Goal: Task Accomplishment & Management: Use online tool/utility

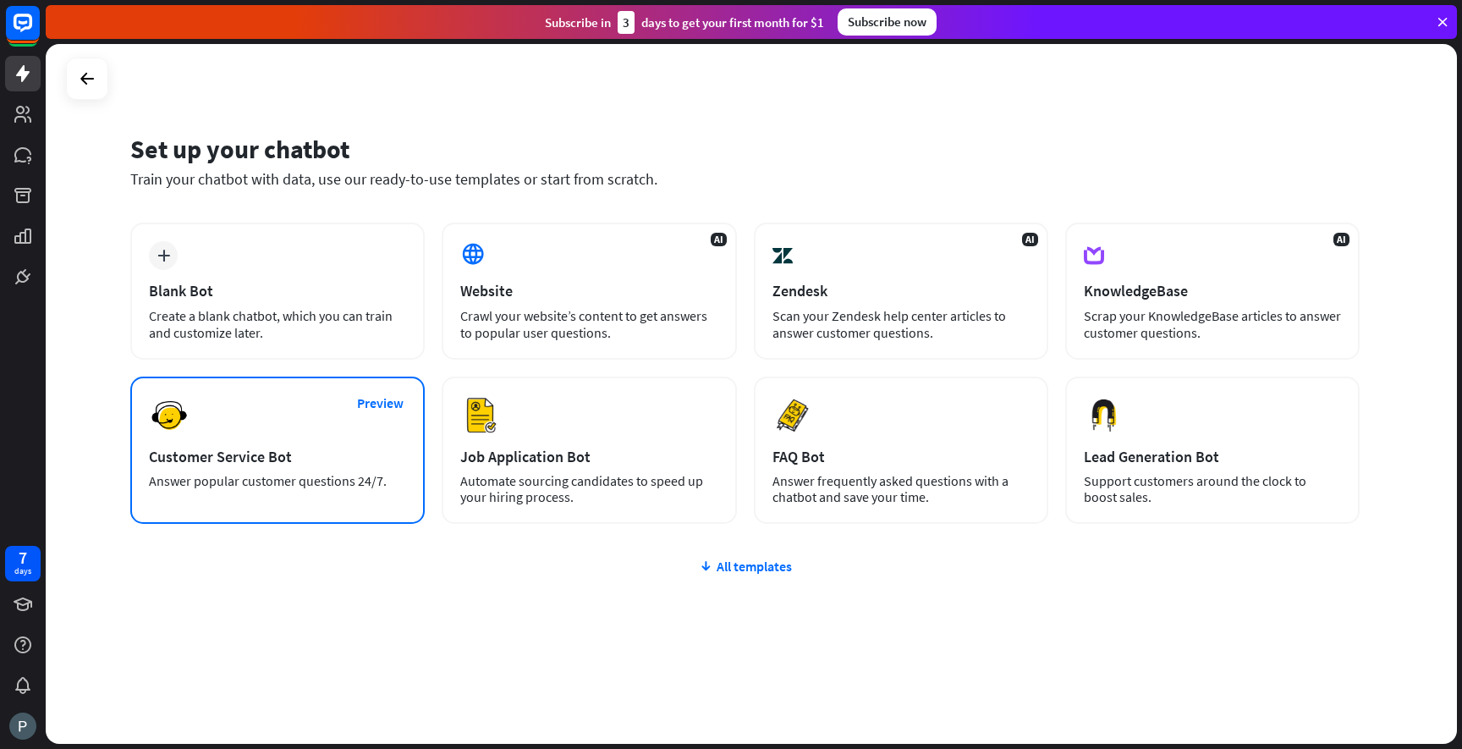
click at [322, 463] on div "Customer Service Bot" at bounding box center [277, 456] width 257 height 19
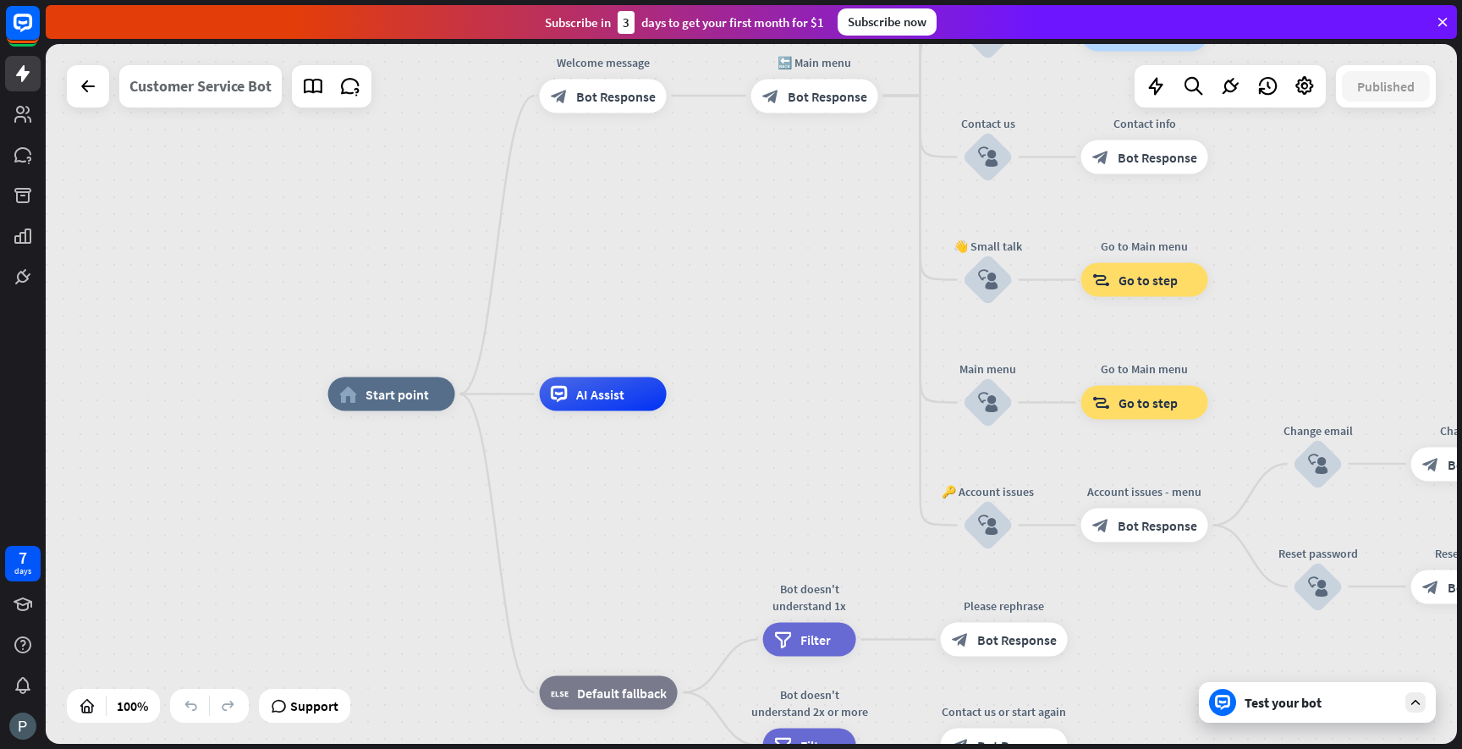
click at [208, 81] on div "Customer Service Bot" at bounding box center [200, 86] width 142 height 42
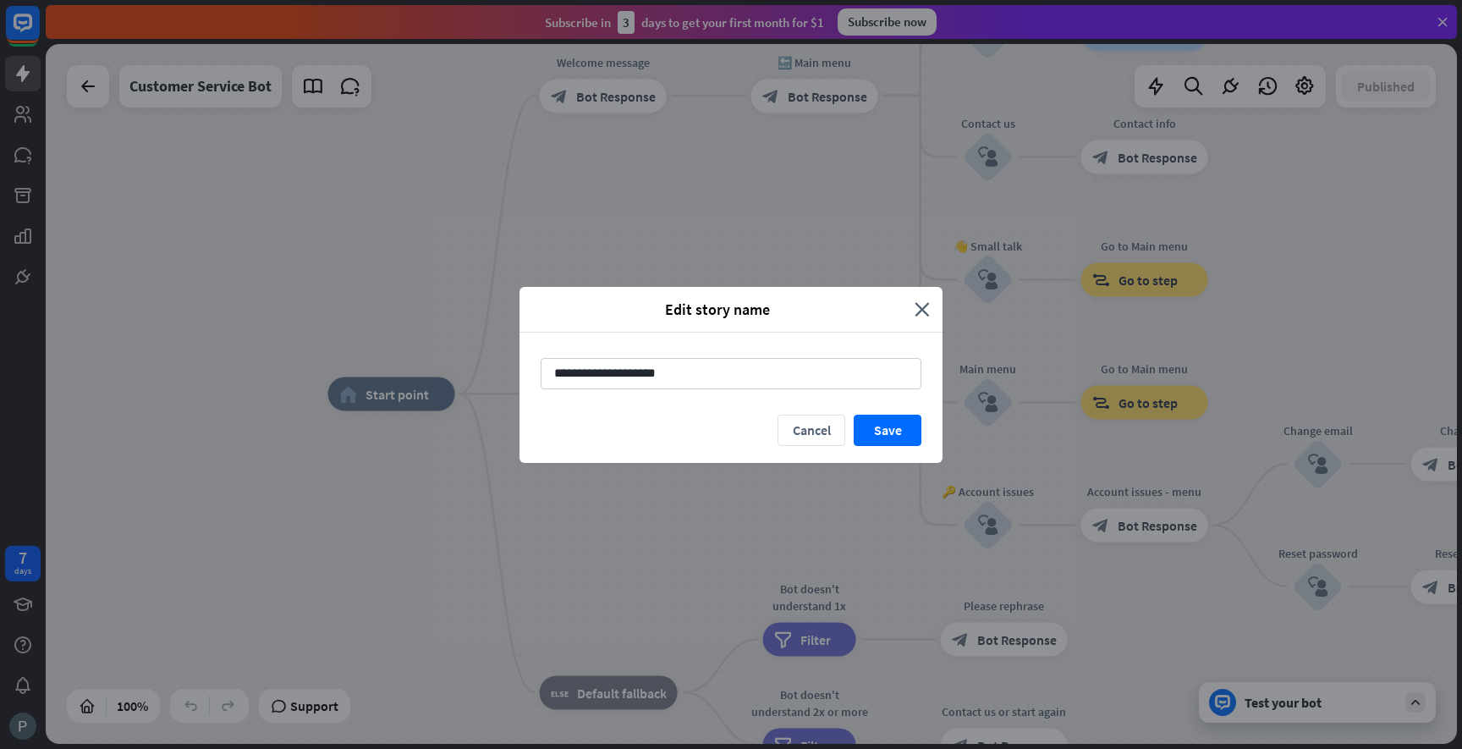
drag, startPoint x: 720, startPoint y: 370, endPoint x: 531, endPoint y: 371, distance: 189.5
click at [531, 371] on div "**********" at bounding box center [731, 374] width 423 height 82
type input "**********"
click at [871, 427] on button "Save" at bounding box center [888, 430] width 68 height 31
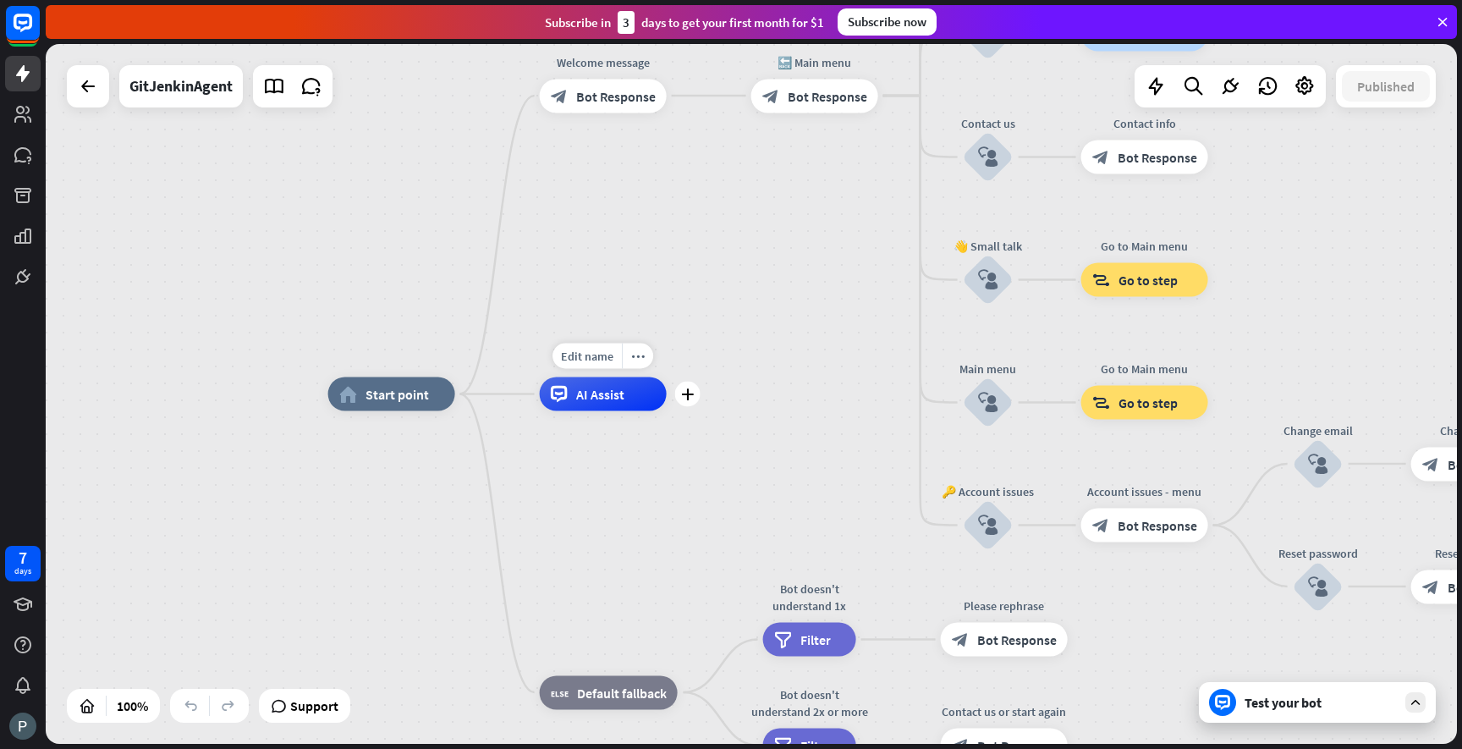
click at [601, 387] on span "AI Assist" at bounding box center [600, 394] width 48 height 17
click at [596, 358] on span "Edit name" at bounding box center [587, 356] width 52 height 15
type input "**********"
click at [735, 357] on div "home_2 Start point Welcome message block_bot_response Bot Response 🔙 Main menu …" at bounding box center [751, 394] width 1411 height 700
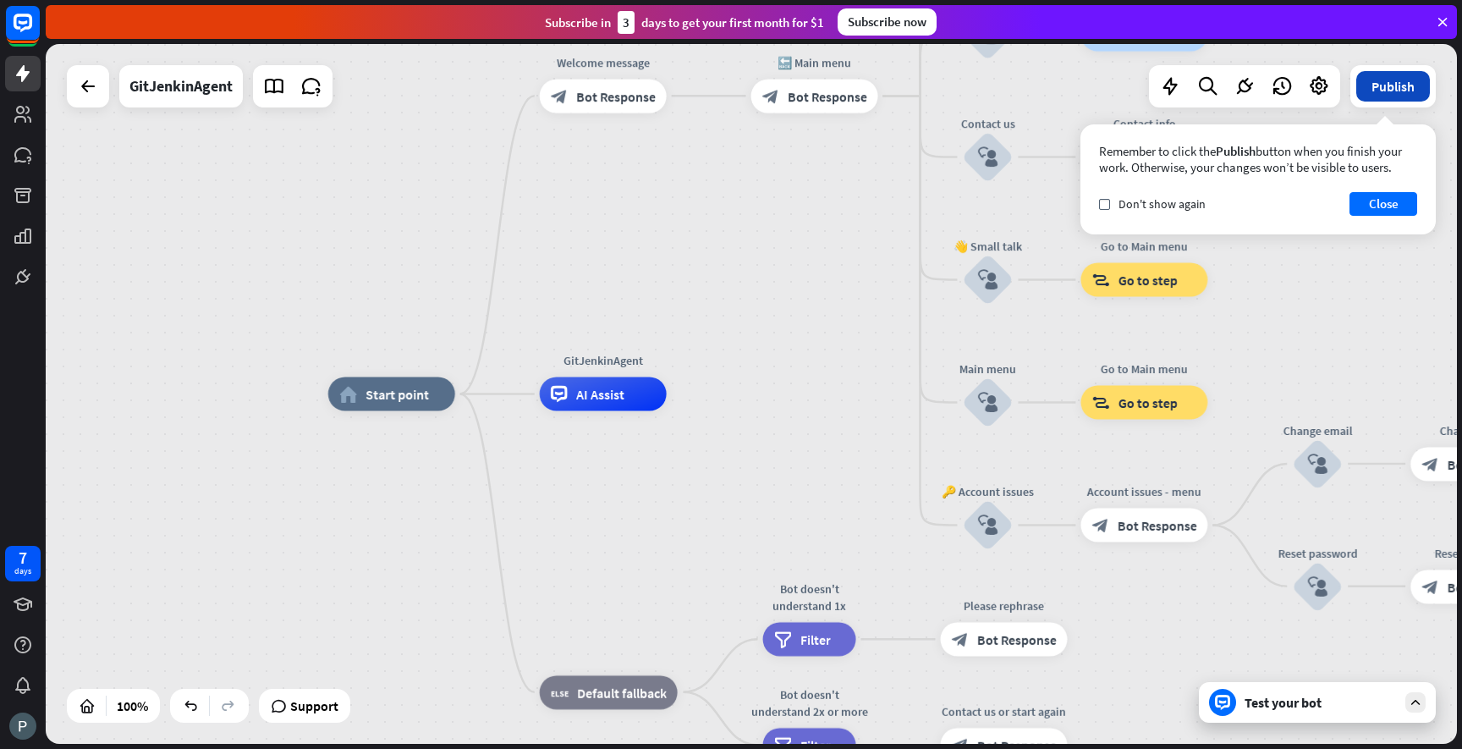
click at [1412, 98] on button "Publish" at bounding box center [1393, 86] width 74 height 30
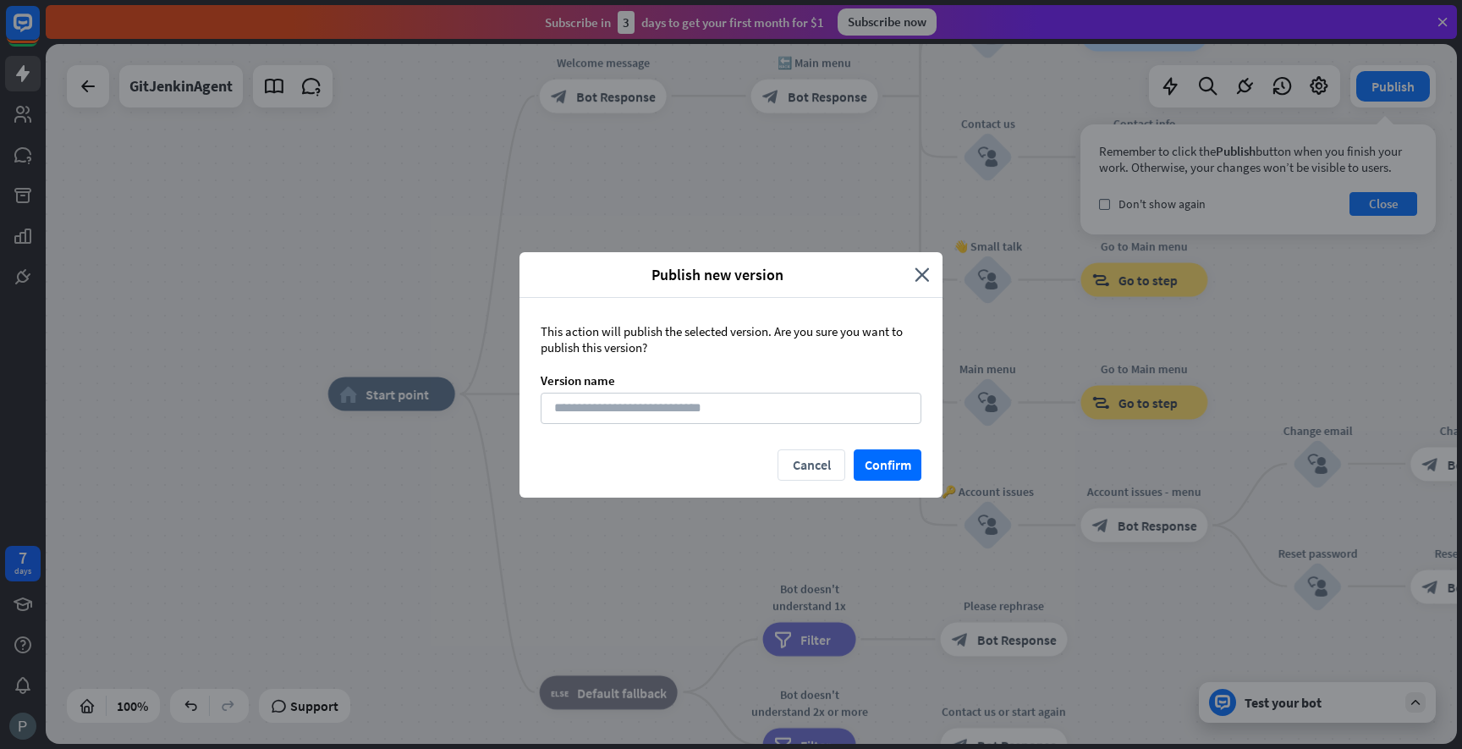
click at [887, 489] on div "Cancel Confirm" at bounding box center [731, 473] width 423 height 48
click at [887, 482] on div "Cancel Confirm" at bounding box center [731, 473] width 423 height 48
click at [886, 467] on button "Confirm" at bounding box center [888, 464] width 68 height 31
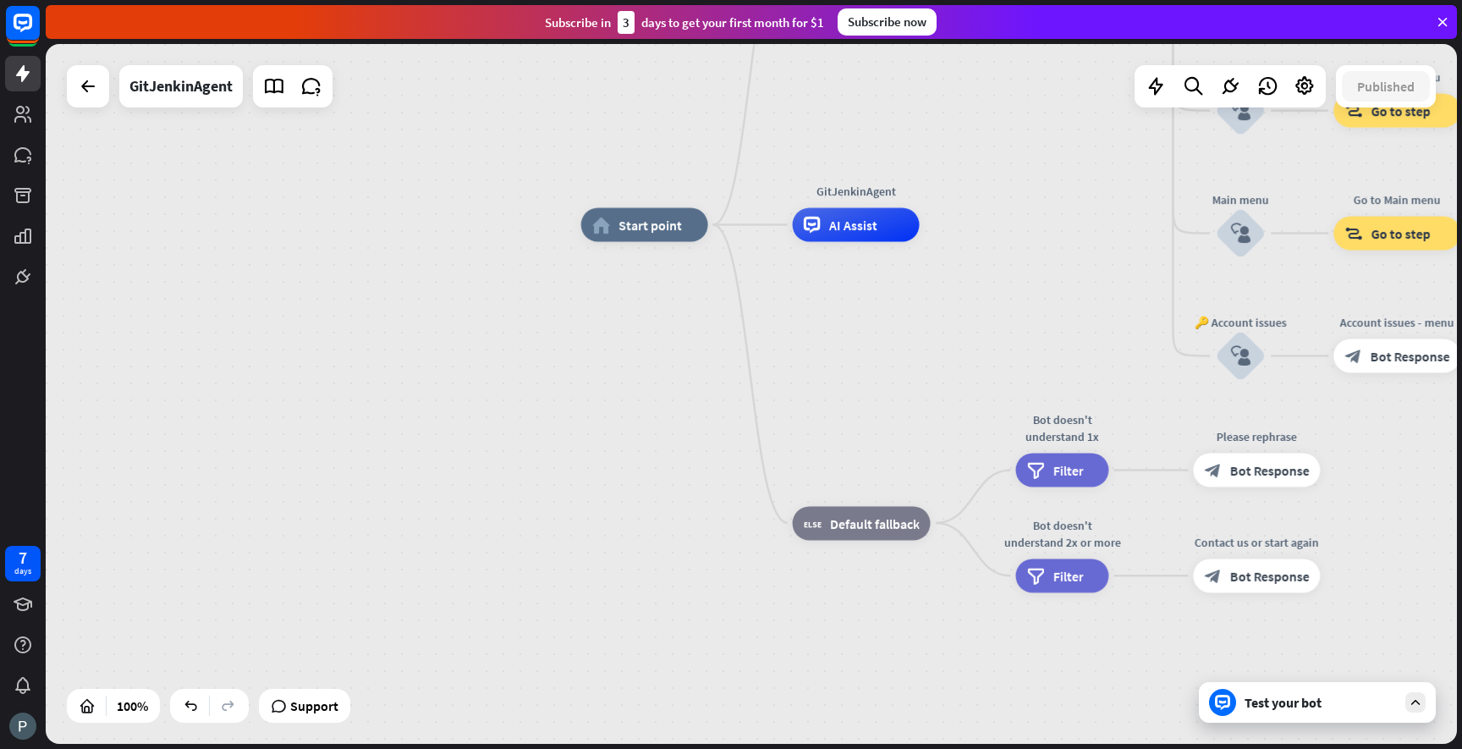
click at [1361, 707] on div "Test your bot" at bounding box center [1321, 702] width 152 height 17
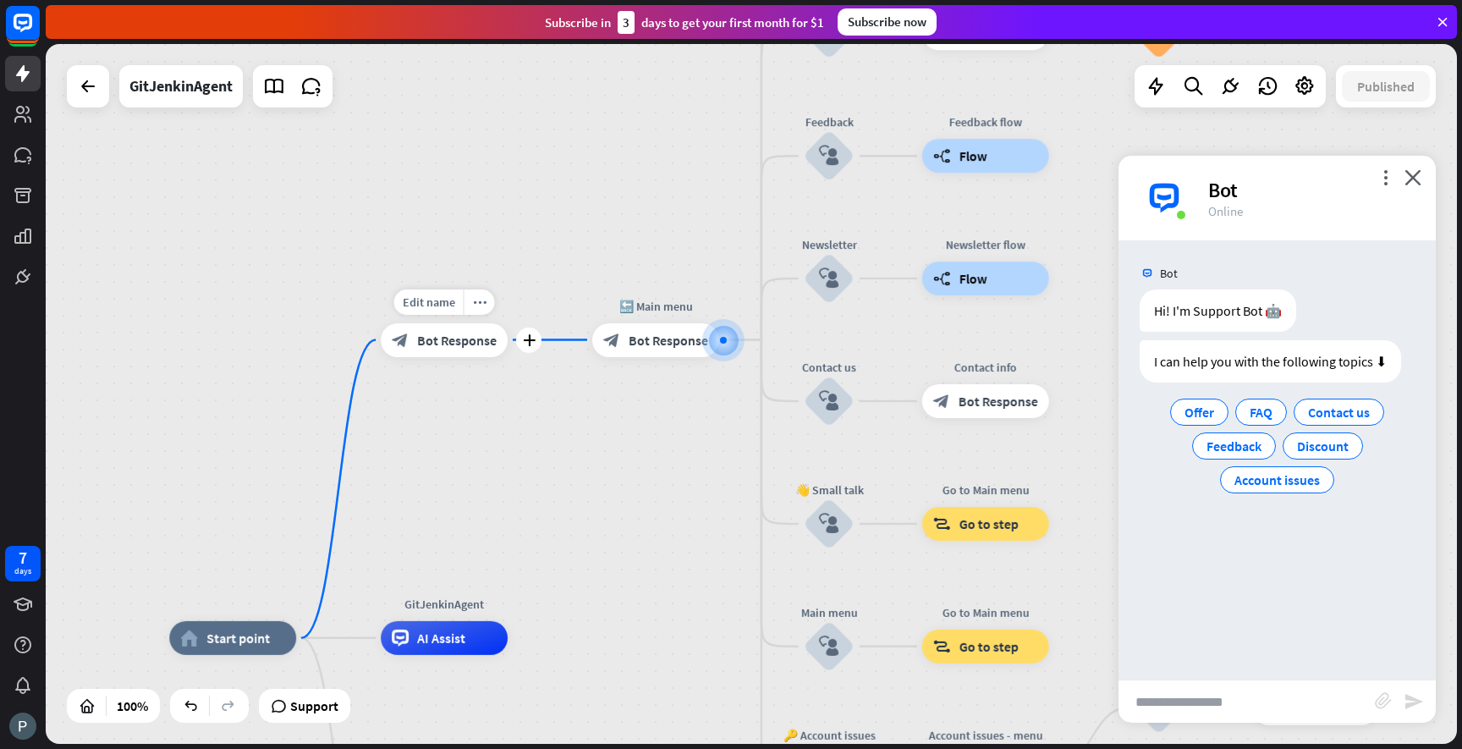
click at [477, 351] on div "block_bot_response Bot Response" at bounding box center [444, 340] width 127 height 34
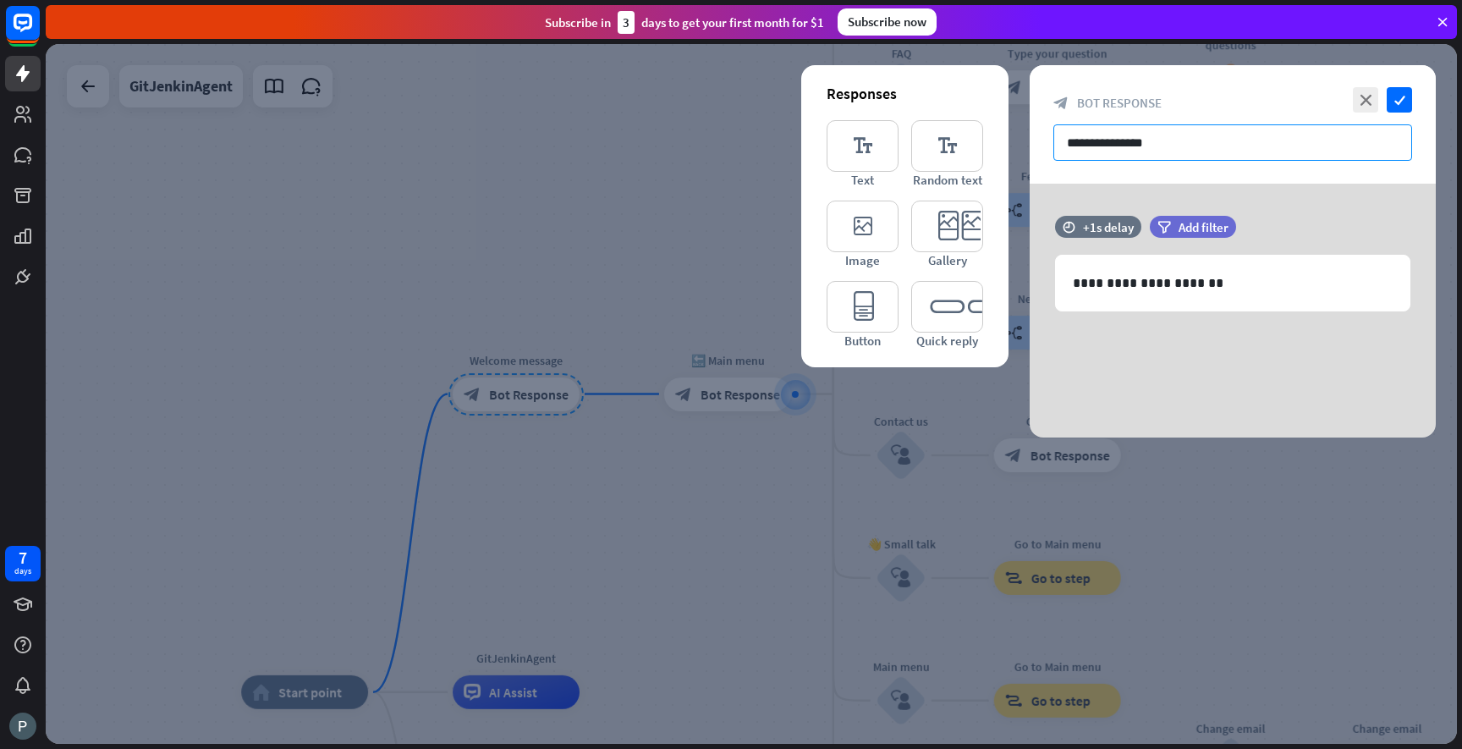
click at [1180, 146] on input "**********" at bounding box center [1232, 142] width 359 height 36
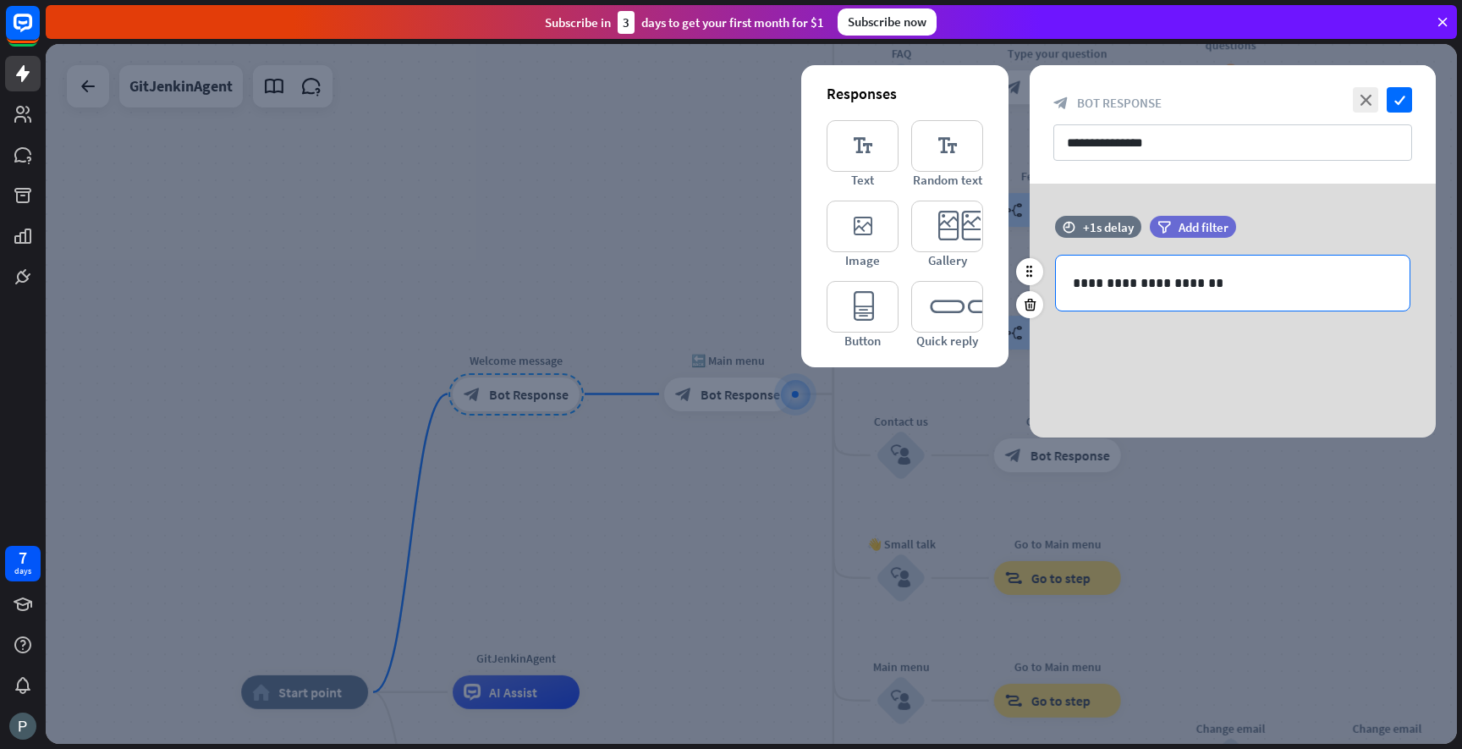
click at [1170, 291] on p "**********" at bounding box center [1233, 282] width 320 height 21
click at [1179, 290] on p "**********" at bounding box center [1233, 282] width 320 height 21
drag, startPoint x: 1223, startPoint y: 278, endPoint x: 1116, endPoint y: 278, distance: 106.6
click at [1116, 278] on p "**********" at bounding box center [1233, 282] width 320 height 21
click at [1126, 286] on p "**********" at bounding box center [1233, 282] width 320 height 21
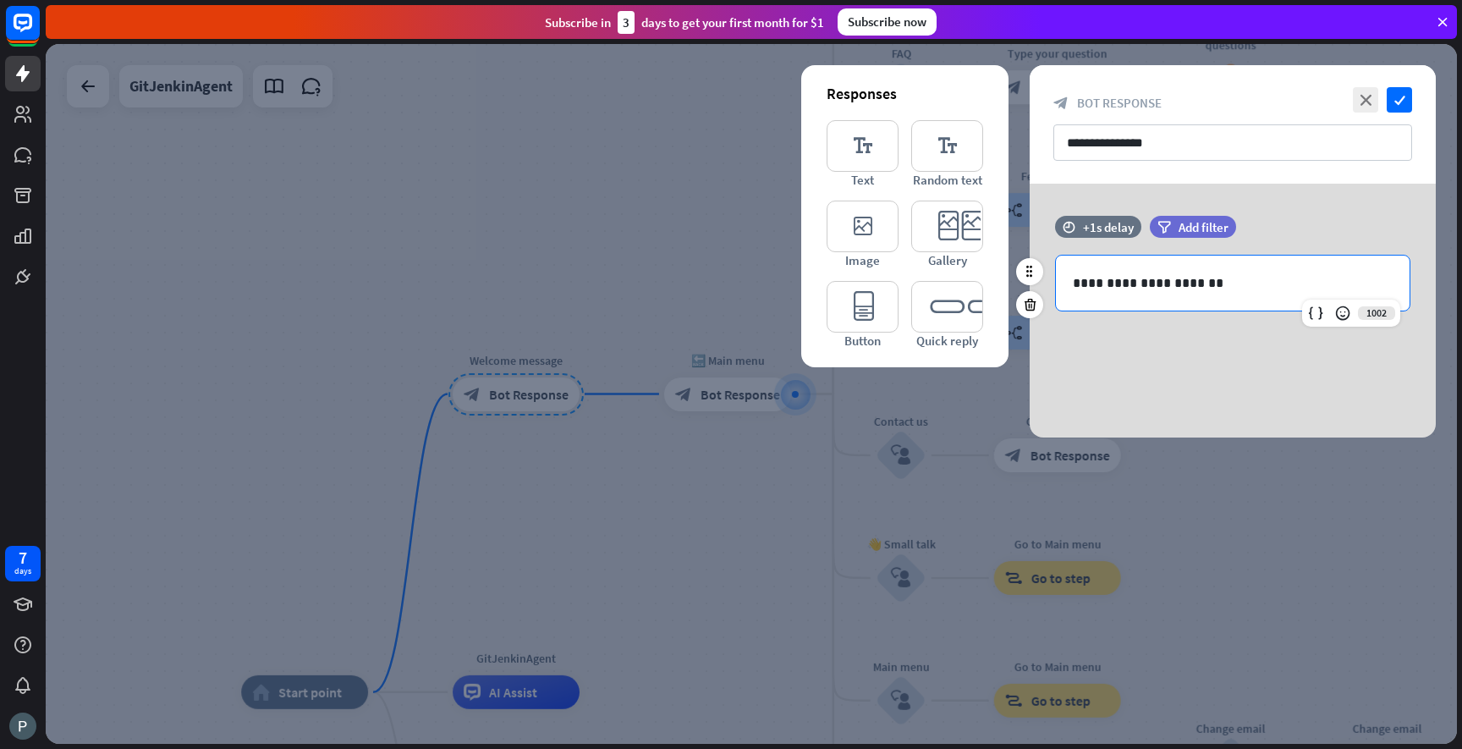
click at [1116, 282] on p "**********" at bounding box center [1233, 282] width 320 height 21
drag, startPoint x: 1113, startPoint y: 281, endPoint x: 1180, endPoint y: 280, distance: 66.8
click at [1180, 280] on p "**********" at bounding box center [1233, 282] width 320 height 21
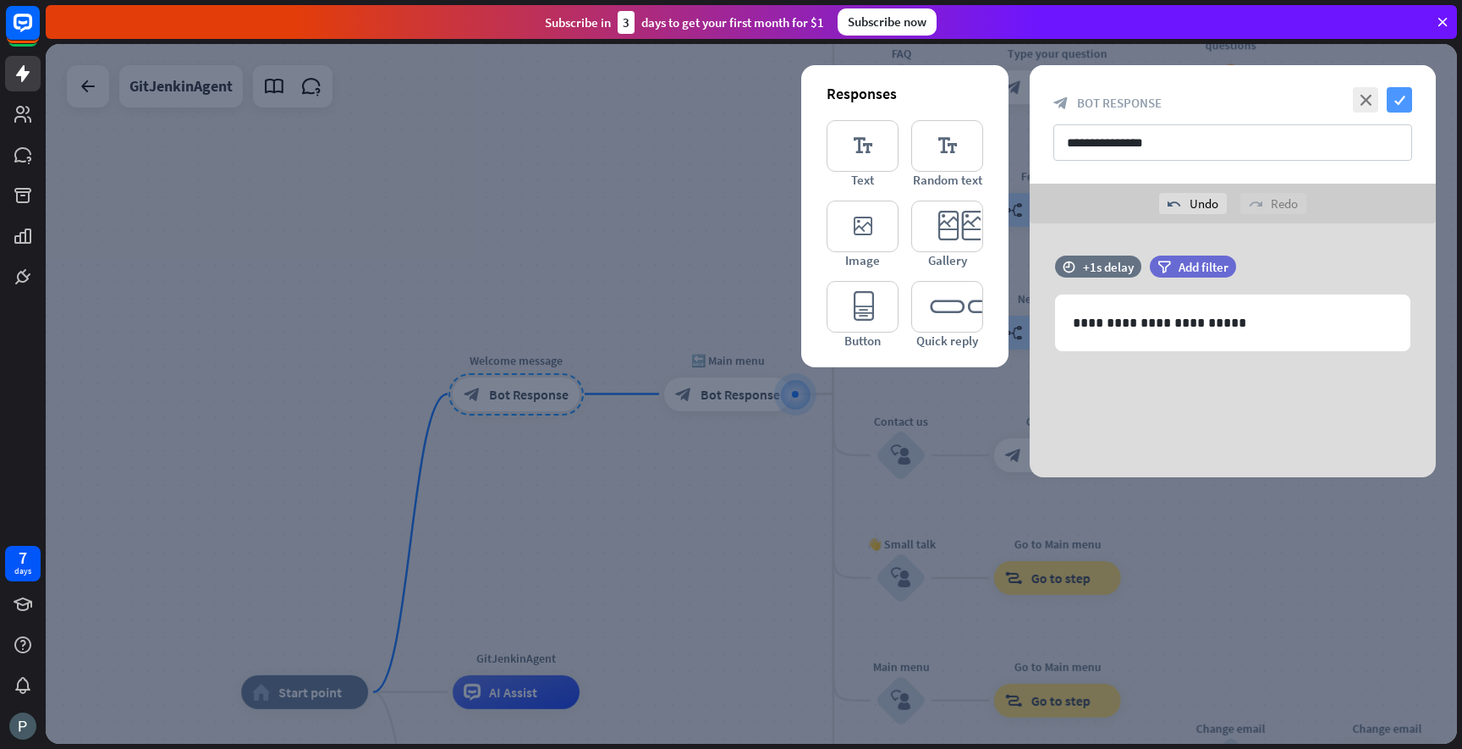
click at [1401, 103] on icon "check" at bounding box center [1399, 99] width 25 height 25
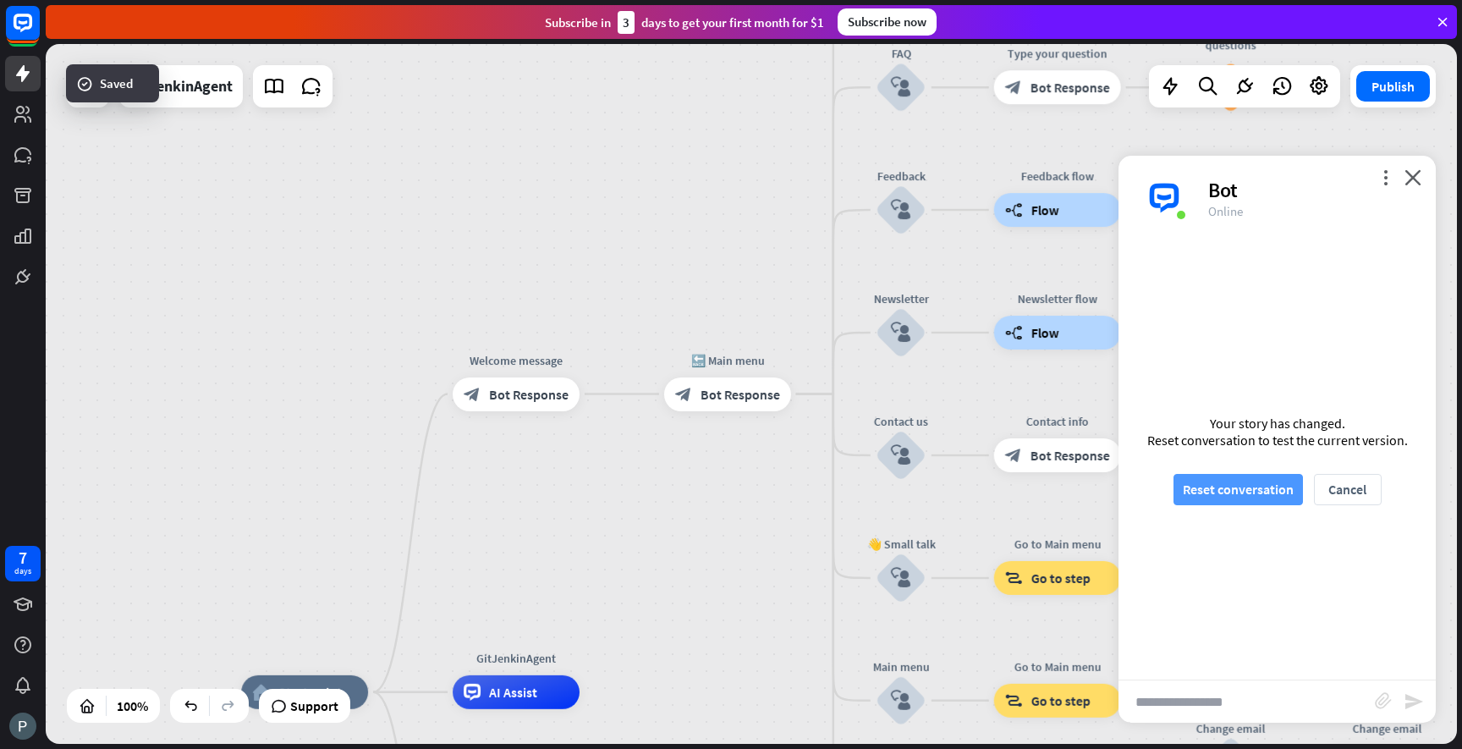
click at [1241, 493] on button "Reset conversation" at bounding box center [1238, 489] width 129 height 31
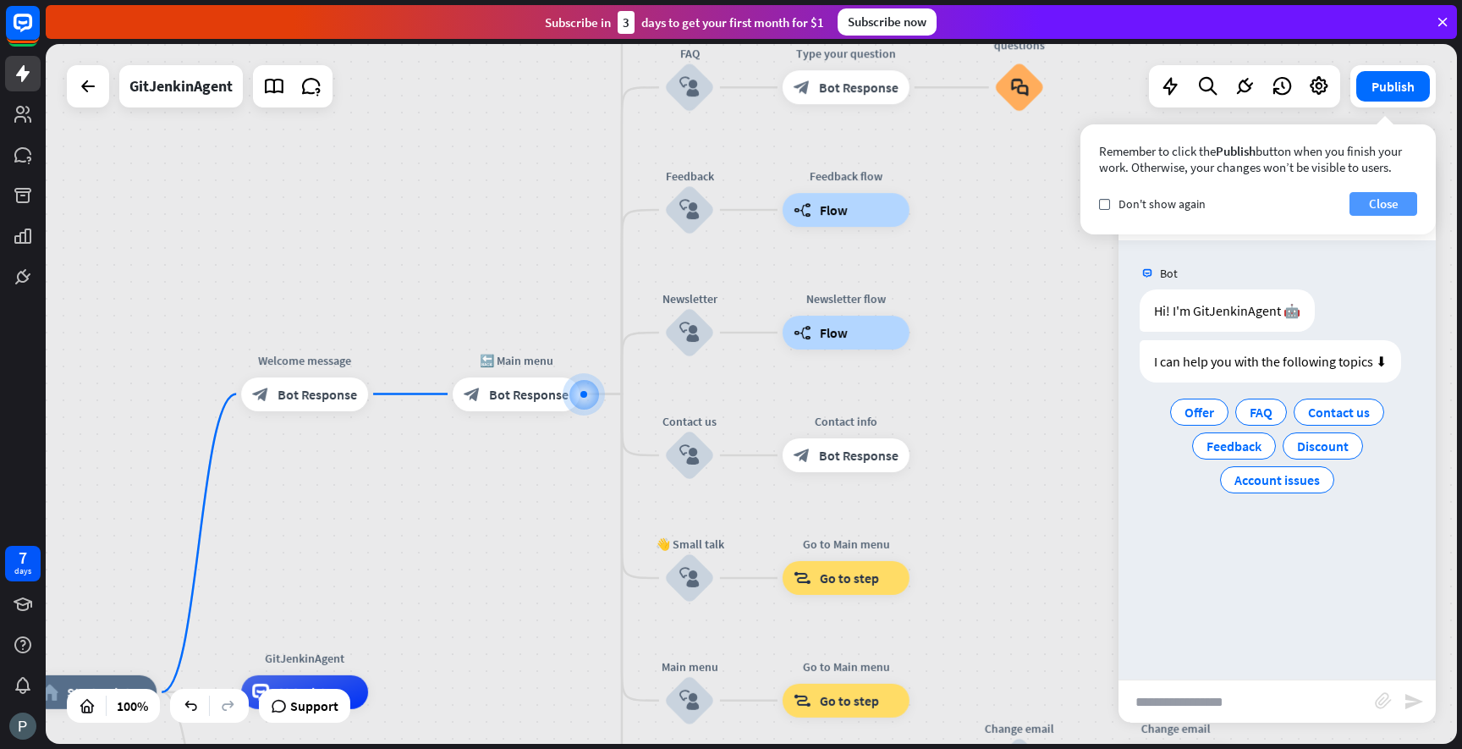
click at [1385, 203] on button "Close" at bounding box center [1384, 204] width 68 height 24
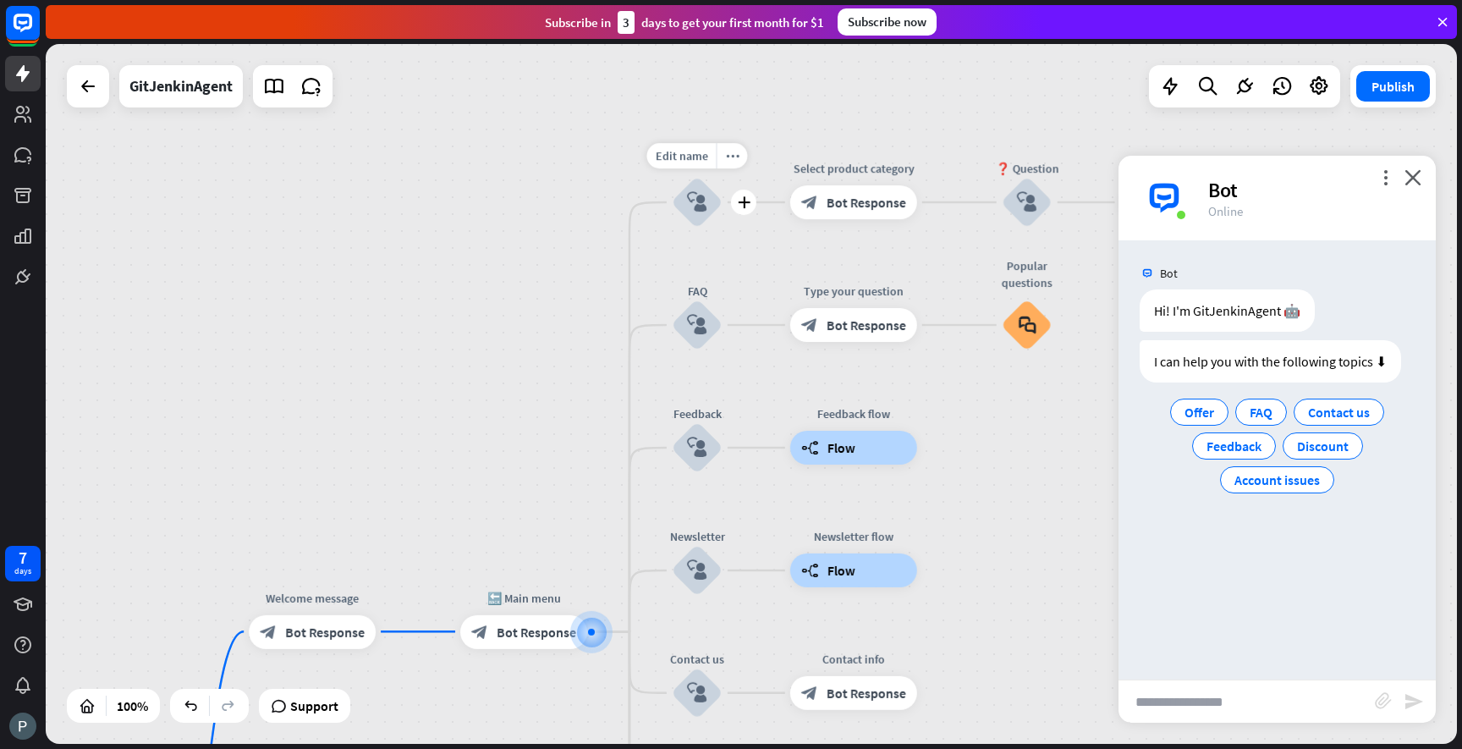
click at [702, 195] on icon "block_user_input" at bounding box center [697, 202] width 20 height 20
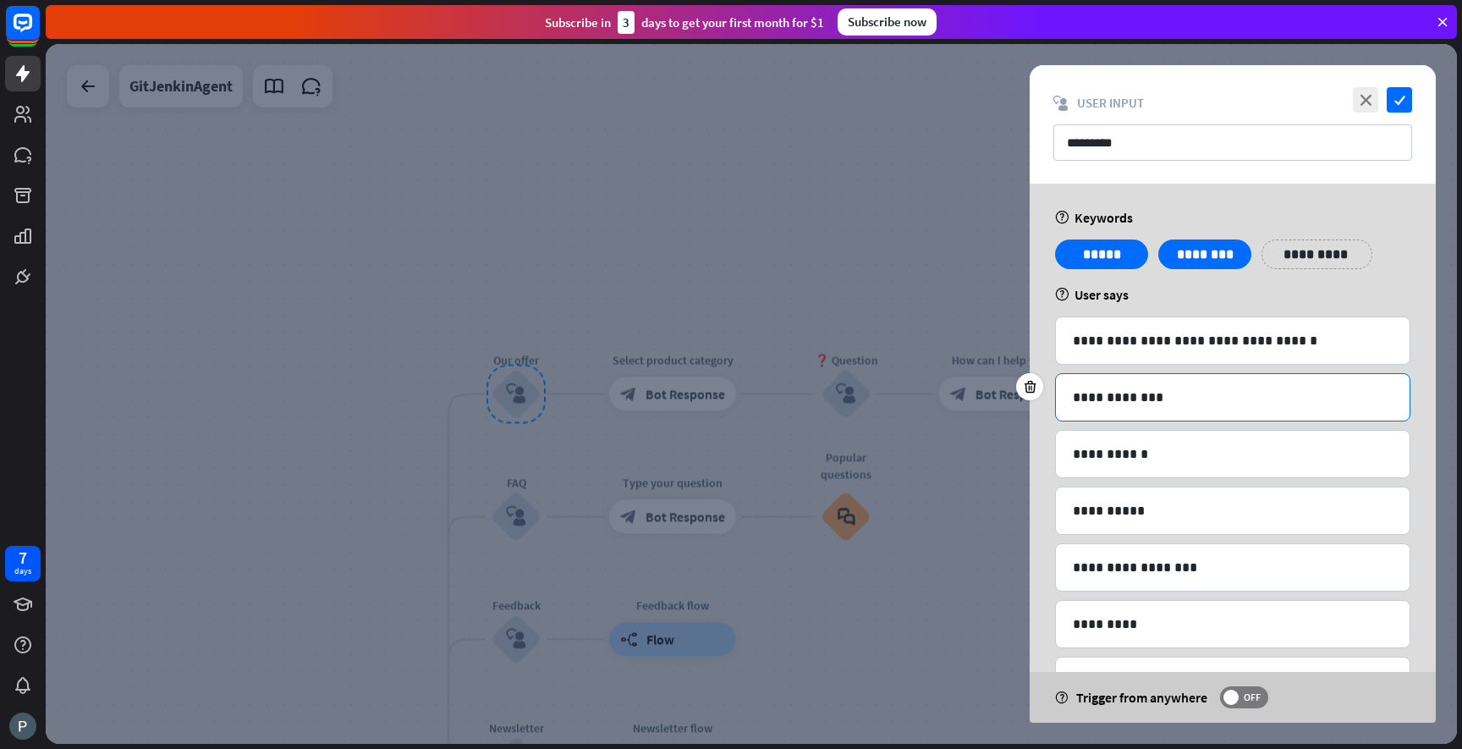
scroll to position [67, 0]
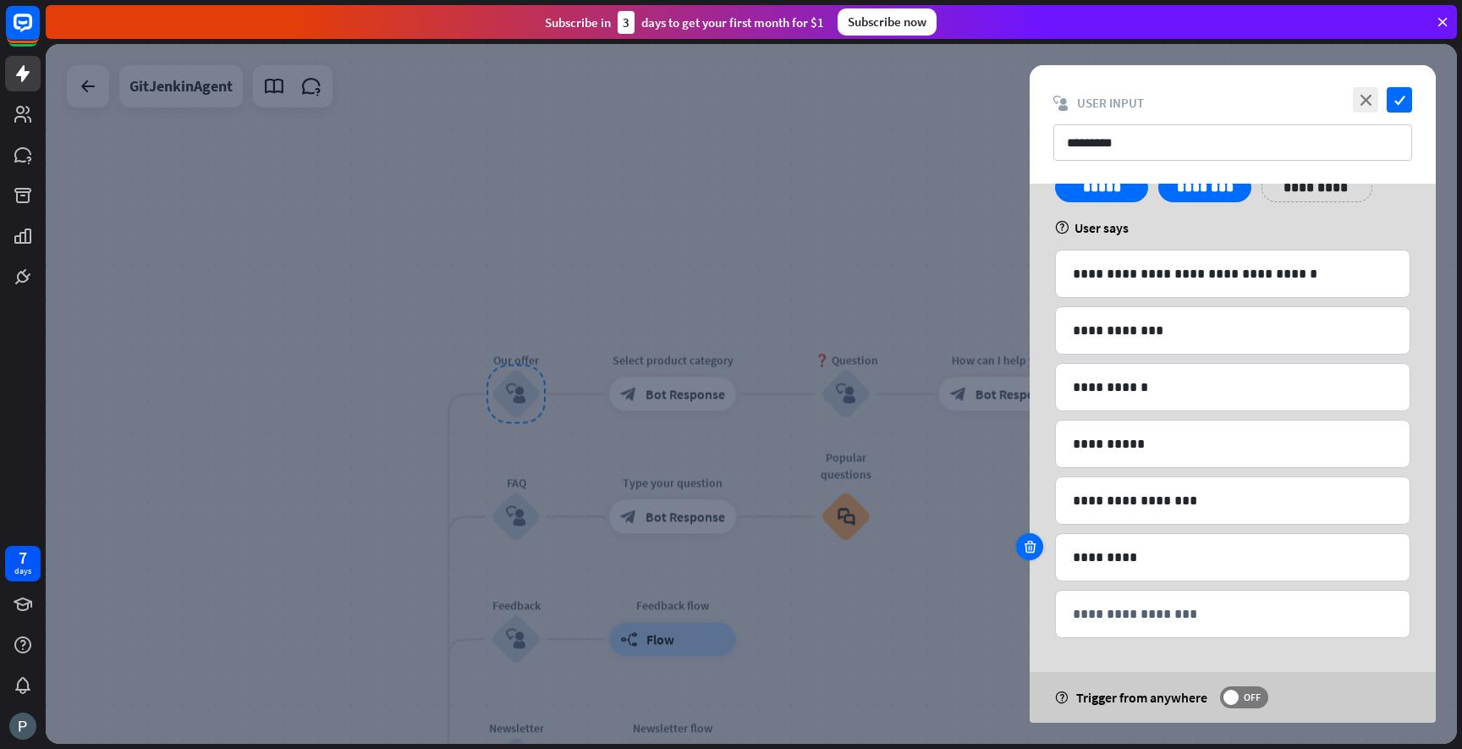
click at [1037, 547] on div at bounding box center [1029, 546] width 27 height 27
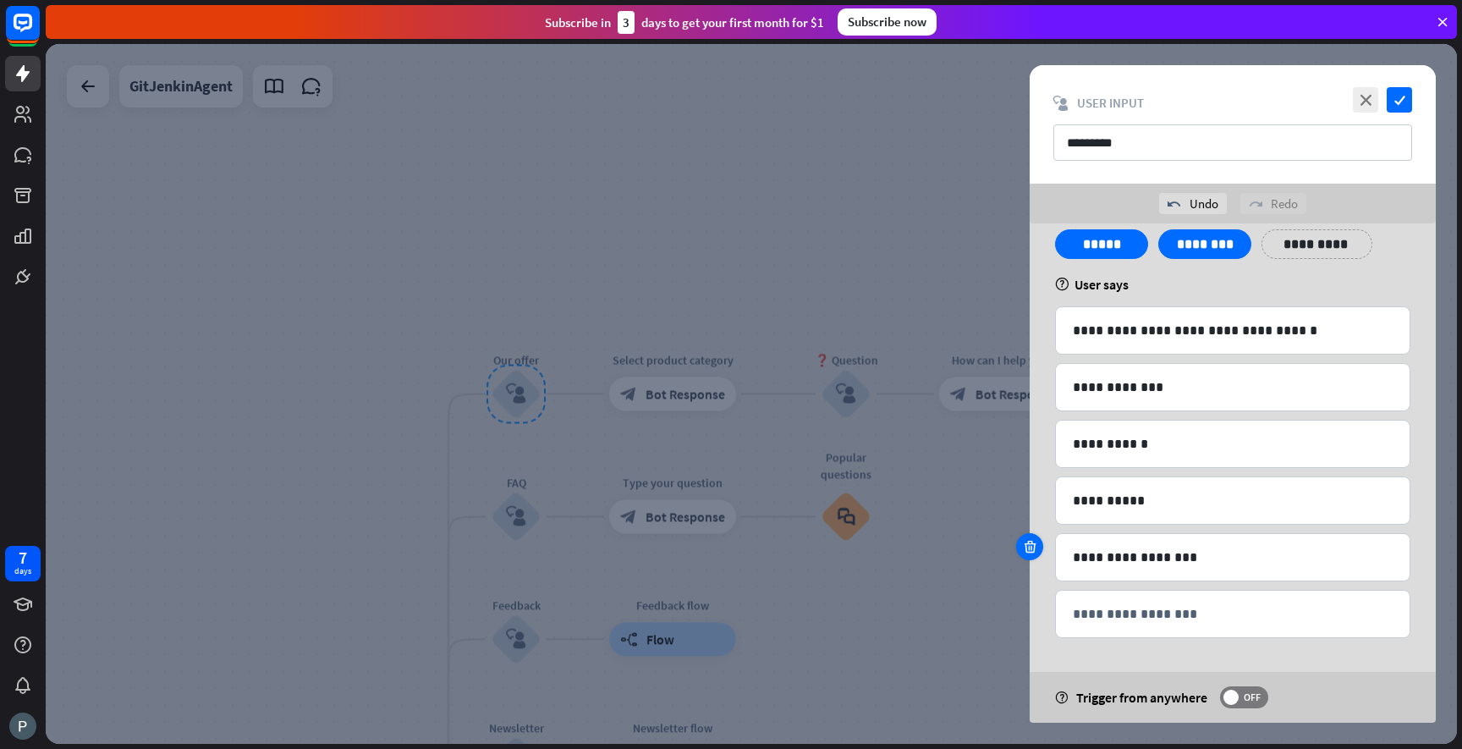
scroll to position [50, 0]
click at [1039, 545] on div at bounding box center [1029, 546] width 27 height 27
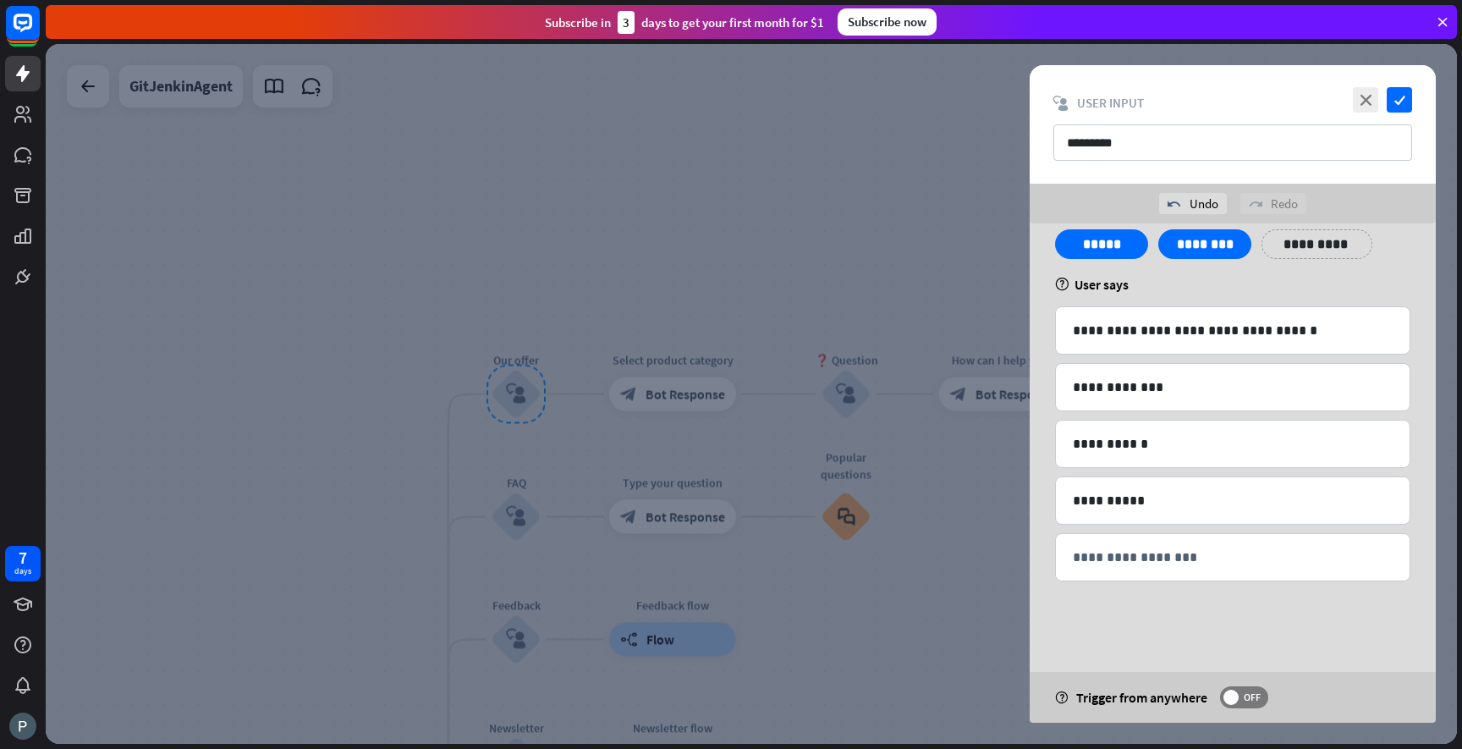
scroll to position [0, 0]
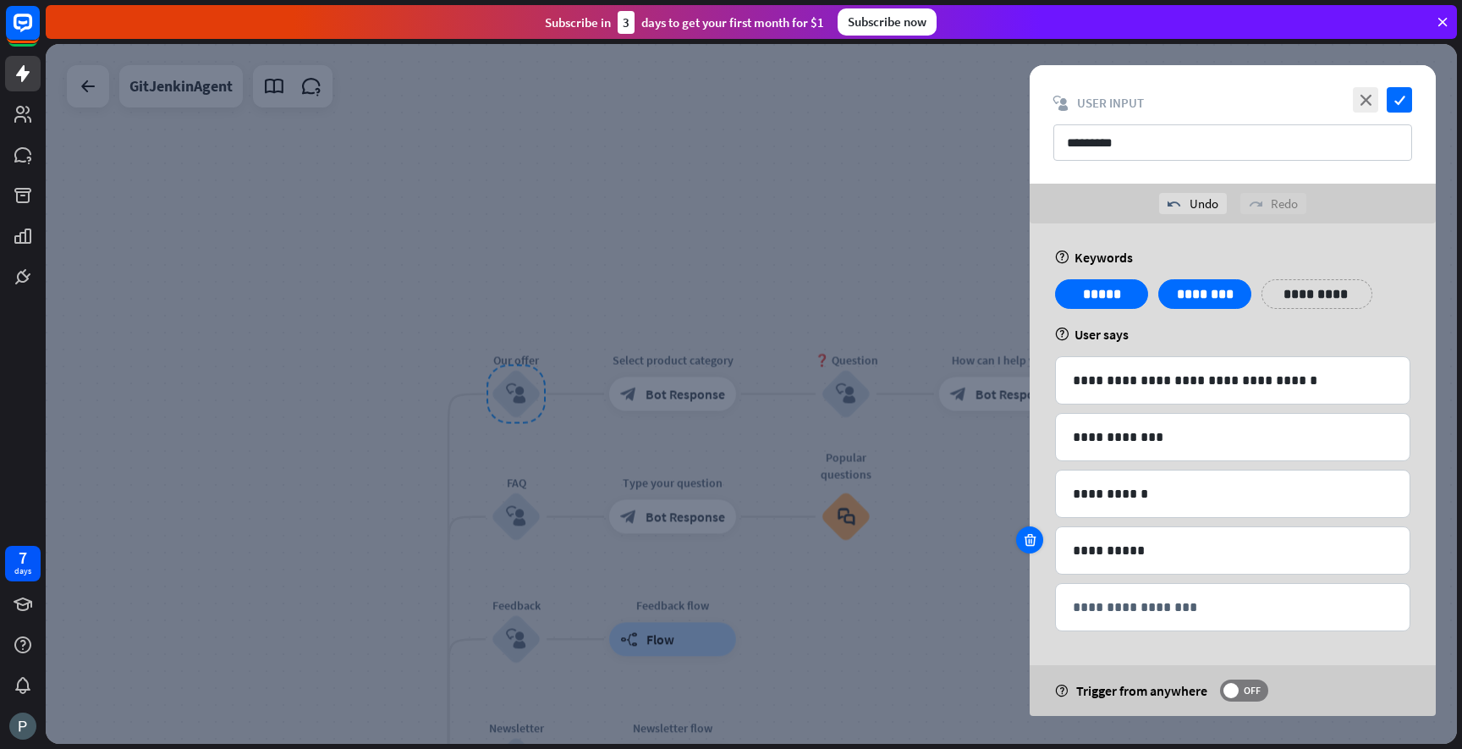
click at [1036, 540] on icon at bounding box center [1030, 539] width 16 height 15
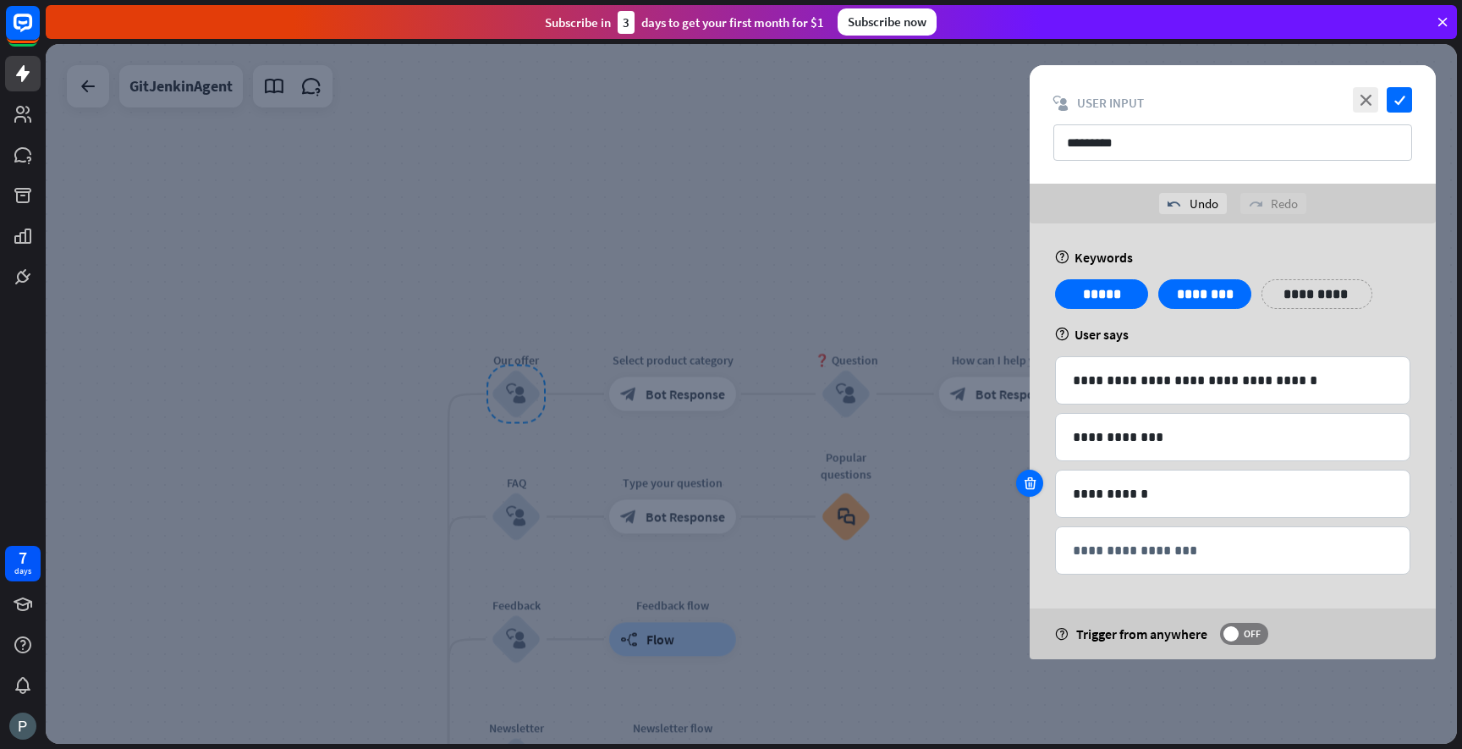
click at [1035, 486] on icon at bounding box center [1030, 483] width 16 height 15
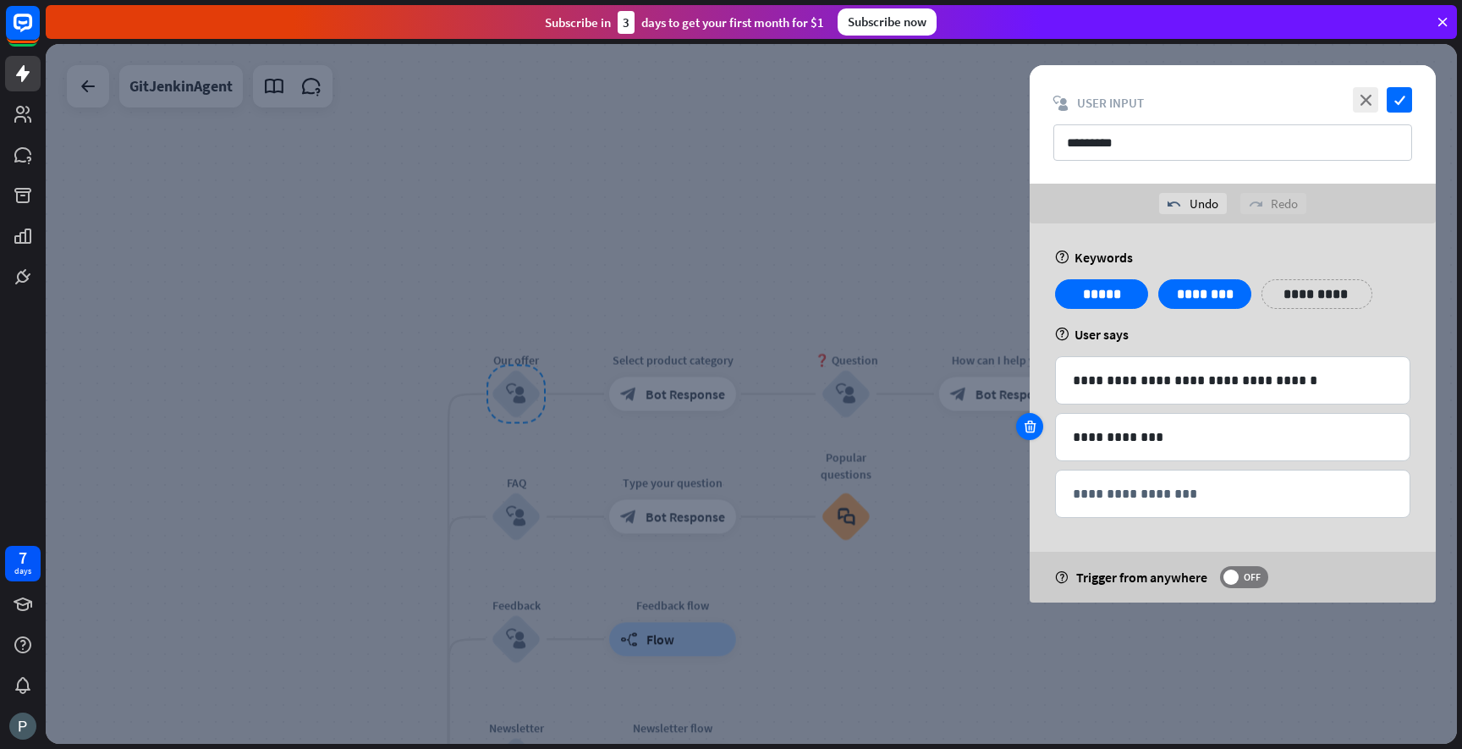
click at [1033, 427] on icon at bounding box center [1030, 426] width 16 height 15
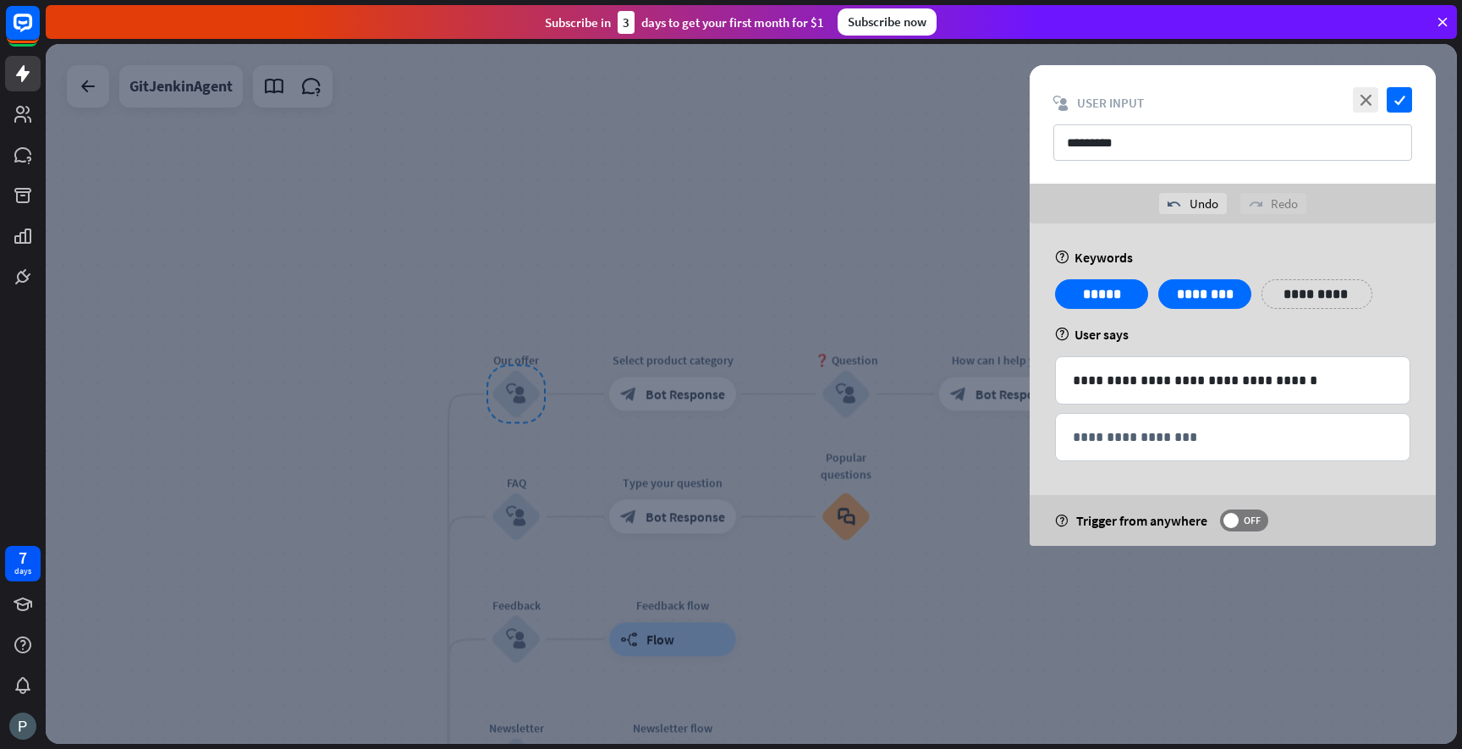
click at [1051, 380] on div "**********" at bounding box center [1233, 384] width 406 height 322
click at [1035, 368] on icon at bounding box center [1030, 369] width 16 height 15
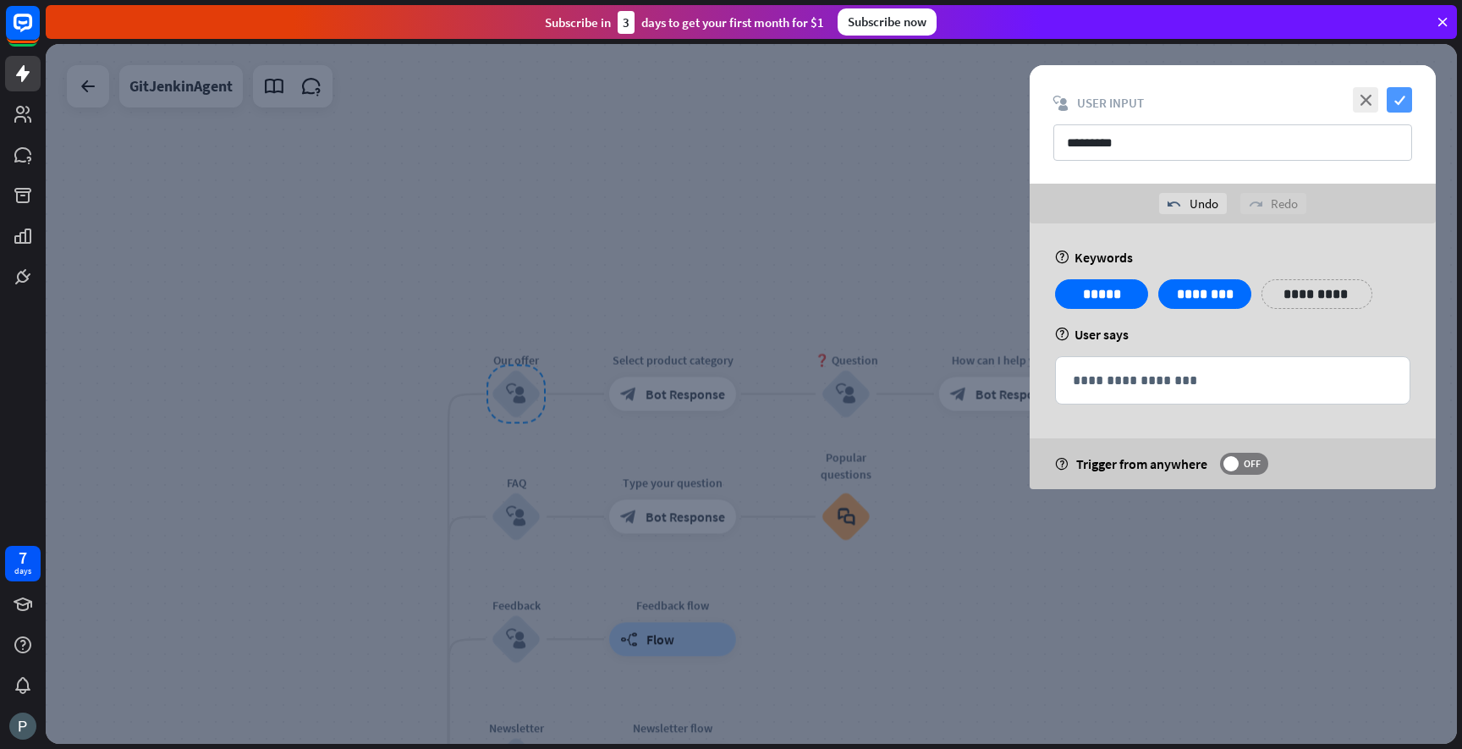
click at [1398, 96] on icon "check" at bounding box center [1399, 99] width 25 height 25
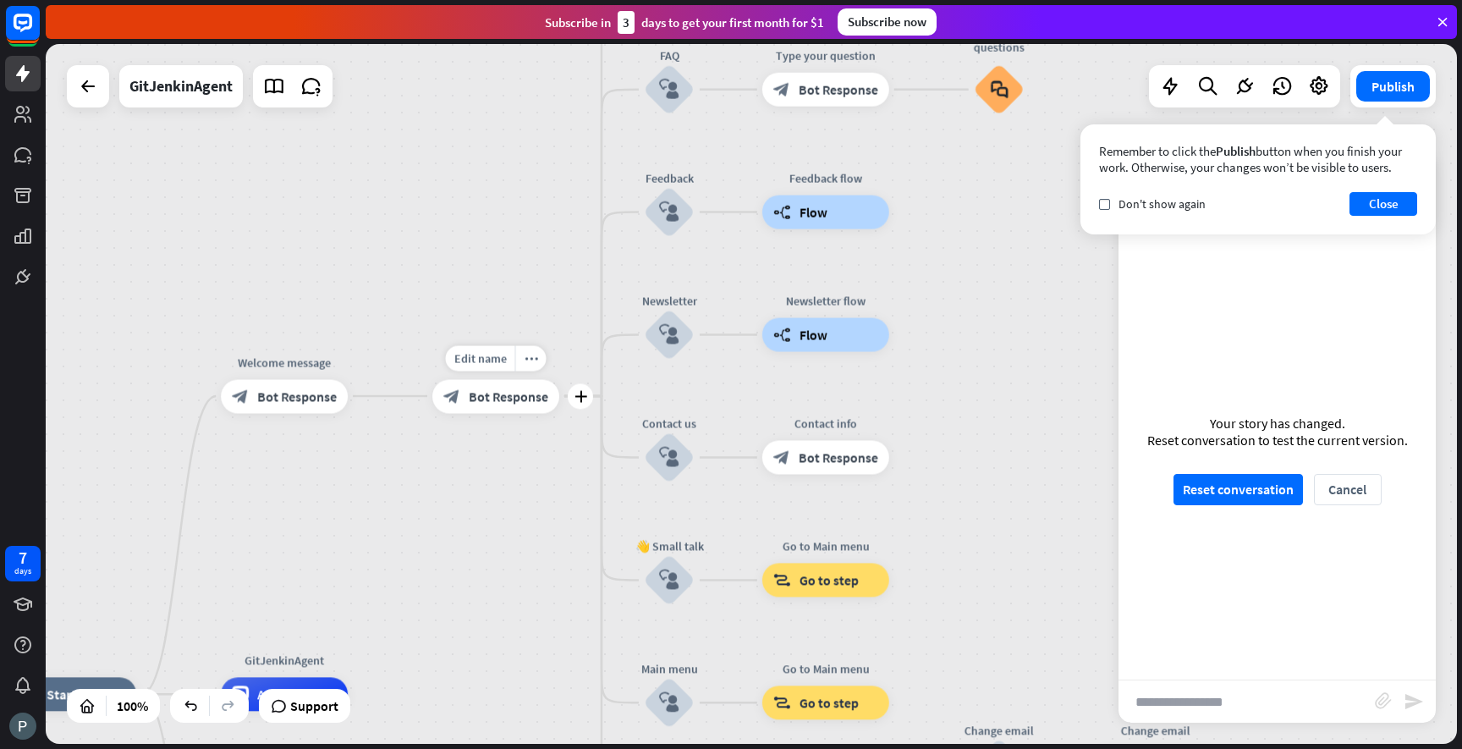
click at [523, 393] on span "Bot Response" at bounding box center [509, 396] width 80 height 17
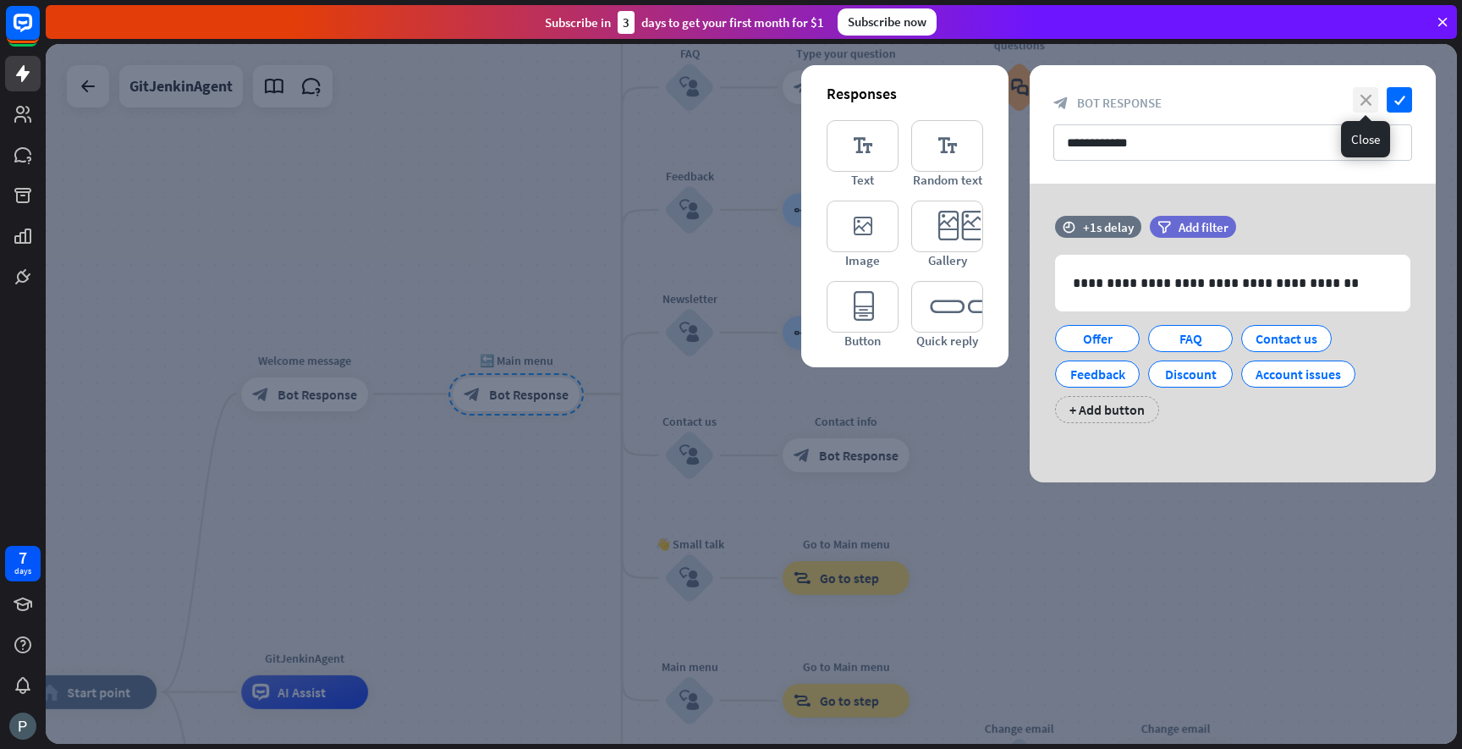
click at [1362, 103] on icon "close" at bounding box center [1365, 99] width 25 height 25
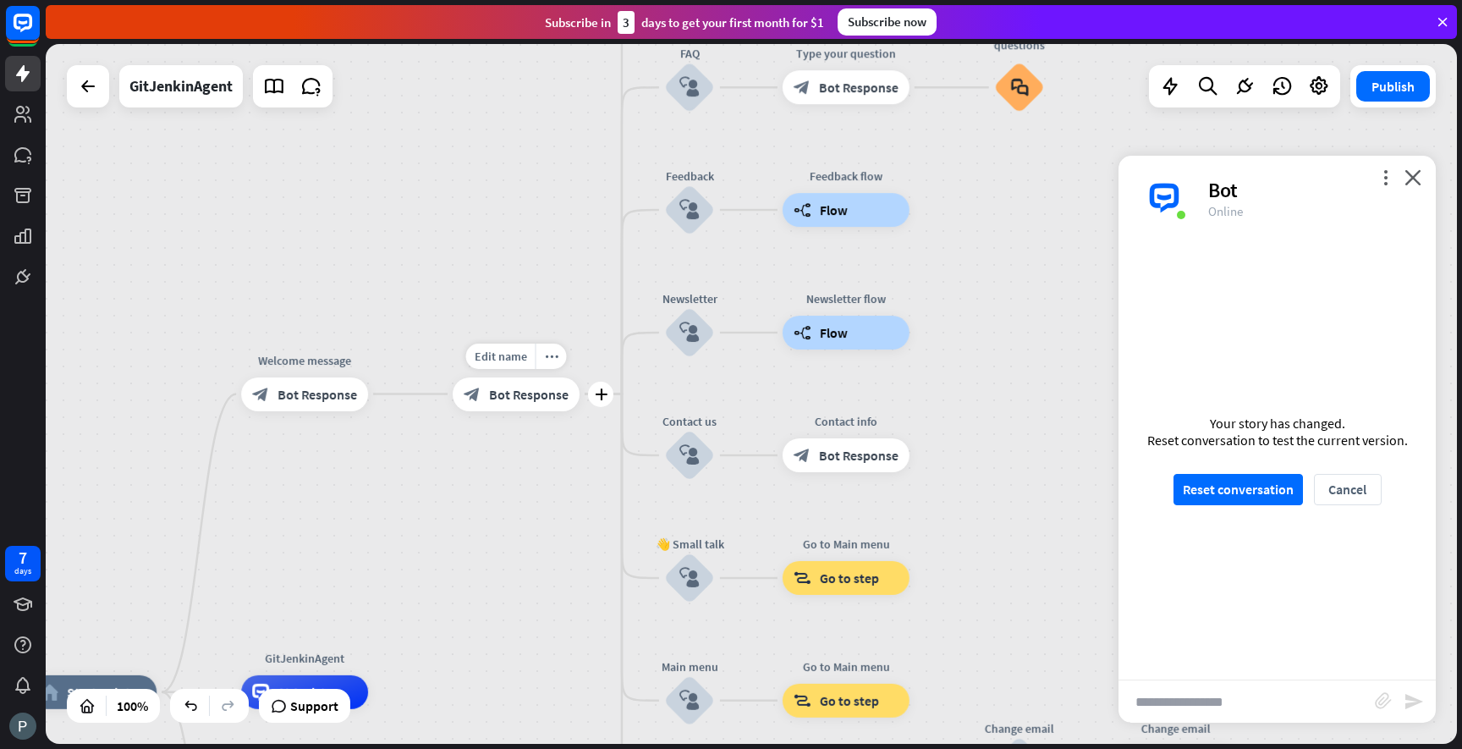
click at [542, 404] on div "block_bot_response Bot Response" at bounding box center [516, 394] width 127 height 34
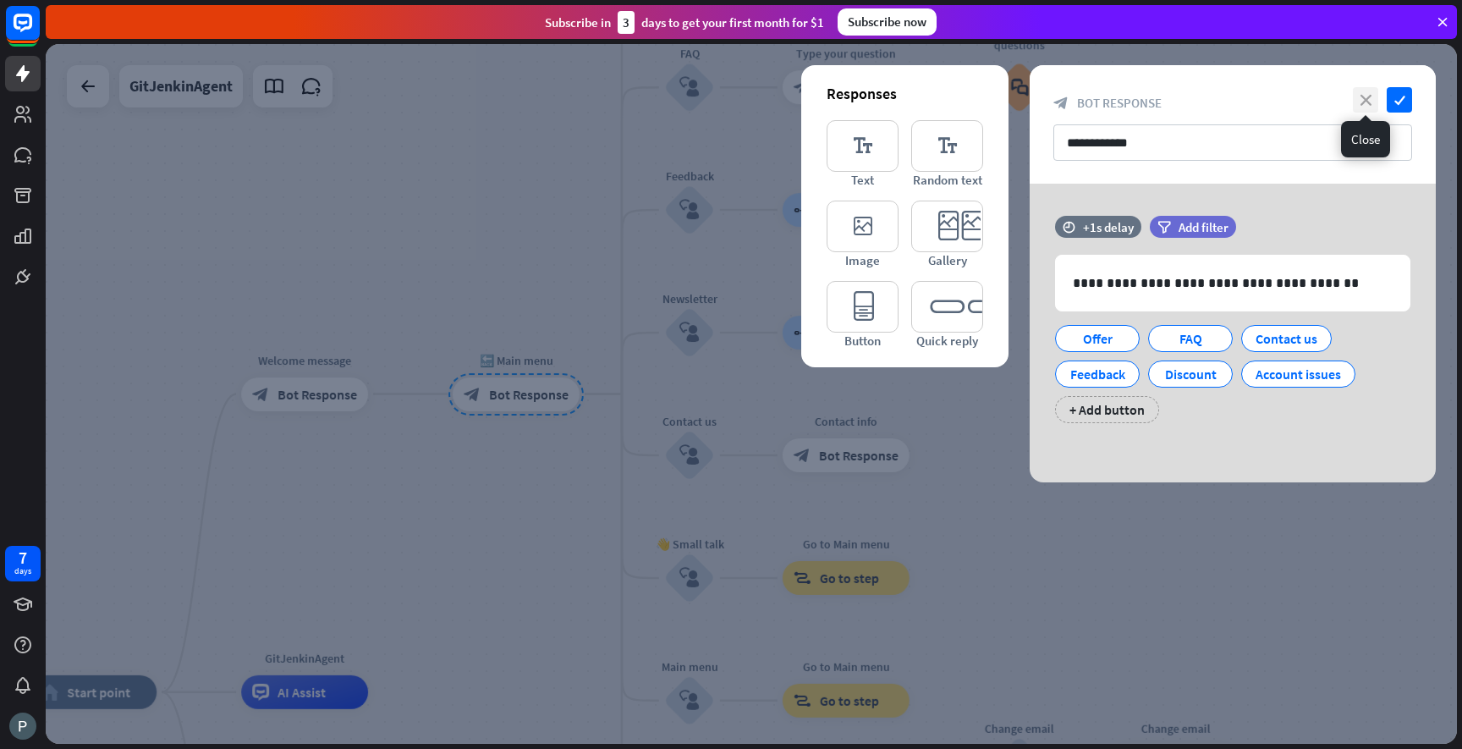
click at [1365, 99] on icon "close" at bounding box center [1365, 99] width 25 height 25
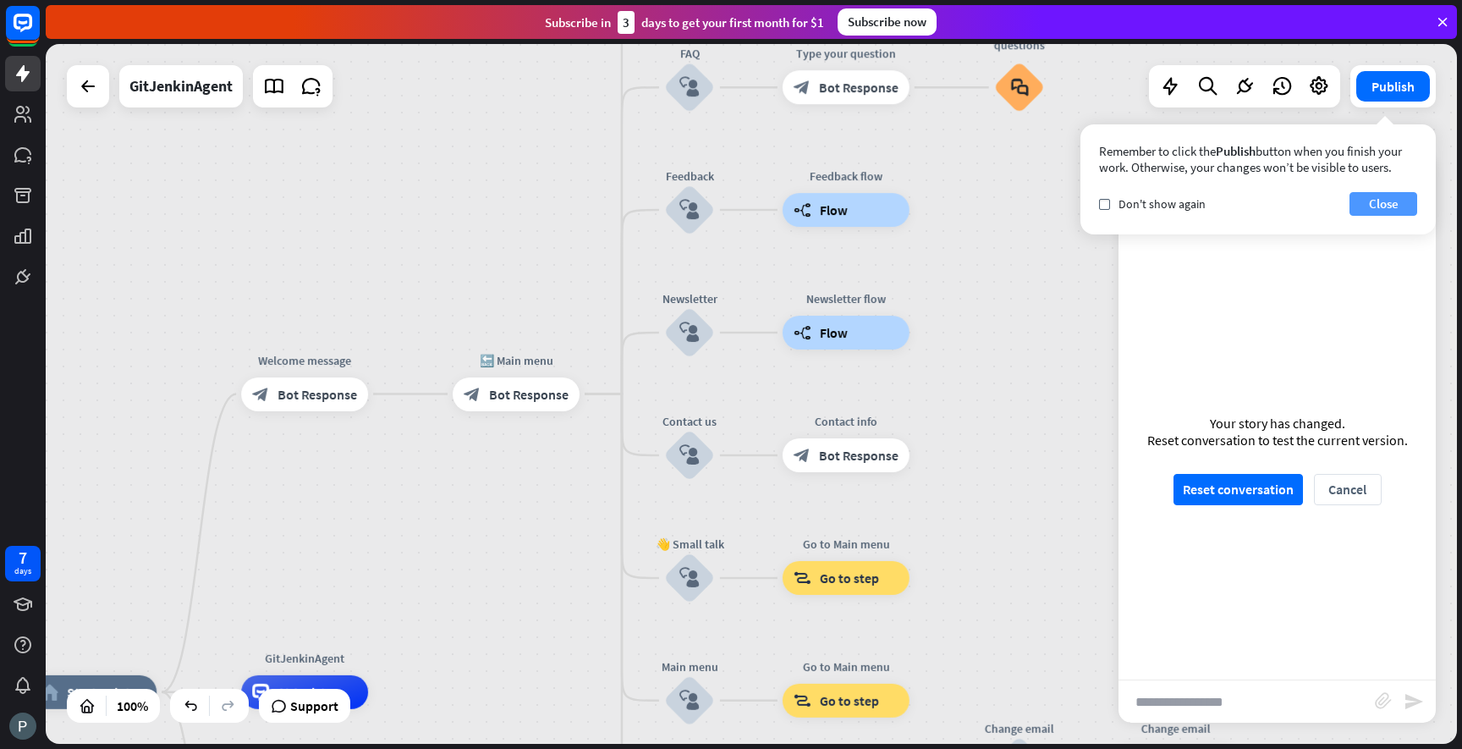
click at [1381, 207] on button "Close" at bounding box center [1384, 204] width 68 height 24
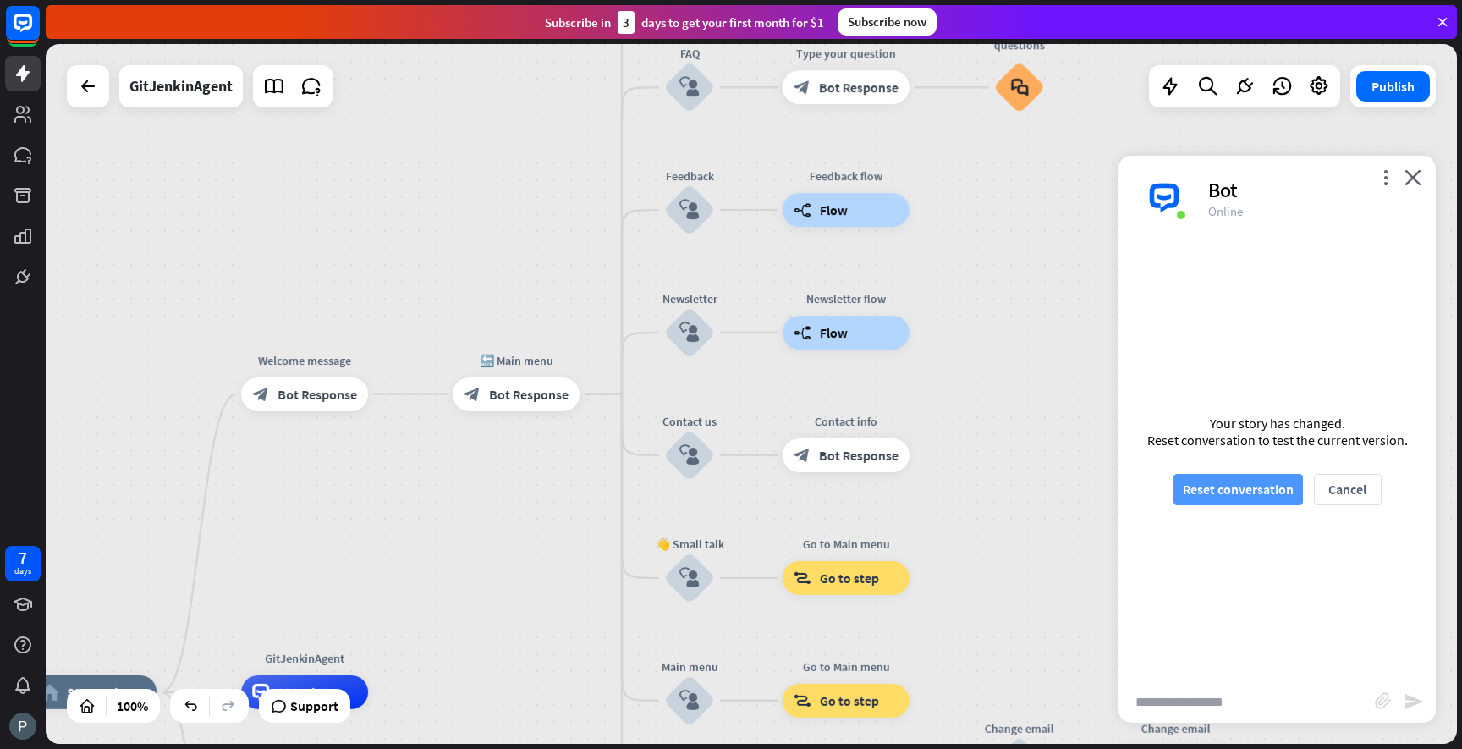
click at [1230, 493] on button "Reset conversation" at bounding box center [1238, 489] width 129 height 31
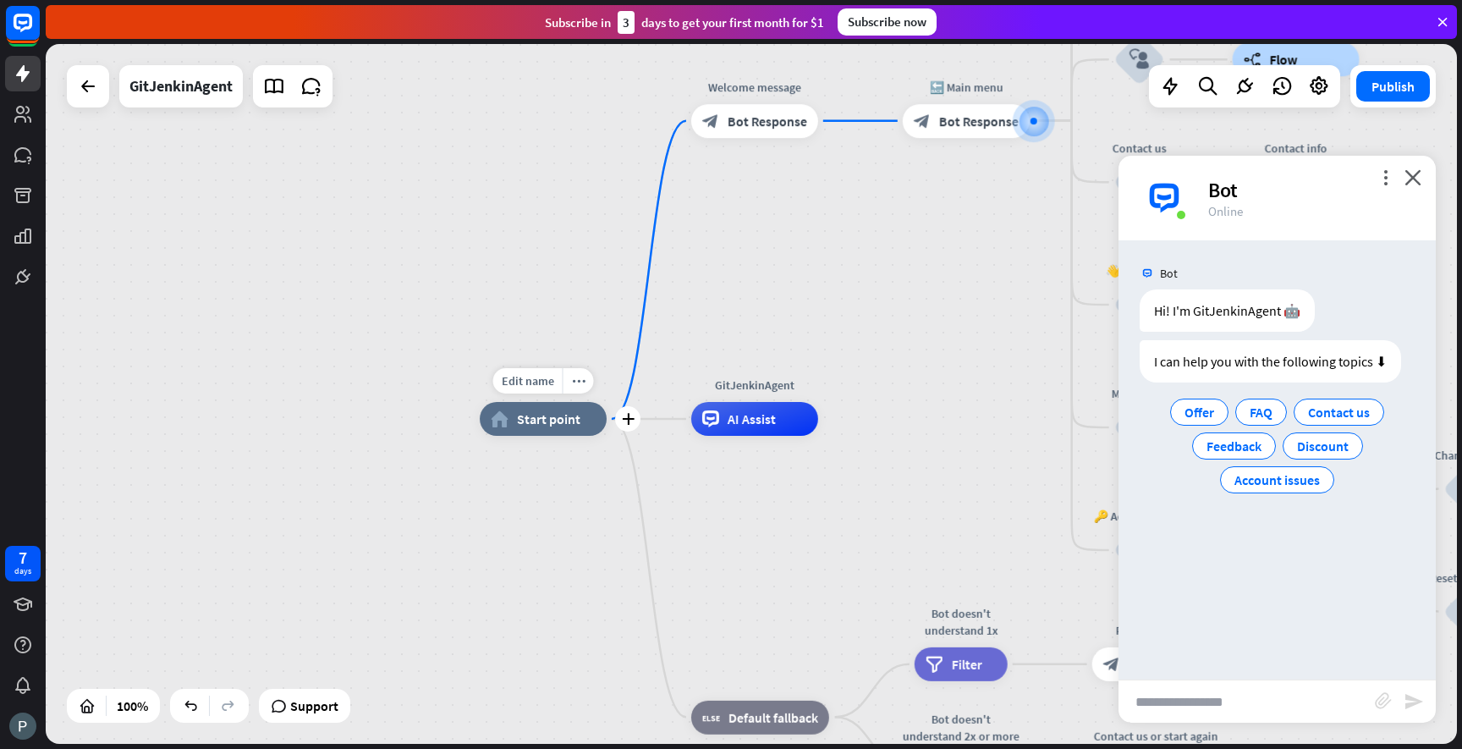
click at [532, 426] on span "Start point" at bounding box center [548, 418] width 63 height 17
click at [701, 431] on div "AI Assist" at bounding box center [754, 419] width 127 height 34
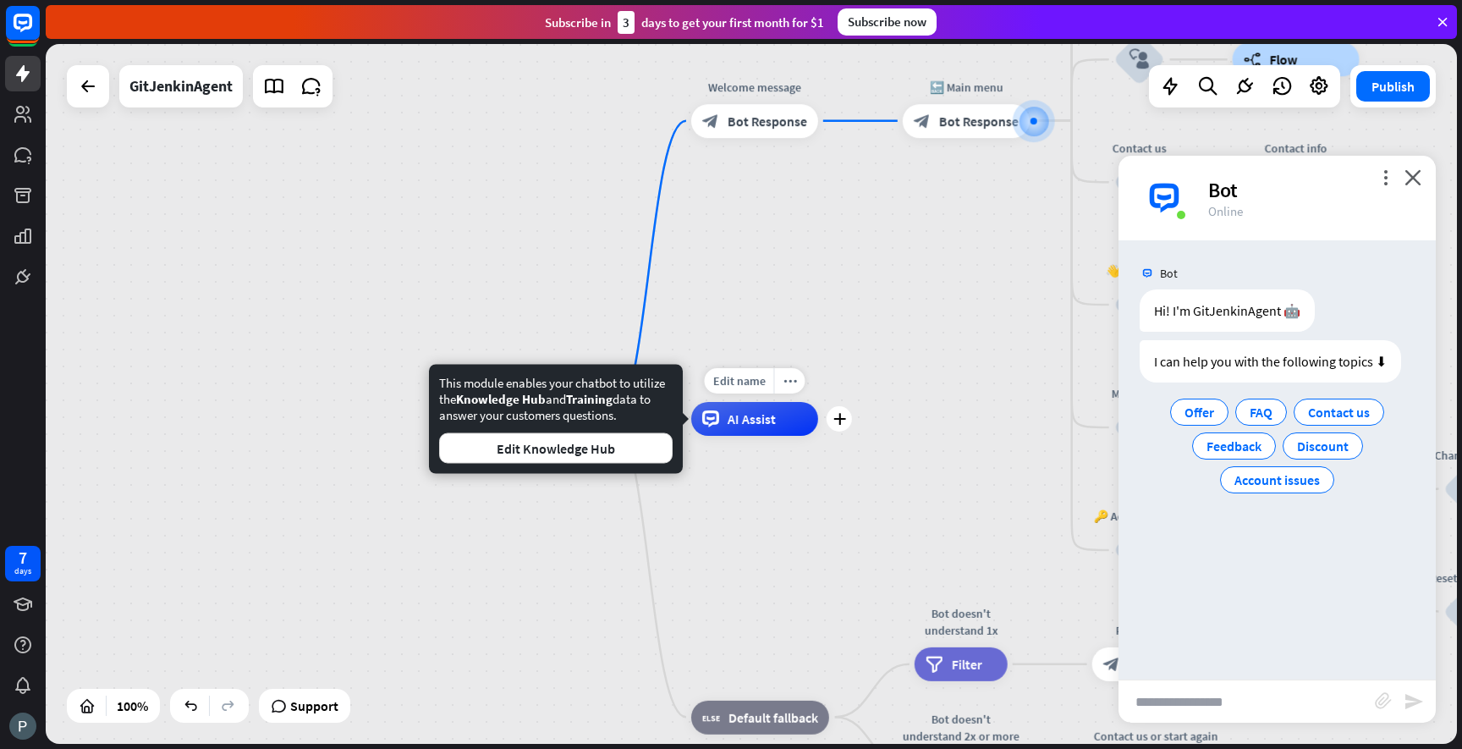
click at [724, 425] on div "AI Assist" at bounding box center [754, 419] width 127 height 34
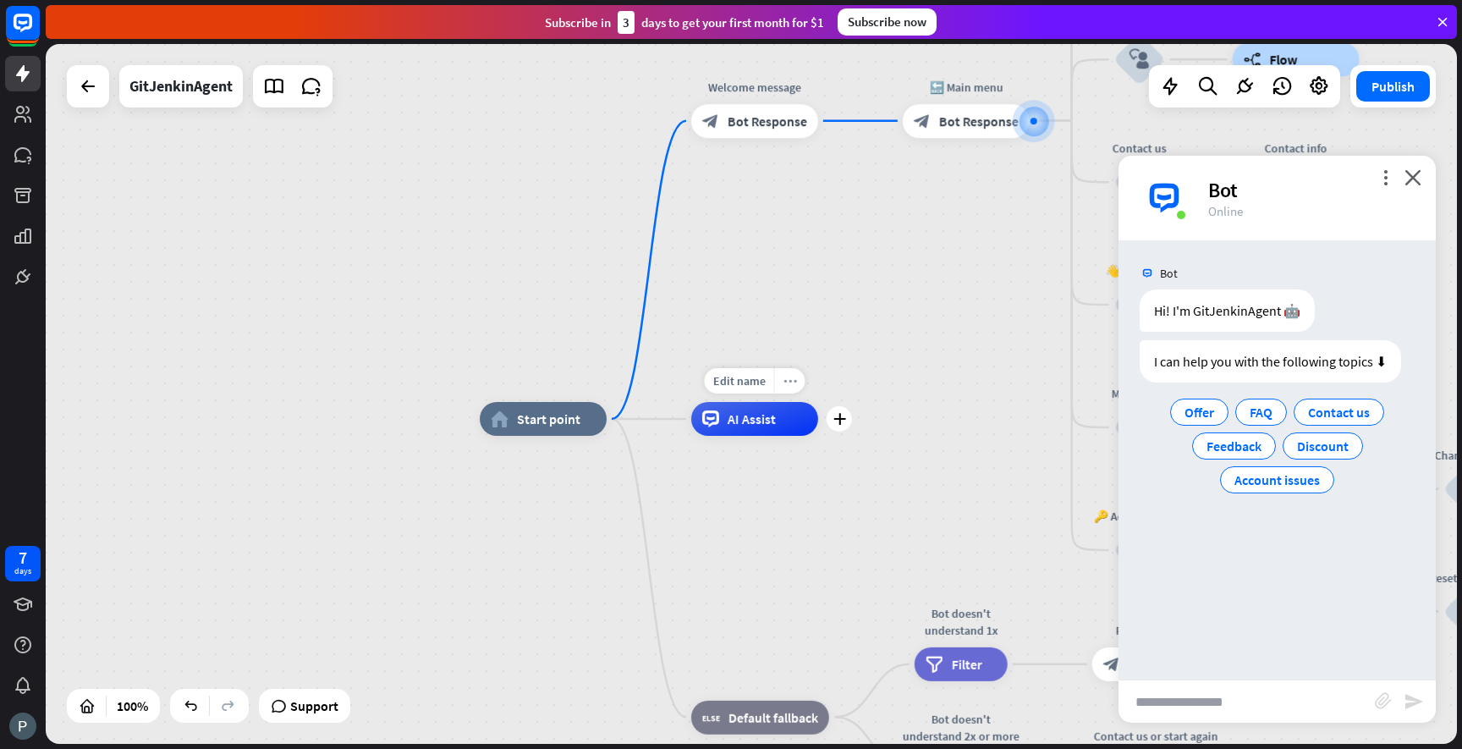
click at [794, 378] on icon "more_horiz" at bounding box center [790, 381] width 14 height 13
click at [826, 394] on div "chat Start testing from here" at bounding box center [878, 395] width 169 height 34
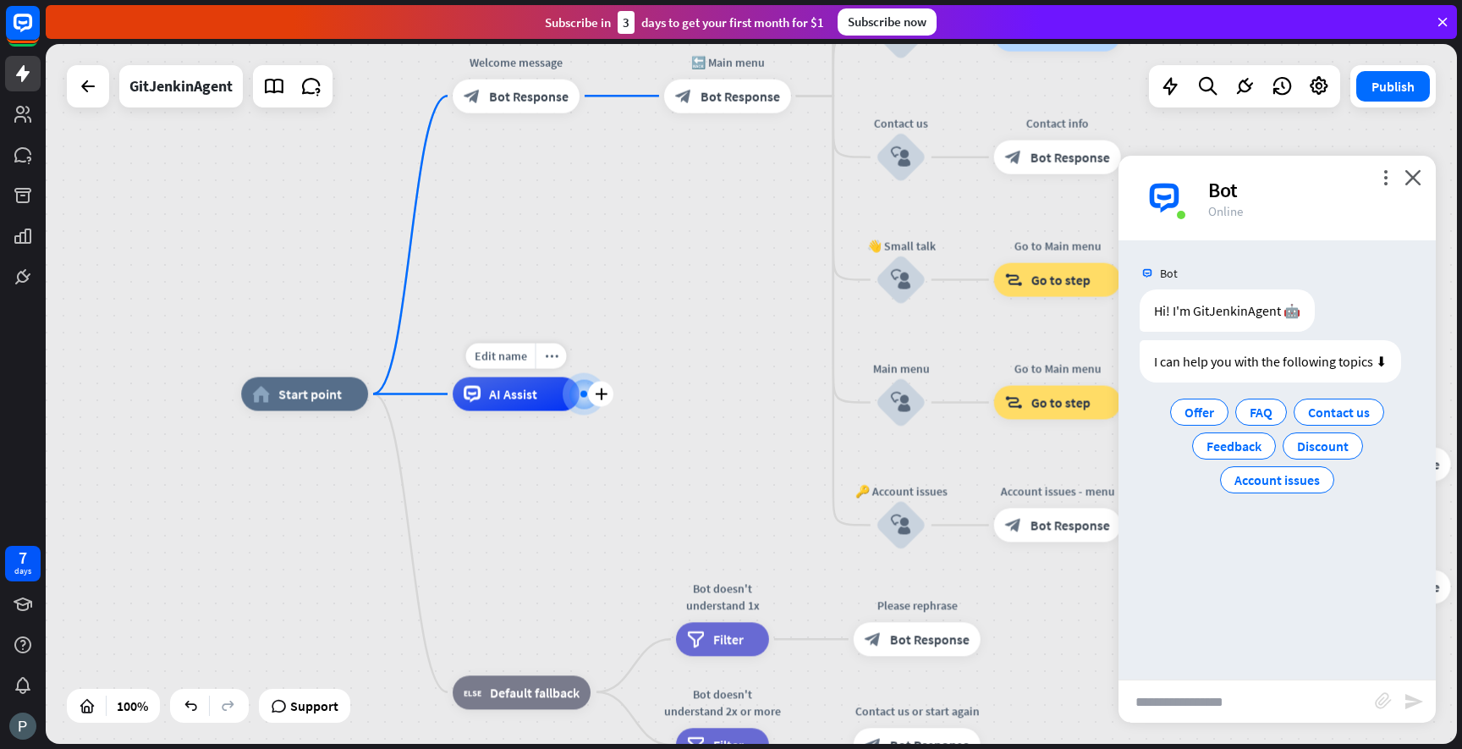
click at [584, 396] on div at bounding box center [583, 394] width 7 height 7
click at [602, 393] on icon "plus" at bounding box center [600, 394] width 13 height 12
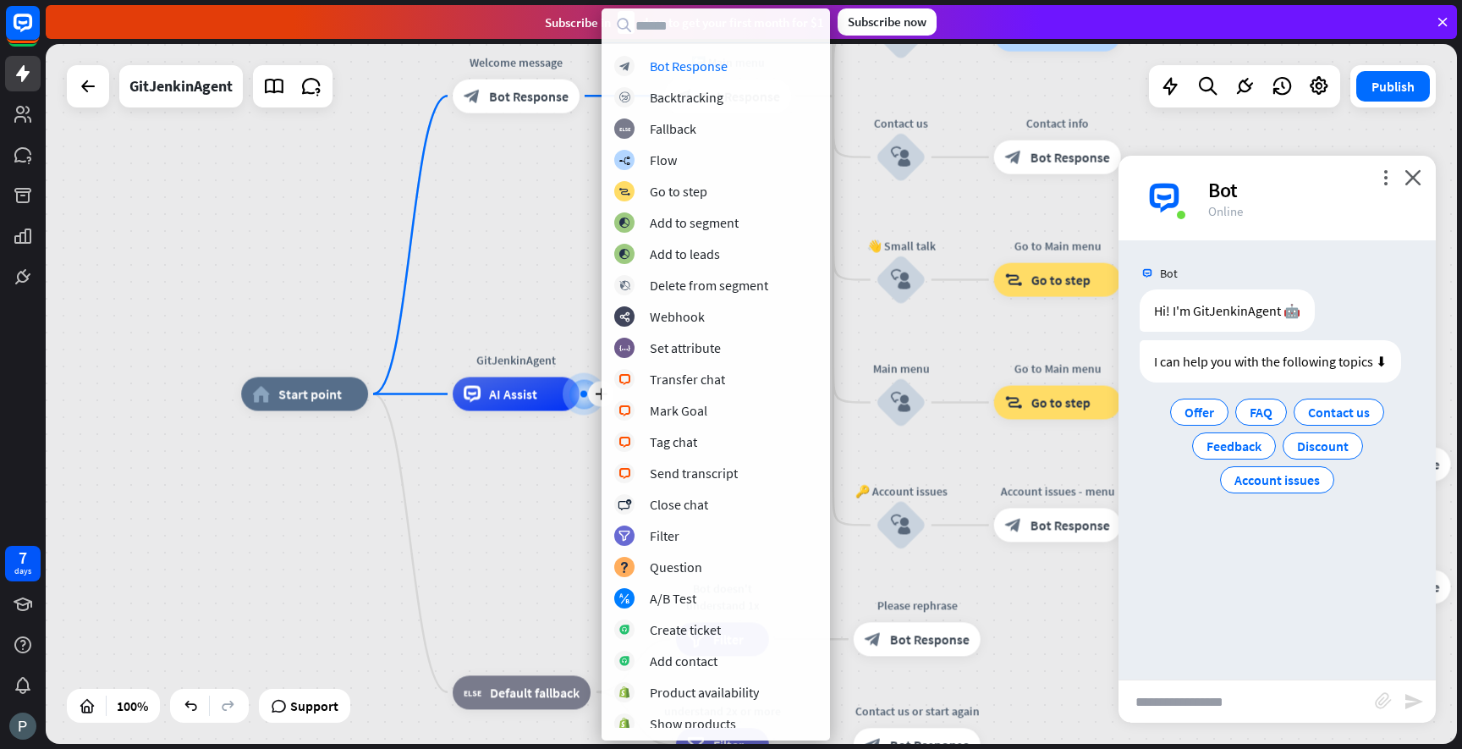
click at [522, 454] on div "home_2 Start point Welcome message block_bot_response Bot Response 🔙 Main menu …" at bounding box center [946, 744] width 1410 height 700
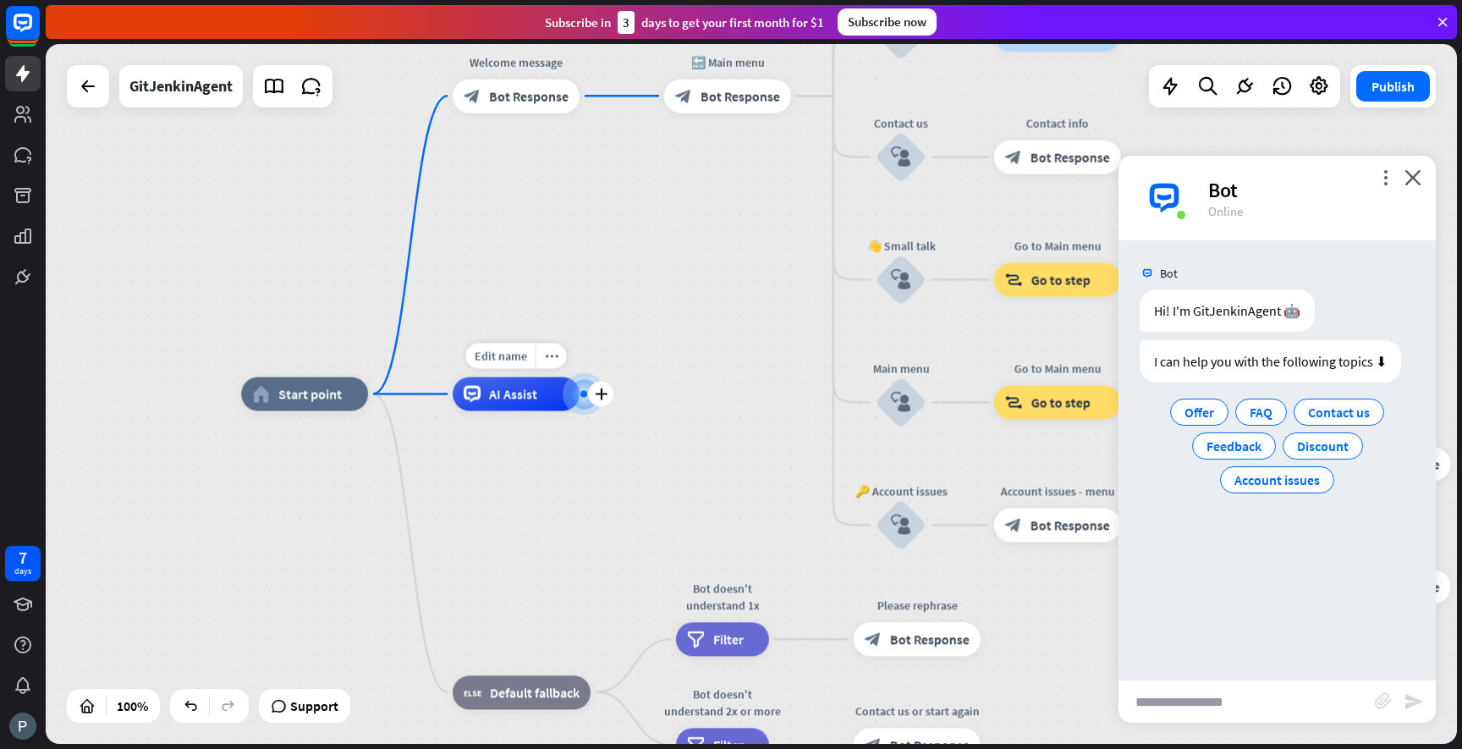
click at [492, 402] on span "AI Assist" at bounding box center [513, 394] width 48 height 17
click at [477, 452] on div "home_2 Start point Welcome message block_bot_response Bot Response 🔙 Main menu …" at bounding box center [946, 744] width 1410 height 700
click at [338, 399] on span "Start point" at bounding box center [309, 394] width 63 height 17
click at [447, 474] on div "home_2 Start point Welcome message block_bot_response Bot Response 🔙 Main menu …" at bounding box center [946, 744] width 1410 height 700
click at [1218, 196] on div "Bot" at bounding box center [1311, 190] width 207 height 26
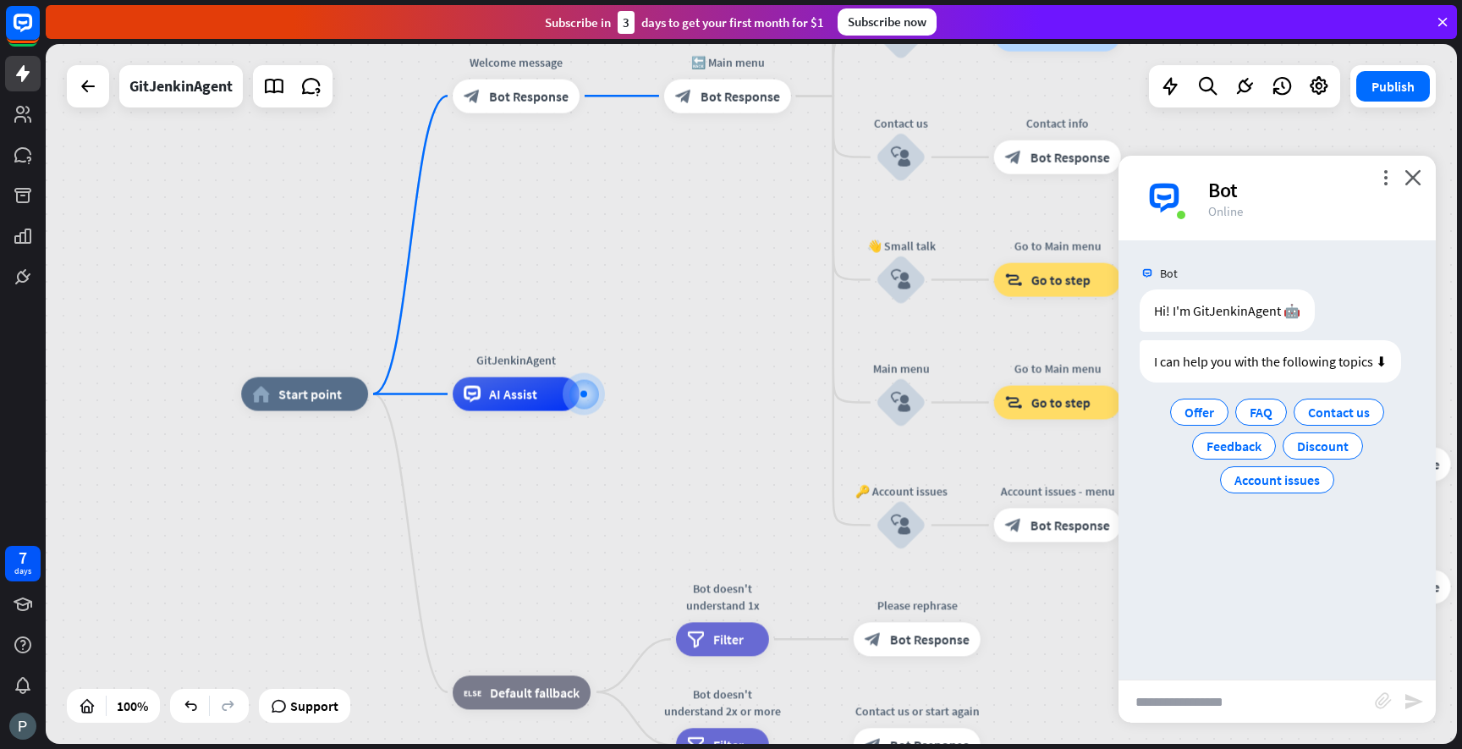
click at [1218, 194] on div "Bot" at bounding box center [1311, 190] width 207 height 26
click at [1386, 179] on icon "more_vert" at bounding box center [1385, 177] width 16 height 16
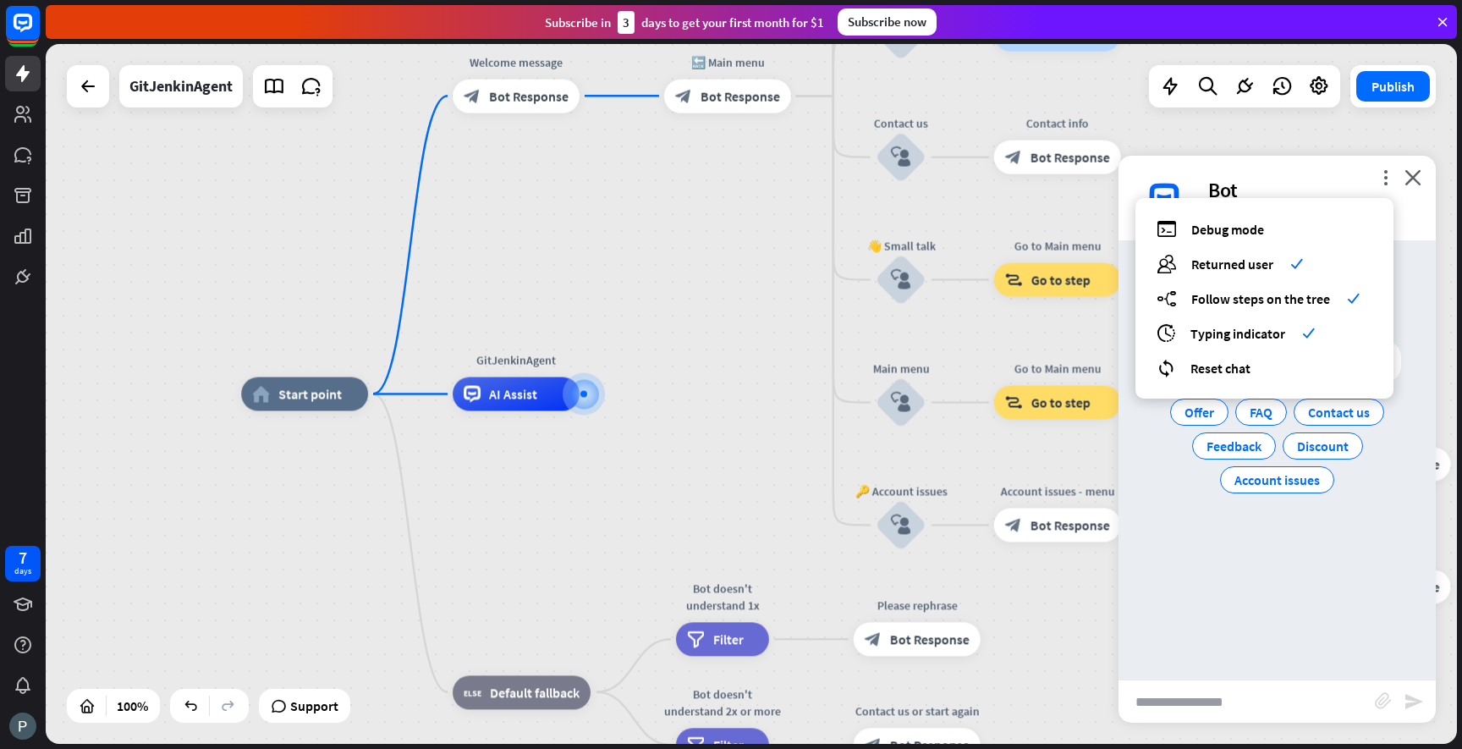
click at [1340, 142] on div "home_2 Start point Welcome message block_bot_response Bot Response 🔙 Main menu …" at bounding box center [751, 394] width 1411 height 700
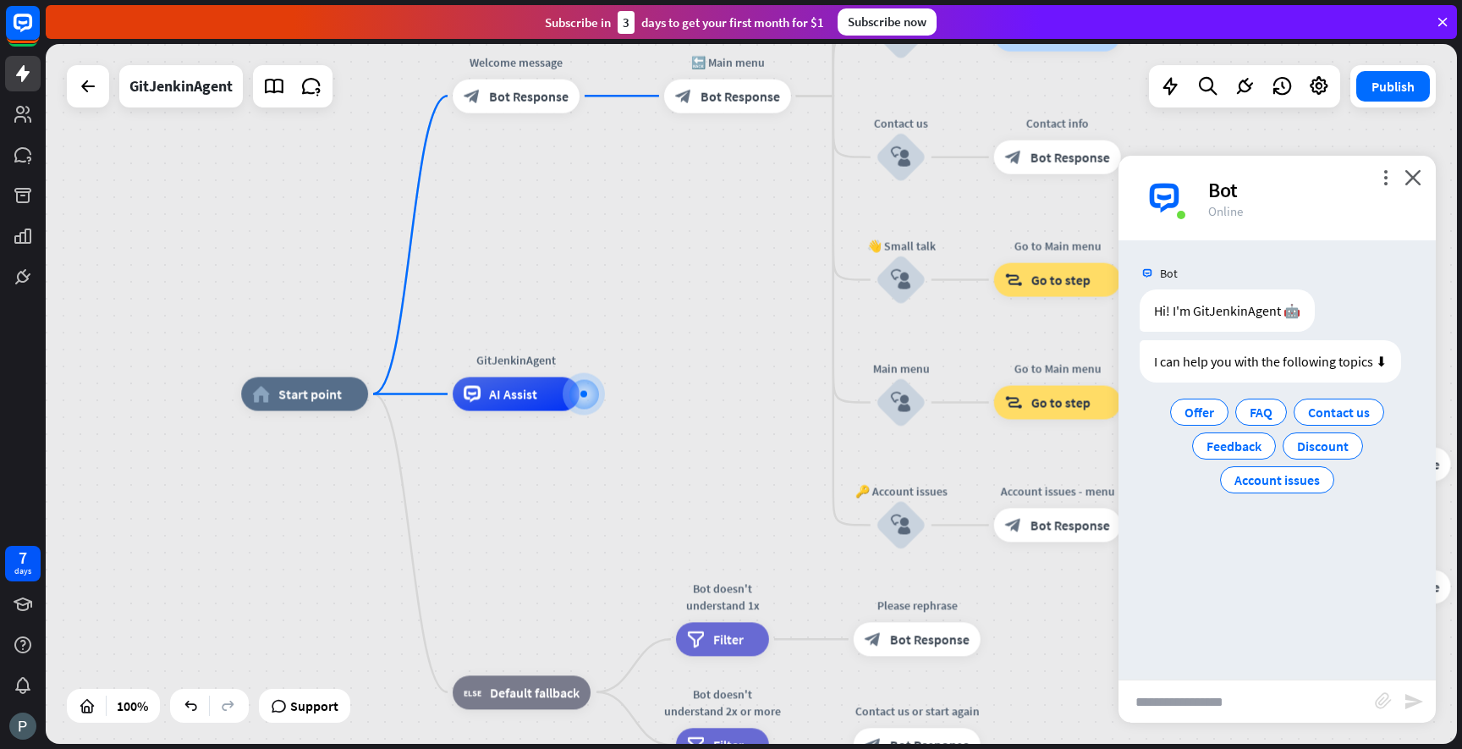
click at [1410, 188] on div "Bot" at bounding box center [1311, 190] width 207 height 26
click at [1410, 182] on icon "close" at bounding box center [1413, 177] width 17 height 16
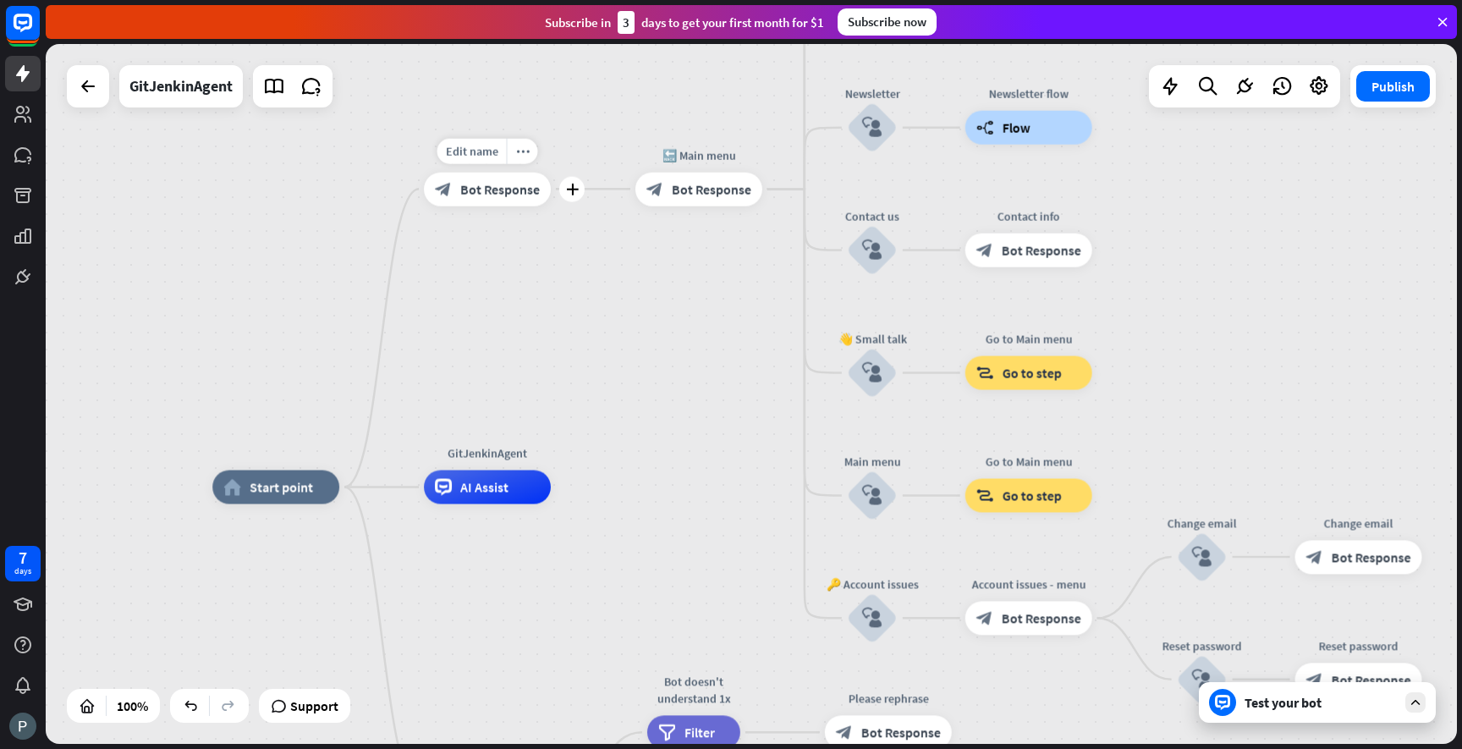
click at [514, 188] on span "Bot Response" at bounding box center [500, 188] width 80 height 17
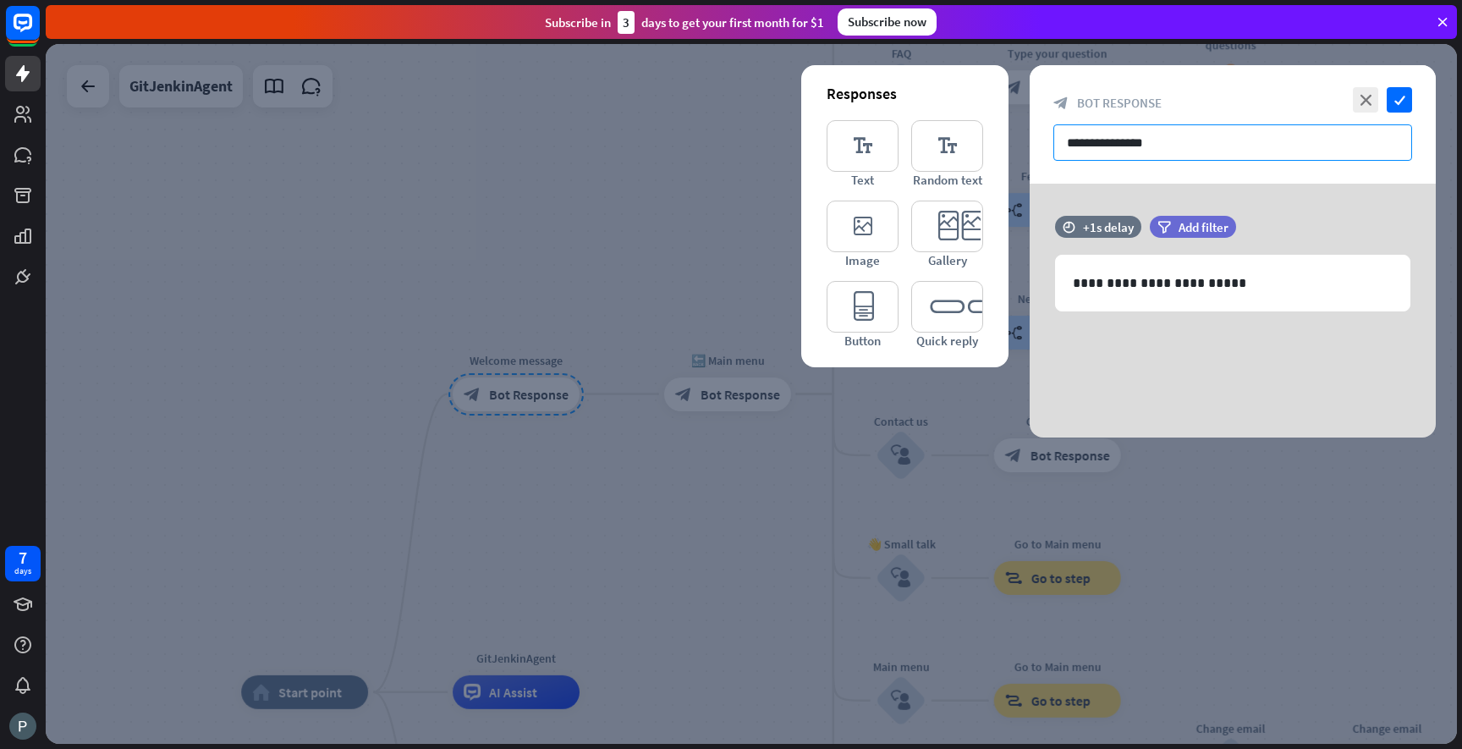
click at [1177, 141] on input "**********" at bounding box center [1232, 142] width 359 height 36
click at [1364, 99] on icon "close" at bounding box center [1365, 99] width 25 height 25
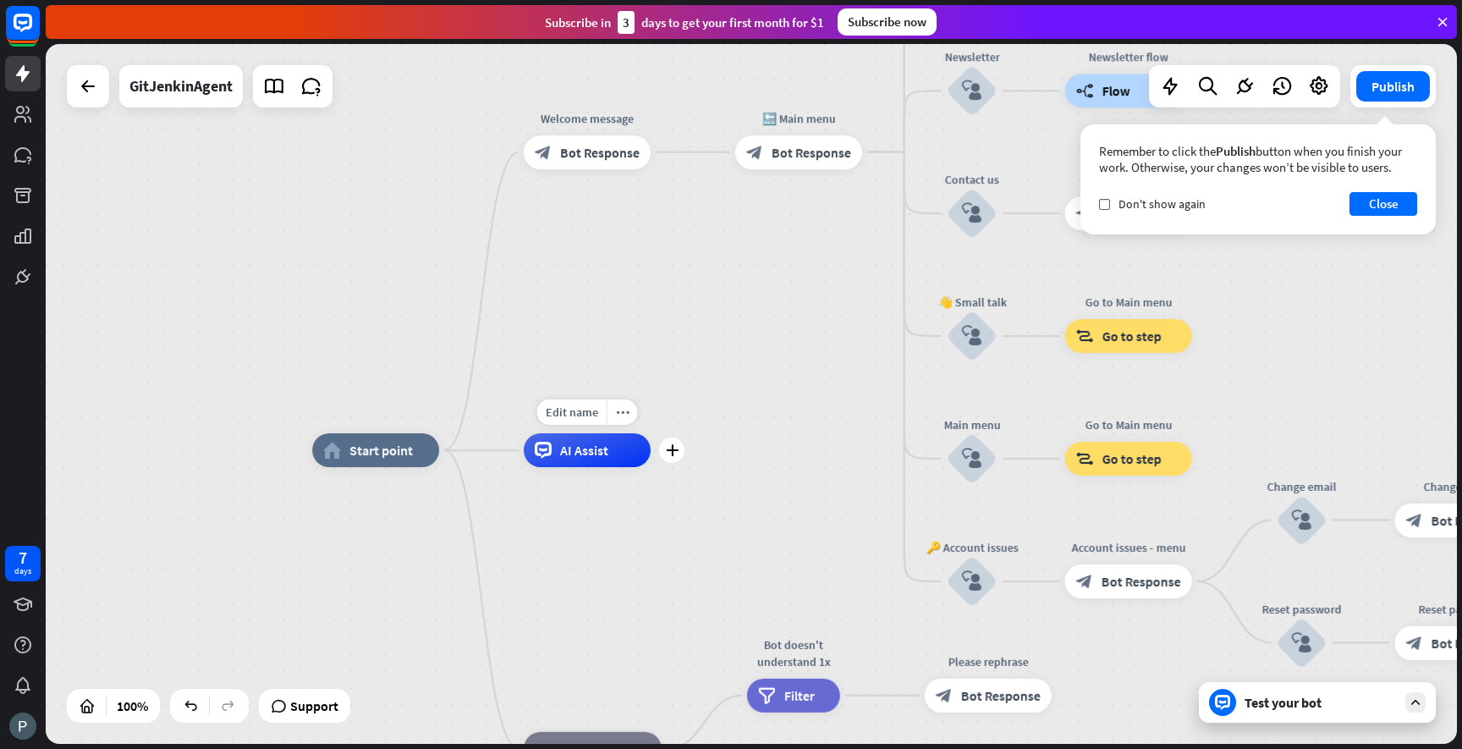
click at [580, 460] on div "AI Assist" at bounding box center [587, 450] width 127 height 34
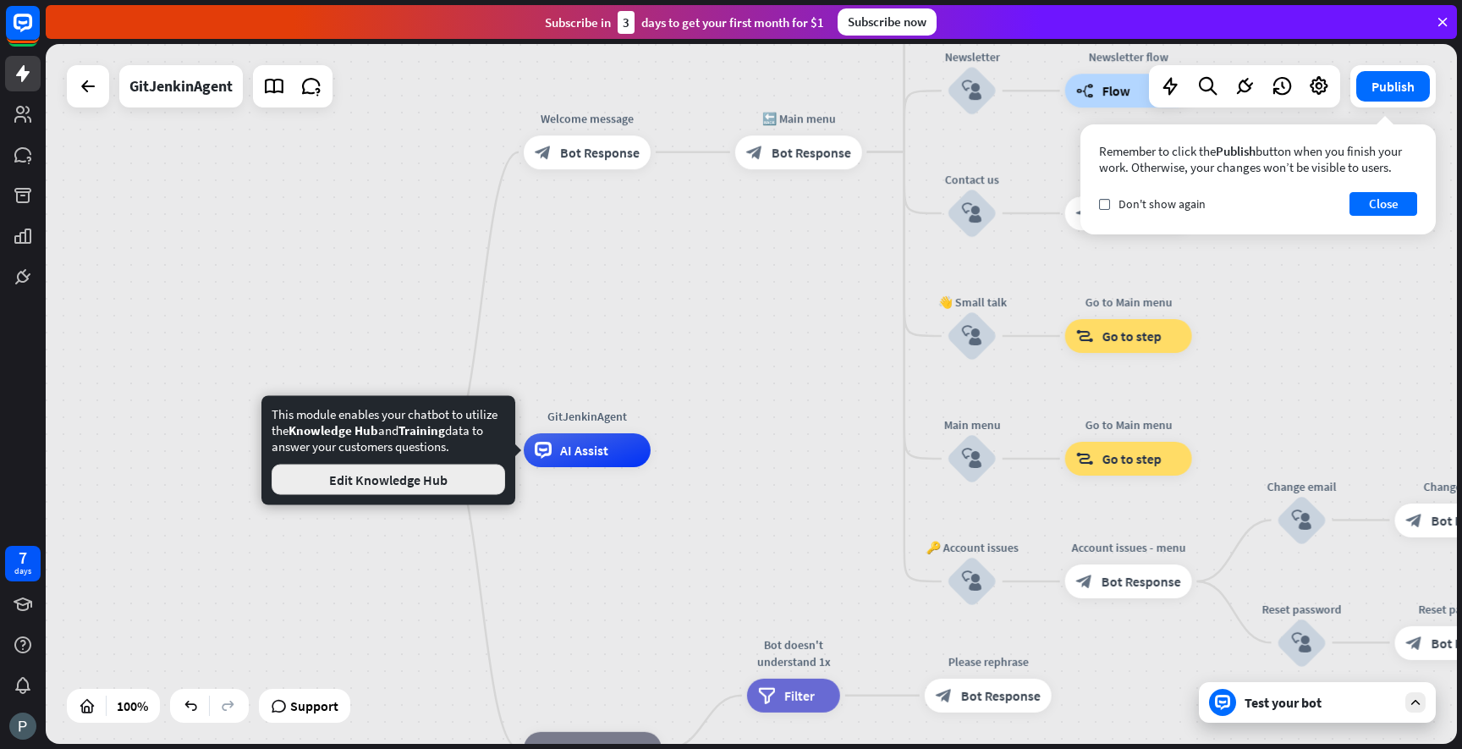
click at [468, 489] on button "Edit Knowledge Hub" at bounding box center [389, 480] width 234 height 30
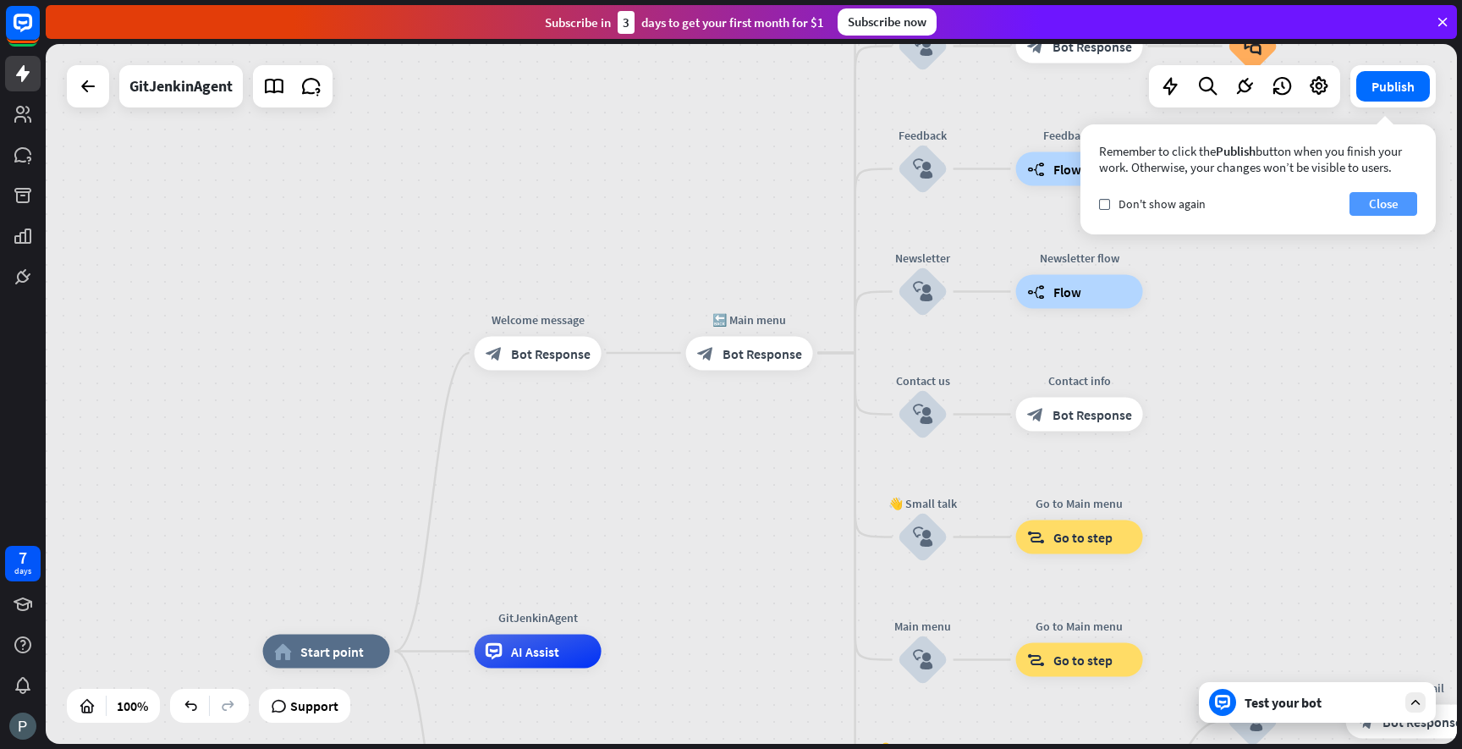
click at [1394, 203] on button "Close" at bounding box center [1384, 204] width 68 height 24
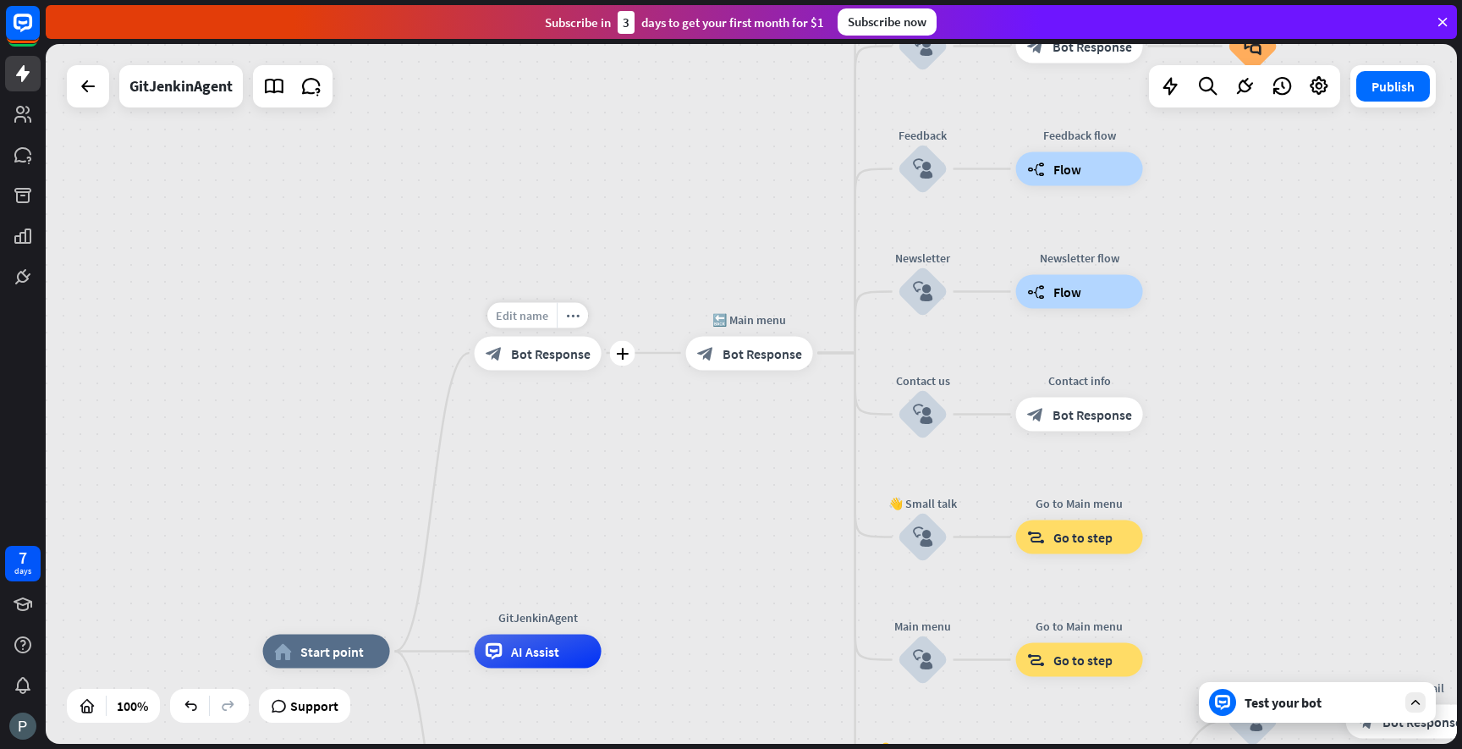
click at [539, 317] on span "Edit name" at bounding box center [522, 314] width 52 height 15
click at [552, 421] on div "**********" at bounding box center [751, 394] width 1411 height 700
click at [558, 351] on span "Bot Response" at bounding box center [551, 352] width 80 height 17
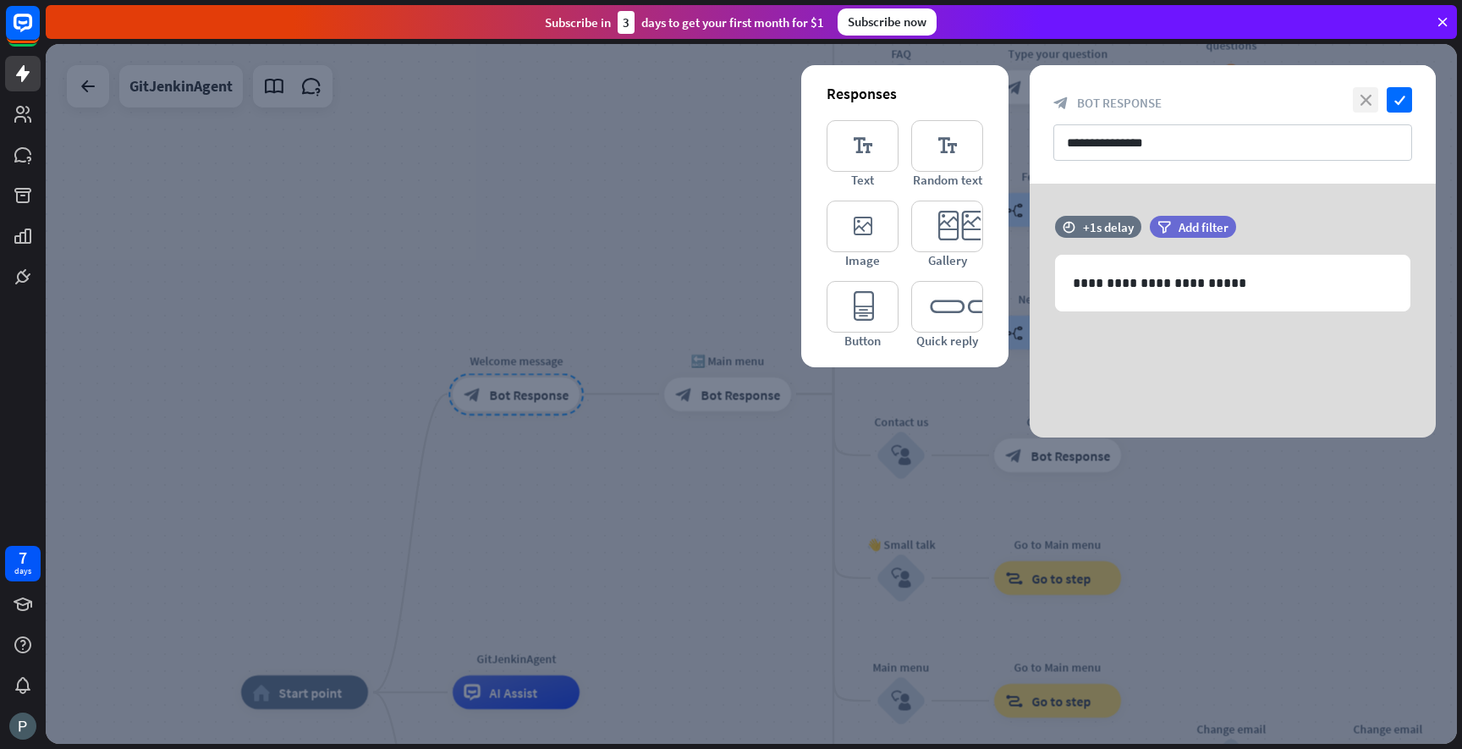
click at [1369, 105] on icon "close" at bounding box center [1365, 99] width 25 height 25
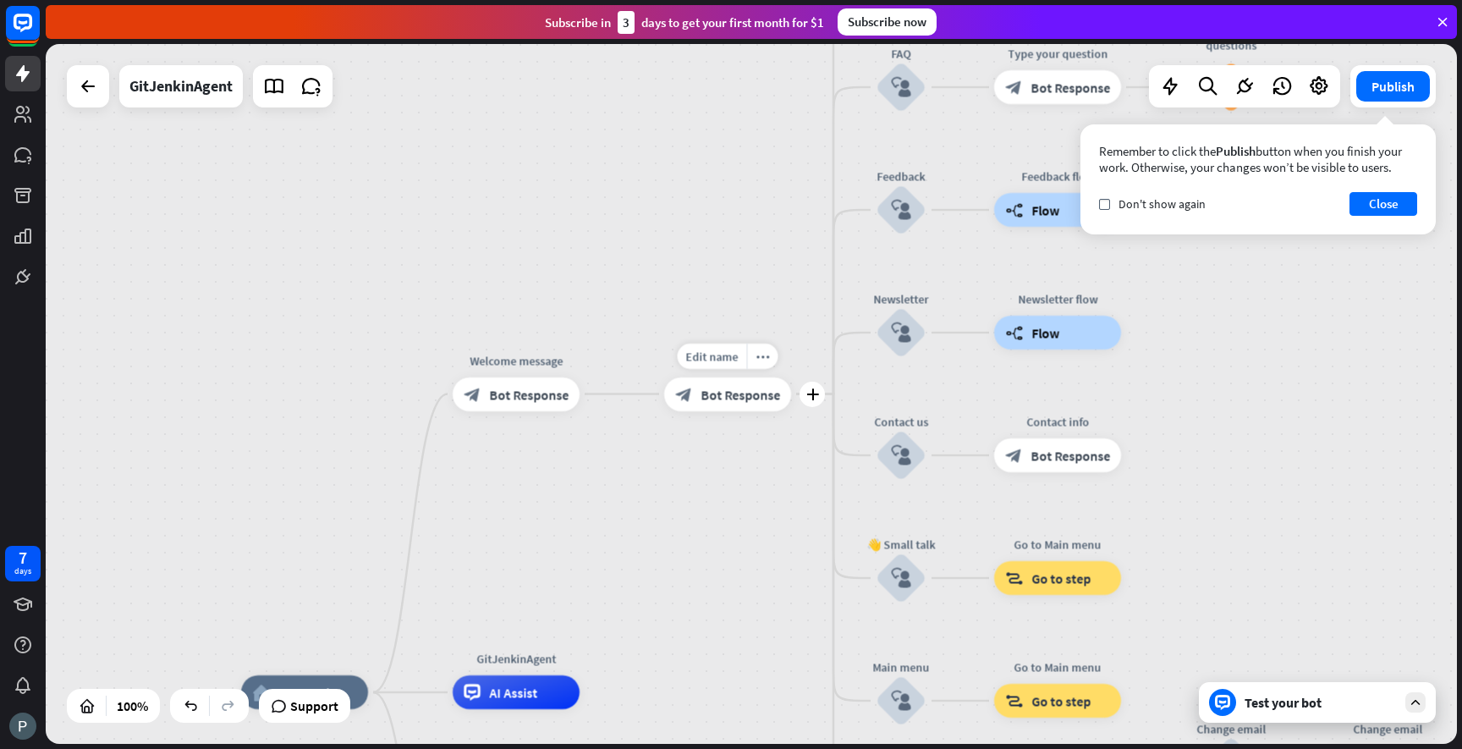
click at [718, 394] on span "Bot Response" at bounding box center [741, 394] width 80 height 17
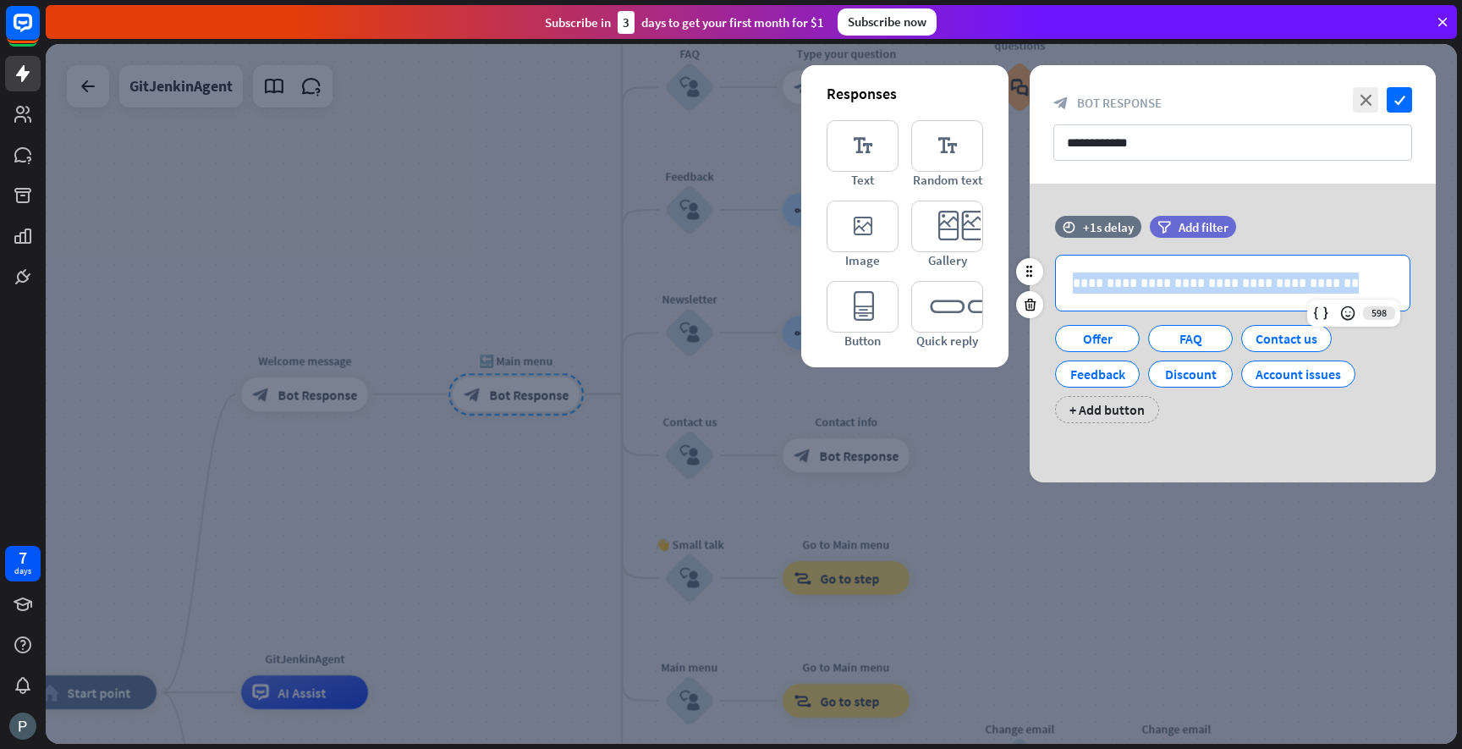
drag, startPoint x: 1311, startPoint y: 282, endPoint x: 1059, endPoint y: 263, distance: 252.0
click at [1059, 263] on div "**********" at bounding box center [1233, 283] width 354 height 55
click at [1162, 283] on p "**********" at bounding box center [1233, 282] width 320 height 21
drag, startPoint x: 1078, startPoint y: 280, endPoint x: 1306, endPoint y: 276, distance: 228.5
click at [1307, 276] on p "**********" at bounding box center [1233, 282] width 320 height 21
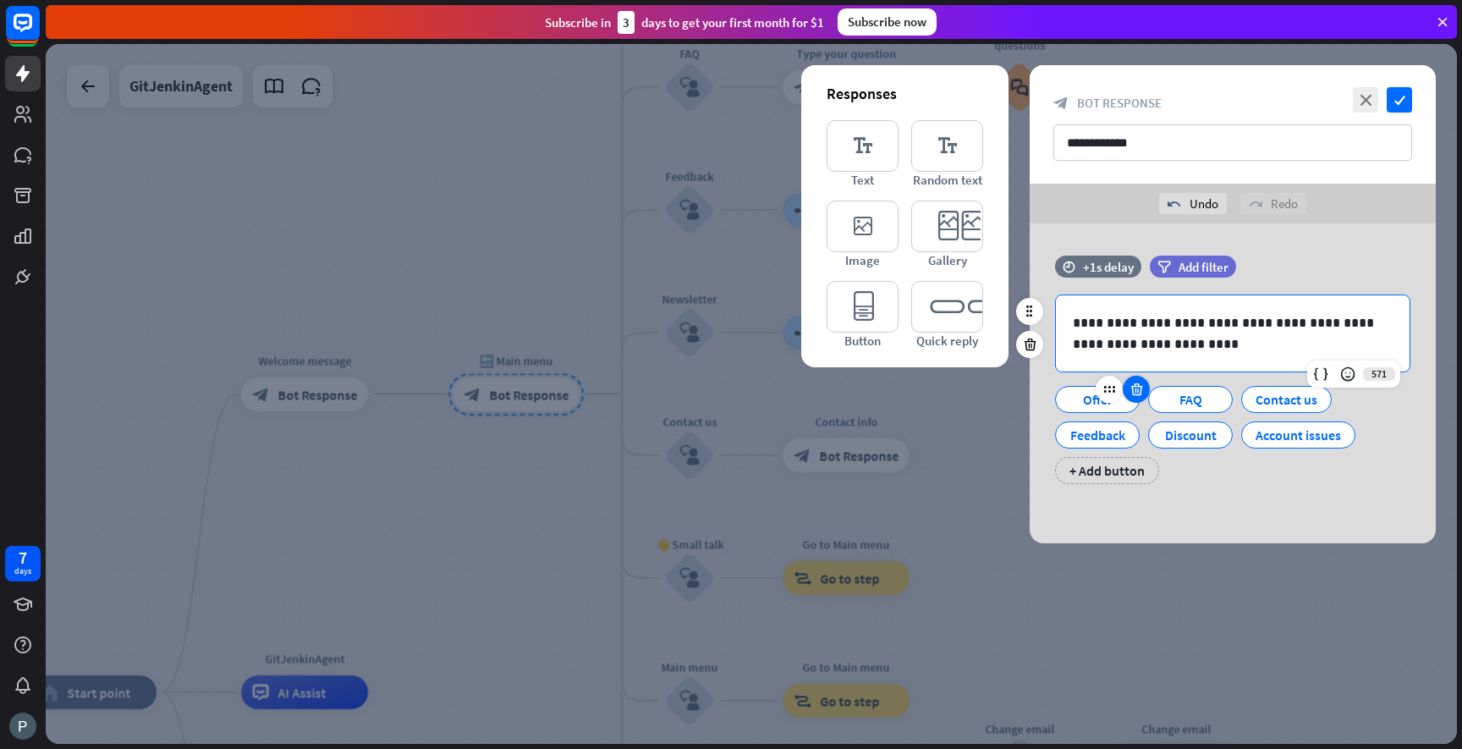
click at [1138, 383] on icon at bounding box center [1137, 389] width 16 height 15
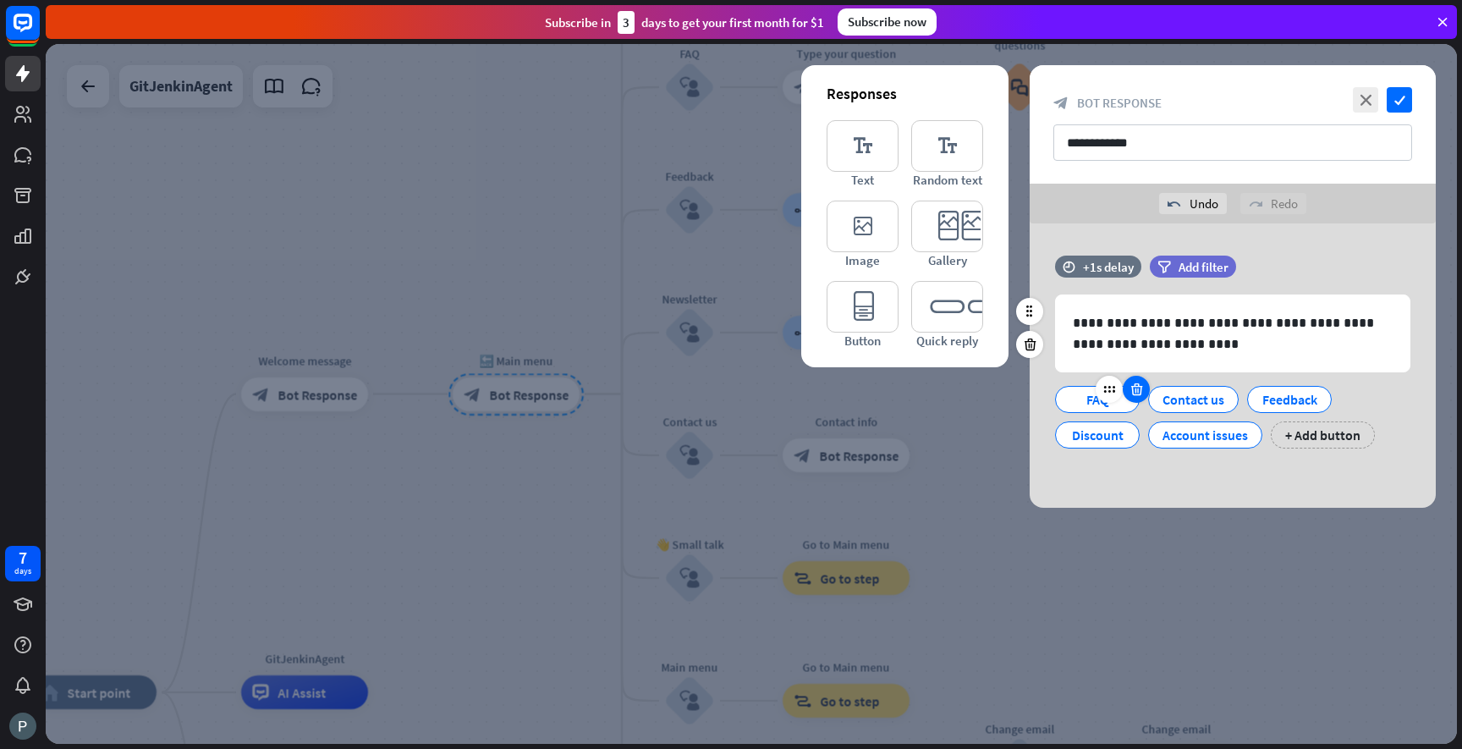
click at [1138, 386] on icon at bounding box center [1137, 389] width 16 height 15
click at [1090, 403] on div "Contact us" at bounding box center [1100, 399] width 62 height 25
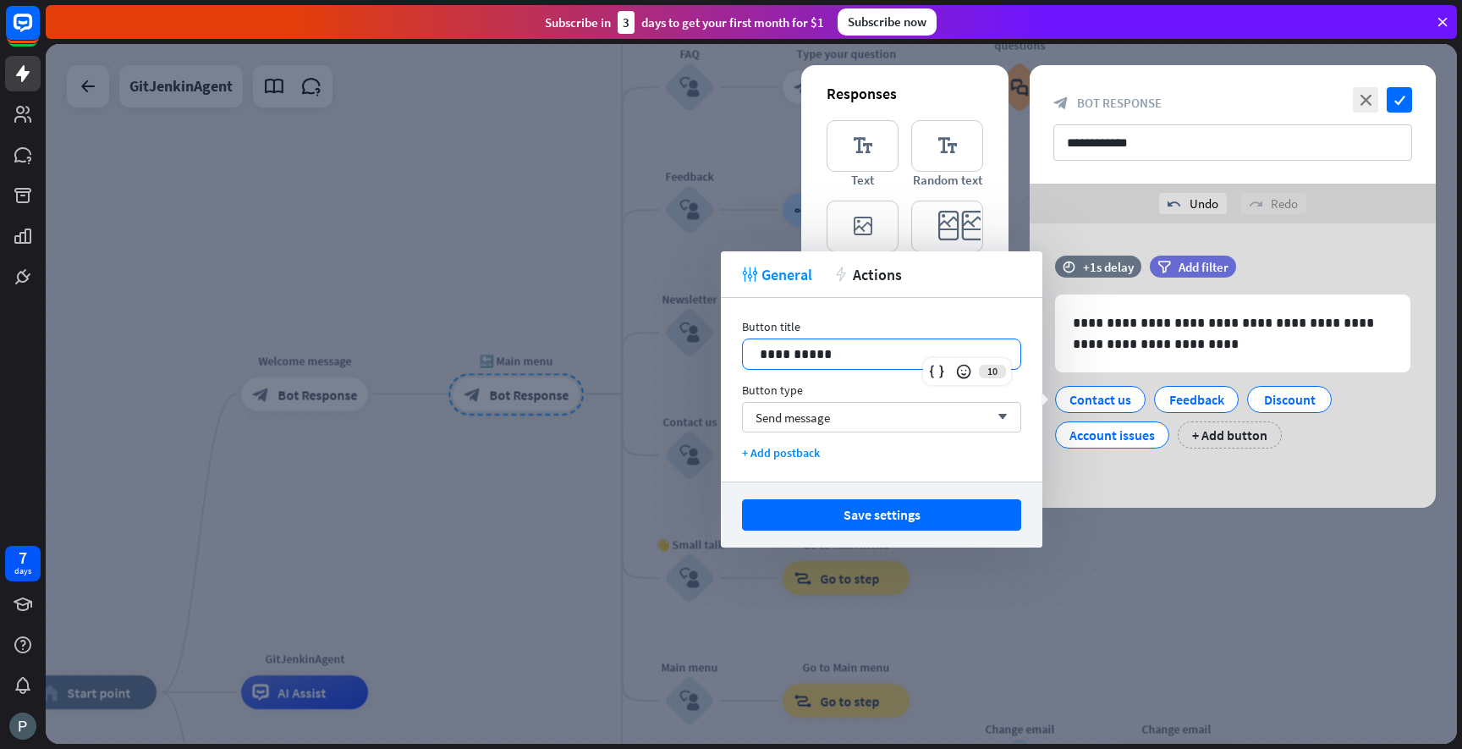
drag, startPoint x: 857, startPoint y: 350, endPoint x: 701, endPoint y: 349, distance: 155.7
click at [701, 349] on body "7 days close Product Help First steps Get started with ChatBot Help Center Foll…" at bounding box center [731, 374] width 1462 height 749
click at [757, 351] on div "**********" at bounding box center [882, 354] width 278 height 30
click at [848, 413] on div "Send message arrow_down" at bounding box center [881, 417] width 279 height 30
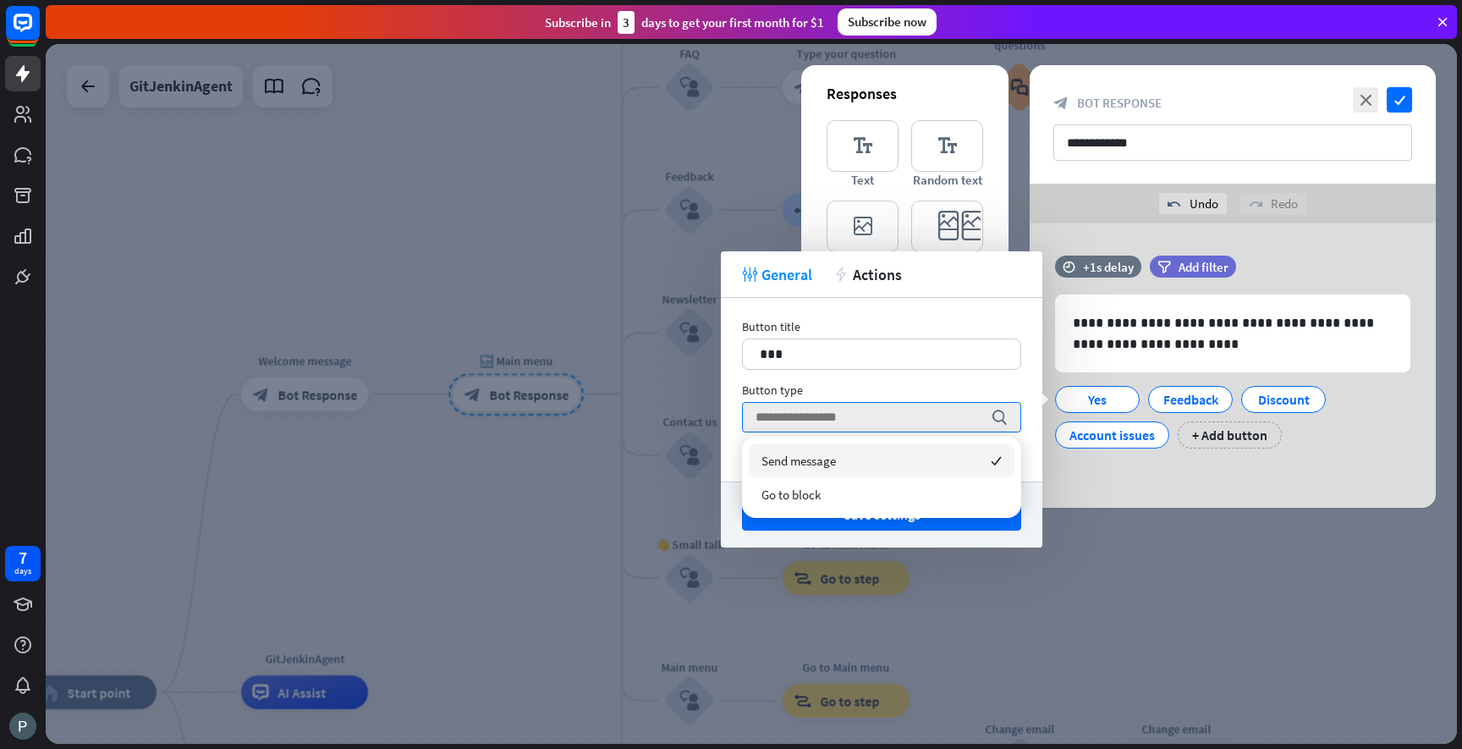
click at [852, 391] on div "Button type" at bounding box center [881, 389] width 279 height 15
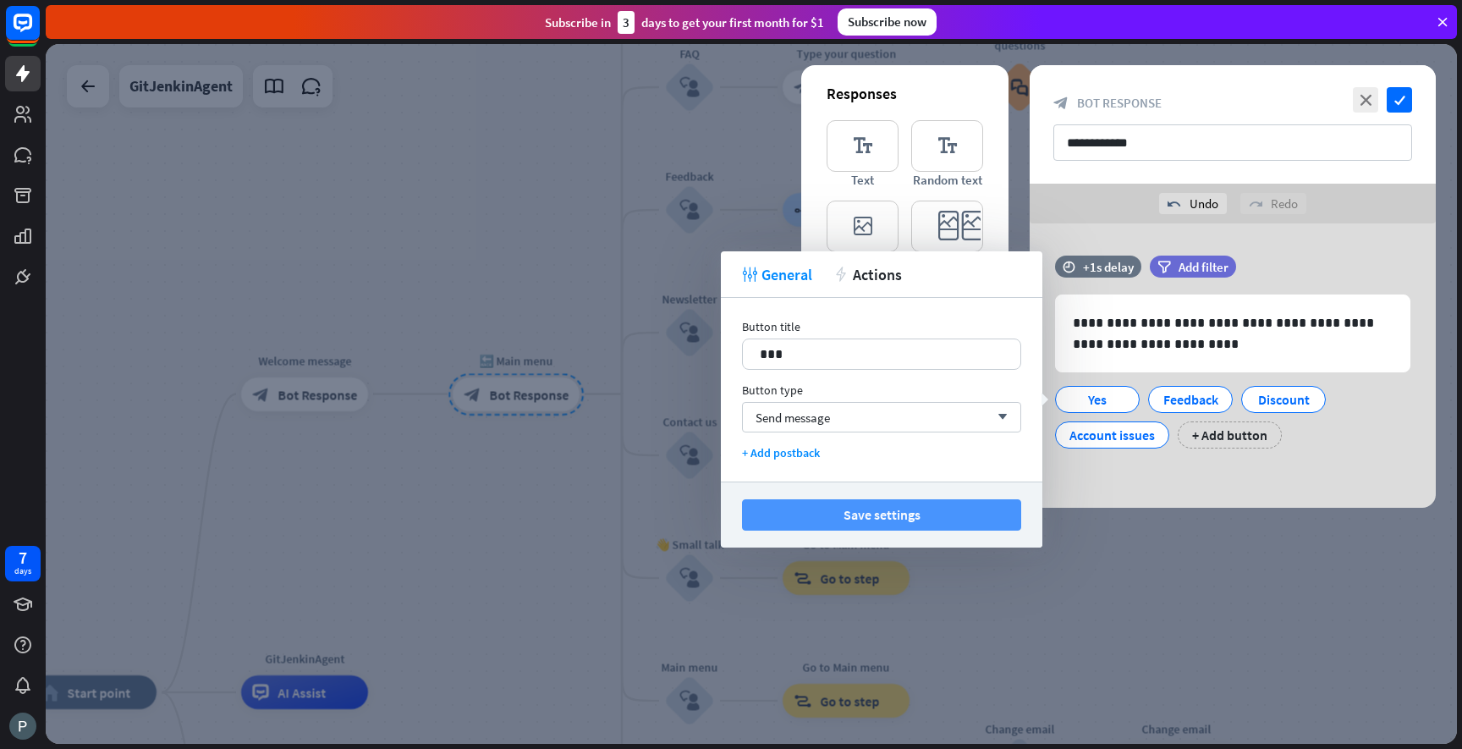
click at [867, 518] on button "Save settings" at bounding box center [881, 514] width 279 height 31
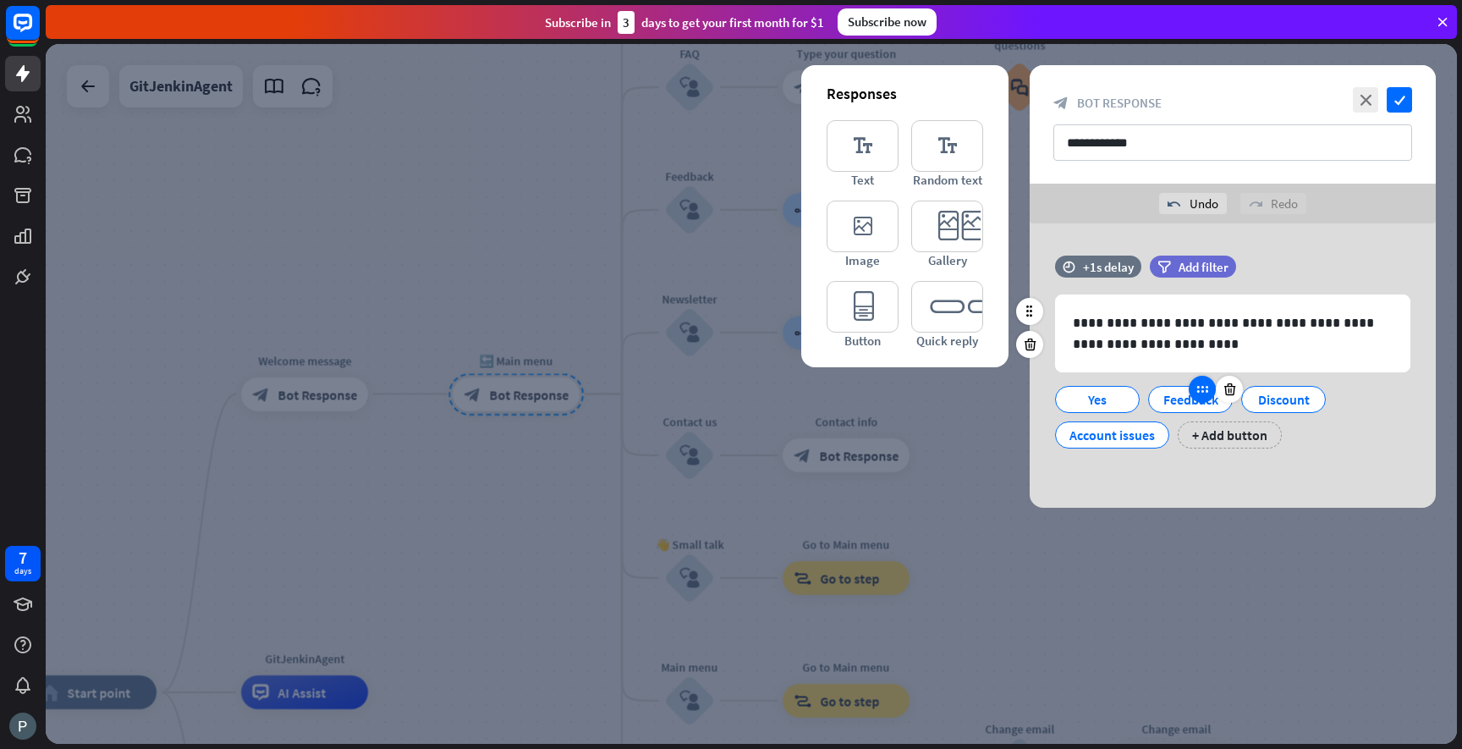
click at [1196, 393] on icon at bounding box center [1202, 389] width 15 height 15
click at [1167, 406] on div "Feedback" at bounding box center [1191, 399] width 56 height 25
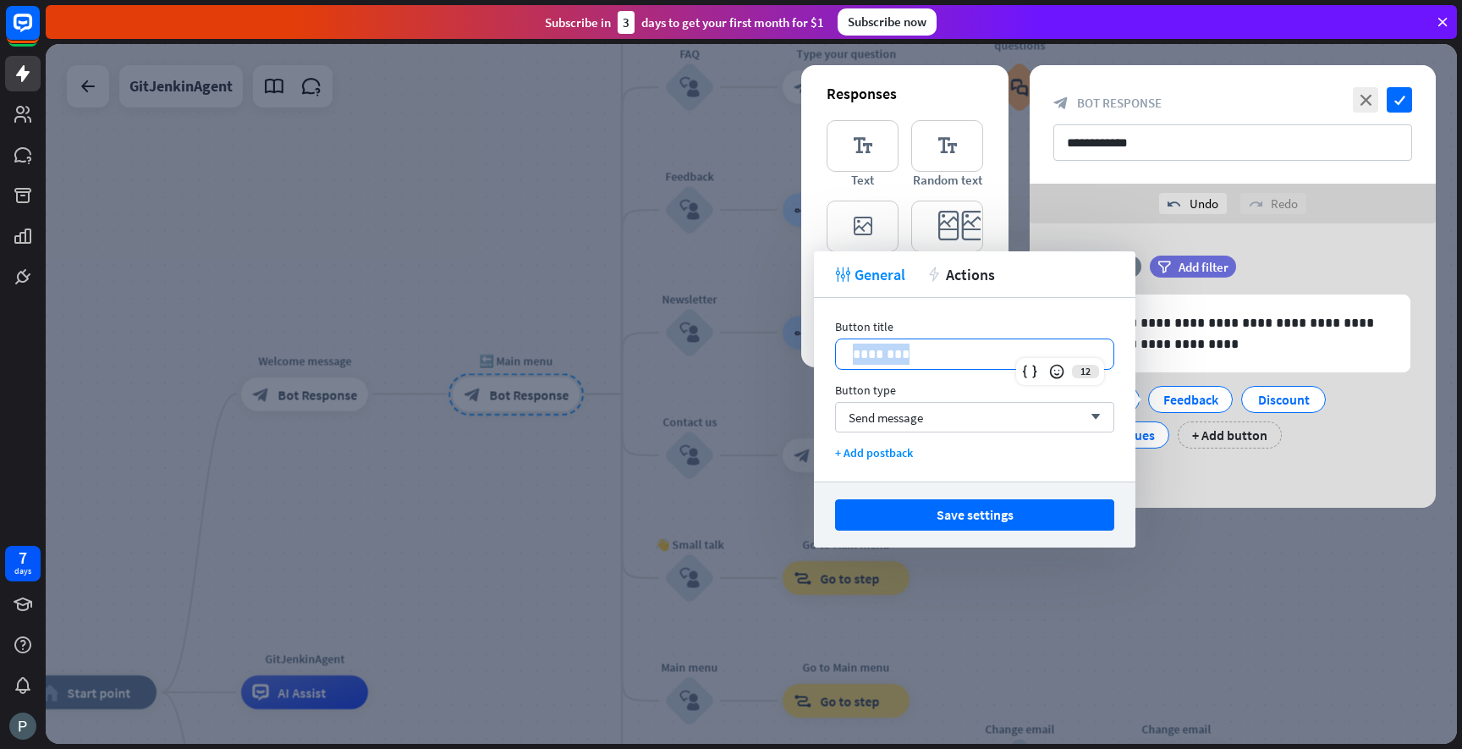
drag, startPoint x: 922, startPoint y: 356, endPoint x: 827, endPoint y: 349, distance: 95.9
click at [827, 349] on div "Button title 12 ******** Button type Send message arrow_down + Add postback" at bounding box center [975, 390] width 322 height 184
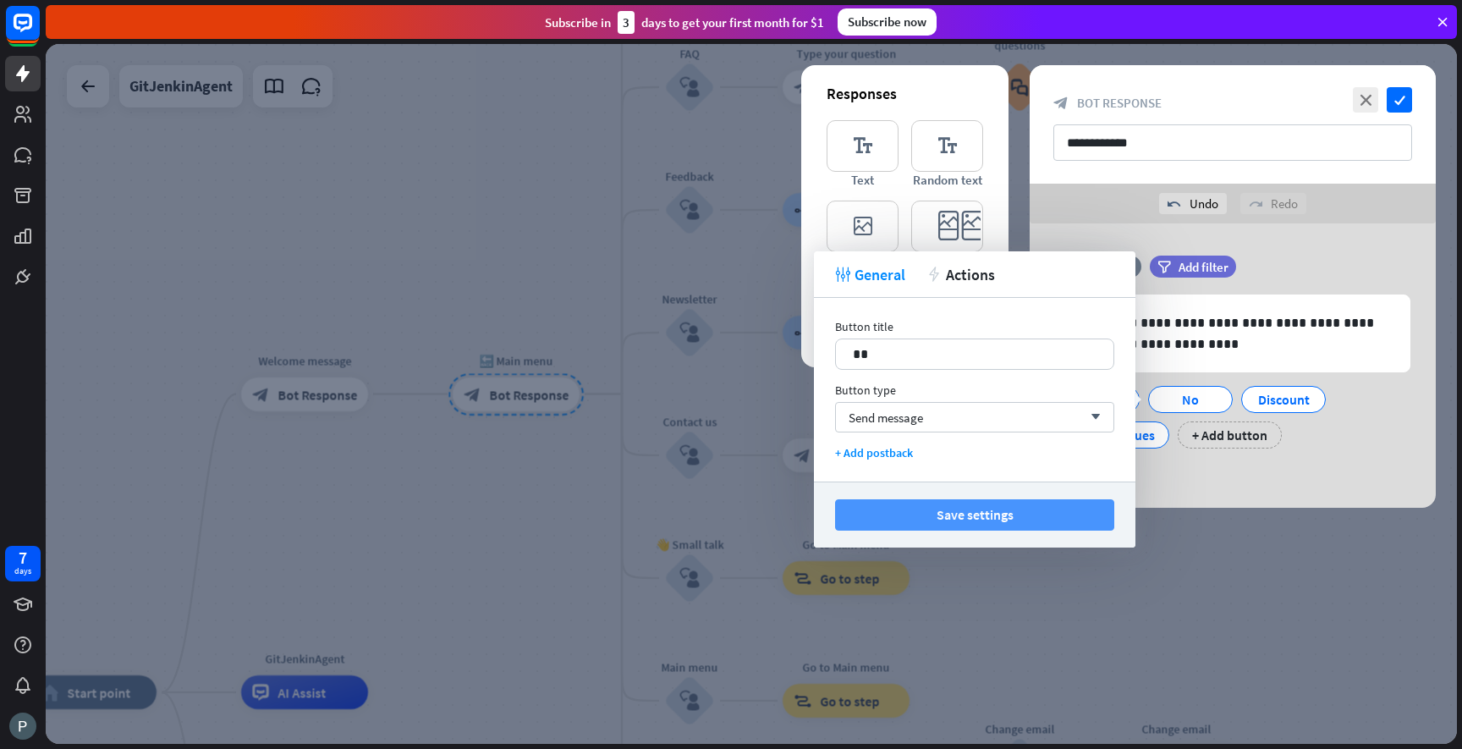
click at [975, 509] on button "Save settings" at bounding box center [974, 514] width 279 height 31
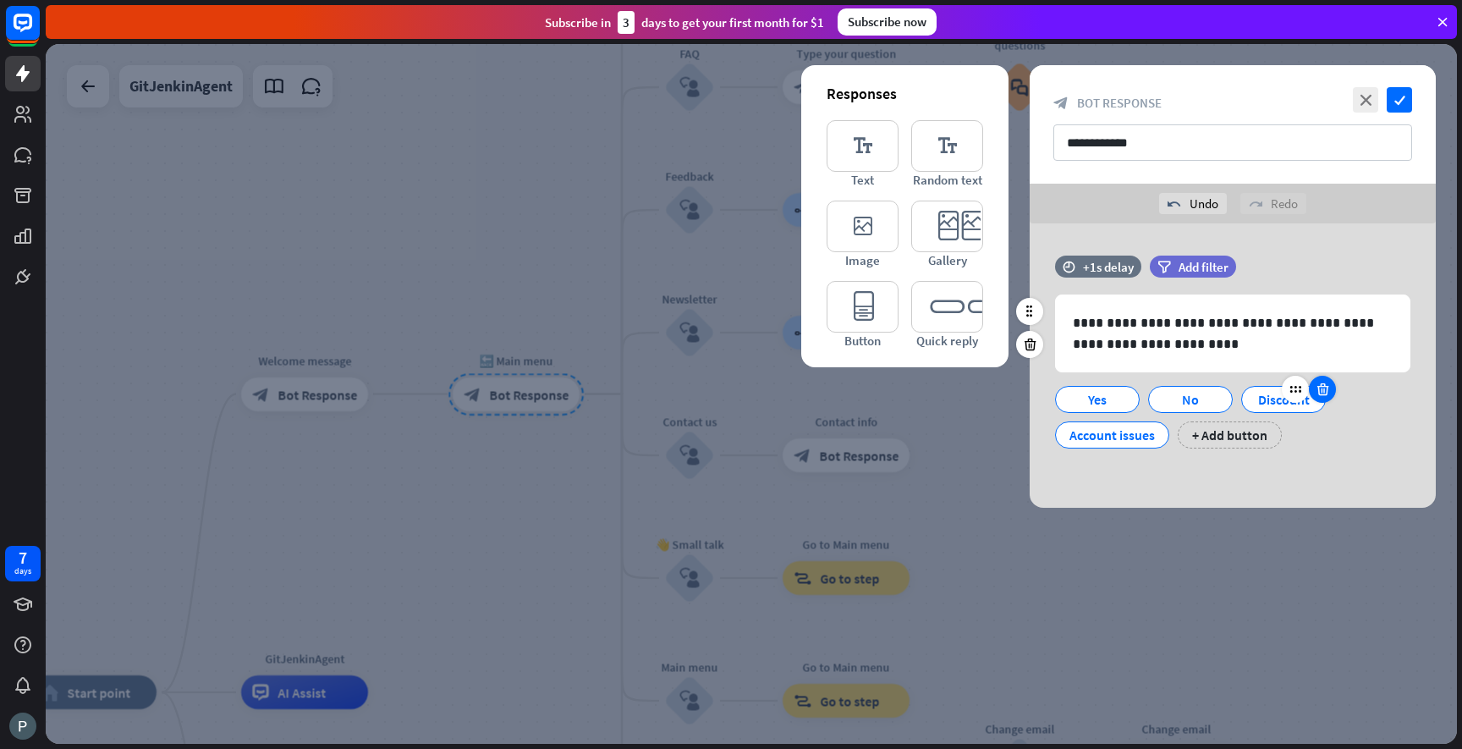
click at [1317, 393] on icon at bounding box center [1323, 389] width 16 height 15
click at [1360, 390] on div at bounding box center [1352, 389] width 27 height 27
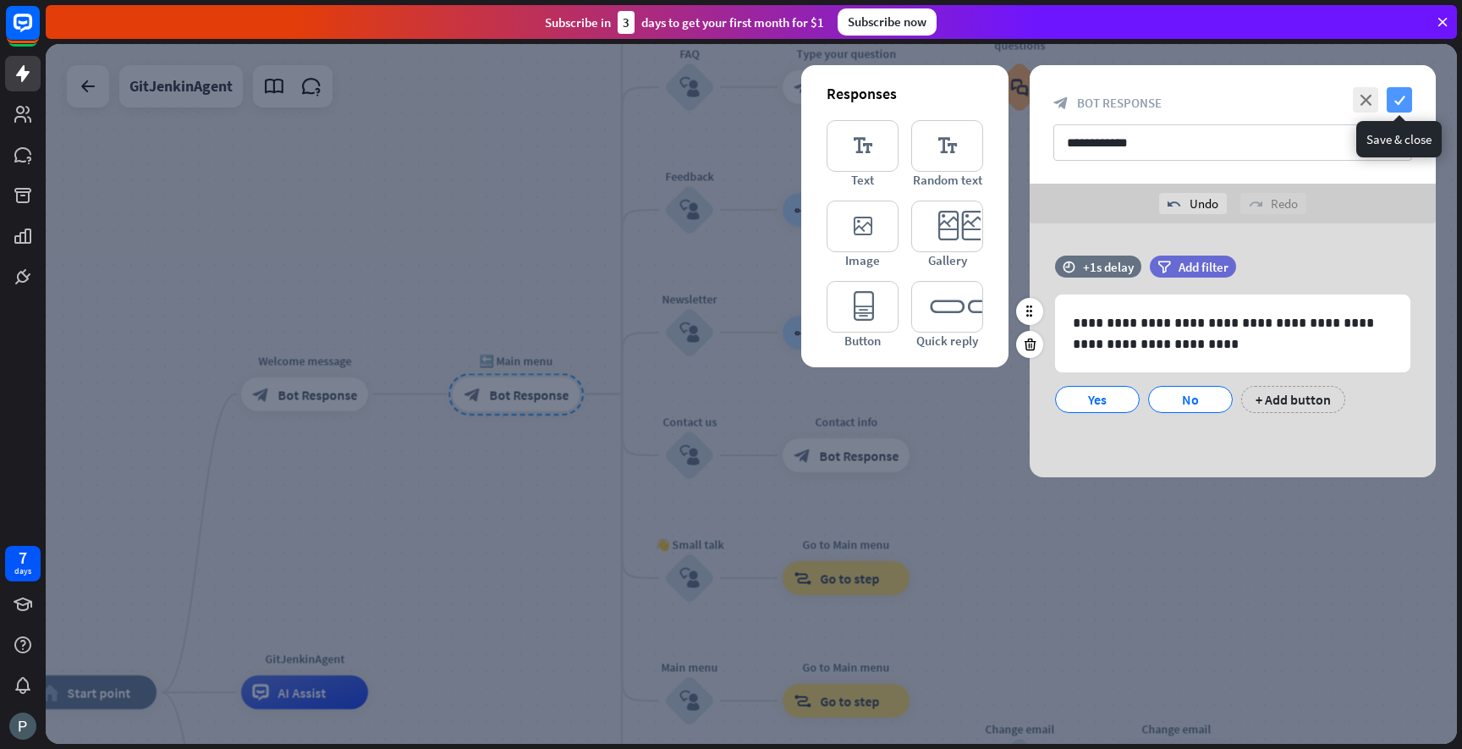
click at [1403, 99] on icon "check" at bounding box center [1399, 99] width 25 height 25
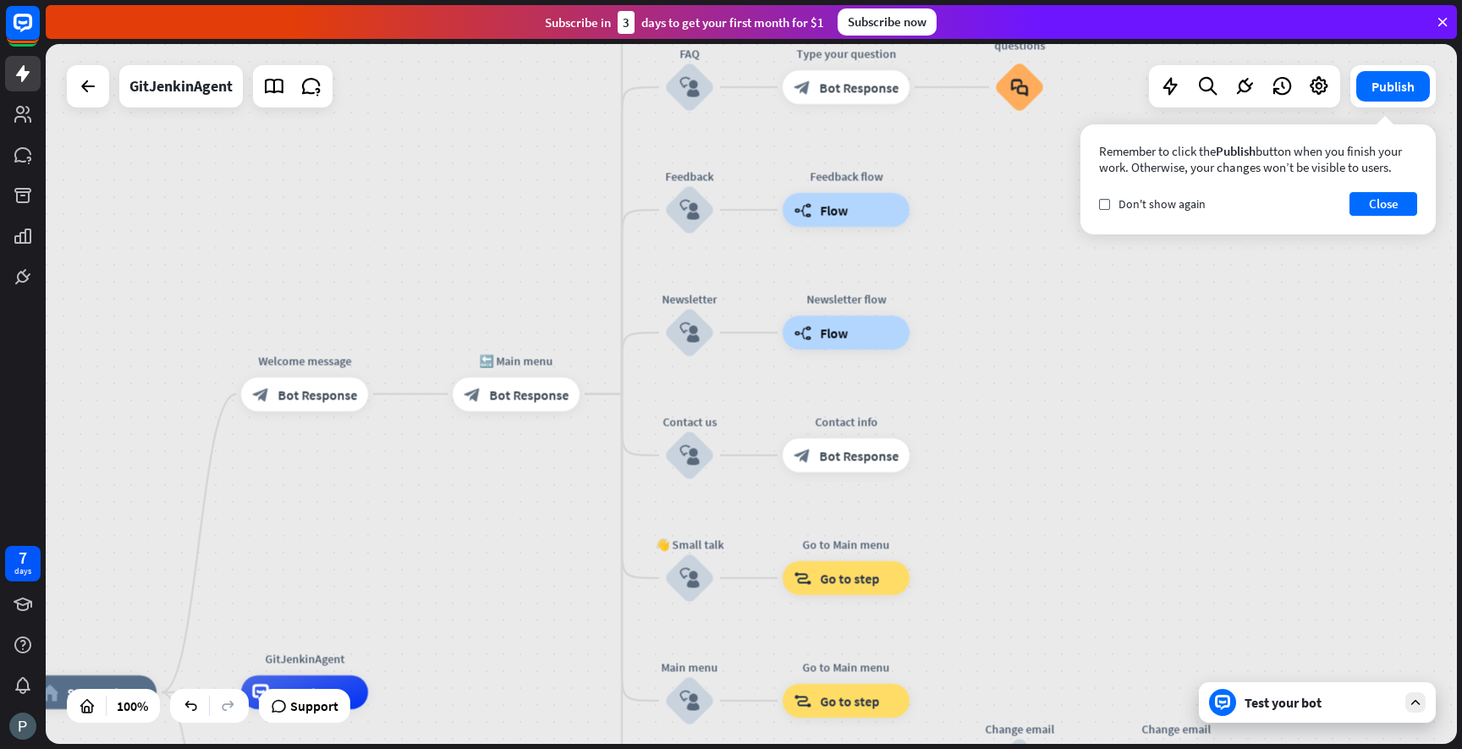
click at [1279, 710] on div "Test your bot" at bounding box center [1321, 702] width 152 height 17
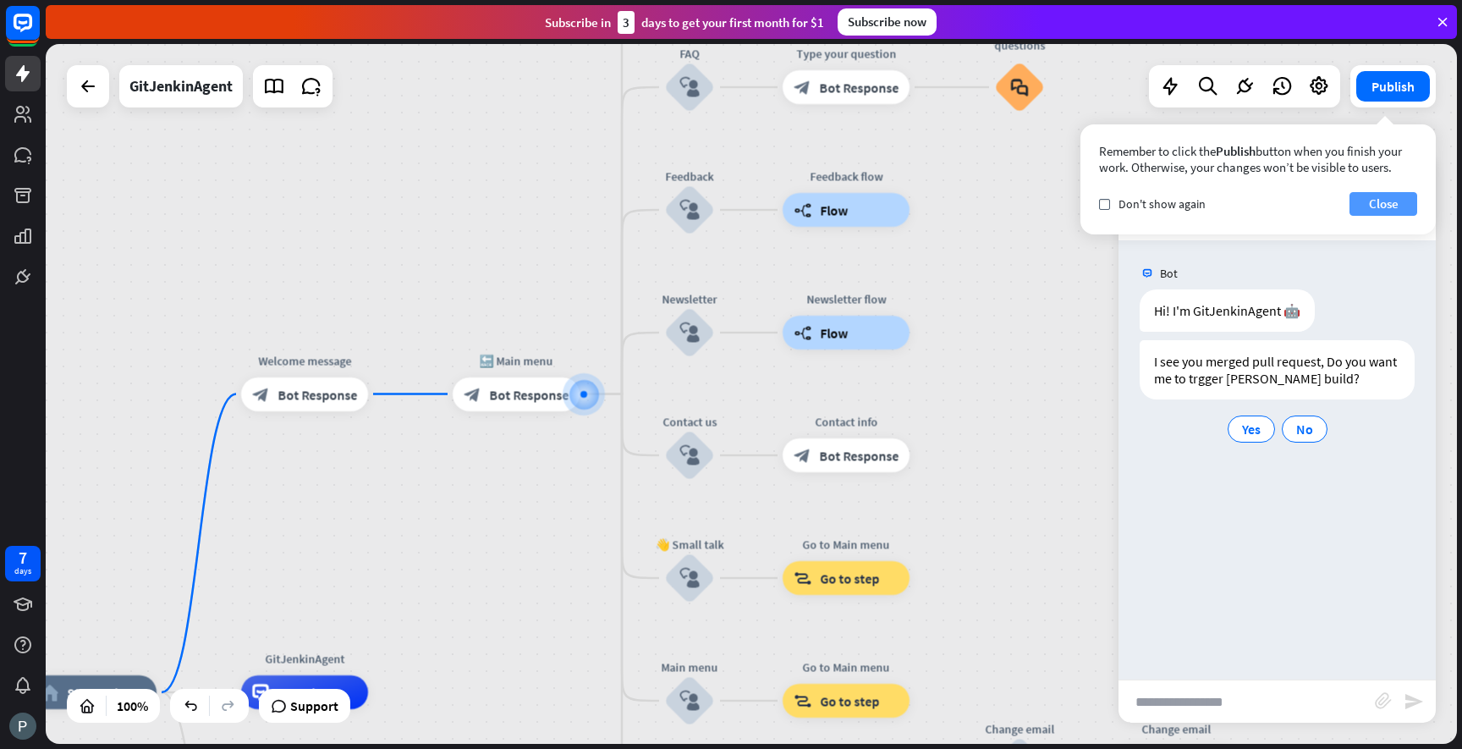
click at [1375, 210] on button "Close" at bounding box center [1384, 204] width 68 height 24
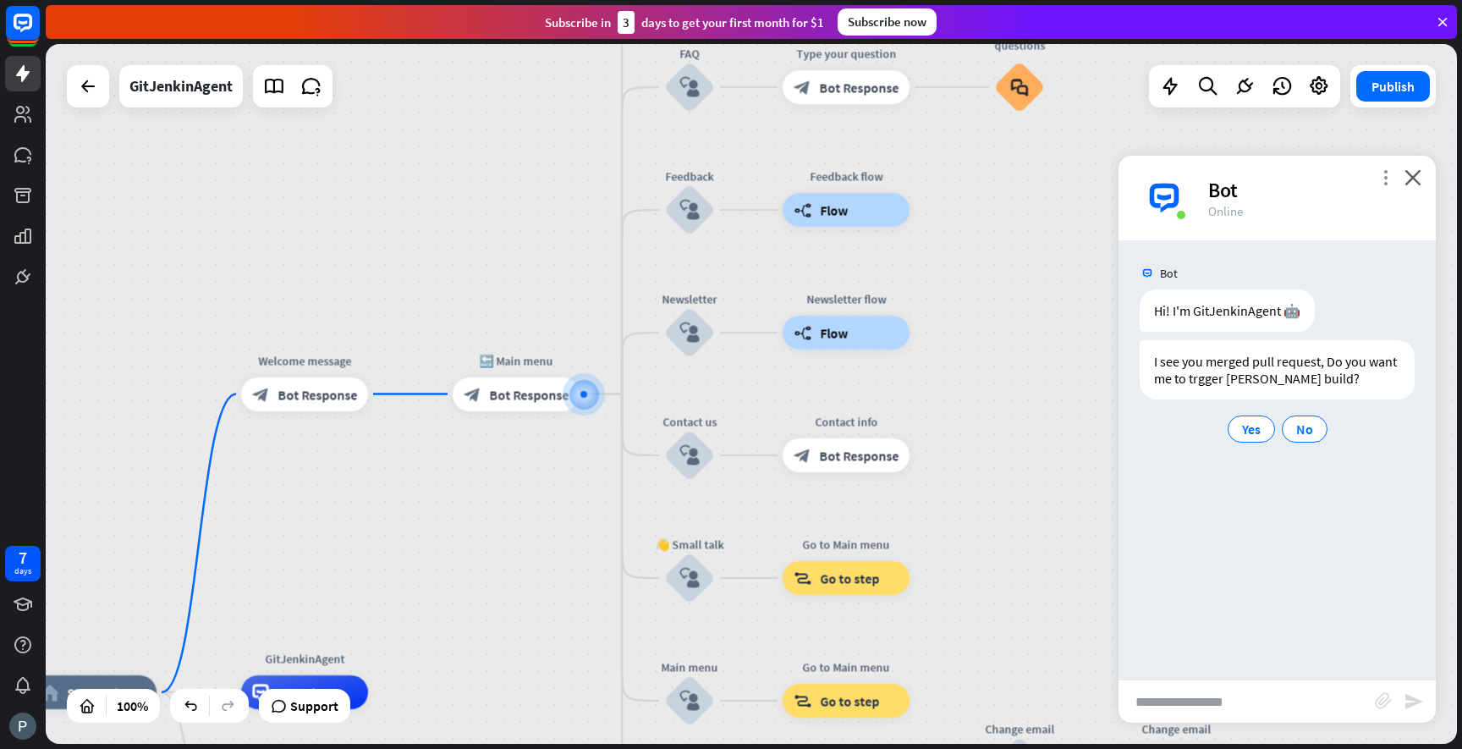
click at [1385, 184] on icon "more_vert" at bounding box center [1385, 177] width 16 height 16
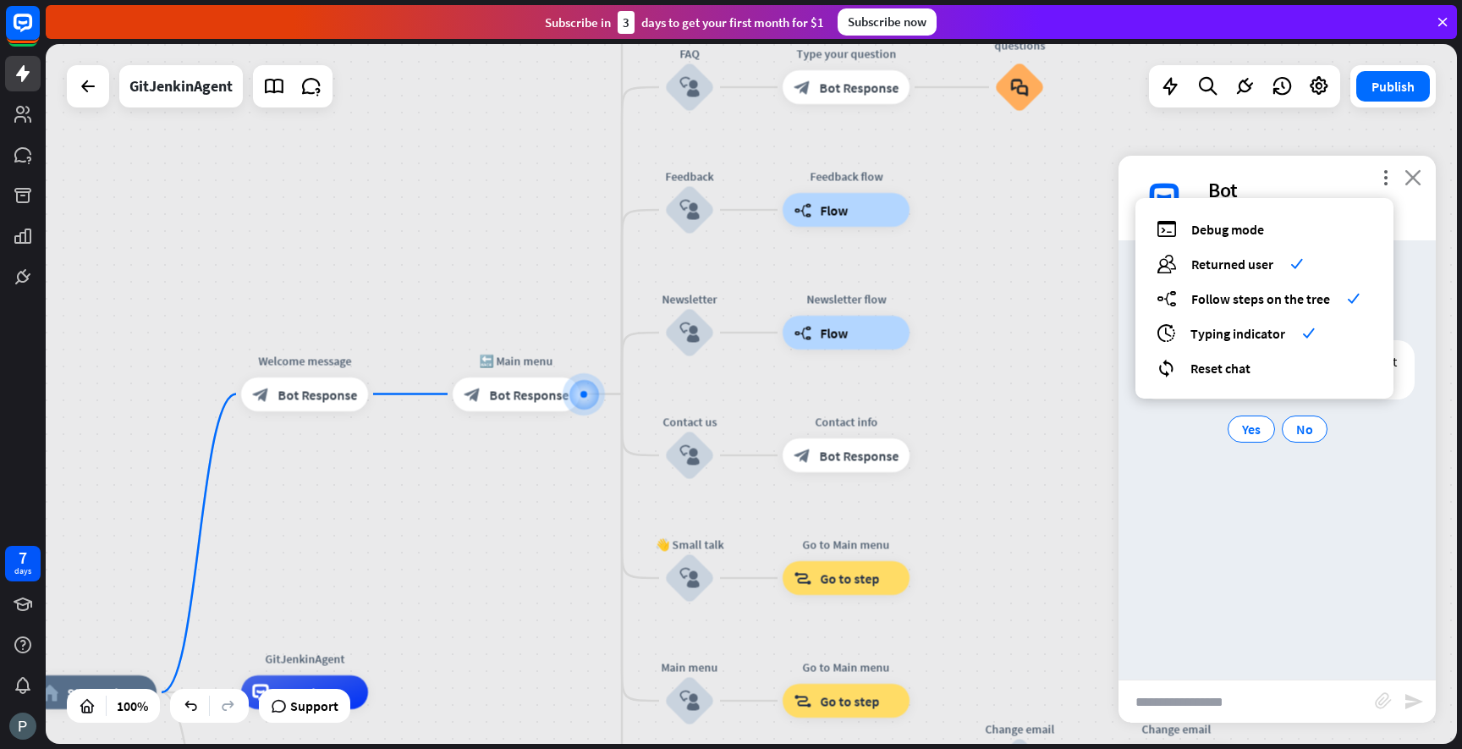
click at [1421, 175] on icon "close" at bounding box center [1413, 177] width 17 height 16
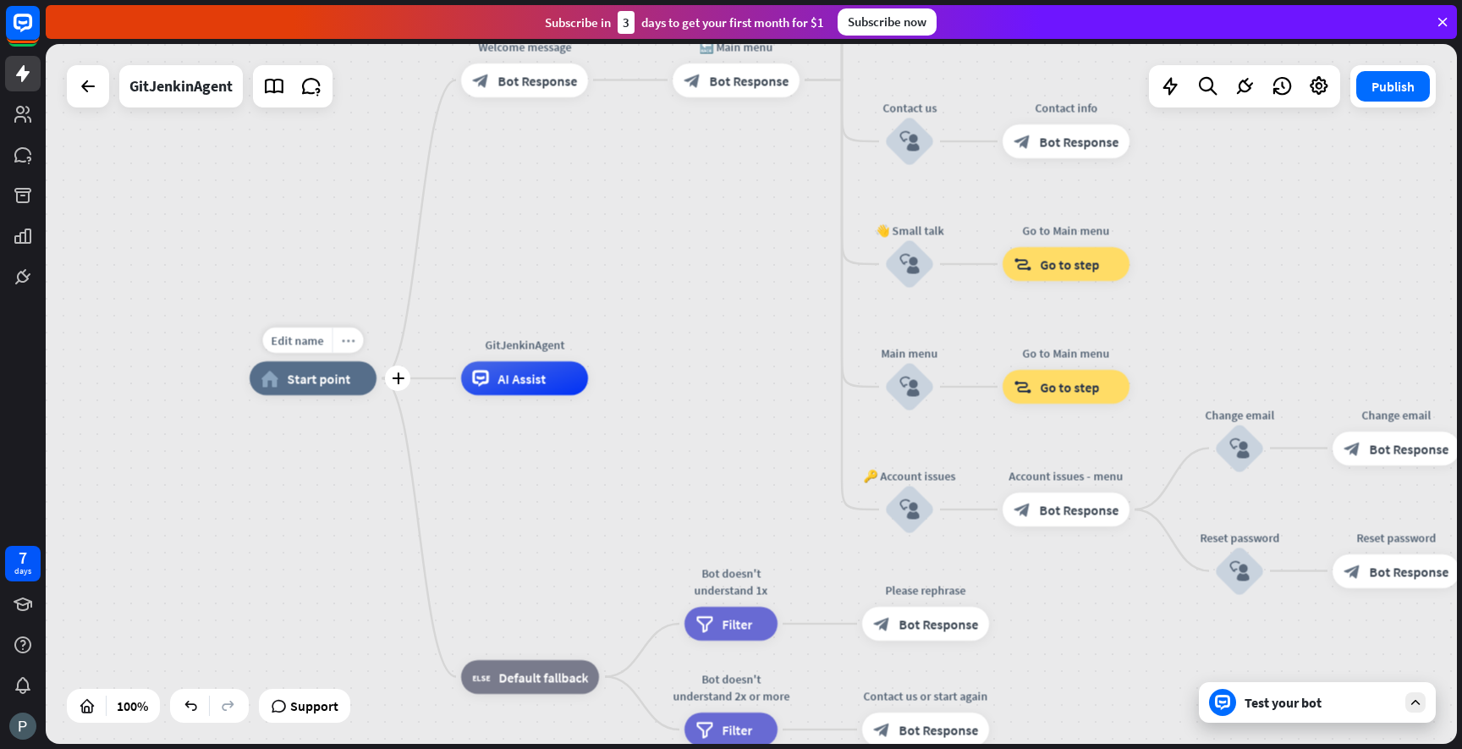
click at [343, 342] on icon "more_horiz" at bounding box center [349, 340] width 14 height 13
click at [303, 377] on span "Start point" at bounding box center [318, 378] width 63 height 17
click at [299, 327] on div "Edit name" at bounding box center [297, 339] width 69 height 25
type input "*"
type input "**********"
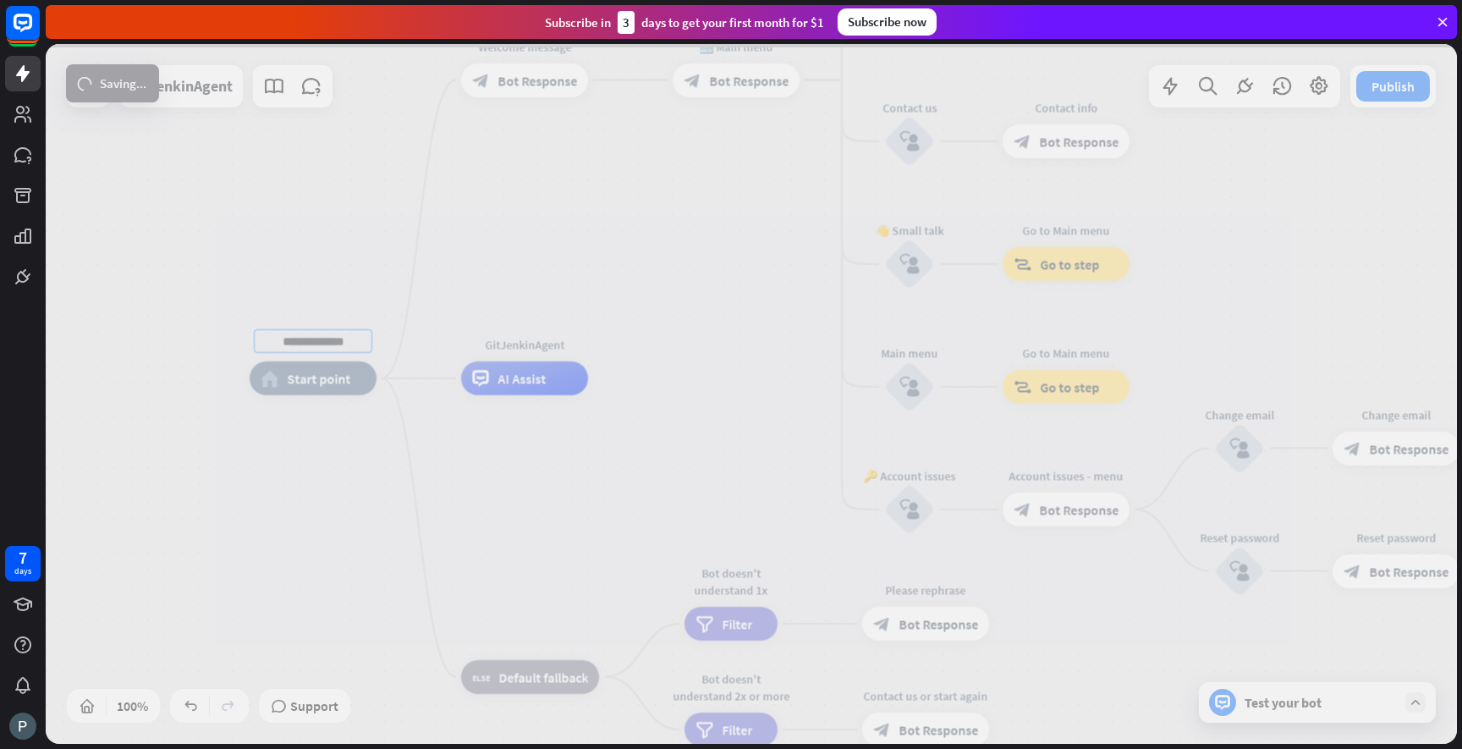
click at [321, 443] on div "**********" at bounding box center [751, 394] width 1411 height 700
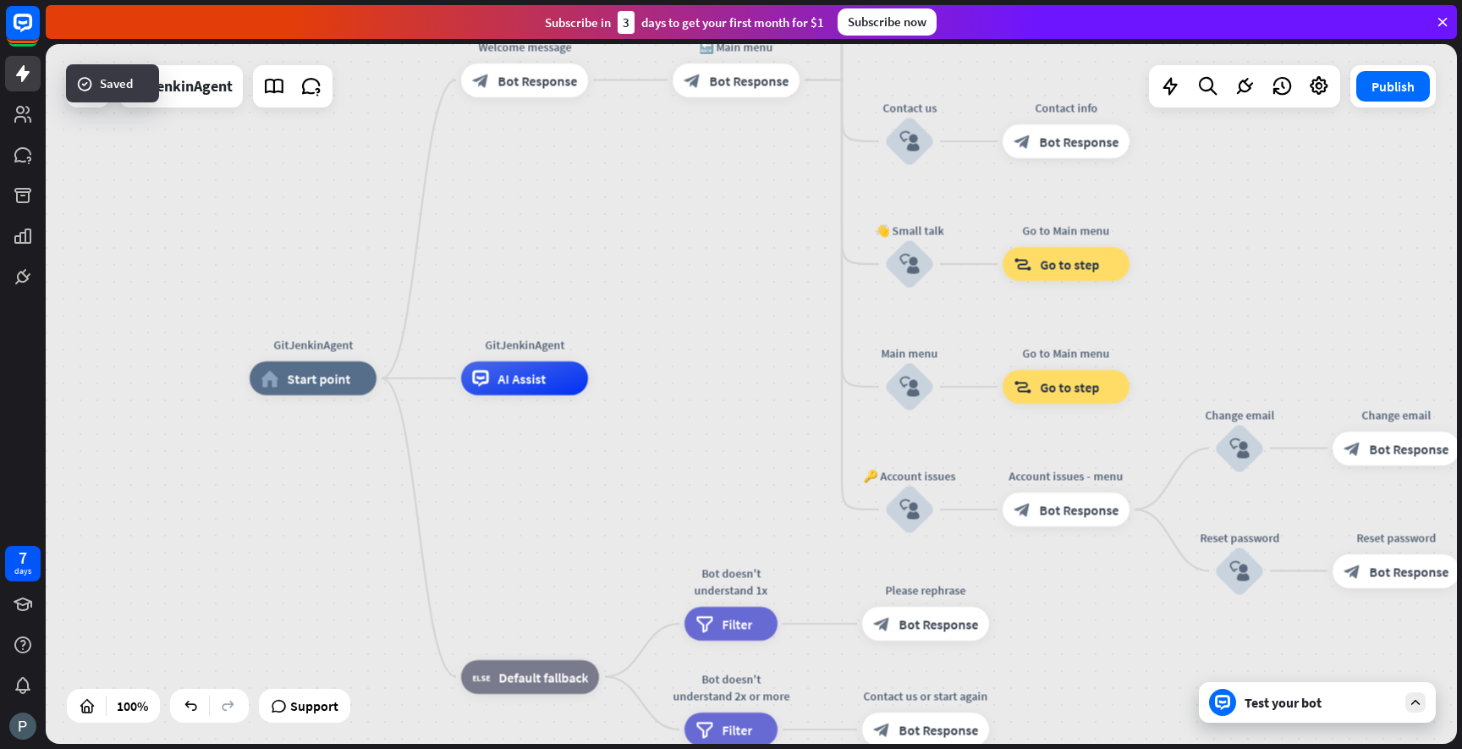
click at [1251, 709] on div "Test your bot" at bounding box center [1321, 702] width 152 height 17
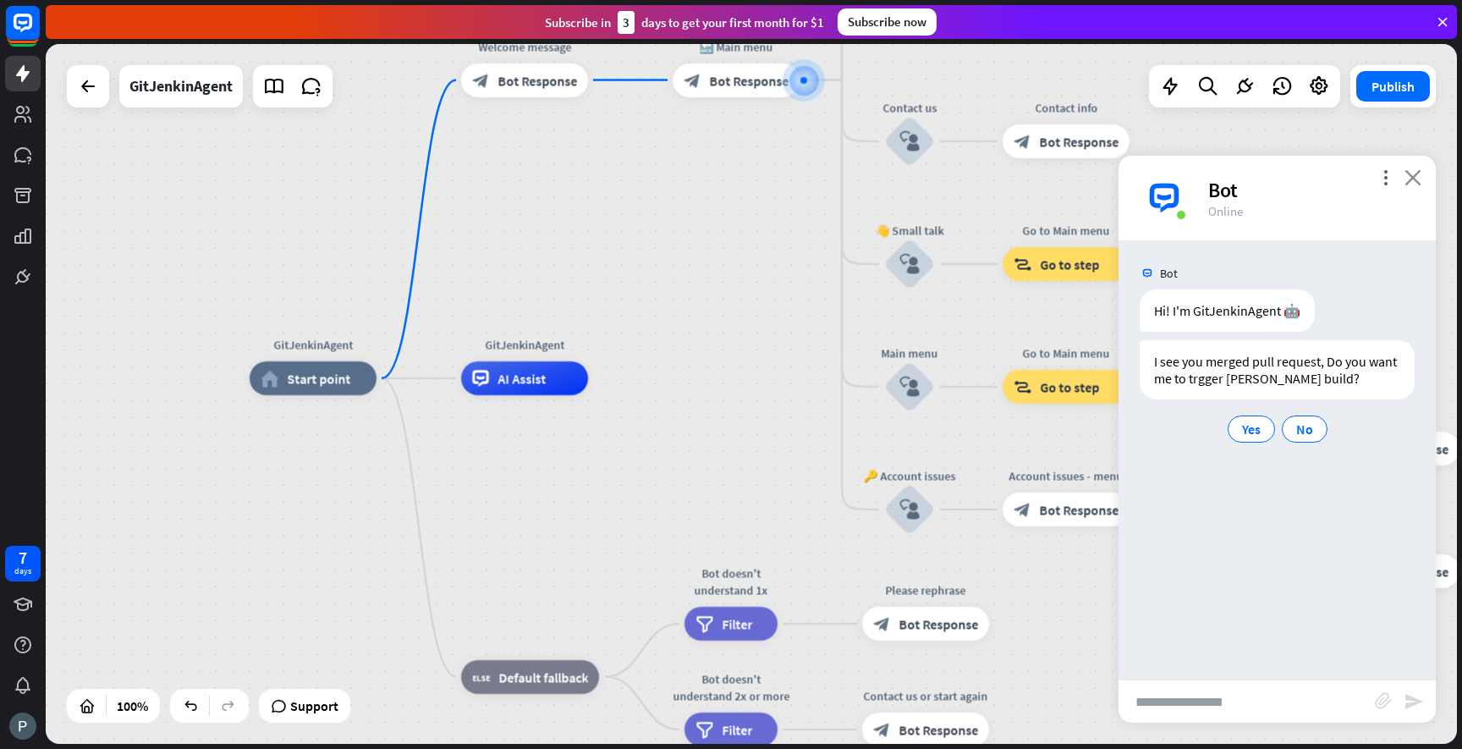
click at [1409, 181] on icon "close" at bounding box center [1413, 177] width 17 height 16
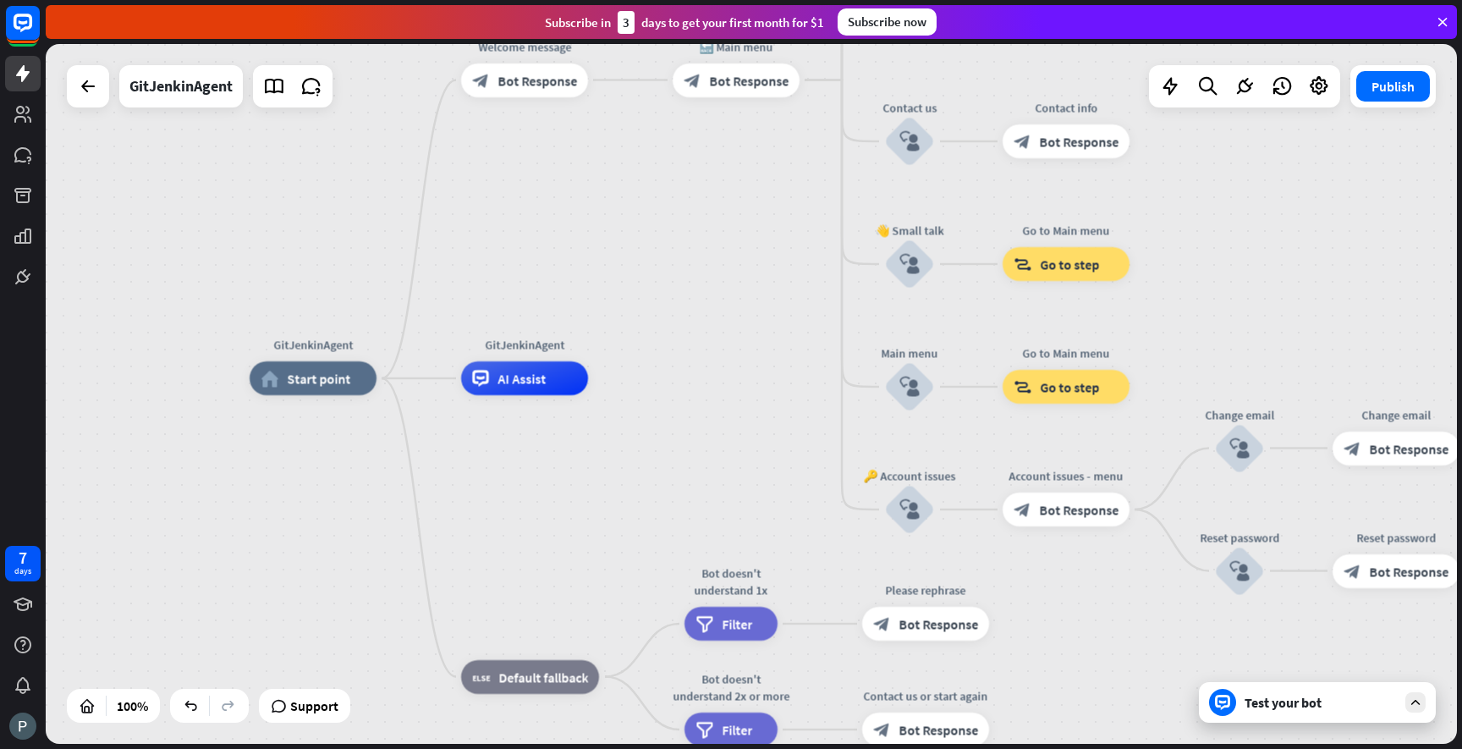
click at [1282, 696] on div "Test your bot" at bounding box center [1321, 702] width 152 height 17
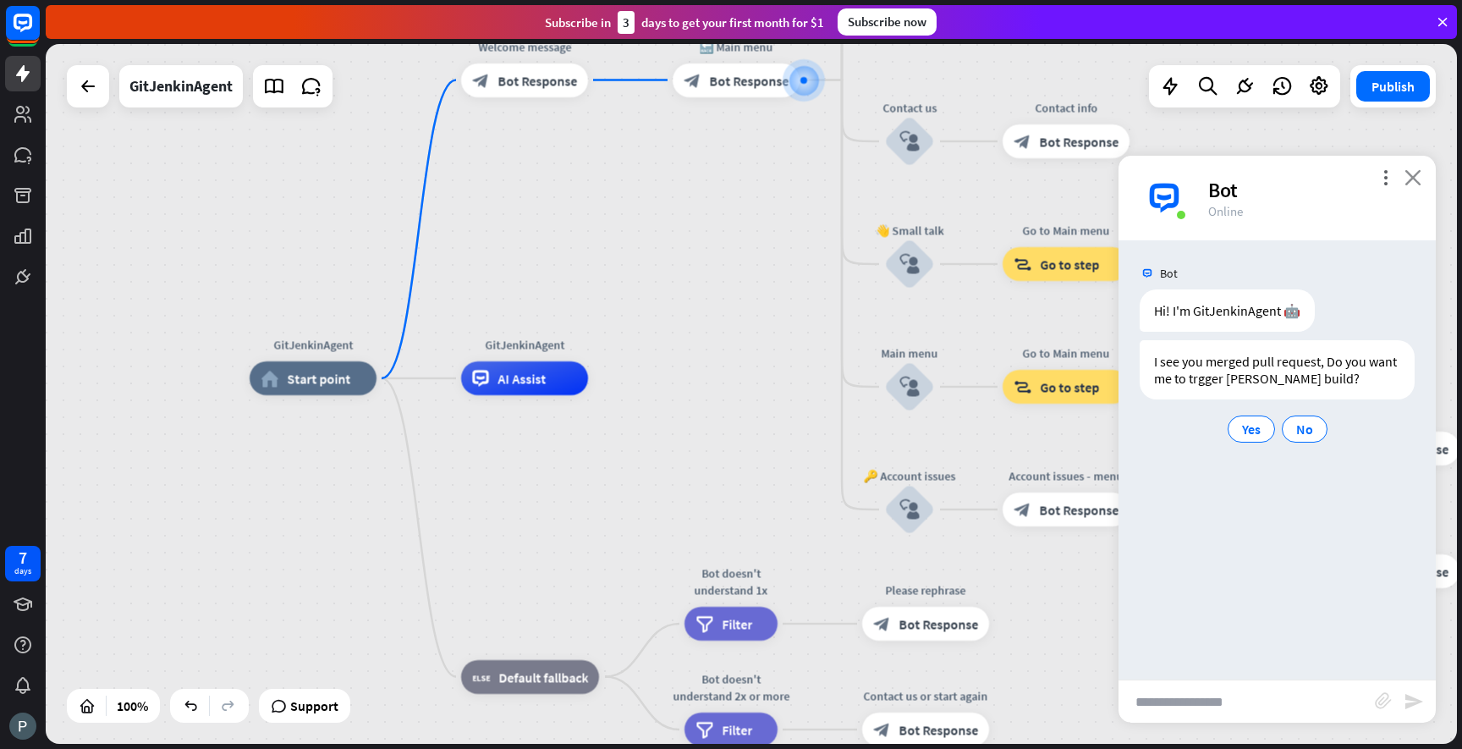
click at [1409, 179] on icon "close" at bounding box center [1413, 177] width 17 height 16
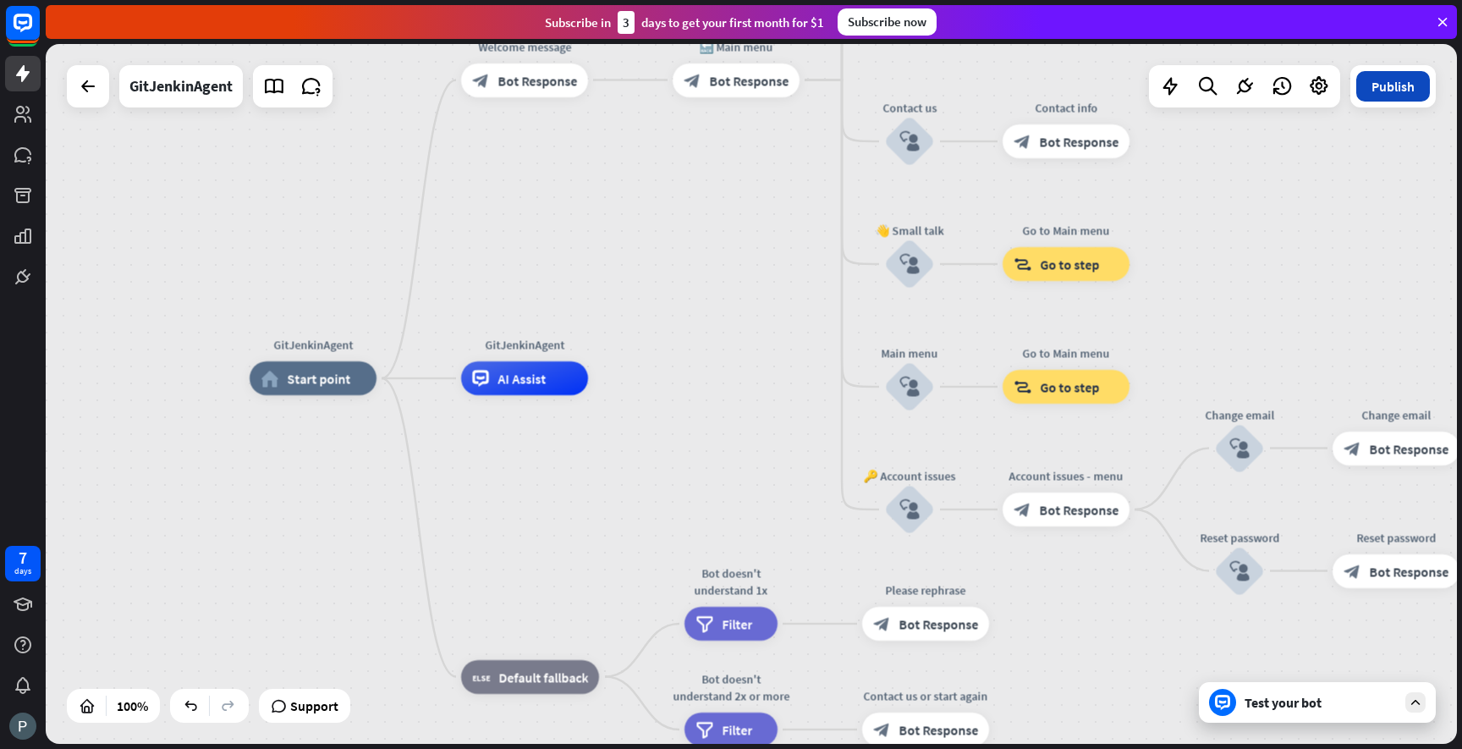
click at [1385, 96] on button "Publish" at bounding box center [1393, 86] width 74 height 30
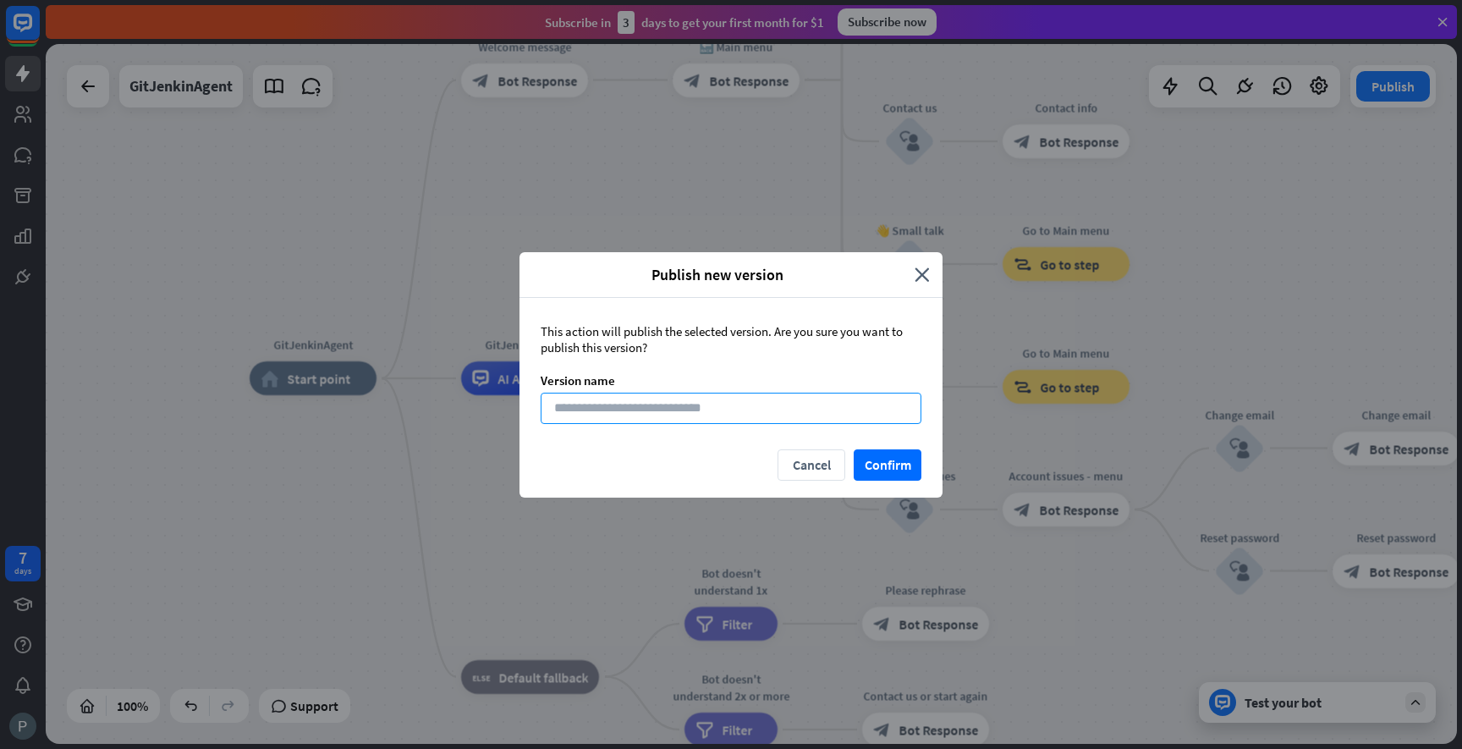
click at [682, 401] on input at bounding box center [731, 408] width 381 height 31
type input "*"
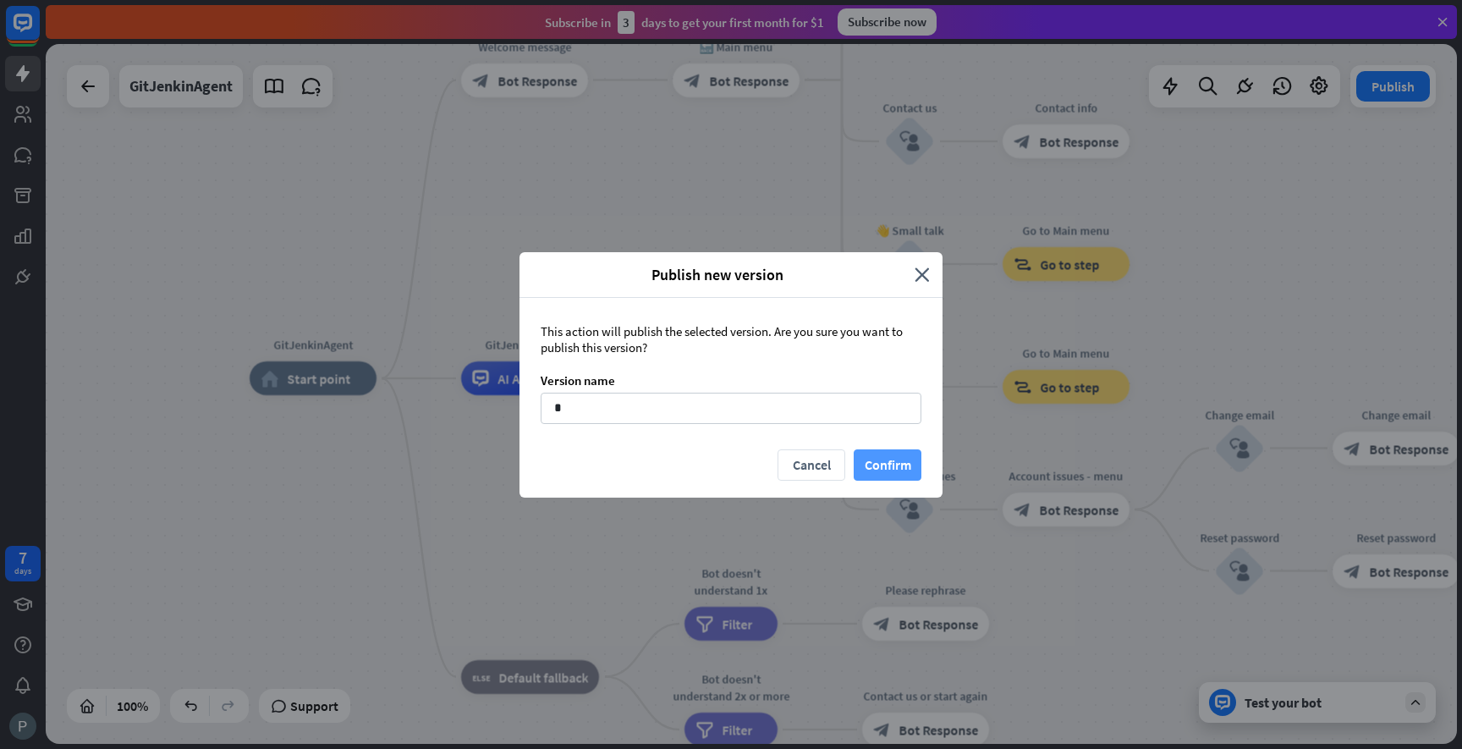
click at [899, 459] on button "Confirm" at bounding box center [888, 464] width 68 height 31
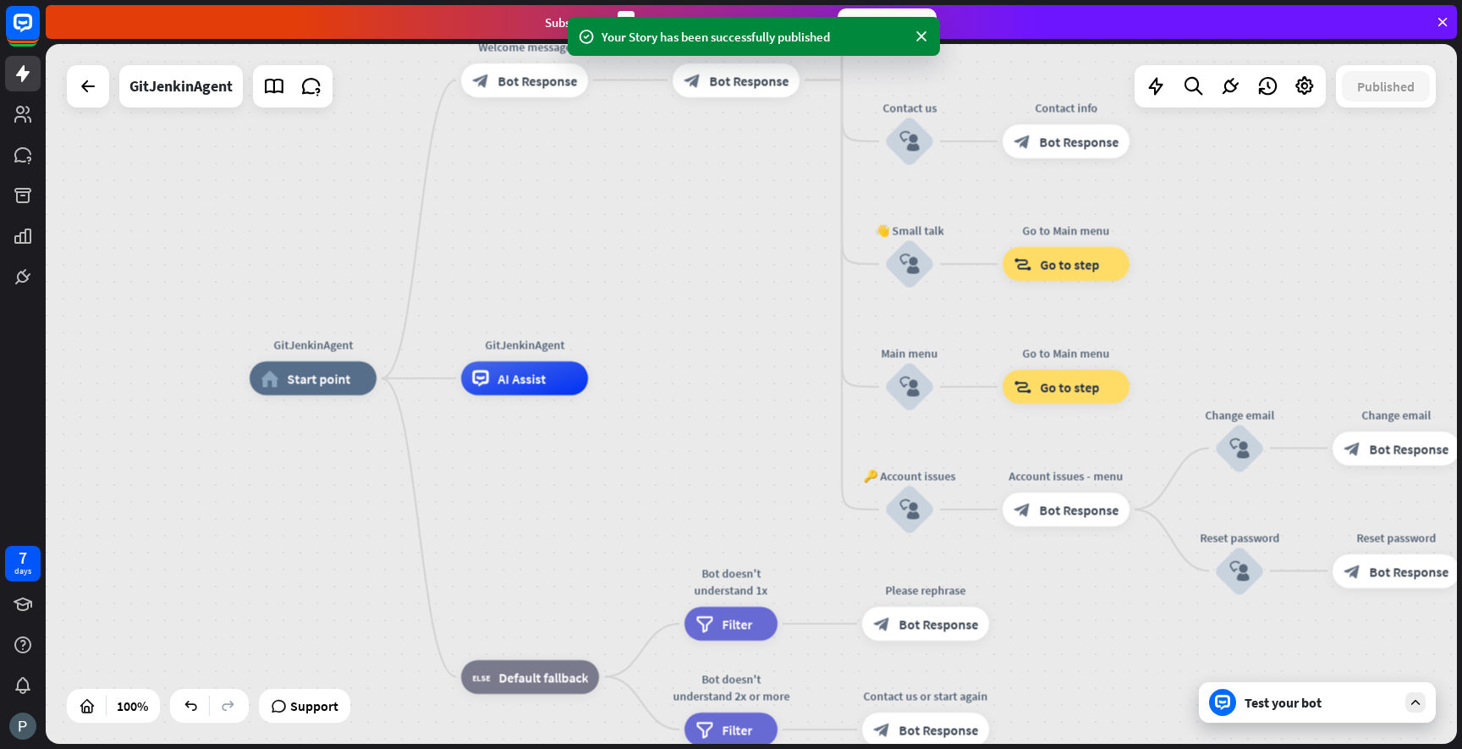
click at [1275, 711] on div "Test your bot" at bounding box center [1317, 702] width 237 height 41
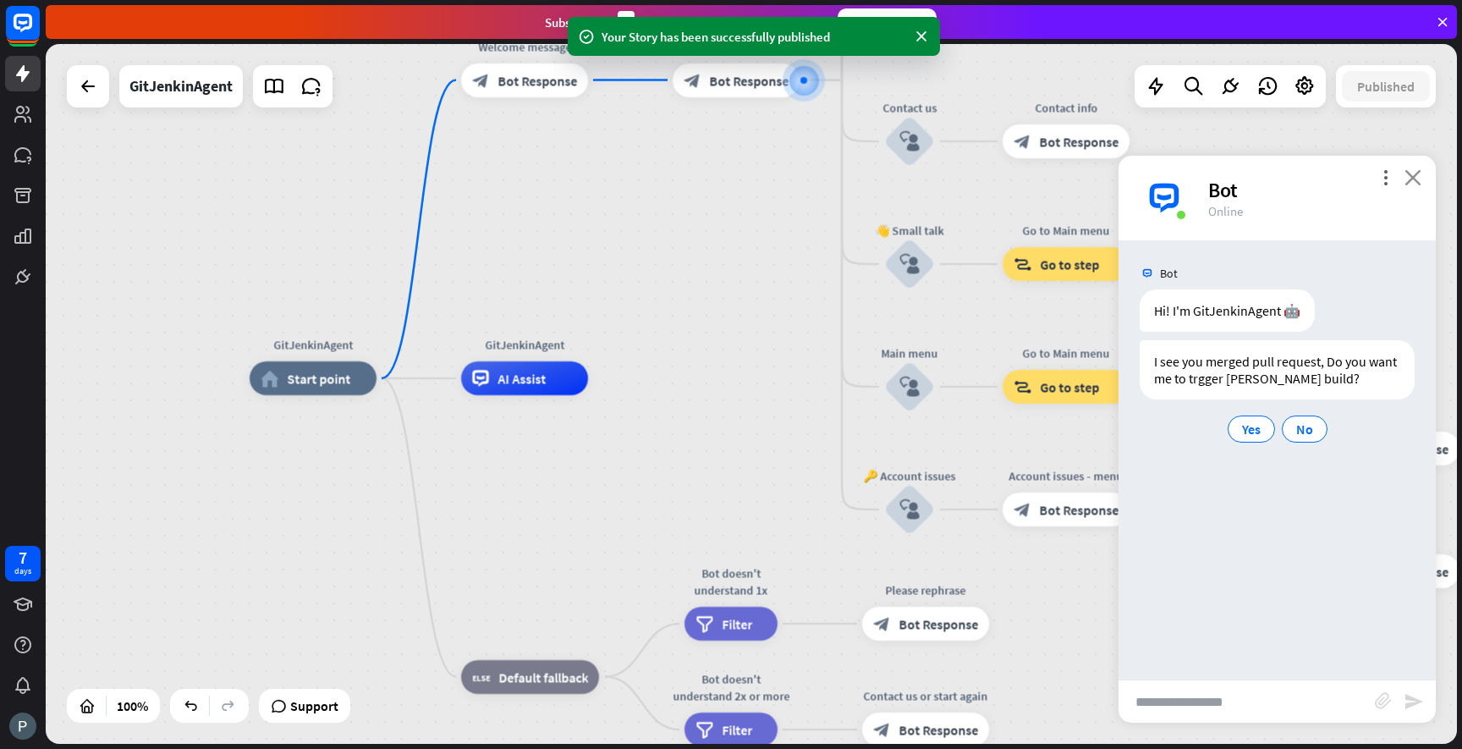
click at [1414, 175] on icon "close" at bounding box center [1413, 177] width 17 height 16
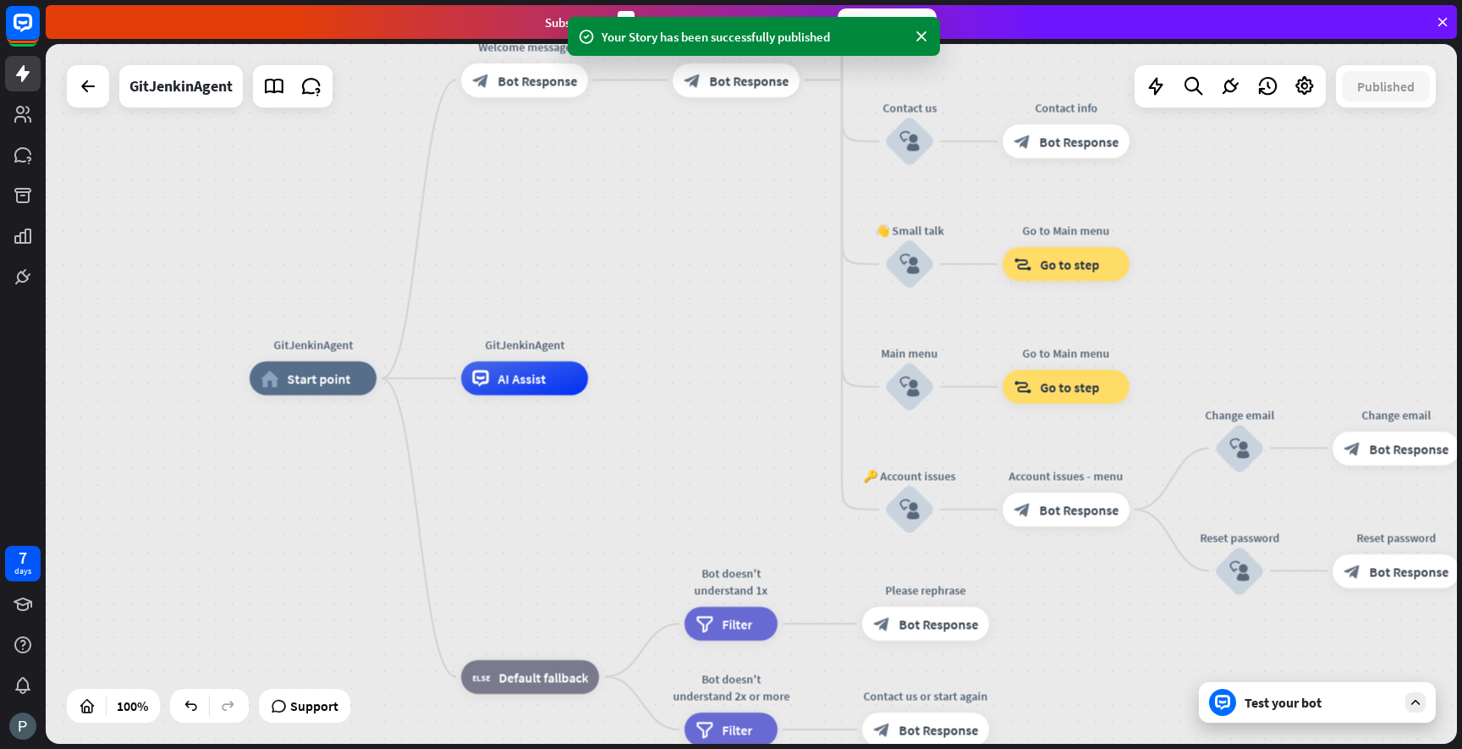
click at [1255, 702] on div "Test your bot" at bounding box center [1321, 702] width 152 height 17
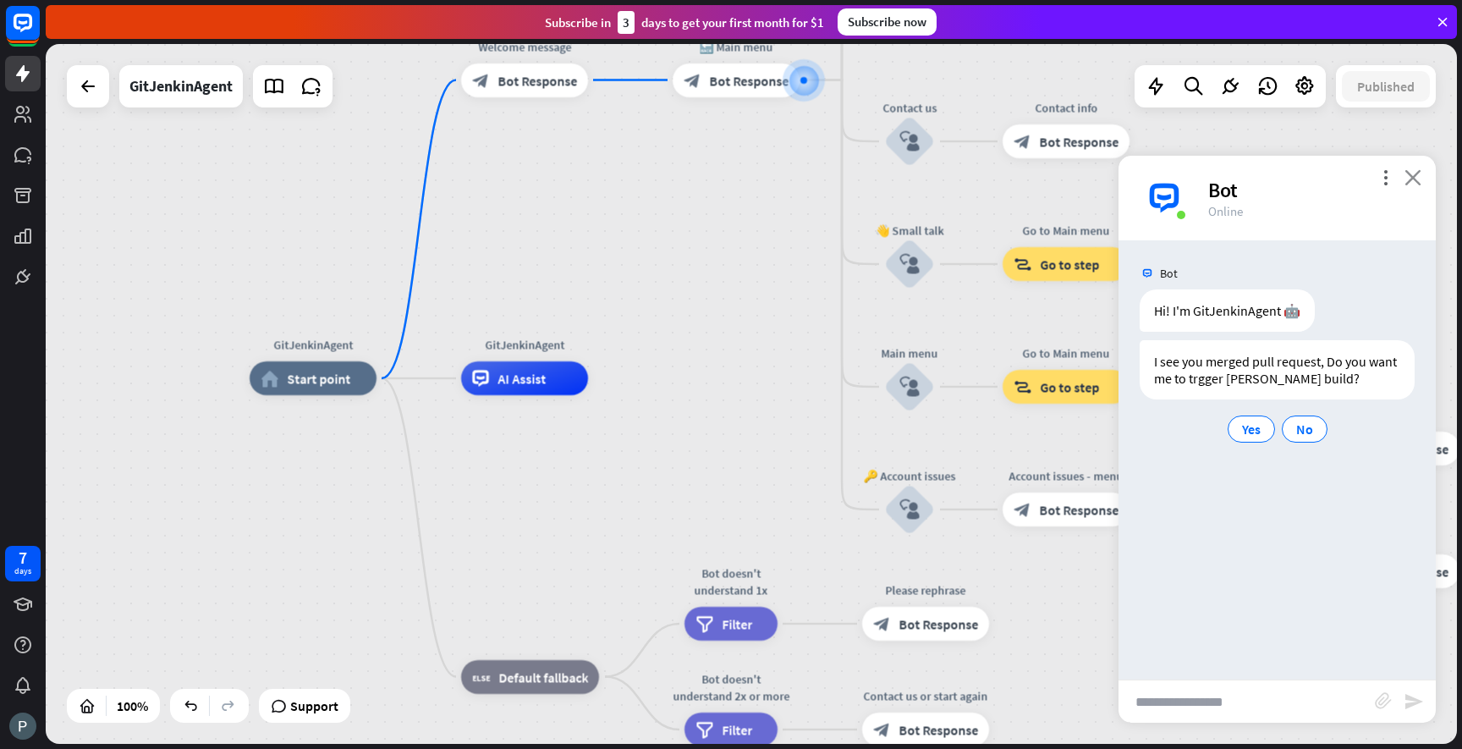
click at [1417, 183] on icon "close" at bounding box center [1413, 177] width 17 height 16
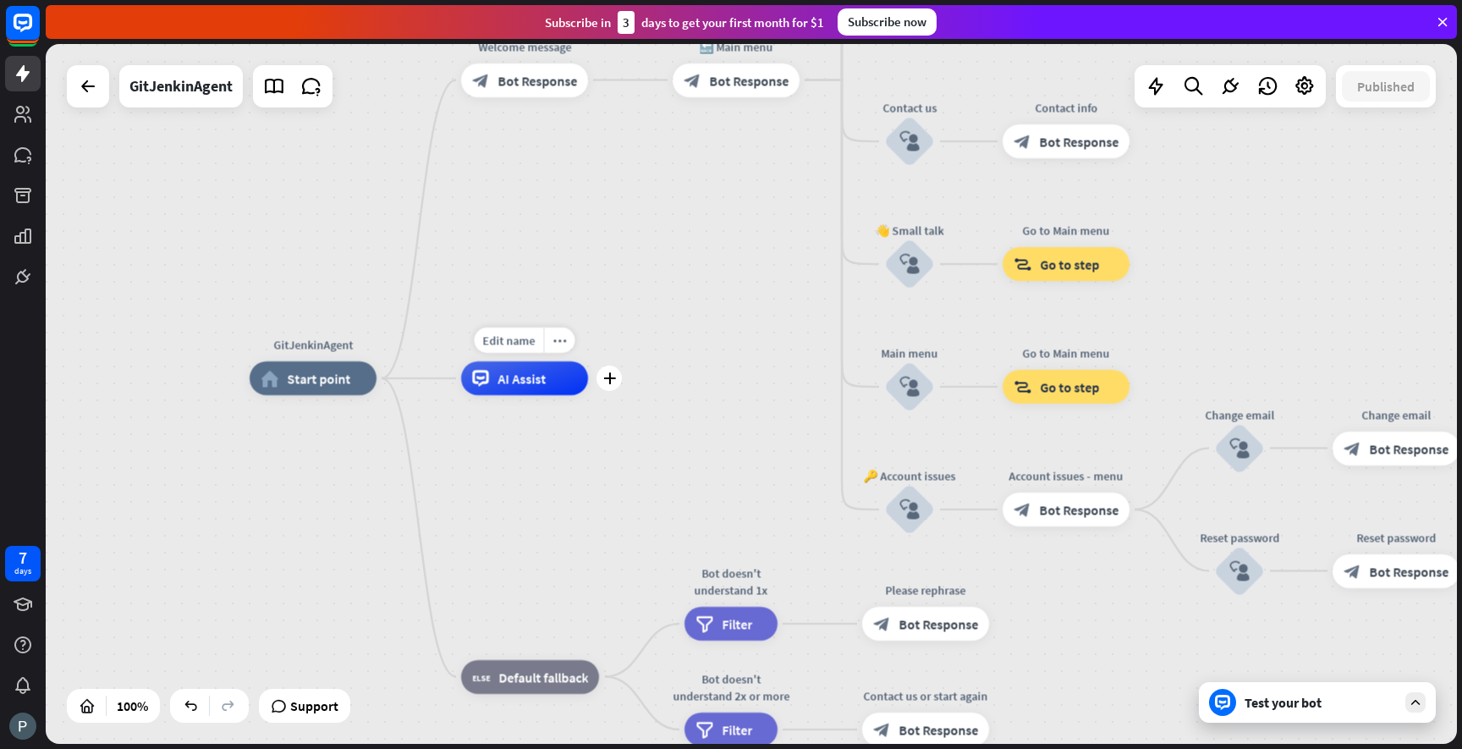
click at [538, 374] on span "AI Assist" at bounding box center [522, 378] width 48 height 17
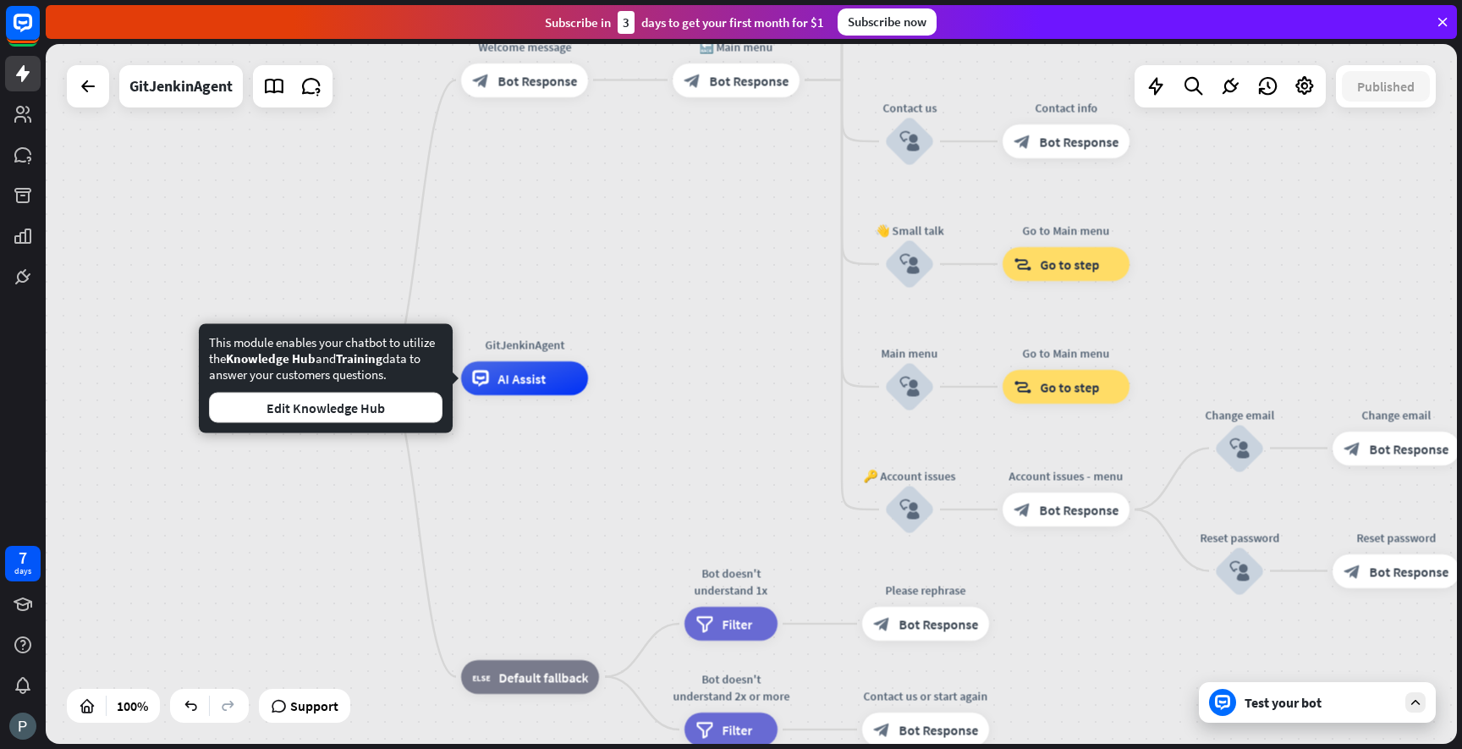
click at [620, 283] on div "GitJenkinAgent home_2 Start point Welcome message block_bot_response Bot Respon…" at bounding box center [751, 394] width 1411 height 700
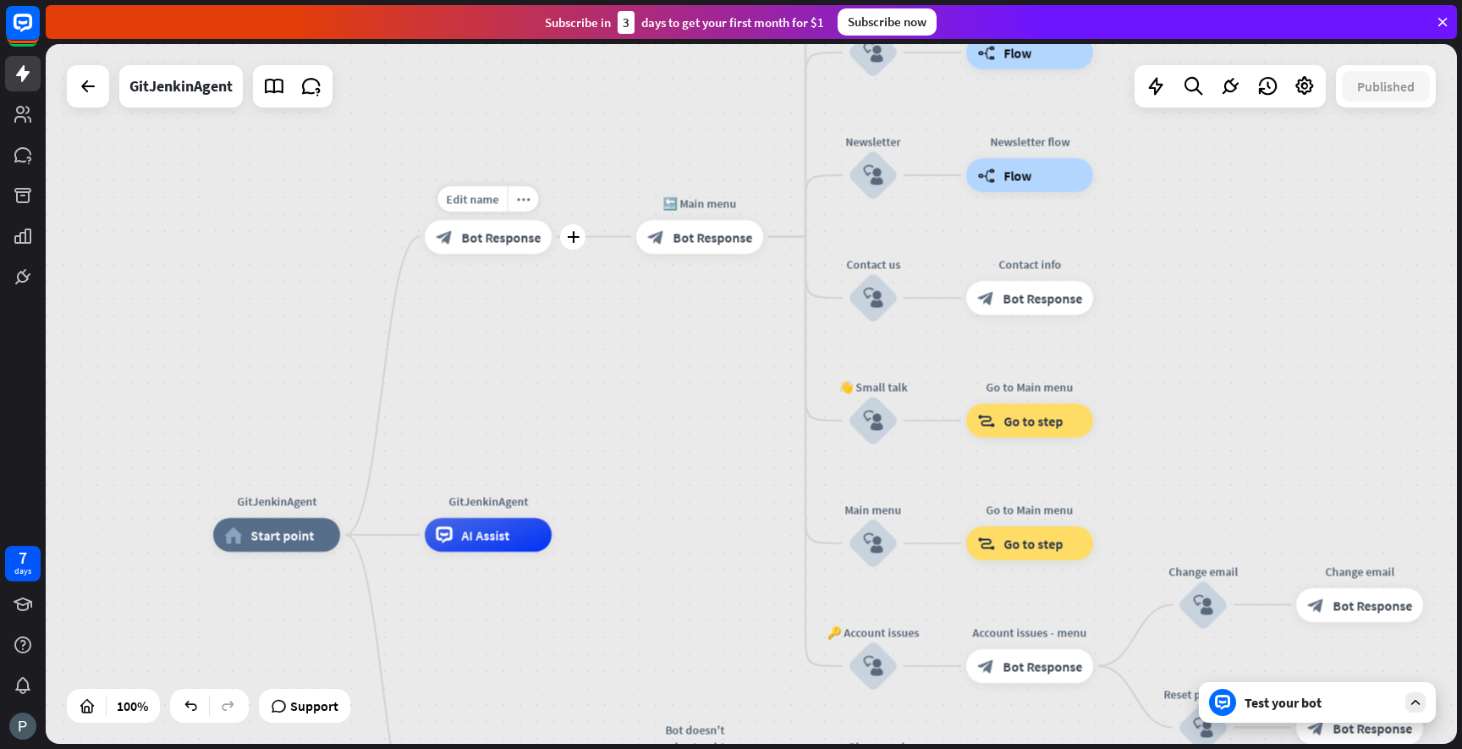
click at [520, 237] on span "Bot Response" at bounding box center [501, 236] width 80 height 17
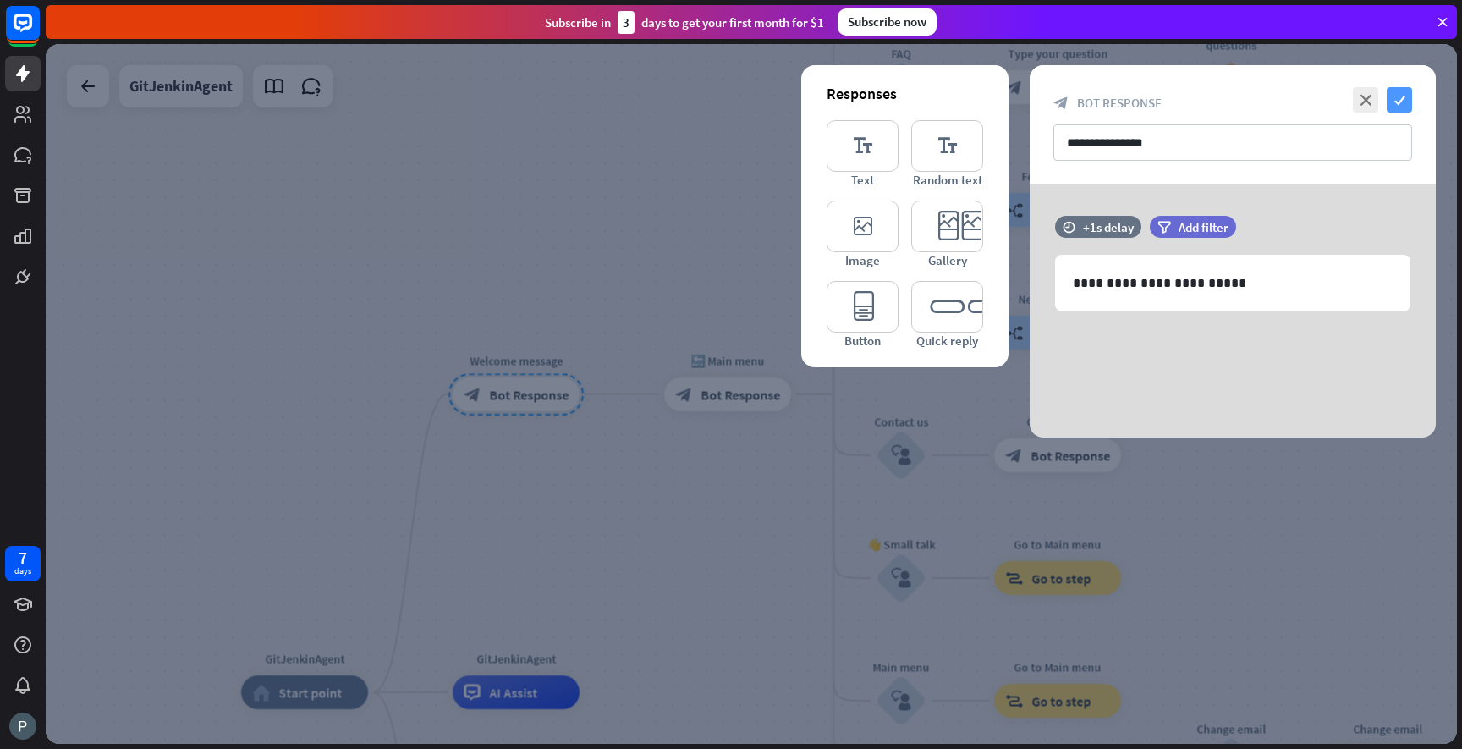
click at [1405, 103] on icon "check" at bounding box center [1399, 99] width 25 height 25
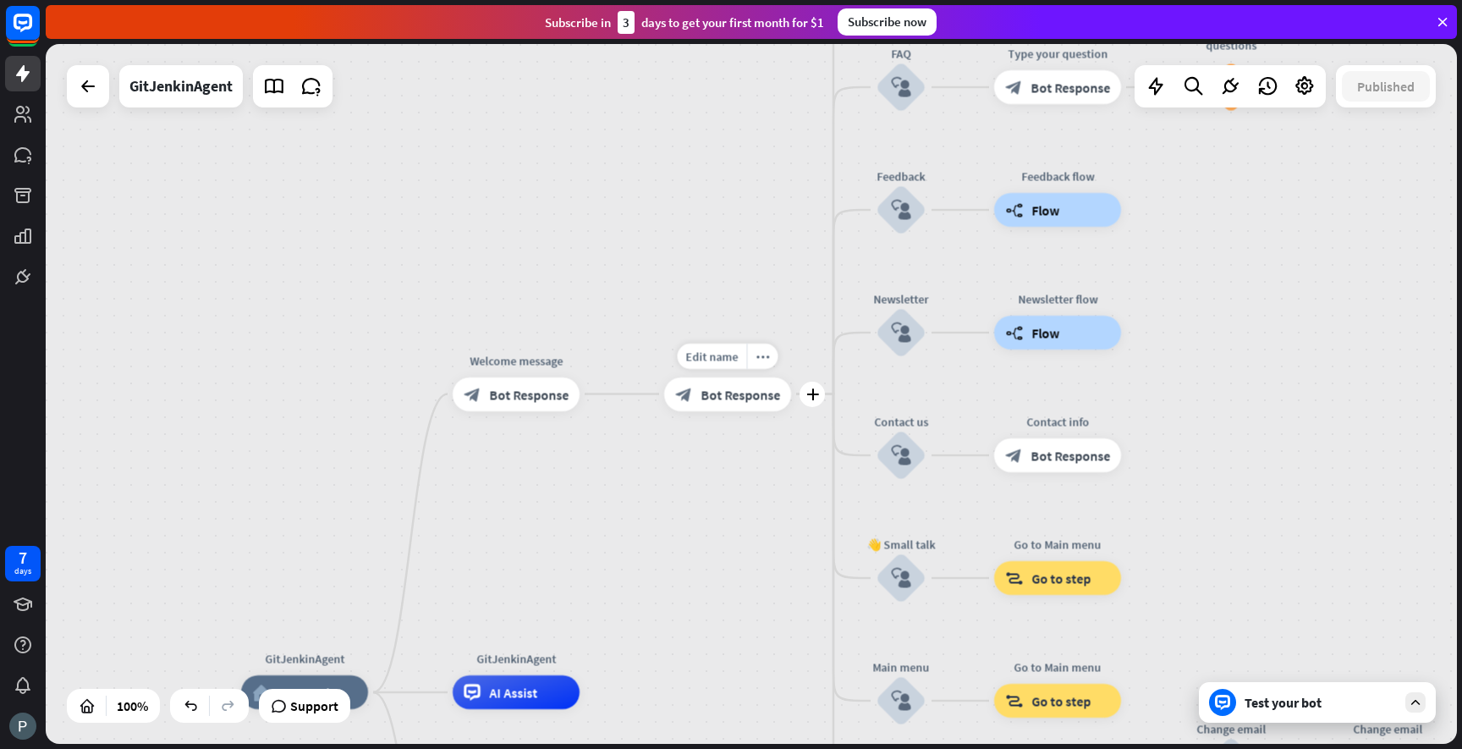
click at [739, 391] on span "Bot Response" at bounding box center [741, 394] width 80 height 17
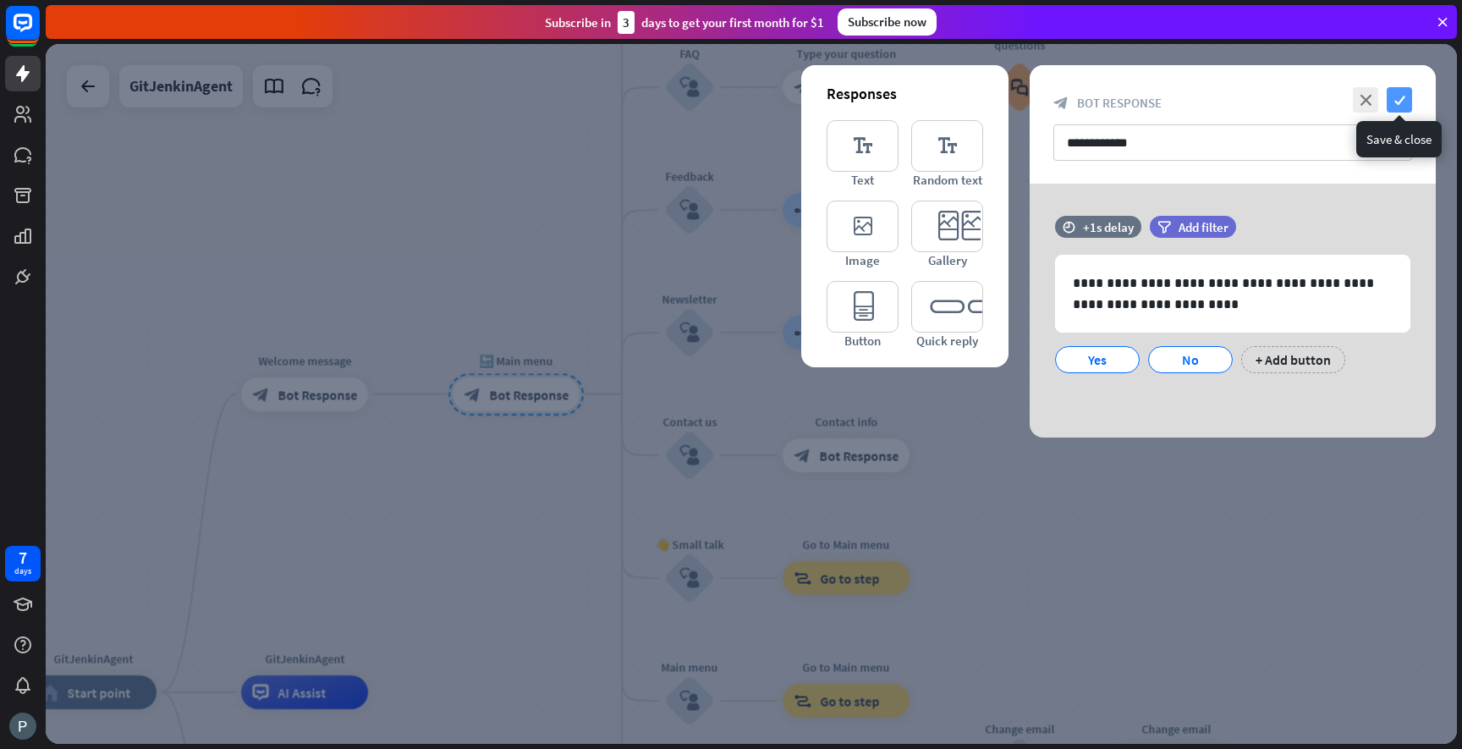
click at [1401, 103] on icon "check" at bounding box center [1399, 99] width 25 height 25
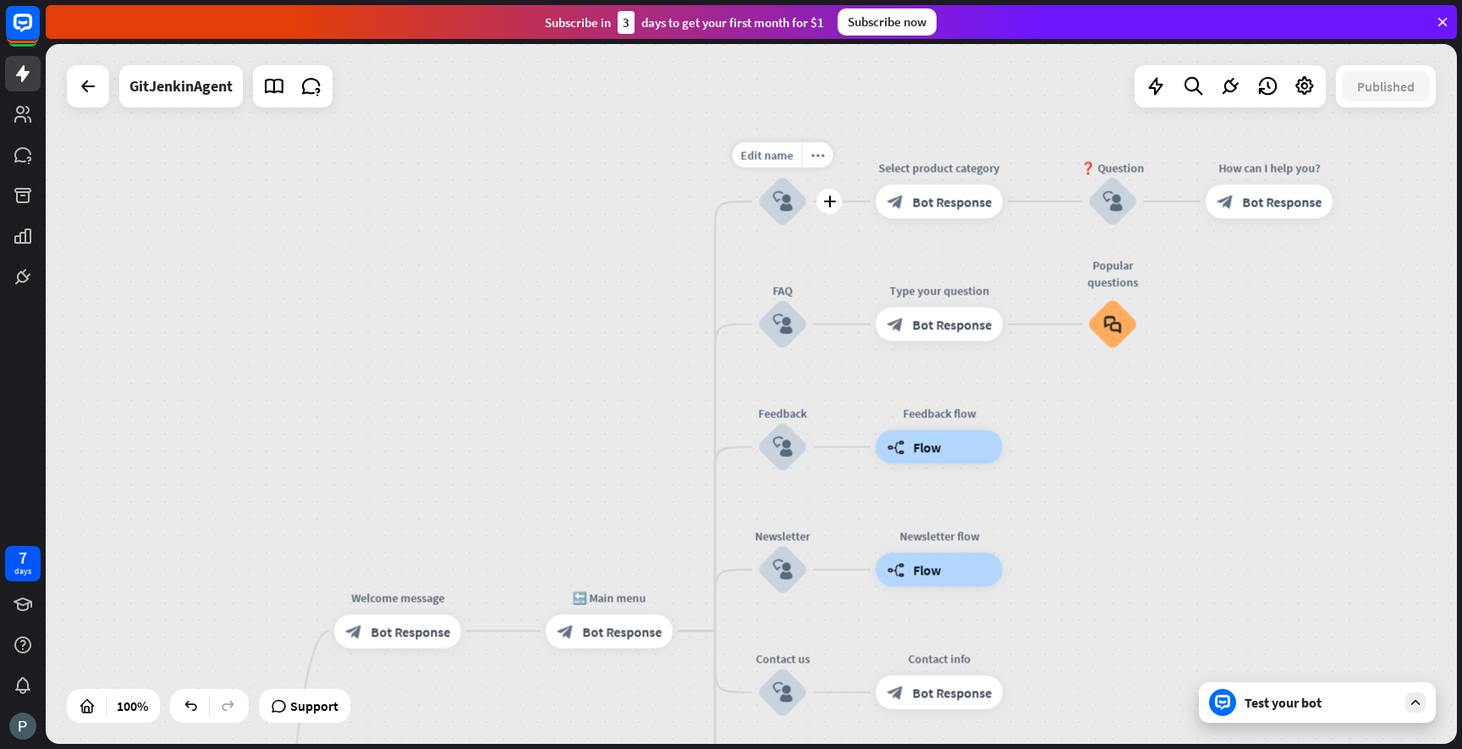
click at [785, 199] on icon "block_user_input" at bounding box center [782, 201] width 20 height 20
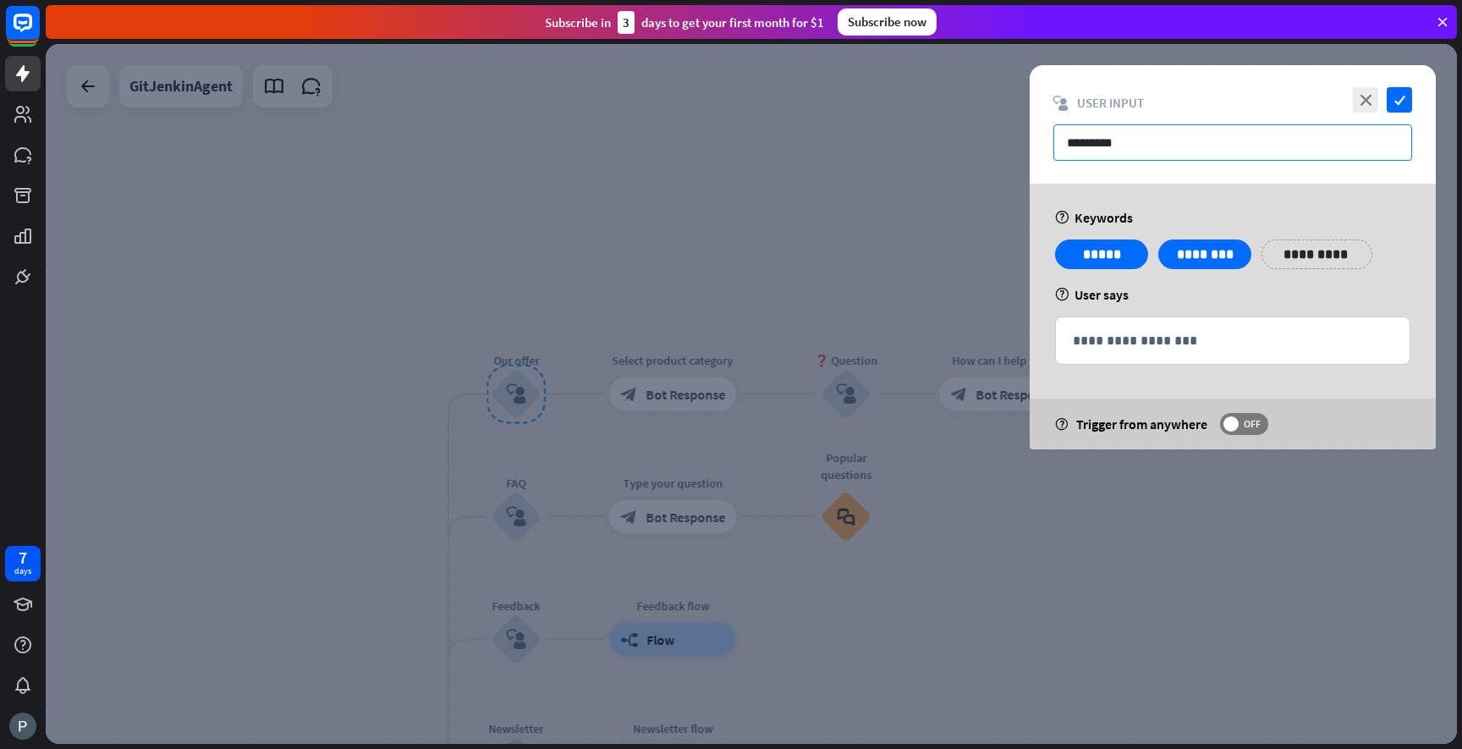
drag, startPoint x: 1125, startPoint y: 136, endPoint x: 1041, endPoint y: 137, distance: 84.6
click at [1041, 137] on div "close check block_user_input User Input *********" at bounding box center [1233, 124] width 406 height 118
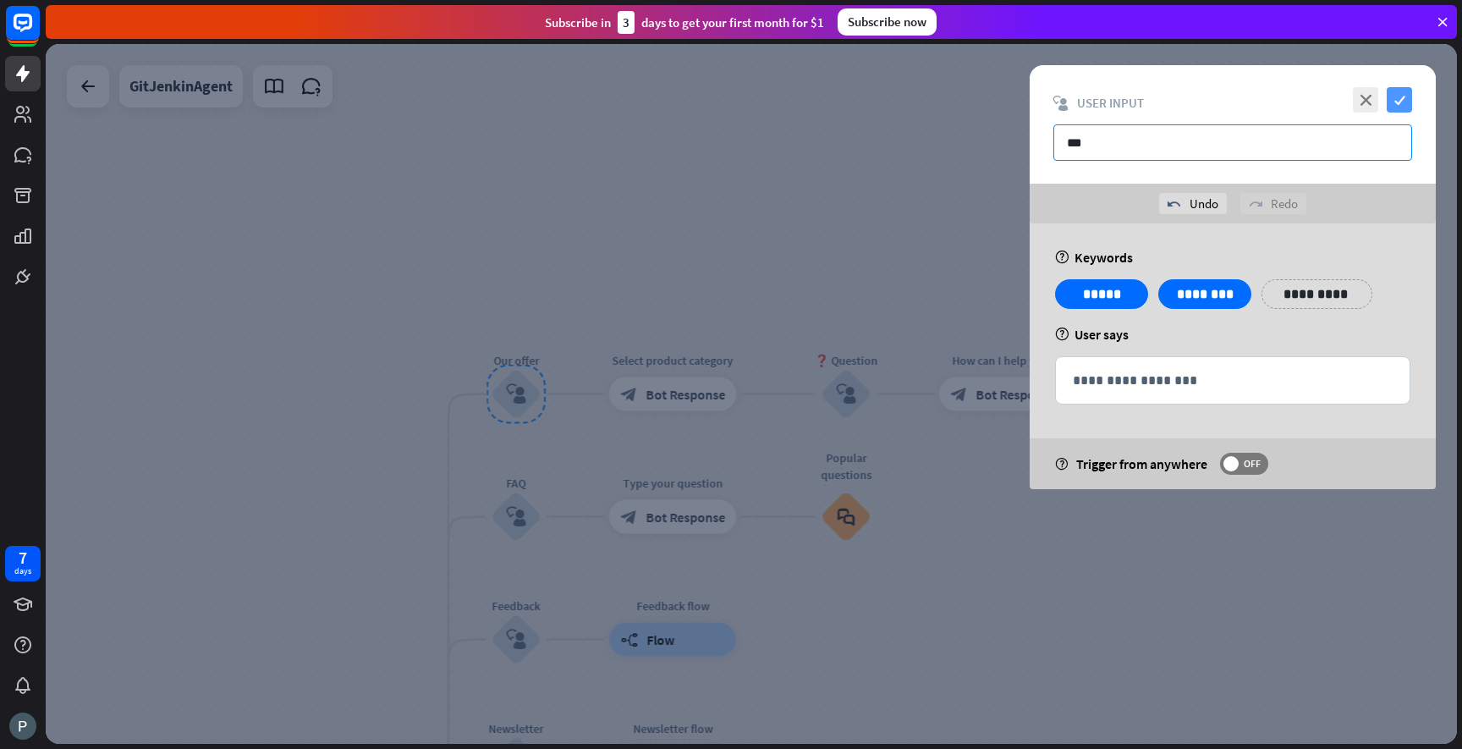
type input "***"
click at [1396, 90] on icon "check" at bounding box center [1399, 99] width 25 height 25
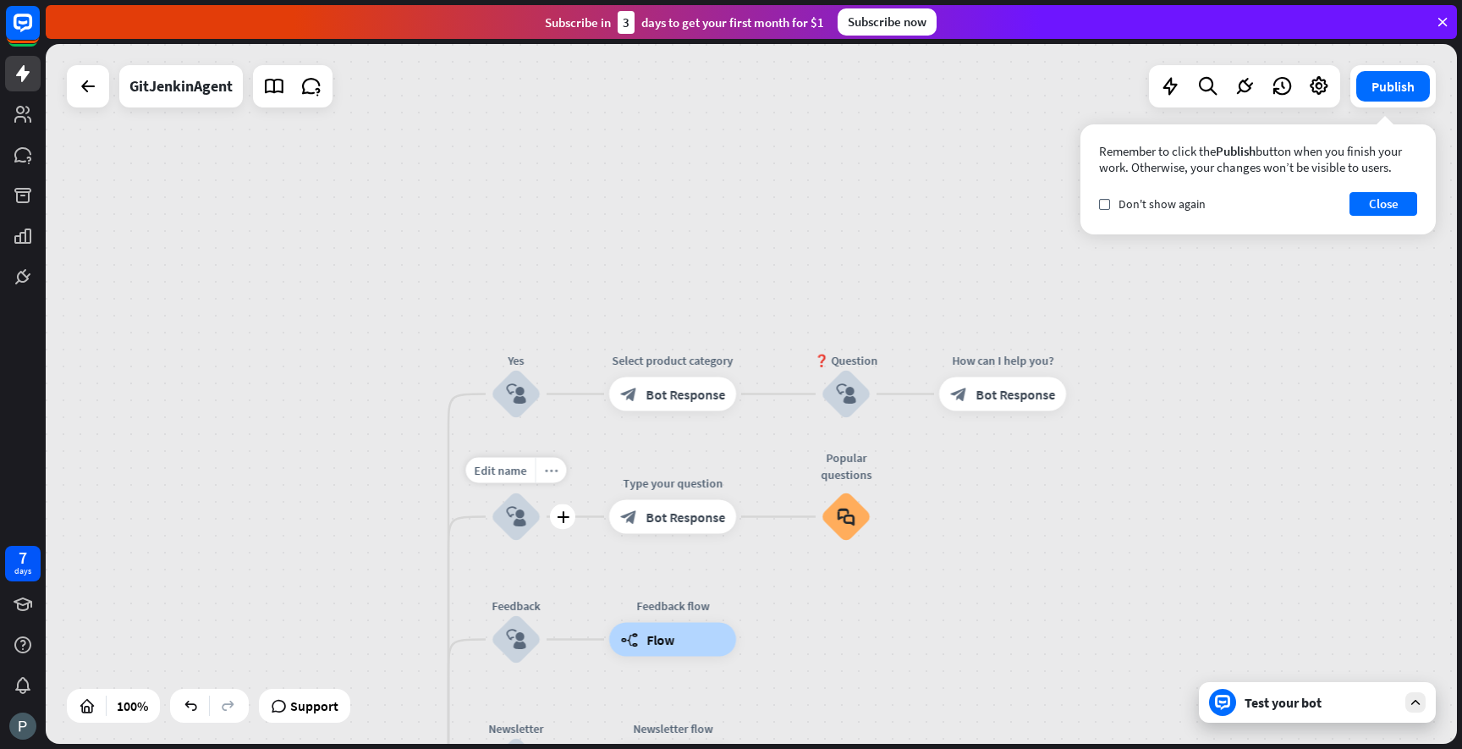
click at [549, 472] on icon "more_horiz" at bounding box center [552, 470] width 14 height 13
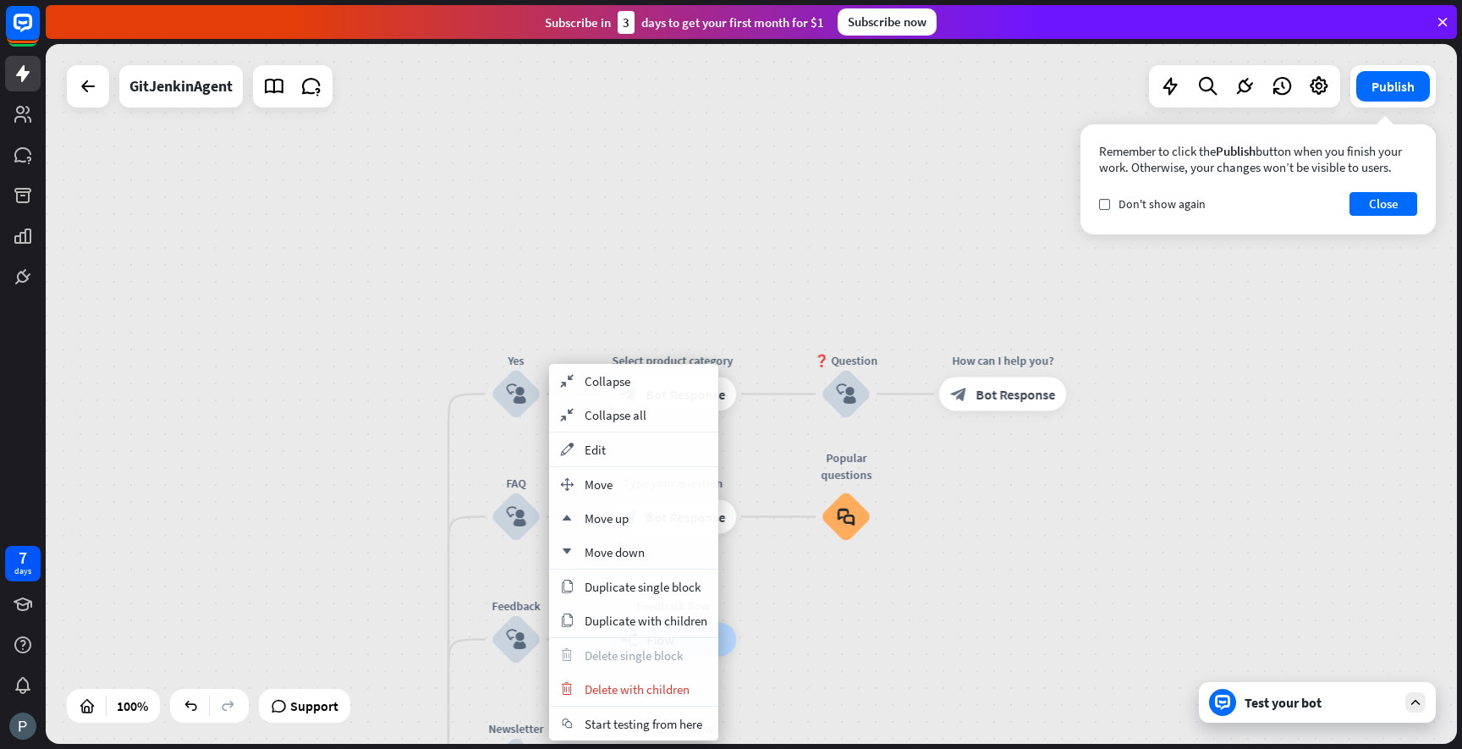
click at [443, 503] on div "GitJenkinAgent home_2 Start point Welcome message block_bot_response Bot Respon…" at bounding box center [751, 394] width 1411 height 700
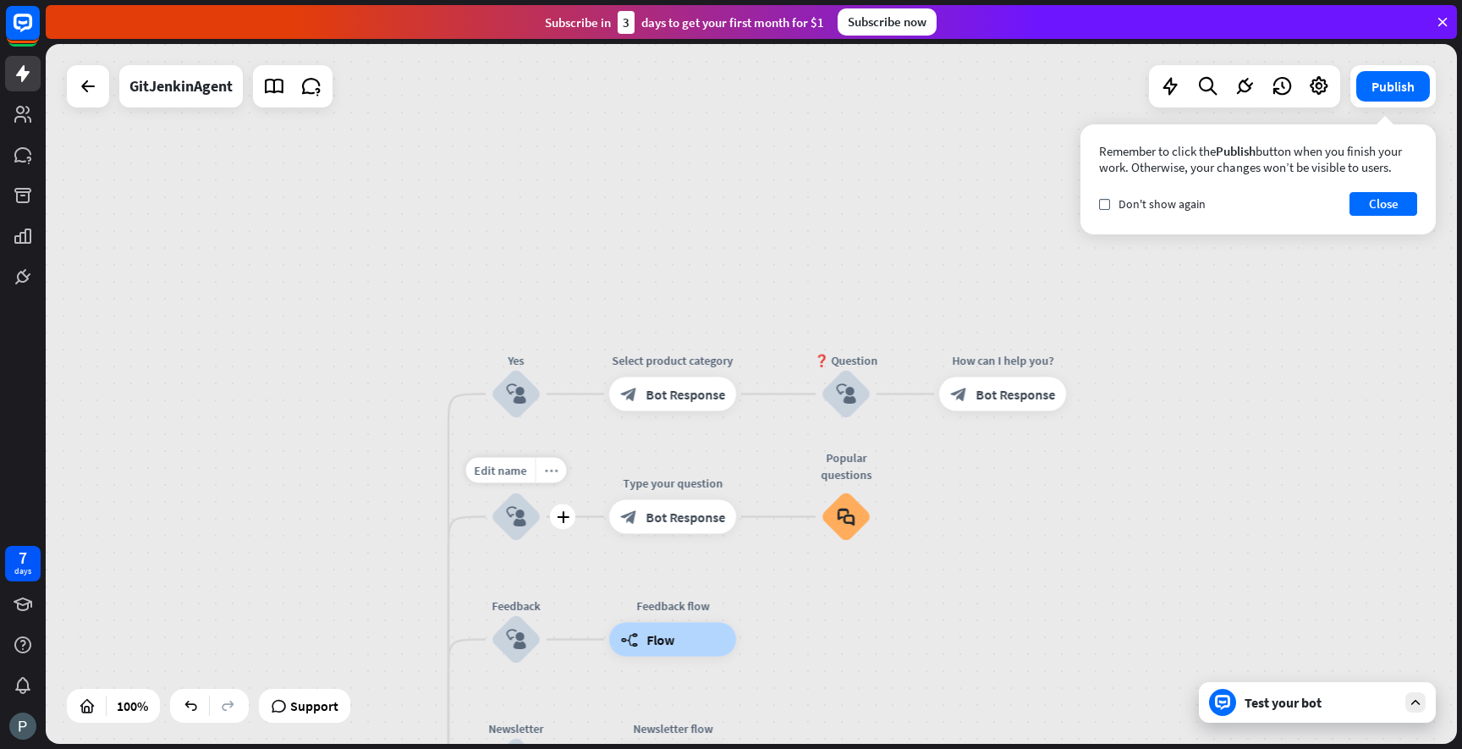
click at [552, 469] on icon "more_horiz" at bounding box center [552, 470] width 14 height 13
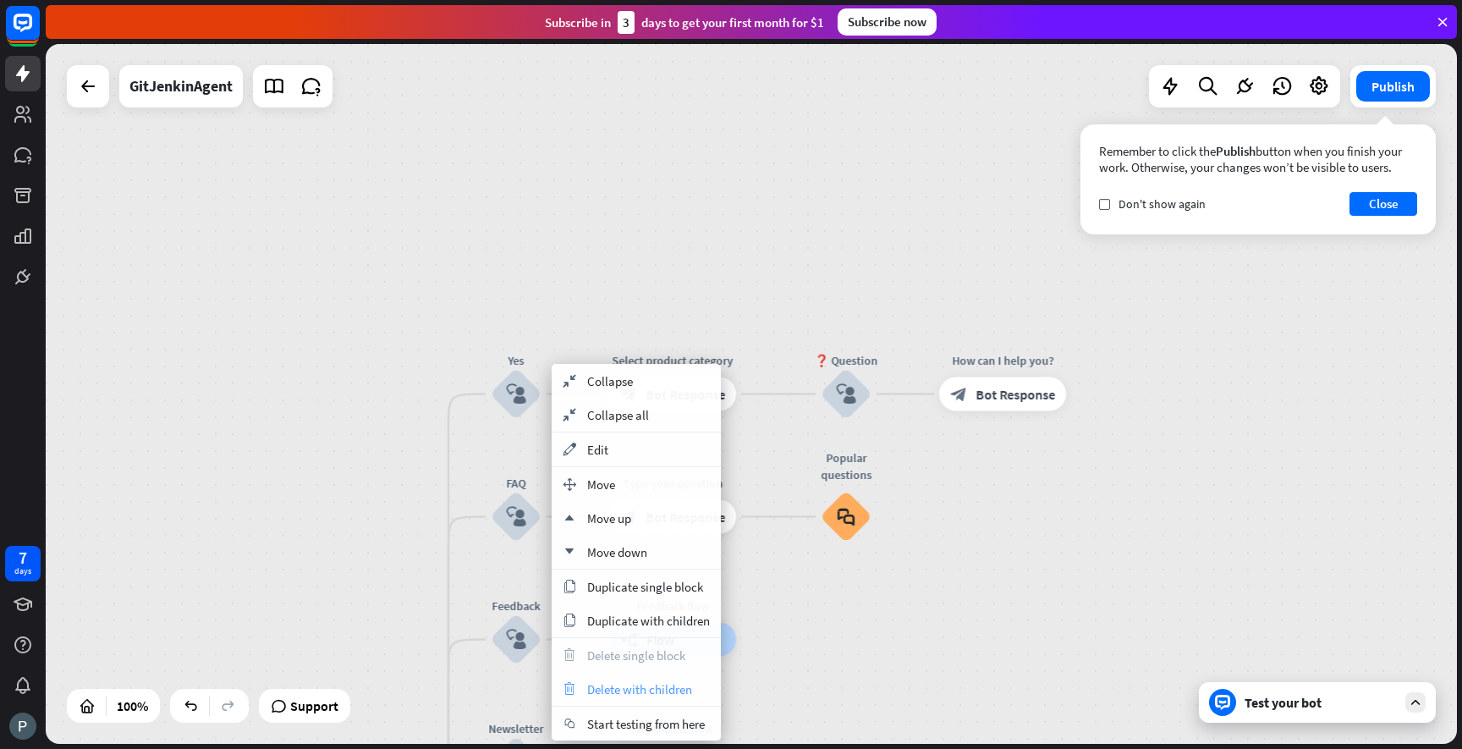
click at [648, 685] on span "Delete with children" at bounding box center [639, 689] width 105 height 16
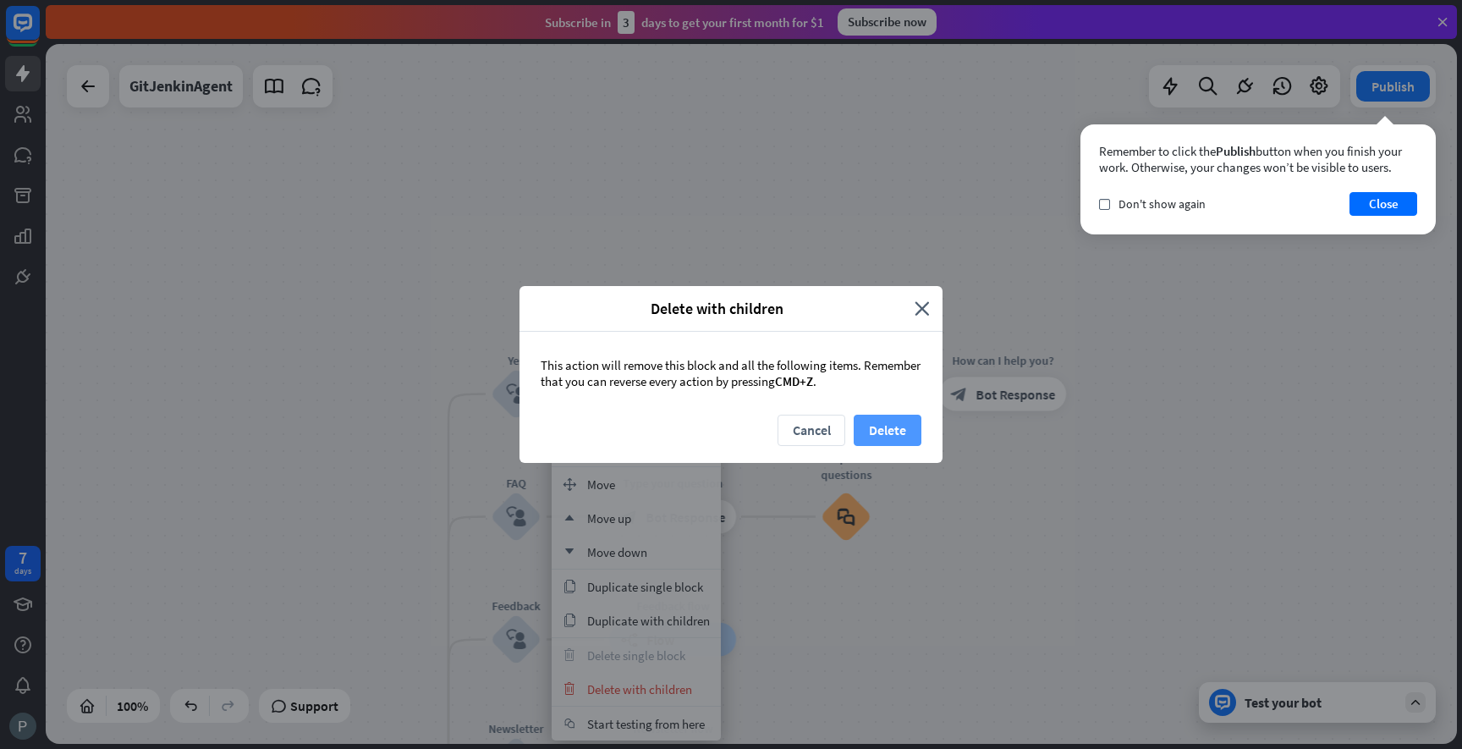
click at [882, 437] on button "Delete" at bounding box center [888, 430] width 68 height 31
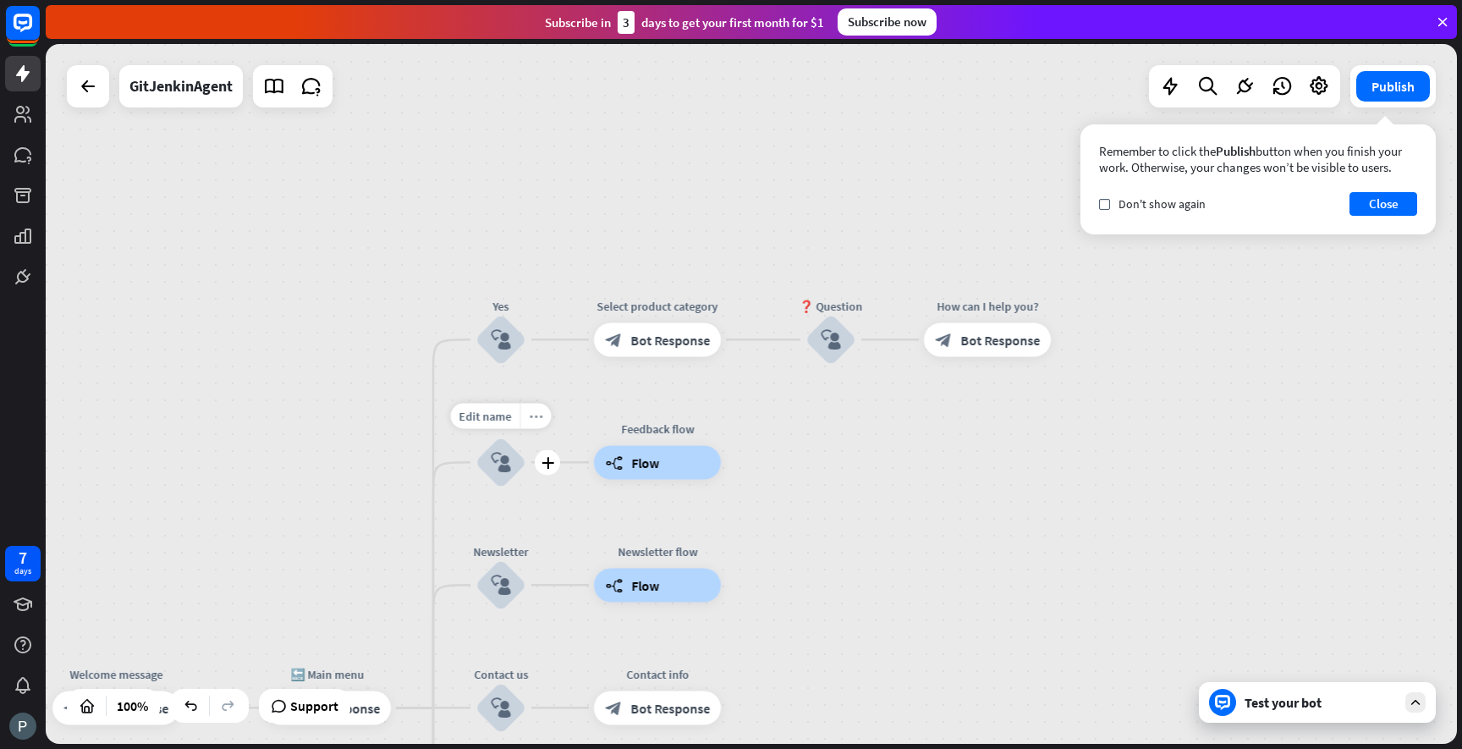
click at [537, 424] on div "more_horiz" at bounding box center [535, 415] width 31 height 25
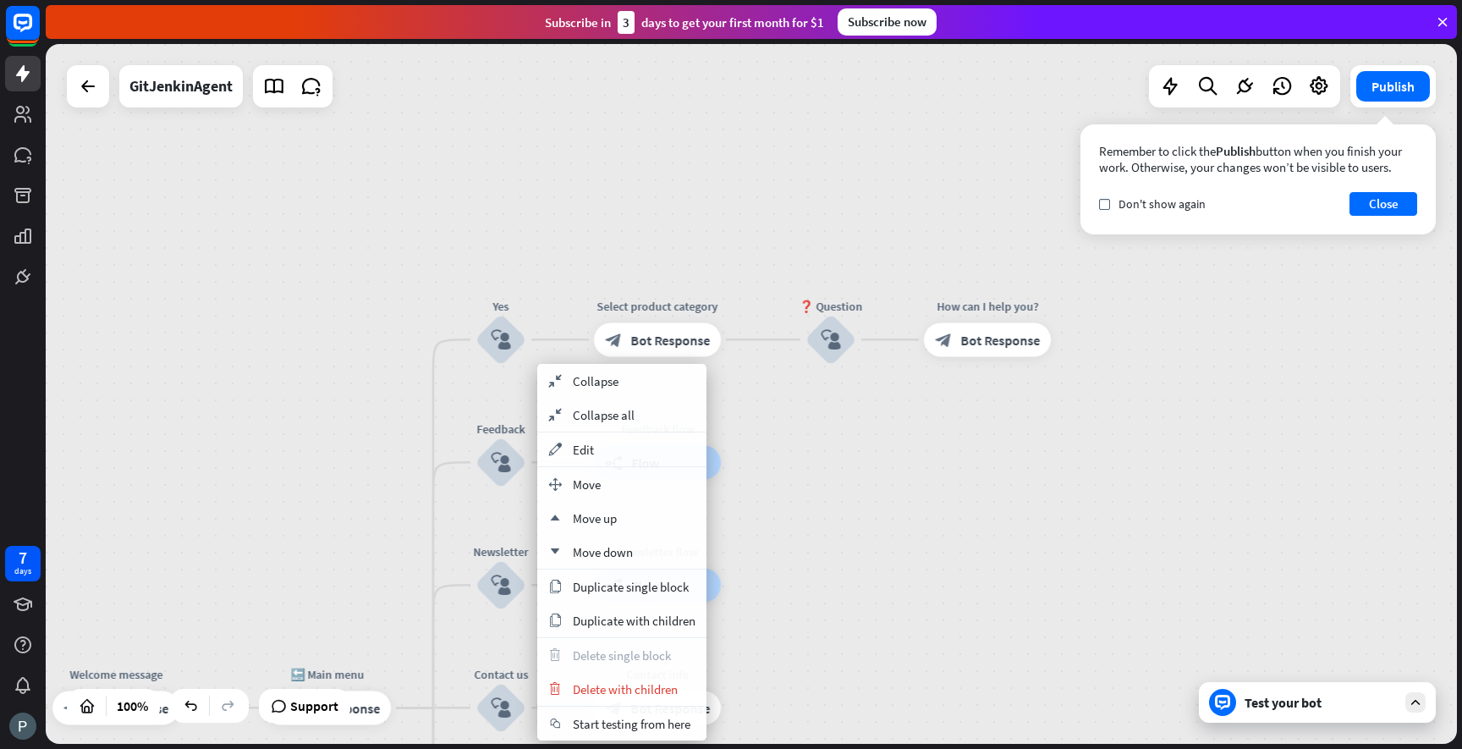
click at [775, 467] on div "GitJenkinAgent home_2 Start point Welcome message block_bot_response Bot Respon…" at bounding box center [751, 394] width 1411 height 700
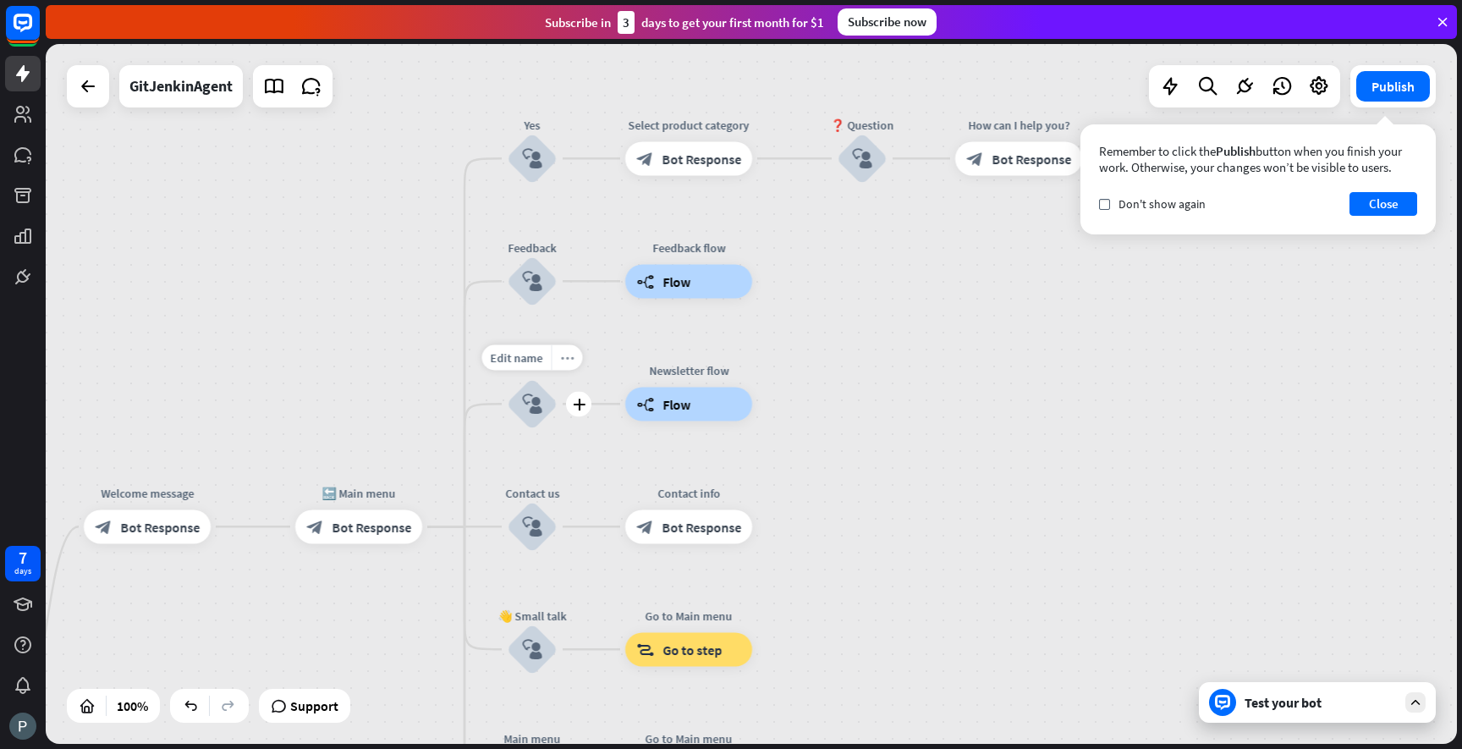
click at [565, 368] on div "more_horiz" at bounding box center [567, 356] width 31 height 25
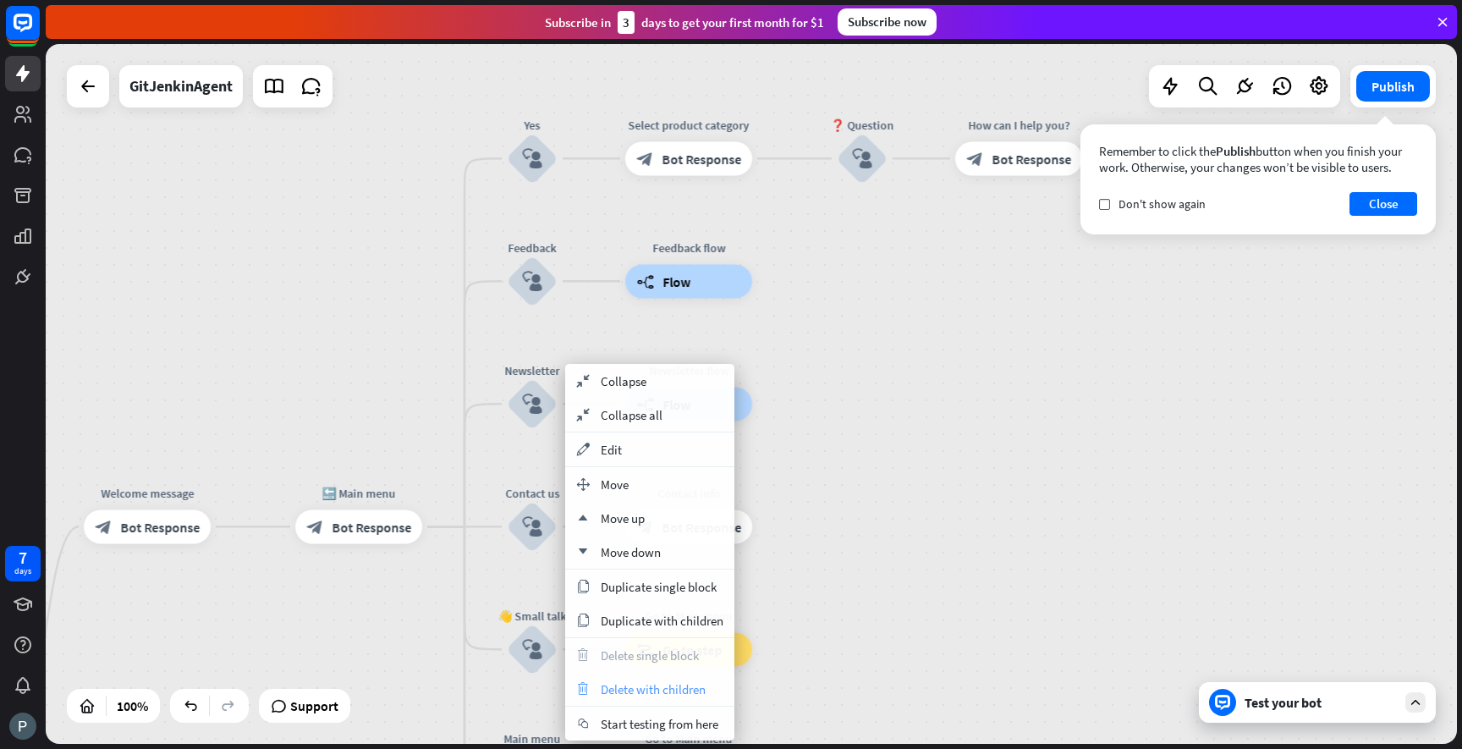
click at [628, 686] on span "Delete with children" at bounding box center [653, 689] width 105 height 16
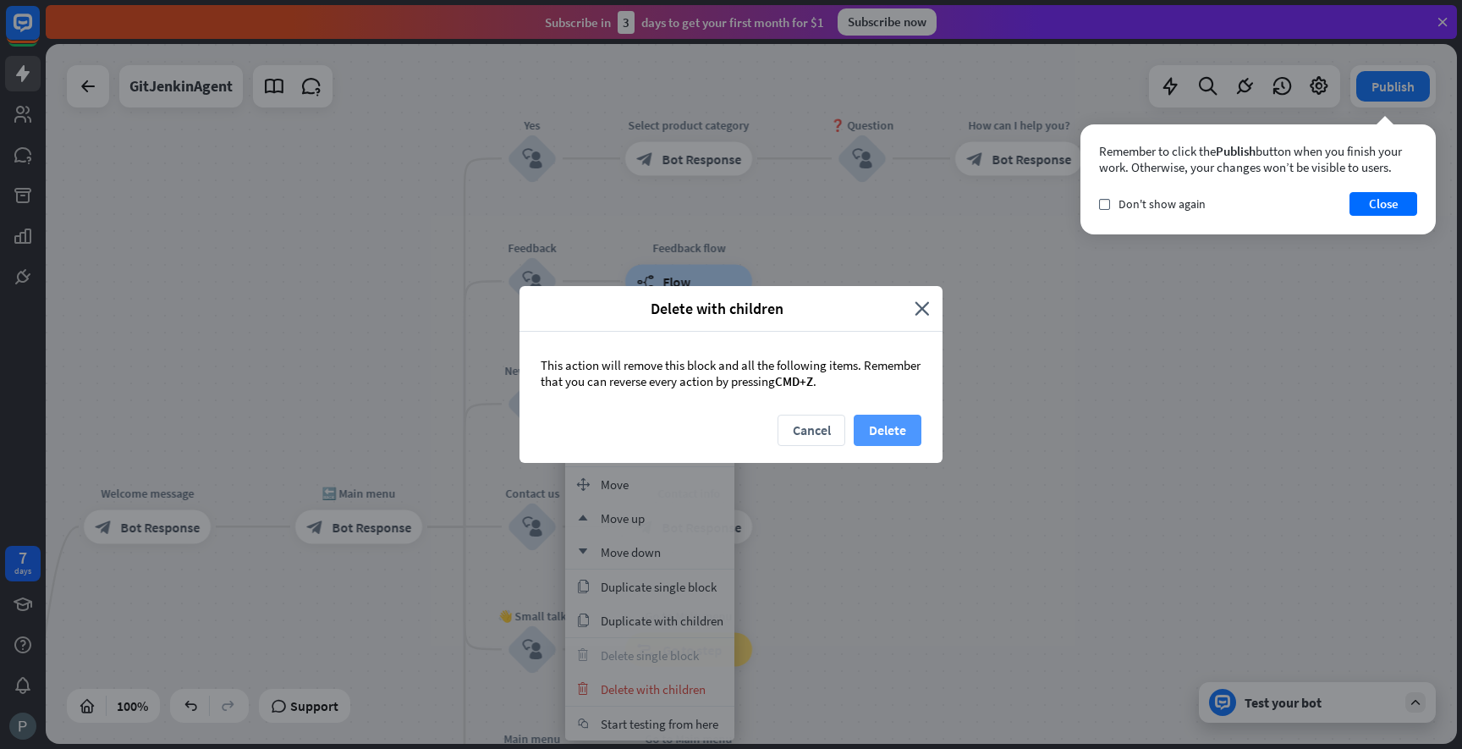
click at [870, 437] on button "Delete" at bounding box center [888, 430] width 68 height 31
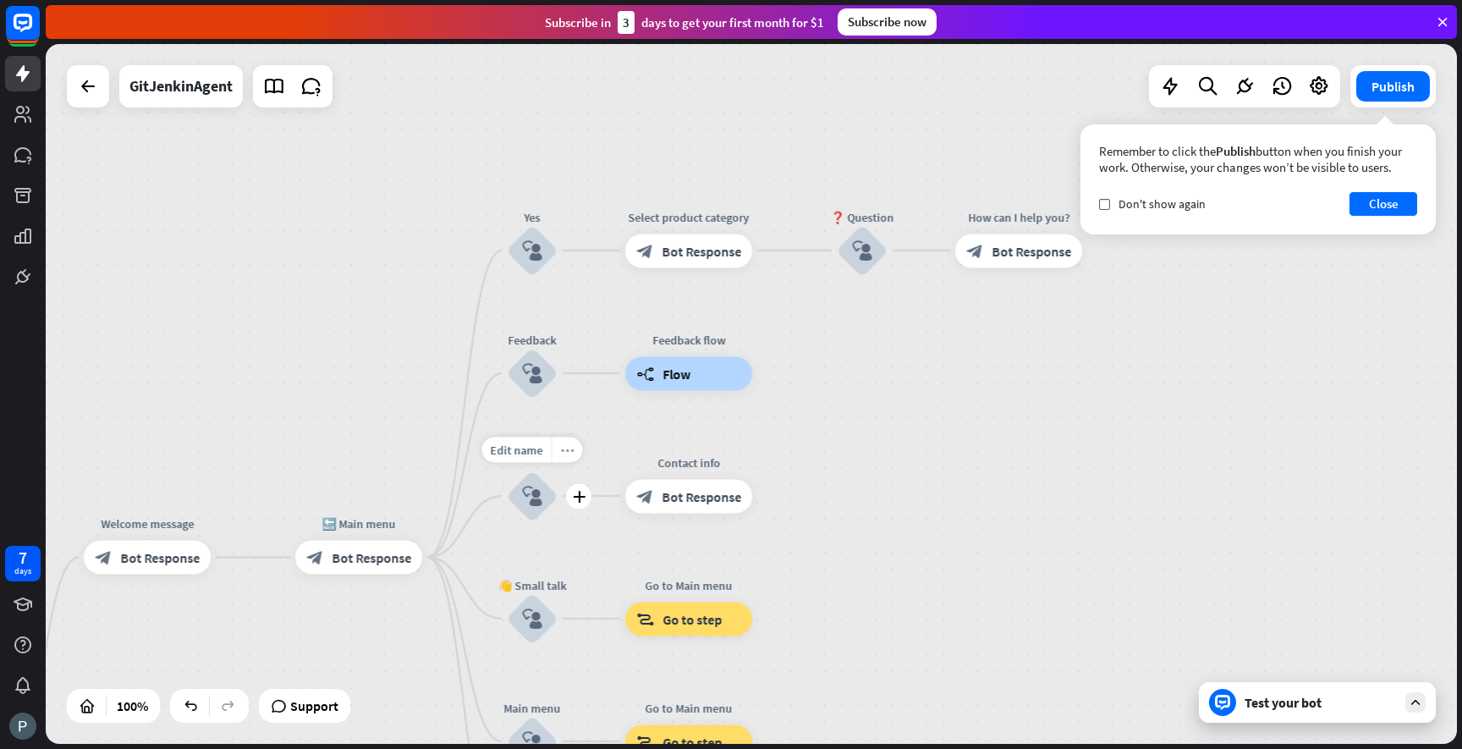
click at [564, 457] on div "more_horiz" at bounding box center [567, 449] width 31 height 25
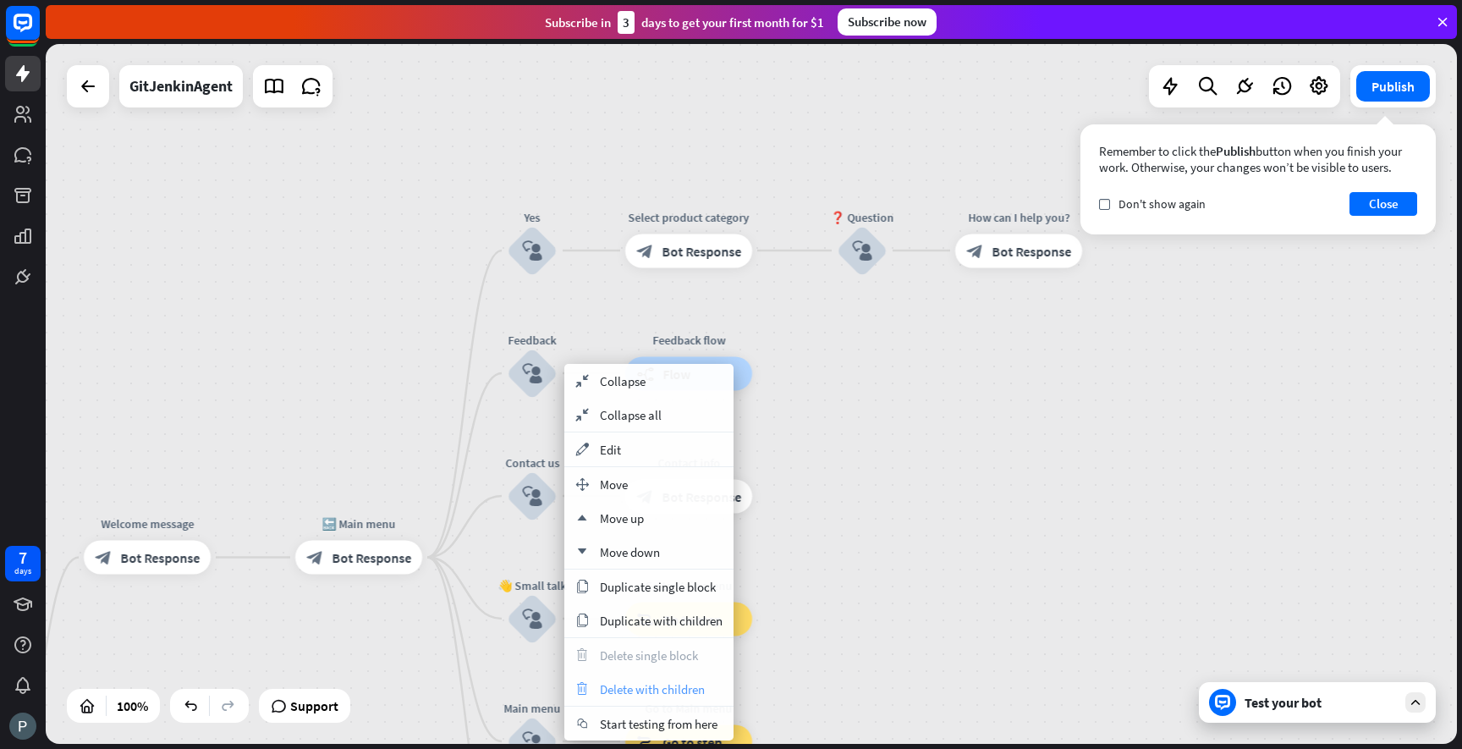
click at [614, 683] on span "Delete with children" at bounding box center [652, 689] width 105 height 16
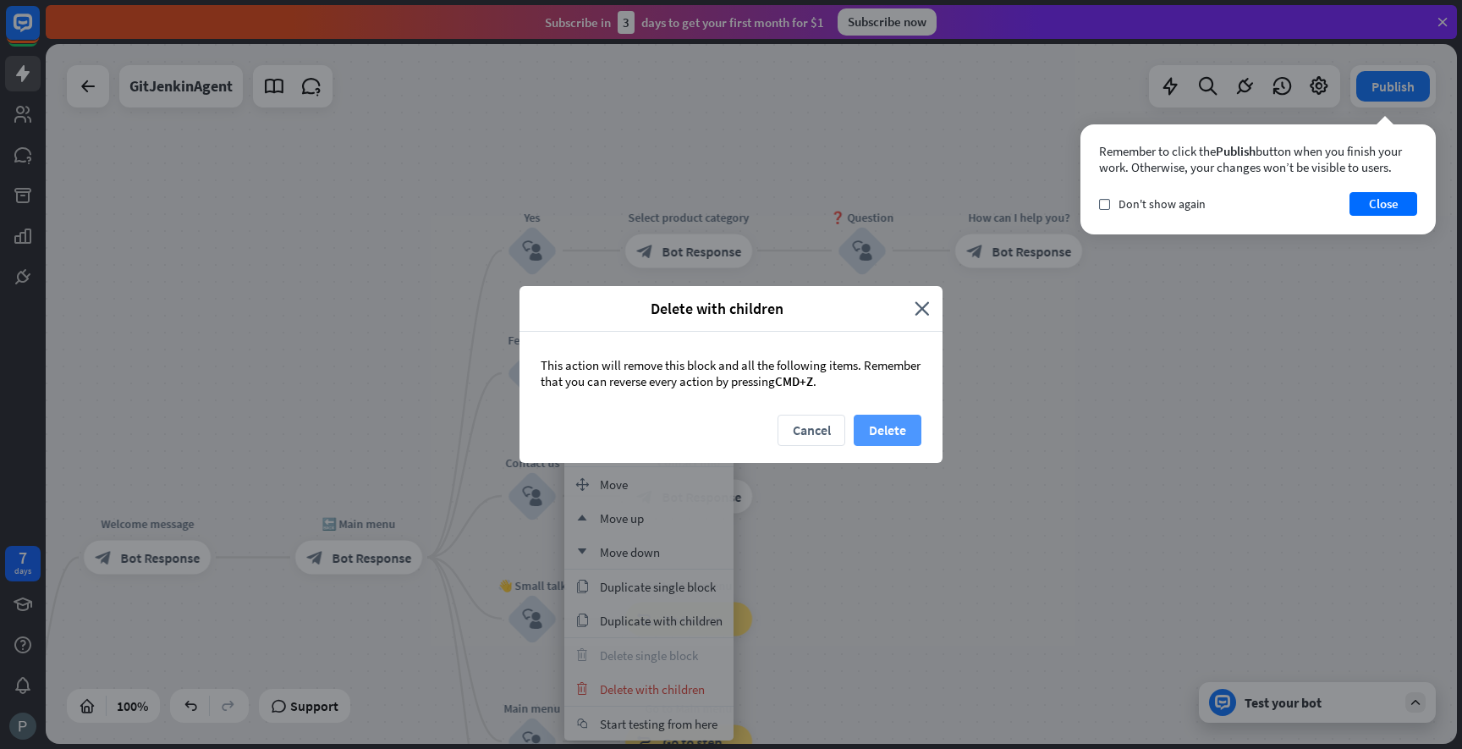
click at [899, 431] on button "Delete" at bounding box center [888, 430] width 68 height 31
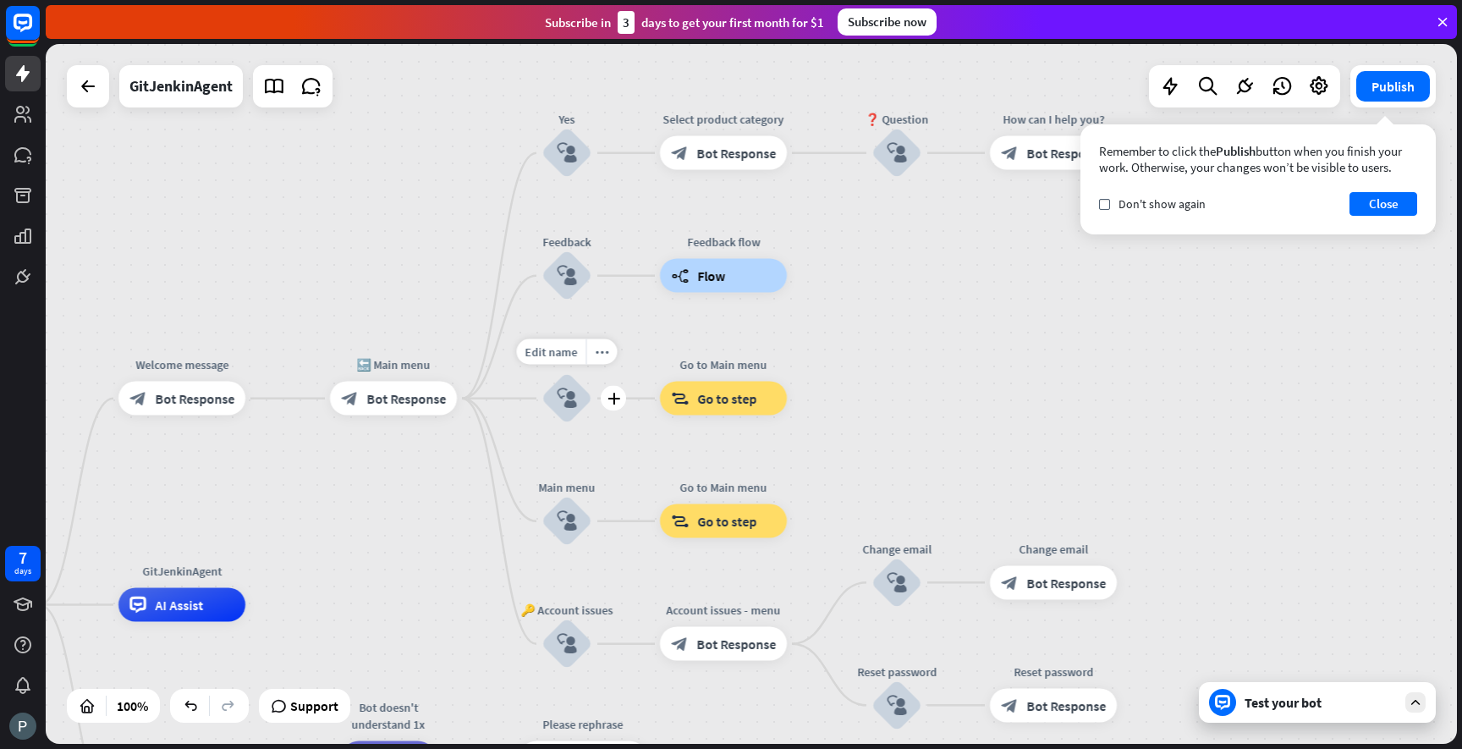
click at [592, 373] on div "Edit name more_horiz plus block_user_input" at bounding box center [567, 398] width 51 height 51
click at [604, 358] on icon "more_horiz" at bounding box center [603, 351] width 14 height 13
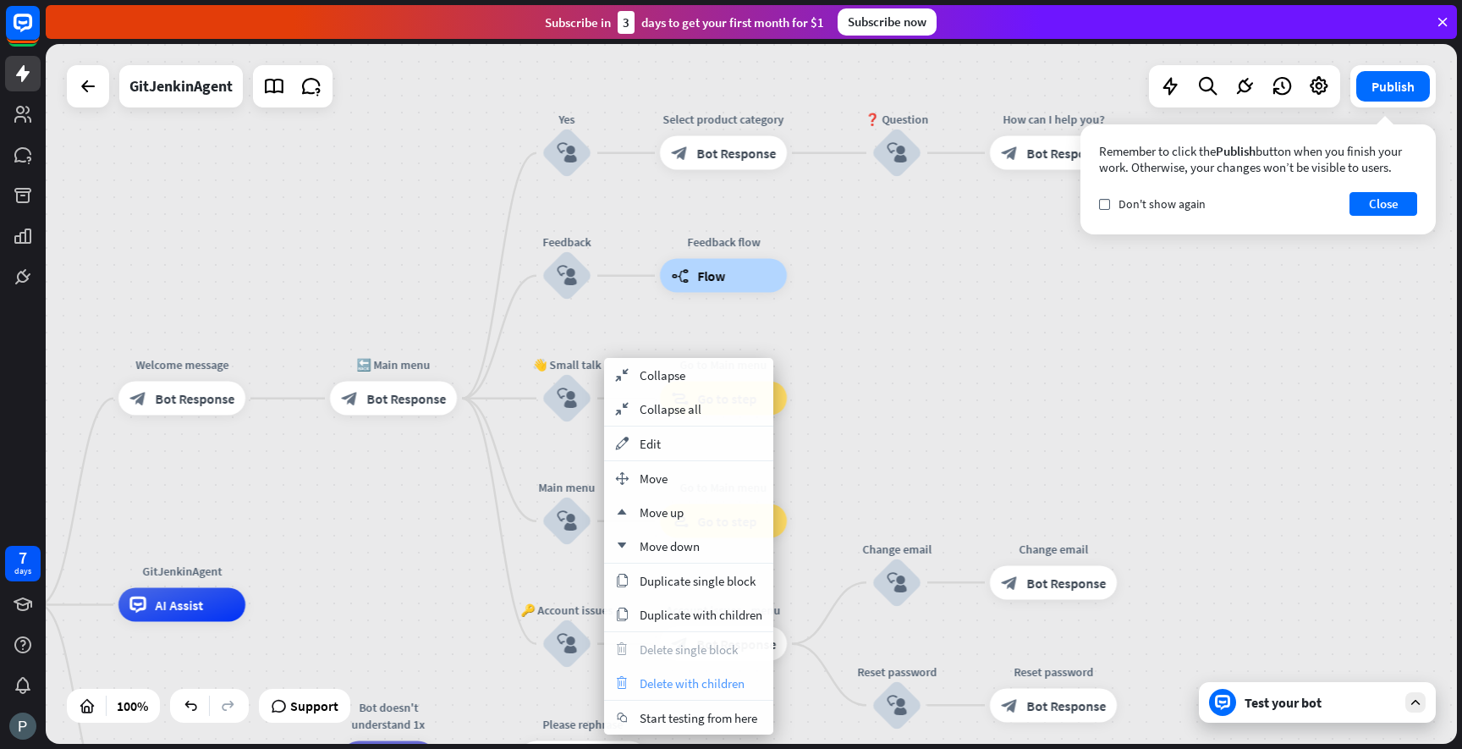
click at [668, 686] on span "Delete with children" at bounding box center [692, 683] width 105 height 16
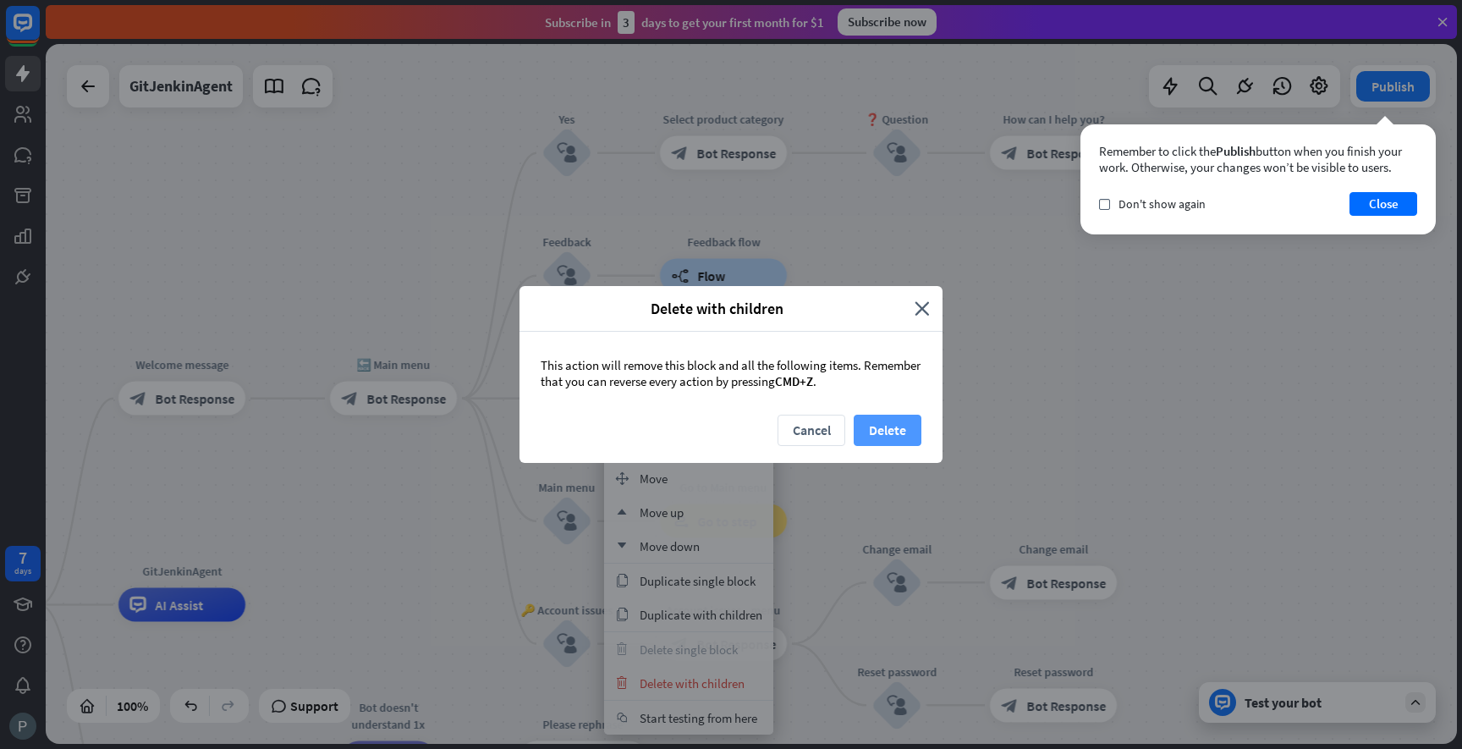
click at [888, 435] on button "Delete" at bounding box center [888, 430] width 68 height 31
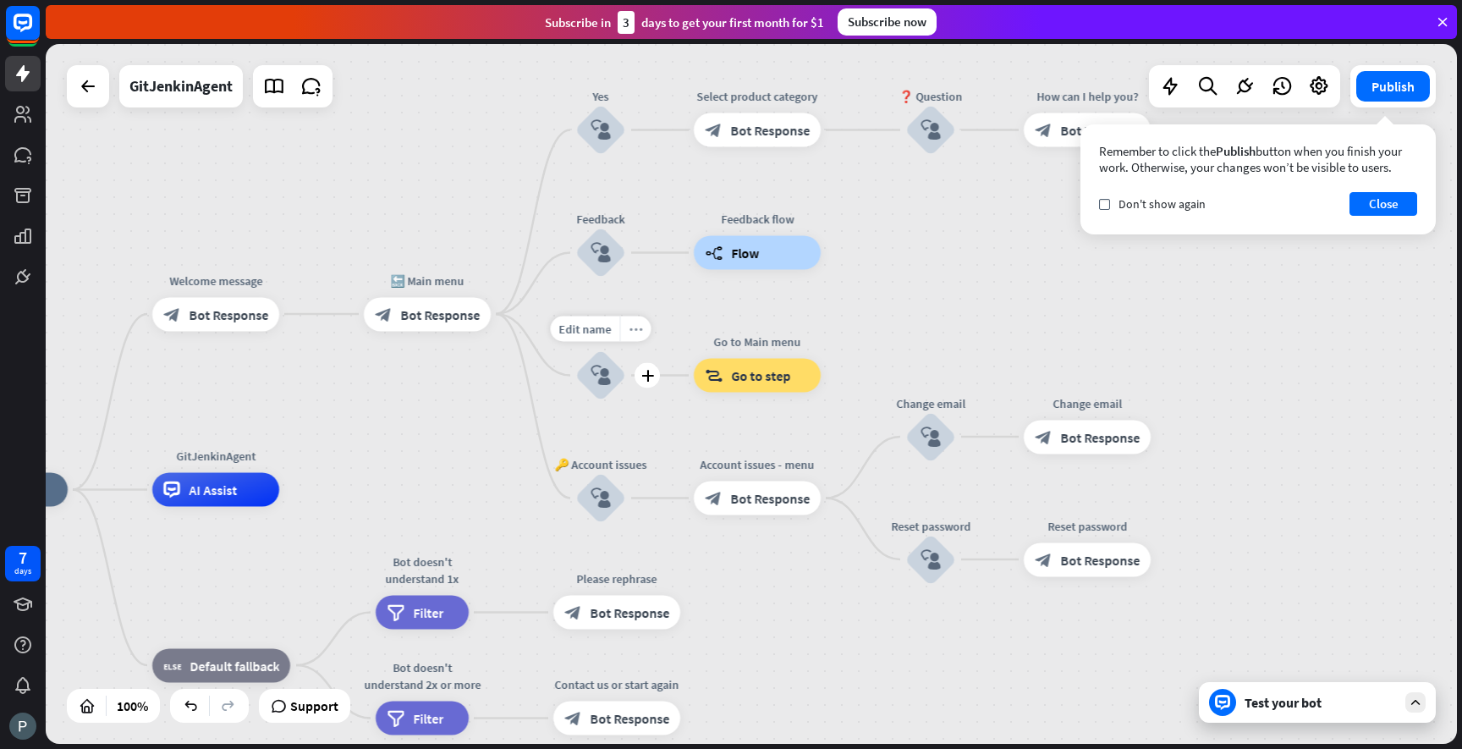
click at [636, 340] on div "more_horiz" at bounding box center [635, 328] width 31 height 25
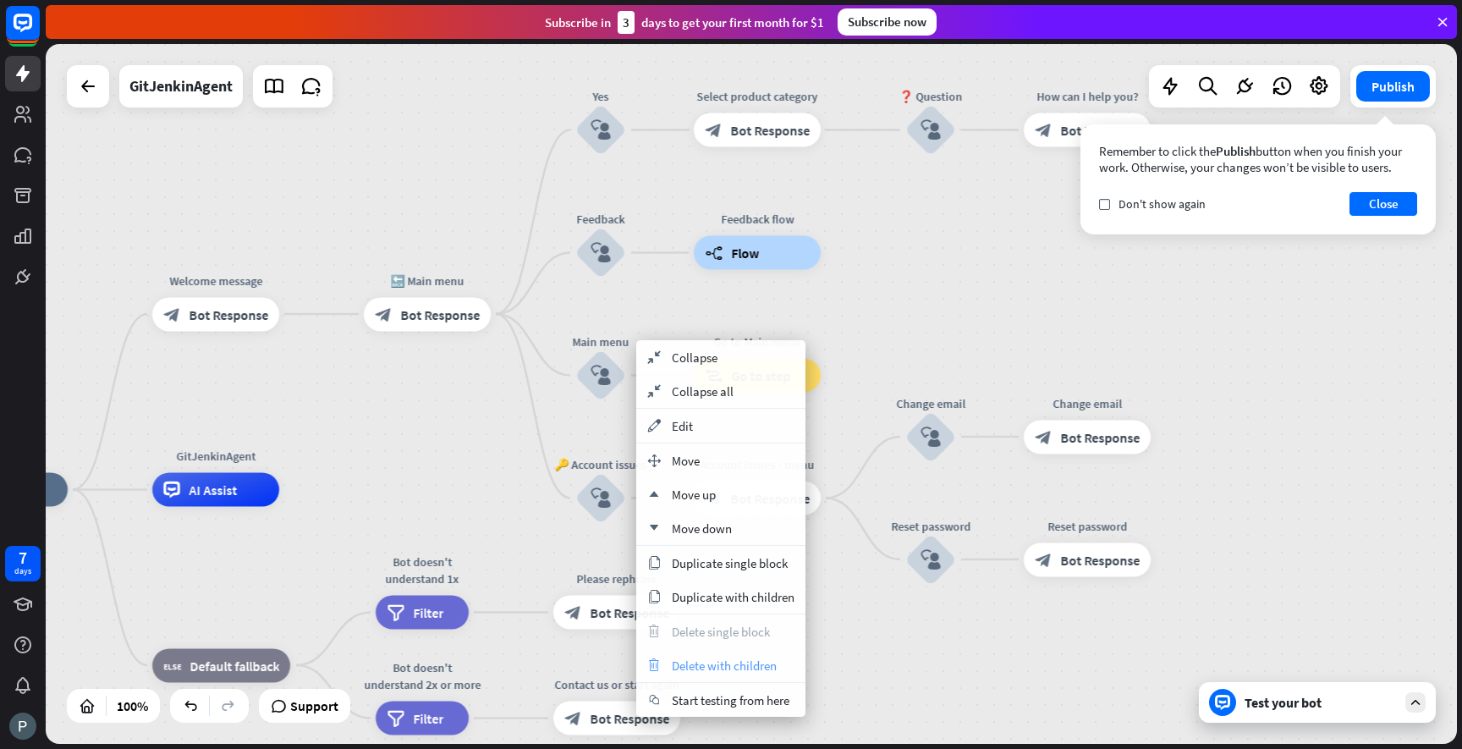
click at [704, 670] on span "Delete with children" at bounding box center [724, 665] width 105 height 16
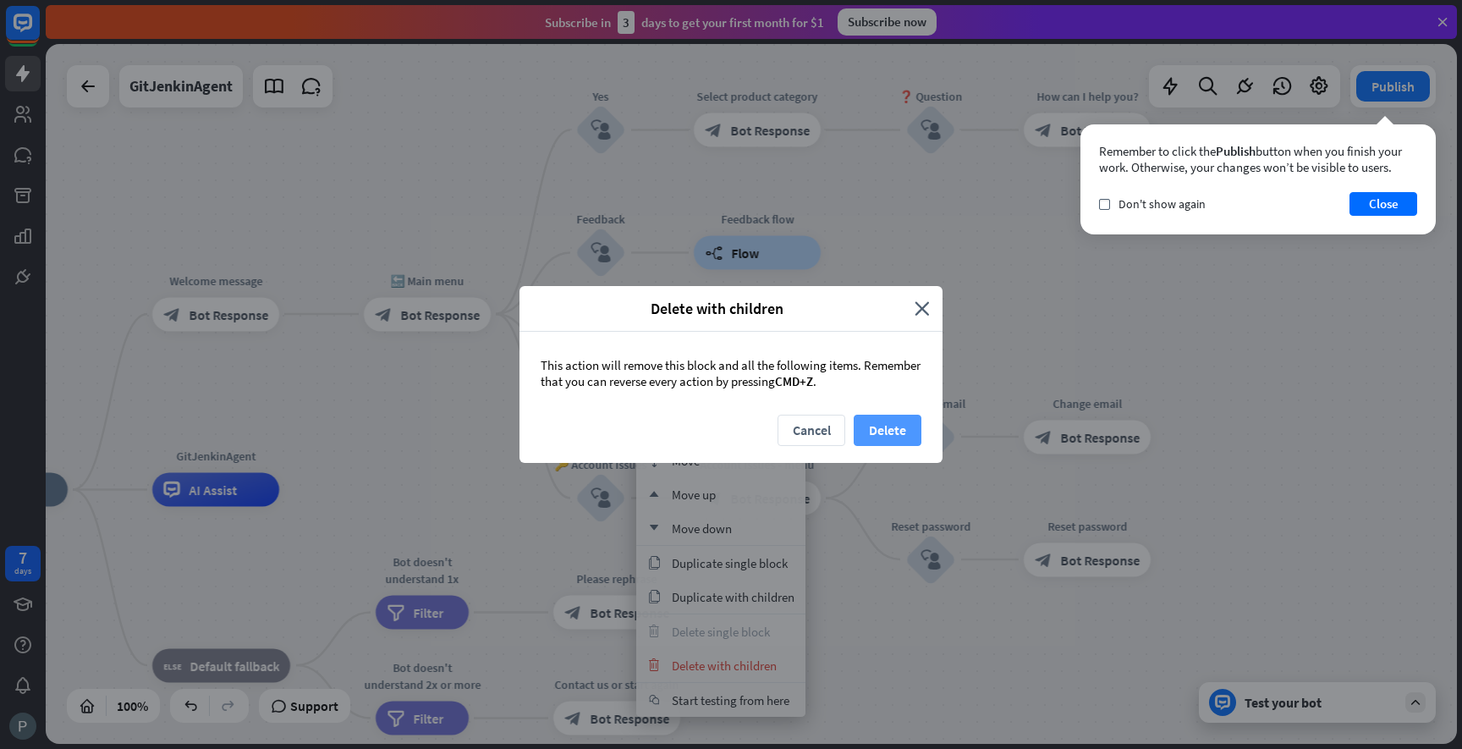
click at [890, 439] on button "Delete" at bounding box center [888, 430] width 68 height 31
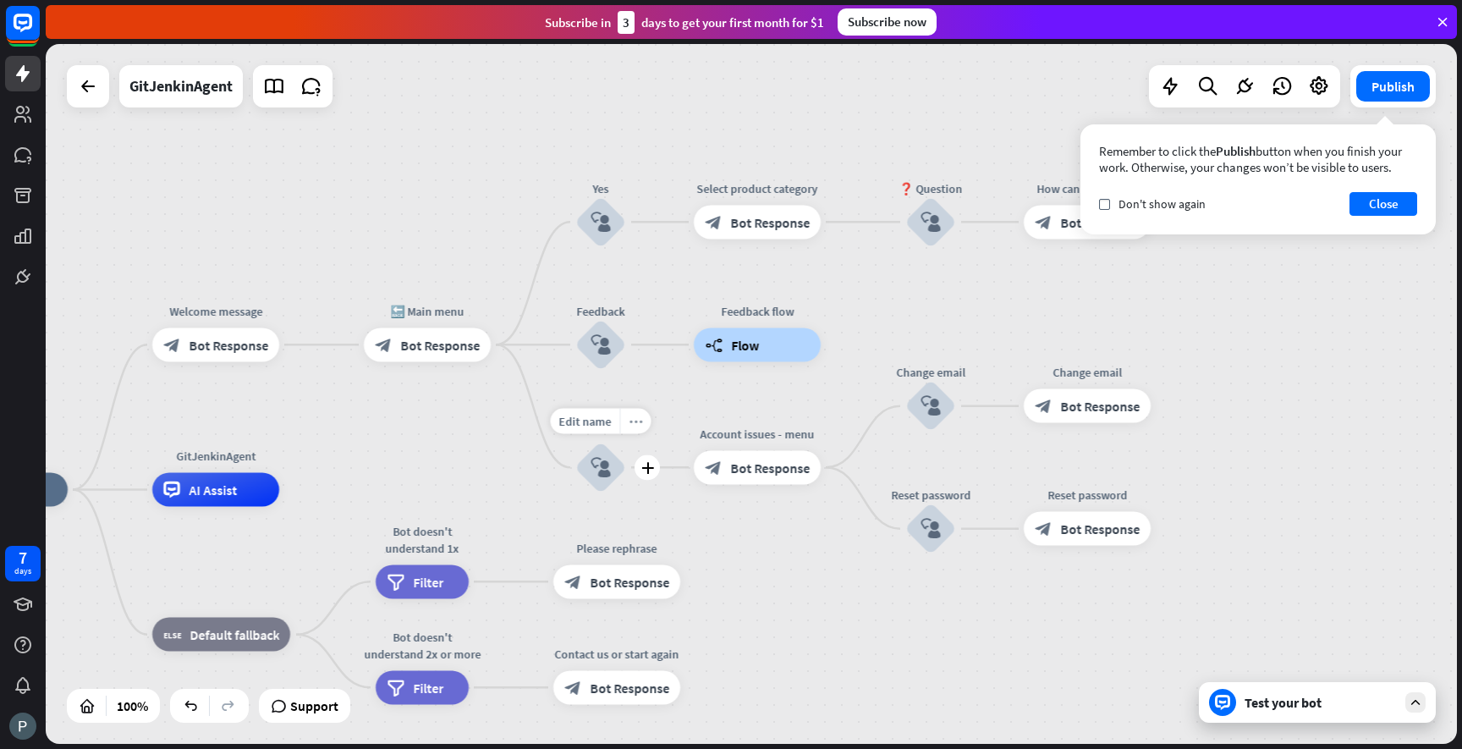
click at [639, 421] on icon "more_horiz" at bounding box center [637, 421] width 14 height 13
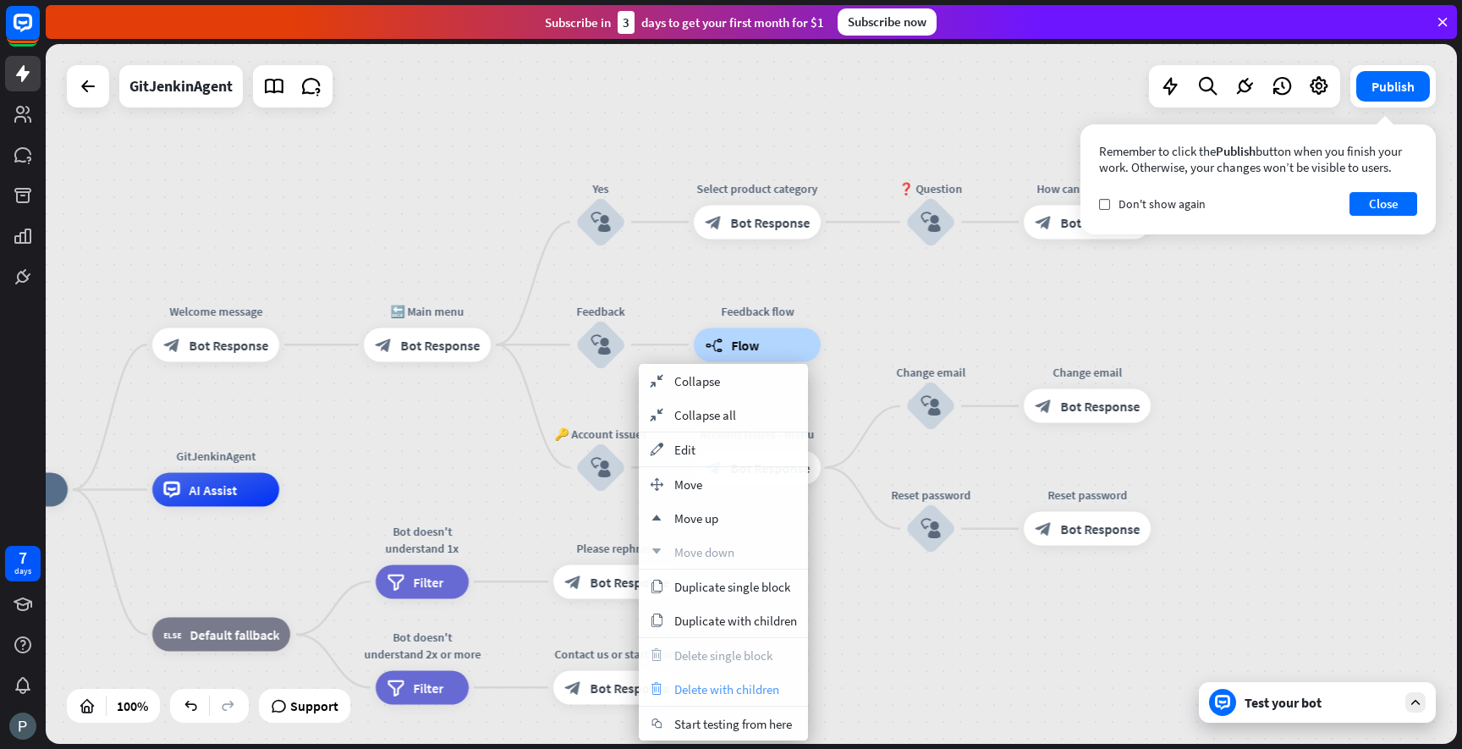
click at [706, 682] on span "Delete with children" at bounding box center [726, 689] width 105 height 16
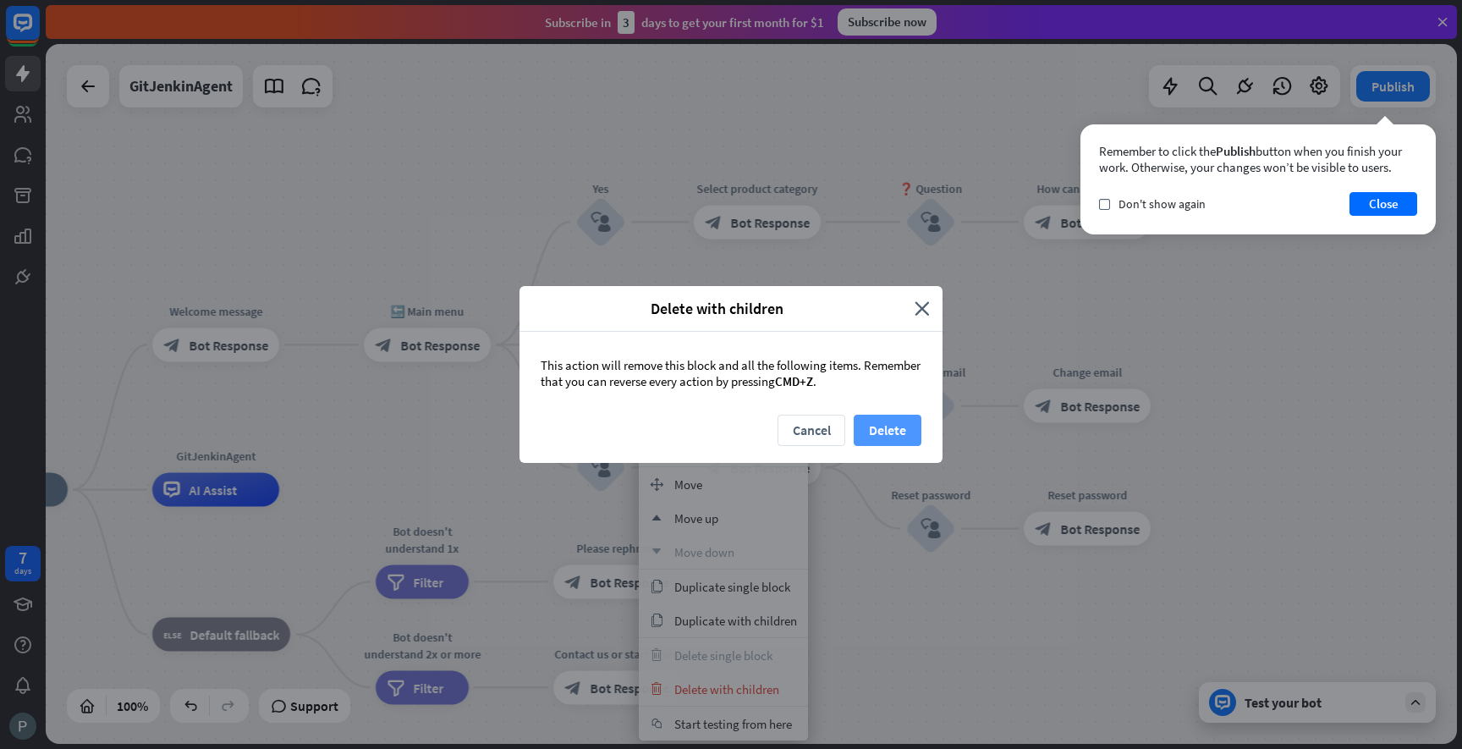
click at [870, 424] on button "Delete" at bounding box center [888, 430] width 68 height 31
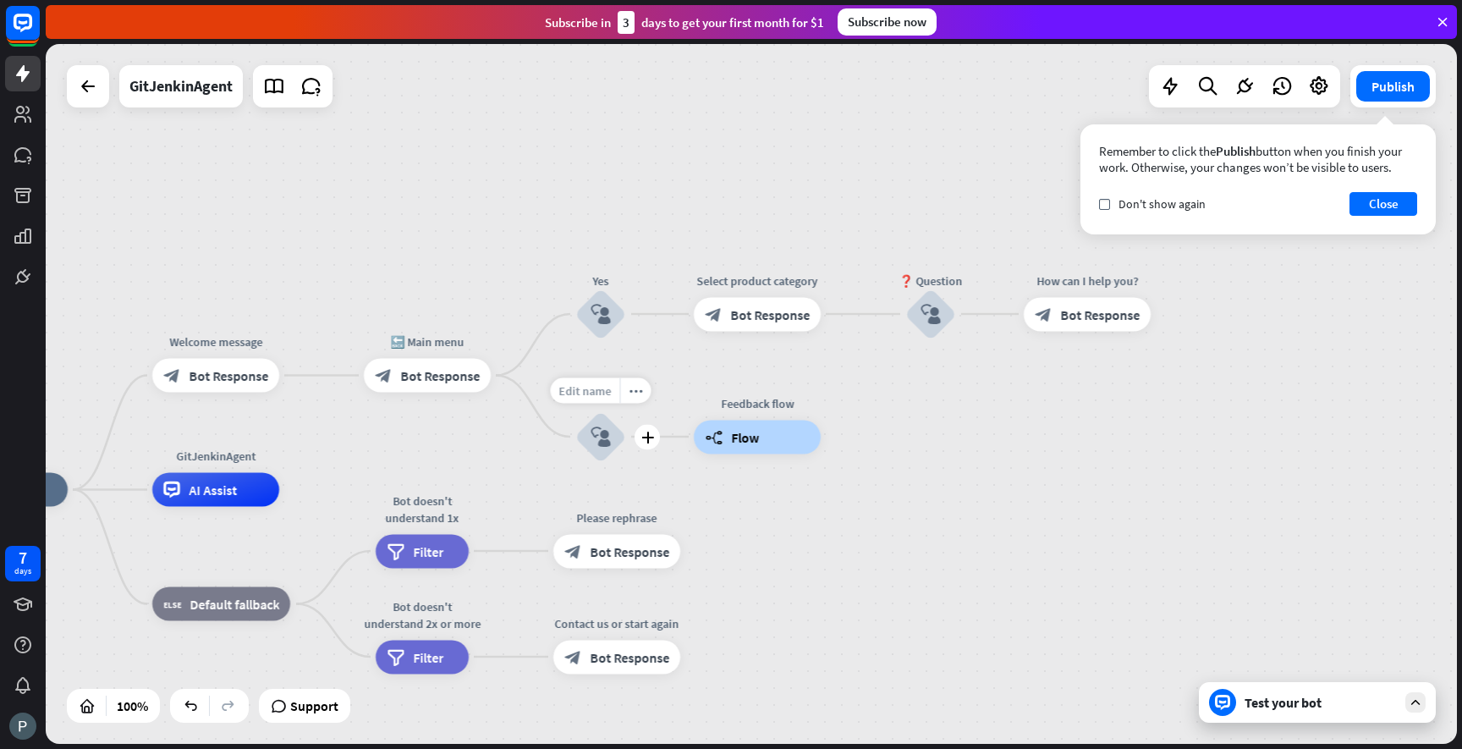
click at [605, 393] on span "Edit name" at bounding box center [585, 389] width 52 height 15
click at [605, 393] on input "********" at bounding box center [601, 391] width 118 height 24
type input "**"
click at [764, 530] on div "GitJenkinAgent home_2 Start point Welcome message block_bot_response Bot Respon…" at bounding box center [751, 394] width 1411 height 700
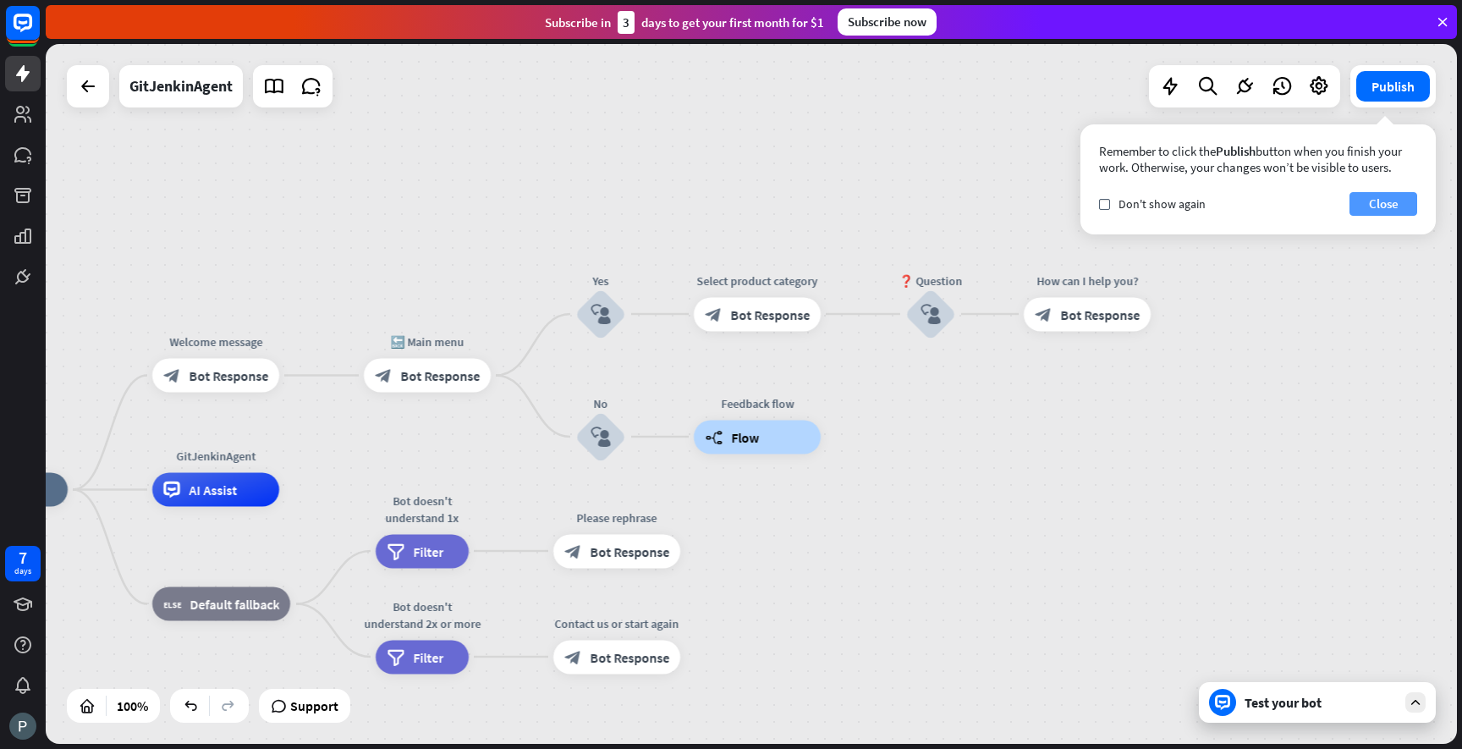
click at [1365, 206] on button "Close" at bounding box center [1384, 204] width 68 height 24
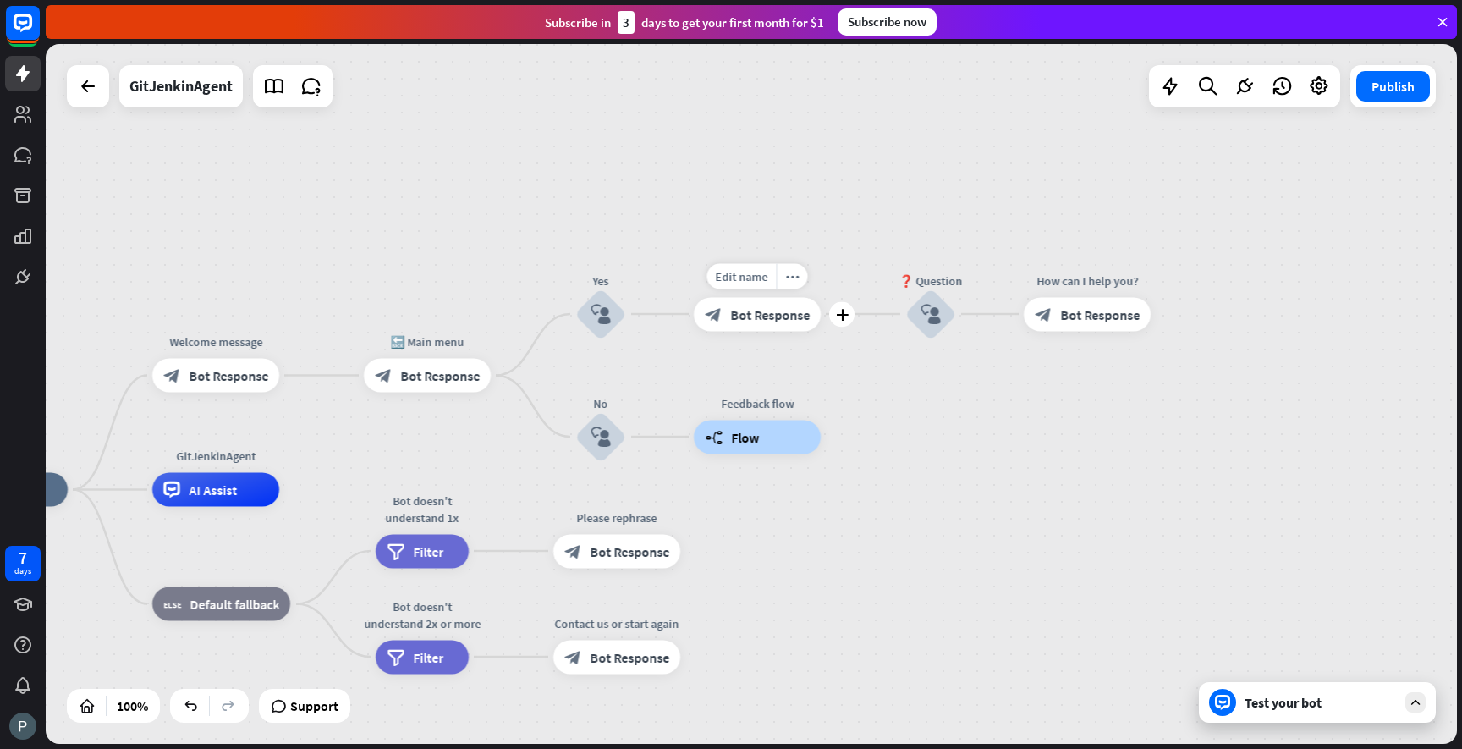
click at [778, 305] on span "Bot Response" at bounding box center [770, 313] width 80 height 17
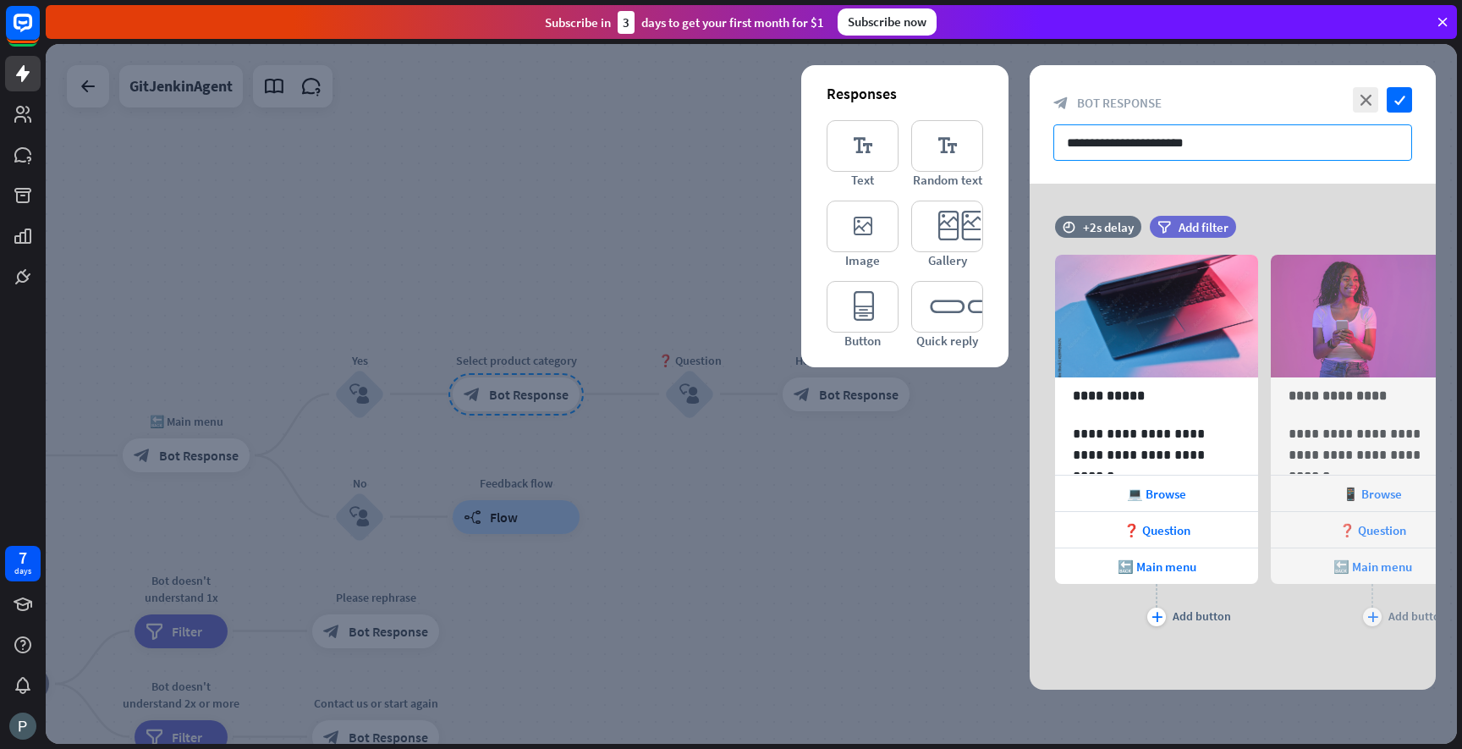
click at [1226, 136] on input "**********" at bounding box center [1232, 142] width 359 height 36
drag, startPoint x: 1226, startPoint y: 145, endPoint x: 1041, endPoint y: 142, distance: 185.3
click at [1041, 142] on div "**********" at bounding box center [1233, 124] width 406 height 118
click at [873, 151] on icon "editor_text" at bounding box center [863, 146] width 72 height 52
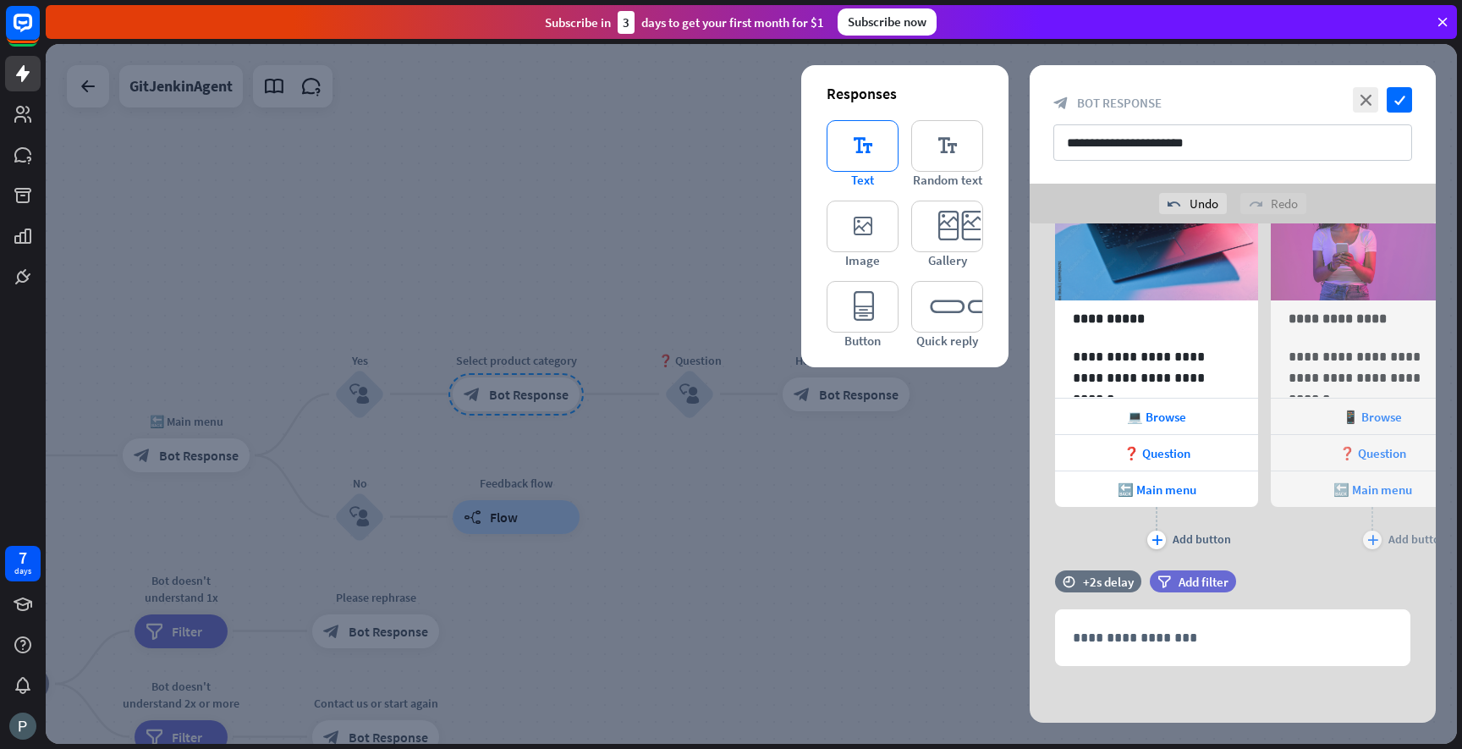
scroll to position [119, 0]
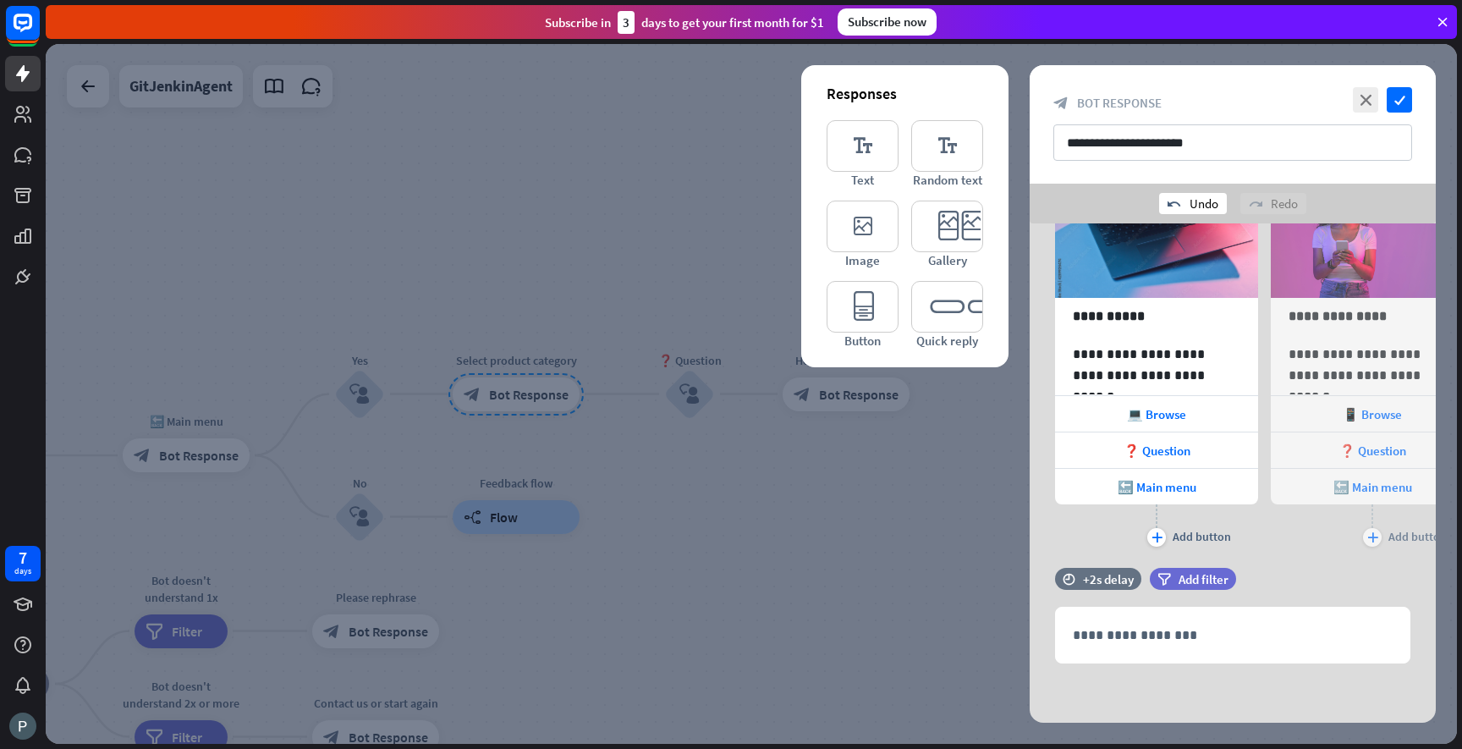
click at [1208, 205] on div "undo Undo" at bounding box center [1193, 203] width 68 height 21
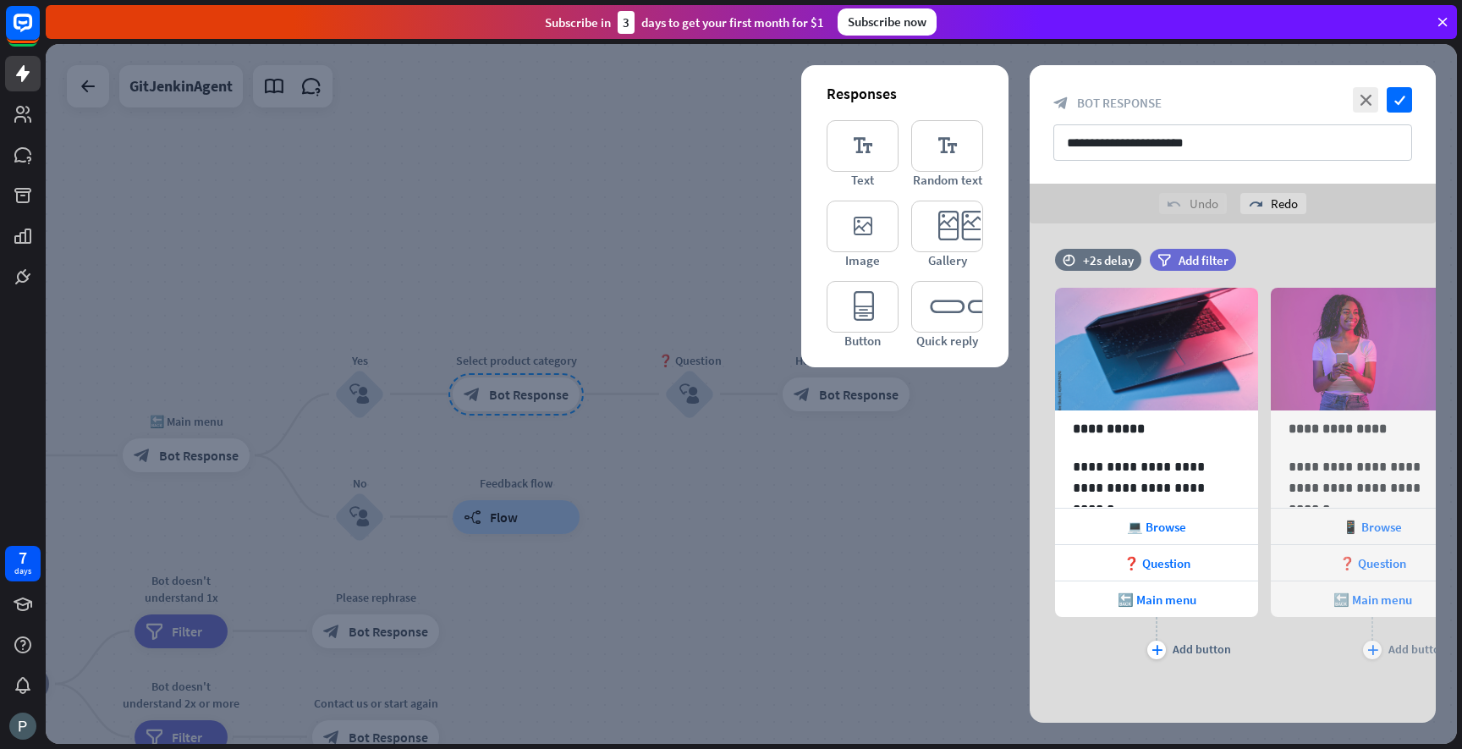
scroll to position [7, 0]
click at [1232, 292] on div at bounding box center [1241, 287] width 27 height 27
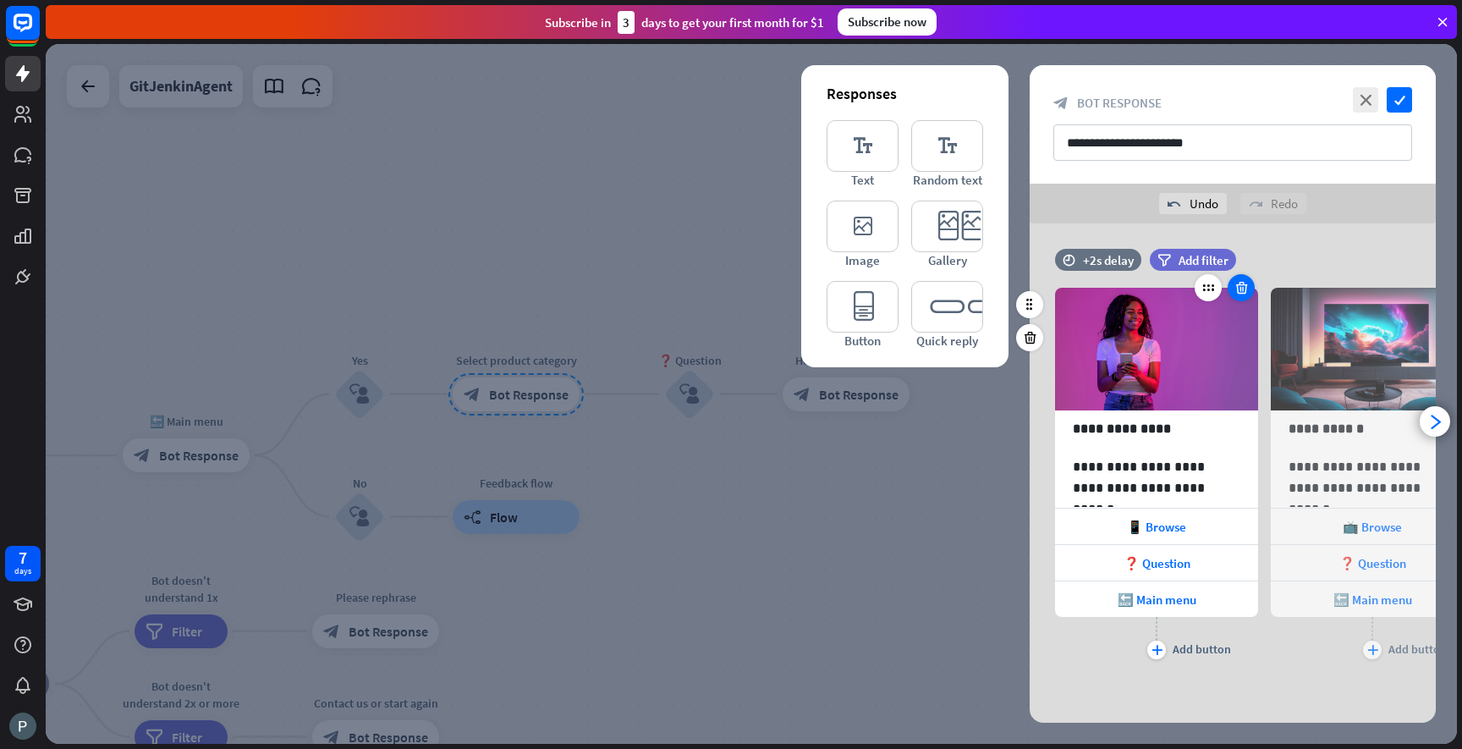
click at [1236, 292] on icon at bounding box center [1242, 287] width 16 height 15
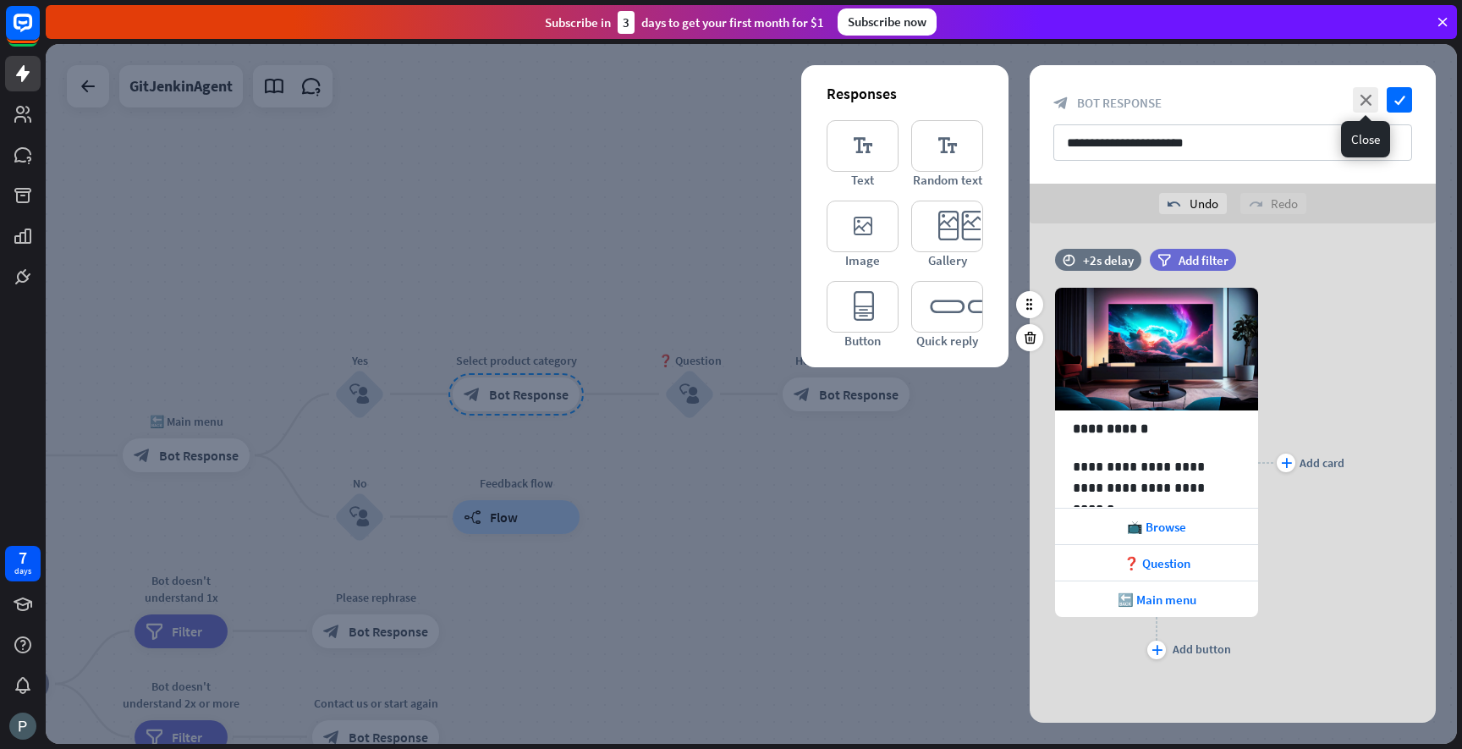
click at [1350, 103] on div "close check" at bounding box center [1380, 99] width 63 height 25
click at [1357, 98] on icon "close" at bounding box center [1365, 99] width 25 height 25
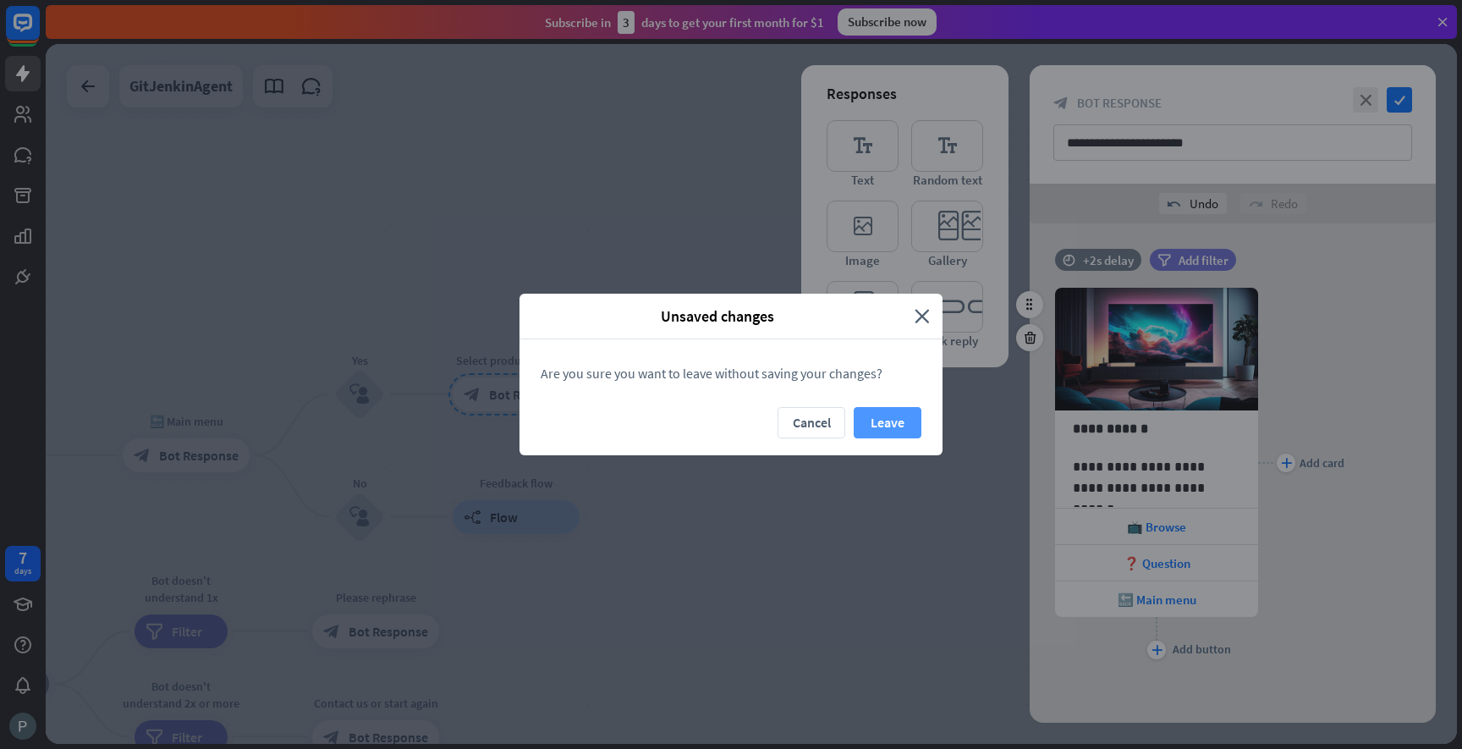
click at [882, 426] on button "Leave" at bounding box center [888, 422] width 68 height 31
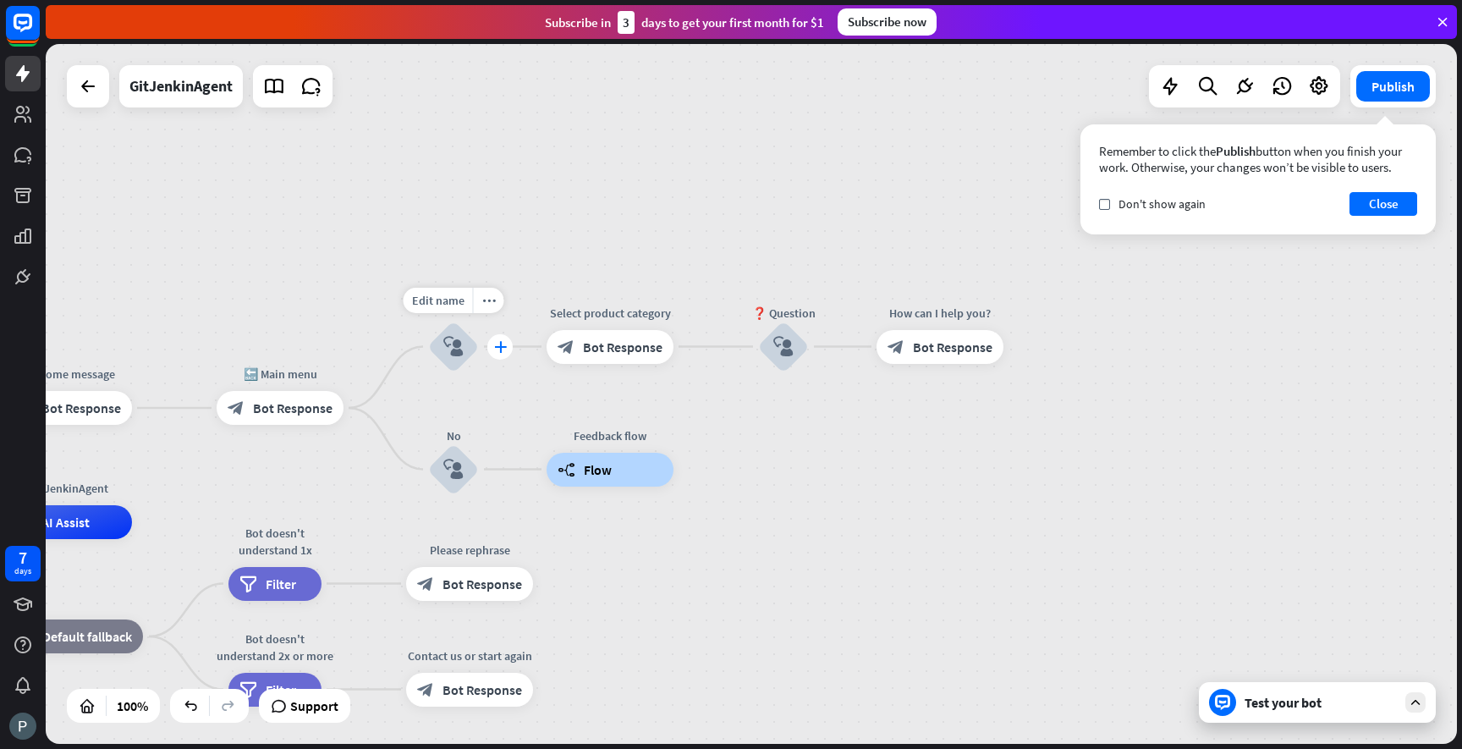
click at [501, 353] on div "plus" at bounding box center [499, 346] width 25 height 25
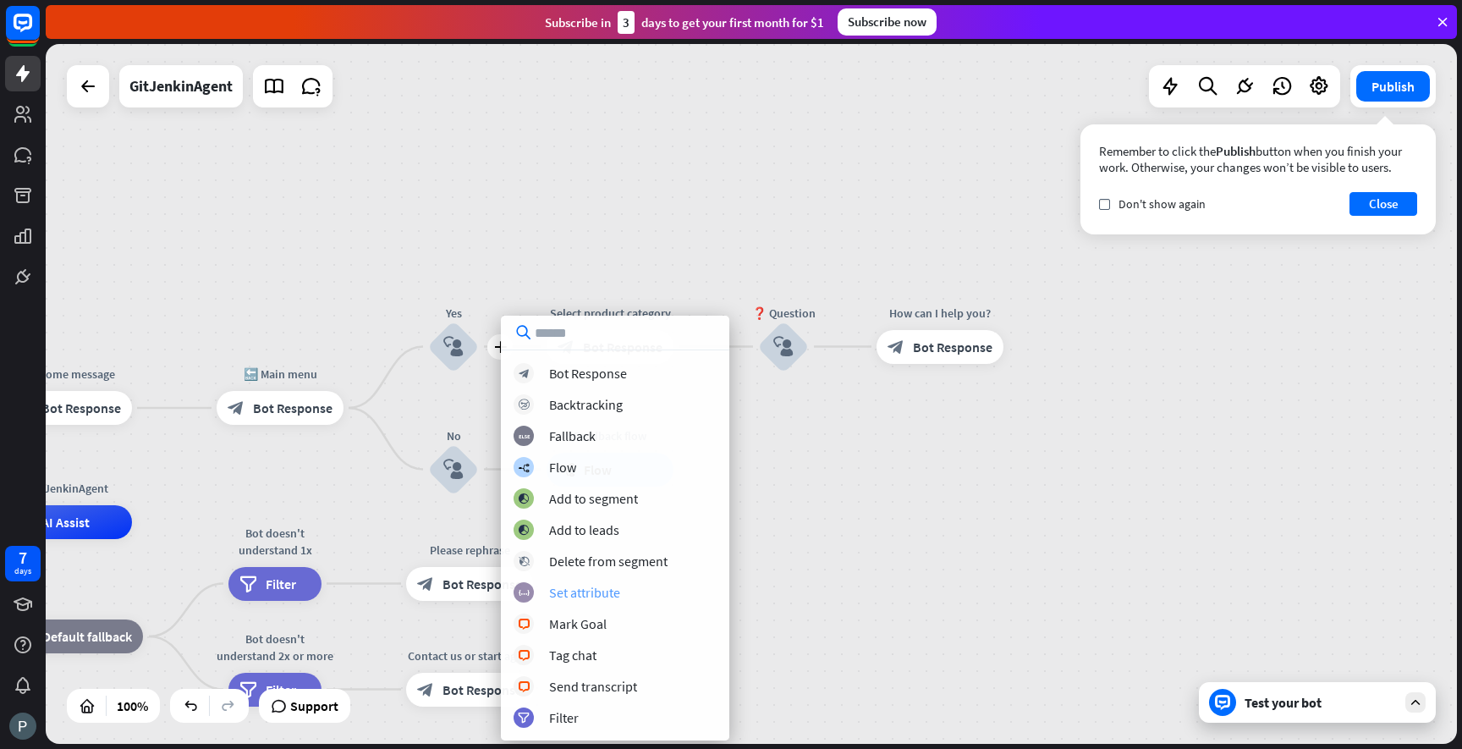
click at [577, 595] on div "Set attribute" at bounding box center [584, 592] width 71 height 17
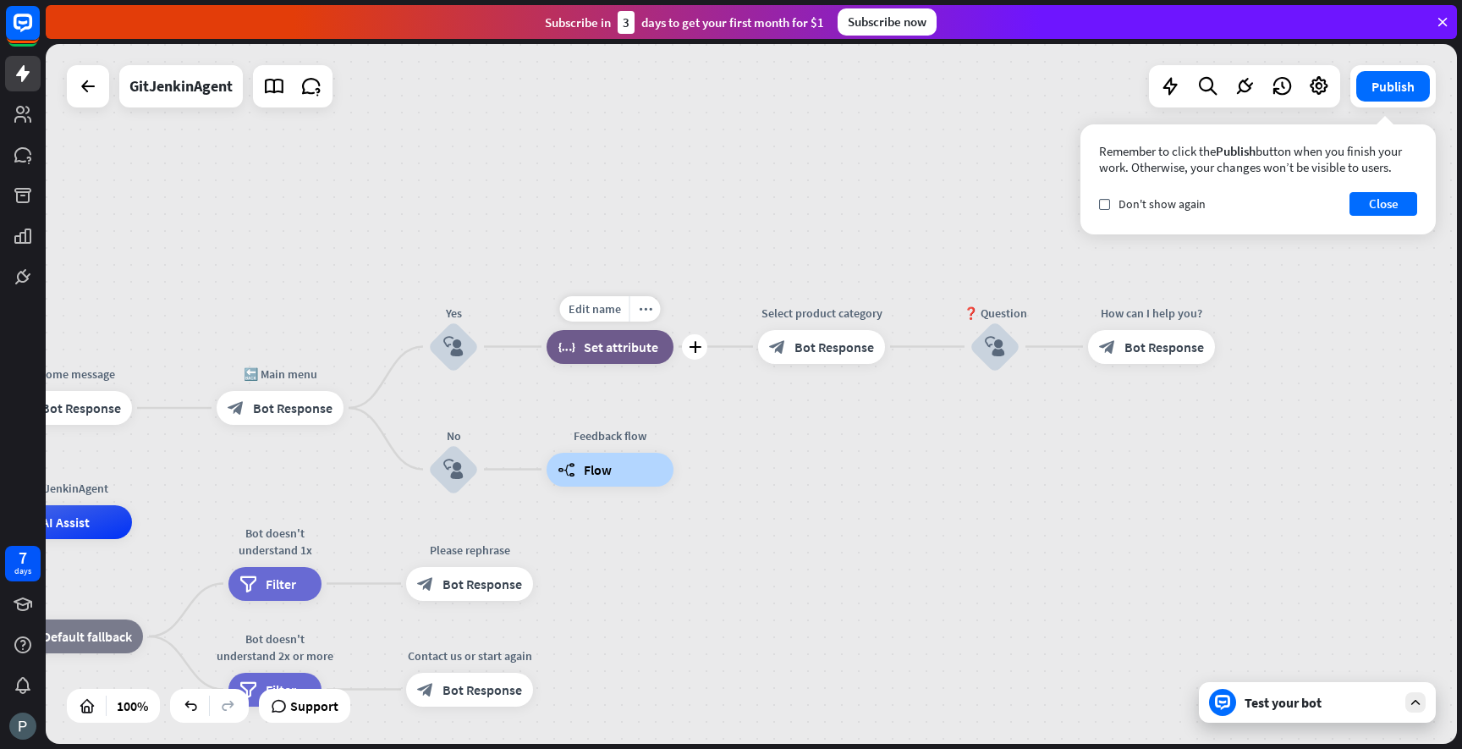
click at [628, 345] on span "Set attribute" at bounding box center [621, 346] width 74 height 17
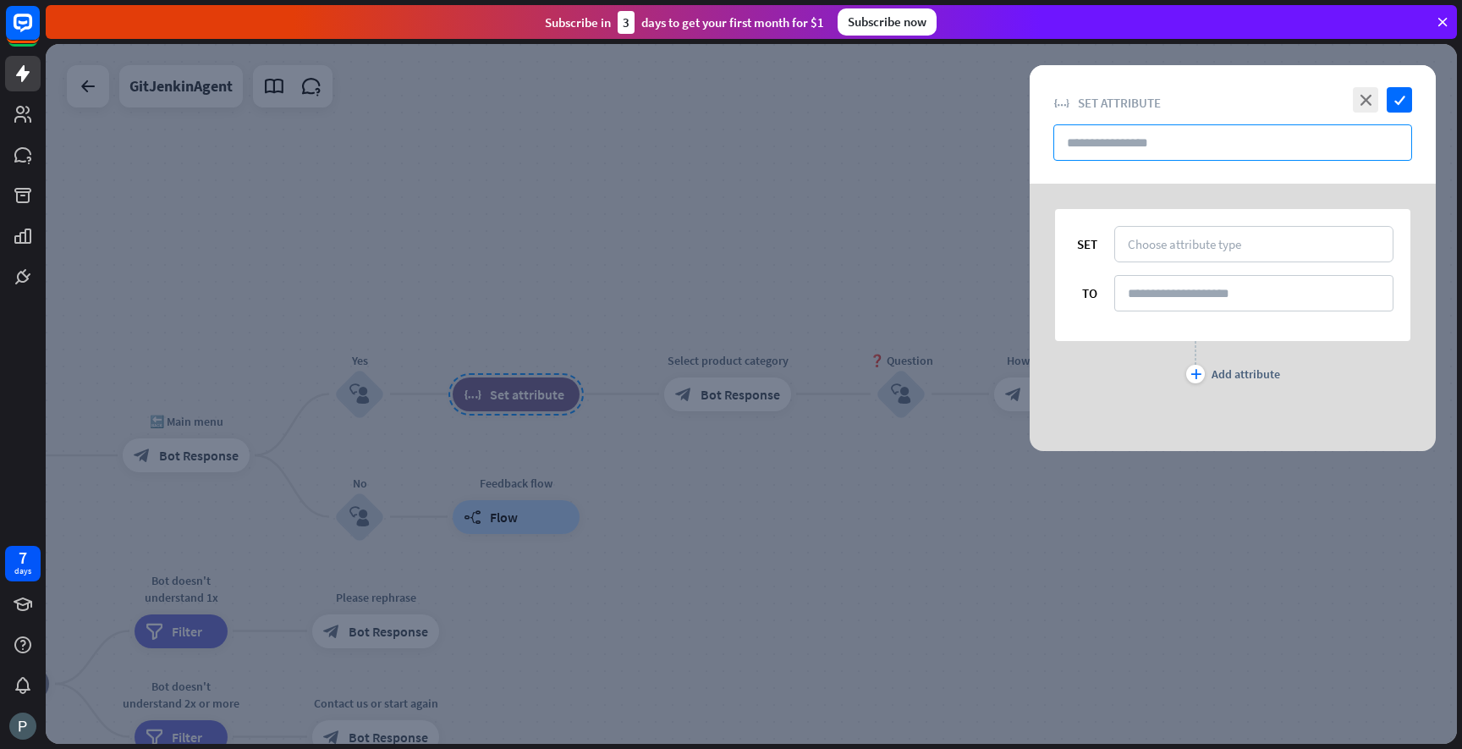
click at [1114, 152] on input "text" at bounding box center [1232, 142] width 359 height 36
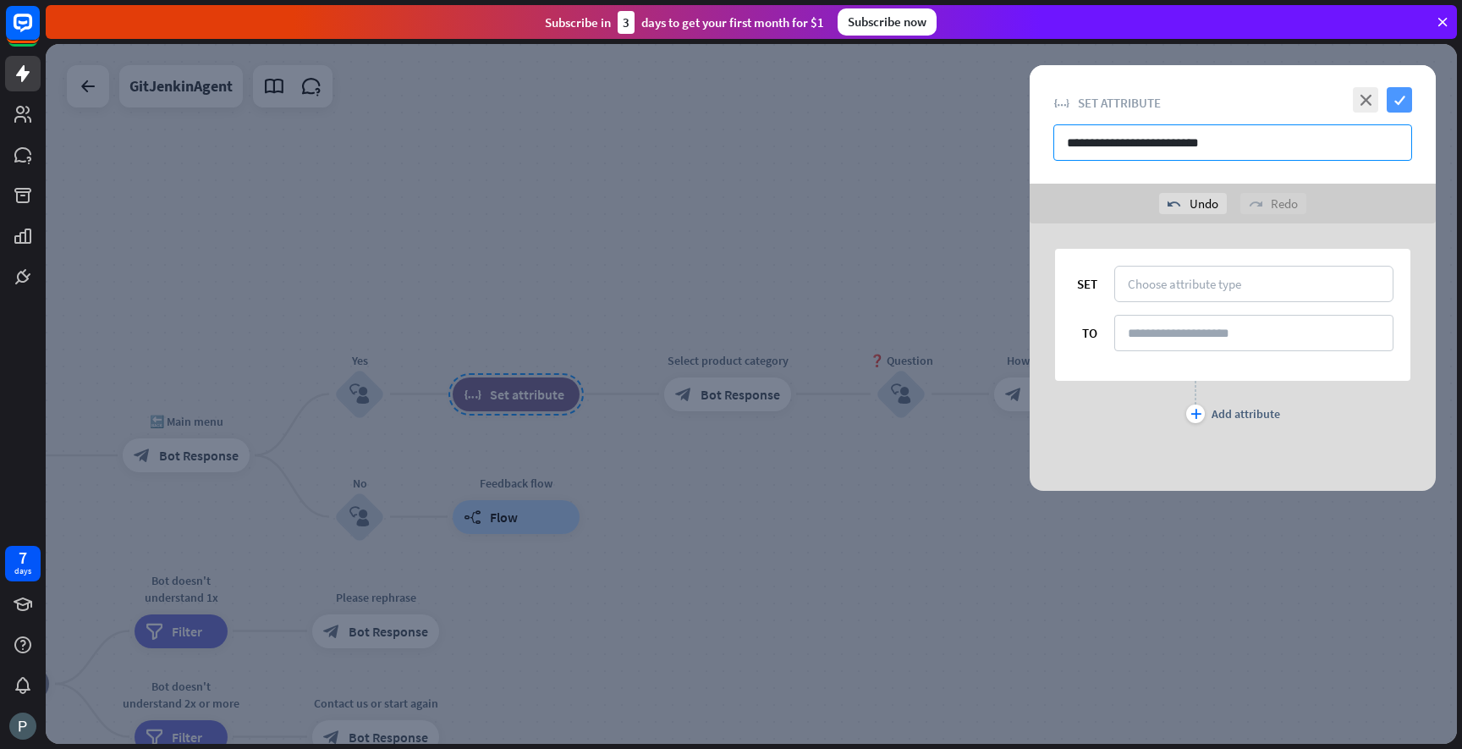
type input "**********"
click at [1404, 102] on icon "check" at bounding box center [1399, 99] width 25 height 25
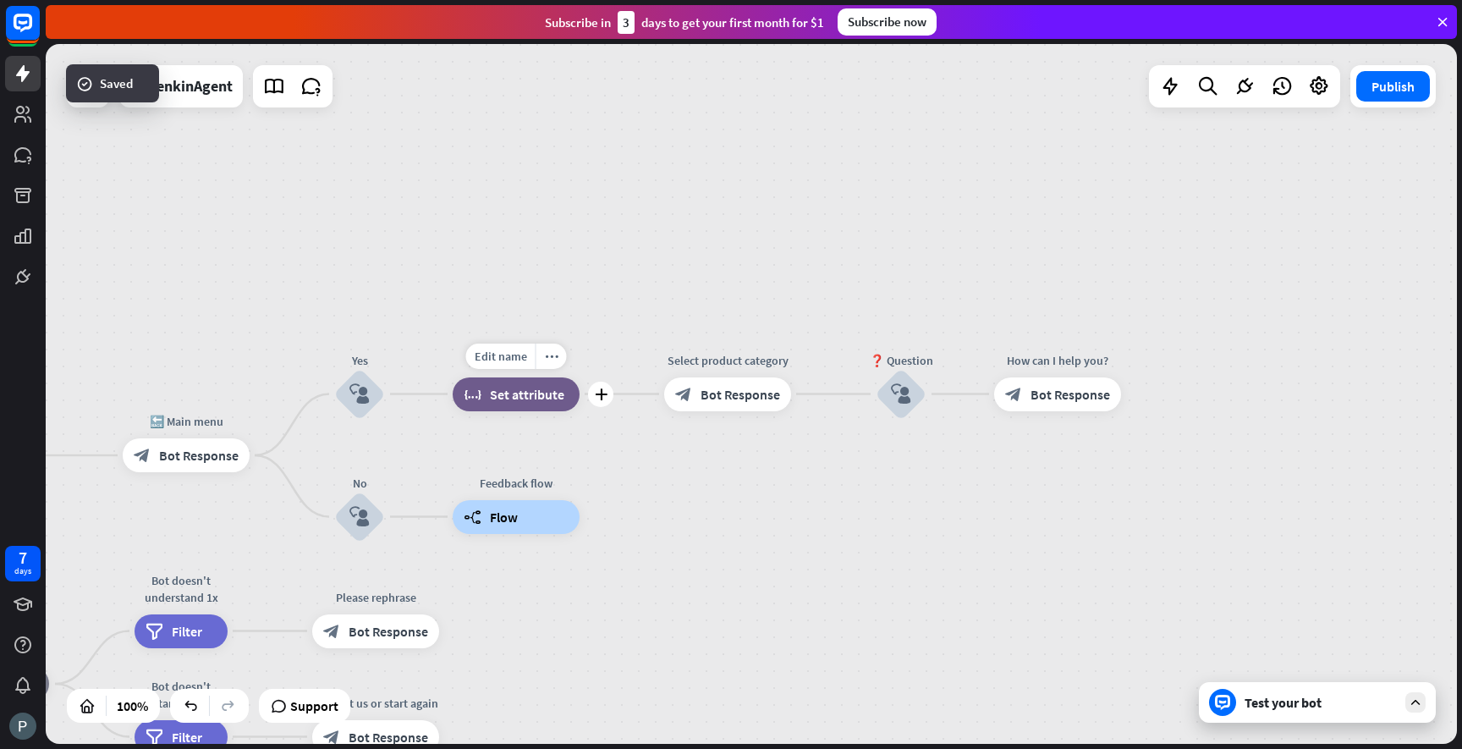
click at [527, 389] on span "Set attribute" at bounding box center [527, 394] width 74 height 17
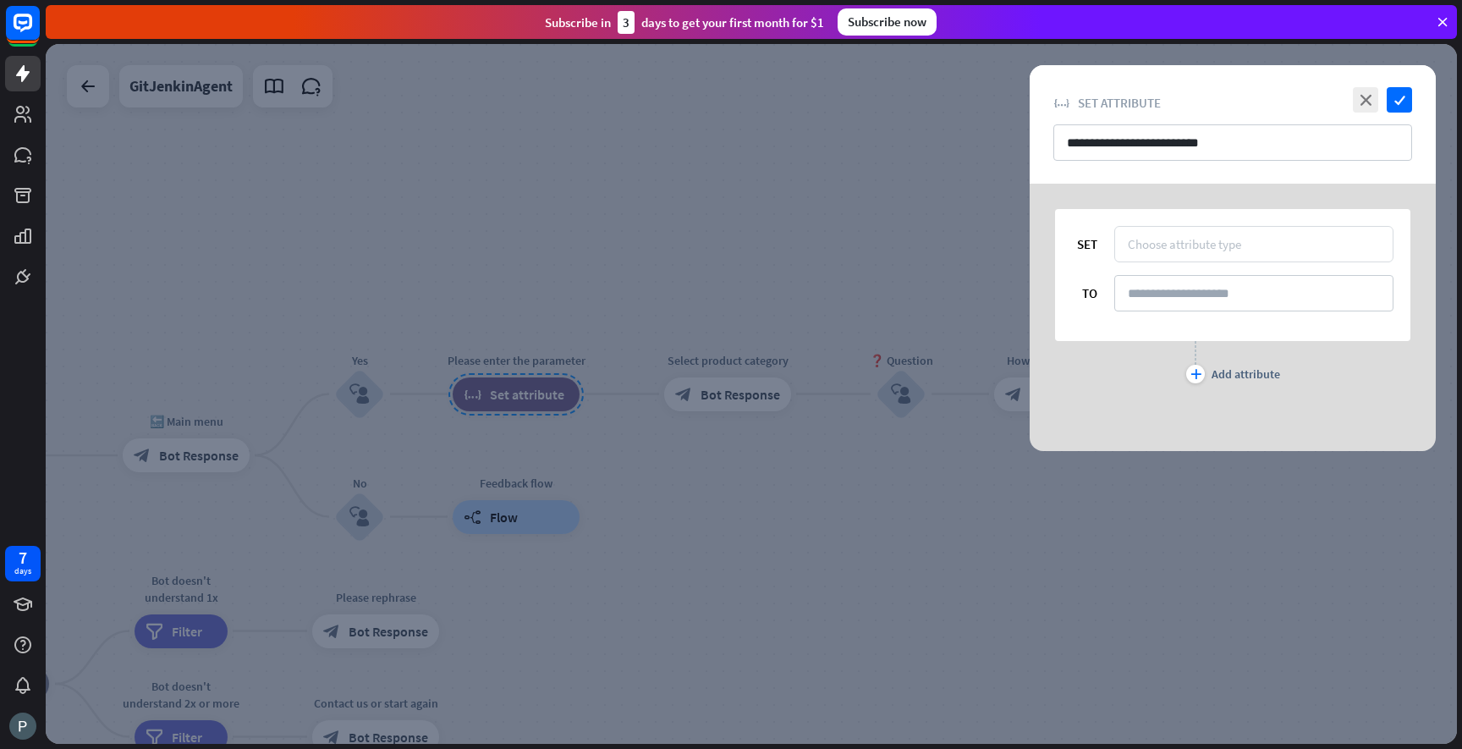
click at [1182, 243] on div "Choose attribute type" at bounding box center [1184, 244] width 113 height 16
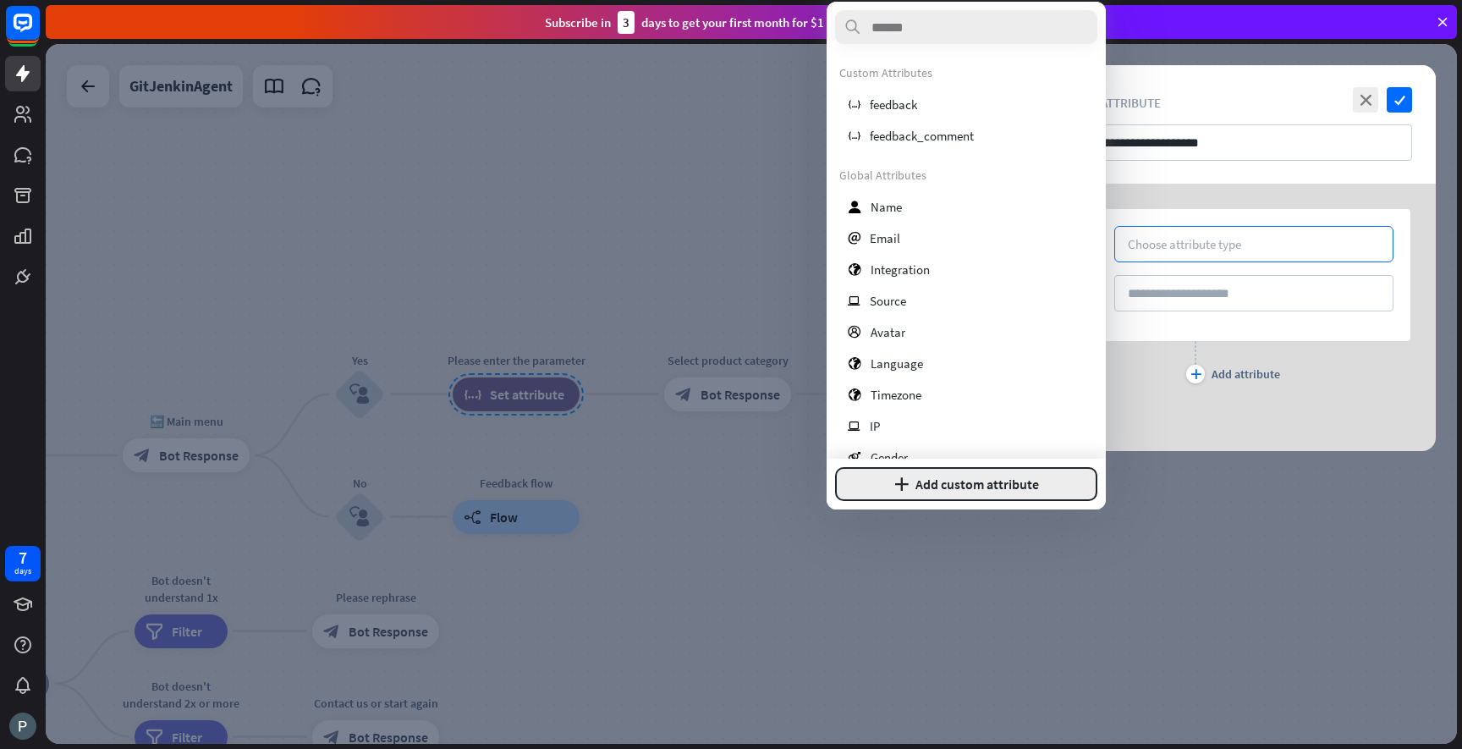
click at [926, 480] on button "plus Add custom attribute" at bounding box center [966, 484] width 262 height 34
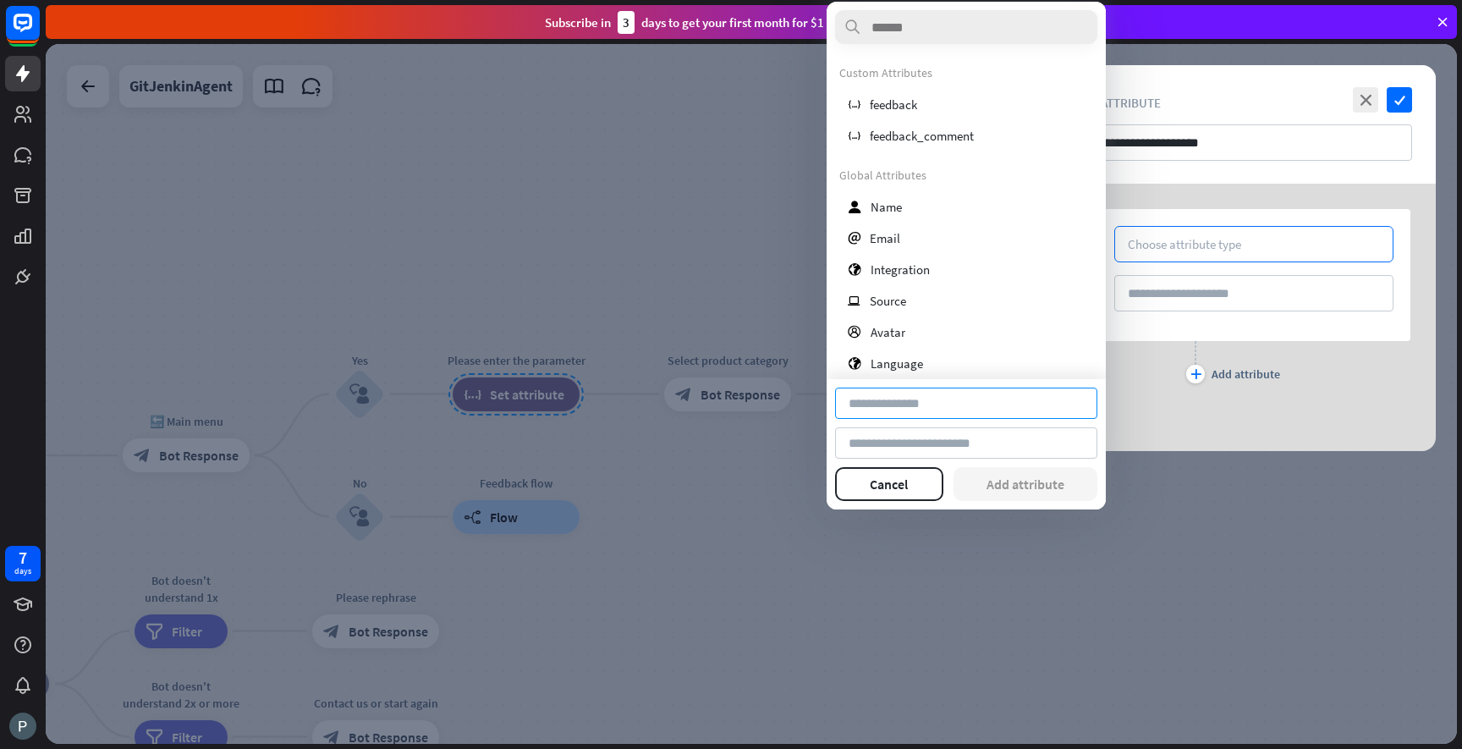
click at [905, 401] on input at bounding box center [966, 403] width 262 height 31
click at [882, 395] on input at bounding box center [966, 403] width 262 height 31
paste input "**********"
click at [893, 441] on input at bounding box center [966, 442] width 262 height 31
drag, startPoint x: 857, startPoint y: 398, endPoint x: 843, endPoint y: 399, distance: 14.4
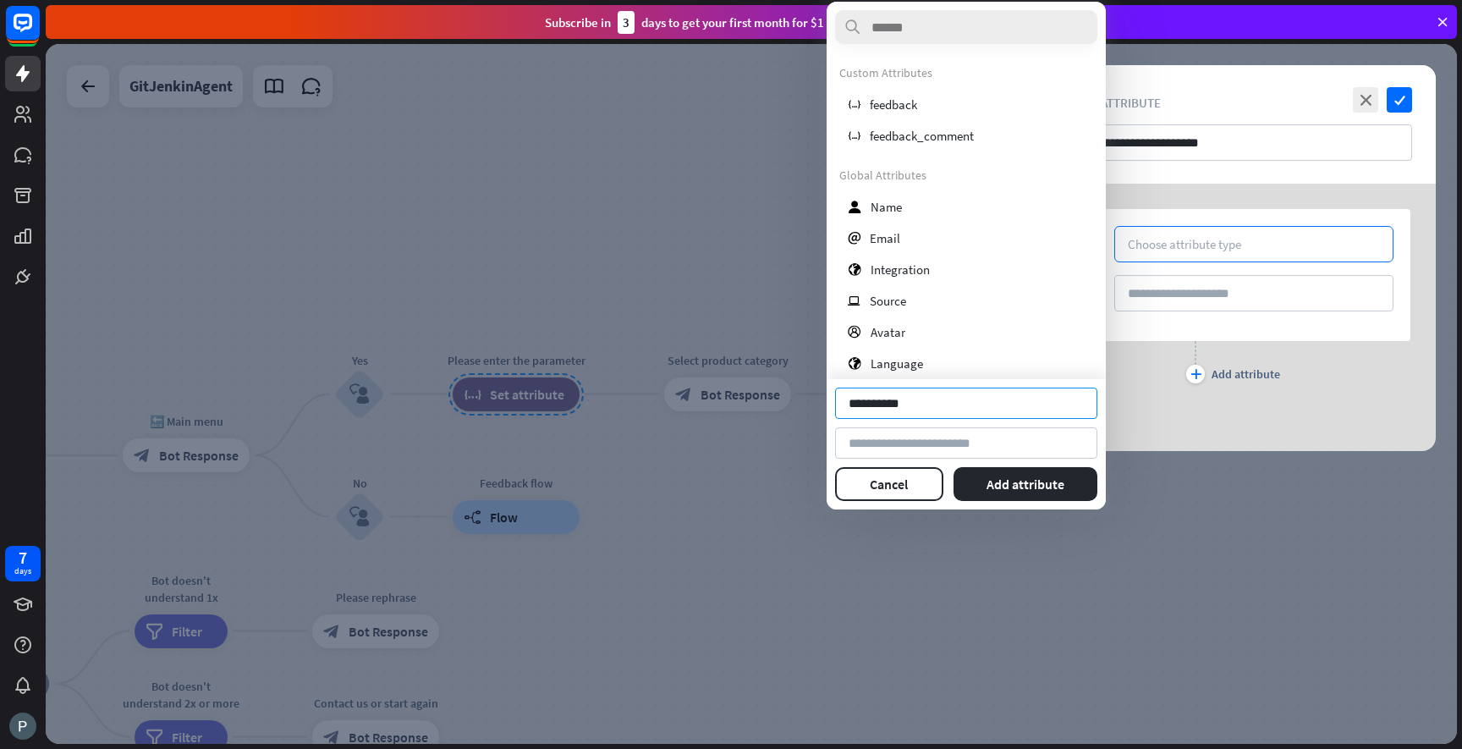
click at [843, 399] on input "**********" at bounding box center [966, 403] width 262 height 31
click at [879, 404] on input "**********" at bounding box center [966, 403] width 262 height 31
type input "**********"
click at [900, 472] on button "Cancel" at bounding box center [889, 484] width 108 height 34
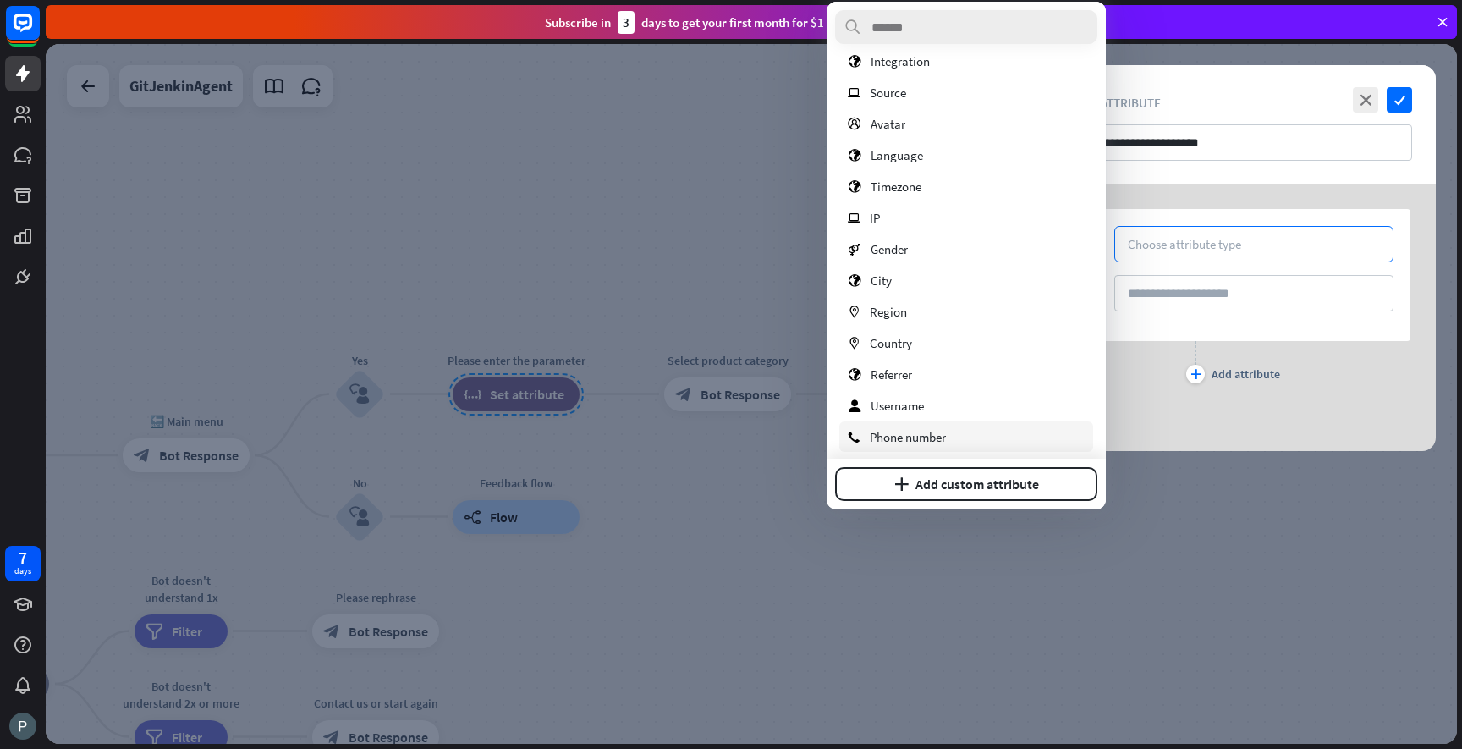
scroll to position [215, 0]
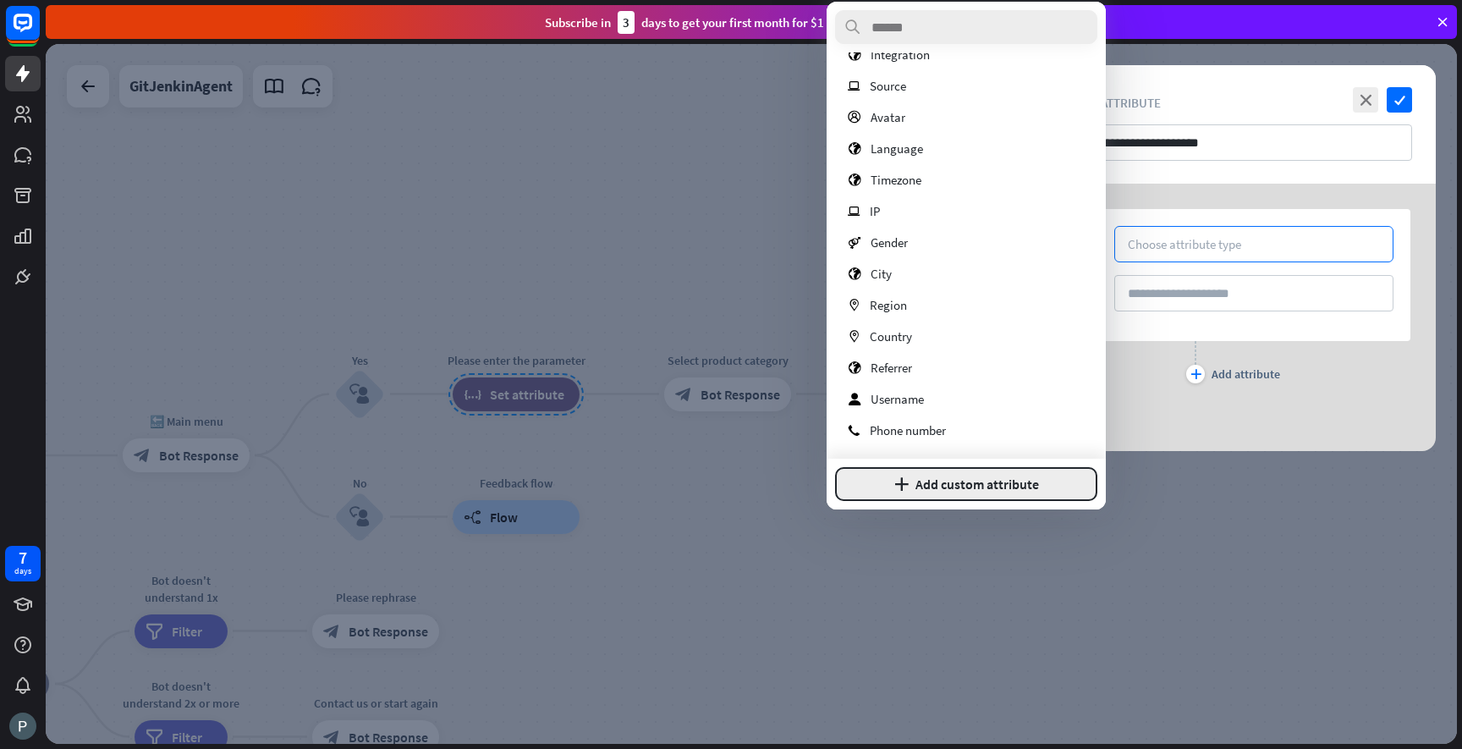
click at [933, 486] on button "plus Add custom attribute" at bounding box center [966, 484] width 262 height 34
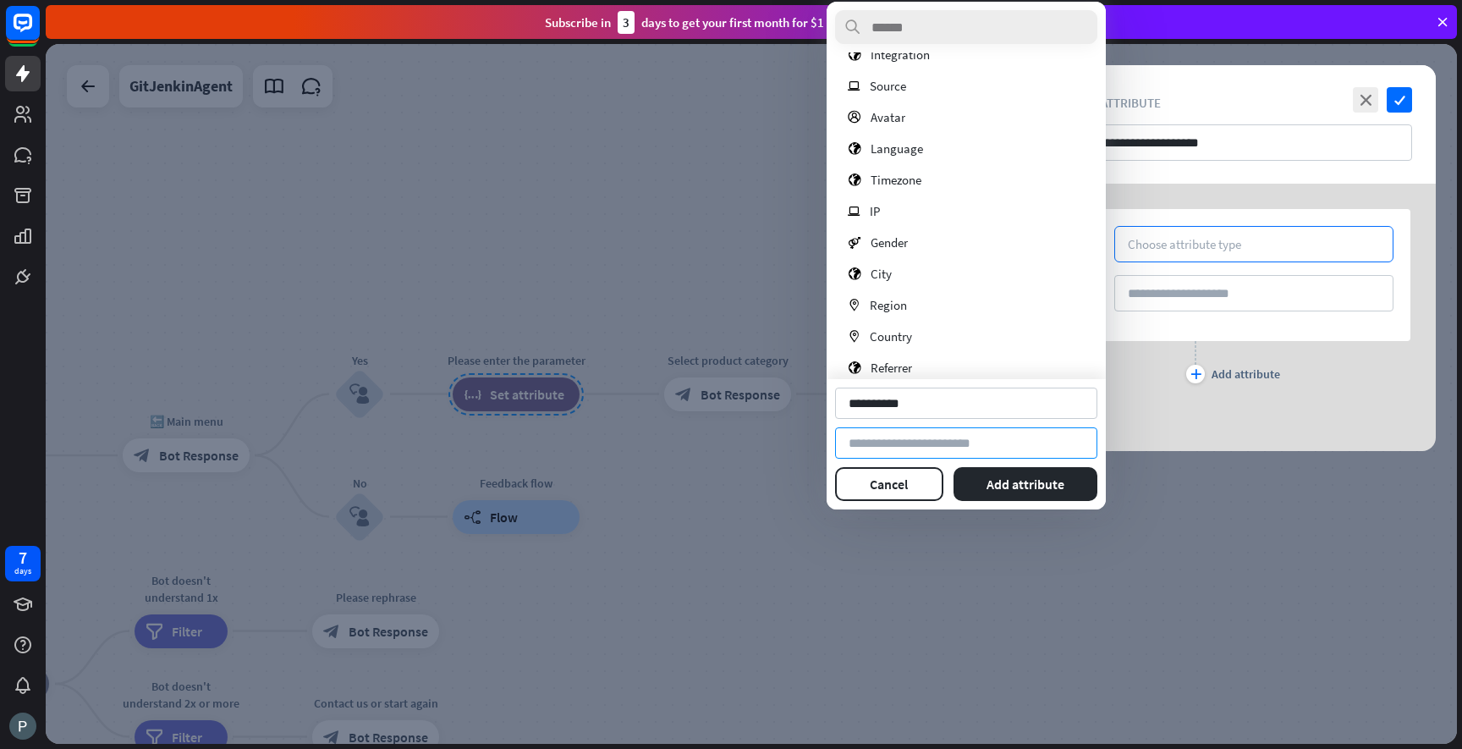
click at [910, 440] on input at bounding box center [966, 442] width 262 height 31
click at [996, 484] on button "Add attribute" at bounding box center [1026, 484] width 145 height 34
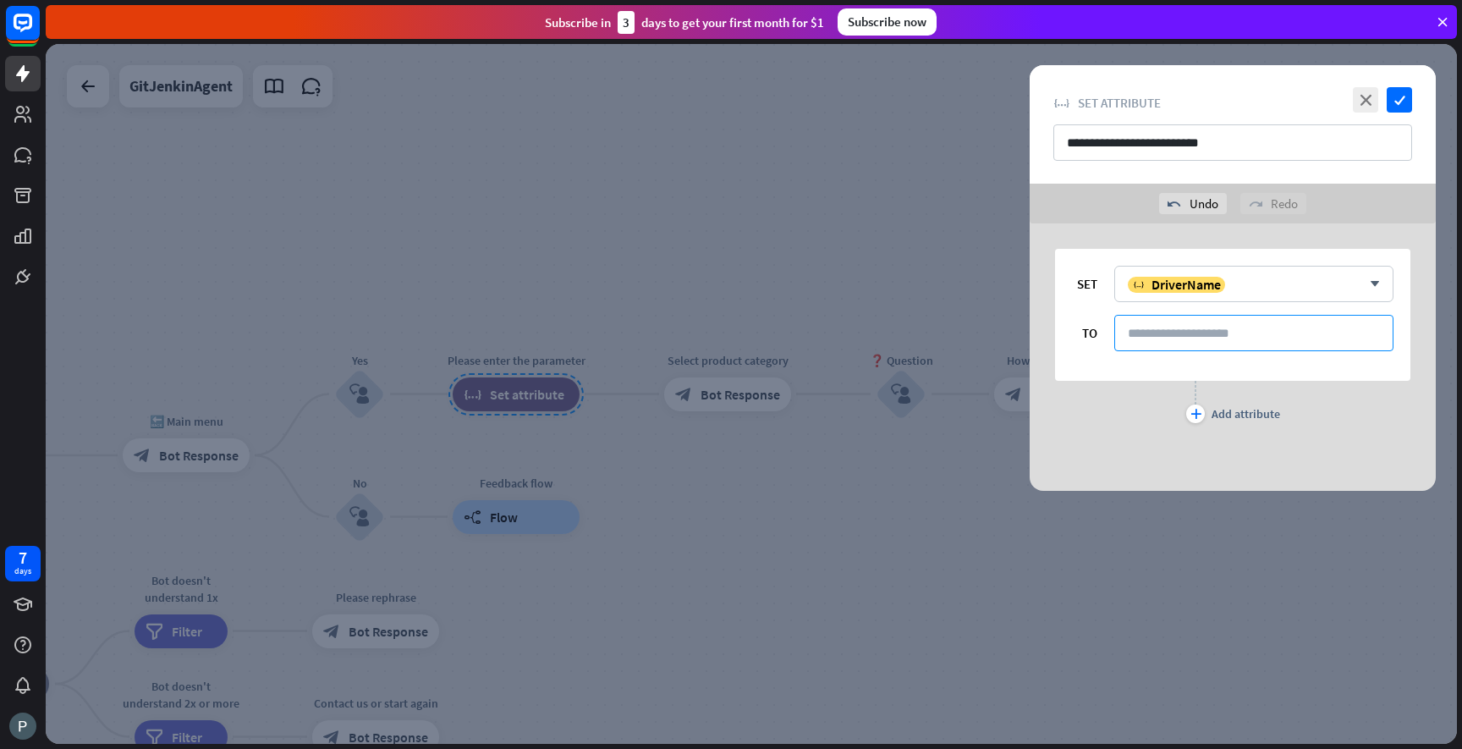
click at [1207, 337] on input at bounding box center [1253, 333] width 279 height 36
paste input "**********"
type input "**********"
click at [1393, 109] on icon "check" at bounding box center [1399, 99] width 25 height 25
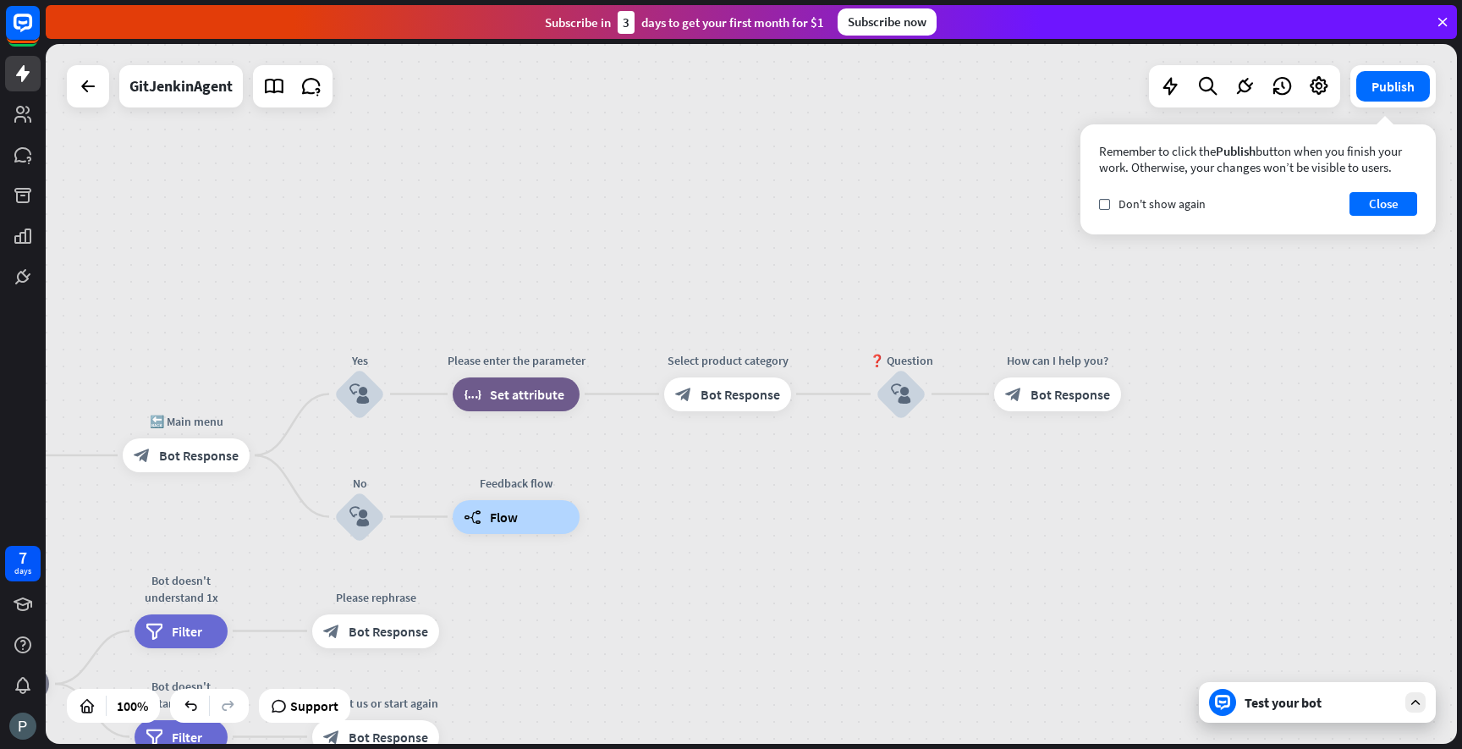
click at [1289, 694] on div "Test your bot" at bounding box center [1321, 702] width 152 height 17
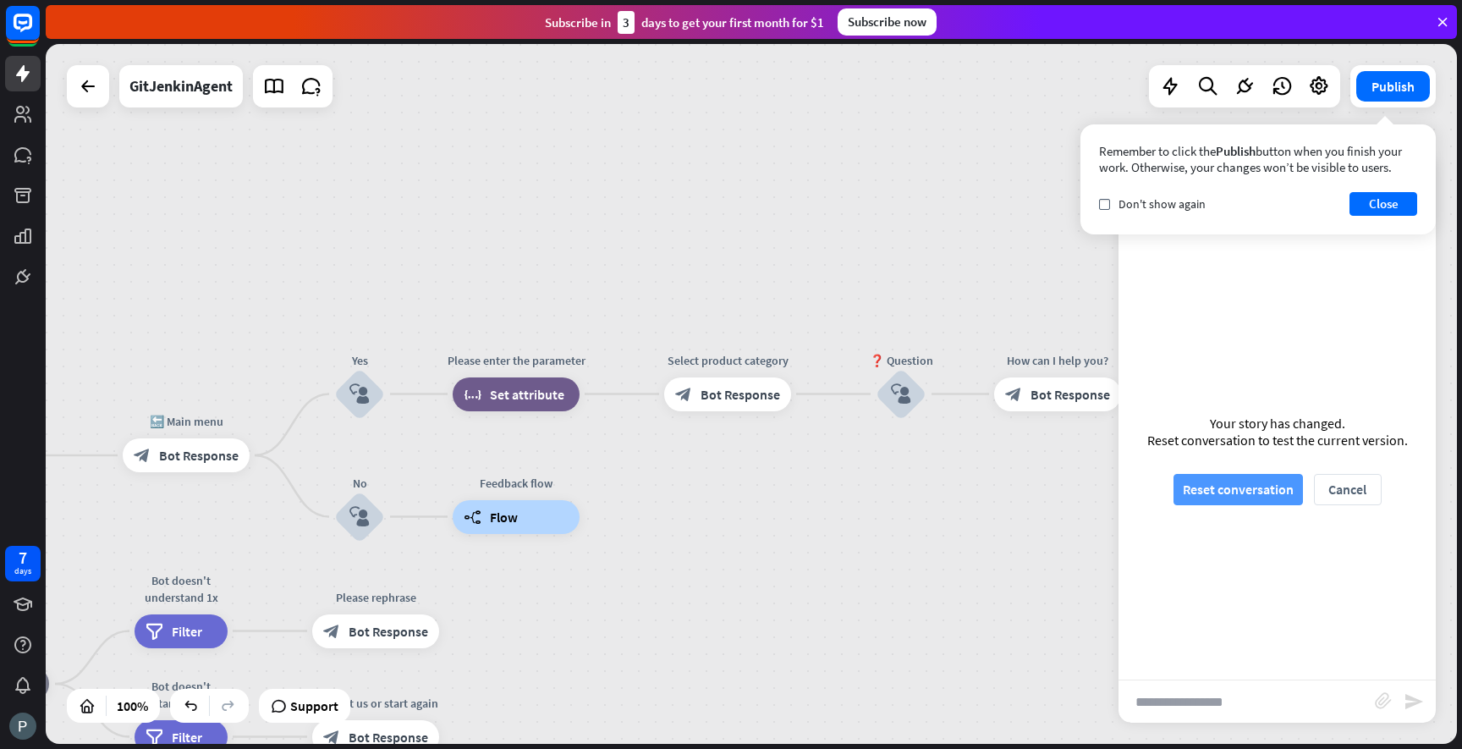
click at [1273, 491] on button "Reset conversation" at bounding box center [1238, 489] width 129 height 31
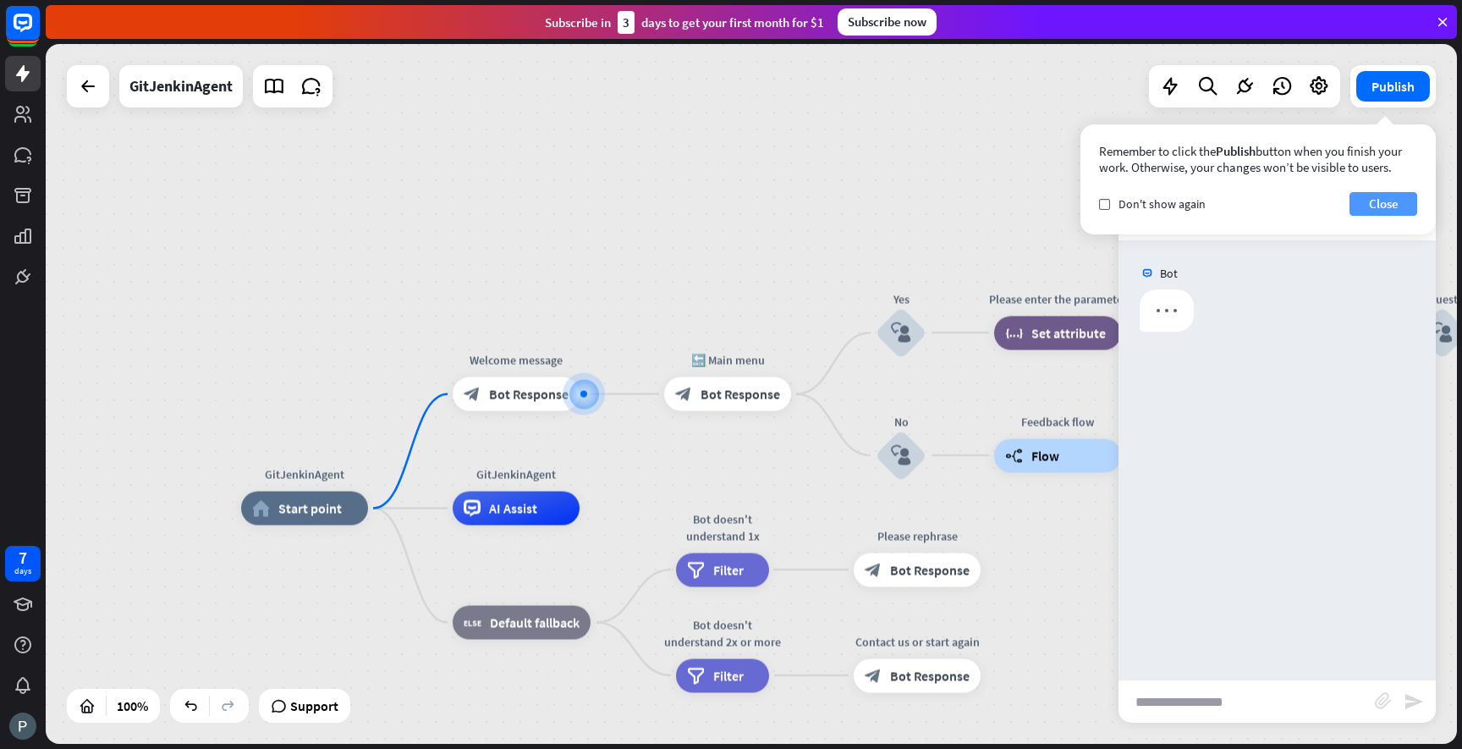
click at [1383, 198] on button "Close" at bounding box center [1384, 204] width 68 height 24
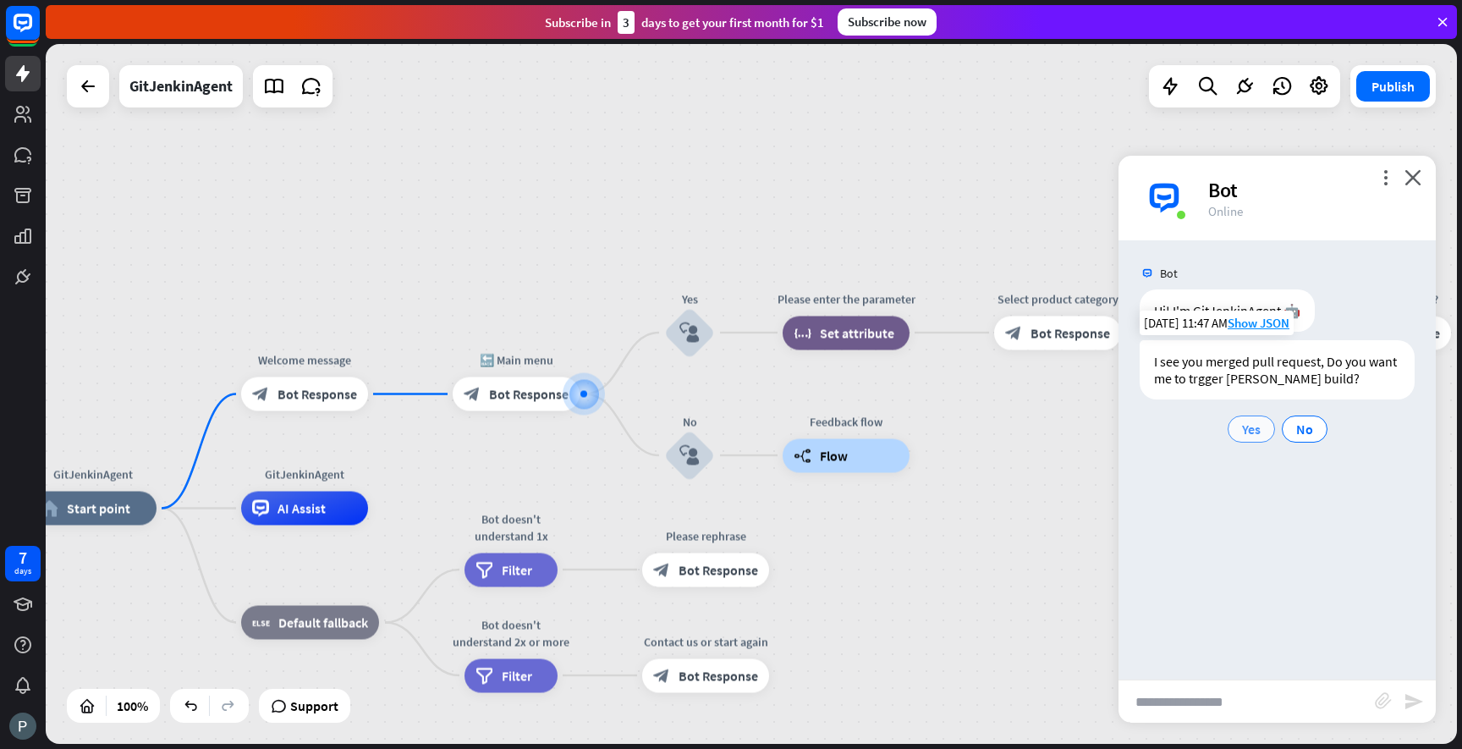
click at [1246, 416] on div "Yes" at bounding box center [1251, 428] width 47 height 27
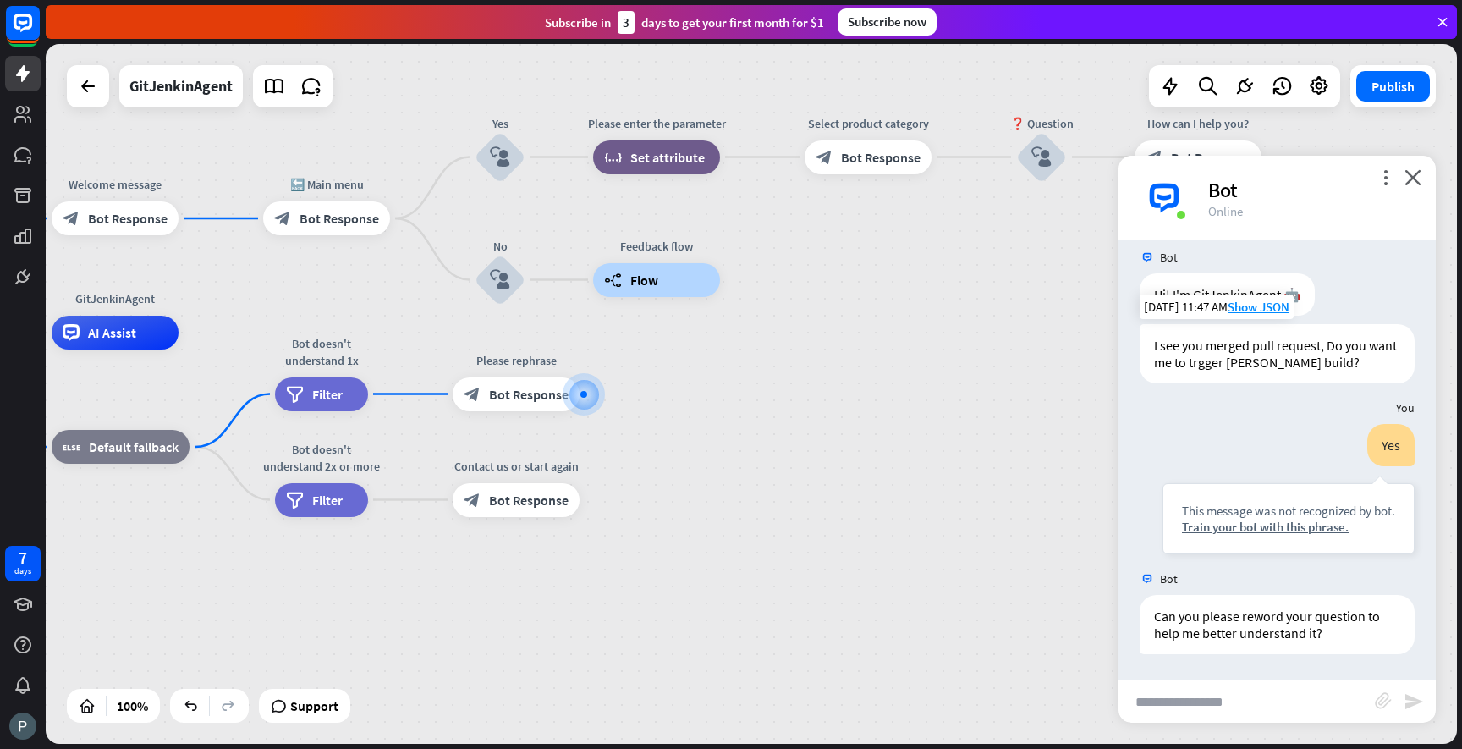
scroll to position [16, 0]
click at [510, 153] on div "block_user_input" at bounding box center [500, 157] width 51 height 51
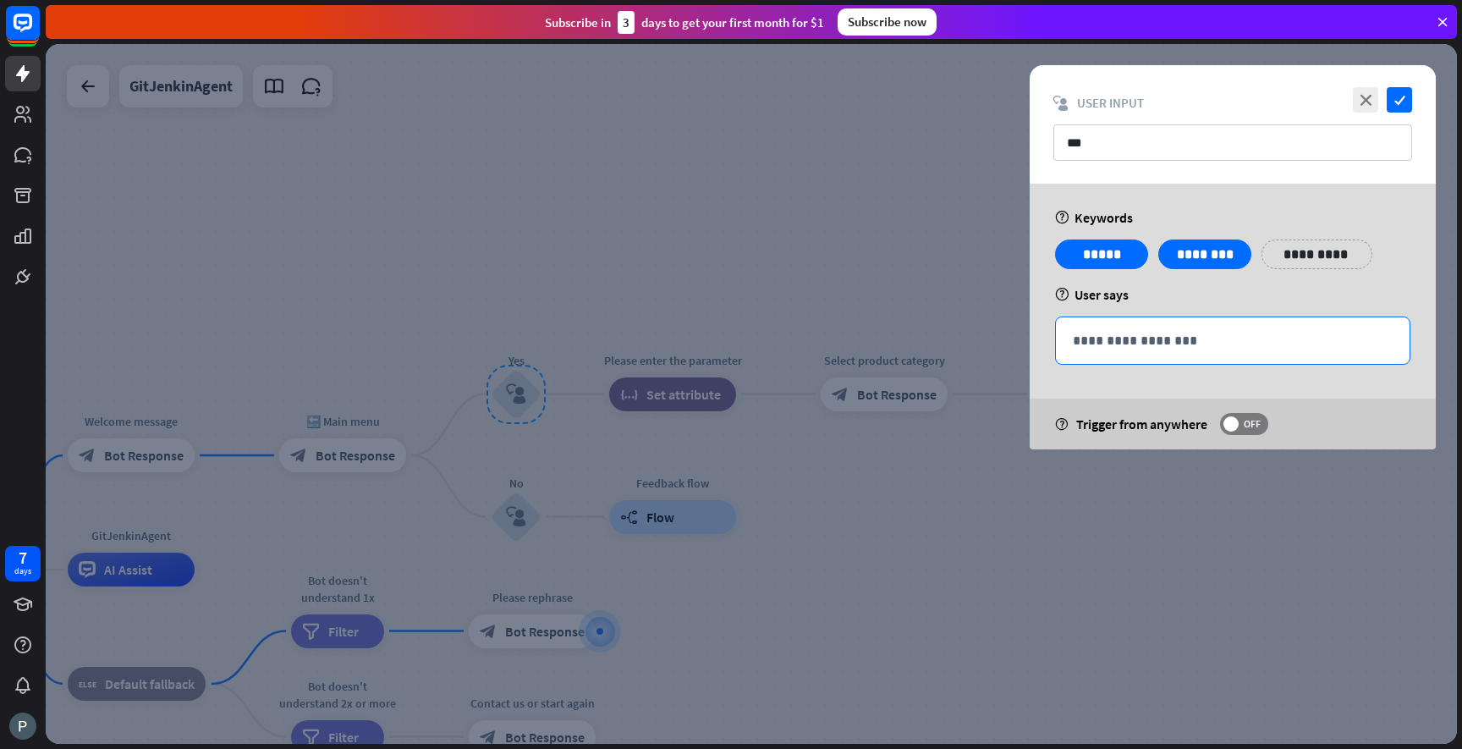
click at [1129, 348] on p "**********" at bounding box center [1233, 340] width 320 height 21
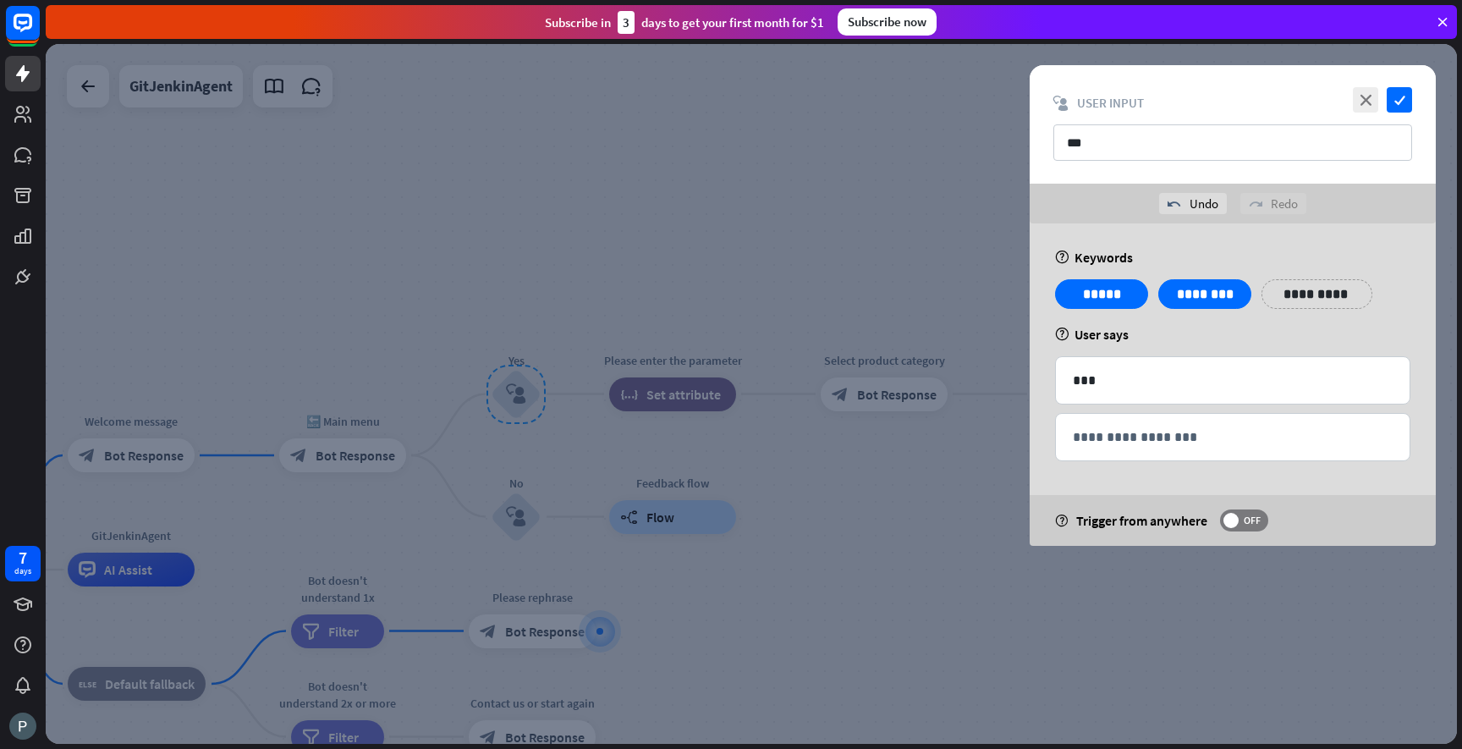
click at [1028, 454] on div "**********" at bounding box center [1233, 384] width 448 height 322
click at [1135, 435] on p "**********" at bounding box center [1233, 436] width 320 height 21
click at [1023, 488] on div "**********" at bounding box center [1233, 384] width 448 height 322
click at [1113, 441] on p "**********" at bounding box center [1233, 436] width 320 height 21
click at [1086, 498] on div "help Trigger from anywhere OFF" at bounding box center [1233, 520] width 406 height 51
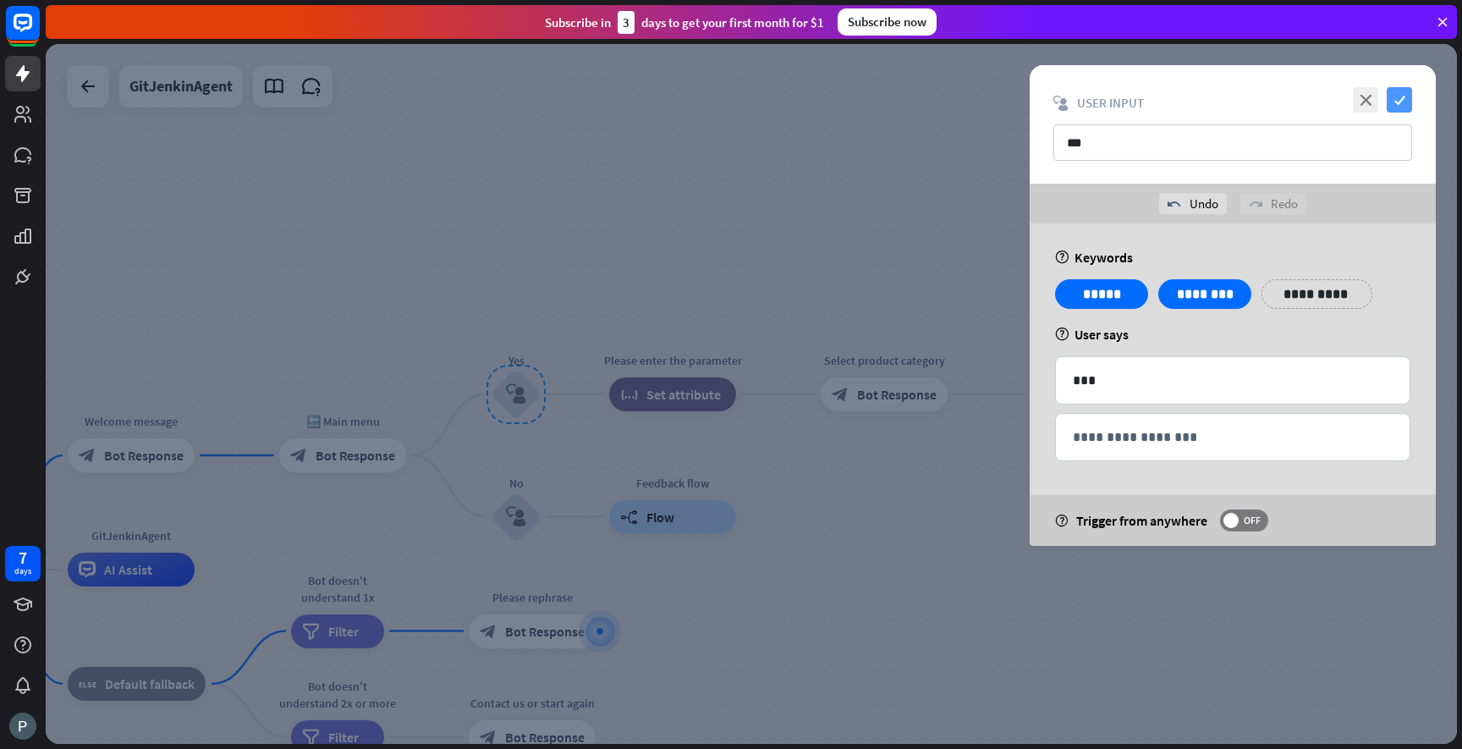
click at [1398, 101] on icon "check" at bounding box center [1399, 99] width 25 height 25
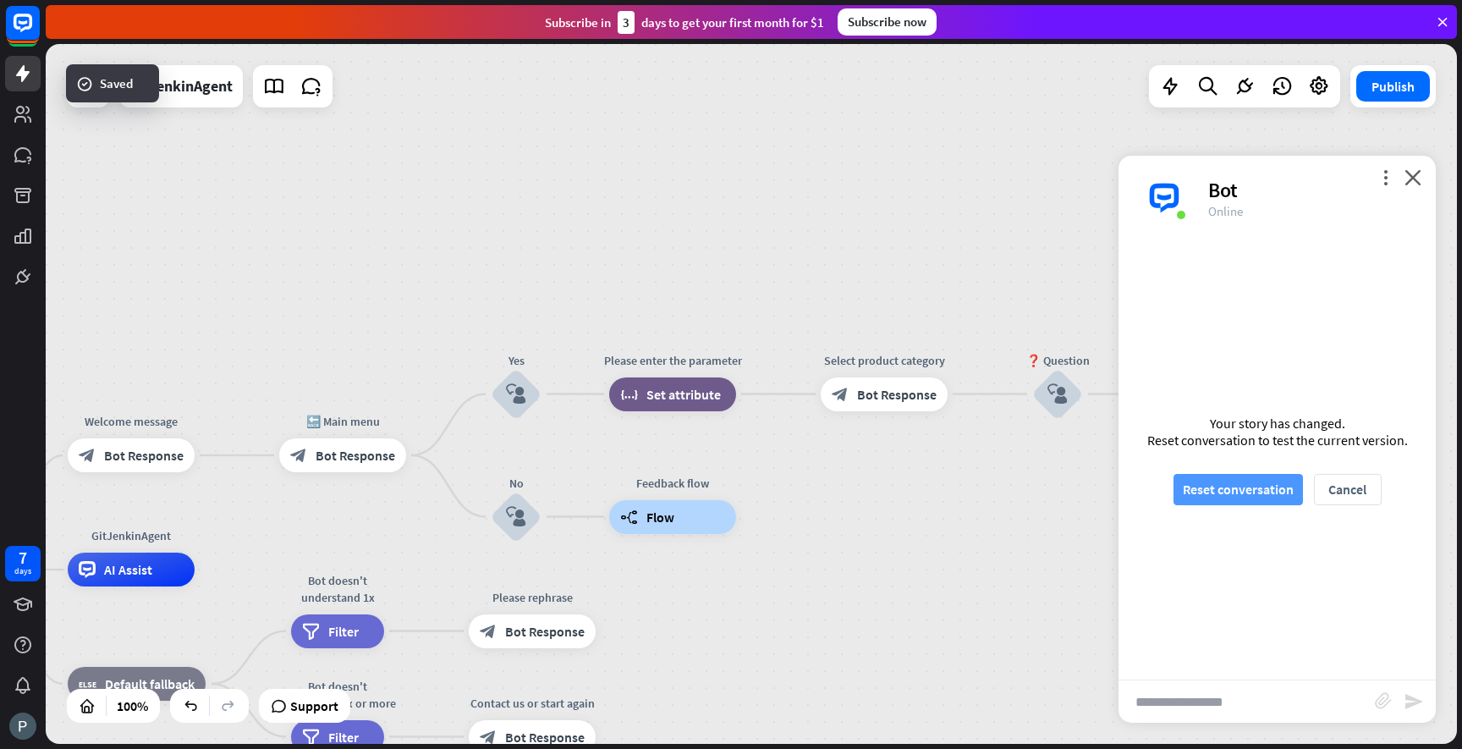
click at [1228, 487] on button "Reset conversation" at bounding box center [1238, 489] width 129 height 31
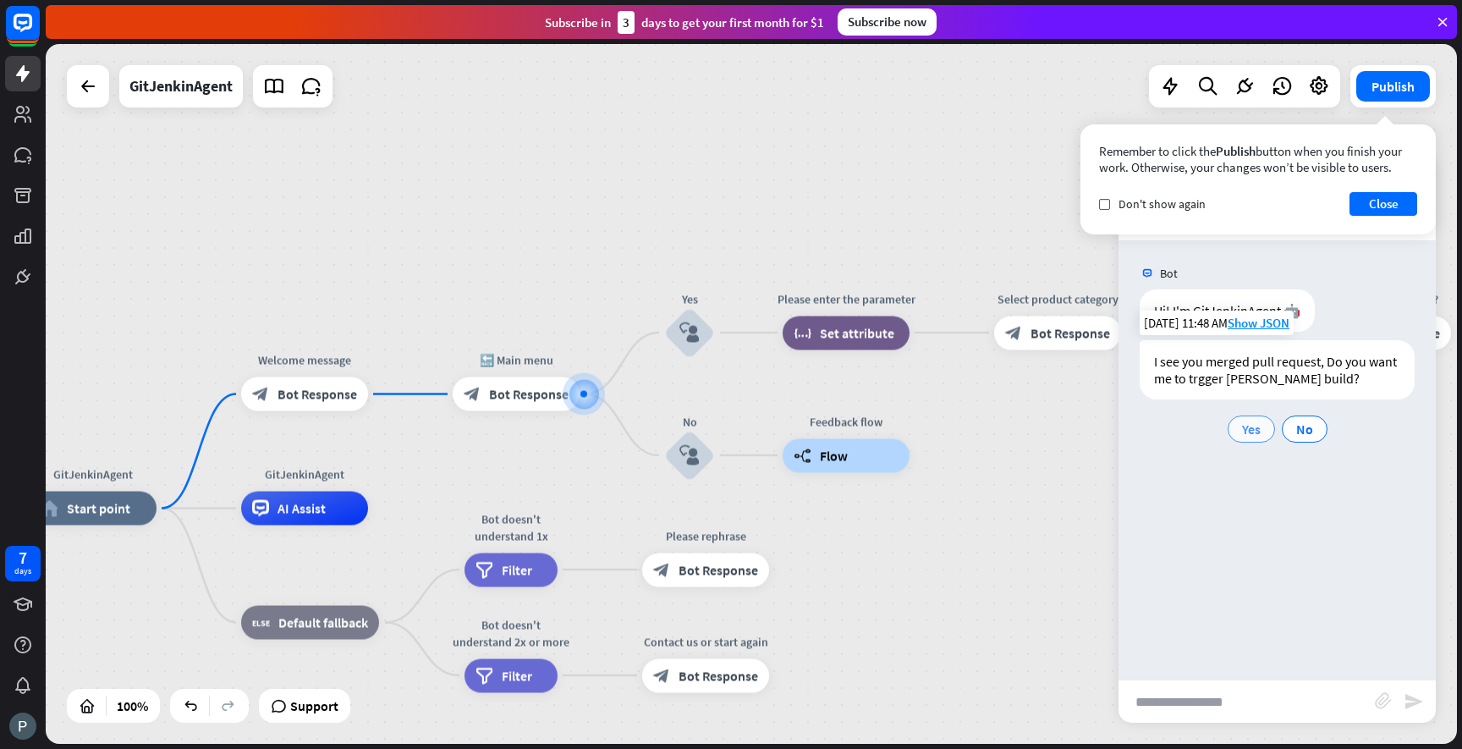
click at [1248, 431] on span "Yes" at bounding box center [1251, 429] width 19 height 17
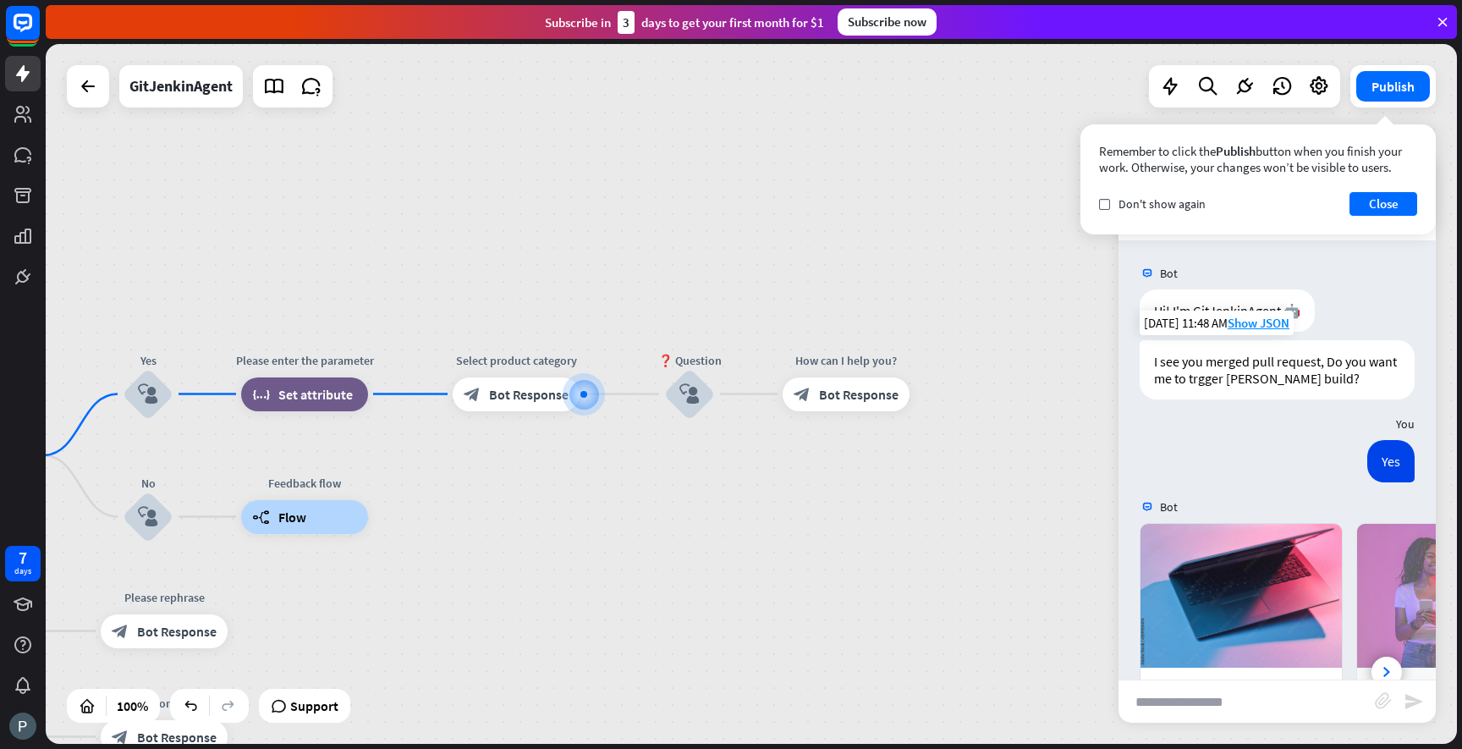
scroll to position [225, 0]
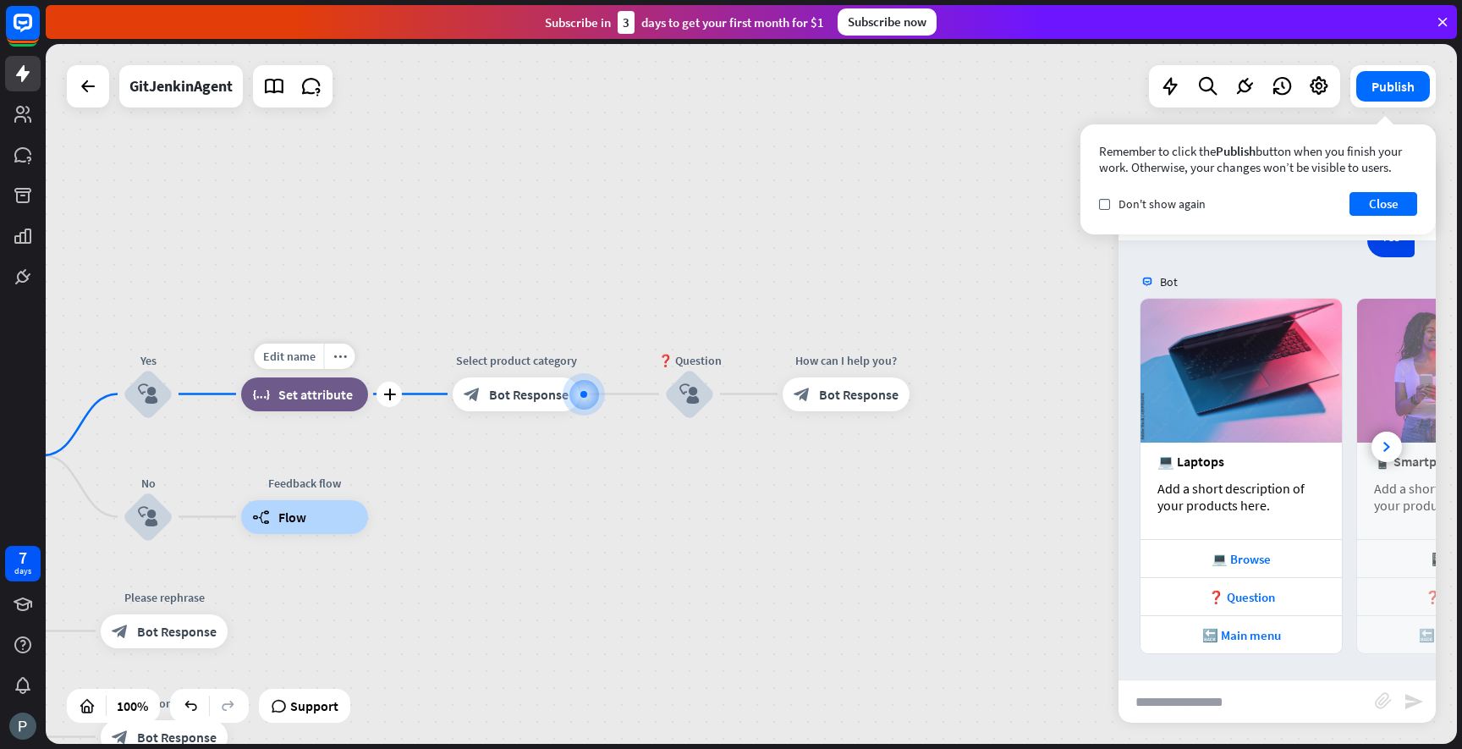
click at [333, 399] on span "Set attribute" at bounding box center [315, 394] width 74 height 17
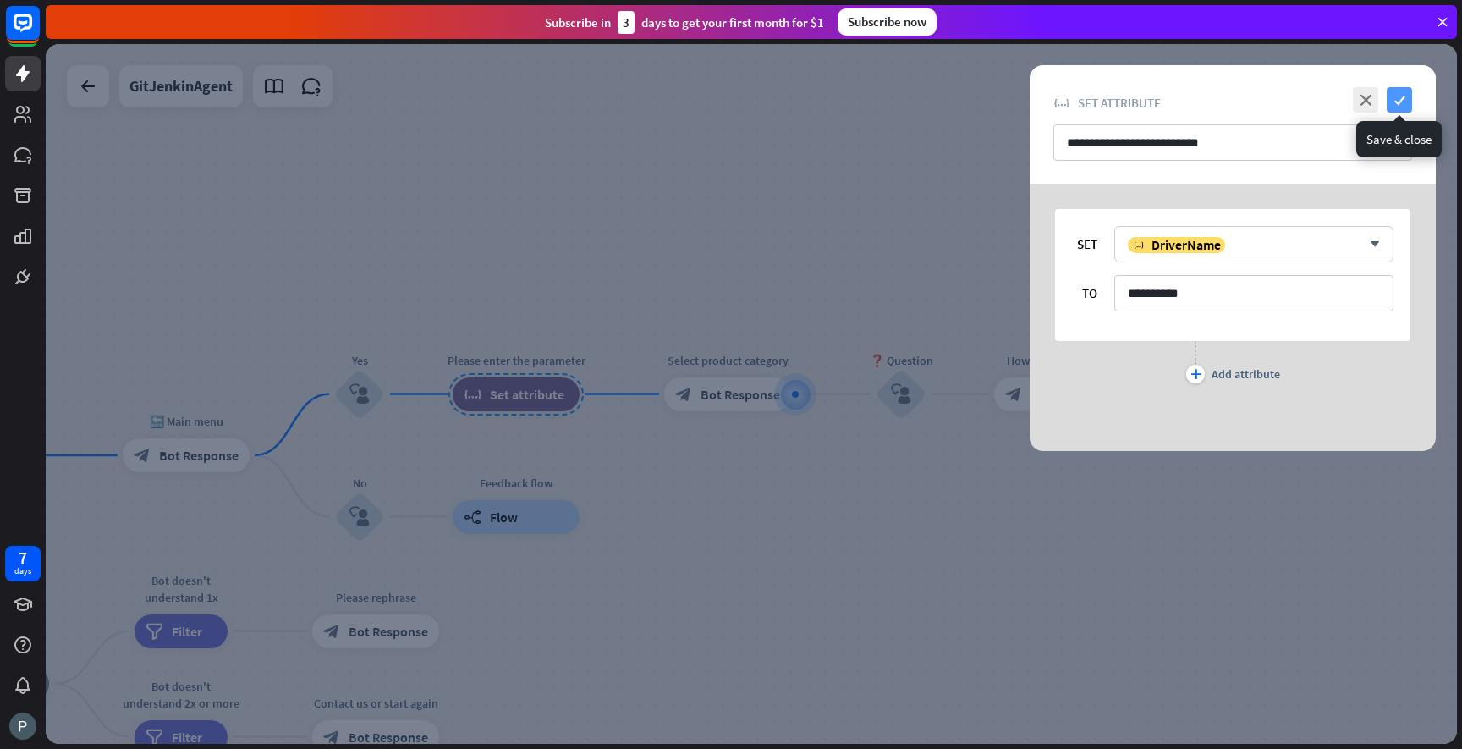
click at [1401, 105] on icon "check" at bounding box center [1399, 99] width 25 height 25
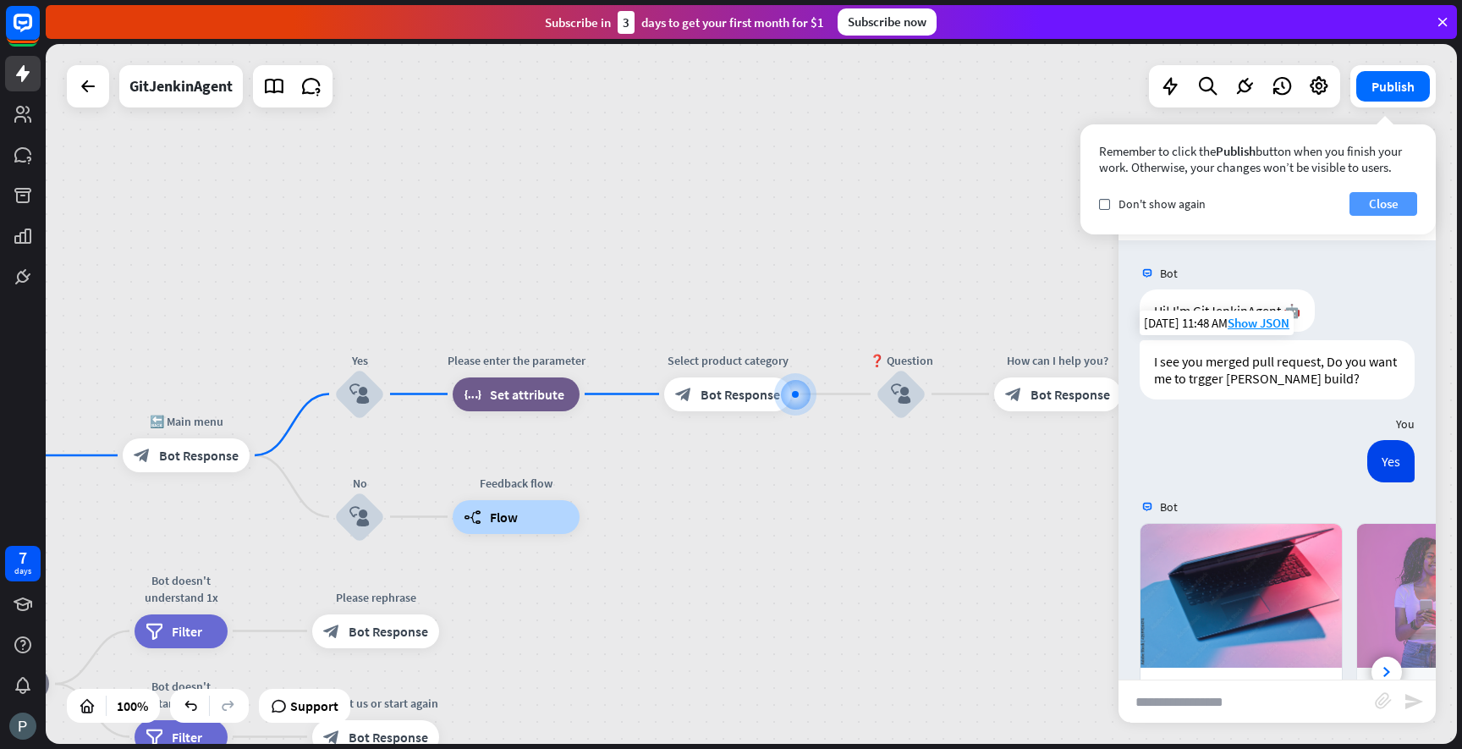
click at [1393, 195] on button "Close" at bounding box center [1384, 204] width 68 height 24
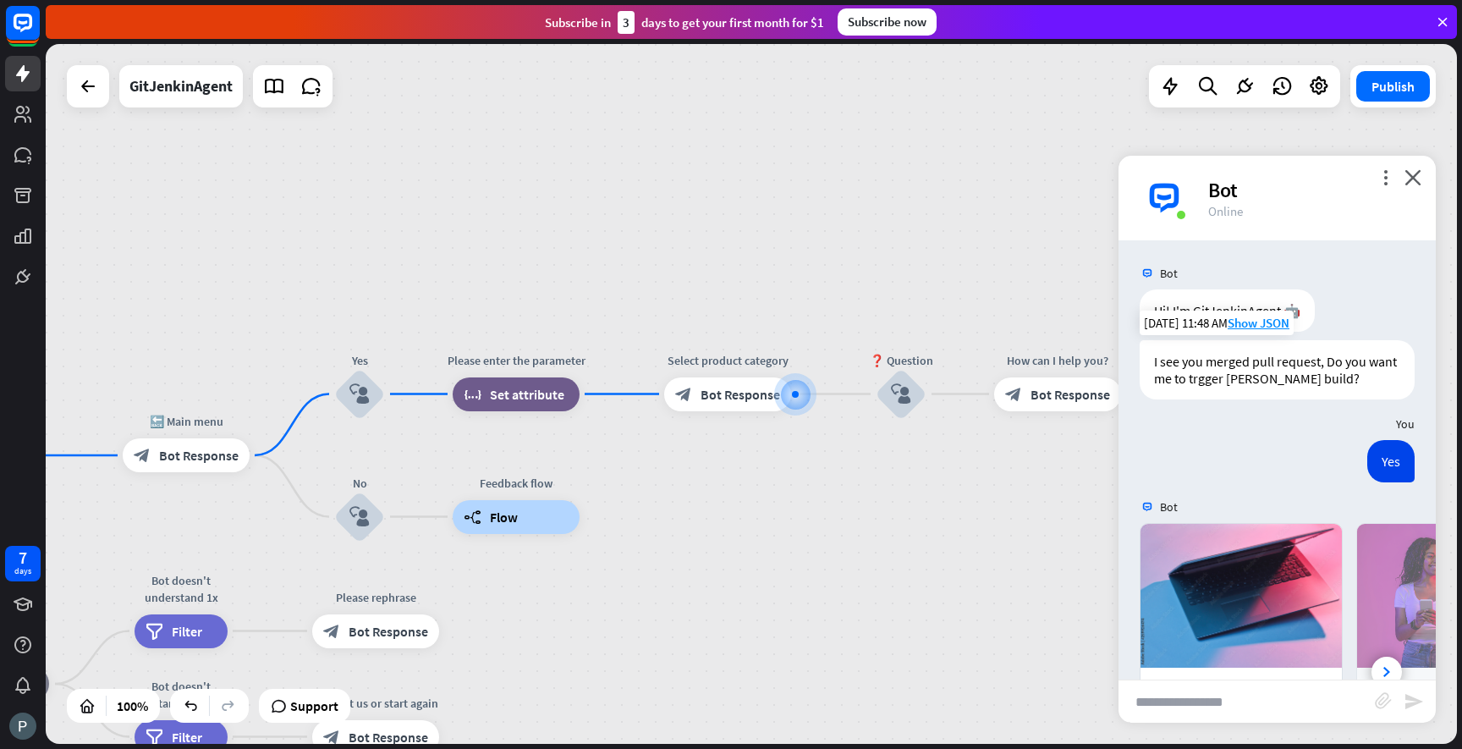
click at [1003, 294] on div "GitJenkinAgent home_2 Start point Welcome message block_bot_response Bot Respon…" at bounding box center [751, 394] width 1411 height 700
click at [1414, 169] on icon "close" at bounding box center [1413, 177] width 17 height 16
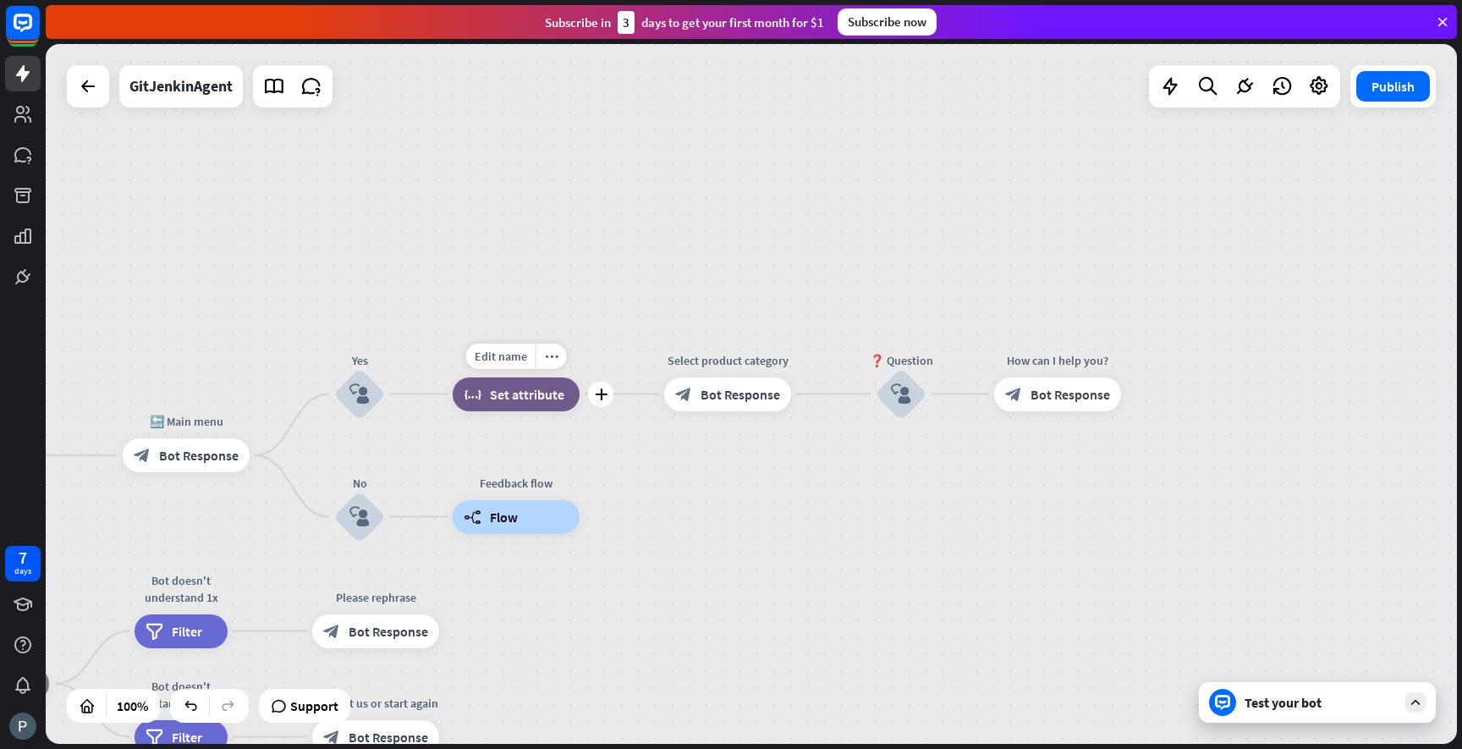
click at [529, 402] on div "block_set_attribute Set attribute" at bounding box center [516, 394] width 127 height 34
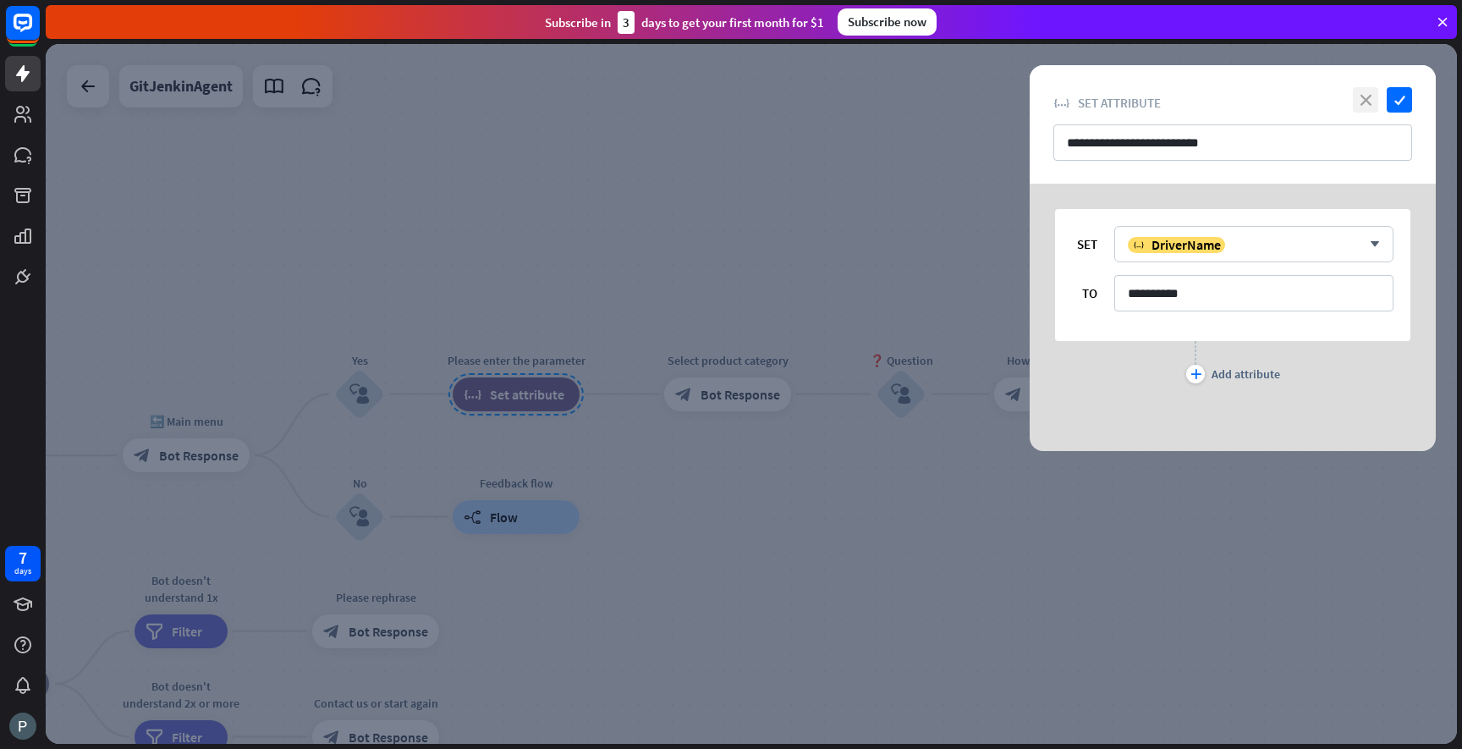
click at [1363, 96] on icon "close" at bounding box center [1365, 99] width 25 height 25
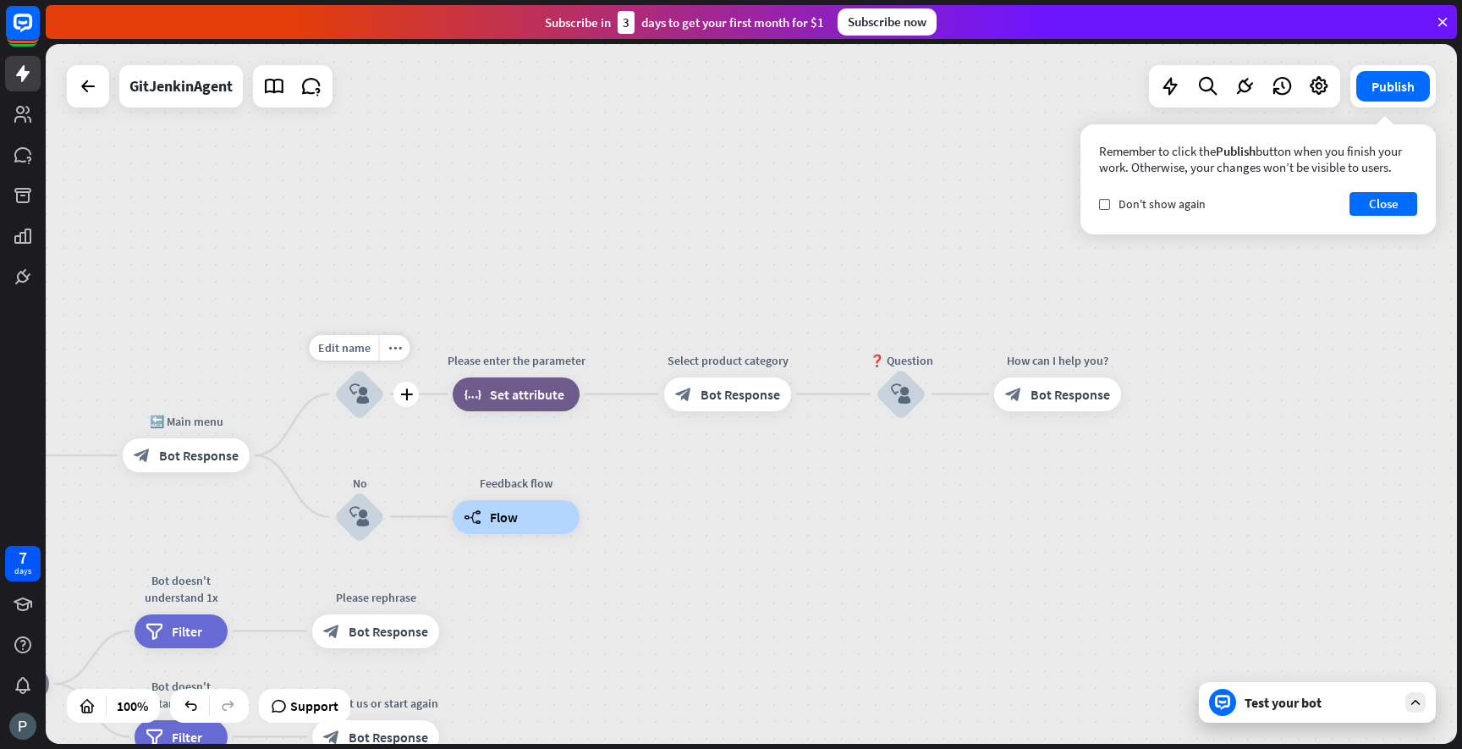
click at [369, 392] on icon "block_user_input" at bounding box center [359, 394] width 20 height 20
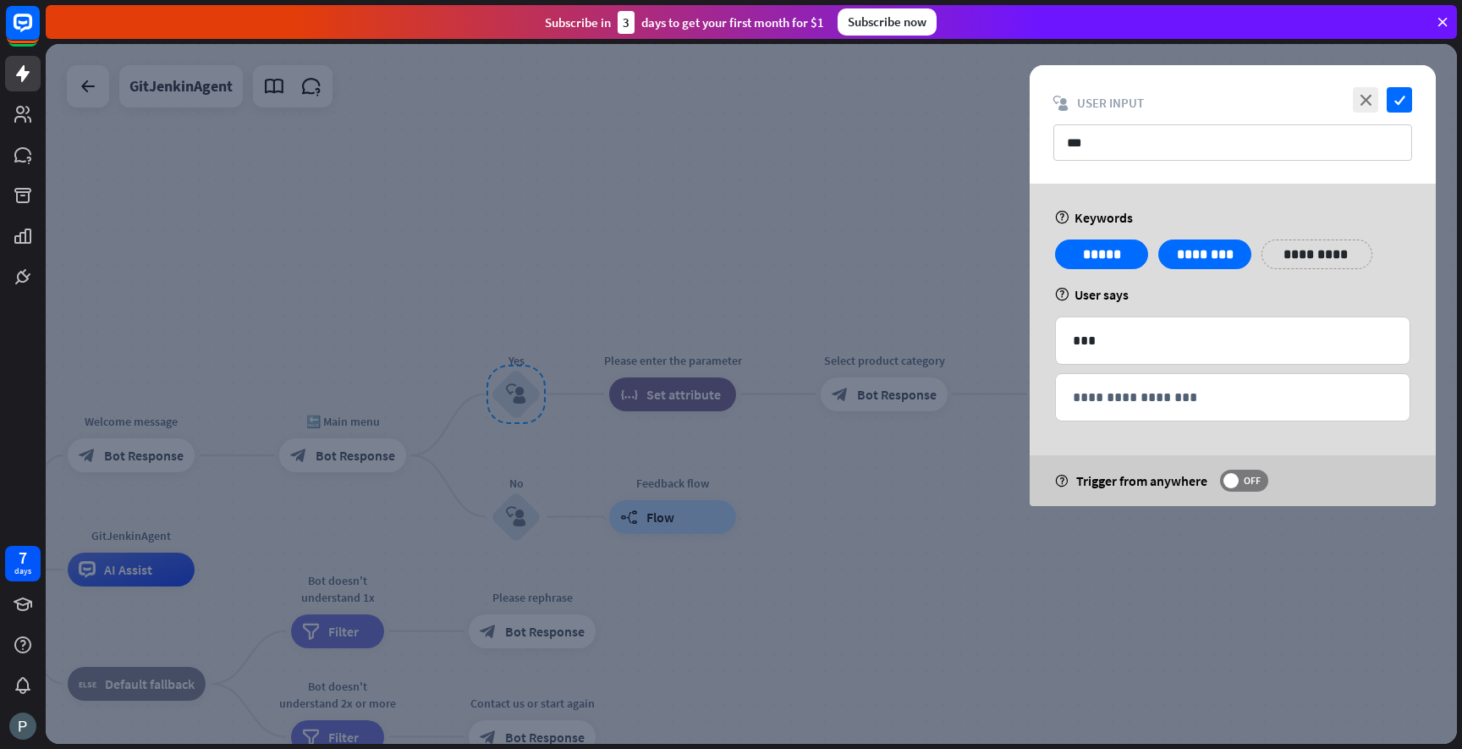
click at [366, 463] on div at bounding box center [751, 394] width 1411 height 700
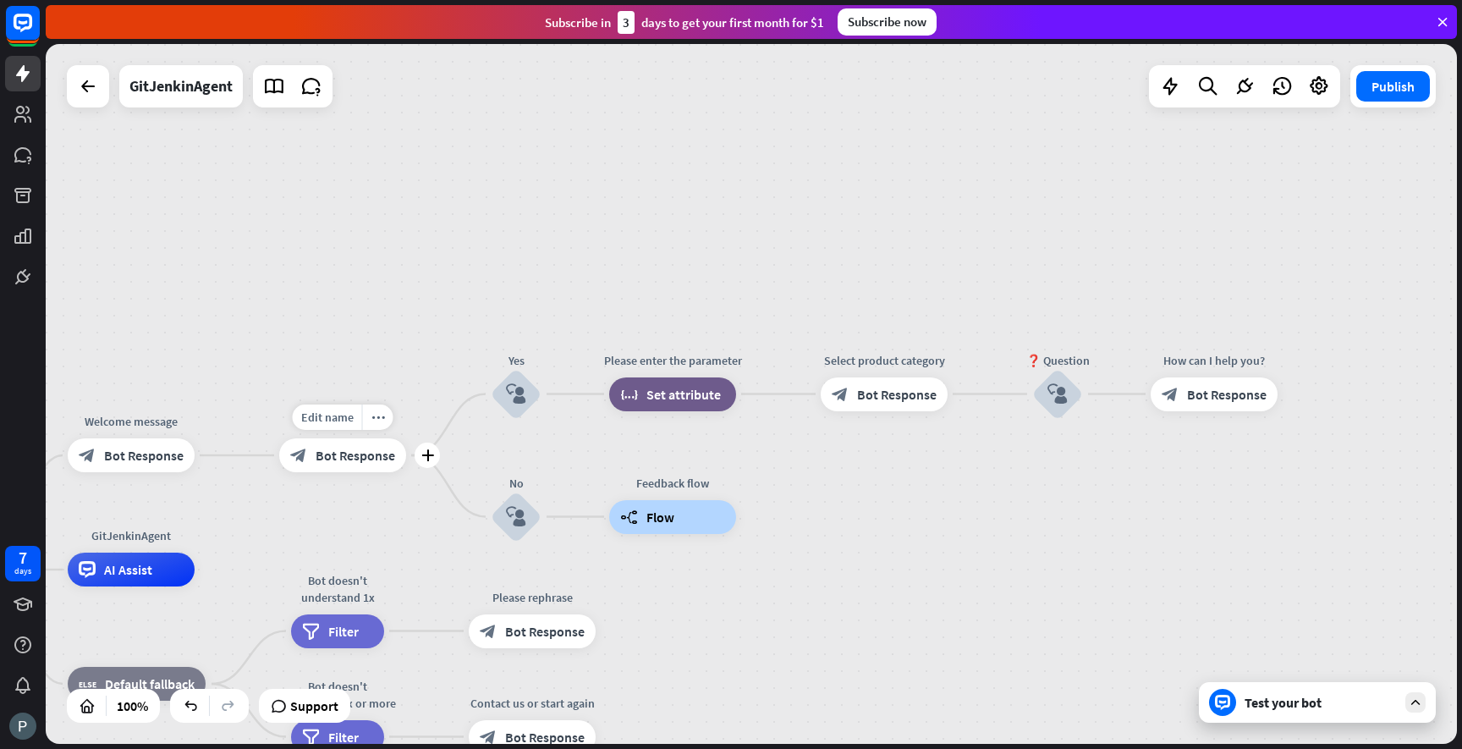
click at [367, 461] on span "Bot Response" at bounding box center [356, 455] width 80 height 17
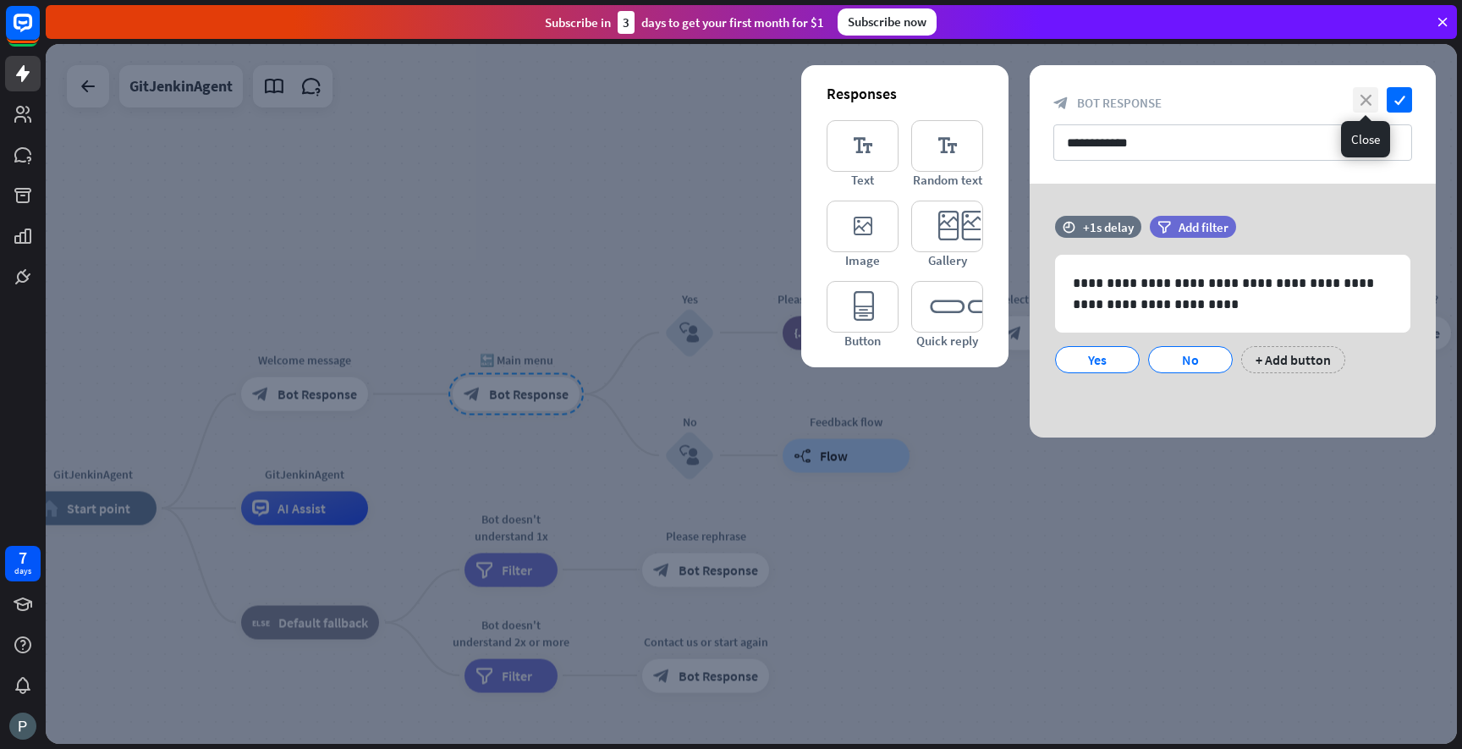
click at [1372, 104] on icon "close" at bounding box center [1365, 99] width 25 height 25
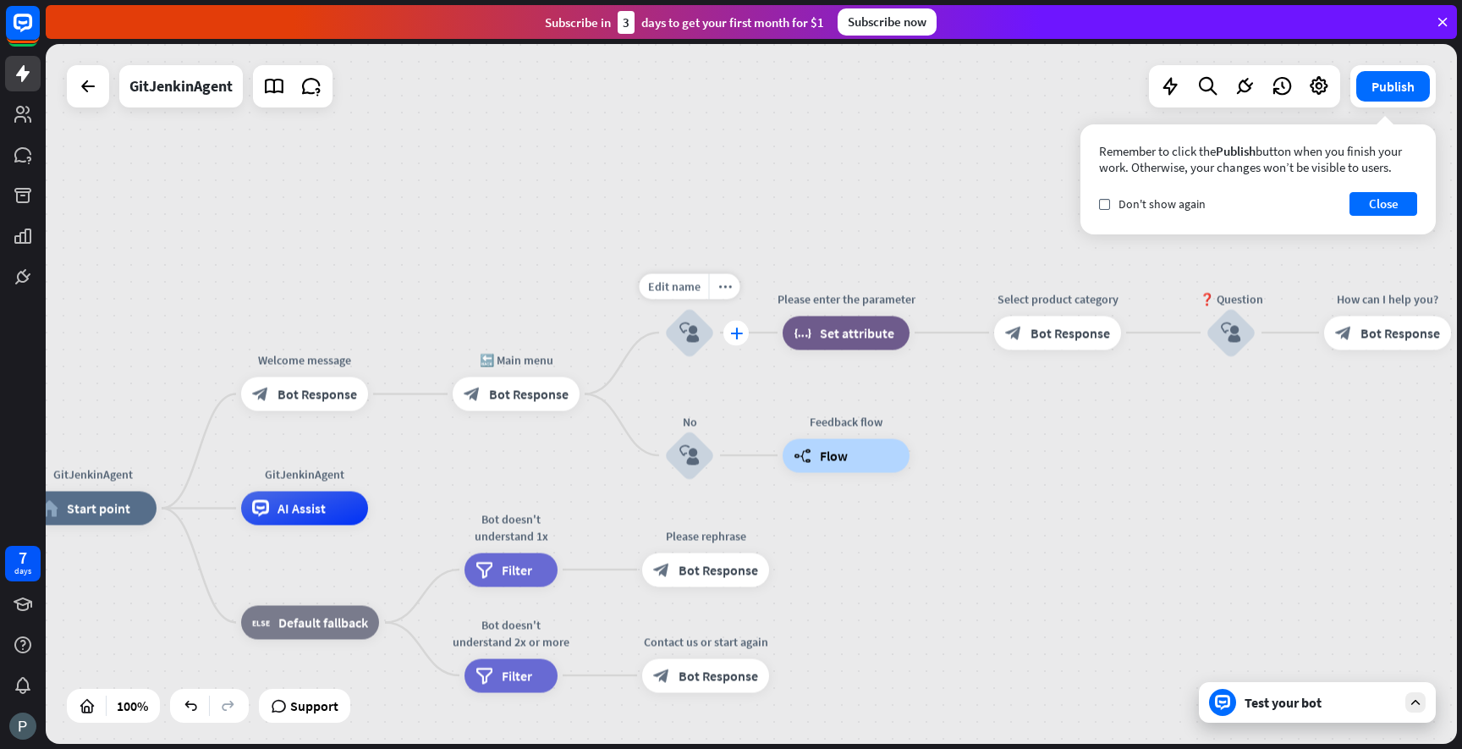
click at [734, 327] on icon "plus" at bounding box center [736, 333] width 13 height 12
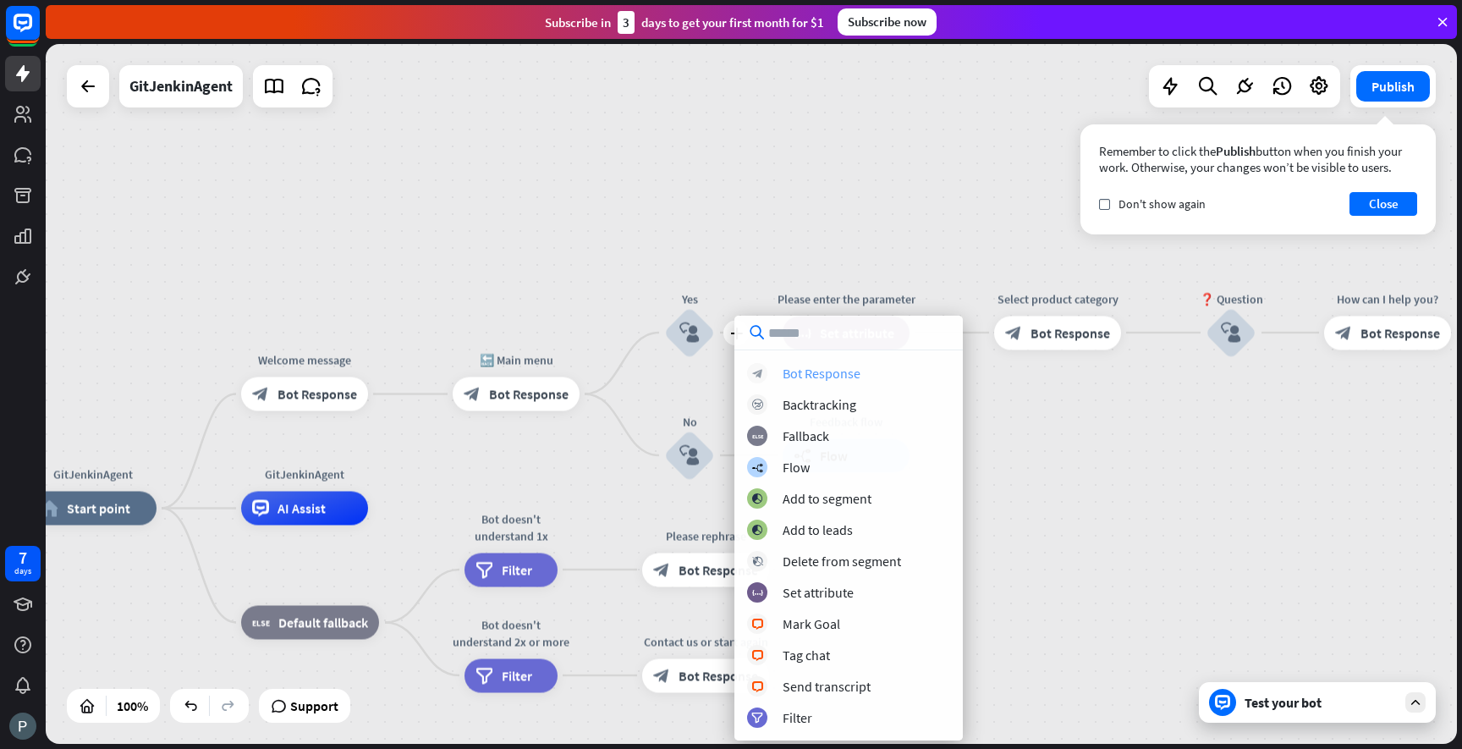
click at [821, 372] on div "Bot Response" at bounding box center [822, 373] width 78 height 17
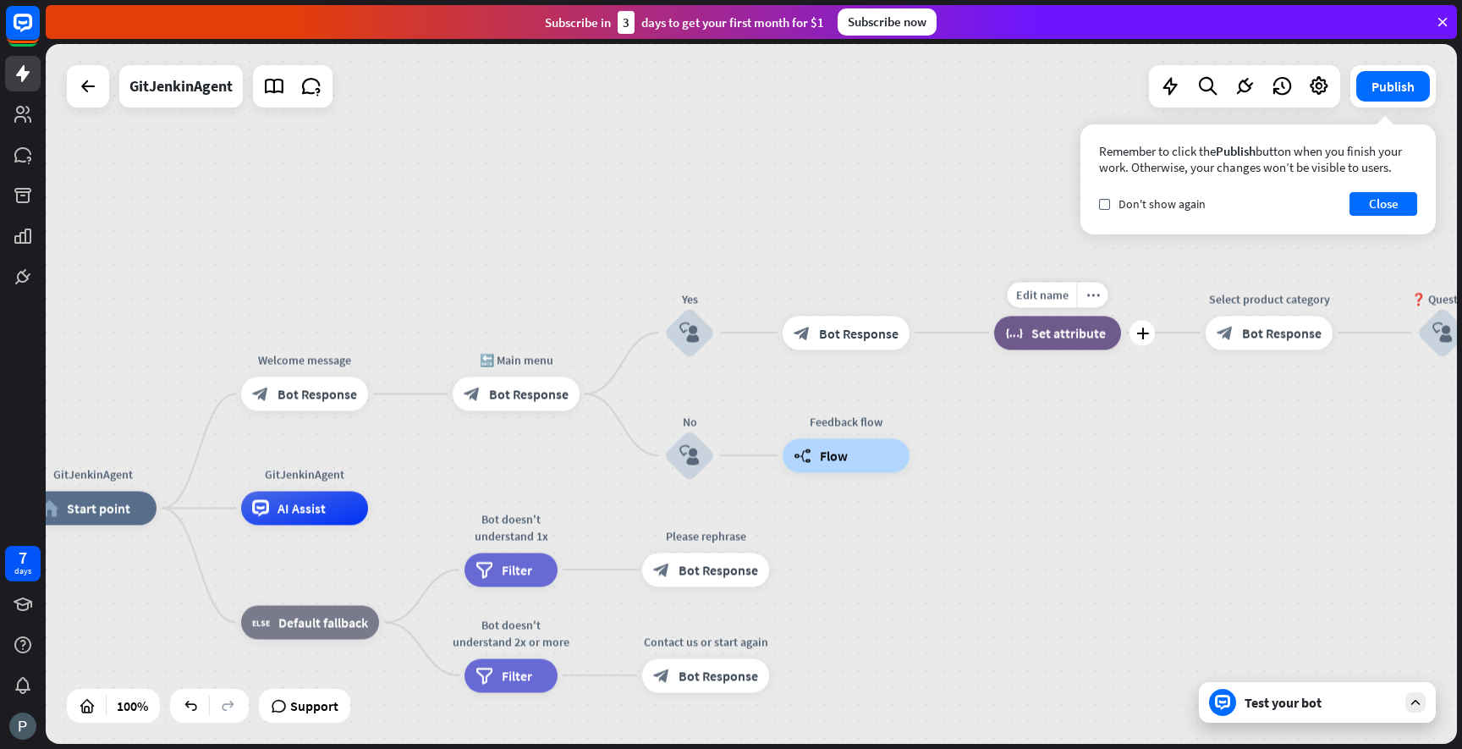
click at [1034, 341] on div "block_set_attribute Set attribute" at bounding box center [1057, 333] width 127 height 34
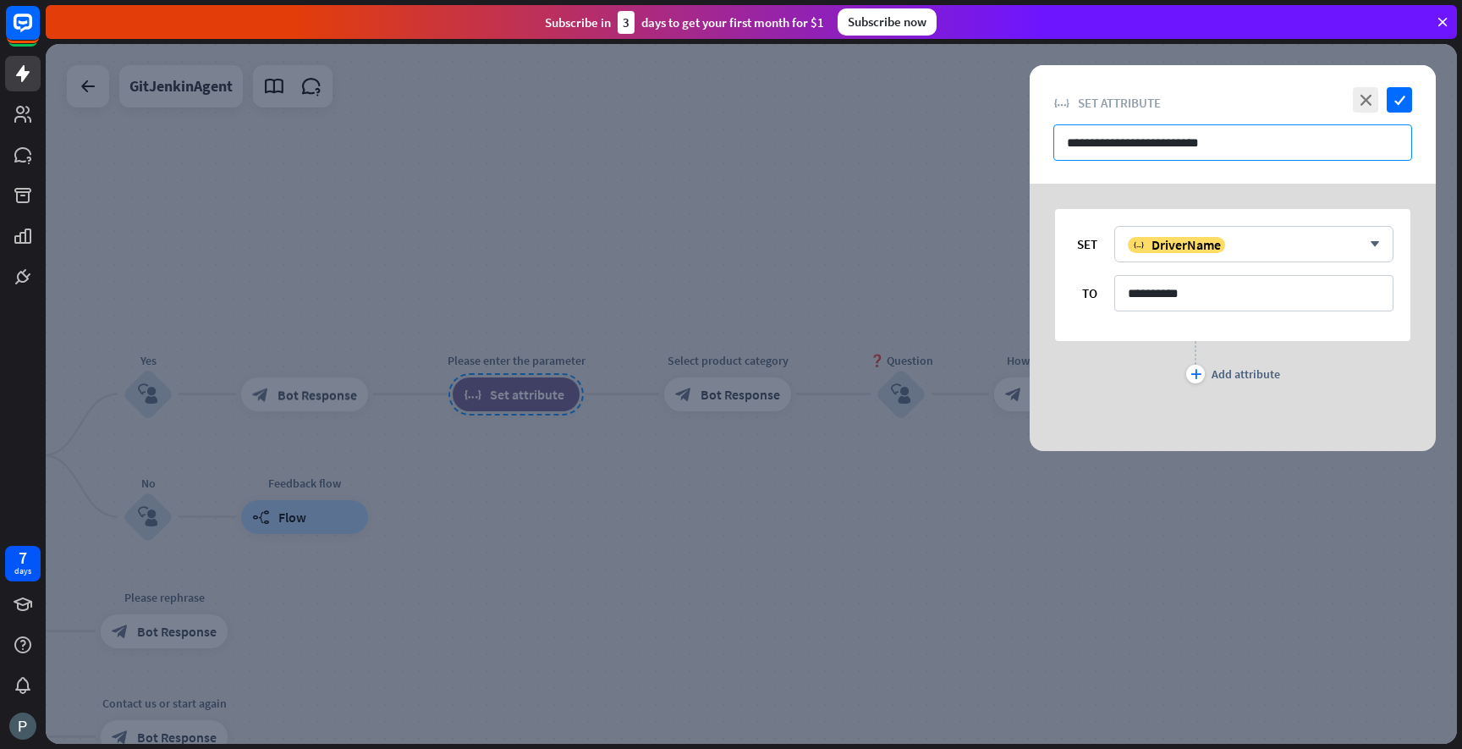
drag, startPoint x: 1221, startPoint y: 147, endPoint x: 1033, endPoint y: 146, distance: 187.8
click at [1033, 146] on div "**********" at bounding box center [1233, 124] width 406 height 118
click at [1364, 93] on icon "close" at bounding box center [1365, 99] width 25 height 25
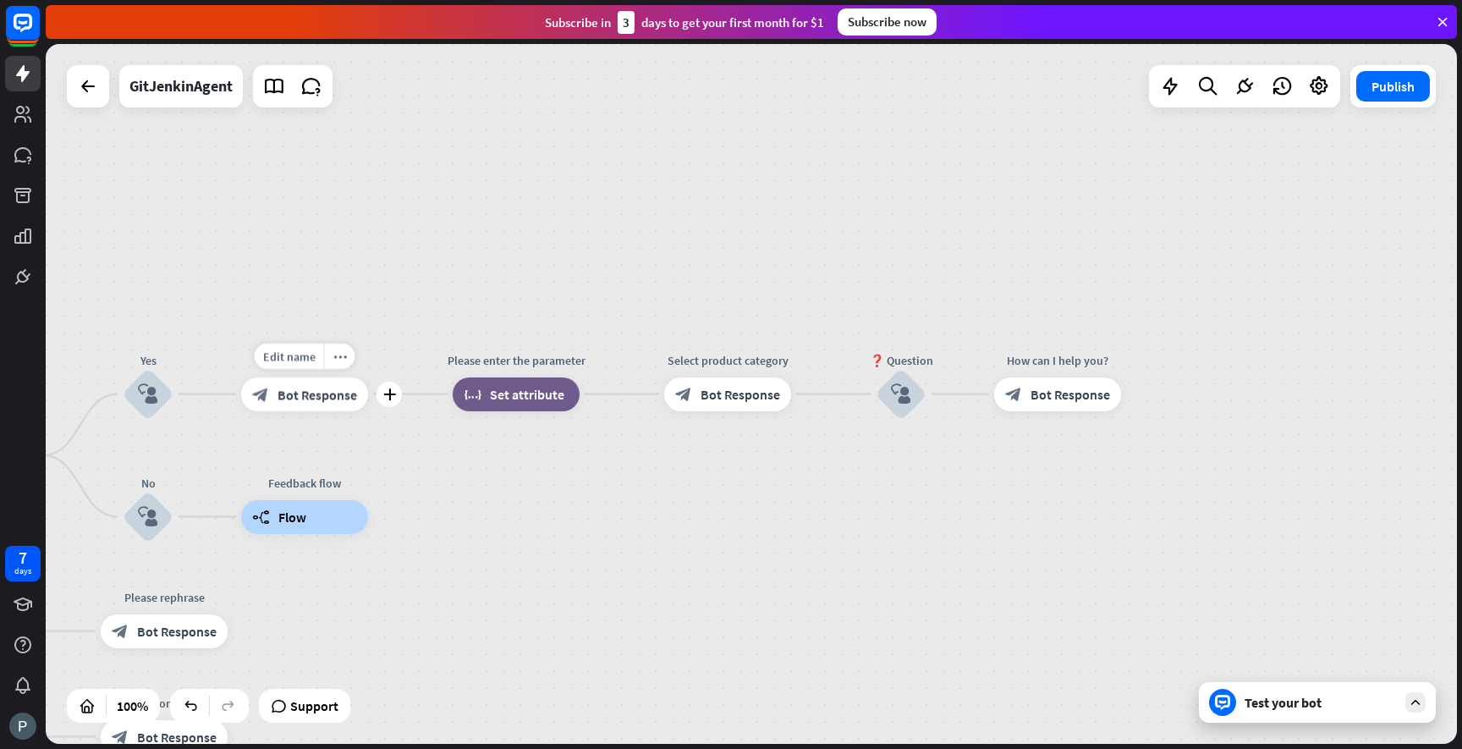
click at [337, 397] on span "Bot Response" at bounding box center [318, 394] width 80 height 17
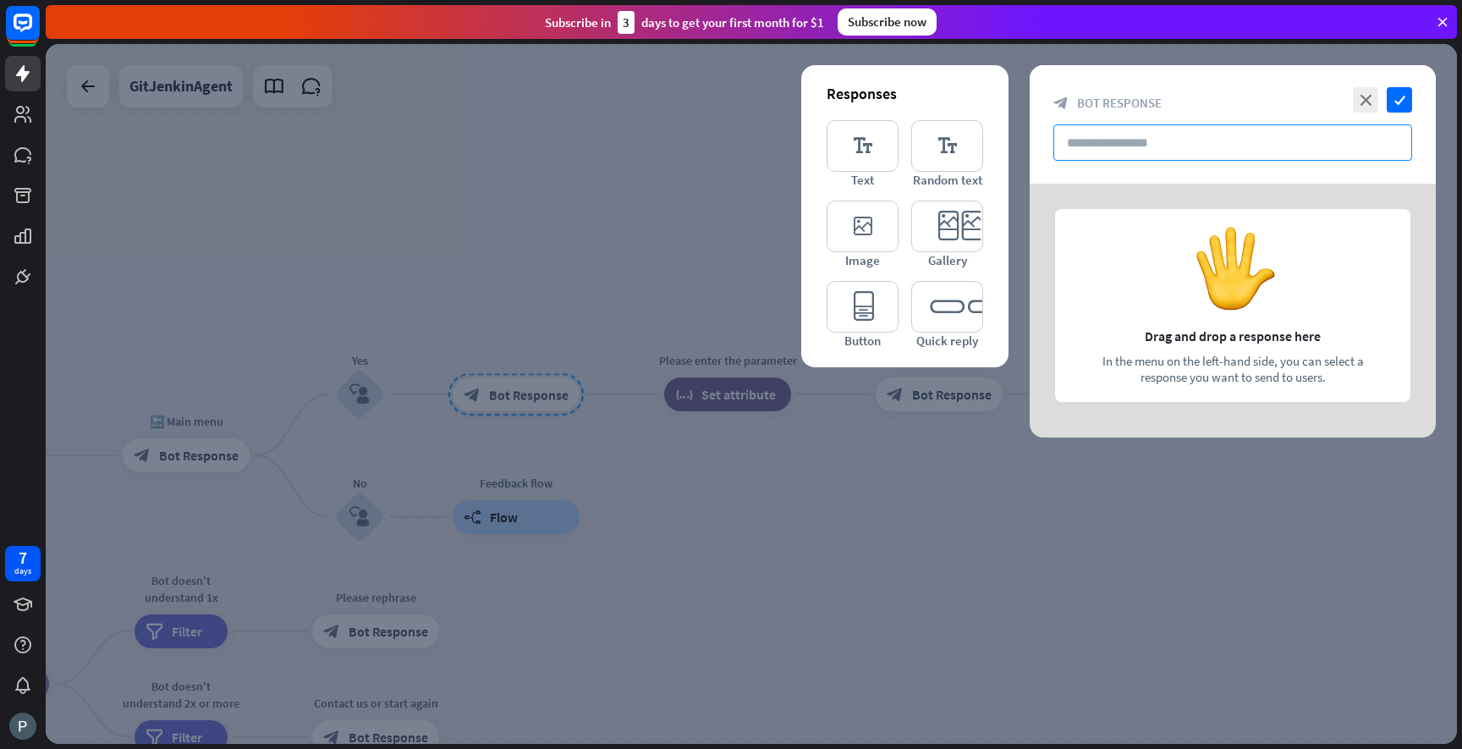
click at [1142, 146] on input "text" at bounding box center [1232, 142] width 359 height 36
paste input "**********"
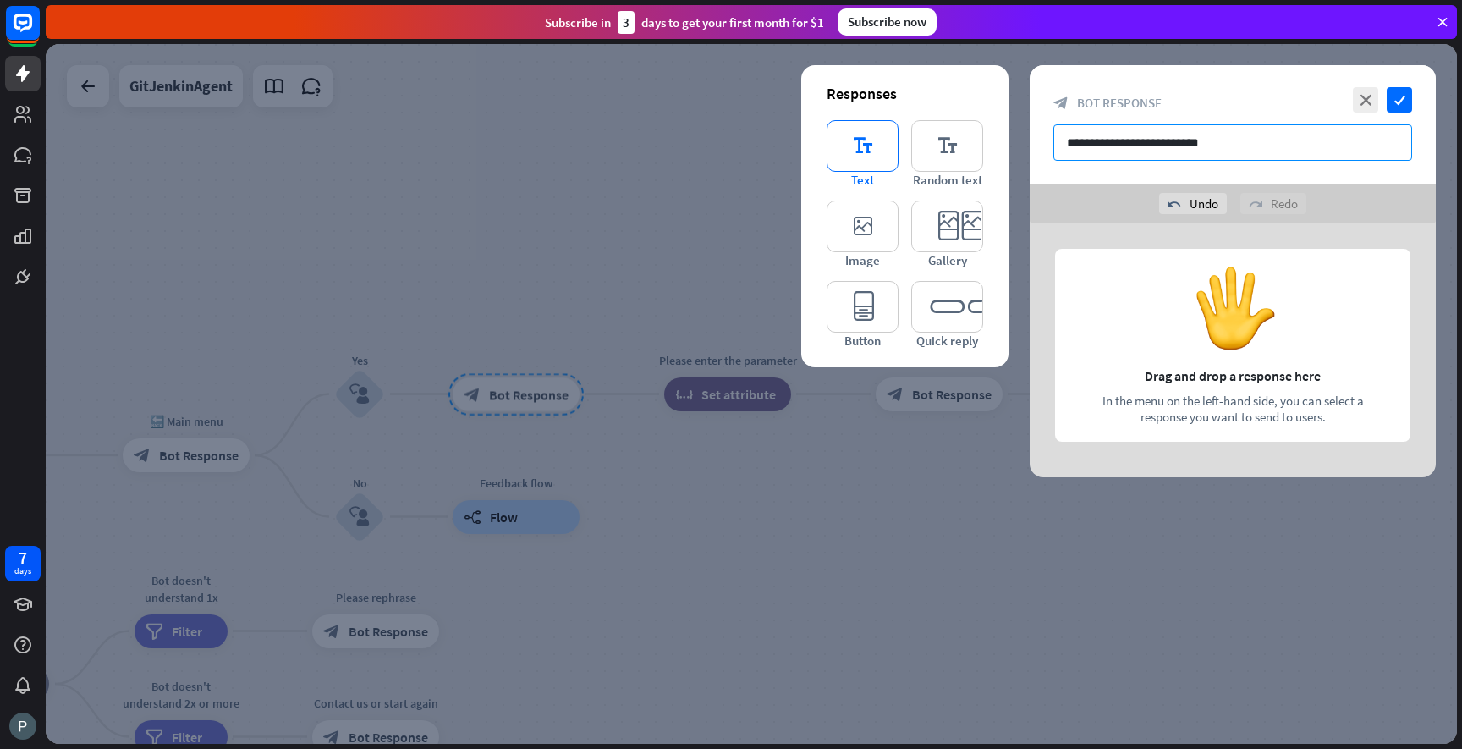
type input "**********"
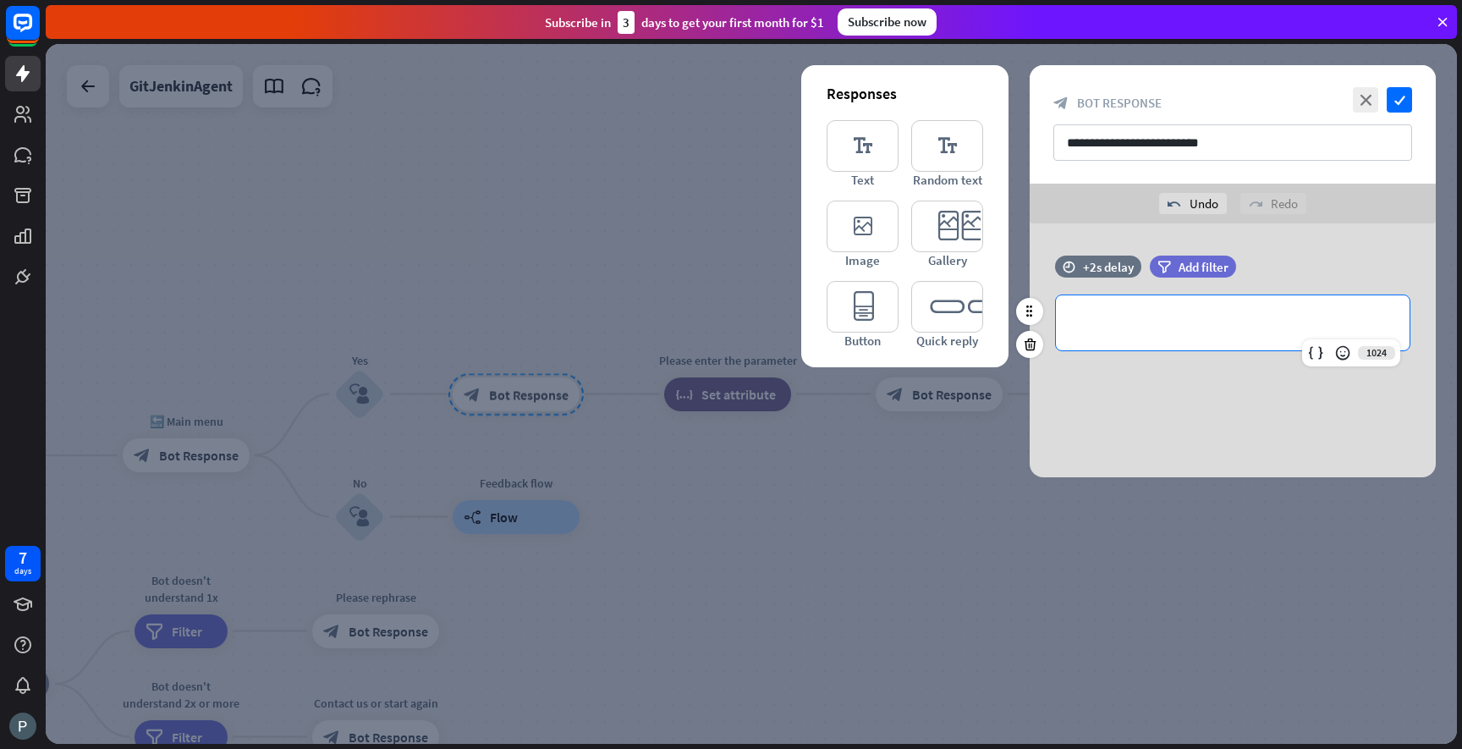
click at [1117, 314] on p "**********" at bounding box center [1233, 322] width 320 height 21
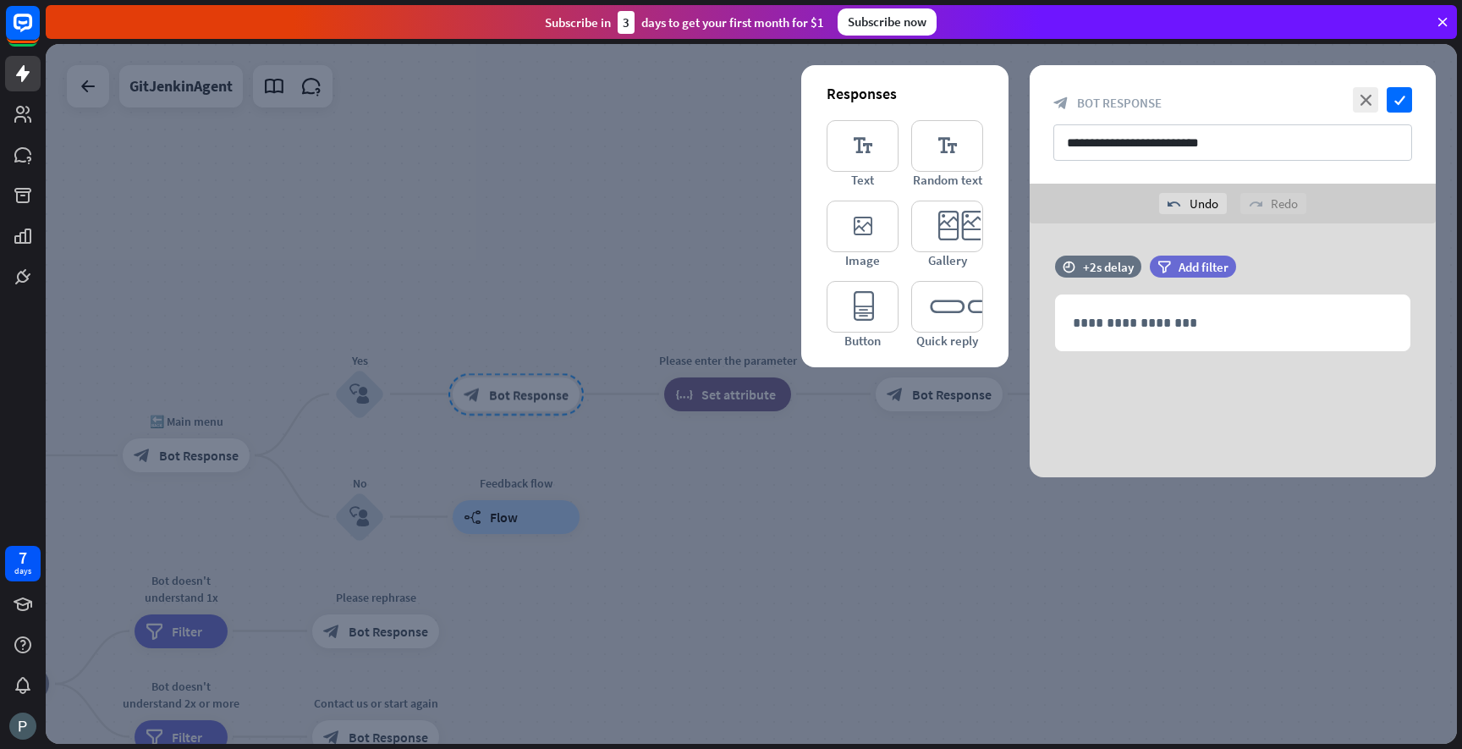
click at [1135, 431] on div "**********" at bounding box center [1233, 350] width 406 height 254
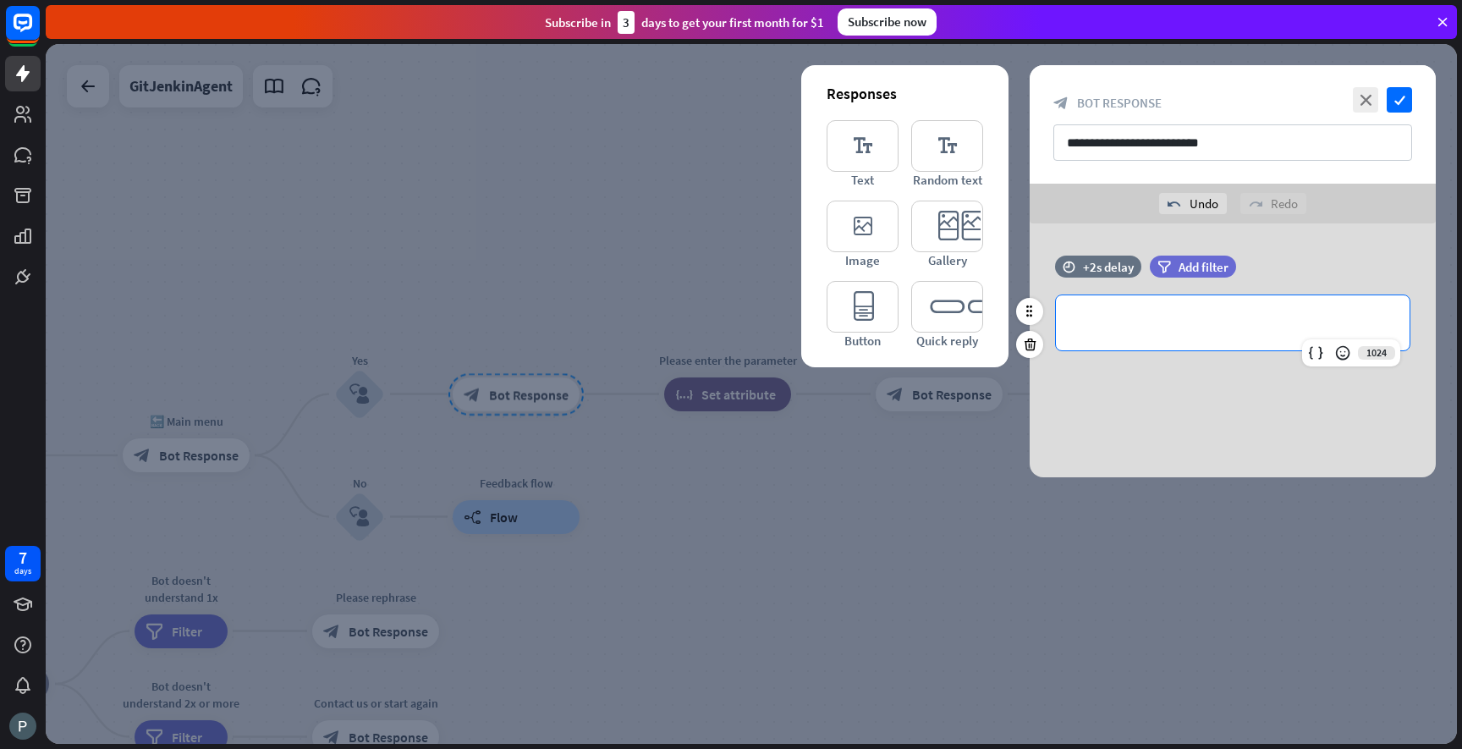
click at [1113, 325] on p "**********" at bounding box center [1233, 322] width 320 height 21
click at [1116, 324] on p "**********" at bounding box center [1233, 322] width 320 height 21
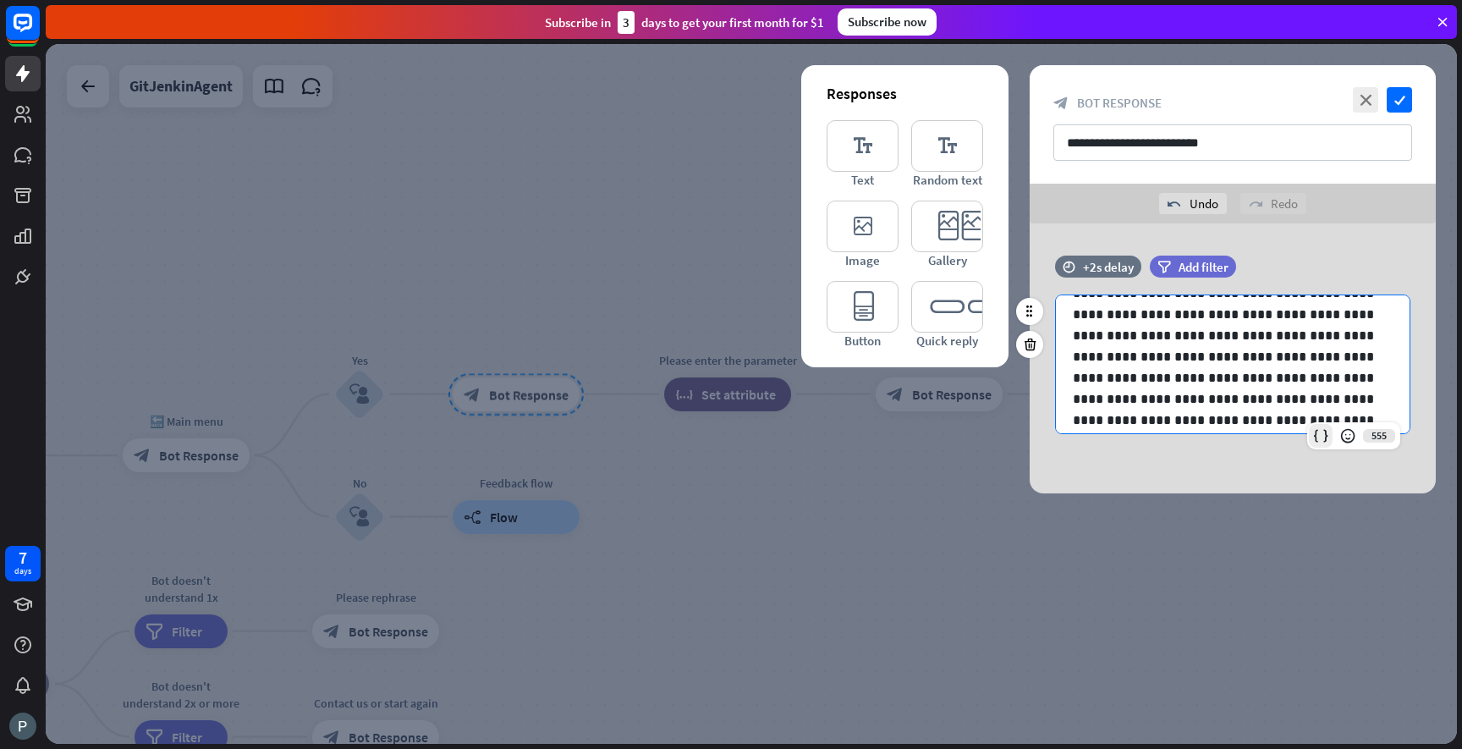
click at [1324, 436] on icon at bounding box center [1320, 435] width 17 height 17
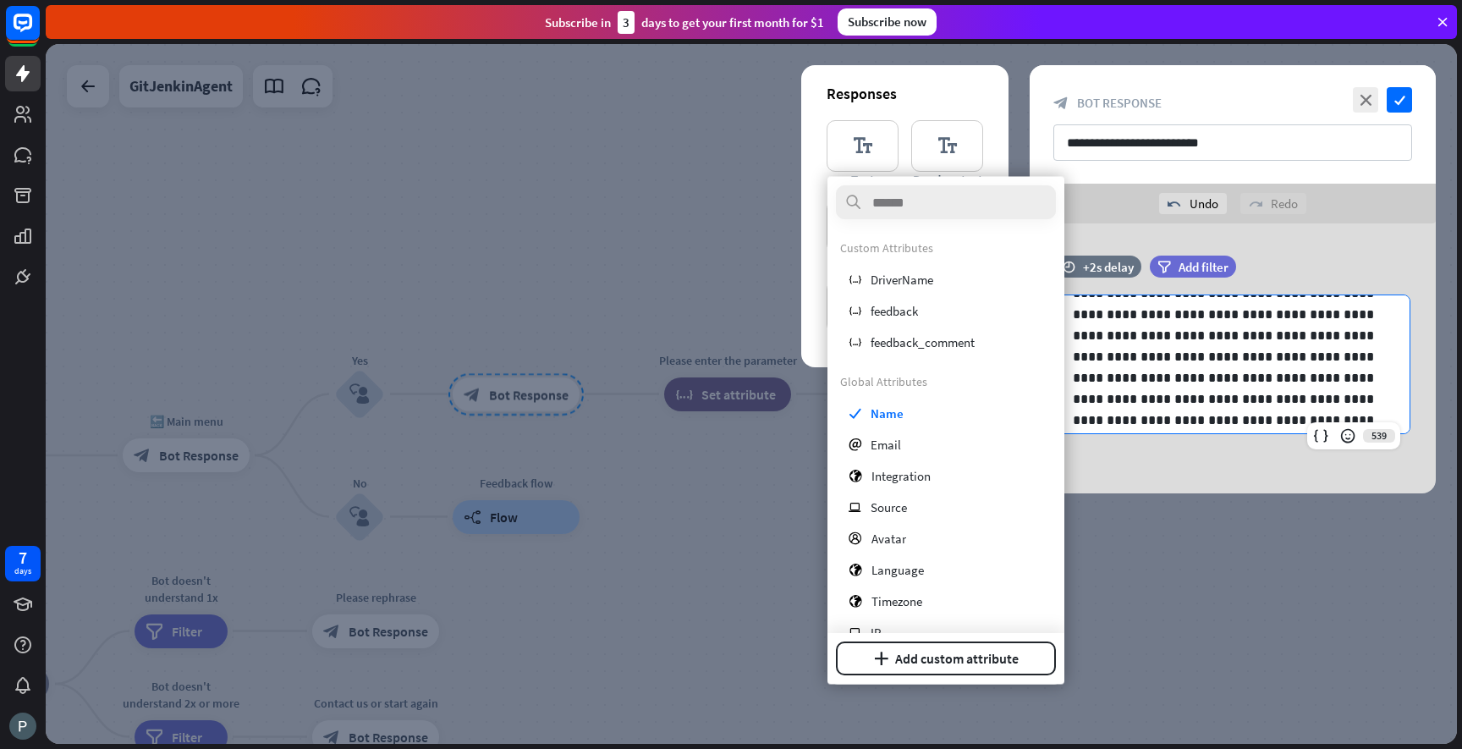
click at [1299, 404] on p "**********" at bounding box center [1233, 346] width 320 height 212
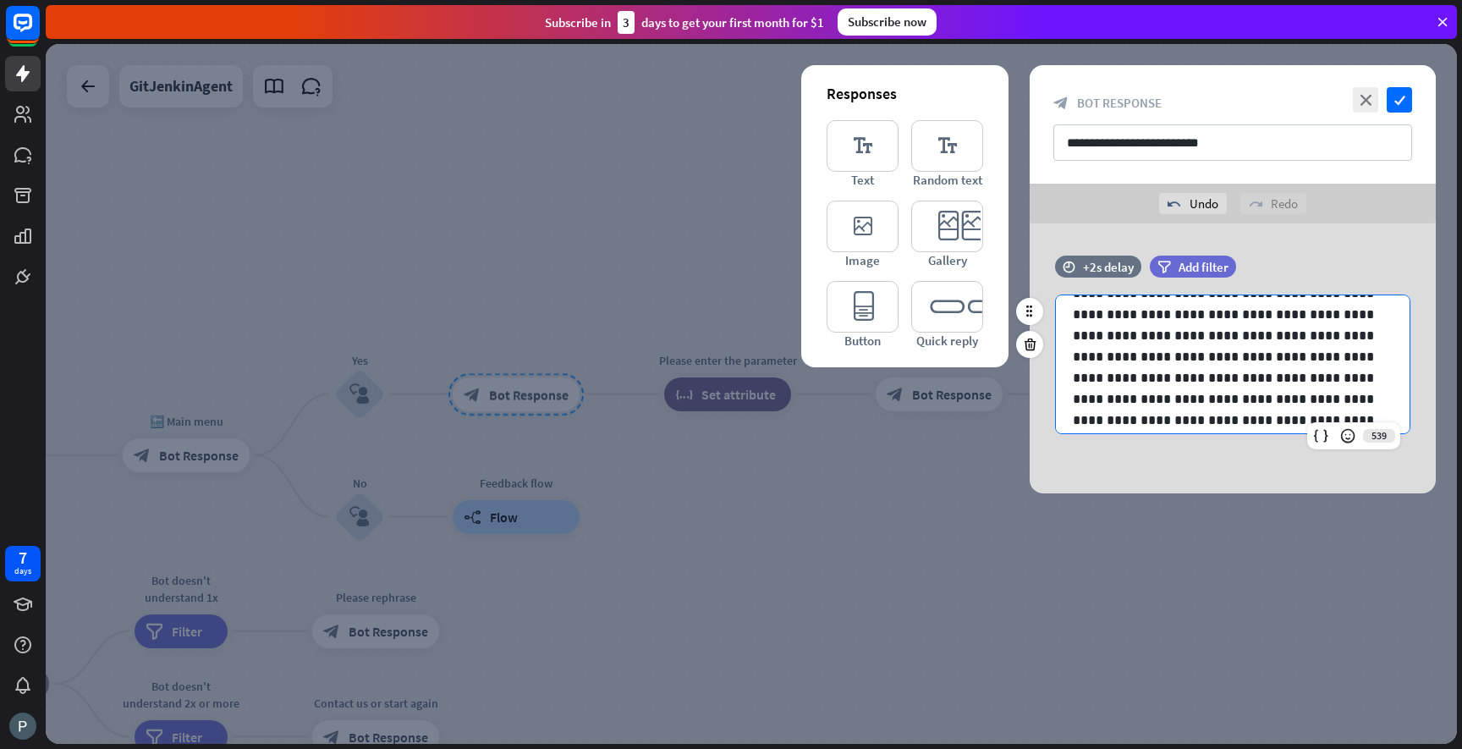
click at [1294, 396] on p "**********" at bounding box center [1233, 346] width 320 height 212
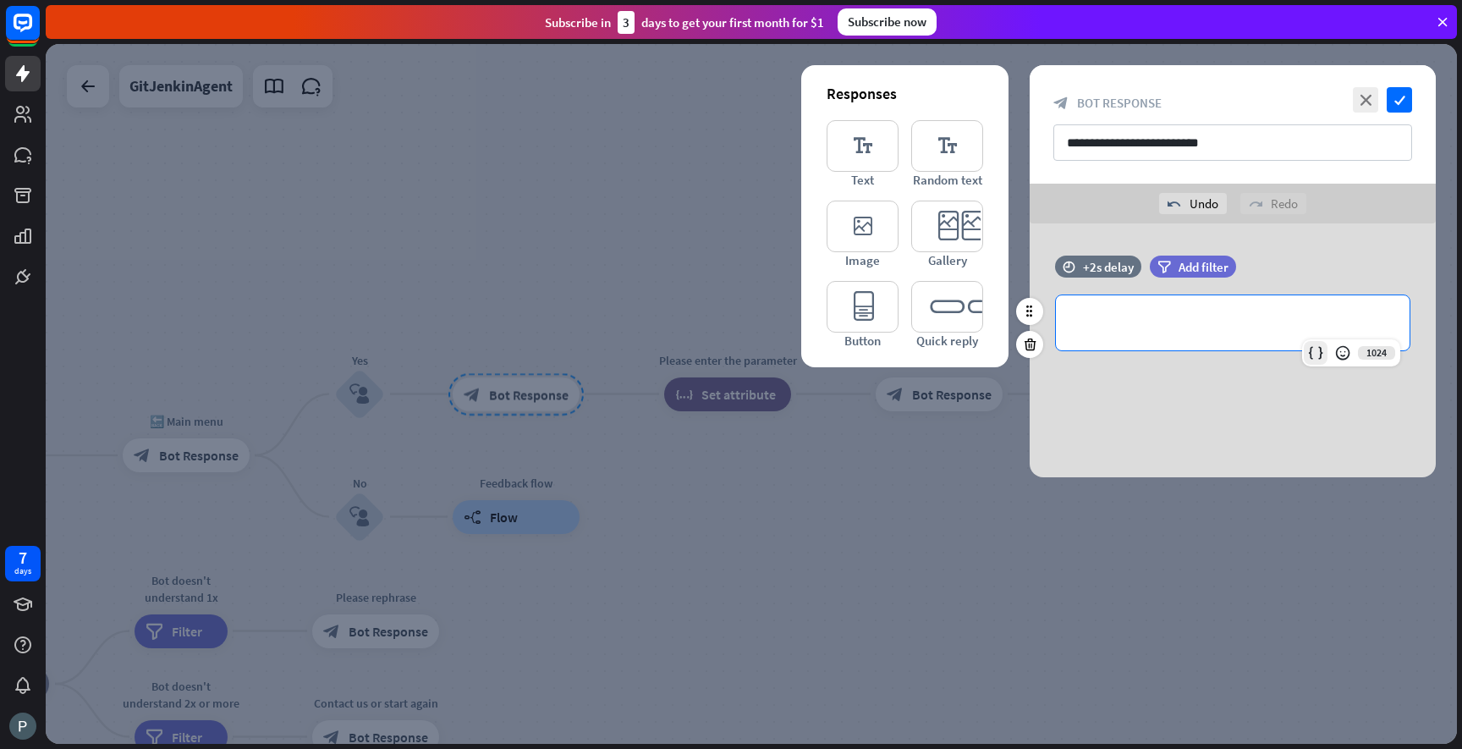
click at [1313, 355] on icon at bounding box center [1315, 352] width 17 height 17
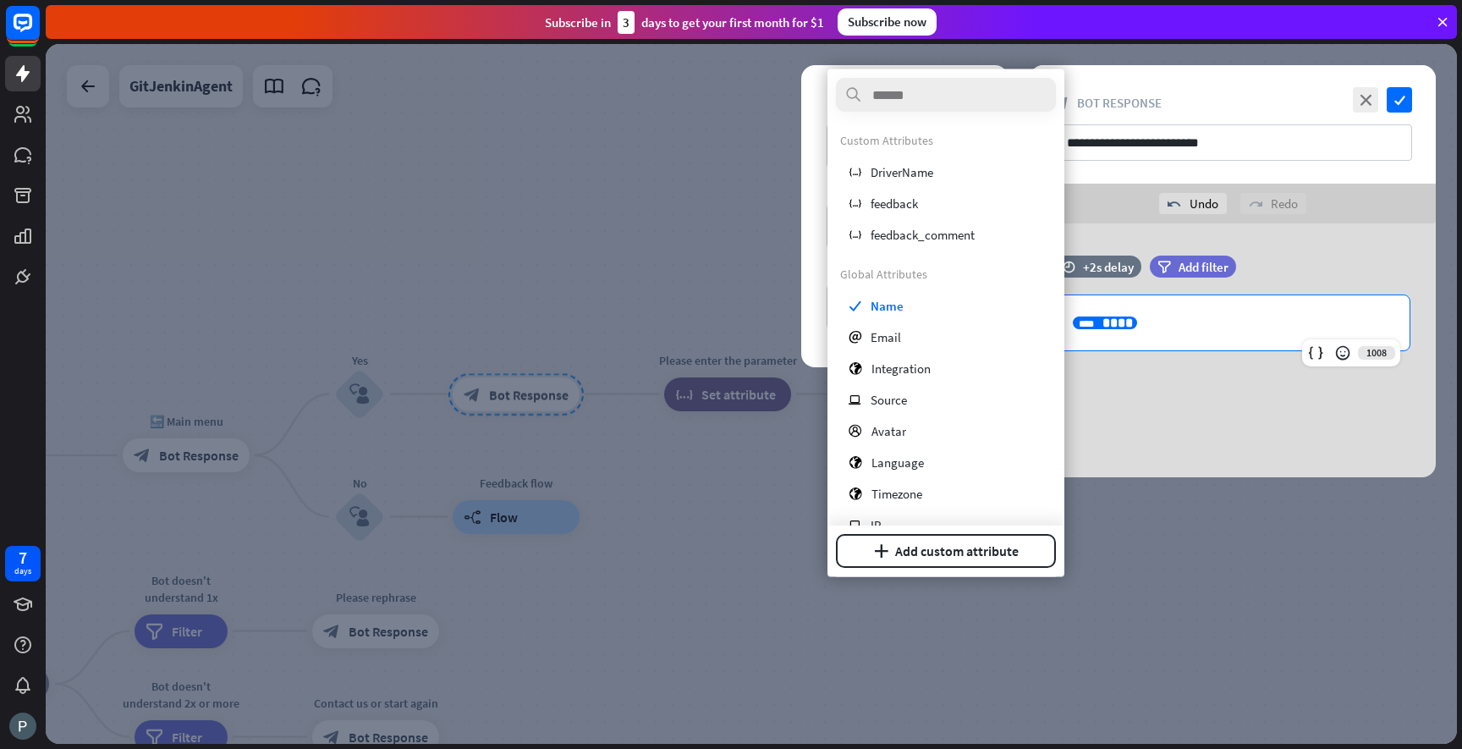
click at [1110, 332] on p "**********" at bounding box center [1233, 322] width 320 height 21
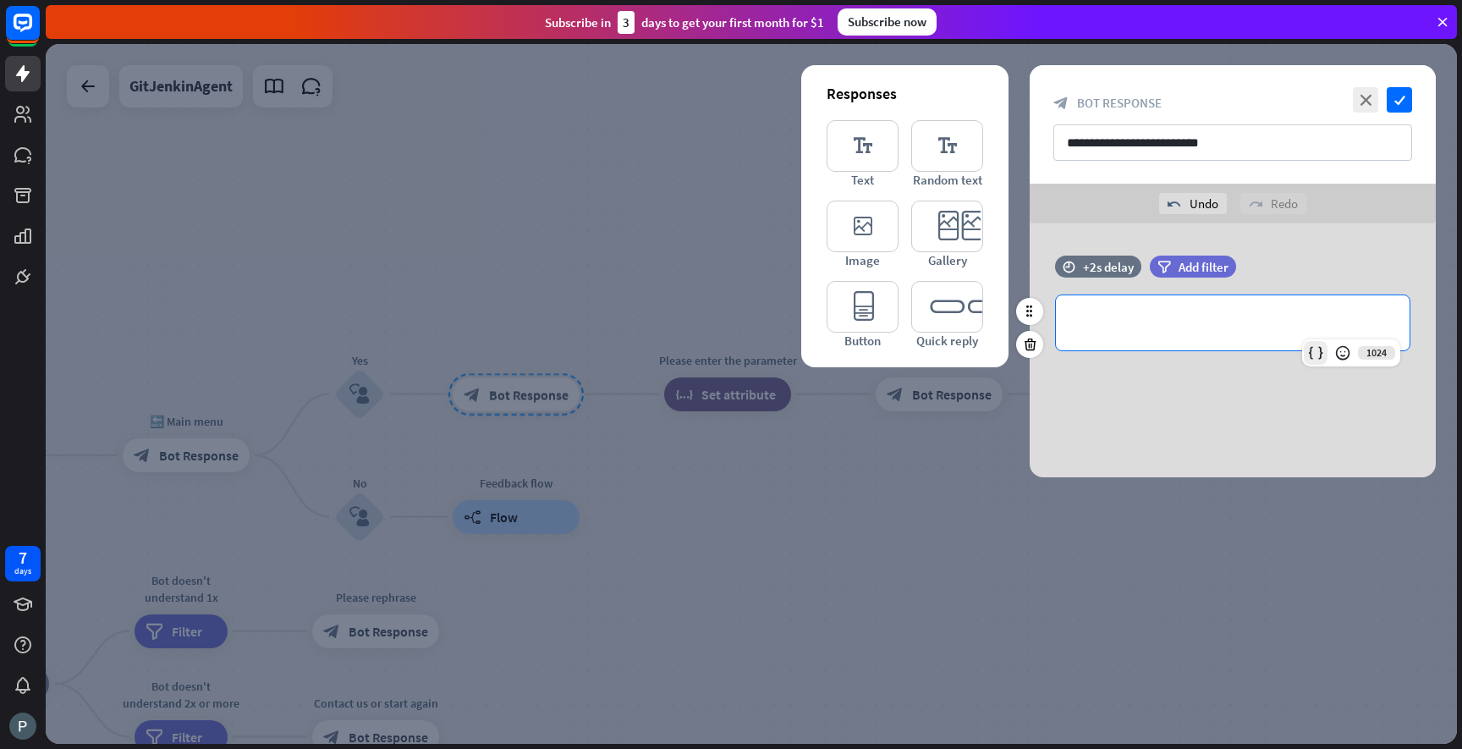
click at [1322, 350] on icon at bounding box center [1315, 352] width 17 height 17
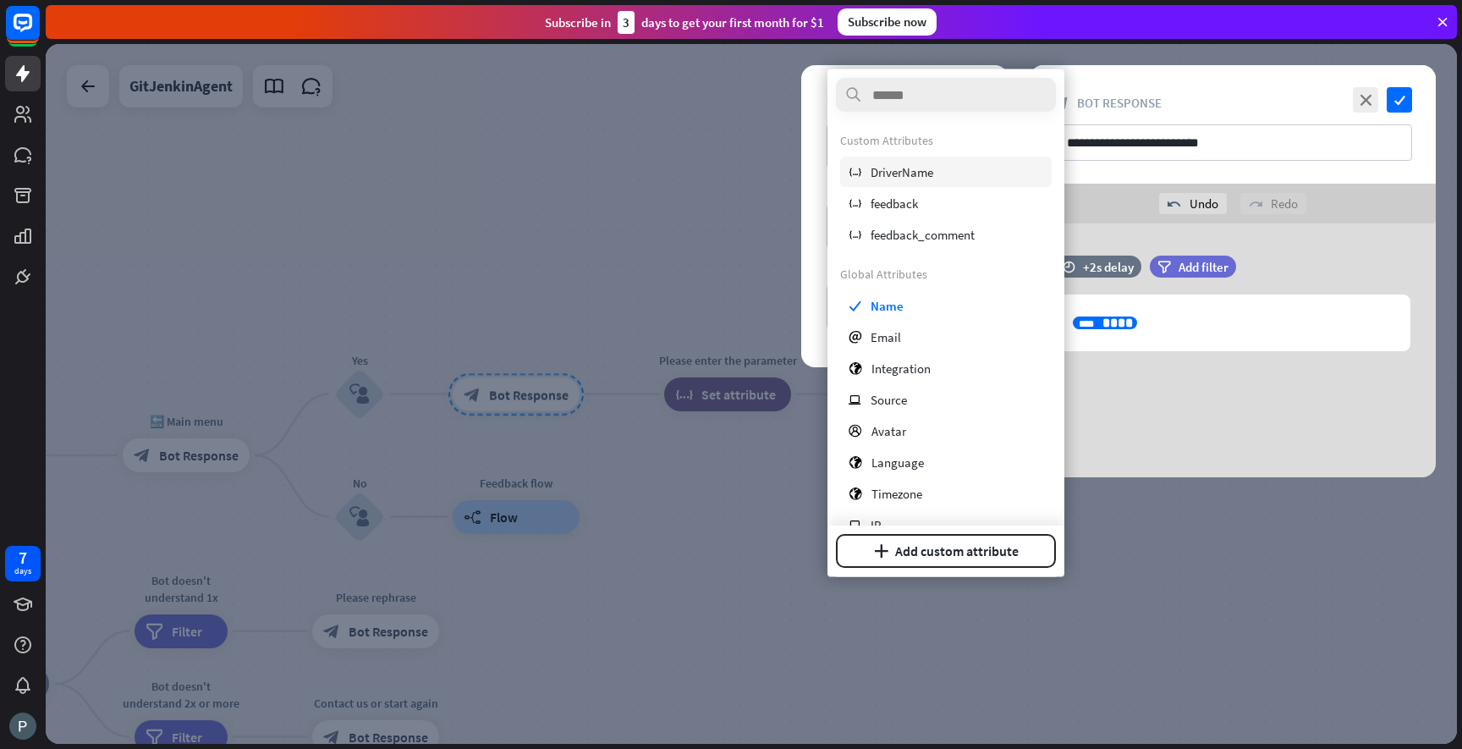
click at [904, 175] on span "DriverName" at bounding box center [902, 171] width 63 height 16
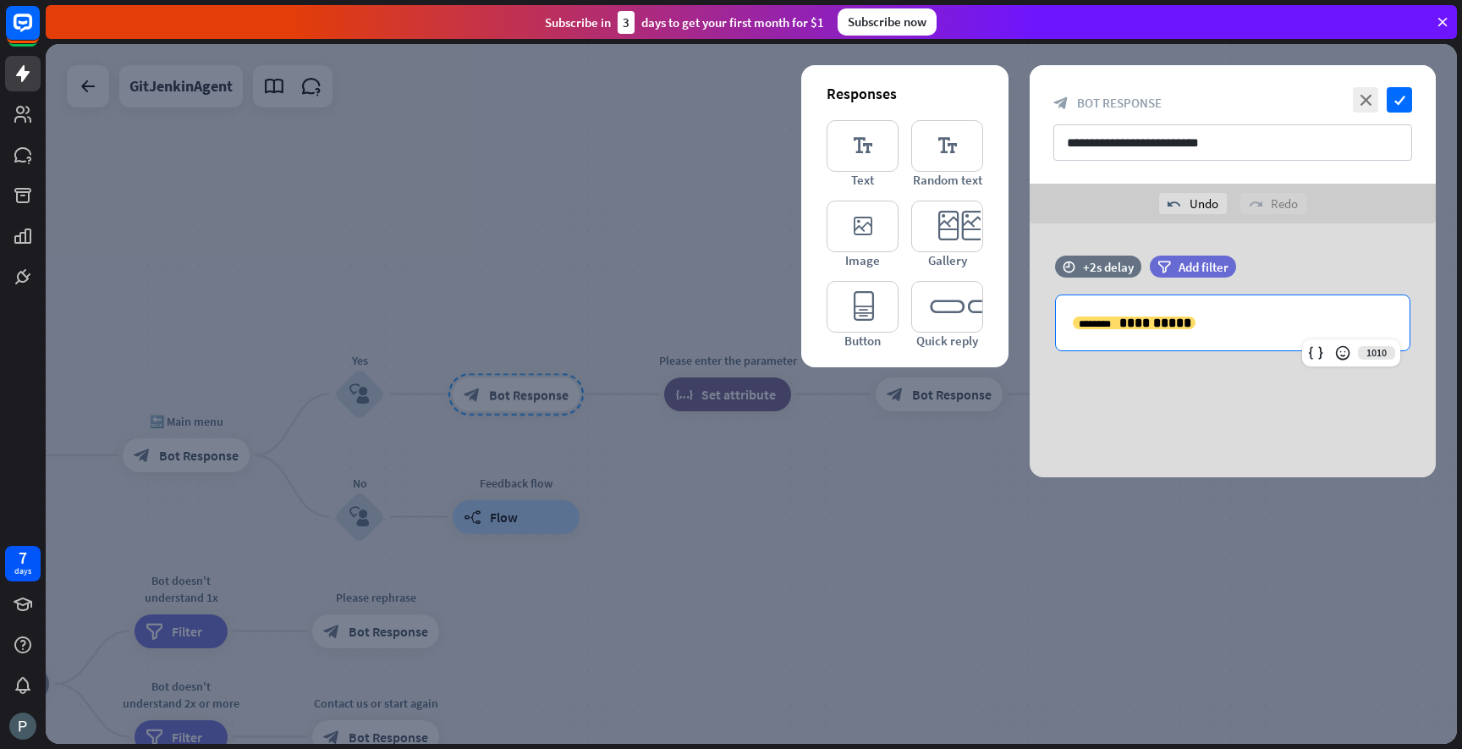
click at [1346, 237] on div "**********" at bounding box center [1233, 350] width 406 height 254
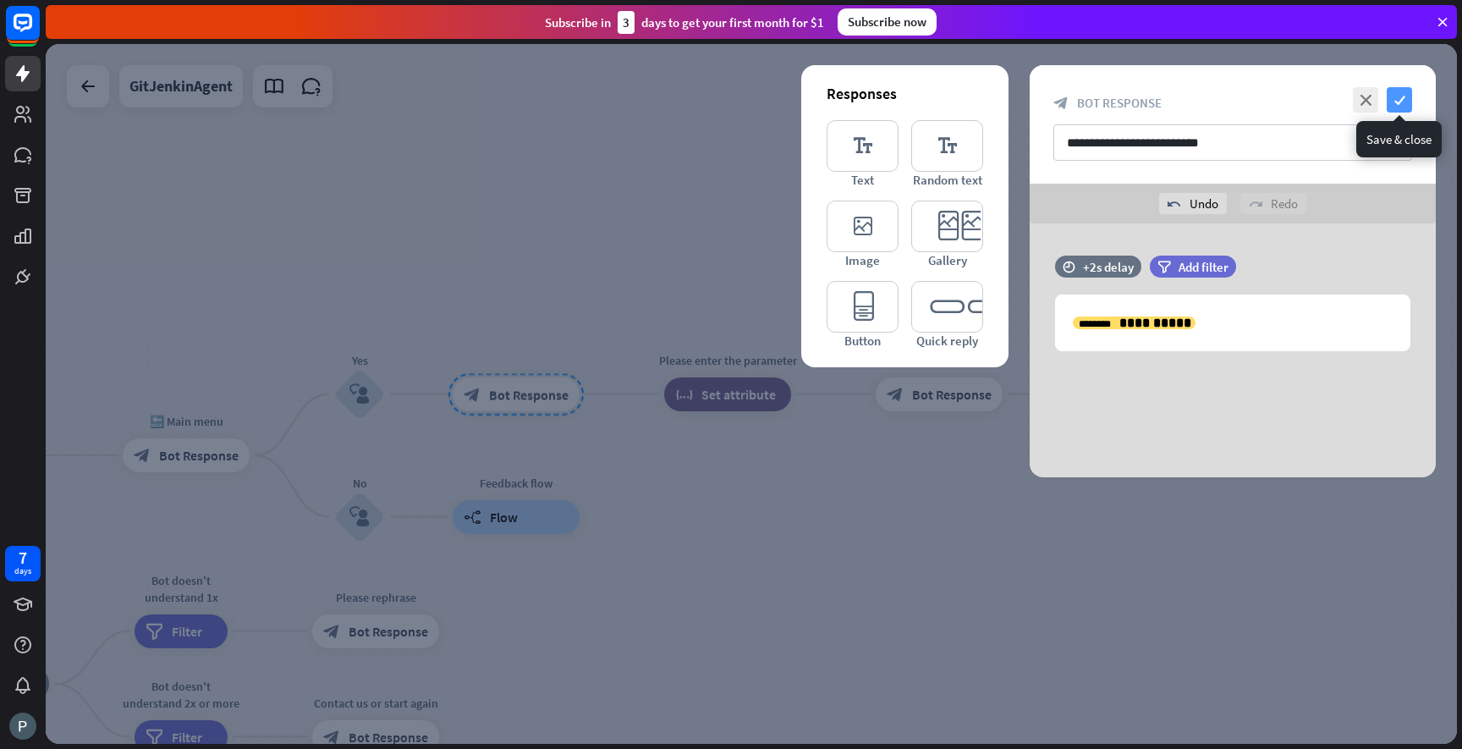
click at [1400, 104] on icon "check" at bounding box center [1399, 99] width 25 height 25
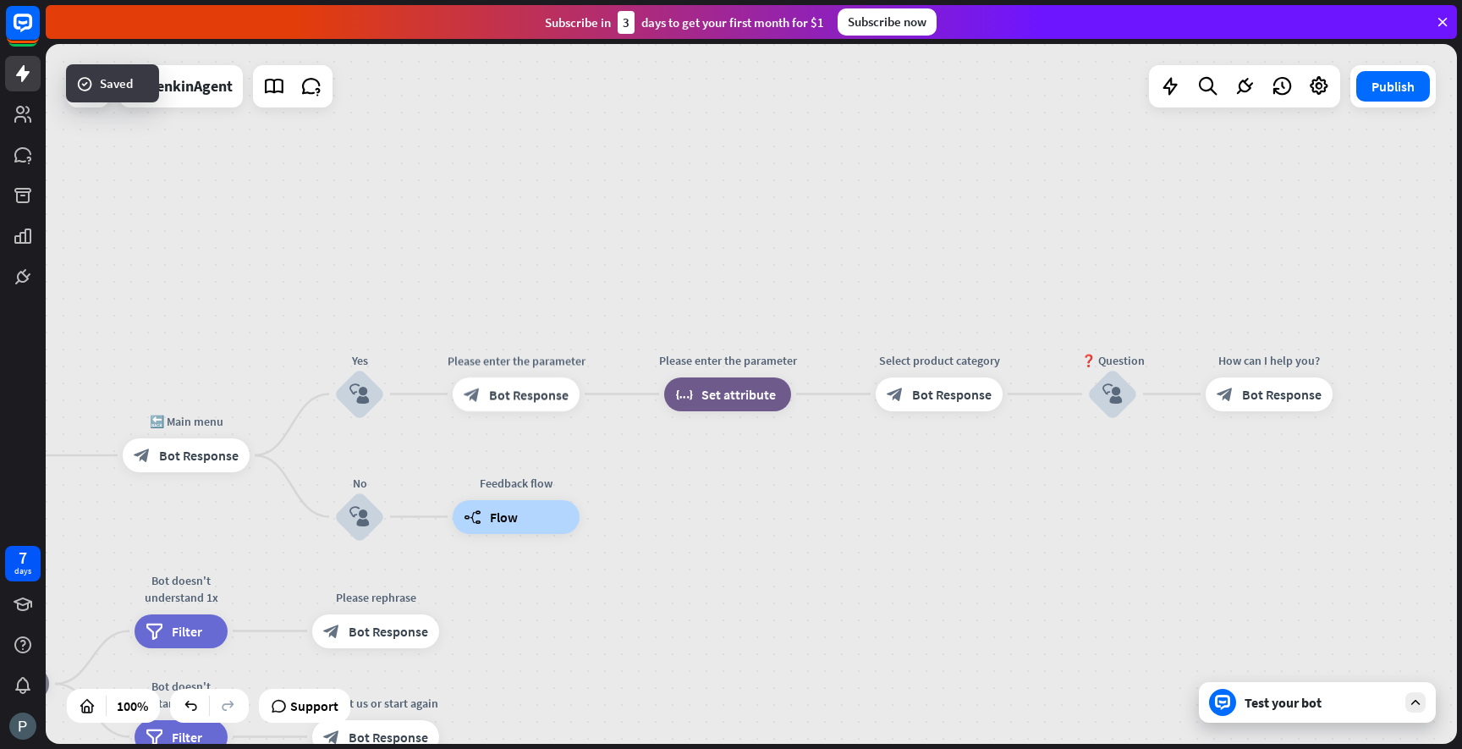
click at [1281, 712] on div "Test your bot" at bounding box center [1317, 702] width 237 height 41
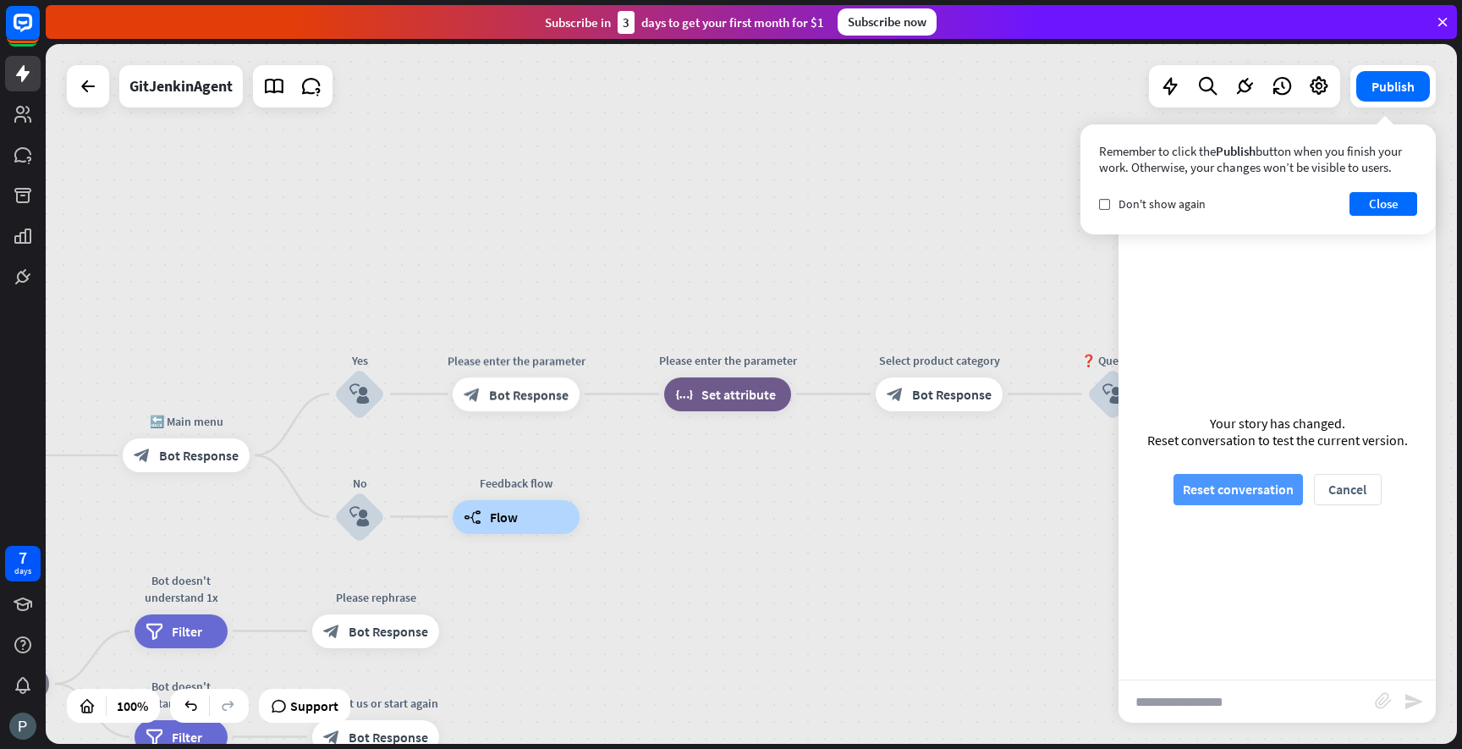
click at [1261, 488] on button "Reset conversation" at bounding box center [1238, 489] width 129 height 31
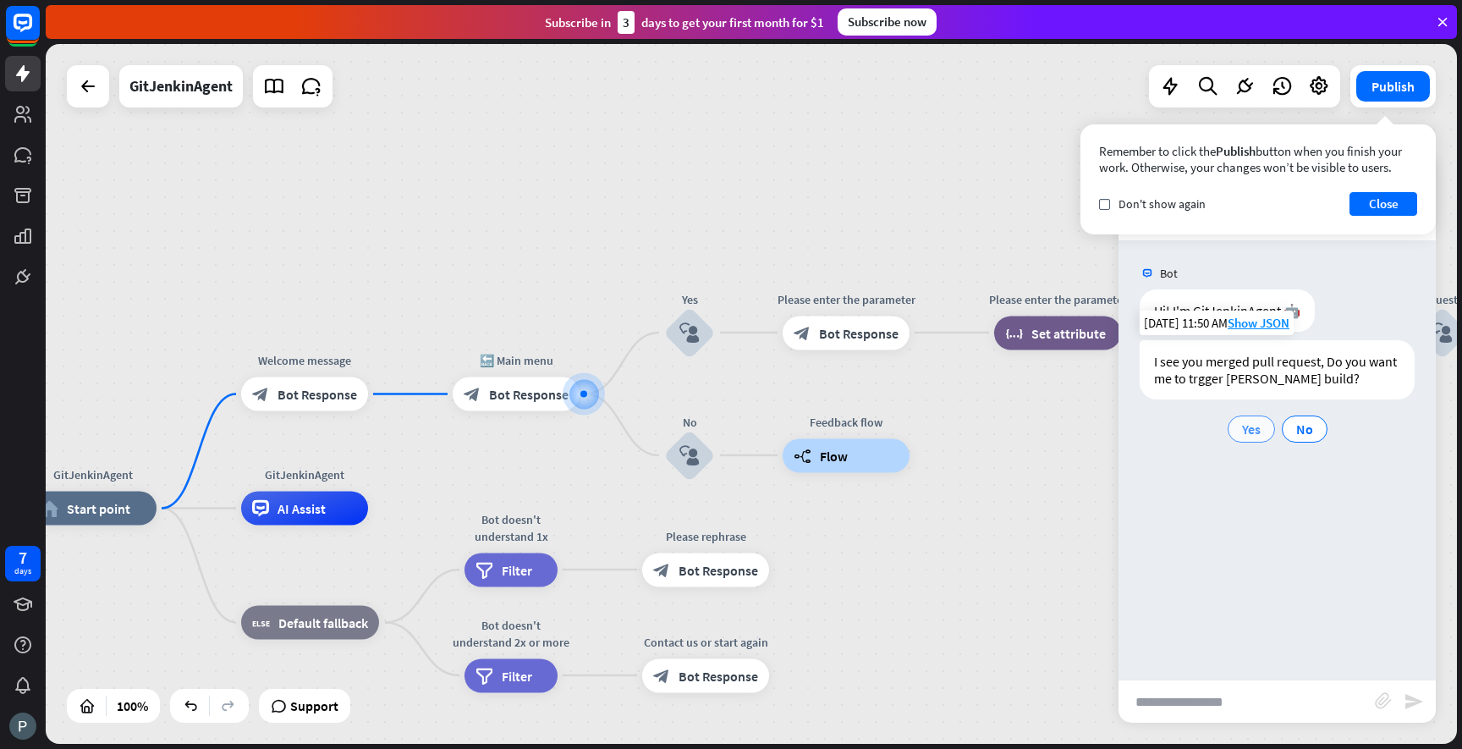
click at [1256, 432] on span "Yes" at bounding box center [1251, 429] width 19 height 17
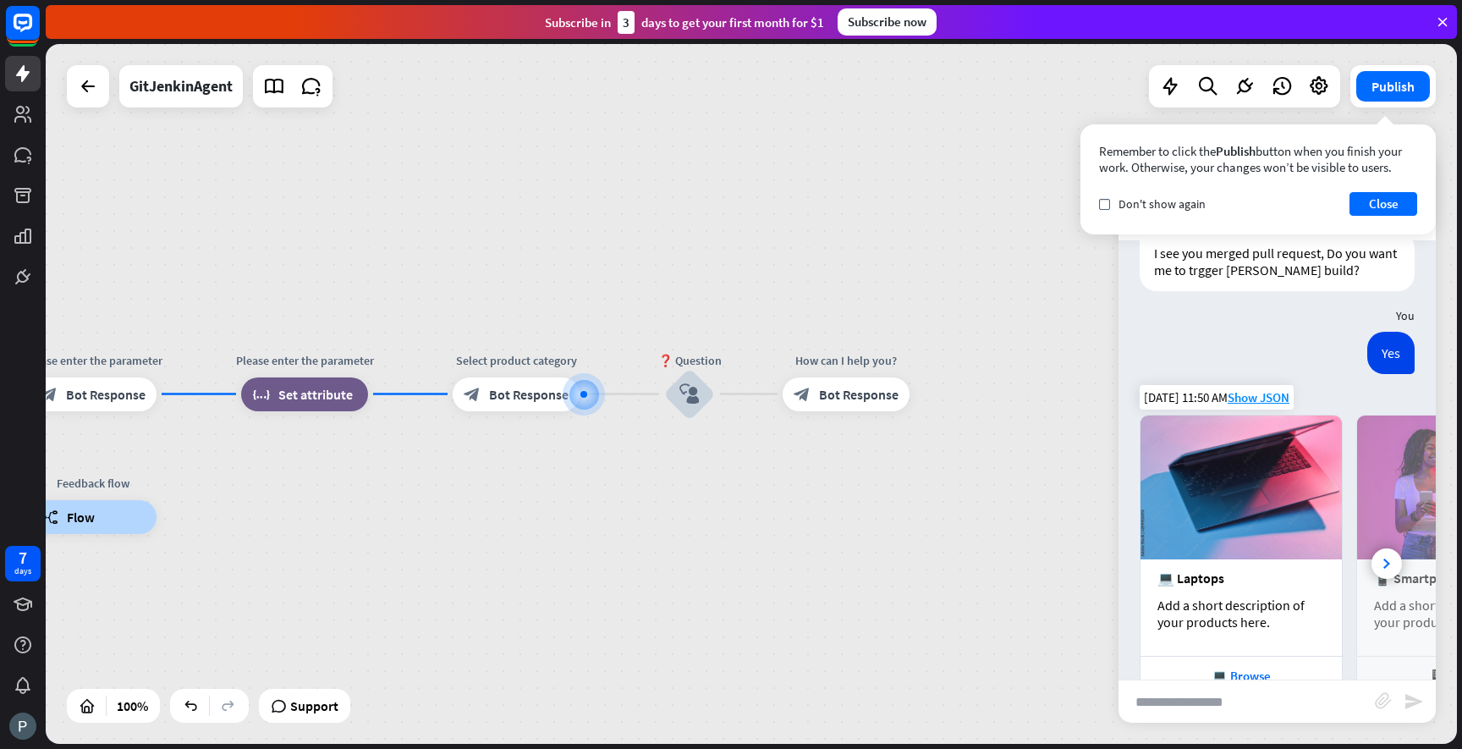
scroll to position [115, 0]
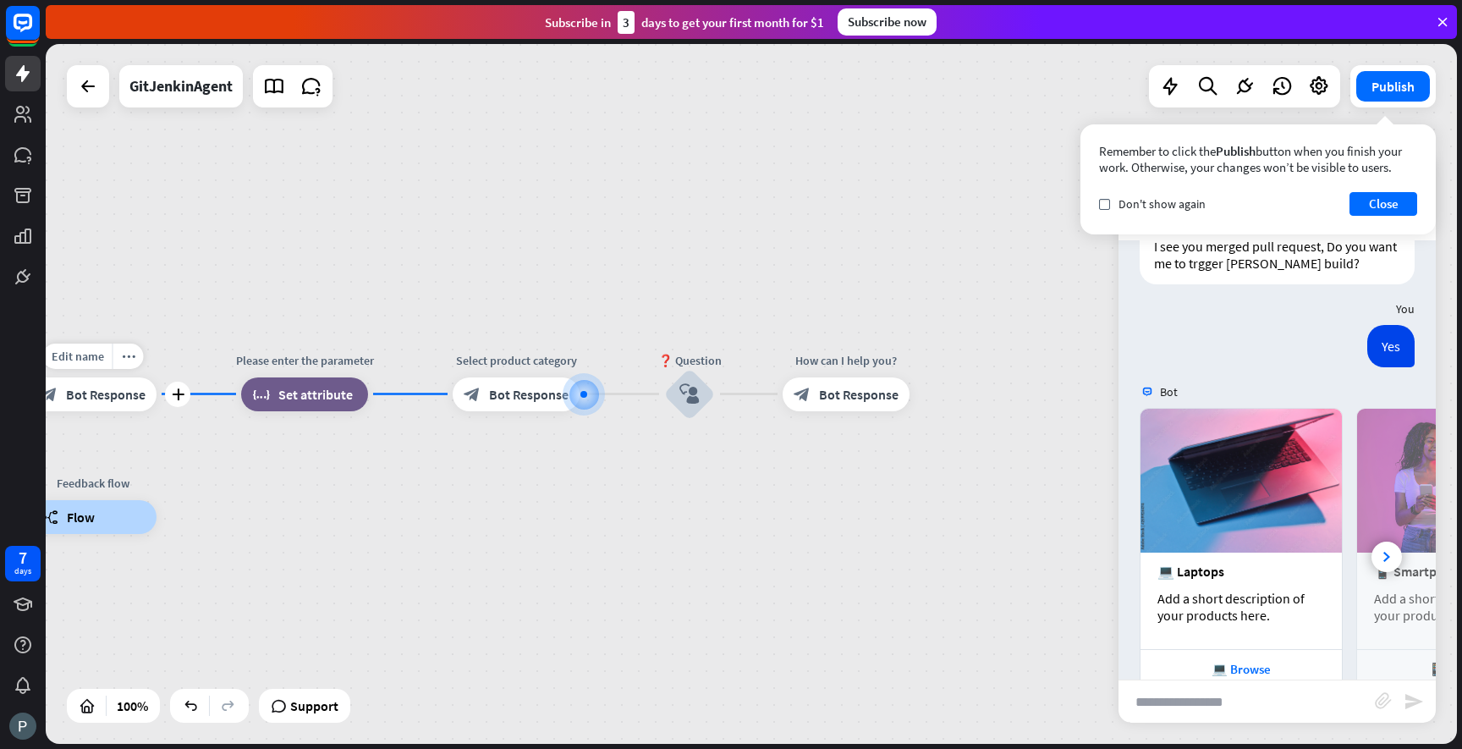
click at [68, 394] on span "Bot Response" at bounding box center [106, 394] width 80 height 17
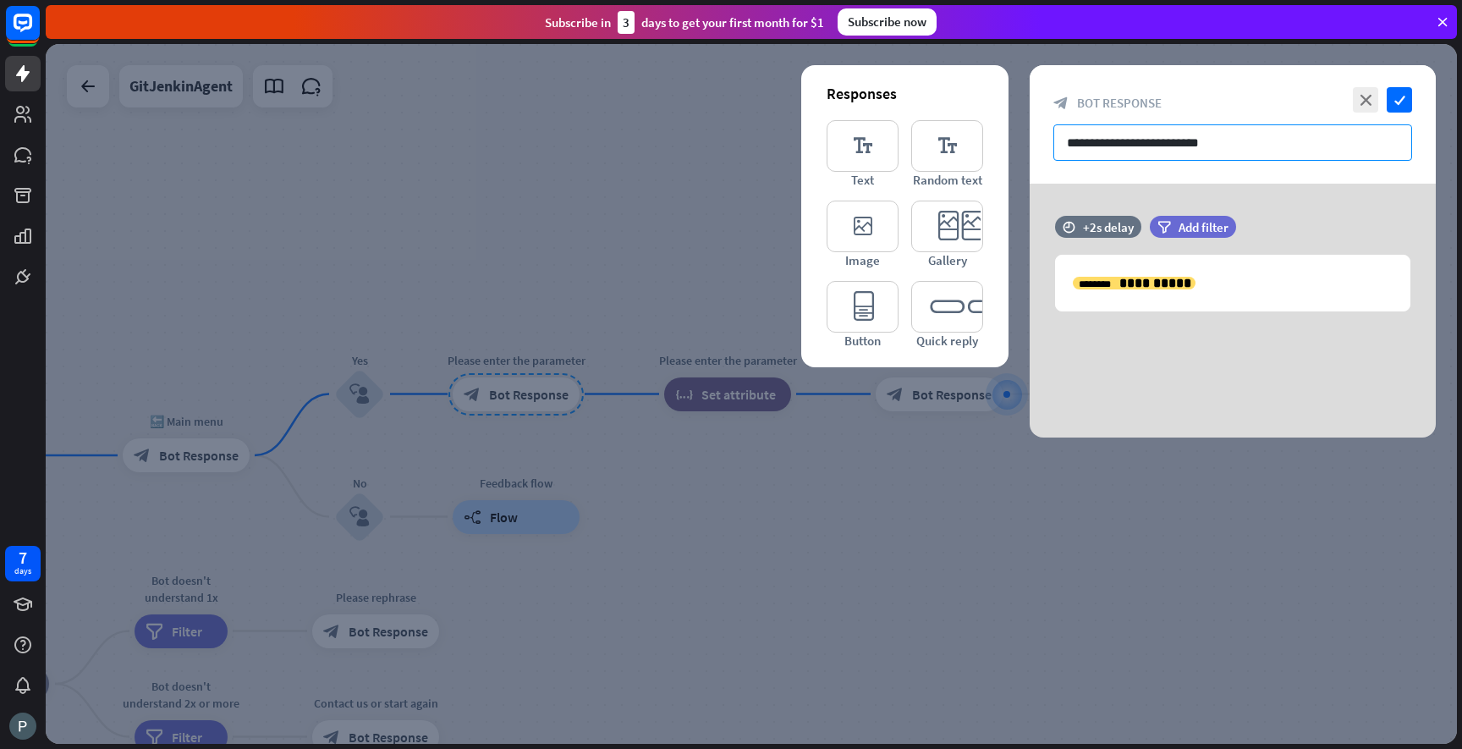
drag, startPoint x: 1223, startPoint y: 138, endPoint x: 1008, endPoint y: 136, distance: 215.8
click at [1030, 136] on div "**********" at bounding box center [1233, 251] width 406 height 372
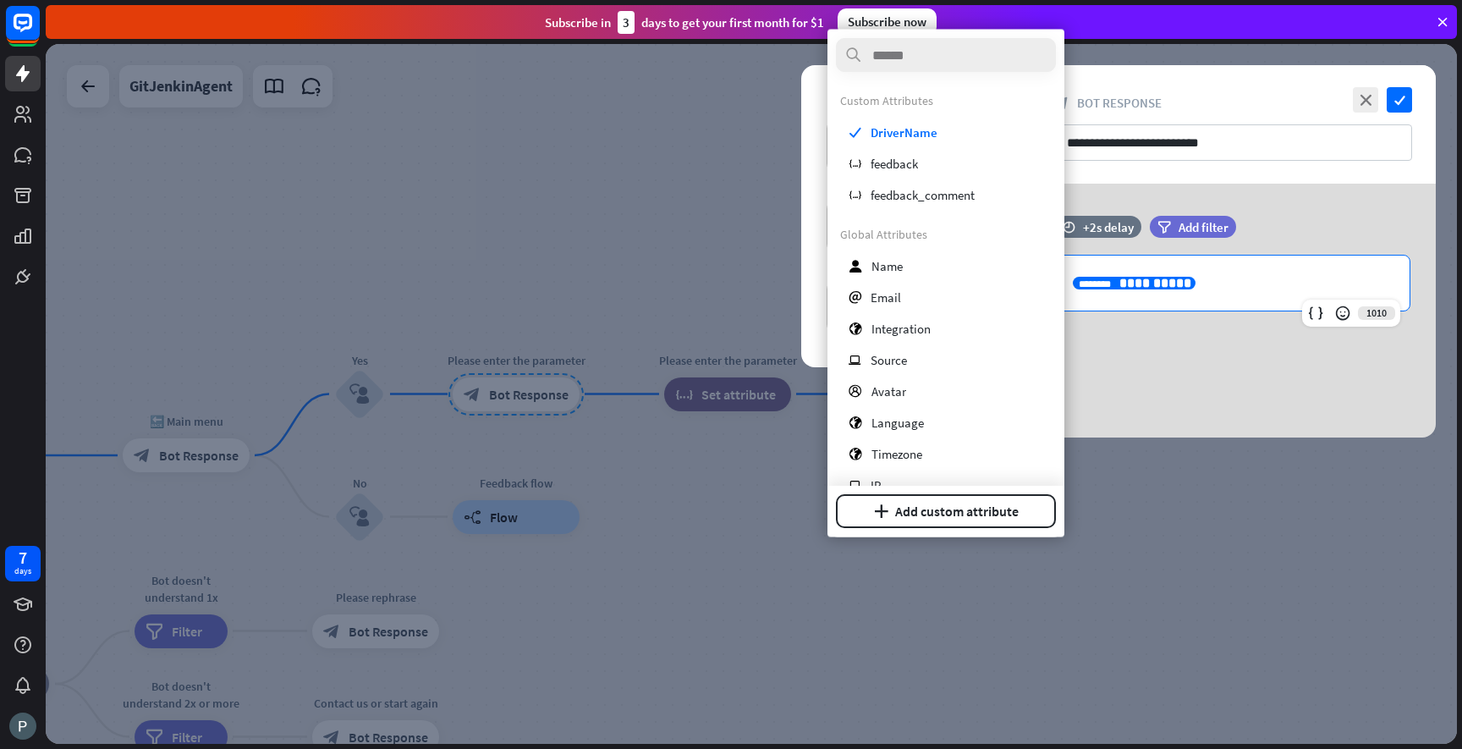
click at [1166, 277] on span "**********" at bounding box center [1155, 283] width 72 height 13
click at [1212, 279] on p "**********" at bounding box center [1233, 282] width 320 height 21
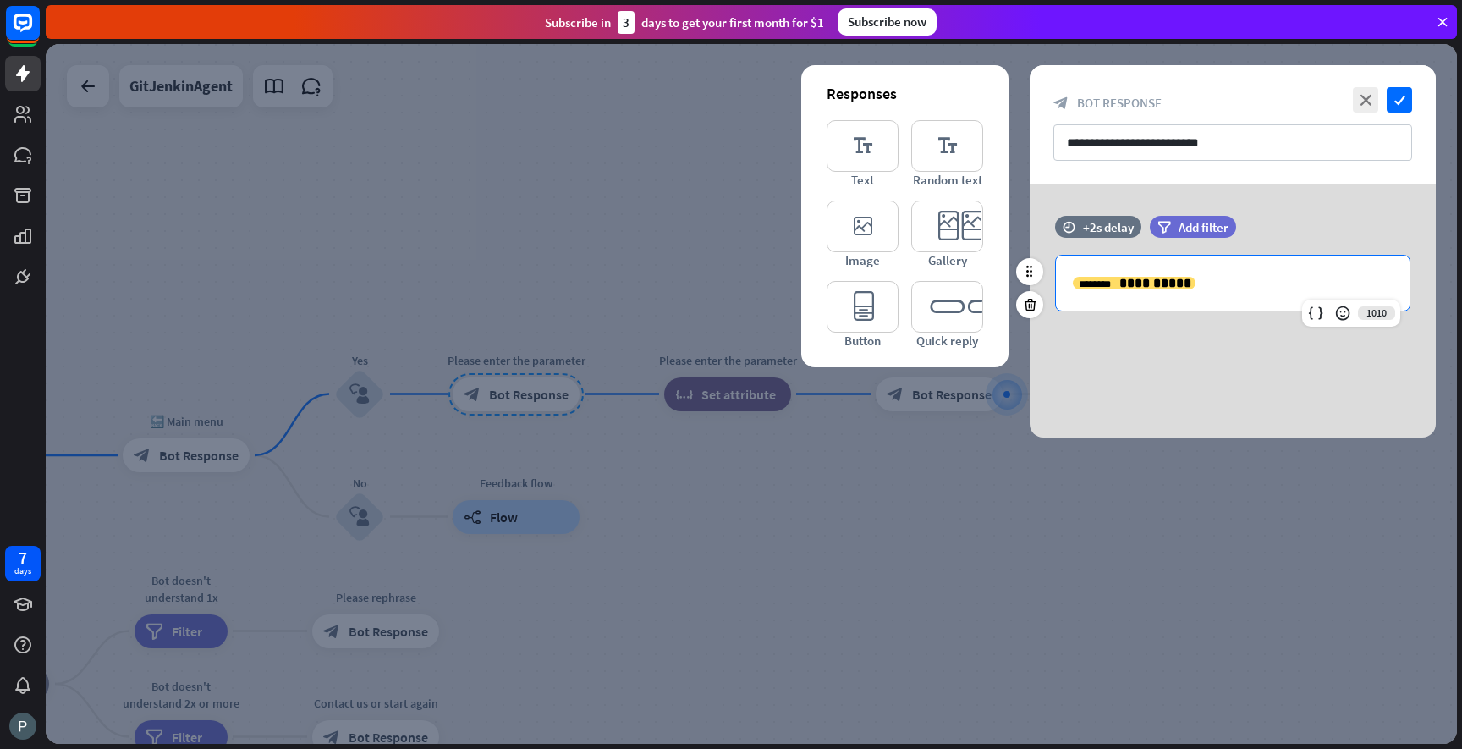
drag, startPoint x: 1212, startPoint y: 279, endPoint x: 1057, endPoint y: 273, distance: 155.8
click at [1057, 273] on div "**********" at bounding box center [1233, 283] width 354 height 55
click at [1035, 303] on icon at bounding box center [1030, 304] width 16 height 15
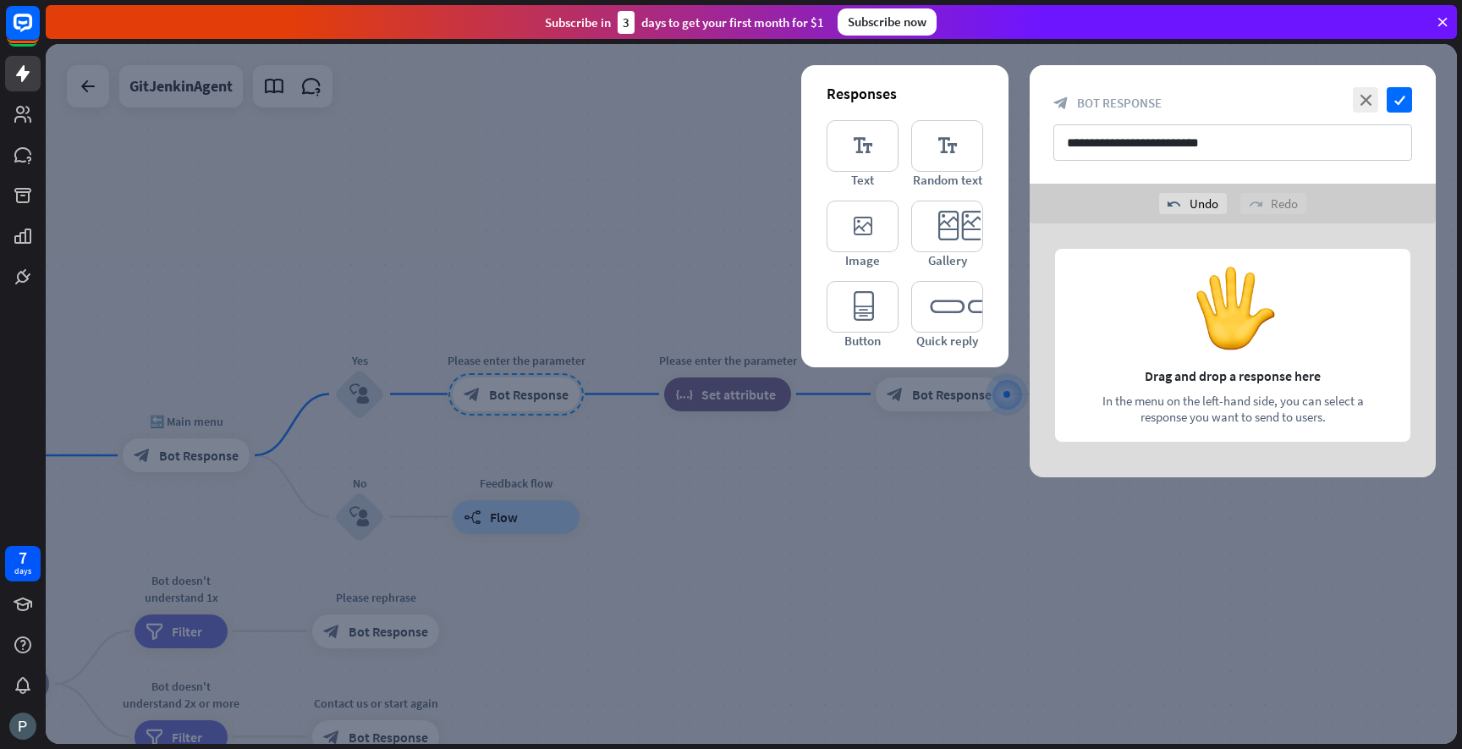
click at [1180, 327] on div at bounding box center [1233, 350] width 406 height 254
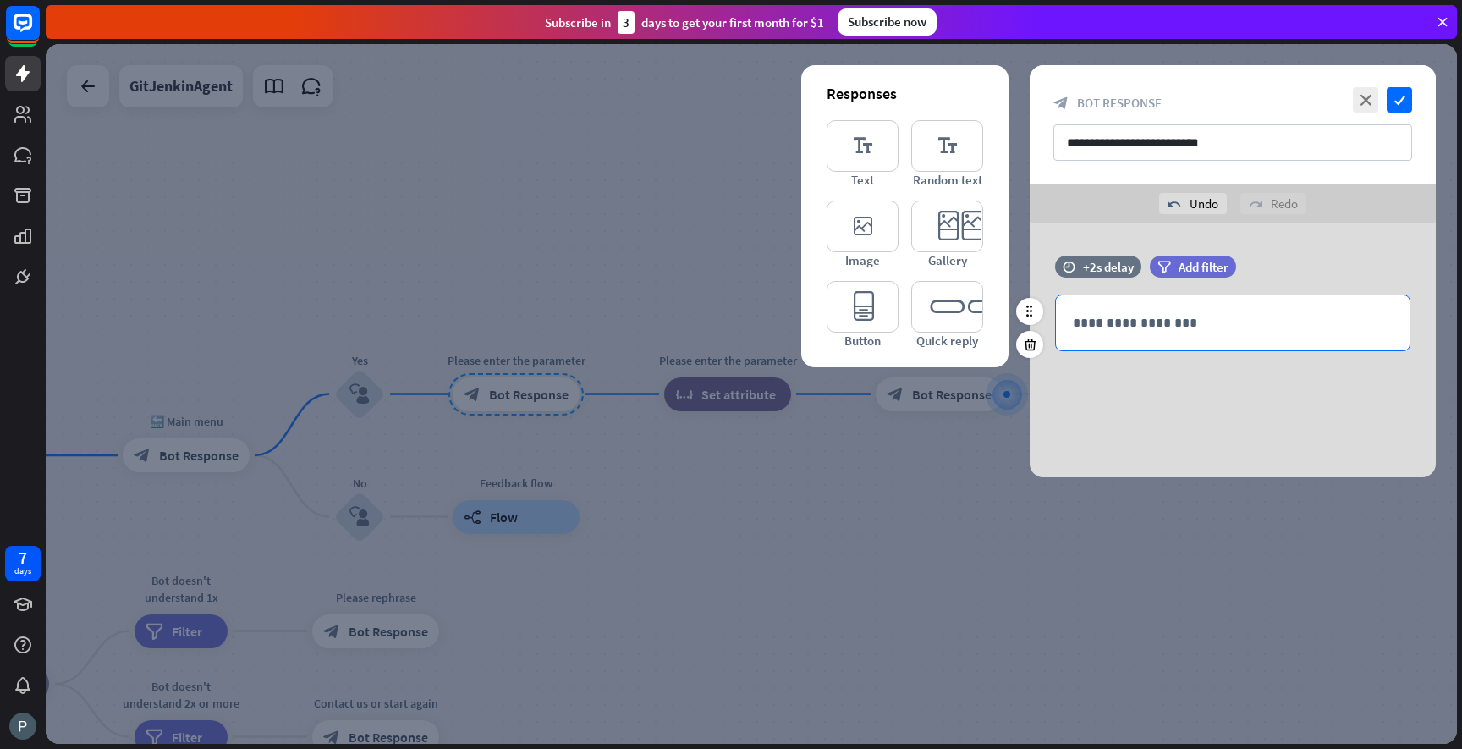
click at [1124, 321] on p "**********" at bounding box center [1233, 322] width 320 height 21
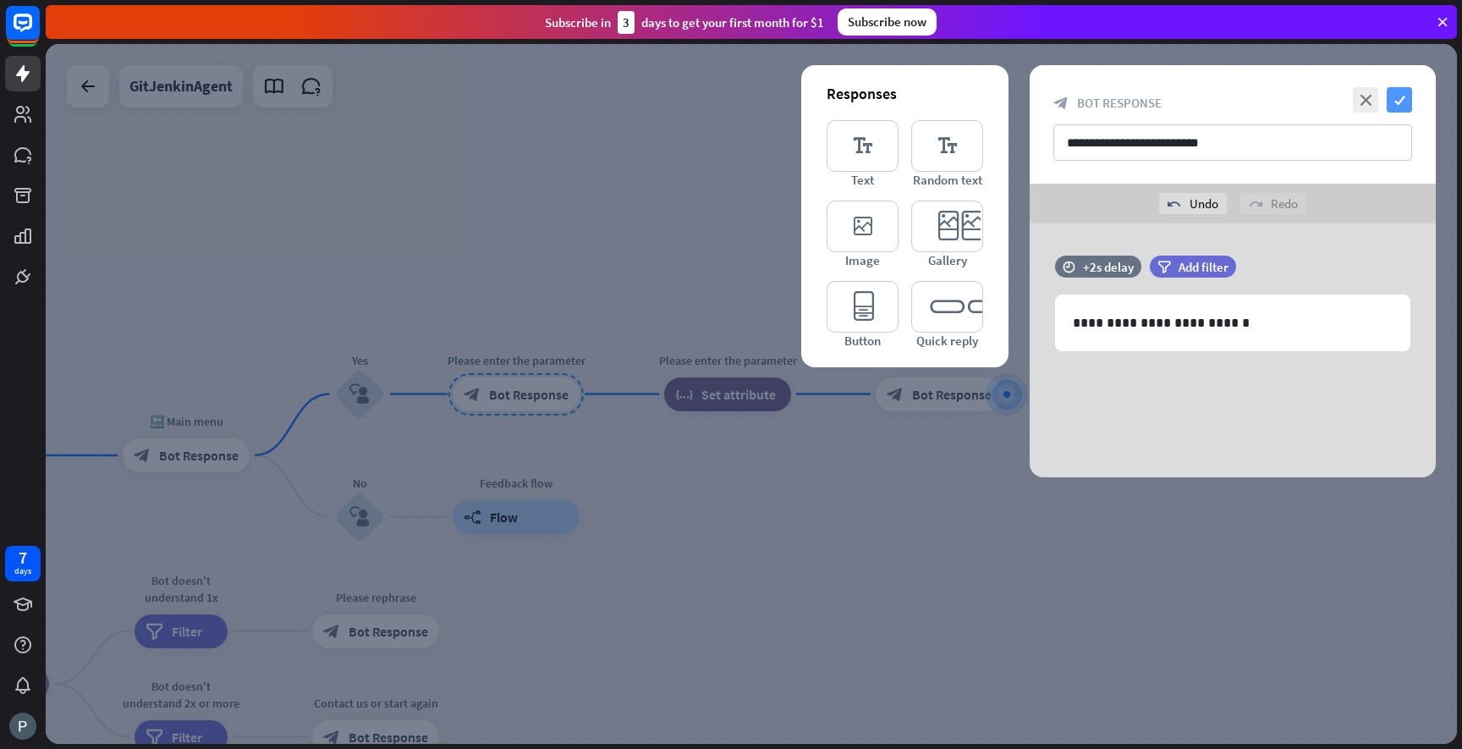
click at [1399, 95] on icon "check" at bounding box center [1399, 99] width 25 height 25
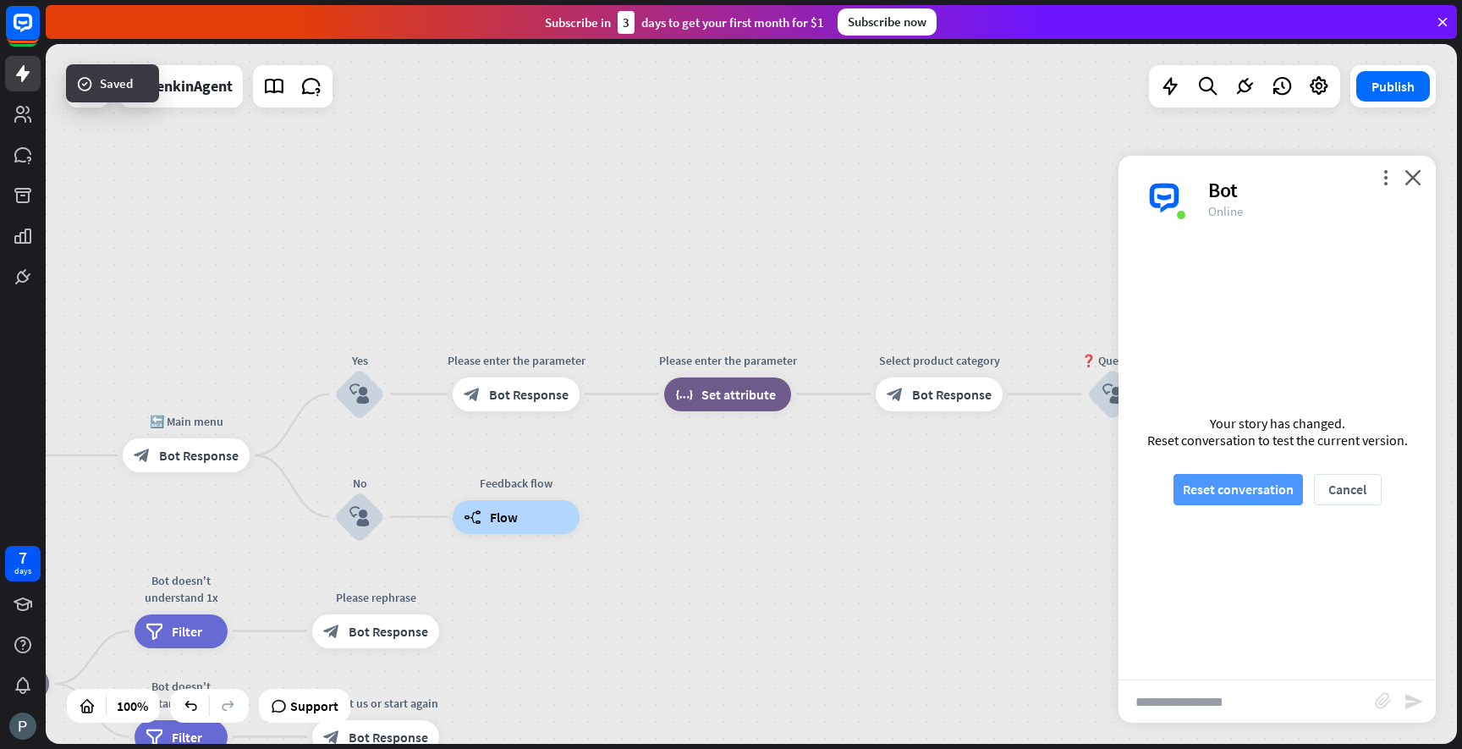
click at [1201, 488] on button "Reset conversation" at bounding box center [1238, 489] width 129 height 31
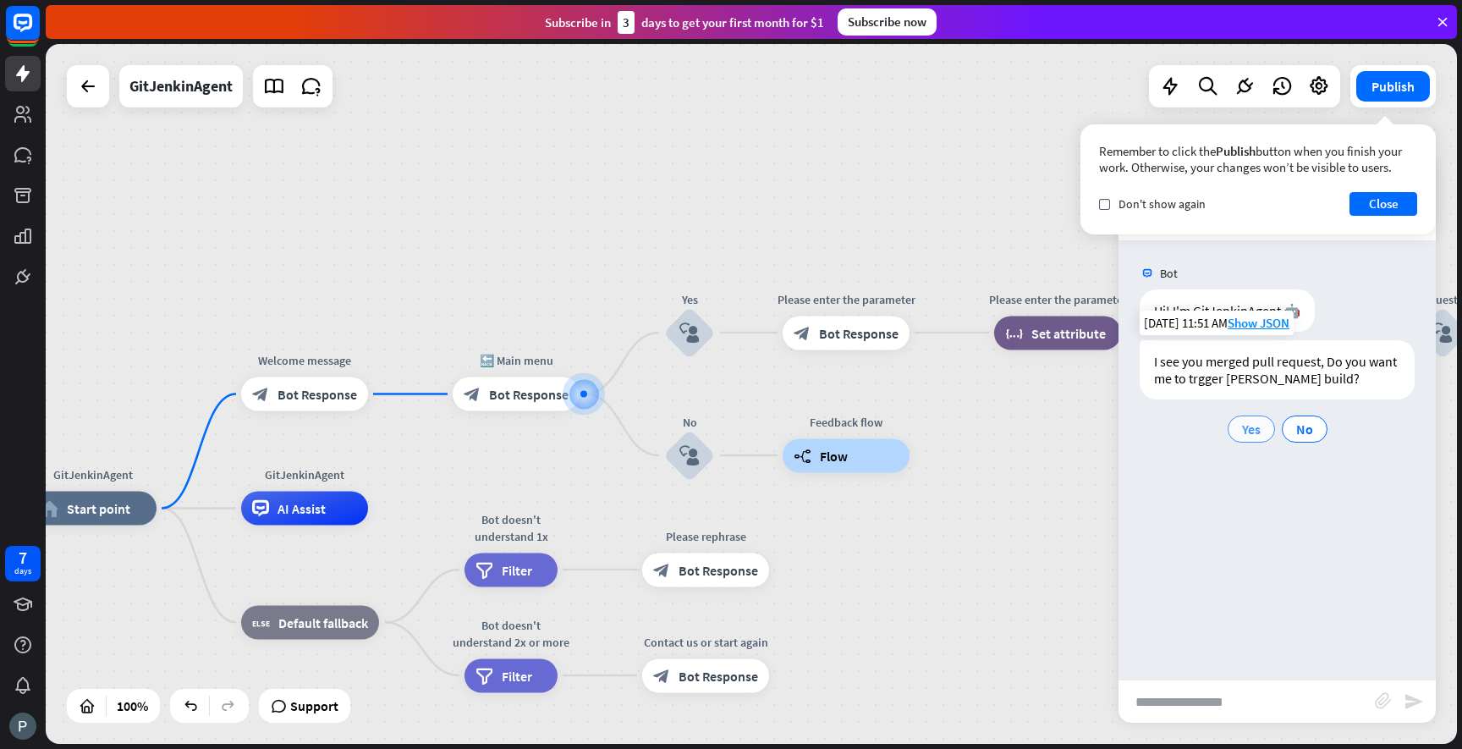
click at [1256, 429] on span "Yes" at bounding box center [1251, 429] width 19 height 17
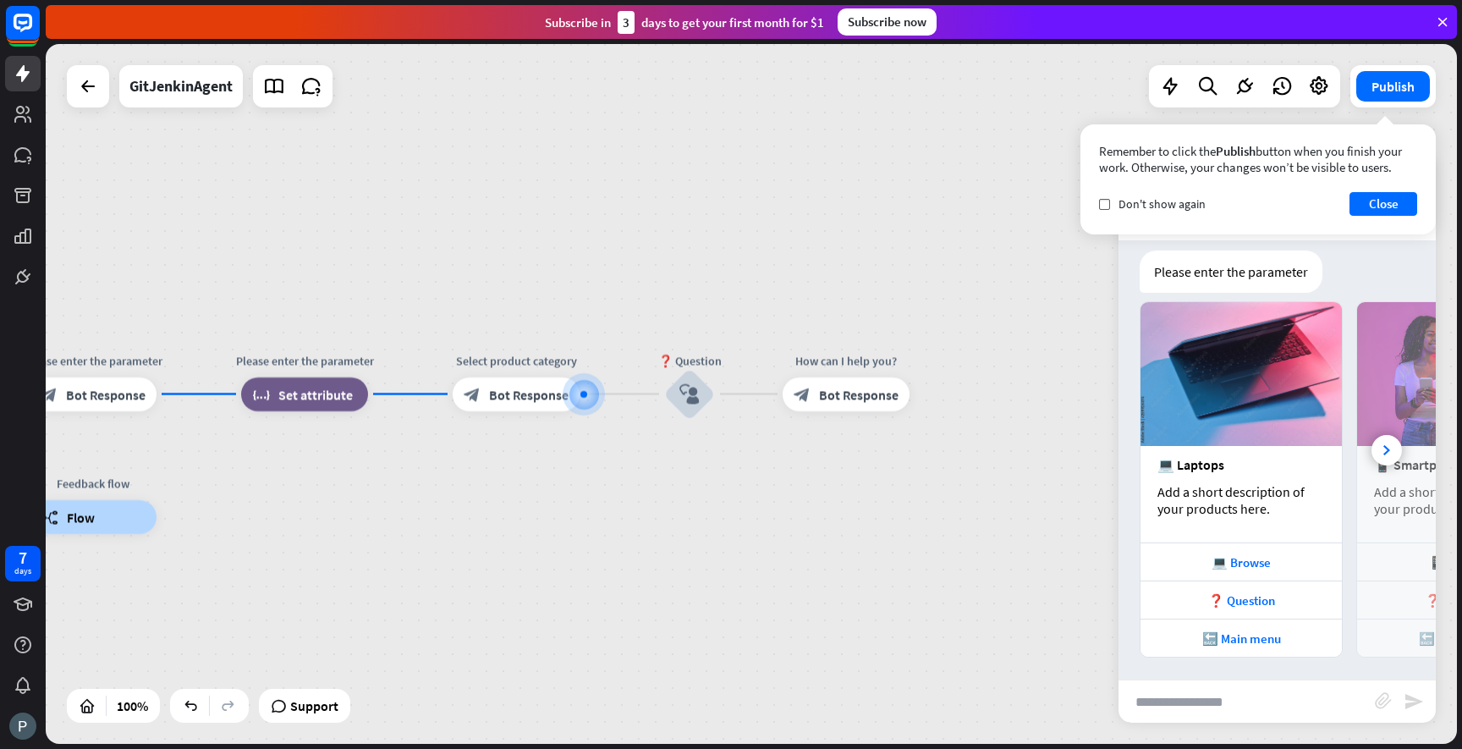
scroll to position [276, 0]
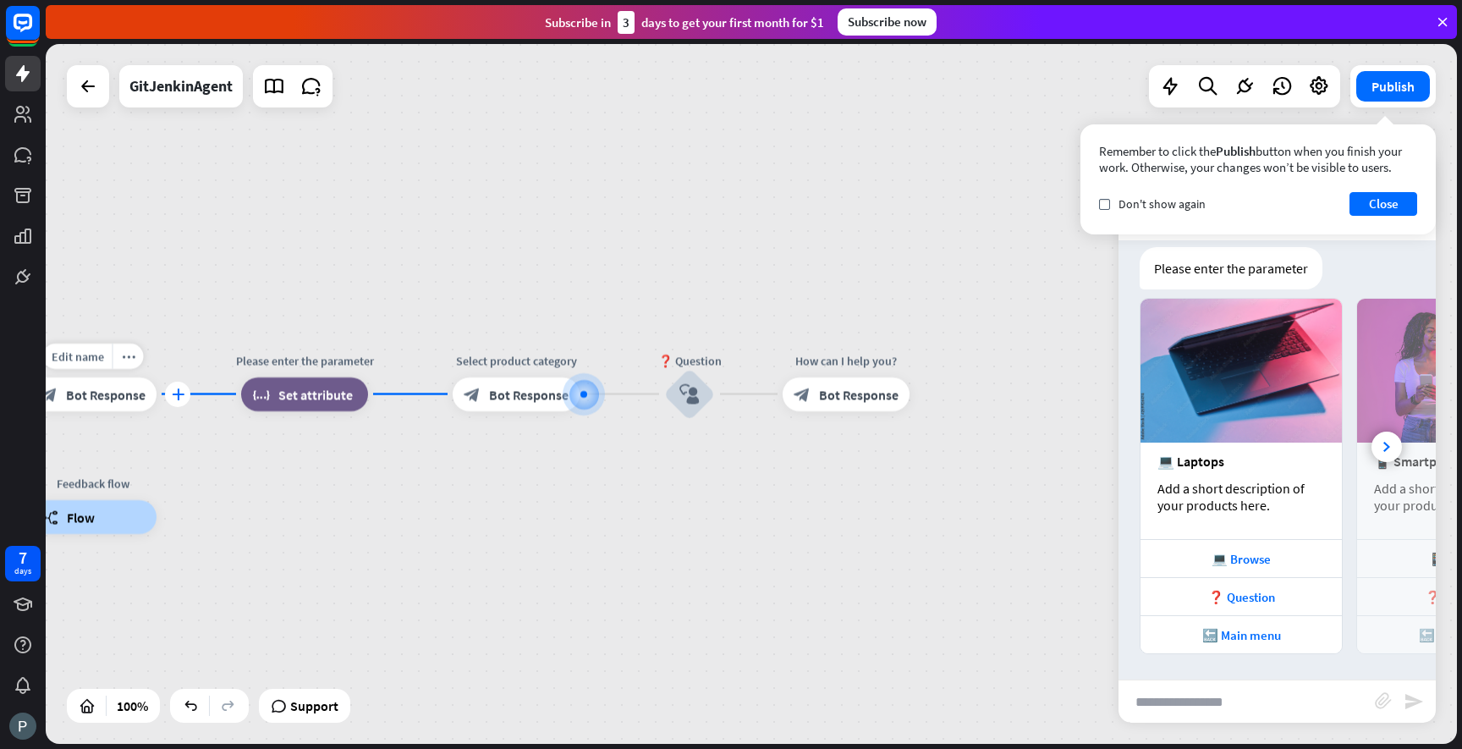
click at [176, 392] on icon "plus" at bounding box center [178, 394] width 13 height 12
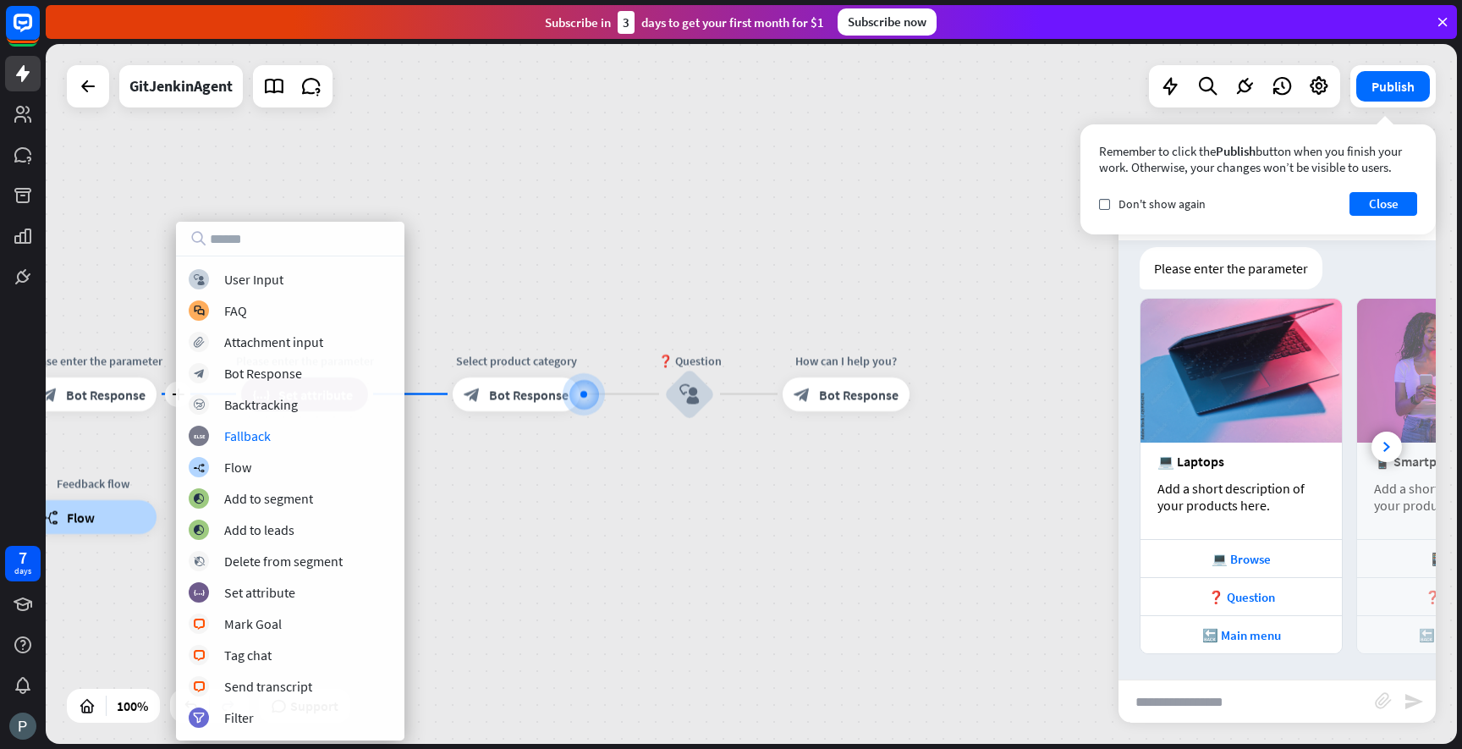
click at [506, 483] on div "GitJenkinAgent home_2 Start point Welcome message block_bot_response Bot Respon…" at bounding box center [751, 394] width 1411 height 700
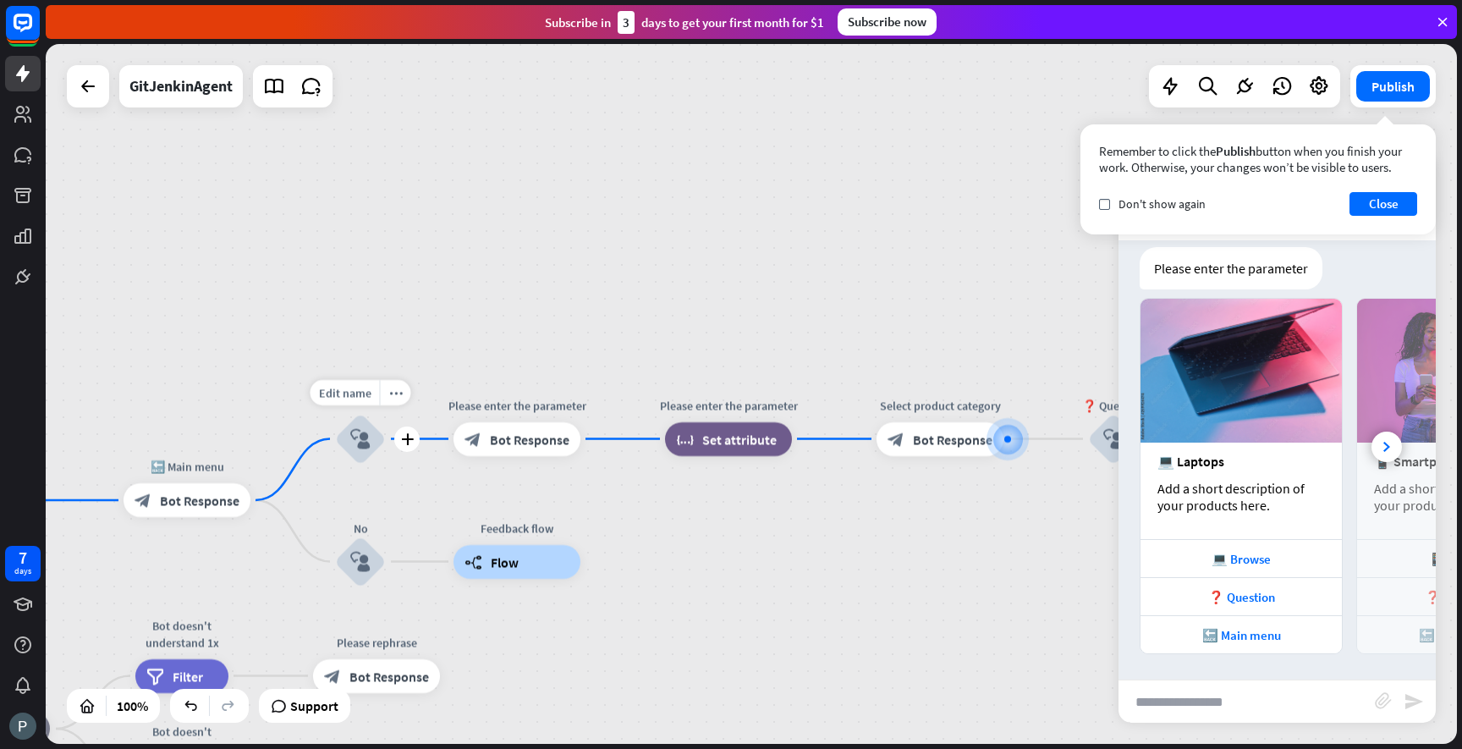
click at [367, 438] on icon "block_user_input" at bounding box center [360, 439] width 20 height 20
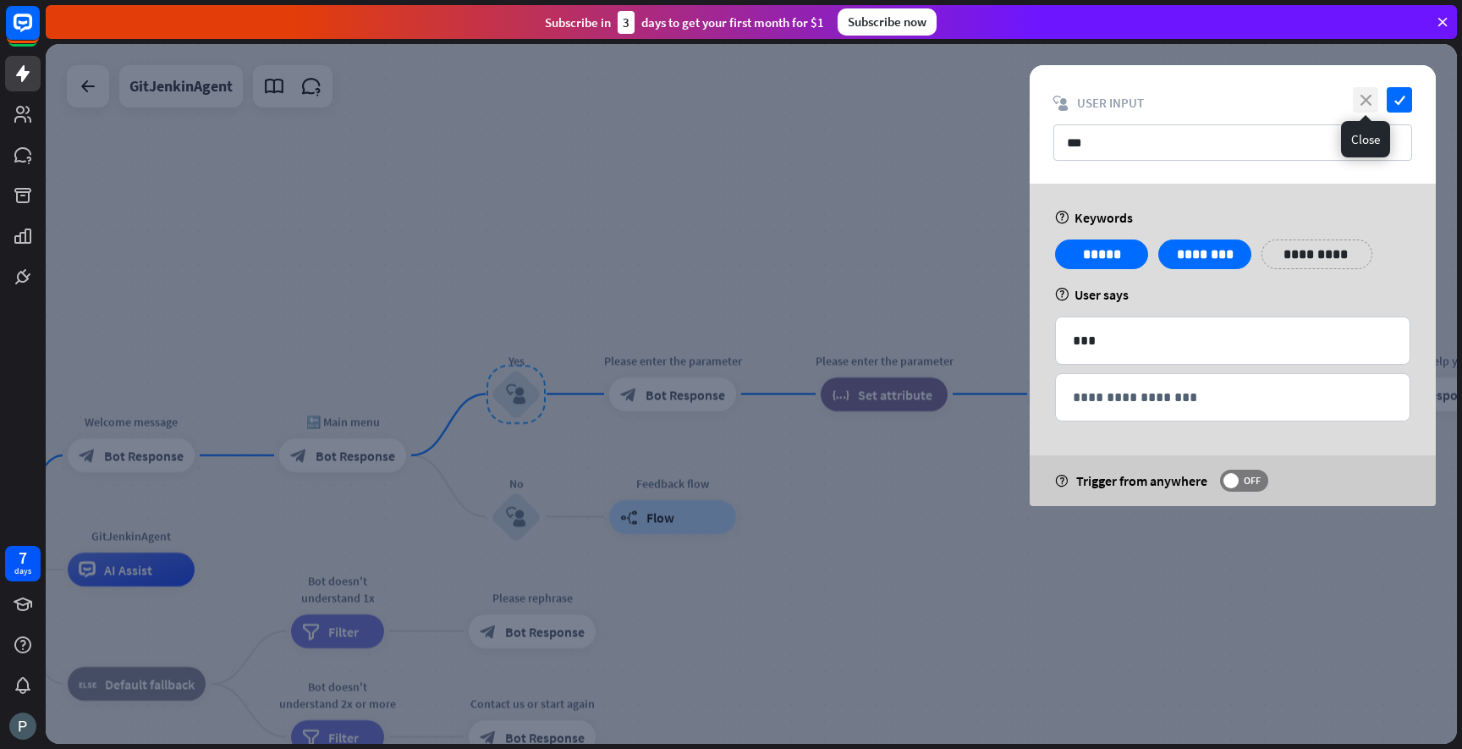
click at [1361, 108] on icon "close" at bounding box center [1365, 99] width 25 height 25
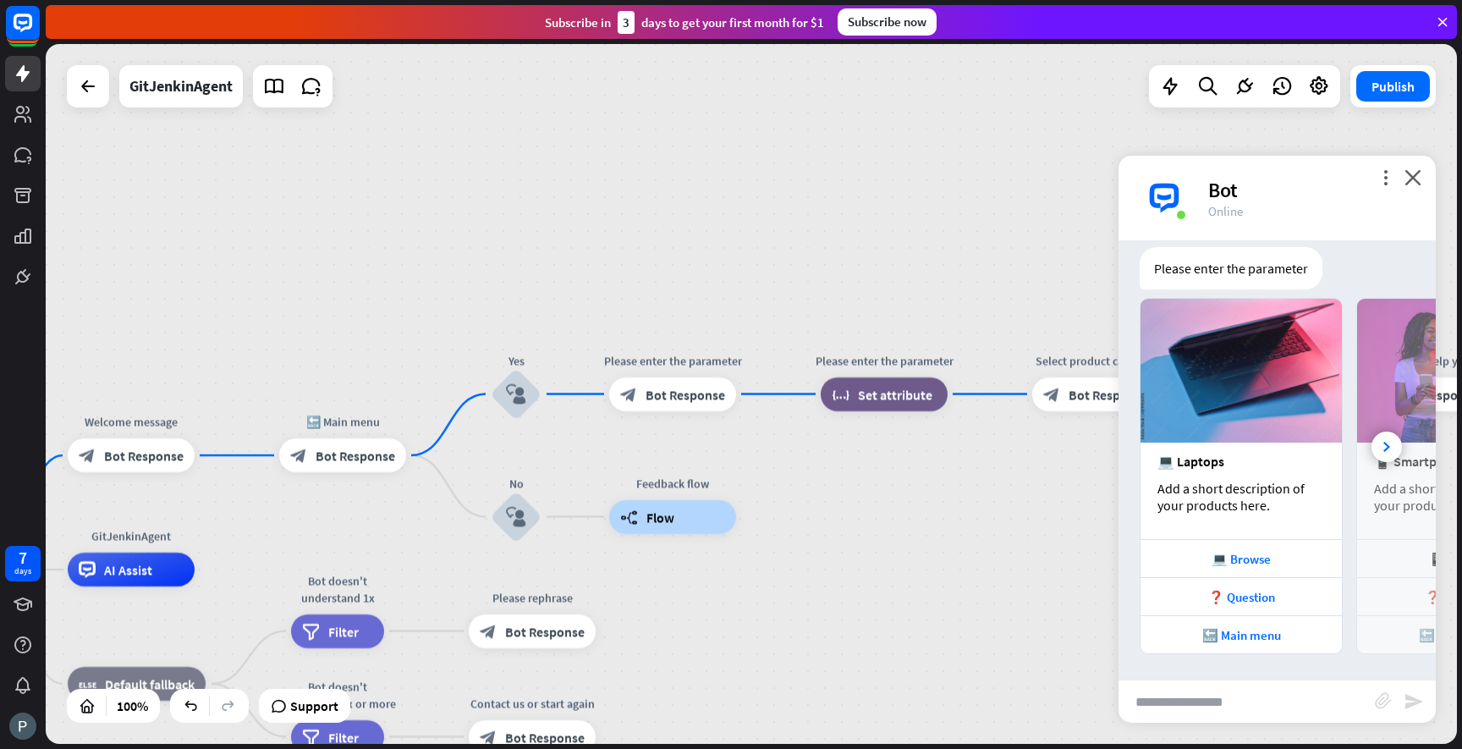
click at [915, 498] on div "GitJenkinAgent home_2 Start point Welcome message block_bot_response Bot Respon…" at bounding box center [751, 394] width 1411 height 700
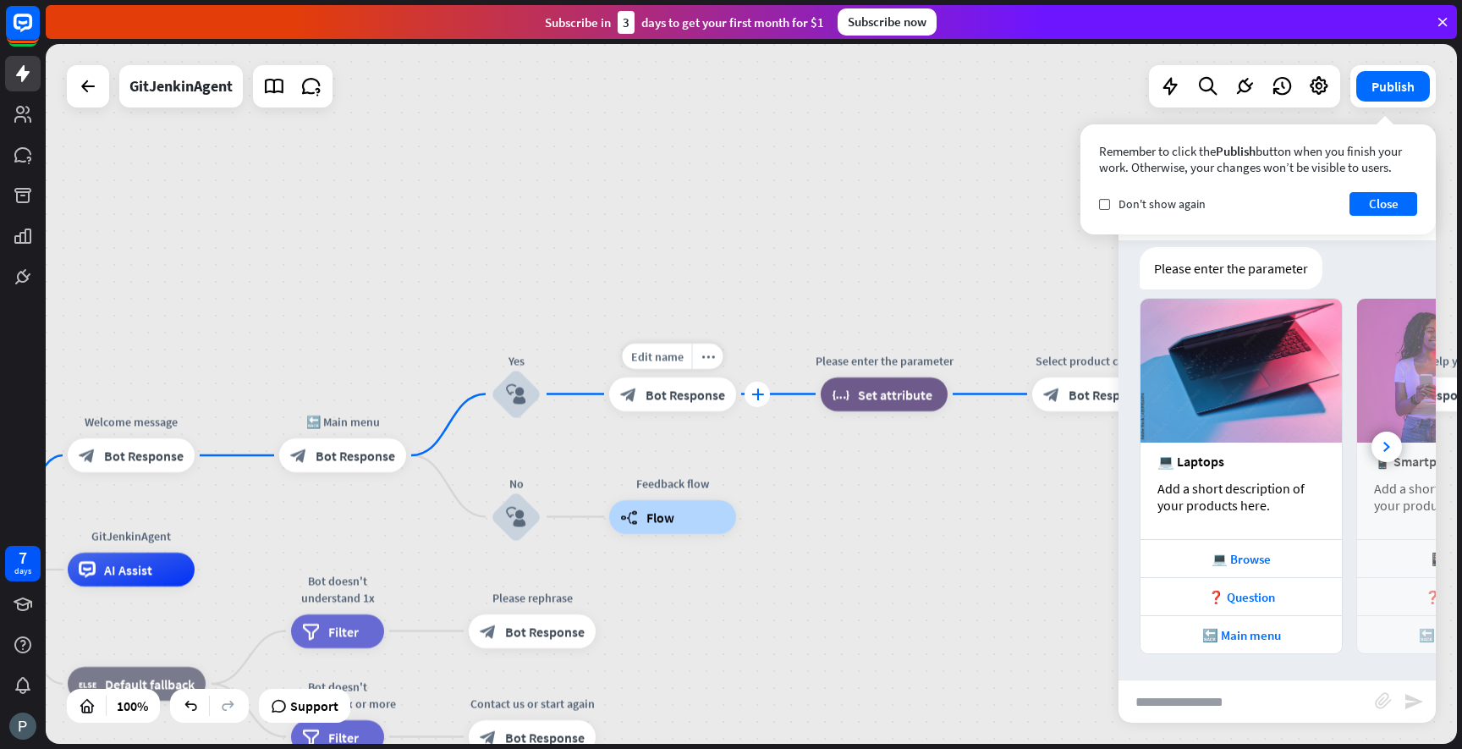
click at [758, 393] on icon "plus" at bounding box center [757, 394] width 13 height 12
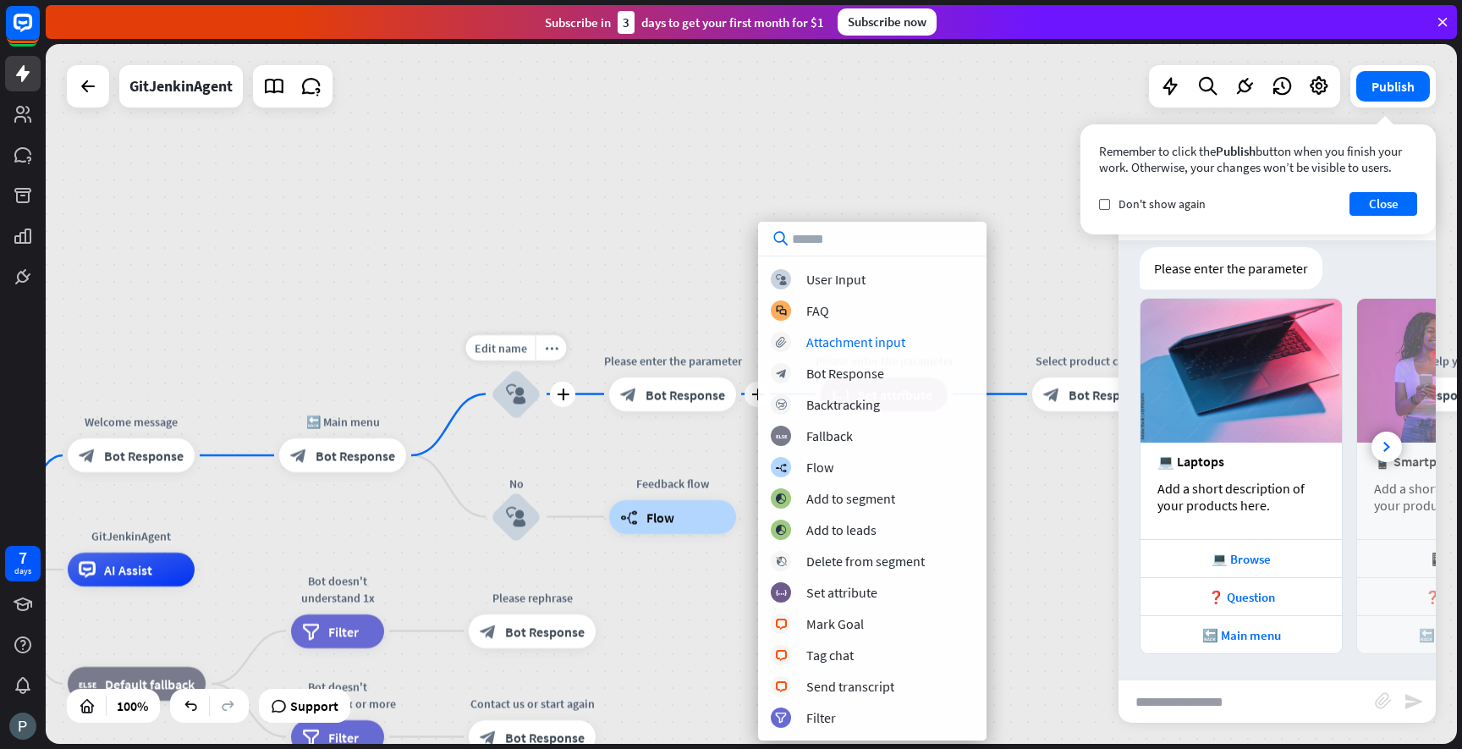
click at [520, 388] on icon "block_user_input" at bounding box center [516, 394] width 20 height 20
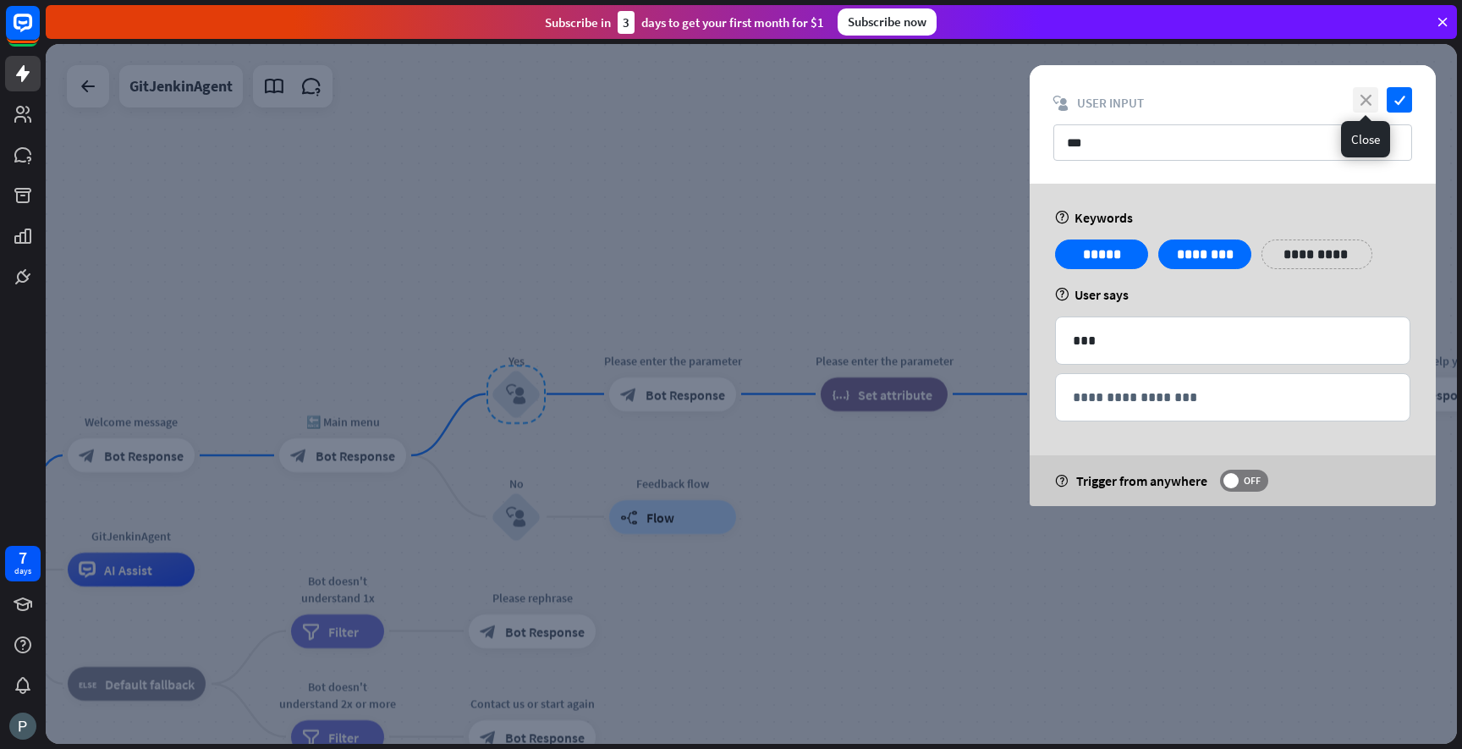
click at [1371, 96] on icon "close" at bounding box center [1365, 99] width 25 height 25
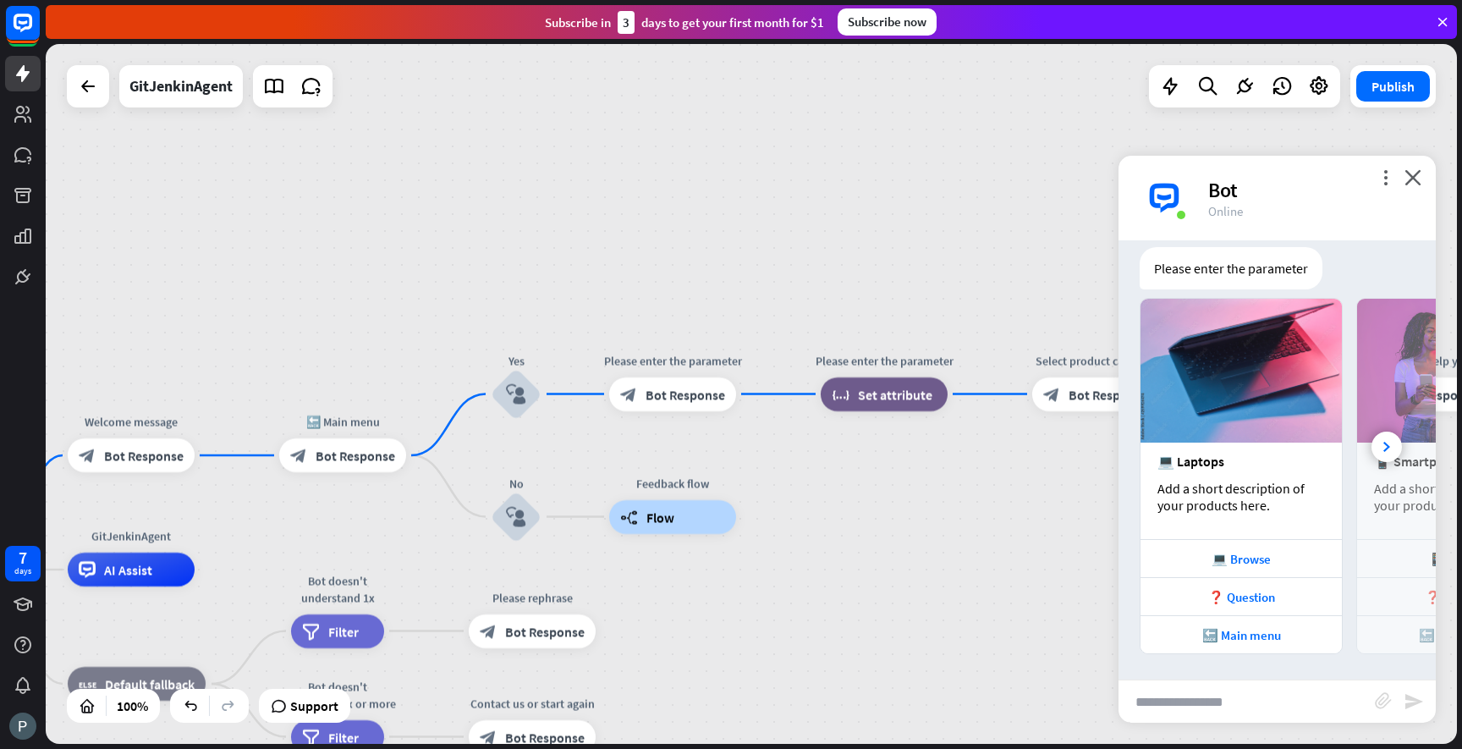
click at [881, 504] on div "GitJenkinAgent home_2 Start point Welcome message block_bot_response Bot Respon…" at bounding box center [751, 394] width 1411 height 700
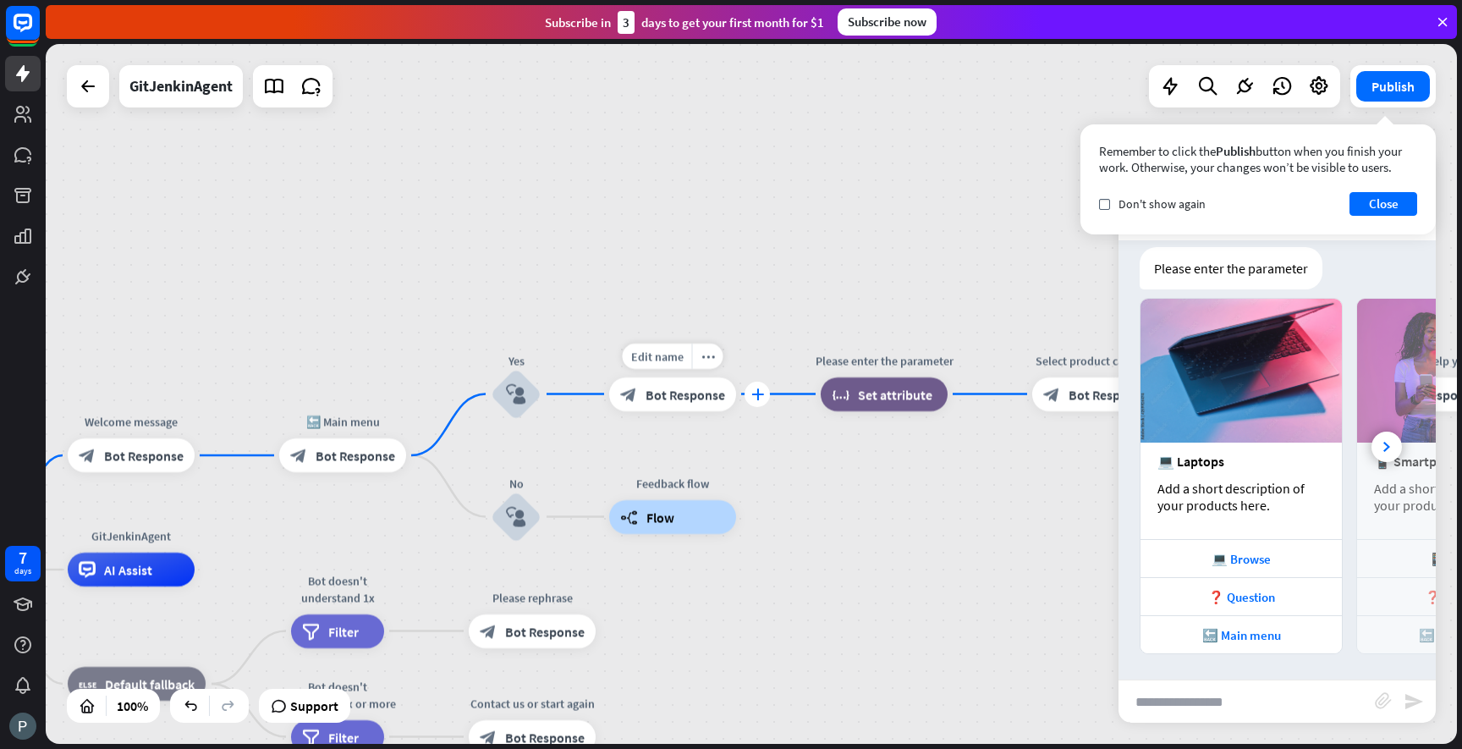
drag, startPoint x: 519, startPoint y: 400, endPoint x: 755, endPoint y: 396, distance: 236.1
click at [519, 391] on icon "block_user_input" at bounding box center [516, 394] width 20 height 20
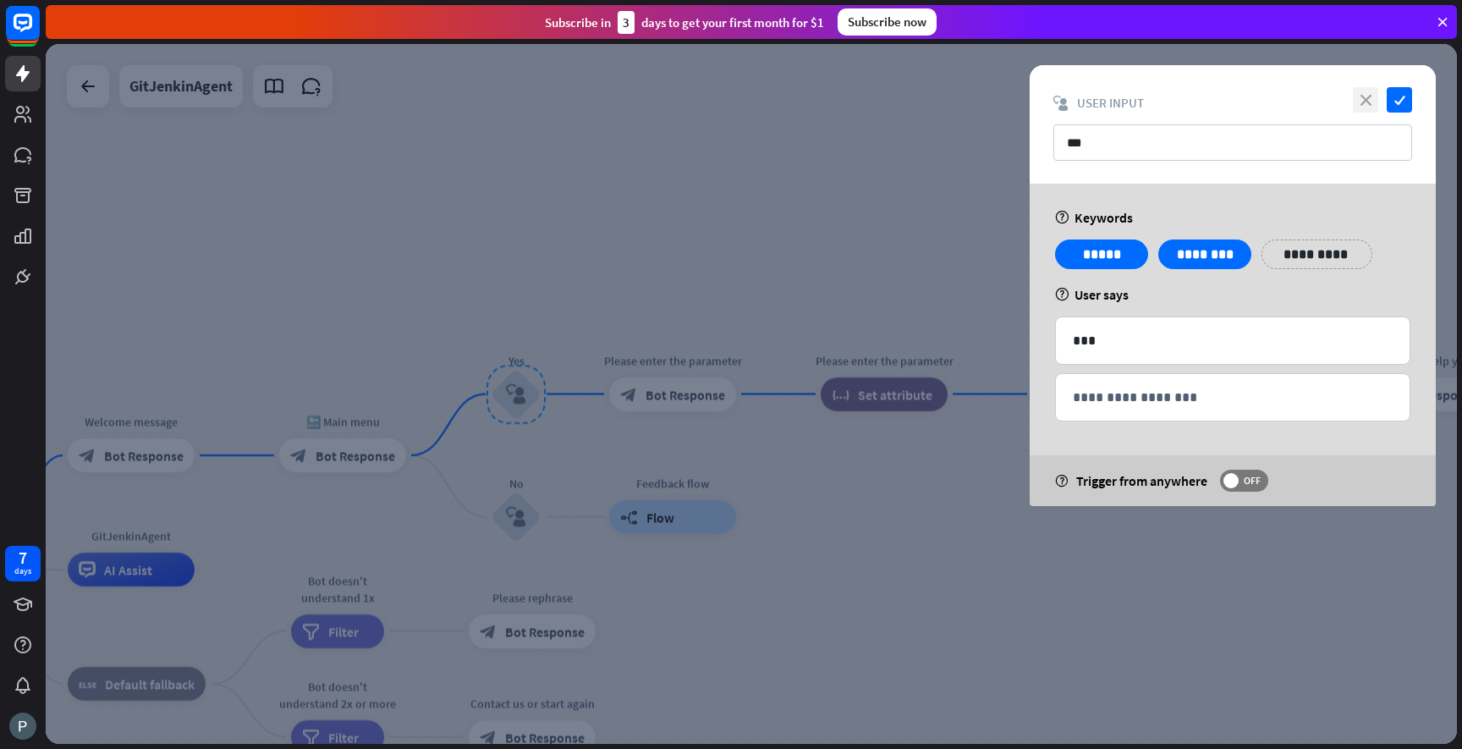
click at [1362, 97] on icon "close" at bounding box center [1365, 99] width 25 height 25
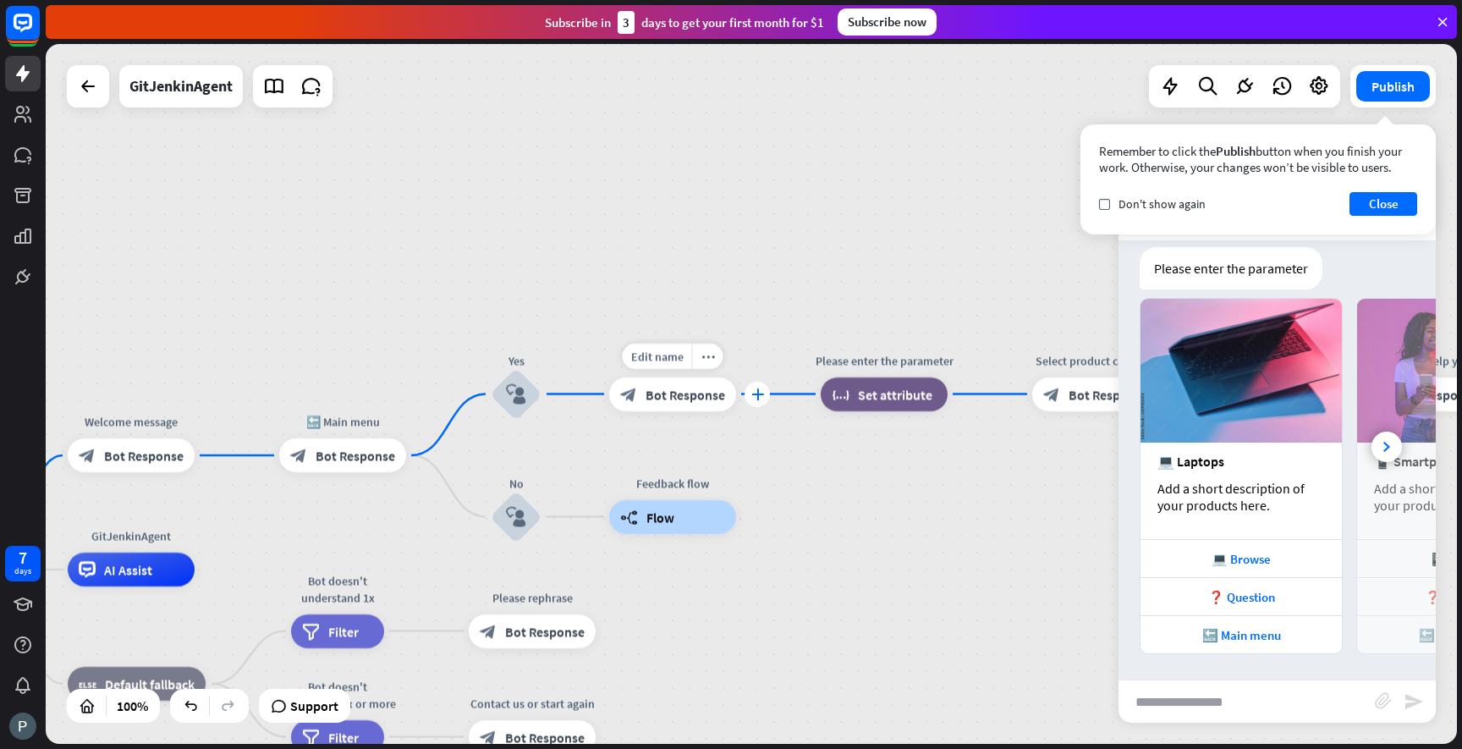
click at [759, 394] on icon "plus" at bounding box center [757, 394] width 13 height 12
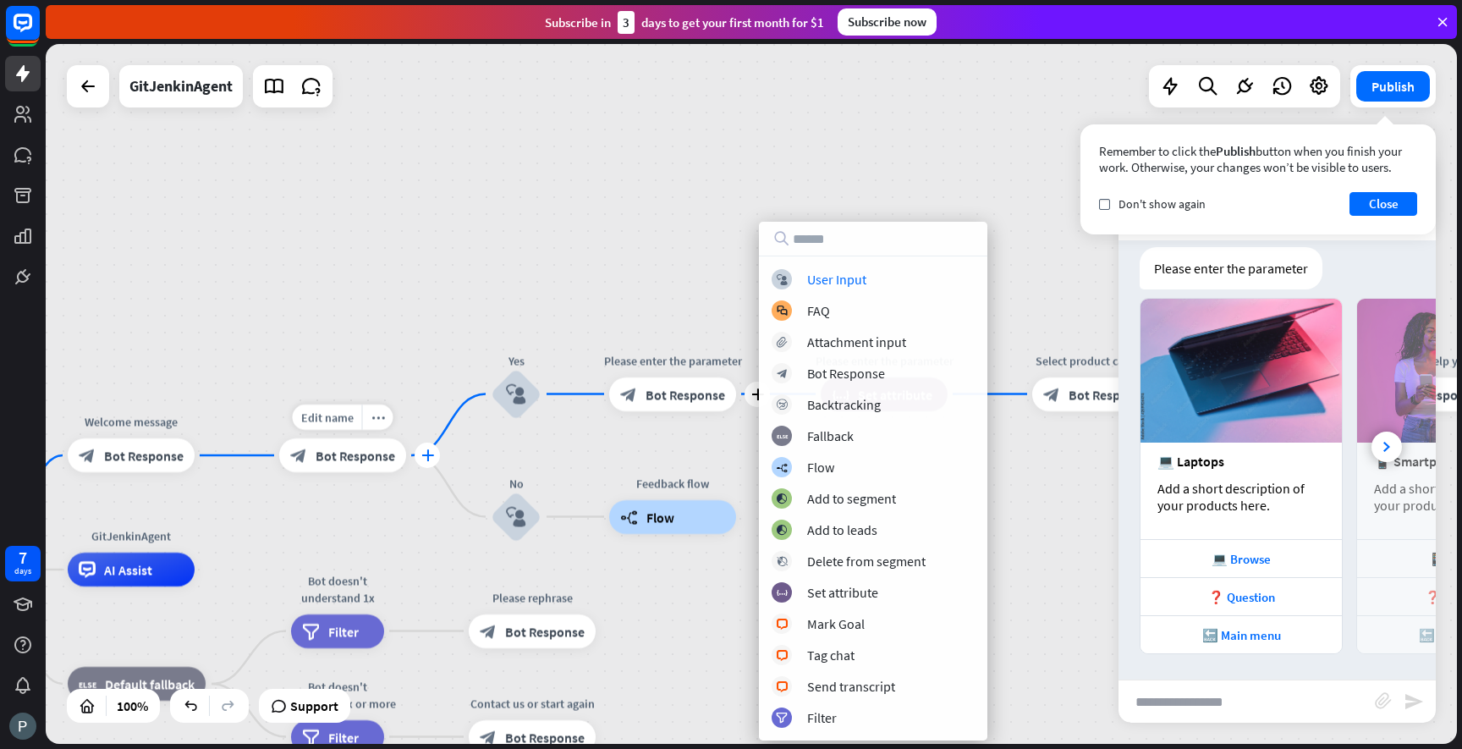
click at [421, 454] on div "plus" at bounding box center [427, 455] width 25 height 25
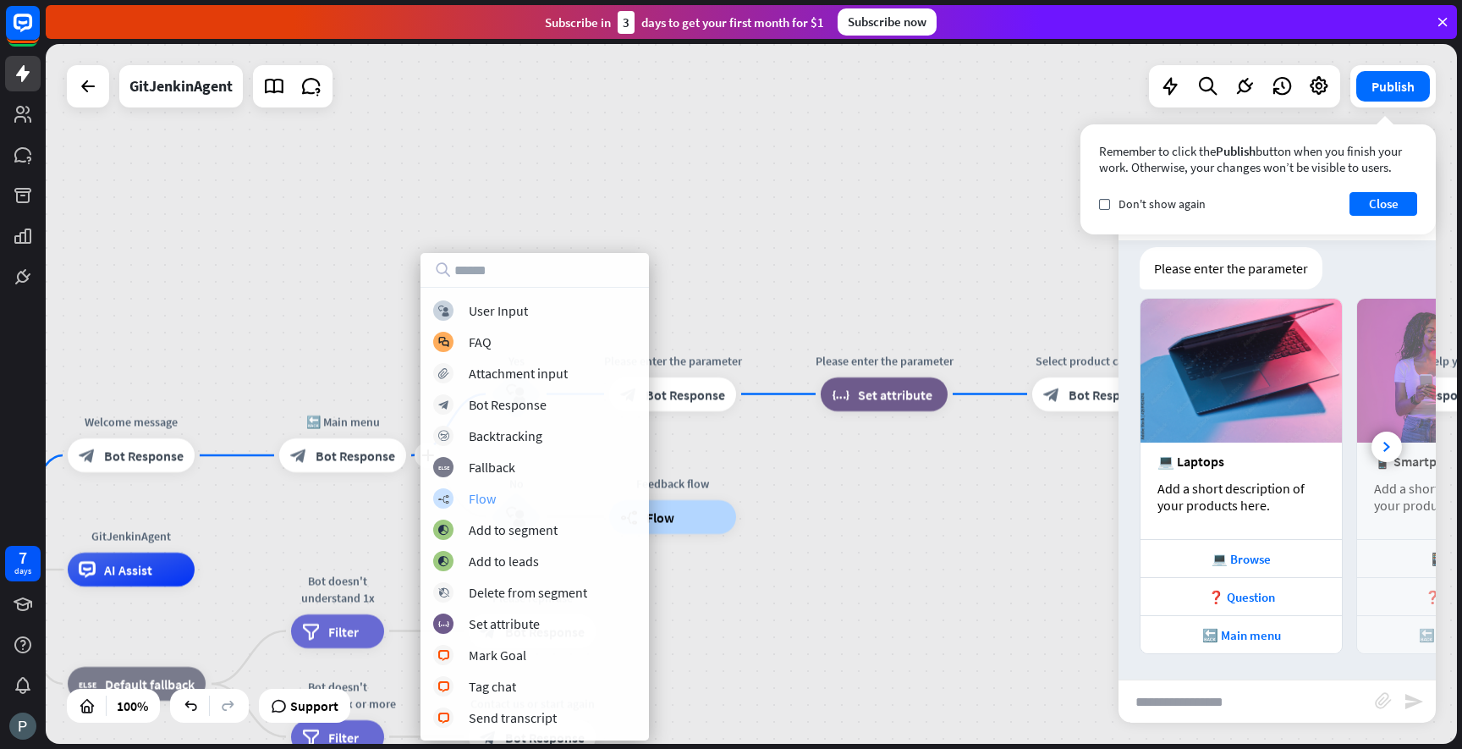
click at [480, 495] on div "Flow" at bounding box center [482, 498] width 27 height 17
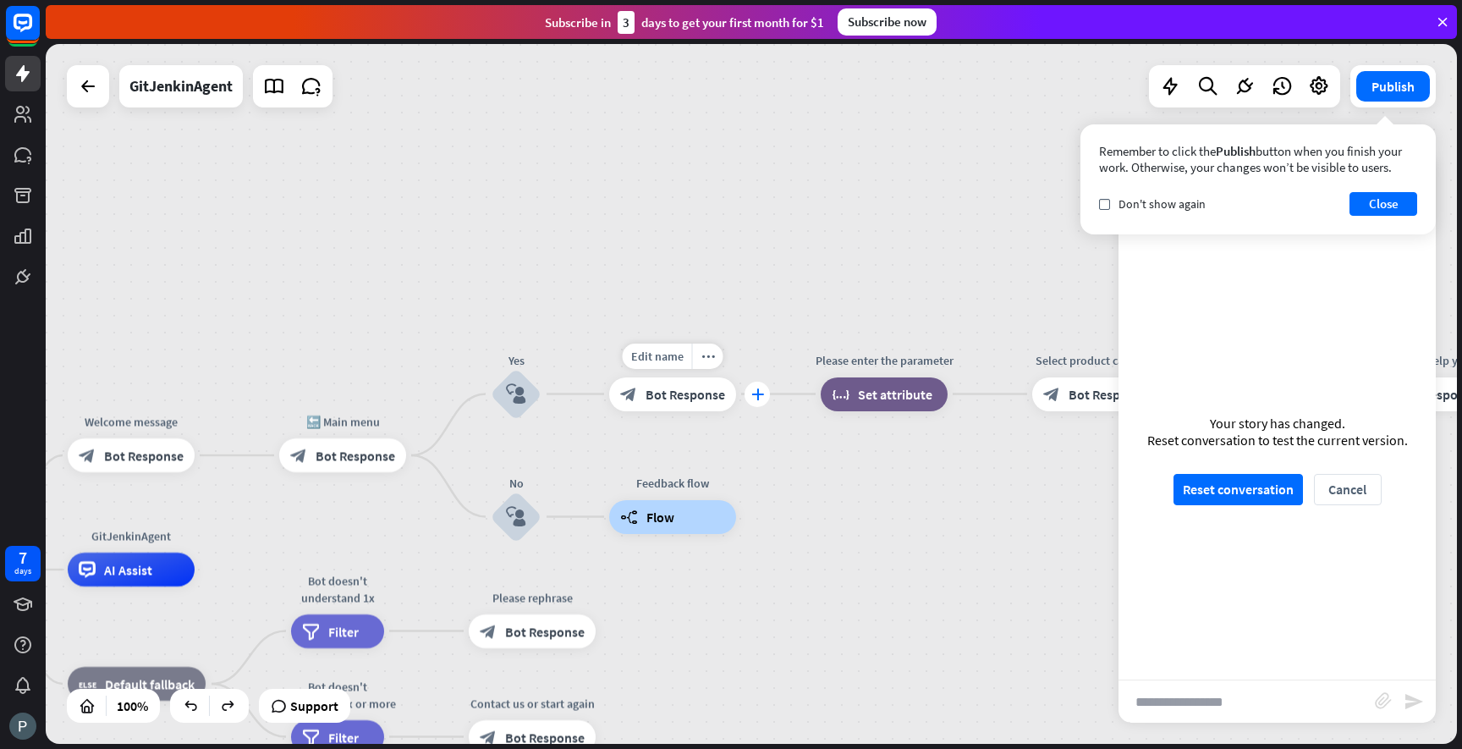
click at [751, 392] on icon "plus" at bounding box center [757, 394] width 13 height 12
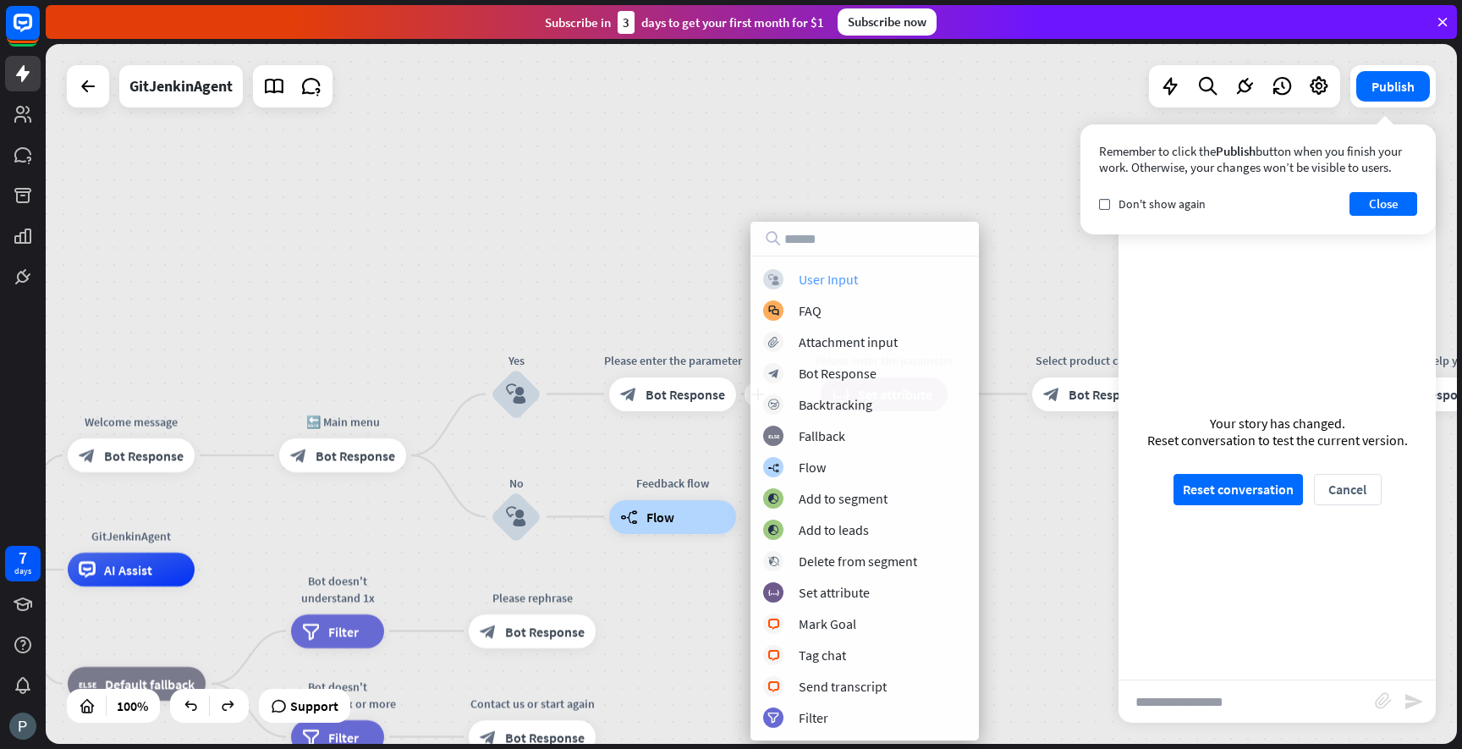
click at [832, 284] on div "User Input" at bounding box center [828, 279] width 59 height 17
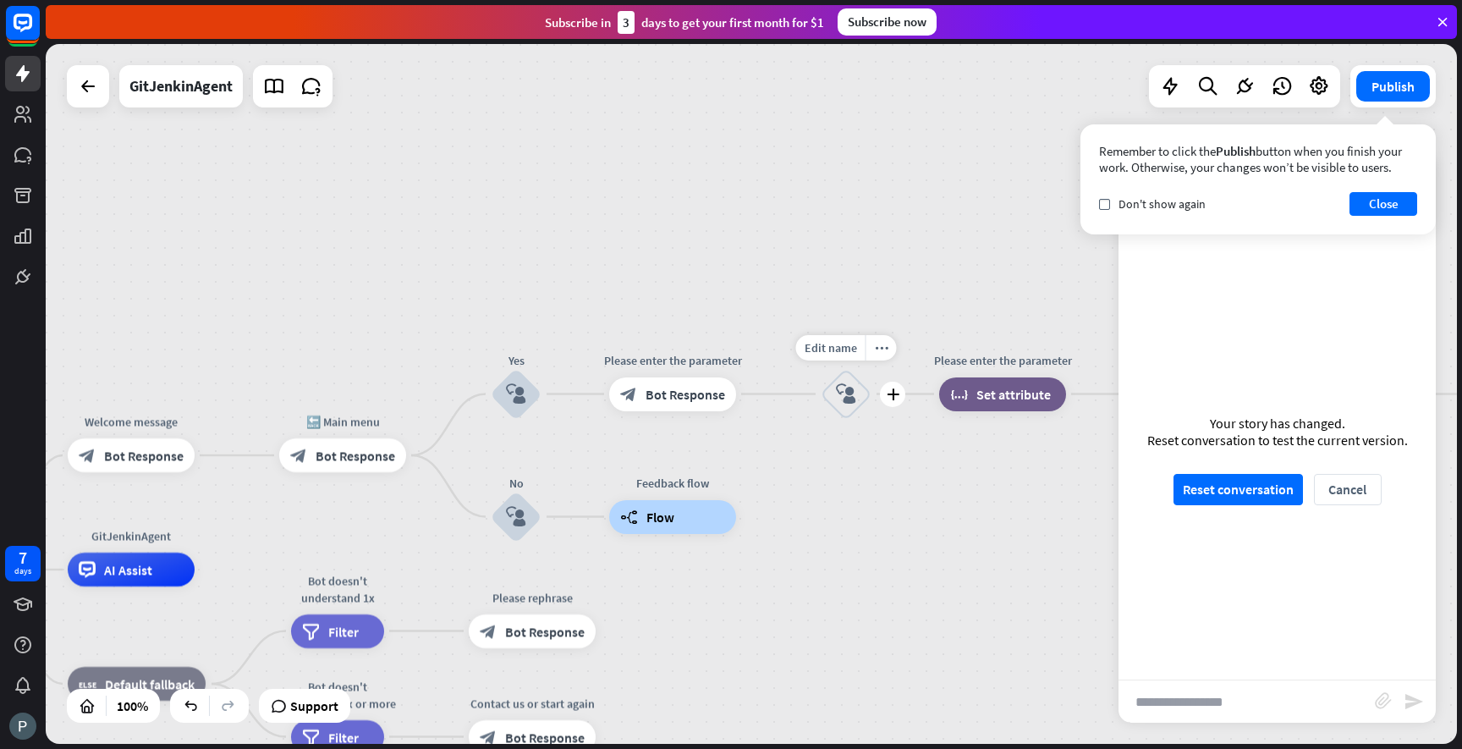
click at [847, 397] on icon "block_user_input" at bounding box center [846, 394] width 20 height 20
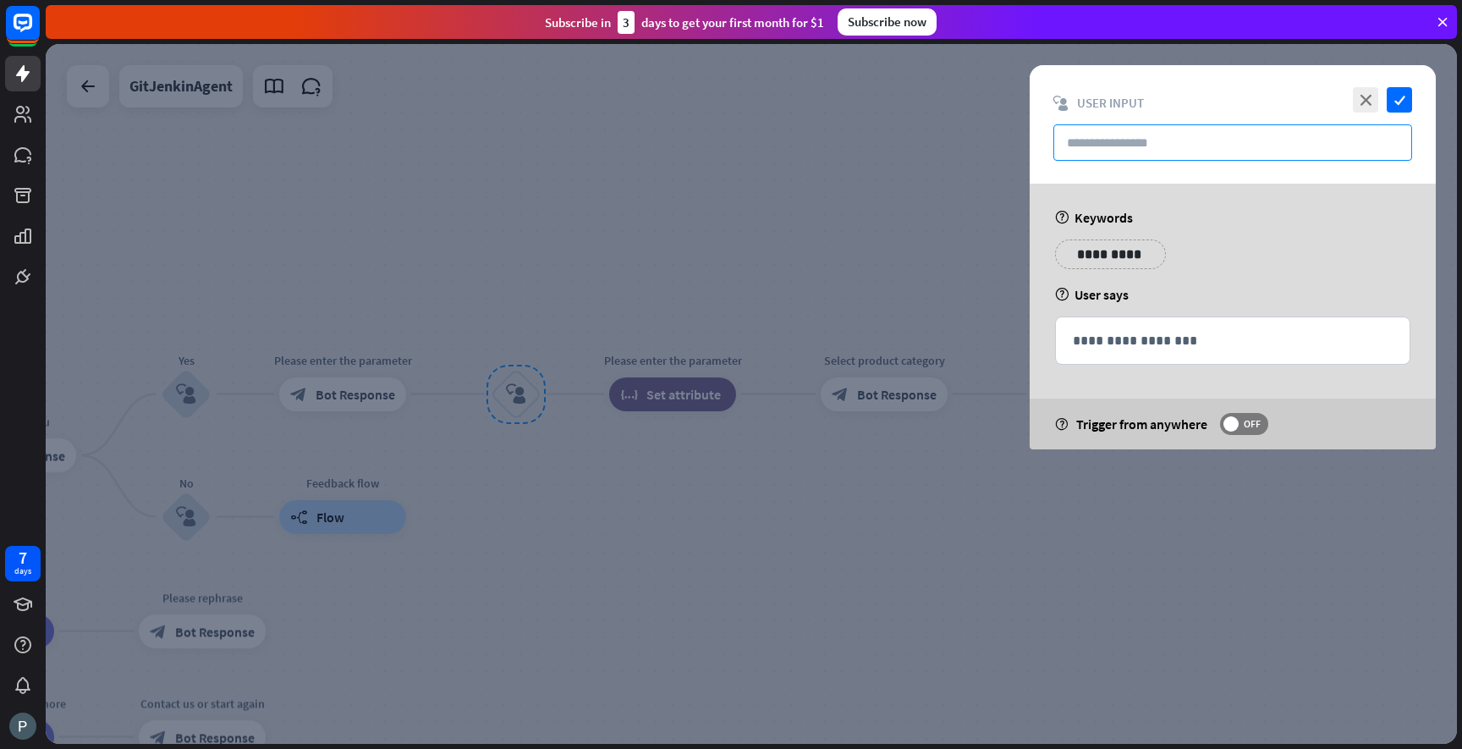
click at [1126, 145] on input "text" at bounding box center [1232, 142] width 359 height 36
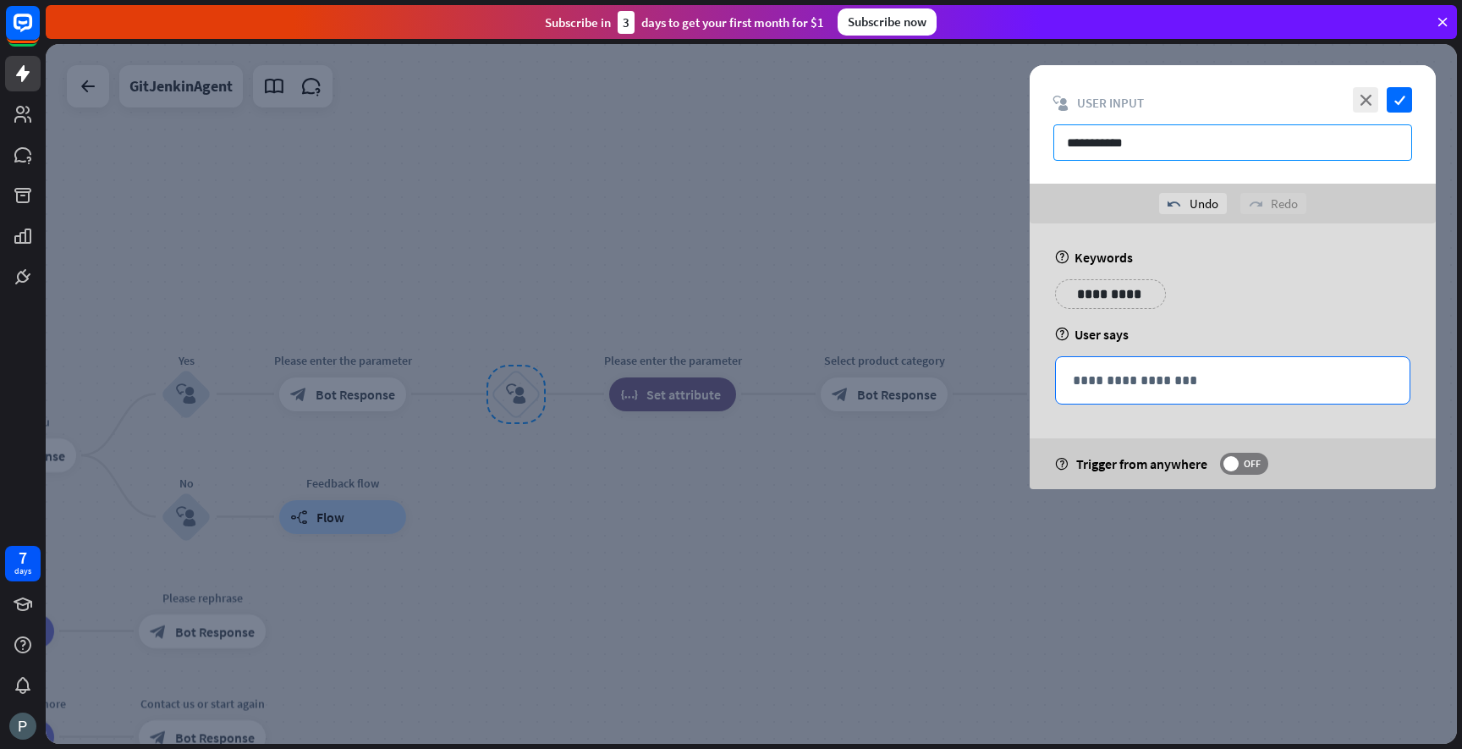
type input "**********"
click at [1160, 367] on div "**********" at bounding box center [1233, 380] width 354 height 47
click at [1128, 294] on p "**********" at bounding box center [1110, 293] width 85 height 21
click at [1226, 288] on div "**********" at bounding box center [1233, 300] width 366 height 42
click at [1407, 102] on icon "check" at bounding box center [1399, 99] width 25 height 25
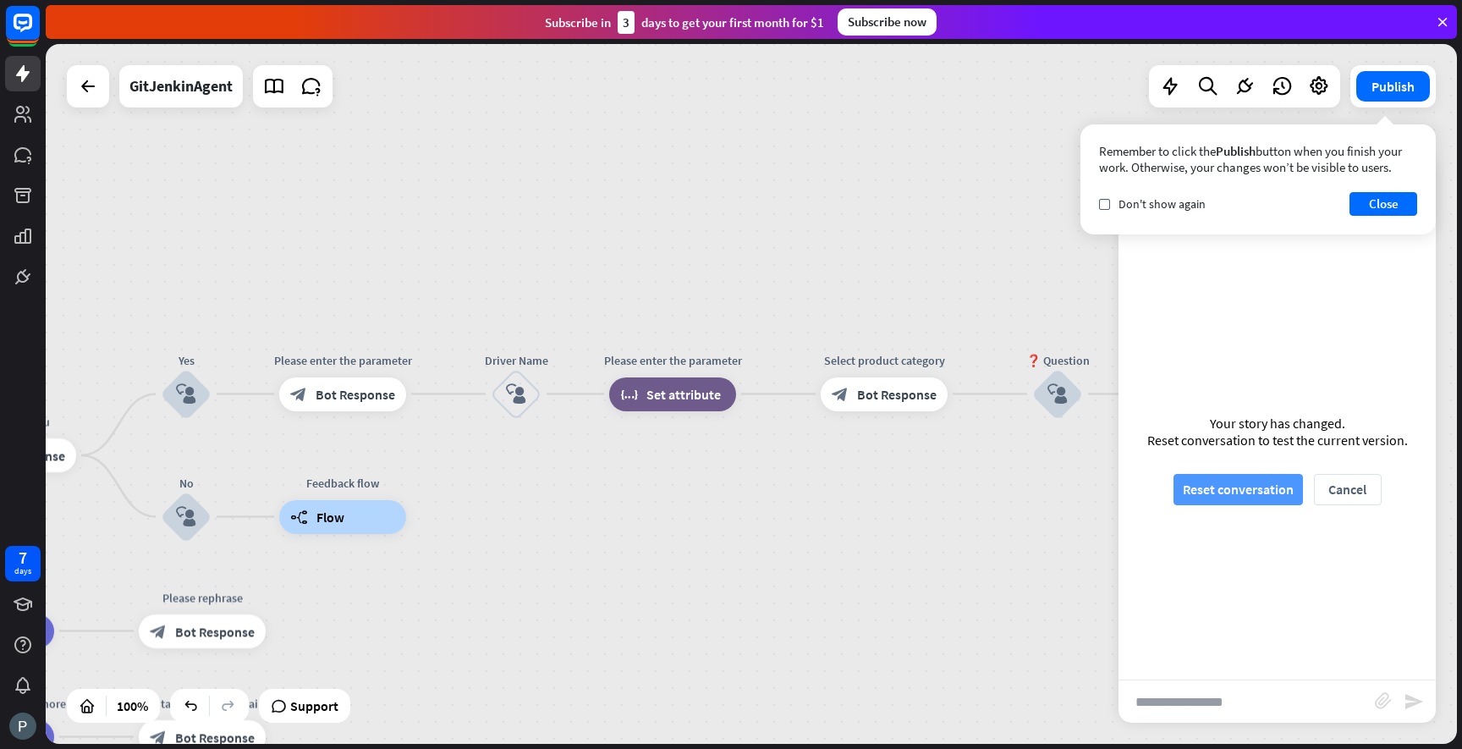
click at [1238, 481] on button "Reset conversation" at bounding box center [1238, 489] width 129 height 31
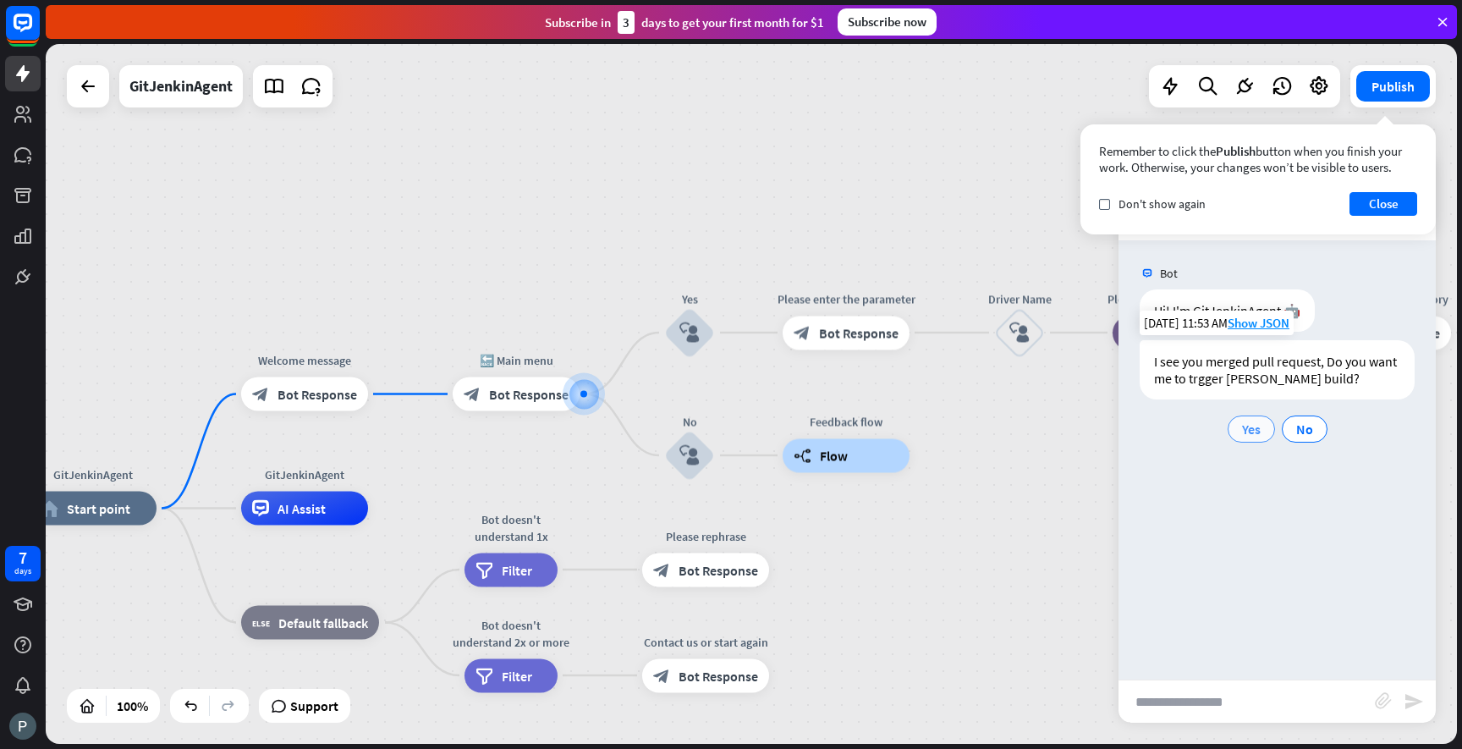
click at [1253, 431] on span "Yes" at bounding box center [1251, 429] width 19 height 17
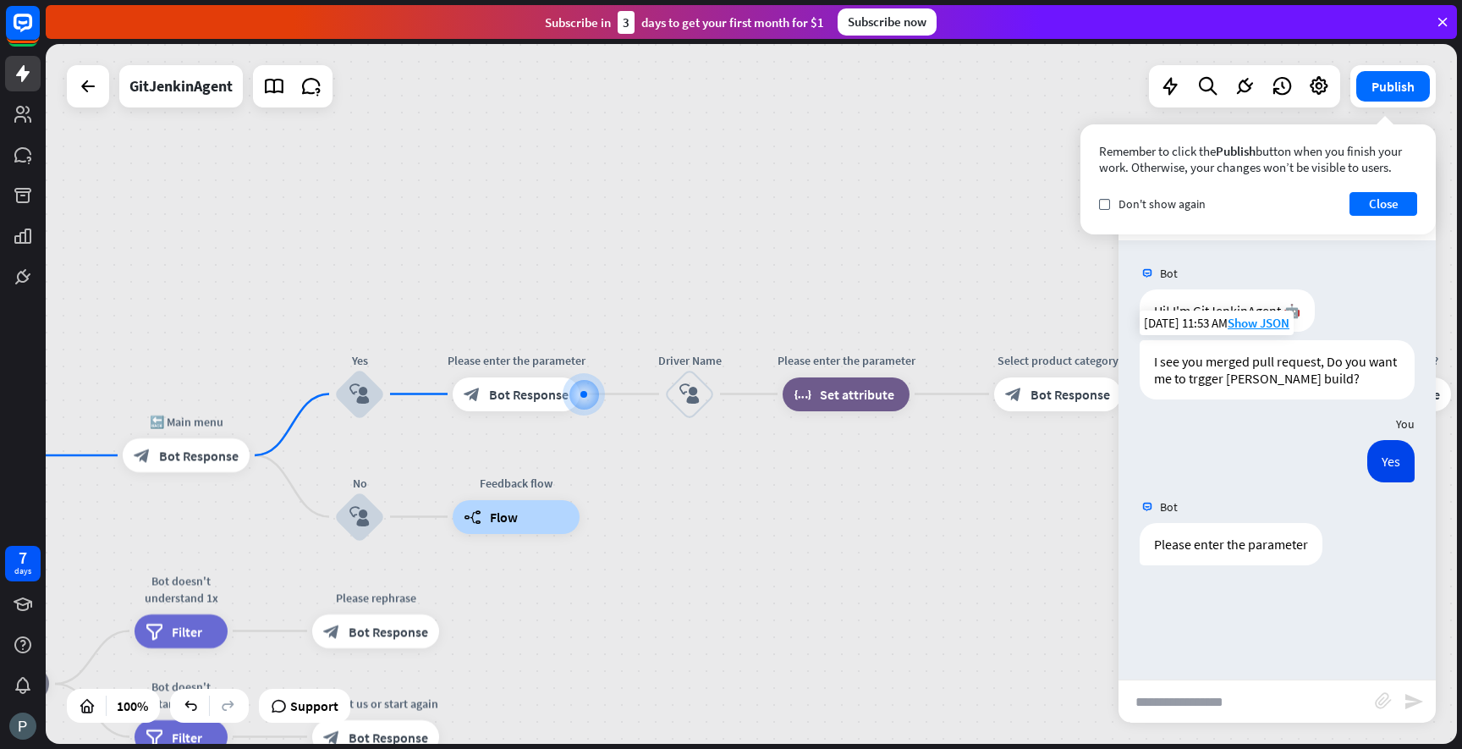
click at [1155, 590] on div "Bot Hi! I'm GitJenkinAgent 🤖 [DATE] 11:53 AM Show JSON I see you merged pull re…" at bounding box center [1277, 459] width 317 height 439
click at [1200, 699] on input "text" at bounding box center [1247, 701] width 256 height 42
type input "**********"
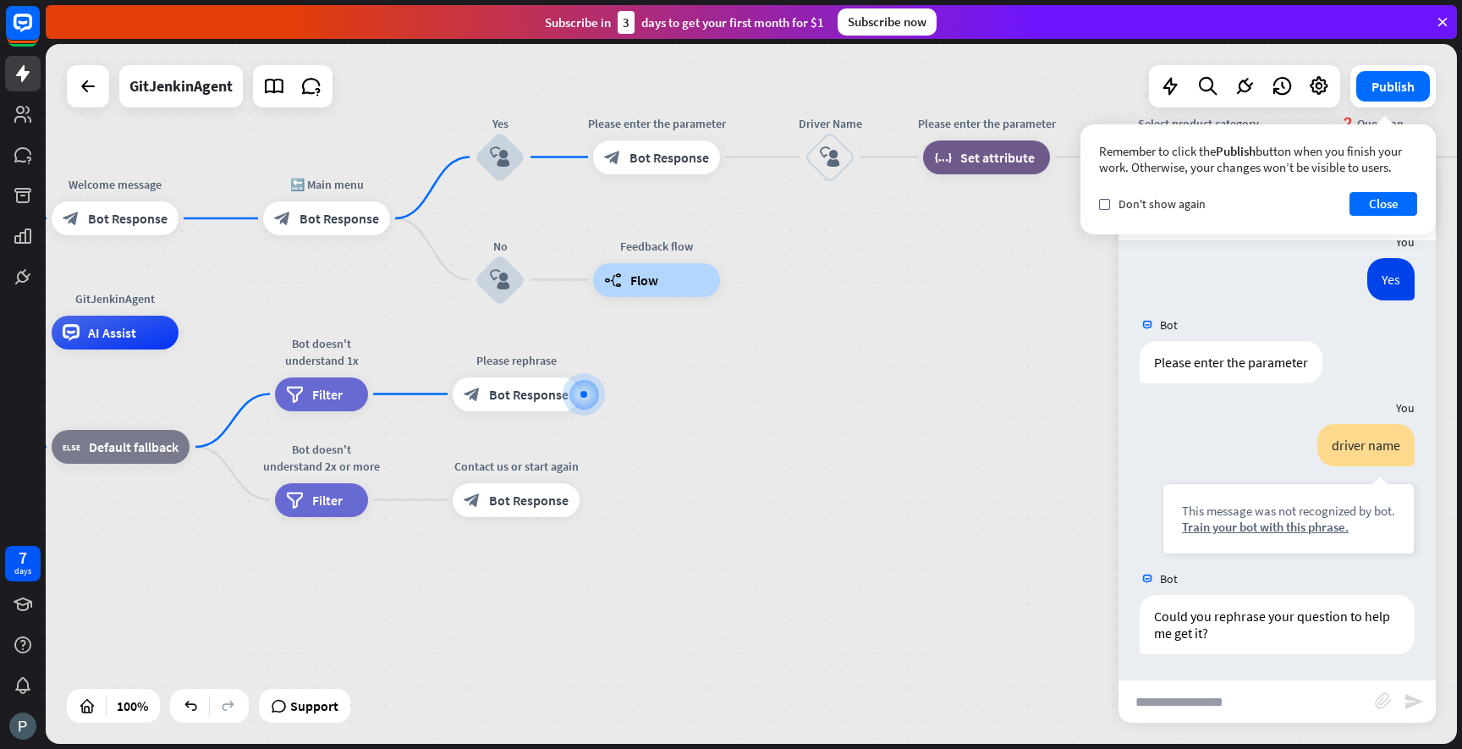
scroll to position [182, 0]
click at [1260, 366] on div "Please enter the parameter" at bounding box center [1231, 362] width 183 height 42
drag, startPoint x: 1158, startPoint y: 362, endPoint x: 1317, endPoint y: 362, distance: 159.1
click at [1318, 363] on div "Please enter the parameter" at bounding box center [1231, 362] width 183 height 42
click at [1317, 362] on div "Please enter the parameter" at bounding box center [1231, 362] width 183 height 42
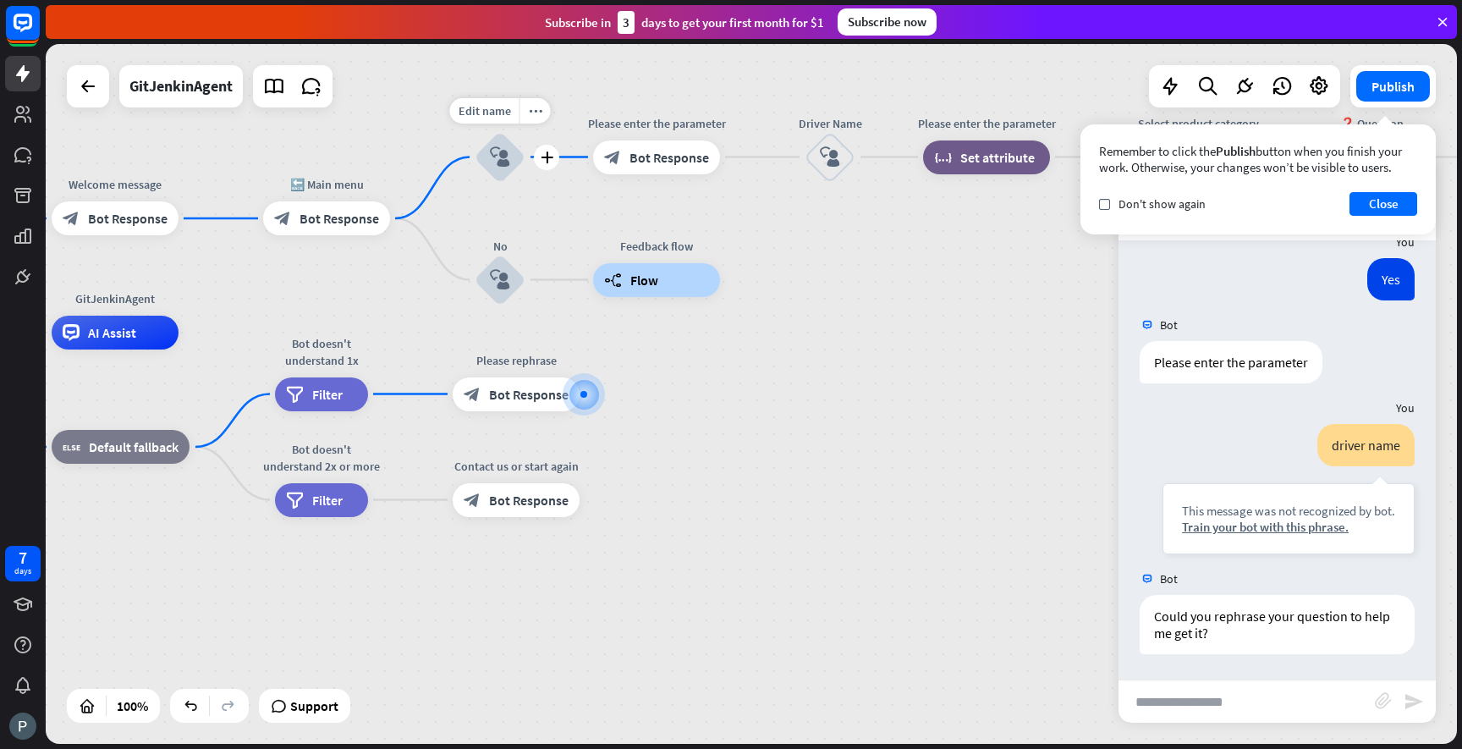
click at [497, 162] on icon "block_user_input" at bounding box center [500, 157] width 20 height 20
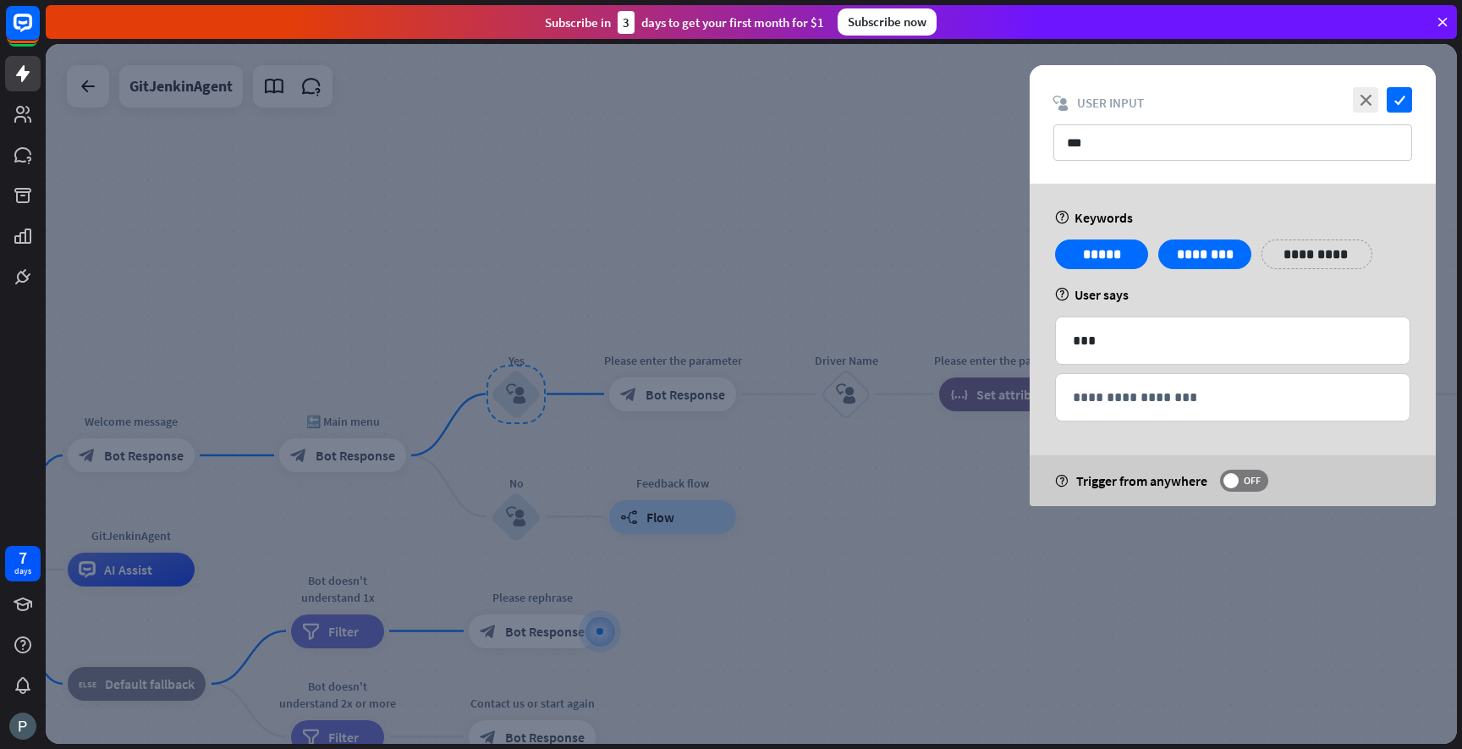
click at [852, 404] on div at bounding box center [751, 394] width 1411 height 700
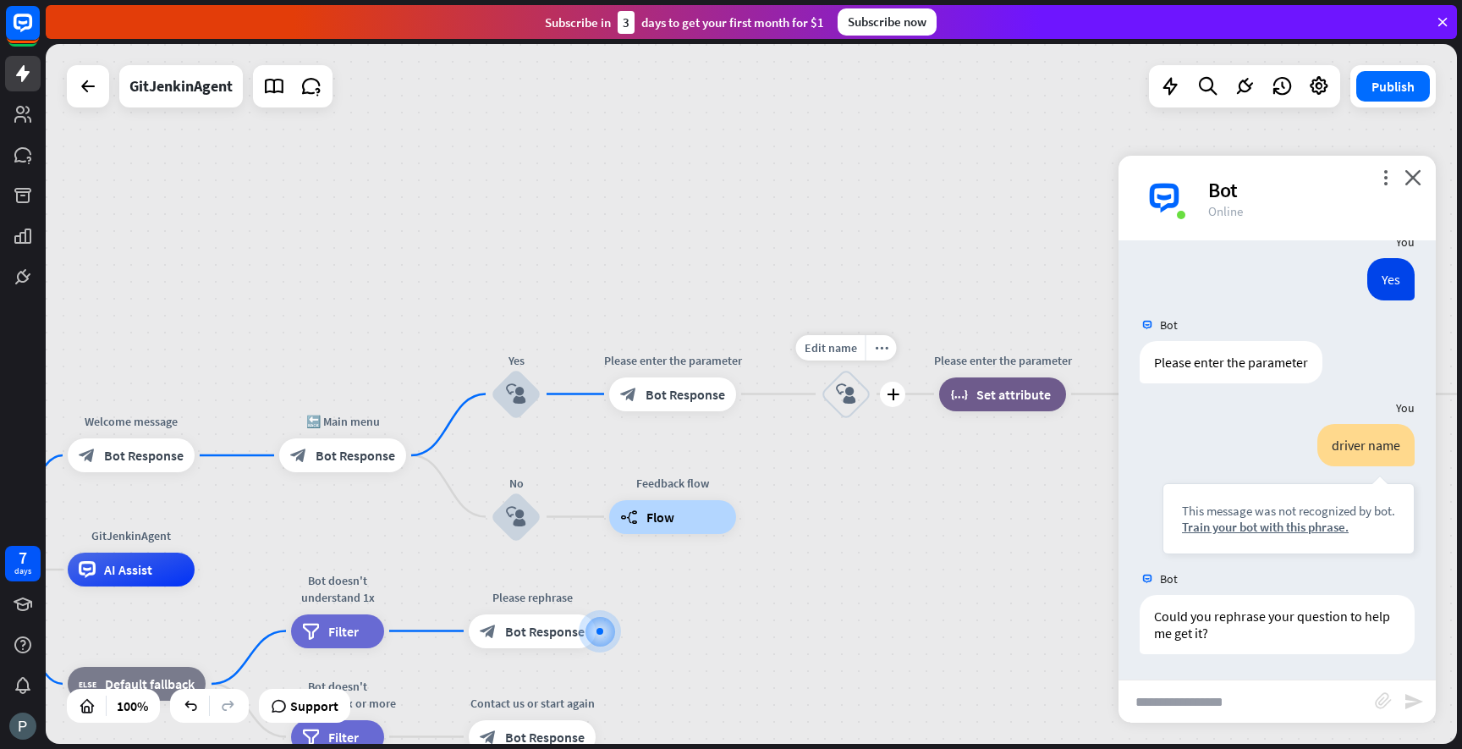
click at [851, 400] on icon "block_user_input" at bounding box center [846, 394] width 20 height 20
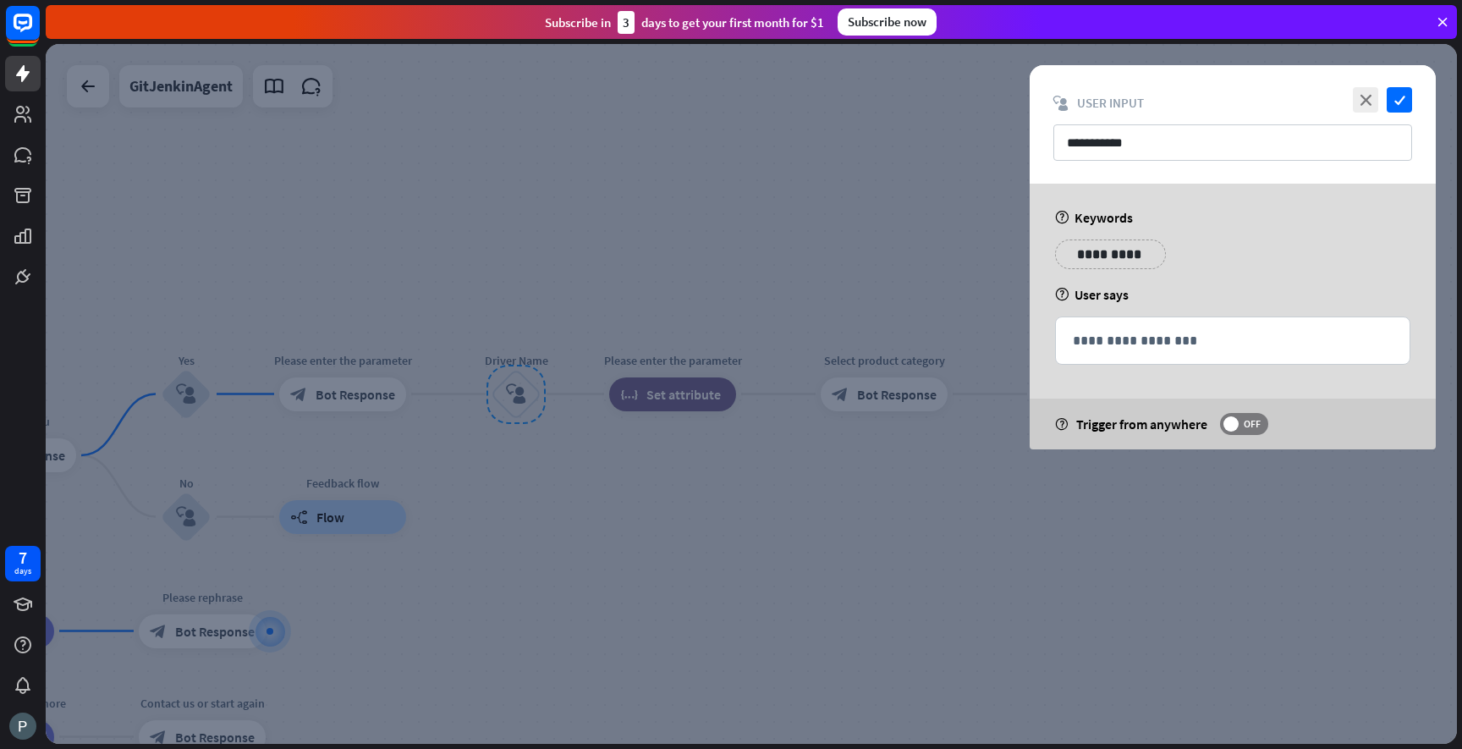
click at [1080, 255] on p "**********" at bounding box center [1110, 254] width 85 height 21
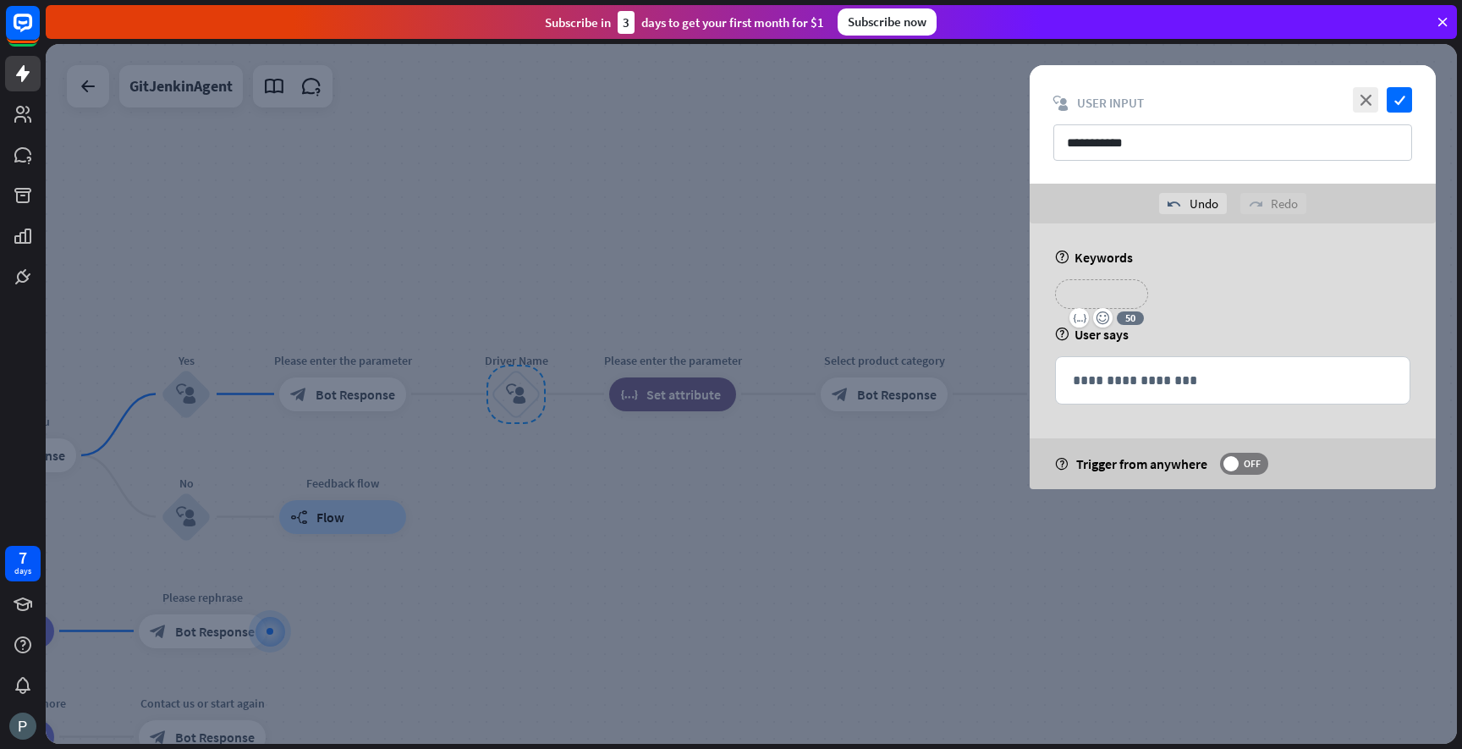
click at [1094, 295] on p "**********" at bounding box center [1102, 293] width 68 height 21
click at [1182, 294] on p "**********" at bounding box center [1205, 293] width 68 height 21
paste div
click at [1288, 294] on p "**********" at bounding box center [1308, 293] width 68 height 21
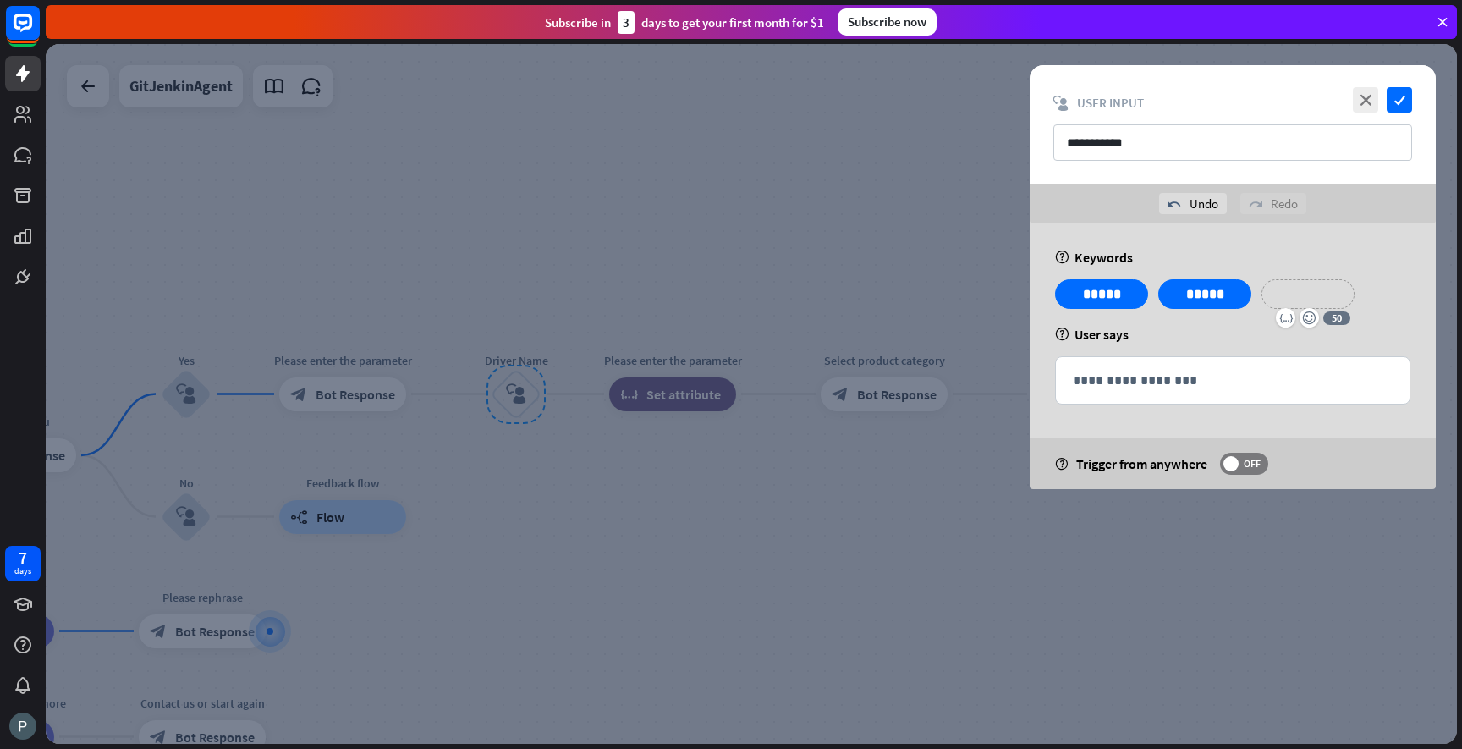
paste div
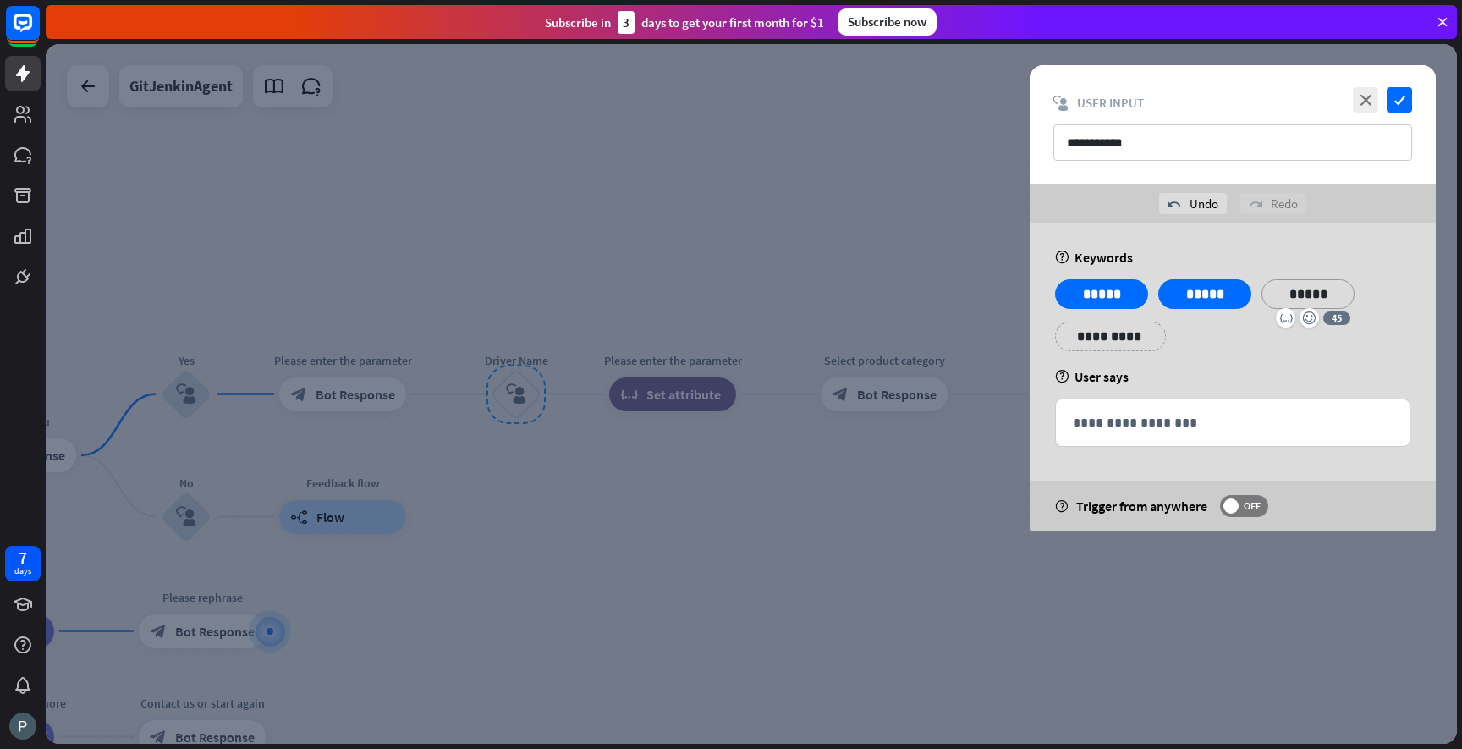
click at [1277, 360] on div "**********" at bounding box center [1233, 321] width 366 height 85
click at [1148, 418] on p "**********" at bounding box center [1233, 422] width 320 height 21
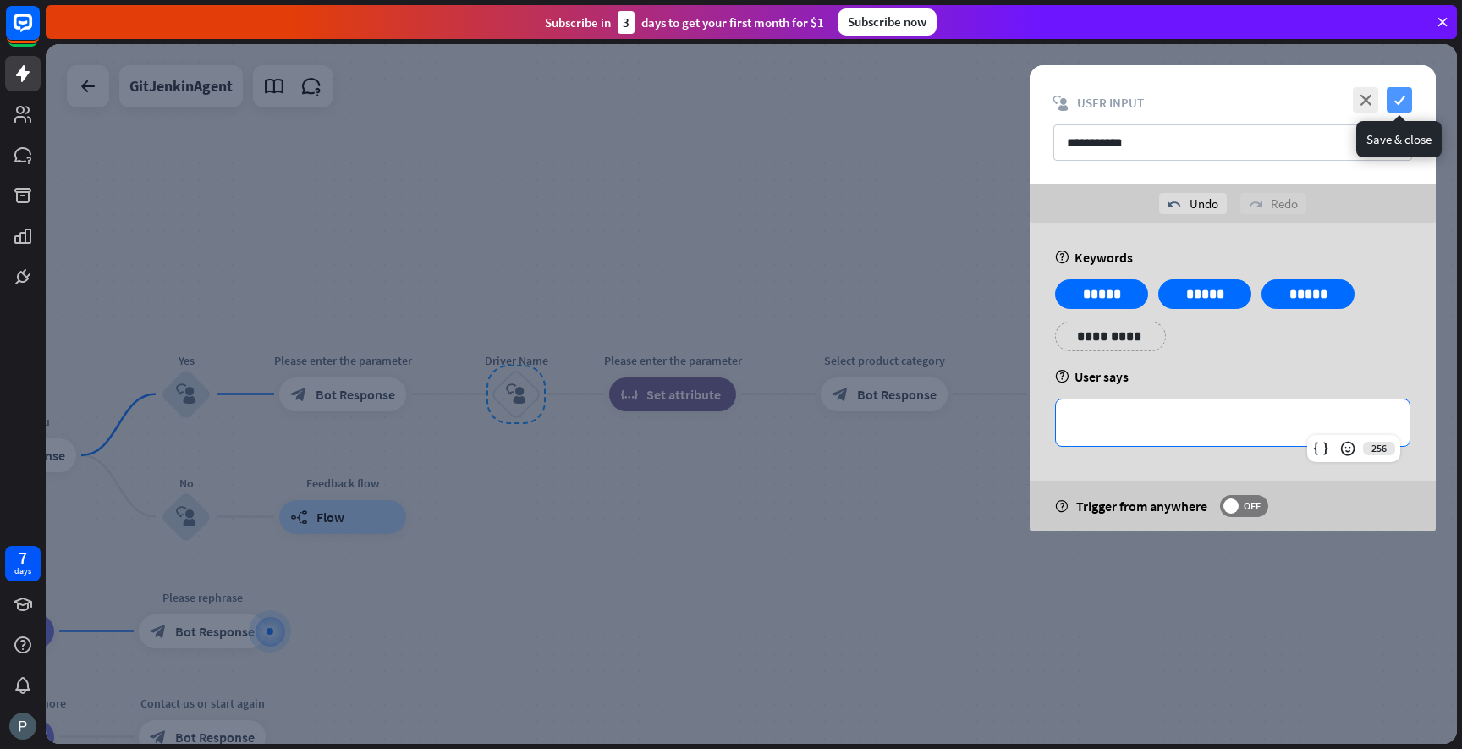
click at [1397, 107] on icon "check" at bounding box center [1399, 99] width 25 height 25
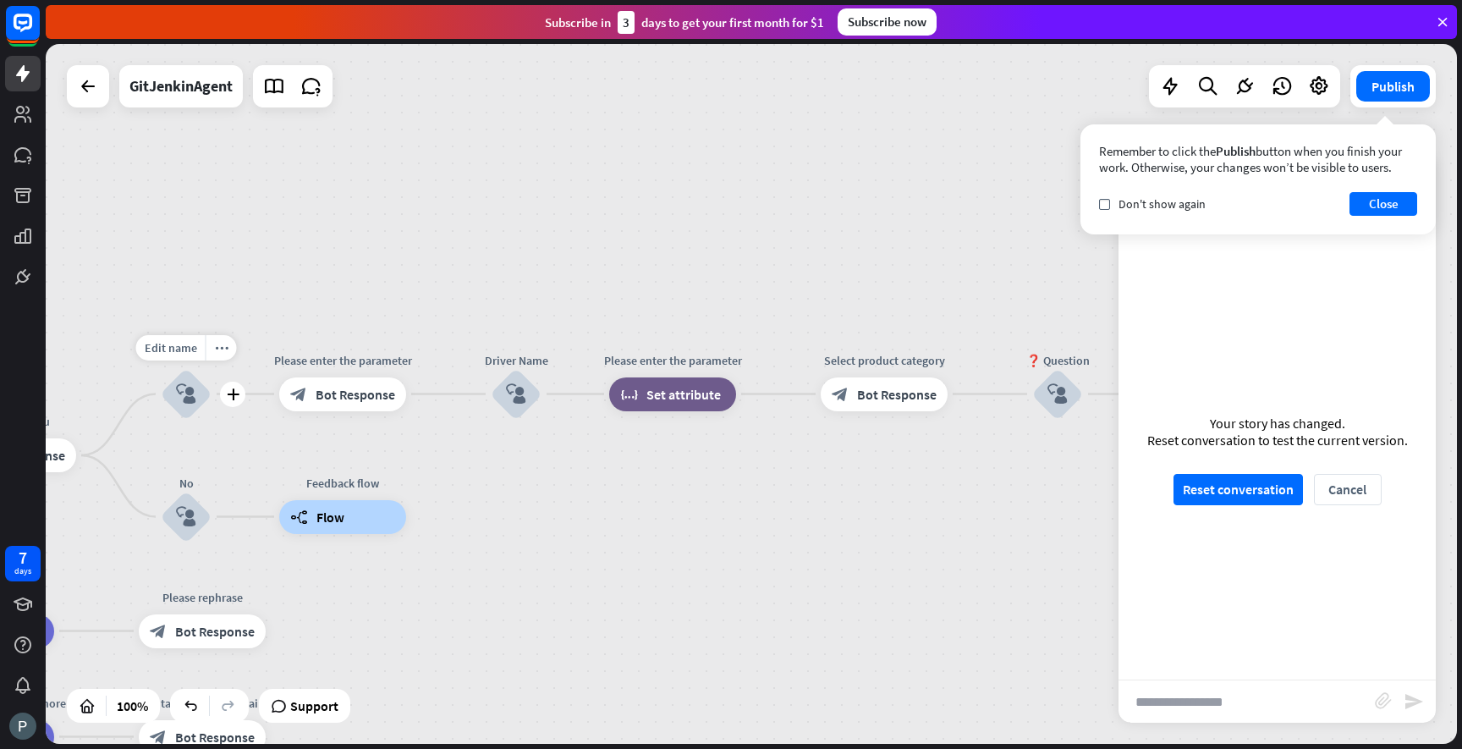
click at [191, 403] on icon "block_user_input" at bounding box center [186, 394] width 20 height 20
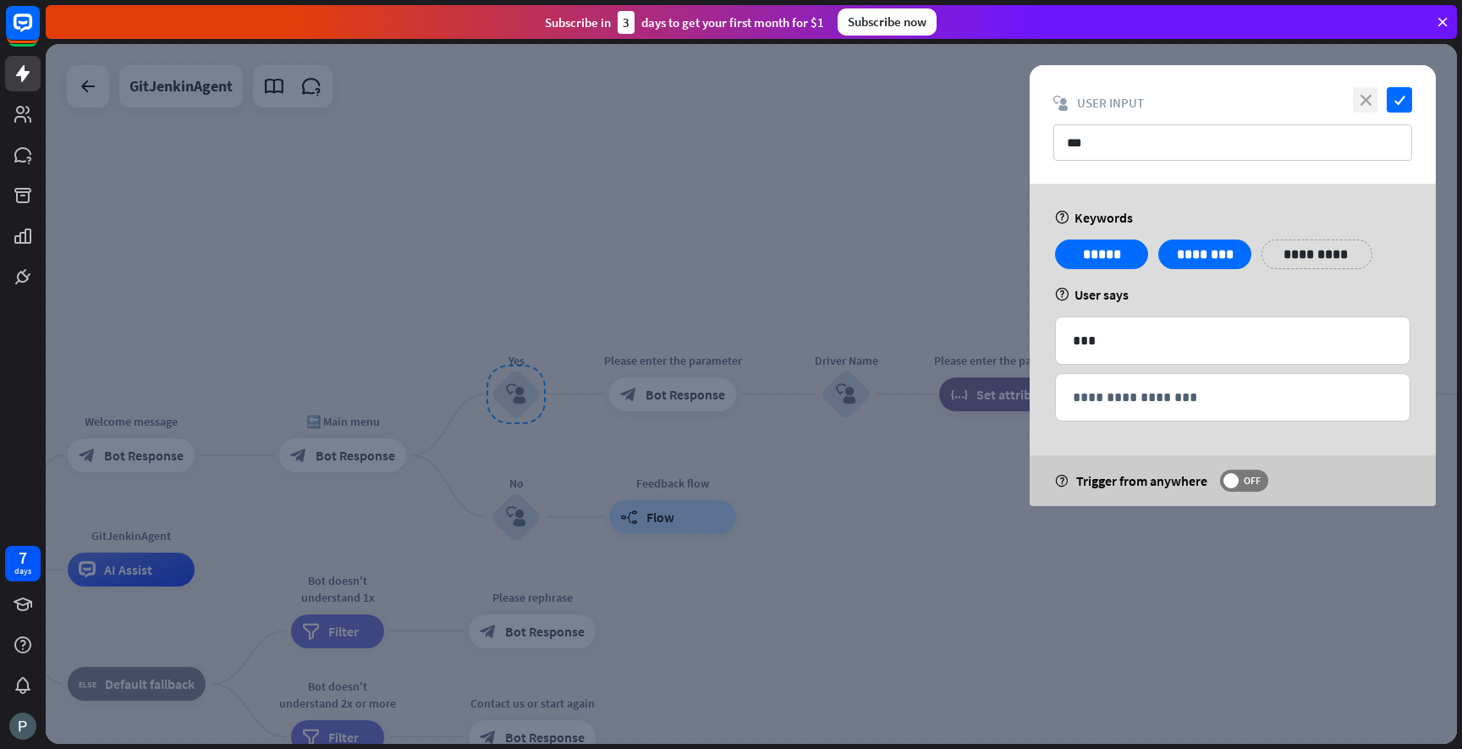
click at [1369, 98] on icon "close" at bounding box center [1365, 99] width 25 height 25
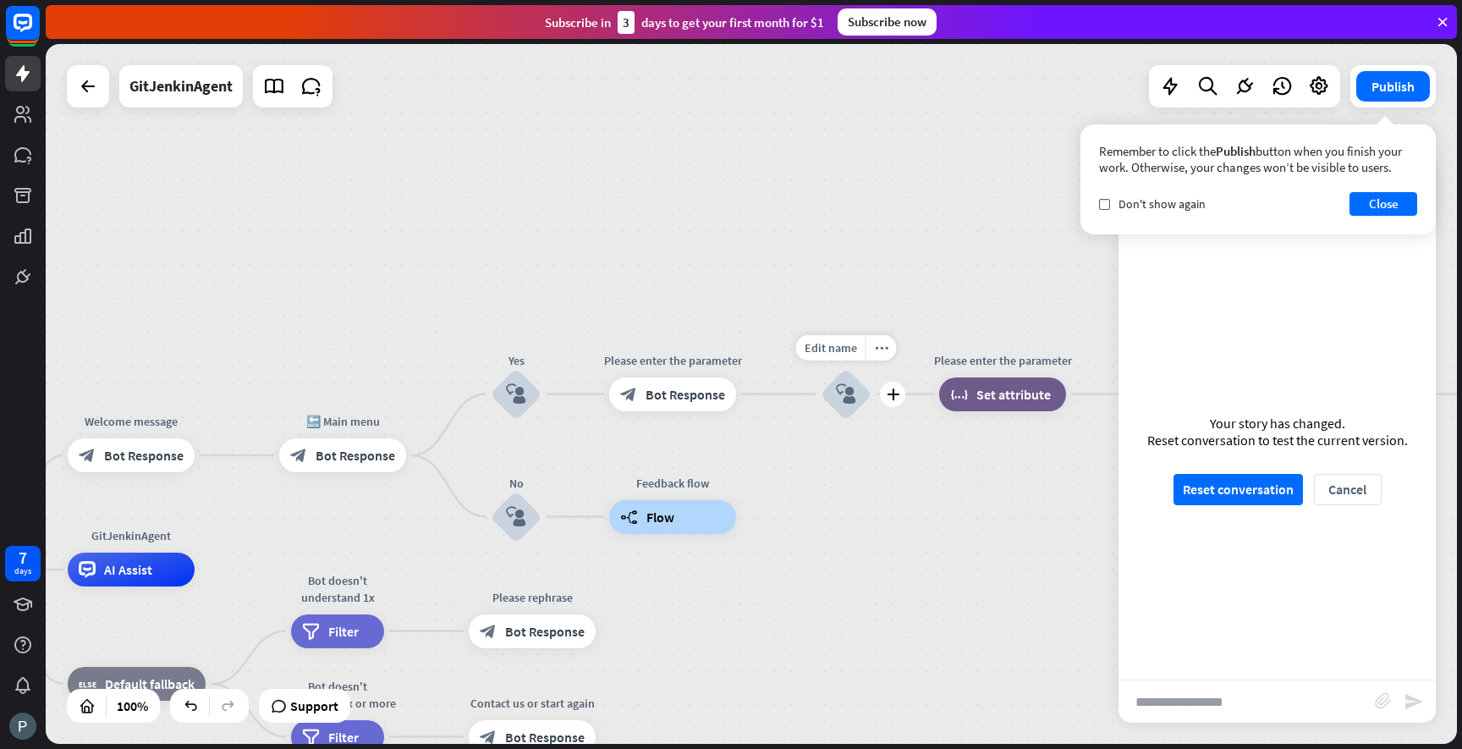
click at [852, 388] on icon "block_user_input" at bounding box center [846, 394] width 20 height 20
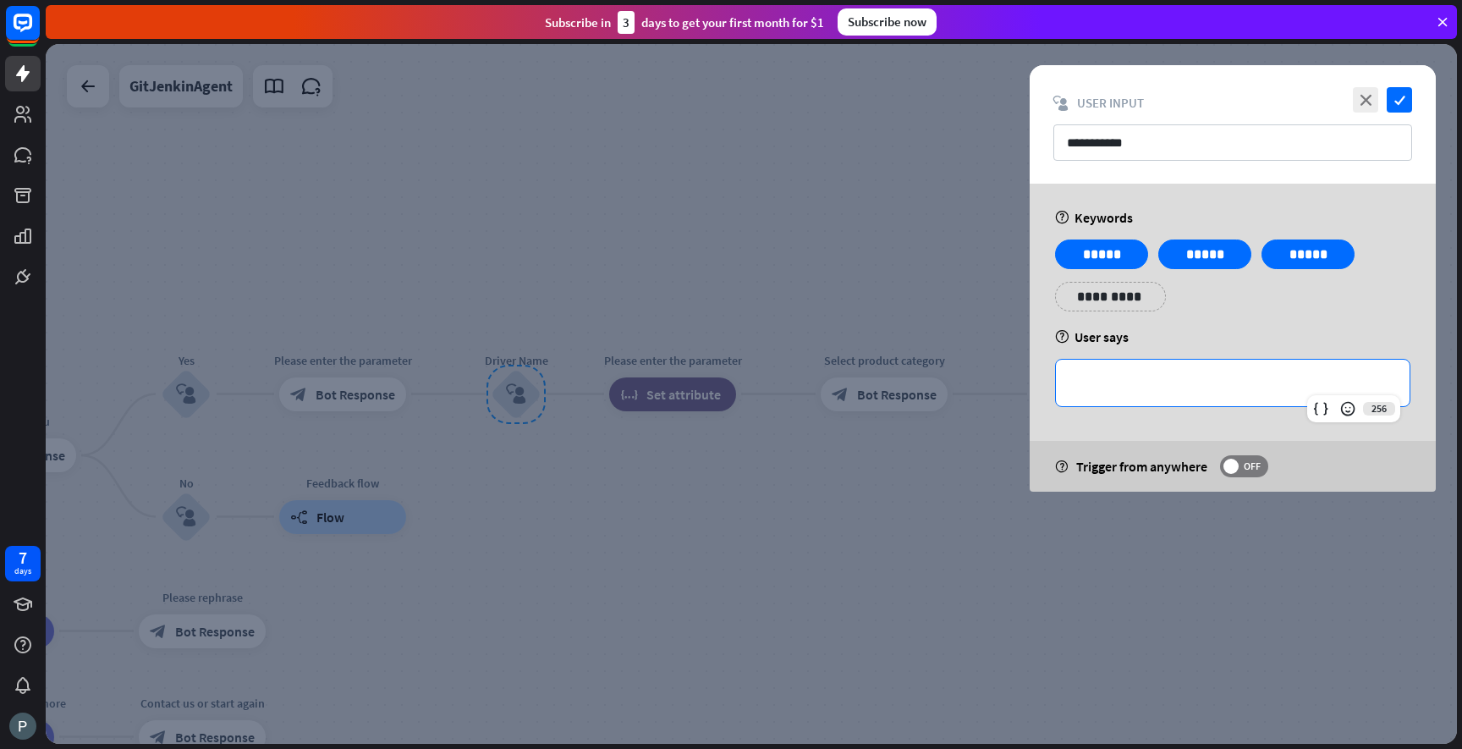
click at [1106, 388] on p "**********" at bounding box center [1233, 382] width 320 height 21
click at [813, 527] on div at bounding box center [751, 394] width 1411 height 700
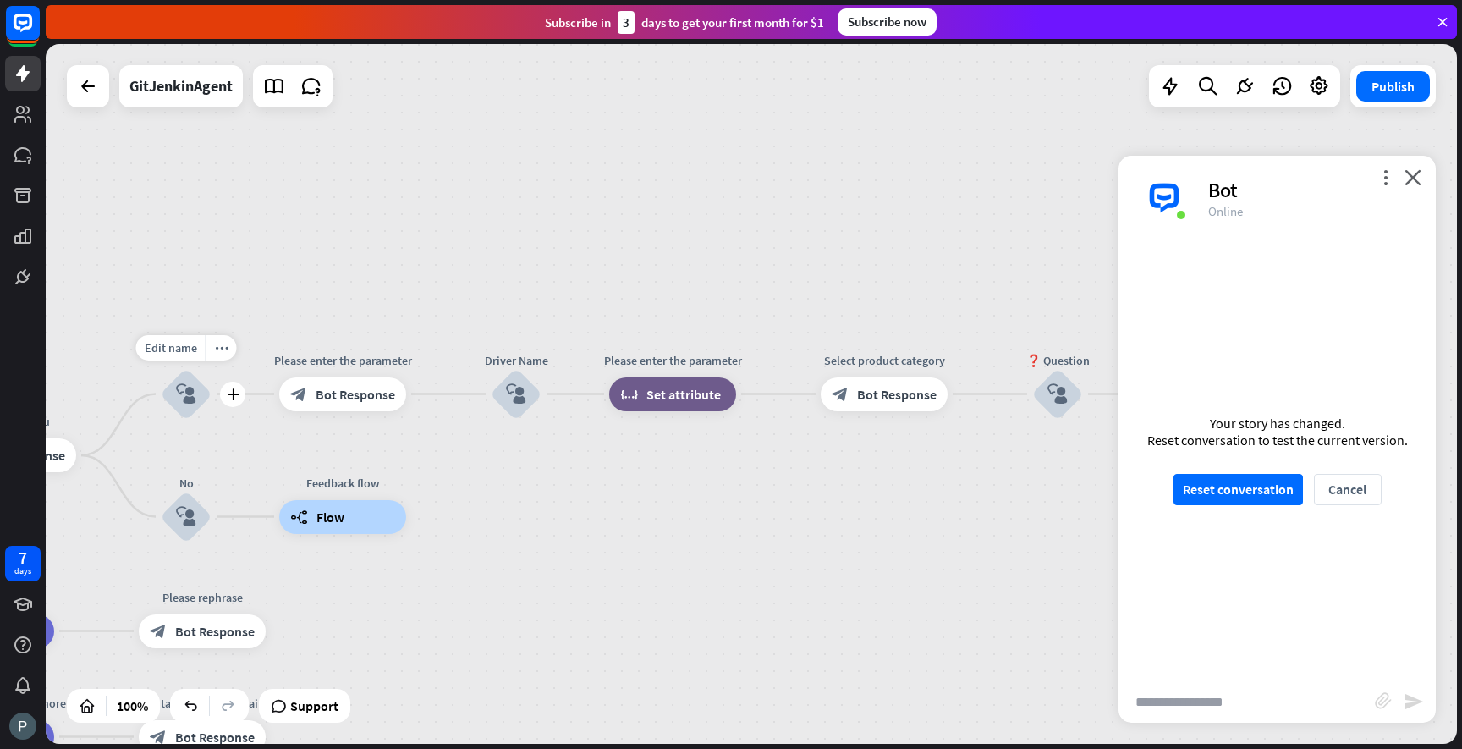
click at [190, 391] on icon "block_user_input" at bounding box center [186, 394] width 20 height 20
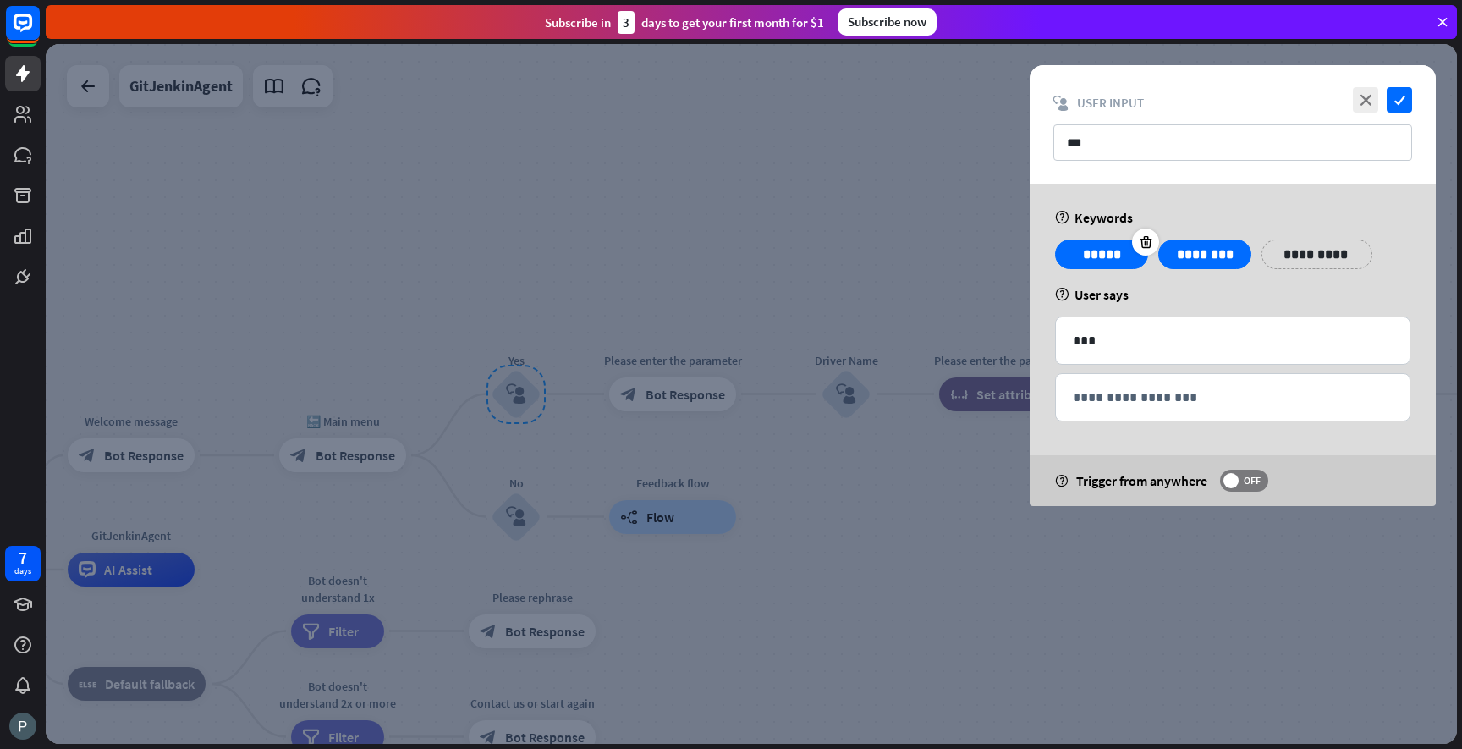
click at [1132, 237] on div at bounding box center [1145, 241] width 27 height 27
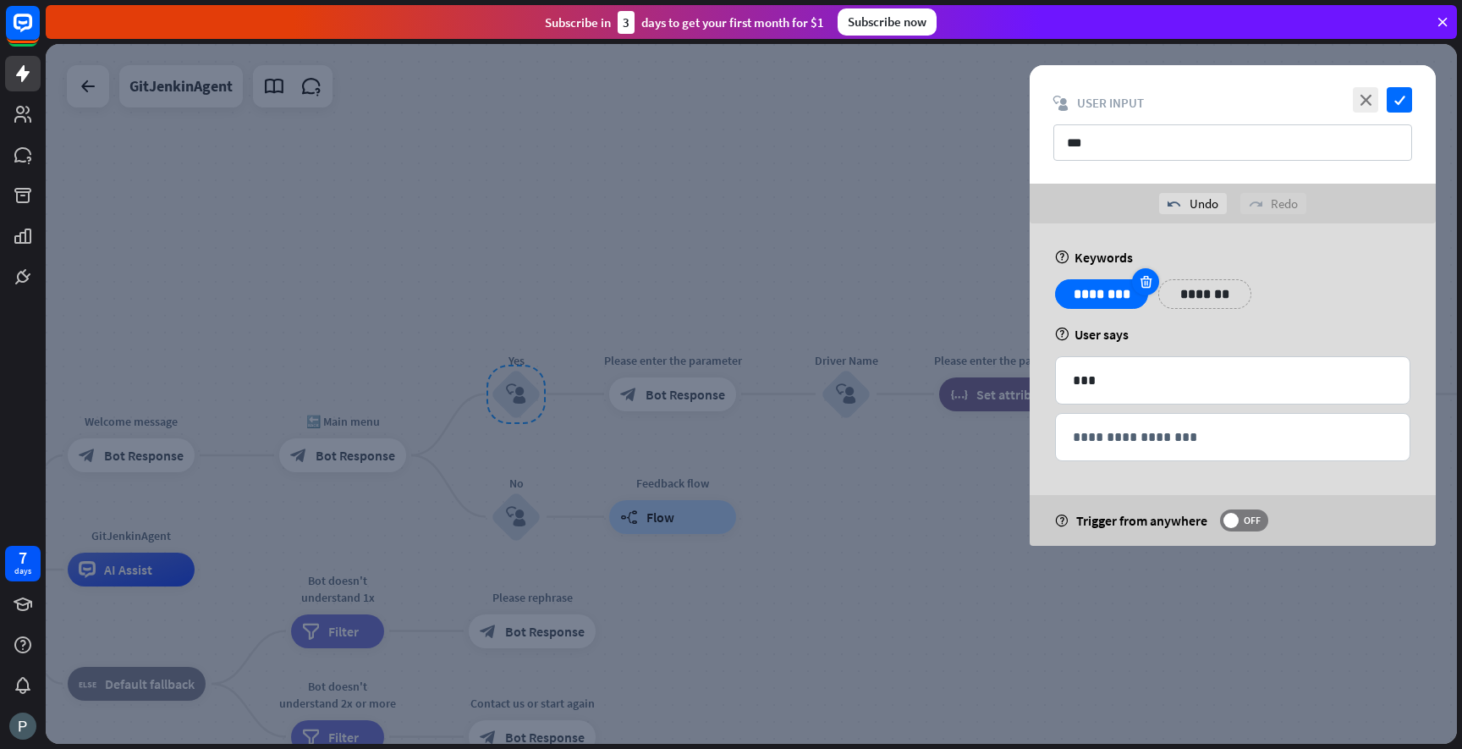
click at [1137, 281] on div at bounding box center [1145, 281] width 27 height 27
click at [1391, 100] on icon "check" at bounding box center [1399, 99] width 25 height 25
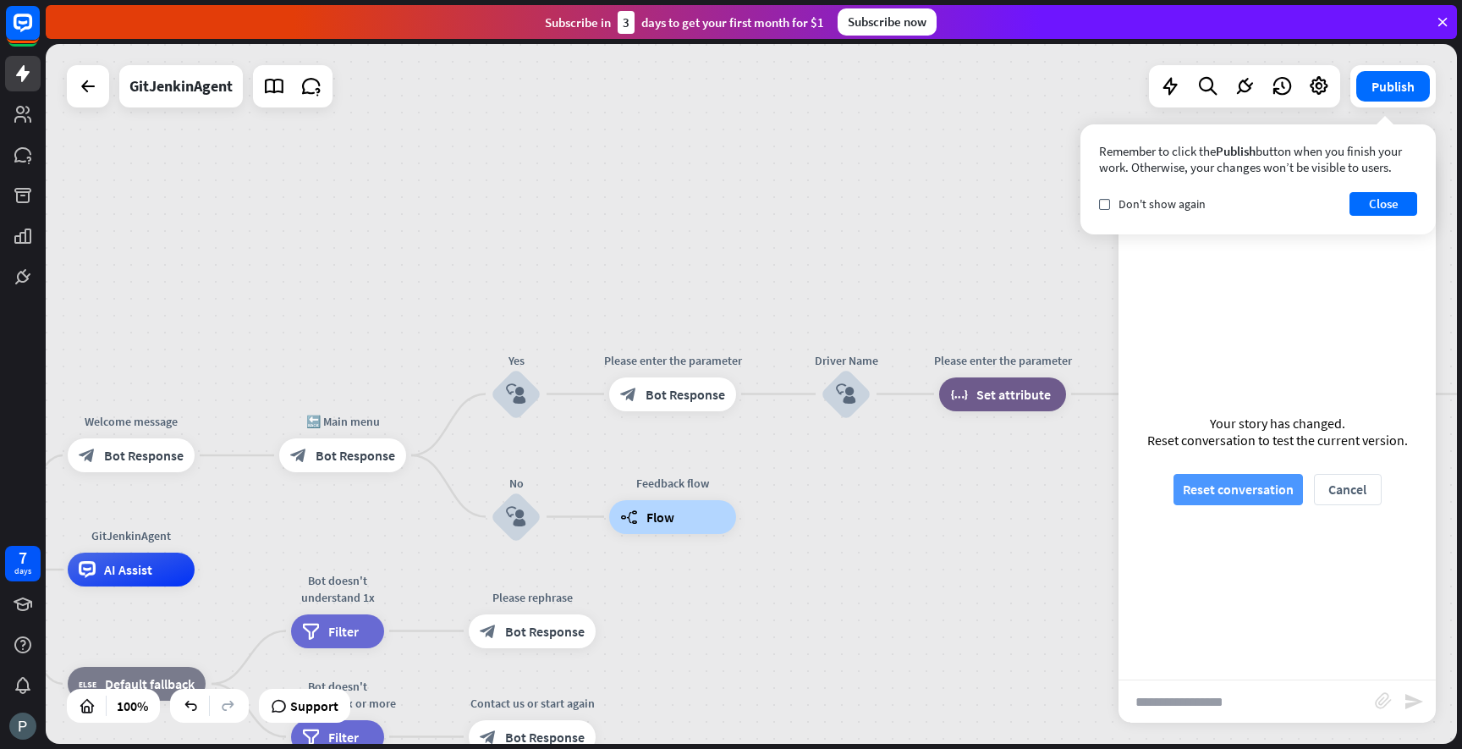
click at [1225, 489] on button "Reset conversation" at bounding box center [1238, 489] width 129 height 31
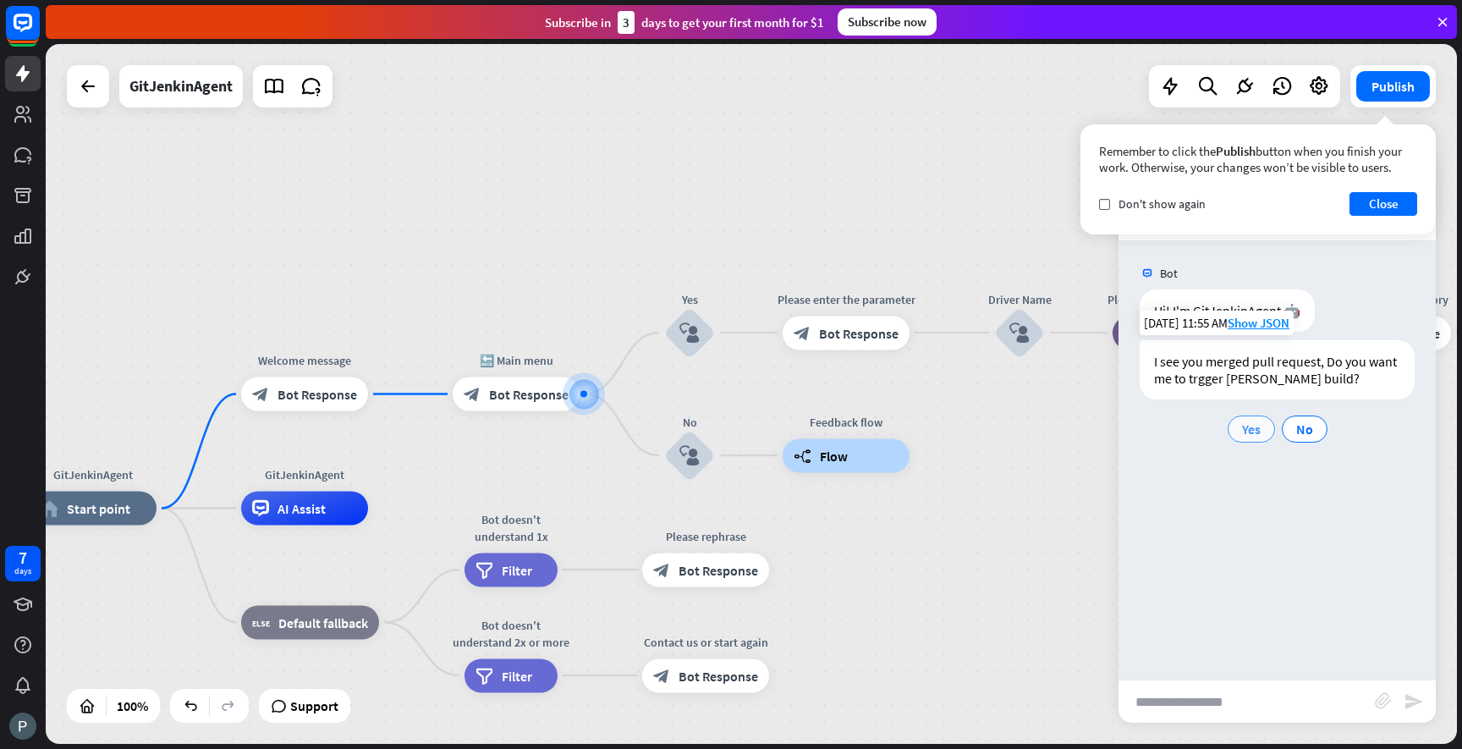
click at [1258, 434] on span "Yes" at bounding box center [1251, 429] width 19 height 17
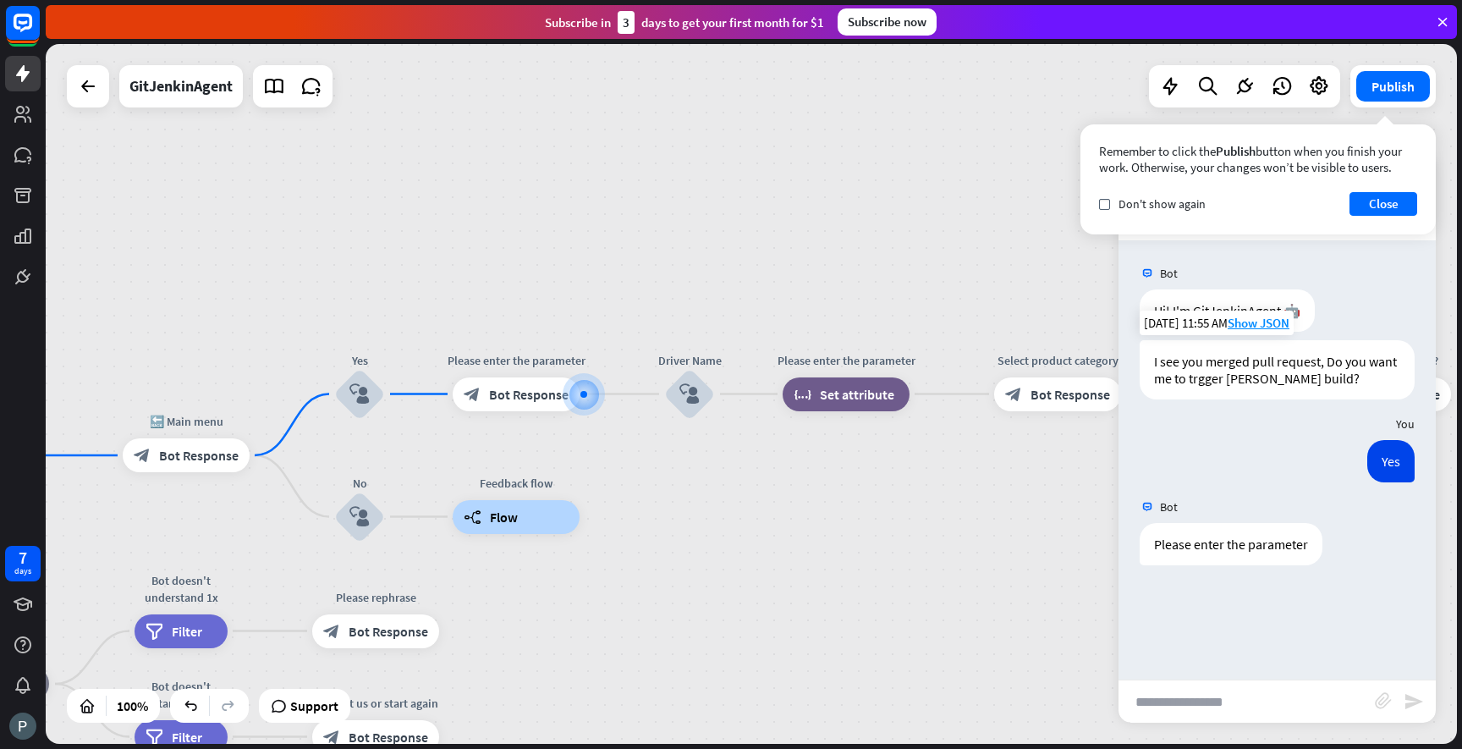
click at [1158, 707] on input "text" at bounding box center [1247, 701] width 256 height 42
paste input "*****"
type input "*****"
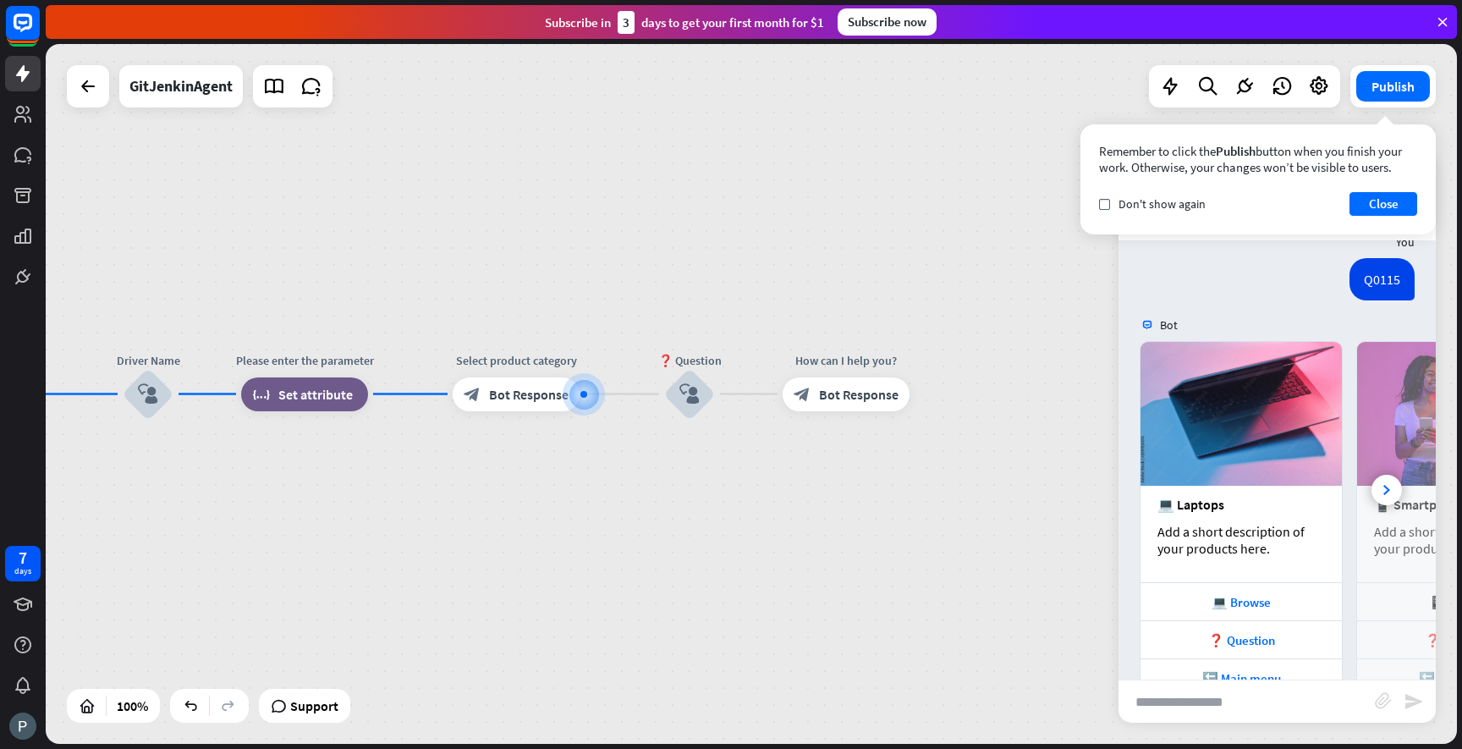
scroll to position [391, 0]
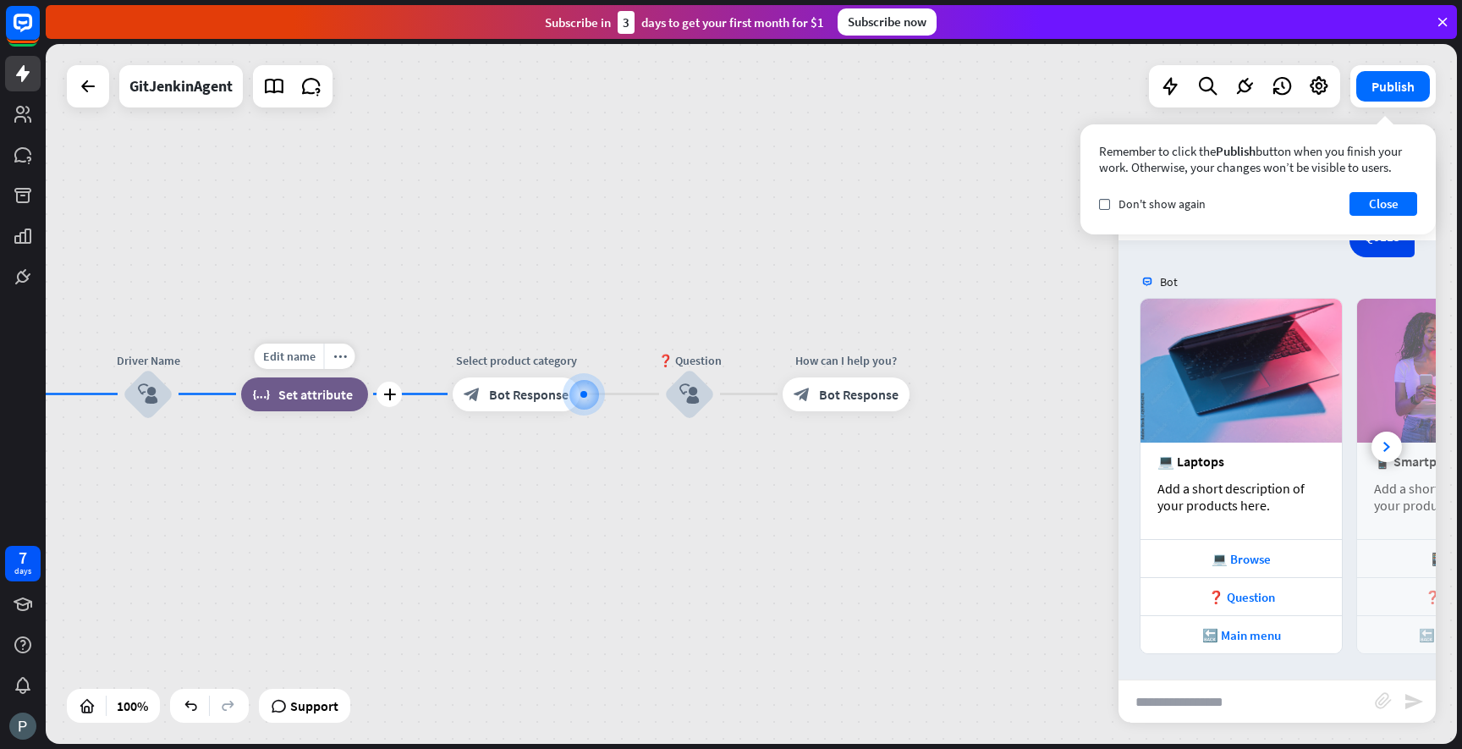
click at [298, 397] on span "Set attribute" at bounding box center [315, 394] width 74 height 17
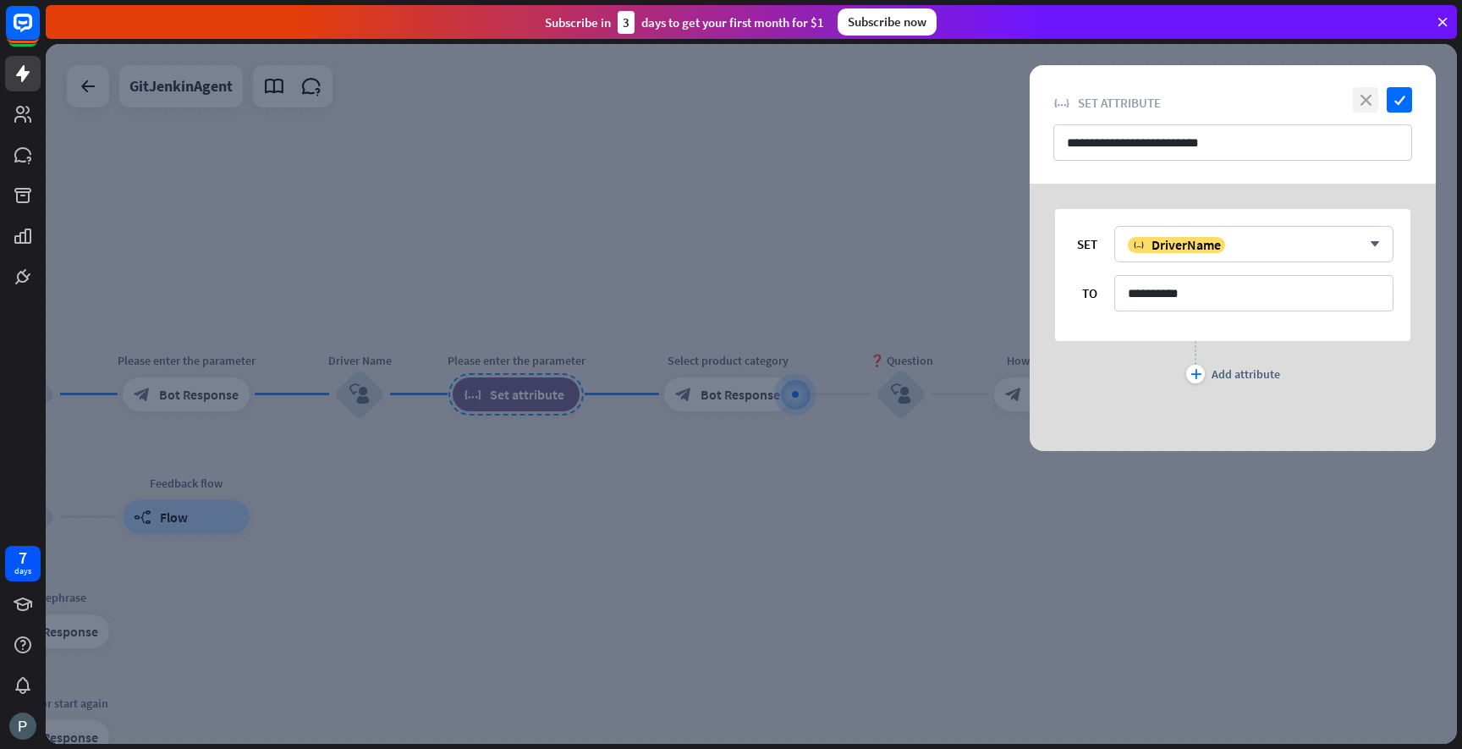
click at [1375, 104] on icon "close" at bounding box center [1365, 99] width 25 height 25
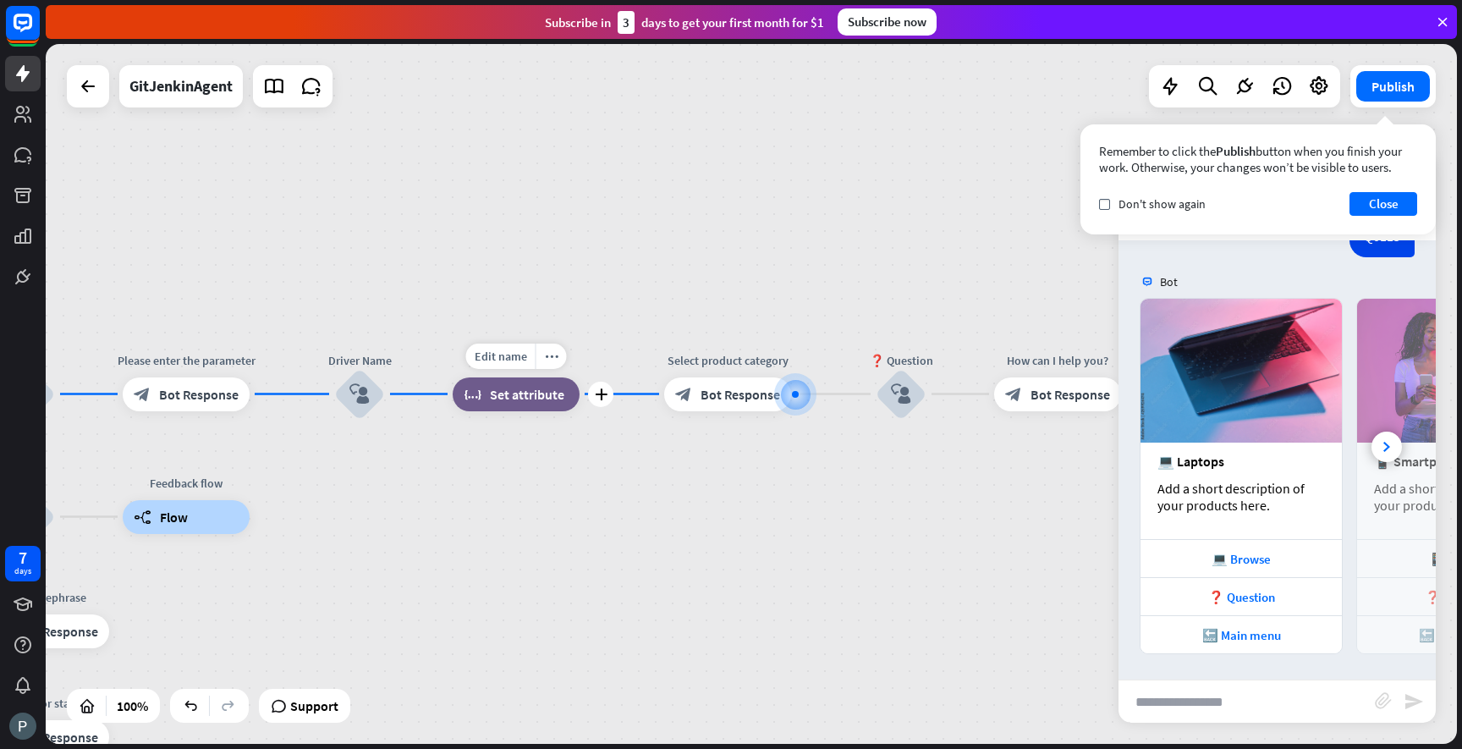
click at [522, 397] on span "Set attribute" at bounding box center [527, 394] width 74 height 17
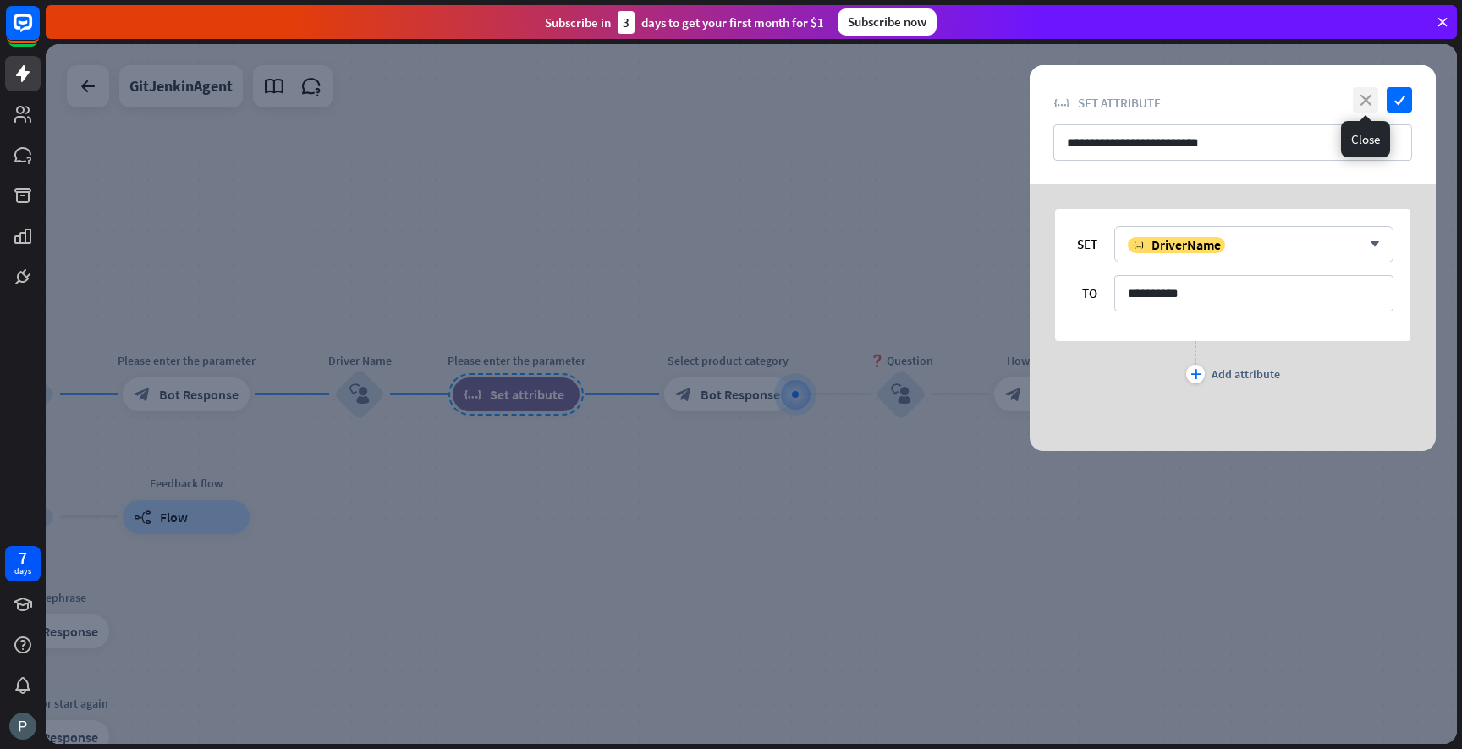
click at [1357, 99] on icon "close" at bounding box center [1365, 99] width 25 height 25
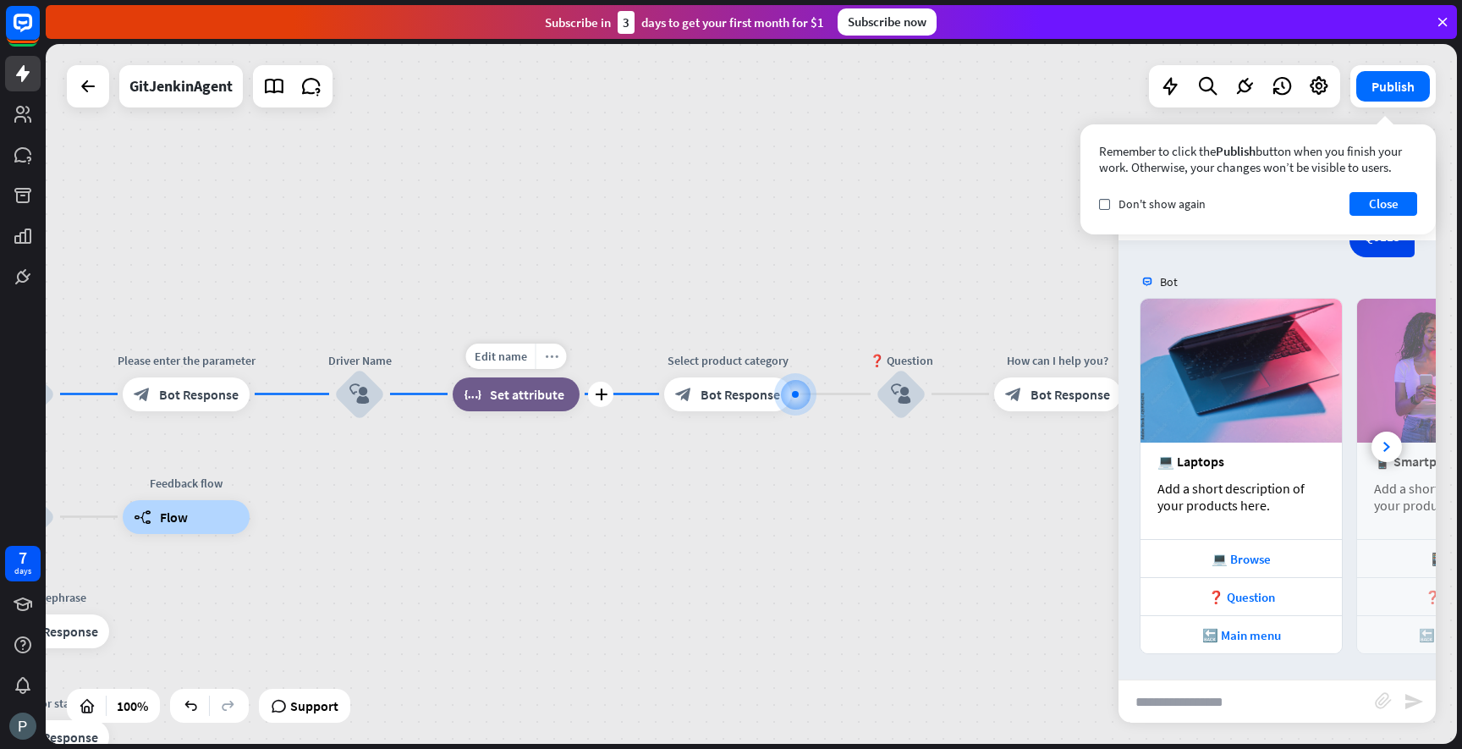
click at [552, 355] on icon "more_horiz" at bounding box center [552, 355] width 14 height 13
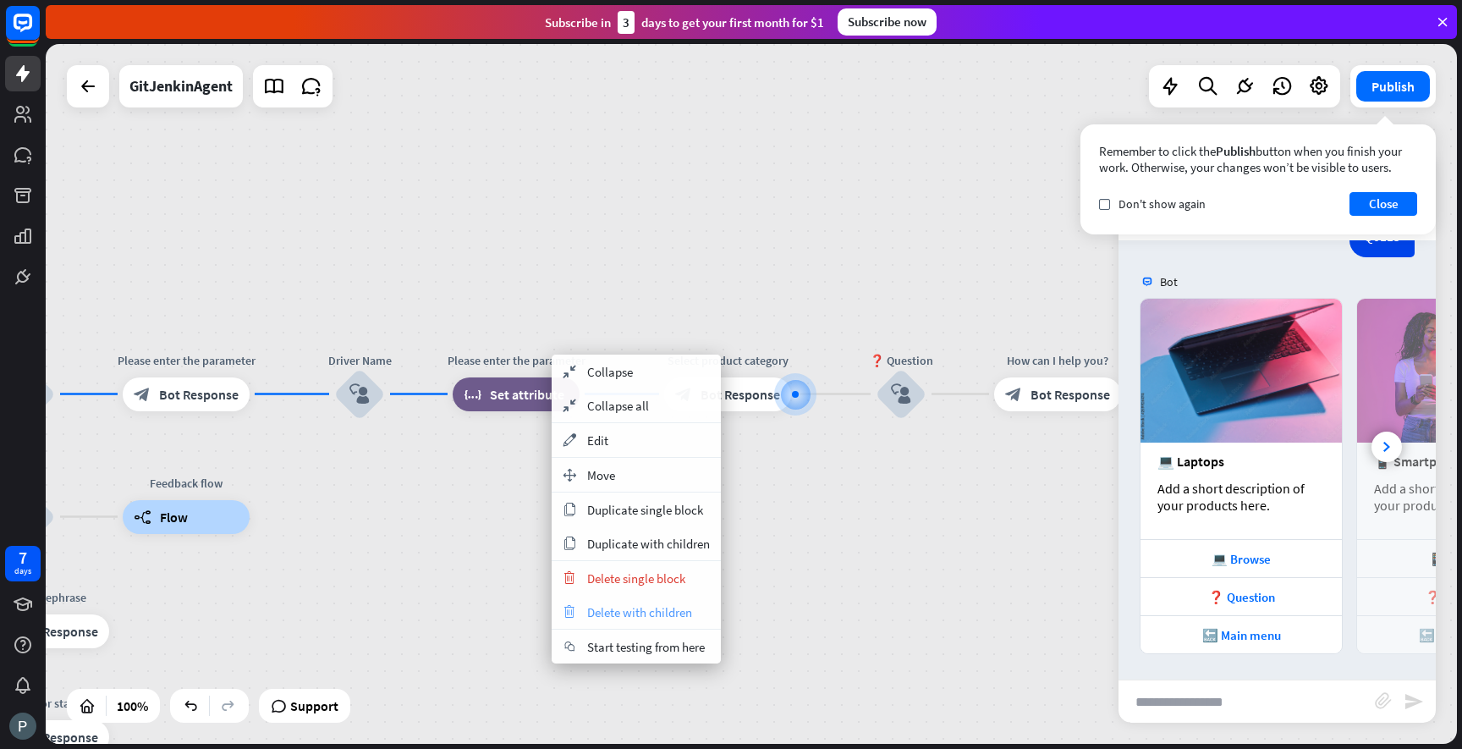
click at [599, 611] on span "Delete with children" at bounding box center [639, 612] width 105 height 16
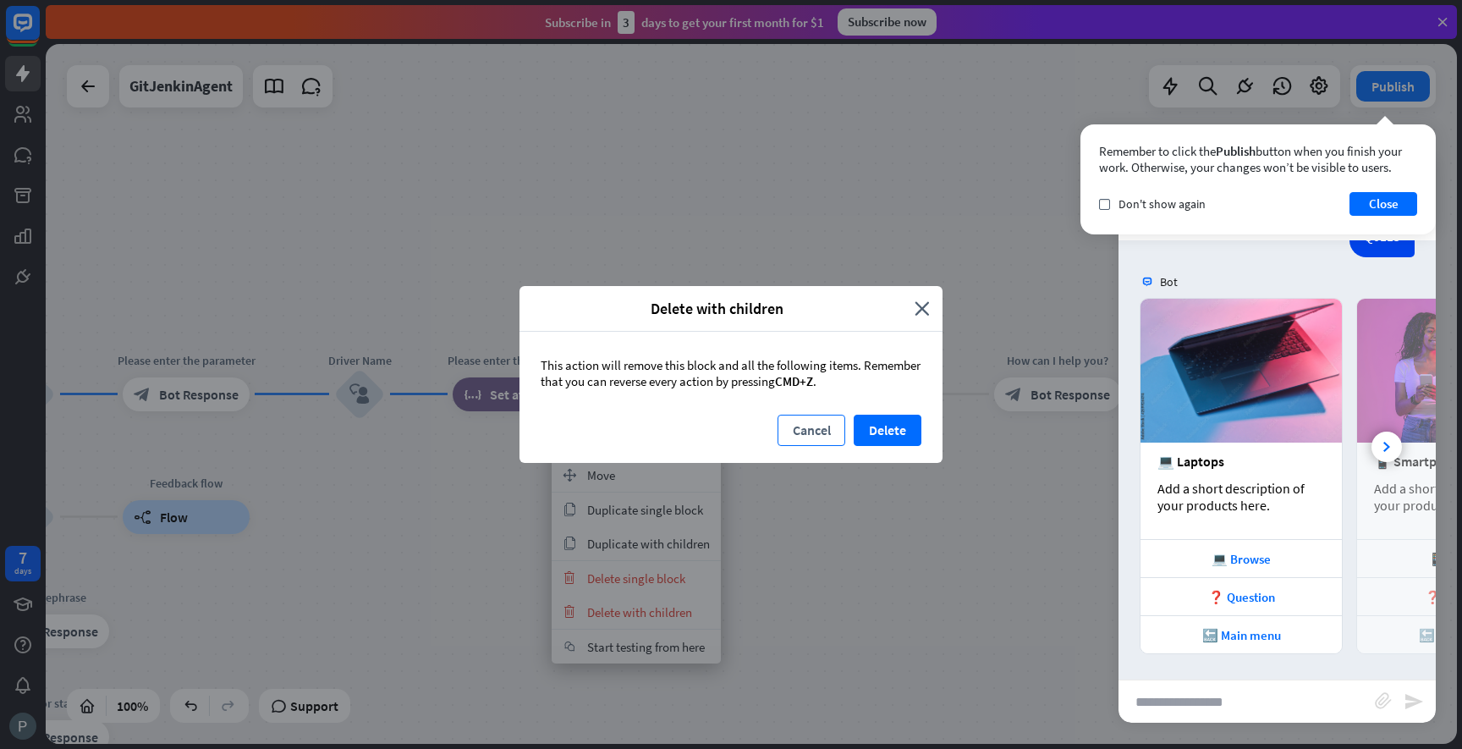
click at [800, 435] on button "Cancel" at bounding box center [812, 430] width 68 height 31
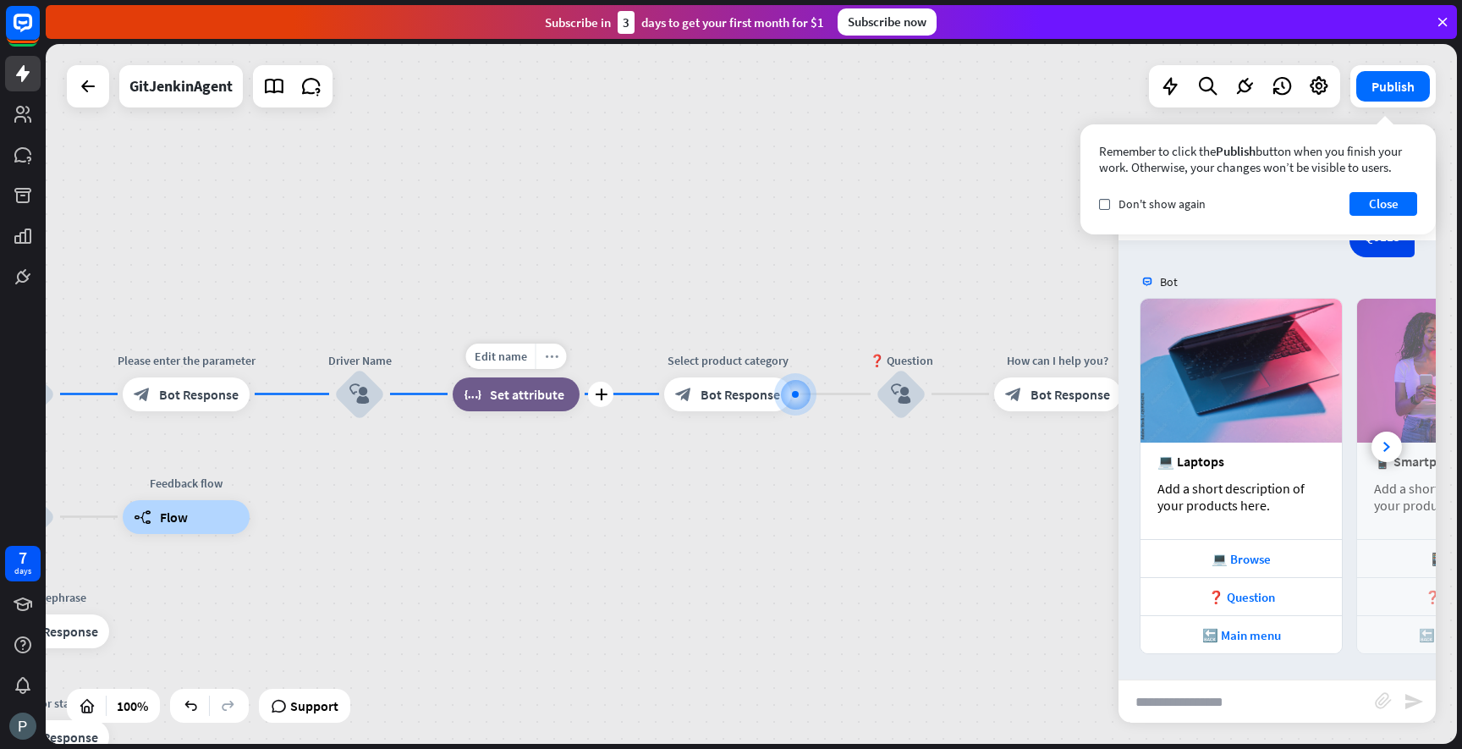
click at [555, 365] on div "more_horiz" at bounding box center [551, 356] width 31 height 25
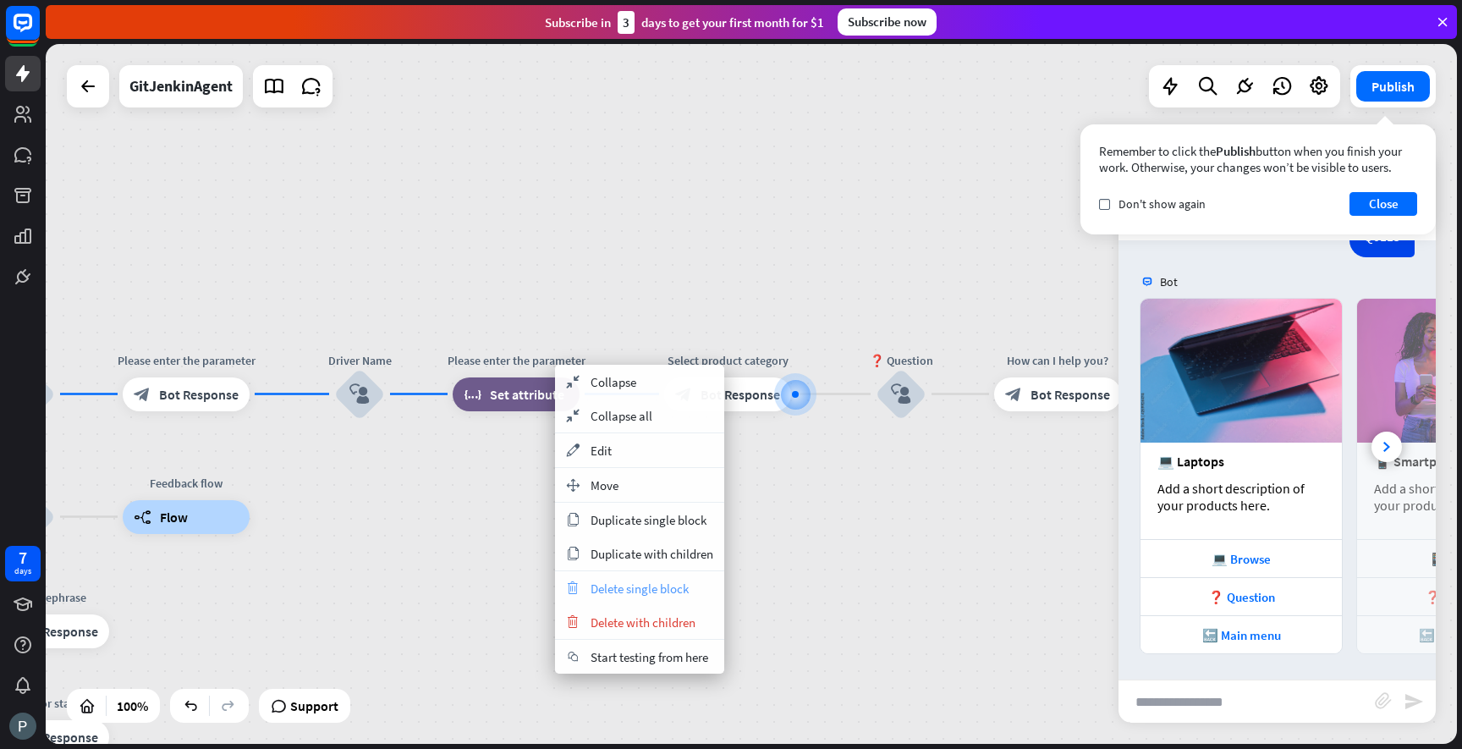
click at [625, 583] on span "Delete single block" at bounding box center [640, 588] width 98 height 16
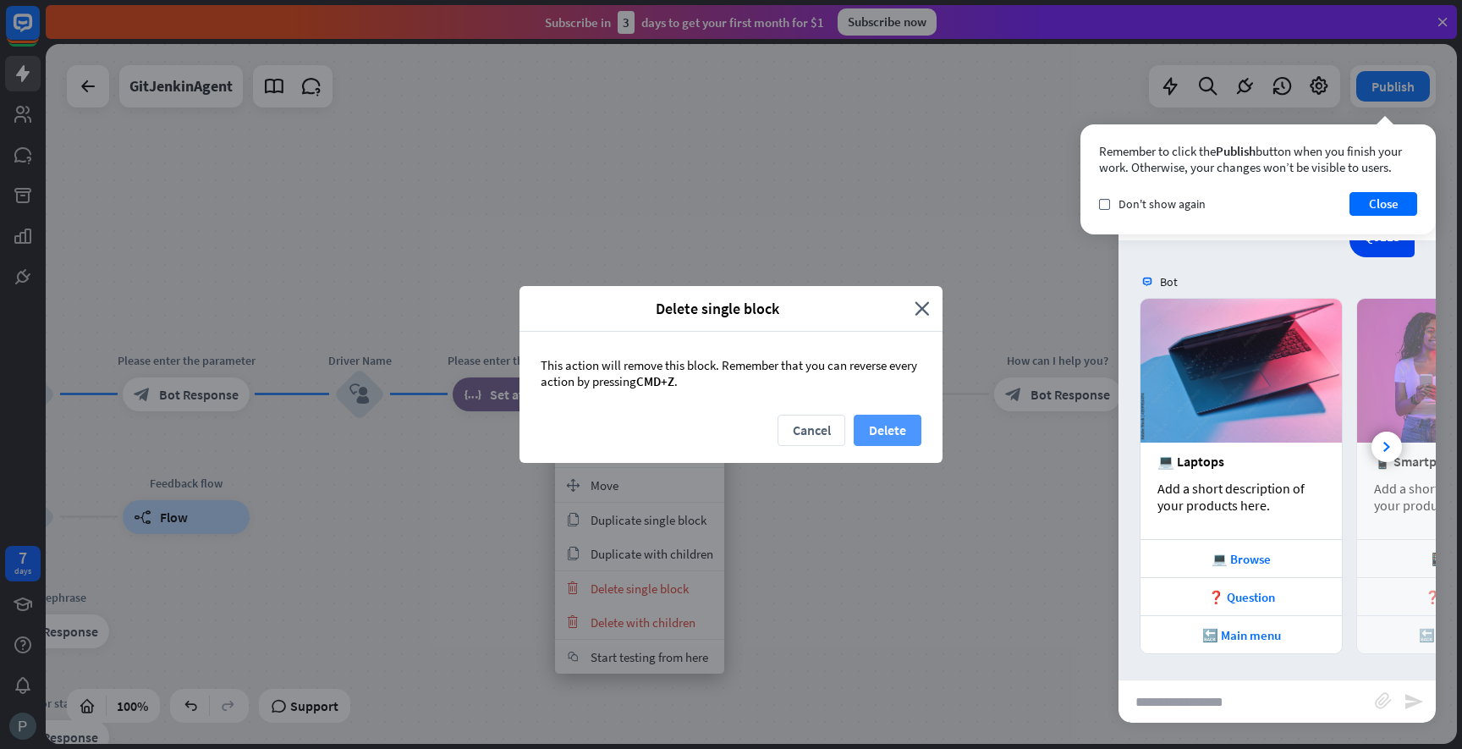
click at [878, 430] on button "Delete" at bounding box center [888, 430] width 68 height 31
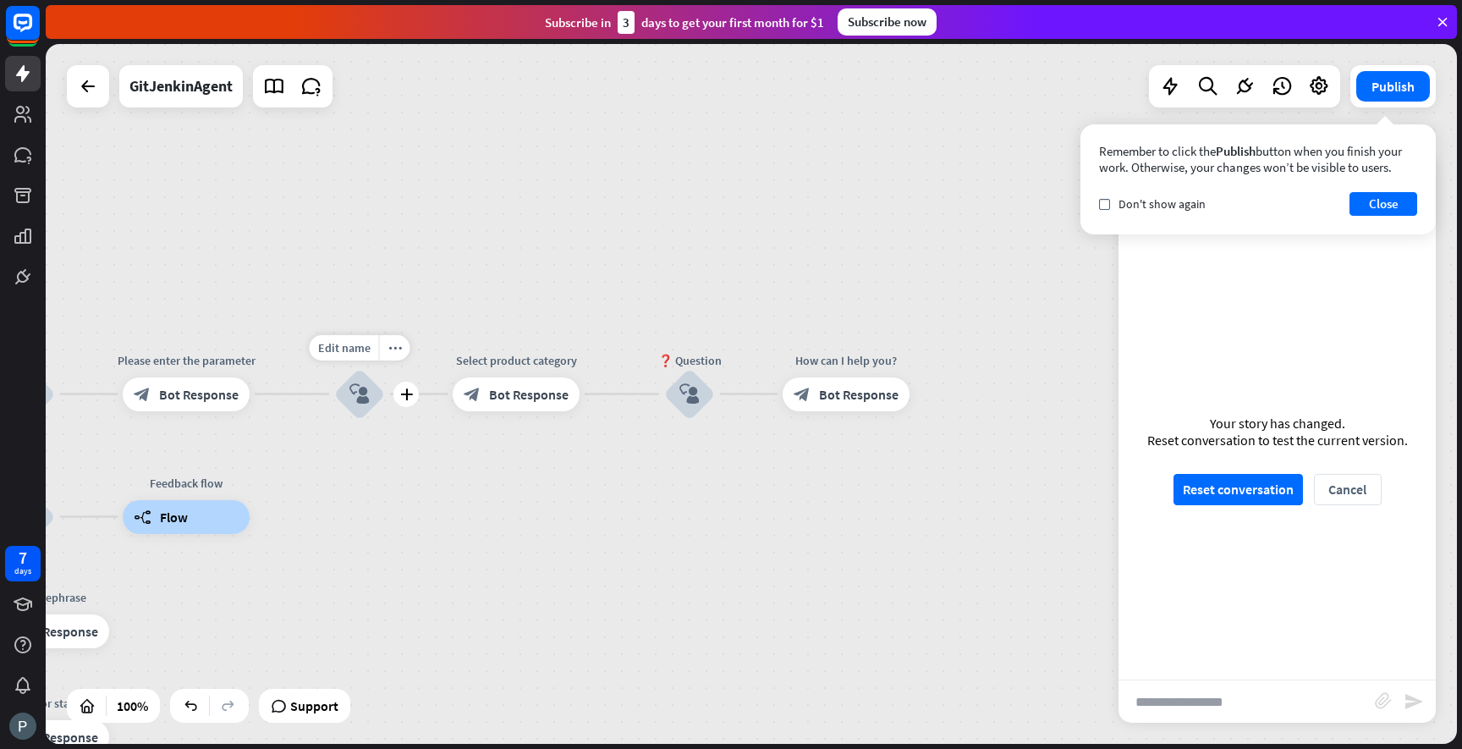
click at [366, 401] on icon "block_user_input" at bounding box center [359, 394] width 20 height 20
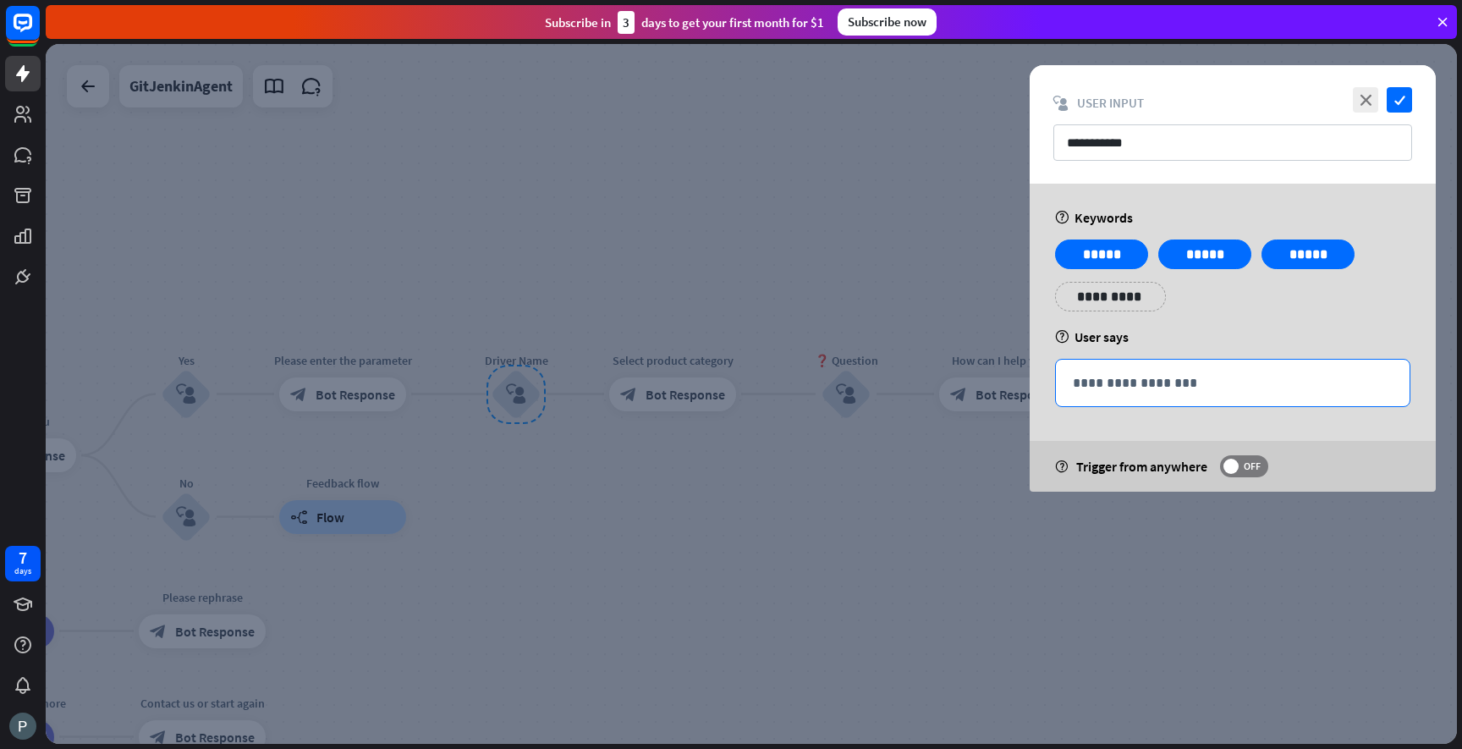
click at [1099, 376] on p "**********" at bounding box center [1233, 382] width 320 height 21
click at [1344, 413] on icon at bounding box center [1347, 408] width 17 height 17
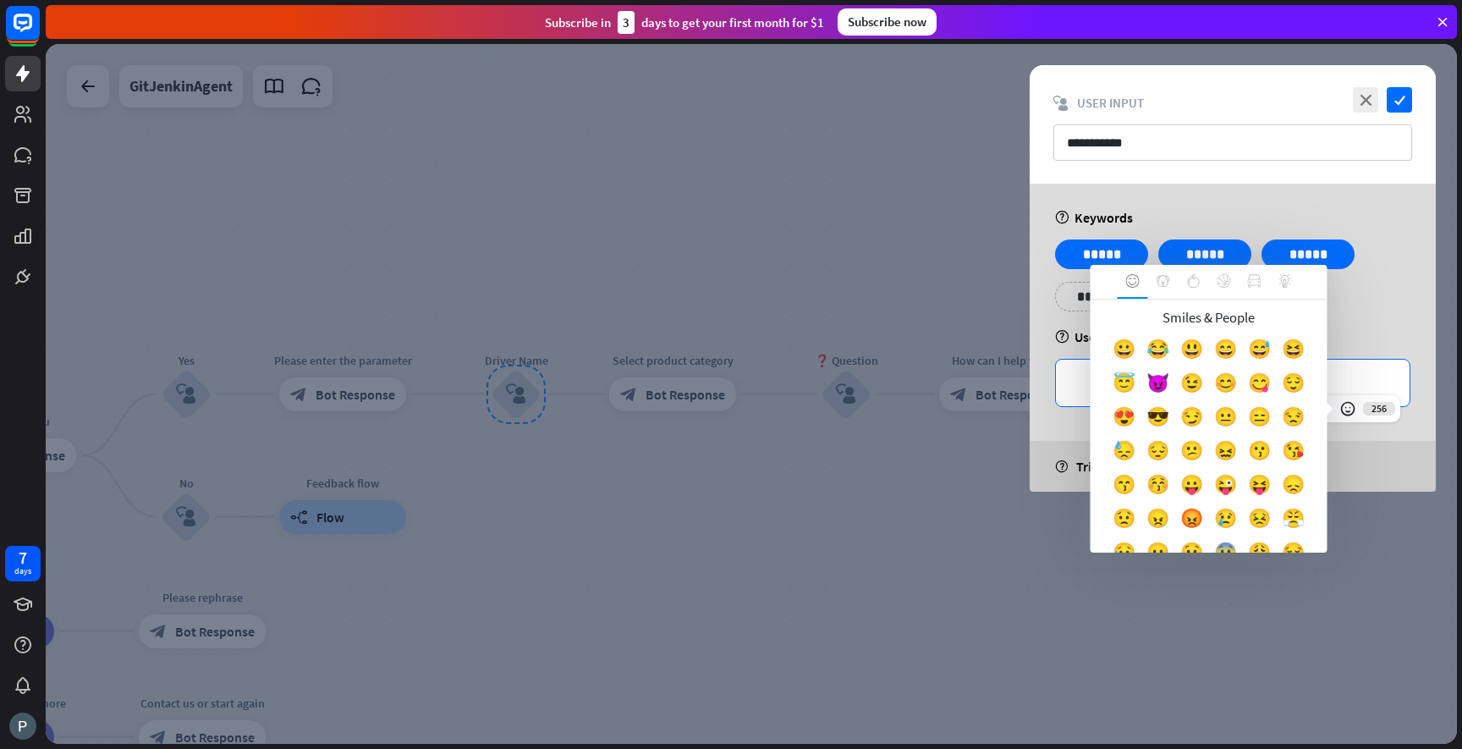
click at [1362, 372] on p "**********" at bounding box center [1233, 382] width 320 height 21
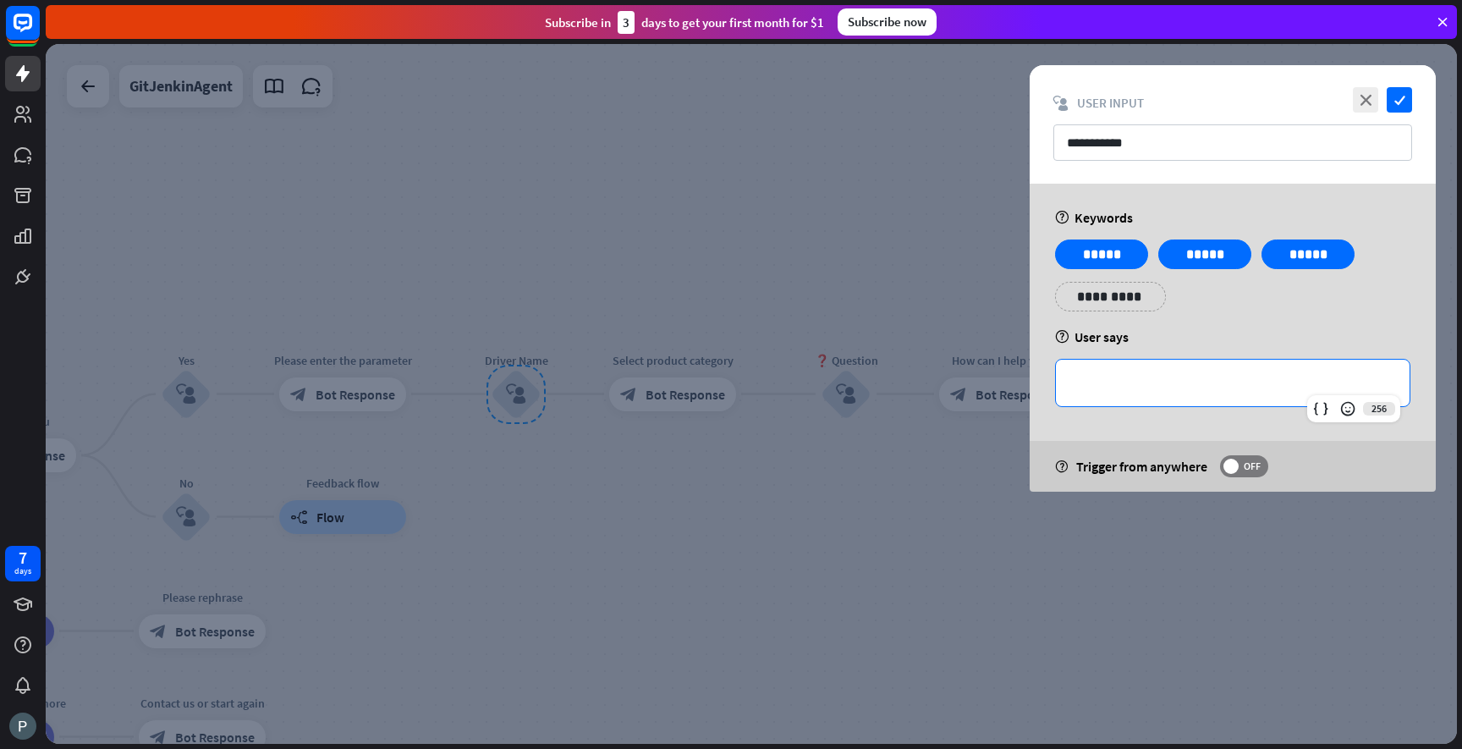
click at [1156, 388] on p "**********" at bounding box center [1233, 382] width 320 height 21
click at [732, 513] on div at bounding box center [751, 394] width 1411 height 700
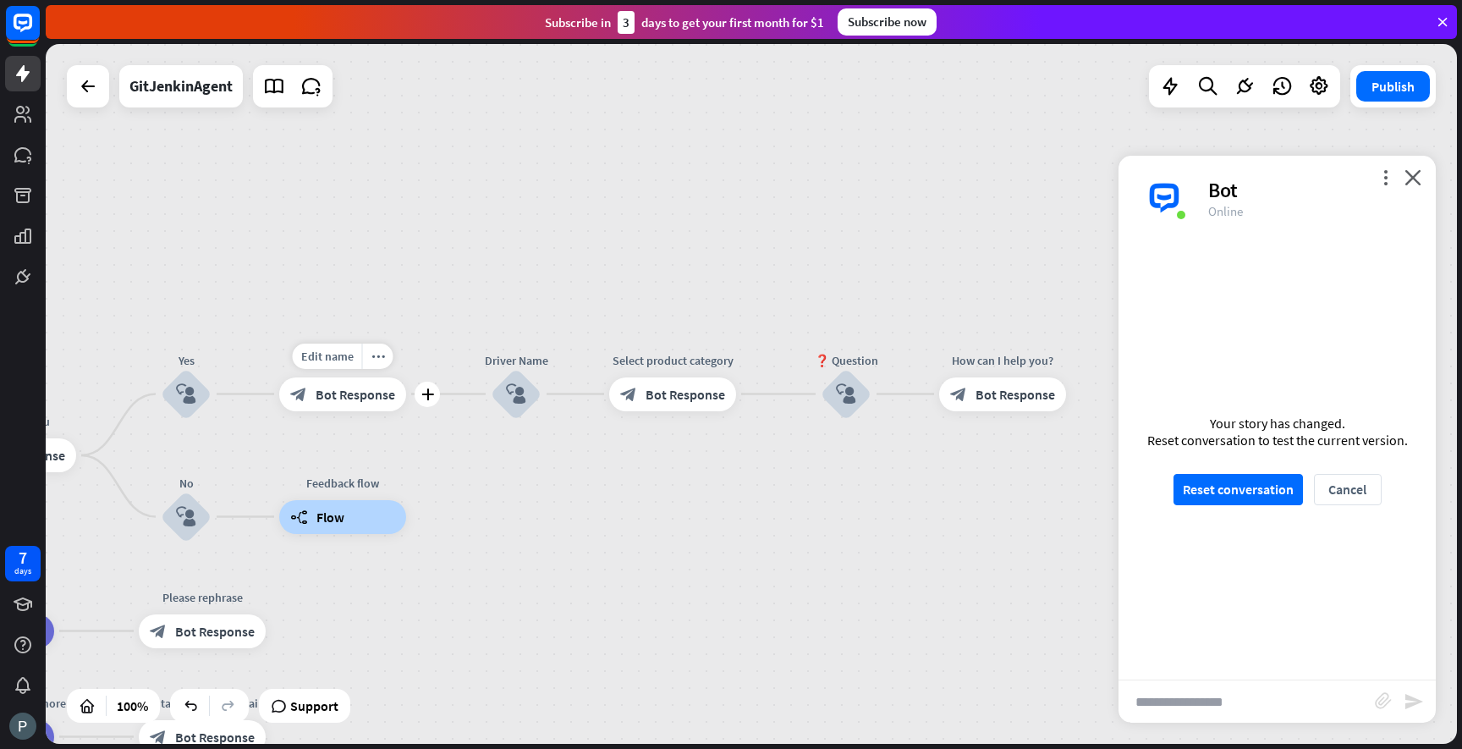
click at [358, 404] on div "block_bot_response Bot Response" at bounding box center [342, 394] width 127 height 34
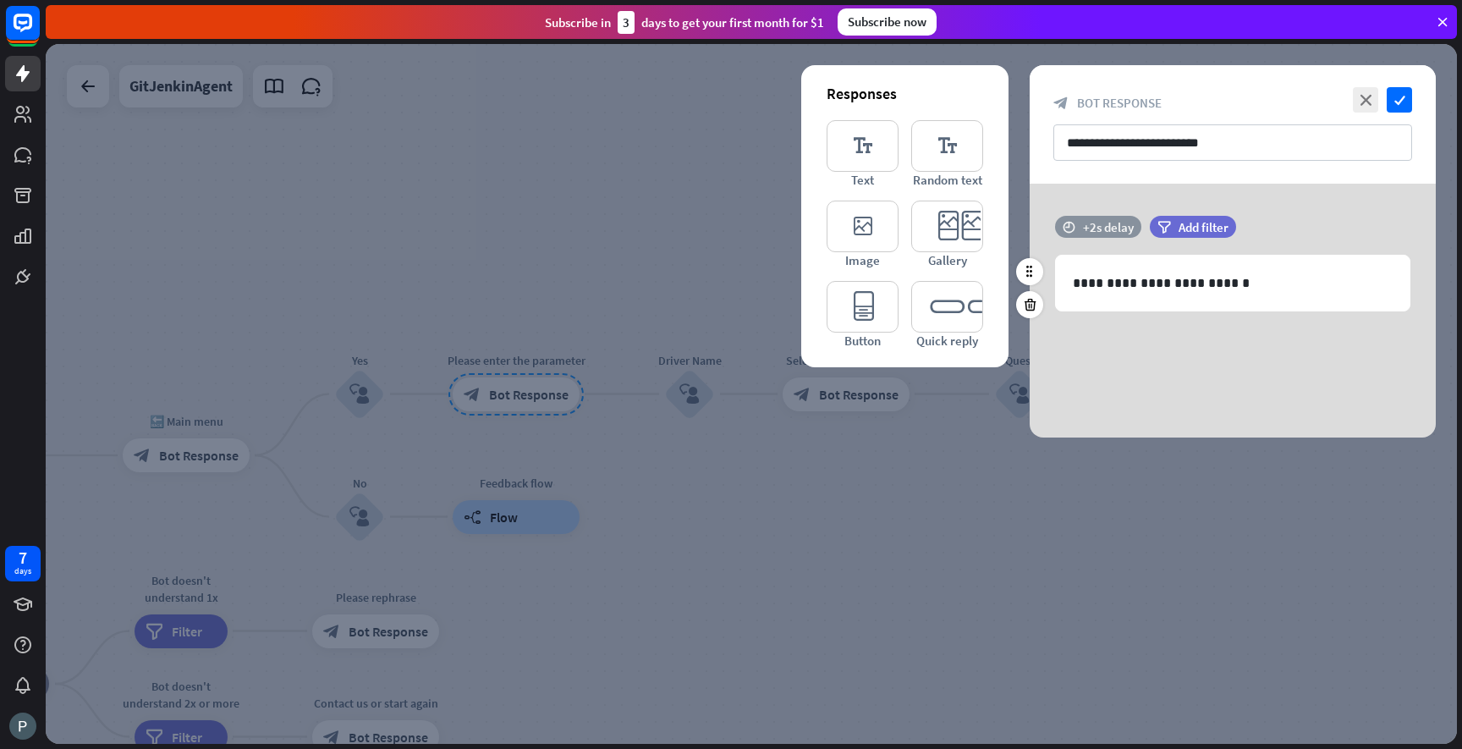
click at [1091, 224] on div "+2s delay" at bounding box center [1108, 227] width 51 height 16
click at [1127, 196] on div "**********" at bounding box center [1233, 311] width 406 height 254
click at [1374, 98] on icon "close" at bounding box center [1365, 99] width 25 height 25
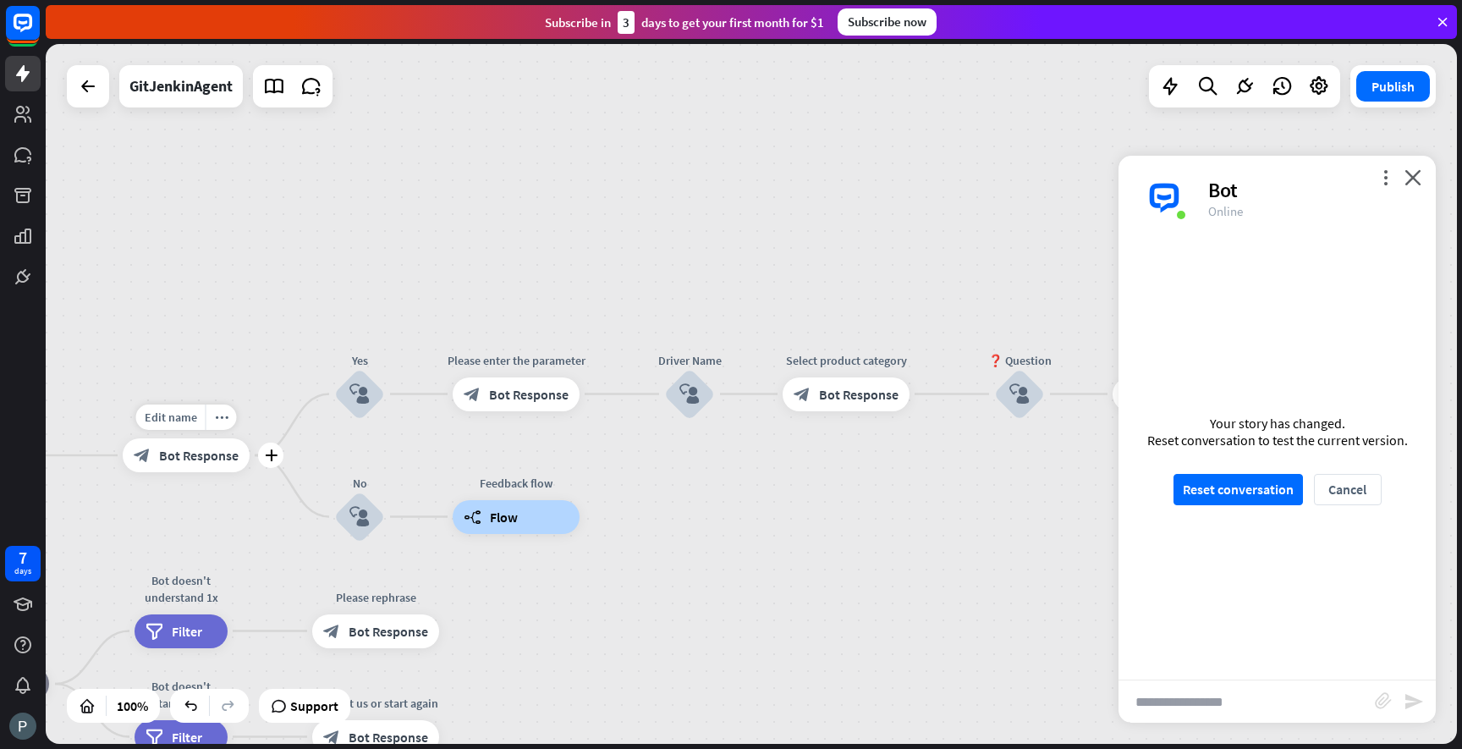
click at [202, 456] on span "Bot Response" at bounding box center [199, 455] width 80 height 17
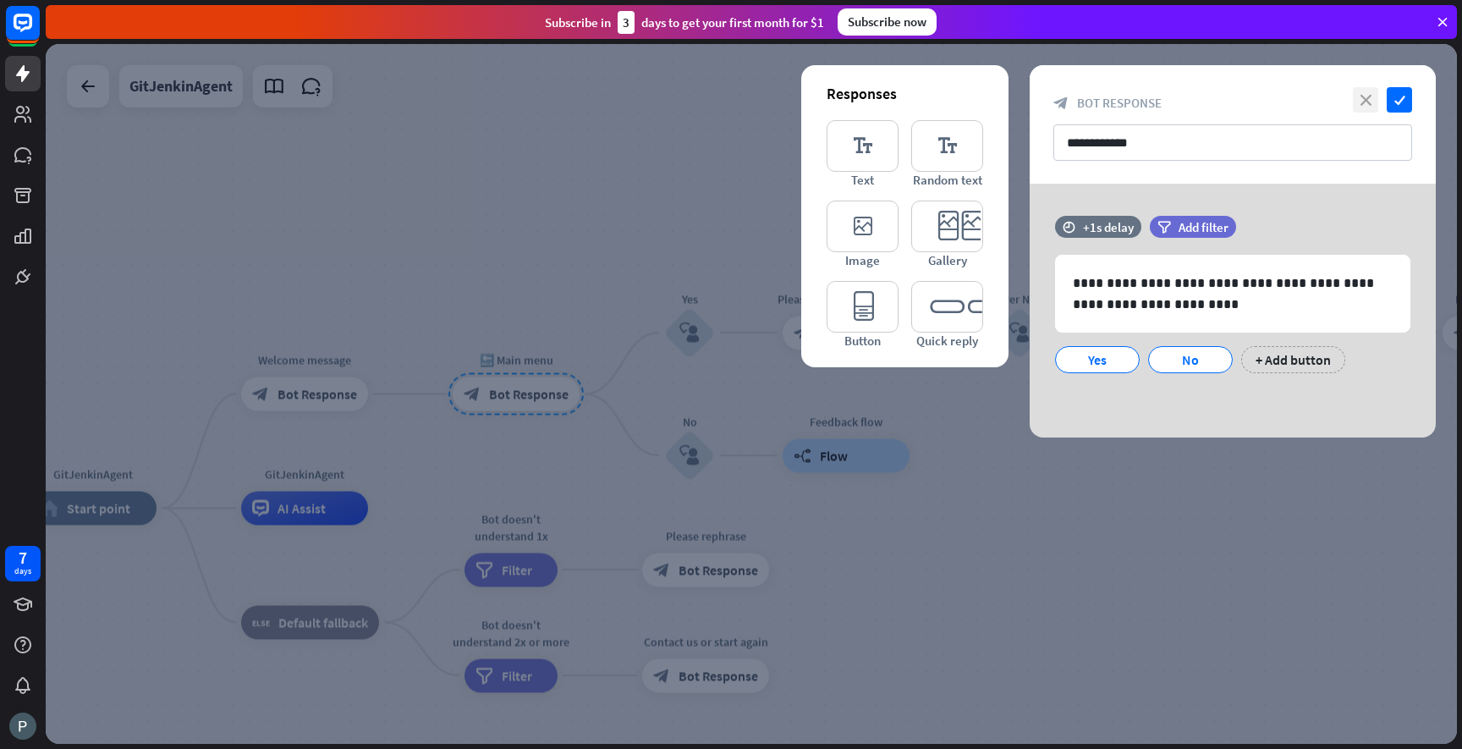
click at [1363, 106] on icon "close" at bounding box center [1365, 99] width 25 height 25
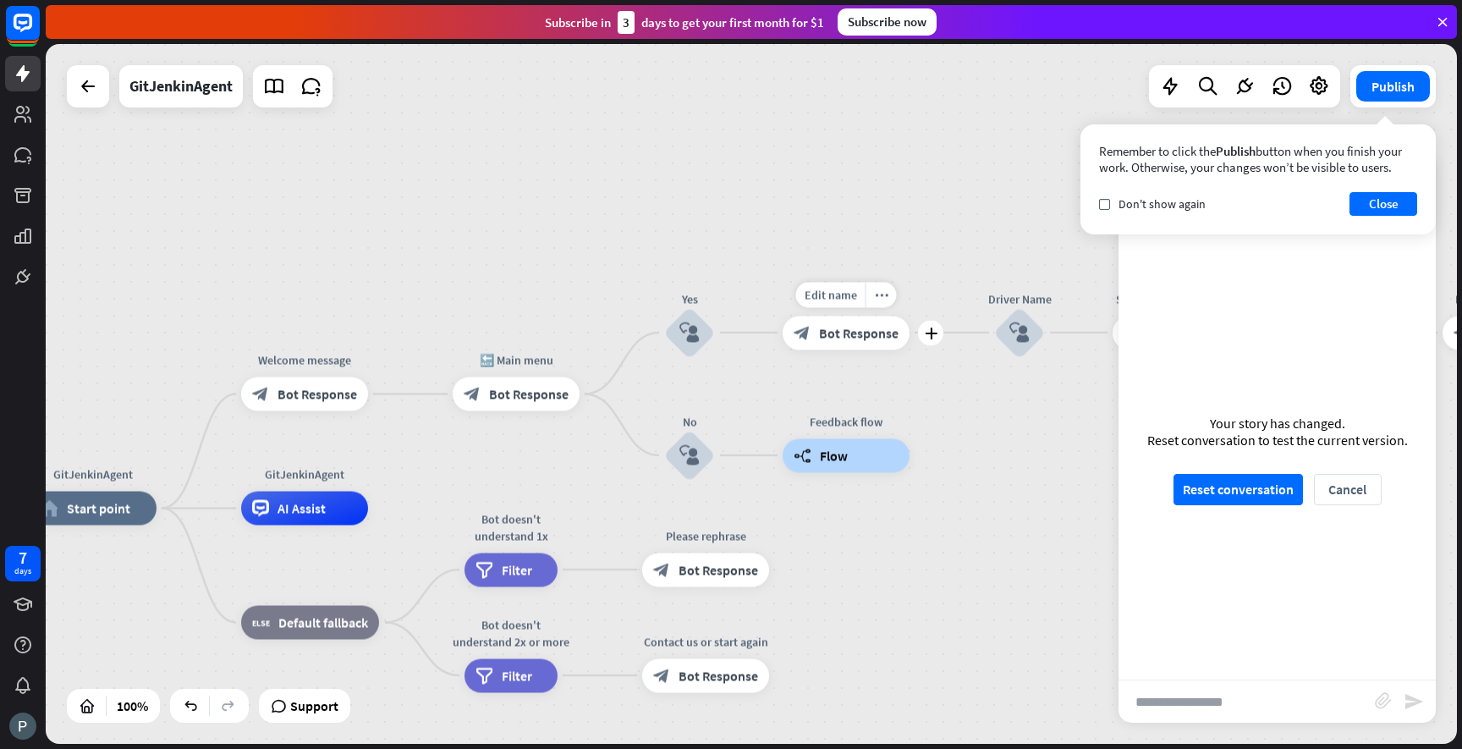
click at [856, 336] on span "Bot Response" at bounding box center [859, 332] width 80 height 17
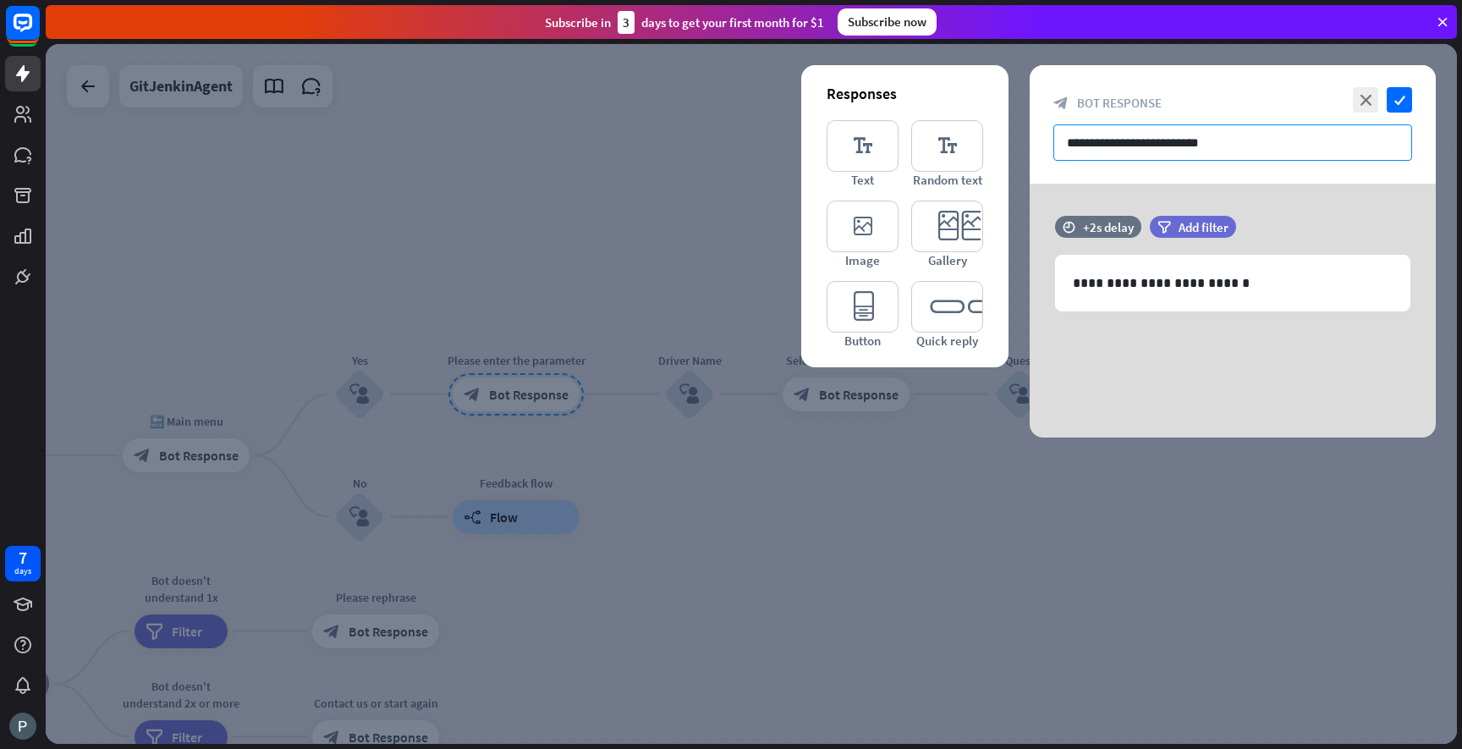
click at [1225, 139] on input "**********" at bounding box center [1232, 142] width 359 height 36
click at [1361, 107] on icon "close" at bounding box center [1365, 99] width 25 height 25
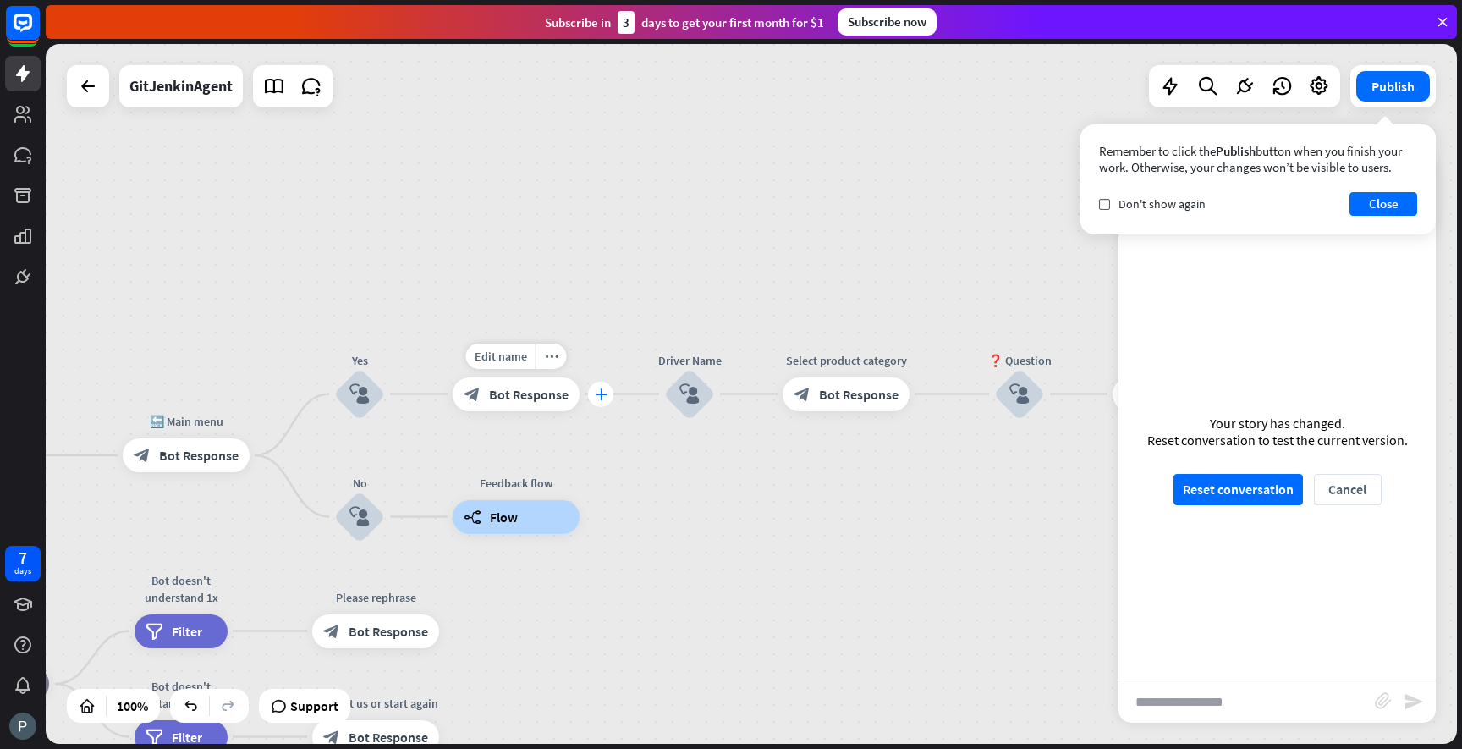
click at [602, 393] on icon "plus" at bounding box center [601, 394] width 13 height 12
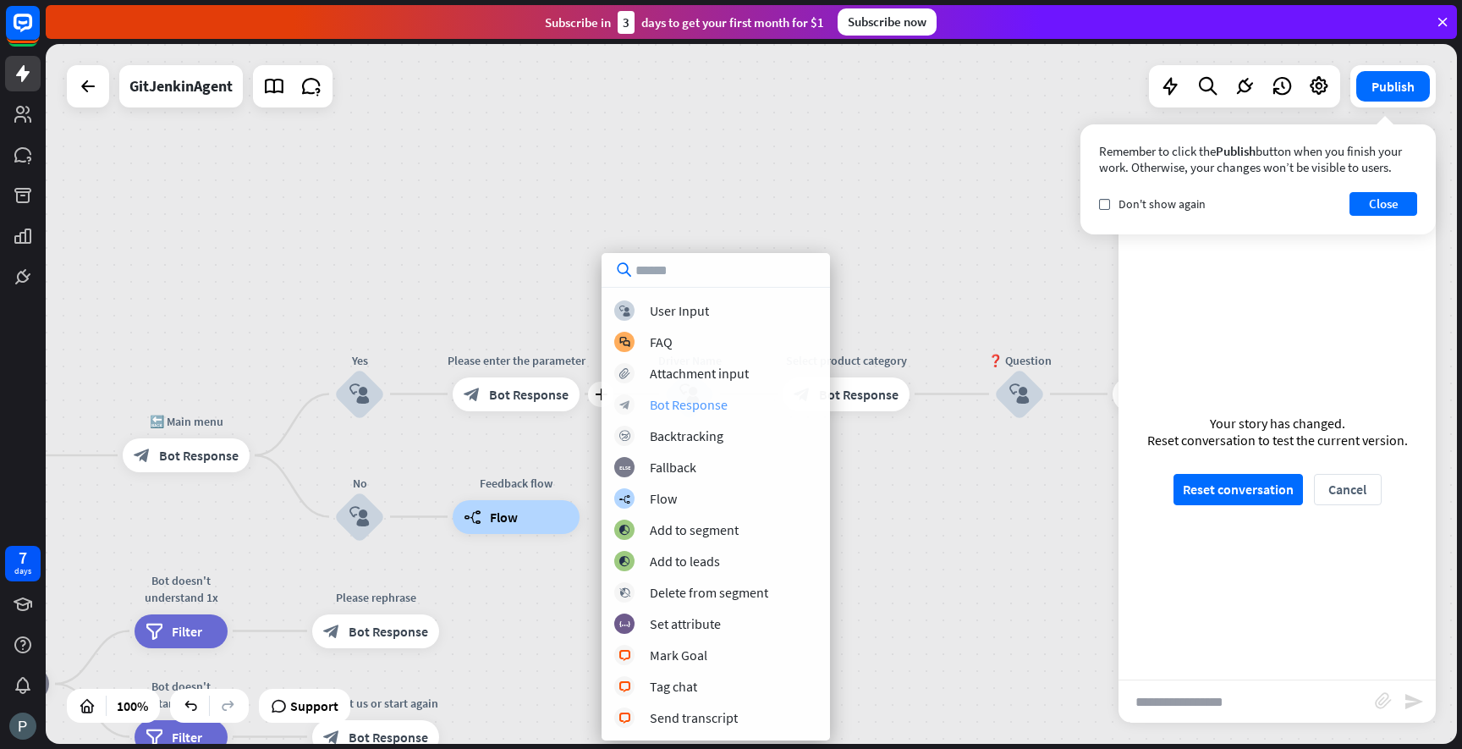
click at [693, 403] on div "Bot Response" at bounding box center [689, 404] width 78 height 17
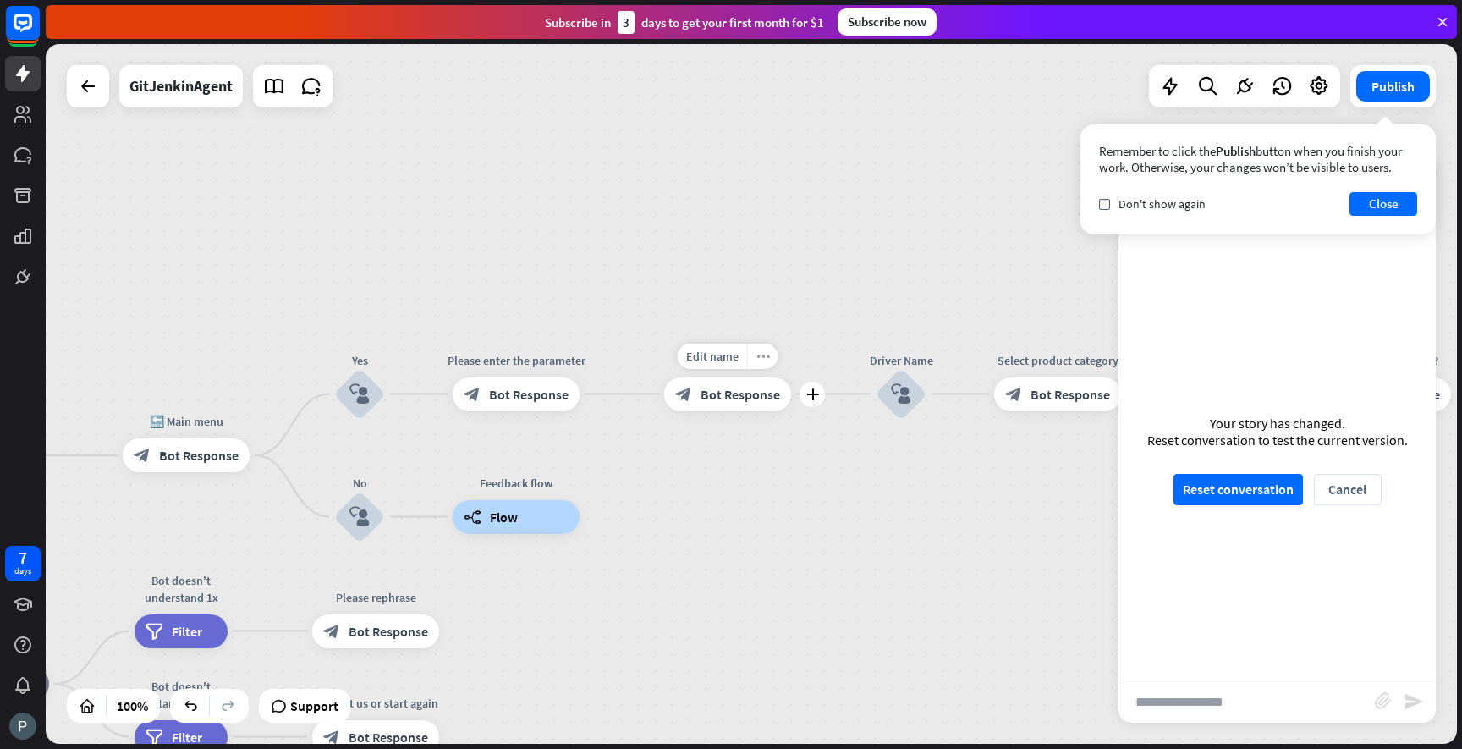
click at [762, 357] on icon "more_horiz" at bounding box center [763, 355] width 14 height 13
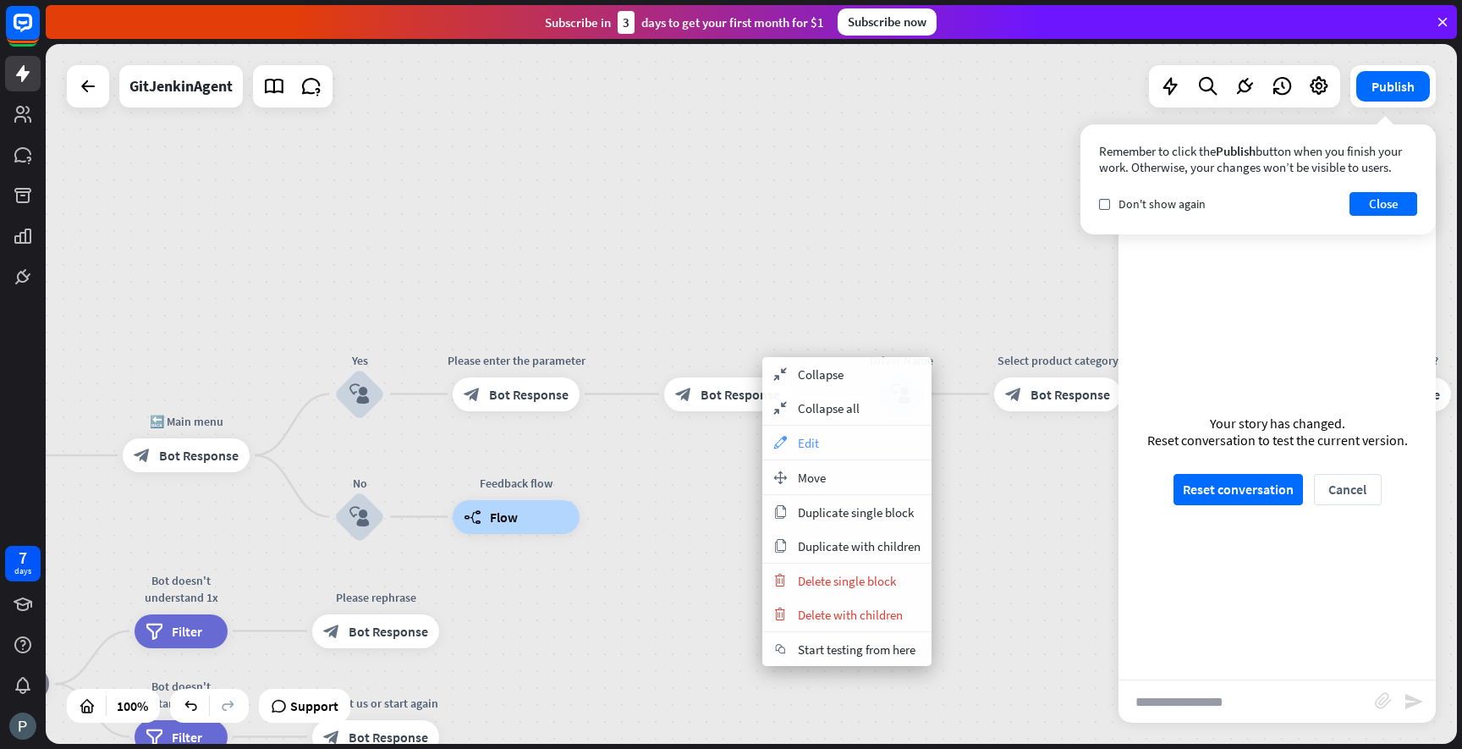
click at [781, 446] on icon "appearance" at bounding box center [780, 443] width 19 height 14
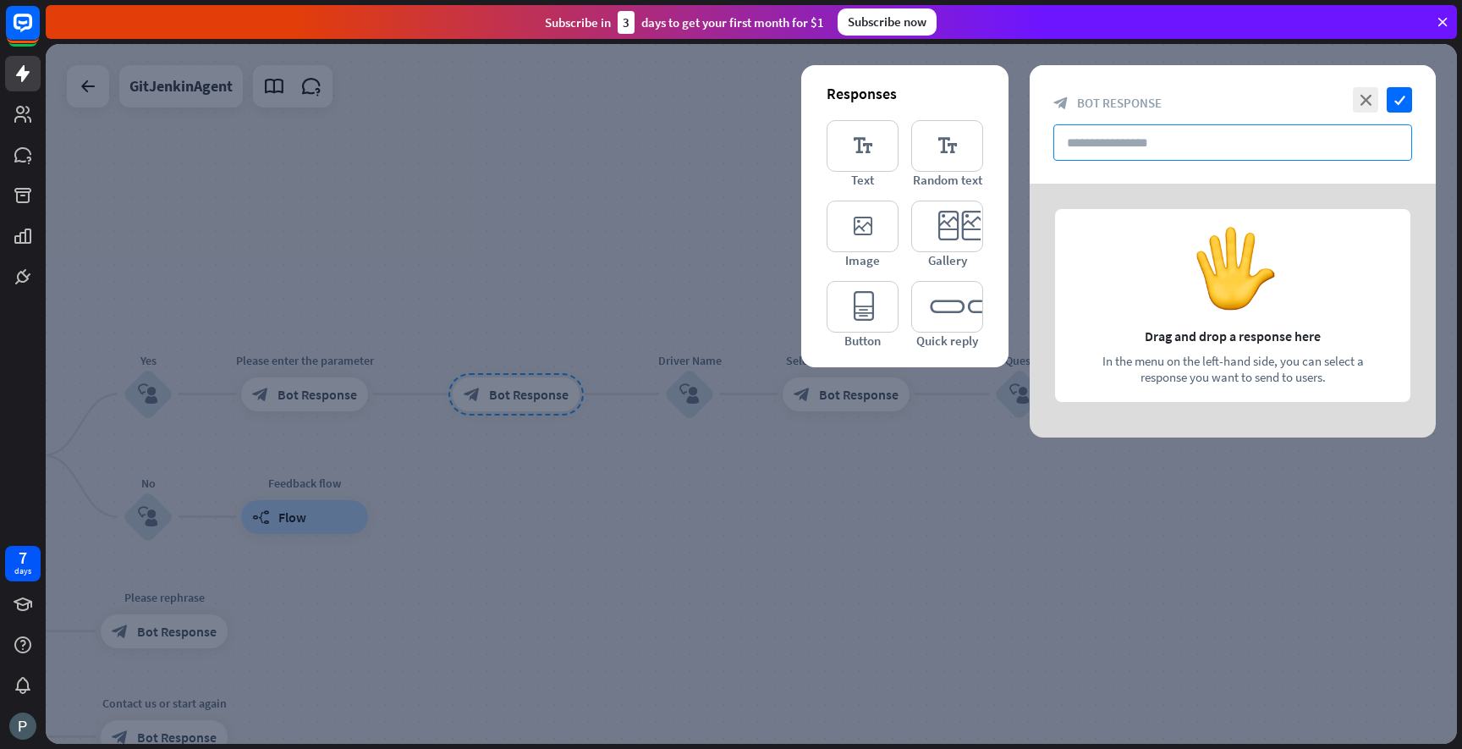
click at [1134, 140] on input "text" at bounding box center [1232, 142] width 359 height 36
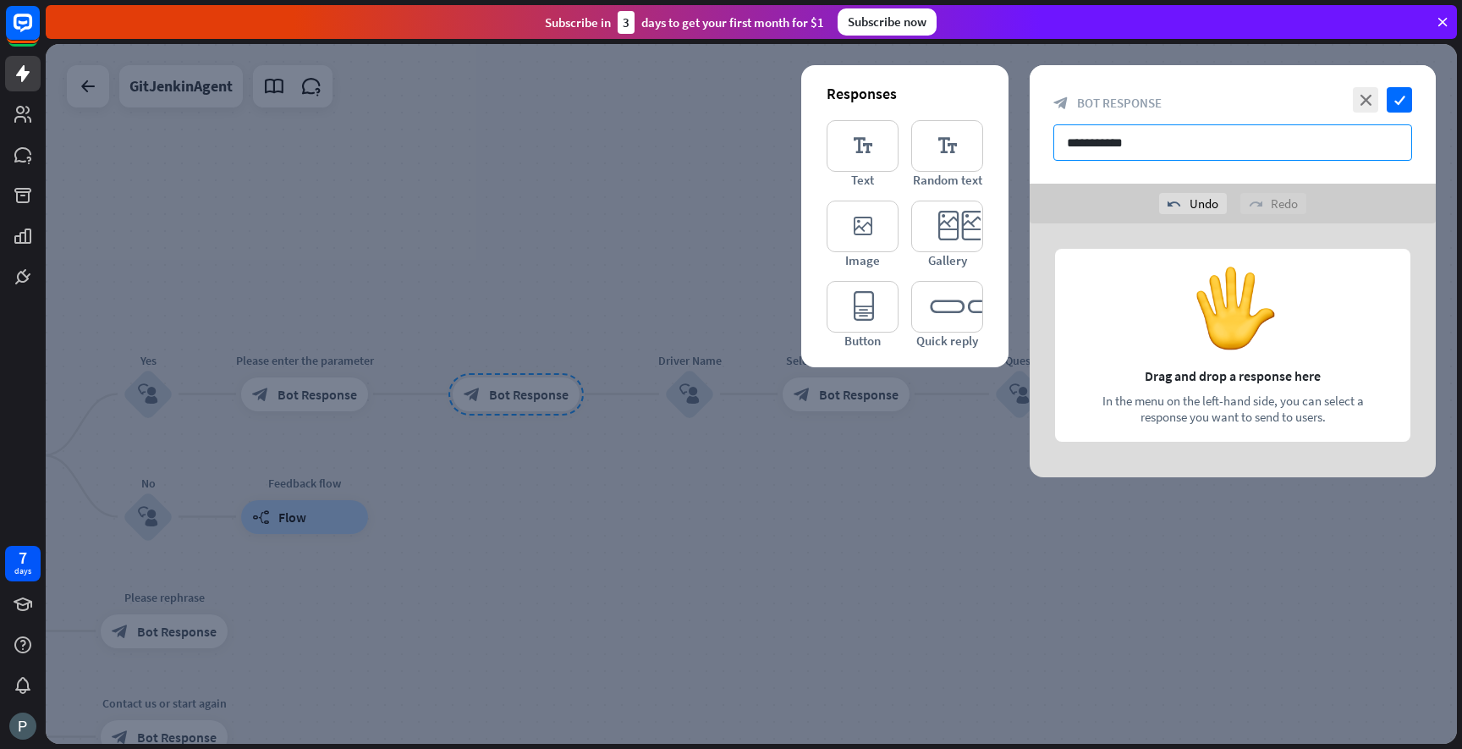
type input "**********"
click at [1198, 380] on div at bounding box center [1233, 350] width 406 height 254
click at [1222, 327] on div at bounding box center [1233, 350] width 406 height 254
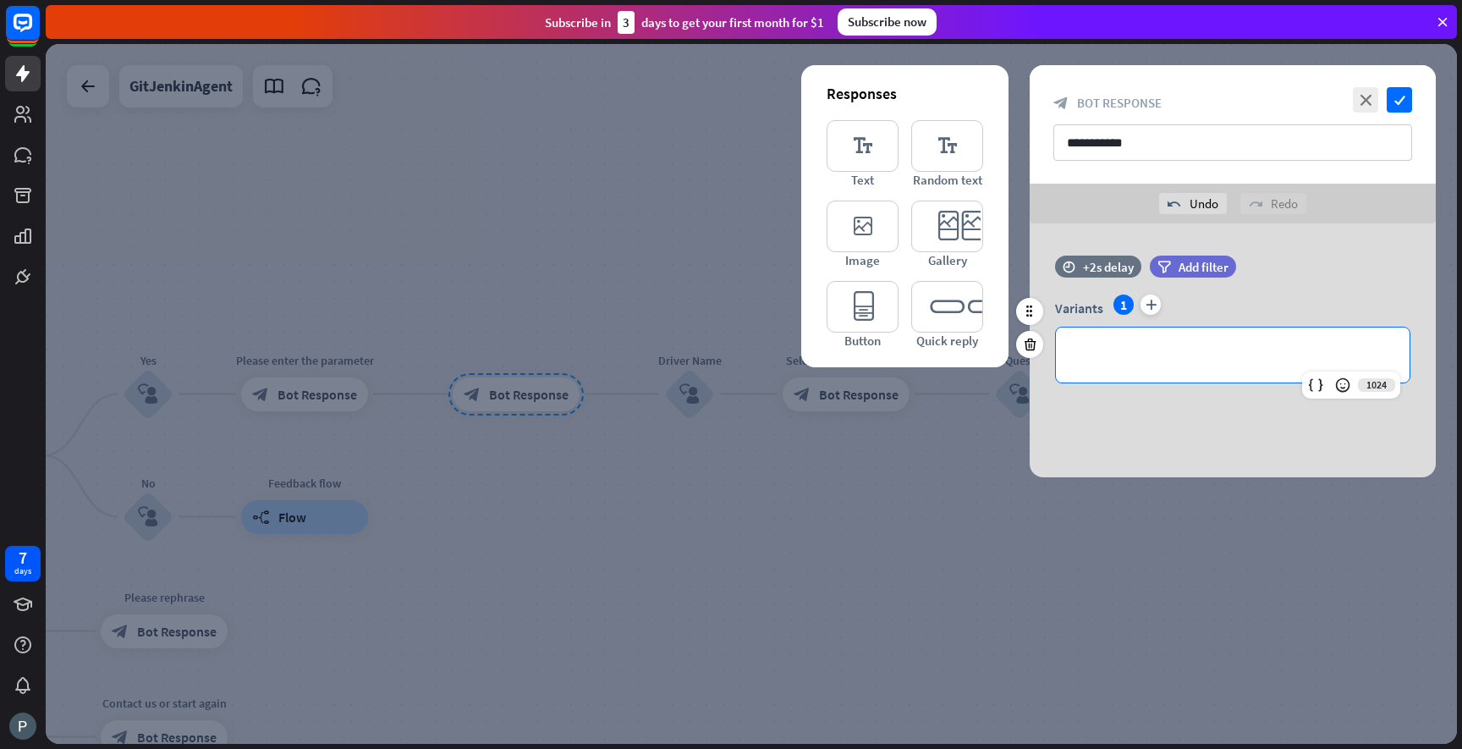
click at [1132, 349] on p "**********" at bounding box center [1233, 354] width 320 height 21
click at [1028, 322] on div at bounding box center [1029, 311] width 27 height 27
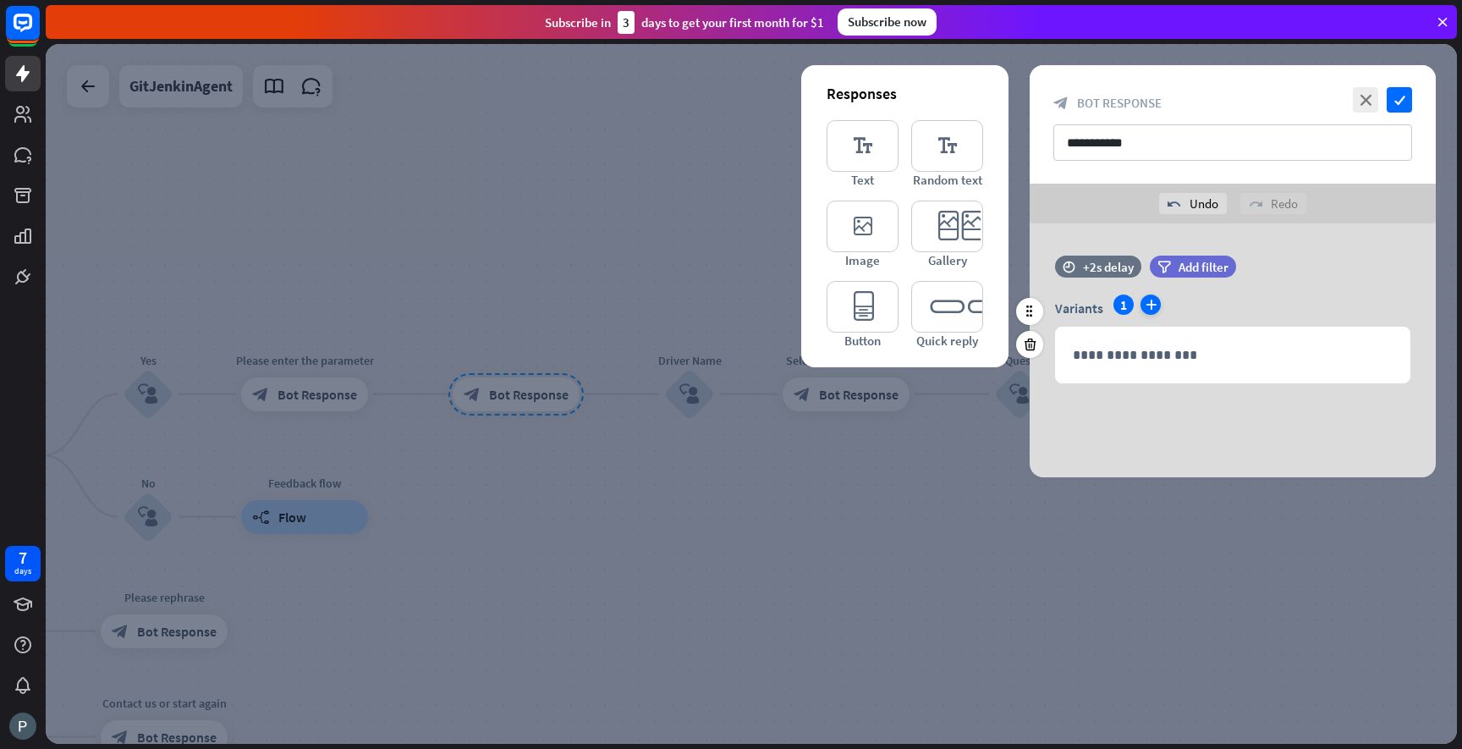
click at [1148, 305] on icon "plus" at bounding box center [1151, 304] width 20 height 20
click at [1415, 328] on icon at bounding box center [1408, 329] width 16 height 15
click at [1181, 265] on span "Add filter" at bounding box center [1204, 267] width 50 height 16
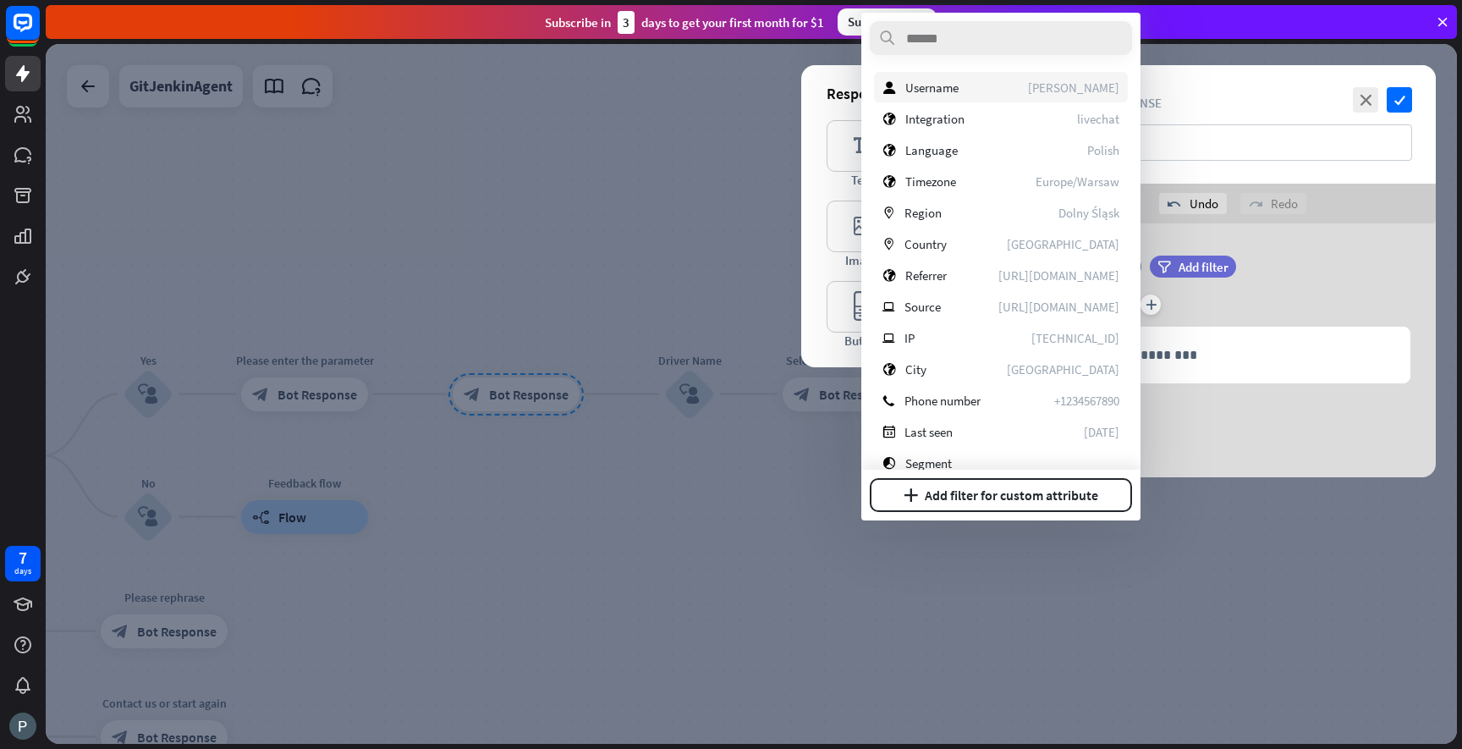
scroll to position [371, 0]
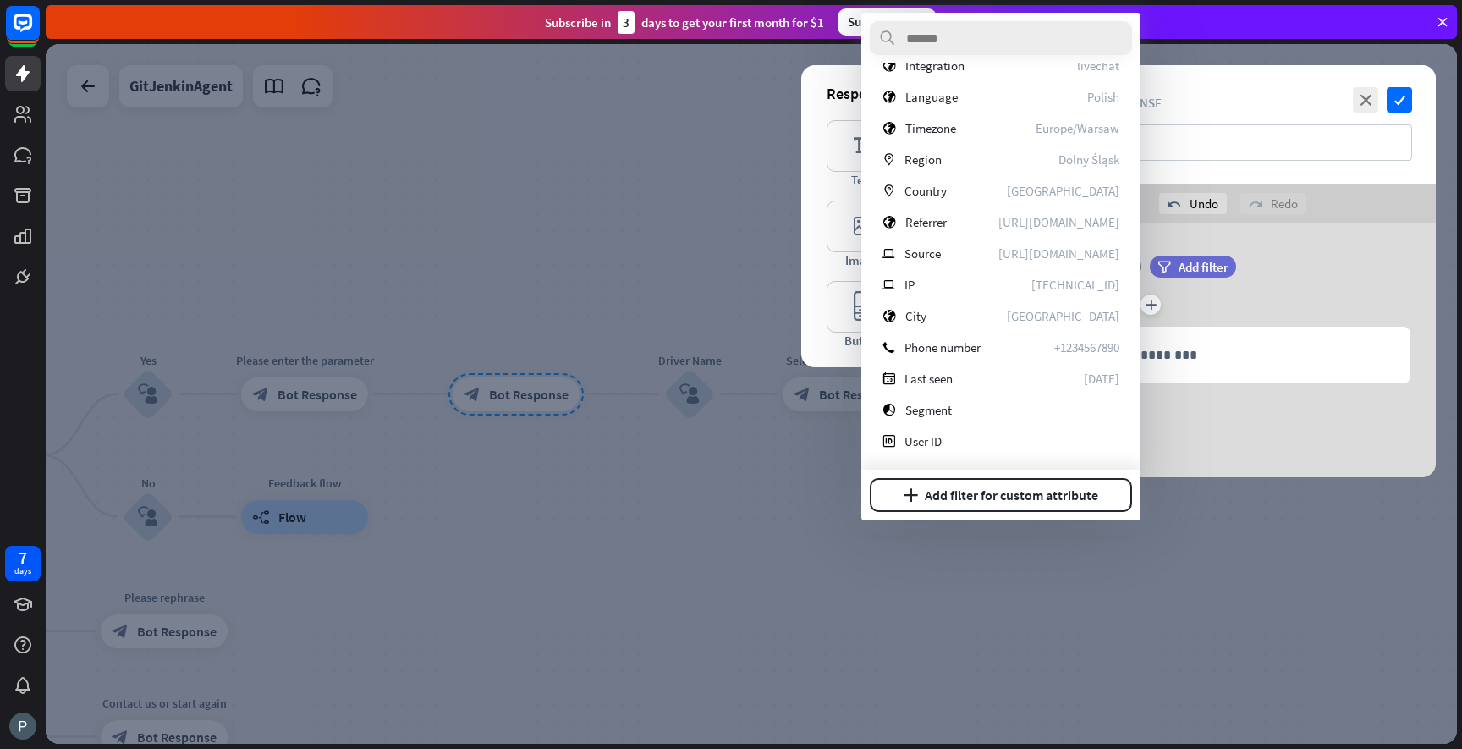
click at [716, 467] on div at bounding box center [751, 394] width 1411 height 700
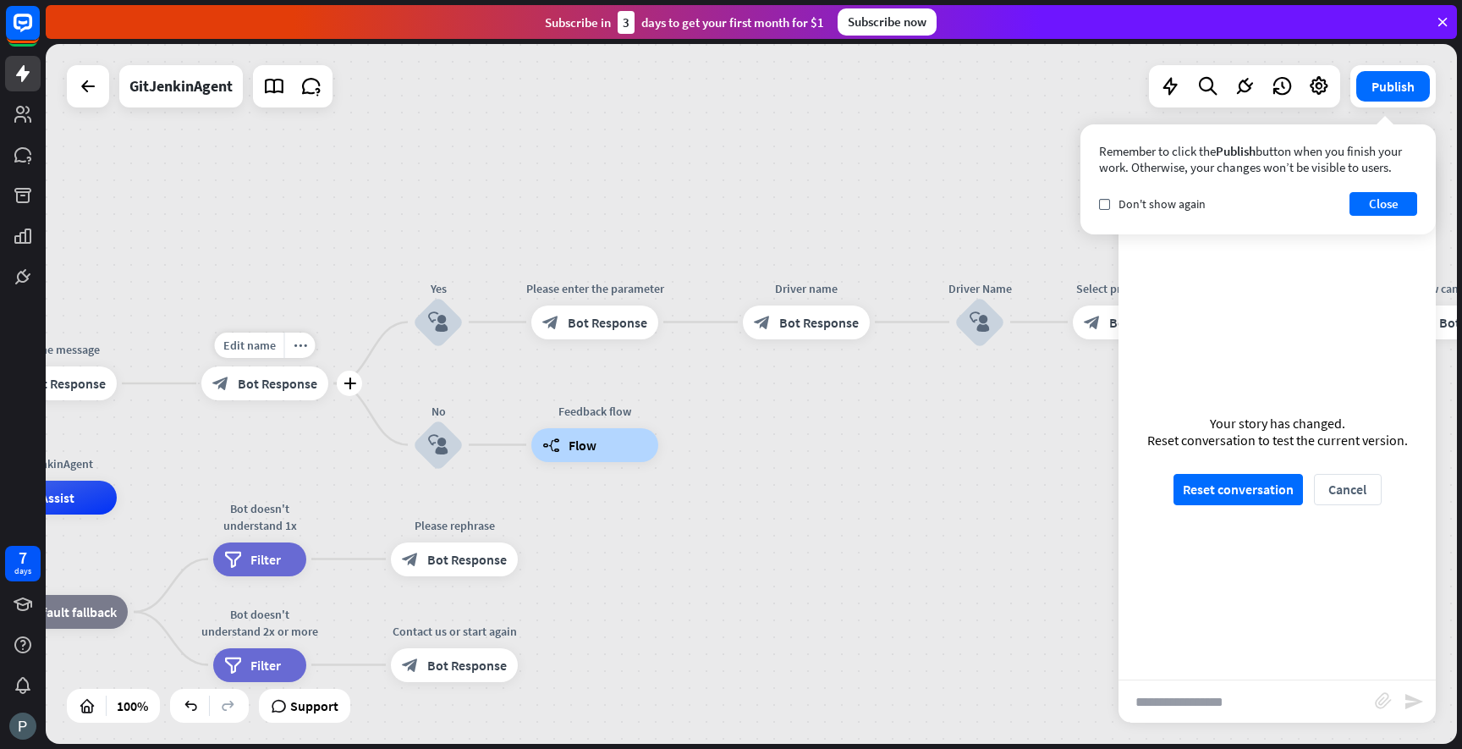
click at [272, 390] on span "Bot Response" at bounding box center [278, 383] width 80 height 17
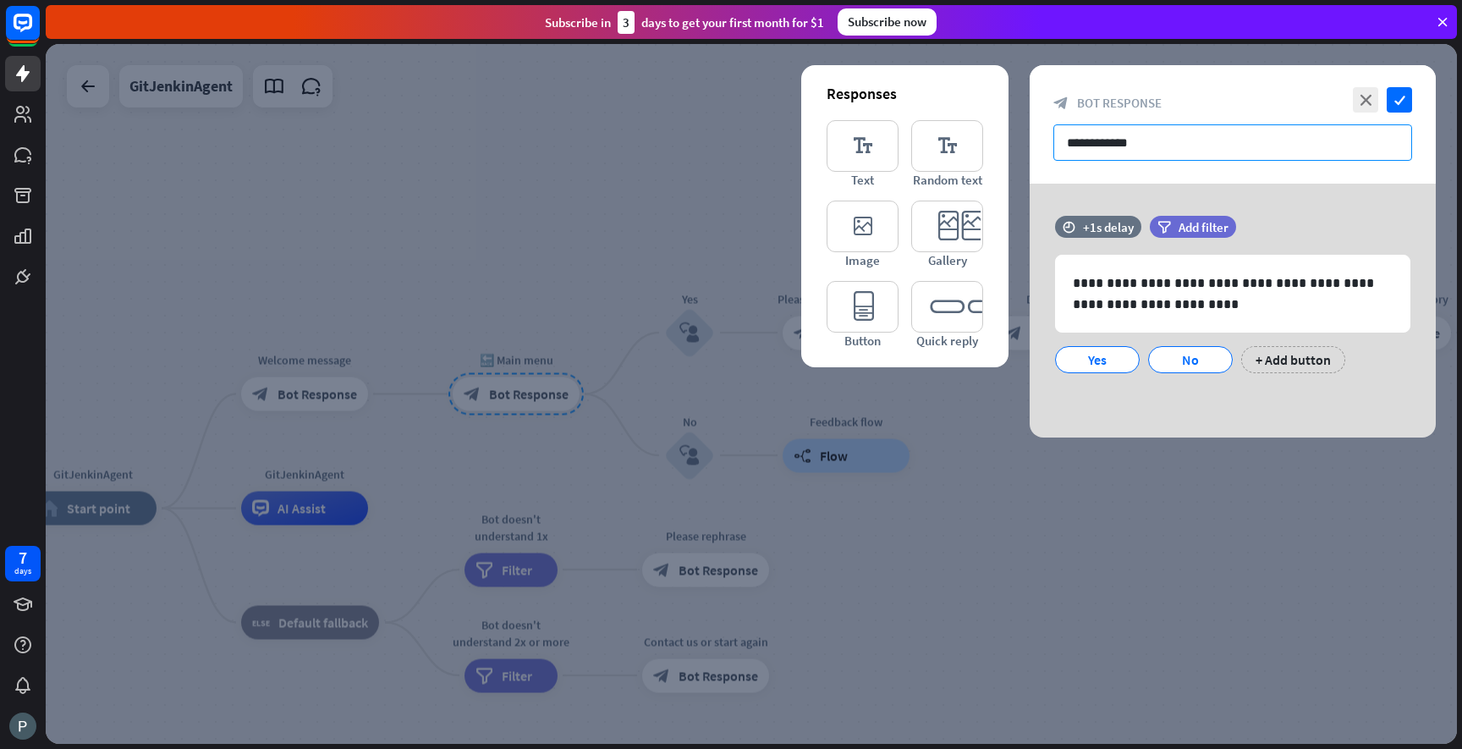
drag, startPoint x: 1147, startPoint y: 146, endPoint x: 1044, endPoint y: 145, distance: 103.2
click at [1044, 145] on div "**********" at bounding box center [1233, 124] width 406 height 118
click at [1163, 143] on input "**********" at bounding box center [1232, 142] width 359 height 36
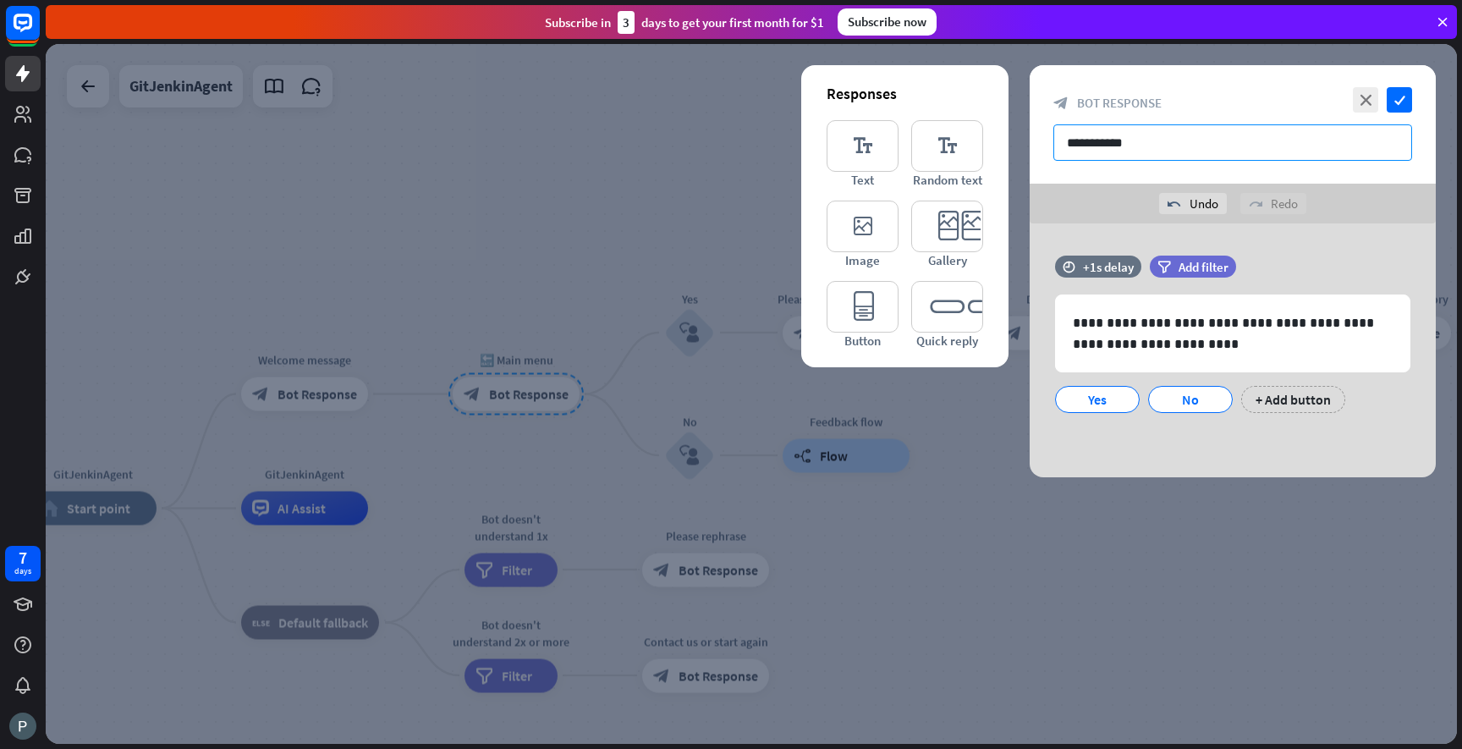
type input "**********"
click at [1334, 223] on div "**********" at bounding box center [1233, 350] width 406 height 254
click at [1394, 102] on icon "check" at bounding box center [1399, 99] width 25 height 25
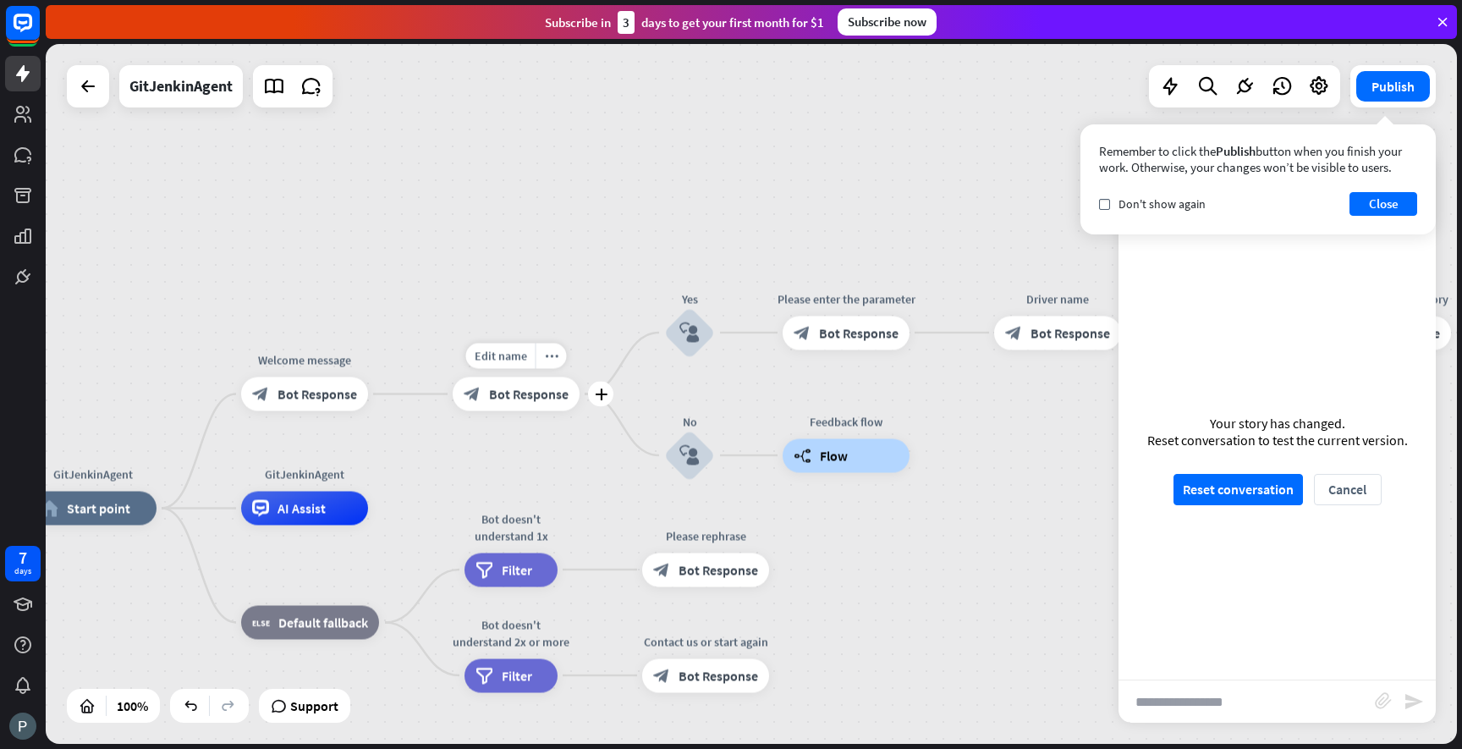
click at [531, 391] on span "Bot Response" at bounding box center [529, 394] width 80 height 17
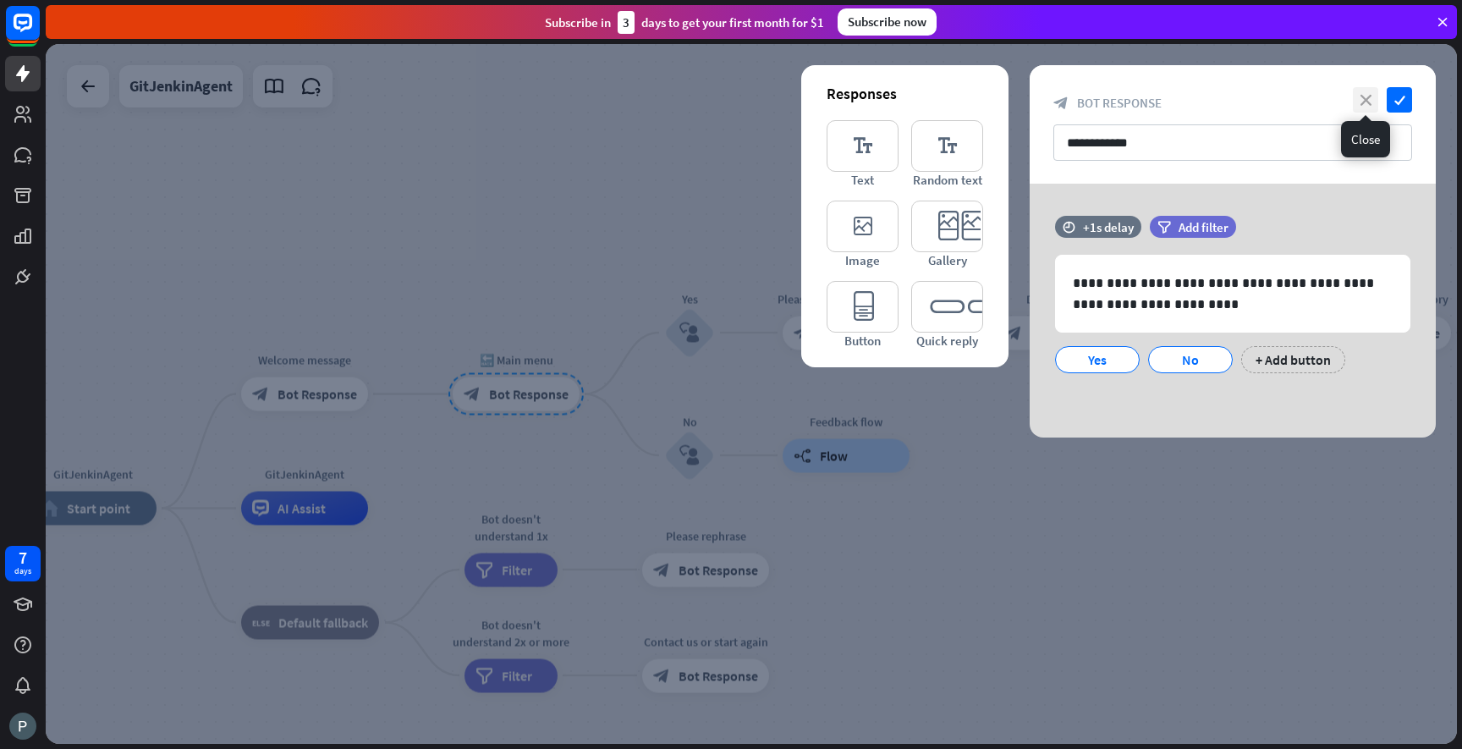
click at [1372, 101] on icon "close" at bounding box center [1365, 99] width 25 height 25
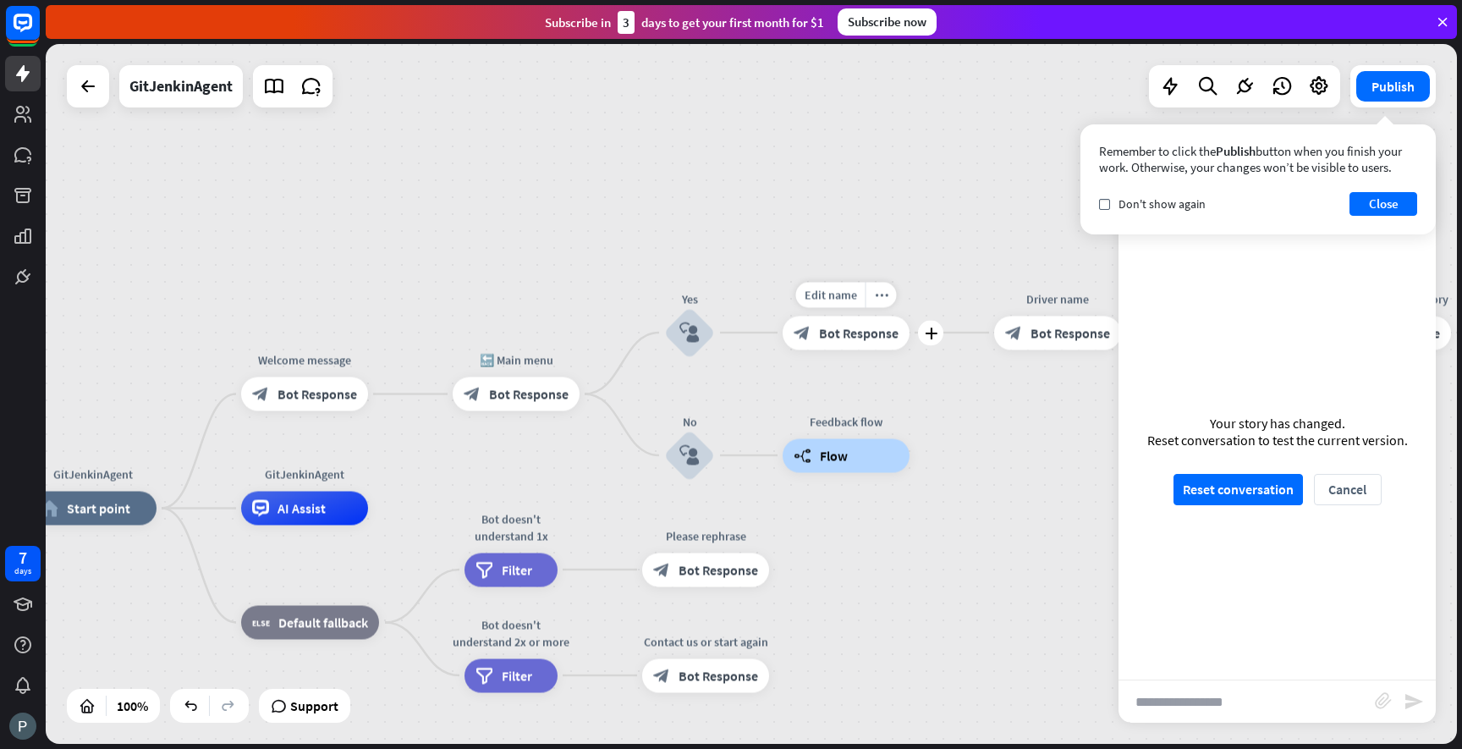
click at [831, 333] on span "Bot Response" at bounding box center [859, 332] width 80 height 17
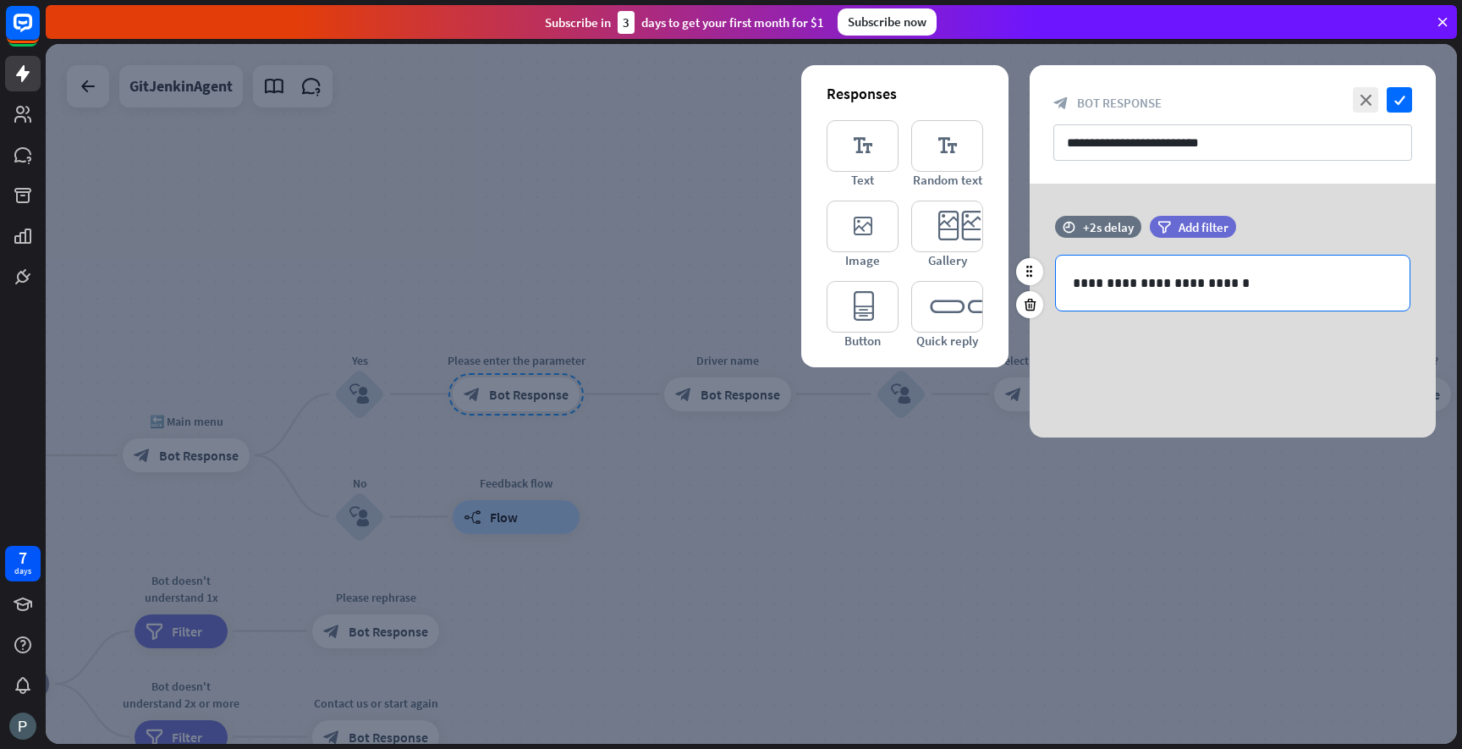
click at [1278, 277] on p "**********" at bounding box center [1233, 282] width 320 height 21
click at [847, 522] on div at bounding box center [751, 394] width 1411 height 700
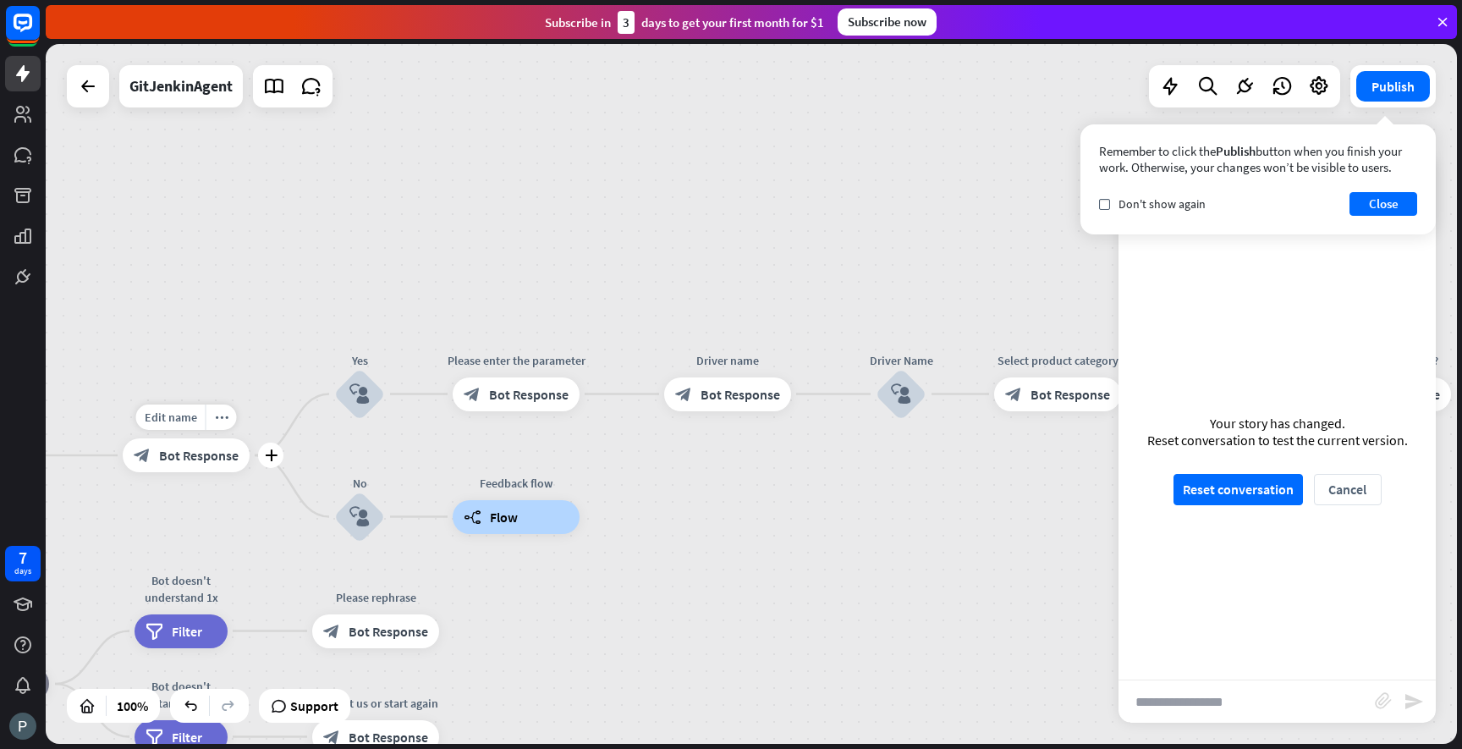
click at [191, 458] on span "Bot Response" at bounding box center [199, 455] width 80 height 17
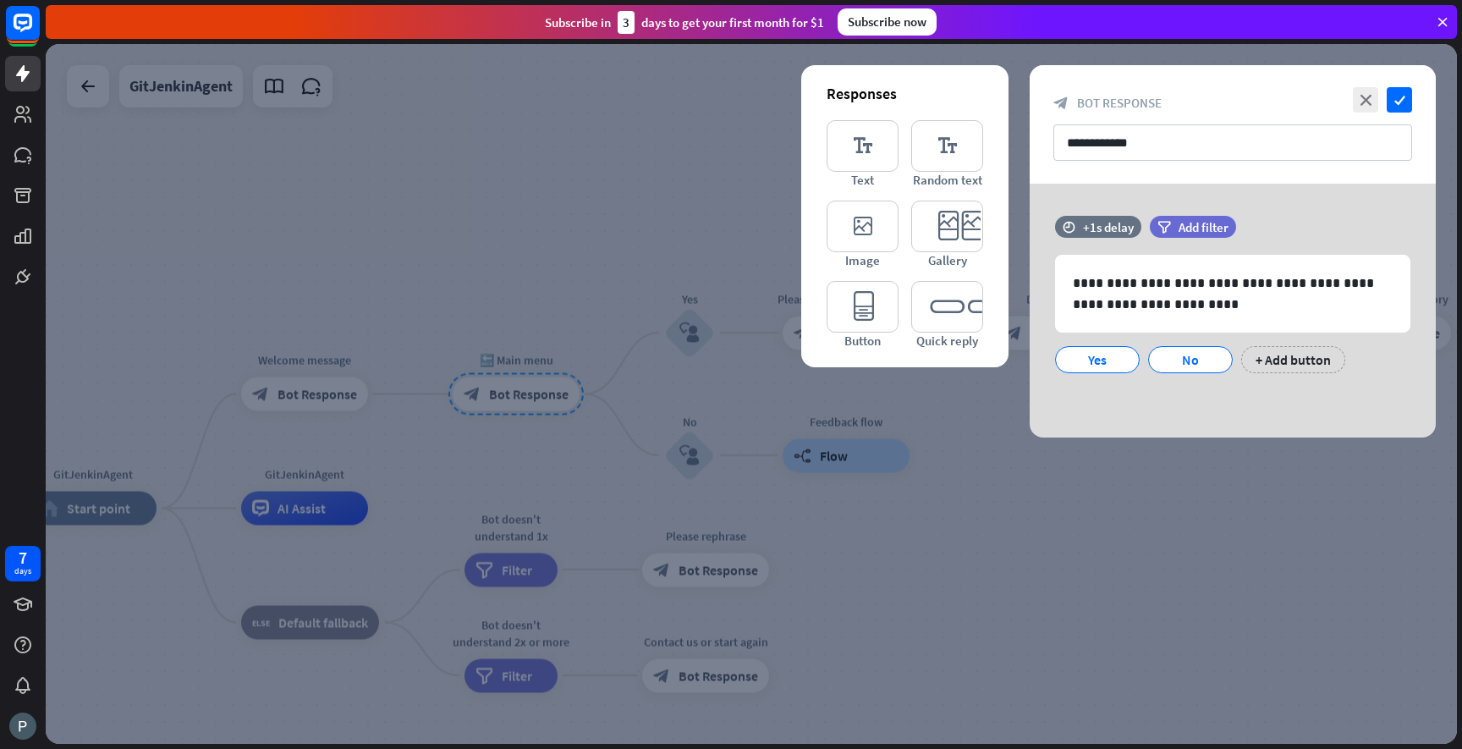
click at [1009, 430] on div "**********" at bounding box center [1233, 311] width 448 height 254
click at [996, 444] on div at bounding box center [751, 394] width 1411 height 700
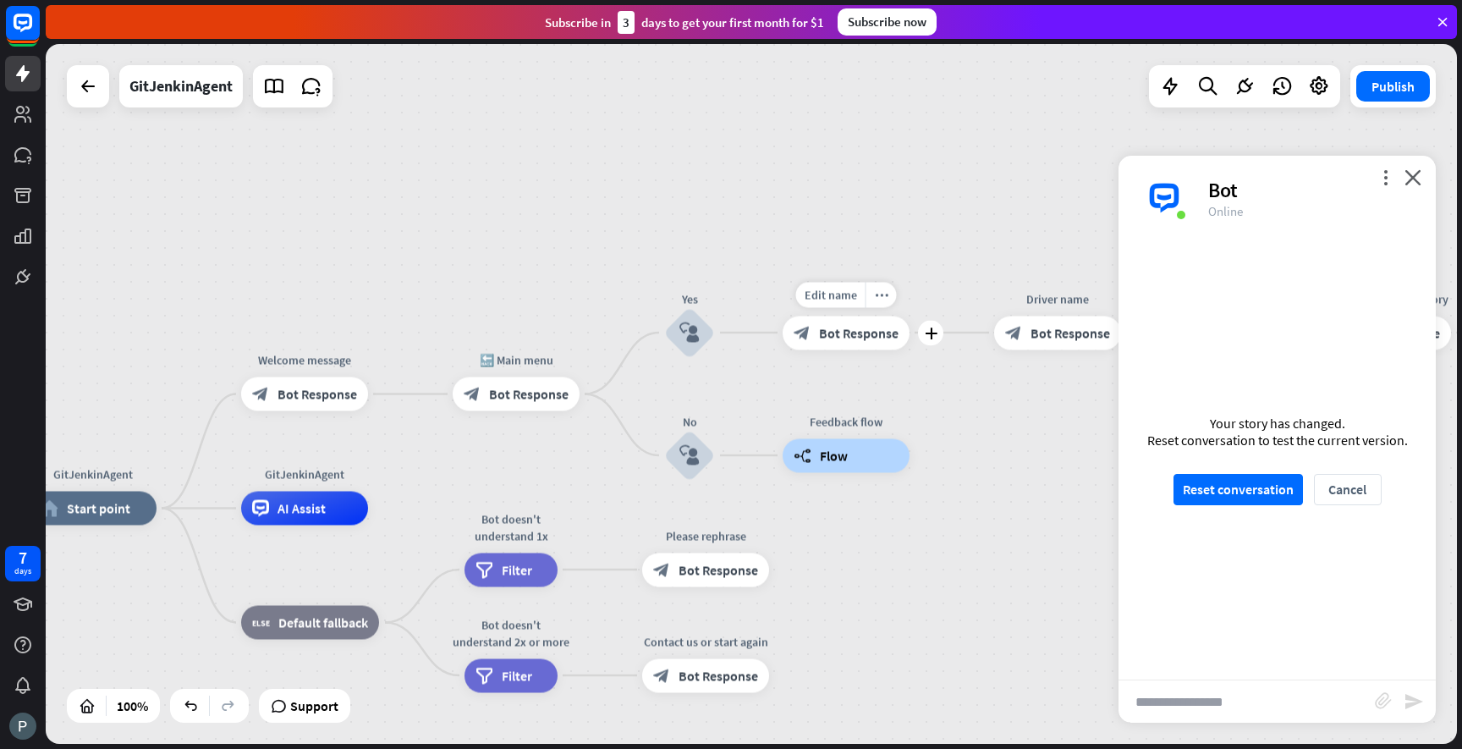
click at [838, 338] on span "Bot Response" at bounding box center [859, 332] width 80 height 17
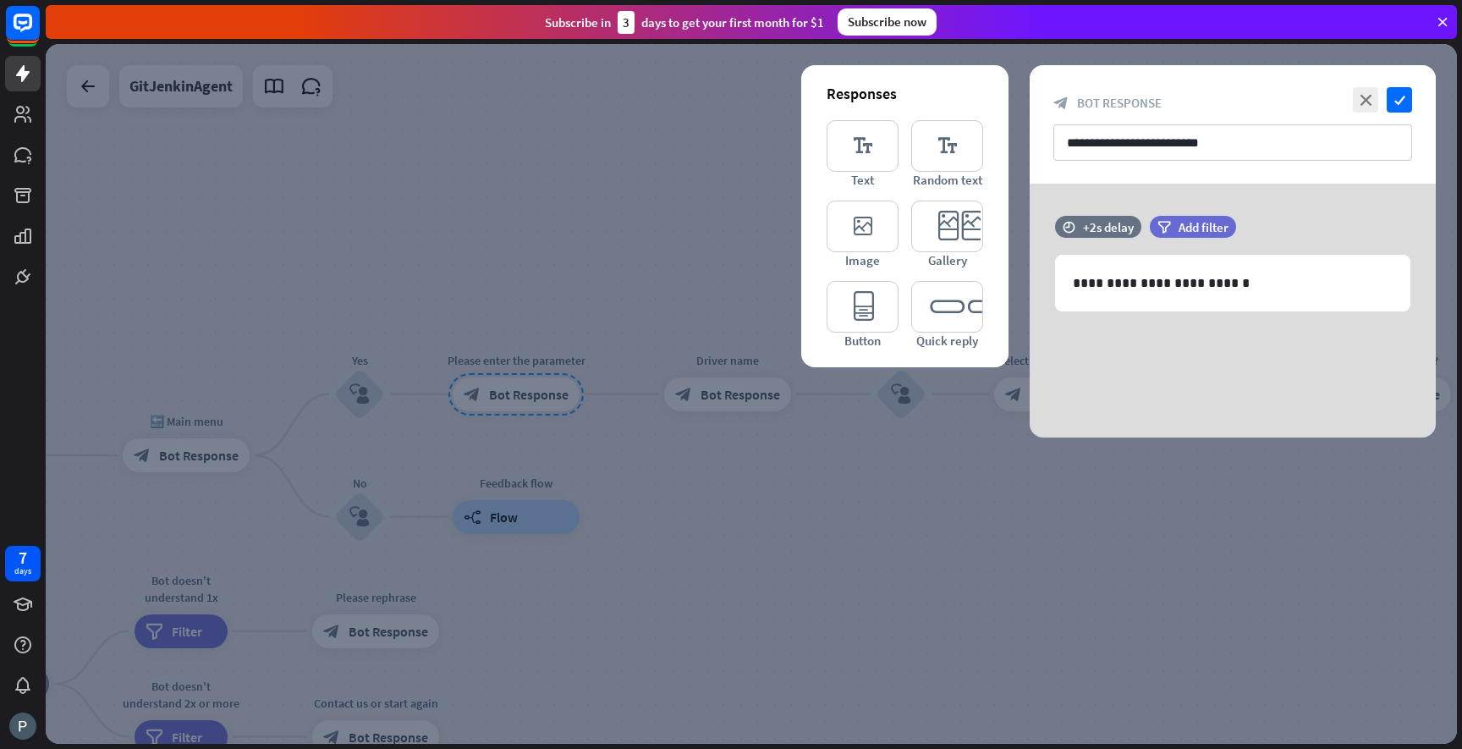
click at [1124, 346] on div "**********" at bounding box center [1233, 311] width 406 height 254
click at [1210, 215] on div "**********" at bounding box center [1233, 311] width 406 height 254
click at [1210, 222] on span "Add filter" at bounding box center [1204, 227] width 50 height 16
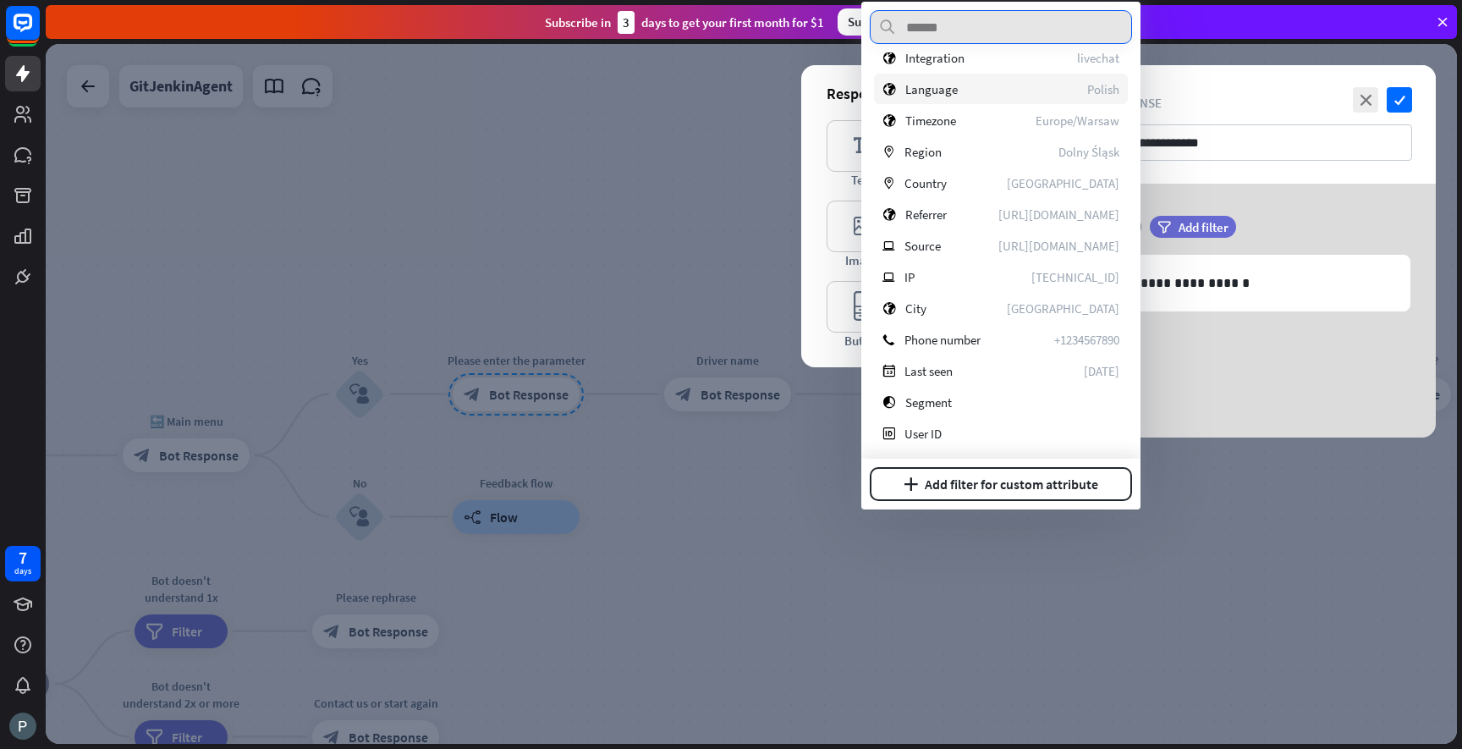
scroll to position [371, 0]
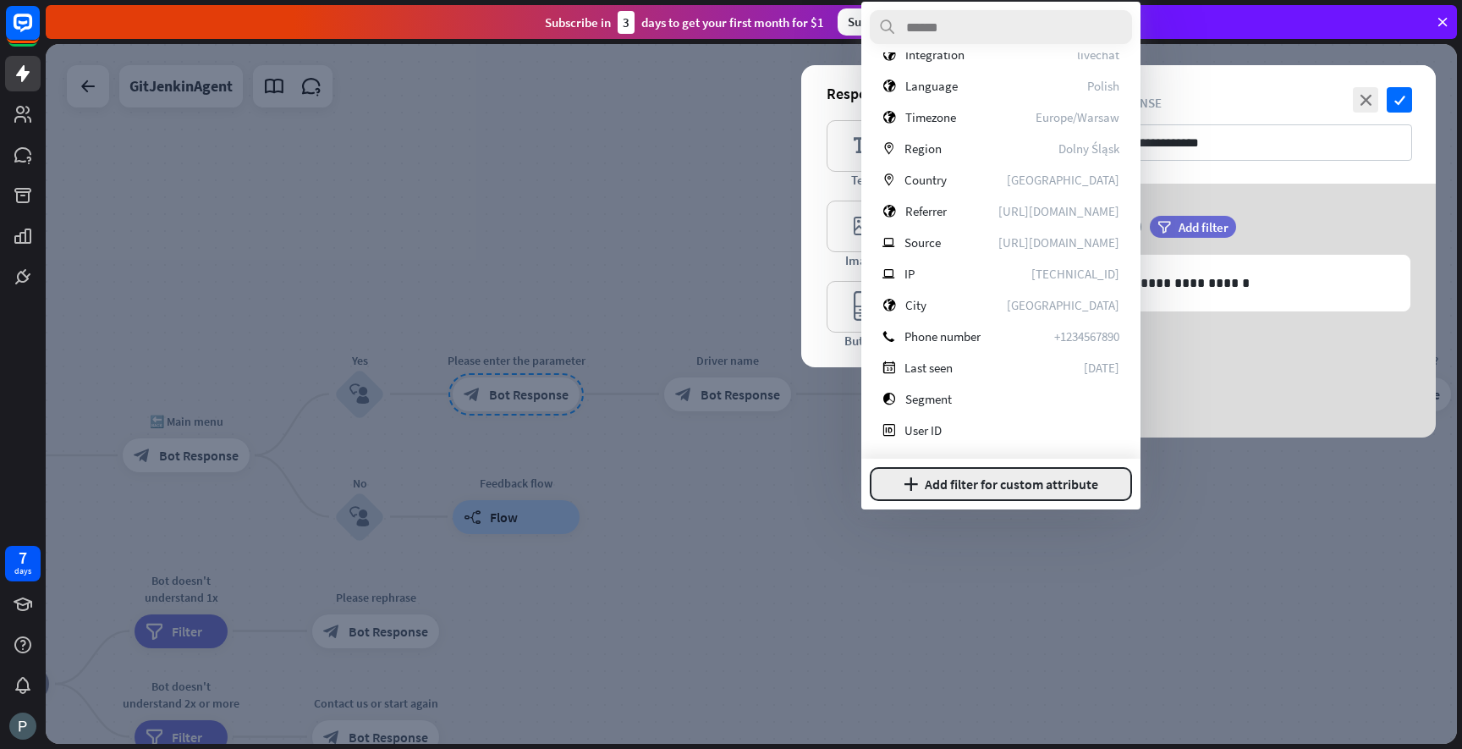
click at [1027, 493] on button "plus Add filter for custom attribute" at bounding box center [1001, 484] width 262 height 34
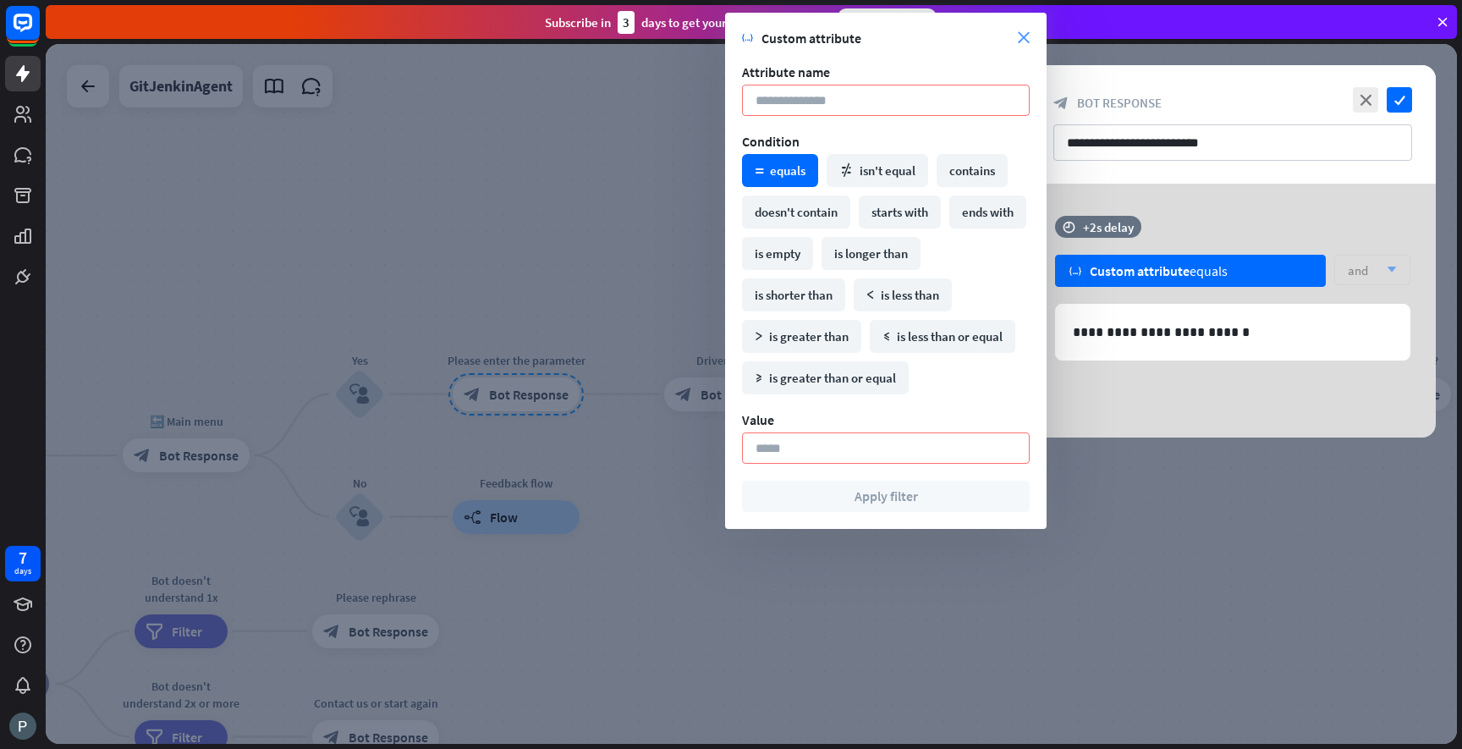
click at [1022, 40] on icon "close" at bounding box center [1024, 38] width 12 height 12
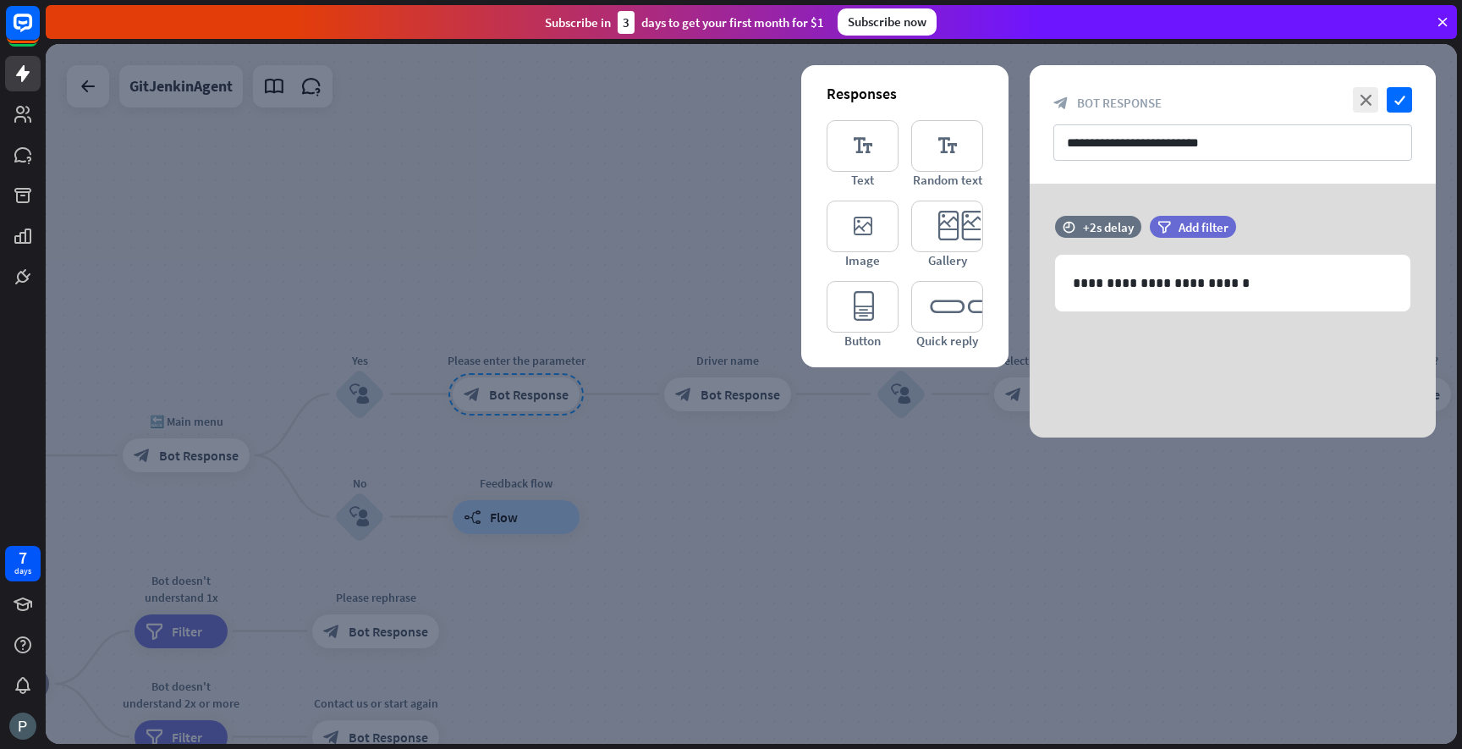
click at [752, 515] on div at bounding box center [751, 394] width 1411 height 700
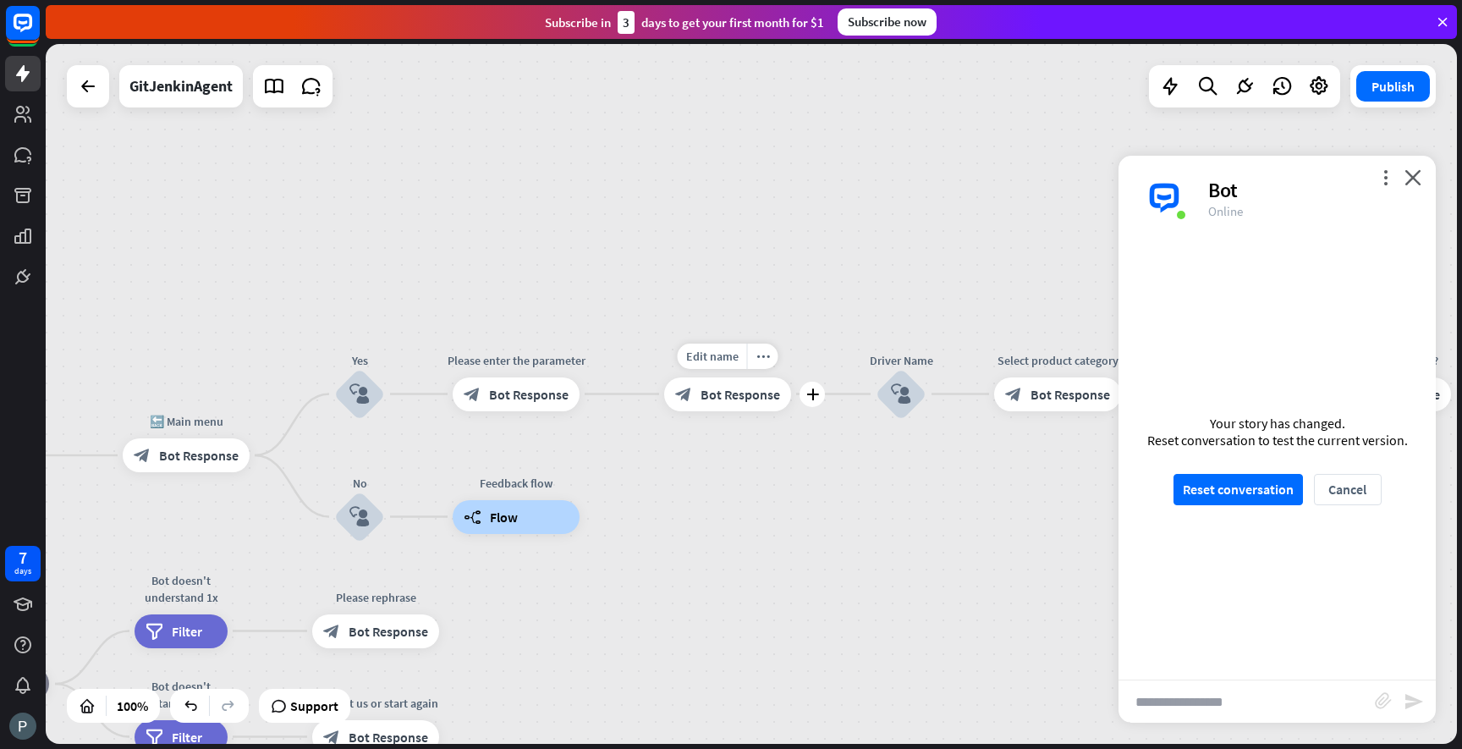
click at [721, 404] on div "block_bot_response Bot Response" at bounding box center [727, 394] width 127 height 34
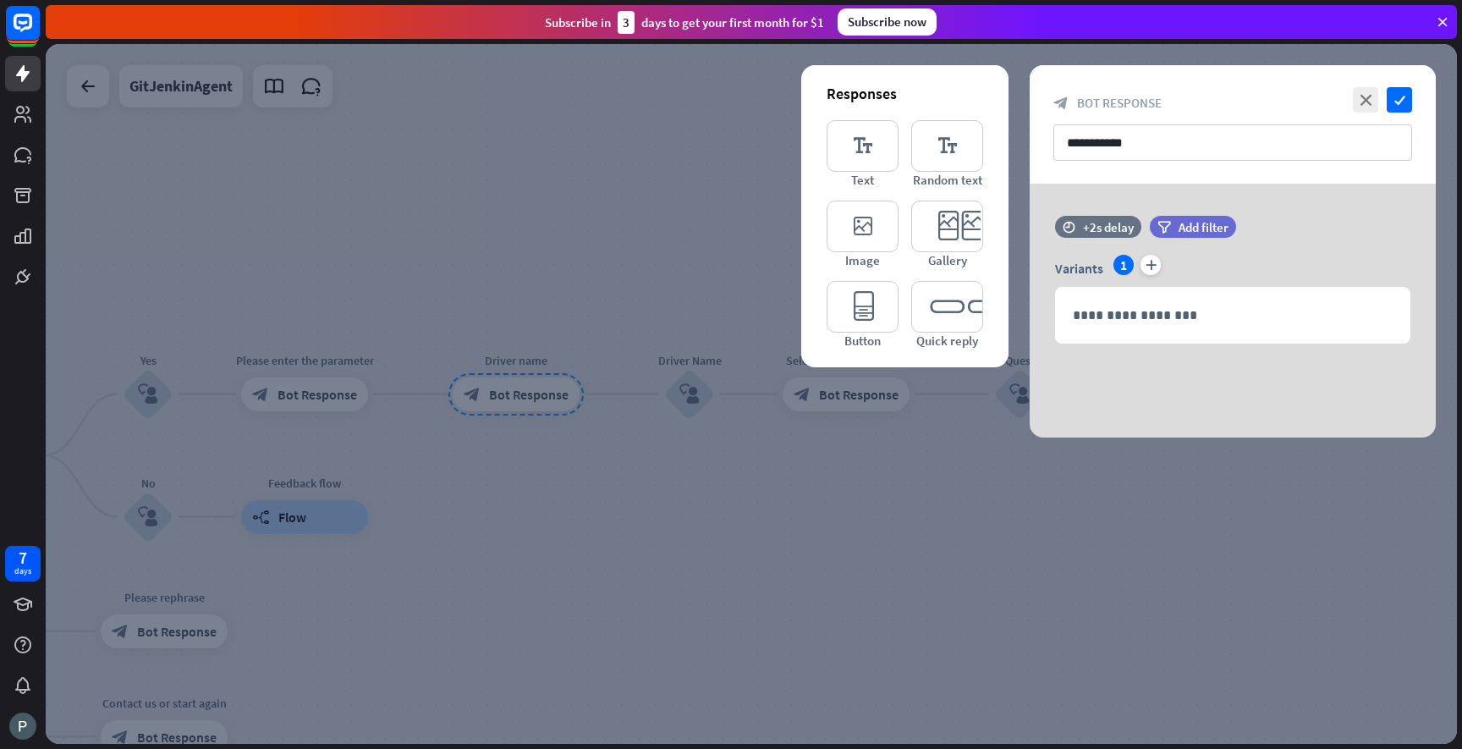
click at [226, 437] on div at bounding box center [751, 394] width 1411 height 700
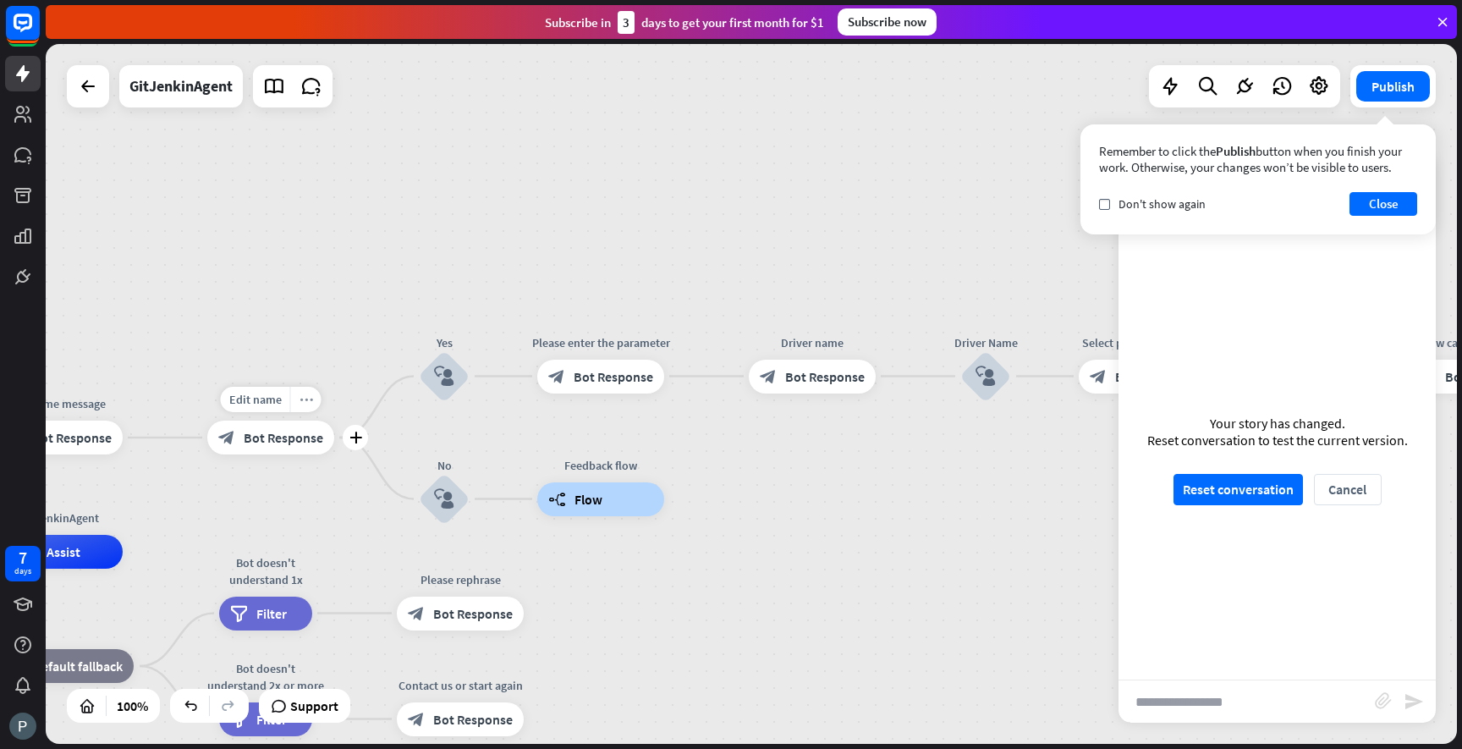
click at [313, 404] on div "more_horiz" at bounding box center [305, 399] width 31 height 25
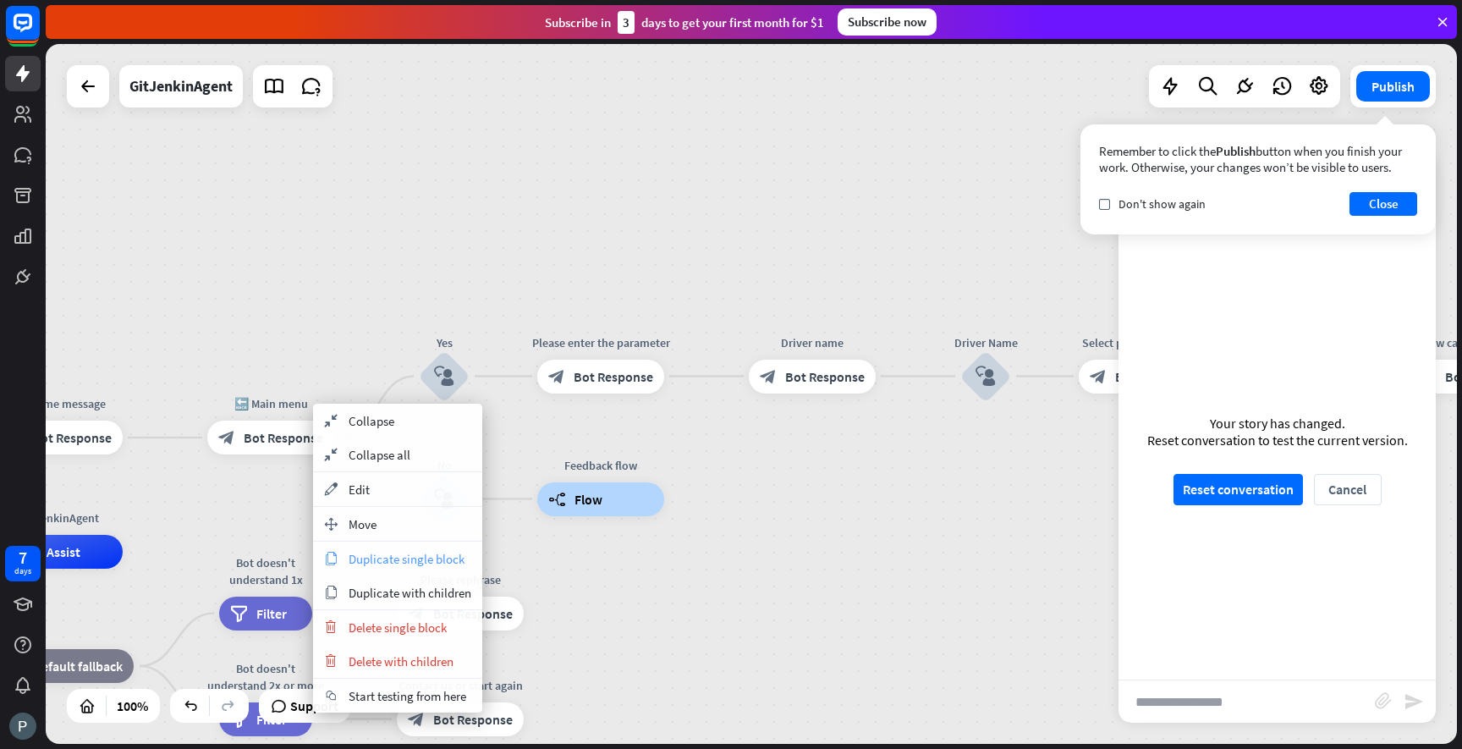
click at [394, 558] on span "Duplicate single block" at bounding box center [407, 559] width 116 height 16
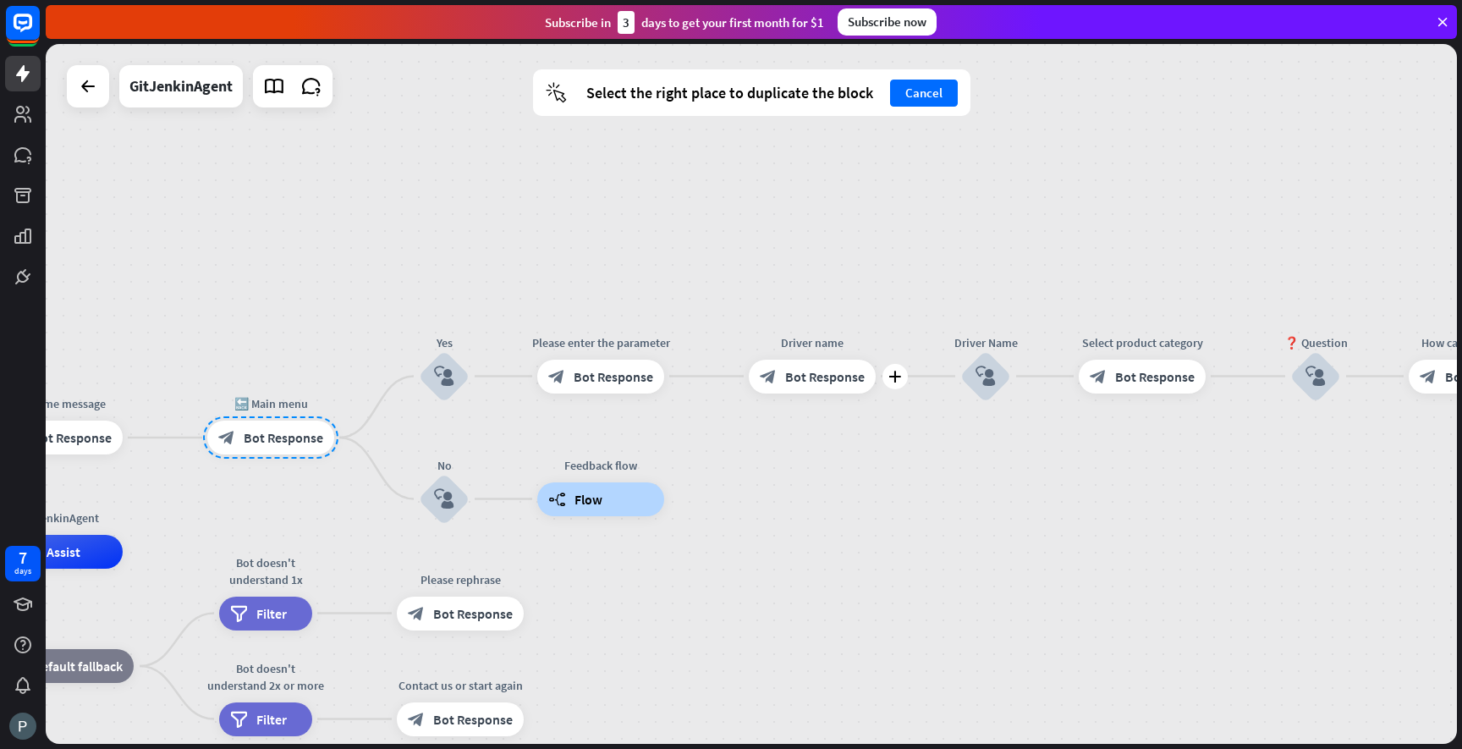
click at [773, 382] on icon "block_bot_response" at bounding box center [768, 376] width 17 height 17
click at [707, 377] on div "GitJenkinAgent home_2 Start point Welcome message block_bot_response Bot Respon…" at bounding box center [751, 394] width 1411 height 700
click at [816, 380] on span "Bot Response" at bounding box center [825, 376] width 80 height 17
click at [898, 382] on div "plus" at bounding box center [894, 376] width 25 height 25
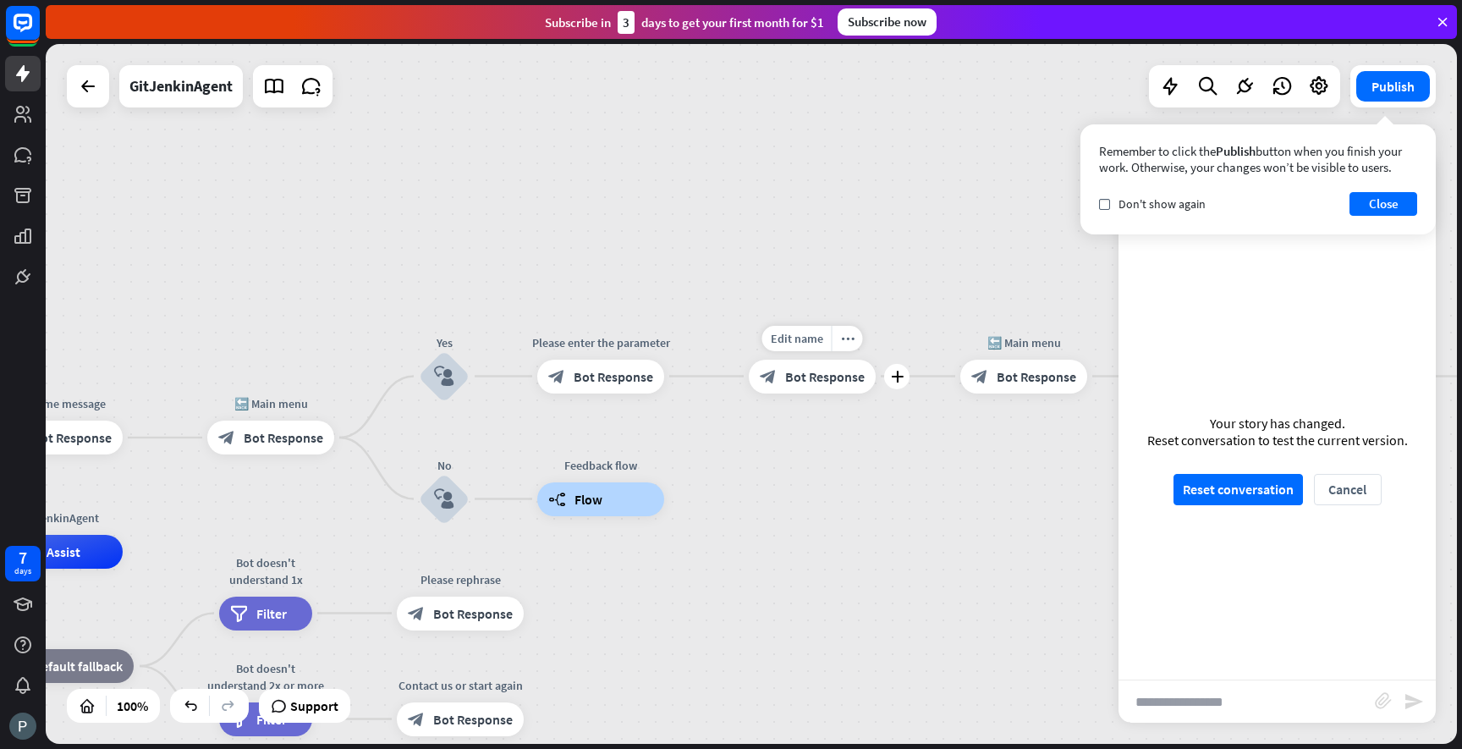
drag, startPoint x: 1014, startPoint y: 381, endPoint x: 851, endPoint y: 385, distance: 163.4
click at [845, 342] on icon "more_horiz" at bounding box center [848, 338] width 14 height 13
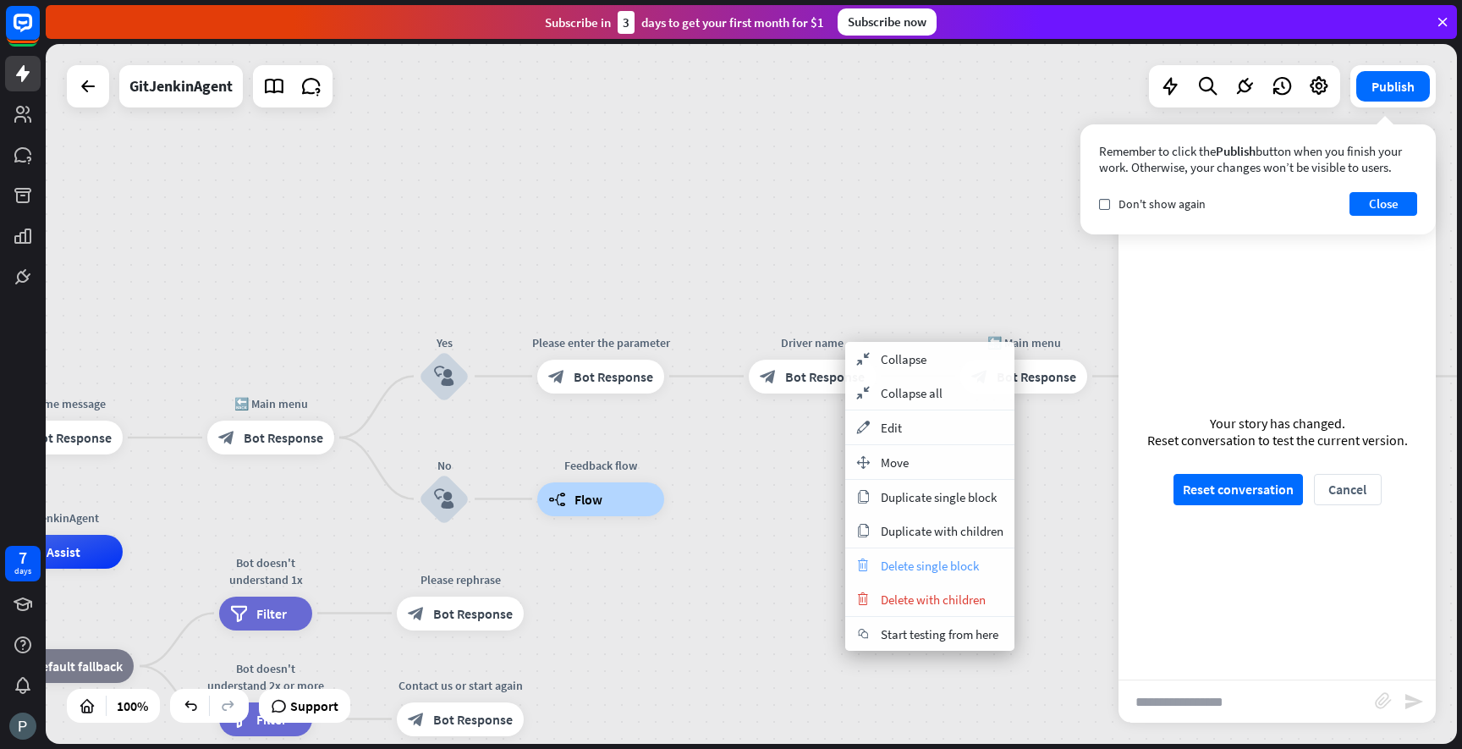
click at [928, 570] on span "Delete single block" at bounding box center [930, 566] width 98 height 16
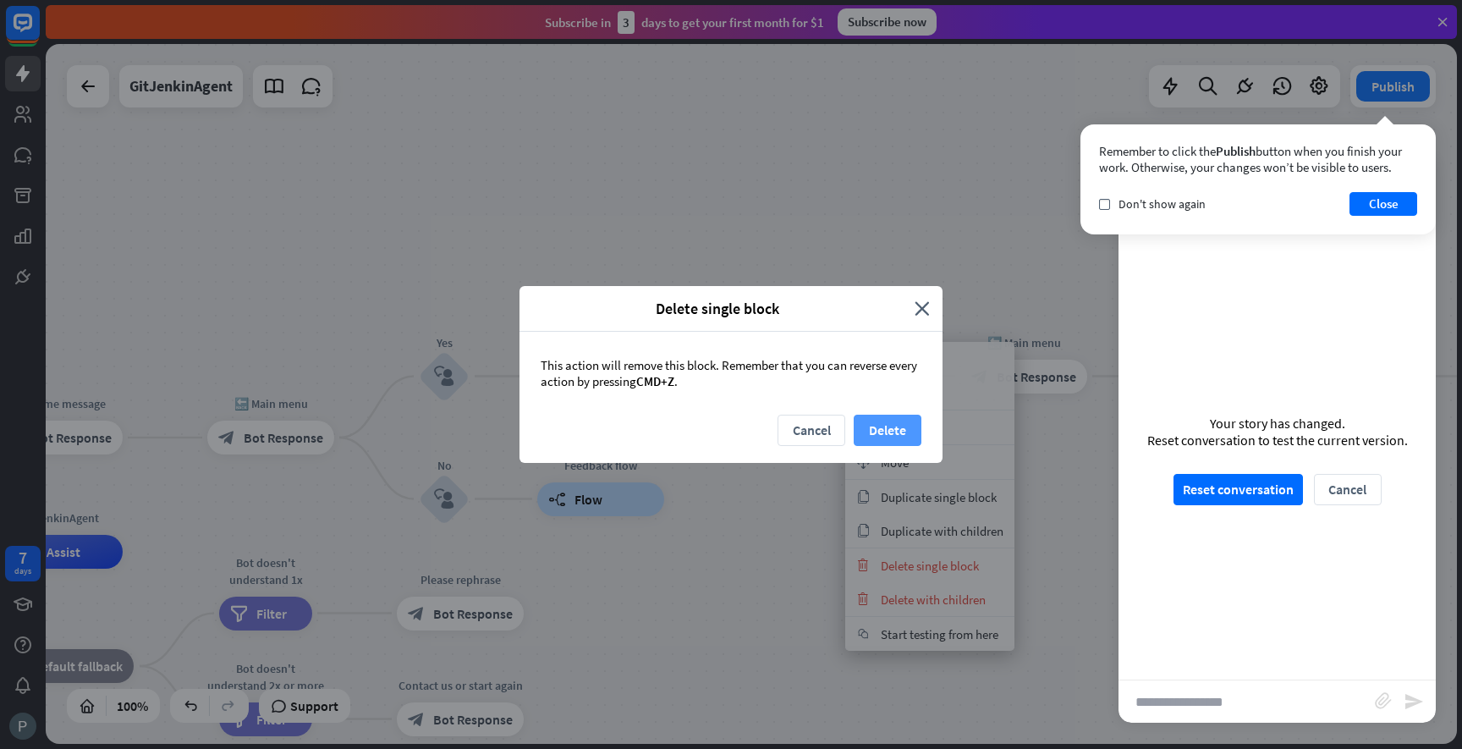
click at [886, 432] on button "Delete" at bounding box center [888, 430] width 68 height 31
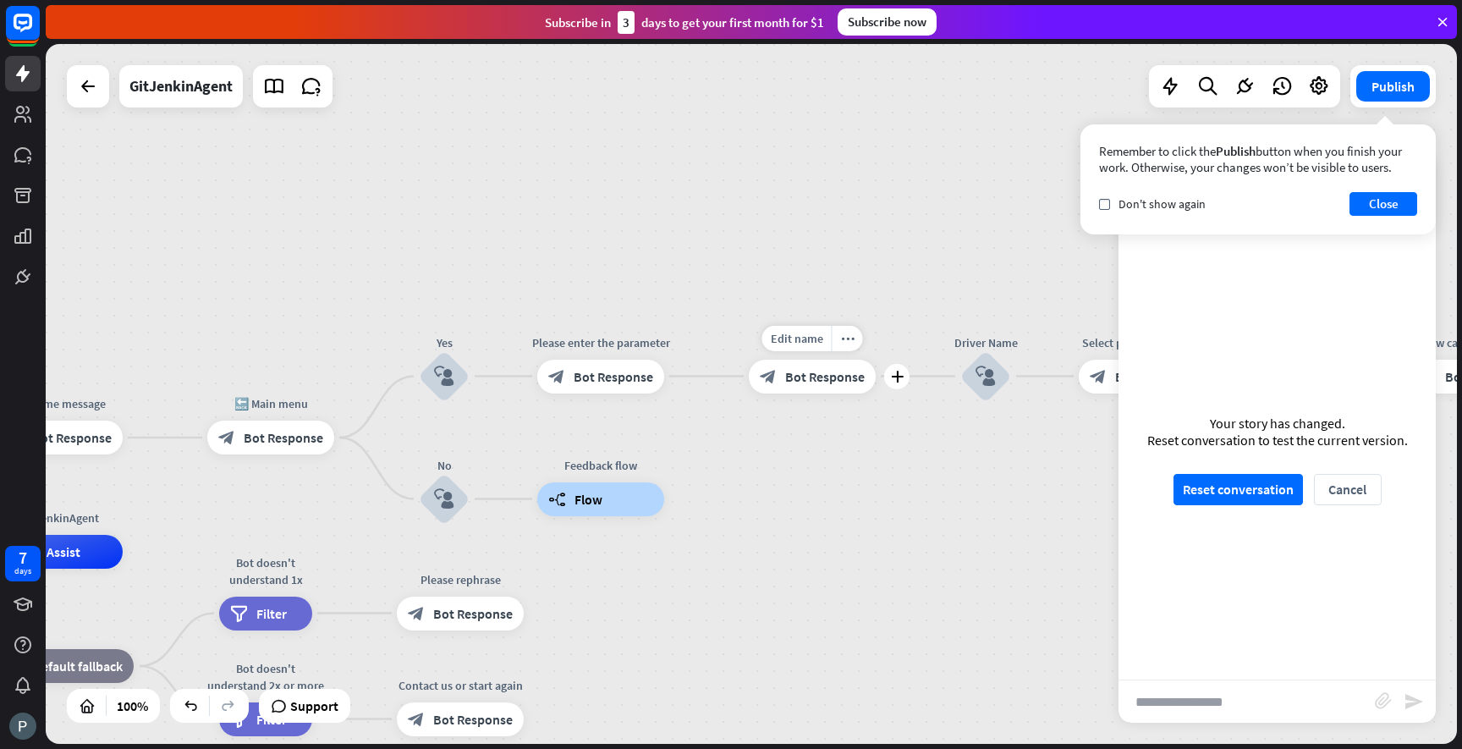
click at [800, 383] on span "Bot Response" at bounding box center [825, 376] width 80 height 17
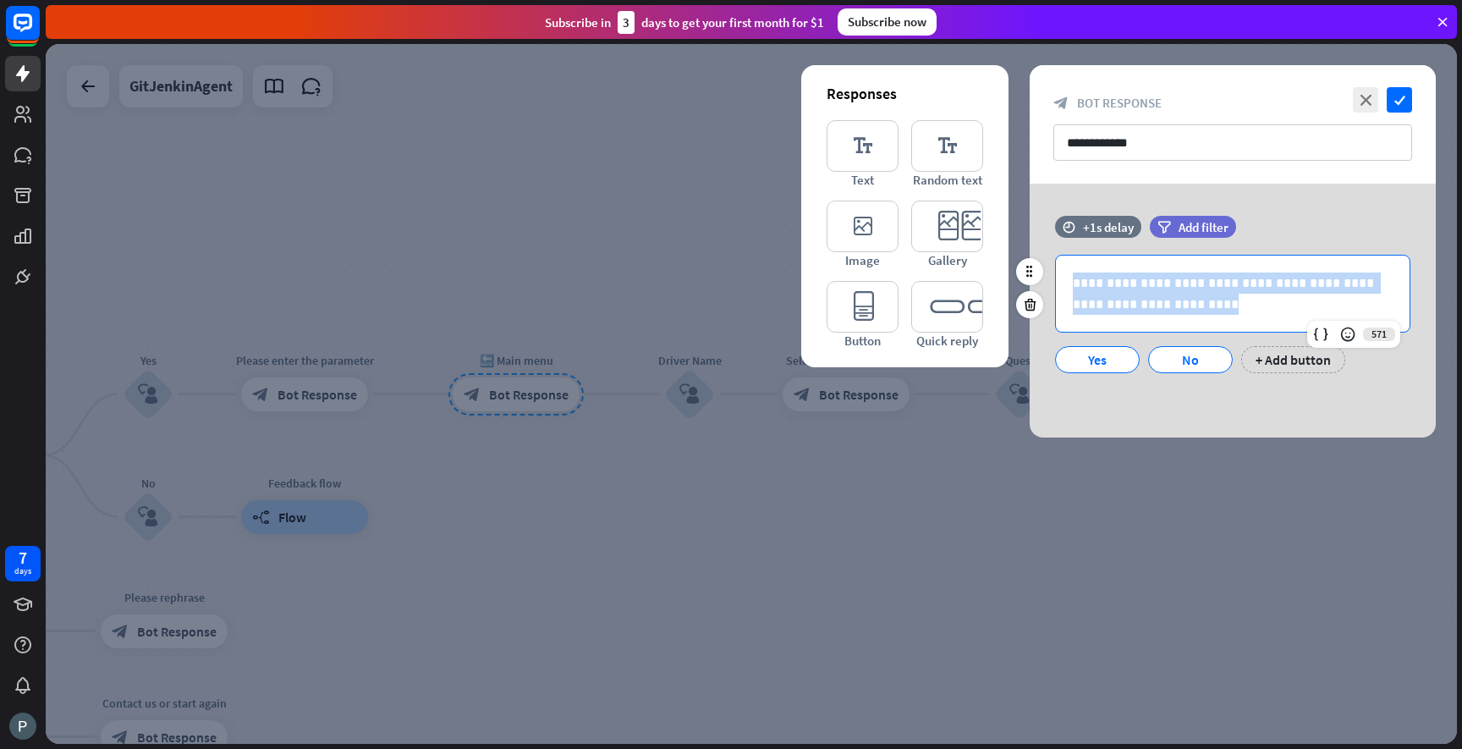
drag, startPoint x: 1153, startPoint y: 306, endPoint x: 1064, endPoint y: 267, distance: 97.0
click at [1064, 267] on div "**********" at bounding box center [1233, 294] width 354 height 76
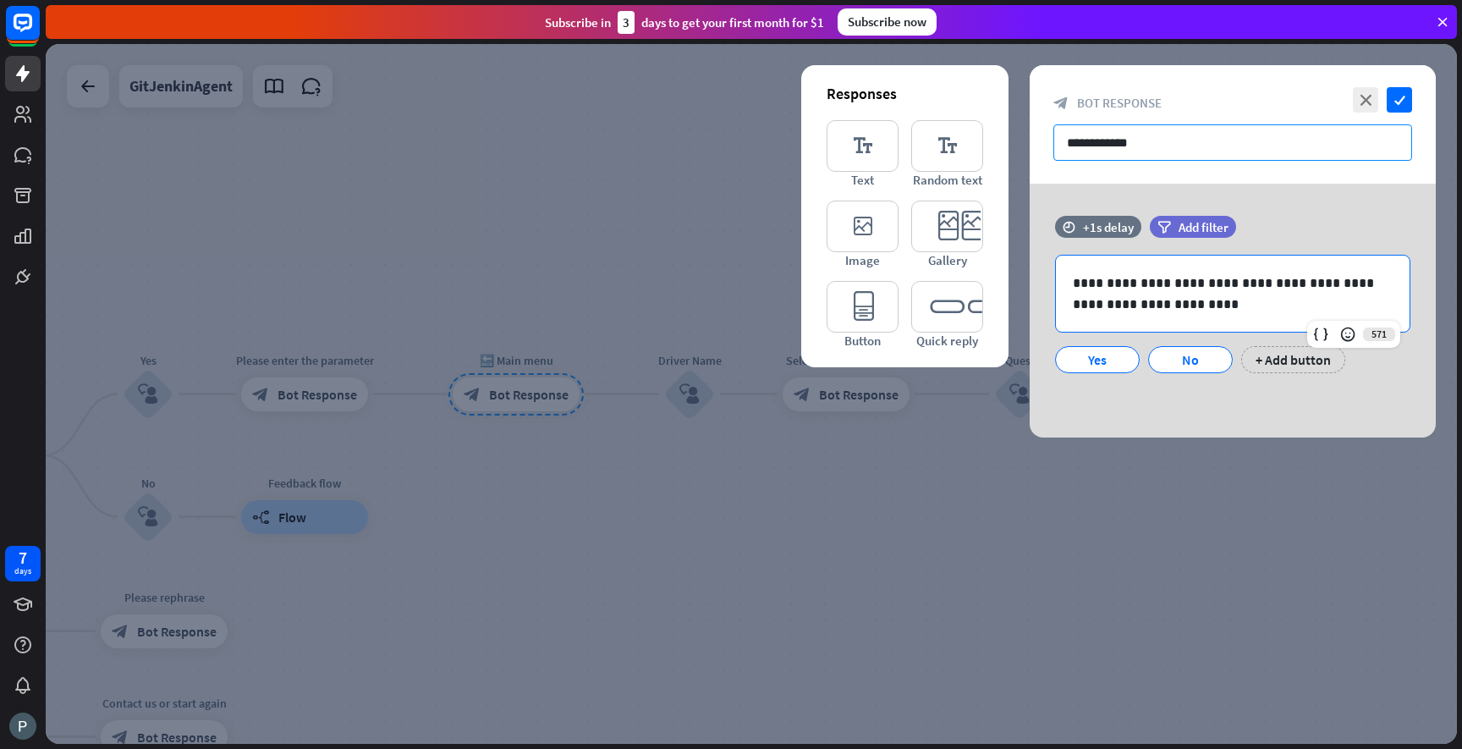
click at [1139, 145] on input "**********" at bounding box center [1232, 142] width 359 height 36
drag, startPoint x: 1155, startPoint y: 145, endPoint x: 1066, endPoint y: 138, distance: 89.1
click at [1066, 138] on input "**********" at bounding box center [1232, 142] width 359 height 36
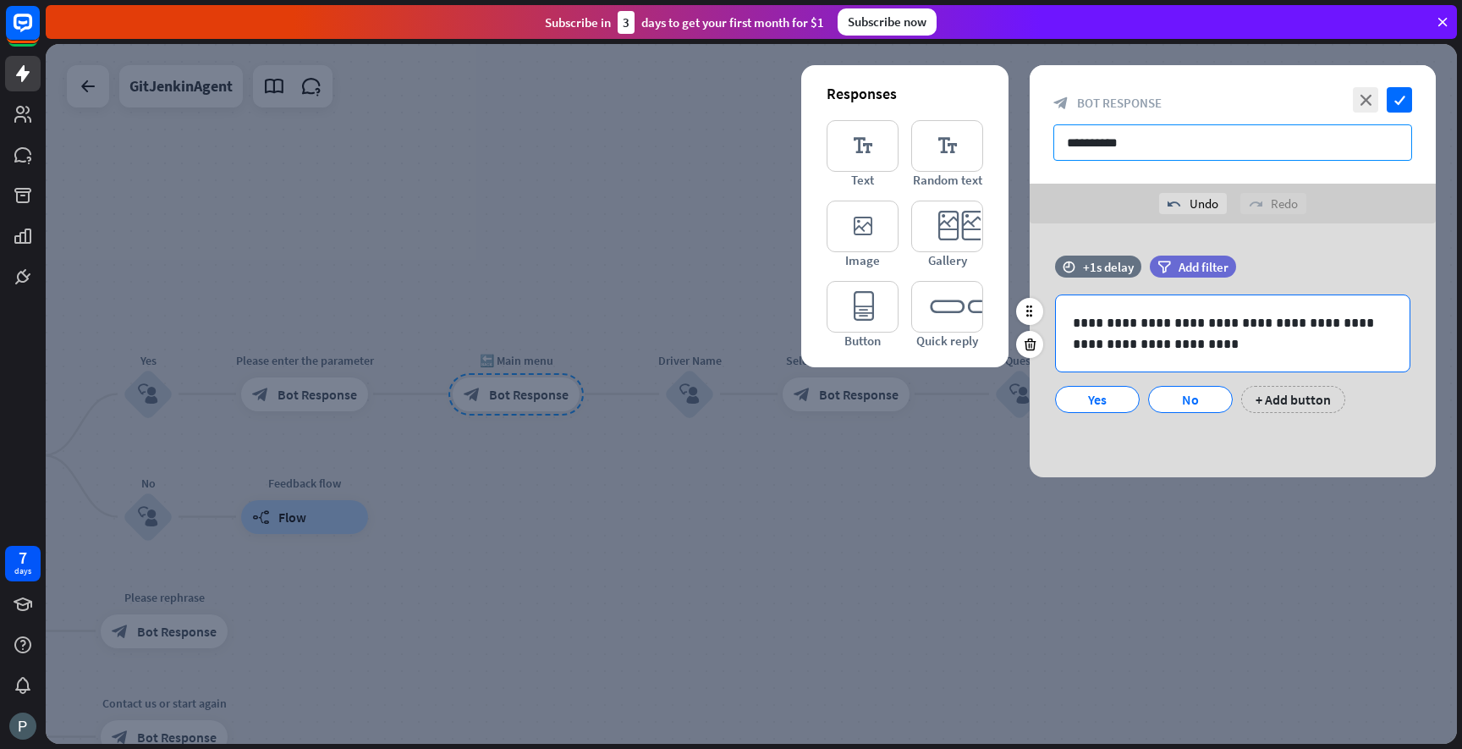
type input "**********"
click at [1151, 357] on div "**********" at bounding box center [1233, 333] width 354 height 76
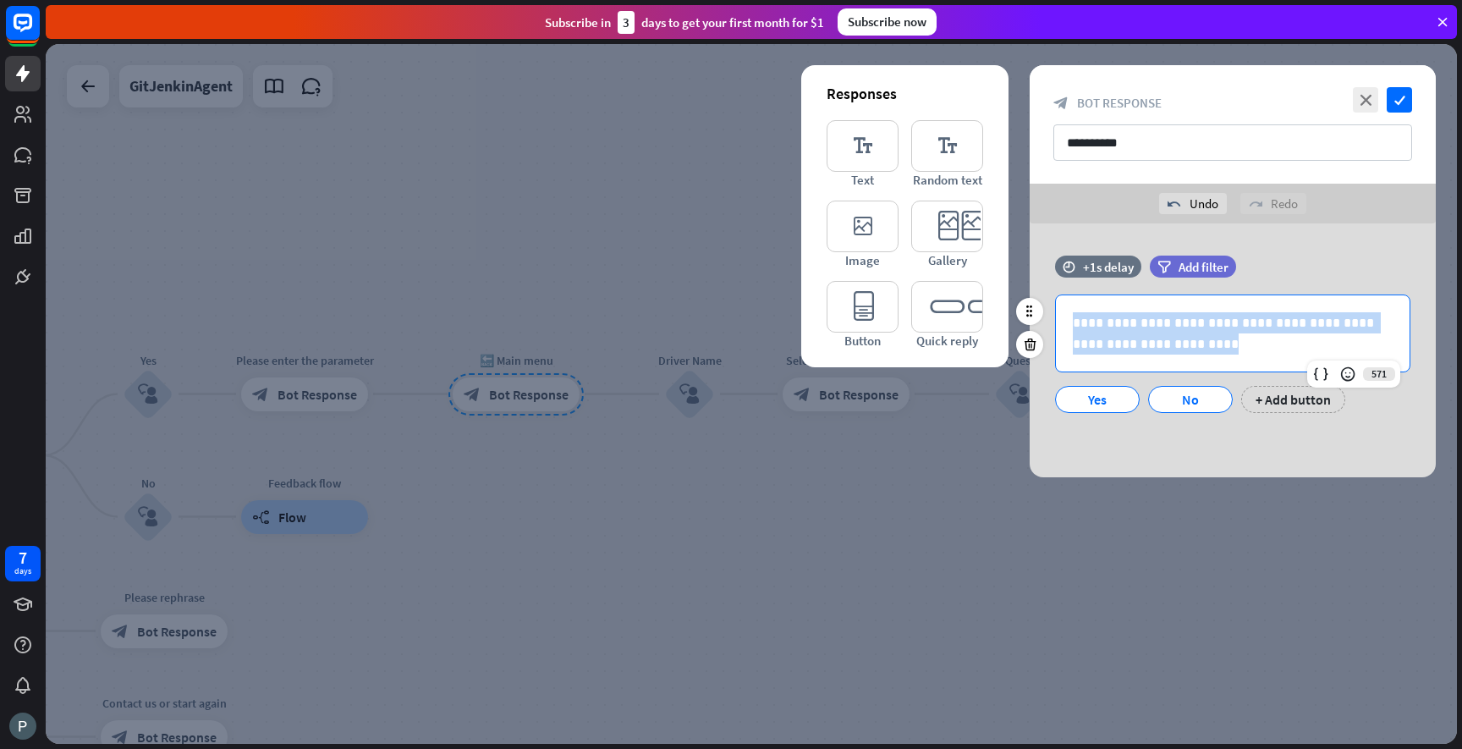
drag, startPoint x: 1157, startPoint y: 352, endPoint x: 1065, endPoint y: 320, distance: 97.7
click at [1065, 320] on div "**********" at bounding box center [1233, 333] width 354 height 76
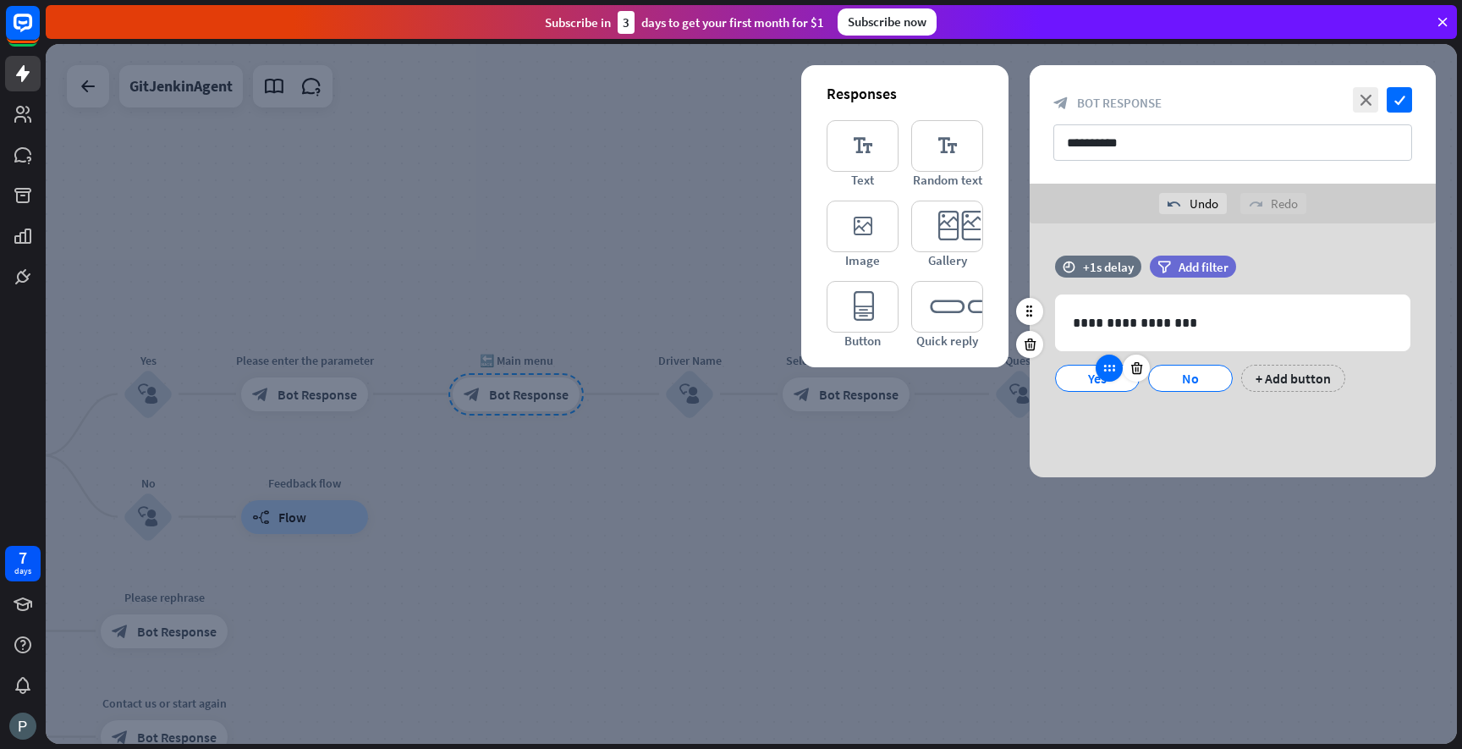
click at [1108, 378] on div at bounding box center [1109, 368] width 27 height 27
click at [1086, 384] on div "Yes" at bounding box center [1097, 378] width 56 height 25
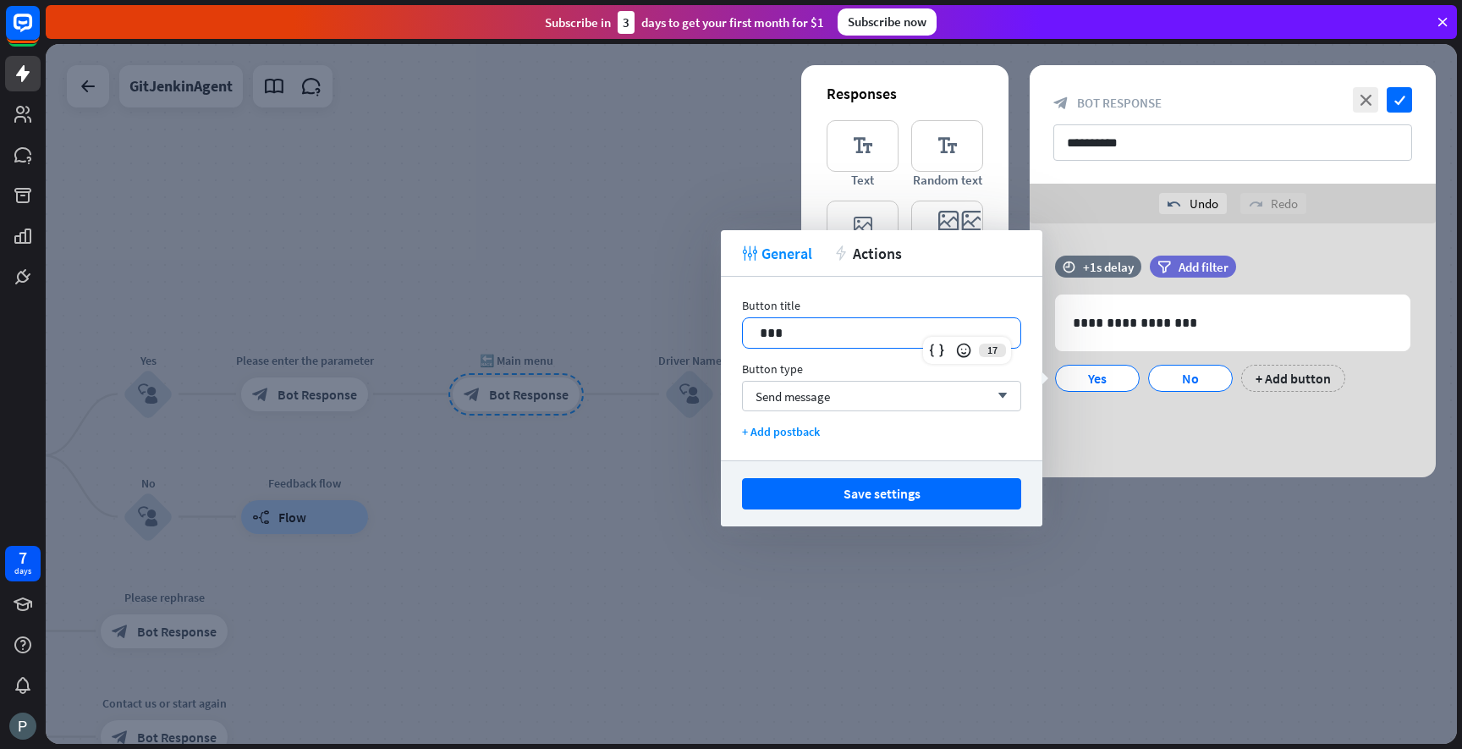
click at [804, 330] on p "***" at bounding box center [882, 332] width 244 height 21
drag, startPoint x: 800, startPoint y: 330, endPoint x: 755, endPoint y: 327, distance: 45.0
click at [755, 327] on div "***" at bounding box center [882, 333] width 278 height 30
click at [893, 490] on button "Save settings" at bounding box center [881, 493] width 279 height 31
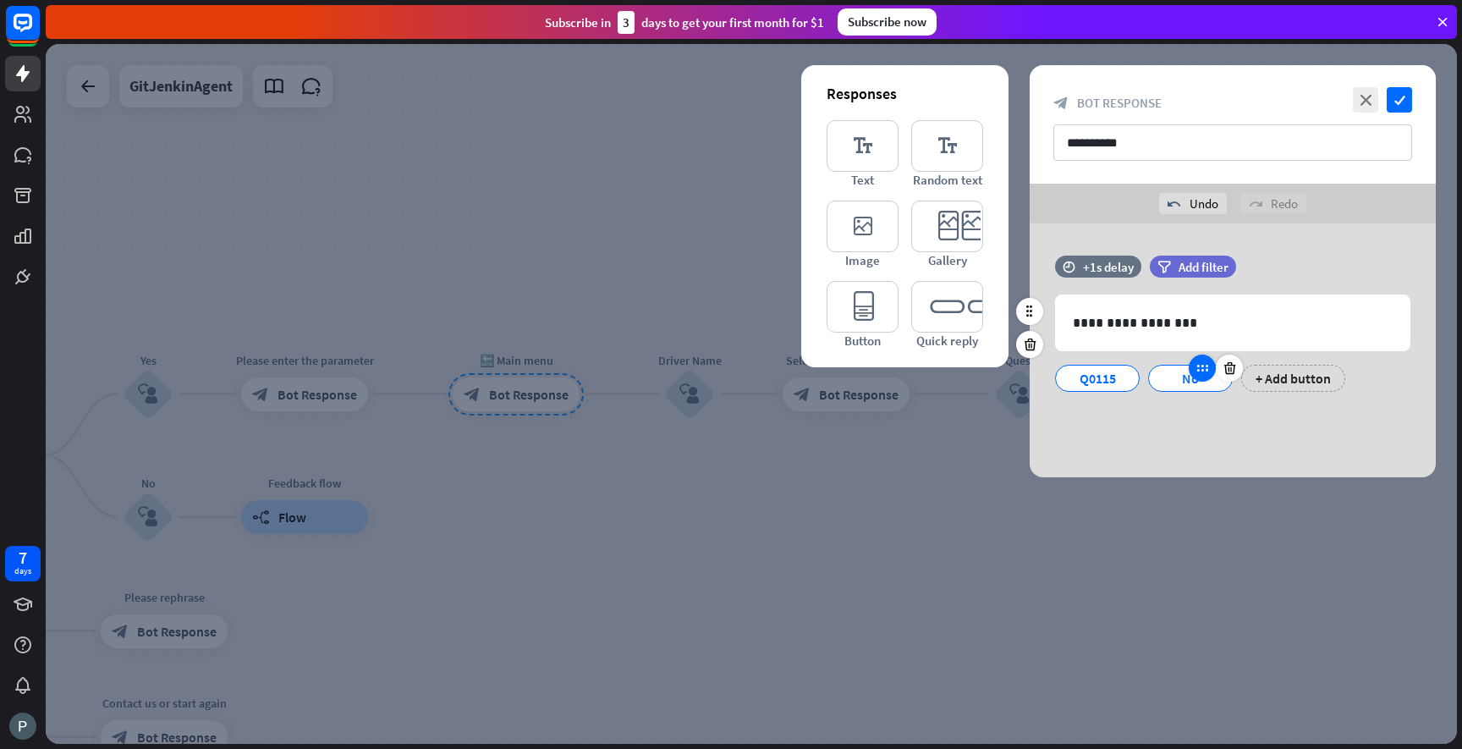
click at [1198, 374] on icon at bounding box center [1202, 367] width 15 height 15
click at [1183, 387] on div "No" at bounding box center [1191, 378] width 56 height 25
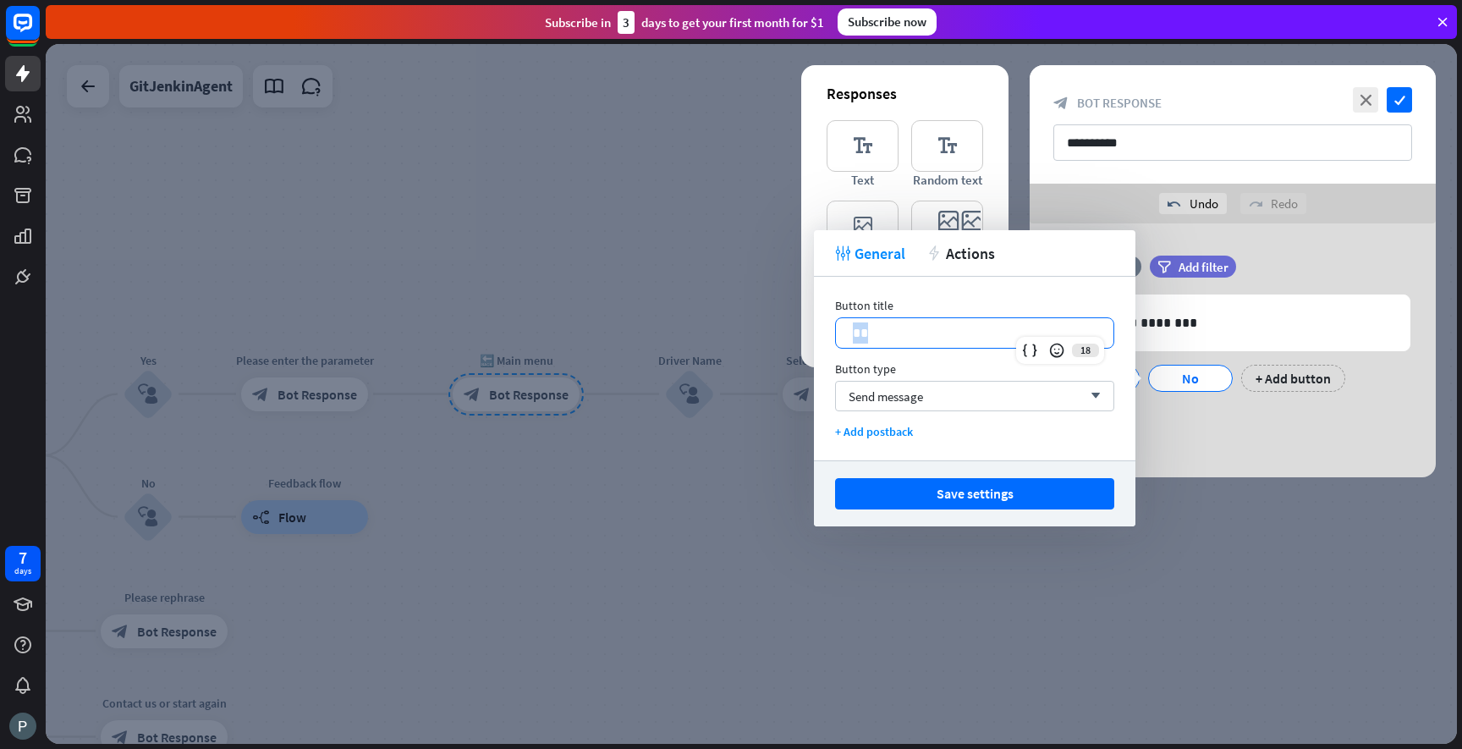
drag, startPoint x: 879, startPoint y: 338, endPoint x: 820, endPoint y: 332, distance: 59.6
click at [820, 332] on div "Button title 18 ** Button type Send message arrow_down + Add postback" at bounding box center [975, 369] width 322 height 184
paste div
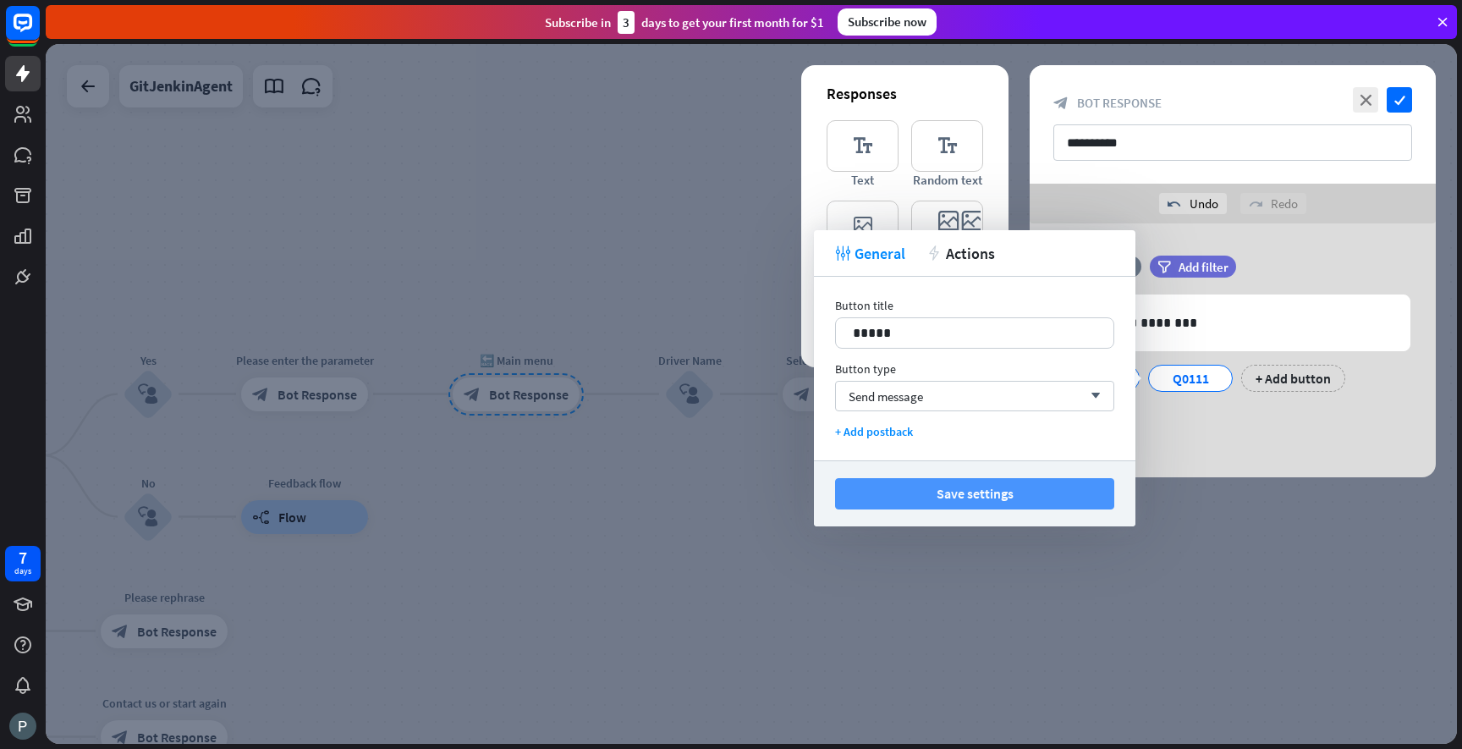
click at [992, 486] on button "Save settings" at bounding box center [974, 493] width 279 height 31
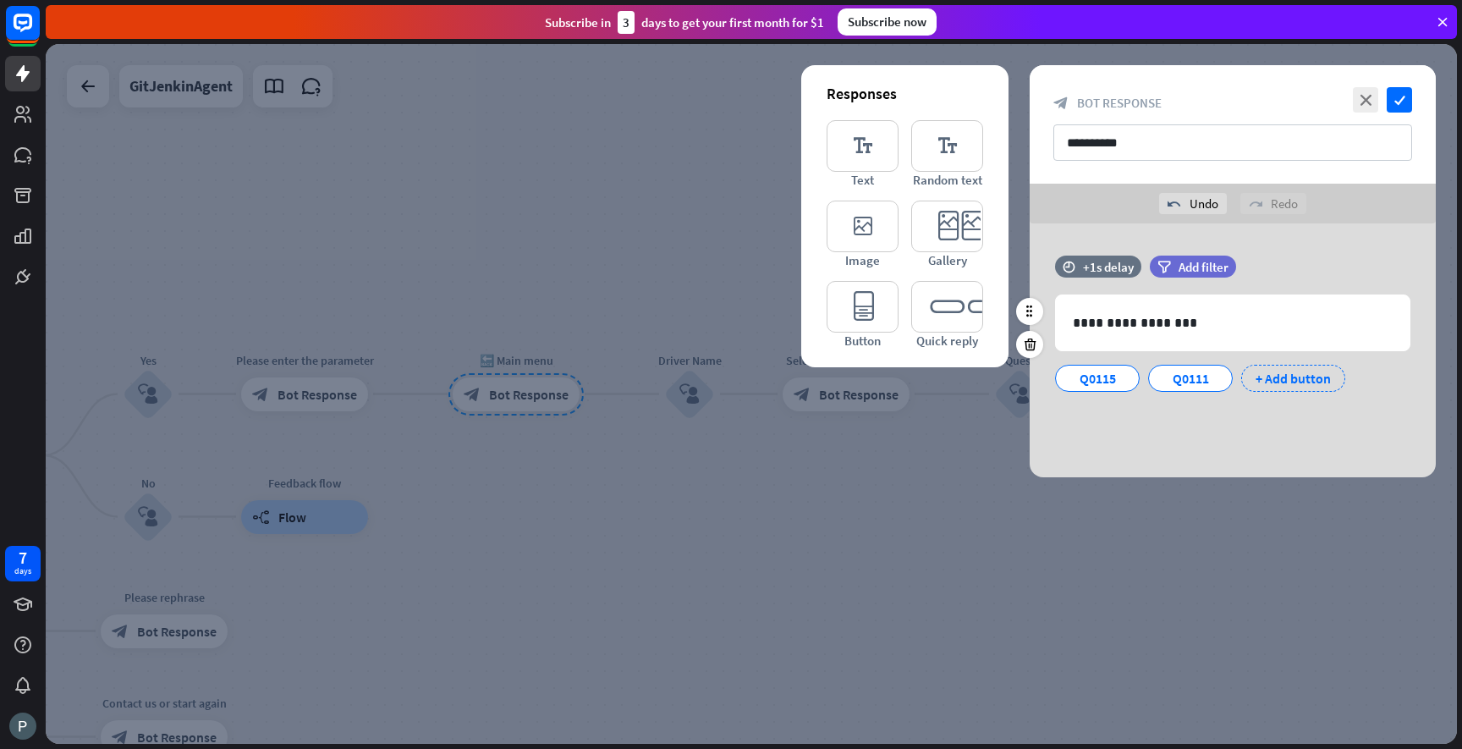
click at [1261, 378] on div "+ Add button" at bounding box center [1293, 378] width 104 height 27
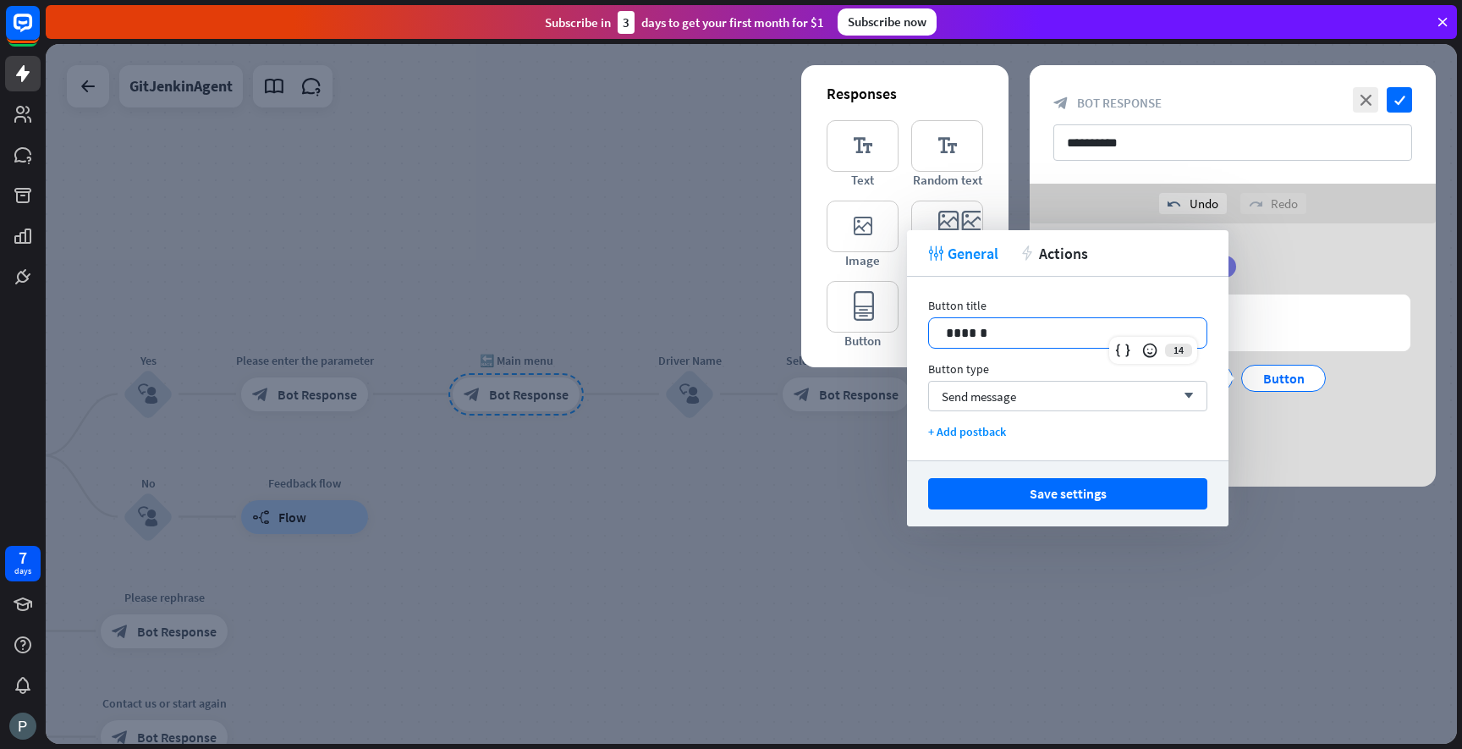
click at [1007, 335] on p "******" at bounding box center [1068, 332] width 244 height 21
drag, startPoint x: 1007, startPoint y: 335, endPoint x: 927, endPoint y: 332, distance: 79.6
click at [928, 332] on div "******" at bounding box center [1067, 332] width 279 height 31
paste div
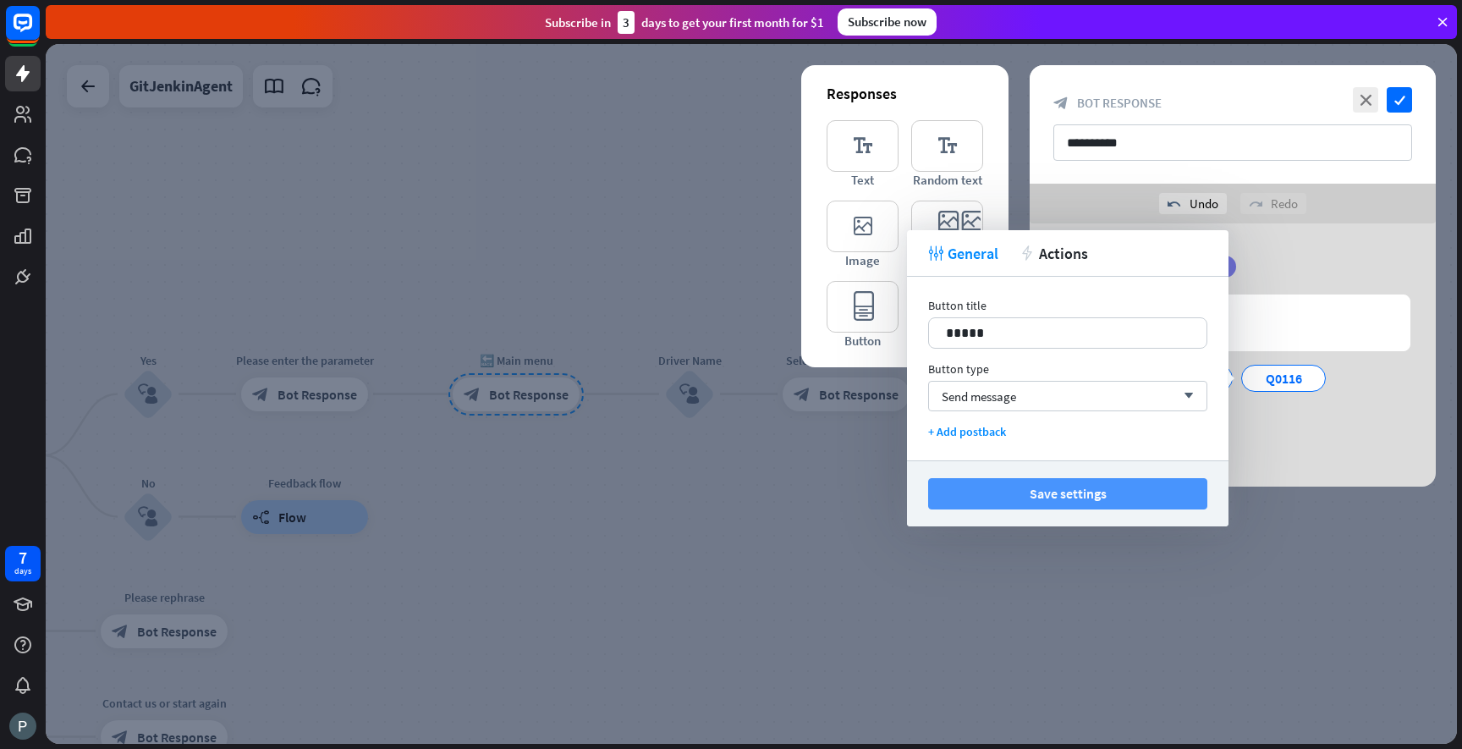
click at [1055, 492] on button "Save settings" at bounding box center [1067, 493] width 279 height 31
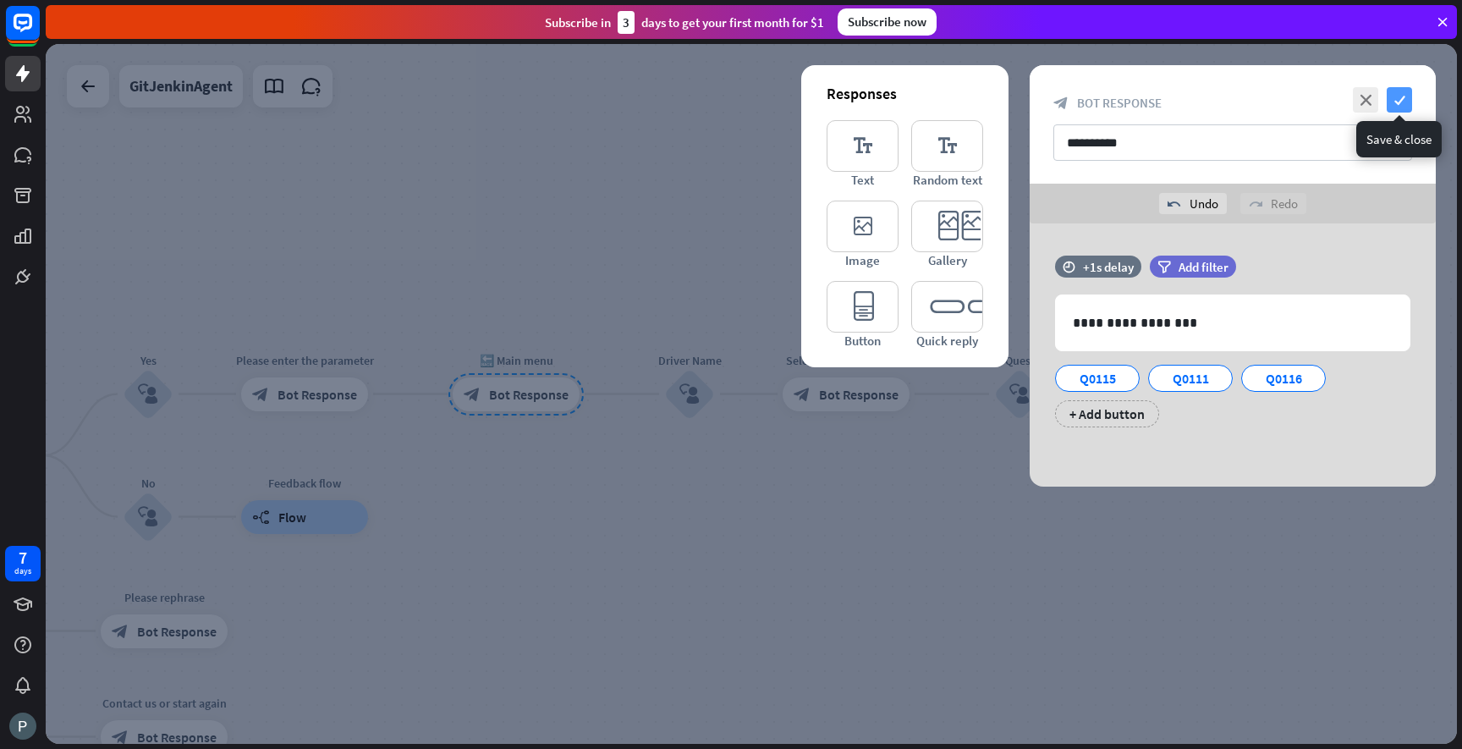
click at [1397, 99] on icon "check" at bounding box center [1399, 99] width 25 height 25
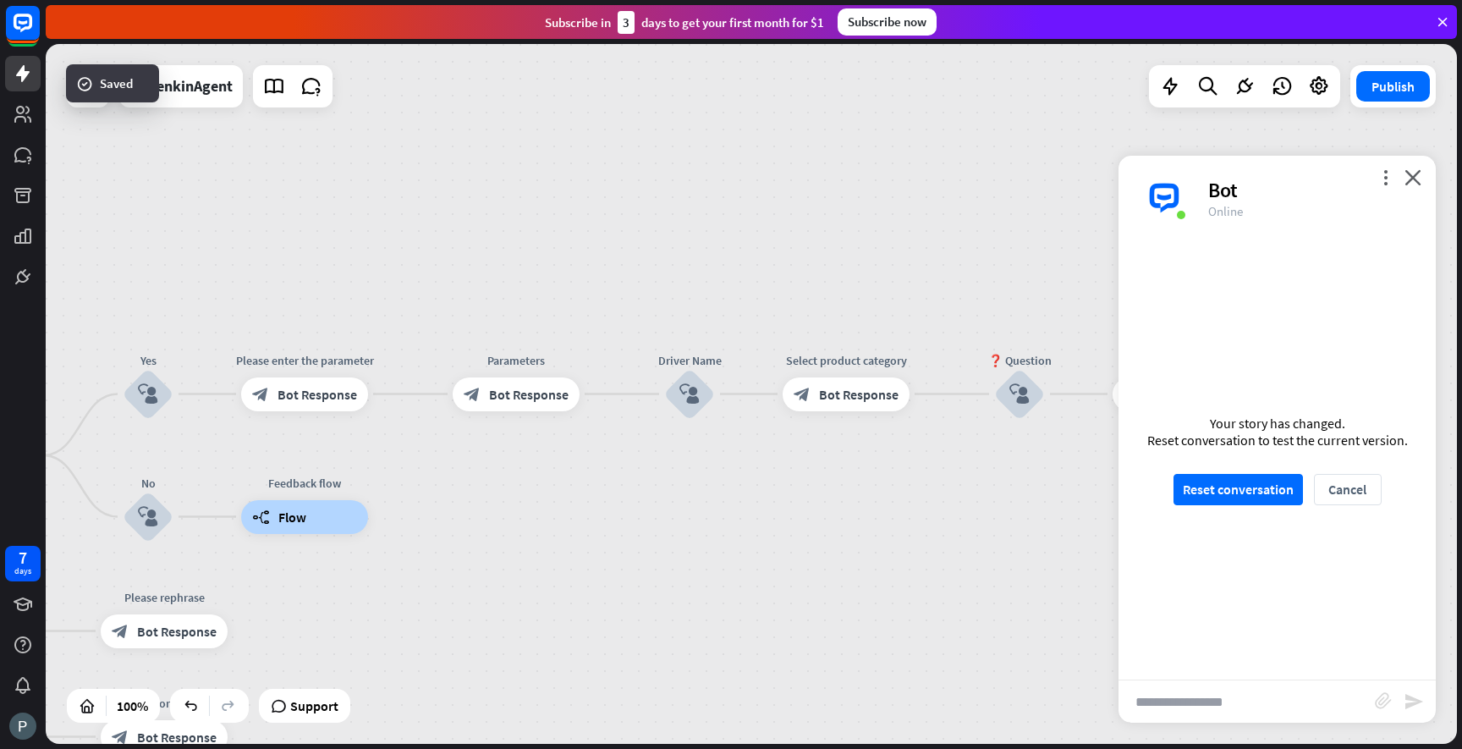
click at [874, 503] on div "GitJenkinAgent home_2 Start point Welcome message block_bot_response Bot Respon…" at bounding box center [751, 394] width 1411 height 700
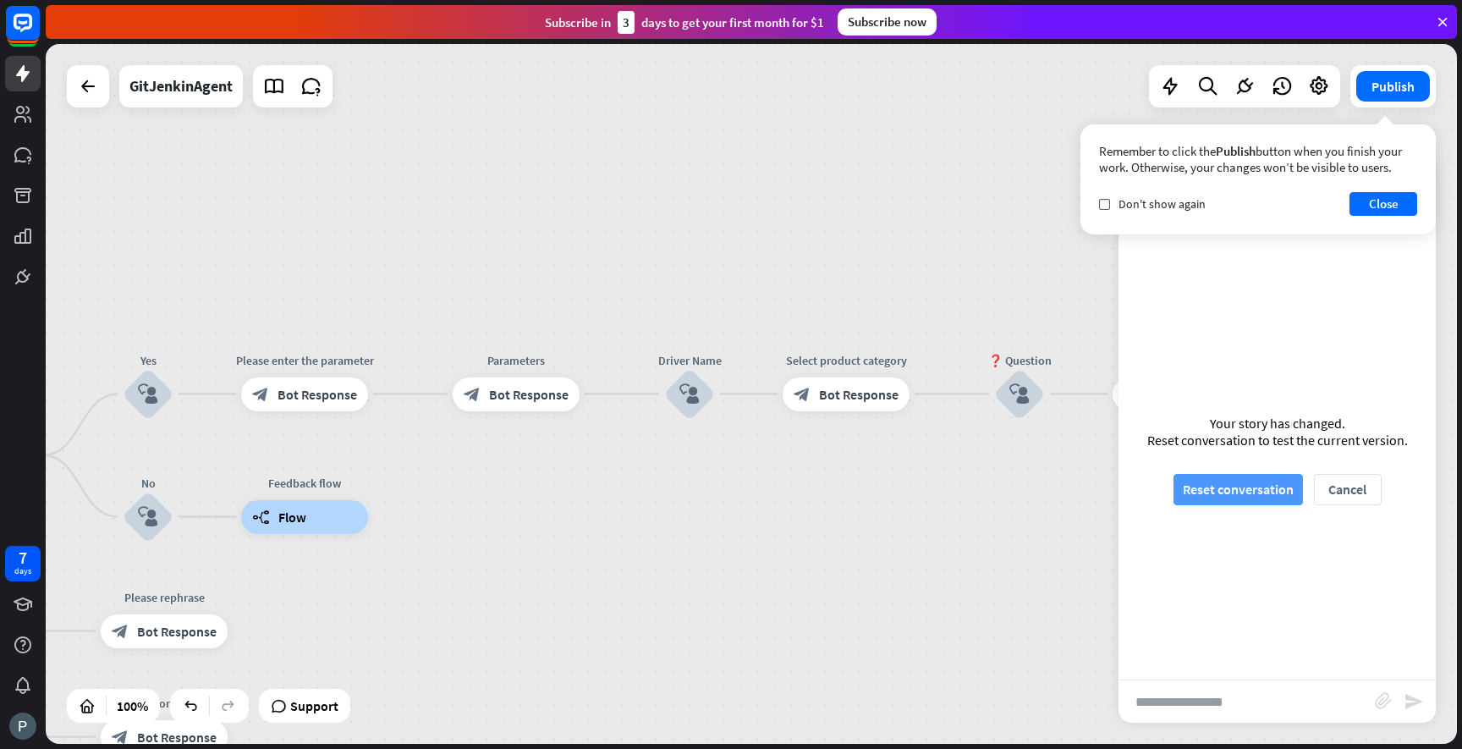
click at [1235, 489] on button "Reset conversation" at bounding box center [1238, 489] width 129 height 31
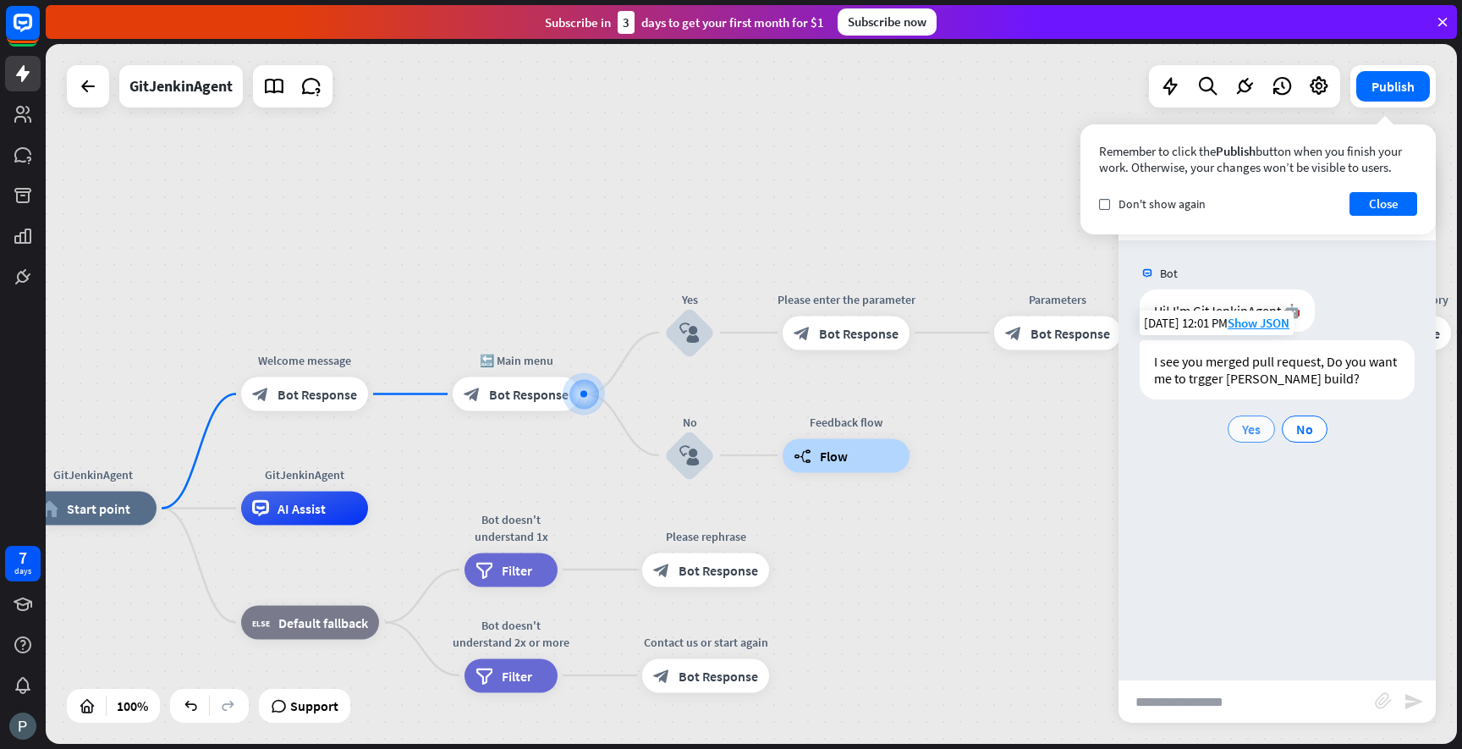
click at [1256, 427] on span "Yes" at bounding box center [1251, 429] width 19 height 17
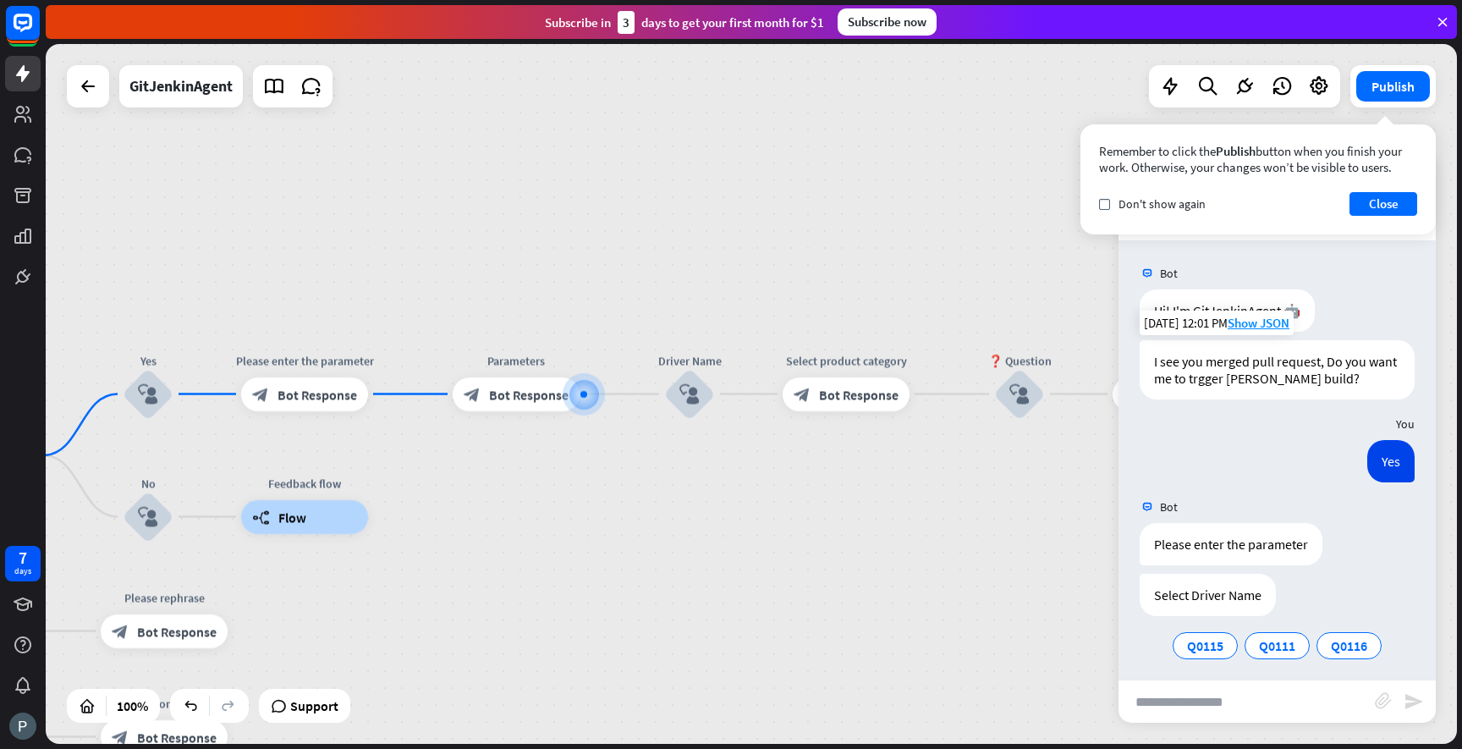
scroll to position [8, 0]
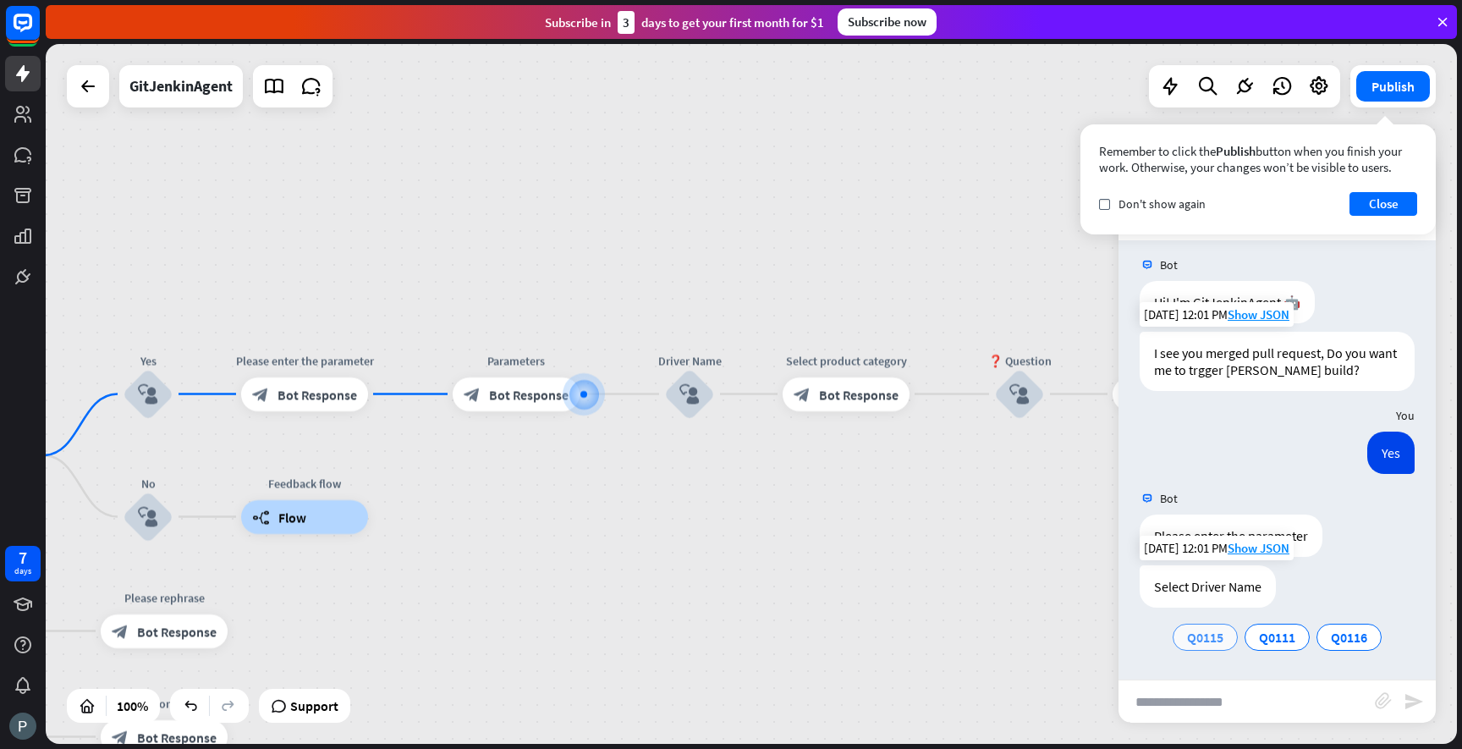
click at [1202, 638] on span "Q0115" at bounding box center [1205, 637] width 36 height 17
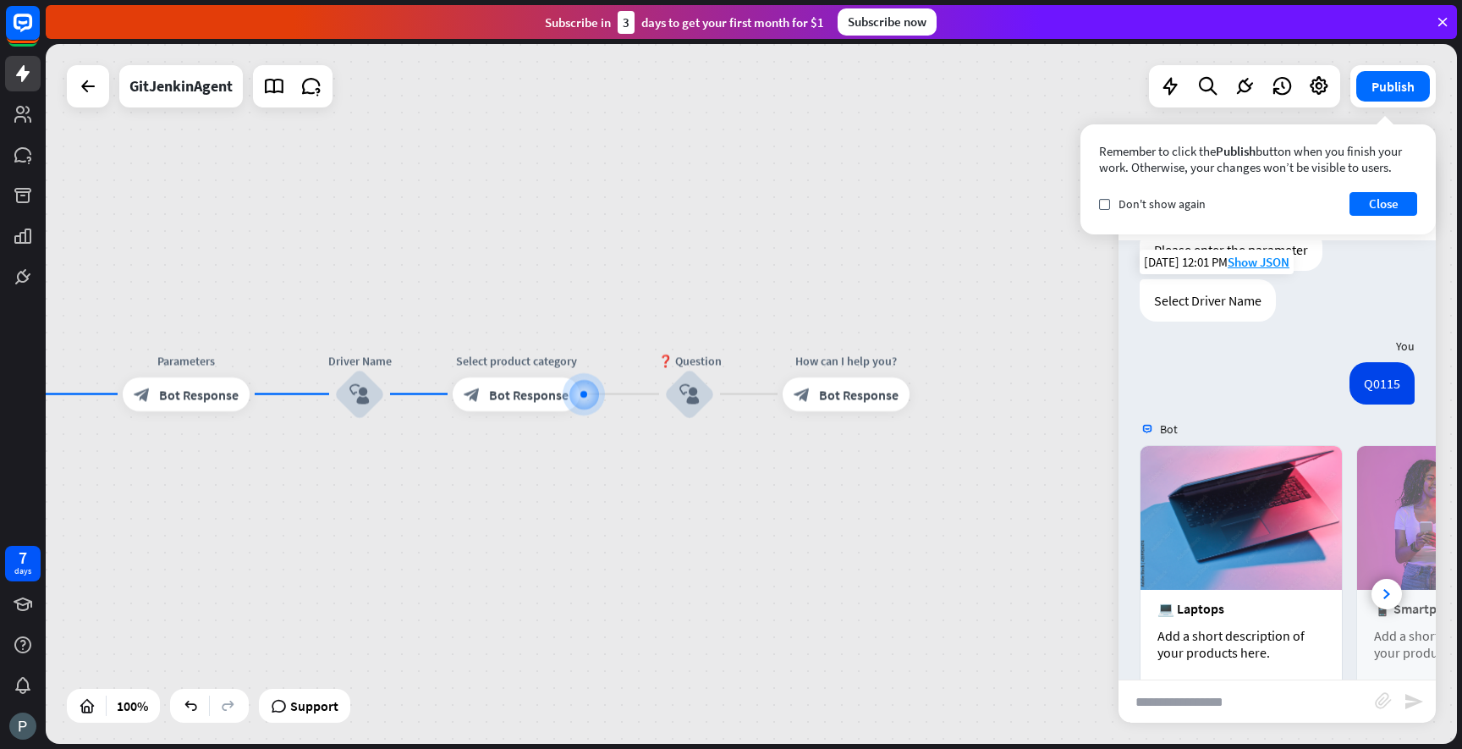
scroll to position [311, 0]
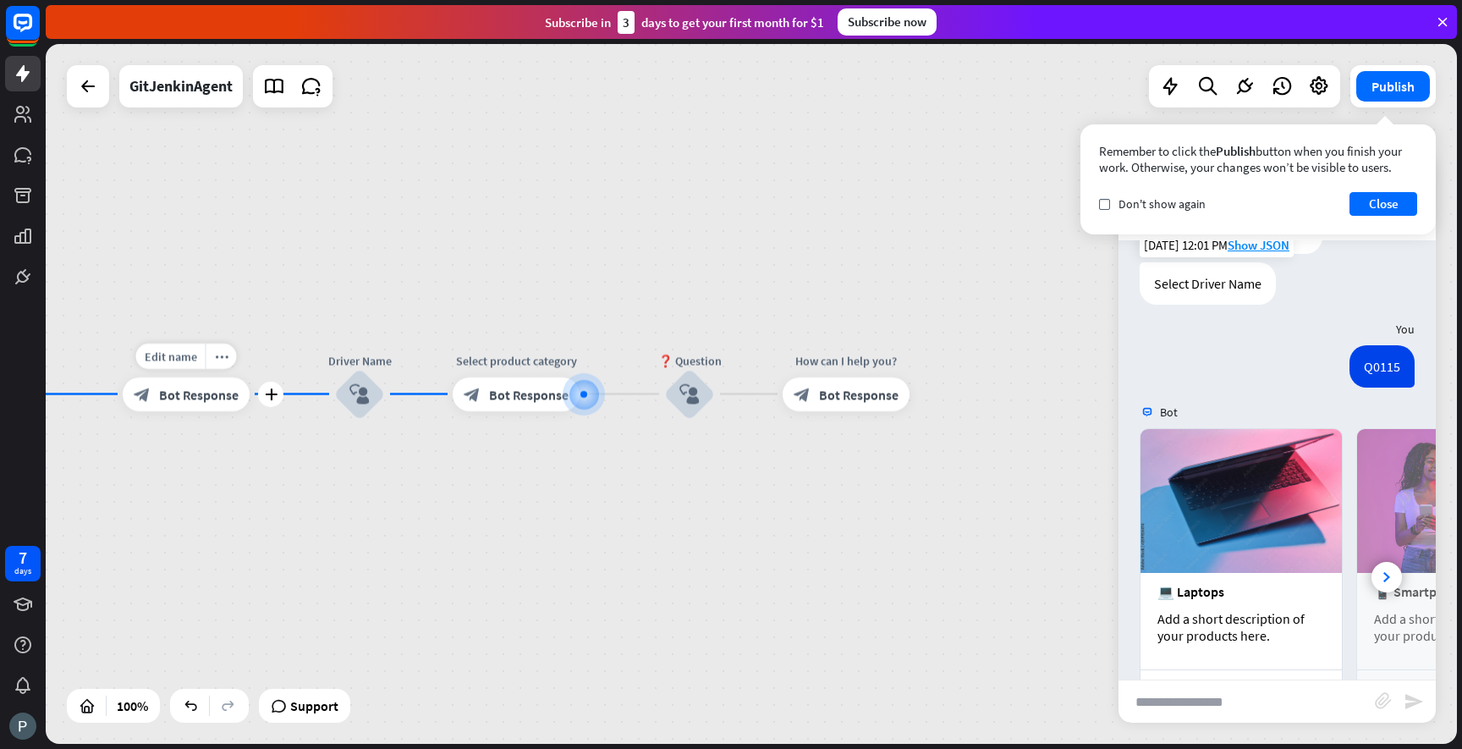
click at [206, 393] on span "Bot Response" at bounding box center [199, 394] width 80 height 17
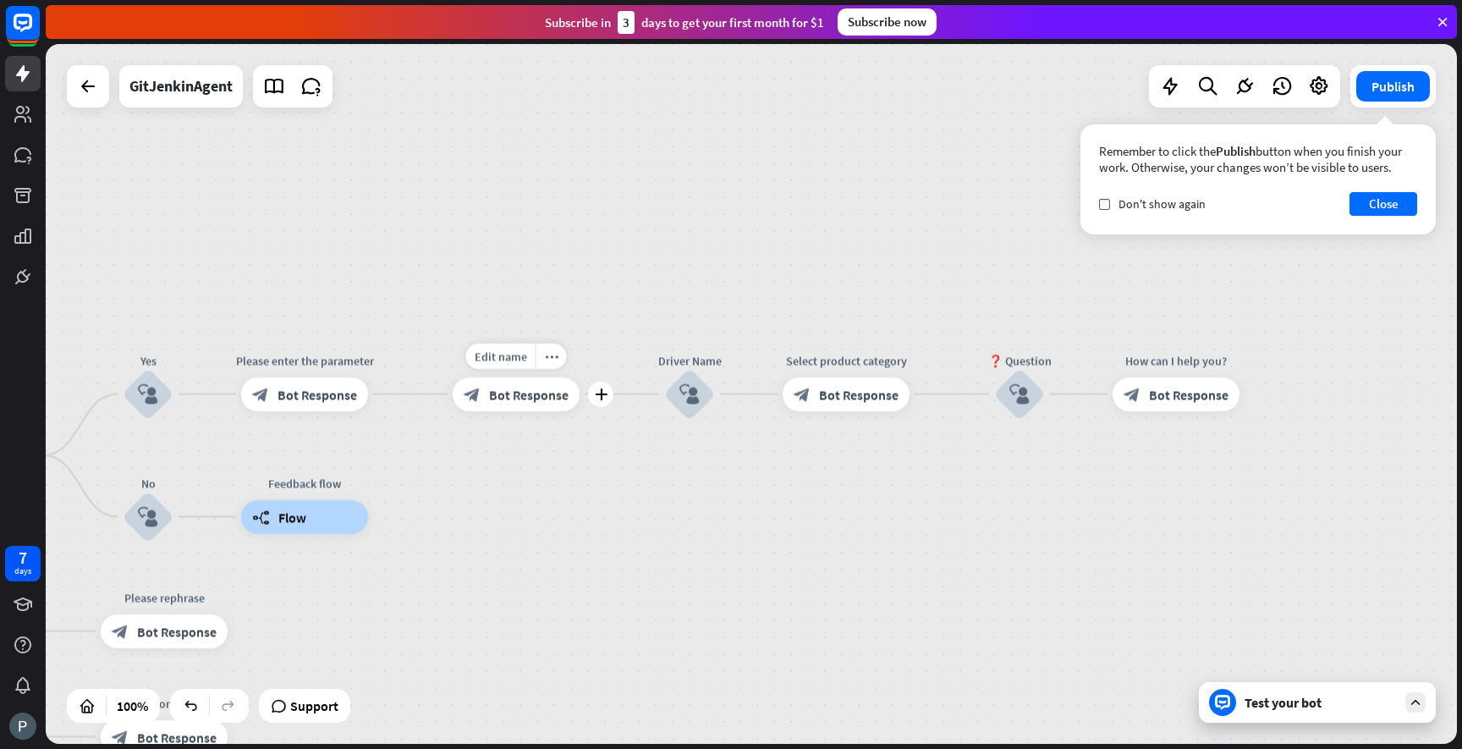
click at [554, 389] on span "Bot Response" at bounding box center [529, 394] width 80 height 17
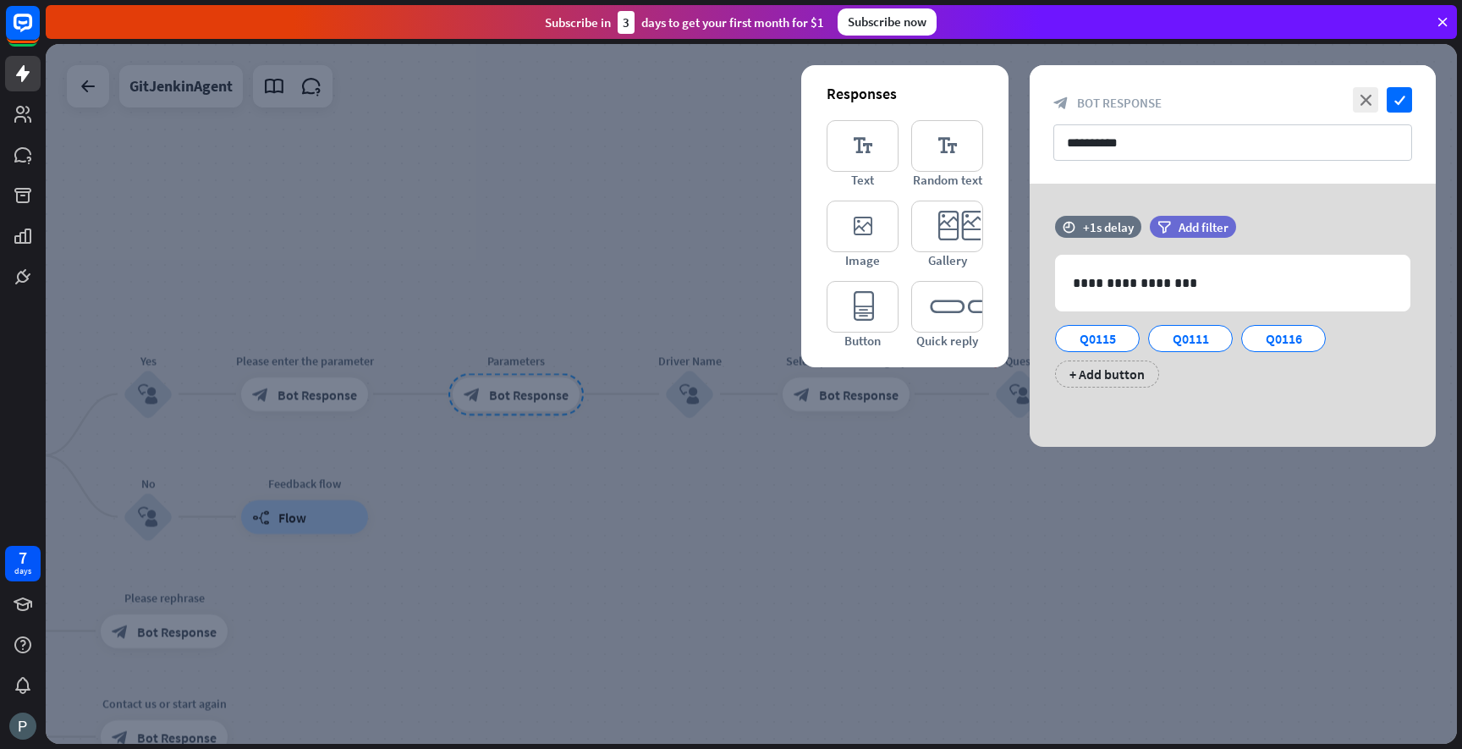
click at [559, 391] on div at bounding box center [751, 394] width 1411 height 700
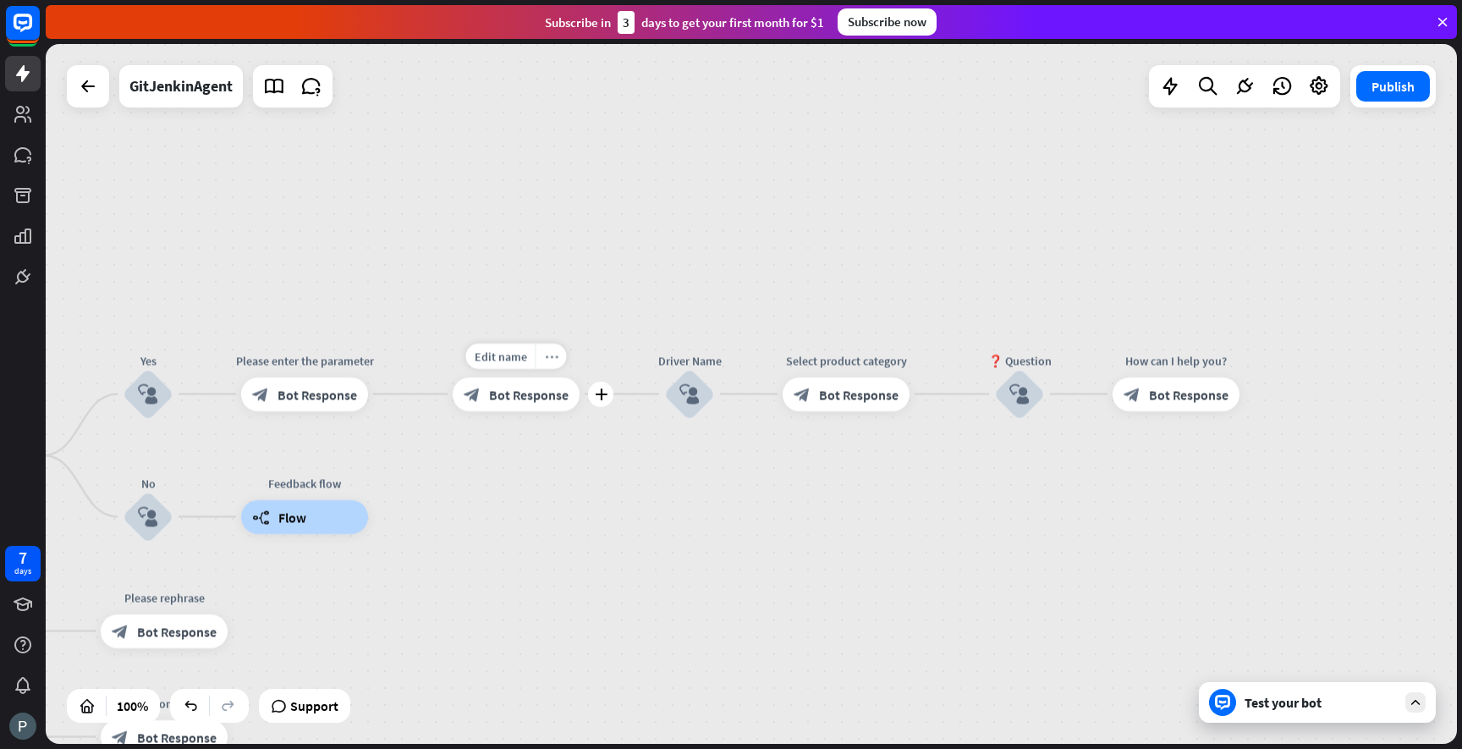
click at [547, 362] on div "more_horiz" at bounding box center [551, 356] width 31 height 25
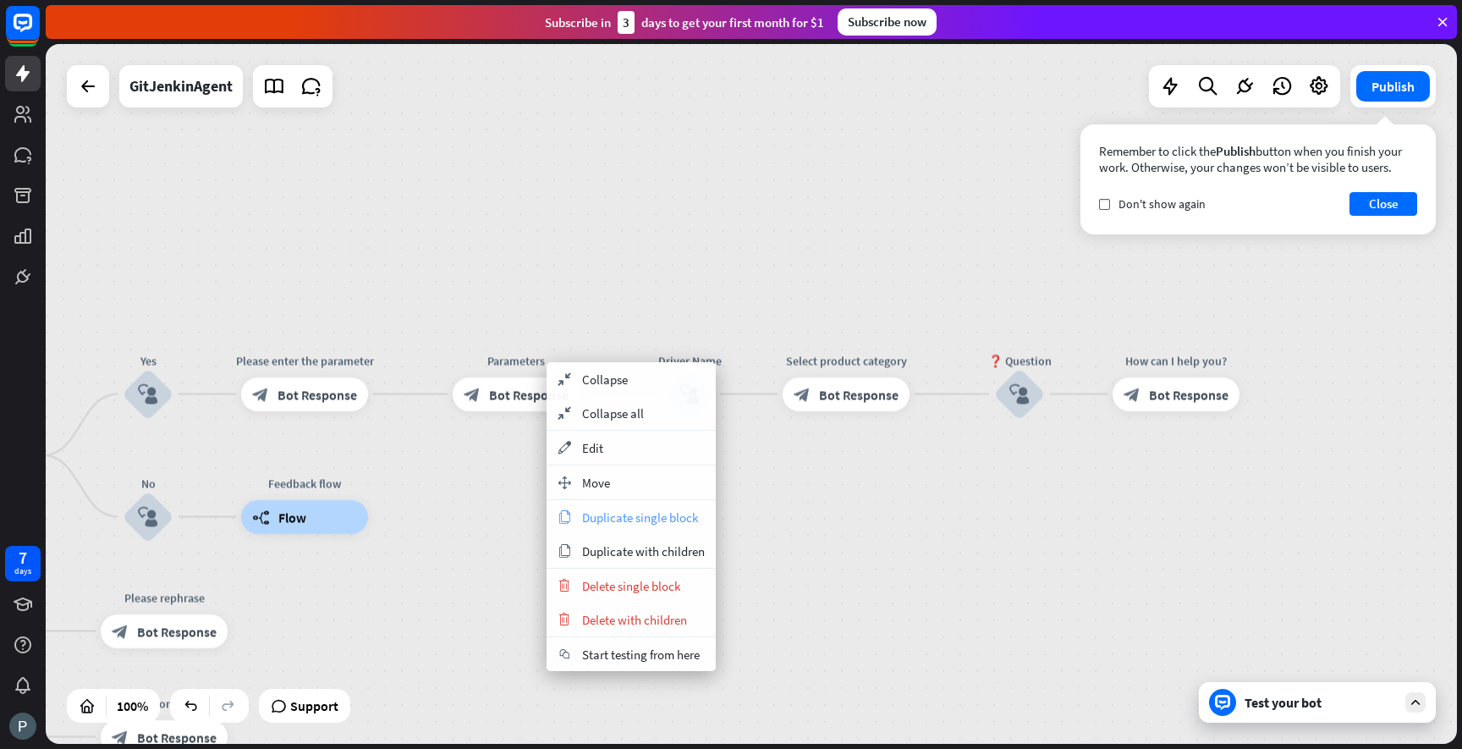
click at [601, 513] on span "Duplicate single block" at bounding box center [640, 517] width 116 height 16
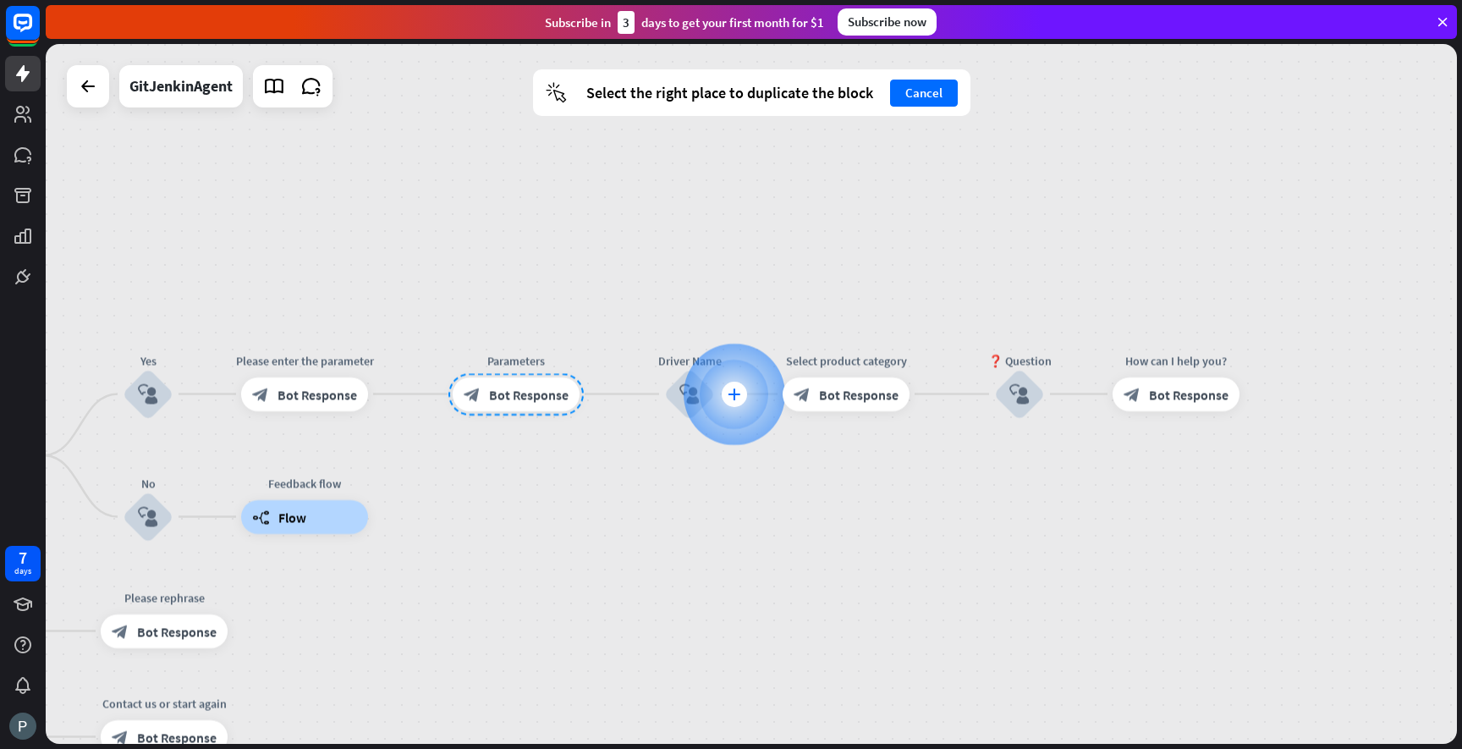
click at [730, 394] on icon "plus" at bounding box center [734, 394] width 13 height 12
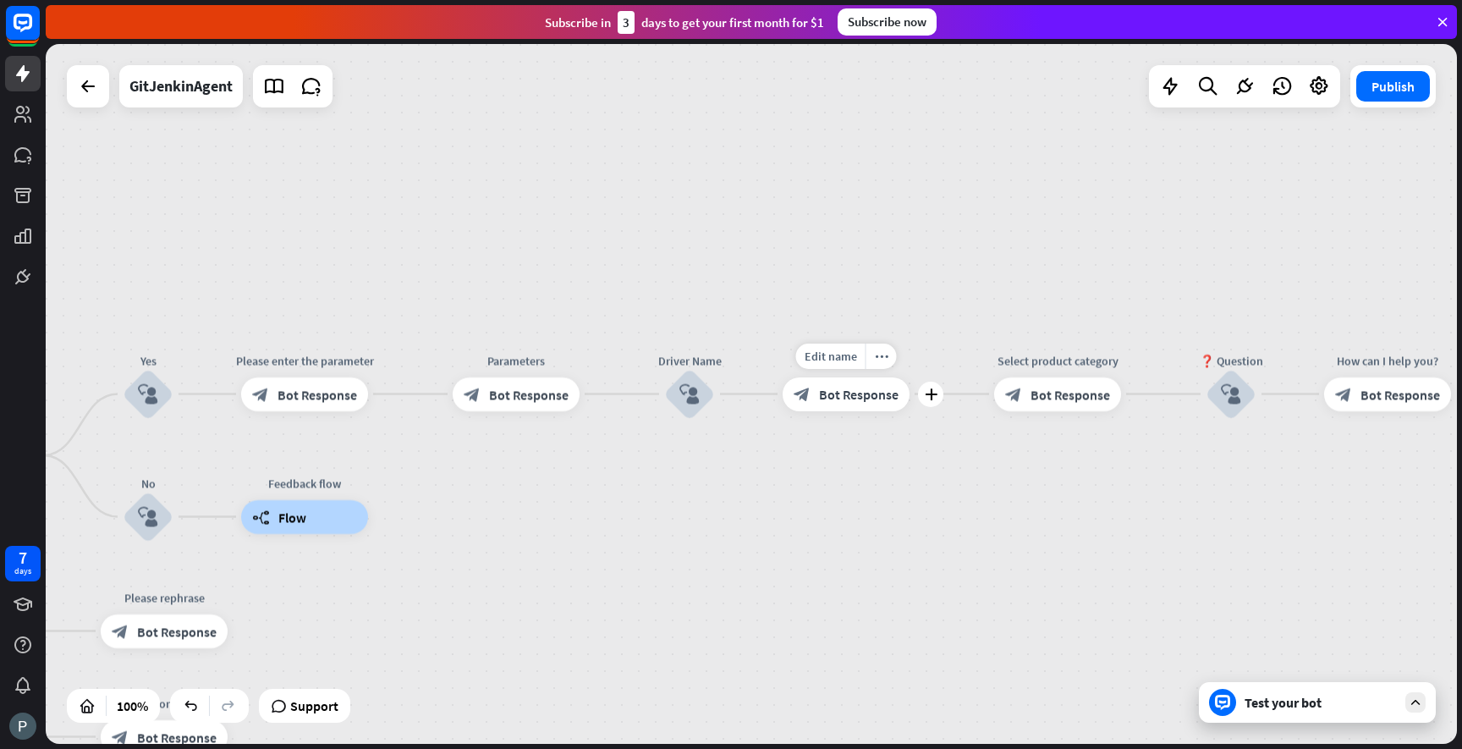
click at [856, 390] on span "Bot Response" at bounding box center [859, 394] width 80 height 17
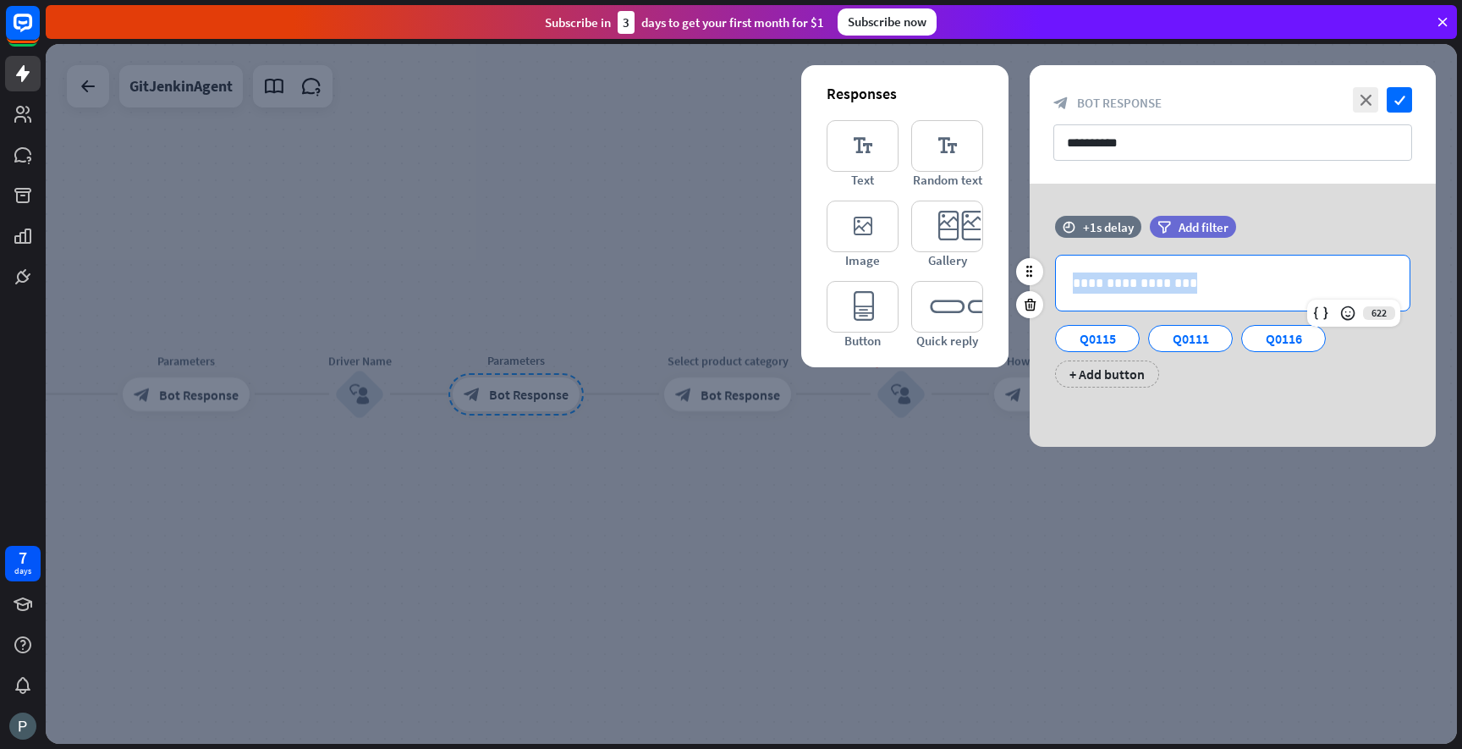
drag, startPoint x: 1195, startPoint y: 284, endPoint x: 1066, endPoint y: 267, distance: 129.7
click at [1066, 267] on div "**********" at bounding box center [1233, 283] width 354 height 55
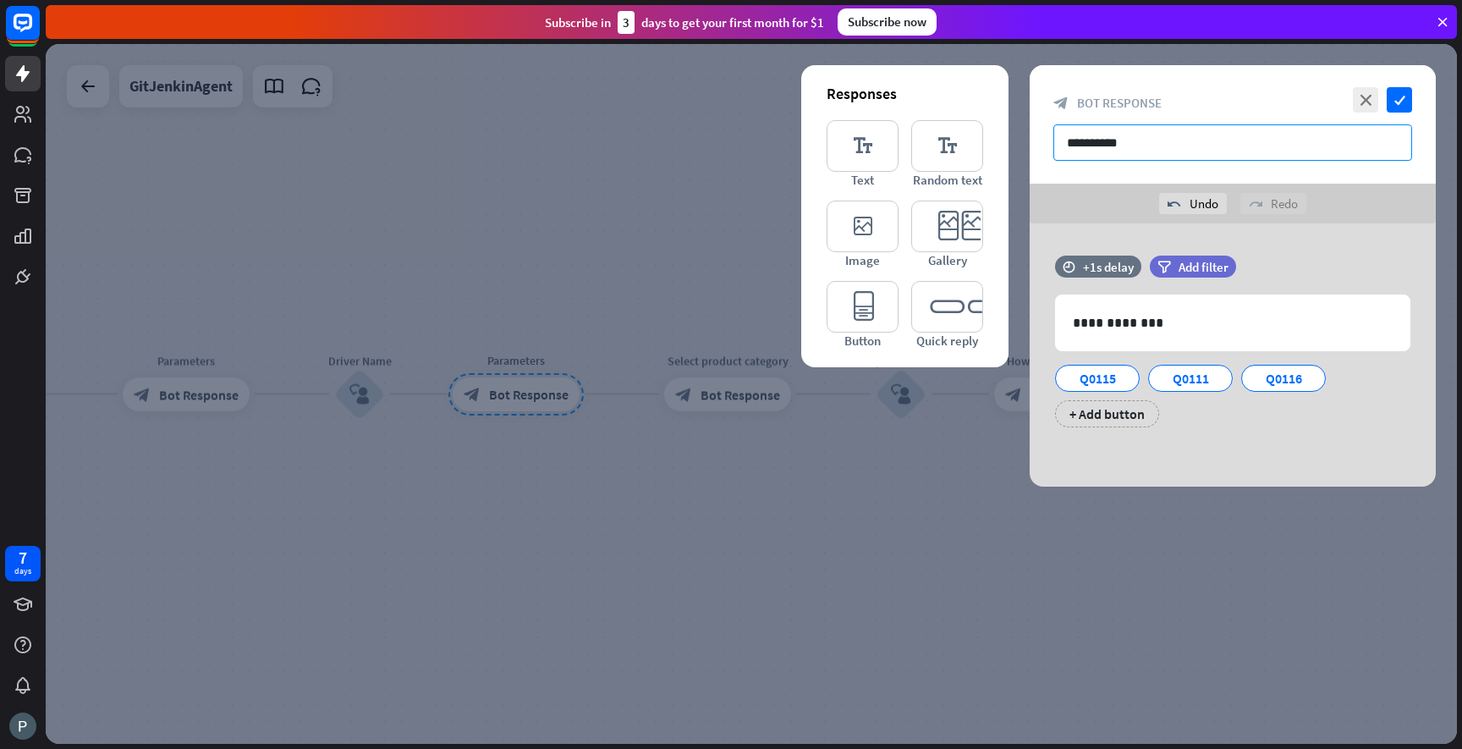
drag, startPoint x: 1145, startPoint y: 146, endPoint x: 1057, endPoint y: 140, distance: 88.1
click at [1057, 140] on input "**********" at bounding box center [1232, 142] width 359 height 36
paste input "***"
click at [1065, 144] on input "**********" at bounding box center [1232, 142] width 359 height 36
click at [1082, 143] on input "**********" at bounding box center [1232, 142] width 359 height 36
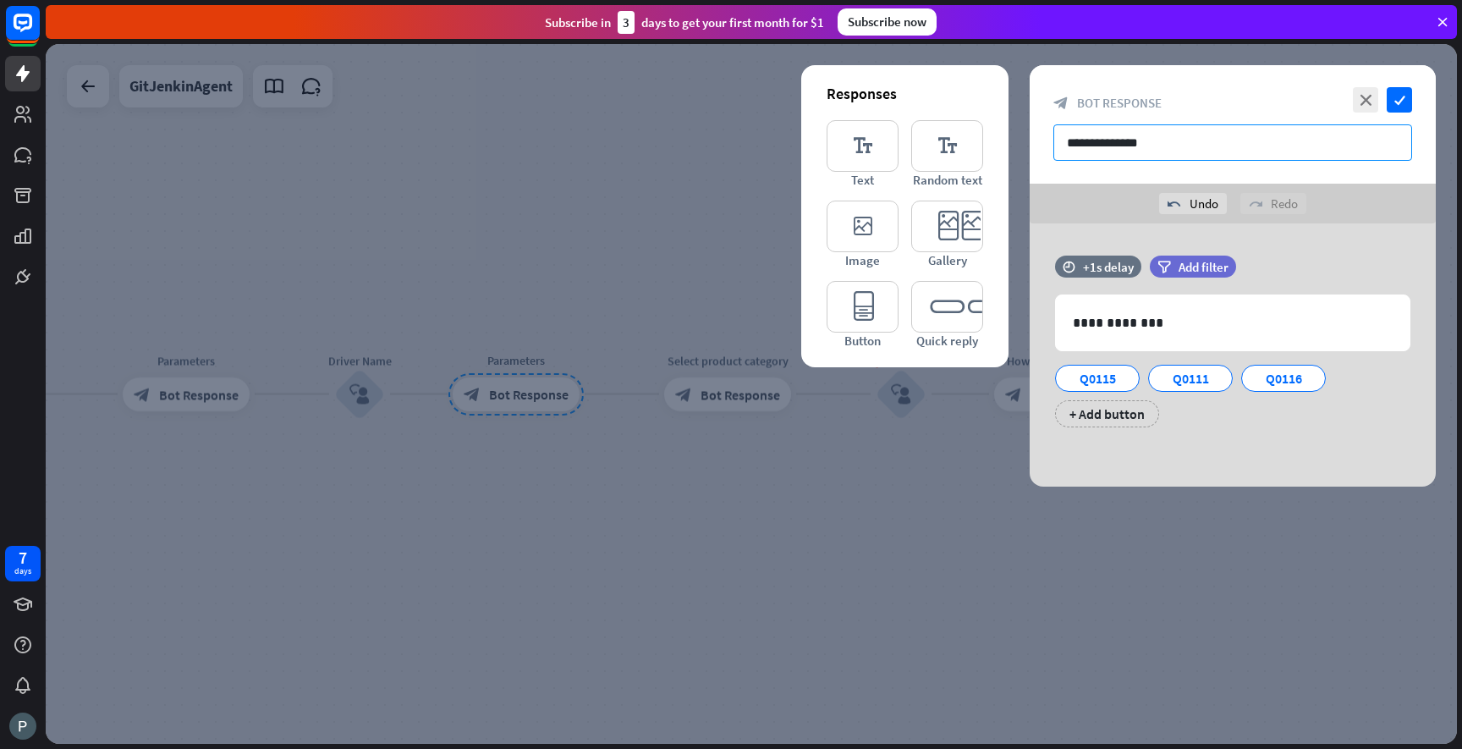
click at [1122, 143] on input "**********" at bounding box center [1232, 142] width 359 height 36
type input "**********"
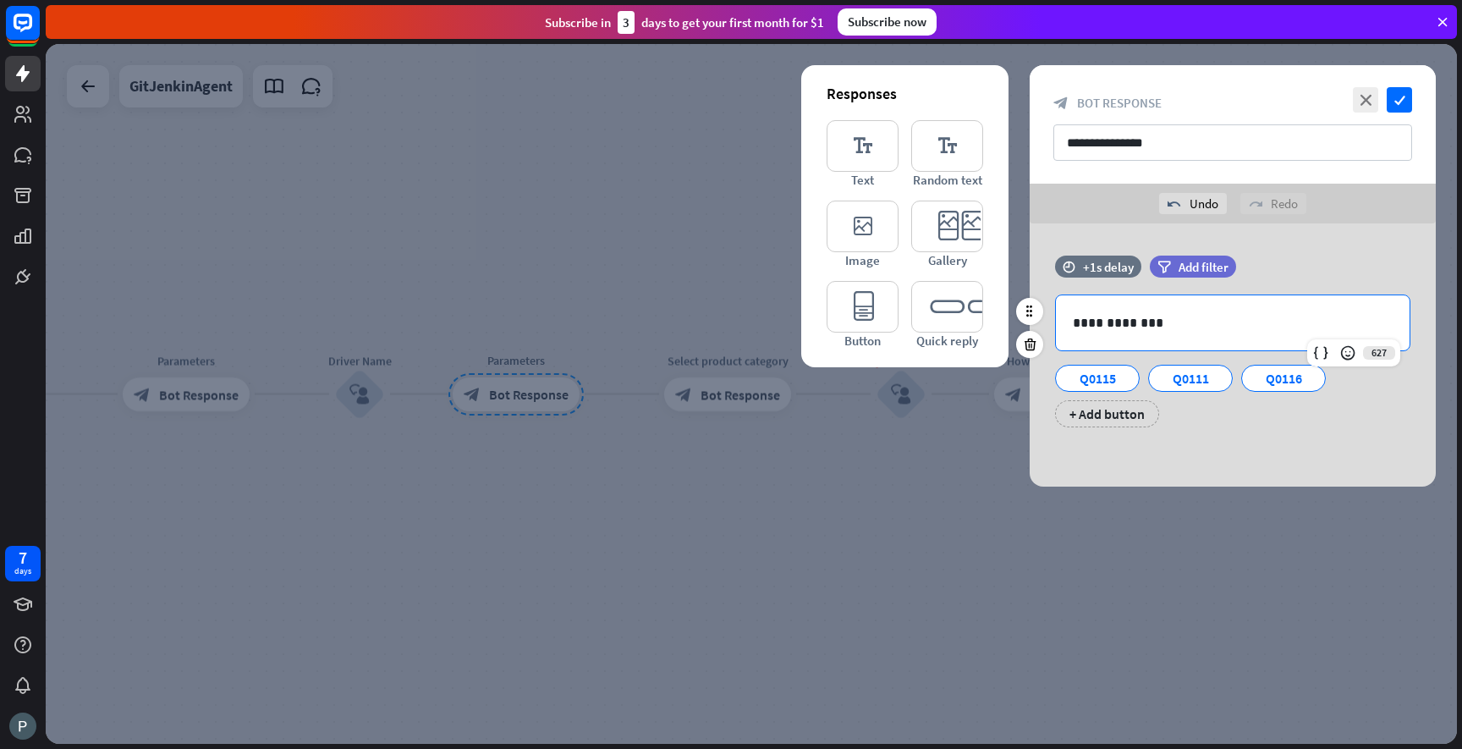
click at [1180, 321] on p "**********" at bounding box center [1233, 322] width 320 height 21
drag, startPoint x: 1180, startPoint y: 319, endPoint x: 1053, endPoint y: 311, distance: 127.1
click at [1053, 311] on div "**********" at bounding box center [1233, 360] width 406 height 133
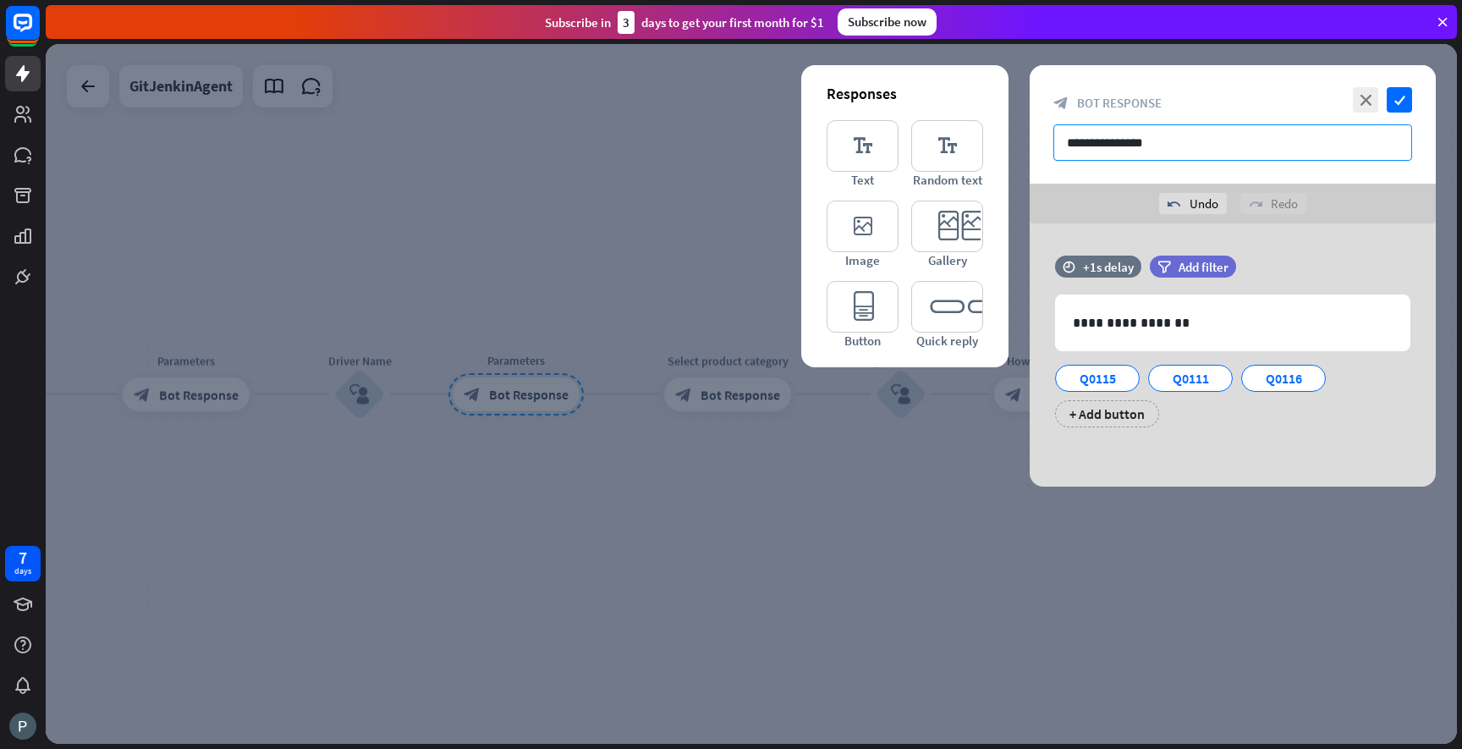
drag, startPoint x: 1166, startPoint y: 145, endPoint x: 1048, endPoint y: 142, distance: 117.6
click at [1048, 142] on div "**********" at bounding box center [1233, 124] width 406 height 118
paste input "text"
click at [1064, 145] on input "**********" at bounding box center [1232, 142] width 359 height 36
click at [1108, 146] on input "**********" at bounding box center [1232, 142] width 359 height 36
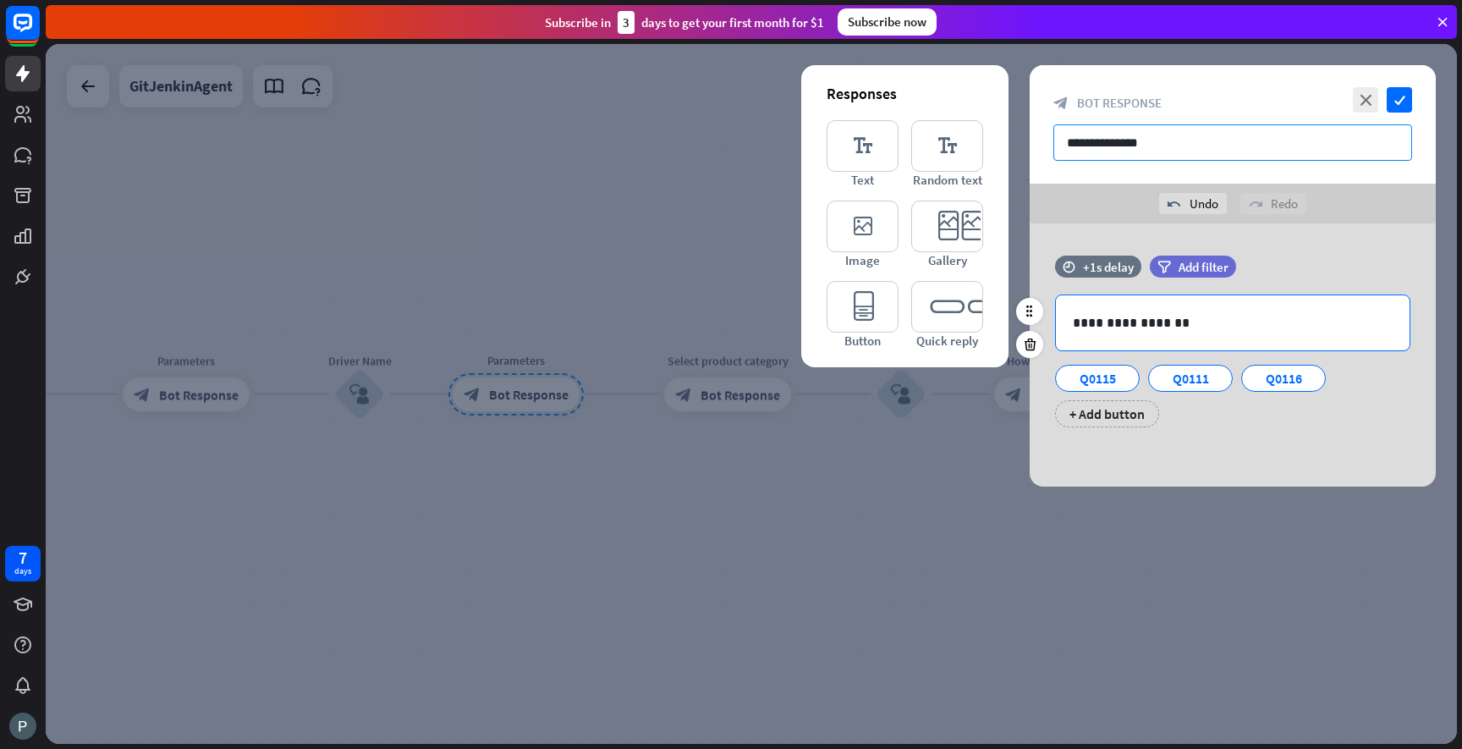
type input "**********"
drag, startPoint x: 1175, startPoint y: 323, endPoint x: 1112, endPoint y: 318, distance: 63.7
click at [1112, 318] on p "**********" at bounding box center [1233, 322] width 320 height 21
click at [1111, 322] on p "**********" at bounding box center [1233, 322] width 320 height 21
click at [1151, 321] on p "**********" at bounding box center [1233, 322] width 320 height 21
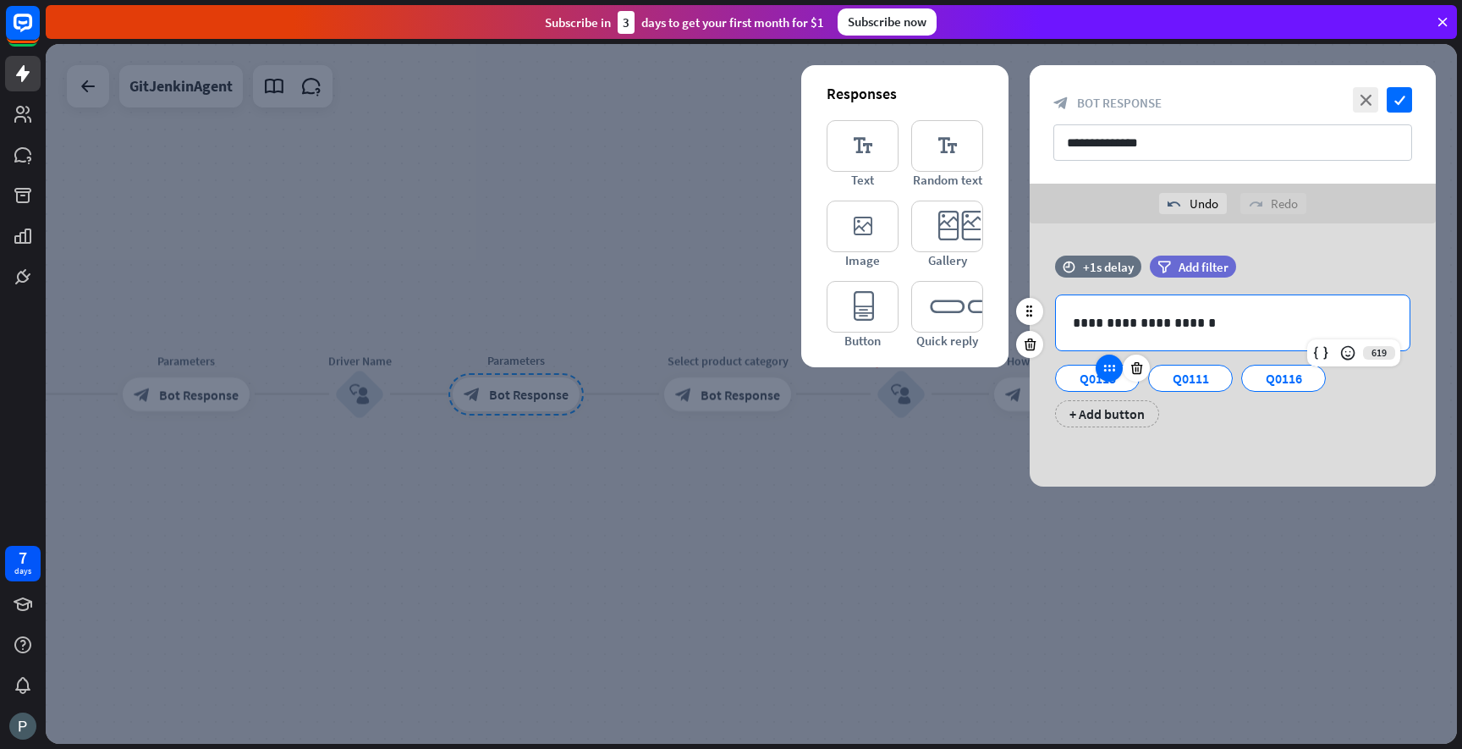
click at [1107, 377] on div at bounding box center [1109, 368] width 27 height 27
click at [1091, 382] on div "Q0115" at bounding box center [1097, 378] width 56 height 25
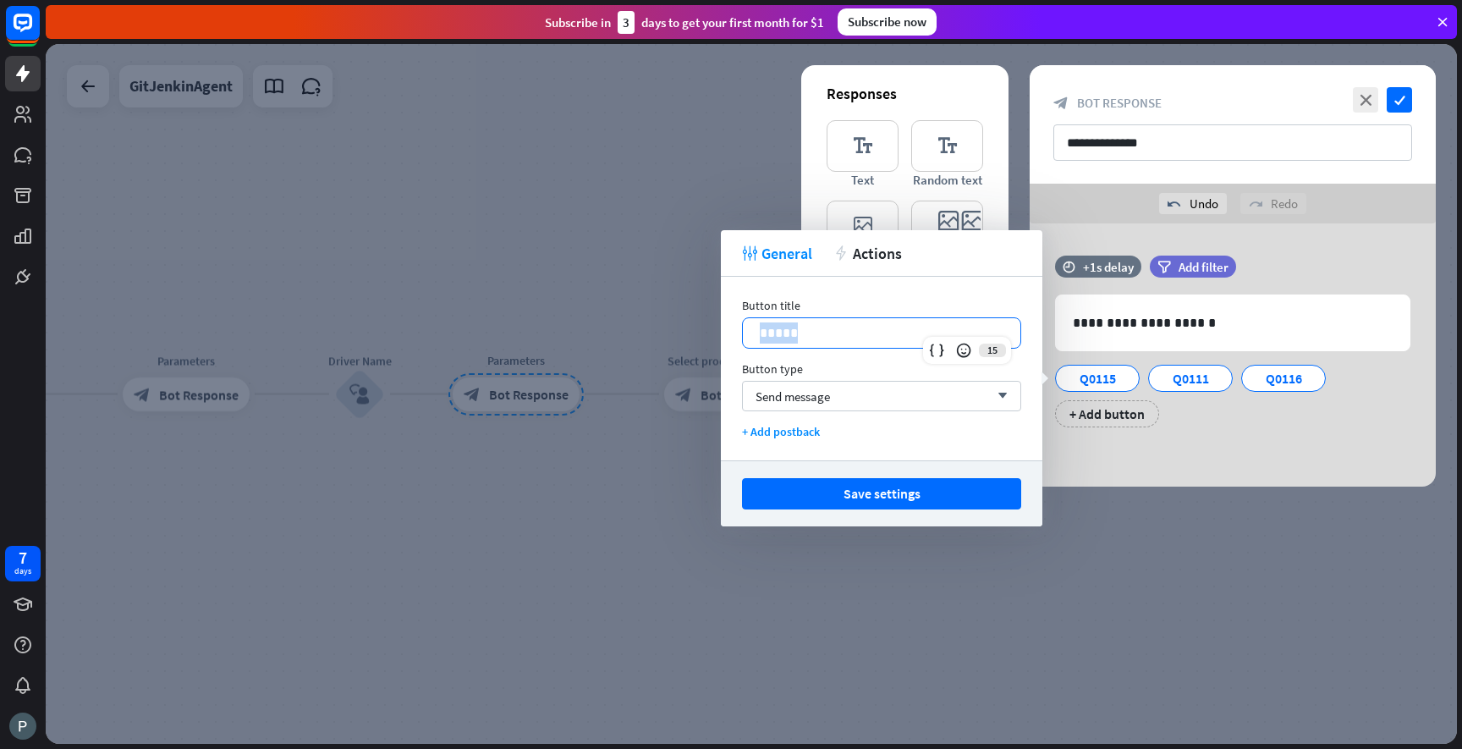
drag, startPoint x: 813, startPoint y: 335, endPoint x: 751, endPoint y: 334, distance: 61.8
click at [751, 334] on div "*****" at bounding box center [882, 333] width 278 height 30
click at [893, 501] on button "Save settings" at bounding box center [881, 493] width 279 height 31
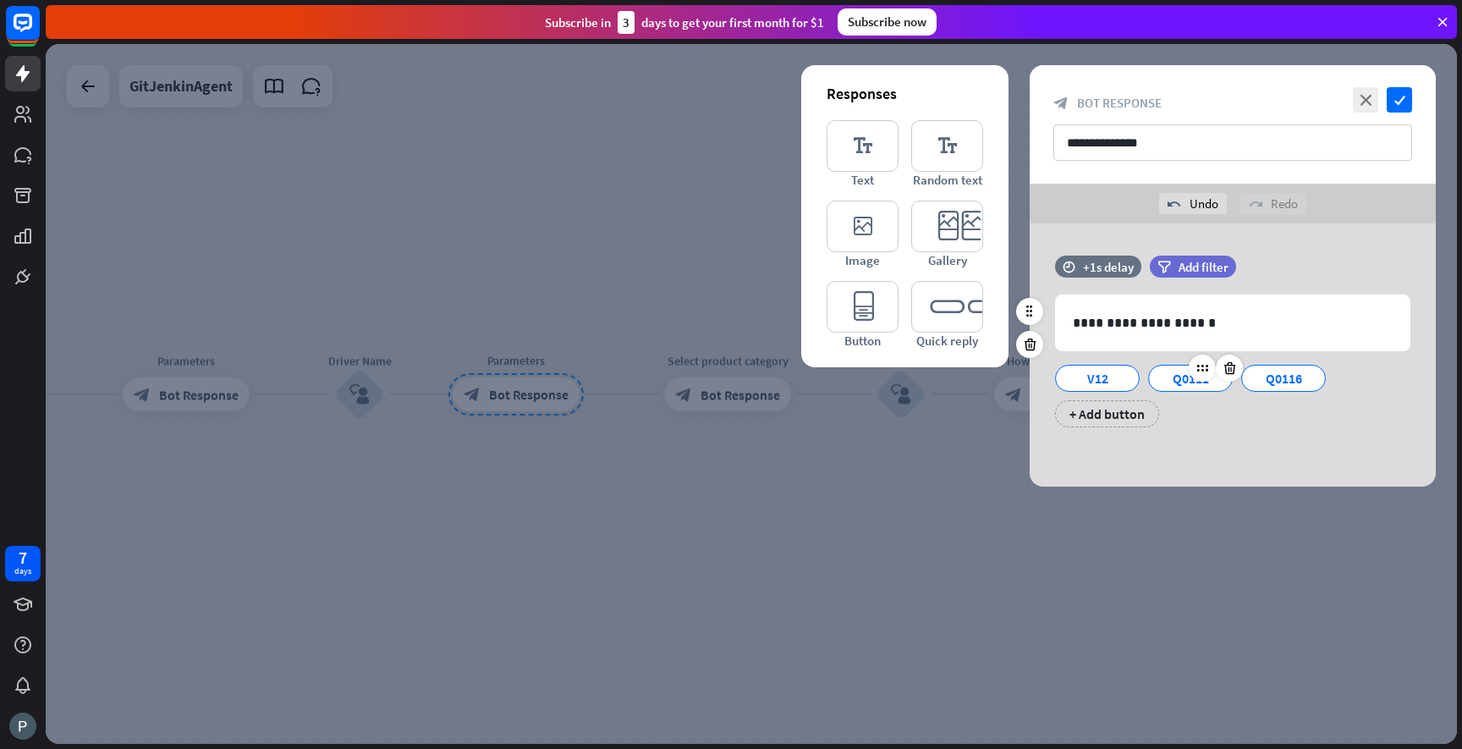
click at [1176, 371] on div "Q0111" at bounding box center [1191, 378] width 56 height 25
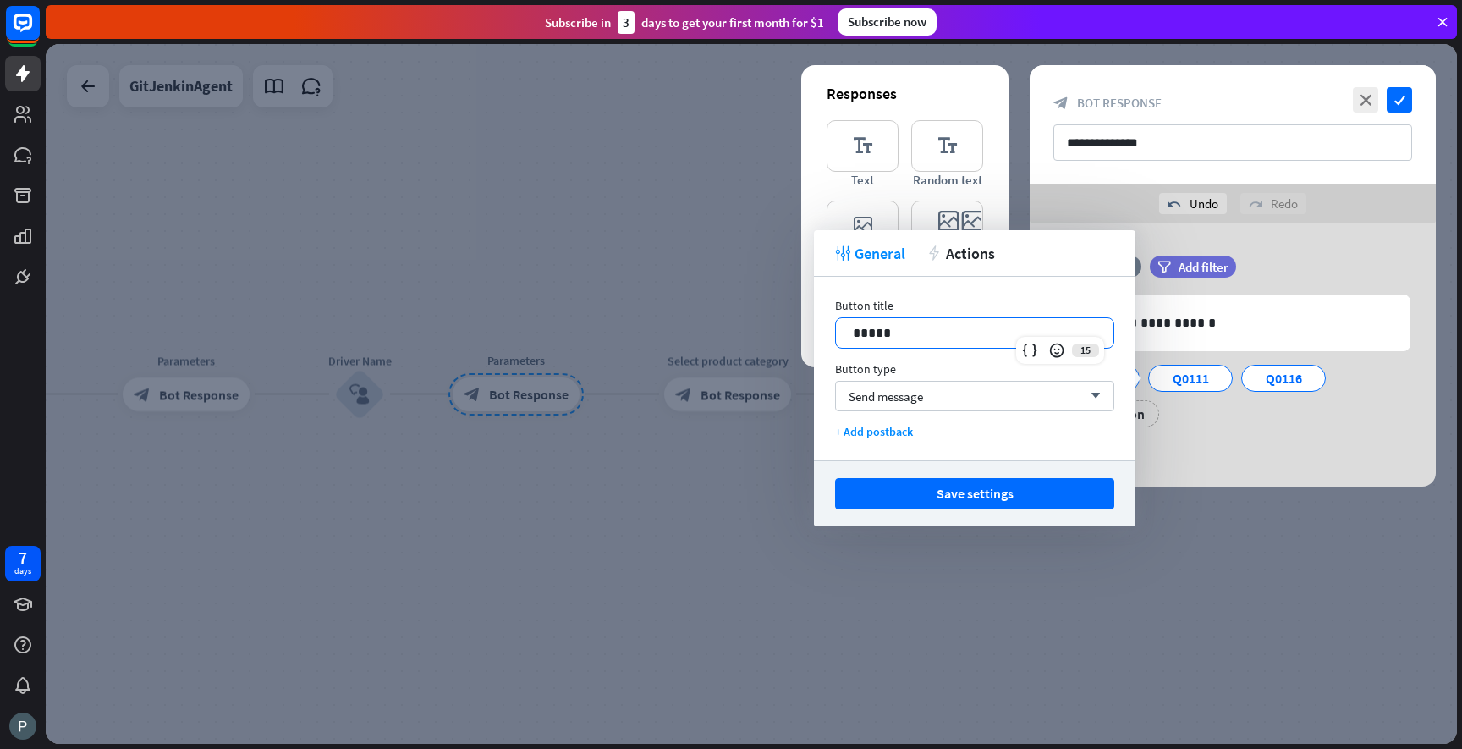
drag, startPoint x: 929, startPoint y: 333, endPoint x: 803, endPoint y: 330, distance: 126.1
click at [803, 330] on body "7 days close Product Help First steps Get started with ChatBot Help Center Foll…" at bounding box center [731, 374] width 1462 height 749
click at [893, 334] on p "********" at bounding box center [975, 332] width 244 height 21
drag, startPoint x: 888, startPoint y: 333, endPoint x: 789, endPoint y: 323, distance: 100.3
click at [789, 323] on body "7 days close Product Help First steps Get started with ChatBot Help Center Foll…" at bounding box center [731, 374] width 1462 height 749
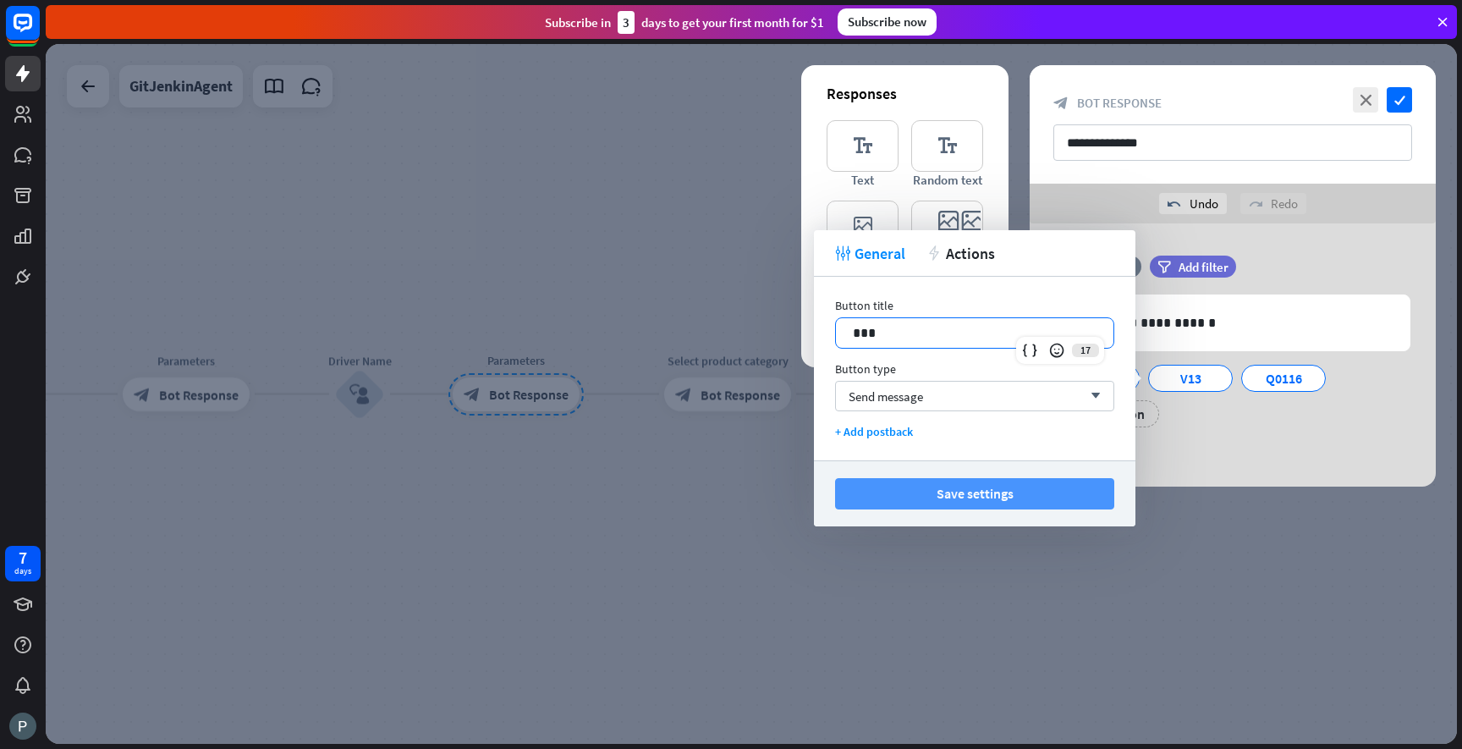
click at [1003, 481] on button "Save settings" at bounding box center [974, 493] width 279 height 31
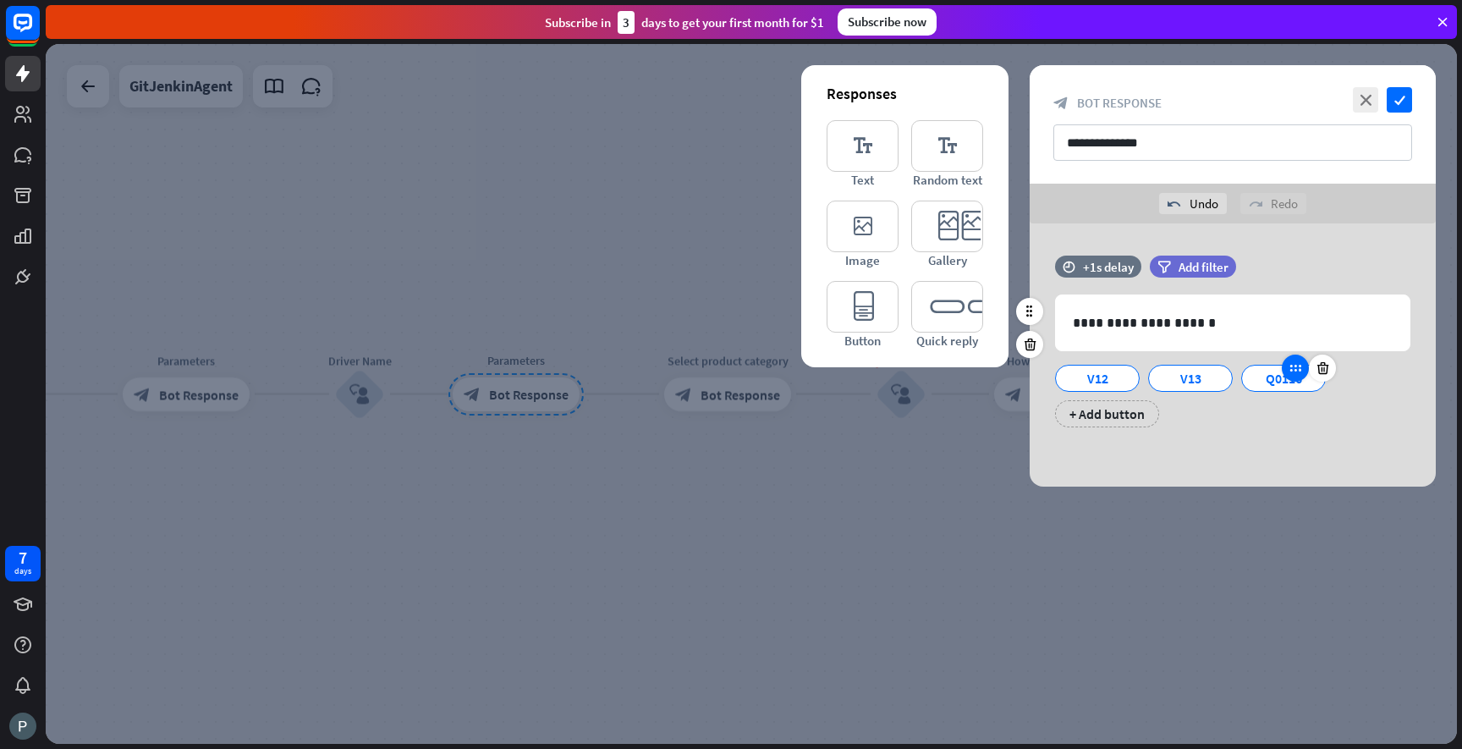
click at [1283, 371] on div at bounding box center [1295, 368] width 27 height 27
click at [1267, 381] on div "Q0116" at bounding box center [1284, 378] width 56 height 25
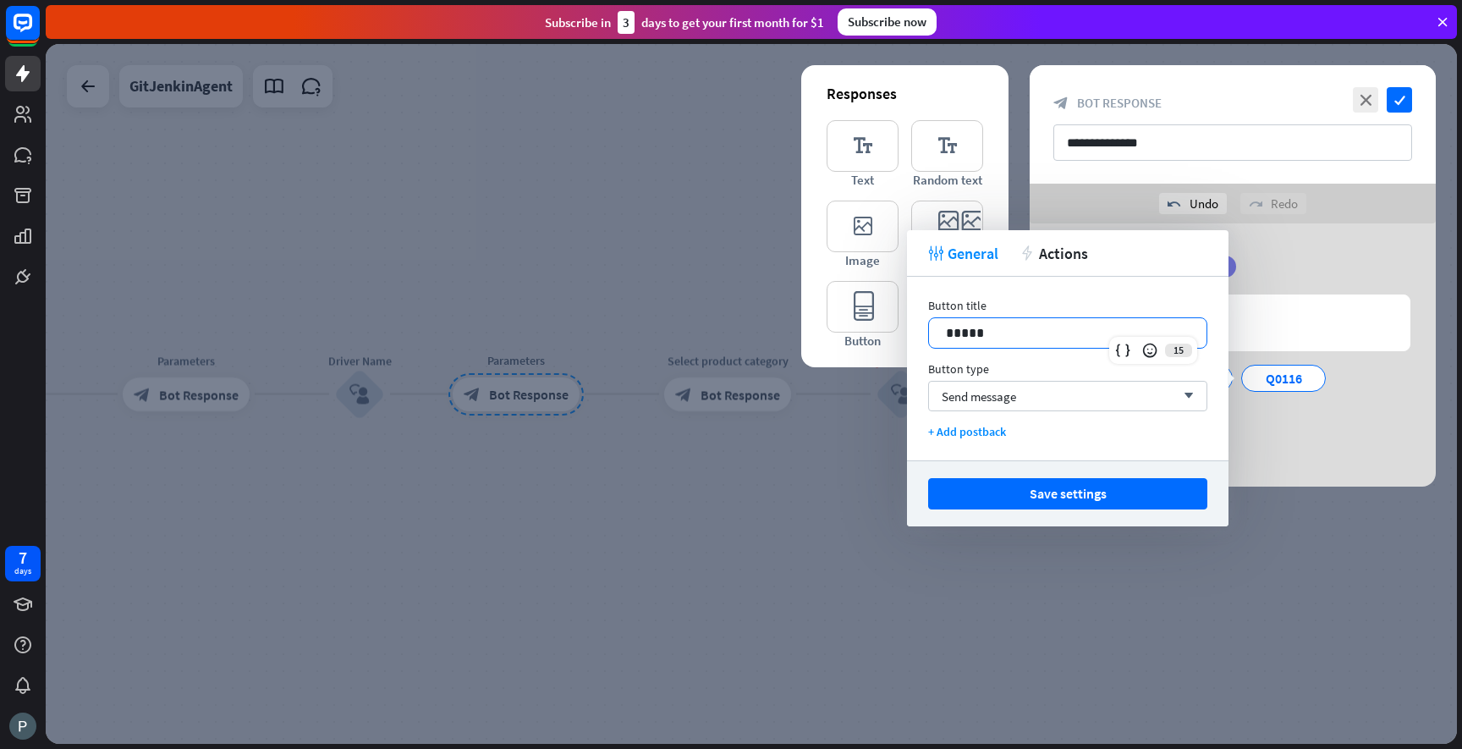
drag, startPoint x: 1003, startPoint y: 331, endPoint x: 904, endPoint y: 327, distance: 99.1
click at [904, 327] on body "7 days close Product Help First steps Get started with ChatBot Help Center Foll…" at bounding box center [731, 374] width 1462 height 749
click at [955, 327] on p "*****" at bounding box center [1068, 332] width 244 height 21
click at [1047, 492] on button "Save settings" at bounding box center [1067, 493] width 279 height 31
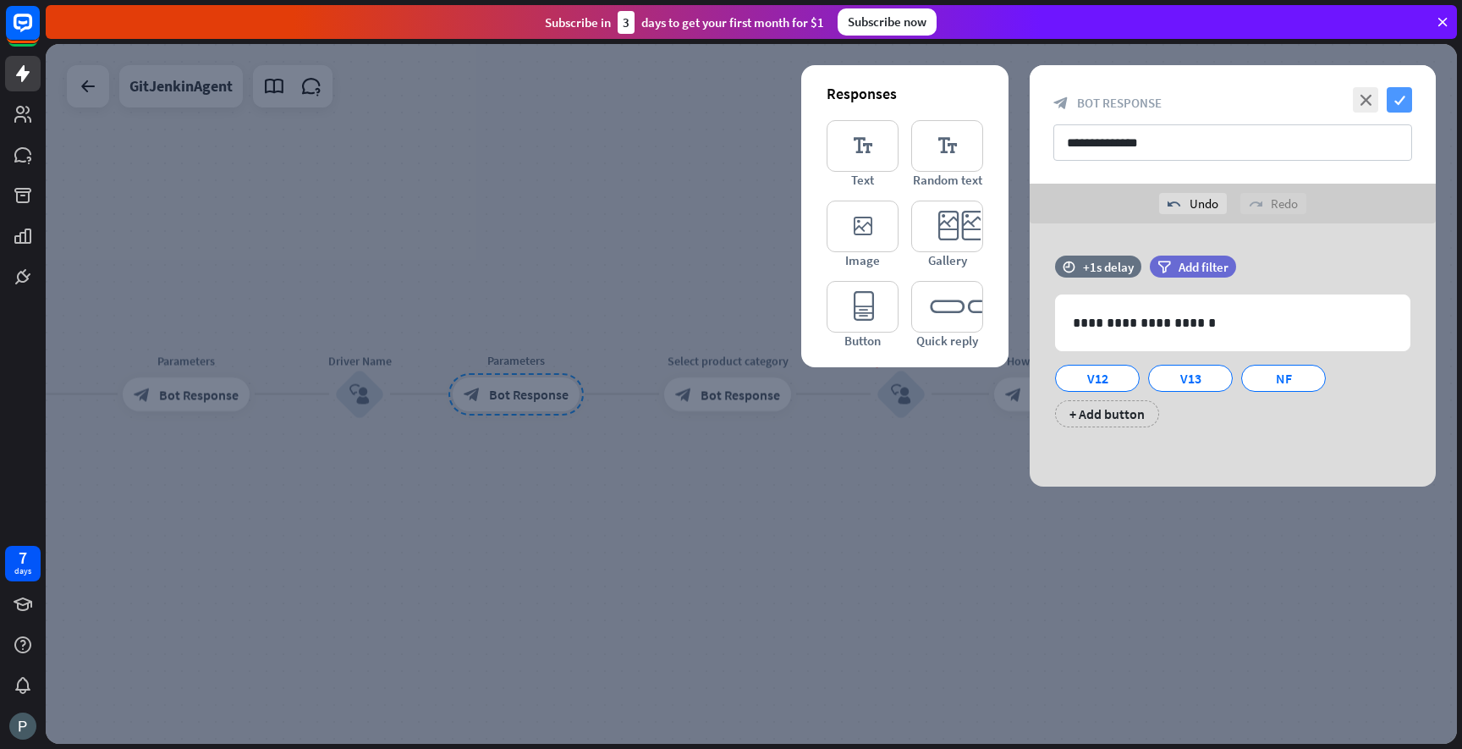
click at [1403, 93] on icon "check" at bounding box center [1399, 99] width 25 height 25
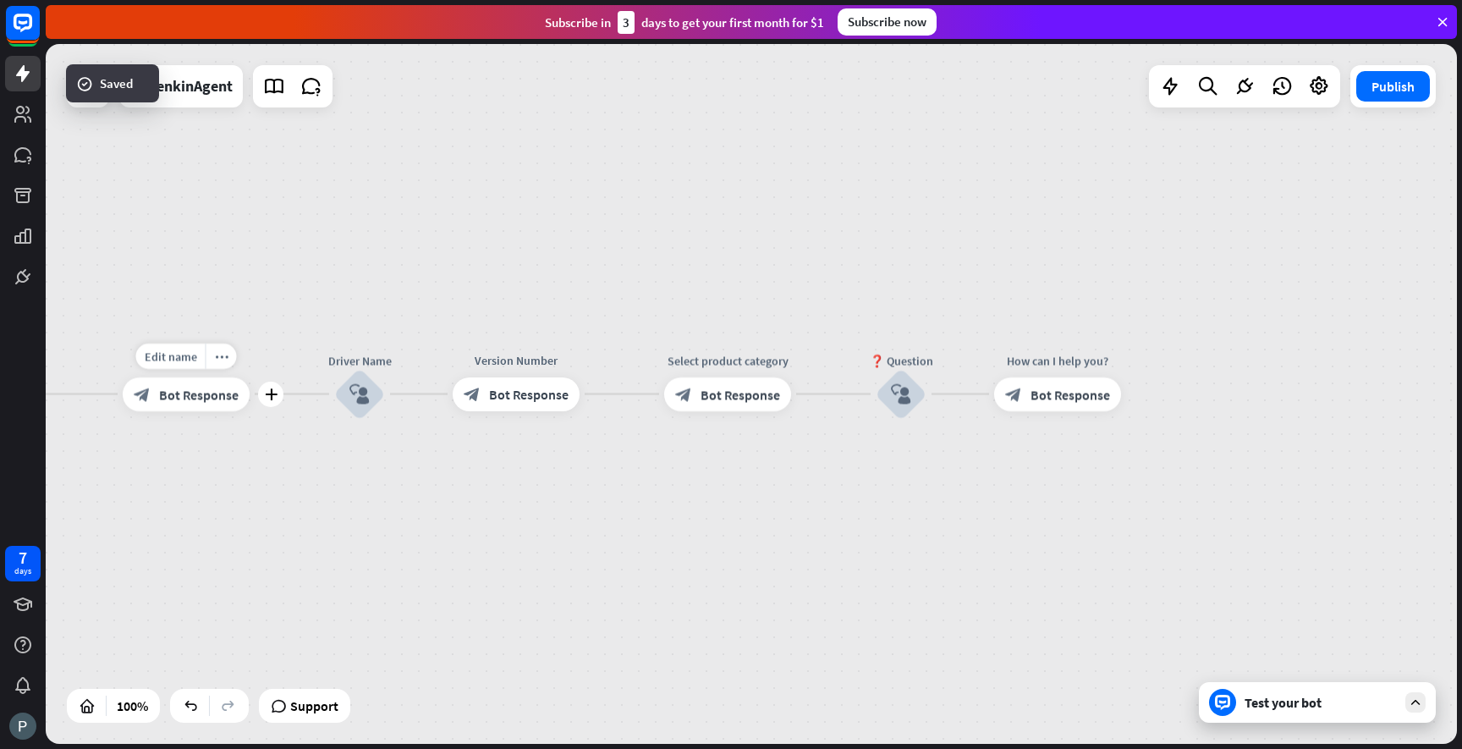
click at [200, 392] on span "Bot Response" at bounding box center [199, 394] width 80 height 17
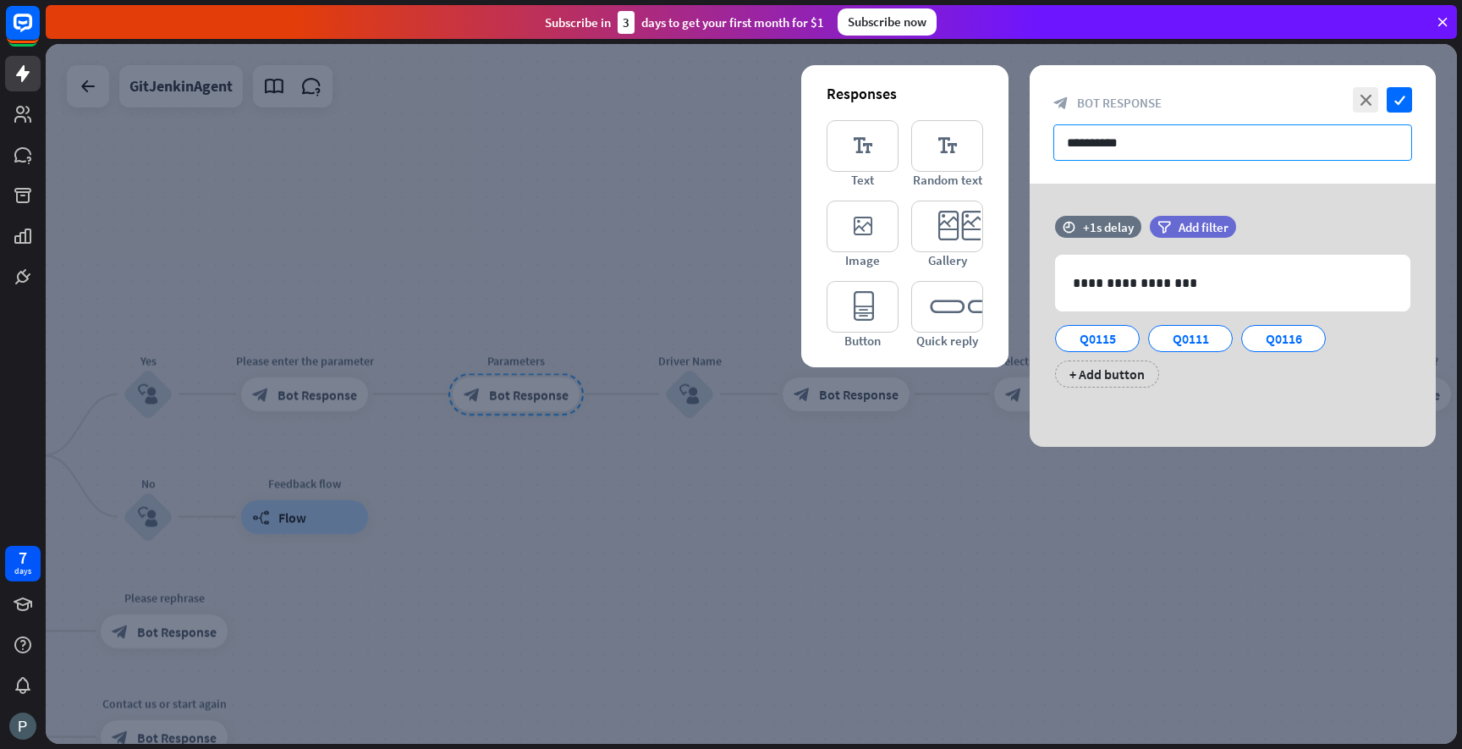
click at [1099, 151] on input "**********" at bounding box center [1232, 142] width 359 height 36
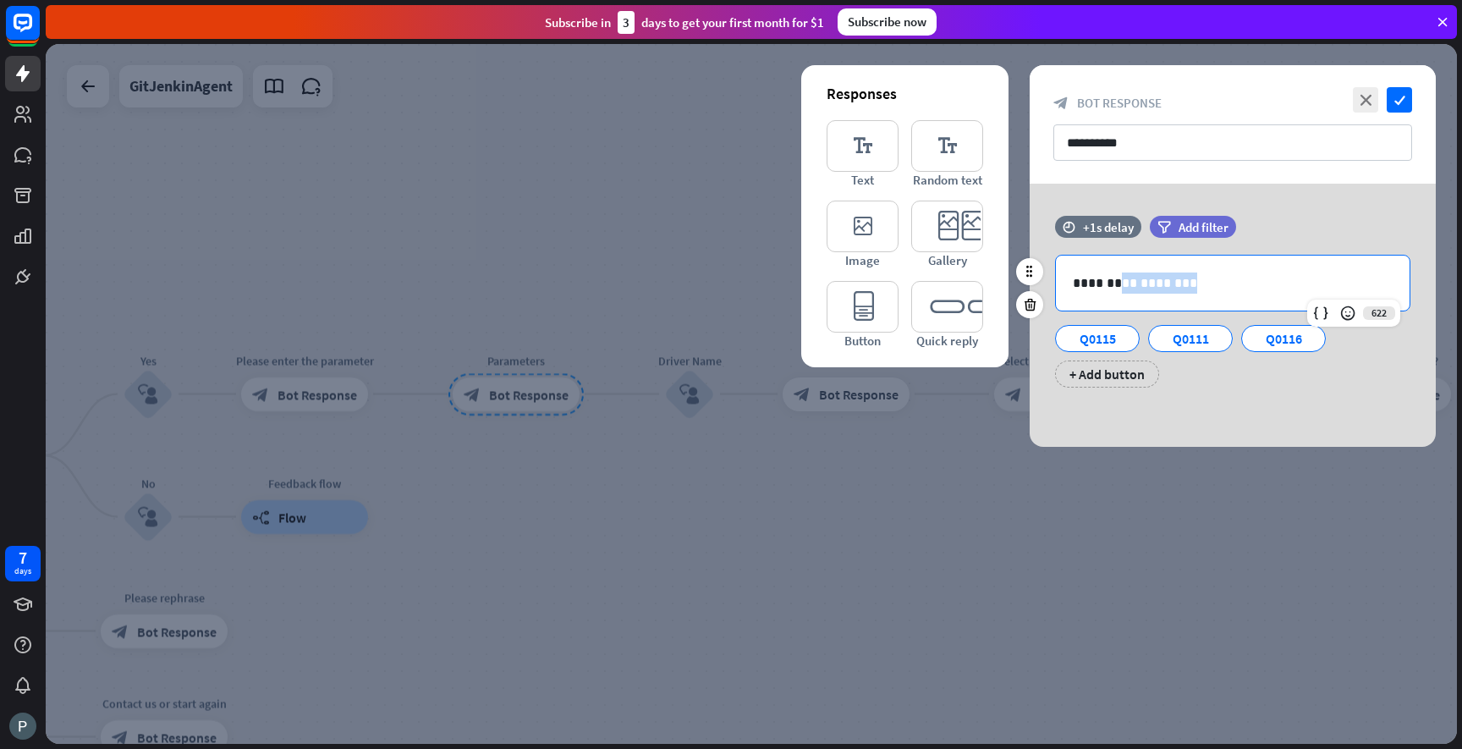
drag, startPoint x: 1110, startPoint y: 284, endPoint x: 1193, endPoint y: 284, distance: 82.9
click at [1193, 284] on p "**********" at bounding box center [1233, 282] width 320 height 21
copy p "**********"
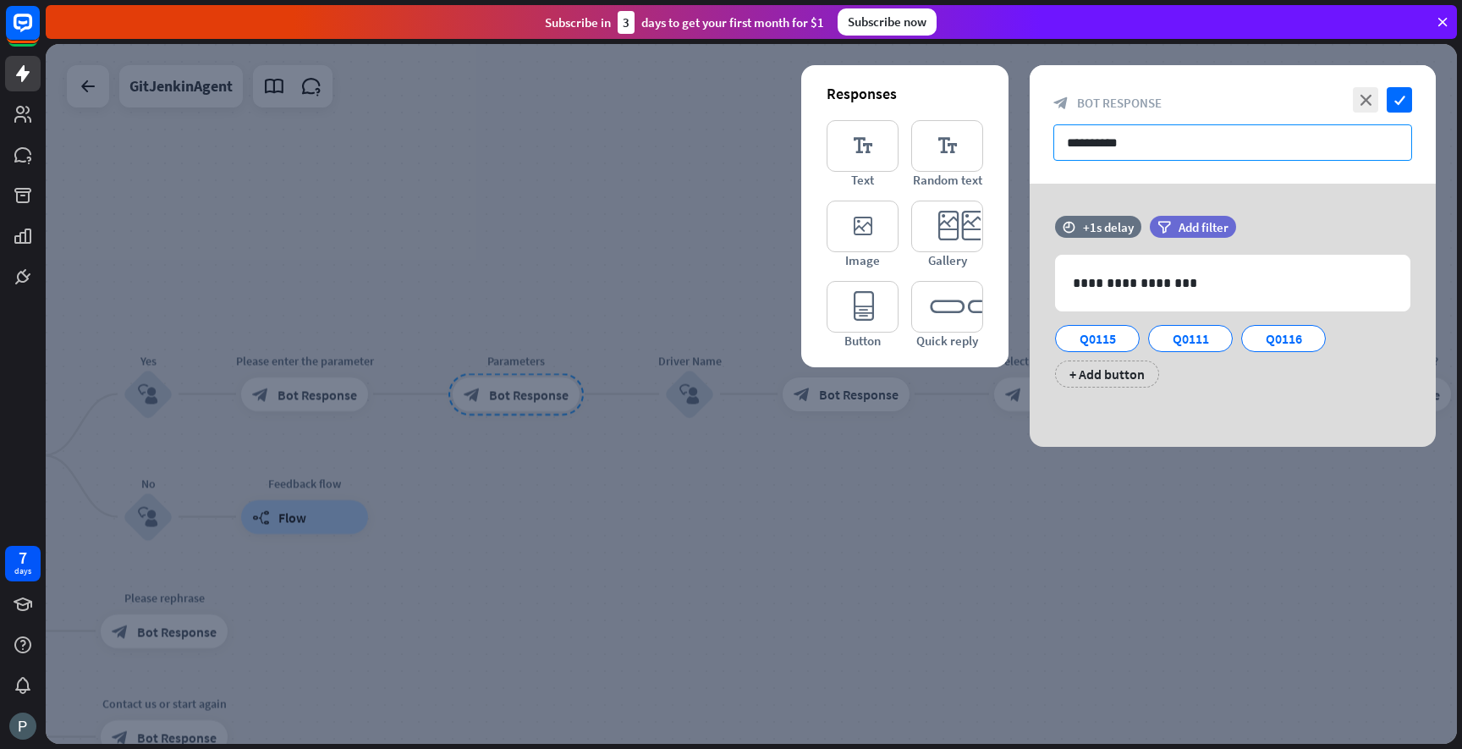
click at [1100, 144] on input "**********" at bounding box center [1232, 142] width 359 height 36
paste input "*"
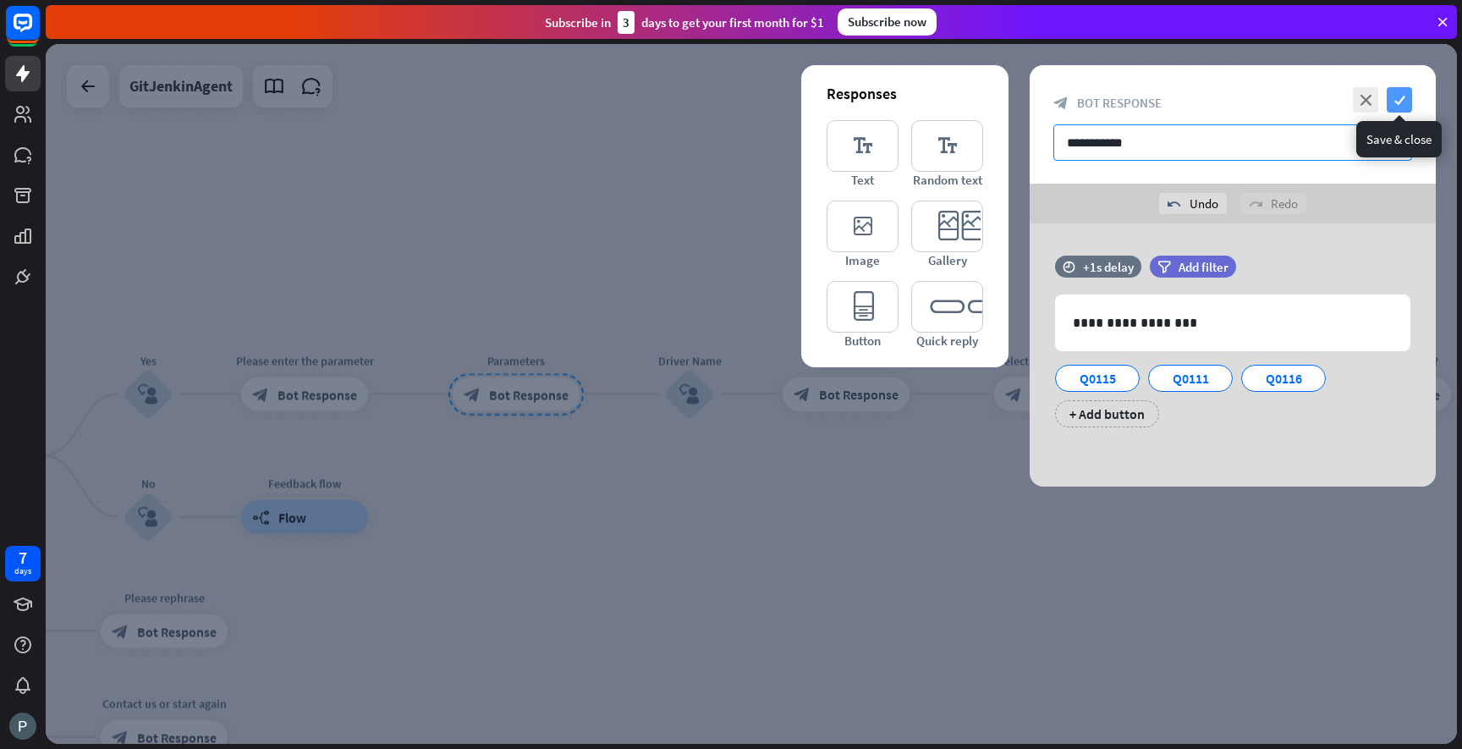
type input "**********"
click at [1403, 102] on icon "check" at bounding box center [1399, 99] width 25 height 25
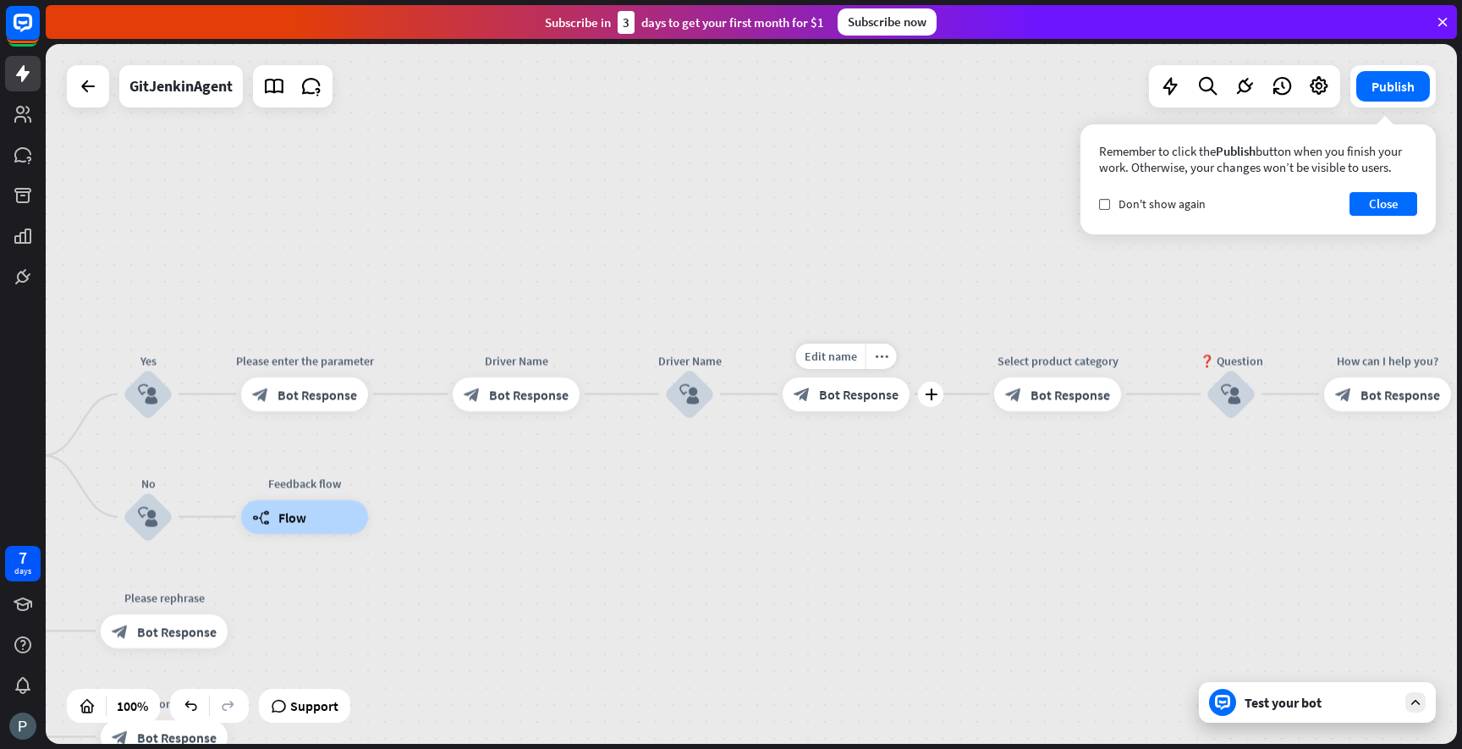
click at [860, 401] on span "Bot Response" at bounding box center [859, 394] width 80 height 17
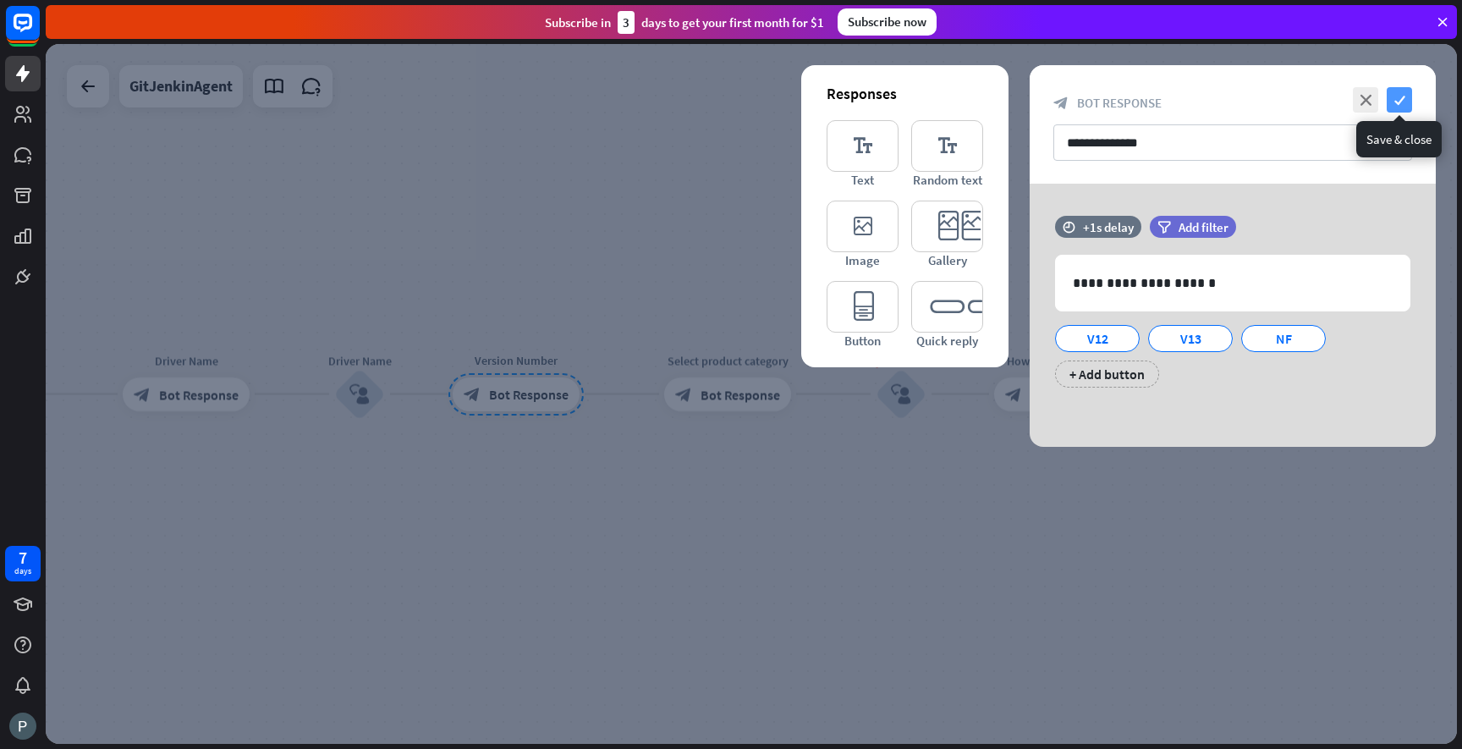
click at [1405, 100] on icon "check" at bounding box center [1399, 99] width 25 height 25
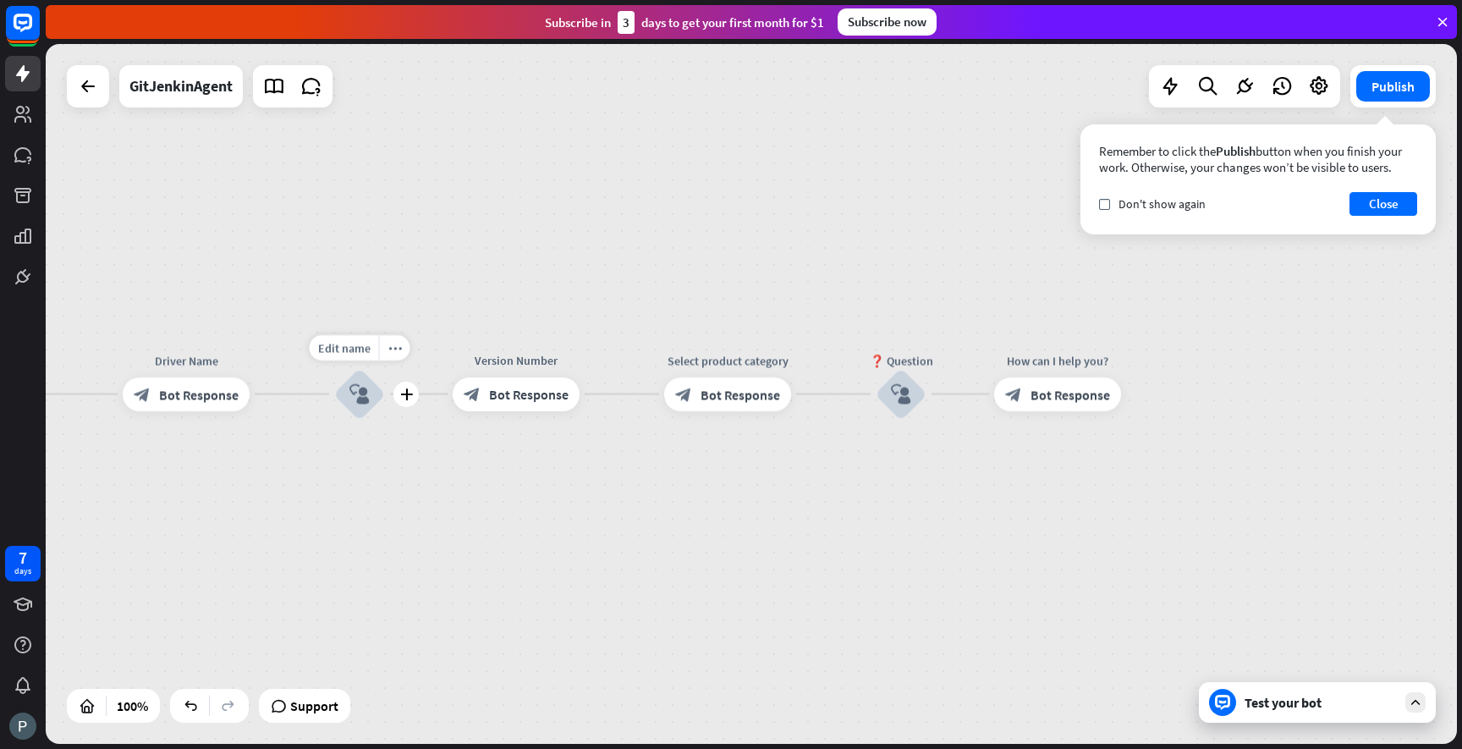
click at [360, 396] on icon "block_user_input" at bounding box center [359, 394] width 20 height 20
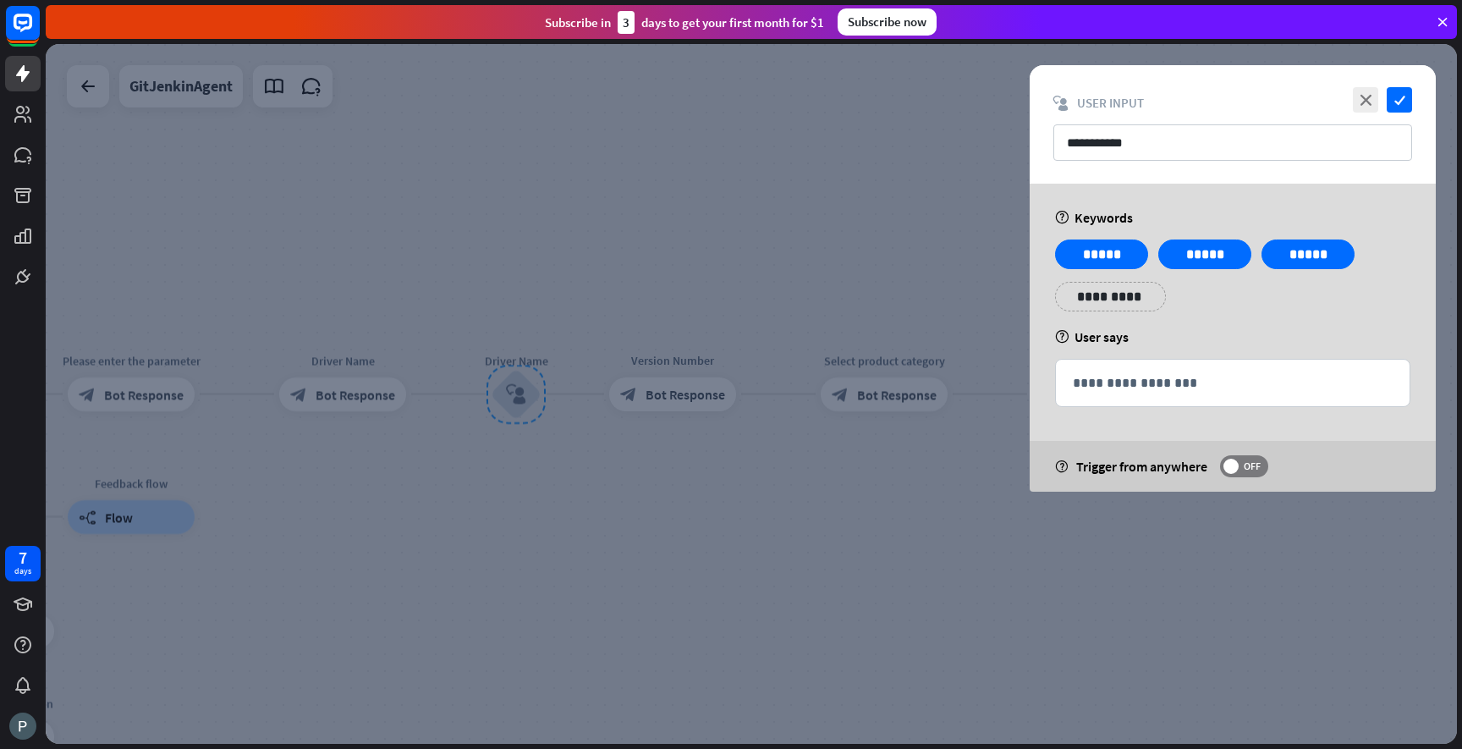
click at [319, 393] on div at bounding box center [751, 394] width 1411 height 700
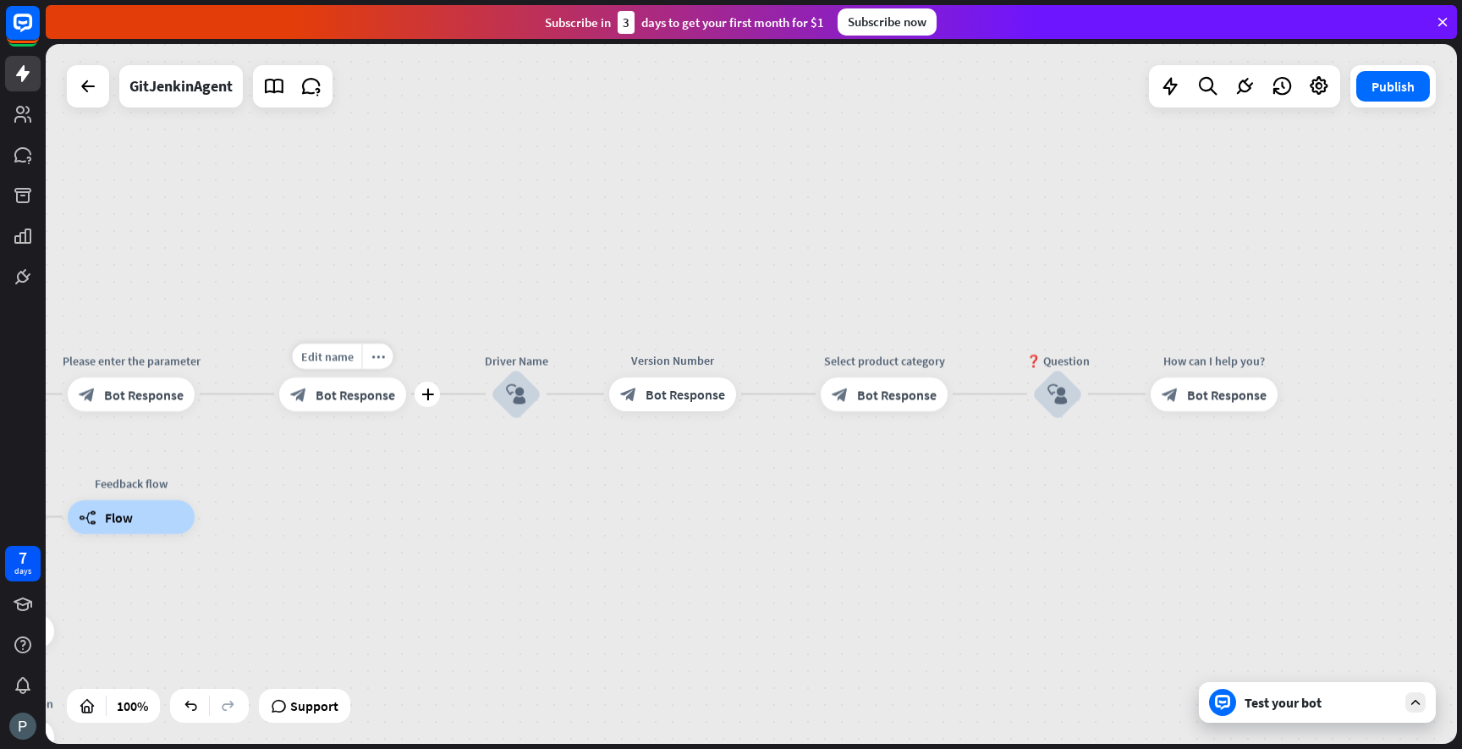
click at [324, 393] on span "Bot Response" at bounding box center [356, 394] width 80 height 17
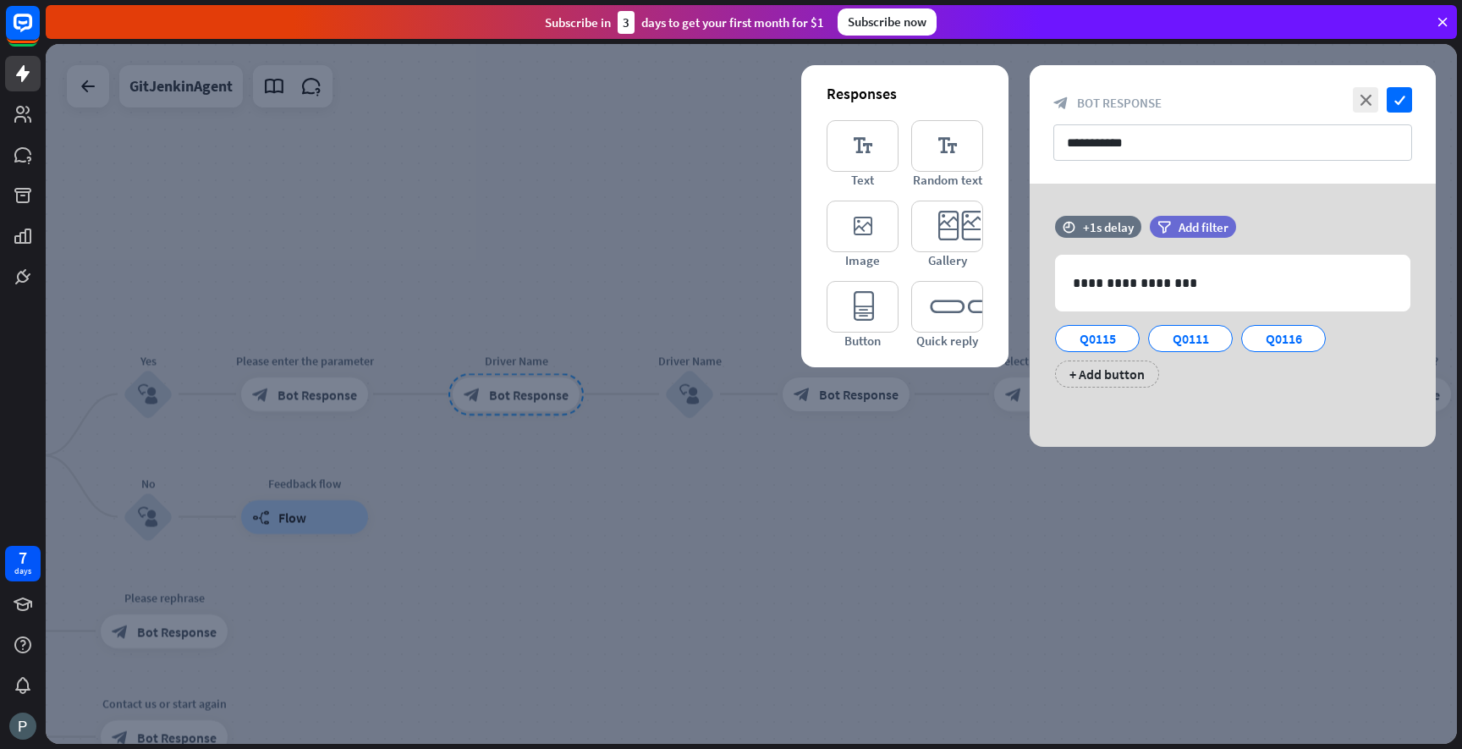
click at [781, 460] on div at bounding box center [751, 394] width 1411 height 700
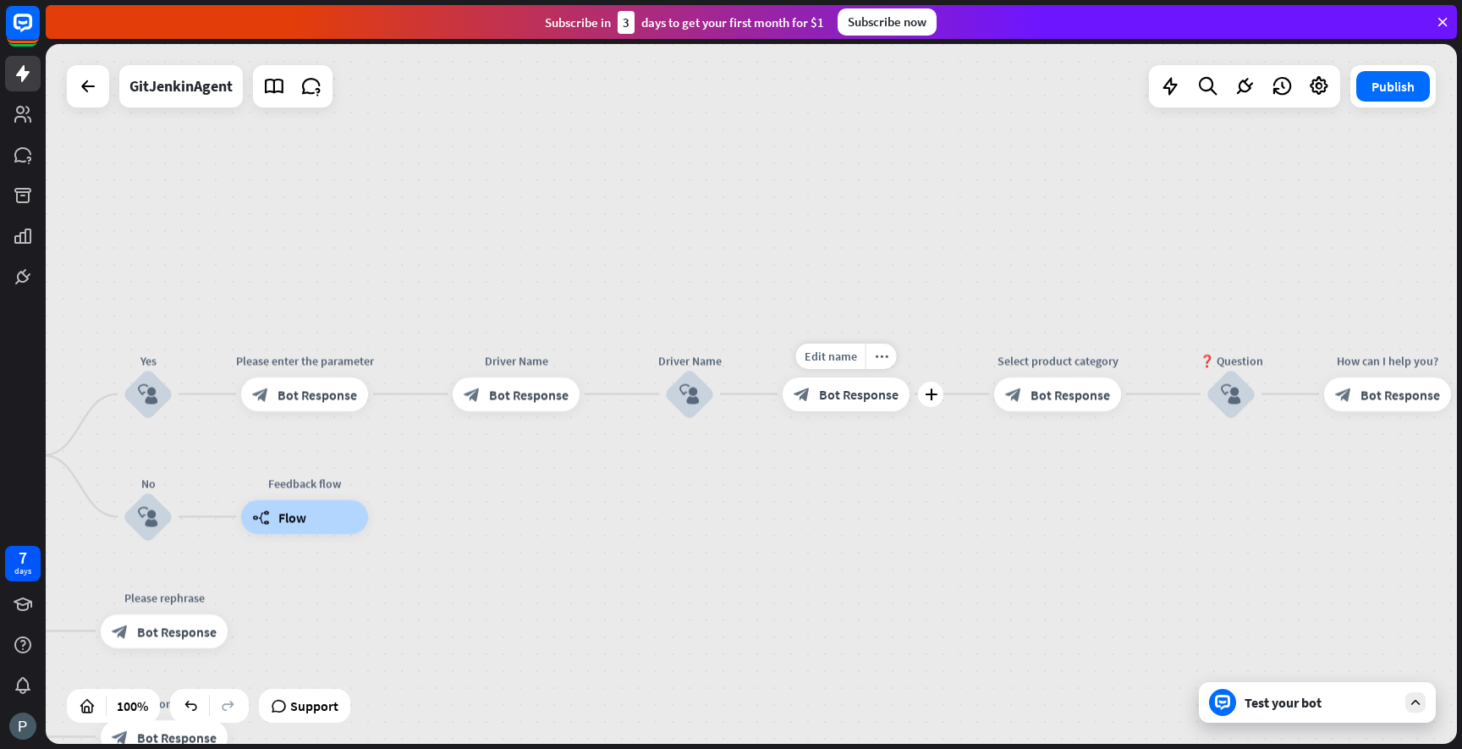
click at [823, 406] on div "block_bot_response Bot Response" at bounding box center [846, 394] width 127 height 34
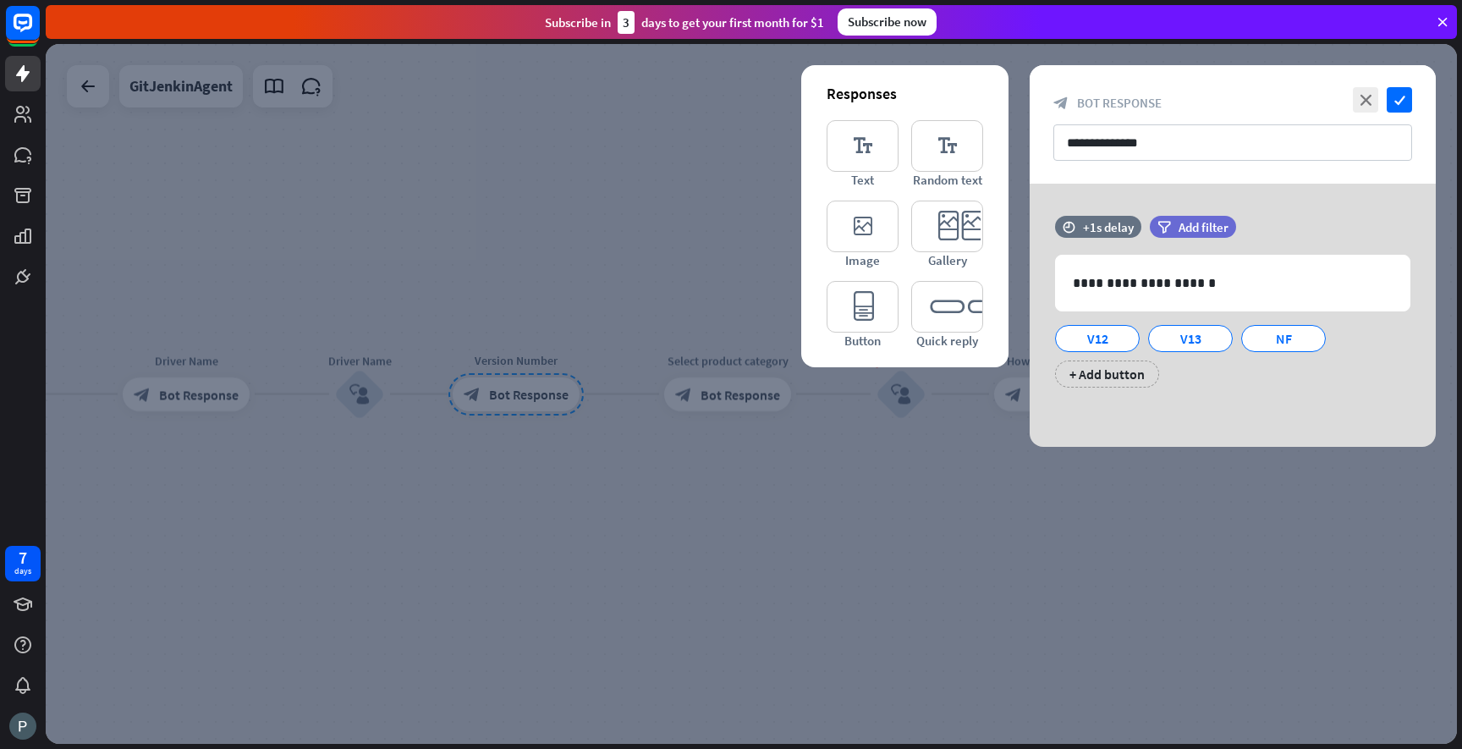
click at [591, 454] on div at bounding box center [751, 394] width 1411 height 700
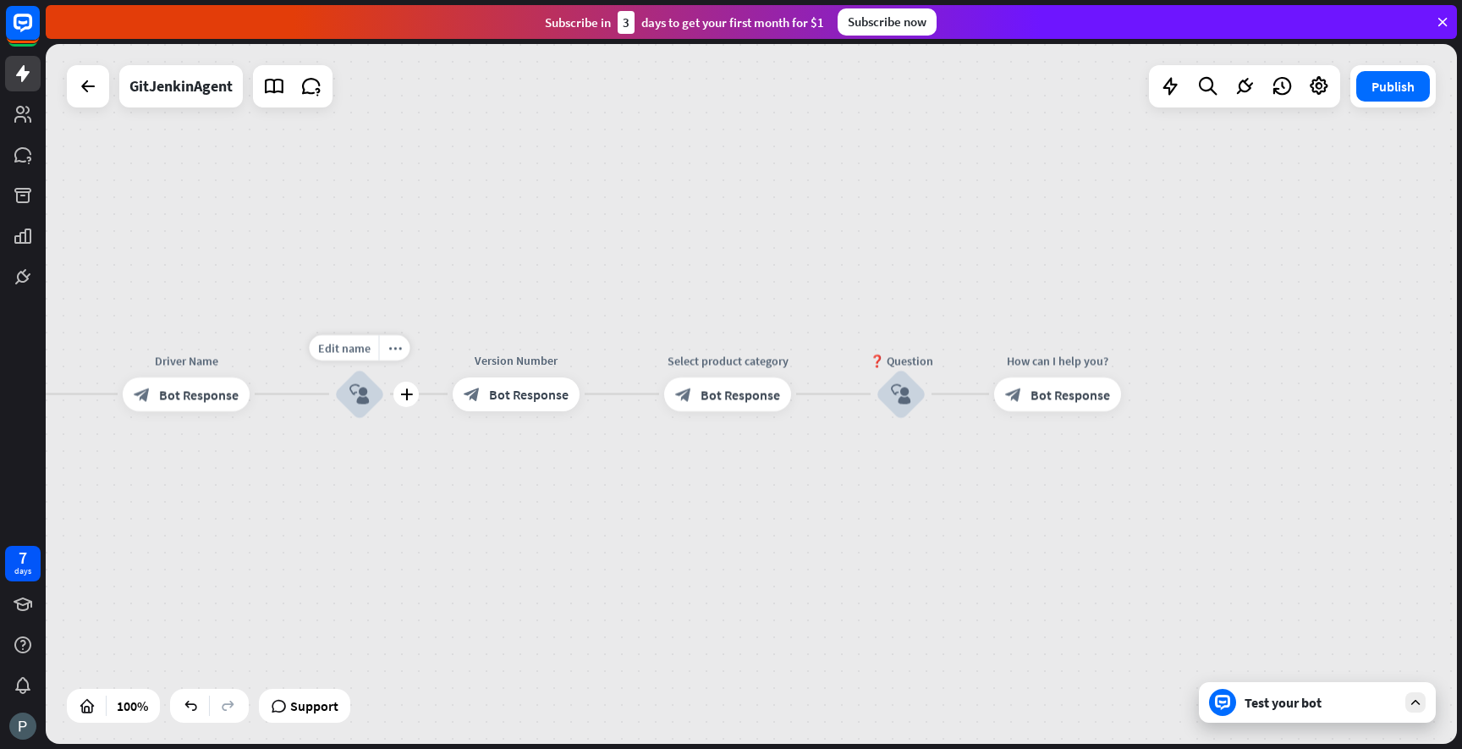
click at [363, 398] on icon "block_user_input" at bounding box center [359, 394] width 20 height 20
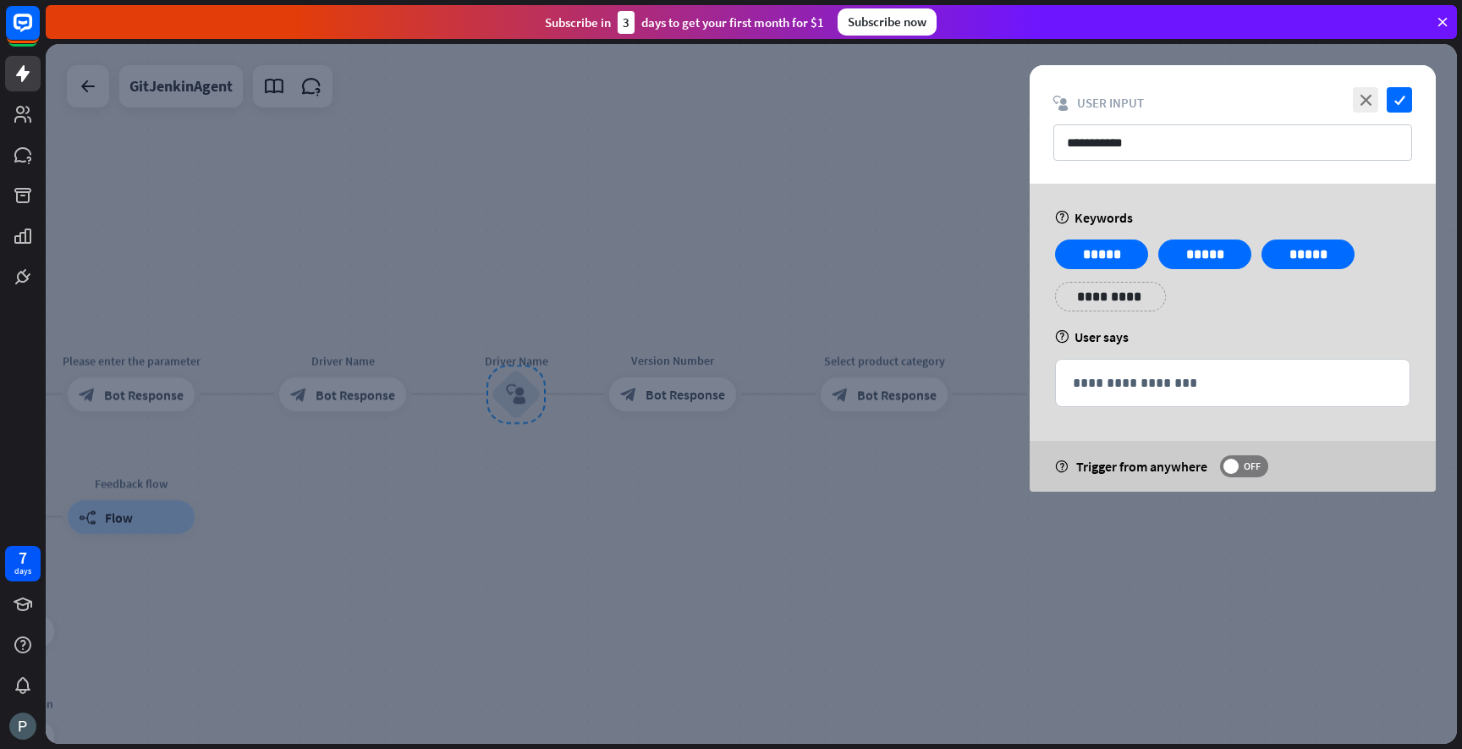
click at [527, 456] on div at bounding box center [751, 394] width 1411 height 700
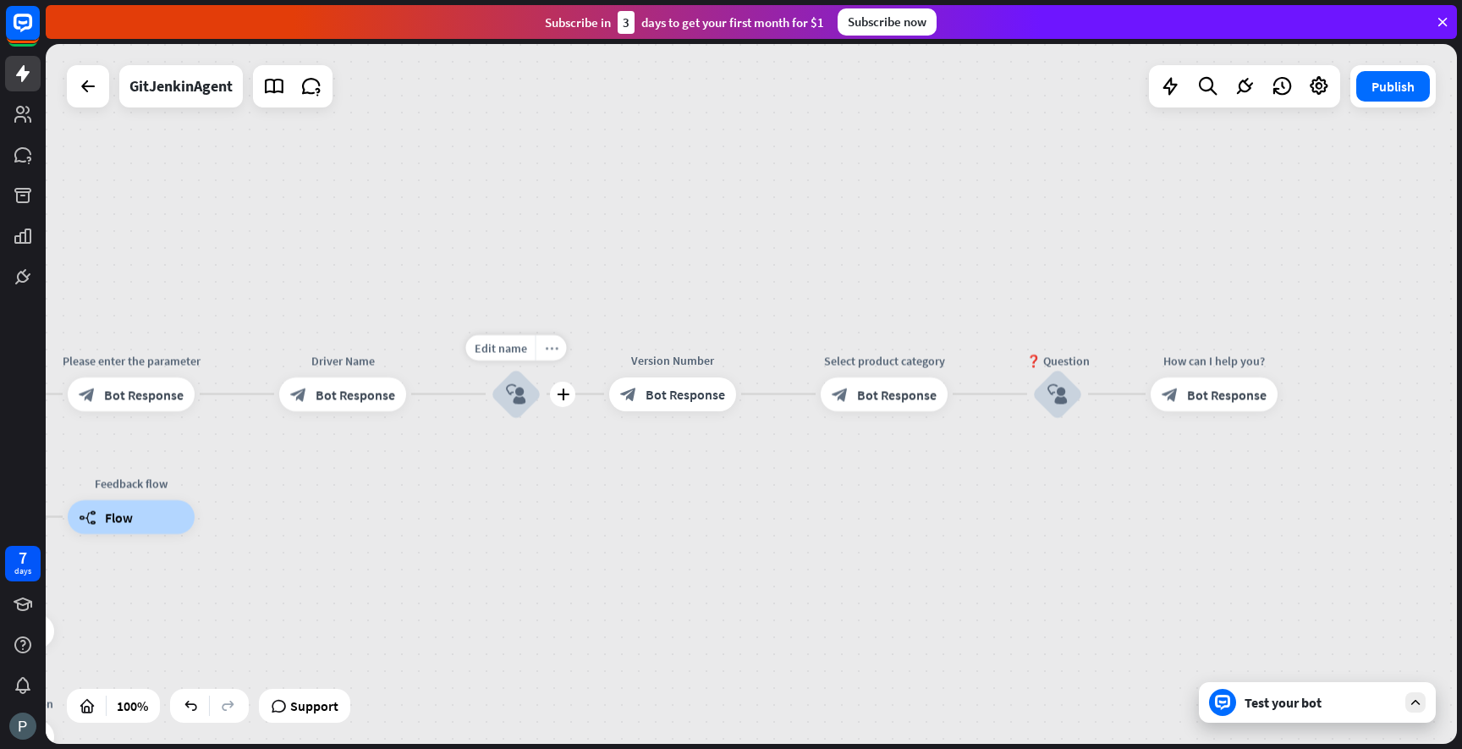
click at [549, 352] on icon "more_horiz" at bounding box center [552, 347] width 14 height 13
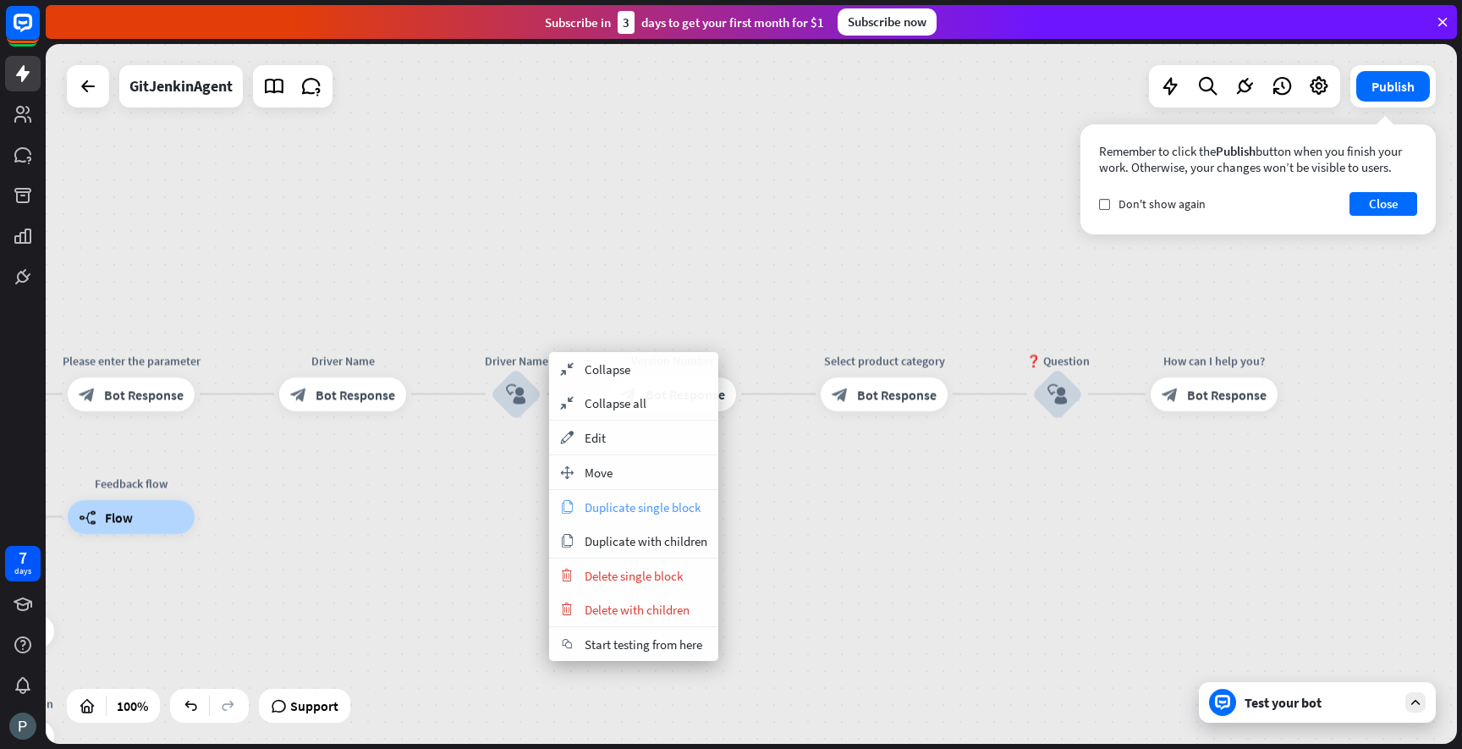
click at [608, 511] on span "Duplicate single block" at bounding box center [643, 507] width 116 height 16
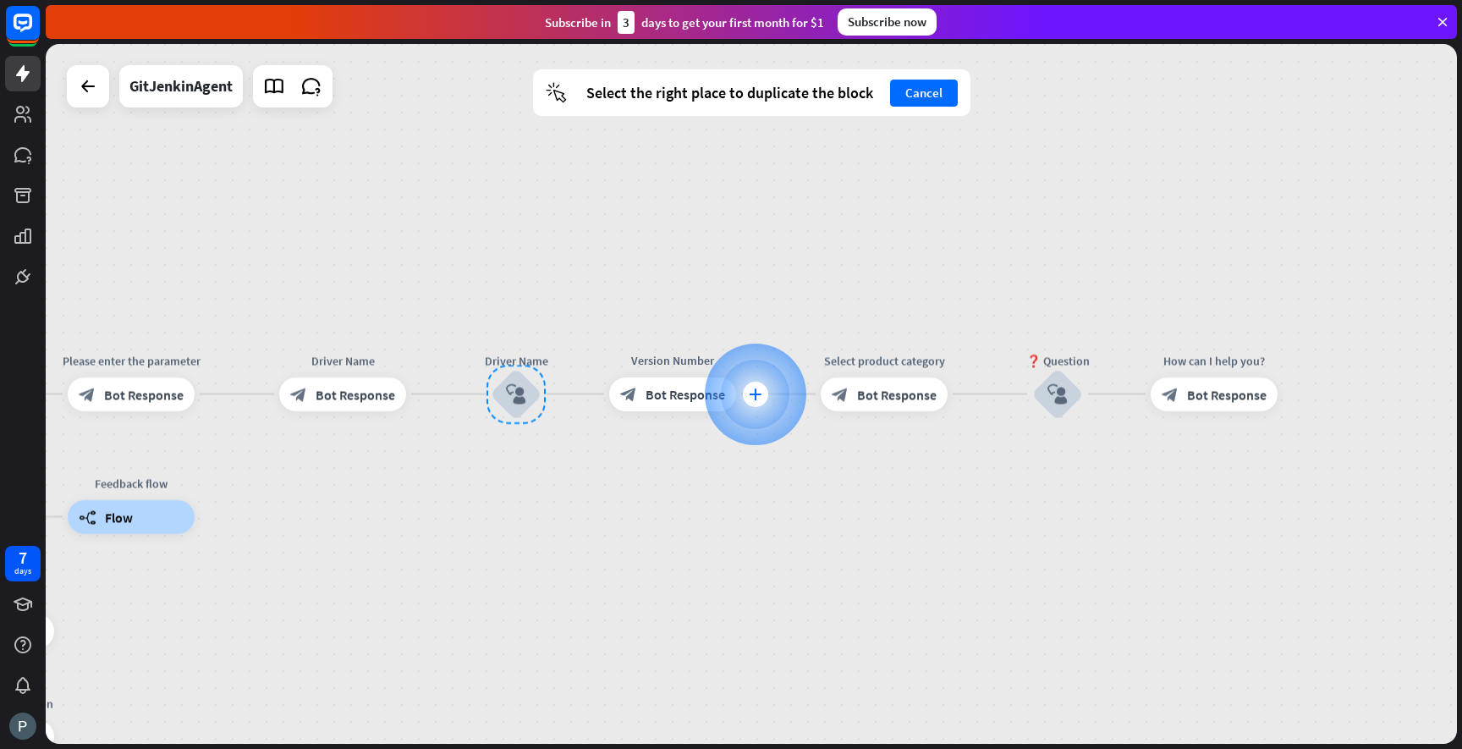
click at [756, 402] on div "plus" at bounding box center [755, 394] width 25 height 25
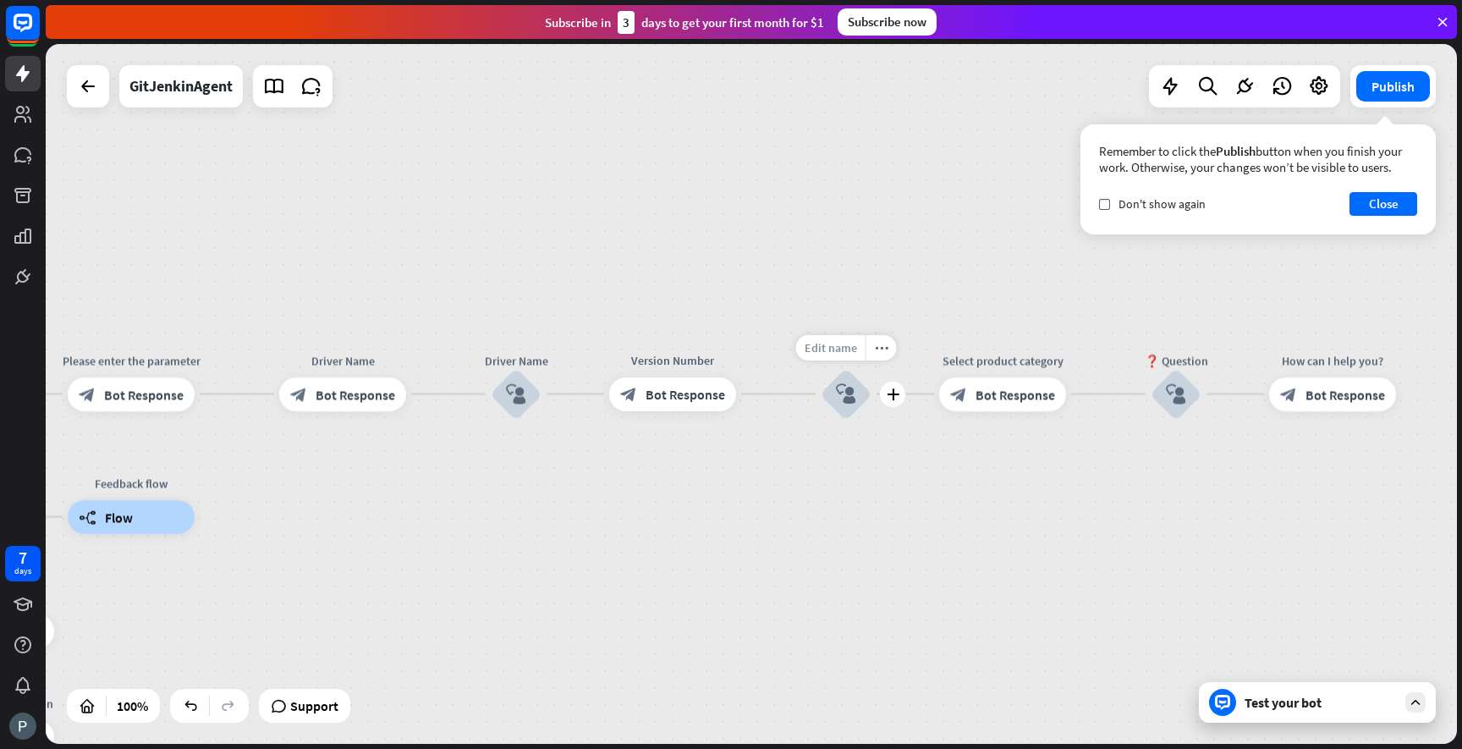
click at [844, 353] on span "Edit name" at bounding box center [831, 347] width 52 height 15
drag, startPoint x: 845, startPoint y: 349, endPoint x: 829, endPoint y: 348, distance: 16.2
click at [829, 348] on input "**********" at bounding box center [846, 349] width 118 height 24
drag, startPoint x: 882, startPoint y: 346, endPoint x: 792, endPoint y: 346, distance: 89.7
click at [792, 346] on input "**********" at bounding box center [846, 349] width 118 height 24
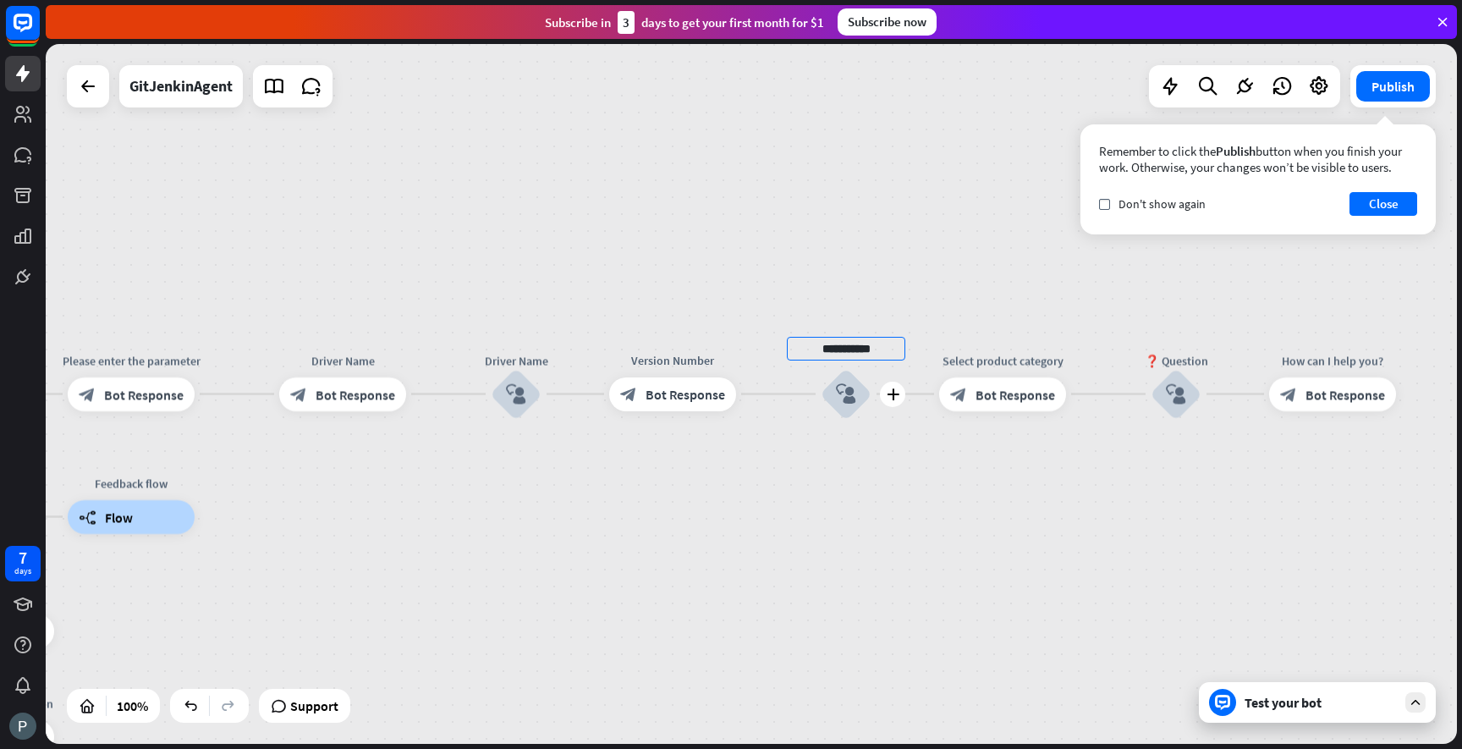
drag, startPoint x: 881, startPoint y: 351, endPoint x: 797, endPoint y: 350, distance: 83.8
click at [797, 350] on input "**********" at bounding box center [846, 349] width 118 height 24
type input "**********"
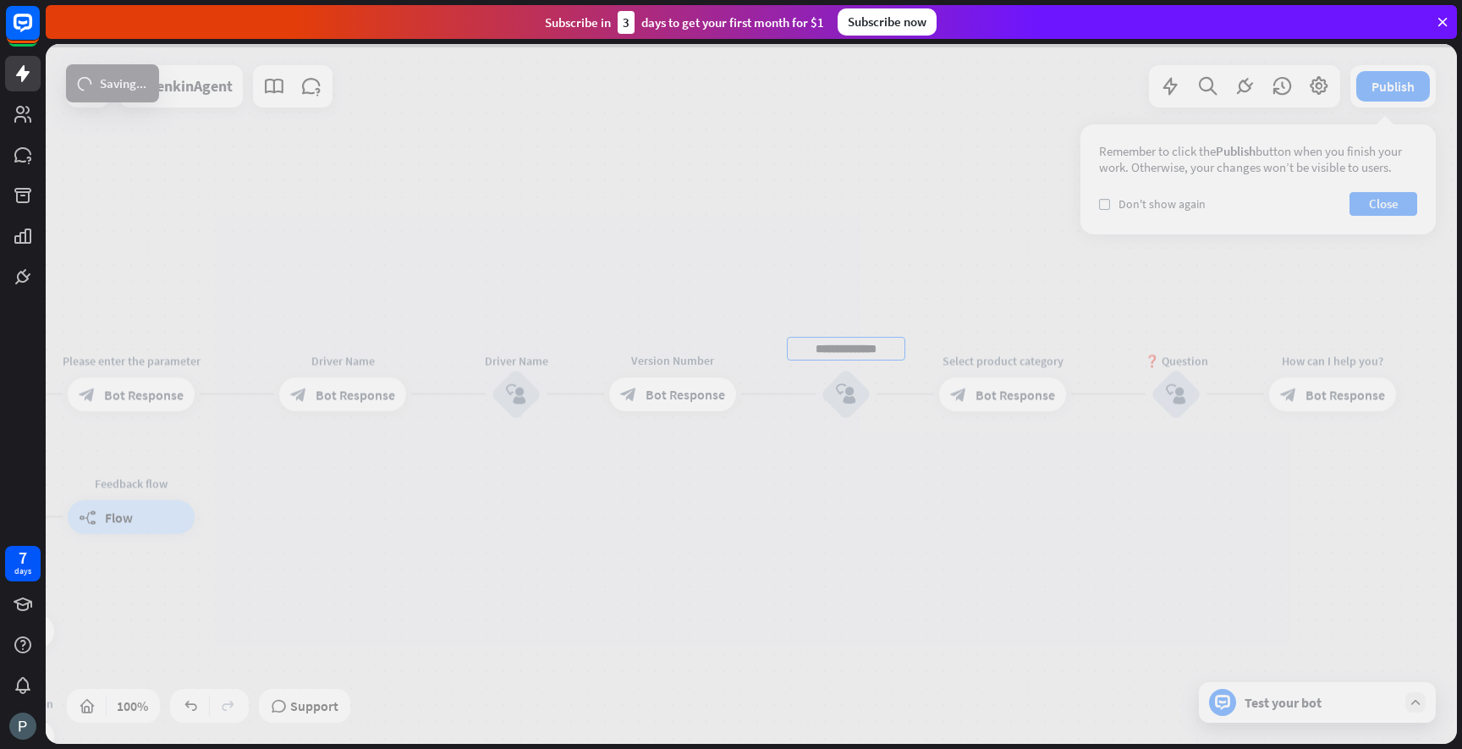
click at [816, 525] on div "**********" at bounding box center [751, 394] width 1411 height 700
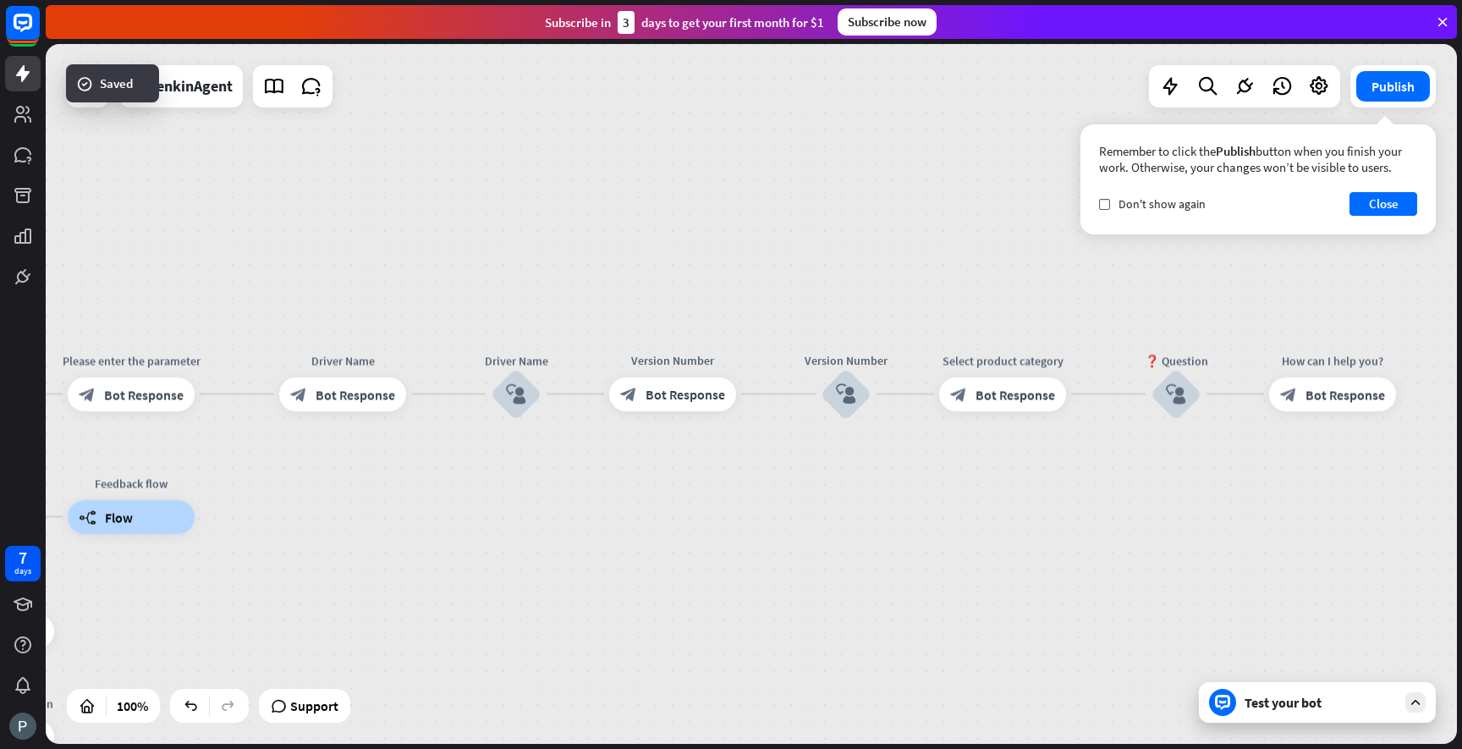
click at [1277, 709] on div "Test your bot" at bounding box center [1321, 702] width 152 height 17
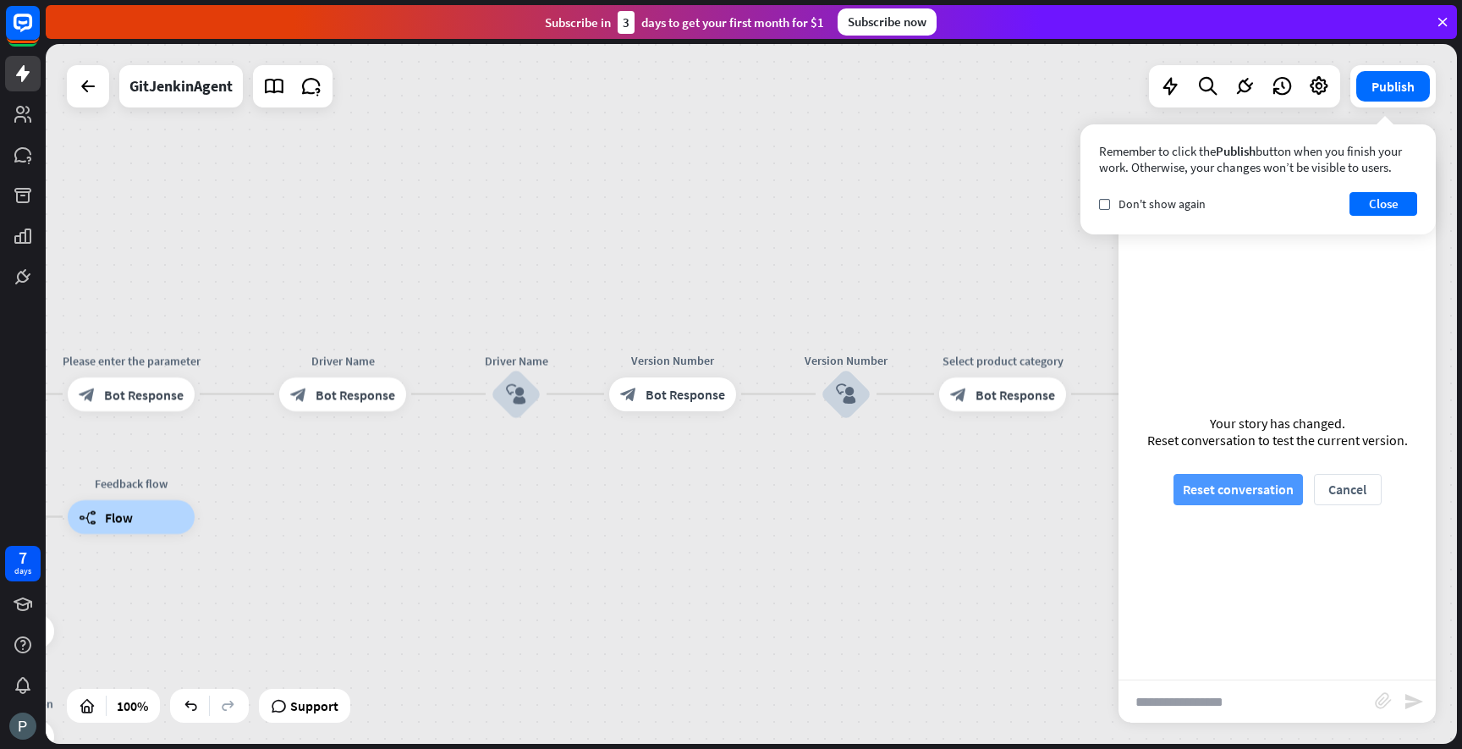
click at [1238, 495] on button "Reset conversation" at bounding box center [1238, 489] width 129 height 31
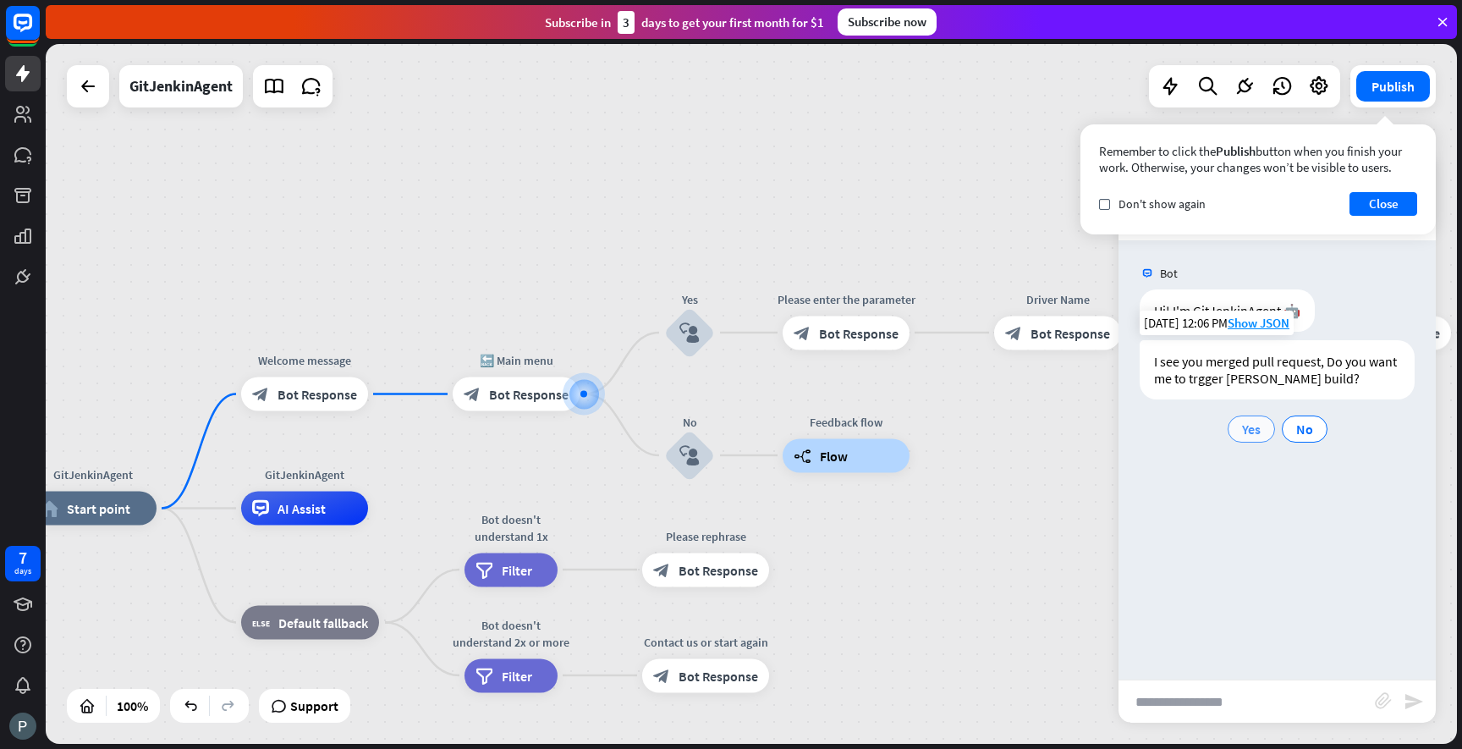
click at [1253, 432] on span "Yes" at bounding box center [1251, 429] width 19 height 17
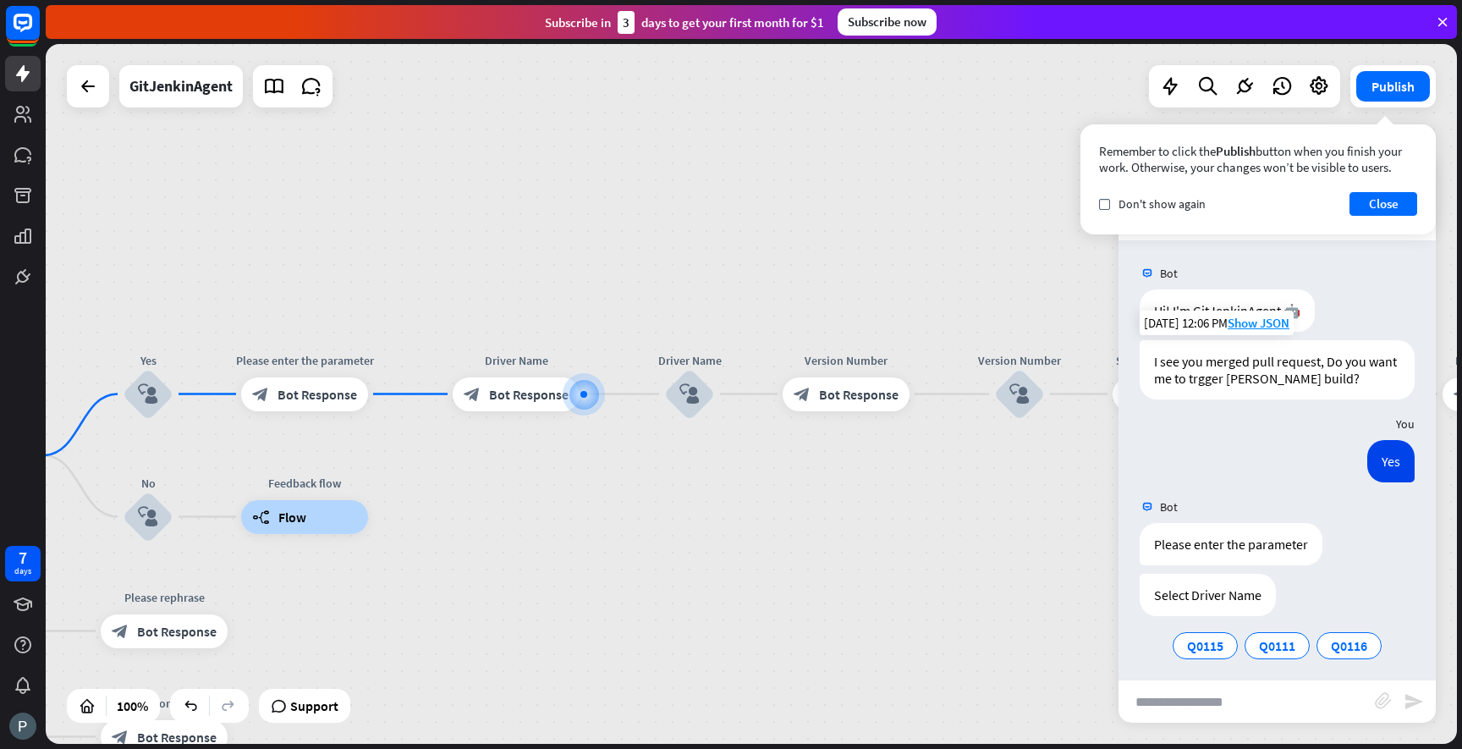
scroll to position [8, 0]
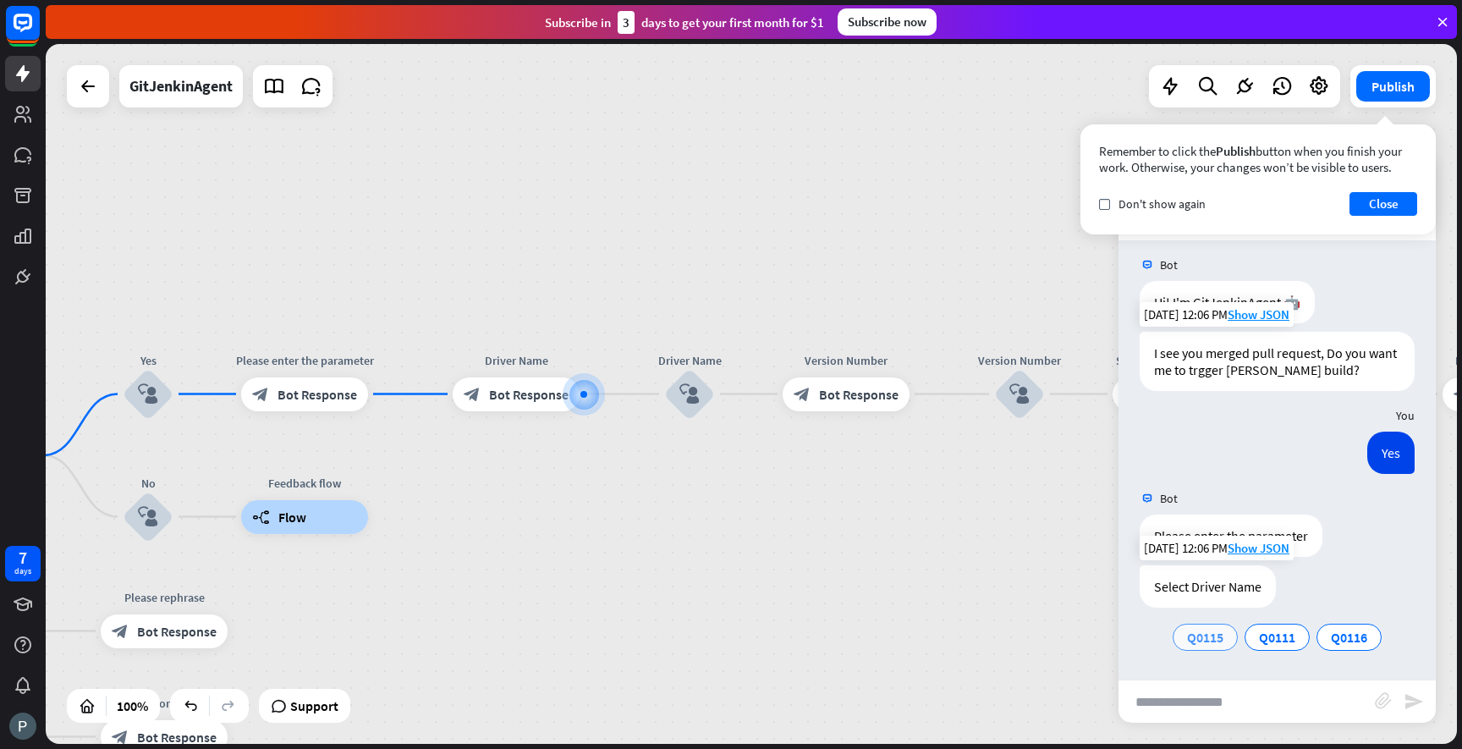
click at [1200, 634] on span "Q0115" at bounding box center [1205, 637] width 36 height 17
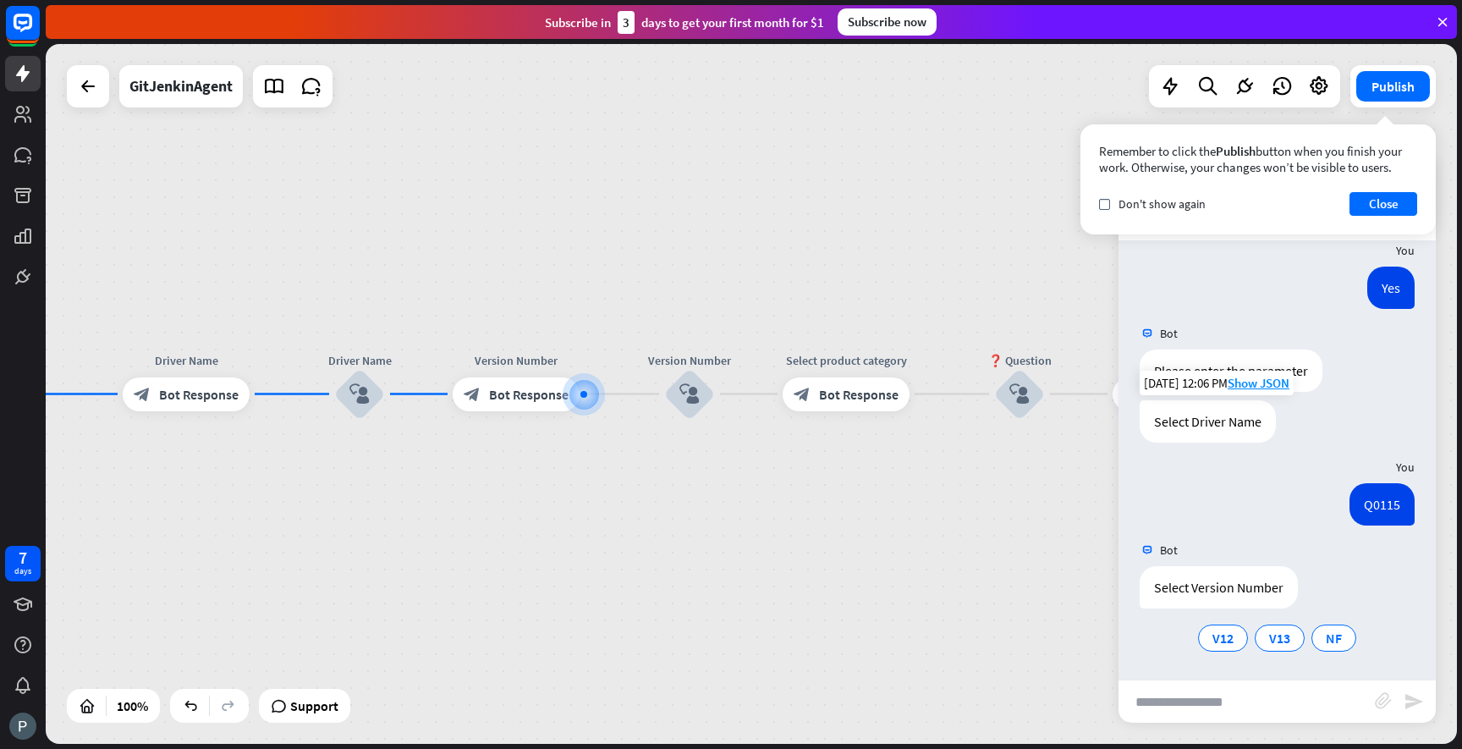
scroll to position [174, 0]
click at [1231, 635] on span "V12" at bounding box center [1222, 637] width 21 height 17
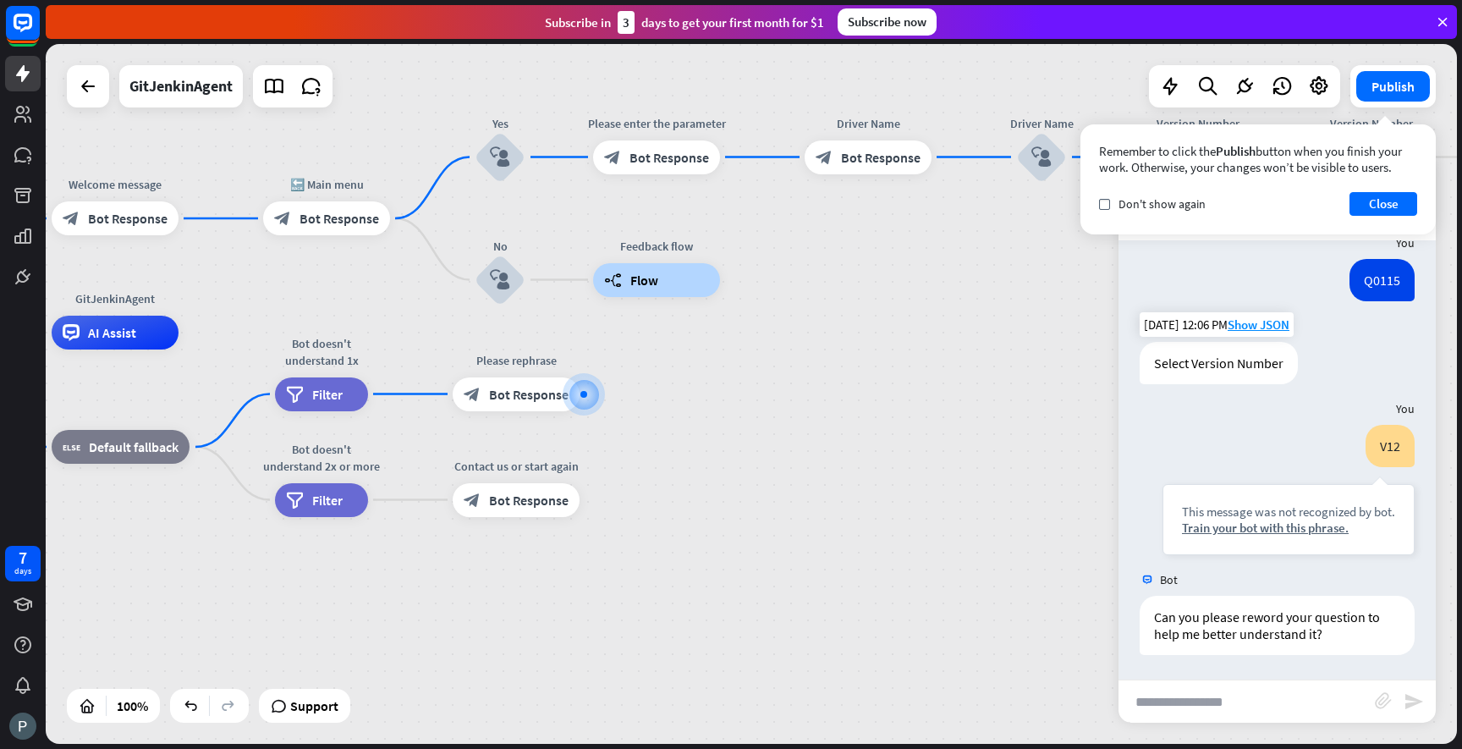
scroll to position [399, 0]
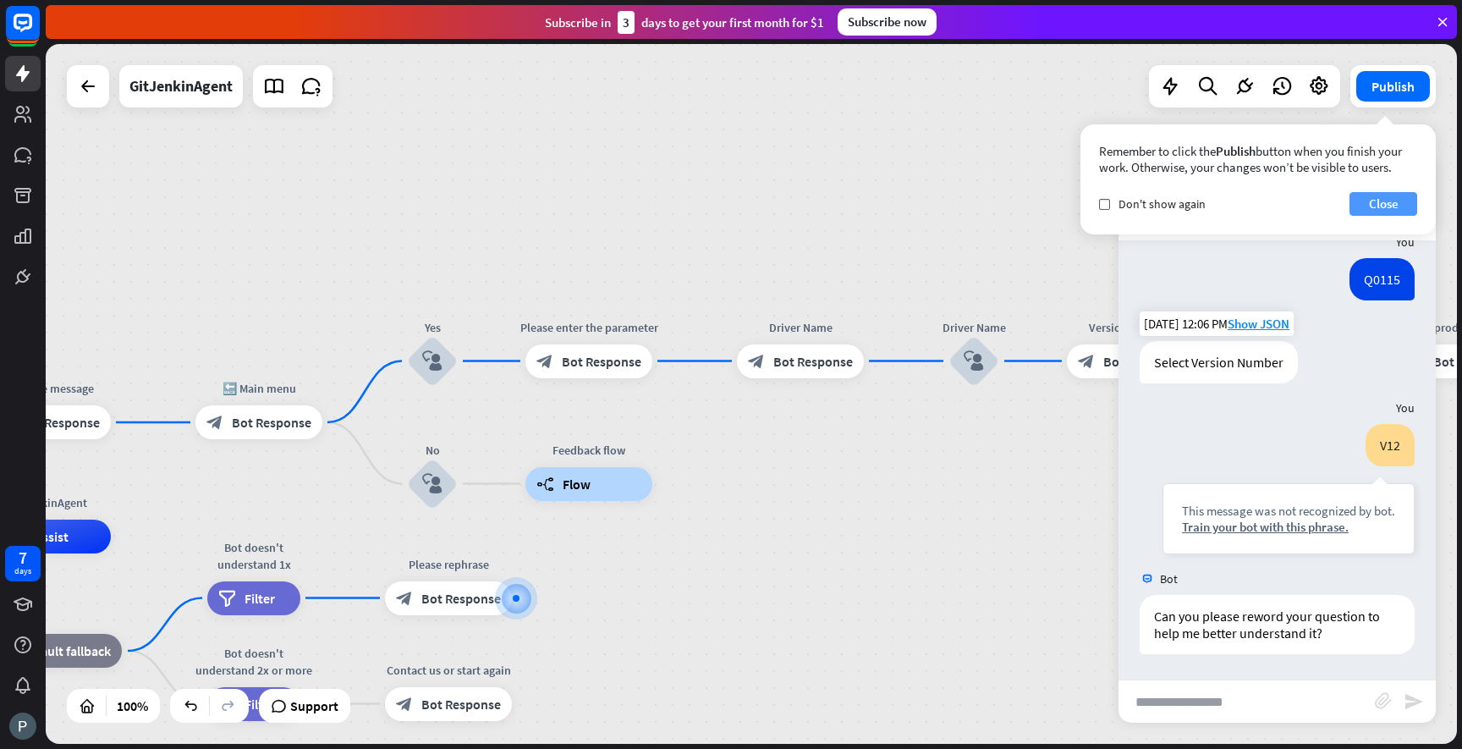
click at [1373, 206] on button "Close" at bounding box center [1384, 204] width 68 height 24
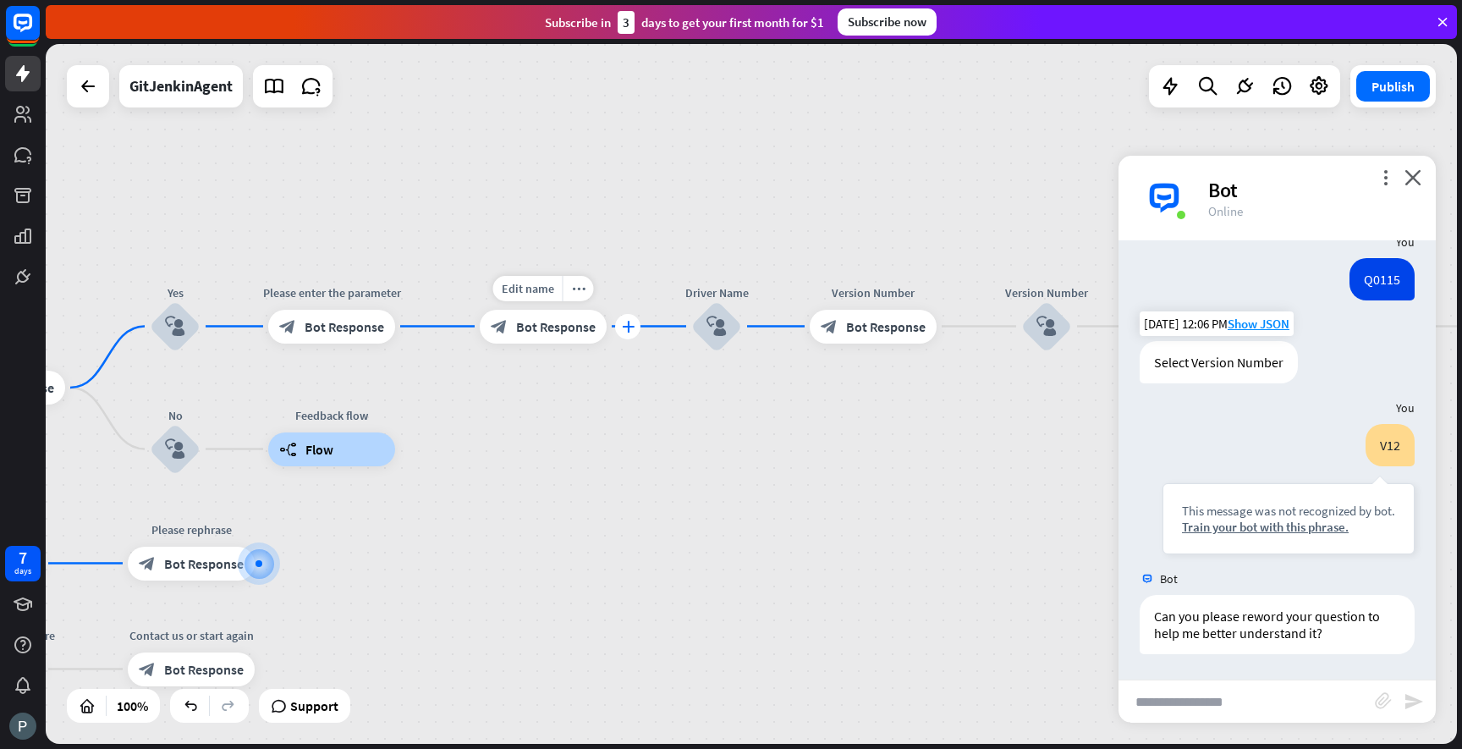
click at [630, 328] on icon "plus" at bounding box center [628, 327] width 13 height 12
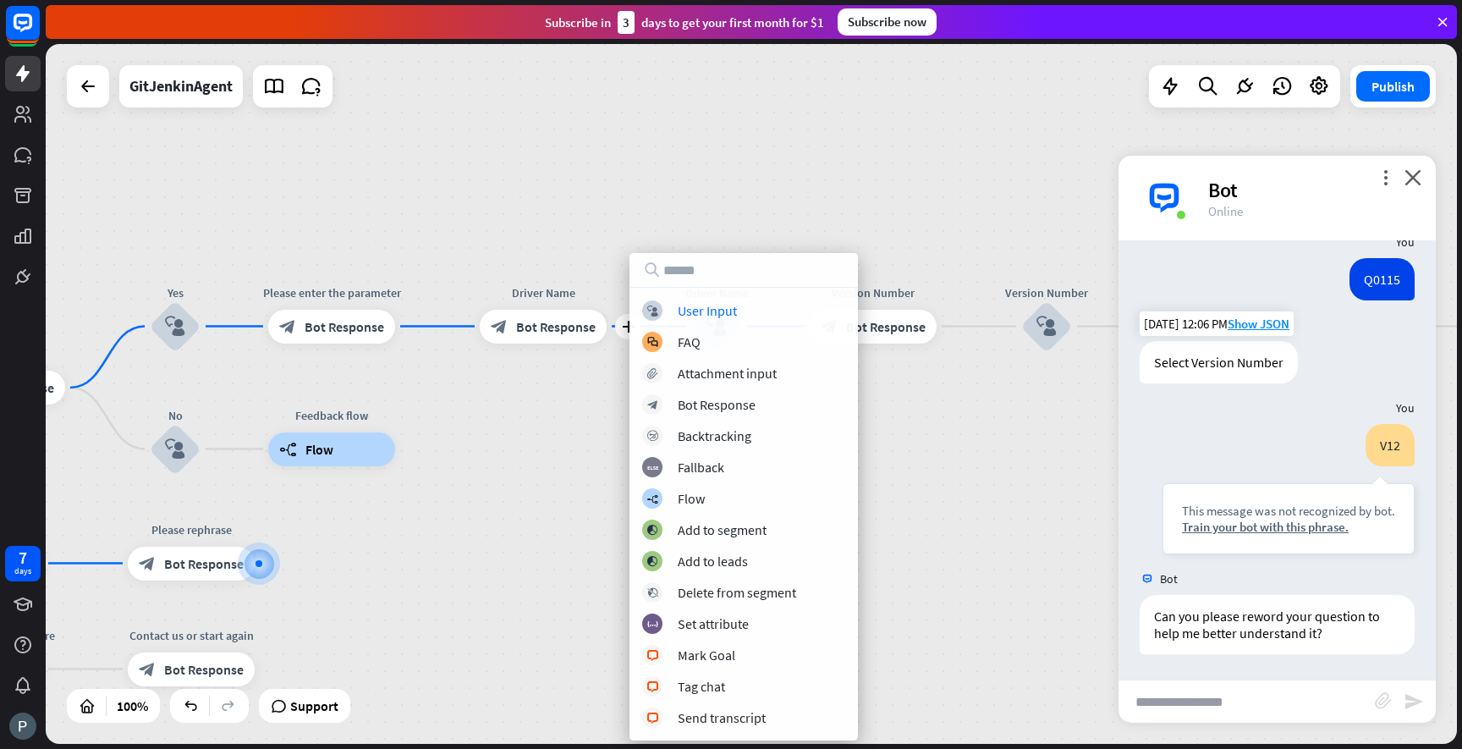
click at [575, 408] on div "GitJenkinAgent home_2 Start point Welcome message block_bot_response Bot Respon…" at bounding box center [751, 394] width 1411 height 700
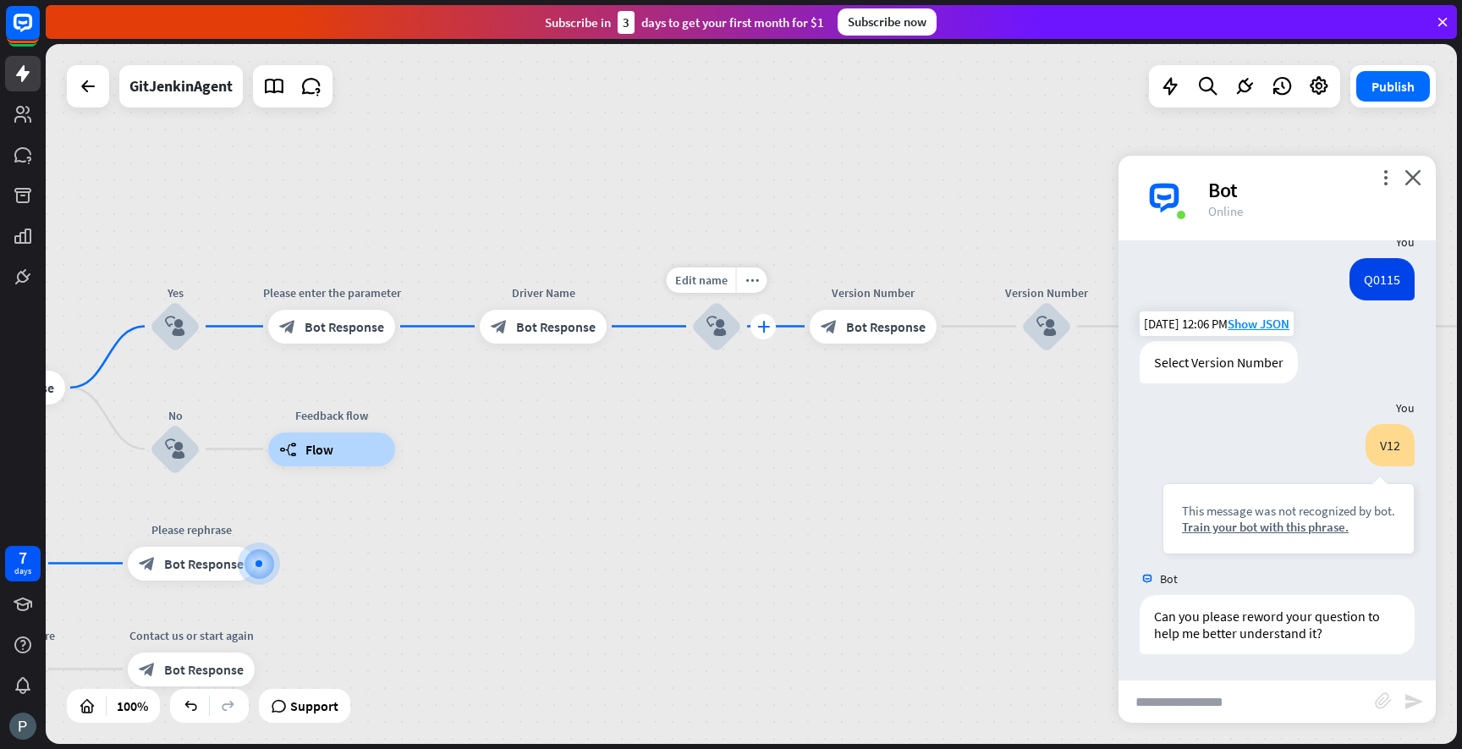
click at [761, 328] on icon "plus" at bounding box center [763, 327] width 13 height 12
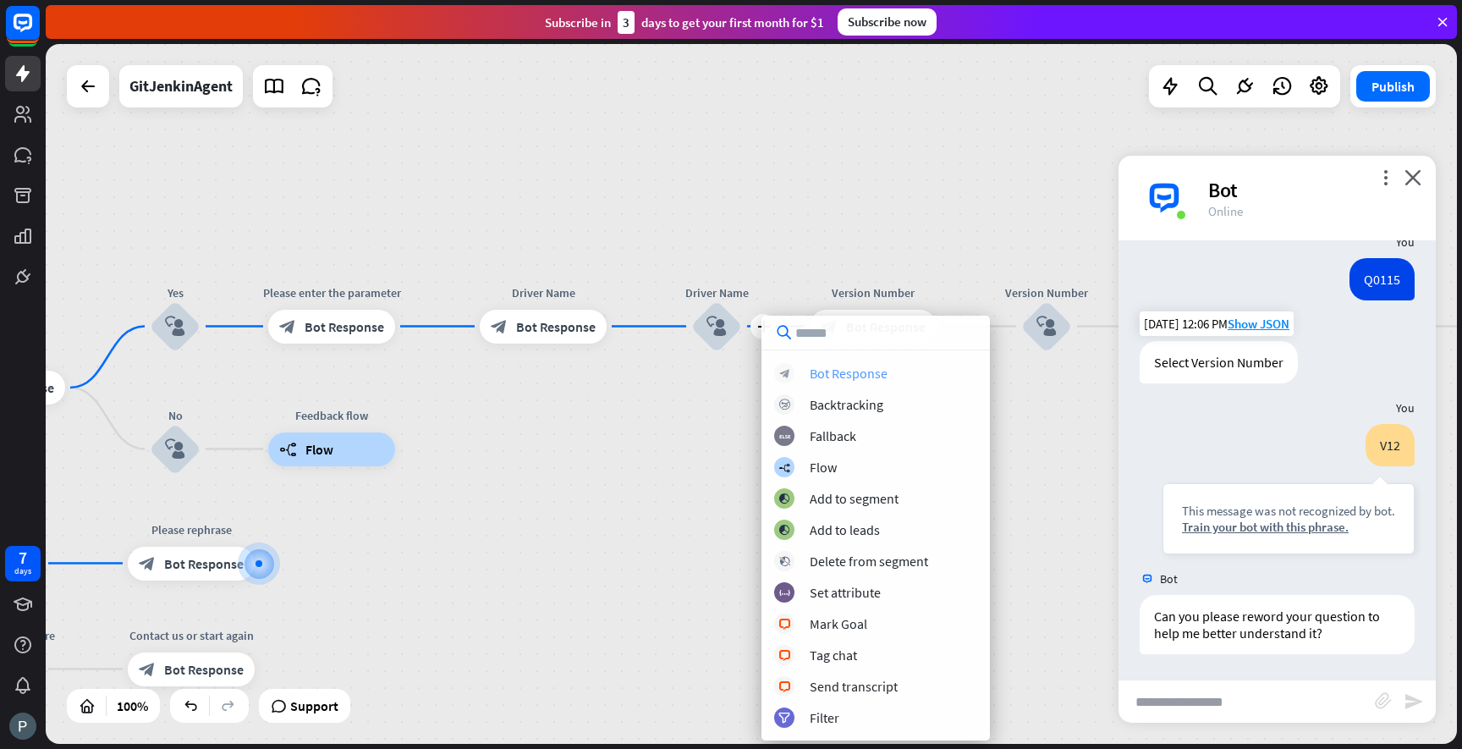
click at [816, 382] on div "block_bot_response Bot Response" at bounding box center [875, 373] width 203 height 20
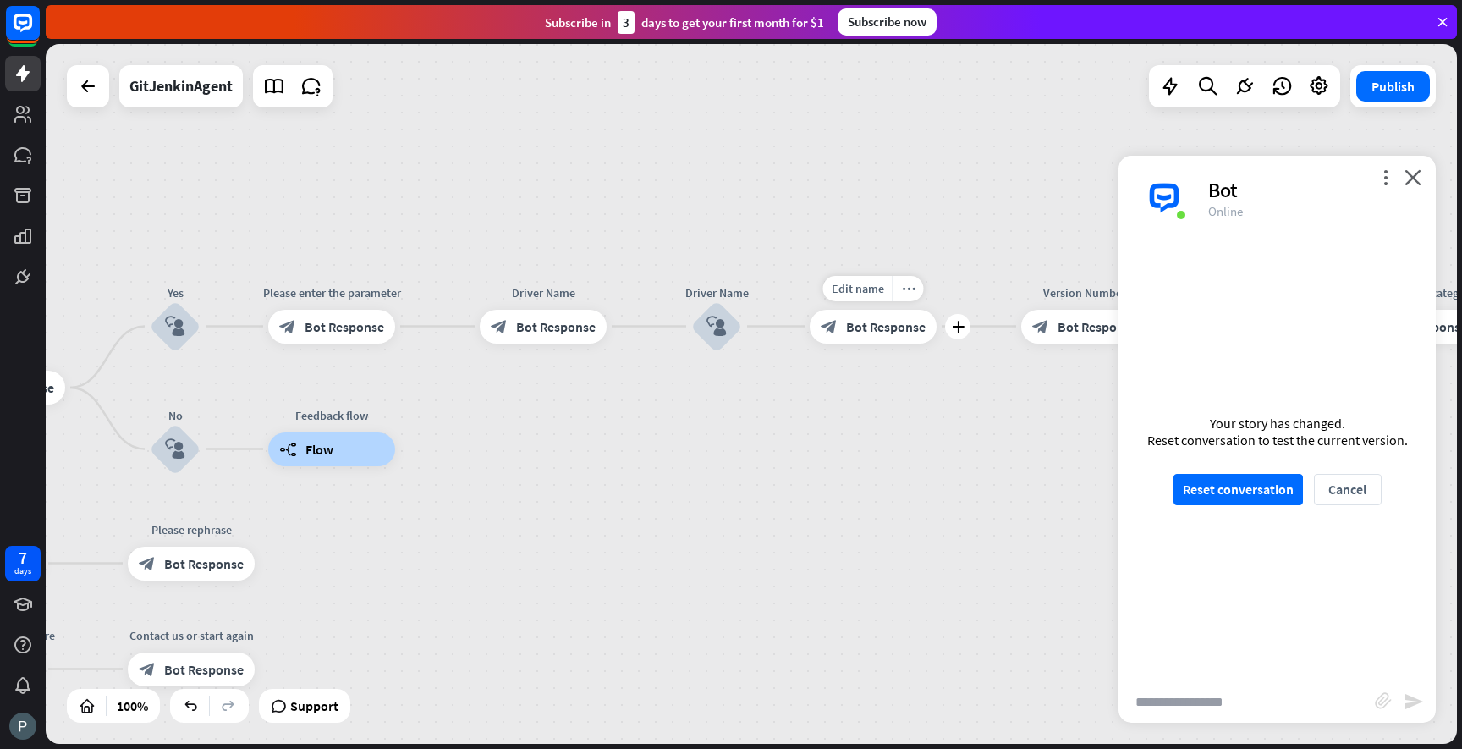
click at [886, 318] on span "Bot Response" at bounding box center [886, 326] width 80 height 17
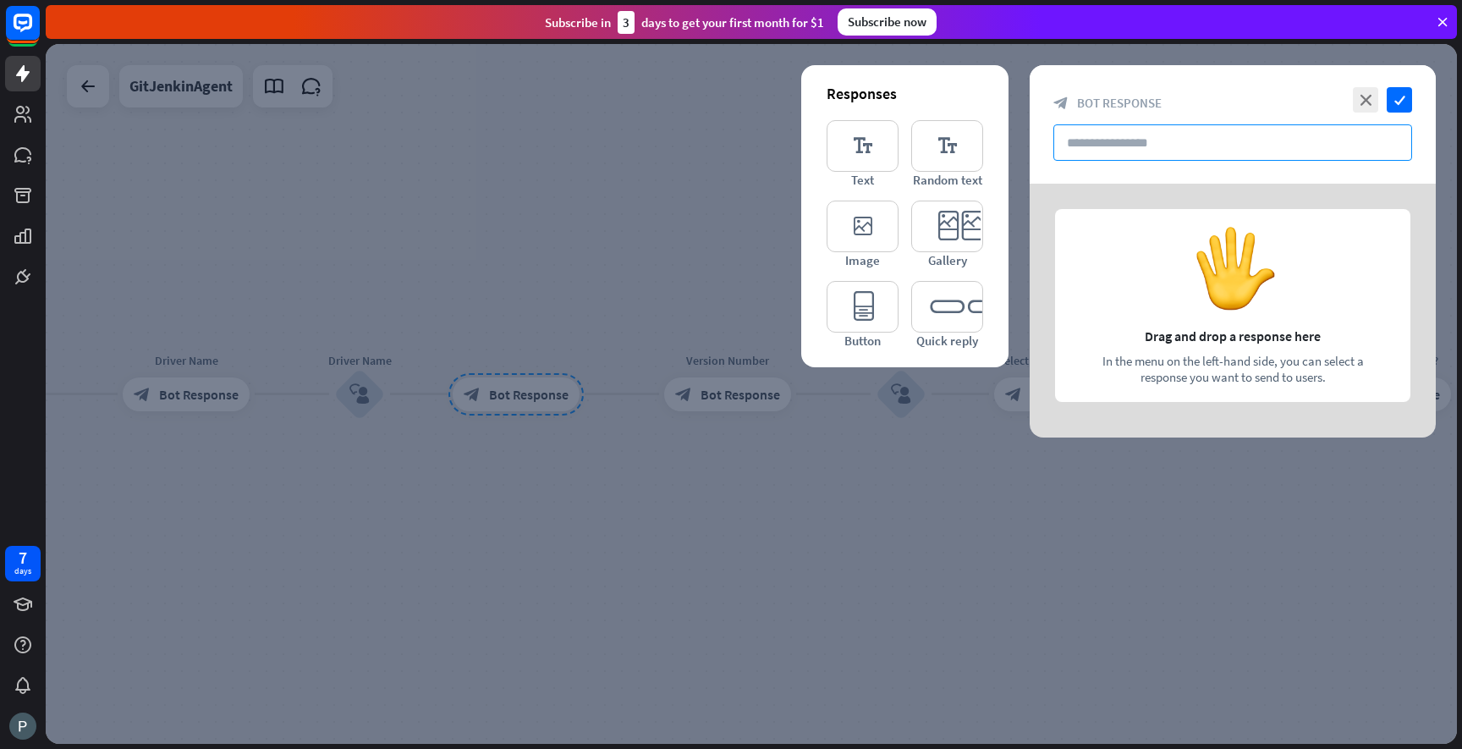
click at [1155, 141] on input "text" at bounding box center [1232, 142] width 359 height 36
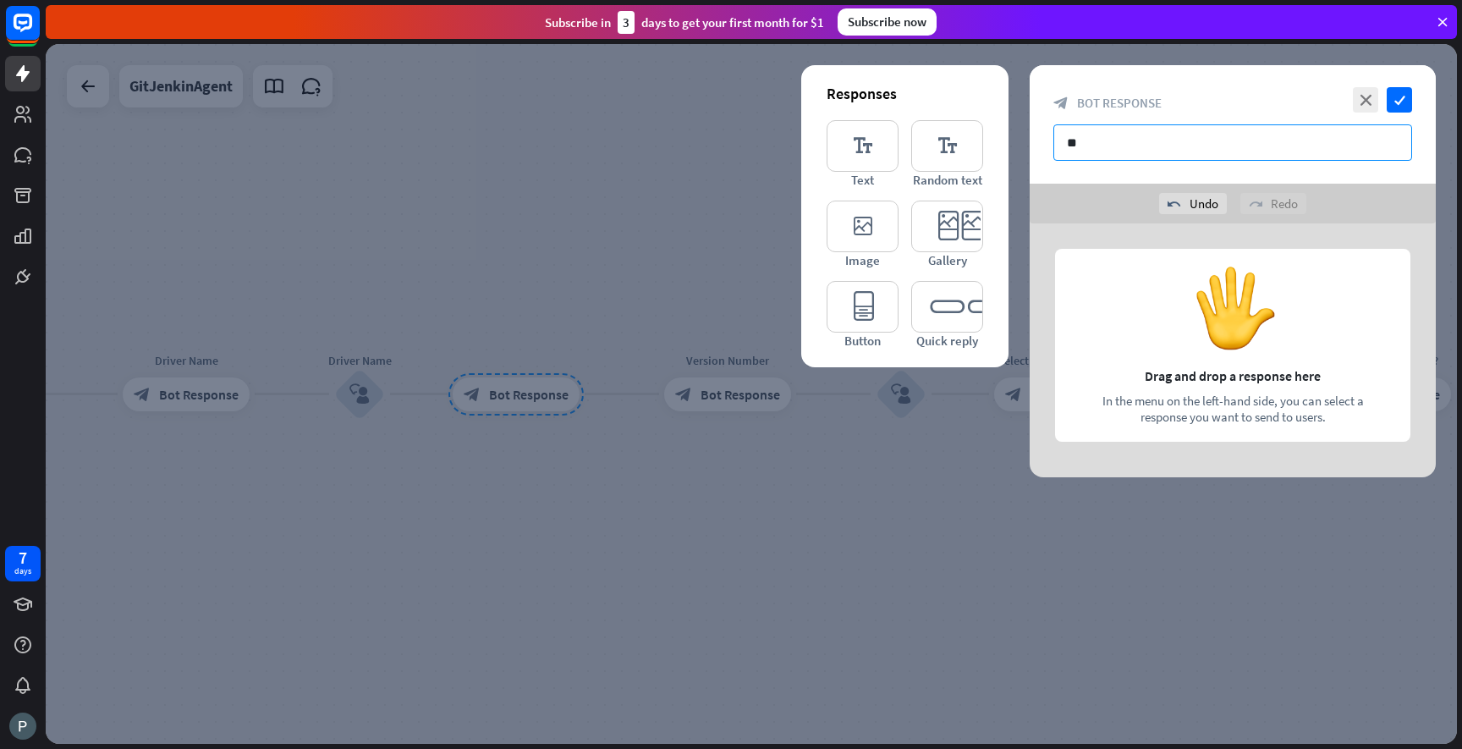
type input "*"
type input "**********"
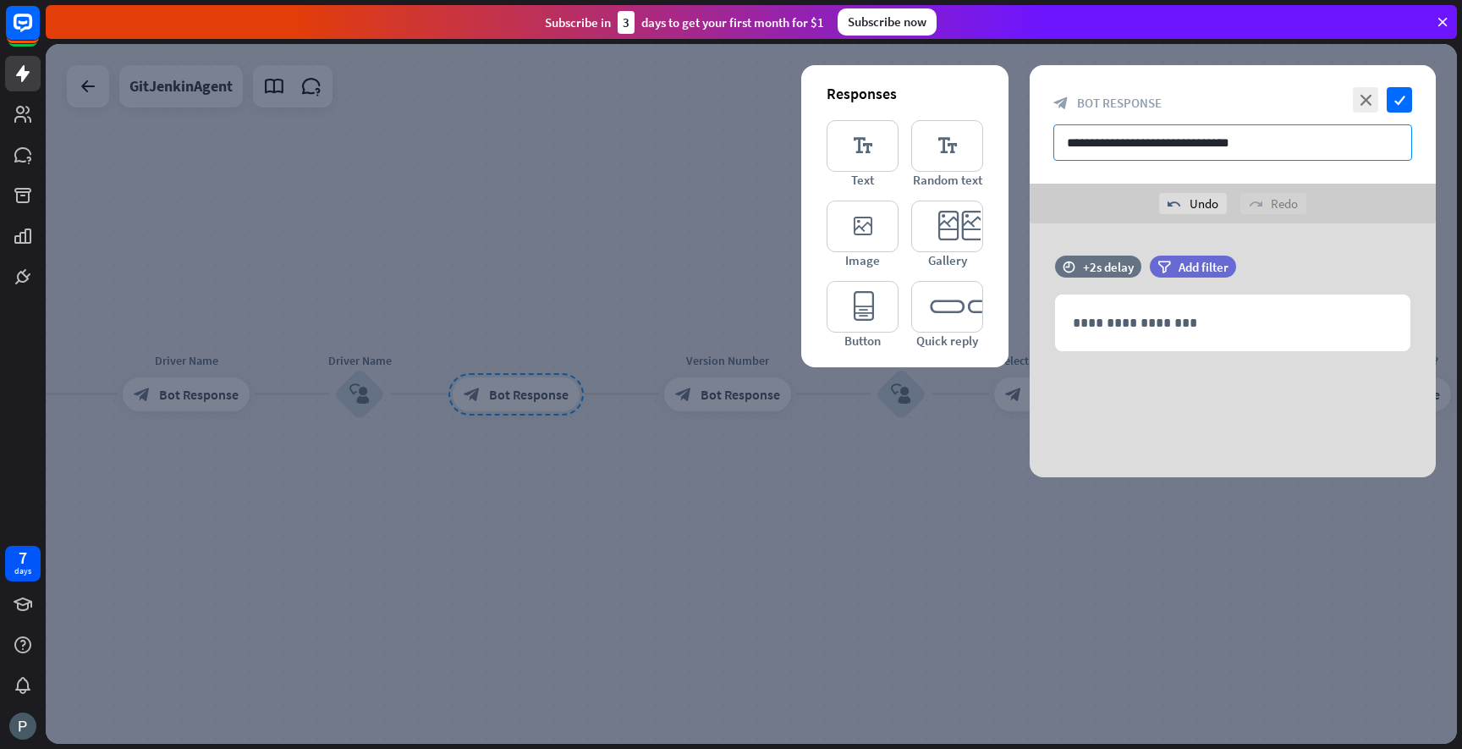
drag, startPoint x: 1245, startPoint y: 148, endPoint x: 1056, endPoint y: 141, distance: 188.8
click at [1056, 141] on input "**********" at bounding box center [1232, 142] width 359 height 36
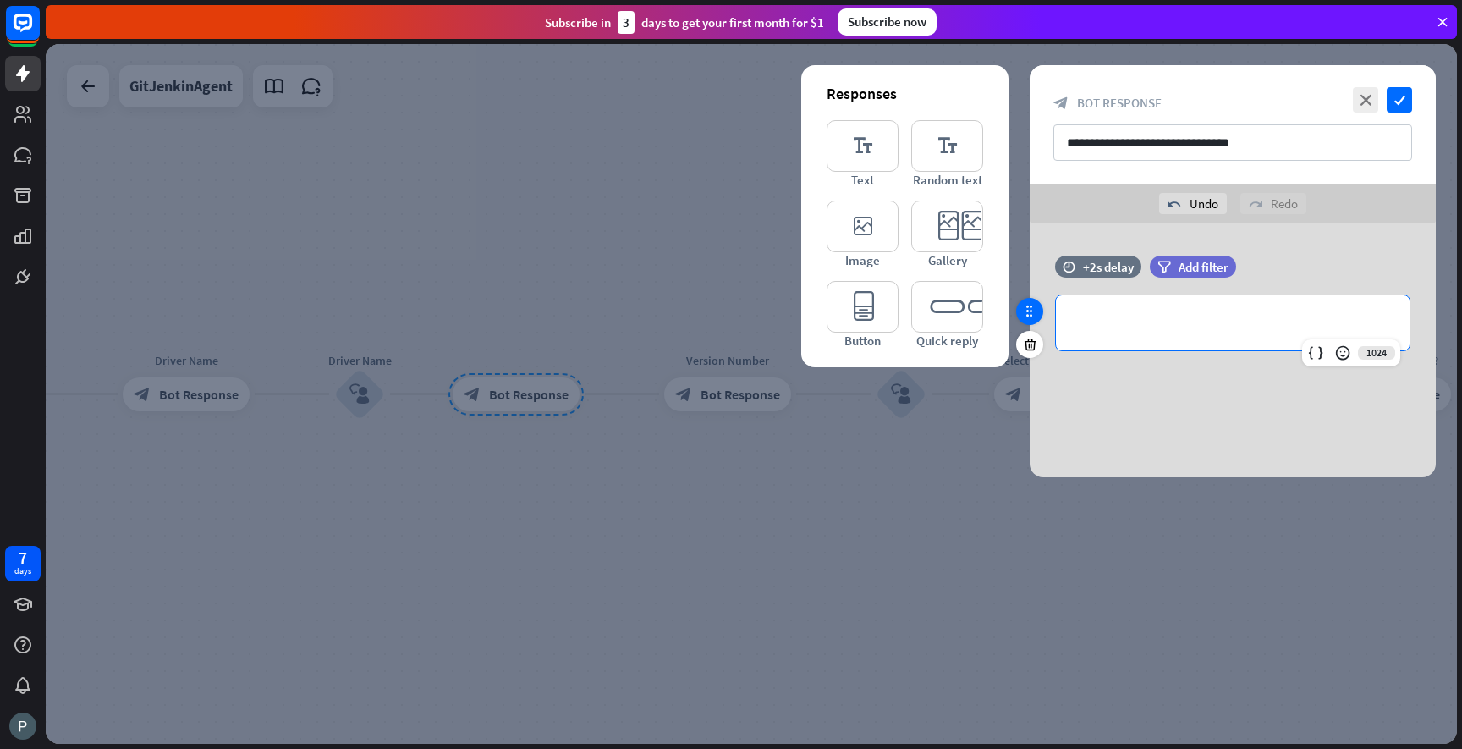
drag, startPoint x: 1190, startPoint y: 317, endPoint x: 1039, endPoint y: 309, distance: 151.7
click at [1038, 309] on div "**********" at bounding box center [1233, 312] width 406 height 113
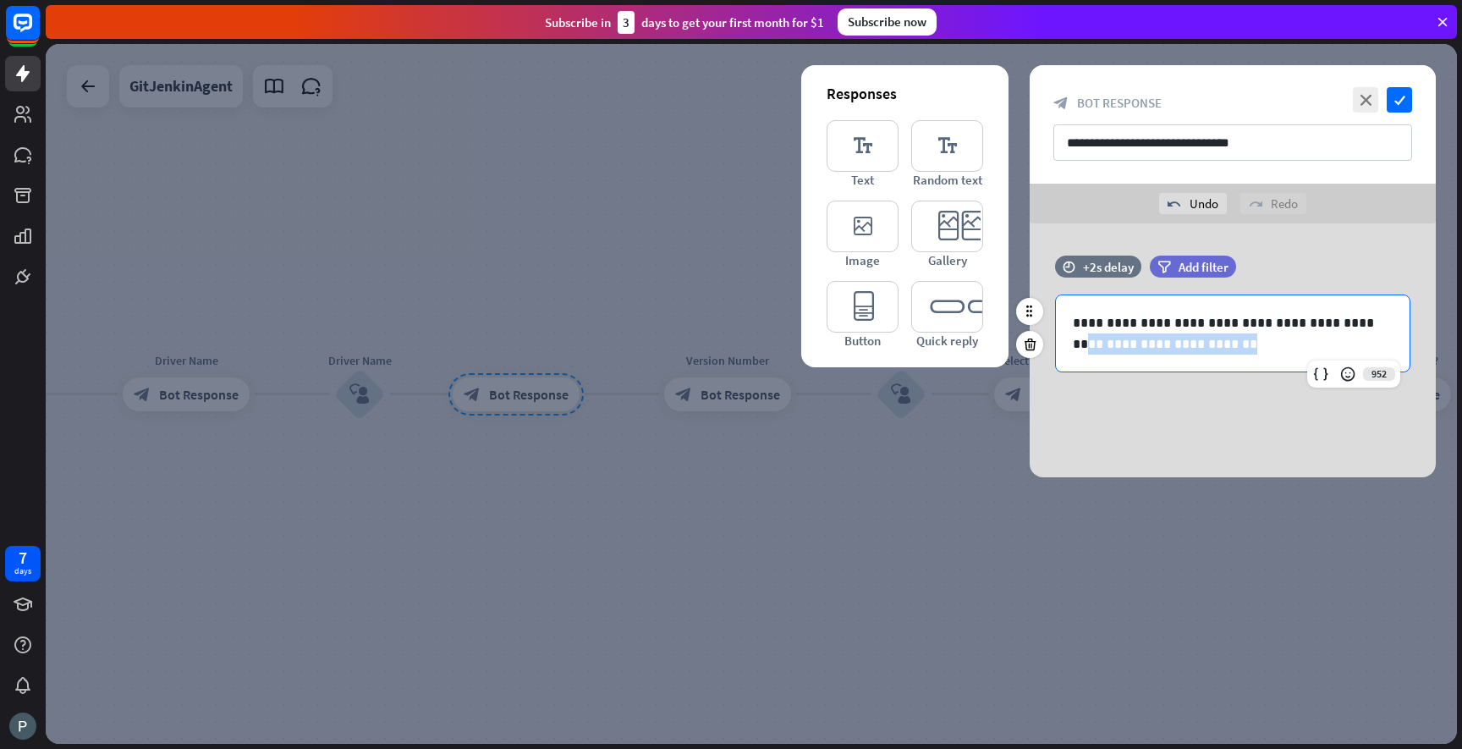
drag, startPoint x: 1343, startPoint y: 322, endPoint x: 1344, endPoint y: 339, distance: 16.9
click at [1344, 339] on p "**********" at bounding box center [1233, 333] width 320 height 42
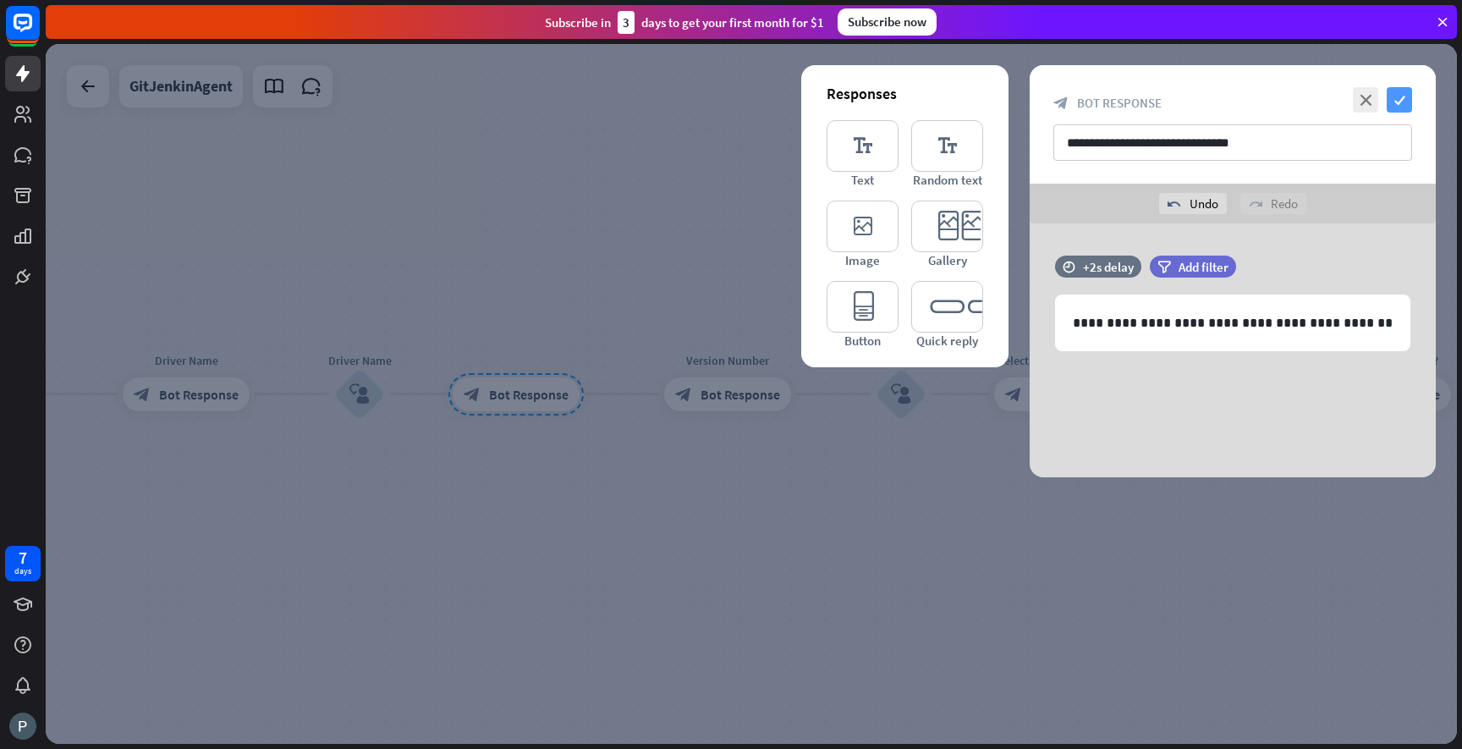
click at [1398, 99] on icon "check" at bounding box center [1399, 99] width 25 height 25
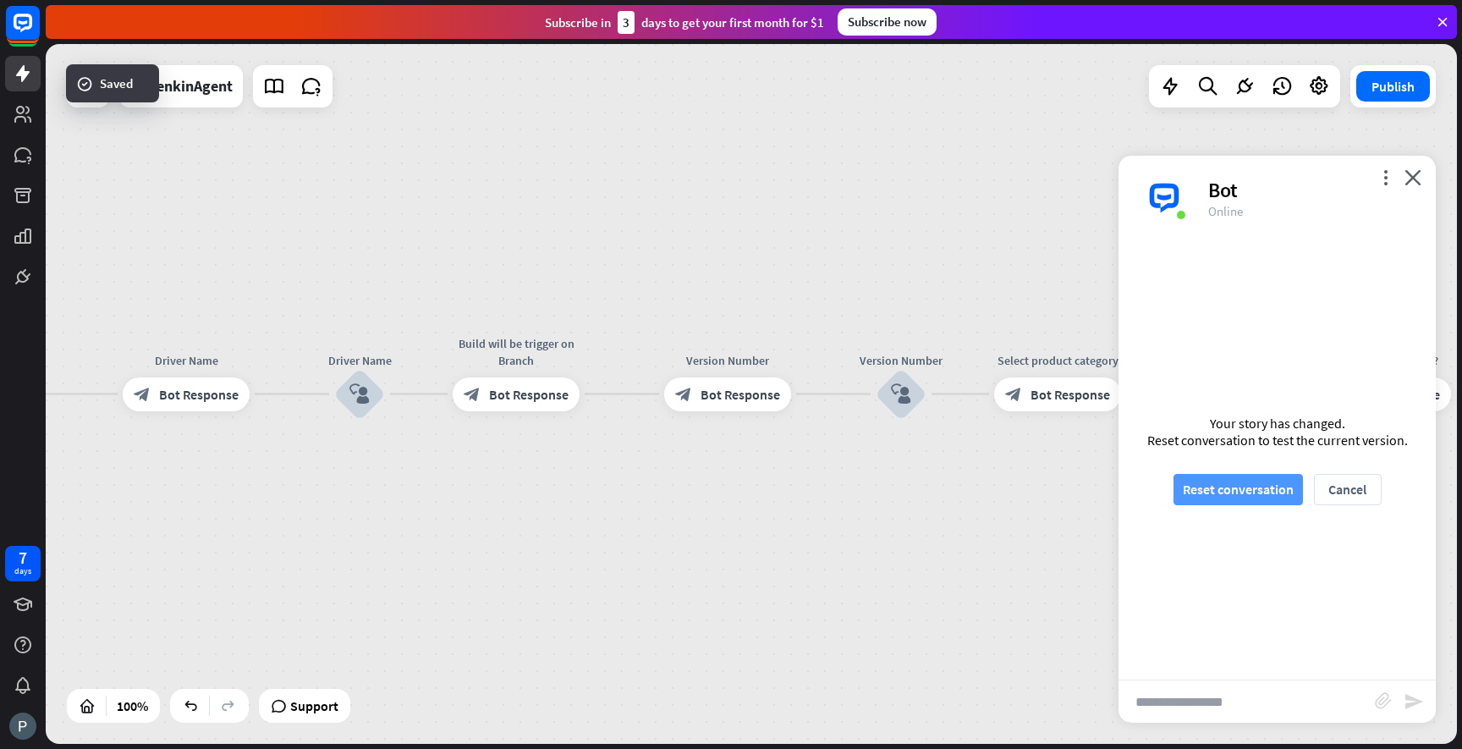
click at [1223, 494] on button "Reset conversation" at bounding box center [1238, 489] width 129 height 31
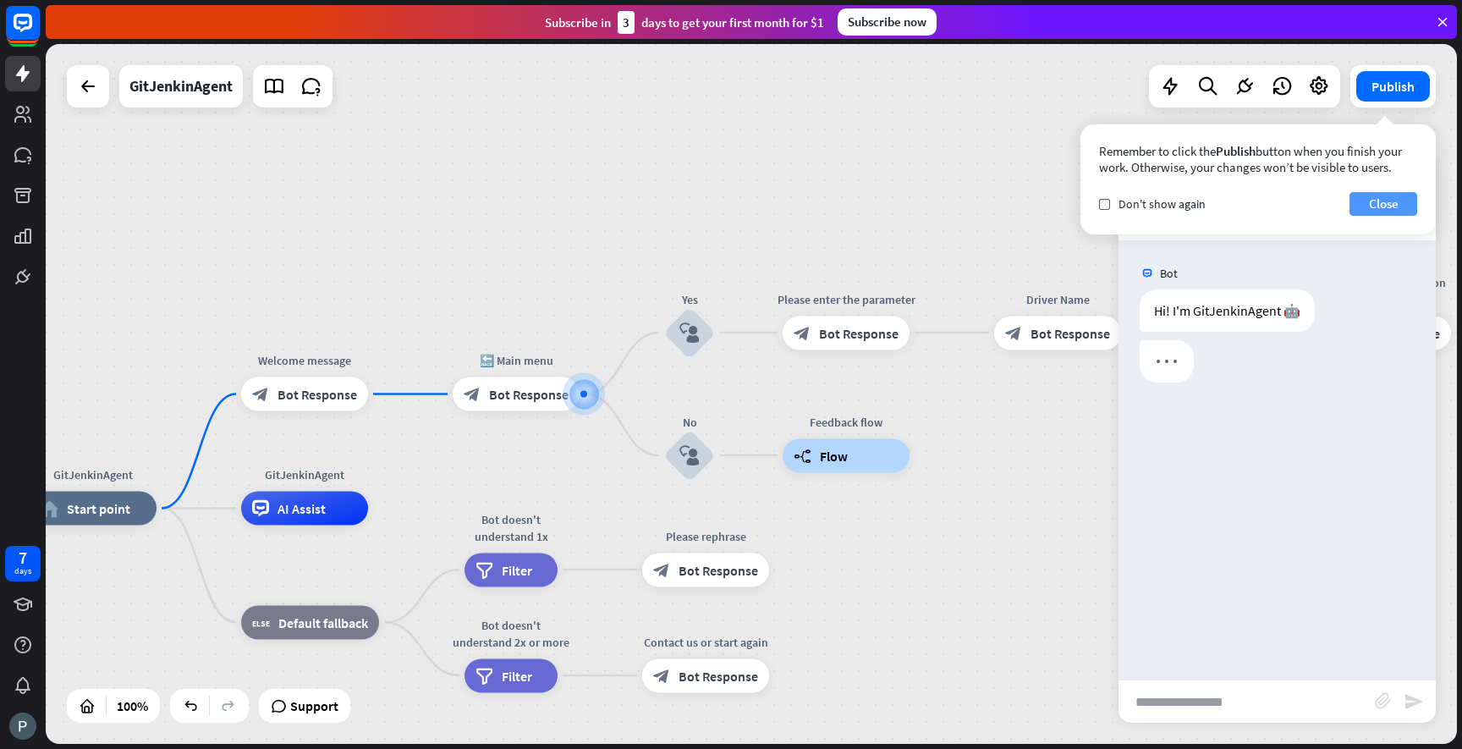
click at [1361, 211] on button "Close" at bounding box center [1384, 204] width 68 height 24
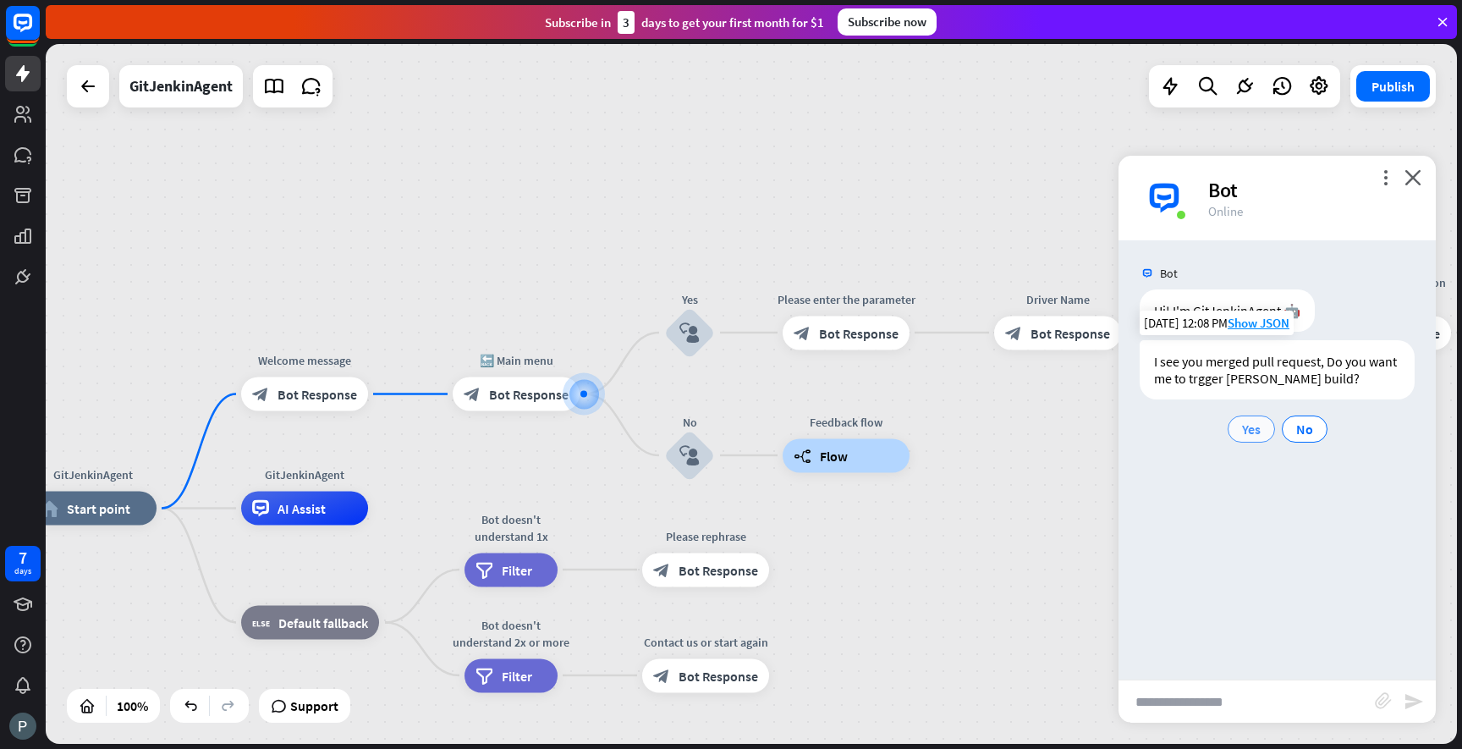
click at [1252, 431] on span "Yes" at bounding box center [1251, 429] width 19 height 17
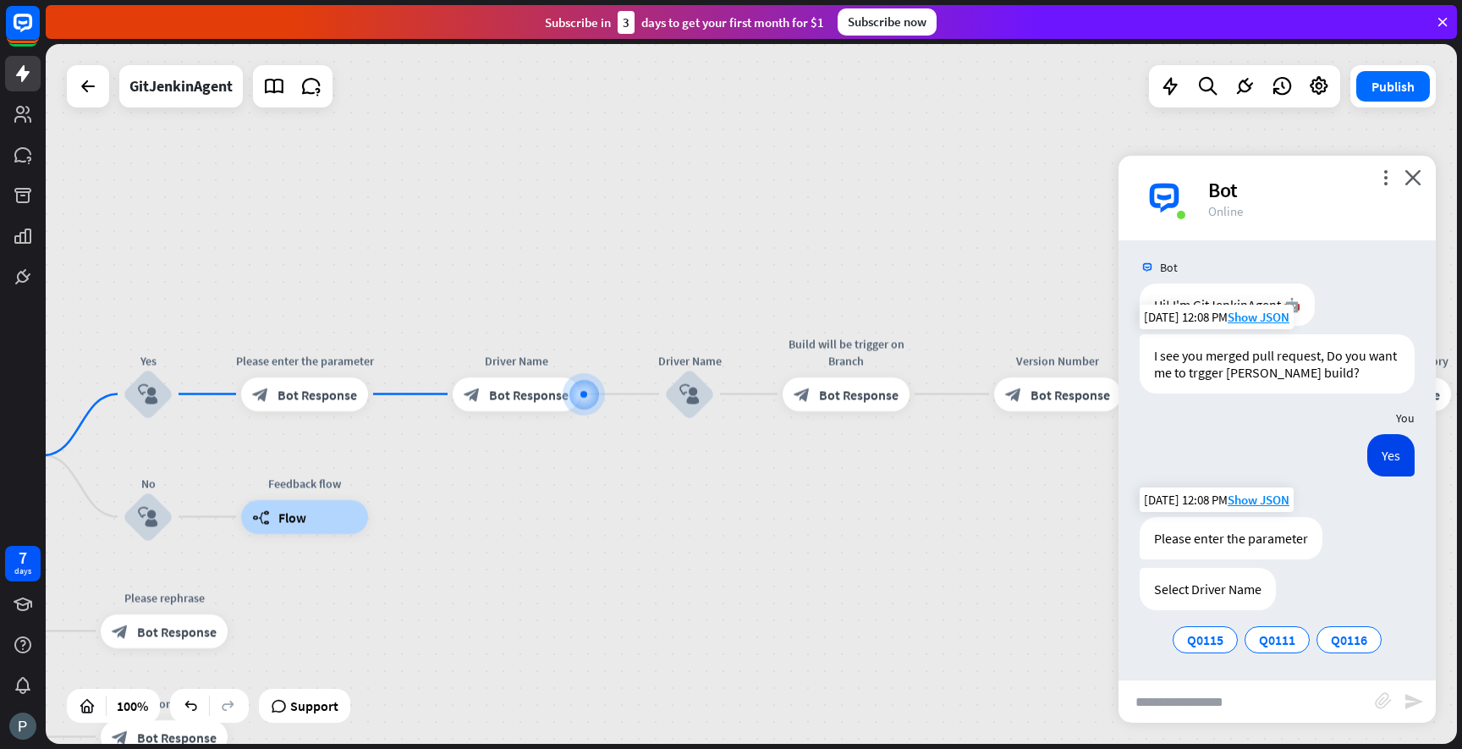
scroll to position [8, 0]
click at [1218, 640] on span "Q0115" at bounding box center [1205, 637] width 36 height 17
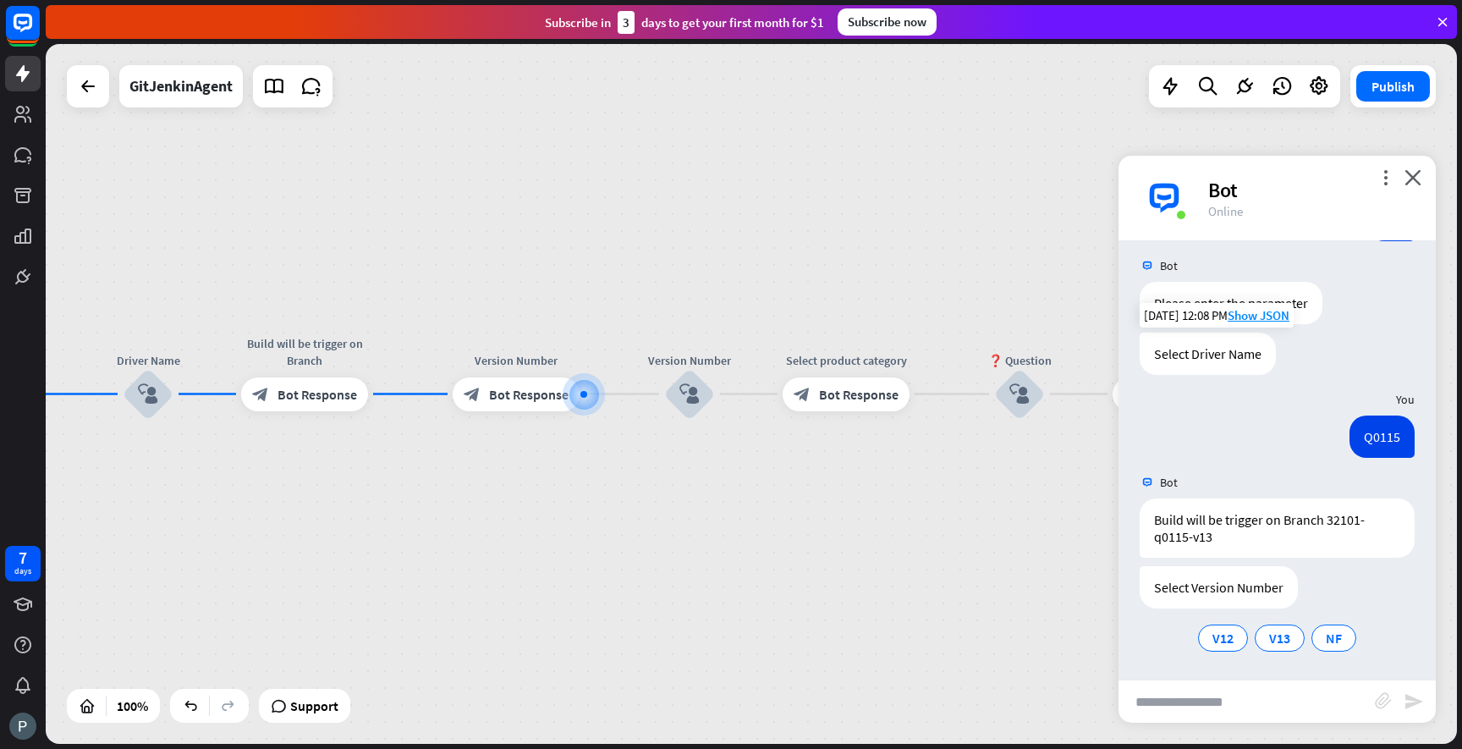
scroll to position [242, 0]
click at [1225, 640] on span "V12" at bounding box center [1222, 637] width 21 height 17
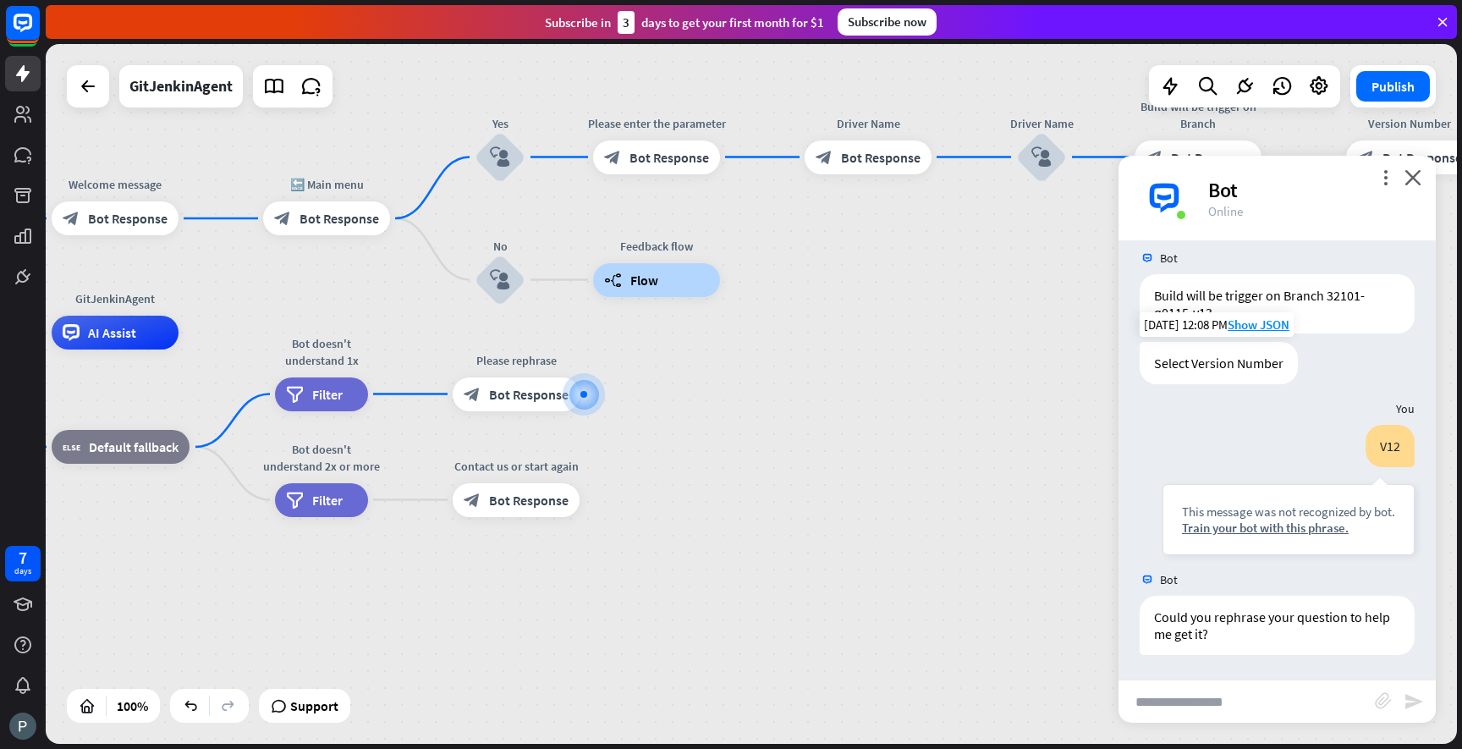
scroll to position [466, 0]
click at [1039, 329] on div "GitJenkinAgent home_2 Start point Welcome message block_bot_response Bot Respon…" at bounding box center [751, 394] width 1411 height 700
click at [1422, 171] on div "more_vert close Bot Online" at bounding box center [1277, 198] width 317 height 85
click at [1418, 171] on icon "close" at bounding box center [1413, 177] width 17 height 16
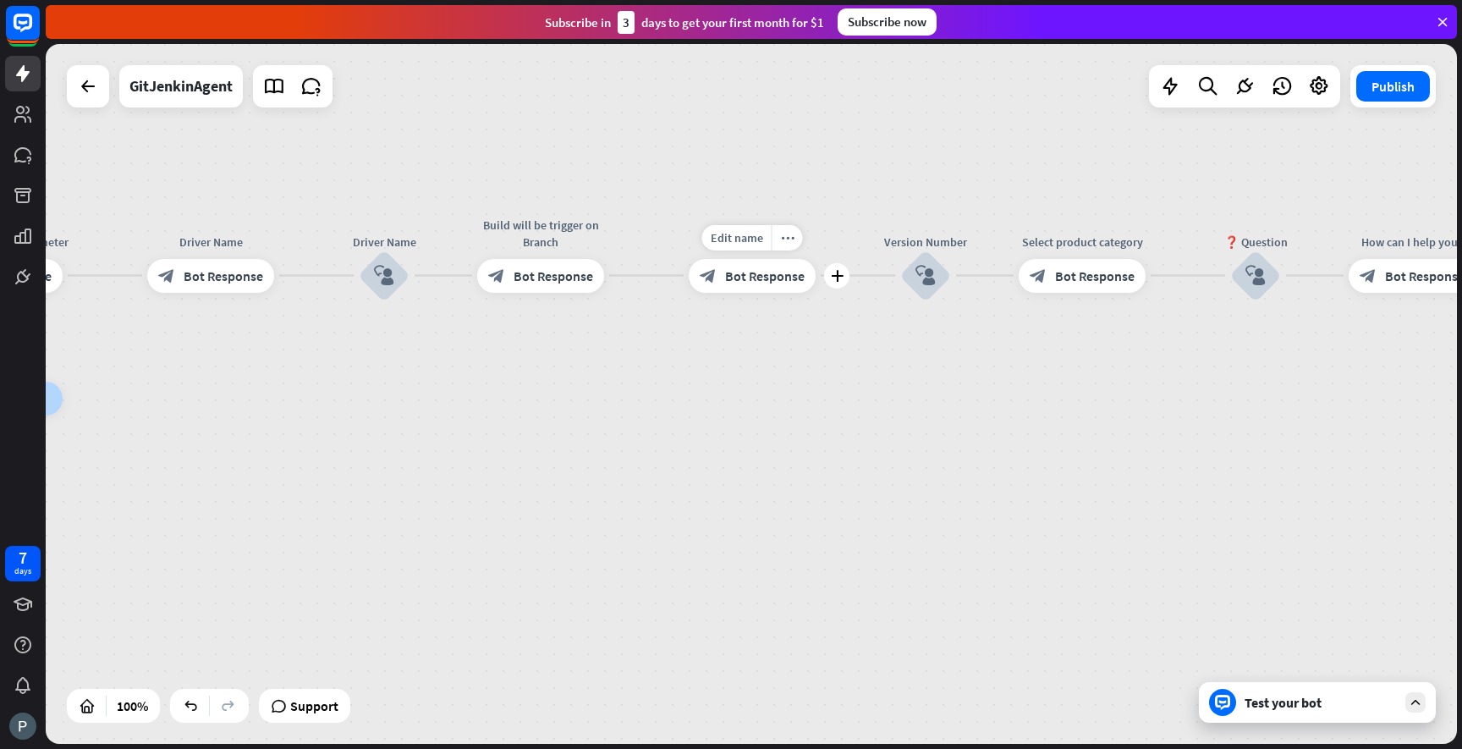
click at [725, 272] on span "Bot Response" at bounding box center [765, 275] width 80 height 17
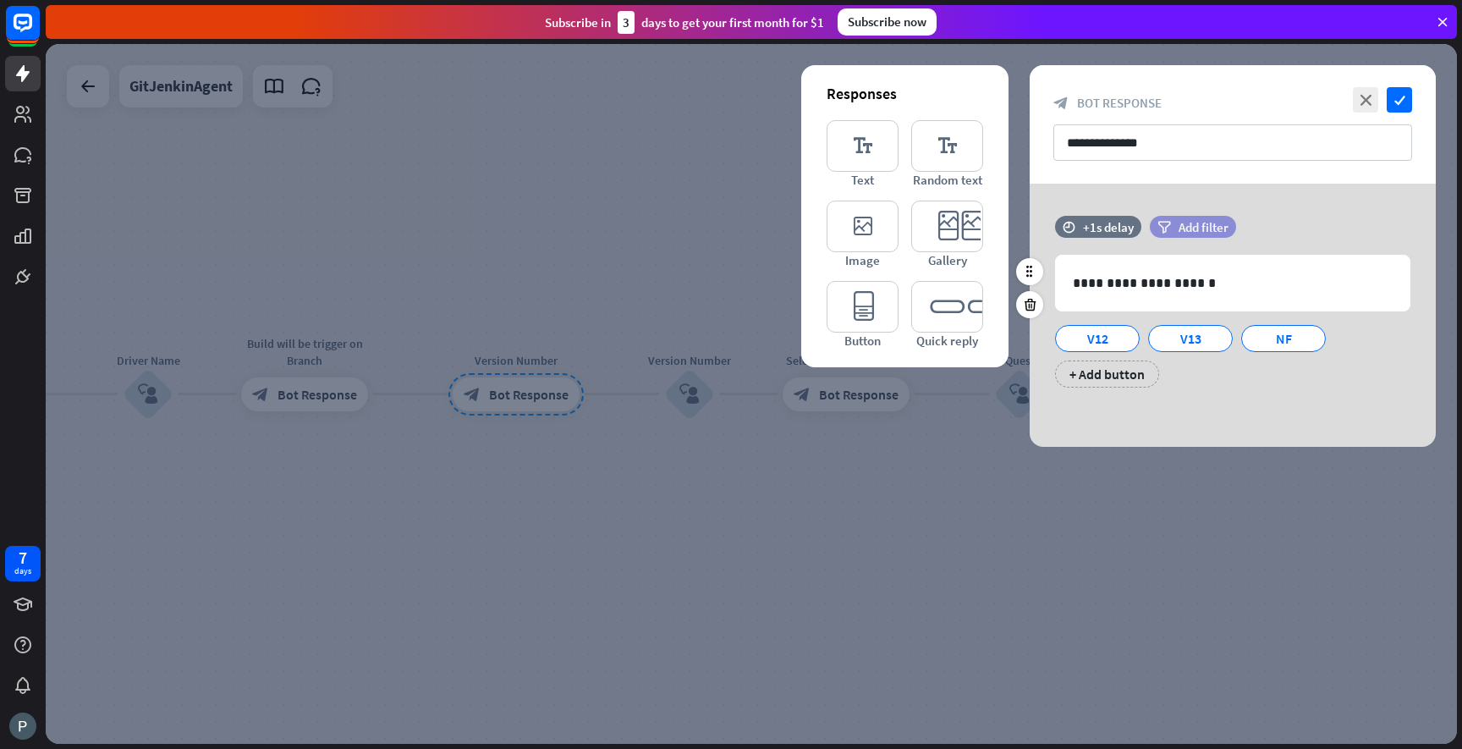
click at [1189, 223] on span "Add filter" at bounding box center [1204, 227] width 50 height 16
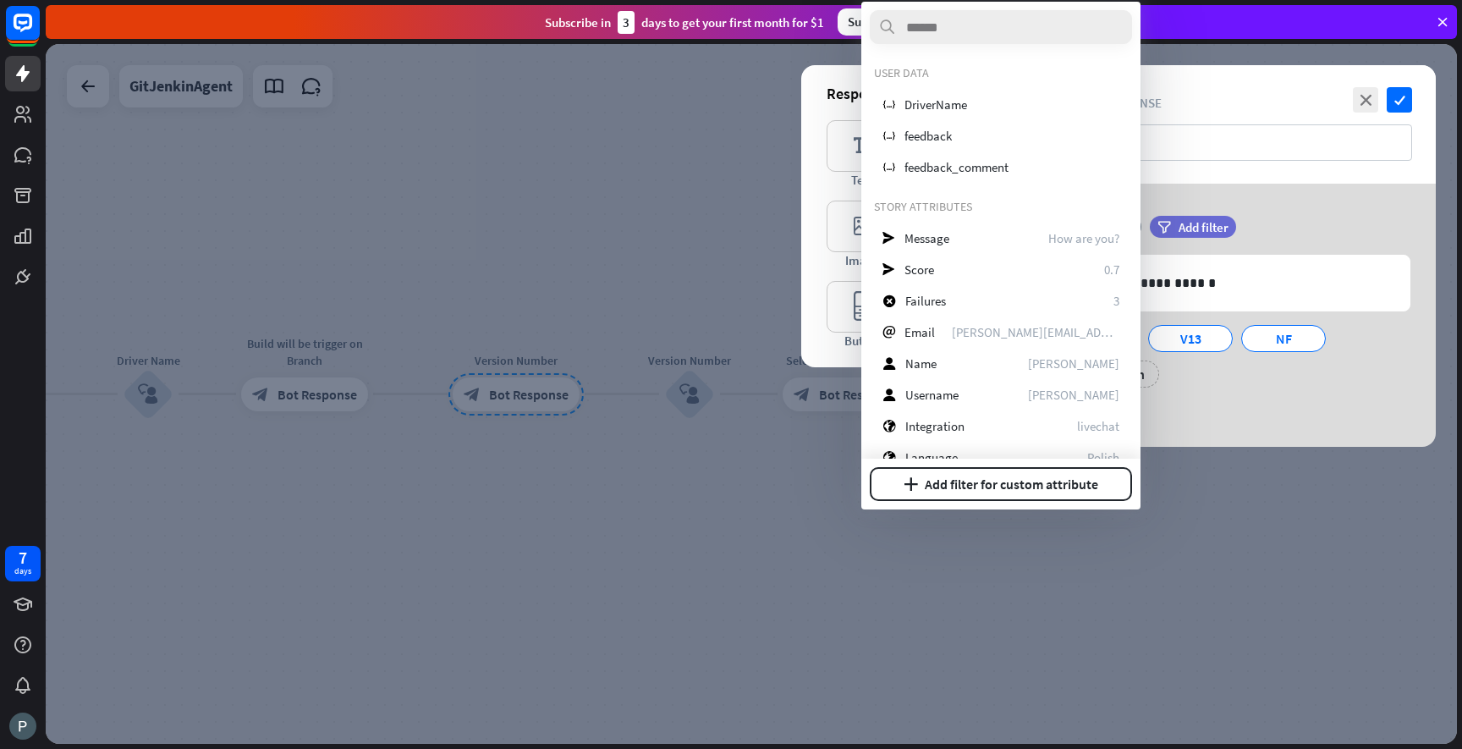
click at [1336, 200] on div "**********" at bounding box center [1233, 315] width 406 height 263
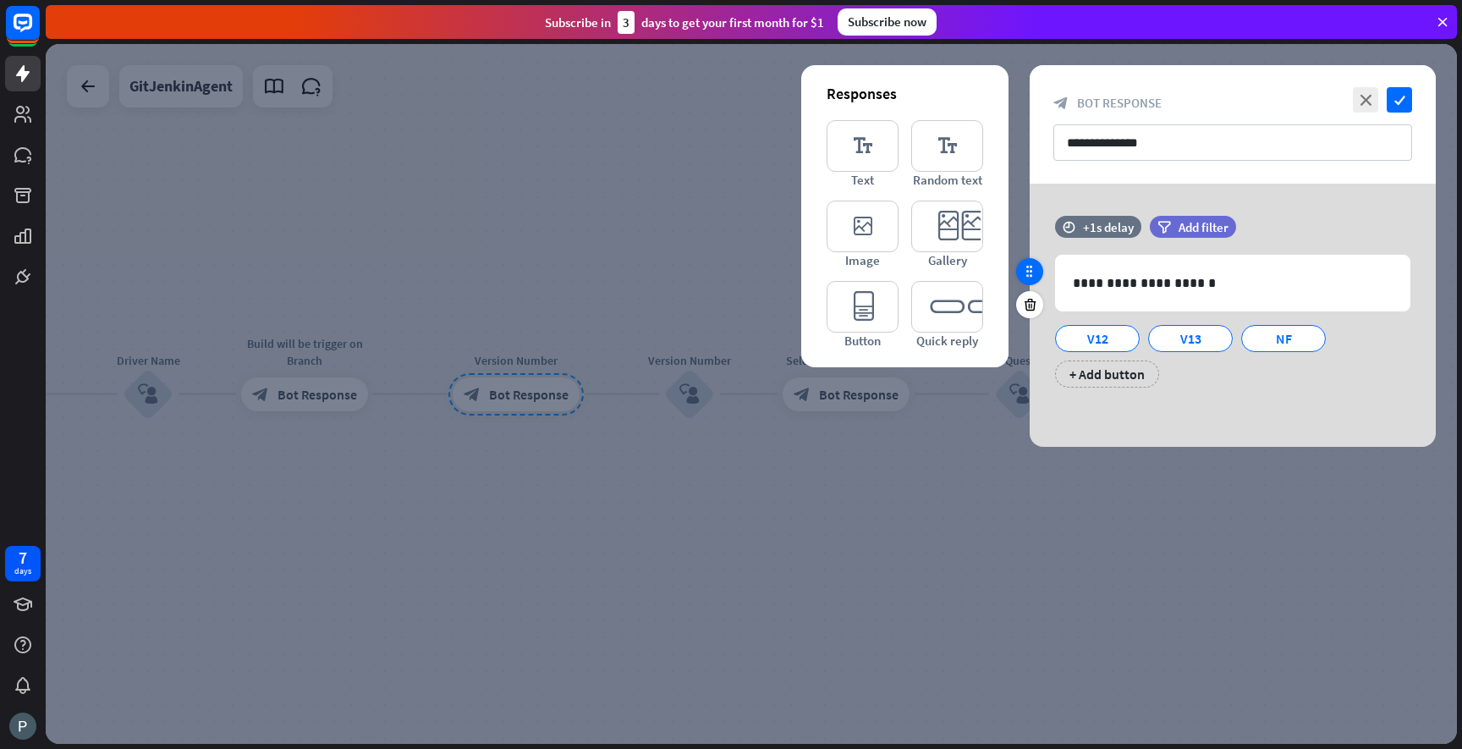
click at [1031, 266] on icon at bounding box center [1029, 271] width 15 height 15
click at [1119, 228] on div "+1s delay" at bounding box center [1108, 227] width 51 height 16
click at [1160, 195] on div "**********" at bounding box center [1233, 315] width 406 height 263
click at [1181, 239] on div "filter Add filter" at bounding box center [1235, 235] width 171 height 39
click at [1181, 234] on span "Add filter" at bounding box center [1204, 227] width 50 height 16
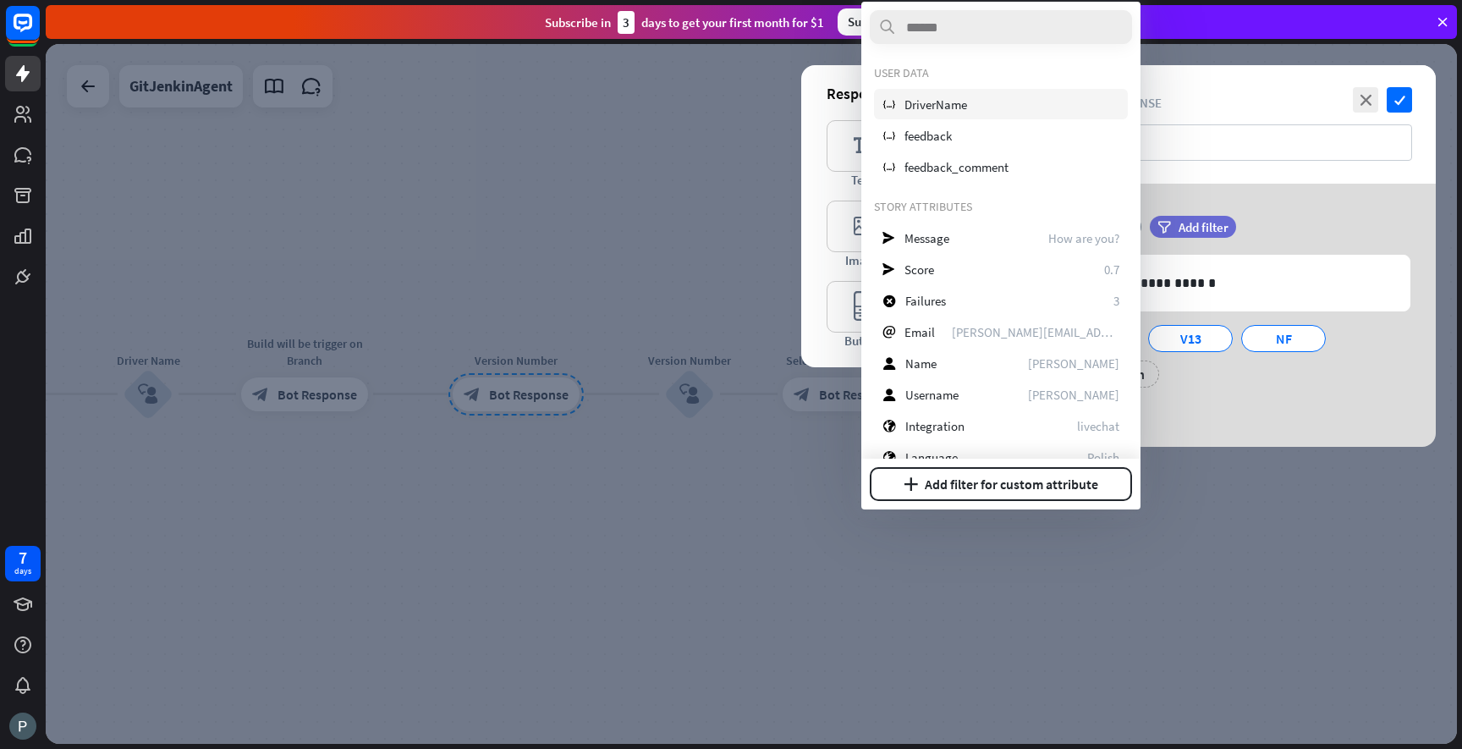
click at [976, 105] on div "variable DriverName" at bounding box center [1001, 104] width 254 height 30
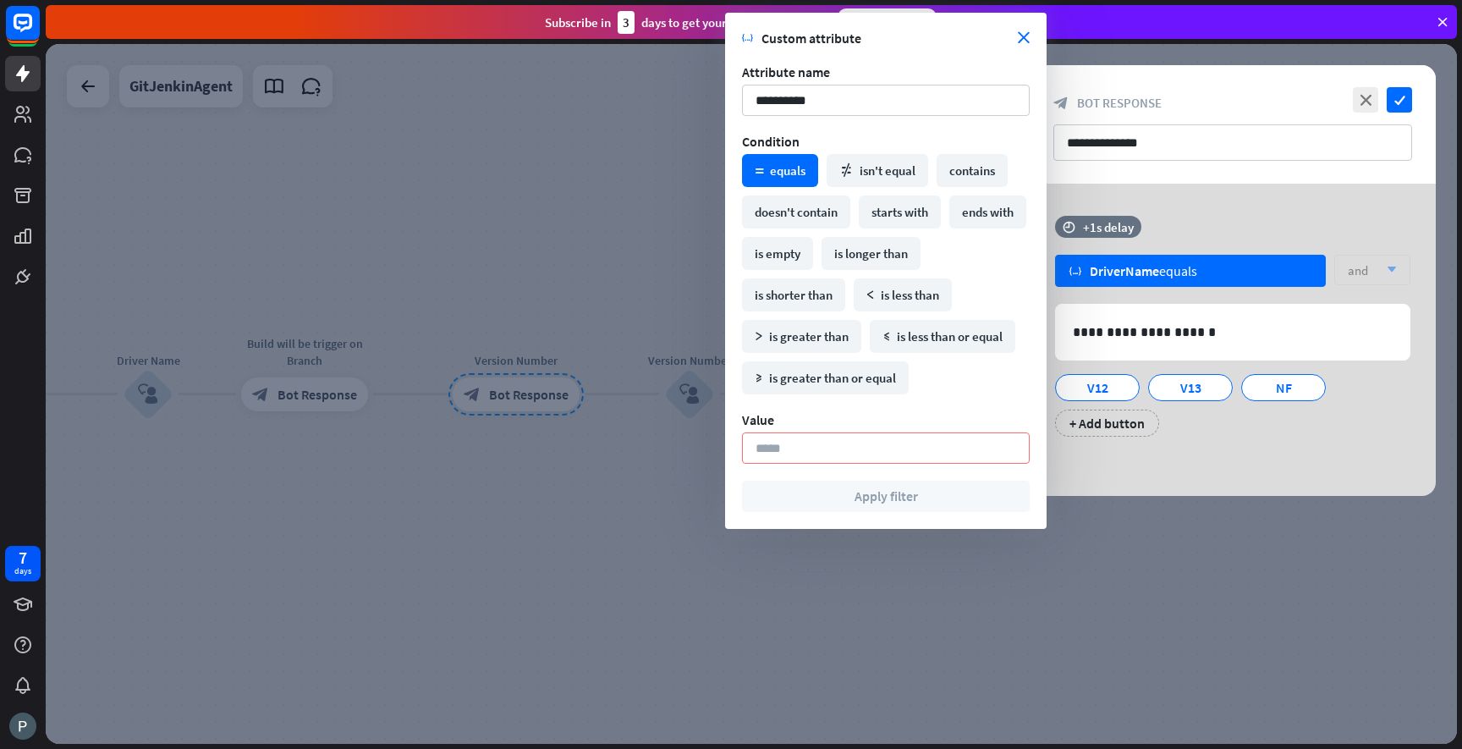
click at [1392, 272] on icon "arrow_down" at bounding box center [1387, 270] width 19 height 10
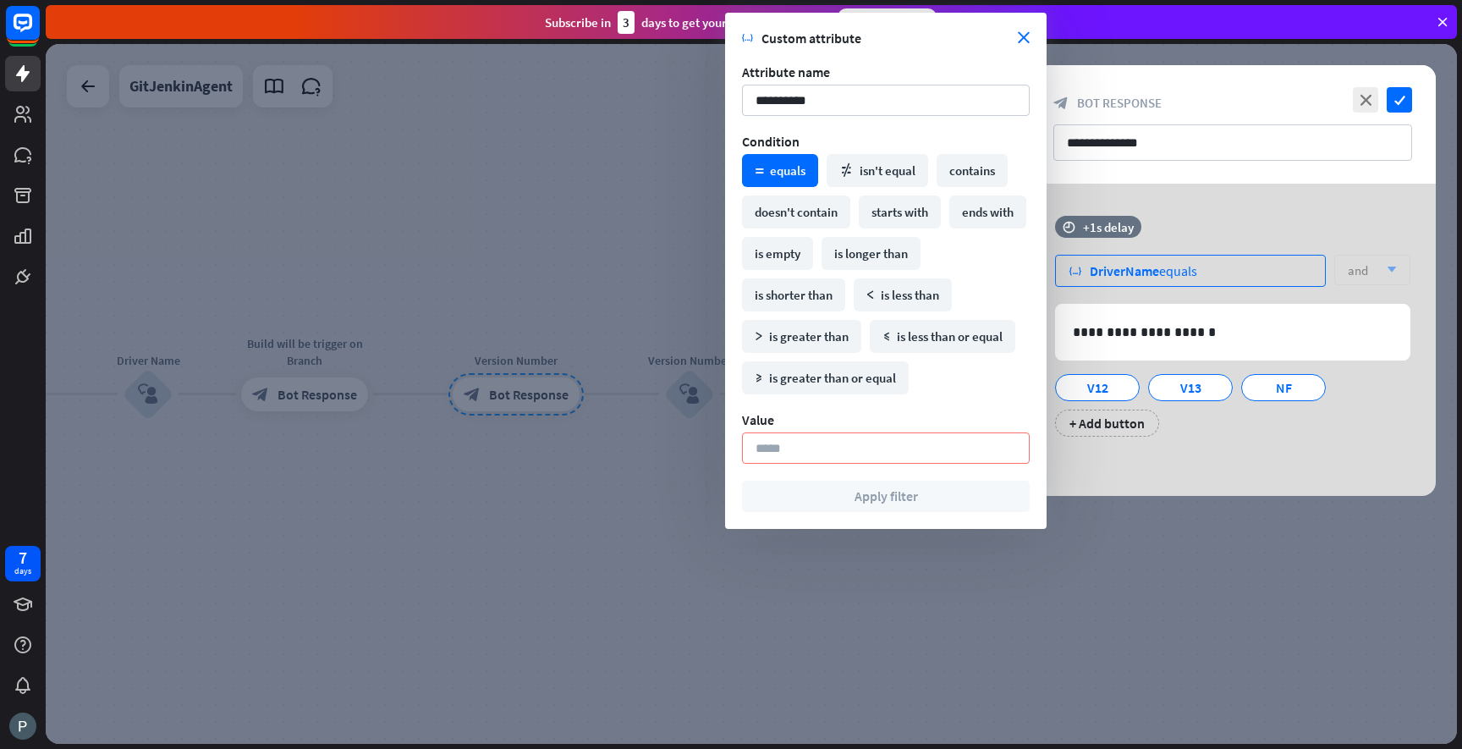
click at [1258, 276] on div "variable DriverName equals" at bounding box center [1190, 271] width 271 height 32
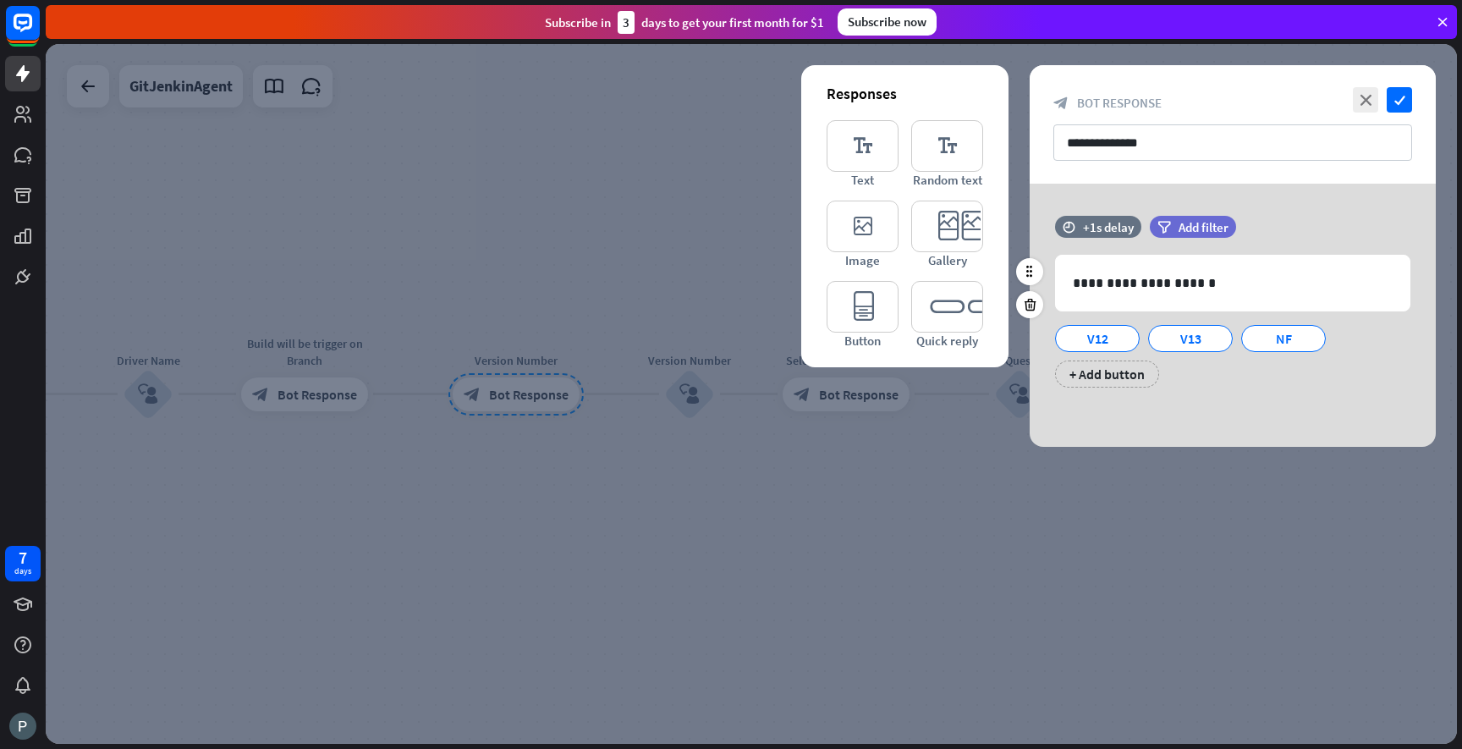
click at [1277, 240] on div "filter Add filter" at bounding box center [1235, 235] width 171 height 39
click at [1236, 289] on p "**********" at bounding box center [1233, 282] width 320 height 21
click at [1397, 103] on icon "check" at bounding box center [1399, 99] width 25 height 25
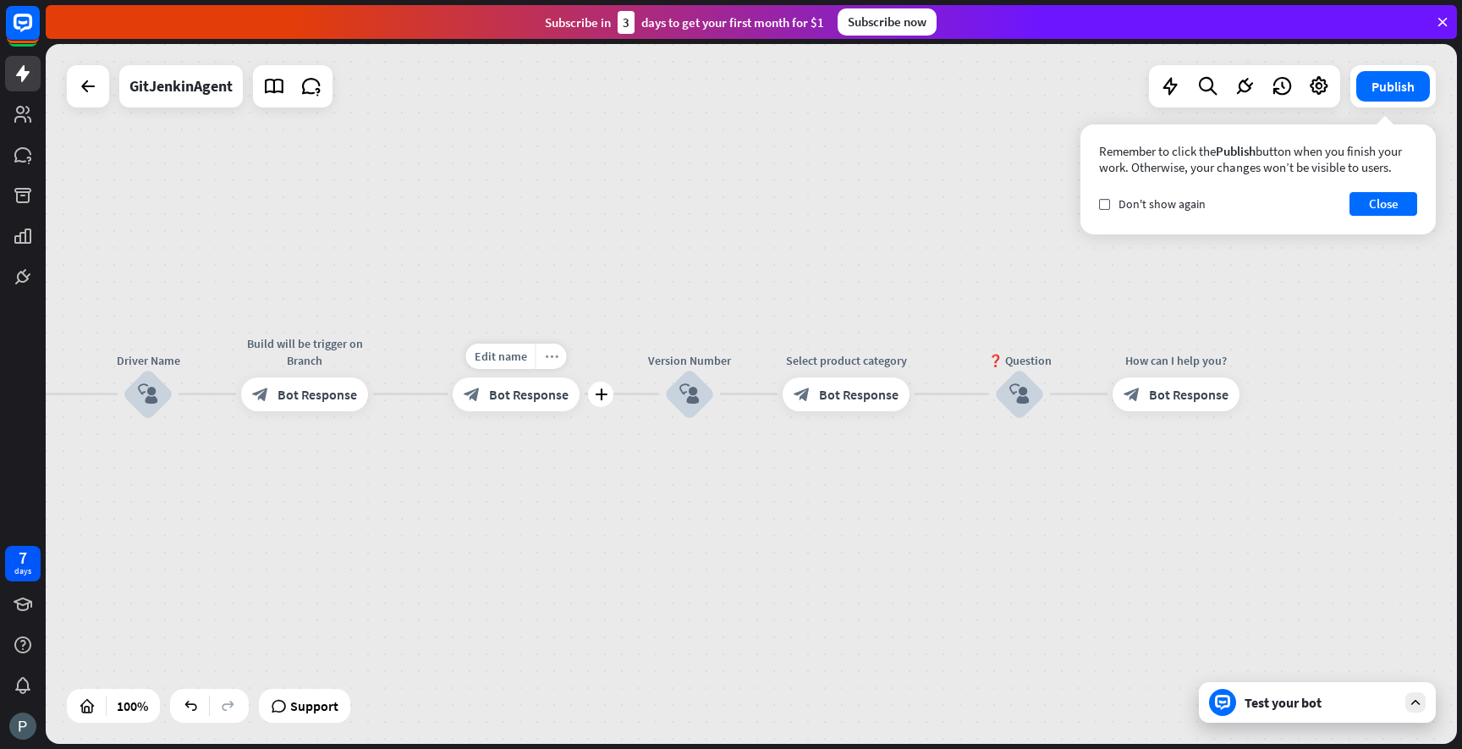
click at [555, 355] on icon "more_horiz" at bounding box center [552, 355] width 14 height 13
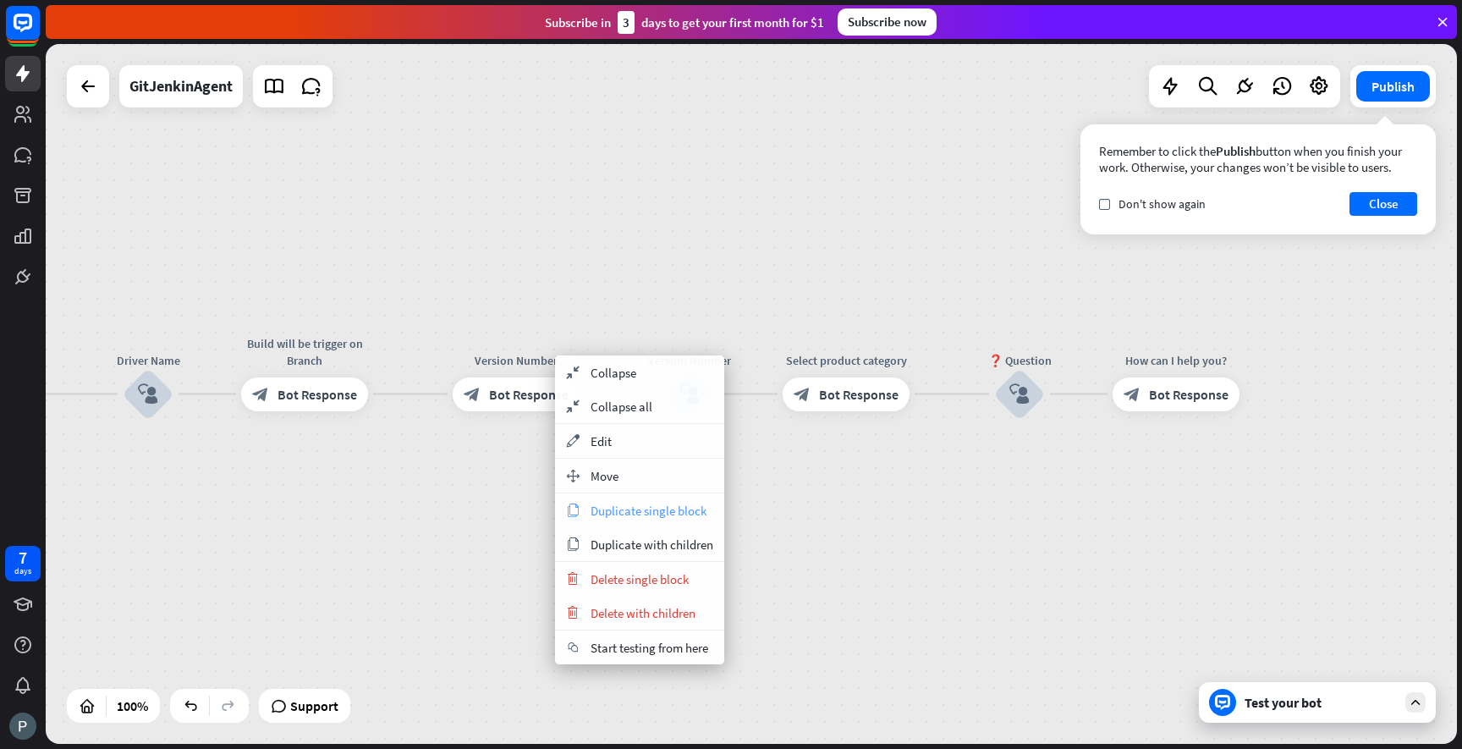
click at [638, 514] on span "Duplicate single block" at bounding box center [649, 511] width 116 height 16
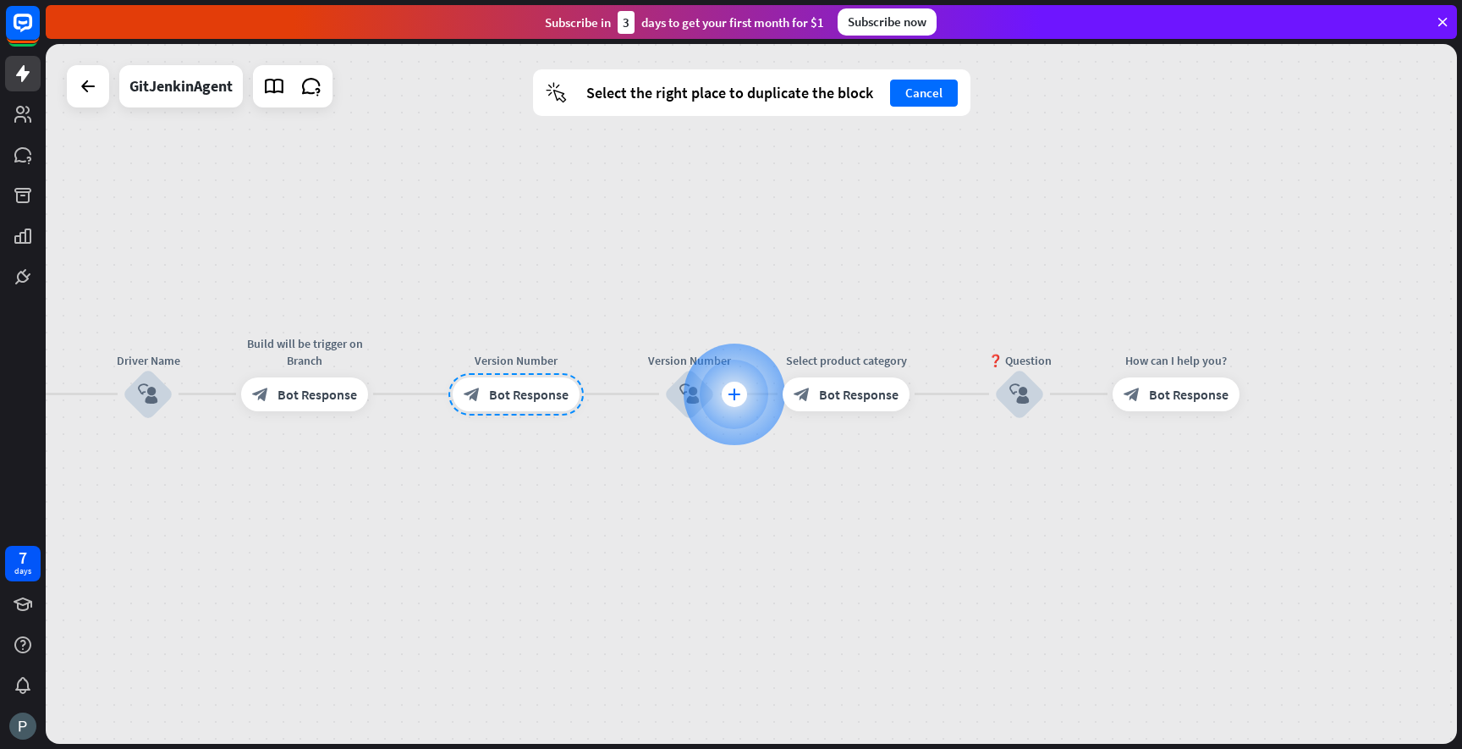
click at [734, 399] on icon "plus" at bounding box center [734, 394] width 13 height 12
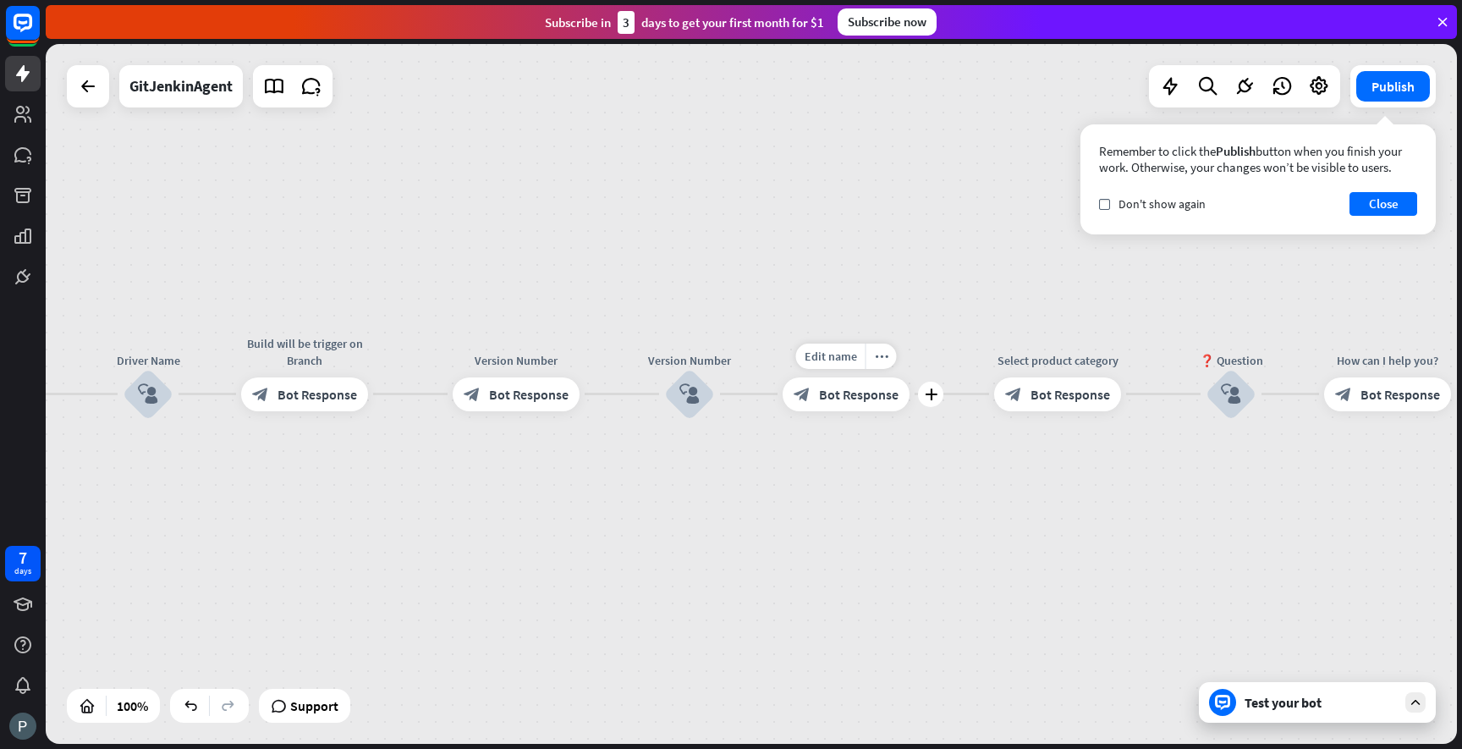
click at [835, 399] on span "Bot Response" at bounding box center [859, 394] width 80 height 17
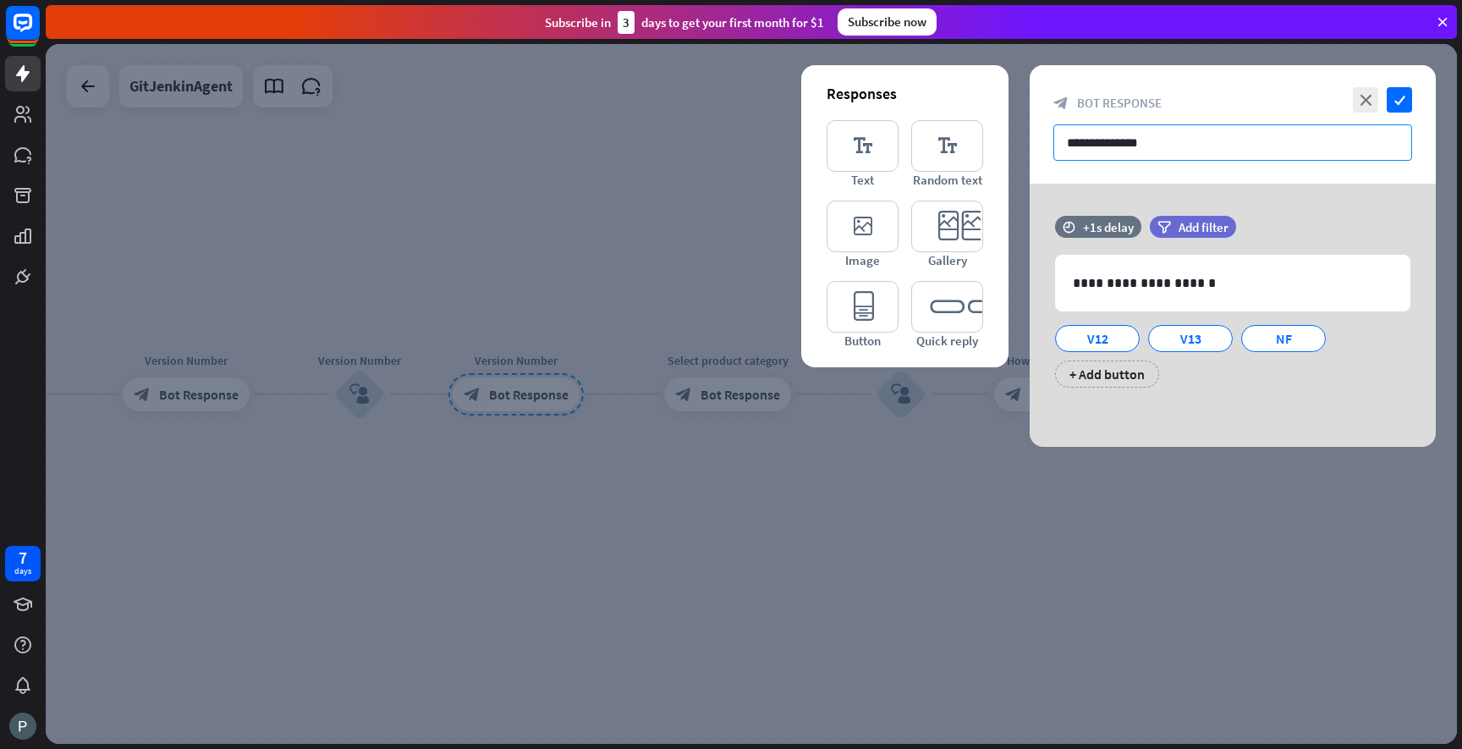
drag, startPoint x: 1168, startPoint y: 140, endPoint x: 1036, endPoint y: 140, distance: 131.1
click at [1036, 140] on div "**********" at bounding box center [1233, 124] width 406 height 118
paste input "text"
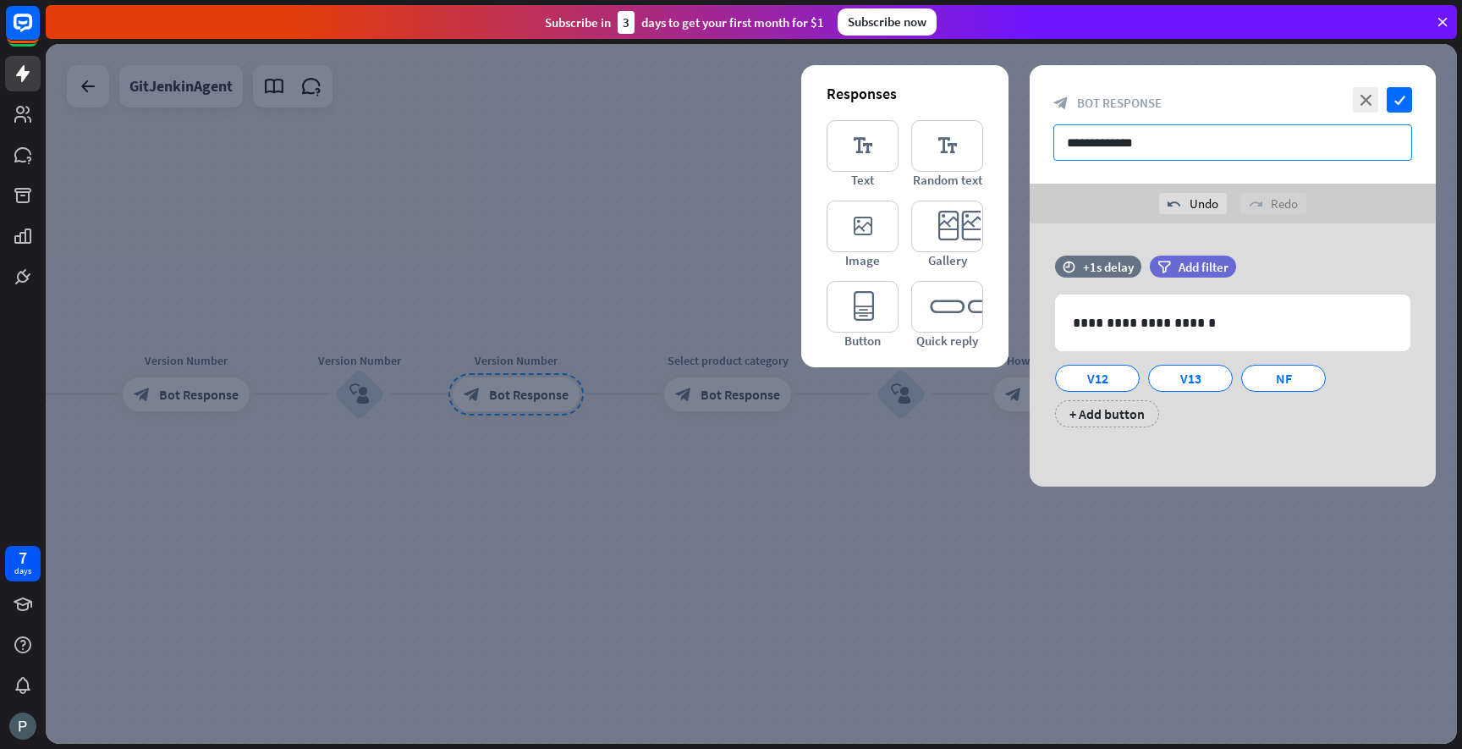
click at [1111, 144] on input "**********" at bounding box center [1232, 142] width 359 height 36
type input "**********"
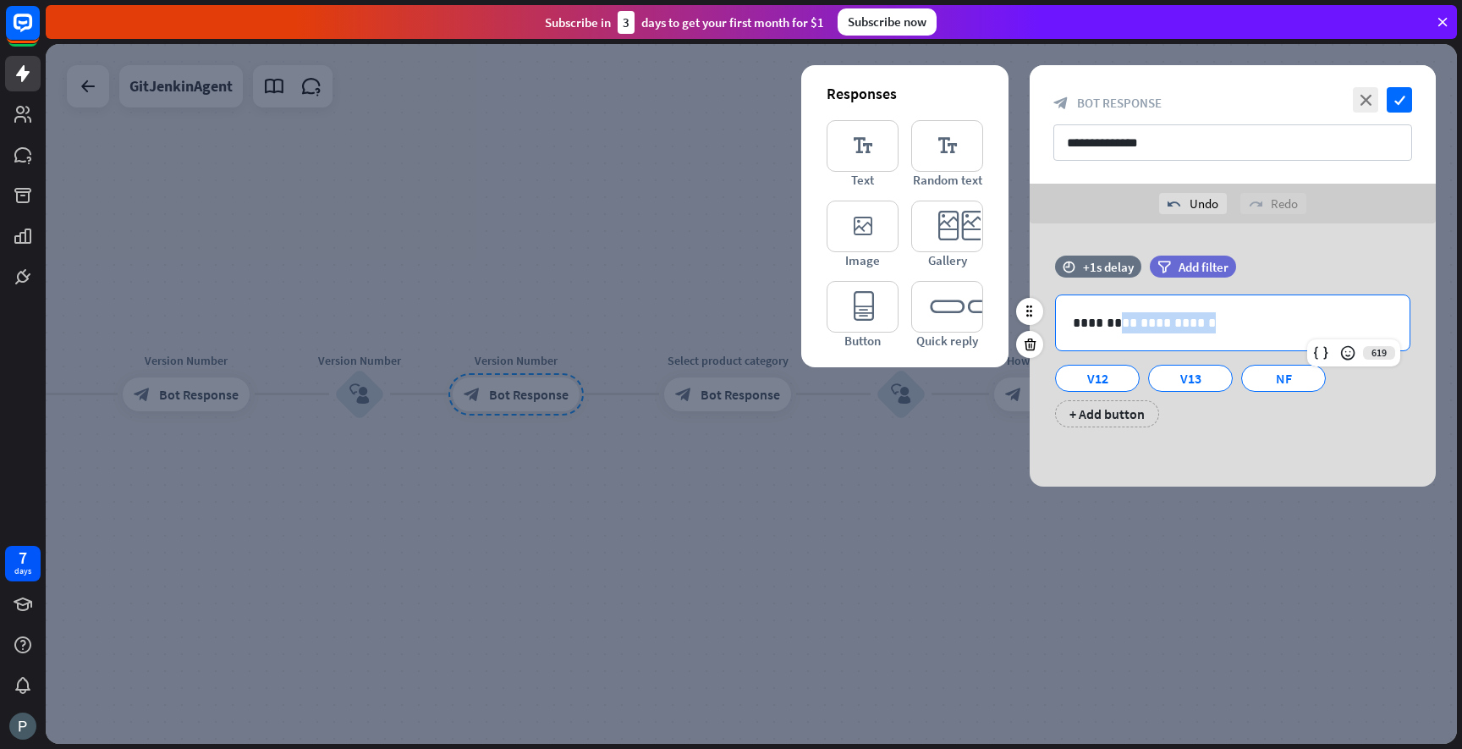
drag, startPoint x: 1207, startPoint y: 323, endPoint x: 1113, endPoint y: 319, distance: 94.9
click at [1112, 319] on p "**********" at bounding box center [1233, 322] width 320 height 21
paste div
click at [1160, 322] on p "**********" at bounding box center [1233, 322] width 320 height 21
click at [1091, 385] on div "V12" at bounding box center [1097, 378] width 56 height 25
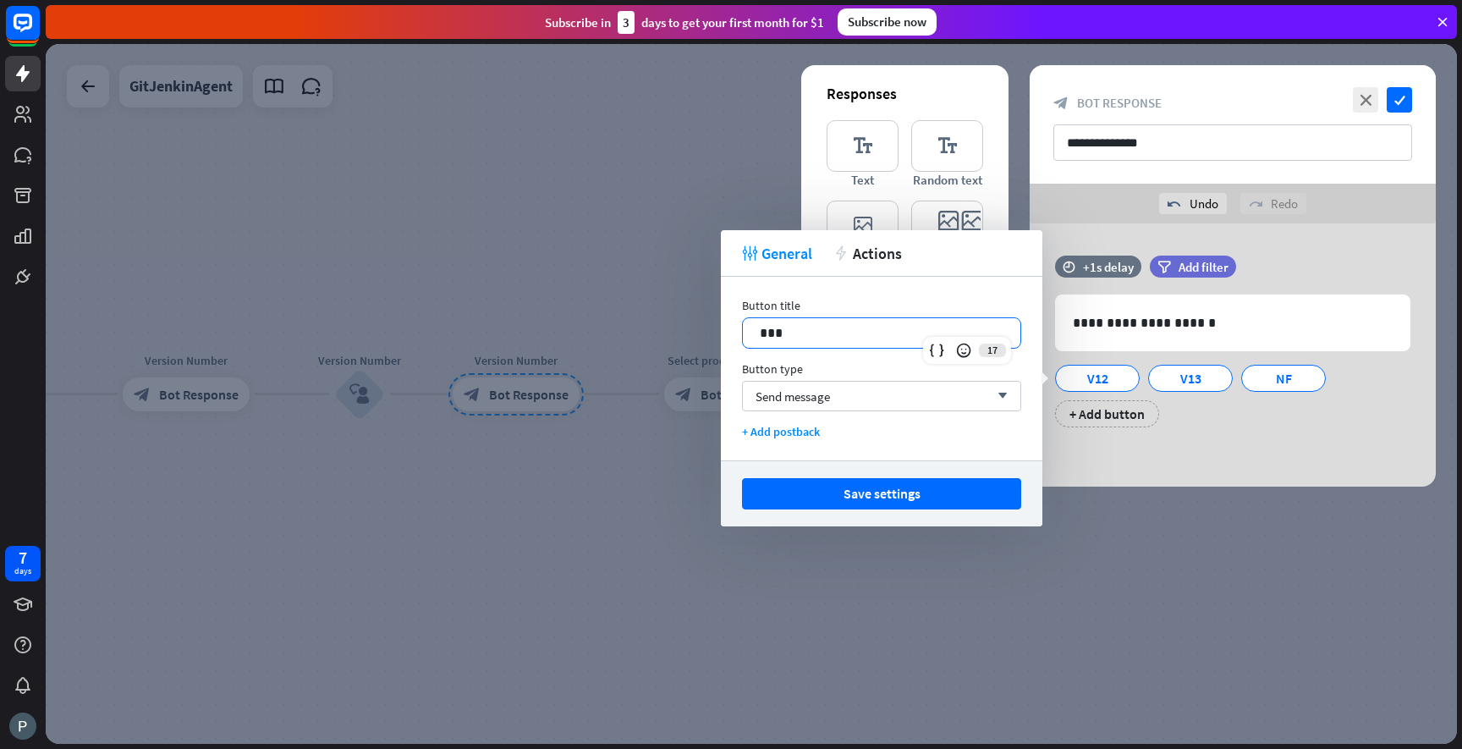
drag, startPoint x: 846, startPoint y: 334, endPoint x: 717, endPoint y: 328, distance: 129.6
click at [717, 328] on body "7 days close Product Help First steps Get started with ChatBot Help Center Foll…" at bounding box center [731, 374] width 1462 height 749
click at [767, 333] on p "***" at bounding box center [882, 332] width 244 height 21
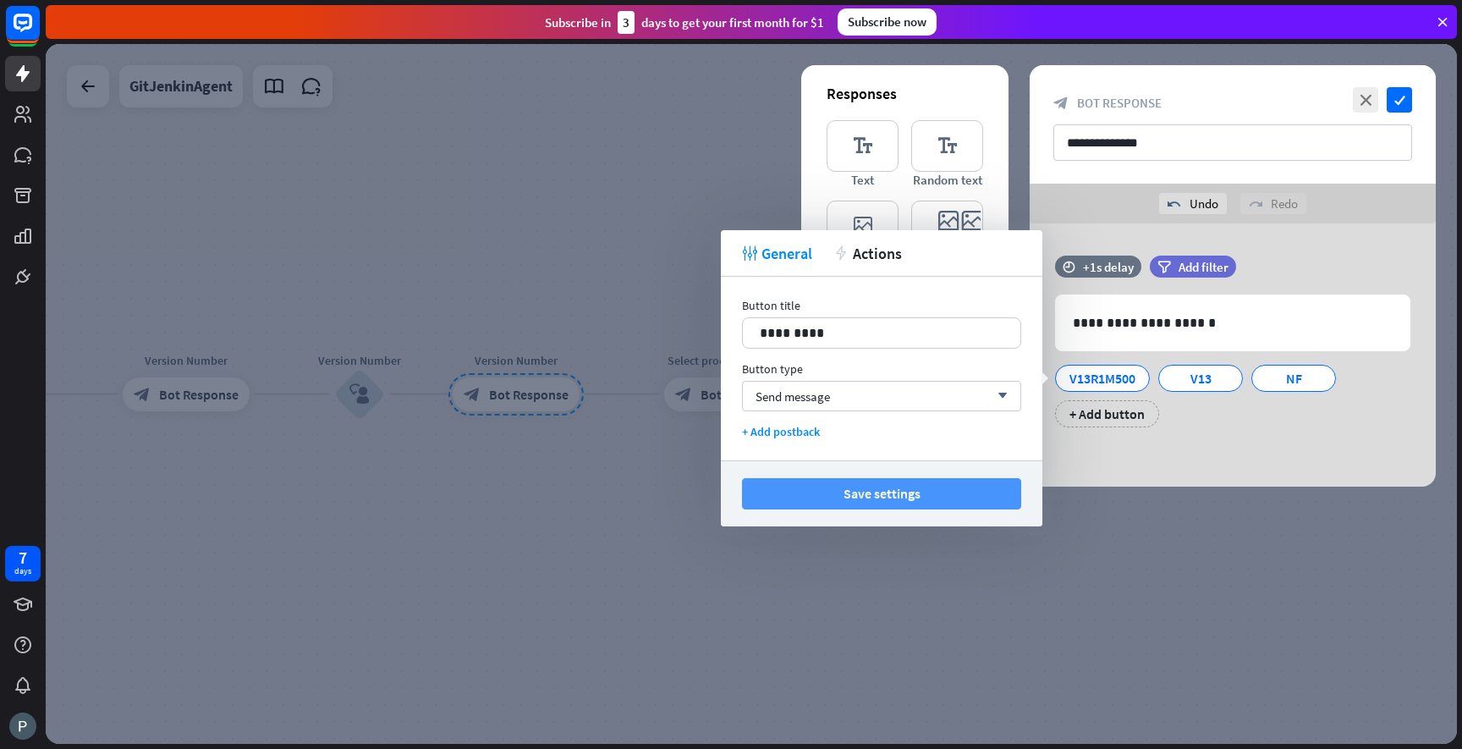
click at [866, 481] on button "Save settings" at bounding box center [881, 493] width 279 height 31
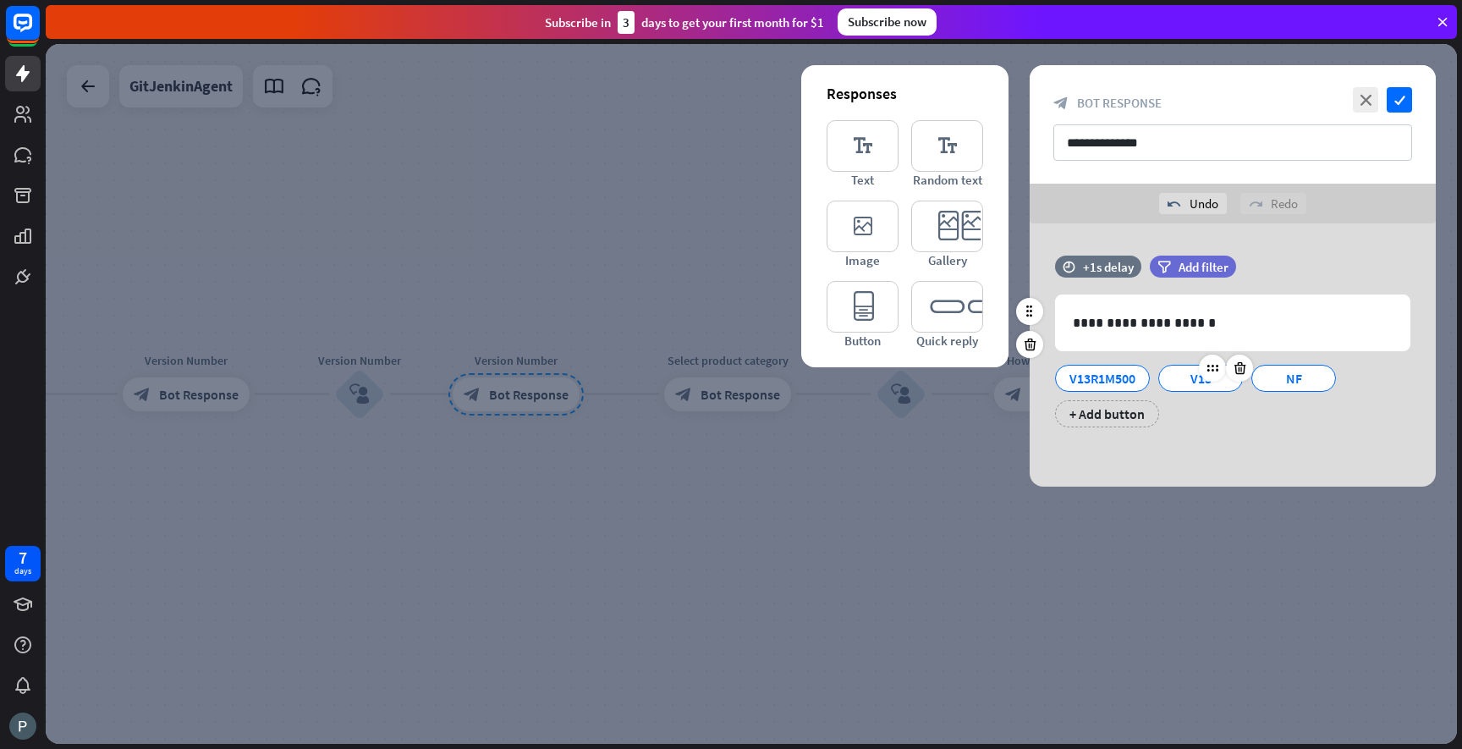
click at [1186, 373] on div "V13" at bounding box center [1201, 378] width 56 height 25
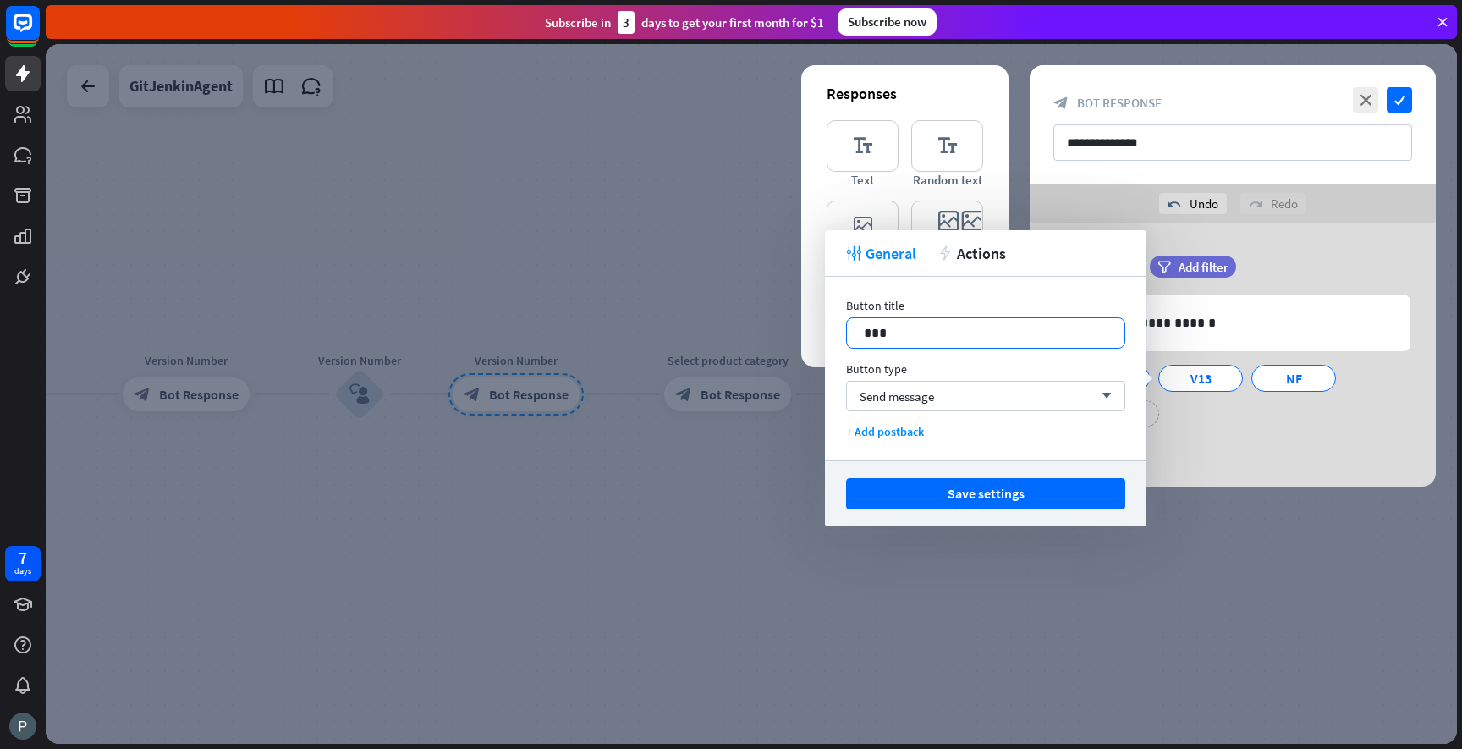
click at [878, 339] on p "***" at bounding box center [986, 332] width 244 height 21
paste div
click at [952, 476] on div "Save settings" at bounding box center [986, 493] width 322 height 66
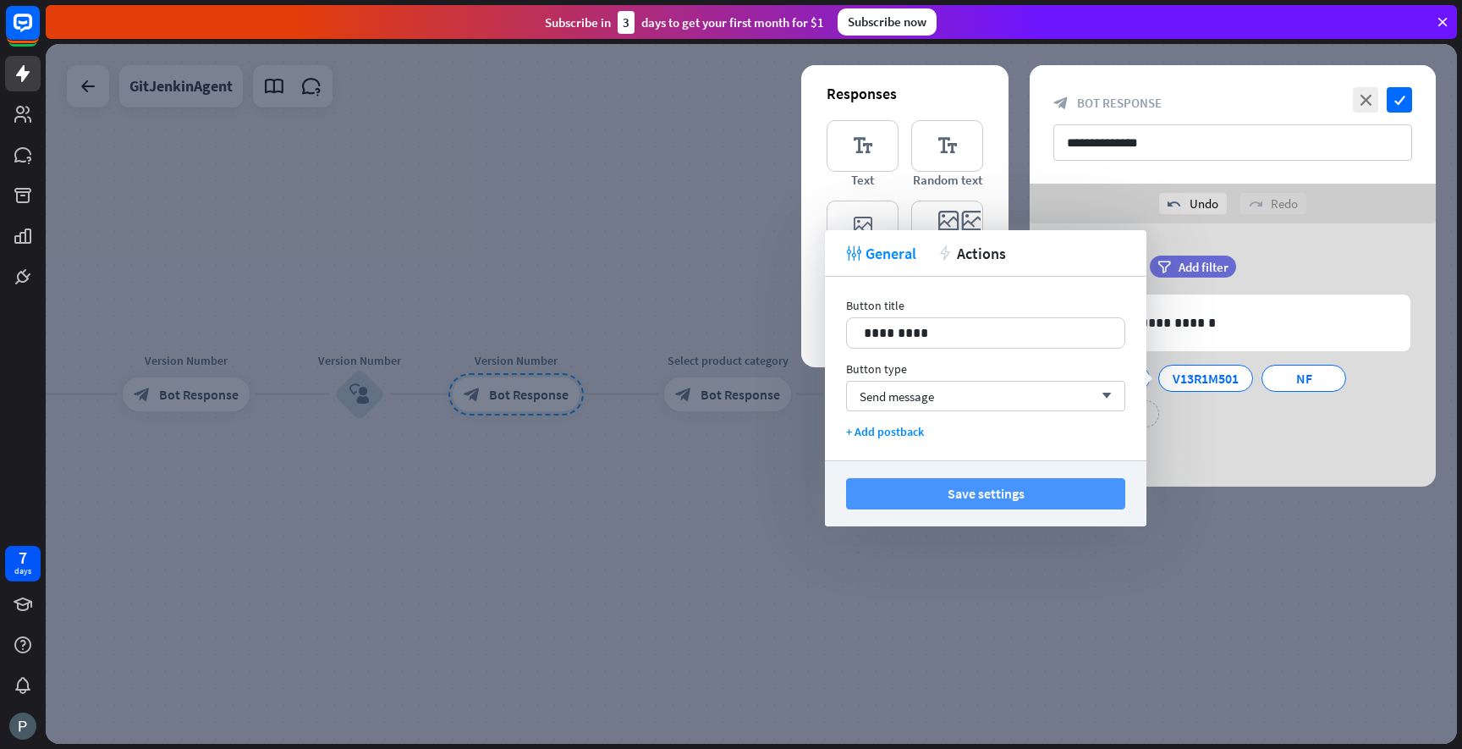
click at [952, 483] on button "Save settings" at bounding box center [985, 493] width 279 height 31
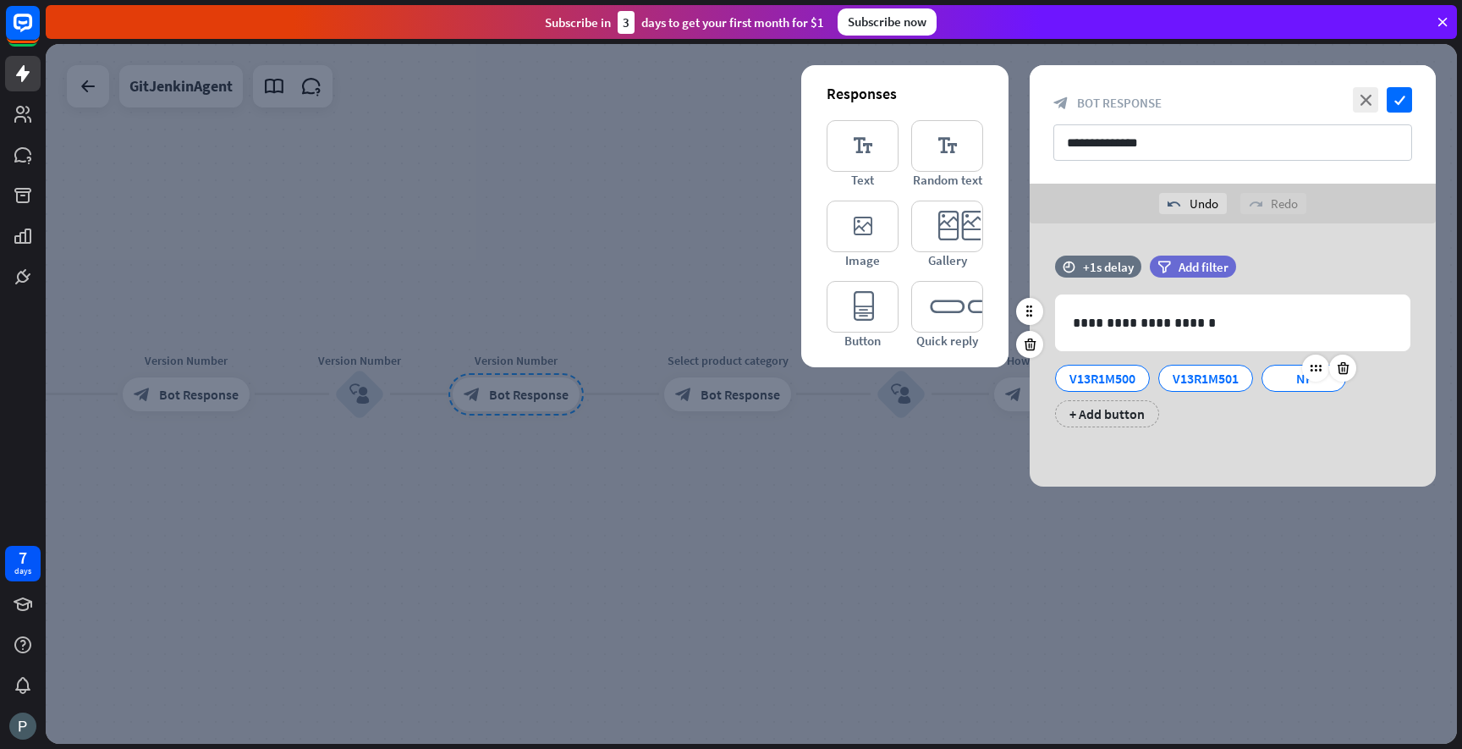
click at [1286, 374] on div "NF" at bounding box center [1304, 378] width 56 height 25
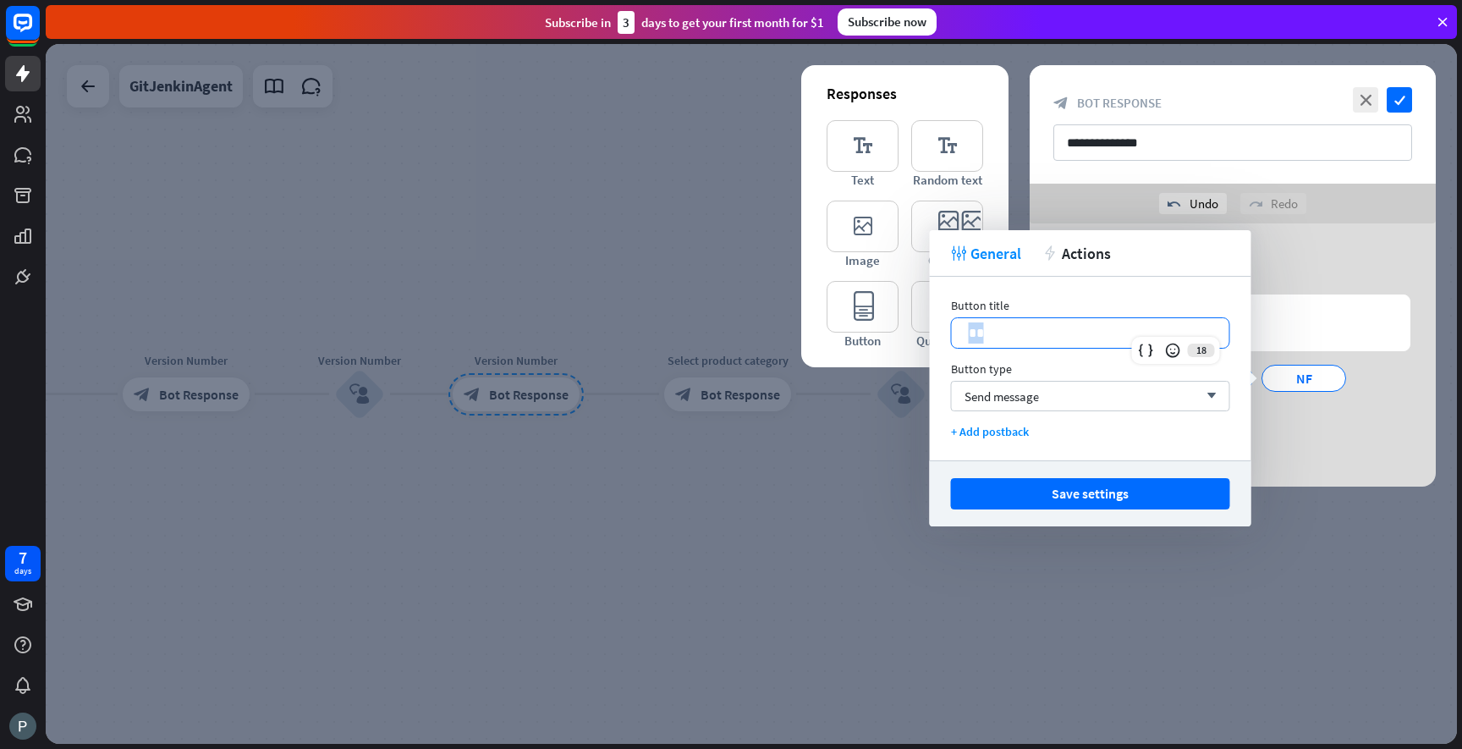
drag, startPoint x: 1043, startPoint y: 326, endPoint x: 948, endPoint y: 323, distance: 95.6
click at [948, 323] on div "Button title 18 ** Button type Send message arrow_down + Add postback" at bounding box center [1091, 369] width 322 height 184
paste div
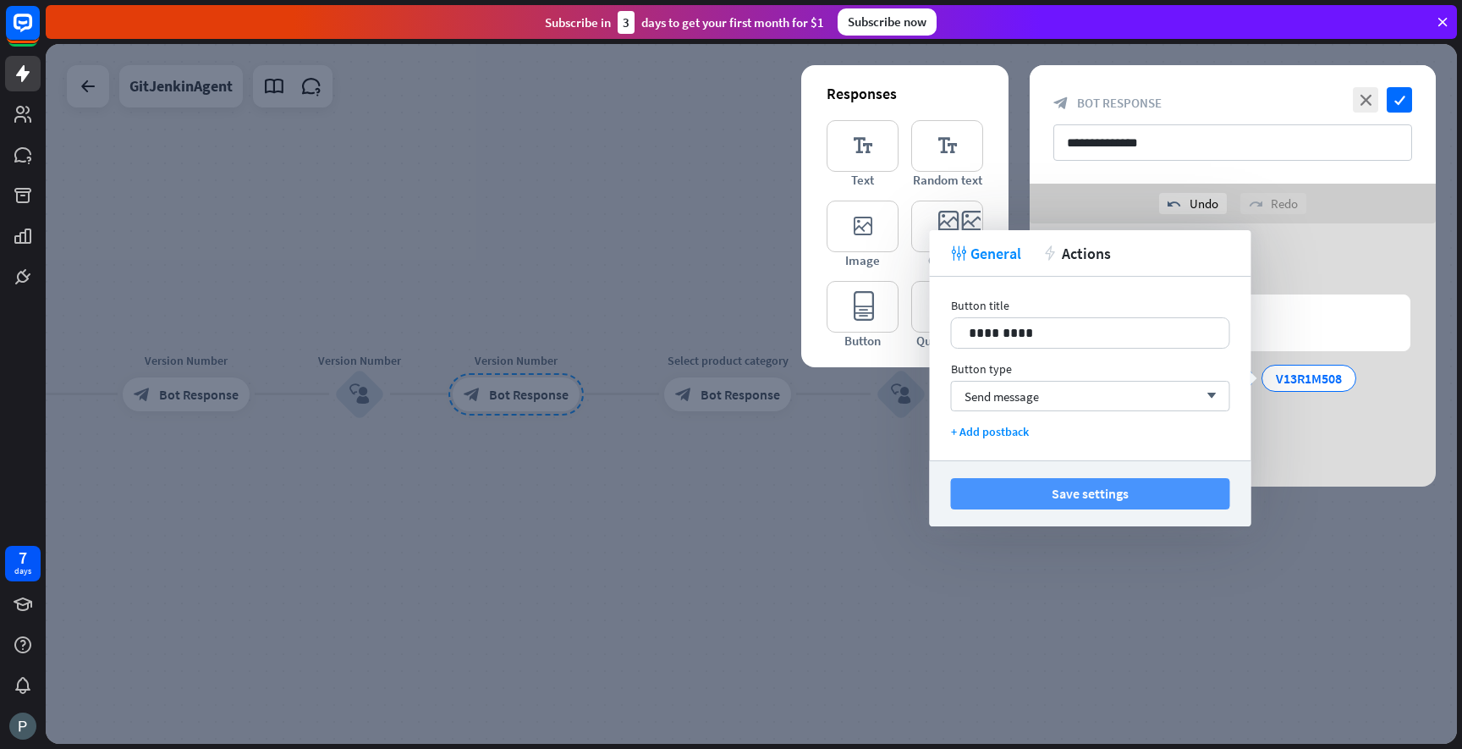
click at [1048, 487] on button "Save settings" at bounding box center [1090, 493] width 279 height 31
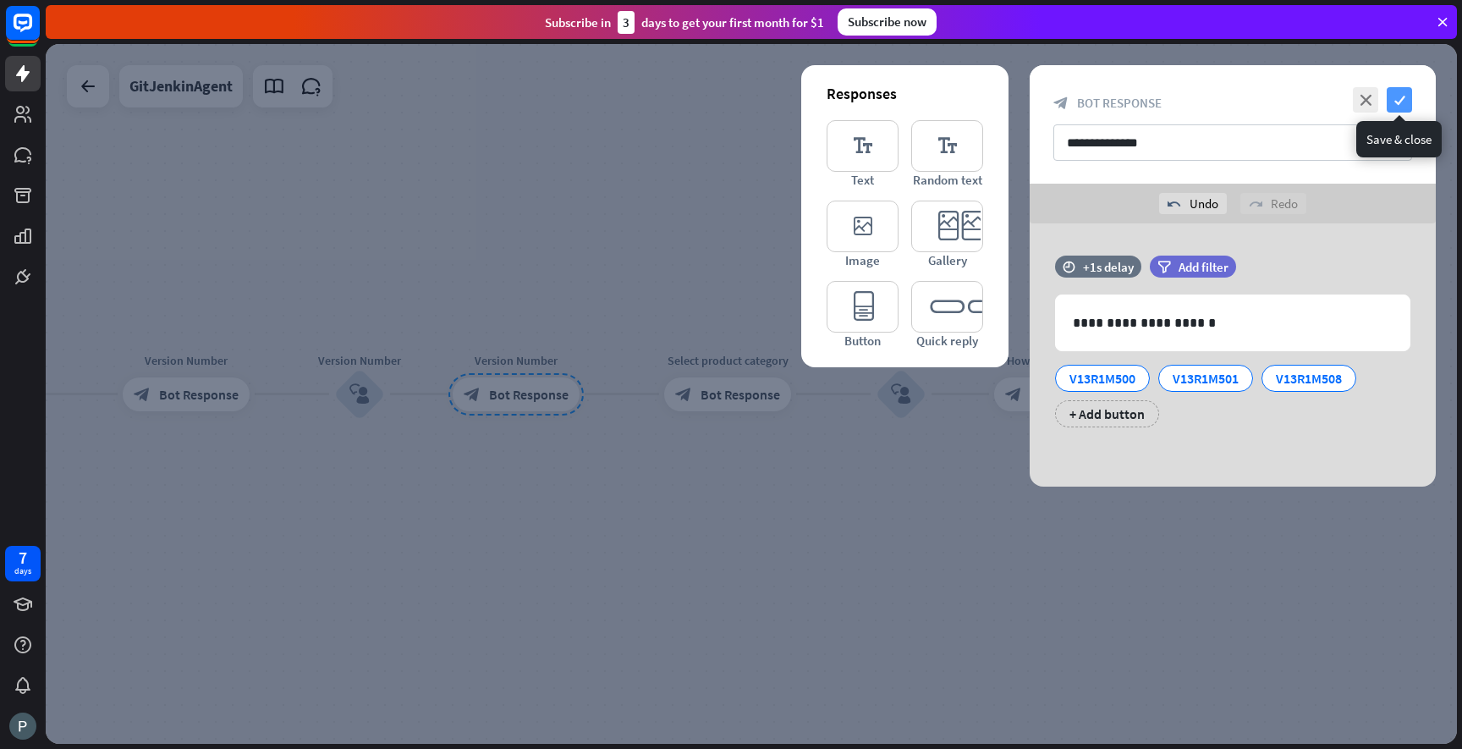
click at [1405, 98] on icon "check" at bounding box center [1399, 99] width 25 height 25
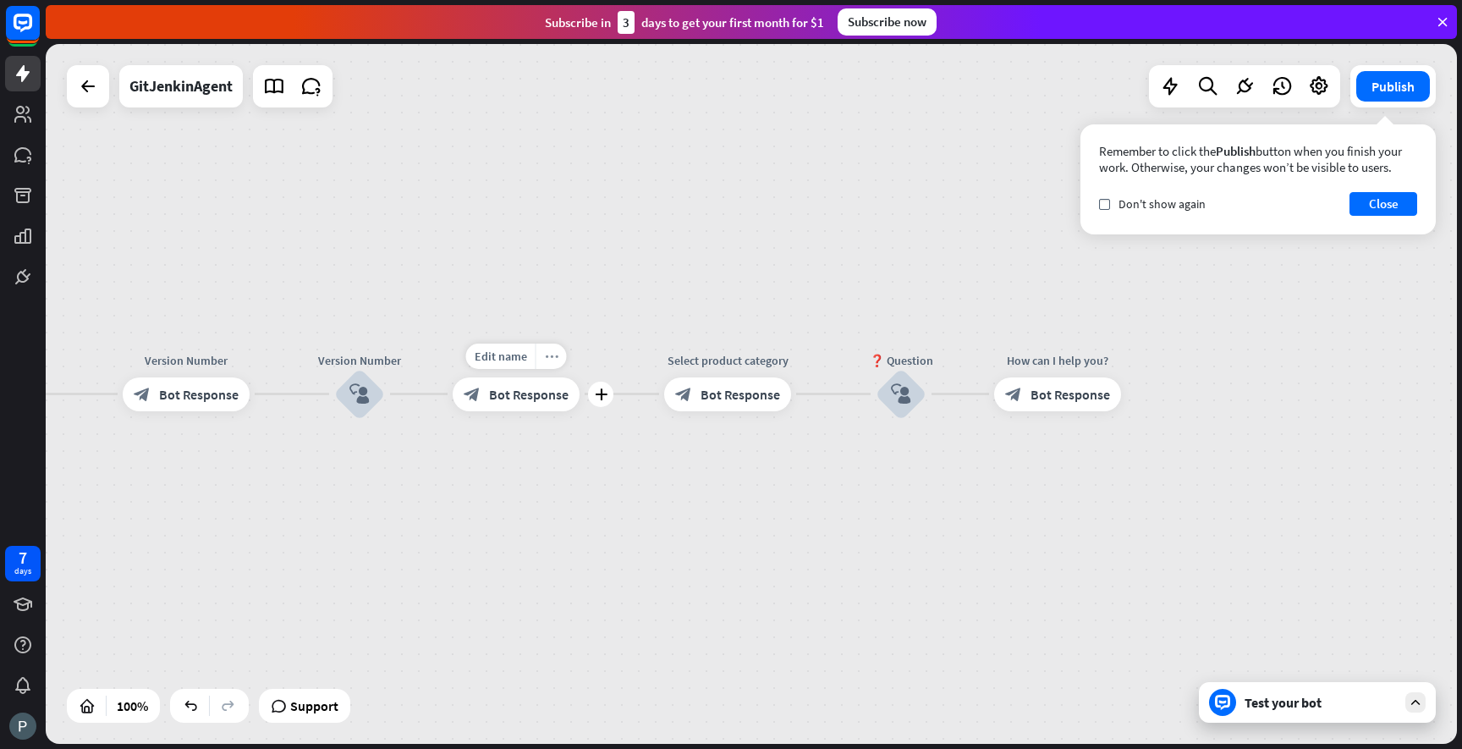
click at [554, 363] on div "more_horiz" at bounding box center [551, 356] width 31 height 25
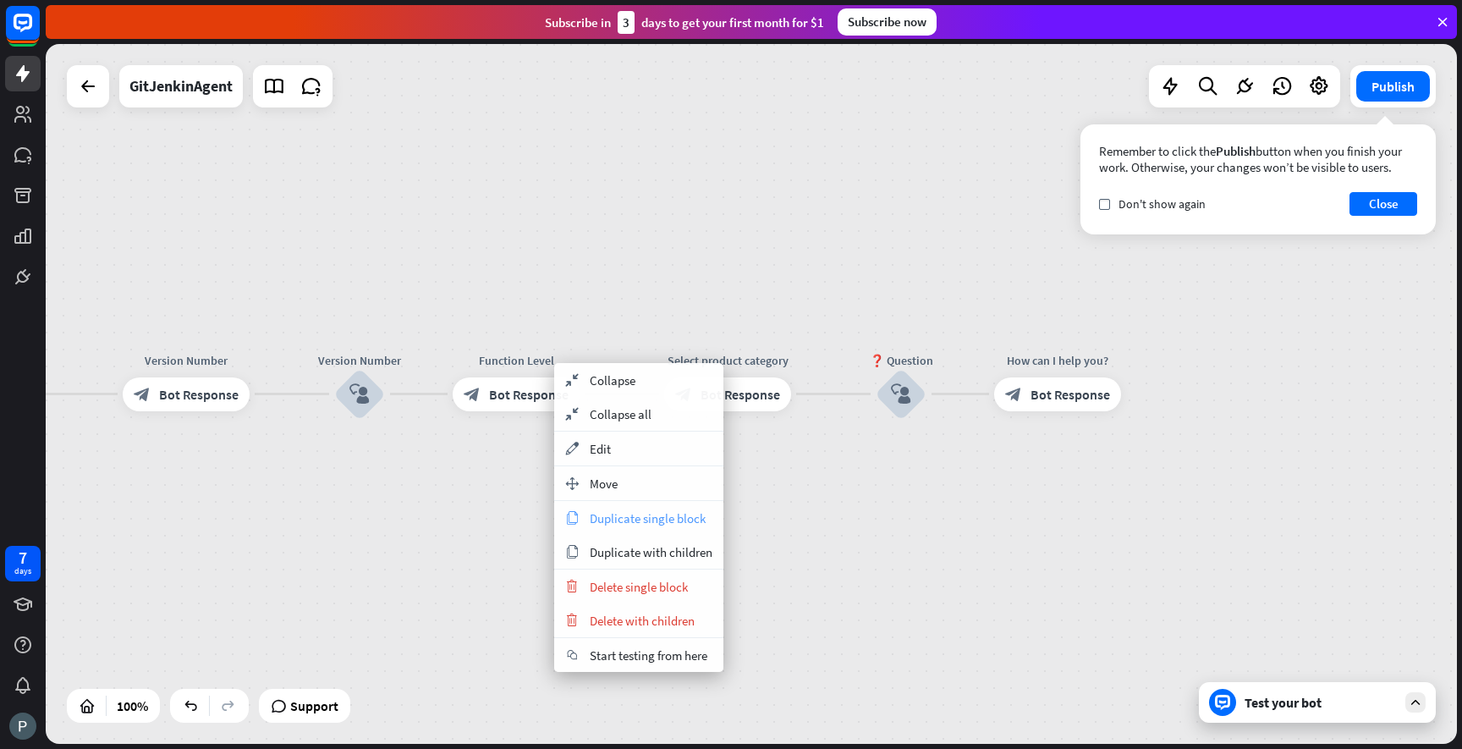
click at [630, 527] on div "copy Duplicate single block" at bounding box center [638, 518] width 169 height 34
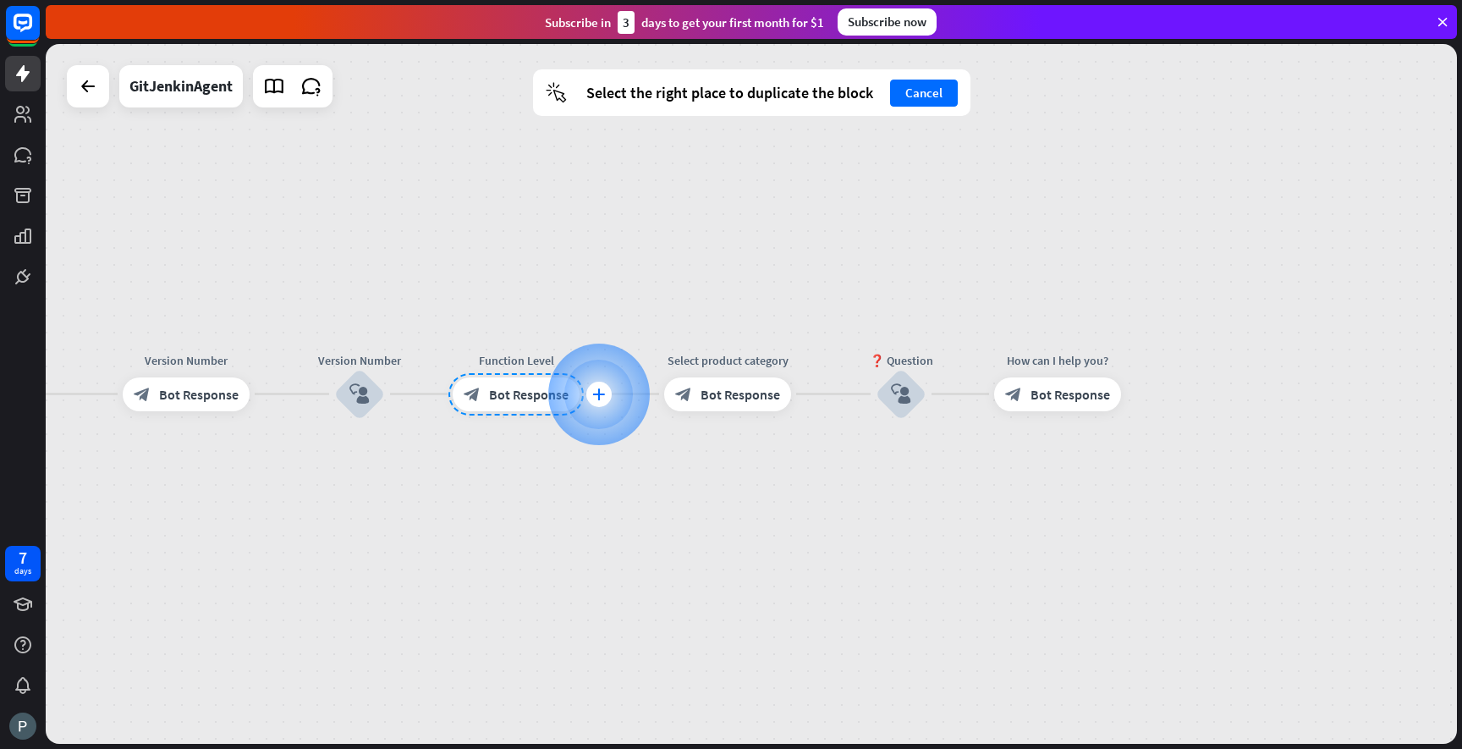
click at [596, 398] on icon "plus" at bounding box center [598, 394] width 13 height 12
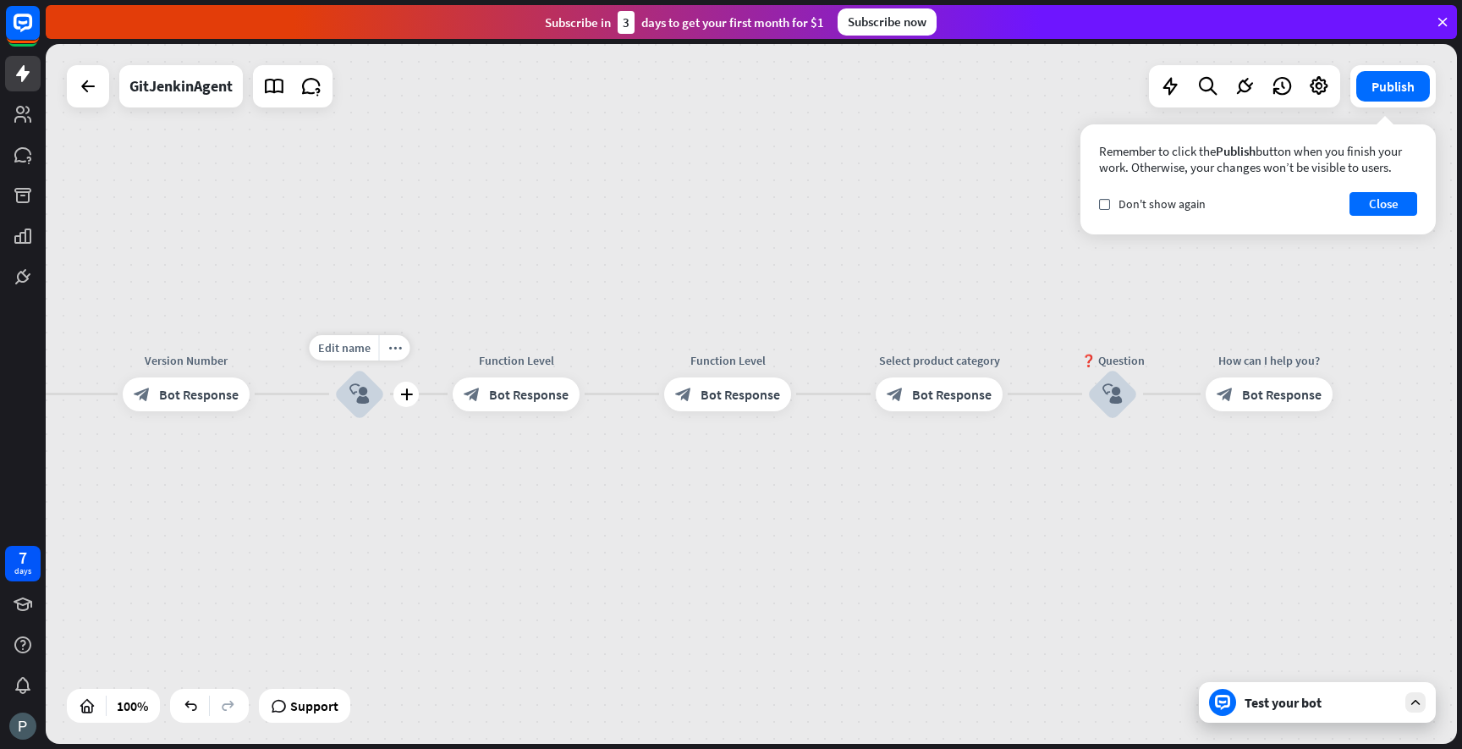
click at [362, 391] on icon "block_user_input" at bounding box center [359, 394] width 20 height 20
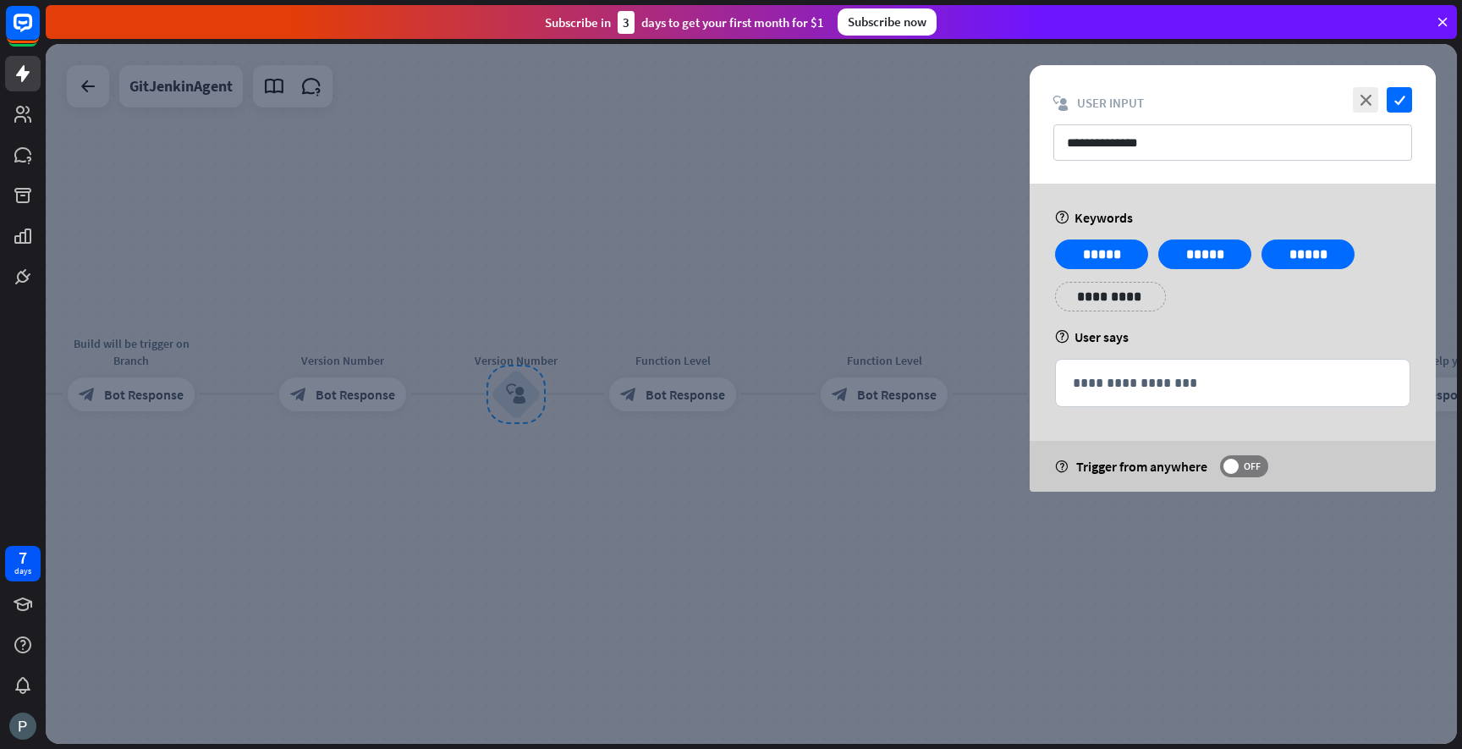
click at [556, 465] on div at bounding box center [751, 394] width 1411 height 700
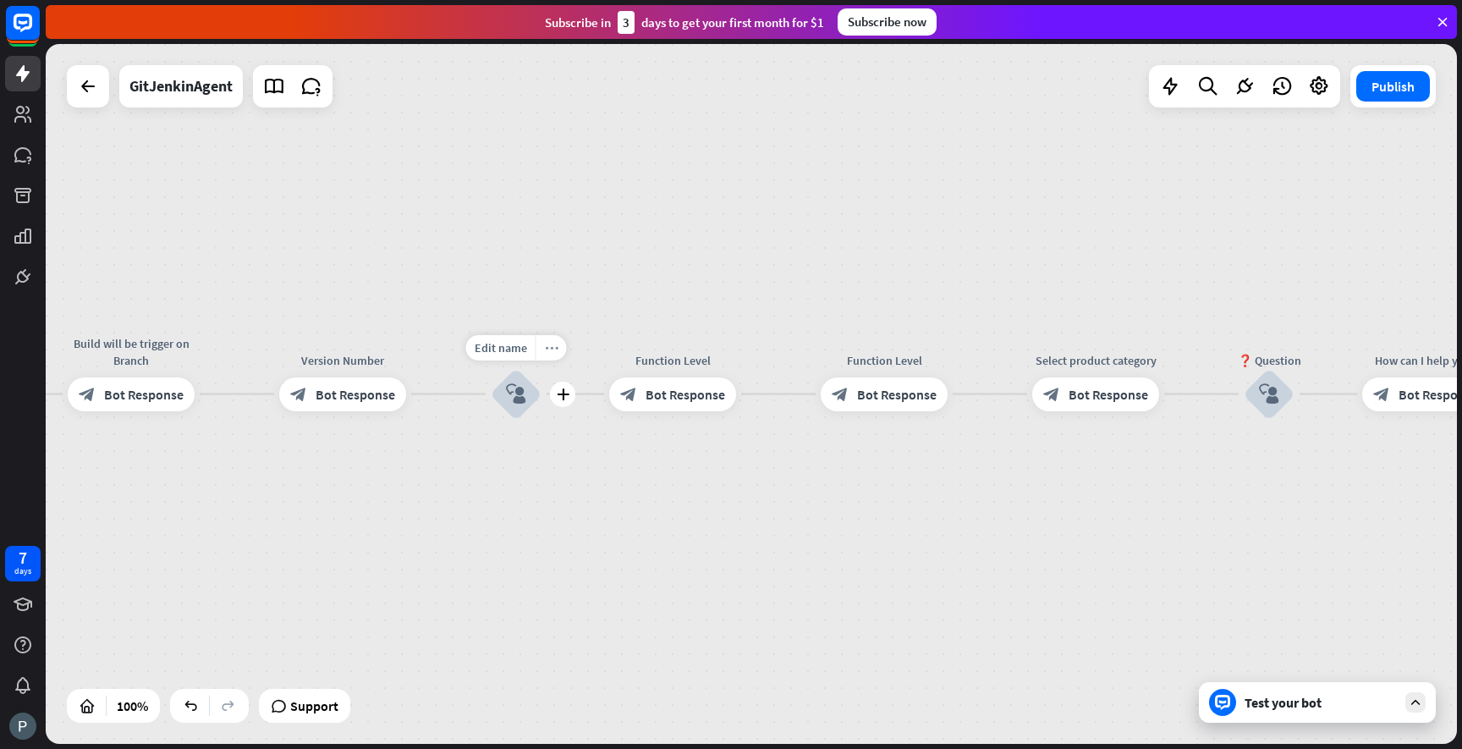
click at [552, 355] on div "more_horiz" at bounding box center [551, 347] width 31 height 25
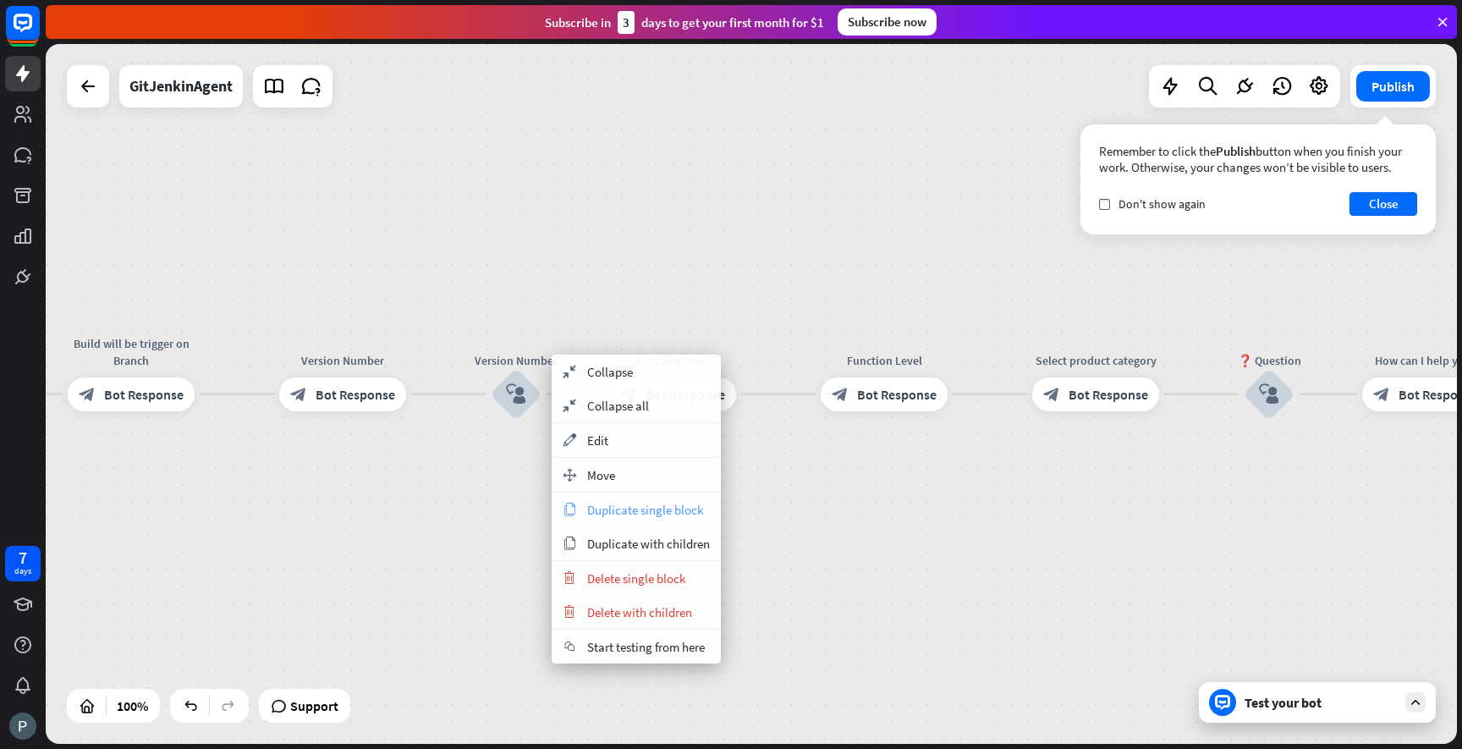
click at [620, 509] on span "Duplicate single block" at bounding box center [645, 510] width 116 height 16
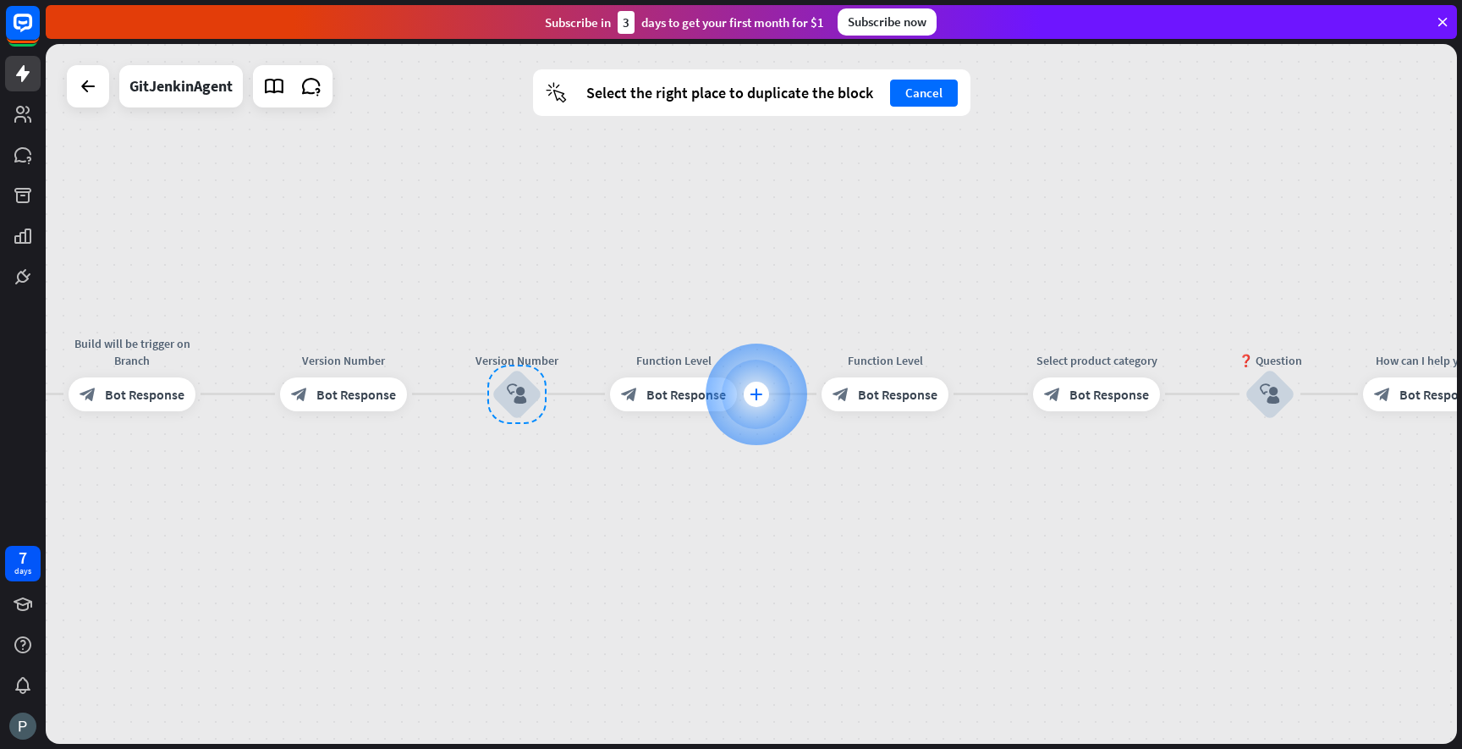
click at [751, 399] on icon "plus" at bounding box center [756, 394] width 13 height 12
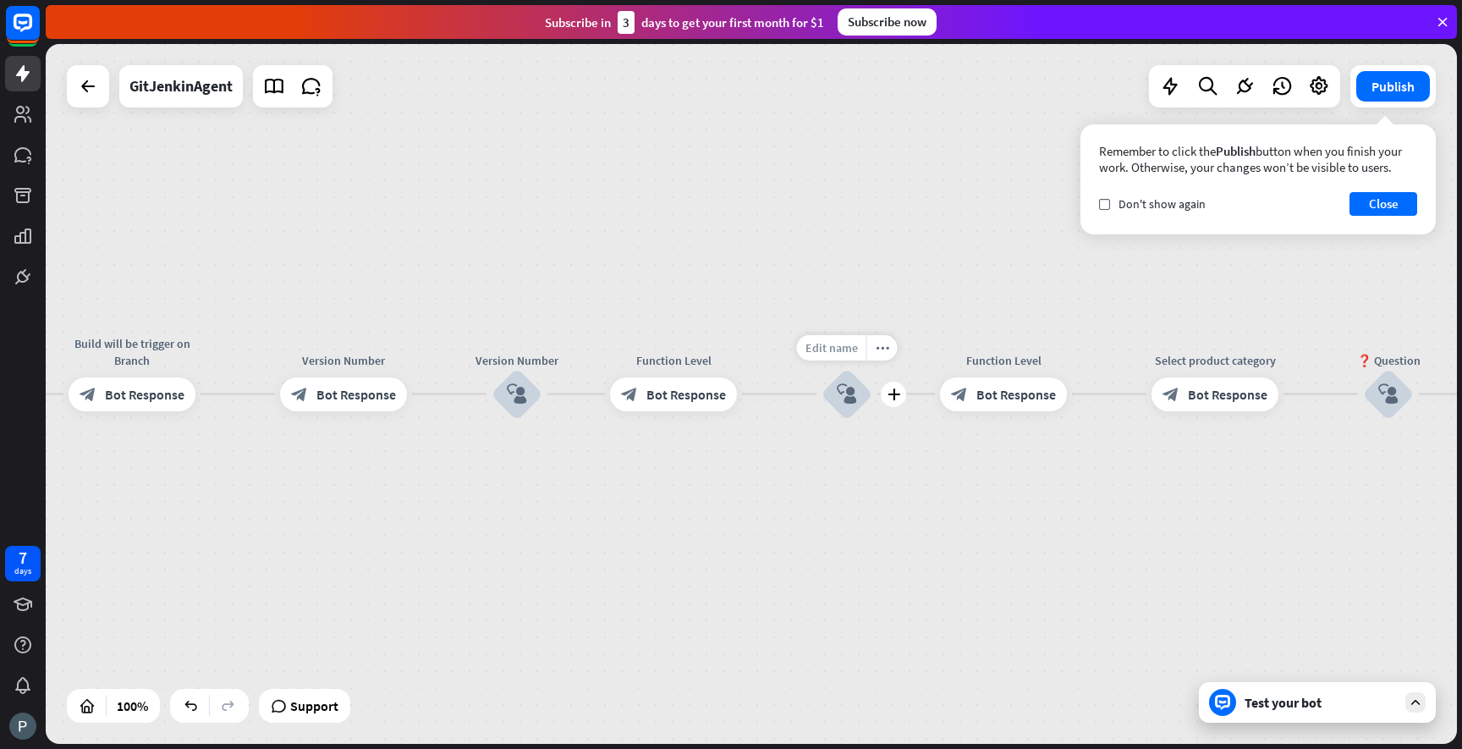
click at [838, 353] on span "Edit name" at bounding box center [831, 347] width 52 height 15
drag, startPoint x: 889, startPoint y: 350, endPoint x: 797, endPoint y: 348, distance: 92.3
click at [797, 348] on input "**********" at bounding box center [847, 349] width 118 height 24
type input "**********"
click at [820, 441] on div "**********" at bounding box center [751, 394] width 1411 height 700
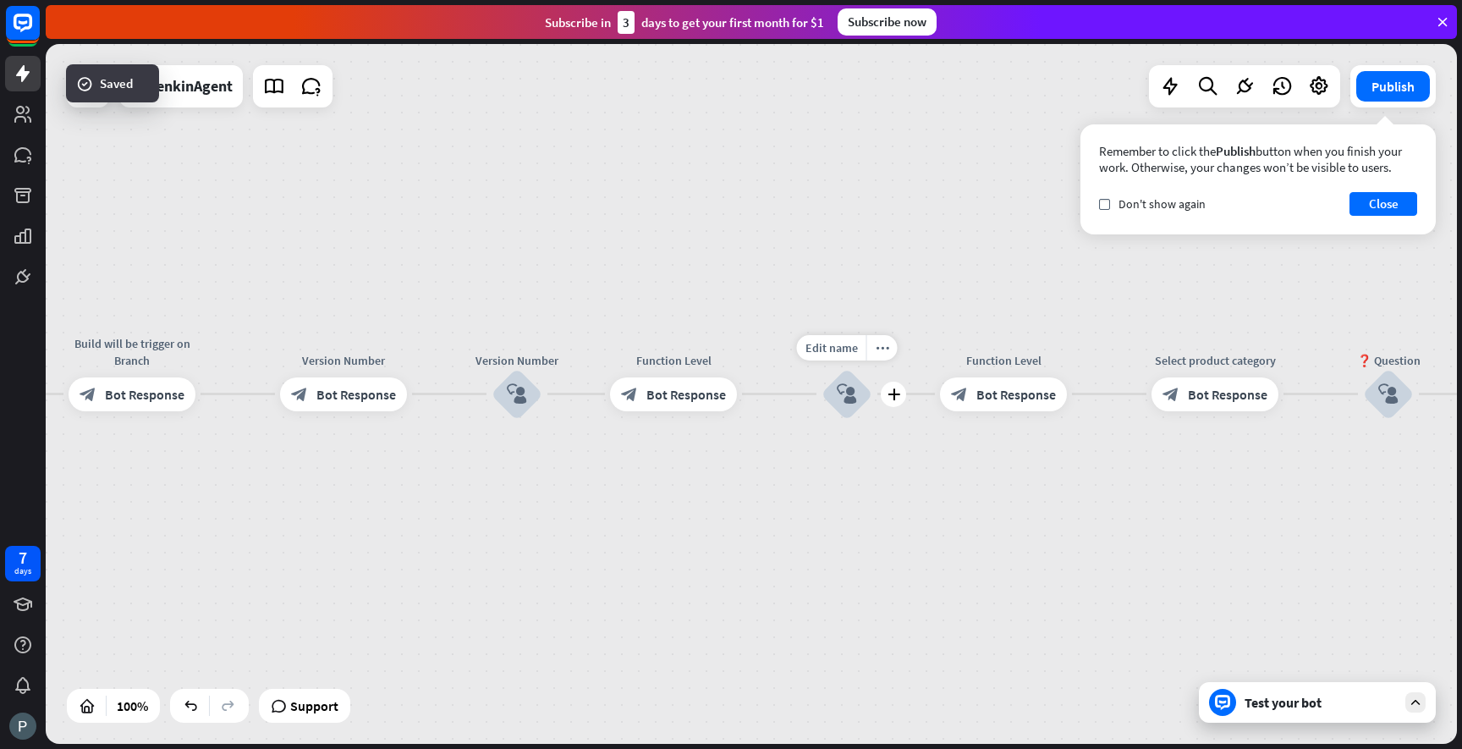
click at [849, 389] on icon "block_user_input" at bounding box center [847, 394] width 20 height 20
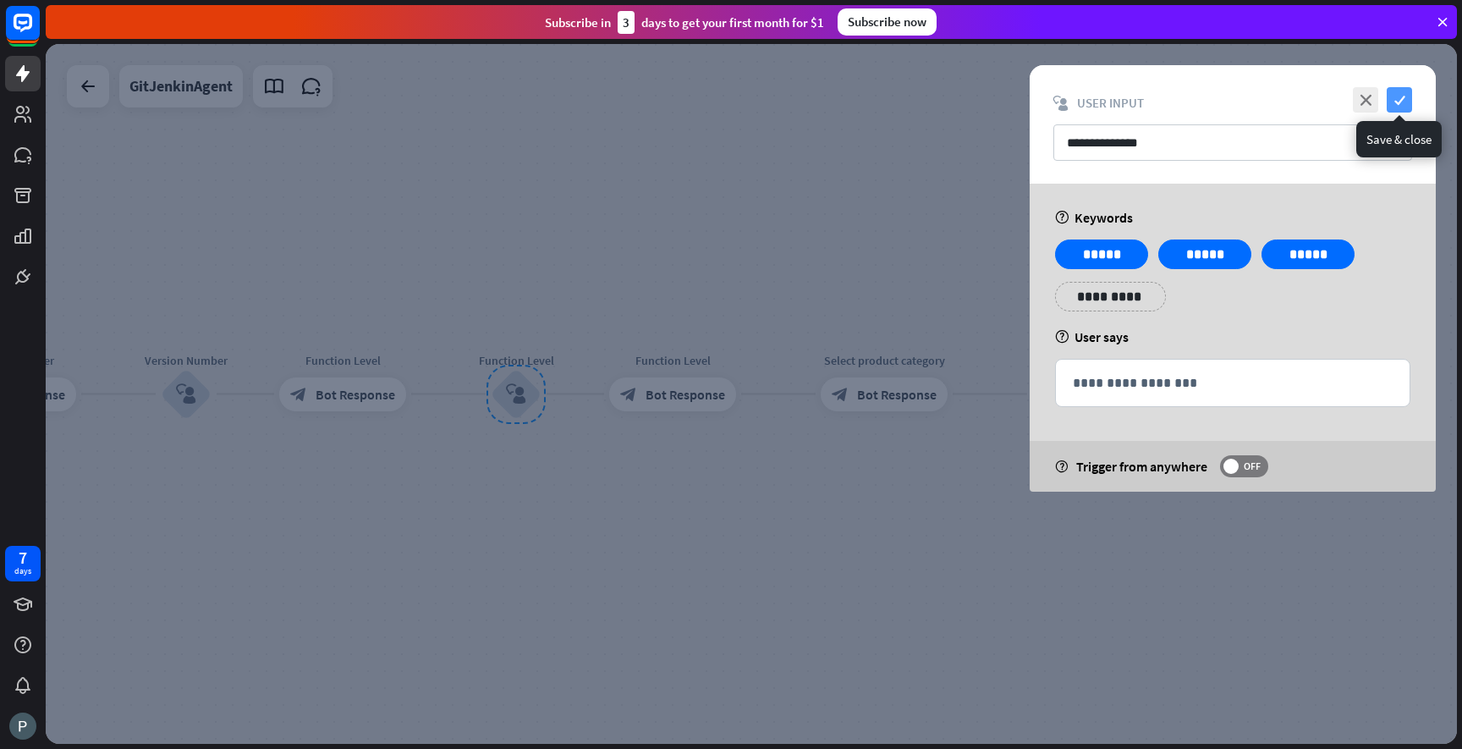
click at [1404, 96] on icon "check" at bounding box center [1399, 99] width 25 height 25
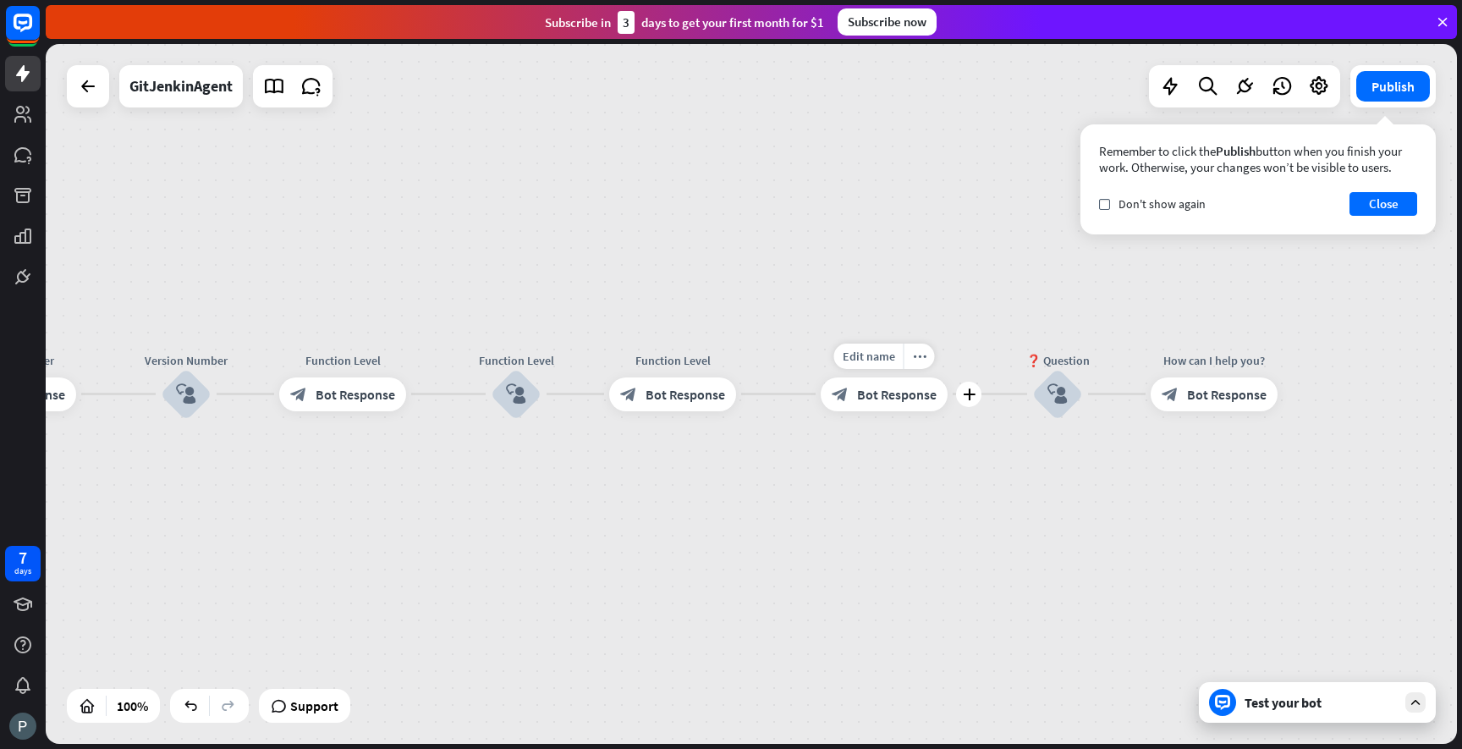
click at [874, 394] on span "Bot Response" at bounding box center [897, 394] width 80 height 17
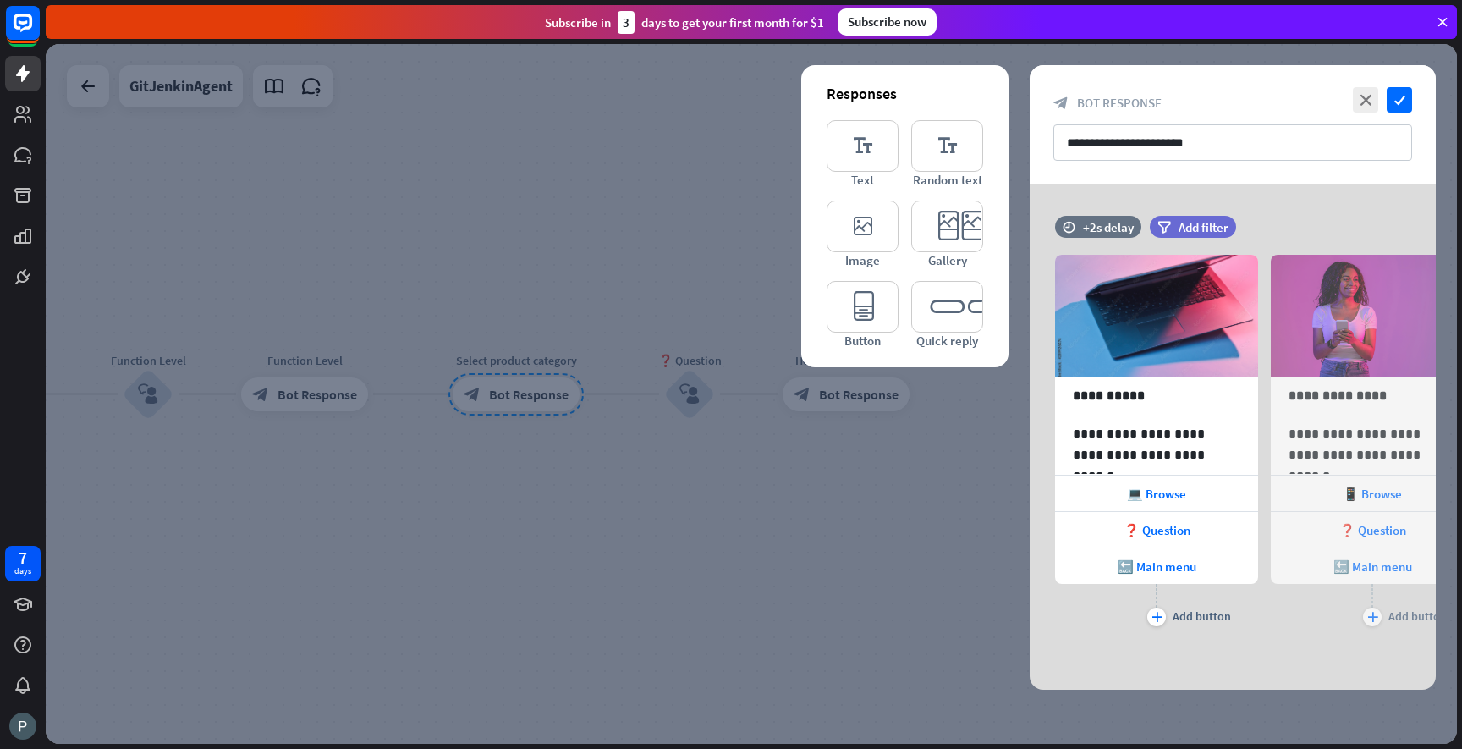
click at [660, 526] on div at bounding box center [751, 394] width 1411 height 700
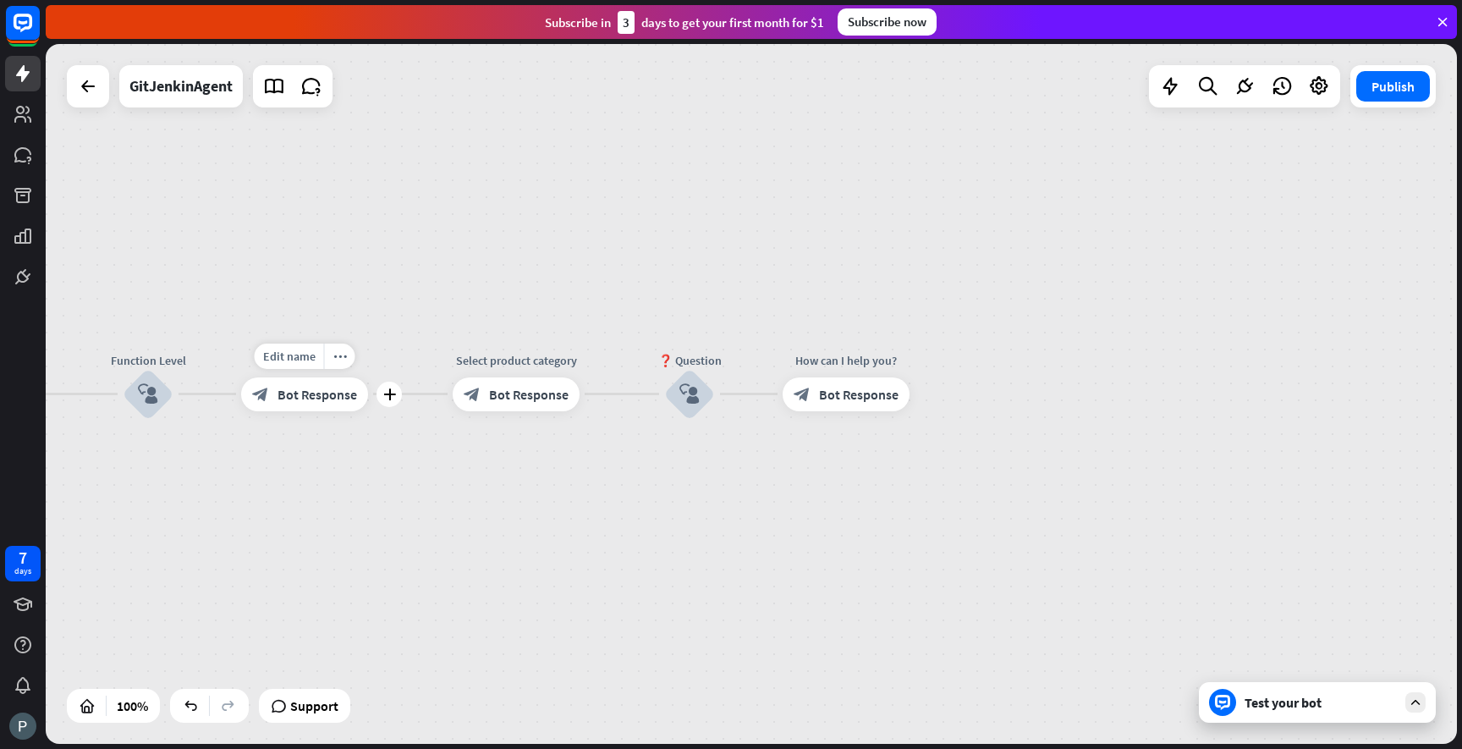
click at [327, 403] on div "block_bot_response Bot Response" at bounding box center [304, 394] width 127 height 34
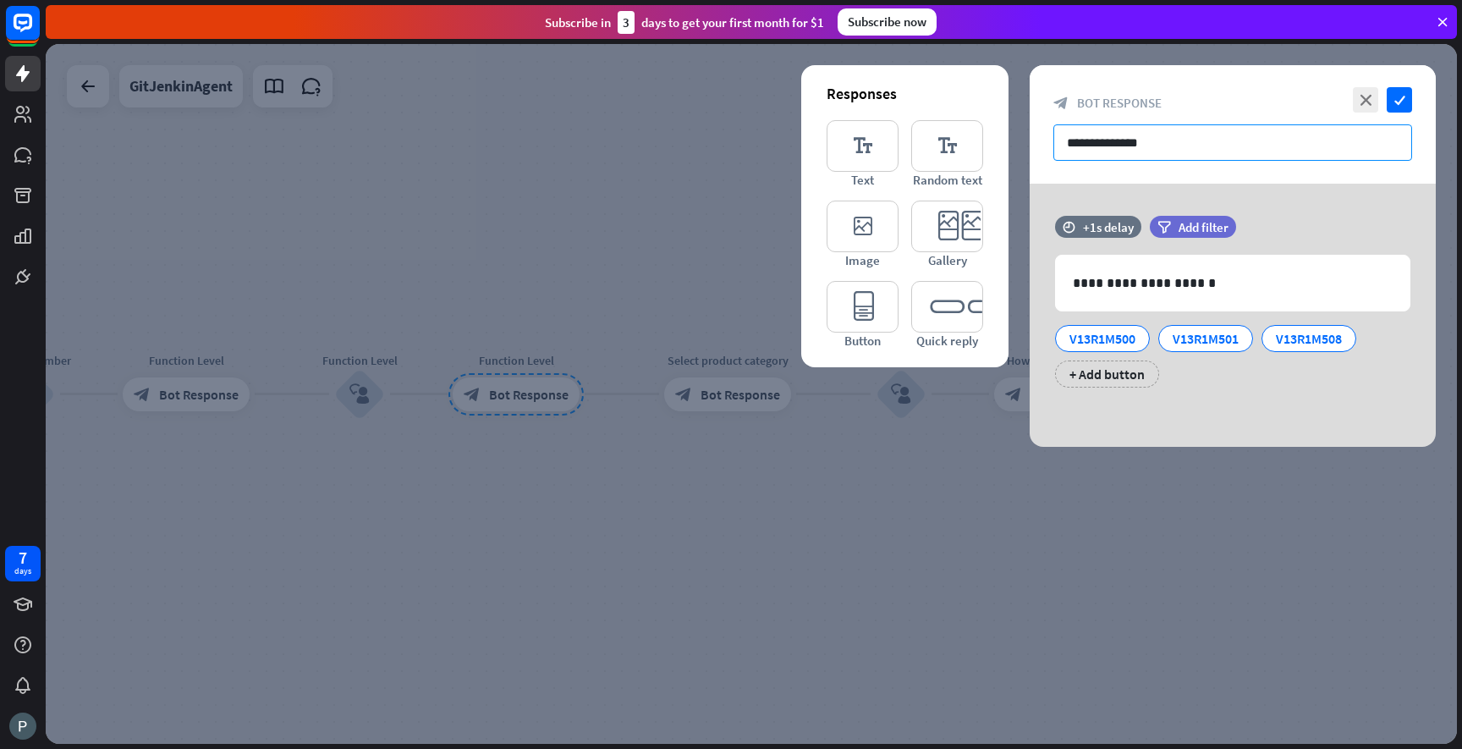
click at [1111, 145] on input "**********" at bounding box center [1232, 142] width 359 height 36
drag, startPoint x: 1112, startPoint y: 144, endPoint x: 1052, endPoint y: 137, distance: 60.5
click at [1051, 137] on div "**********" at bounding box center [1233, 124] width 406 height 118
paste input "****"
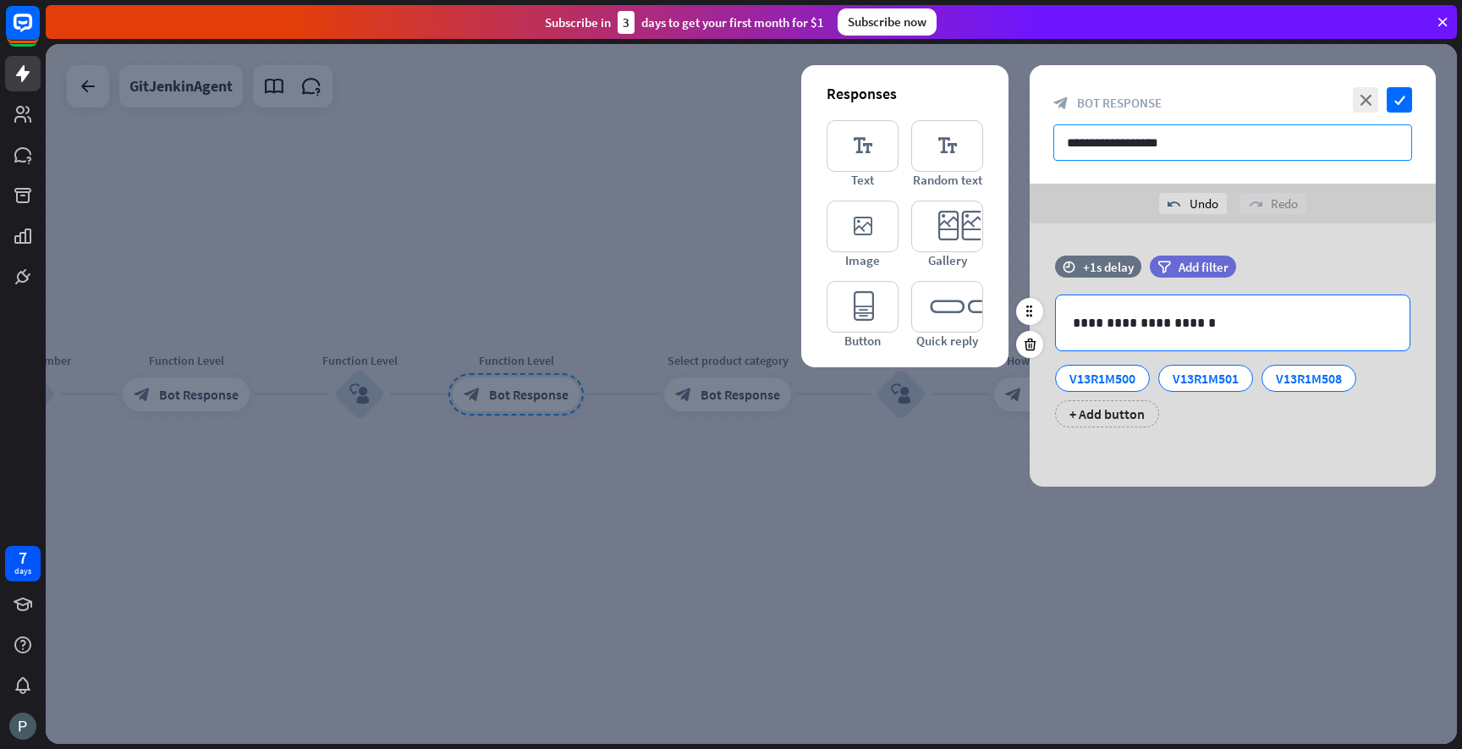
type input "**********"
drag, startPoint x: 1111, startPoint y: 326, endPoint x: 1204, endPoint y: 322, distance: 93.2
click at [1204, 322] on p "**********" at bounding box center [1233, 322] width 320 height 21
paste div
click at [1152, 324] on p "**********" at bounding box center [1233, 322] width 320 height 21
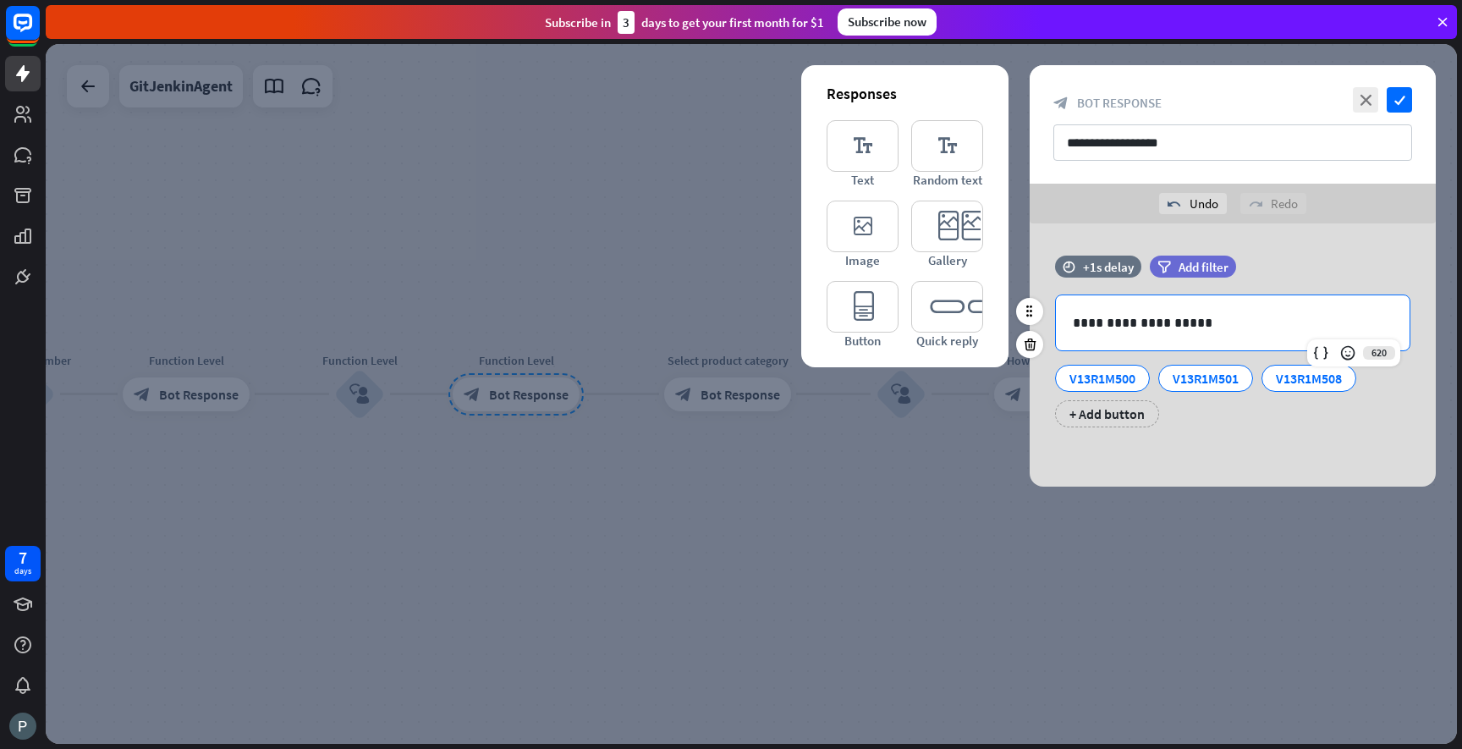
click at [1240, 326] on p "**********" at bounding box center [1233, 322] width 320 height 21
click at [1404, 101] on icon "check" at bounding box center [1399, 99] width 25 height 25
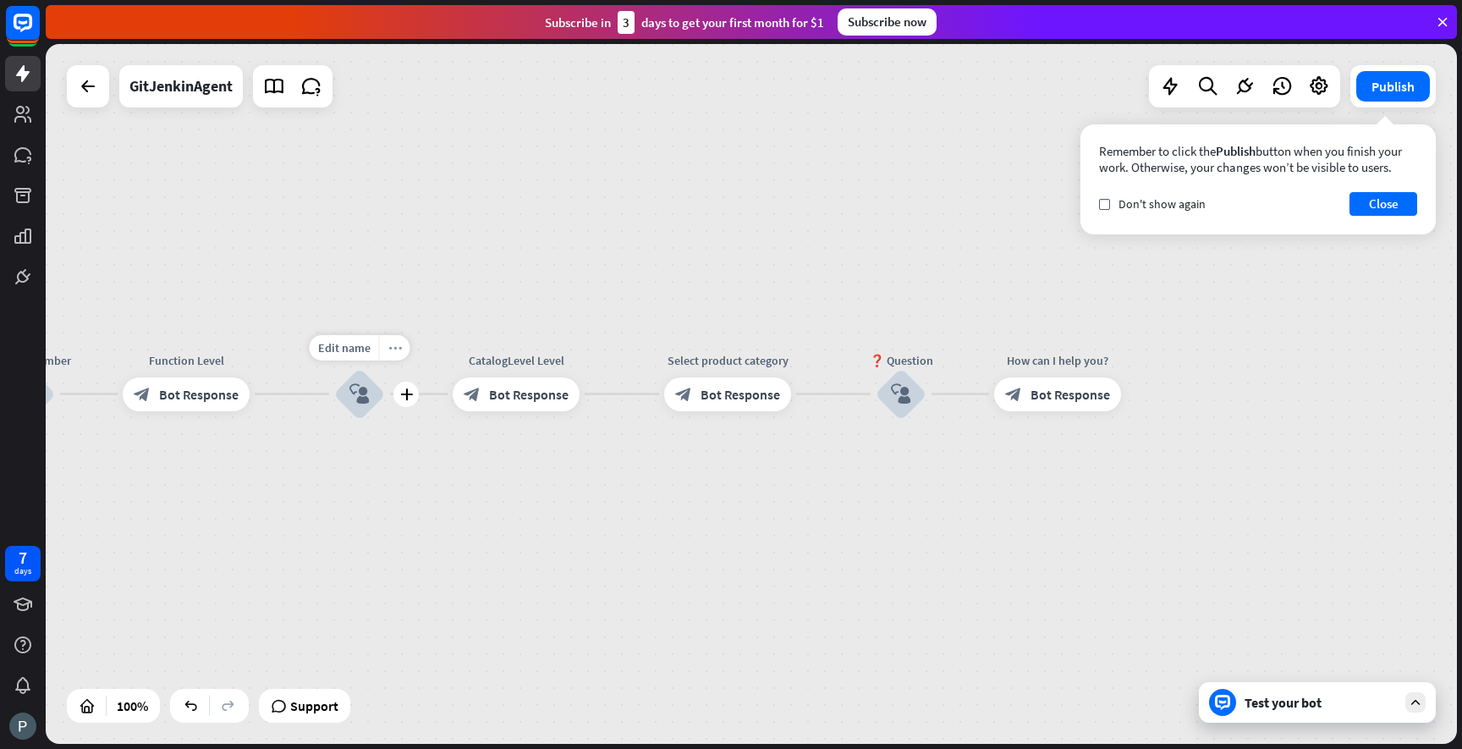
click at [390, 358] on div "more_horiz" at bounding box center [394, 347] width 31 height 25
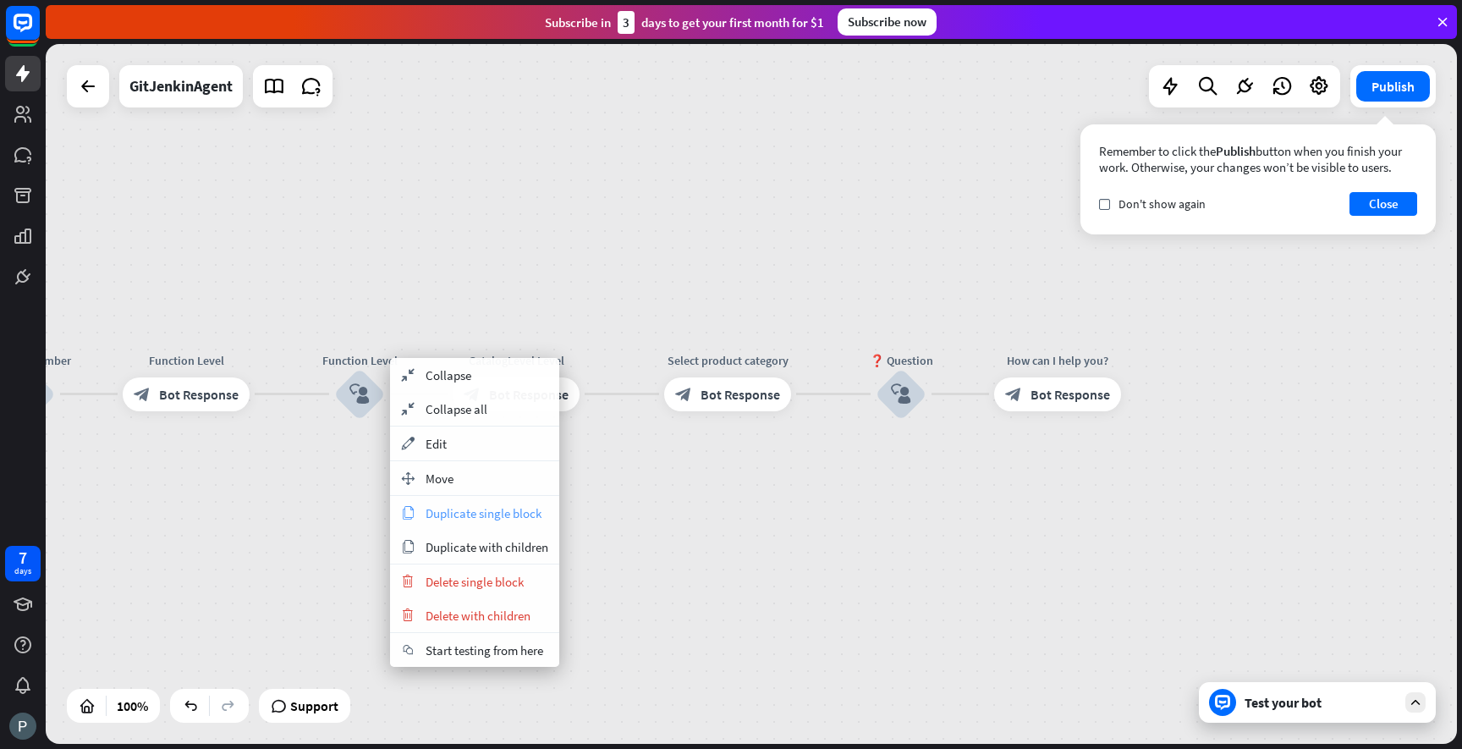
click at [461, 516] on span "Duplicate single block" at bounding box center [484, 513] width 116 height 16
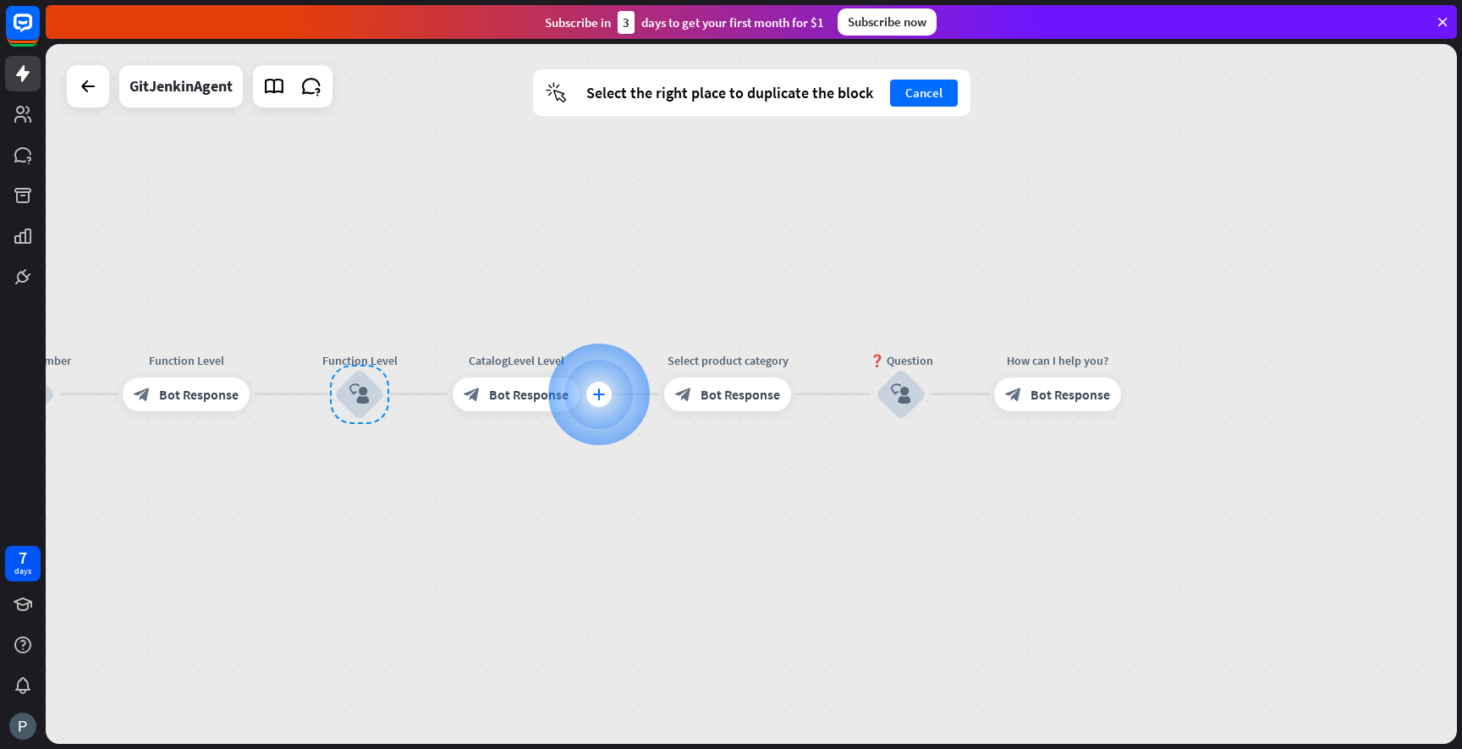
click at [596, 402] on div "plus" at bounding box center [598, 394] width 25 height 25
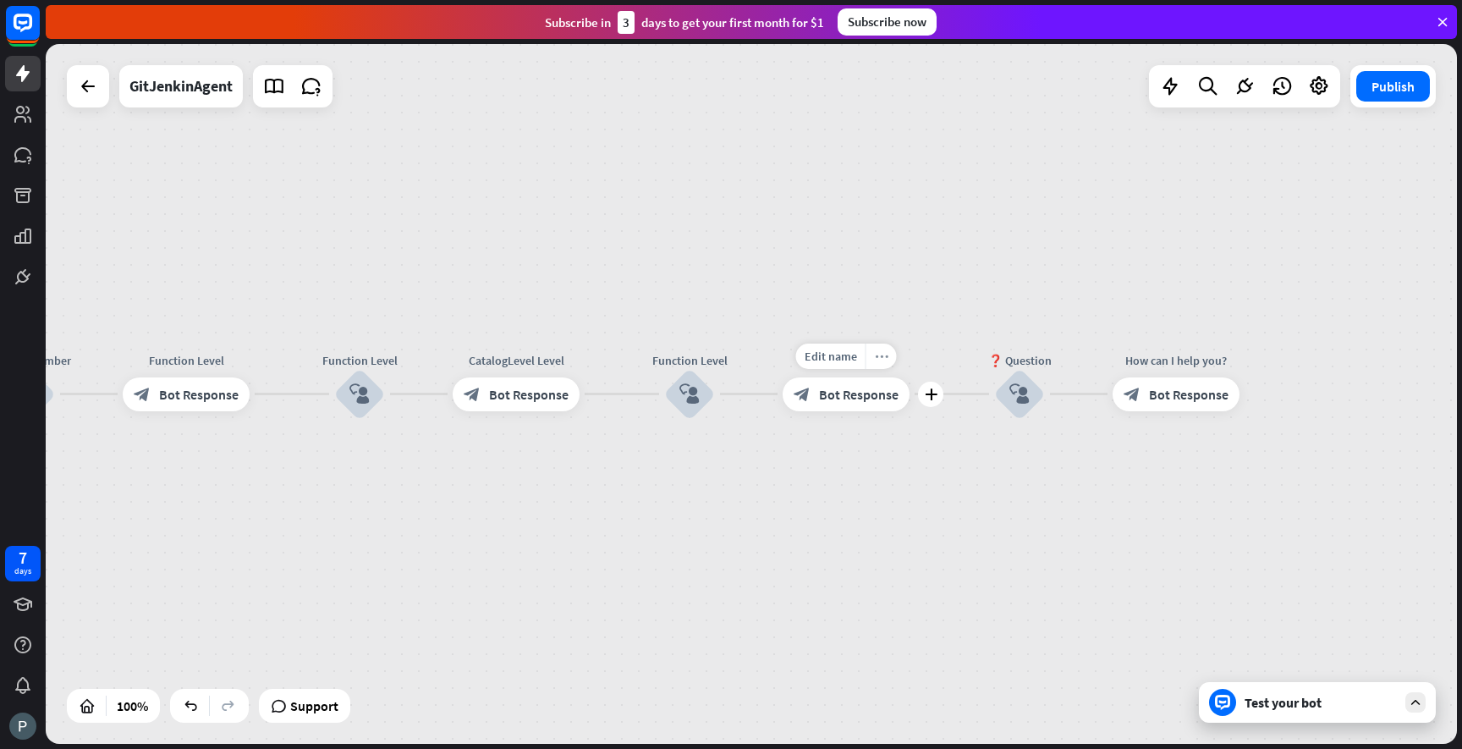
click at [884, 358] on icon "more_horiz" at bounding box center [882, 355] width 14 height 13
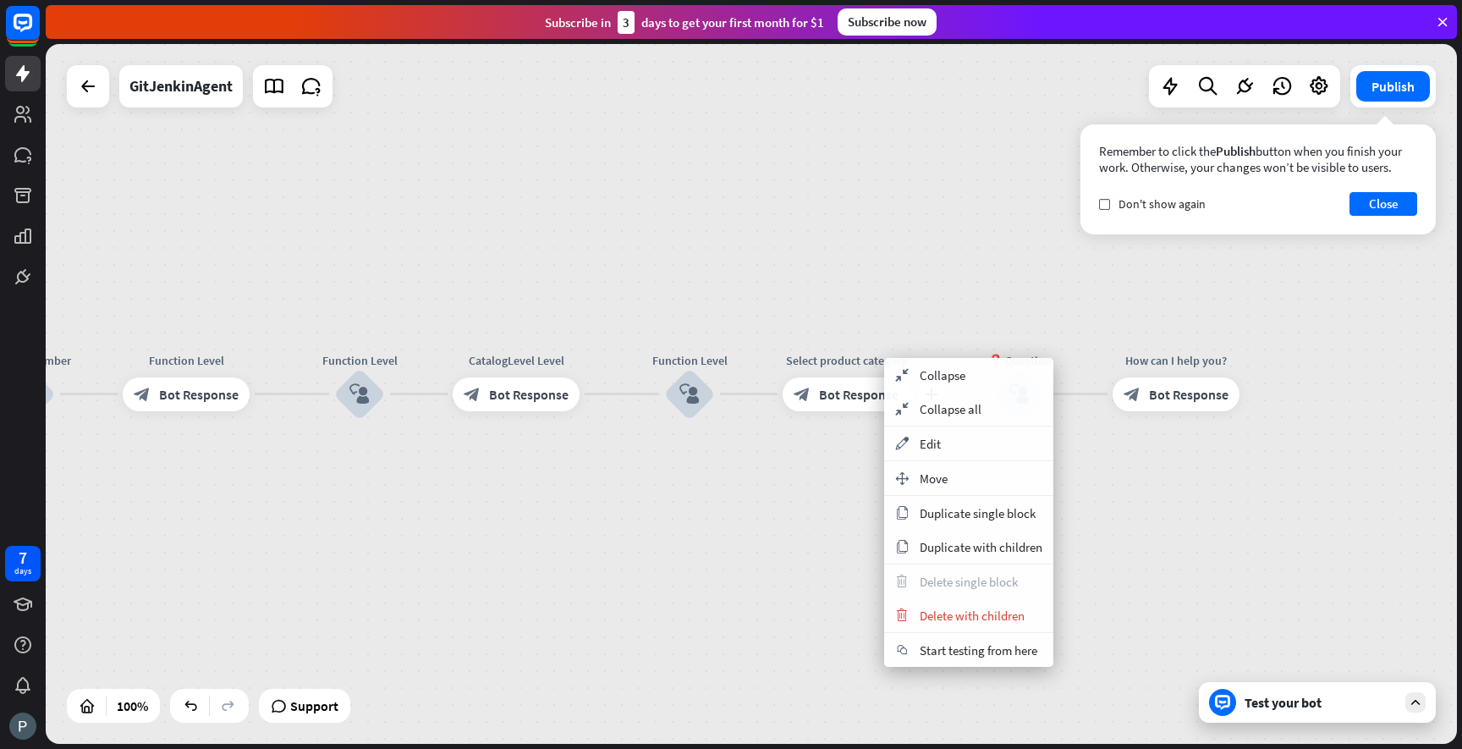
click at [838, 411] on div "plus Select product category block_bot_response Bot Response" at bounding box center [846, 394] width 127 height 34
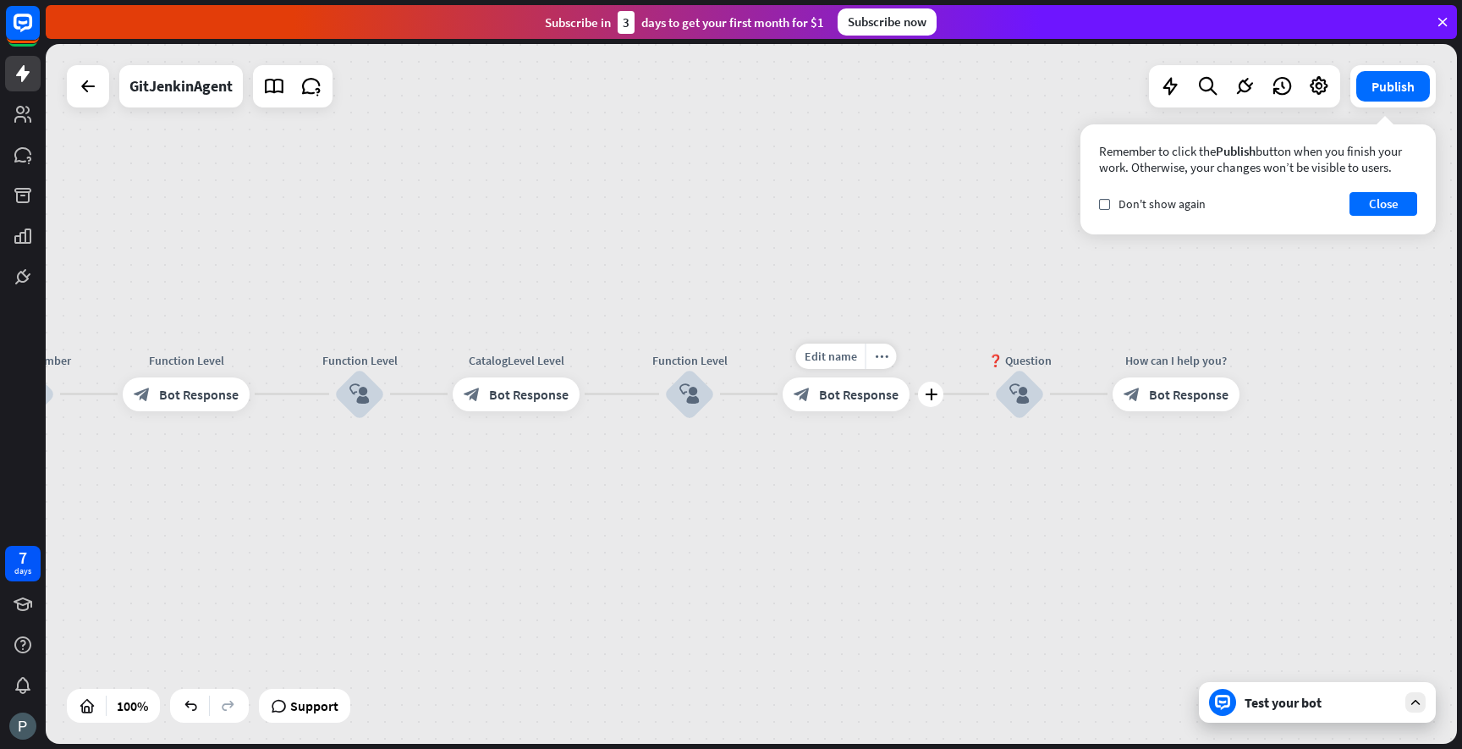
click at [842, 399] on span "Bot Response" at bounding box center [859, 394] width 80 height 17
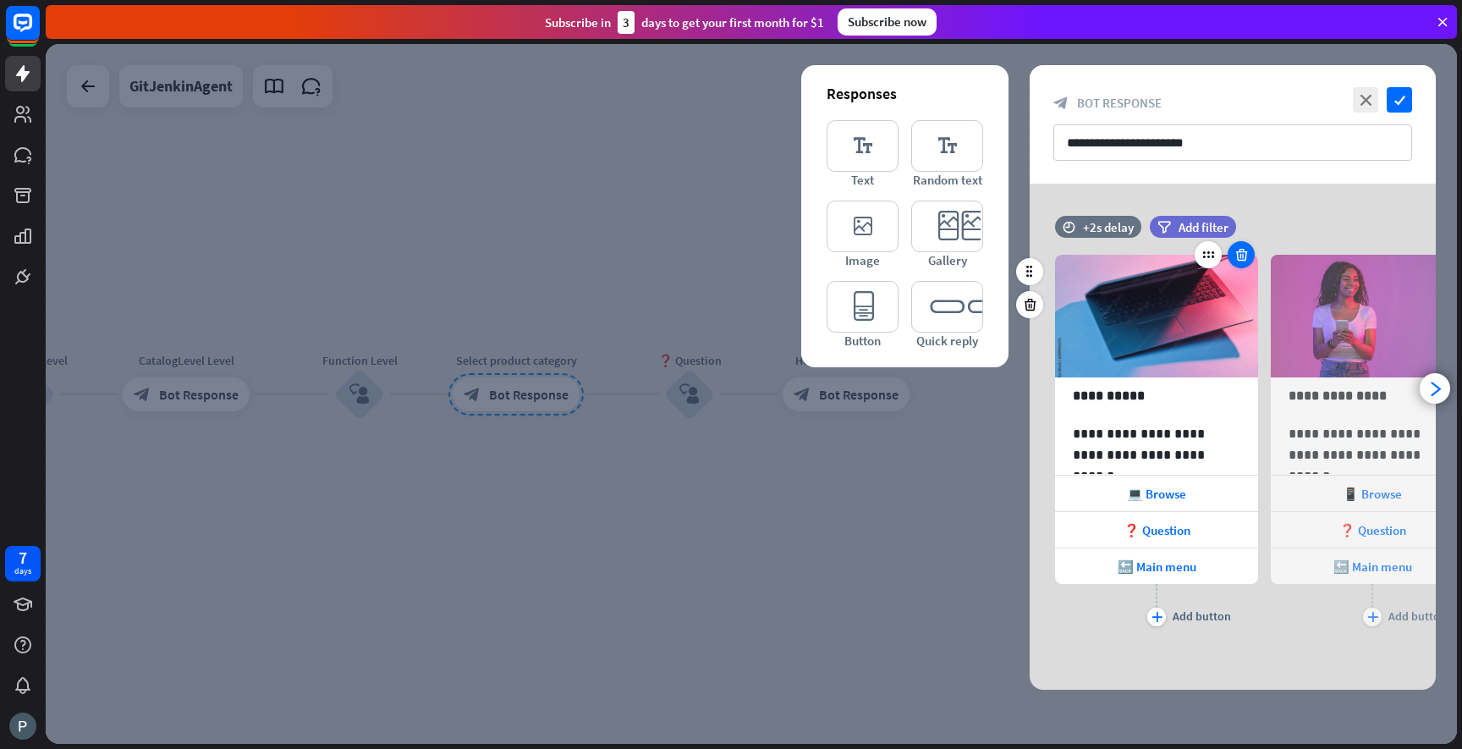
click at [1240, 258] on icon at bounding box center [1242, 254] width 16 height 15
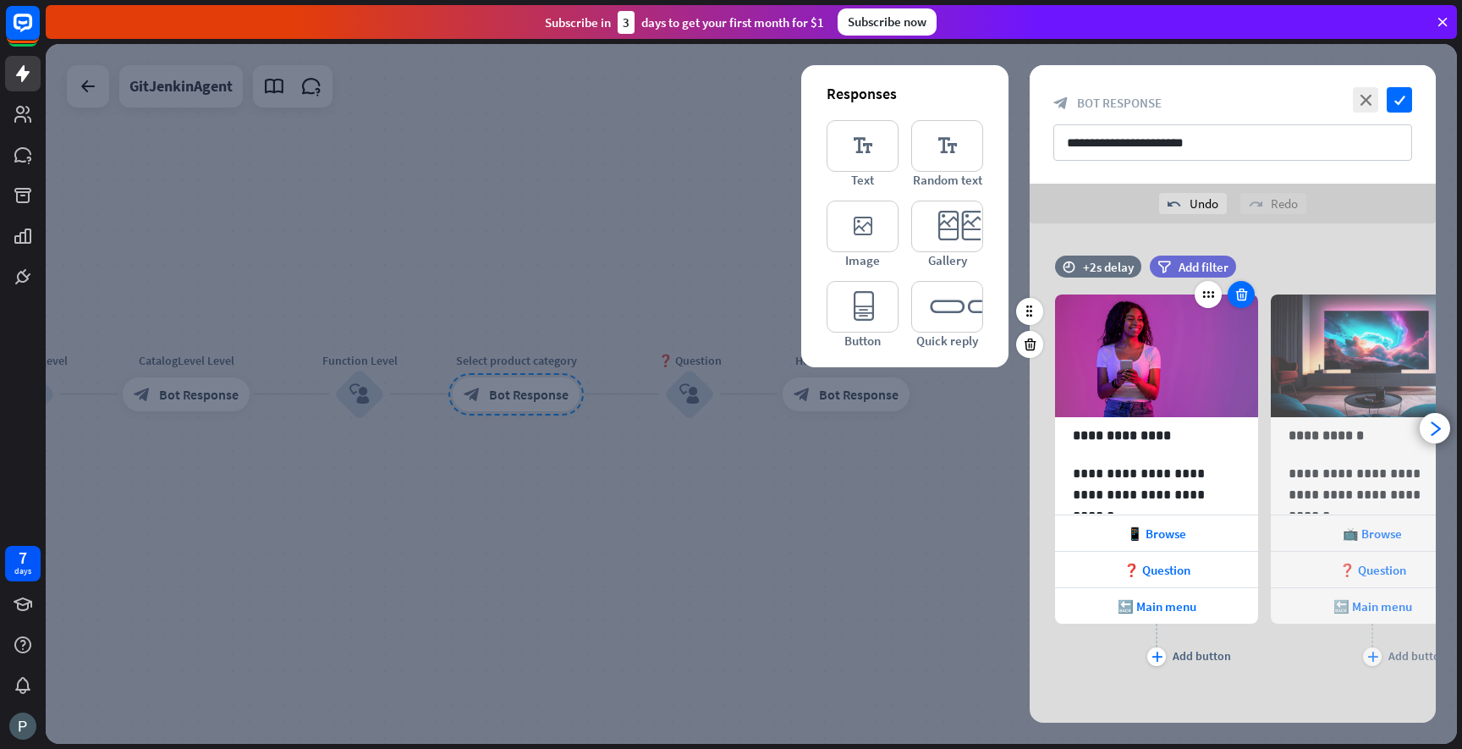
click at [1242, 303] on div at bounding box center [1241, 294] width 27 height 27
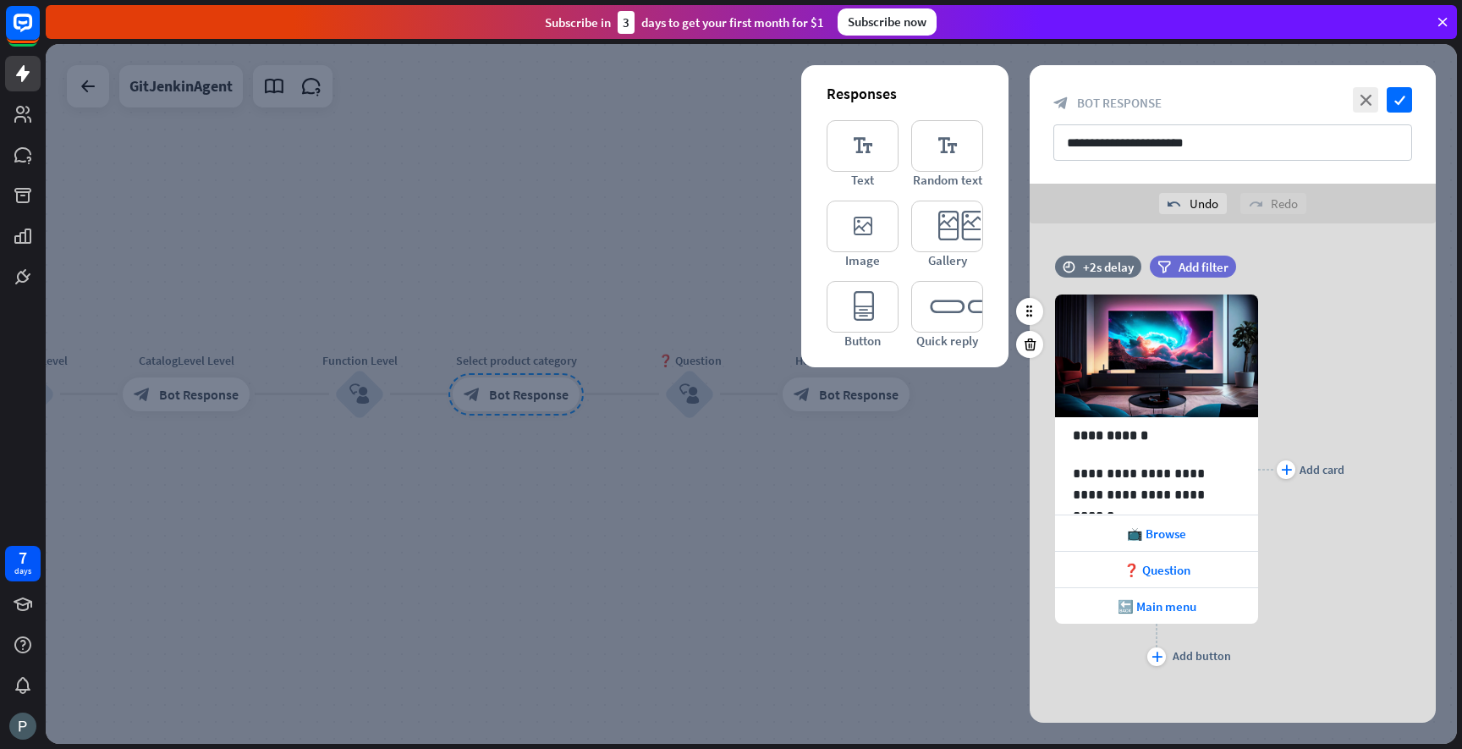
click at [1293, 271] on div "plus Add card" at bounding box center [1301, 469] width 86 height 401
click at [1035, 339] on icon at bounding box center [1030, 344] width 16 height 15
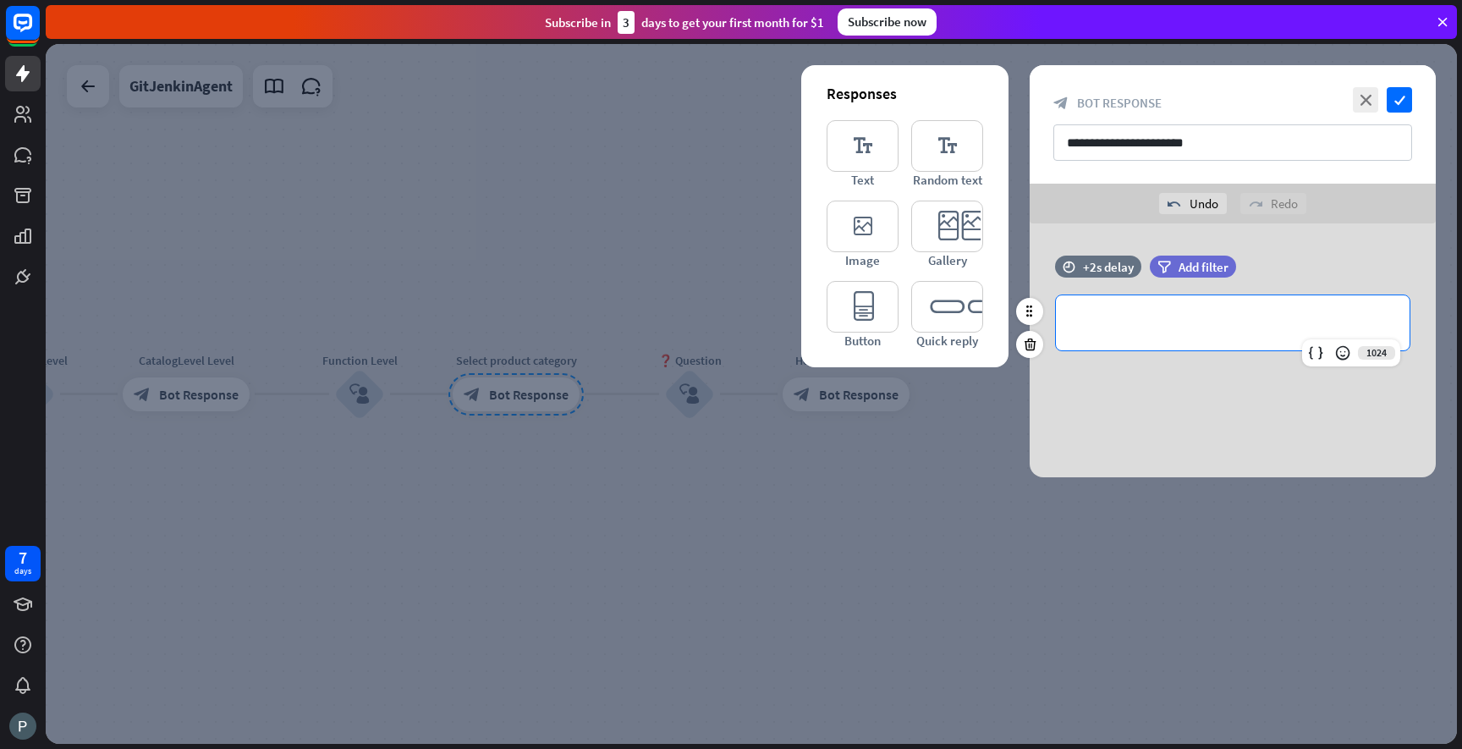
click at [1117, 317] on p "**********" at bounding box center [1233, 322] width 320 height 21
click at [1347, 354] on icon at bounding box center [1342, 352] width 17 height 17
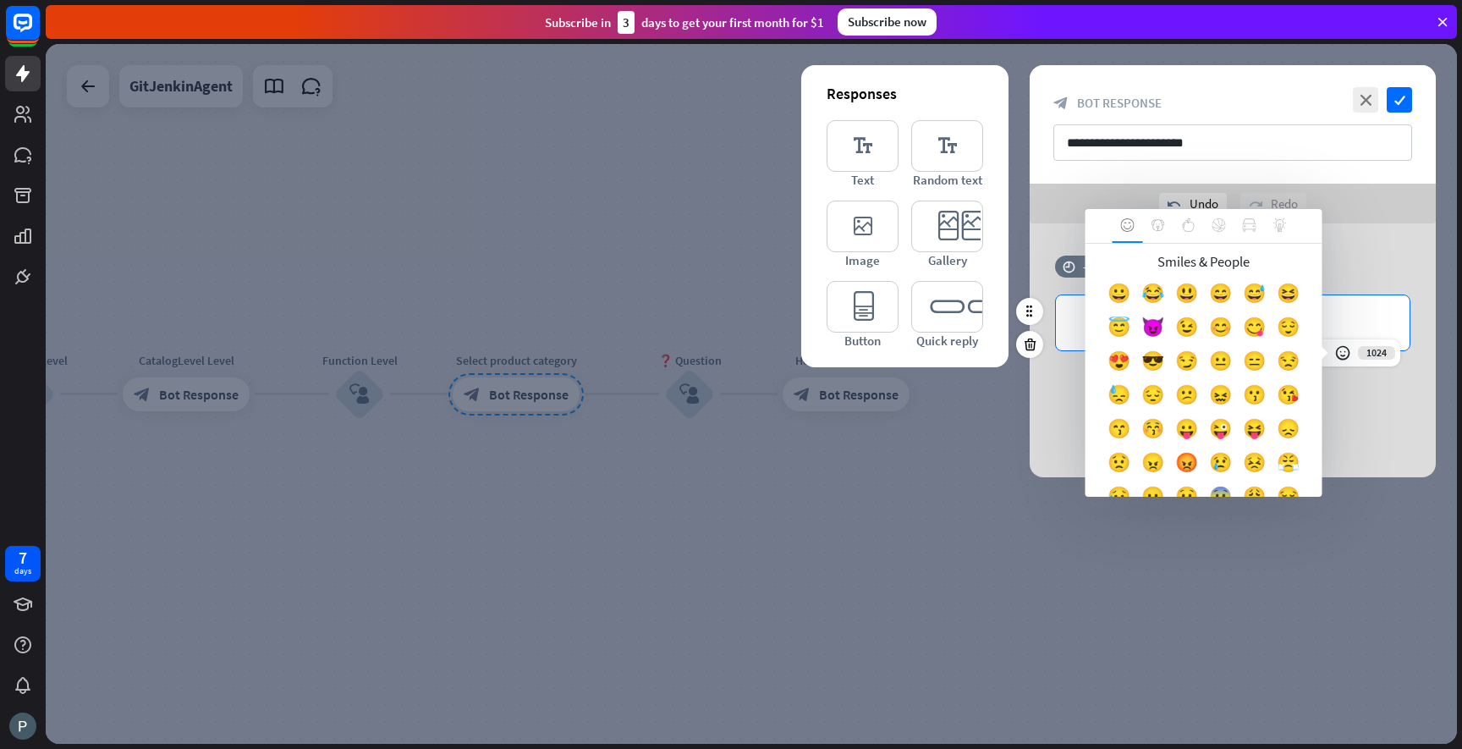
click at [1074, 319] on p "**********" at bounding box center [1233, 322] width 320 height 21
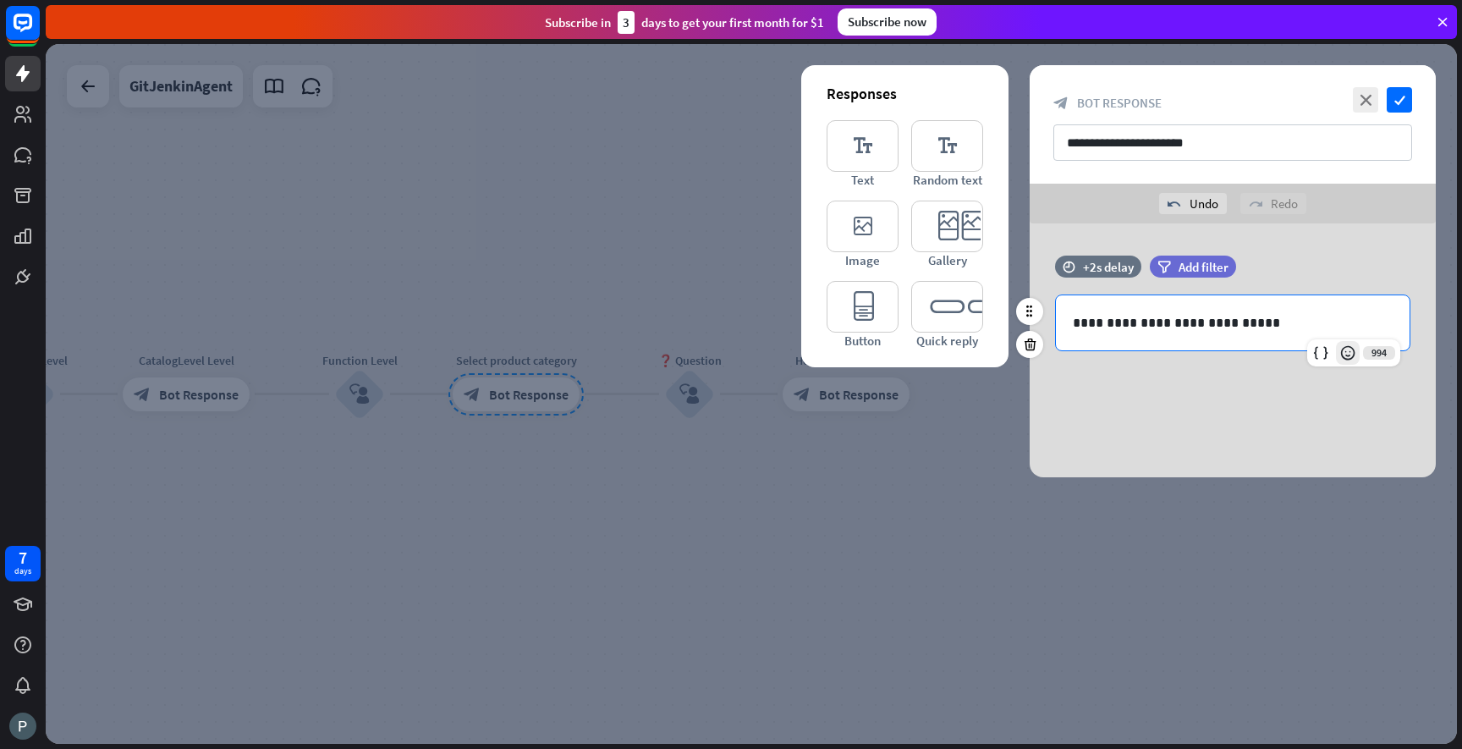
click at [1342, 351] on icon at bounding box center [1347, 352] width 17 height 17
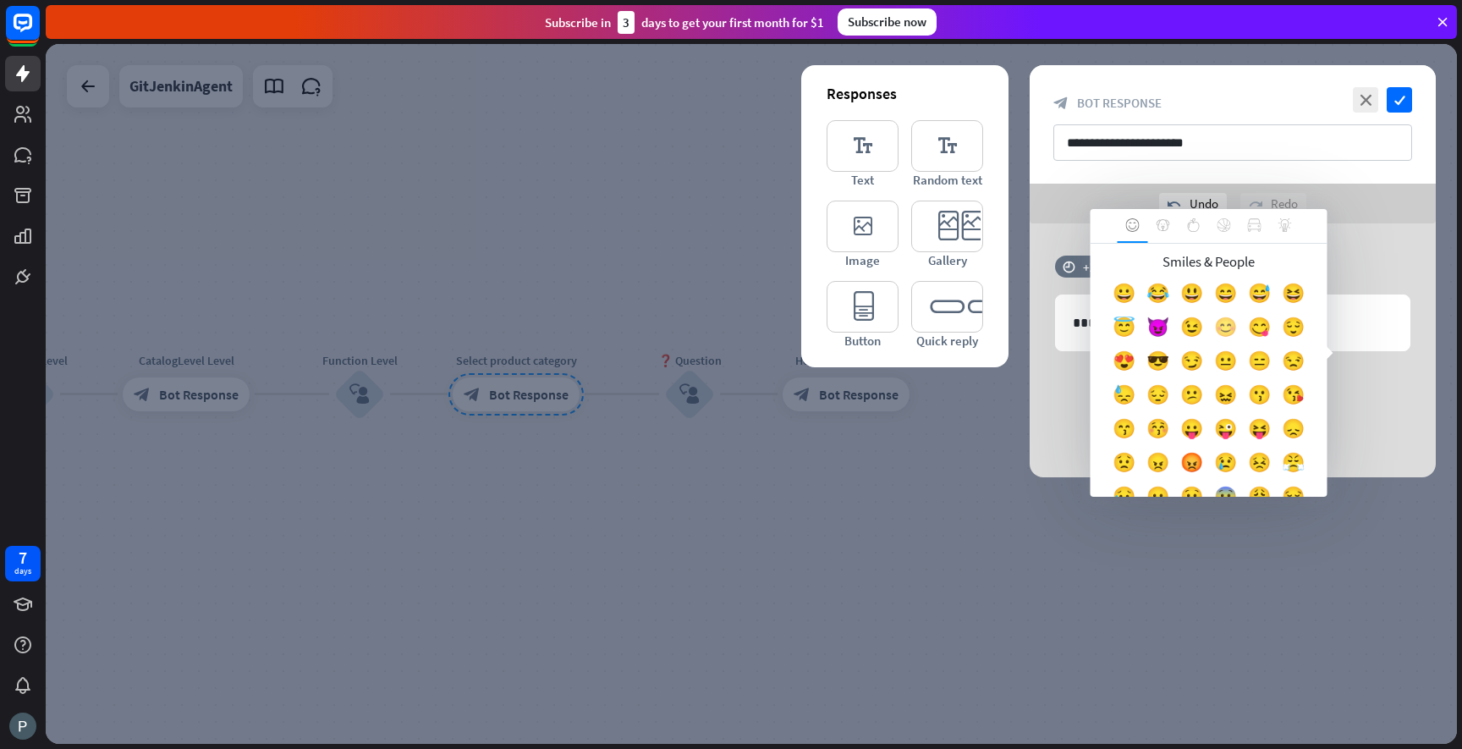
click at [1230, 324] on div "😊" at bounding box center [1226, 331] width 34 height 34
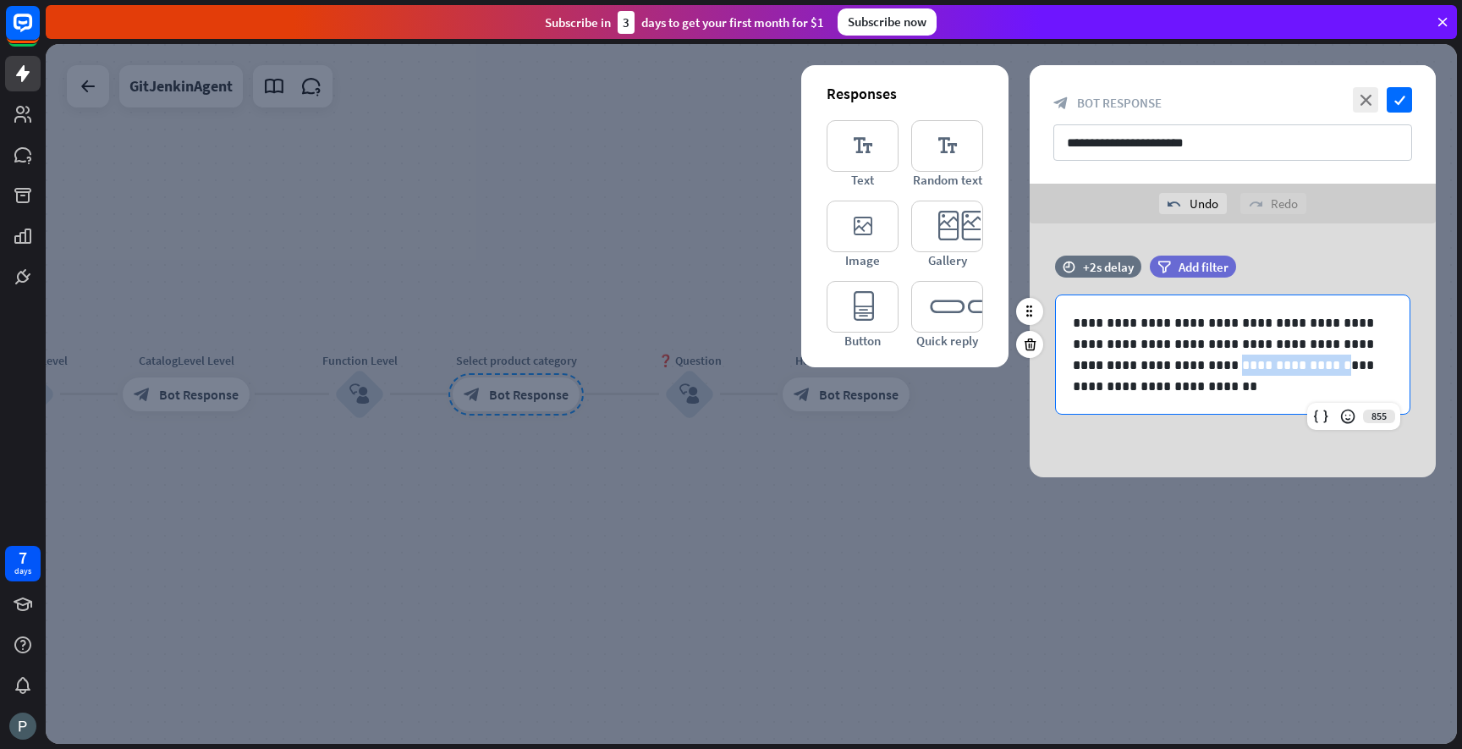
drag, startPoint x: 1207, startPoint y: 367, endPoint x: 1306, endPoint y: 366, distance: 99.0
click at [1306, 366] on p "**********" at bounding box center [1233, 376] width 320 height 42
drag, startPoint x: 1311, startPoint y: 366, endPoint x: 1339, endPoint y: 360, distance: 28.5
click at [1339, 360] on p "**********" at bounding box center [1233, 376] width 320 height 42
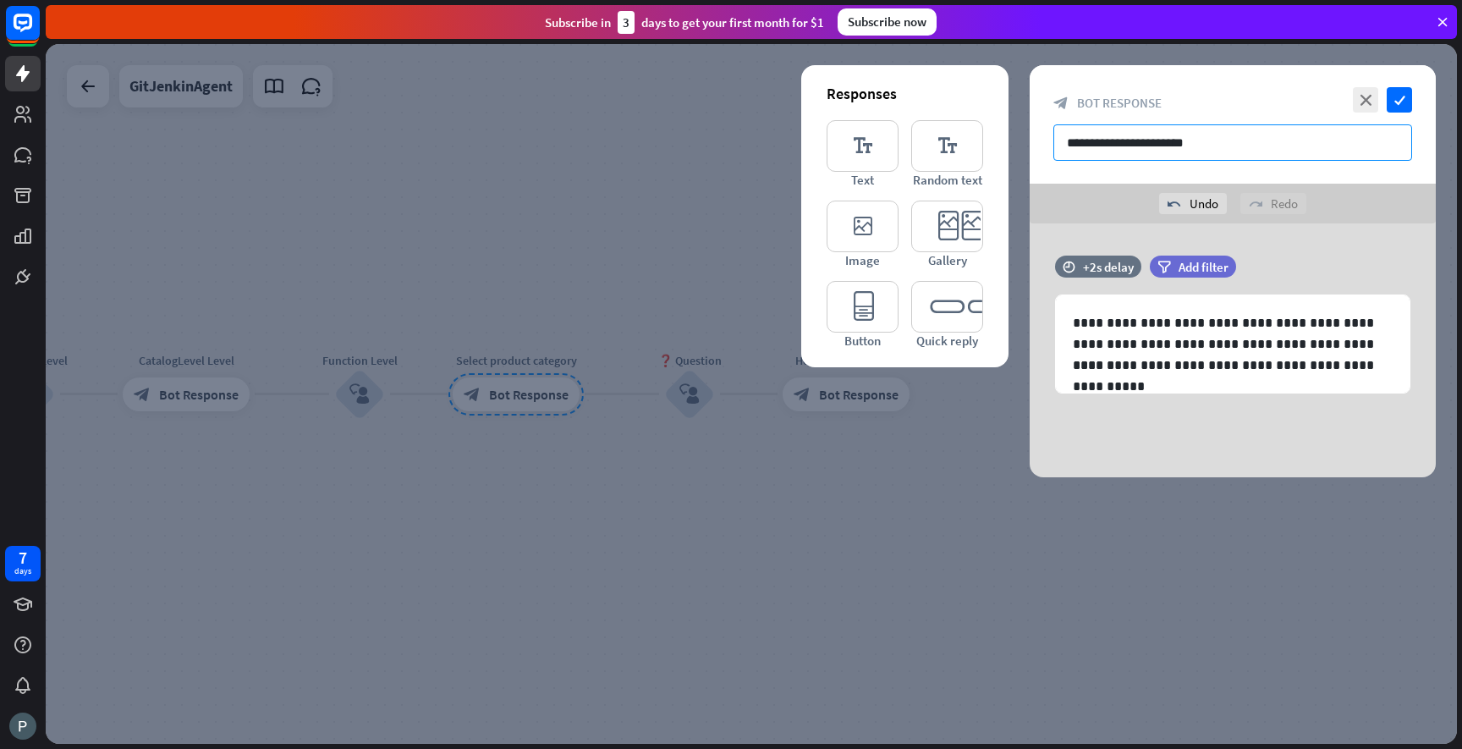
drag, startPoint x: 1202, startPoint y: 146, endPoint x: 1053, endPoint y: 146, distance: 149.8
click at [1053, 146] on div "**********" at bounding box center [1233, 124] width 406 height 118
type input "**********"
click at [1394, 104] on icon "check" at bounding box center [1399, 99] width 25 height 25
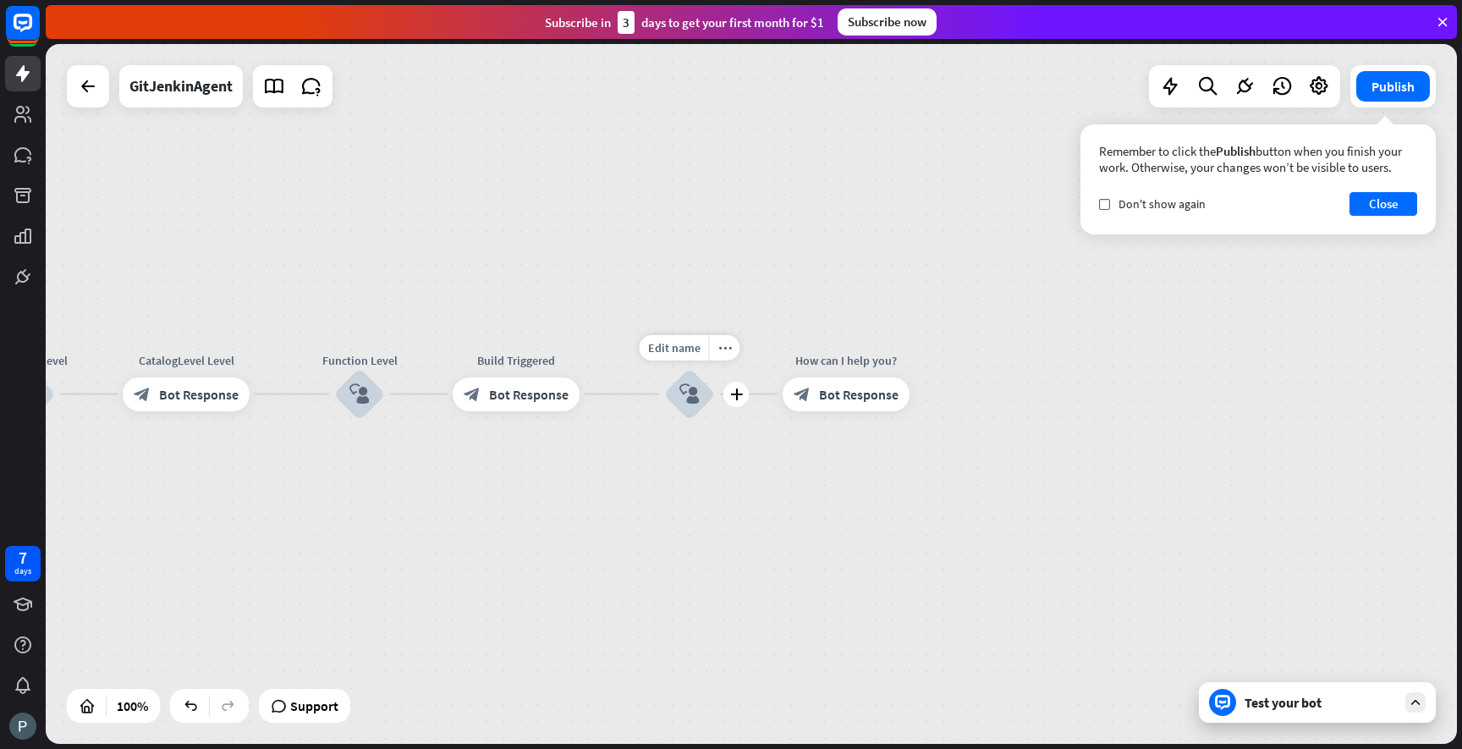
click at [681, 399] on icon "block_user_input" at bounding box center [689, 394] width 20 height 20
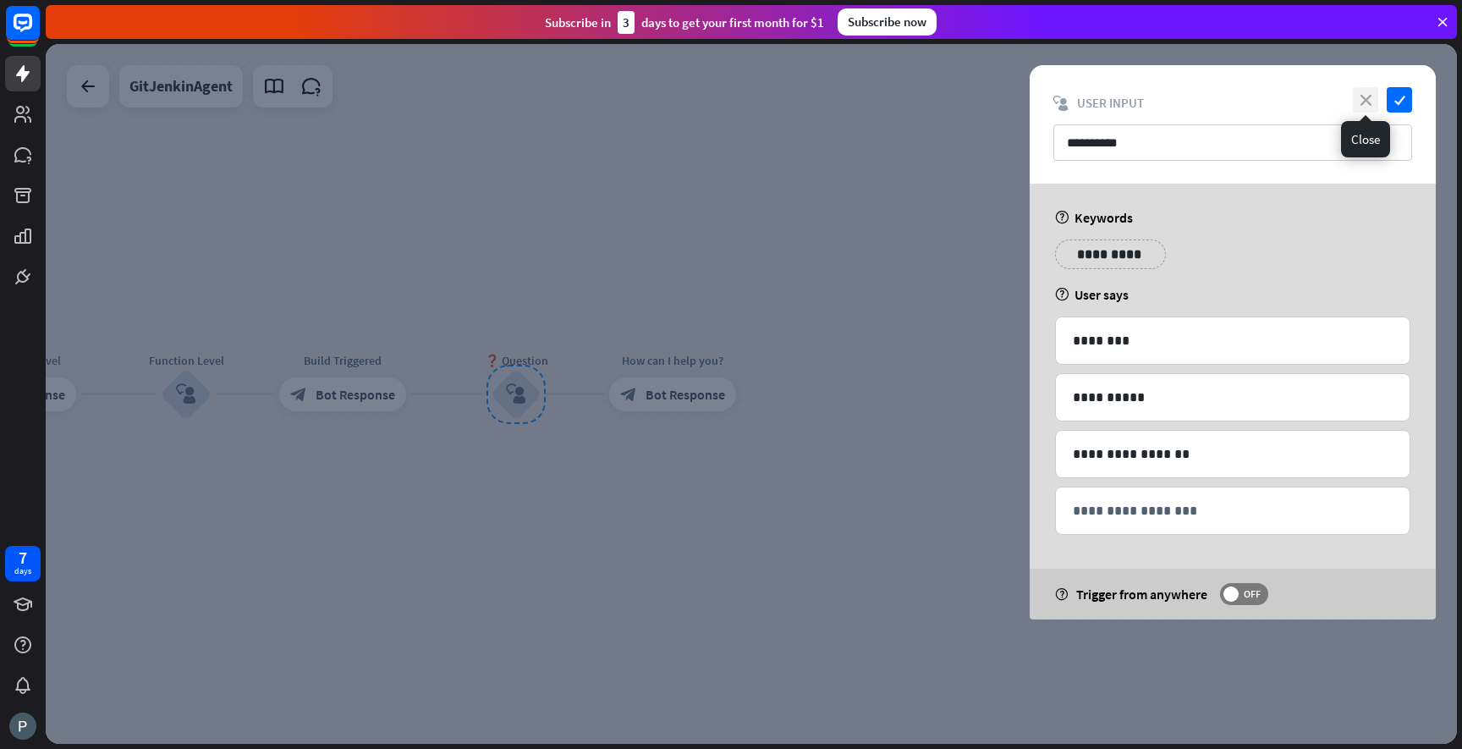
click at [1363, 100] on icon "close" at bounding box center [1365, 99] width 25 height 25
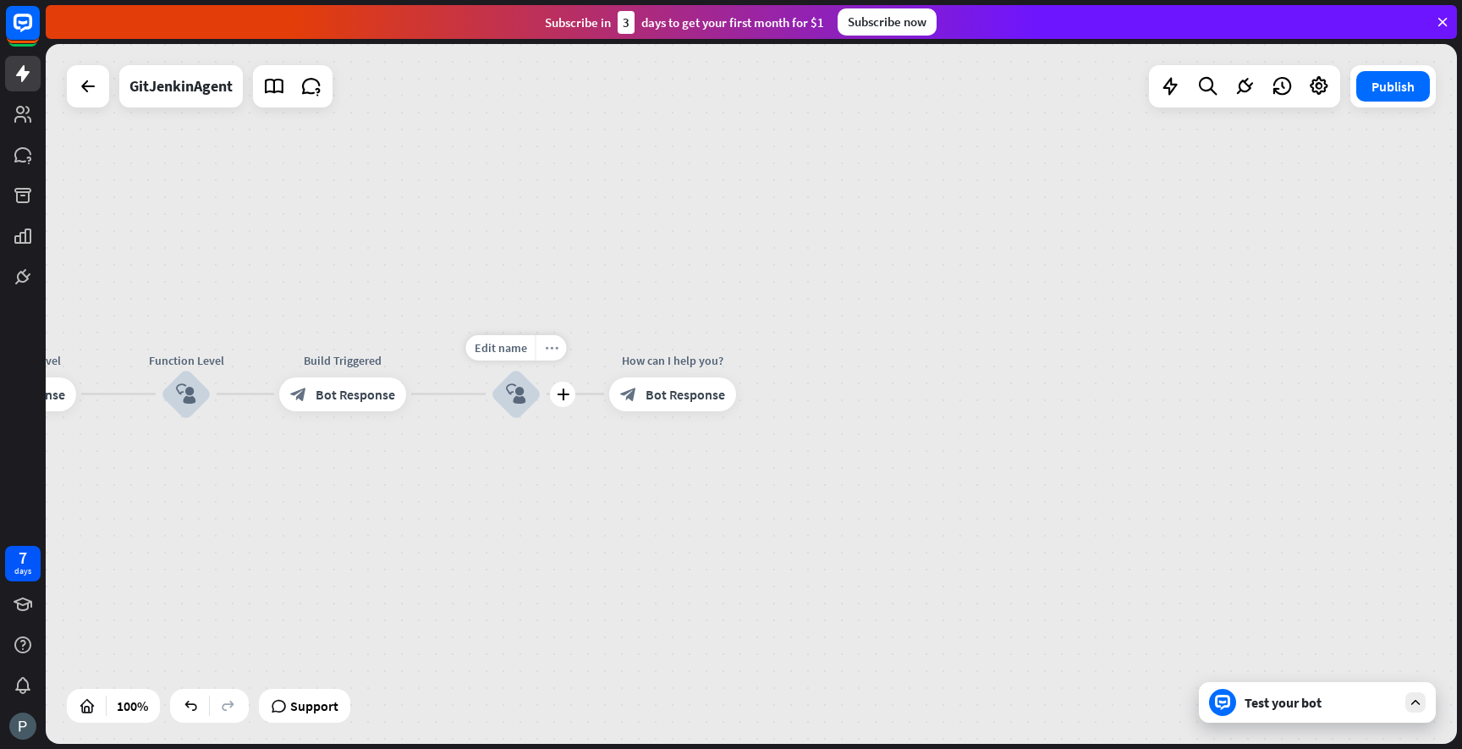
click at [551, 348] on icon "more_horiz" at bounding box center [552, 347] width 14 height 13
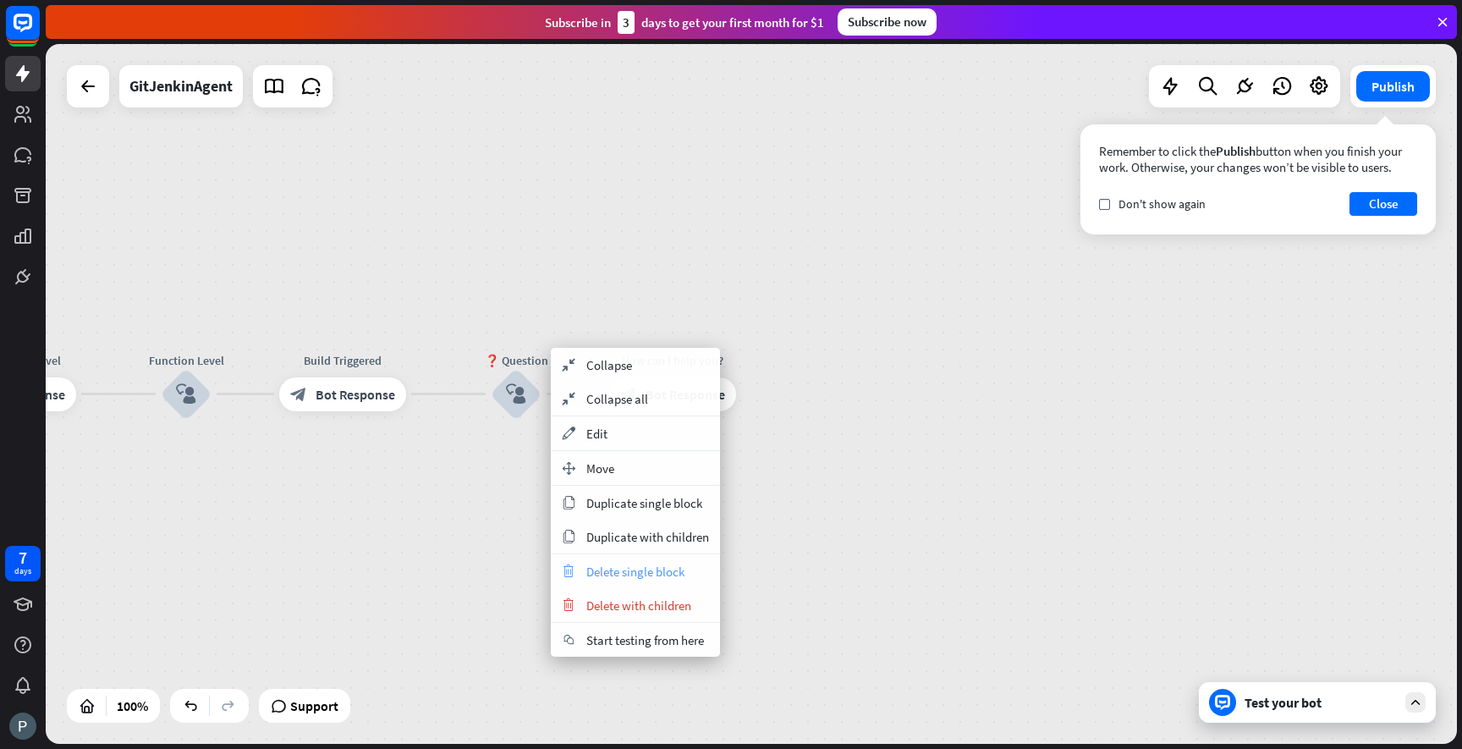
click at [630, 577] on span "Delete single block" at bounding box center [635, 572] width 98 height 16
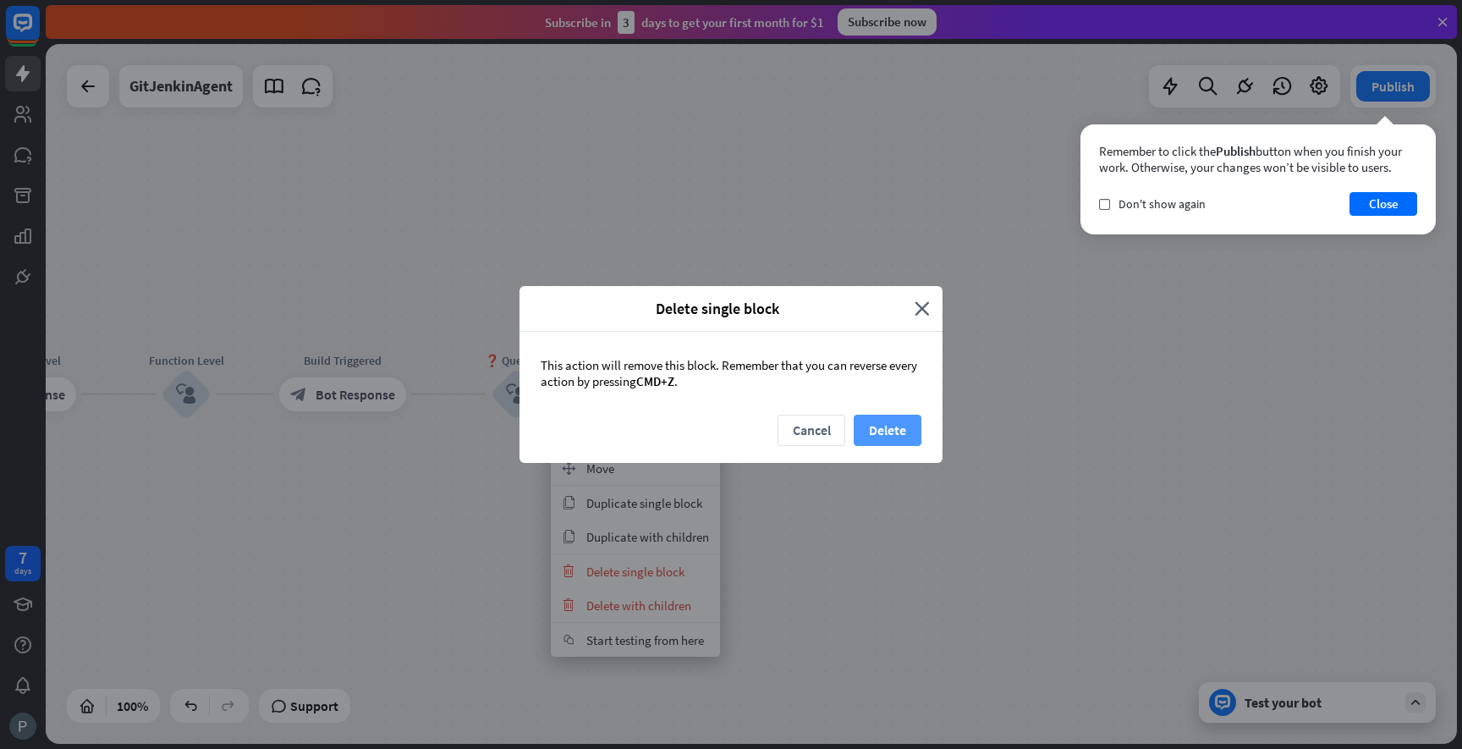
click at [873, 426] on button "Delete" at bounding box center [888, 430] width 68 height 31
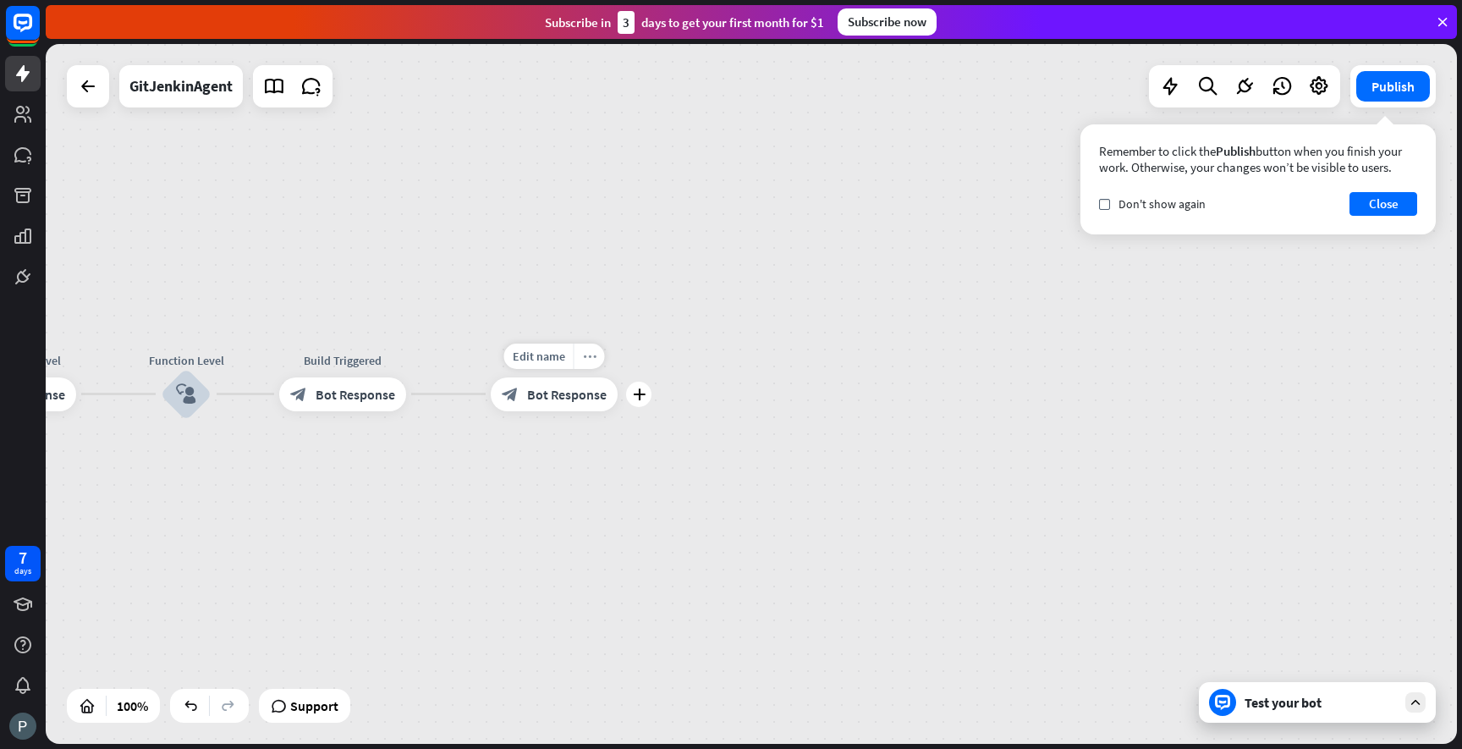
click at [593, 361] on icon "more_horiz" at bounding box center [590, 355] width 14 height 13
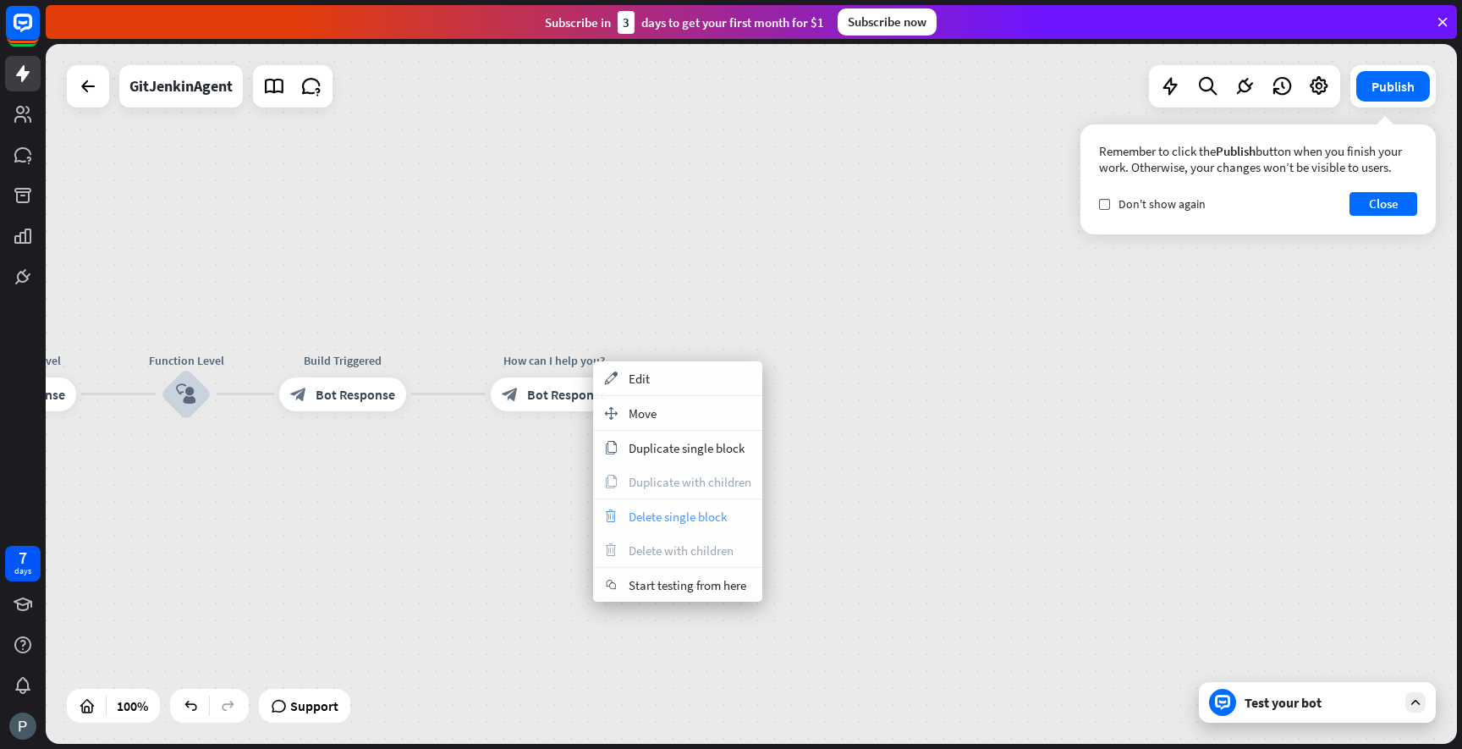
click at [675, 522] on span "Delete single block" at bounding box center [678, 517] width 98 height 16
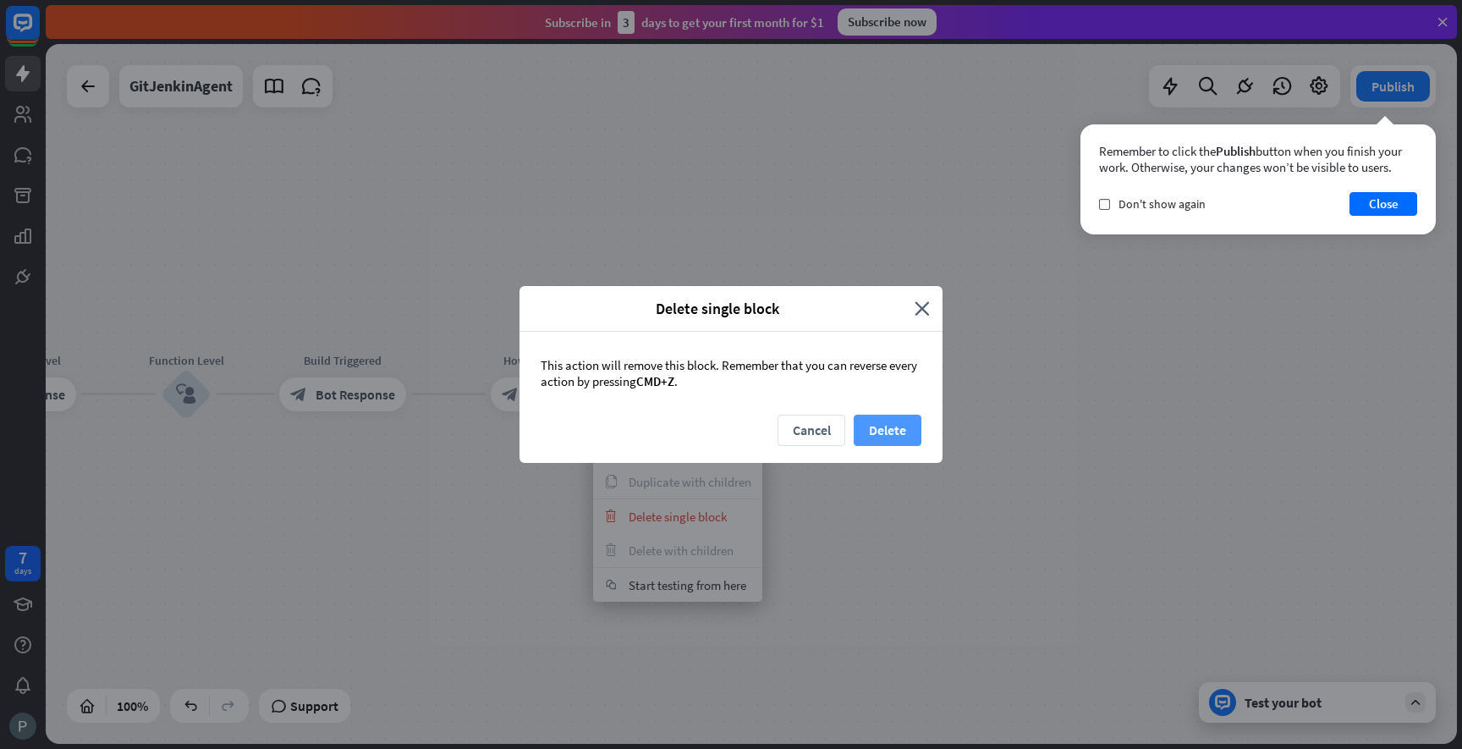
click at [859, 426] on button "Delete" at bounding box center [888, 430] width 68 height 31
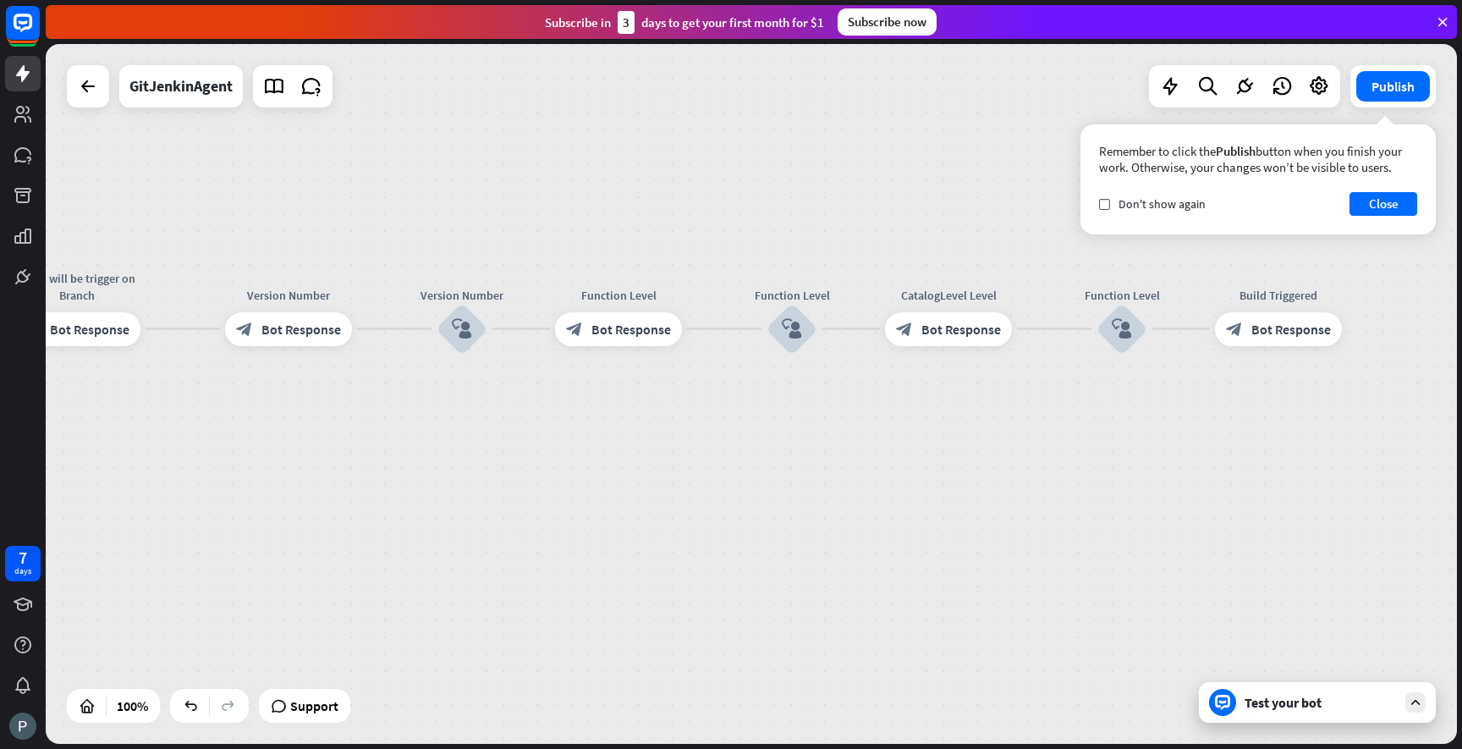
click at [1295, 698] on div "Test your bot" at bounding box center [1321, 702] width 152 height 17
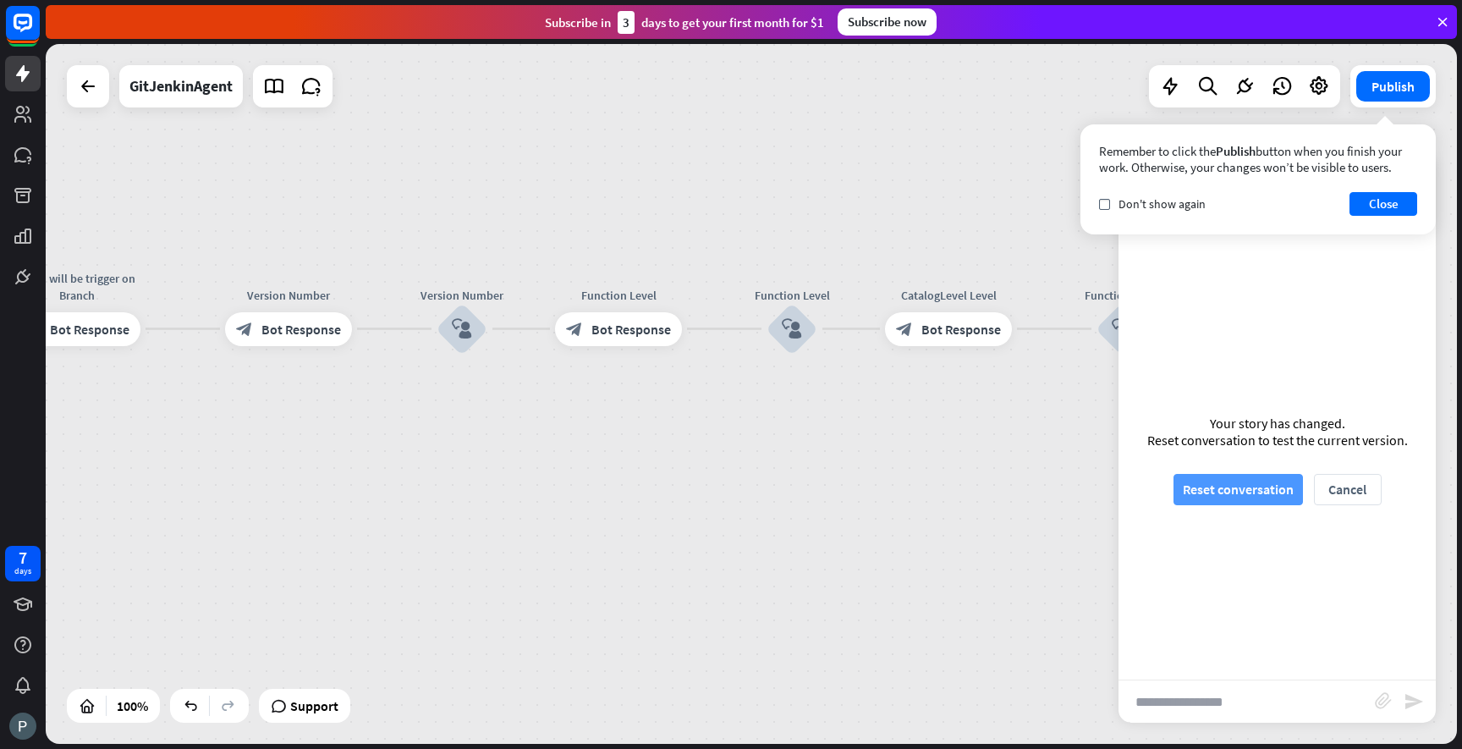
click at [1248, 484] on button "Reset conversation" at bounding box center [1238, 489] width 129 height 31
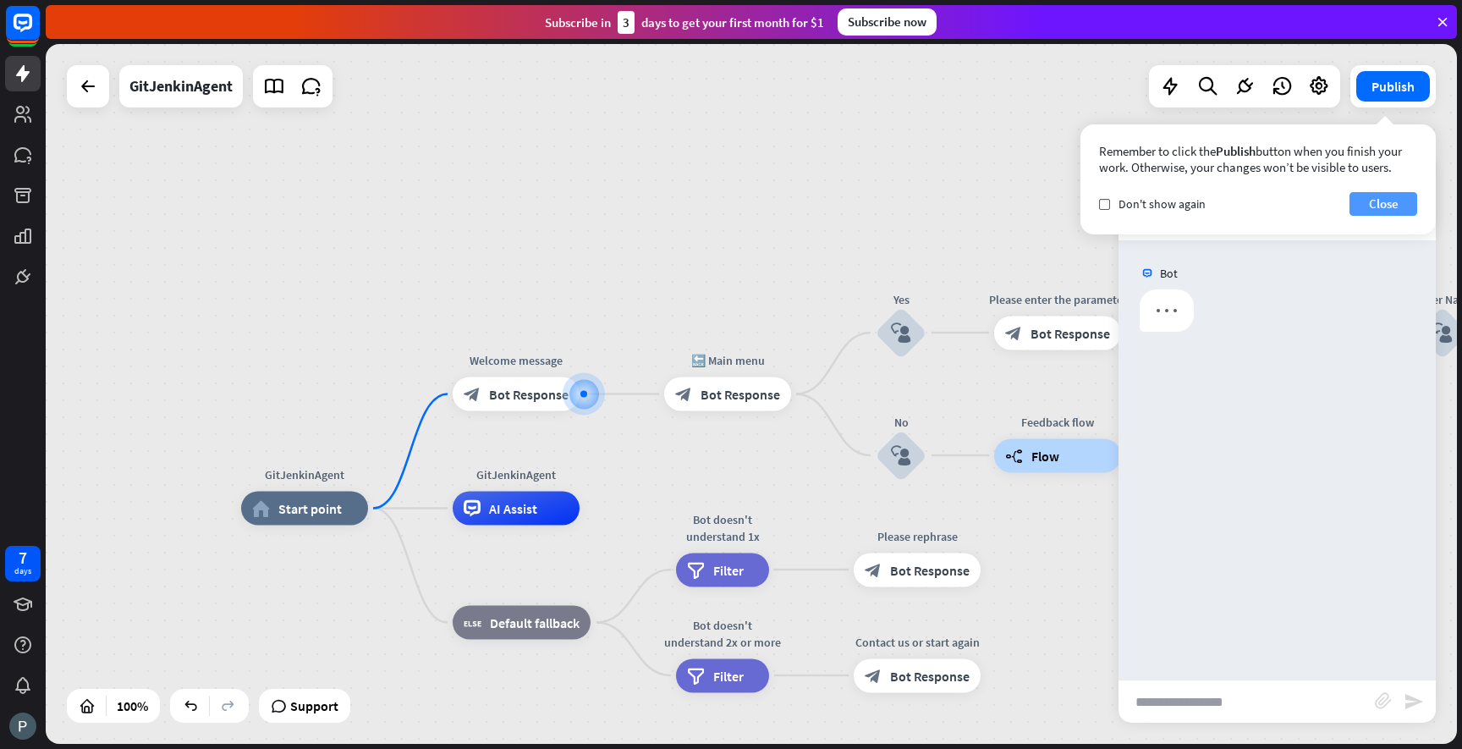
click at [1400, 206] on button "Close" at bounding box center [1384, 204] width 68 height 24
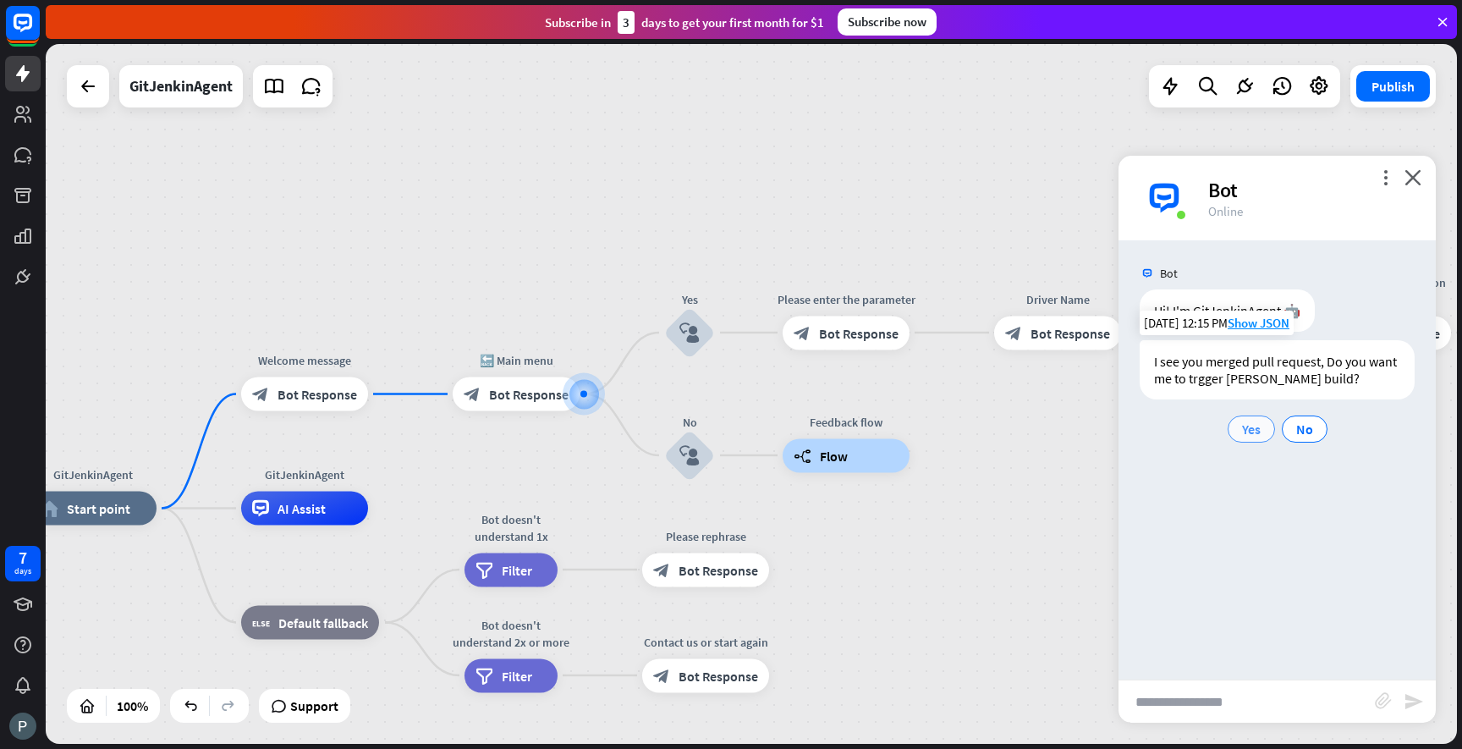
click at [1254, 432] on span "Yes" at bounding box center [1251, 429] width 19 height 17
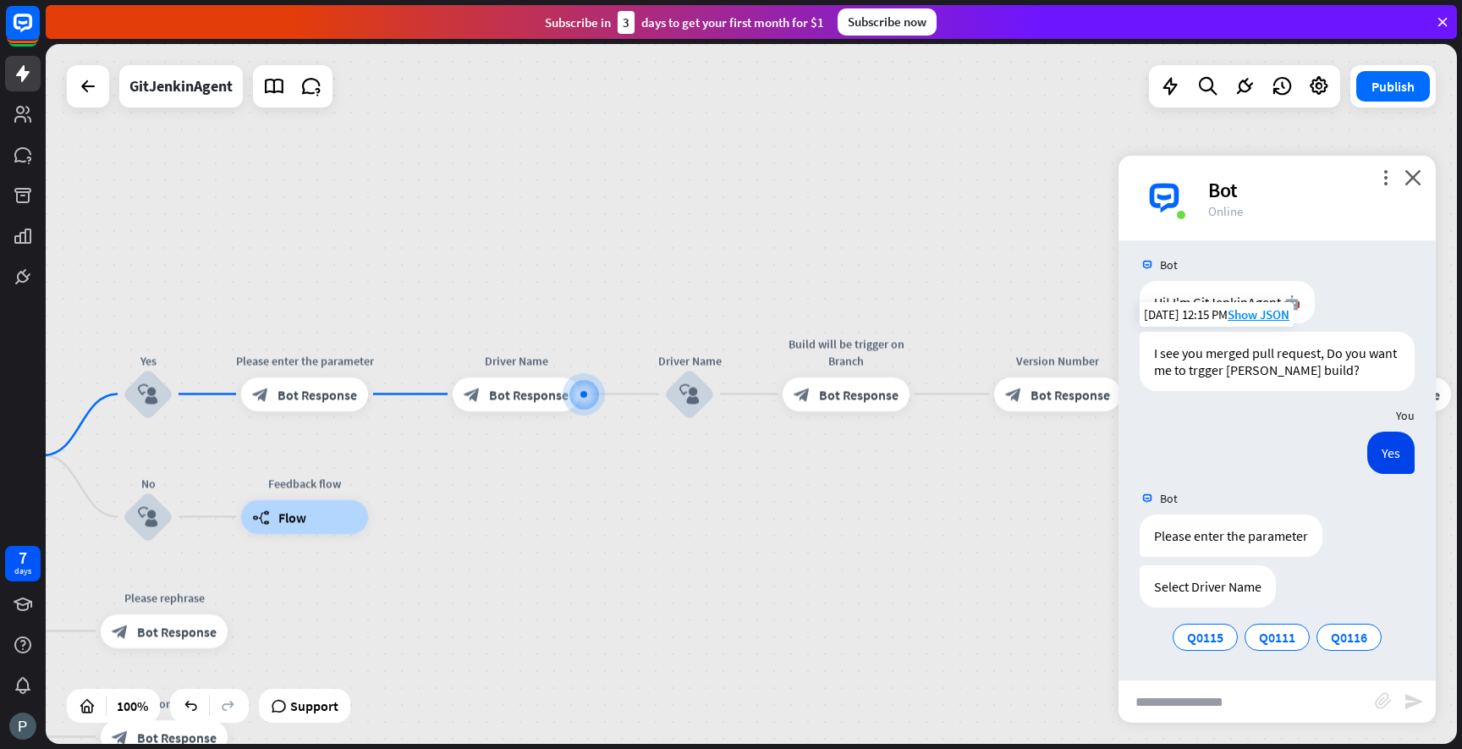
scroll to position [8, 0]
click at [1212, 638] on span "Q0115" at bounding box center [1205, 637] width 36 height 17
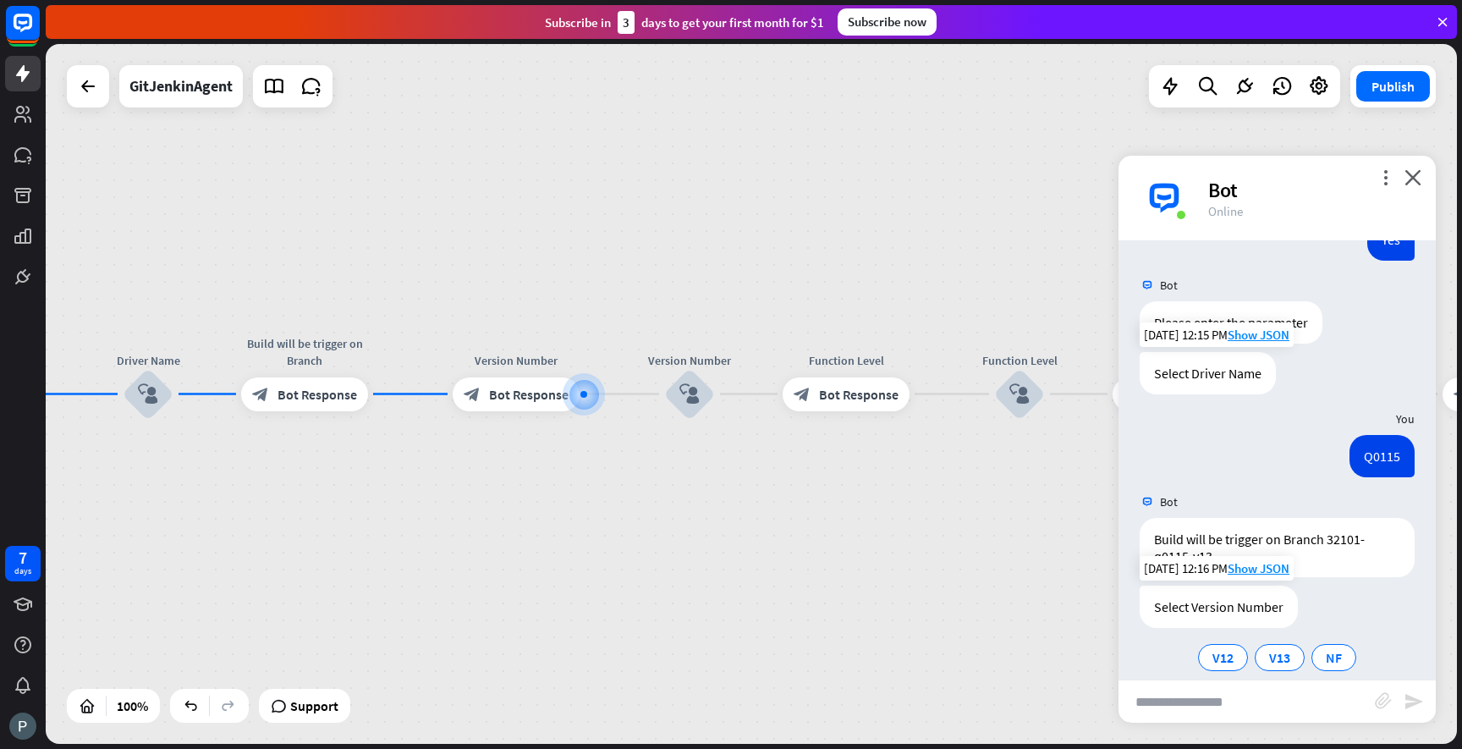
scroll to position [242, 0]
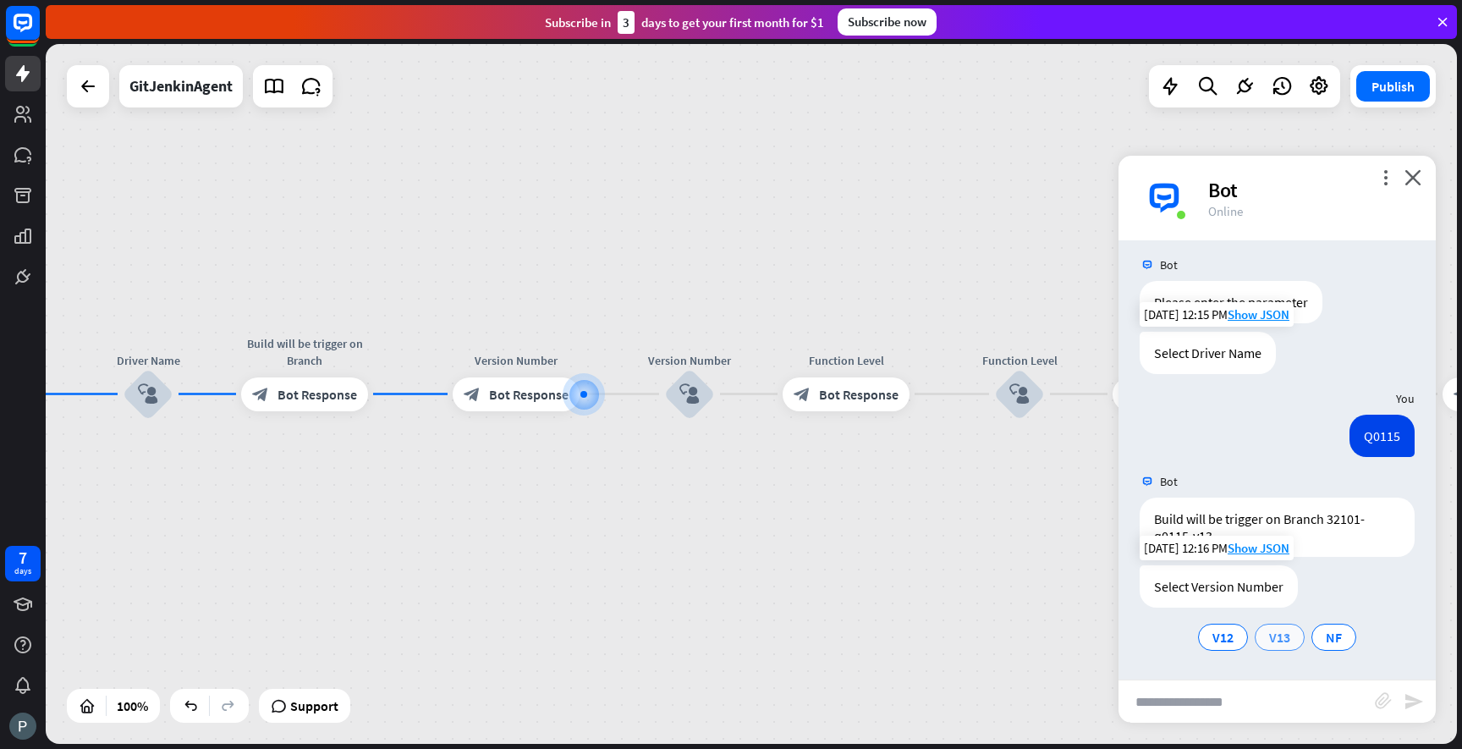
click at [1289, 633] on span "V13" at bounding box center [1279, 637] width 21 height 17
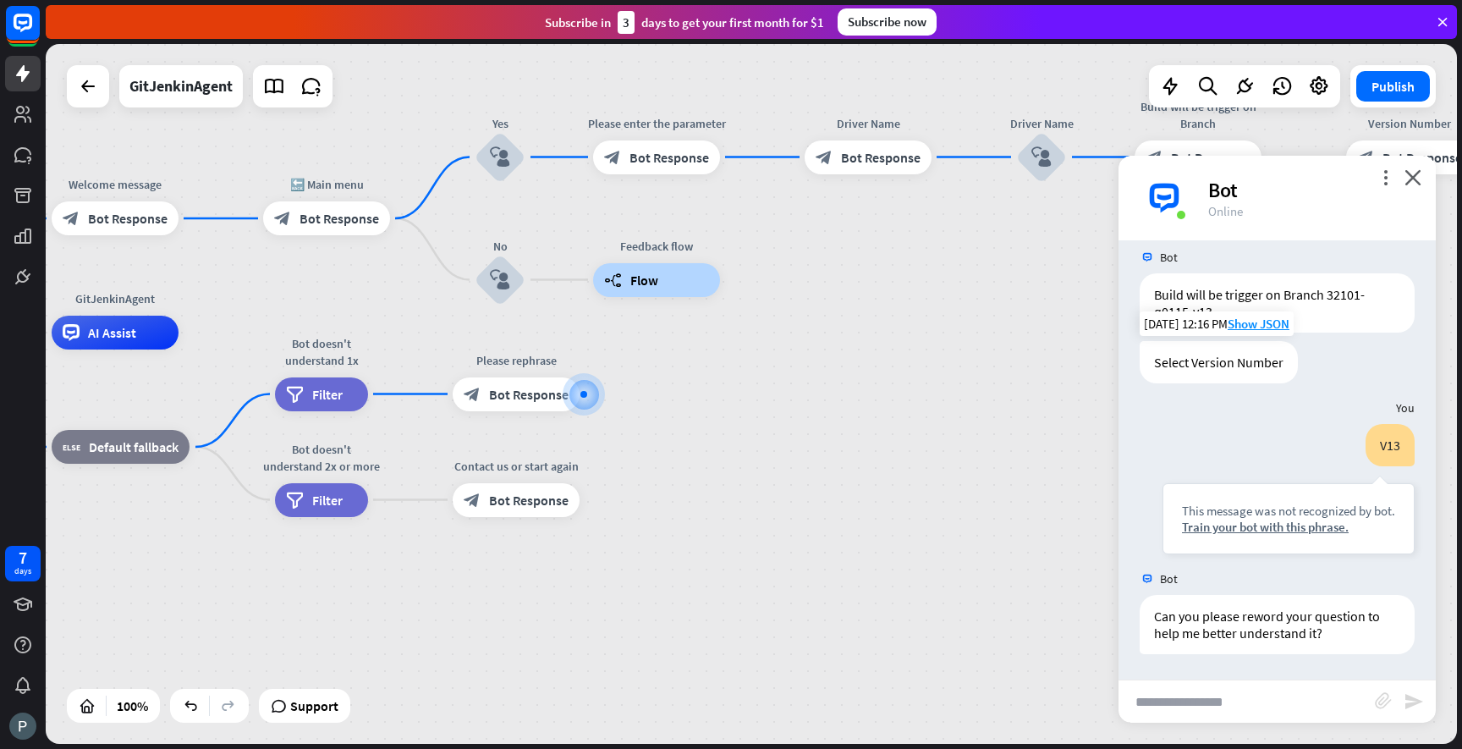
scroll to position [466, 0]
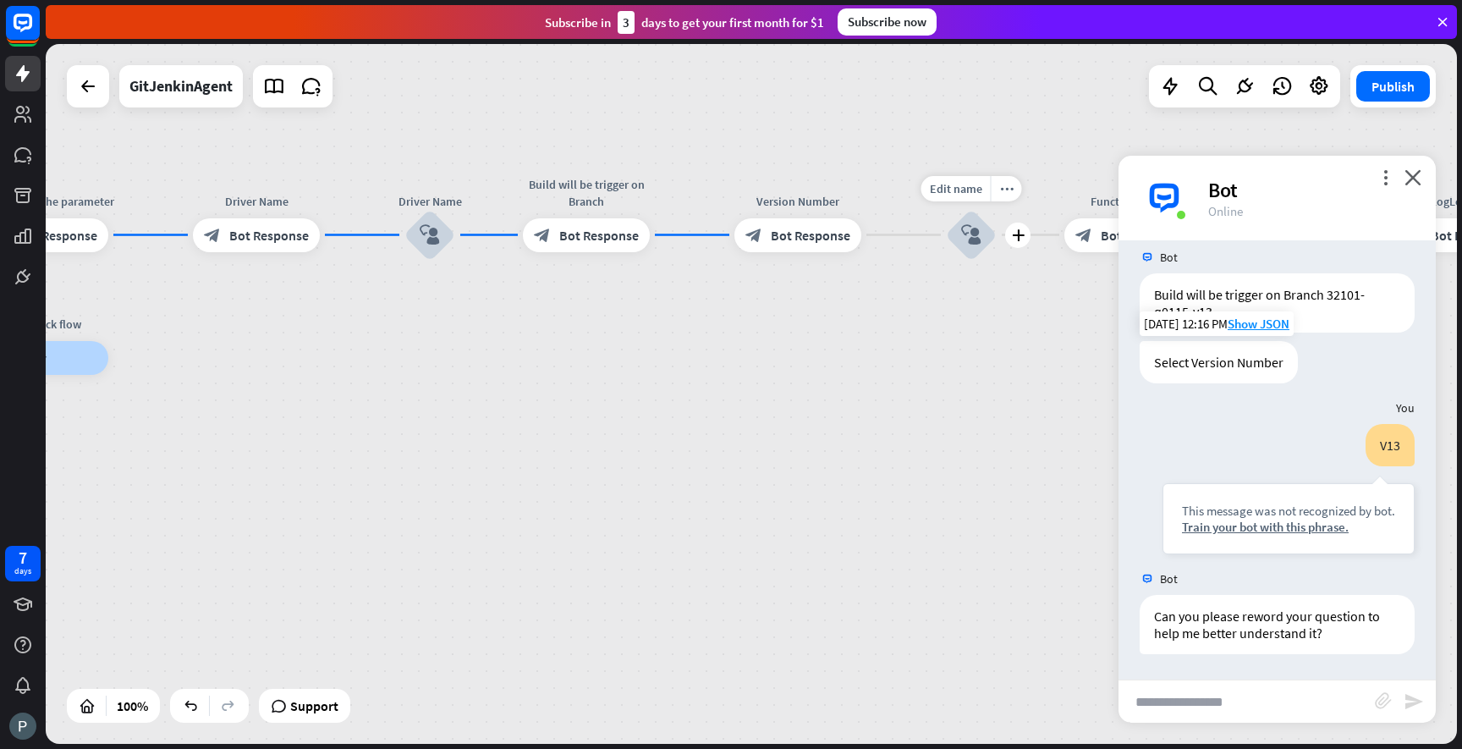
click at [973, 225] on icon "block_user_input" at bounding box center [971, 235] width 20 height 20
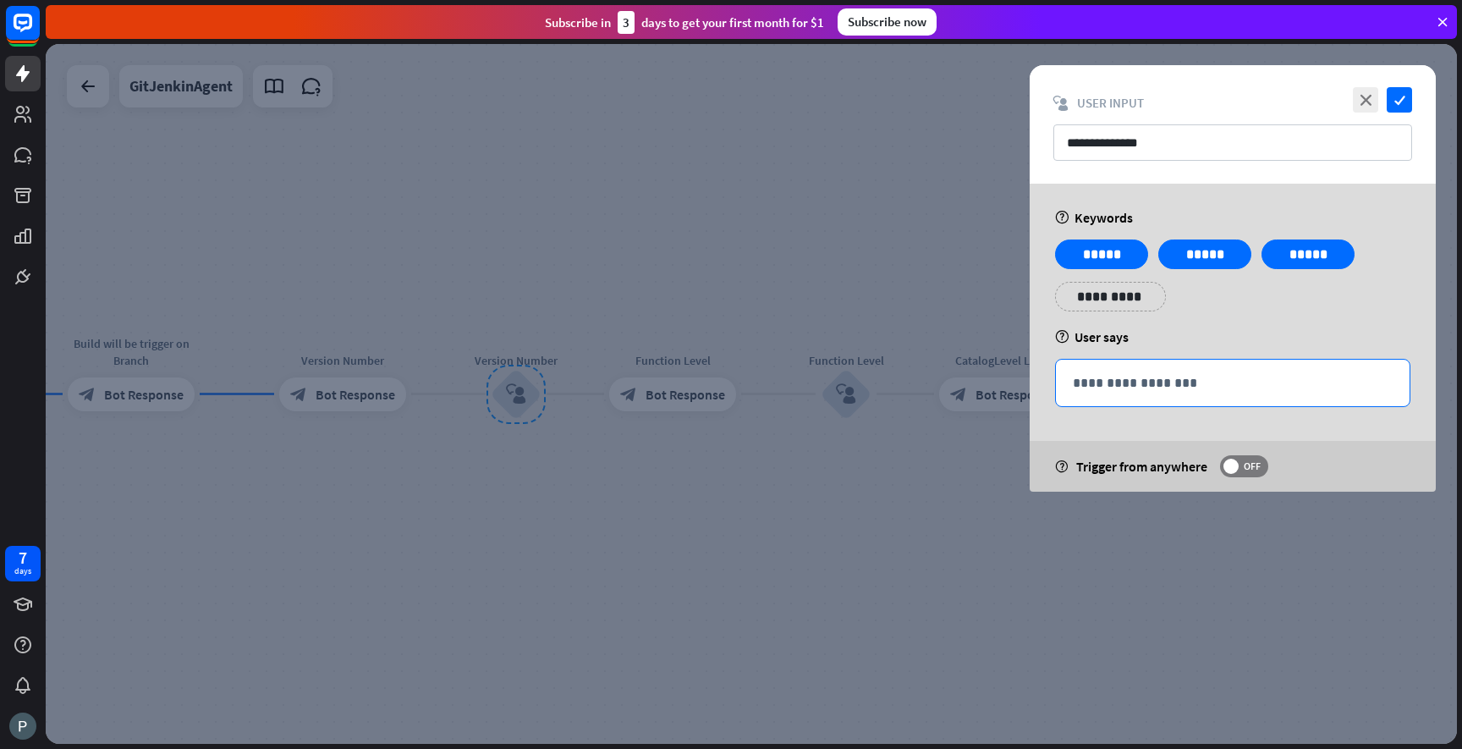
click at [1118, 386] on p "**********" at bounding box center [1233, 382] width 320 height 21
click at [633, 518] on div at bounding box center [751, 394] width 1411 height 700
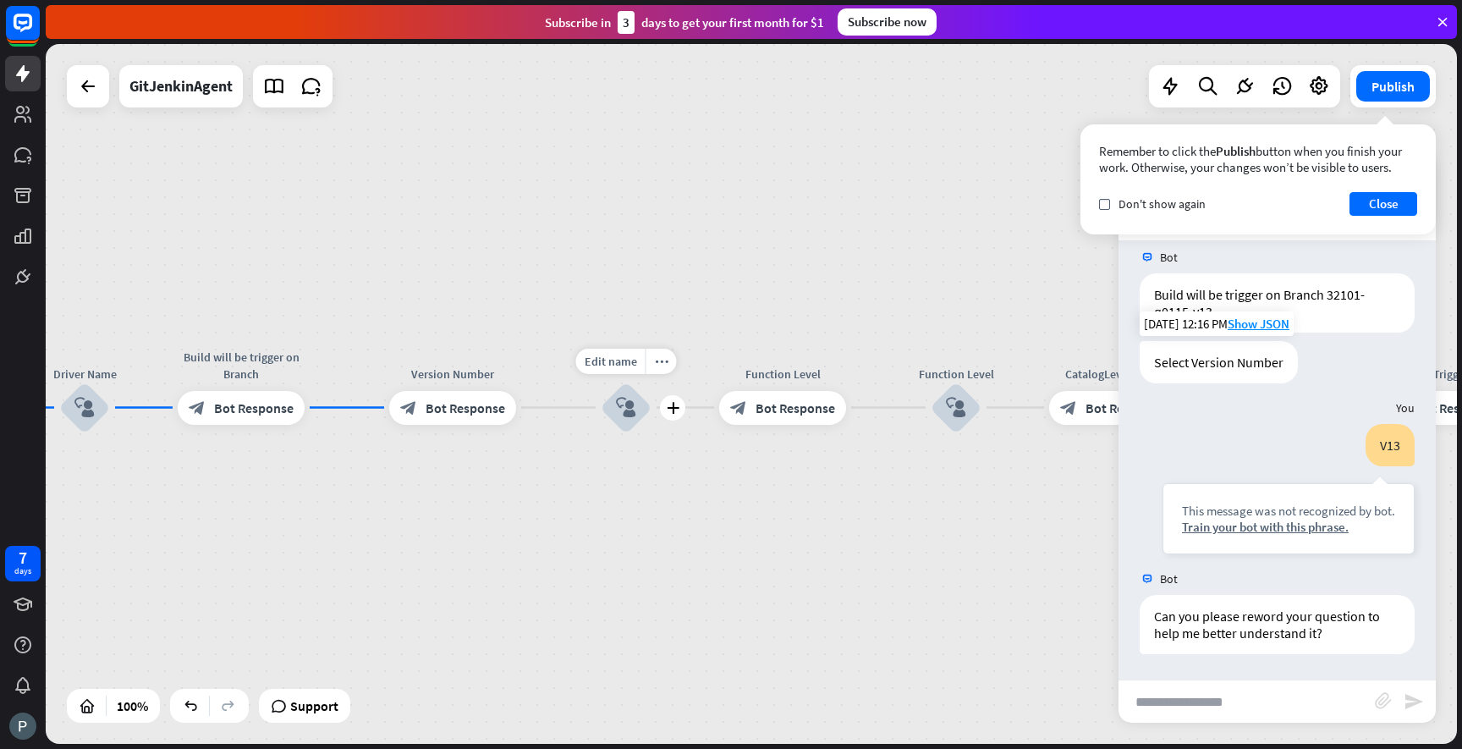
click at [642, 416] on div "block_user_input" at bounding box center [626, 407] width 51 height 51
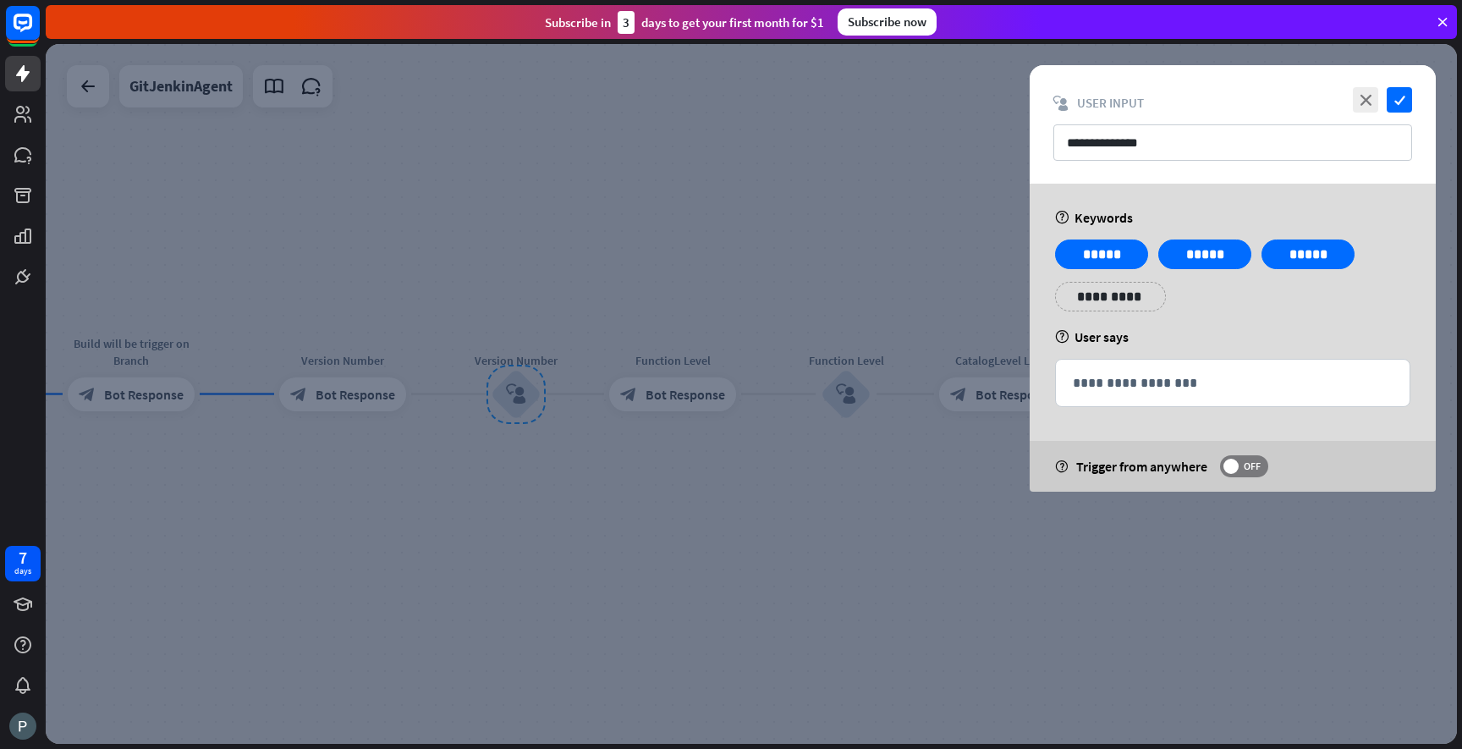
click at [952, 294] on div at bounding box center [751, 394] width 1411 height 700
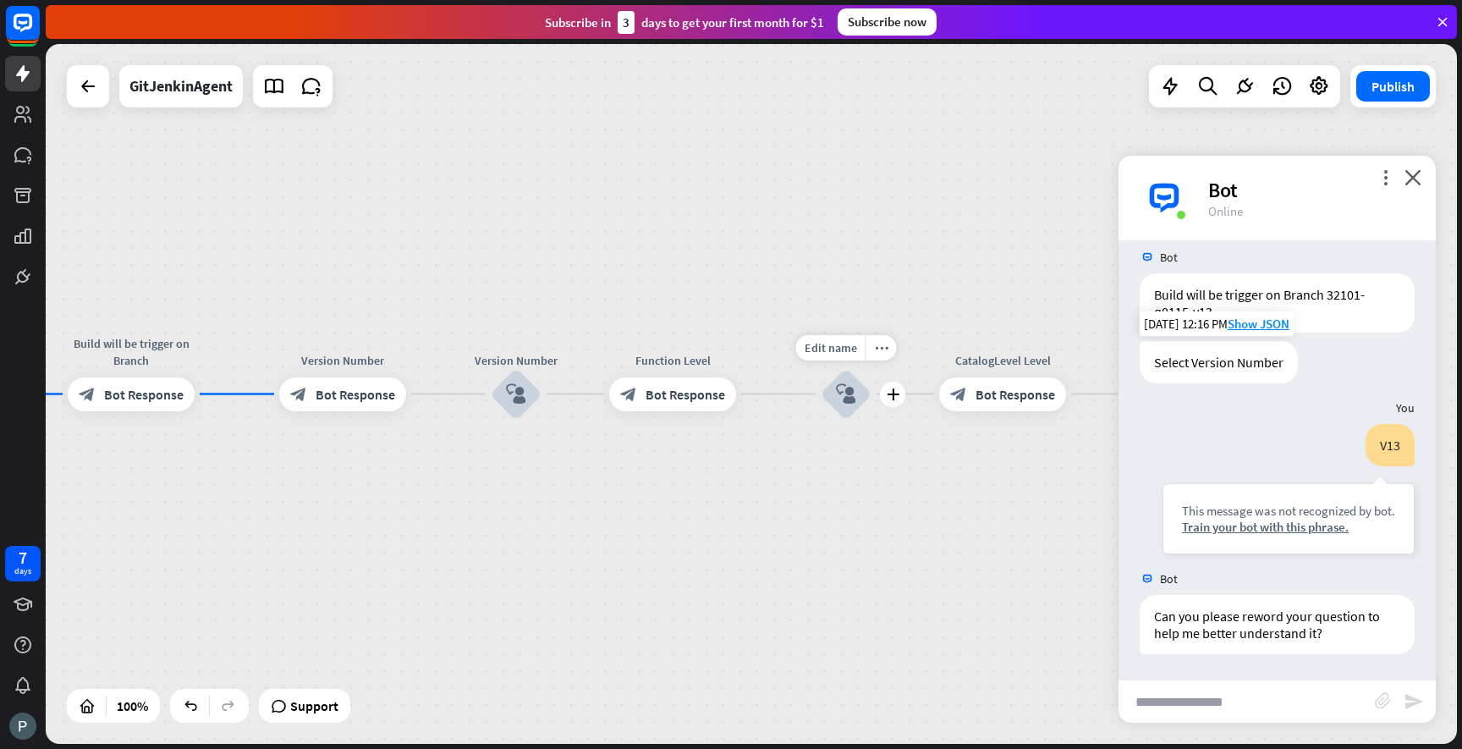
click at [849, 396] on icon "block_user_input" at bounding box center [846, 394] width 20 height 20
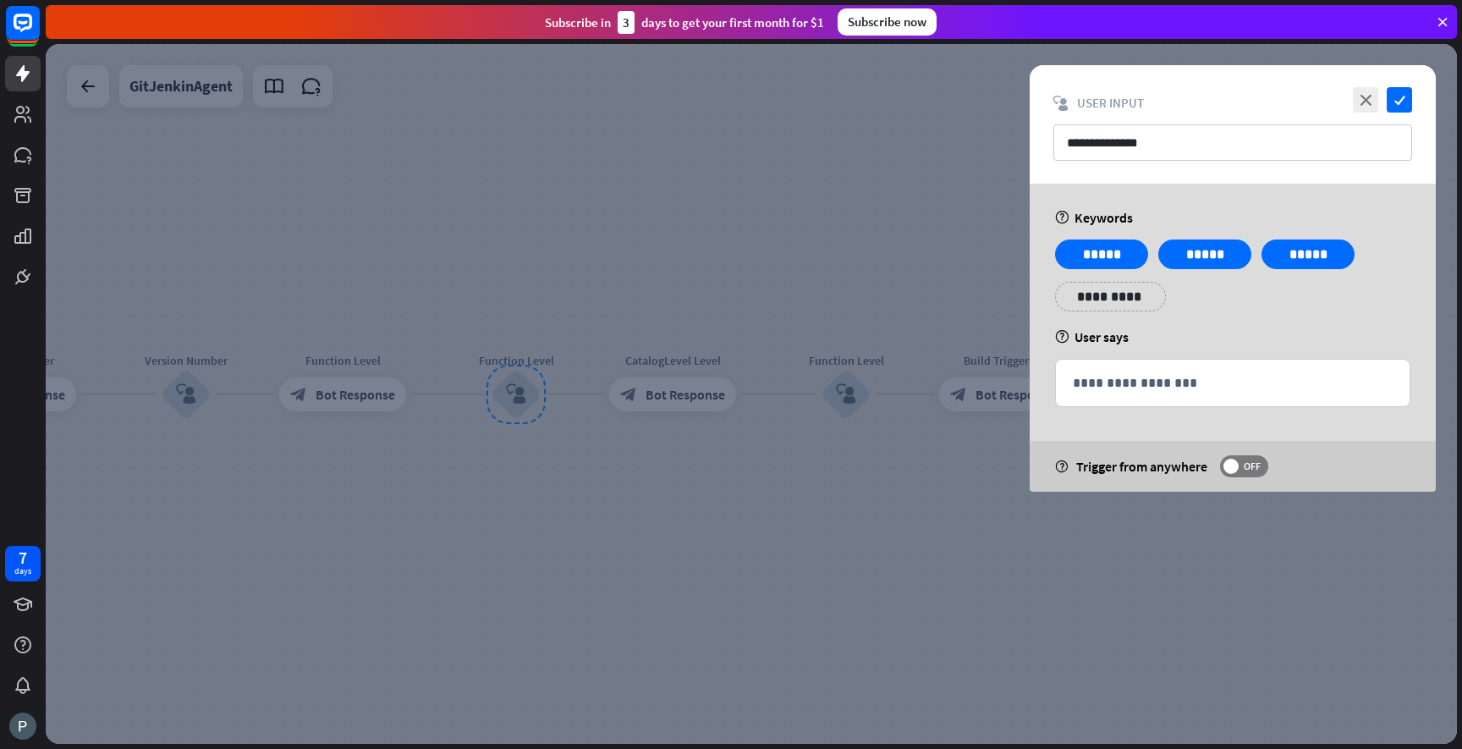
click at [841, 430] on div at bounding box center [751, 394] width 1411 height 700
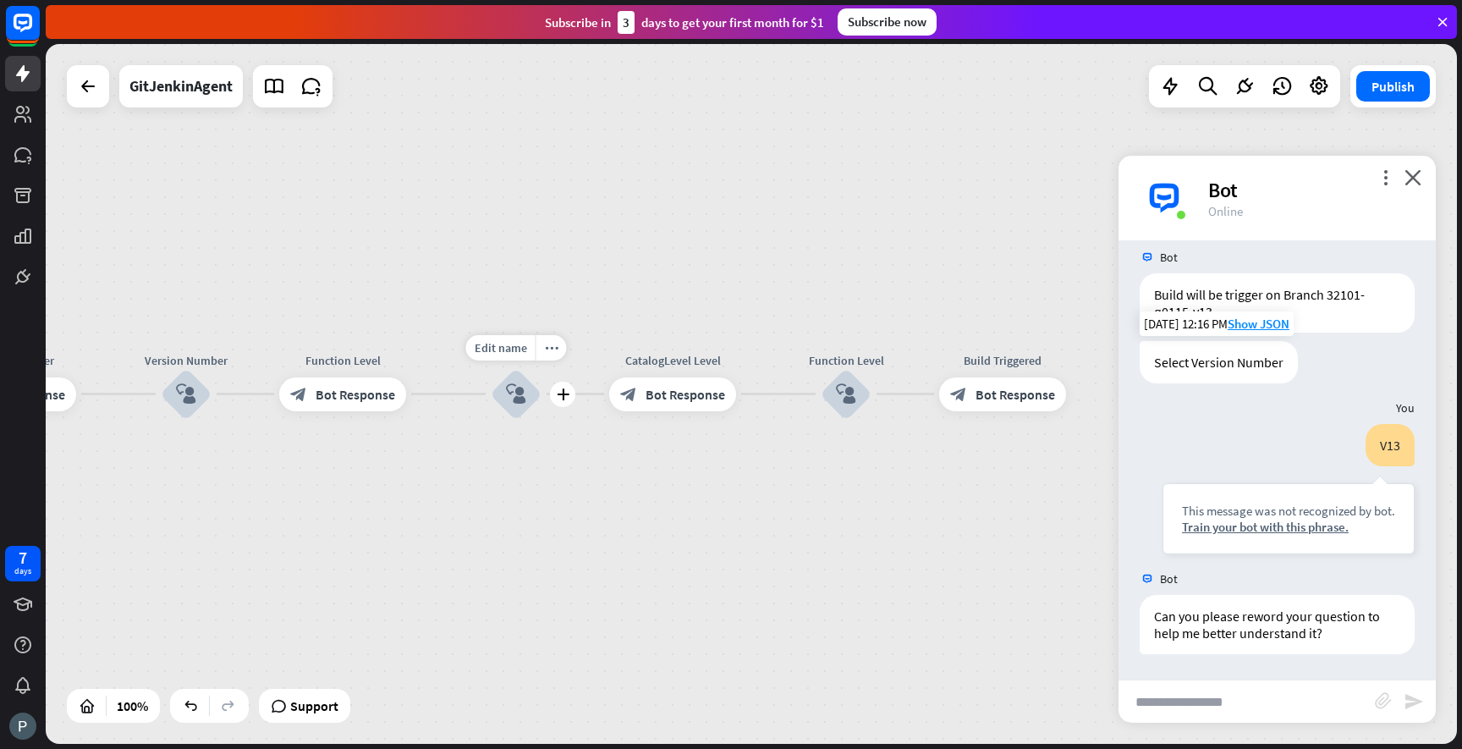
click at [524, 389] on icon "block_user_input" at bounding box center [516, 394] width 20 height 20
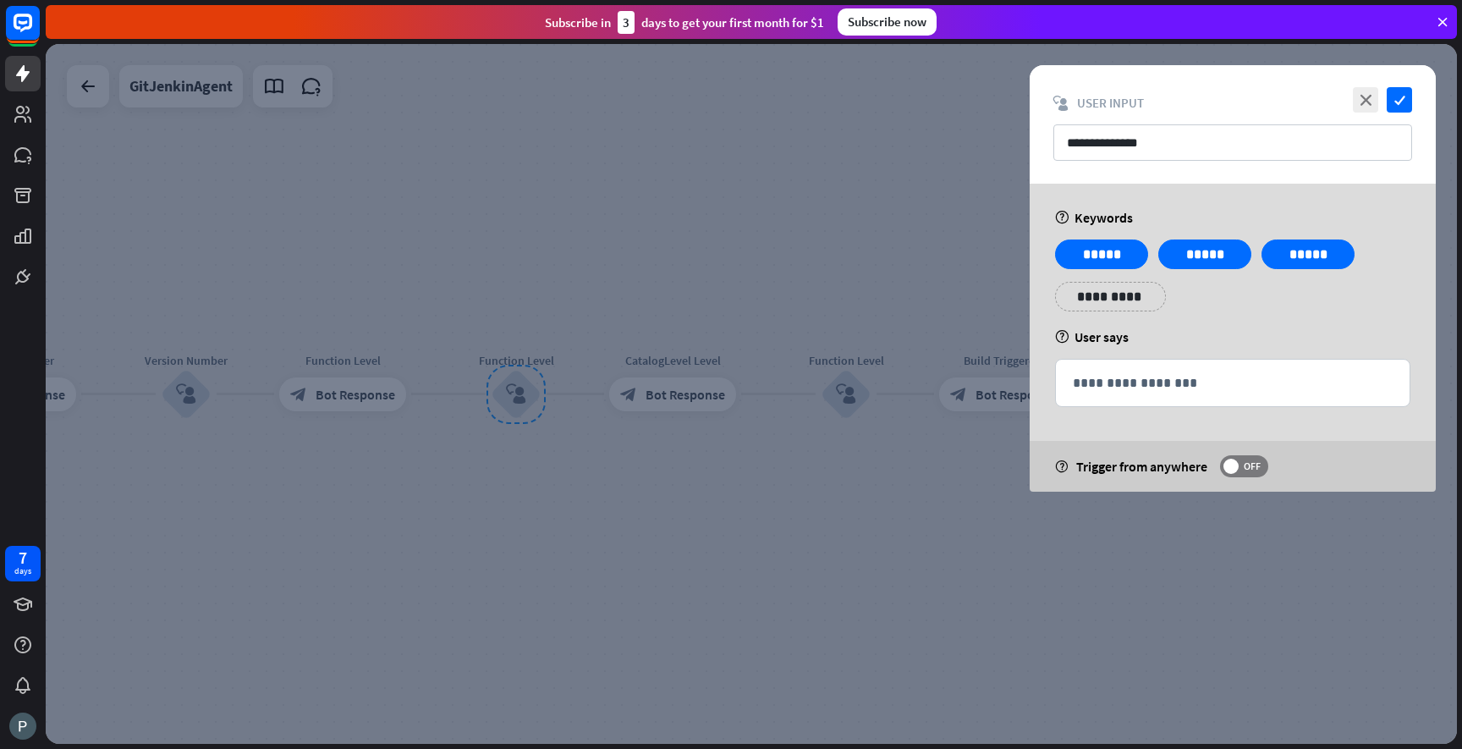
click at [903, 459] on div at bounding box center [751, 394] width 1411 height 700
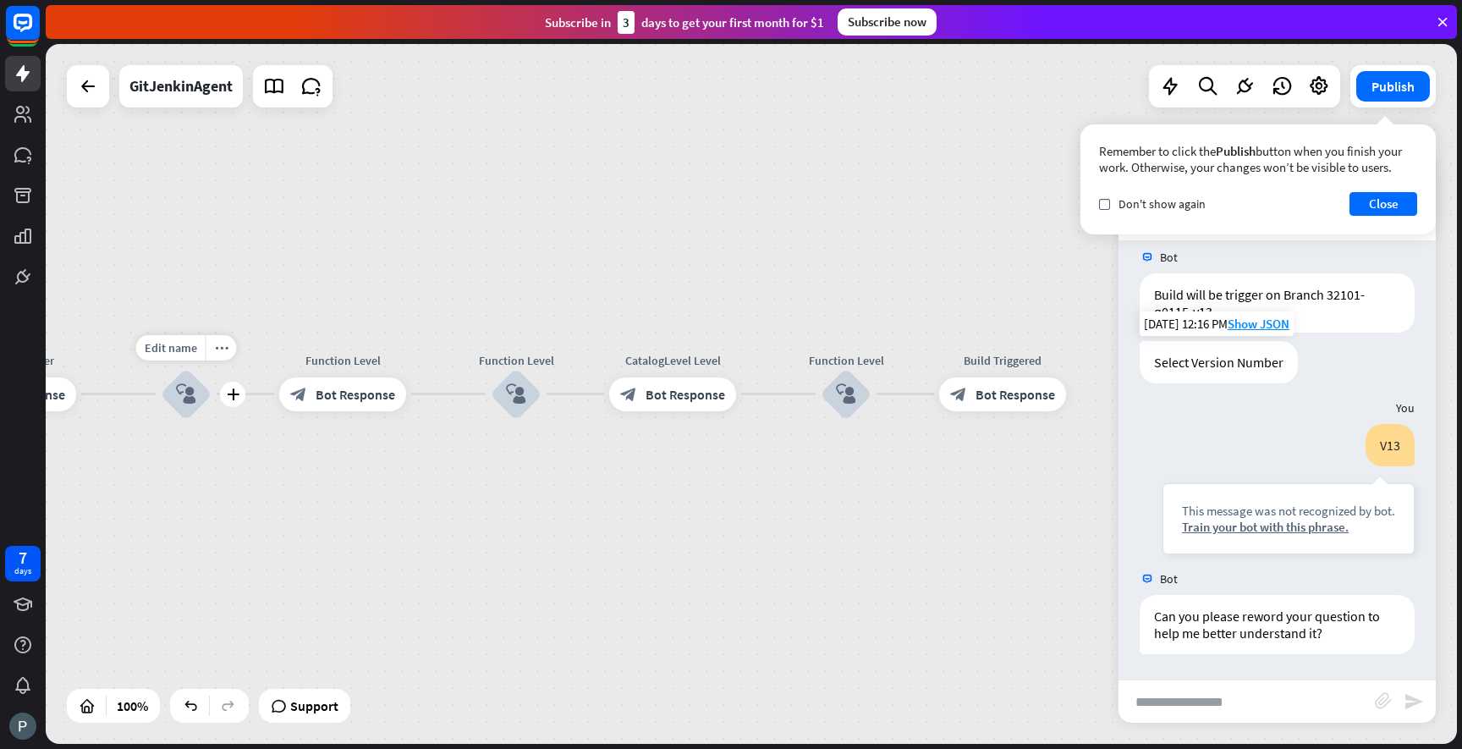
click at [184, 399] on icon "block_user_input" at bounding box center [186, 394] width 20 height 20
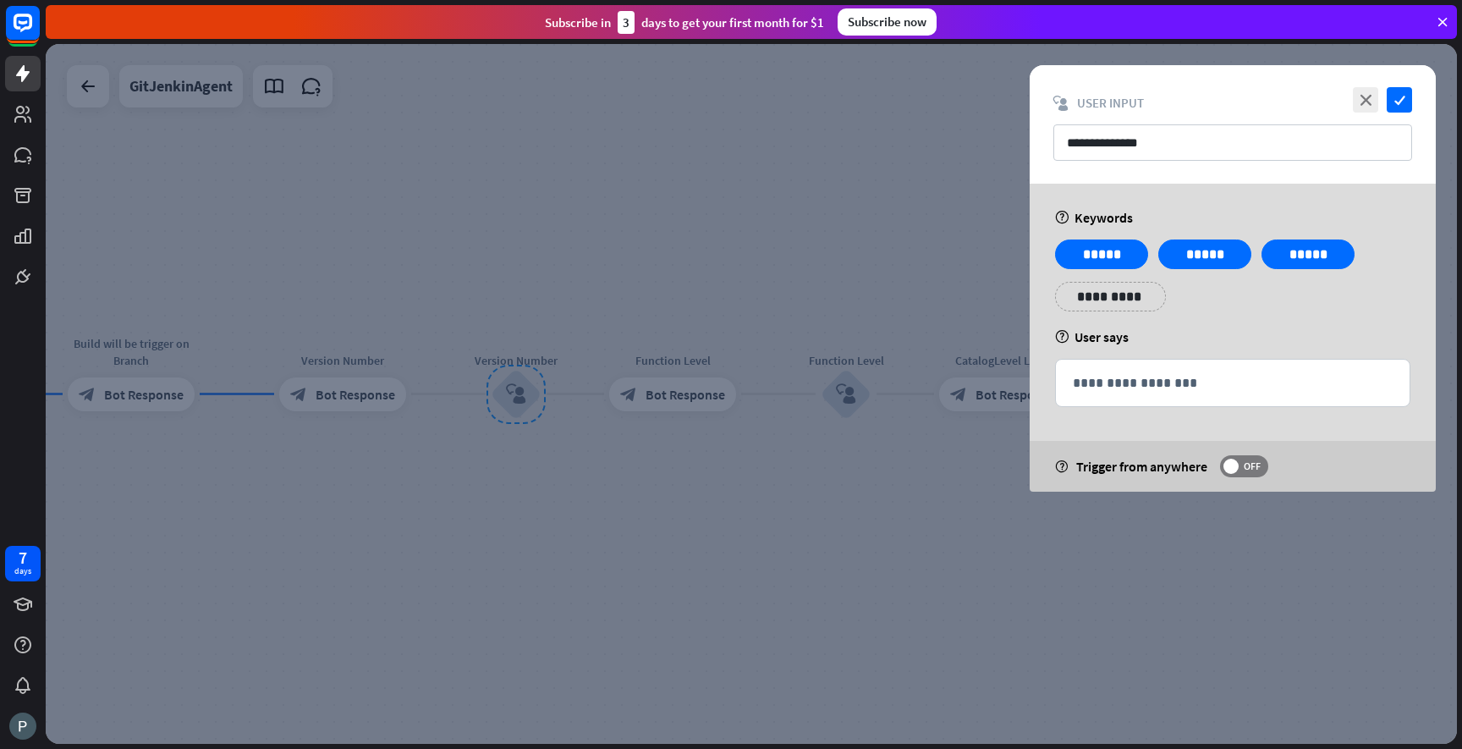
click at [827, 286] on div at bounding box center [751, 394] width 1411 height 700
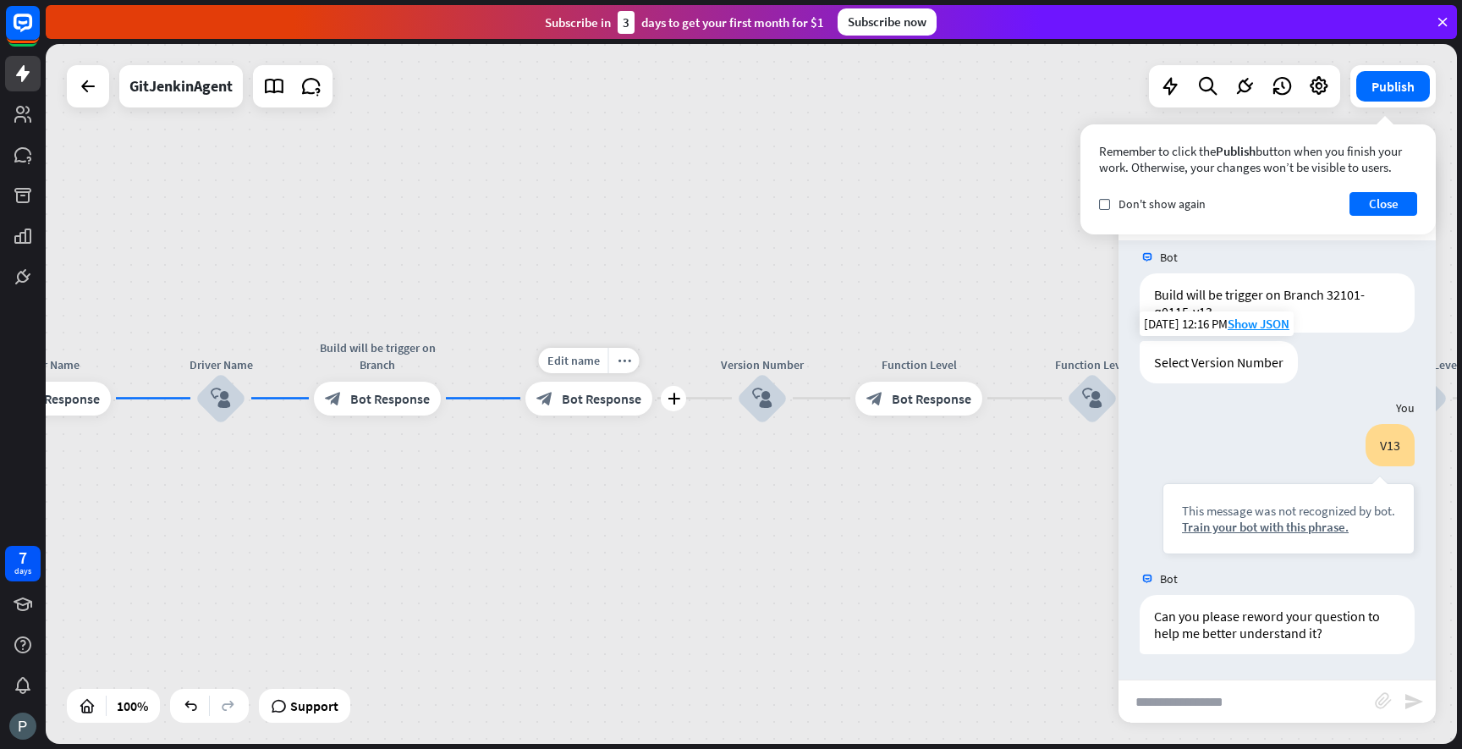
click at [549, 405] on icon "block_bot_response" at bounding box center [544, 398] width 17 height 17
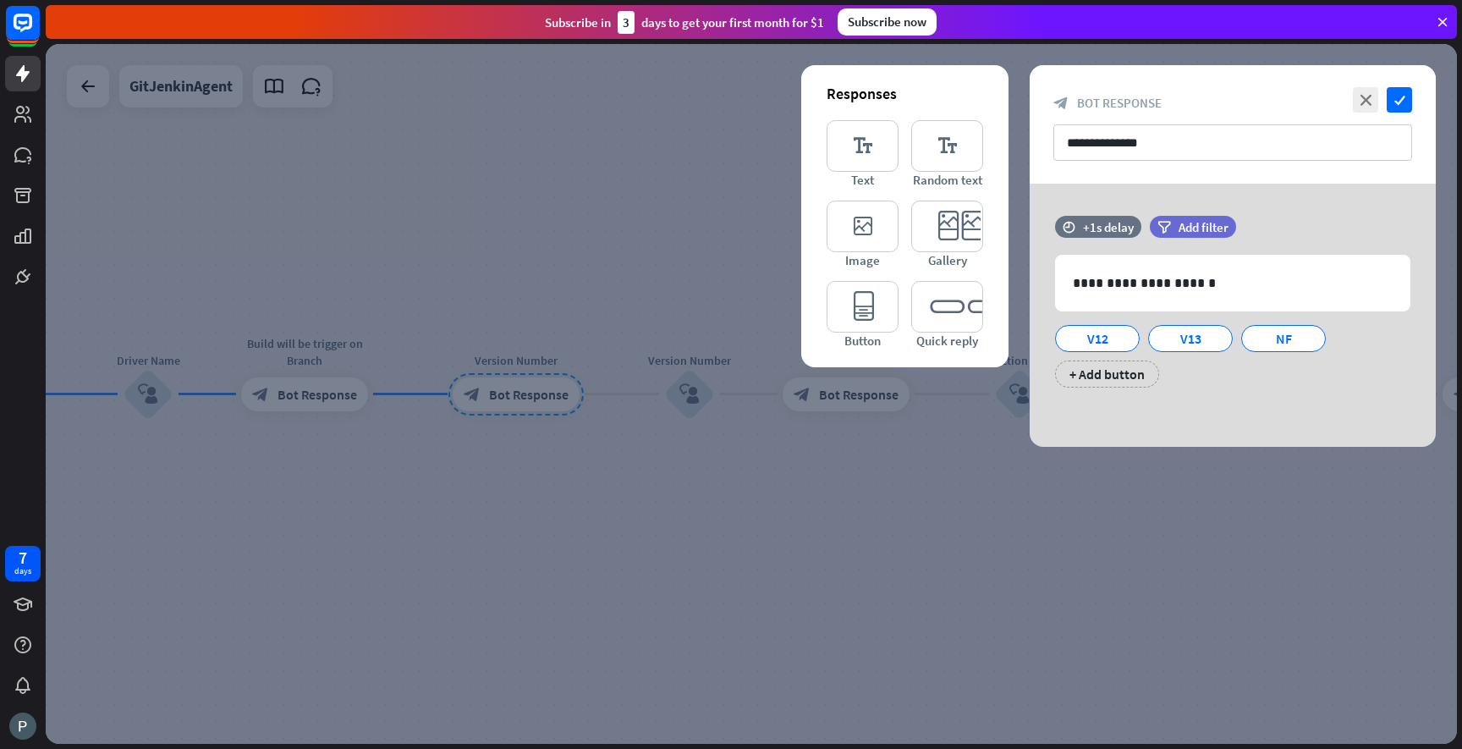
click at [591, 201] on div at bounding box center [751, 394] width 1411 height 700
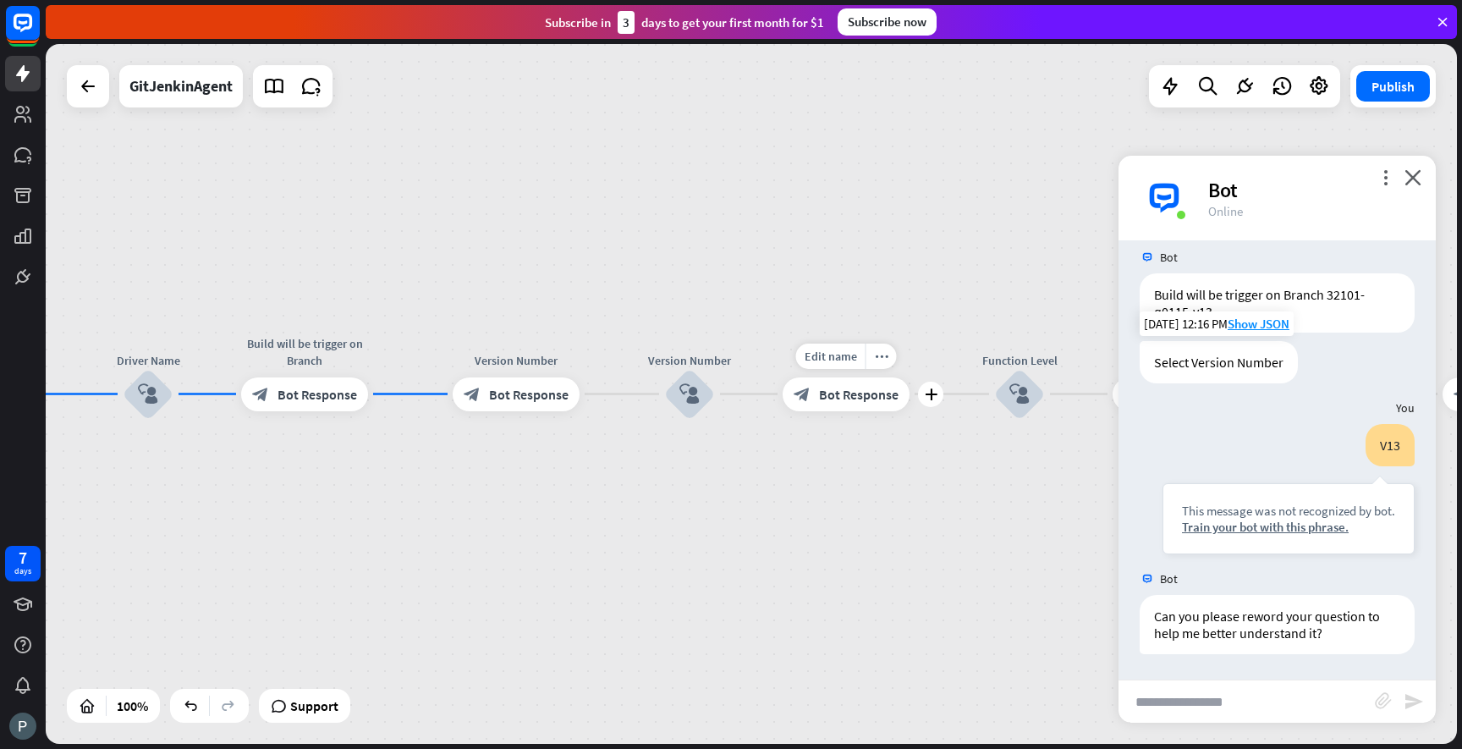
click at [836, 397] on span "Bot Response" at bounding box center [859, 394] width 80 height 17
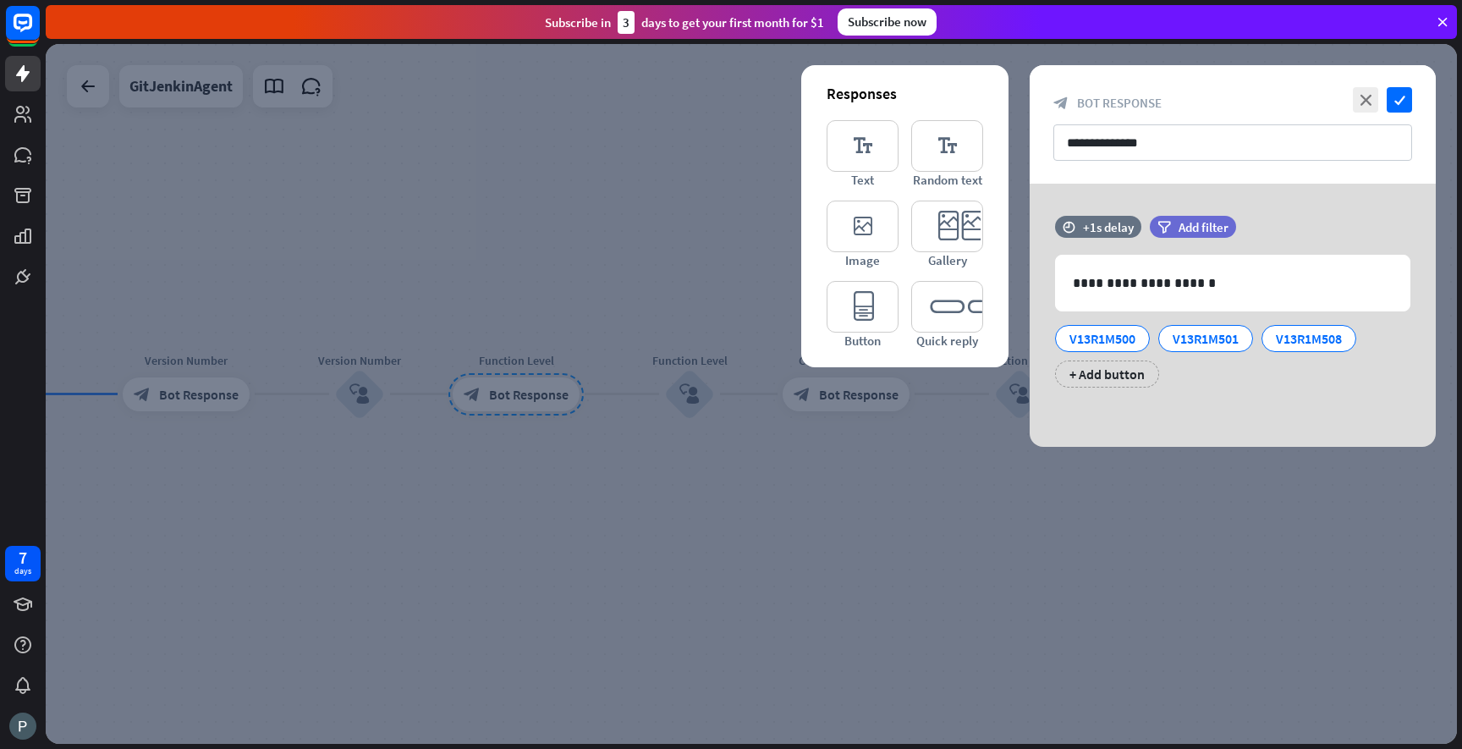
click at [820, 474] on div at bounding box center [751, 394] width 1411 height 700
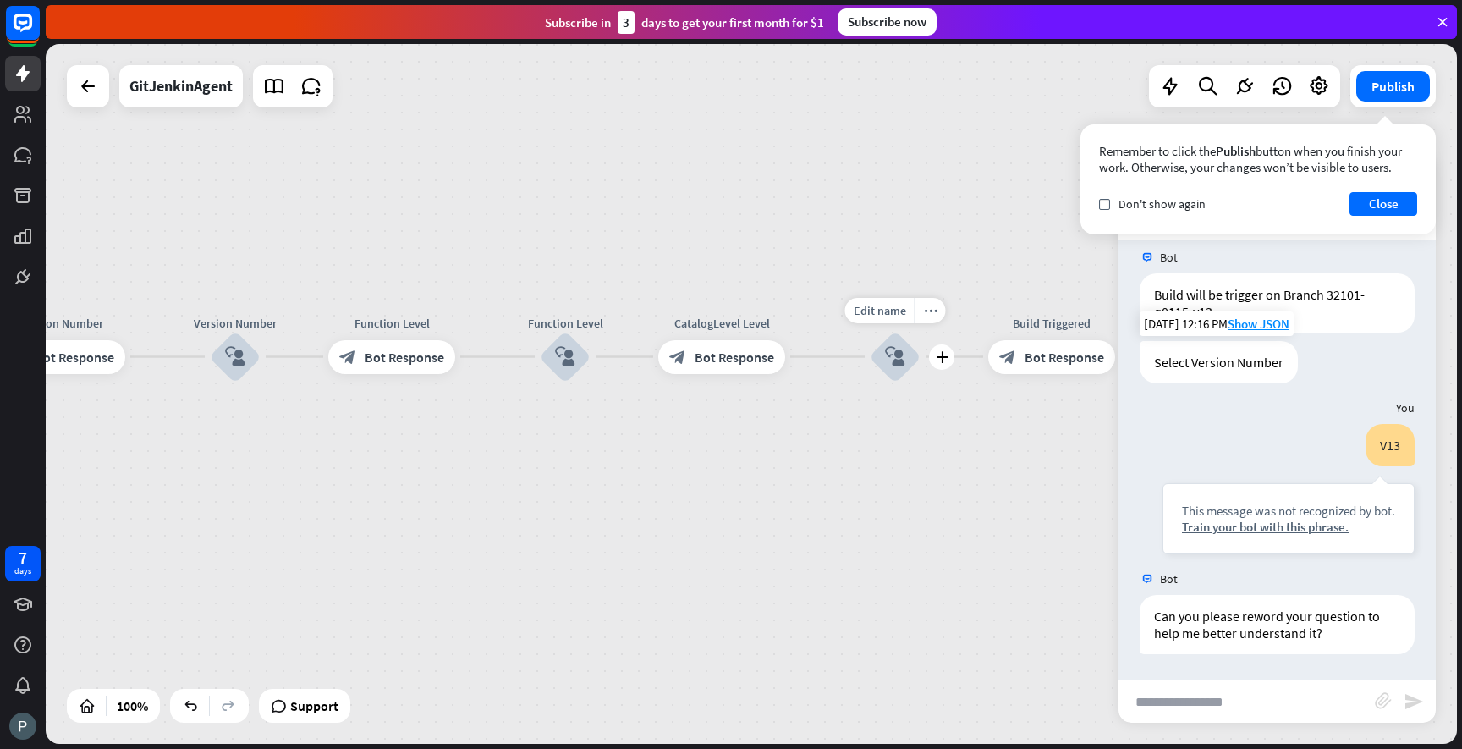
click at [893, 359] on icon "block_user_input" at bounding box center [895, 357] width 20 height 20
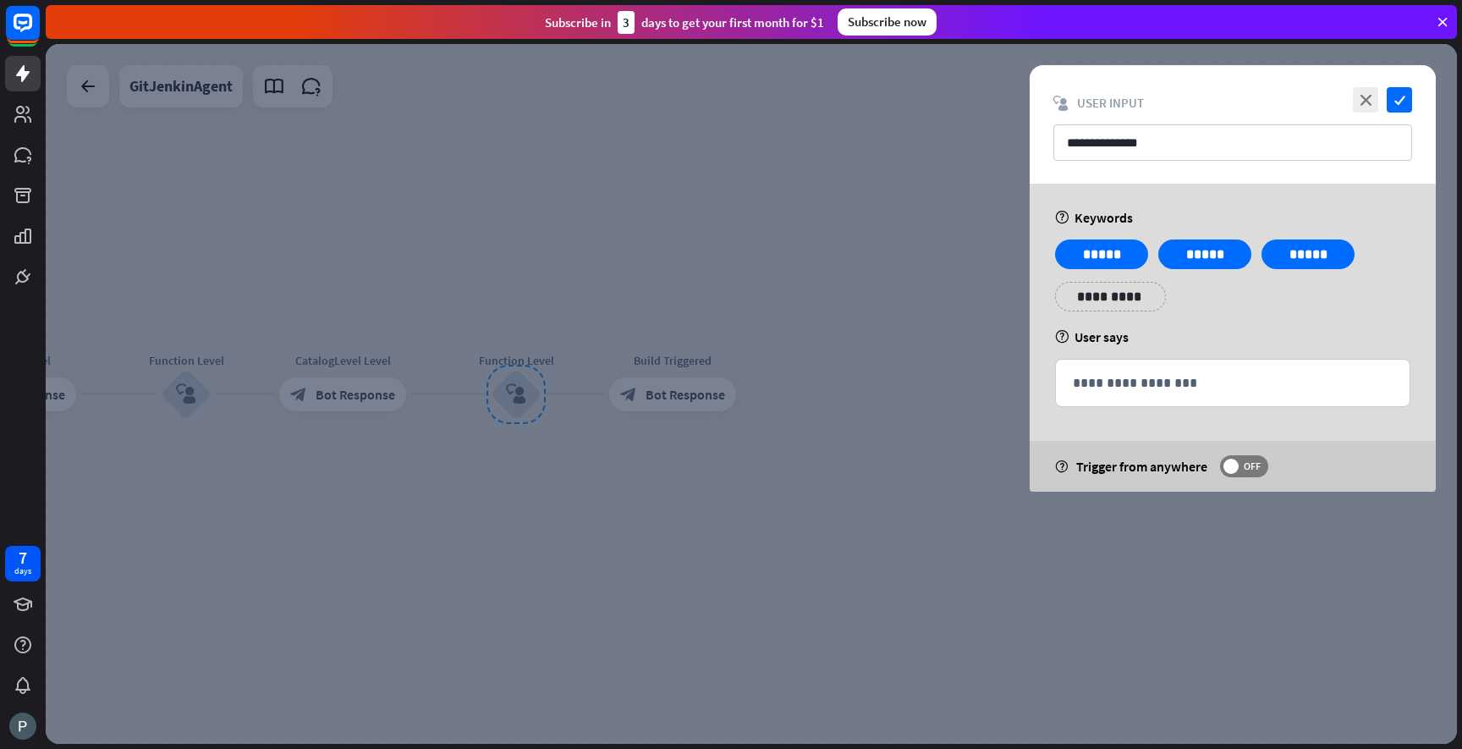
click at [804, 481] on div at bounding box center [751, 394] width 1411 height 700
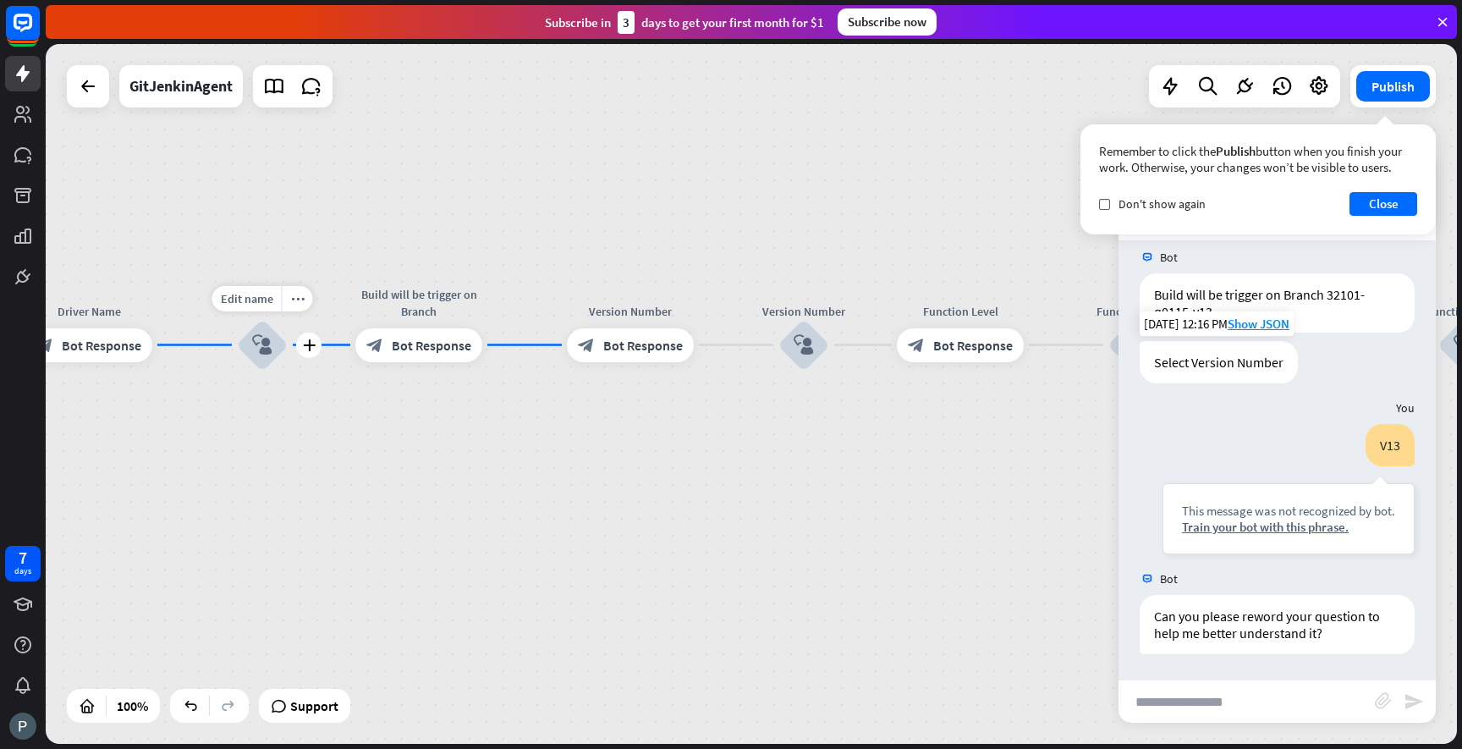
click at [261, 345] on icon "block_user_input" at bounding box center [262, 345] width 20 height 20
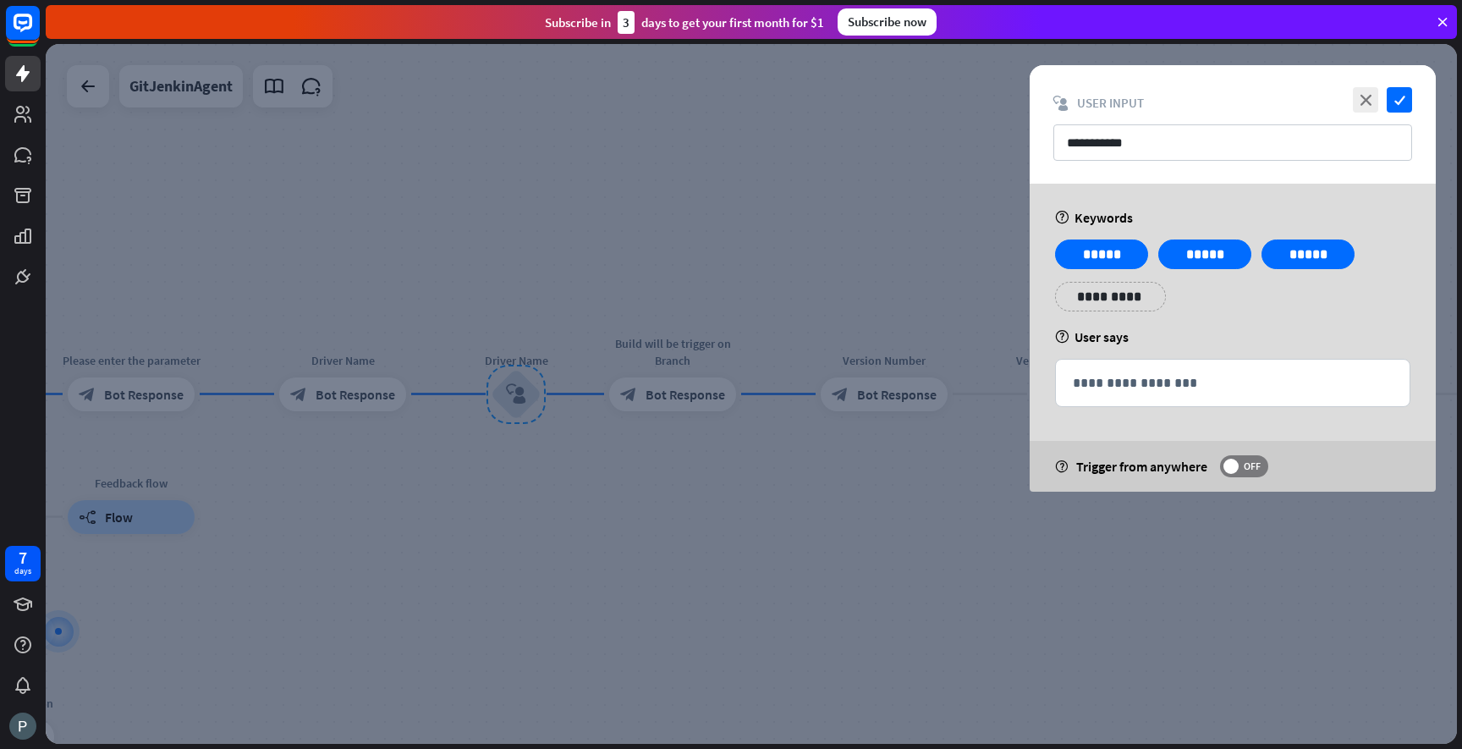
click at [608, 285] on div at bounding box center [751, 394] width 1411 height 700
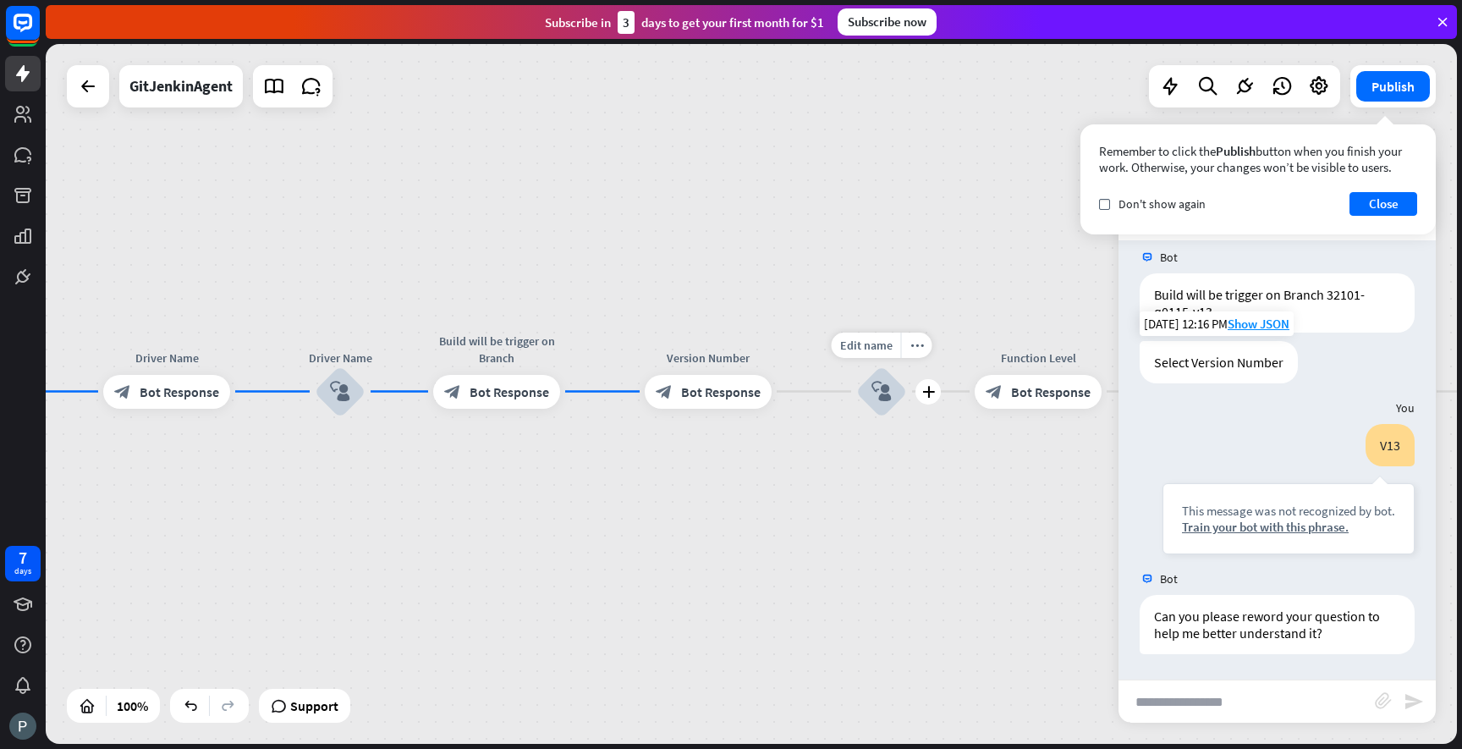
click at [871, 403] on div "block_user_input" at bounding box center [881, 391] width 51 height 51
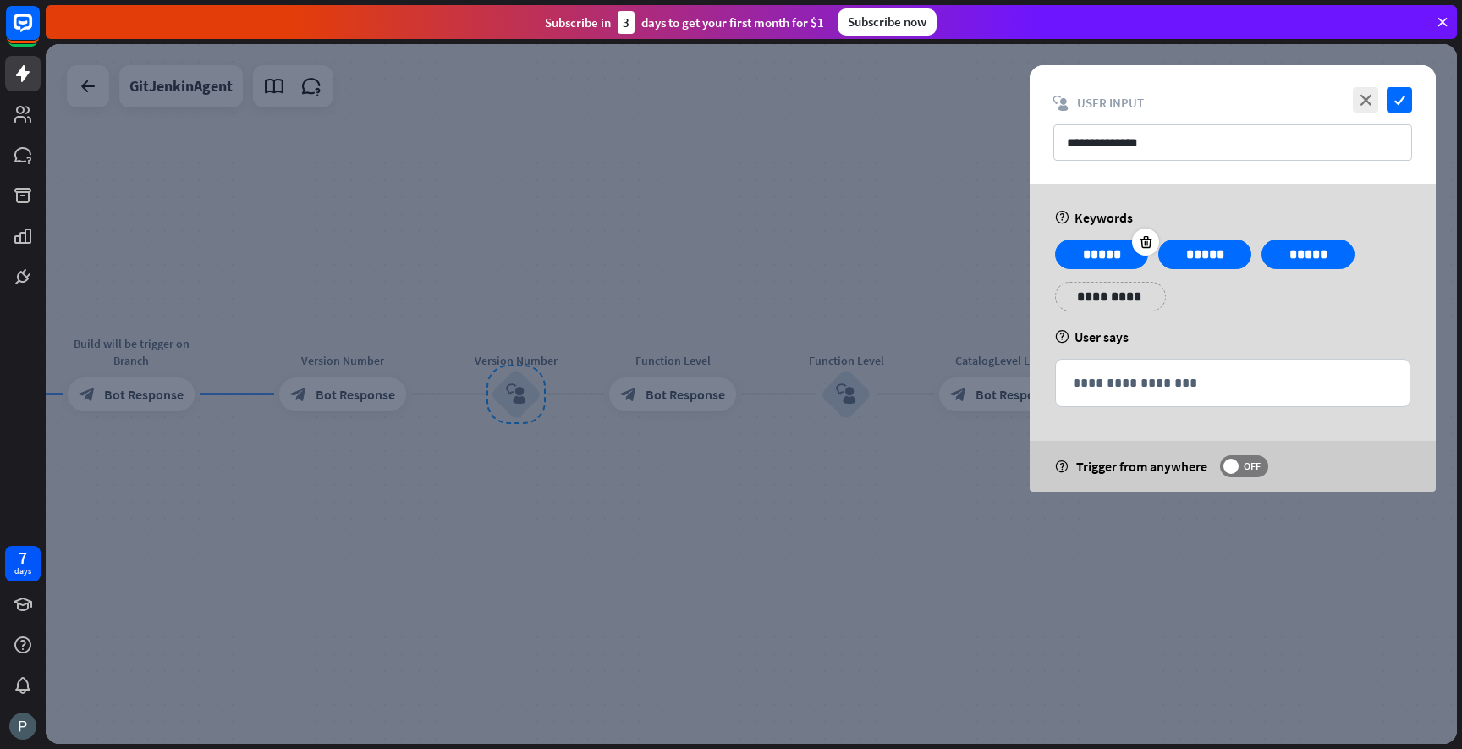
click at [1113, 252] on p "*****" at bounding box center [1102, 254] width 68 height 21
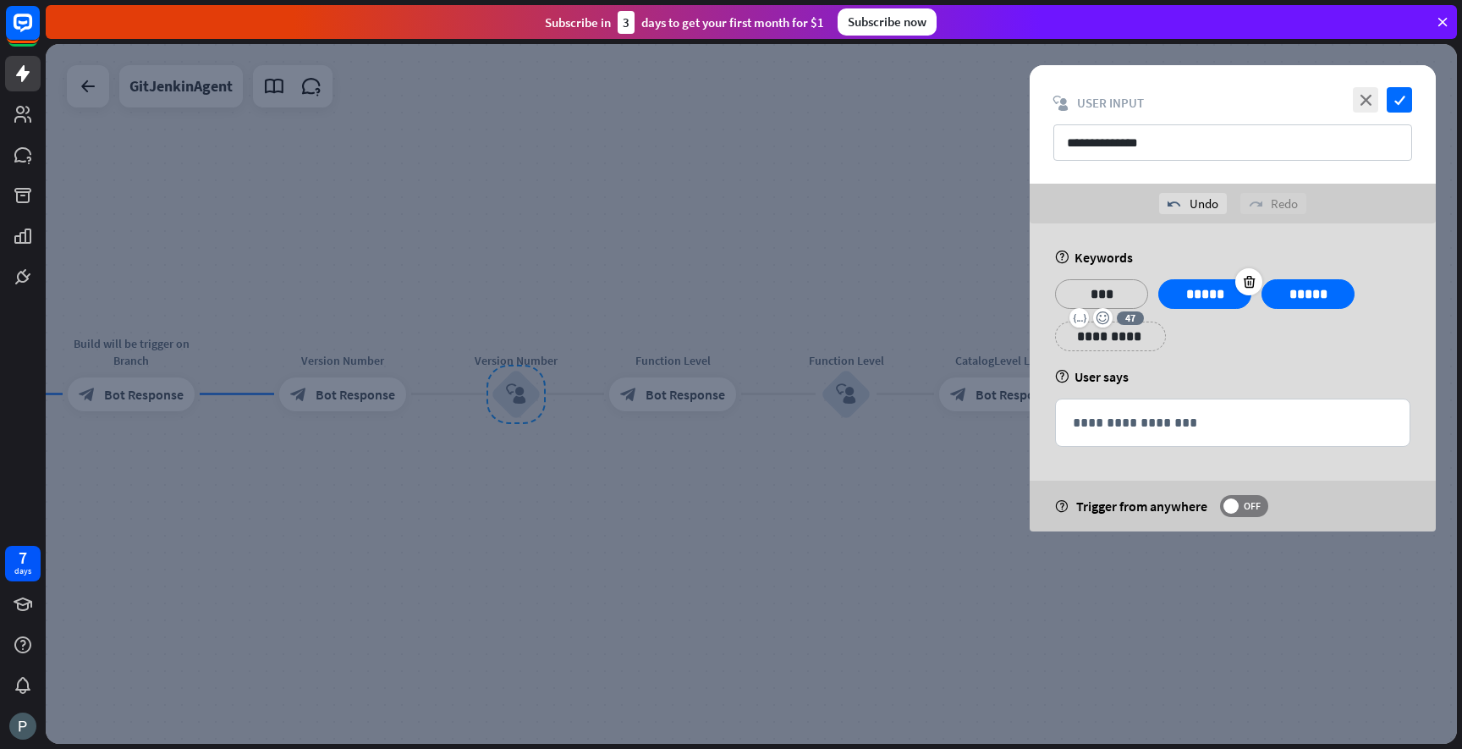
click at [1201, 288] on p "*****" at bounding box center [1205, 293] width 68 height 21
click at [1297, 294] on p "*****" at bounding box center [1308, 293] width 68 height 21
click at [1295, 366] on div "**********" at bounding box center [1233, 377] width 406 height 308
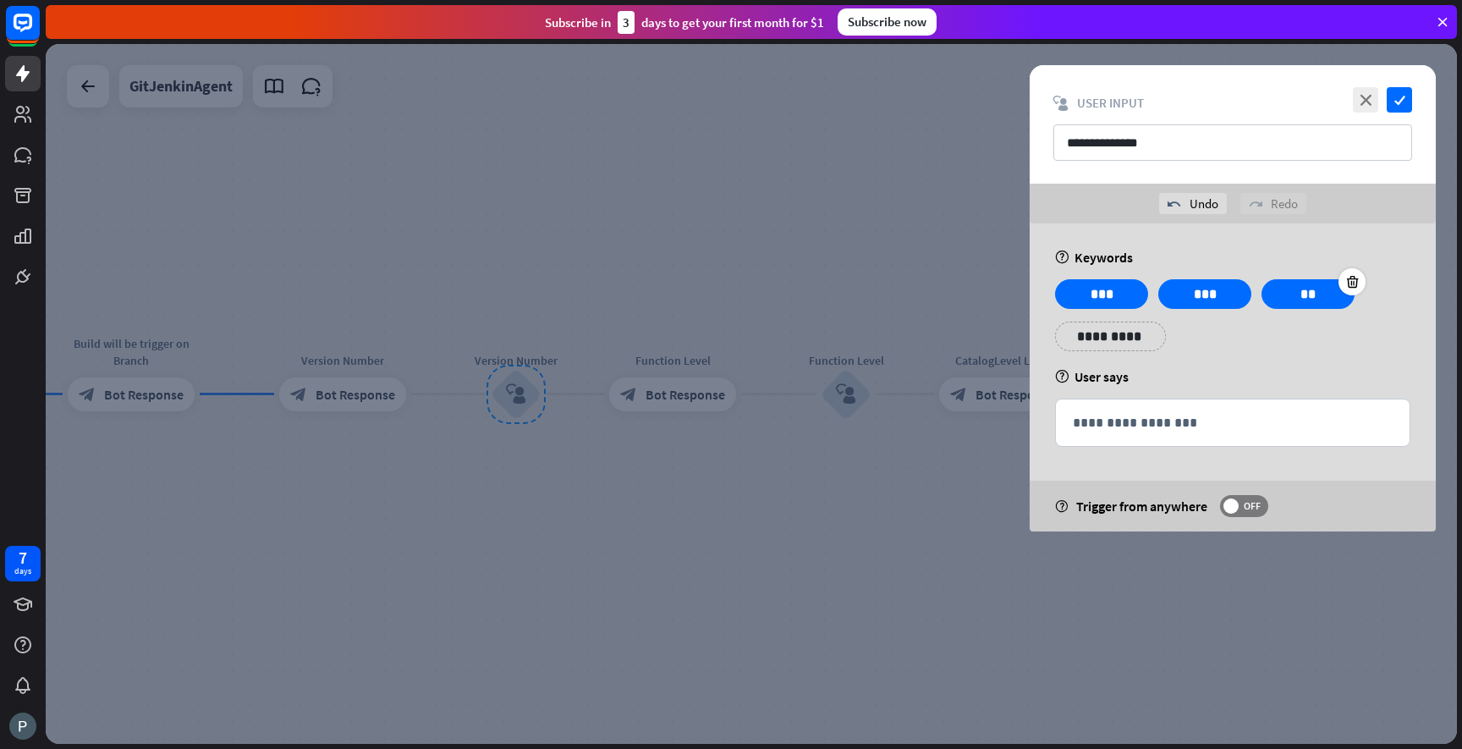
click at [1317, 282] on div "**" at bounding box center [1308, 294] width 93 height 30
click at [1317, 287] on p "**" at bounding box center [1308, 293] width 68 height 21
click at [1274, 368] on div "help User says" at bounding box center [1232, 376] width 355 height 17
click at [1399, 96] on icon "check" at bounding box center [1399, 99] width 25 height 25
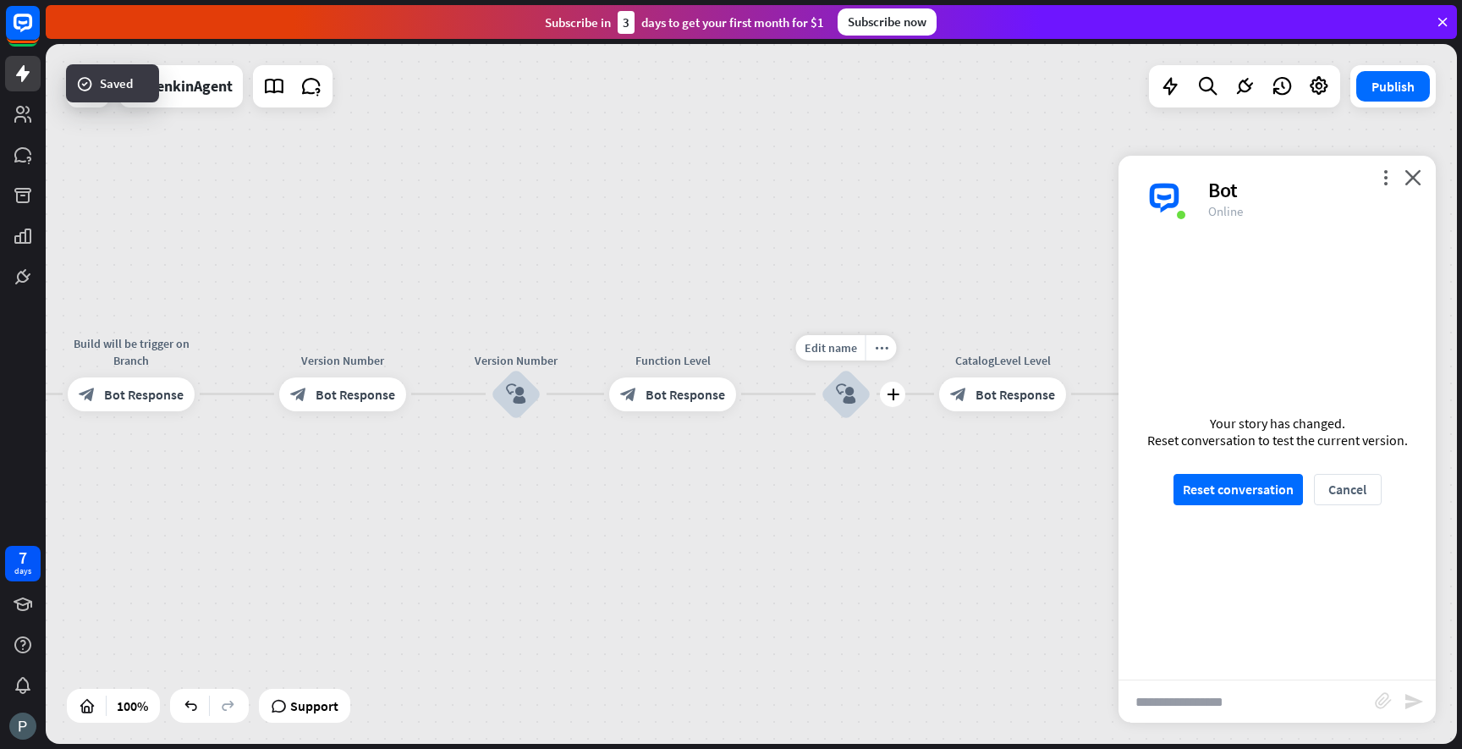
click at [838, 396] on icon "block_user_input" at bounding box center [846, 394] width 20 height 20
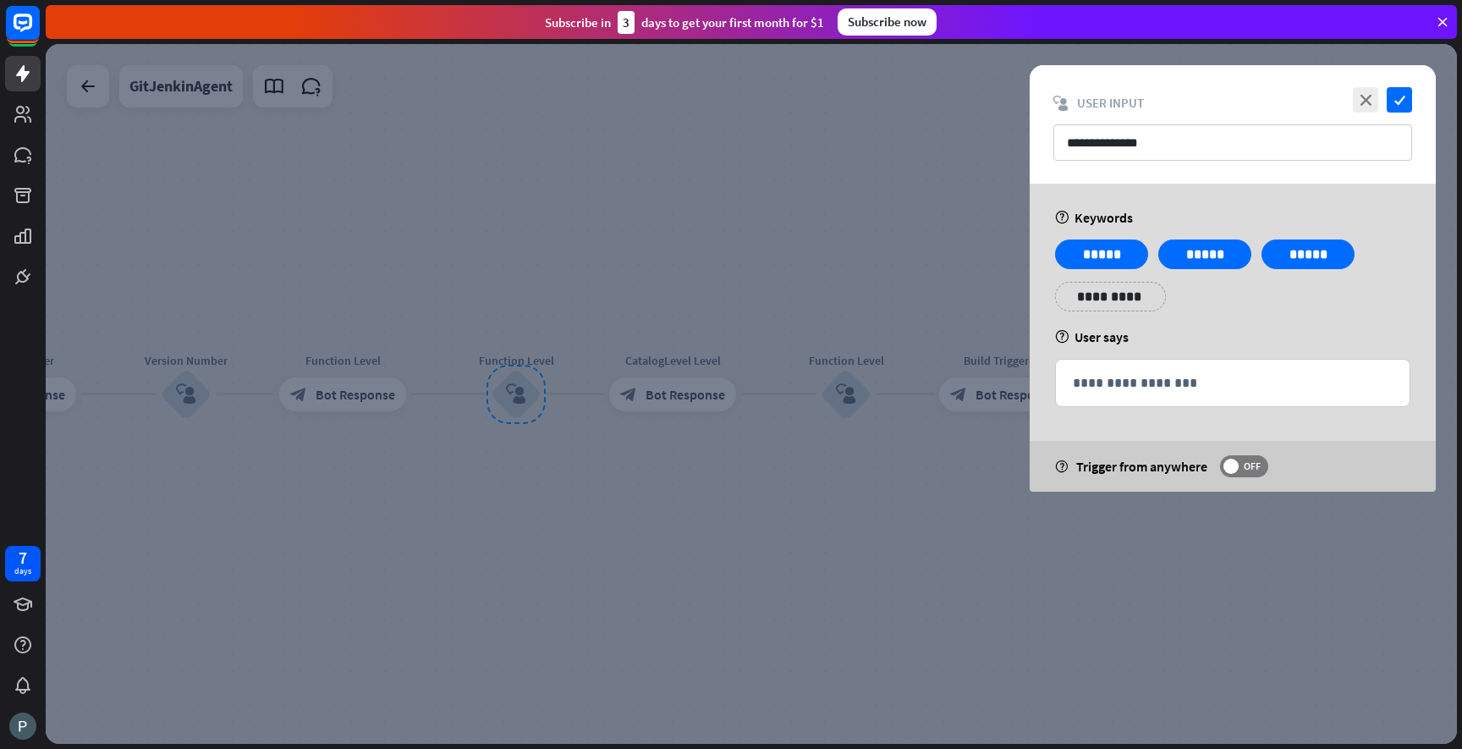
click at [369, 411] on div at bounding box center [751, 394] width 1411 height 700
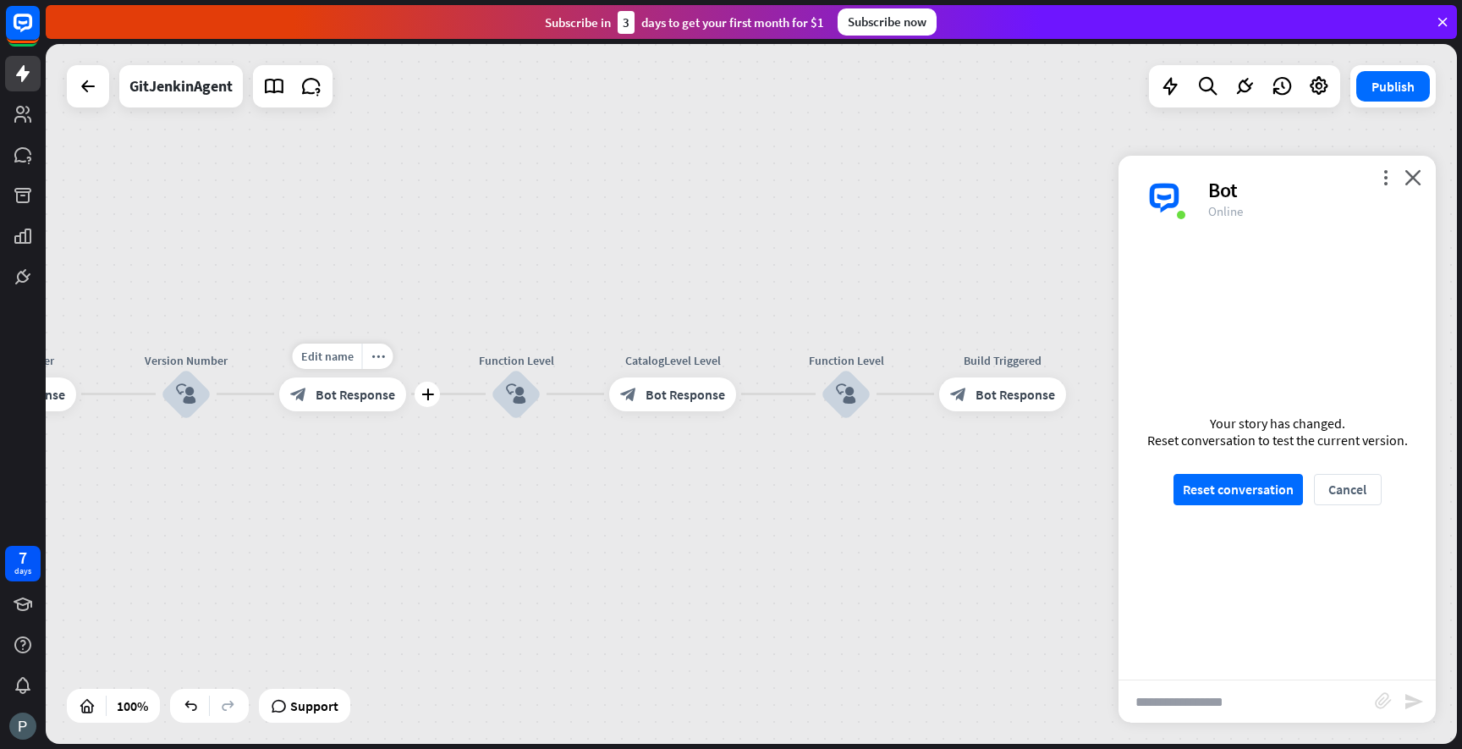
click at [369, 404] on div "block_bot_response Bot Response" at bounding box center [342, 394] width 127 height 34
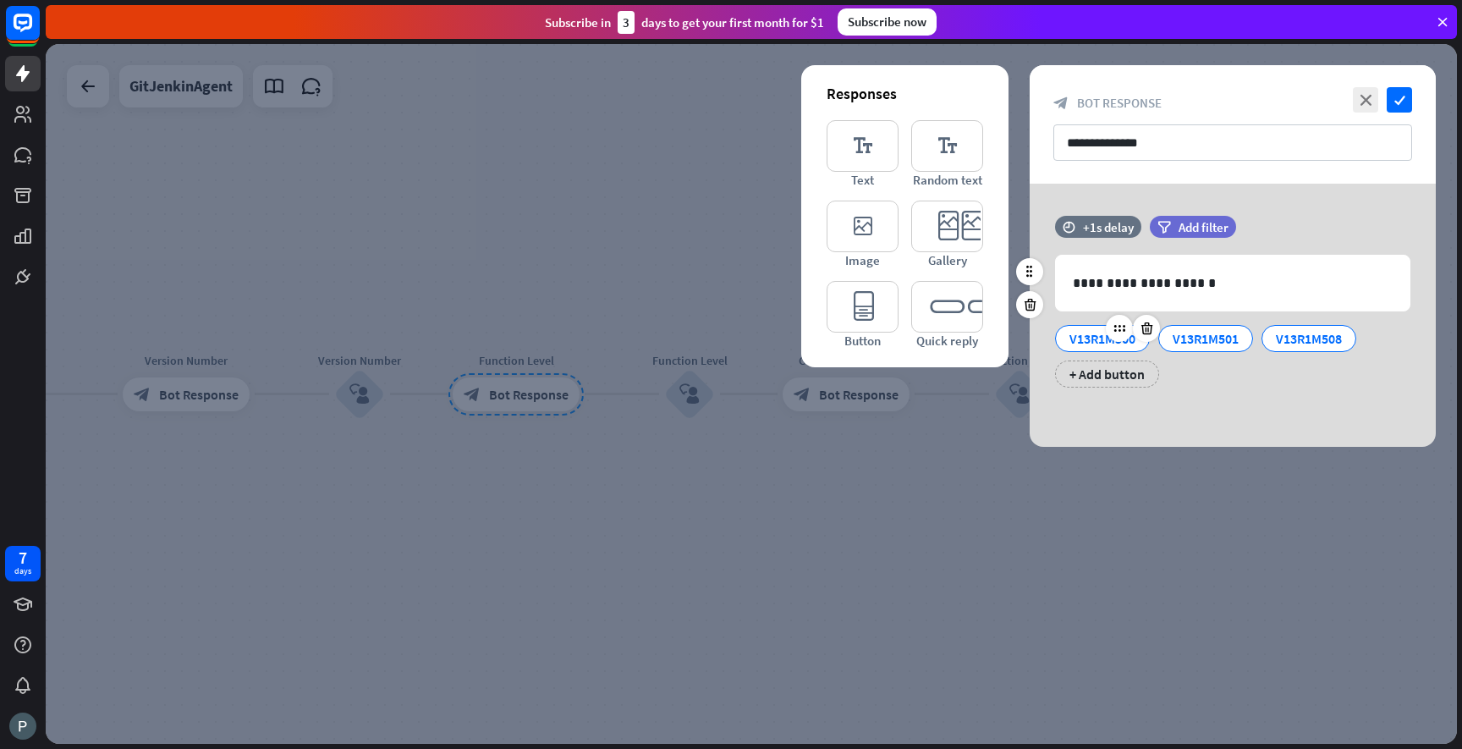
click at [1100, 338] on div "V13R1M500" at bounding box center [1102, 338] width 66 height 25
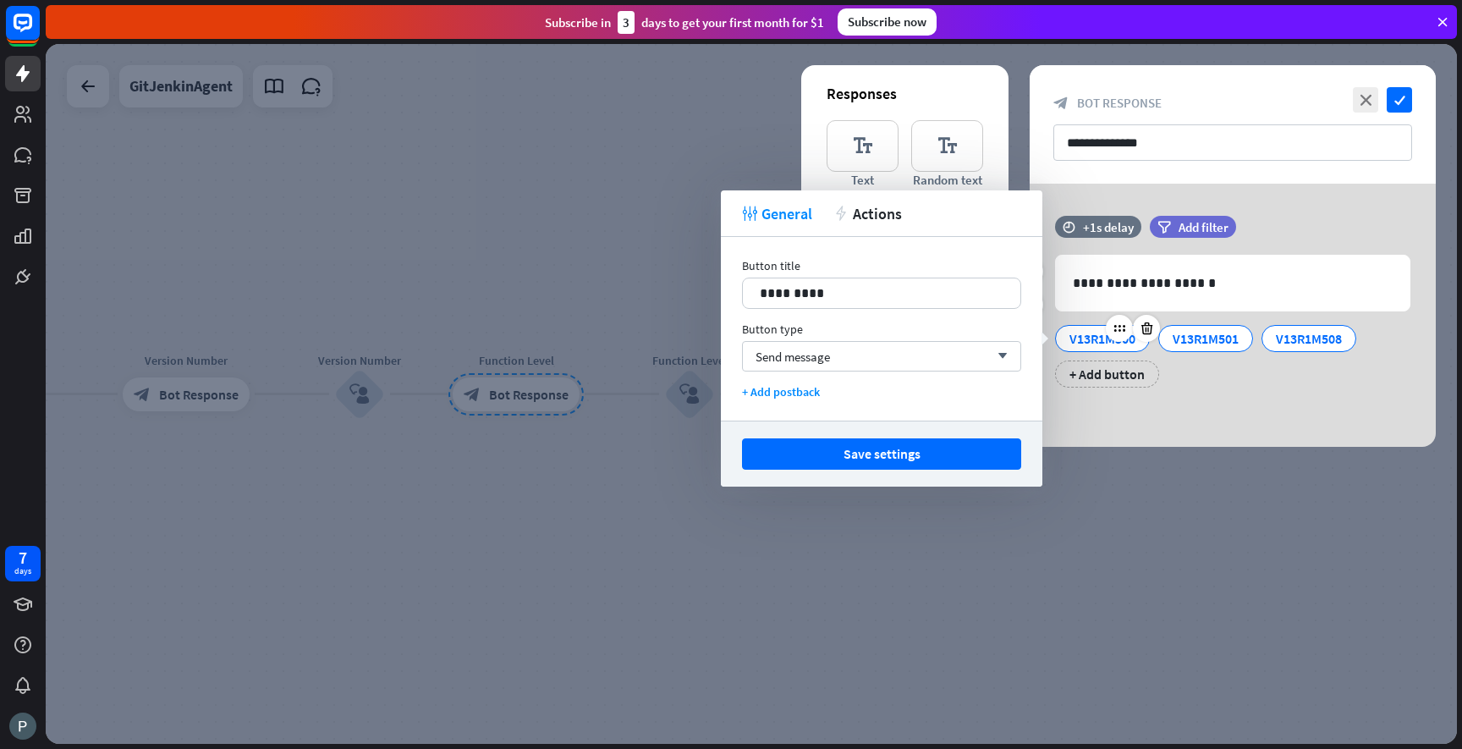
click at [1100, 338] on div "V13R1M500" at bounding box center [1102, 338] width 66 height 25
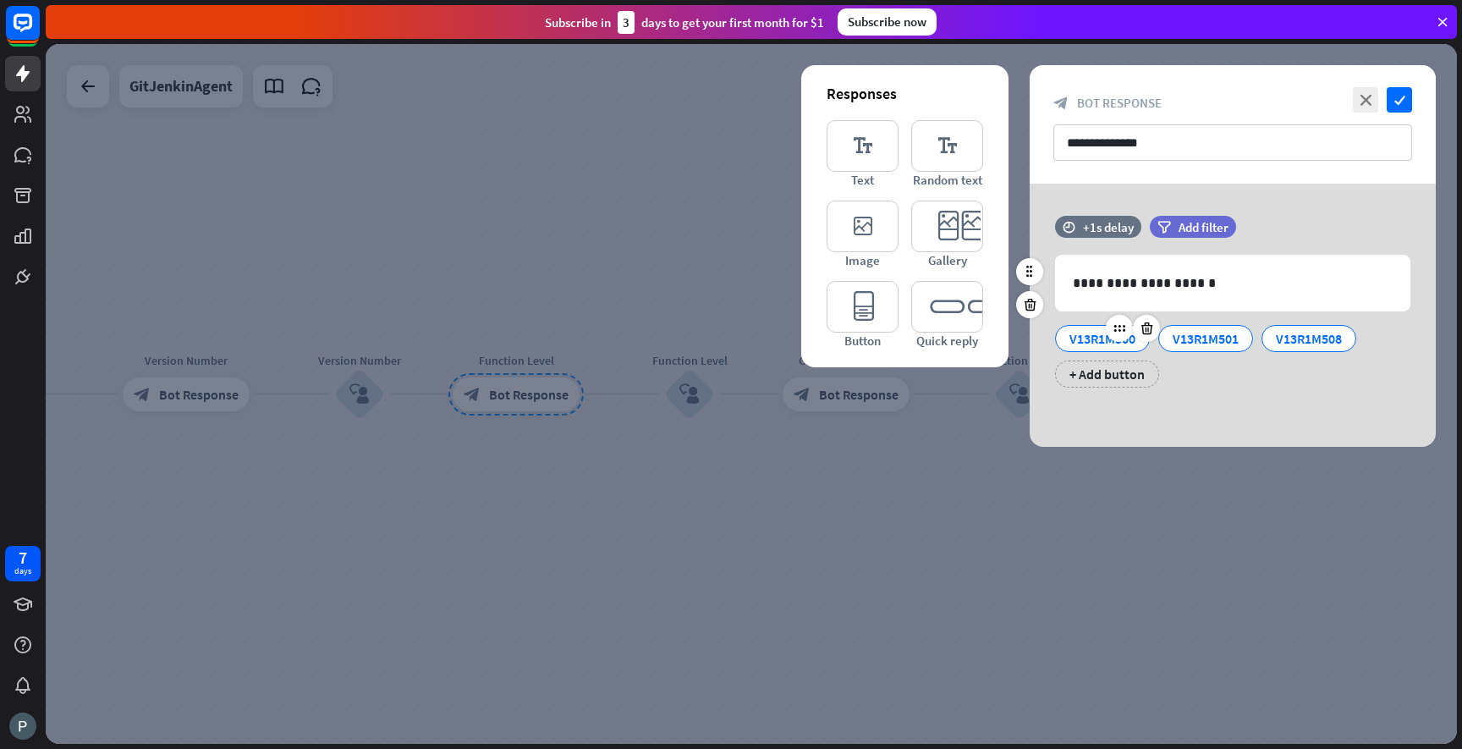
copy div "V13R1M500"
click at [973, 485] on div at bounding box center [751, 394] width 1411 height 700
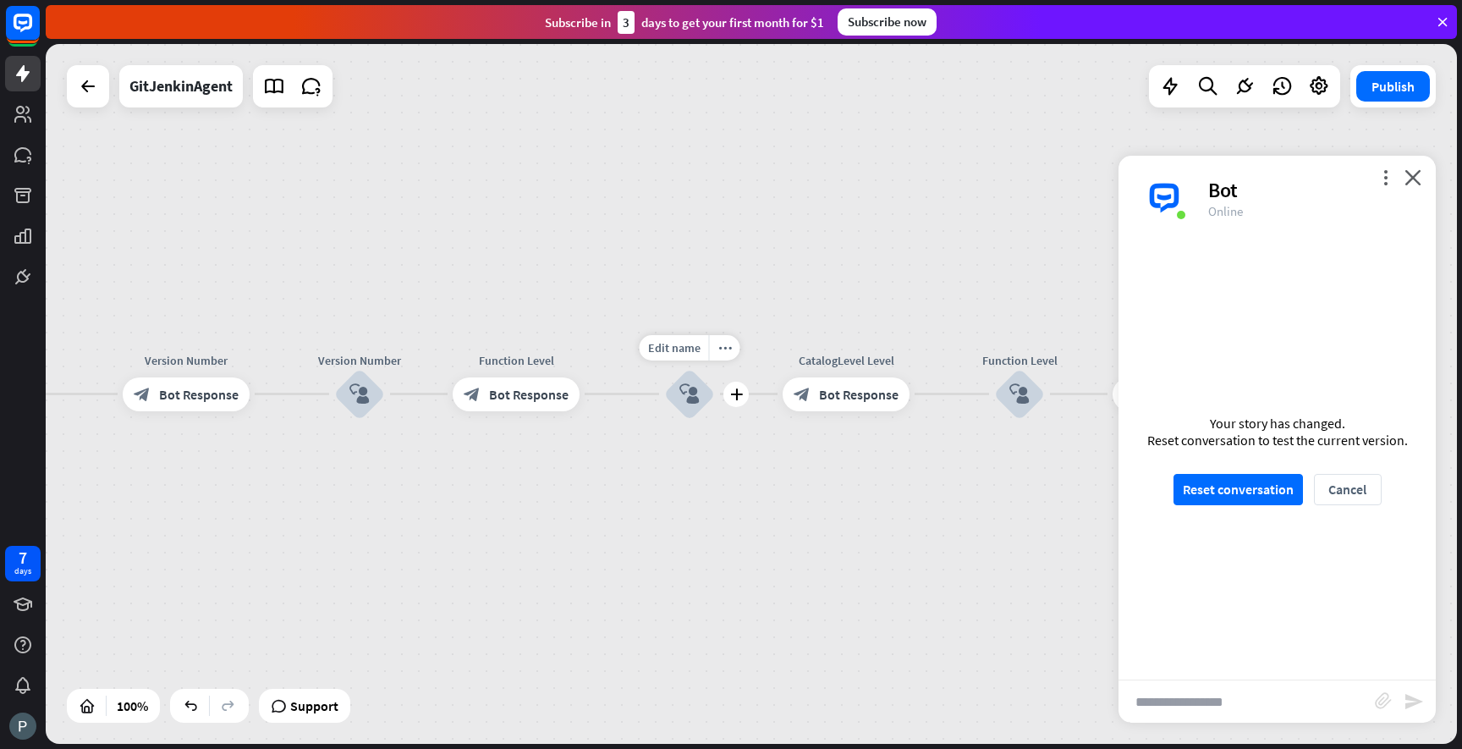
click at [685, 399] on icon "block_user_input" at bounding box center [689, 394] width 20 height 20
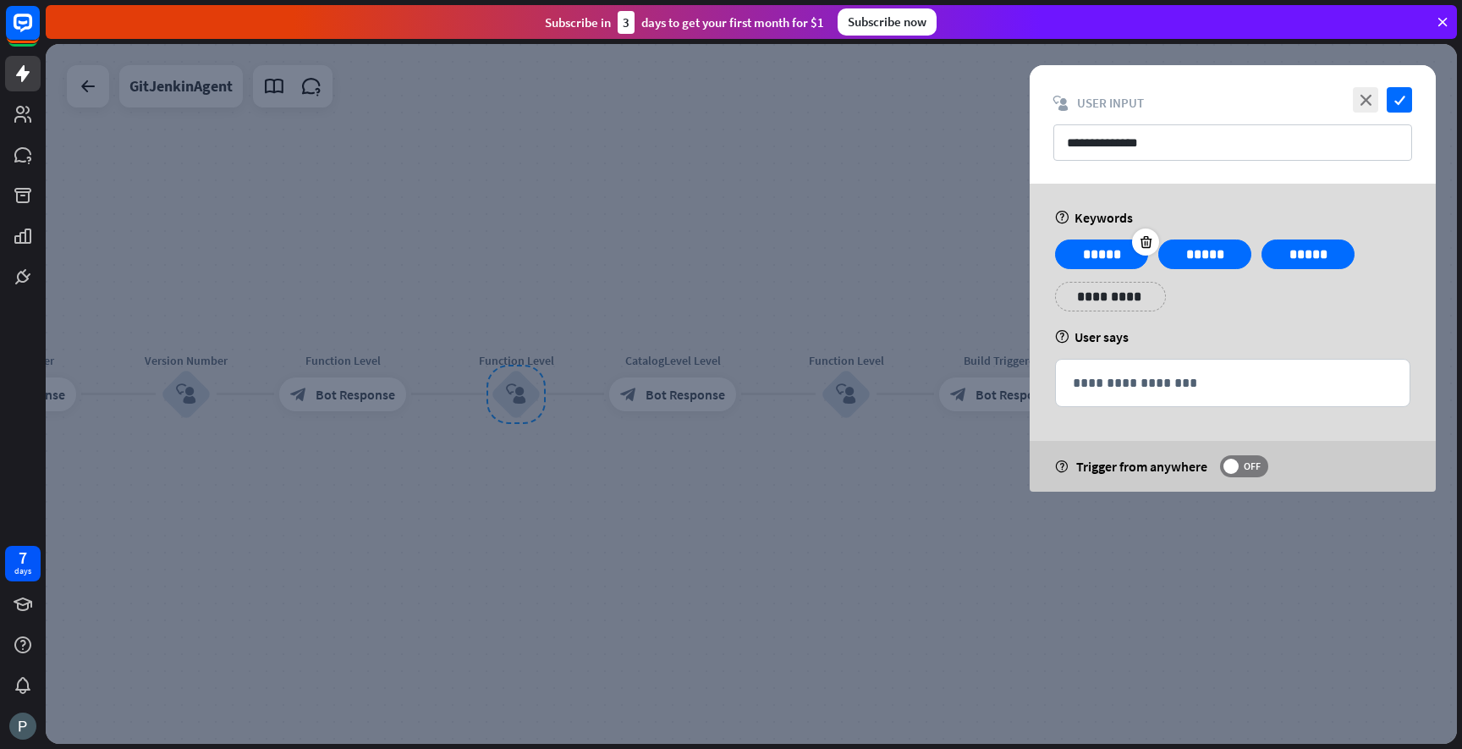
click at [1111, 258] on p "*****" at bounding box center [1102, 254] width 68 height 21
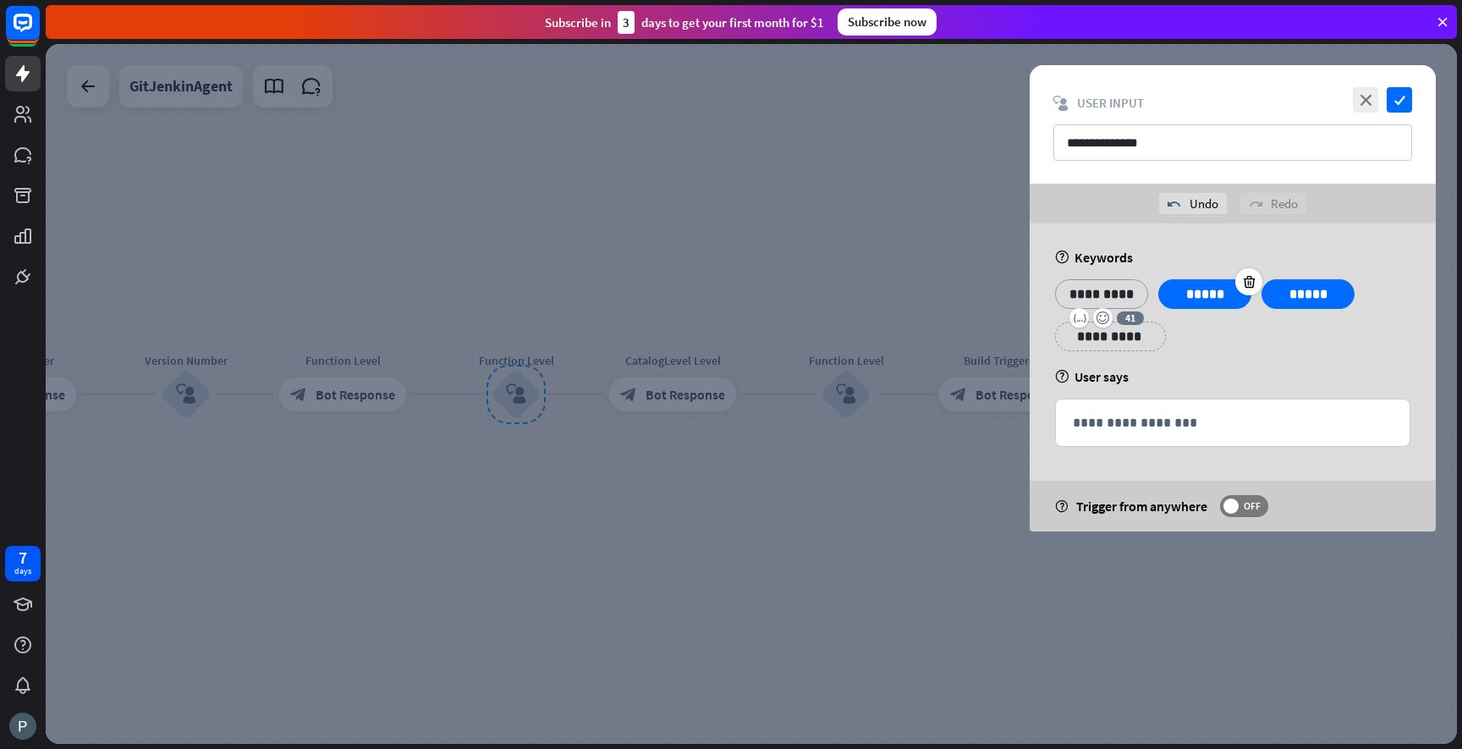
click at [1207, 289] on p "*****" at bounding box center [1205, 293] width 68 height 21
paste div
click at [1308, 297] on p "*****" at bounding box center [1308, 293] width 68 height 21
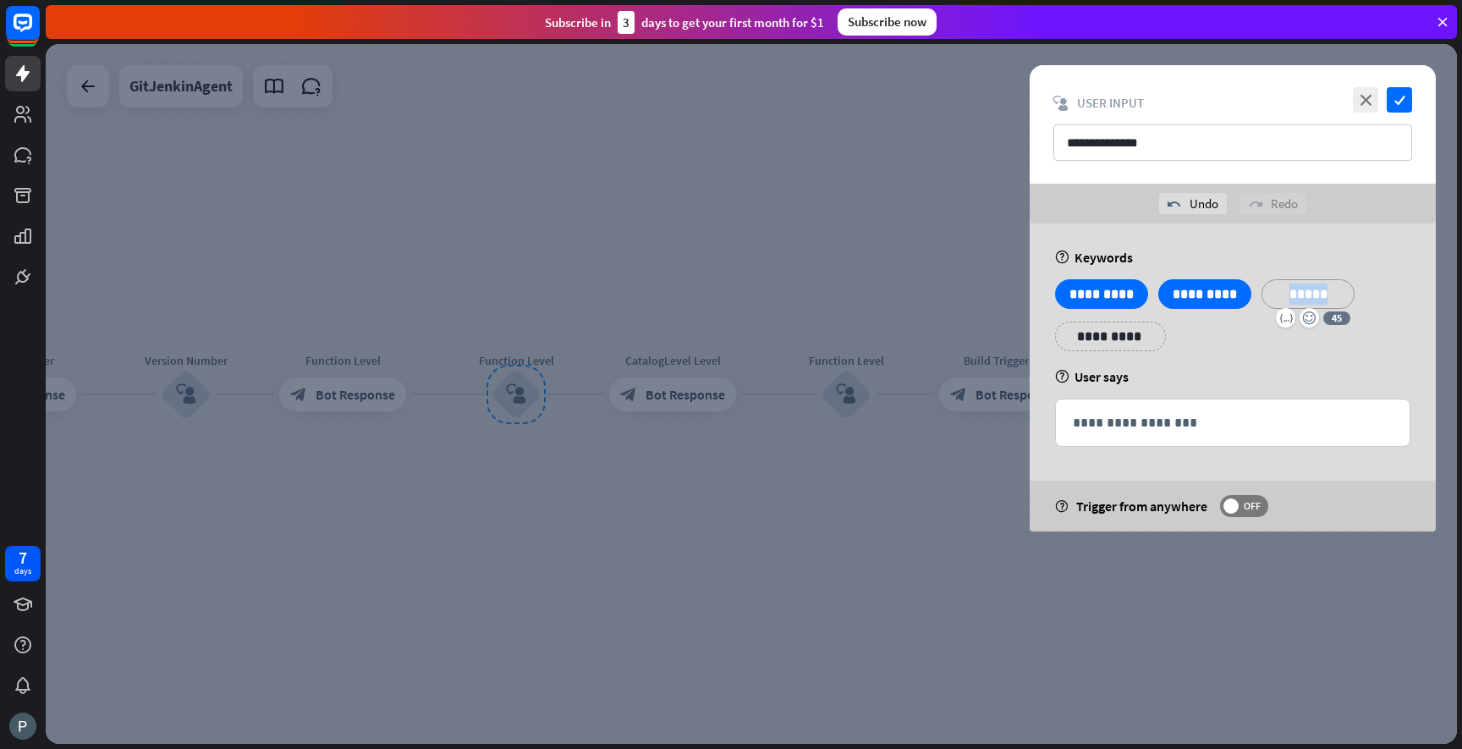
paste div
click at [965, 487] on div at bounding box center [751, 394] width 1411 height 700
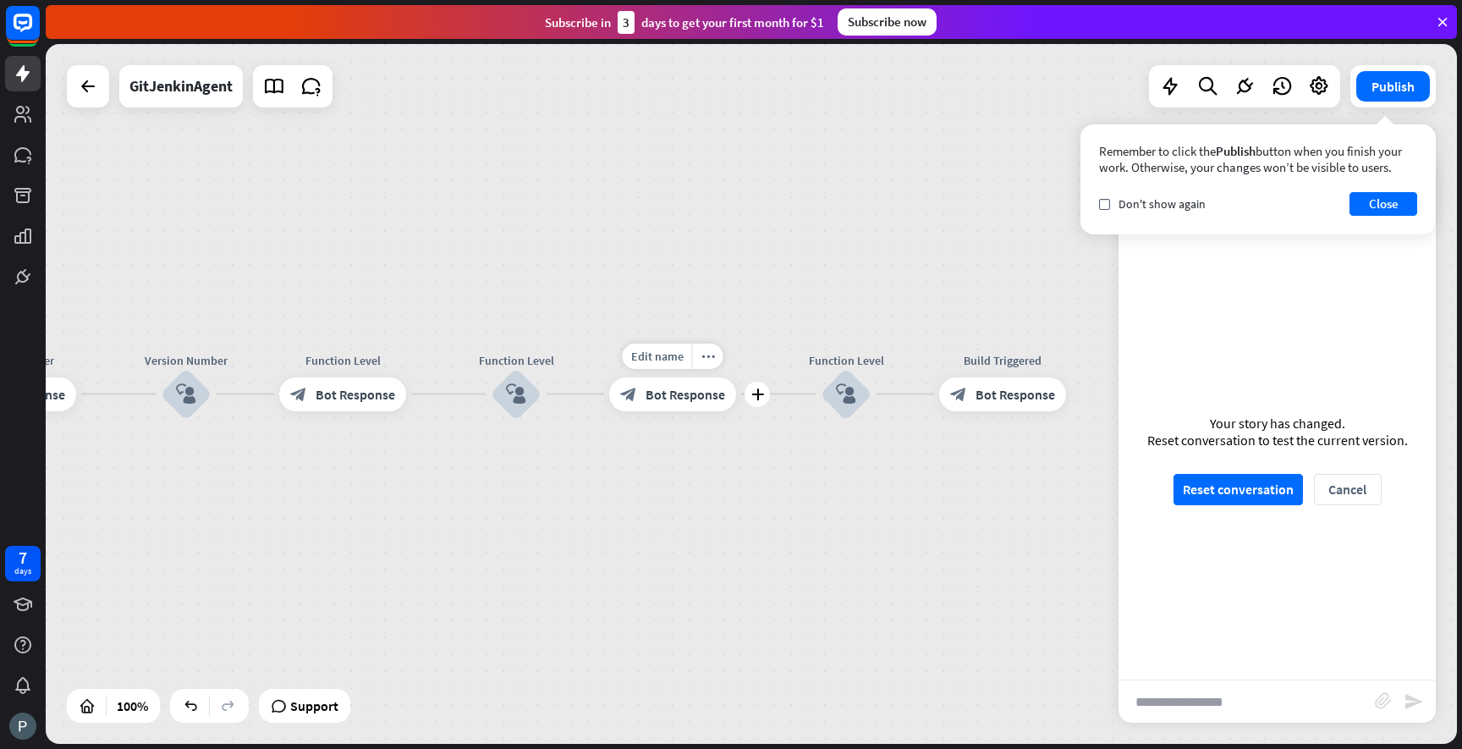
click at [656, 400] on span "Bot Response" at bounding box center [686, 394] width 80 height 17
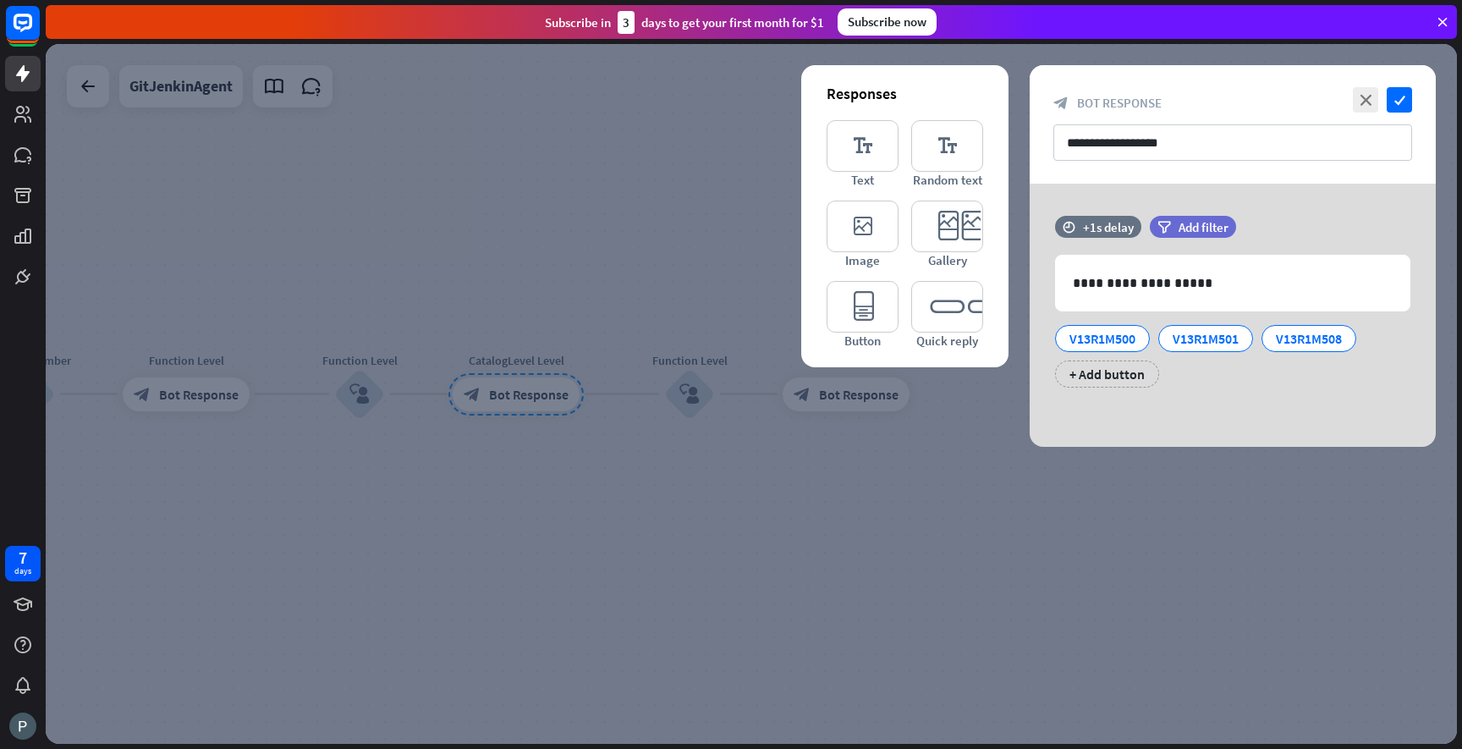
click at [358, 391] on div at bounding box center [751, 394] width 1411 height 700
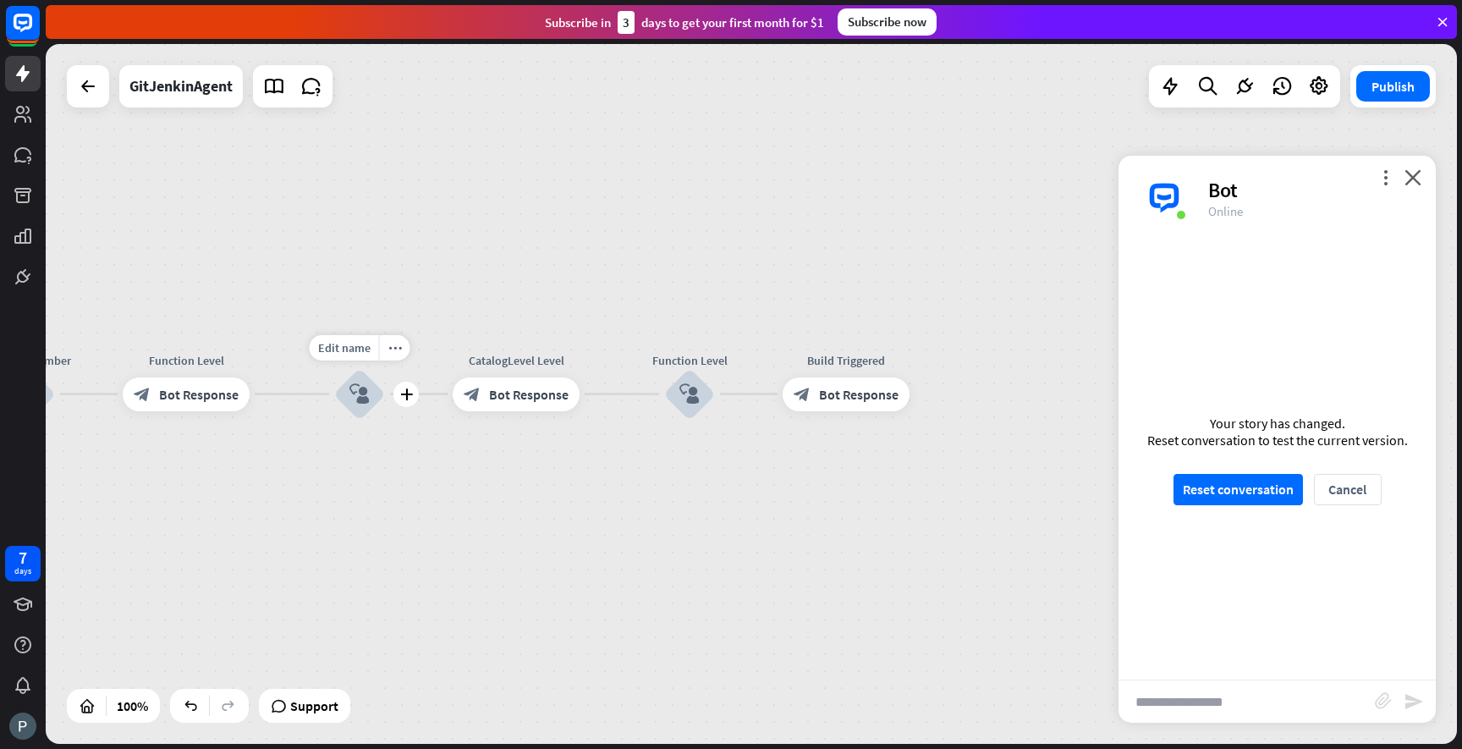
click at [358, 391] on icon "block_user_input" at bounding box center [359, 394] width 20 height 20
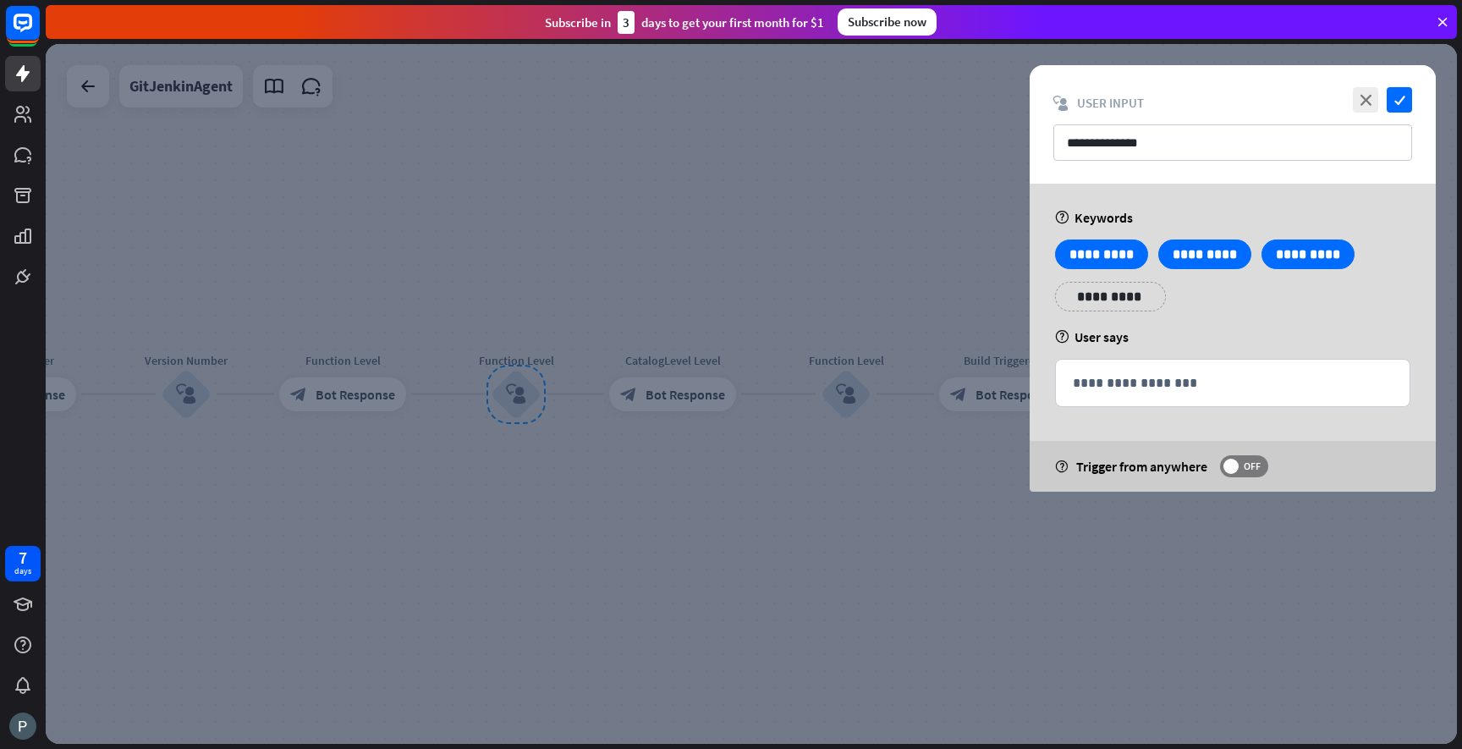
click at [699, 415] on div at bounding box center [751, 394] width 1411 height 700
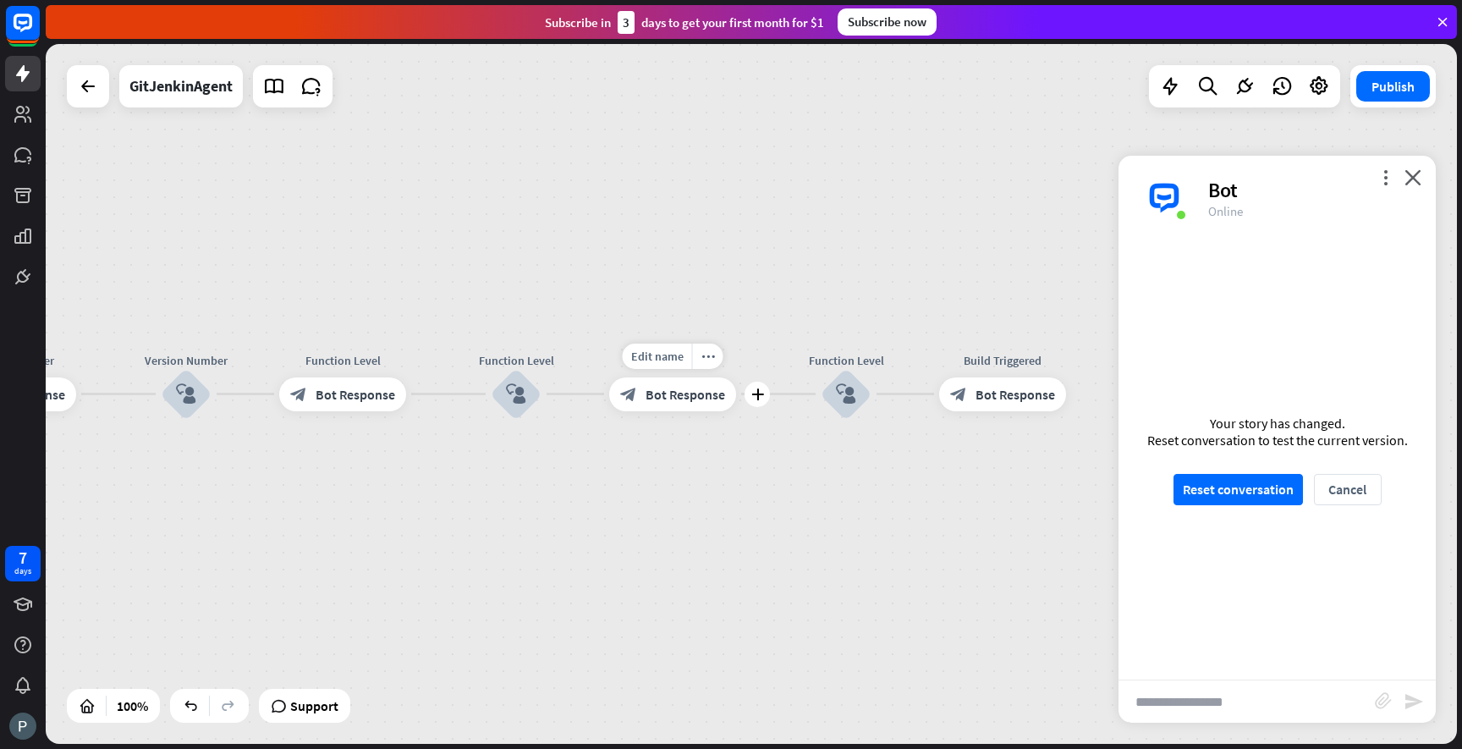
click at [694, 405] on div "block_bot_response Bot Response" at bounding box center [672, 394] width 127 height 34
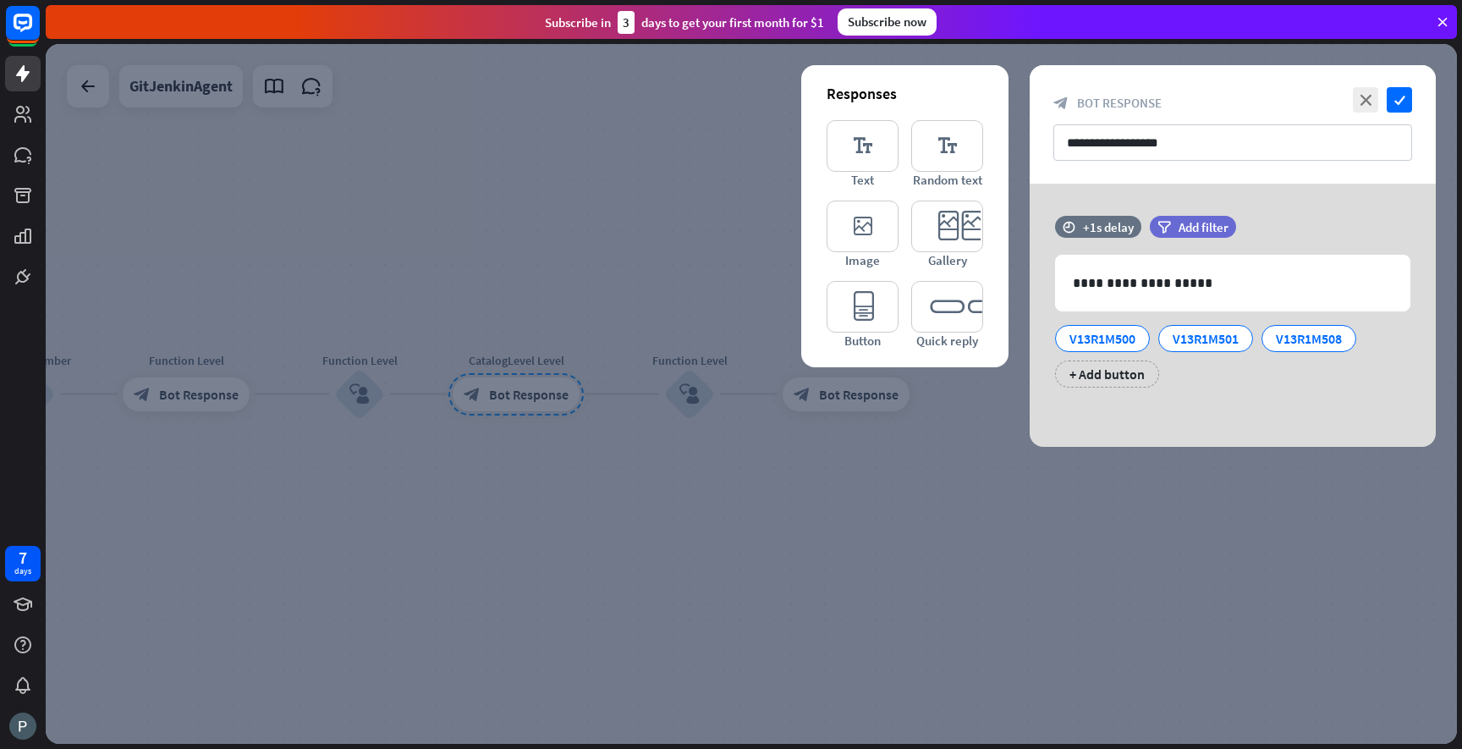
click at [686, 391] on div at bounding box center [751, 394] width 1411 height 700
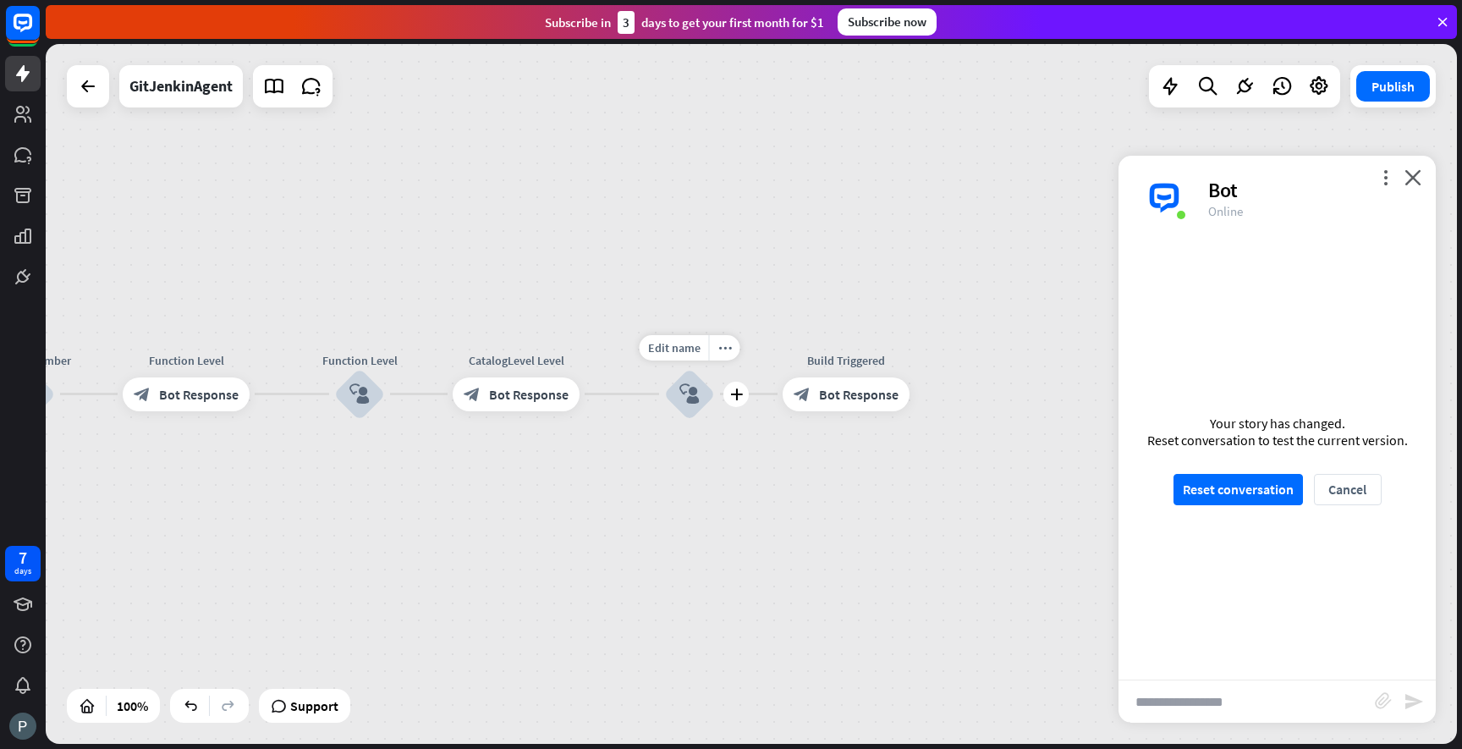
click at [686, 391] on icon "block_user_input" at bounding box center [689, 394] width 20 height 20
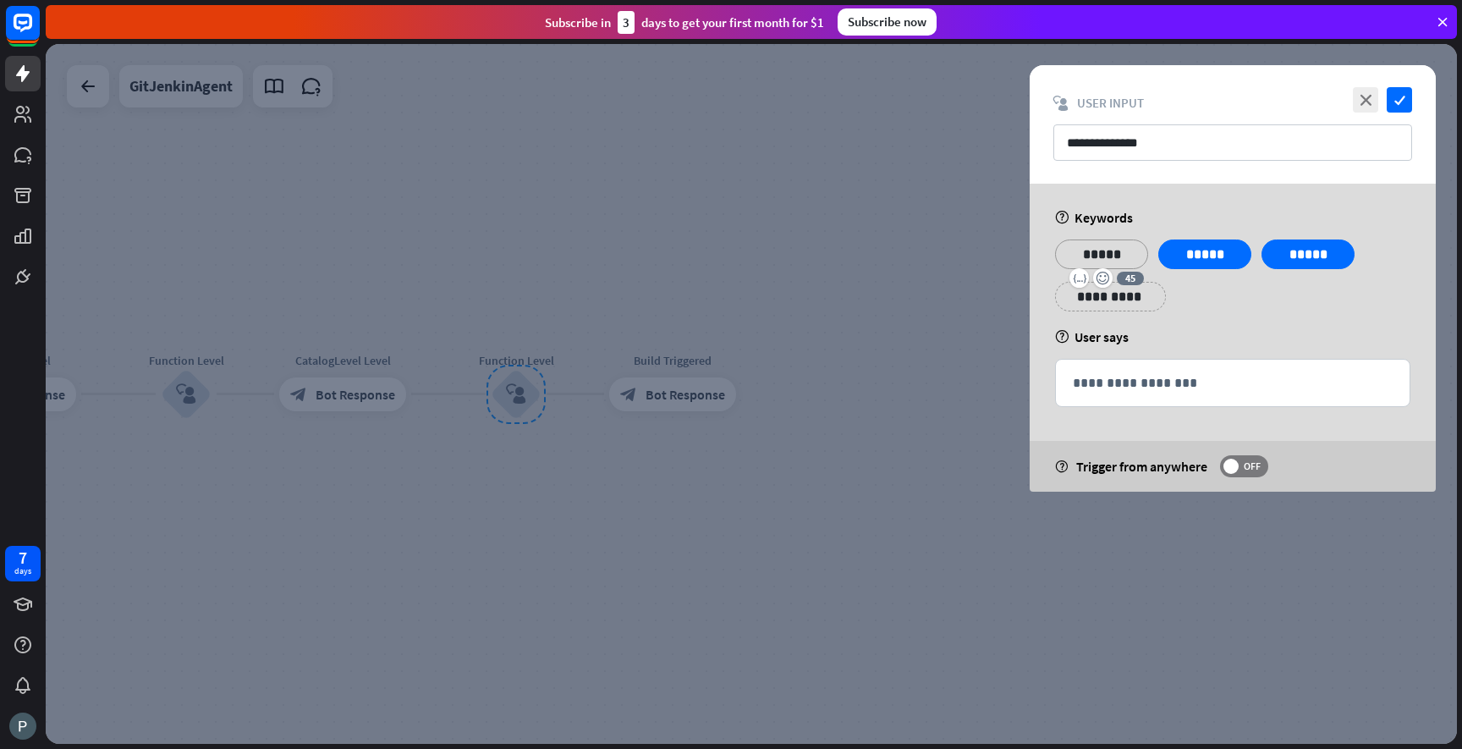
click at [1102, 251] on p "*****" at bounding box center [1102, 254] width 68 height 21
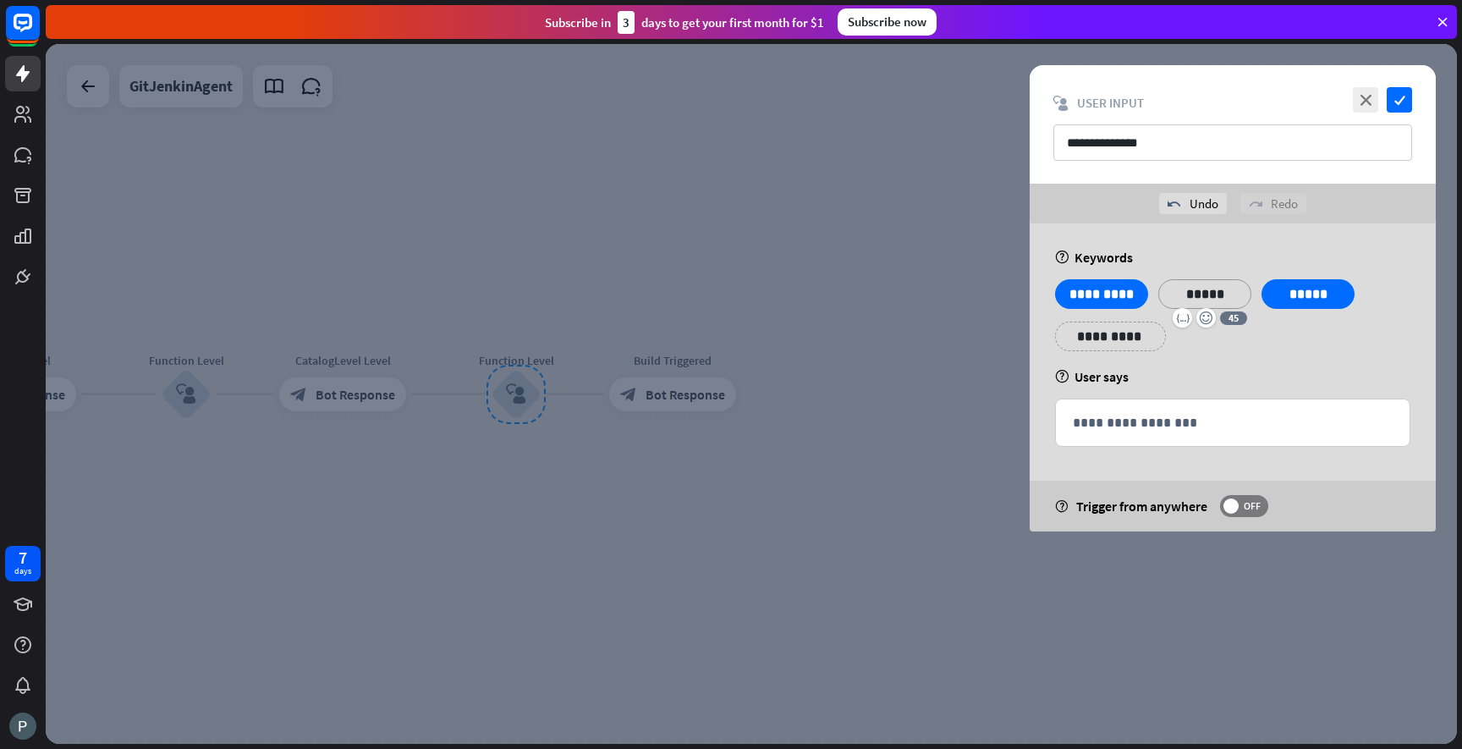
click at [1203, 289] on p "*****" at bounding box center [1205, 293] width 68 height 21
paste div
click at [1300, 300] on p "*****" at bounding box center [1308, 293] width 68 height 21
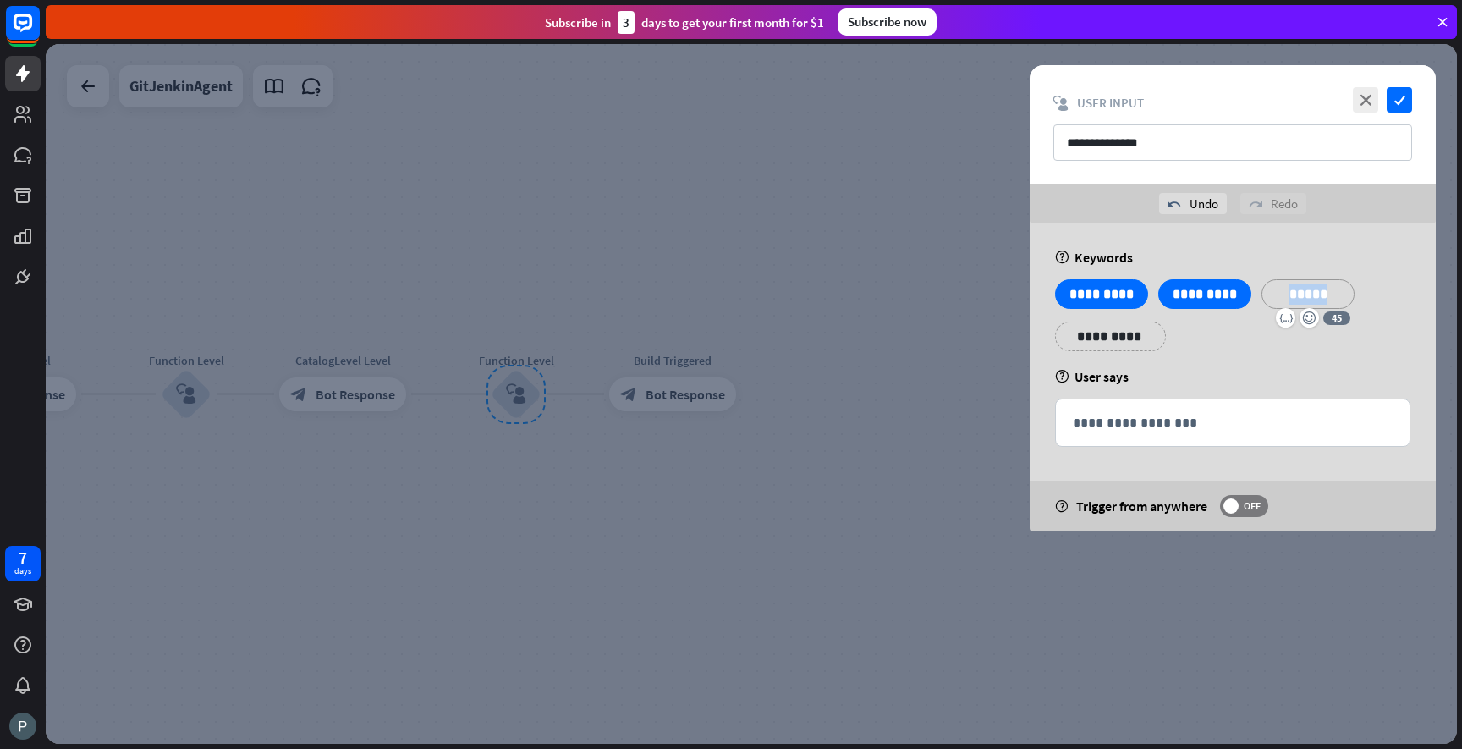
paste div
click at [1403, 96] on icon "check" at bounding box center [1399, 99] width 25 height 25
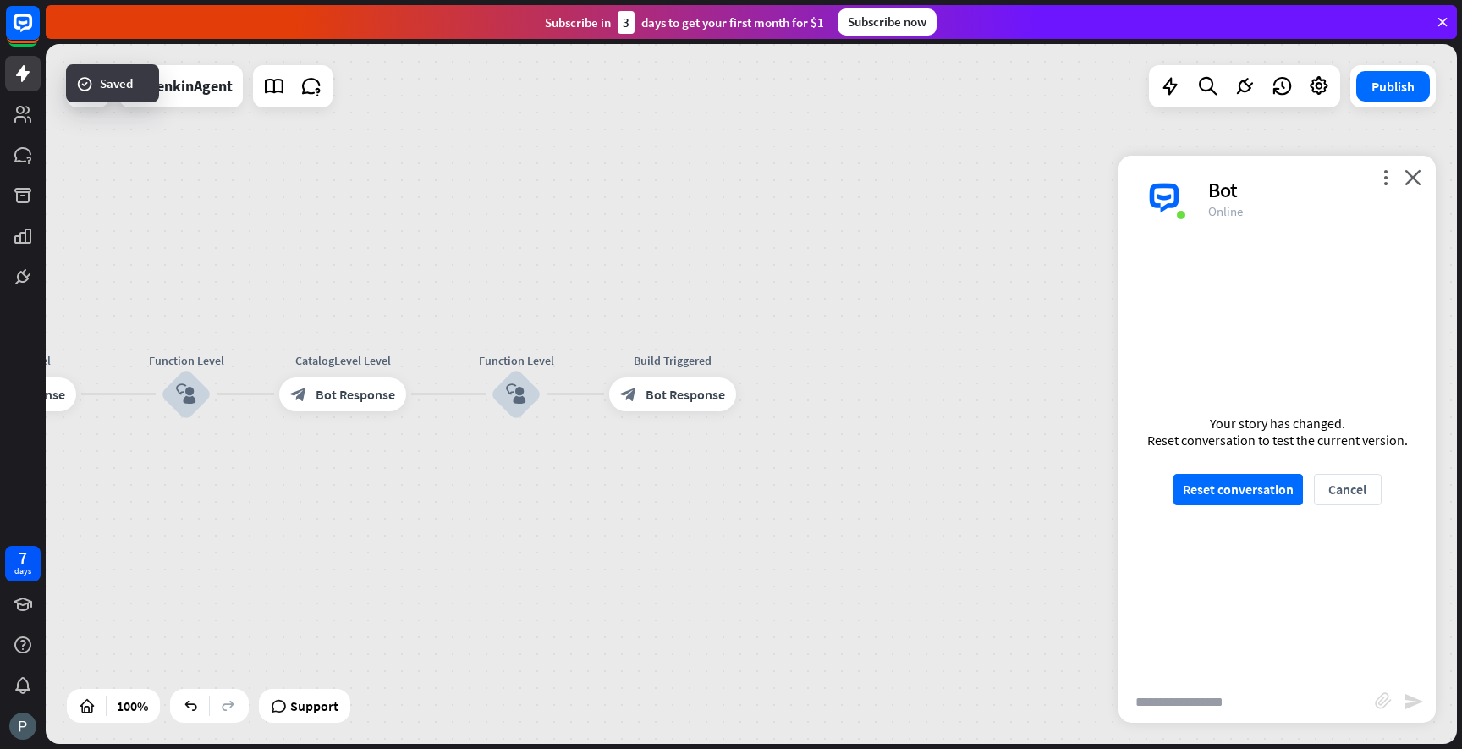
click at [937, 439] on div "GitJenkinAgent home_2 Start point Welcome message block_bot_response Bot Respon…" at bounding box center [751, 394] width 1411 height 700
click at [1222, 502] on button "Reset conversation" at bounding box center [1238, 489] width 129 height 31
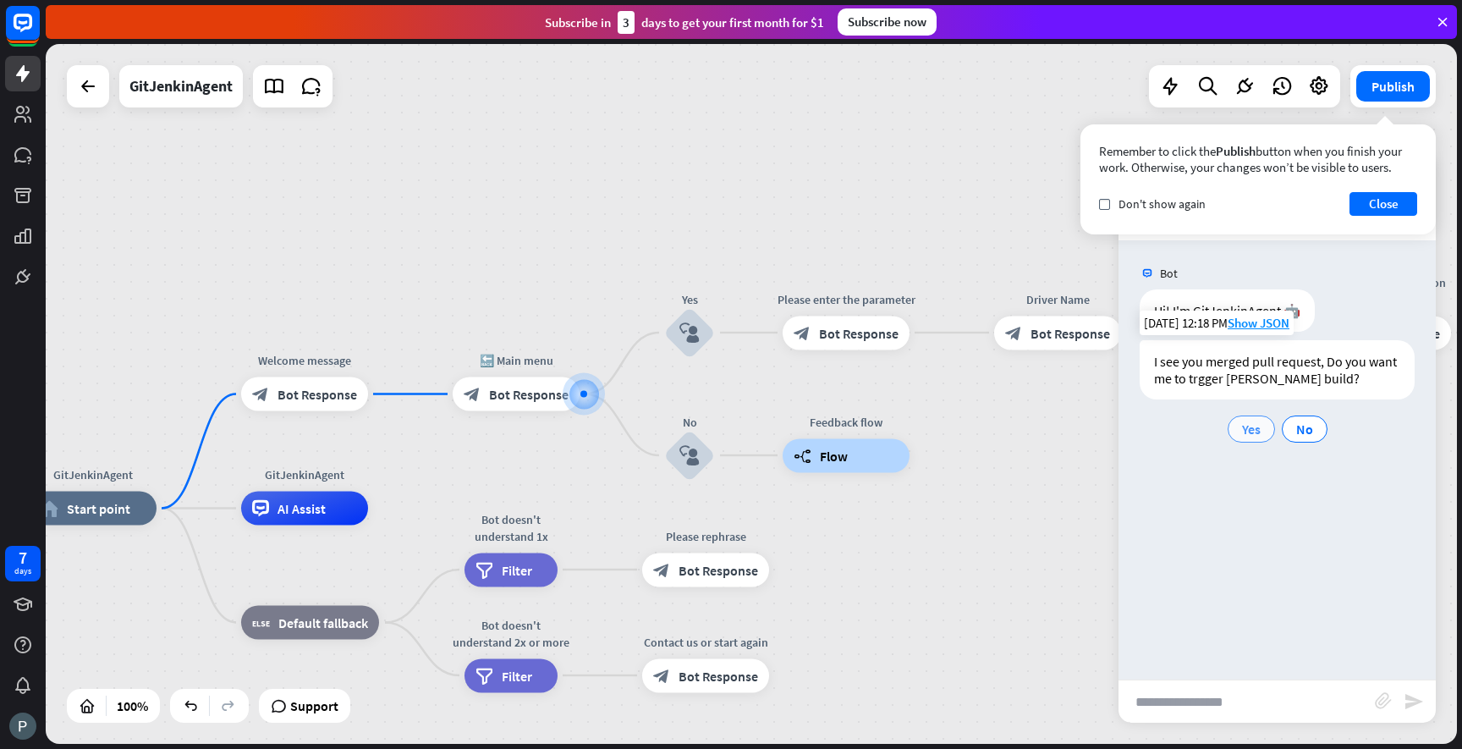
click at [1246, 429] on span "Yes" at bounding box center [1251, 429] width 19 height 17
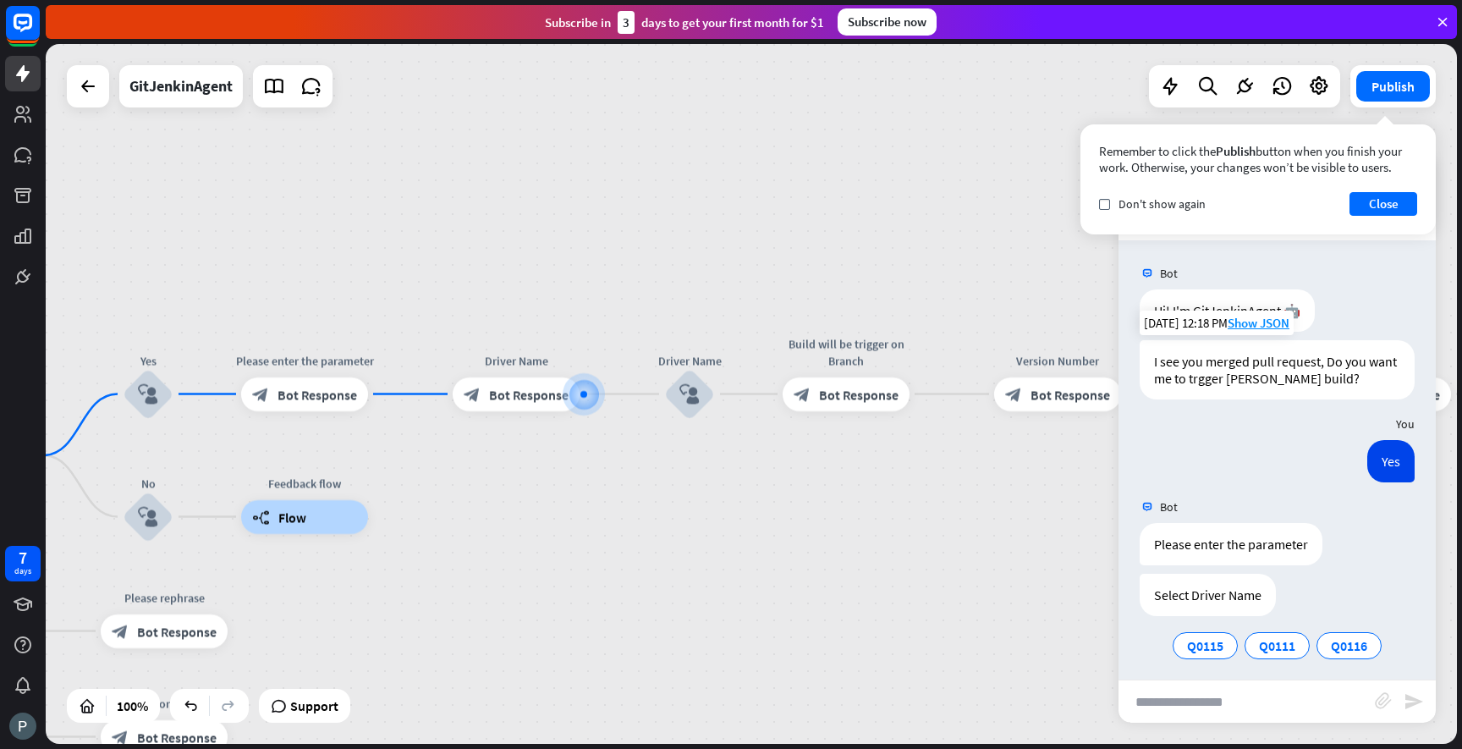
scroll to position [8, 0]
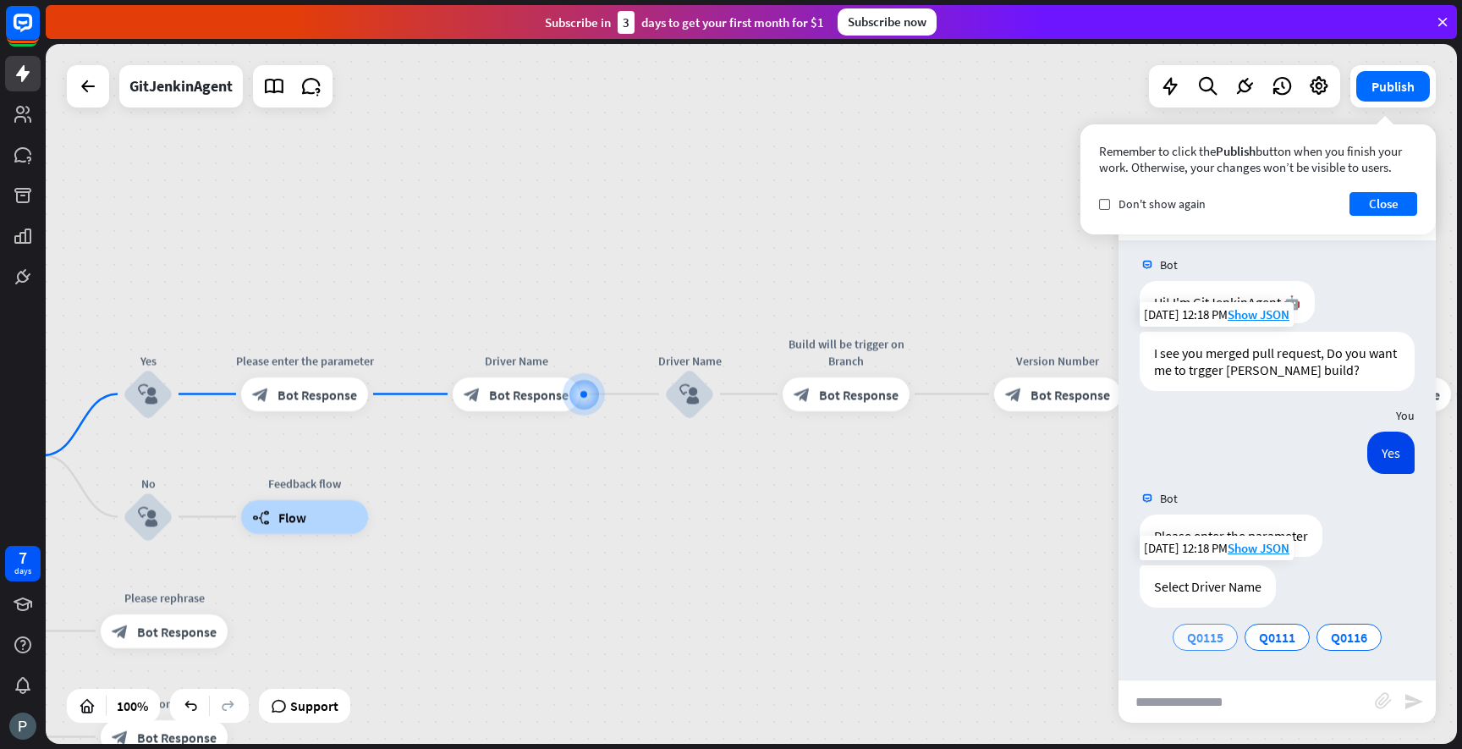
click at [1197, 638] on span "Q0115" at bounding box center [1205, 637] width 36 height 17
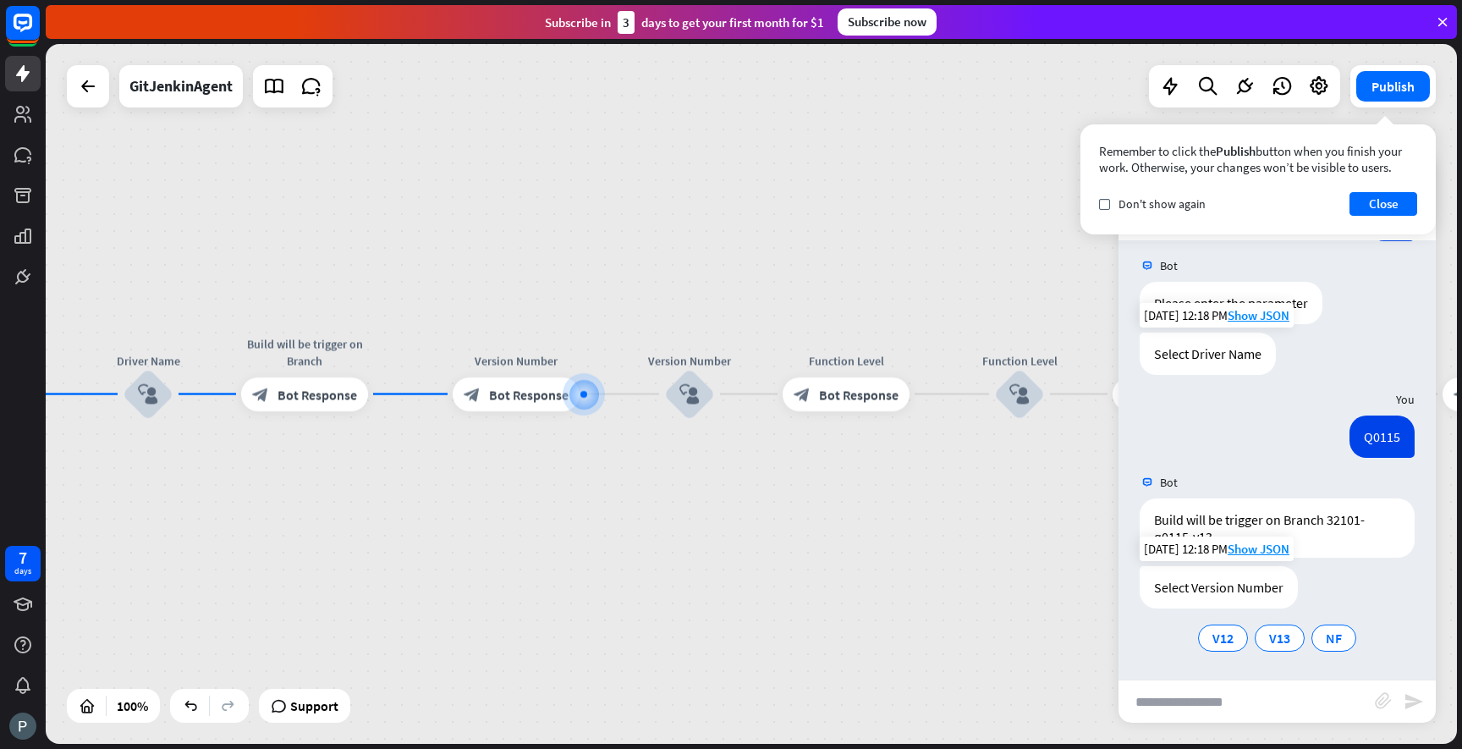
scroll to position [242, 0]
click at [1270, 635] on span "V13" at bounding box center [1279, 637] width 21 height 17
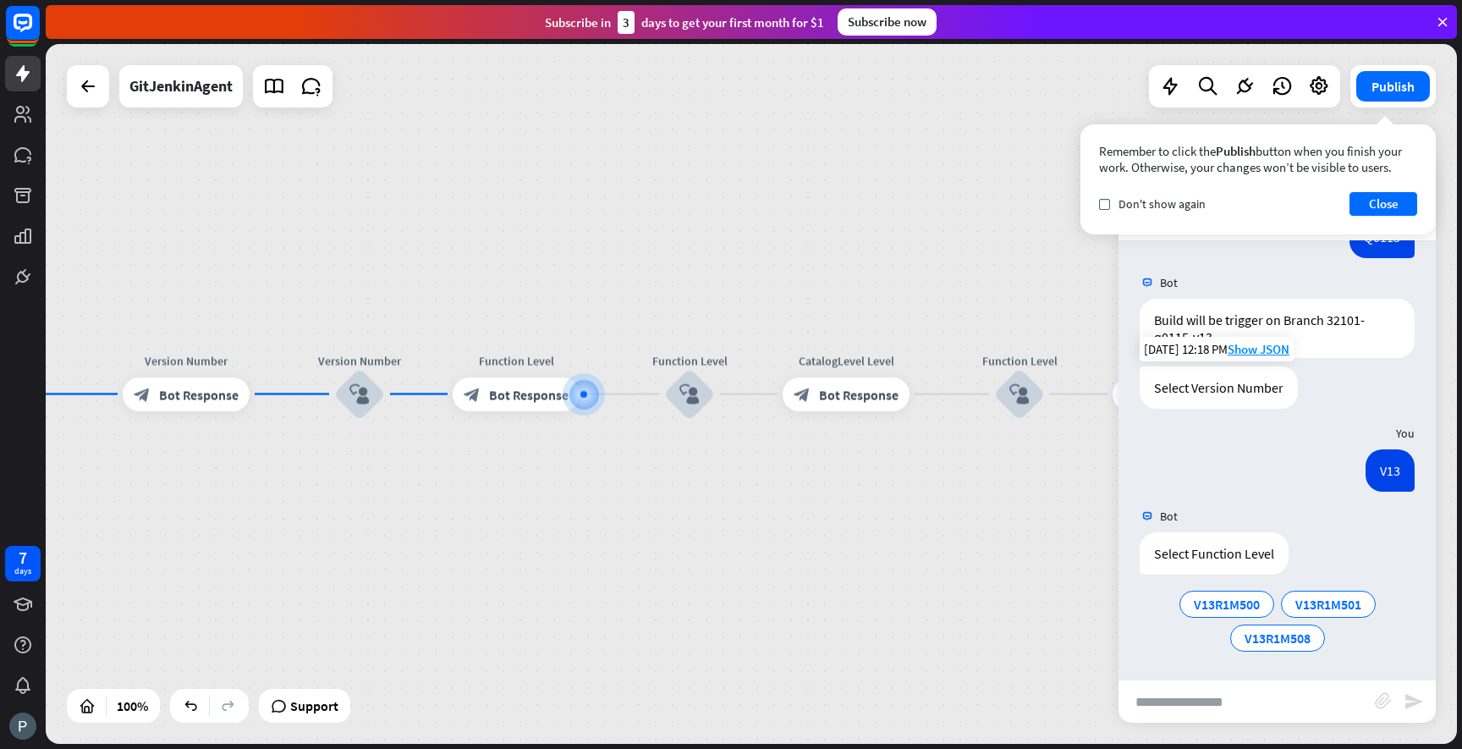
scroll to position [442, 0]
click at [1316, 604] on span "V13R1M501" at bounding box center [1328, 603] width 66 height 17
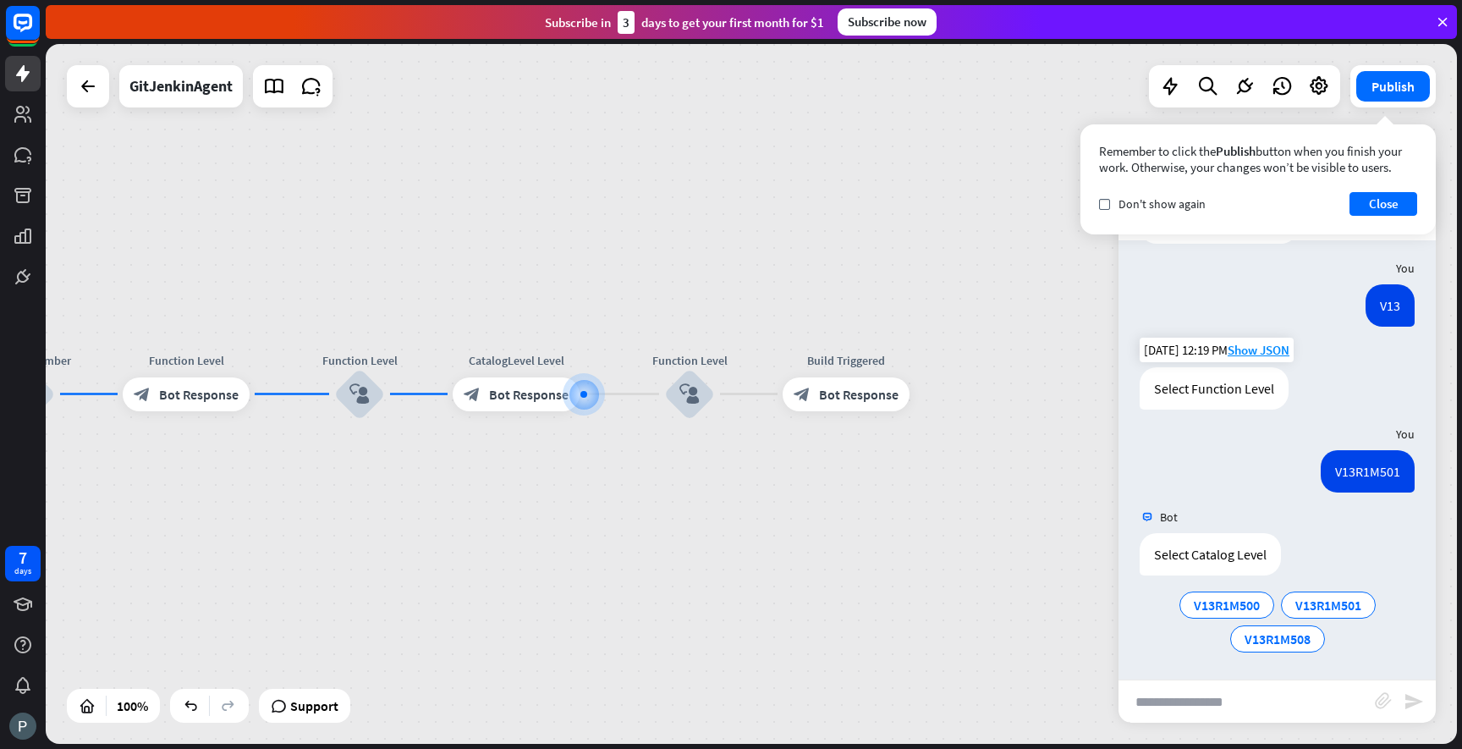
scroll to position [608, 0]
click at [1289, 634] on span "V13R1M508" at bounding box center [1278, 637] width 66 height 17
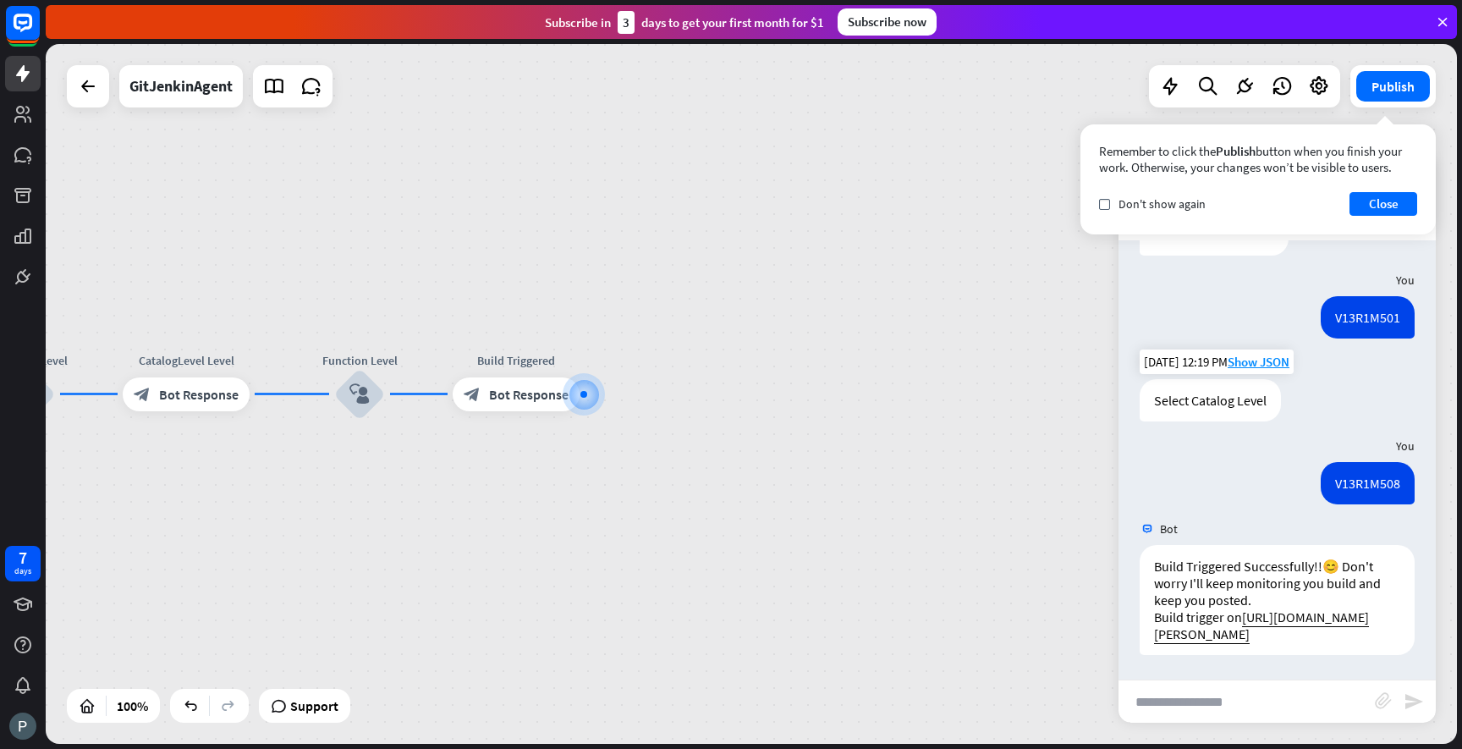
scroll to position [761, 0]
click at [1026, 483] on div "GitJenkinAgent home_2 Start point Welcome message block_bot_response Bot Respon…" at bounding box center [751, 394] width 1411 height 700
click at [1134, 211] on span "Don't show again" at bounding box center [1162, 203] width 87 height 15
click at [1377, 204] on button "Close" at bounding box center [1384, 204] width 68 height 24
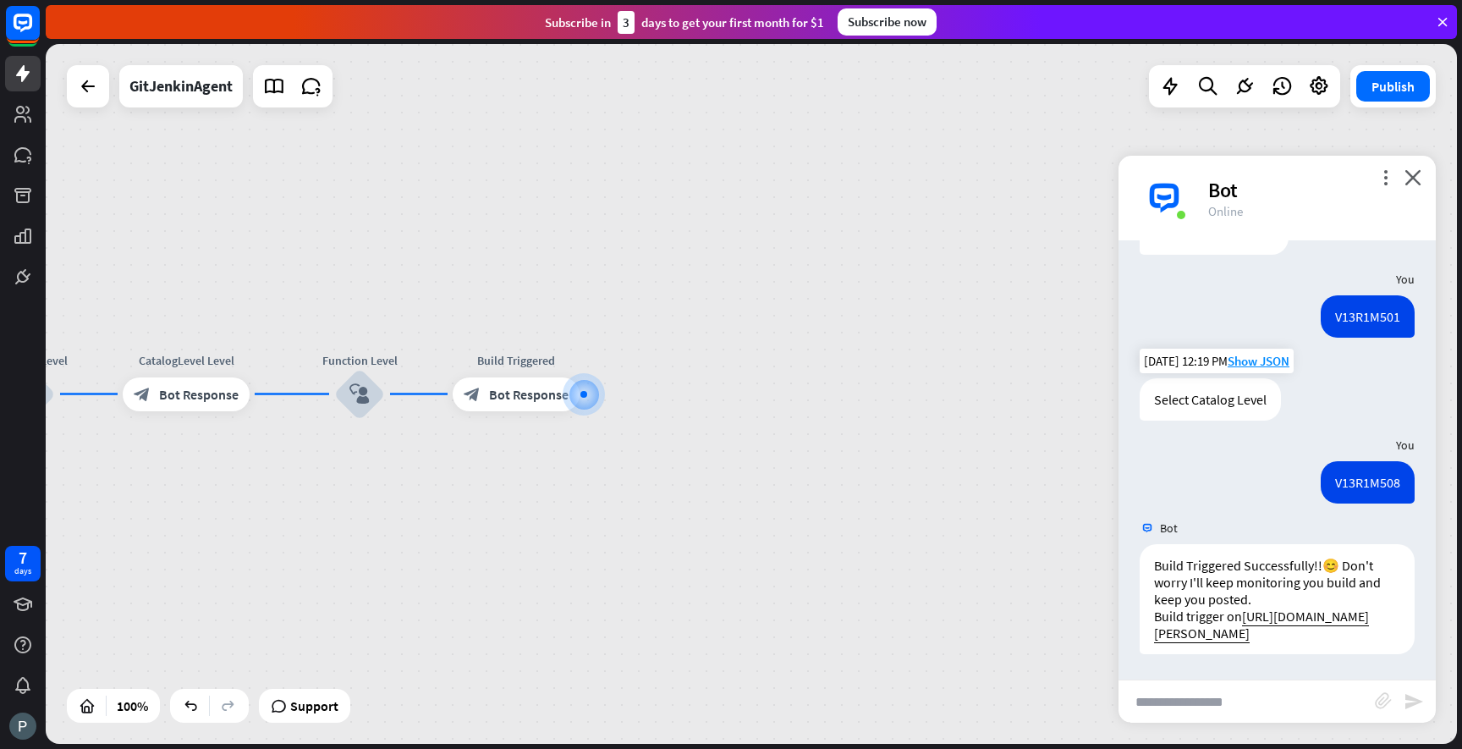
click at [1172, 697] on input "text" at bounding box center [1247, 701] width 256 height 42
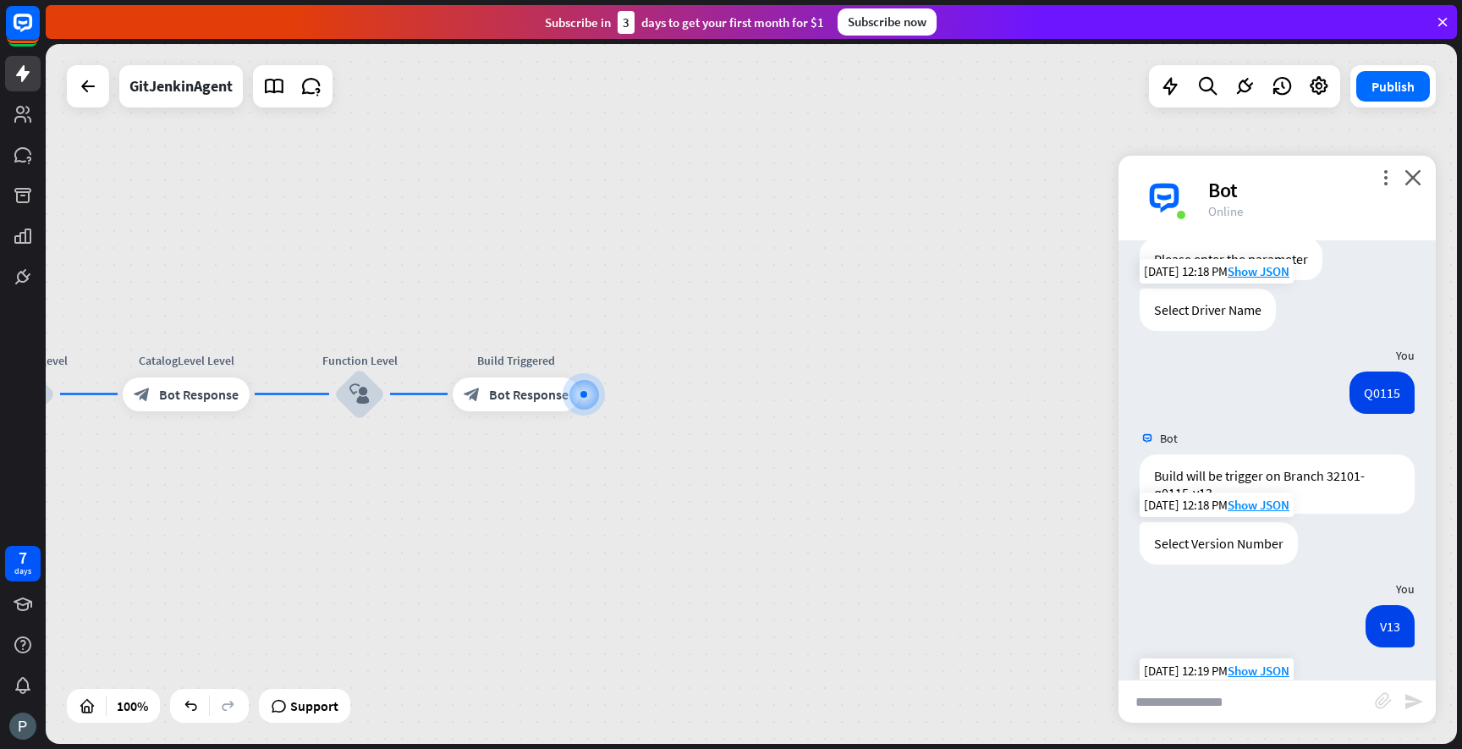
scroll to position [0, 0]
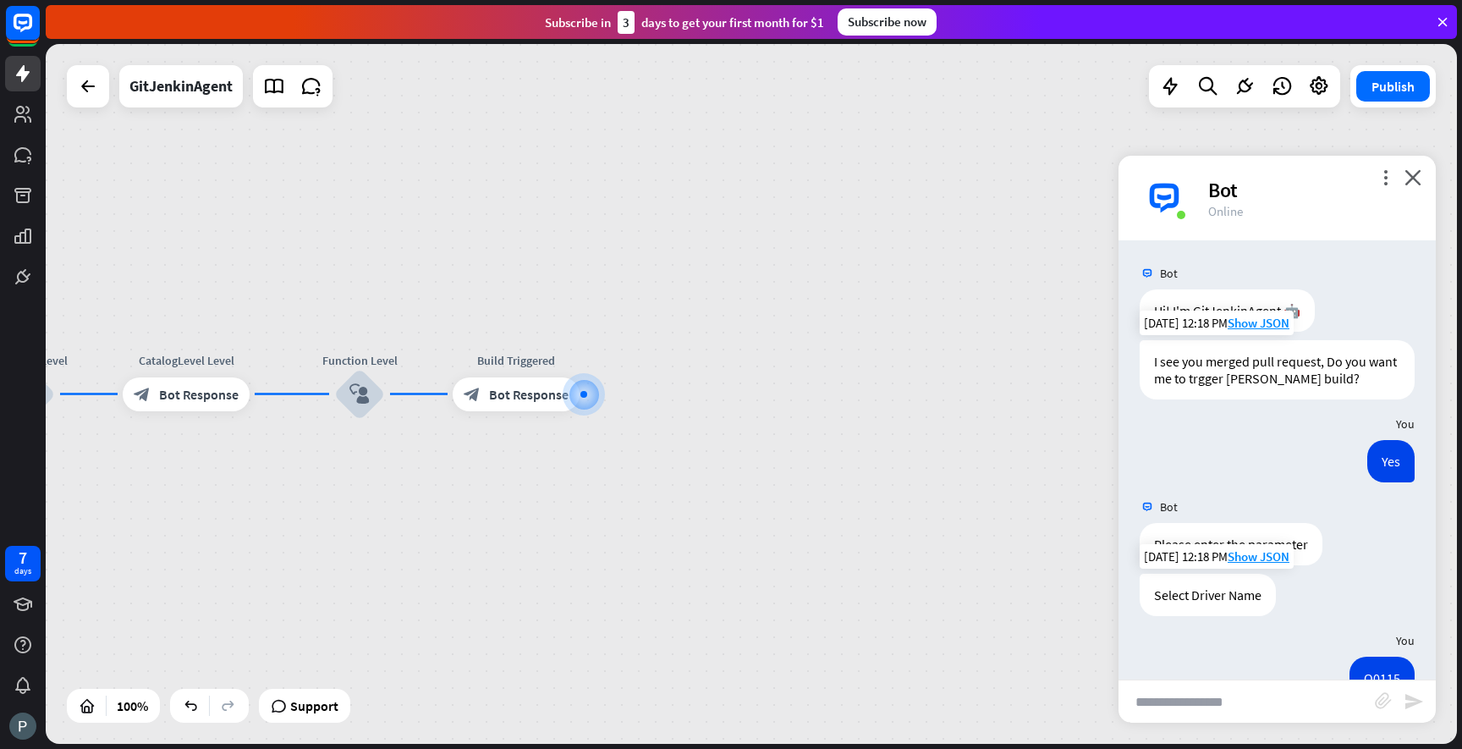
click at [929, 437] on div "GitJenkinAgent home_2 Start point Welcome message block_bot_response Bot Respon…" at bounding box center [751, 394] width 1411 height 700
click at [1411, 181] on icon "close" at bounding box center [1413, 177] width 17 height 16
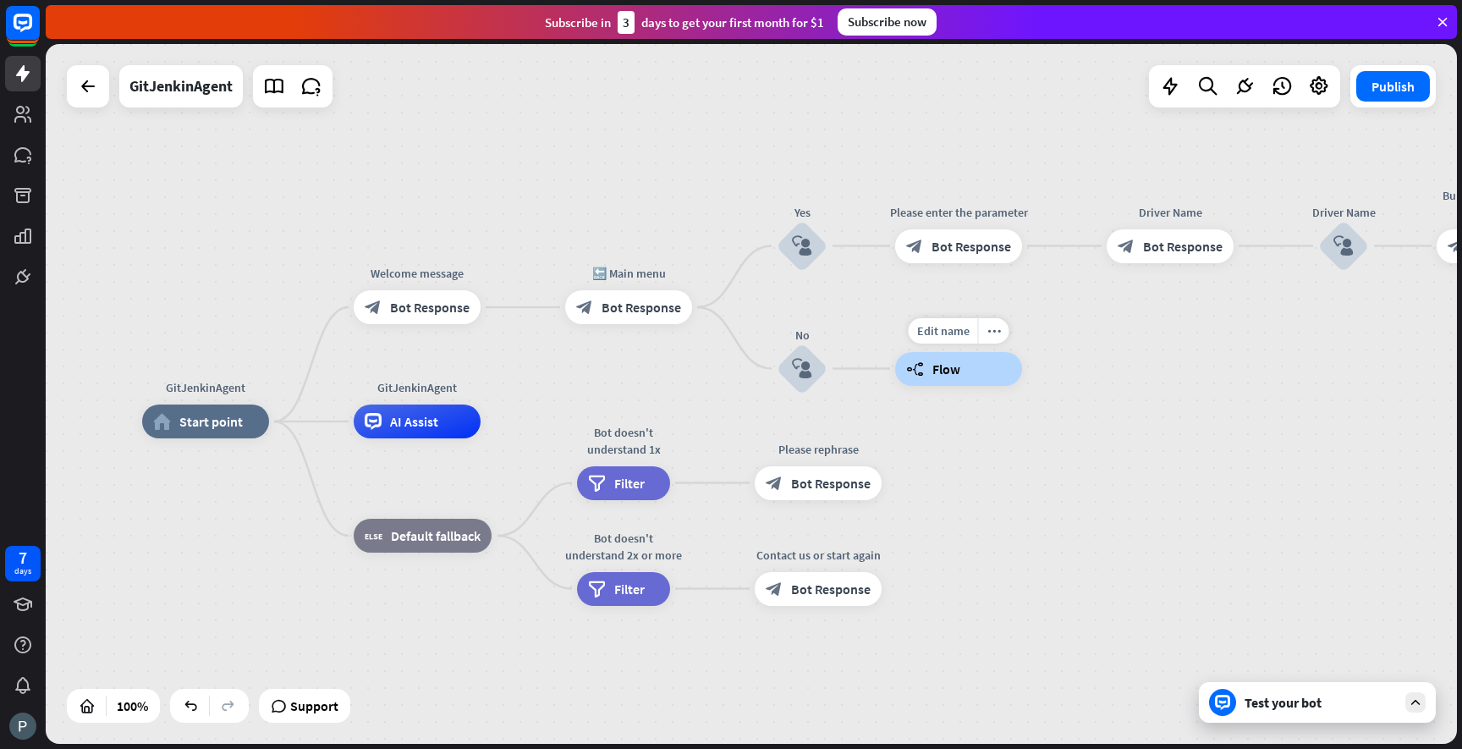
click at [961, 365] on div "builder_tree Flow" at bounding box center [958, 369] width 127 height 34
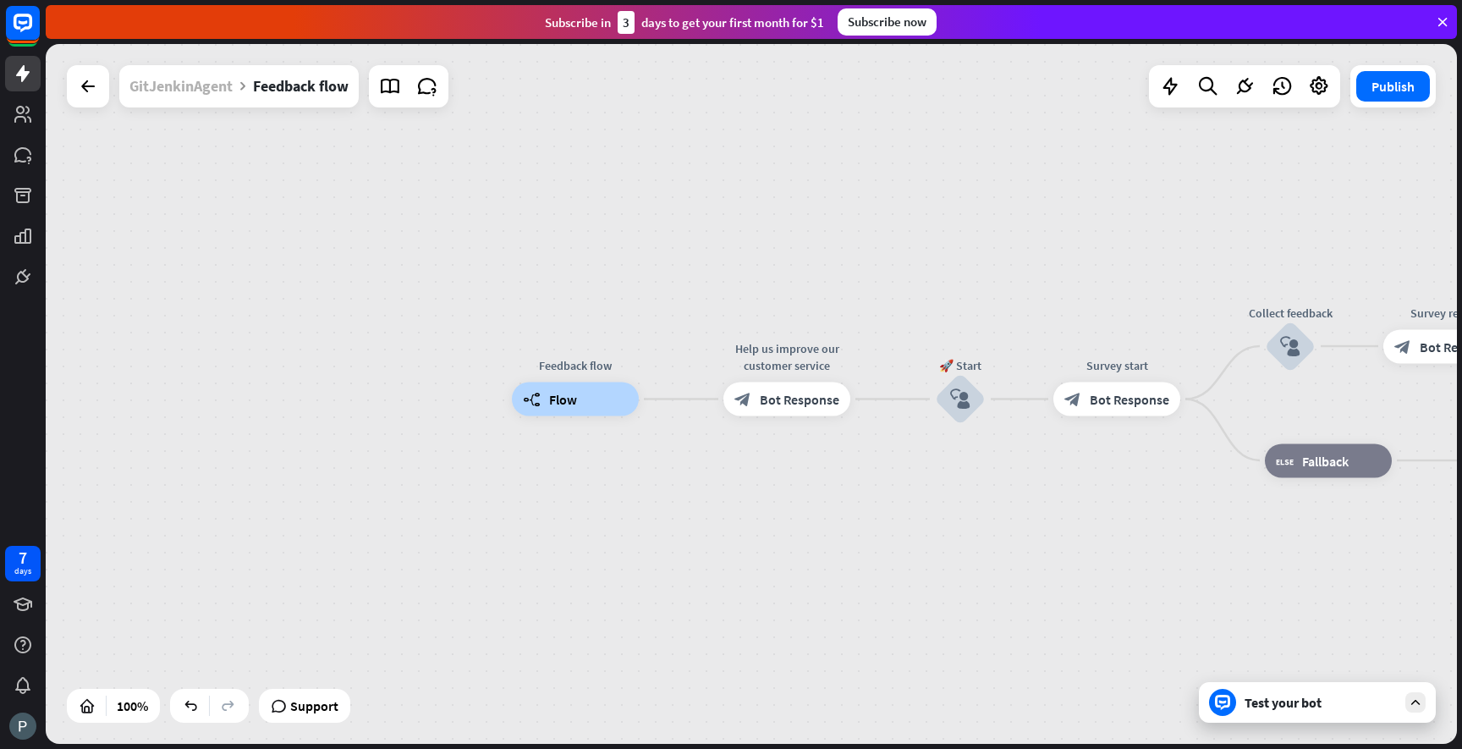
click at [171, 89] on div "GitJenkinAgent" at bounding box center [180, 86] width 103 height 42
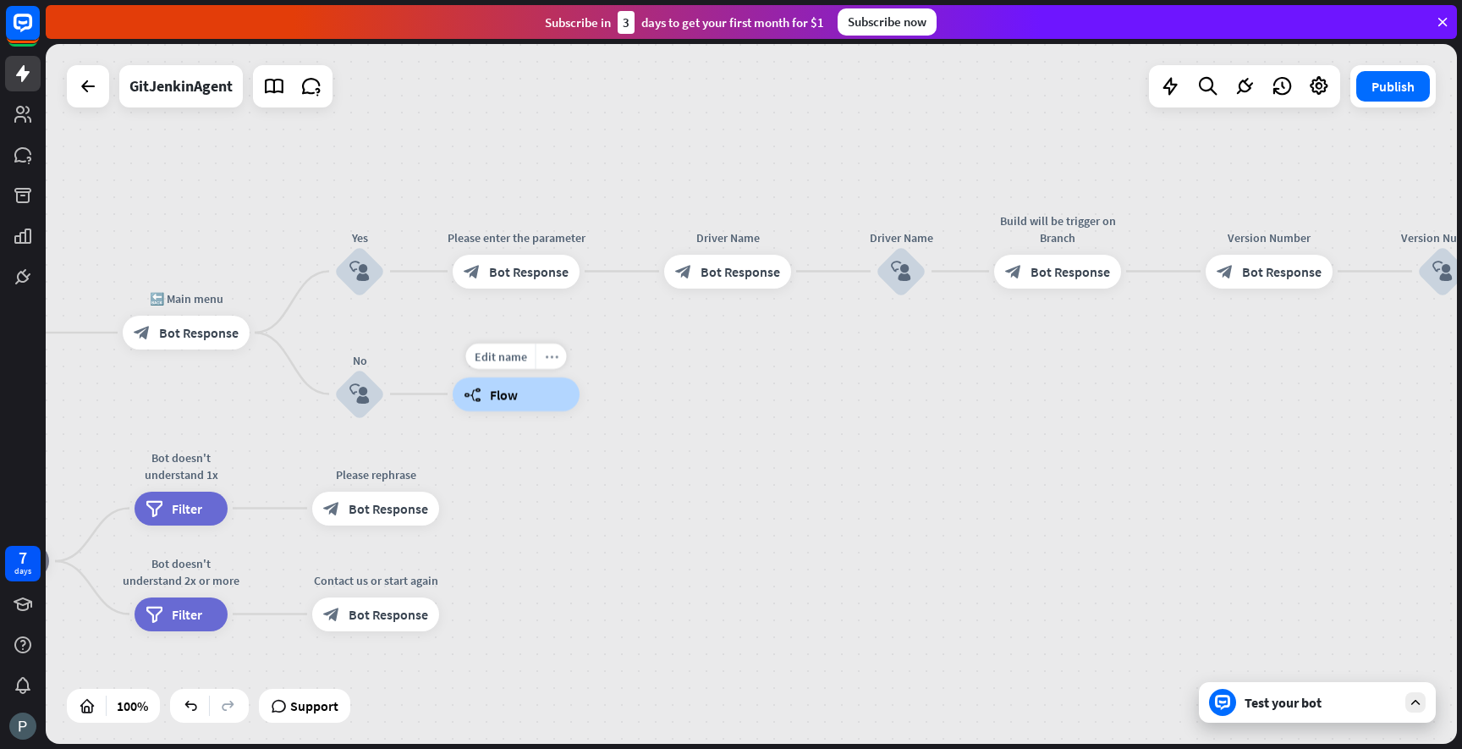
click at [557, 355] on icon "more_horiz" at bounding box center [552, 355] width 14 height 13
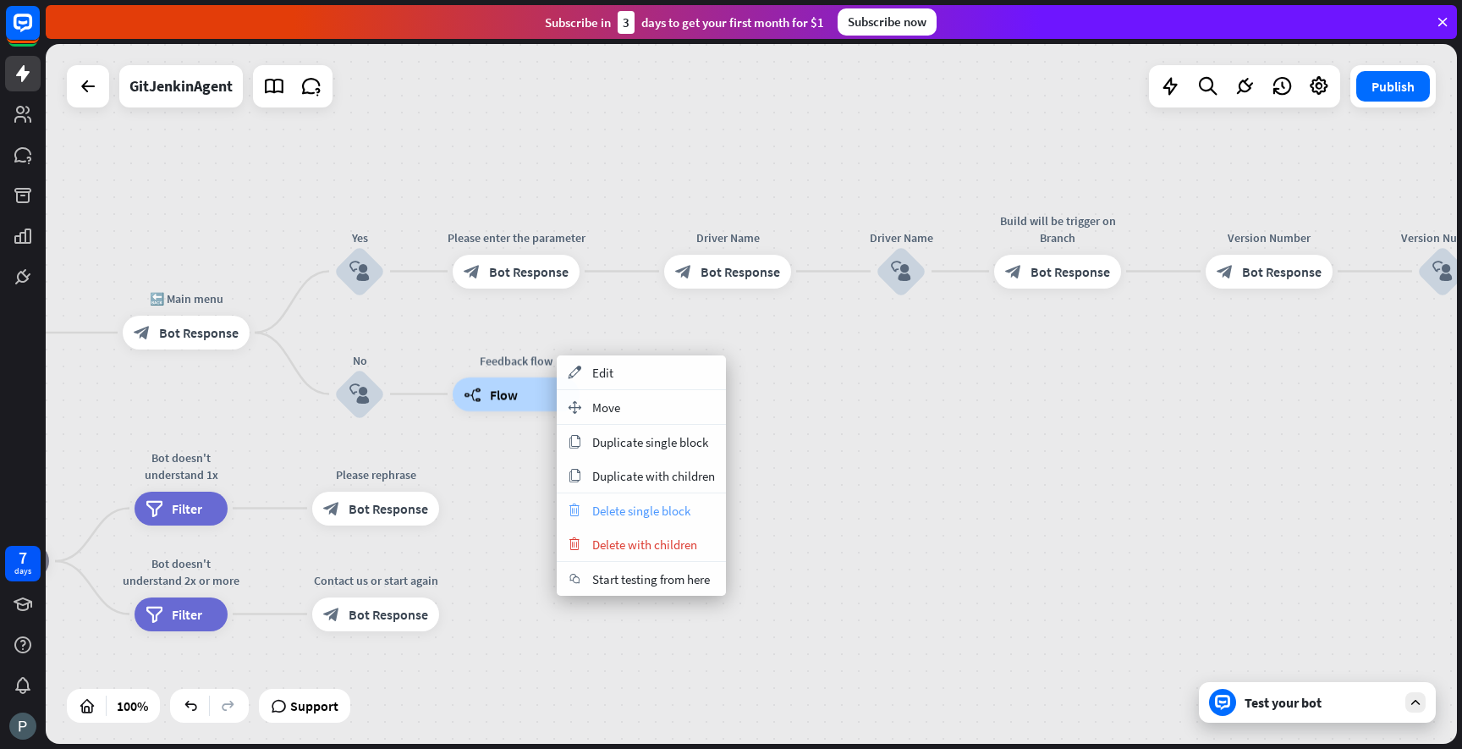
click at [660, 517] on span "Delete single block" at bounding box center [641, 511] width 98 height 16
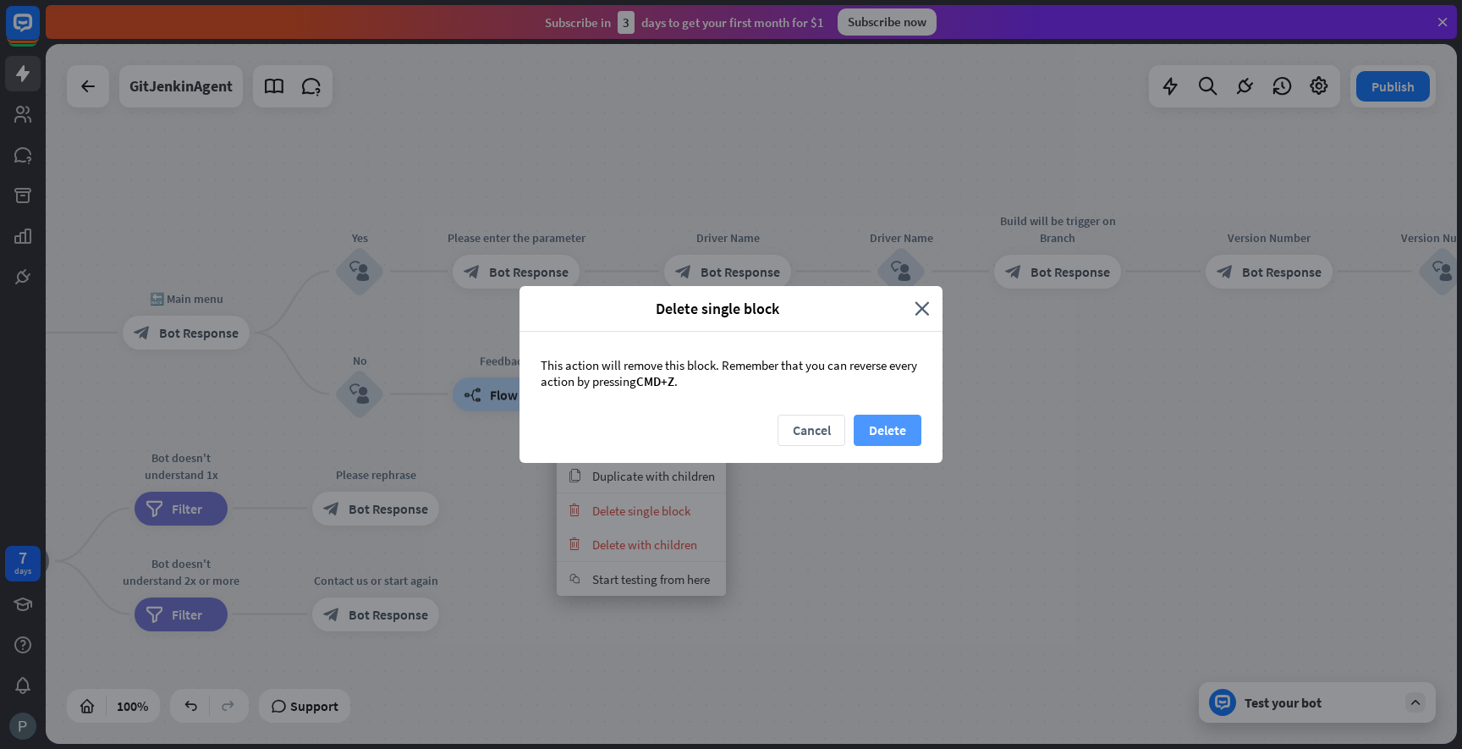
click at [892, 431] on button "Delete" at bounding box center [888, 430] width 68 height 31
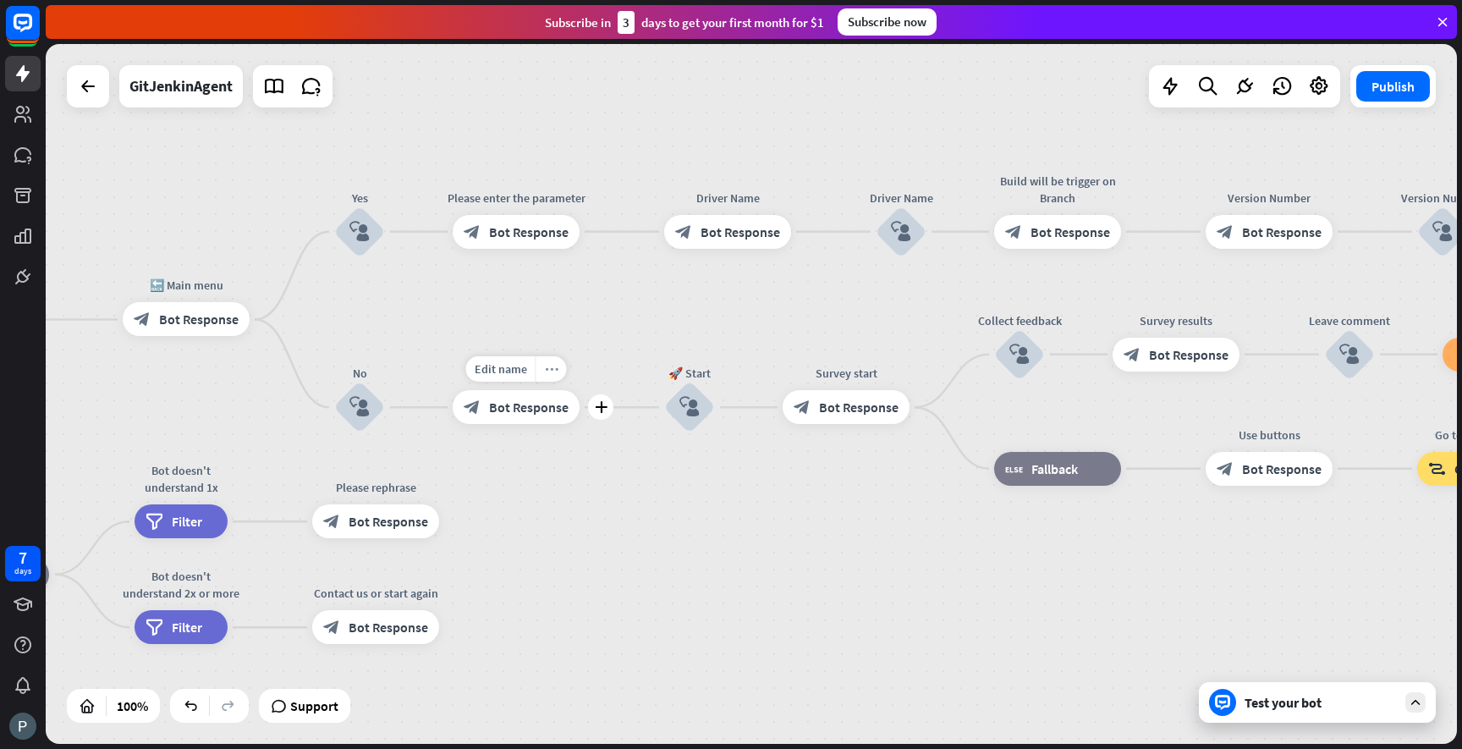
click at [557, 372] on icon "more_horiz" at bounding box center [552, 369] width 14 height 13
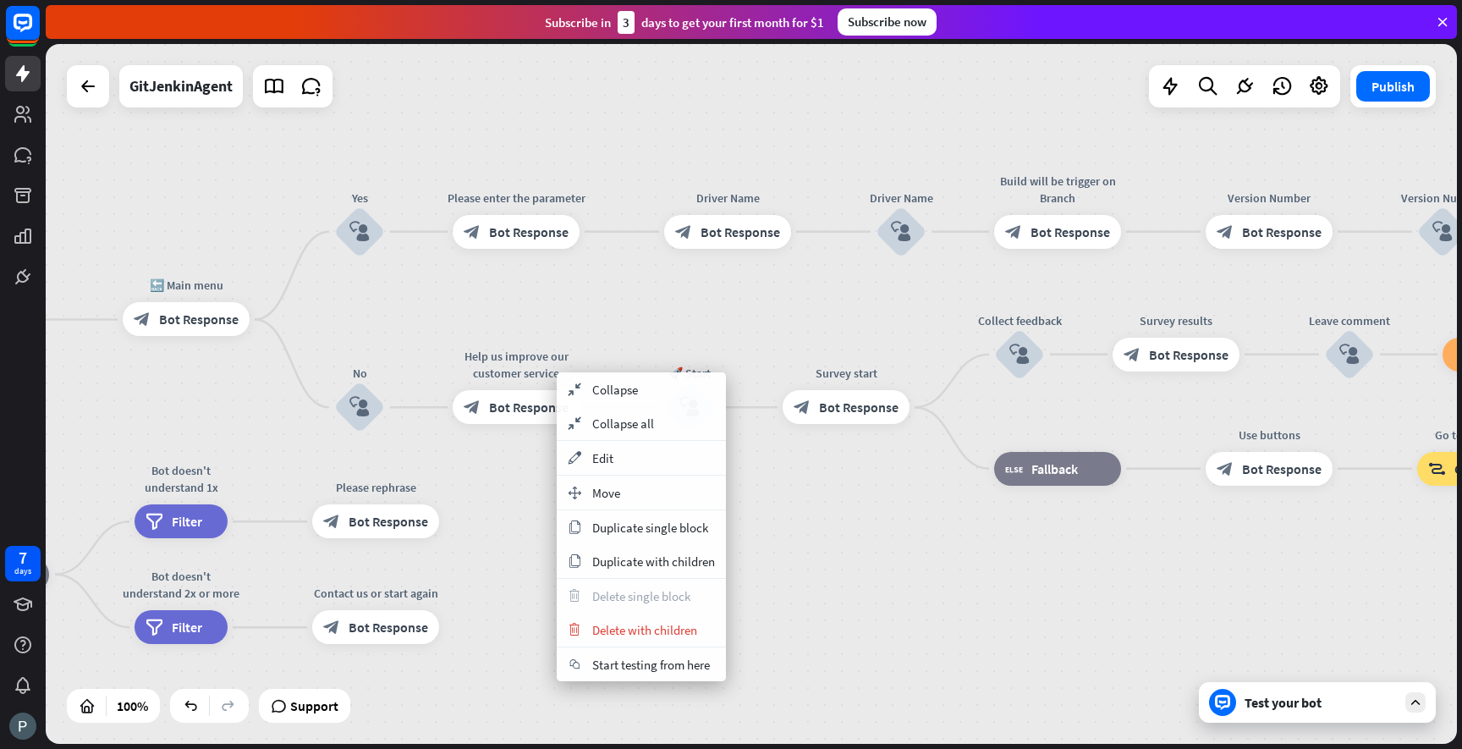
click at [640, 316] on div "GitJenkinAgent home_2 Start point Welcome message block_bot_response Bot Respon…" at bounding box center [751, 394] width 1411 height 700
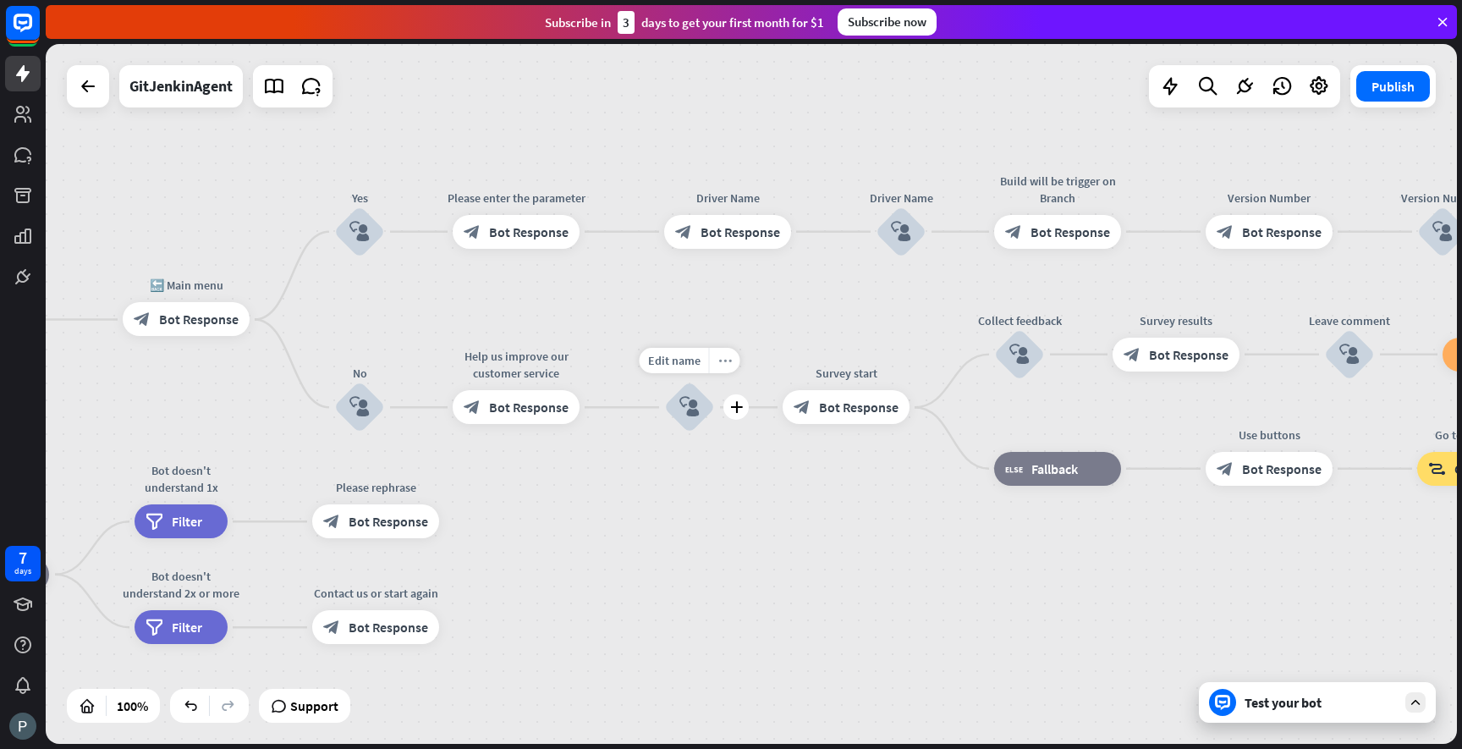
click at [727, 371] on div "more_horiz" at bounding box center [724, 360] width 31 height 25
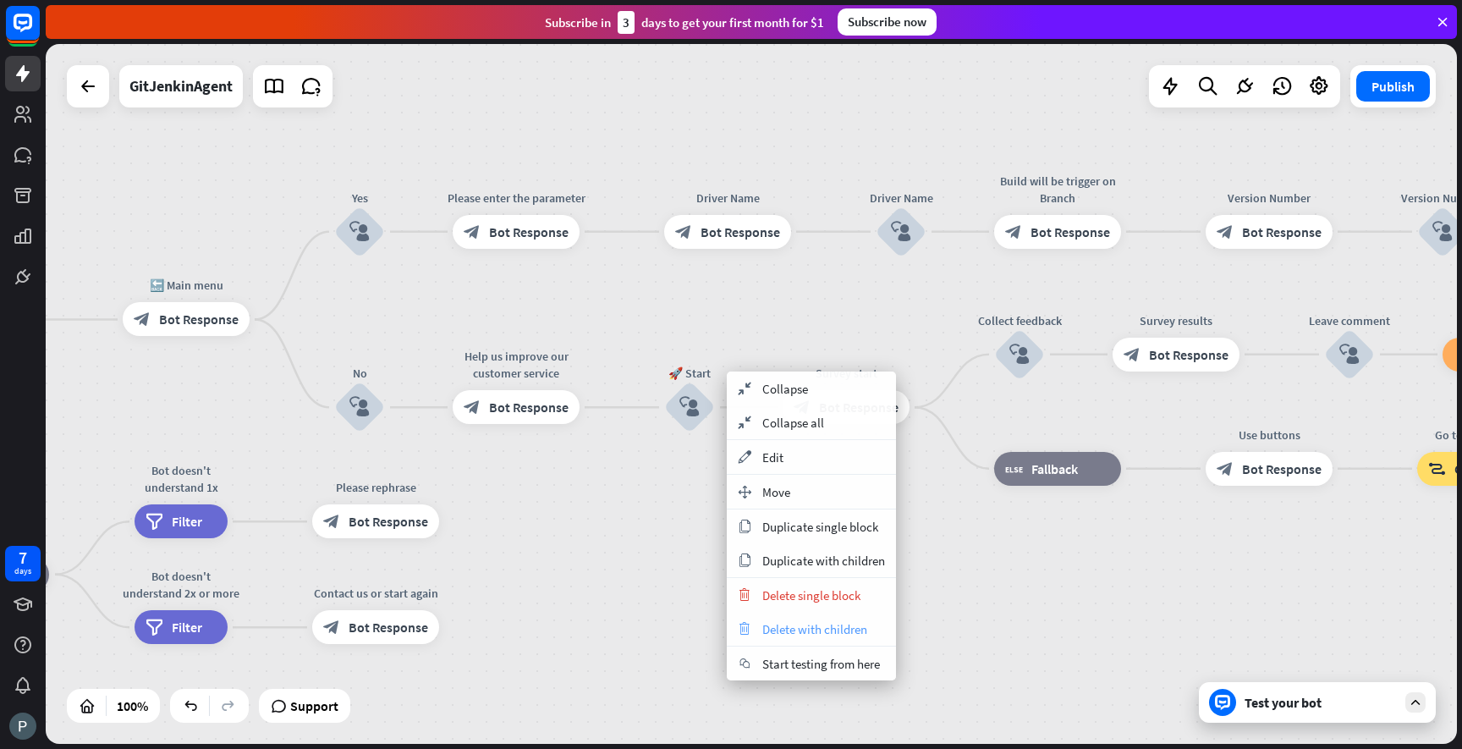
click at [819, 631] on span "Delete with children" at bounding box center [814, 629] width 105 height 16
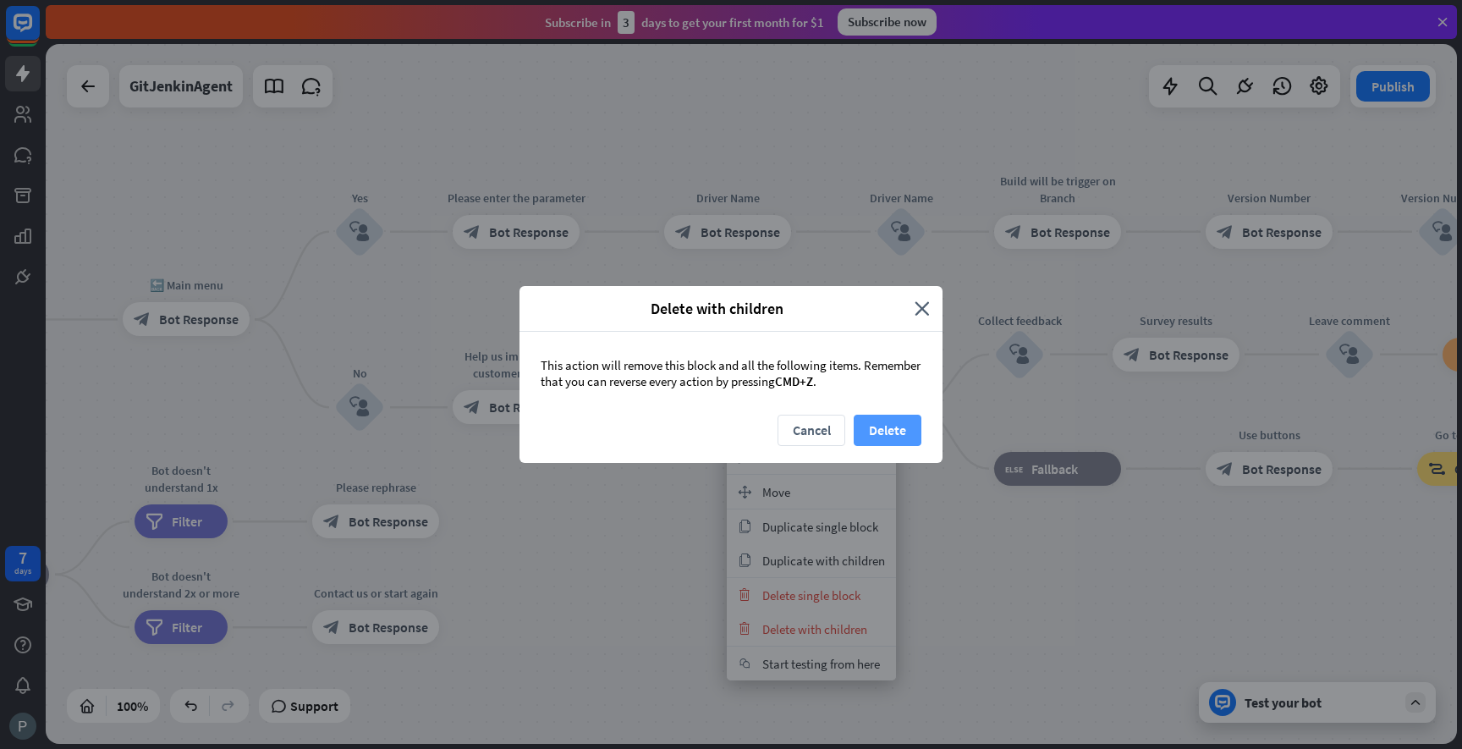
click at [901, 425] on button "Delete" at bounding box center [888, 430] width 68 height 31
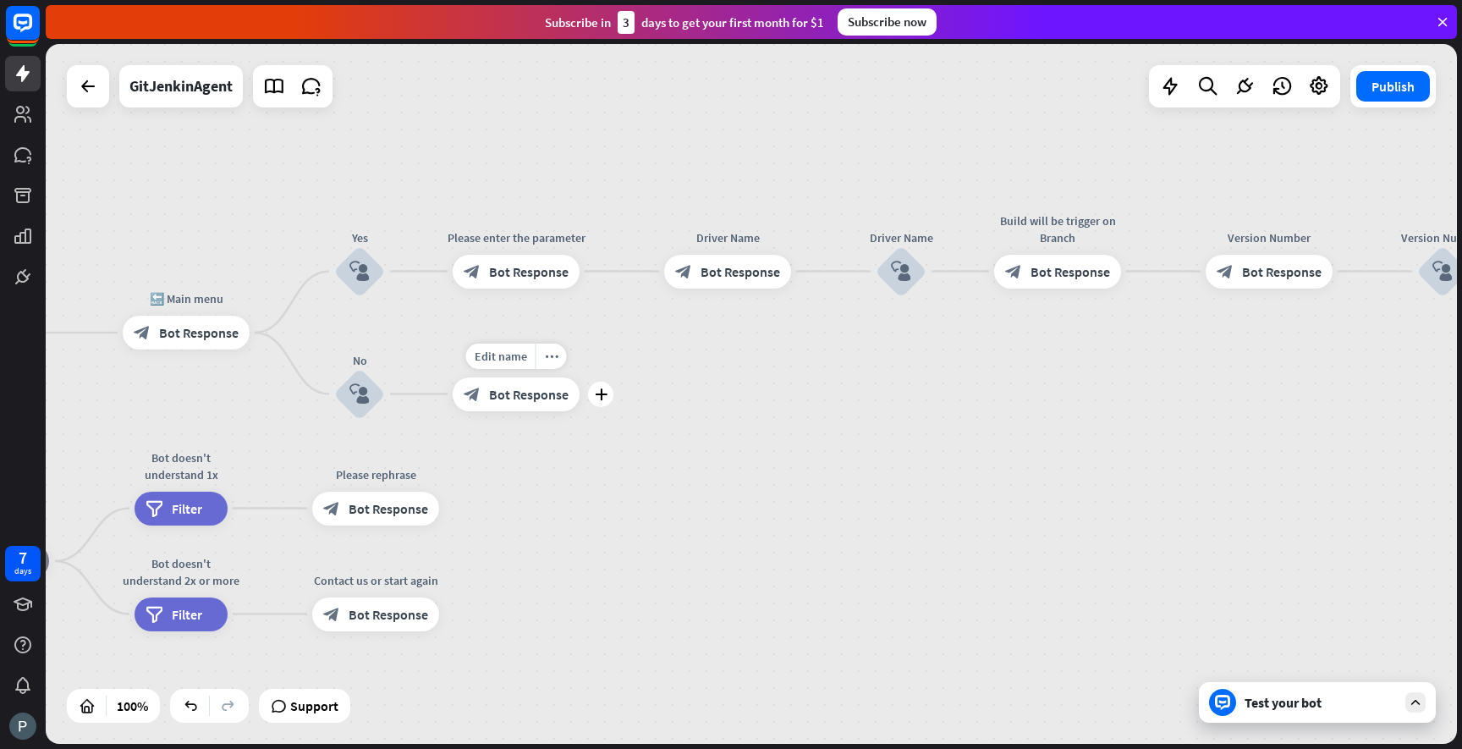
click at [505, 402] on span "Bot Response" at bounding box center [529, 394] width 80 height 17
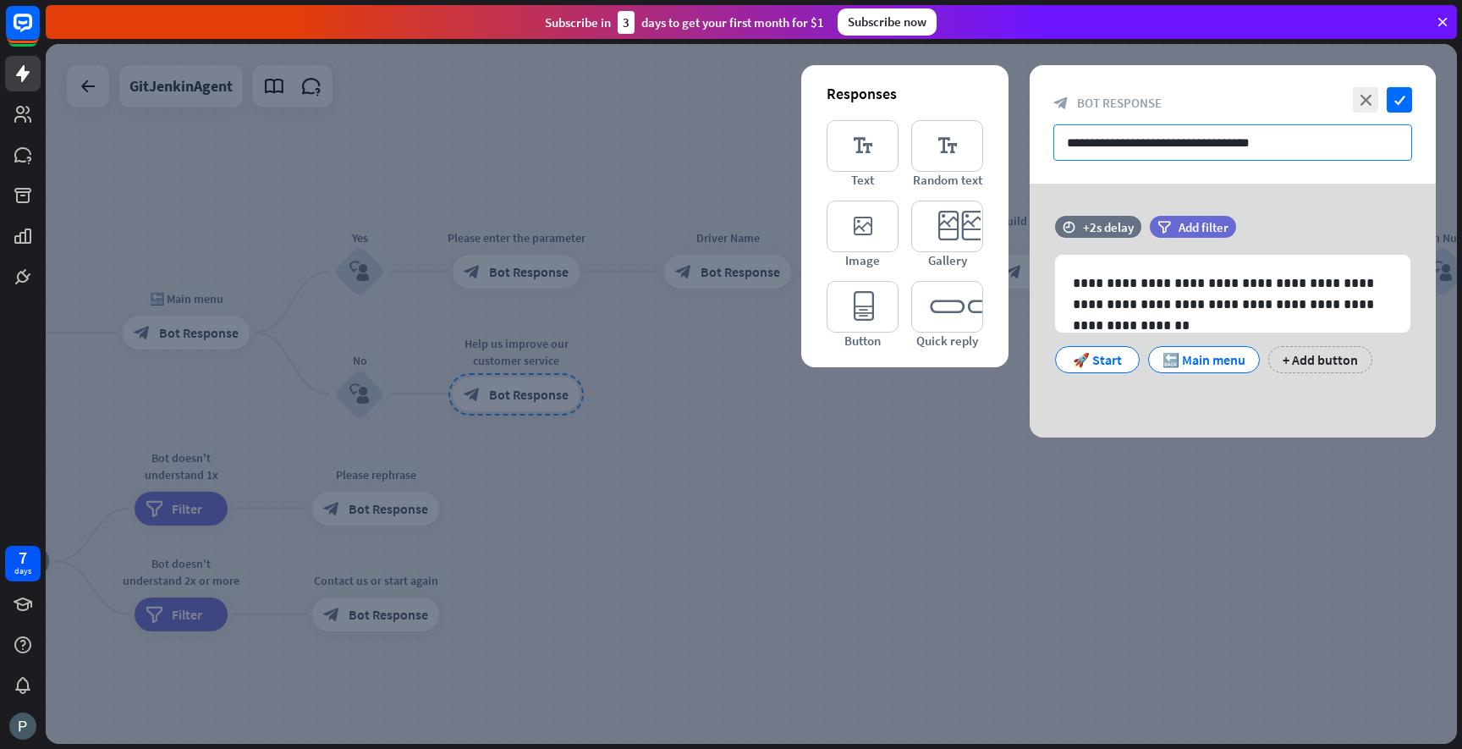
drag, startPoint x: 1284, startPoint y: 147, endPoint x: 1059, endPoint y: 138, distance: 225.3
click at [1059, 138] on input "**********" at bounding box center [1232, 142] width 359 height 36
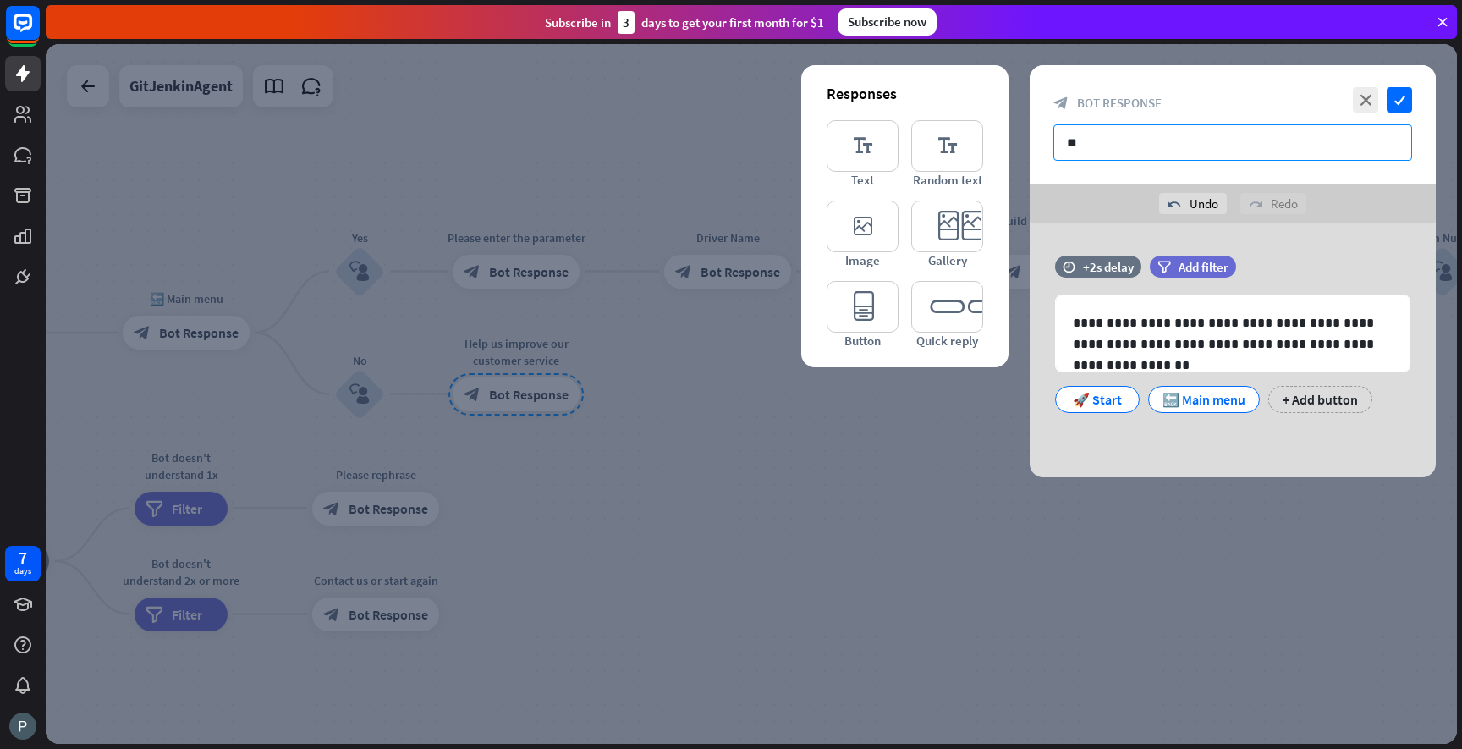
type input "*"
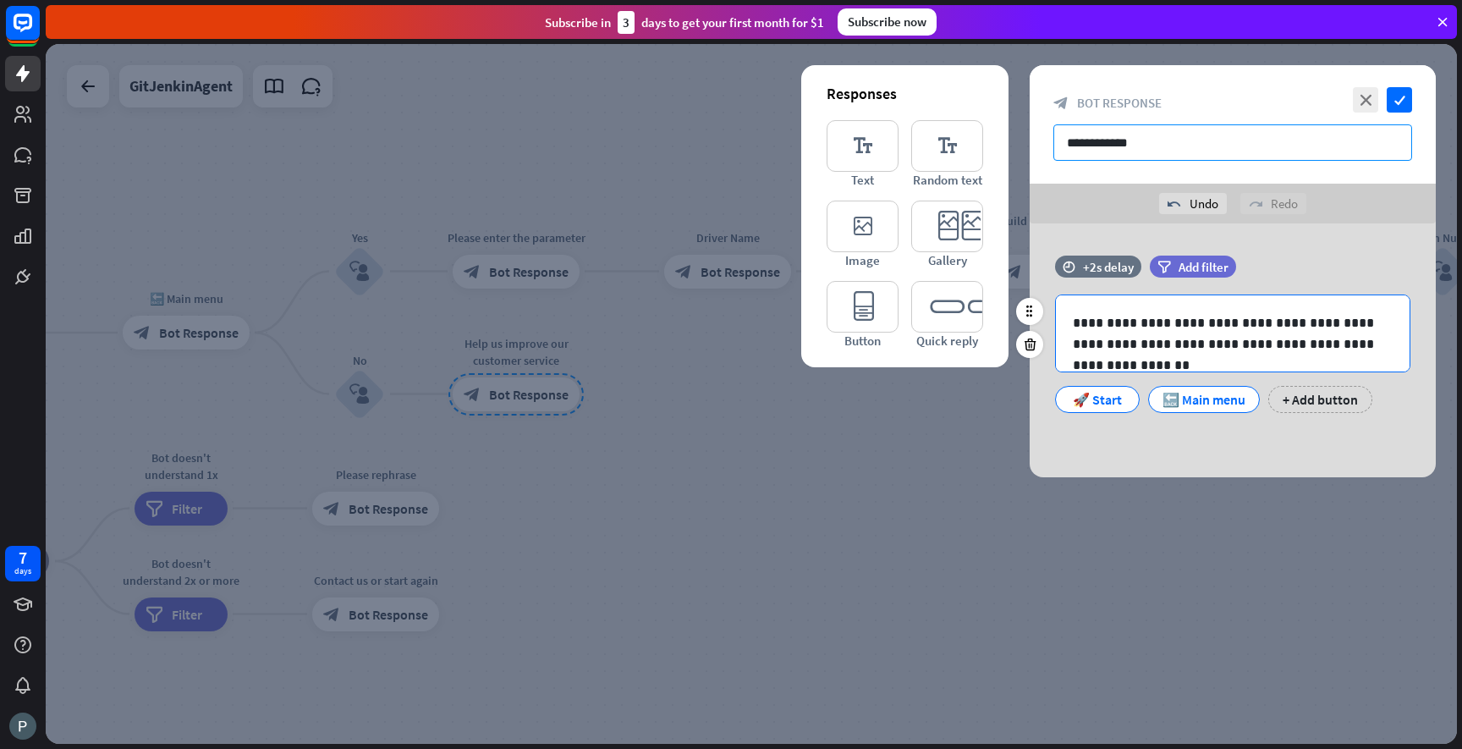
type input "**********"
click at [1136, 353] on p "**********" at bounding box center [1233, 333] width 320 height 42
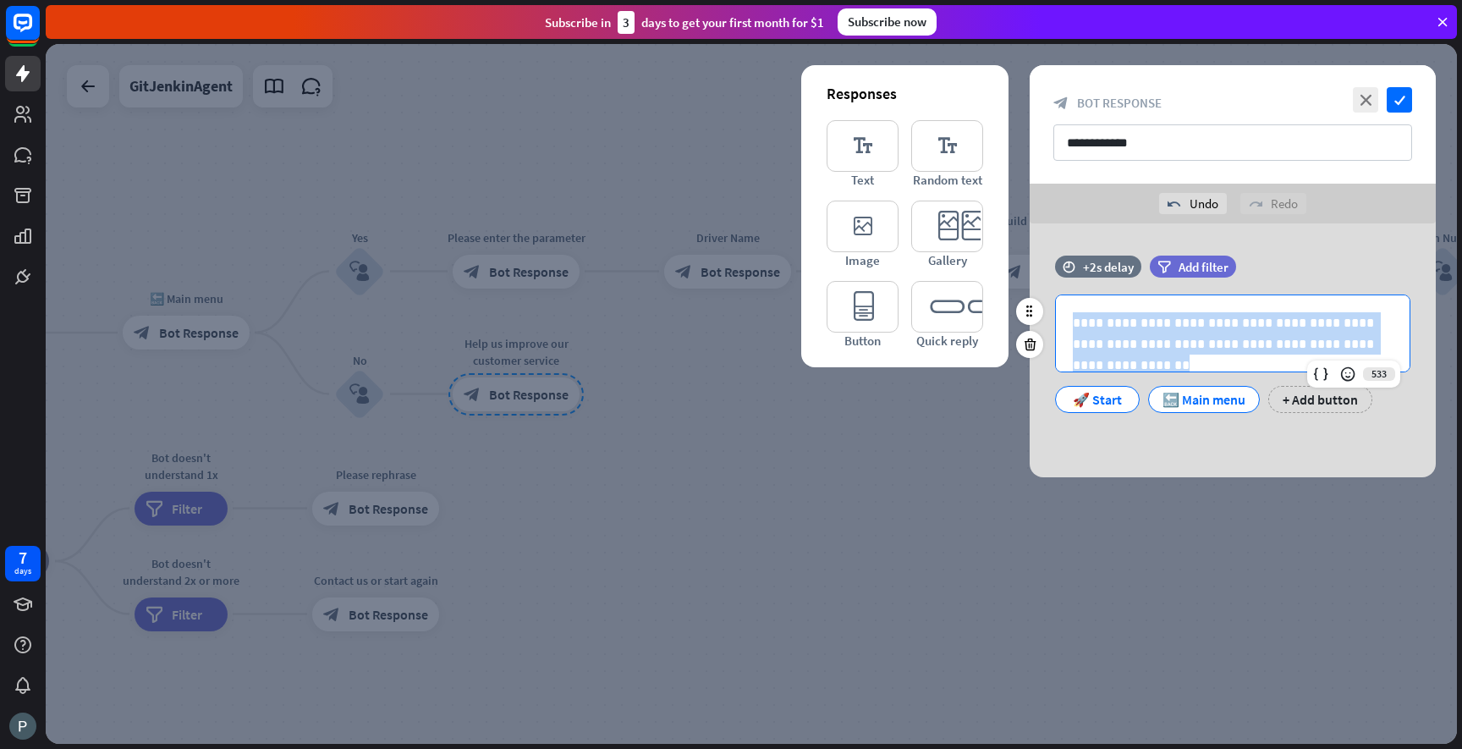
drag, startPoint x: 1370, startPoint y: 346, endPoint x: 1054, endPoint y: 310, distance: 317.7
click at [1055, 310] on div "**********" at bounding box center [1232, 333] width 355 height 78
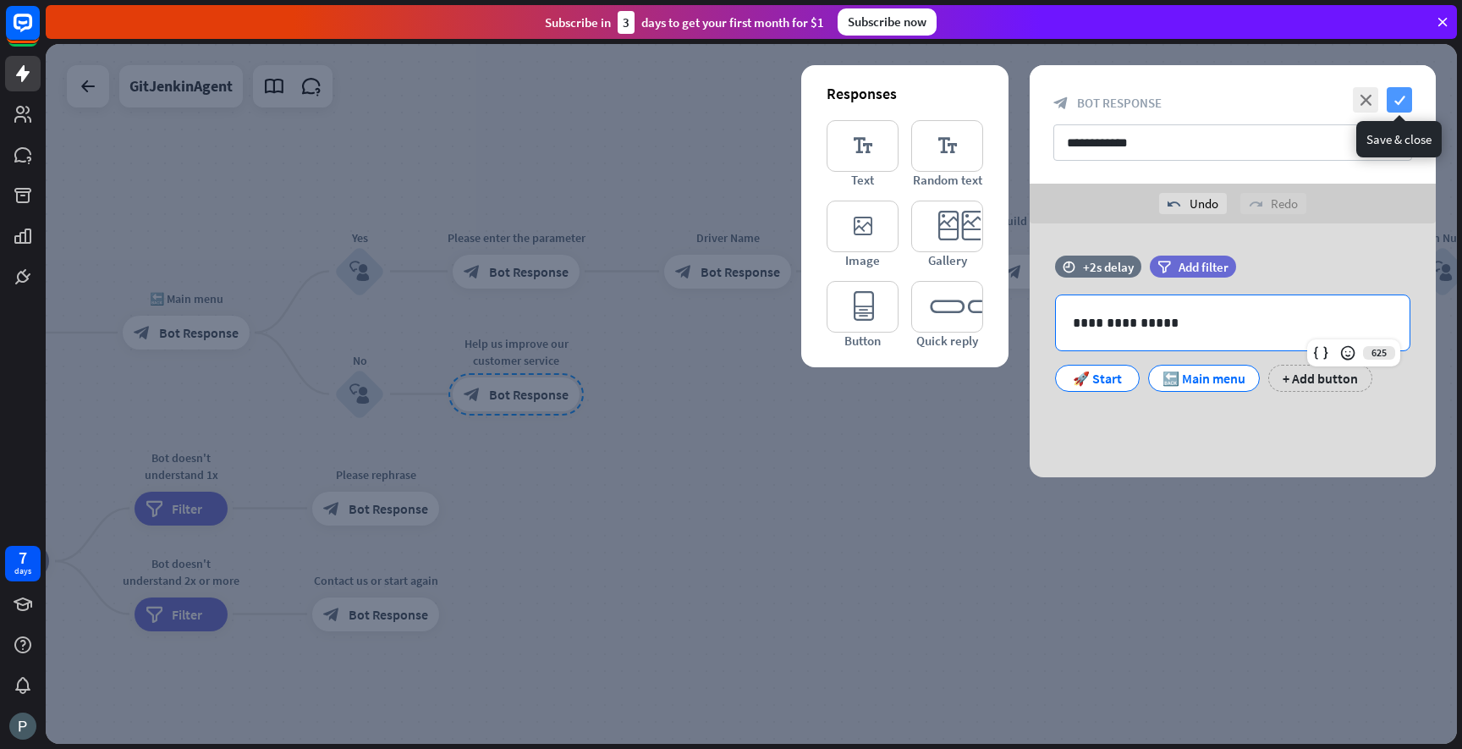
click at [1394, 101] on icon "check" at bounding box center [1399, 99] width 25 height 25
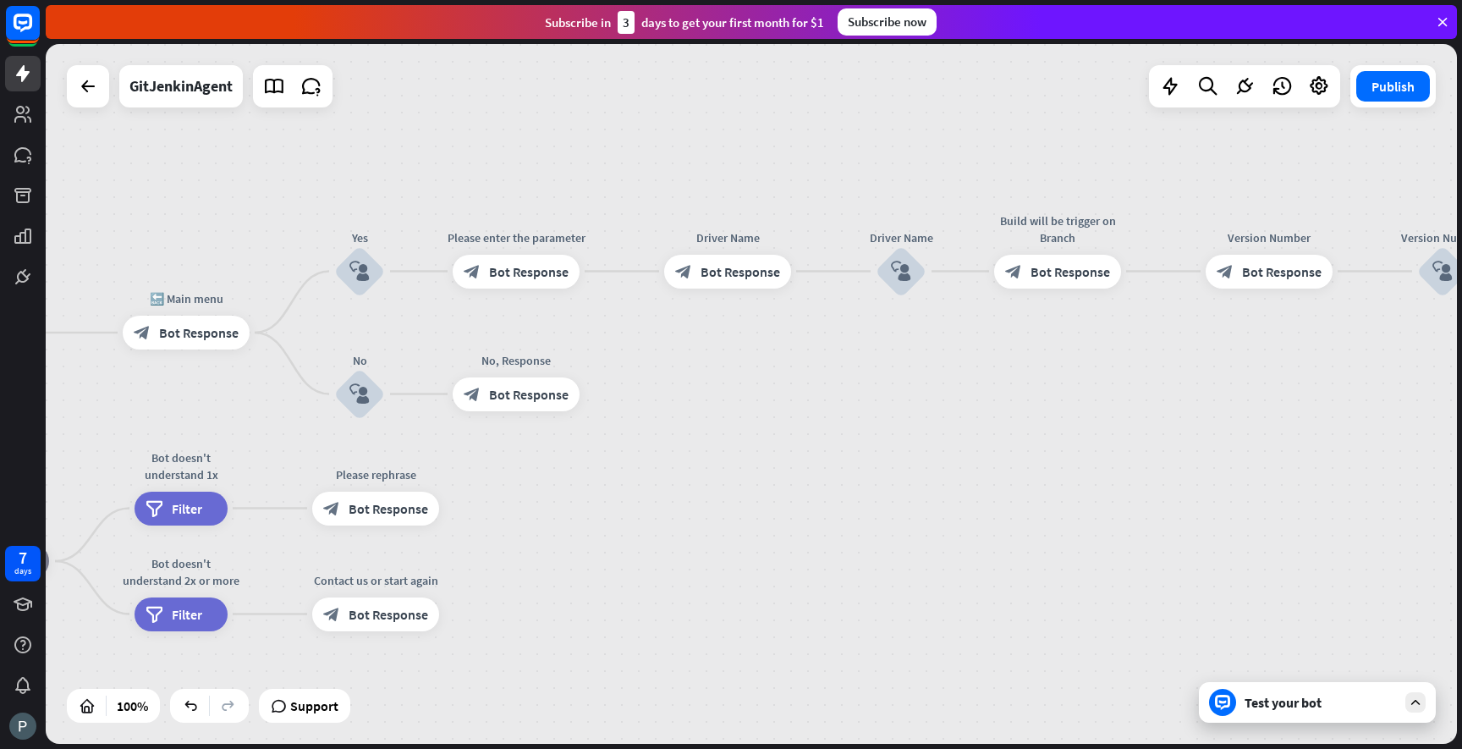
click at [1284, 715] on div "Test your bot" at bounding box center [1317, 702] width 237 height 41
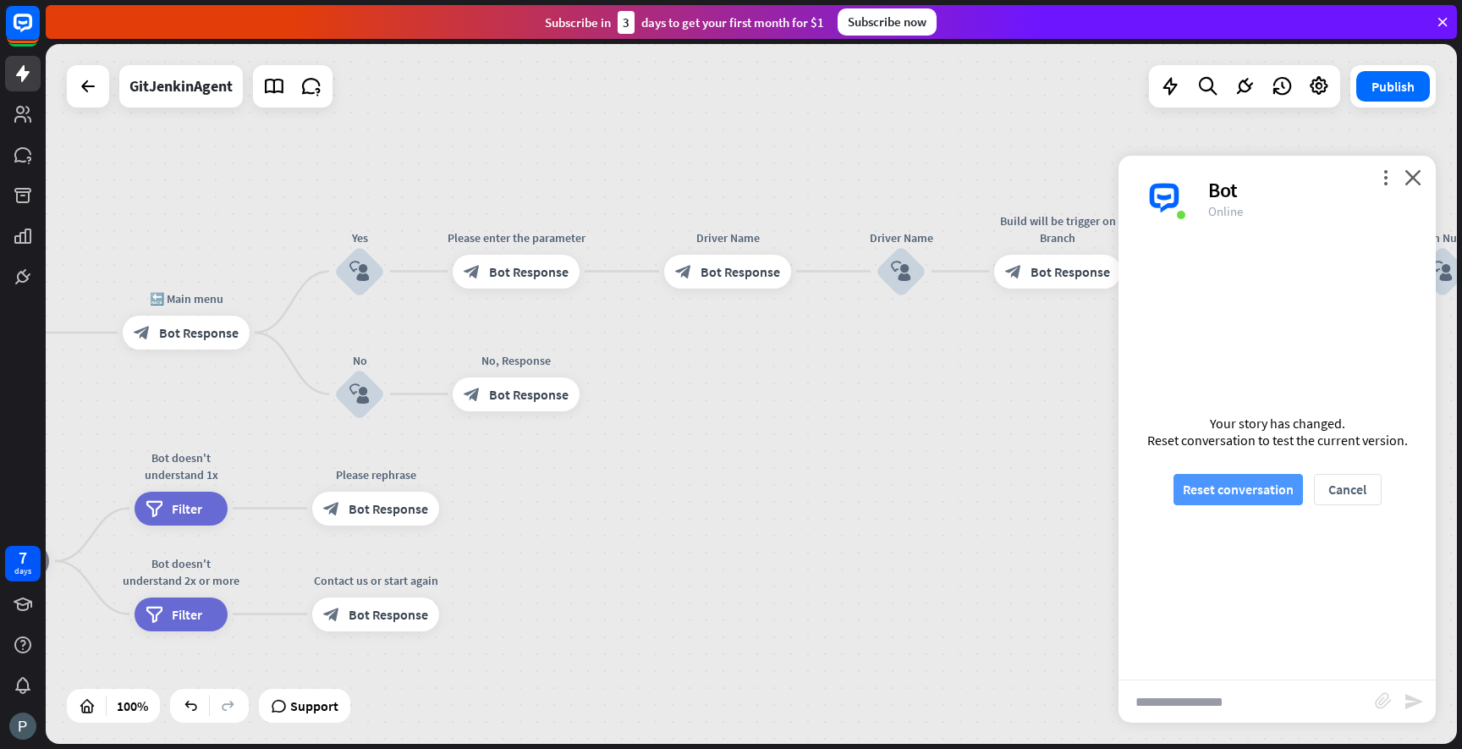
click at [1218, 493] on button "Reset conversation" at bounding box center [1238, 489] width 129 height 31
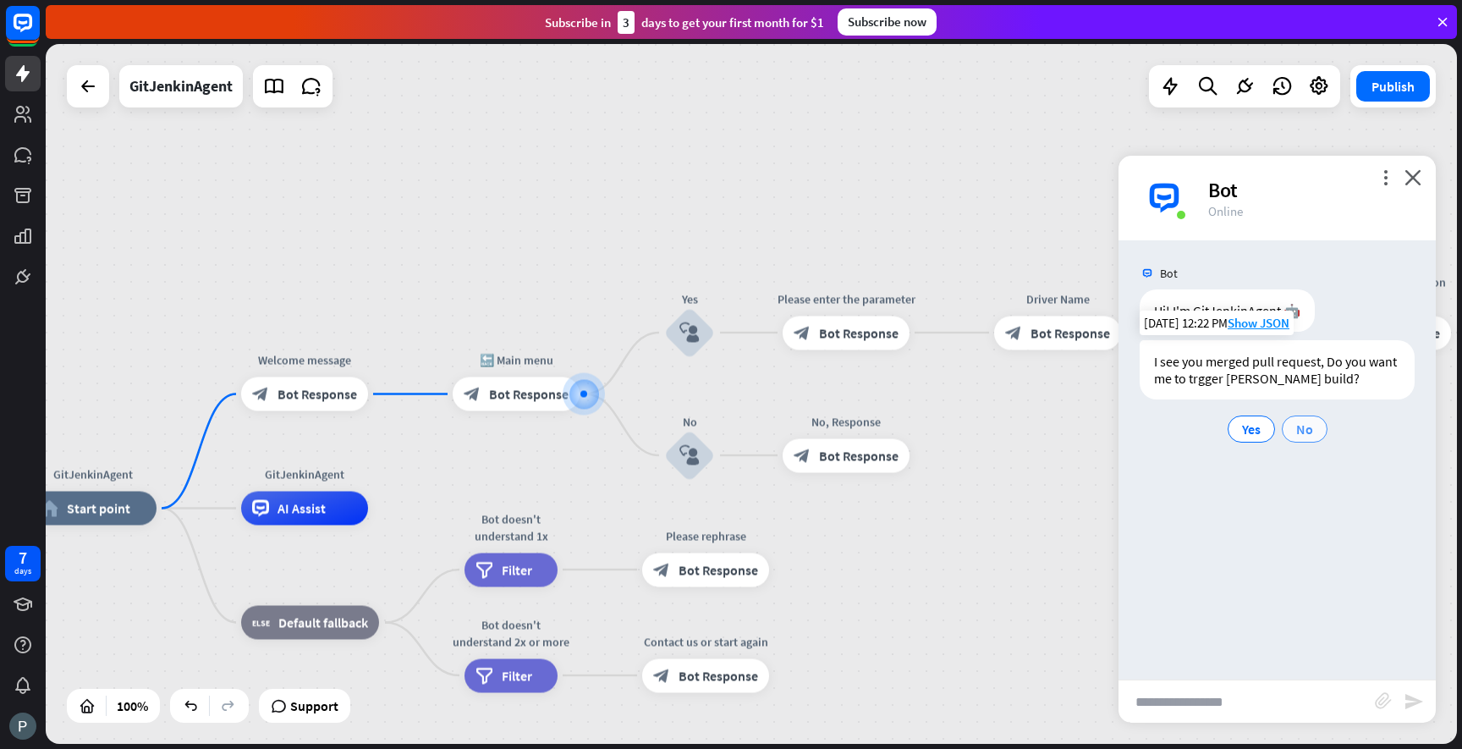
click at [1298, 424] on span "No" at bounding box center [1304, 429] width 17 height 17
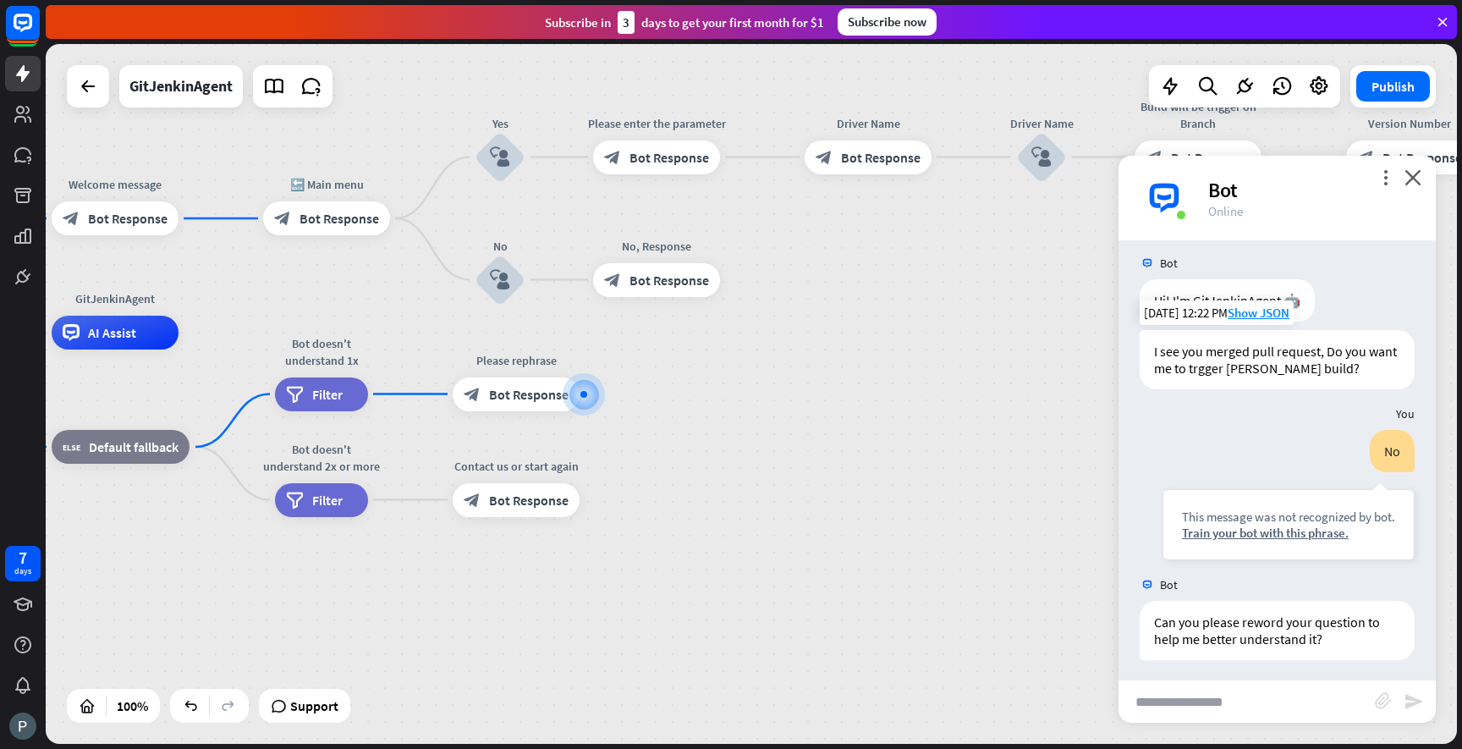
scroll to position [16, 0]
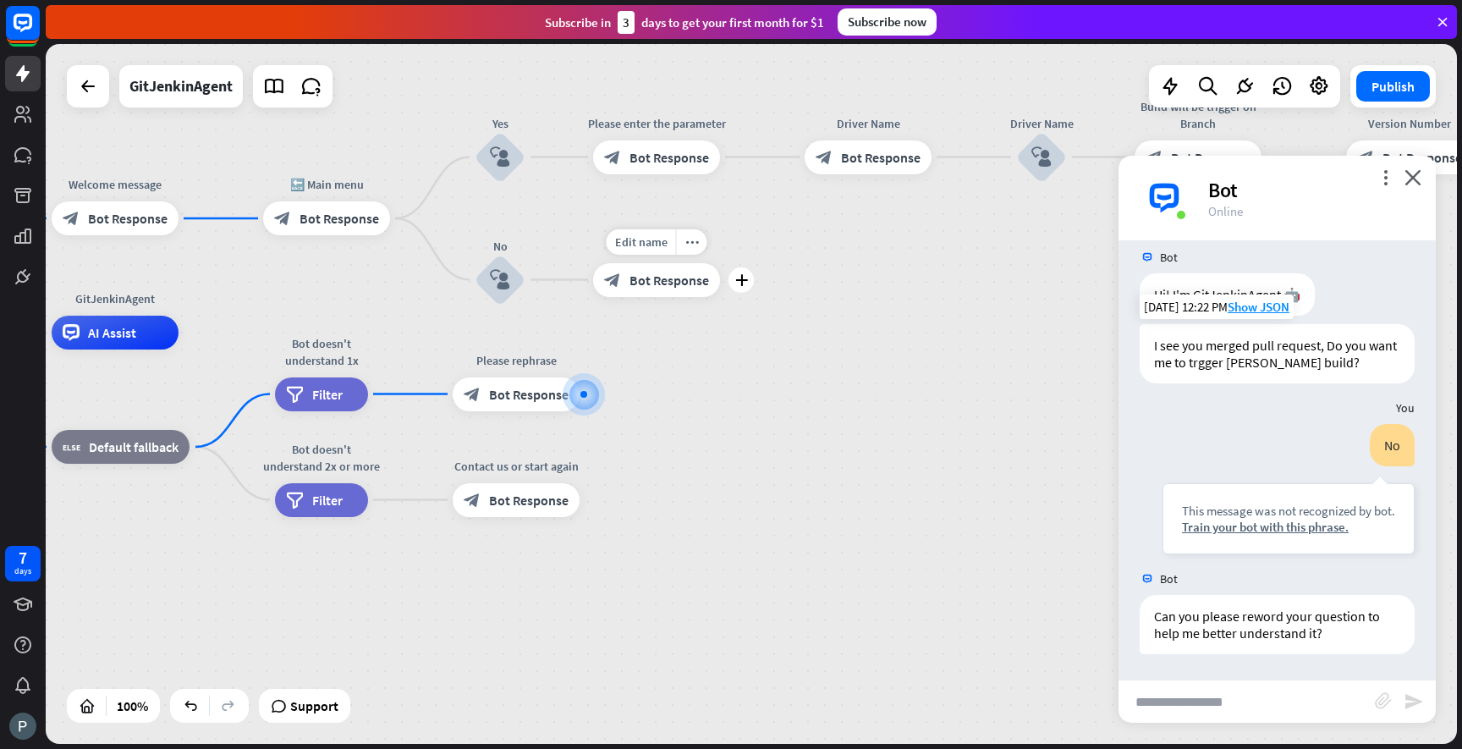
click at [638, 289] on div "block_bot_response Bot Response" at bounding box center [656, 280] width 127 height 34
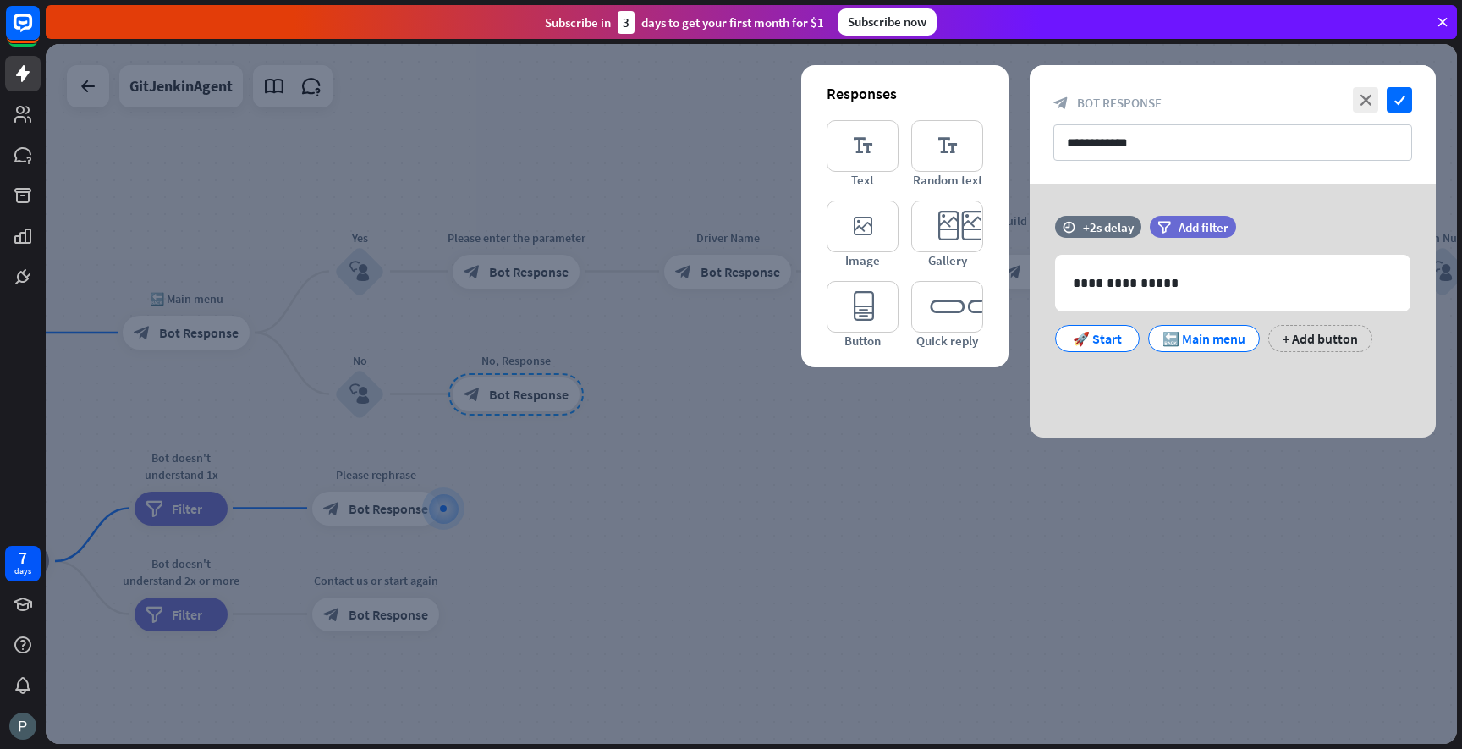
click at [750, 489] on div at bounding box center [751, 394] width 1411 height 700
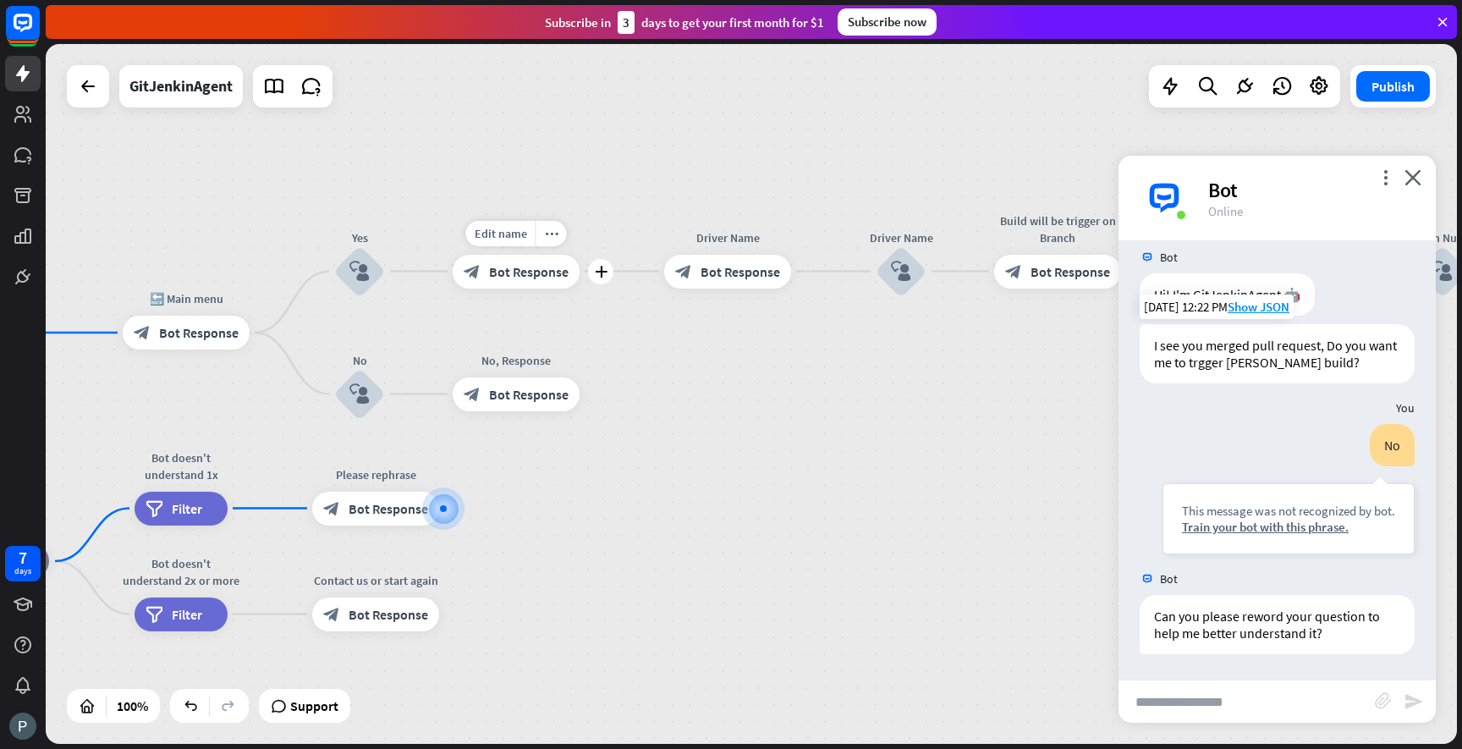
click at [547, 280] on div "block_bot_response Bot Response" at bounding box center [516, 272] width 127 height 34
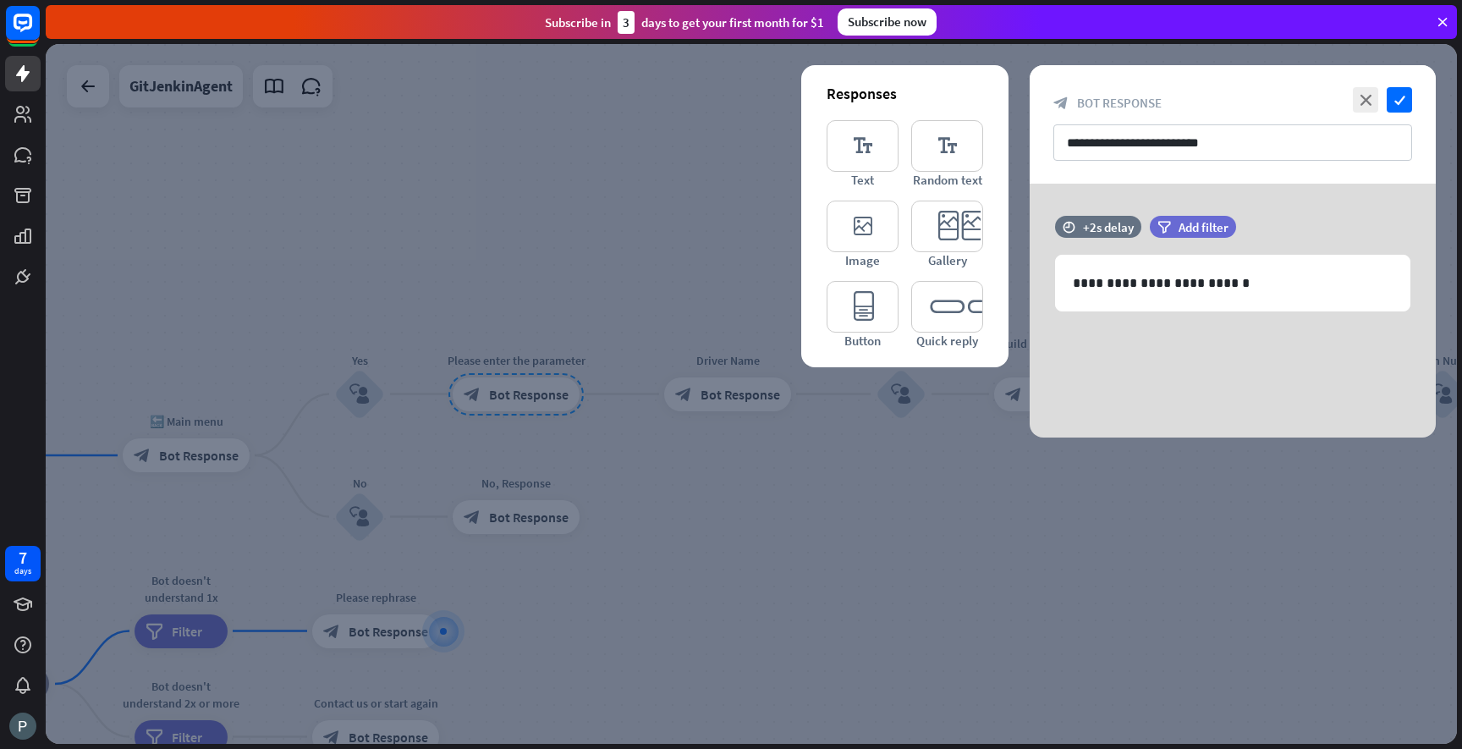
click at [641, 444] on div at bounding box center [751, 394] width 1411 height 700
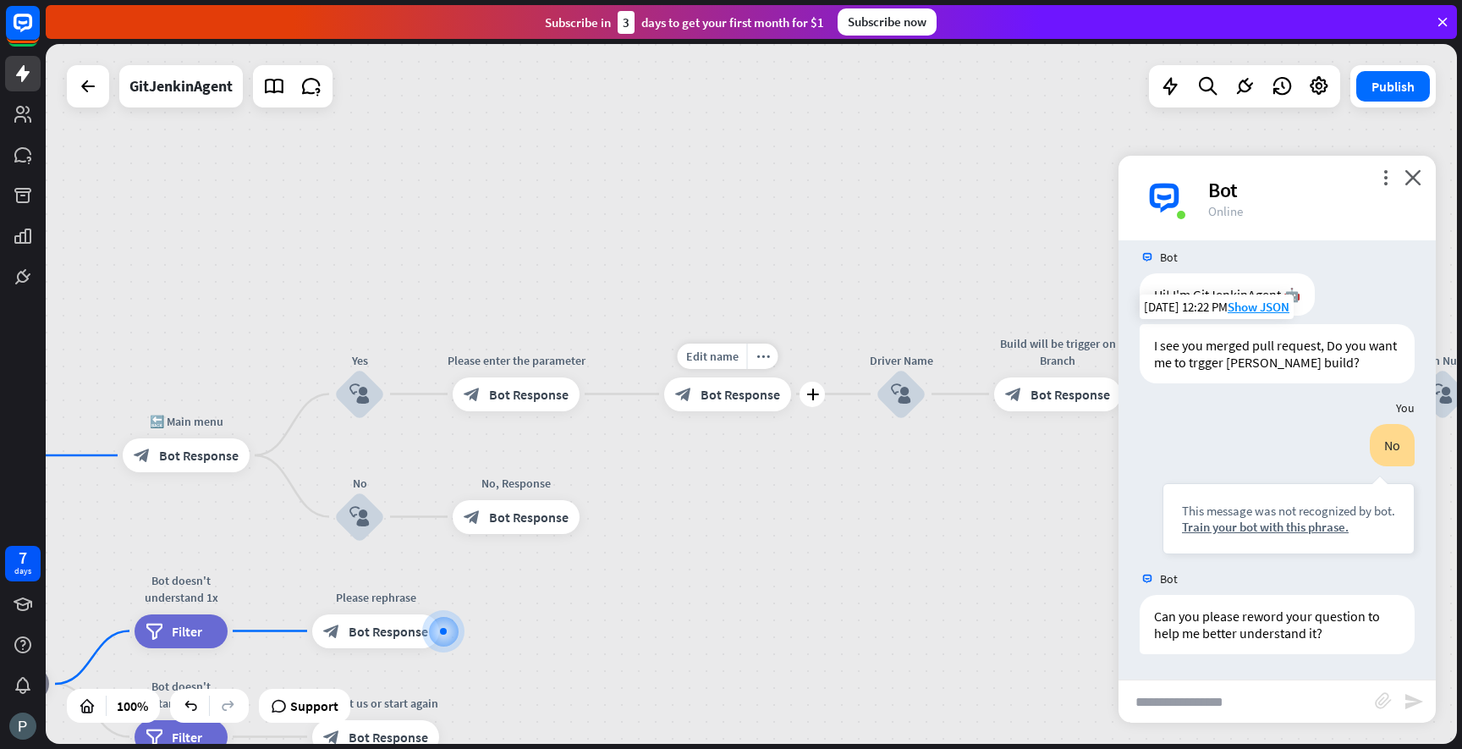
click at [685, 408] on div "block_bot_response Bot Response" at bounding box center [727, 394] width 127 height 34
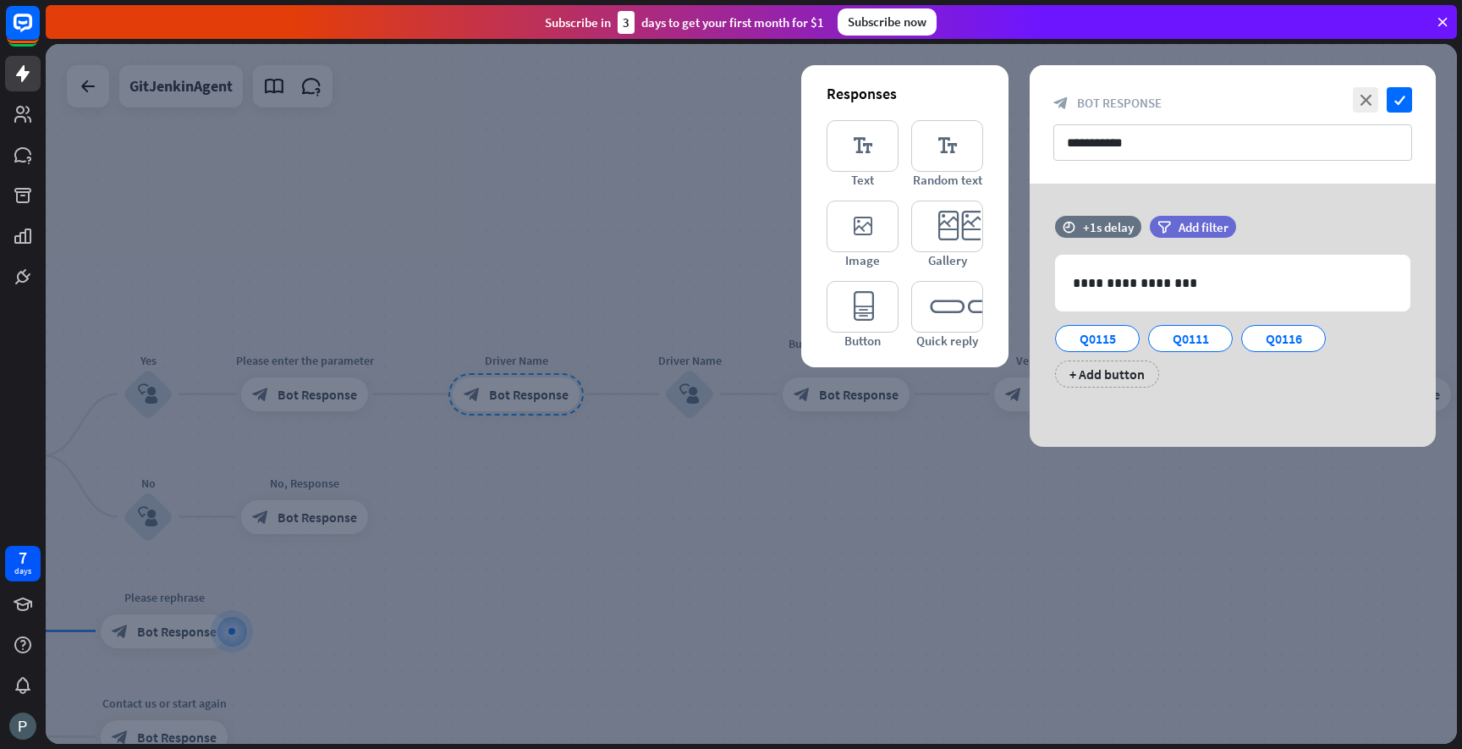
click at [604, 350] on div at bounding box center [751, 394] width 1411 height 700
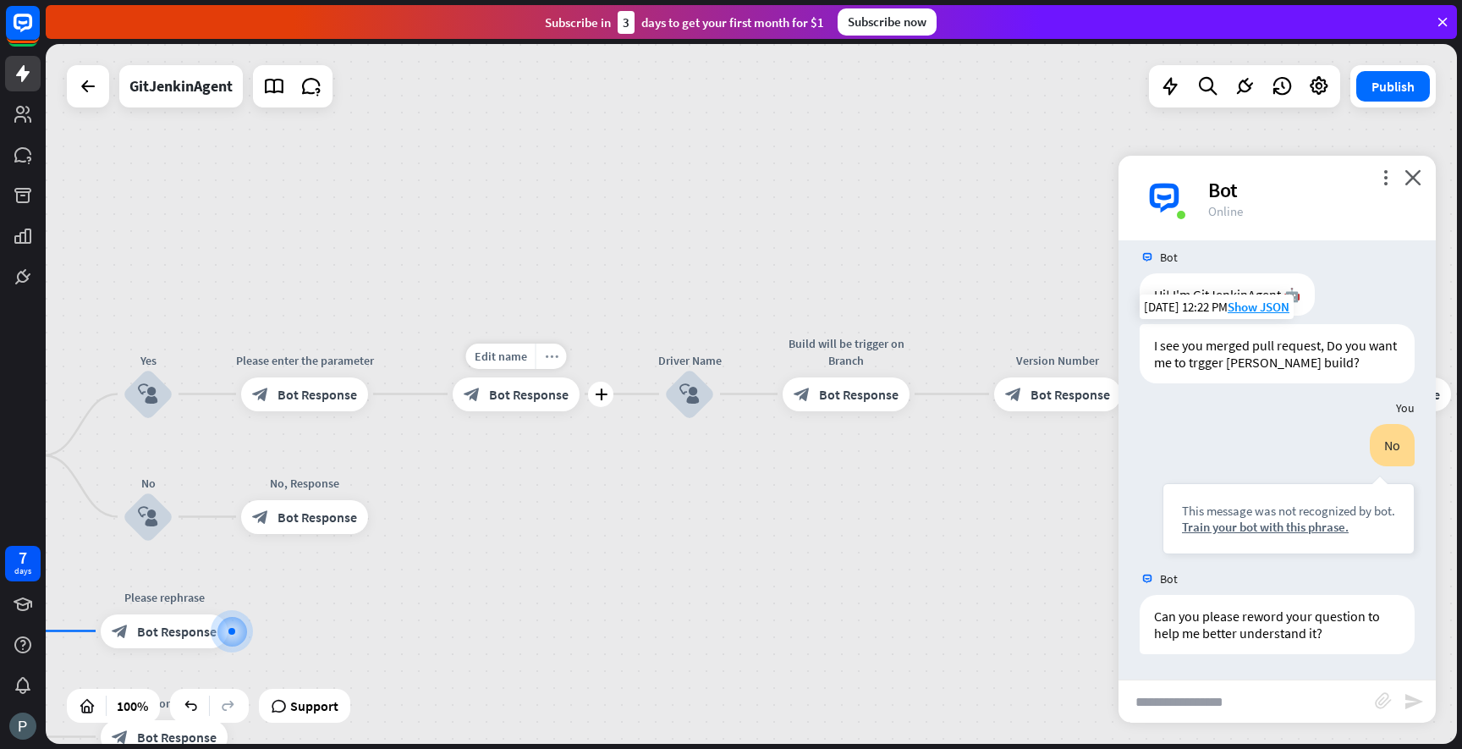
click at [554, 361] on div "more_horiz" at bounding box center [551, 356] width 31 height 25
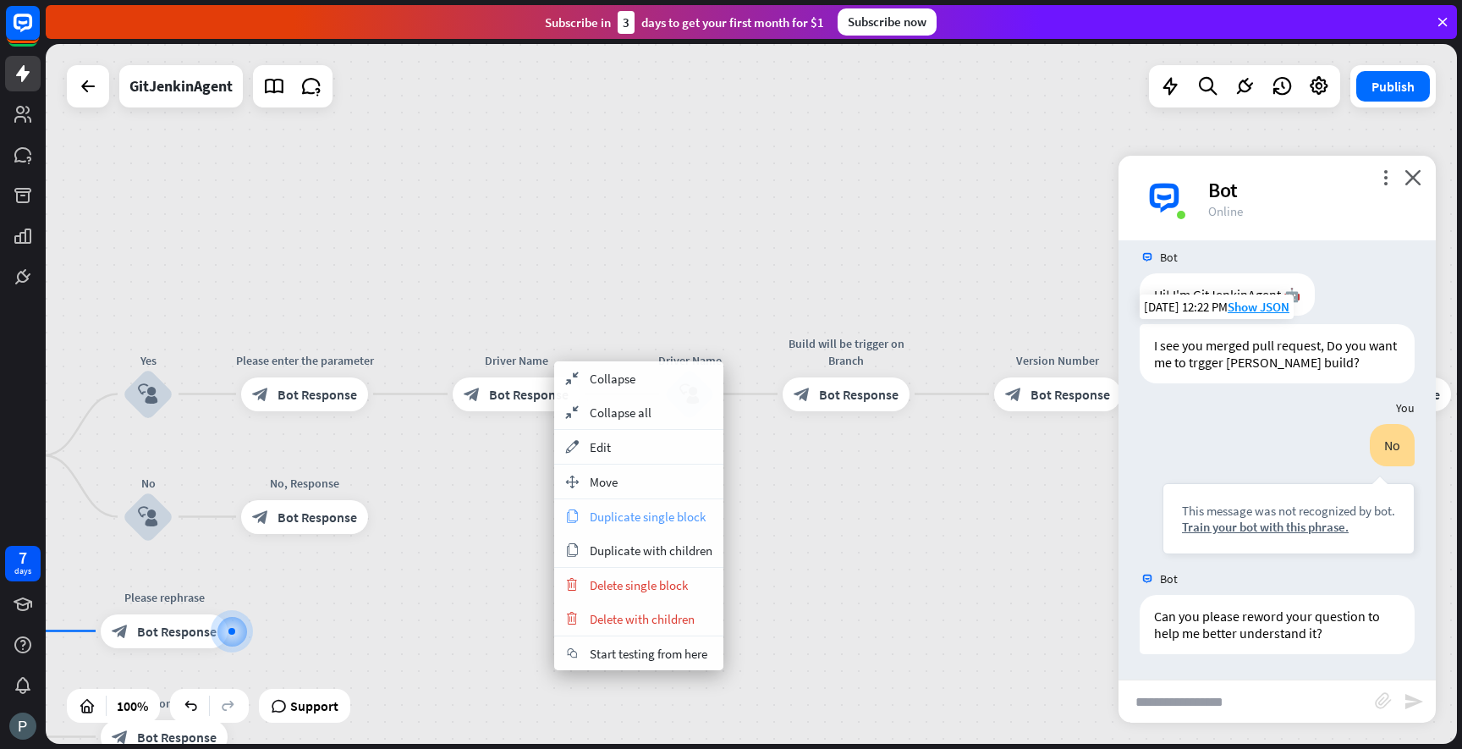
click at [632, 525] on div "copy Duplicate single block" at bounding box center [638, 516] width 169 height 34
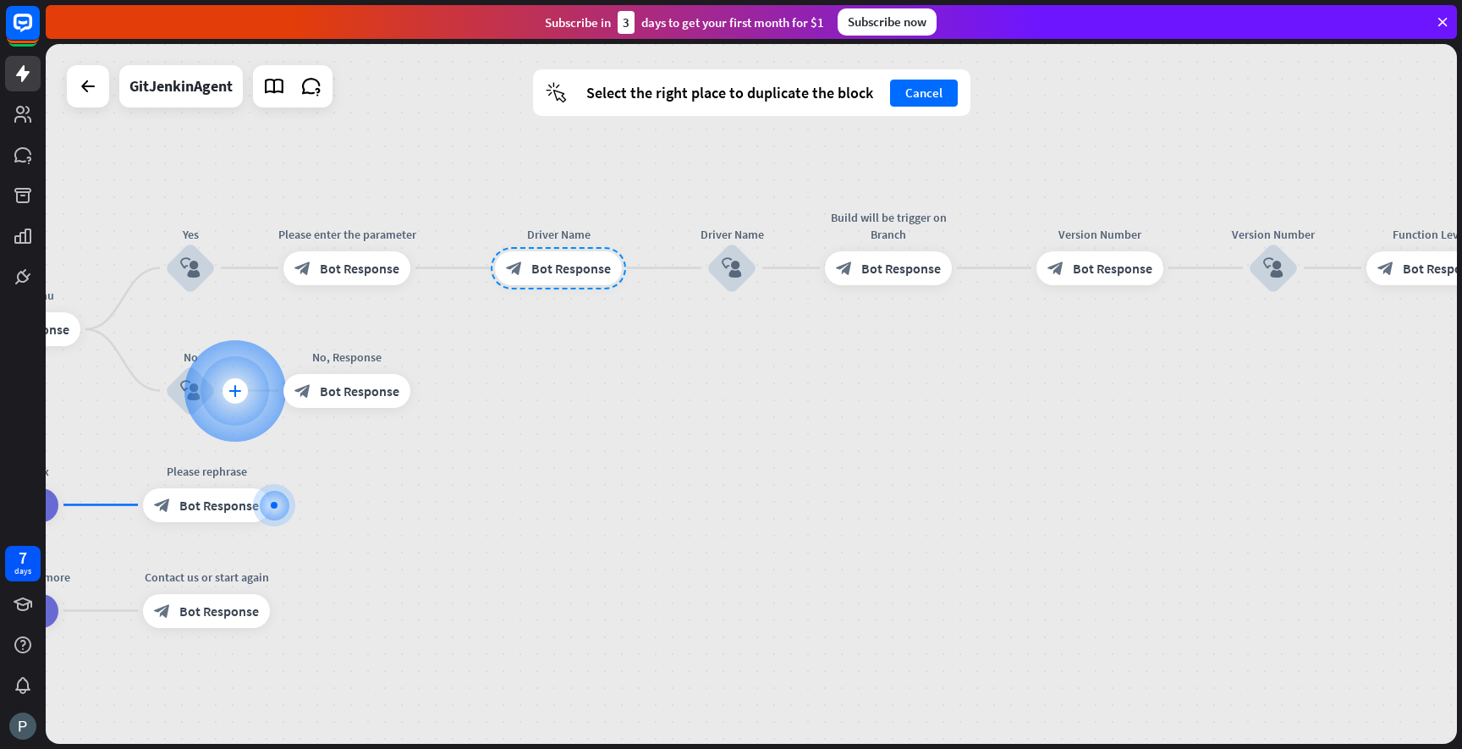
click at [228, 388] on icon "plus" at bounding box center [234, 391] width 13 height 12
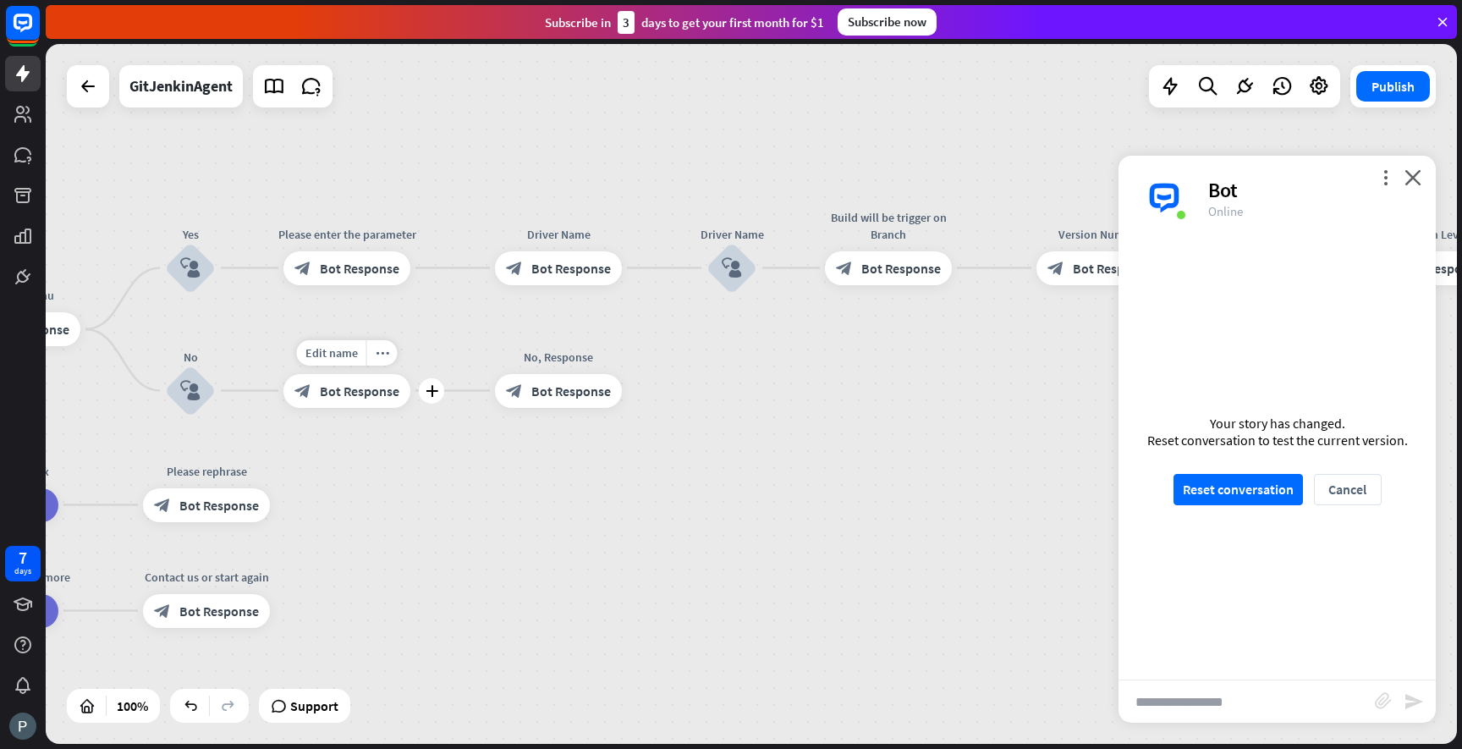
click at [386, 389] on span "Bot Response" at bounding box center [360, 390] width 80 height 17
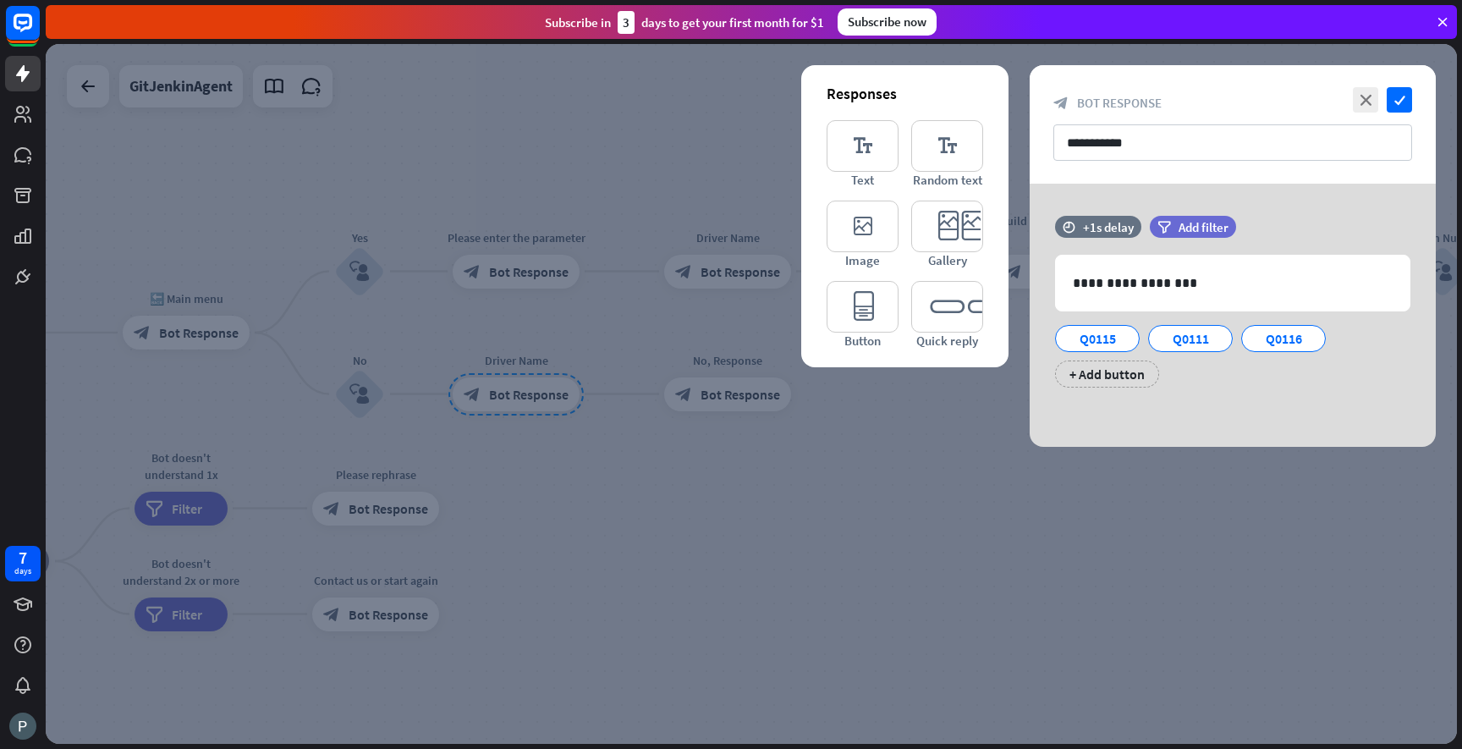
click at [728, 395] on div at bounding box center [751, 394] width 1411 height 700
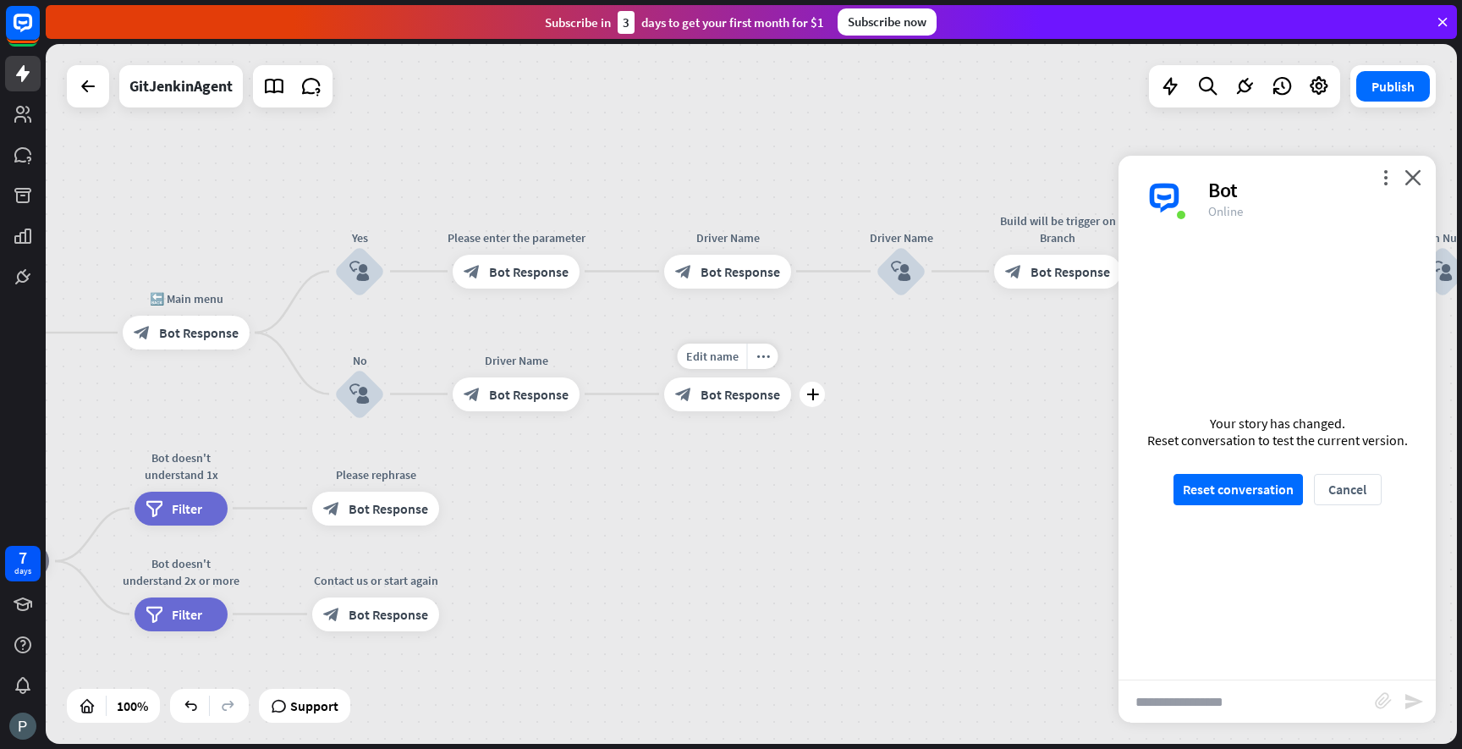
click at [728, 395] on span "Bot Response" at bounding box center [741, 394] width 80 height 17
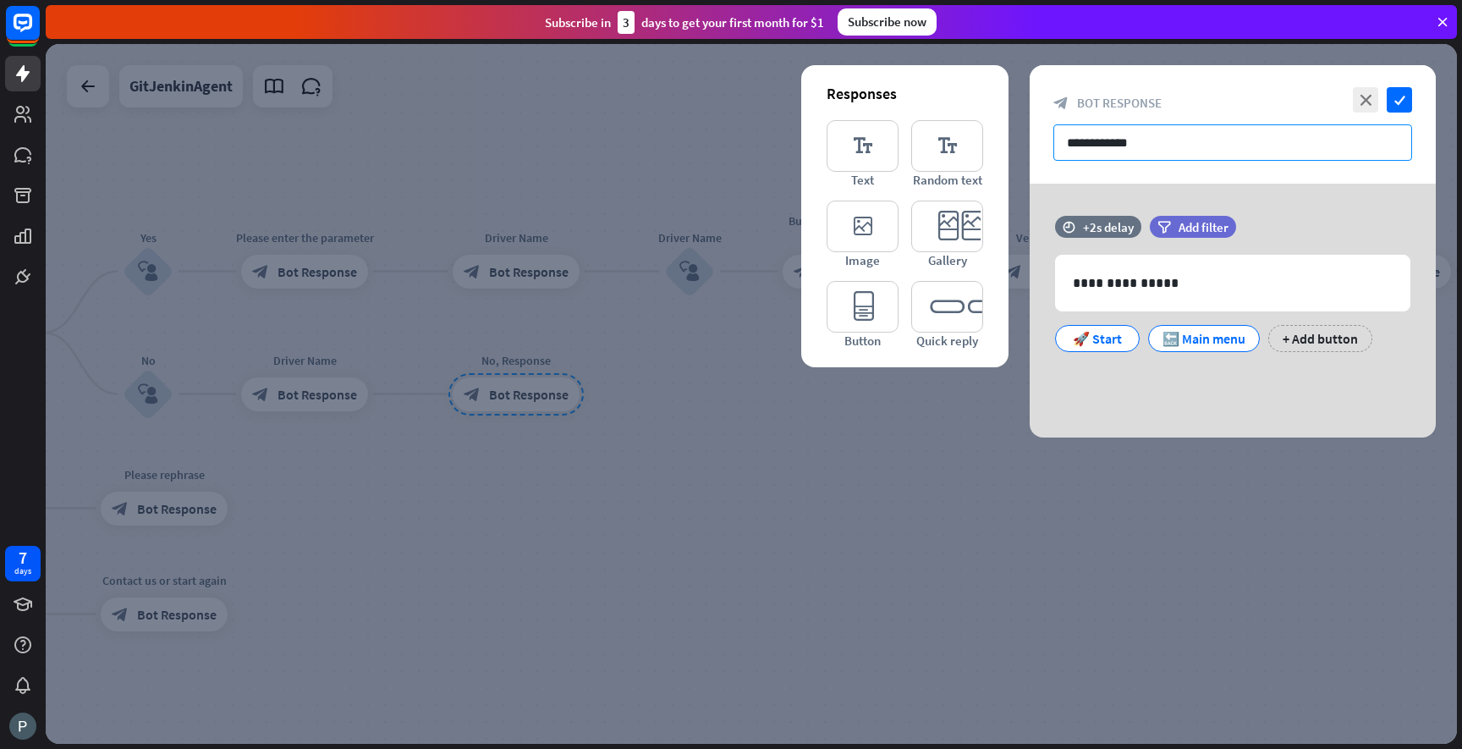
drag, startPoint x: 1152, startPoint y: 139, endPoint x: 1044, endPoint y: 140, distance: 107.5
click at [1043, 140] on div "**********" at bounding box center [1233, 124] width 406 height 118
click at [731, 311] on div at bounding box center [751, 394] width 1411 height 700
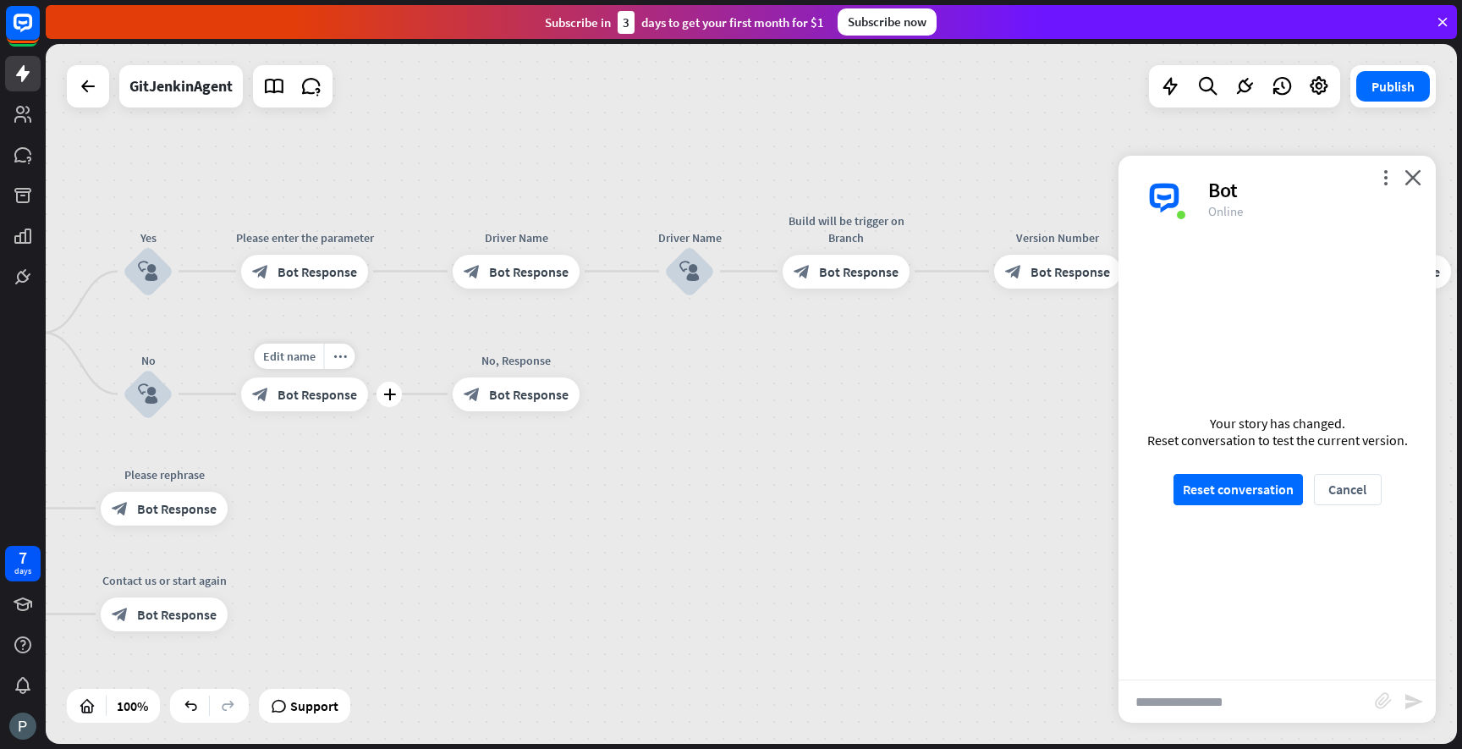
click at [307, 401] on span "Bot Response" at bounding box center [318, 394] width 80 height 17
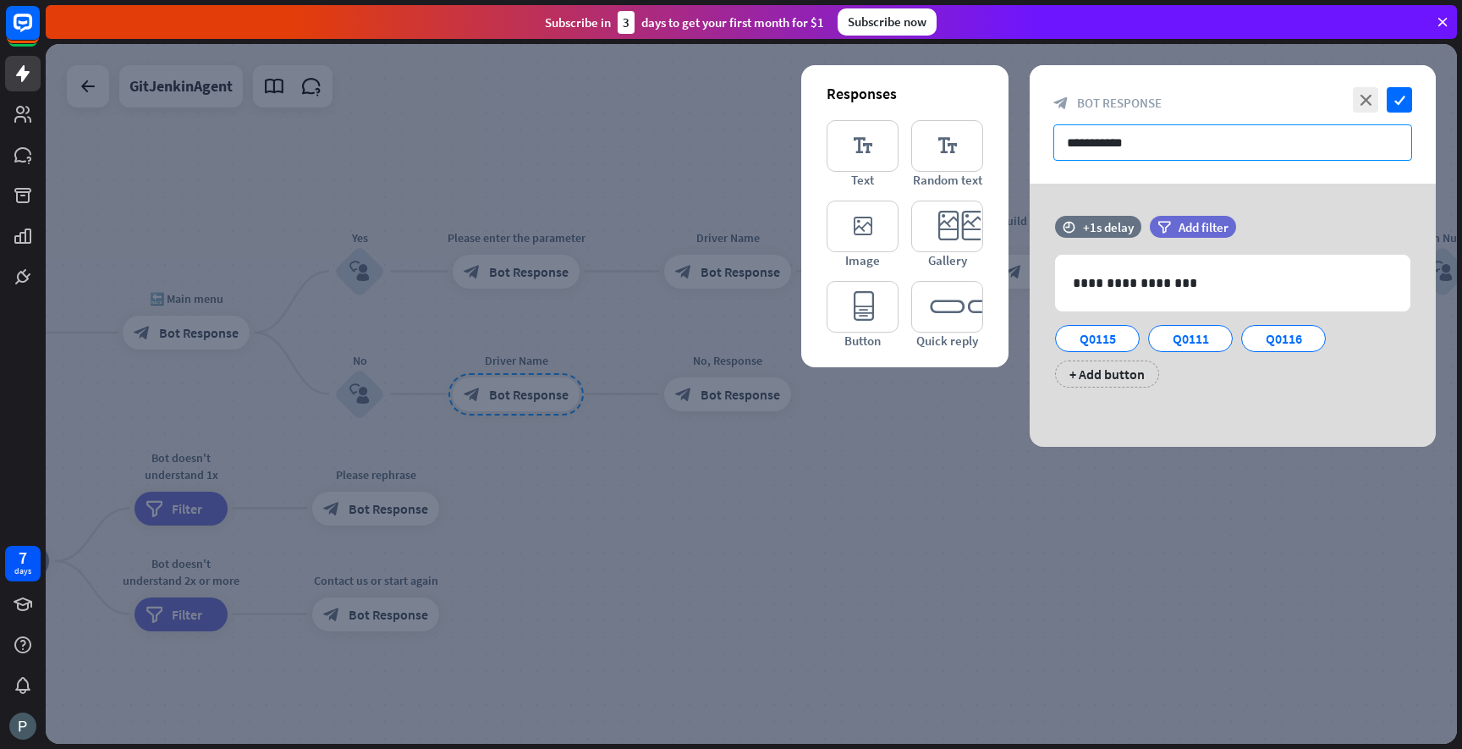
drag, startPoint x: 1151, startPoint y: 142, endPoint x: 1041, endPoint y: 140, distance: 110.0
click at [1041, 140] on div "**********" at bounding box center [1233, 124] width 406 height 118
paste input "*"
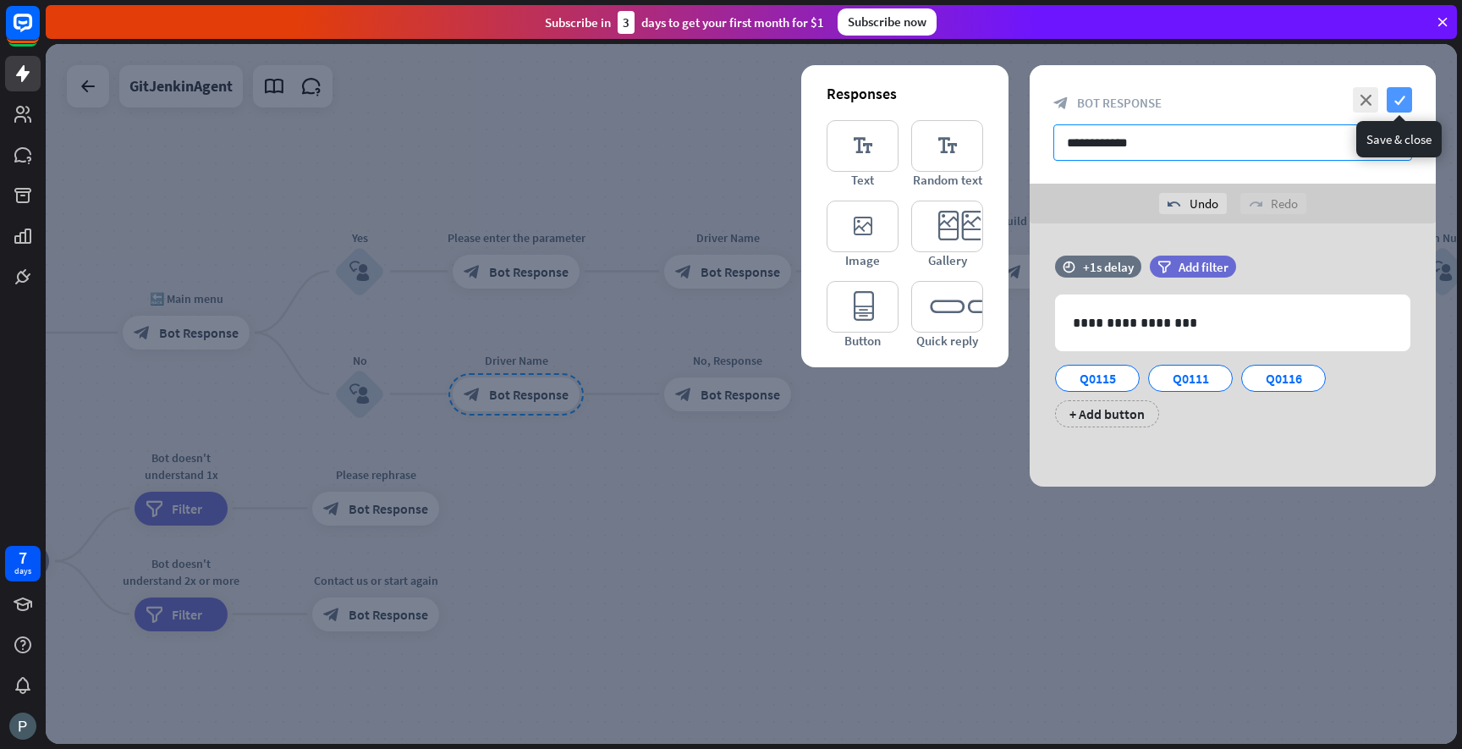
type input "**********"
click at [1407, 103] on icon "check" at bounding box center [1399, 99] width 25 height 25
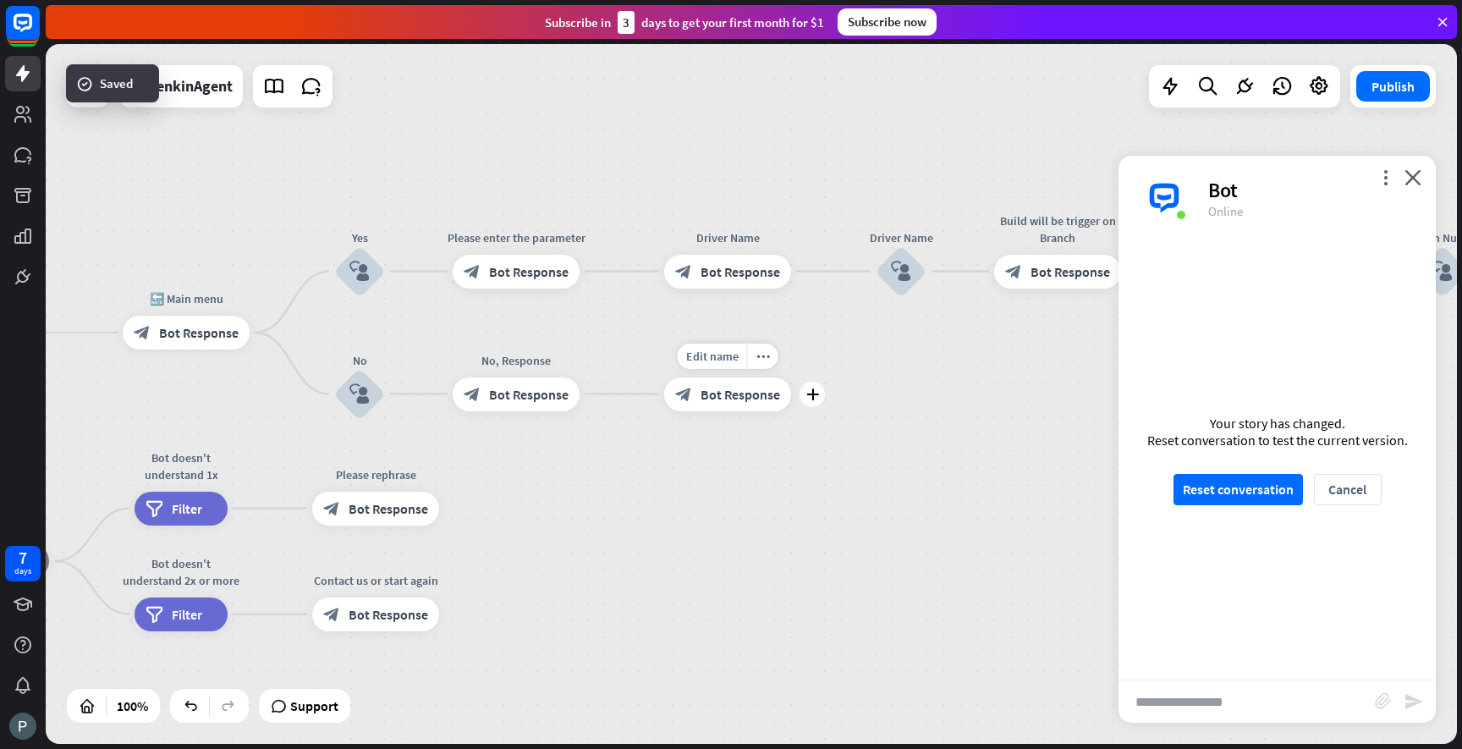
click at [699, 387] on div "block_bot_response Bot Response" at bounding box center [727, 394] width 127 height 34
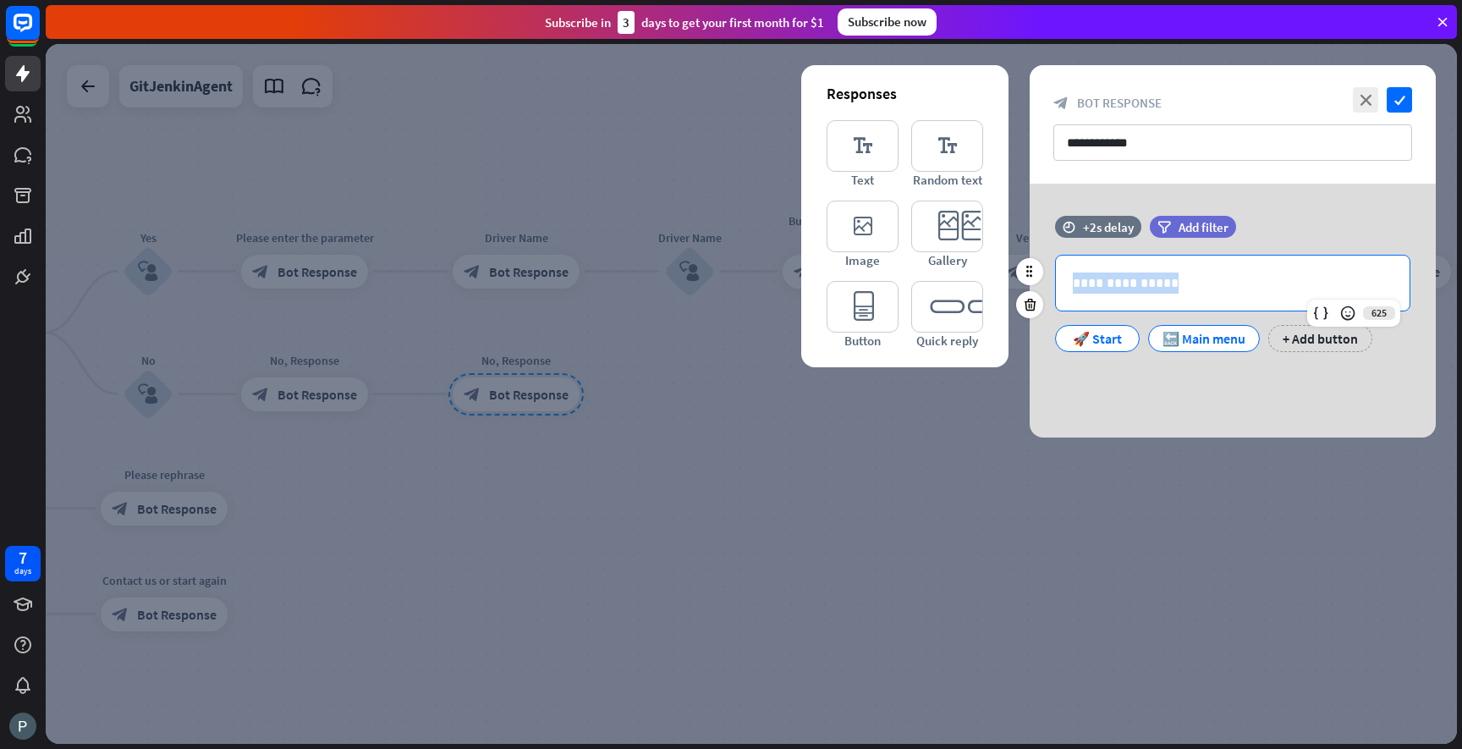
drag, startPoint x: 1178, startPoint y: 294, endPoint x: 1062, endPoint y: 279, distance: 116.8
click at [1062, 279] on div "**********" at bounding box center [1233, 283] width 354 height 55
copy p "**********"
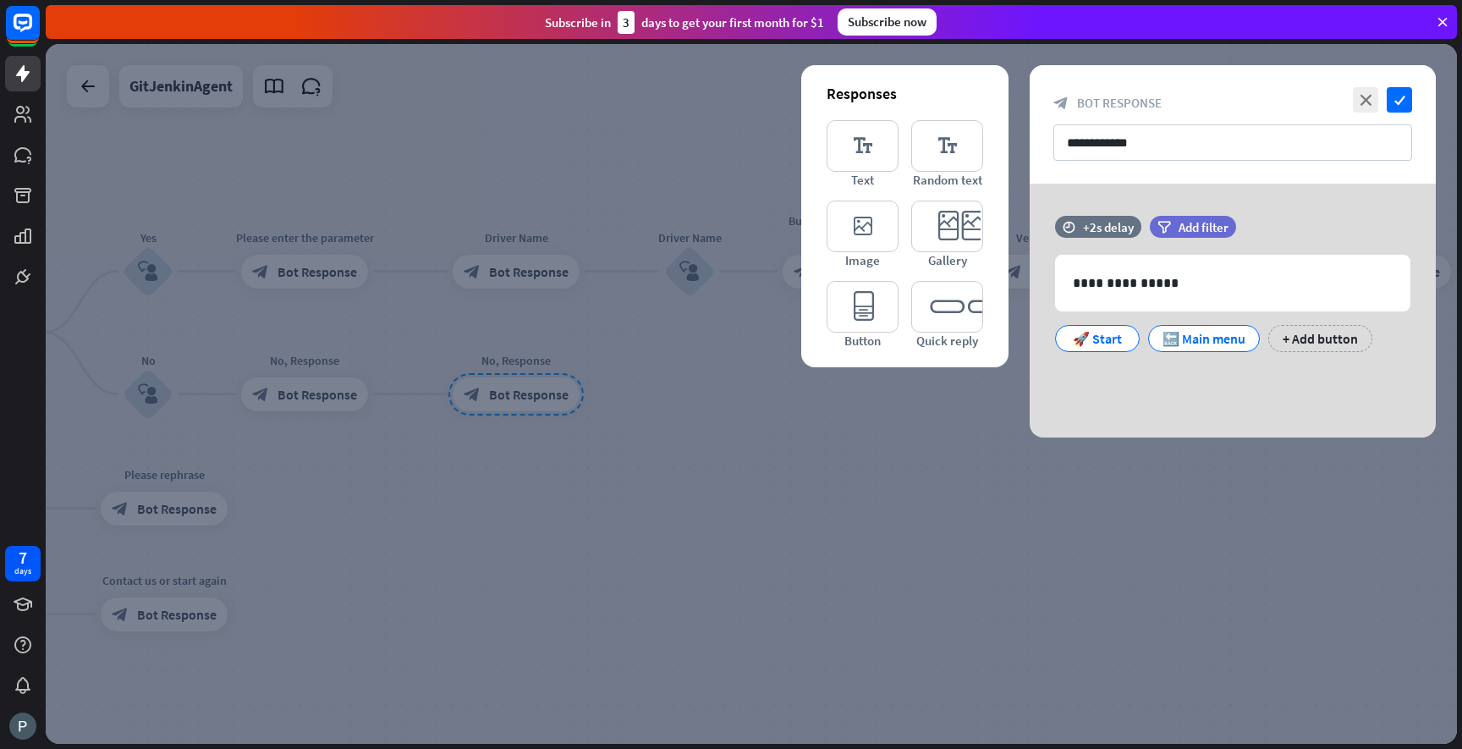
click at [1096, 422] on div "**********" at bounding box center [1233, 311] width 406 height 254
click at [882, 440] on div at bounding box center [751, 394] width 1411 height 700
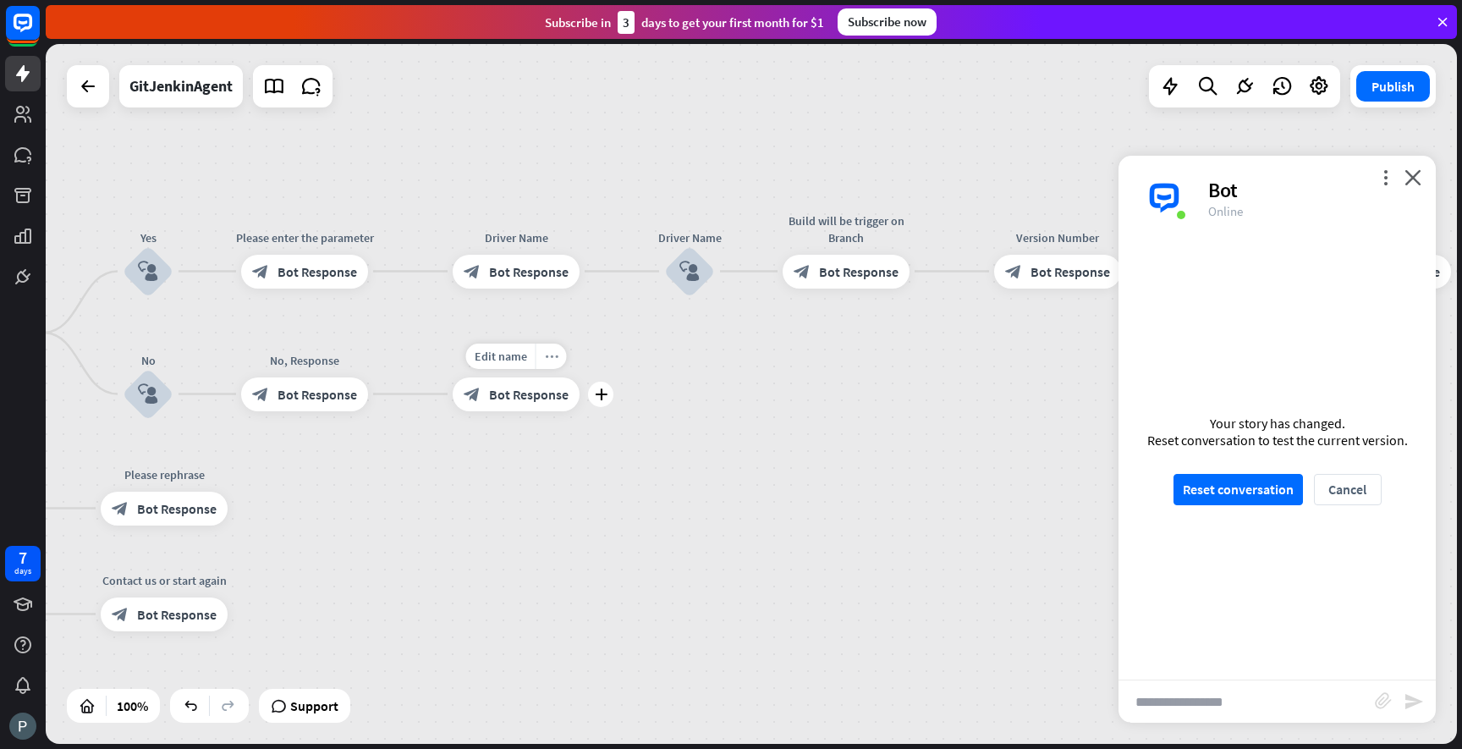
click at [556, 355] on icon "more_horiz" at bounding box center [552, 355] width 14 height 13
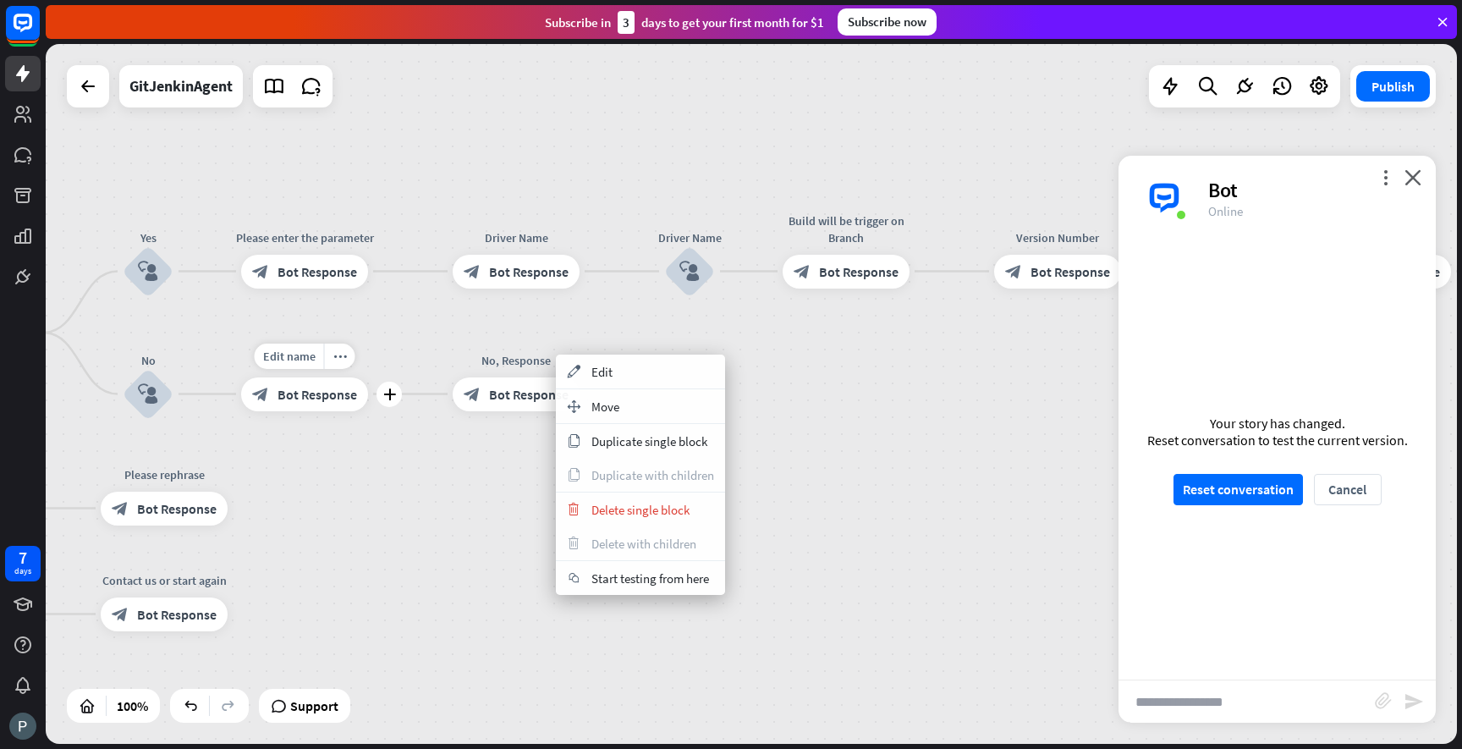
click at [336, 394] on span "Bot Response" at bounding box center [318, 394] width 80 height 17
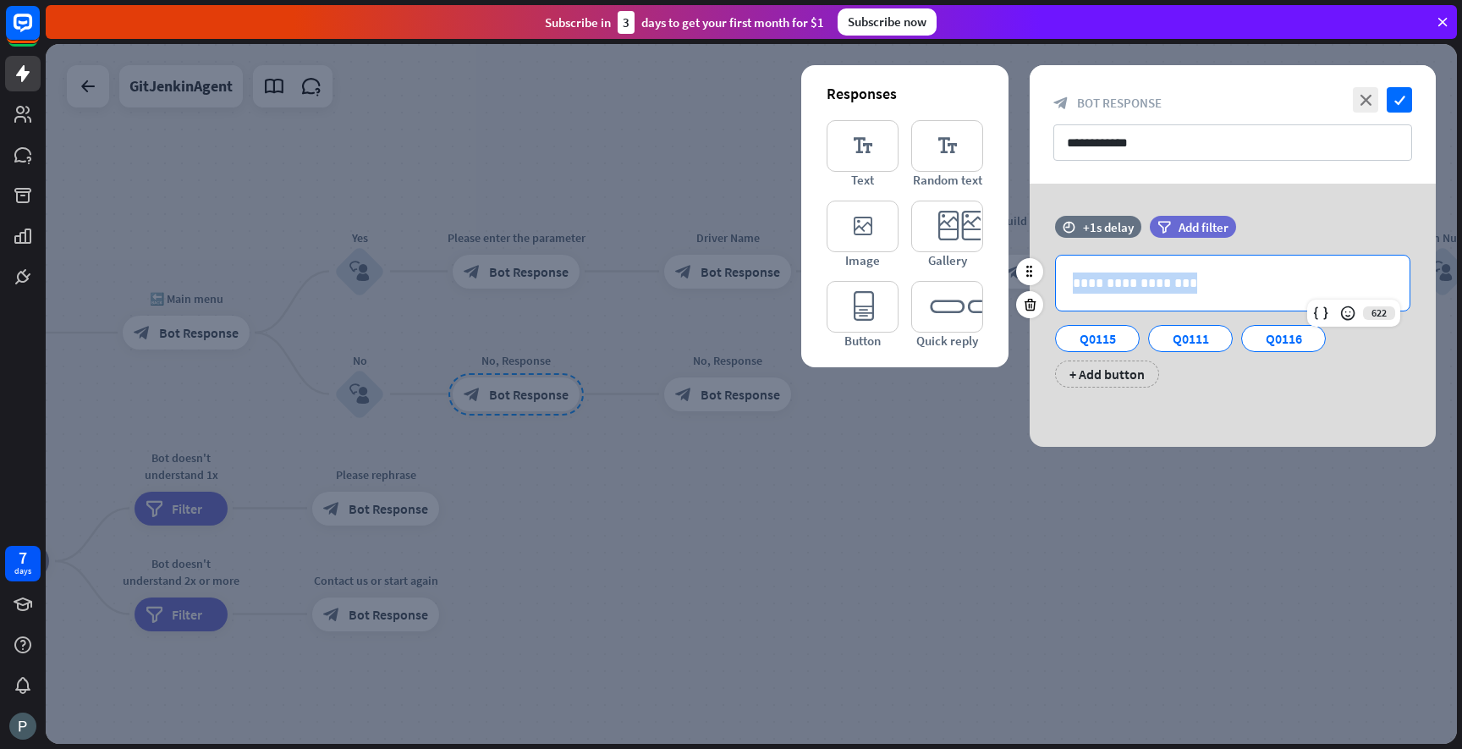
drag, startPoint x: 1184, startPoint y: 282, endPoint x: 1061, endPoint y: 279, distance: 122.7
click at [1061, 279] on div "**********" at bounding box center [1233, 283] width 354 height 55
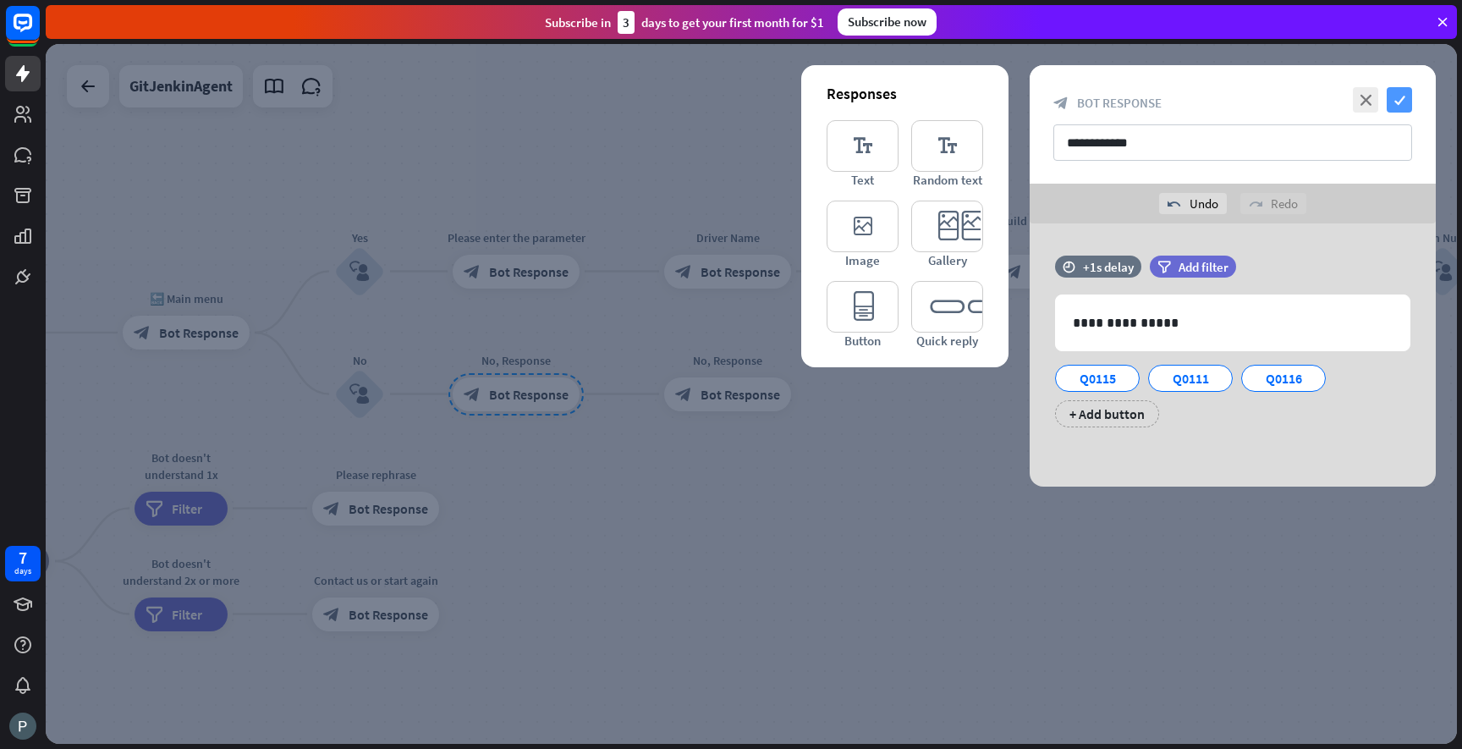
click at [1402, 94] on icon "check" at bounding box center [1399, 99] width 25 height 25
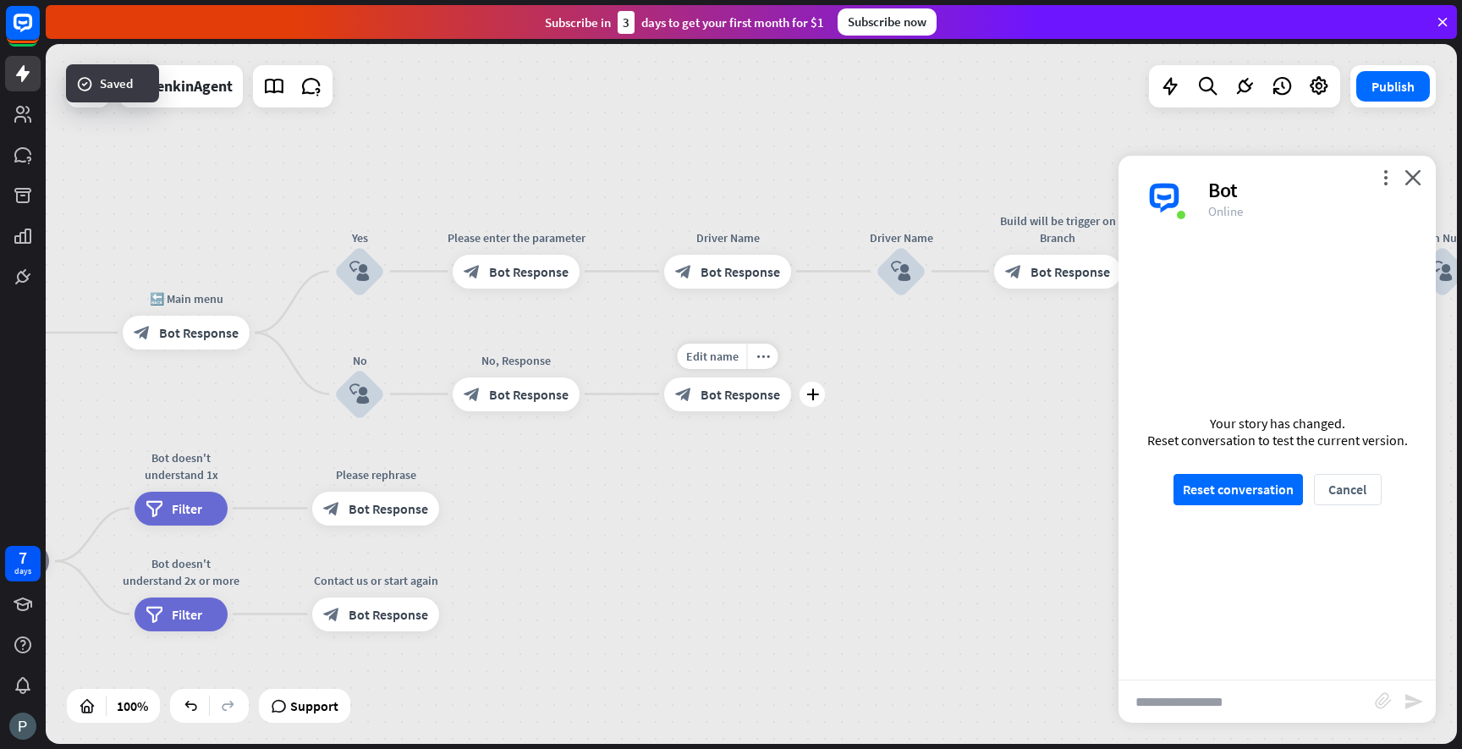
click at [695, 403] on div "block_bot_response Bot Response" at bounding box center [727, 394] width 127 height 34
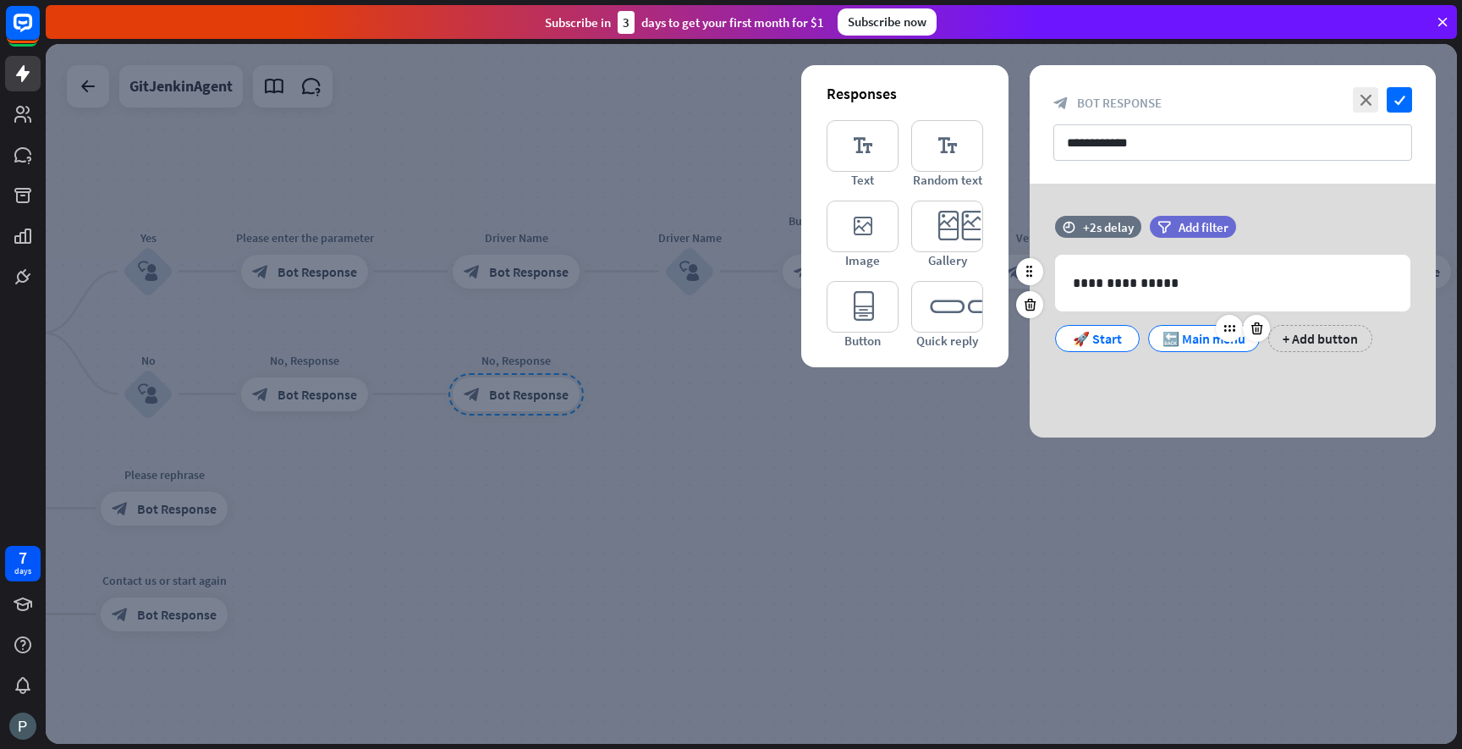
click at [1201, 343] on div "🔙 Main menu" at bounding box center [1204, 338] width 83 height 25
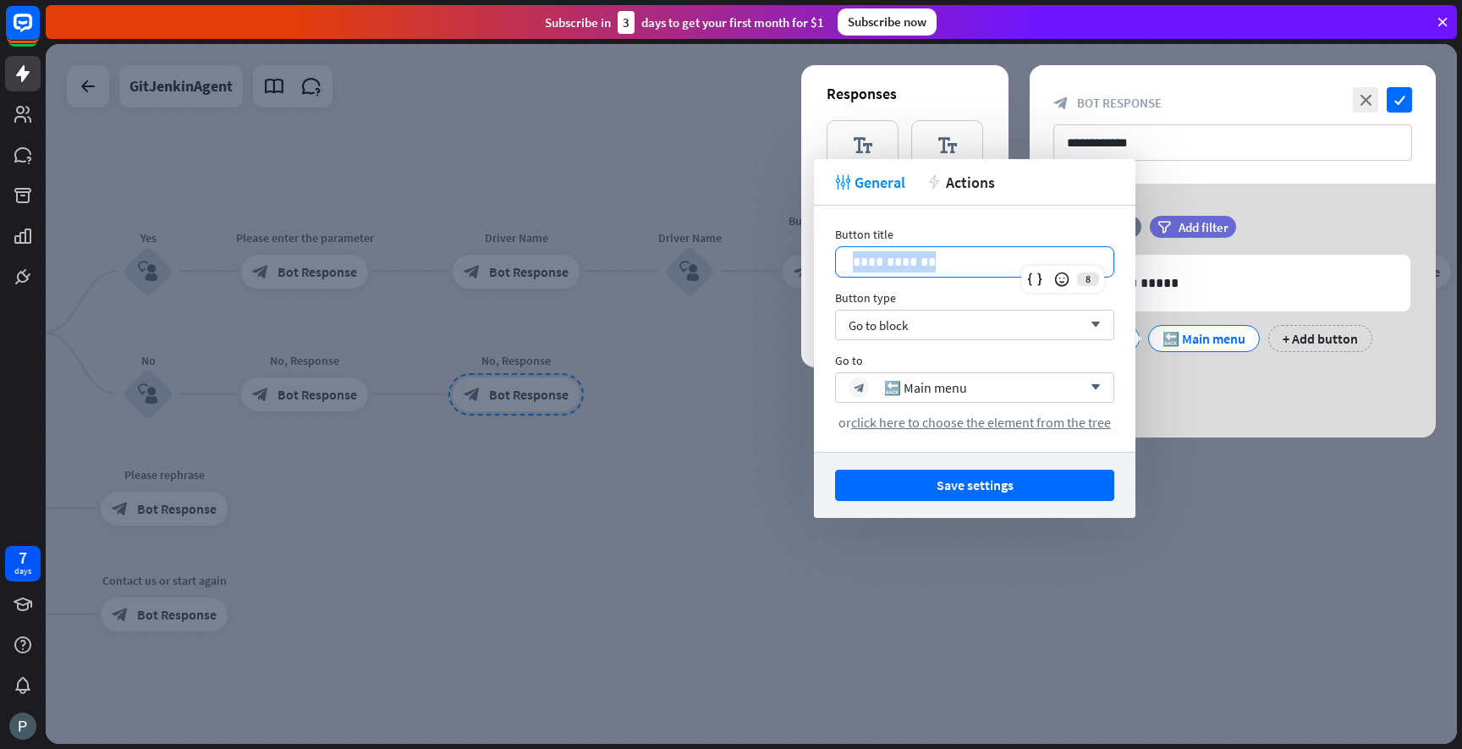
drag, startPoint x: 954, startPoint y: 261, endPoint x: 828, endPoint y: 265, distance: 125.3
click at [827, 265] on div "**********" at bounding box center [975, 329] width 322 height 246
copy p "**********"
click at [707, 448] on div at bounding box center [751, 394] width 1411 height 700
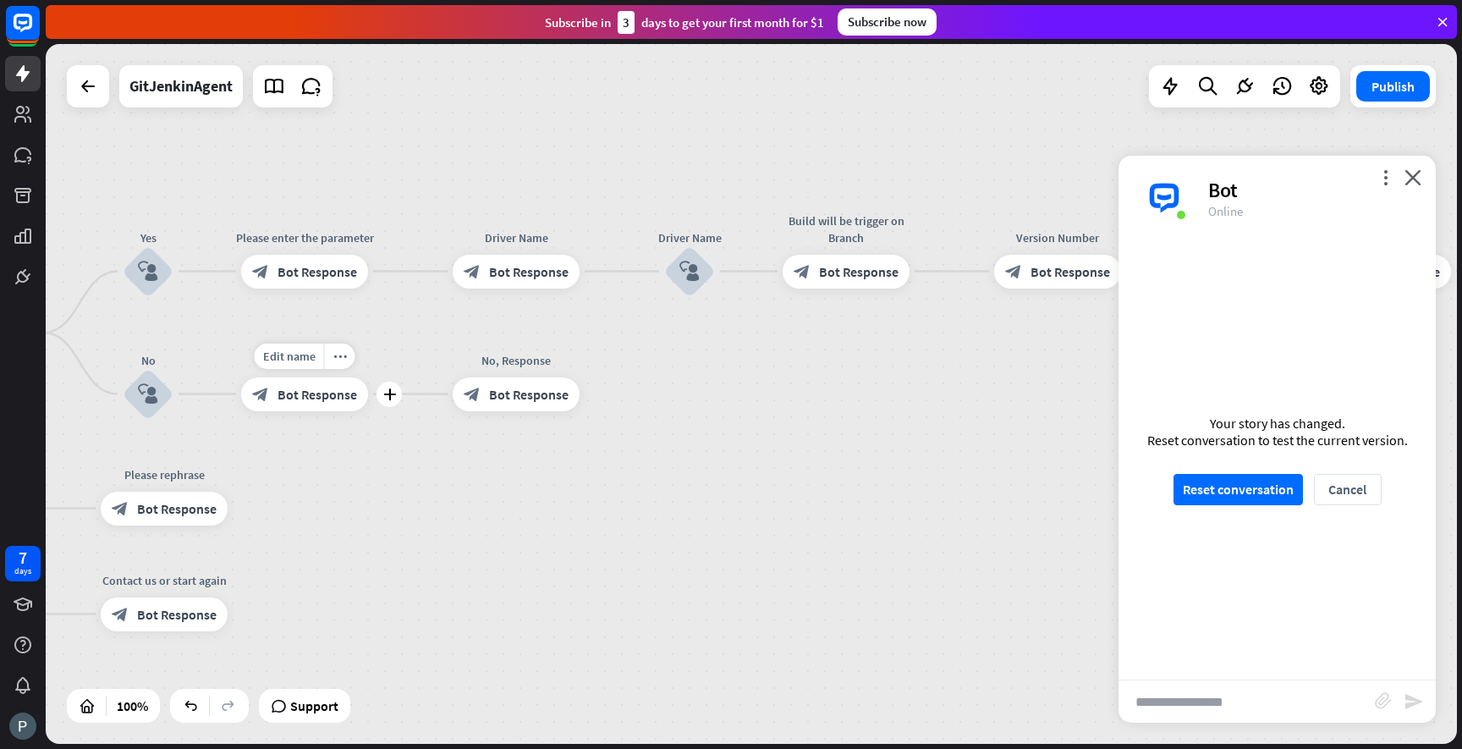
click at [333, 397] on span "Bot Response" at bounding box center [318, 394] width 80 height 17
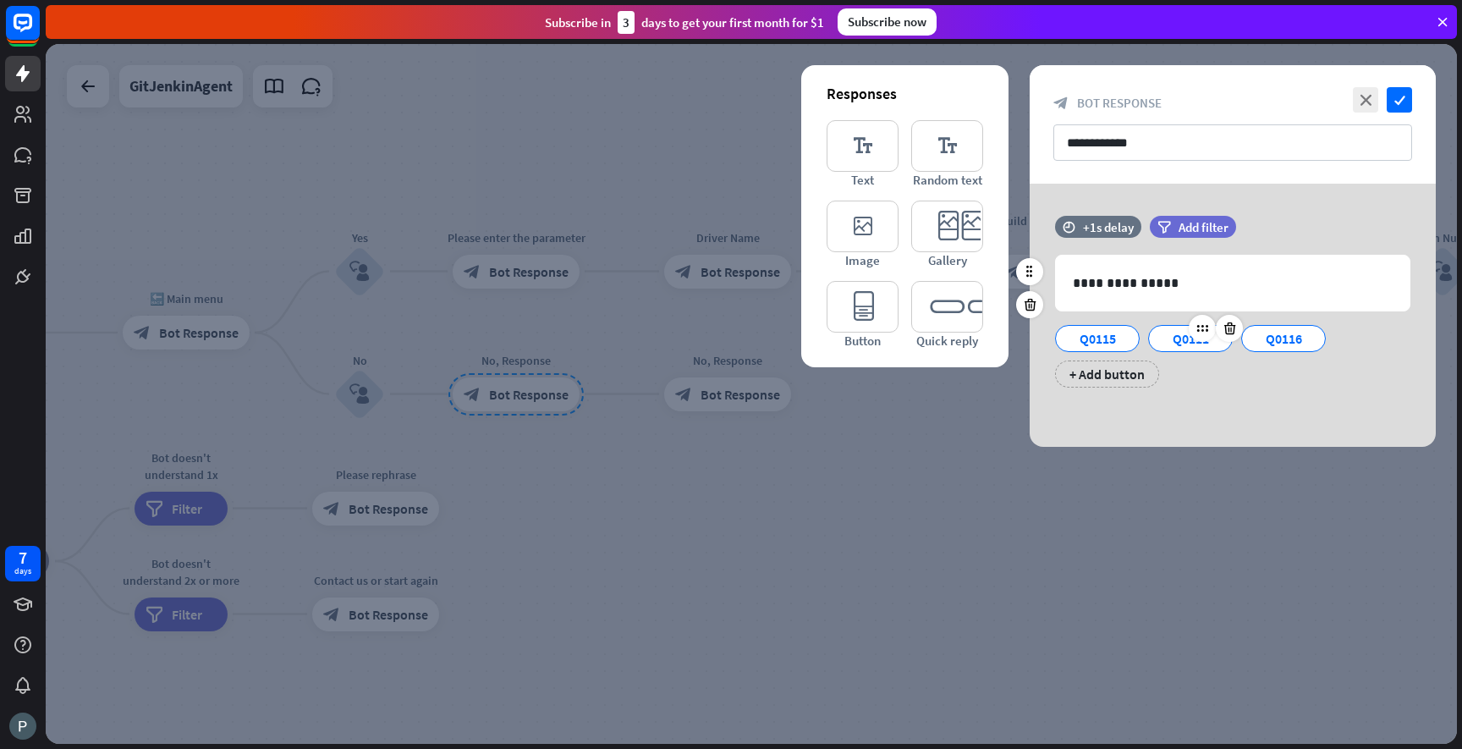
click at [1182, 337] on div "Q0111" at bounding box center [1191, 338] width 56 height 25
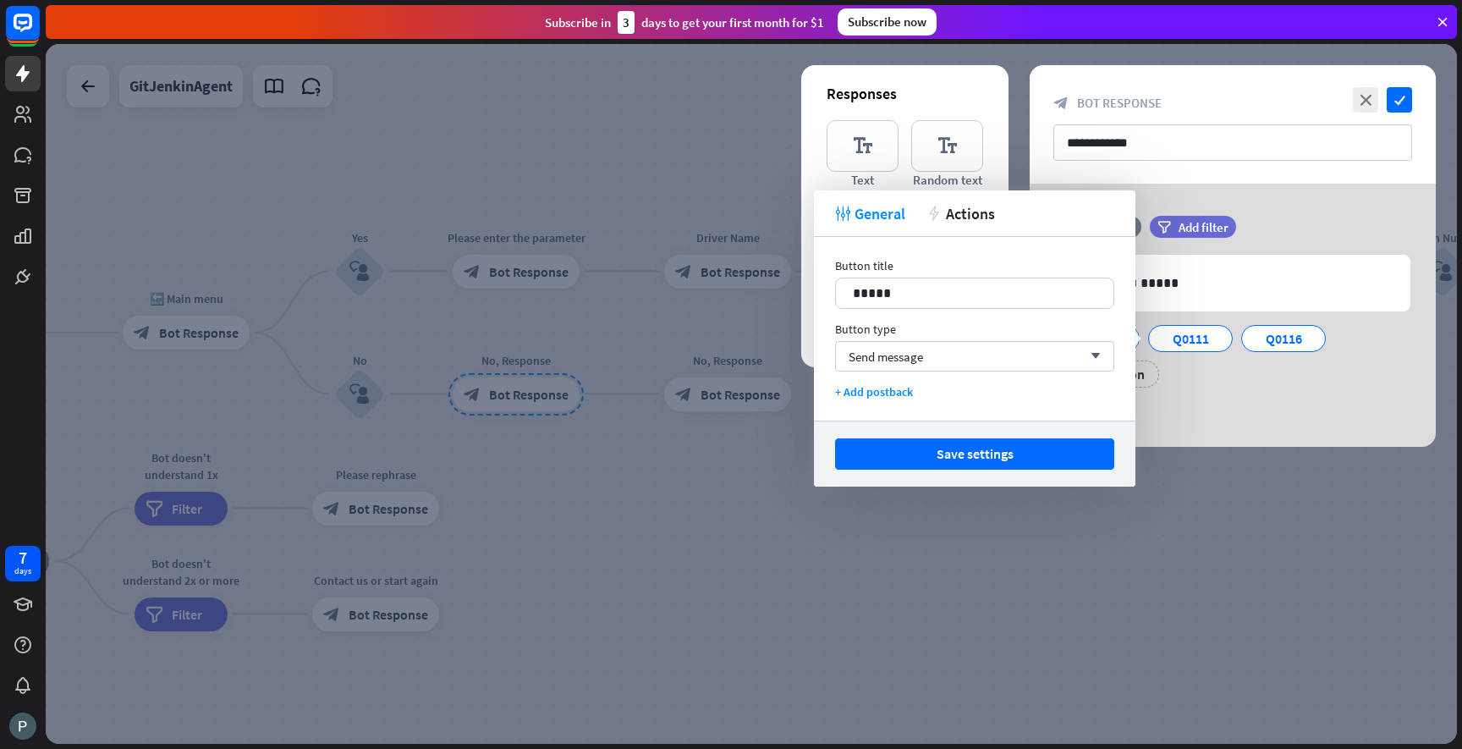
click at [1164, 319] on div "Q0111" at bounding box center [1190, 334] width 93 height 36
click at [1207, 482] on div at bounding box center [751, 394] width 1411 height 700
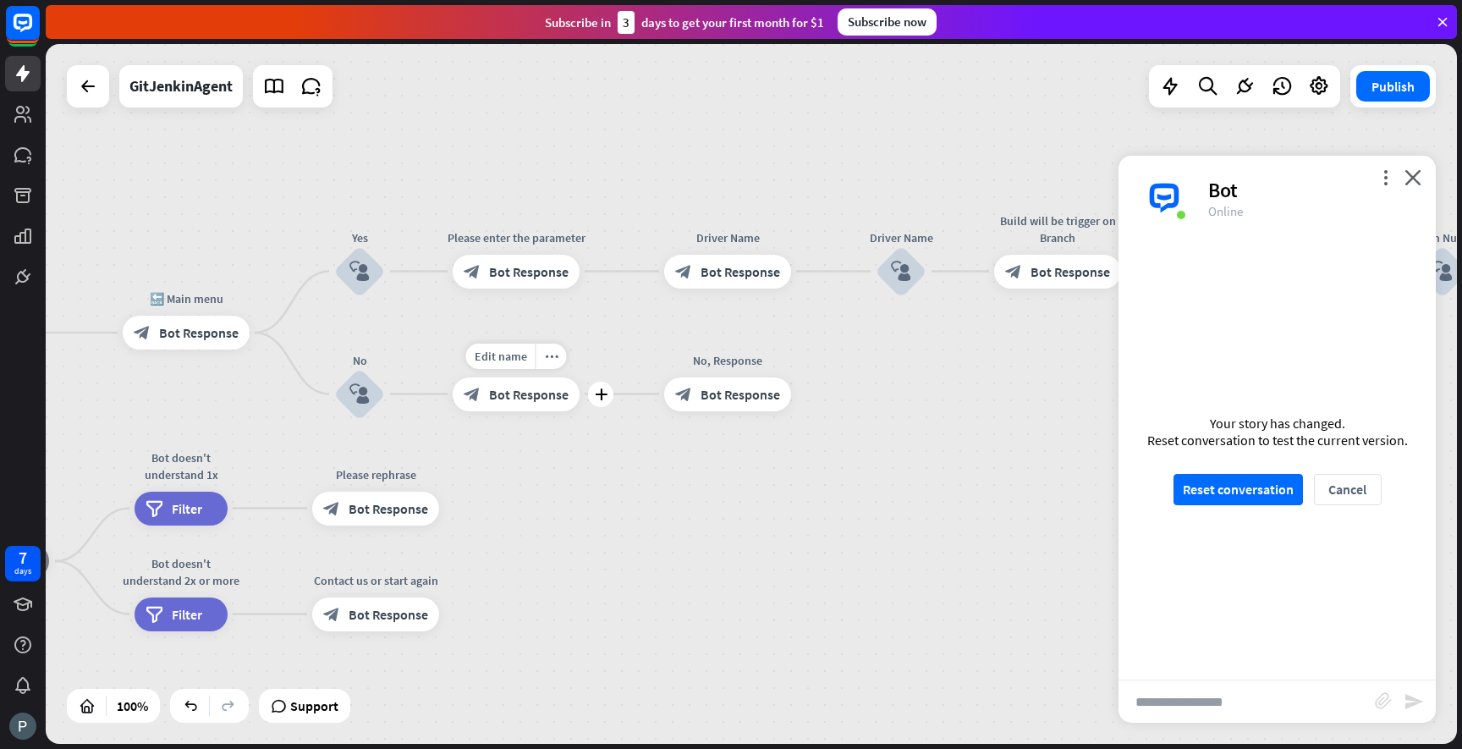
click at [545, 402] on div "block_bot_response Bot Response" at bounding box center [516, 394] width 127 height 34
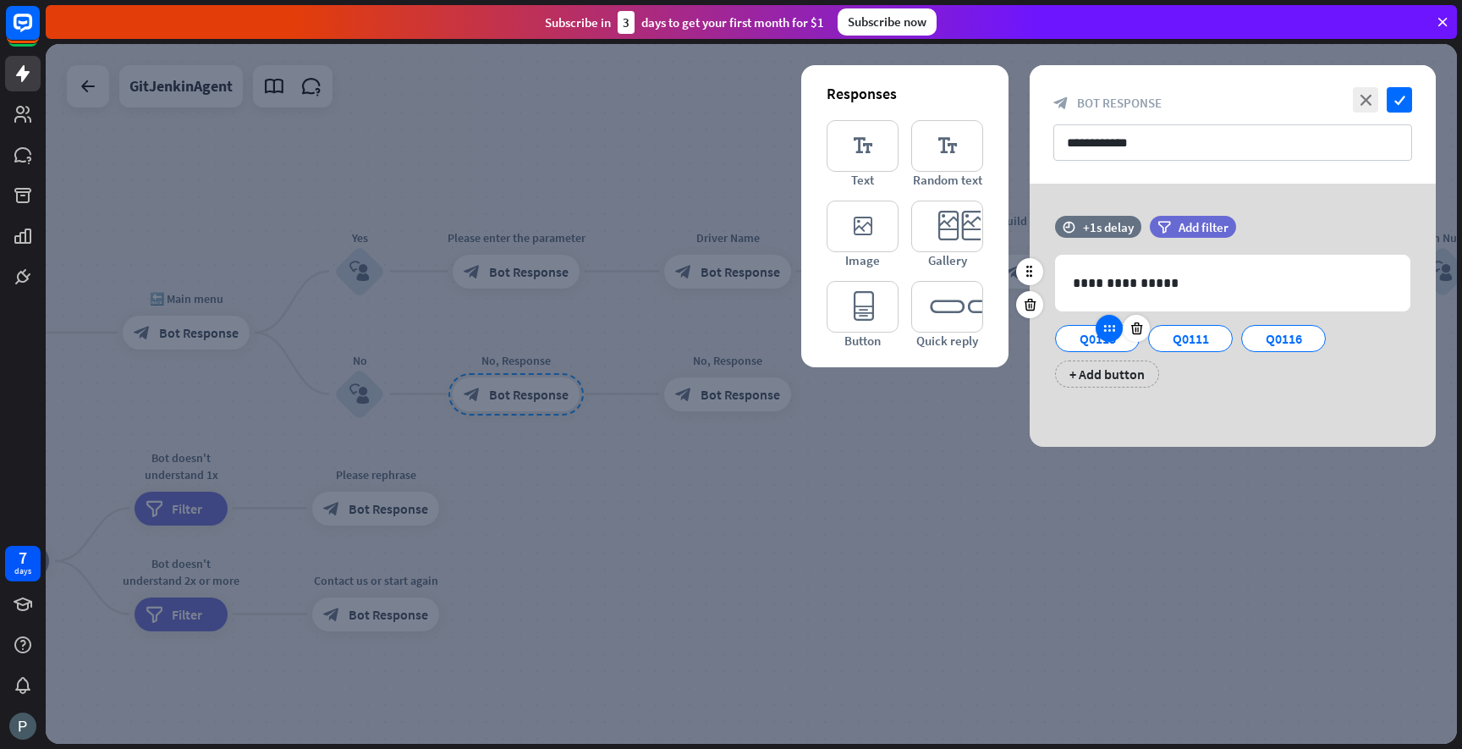
click at [1108, 341] on div at bounding box center [1109, 328] width 27 height 27
click at [1088, 333] on div "Q0115" at bounding box center [1097, 338] width 56 height 25
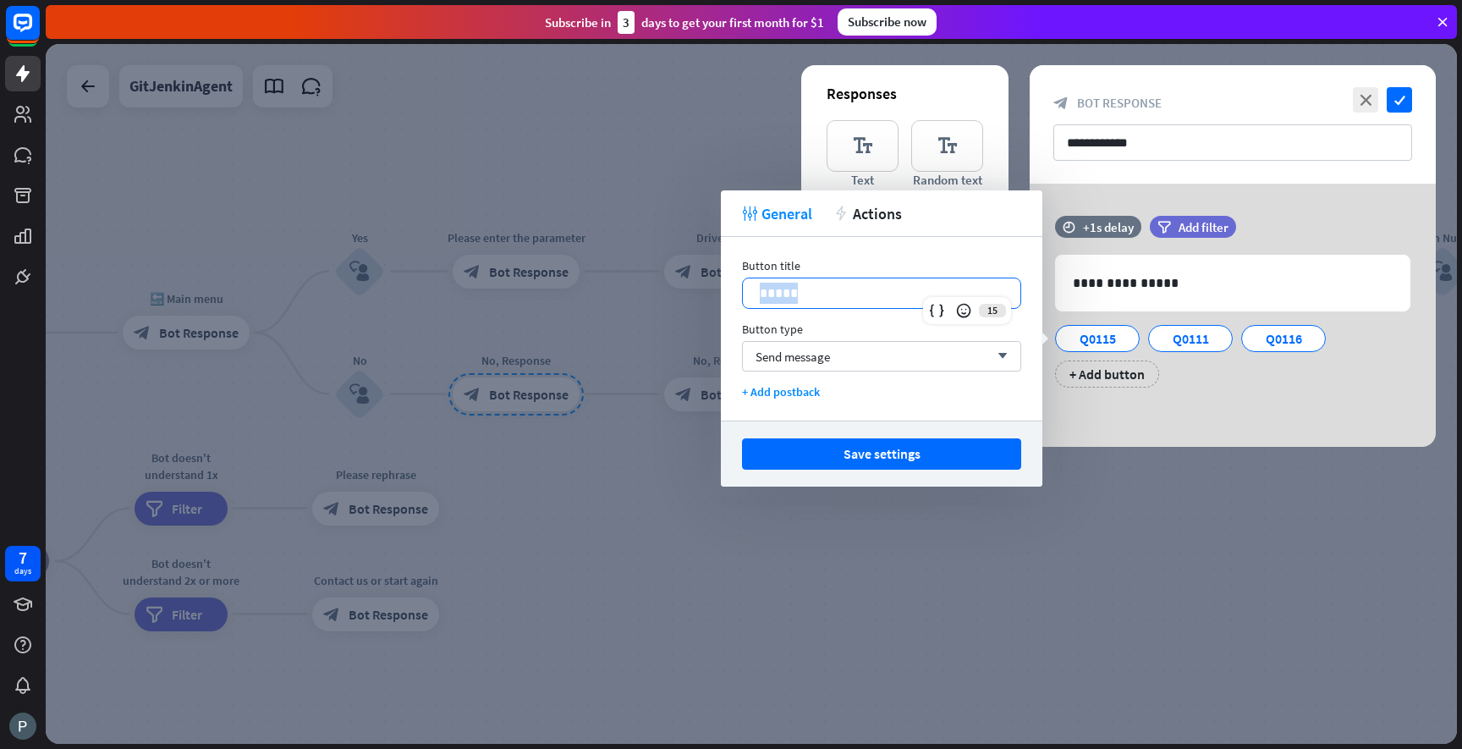
drag, startPoint x: 816, startPoint y: 299, endPoint x: 734, endPoint y: 292, distance: 83.2
click at [734, 292] on div "Button title 15 ***** Button type Send message arrow_down + Add postback" at bounding box center [882, 329] width 322 height 184
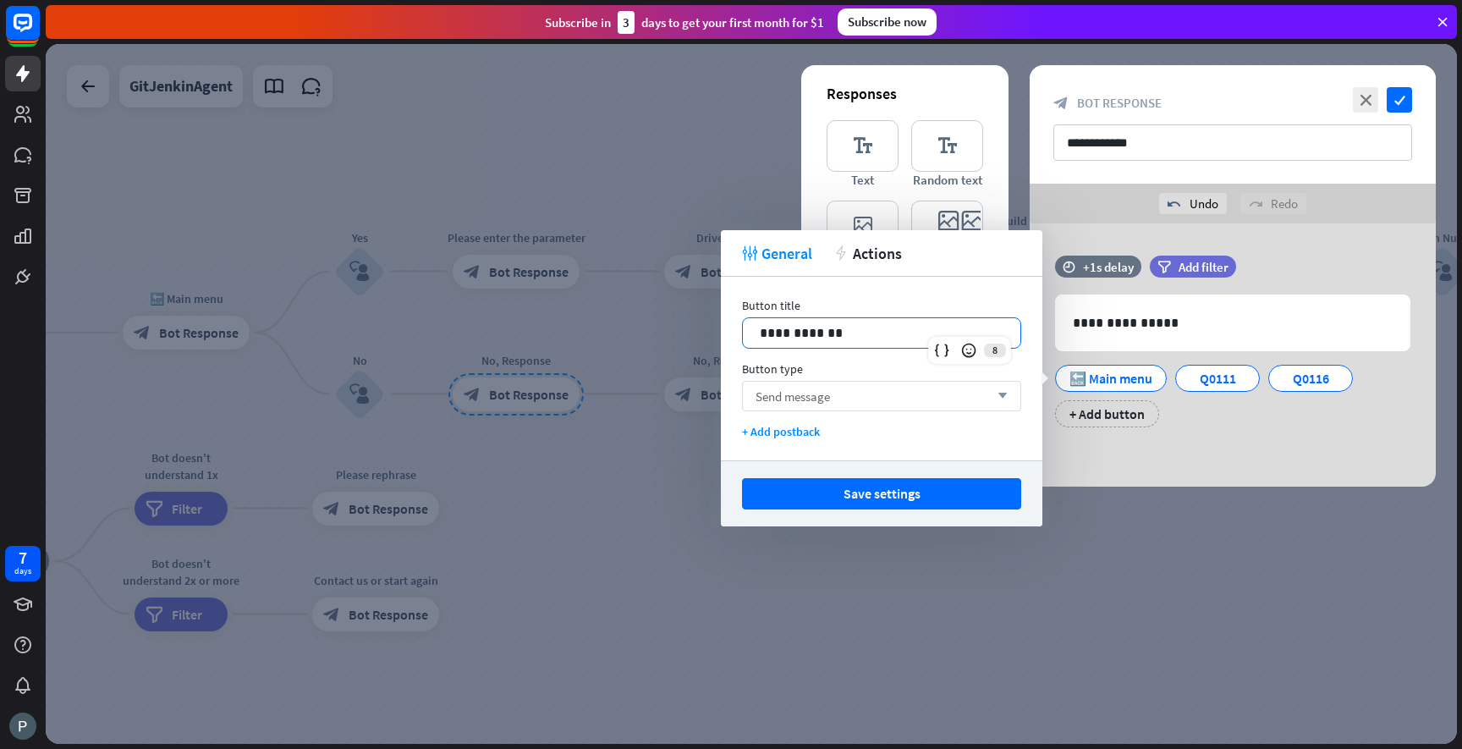
click at [794, 393] on span "Send message" at bounding box center [793, 396] width 74 height 16
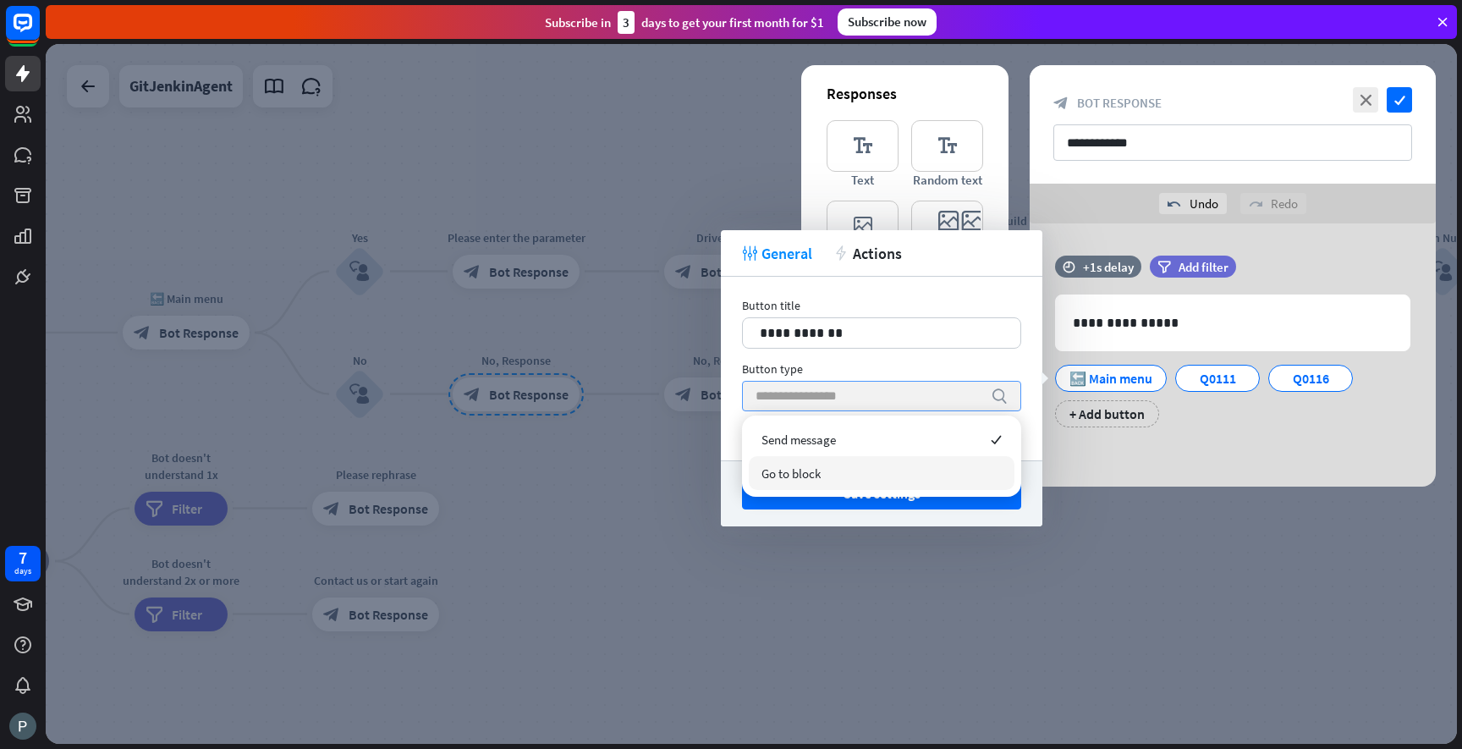
click at [810, 459] on div "Go to block" at bounding box center [882, 473] width 266 height 34
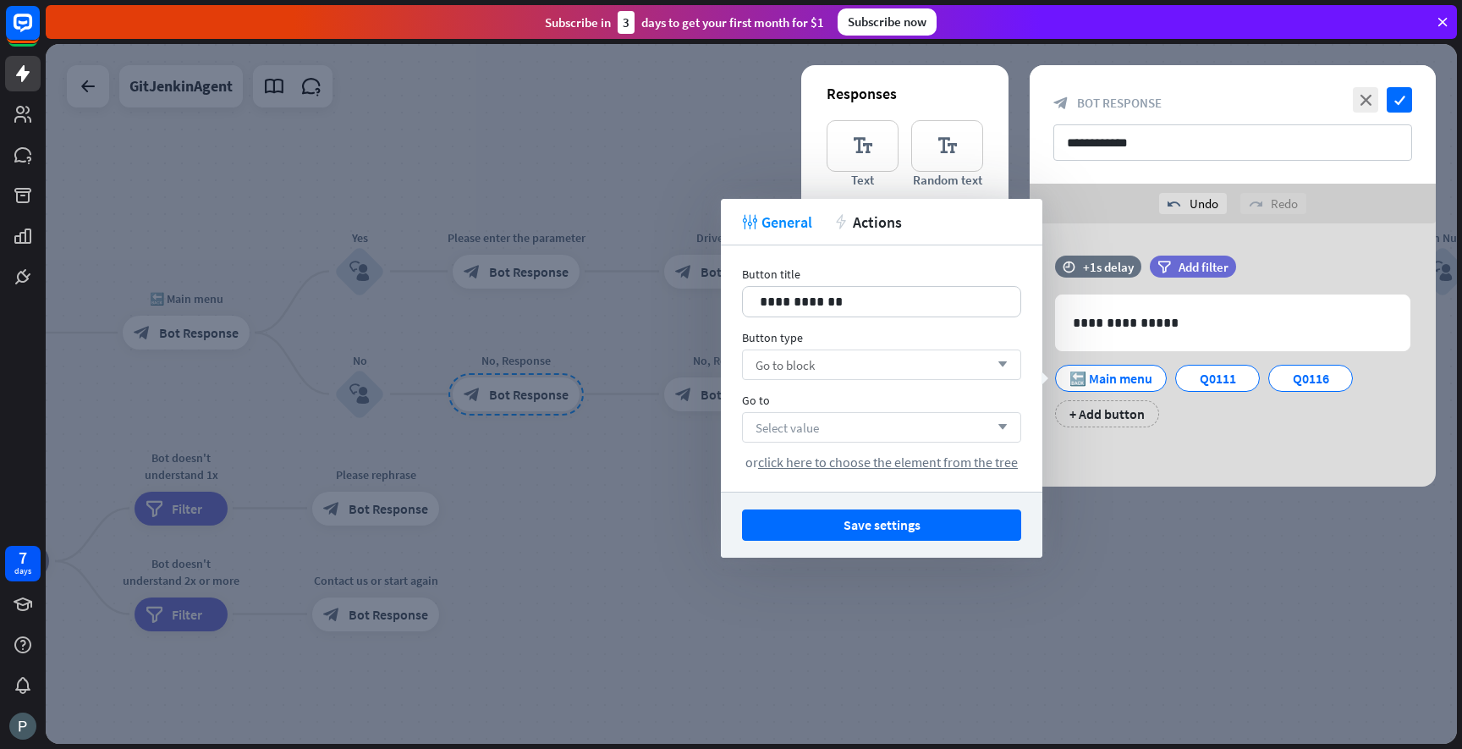
click at [798, 429] on span "Select value" at bounding box center [787, 428] width 63 height 16
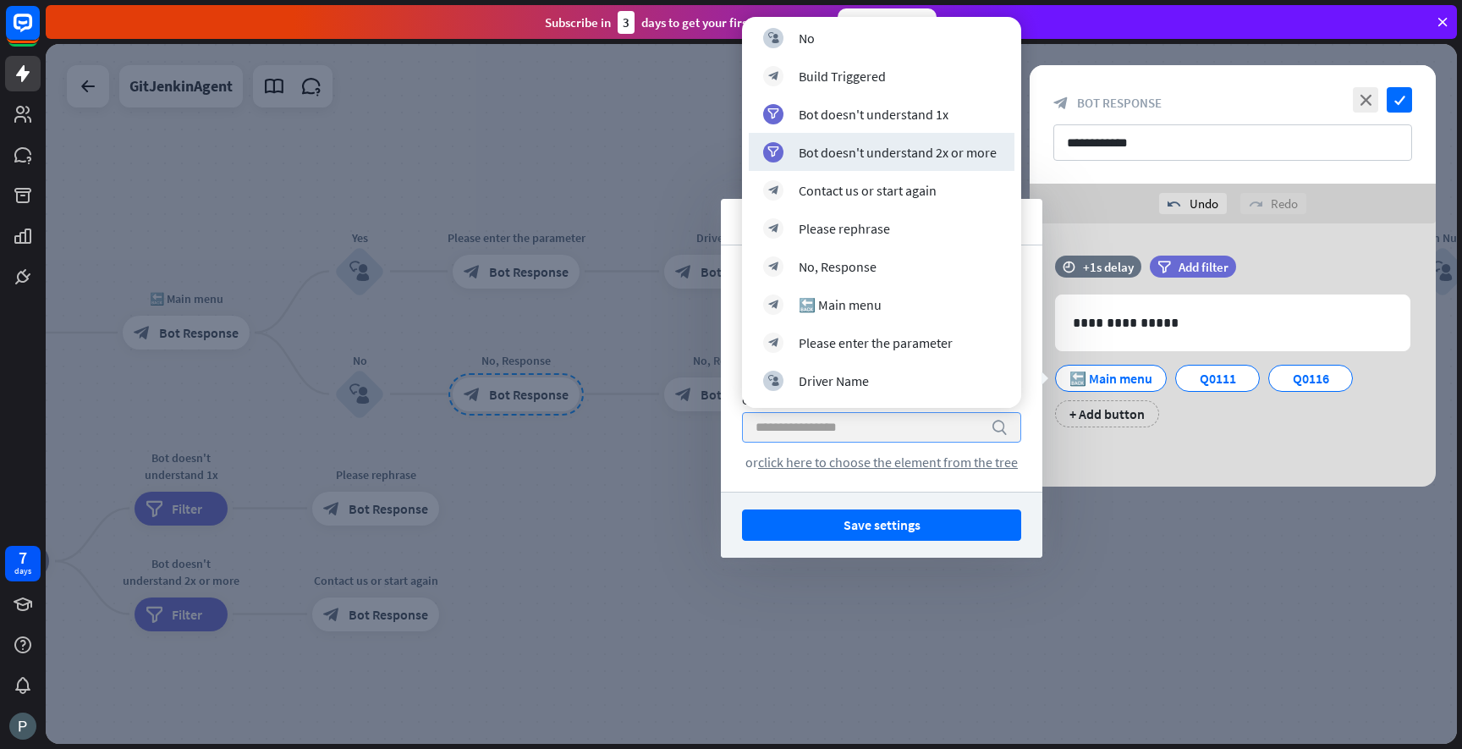
scroll to position [212, 0]
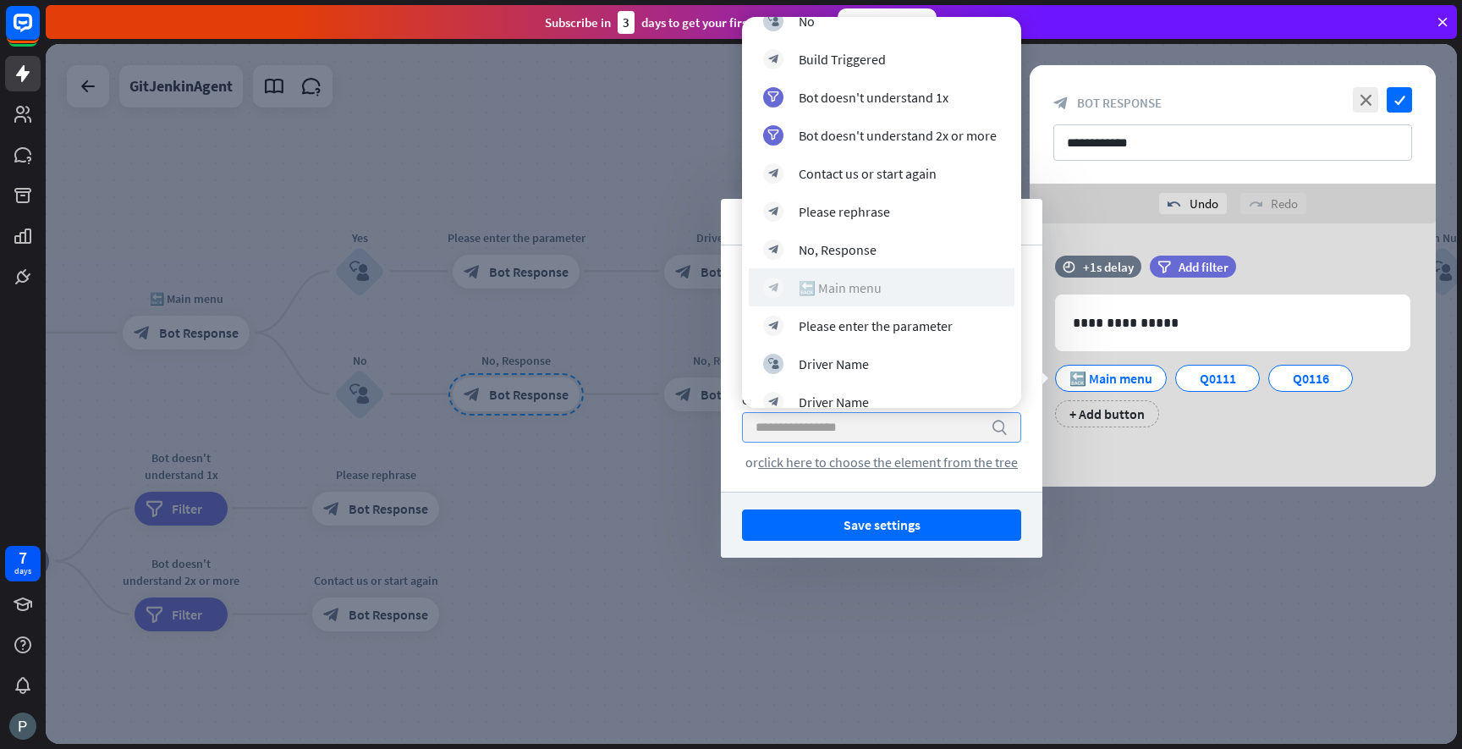
click at [855, 278] on div "block_bot_response 🔙 Main menu" at bounding box center [881, 288] width 237 height 20
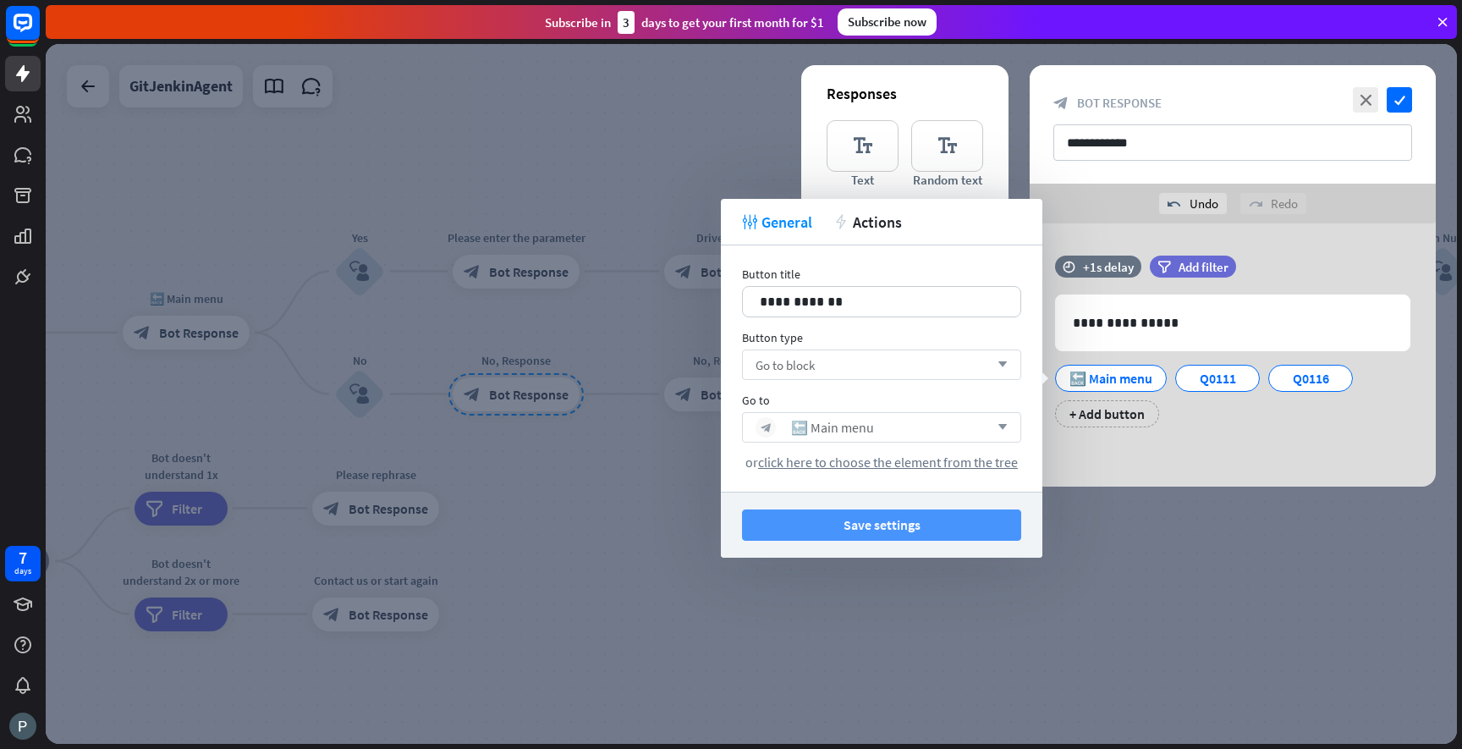
click at [892, 527] on button "Save settings" at bounding box center [881, 524] width 279 height 31
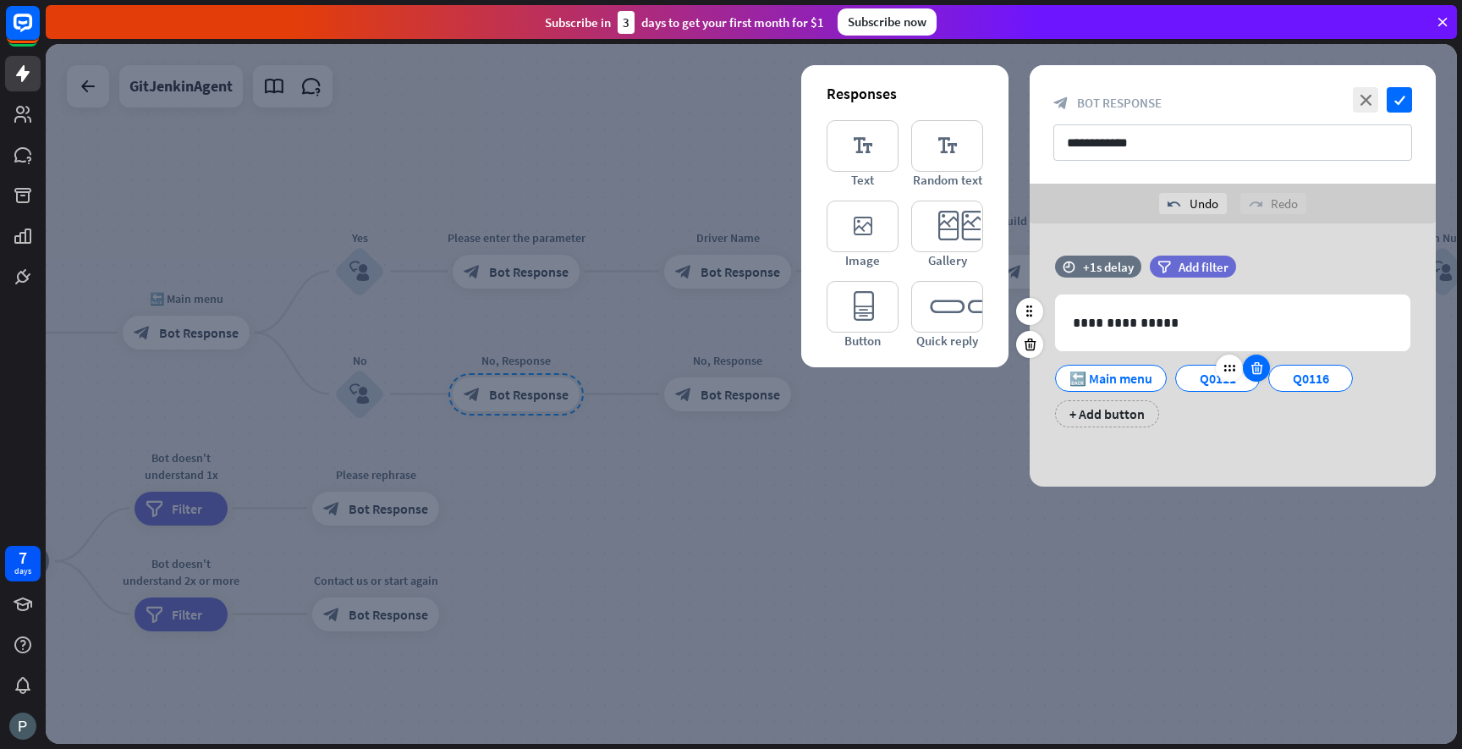
click at [1255, 368] on icon at bounding box center [1257, 367] width 16 height 15
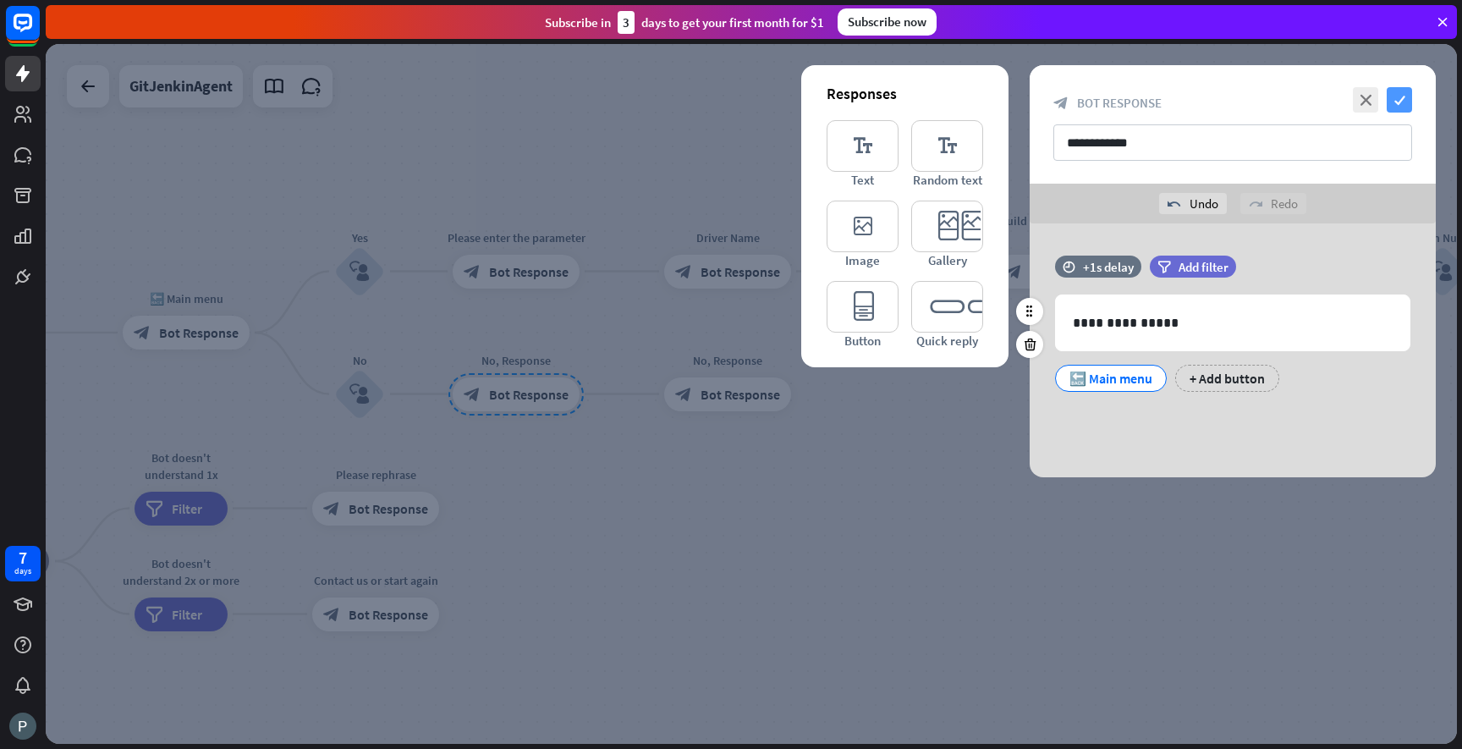
click at [1401, 96] on icon "check" at bounding box center [1399, 99] width 25 height 25
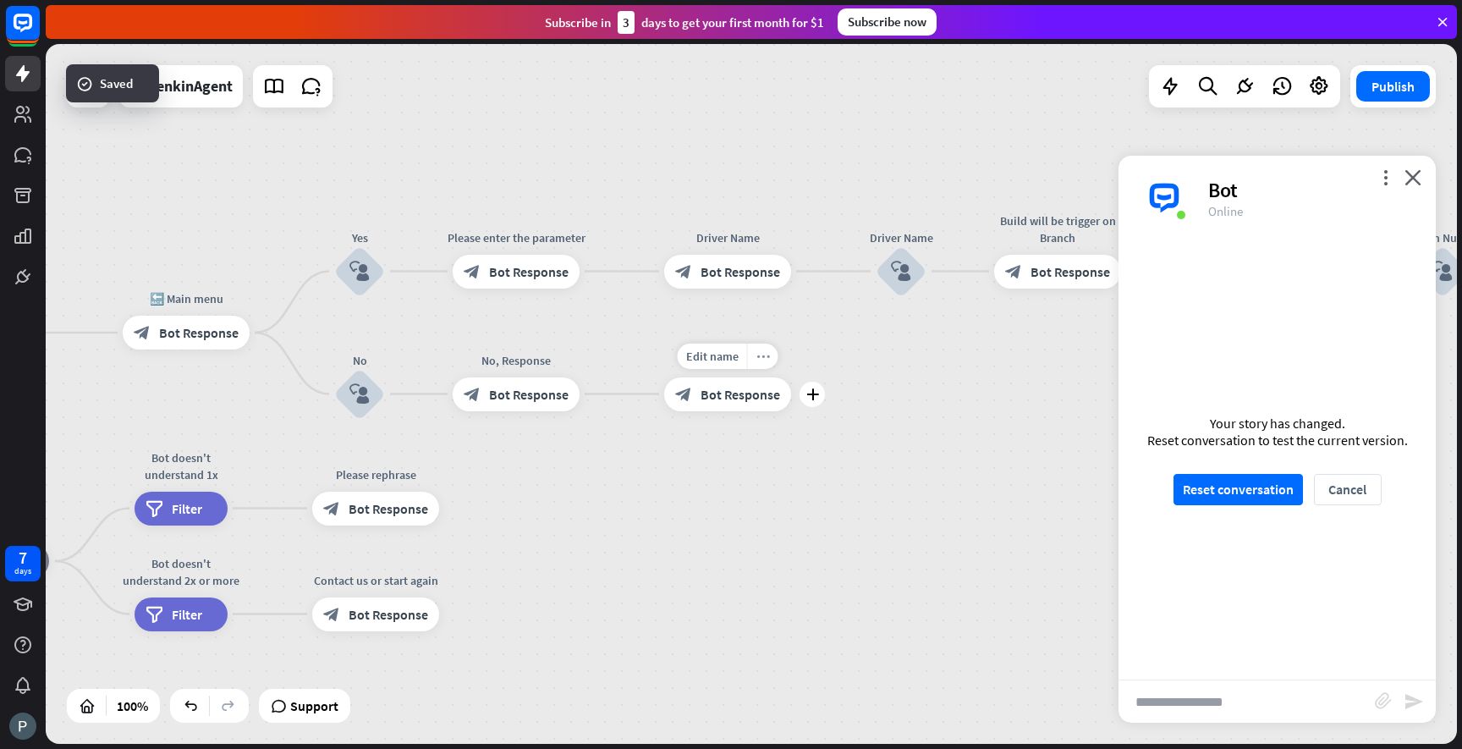
click at [772, 355] on div "more_horiz" at bounding box center [762, 356] width 31 height 25
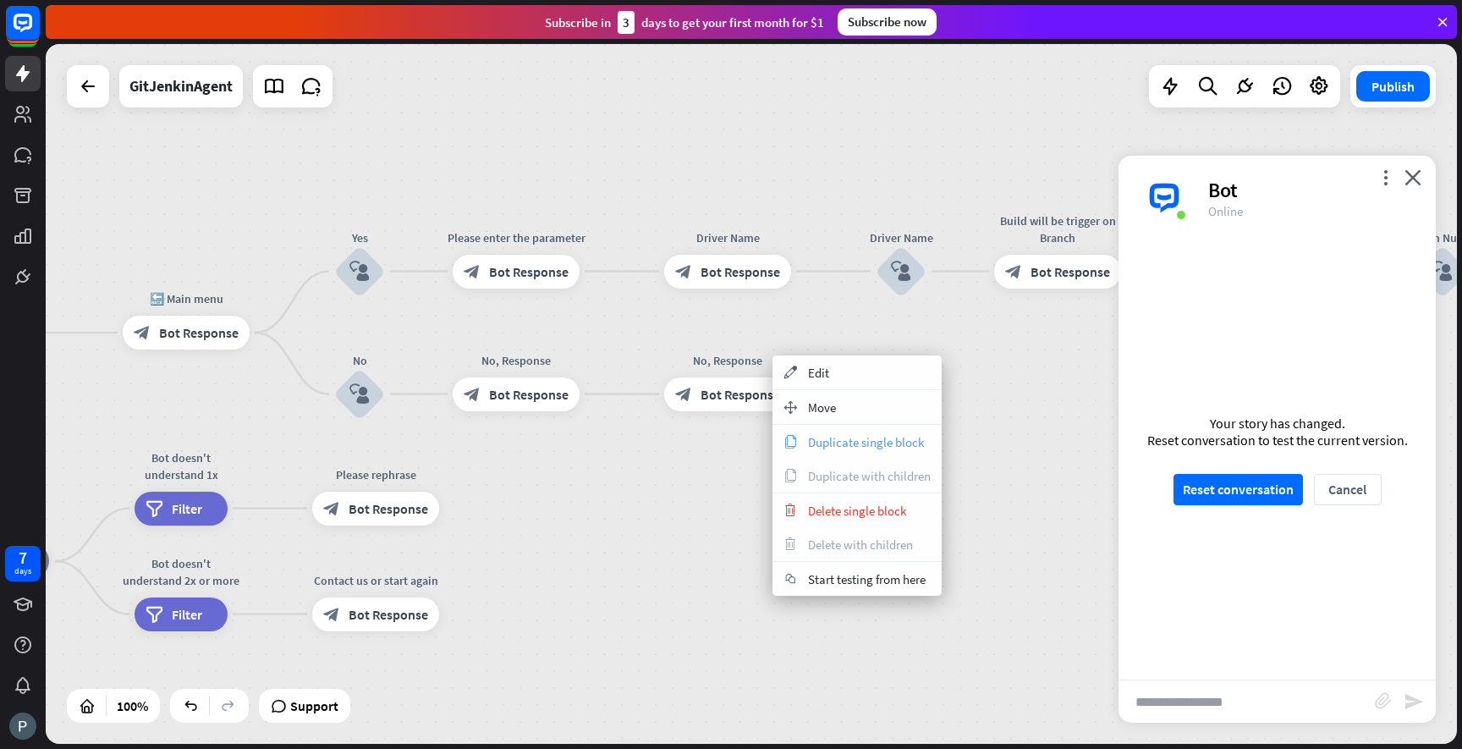
click at [844, 437] on span "Duplicate single block" at bounding box center [866, 442] width 116 height 16
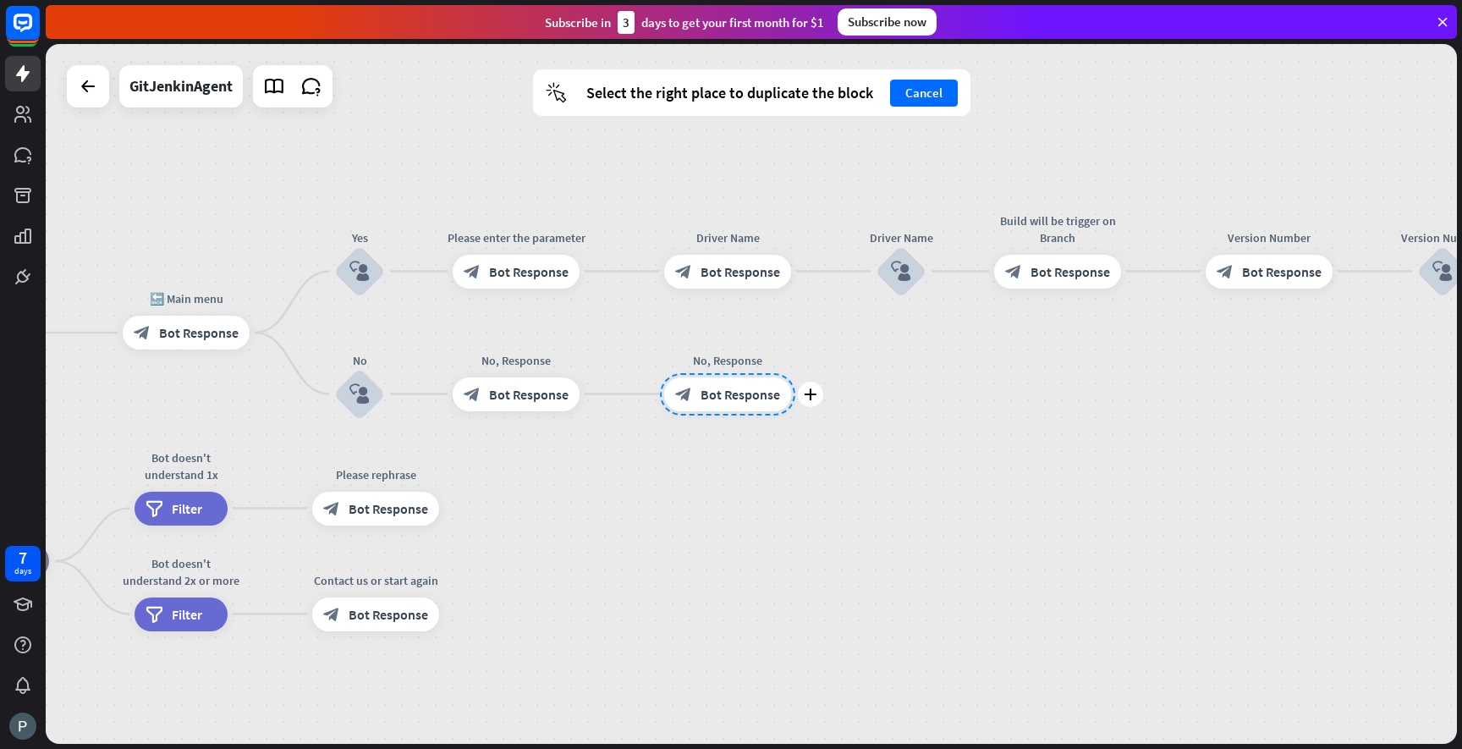
click at [740, 377] on div "plus No, Response block_bot_response Bot Response" at bounding box center [727, 394] width 127 height 34
click at [758, 411] on div "plus No, Response block_bot_response Bot Response" at bounding box center [727, 394] width 127 height 34
click at [941, 91] on button "Cancel" at bounding box center [924, 93] width 68 height 27
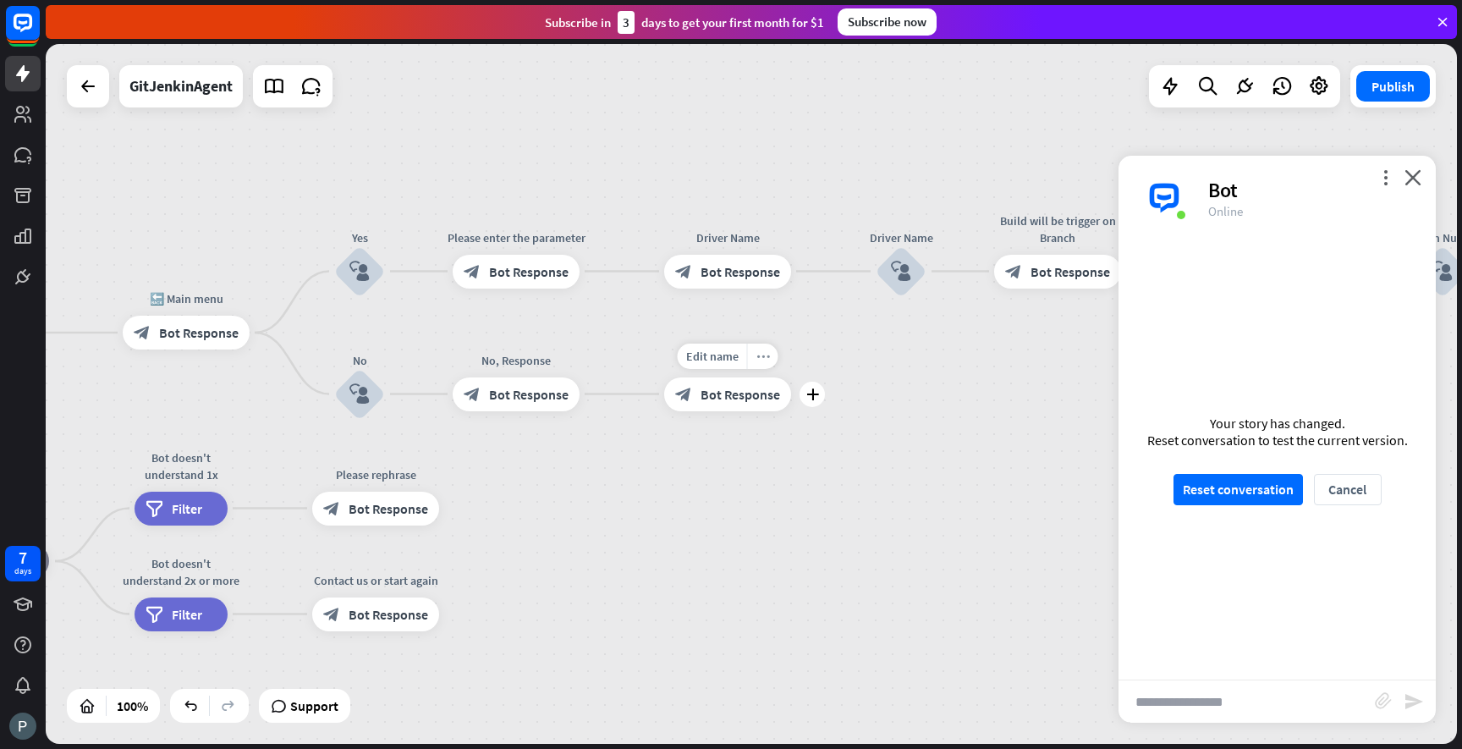
click at [757, 362] on div "more_horiz" at bounding box center [762, 356] width 31 height 25
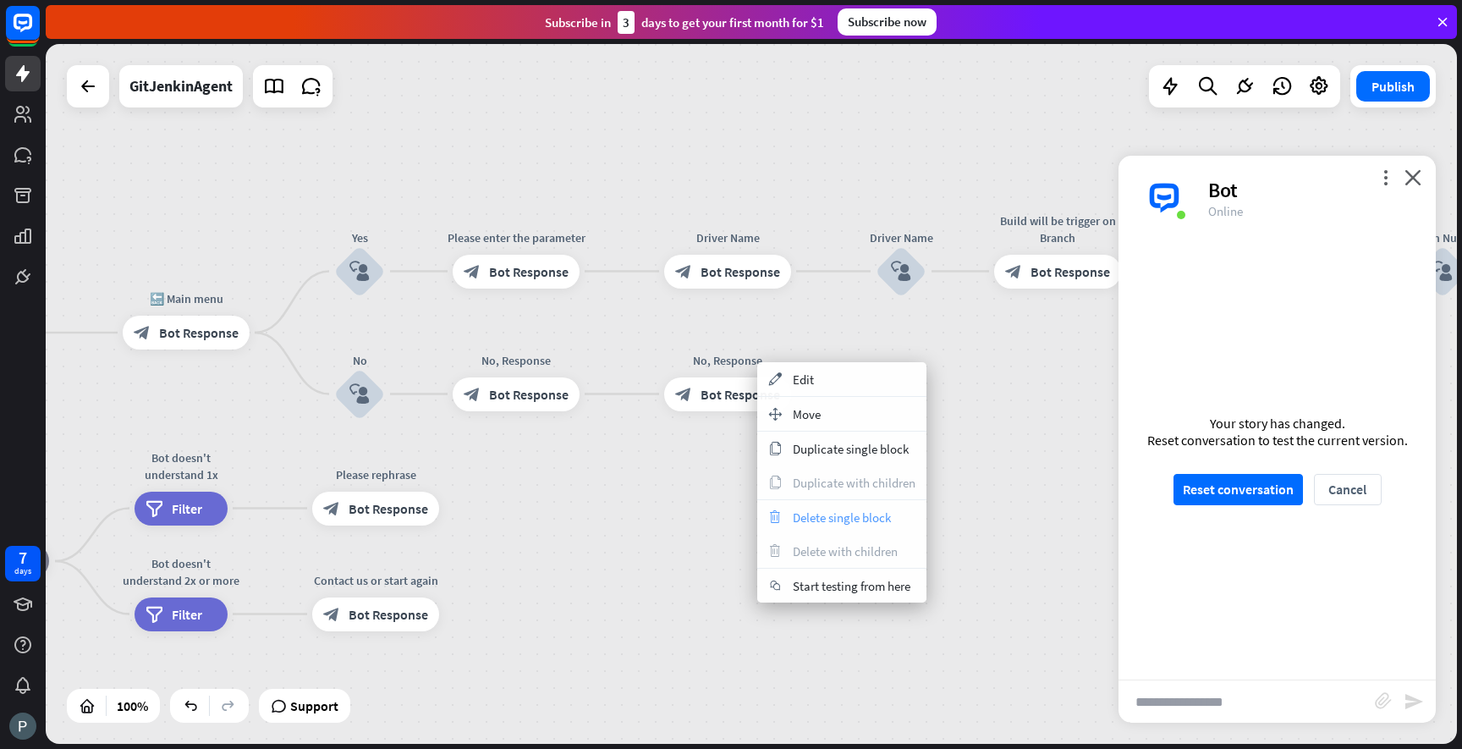
click at [811, 522] on span "Delete single block" at bounding box center [842, 517] width 98 height 16
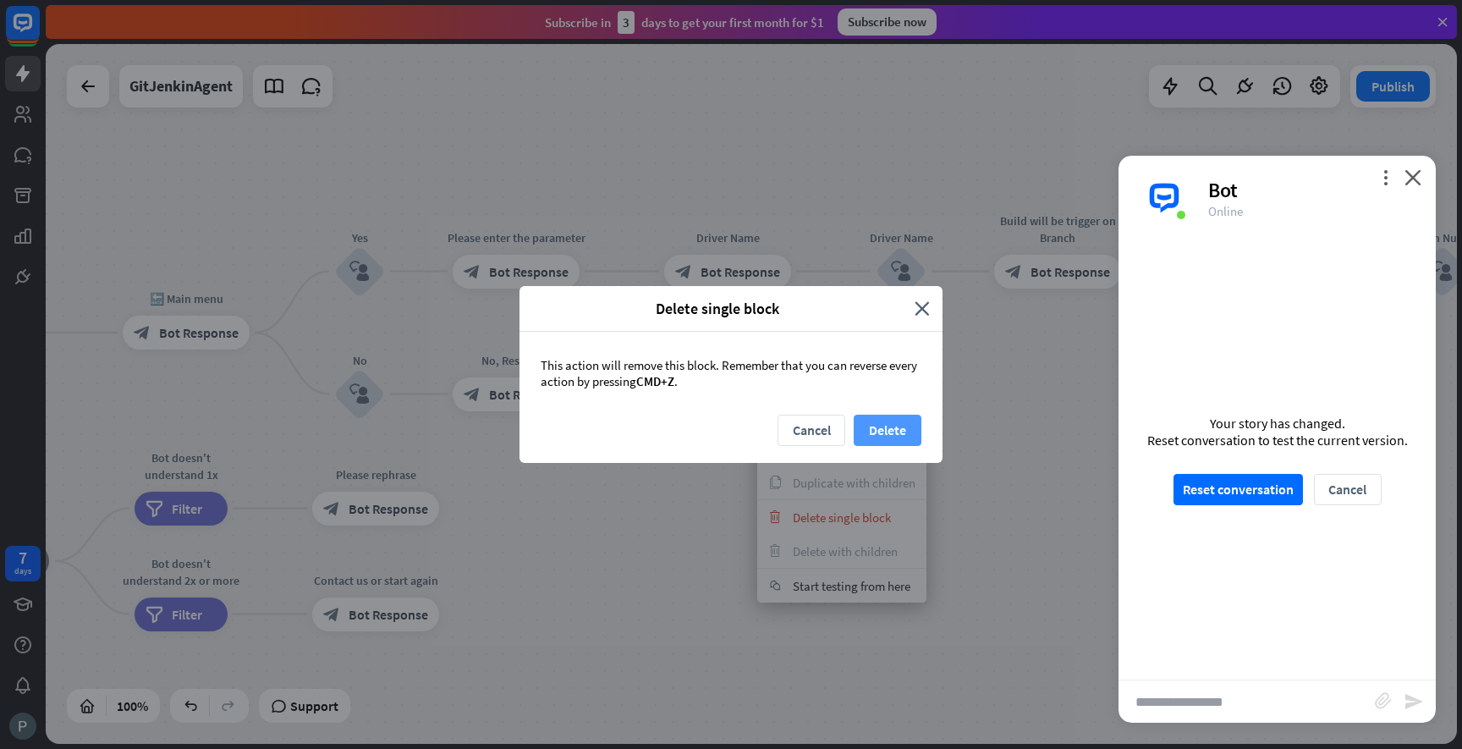
click at [887, 442] on button "Delete" at bounding box center [888, 430] width 68 height 31
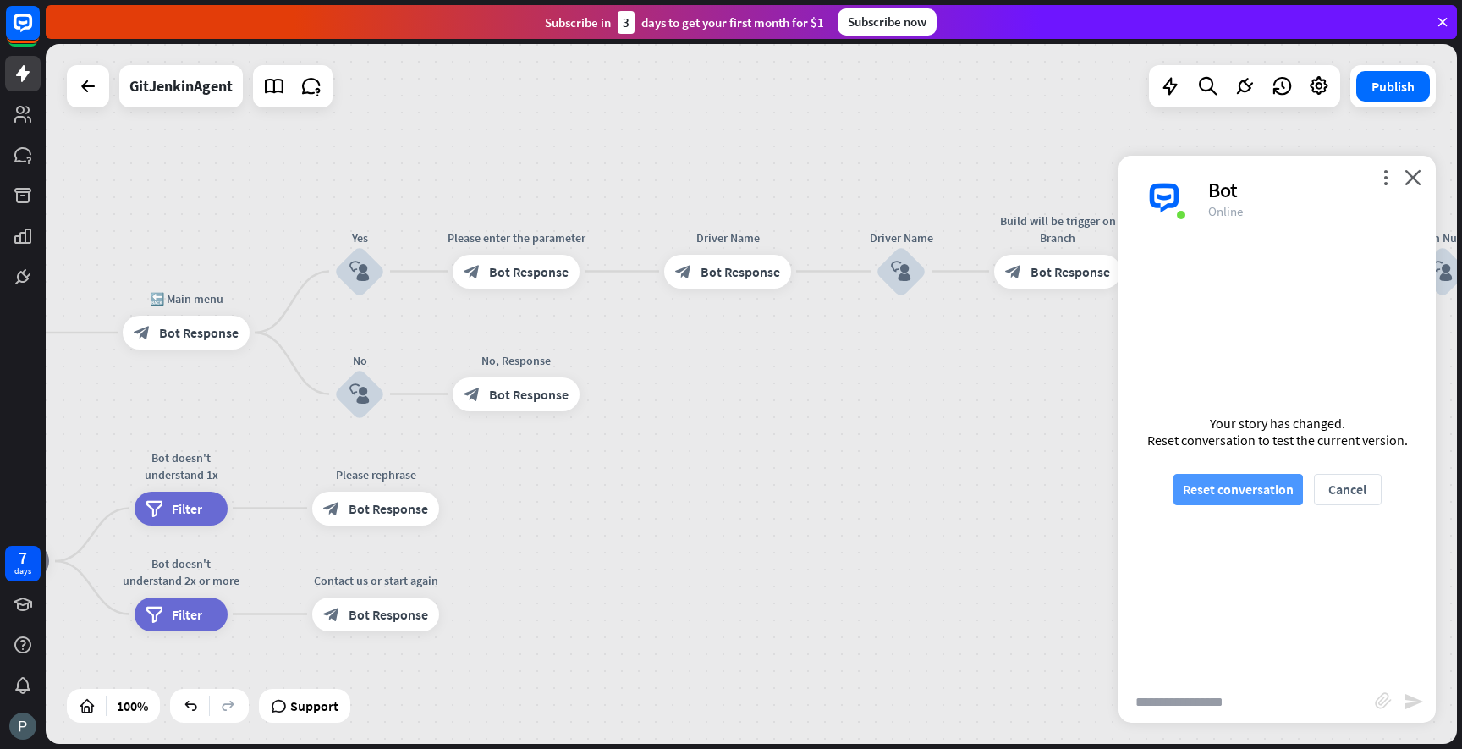
click at [1198, 480] on button "Reset conversation" at bounding box center [1238, 489] width 129 height 31
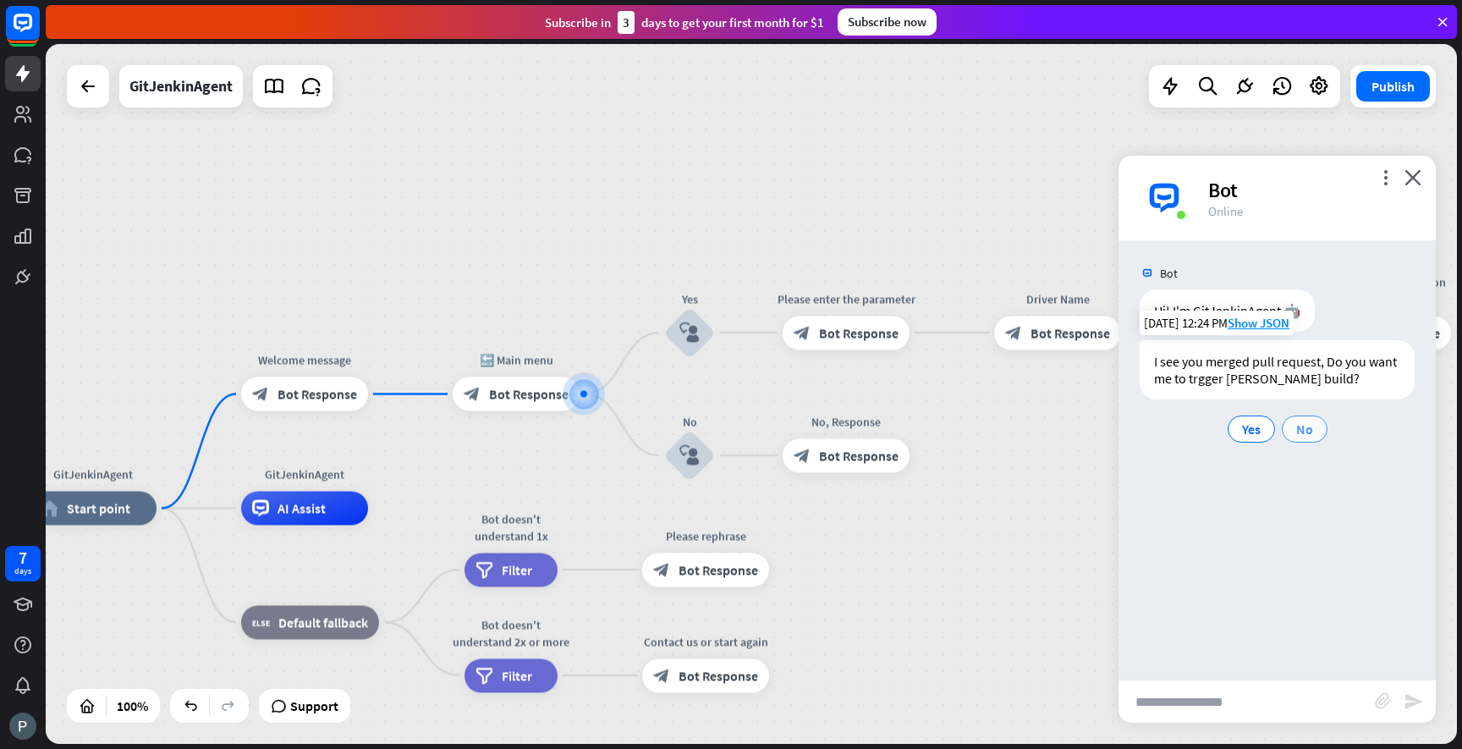
click at [1296, 434] on span "No" at bounding box center [1304, 429] width 17 height 17
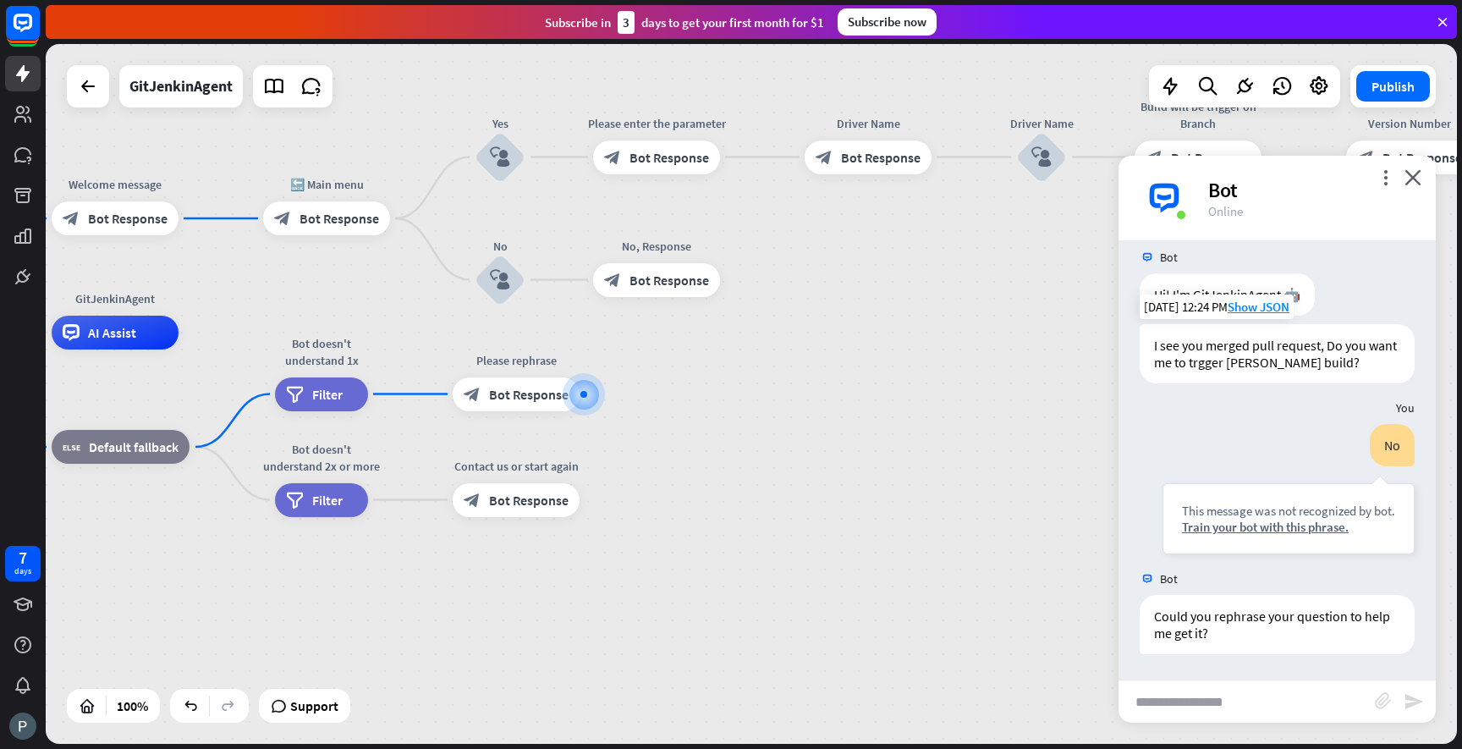
scroll to position [16, 0]
click at [655, 293] on div "block_bot_response Bot Response" at bounding box center [656, 280] width 127 height 34
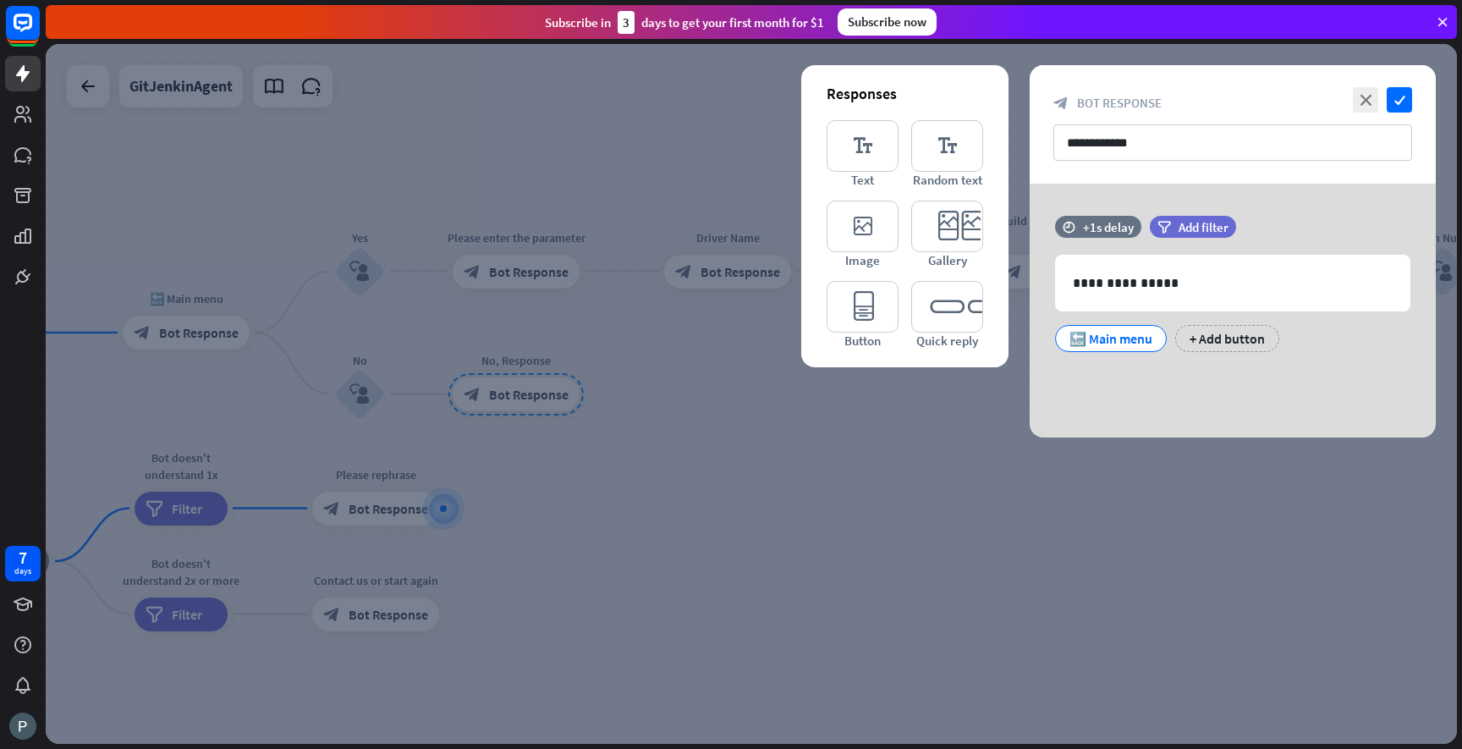
click at [734, 483] on div at bounding box center [751, 394] width 1411 height 700
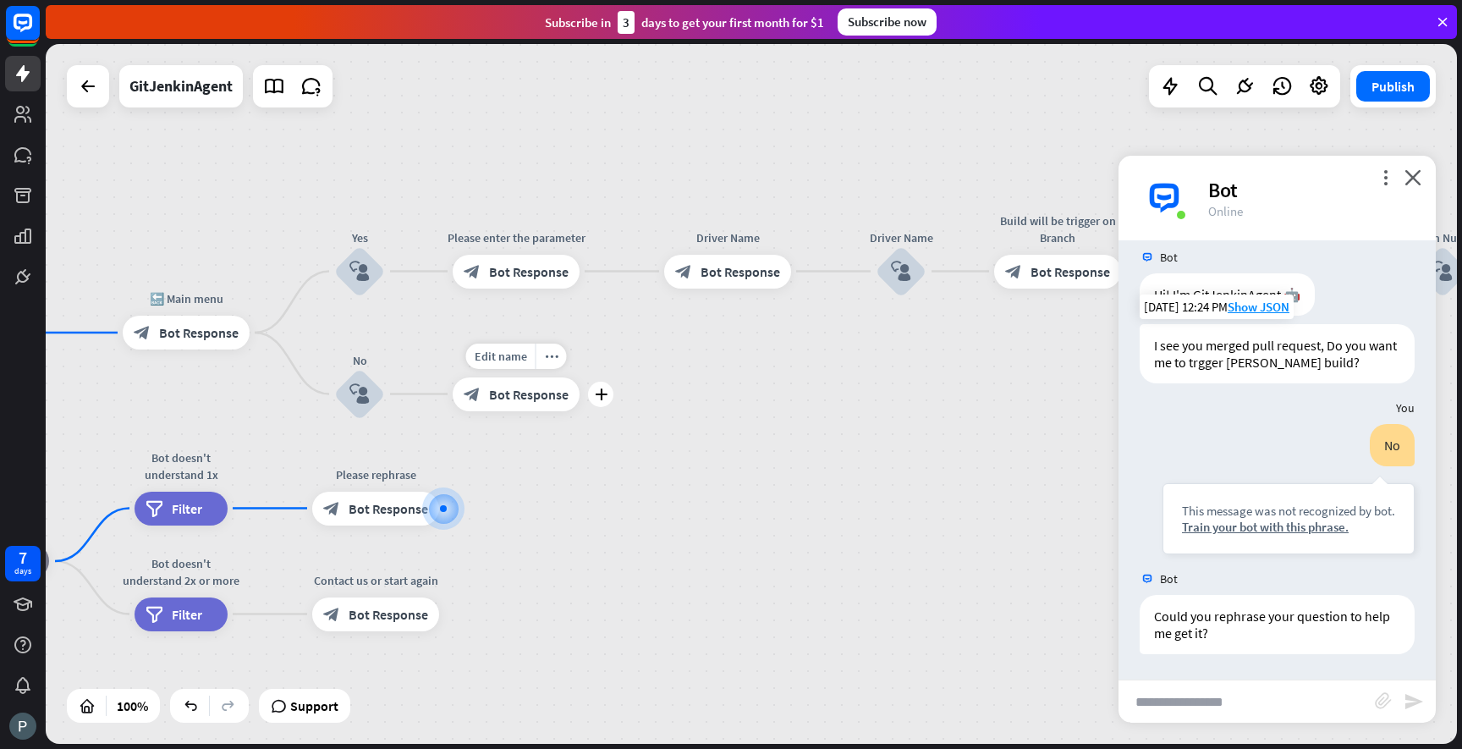
click at [525, 397] on span "Bot Response" at bounding box center [529, 394] width 80 height 17
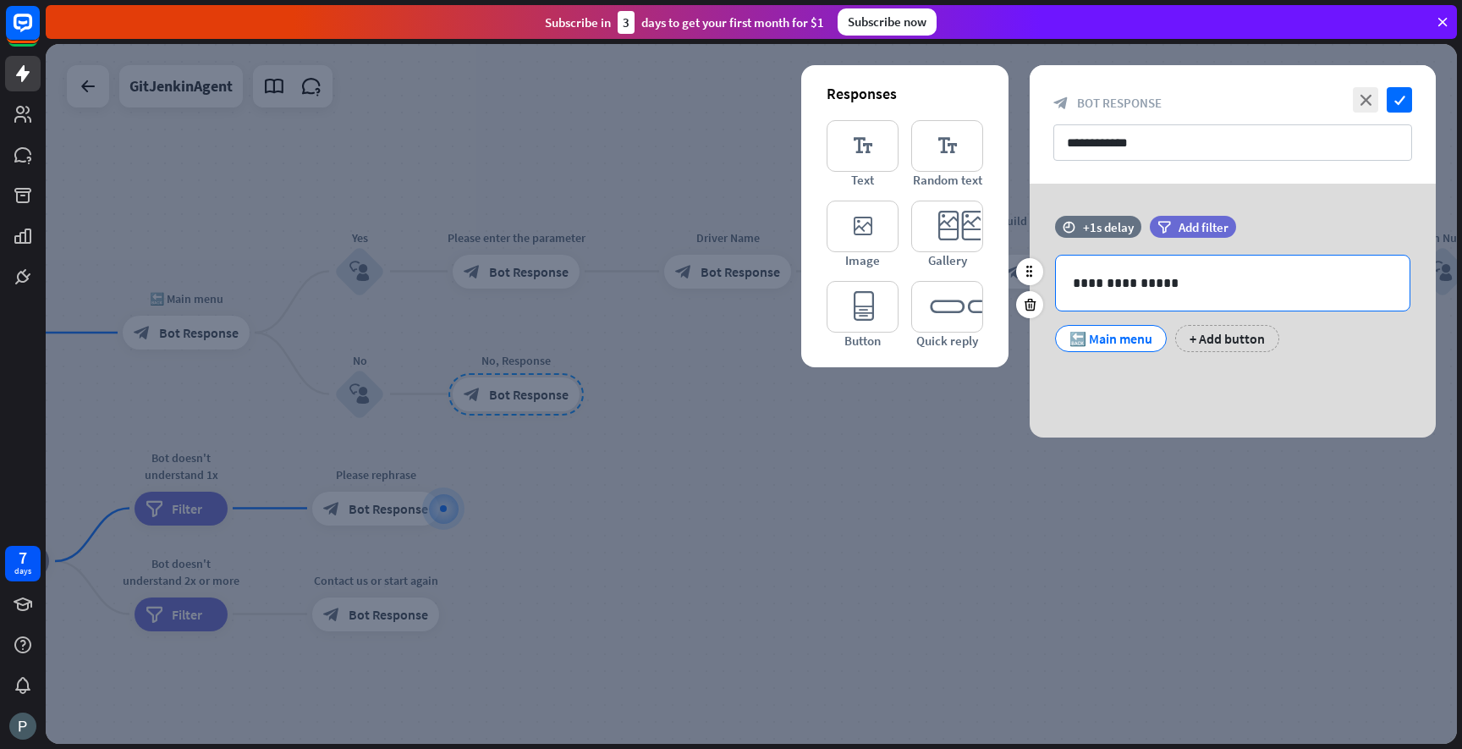
click at [1176, 292] on p "**********" at bounding box center [1233, 282] width 320 height 21
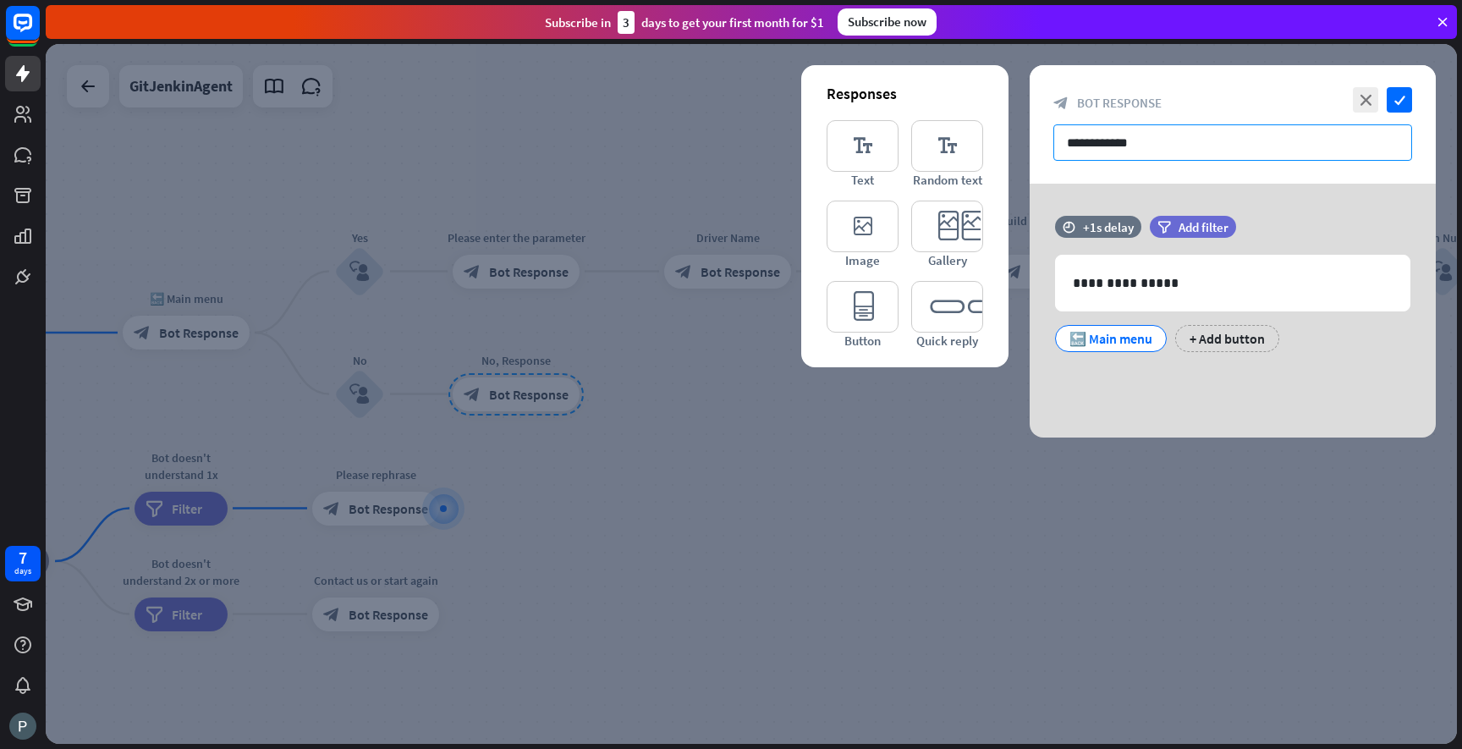
click at [1086, 142] on input "**********" at bounding box center [1232, 142] width 359 height 36
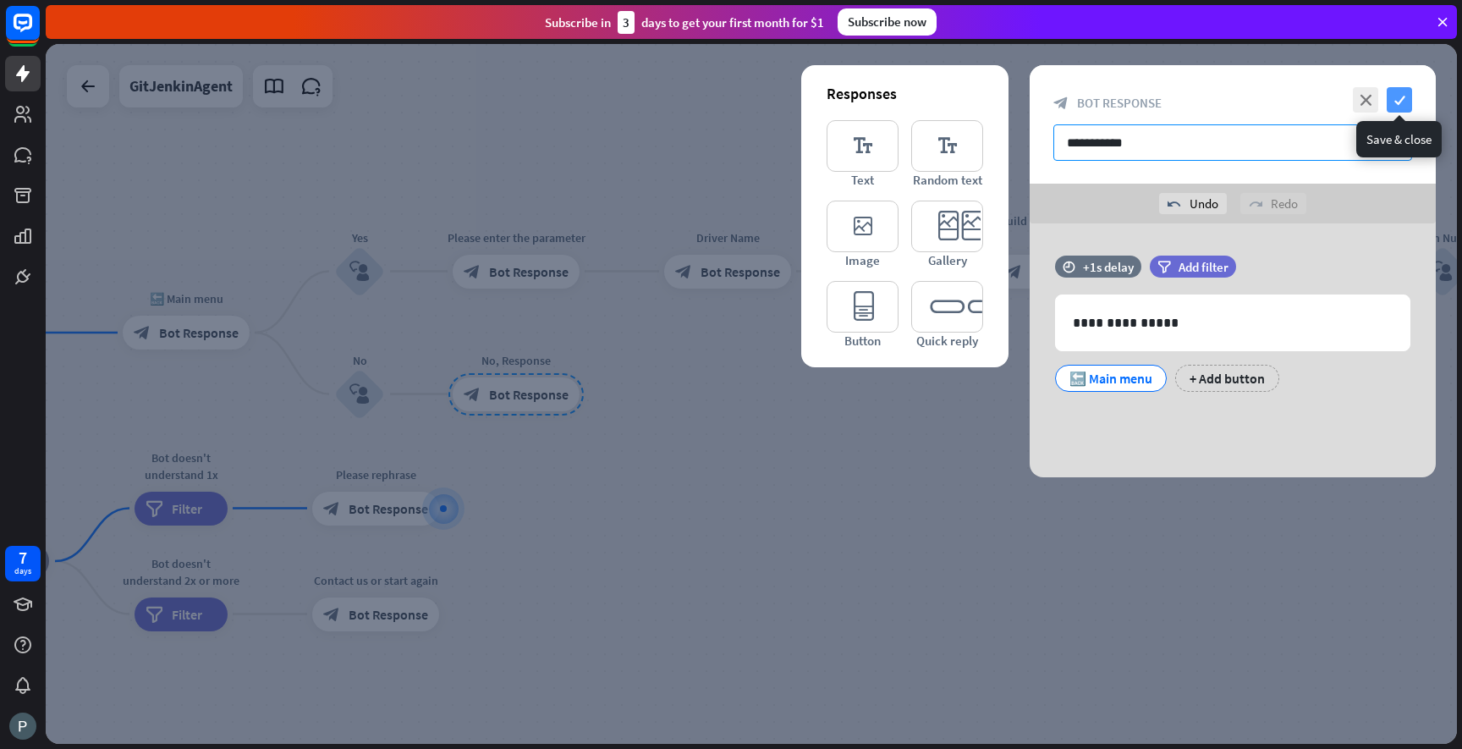
type input "**********"
click at [1398, 102] on icon "check" at bounding box center [1399, 99] width 25 height 25
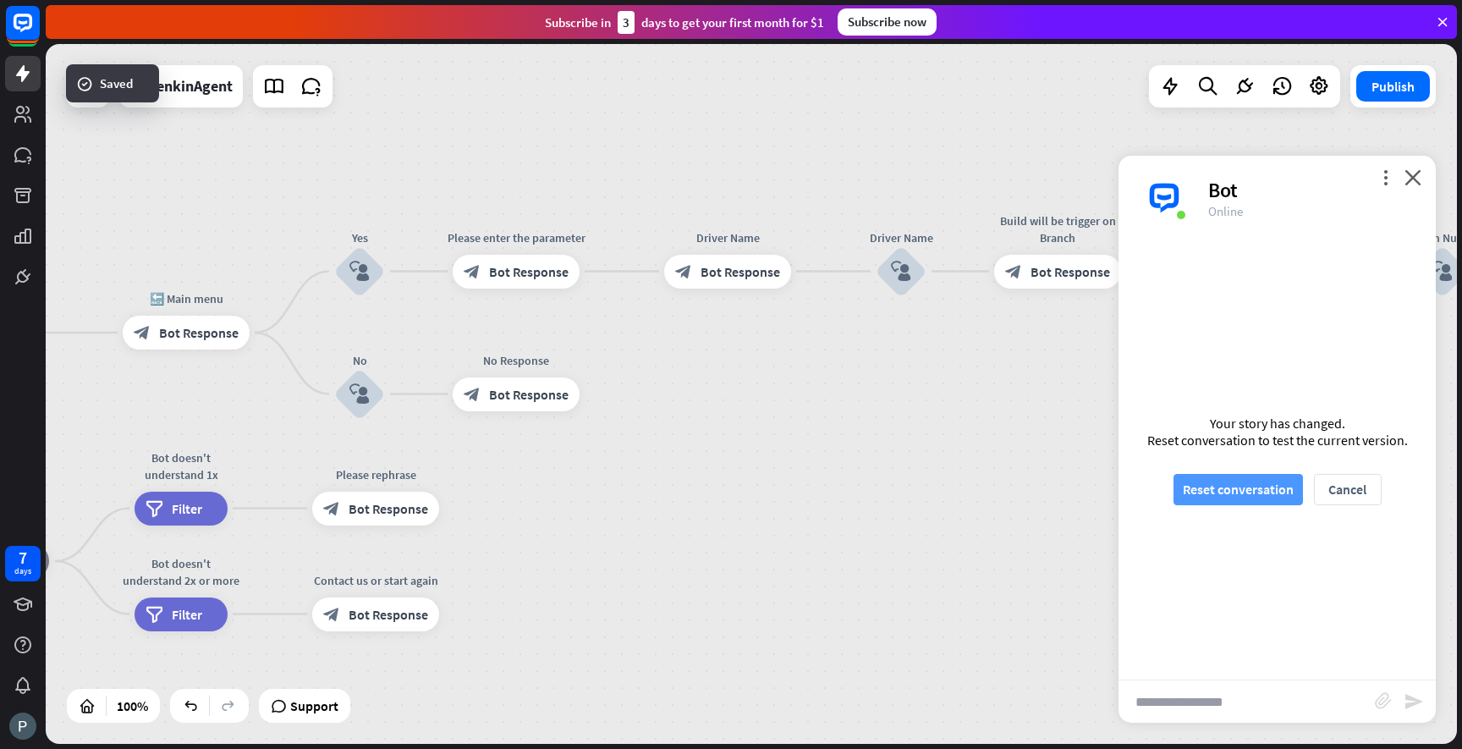
click at [1233, 492] on button "Reset conversation" at bounding box center [1238, 489] width 129 height 31
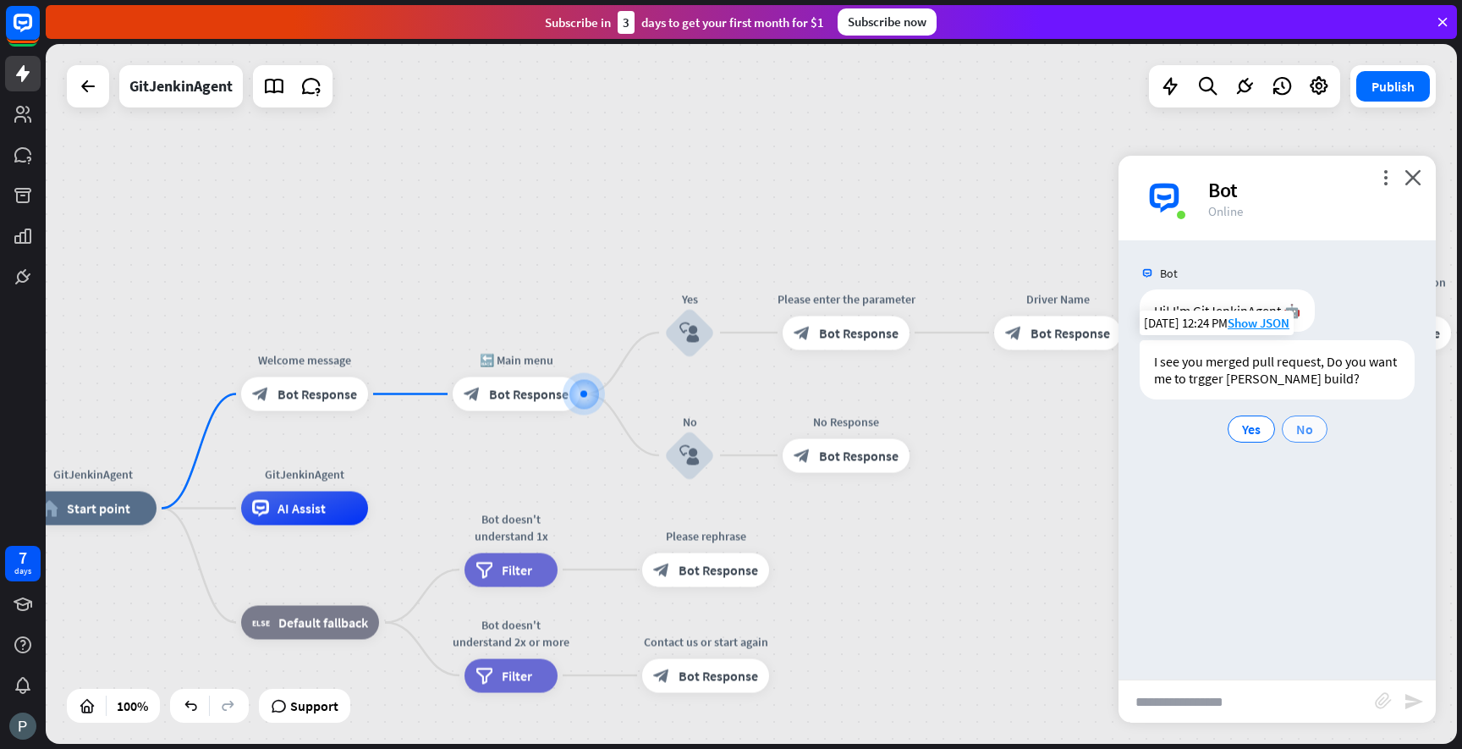
click at [1307, 430] on span "No" at bounding box center [1304, 429] width 17 height 17
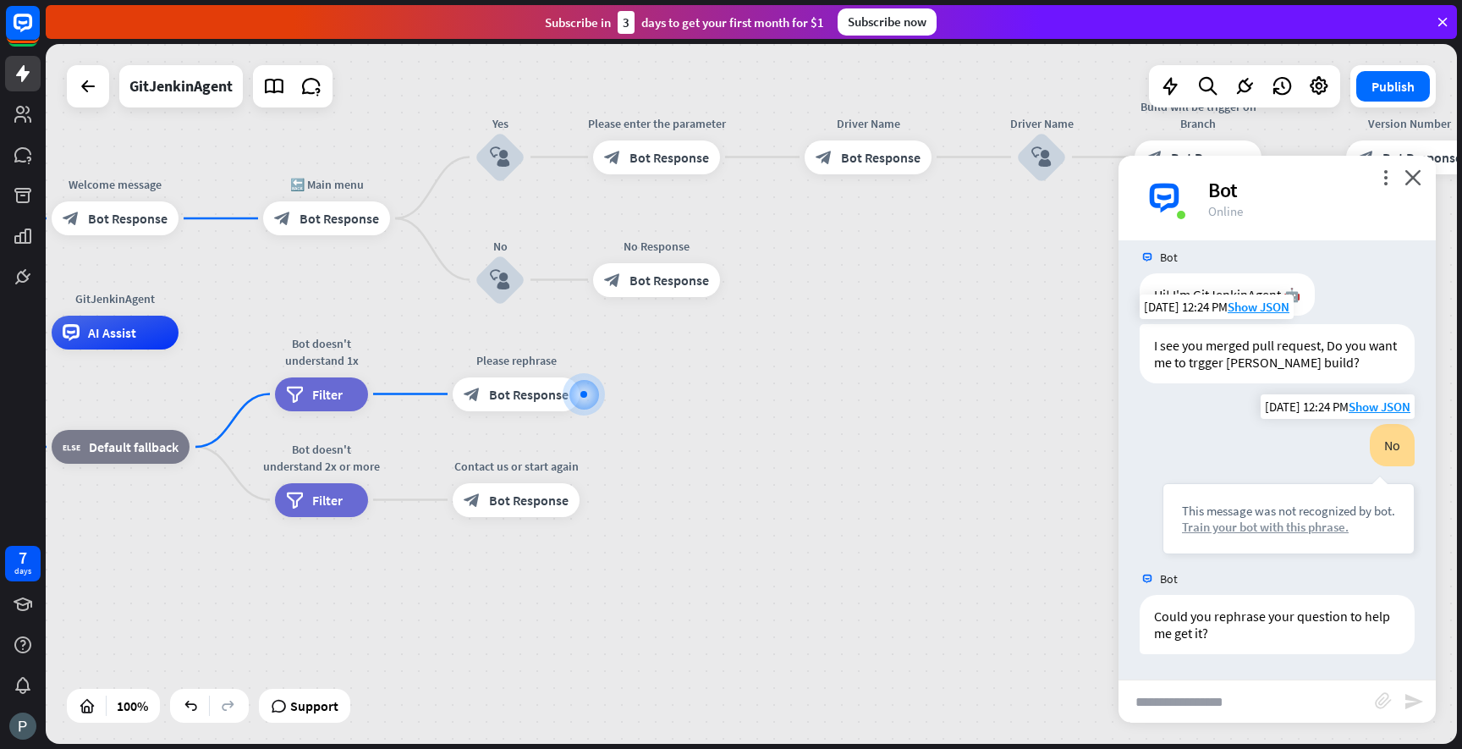
scroll to position [16, 0]
click at [494, 289] on div "block_user_input" at bounding box center [500, 280] width 51 height 51
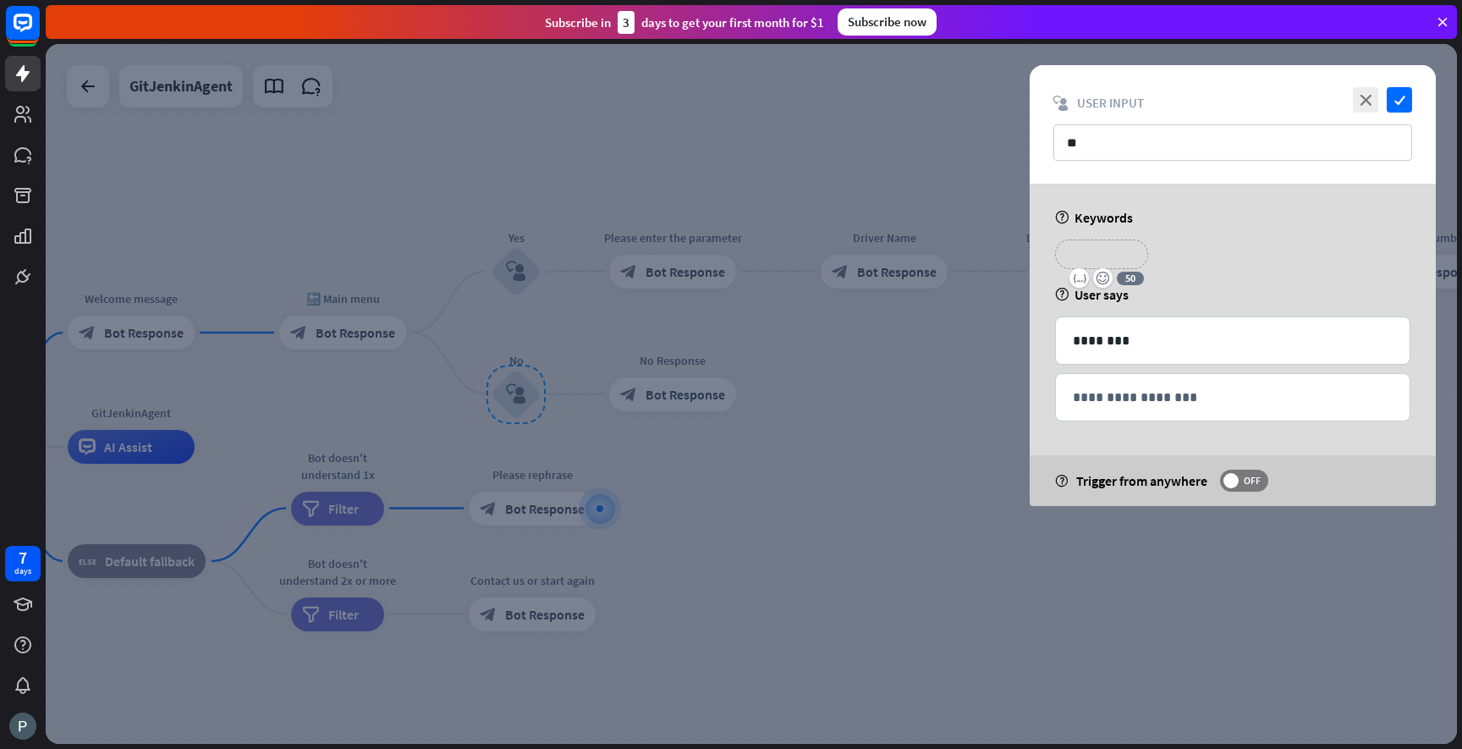
click at [1095, 255] on p "**********" at bounding box center [1102, 254] width 68 height 21
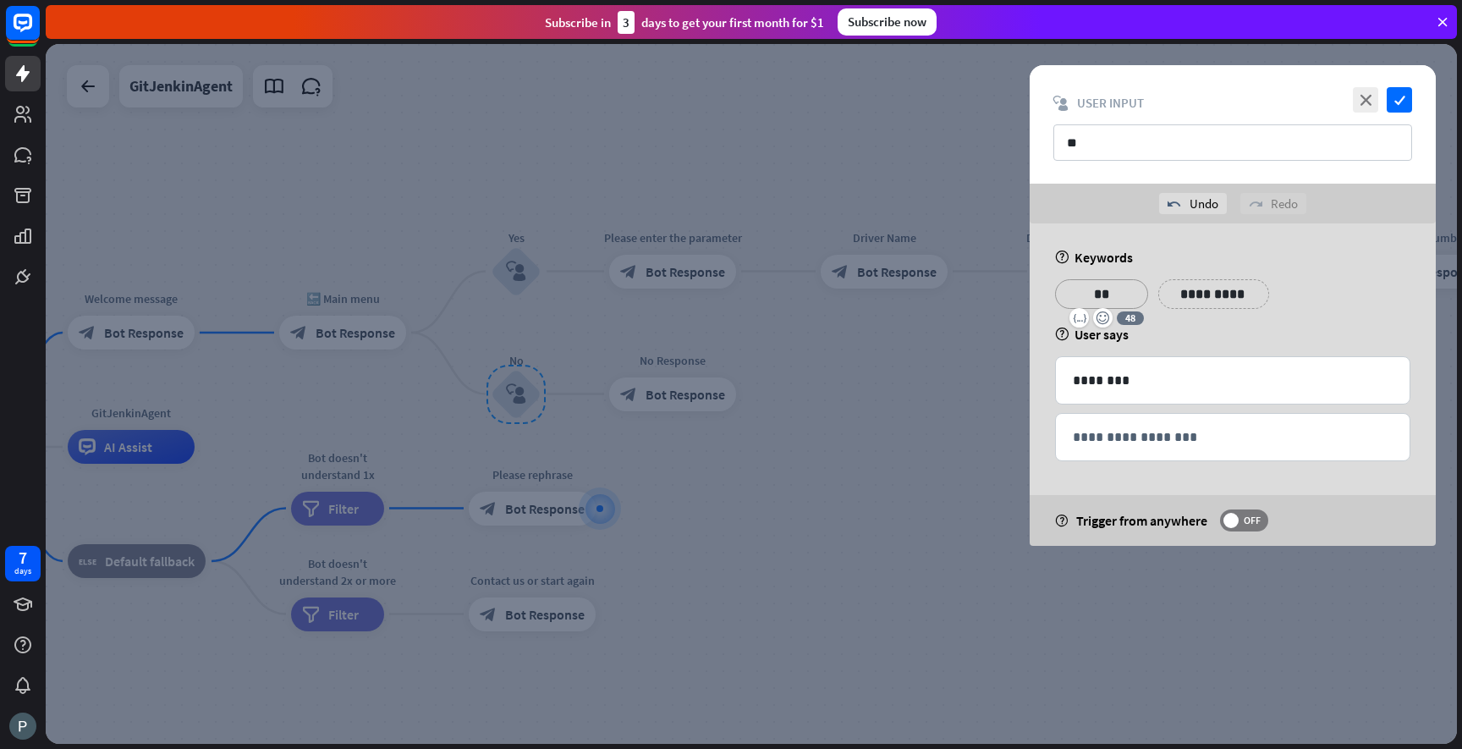
click at [1021, 318] on div "**********" at bounding box center [1233, 384] width 448 height 322
click at [1394, 96] on icon "check" at bounding box center [1399, 99] width 25 height 25
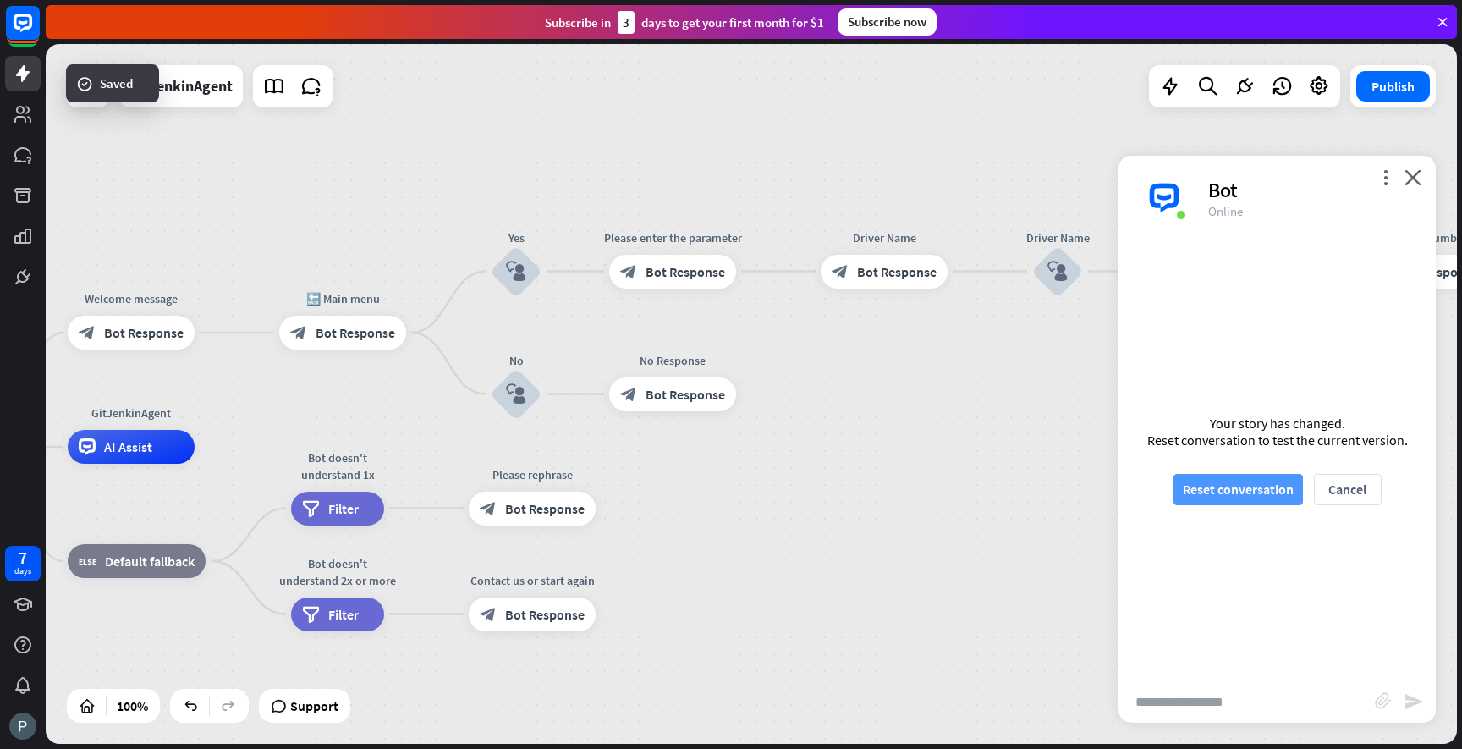
click at [1239, 481] on button "Reset conversation" at bounding box center [1238, 489] width 129 height 31
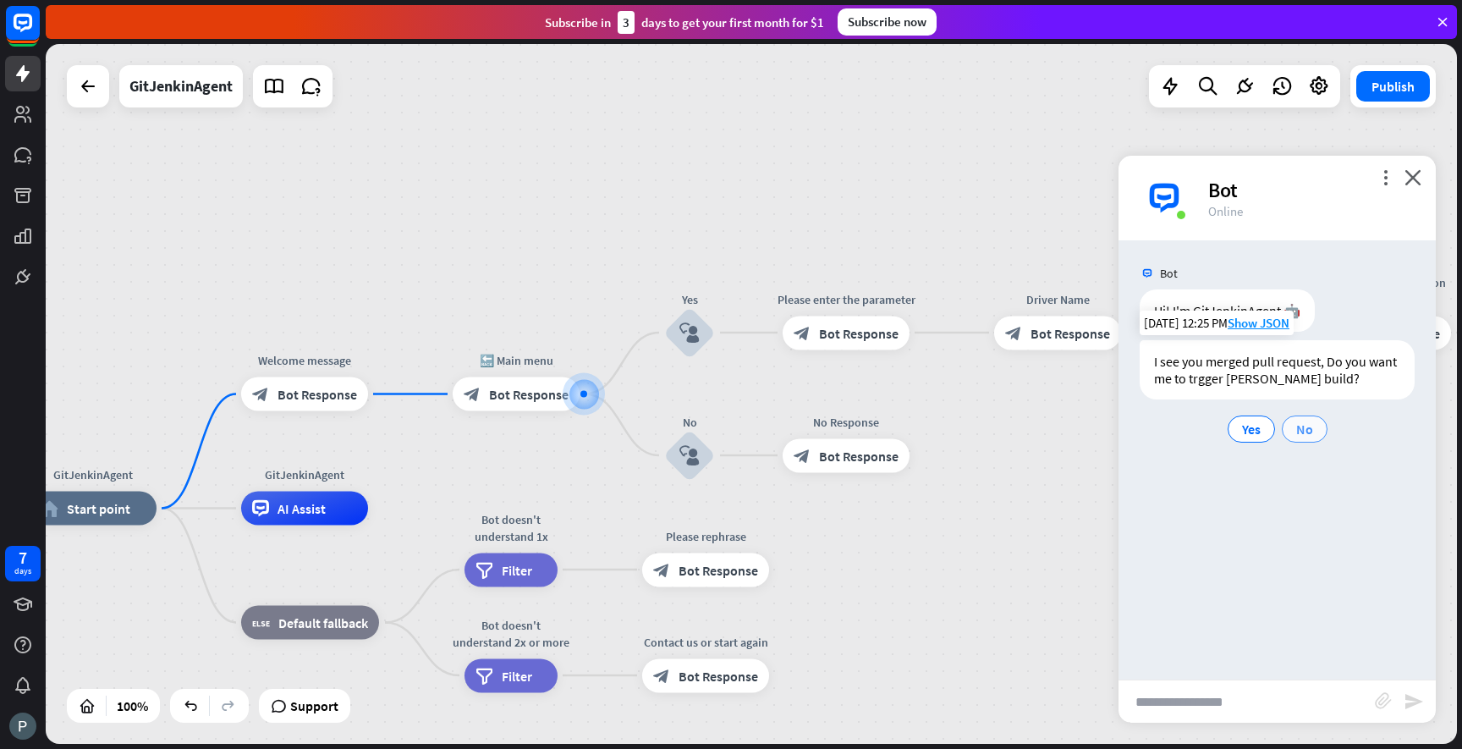
click at [1311, 426] on span "No" at bounding box center [1304, 429] width 17 height 17
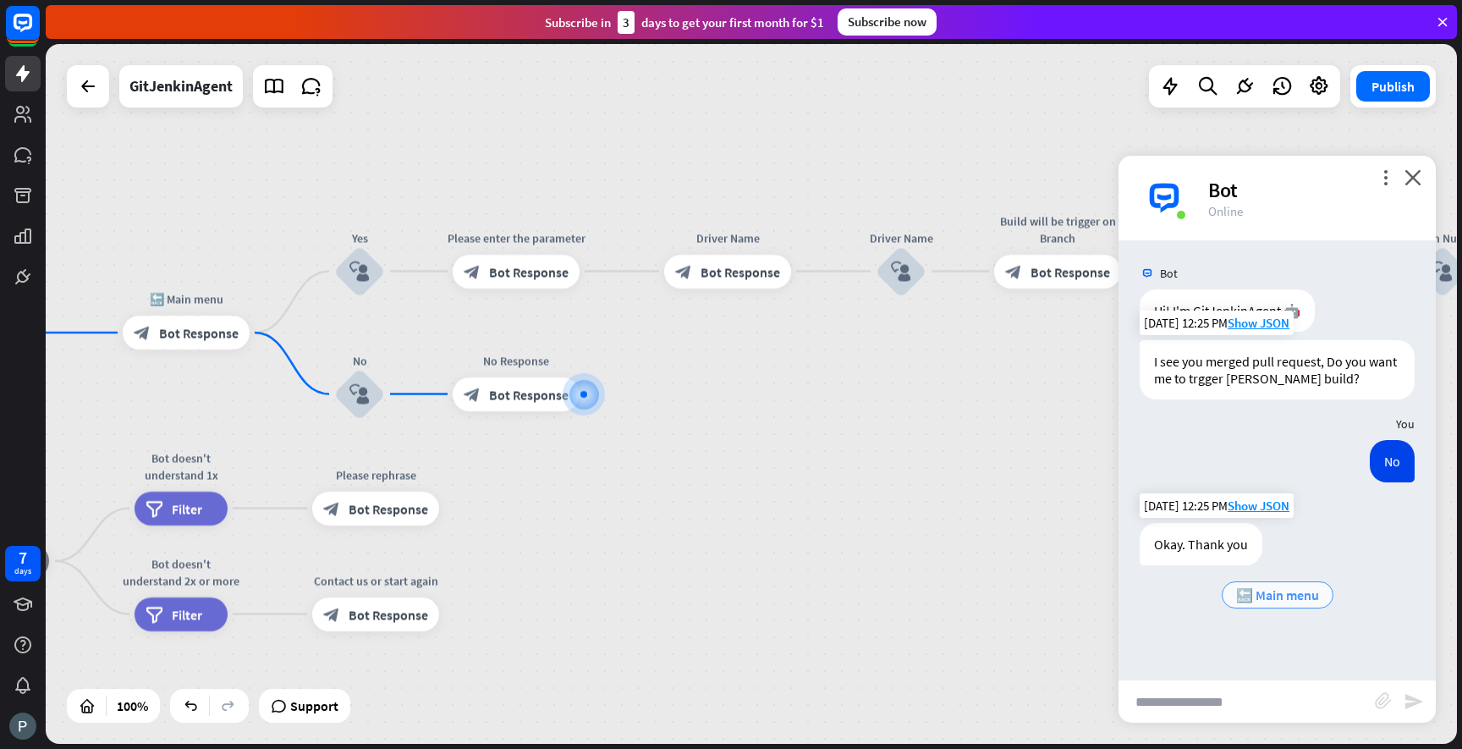
click at [1274, 589] on span "🔙 Main menu" at bounding box center [1277, 594] width 83 height 17
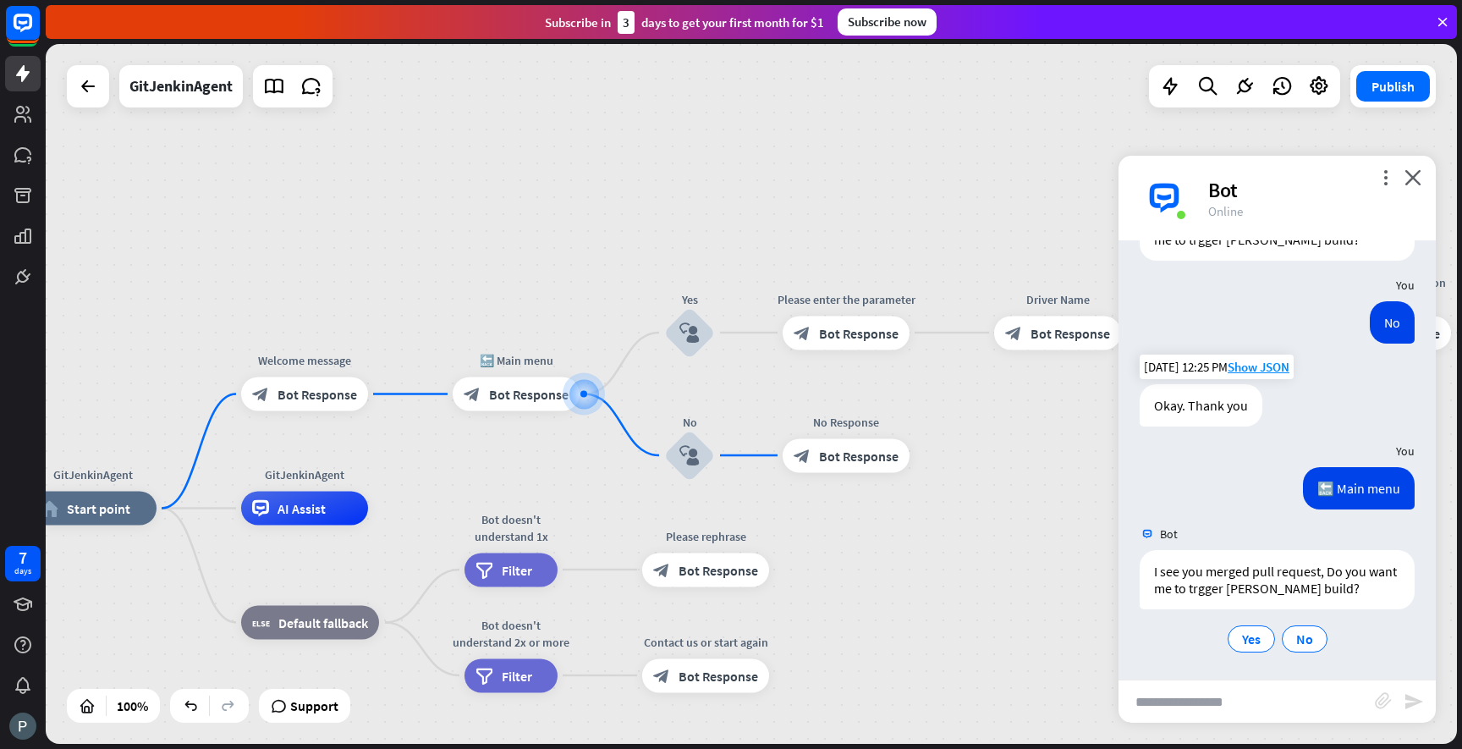
scroll to position [140, 0]
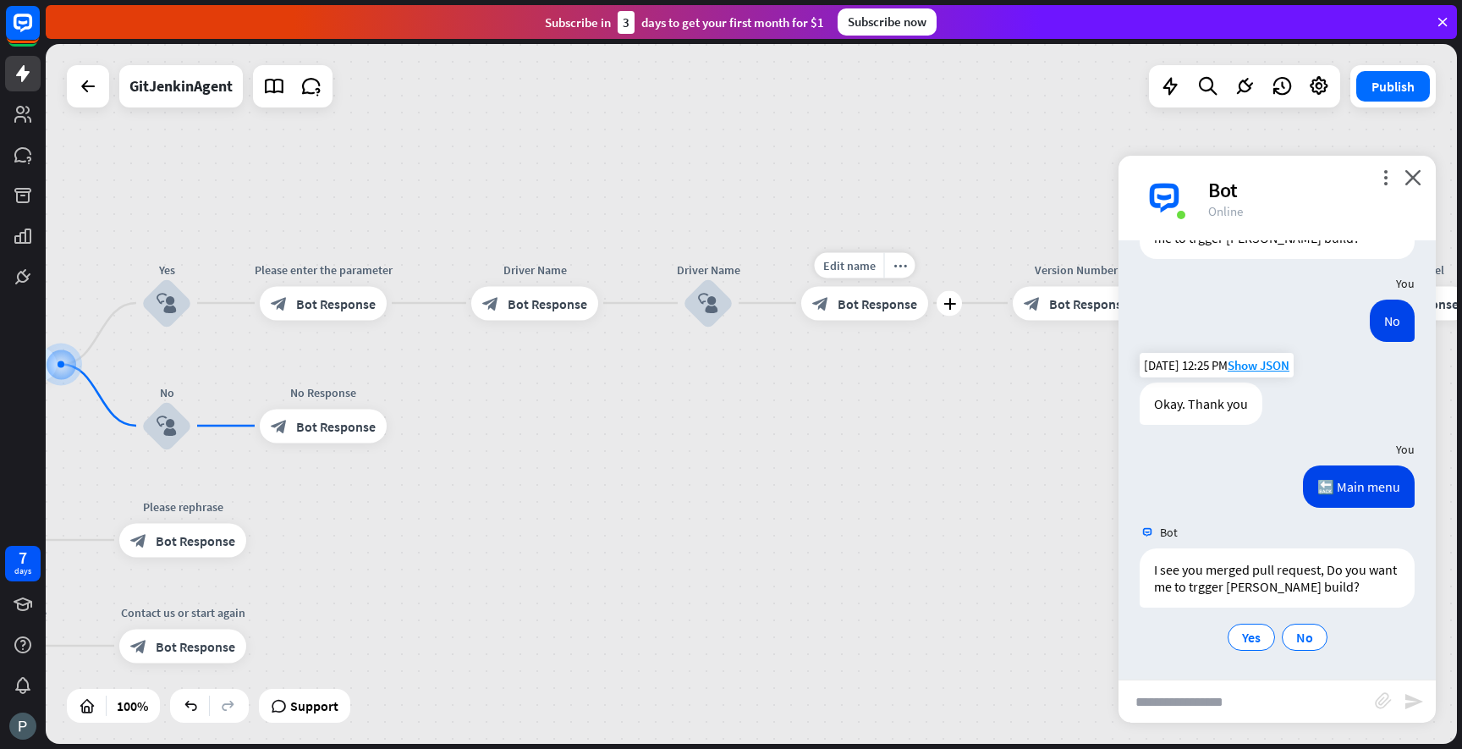
click at [871, 303] on span "Bot Response" at bounding box center [878, 302] width 80 height 17
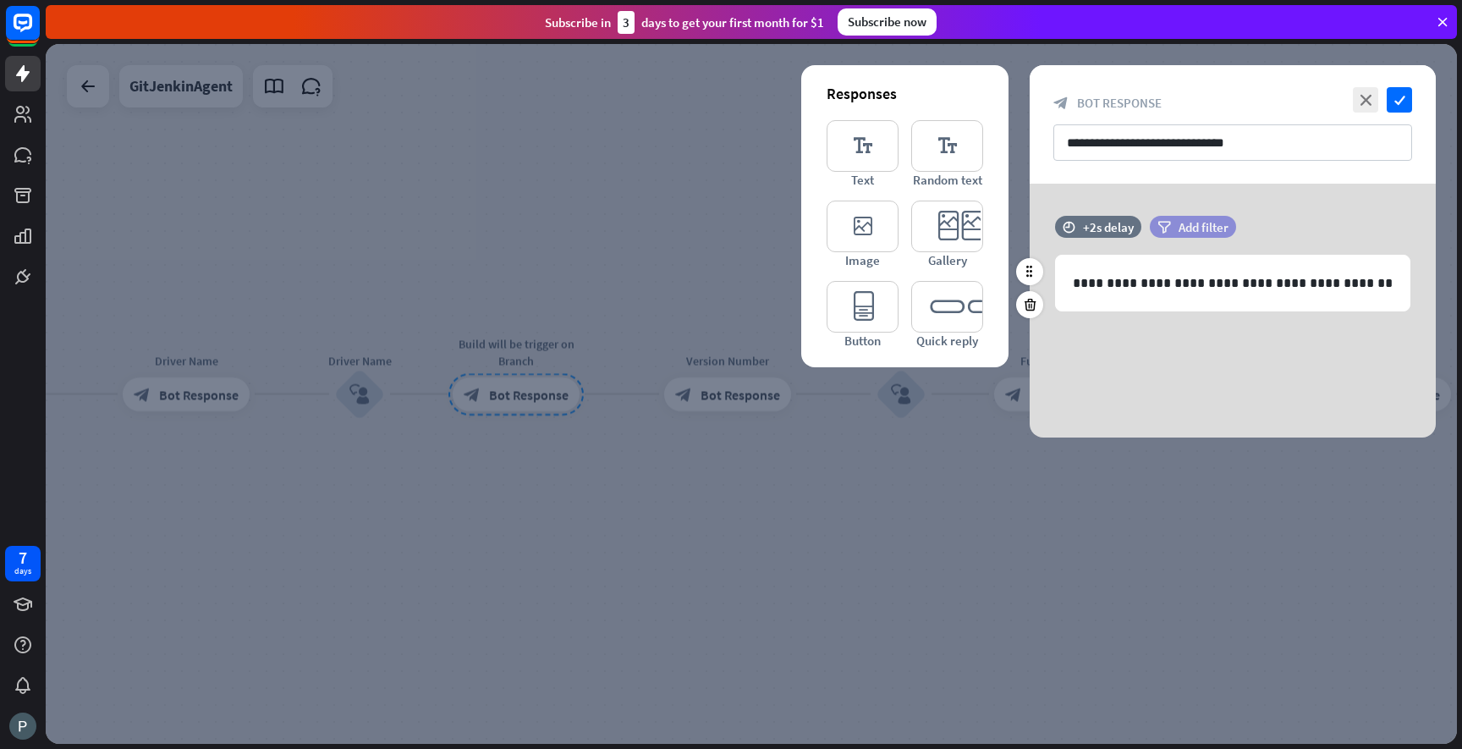
click at [1190, 226] on span "Add filter" at bounding box center [1204, 227] width 50 height 16
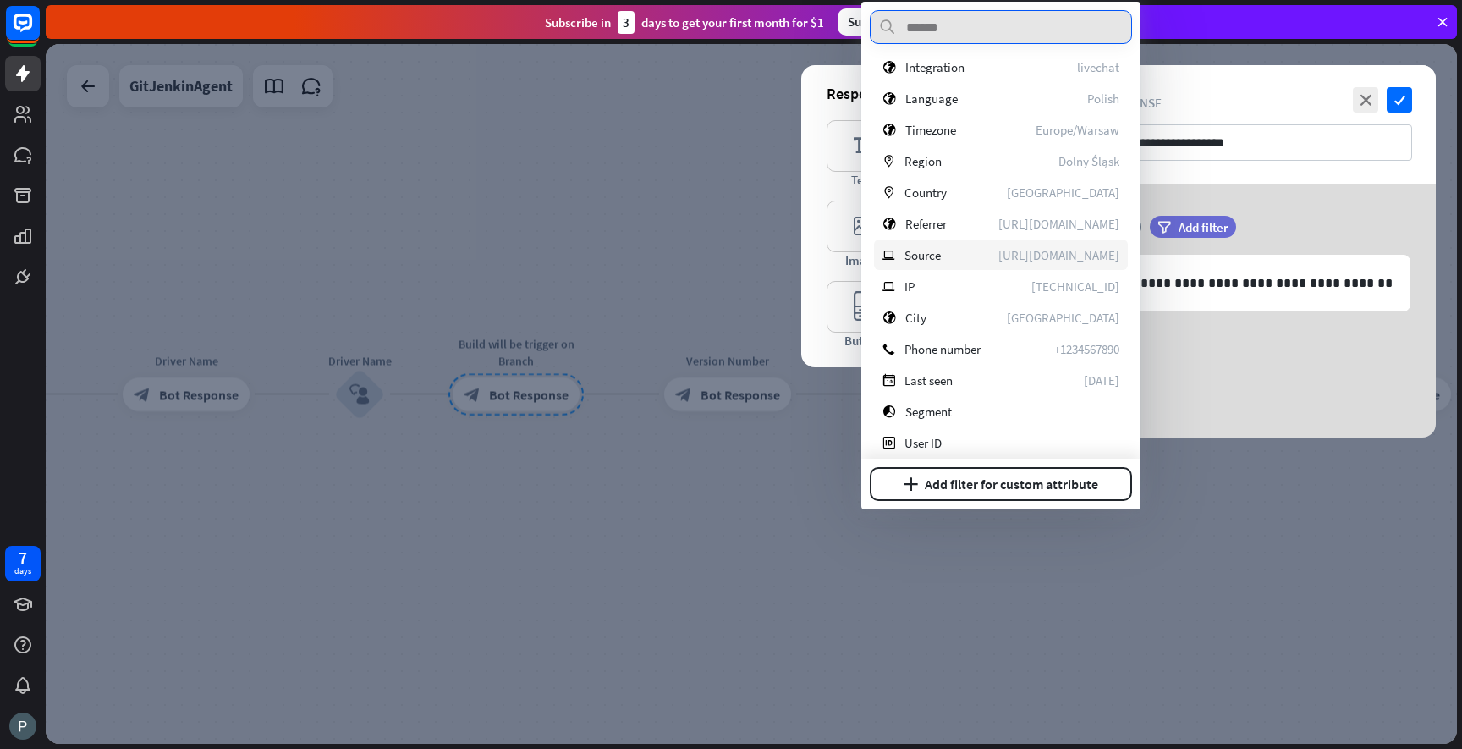
scroll to position [309, 0]
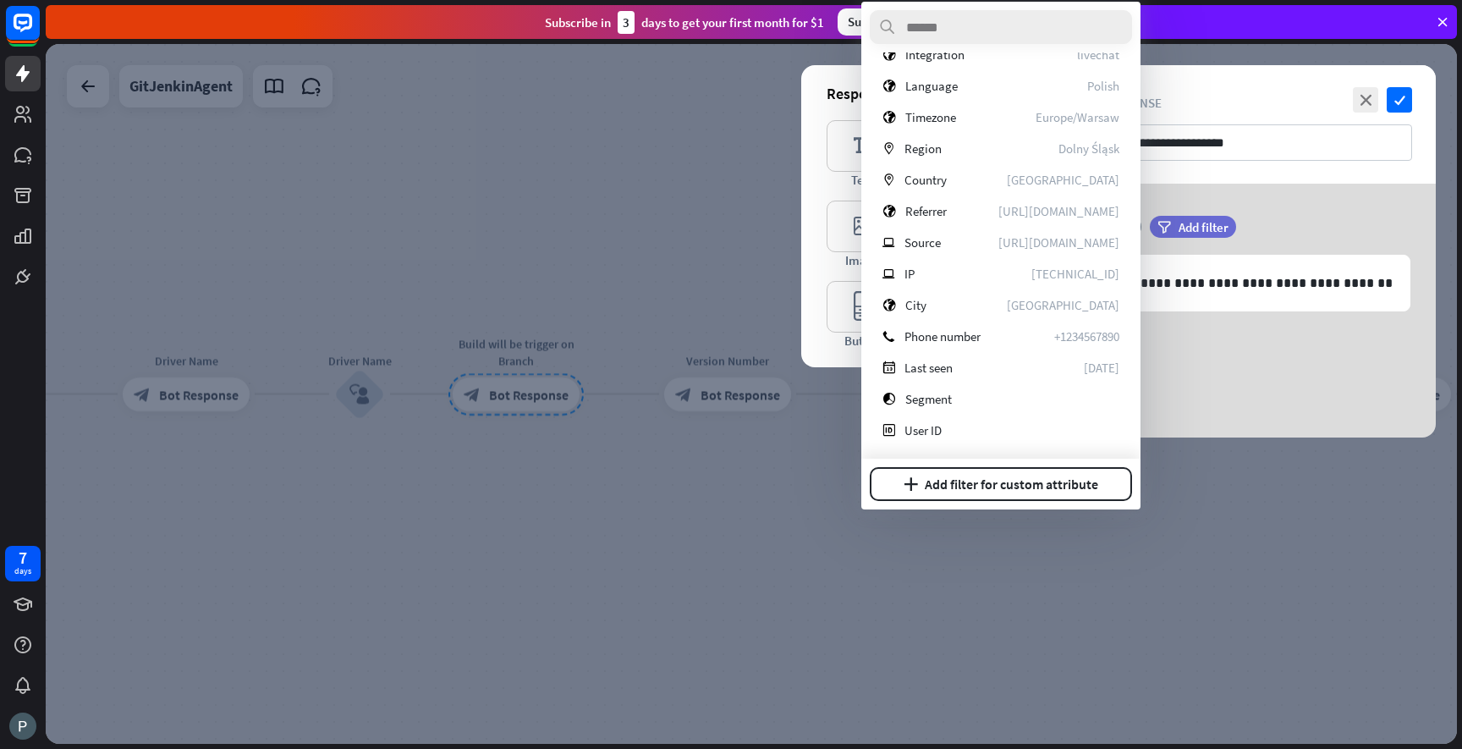
click at [1173, 360] on div "**********" at bounding box center [1233, 311] width 406 height 254
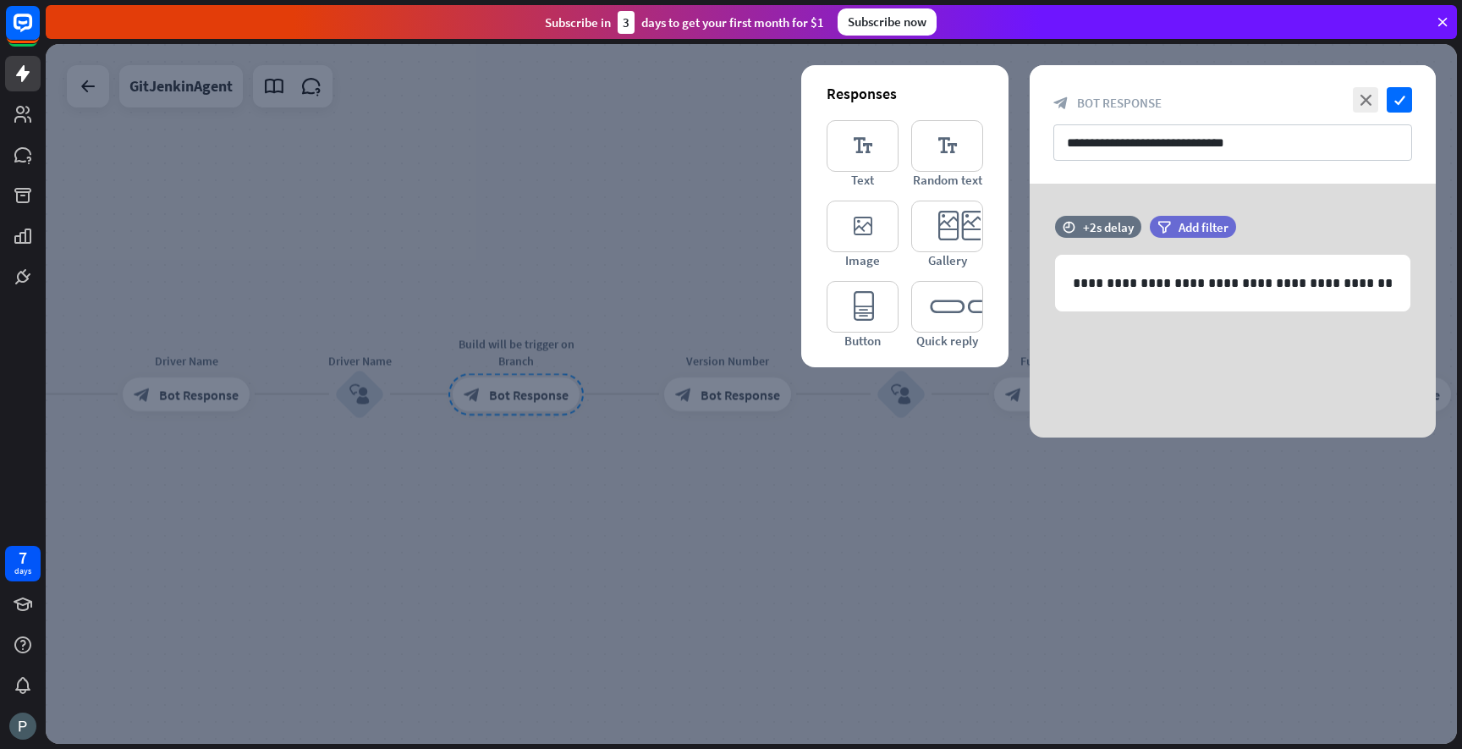
click at [654, 401] on div at bounding box center [751, 394] width 1411 height 700
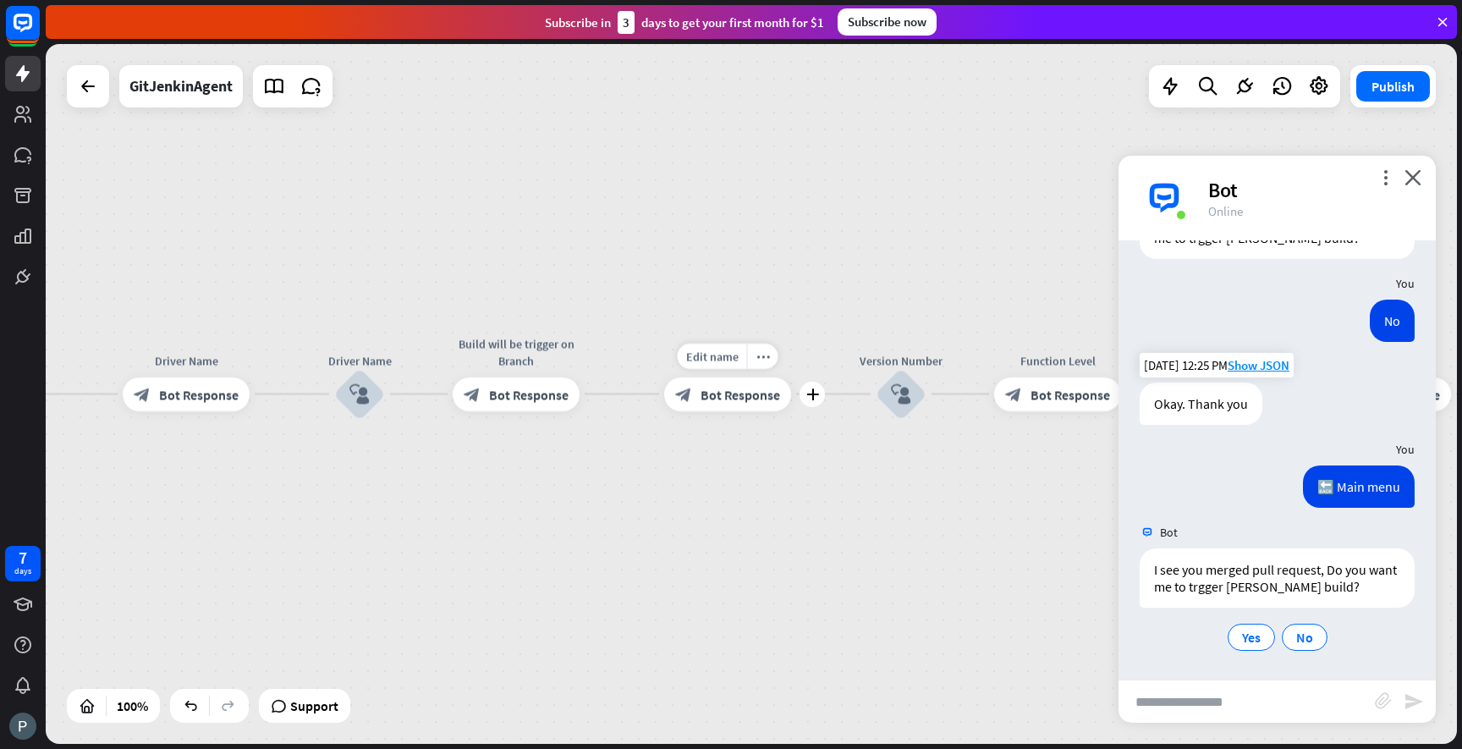
click at [690, 401] on icon "block_bot_response" at bounding box center [683, 394] width 17 height 17
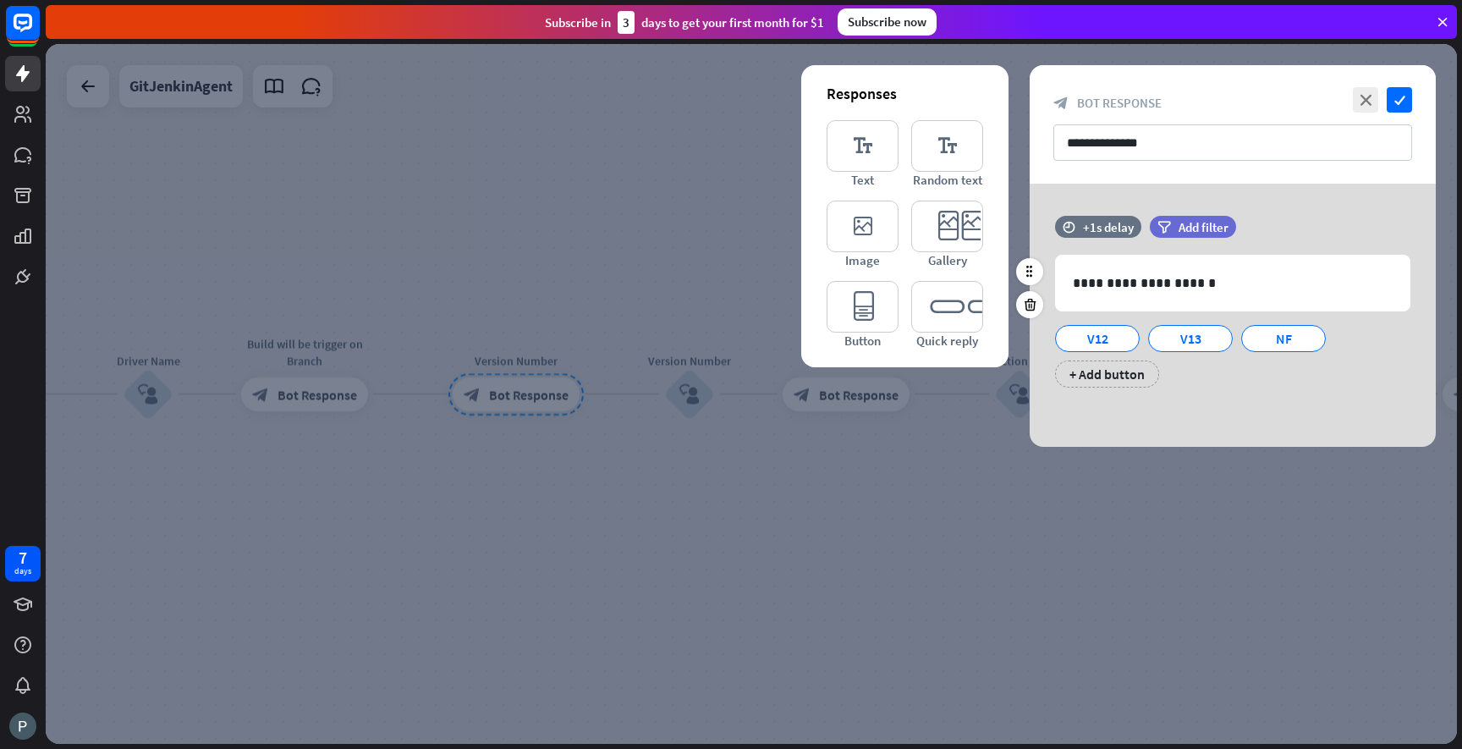
click at [1195, 387] on div "V12 V13 NF + Add button" at bounding box center [1228, 351] width 355 height 71
click at [1183, 234] on span "Add filter" at bounding box center [1204, 227] width 50 height 16
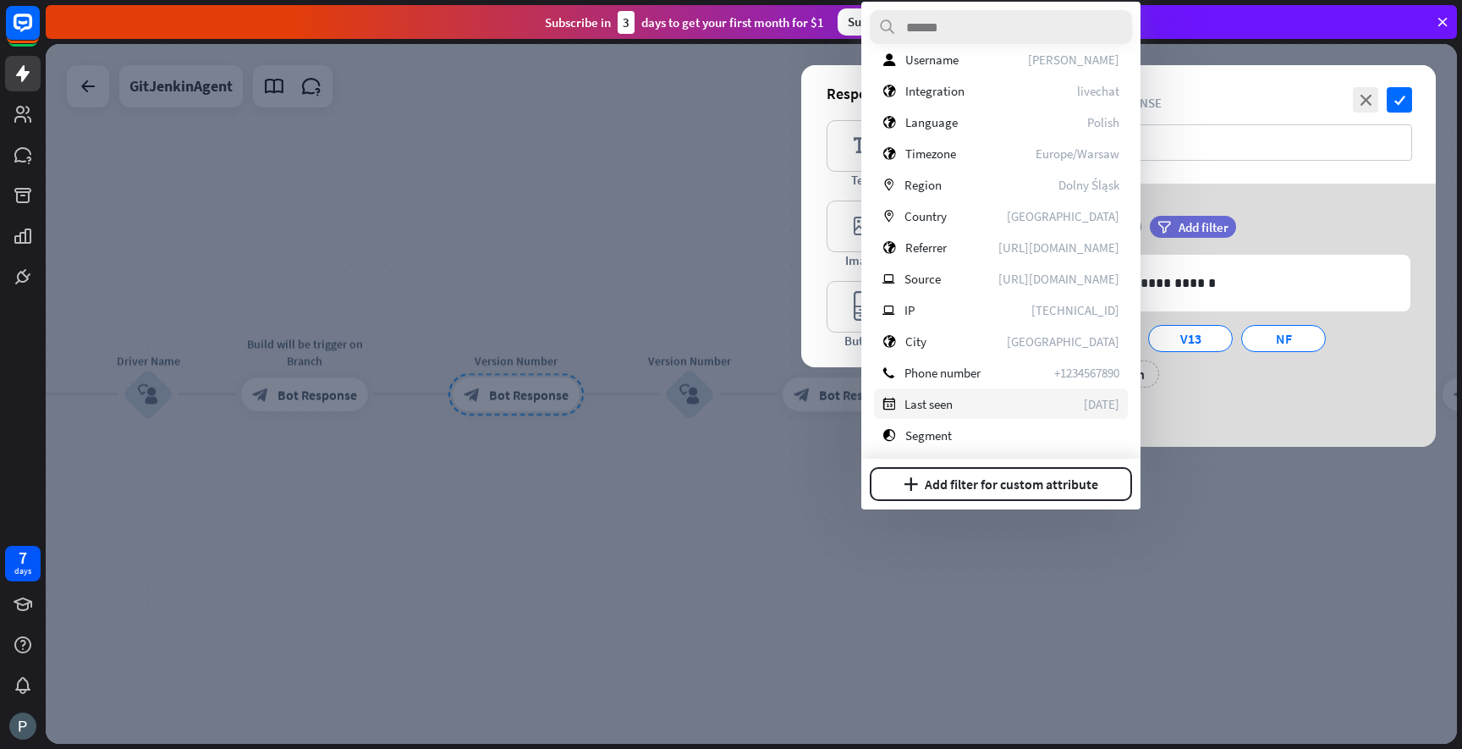
scroll to position [309, 0]
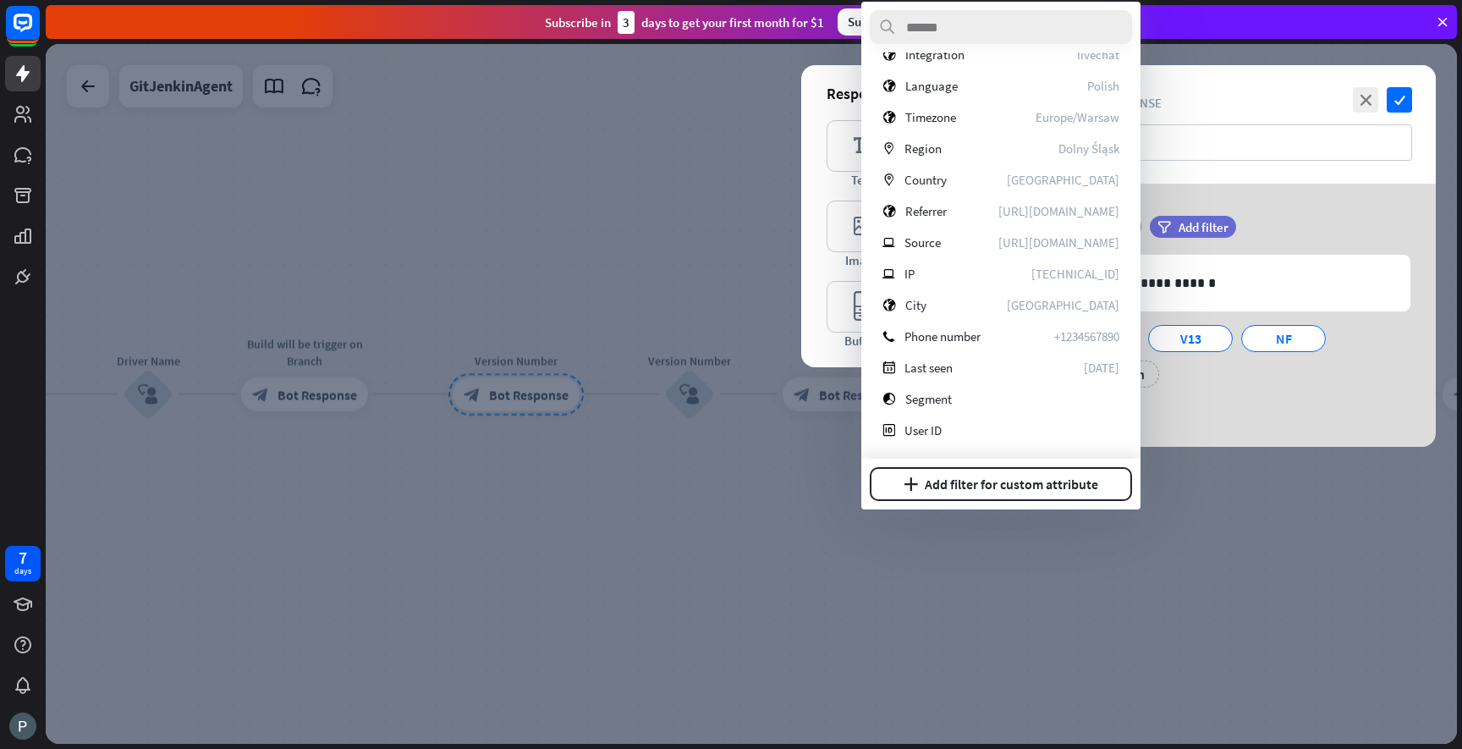
click at [1291, 227] on div "filter Add filter" at bounding box center [1235, 227] width 171 height 22
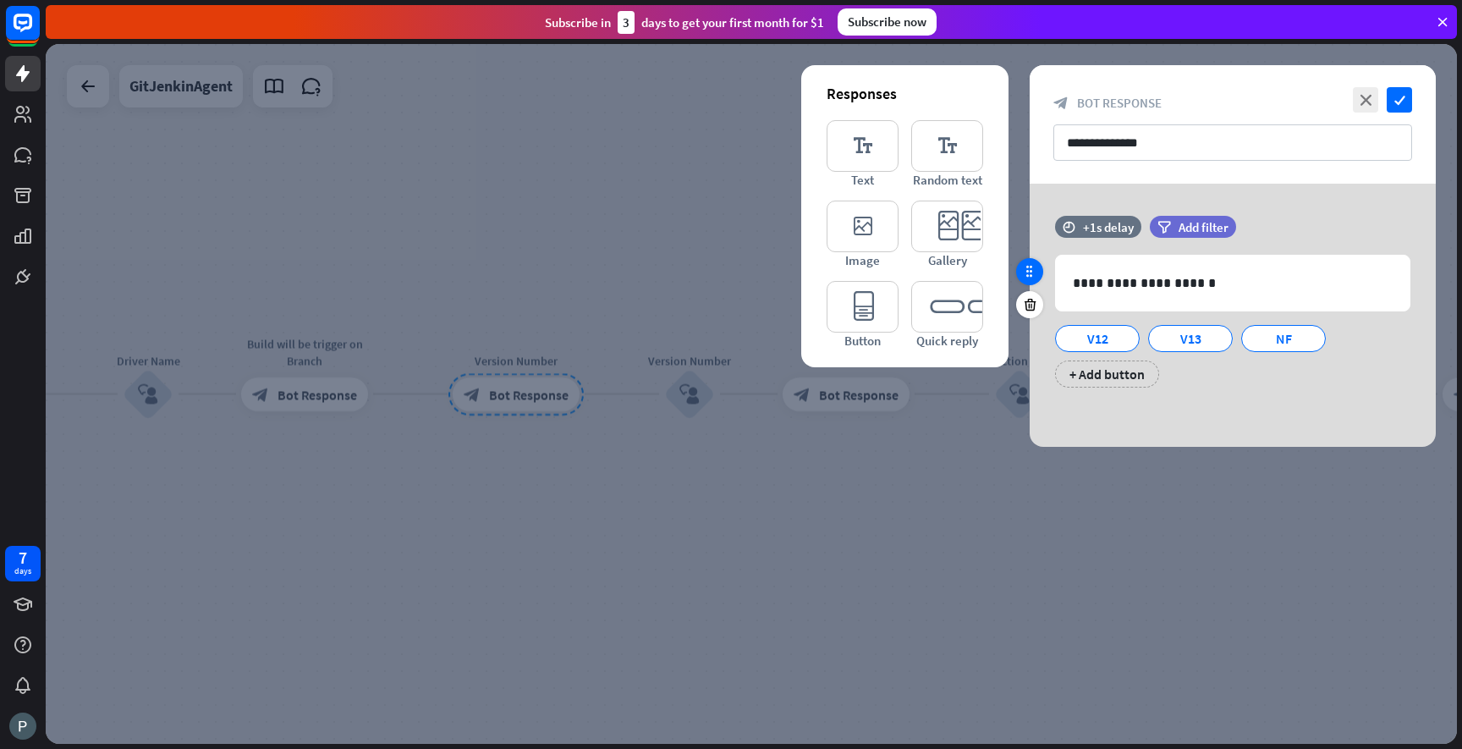
click at [1027, 275] on icon at bounding box center [1029, 271] width 15 height 15
click at [1076, 409] on div "**********" at bounding box center [1233, 315] width 406 height 263
click at [1399, 103] on icon "check" at bounding box center [1399, 99] width 25 height 25
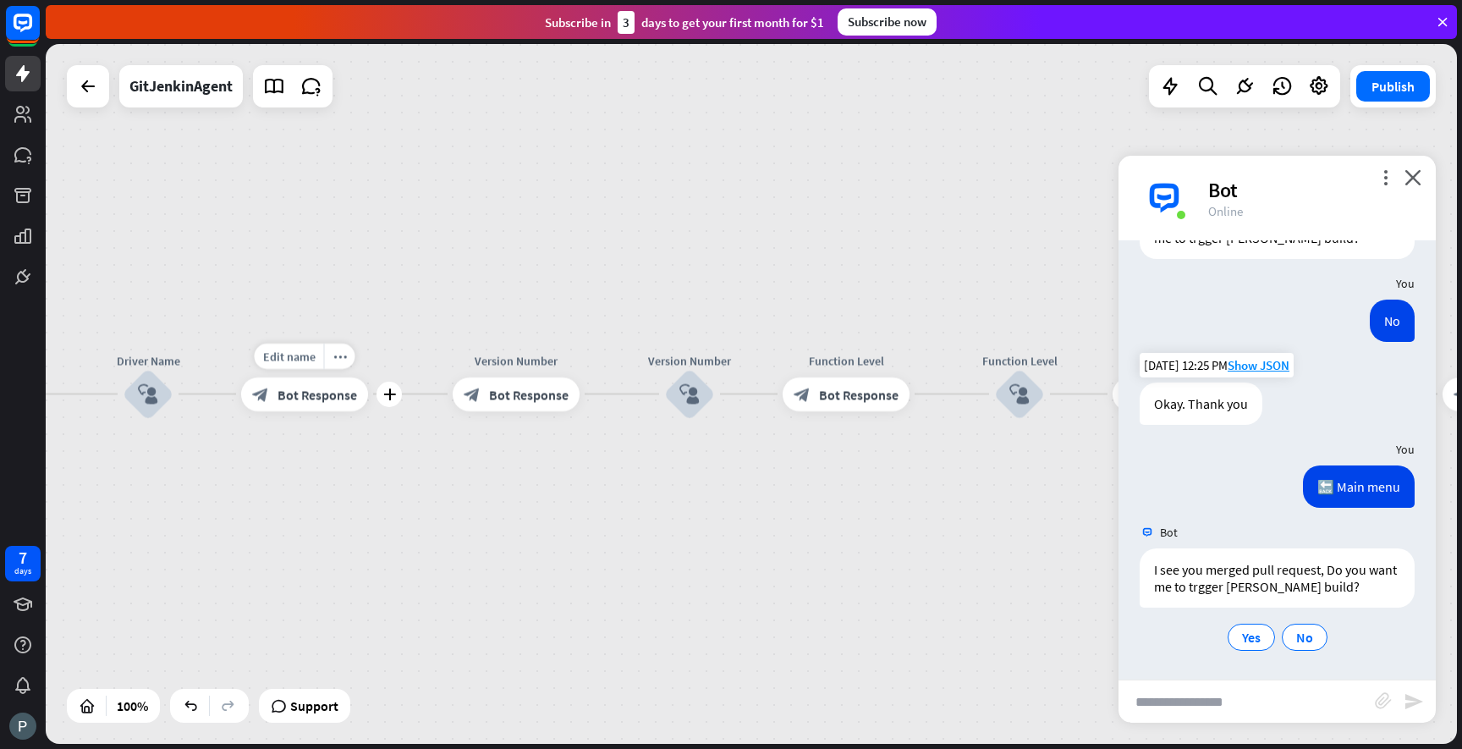
click at [312, 392] on span "Bot Response" at bounding box center [318, 394] width 80 height 17
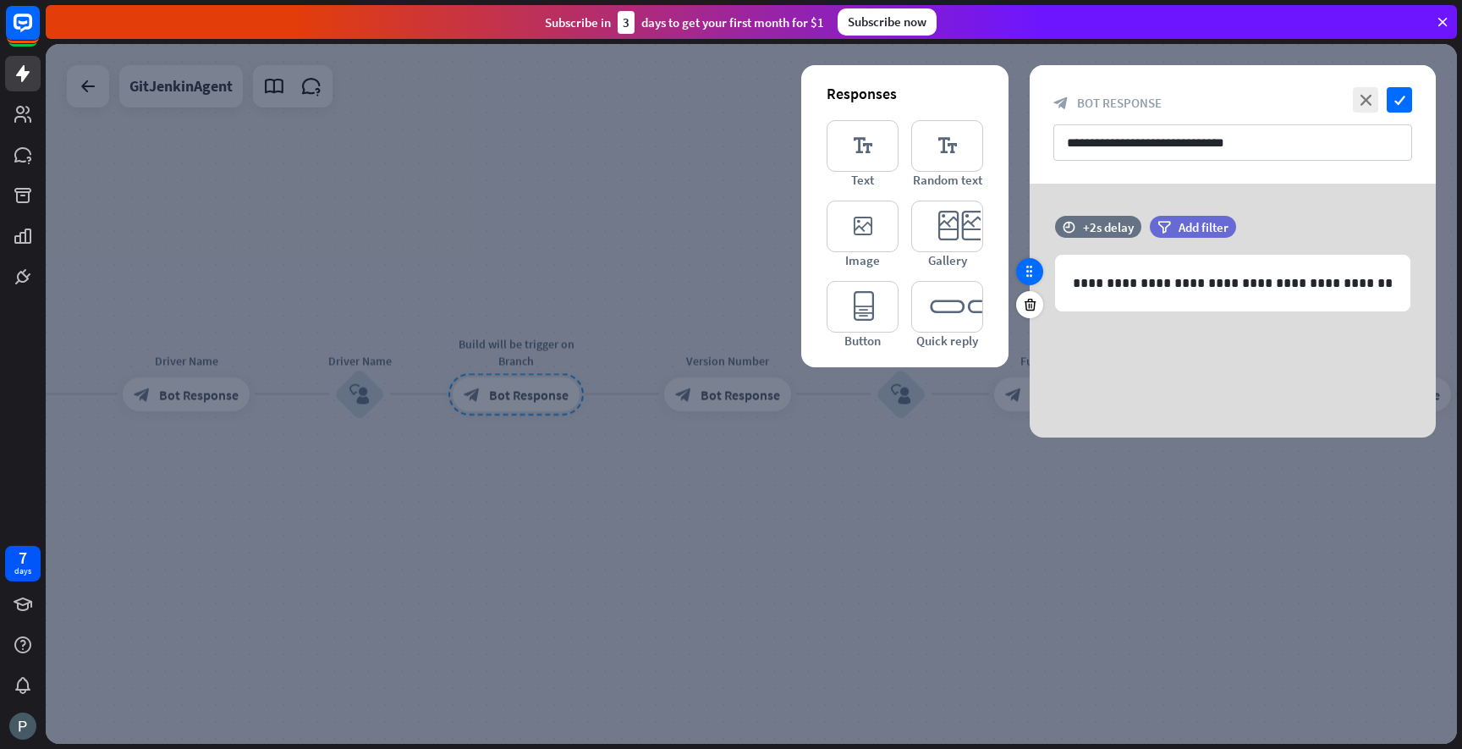
click at [1031, 274] on icon at bounding box center [1029, 271] width 15 height 15
click at [1118, 344] on div "**********" at bounding box center [1233, 311] width 406 height 254
drag, startPoint x: 1118, startPoint y: 344, endPoint x: 1090, endPoint y: 336, distance: 28.9
click at [1090, 336] on div "**********" at bounding box center [1233, 311] width 406 height 254
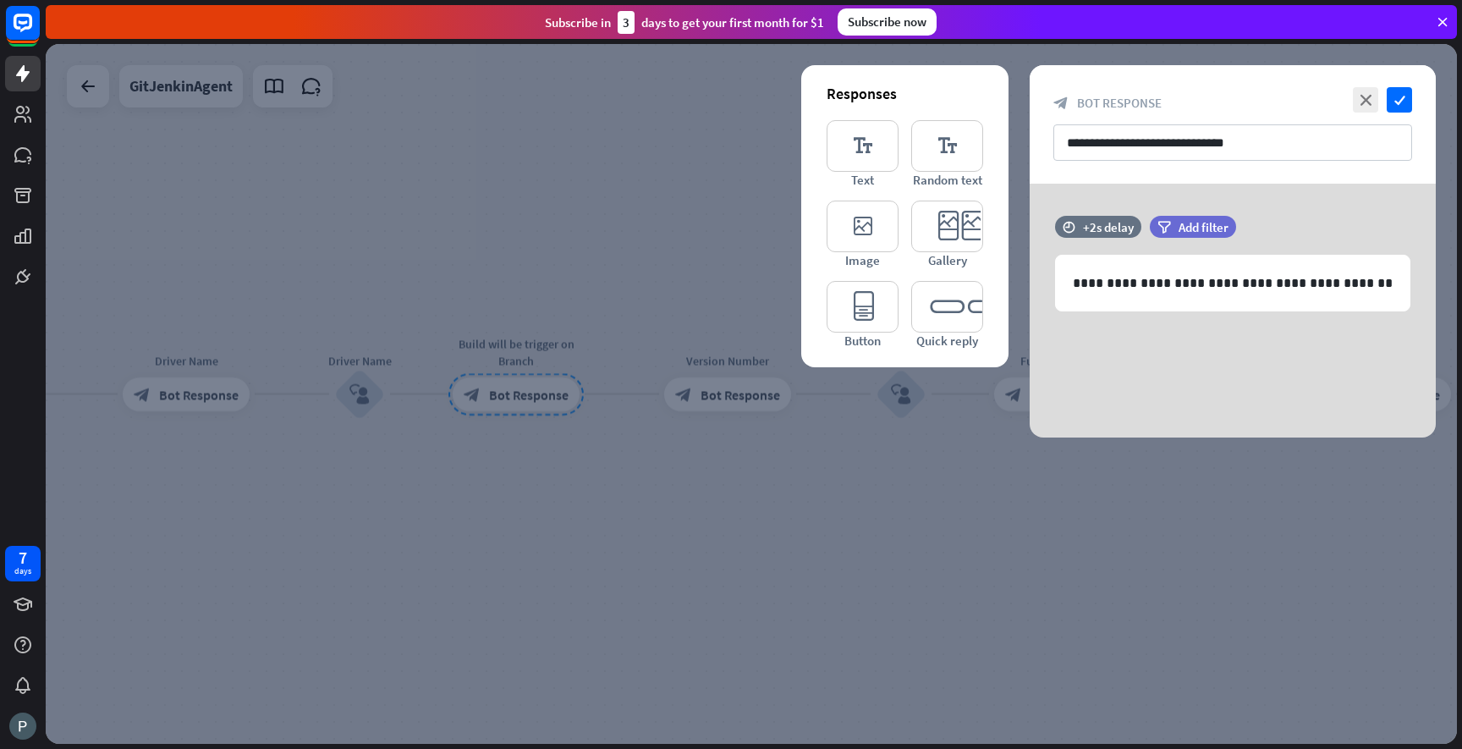
click at [1090, 336] on div "**********" at bounding box center [1233, 311] width 406 height 254
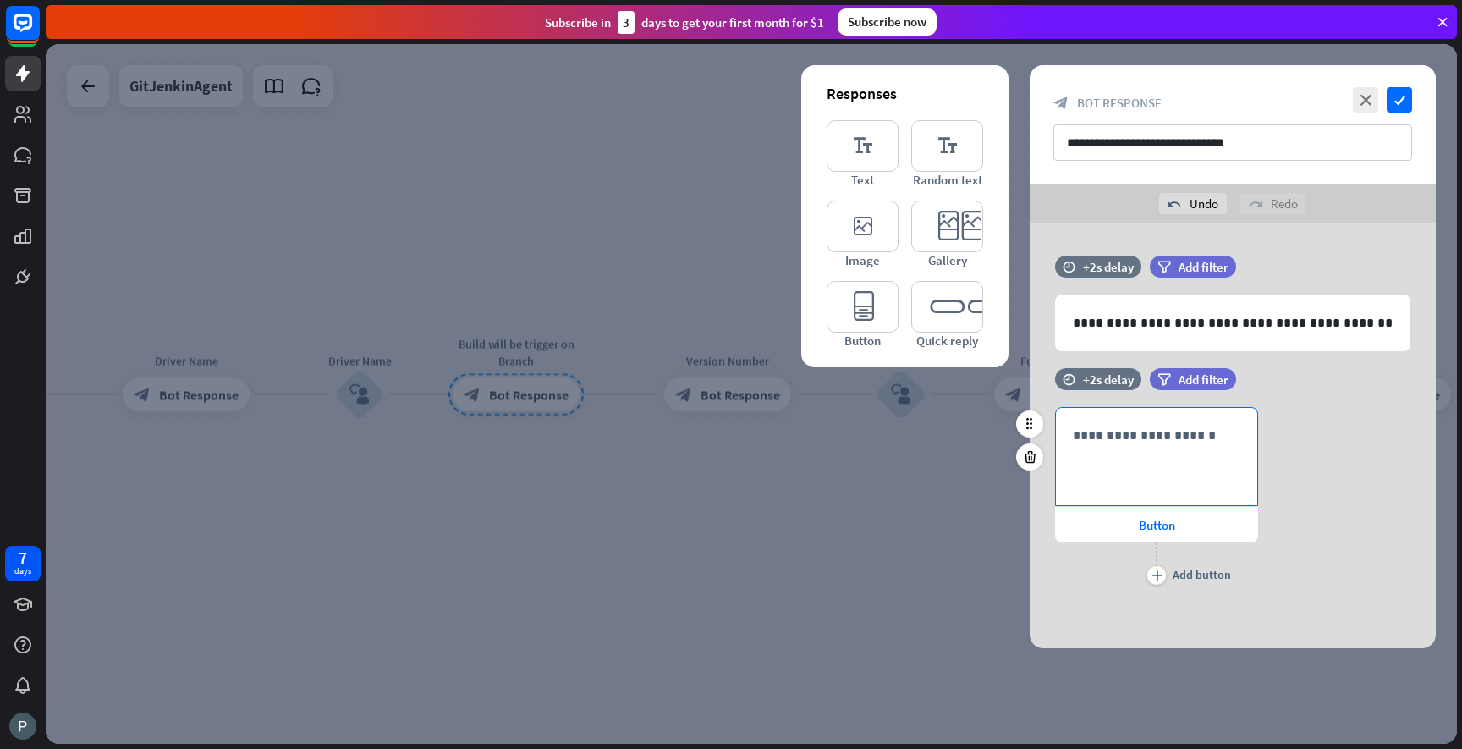
click at [1131, 433] on p "**********" at bounding box center [1157, 435] width 168 height 21
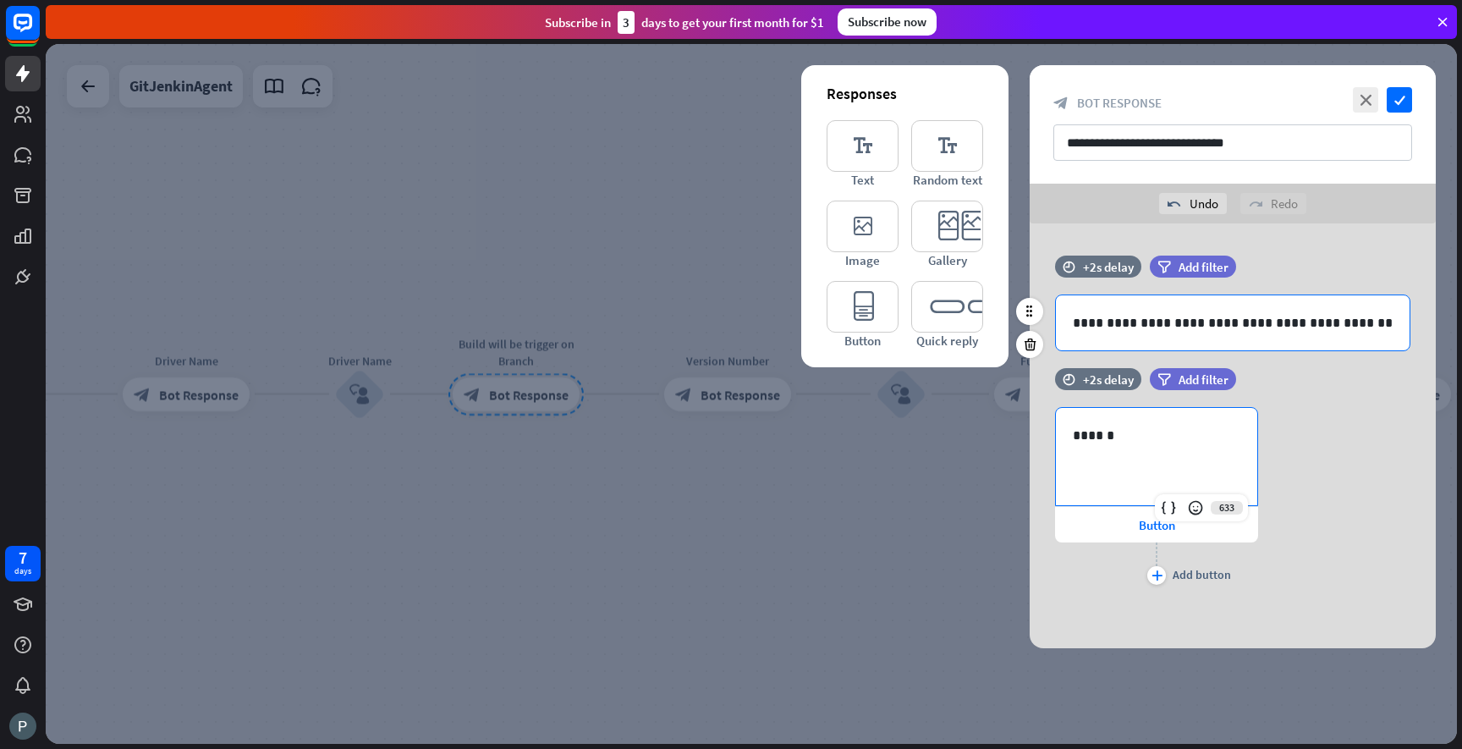
click at [1344, 327] on p "**********" at bounding box center [1233, 322] width 320 height 21
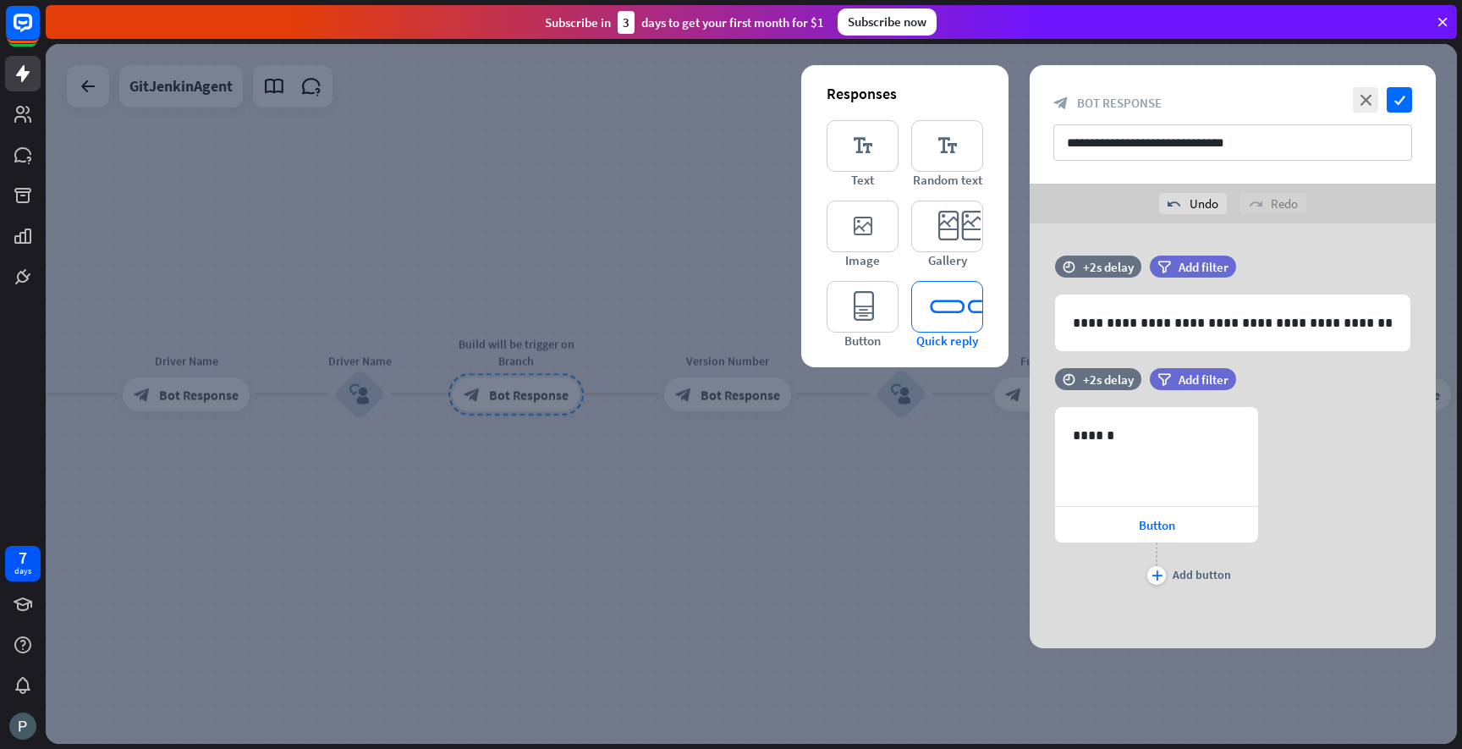
click at [938, 311] on icon "editor_quick_replies" at bounding box center [947, 307] width 72 height 52
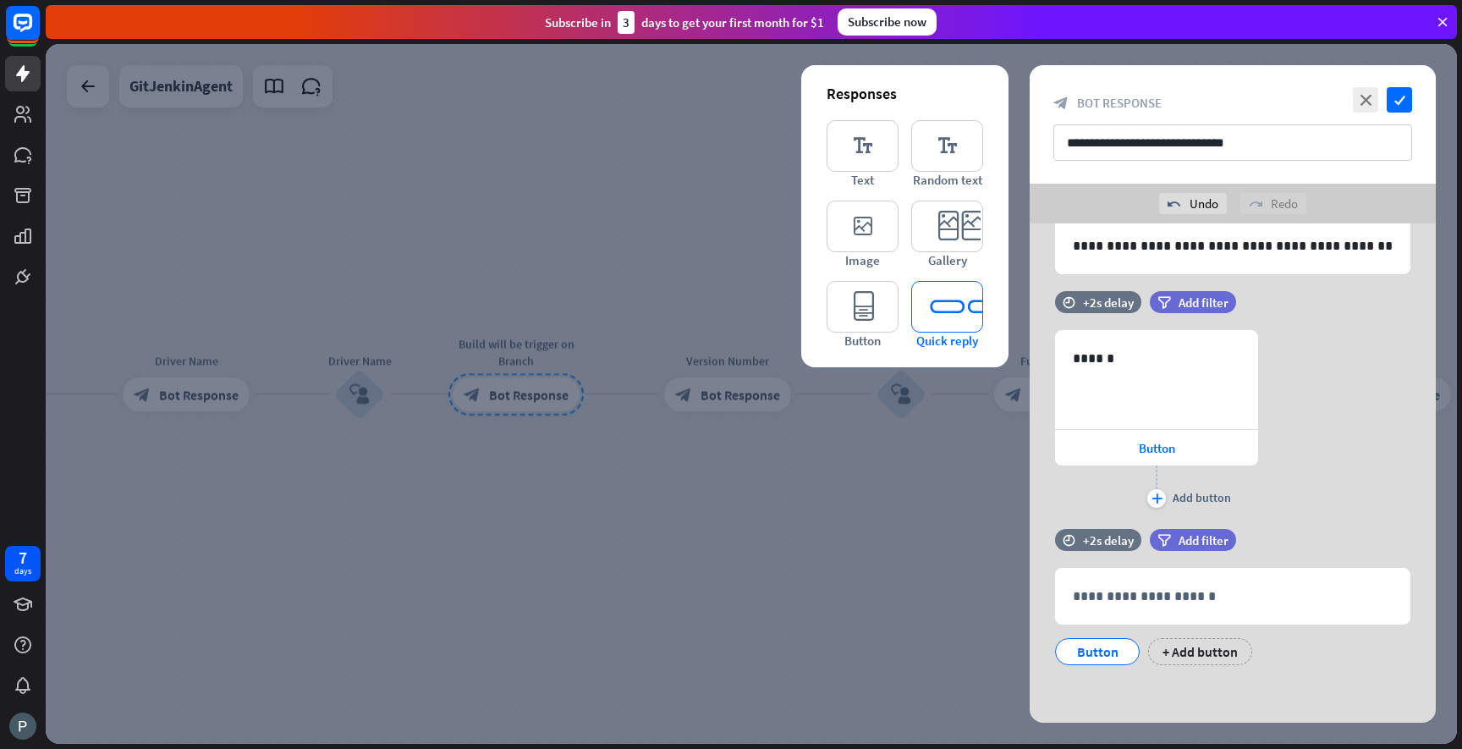
scroll to position [79, 0]
click at [1030, 381] on icon at bounding box center [1030, 378] width 16 height 15
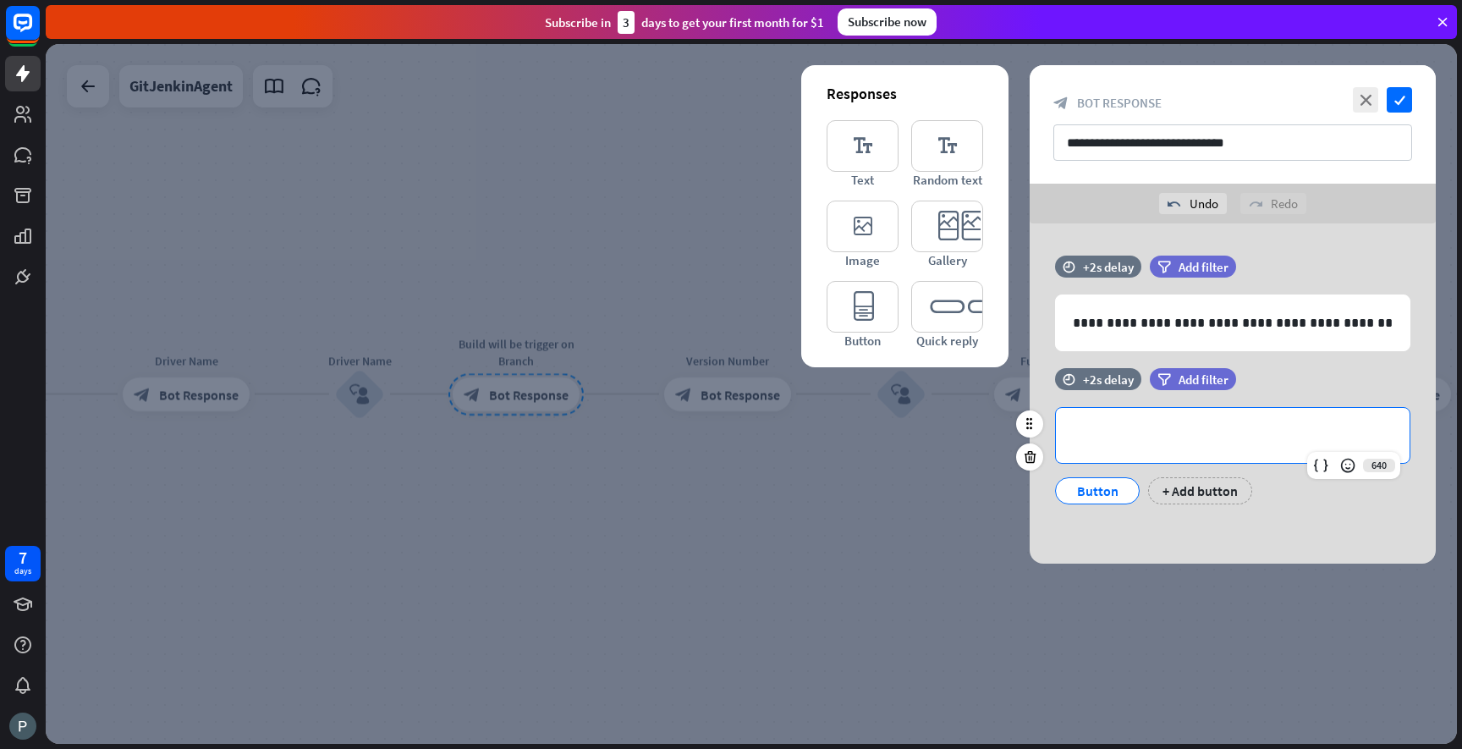
click at [1135, 442] on p "**********" at bounding box center [1233, 435] width 320 height 21
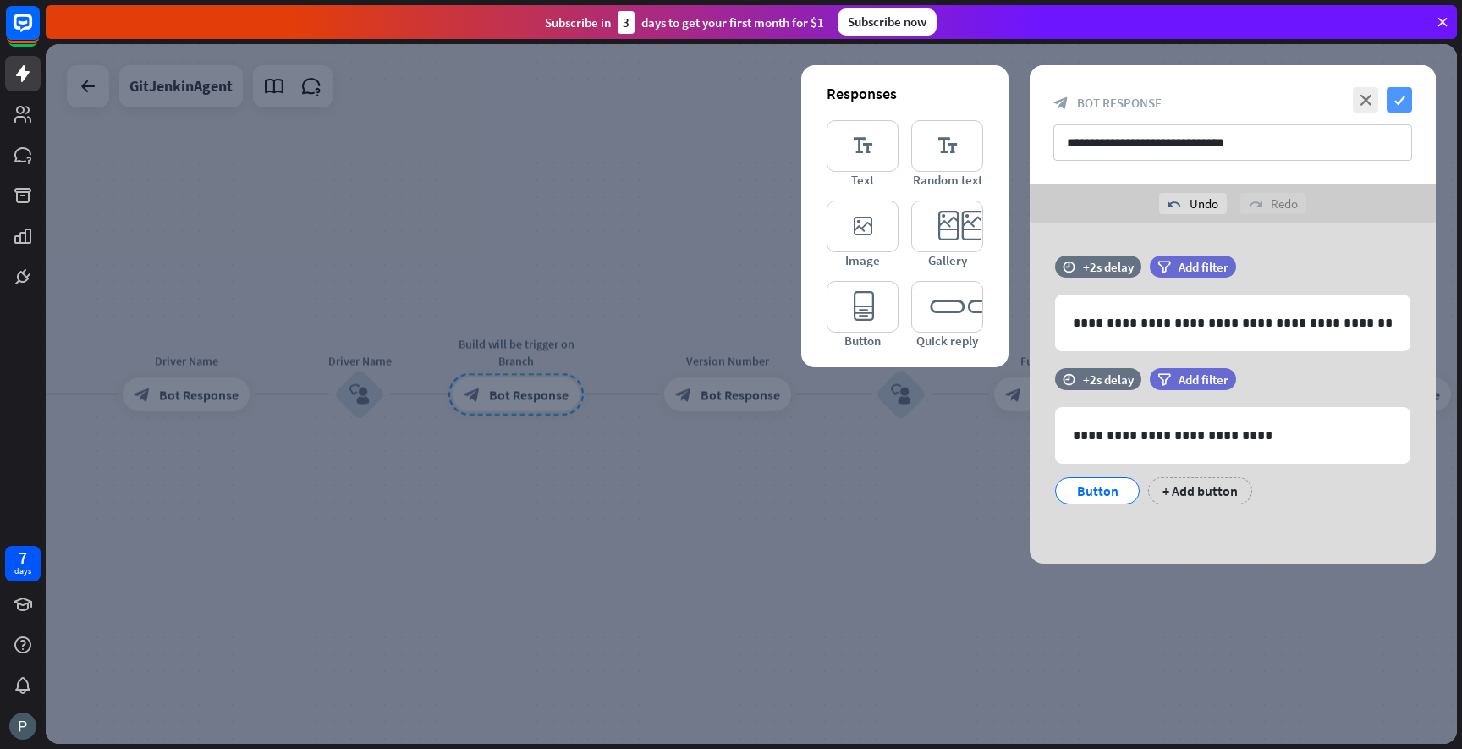
click at [1399, 101] on icon "check" at bounding box center [1399, 99] width 25 height 25
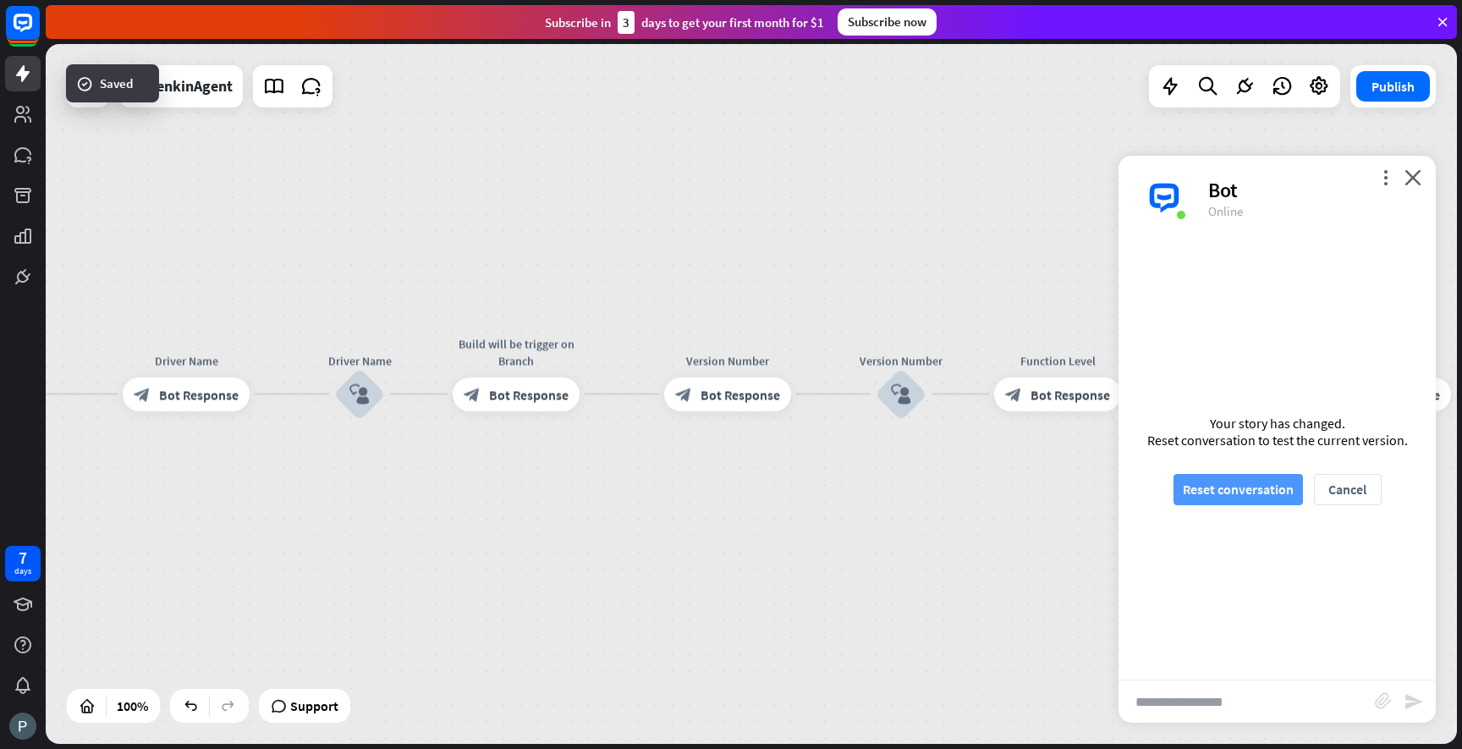
click at [1241, 476] on button "Reset conversation" at bounding box center [1238, 489] width 129 height 31
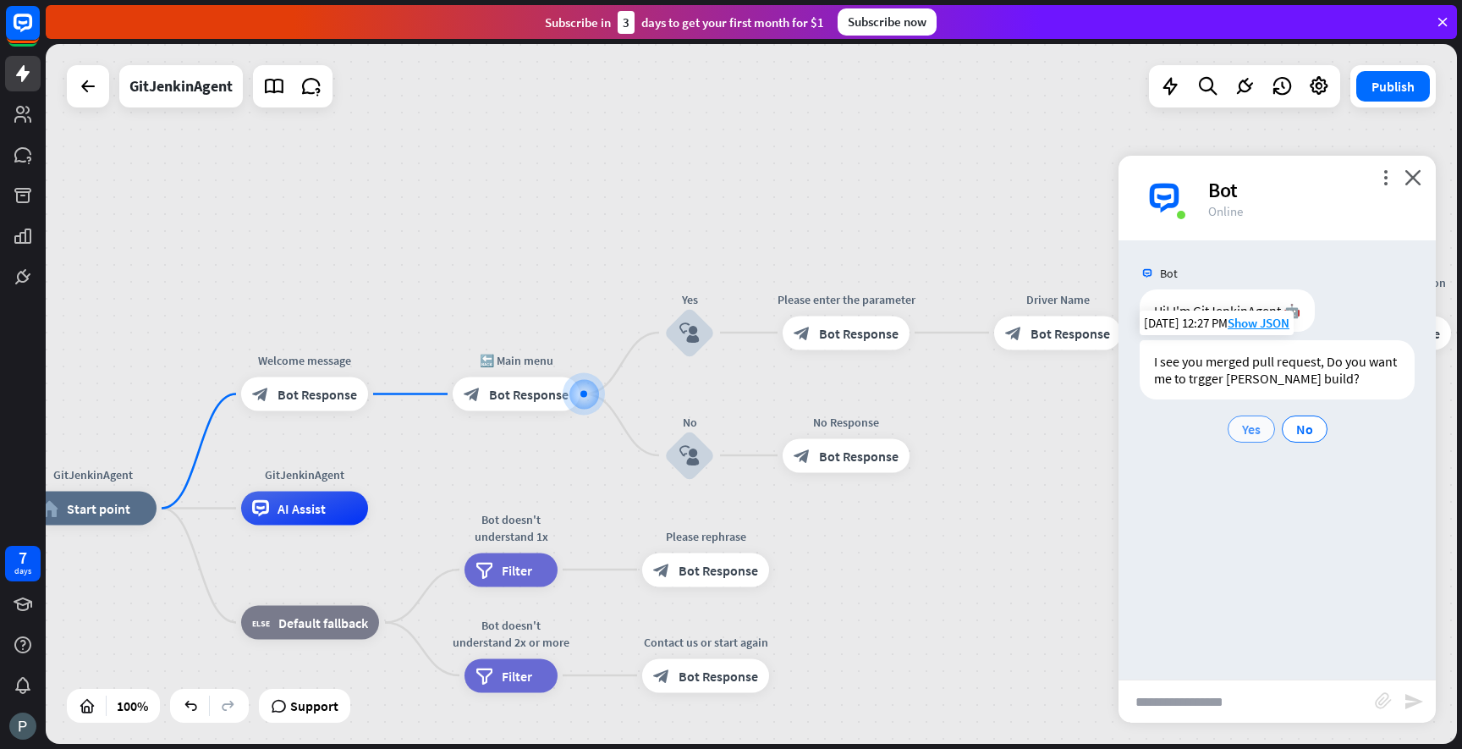
click at [1262, 432] on div "Yes" at bounding box center [1251, 428] width 47 height 27
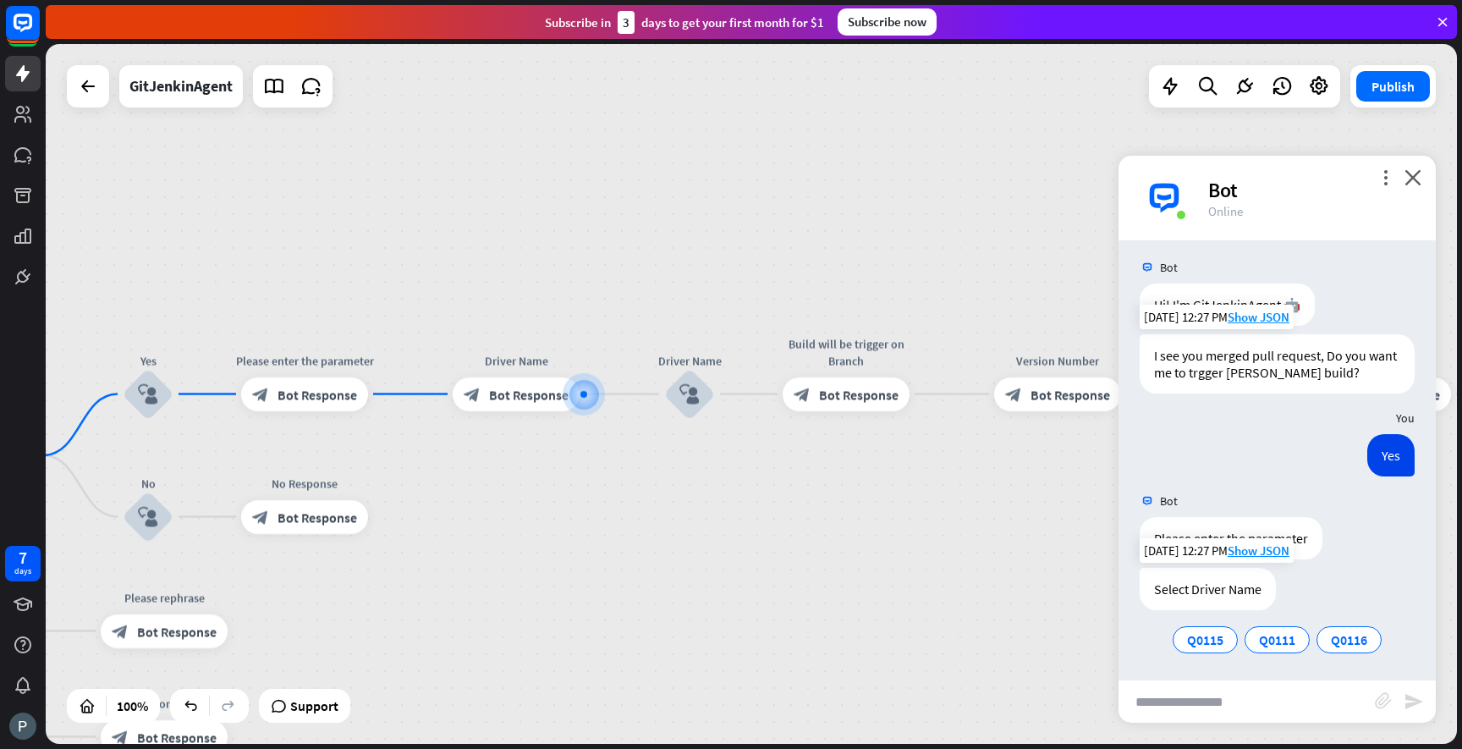
scroll to position [8, 0]
click at [1207, 640] on span "Q0115" at bounding box center [1205, 637] width 36 height 17
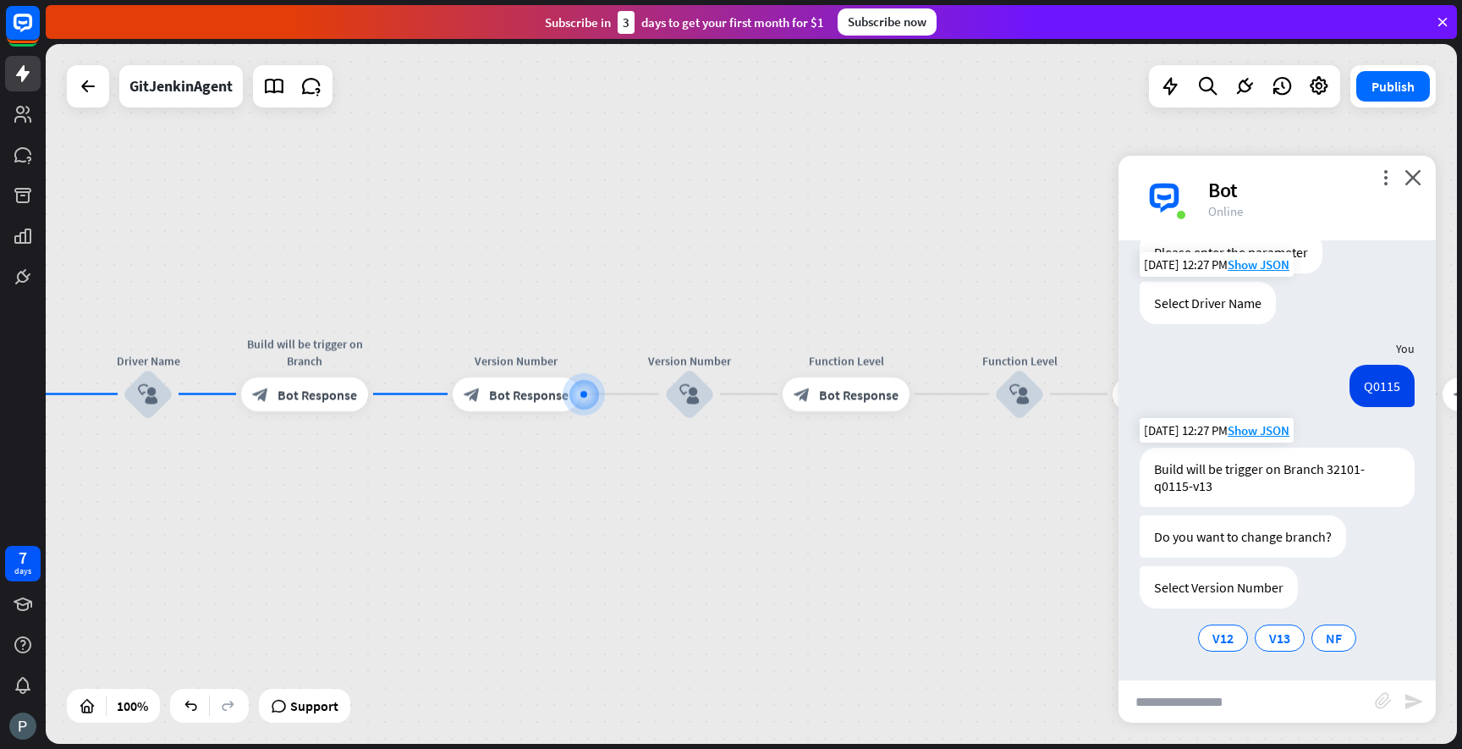
scroll to position [293, 0]
click at [1413, 161] on div "more_vert close Bot Online" at bounding box center [1277, 198] width 317 height 85
click at [1413, 169] on icon "close" at bounding box center [1413, 177] width 17 height 16
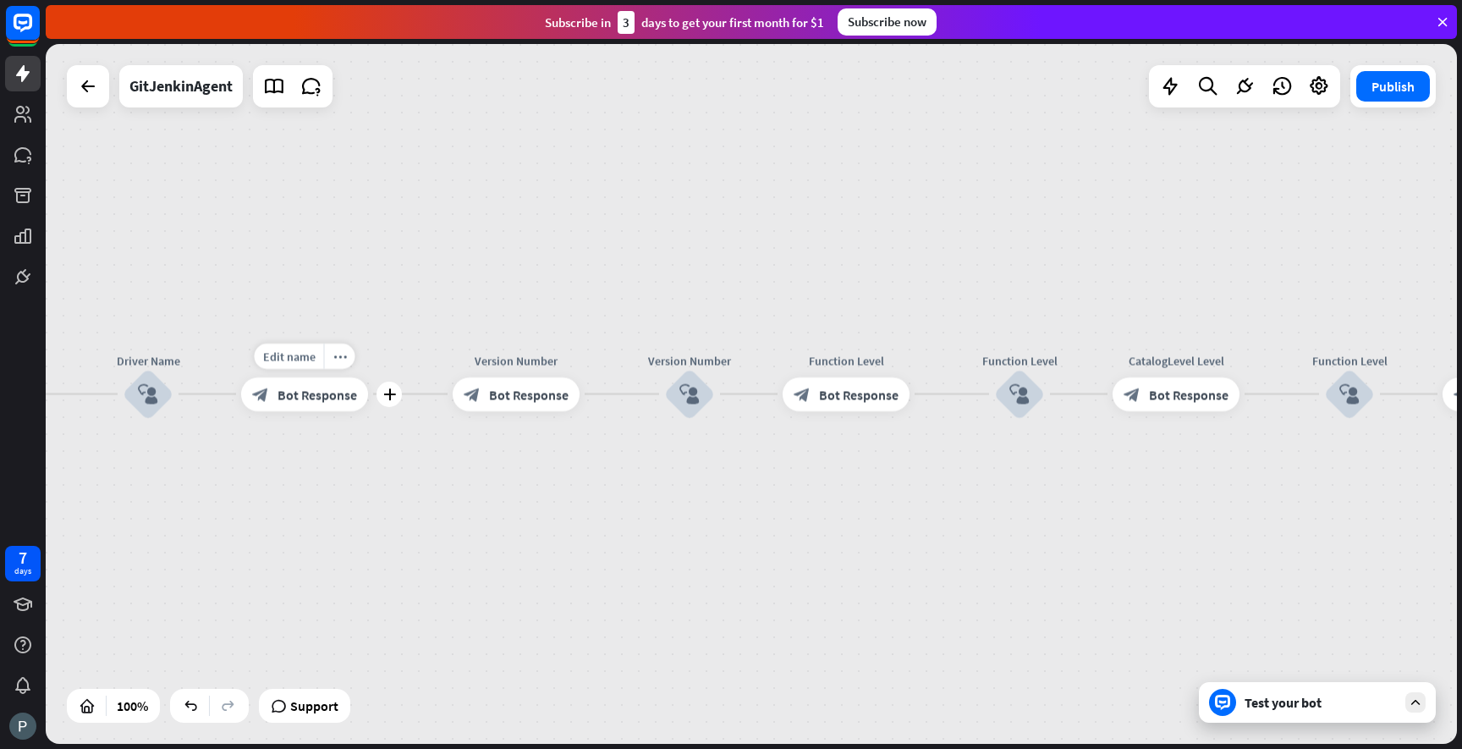
click at [311, 394] on span "Bot Response" at bounding box center [318, 394] width 80 height 17
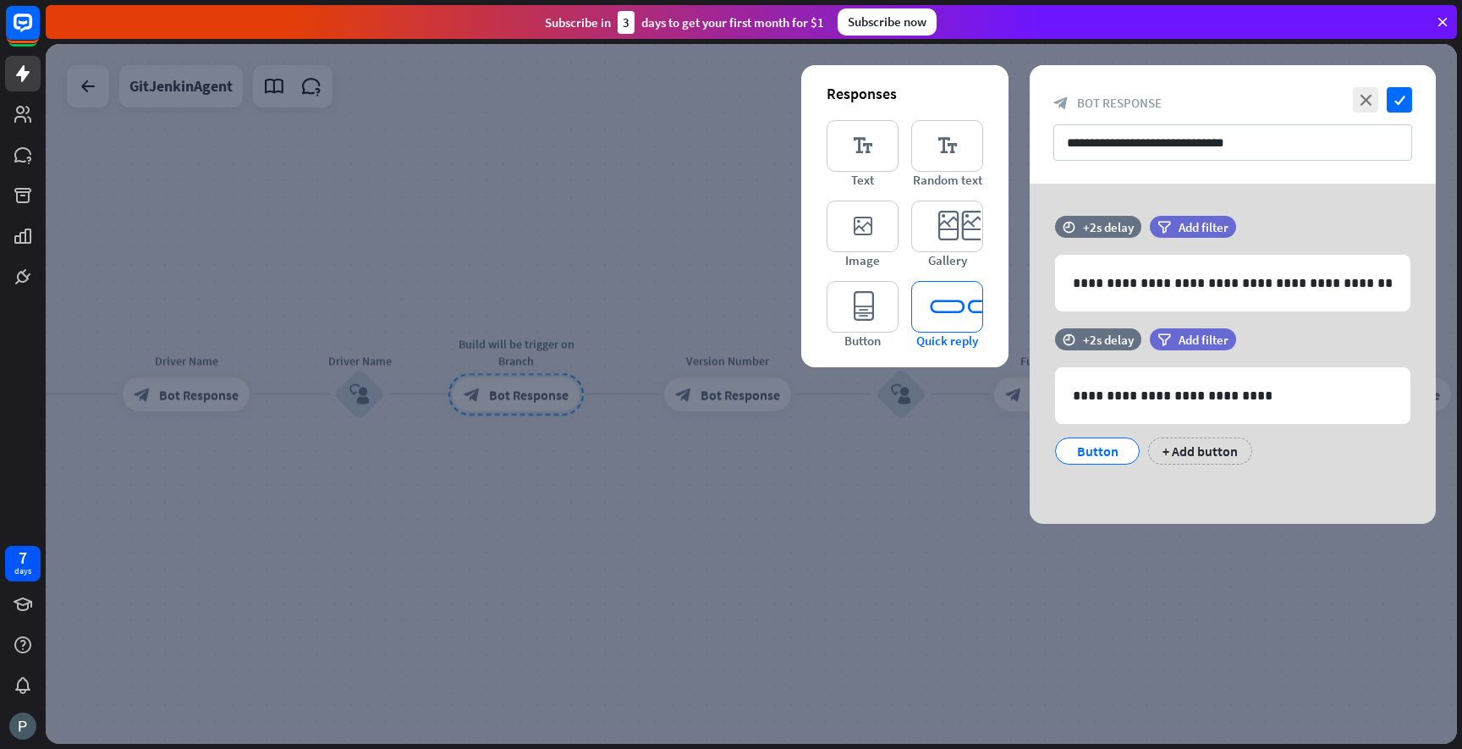
click at [948, 300] on icon "editor_quick_replies" at bounding box center [947, 307] width 72 height 52
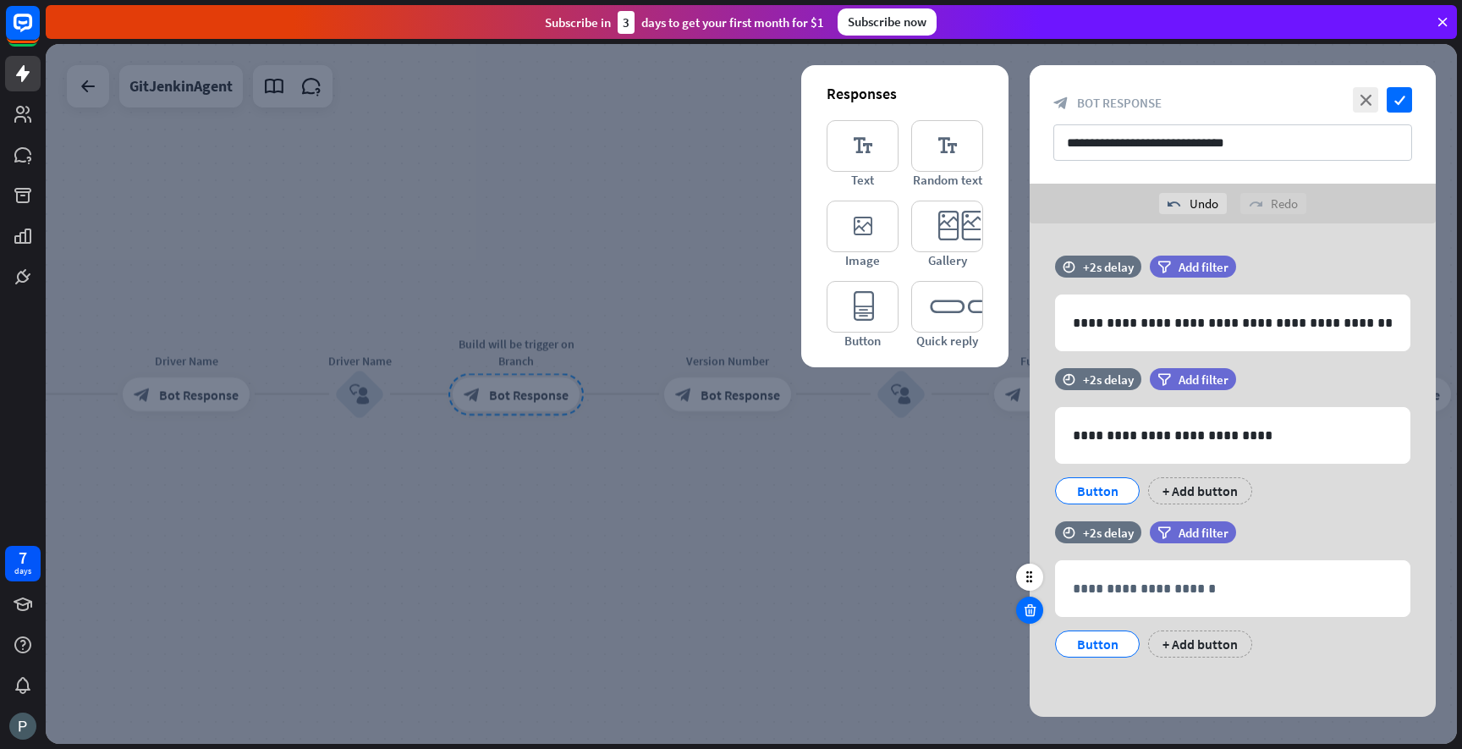
click at [1031, 612] on icon at bounding box center [1030, 609] width 16 height 15
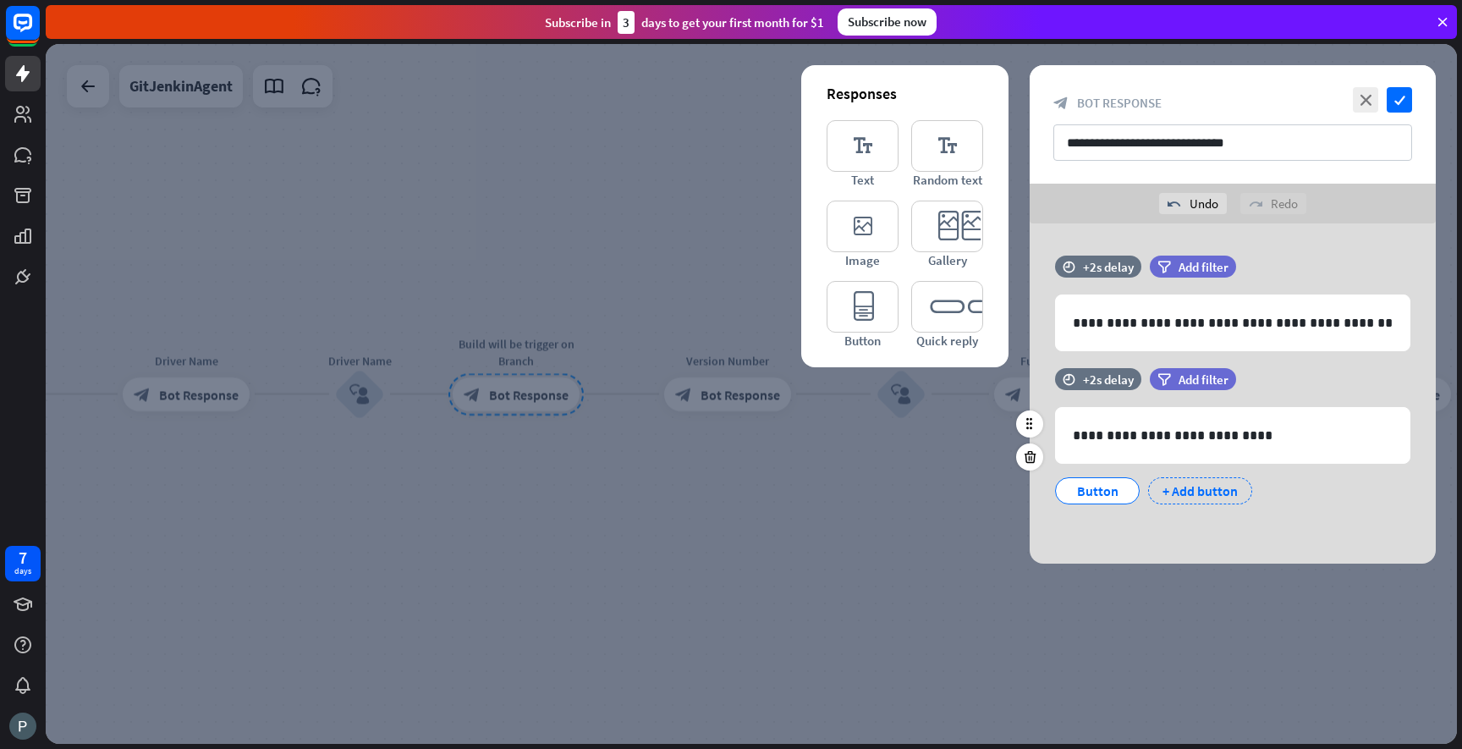
click at [1170, 491] on div "+ Add button" at bounding box center [1200, 490] width 104 height 27
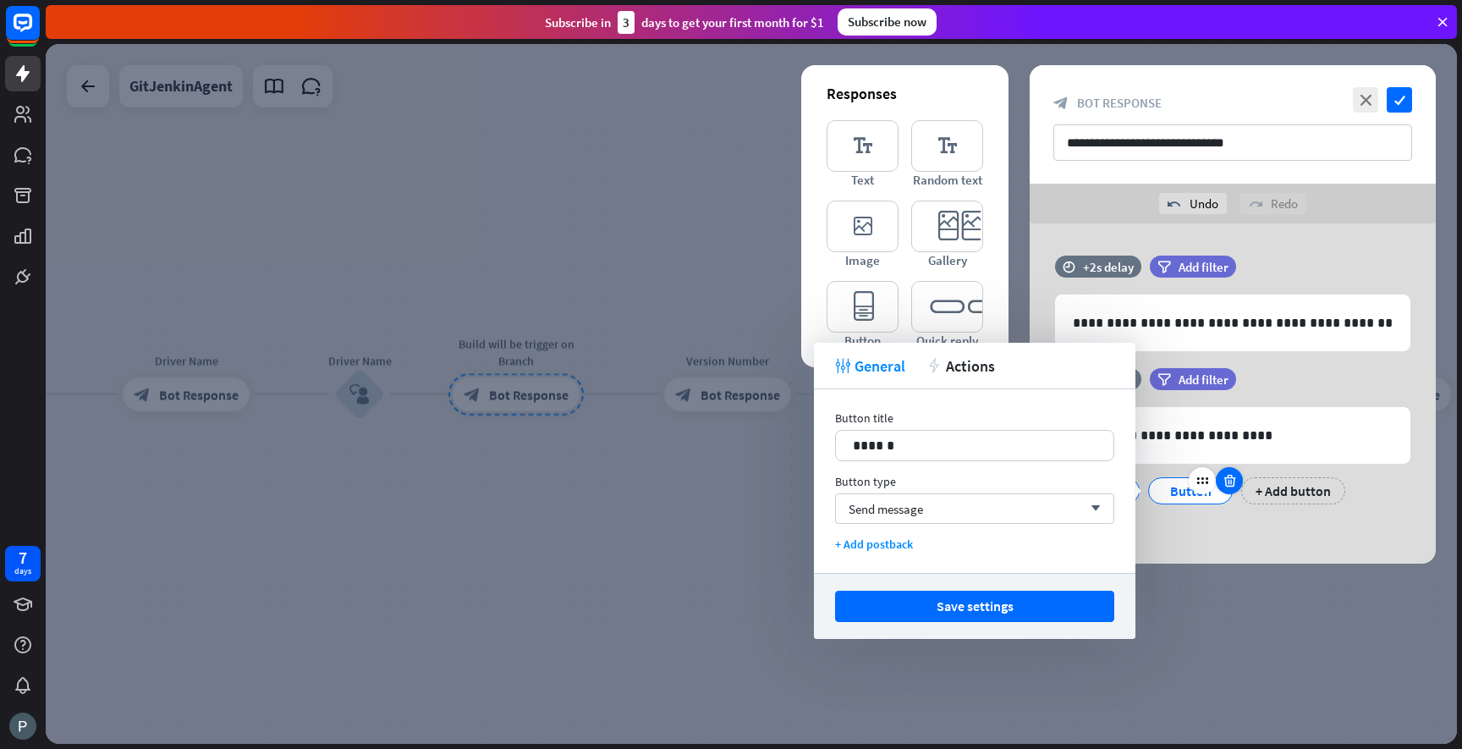
click at [1237, 484] on div at bounding box center [1229, 480] width 27 height 27
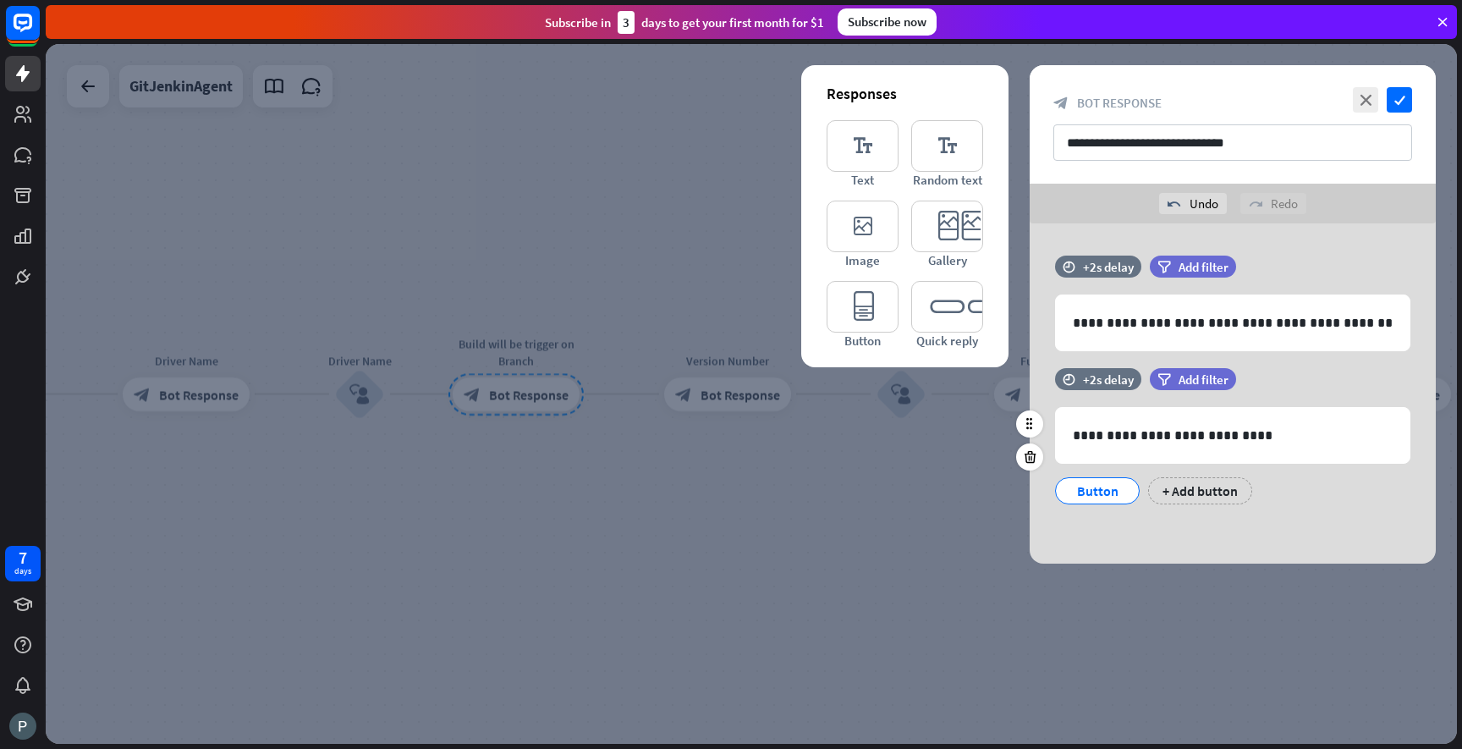
click at [1107, 494] on div "Button" at bounding box center [1097, 490] width 56 height 25
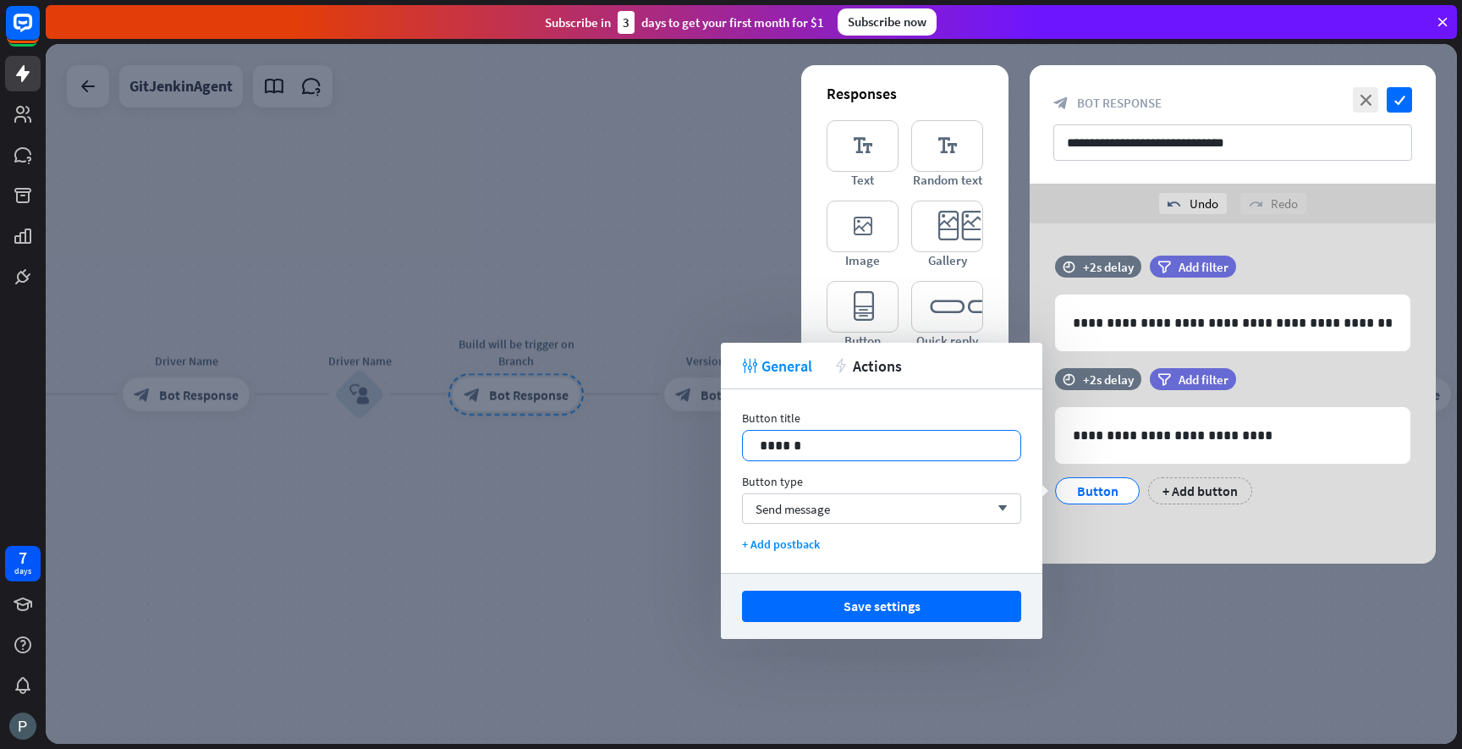
click at [783, 445] on p "******" at bounding box center [882, 445] width 244 height 21
click at [813, 509] on span "Send message" at bounding box center [793, 509] width 74 height 16
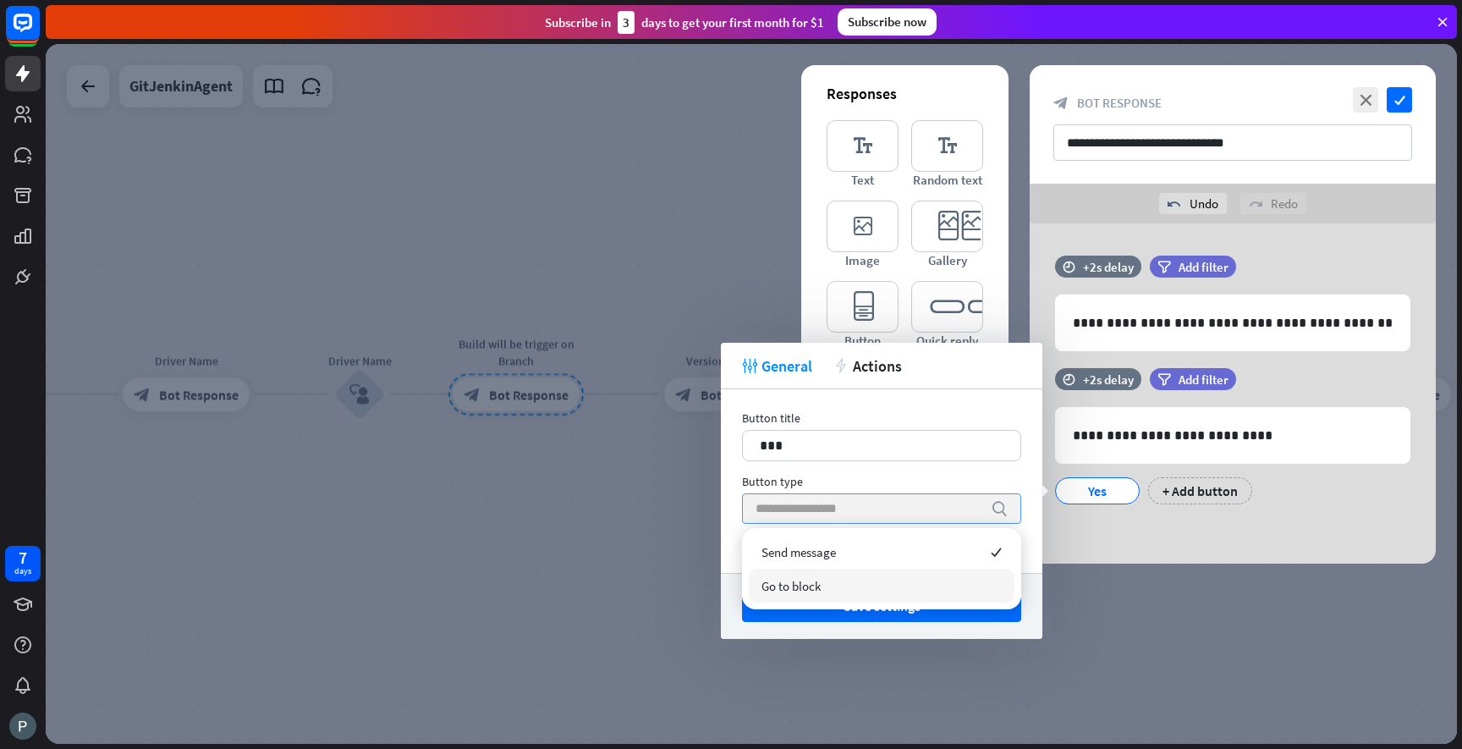
click at [813, 582] on span "Go to block" at bounding box center [790, 586] width 59 height 16
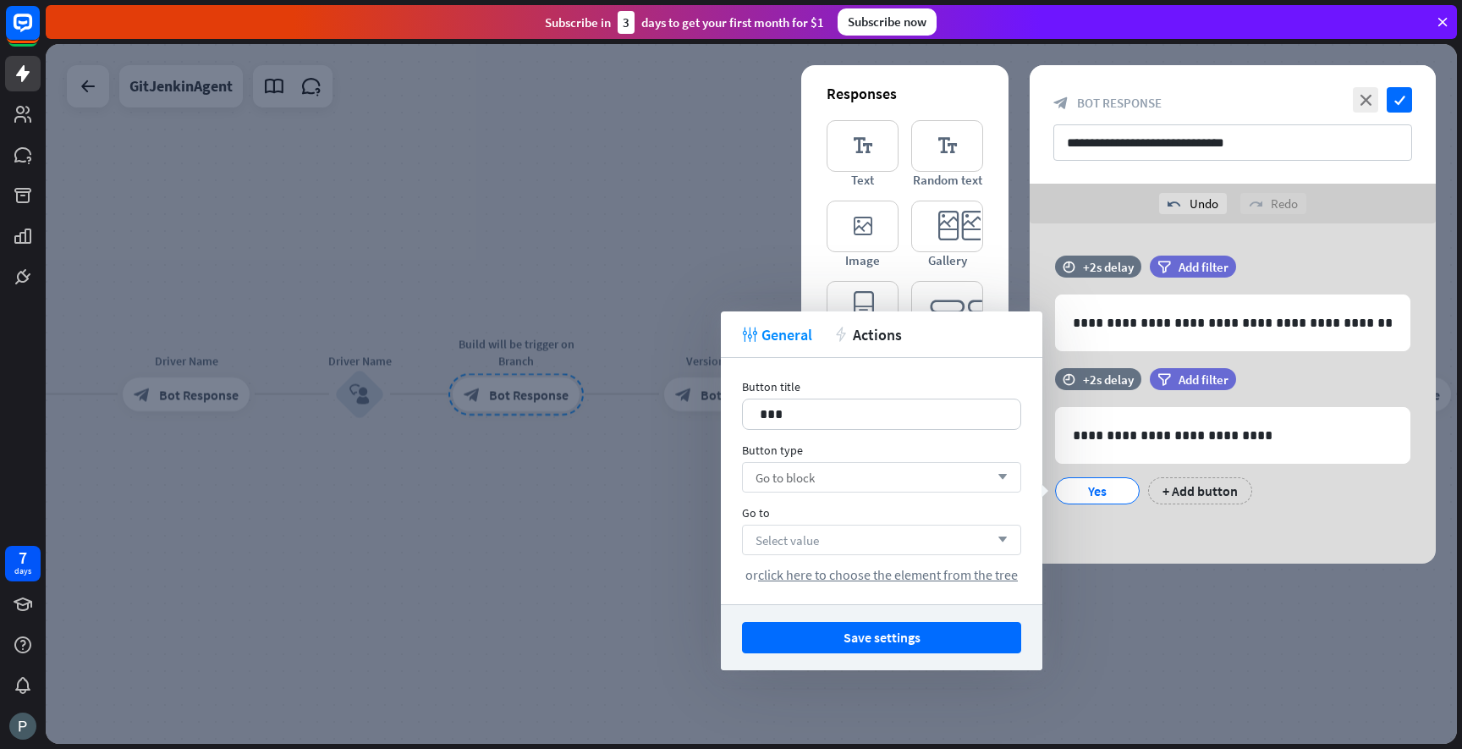
click at [812, 544] on span "Select value" at bounding box center [787, 540] width 63 height 16
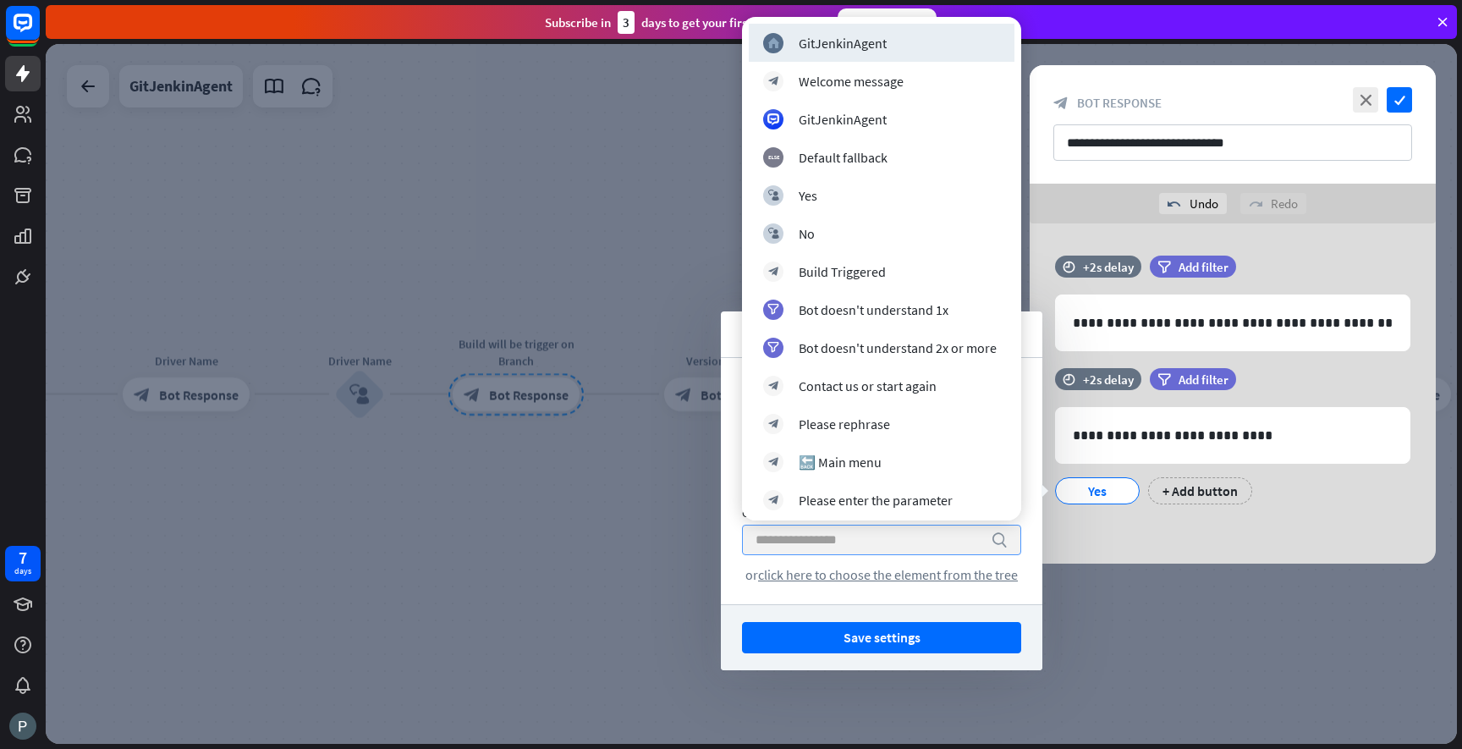
click at [613, 545] on div at bounding box center [751, 394] width 1411 height 700
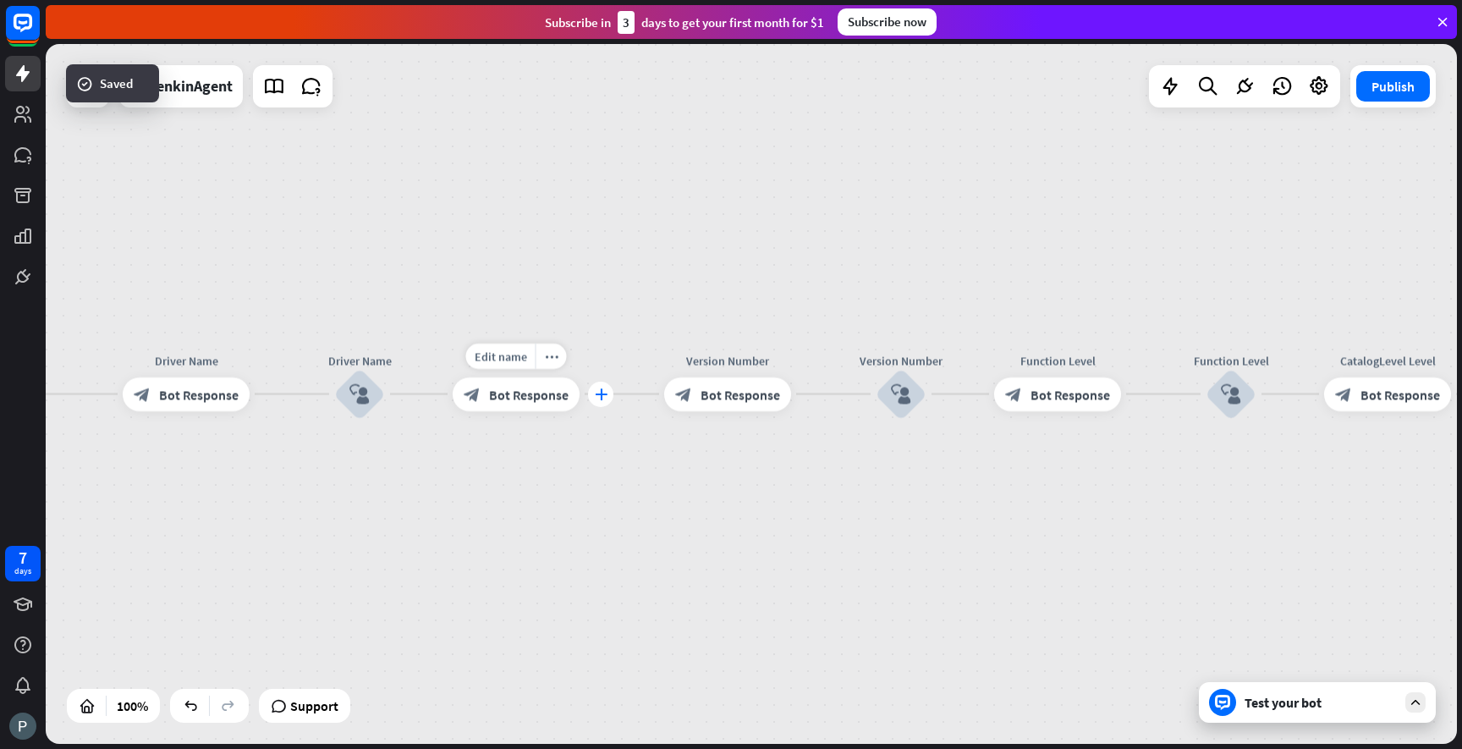
click at [598, 393] on icon "plus" at bounding box center [601, 394] width 13 height 12
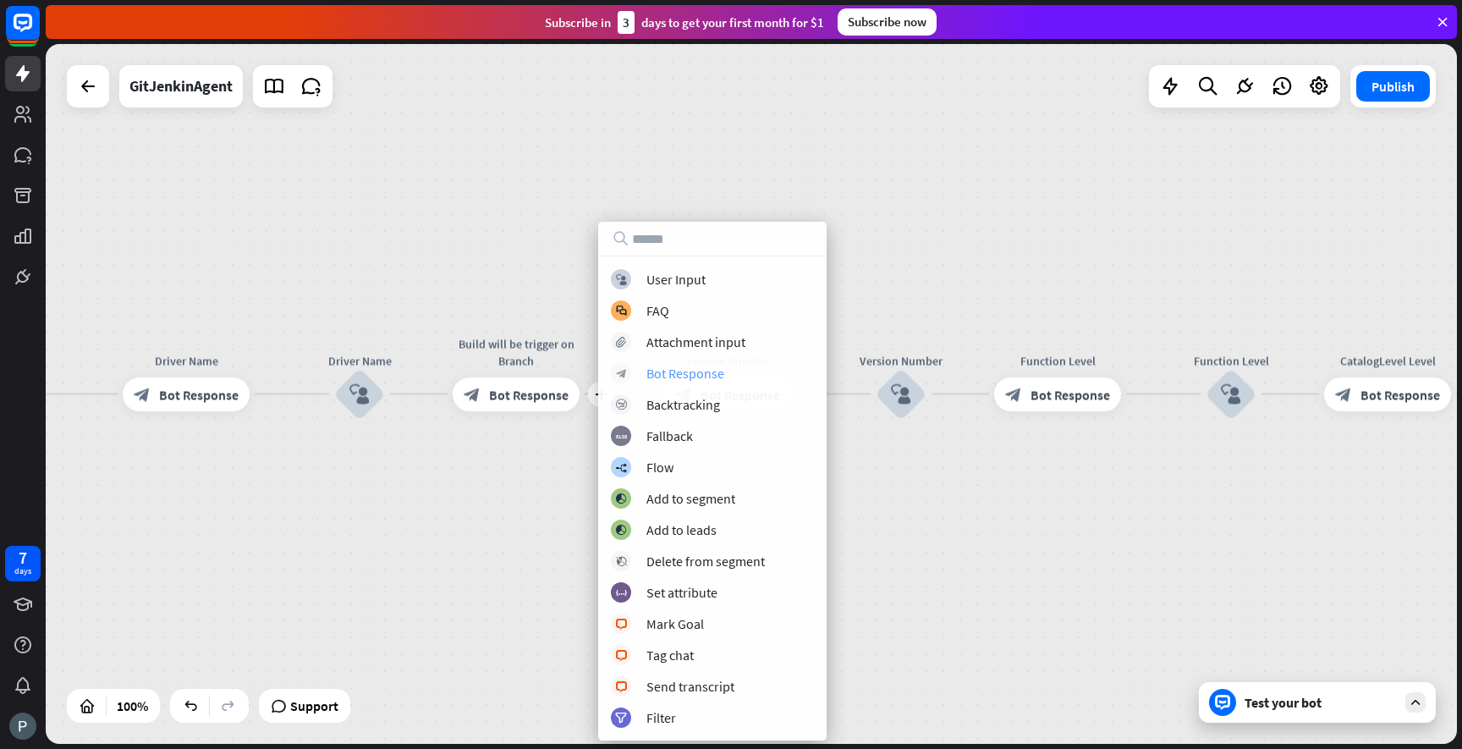
click at [674, 376] on div "Bot Response" at bounding box center [685, 373] width 78 height 17
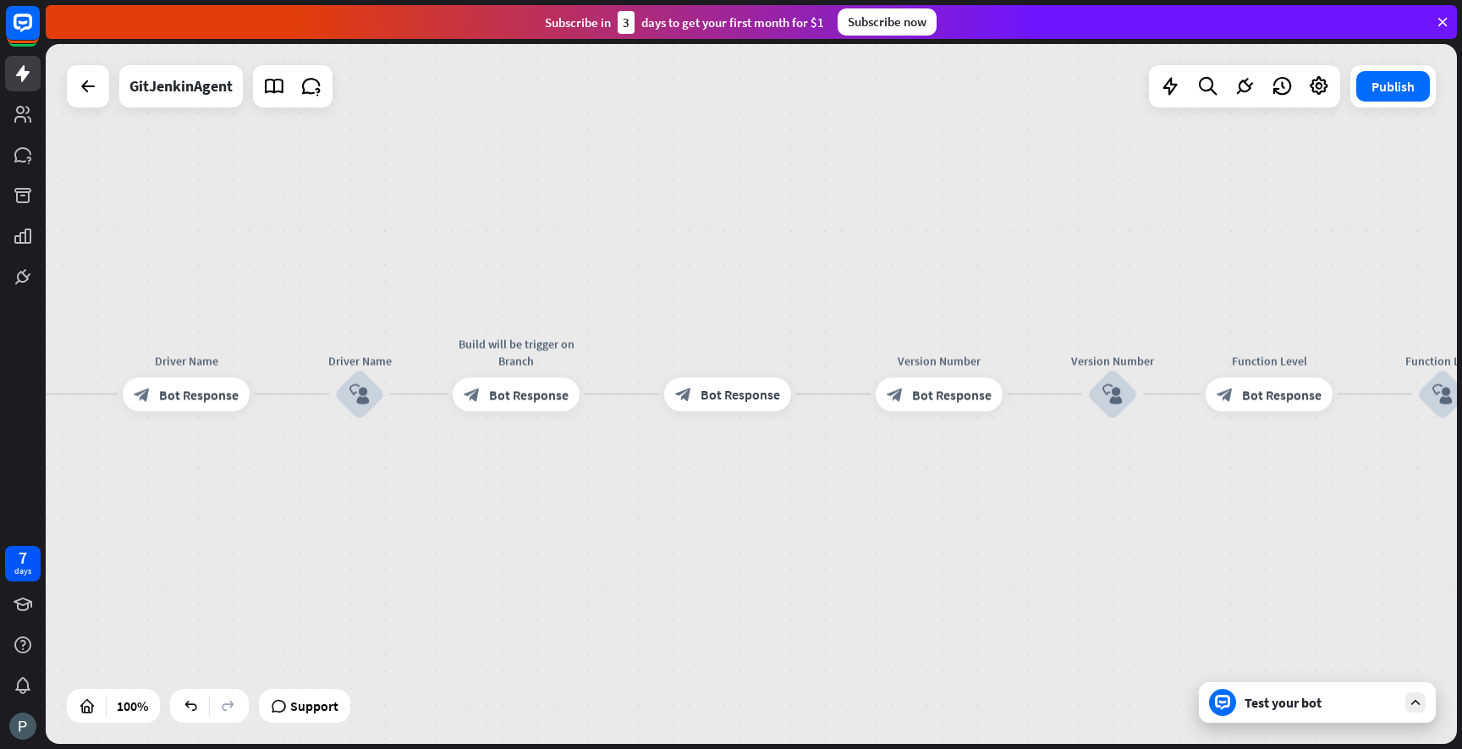
drag, startPoint x: 710, startPoint y: 393, endPoint x: 599, endPoint y: 457, distance: 127.7
click at [599, 457] on div "GitJenkinAgent home_2 Start point Welcome message block_bot_response Bot Respon…" at bounding box center [751, 394] width 1411 height 700
click at [762, 359] on icon "more_horiz" at bounding box center [763, 355] width 14 height 13
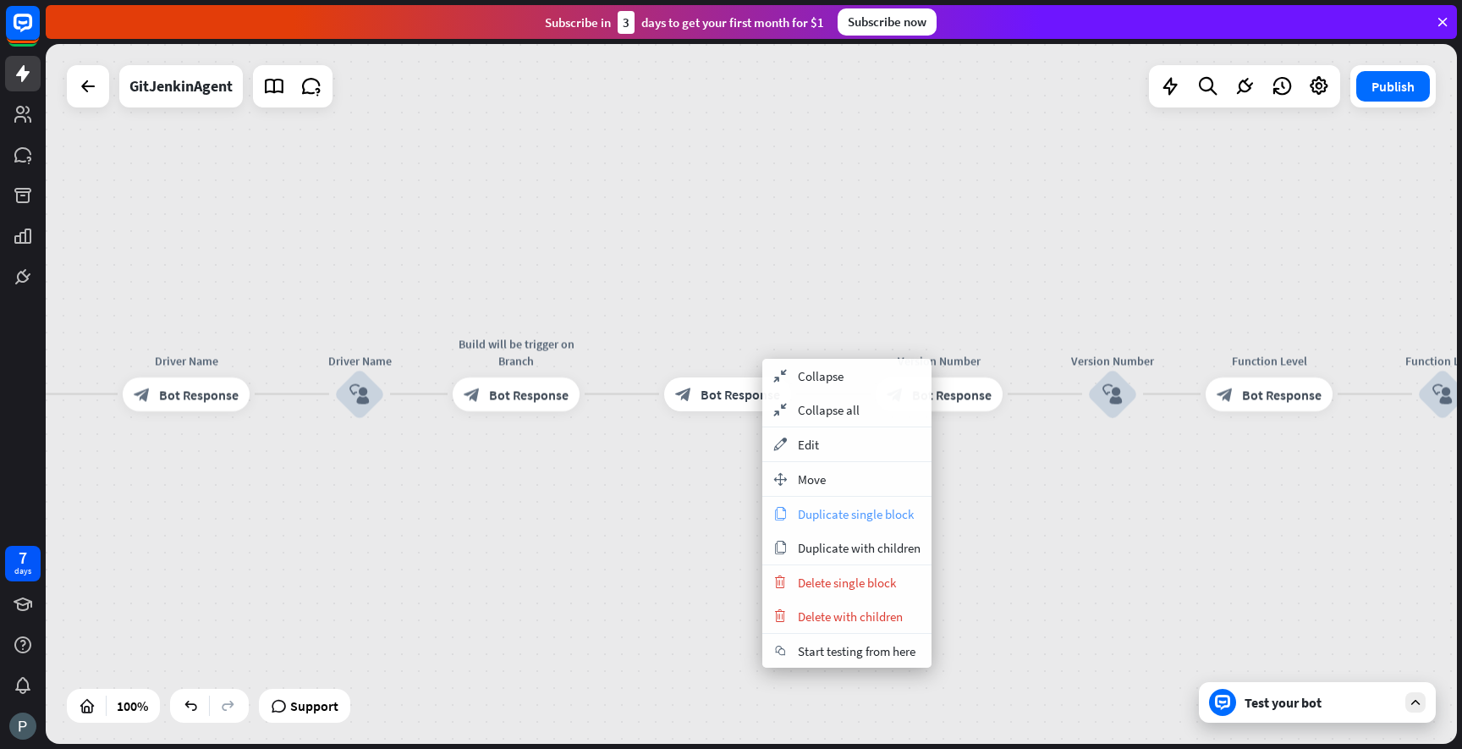
click at [823, 514] on span "Duplicate single block" at bounding box center [856, 514] width 116 height 16
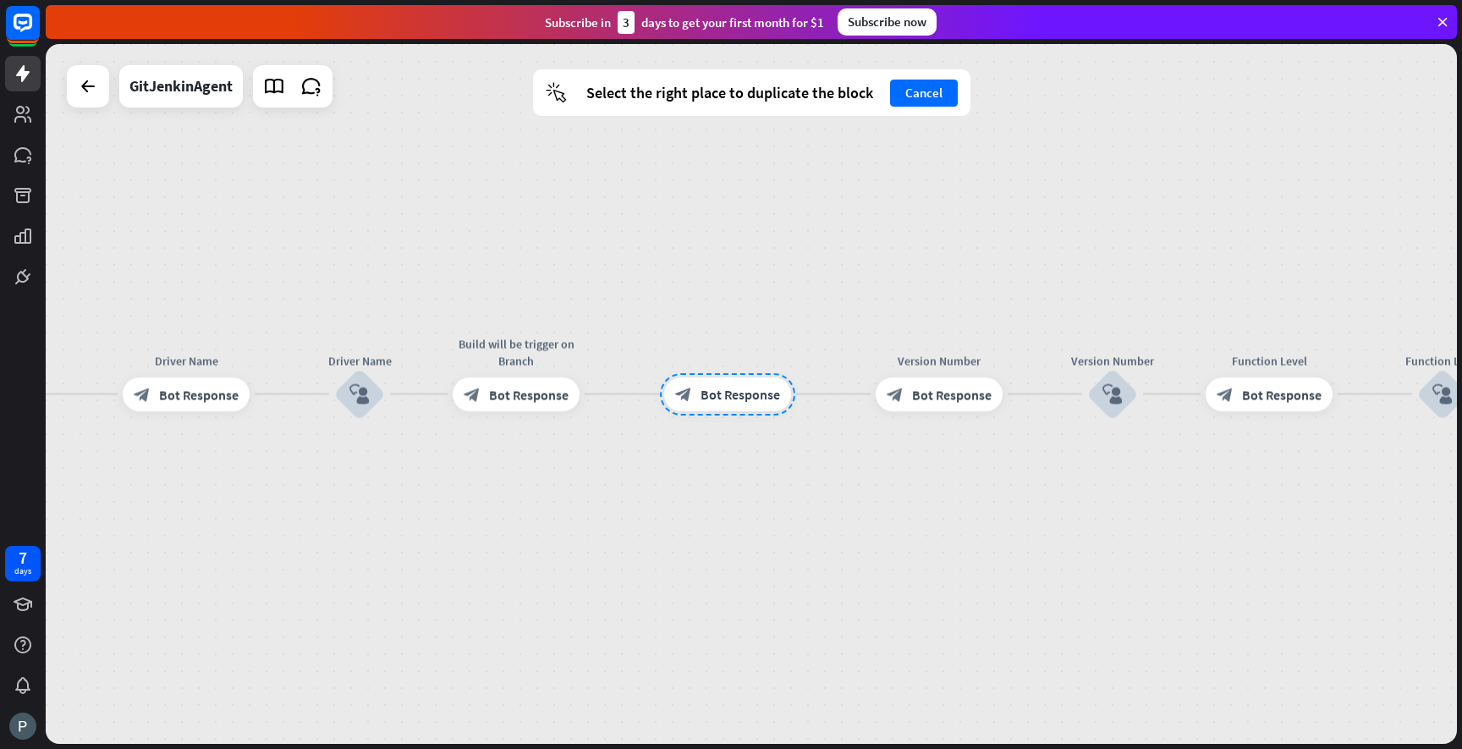
click at [752, 491] on div "GitJenkinAgent home_2 Start point Welcome message block_bot_response Bot Respon…" at bounding box center [751, 394] width 1411 height 700
click at [925, 115] on div "cursor Select the right place to duplicate the block Cancel" at bounding box center [751, 92] width 437 height 47
click at [920, 89] on button "Cancel" at bounding box center [924, 93] width 68 height 27
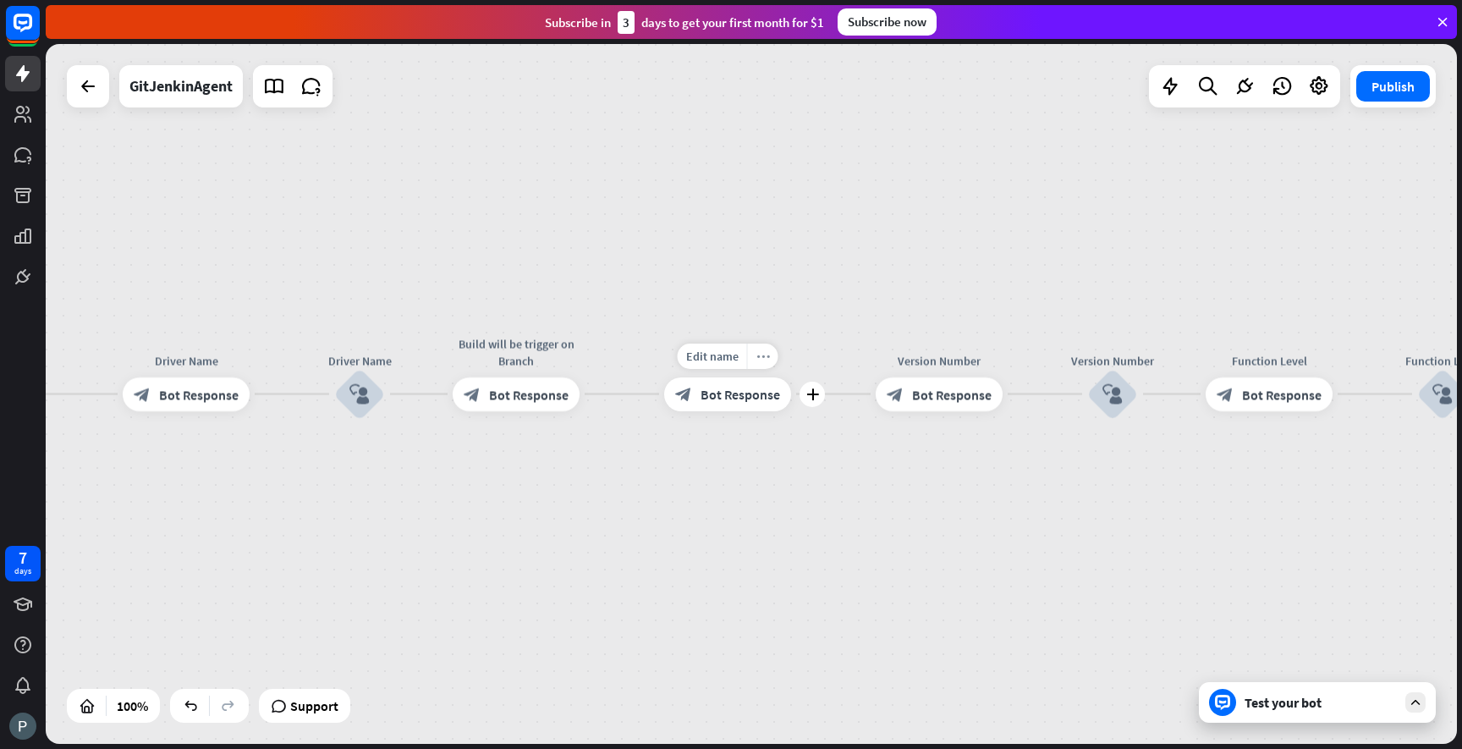
click at [767, 363] on div "more_horiz" at bounding box center [762, 356] width 31 height 25
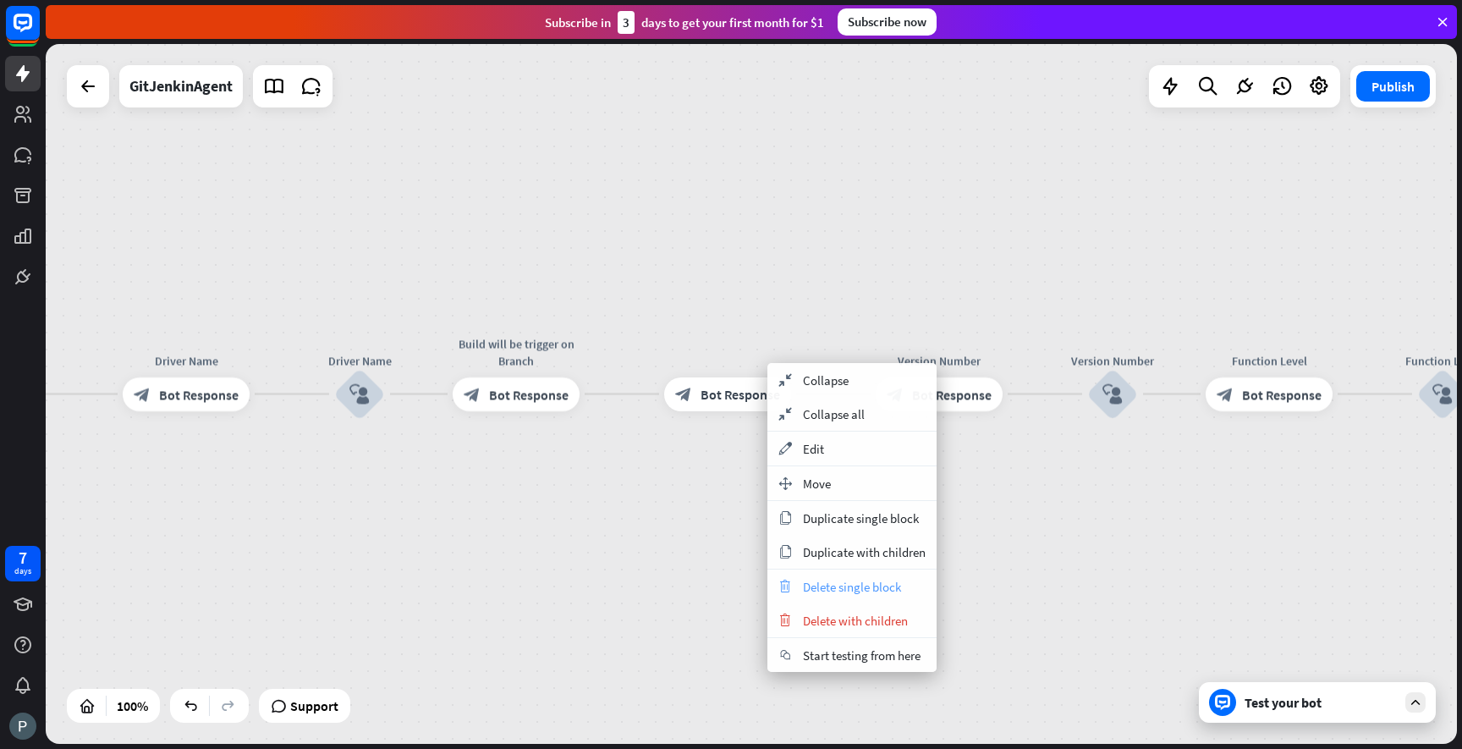
click at [838, 581] on span "Delete single block" at bounding box center [852, 587] width 98 height 16
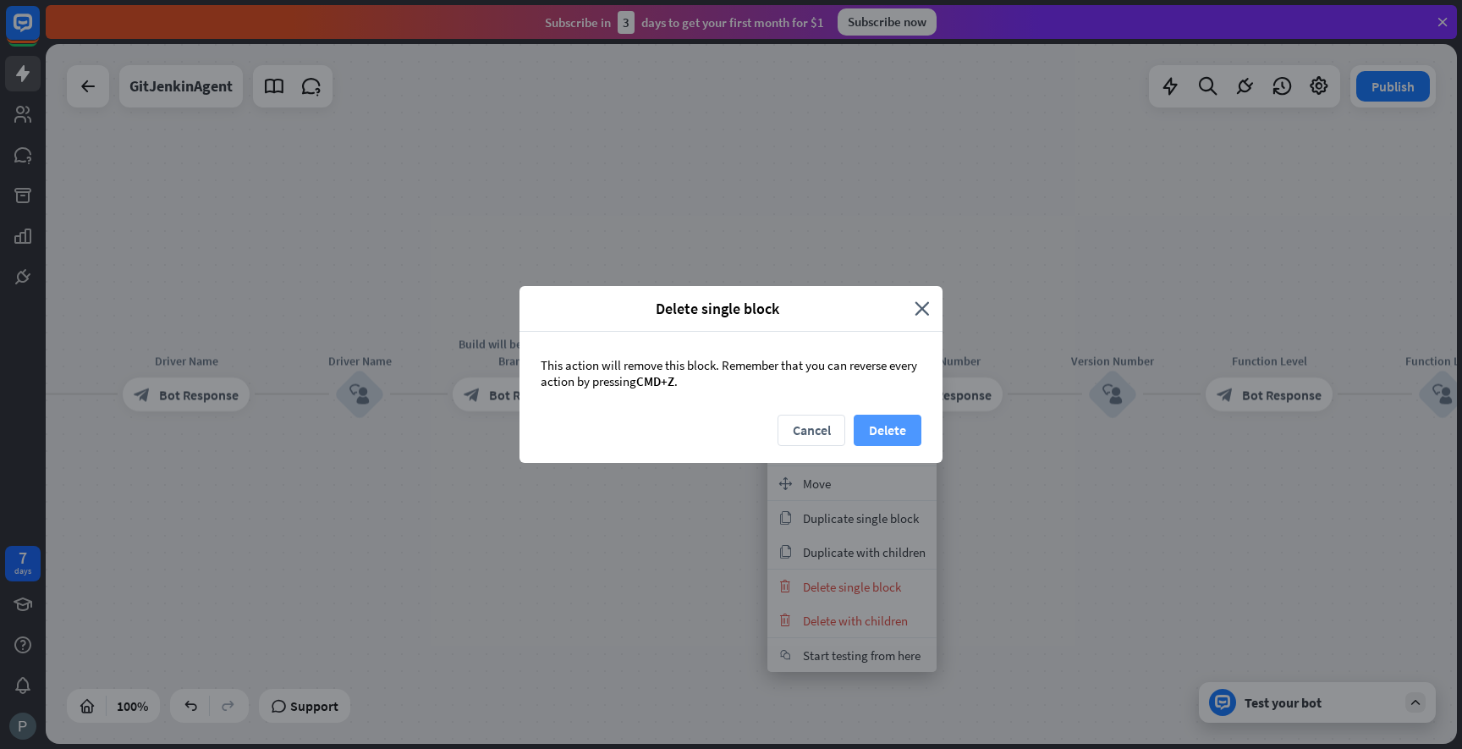
click at [882, 435] on button "Delete" at bounding box center [888, 430] width 68 height 31
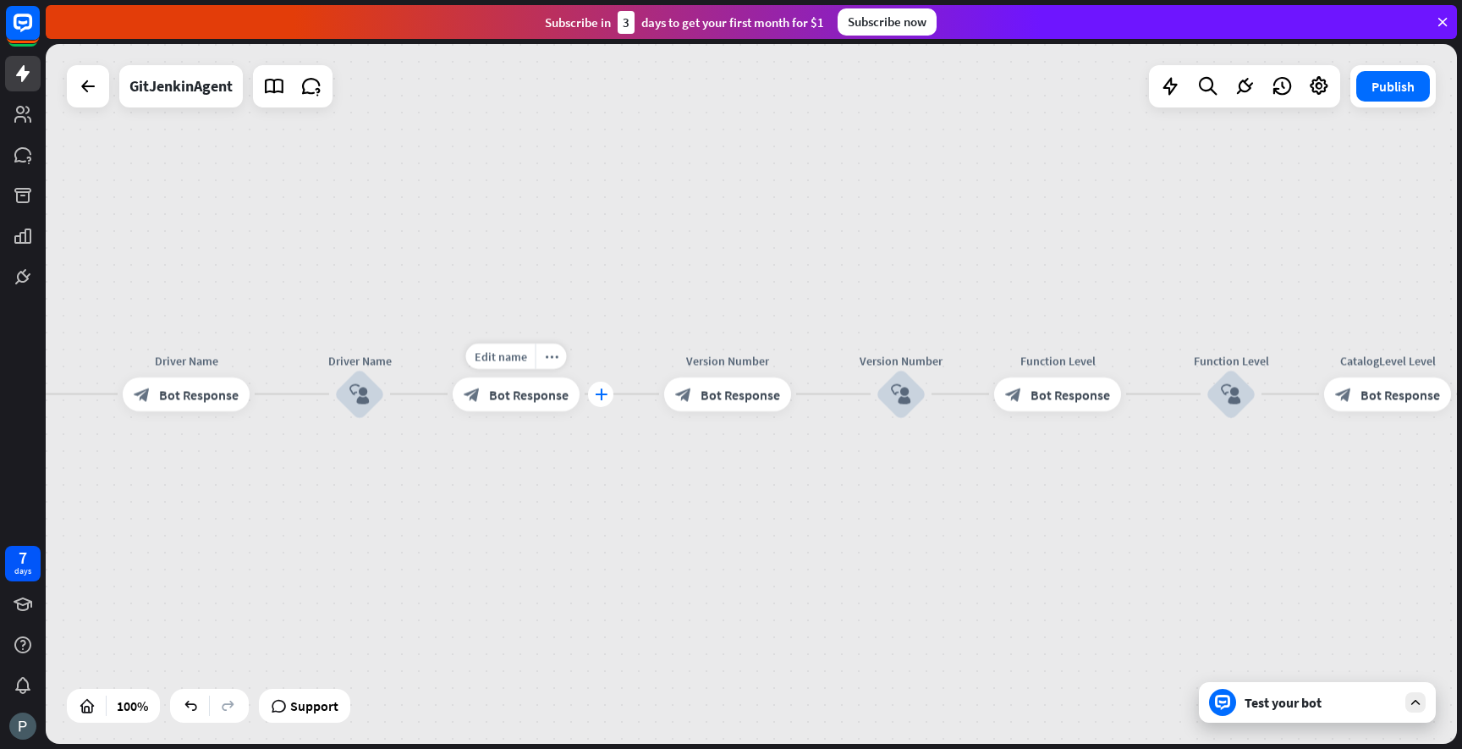
click at [604, 393] on icon "plus" at bounding box center [601, 394] width 13 height 12
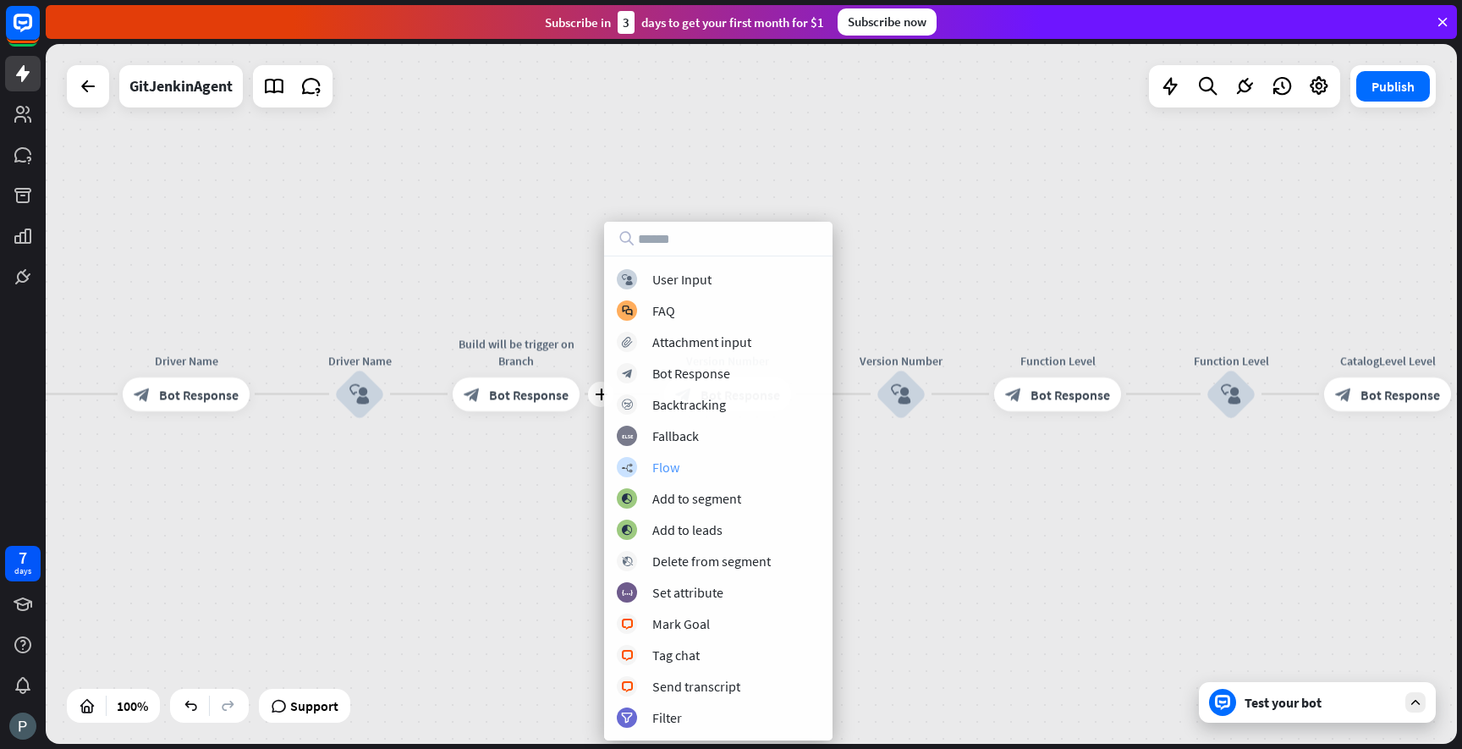
click at [646, 459] on div "builder_tree Flow" at bounding box center [718, 467] width 203 height 20
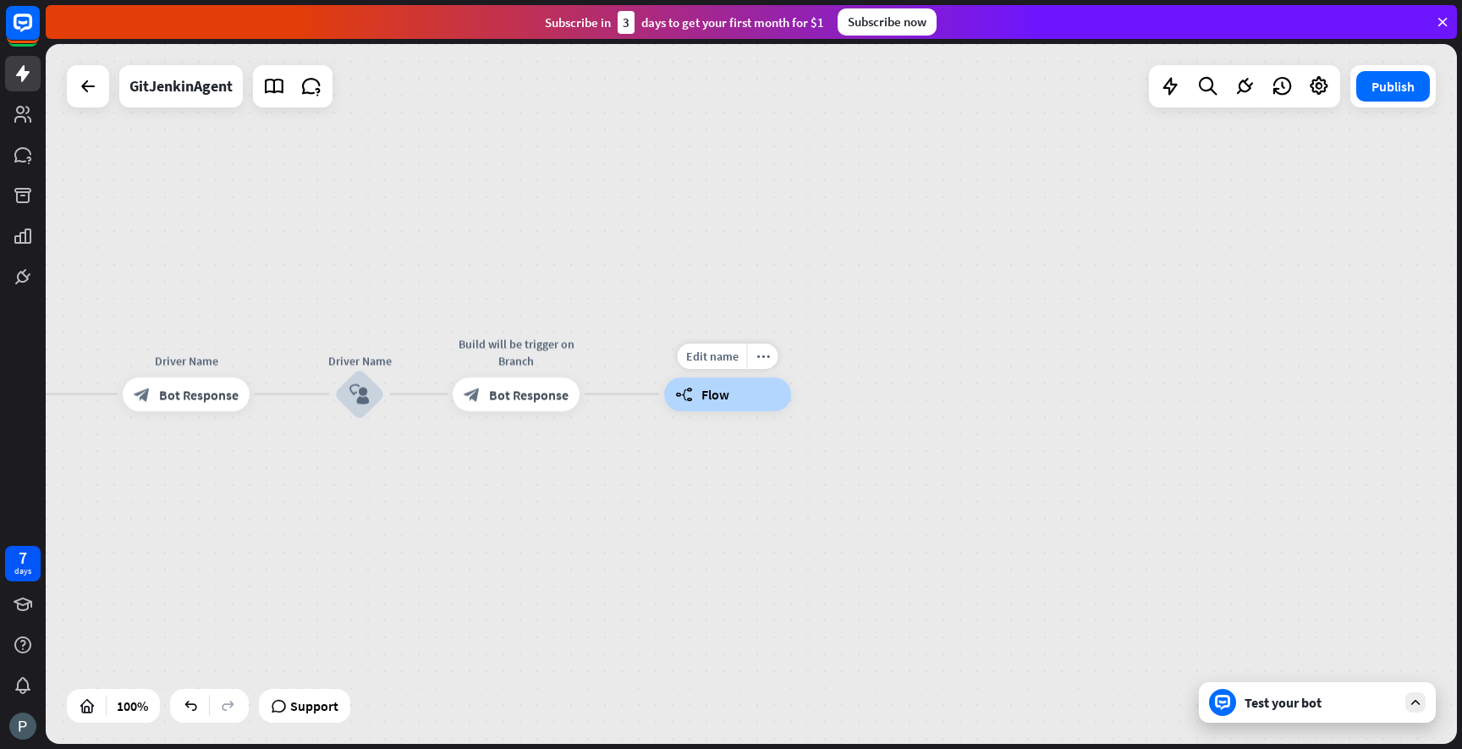
click at [692, 394] on div "builder_tree Flow" at bounding box center [727, 394] width 127 height 34
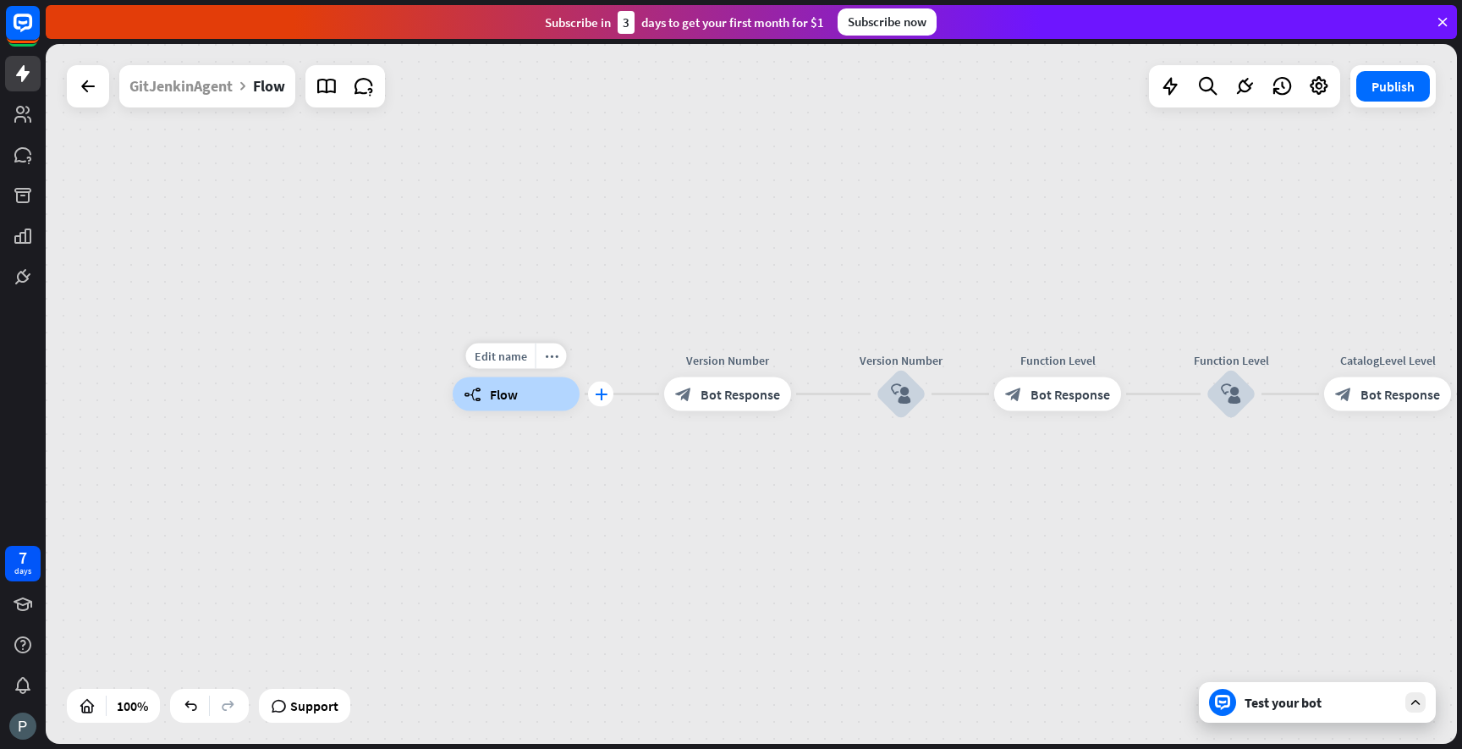
click at [597, 393] on icon "plus" at bounding box center [601, 394] width 13 height 12
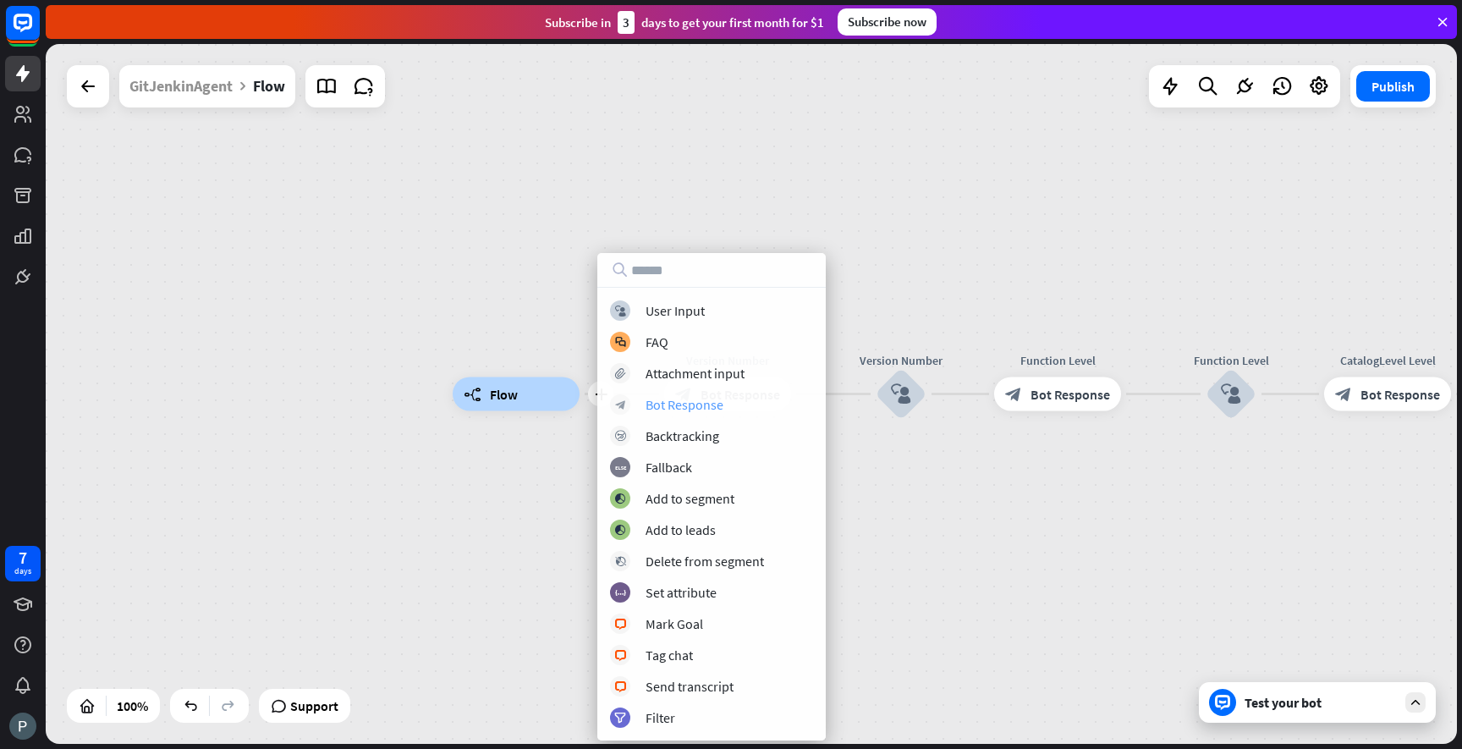
click at [679, 412] on div "Bot Response" at bounding box center [685, 404] width 78 height 17
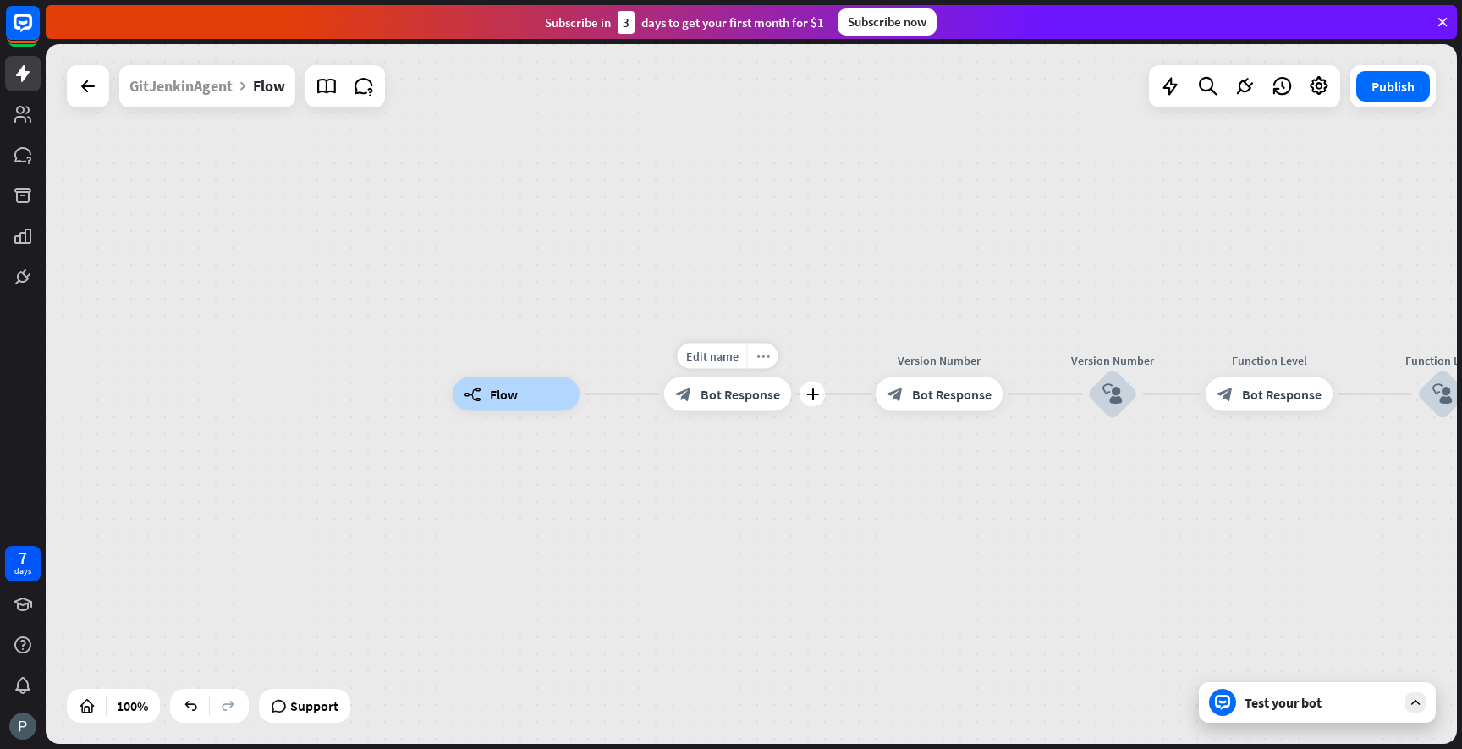
click at [764, 356] on icon "more_horiz" at bounding box center [763, 355] width 14 height 13
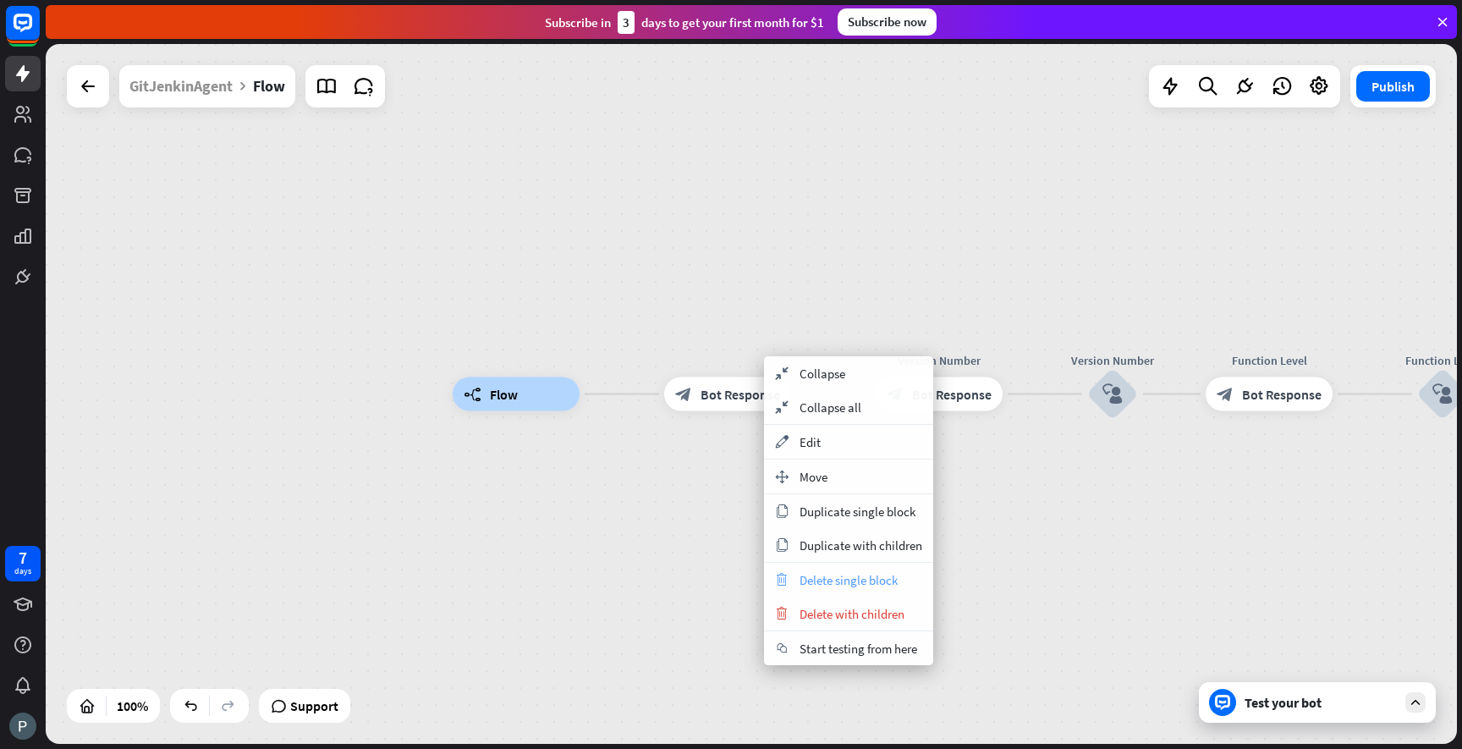
click at [868, 586] on span "Delete single block" at bounding box center [849, 580] width 98 height 16
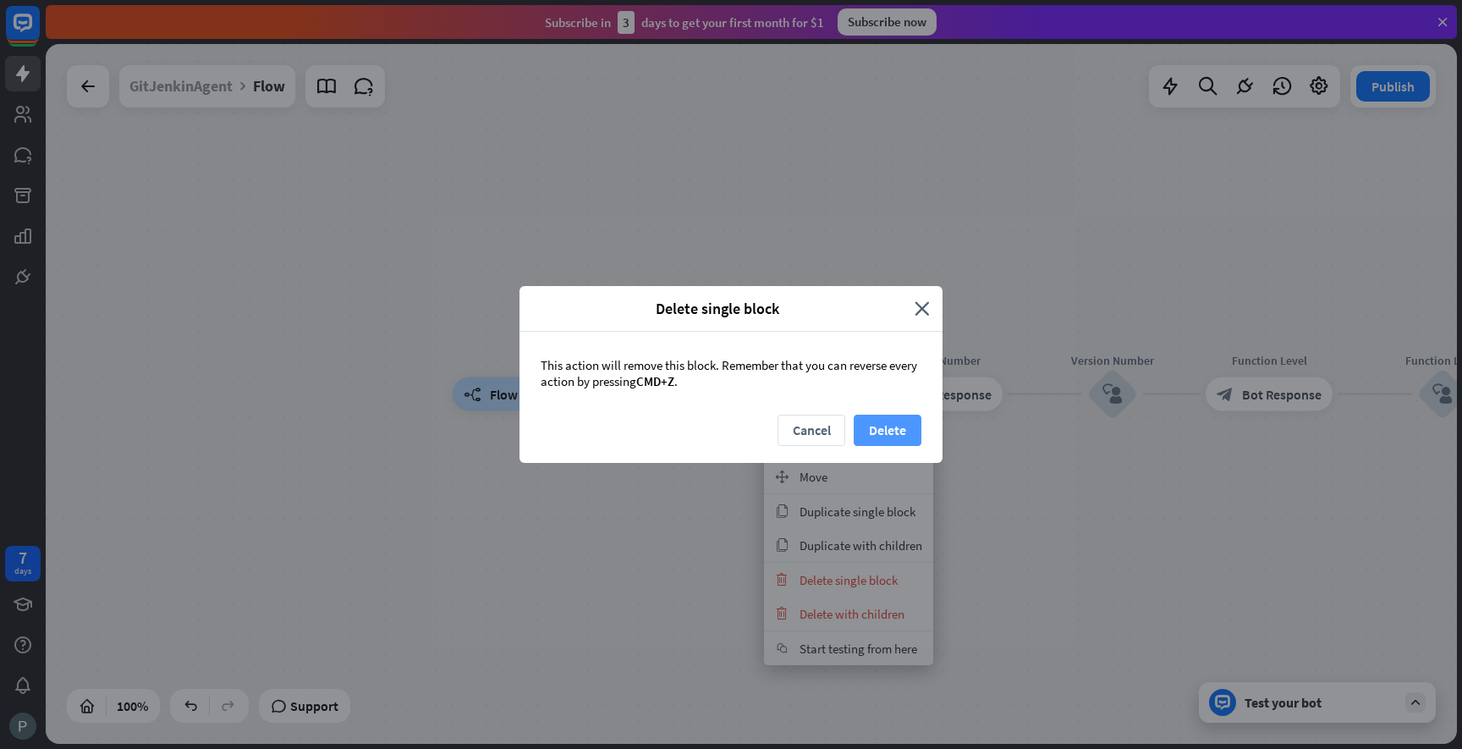
click at [880, 429] on button "Delete" at bounding box center [888, 430] width 68 height 31
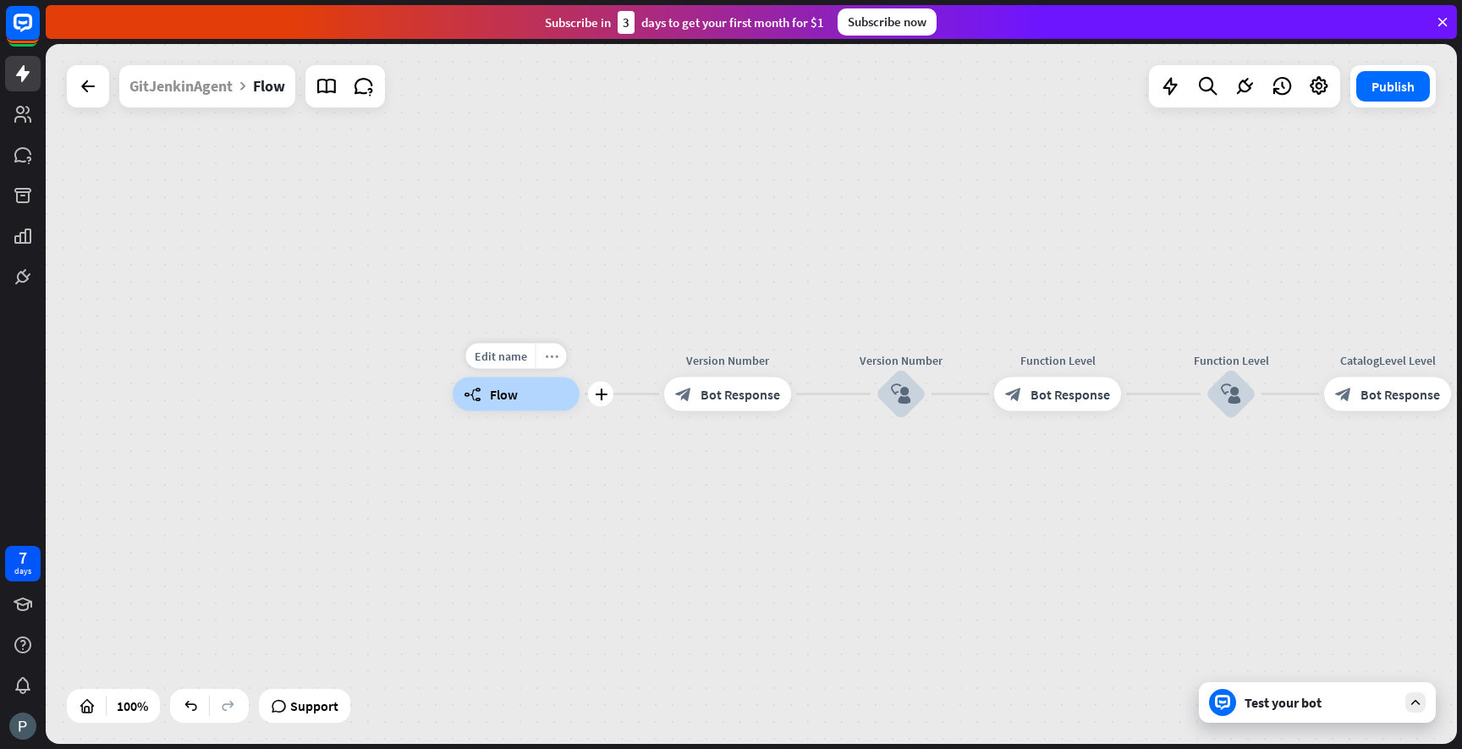
click at [548, 359] on icon "more_horiz" at bounding box center [552, 355] width 14 height 13
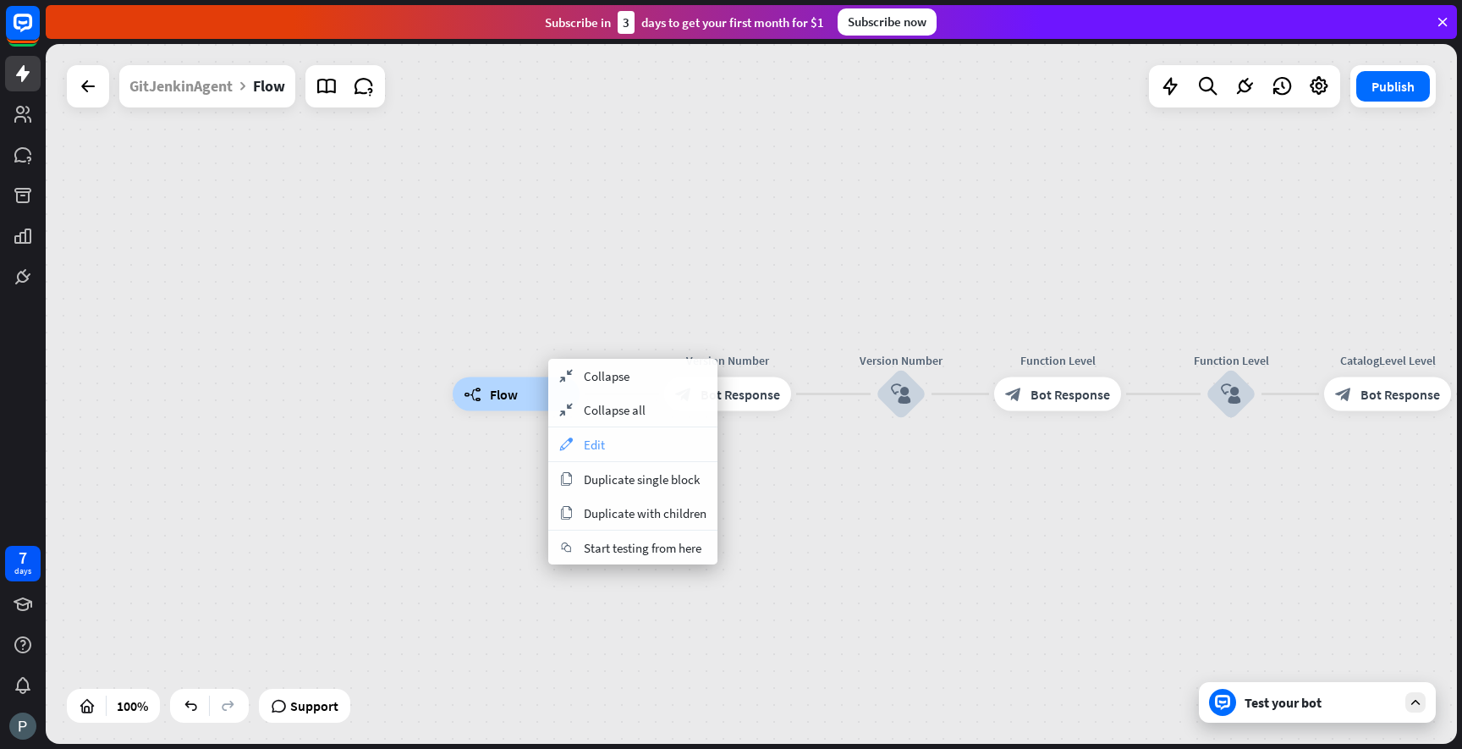
click at [593, 443] on span "Edit" at bounding box center [594, 445] width 21 height 16
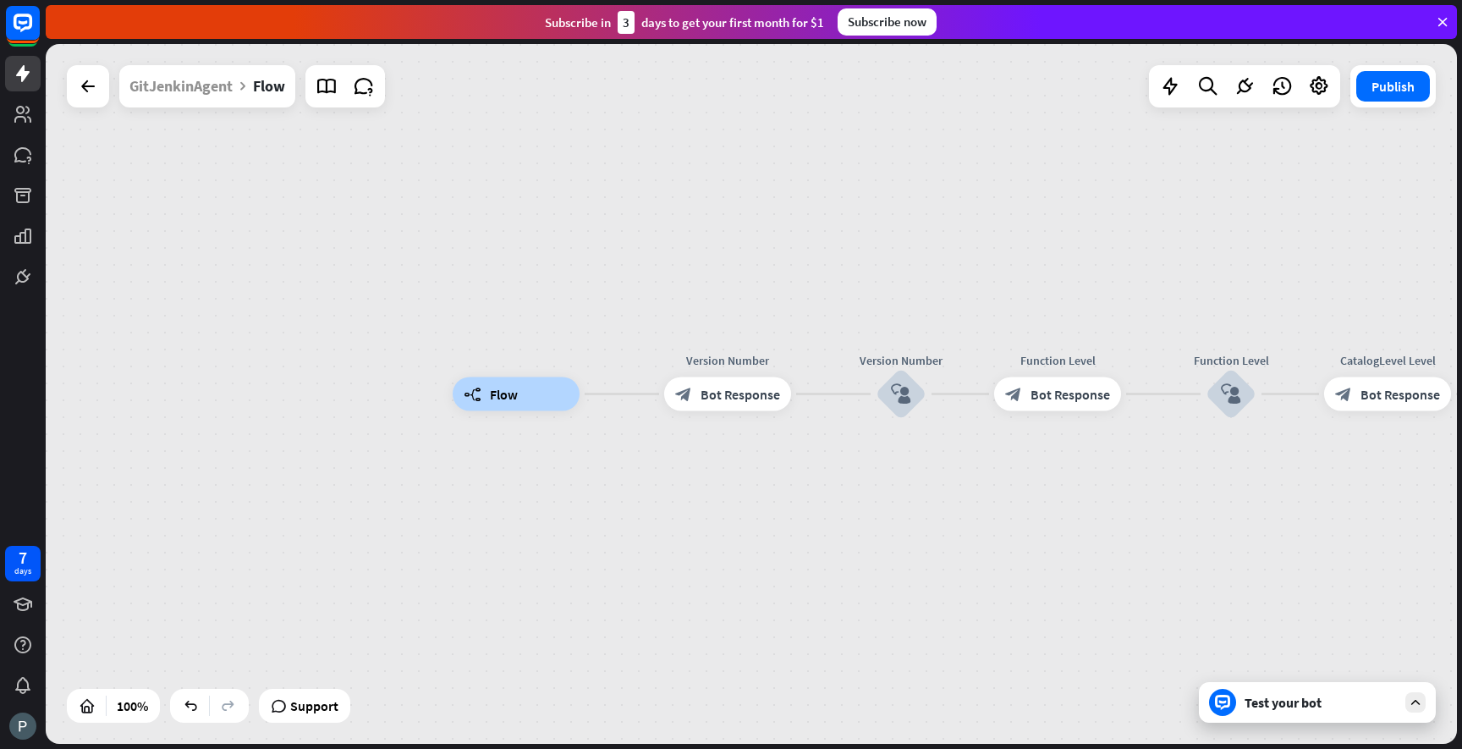
click at [558, 395] on div "builder_tree Flow" at bounding box center [516, 394] width 127 height 34
click at [515, 384] on div "builder_tree Flow" at bounding box center [516, 394] width 127 height 34
click at [584, 487] on div "builder_tree Flow Version Number block_bot_response Bot Response Version Number…" at bounding box center [1158, 744] width 1411 height 700
click at [600, 509] on div "Edit name more_horiz builder_tree Flow Version Number block_bot_response Bot Re…" at bounding box center [1158, 745] width 1411 height 700
drag, startPoint x: 533, startPoint y: 402, endPoint x: 542, endPoint y: 466, distance: 65.0
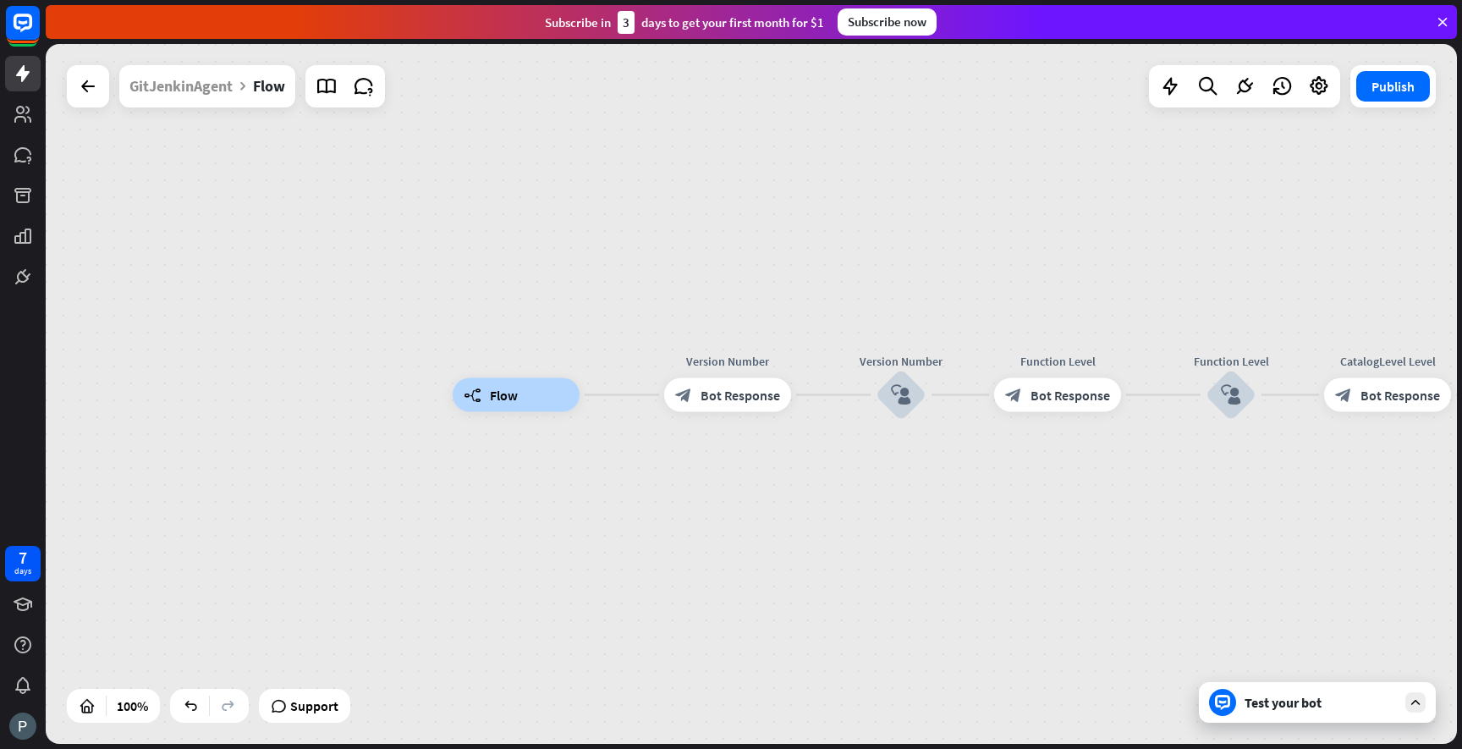
click at [542, 466] on div "builder_tree Flow Version Number block_bot_response Bot Response Version Number…" at bounding box center [1158, 745] width 1411 height 700
drag, startPoint x: 679, startPoint y: 399, endPoint x: 613, endPoint y: 398, distance: 66.0
click at [612, 398] on div "Edit name more_horiz plus builder_tree Flow Version Number block_bot_response B…" at bounding box center [1158, 745] width 1411 height 700
click at [603, 399] on icon "plus" at bounding box center [601, 395] width 13 height 12
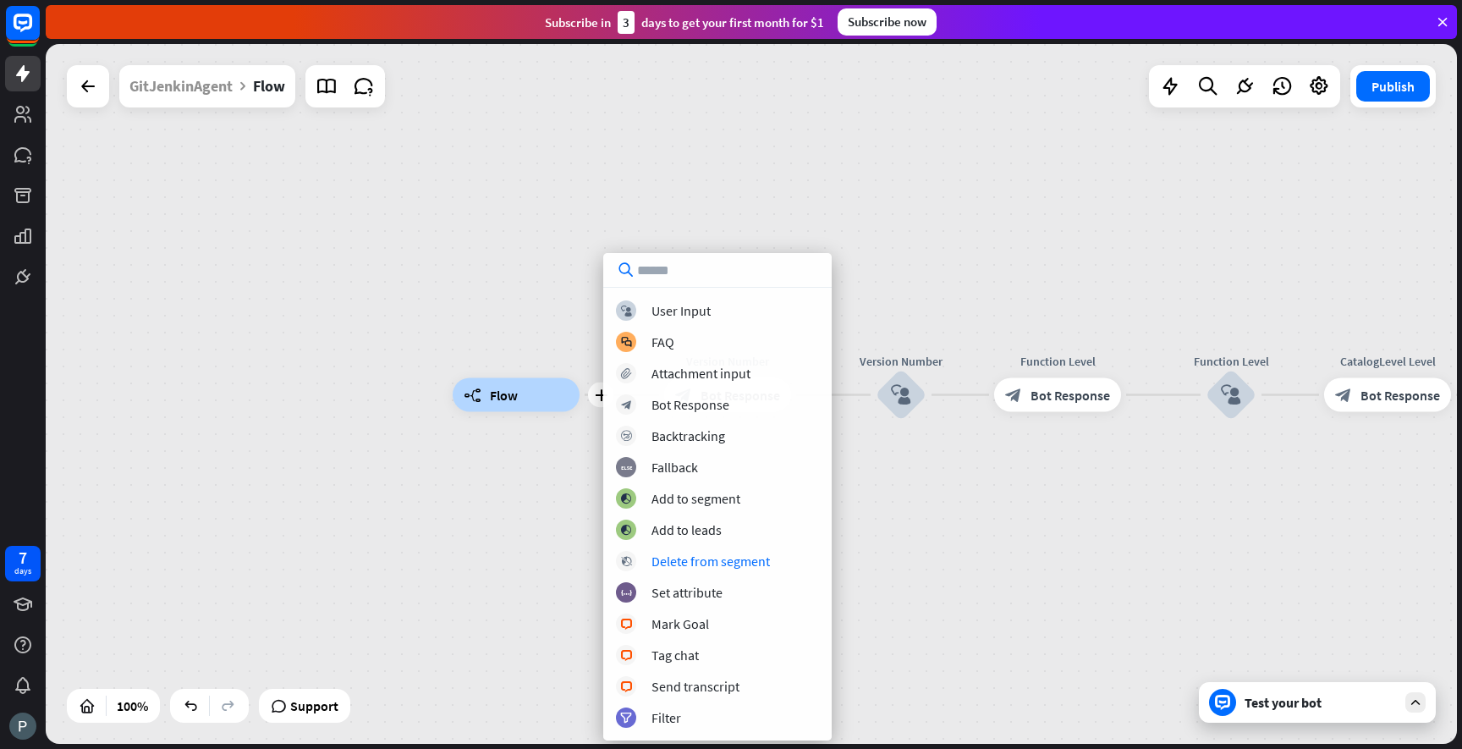
click at [534, 543] on div "plus builder_tree Flow Version Number block_bot_response Bot Response Version N…" at bounding box center [1158, 745] width 1411 height 700
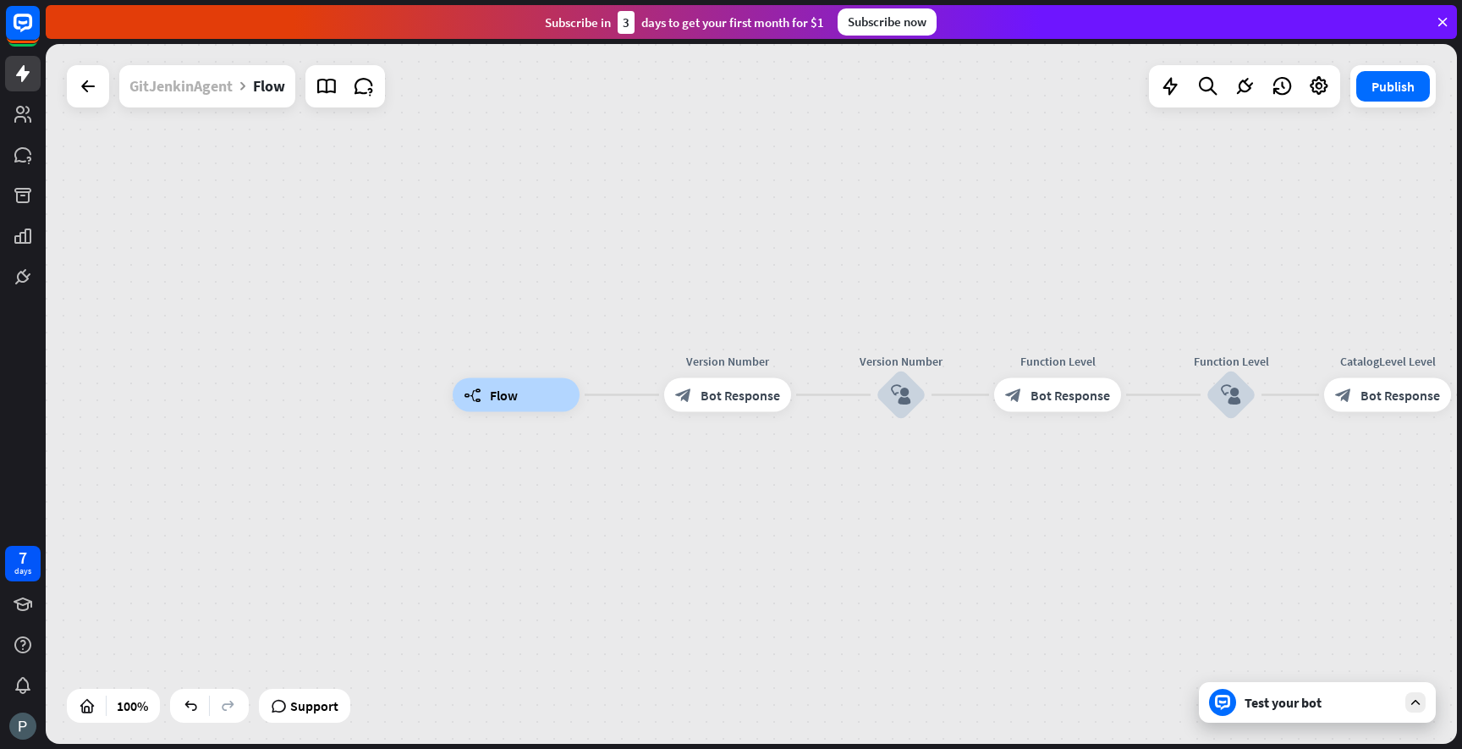
click at [219, 96] on div "GitJenkinAgent" at bounding box center [180, 86] width 103 height 42
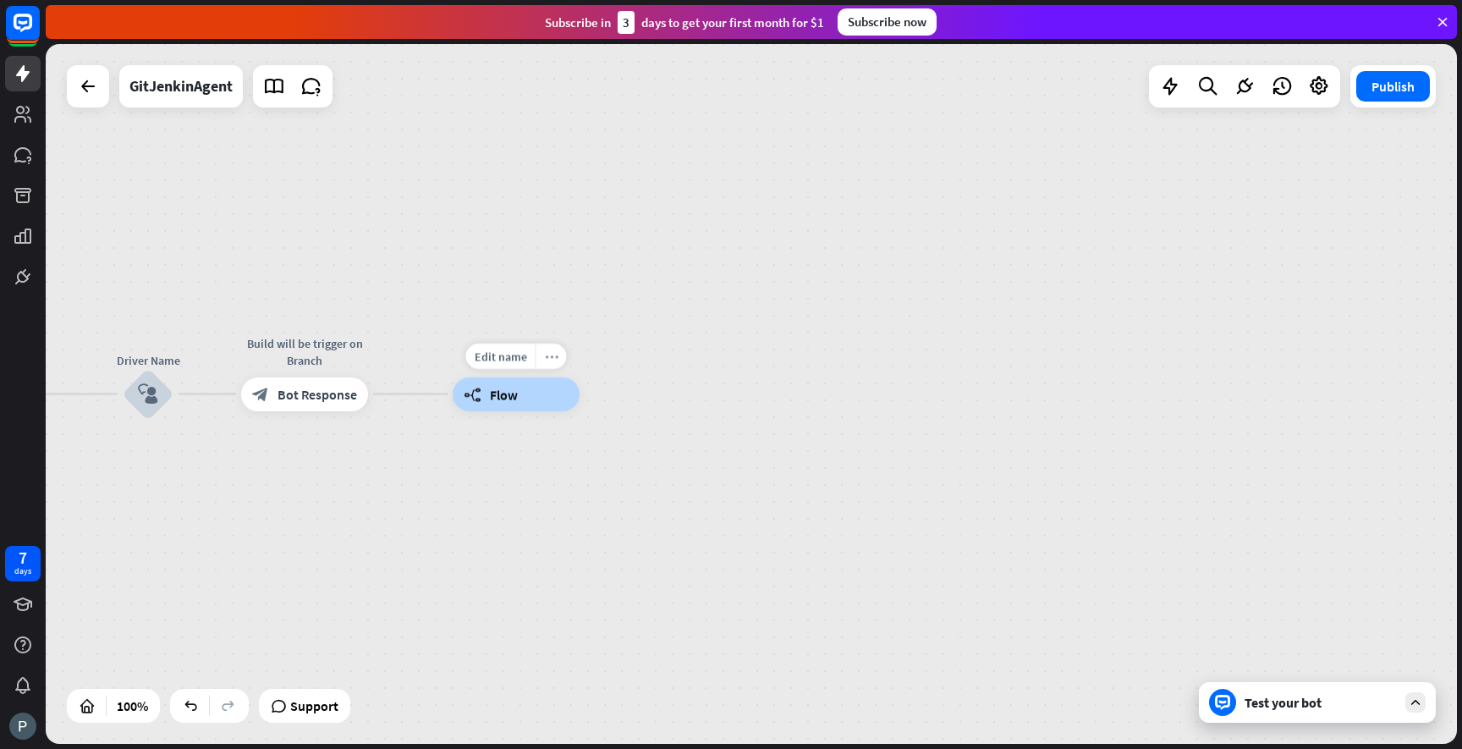
click at [548, 356] on icon "more_horiz" at bounding box center [552, 355] width 14 height 13
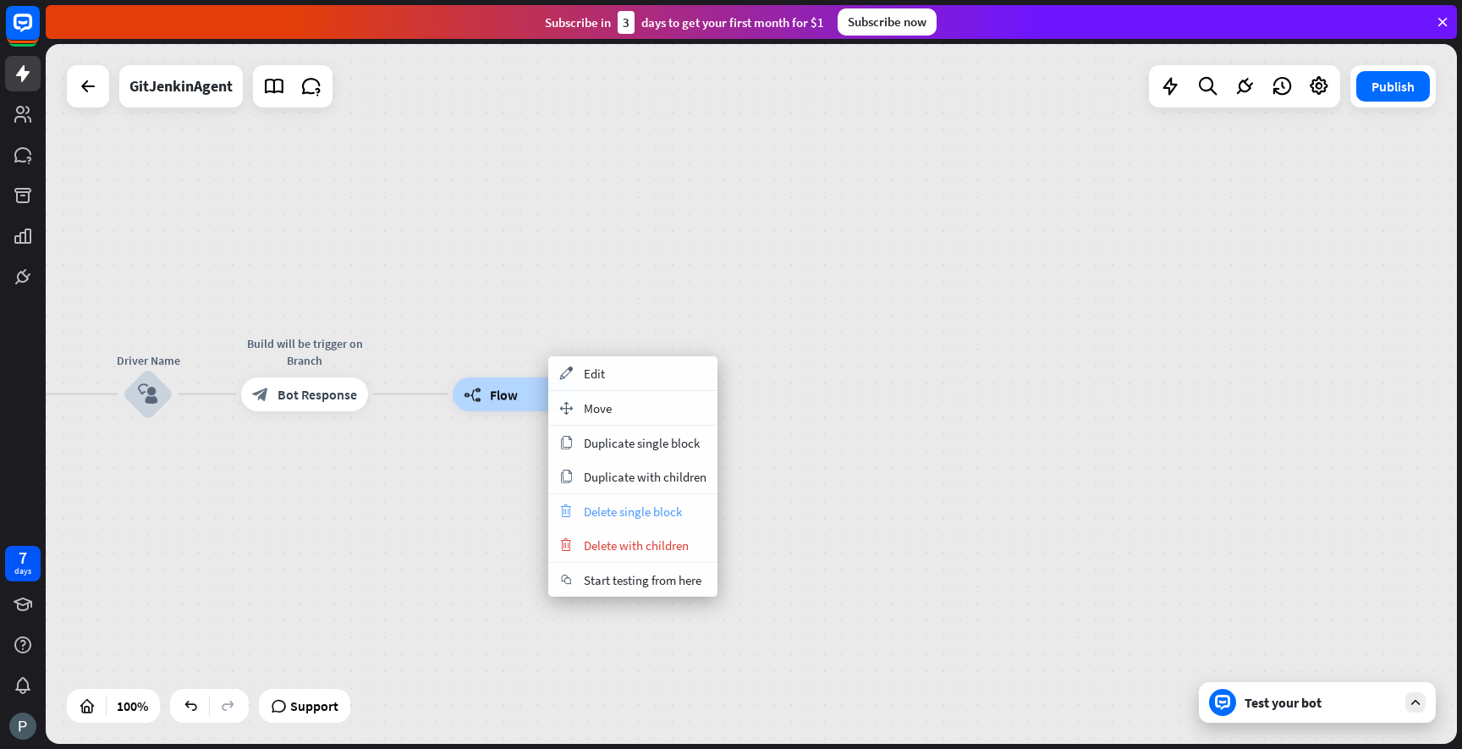
click at [625, 520] on div "trash Delete single block" at bounding box center [632, 511] width 169 height 34
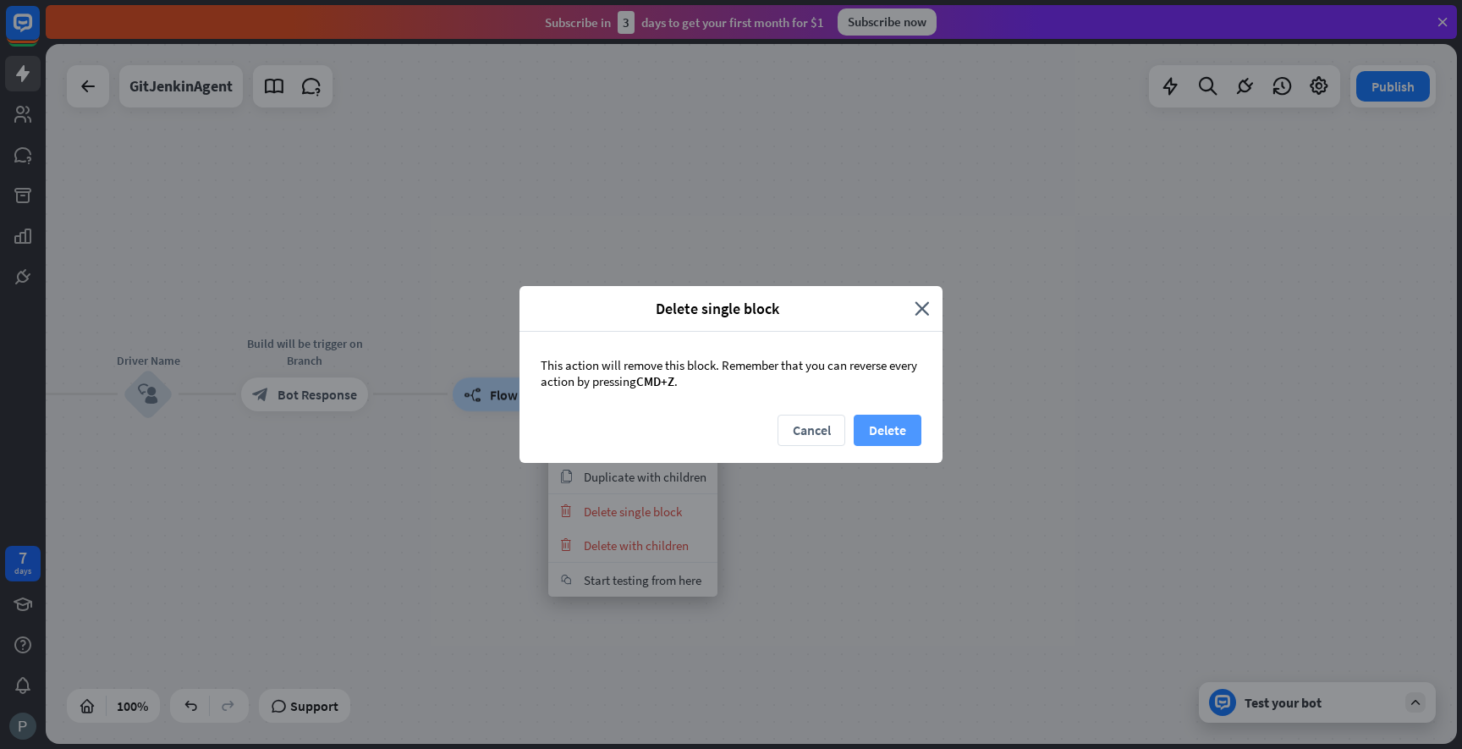
click at [880, 434] on button "Delete" at bounding box center [888, 430] width 68 height 31
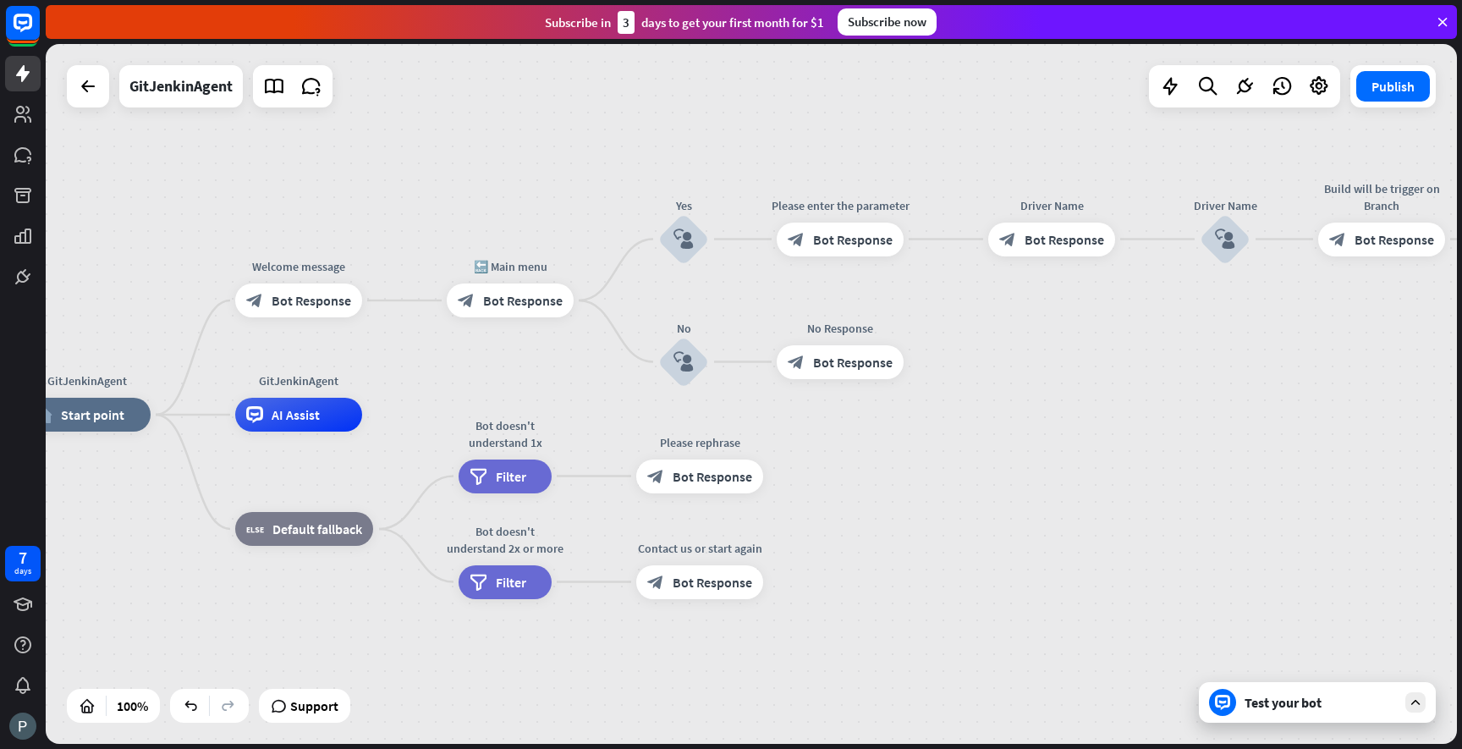
click at [611, 271] on div "GitJenkinAgent home_2 Start point Welcome message block_bot_response Bot Respon…" at bounding box center [751, 394] width 1411 height 700
click at [616, 272] on div "GitJenkinAgent home_2 Start point Welcome message block_bot_response Bot Respon…" at bounding box center [751, 394] width 1411 height 700
click at [593, 300] on icon "plus" at bounding box center [595, 300] width 13 height 12
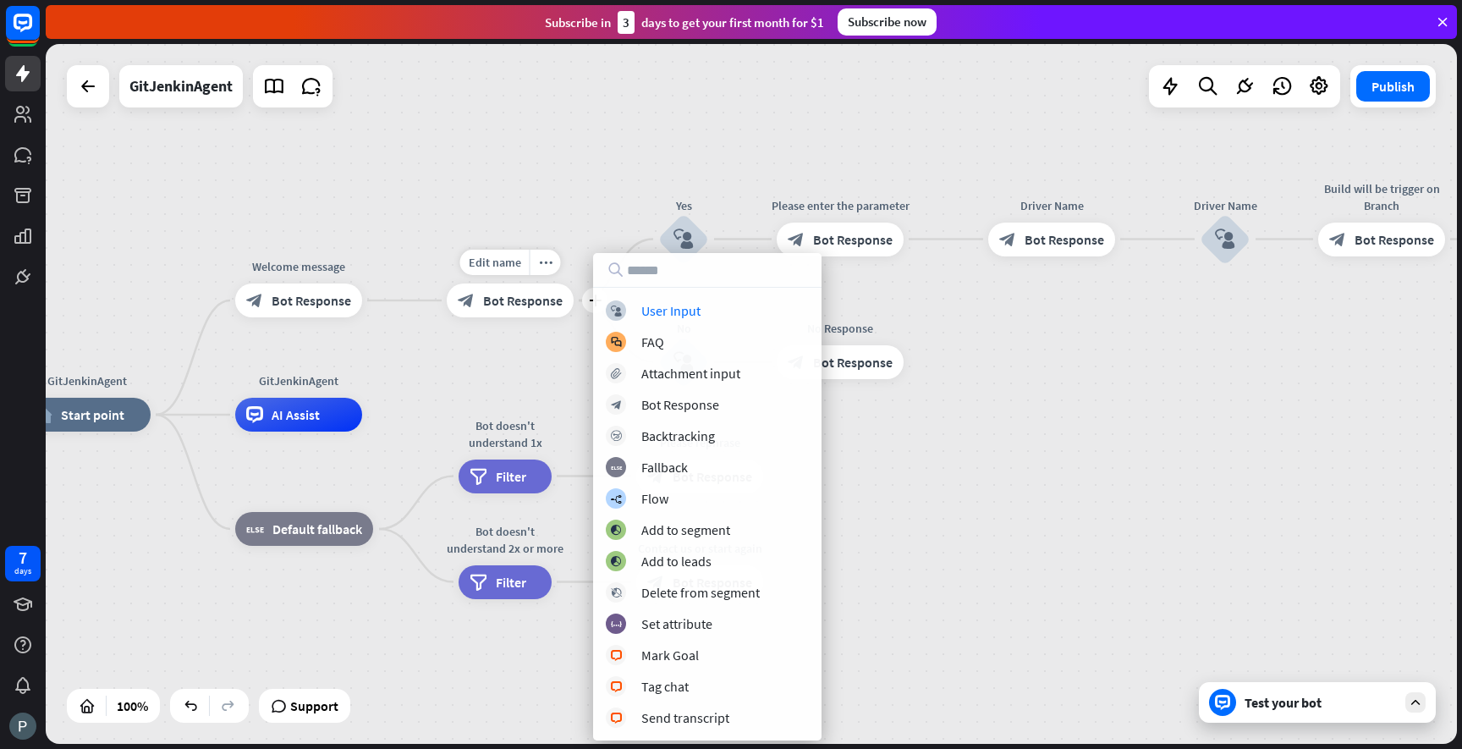
click at [551, 317] on div "Edit name more_horiz plus 🔙 Main menu block_bot_response Bot Response" at bounding box center [510, 300] width 127 height 34
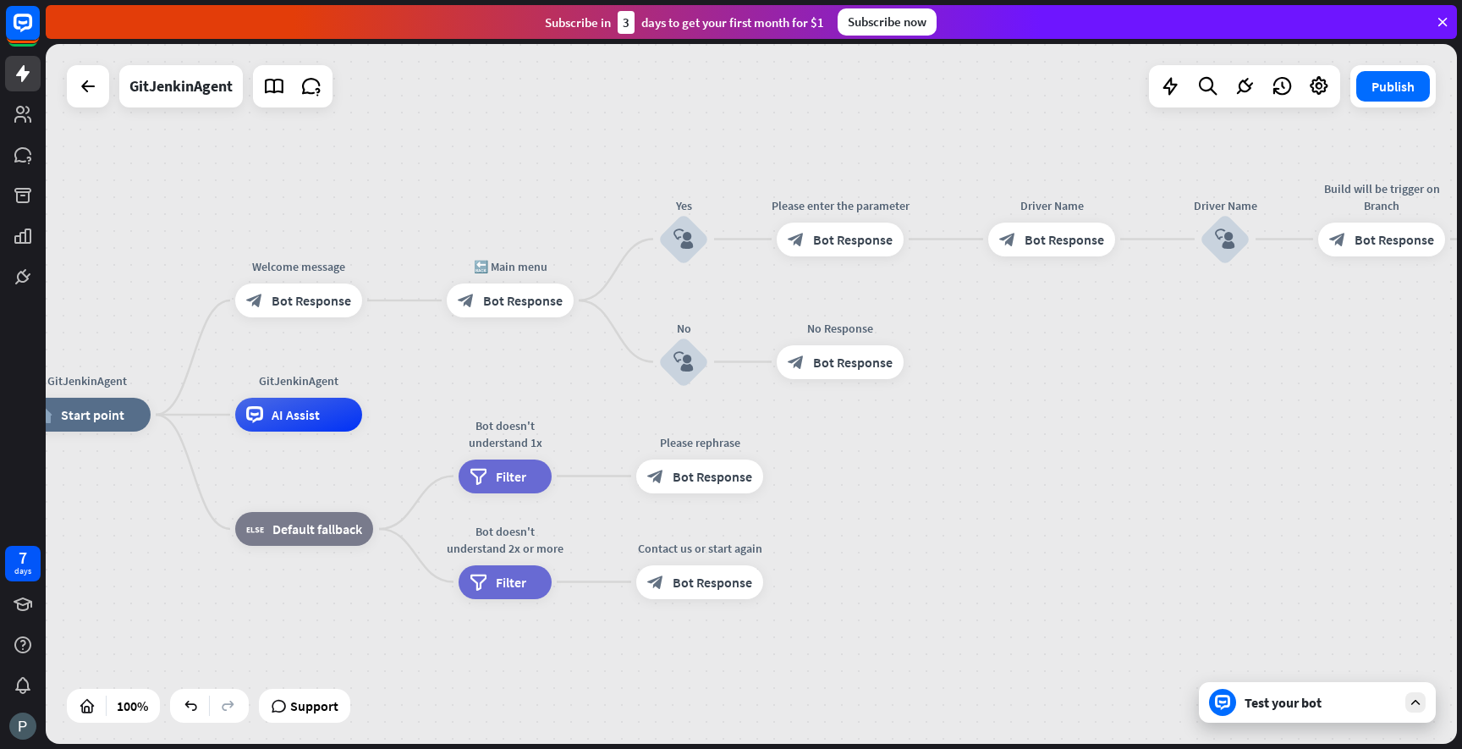
click at [619, 267] on div "GitJenkinAgent home_2 Start point Welcome message block_bot_response Bot Respon…" at bounding box center [751, 394] width 1411 height 700
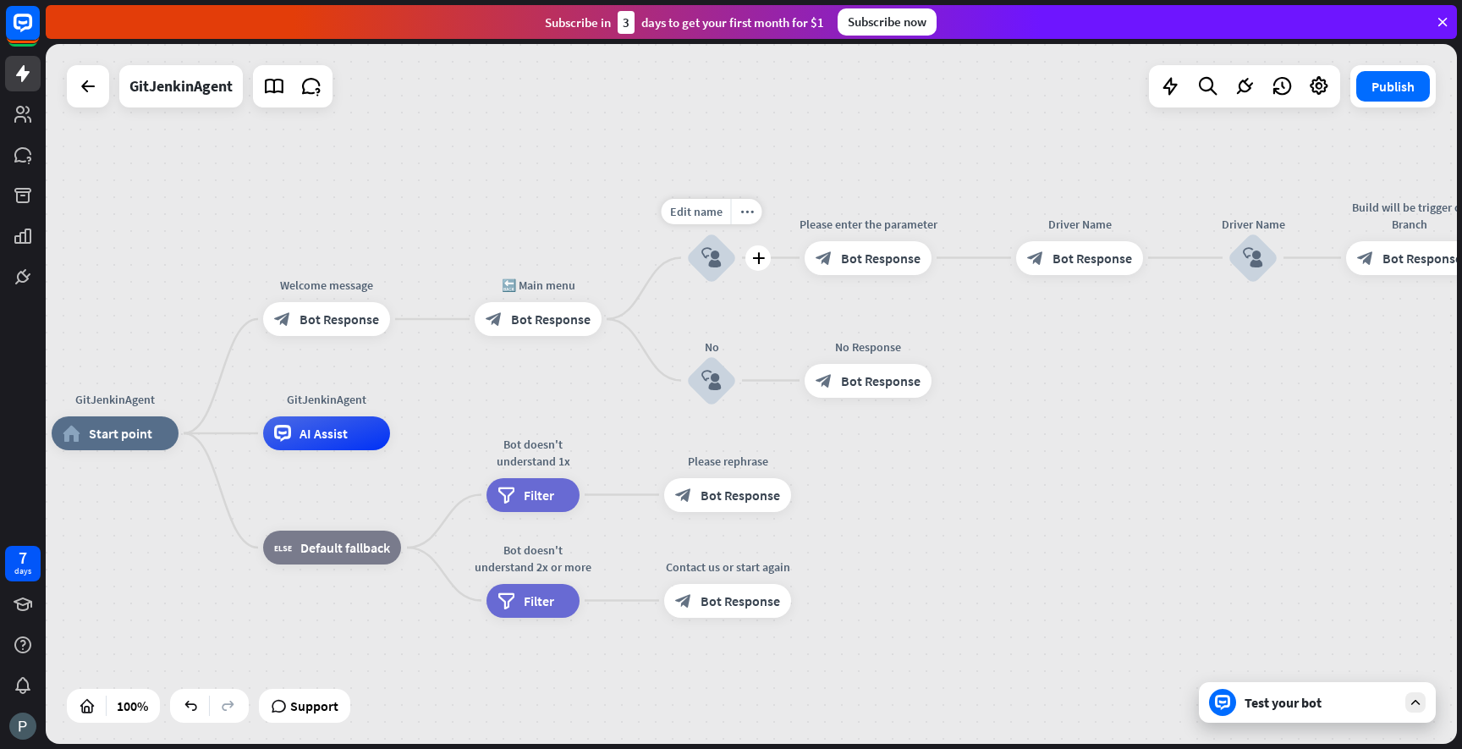
drag, startPoint x: 629, startPoint y: 264, endPoint x: 657, endPoint y: 284, distance: 34.5
click at [686, 283] on div "Edit name more_horiz plus block_user_input" at bounding box center [711, 258] width 51 height 51
click at [569, 322] on span "Bot Response" at bounding box center [552, 320] width 80 height 17
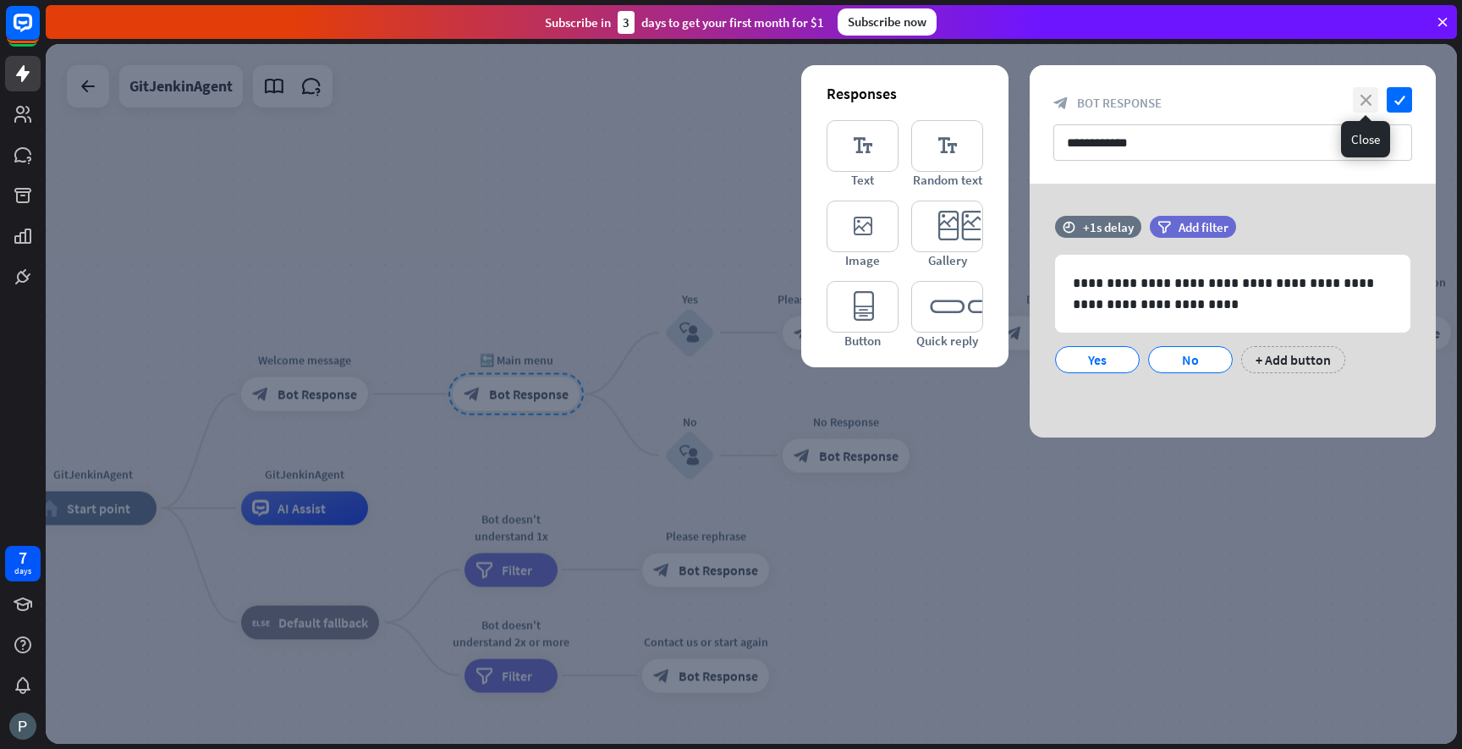
click at [1361, 100] on icon "close" at bounding box center [1365, 99] width 25 height 25
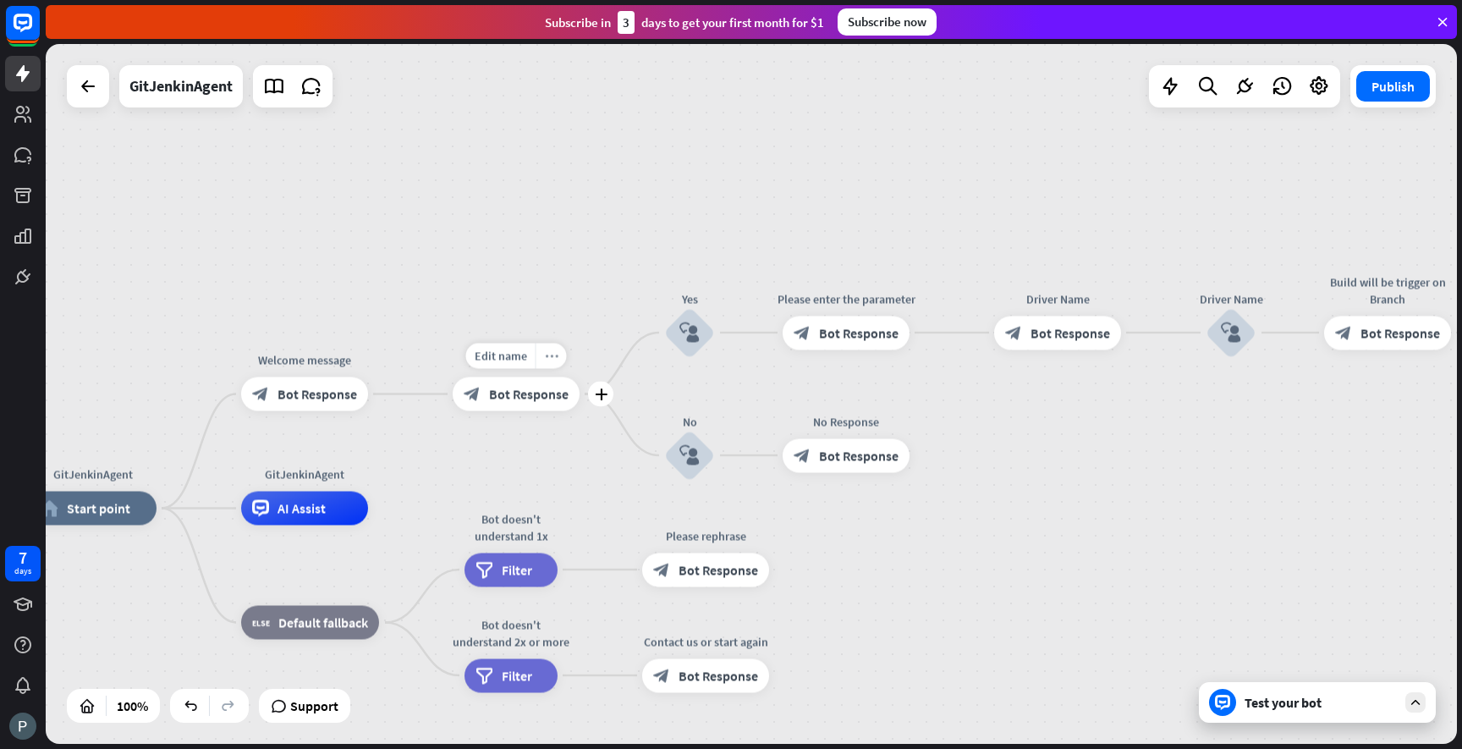
click at [552, 355] on icon "more_horiz" at bounding box center [552, 355] width 14 height 13
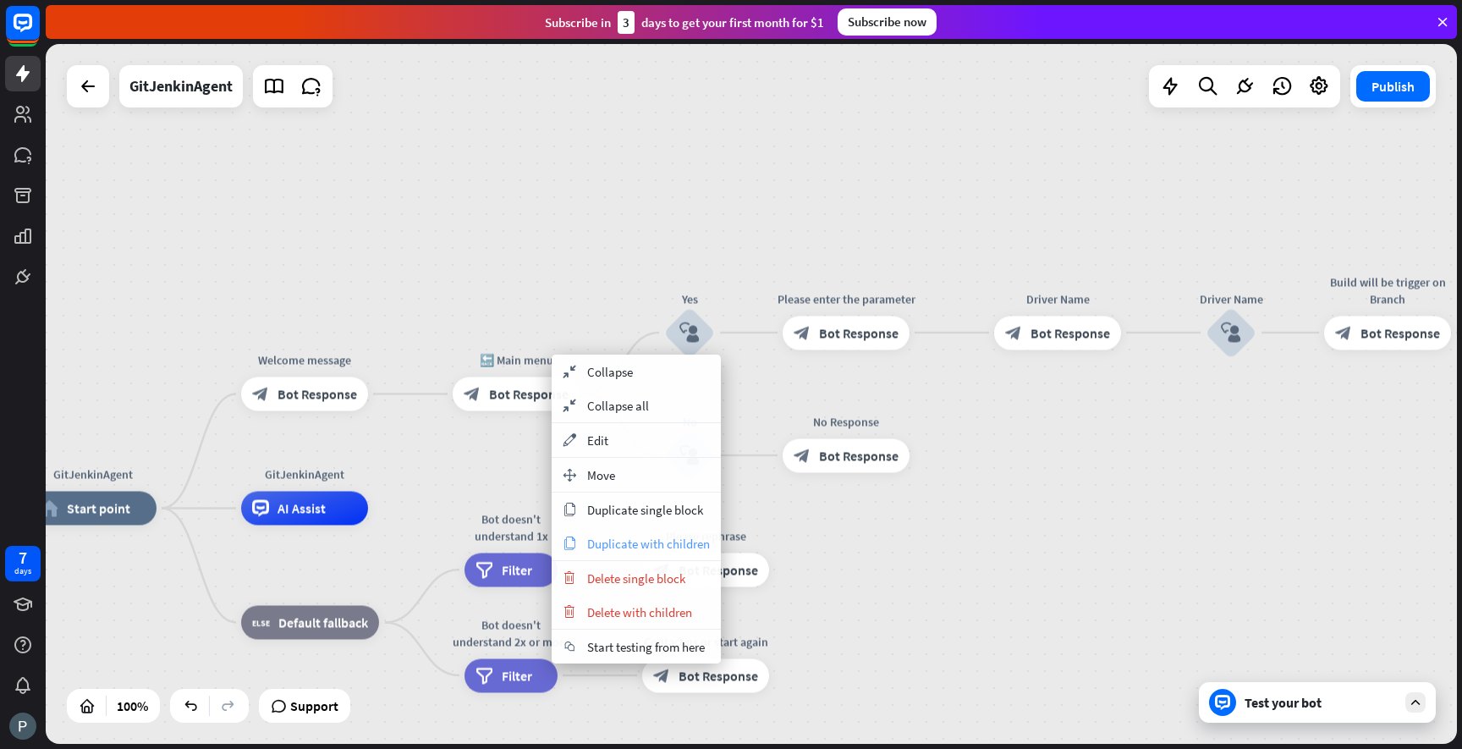
click at [629, 542] on span "Duplicate with children" at bounding box center [648, 544] width 123 height 16
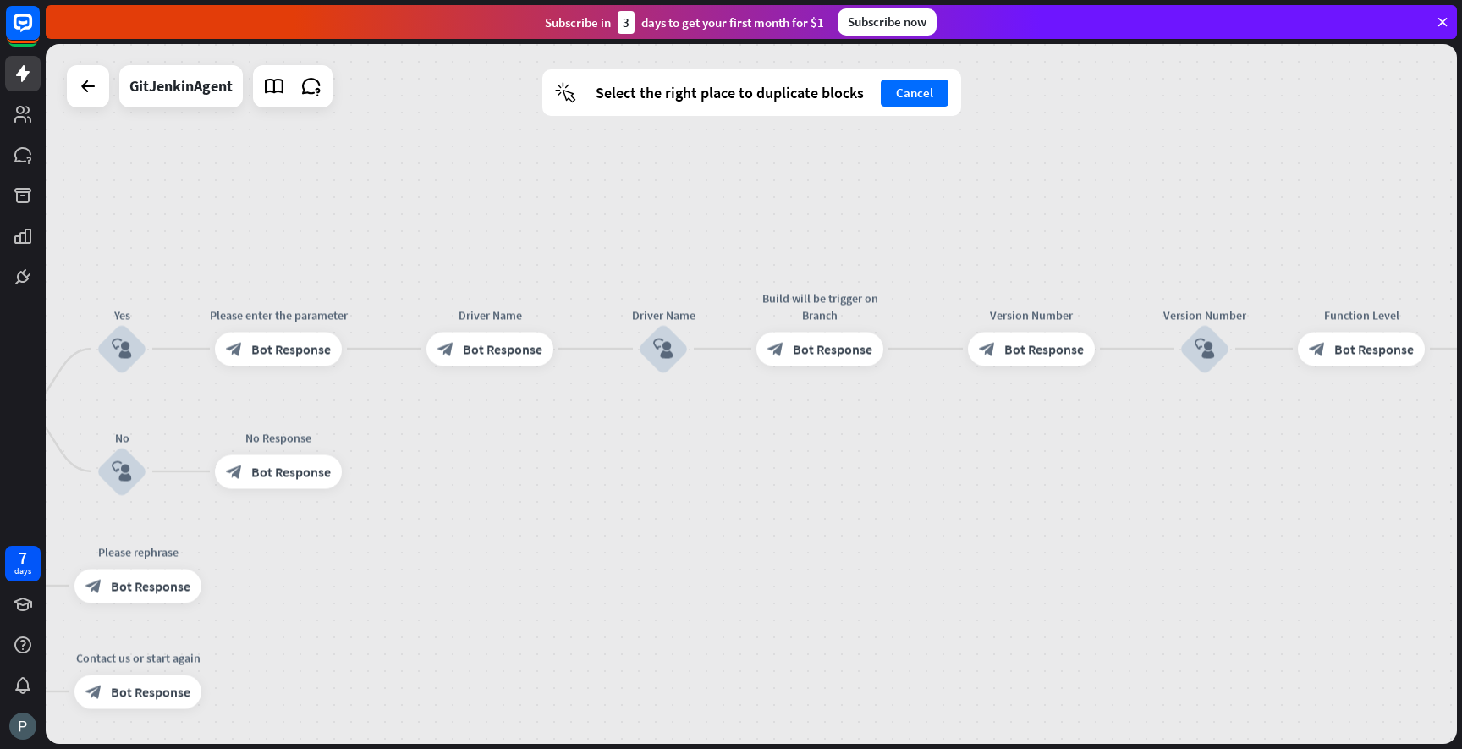
click at [899, 429] on div "GitJenkinAgent home_2 Start point Welcome message block_bot_response Bot Respon…" at bounding box center [751, 394] width 1411 height 700
click at [918, 100] on button "Cancel" at bounding box center [915, 93] width 68 height 27
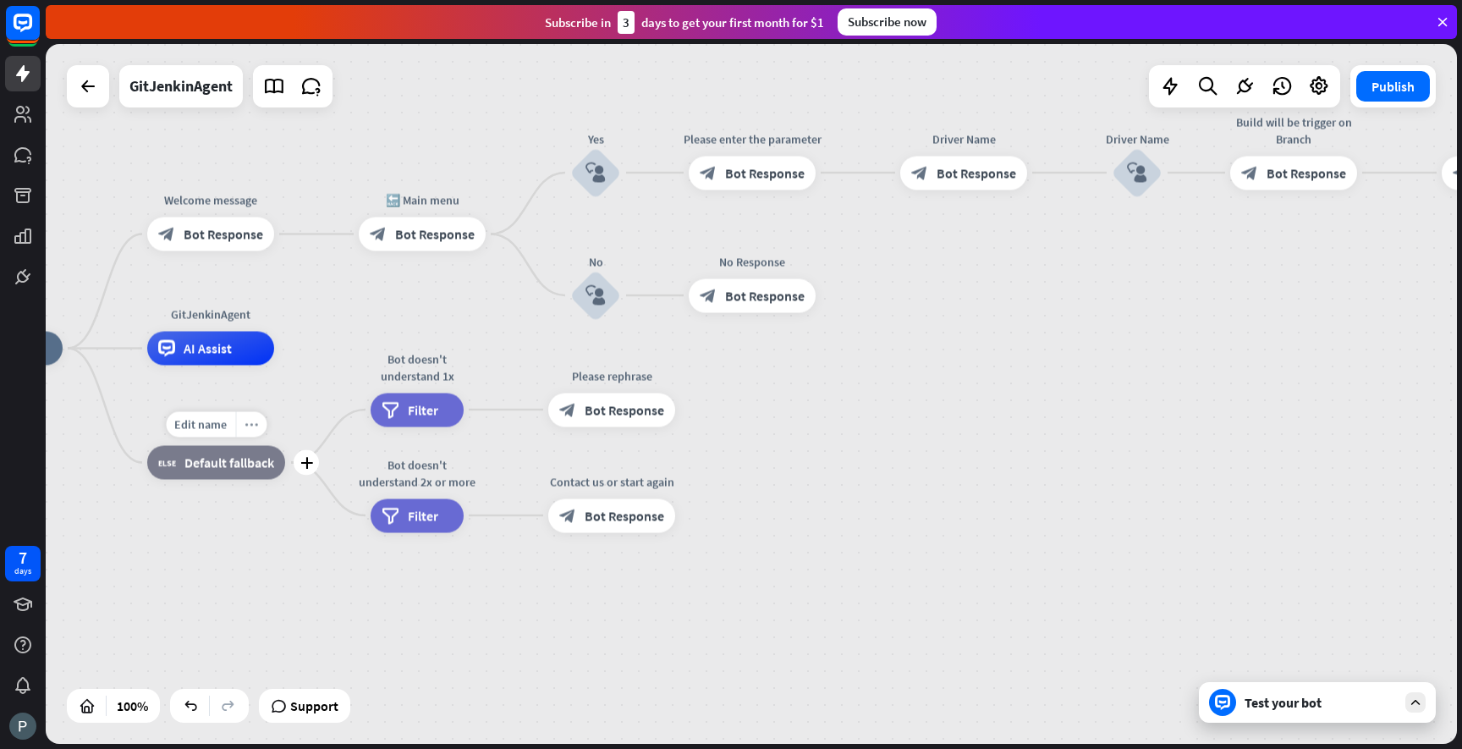
click at [254, 427] on icon "more_horiz" at bounding box center [252, 424] width 14 height 13
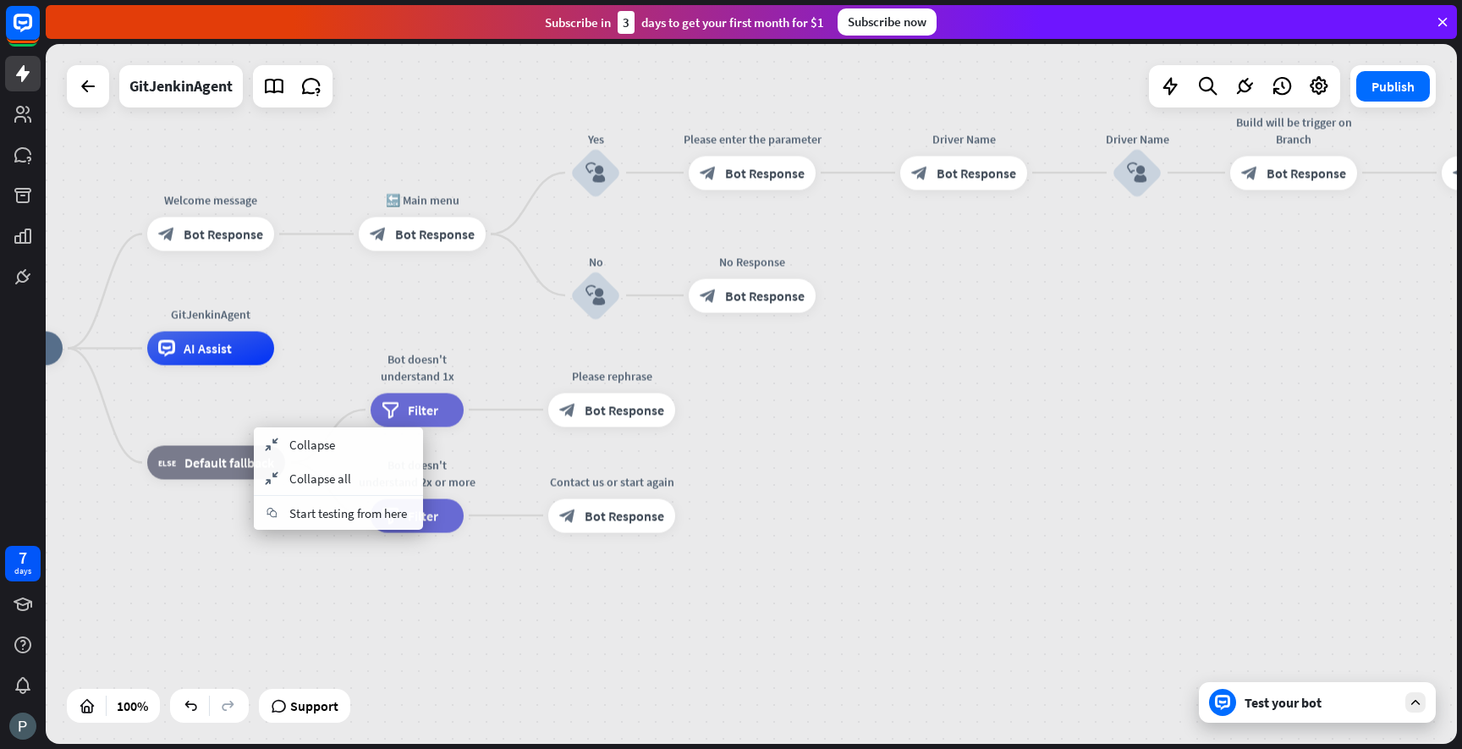
click at [382, 598] on div "GitJenkinAgent home_2 Start point Welcome message block_bot_response Bot Respon…" at bounding box center [641, 699] width 1411 height 700
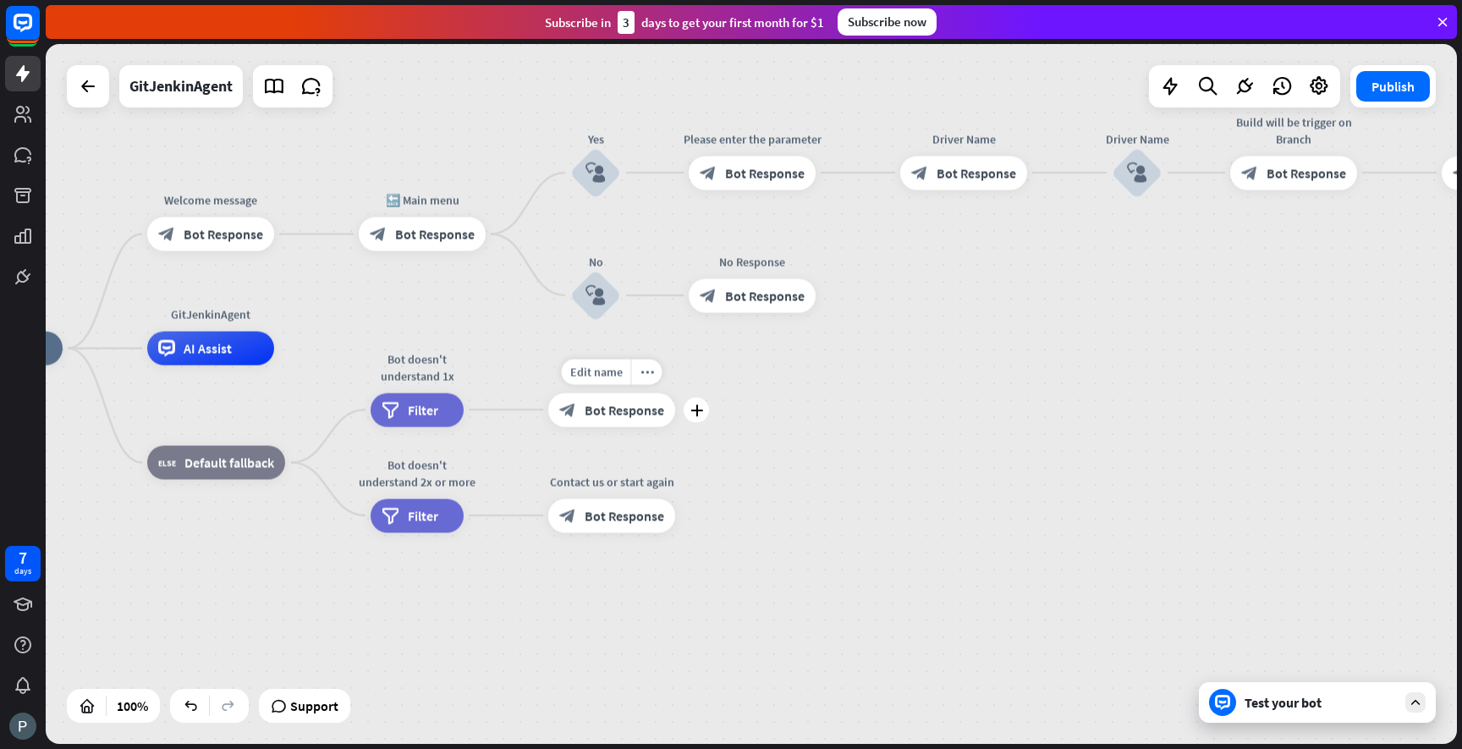
click at [698, 413] on icon "plus" at bounding box center [696, 410] width 13 height 12
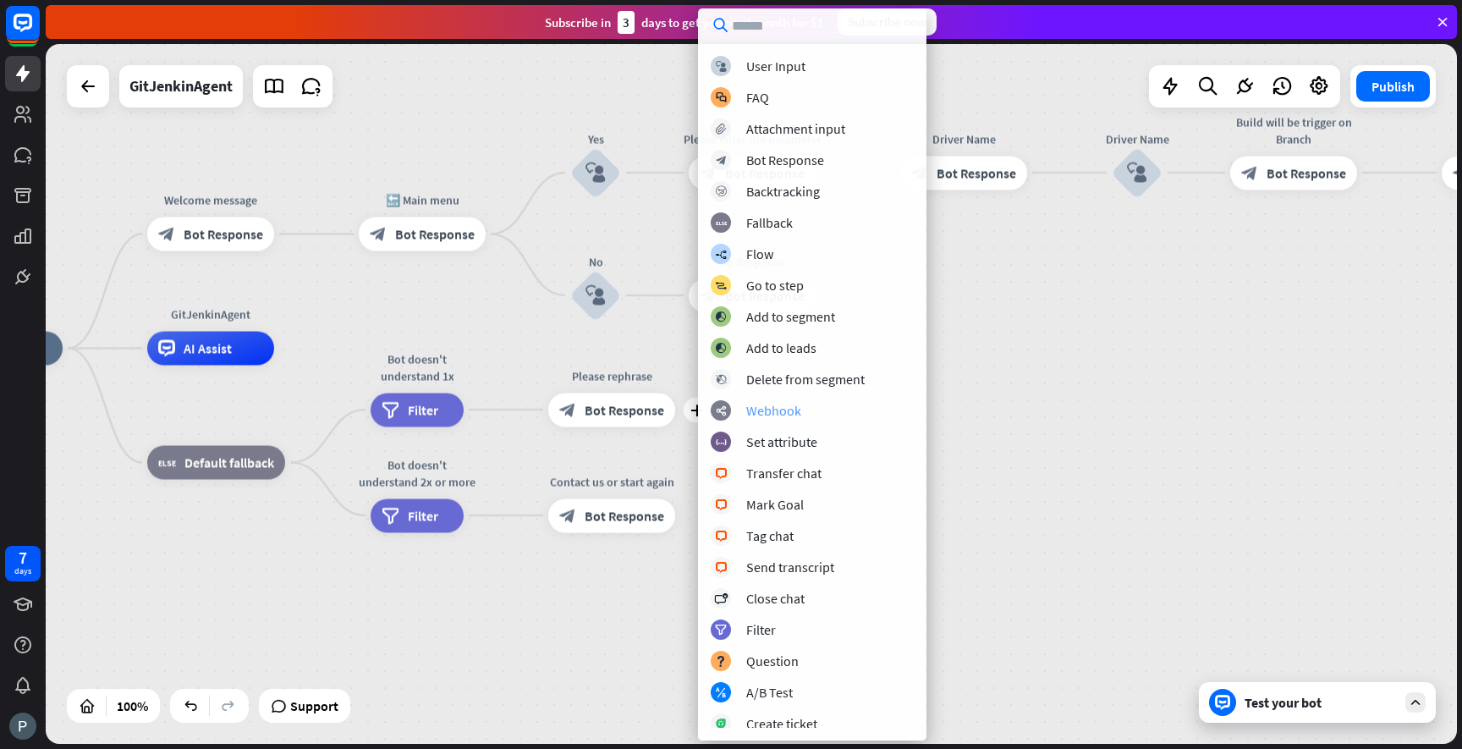
click at [749, 415] on div "Webhook" at bounding box center [773, 410] width 55 height 17
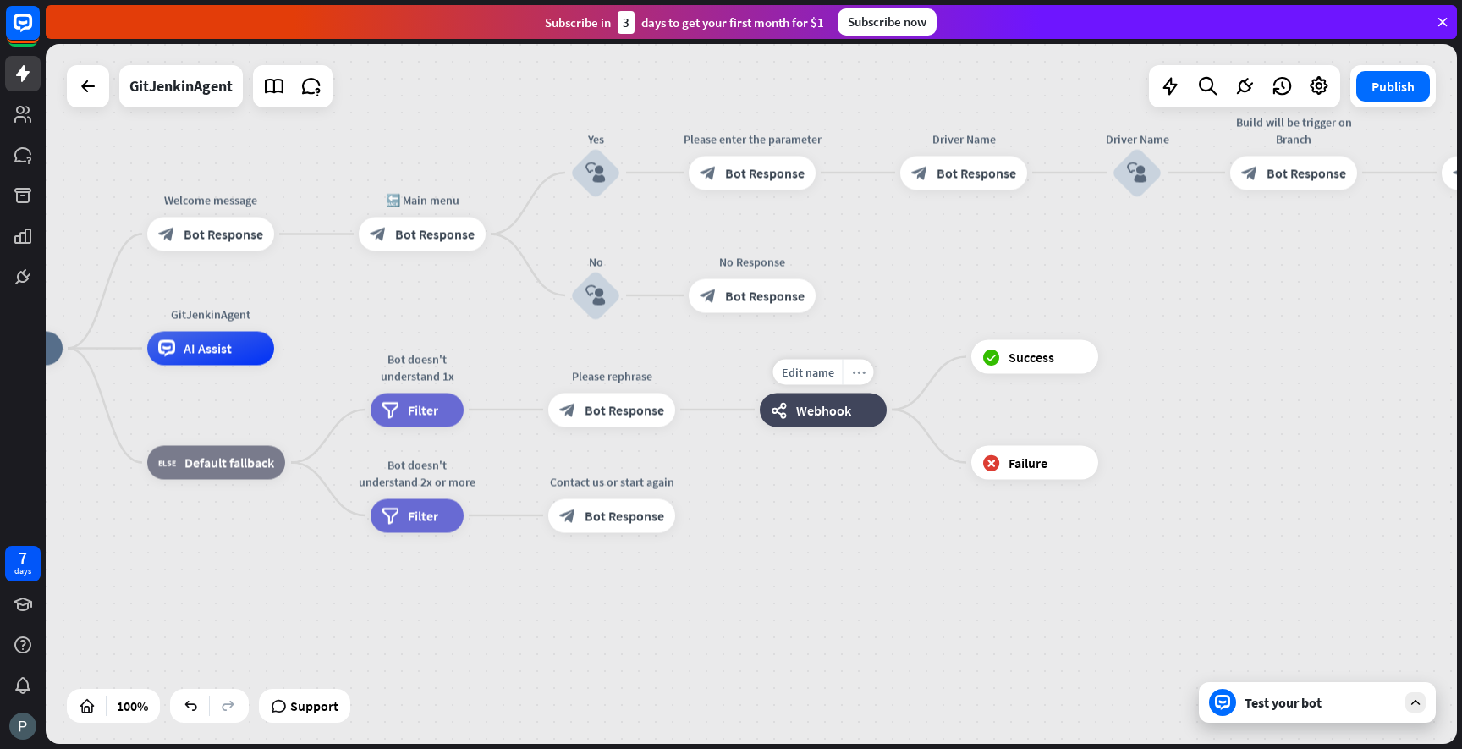
click at [859, 374] on icon "more_horiz" at bounding box center [859, 372] width 14 height 13
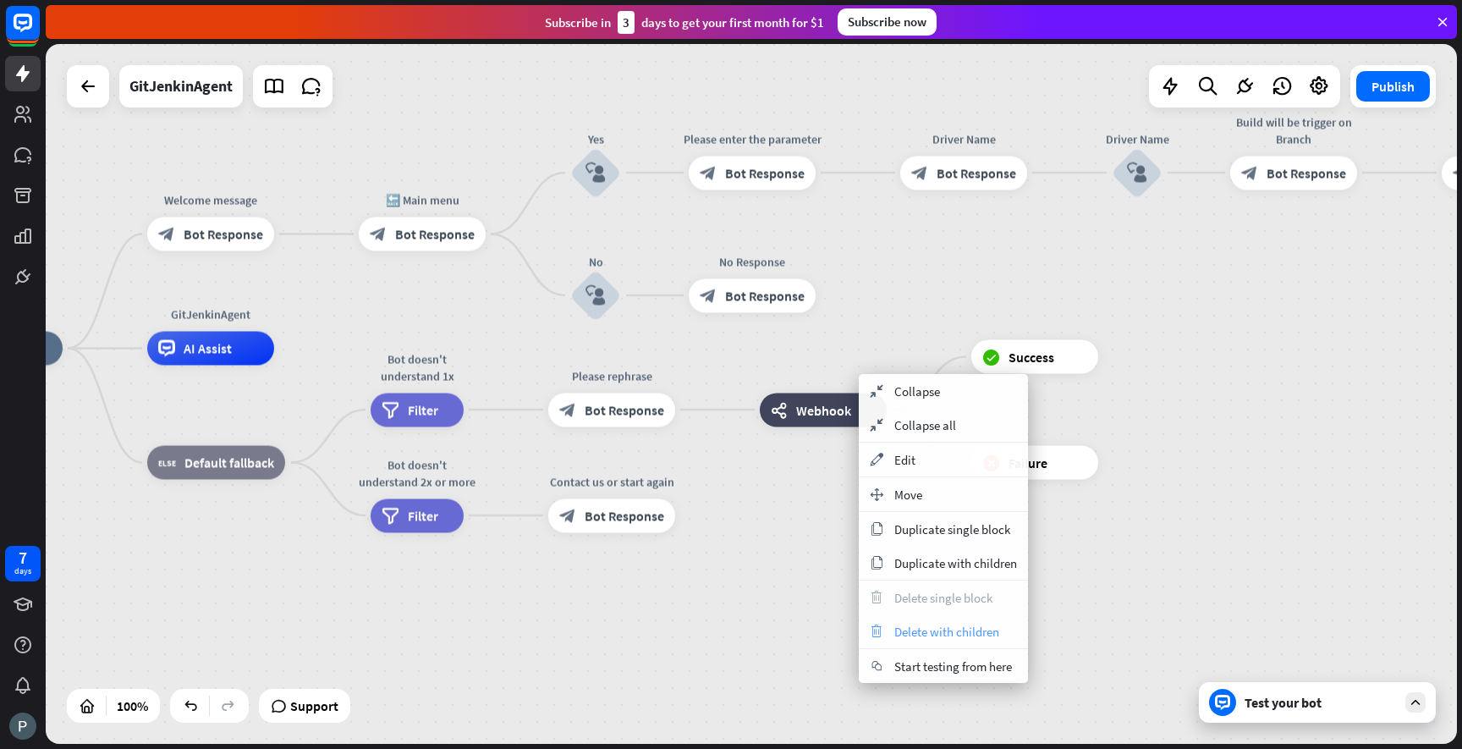
click at [963, 632] on span "Delete with children" at bounding box center [946, 632] width 105 height 16
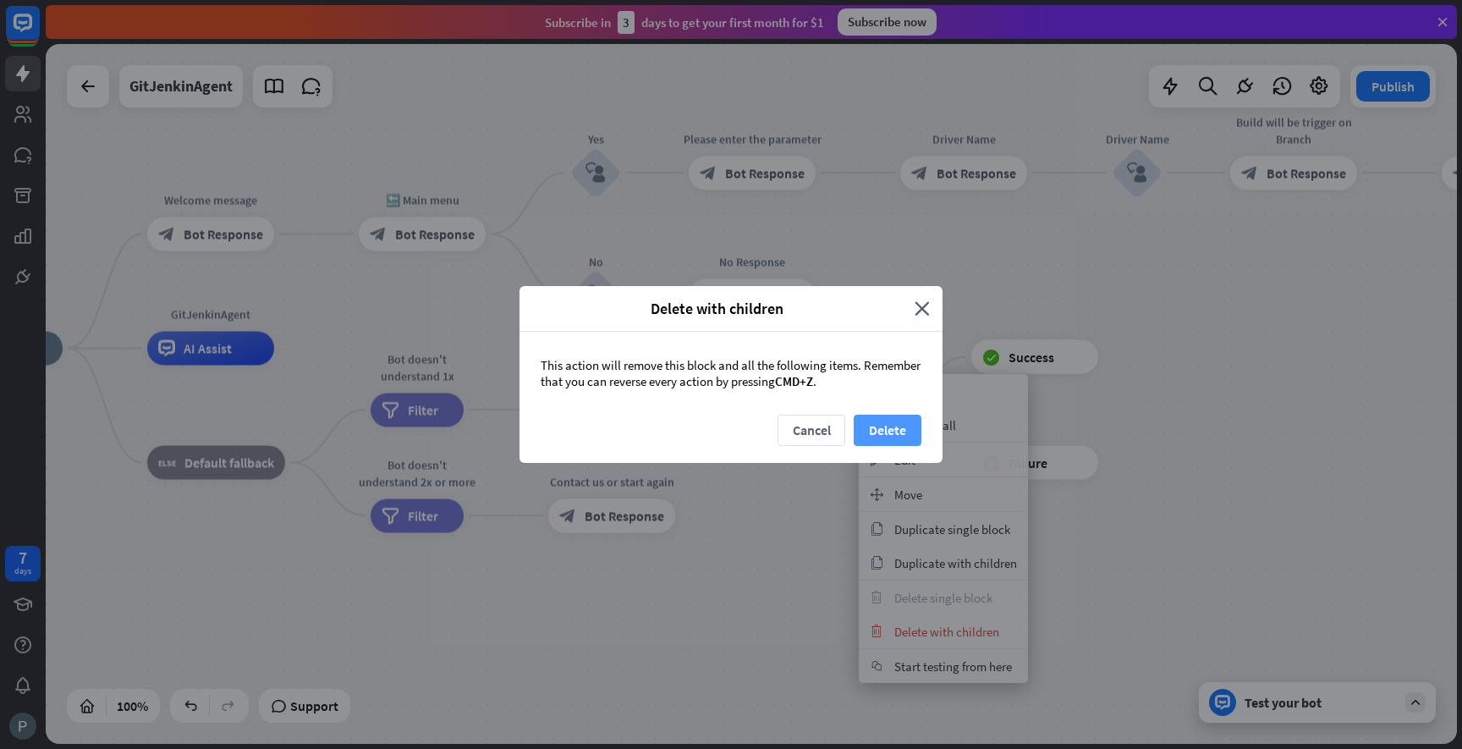
click at [879, 438] on button "Delete" at bounding box center [888, 430] width 68 height 31
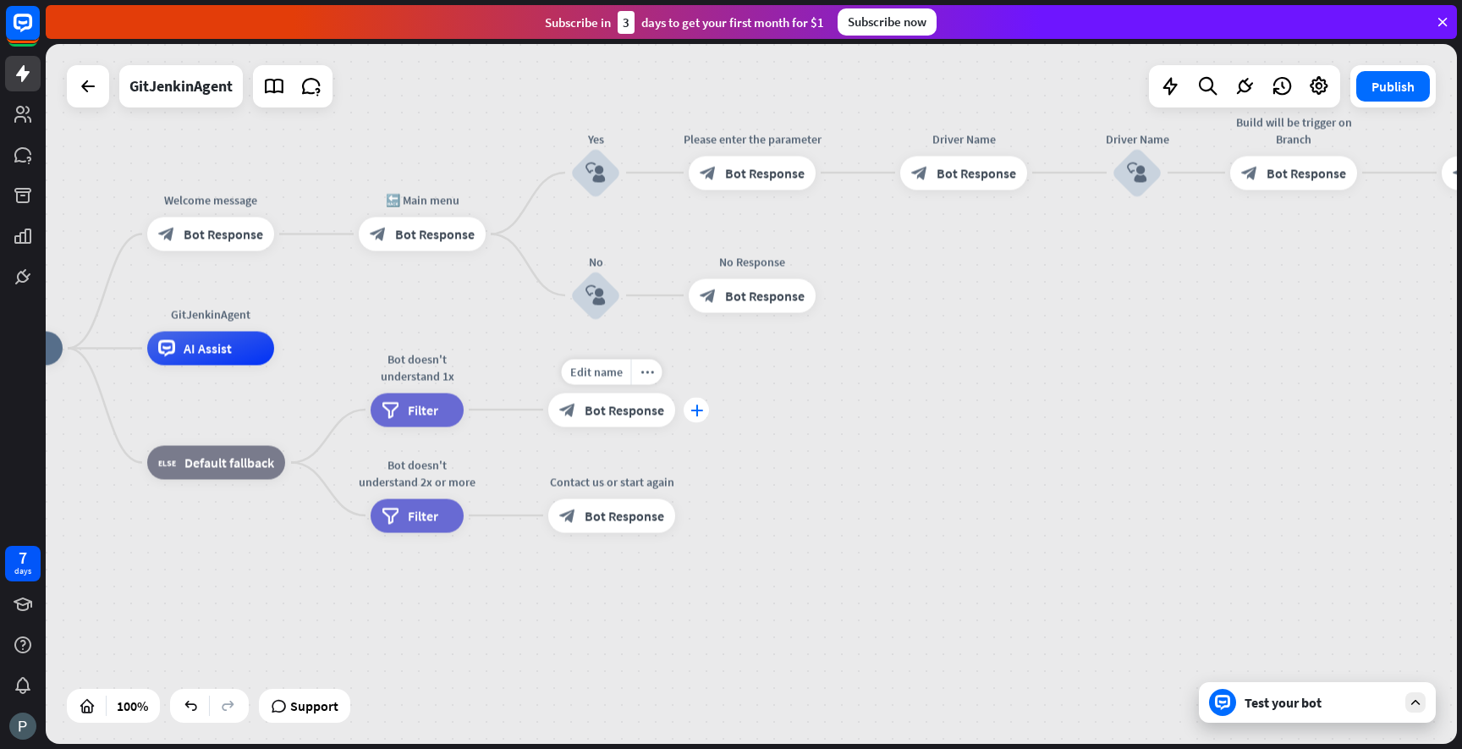
click at [693, 410] on icon "plus" at bounding box center [696, 410] width 13 height 12
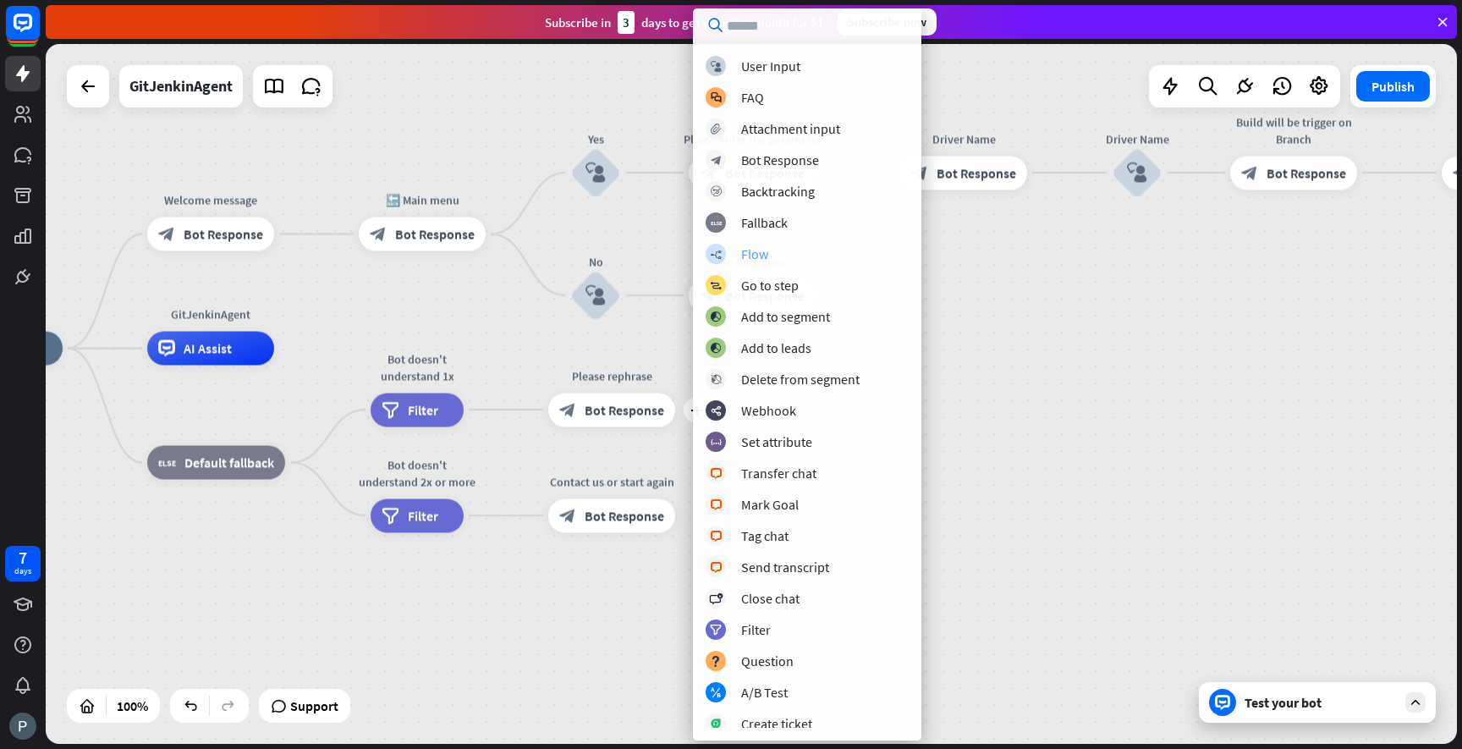
click at [760, 257] on div "Flow" at bounding box center [754, 253] width 27 height 17
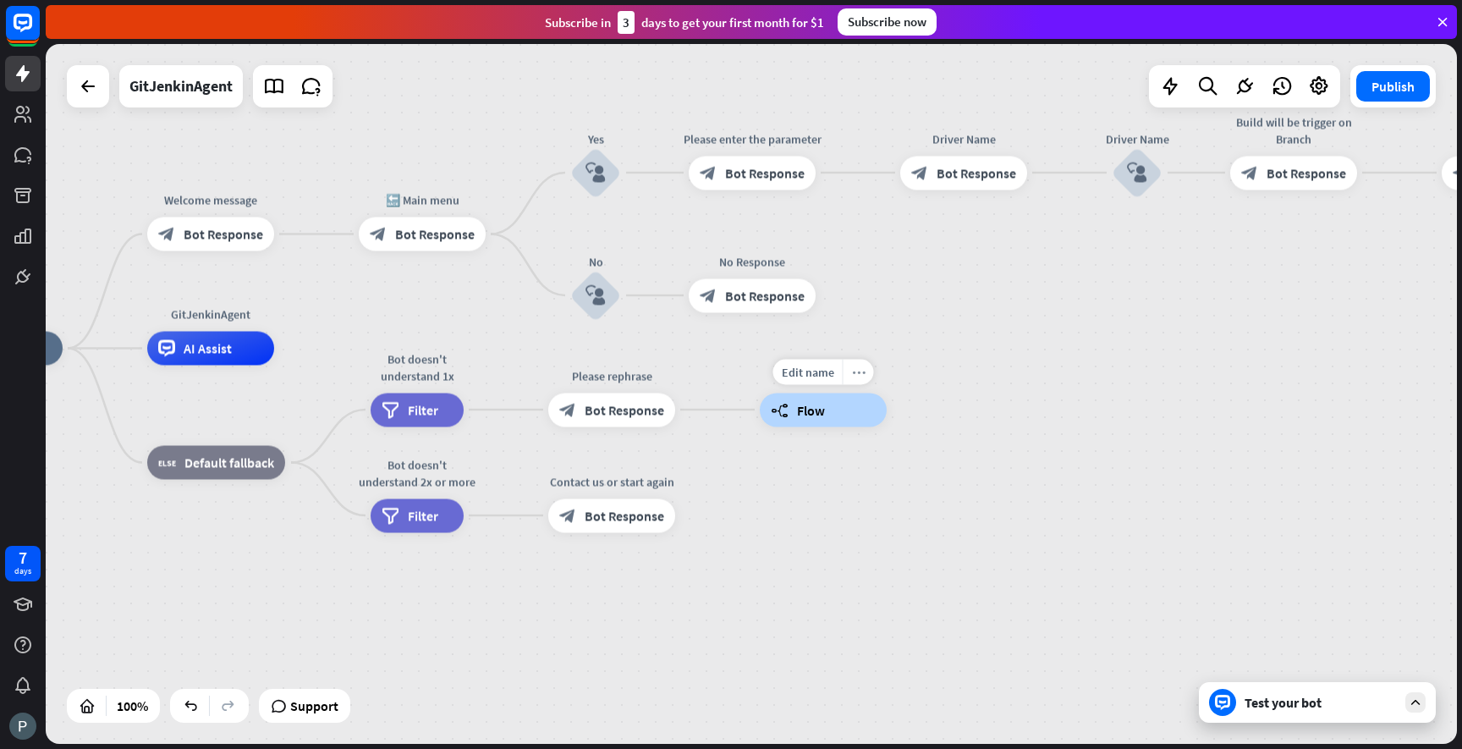
click at [858, 369] on icon "more_horiz" at bounding box center [859, 372] width 14 height 13
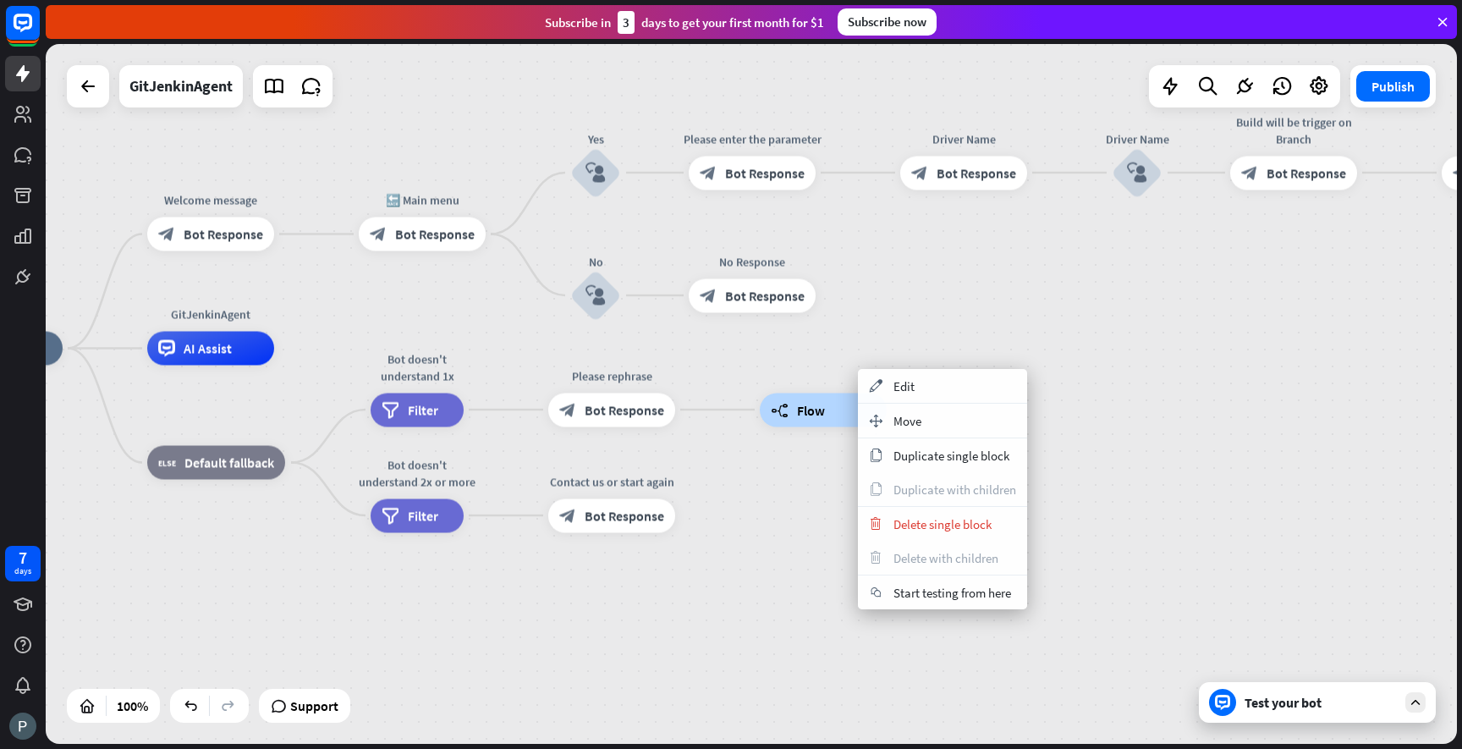
click at [824, 520] on div "GitJenkinAgent home_2 Start point Welcome message block_bot_response Bot Respon…" at bounding box center [641, 699] width 1411 height 700
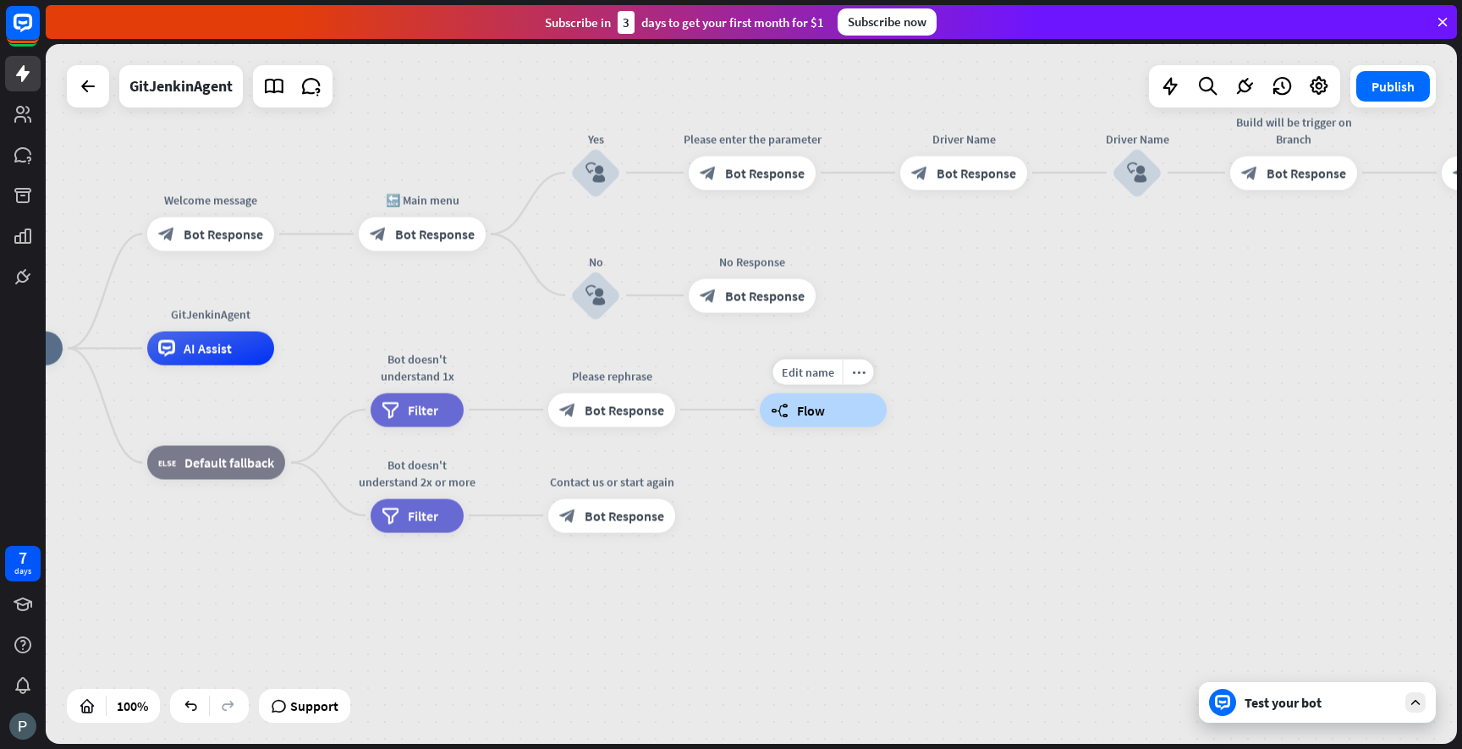
click at [850, 396] on div "builder_tree Flow" at bounding box center [823, 410] width 127 height 34
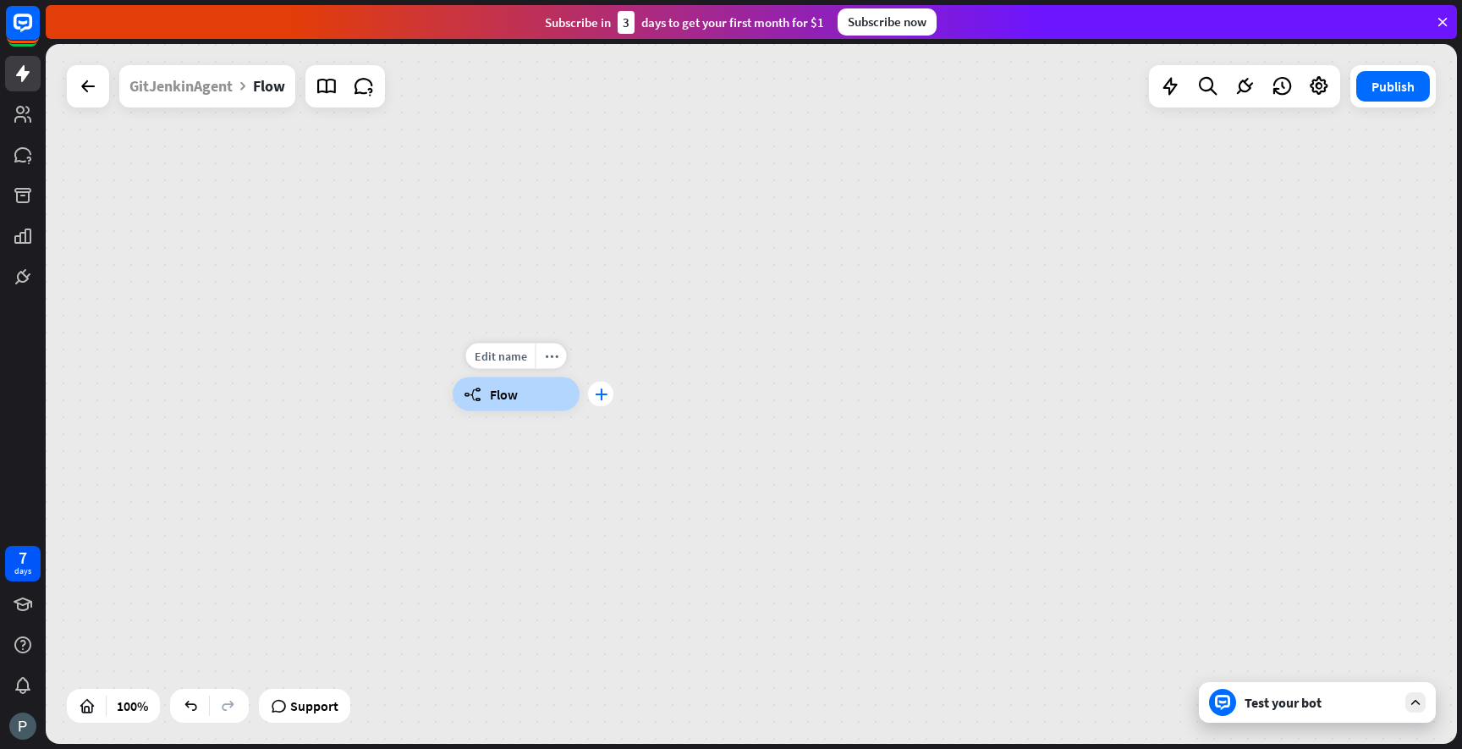
click at [597, 388] on icon "plus" at bounding box center [601, 394] width 13 height 12
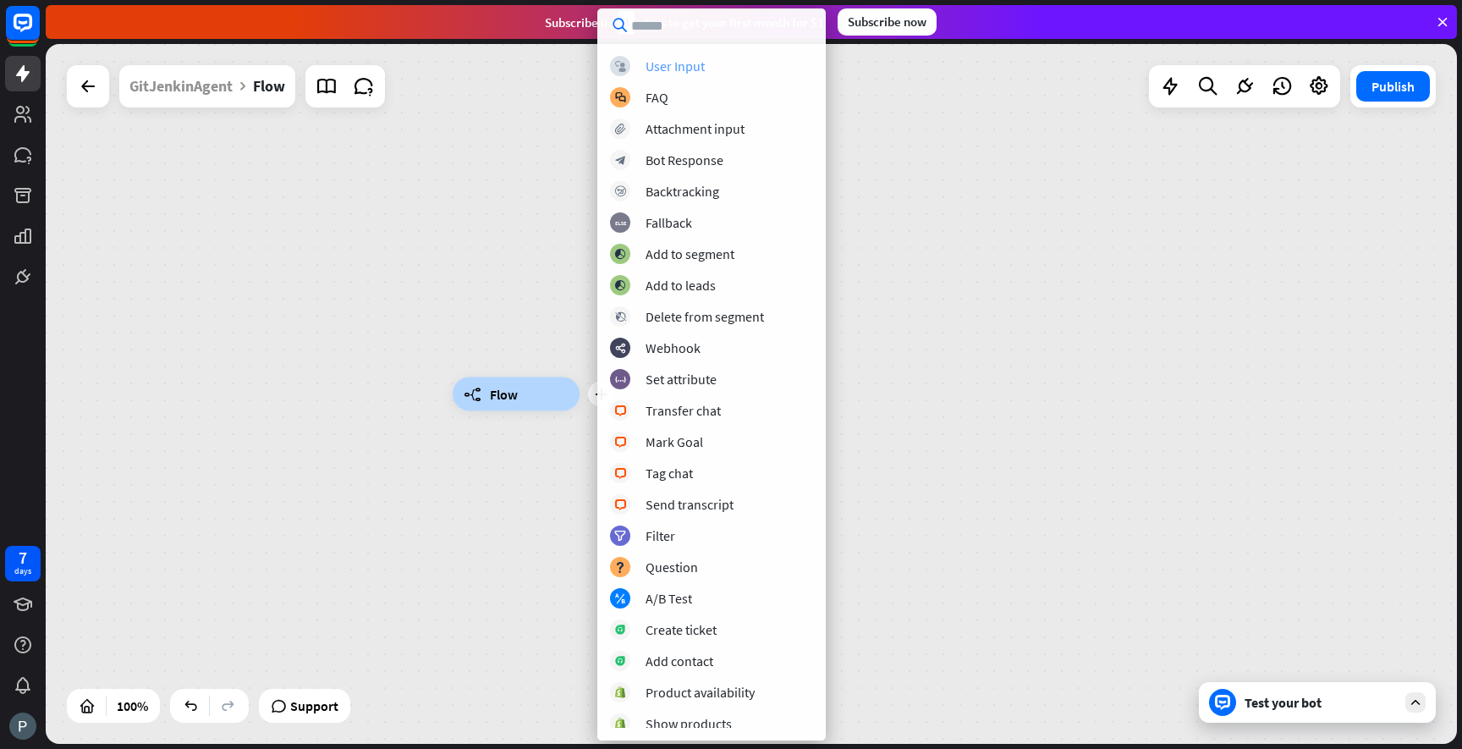
click at [669, 63] on div "User Input" at bounding box center [675, 66] width 59 height 17
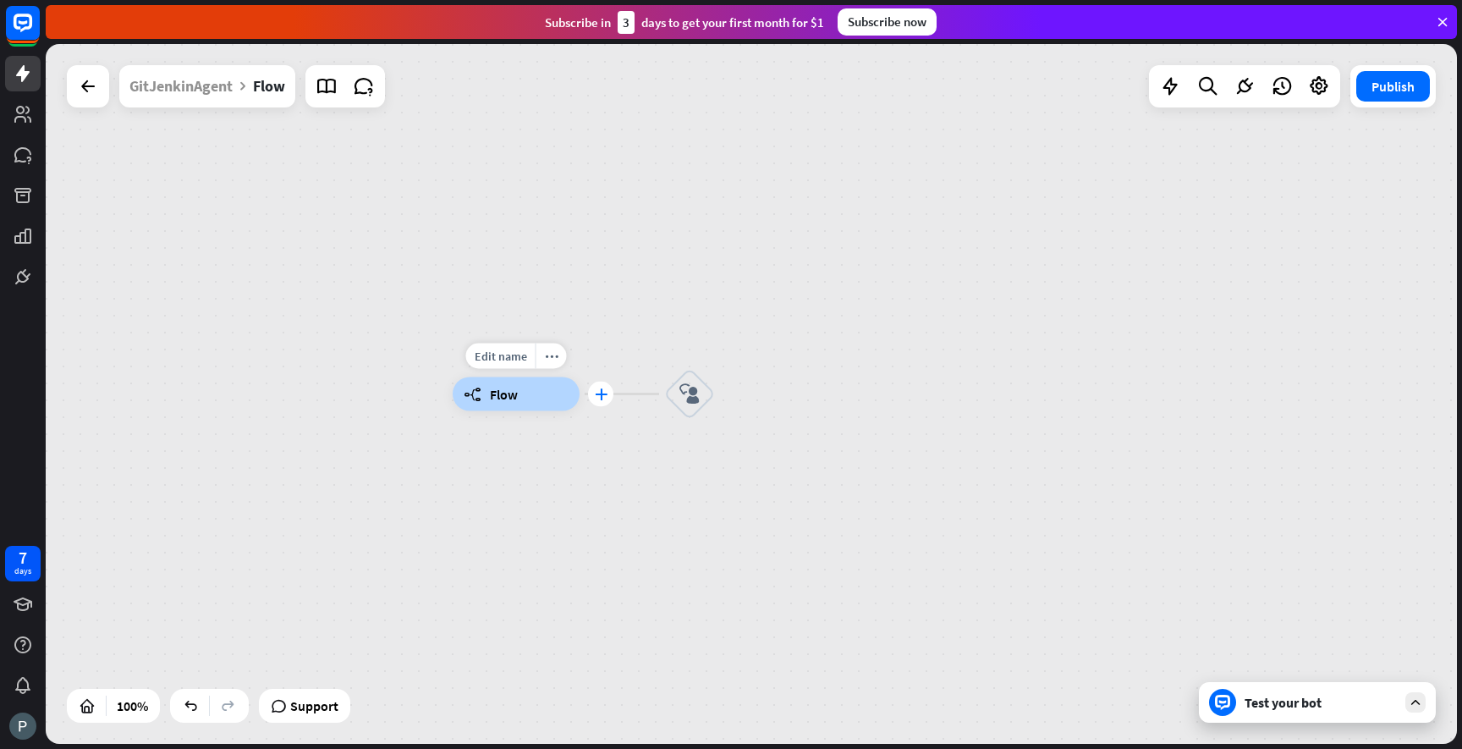
click at [599, 393] on icon "plus" at bounding box center [601, 394] width 13 height 12
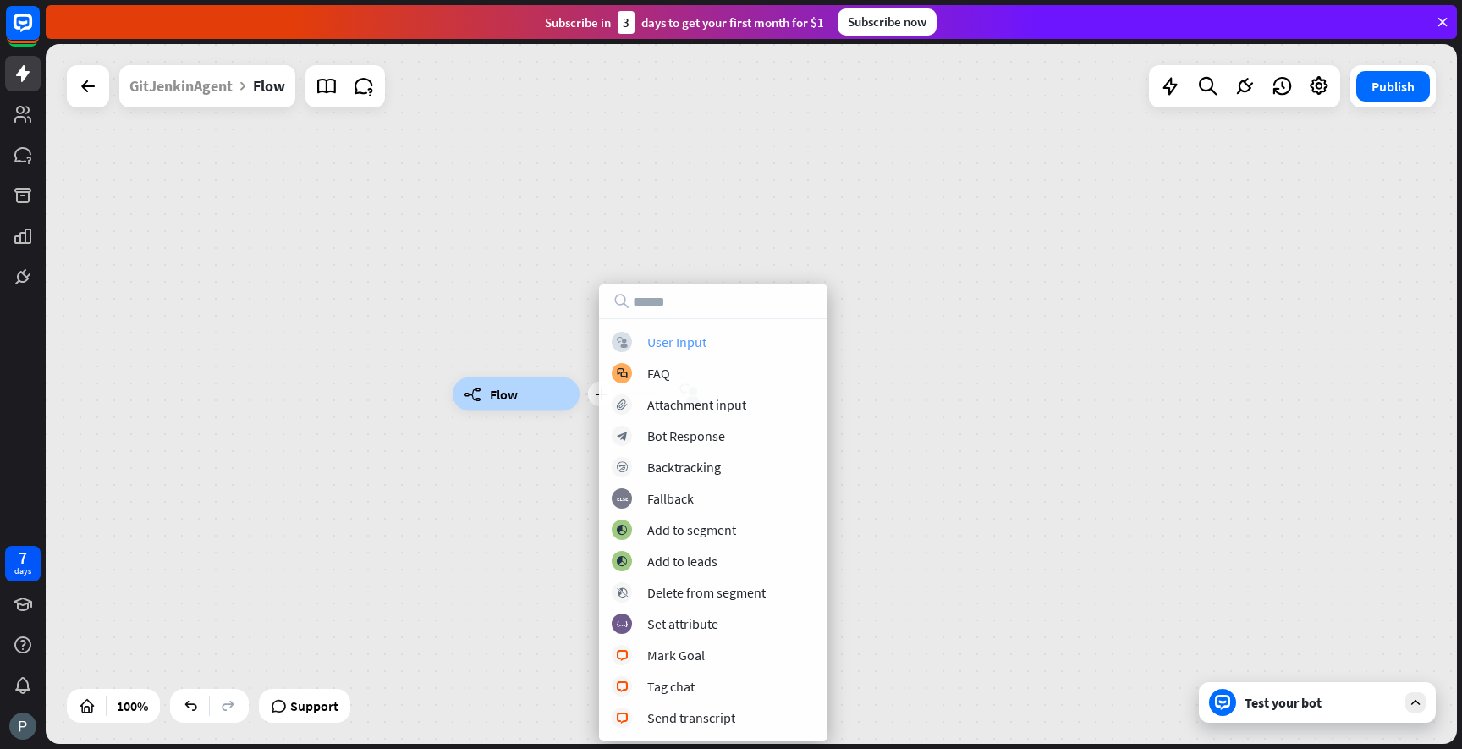
click at [660, 341] on div "User Input" at bounding box center [676, 341] width 59 height 17
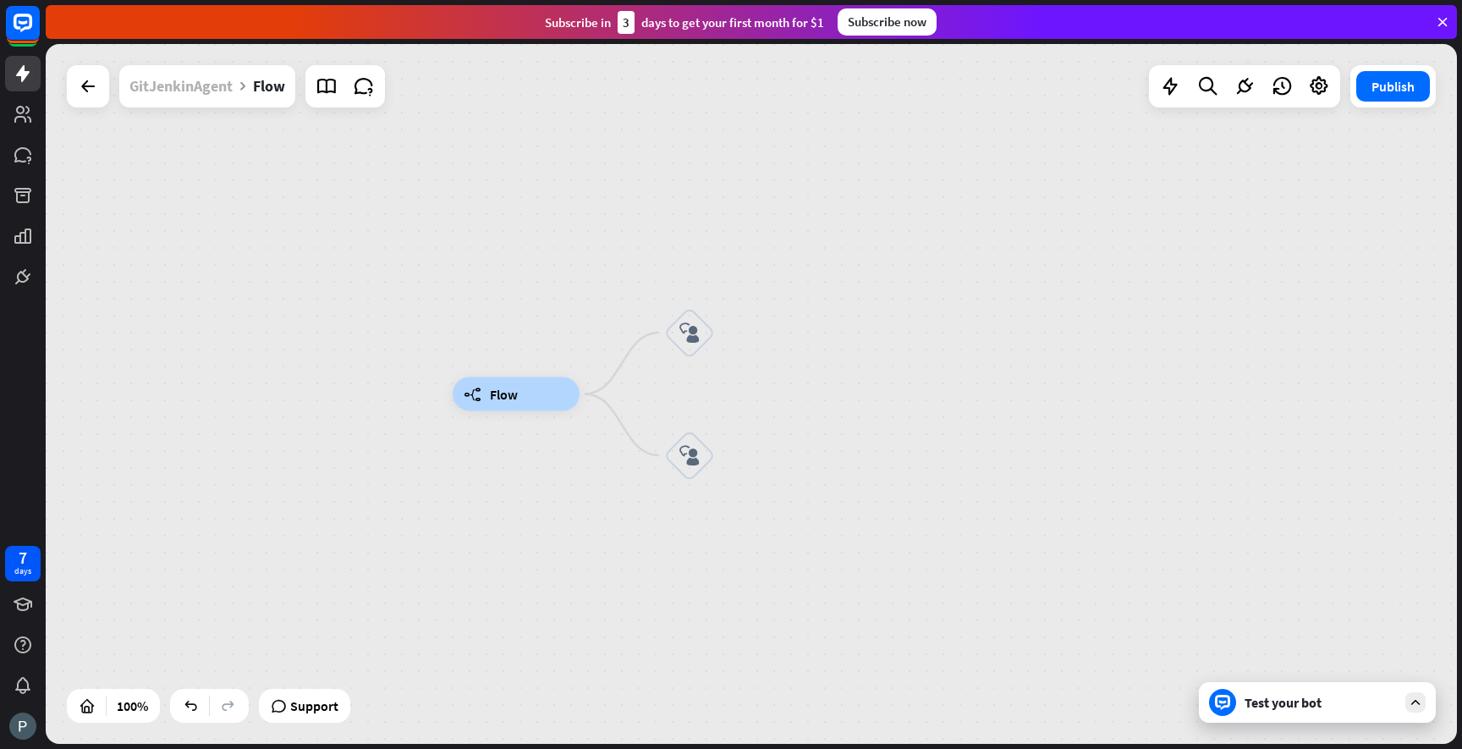
click at [197, 89] on div "GitJenkinAgent" at bounding box center [180, 86] width 103 height 42
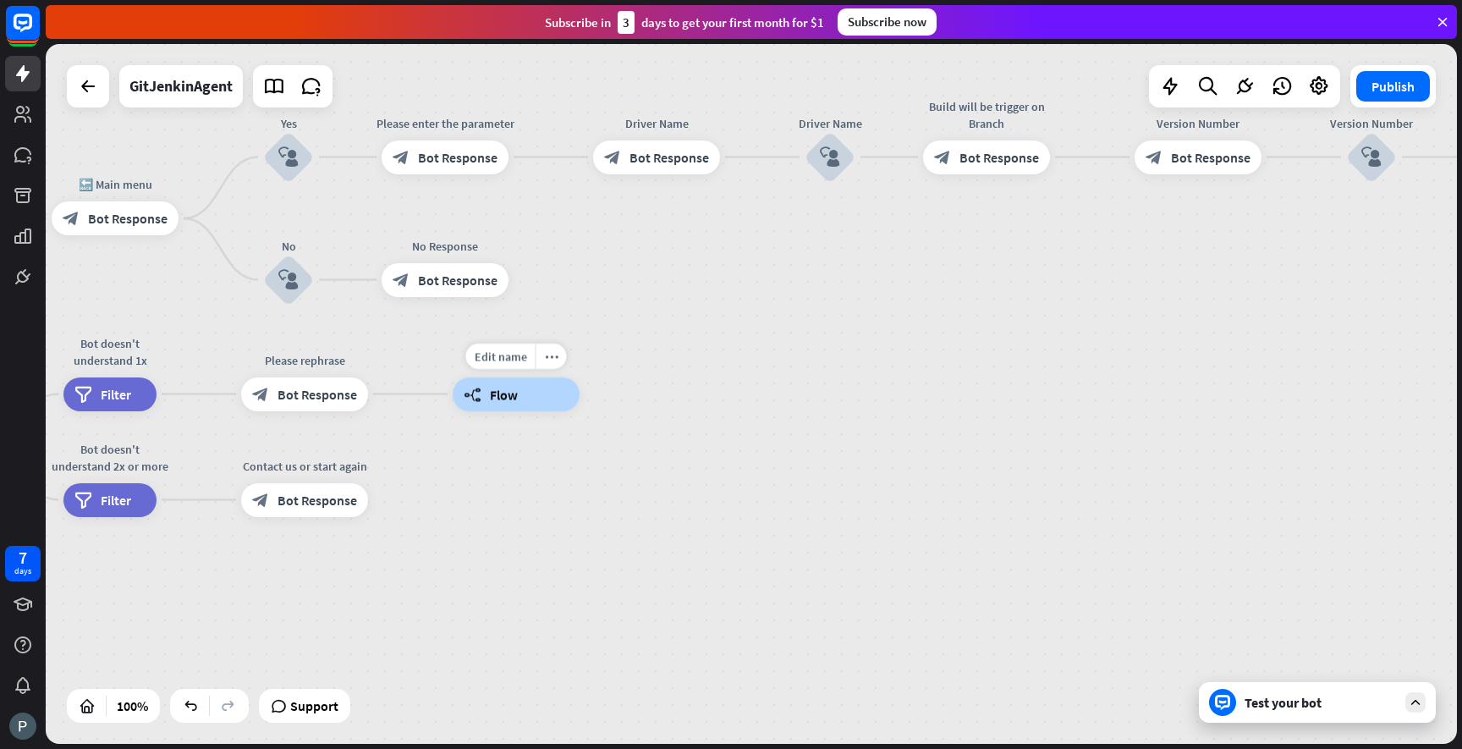
click at [530, 391] on div "builder_tree Flow" at bounding box center [516, 394] width 127 height 34
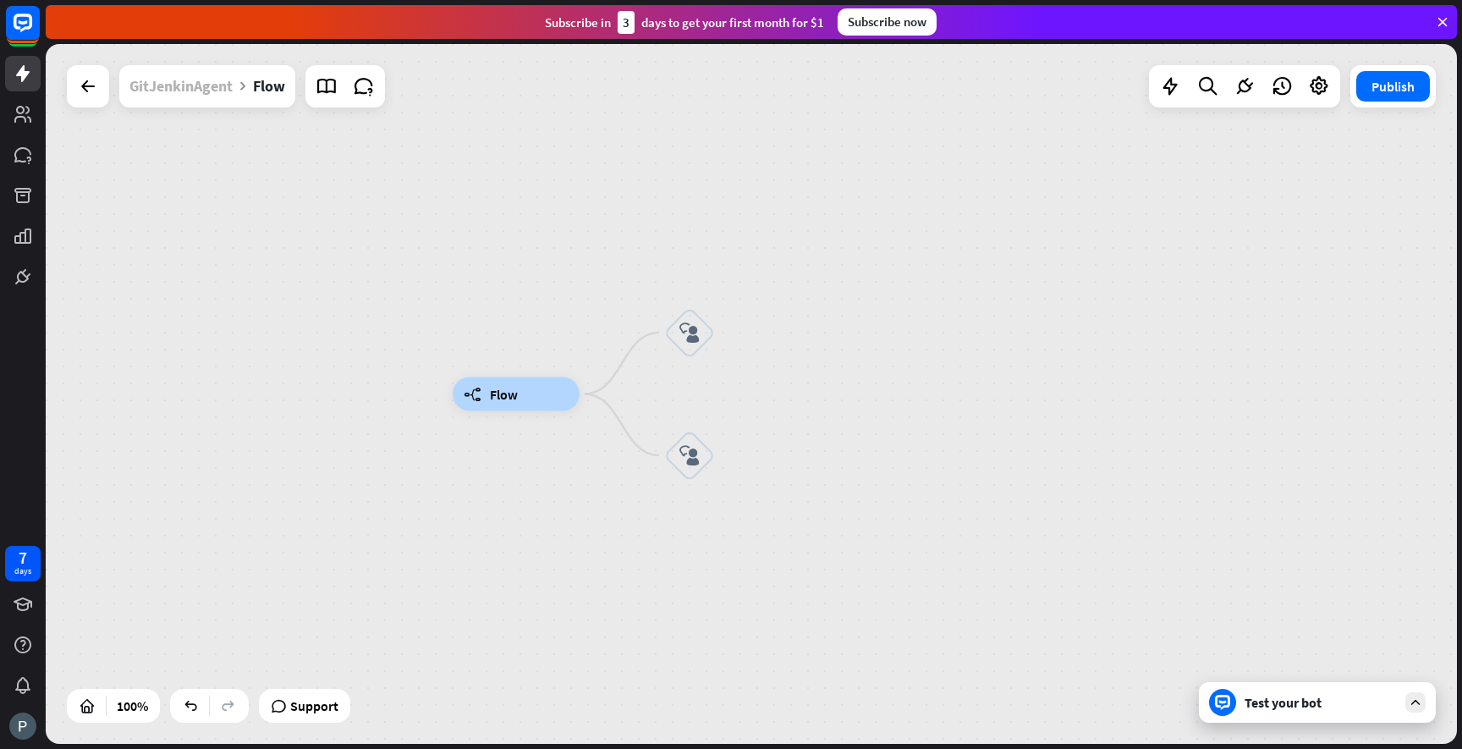
click at [173, 78] on div "GitJenkinAgent" at bounding box center [180, 86] width 103 height 42
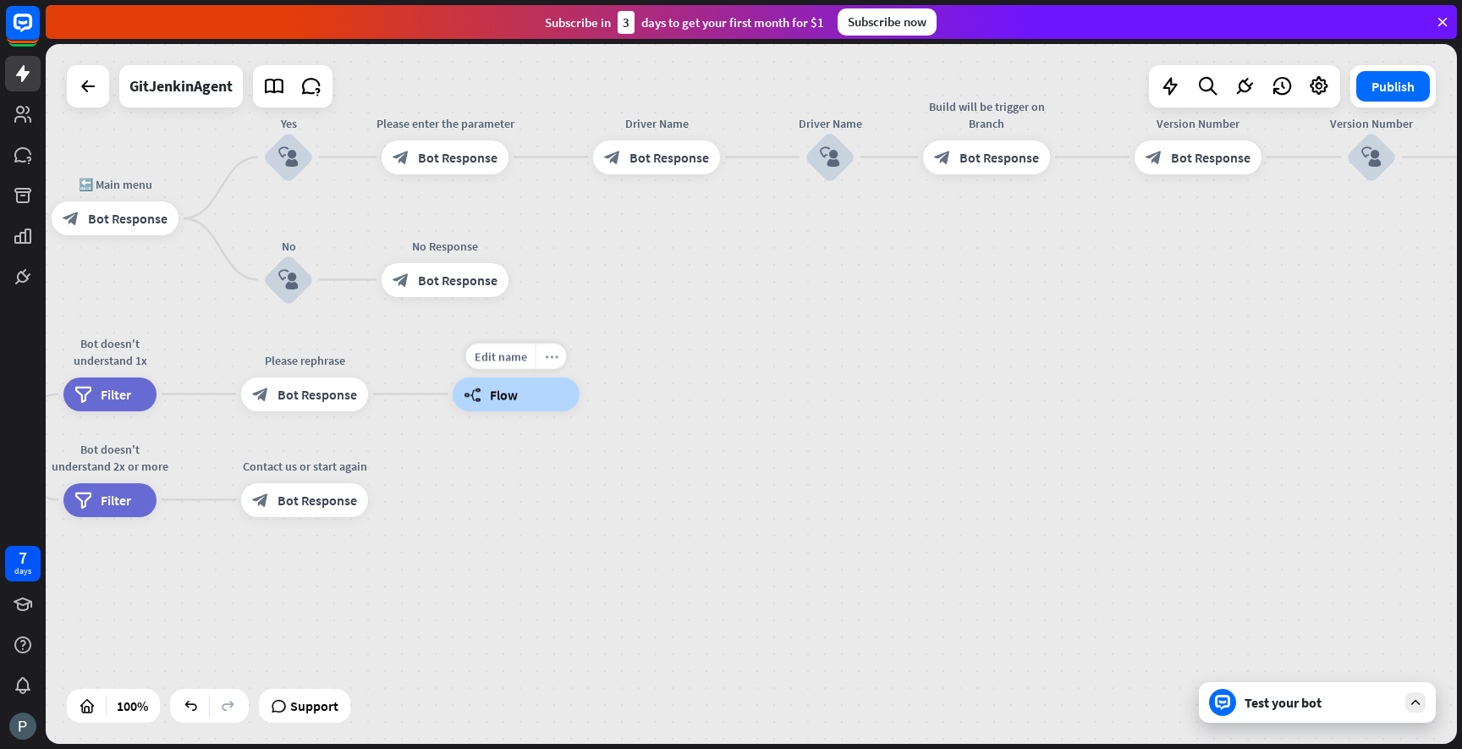
click at [549, 356] on icon "more_horiz" at bounding box center [552, 355] width 14 height 13
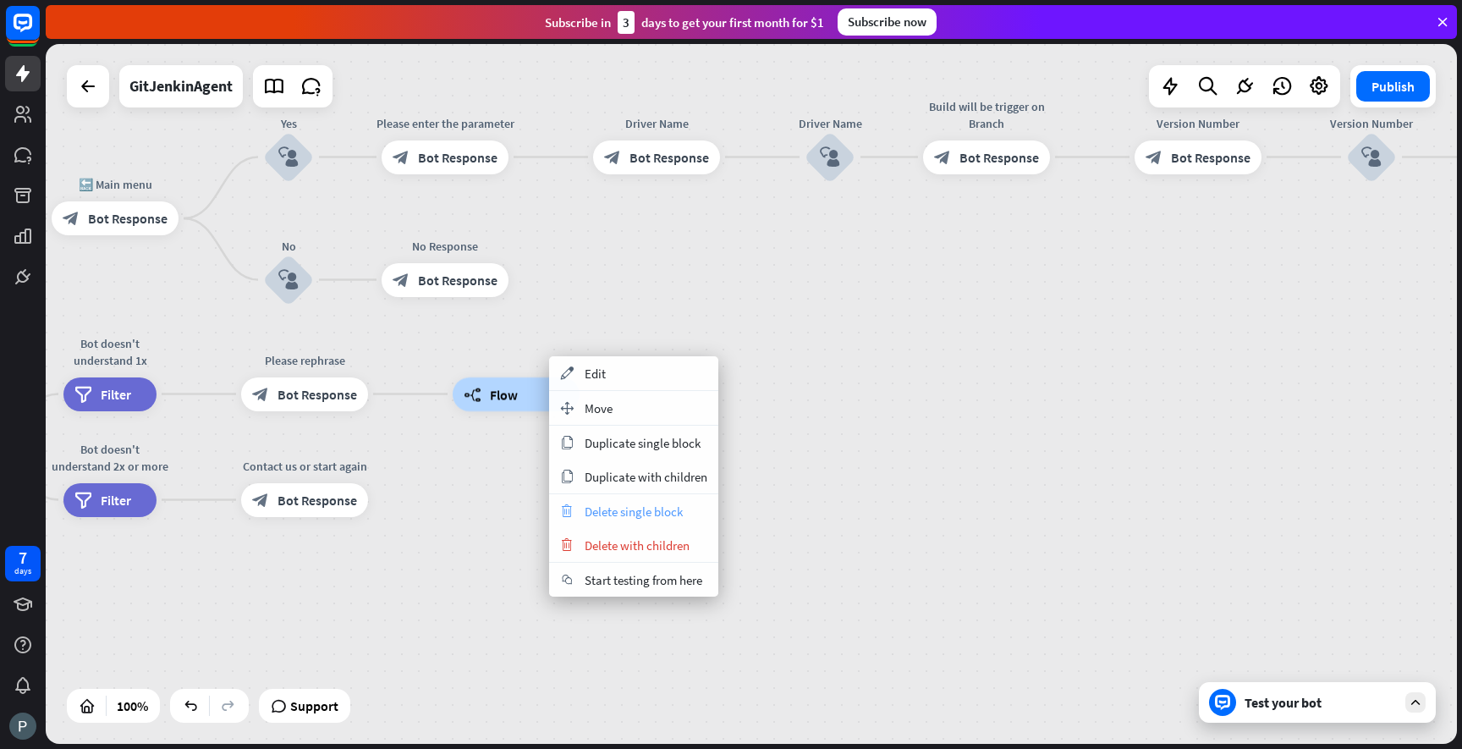
click at [627, 519] on span "Delete single block" at bounding box center [634, 511] width 98 height 16
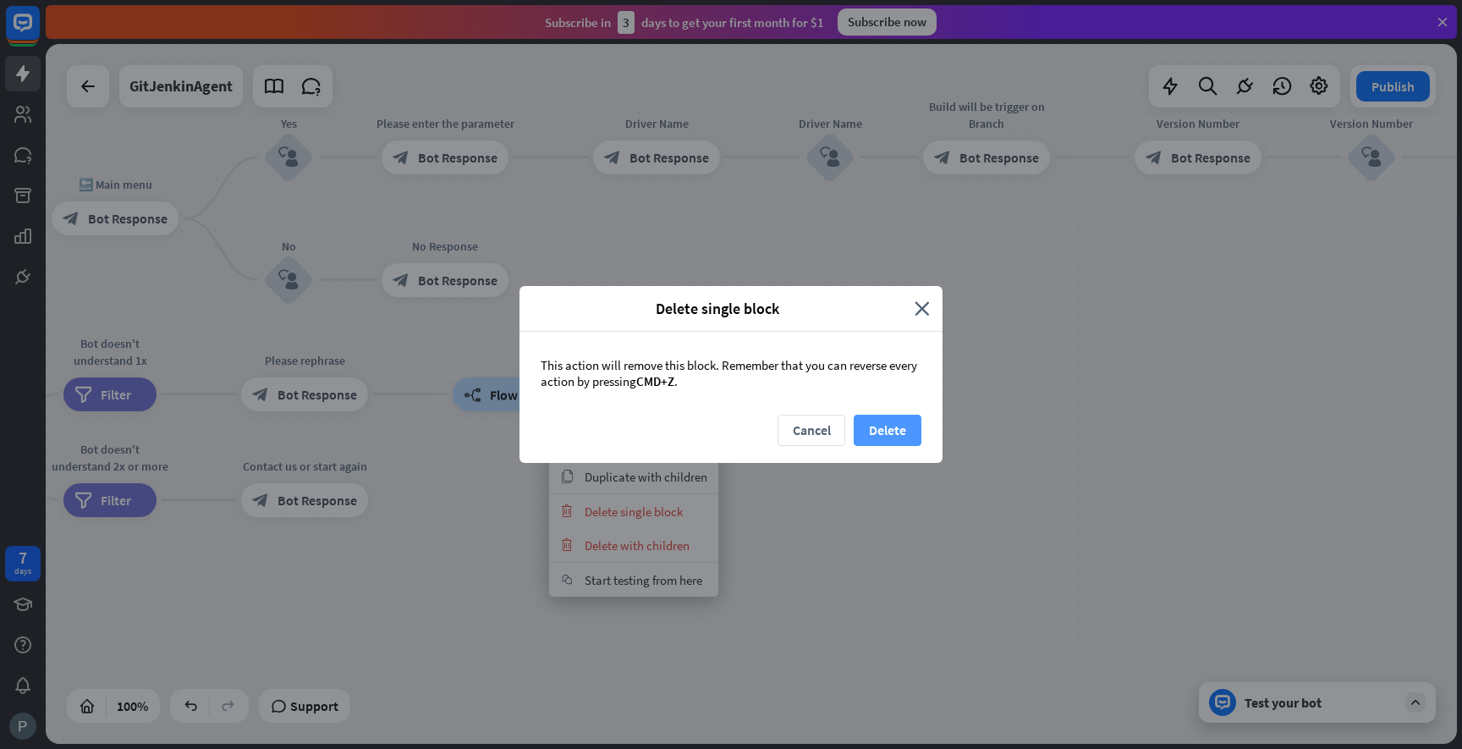
click at [872, 426] on button "Delete" at bounding box center [888, 430] width 68 height 31
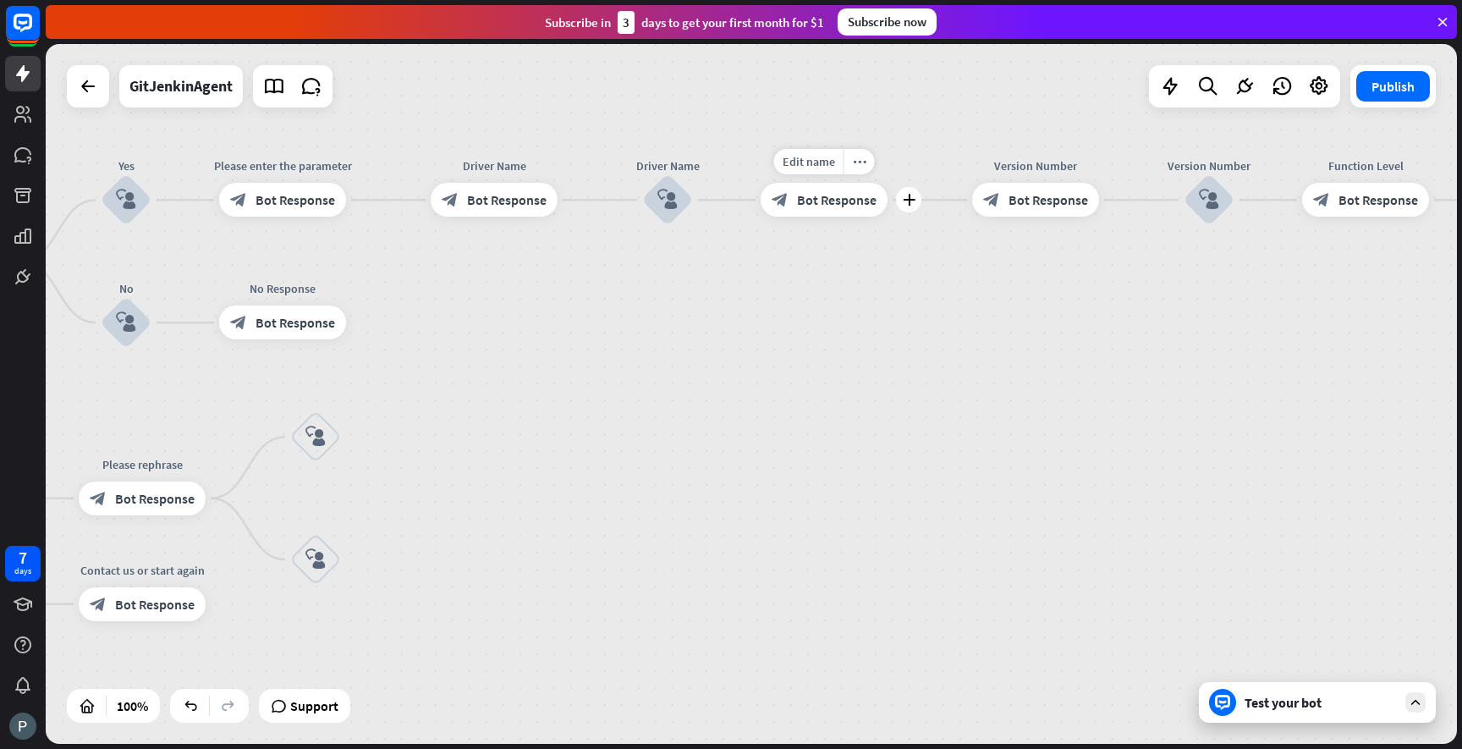
click at [844, 205] on span "Bot Response" at bounding box center [837, 199] width 80 height 17
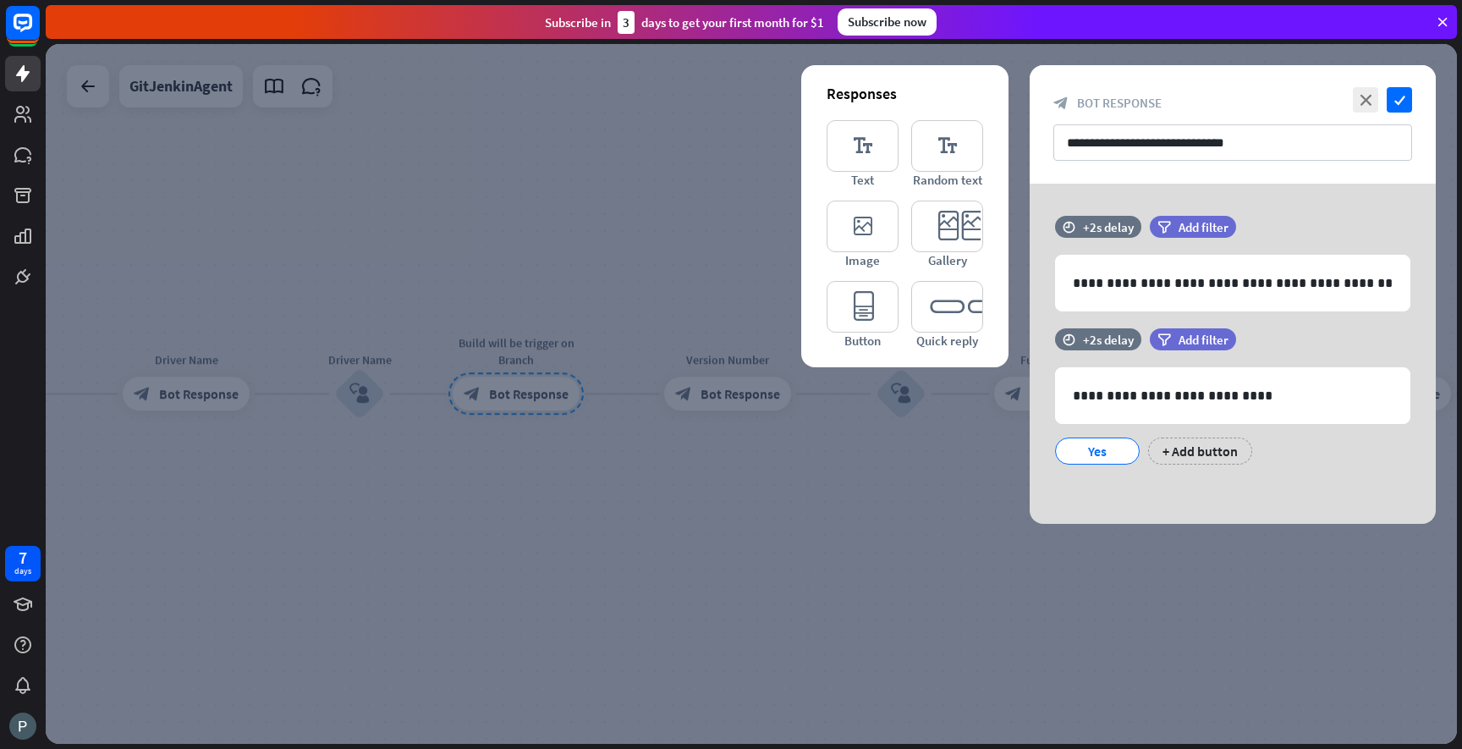
click at [826, 430] on div at bounding box center [751, 394] width 1411 height 700
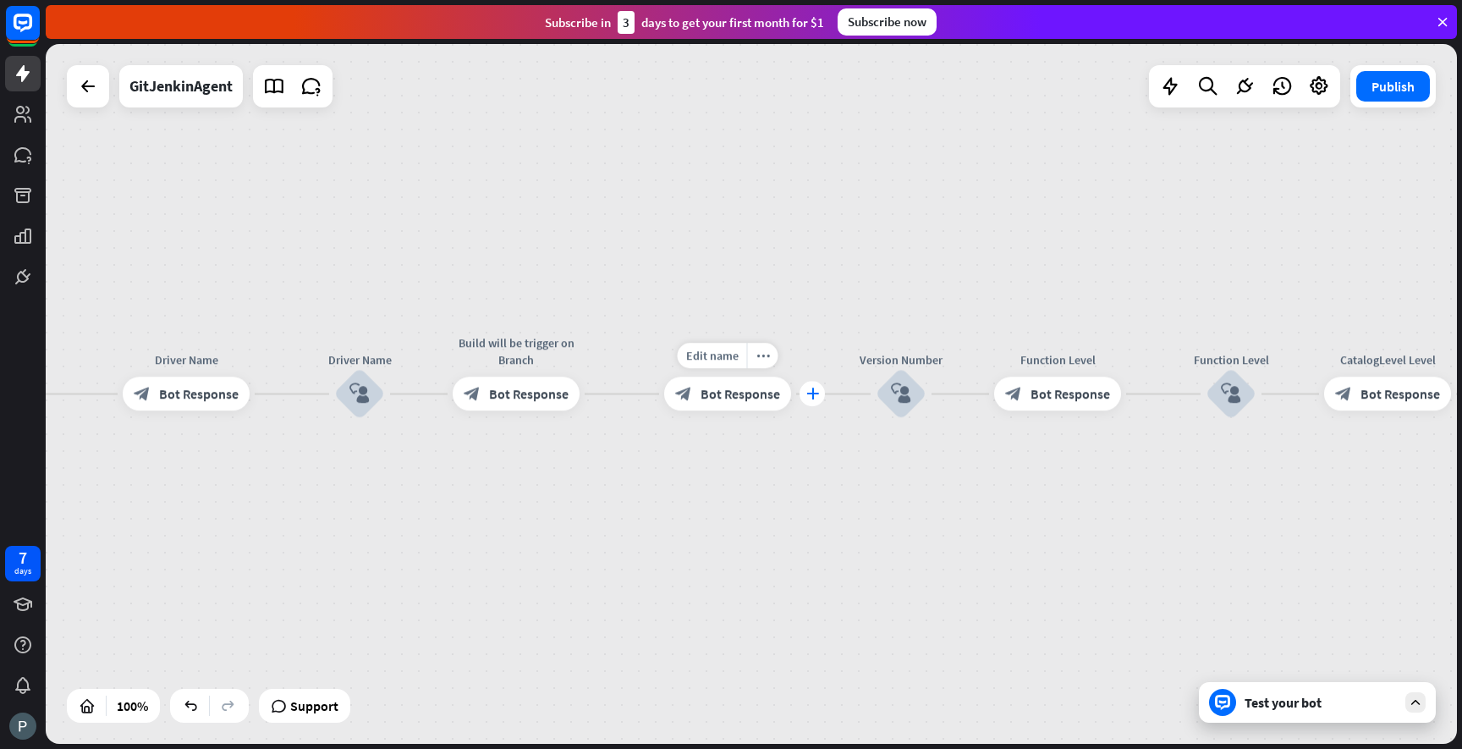
click at [806, 391] on icon "plus" at bounding box center [812, 394] width 13 height 12
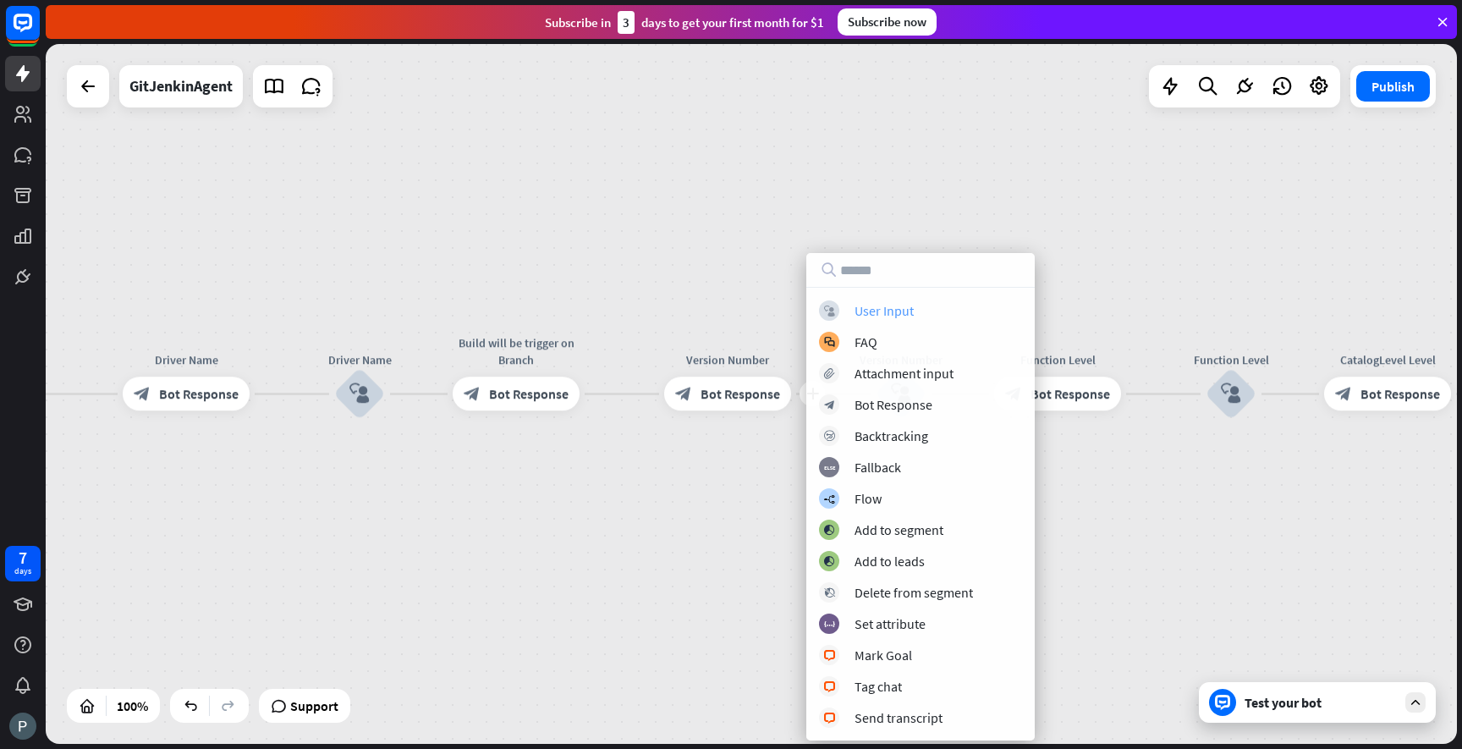
click at [853, 308] on div "block_user_input User Input" at bounding box center [920, 310] width 203 height 20
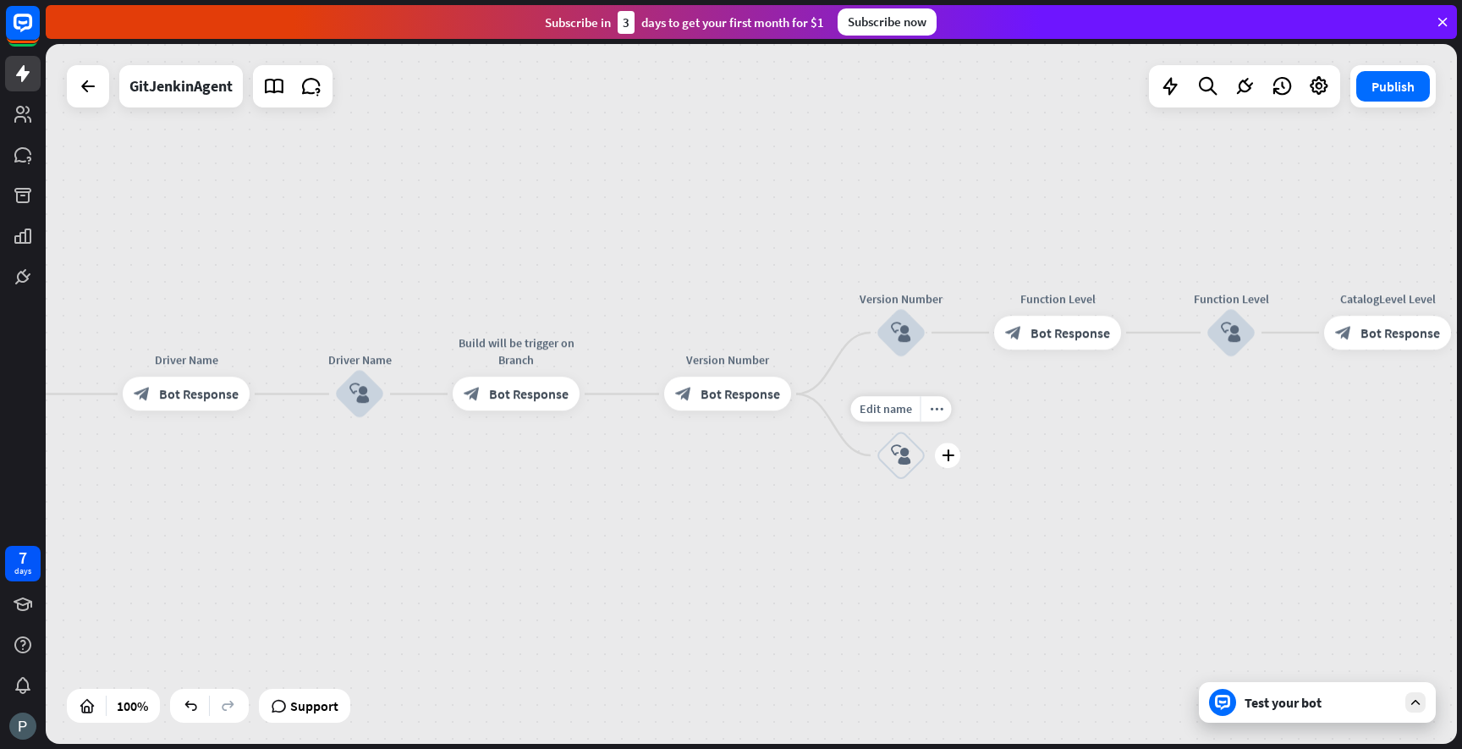
click at [902, 448] on icon "block_user_input" at bounding box center [901, 455] width 20 height 20
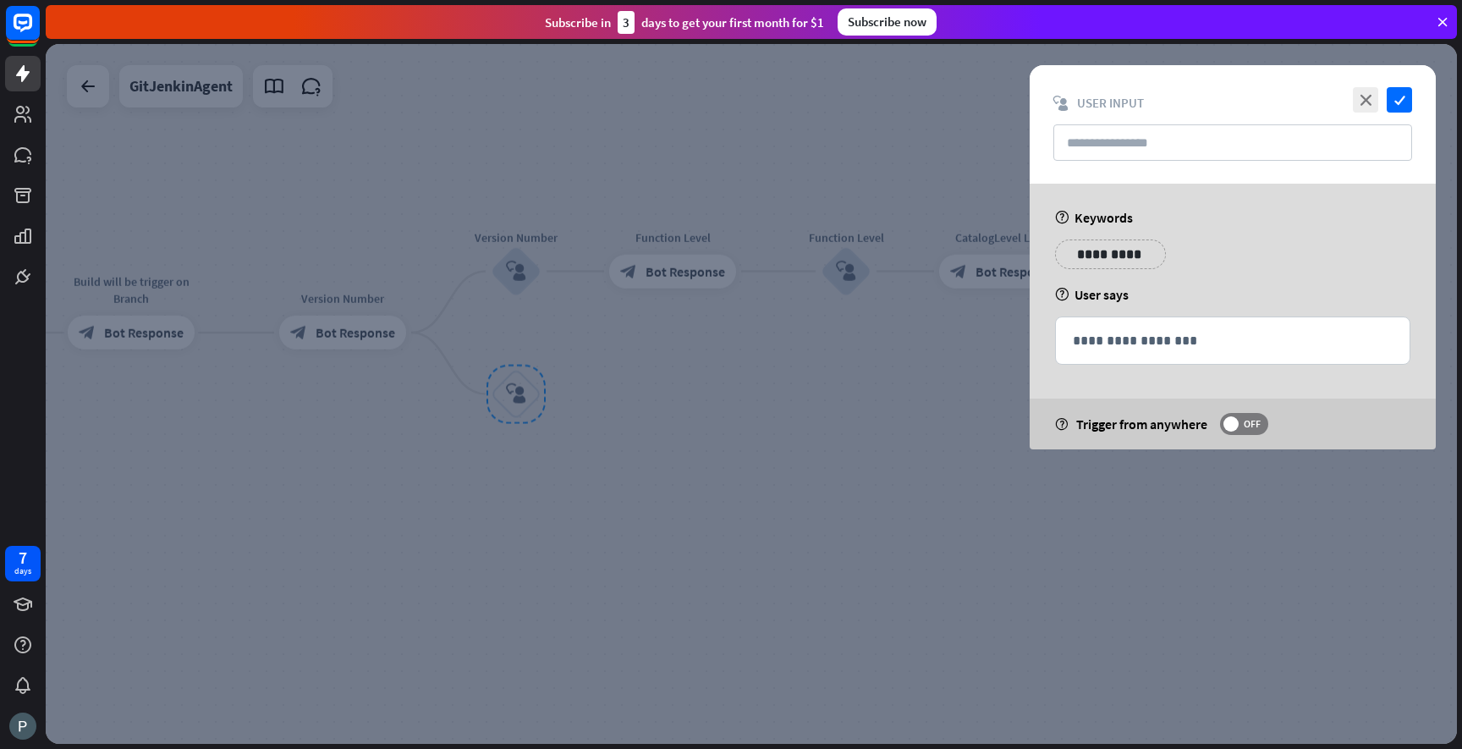
click at [1107, 251] on p "**********" at bounding box center [1110, 254] width 85 height 21
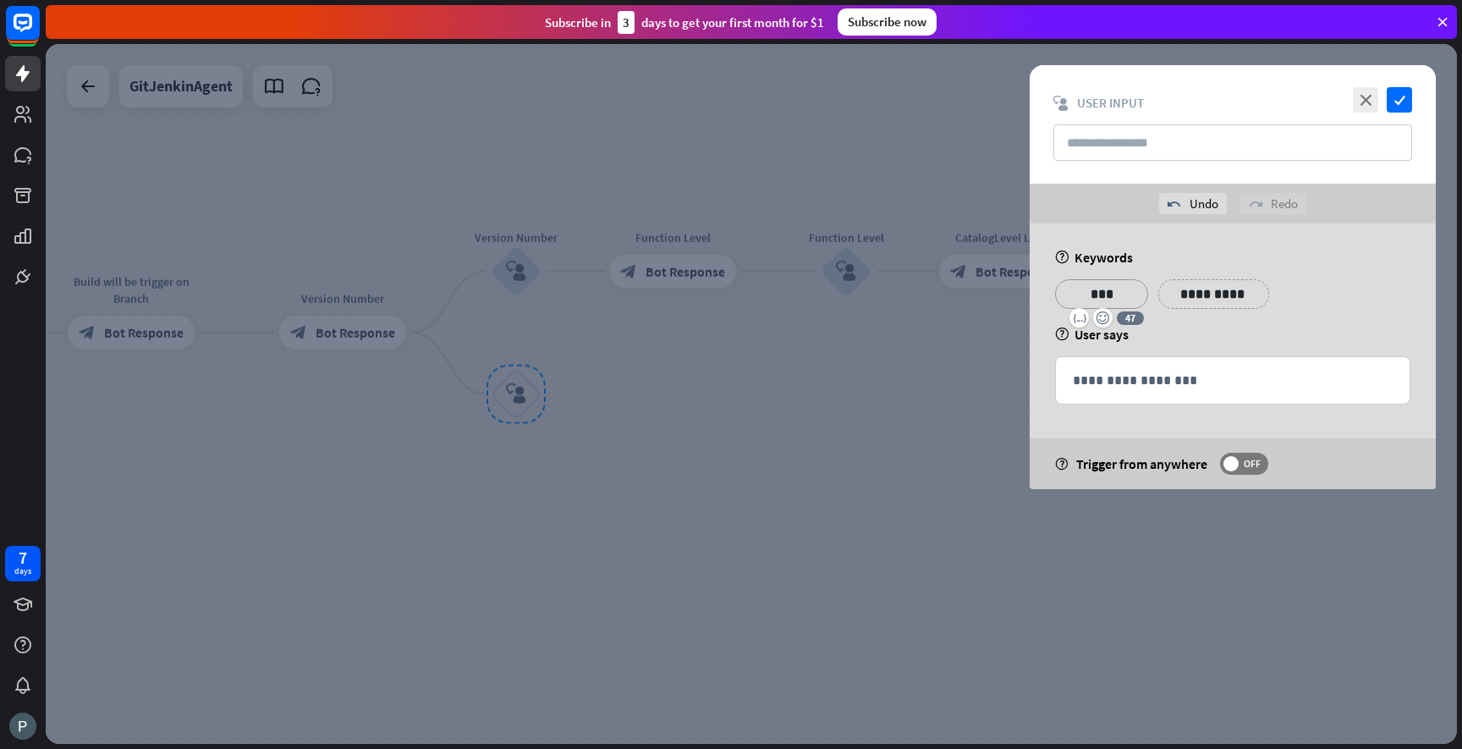
click at [1216, 331] on div "help User says" at bounding box center [1232, 334] width 355 height 17
click at [1398, 106] on icon "check" at bounding box center [1399, 99] width 25 height 25
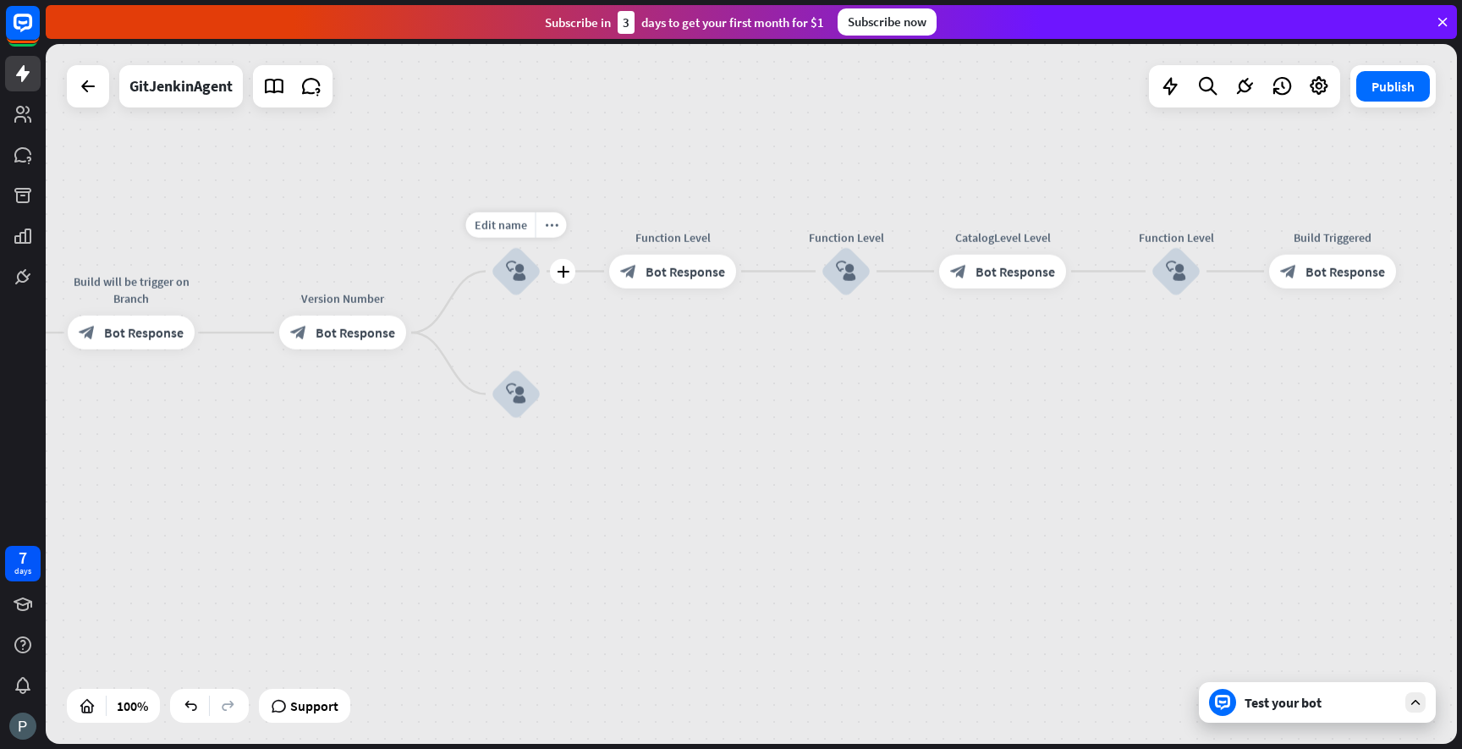
click at [516, 274] on icon "block_user_input" at bounding box center [516, 271] width 20 height 20
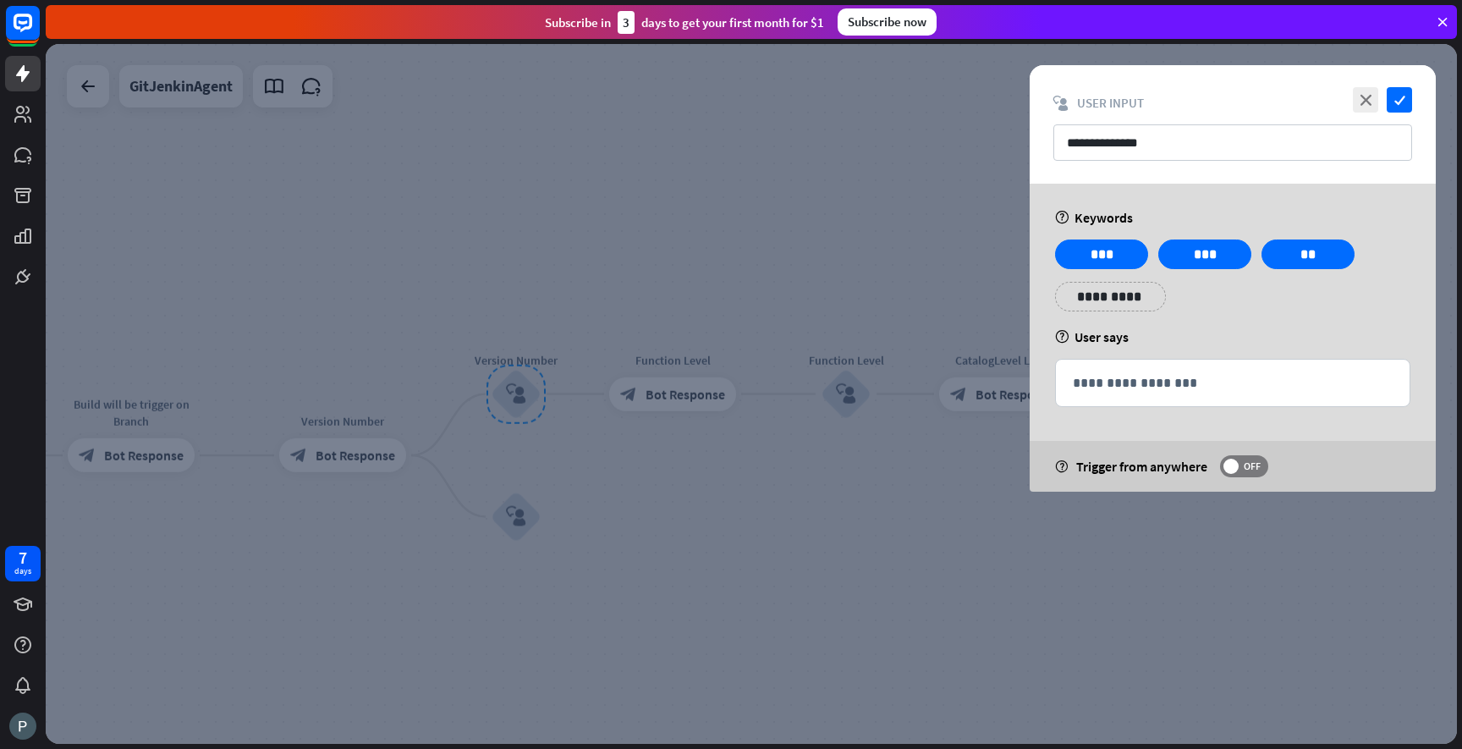
click at [592, 481] on div at bounding box center [751, 394] width 1411 height 700
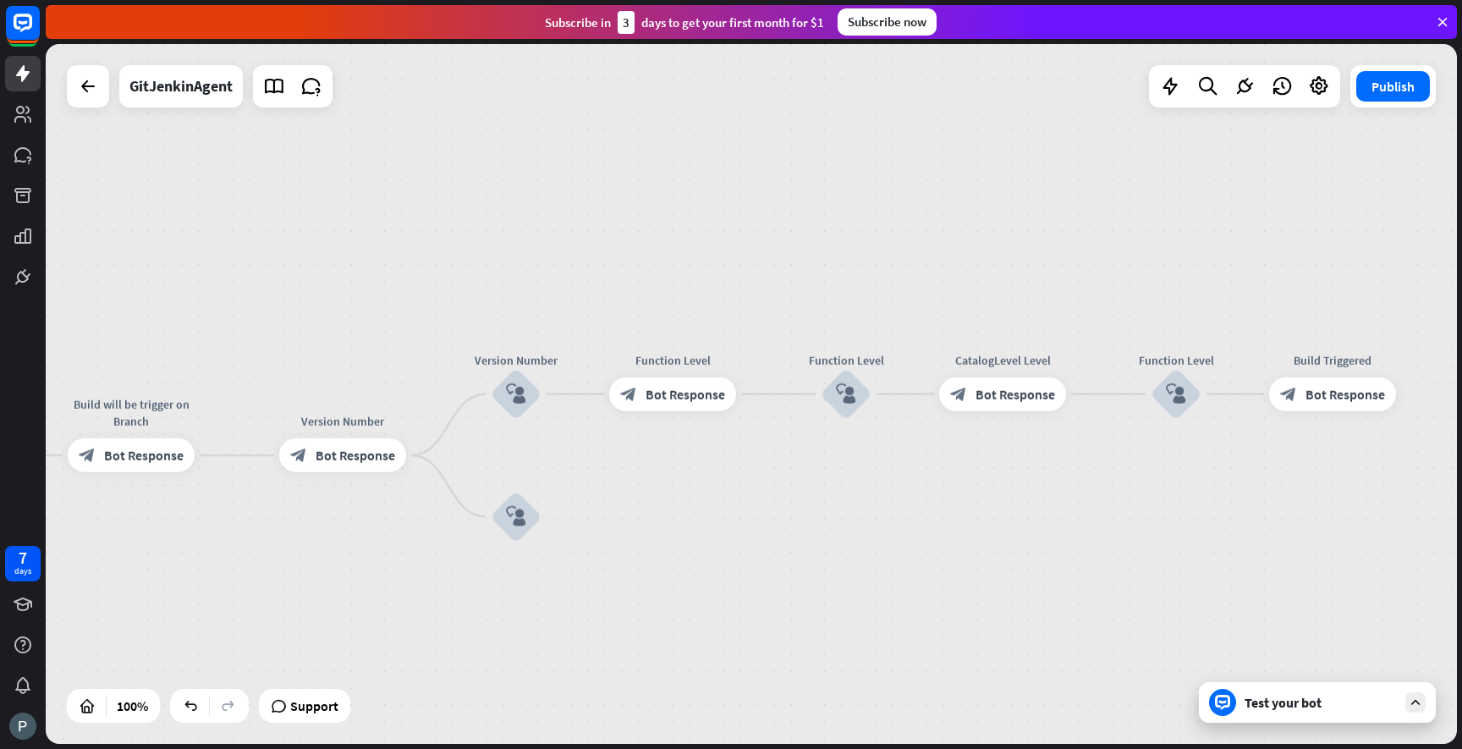
click at [1293, 700] on div "Test your bot" at bounding box center [1321, 702] width 152 height 17
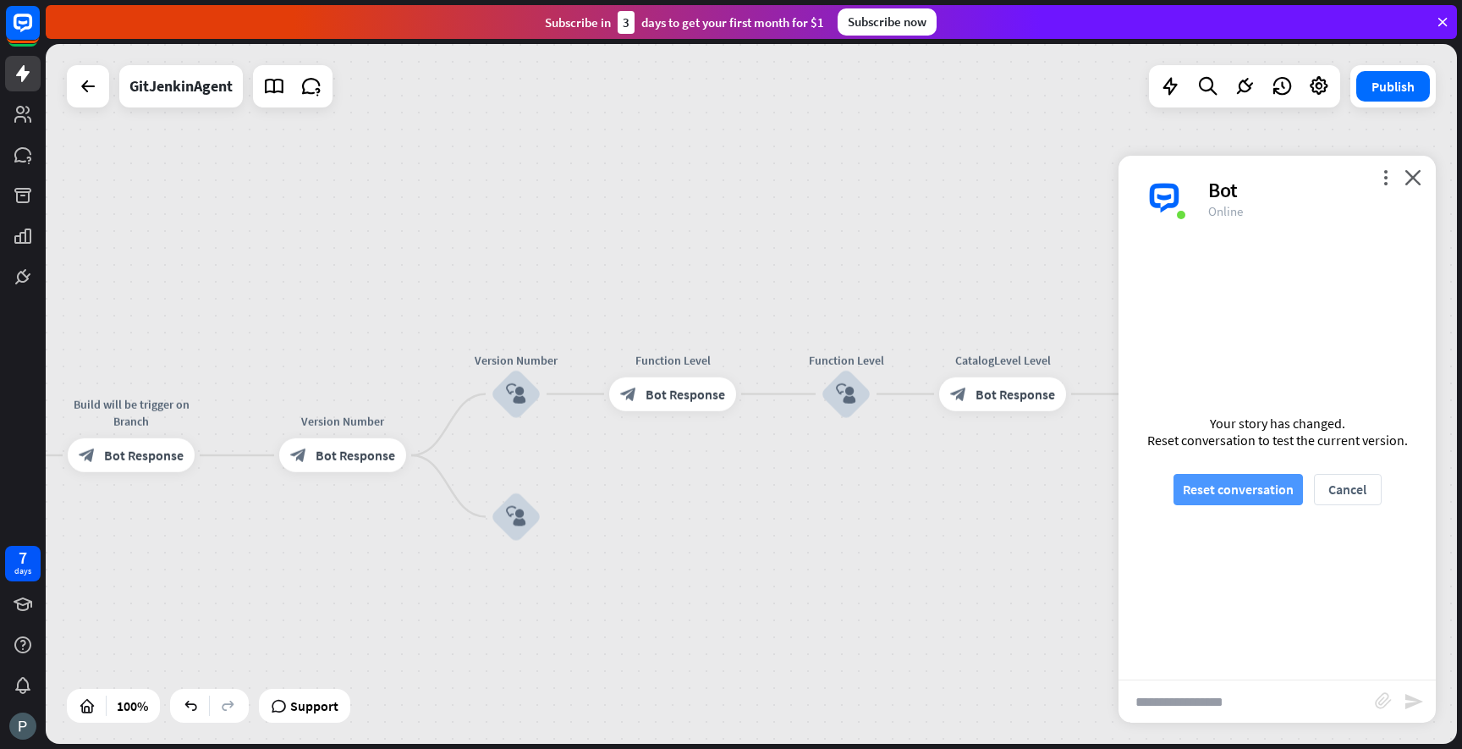
click at [1230, 492] on button "Reset conversation" at bounding box center [1238, 489] width 129 height 31
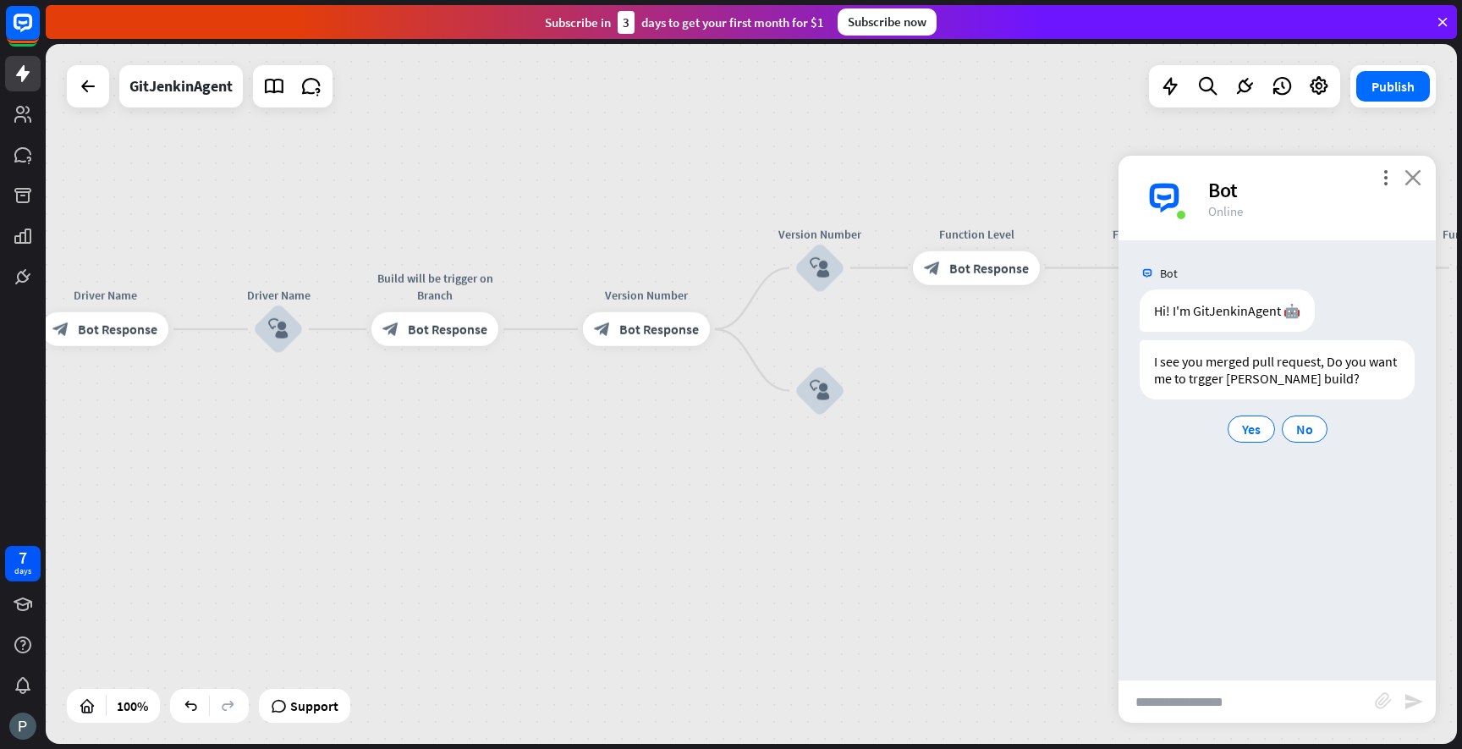
click at [1410, 177] on icon "close" at bounding box center [1413, 177] width 17 height 16
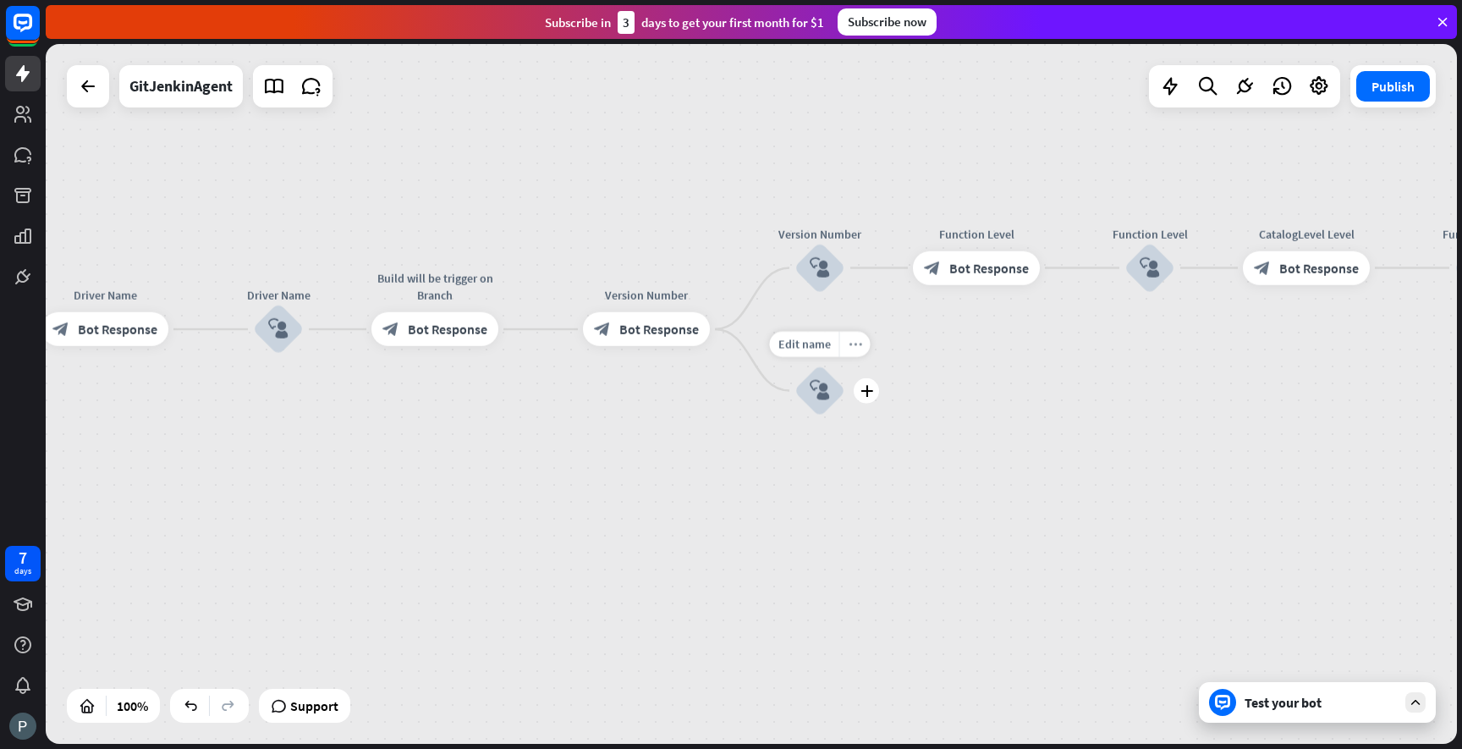
click at [858, 341] on icon "more_horiz" at bounding box center [856, 344] width 14 height 13
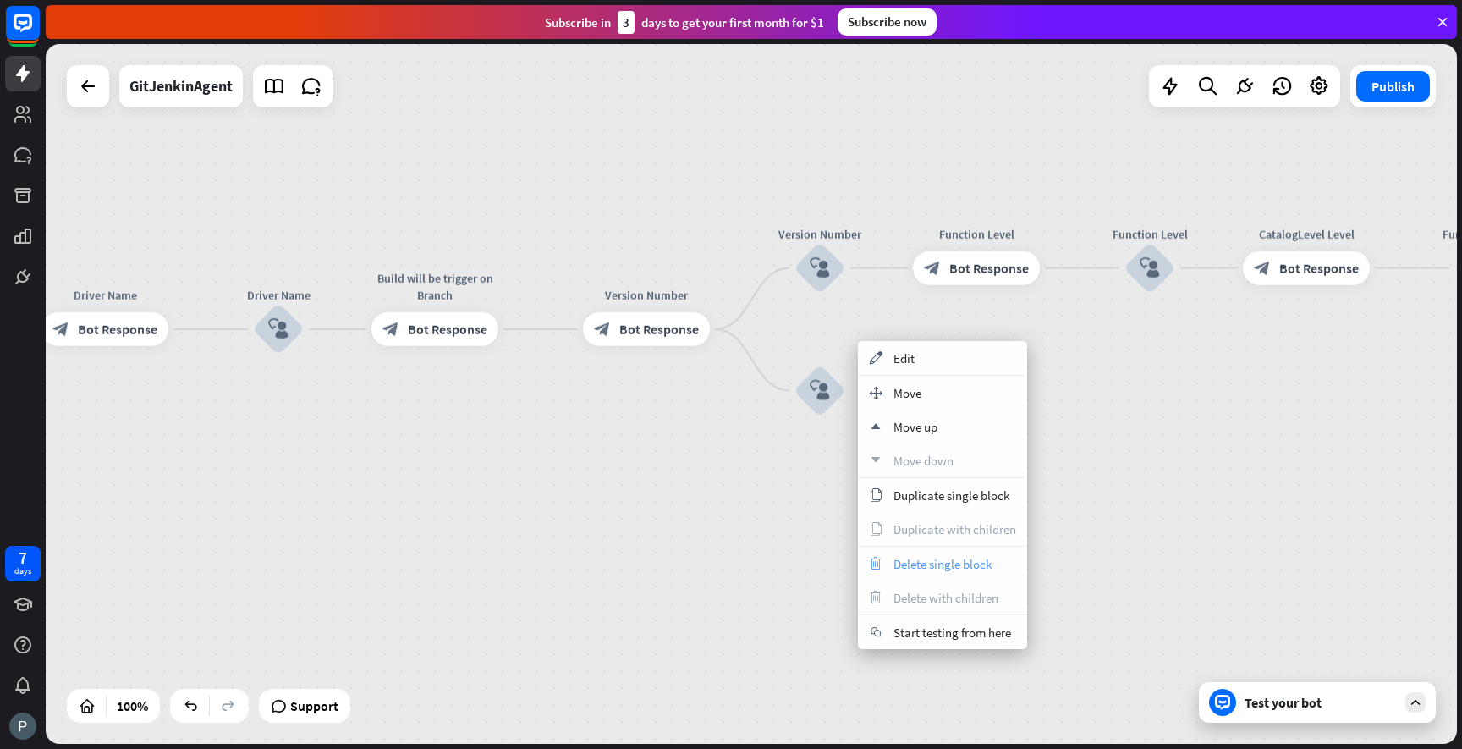
click at [938, 564] on span "Delete single block" at bounding box center [942, 564] width 98 height 16
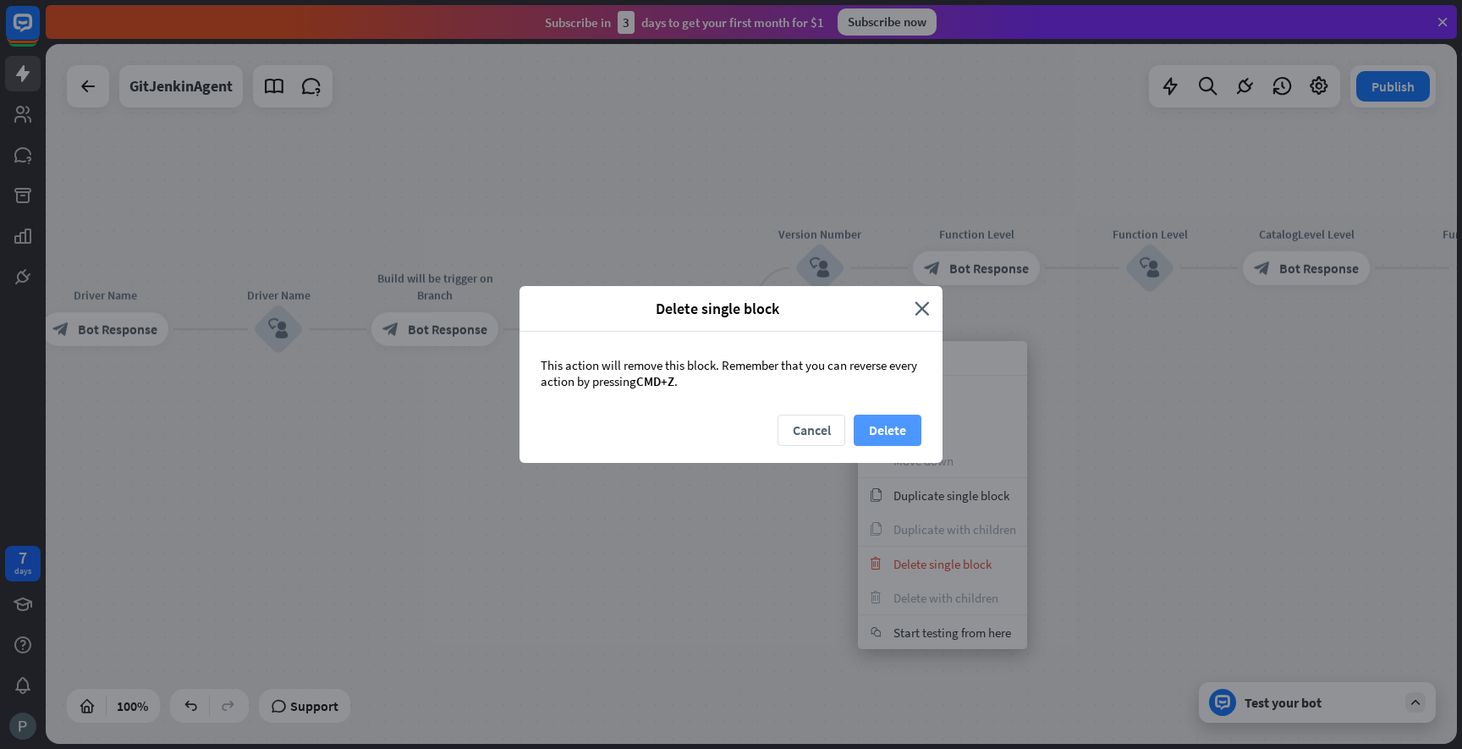
click at [897, 429] on button "Delete" at bounding box center [888, 430] width 68 height 31
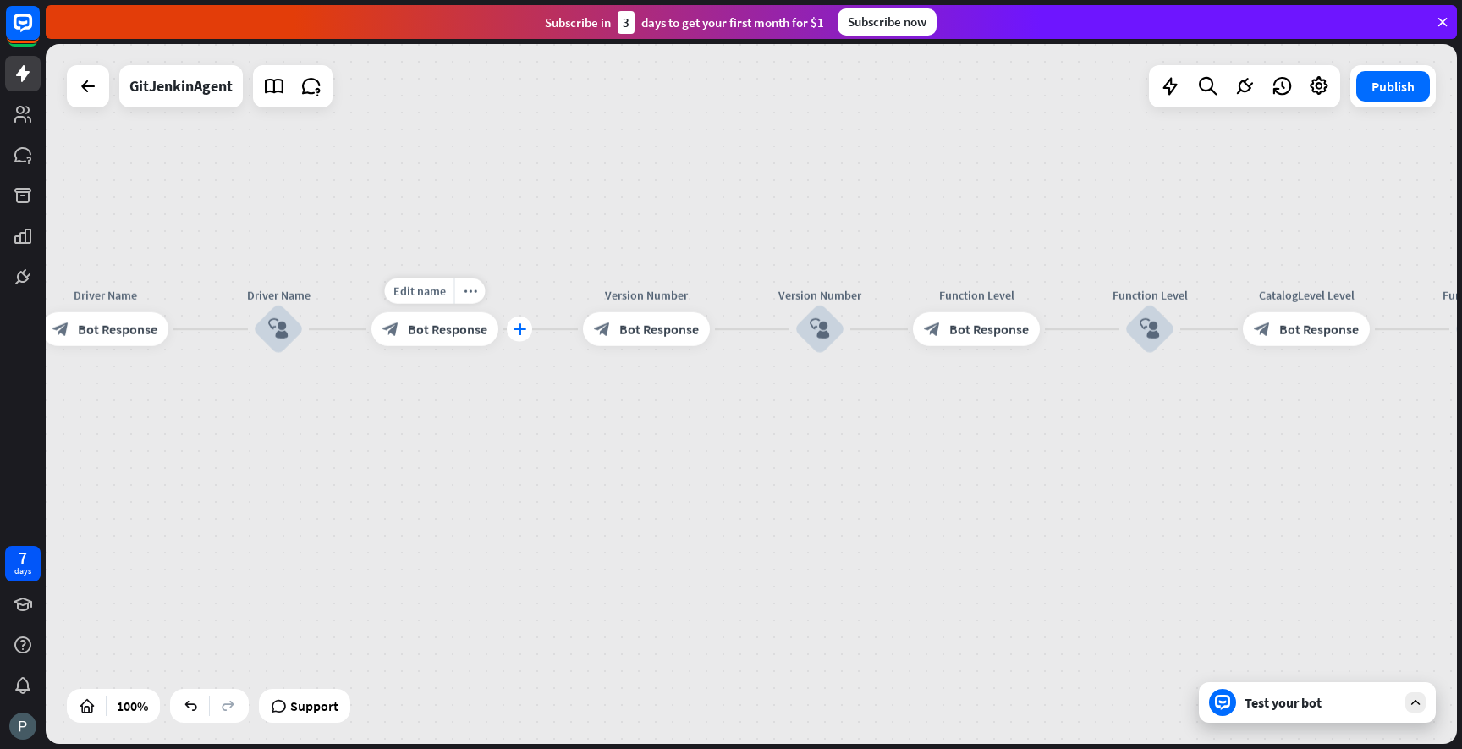
click at [520, 332] on icon "plus" at bounding box center [520, 329] width 13 height 12
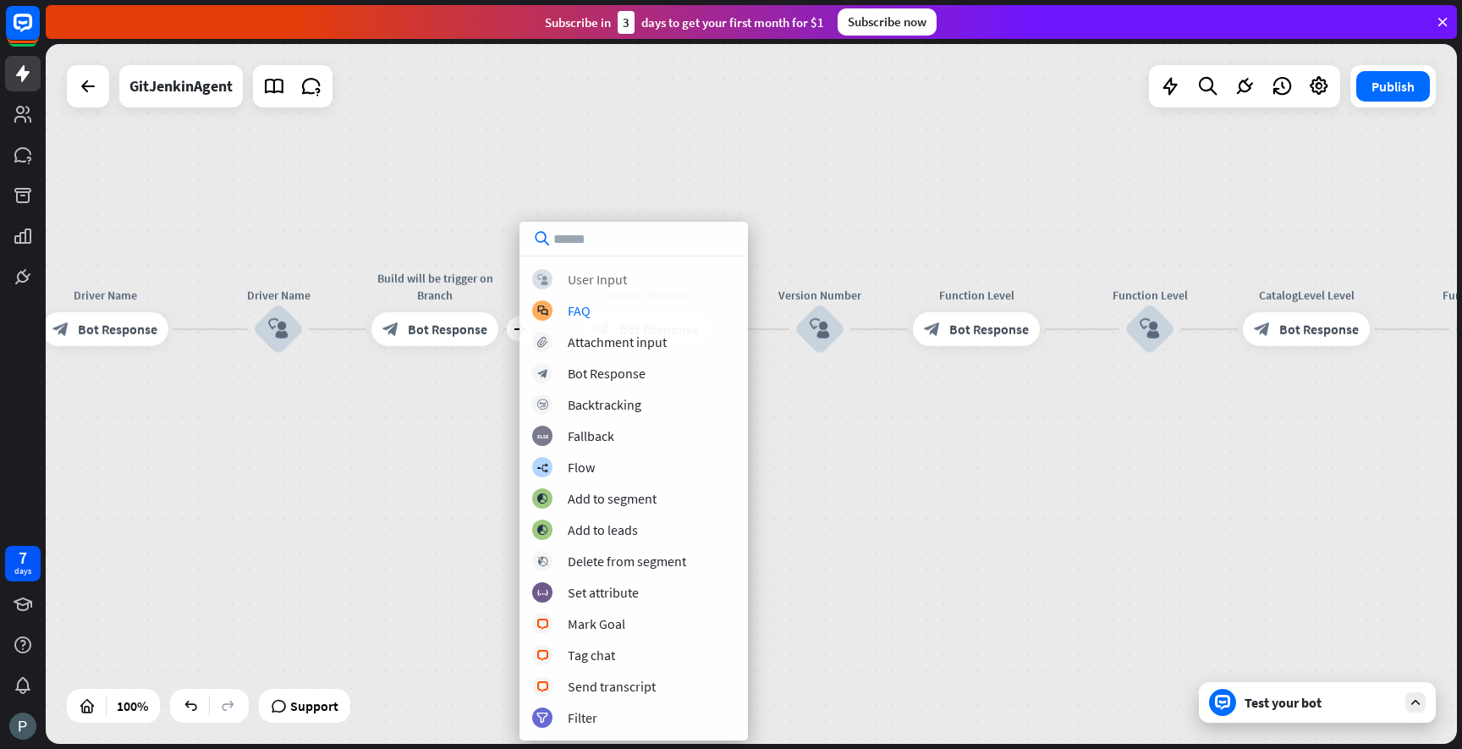
click at [574, 278] on div "User Input" at bounding box center [597, 279] width 59 height 17
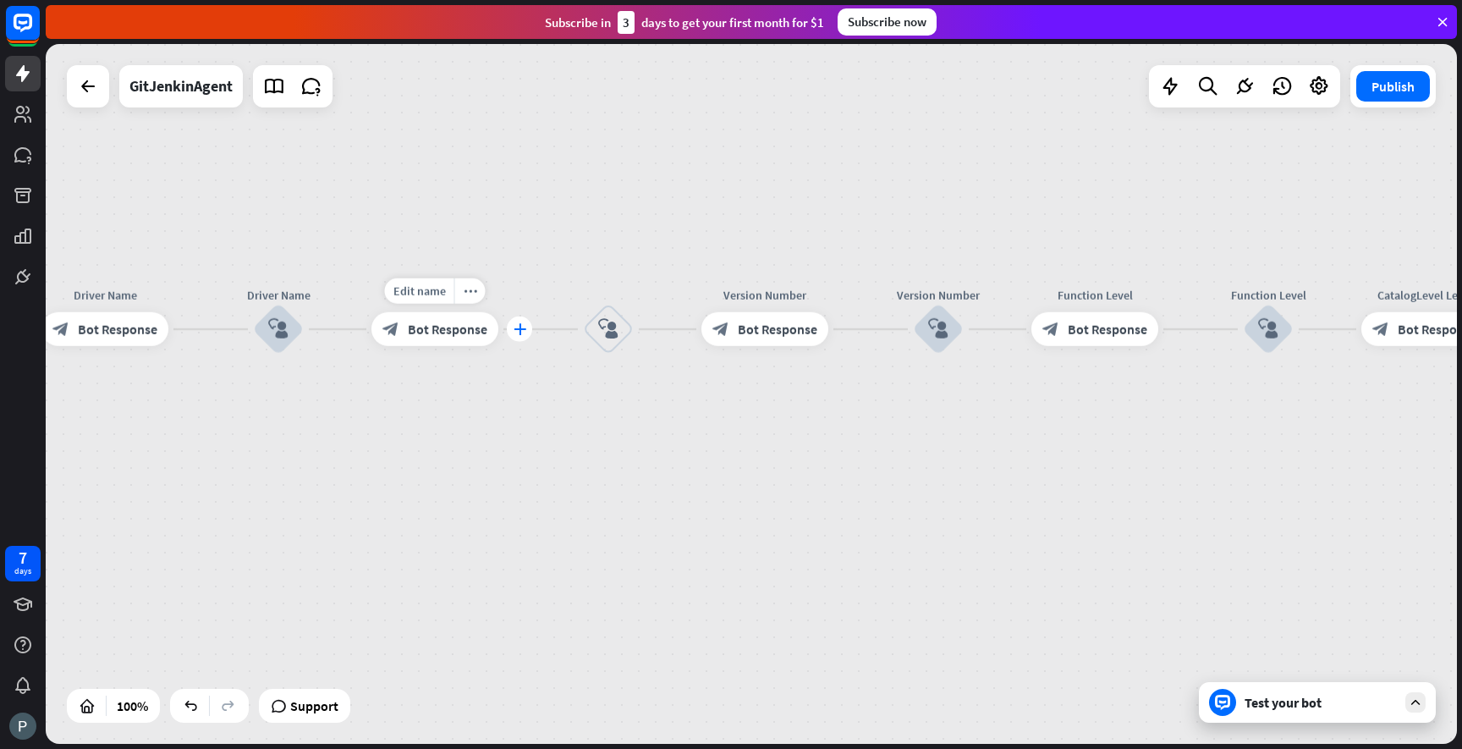
click at [514, 333] on icon "plus" at bounding box center [520, 329] width 13 height 12
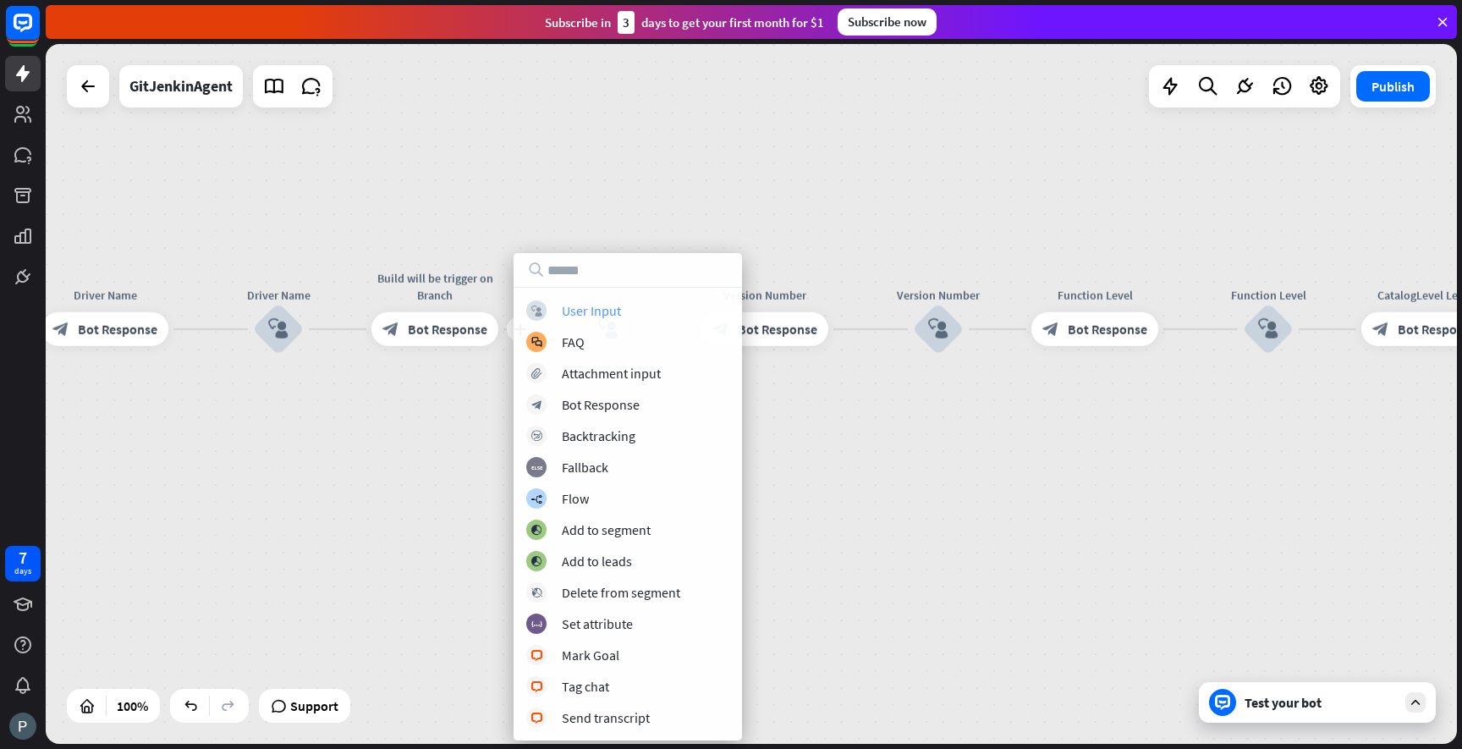
click at [583, 309] on div "User Input" at bounding box center [591, 310] width 59 height 17
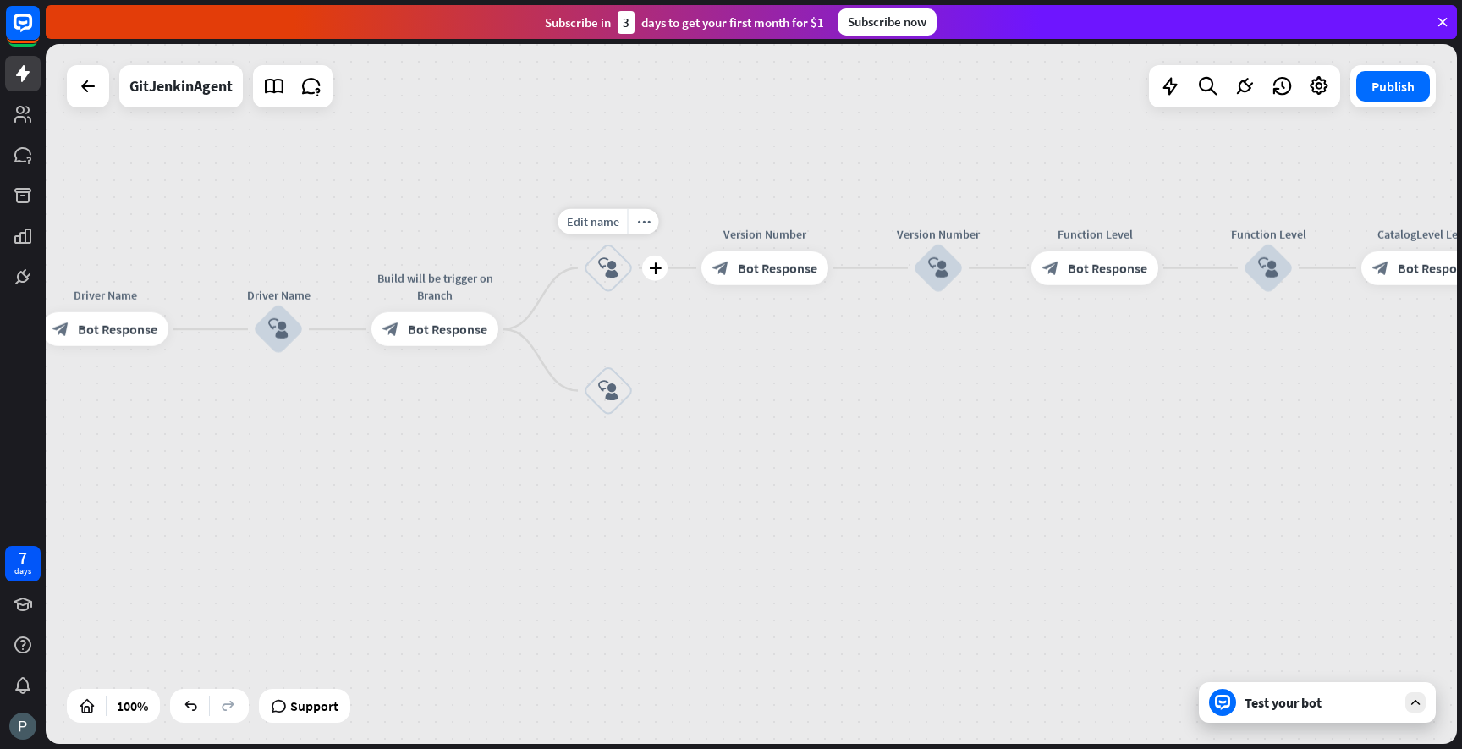
click at [609, 275] on icon "block_user_input" at bounding box center [608, 268] width 20 height 20
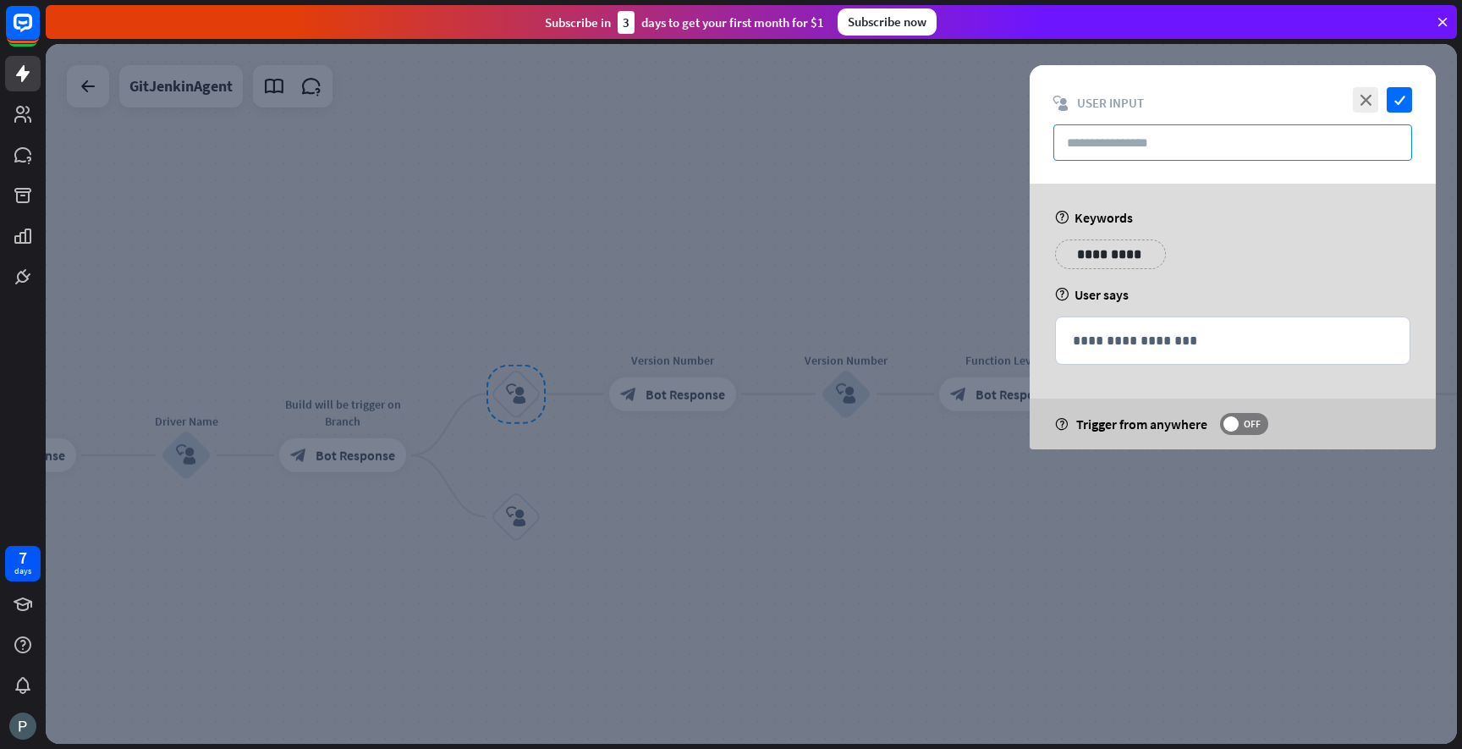
click at [1070, 147] on input "text" at bounding box center [1232, 142] width 359 height 36
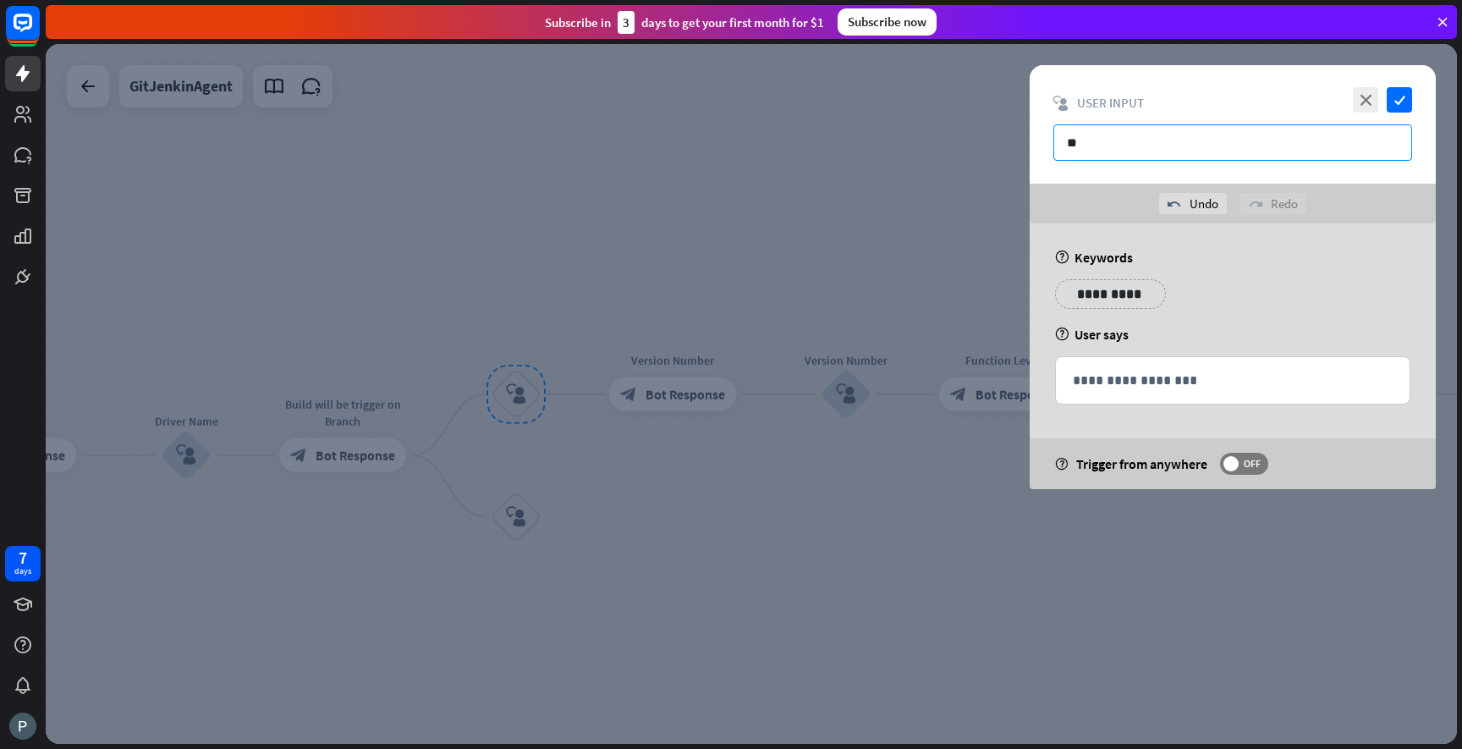
type input "**"
click at [1113, 294] on p "**********" at bounding box center [1102, 293] width 68 height 21
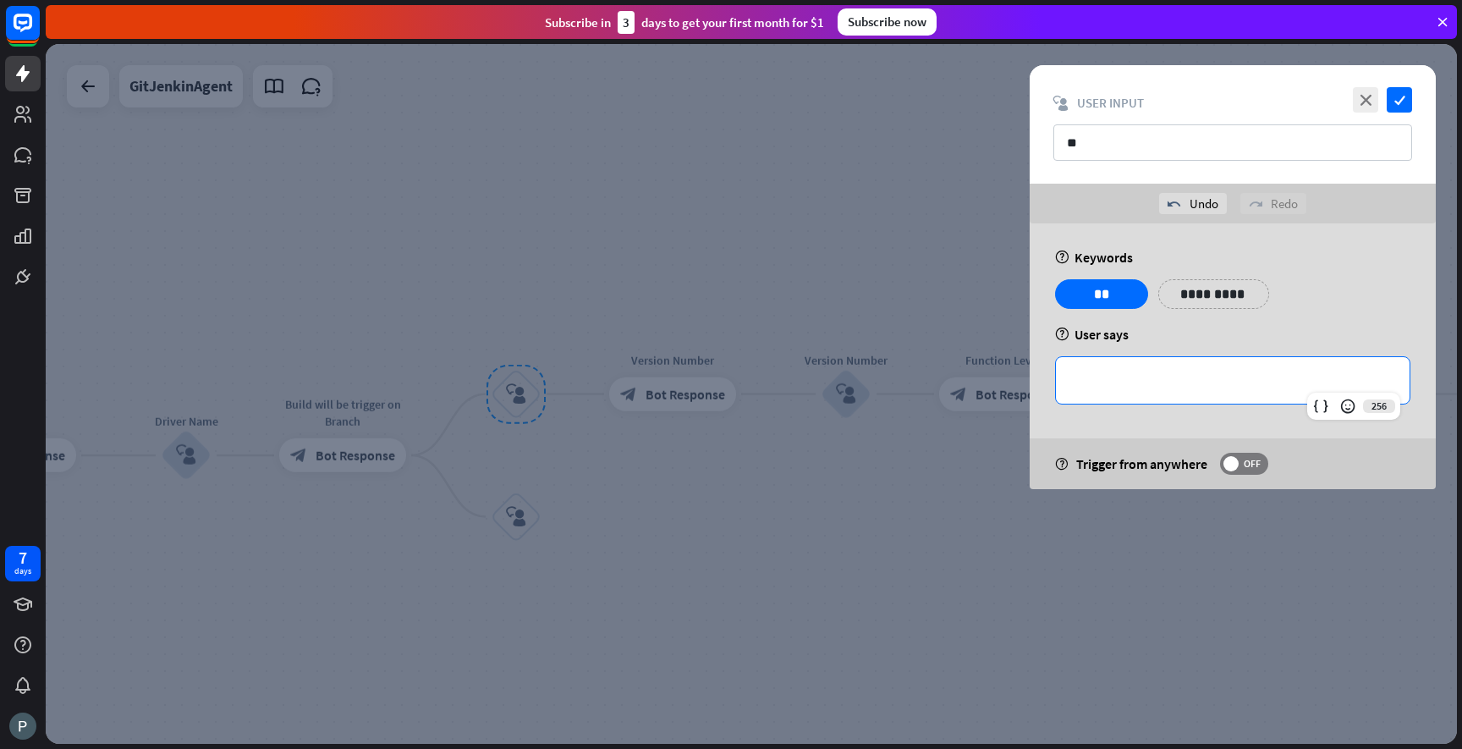
click at [1241, 366] on div "**********" at bounding box center [1233, 380] width 354 height 47
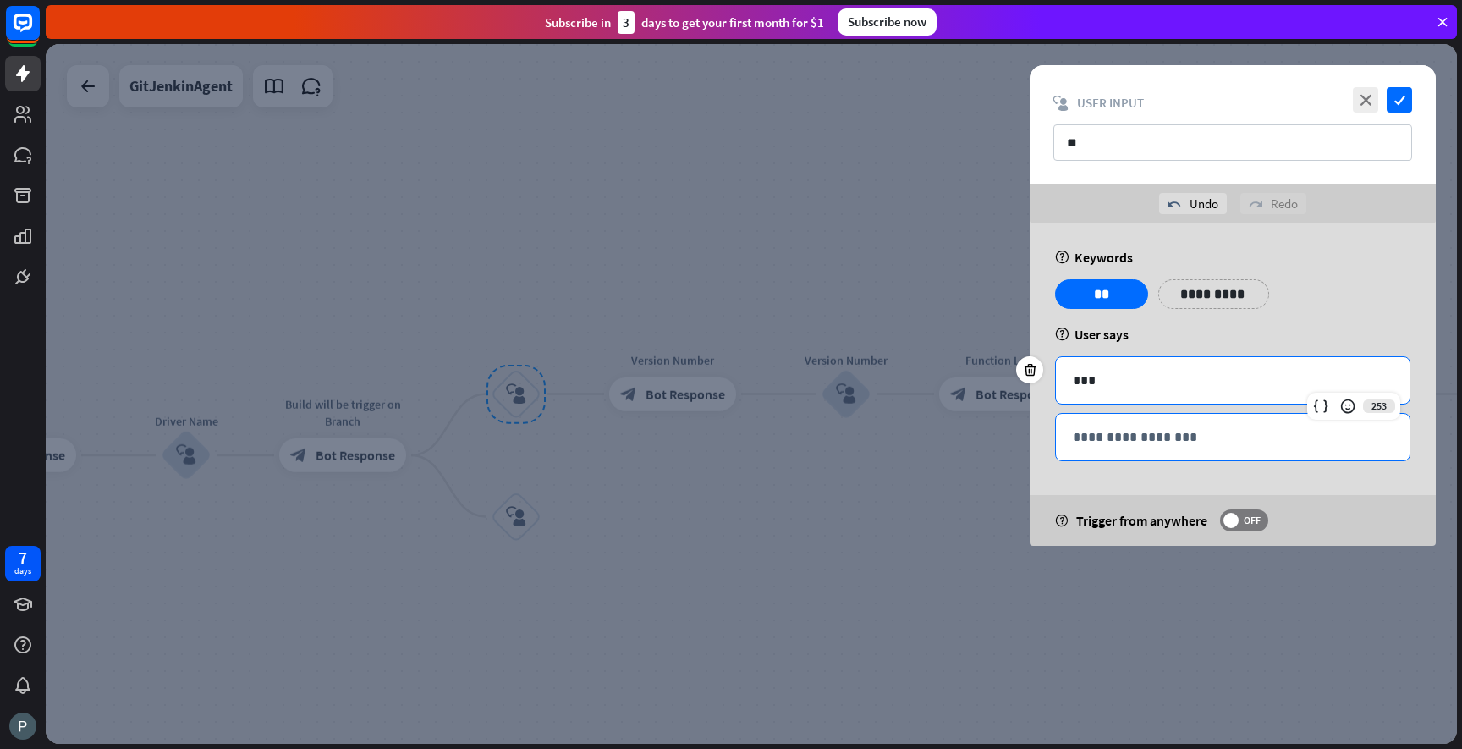
click at [1201, 432] on p "**********" at bounding box center [1233, 436] width 320 height 21
click at [1141, 393] on div "***" at bounding box center [1233, 380] width 354 height 47
click at [1348, 329] on div "help User says" at bounding box center [1232, 334] width 355 height 17
click at [1084, 382] on p "***" at bounding box center [1233, 380] width 320 height 21
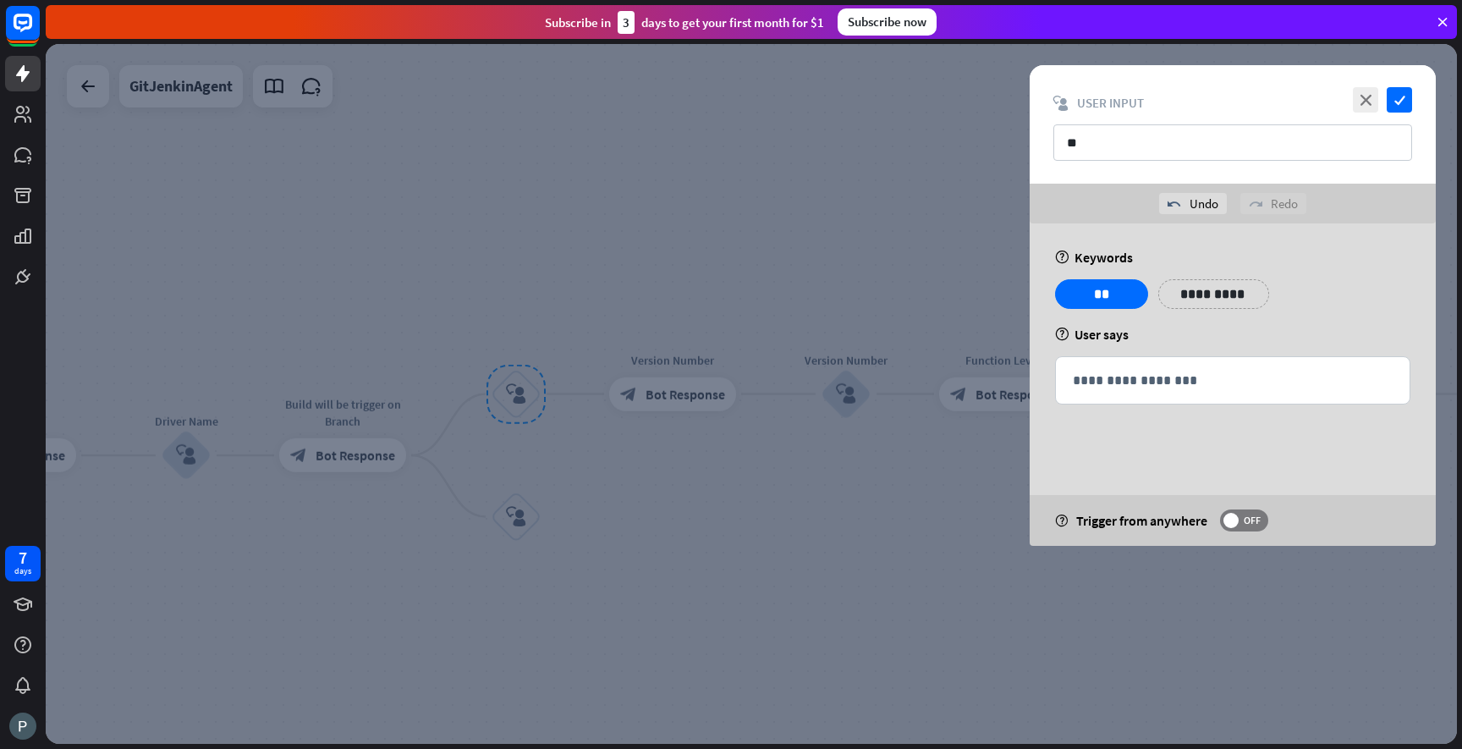
click at [1275, 324] on div "**********" at bounding box center [1233, 384] width 406 height 322
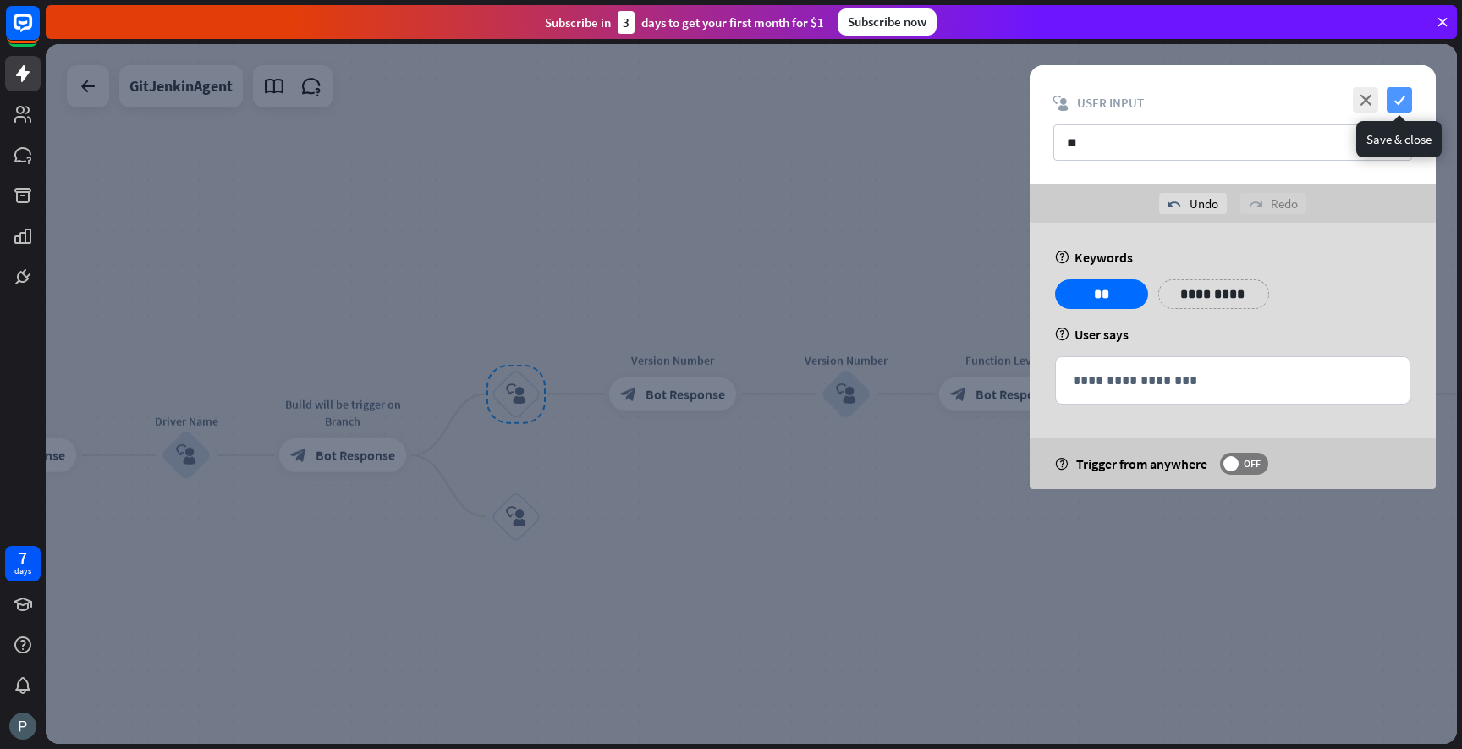
click at [1394, 94] on icon "check" at bounding box center [1399, 99] width 25 height 25
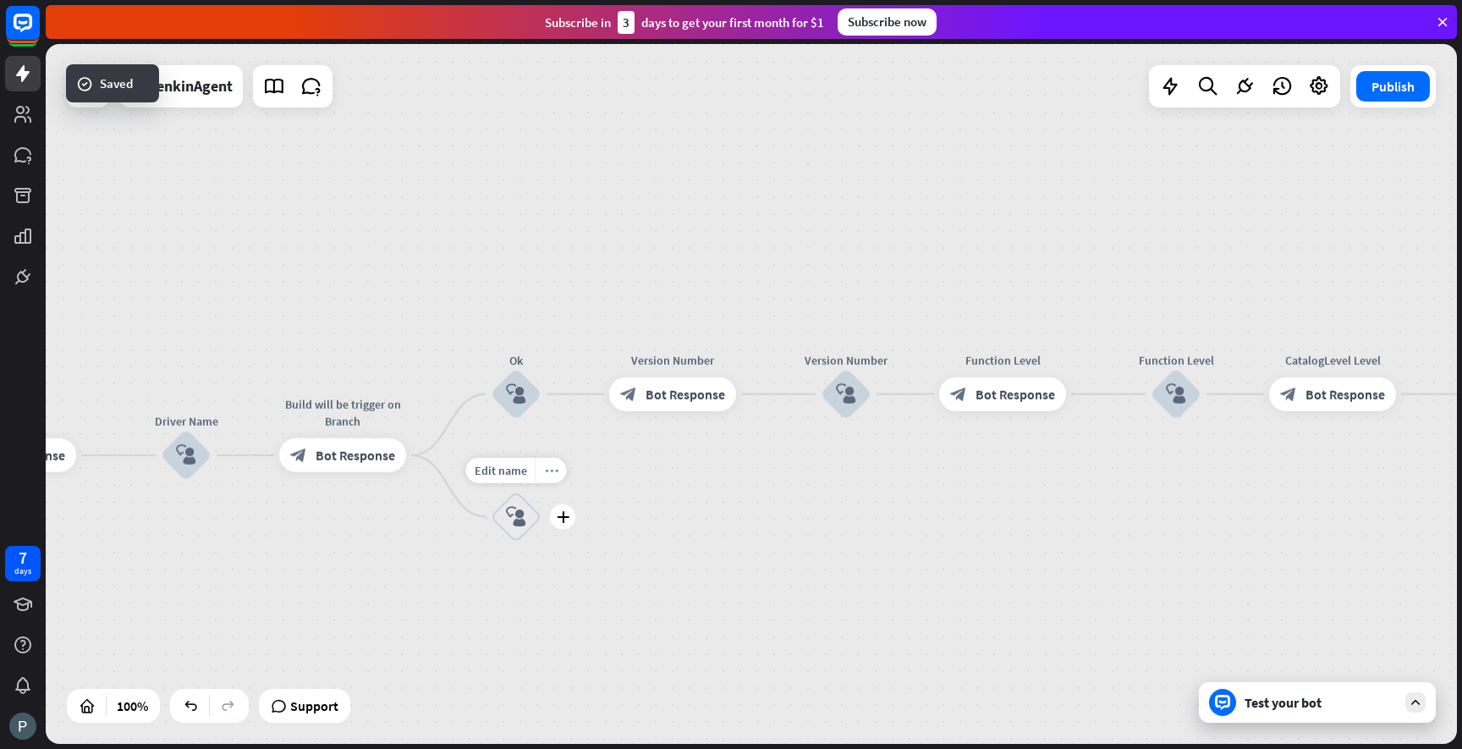
click at [548, 470] on icon "more_horiz" at bounding box center [552, 470] width 14 height 13
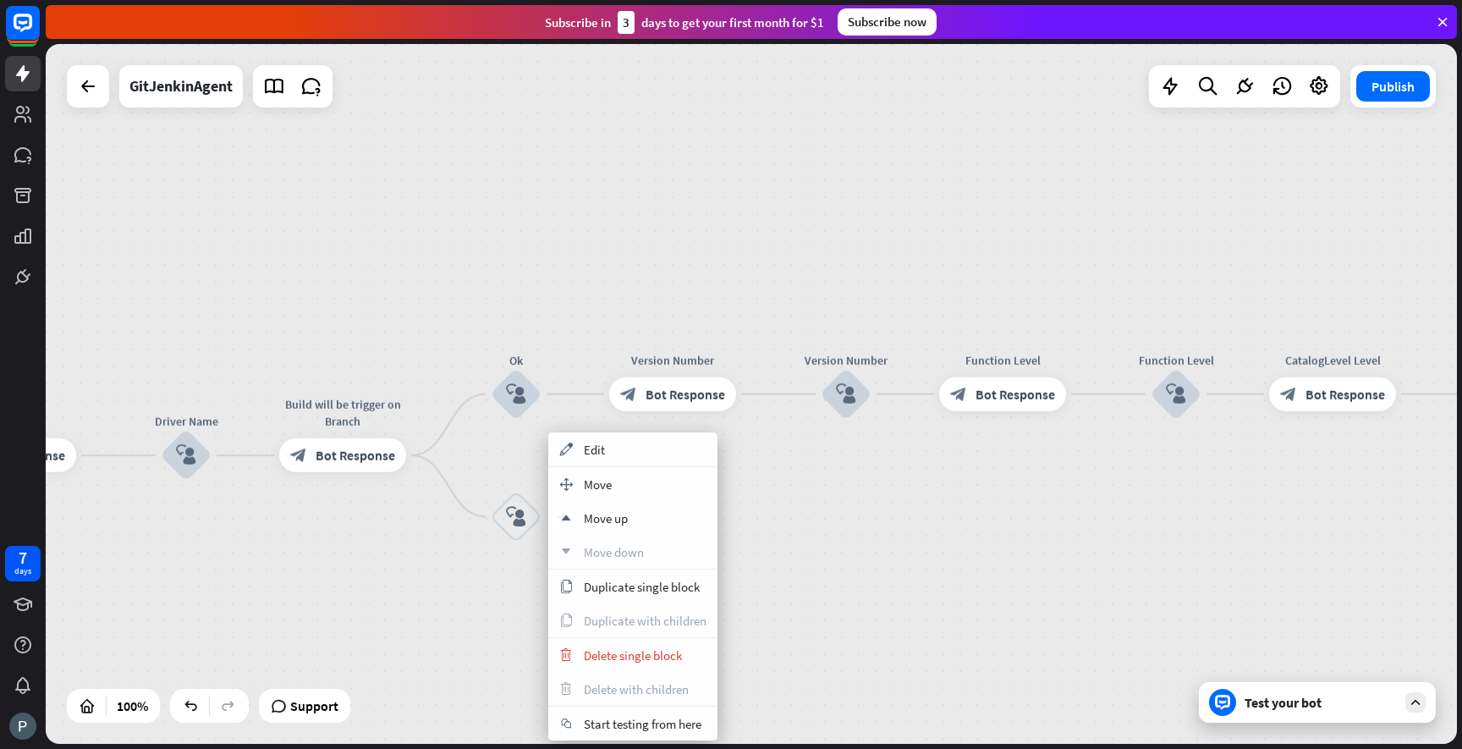
click at [517, 525] on icon "block_user_input" at bounding box center [516, 517] width 20 height 20
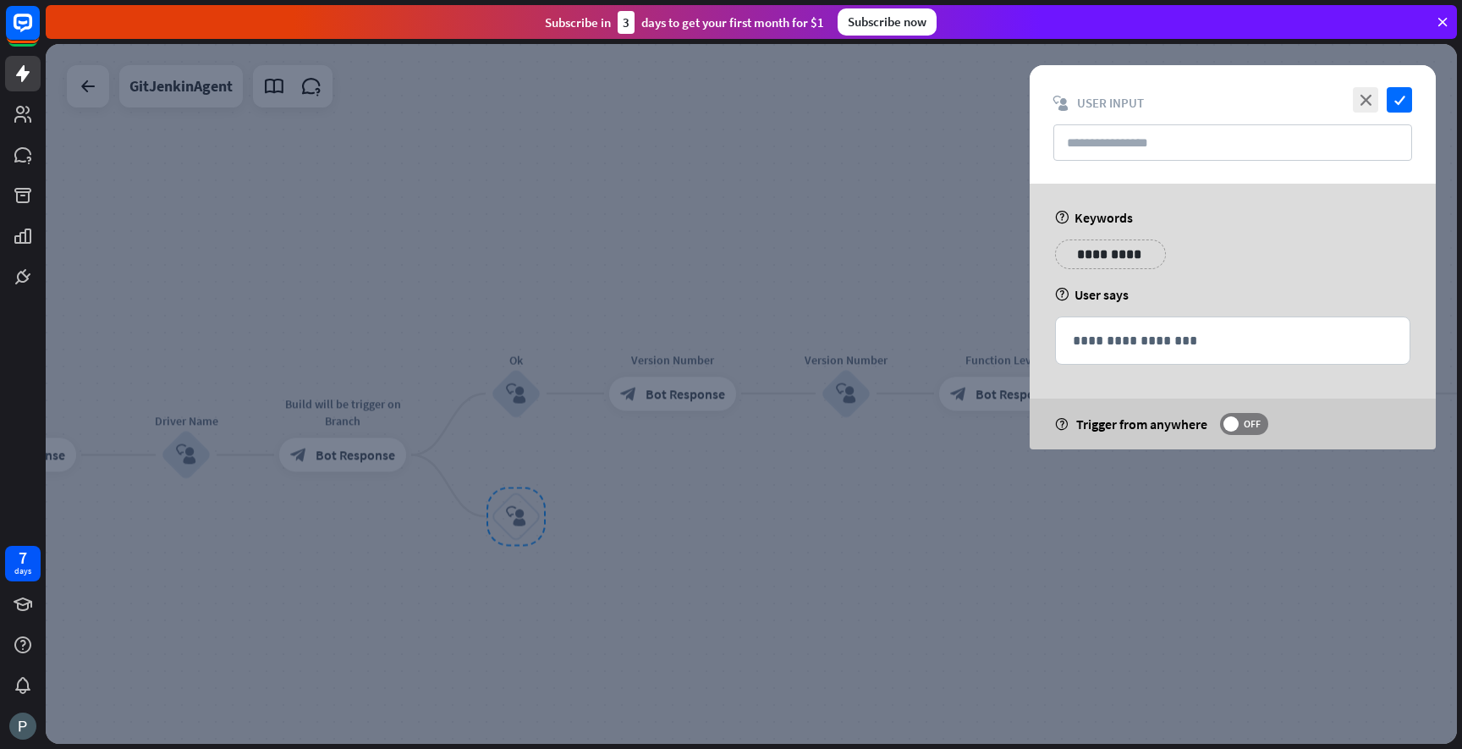
click at [523, 519] on div at bounding box center [751, 394] width 1411 height 700
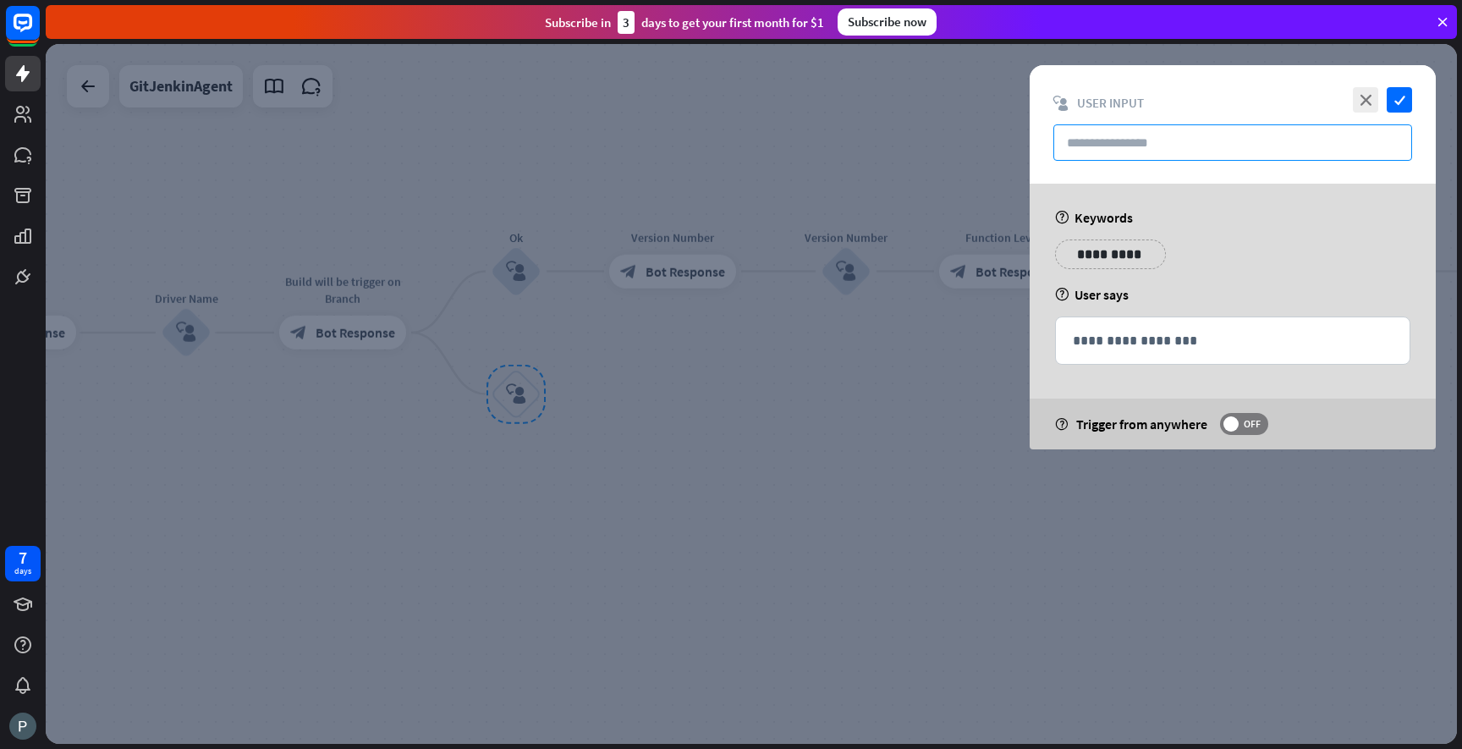
click at [1108, 153] on input "text" at bounding box center [1232, 142] width 359 height 36
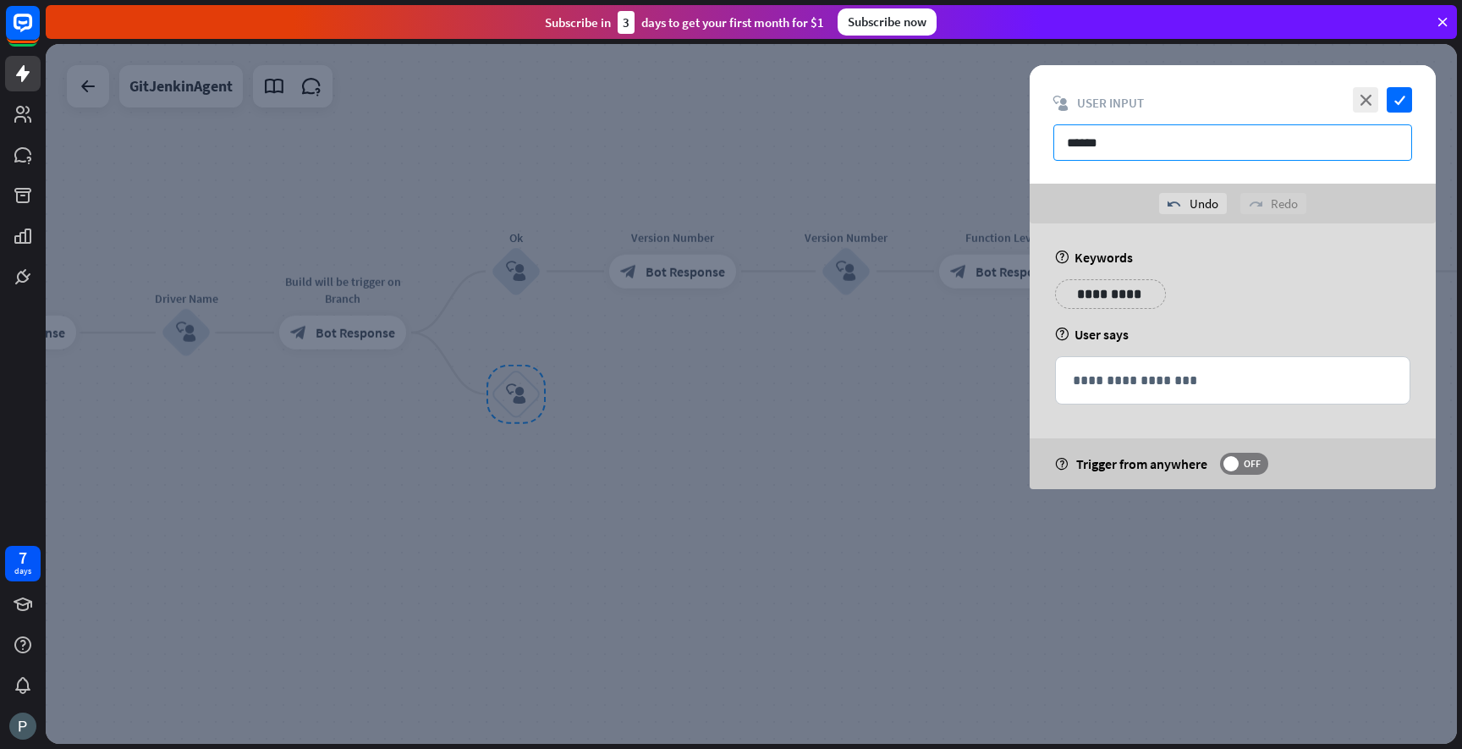
type input "******"
click at [1108, 289] on p "**********" at bounding box center [1102, 293] width 68 height 21
click at [1402, 110] on icon "check" at bounding box center [1399, 99] width 25 height 25
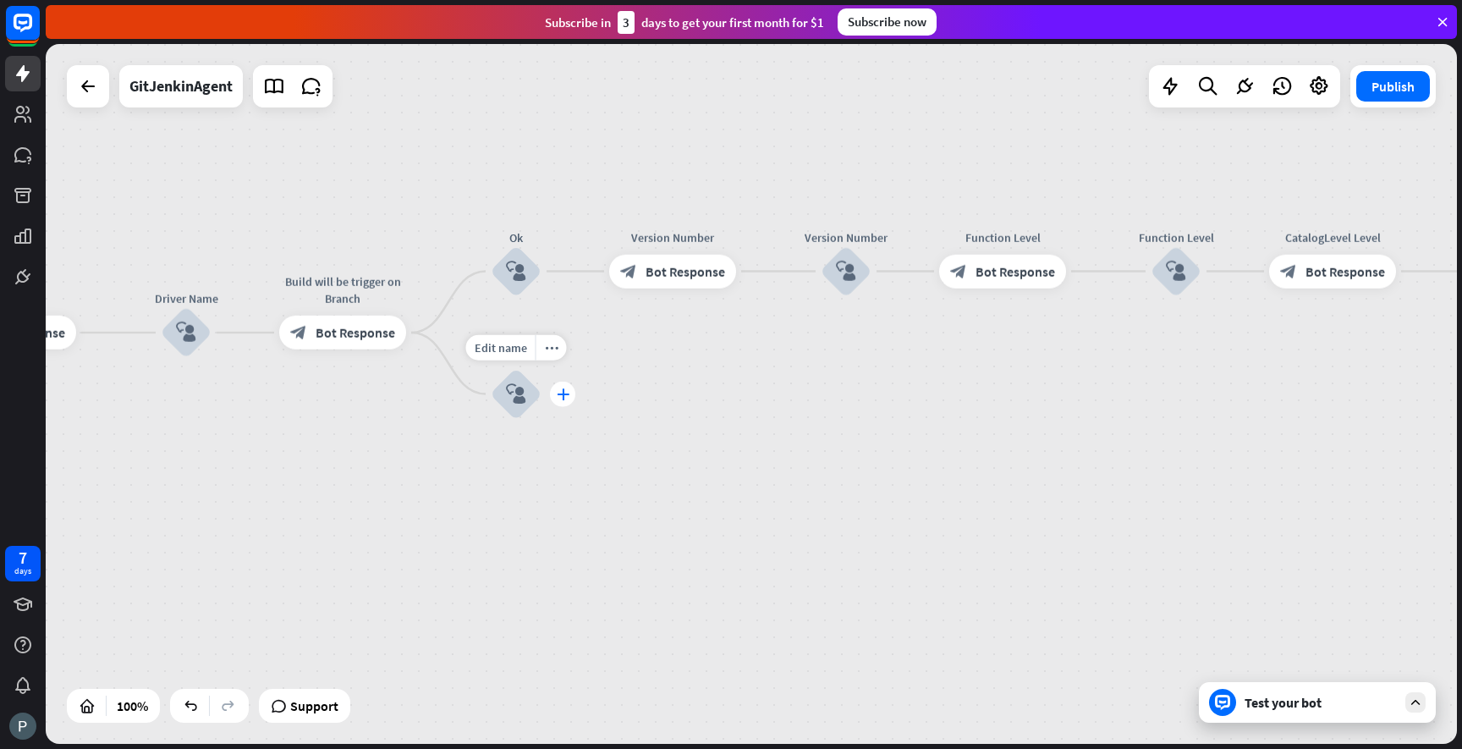
click at [564, 391] on icon "plus" at bounding box center [563, 394] width 13 height 12
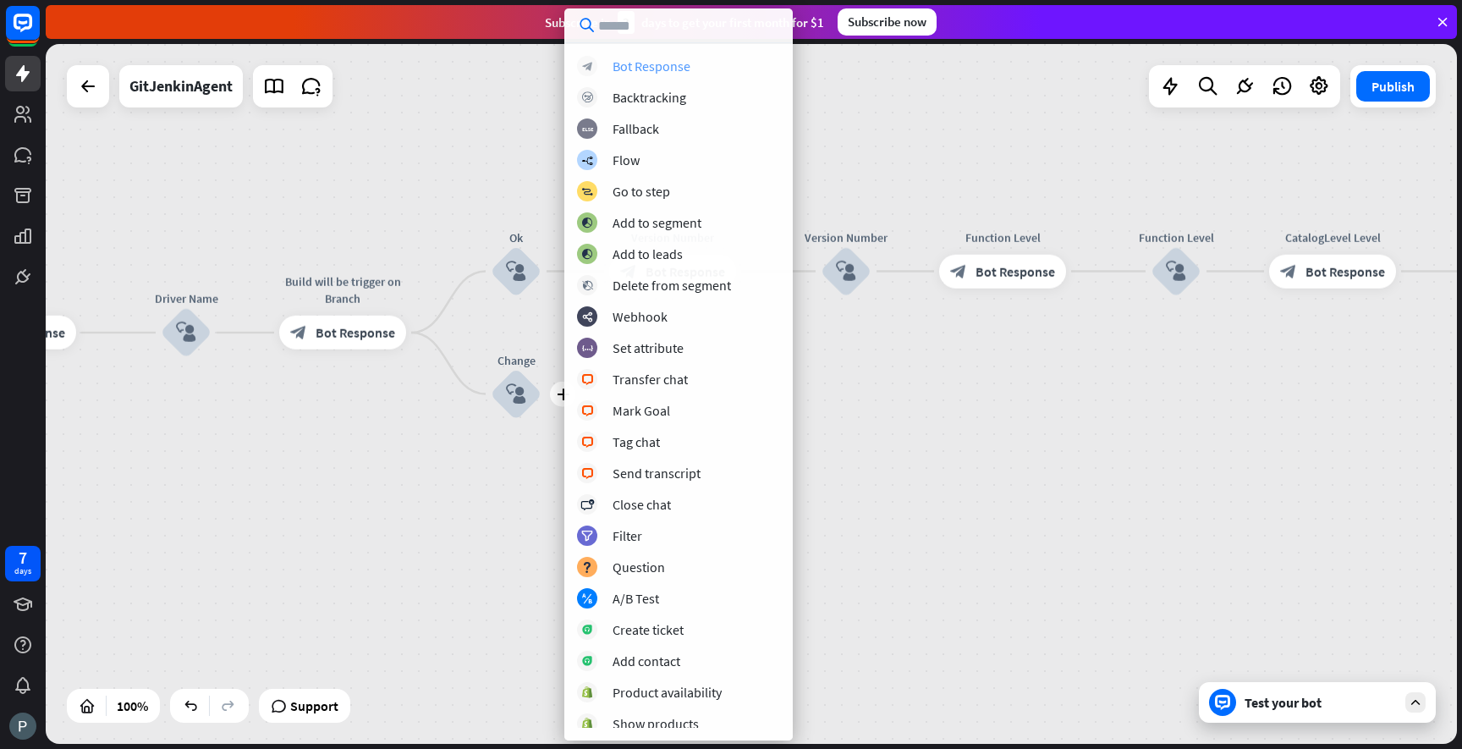
click at [673, 69] on div "Bot Response" at bounding box center [652, 66] width 78 height 17
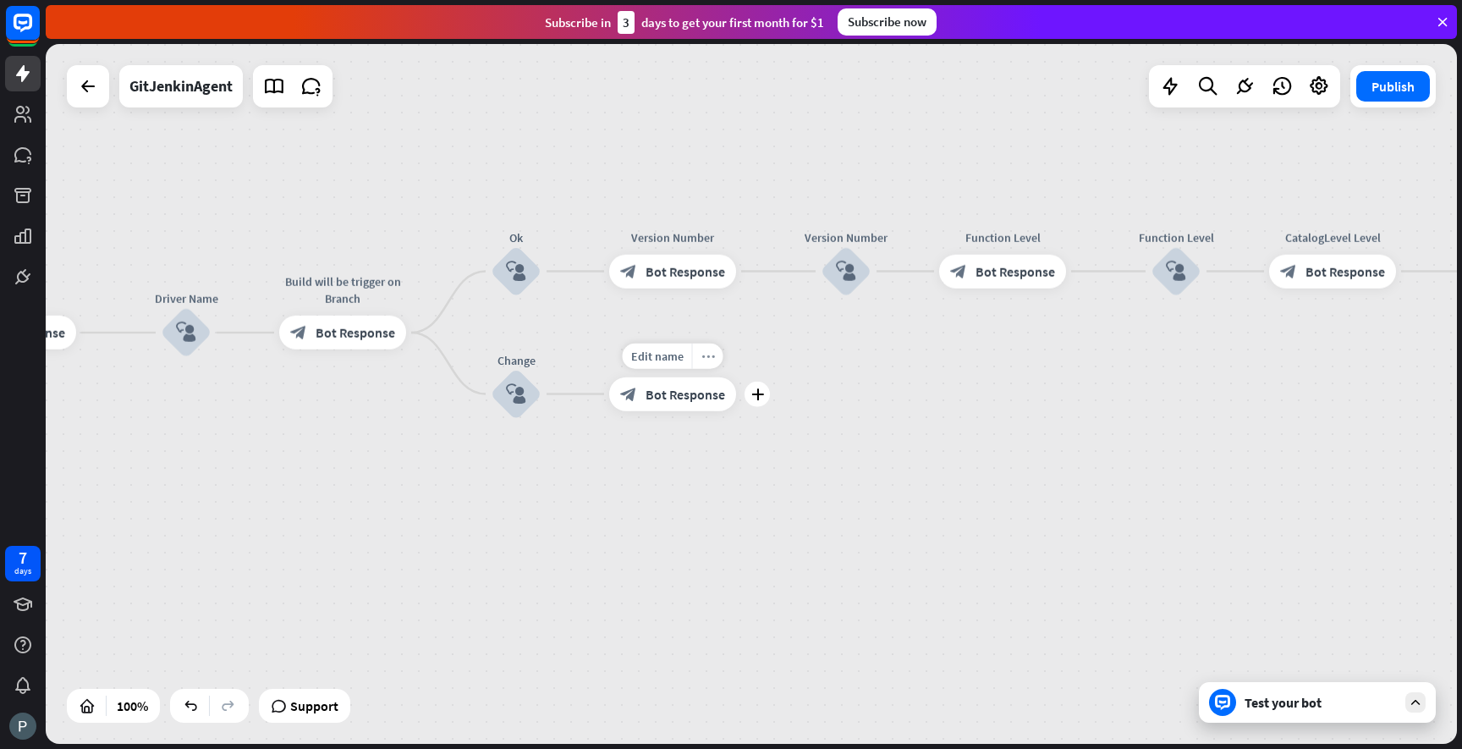
click at [710, 359] on icon "more_horiz" at bounding box center [708, 355] width 14 height 13
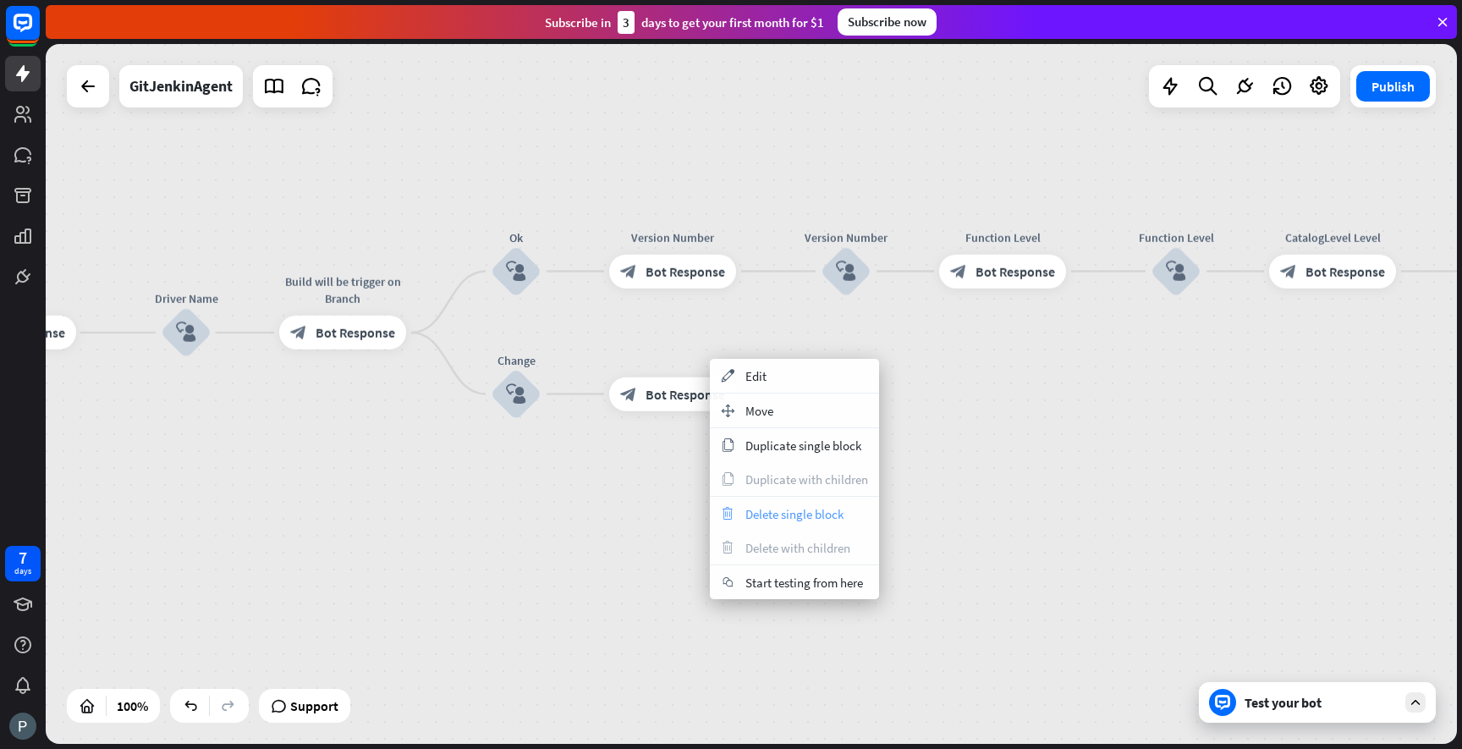
click at [791, 514] on span "Delete single block" at bounding box center [794, 514] width 98 height 16
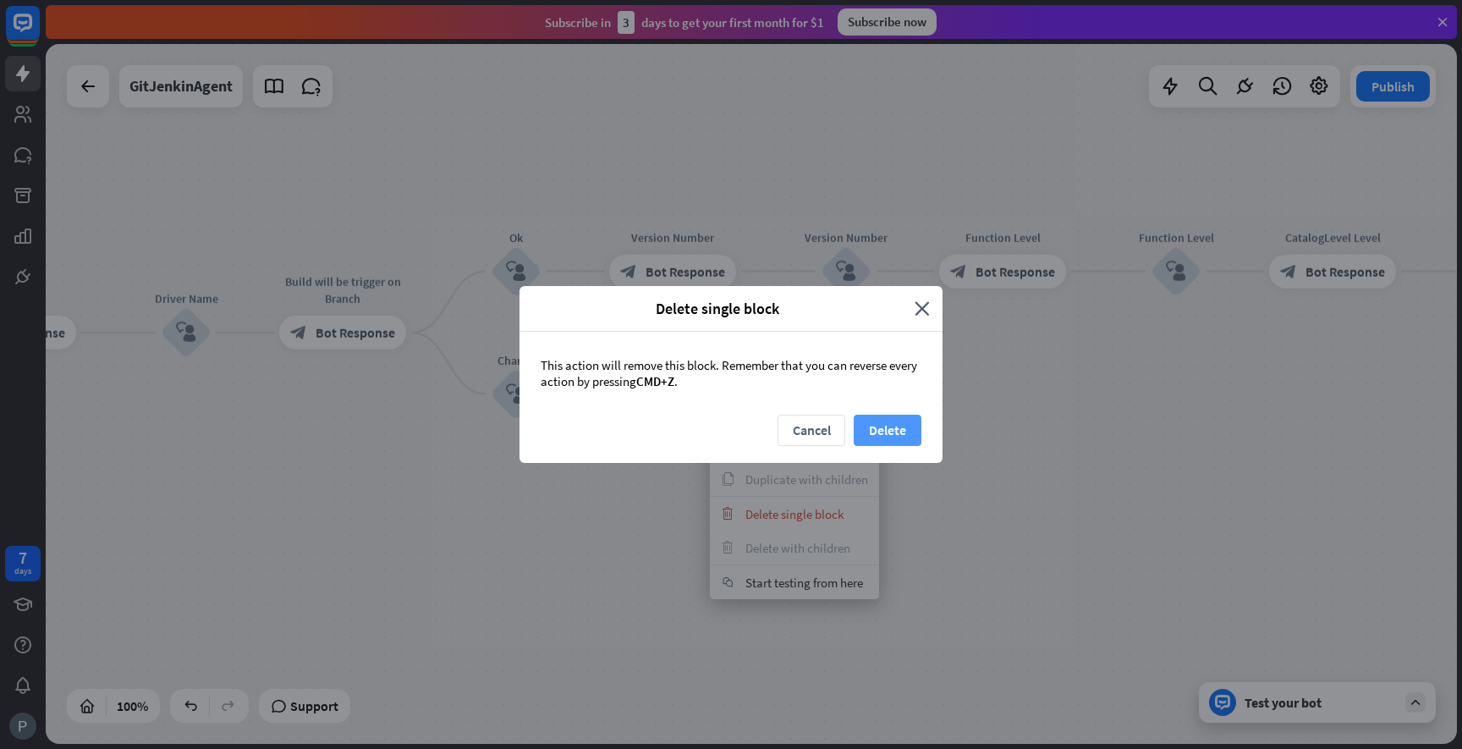
click at [881, 437] on button "Delete" at bounding box center [888, 430] width 68 height 31
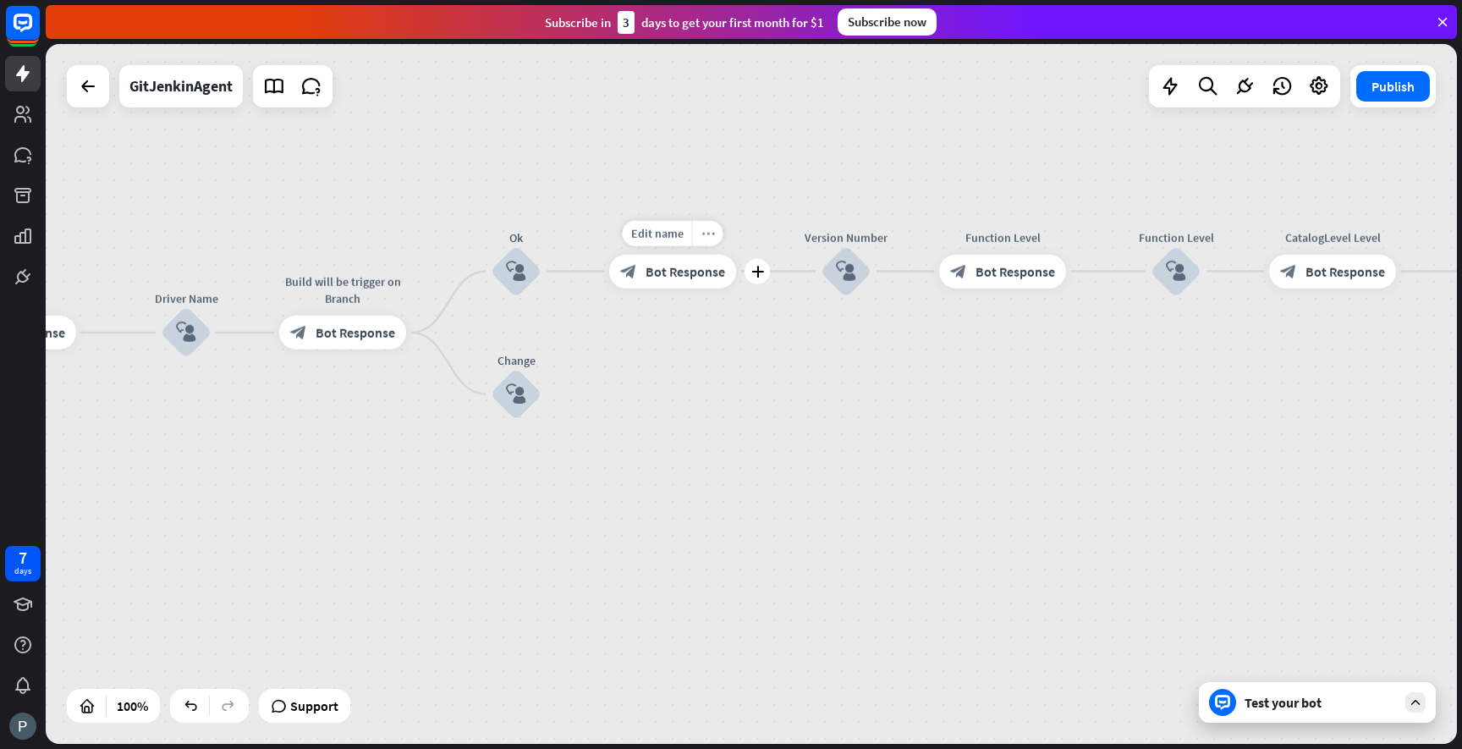
click at [707, 236] on icon "more_horiz" at bounding box center [708, 233] width 14 height 13
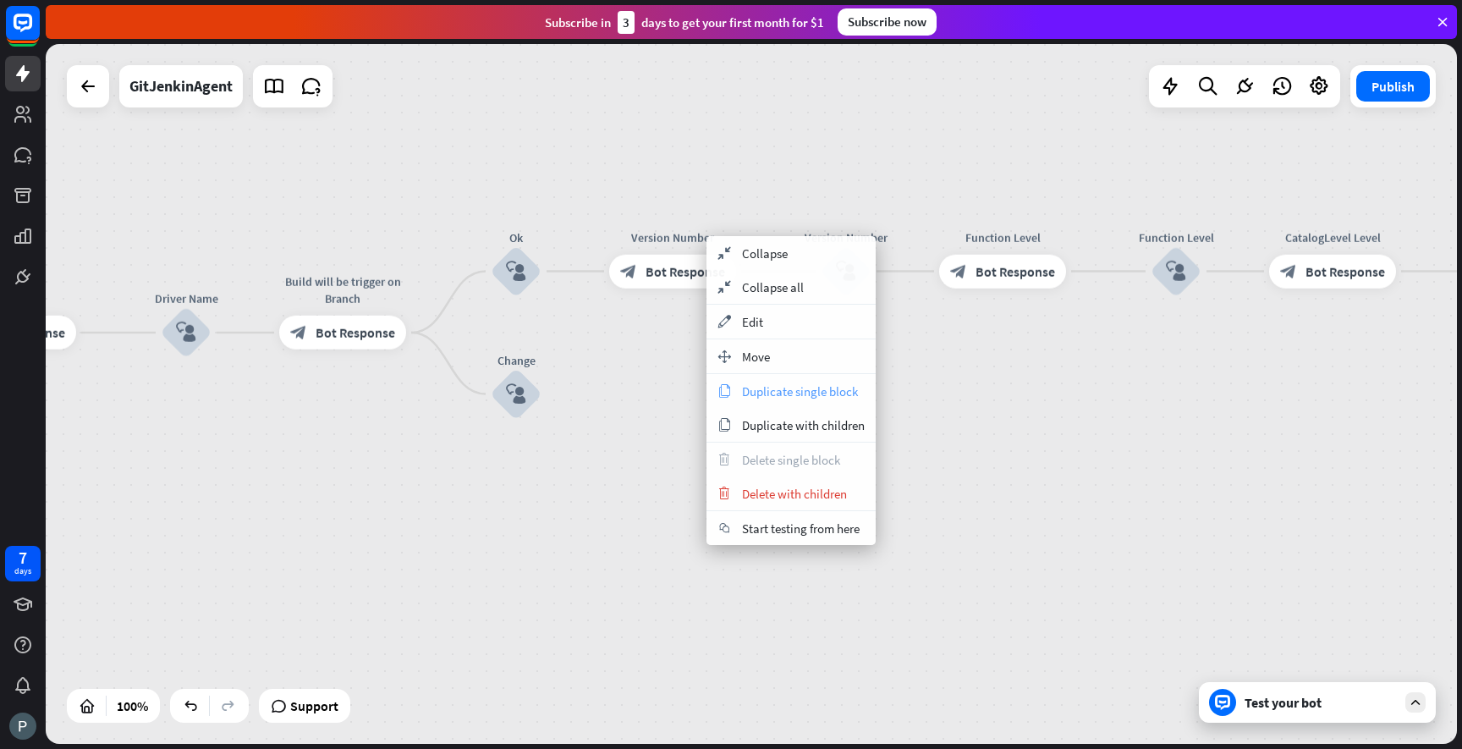
click at [758, 392] on span "Duplicate single block" at bounding box center [800, 391] width 116 height 16
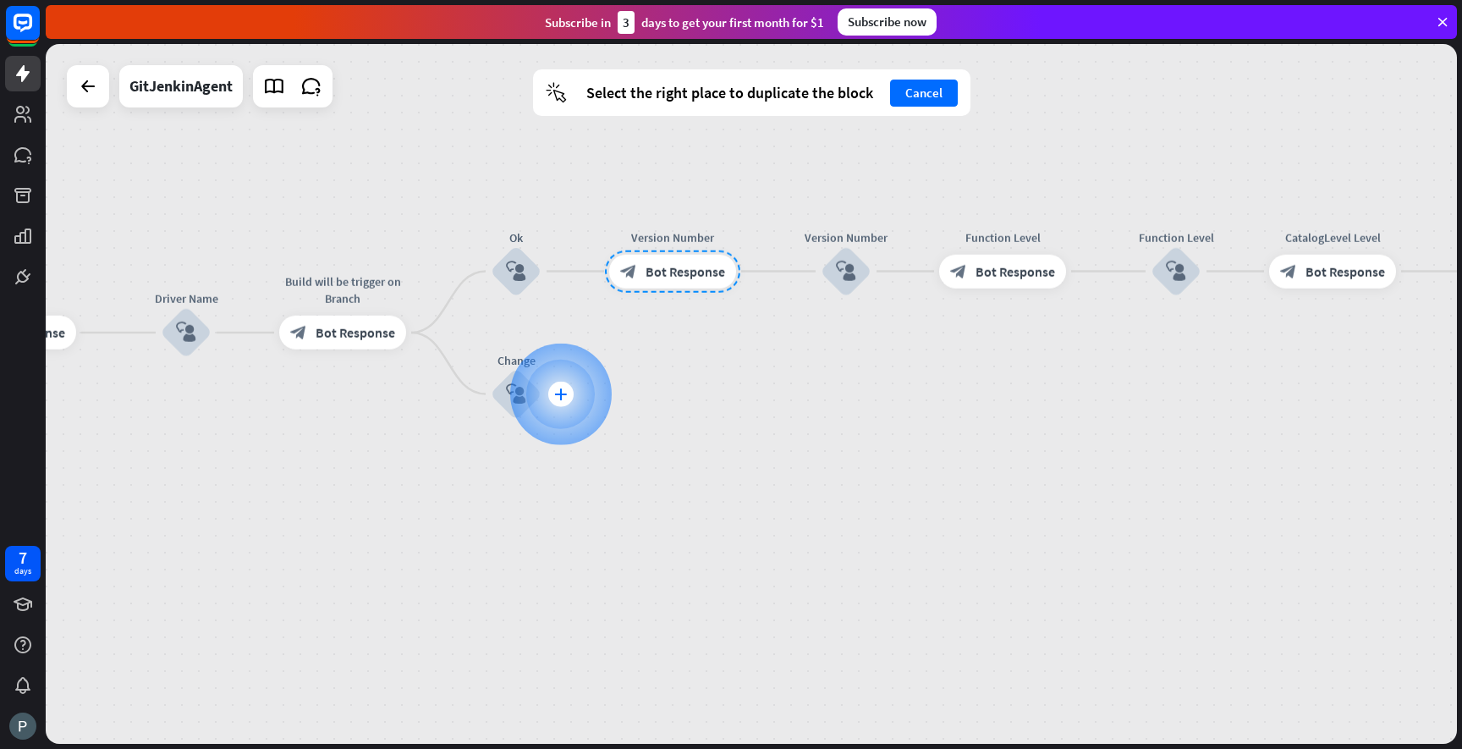
click at [554, 388] on icon "plus" at bounding box center [560, 394] width 13 height 12
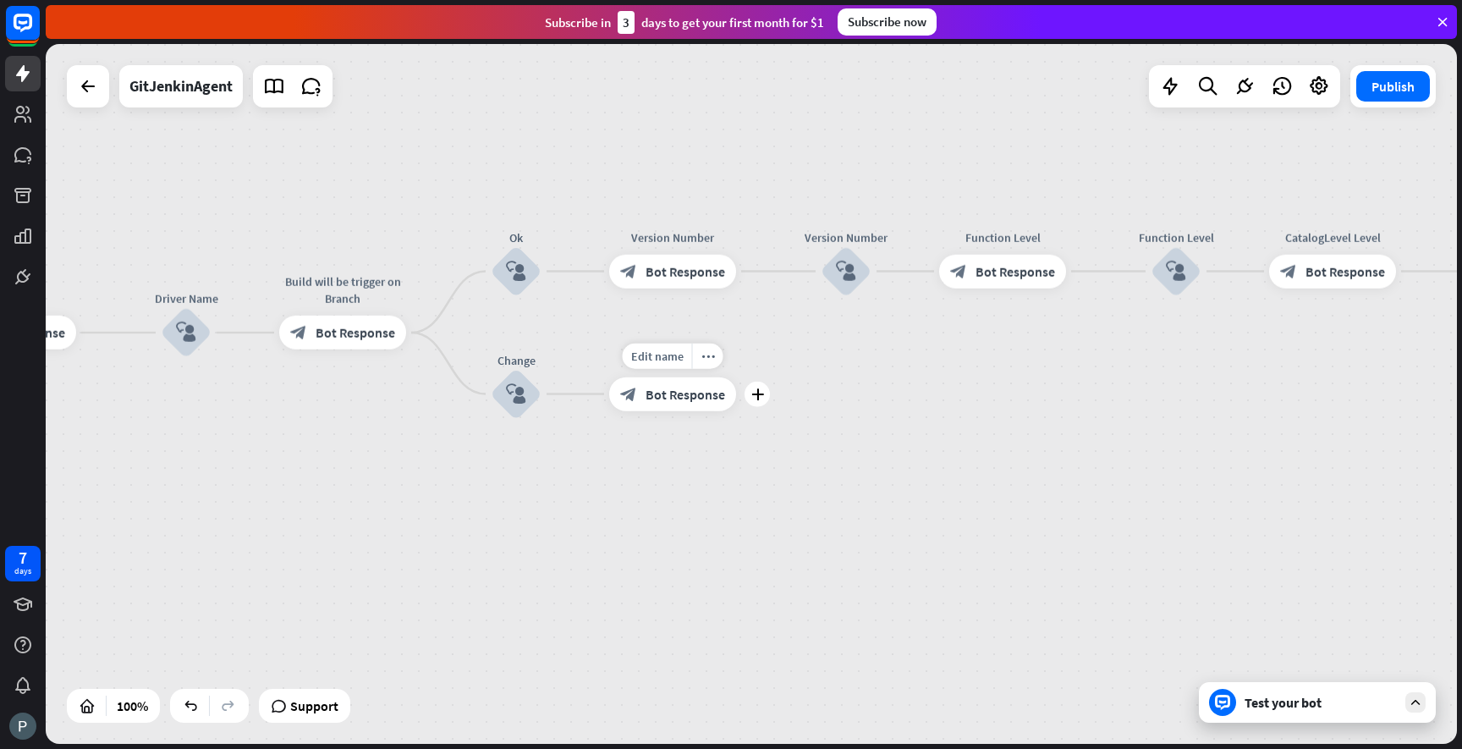
click at [663, 391] on span "Bot Response" at bounding box center [686, 394] width 80 height 17
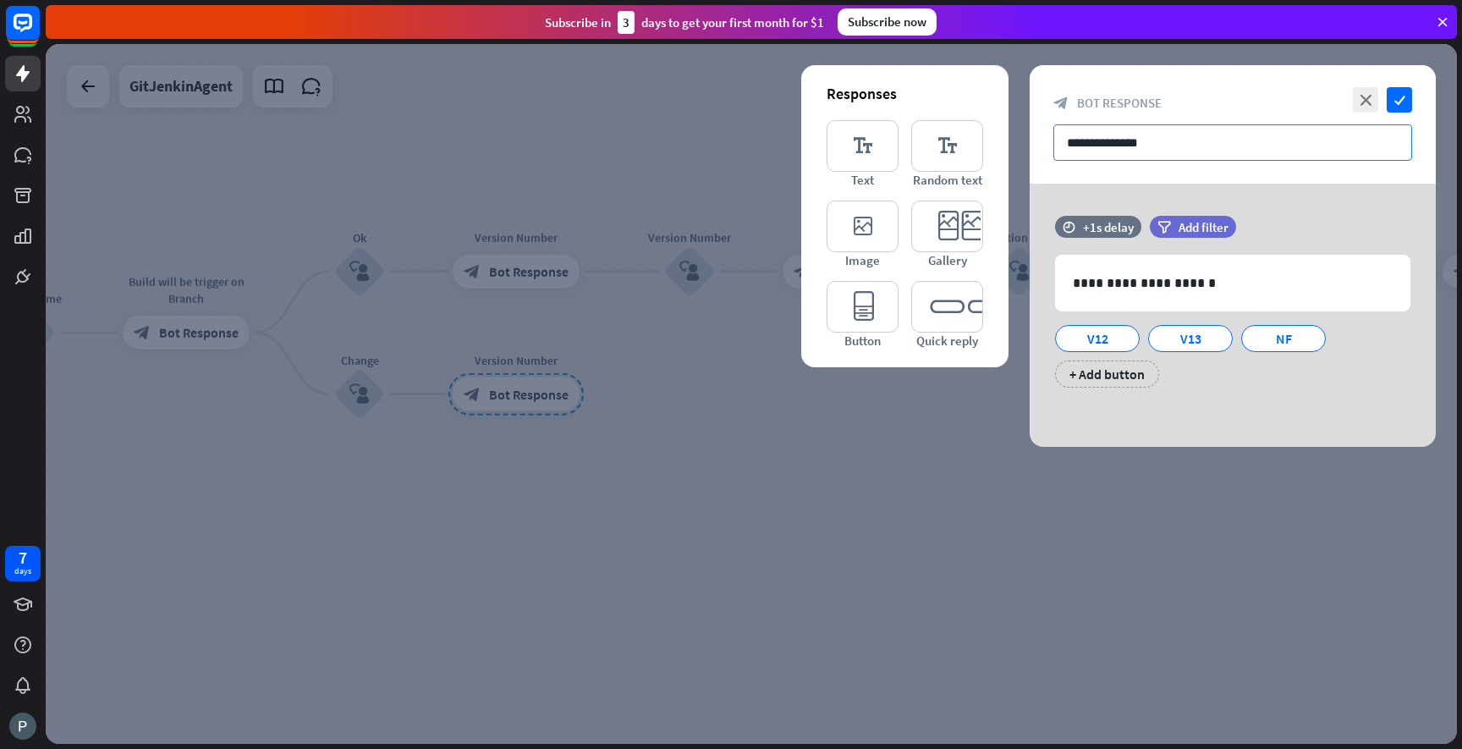
drag, startPoint x: 1162, startPoint y: 140, endPoint x: 1036, endPoint y: 134, distance: 126.2
click at [1036, 134] on div "**********" at bounding box center [1233, 124] width 406 height 118
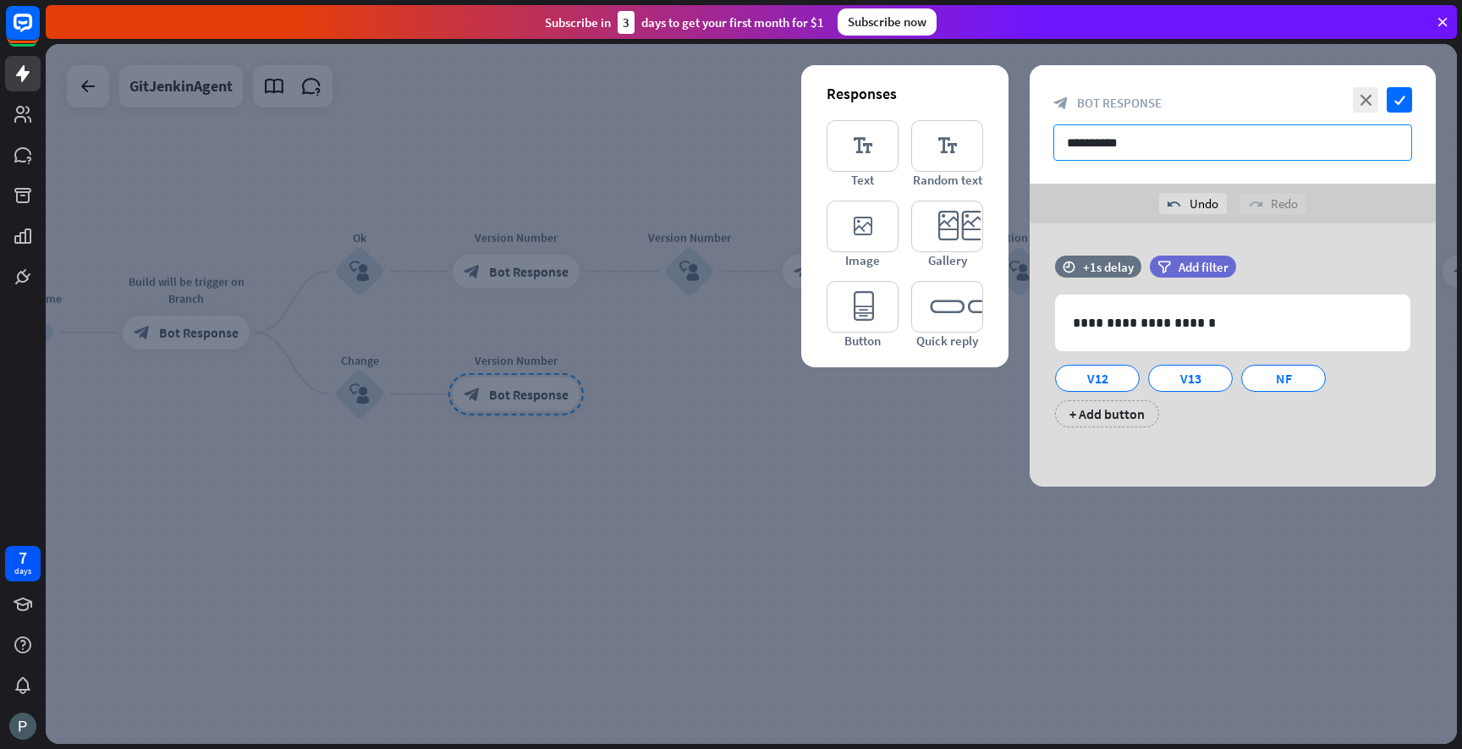
type input "**********"
click at [1124, 239] on div "**********" at bounding box center [1233, 354] width 406 height 263
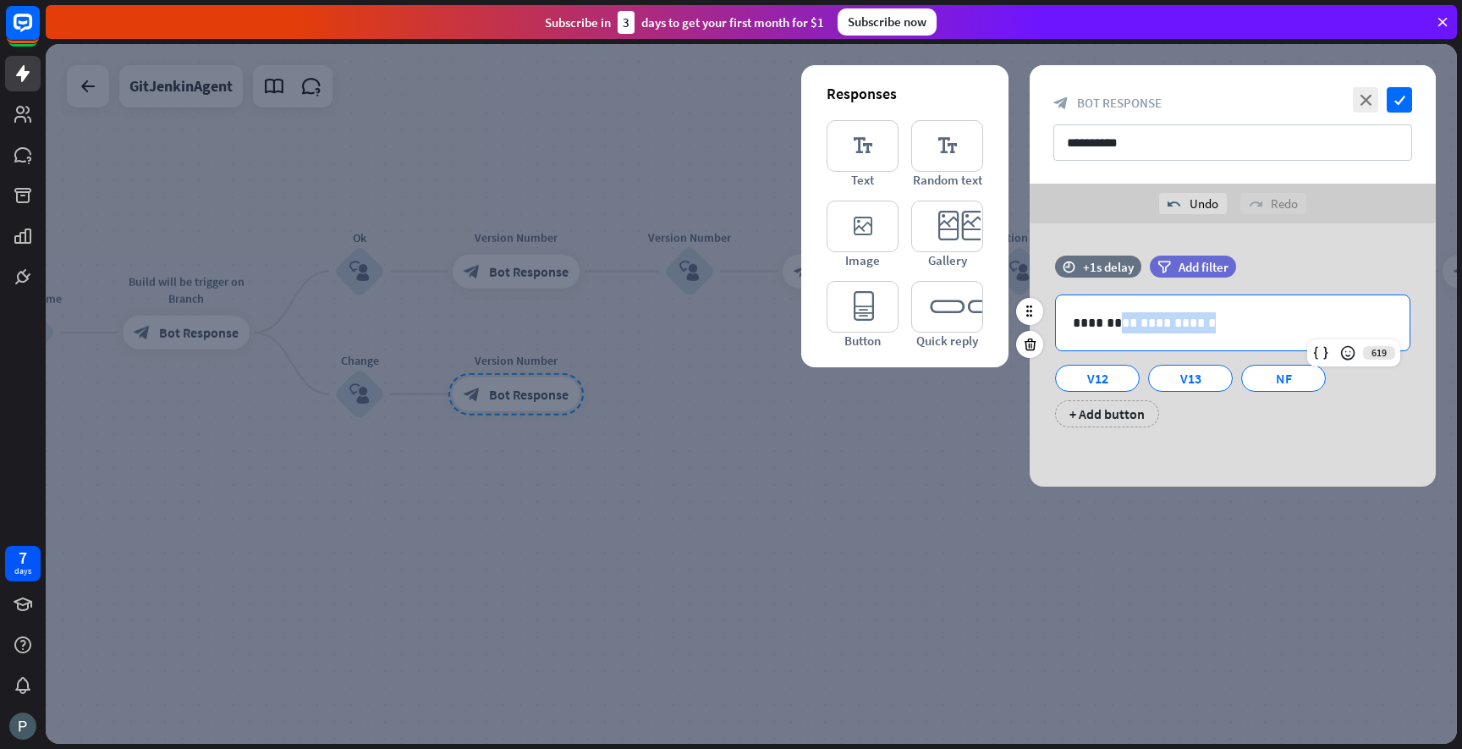
drag, startPoint x: 1215, startPoint y: 322, endPoint x: 1113, endPoint y: 317, distance: 102.5
click at [1112, 317] on p "**********" at bounding box center [1233, 322] width 320 height 21
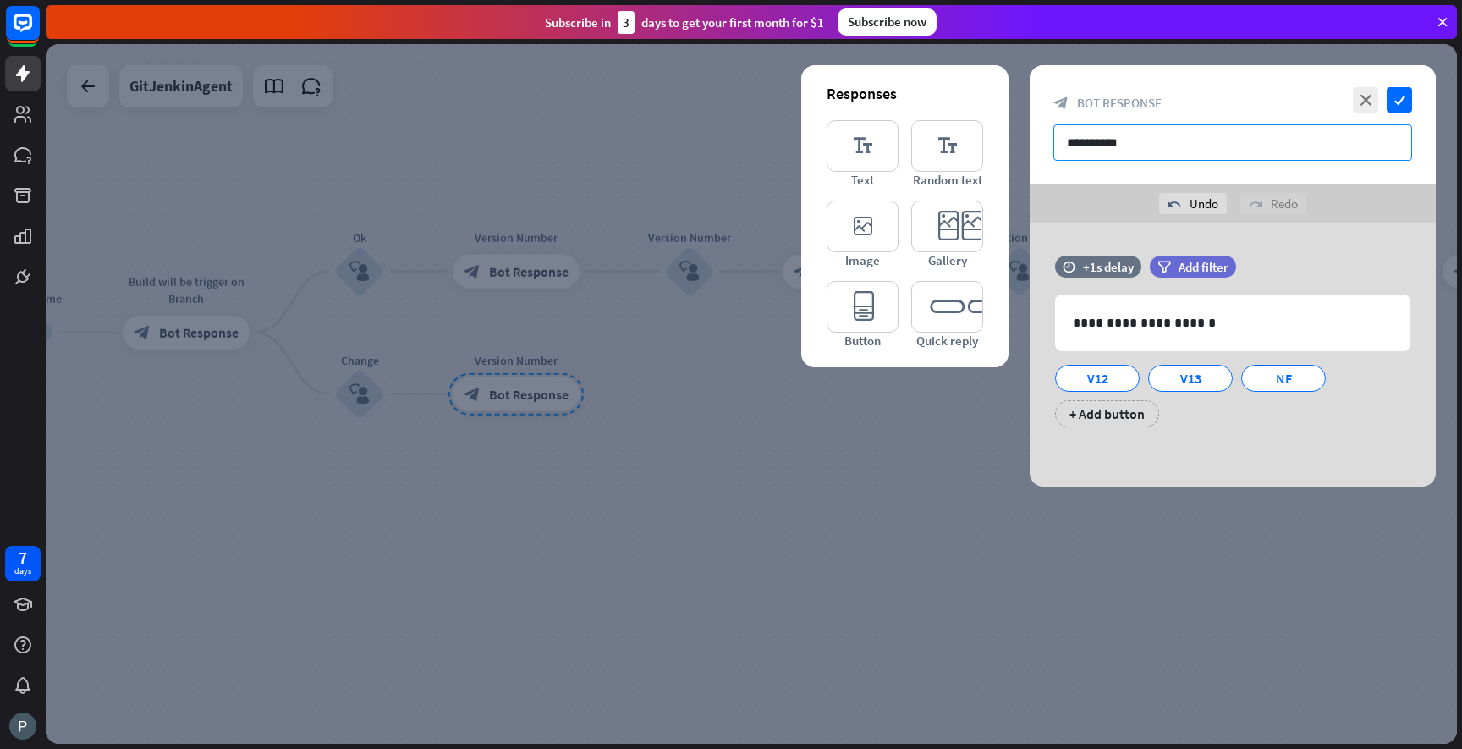
drag, startPoint x: 1137, startPoint y: 143, endPoint x: 1058, endPoint y: 143, distance: 79.5
click at [1058, 143] on input "**********" at bounding box center [1232, 142] width 359 height 36
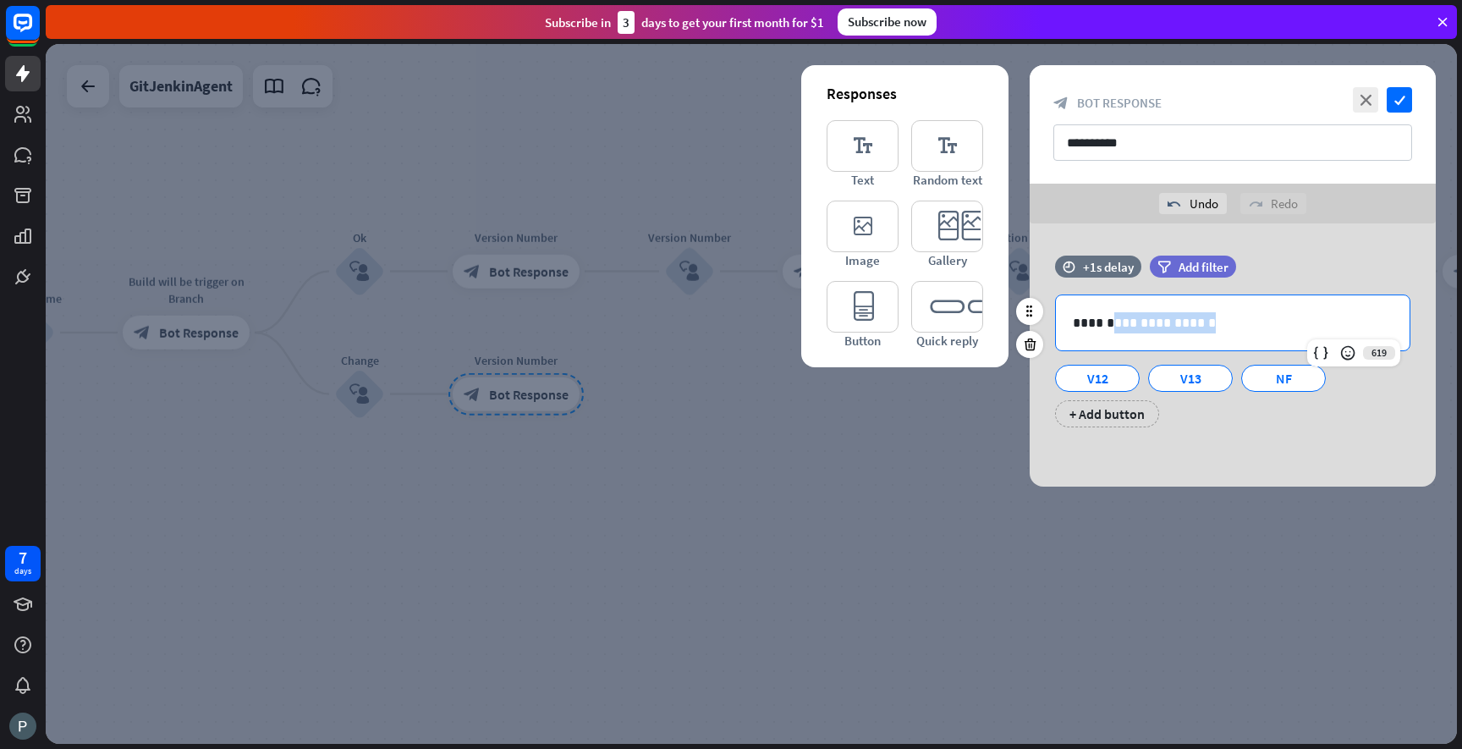
drag, startPoint x: 1204, startPoint y: 327, endPoint x: 1108, endPoint y: 324, distance: 96.5
click at [1107, 324] on p "**********" at bounding box center [1233, 322] width 320 height 21
paste div
click at [1108, 324] on p "**********" at bounding box center [1233, 322] width 320 height 21
click at [1158, 328] on p "**********" at bounding box center [1233, 322] width 320 height 21
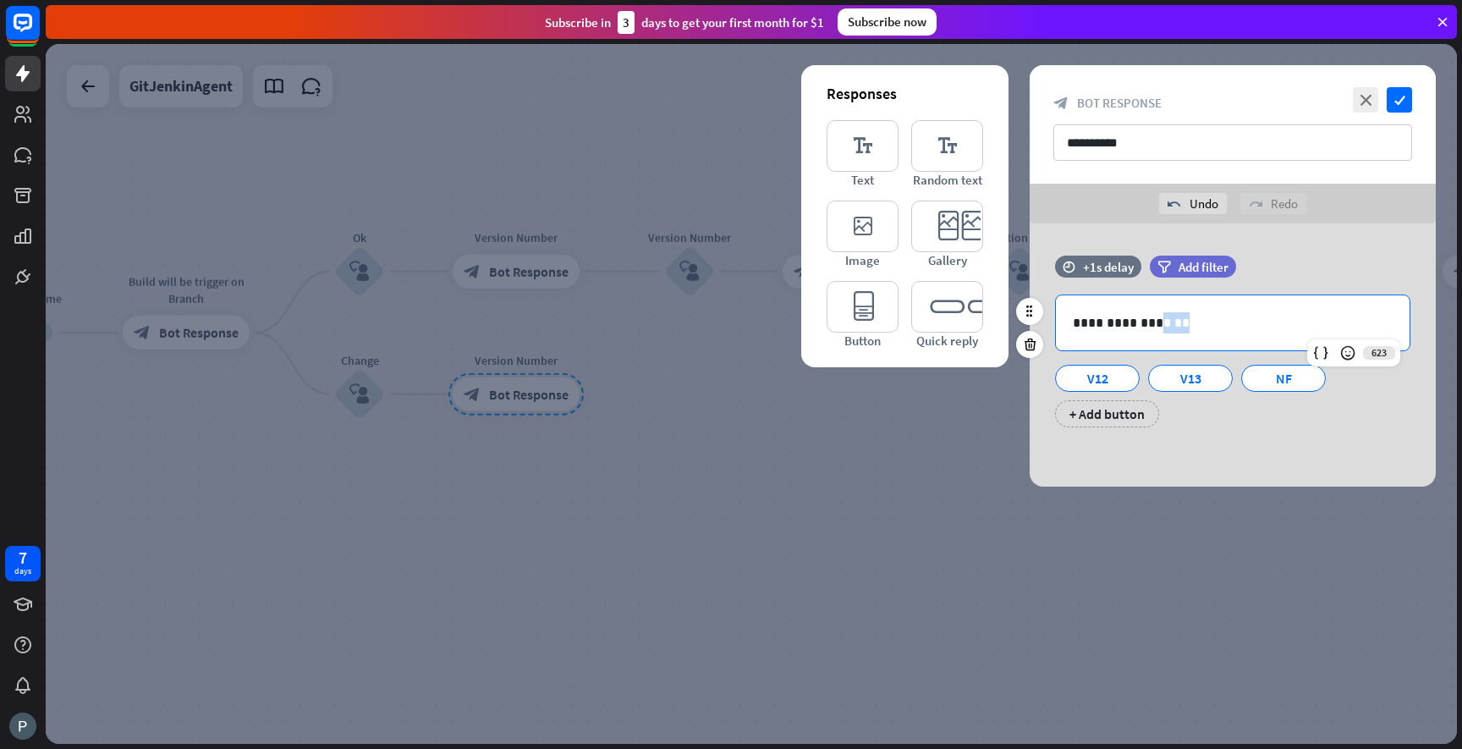
click at [1158, 328] on p "**********" at bounding box center [1233, 322] width 320 height 21
click at [1109, 380] on div at bounding box center [1109, 368] width 27 height 27
click at [1087, 384] on div "V12" at bounding box center [1097, 378] width 56 height 25
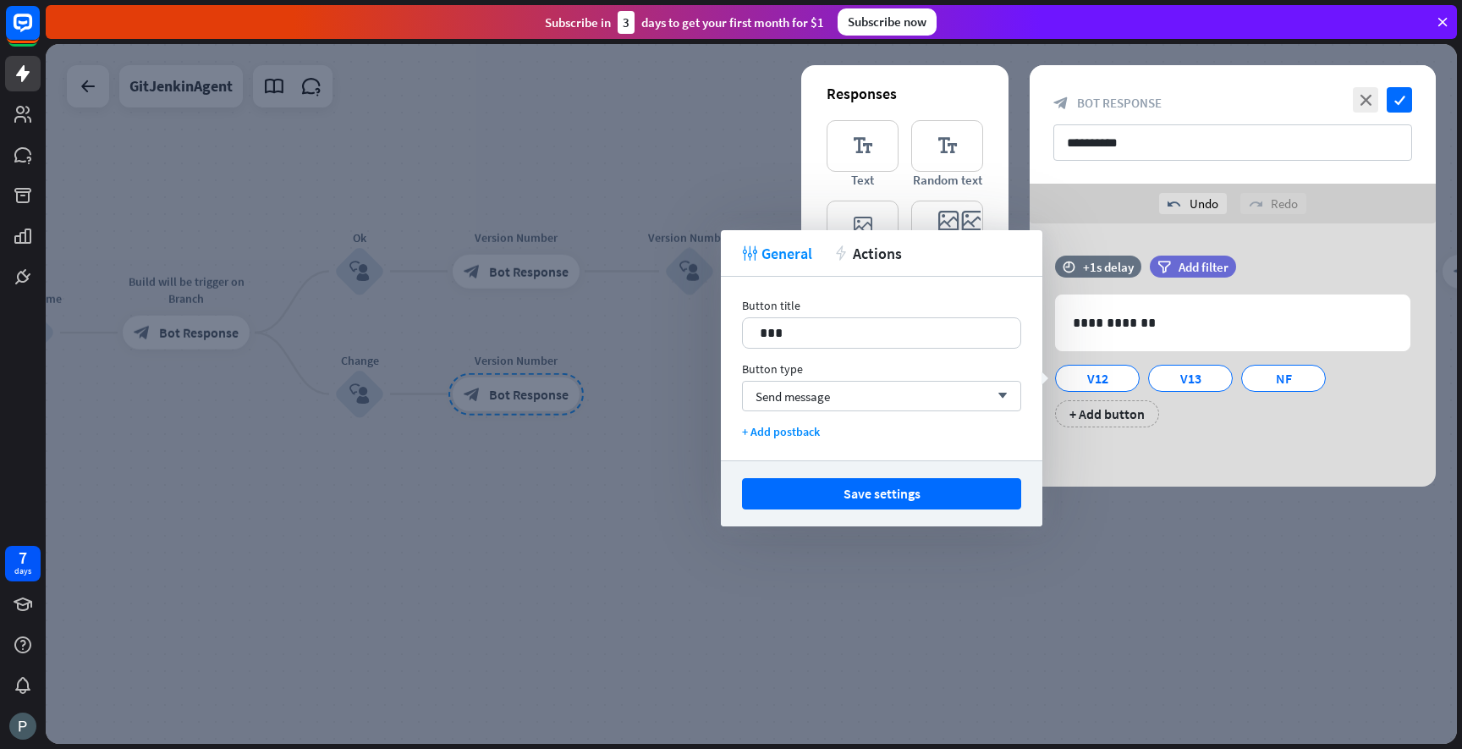
click at [651, 346] on div at bounding box center [751, 394] width 1411 height 700
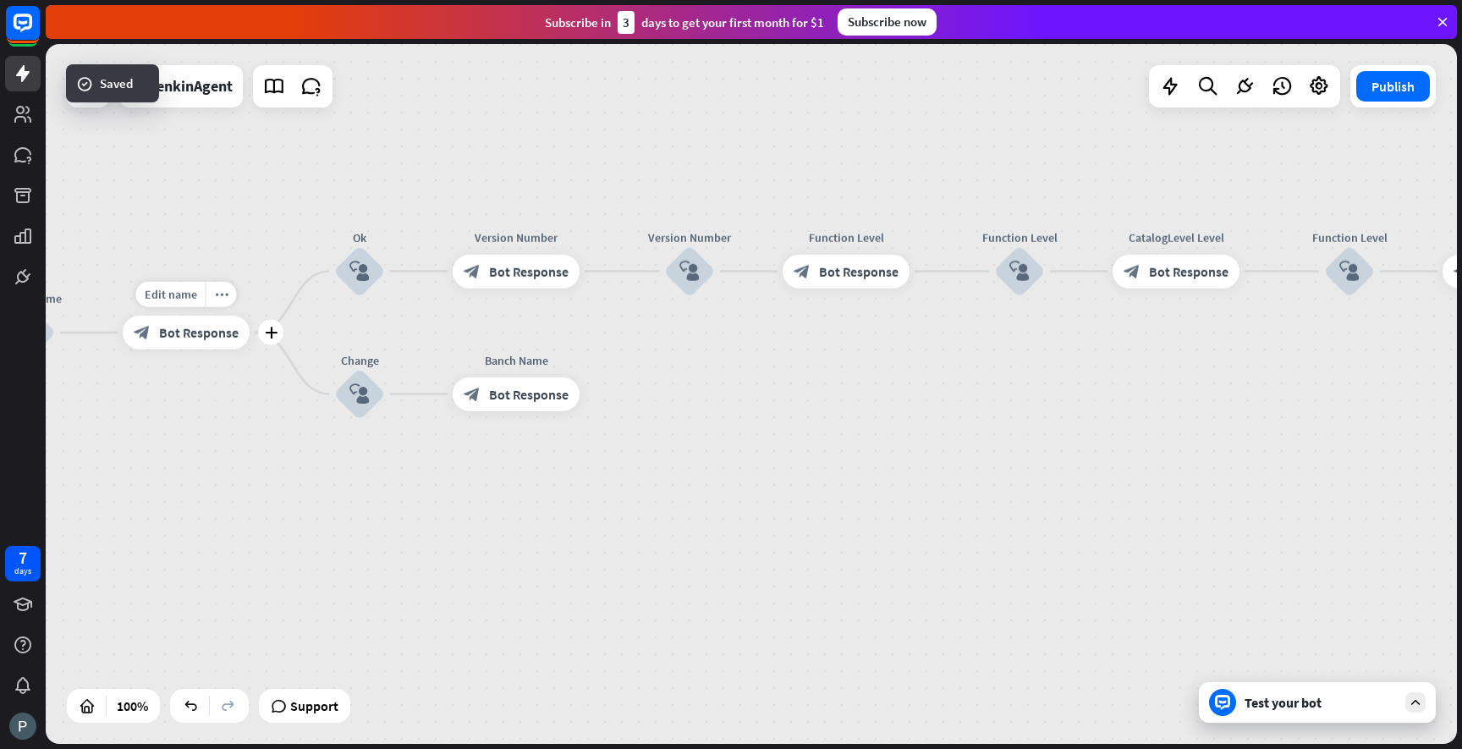
click at [161, 337] on span "Bot Response" at bounding box center [199, 332] width 80 height 17
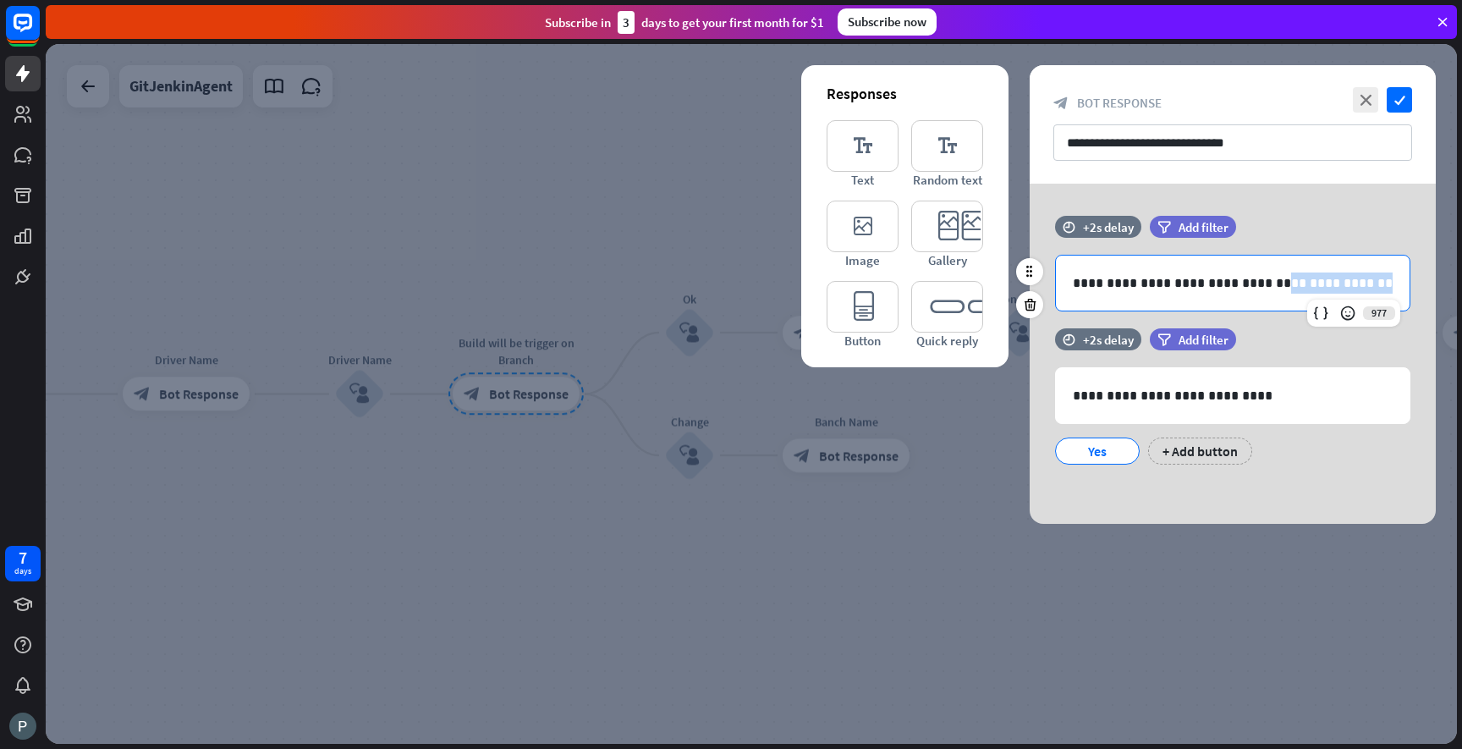
drag, startPoint x: 1248, startPoint y: 283, endPoint x: 1348, endPoint y: 285, distance: 99.9
click at [1348, 285] on p "**********" at bounding box center [1233, 282] width 320 height 21
copy p "**********"
click at [1317, 222] on div "filter Add filter" at bounding box center [1235, 227] width 171 height 22
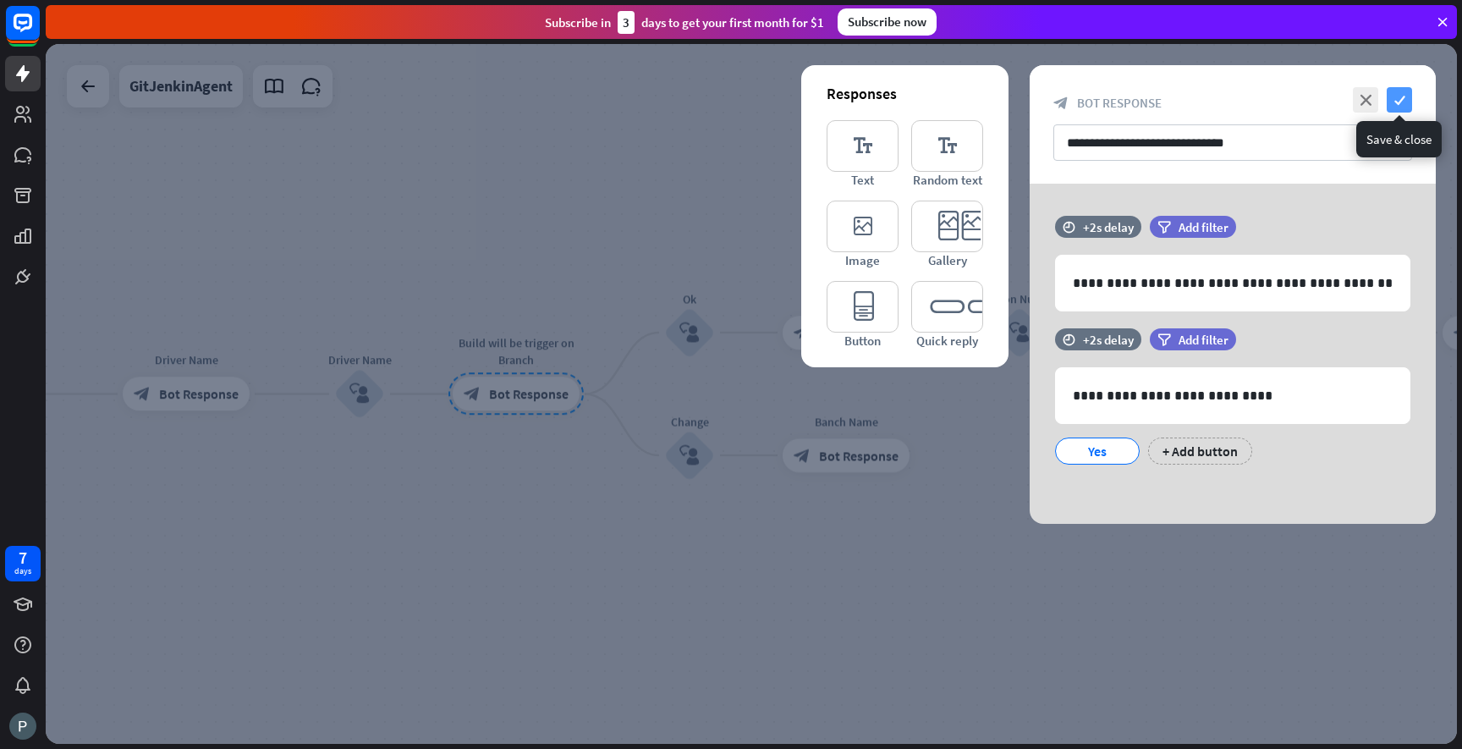
click at [1401, 98] on icon "check" at bounding box center [1399, 99] width 25 height 25
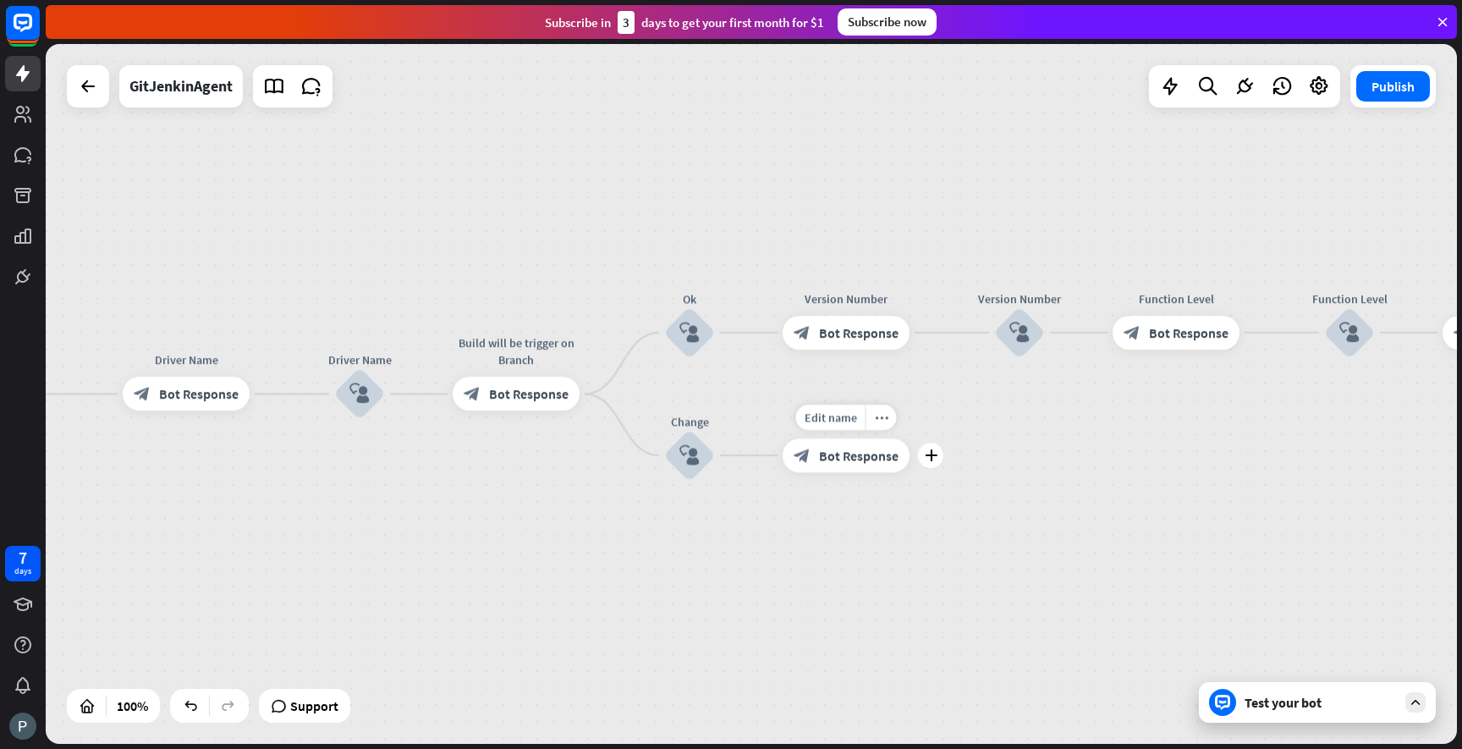
click at [850, 452] on span "Bot Response" at bounding box center [859, 455] width 80 height 17
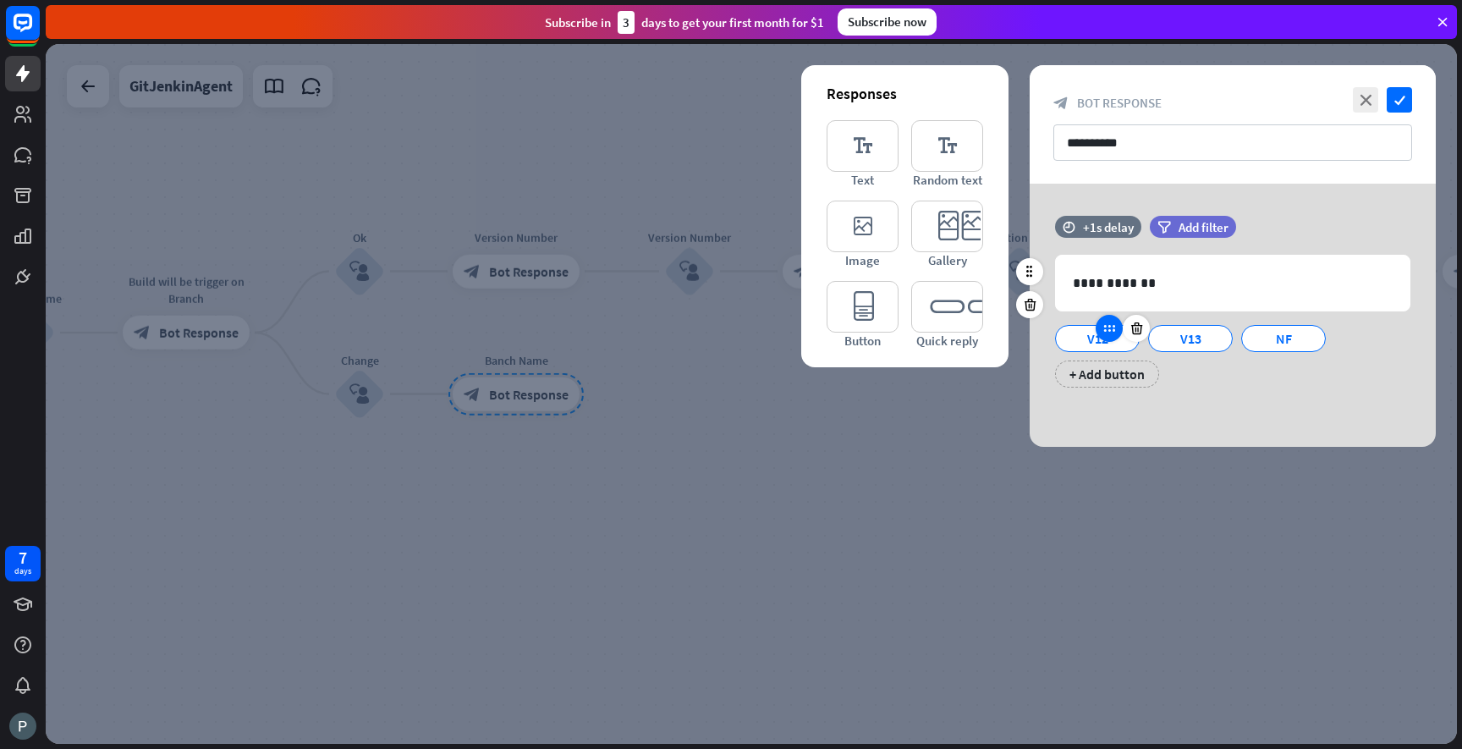
click at [1097, 334] on div at bounding box center [1109, 328] width 27 height 27
click at [1086, 341] on div "V12" at bounding box center [1097, 338] width 56 height 25
click at [1090, 341] on div "V12" at bounding box center [1097, 338] width 56 height 25
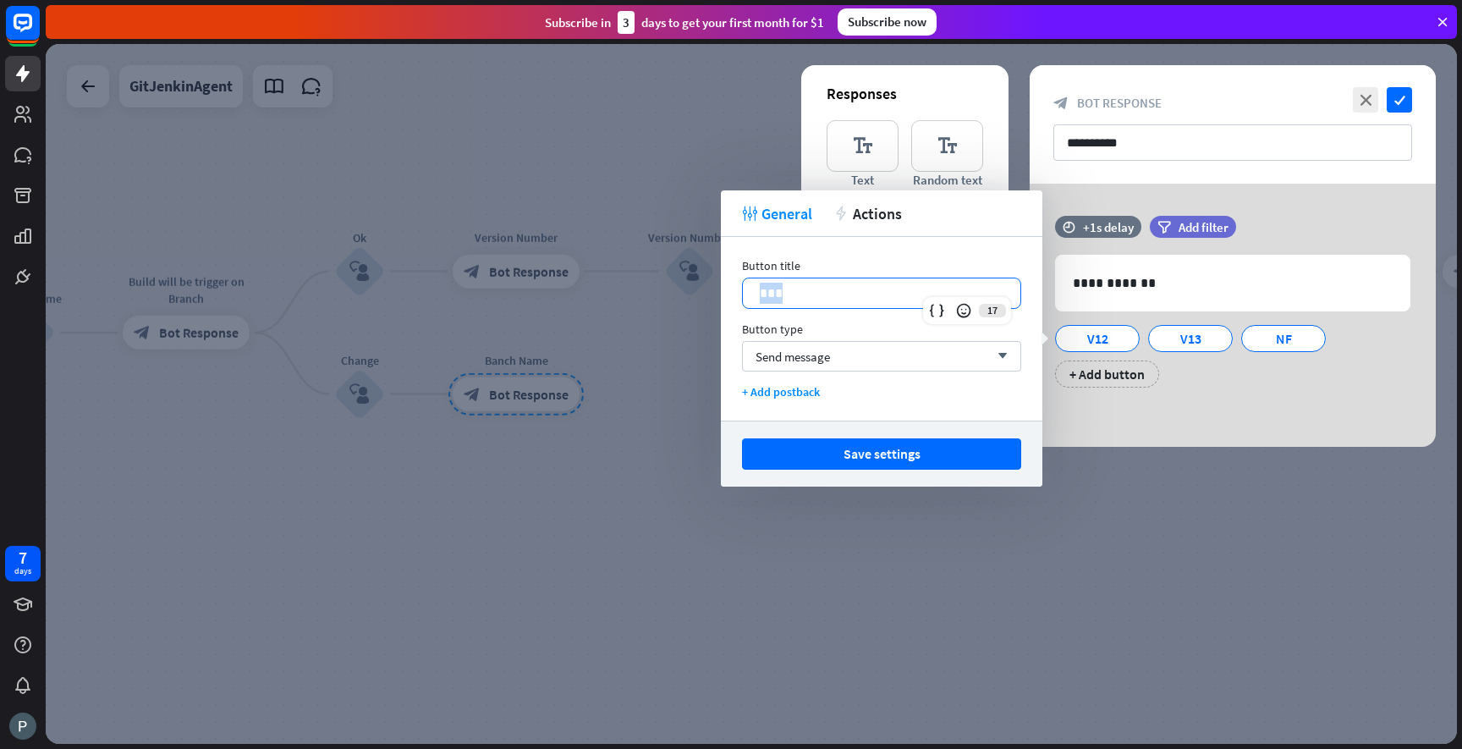
drag, startPoint x: 807, startPoint y: 300, endPoint x: 748, endPoint y: 289, distance: 60.2
click at [747, 289] on div "***" at bounding box center [882, 293] width 278 height 30
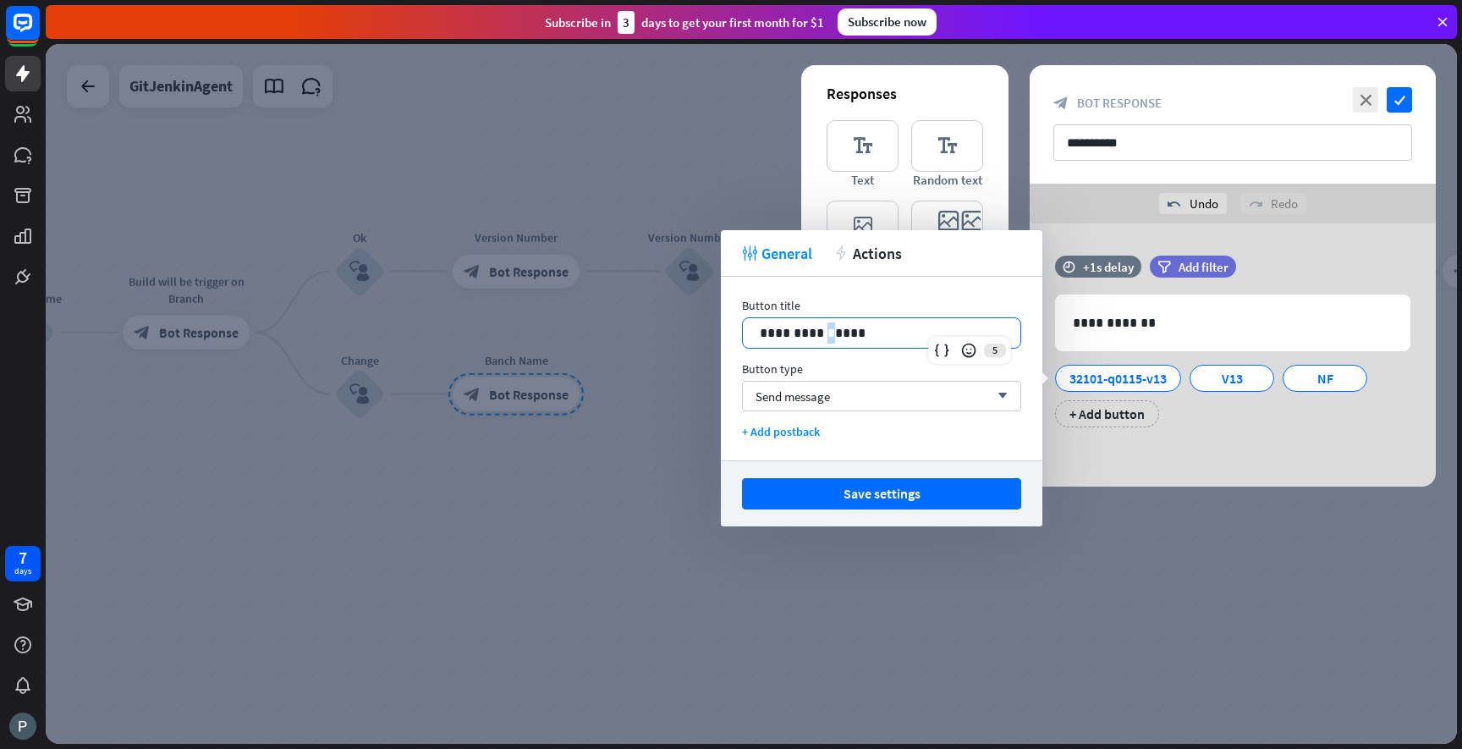
click at [825, 334] on p "**********" at bounding box center [882, 332] width 244 height 21
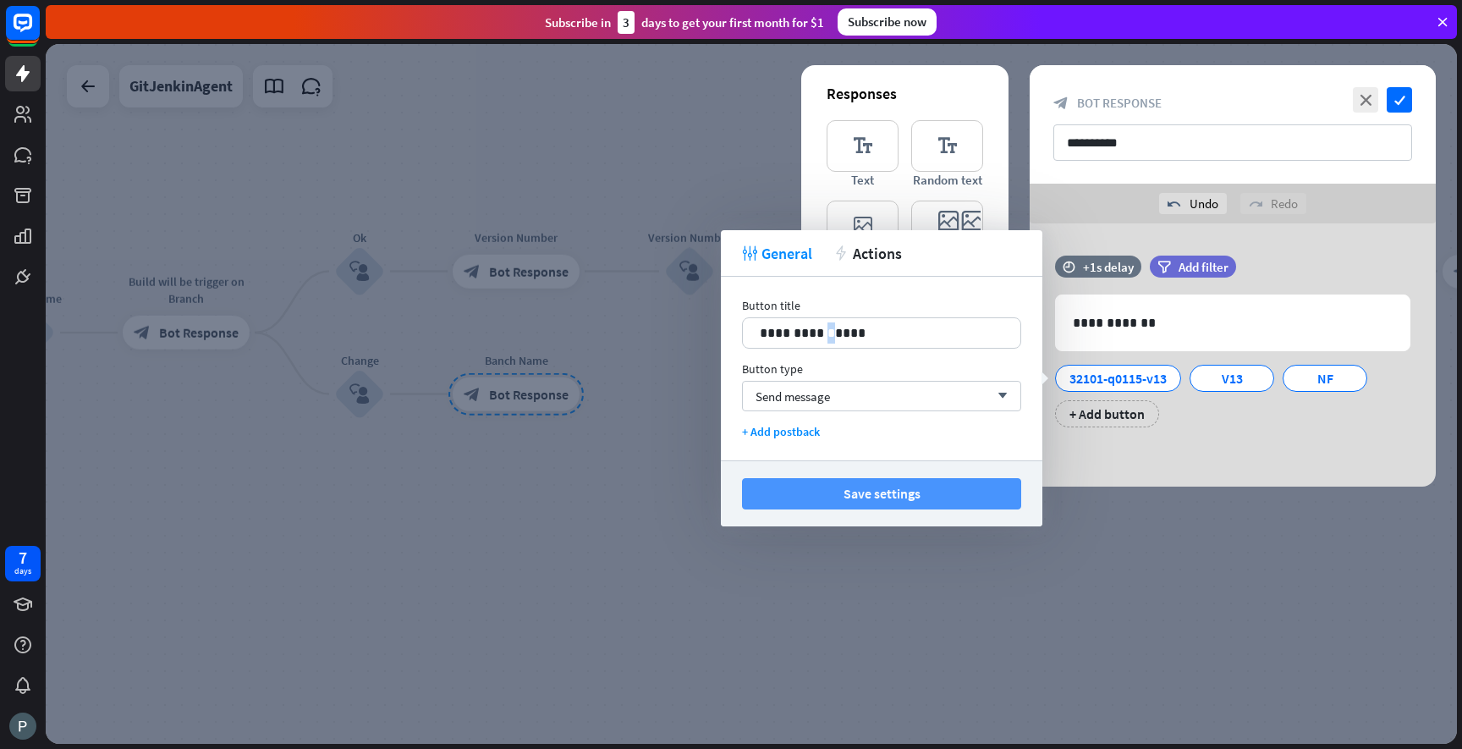
click at [888, 482] on button "Save settings" at bounding box center [881, 493] width 279 height 31
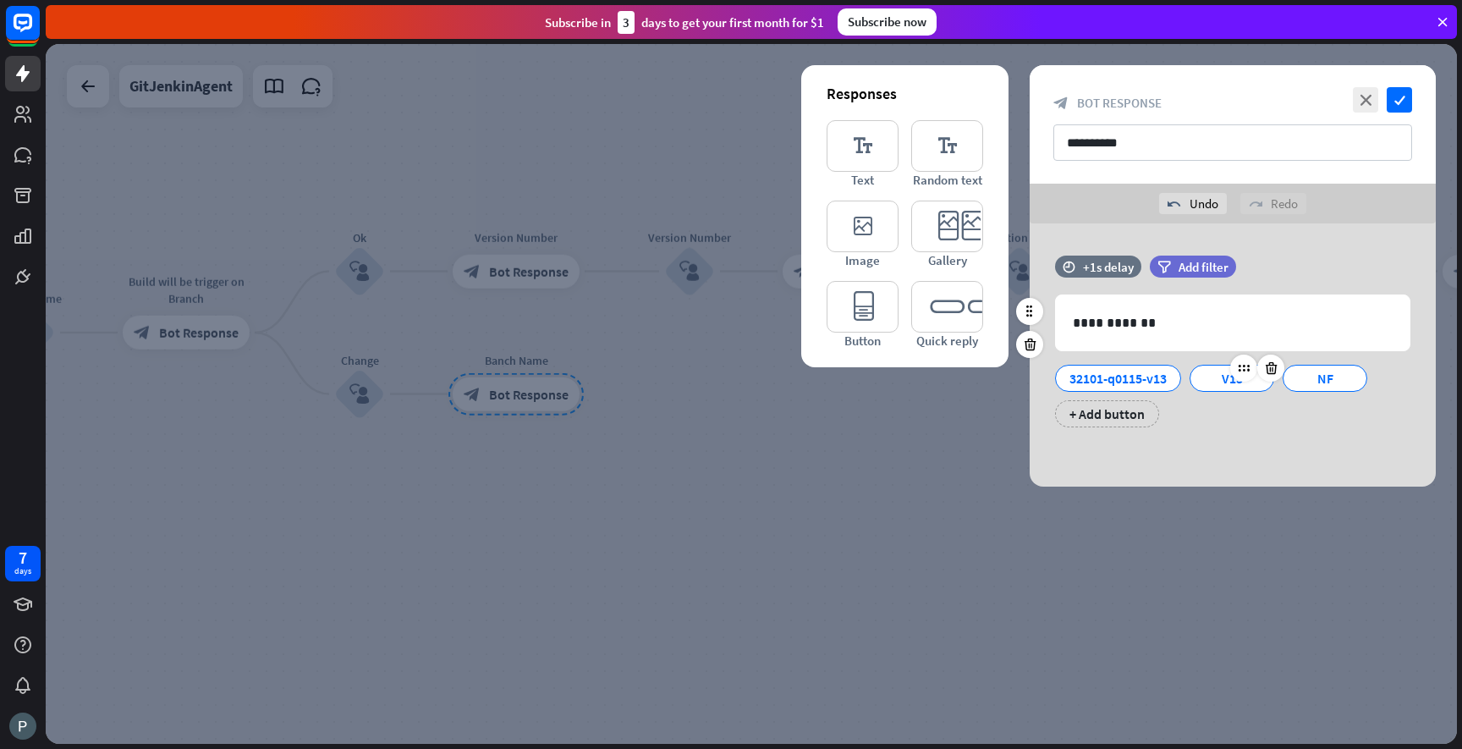
click at [1230, 373] on div "V13" at bounding box center [1232, 378] width 56 height 25
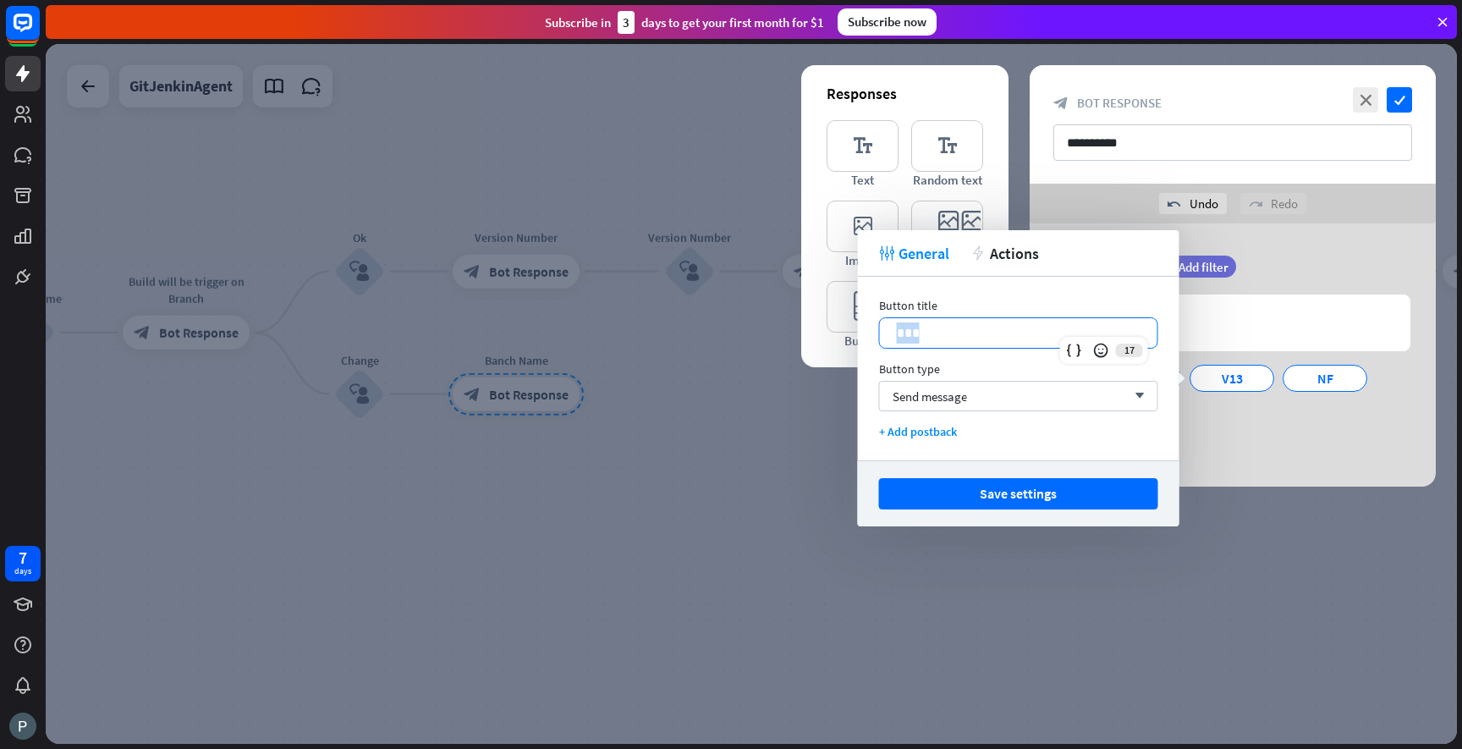
drag, startPoint x: 932, startPoint y: 338, endPoint x: 875, endPoint y: 335, distance: 57.6
click at [875, 335] on div "Button title 17 *** Button type Send message arrow_down + Add postback" at bounding box center [1019, 369] width 322 height 184
paste div
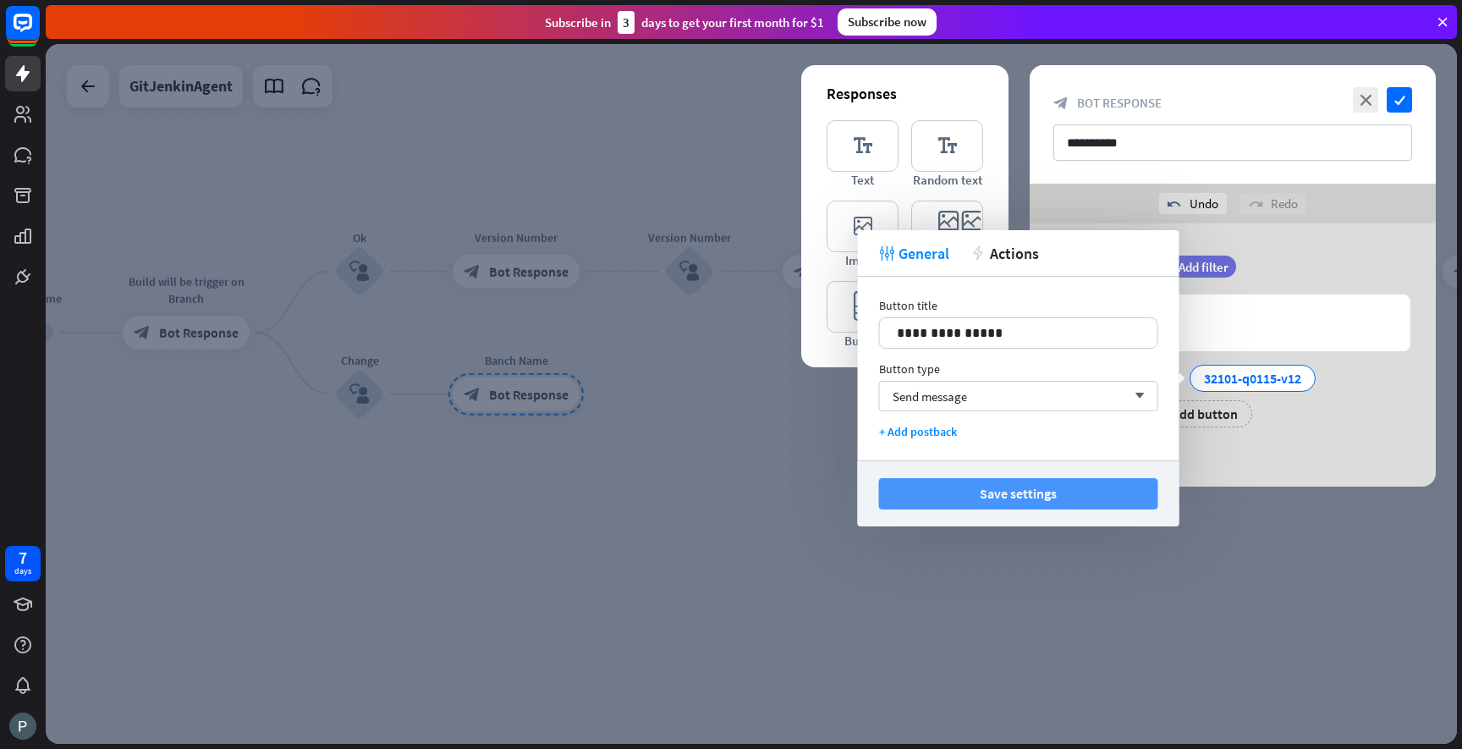
click at [1005, 492] on button "Save settings" at bounding box center [1018, 493] width 279 height 31
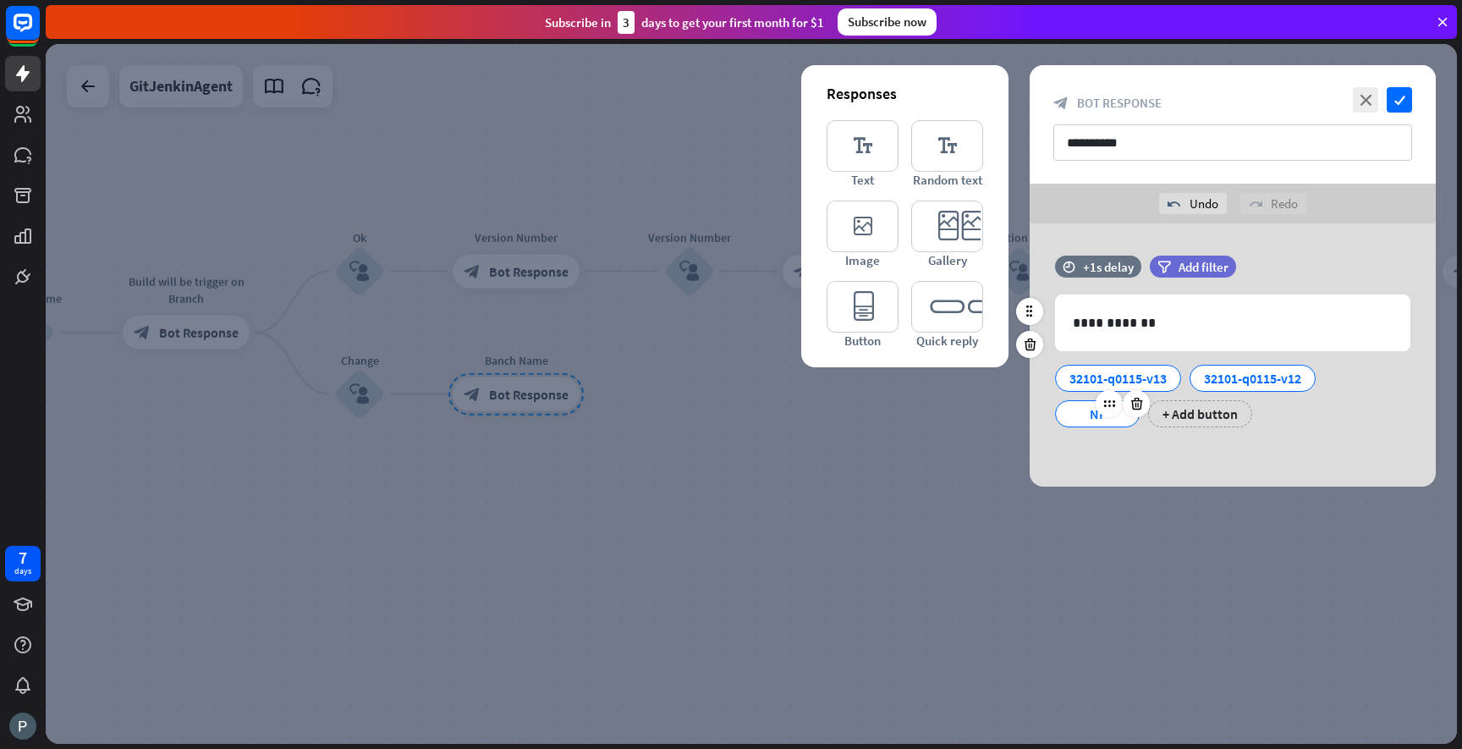
click at [1098, 413] on div at bounding box center [1123, 403] width 54 height 27
click at [1090, 414] on div "NF" at bounding box center [1097, 413] width 56 height 25
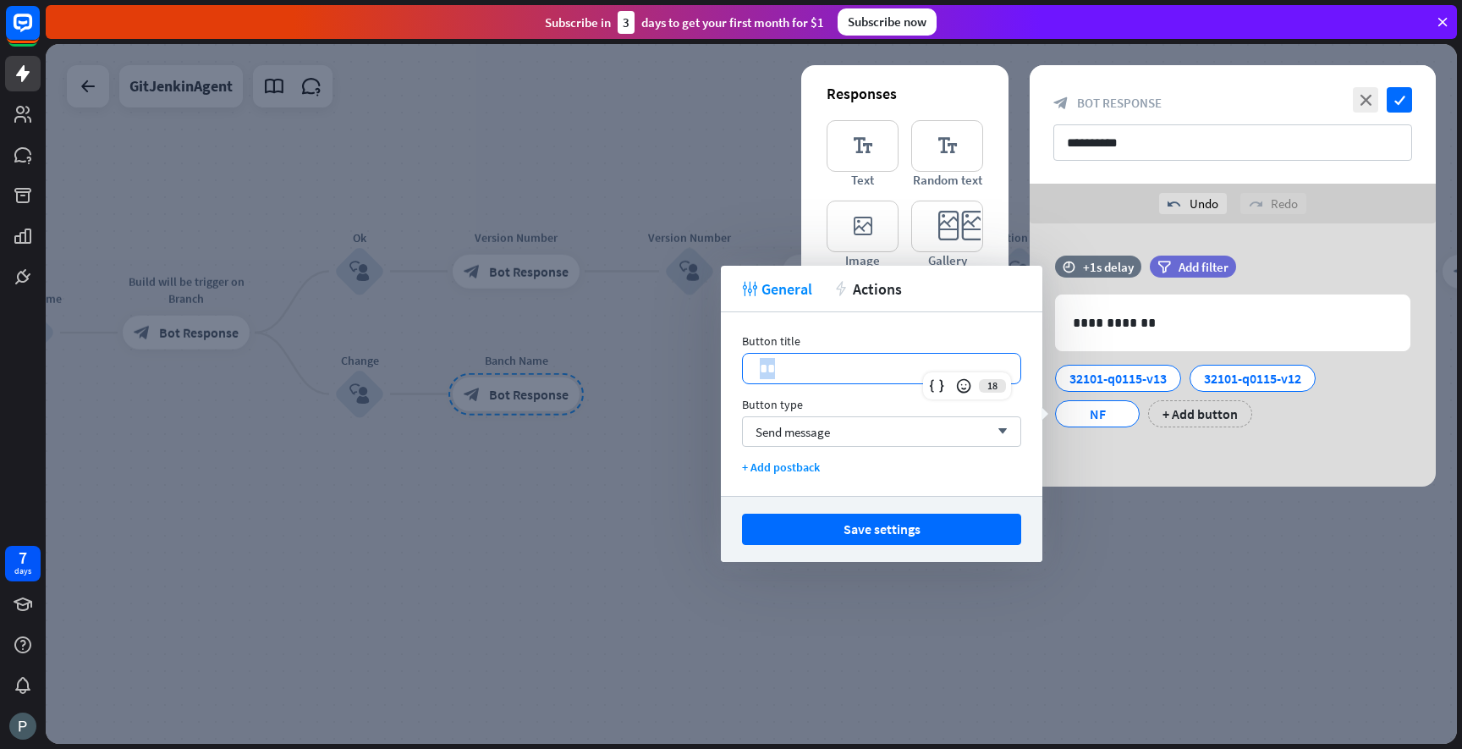
drag, startPoint x: 880, startPoint y: 365, endPoint x: 735, endPoint y: 368, distance: 144.7
click at [735, 368] on div "Button title 18 ** Button type Send message arrow_down + Add postback" at bounding box center [882, 404] width 322 height 184
paste div
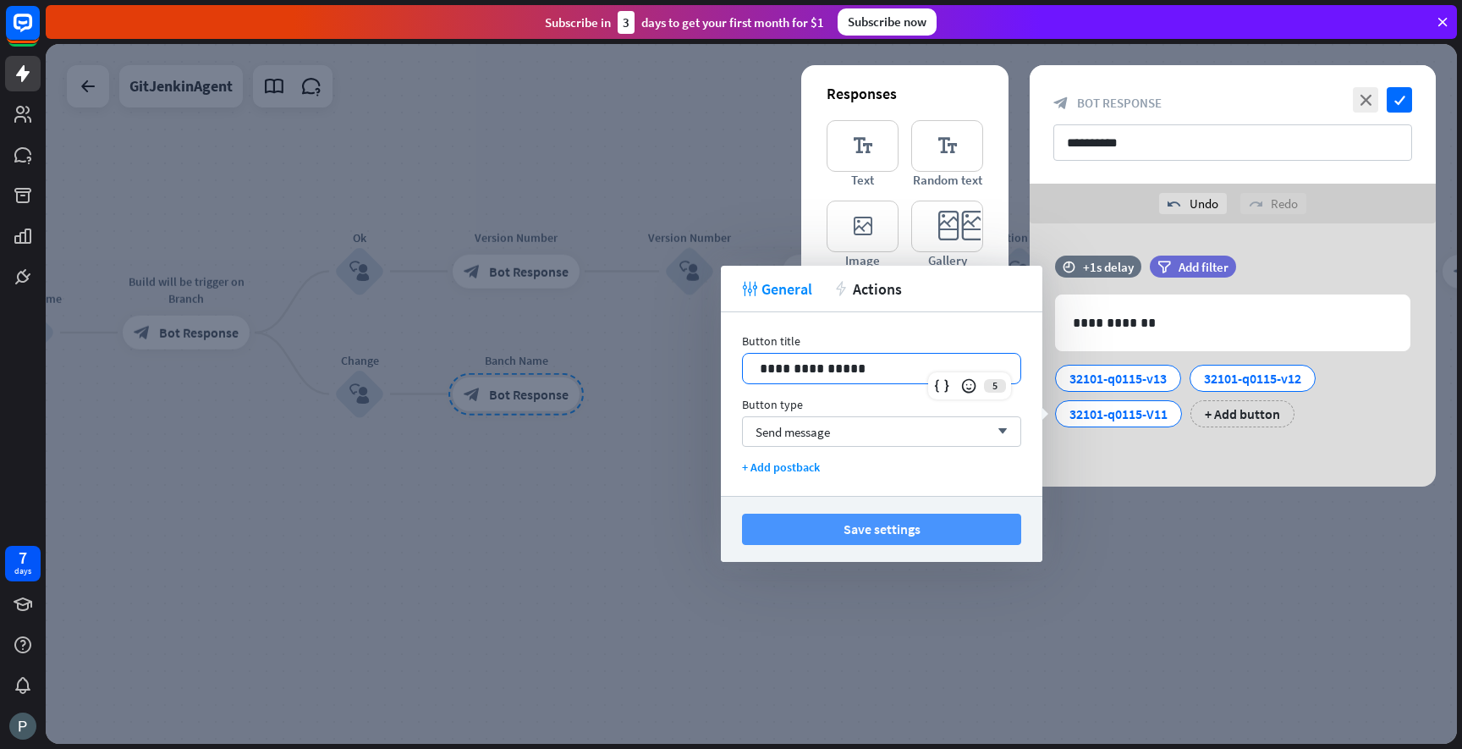
click at [885, 529] on button "Save settings" at bounding box center [881, 529] width 279 height 31
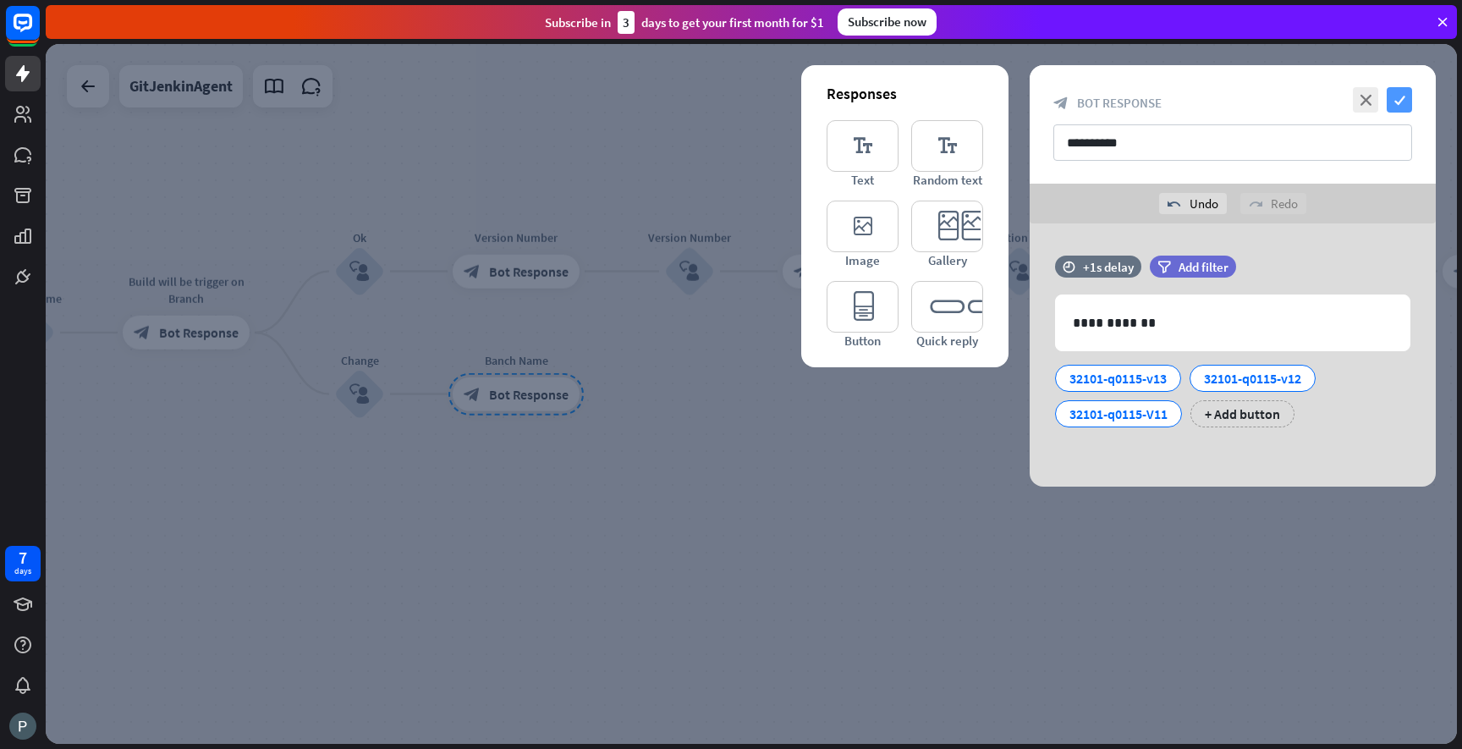
click at [1408, 92] on icon "check" at bounding box center [1399, 99] width 25 height 25
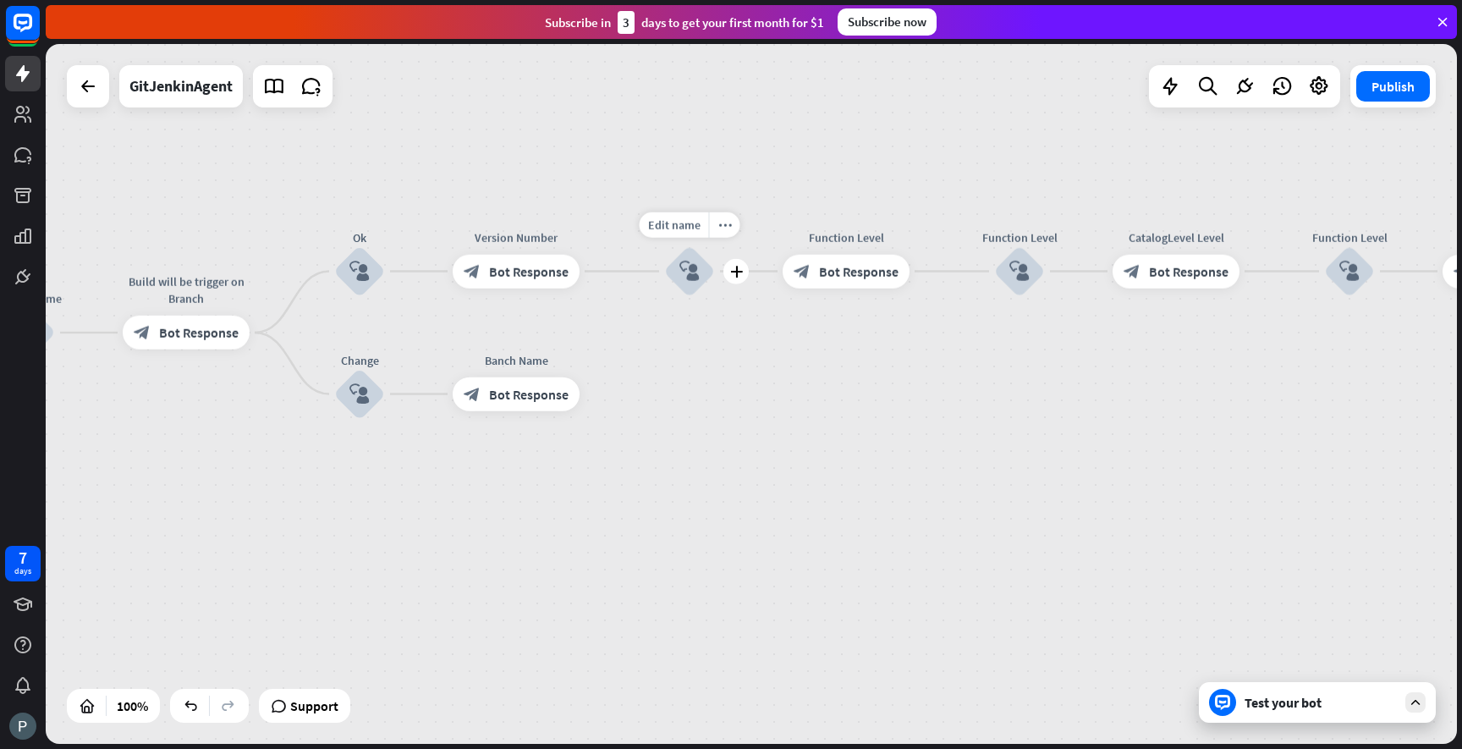
drag, startPoint x: 600, startPoint y: 392, endPoint x: 685, endPoint y: 285, distance: 136.1
click at [601, 391] on icon "plus" at bounding box center [601, 394] width 13 height 12
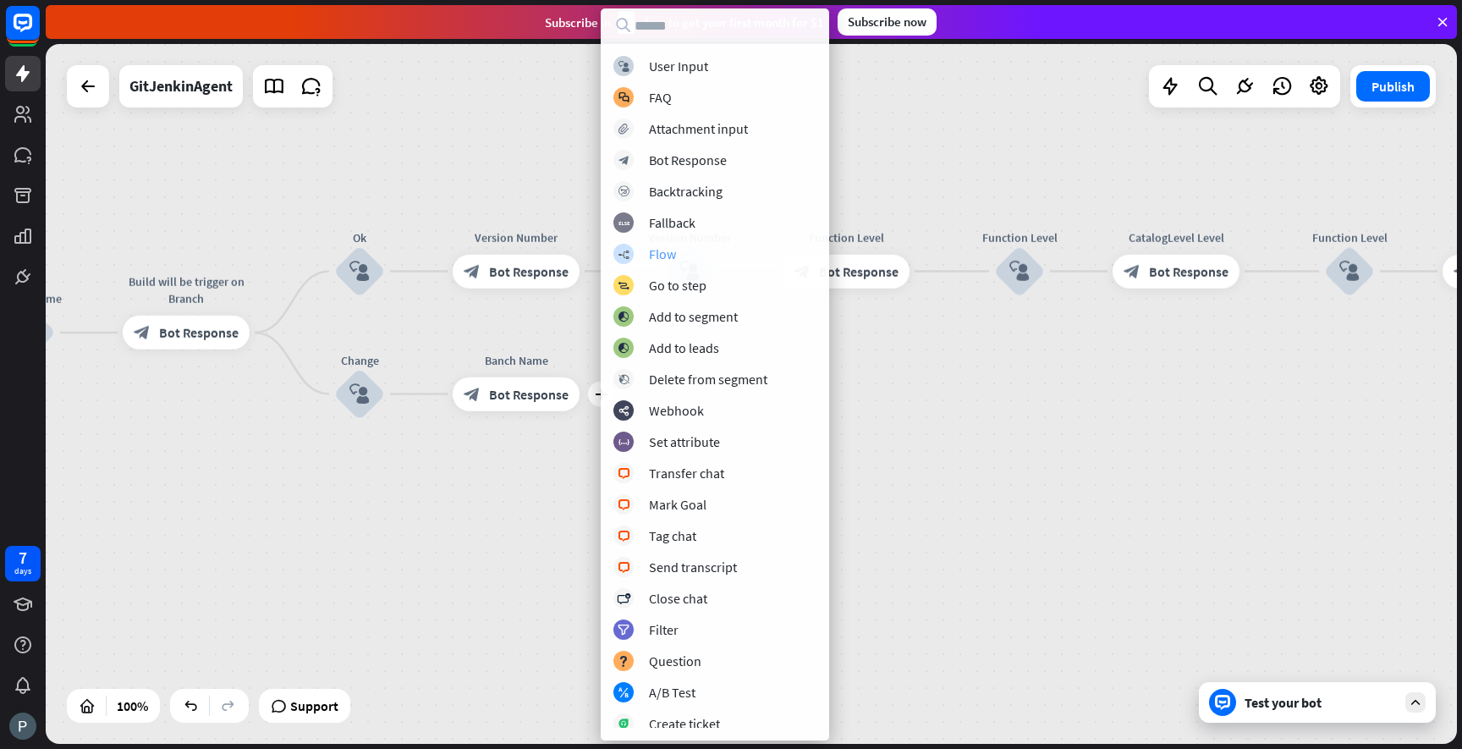
click at [690, 257] on div "builder_tree Flow" at bounding box center [714, 254] width 203 height 20
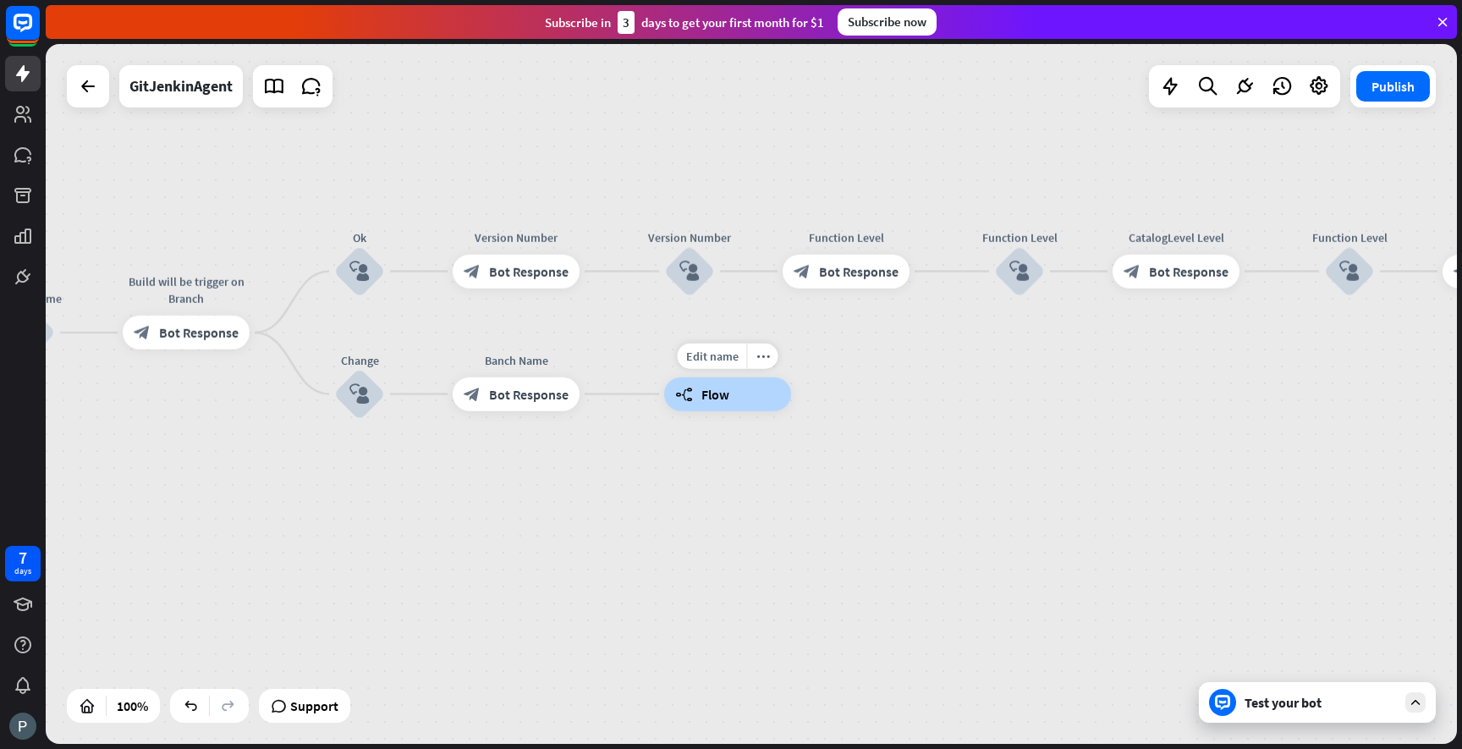
click at [729, 392] on div "builder_tree Flow" at bounding box center [727, 394] width 127 height 34
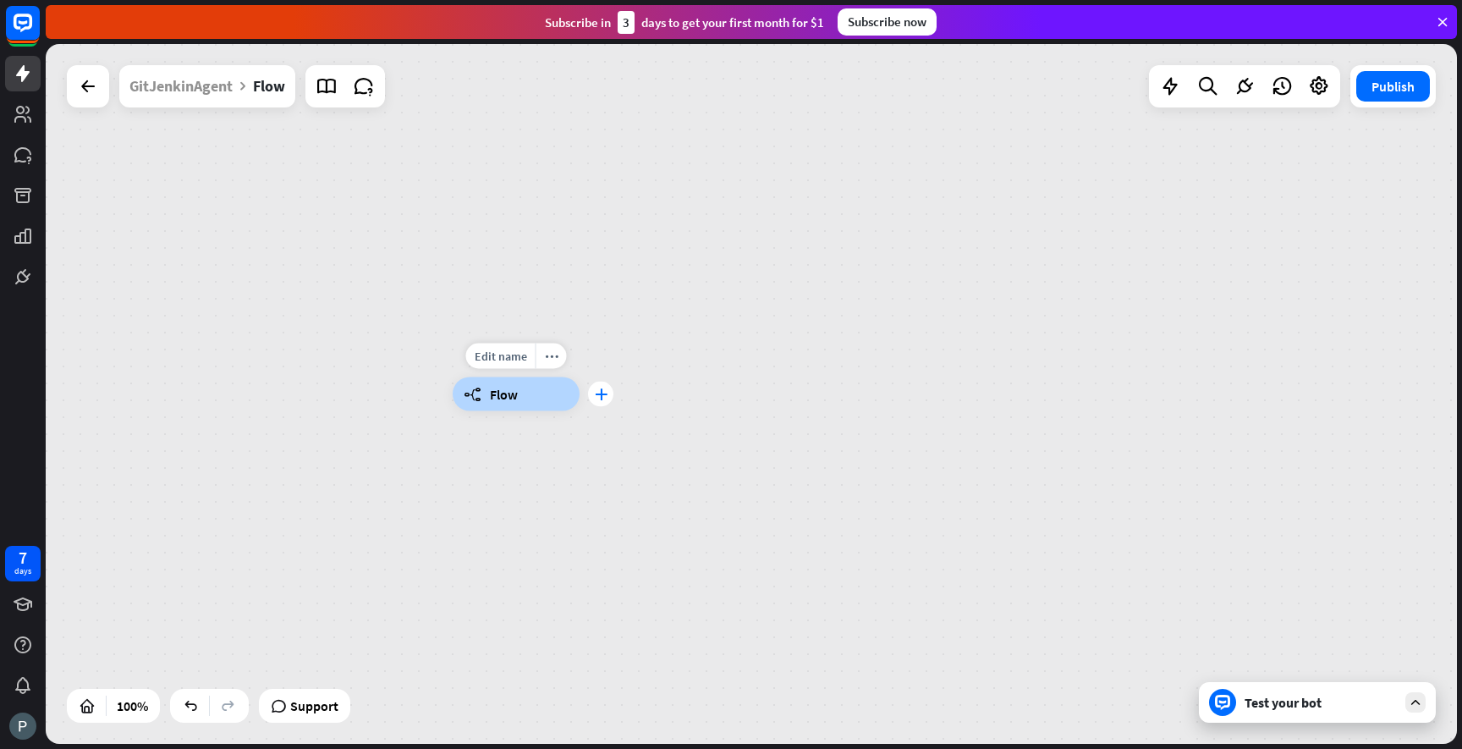
click at [605, 393] on icon "plus" at bounding box center [601, 394] width 13 height 12
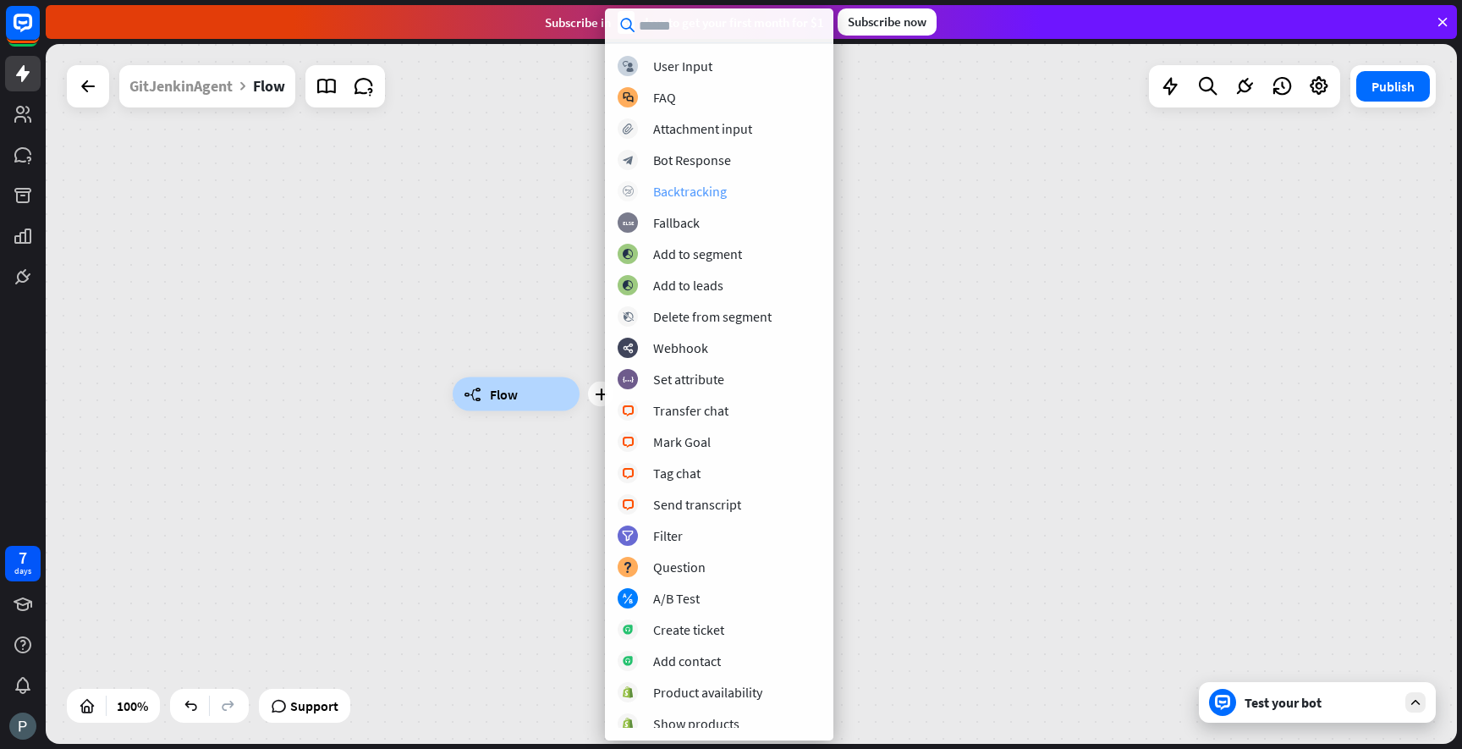
click at [685, 191] on div "Backtracking" at bounding box center [690, 191] width 74 height 17
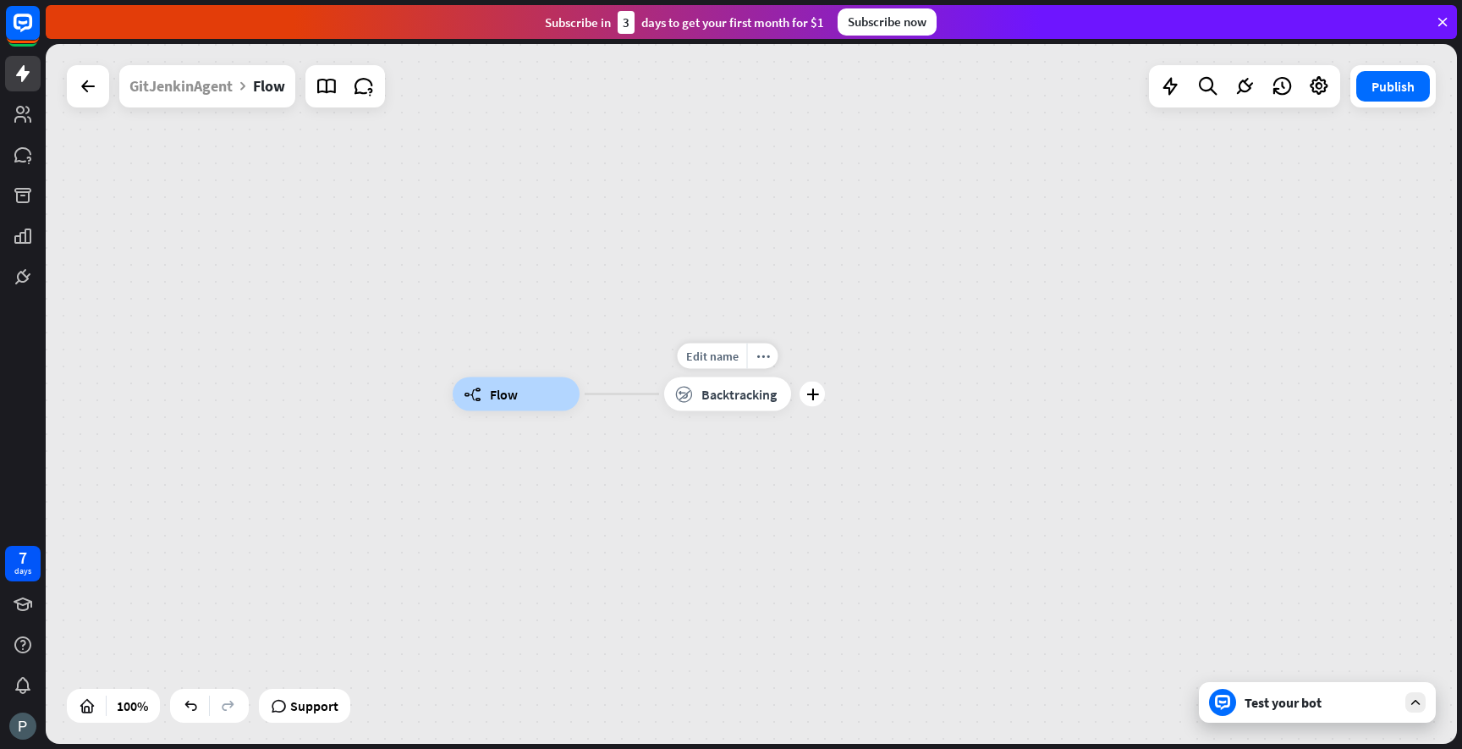
click at [751, 399] on span "Backtracking" at bounding box center [738, 394] width 75 height 17
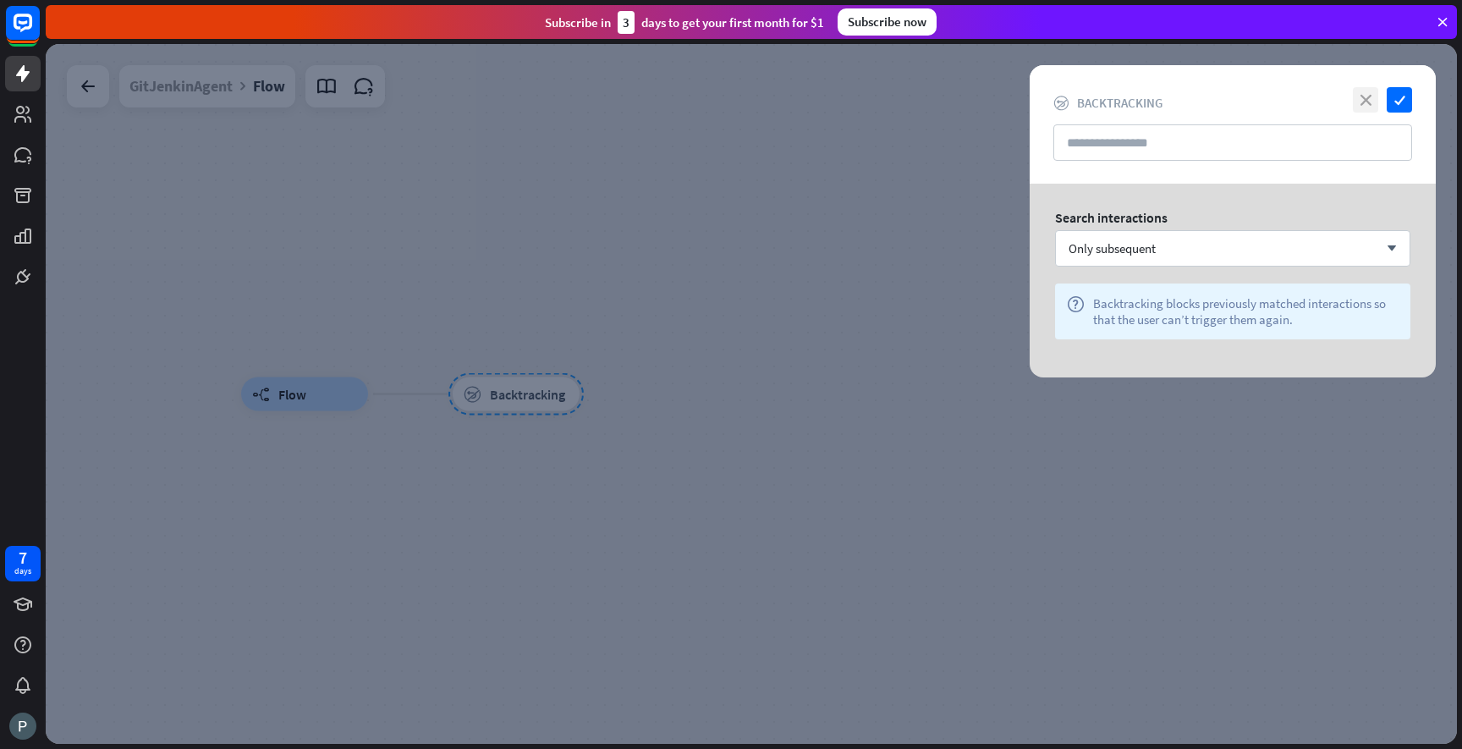
click at [1366, 99] on icon "close" at bounding box center [1365, 99] width 25 height 25
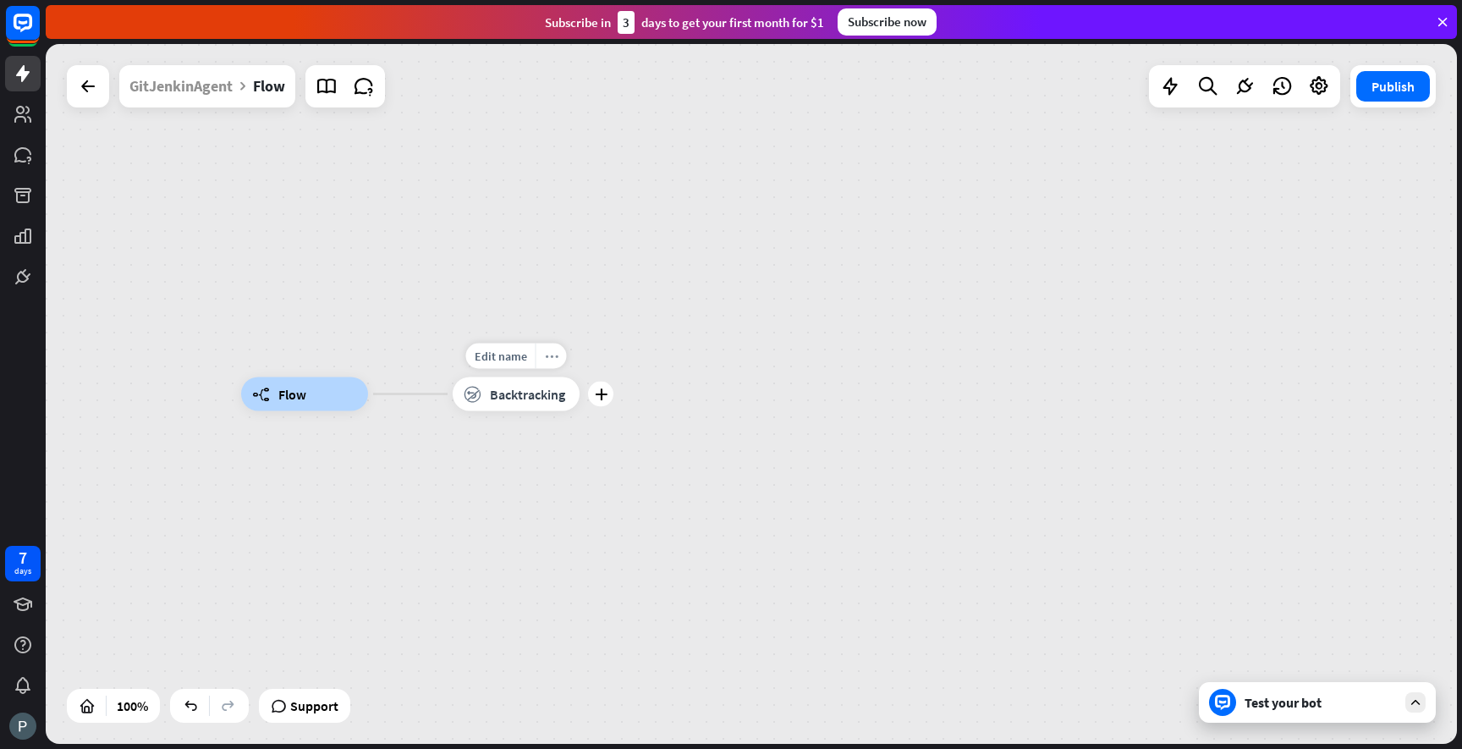
click at [555, 359] on icon "more_horiz" at bounding box center [552, 355] width 14 height 13
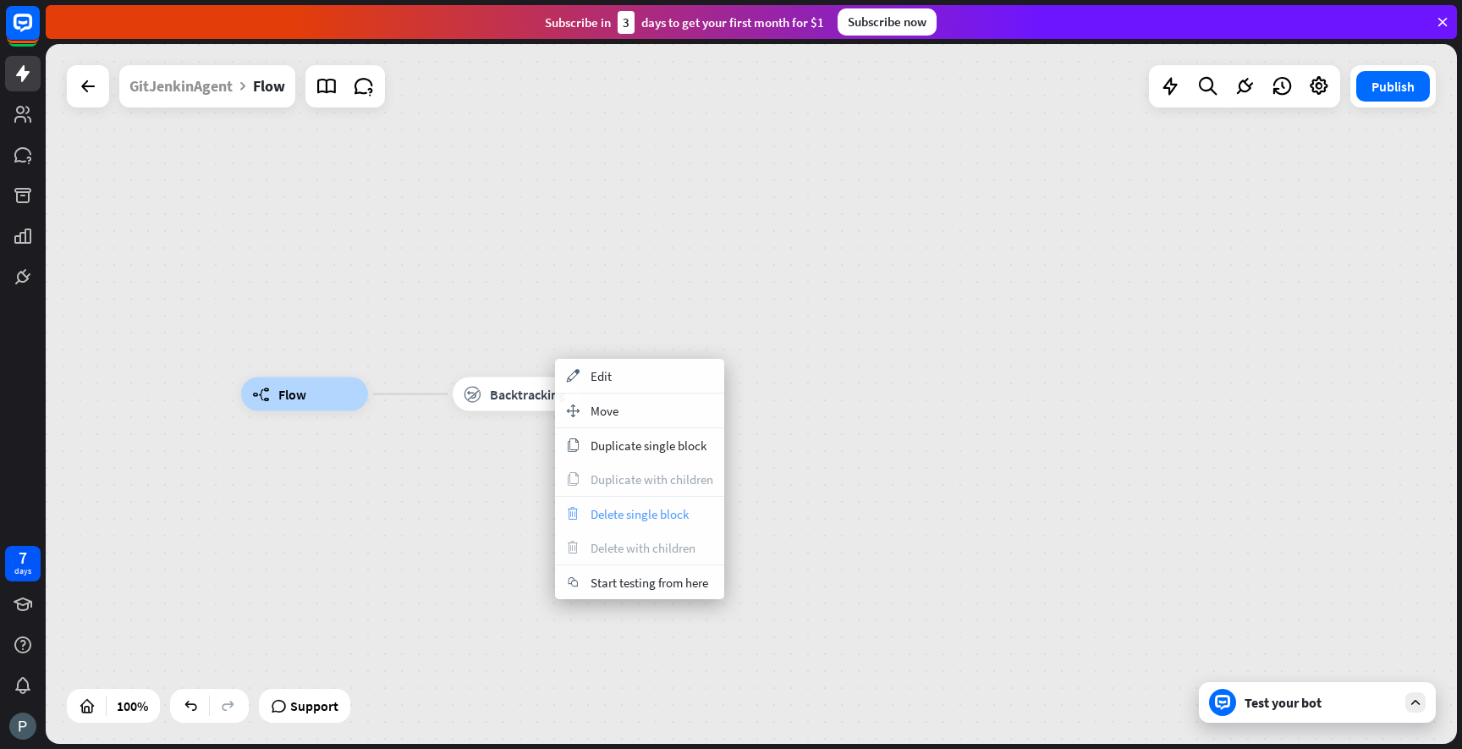
click at [644, 511] on span "Delete single block" at bounding box center [640, 514] width 98 height 16
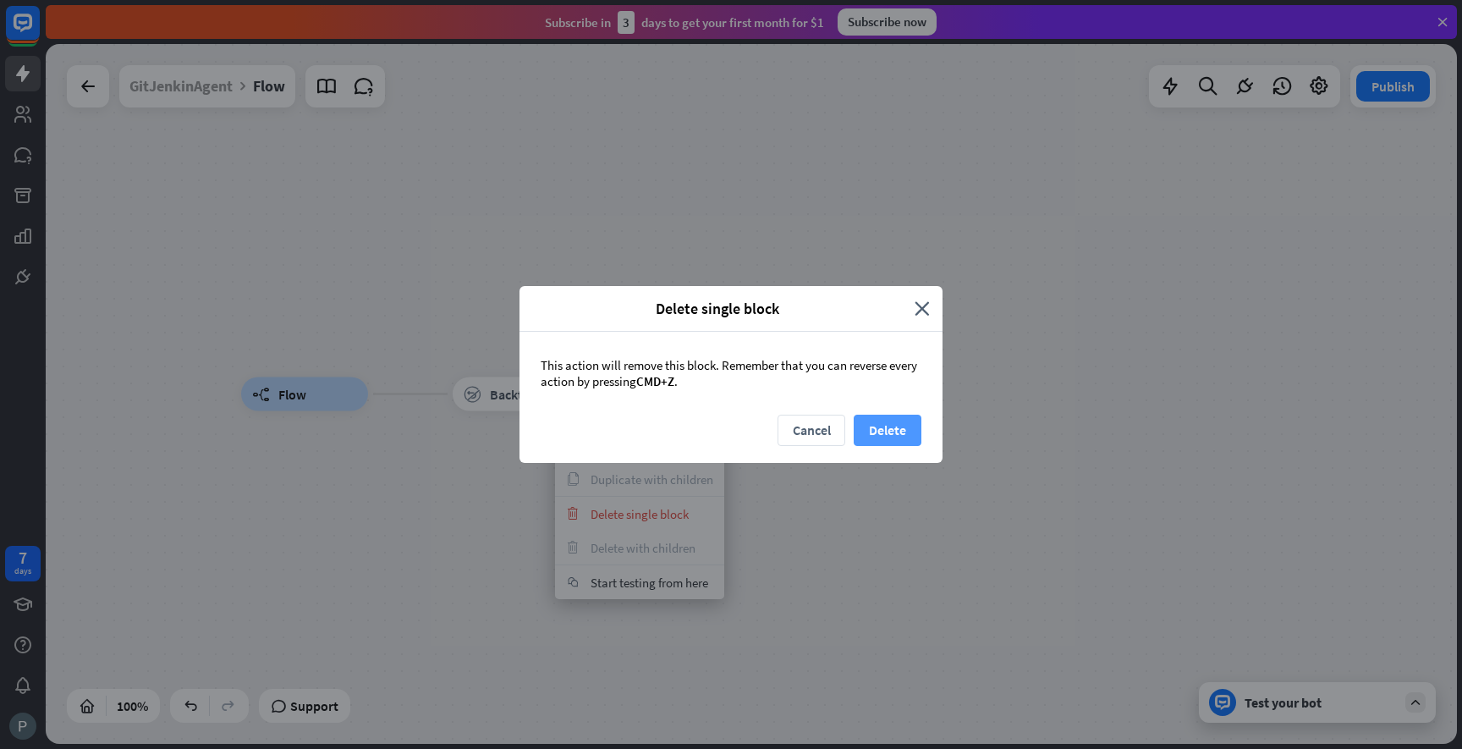
click at [880, 430] on button "Delete" at bounding box center [888, 430] width 68 height 31
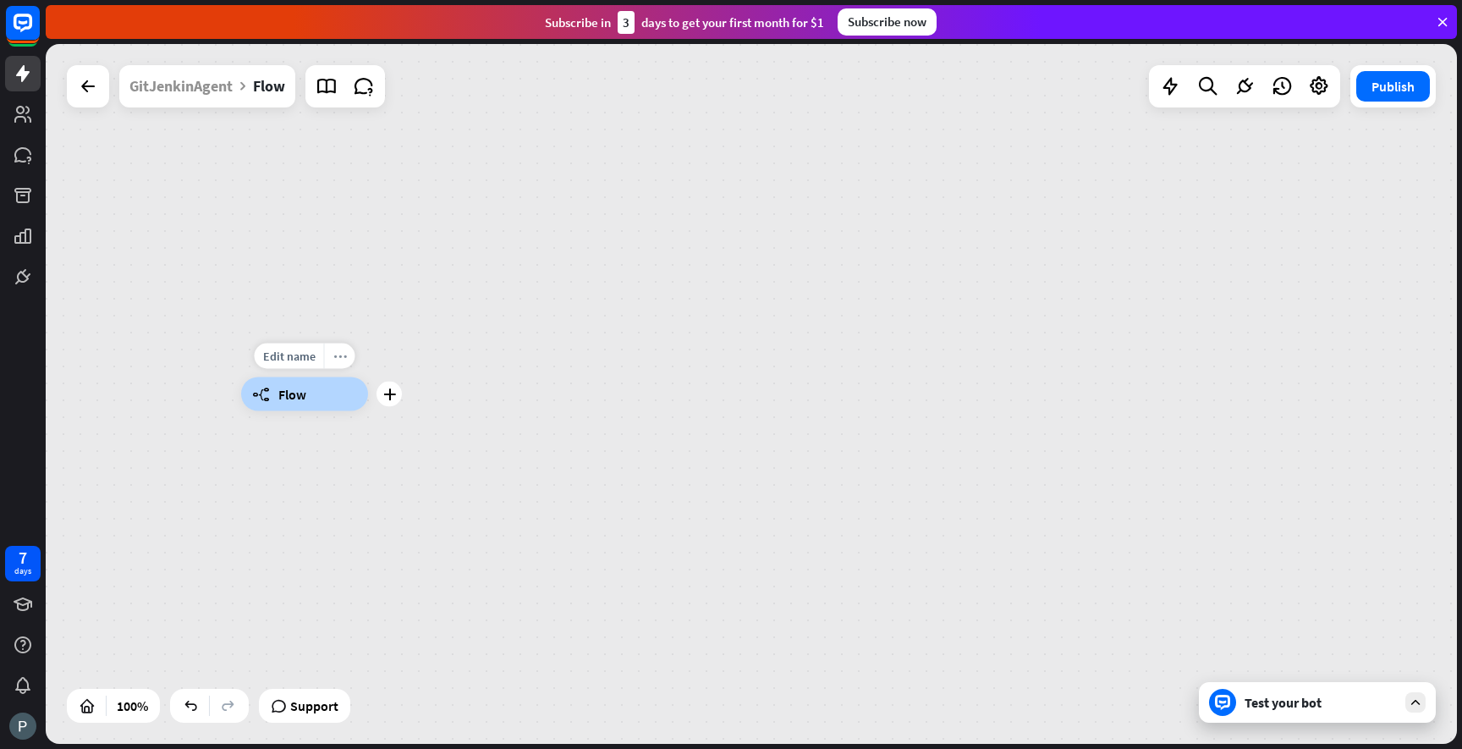
click at [336, 358] on icon "more_horiz" at bounding box center [340, 355] width 14 height 13
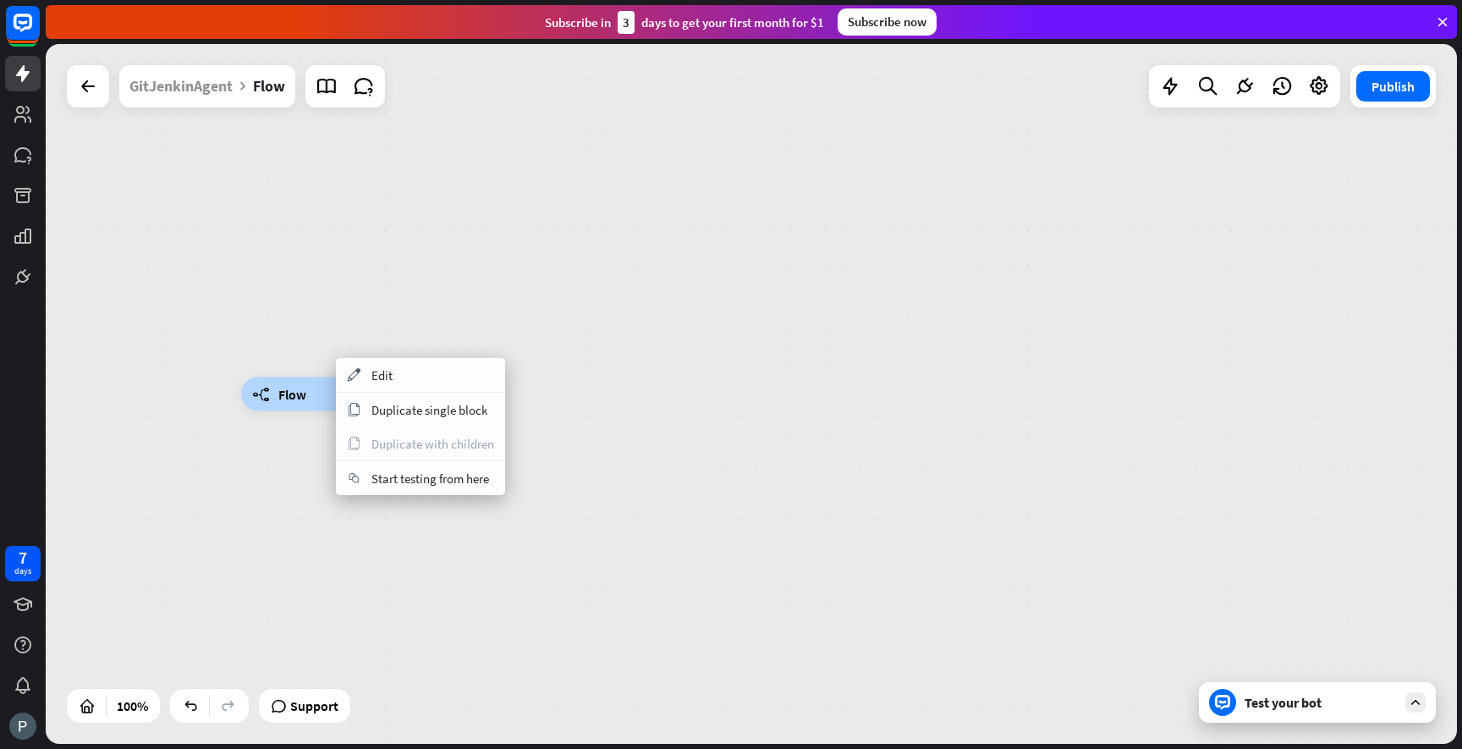
click at [589, 300] on div "builder_tree Flow" at bounding box center [751, 394] width 1411 height 700
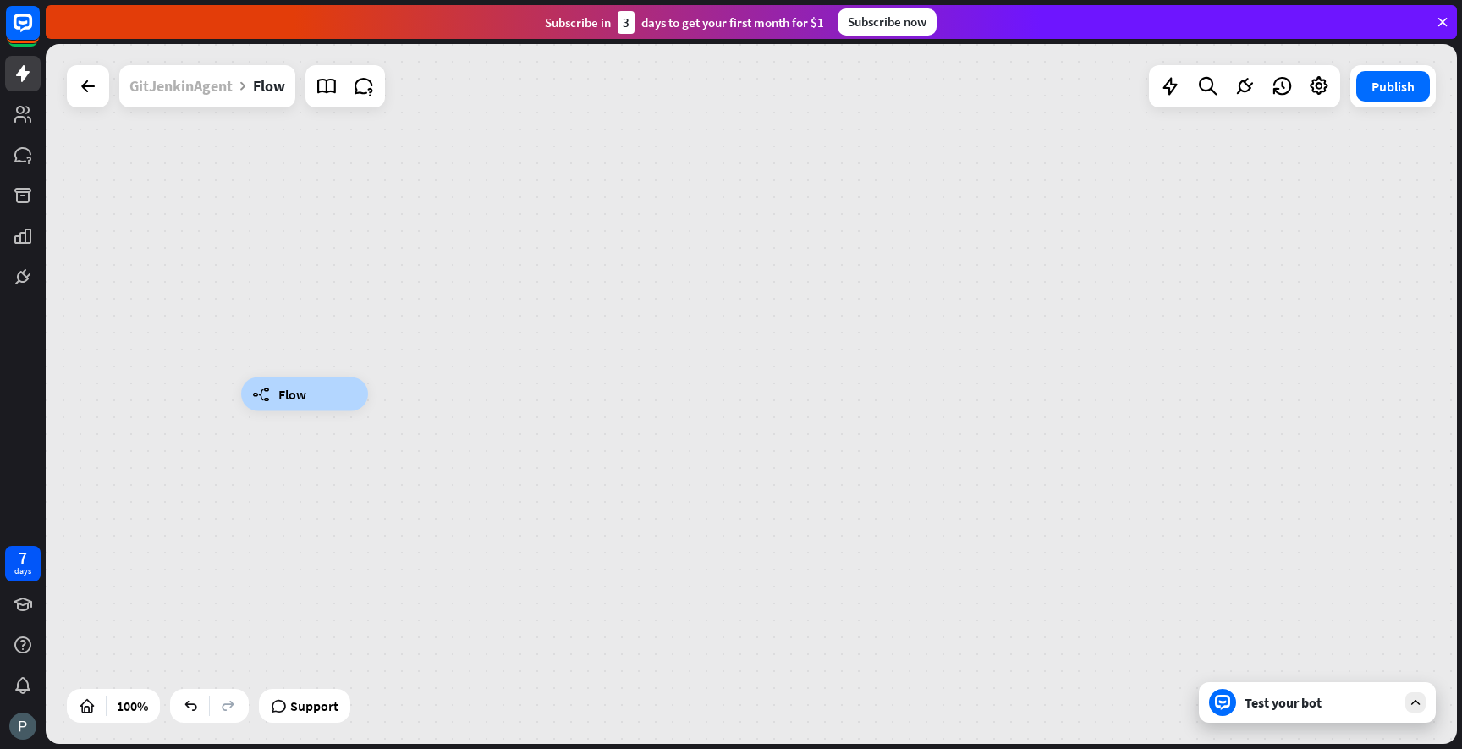
click at [221, 97] on div "GitJenkinAgent" at bounding box center [180, 86] width 103 height 42
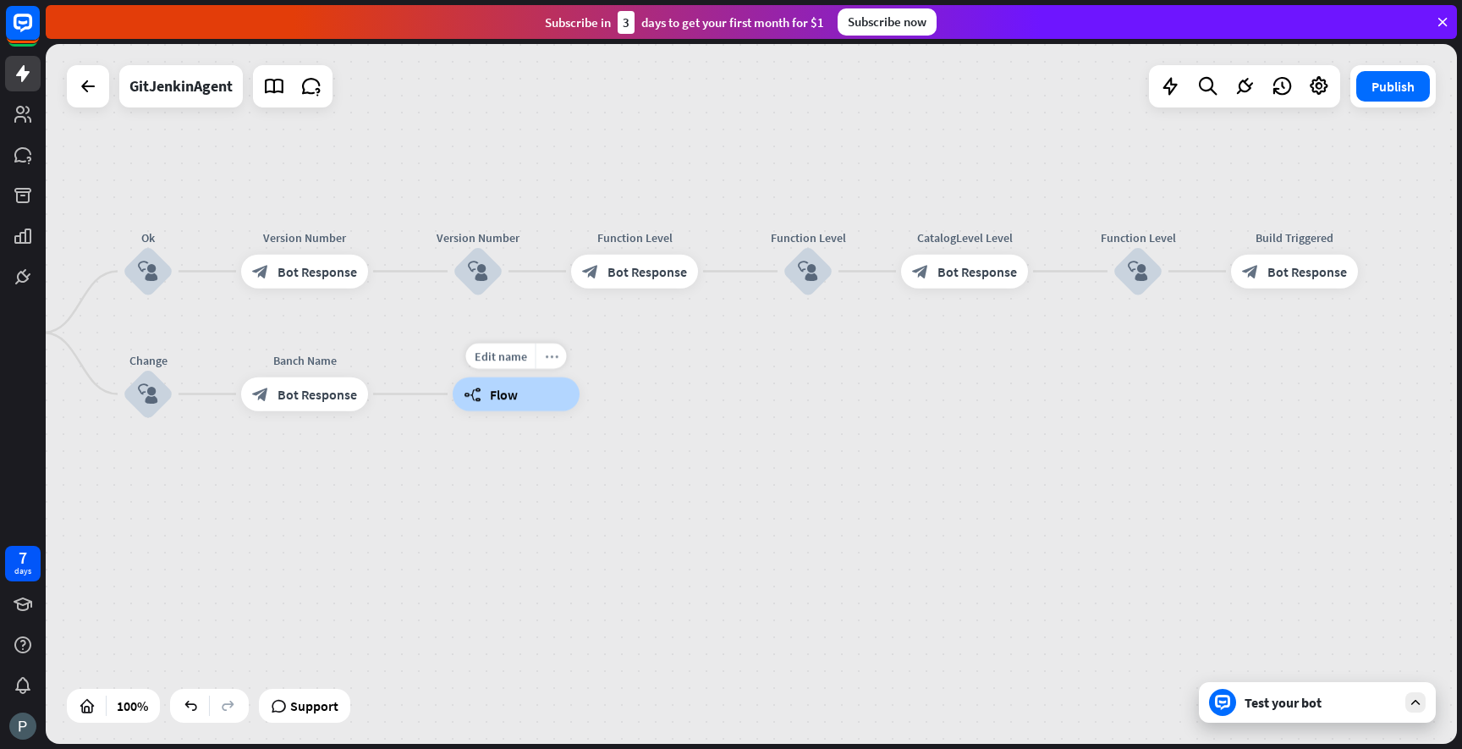
click at [548, 360] on icon "more_horiz" at bounding box center [552, 355] width 14 height 13
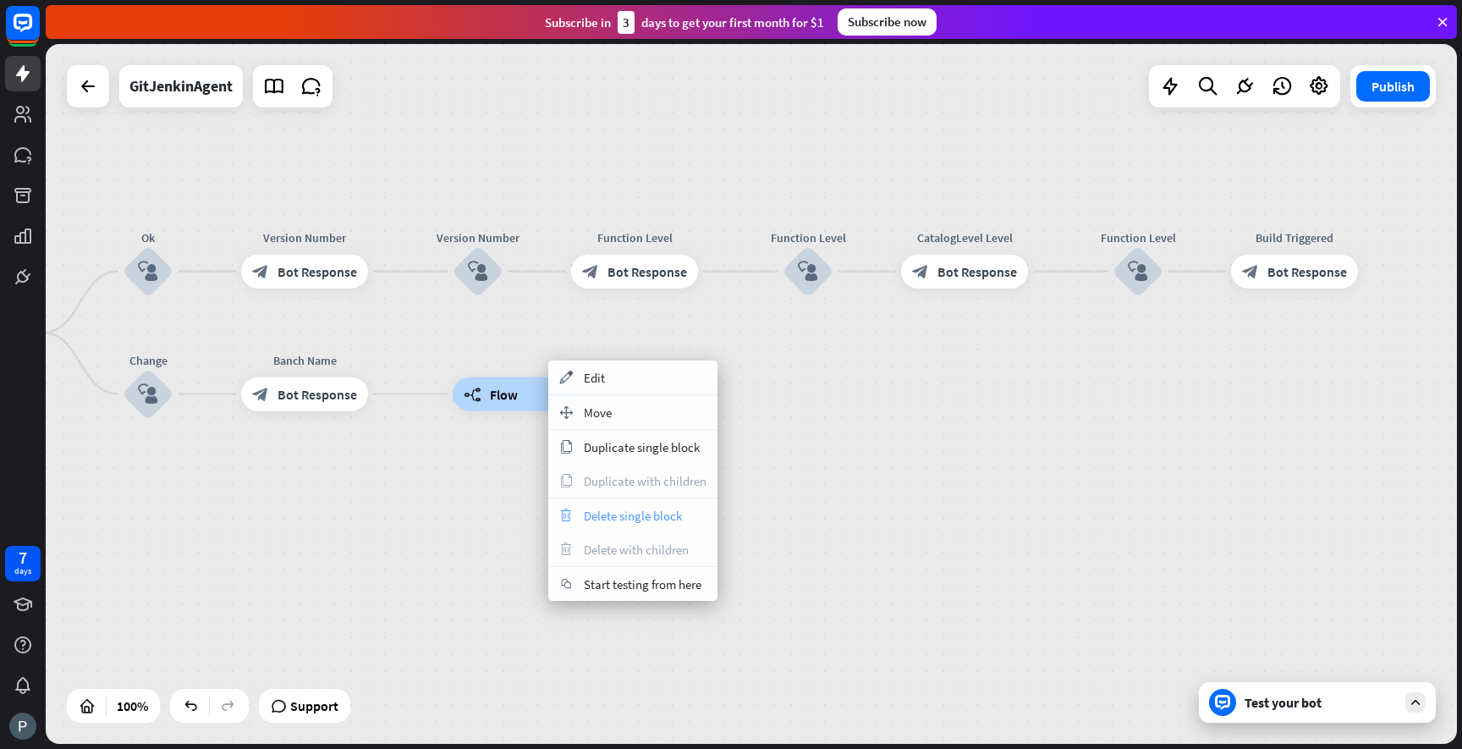
click at [613, 520] on span "Delete single block" at bounding box center [633, 516] width 98 height 16
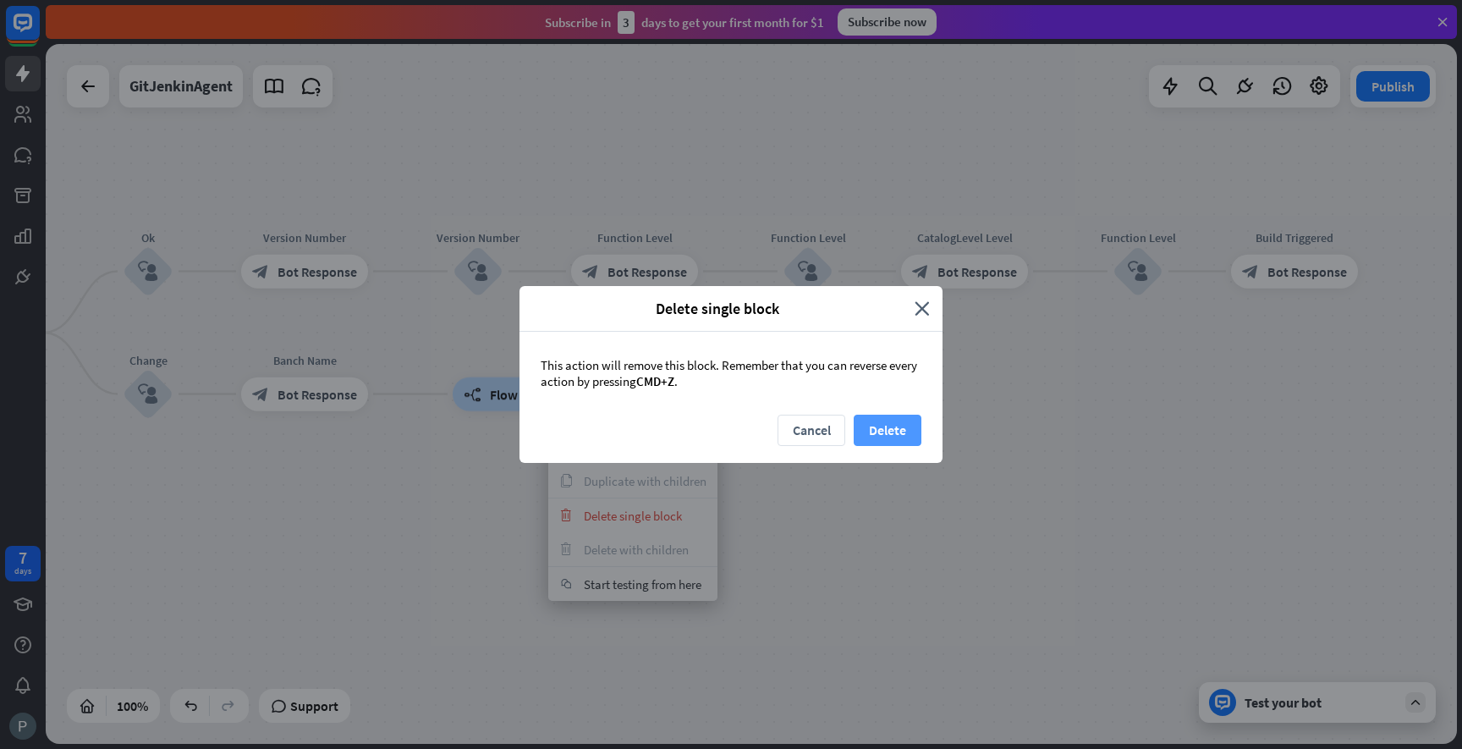
click at [902, 431] on button "Delete" at bounding box center [888, 430] width 68 height 31
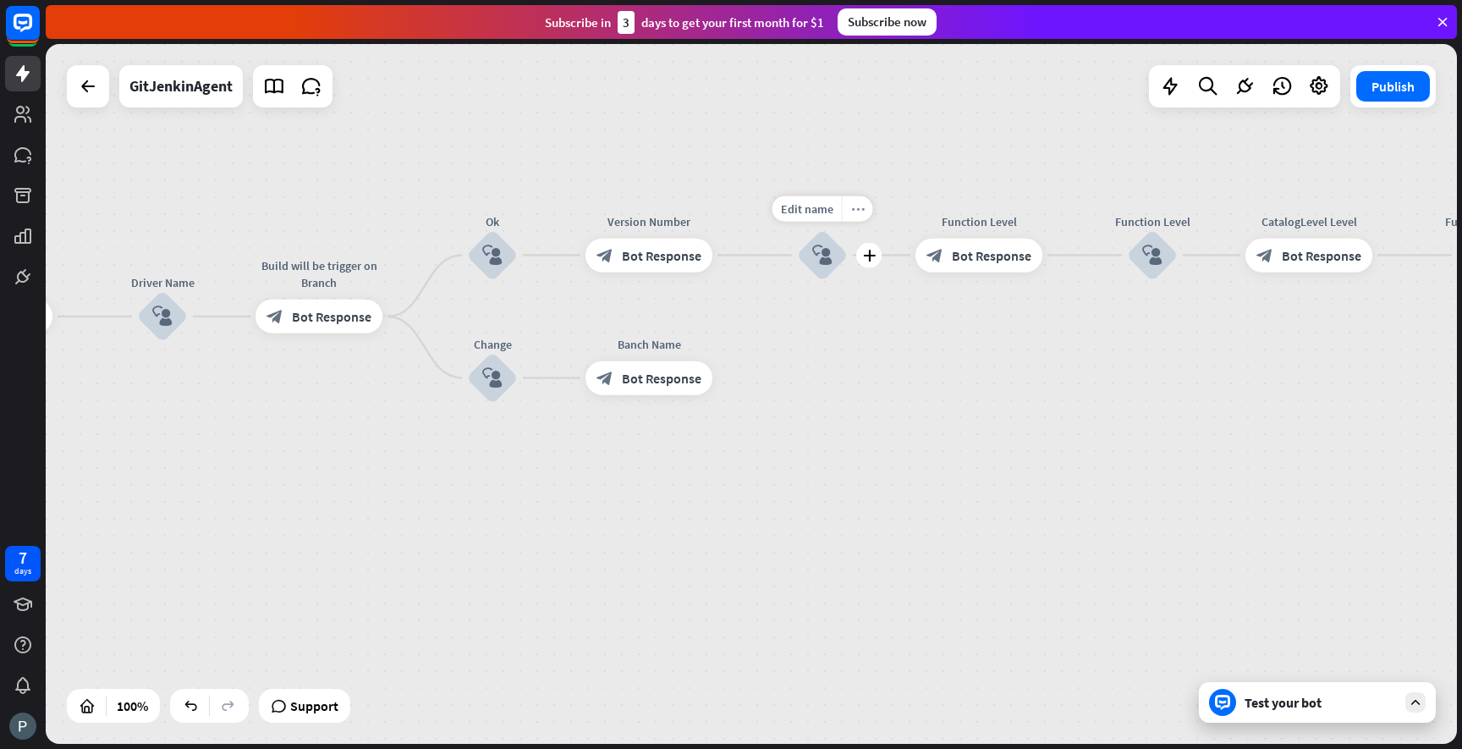
click at [859, 212] on icon "more_horiz" at bounding box center [858, 208] width 14 height 13
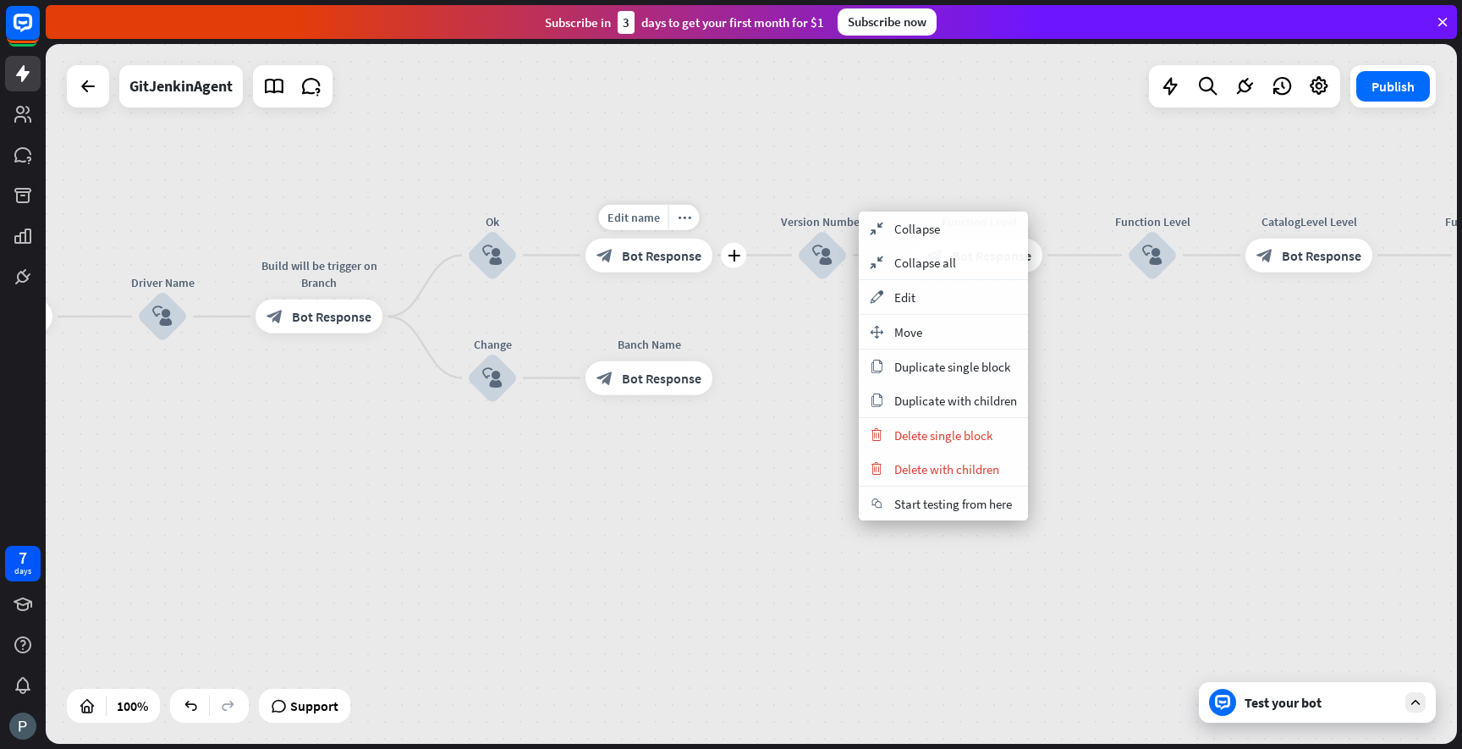
click at [712, 272] on div "Edit name more_horiz plus Version Number block_bot_response Bot Response" at bounding box center [649, 256] width 127 height 34
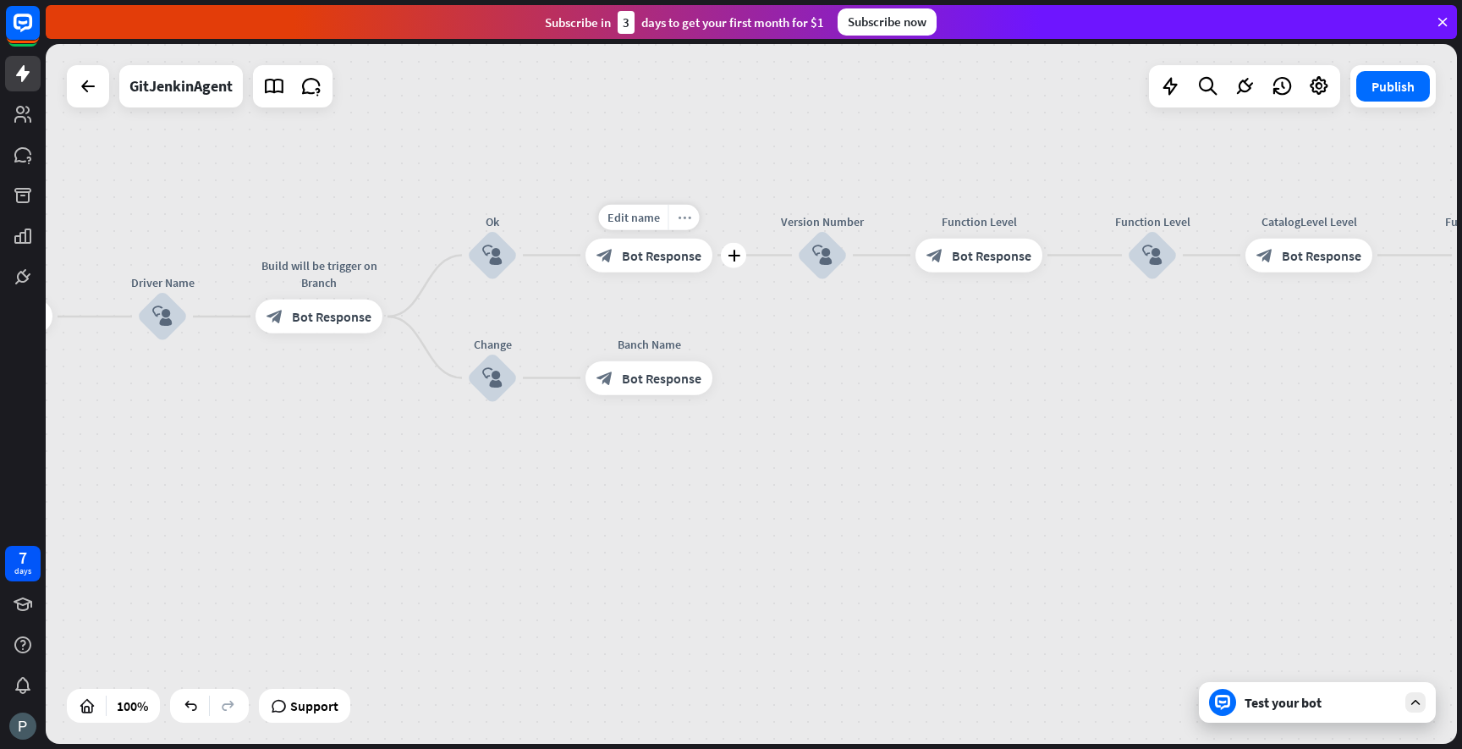
click at [687, 218] on icon "more_horiz" at bounding box center [685, 217] width 14 height 13
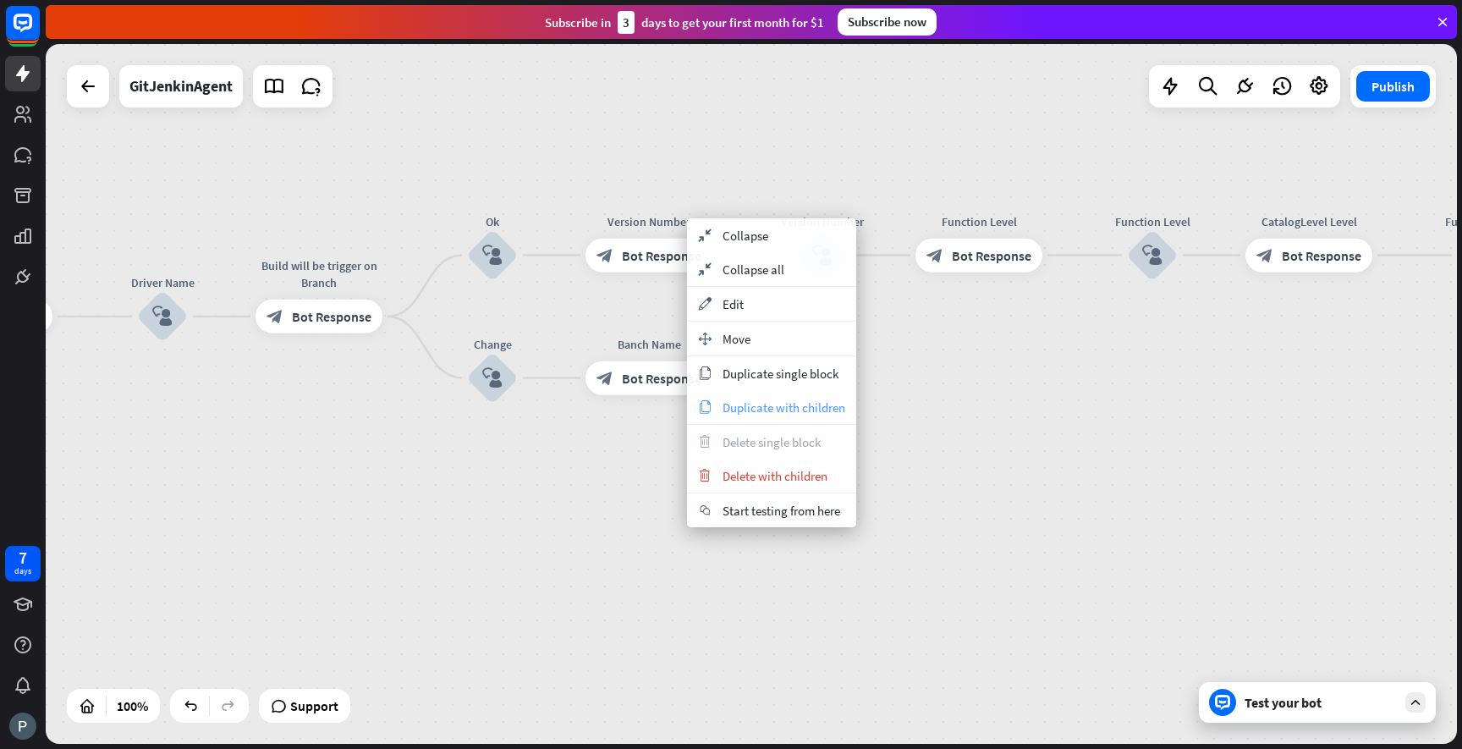
click at [770, 403] on span "Duplicate with children" at bounding box center [784, 407] width 123 height 16
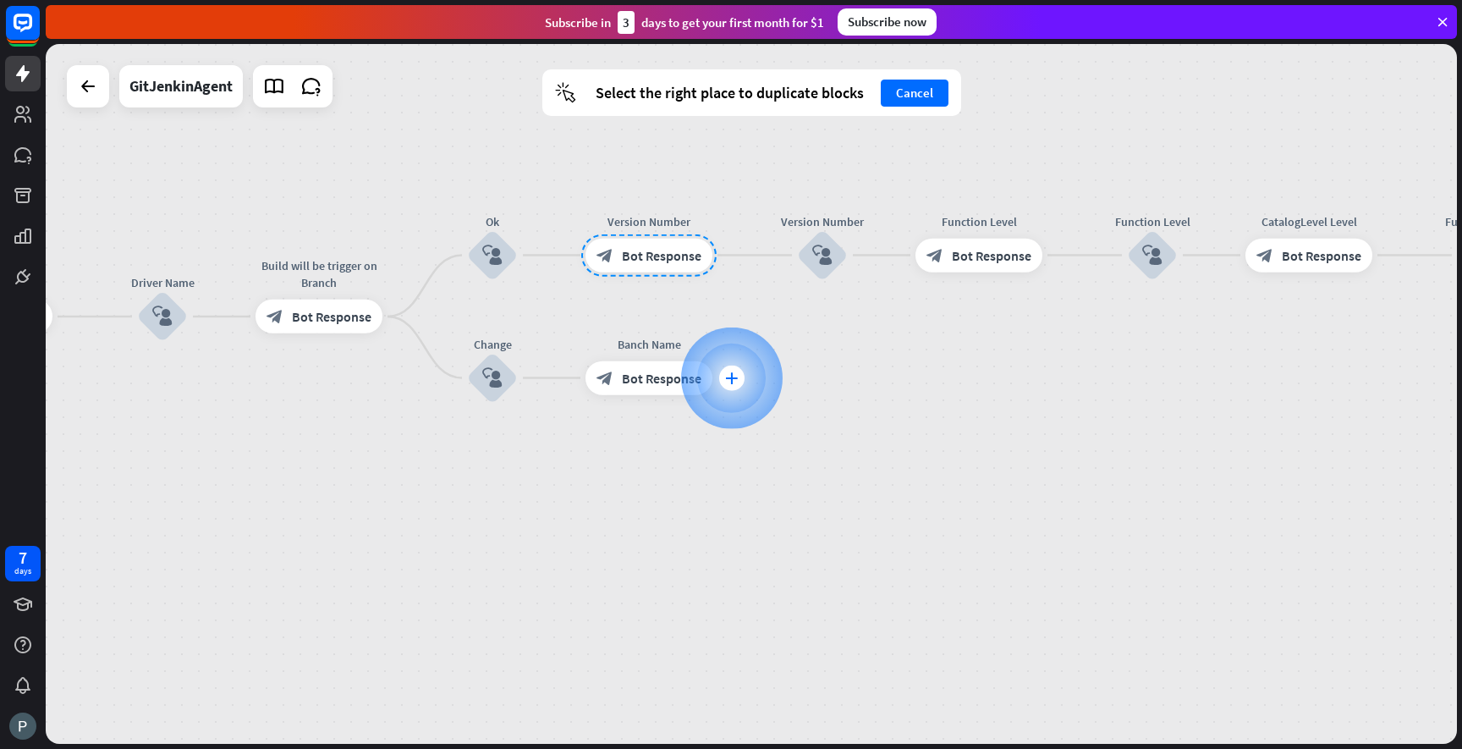
click at [729, 374] on icon "plus" at bounding box center [731, 378] width 13 height 12
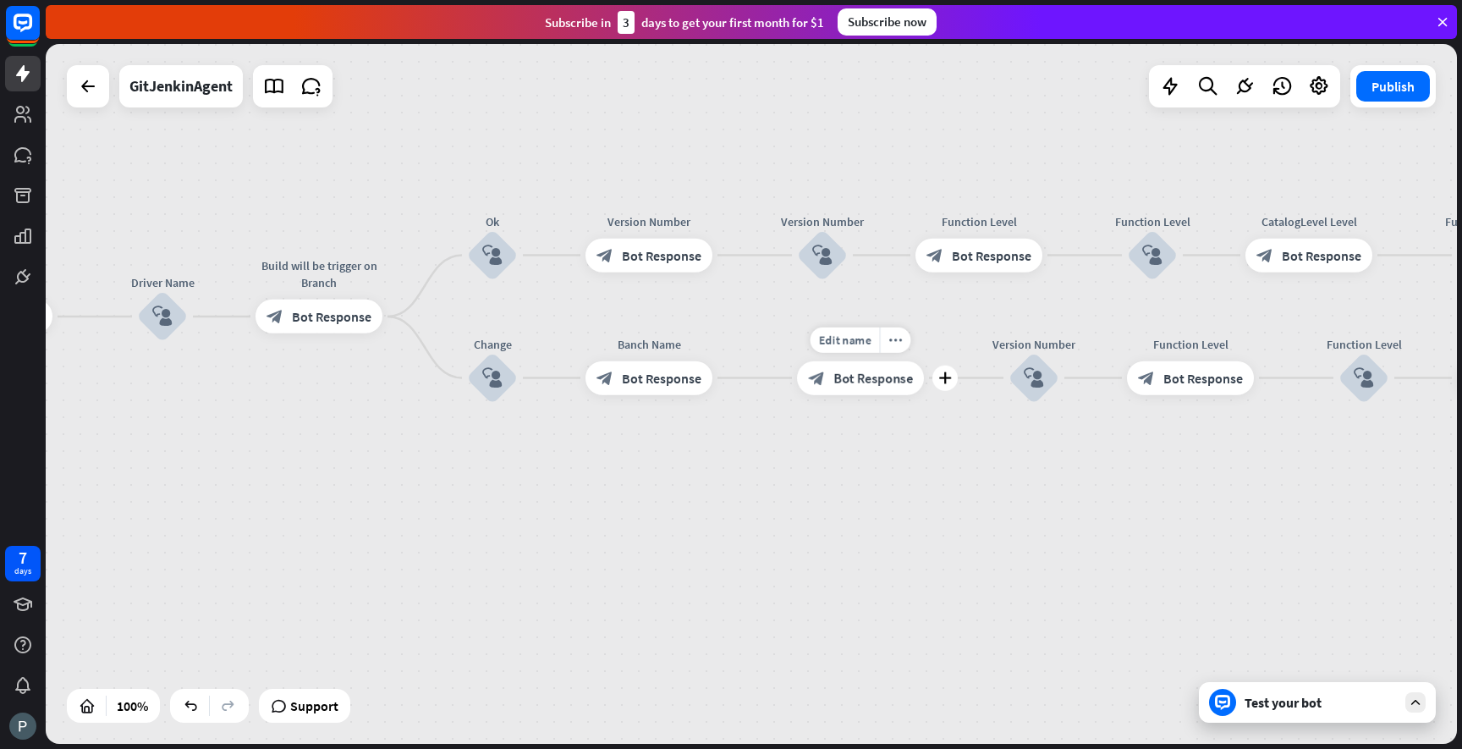
click at [830, 395] on div "Edit name more_horiz plus Version Number block_bot_response Bot Response" at bounding box center [860, 378] width 127 height 34
click at [658, 382] on span "Bot Response" at bounding box center [662, 378] width 80 height 17
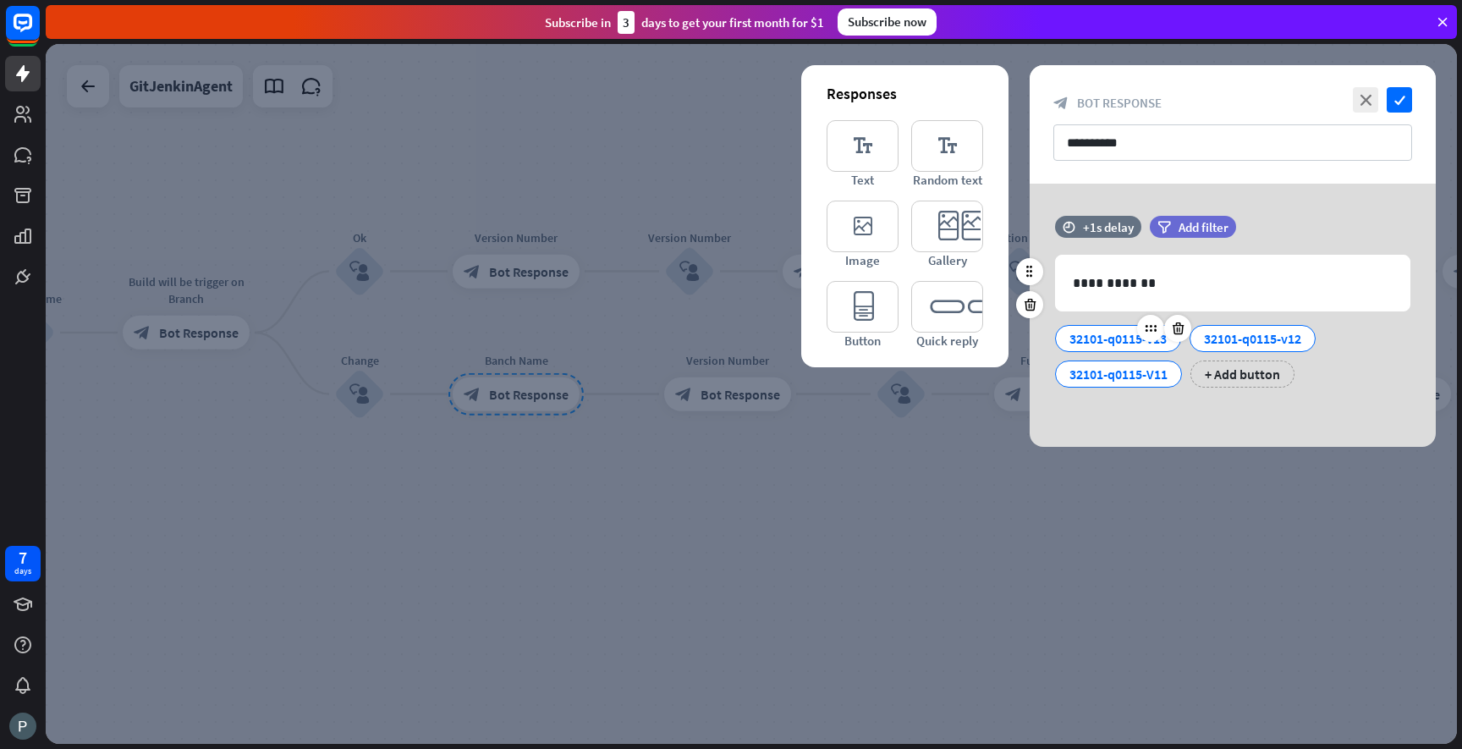
click at [1126, 338] on div "32101-q0115-v13" at bounding box center [1117, 338] width 97 height 25
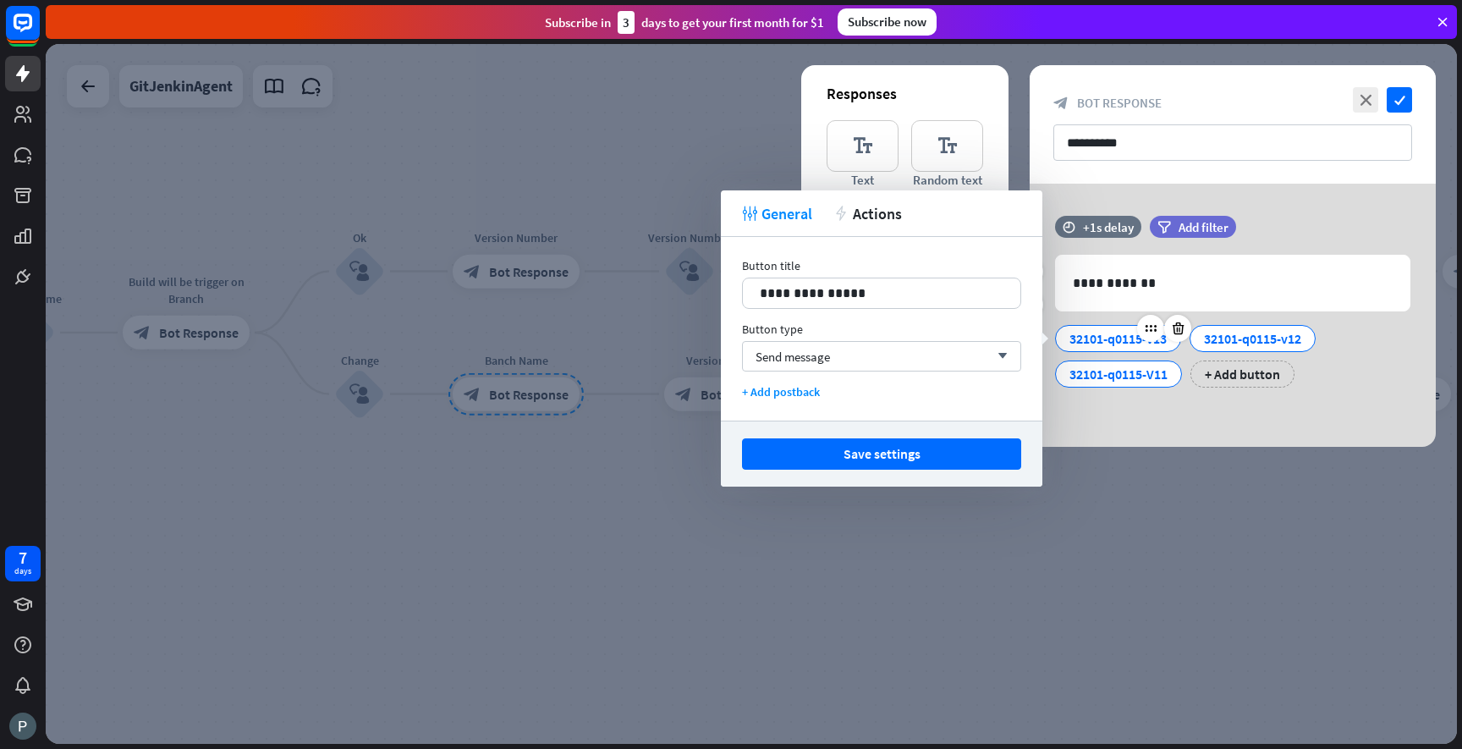
click at [1126, 338] on div "32101-q0115-v13" at bounding box center [1117, 338] width 97 height 25
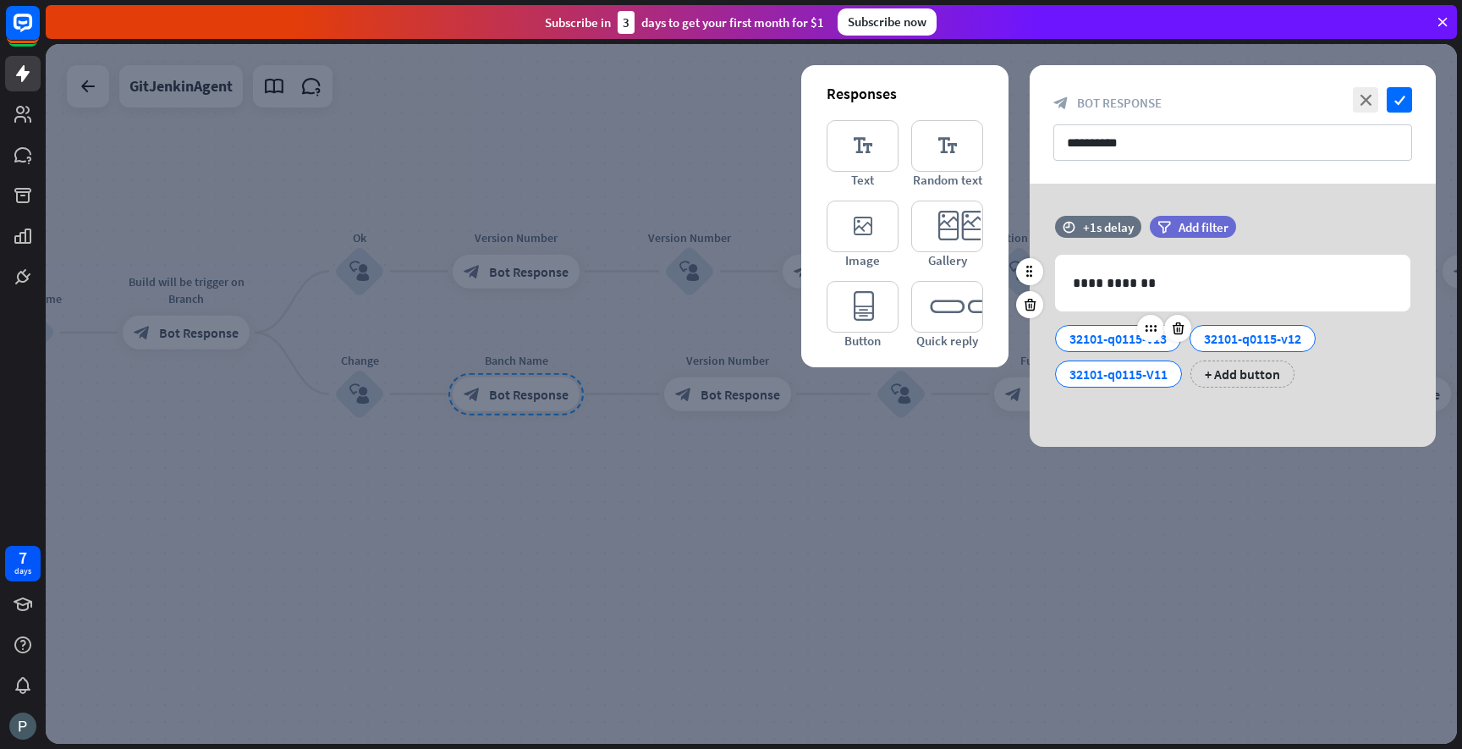
drag, startPoint x: 1067, startPoint y: 337, endPoint x: 1173, endPoint y: 344, distance: 106.0
click at [1173, 344] on div "32101-q0115-v13" at bounding box center [1118, 338] width 126 height 27
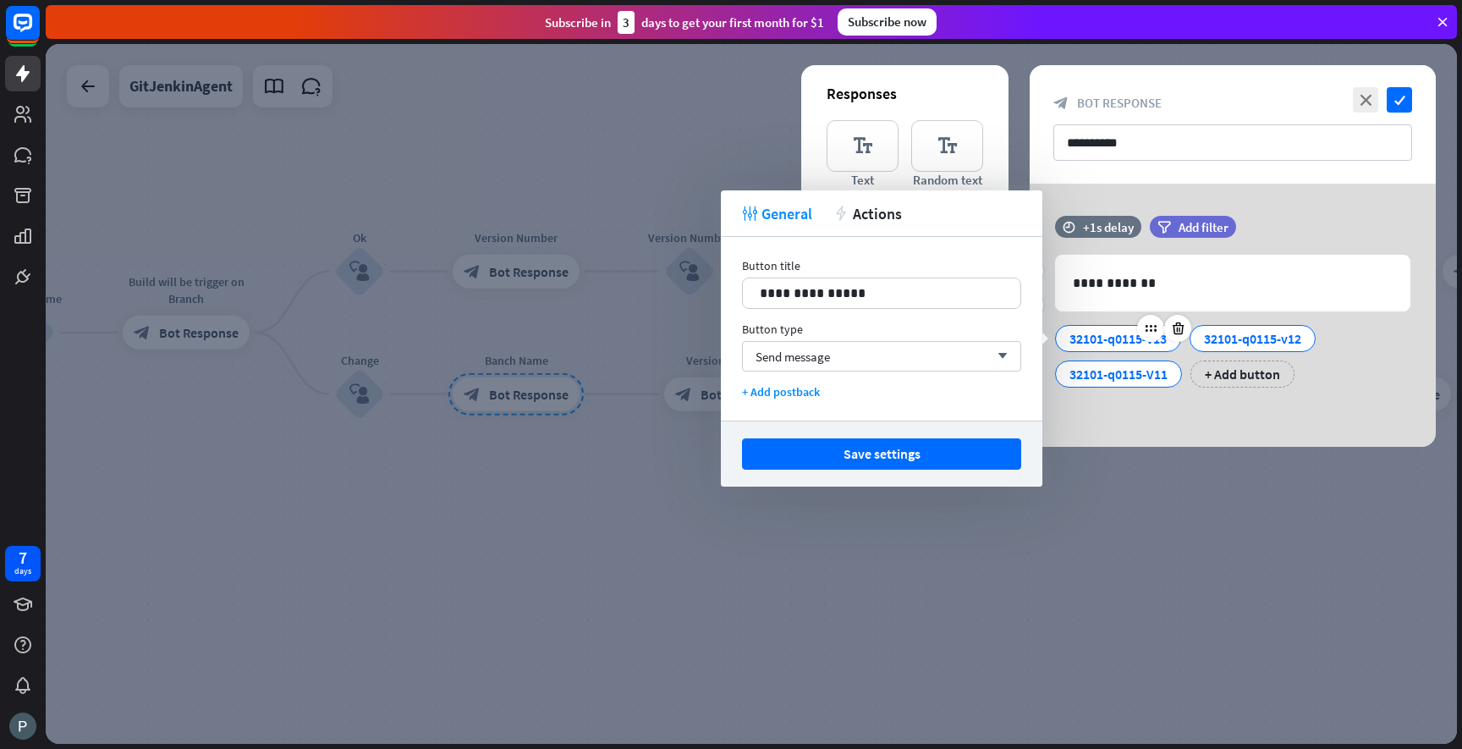
copy div "32101-q0115-v13"
click at [1192, 409] on div "**********" at bounding box center [1233, 315] width 406 height 263
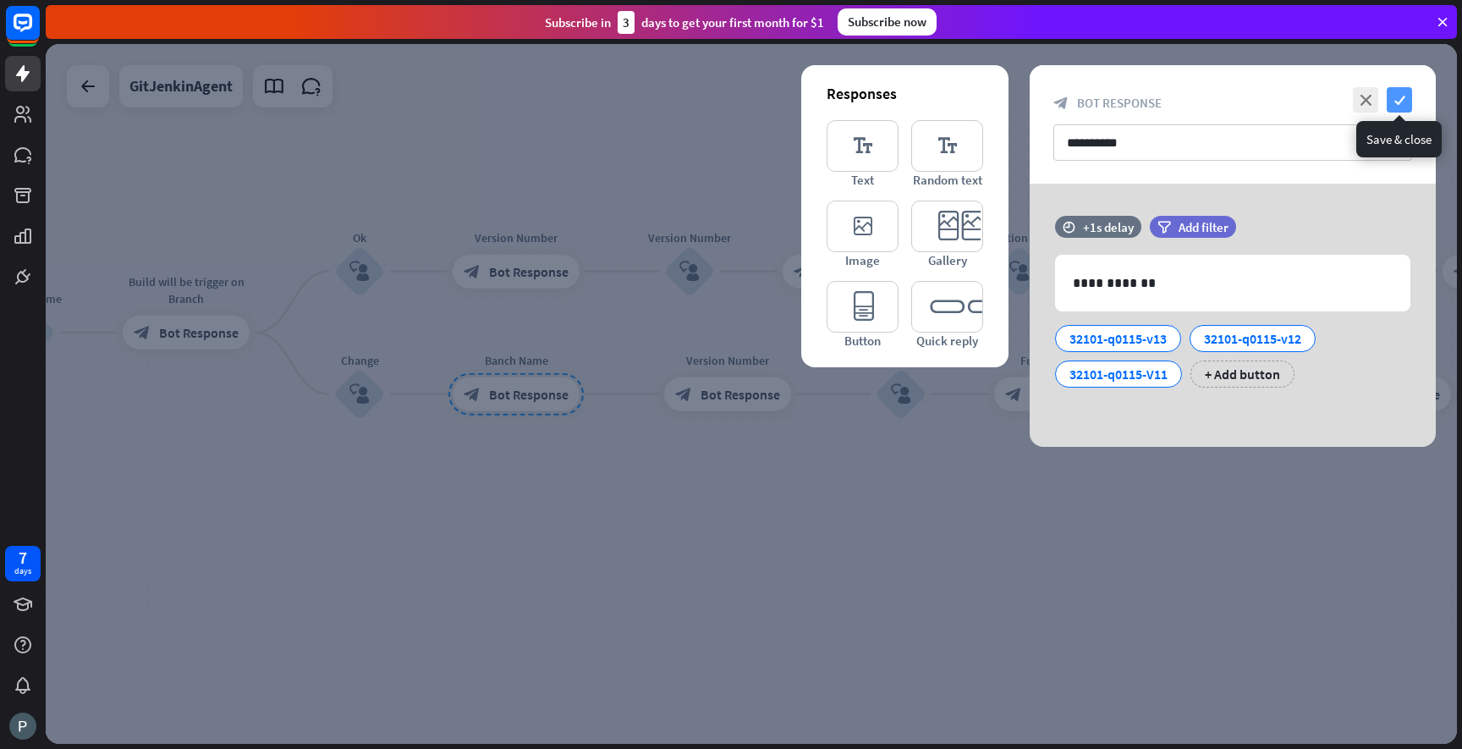
click at [1396, 96] on icon "check" at bounding box center [1399, 99] width 25 height 25
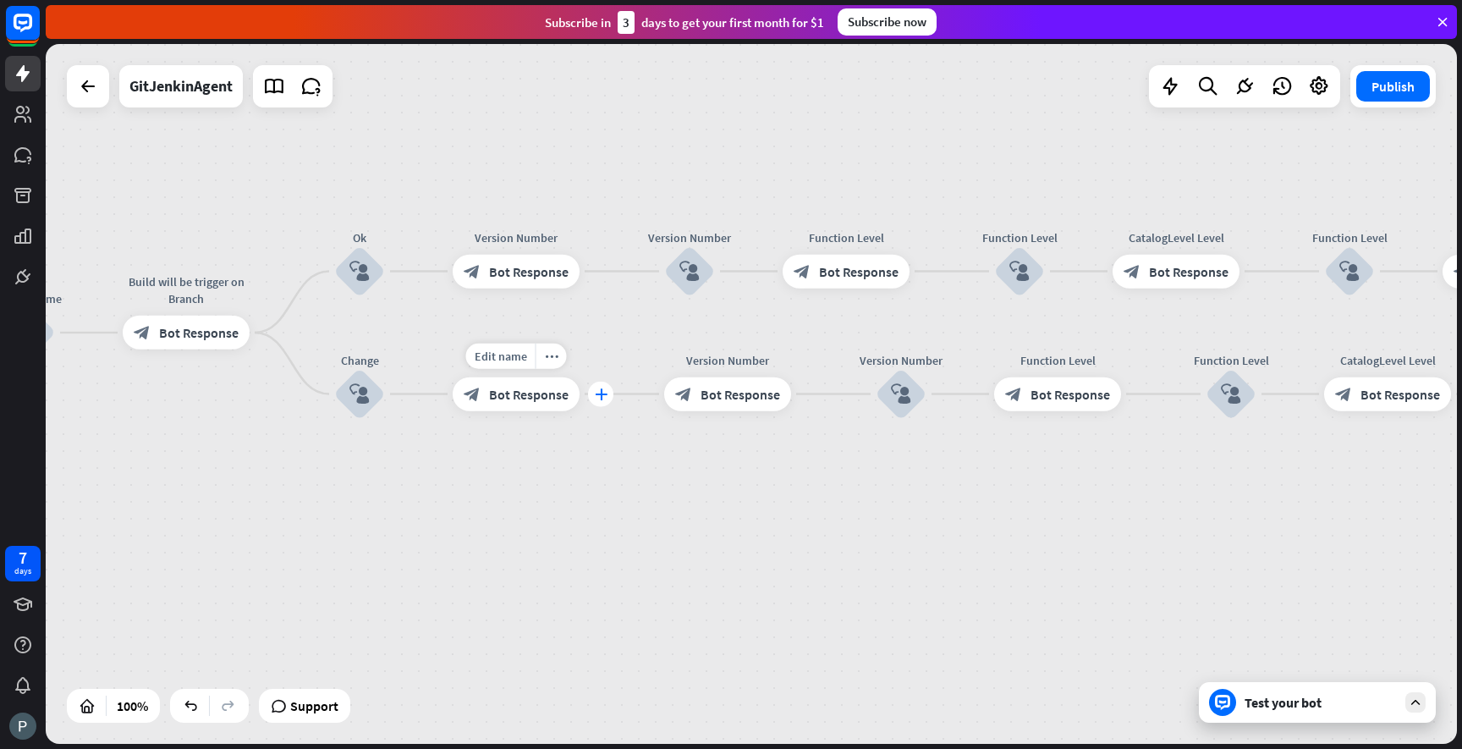
click at [600, 393] on icon "plus" at bounding box center [601, 394] width 13 height 12
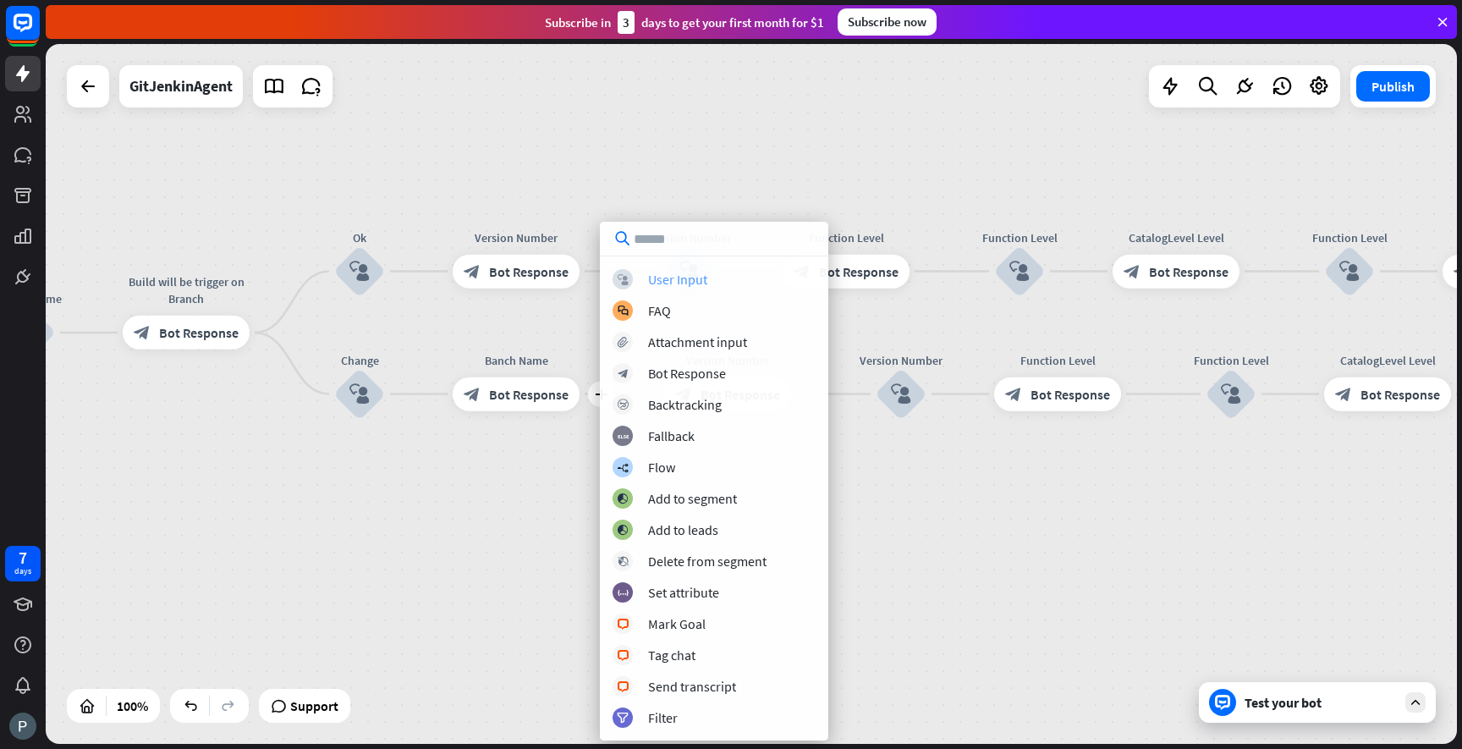
click at [674, 279] on div "User Input" at bounding box center [677, 279] width 59 height 17
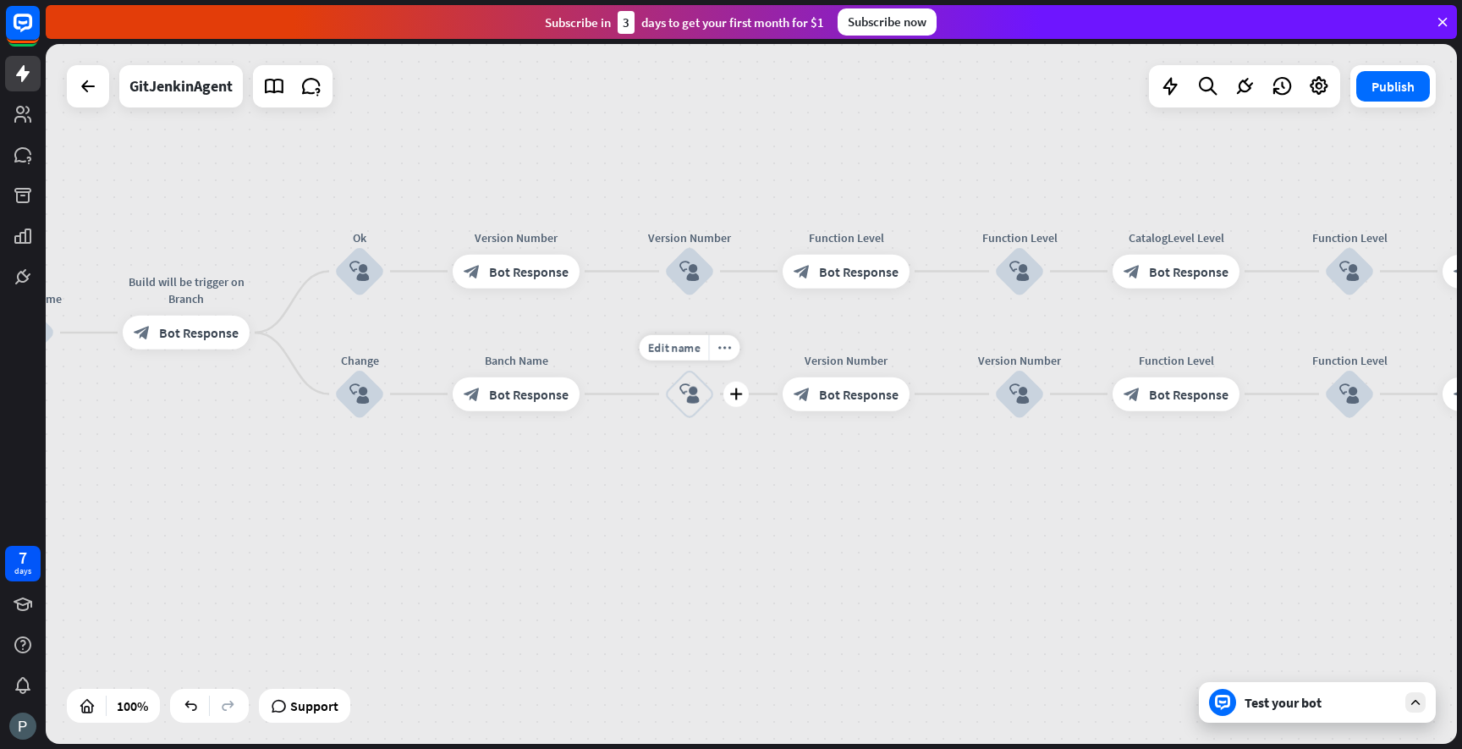
click at [693, 397] on icon "block_user_input" at bounding box center [689, 394] width 20 height 20
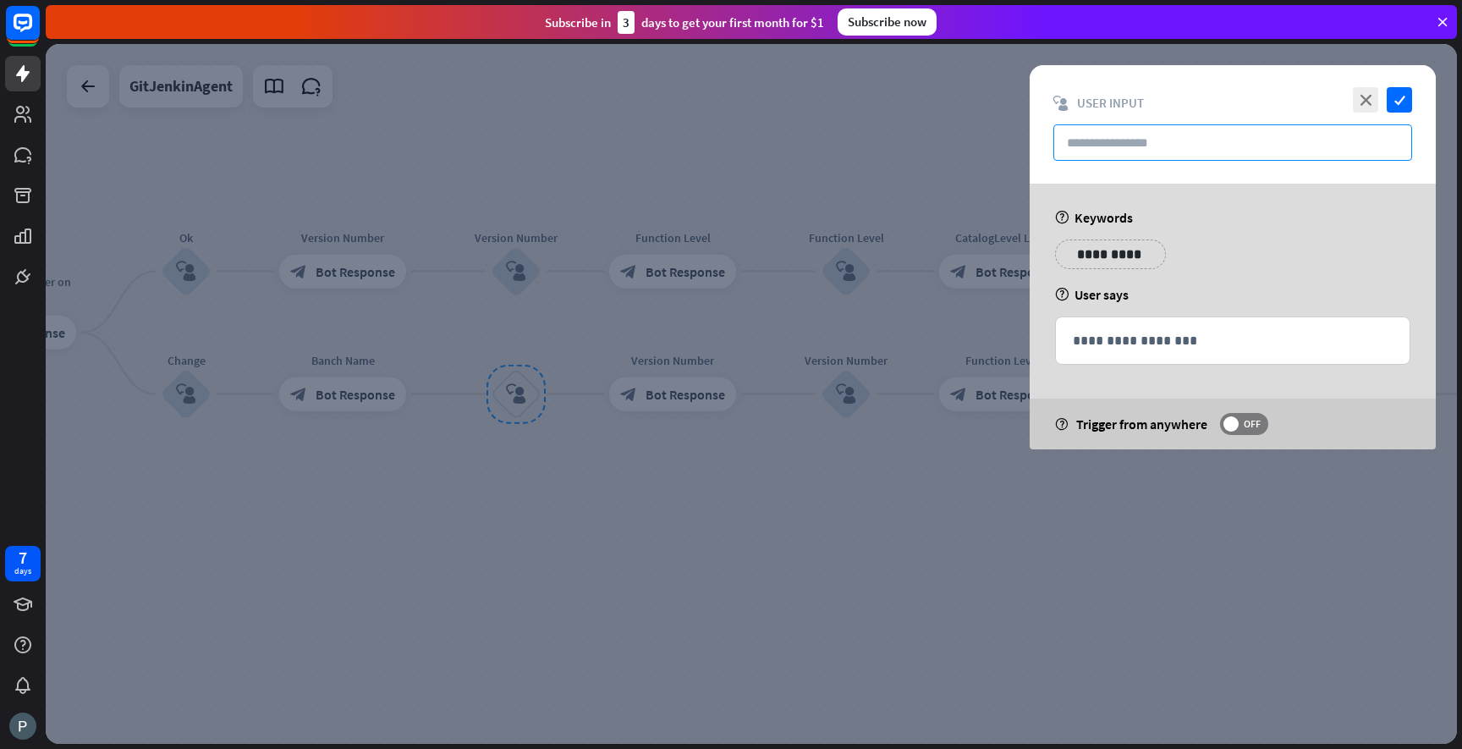
click at [1156, 133] on input "text" at bounding box center [1232, 142] width 359 height 36
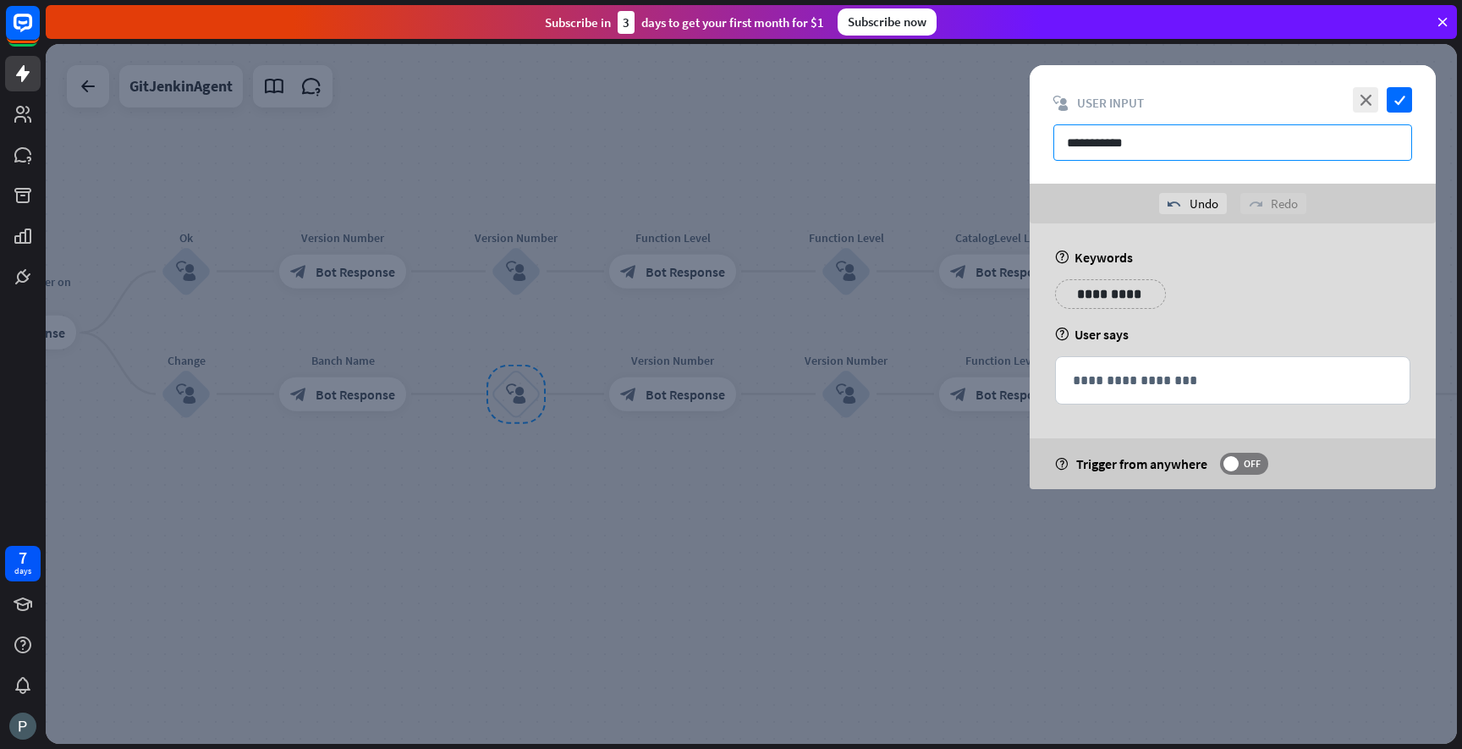
type input "**********"
click at [1254, 248] on div "**********" at bounding box center [1233, 356] width 406 height 266
click at [1108, 285] on p "**********" at bounding box center [1102, 293] width 68 height 21
click at [1231, 294] on p "**********" at bounding box center [1236, 293] width 68 height 21
paste div
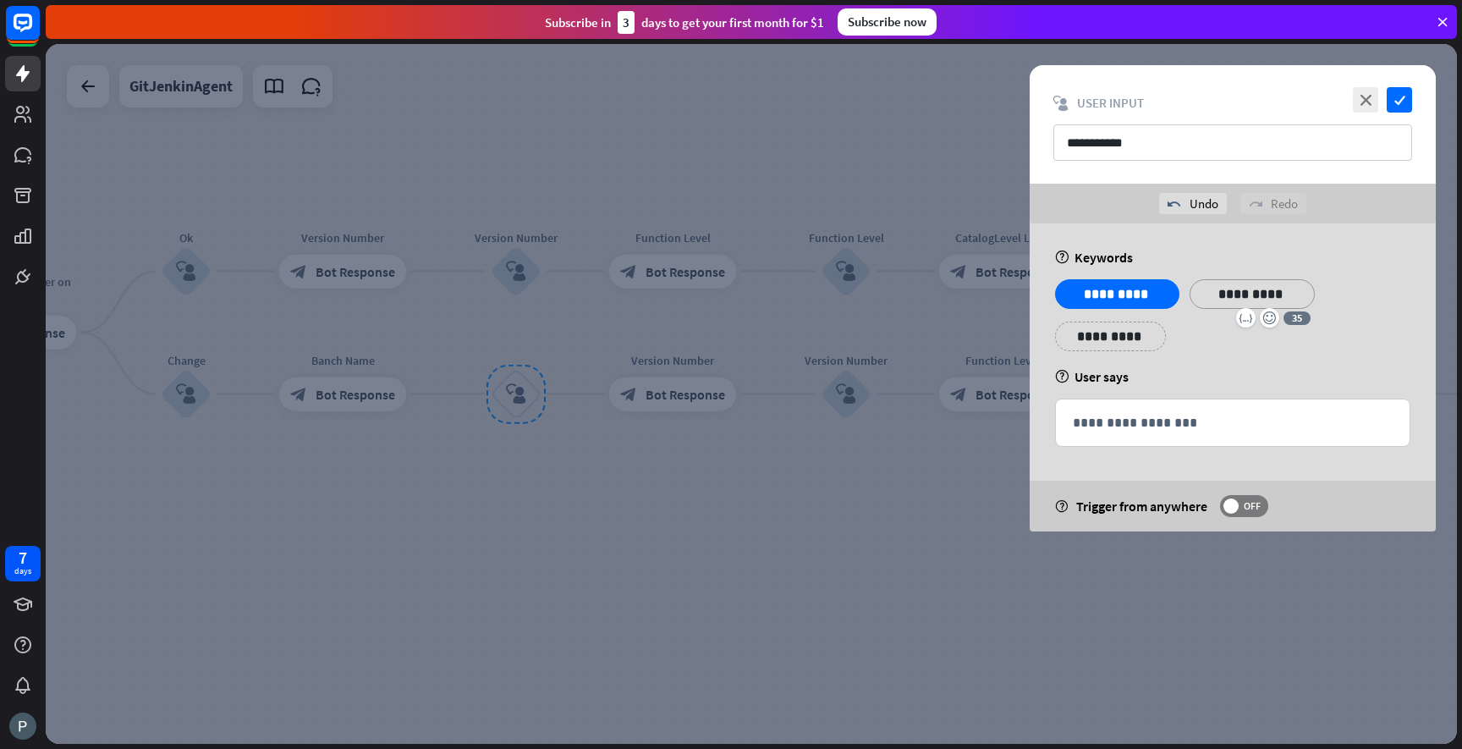
click at [1333, 308] on div "**********" at bounding box center [1233, 321] width 366 height 85
click at [1132, 327] on p "**********" at bounding box center [1110, 336] width 85 height 21
paste div
click at [1370, 336] on div "**********" at bounding box center [1233, 321] width 366 height 85
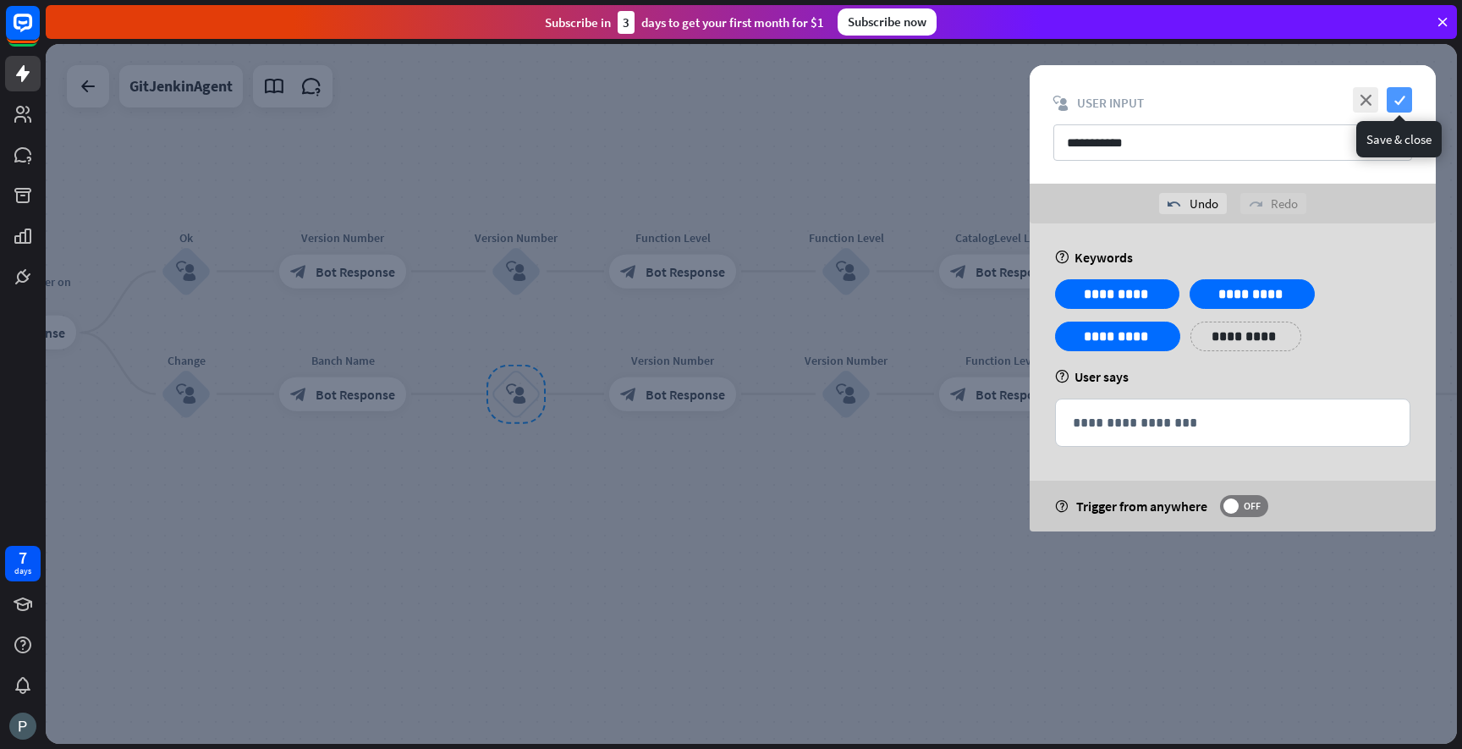
click at [1399, 105] on icon "check" at bounding box center [1399, 99] width 25 height 25
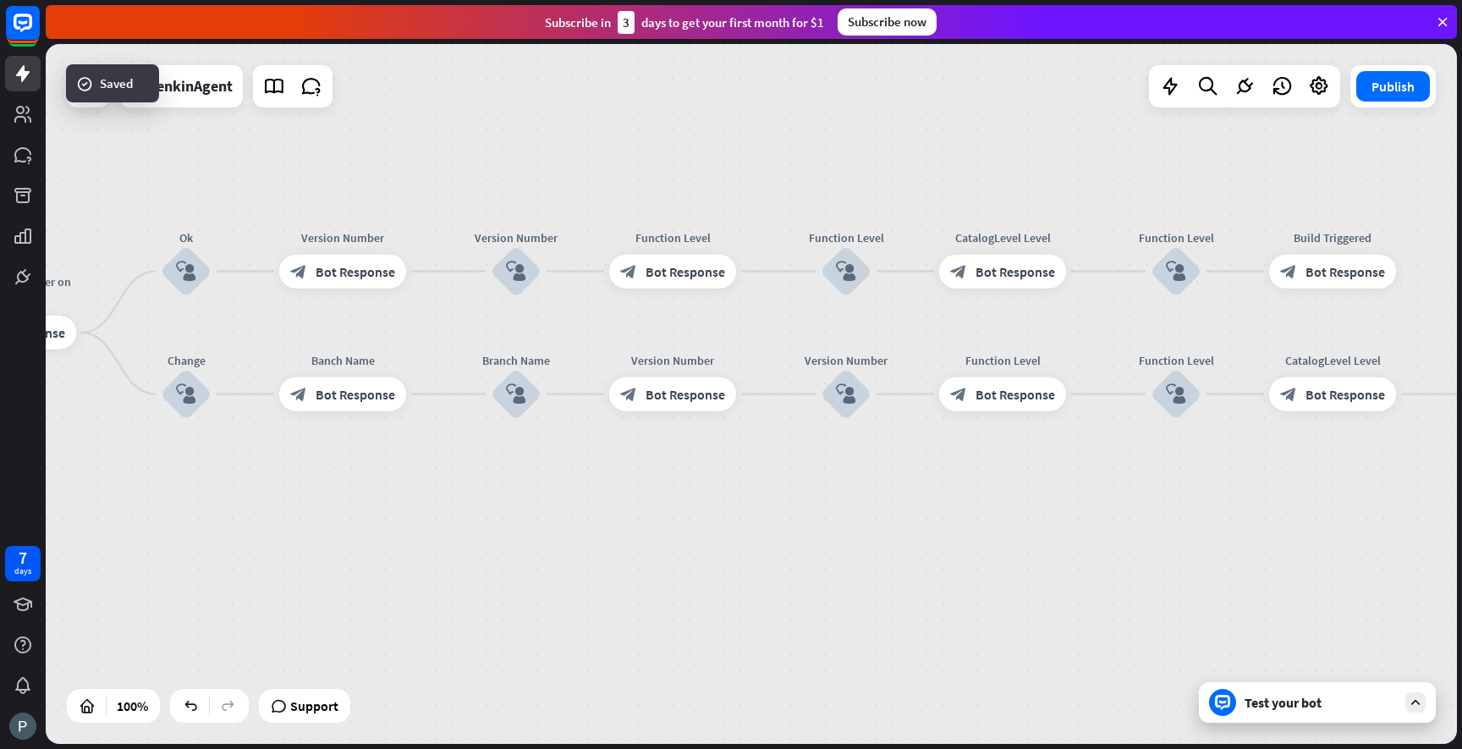
click at [1280, 691] on div "Test your bot" at bounding box center [1317, 702] width 237 height 41
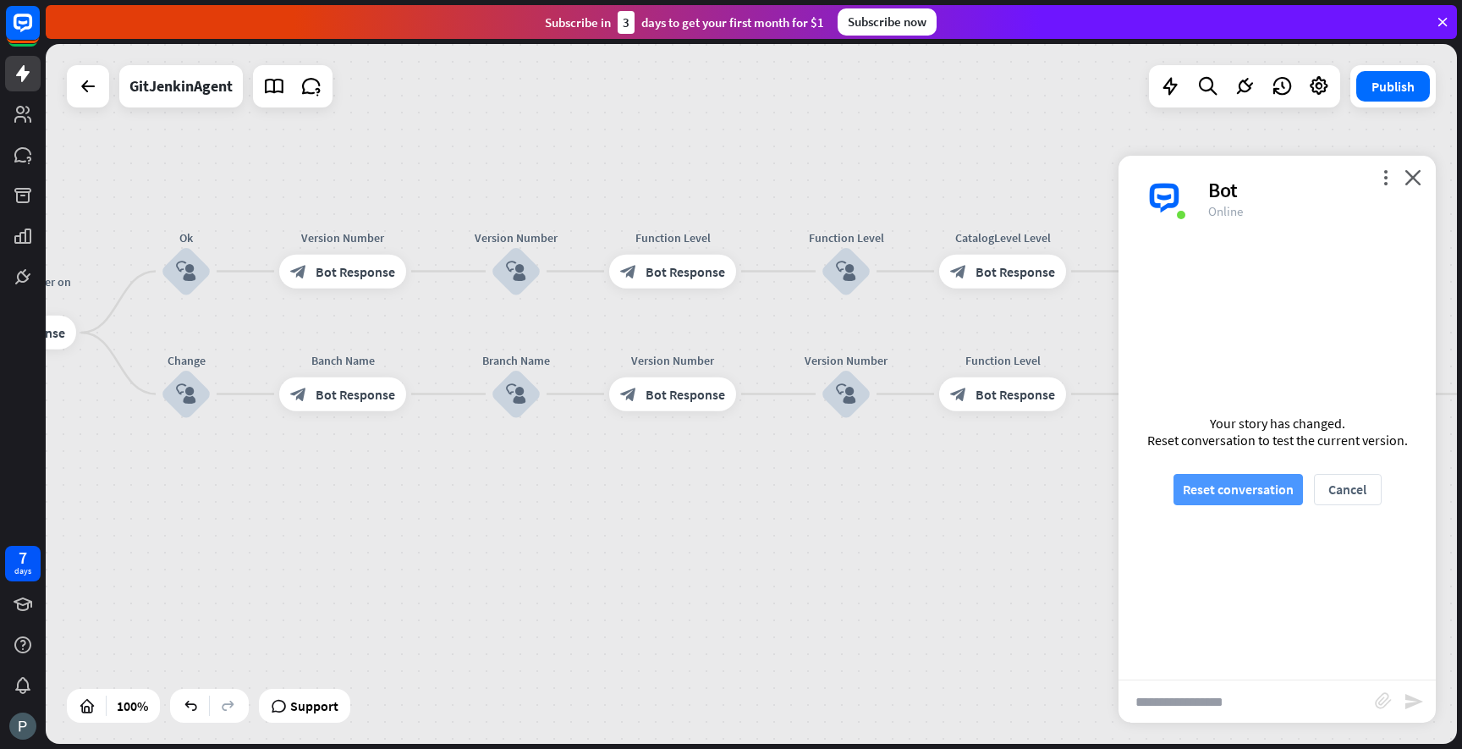
click at [1232, 481] on button "Reset conversation" at bounding box center [1238, 489] width 129 height 31
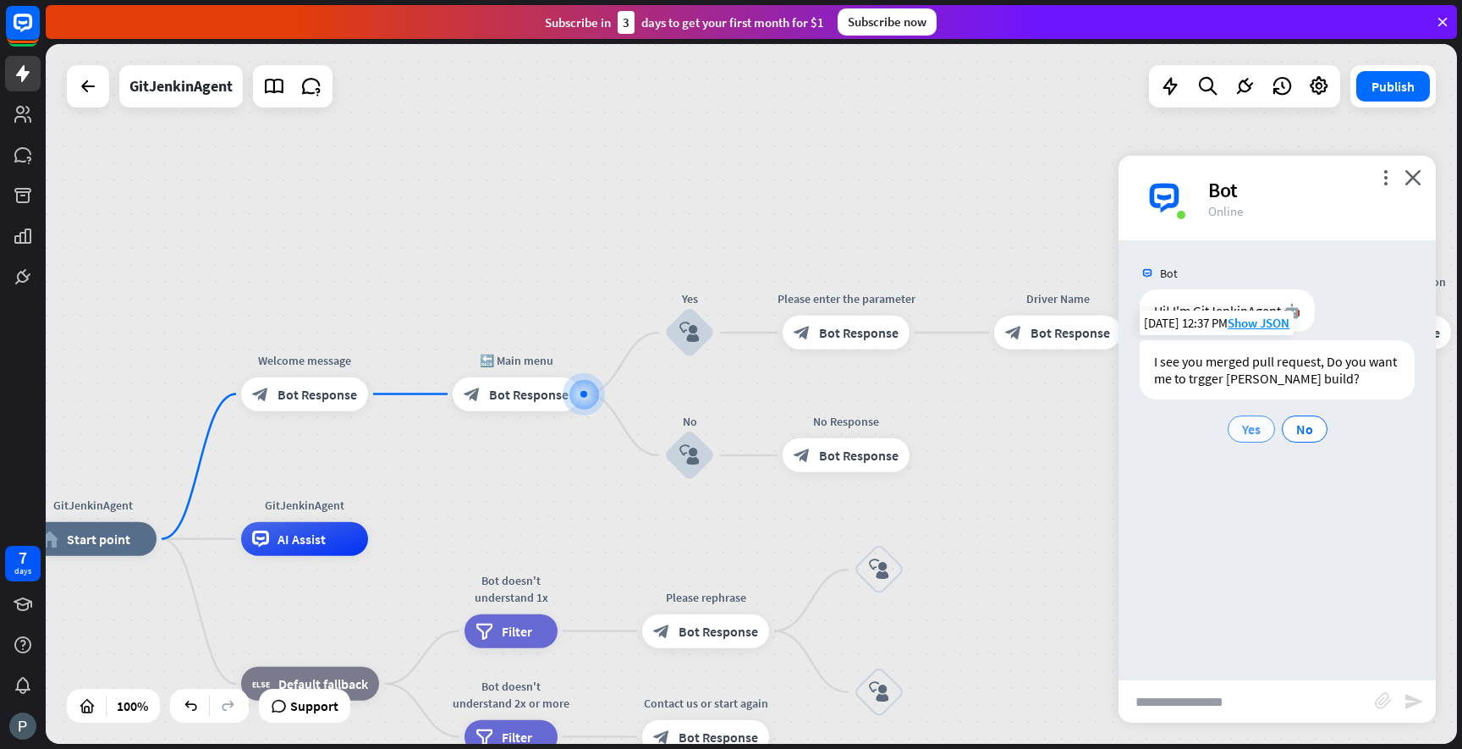
click at [1246, 433] on span "Yes" at bounding box center [1251, 429] width 19 height 17
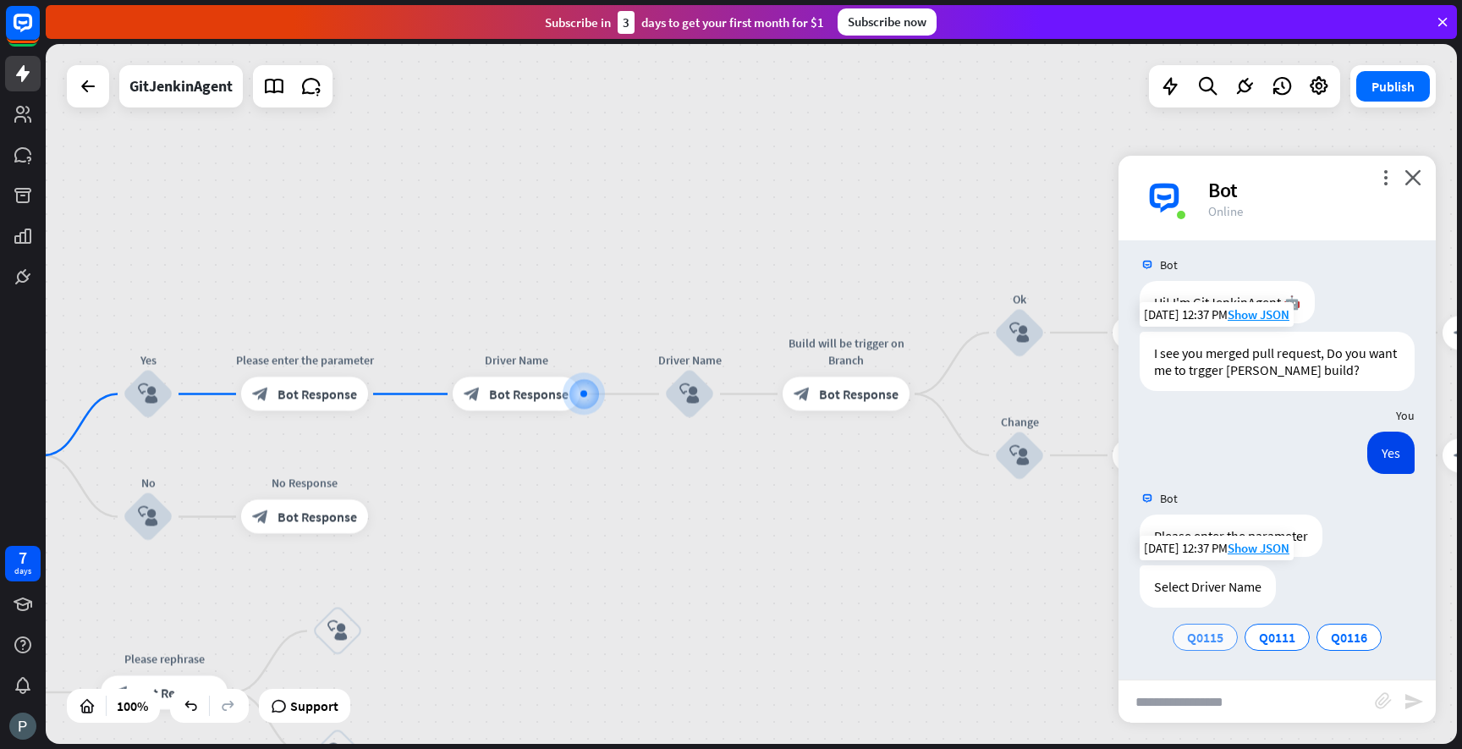
click at [1201, 641] on span "Q0115" at bounding box center [1205, 637] width 36 height 17
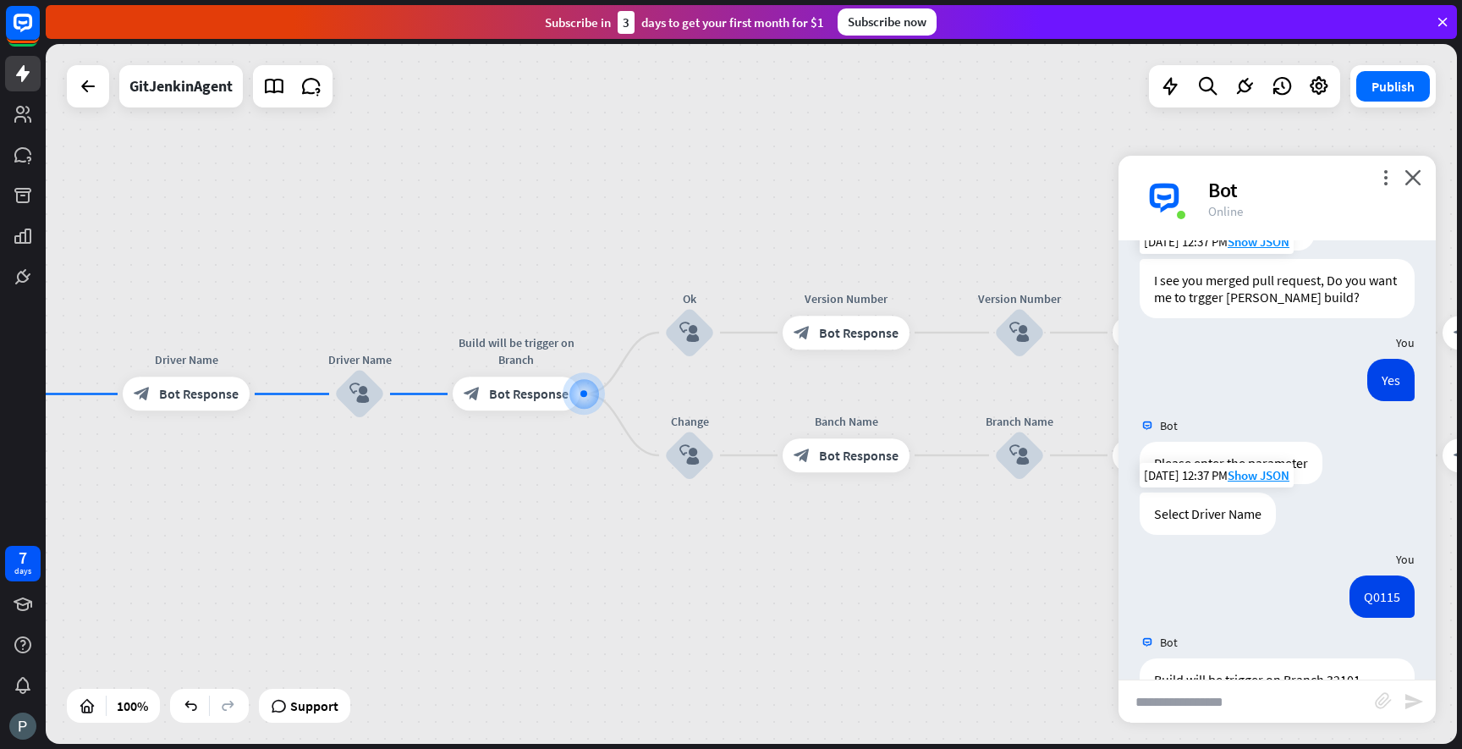
scroll to position [145, 0]
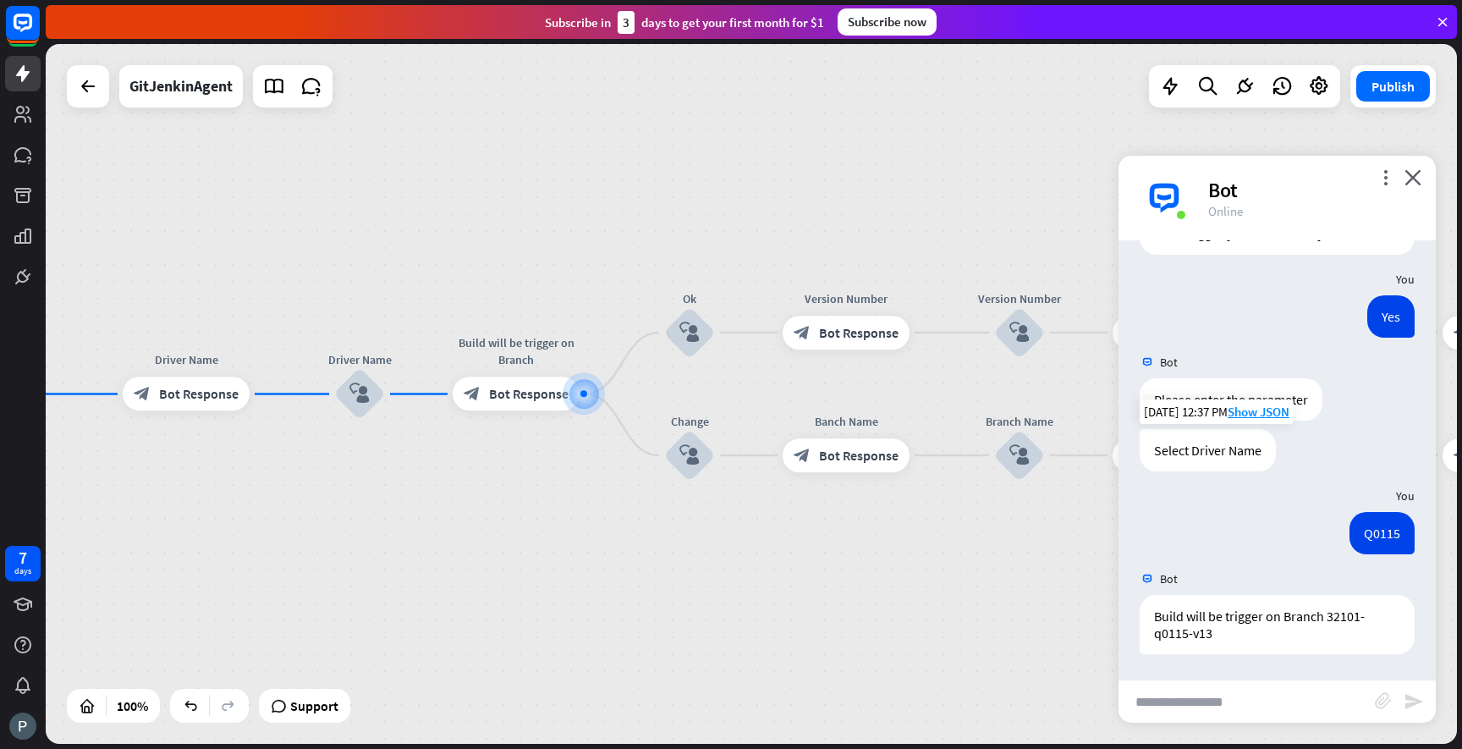
click at [1217, 692] on input "text" at bounding box center [1247, 701] width 256 height 42
type input "**"
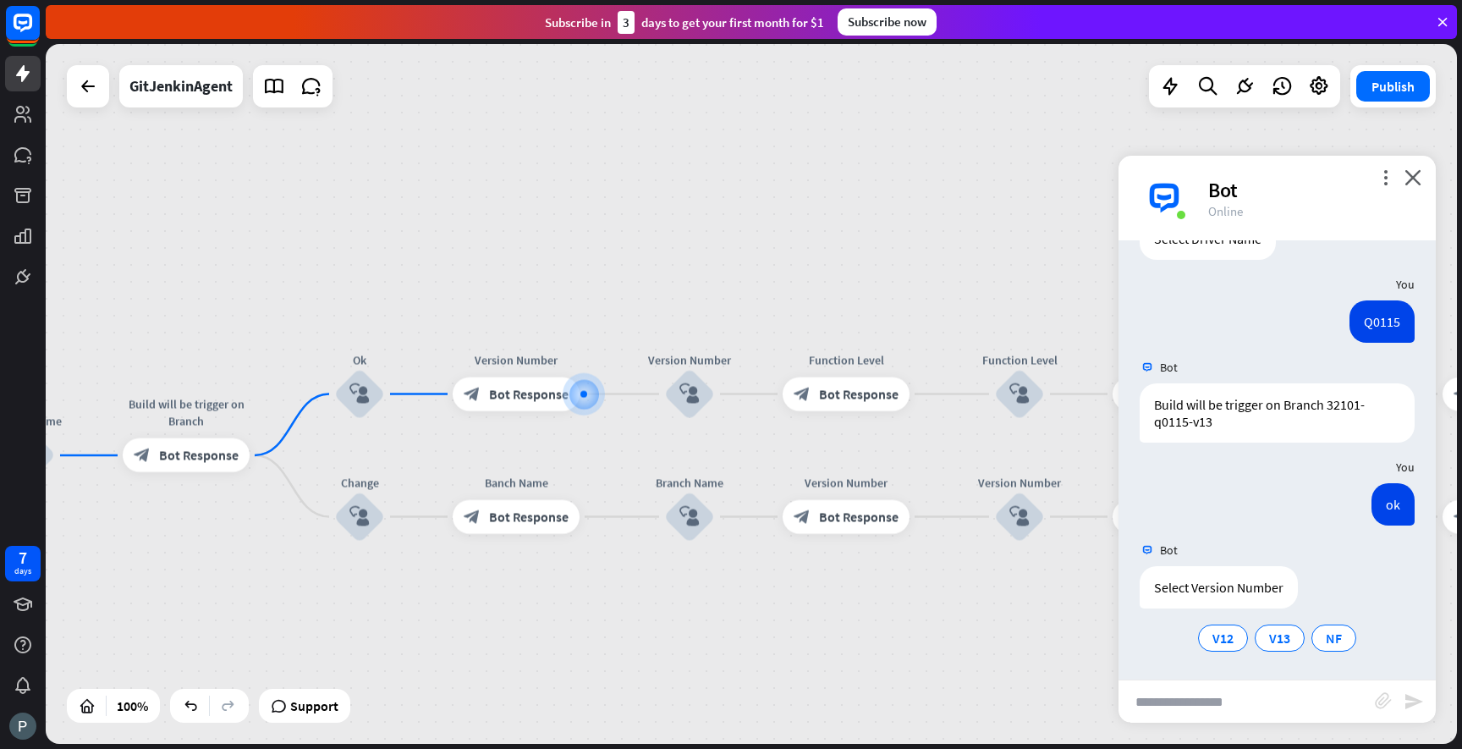
scroll to position [357, 0]
click at [827, 629] on div "GitJenkinAgent home_2 Start point Welcome message block_bot_response Bot Respon…" at bounding box center [751, 394] width 1411 height 700
click at [1414, 173] on icon "close" at bounding box center [1413, 177] width 17 height 16
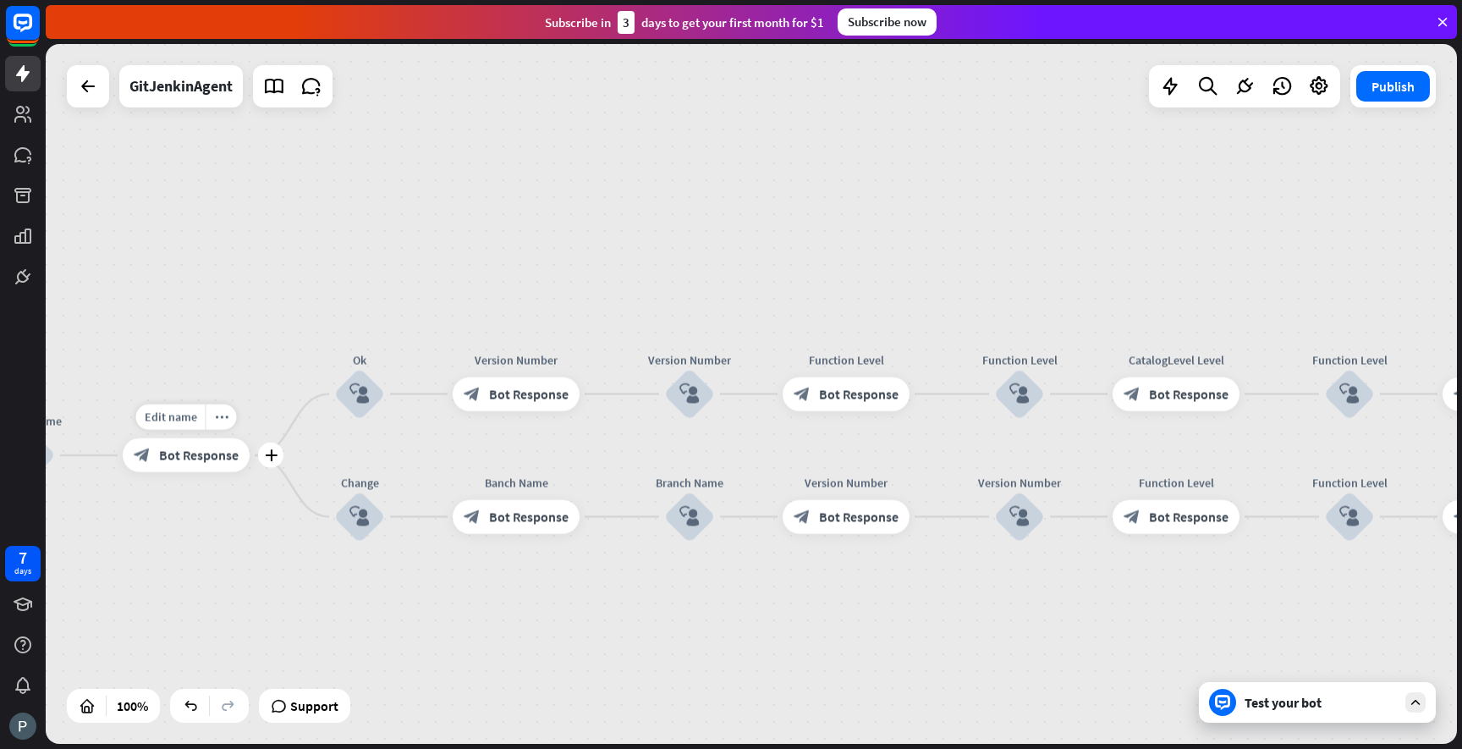
click at [221, 456] on span "Bot Response" at bounding box center [199, 455] width 80 height 17
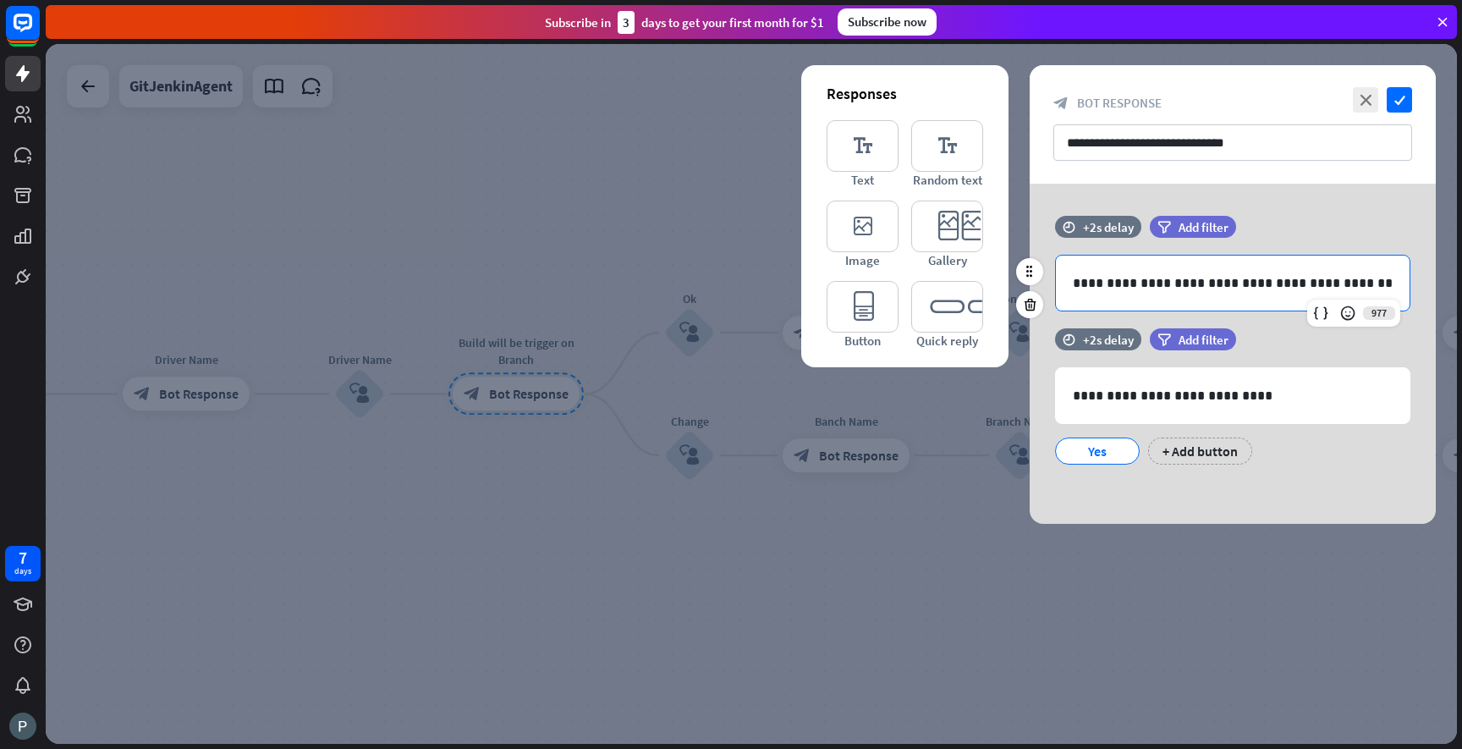
click at [1071, 285] on div "**********" at bounding box center [1233, 283] width 354 height 55
click at [1343, 289] on p "**********" at bounding box center [1233, 282] width 320 height 21
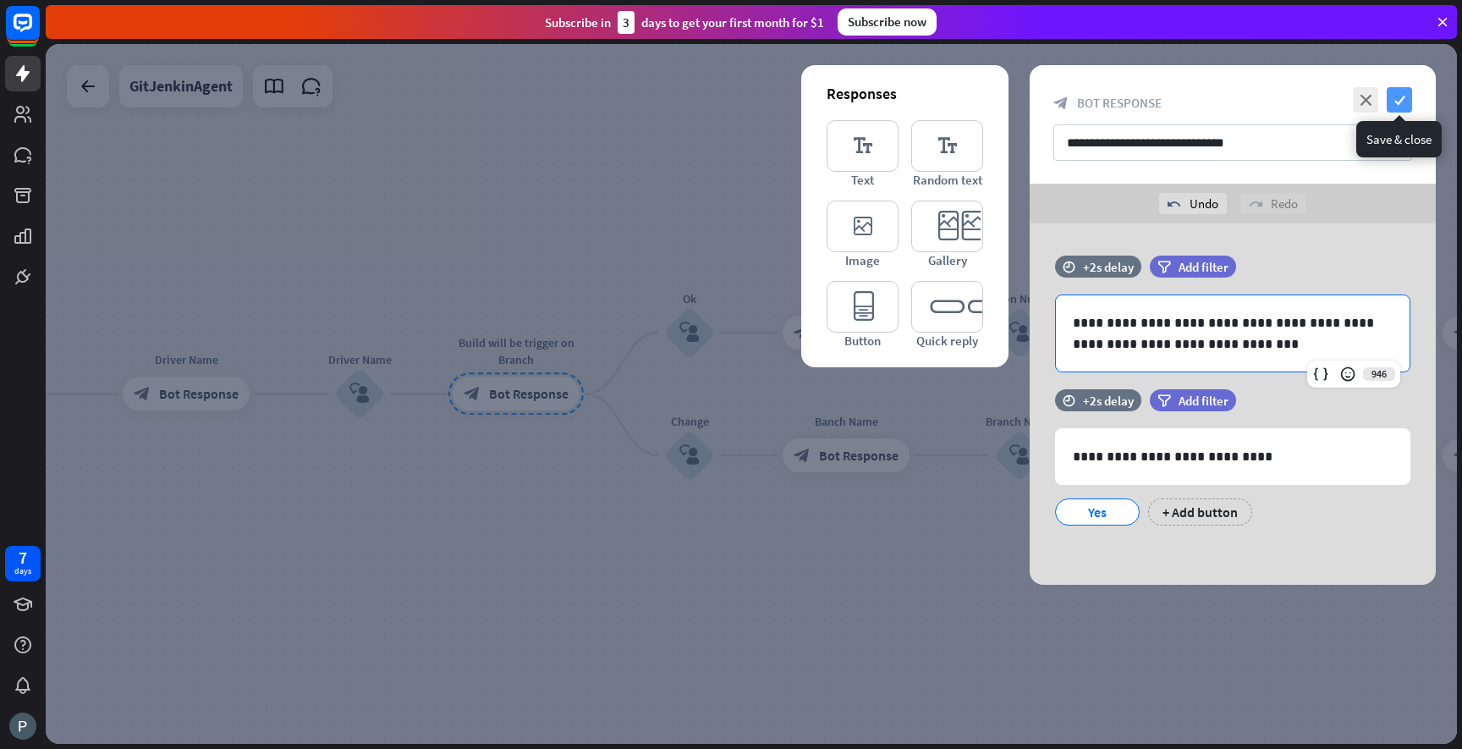
click at [1400, 96] on icon "check" at bounding box center [1399, 99] width 25 height 25
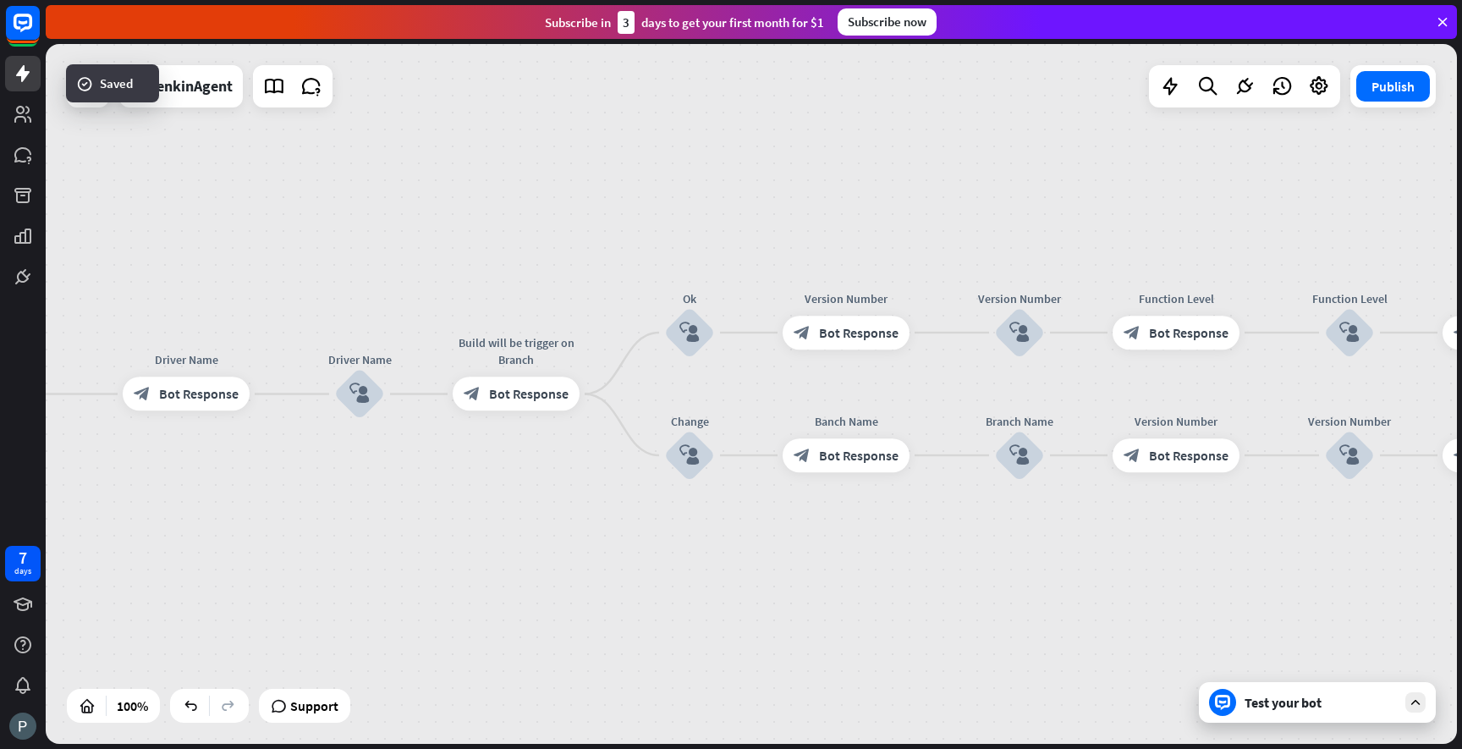
click at [1263, 696] on div "Test your bot" at bounding box center [1321, 702] width 152 height 17
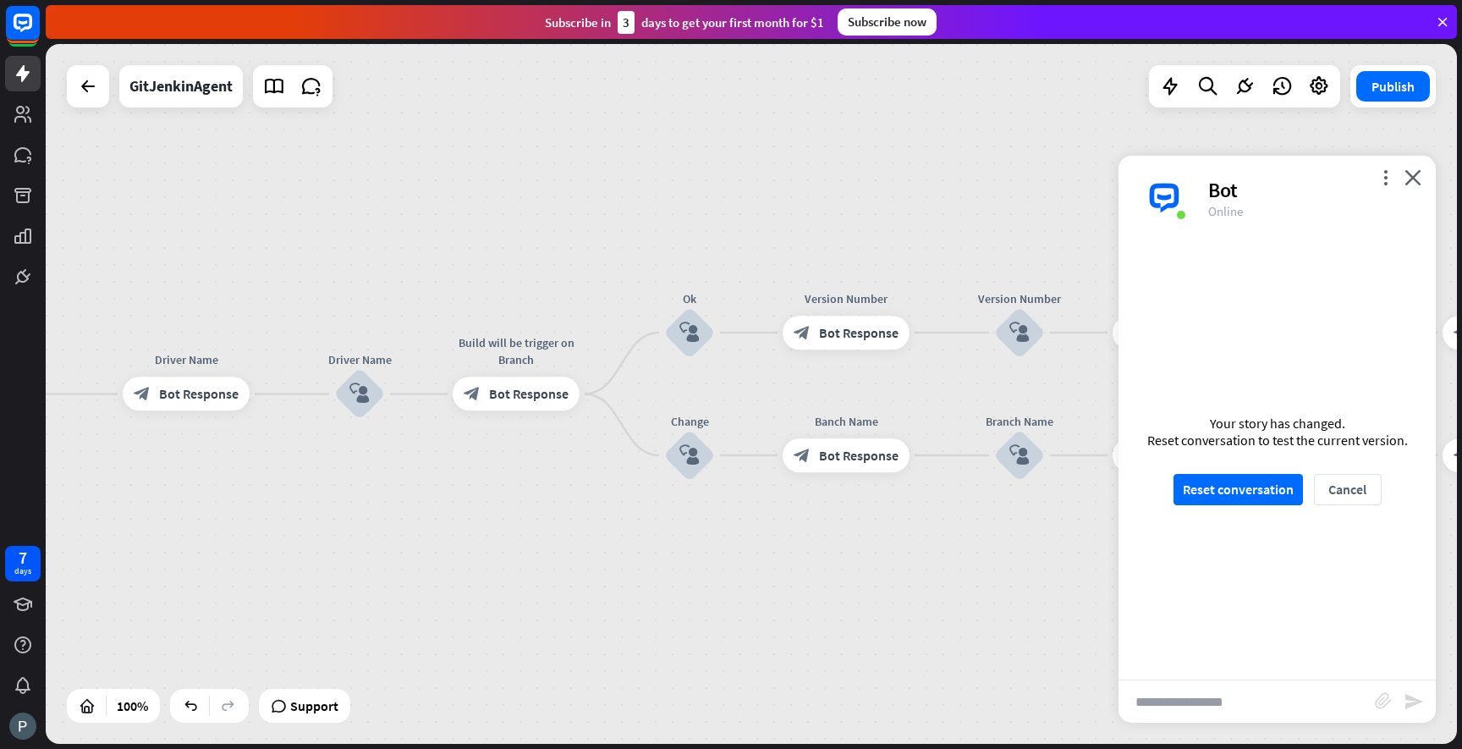
click at [1266, 505] on div "Your story has changed. Reset conversation to test the current version. Reset c…" at bounding box center [1277, 459] width 317 height 439
click at [1265, 495] on button "Reset conversation" at bounding box center [1238, 489] width 129 height 31
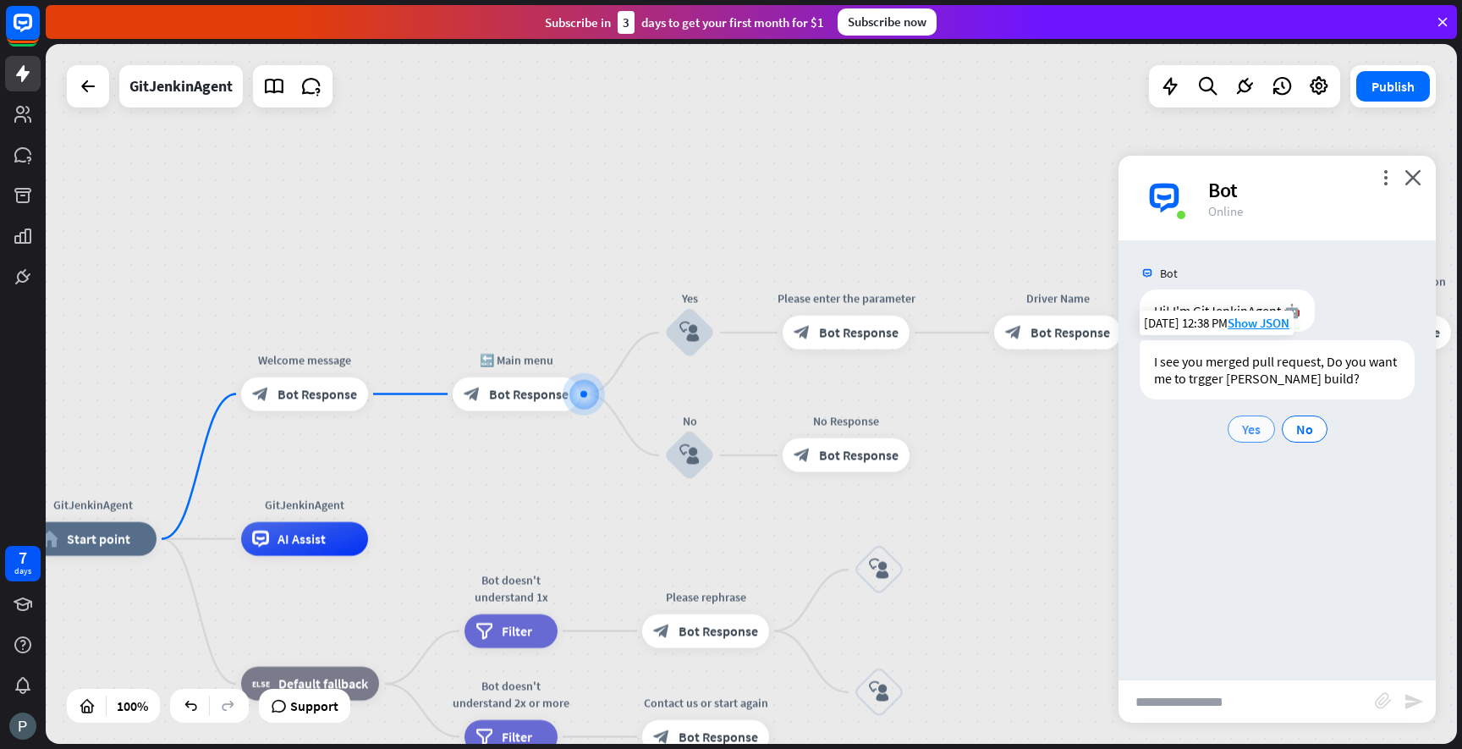
click at [1254, 432] on span "Yes" at bounding box center [1251, 429] width 19 height 17
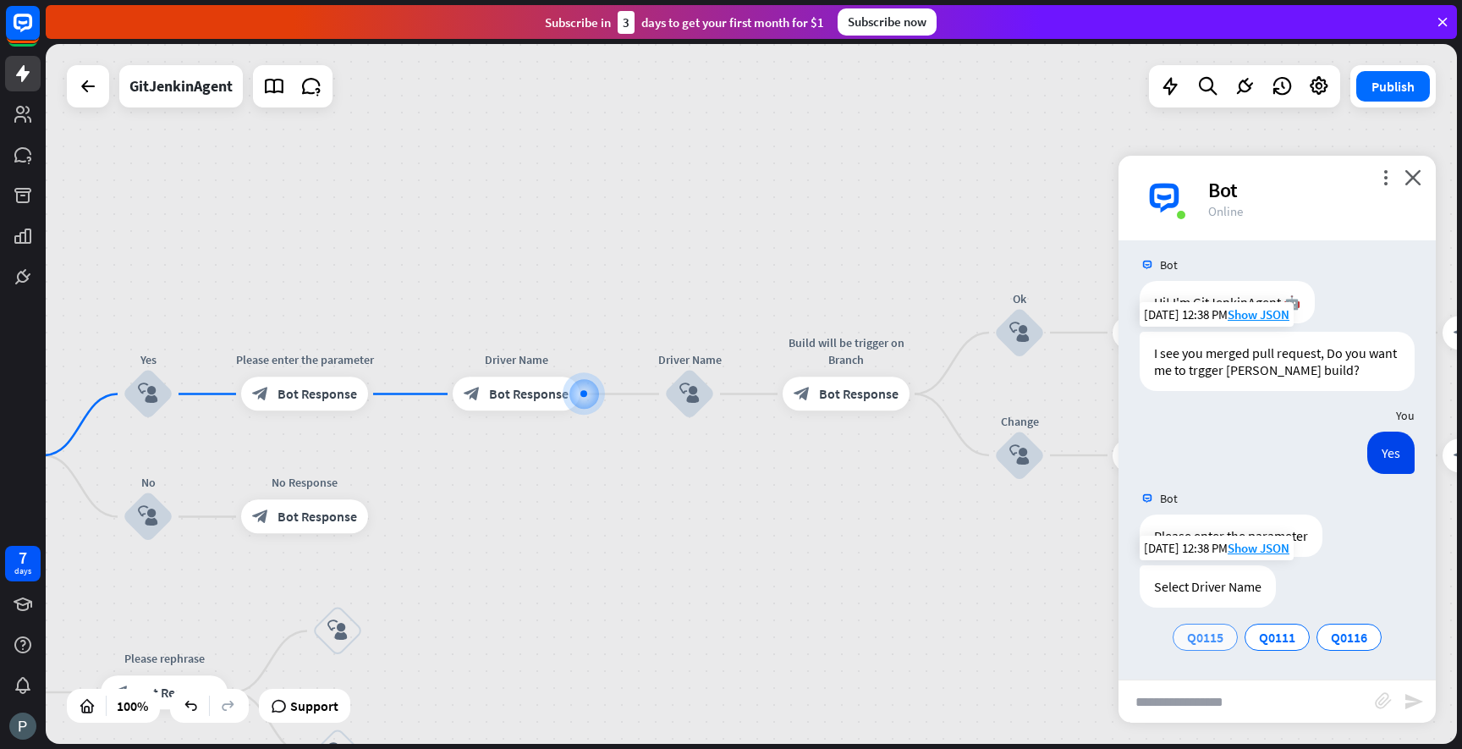
click at [1206, 629] on span "Q0115" at bounding box center [1205, 637] width 36 height 17
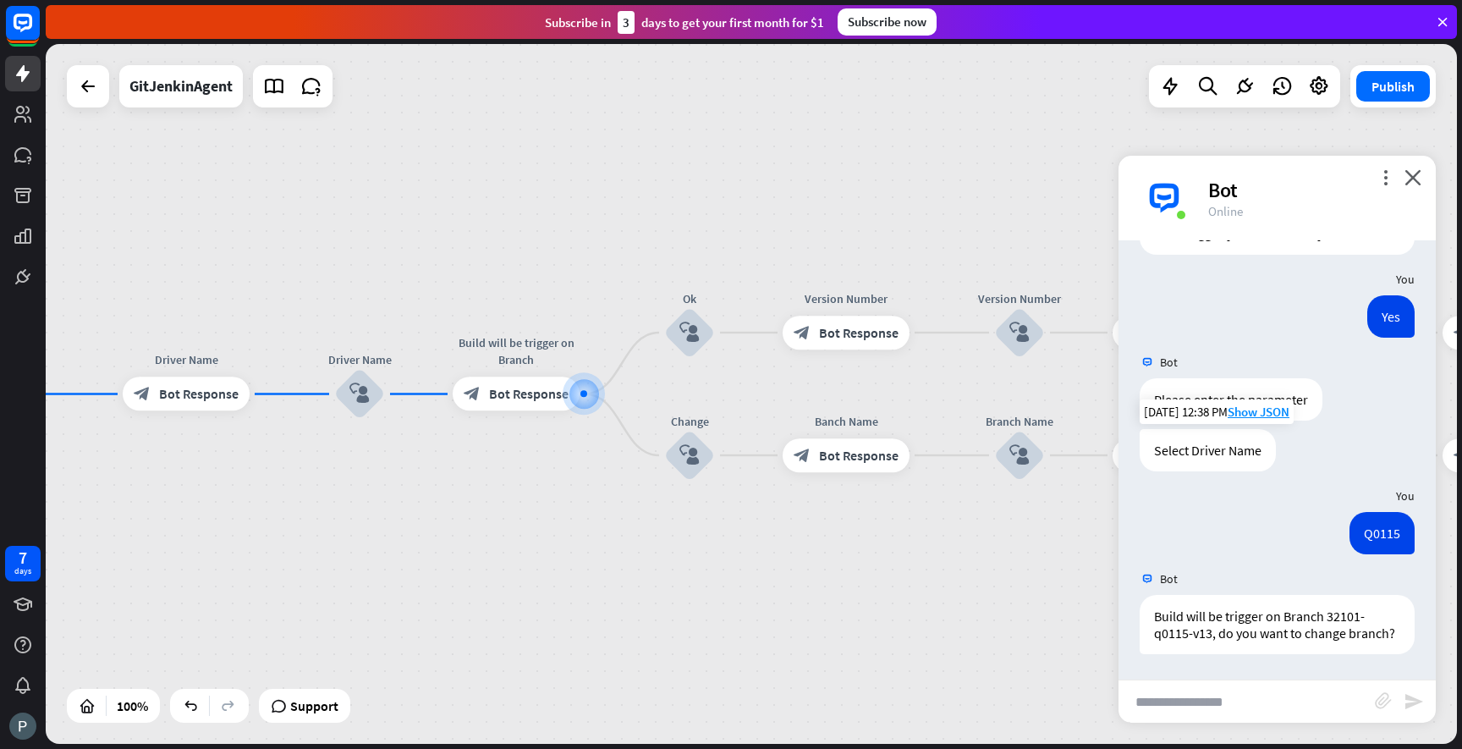
scroll to position [145, 0]
click at [1180, 693] on input "text" at bounding box center [1247, 701] width 256 height 42
type input "**"
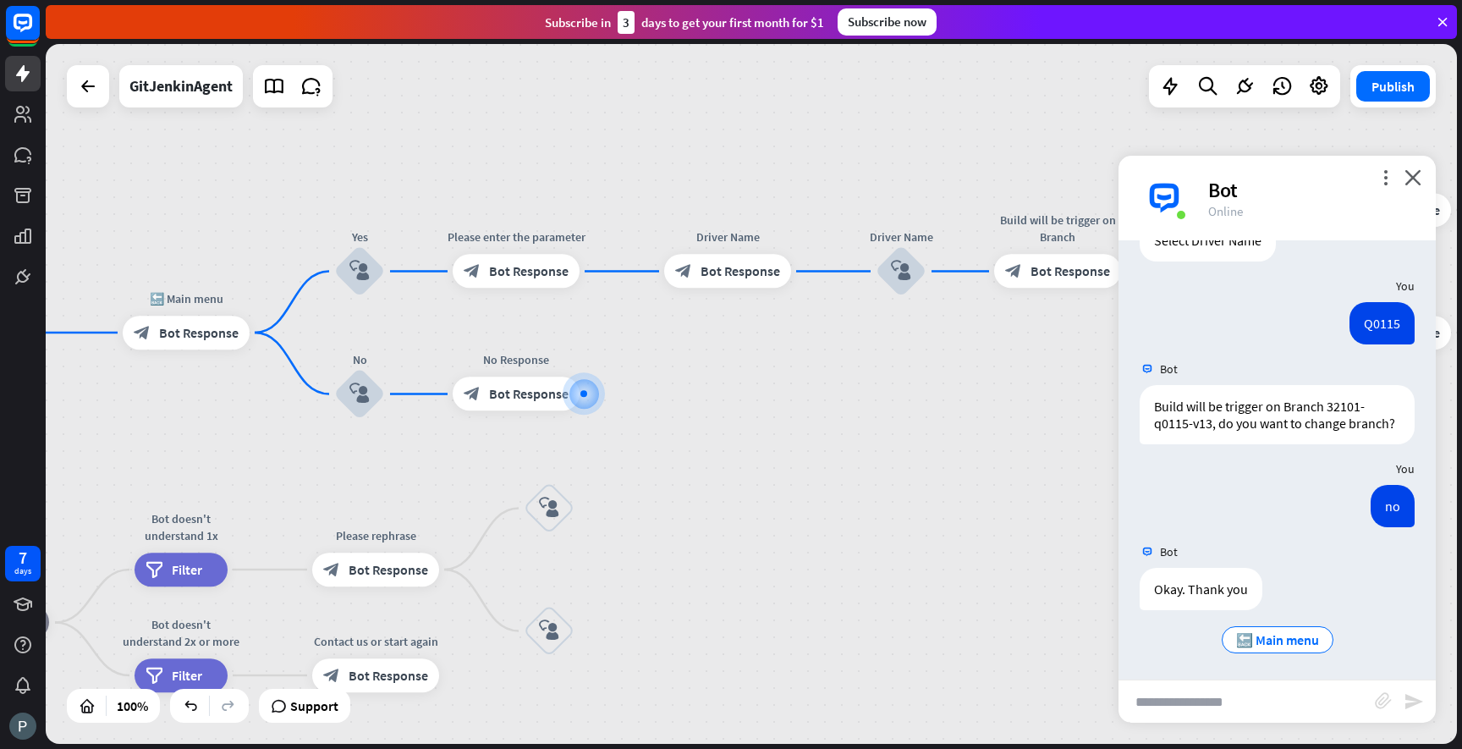
scroll to position [357, 0]
click at [1409, 172] on icon "close" at bounding box center [1413, 177] width 17 height 16
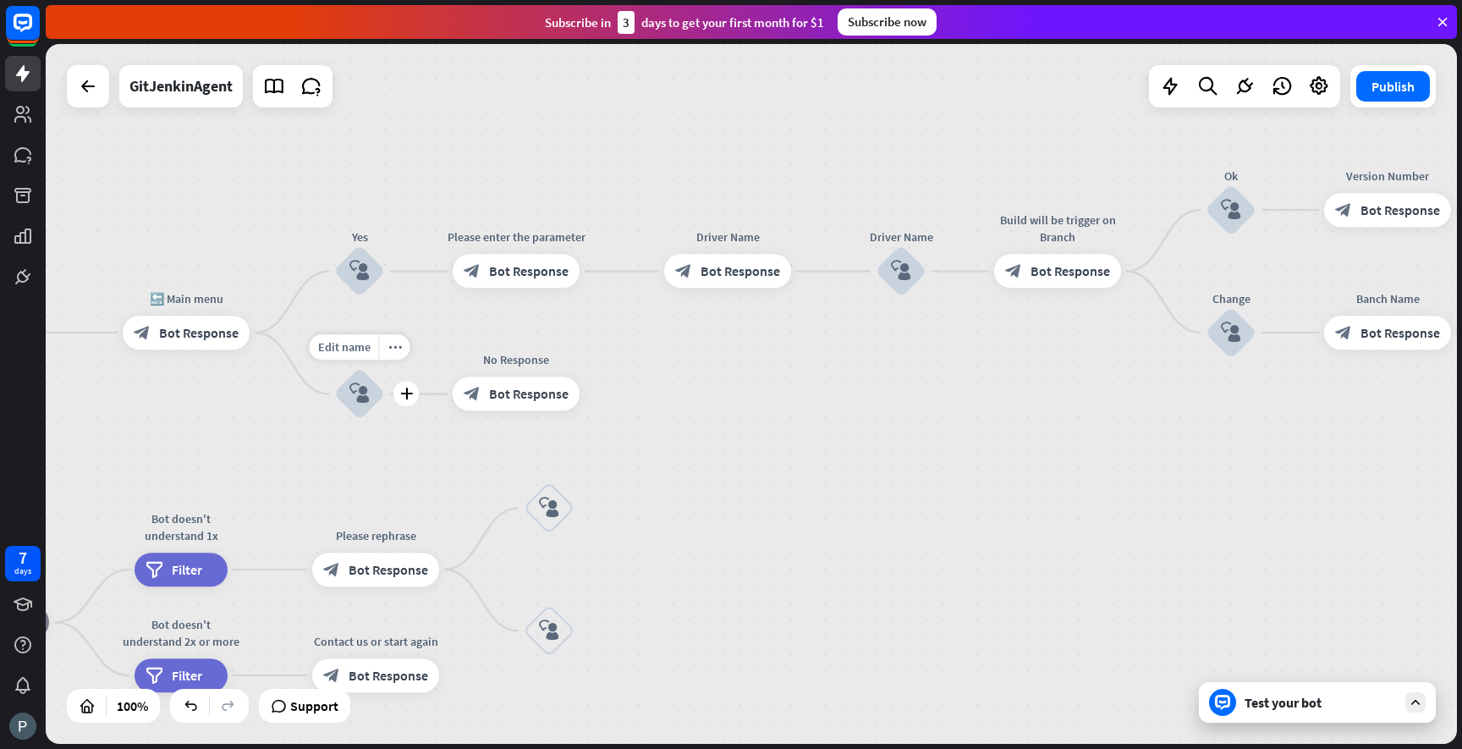
click at [360, 395] on icon "block_user_input" at bounding box center [359, 394] width 20 height 20
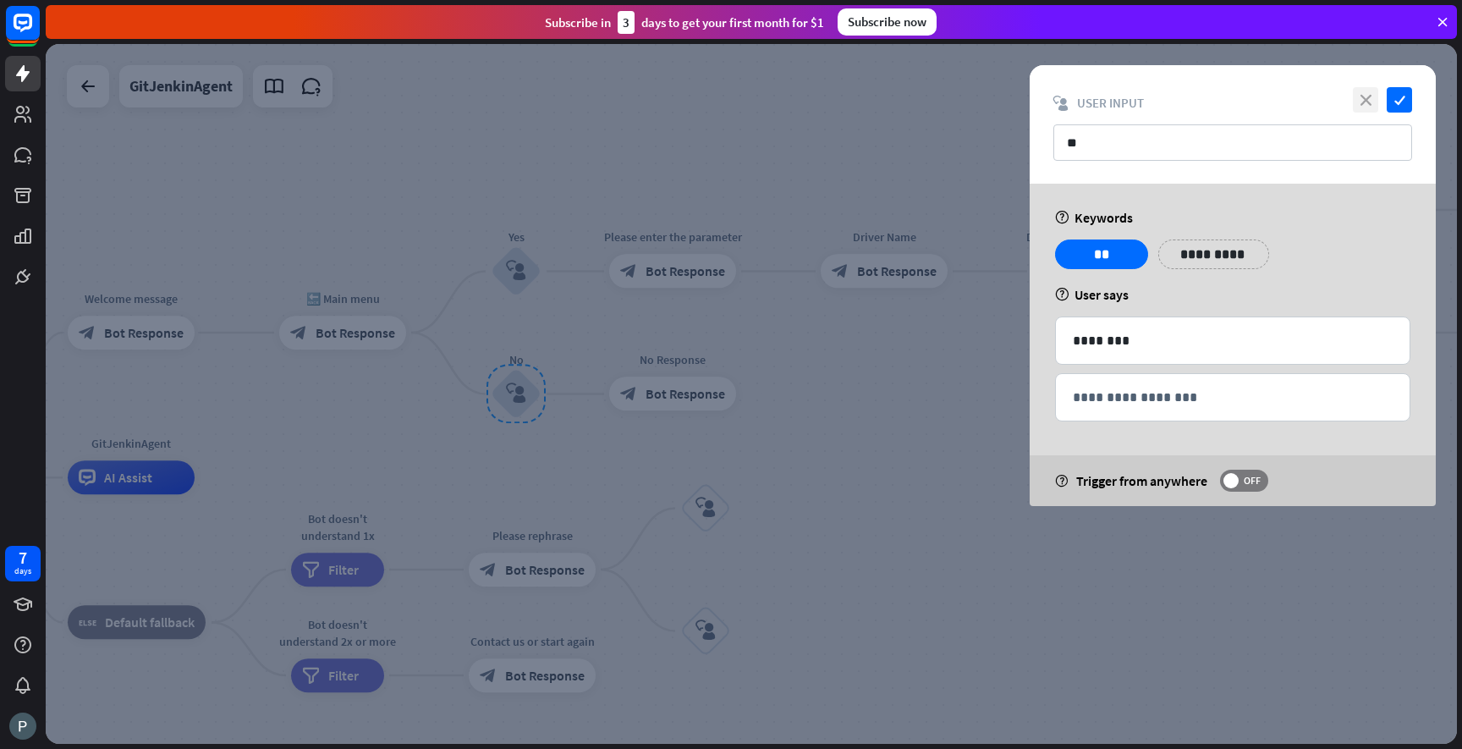
click at [1366, 97] on icon "close" at bounding box center [1365, 99] width 25 height 25
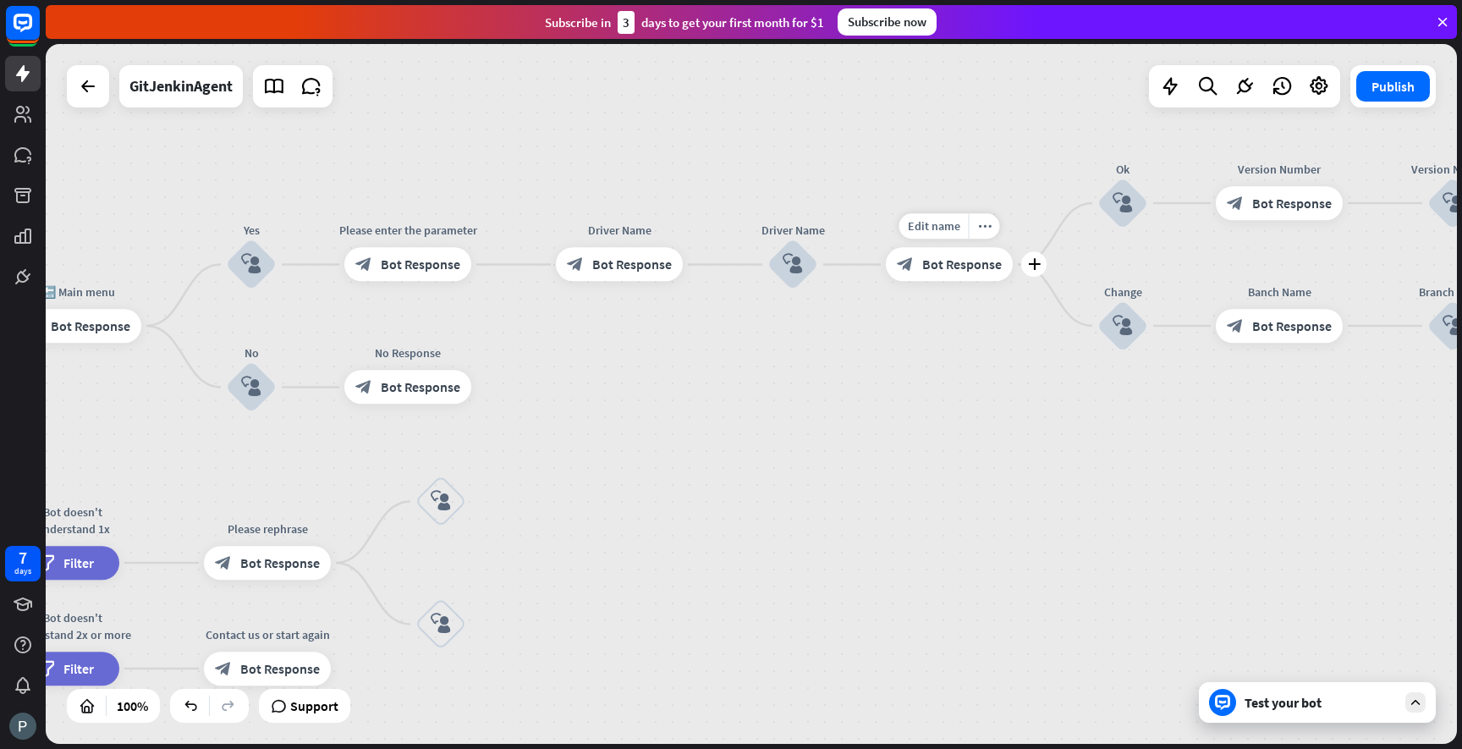
click at [970, 267] on span "Bot Response" at bounding box center [962, 264] width 80 height 17
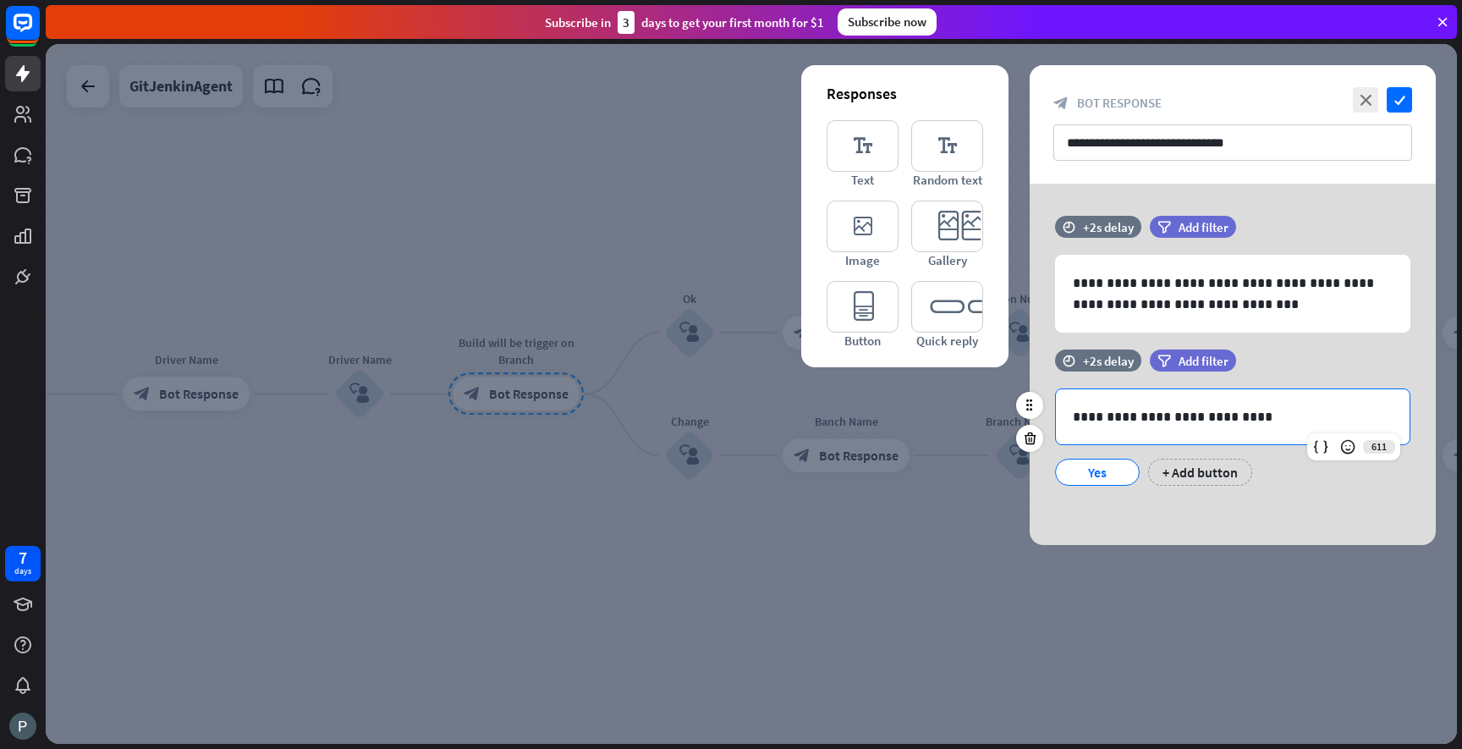
click at [1253, 419] on p "**********" at bounding box center [1233, 416] width 320 height 21
click at [1031, 440] on icon at bounding box center [1030, 438] width 16 height 15
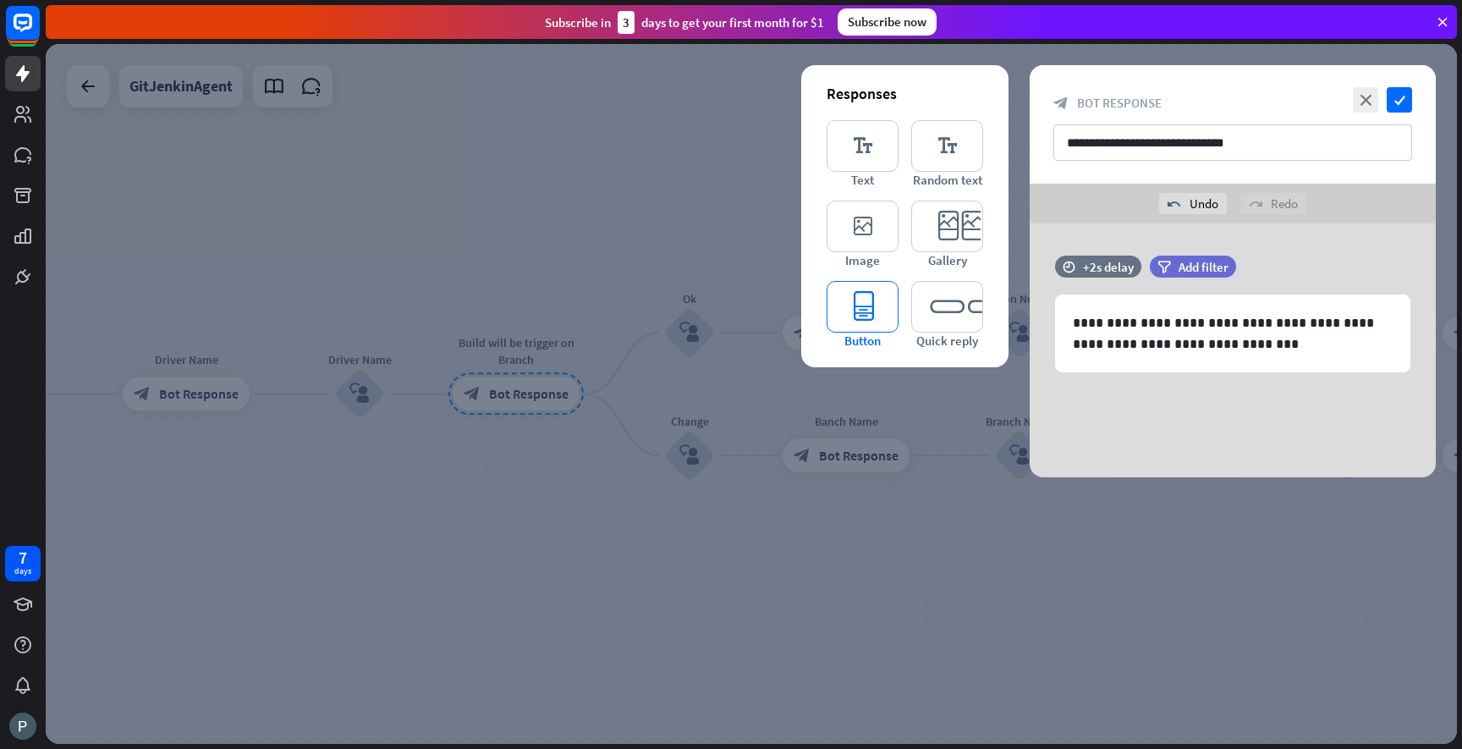
click at [864, 316] on icon "editor_button" at bounding box center [863, 307] width 72 height 52
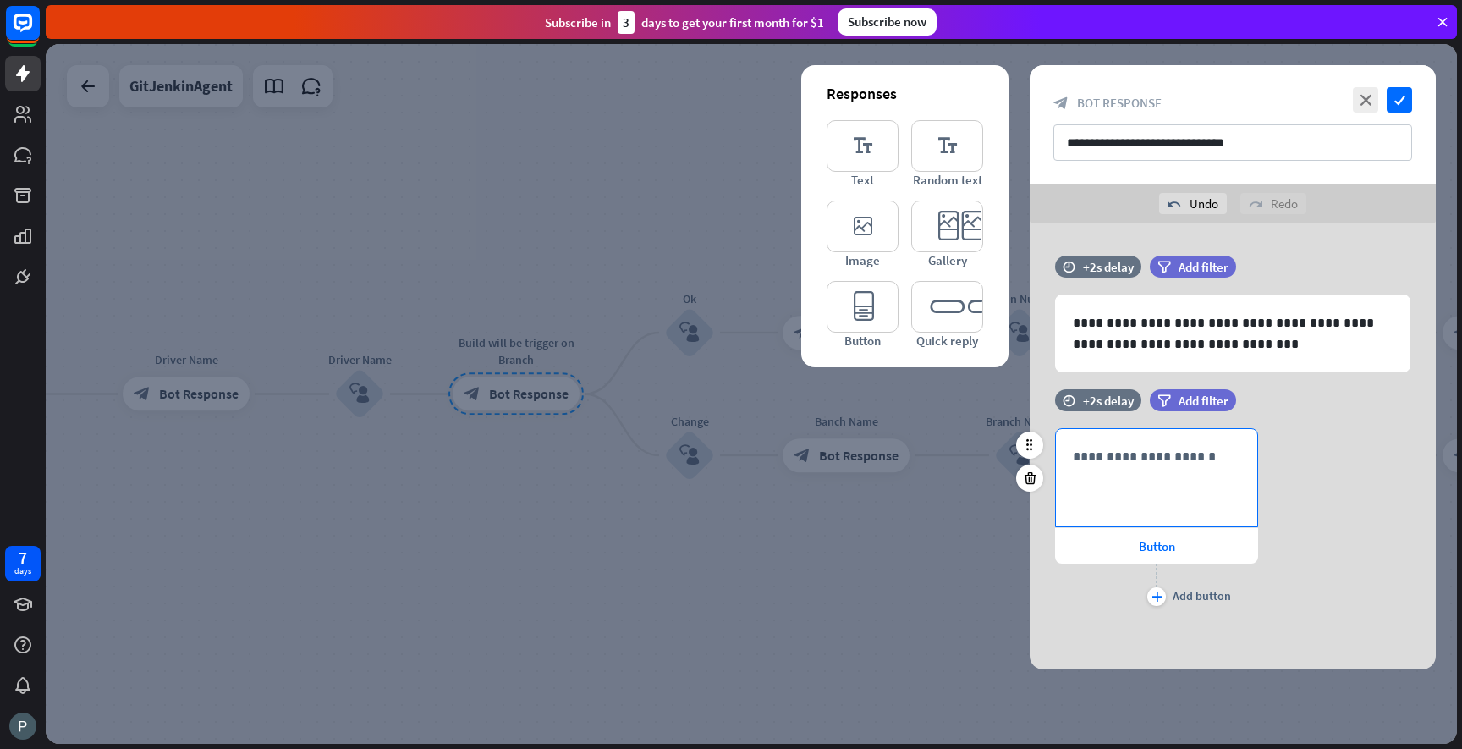
click at [1108, 457] on p "**********" at bounding box center [1157, 456] width 168 height 21
click at [1300, 484] on div "637 *** Button plus Add button" at bounding box center [1233, 519] width 406 height 182
click at [1160, 602] on div "plus" at bounding box center [1156, 596] width 19 height 19
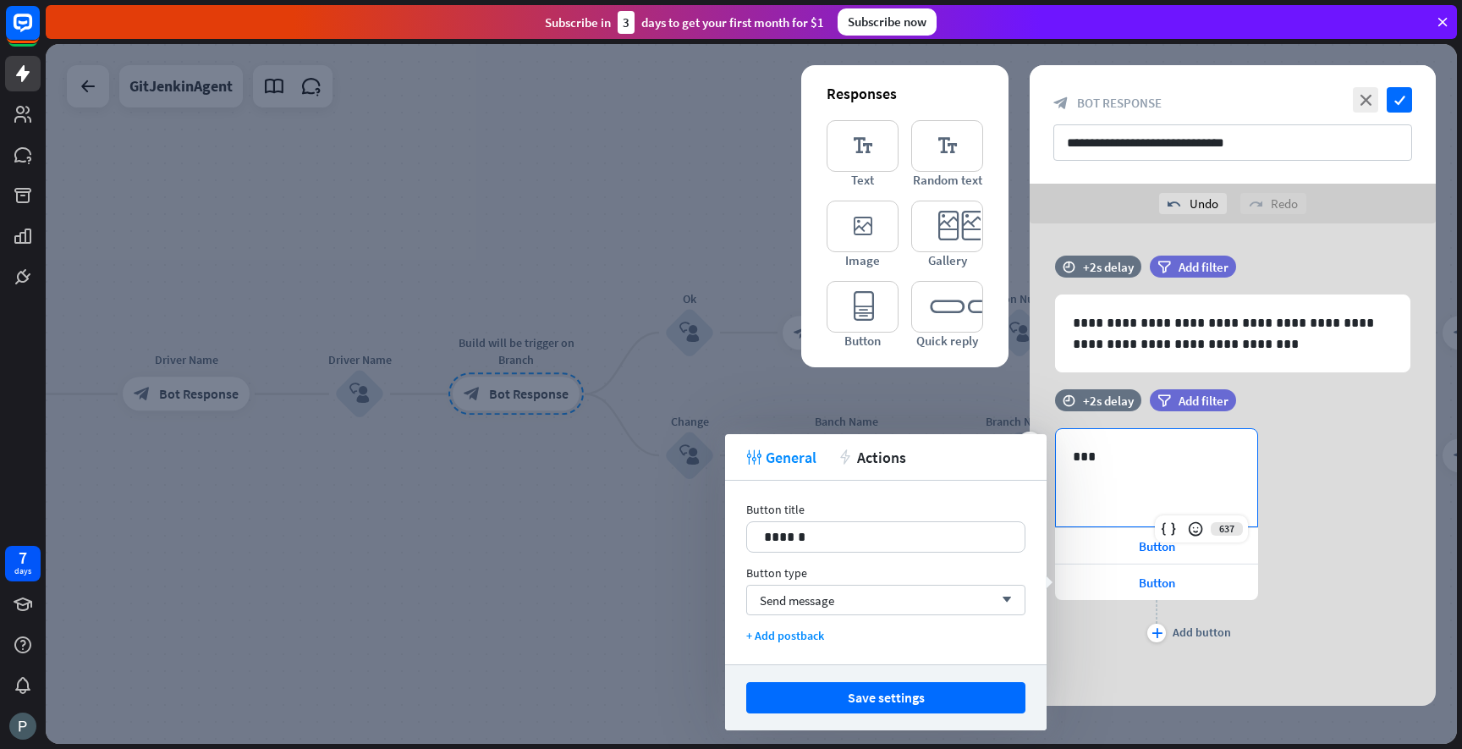
click at [1112, 459] on p "***" at bounding box center [1157, 456] width 168 height 21
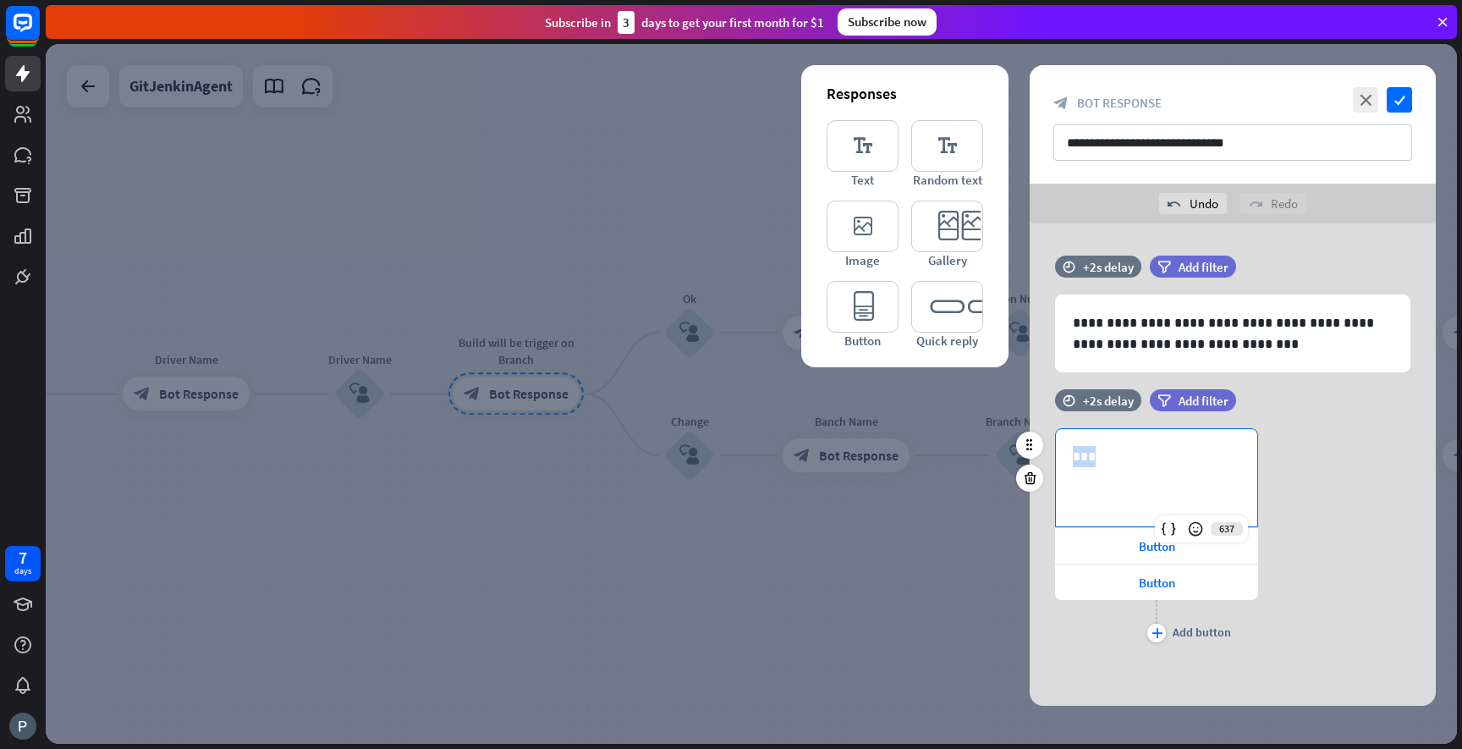
drag, startPoint x: 1112, startPoint y: 459, endPoint x: 1075, endPoint y: 458, distance: 36.4
click at [1075, 458] on p "***" at bounding box center [1157, 456] width 168 height 21
click at [1260, 573] on div at bounding box center [1258, 564] width 27 height 27
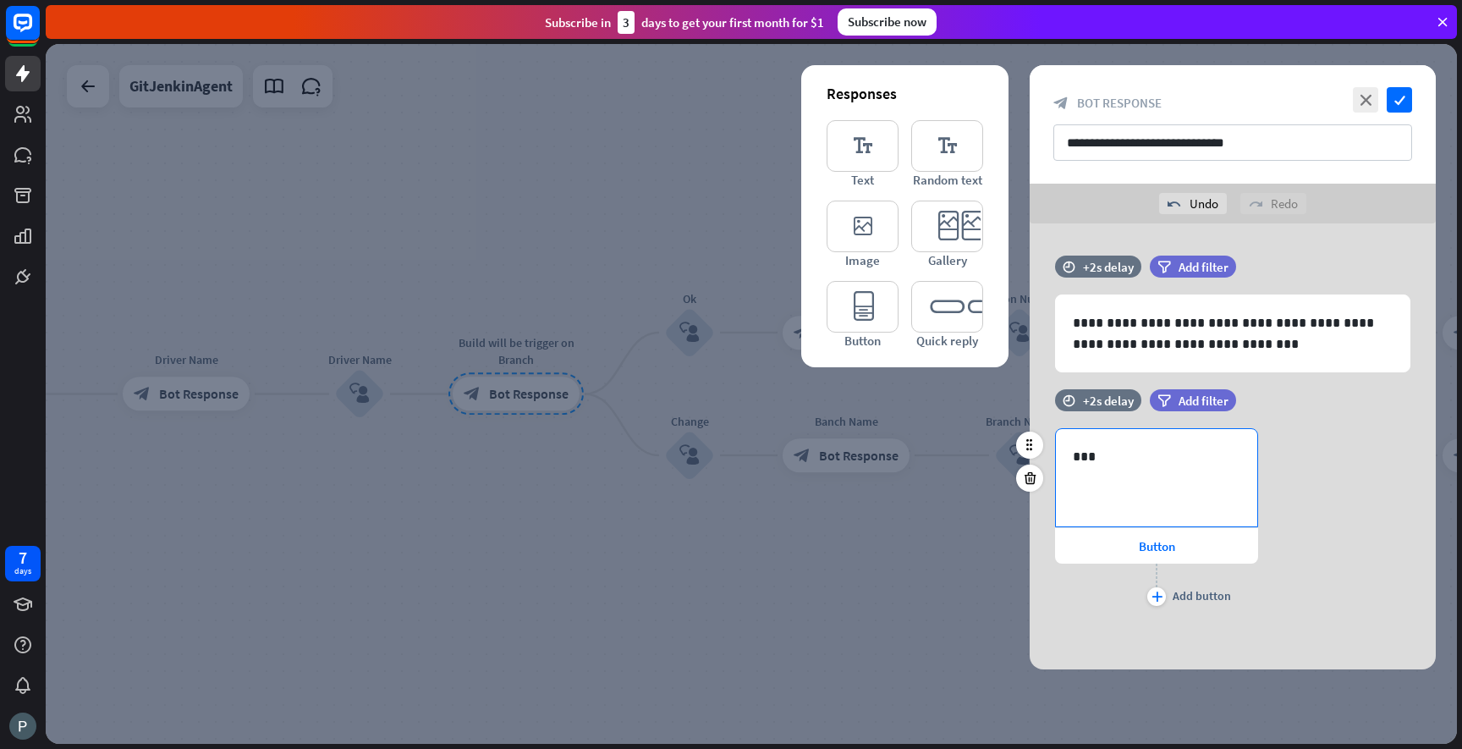
click at [1093, 468] on div "***" at bounding box center [1156, 477] width 201 height 97
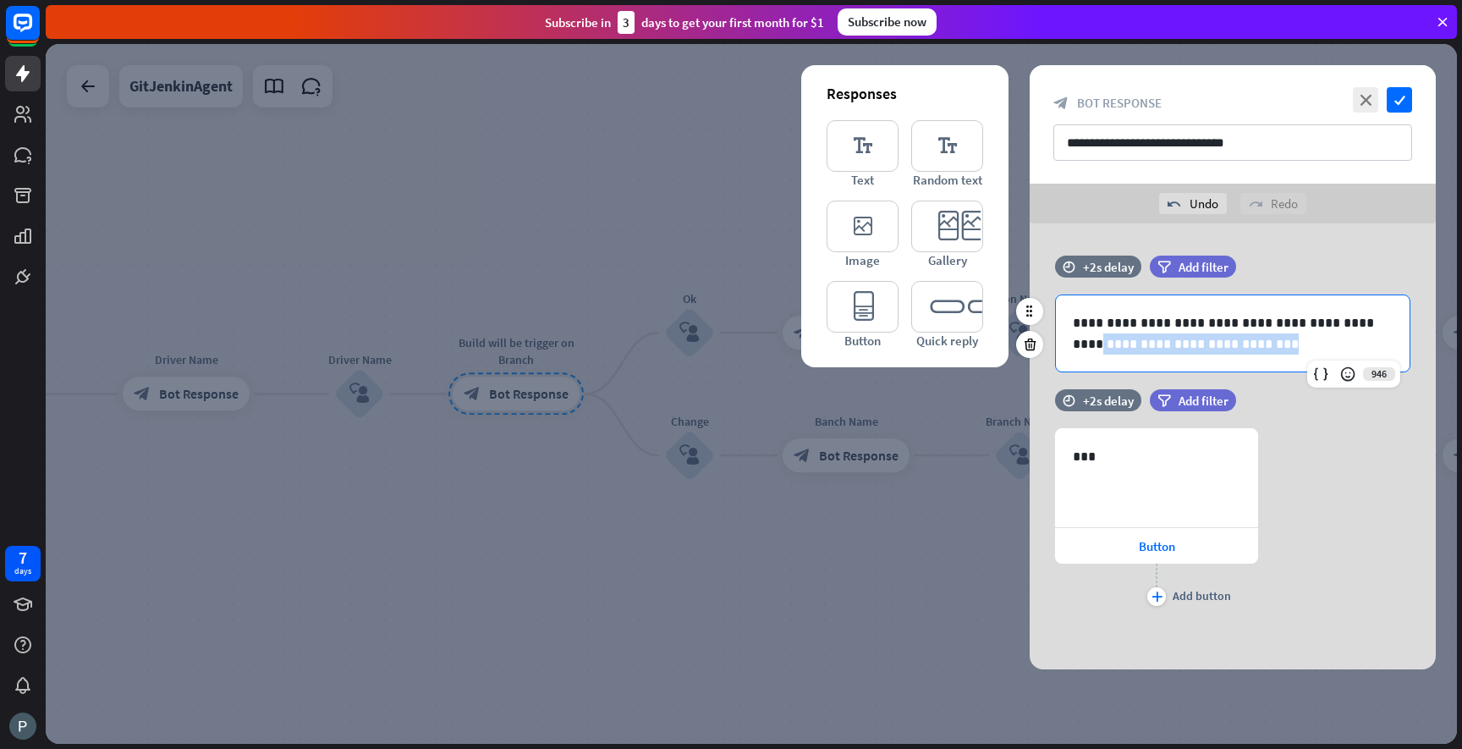
drag, startPoint x: 1349, startPoint y: 326, endPoint x: 1358, endPoint y: 347, distance: 23.1
click at [1358, 347] on p "**********" at bounding box center [1233, 333] width 320 height 42
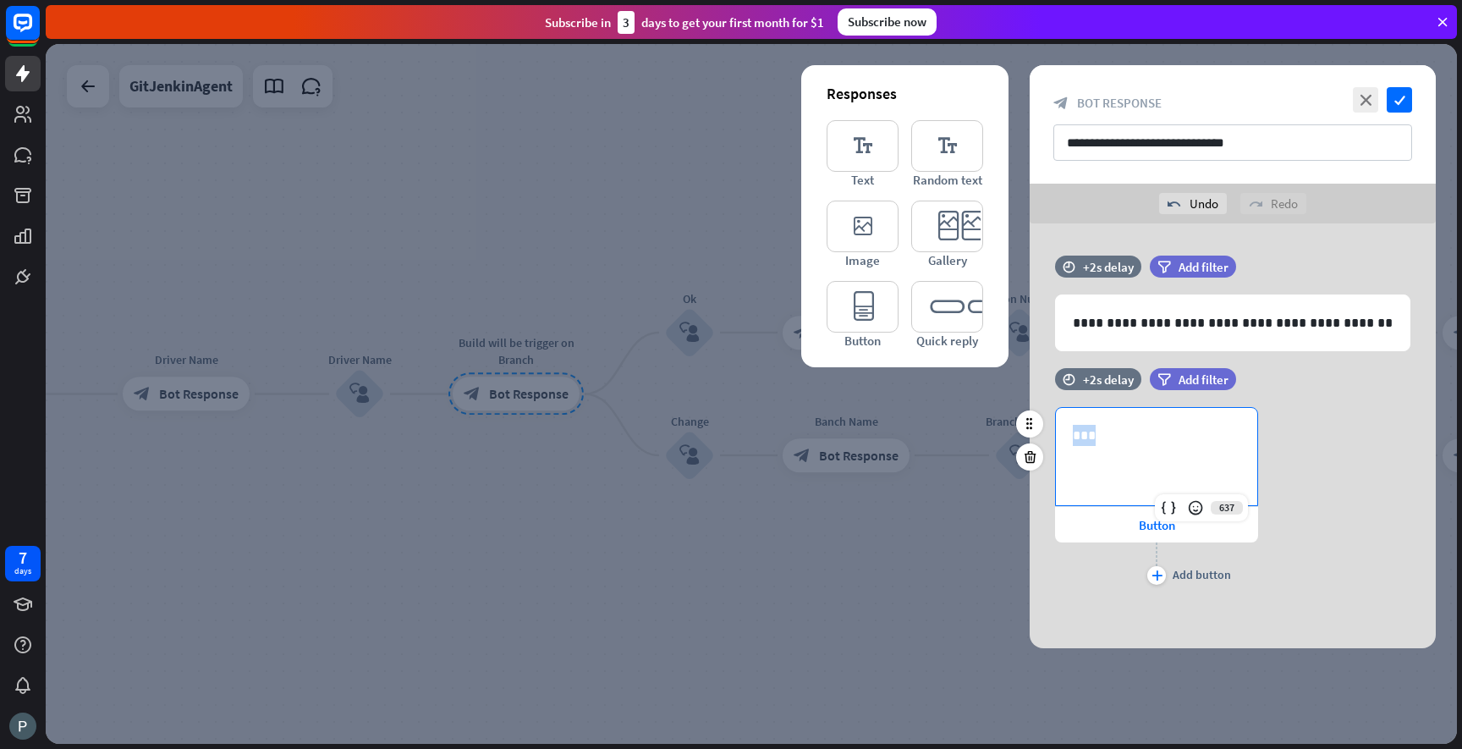
drag, startPoint x: 1145, startPoint y: 426, endPoint x: 1061, endPoint y: 427, distance: 83.8
click at [1061, 427] on div "***" at bounding box center [1156, 456] width 201 height 97
click at [1139, 522] on span "Button" at bounding box center [1157, 525] width 36 height 16
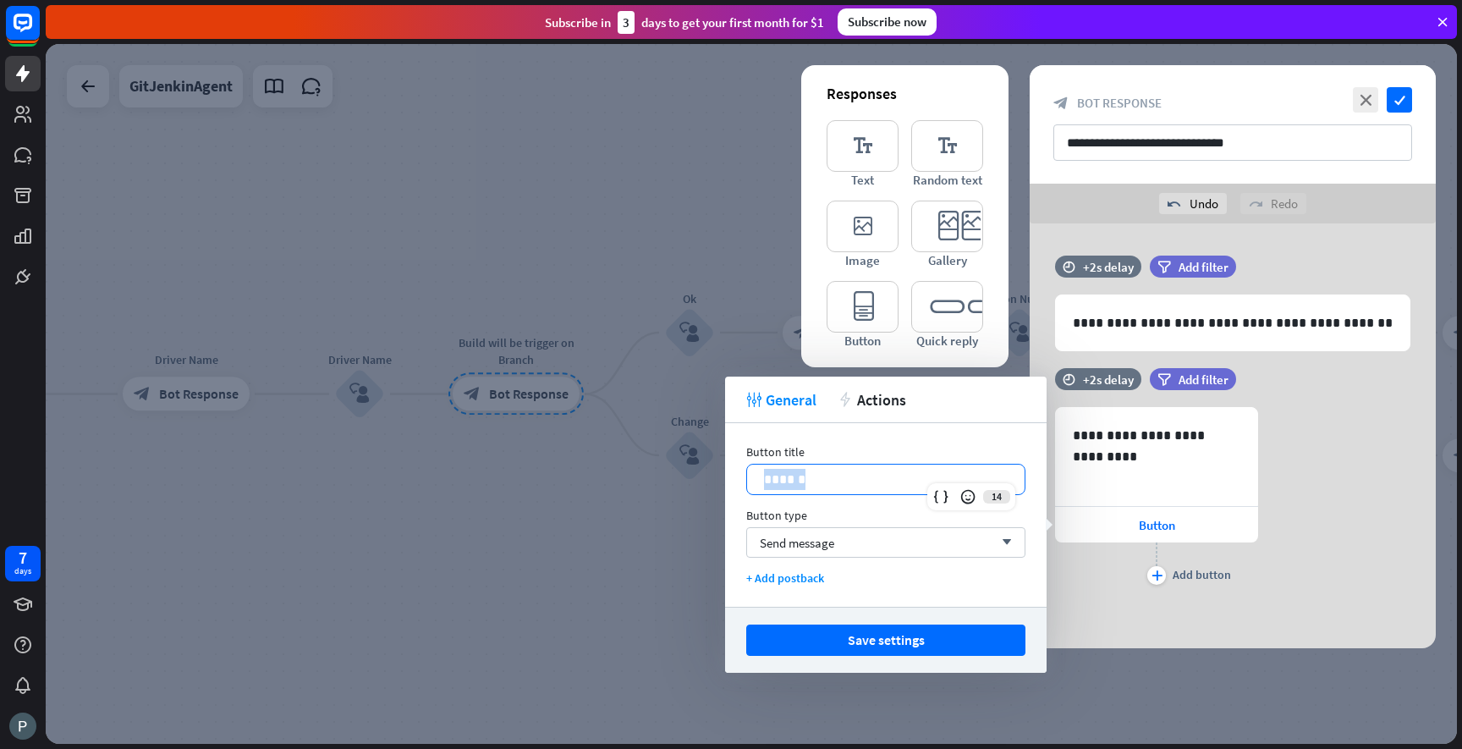
drag, startPoint x: 807, startPoint y: 485, endPoint x: 736, endPoint y: 478, distance: 71.4
click at [735, 478] on div "Button title 14 ****** Button type Send message arrow_down + Add postback" at bounding box center [886, 515] width 322 height 184
click at [822, 518] on div "Button type" at bounding box center [885, 515] width 279 height 15
click at [833, 544] on span "Send message" at bounding box center [797, 543] width 74 height 16
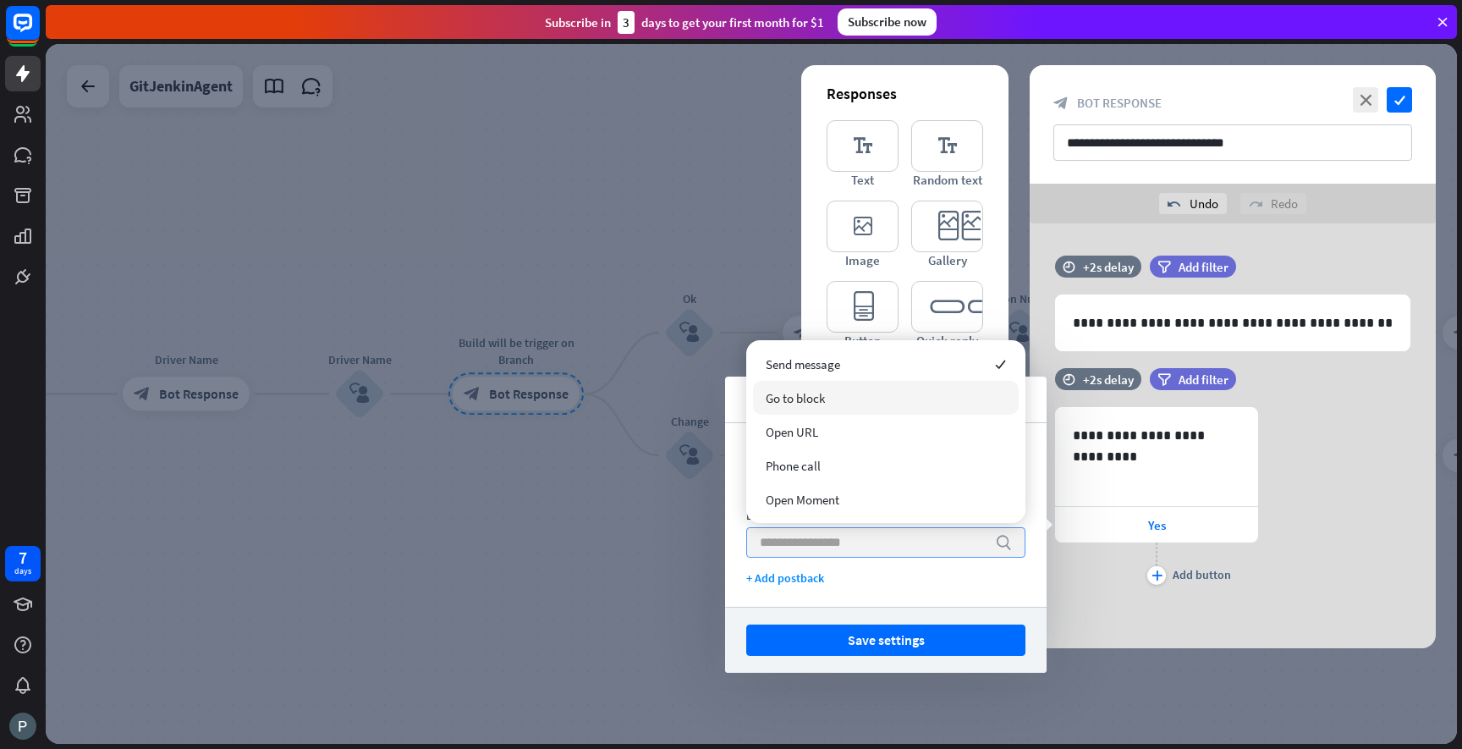
click at [840, 399] on div "Go to block" at bounding box center [886, 398] width 266 height 34
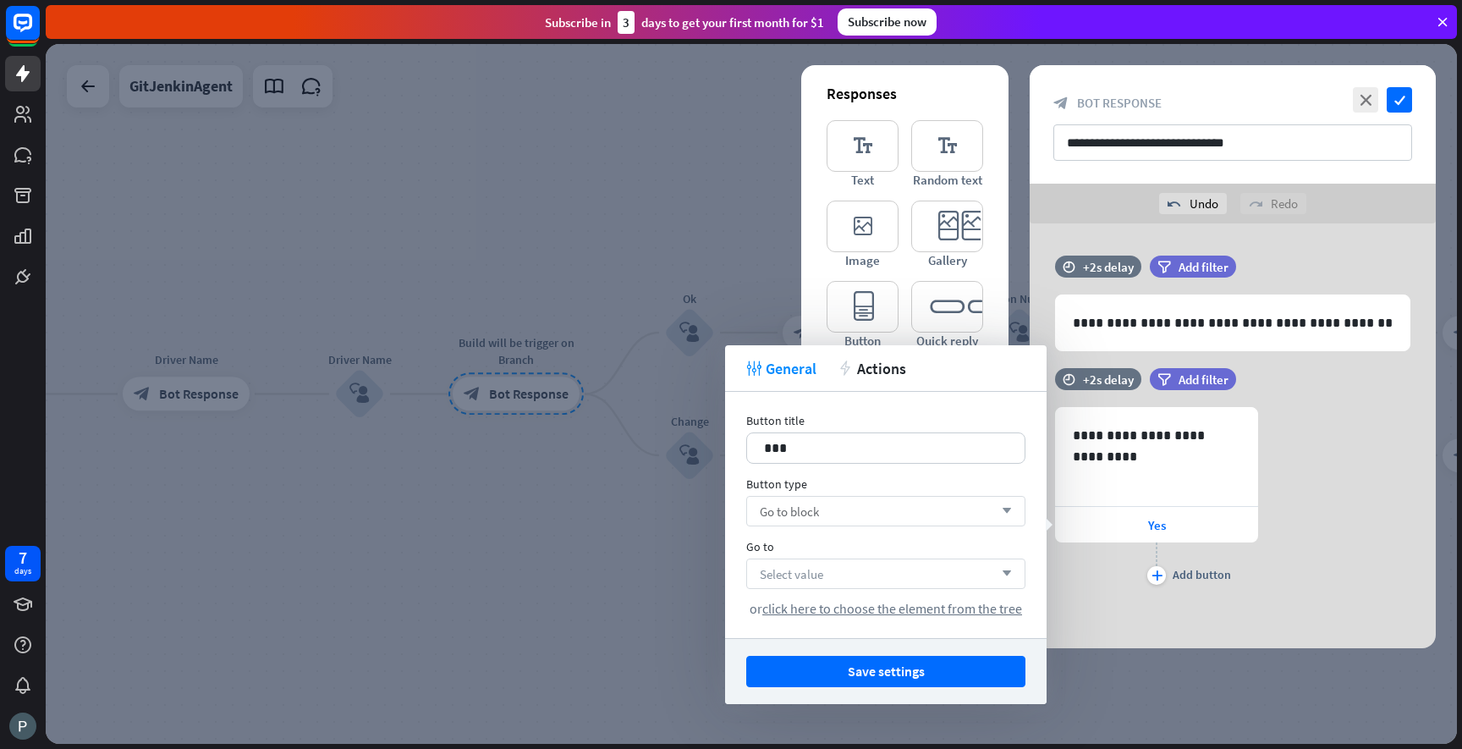
click at [833, 566] on div "Select value arrow_down" at bounding box center [885, 573] width 279 height 30
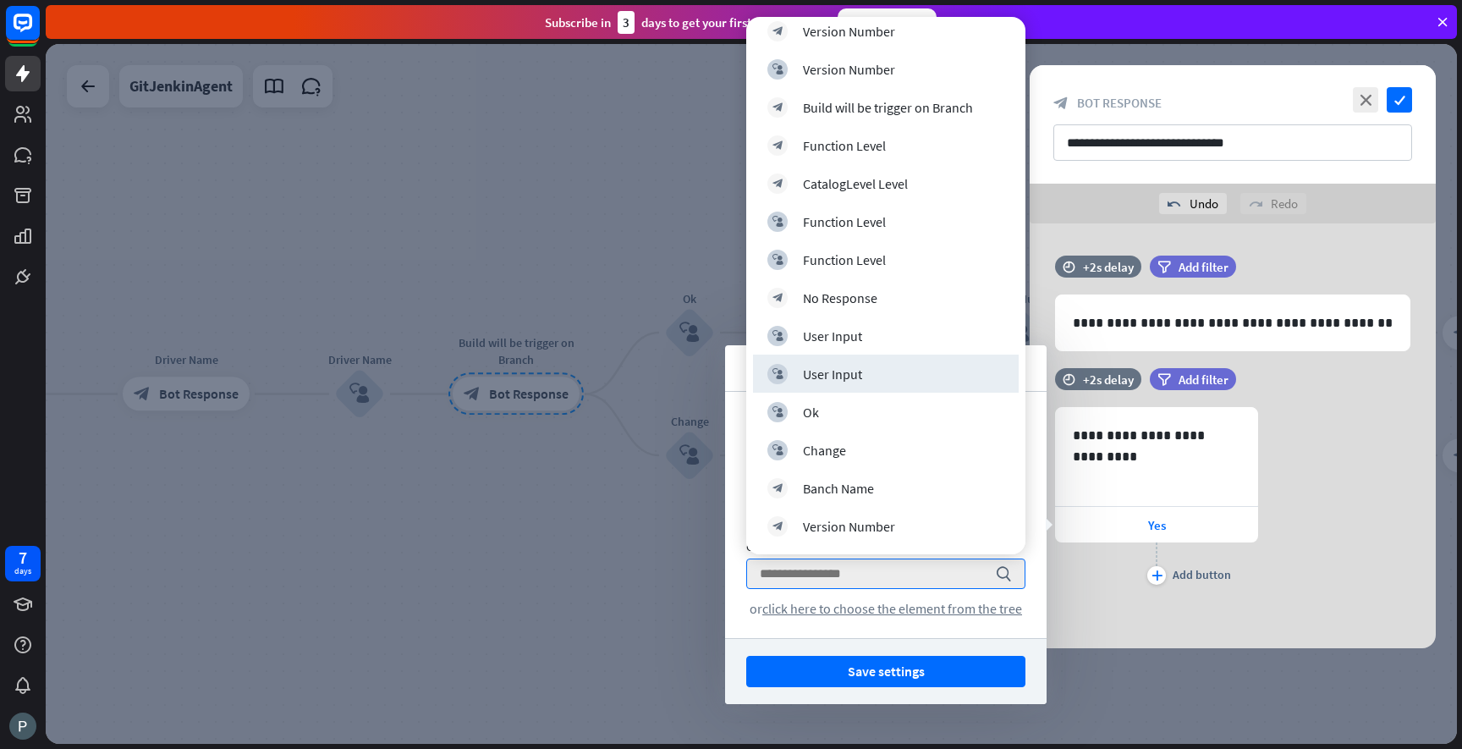
scroll to position [590, 0]
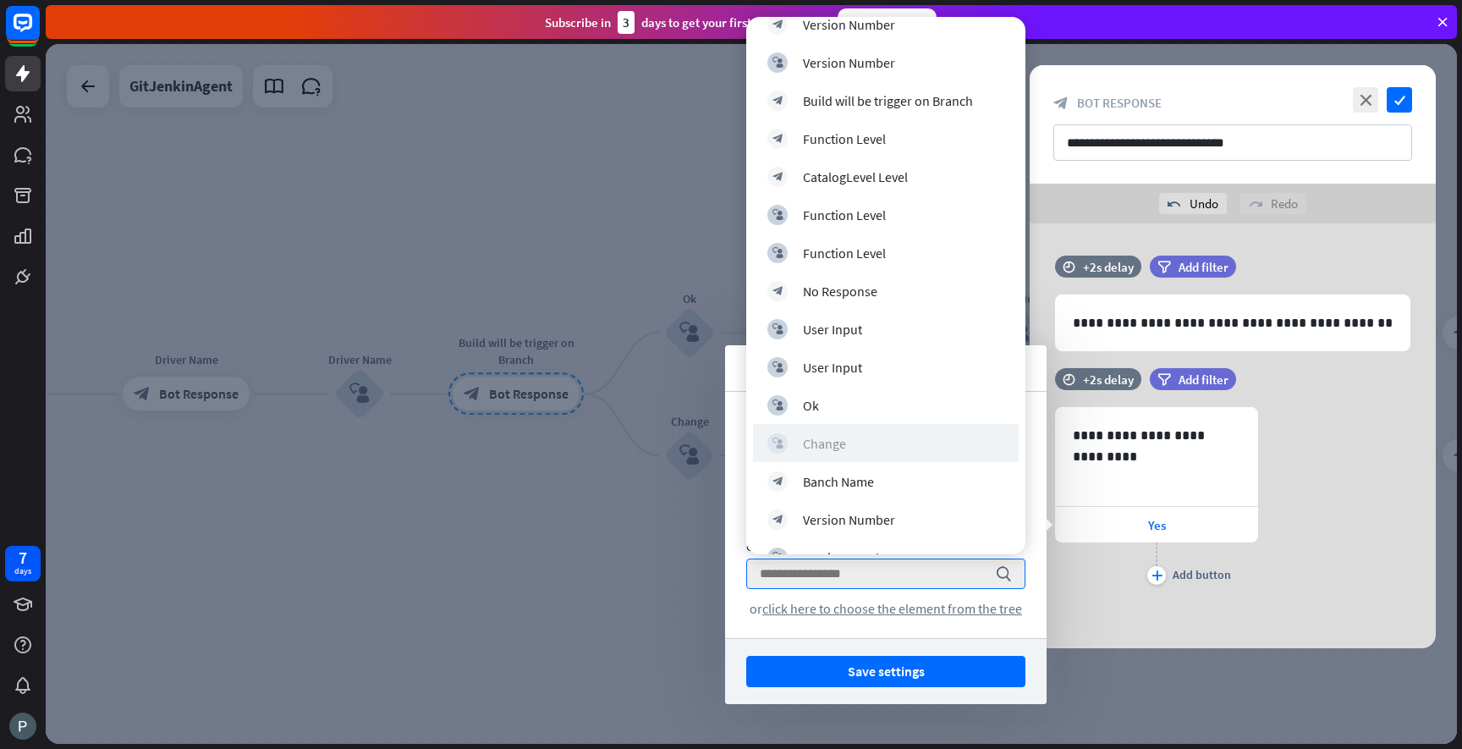
click at [860, 439] on div "block_user_input Change" at bounding box center [885, 443] width 237 height 20
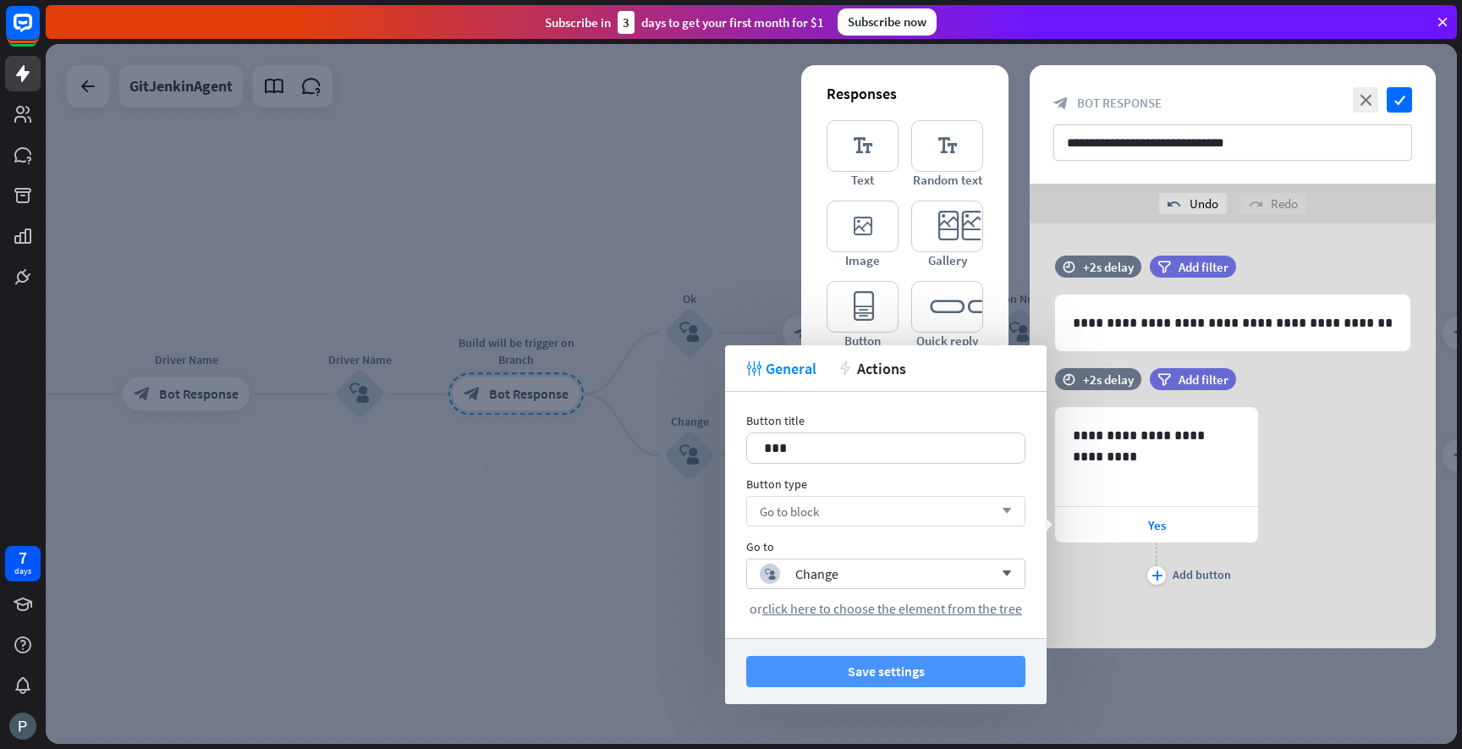
click at [906, 673] on button "Save settings" at bounding box center [885, 671] width 279 height 31
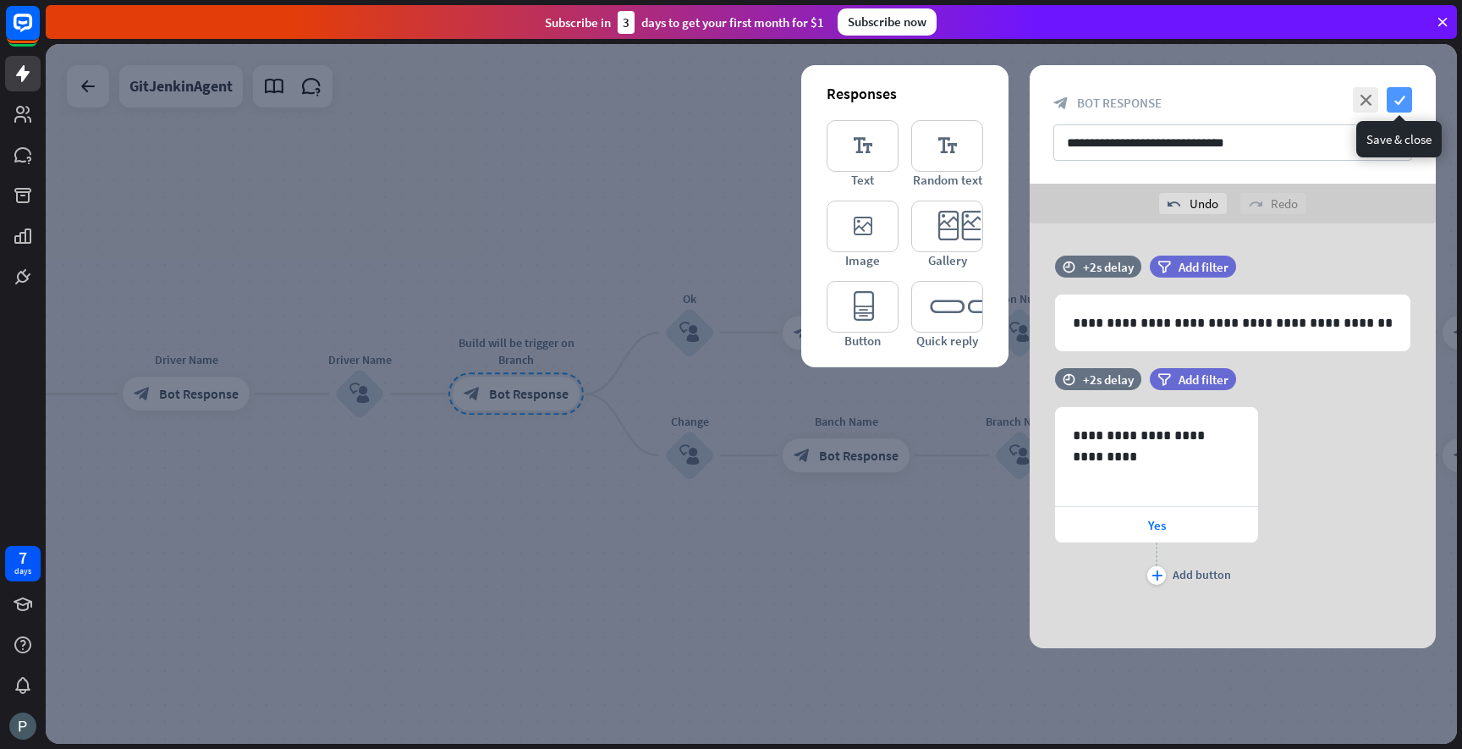
click at [1405, 102] on icon "check" at bounding box center [1399, 99] width 25 height 25
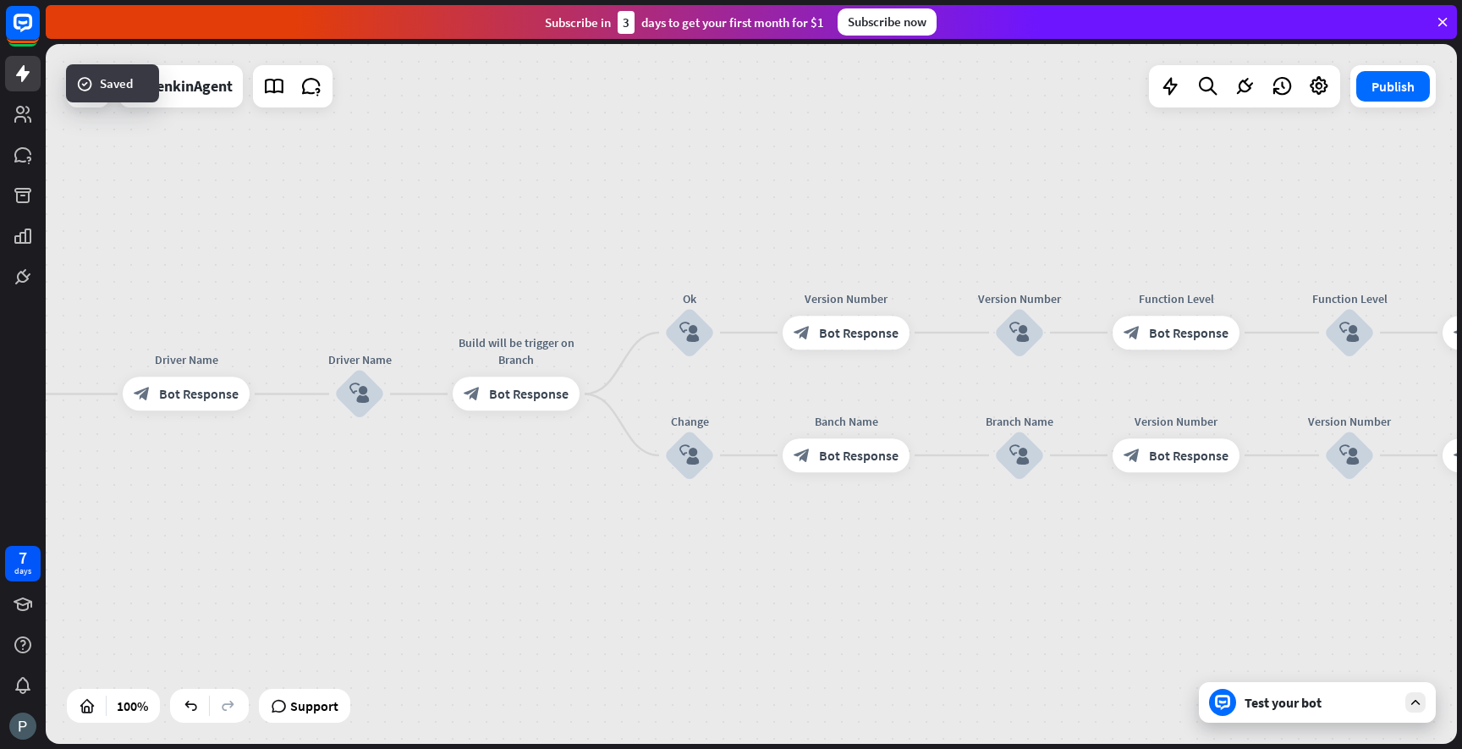
click at [1280, 697] on div "Test your bot" at bounding box center [1321, 702] width 152 height 17
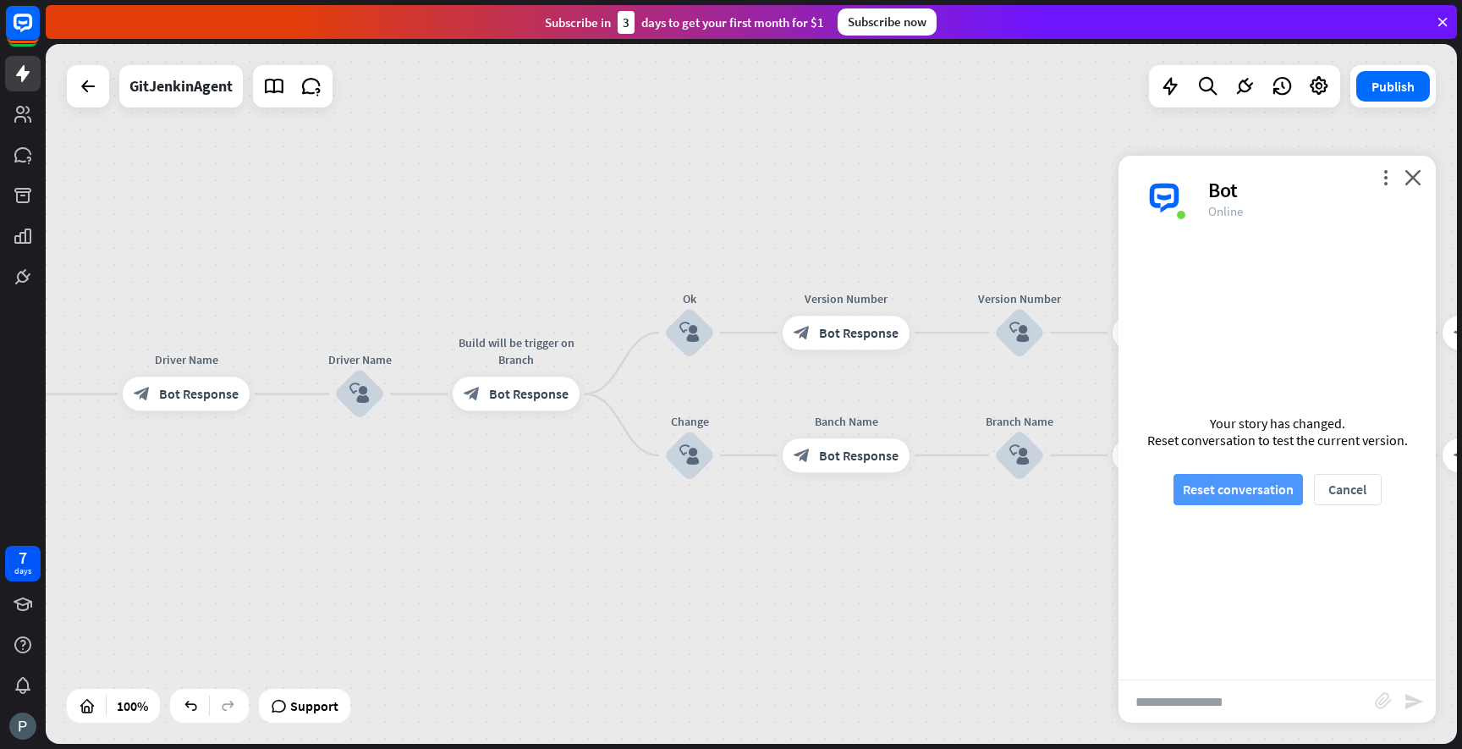
click at [1229, 495] on button "Reset conversation" at bounding box center [1238, 489] width 129 height 31
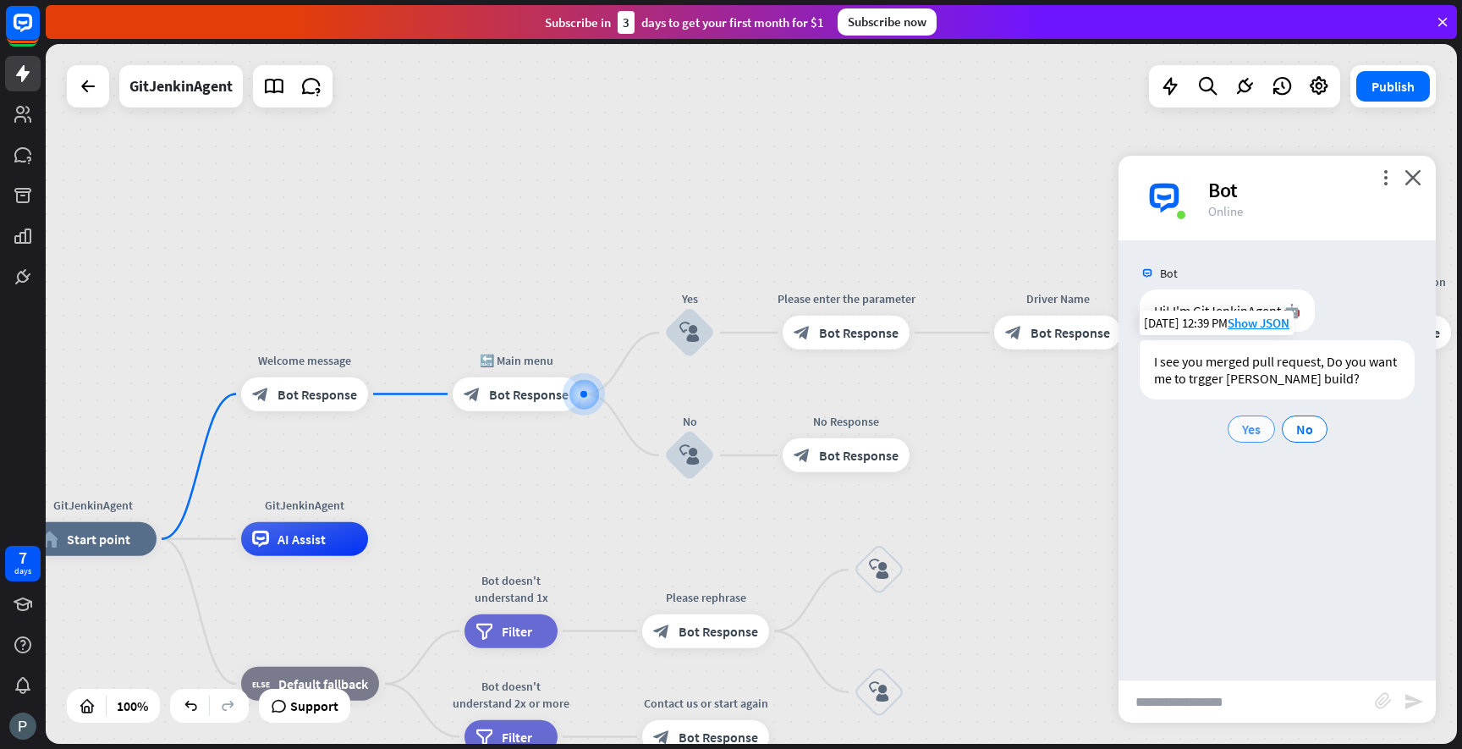
click at [1252, 434] on span "Yes" at bounding box center [1251, 429] width 19 height 17
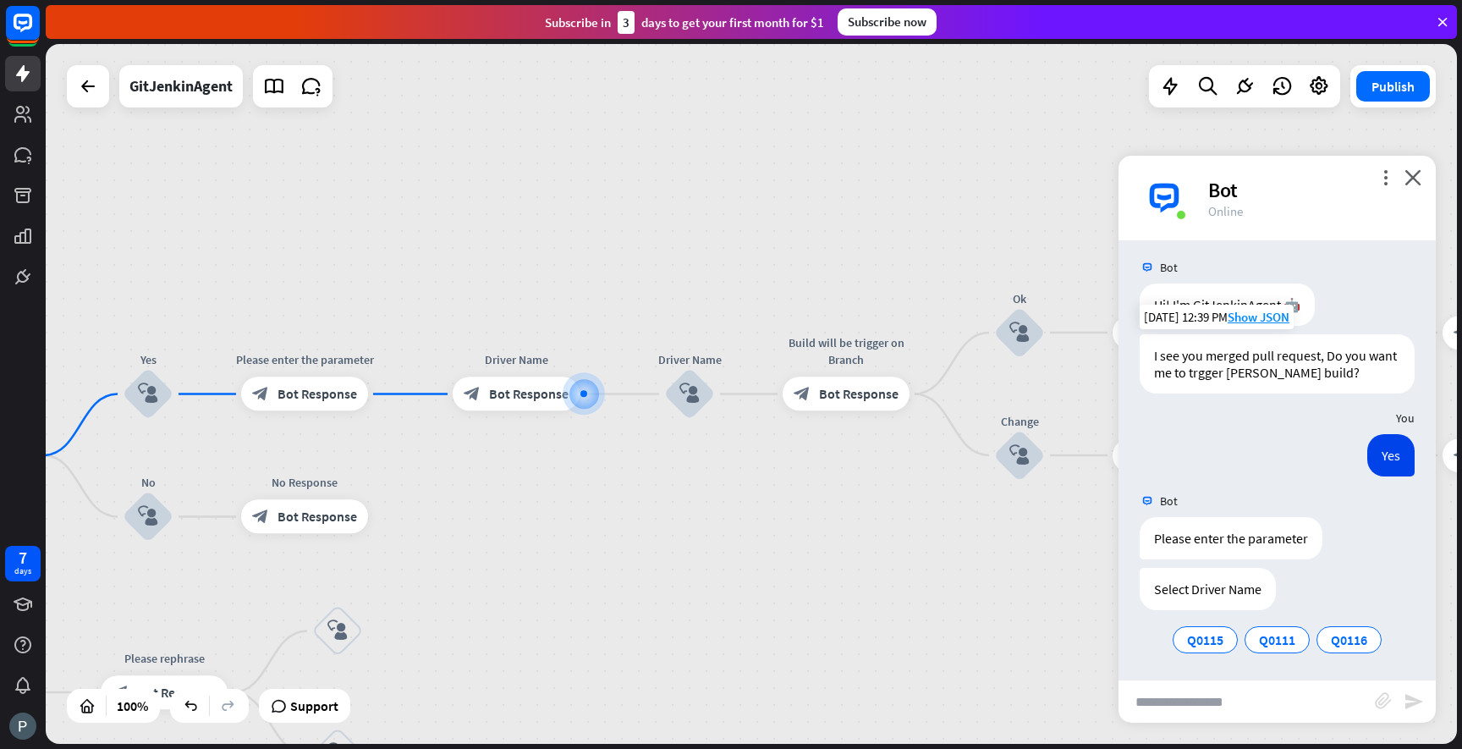
scroll to position [8, 0]
click at [1210, 630] on span "Q0115" at bounding box center [1205, 637] width 36 height 17
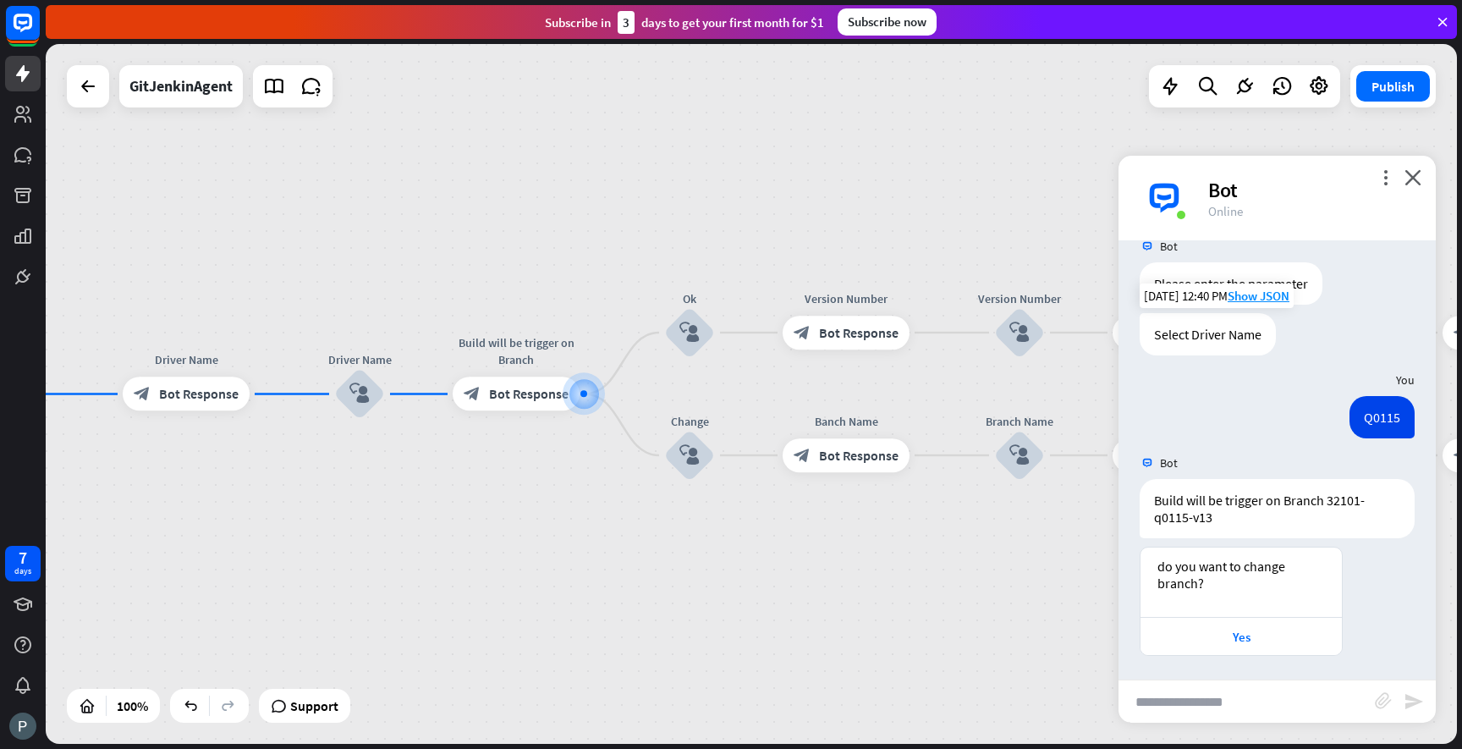
scroll to position [262, 0]
click at [1214, 632] on div "Yes" at bounding box center [1241, 635] width 184 height 16
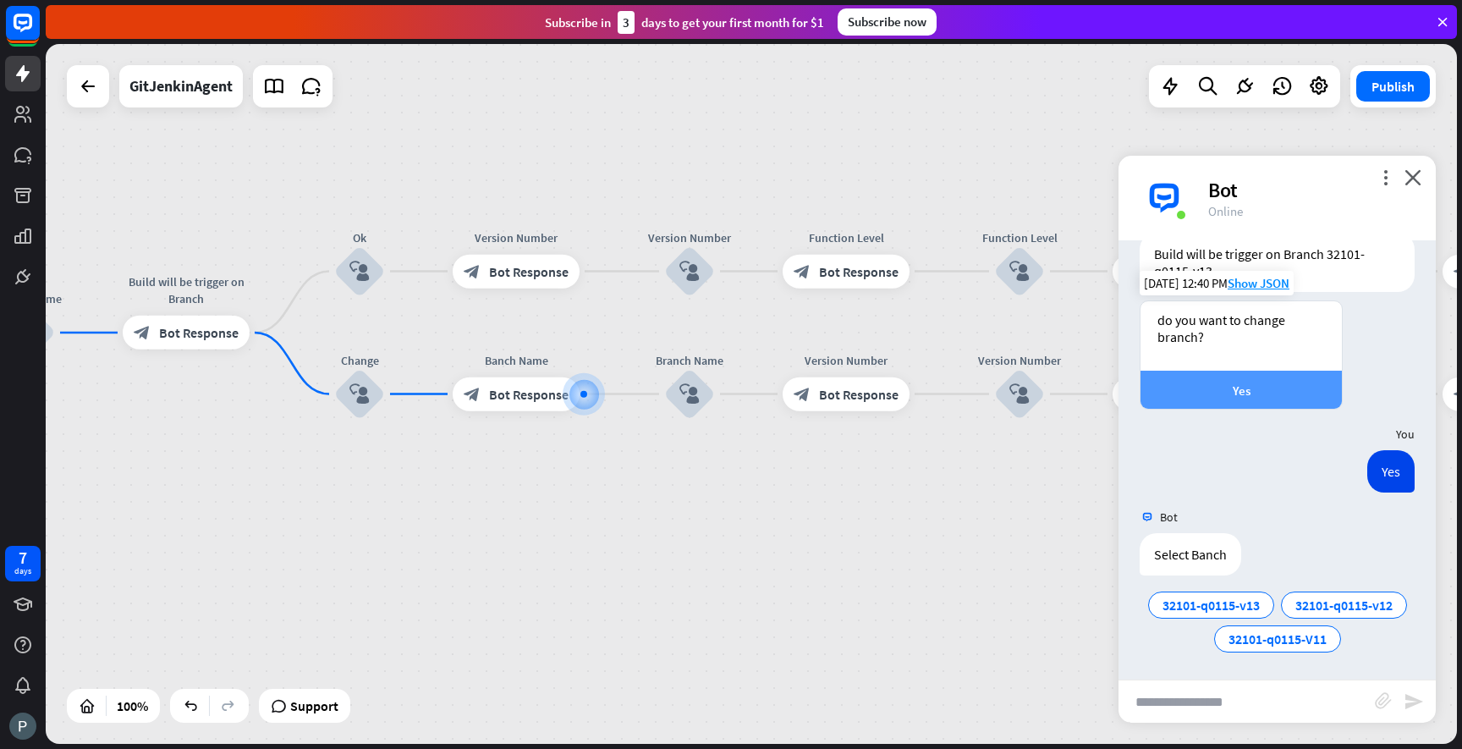
scroll to position [509, 0]
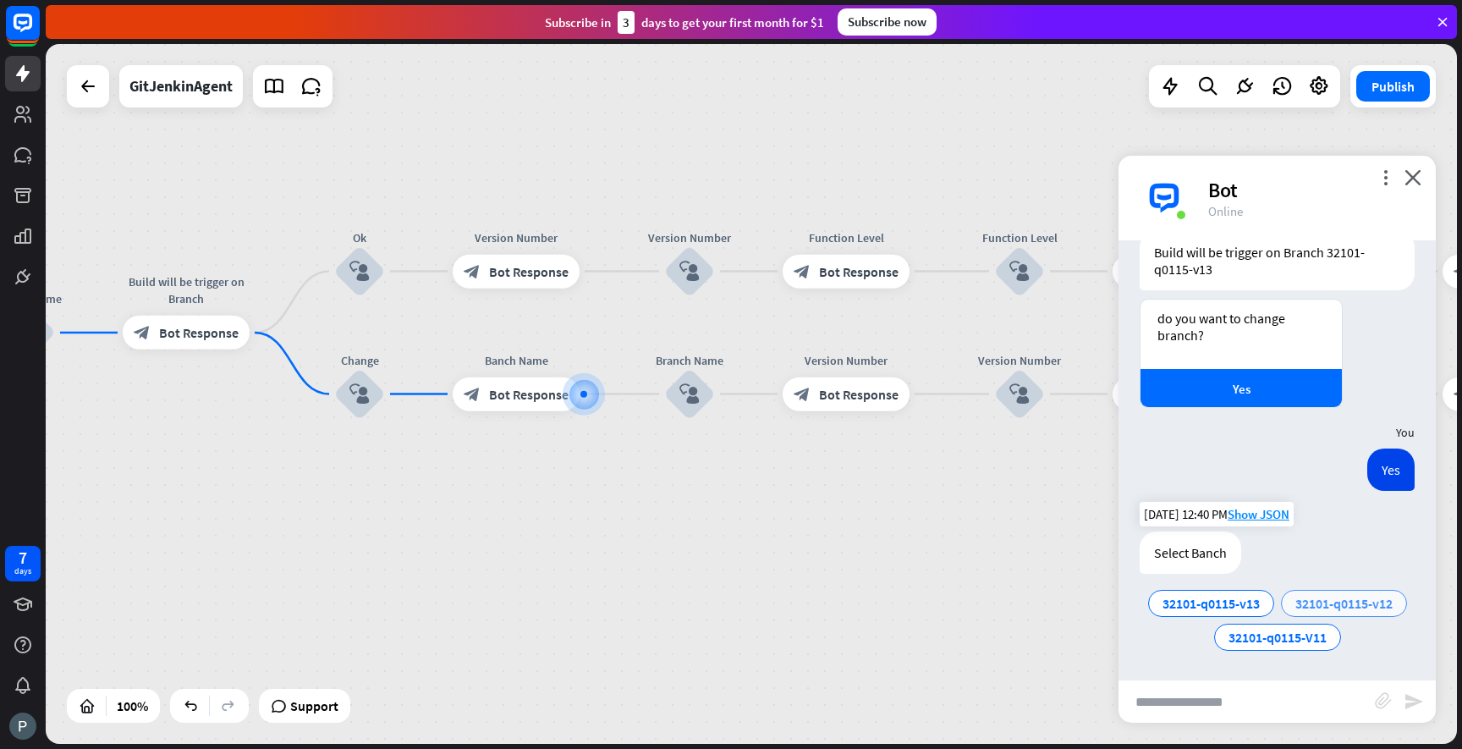
click at [1311, 597] on span "32101-q0115-v12" at bounding box center [1343, 603] width 97 height 17
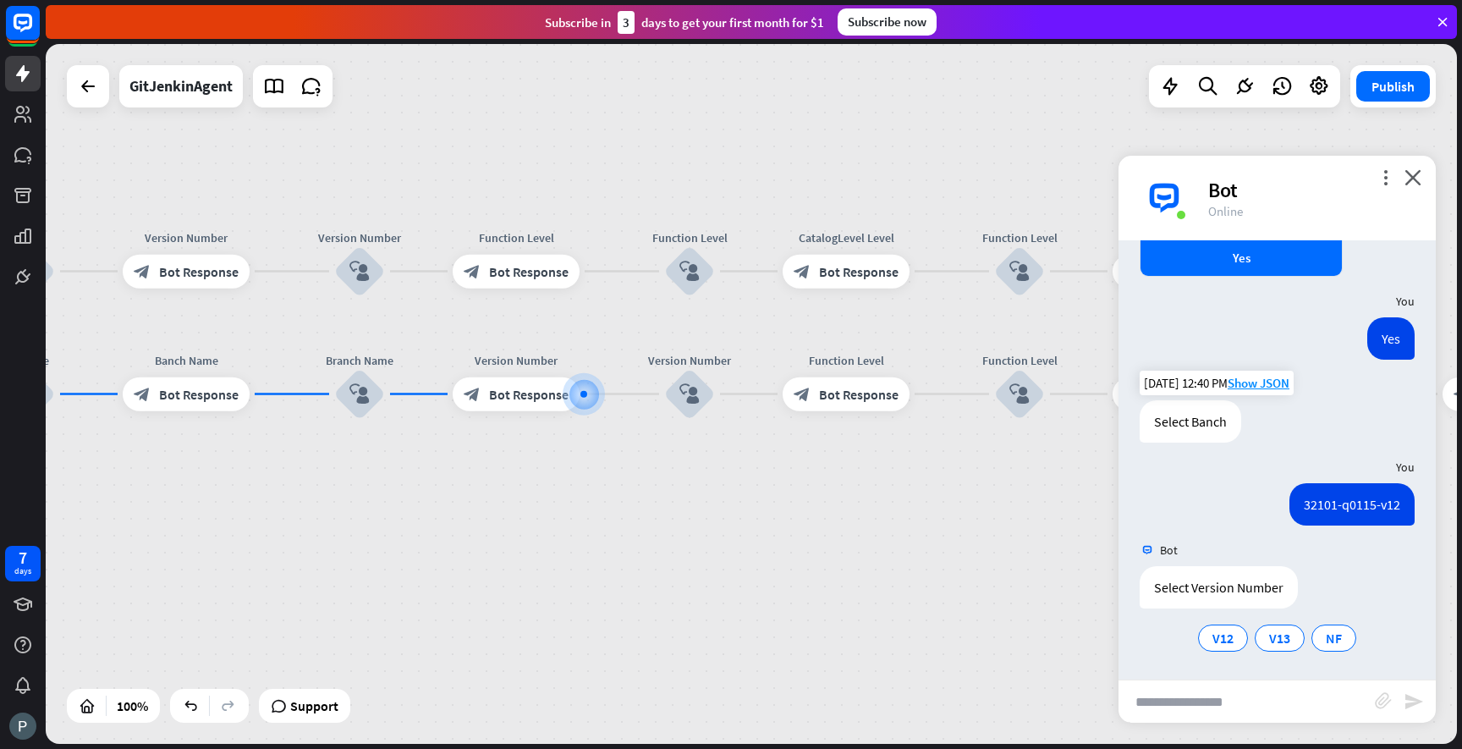
scroll to position [641, 0]
click at [1277, 635] on span "V13" at bounding box center [1279, 637] width 21 height 17
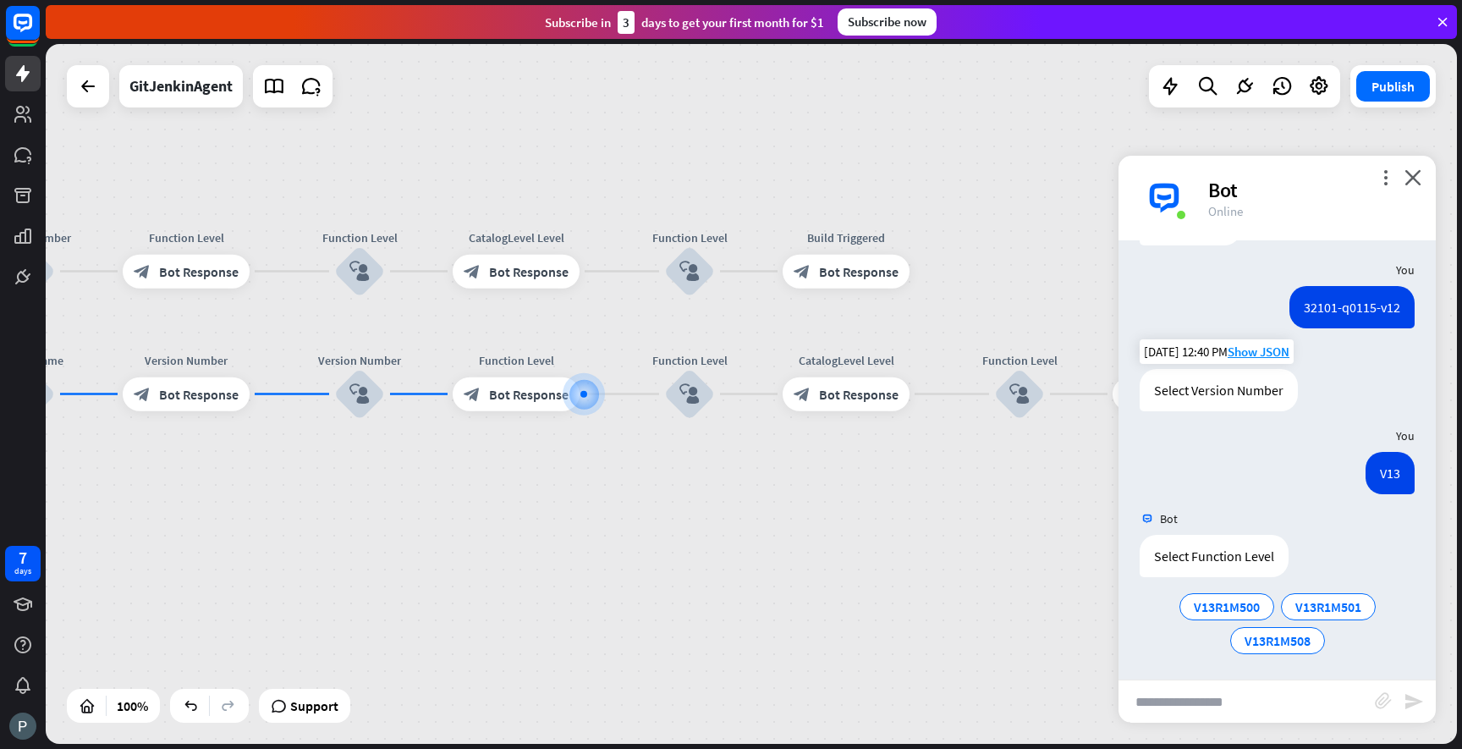
scroll to position [840, 0]
click at [1223, 607] on span "V13R1M500" at bounding box center [1227, 603] width 66 height 17
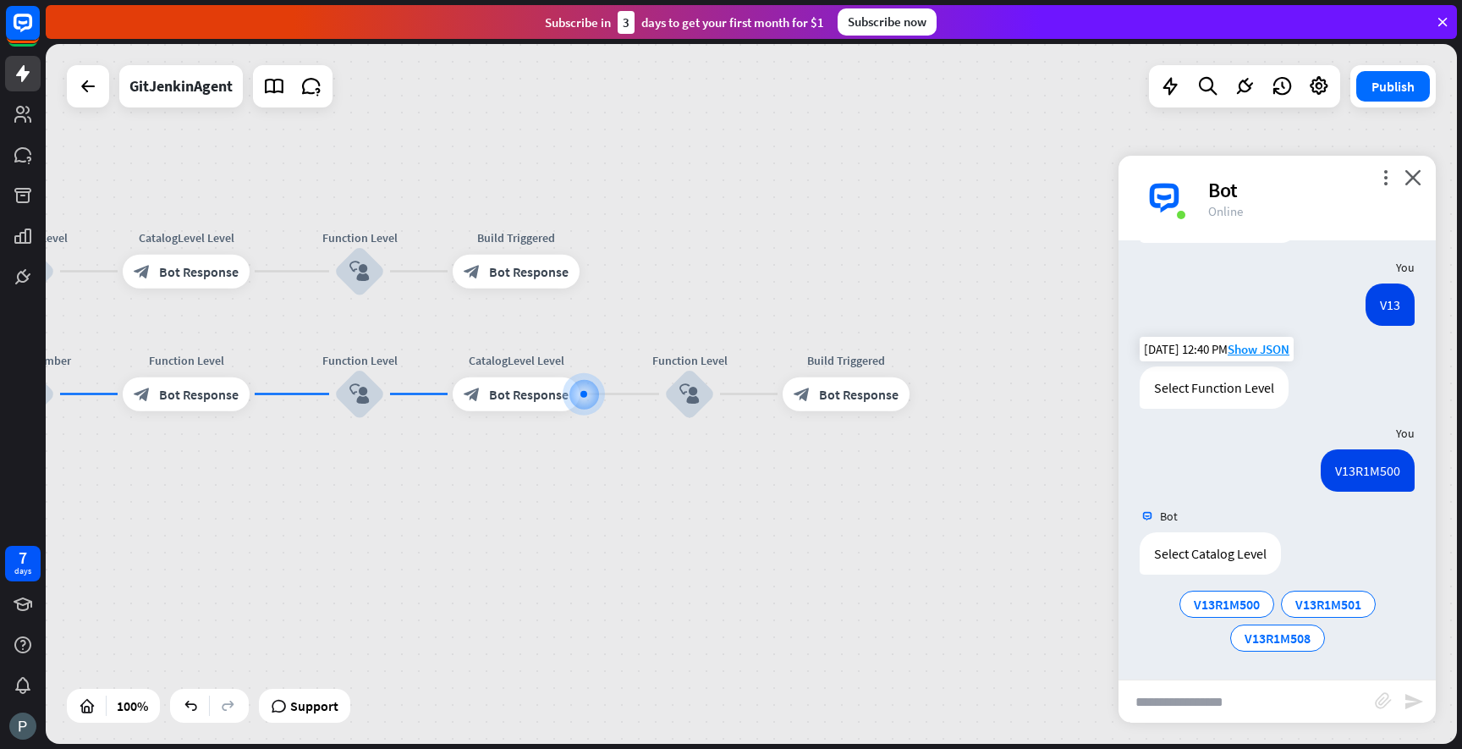
scroll to position [1006, 0]
click at [1299, 633] on span "V13R1M508" at bounding box center [1278, 637] width 66 height 17
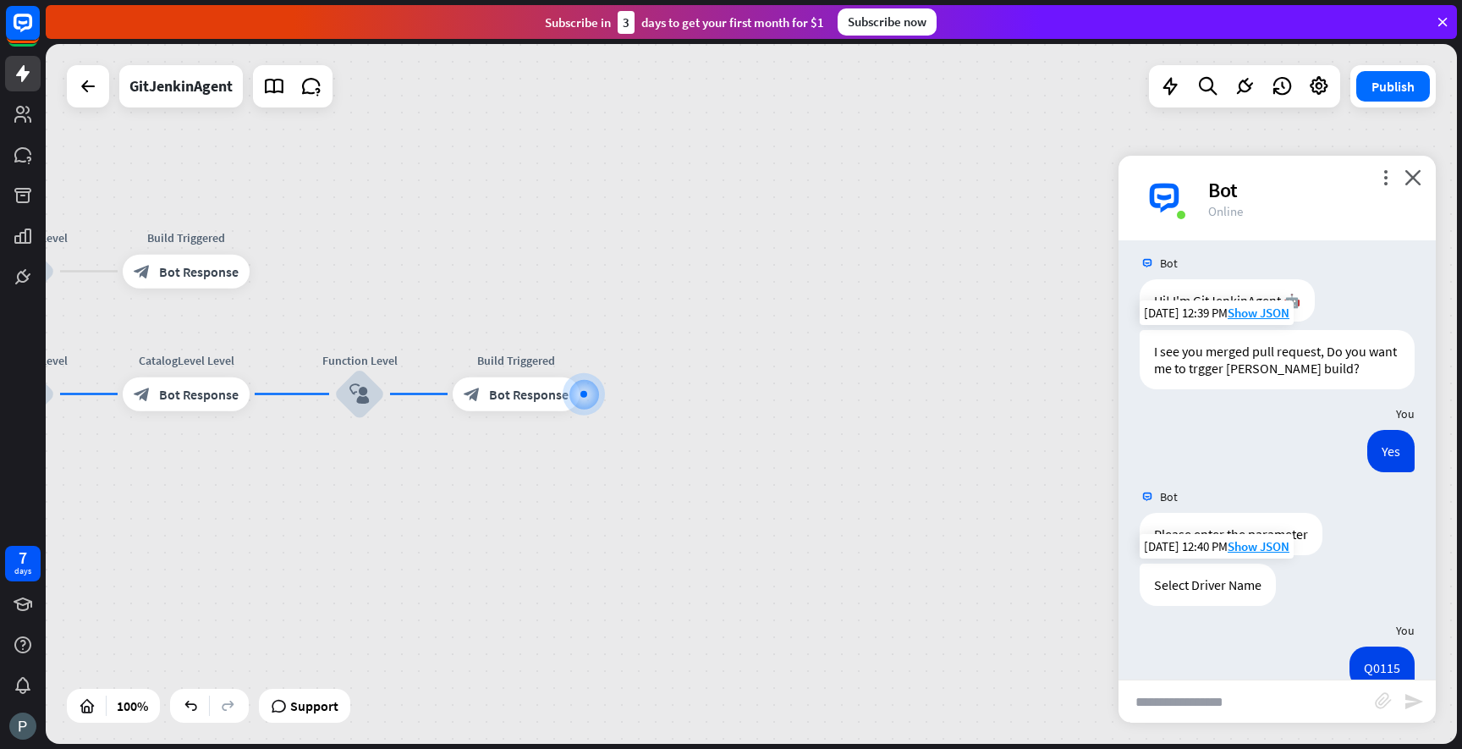
scroll to position [0, 0]
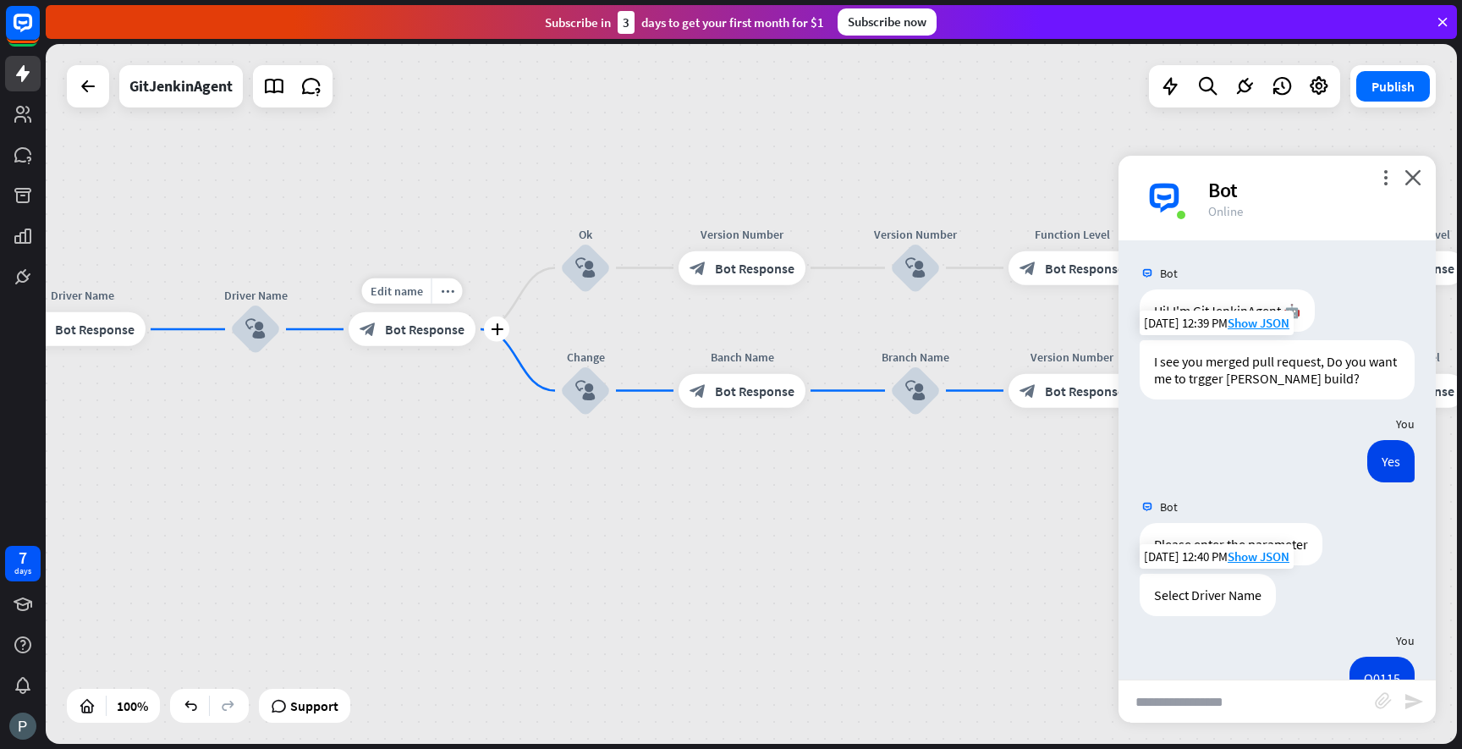
click at [440, 332] on span "Bot Response" at bounding box center [425, 329] width 80 height 17
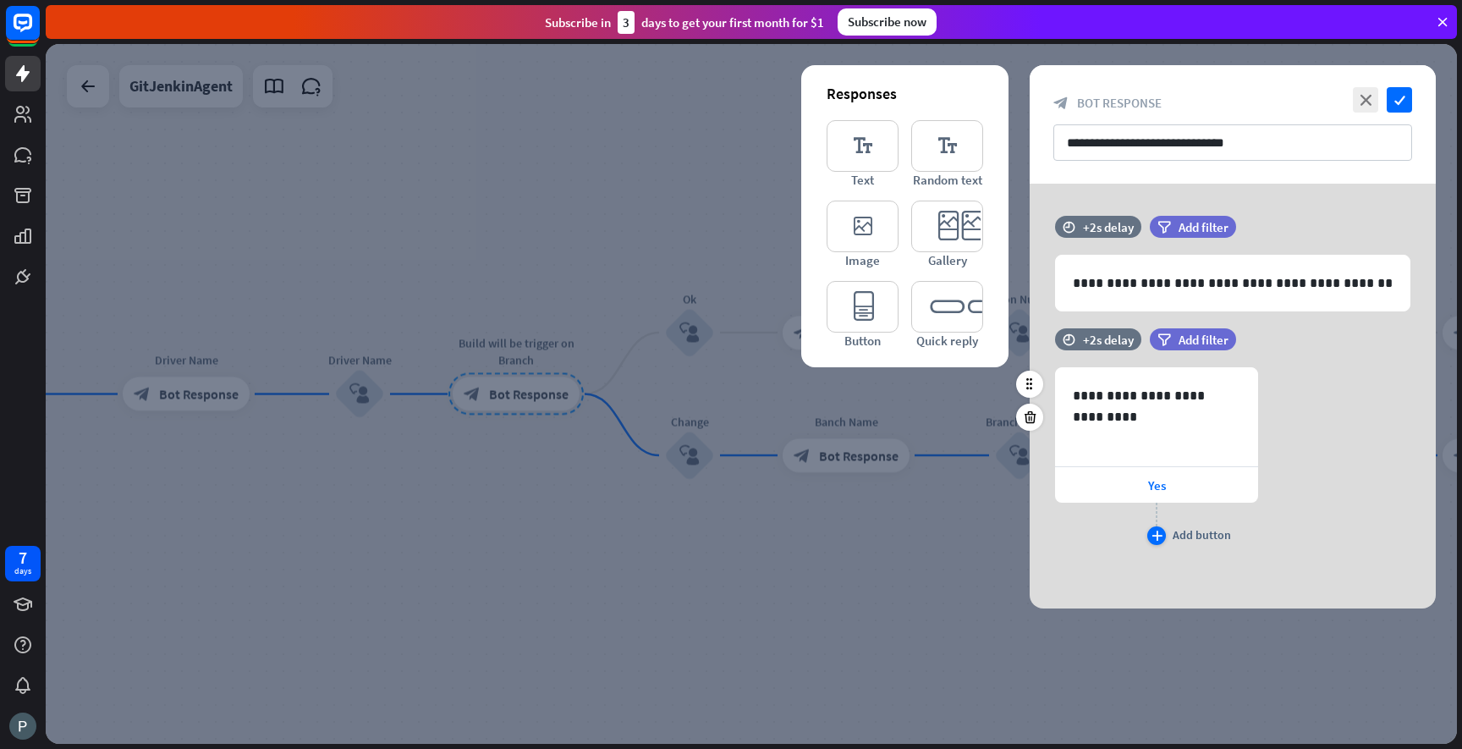
click at [1154, 537] on icon "plus" at bounding box center [1157, 536] width 11 height 10
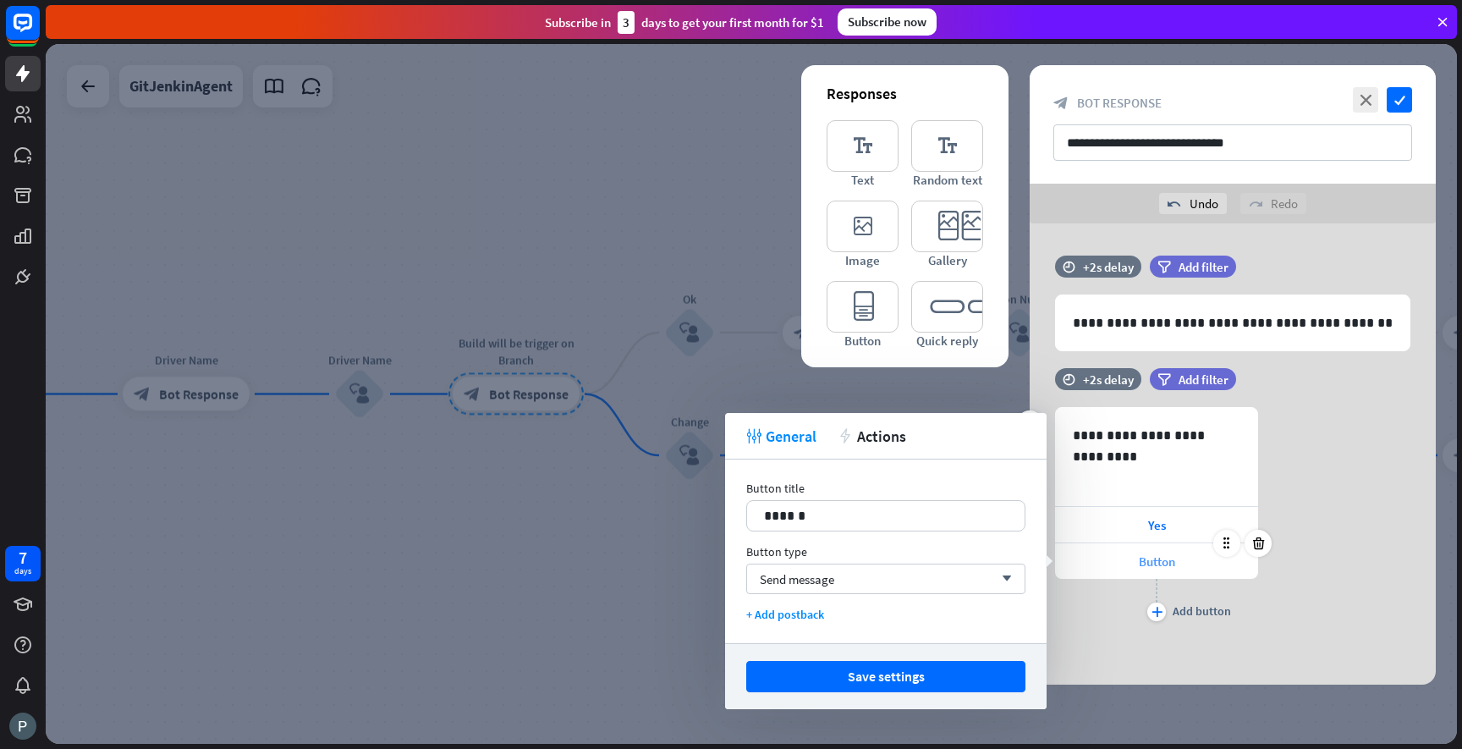
click at [1160, 559] on span "Button" at bounding box center [1157, 561] width 36 height 16
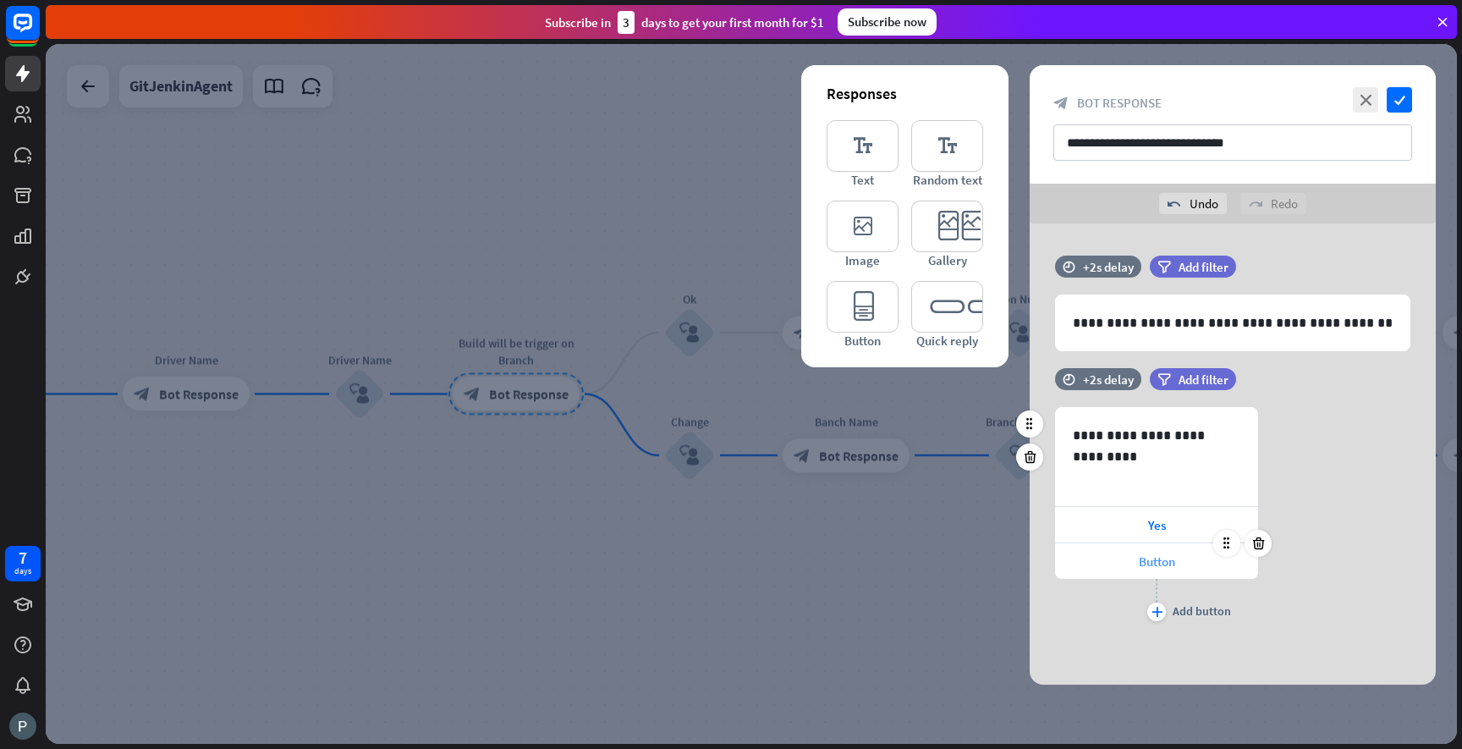
click at [1156, 559] on span "Button" at bounding box center [1157, 561] width 36 height 16
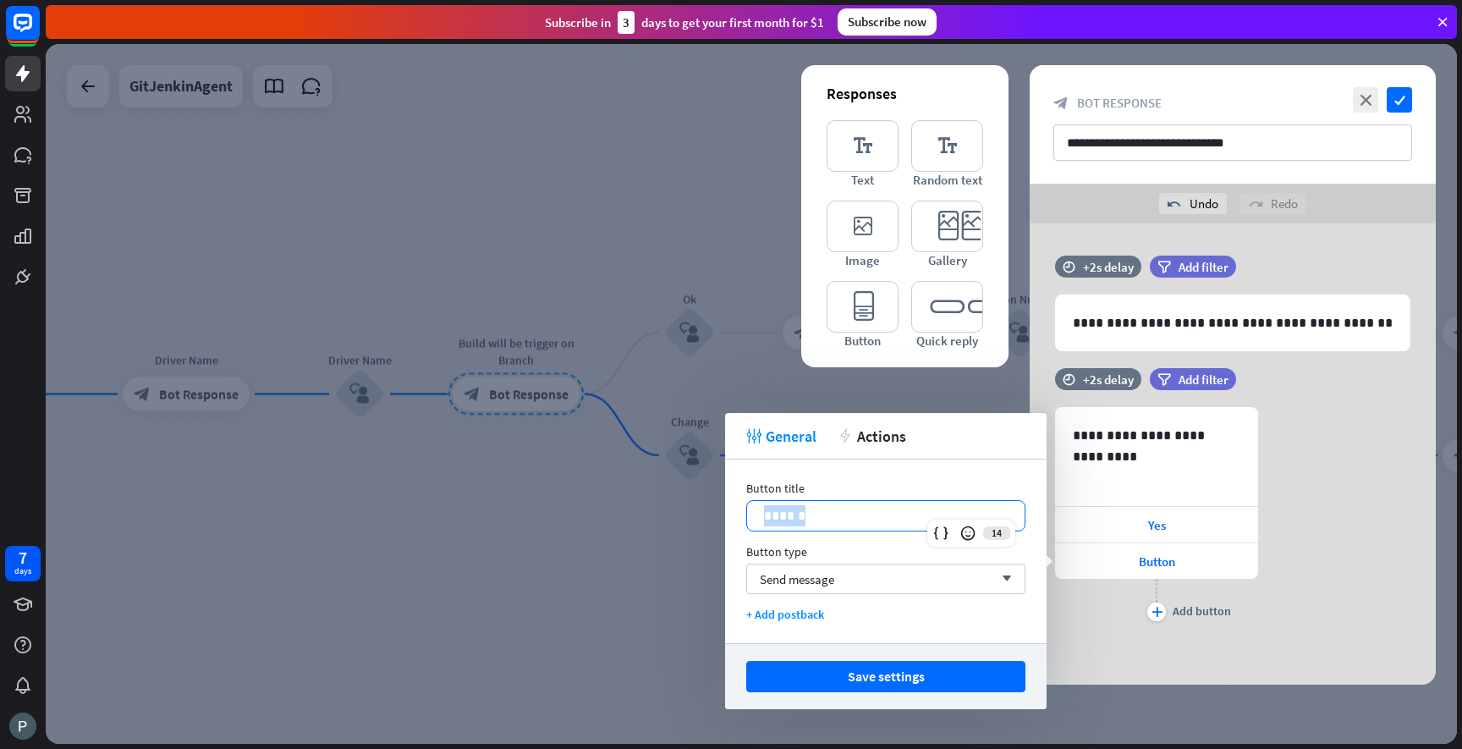
drag, startPoint x: 828, startPoint y: 512, endPoint x: 753, endPoint y: 509, distance: 75.3
click at [754, 509] on div "******" at bounding box center [886, 516] width 278 height 30
click at [778, 575] on span "Send message" at bounding box center [797, 579] width 74 height 16
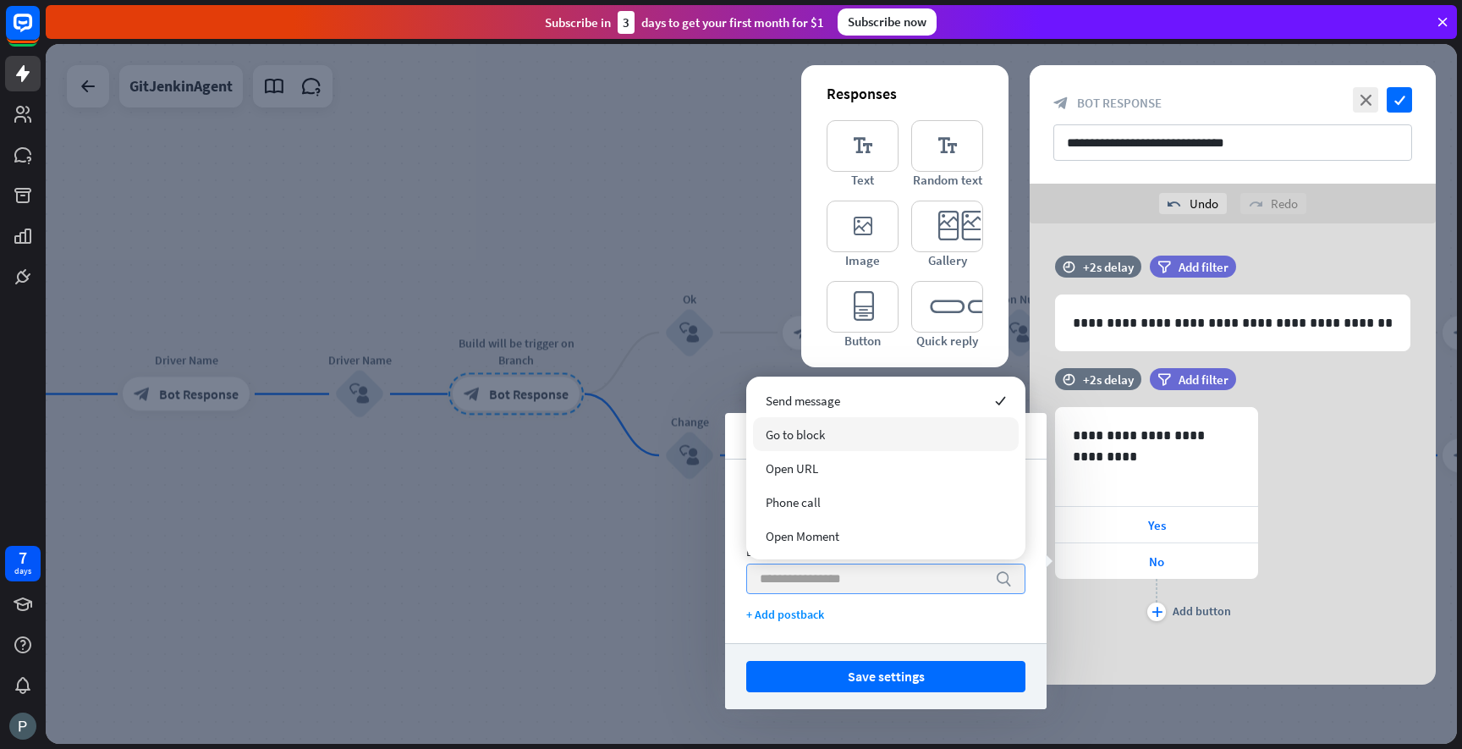
click at [812, 437] on span "Go to block" at bounding box center [795, 434] width 59 height 16
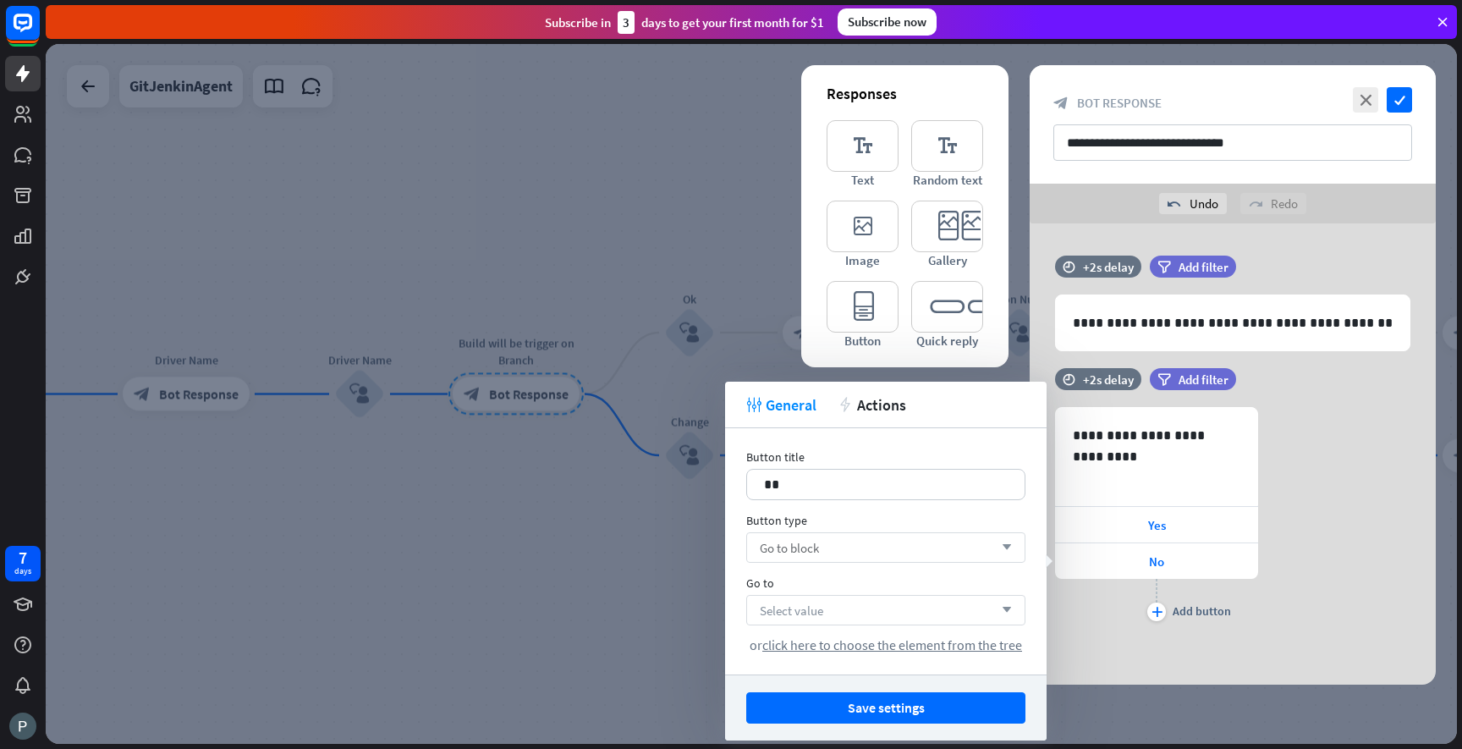
click at [864, 619] on div "Select value arrow_down" at bounding box center [885, 610] width 279 height 30
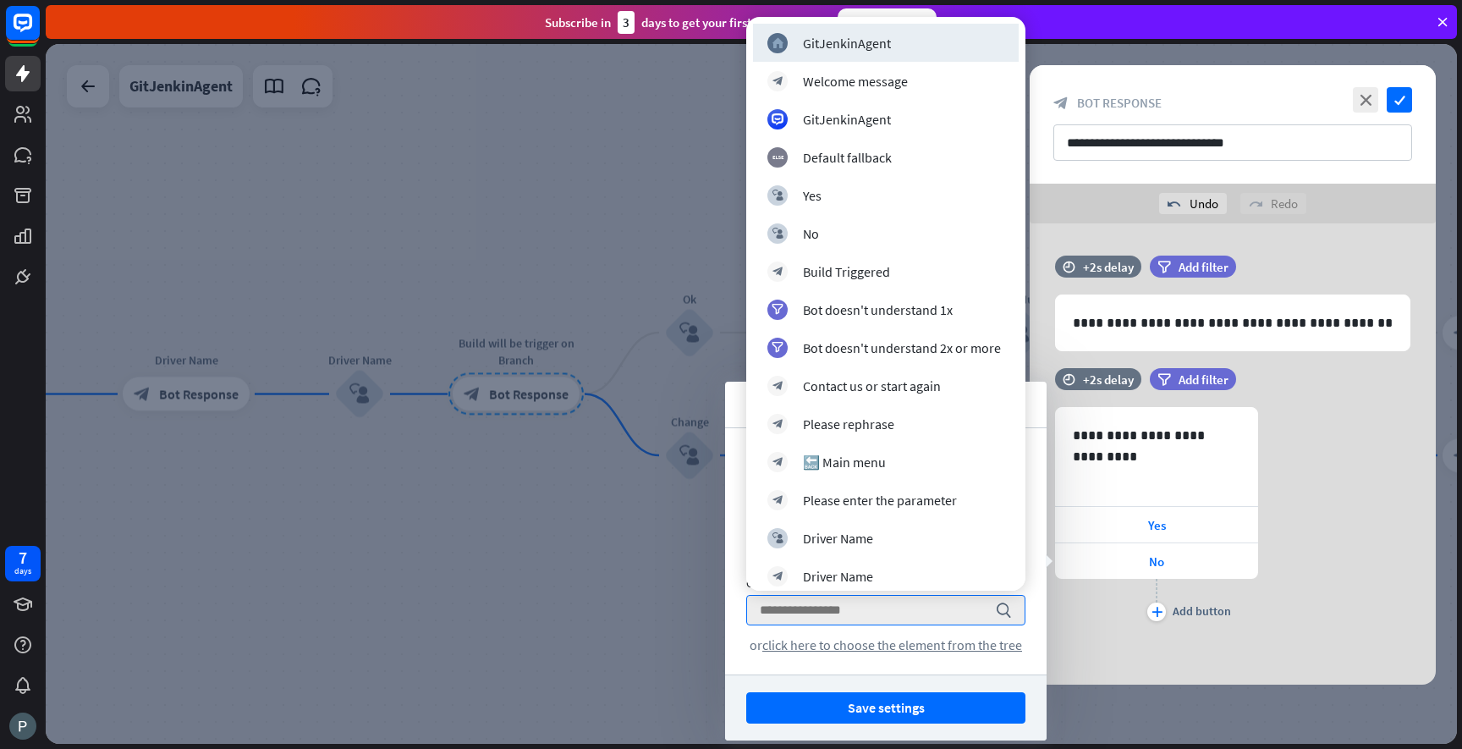
click at [629, 551] on div at bounding box center [751, 394] width 1411 height 700
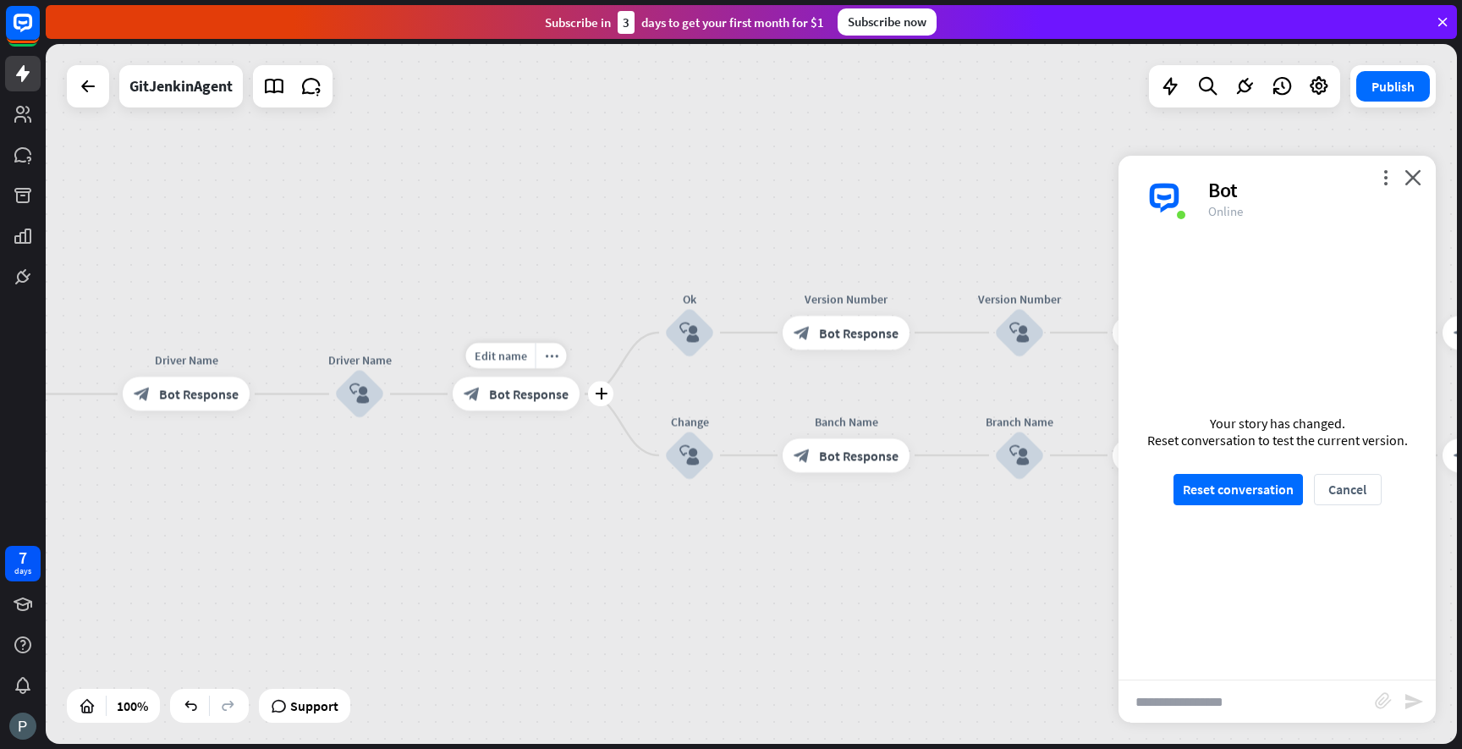
click at [569, 398] on div "block_bot_response Bot Response" at bounding box center [516, 394] width 127 height 34
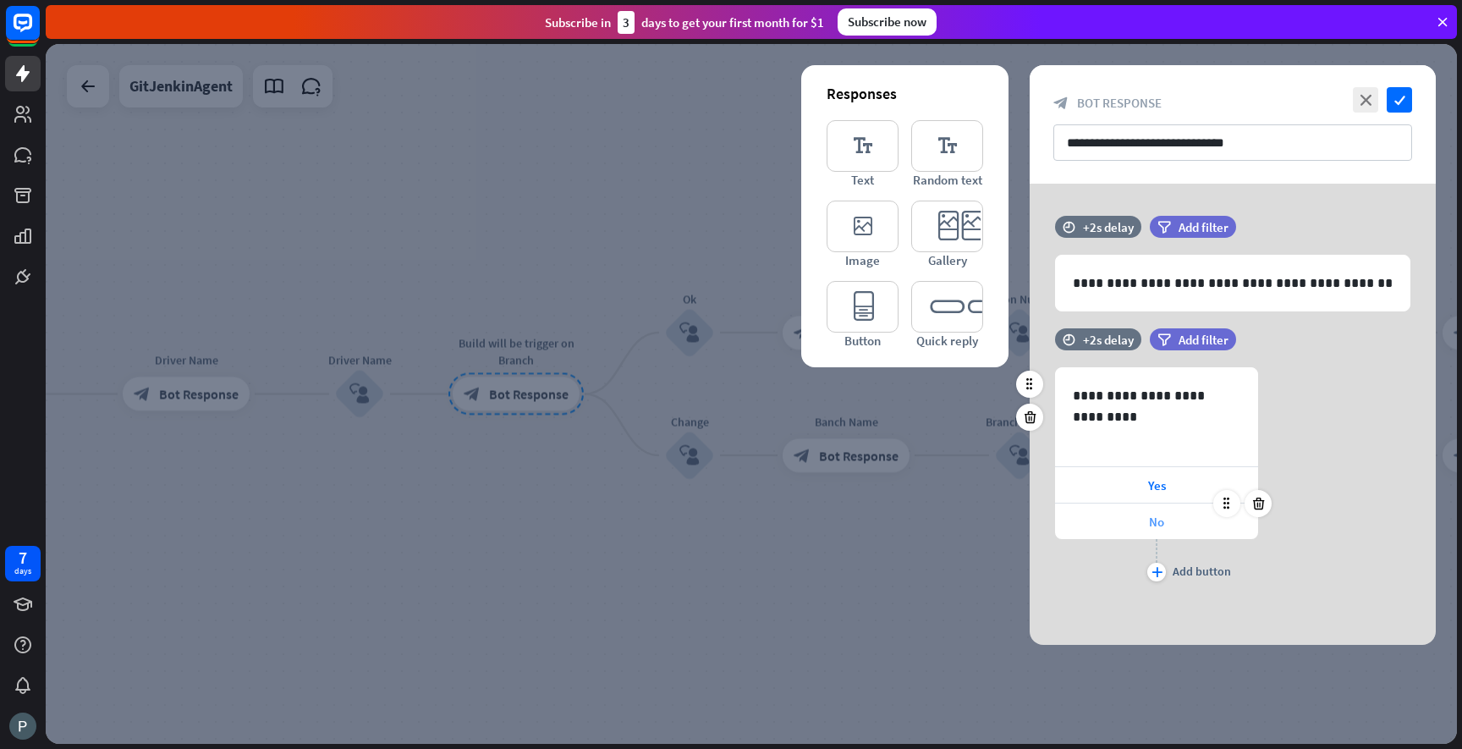
click at [1155, 521] on span "No" at bounding box center [1156, 522] width 15 height 16
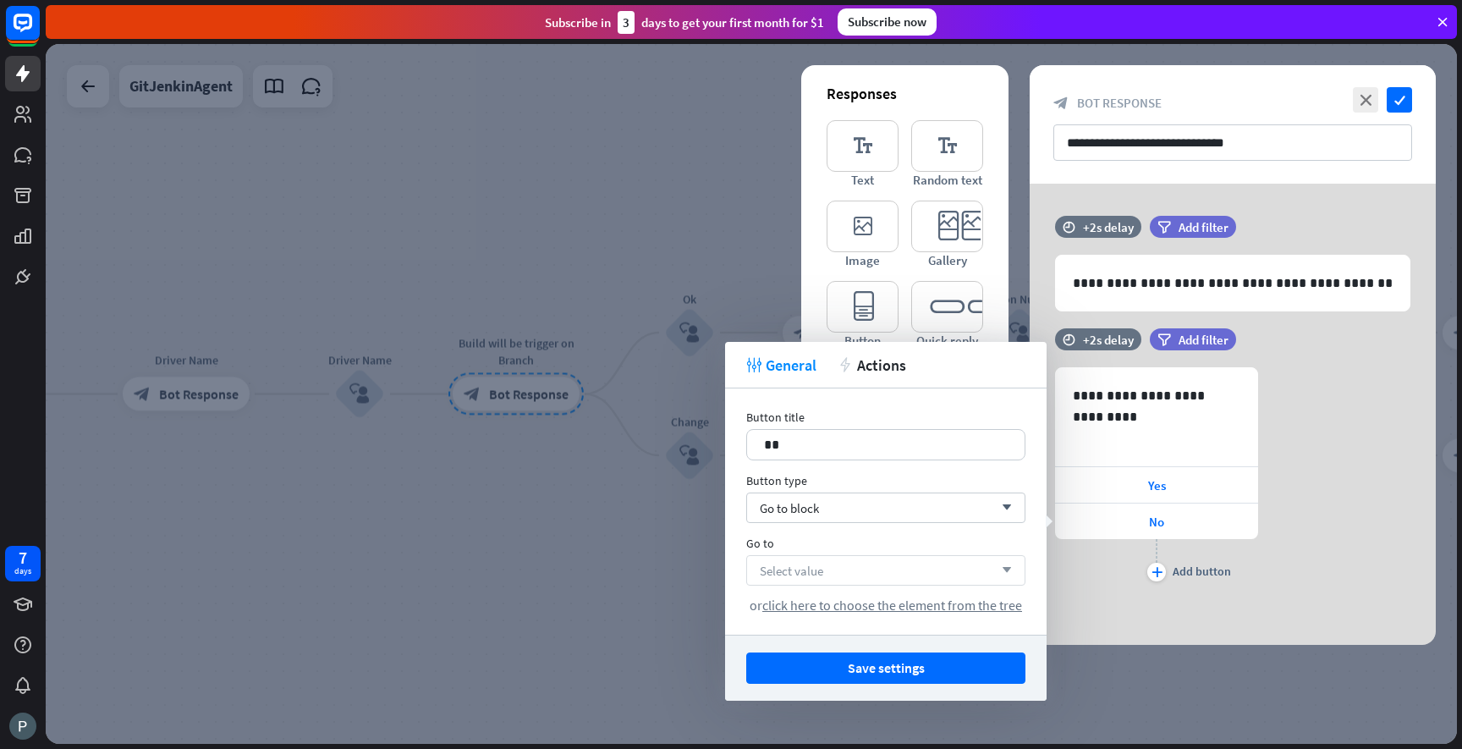
click at [822, 570] on span "Select value" at bounding box center [791, 571] width 63 height 16
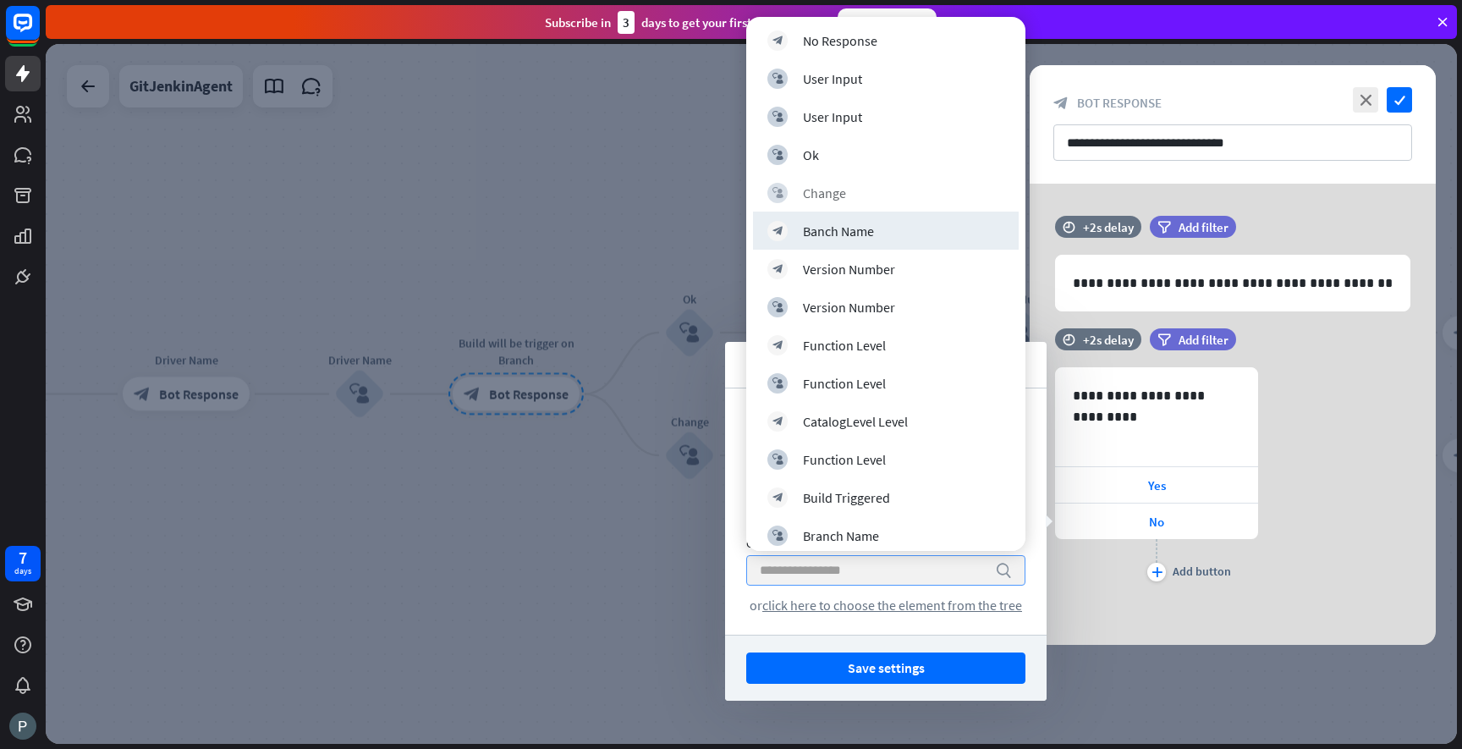
scroll to position [850, 0]
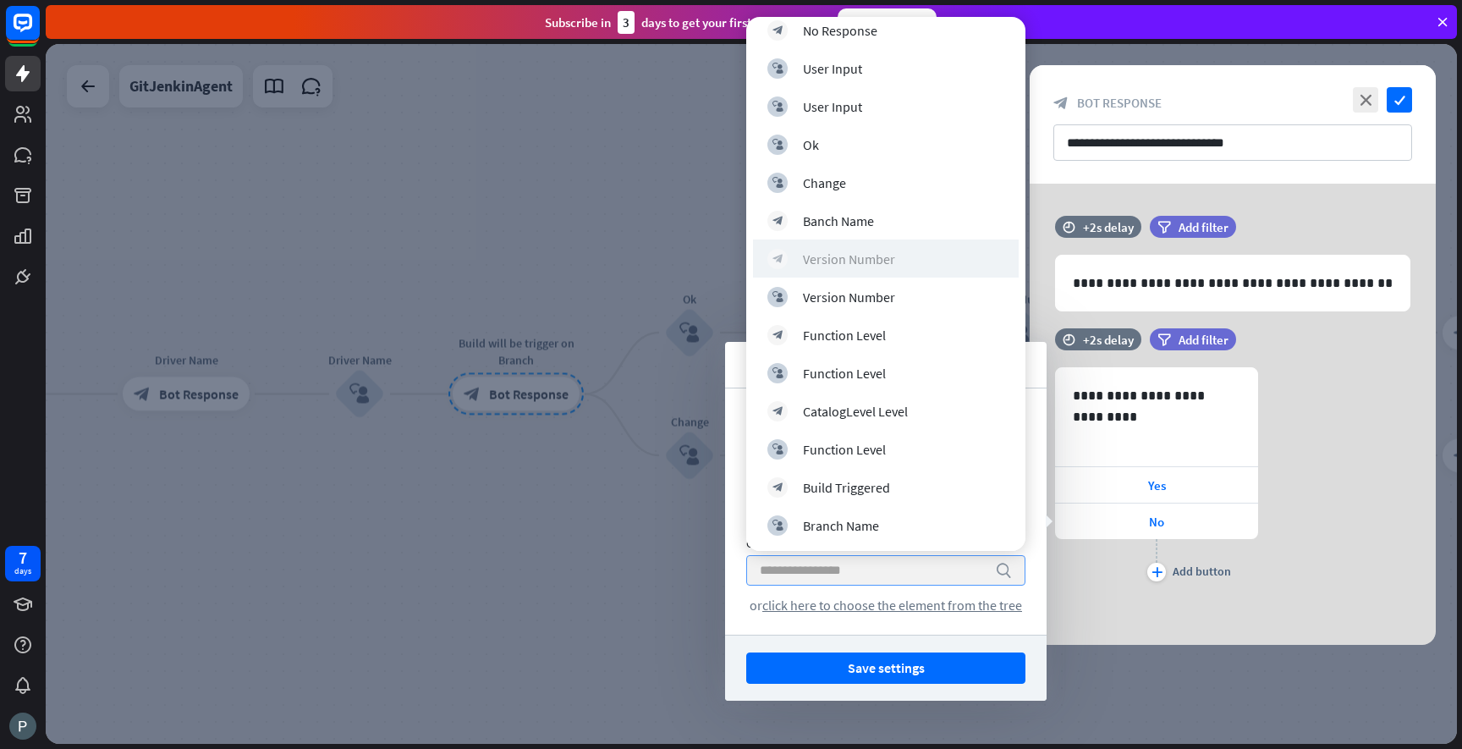
click at [851, 264] on div "Version Number" at bounding box center [849, 258] width 92 height 17
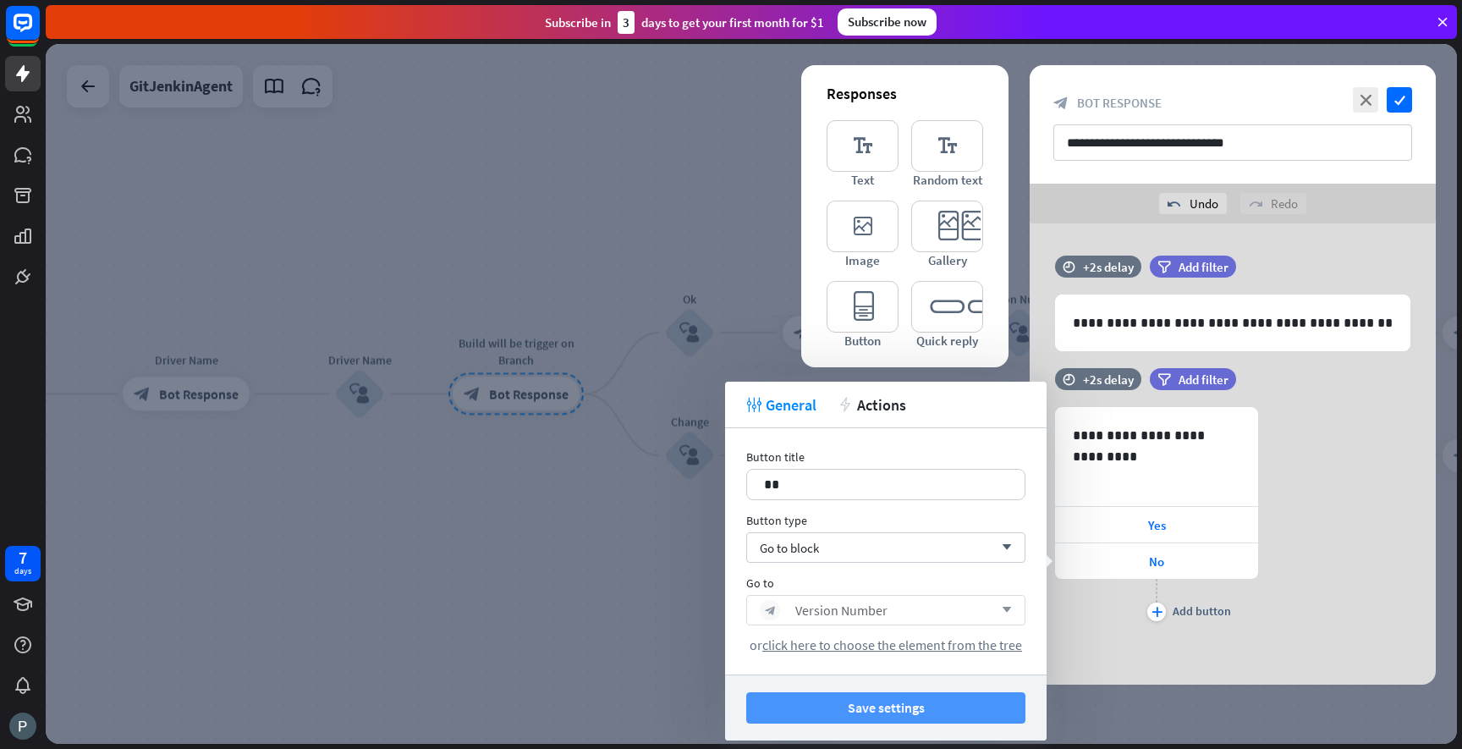
click at [938, 713] on button "Save settings" at bounding box center [885, 707] width 279 height 31
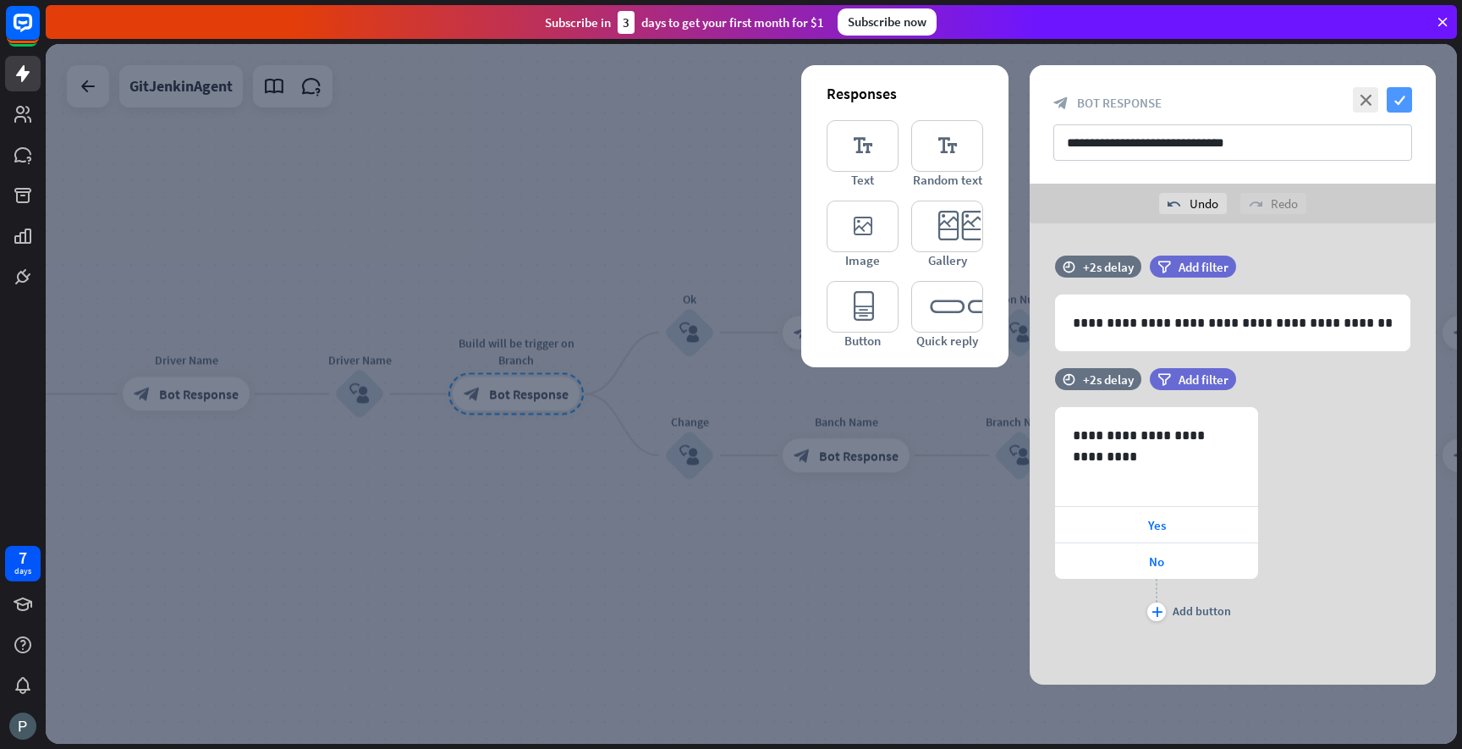
click at [1389, 109] on icon "check" at bounding box center [1399, 99] width 25 height 25
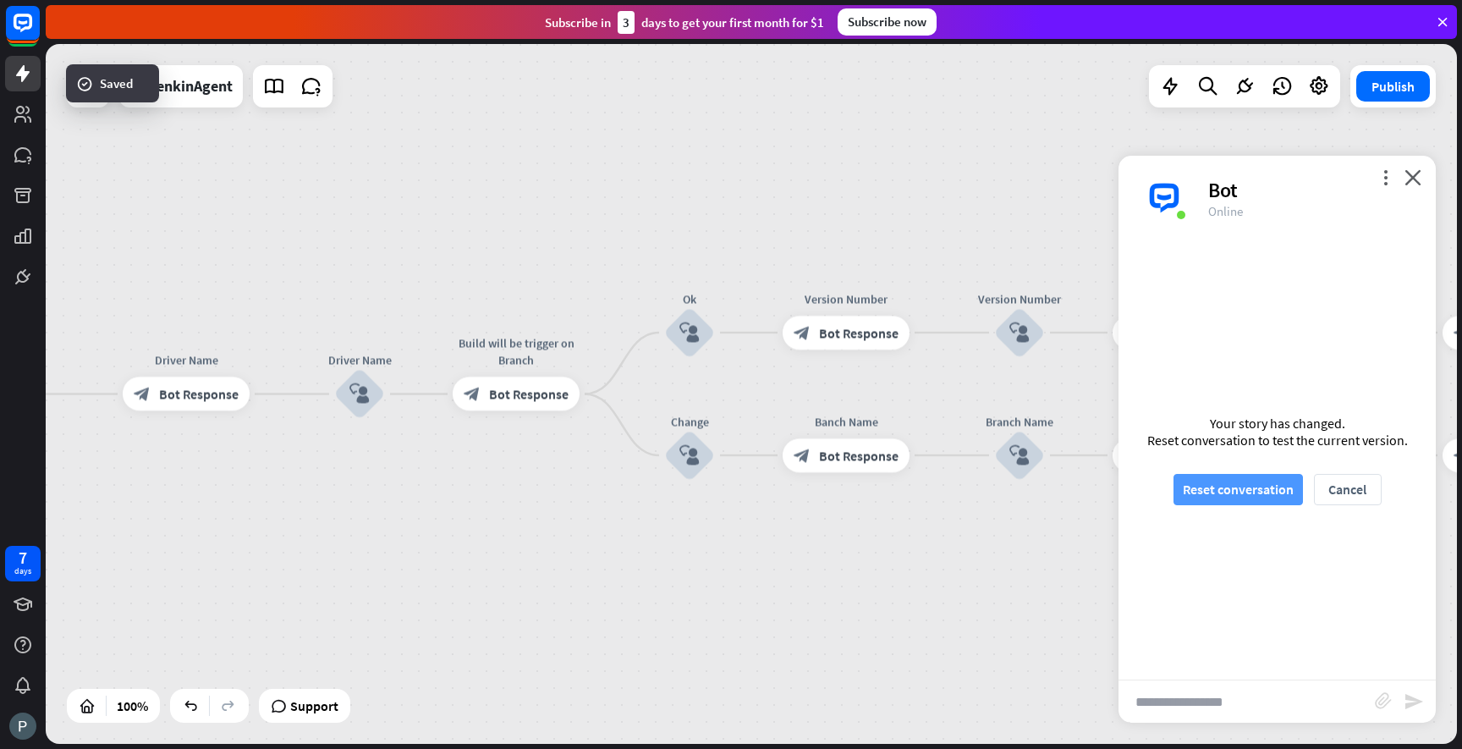
click at [1263, 494] on button "Reset conversation" at bounding box center [1238, 489] width 129 height 31
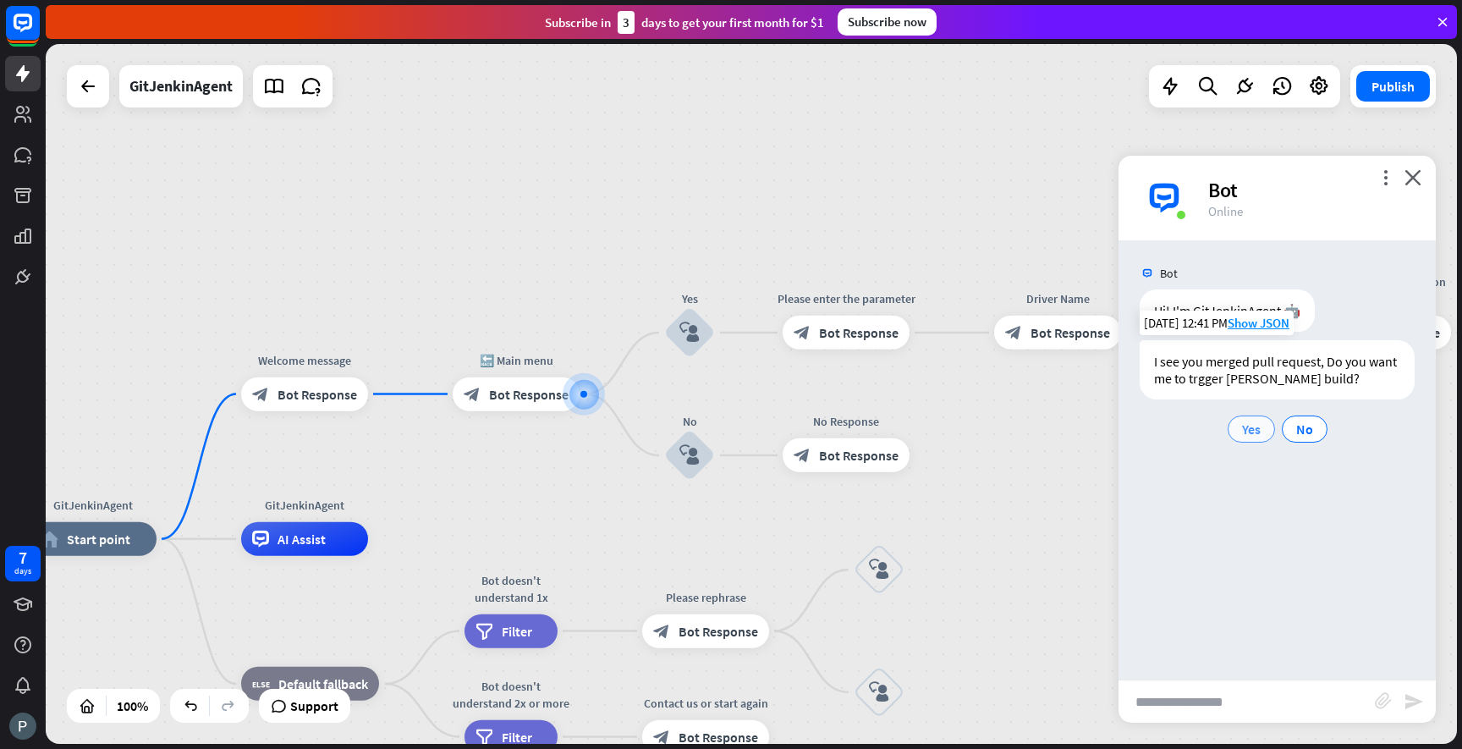
click at [1249, 440] on div "Yes" at bounding box center [1251, 428] width 47 height 27
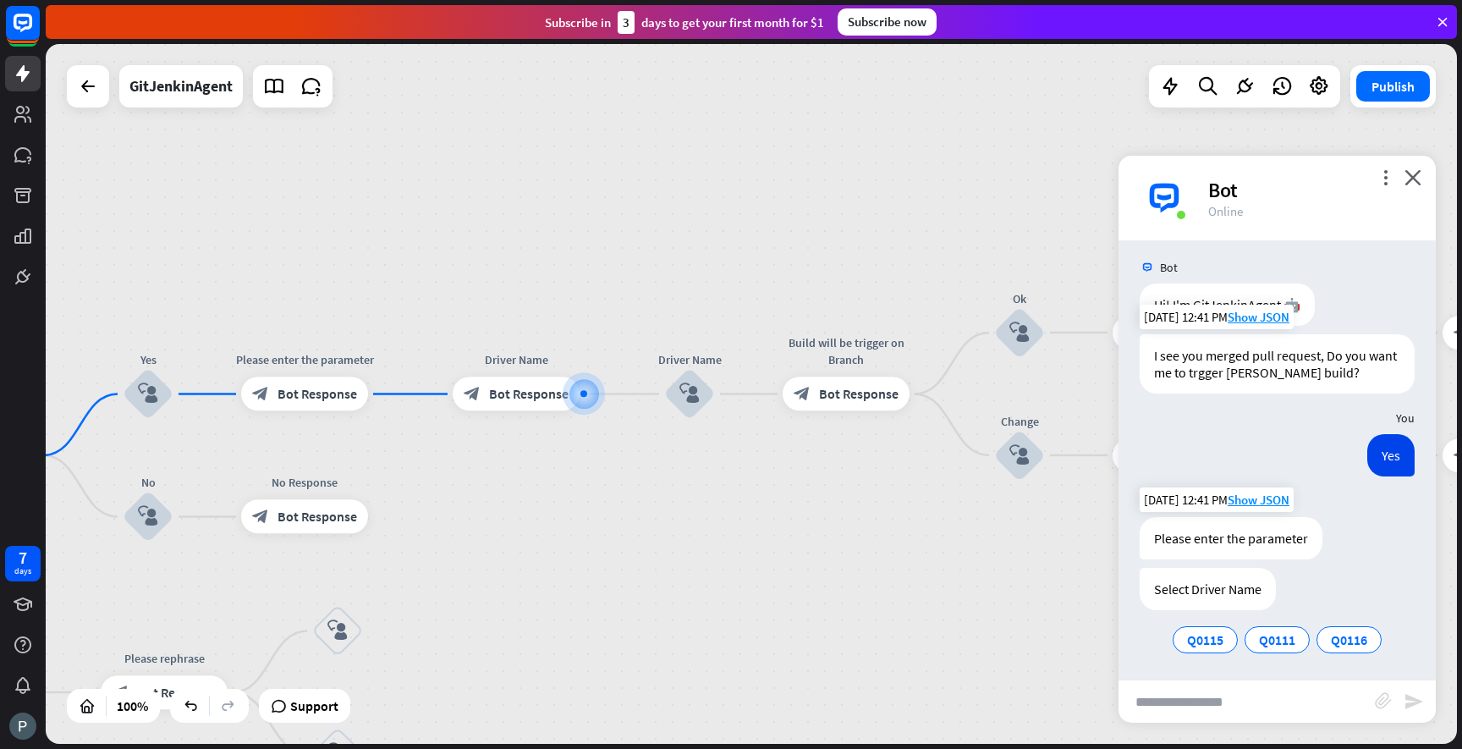
scroll to position [8, 0]
click at [1273, 641] on span "Q0111" at bounding box center [1277, 637] width 36 height 17
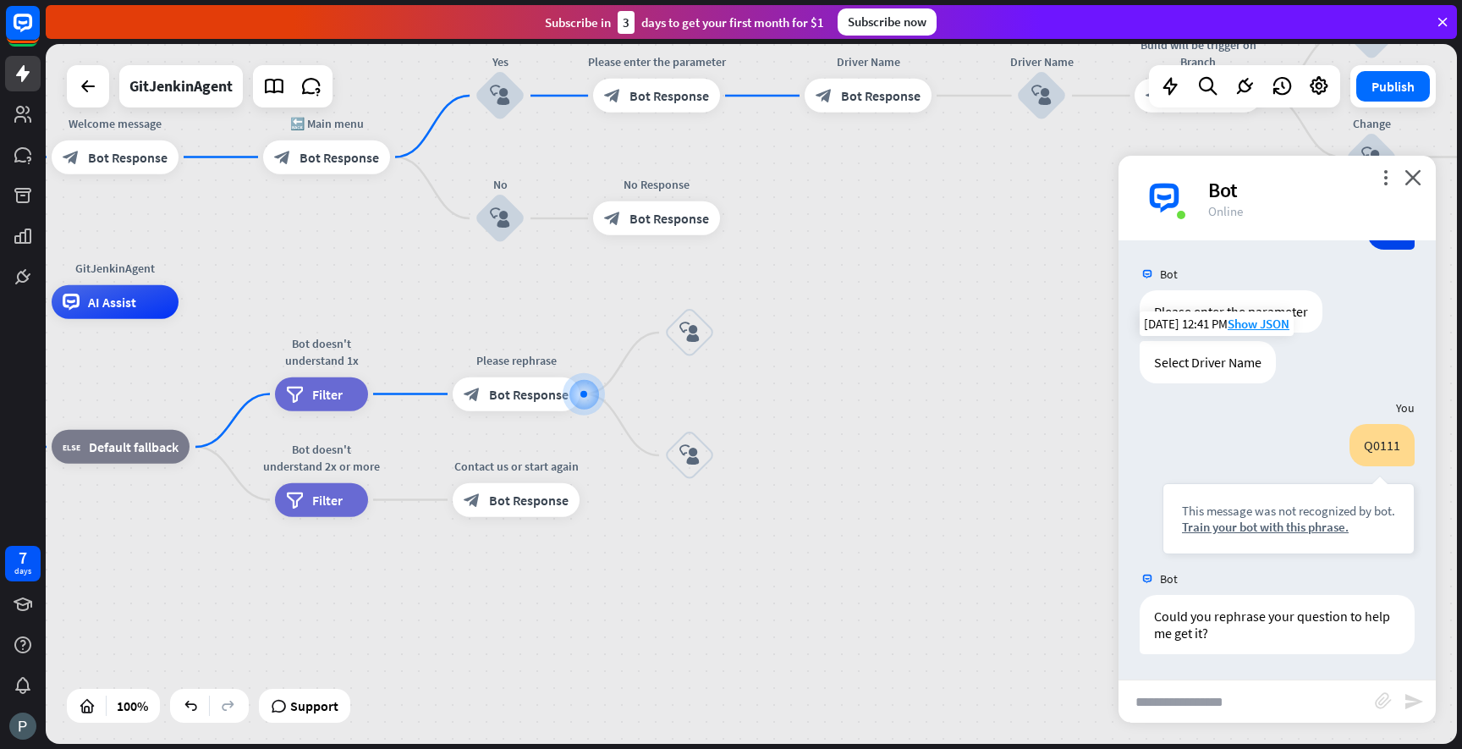
scroll to position [233, 0]
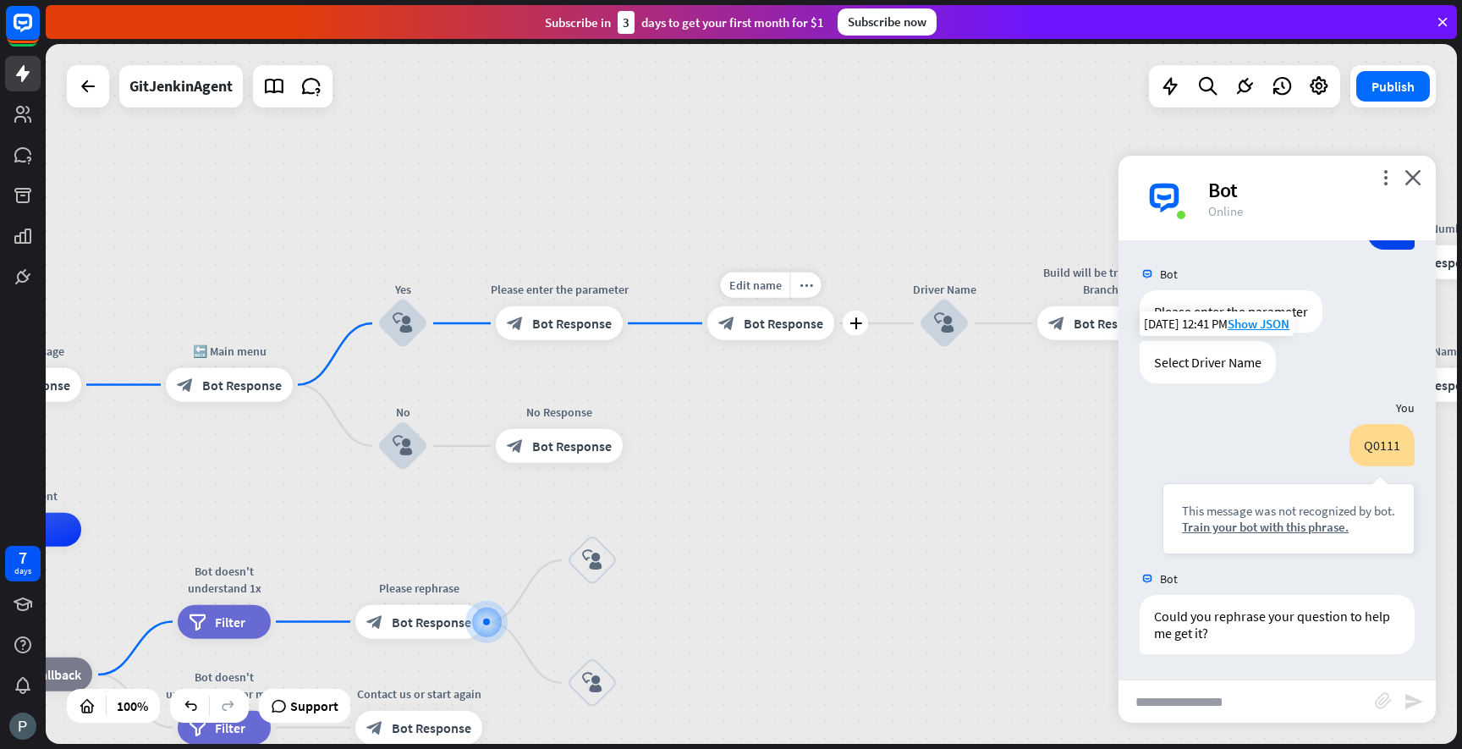
click at [753, 327] on span "Bot Response" at bounding box center [784, 323] width 80 height 17
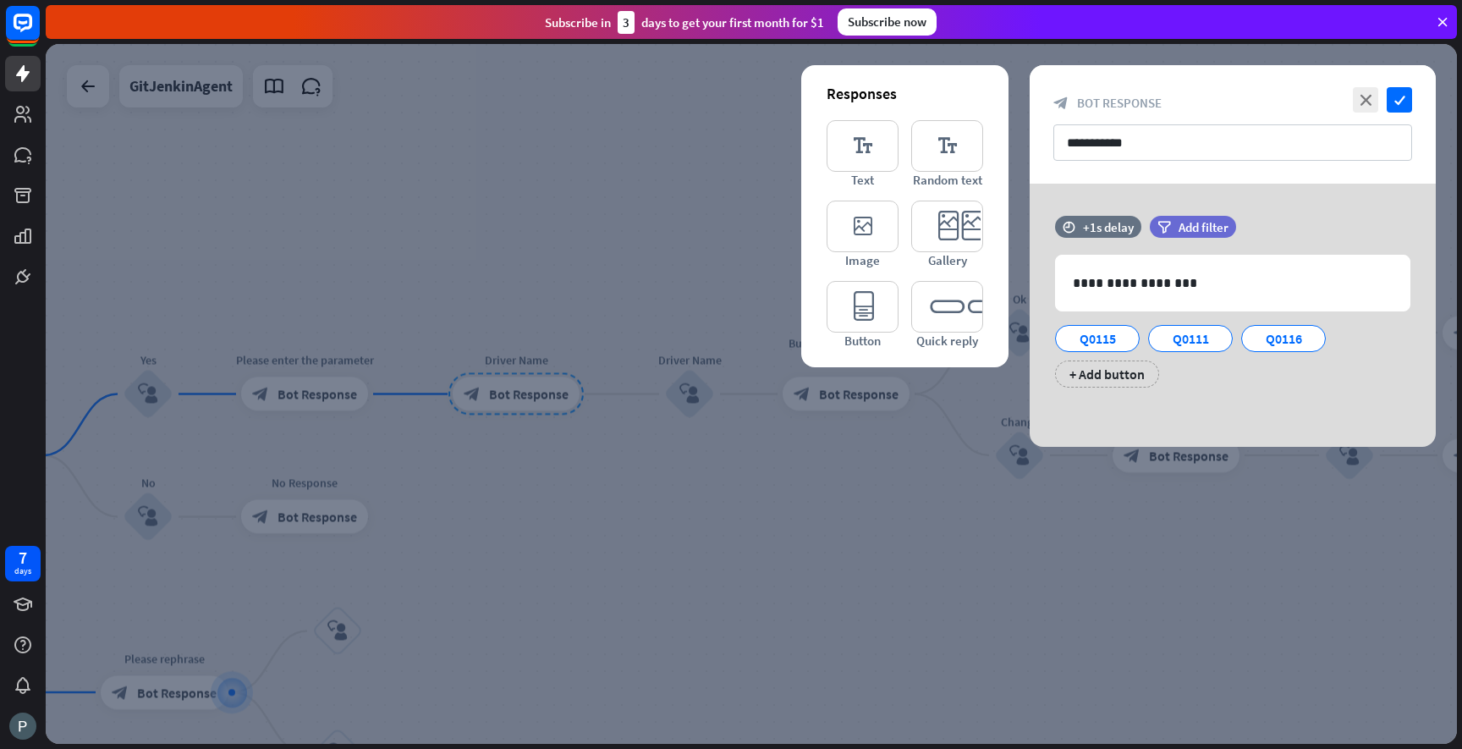
click at [807, 440] on div at bounding box center [751, 394] width 1411 height 700
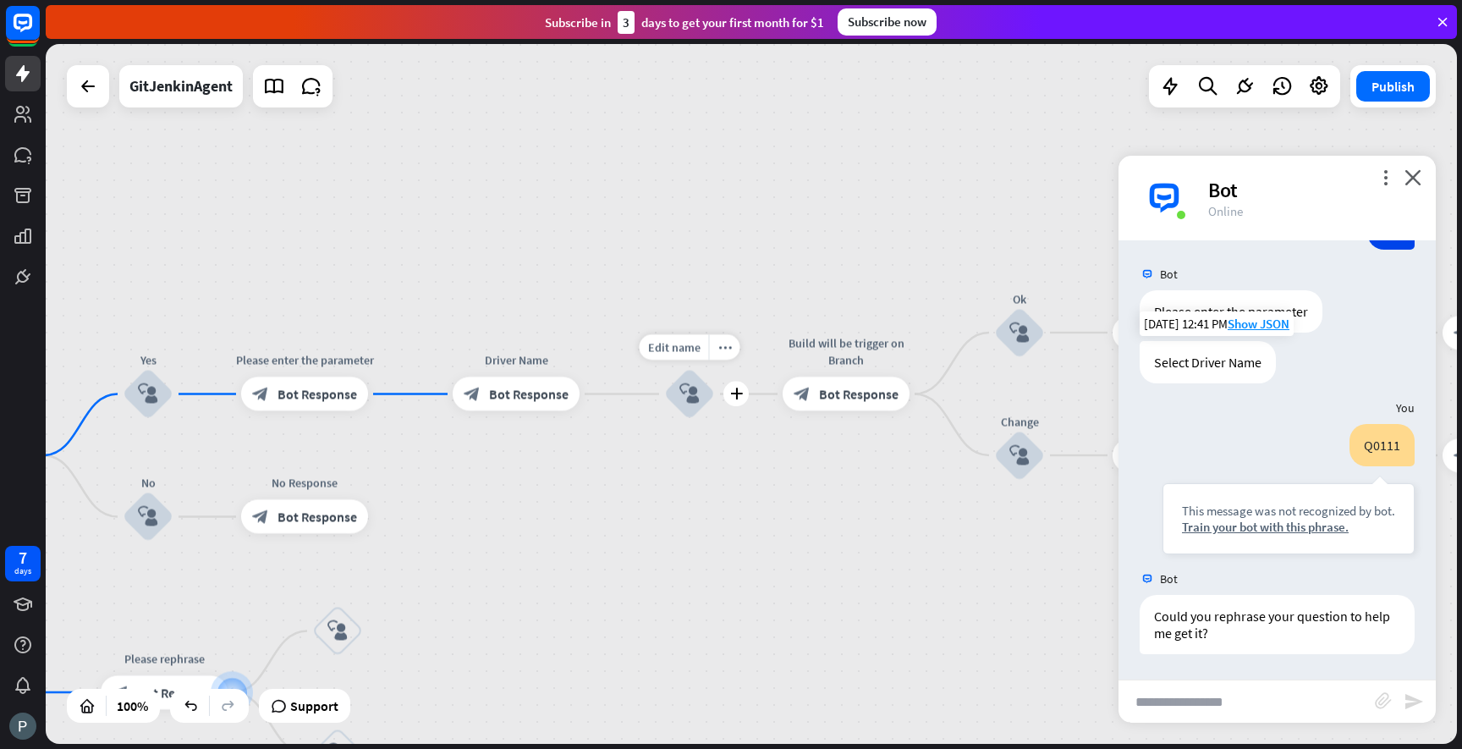
click at [694, 384] on icon "block_user_input" at bounding box center [689, 394] width 20 height 20
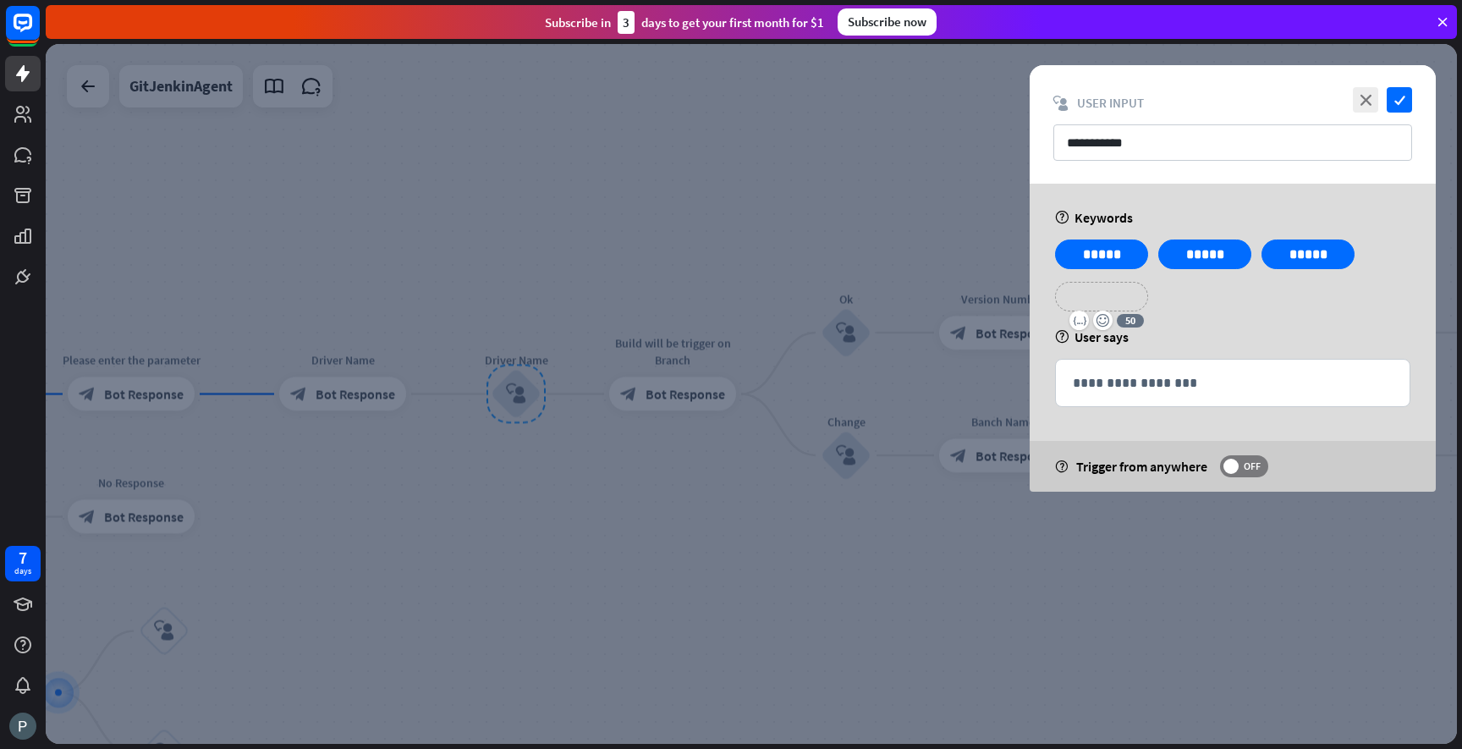
click at [1132, 293] on p "**********" at bounding box center [1102, 296] width 68 height 21
click at [1108, 258] on p "*****" at bounding box center [1102, 254] width 68 height 21
copy p "*****"
click at [1102, 265] on p "**********" at bounding box center [1102, 254] width 68 height 21
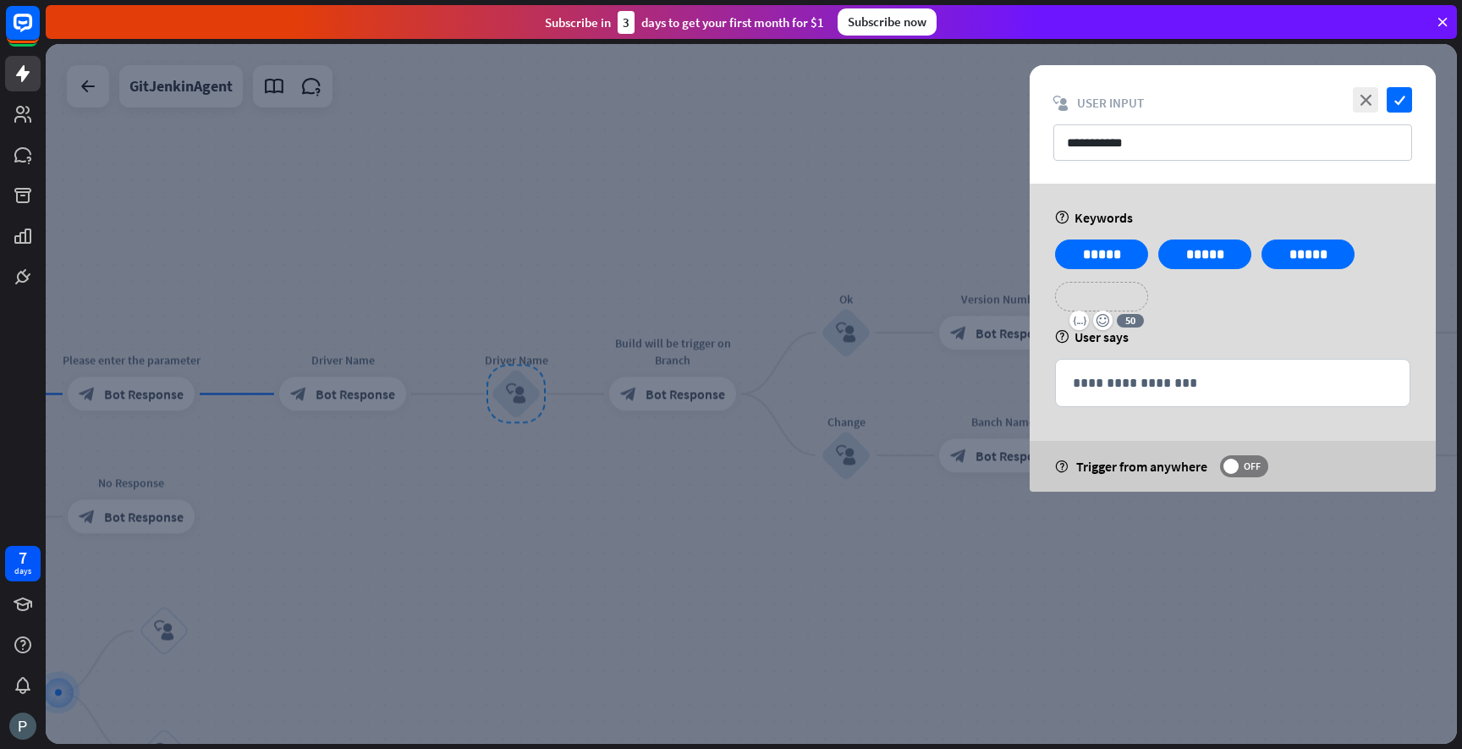
paste div
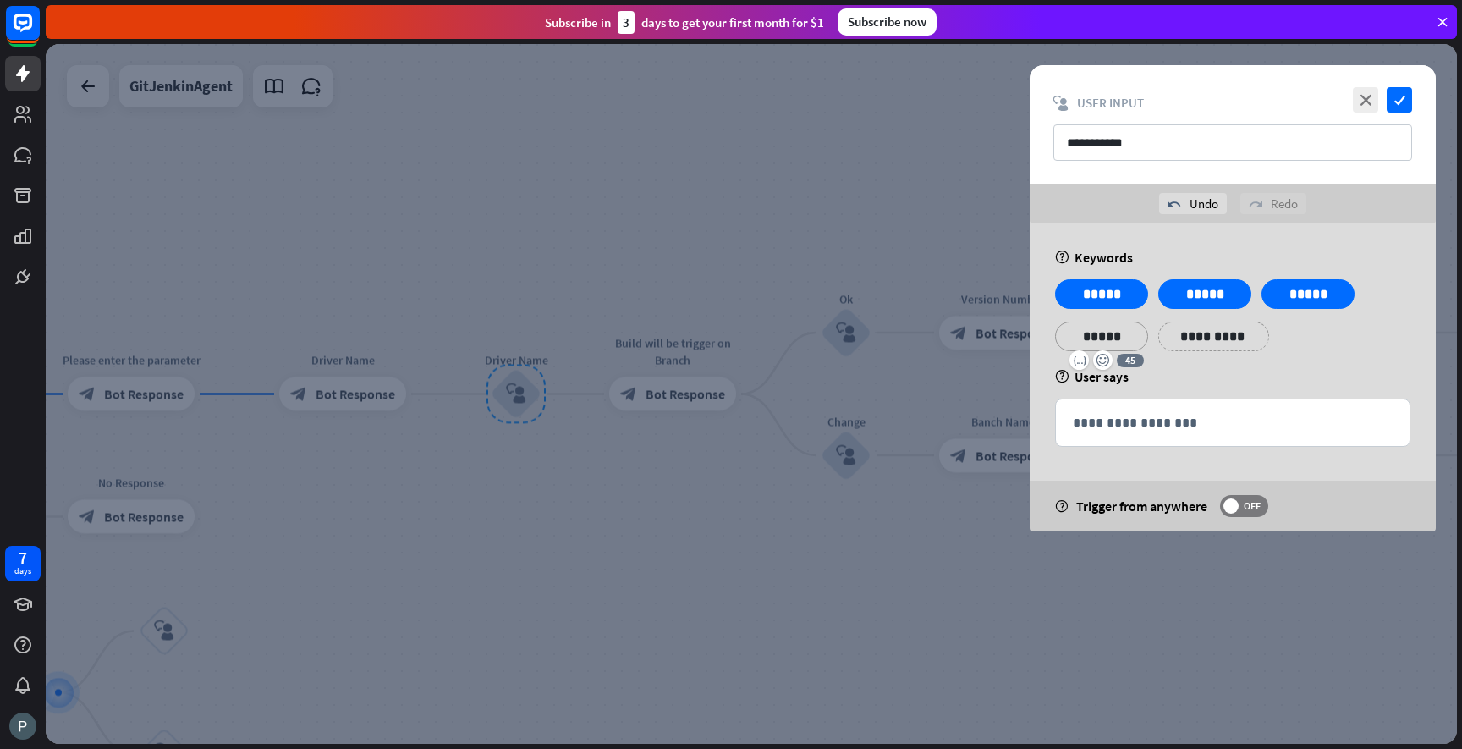
click at [1172, 334] on p "**********" at bounding box center [1213, 336] width 85 height 21
click at [1322, 366] on div "**********" at bounding box center [1233, 377] width 406 height 308
click at [1396, 103] on icon "check" at bounding box center [1399, 99] width 25 height 25
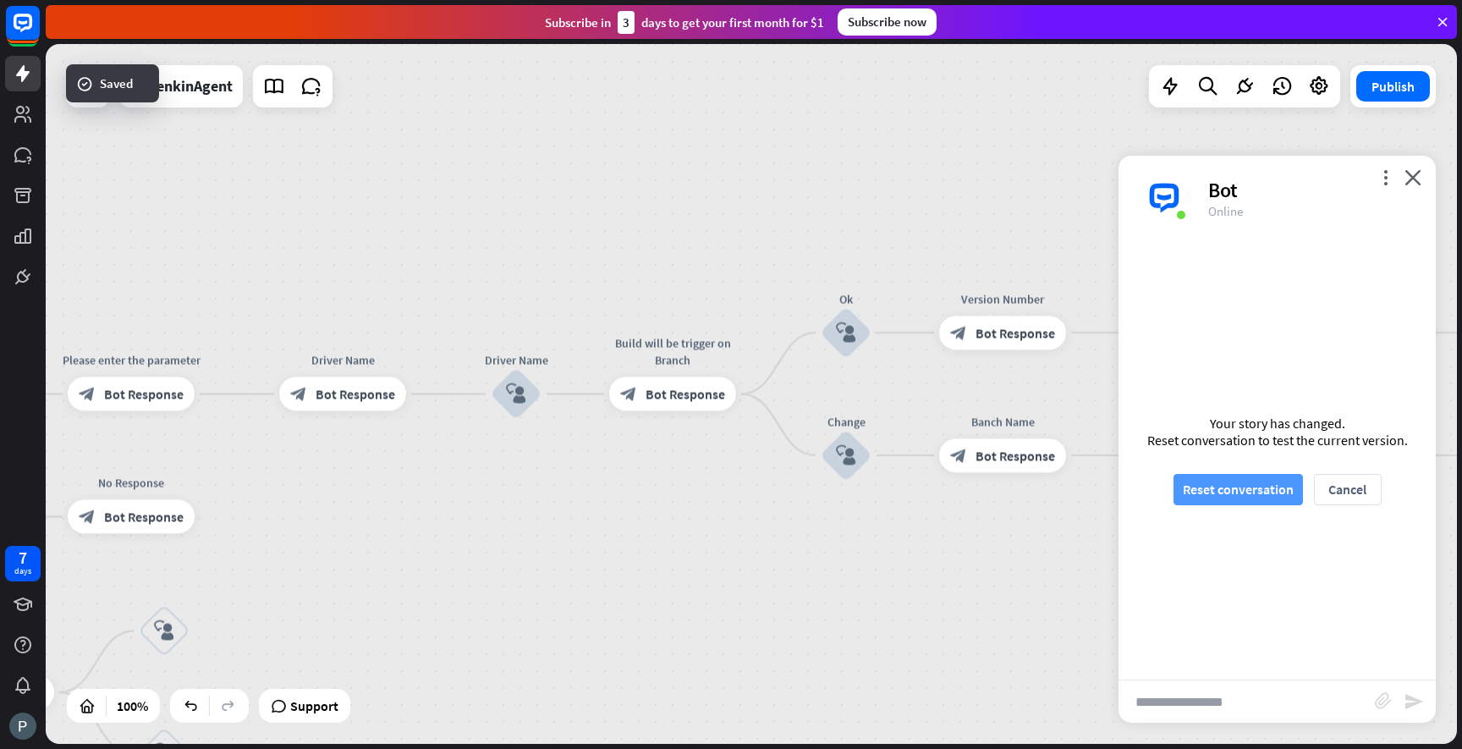
click at [1224, 492] on button "Reset conversation" at bounding box center [1238, 489] width 129 height 31
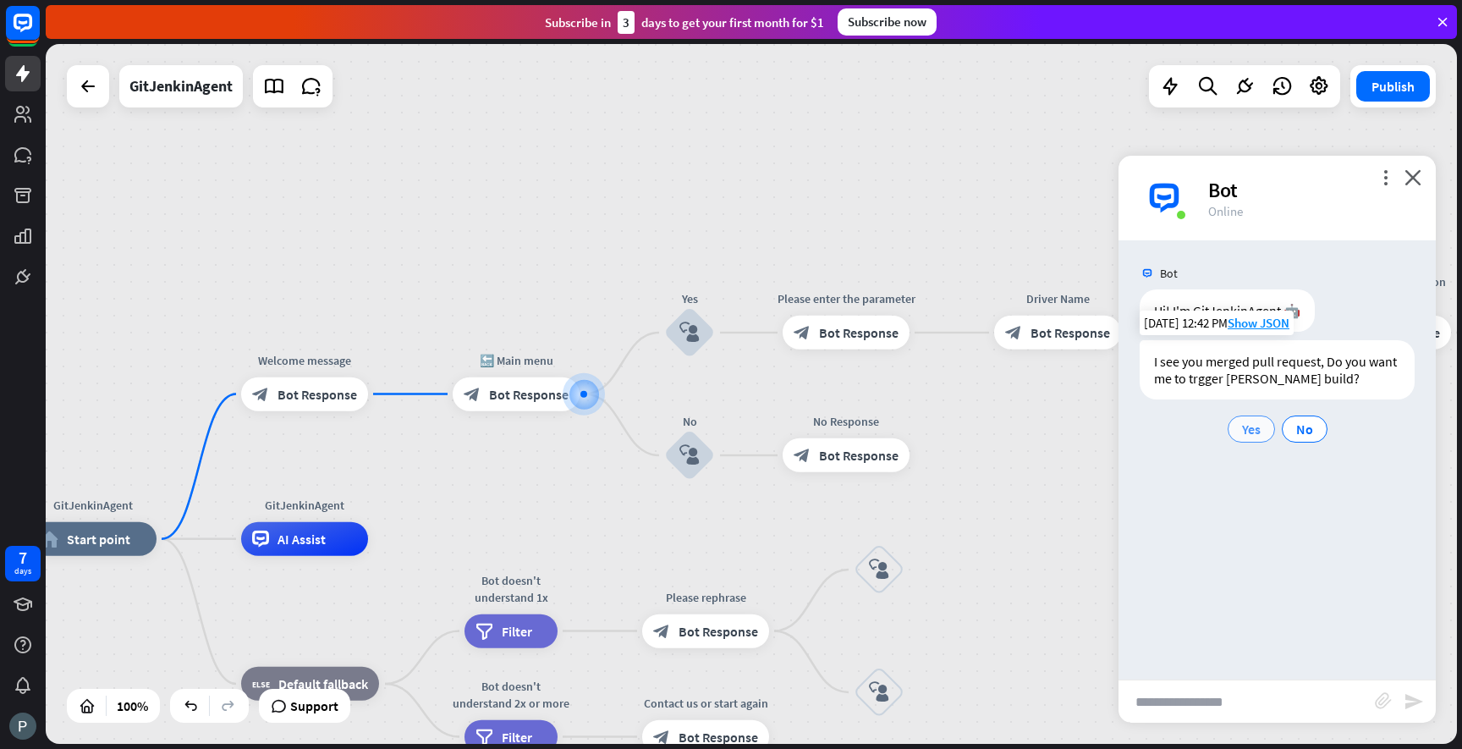
click at [1252, 435] on span "Yes" at bounding box center [1251, 429] width 19 height 17
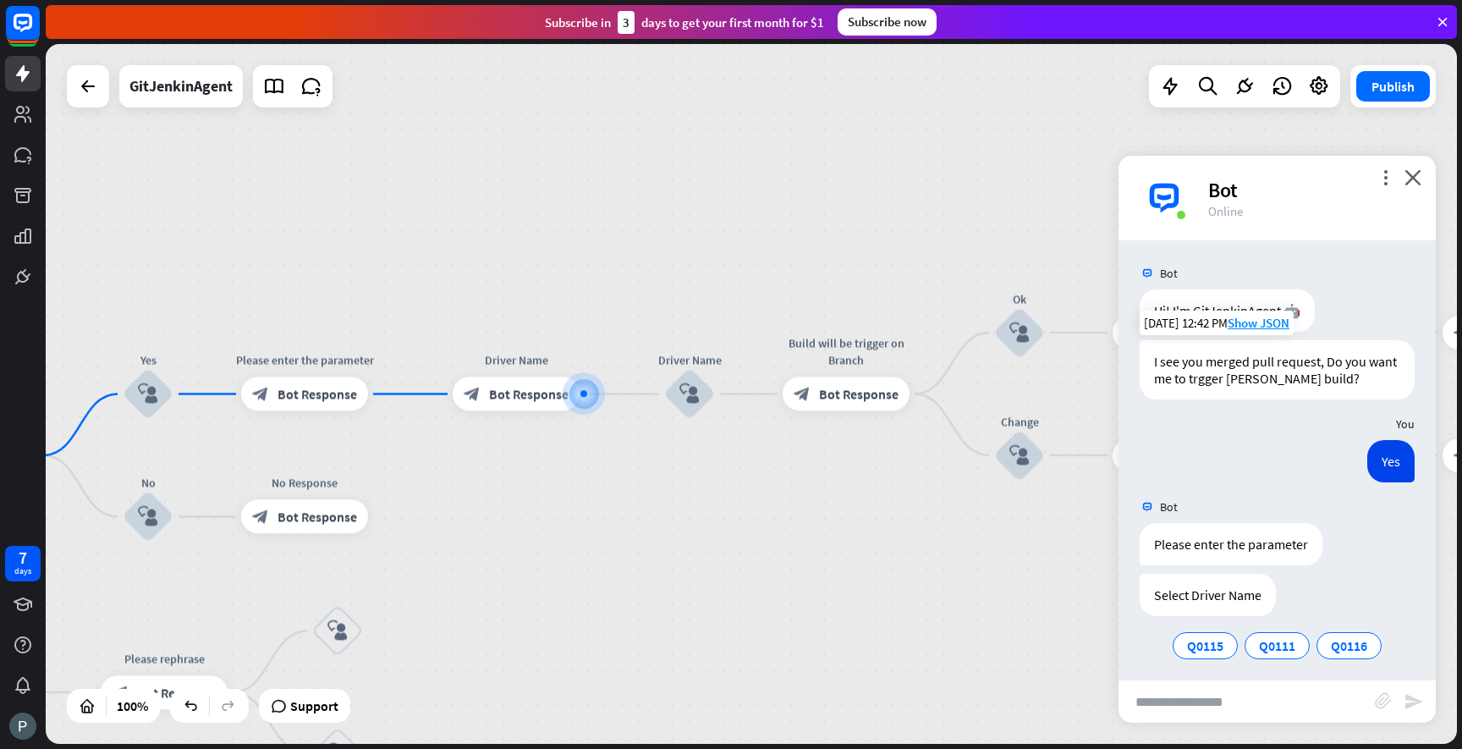
scroll to position [8, 0]
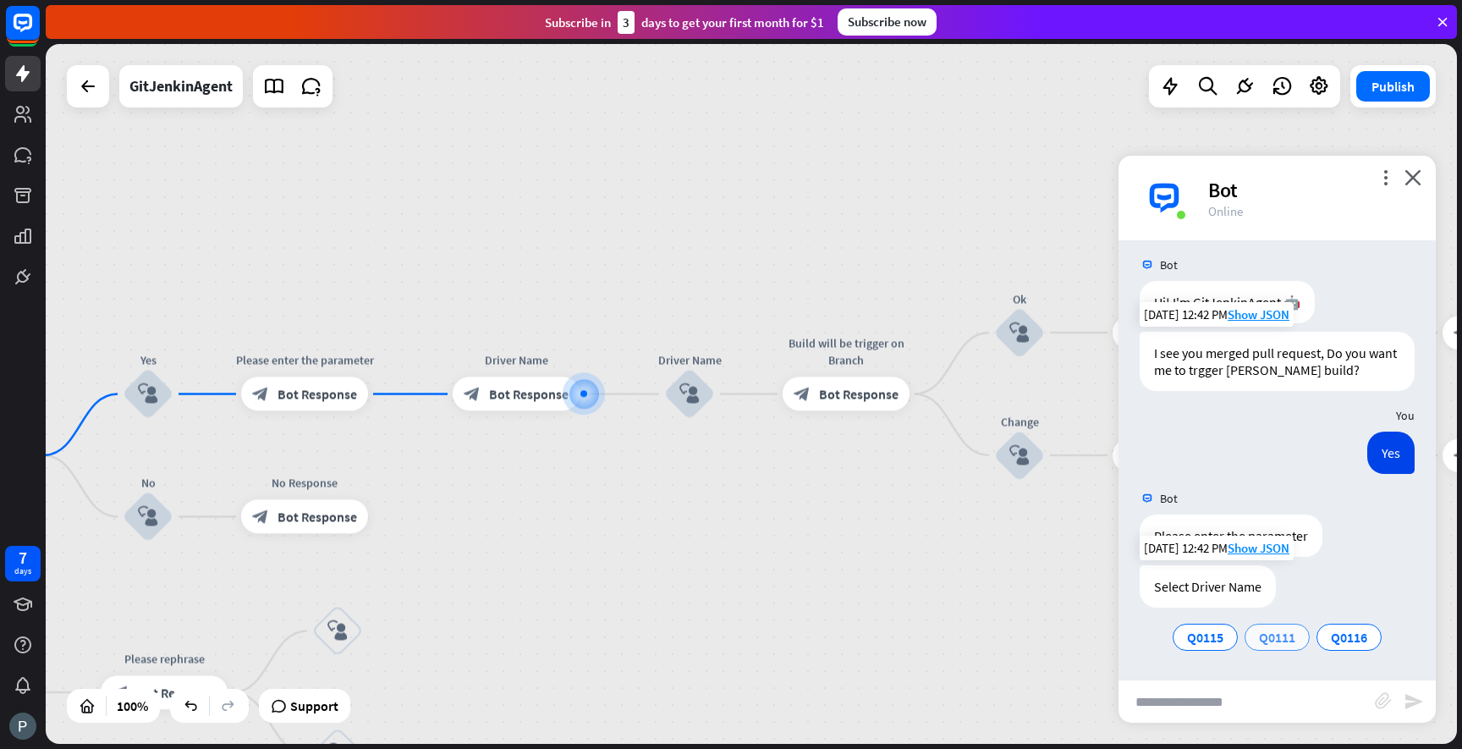
click at [1277, 633] on span "Q0111" at bounding box center [1277, 637] width 36 height 17
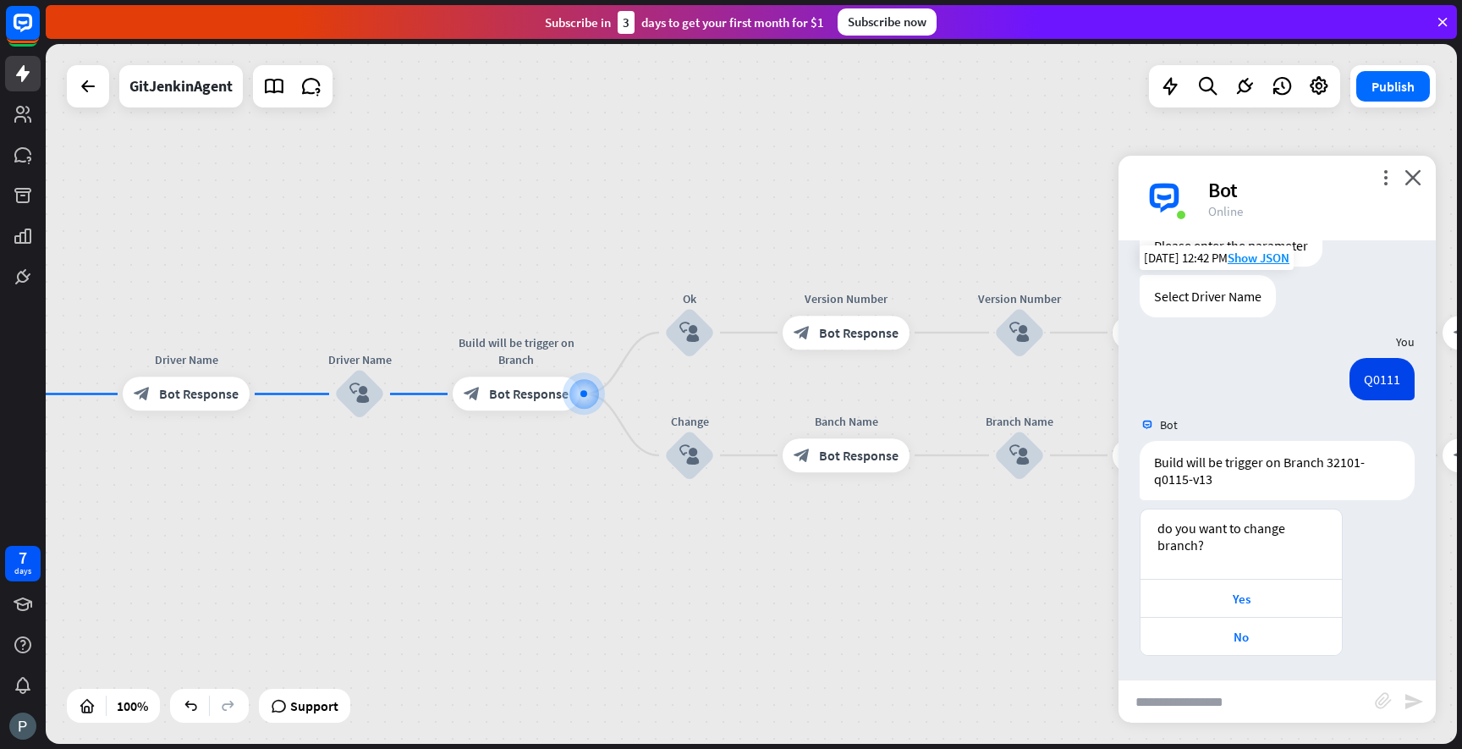
scroll to position [300, 0]
click at [1262, 633] on div "No" at bounding box center [1241, 635] width 184 height 16
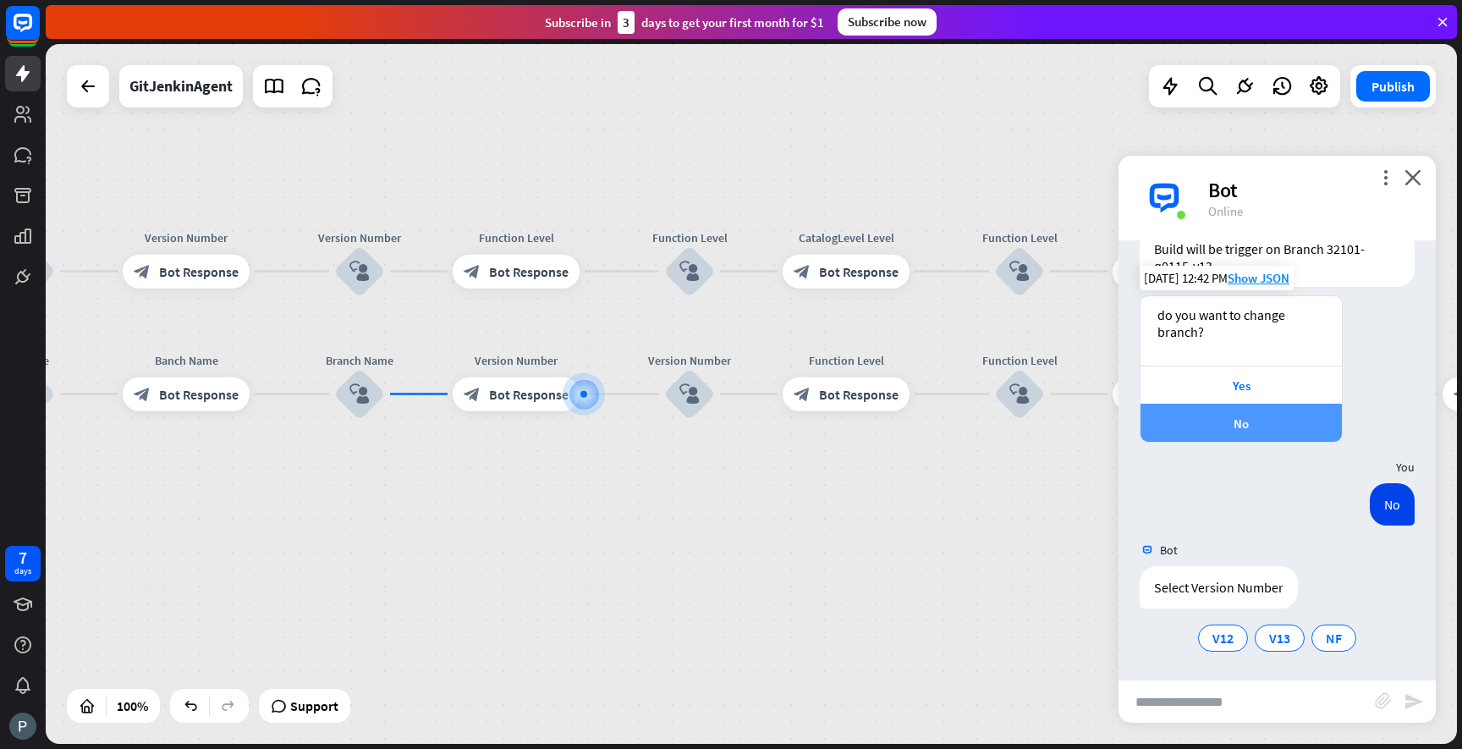
scroll to position [513, 0]
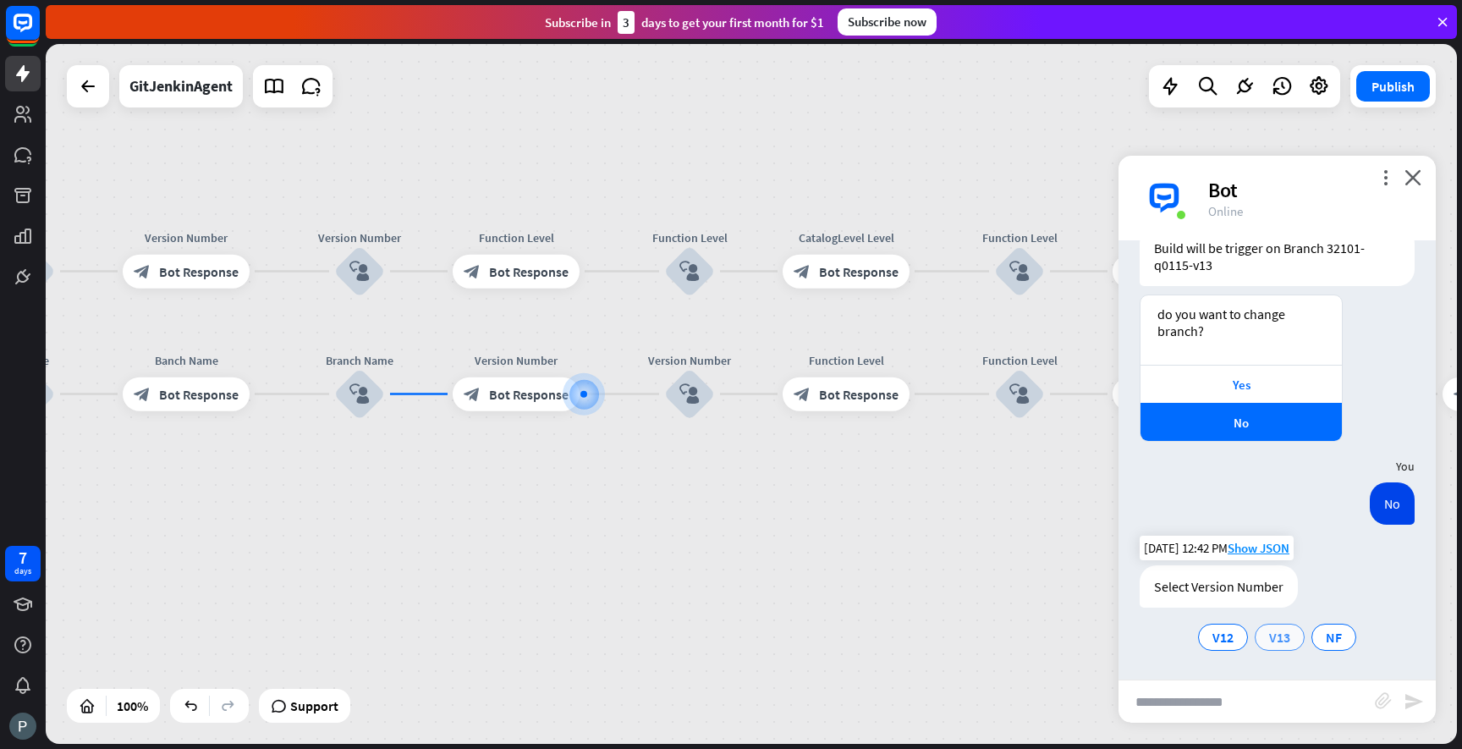
click at [1276, 637] on span "V13" at bounding box center [1279, 637] width 21 height 17
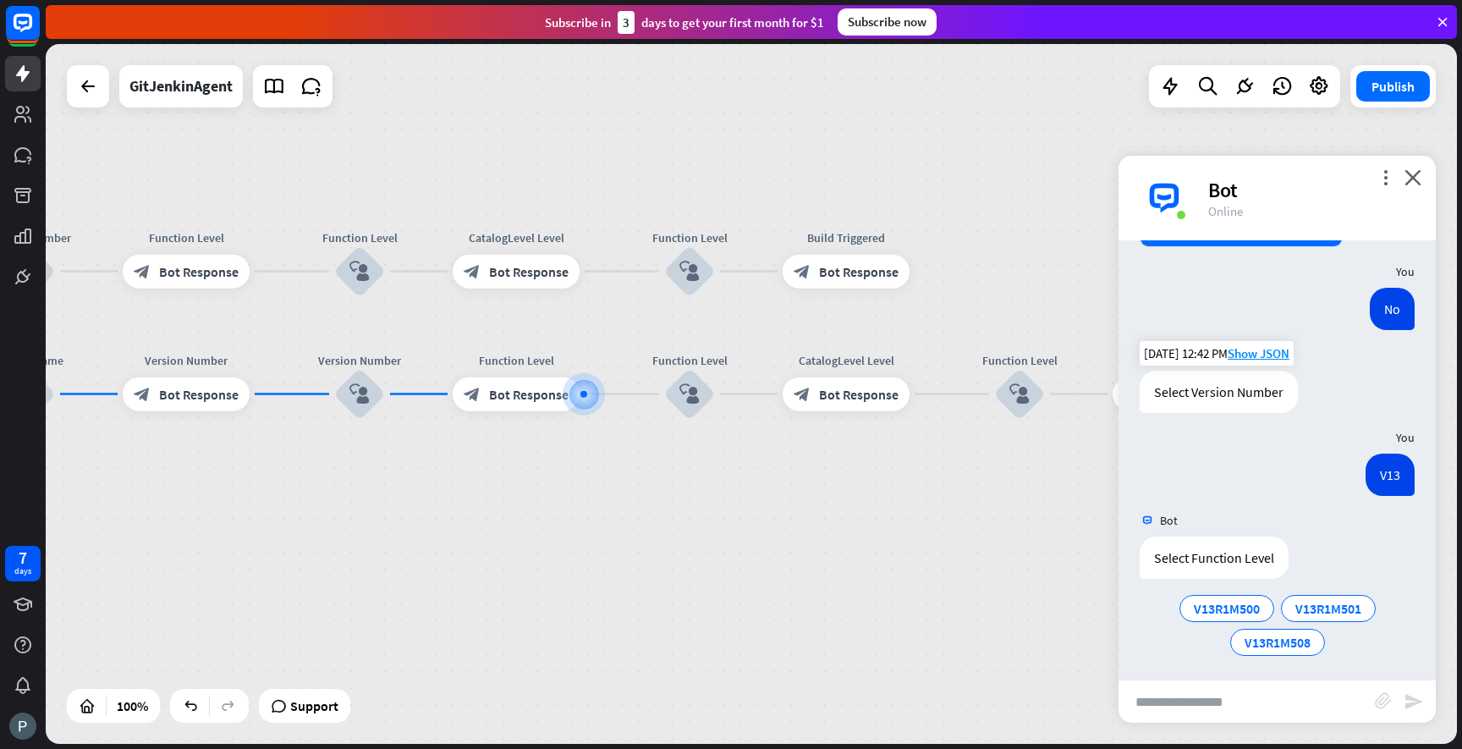
scroll to position [712, 0]
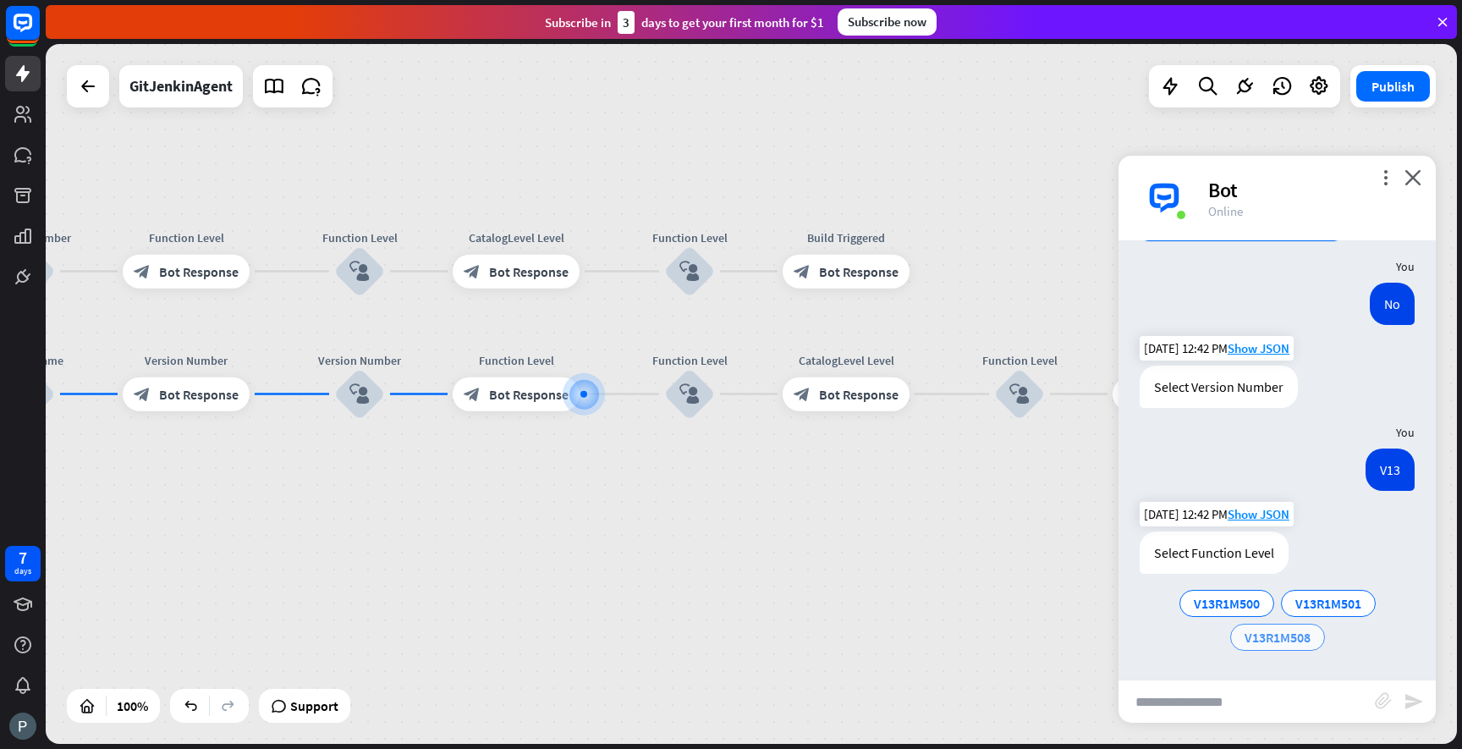
click at [1274, 637] on span "V13R1M508" at bounding box center [1278, 637] width 66 height 17
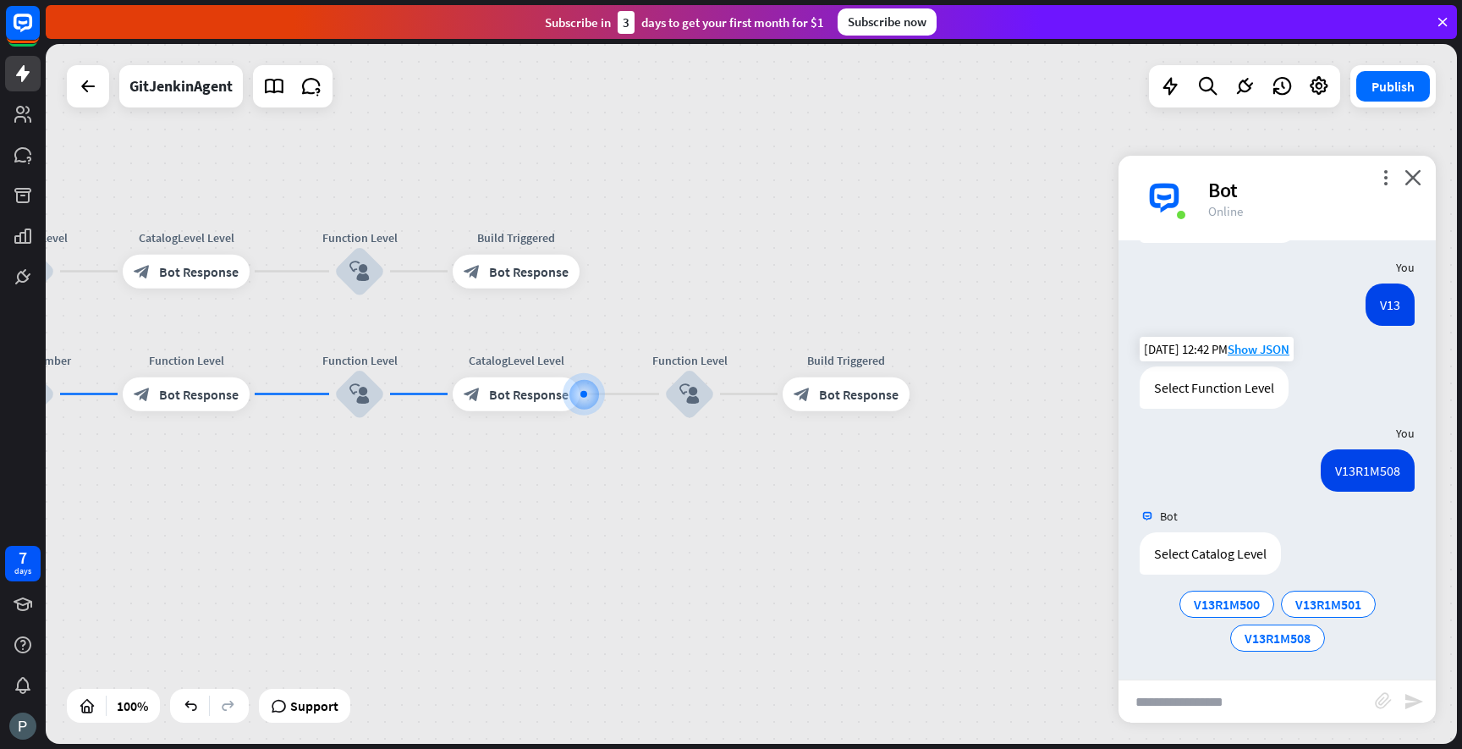
scroll to position [878, 0]
click at [1273, 636] on span "V13R1M508" at bounding box center [1278, 637] width 66 height 17
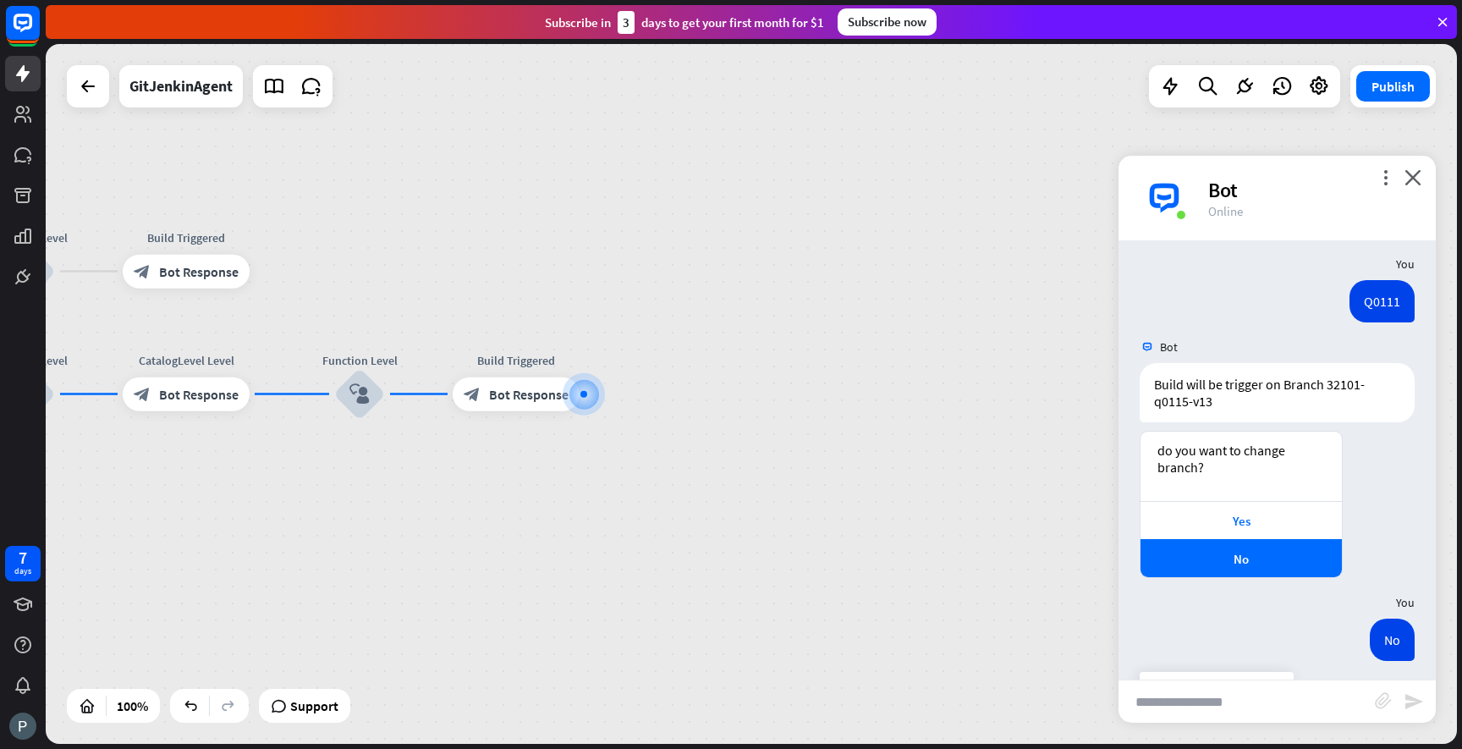
scroll to position [0, 0]
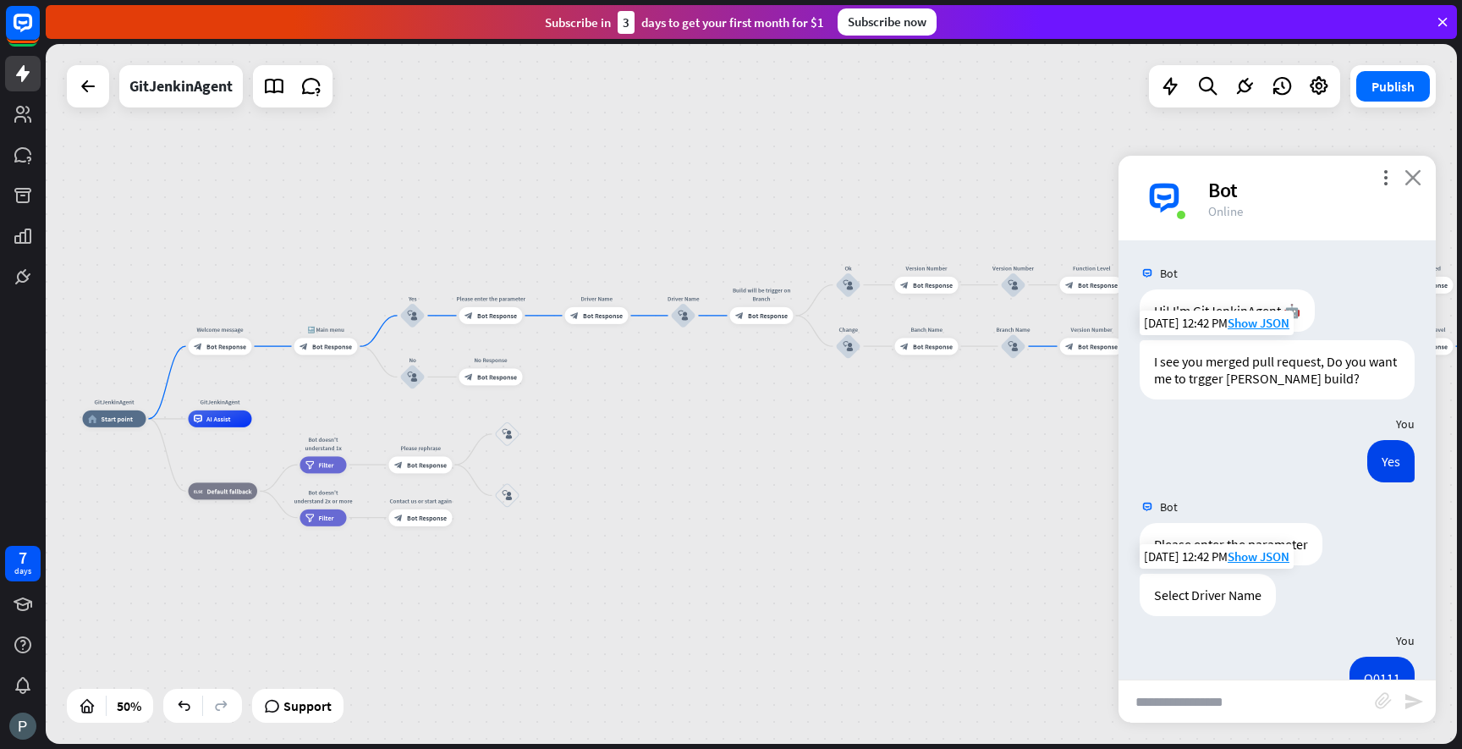
click at [1416, 169] on icon "close" at bounding box center [1413, 177] width 17 height 16
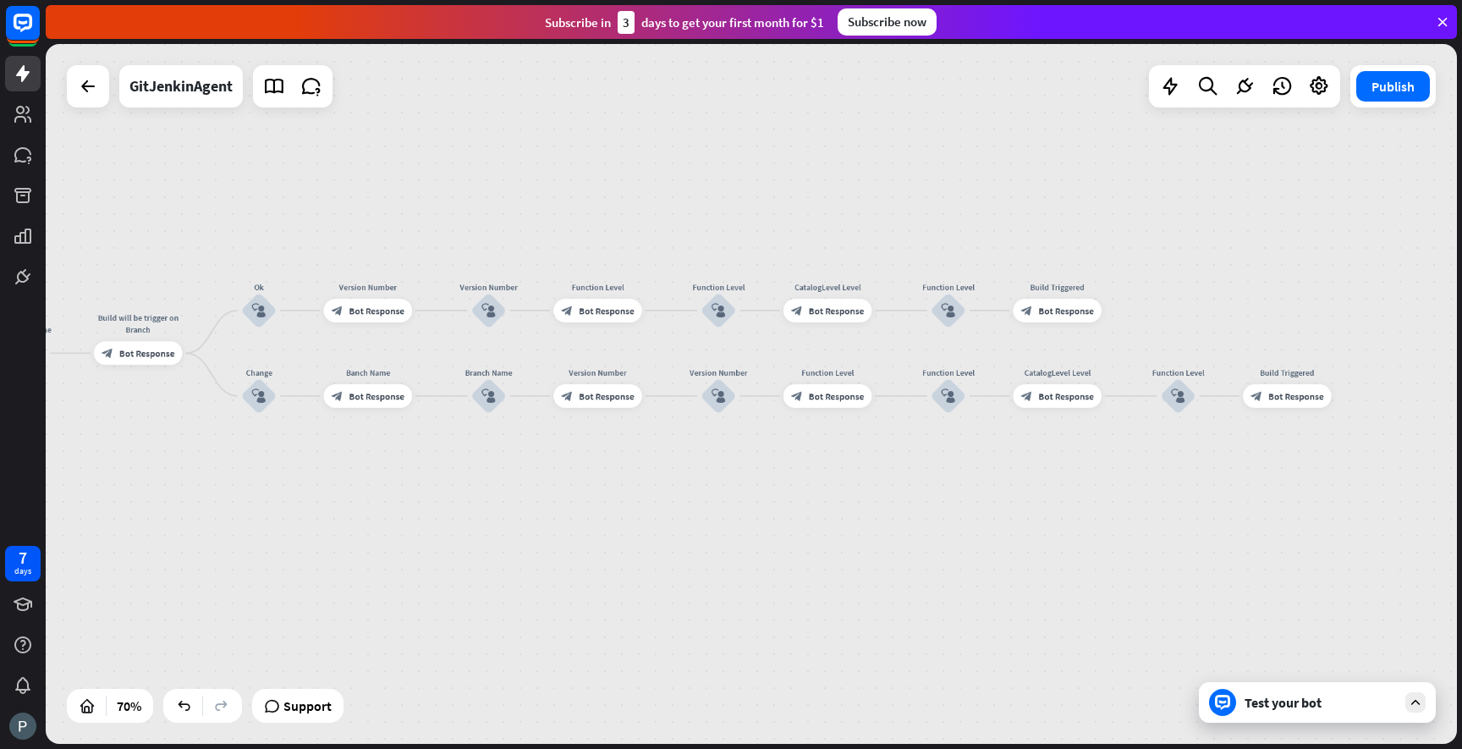
click at [1411, 707] on icon at bounding box center [1415, 702] width 15 height 15
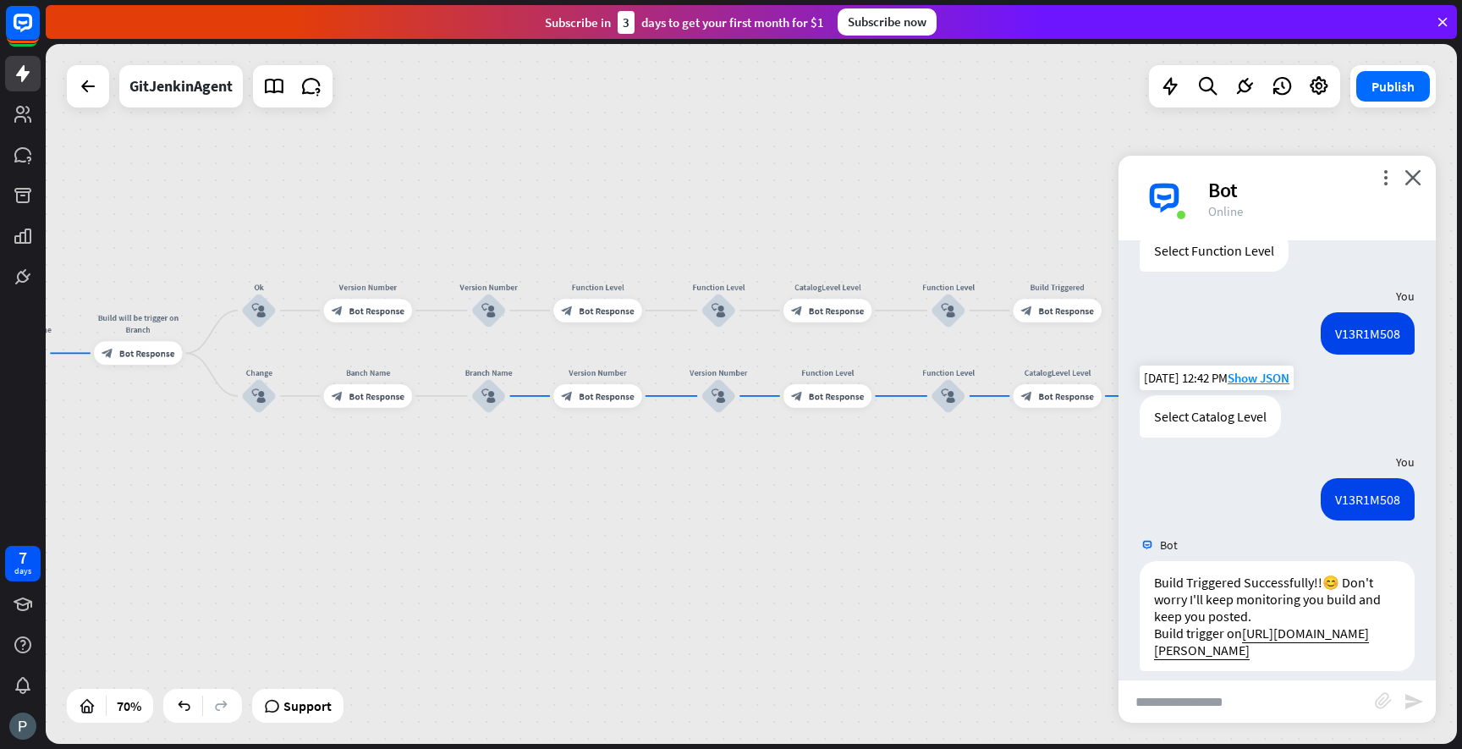
scroll to position [1031, 0]
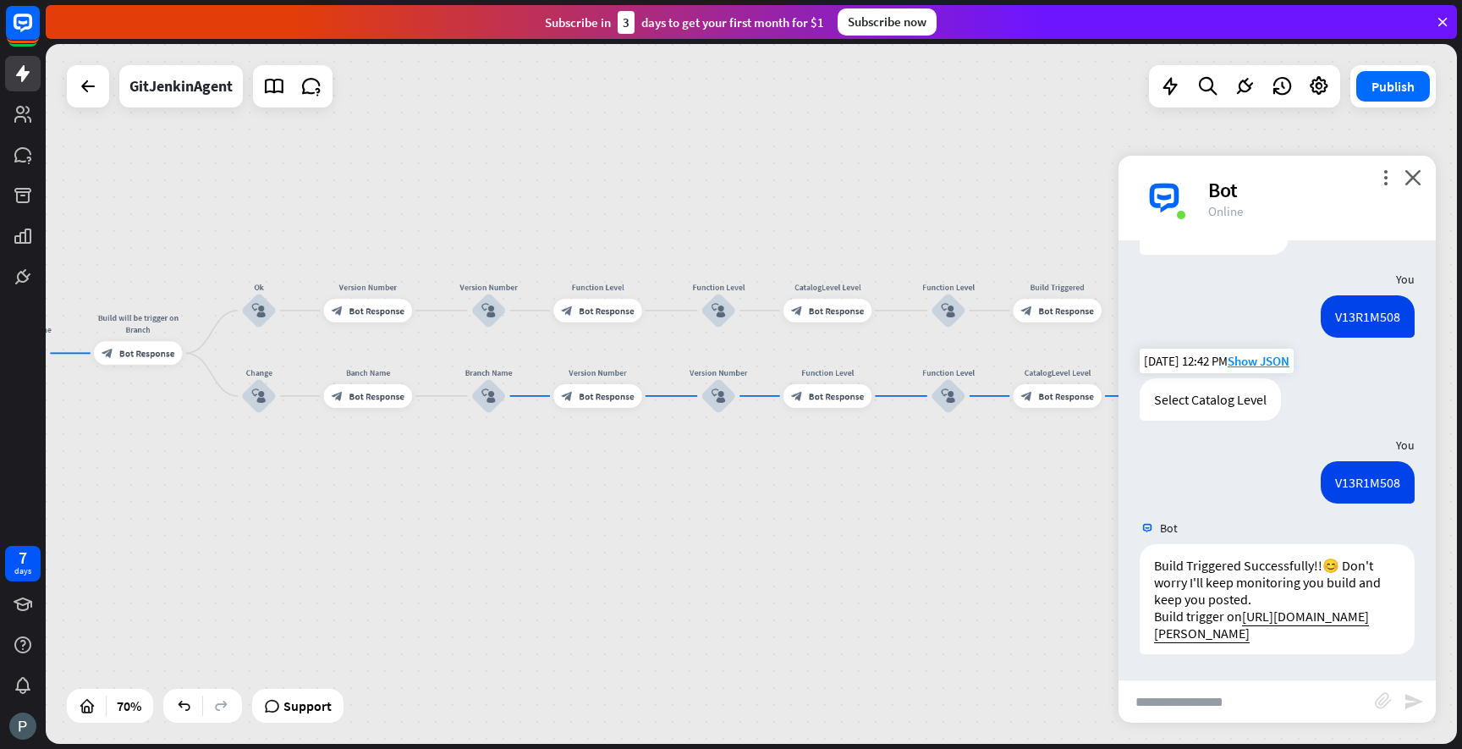
click at [1001, 591] on div "GitJenkinAgent home_2 Start point Welcome message block_bot_response Bot Respon…" at bounding box center [751, 394] width 1411 height 700
click at [1416, 178] on icon "close" at bounding box center [1413, 177] width 17 height 16
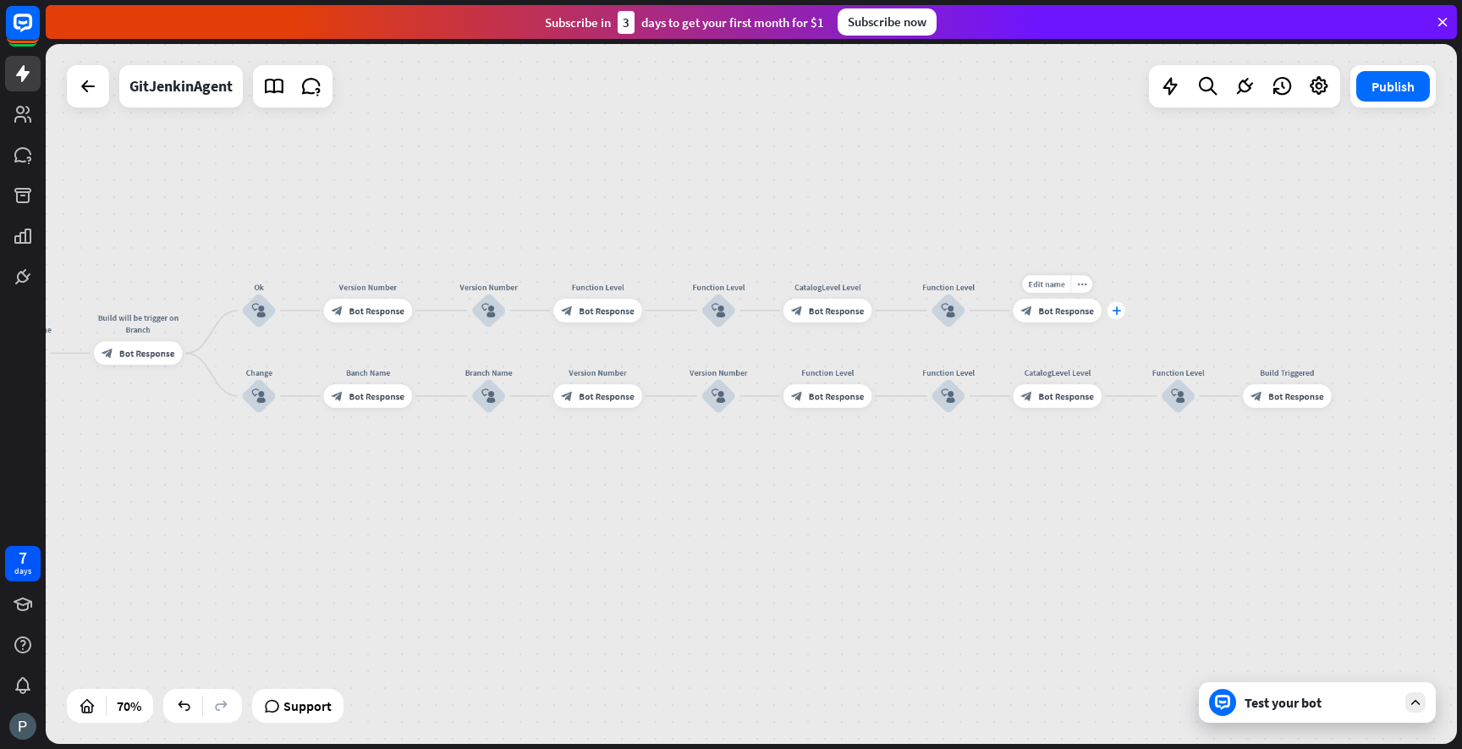
click at [1114, 311] on icon "plus" at bounding box center [1116, 310] width 8 height 8
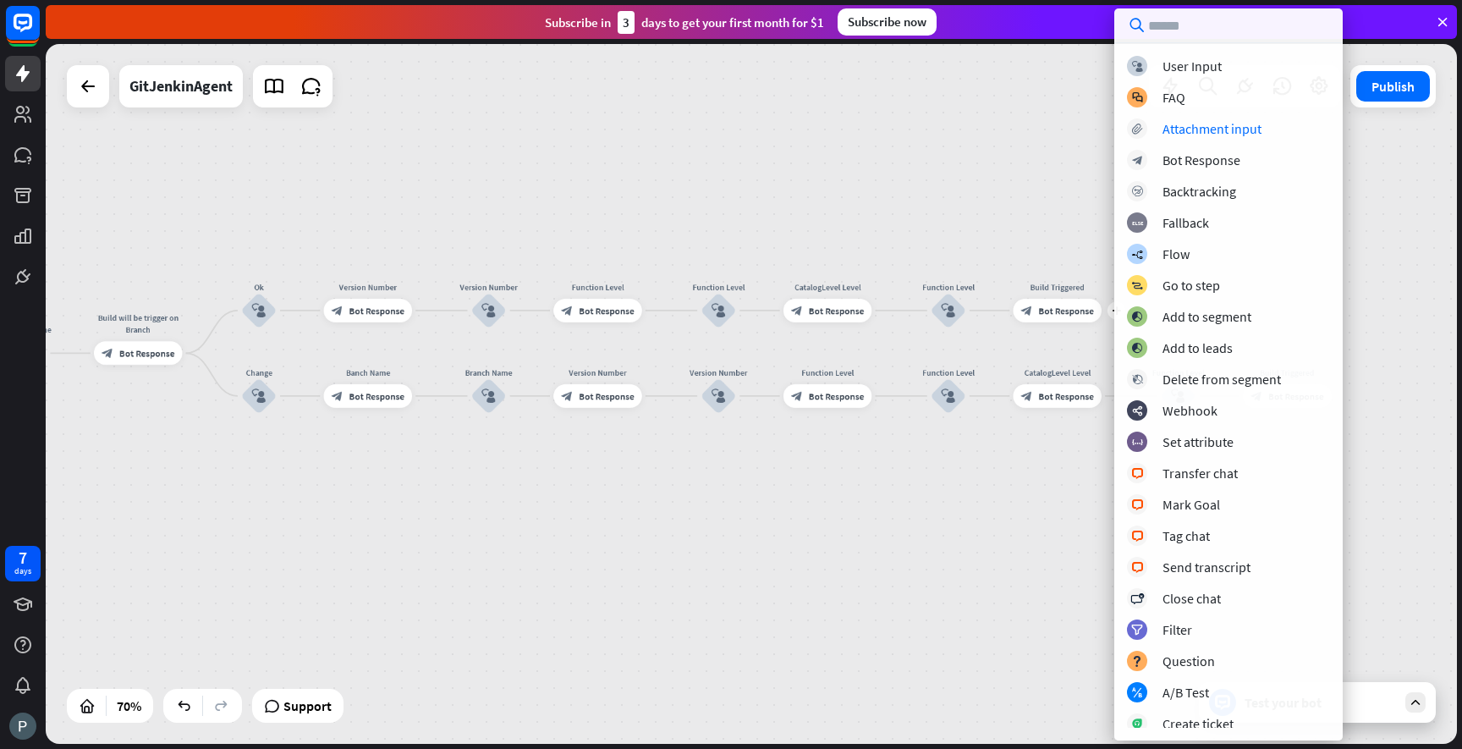
click at [1039, 192] on div "GitJenkinAgent home_2 Start point Welcome message block_bot_response Bot Respon…" at bounding box center [751, 394] width 1411 height 700
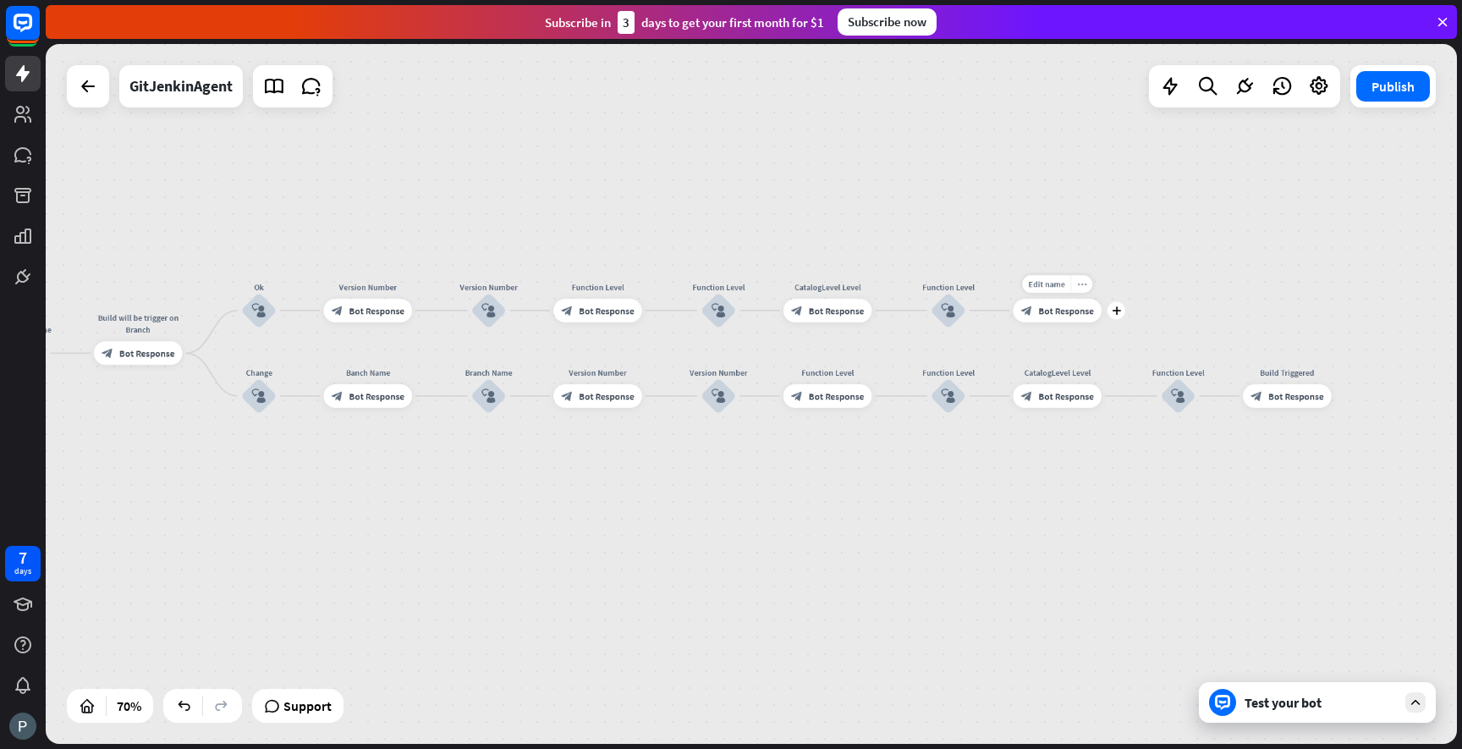
click at [1083, 284] on icon "more_horiz" at bounding box center [1081, 283] width 9 height 8
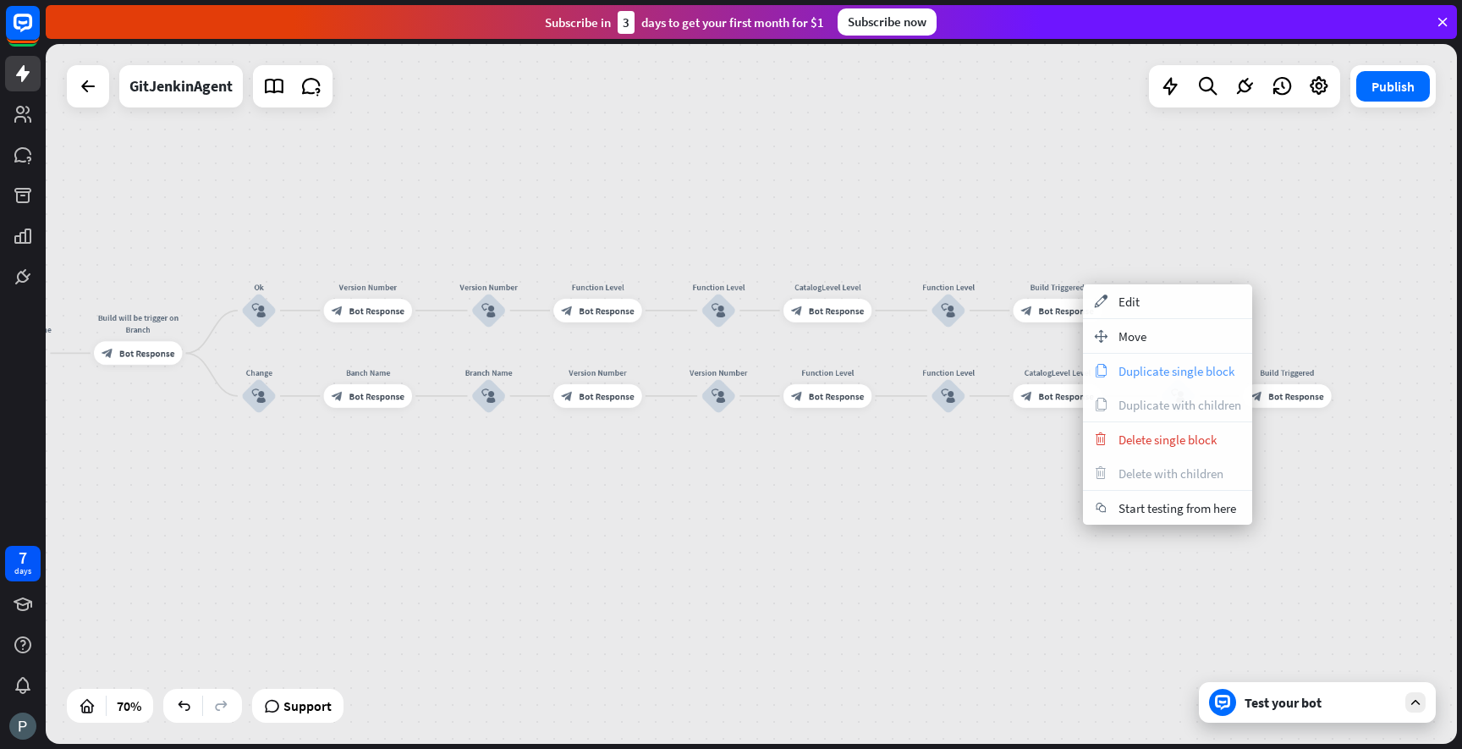
click at [1154, 374] on span "Duplicate single block" at bounding box center [1177, 371] width 116 height 16
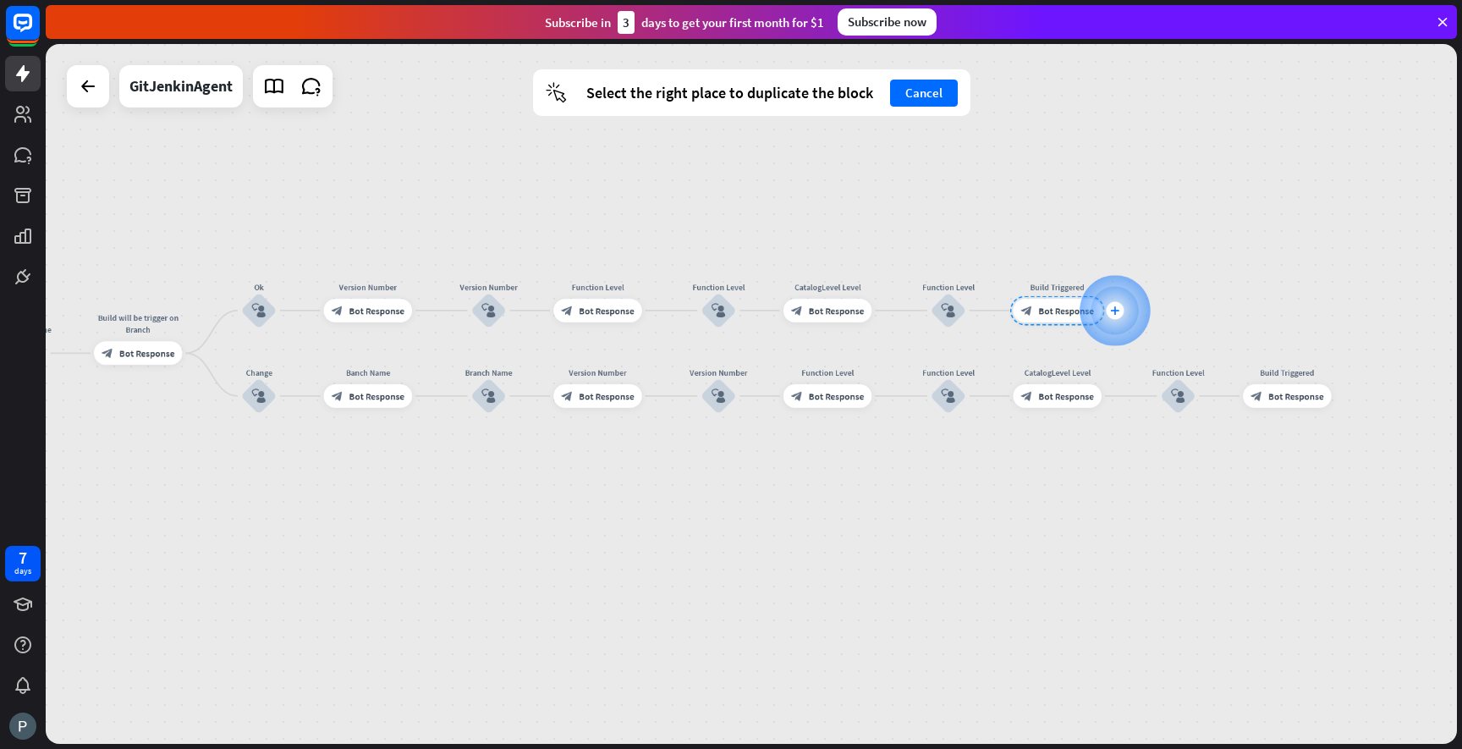
click at [1113, 311] on icon "plus" at bounding box center [1114, 310] width 8 height 8
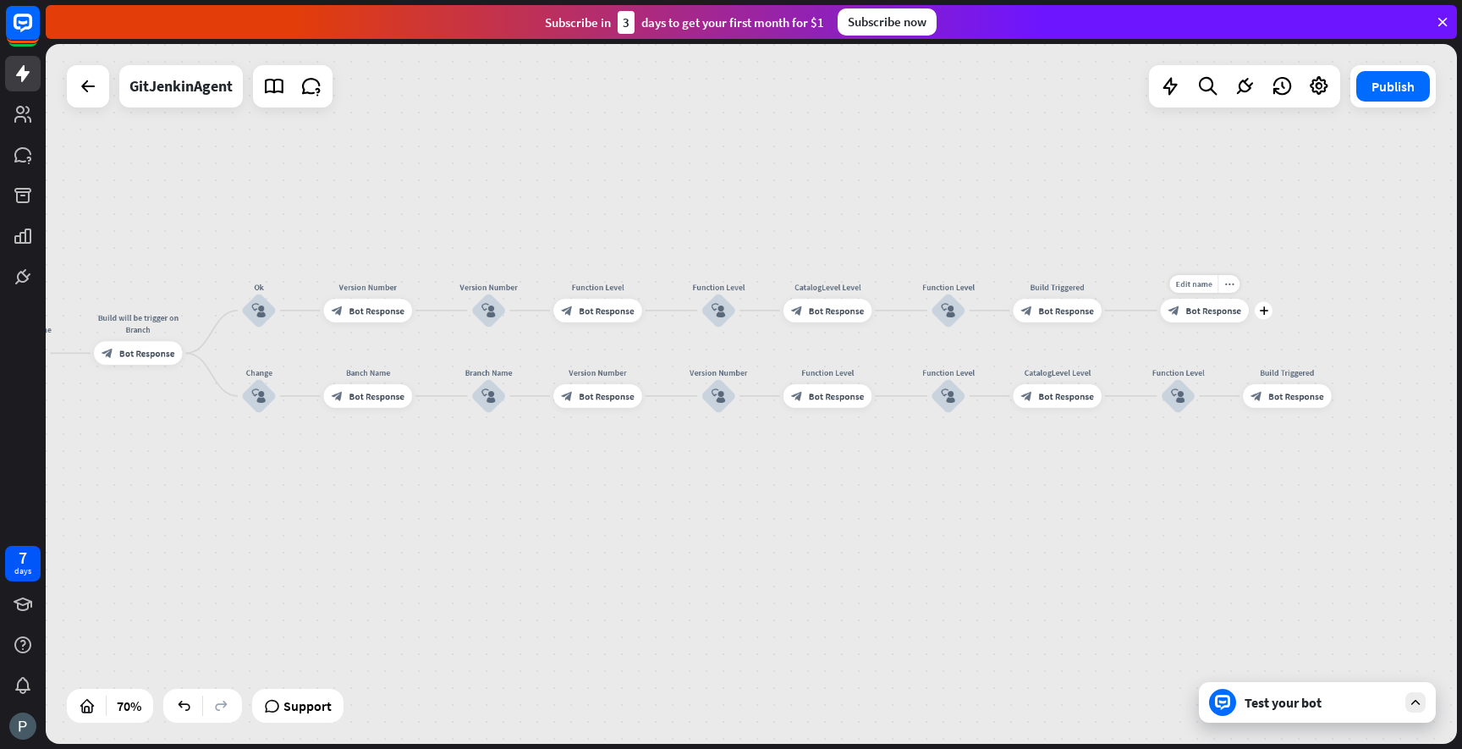
click at [1172, 308] on icon "block_bot_response" at bounding box center [1174, 311] width 12 height 12
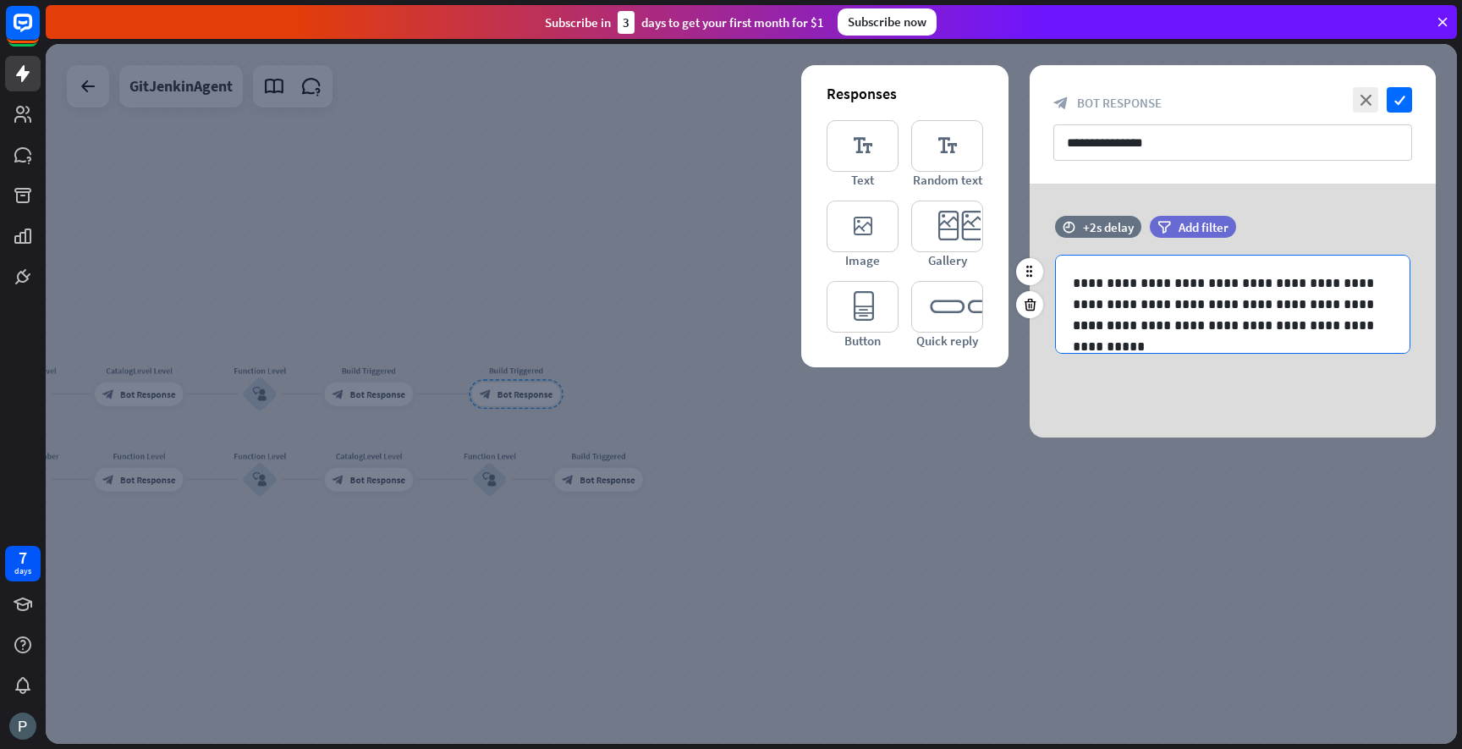
click at [1387, 329] on p "**********" at bounding box center [1233, 325] width 320 height 21
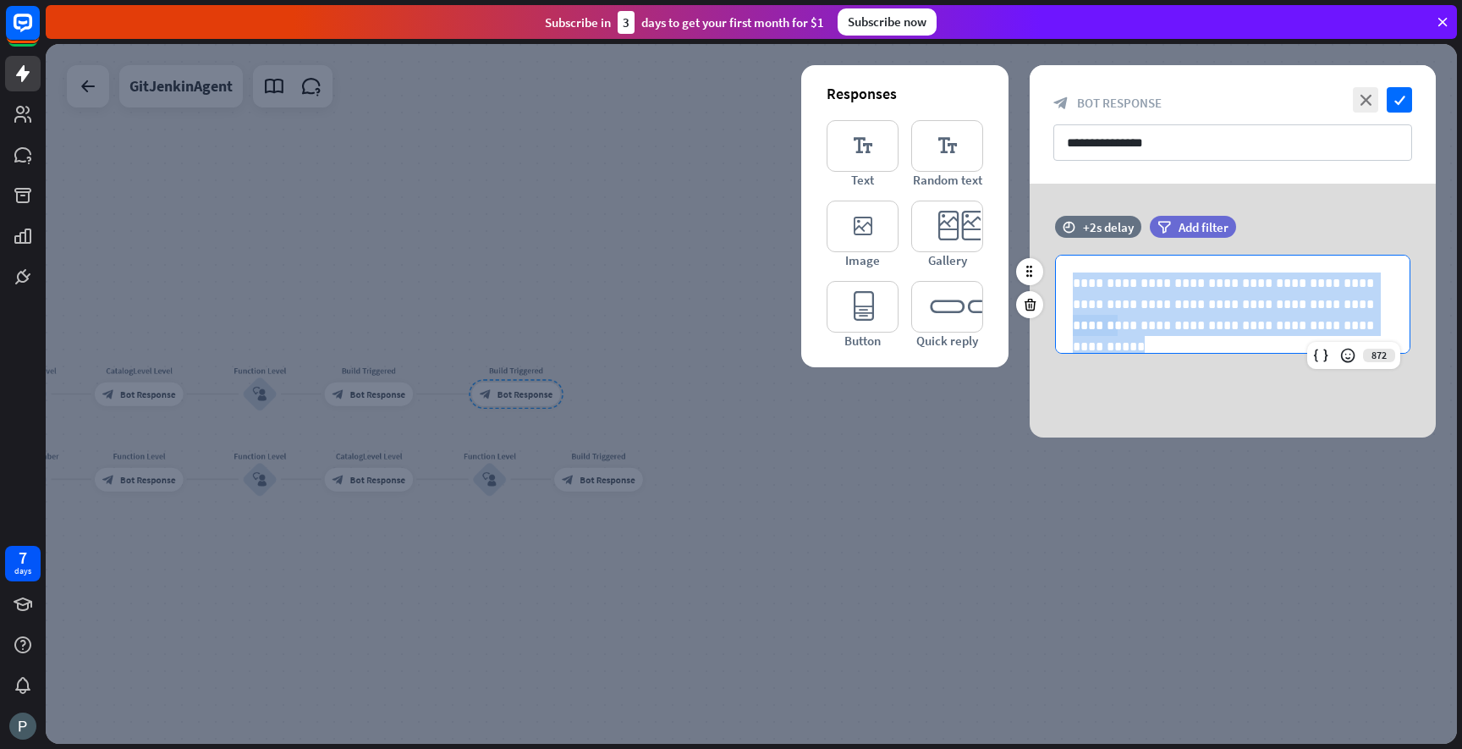
drag, startPoint x: 1391, startPoint y: 329, endPoint x: 1058, endPoint y: 264, distance: 338.8
click at [1058, 264] on div "**********" at bounding box center [1233, 304] width 354 height 97
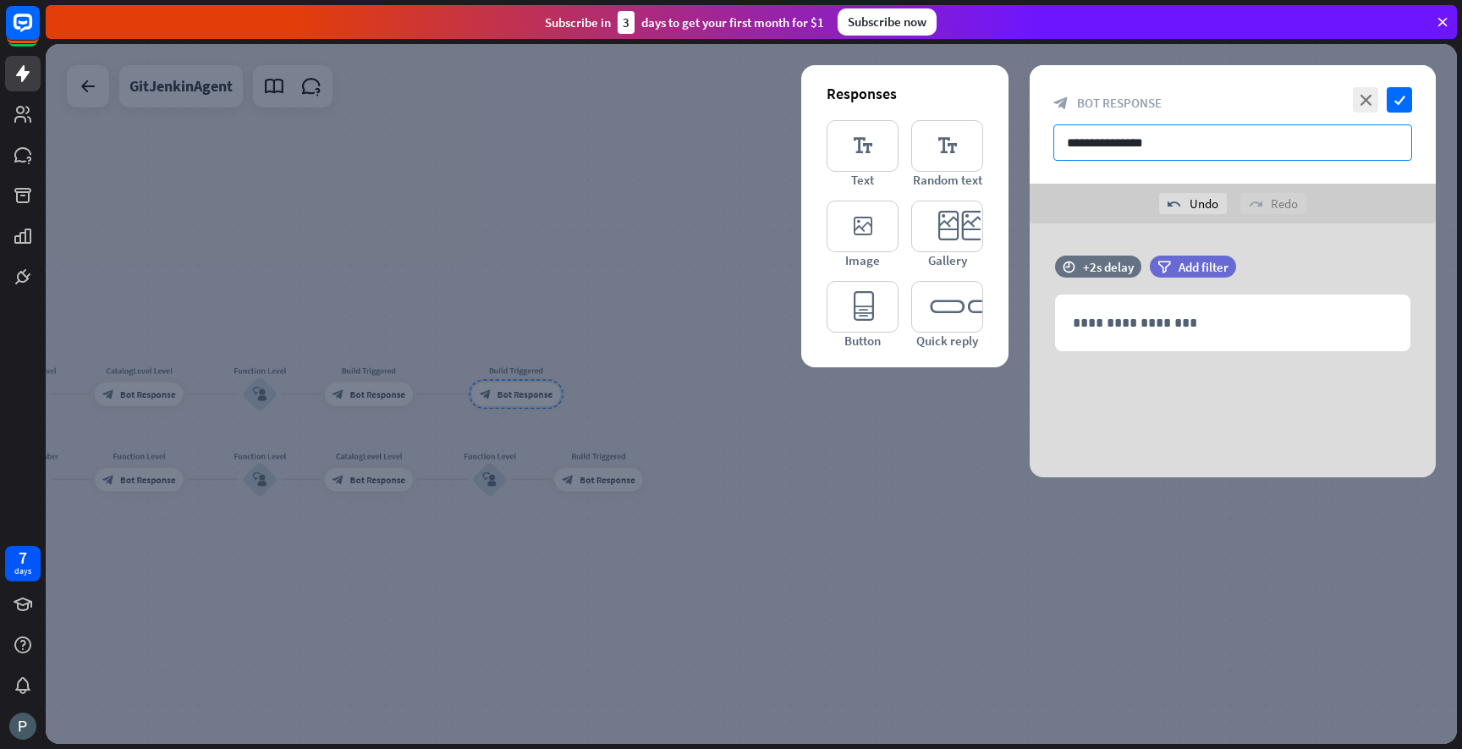
drag, startPoint x: 1154, startPoint y: 140, endPoint x: 1100, endPoint y: 140, distance: 54.2
click at [1100, 140] on input "**********" at bounding box center [1232, 142] width 359 height 36
click at [1112, 140] on input "**********" at bounding box center [1232, 142] width 359 height 36
type input "**********"
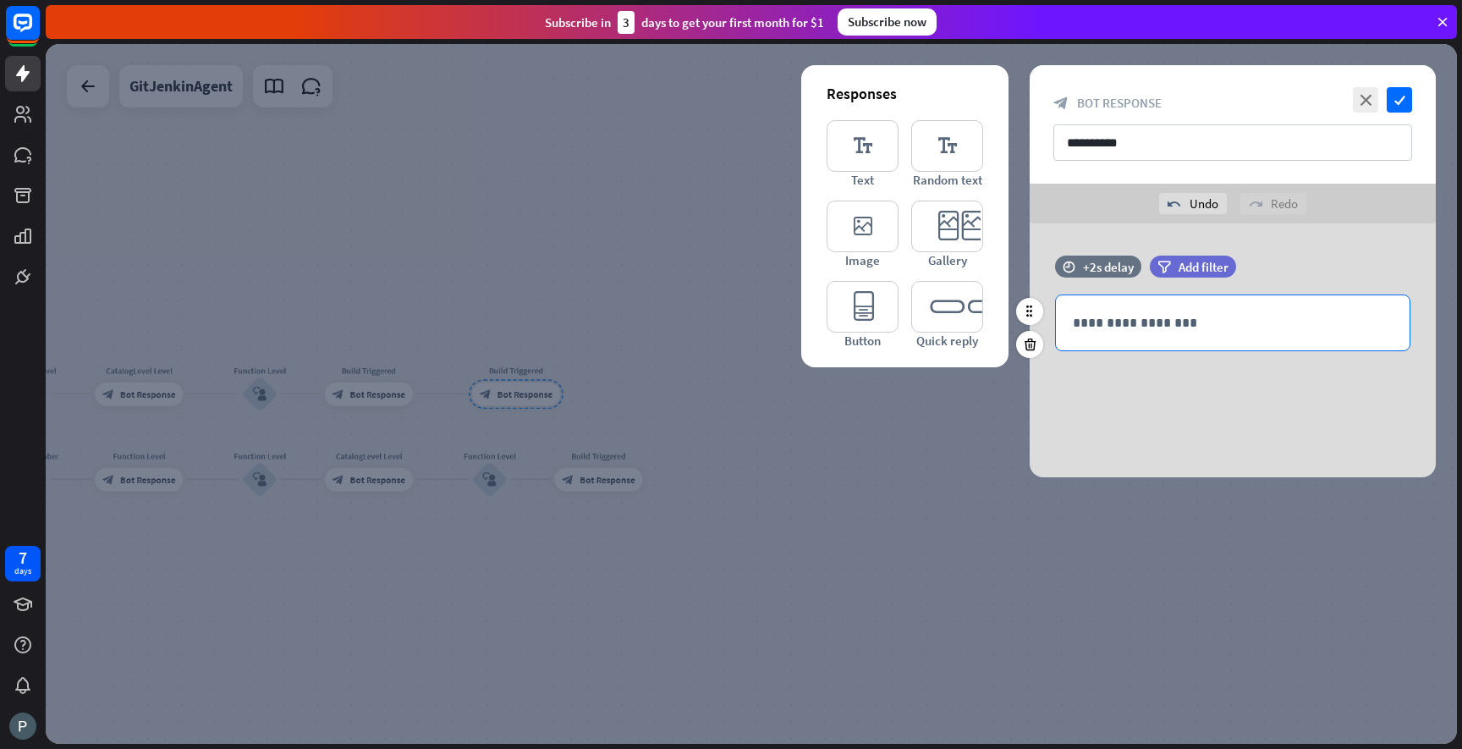
click at [1132, 346] on div "**********" at bounding box center [1233, 322] width 354 height 55
click at [1341, 322] on p "**********" at bounding box center [1233, 322] width 320 height 21
click at [1337, 322] on p "**********" at bounding box center [1233, 322] width 320 height 21
click at [1382, 315] on p "**********" at bounding box center [1233, 322] width 320 height 21
click at [1355, 323] on p "**********" at bounding box center [1233, 322] width 320 height 21
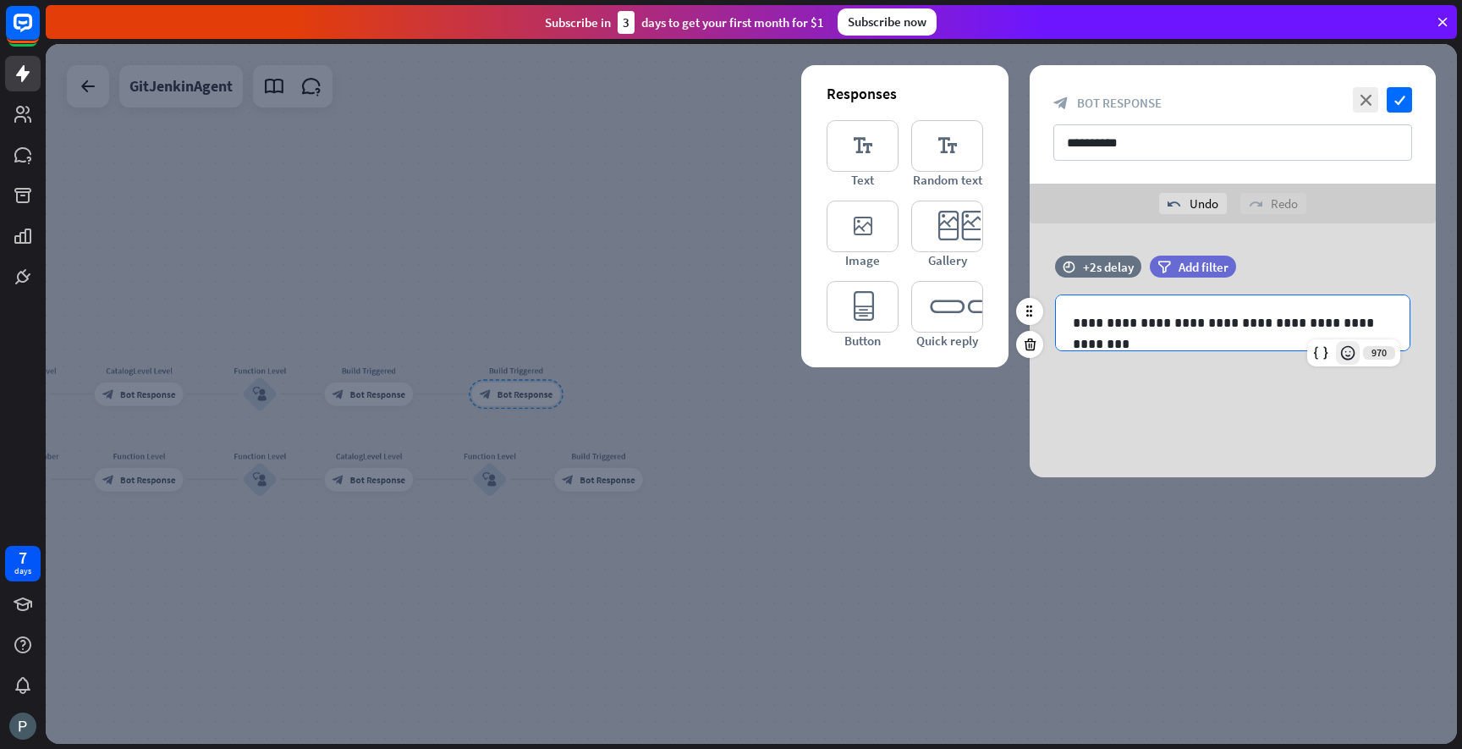
click at [1350, 347] on icon at bounding box center [1347, 352] width 17 height 17
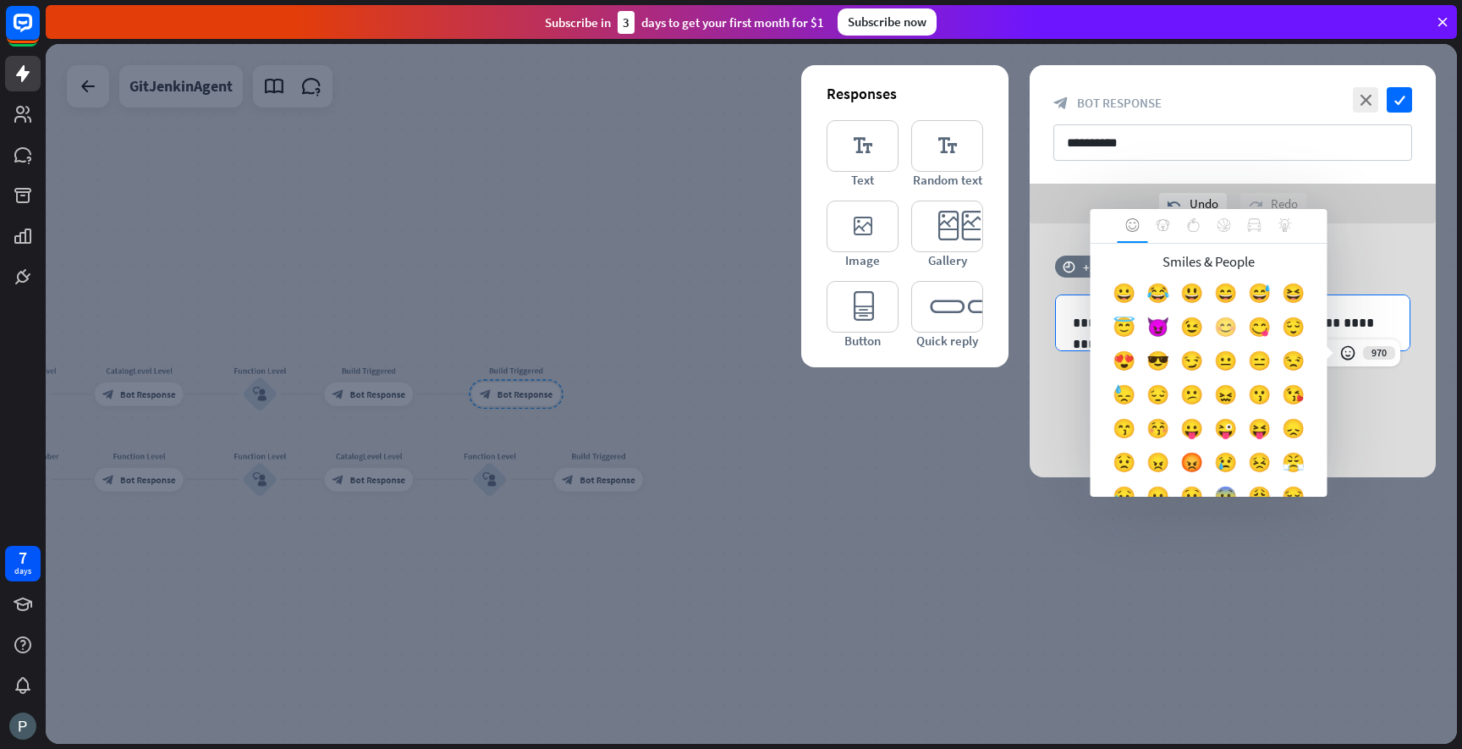
click at [1234, 333] on div "😊" at bounding box center [1226, 331] width 34 height 34
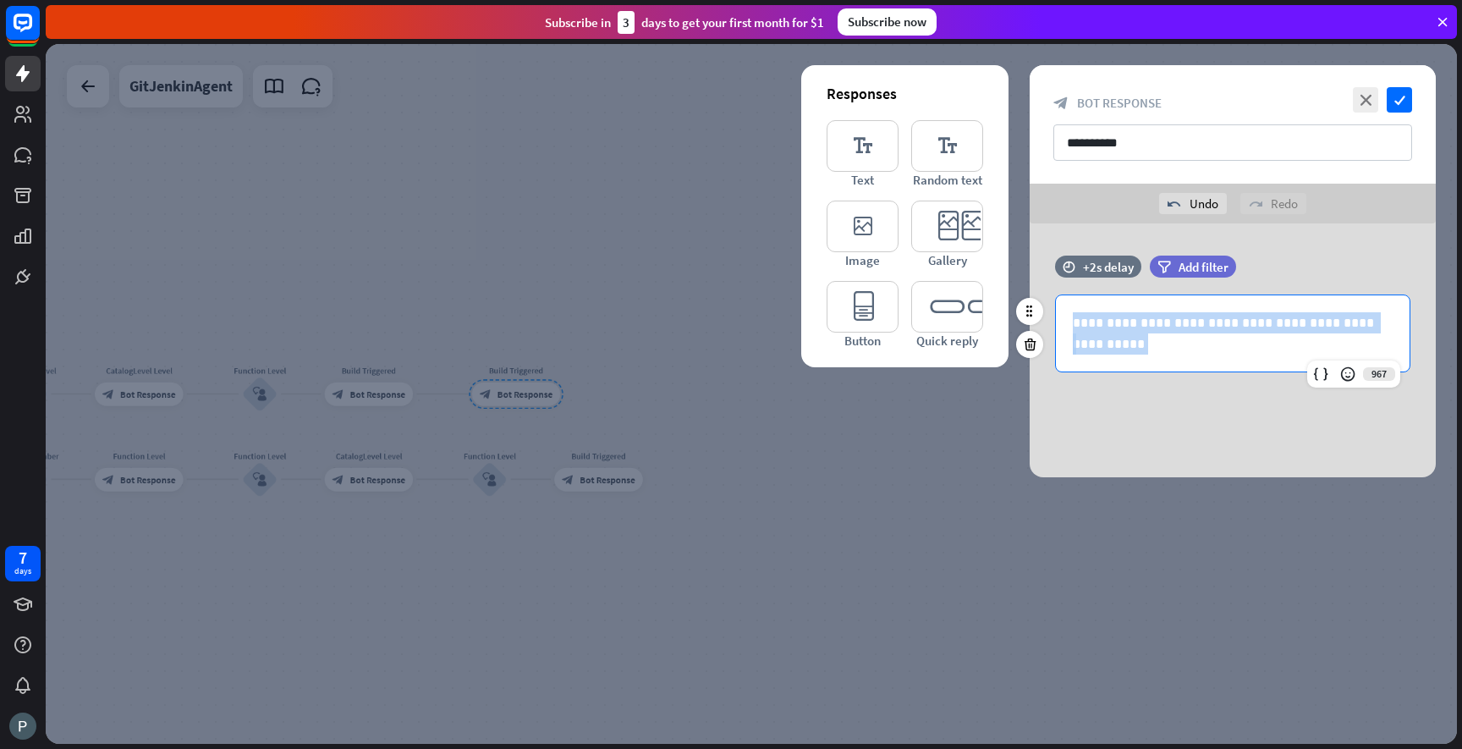
drag, startPoint x: 1103, startPoint y: 349, endPoint x: 1055, endPoint y: 322, distance: 55.3
click at [1055, 322] on div "**********" at bounding box center [1232, 333] width 355 height 78
copy div "**********"
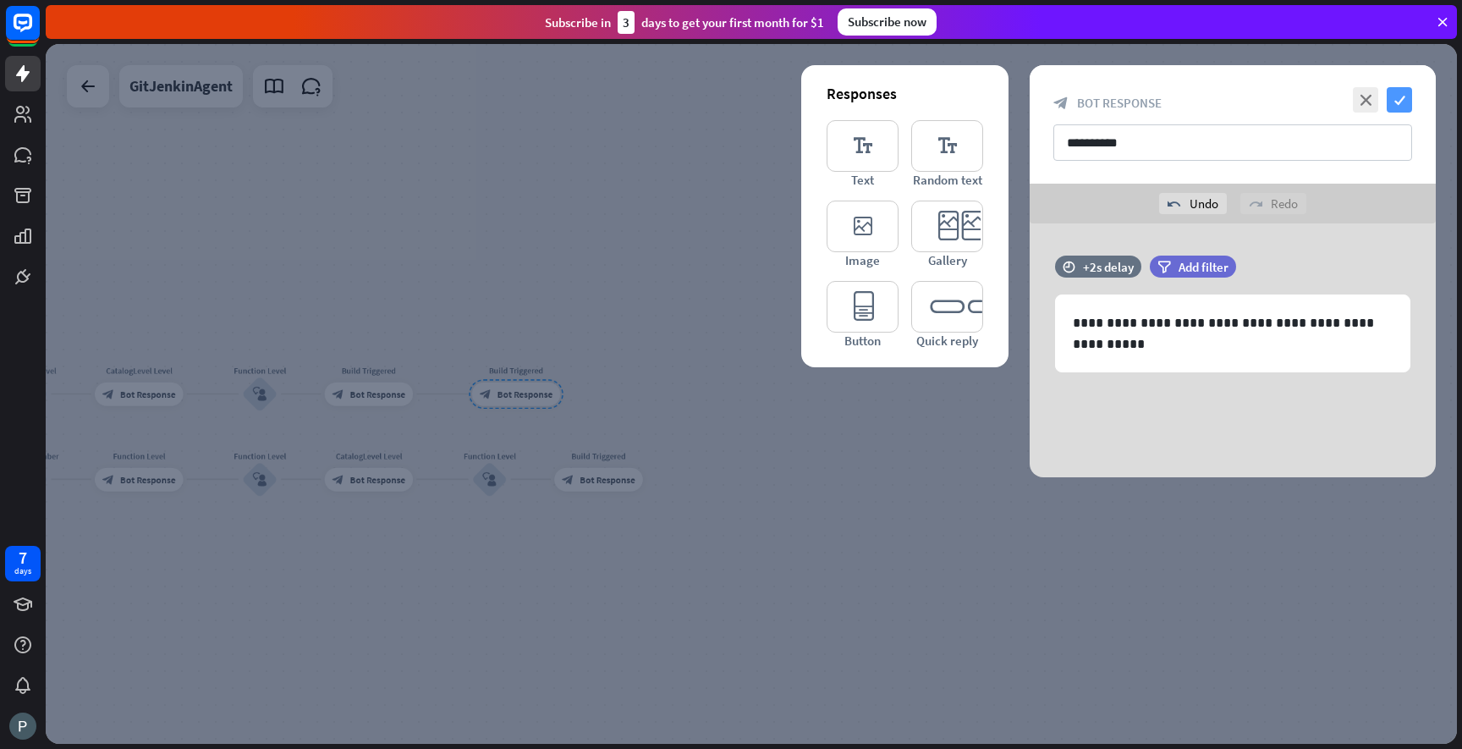
click at [1399, 101] on icon "check" at bounding box center [1399, 99] width 25 height 25
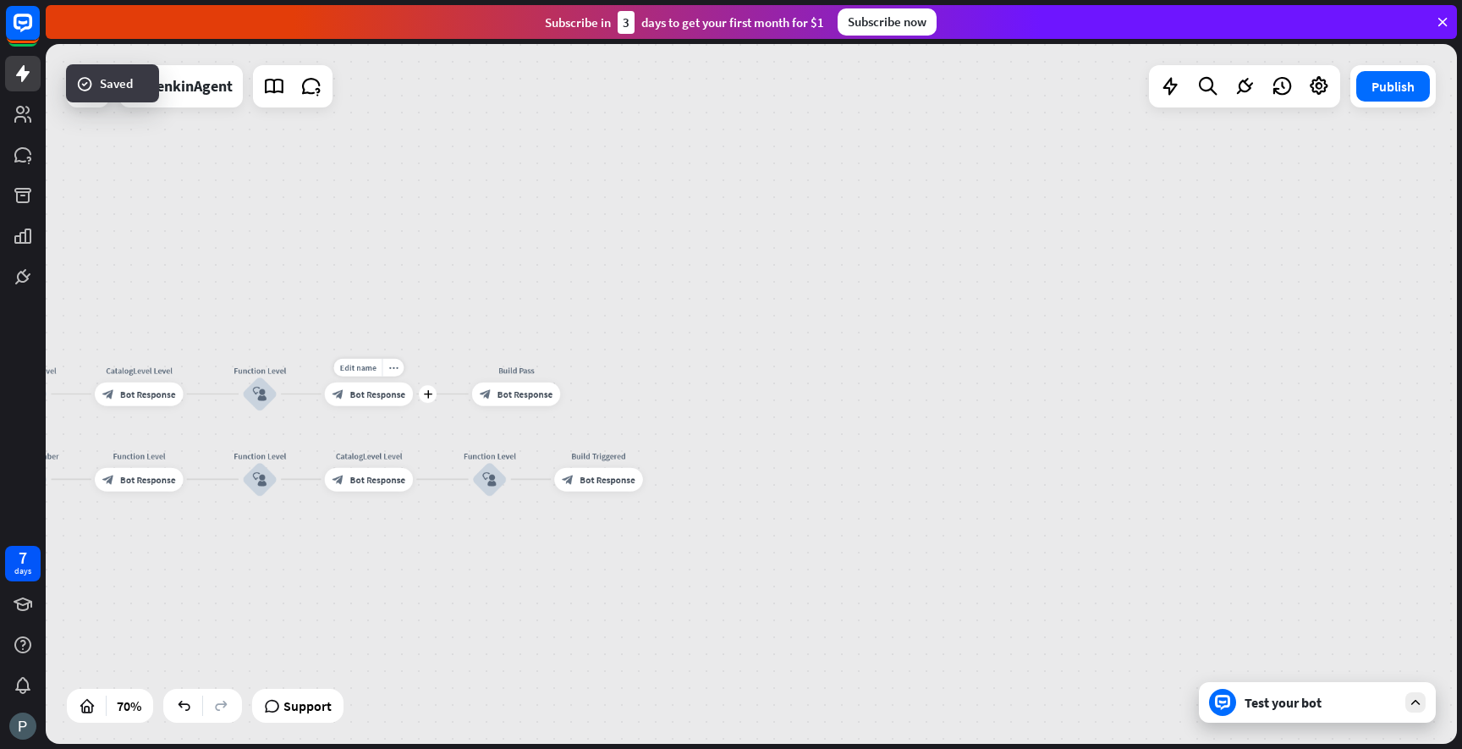
click at [373, 406] on div "Edit name more_horiz plus Build Triggered block_bot_response Bot Response" at bounding box center [369, 394] width 88 height 24
click at [400, 397] on span "Bot Response" at bounding box center [377, 394] width 55 height 12
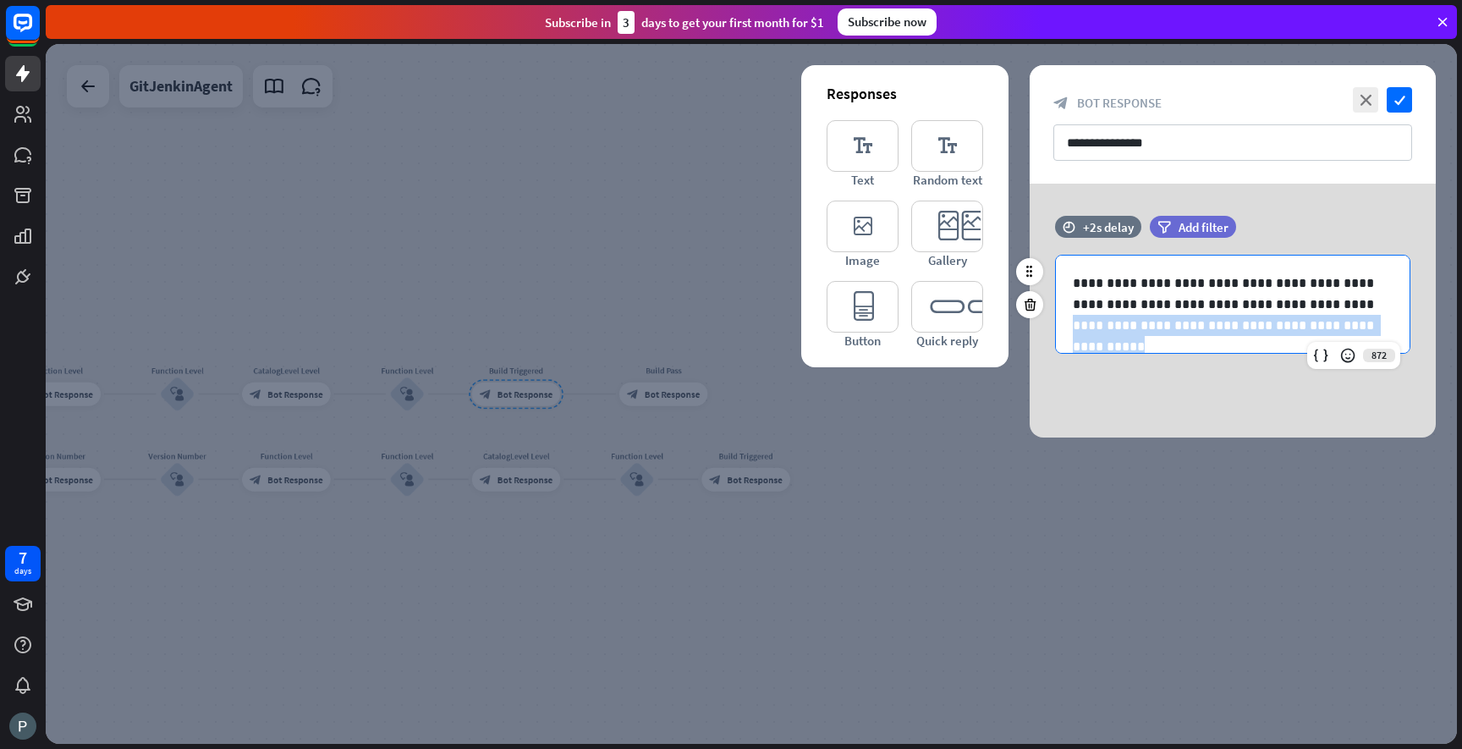
drag, startPoint x: 1393, startPoint y: 327, endPoint x: 1065, endPoint y: 327, distance: 327.4
click at [1065, 327] on div "**********" at bounding box center [1233, 304] width 354 height 97
copy p "**********"
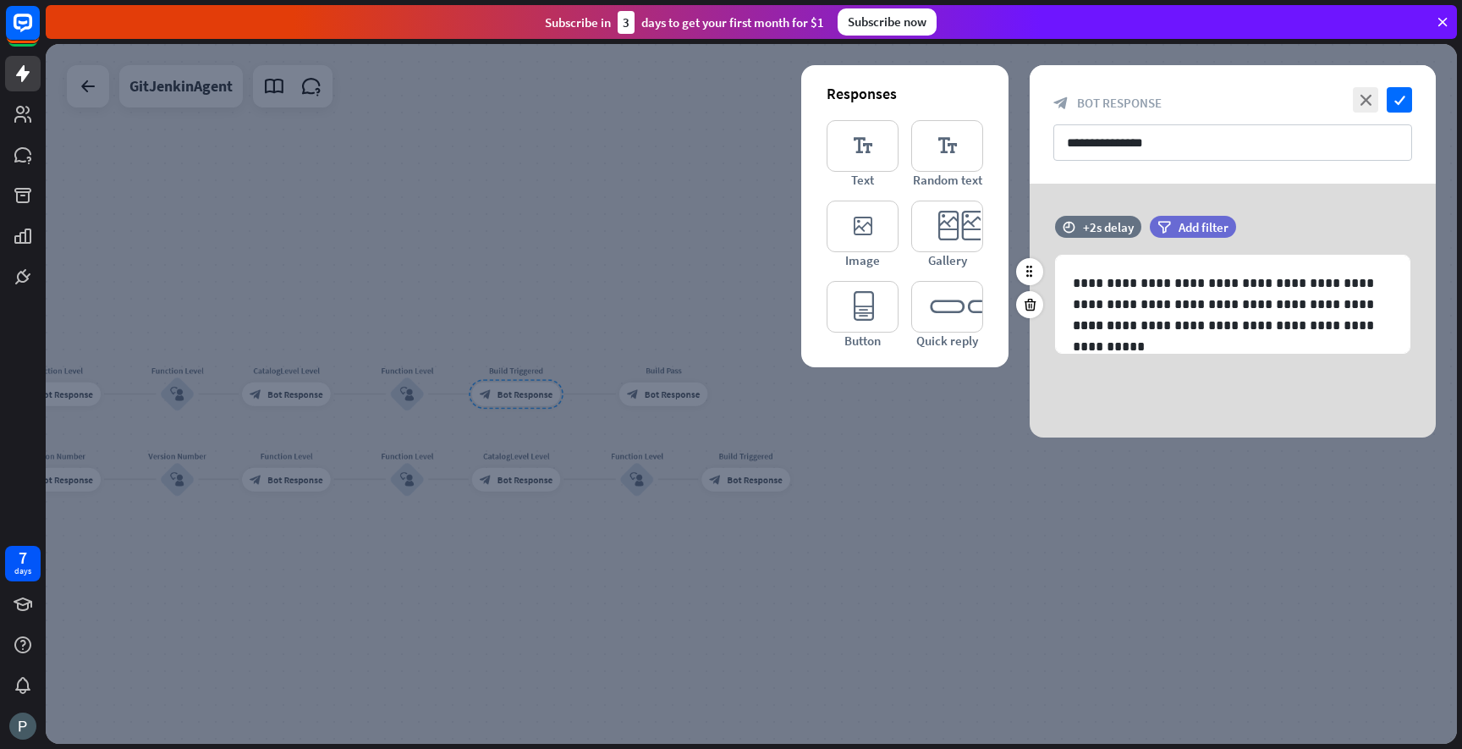
click at [1131, 361] on div "**********" at bounding box center [1233, 293] width 406 height 155
click at [1405, 109] on icon "check" at bounding box center [1399, 99] width 25 height 25
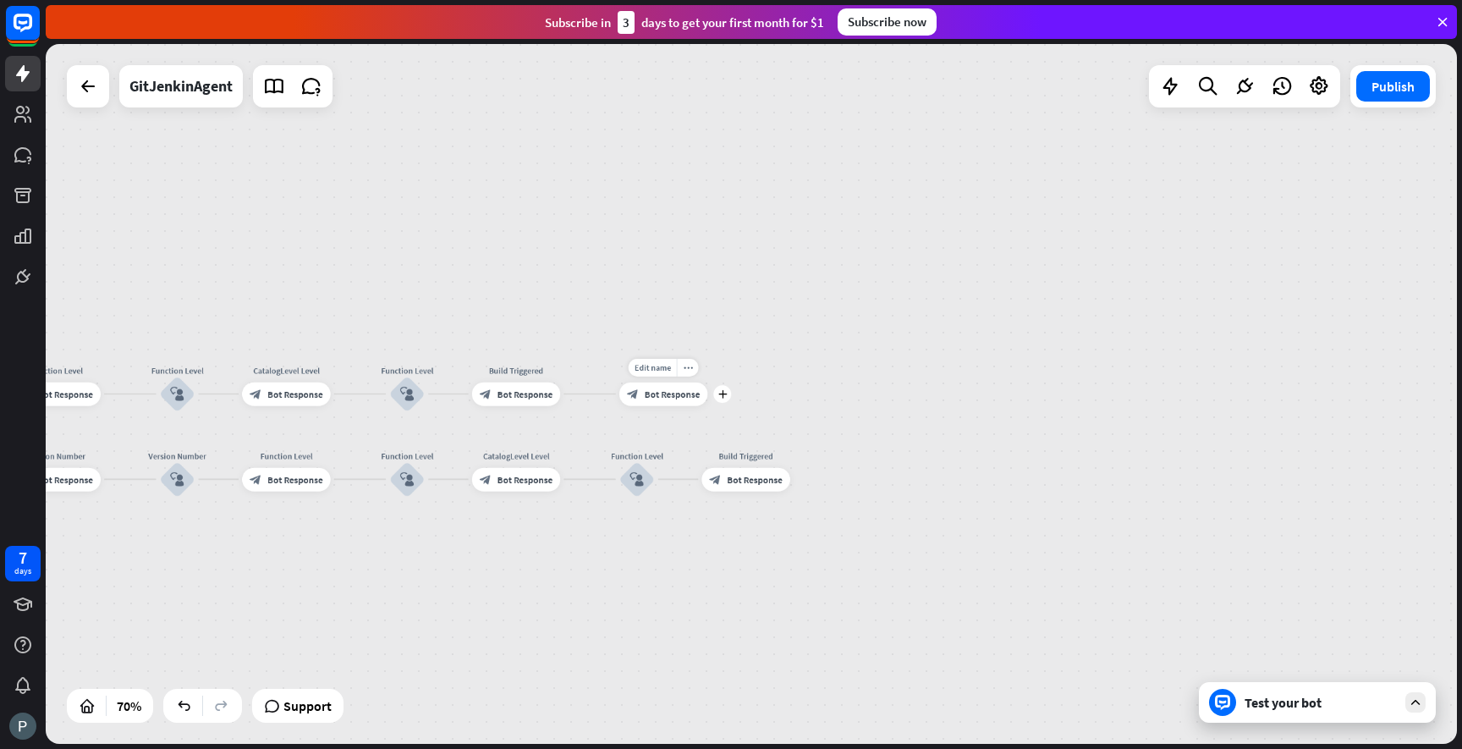
click at [644, 401] on div "block_bot_response Bot Response" at bounding box center [663, 394] width 88 height 24
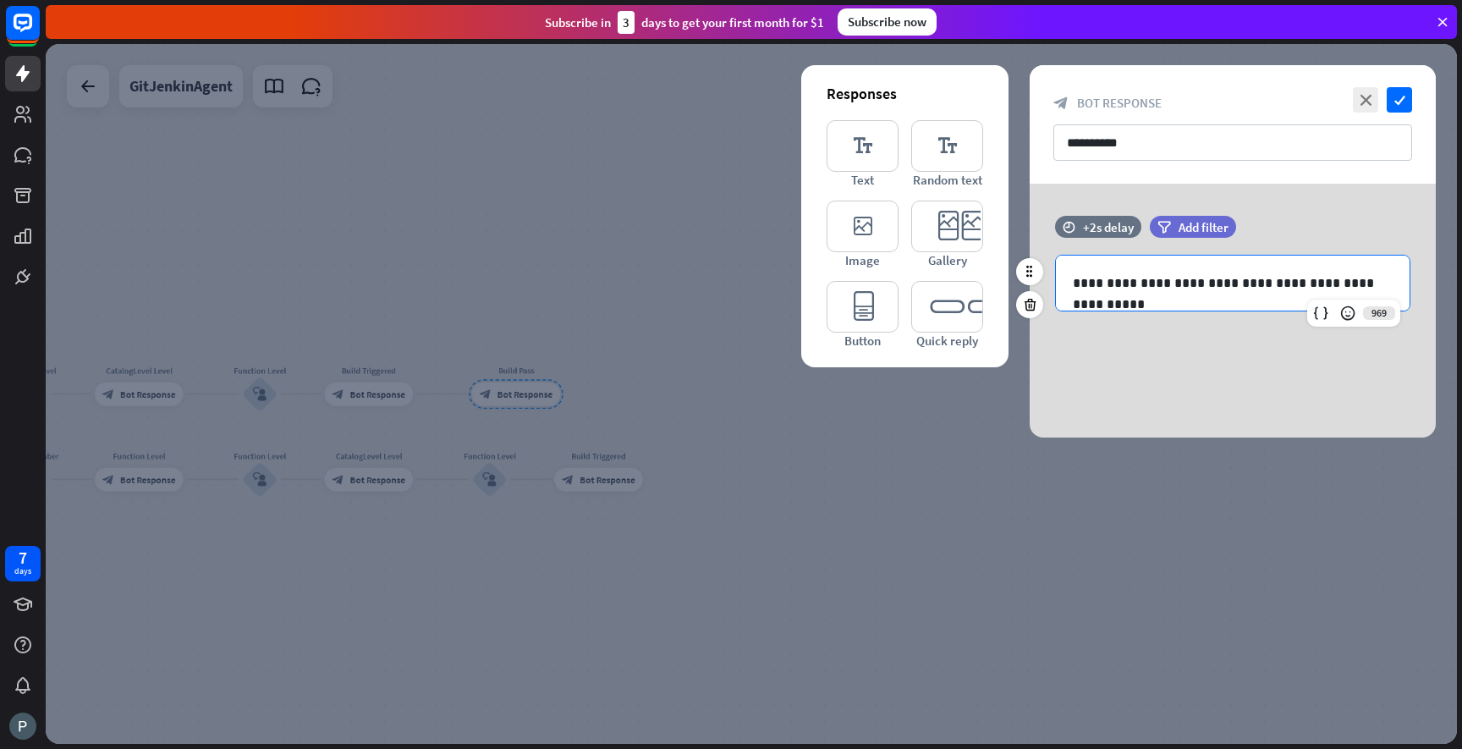
click at [1387, 283] on p "**********" at bounding box center [1233, 282] width 320 height 21
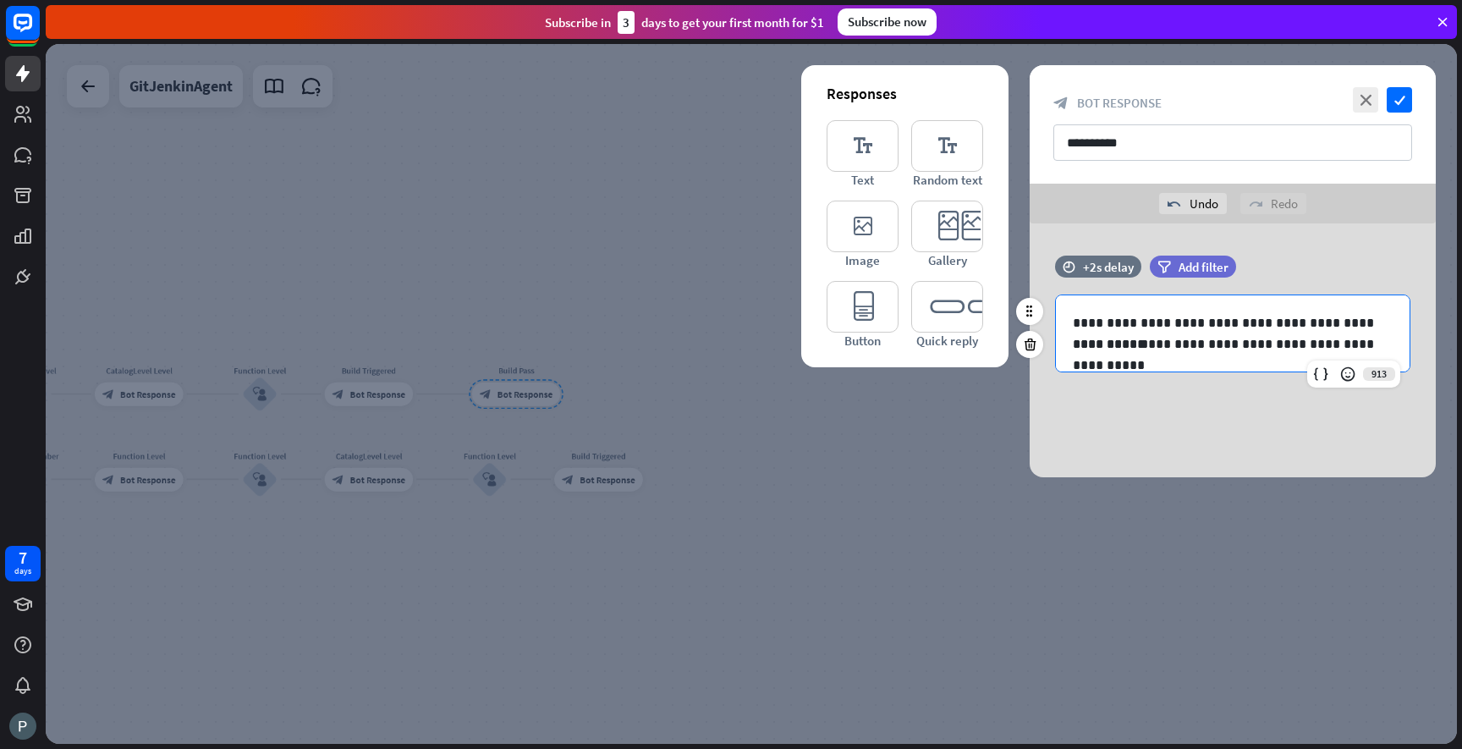
click at [1242, 366] on div "**********" at bounding box center [1233, 333] width 354 height 76
click at [1392, 100] on icon "check" at bounding box center [1399, 99] width 25 height 25
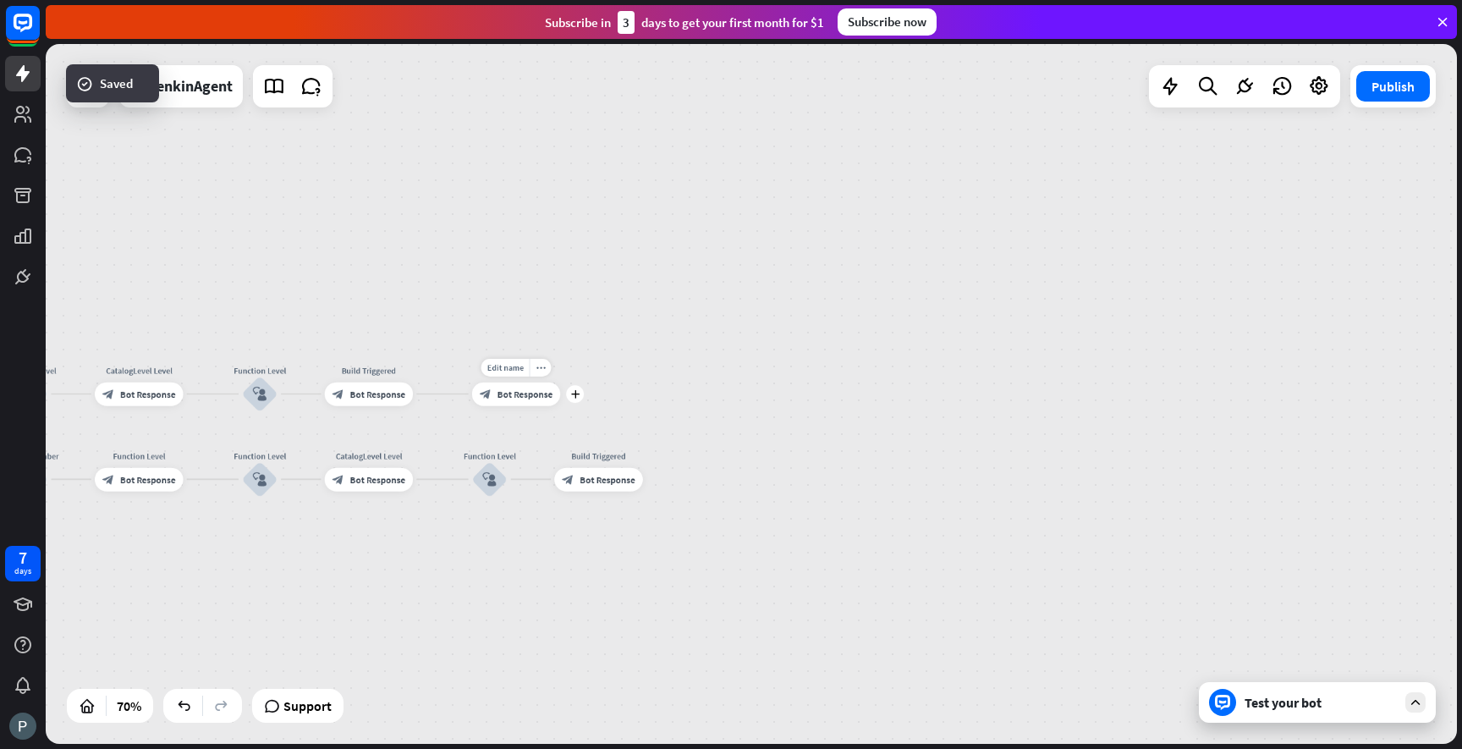
click at [515, 406] on div "Edit name more_horiz plus Build Pass block_bot_response Bot Response" at bounding box center [516, 394] width 88 height 24
click at [527, 392] on span "Bot Response" at bounding box center [525, 394] width 55 height 12
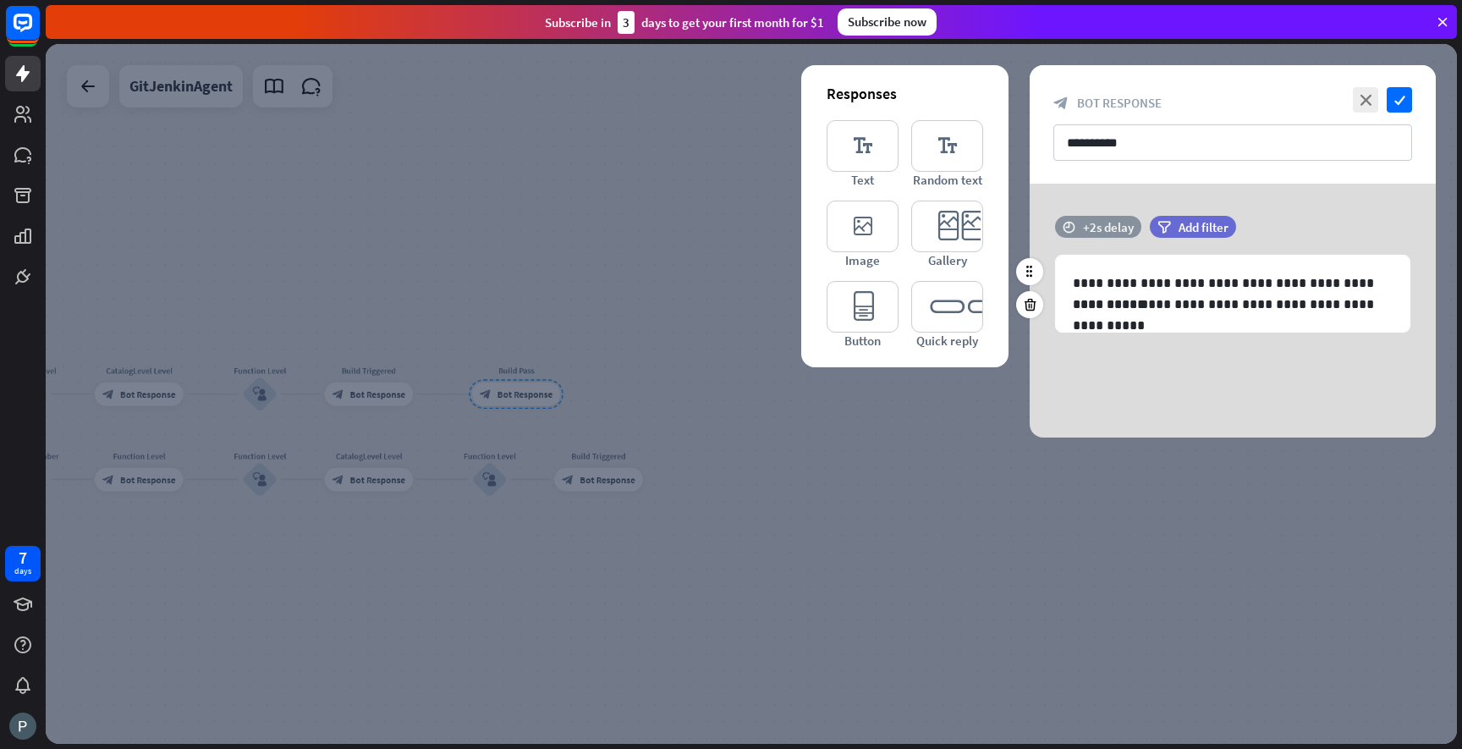
click at [1115, 229] on div "+2s delay" at bounding box center [1108, 227] width 51 height 16
click at [1203, 222] on div "+2s" at bounding box center [1244, 226] width 270 height 17
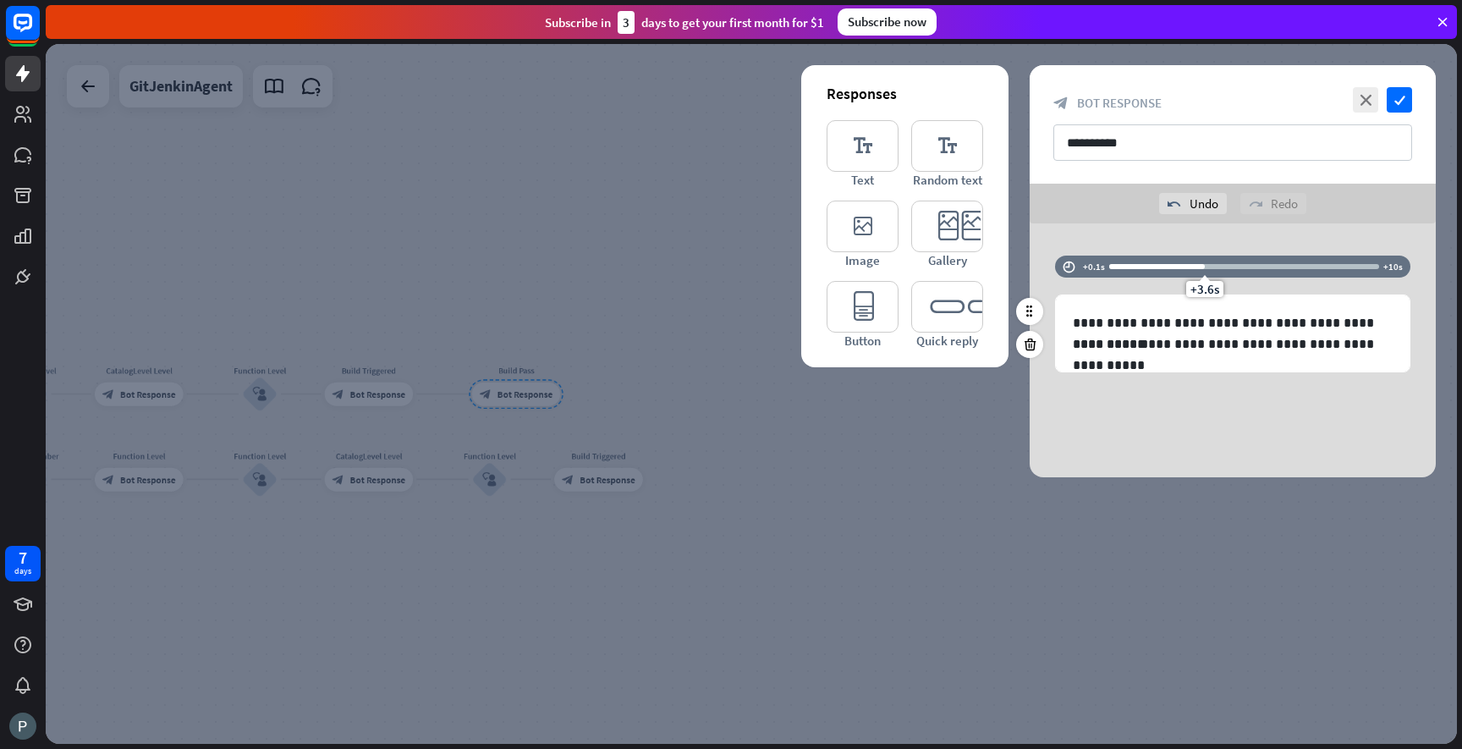
click at [1186, 267] on div at bounding box center [1157, 266] width 96 height 5
click at [1394, 108] on icon "check" at bounding box center [1399, 99] width 25 height 25
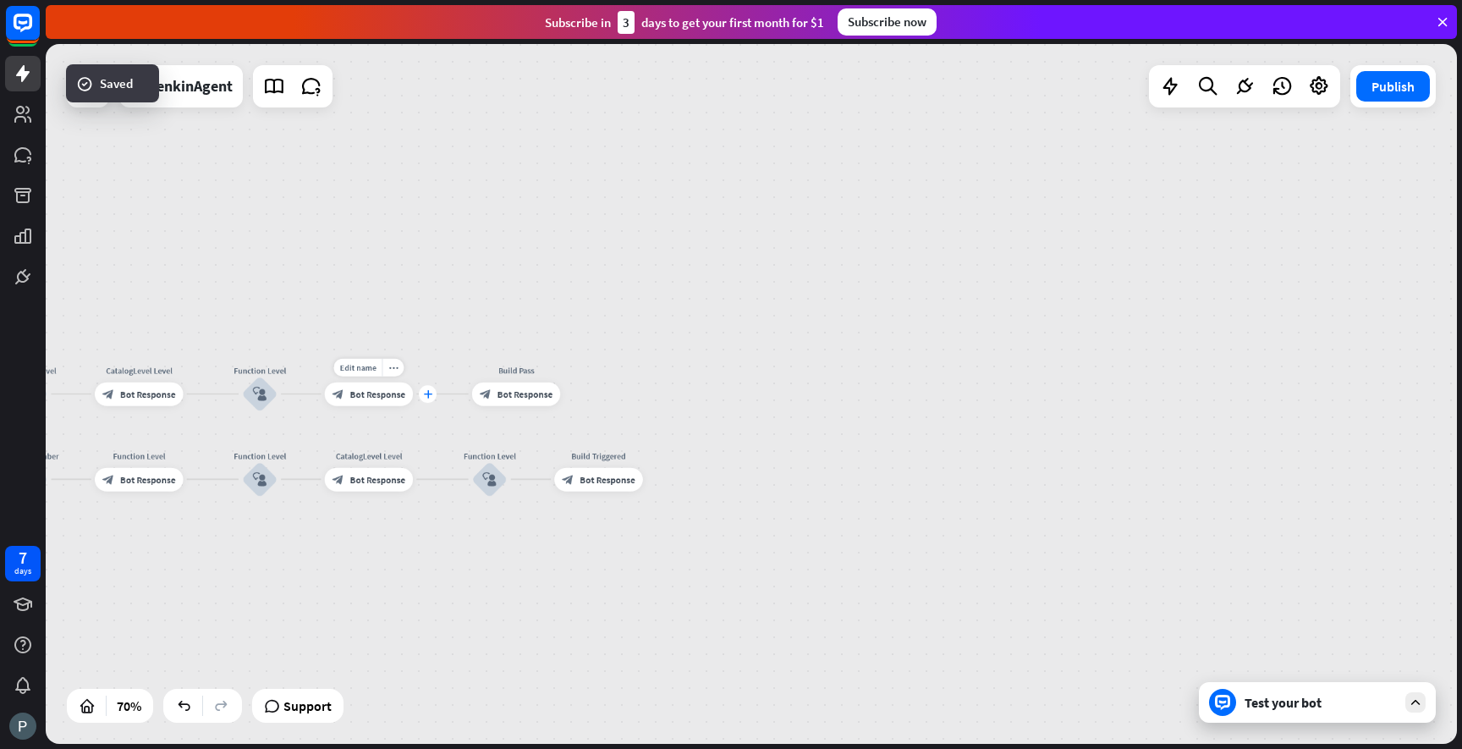
click at [425, 391] on icon "plus" at bounding box center [427, 394] width 8 height 8
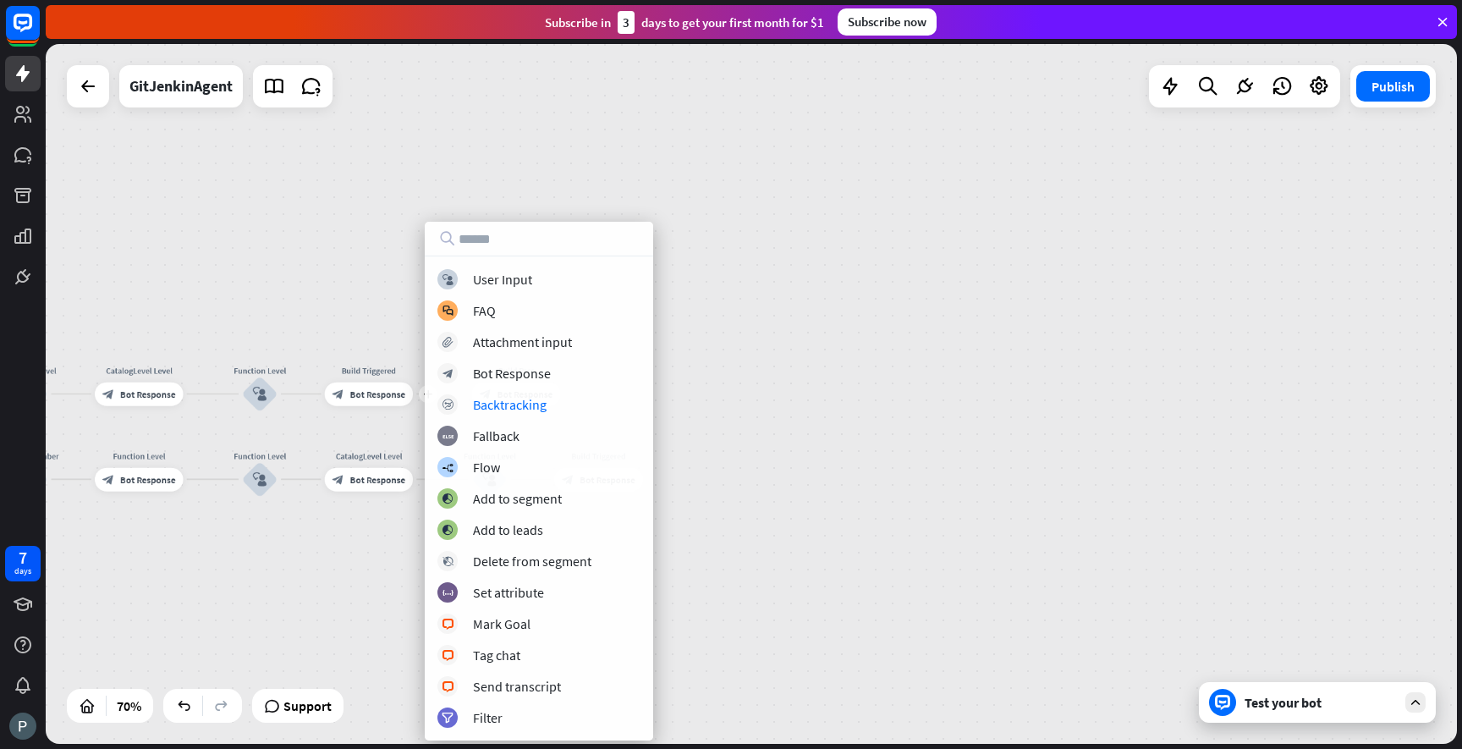
click at [770, 424] on div "GitJenkinAgent home_2 Start point Welcome message block_bot_response Bot Respon…" at bounding box center [751, 394] width 1411 height 700
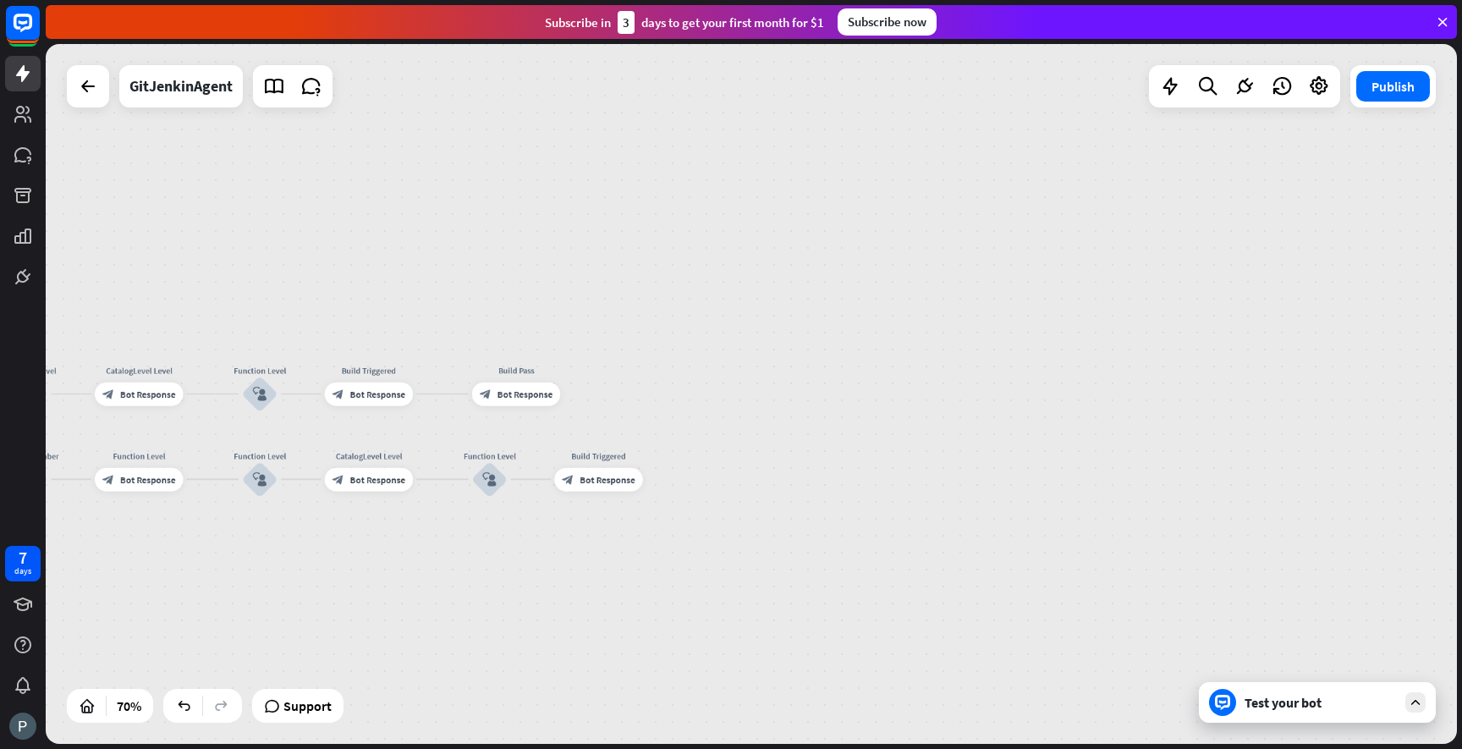
click at [1263, 697] on div "Test your bot" at bounding box center [1321, 702] width 152 height 17
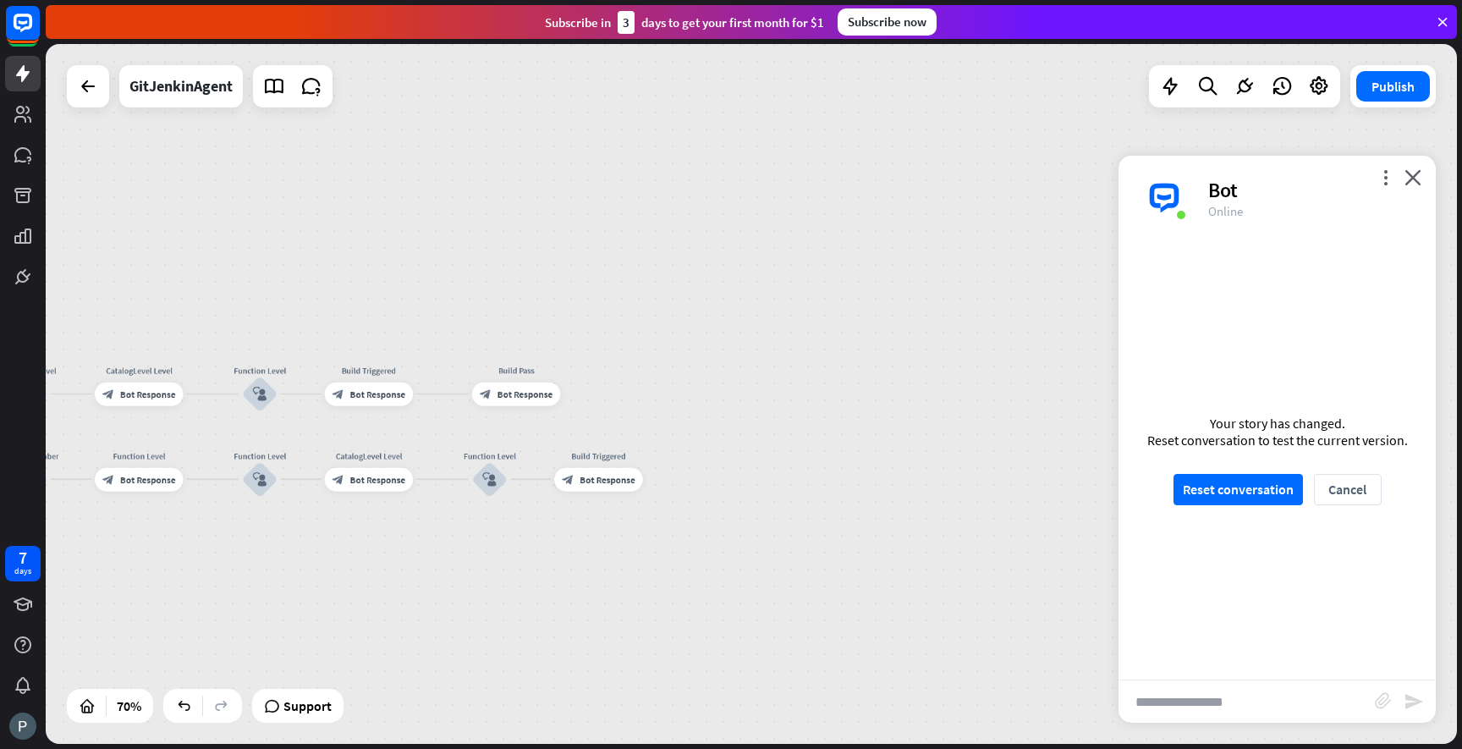
click at [874, 610] on div "GitJenkinAgent home_2 Start point Welcome message block_bot_response Bot Respon…" at bounding box center [751, 394] width 1411 height 700
click at [426, 395] on icon "plus" at bounding box center [427, 394] width 8 height 8
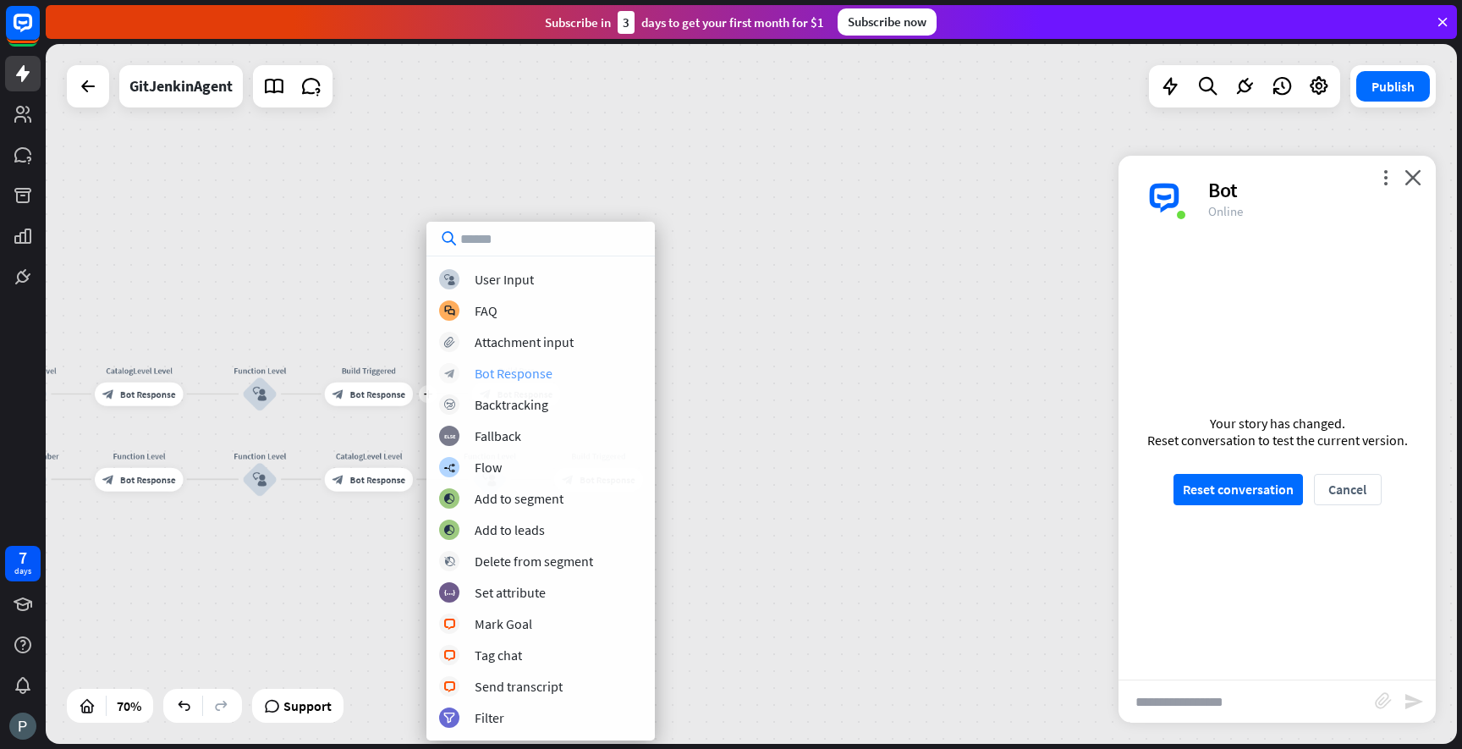
click at [518, 371] on div "Bot Response" at bounding box center [514, 373] width 78 height 17
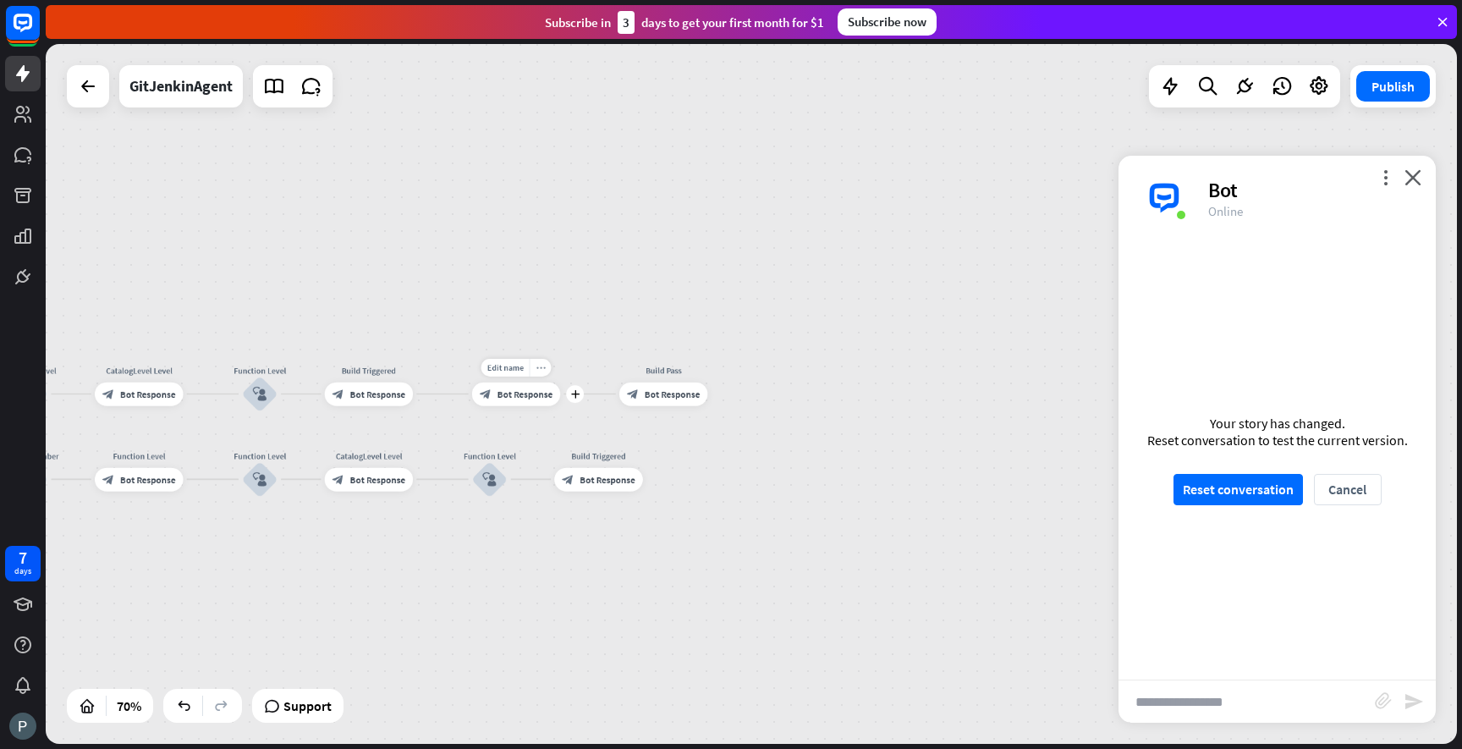
click at [536, 370] on icon "more_horiz" at bounding box center [540, 367] width 9 height 8
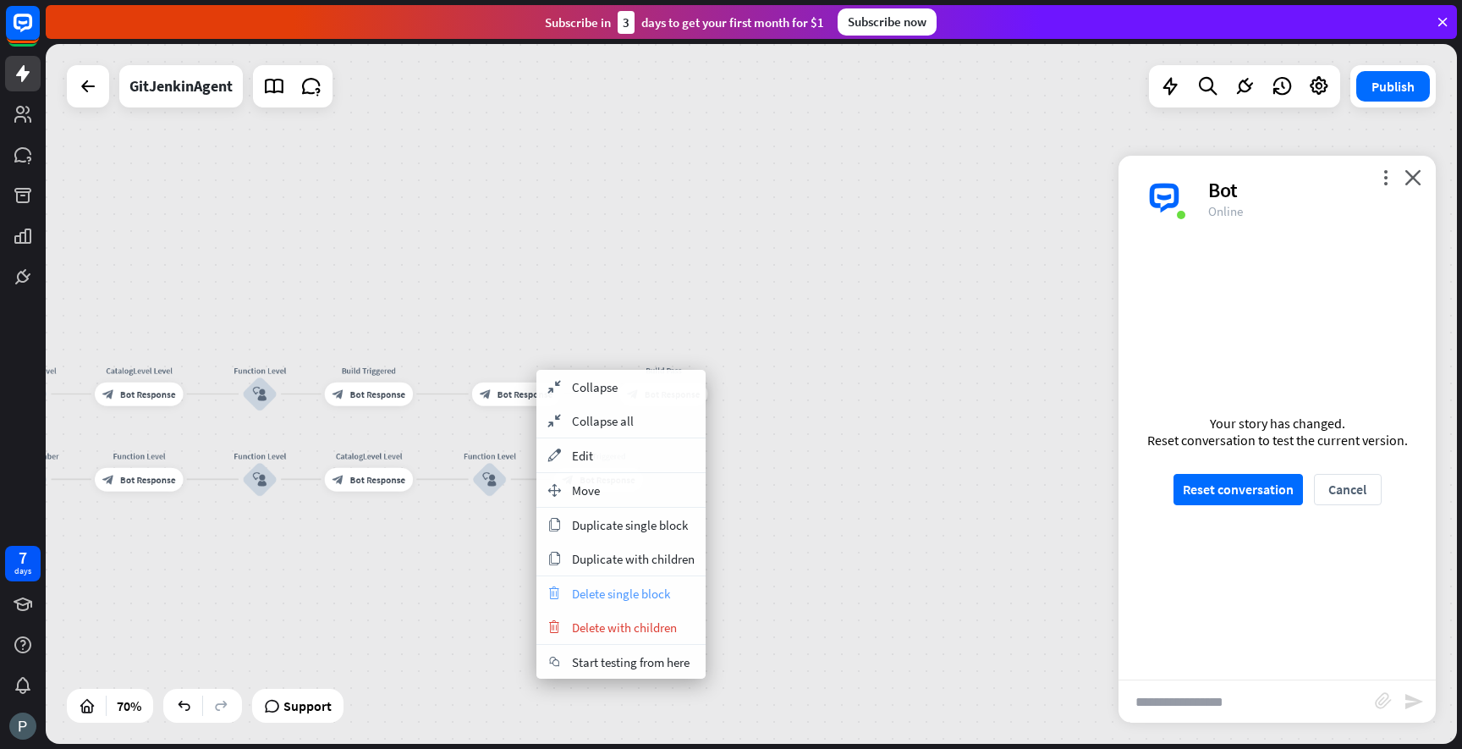
click at [602, 593] on span "Delete single block" at bounding box center [621, 594] width 98 height 16
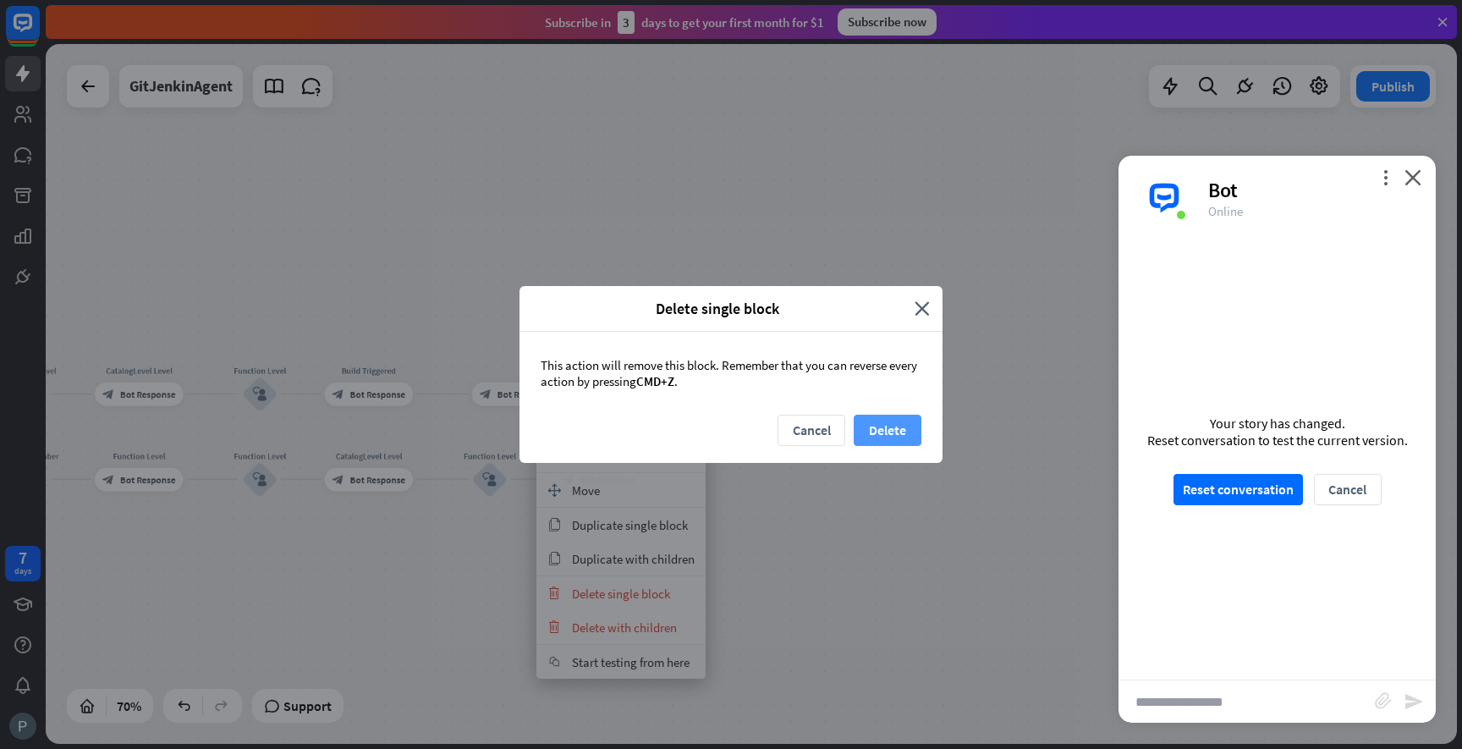
click at [877, 436] on button "Delete" at bounding box center [888, 430] width 68 height 31
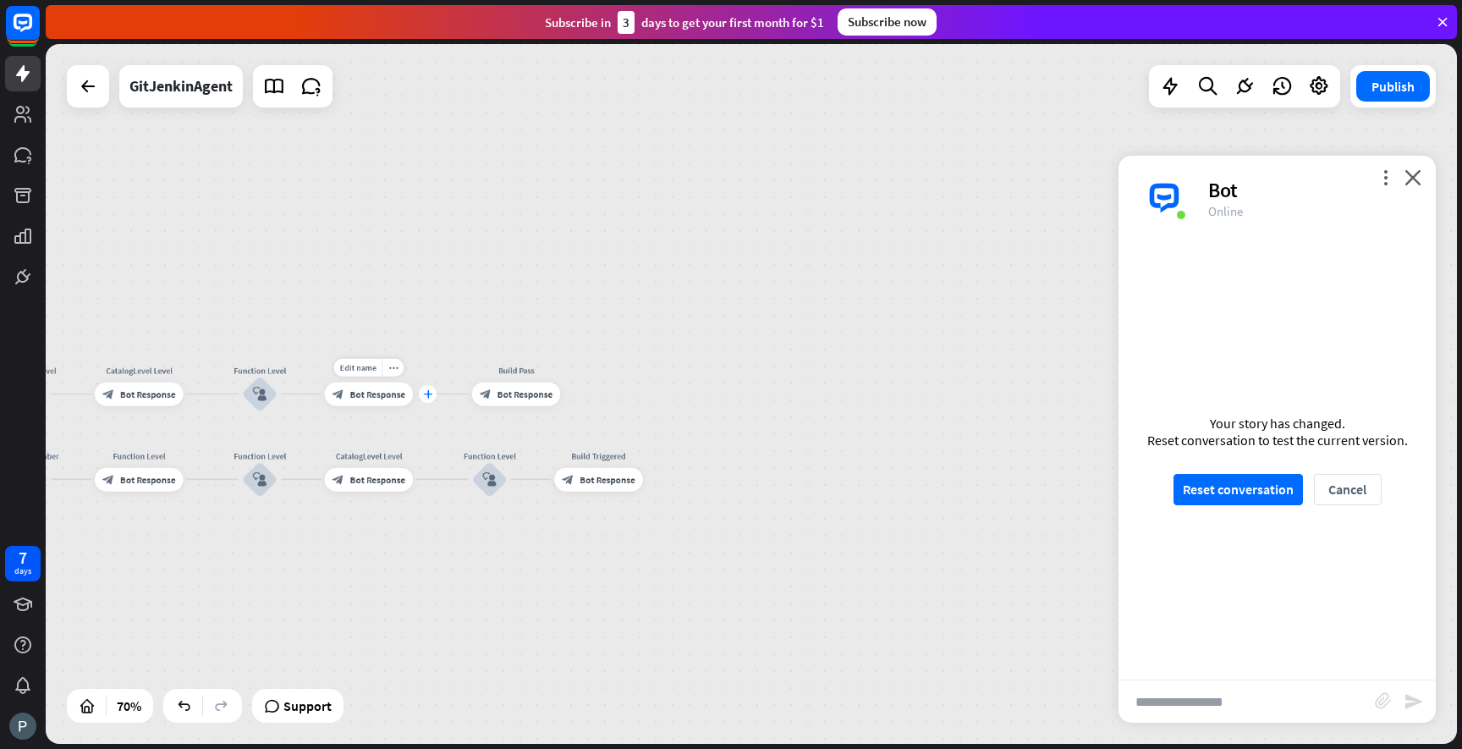
click at [428, 399] on div "plus" at bounding box center [428, 394] width 18 height 18
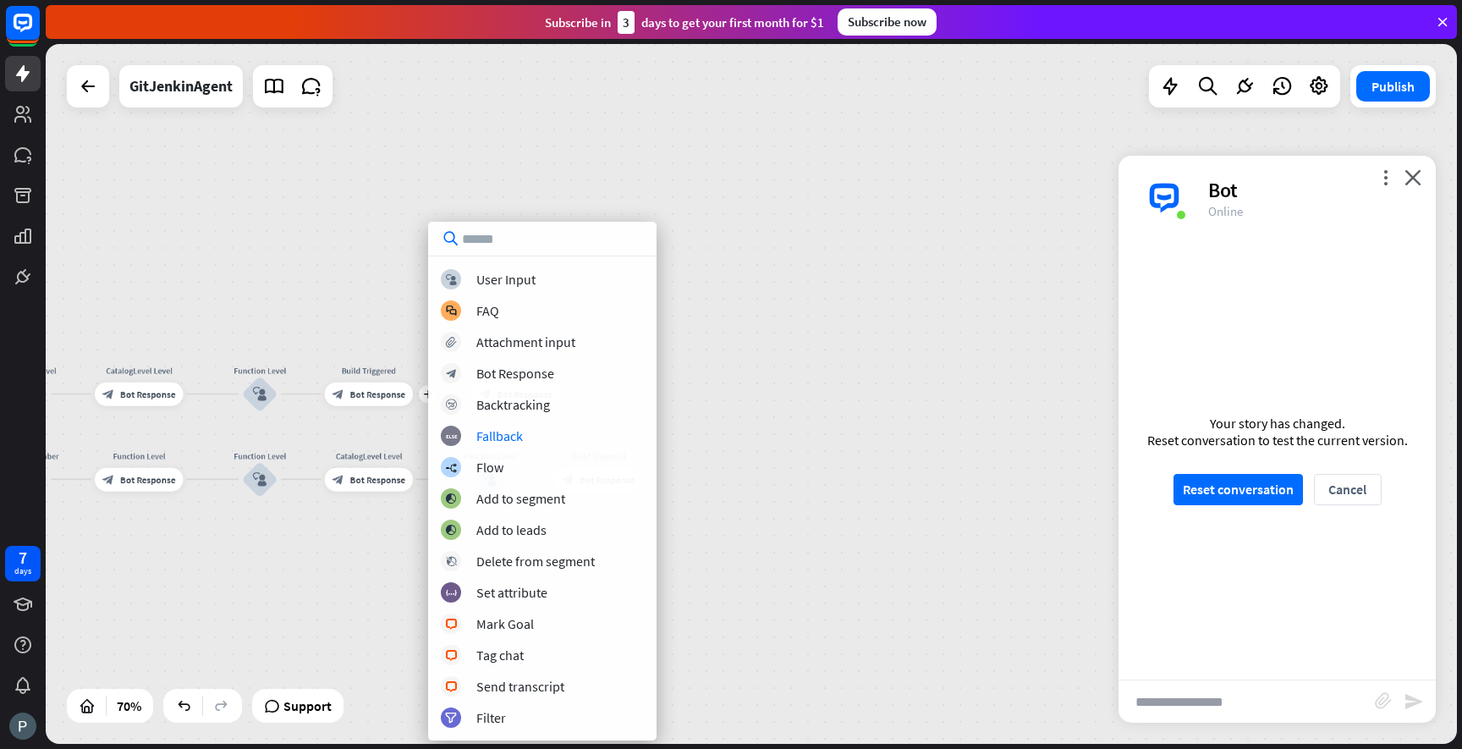
click at [899, 377] on div "GitJenkinAgent home_2 Start point Welcome message block_bot_response Bot Respon…" at bounding box center [751, 394] width 1411 height 700
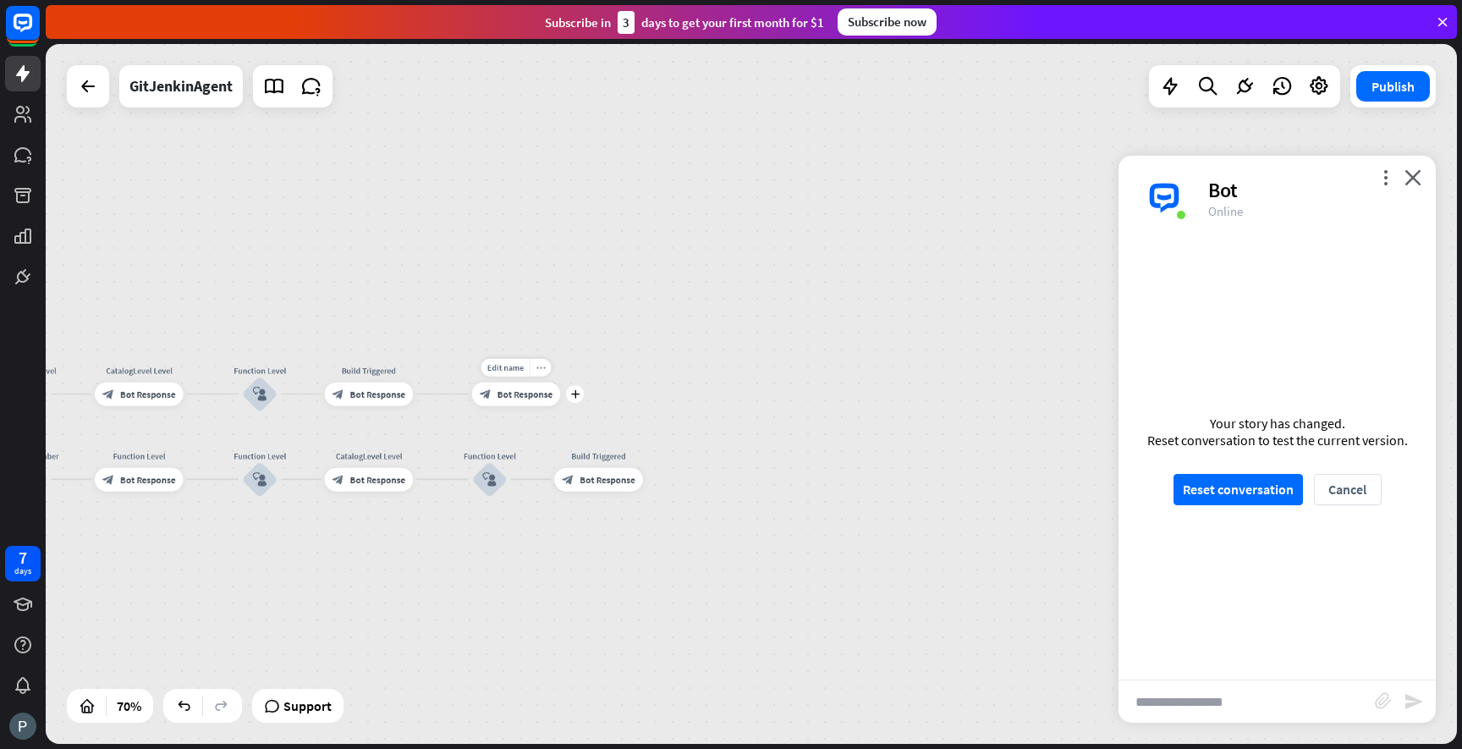
click at [542, 370] on icon "more_horiz" at bounding box center [540, 367] width 9 height 8
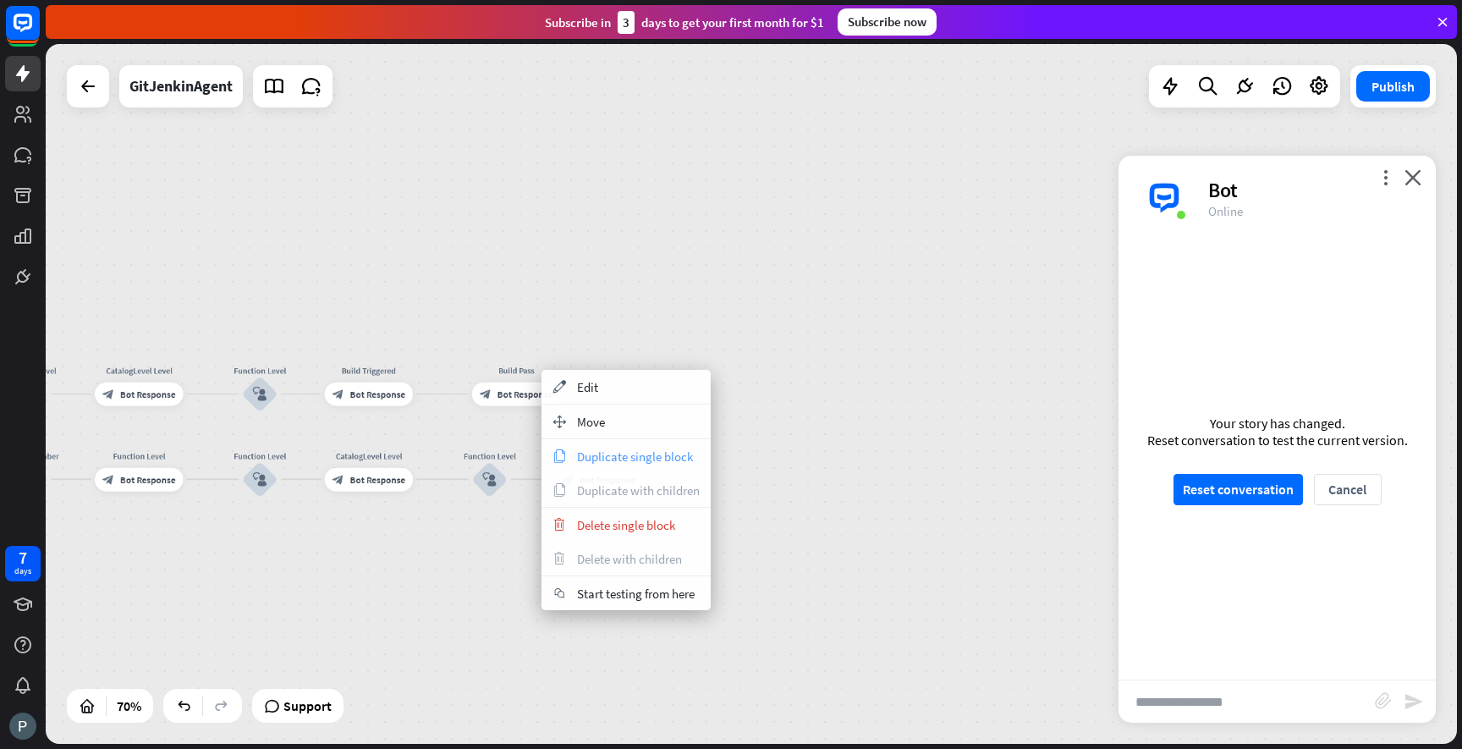
click at [620, 460] on span "Duplicate single block" at bounding box center [635, 456] width 116 height 16
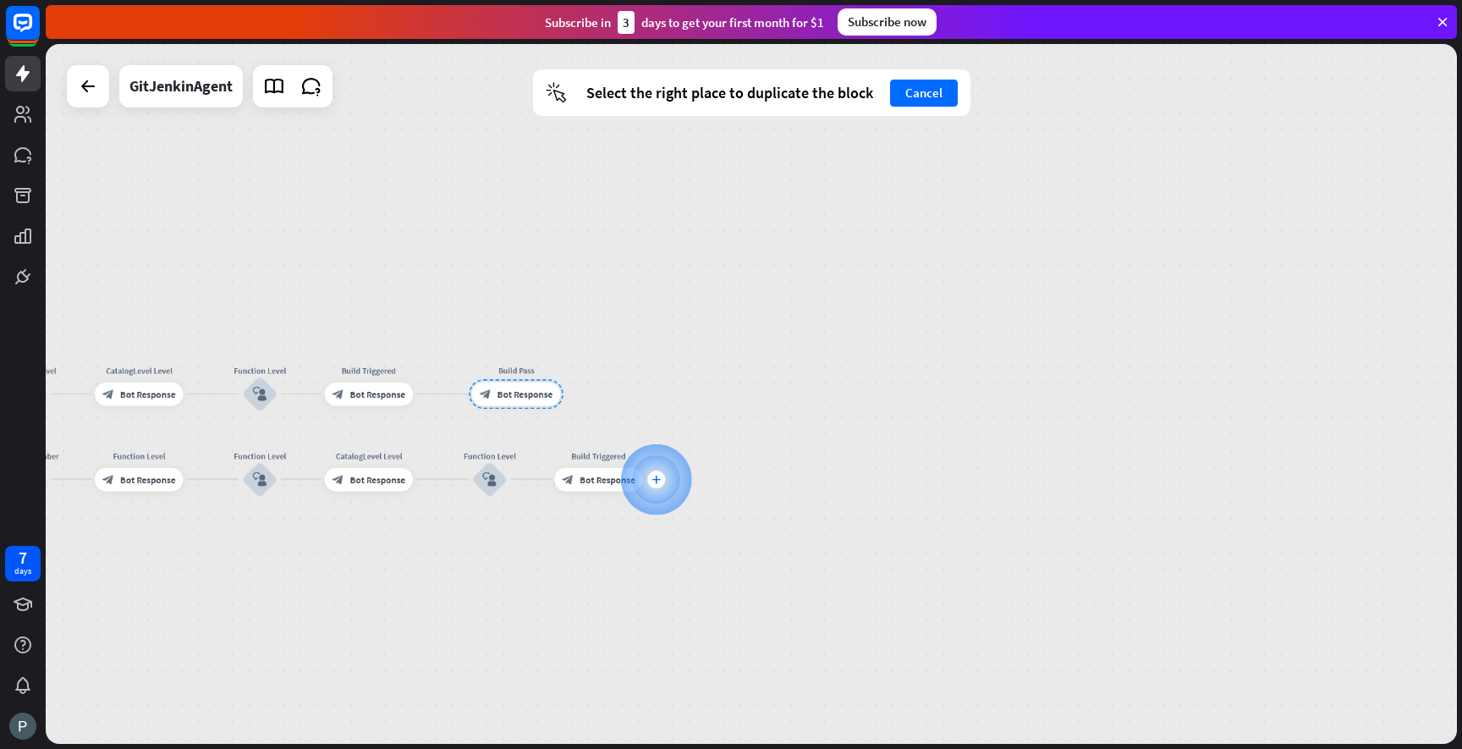
click at [656, 473] on div "plus" at bounding box center [656, 479] width 18 height 18
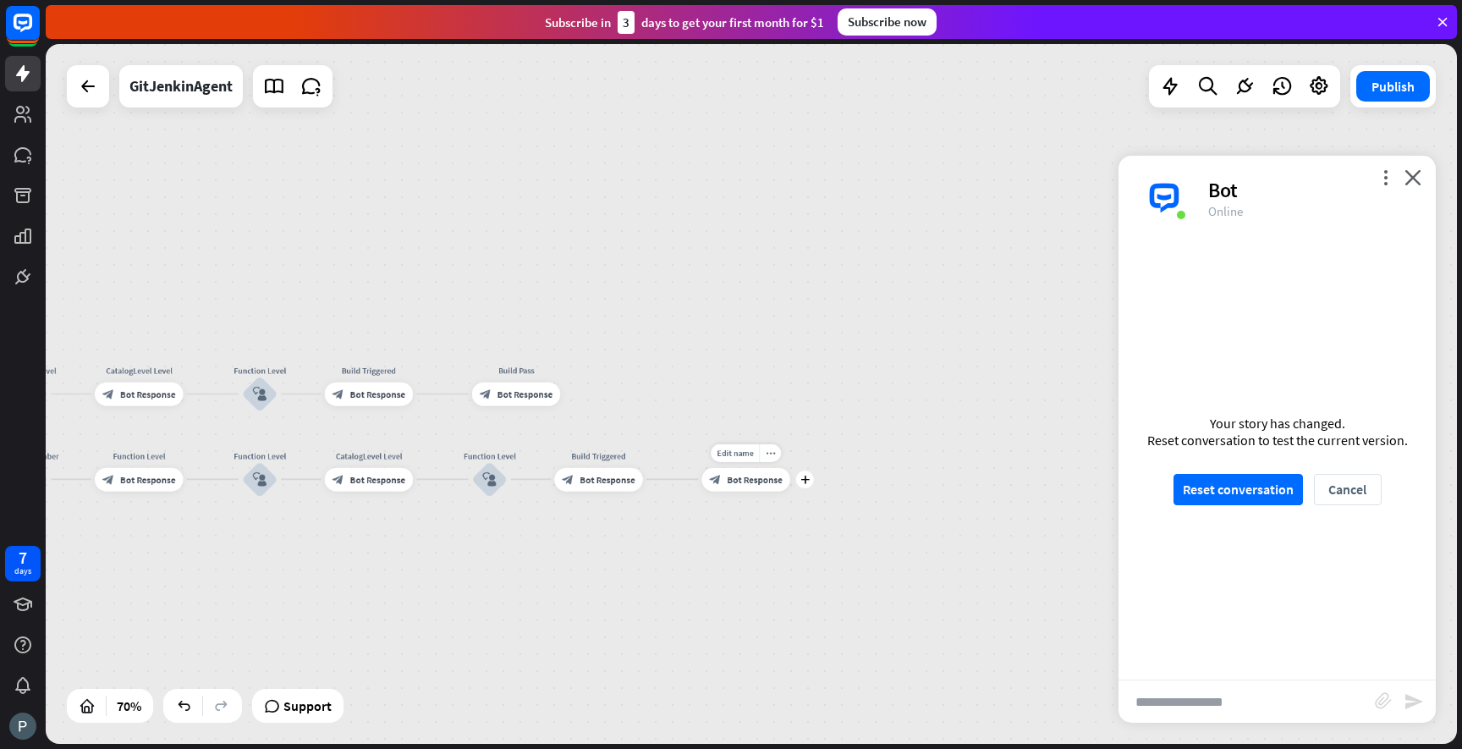
click at [750, 472] on div "block_bot_response Bot Response" at bounding box center [745, 480] width 88 height 24
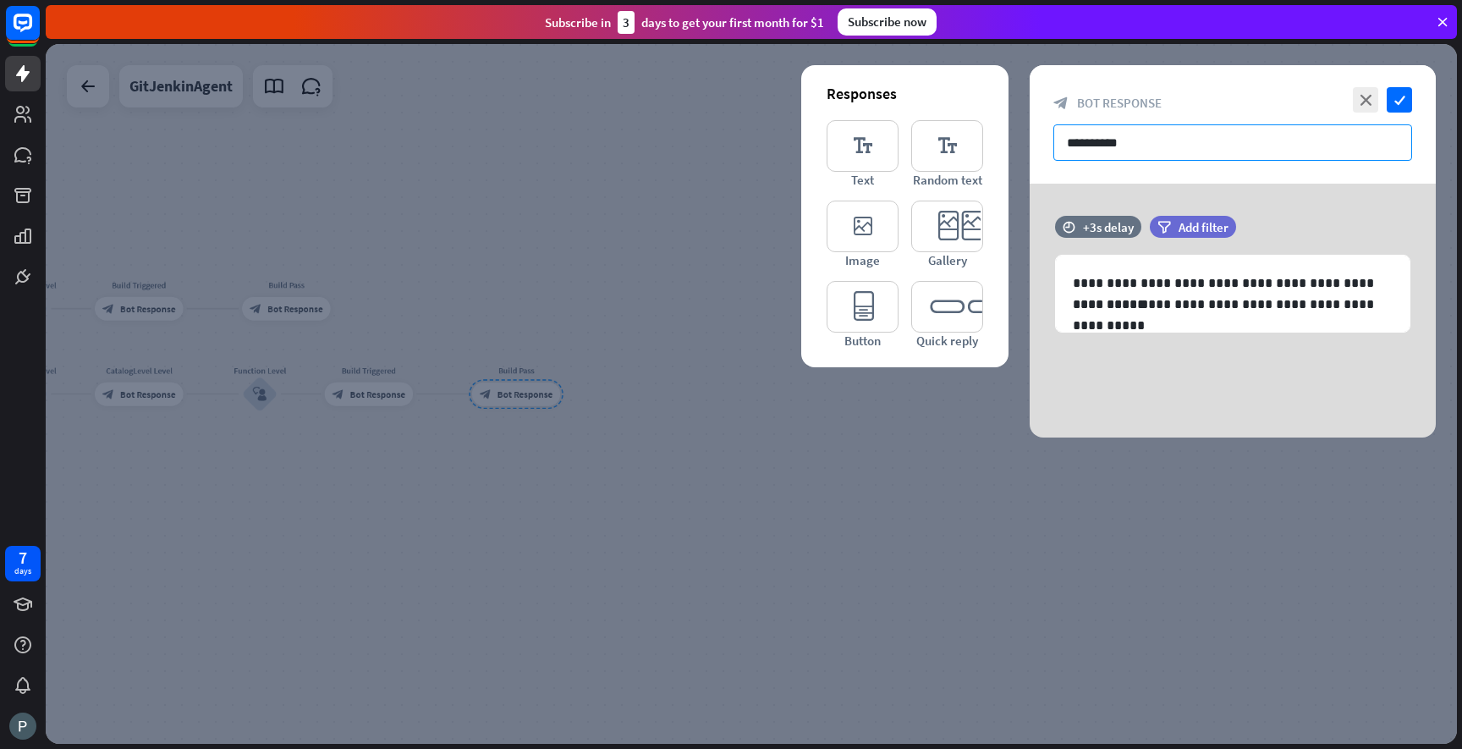
click at [1108, 142] on input "**********" at bounding box center [1232, 142] width 359 height 36
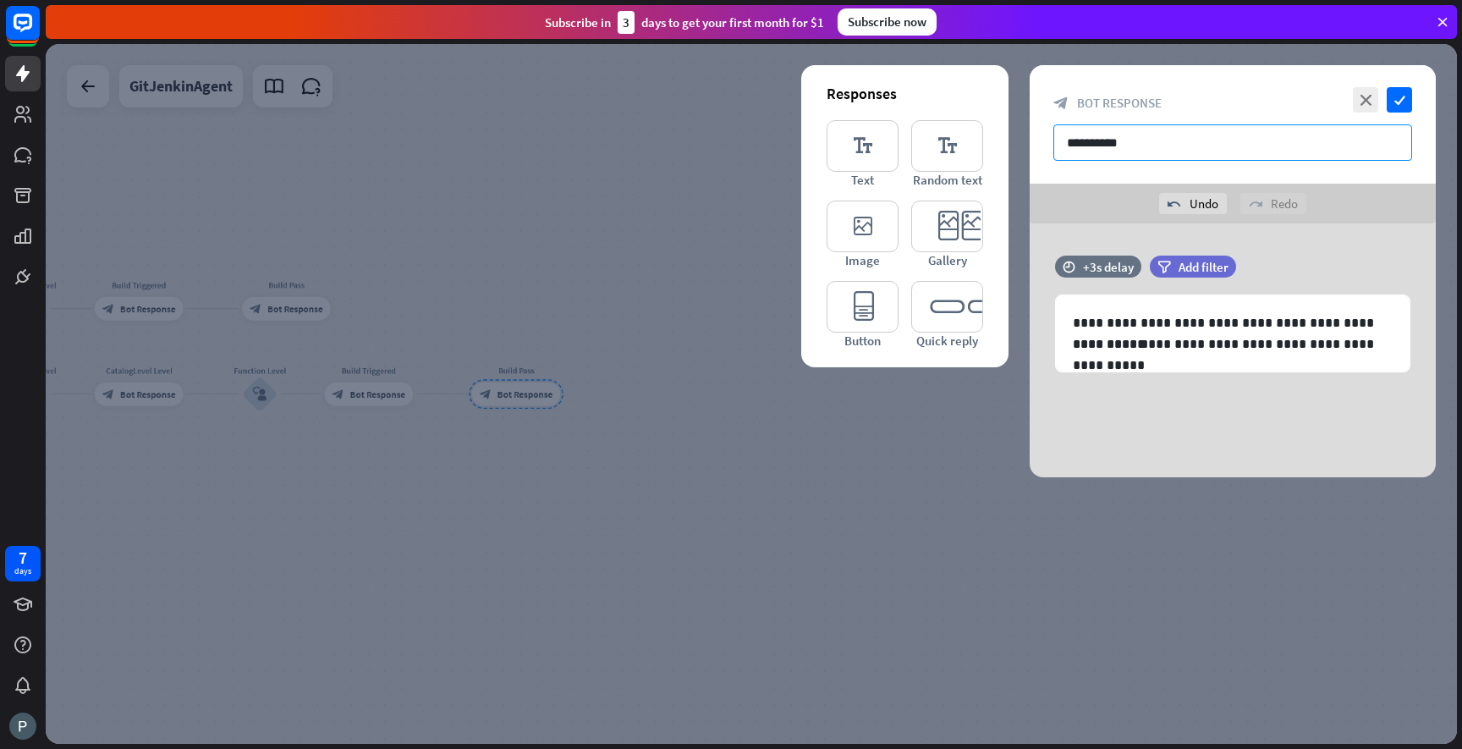
type input "**********"
click at [1174, 234] on div "**********" at bounding box center [1233, 350] width 406 height 254
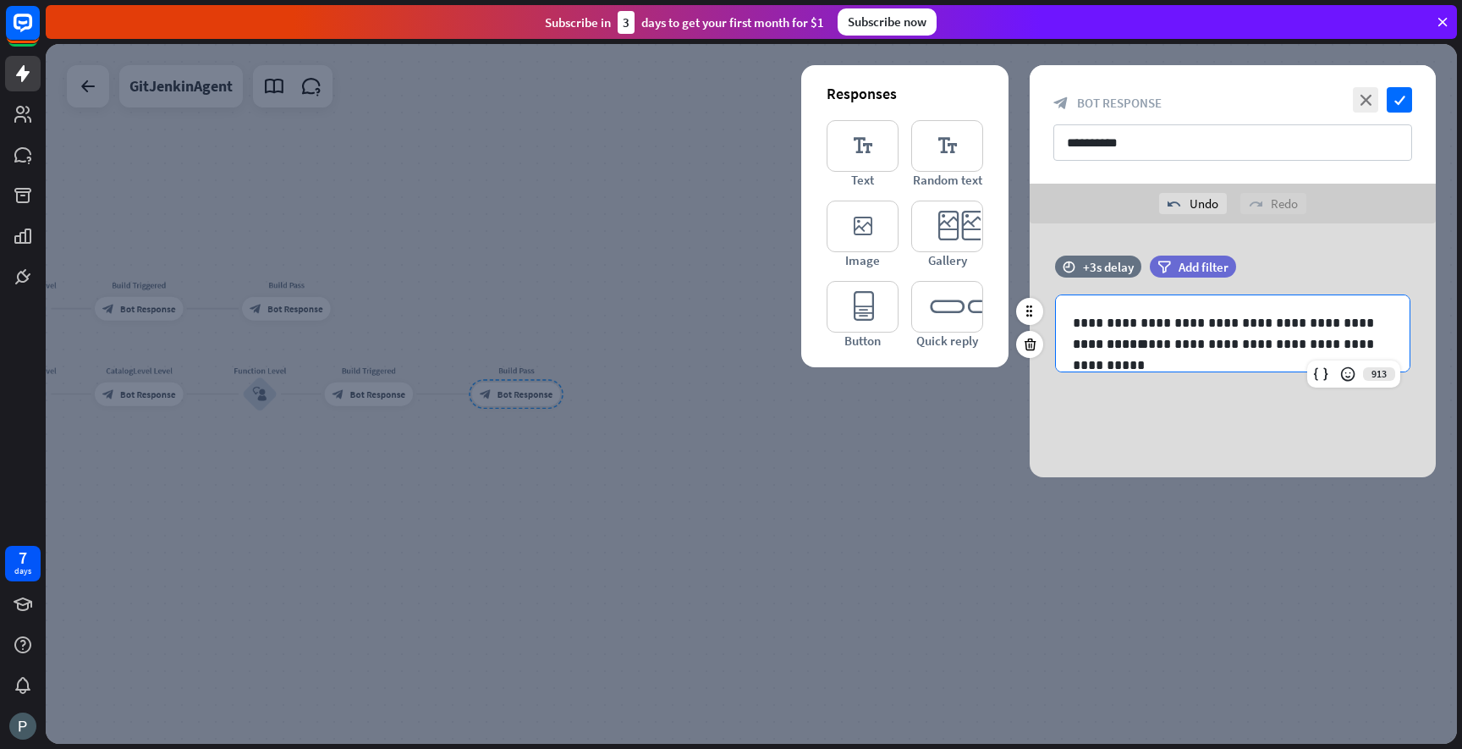
click at [1134, 323] on p "**********" at bounding box center [1233, 322] width 320 height 21
click at [1167, 330] on p "**********" at bounding box center [1233, 322] width 320 height 21
click at [1385, 322] on p "**********" at bounding box center [1233, 322] width 320 height 21
drag, startPoint x: 1151, startPoint y: 322, endPoint x: 1394, endPoint y: 354, distance: 244.8
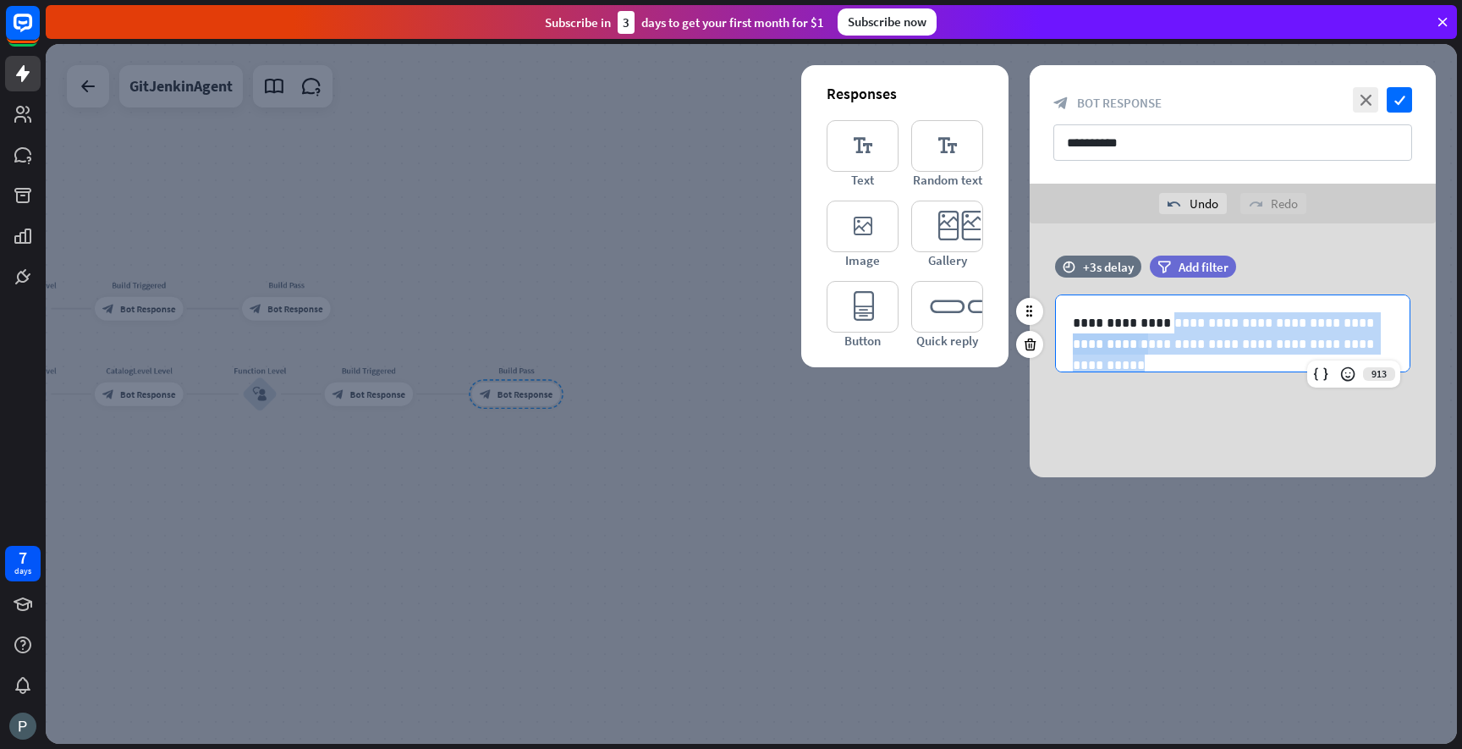
click at [1394, 354] on div "**********" at bounding box center [1233, 333] width 354 height 76
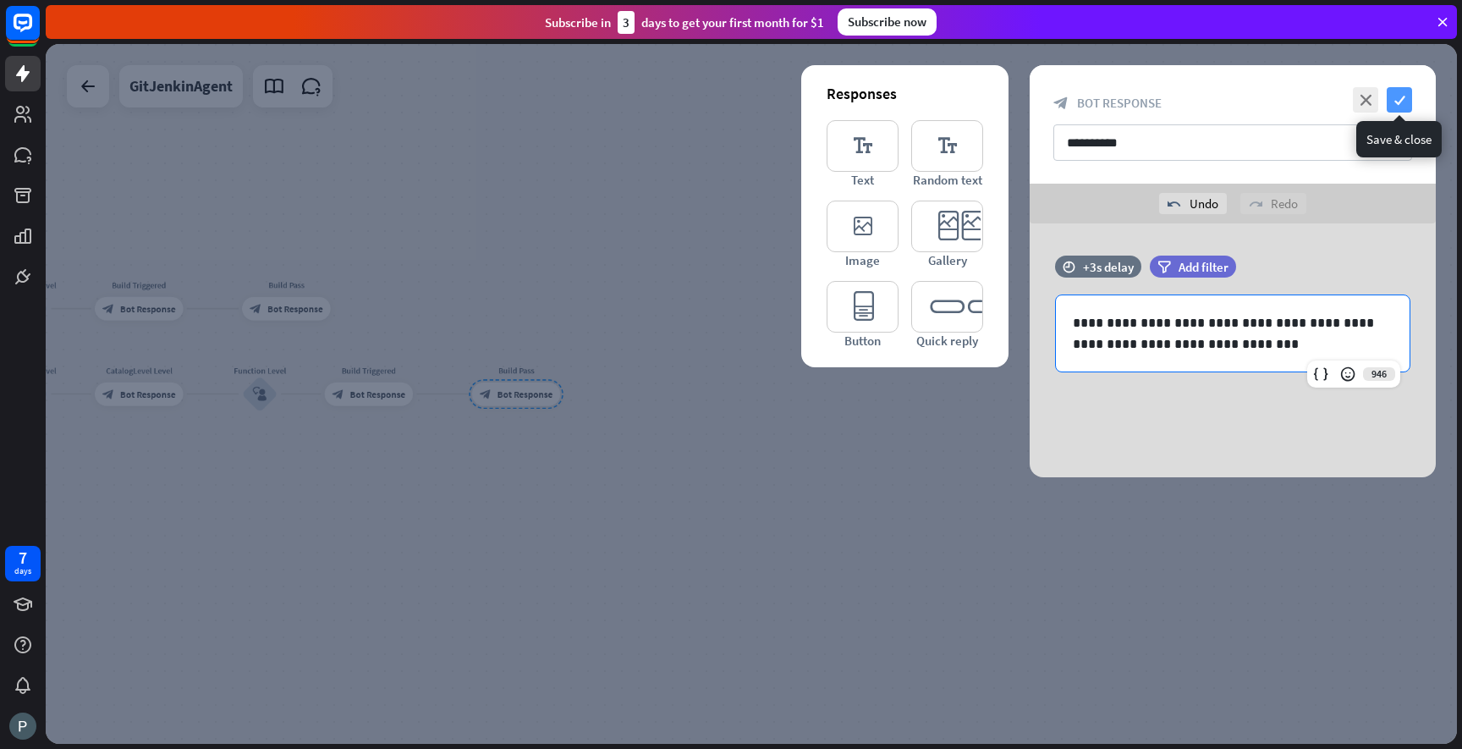
click at [1399, 99] on icon "check" at bounding box center [1399, 99] width 25 height 25
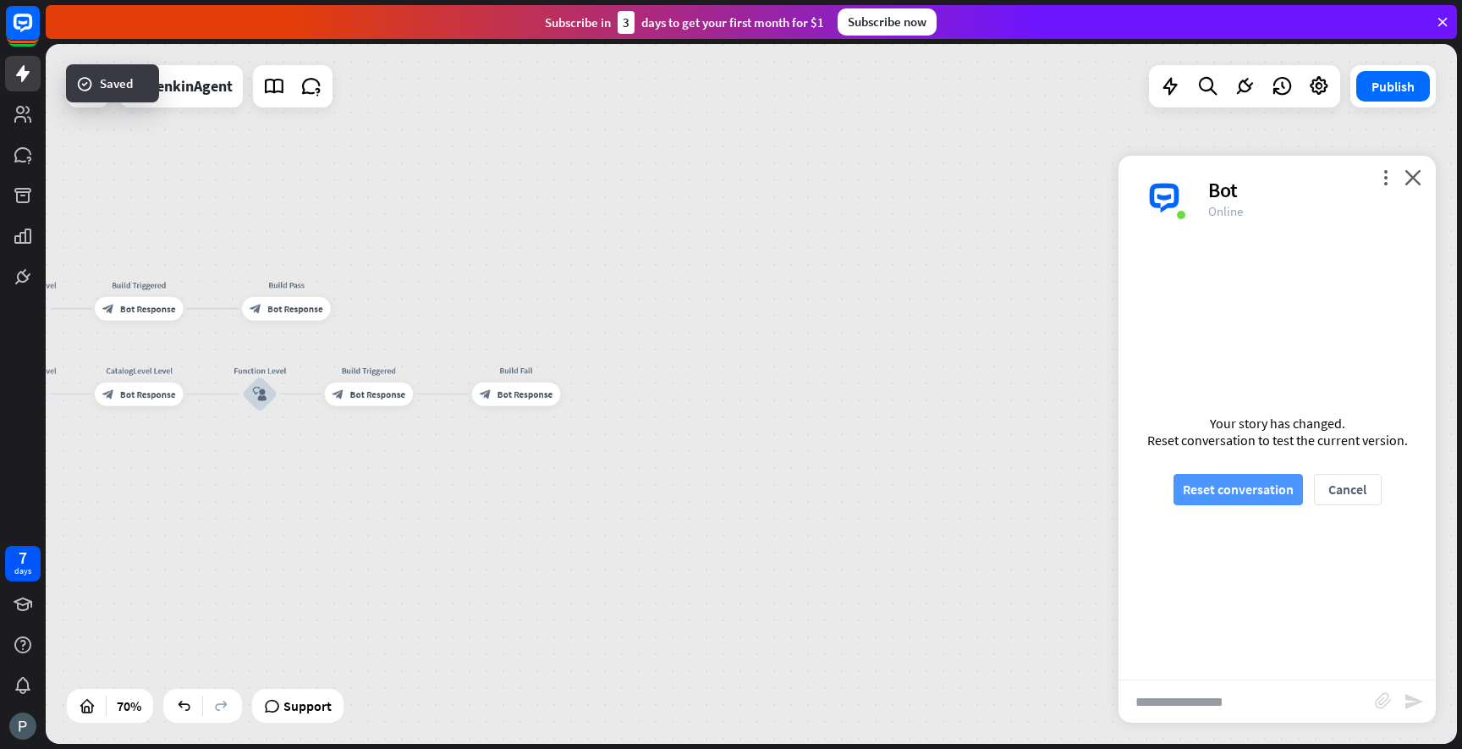
click at [1278, 492] on button "Reset conversation" at bounding box center [1238, 489] width 129 height 31
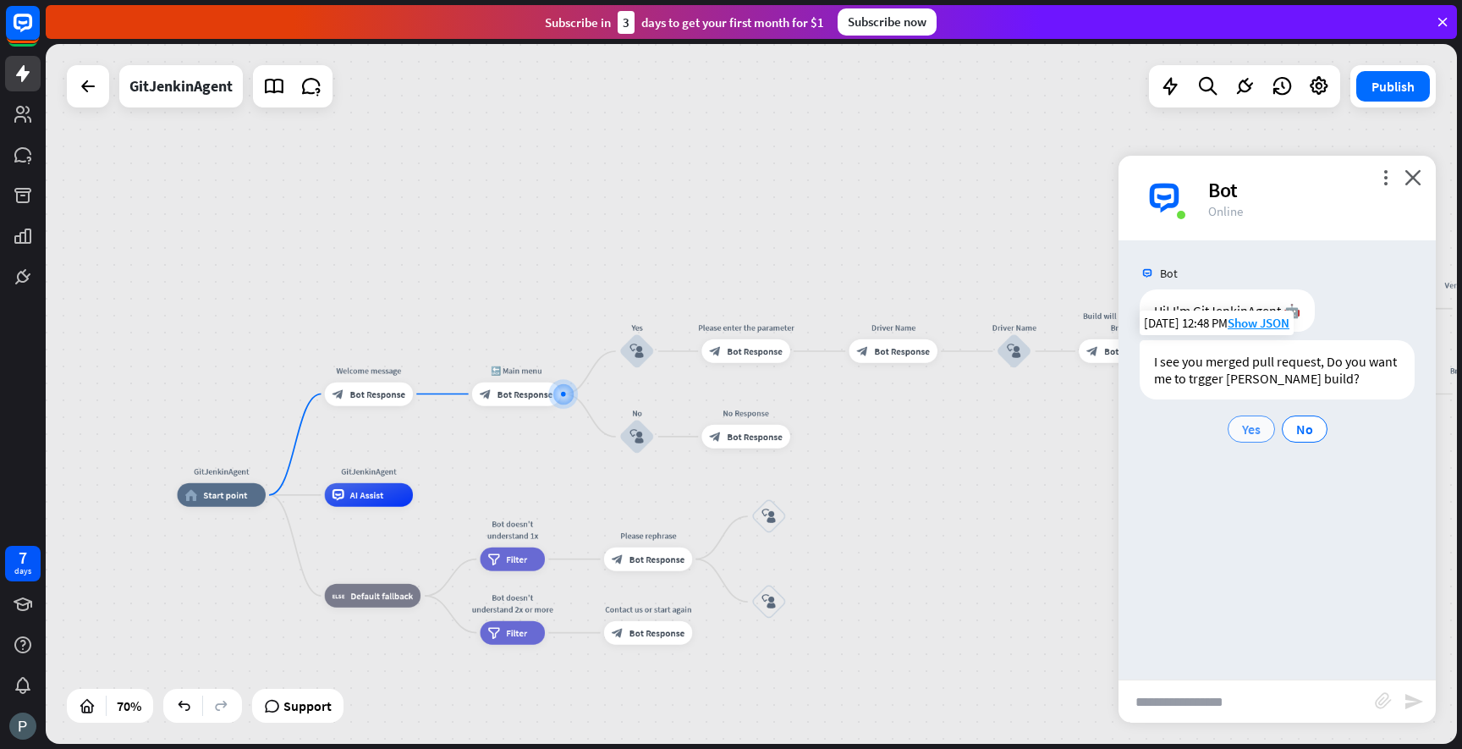
click at [1260, 429] on span "Yes" at bounding box center [1251, 429] width 19 height 17
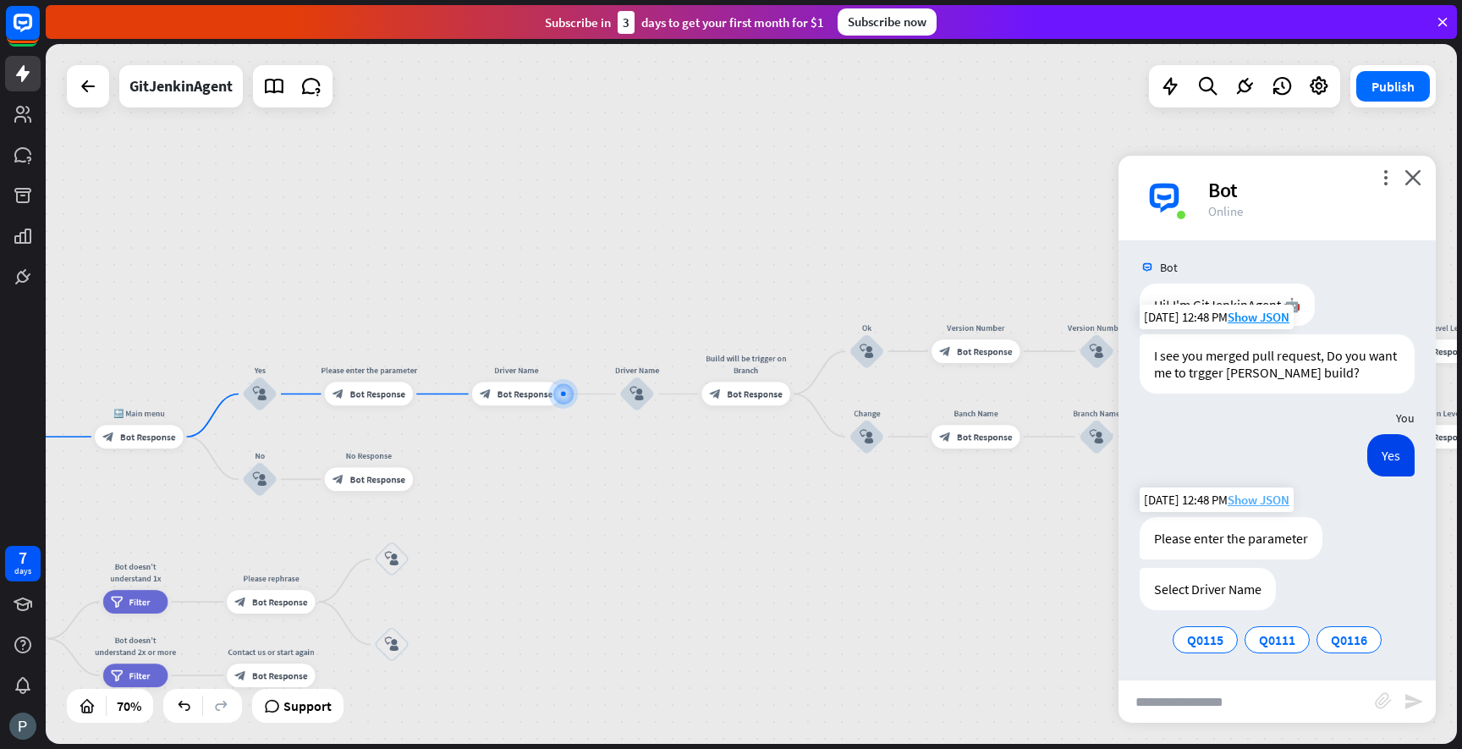
scroll to position [8, 0]
click at [1207, 642] on span "Q0115" at bounding box center [1205, 637] width 36 height 17
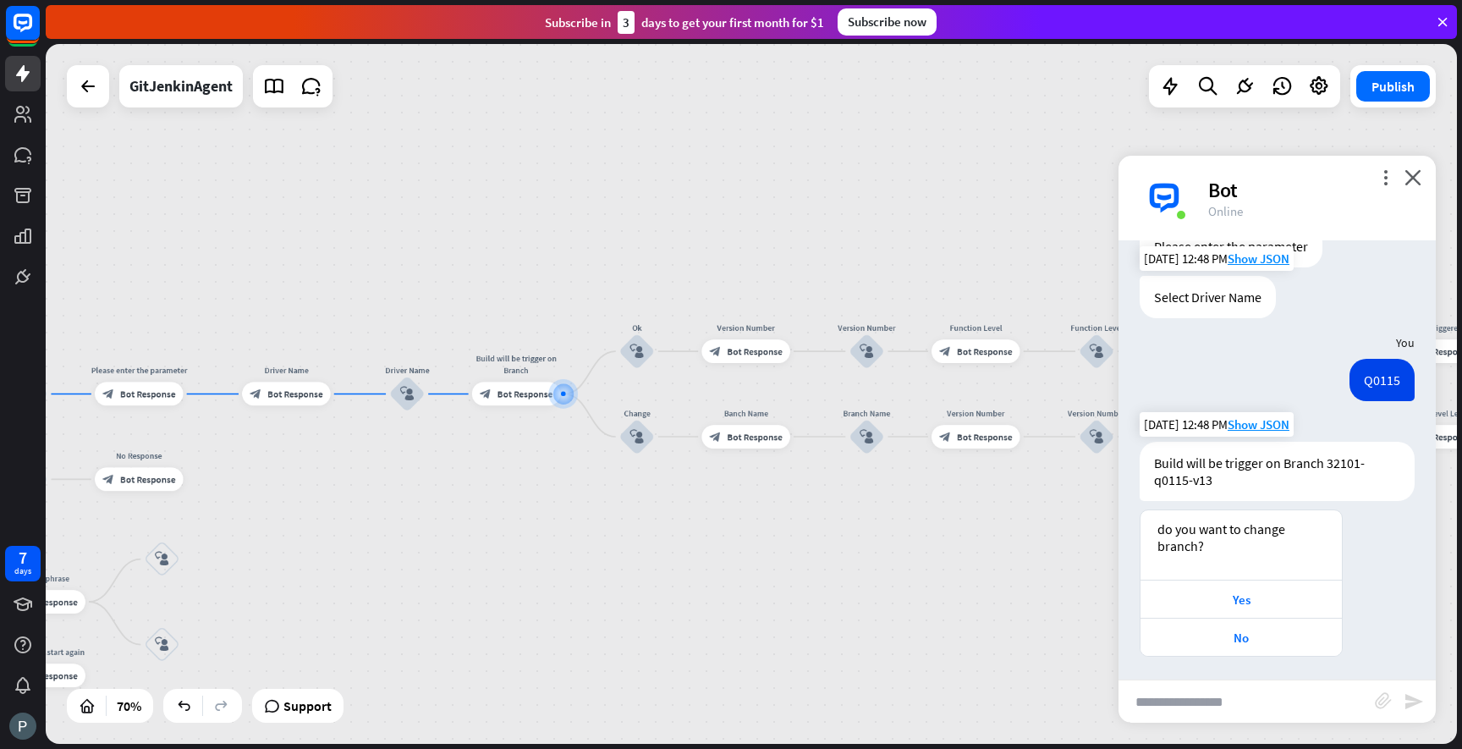
scroll to position [300, 0]
click at [1246, 599] on div "Yes" at bounding box center [1241, 597] width 184 height 16
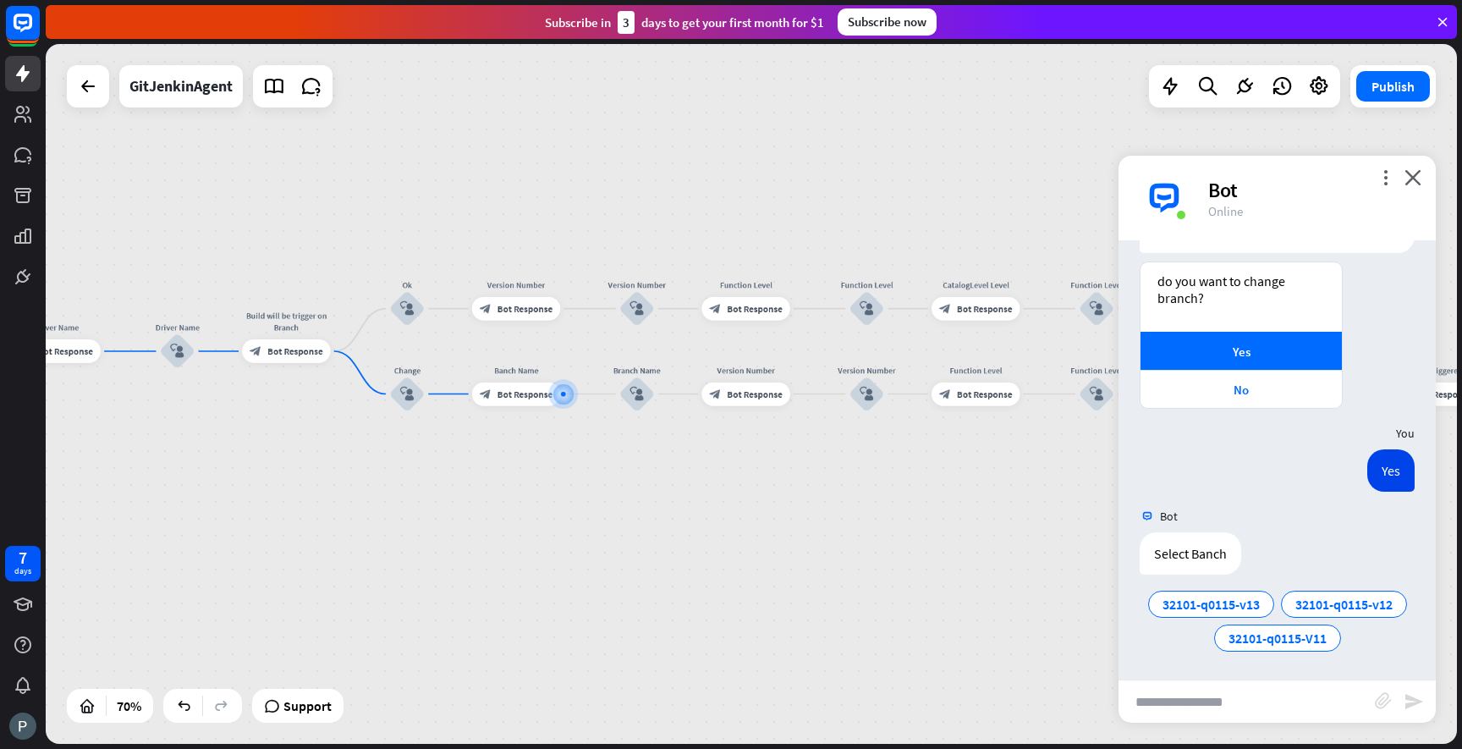
scroll to position [547, 0]
click at [1259, 607] on span "32101-q0115-v13" at bounding box center [1211, 603] width 97 height 17
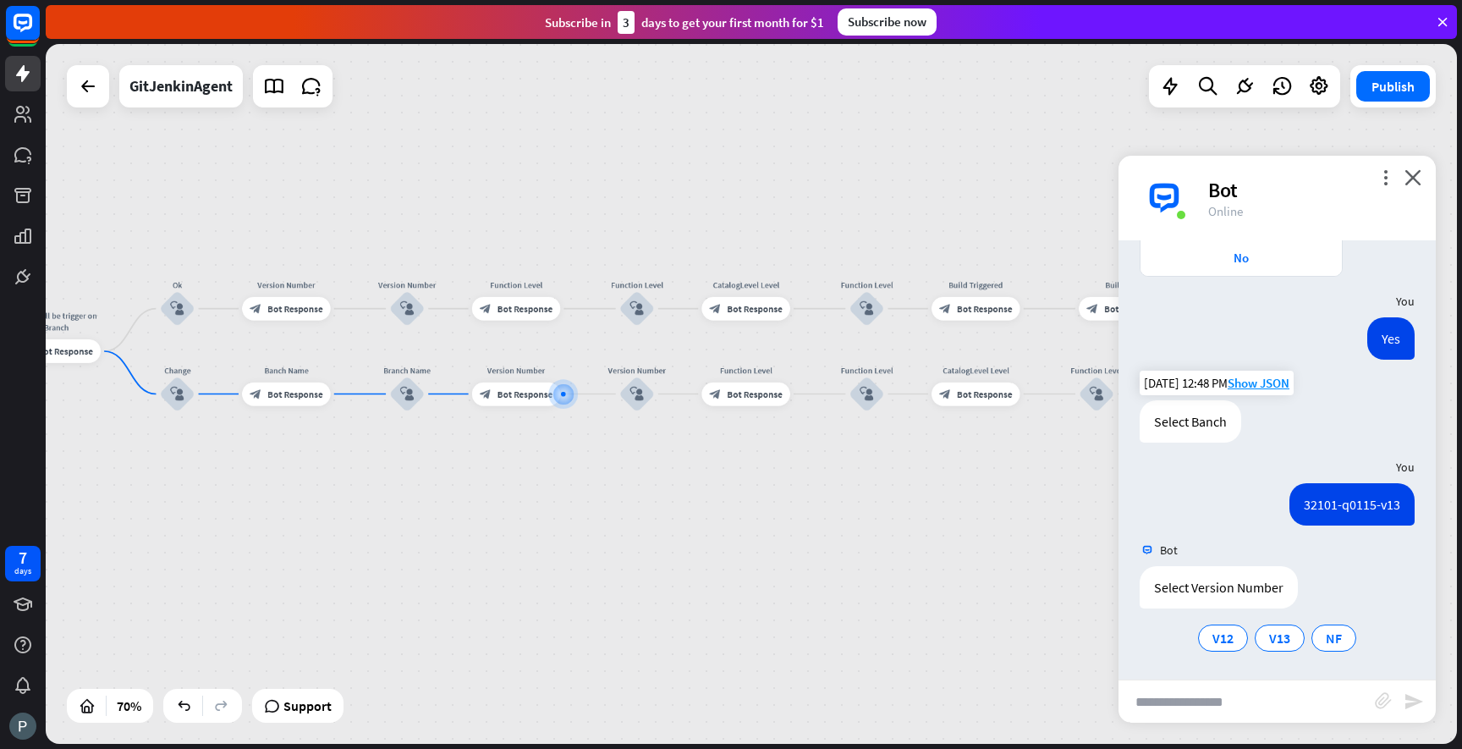
scroll to position [679, 0]
click at [1274, 641] on span "V13" at bounding box center [1279, 637] width 21 height 17
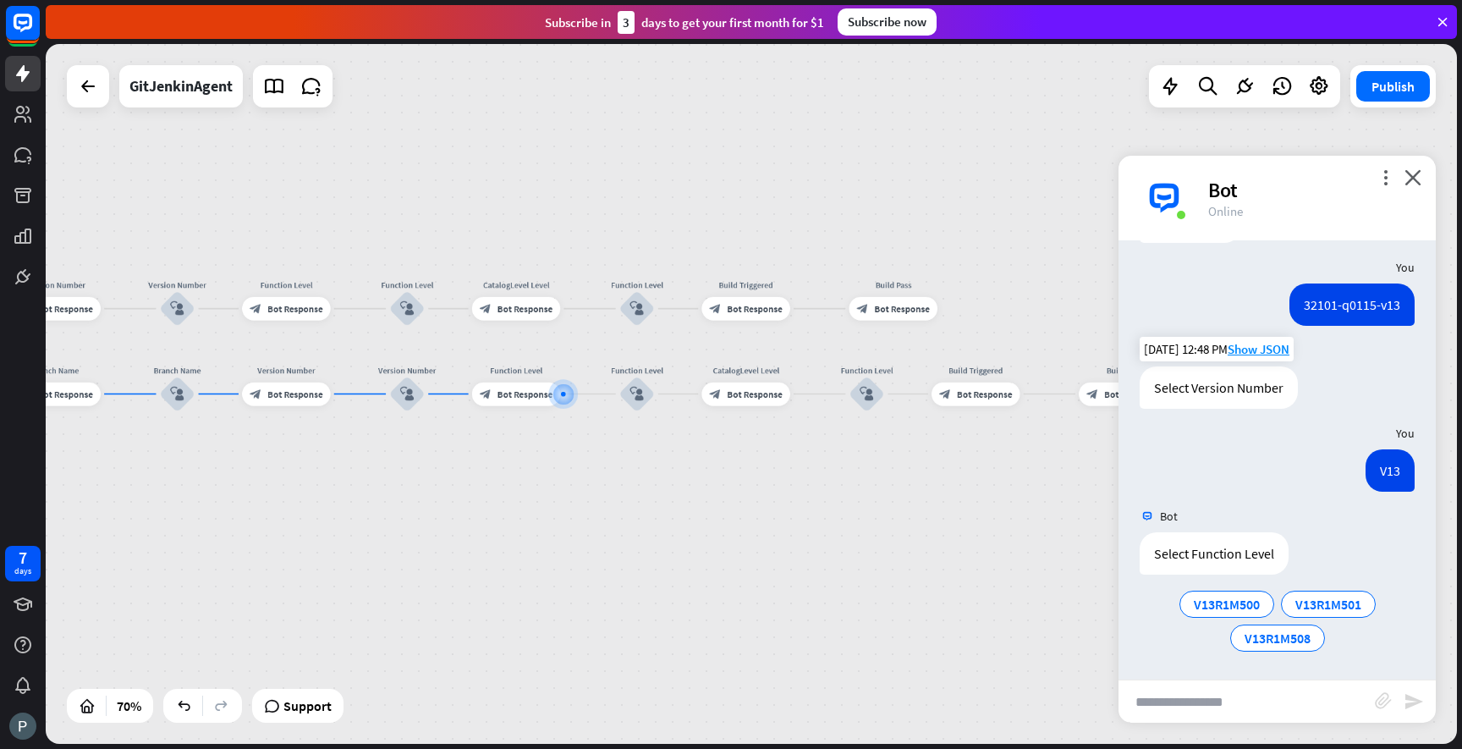
scroll to position [878, 0]
click at [1273, 635] on span "V13R1M508" at bounding box center [1278, 637] width 66 height 17
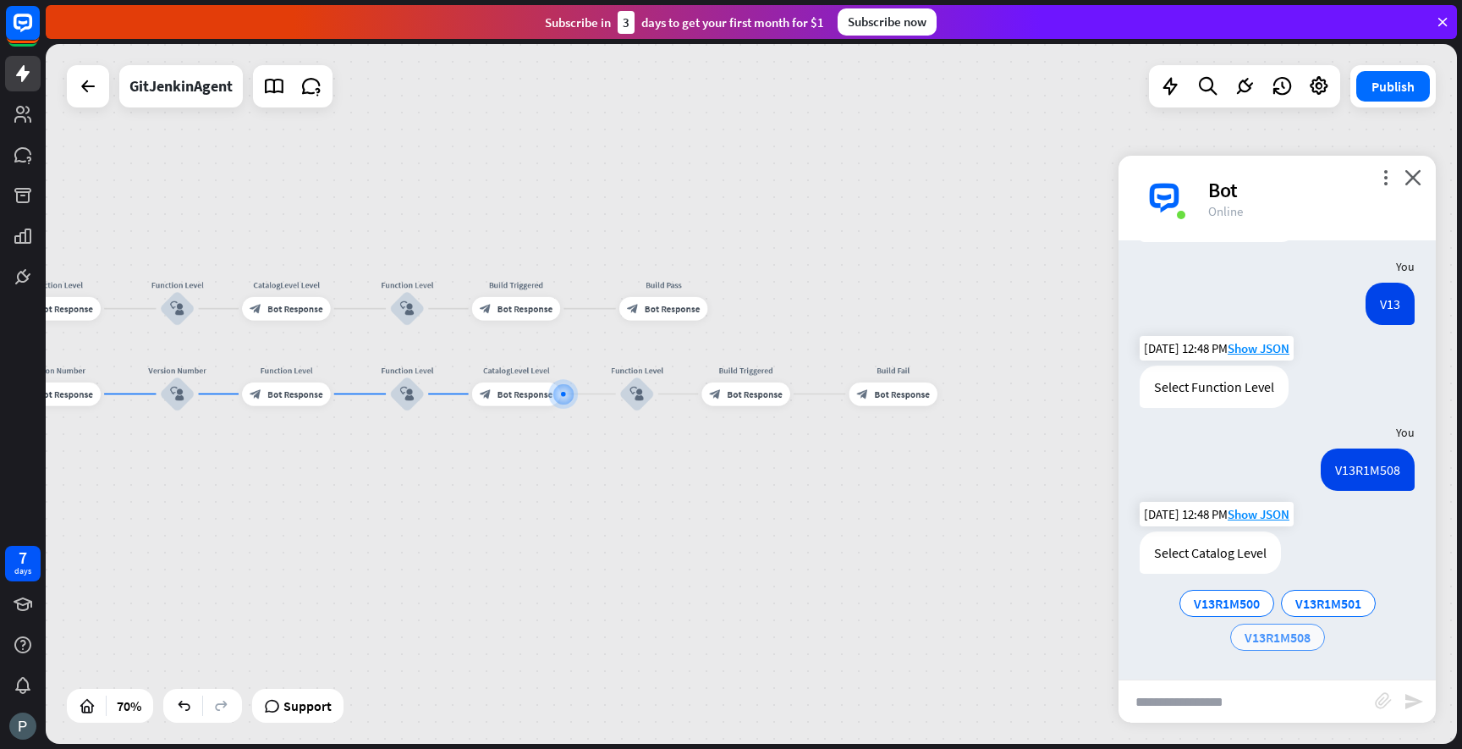
click at [1271, 640] on span "V13R1M508" at bounding box center [1278, 637] width 66 height 17
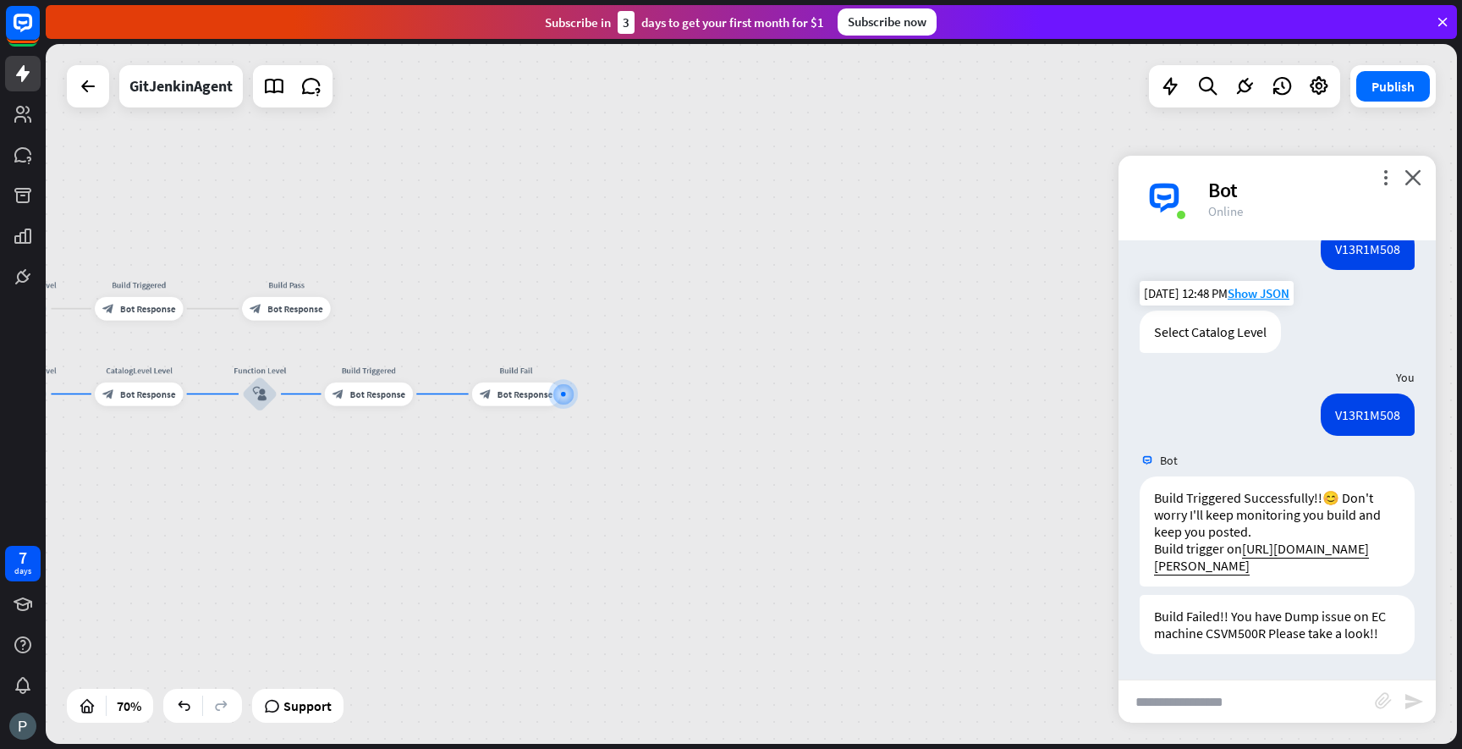
scroll to position [1265, 0]
click at [1382, 91] on button "Publish" at bounding box center [1393, 86] width 74 height 30
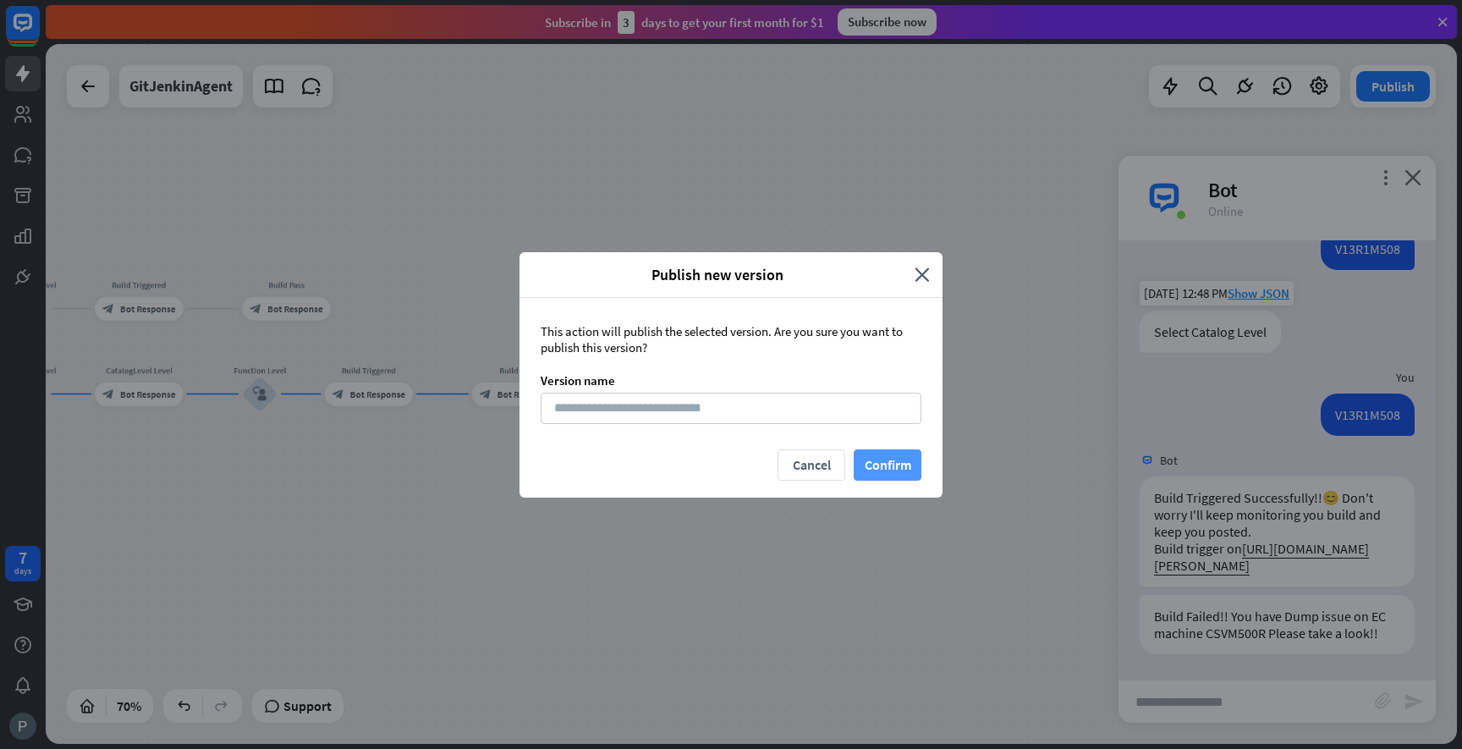
click at [872, 456] on button "Confirm" at bounding box center [888, 464] width 68 height 31
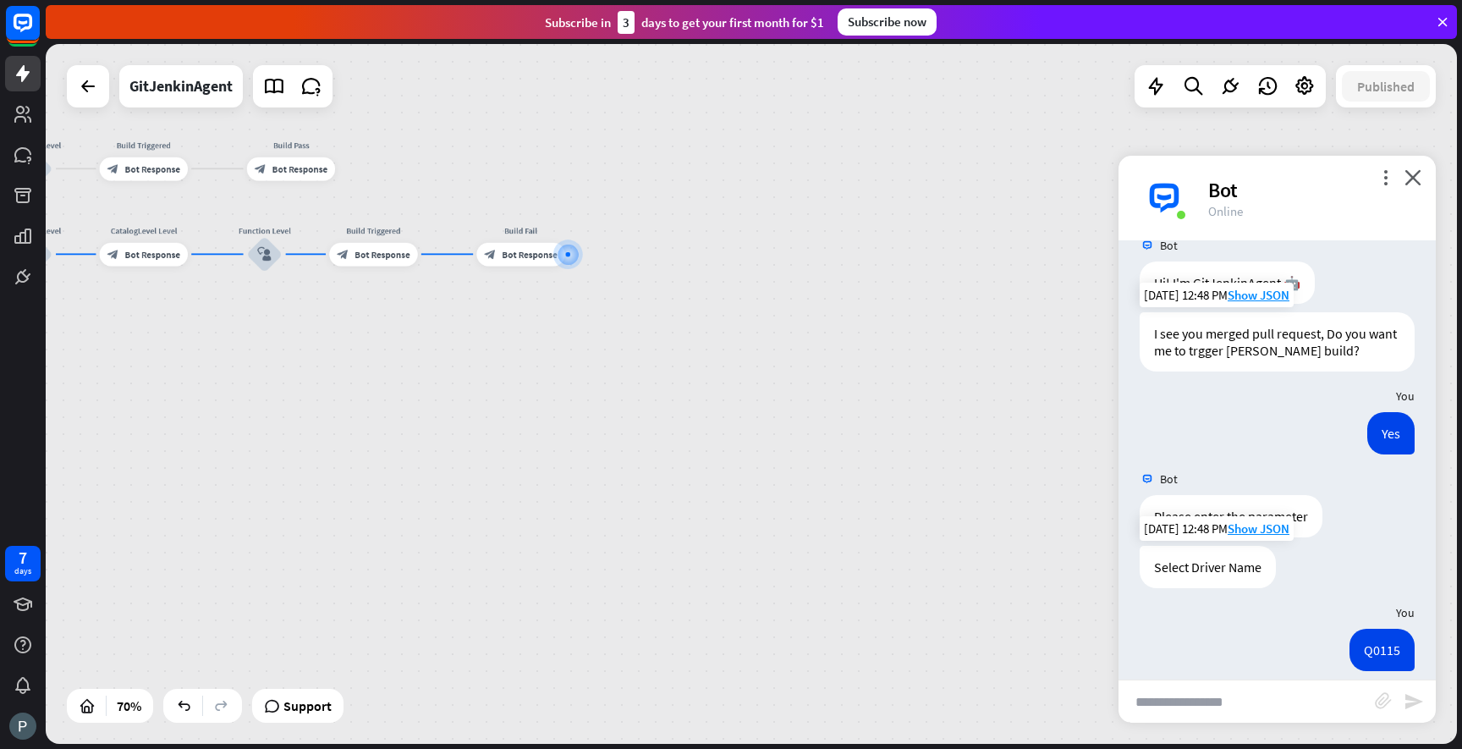
scroll to position [0, 0]
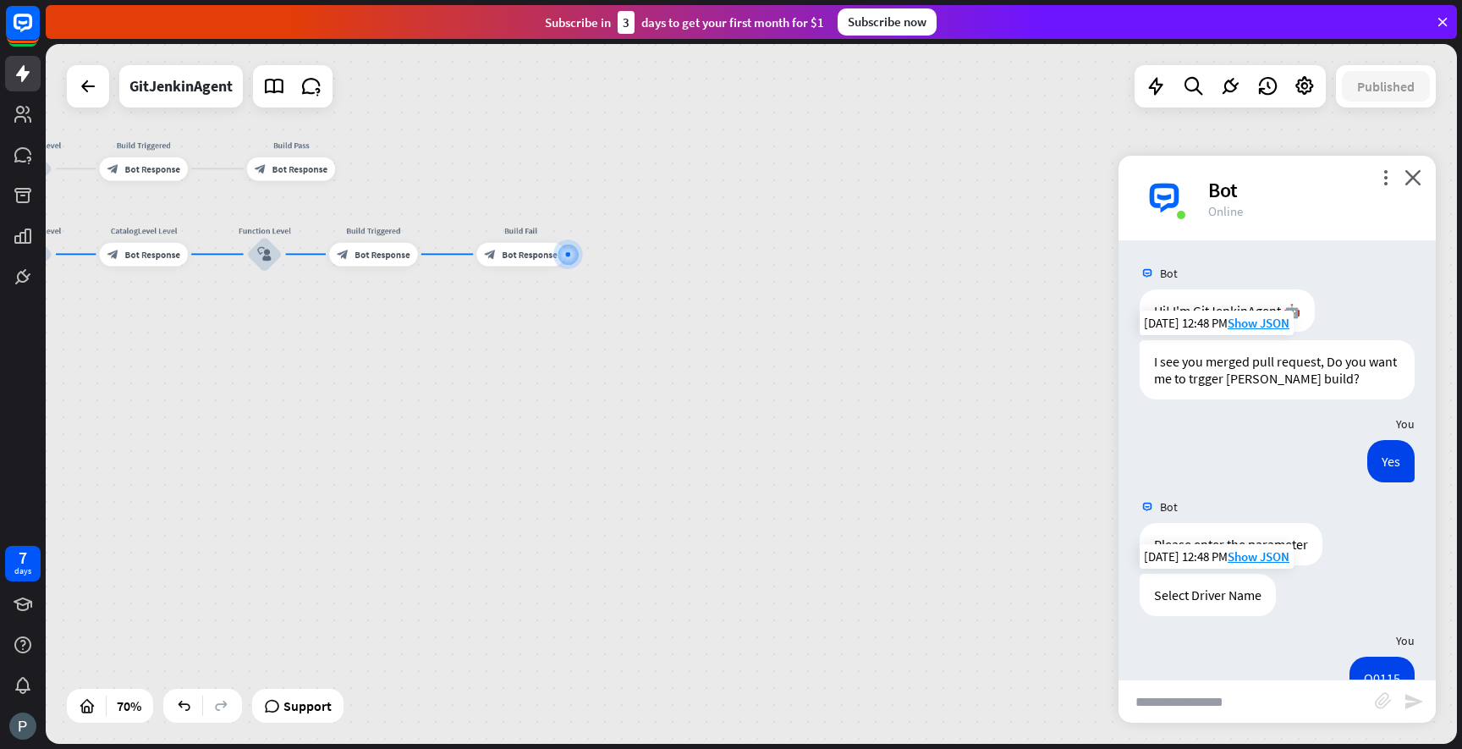
click at [1404, 172] on div "more_vert close Bot Online" at bounding box center [1277, 198] width 317 height 85
click at [1412, 177] on icon "close" at bounding box center [1413, 177] width 17 height 16
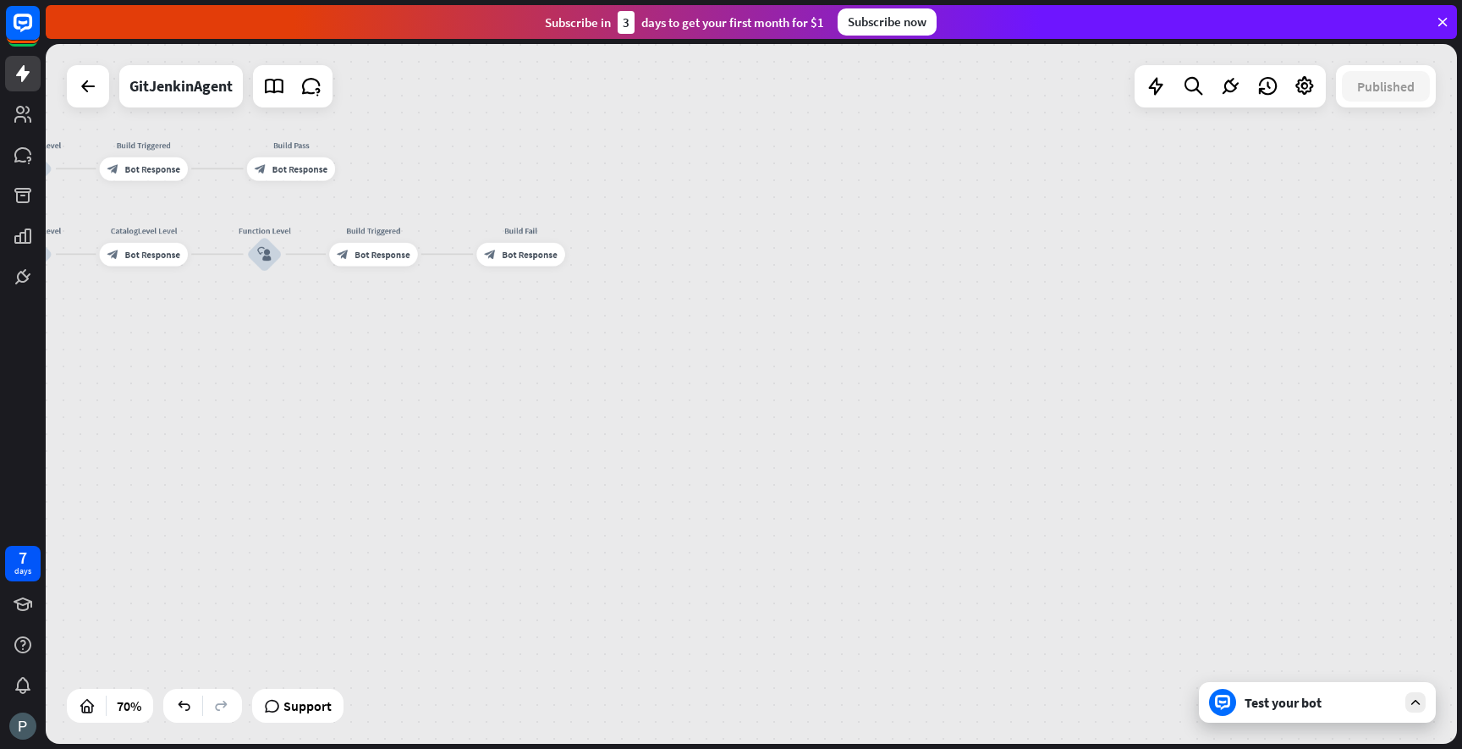
click at [1304, 694] on div "Test your bot" at bounding box center [1321, 702] width 152 height 17
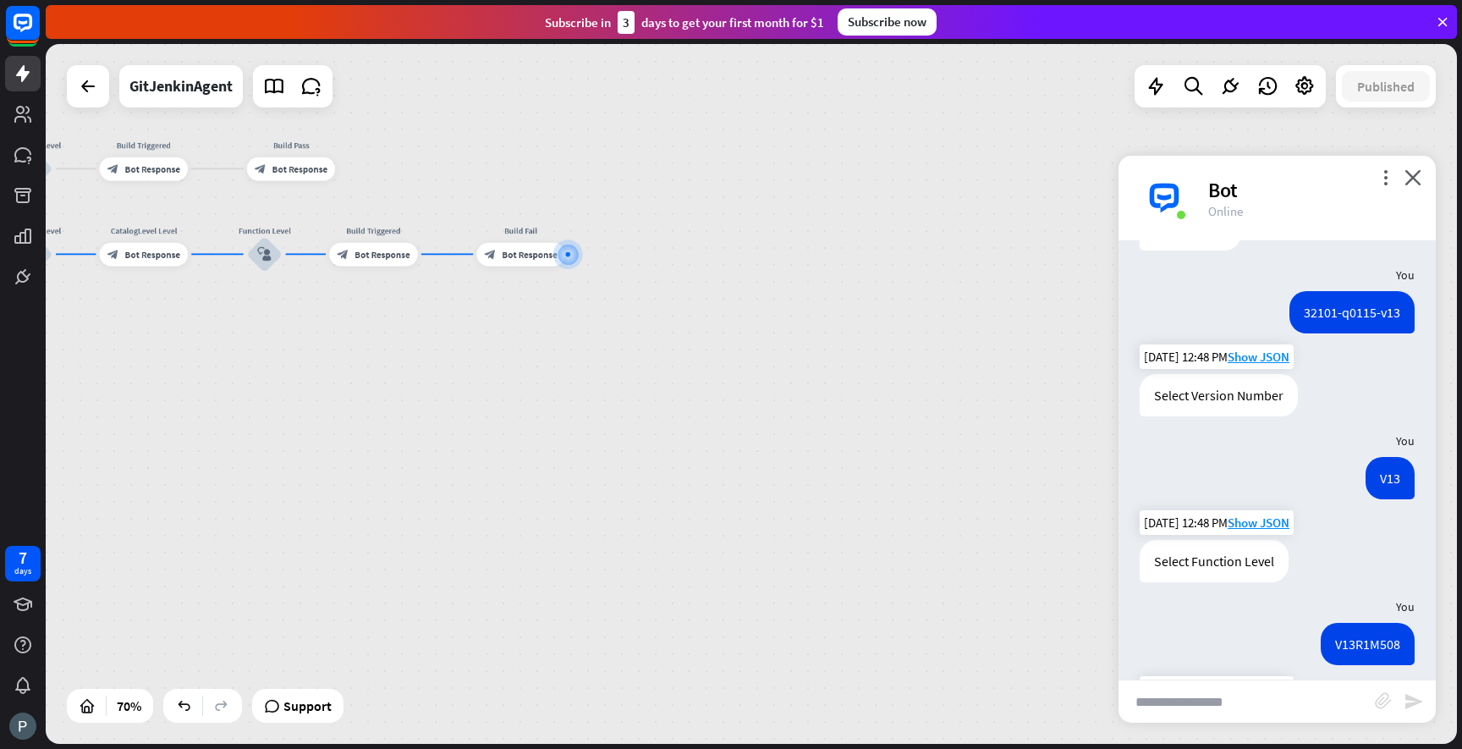
scroll to position [1265, 0]
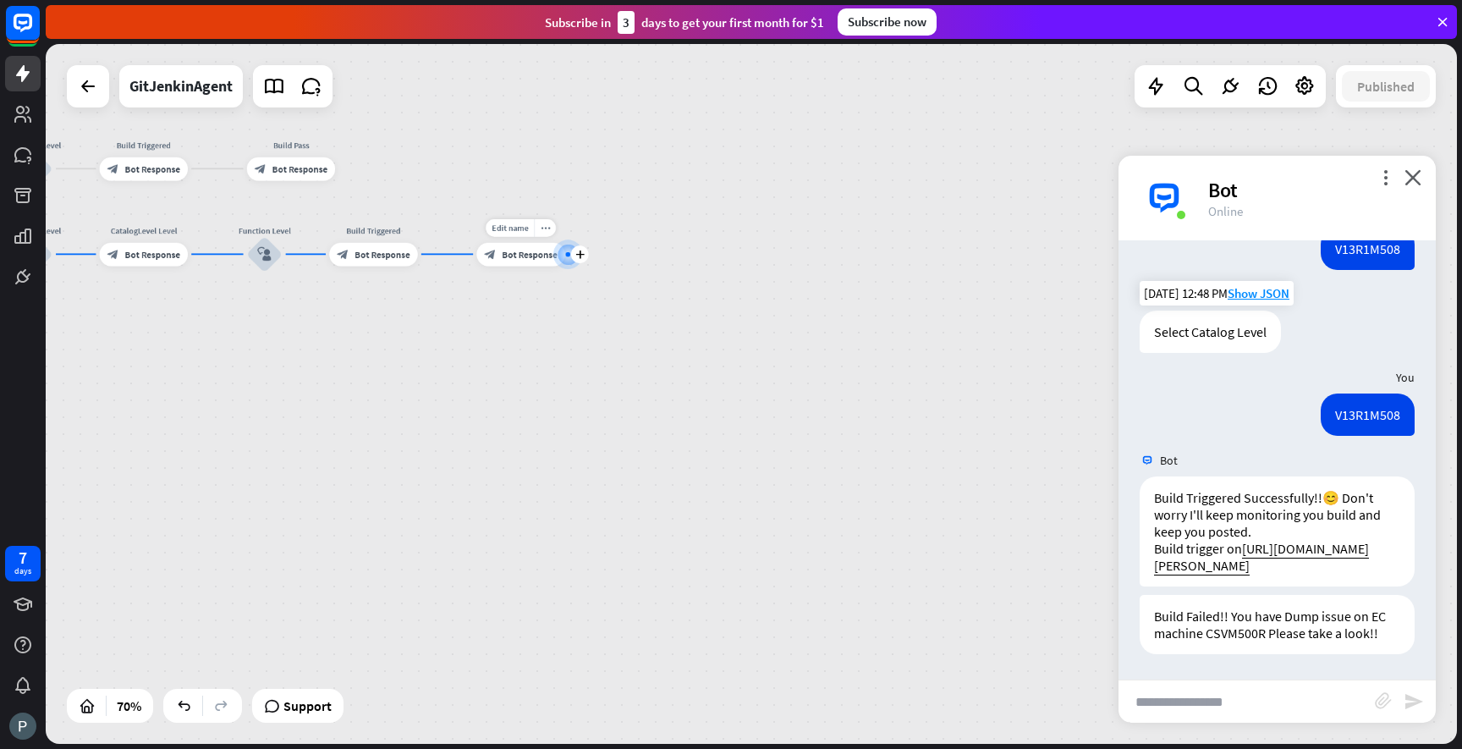
click at [531, 267] on div "Edit name more_horiz plus block_bot_response Bot Response" at bounding box center [520, 255] width 88 height 24
click at [512, 261] on div "block_bot_response Bot Response" at bounding box center [520, 255] width 88 height 24
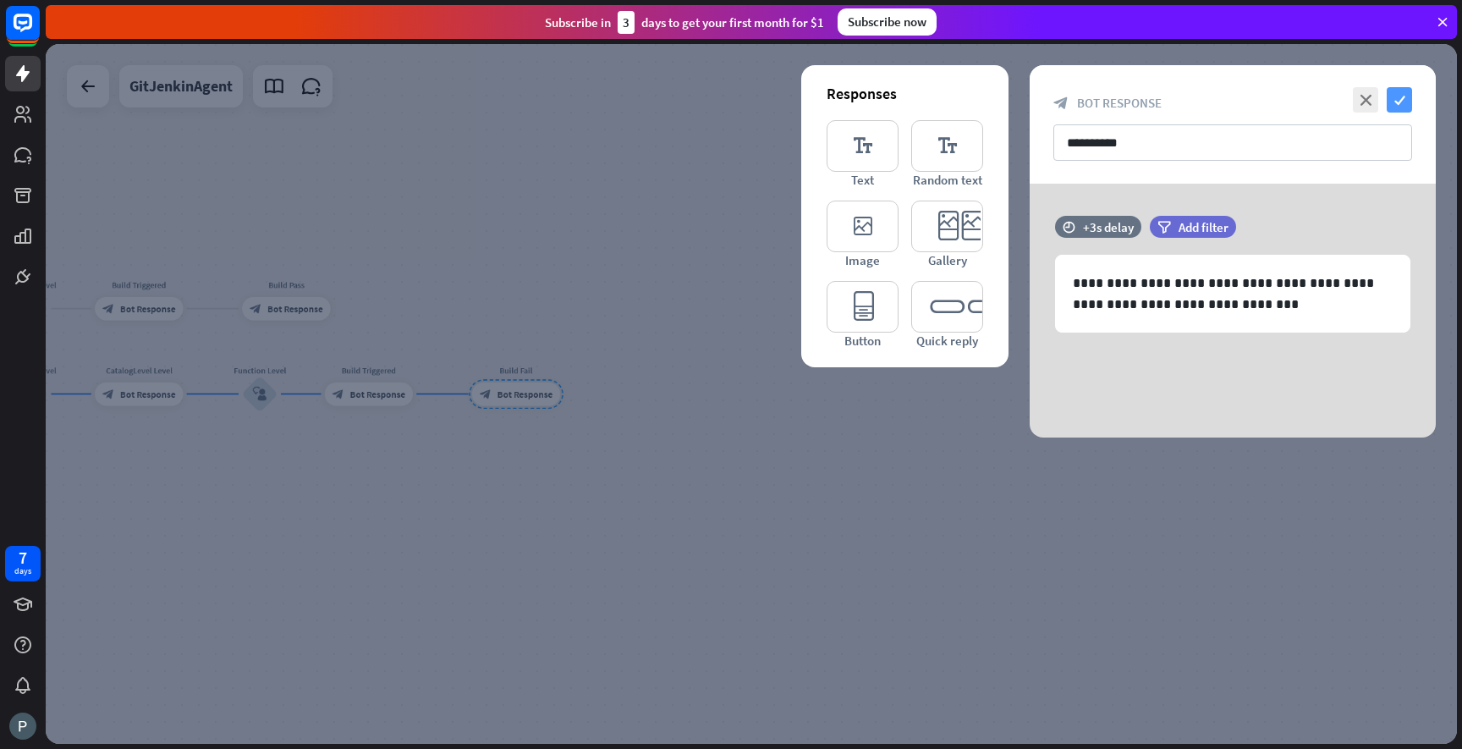
click at [1402, 112] on icon "check" at bounding box center [1399, 99] width 25 height 25
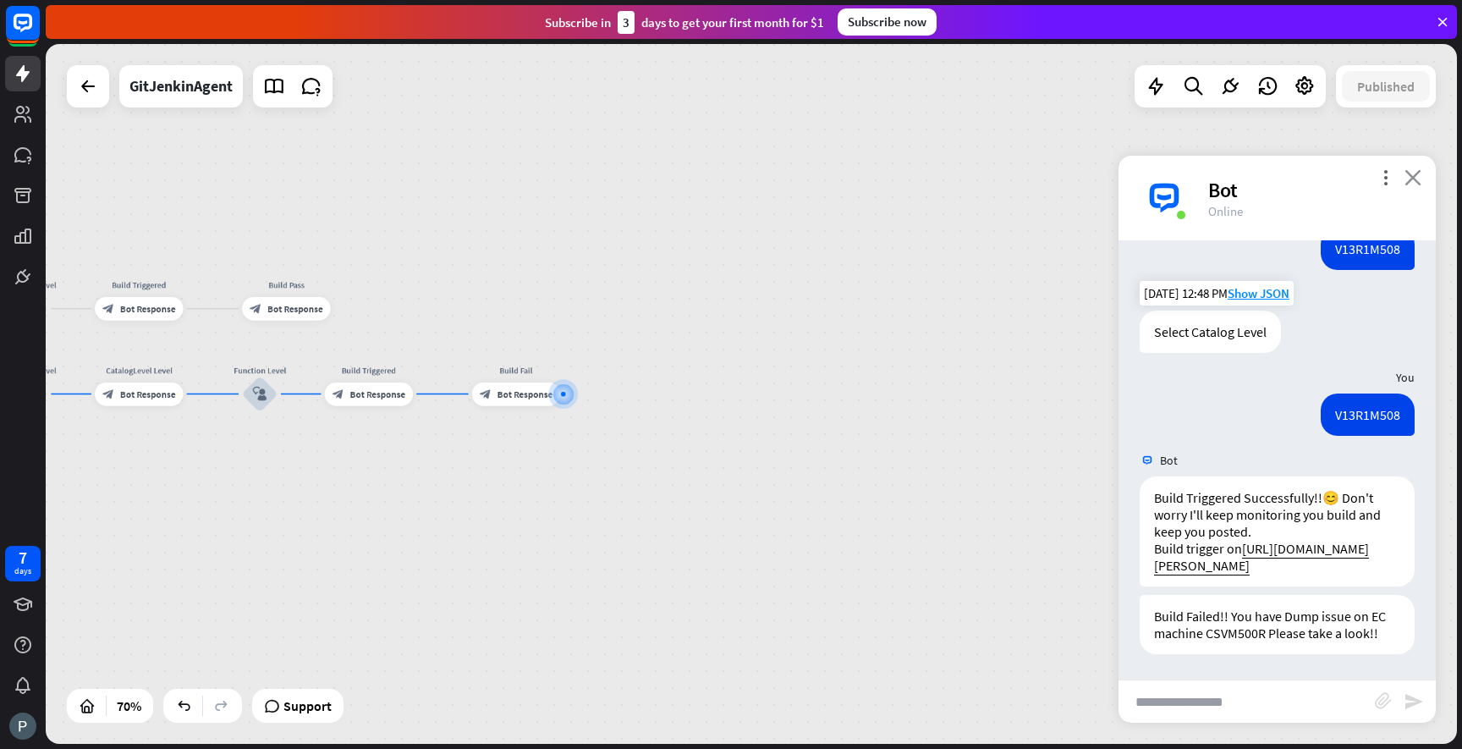
click at [1413, 171] on icon "close" at bounding box center [1413, 177] width 17 height 16
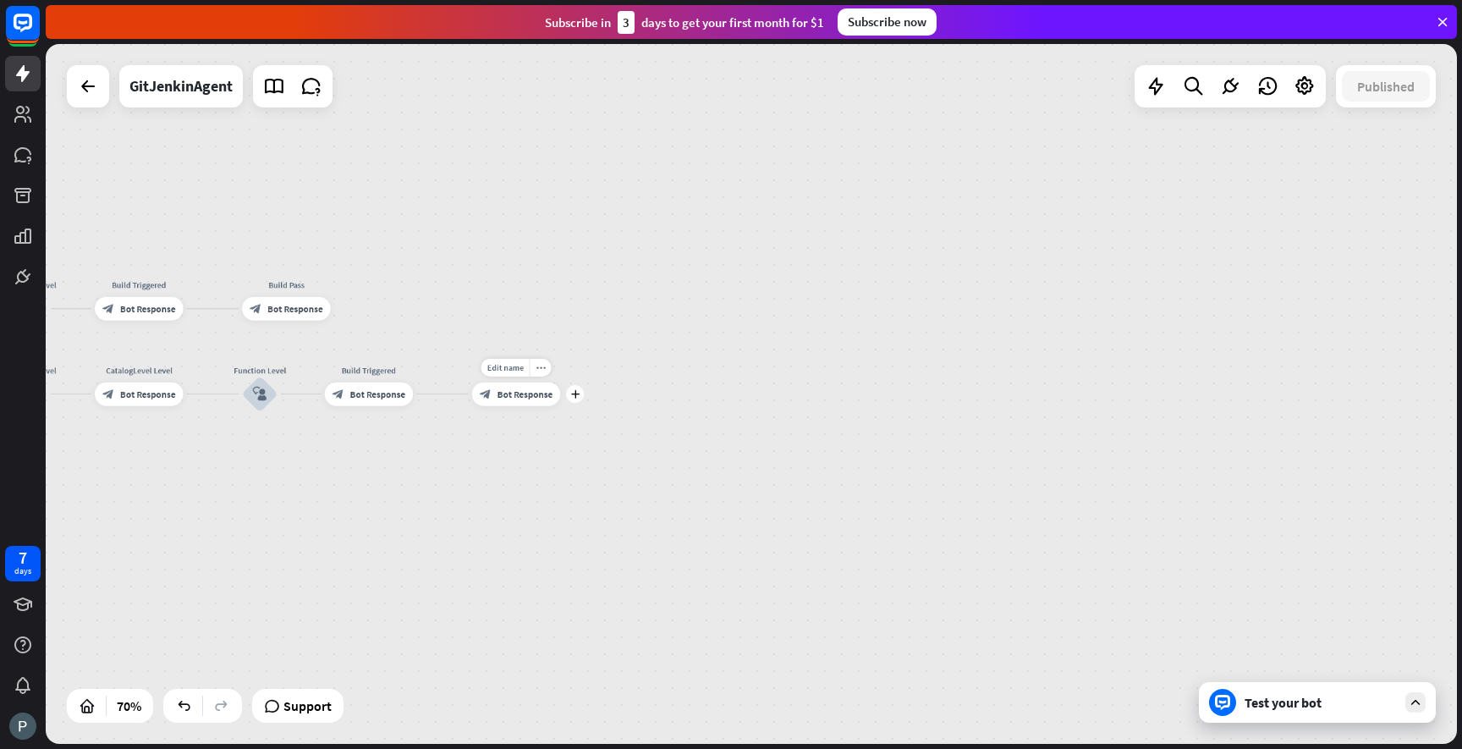
click at [519, 403] on div "block_bot_response Bot Response" at bounding box center [516, 394] width 88 height 24
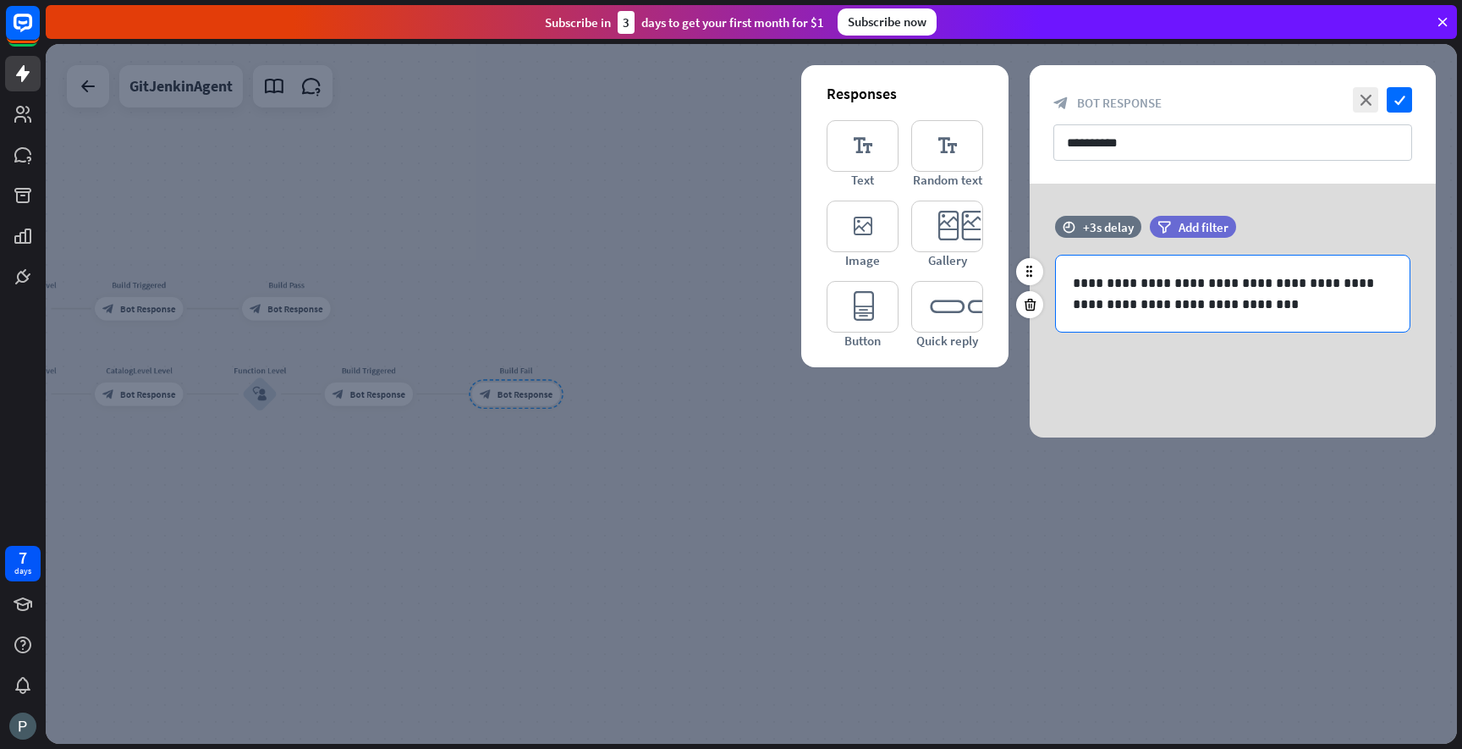
click at [1252, 305] on p "**********" at bounding box center [1233, 293] width 320 height 42
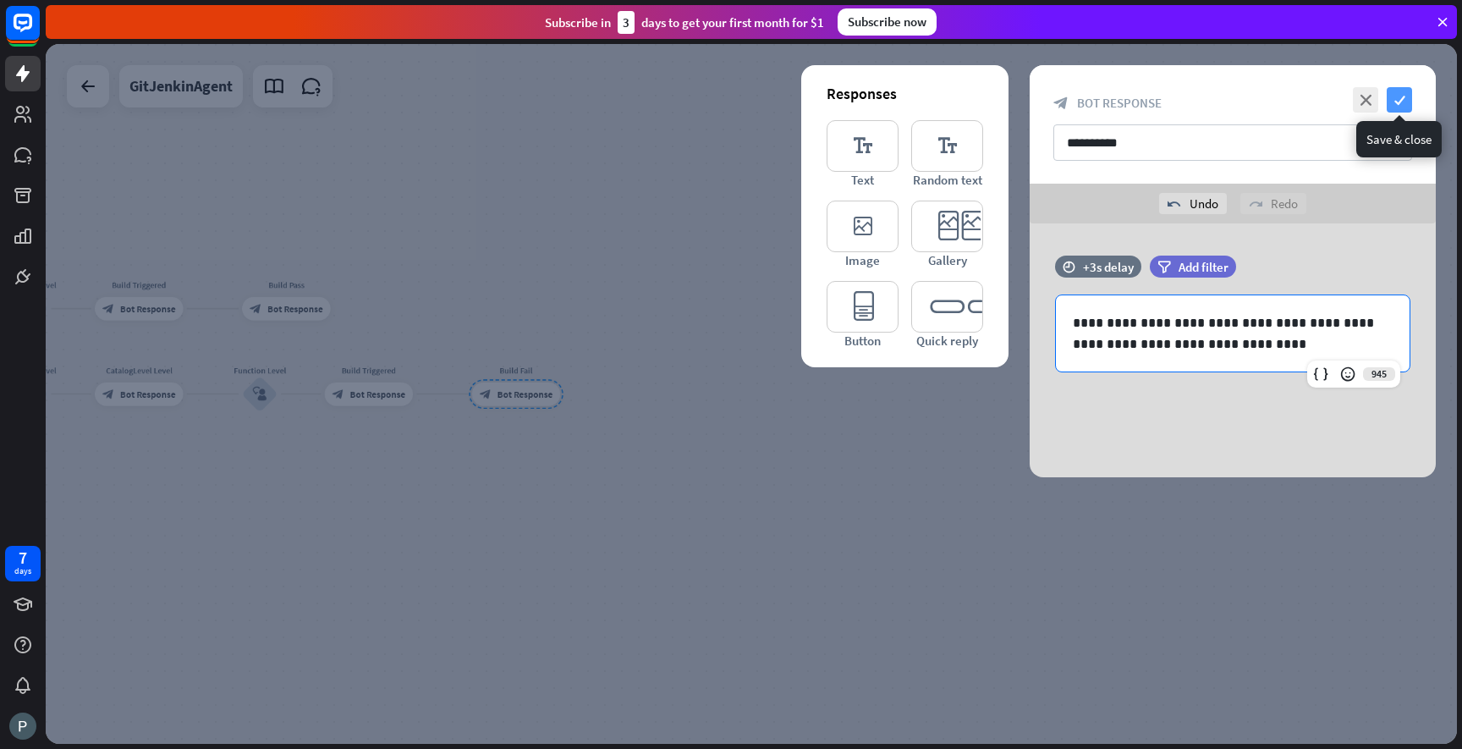
click at [1398, 102] on icon "check" at bounding box center [1399, 99] width 25 height 25
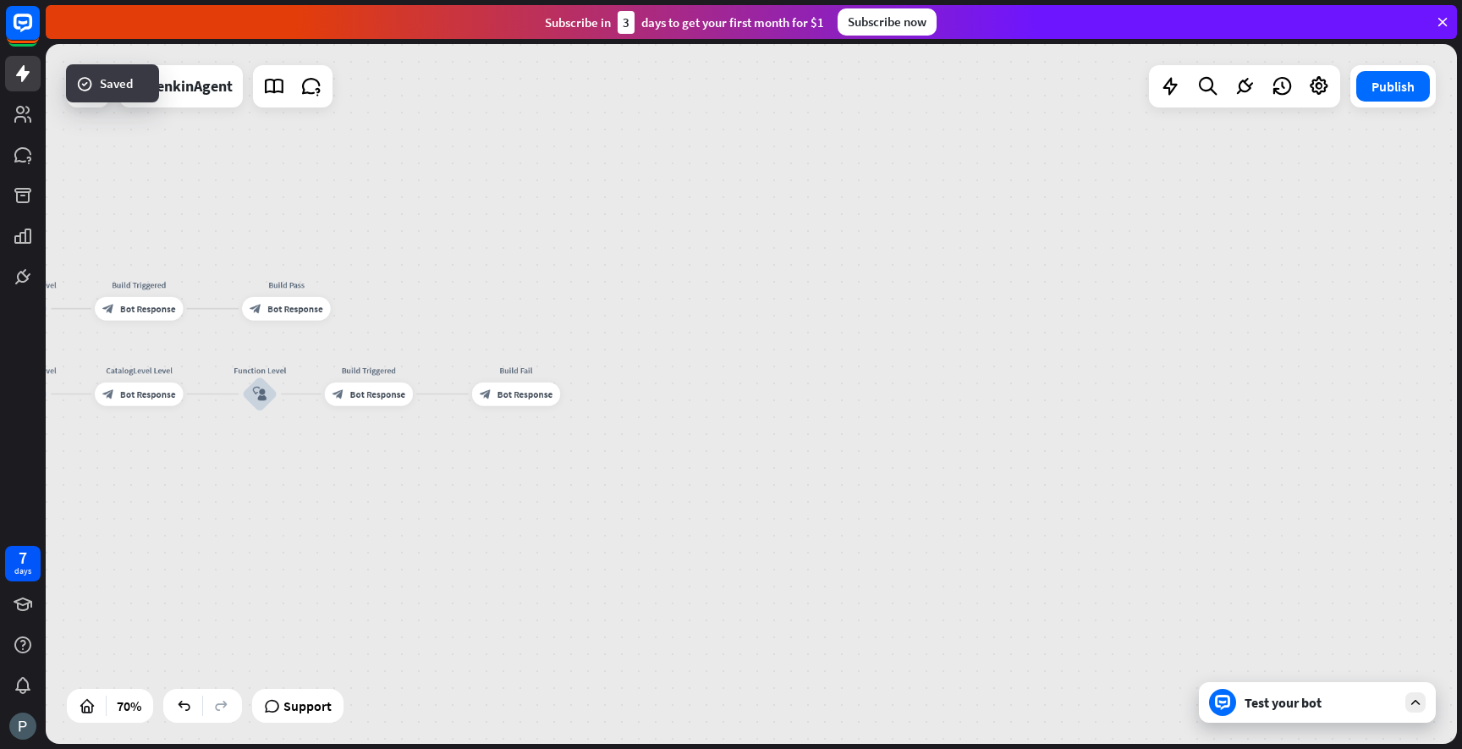
click at [1327, 707] on div "Test your bot" at bounding box center [1321, 702] width 152 height 17
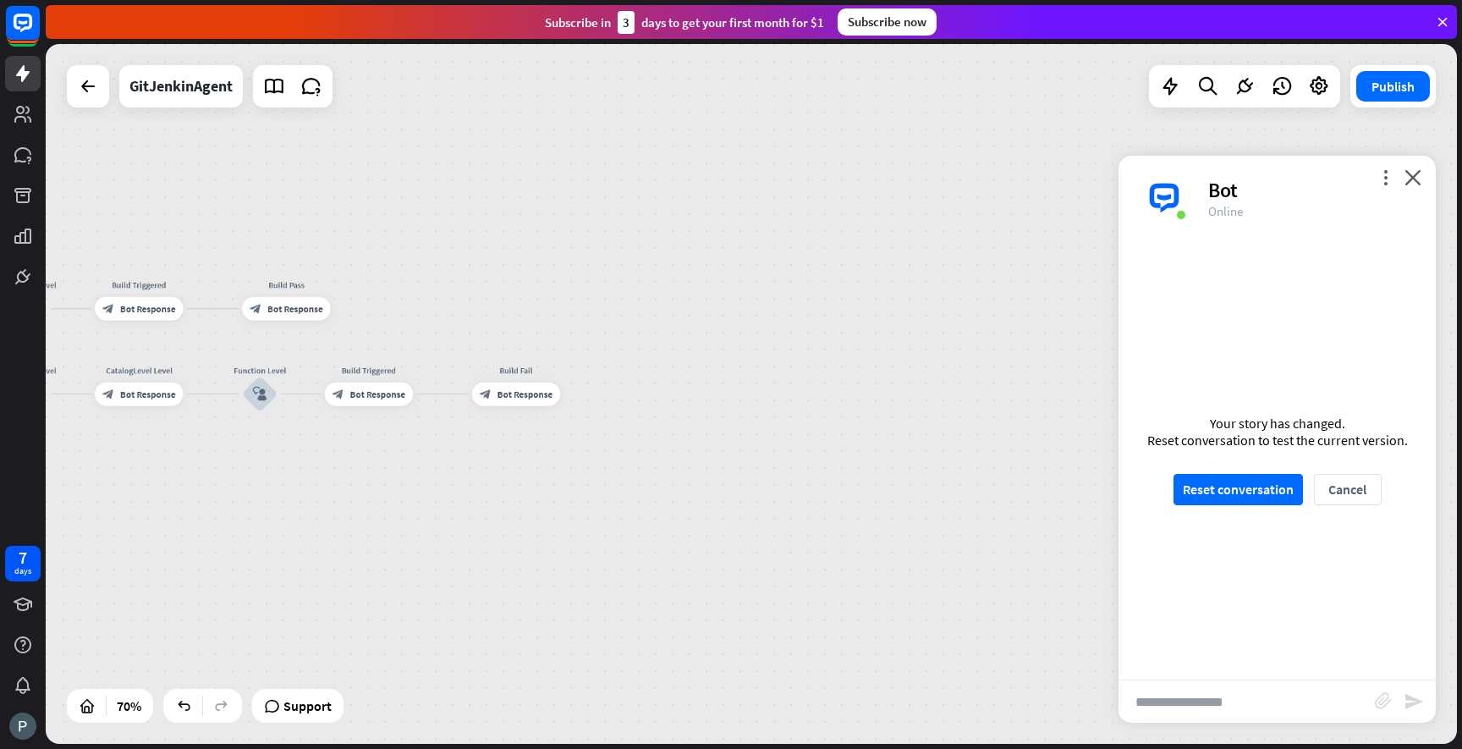
click at [1025, 613] on div "GitJenkinAgent home_2 Start point Welcome message block_bot_response Bot Respon…" at bounding box center [751, 394] width 1411 height 700
click at [1420, 179] on icon "close" at bounding box center [1413, 177] width 17 height 16
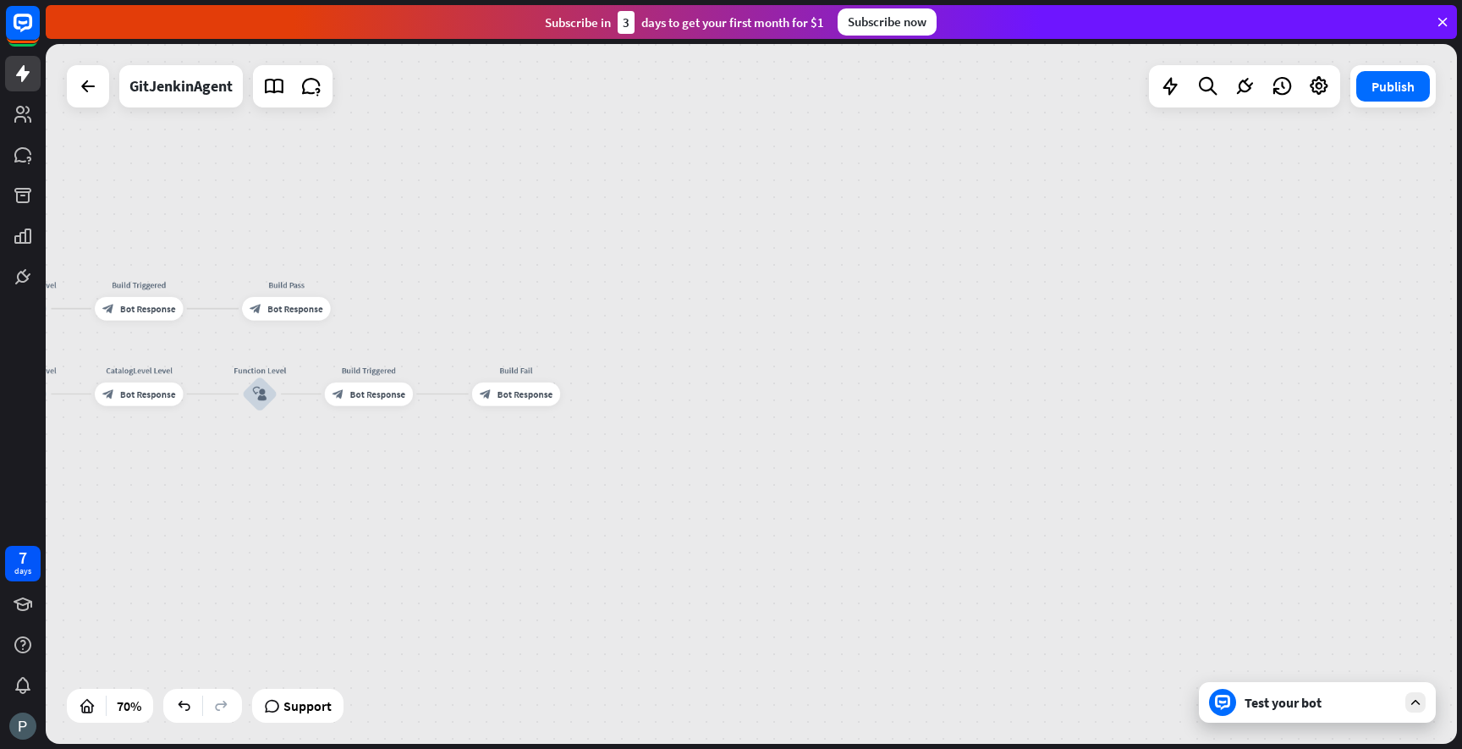
click at [1415, 708] on icon at bounding box center [1415, 702] width 15 height 15
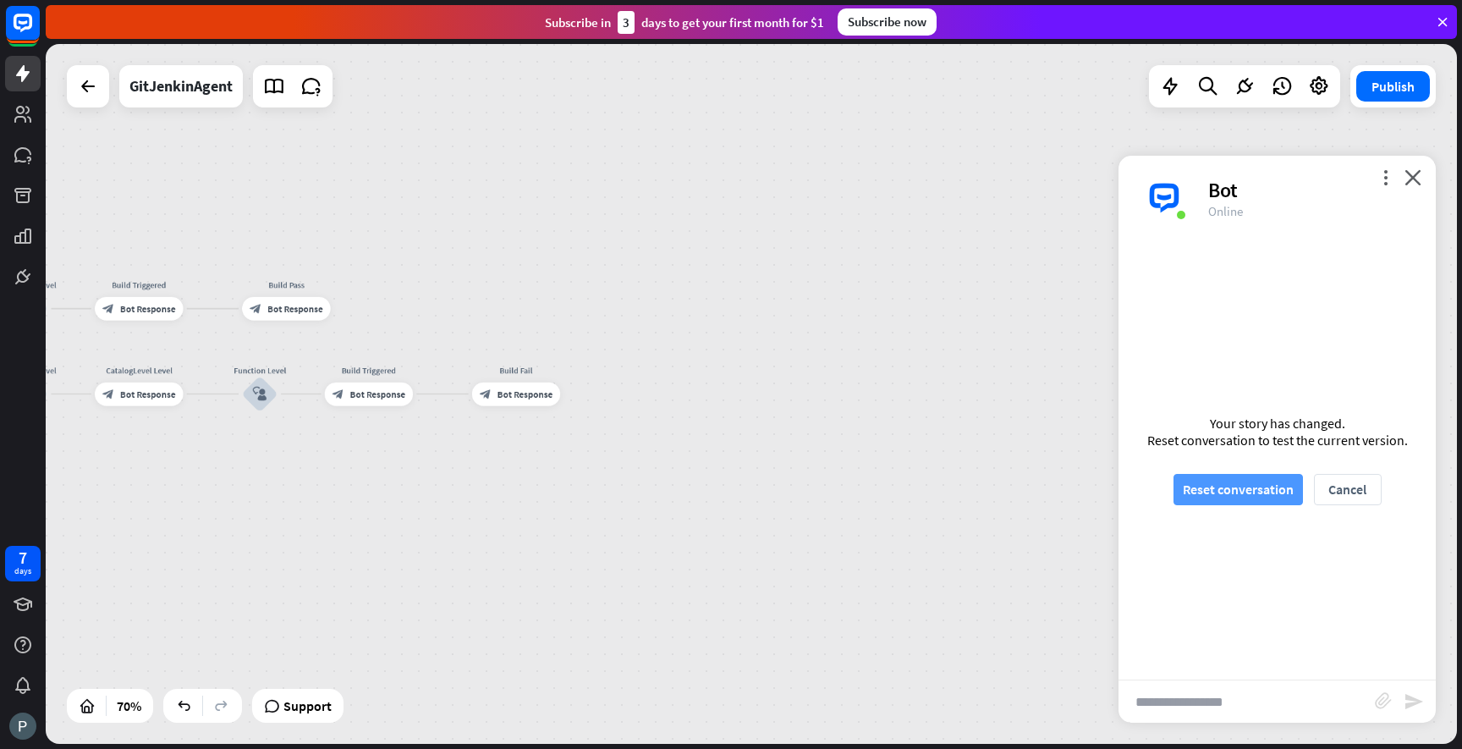
click at [1240, 491] on button "Reset conversation" at bounding box center [1238, 489] width 129 height 31
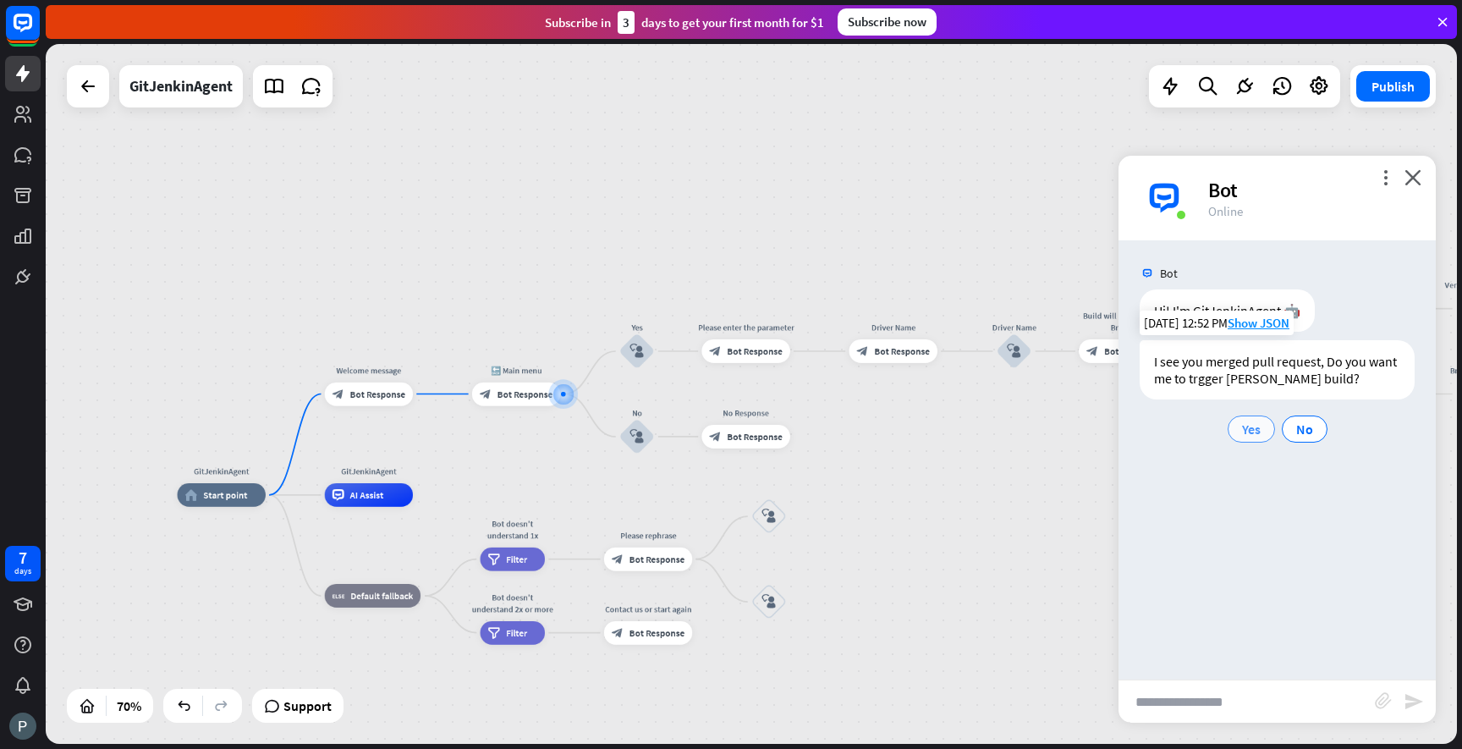
click at [1255, 430] on span "Yes" at bounding box center [1251, 429] width 19 height 17
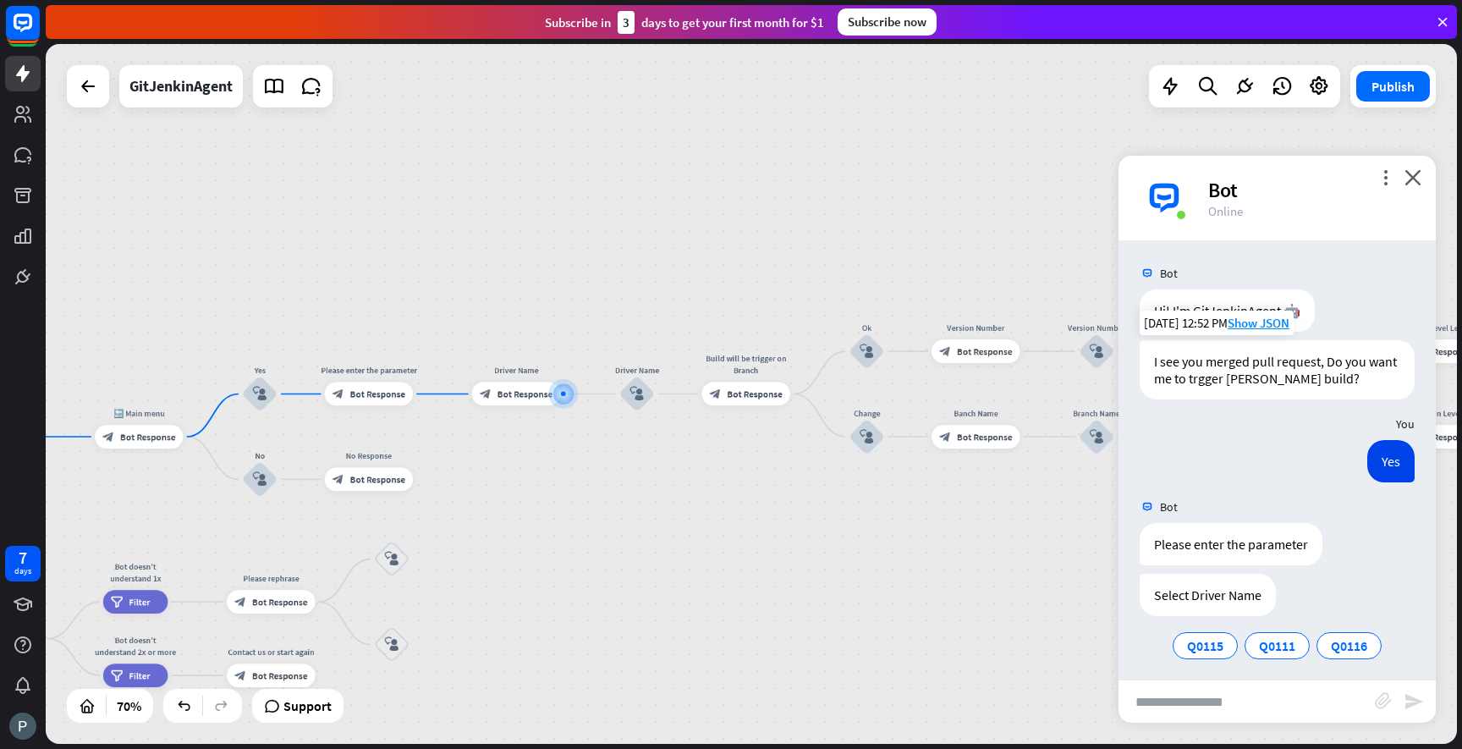
scroll to position [8, 0]
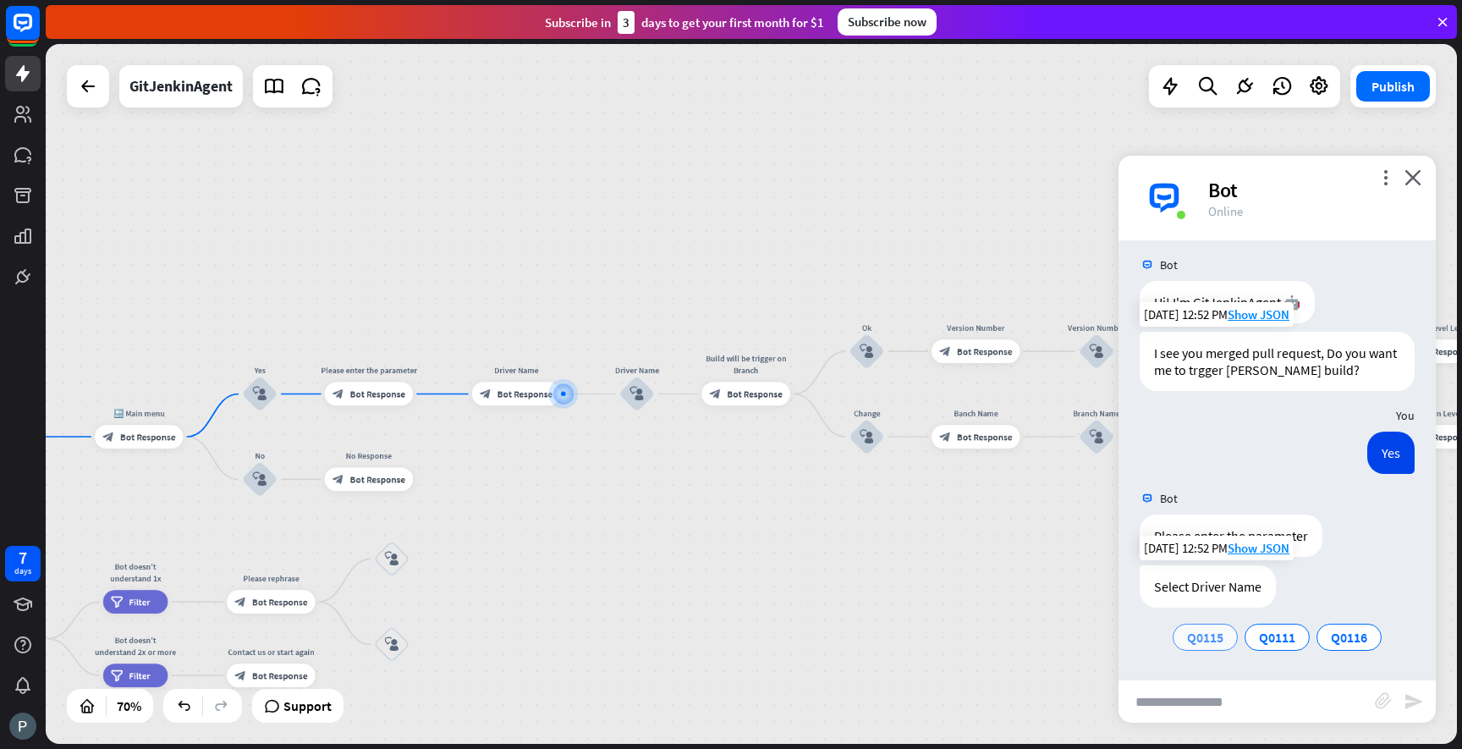
click at [1212, 640] on span "Q0115" at bounding box center [1205, 637] width 36 height 17
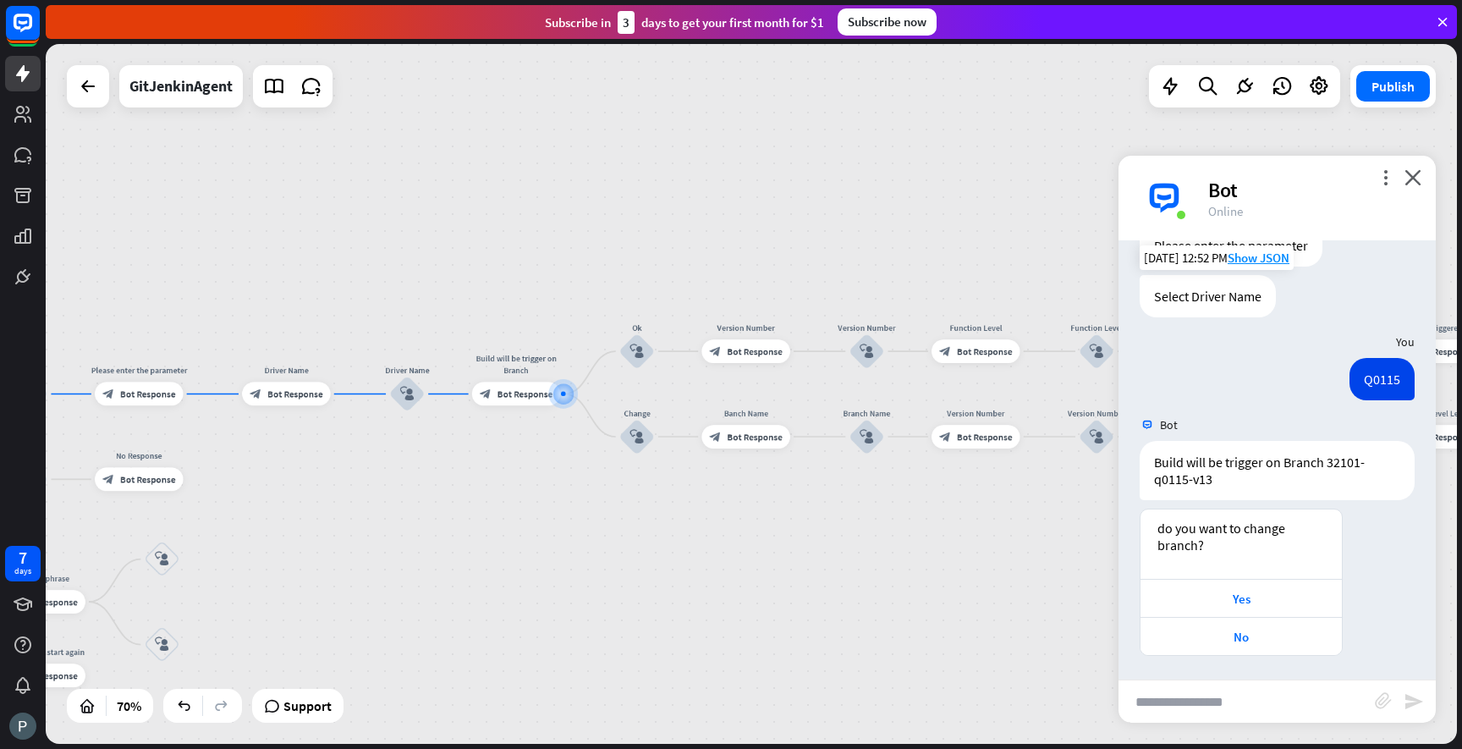
scroll to position [300, 0]
click at [1266, 636] on div "No" at bounding box center [1241, 635] width 184 height 16
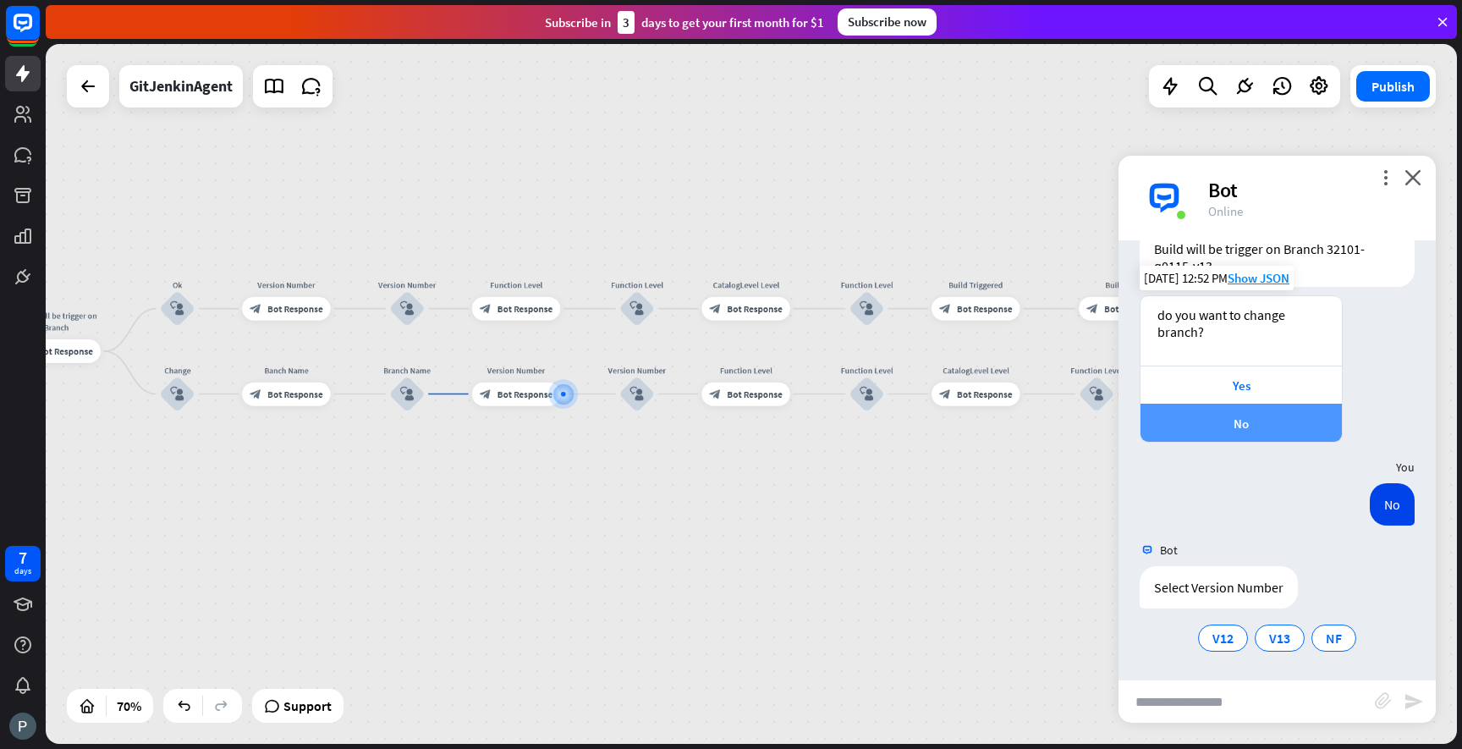
scroll to position [513, 0]
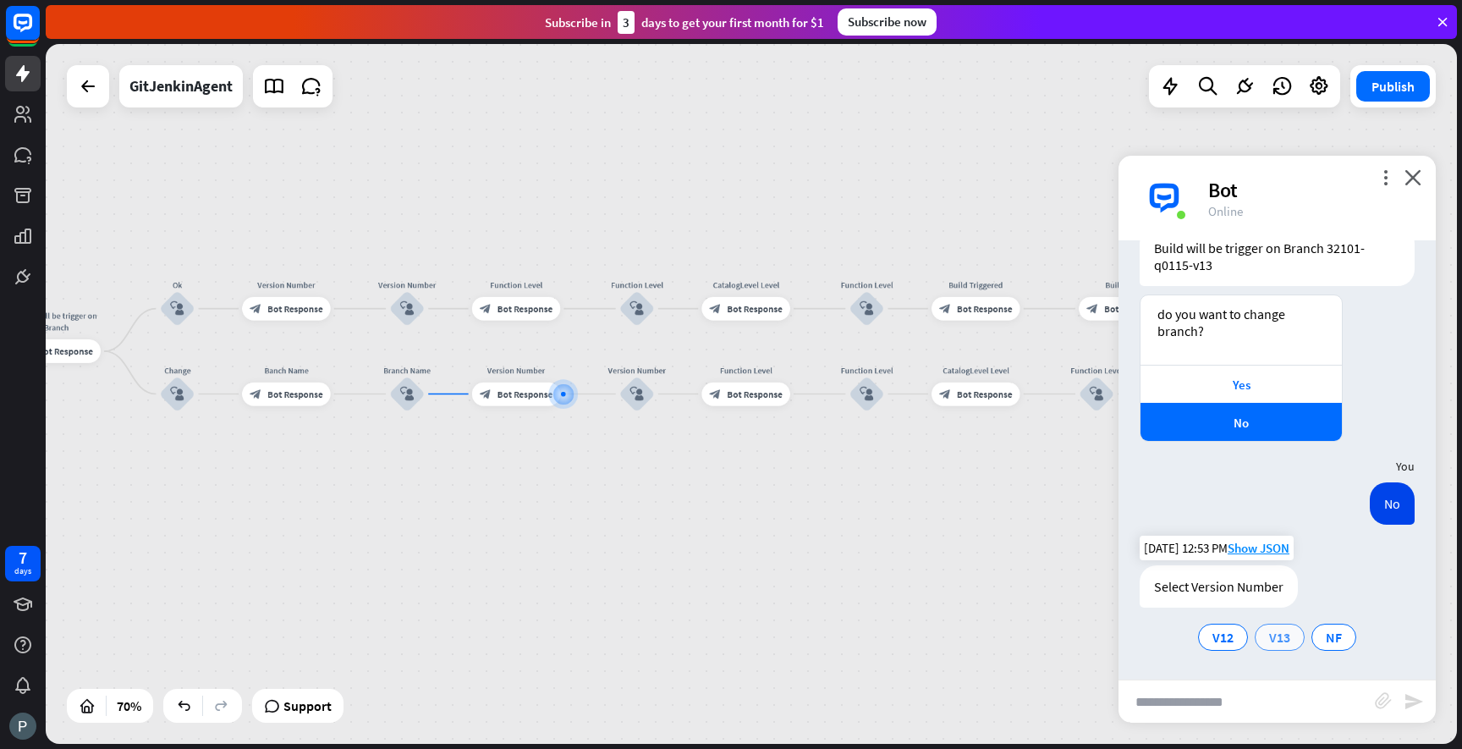
click at [1273, 642] on span "V13" at bounding box center [1279, 637] width 21 height 17
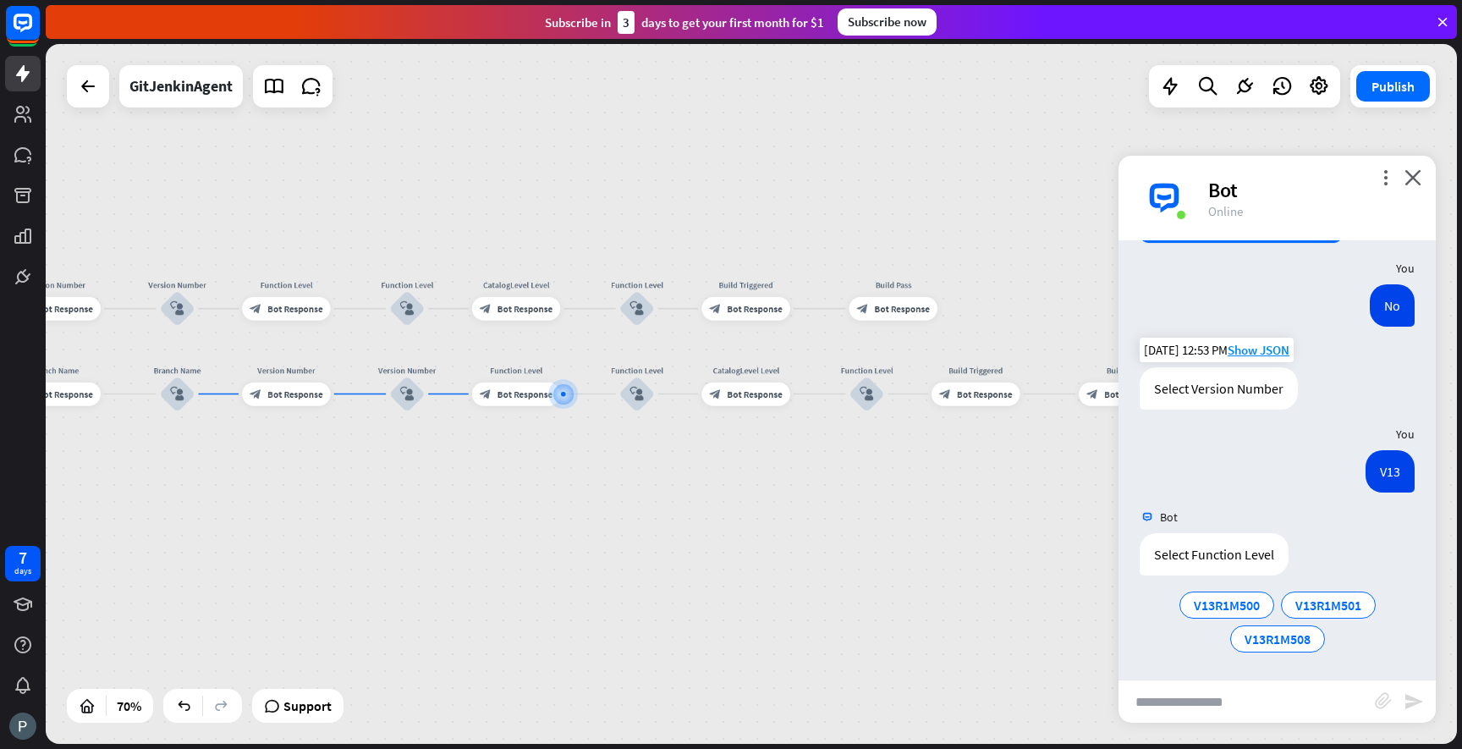
scroll to position [712, 0]
click at [1292, 646] on div "V13R1M508" at bounding box center [1277, 637] width 95 height 27
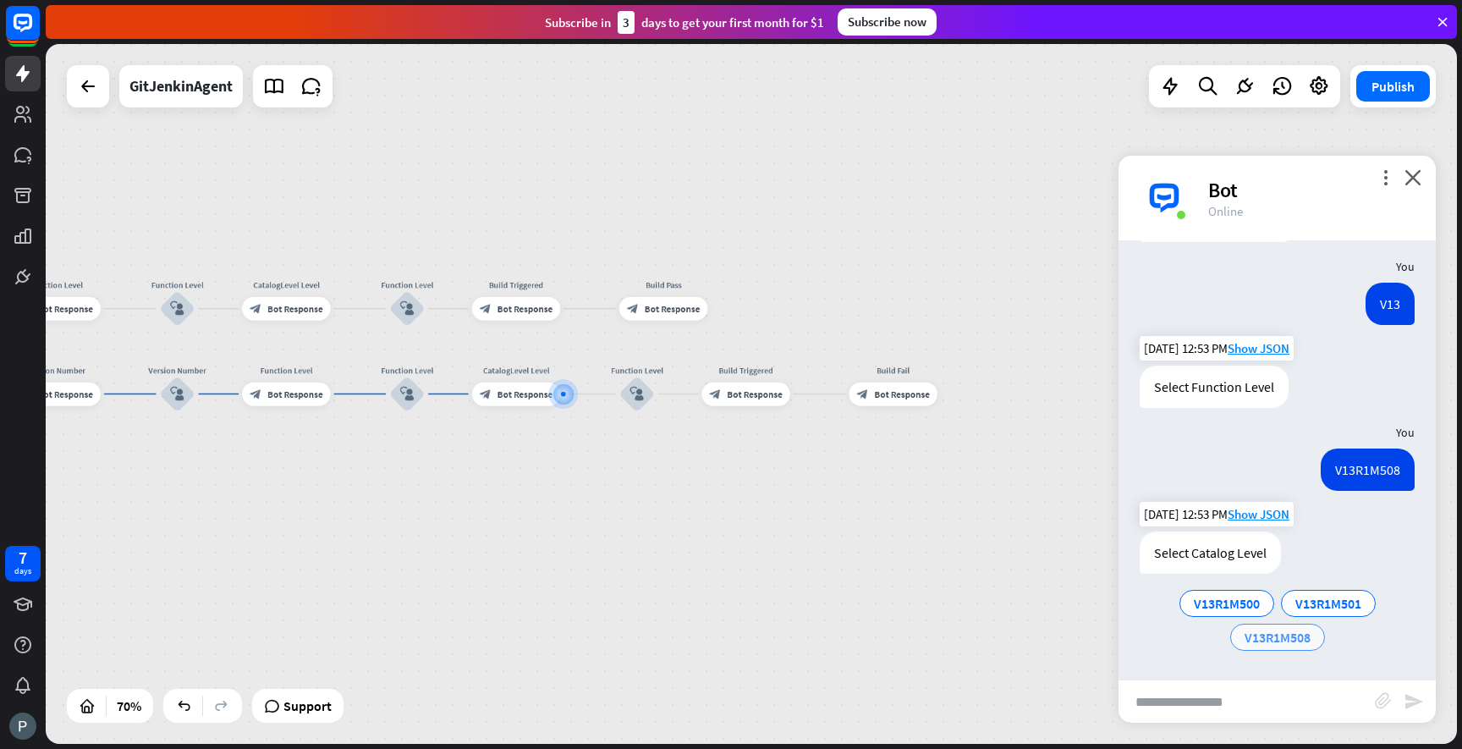
click at [1286, 642] on span "V13R1M508" at bounding box center [1278, 637] width 66 height 17
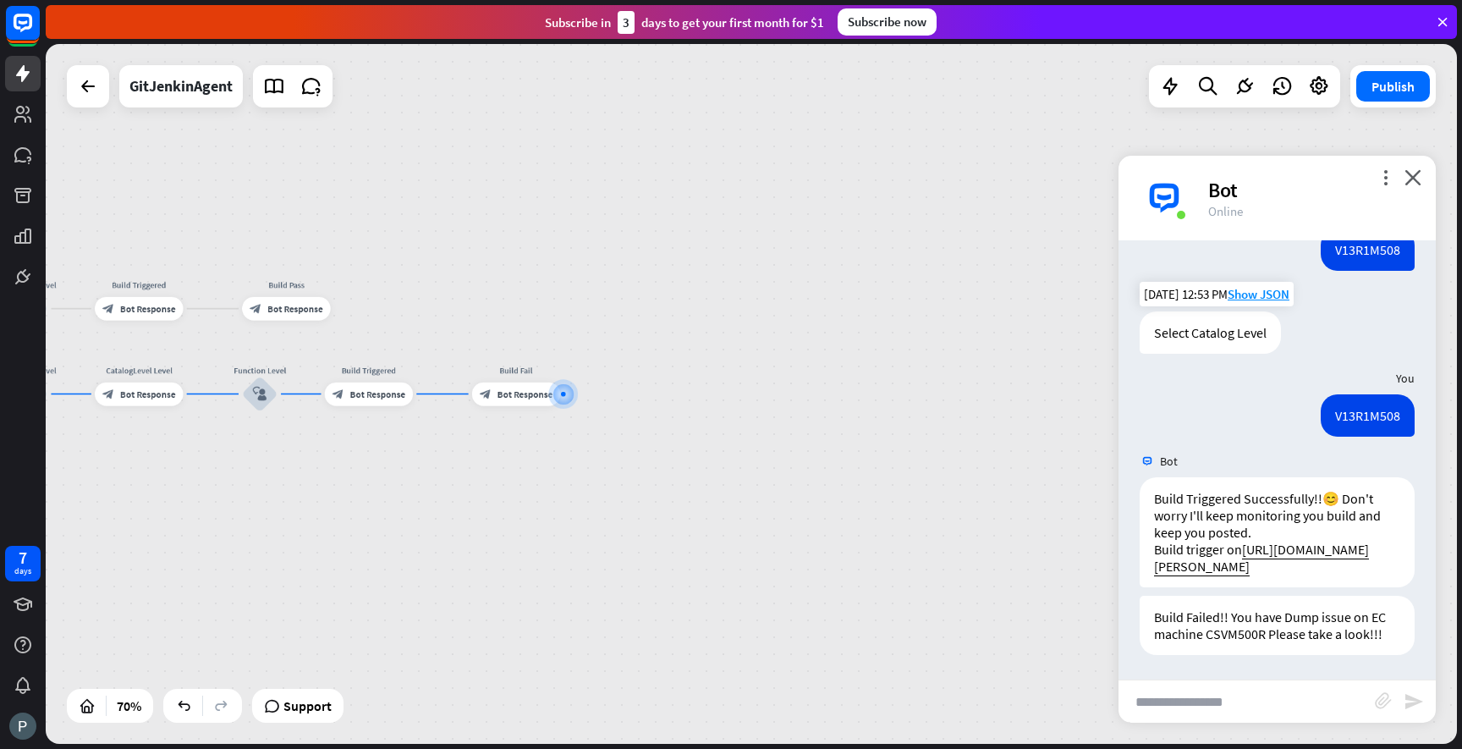
scroll to position [1099, 0]
click at [306, 316] on div "block_bot_response Bot Response" at bounding box center [286, 309] width 88 height 24
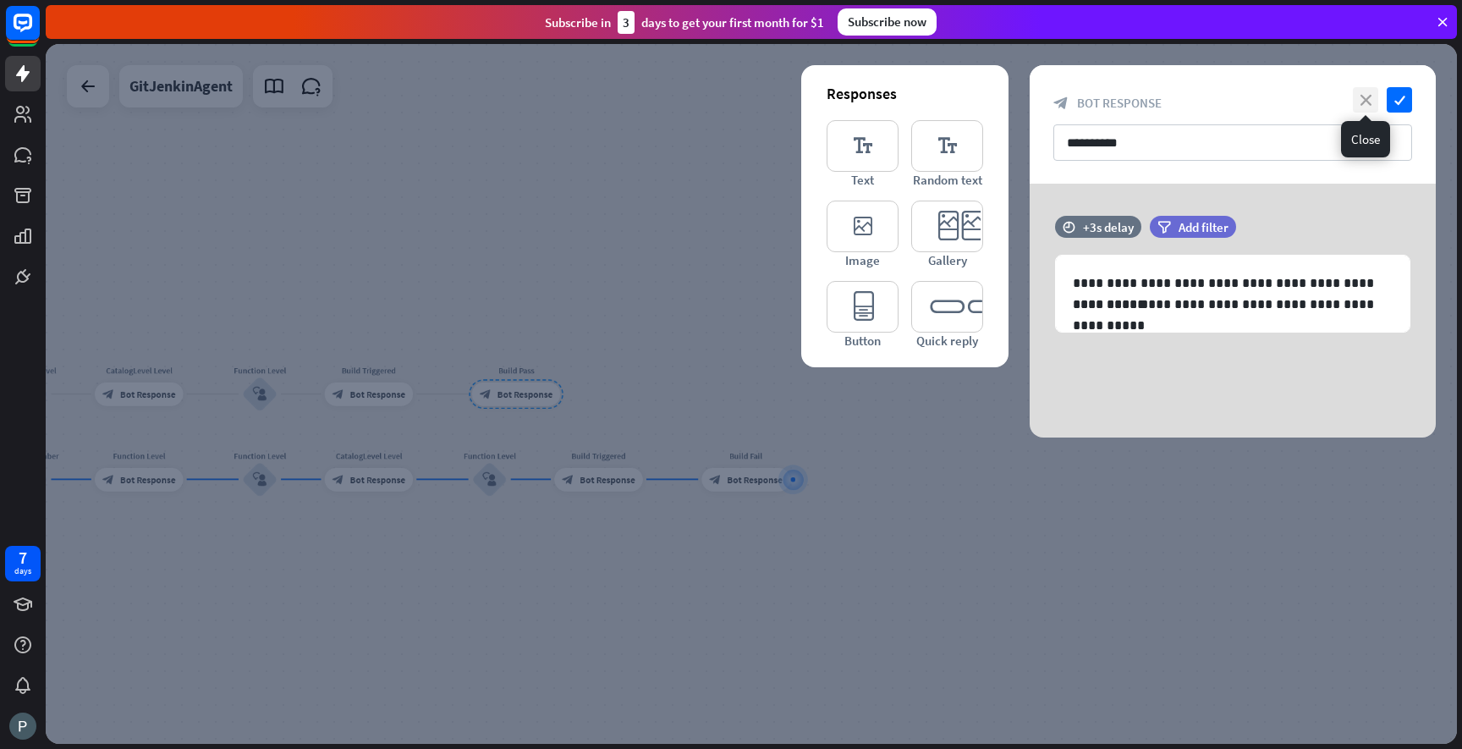
click at [1372, 102] on icon "close" at bounding box center [1365, 99] width 25 height 25
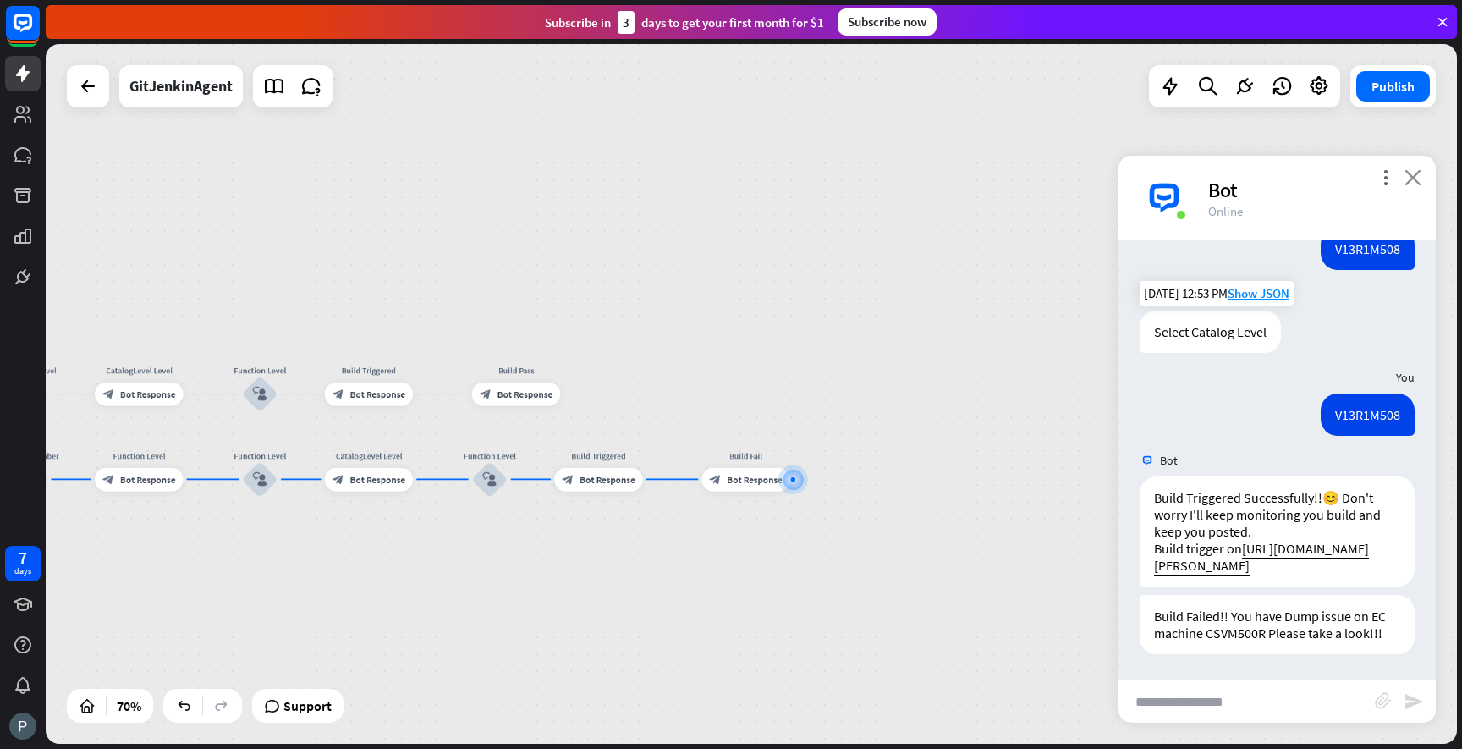
click at [1405, 181] on icon "close" at bounding box center [1413, 177] width 17 height 16
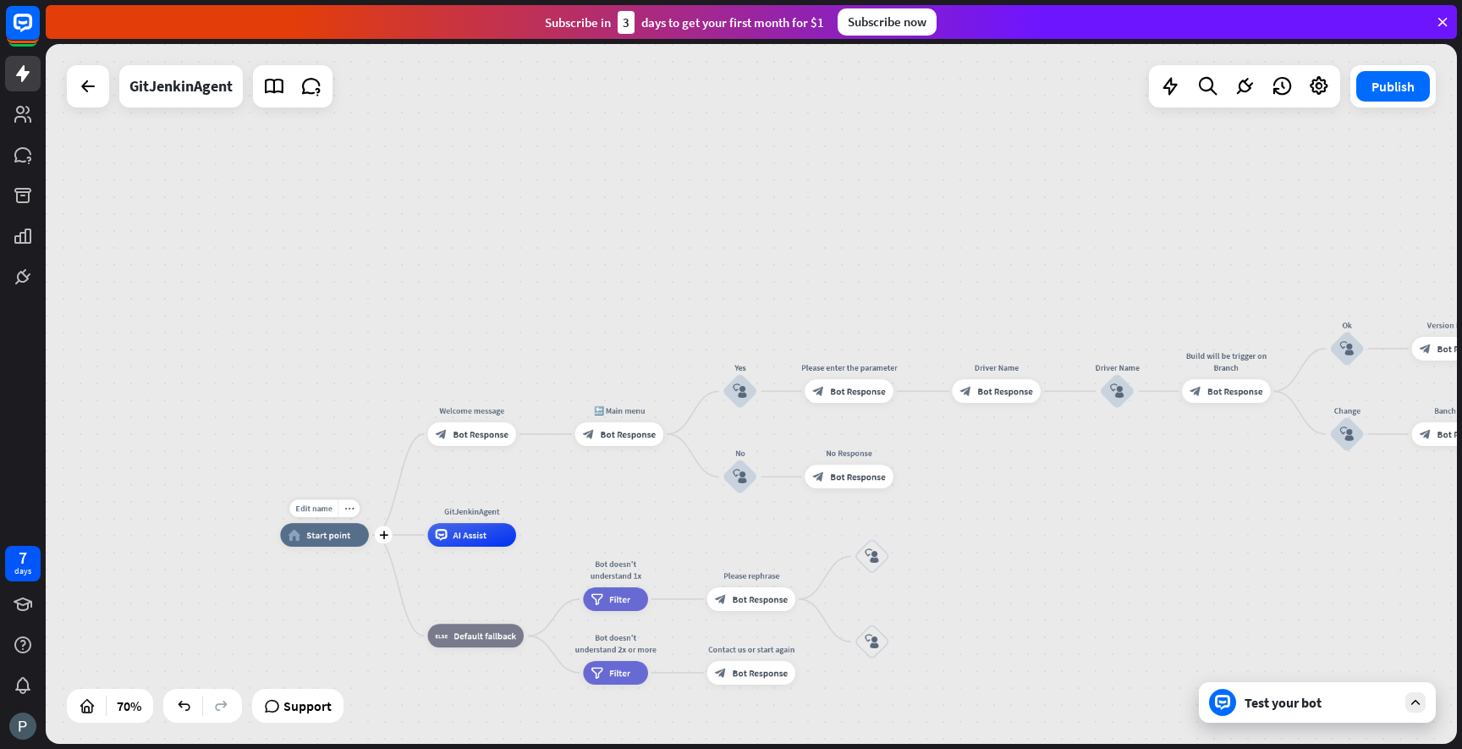
click at [335, 534] on span "Start point" at bounding box center [328, 535] width 44 height 12
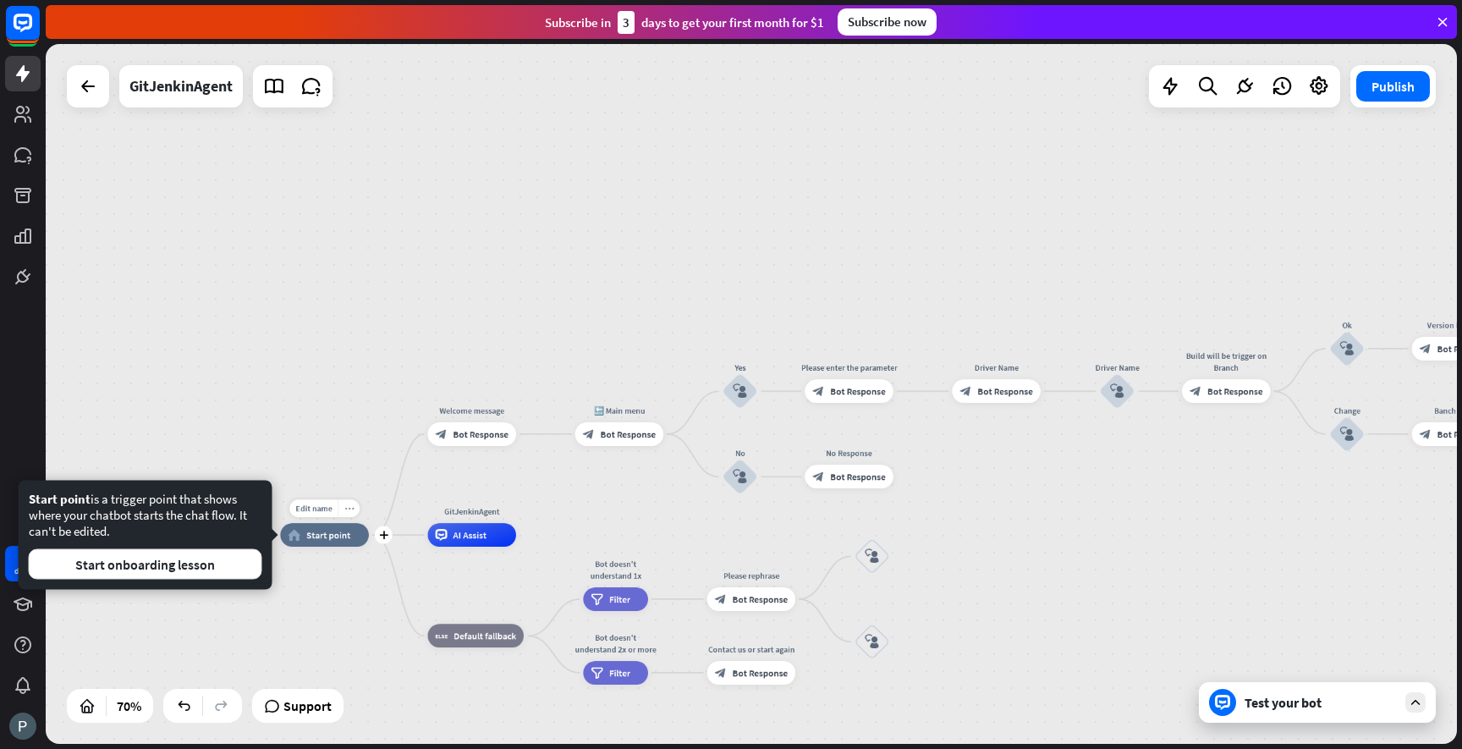
click at [350, 514] on div "more_horiz" at bounding box center [349, 508] width 22 height 18
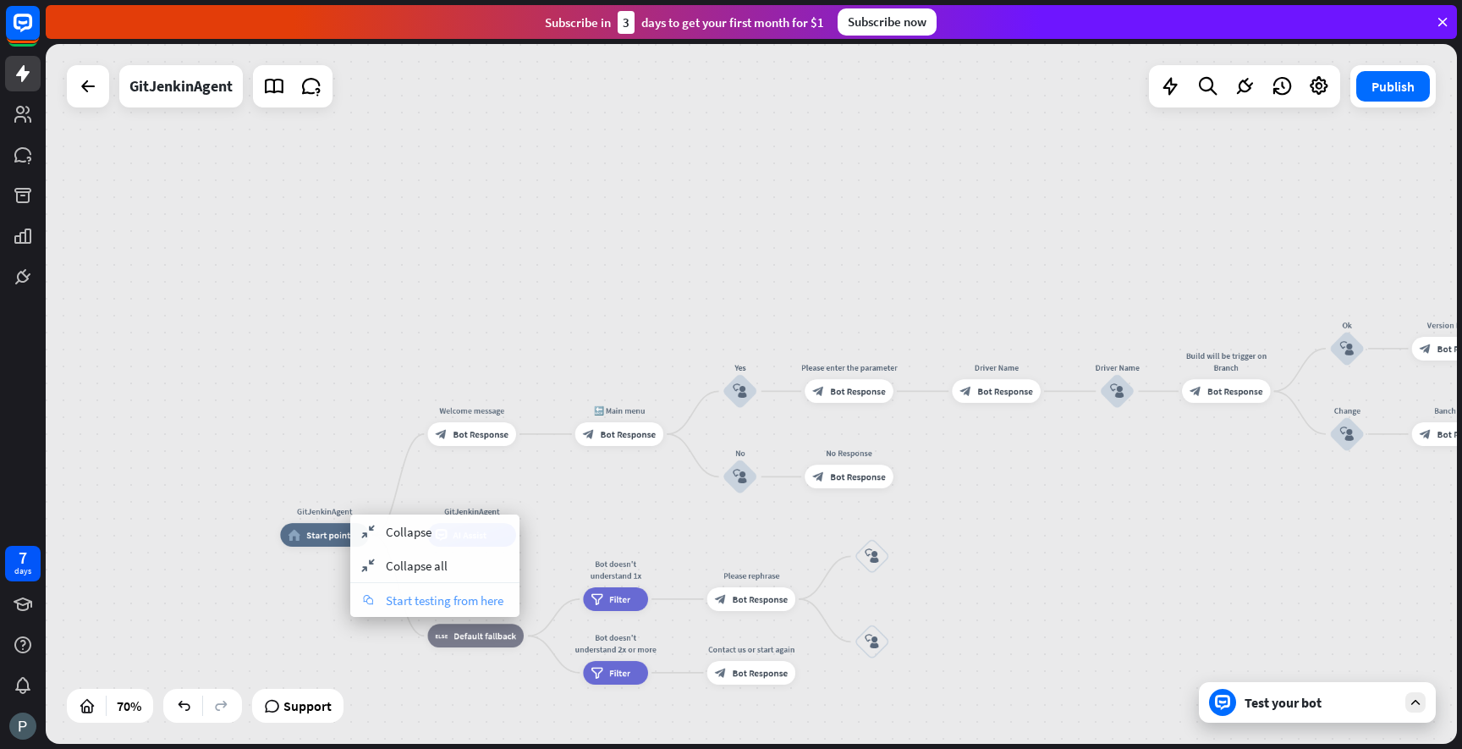
click at [411, 596] on span "Start testing from here" at bounding box center [445, 600] width 118 height 16
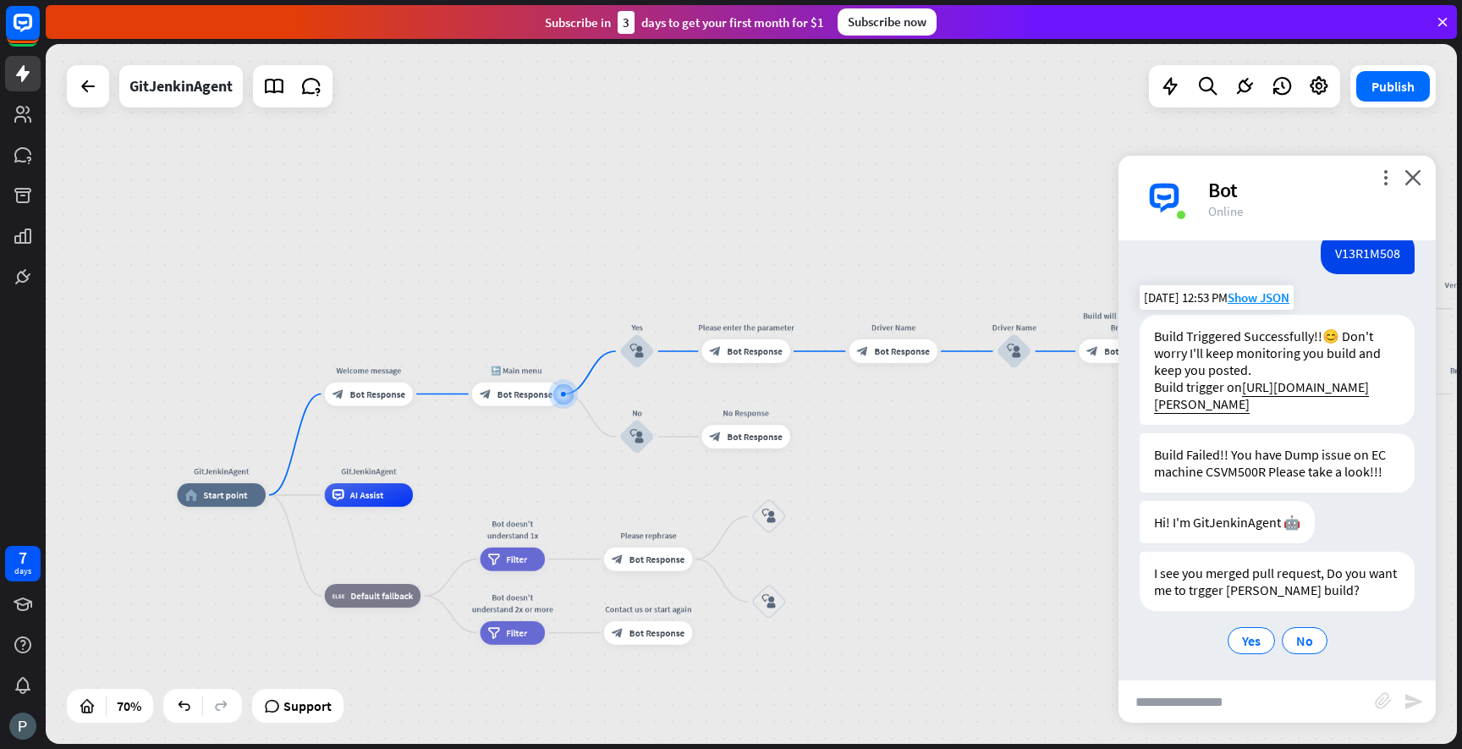
scroll to position [1264, 0]
click at [1417, 175] on icon "close" at bounding box center [1413, 177] width 17 height 16
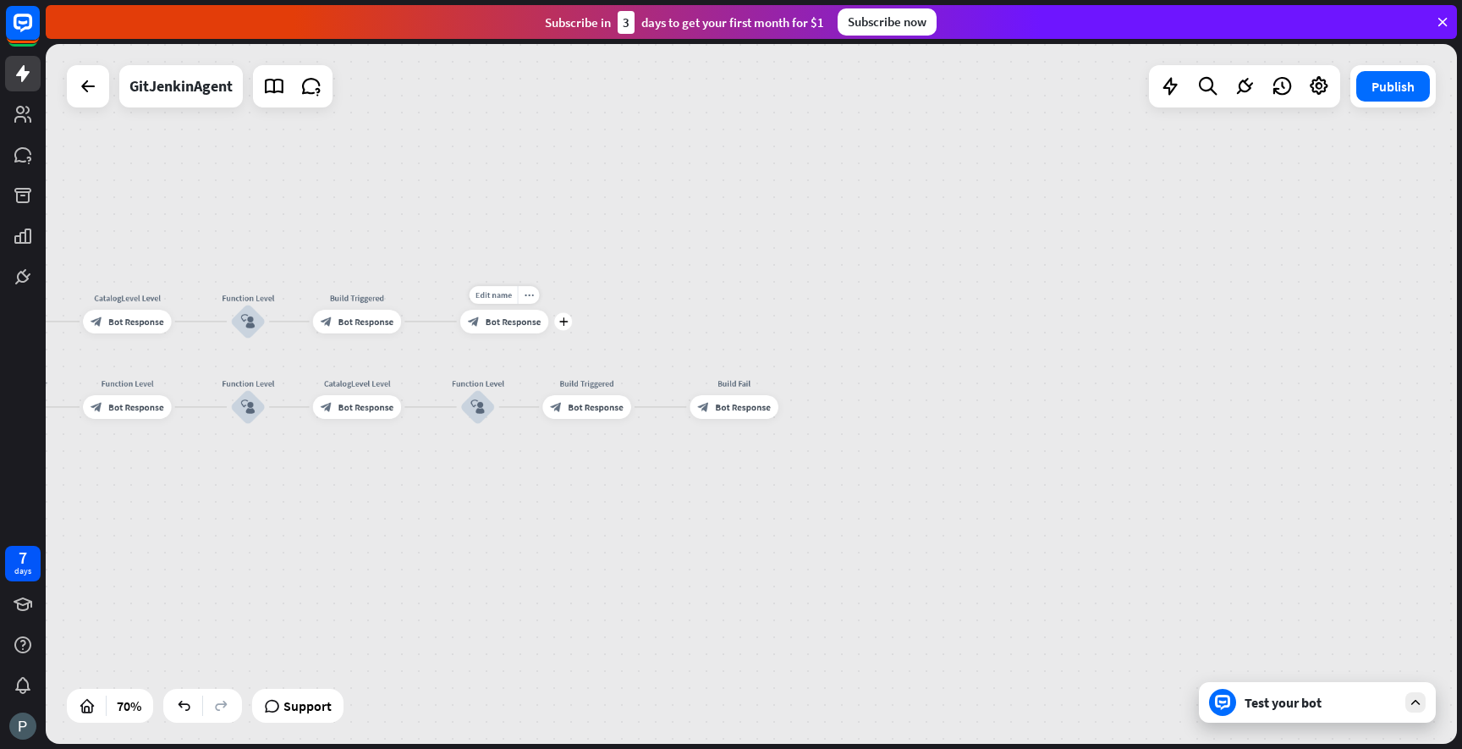
click at [498, 320] on span "Bot Response" at bounding box center [513, 322] width 55 height 12
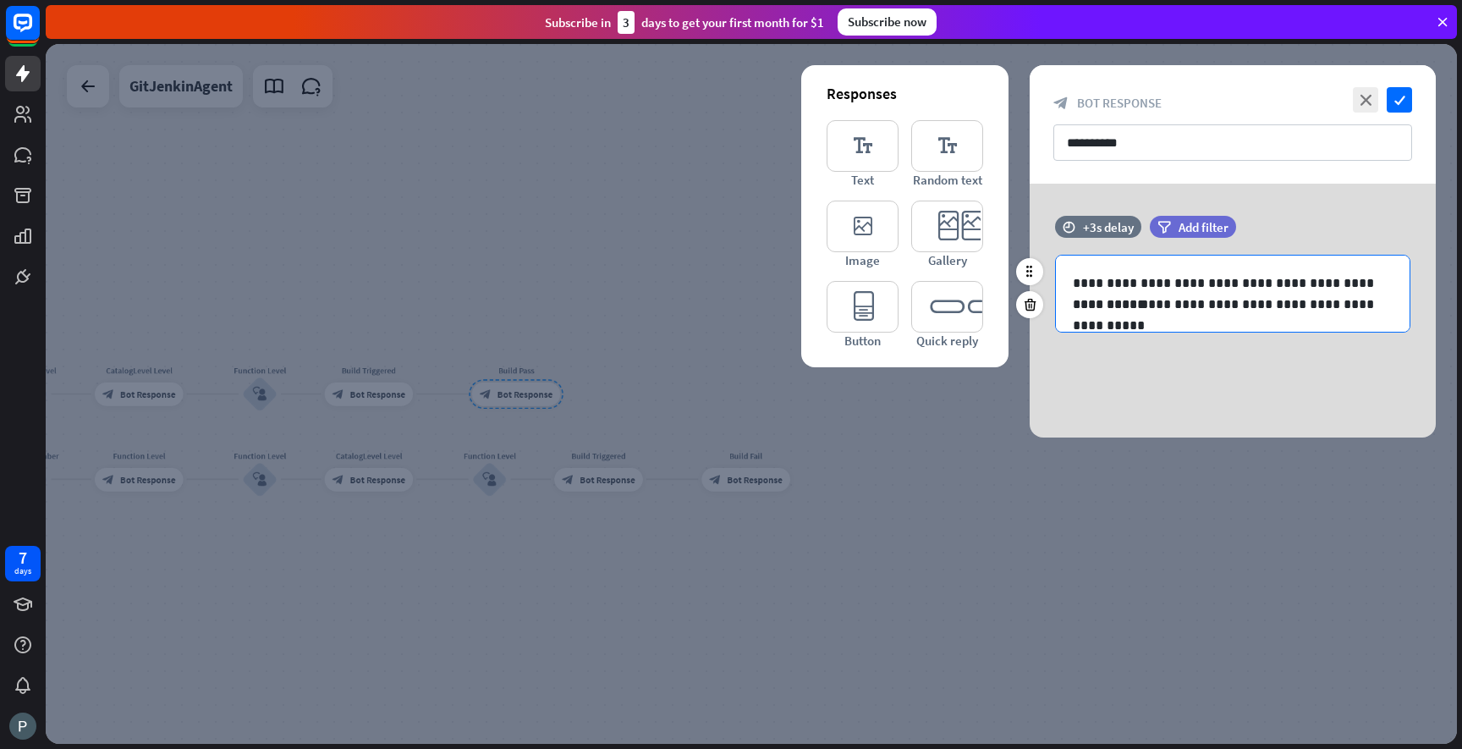
click at [1367, 287] on p "**********" at bounding box center [1233, 282] width 320 height 21
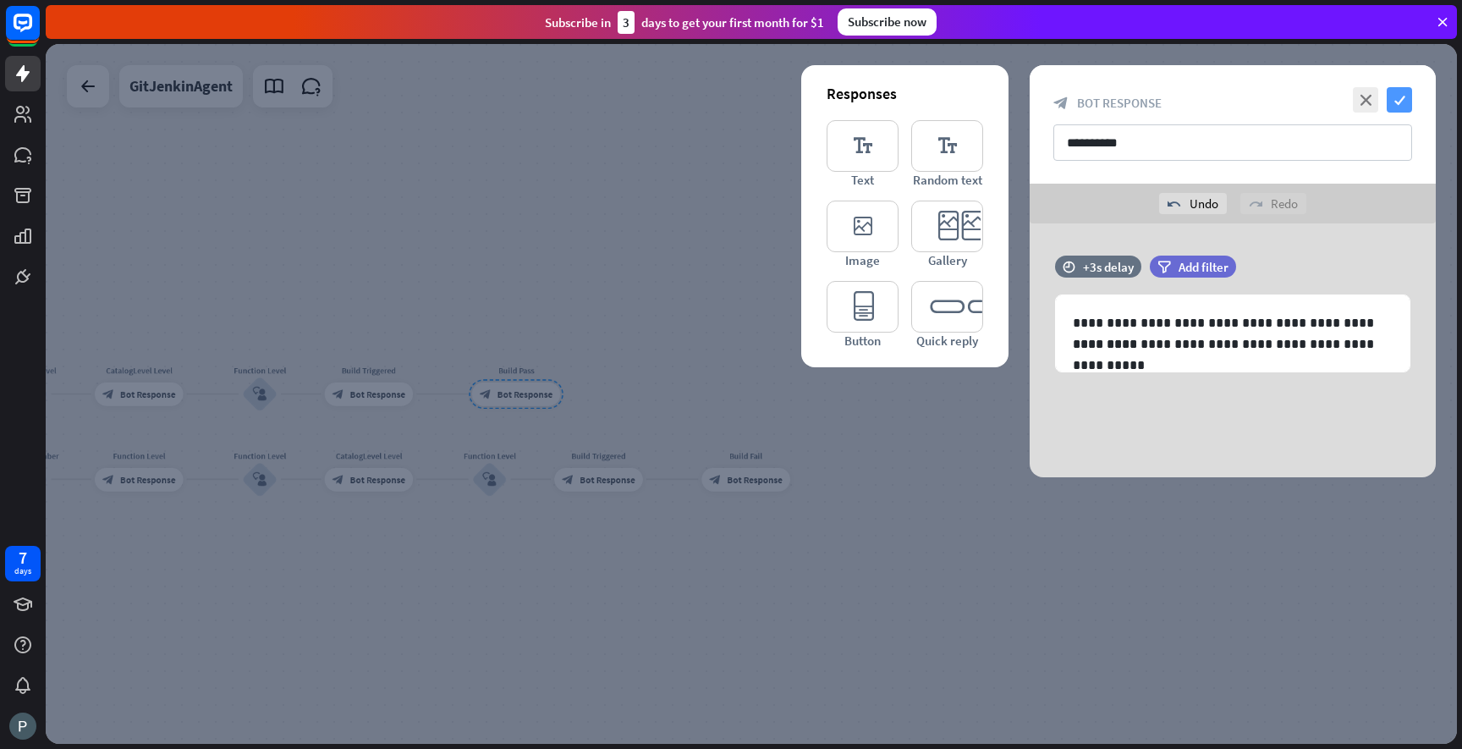
click at [1397, 92] on icon "check" at bounding box center [1399, 99] width 25 height 25
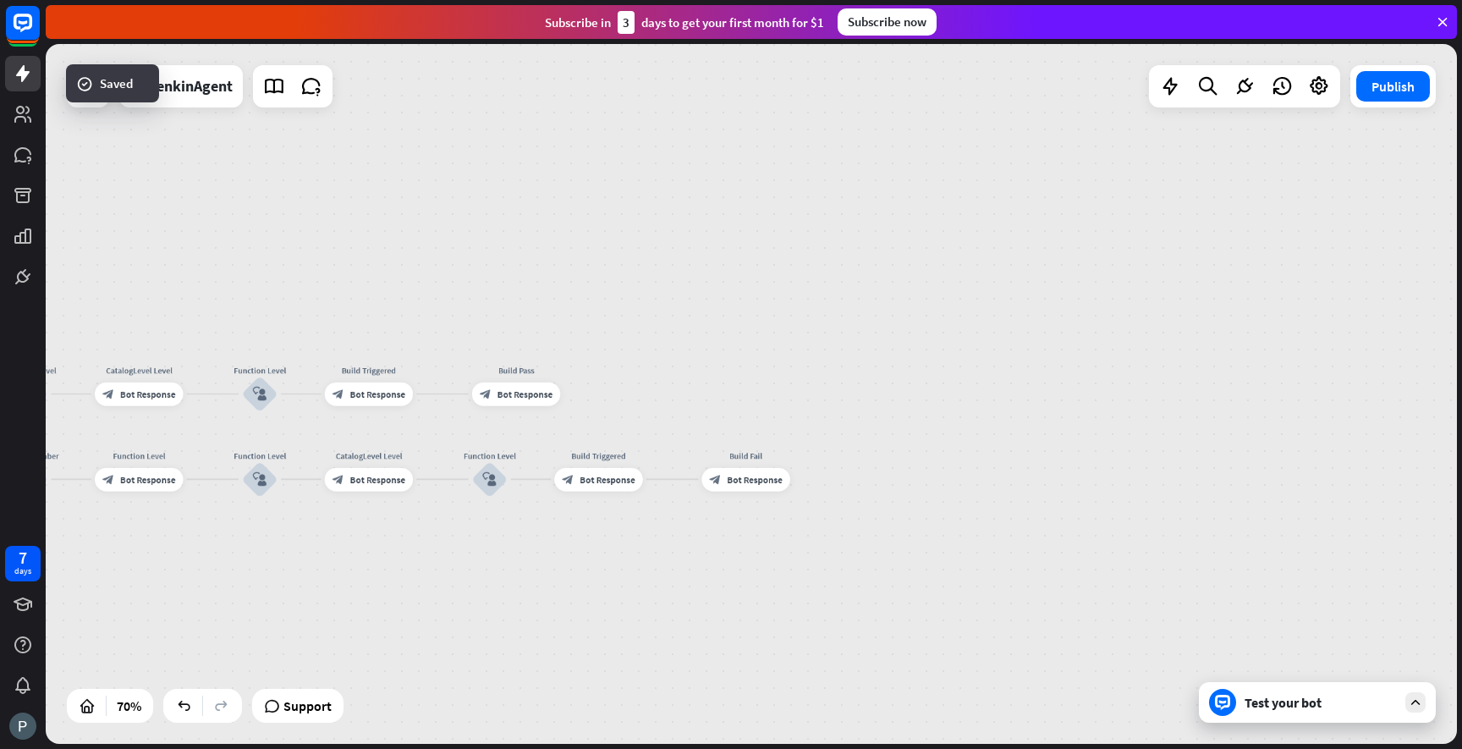
click at [1262, 705] on div "Test your bot" at bounding box center [1321, 702] width 152 height 17
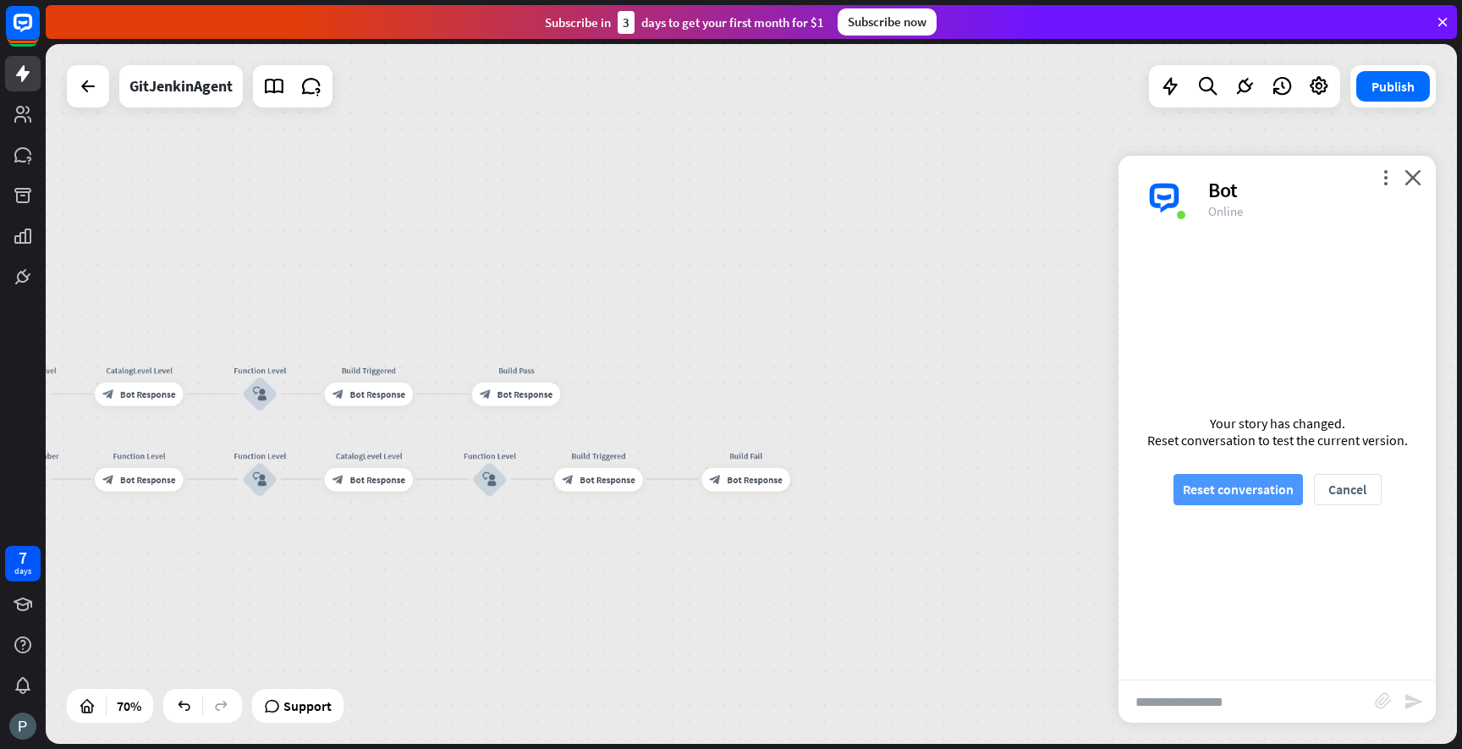
click at [1252, 487] on button "Reset conversation" at bounding box center [1238, 489] width 129 height 31
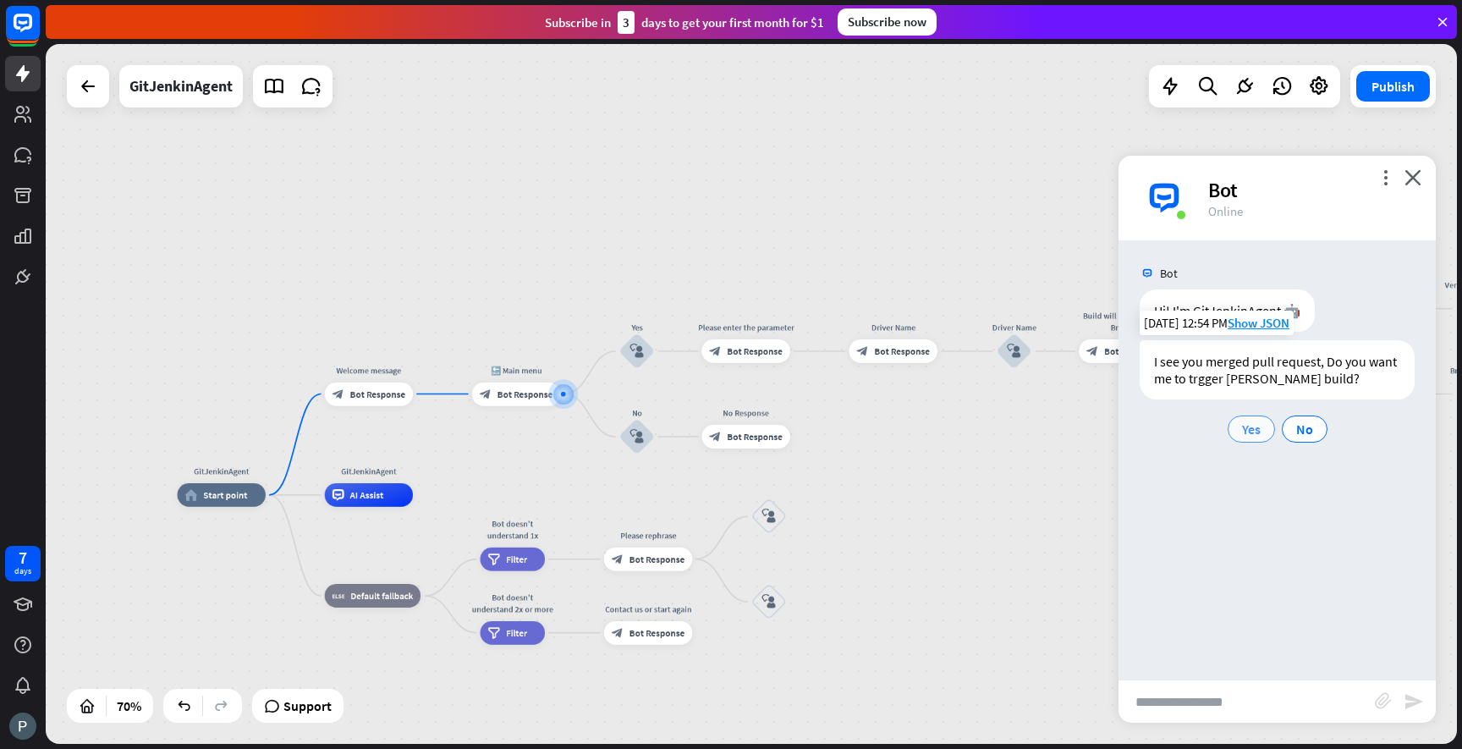
click at [1247, 421] on span "Yes" at bounding box center [1251, 429] width 19 height 17
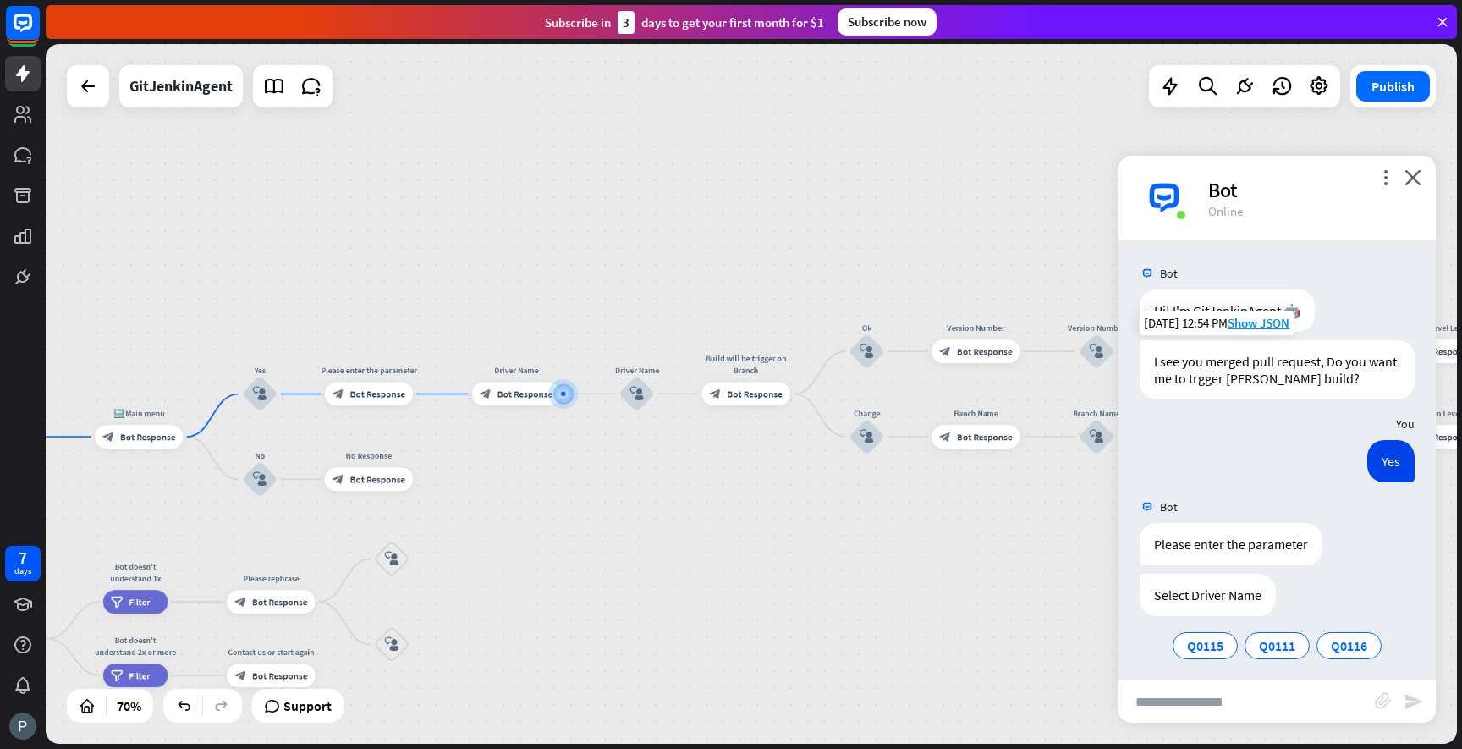
scroll to position [8, 0]
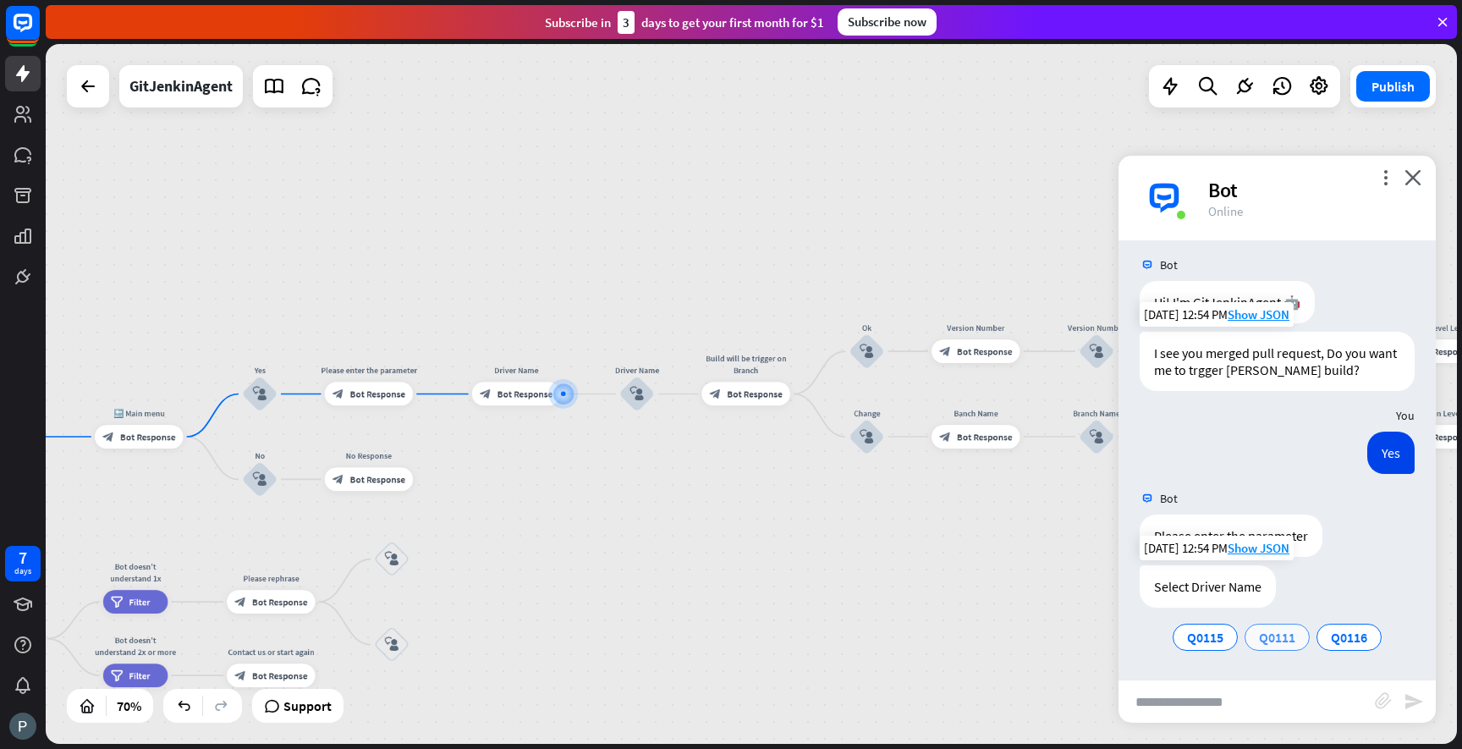
click at [1285, 634] on span "Q0111" at bounding box center [1277, 637] width 36 height 17
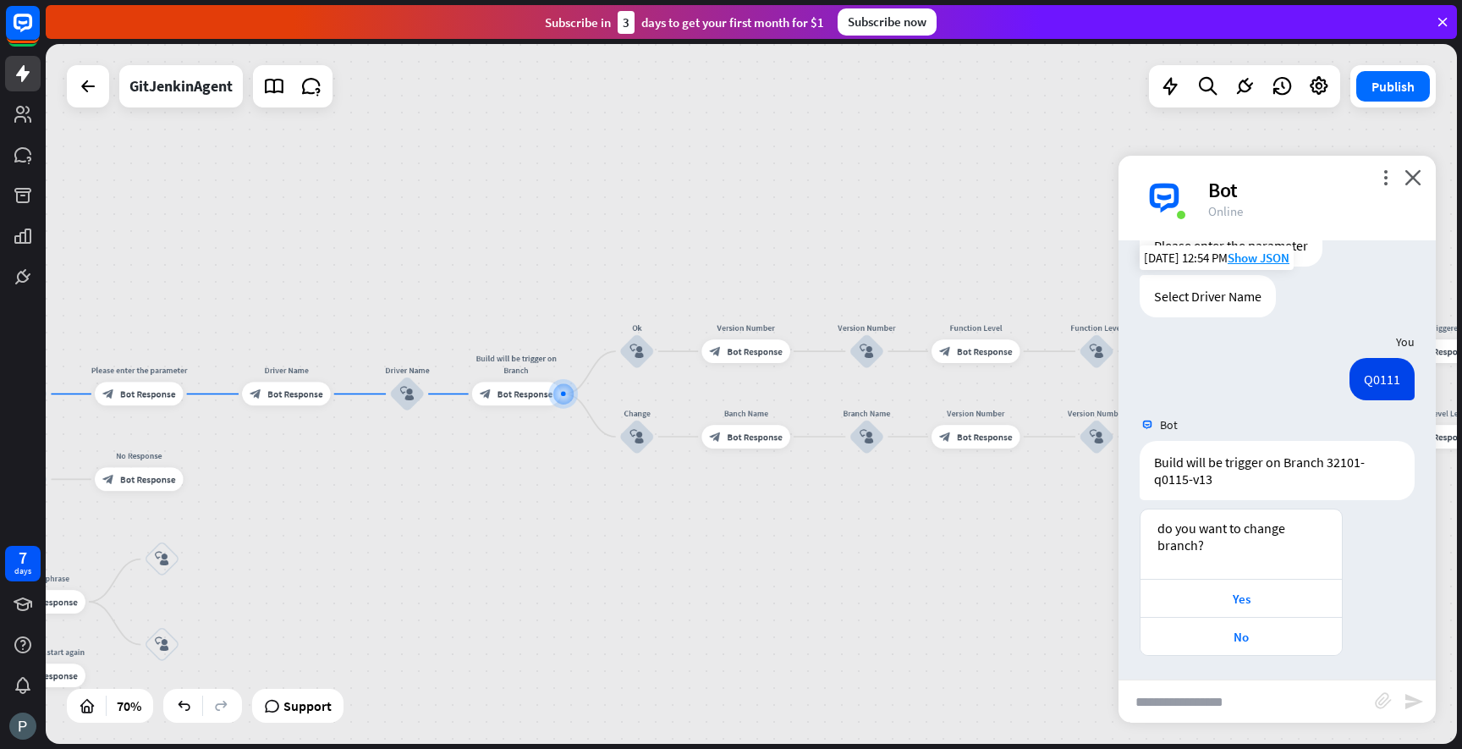
scroll to position [300, 0]
click at [1252, 600] on div "Yes" at bounding box center [1241, 597] width 184 height 16
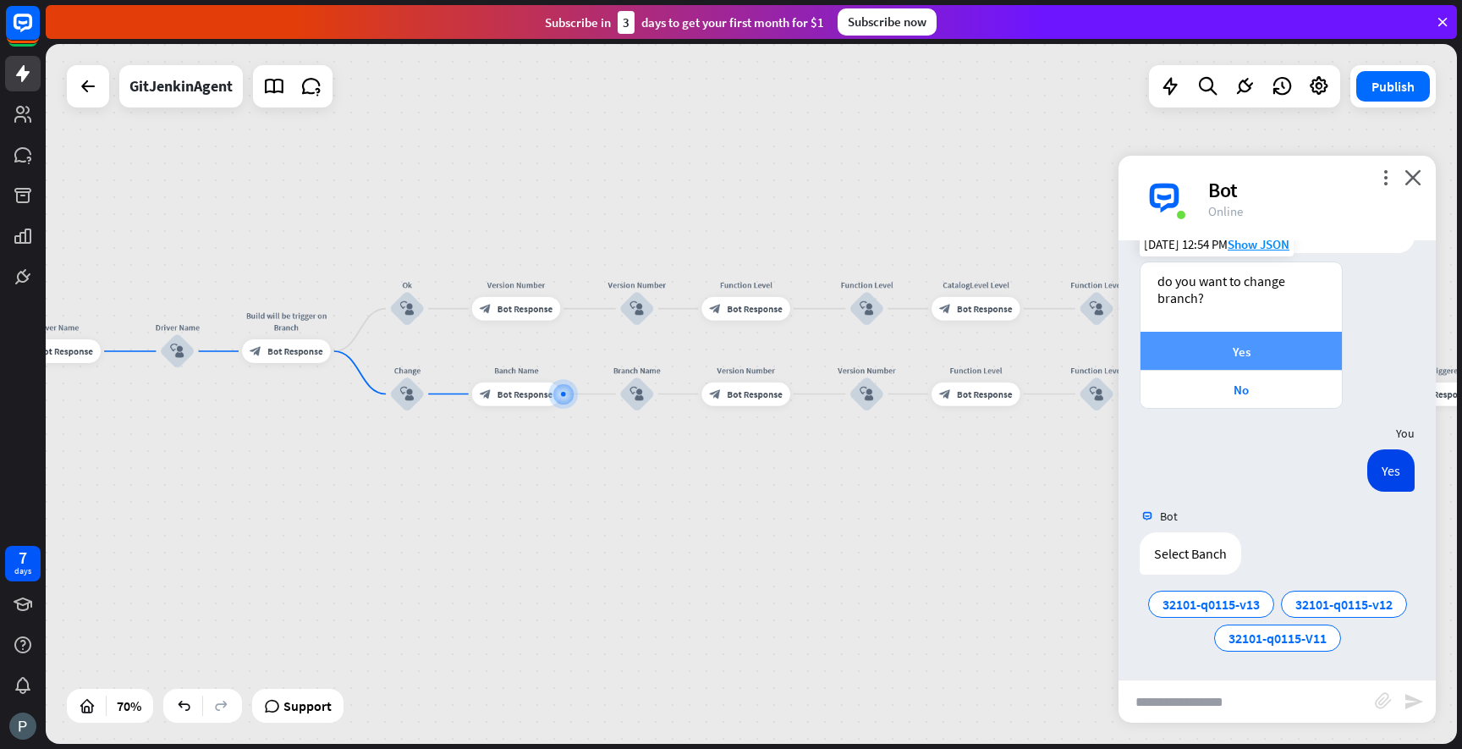
scroll to position [547, 0]
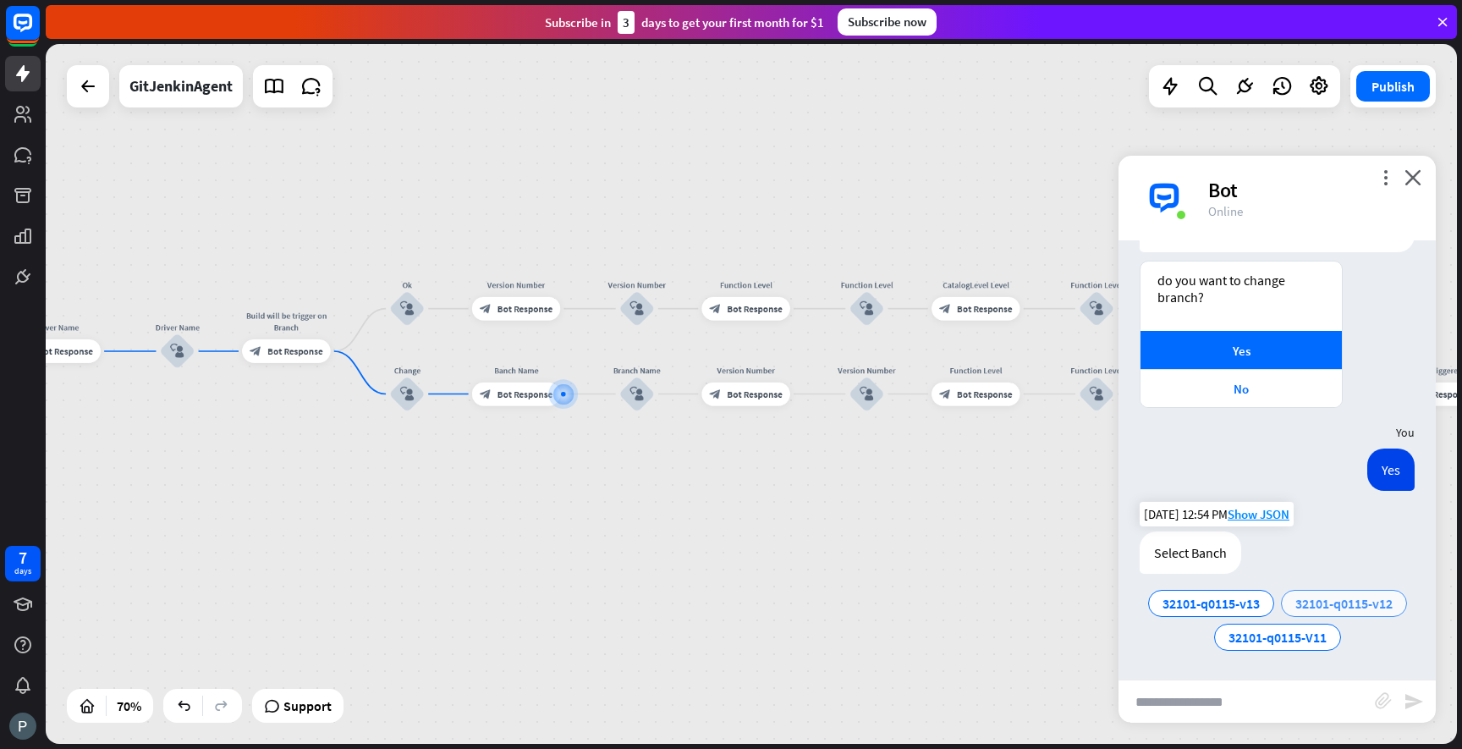
click at [1307, 605] on span "32101-q0115-v12" at bounding box center [1343, 603] width 97 height 17
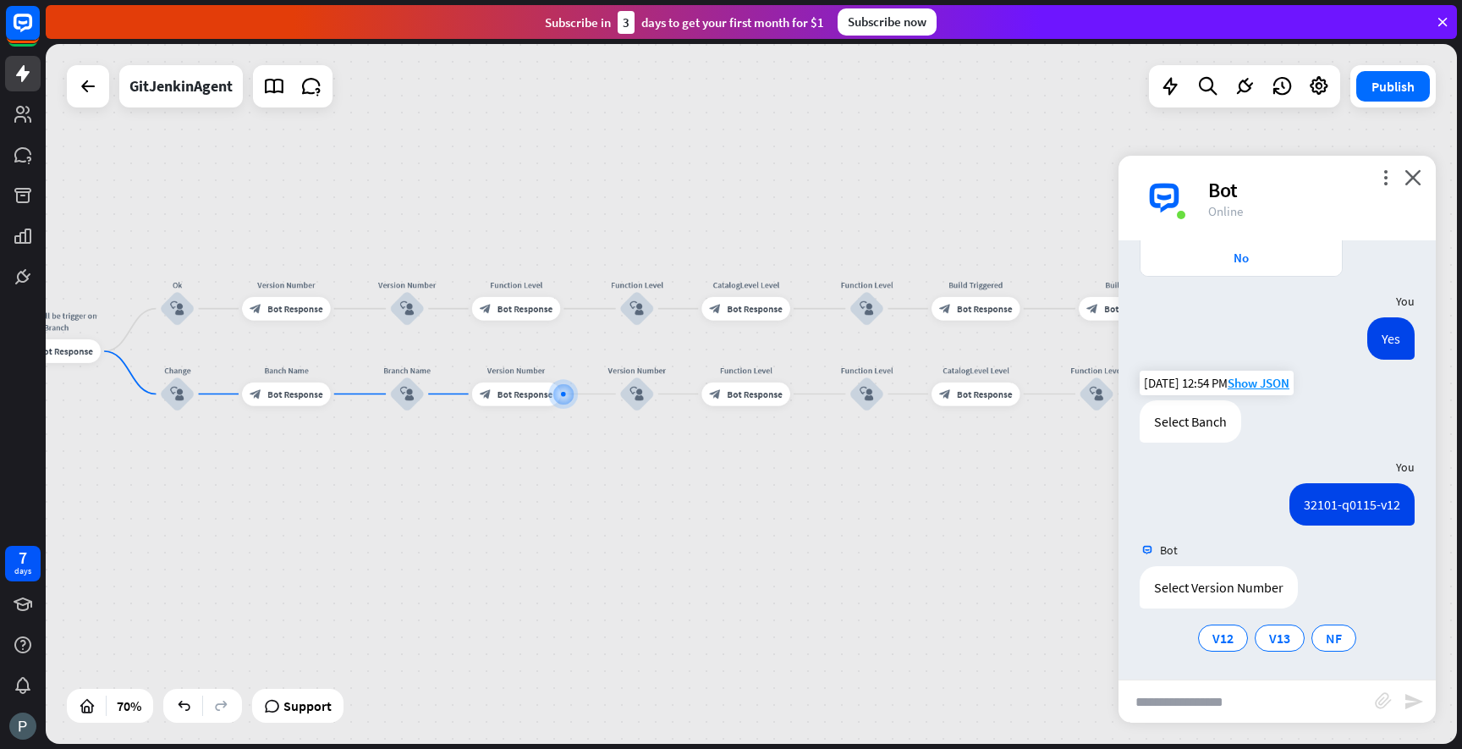
scroll to position [679, 0]
click at [1229, 637] on span "V12" at bounding box center [1222, 637] width 21 height 17
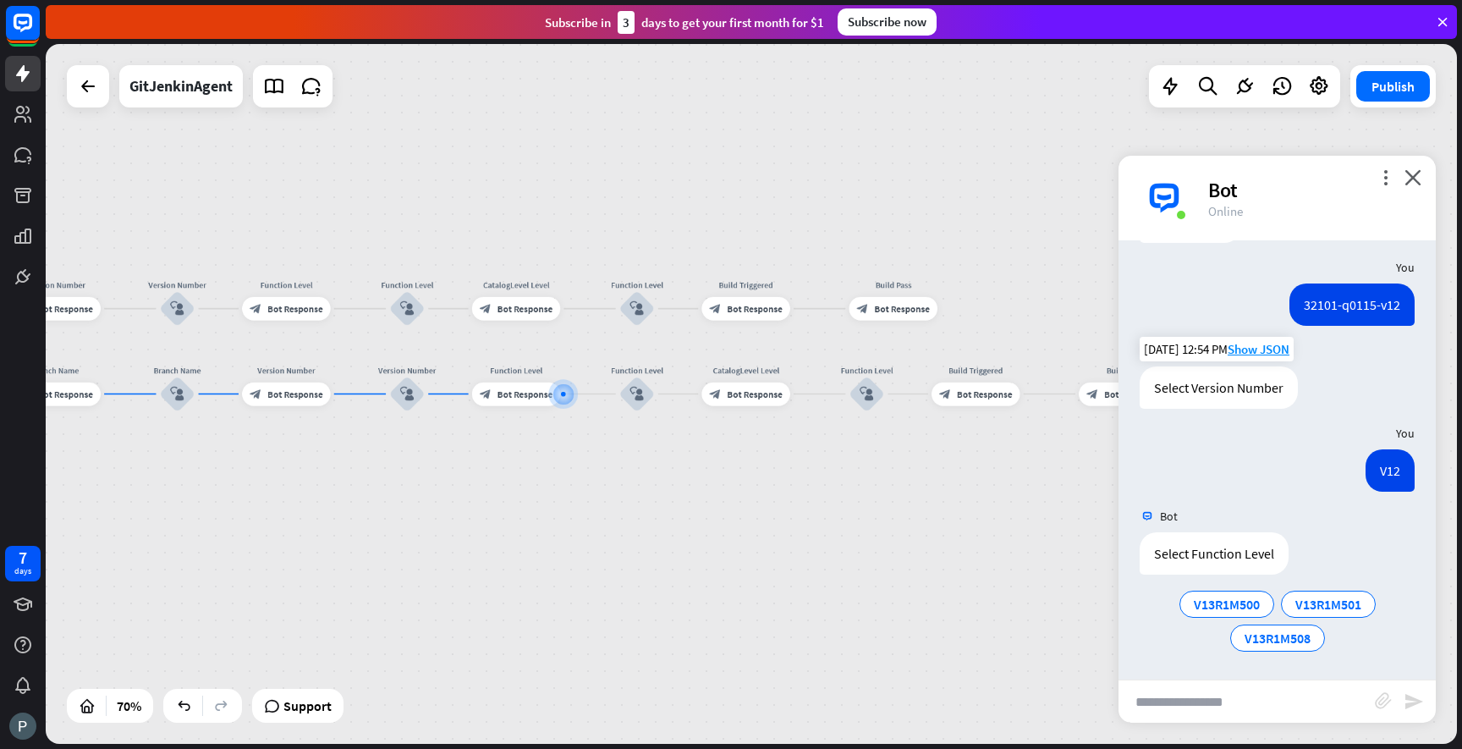
scroll to position [878, 0]
click at [1246, 606] on span "V13R1M500" at bounding box center [1227, 603] width 66 height 17
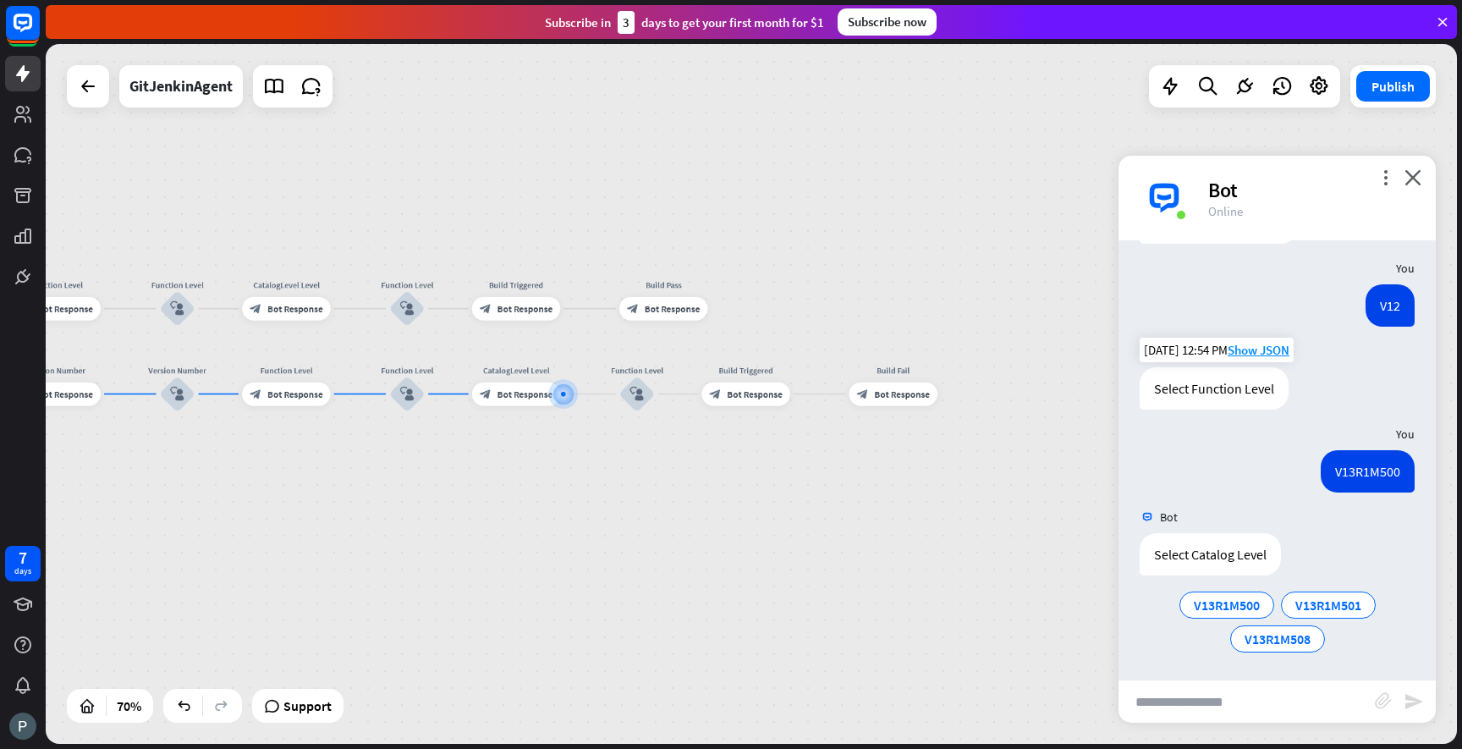
scroll to position [1044, 0]
click at [1240, 602] on span "V13R1M500" at bounding box center [1227, 603] width 66 height 17
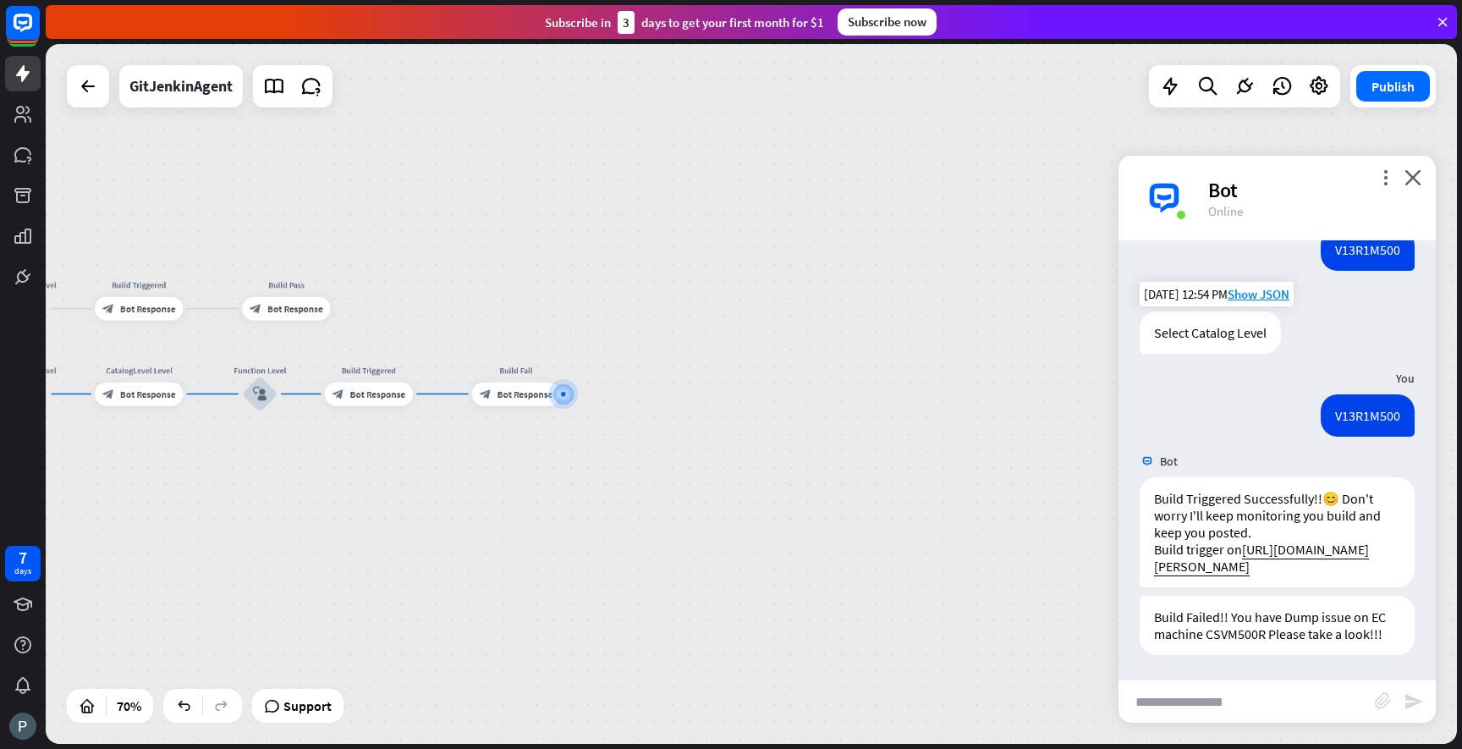
scroll to position [1265, 0]
click at [1408, 175] on icon "close" at bounding box center [1413, 177] width 17 height 16
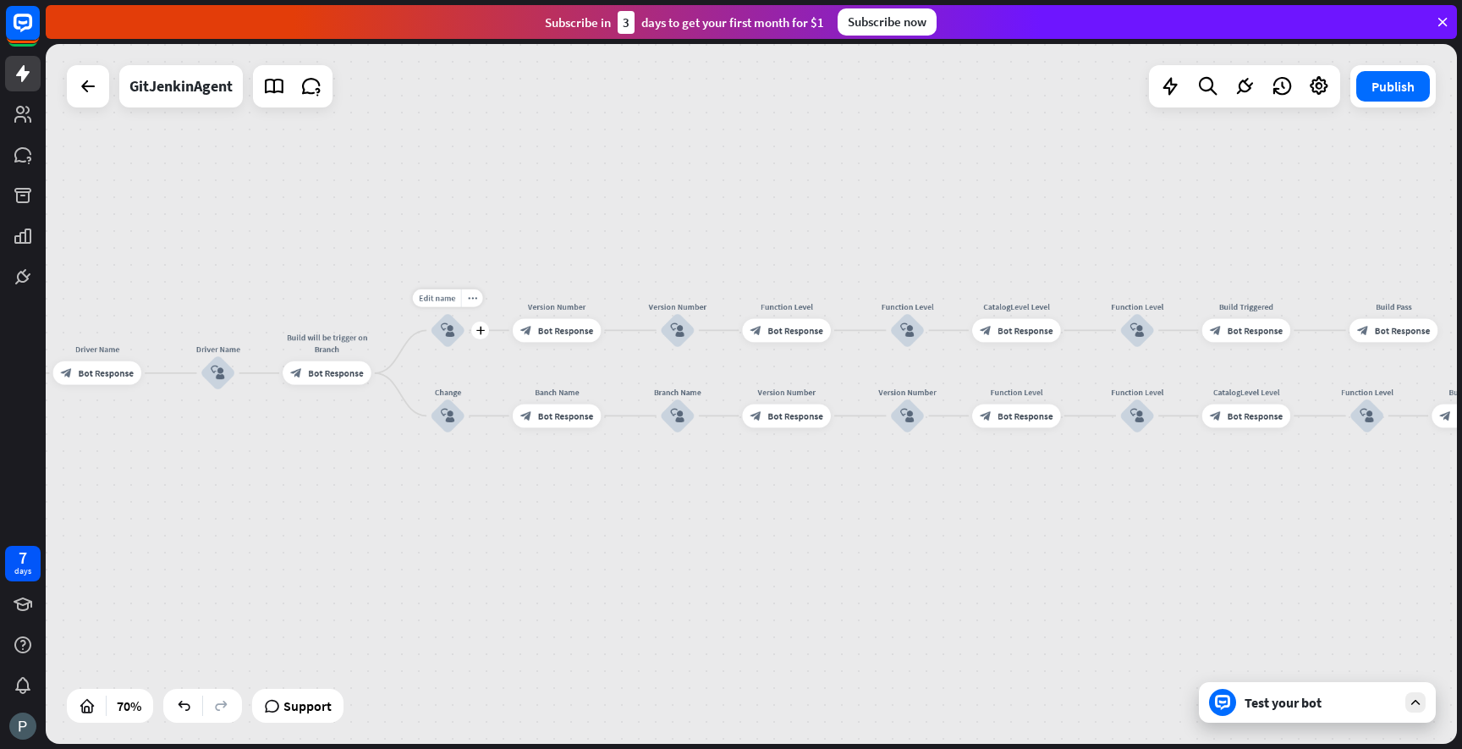
click at [447, 333] on icon "block_user_input" at bounding box center [448, 330] width 14 height 14
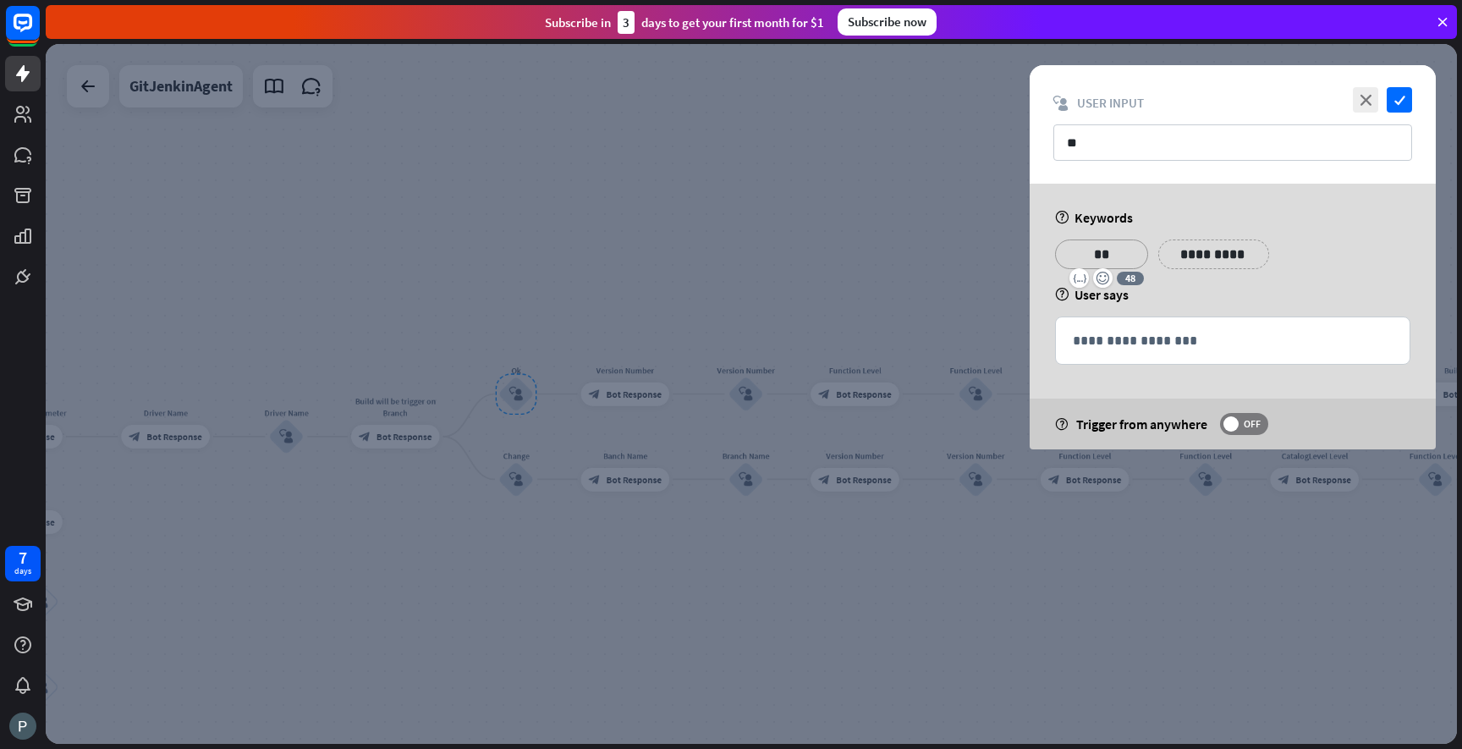
click at [1118, 253] on p "**" at bounding box center [1102, 254] width 68 height 21
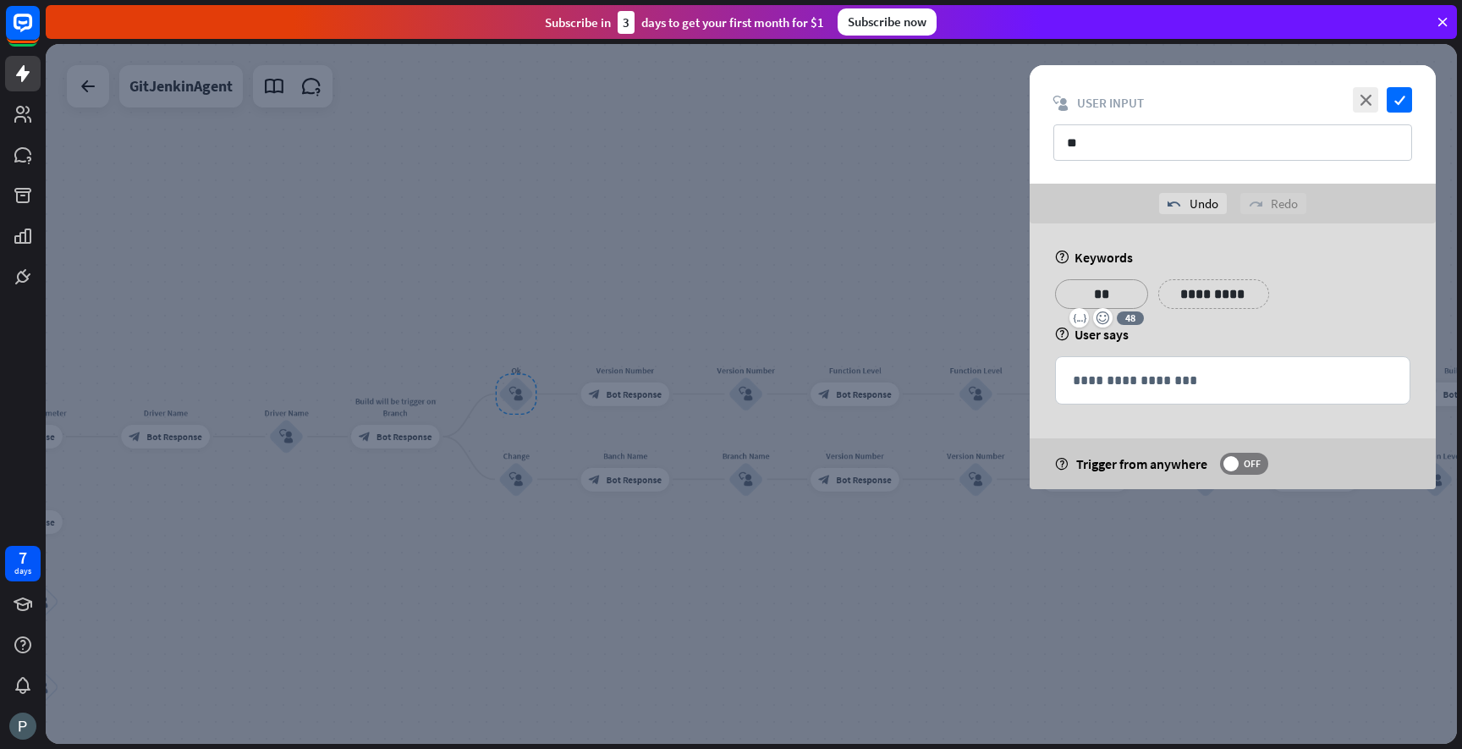
click at [1268, 253] on div "help Keywords" at bounding box center [1232, 257] width 355 height 17
click at [1397, 101] on icon "check" at bounding box center [1399, 99] width 25 height 25
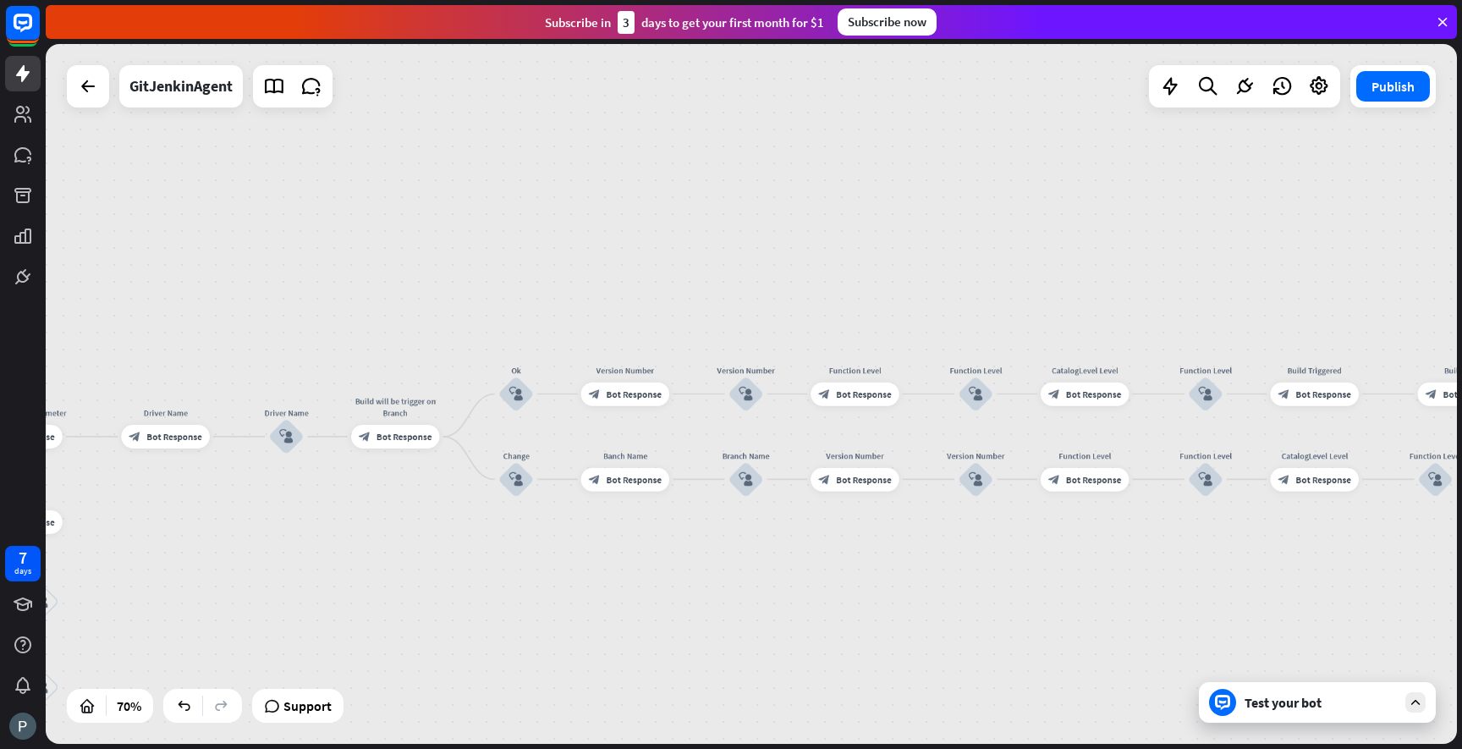
click at [1306, 707] on div "Test your bot" at bounding box center [1321, 702] width 152 height 17
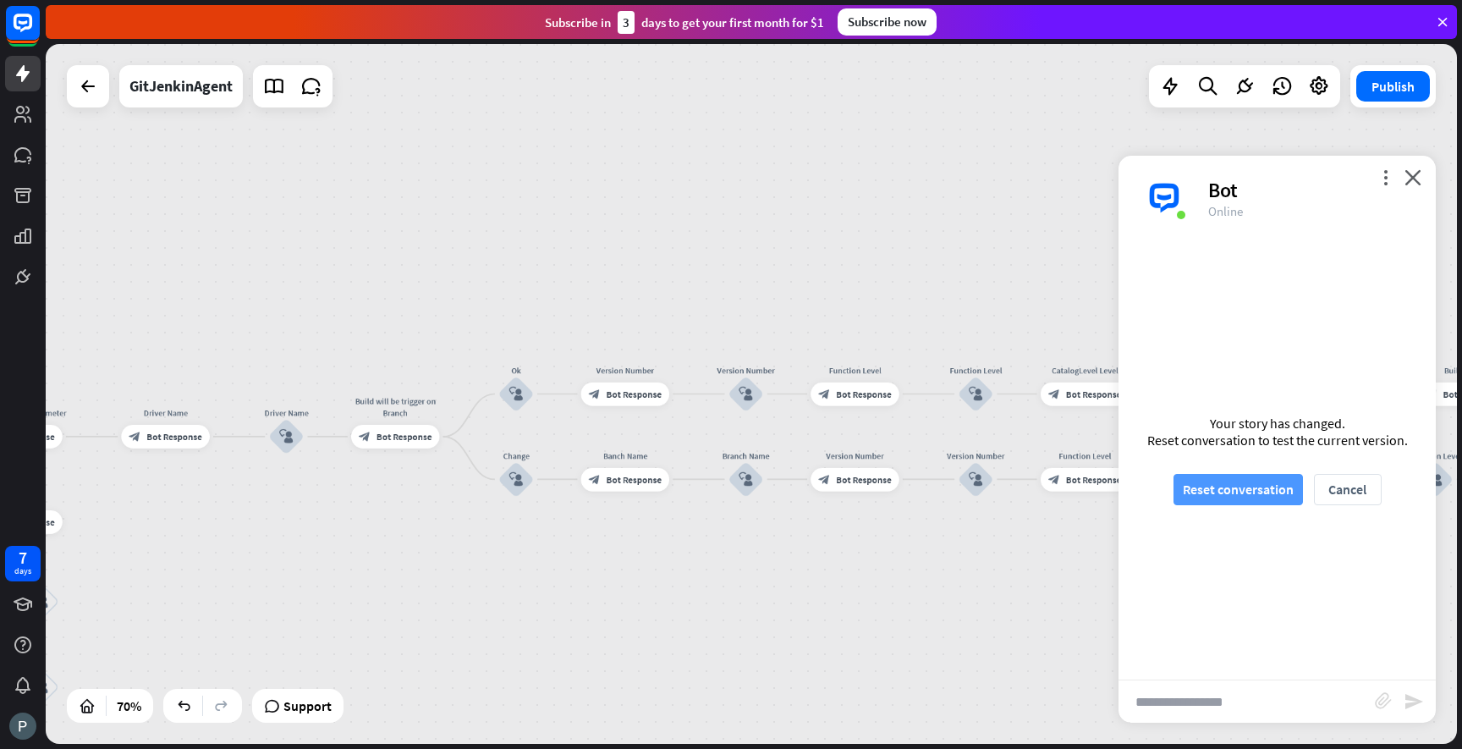
click at [1251, 491] on button "Reset conversation" at bounding box center [1238, 489] width 129 height 31
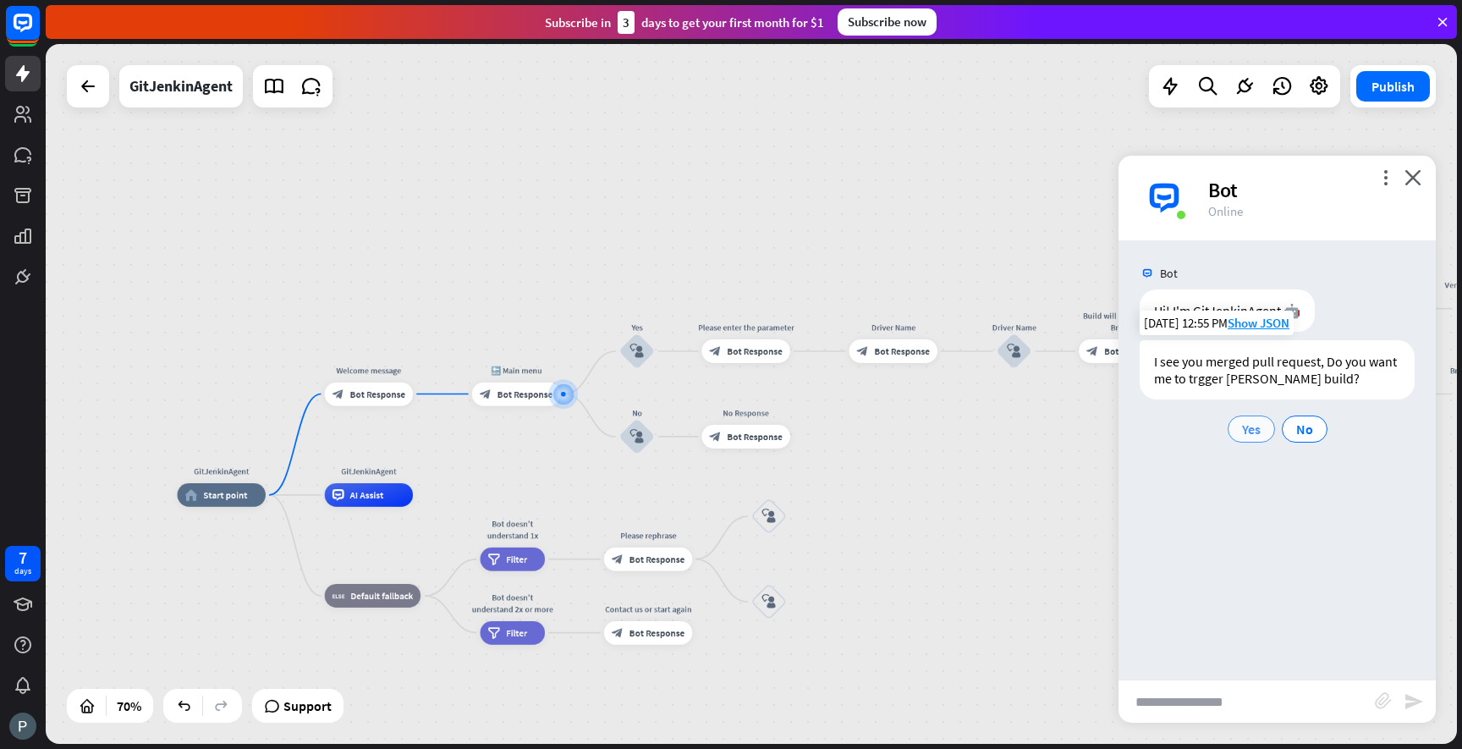
click at [1250, 429] on span "Yes" at bounding box center [1251, 429] width 19 height 17
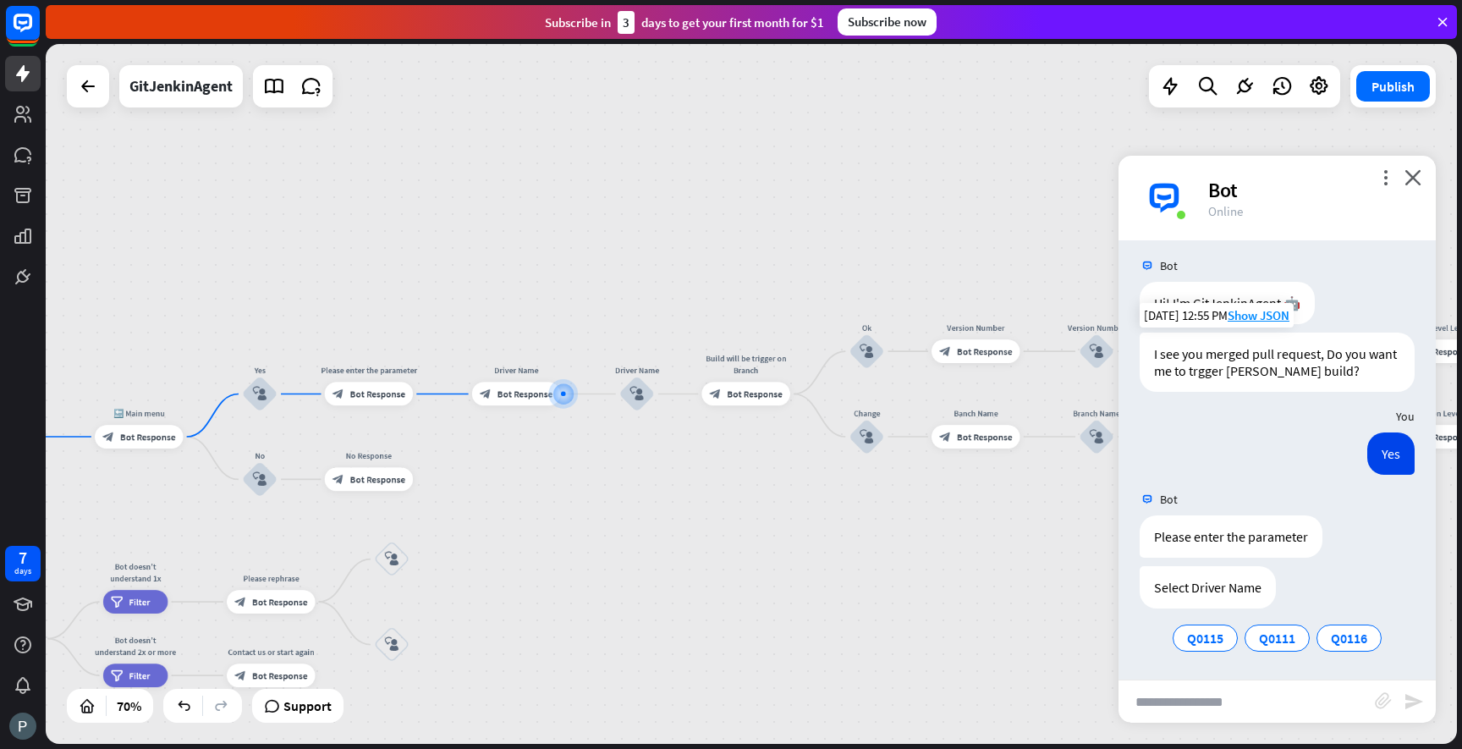
scroll to position [8, 0]
click at [1217, 629] on span "Q0115" at bounding box center [1205, 637] width 36 height 17
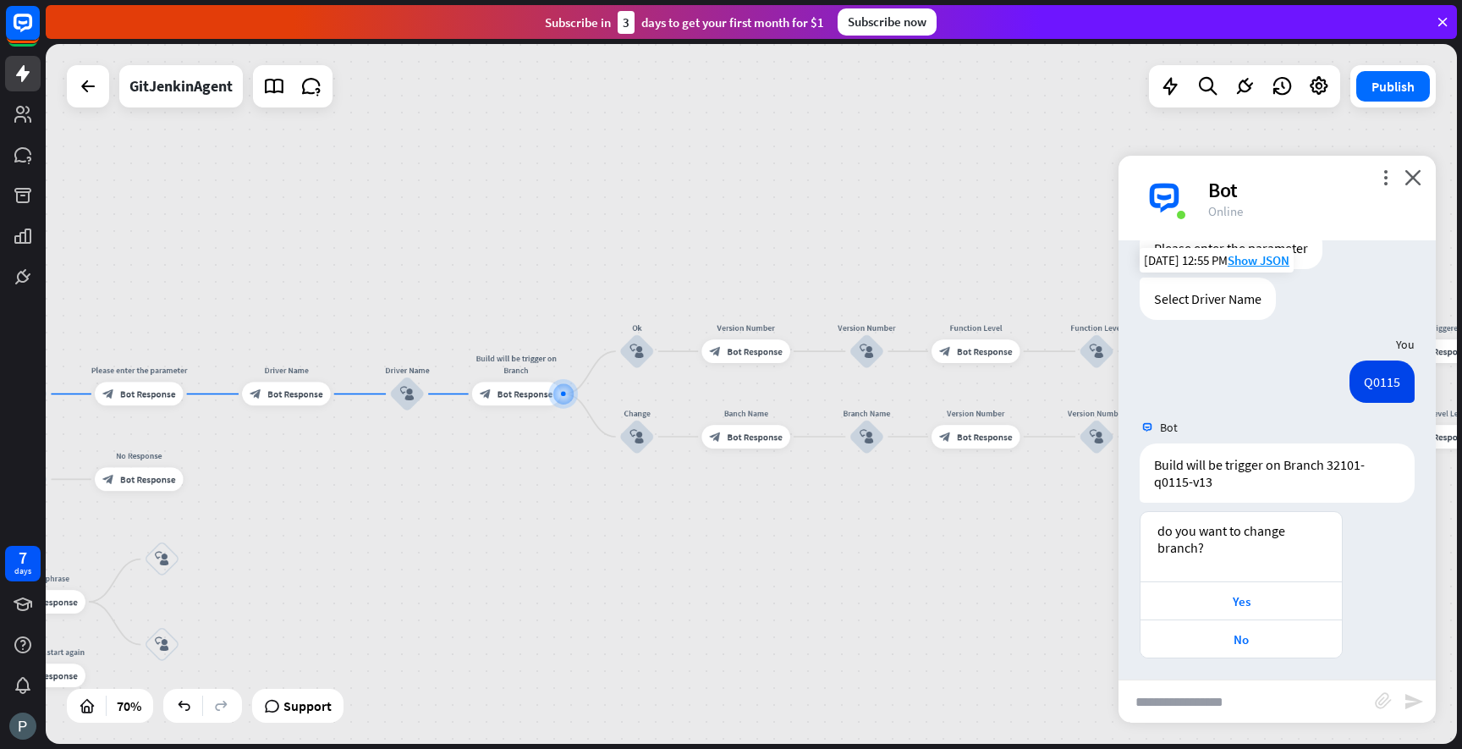
scroll to position [300, 0]
click at [1251, 630] on div "No" at bounding box center [1241, 635] width 184 height 16
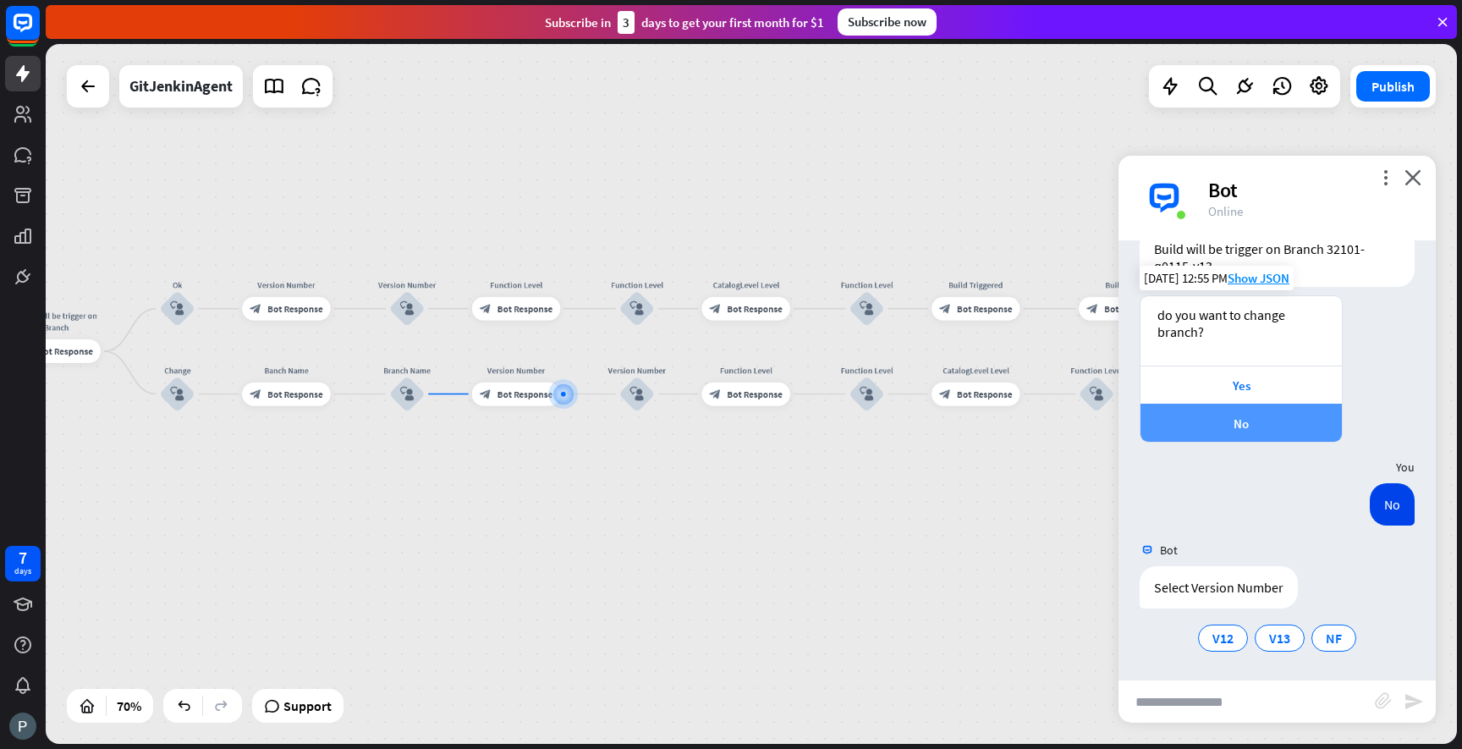
scroll to position [513, 0]
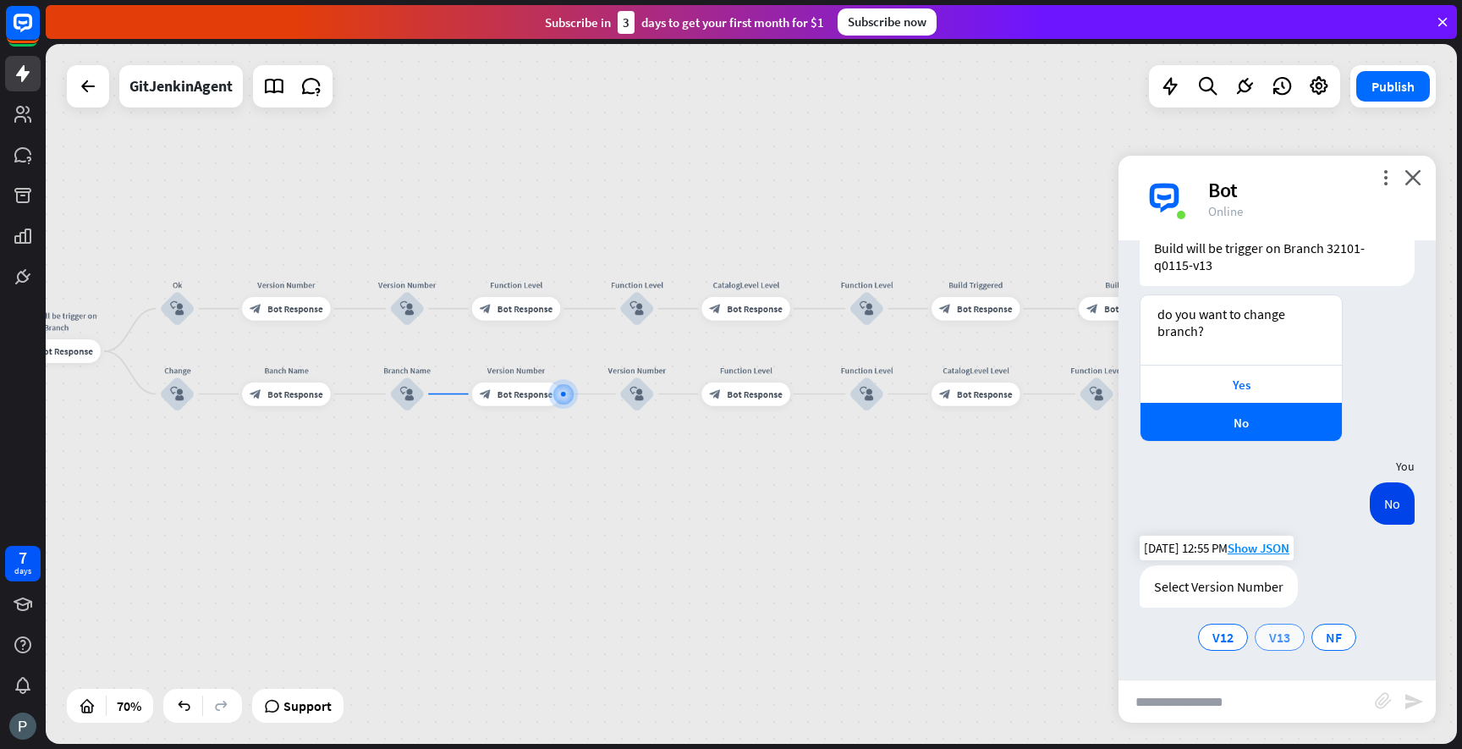
click at [1273, 641] on span "V13" at bounding box center [1279, 637] width 21 height 17
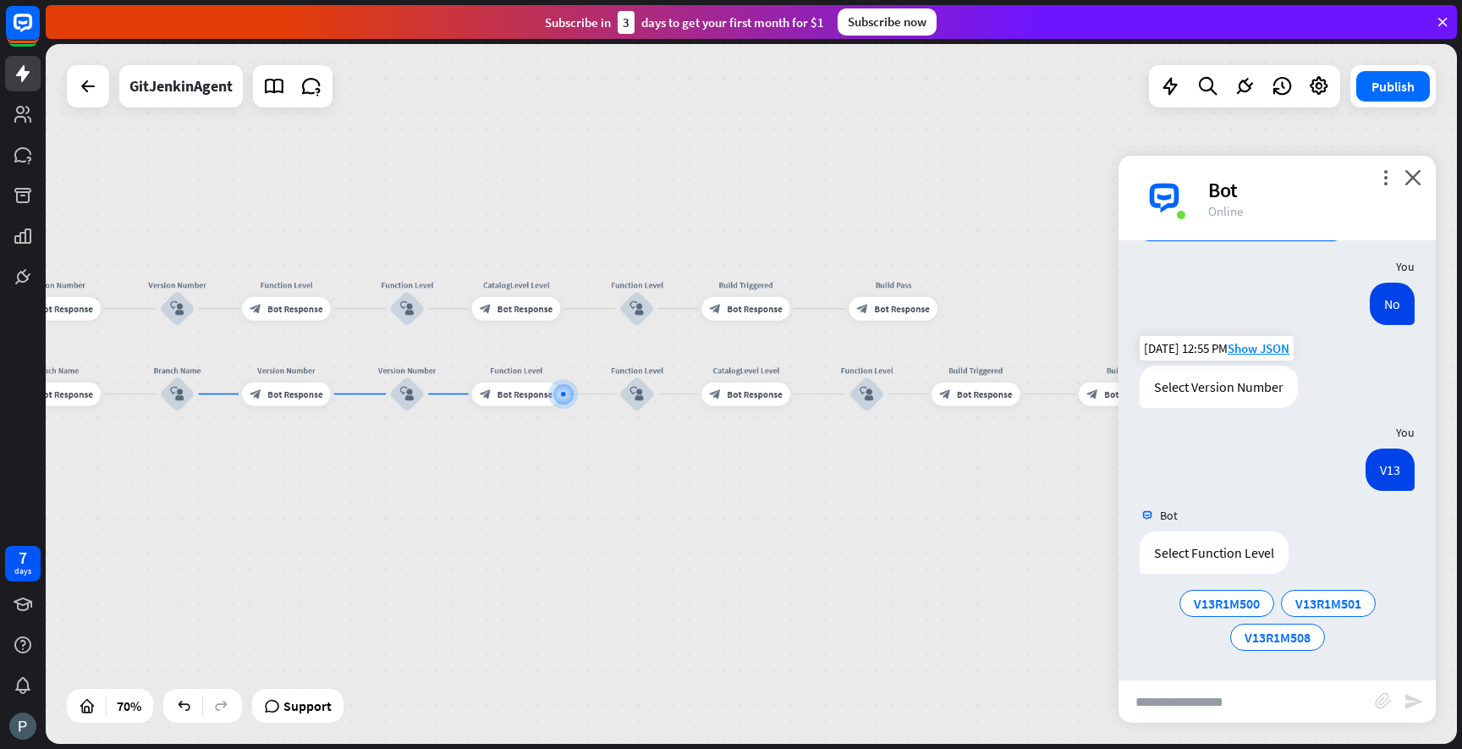
click at [1273, 641] on span "V13R1M508" at bounding box center [1278, 637] width 66 height 17
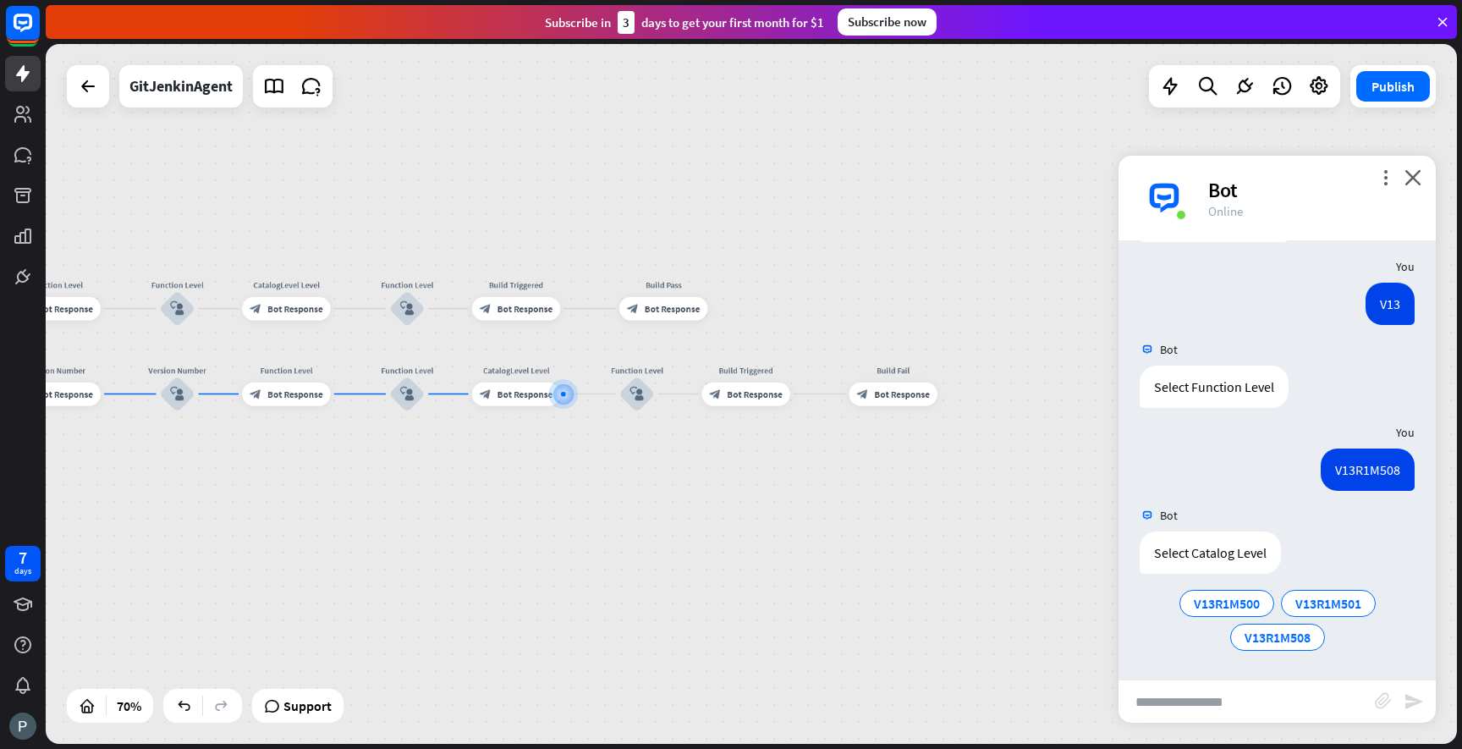
click at [1273, 641] on span "V13R1M508" at bounding box center [1278, 637] width 66 height 17
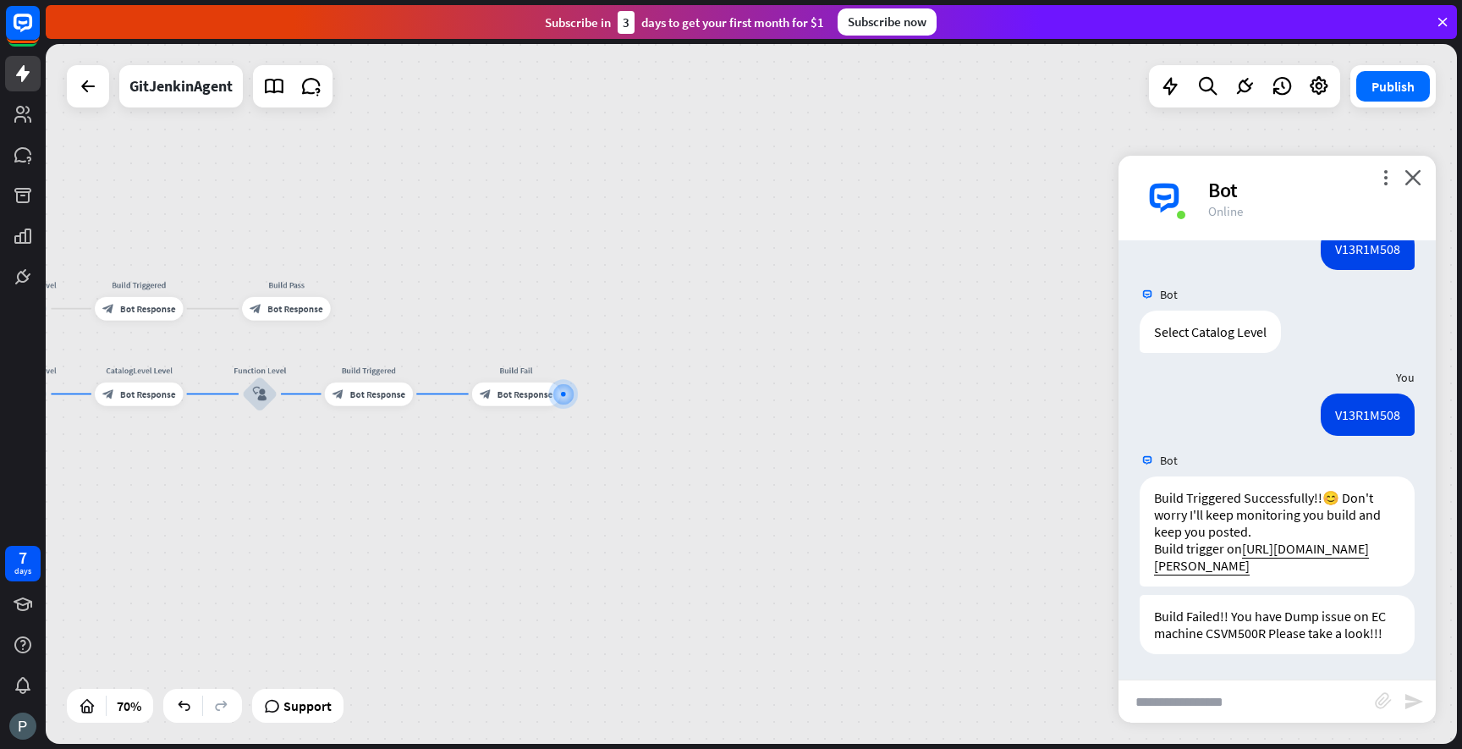
scroll to position [1099, 0]
click at [1412, 178] on icon "close" at bounding box center [1413, 177] width 17 height 16
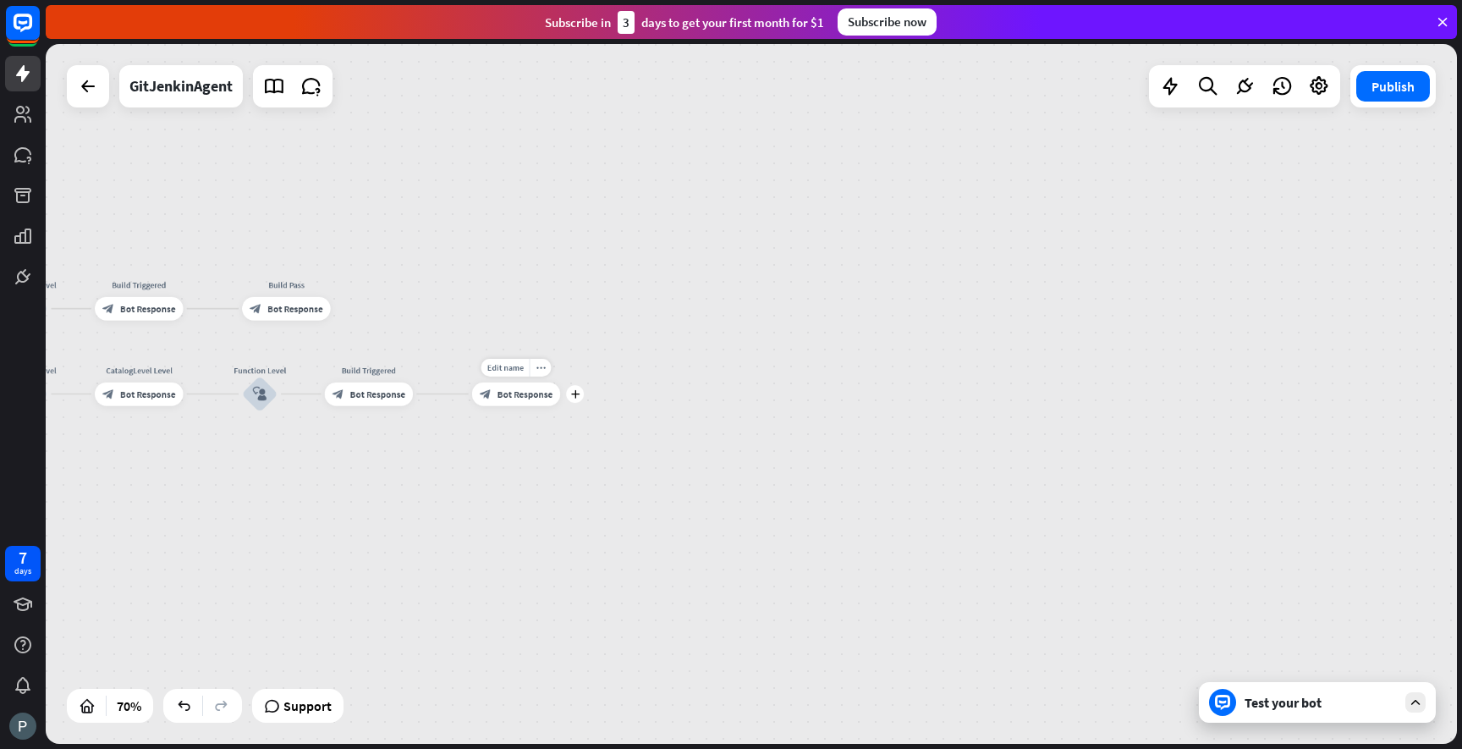
click at [508, 395] on span "Bot Response" at bounding box center [525, 394] width 55 height 12
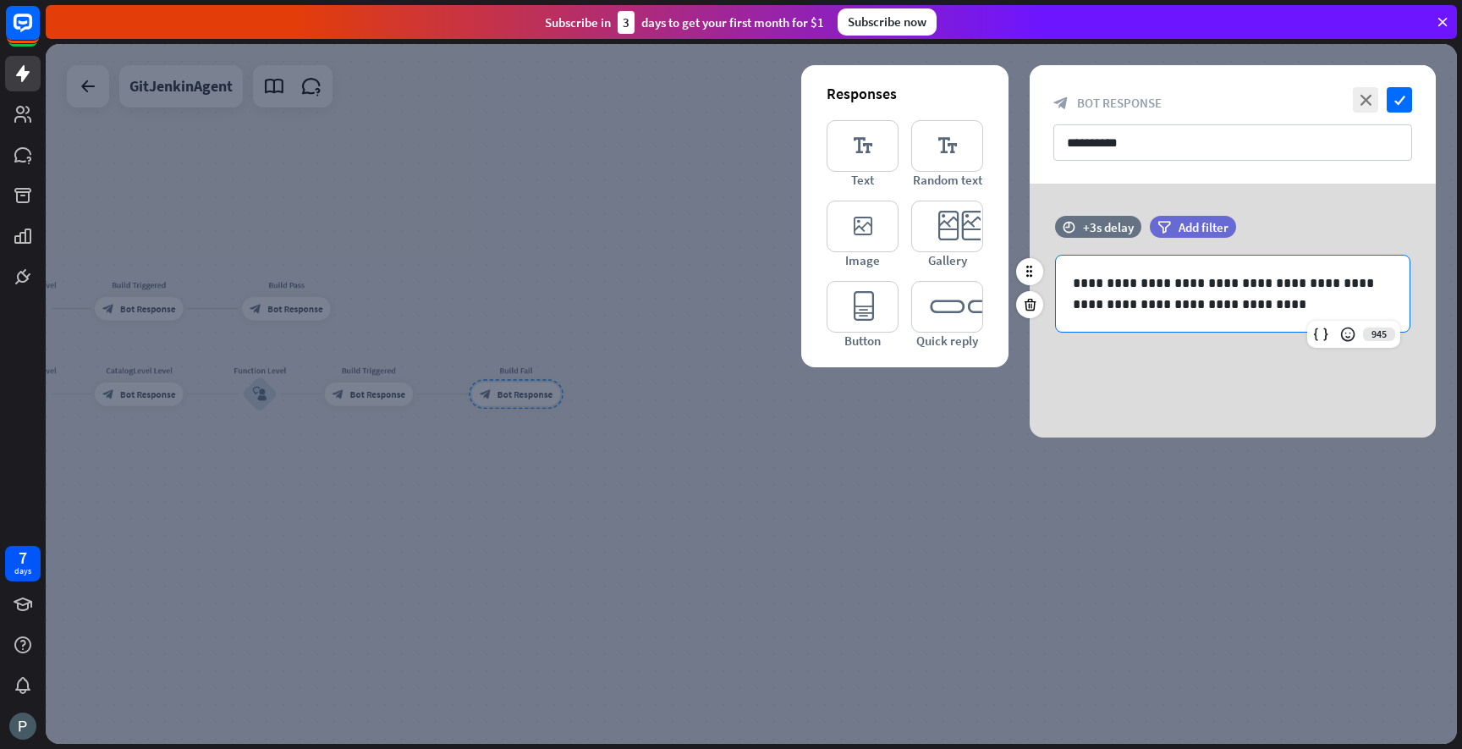
click at [1258, 305] on p "**********" at bounding box center [1233, 293] width 320 height 42
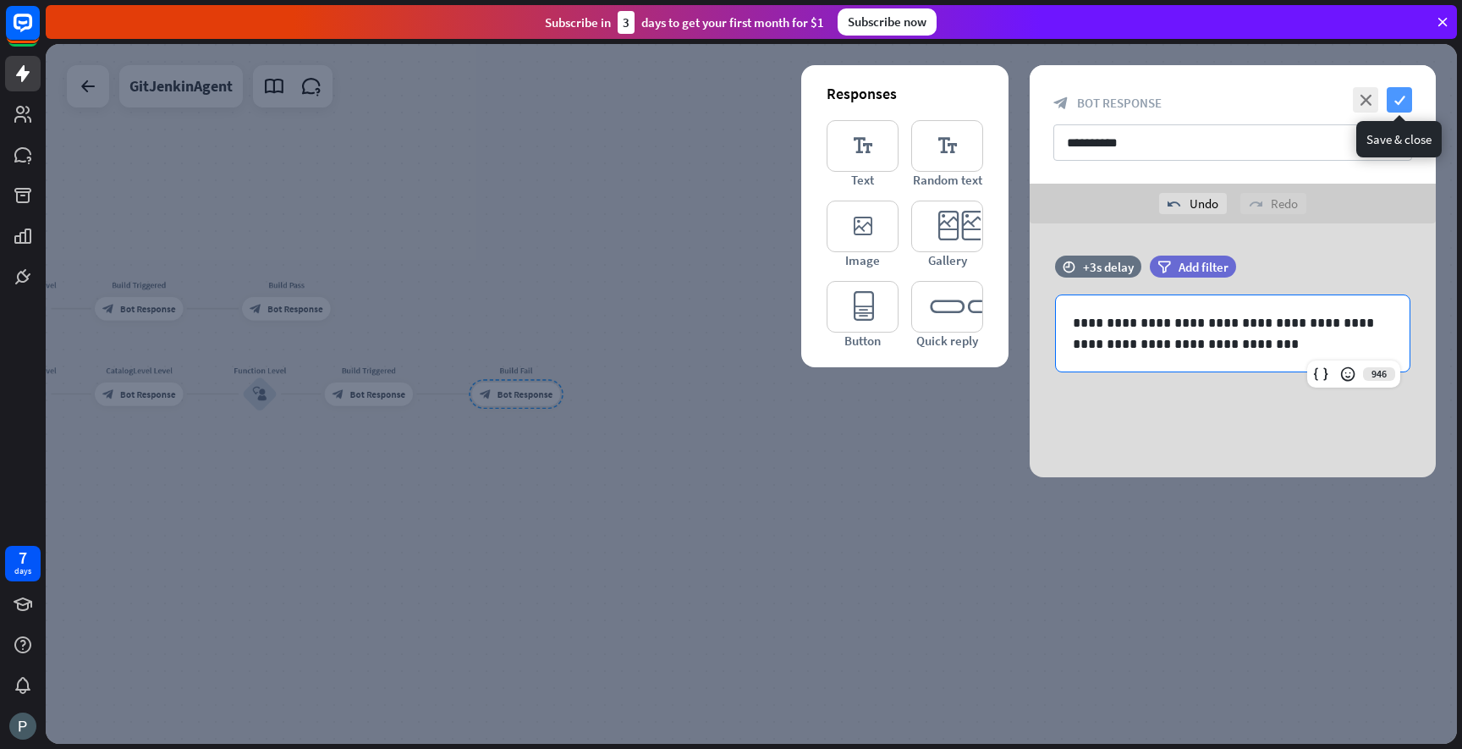
click at [1399, 94] on icon "check" at bounding box center [1399, 99] width 25 height 25
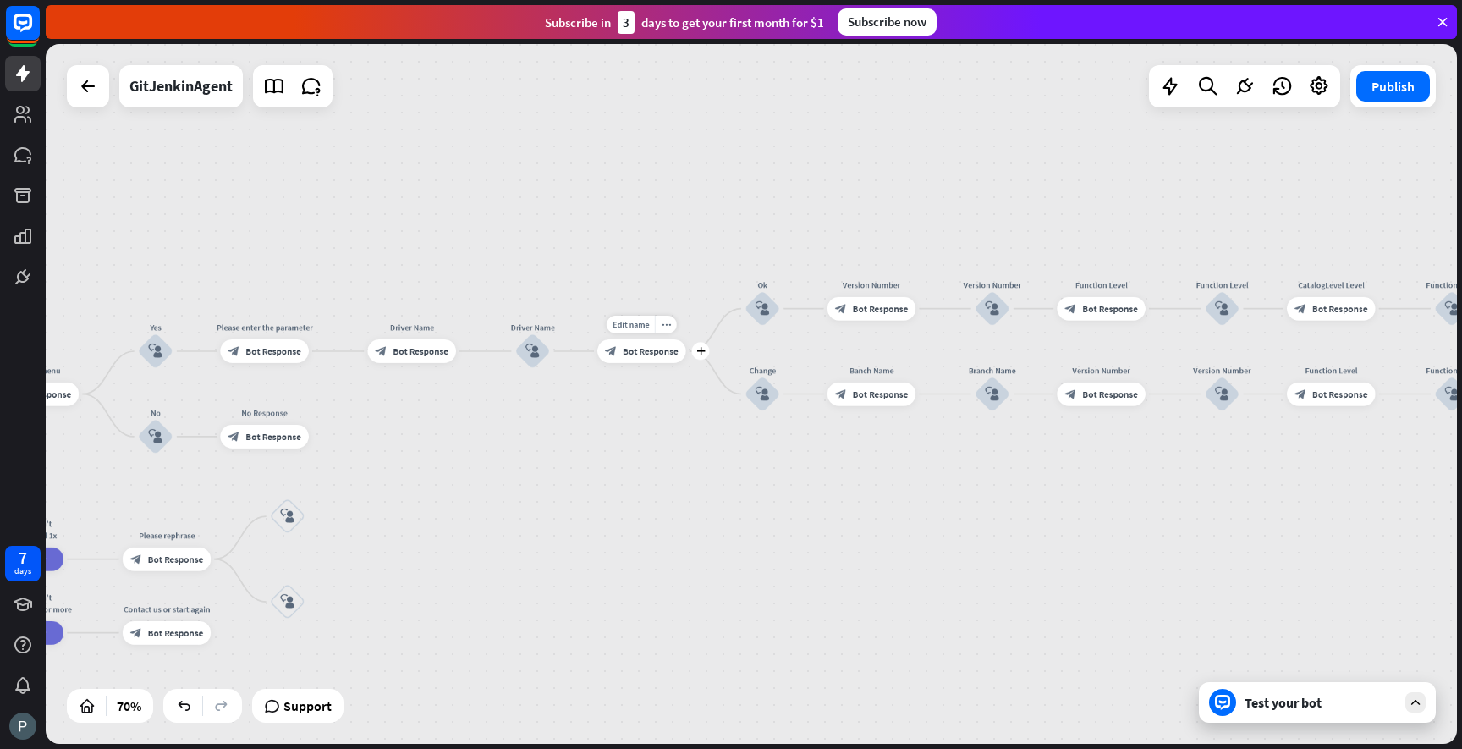
click at [669, 355] on span "Bot Response" at bounding box center [650, 351] width 55 height 12
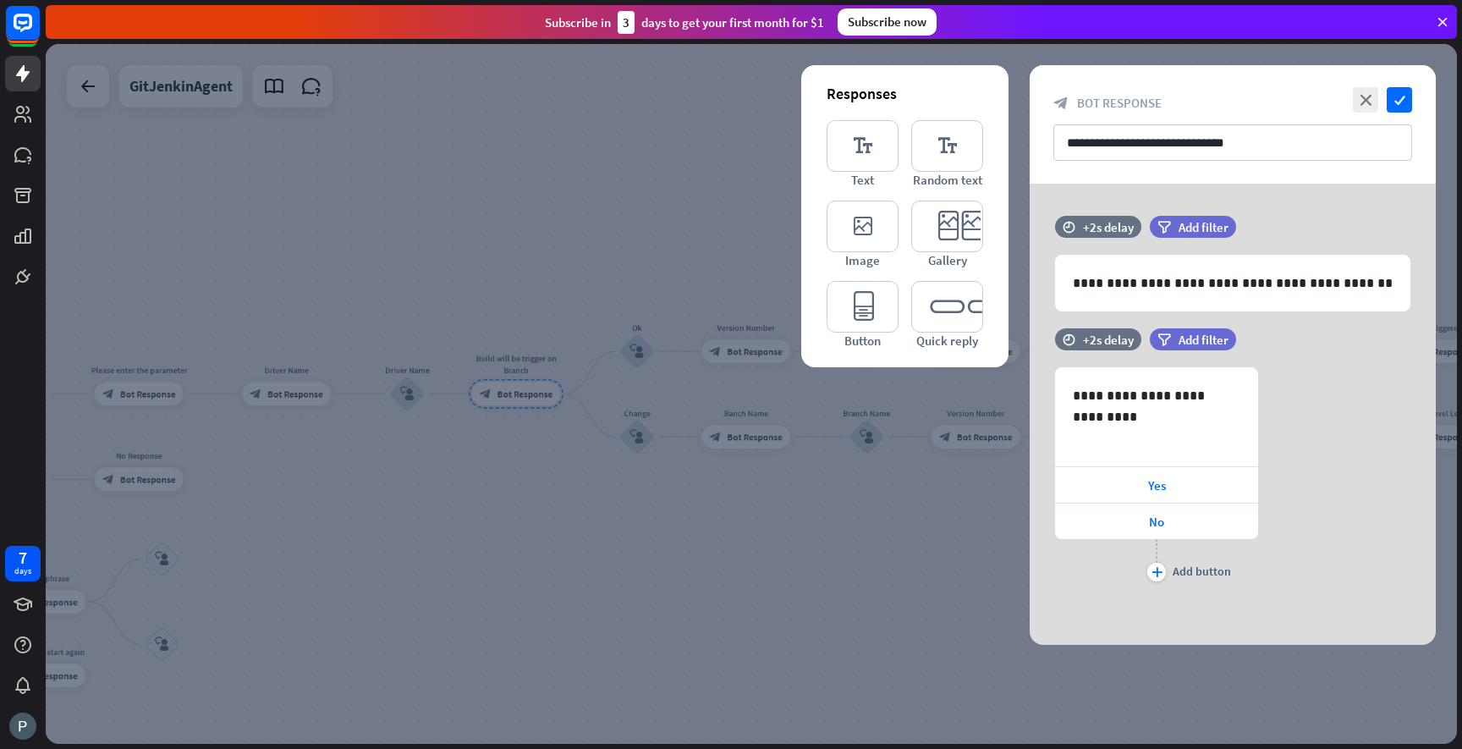
click at [832, 532] on div at bounding box center [751, 394] width 1411 height 700
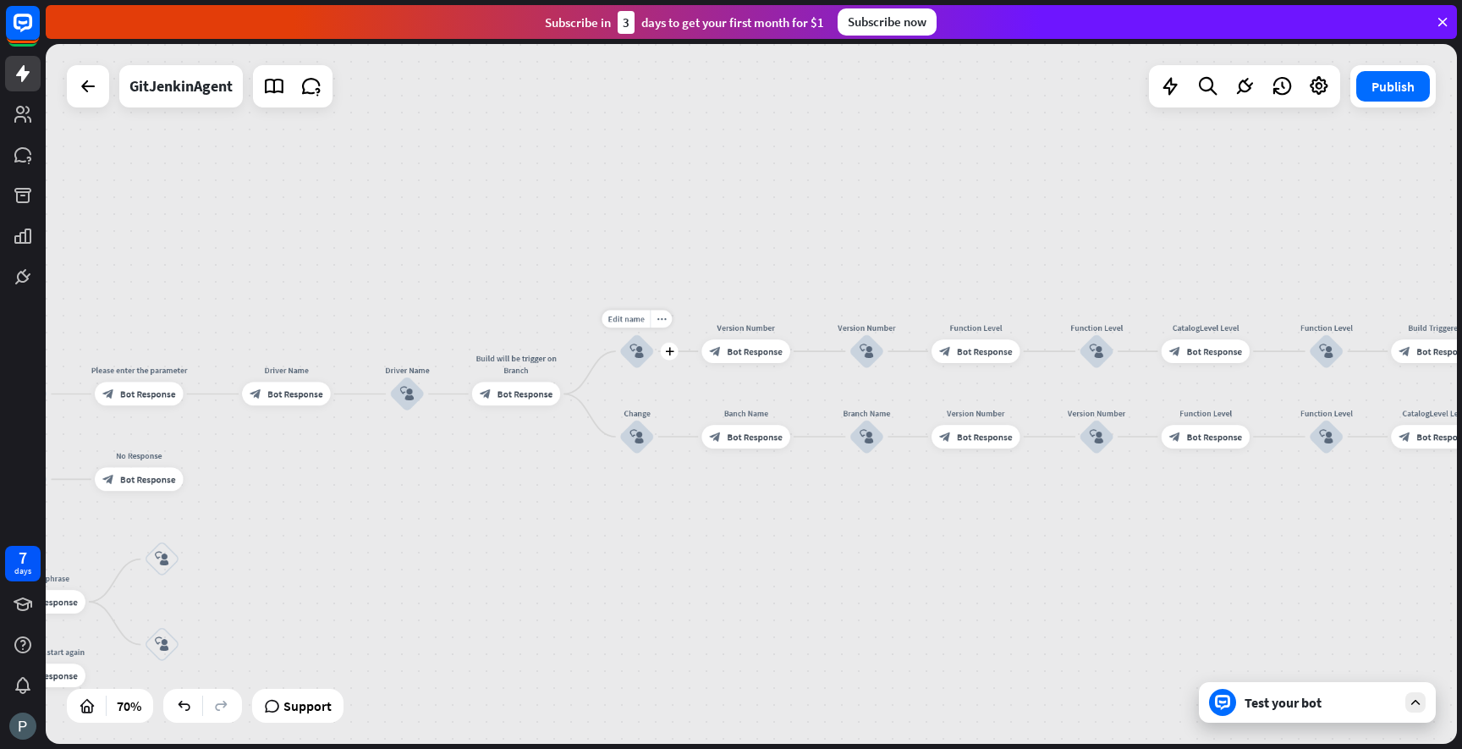
click at [643, 351] on icon "block_user_input" at bounding box center [637, 351] width 14 height 14
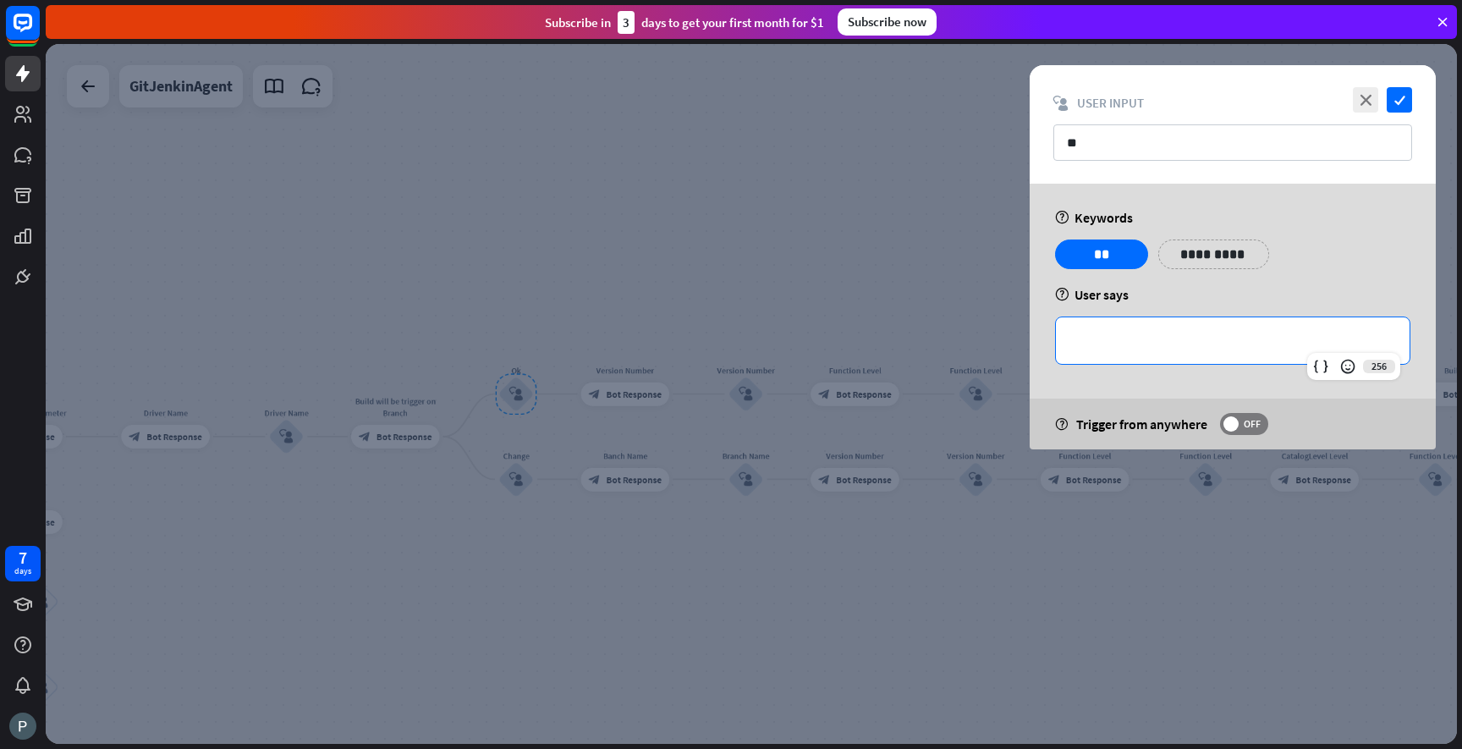
click at [1121, 338] on p "**********" at bounding box center [1233, 340] width 320 height 21
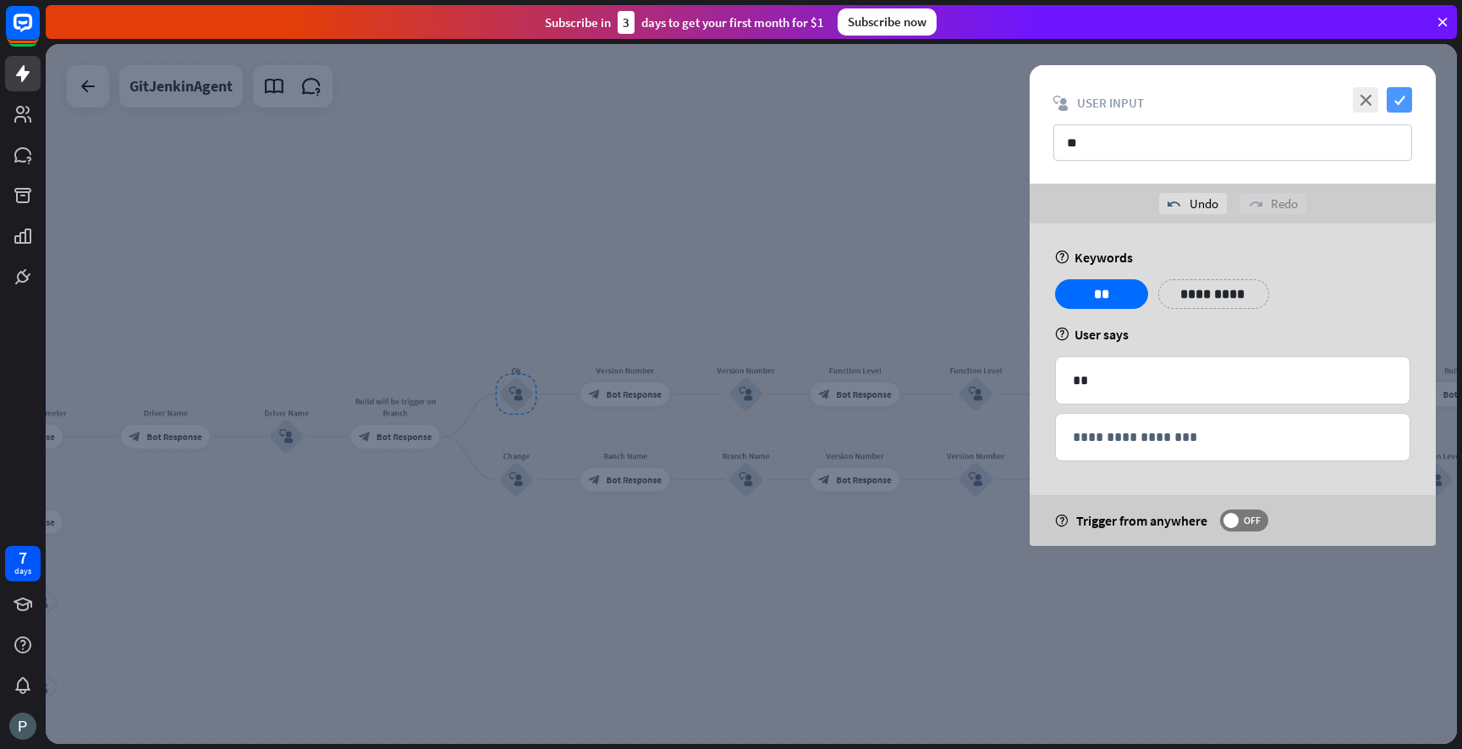
click at [1393, 107] on icon "check" at bounding box center [1399, 99] width 25 height 25
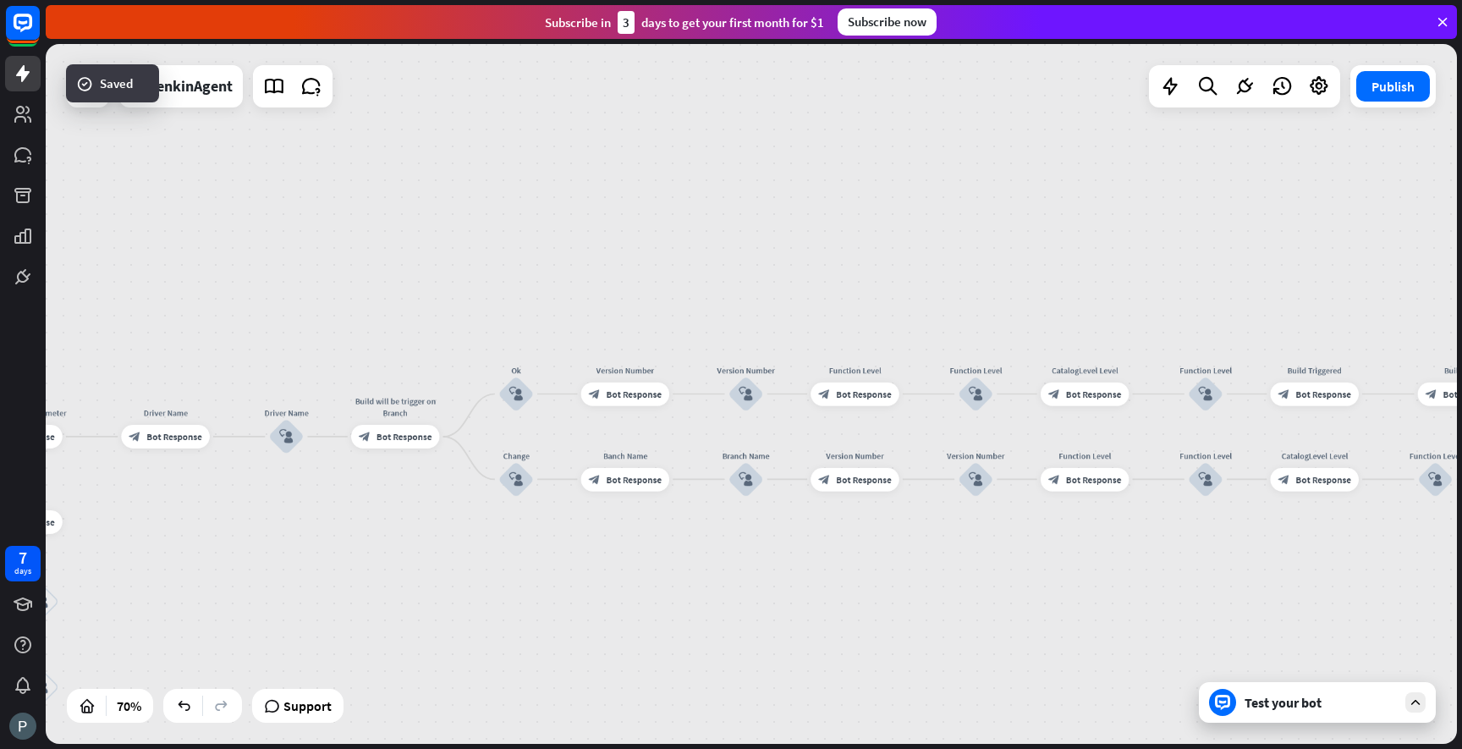
click at [1269, 701] on div "Test your bot" at bounding box center [1321, 702] width 152 height 17
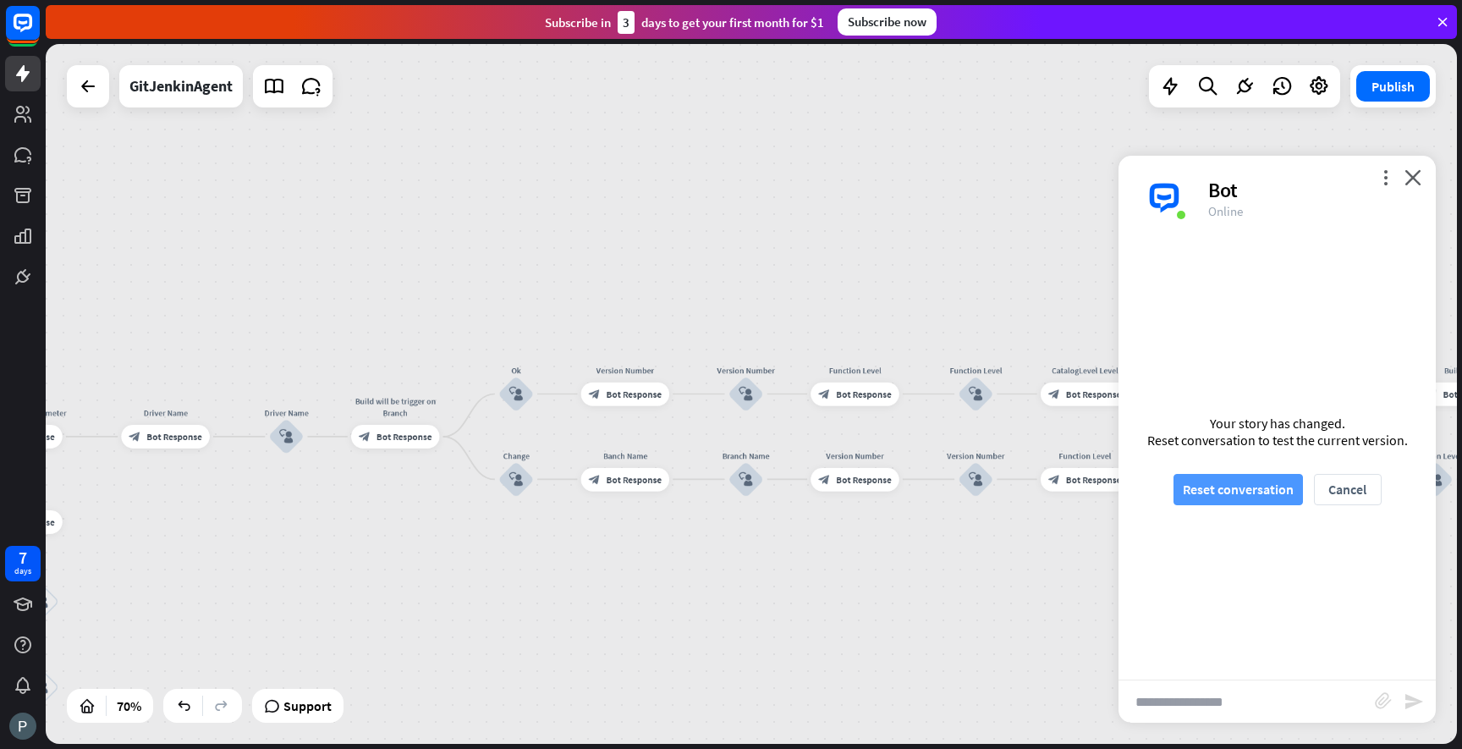
click at [1240, 489] on button "Reset conversation" at bounding box center [1238, 489] width 129 height 31
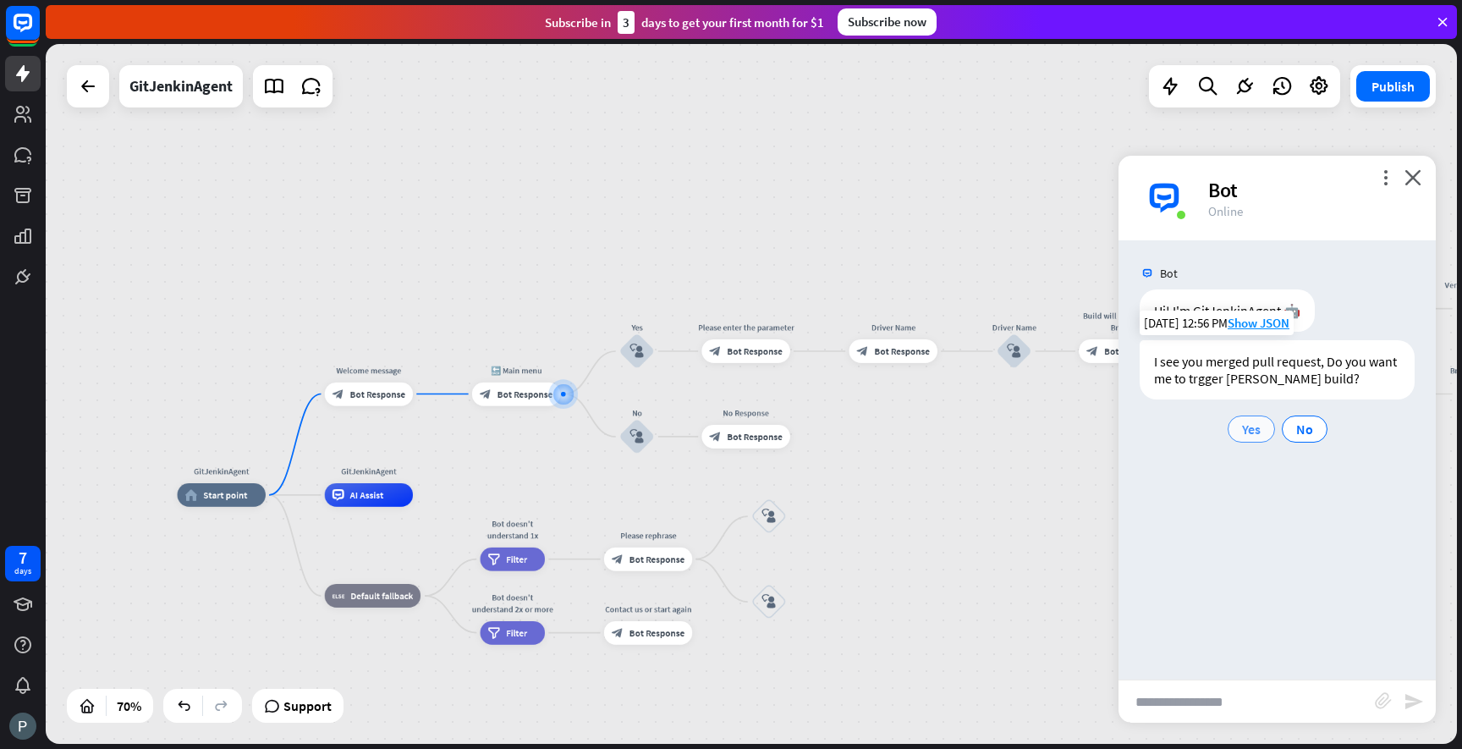
click at [1256, 437] on div "Yes" at bounding box center [1251, 428] width 47 height 27
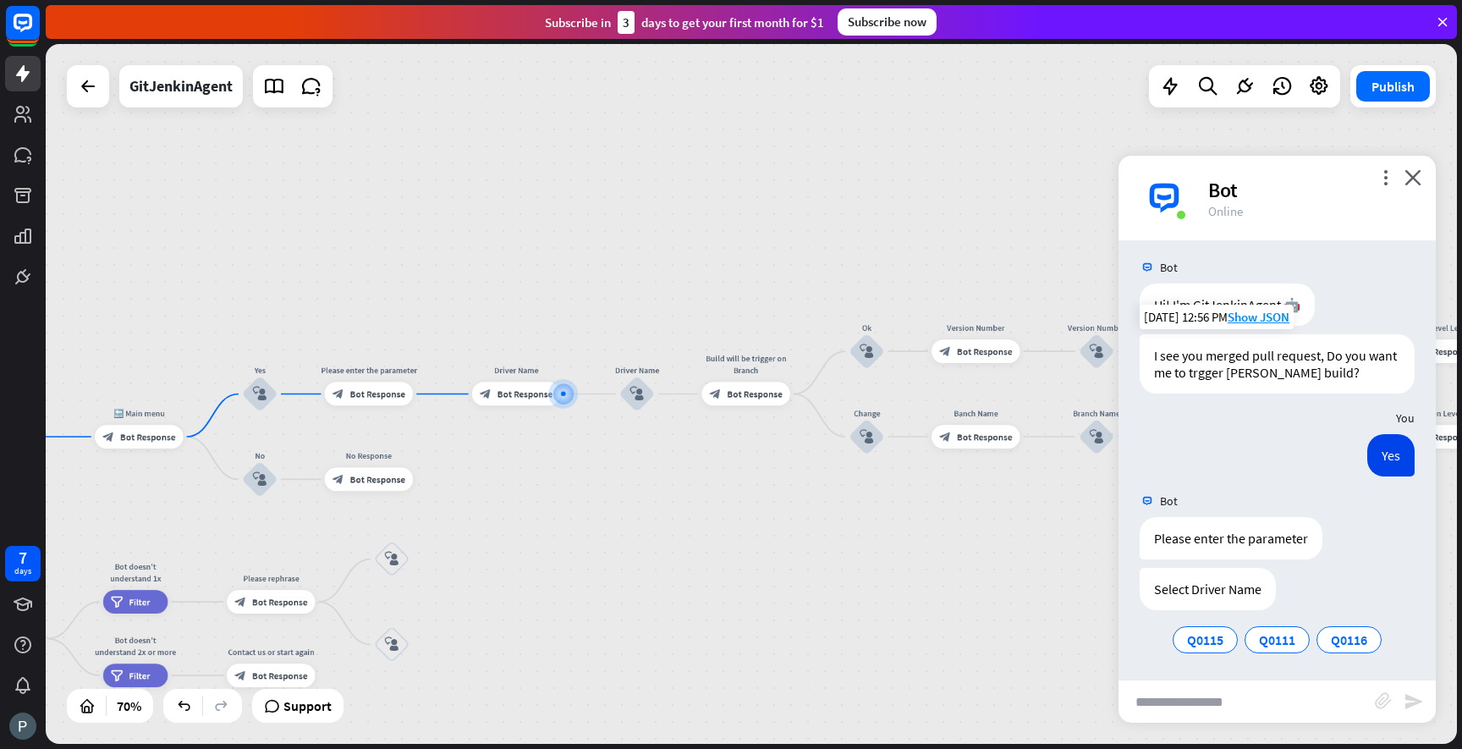
scroll to position [8, 0]
click at [1228, 637] on div "Q0115" at bounding box center [1205, 637] width 65 height 27
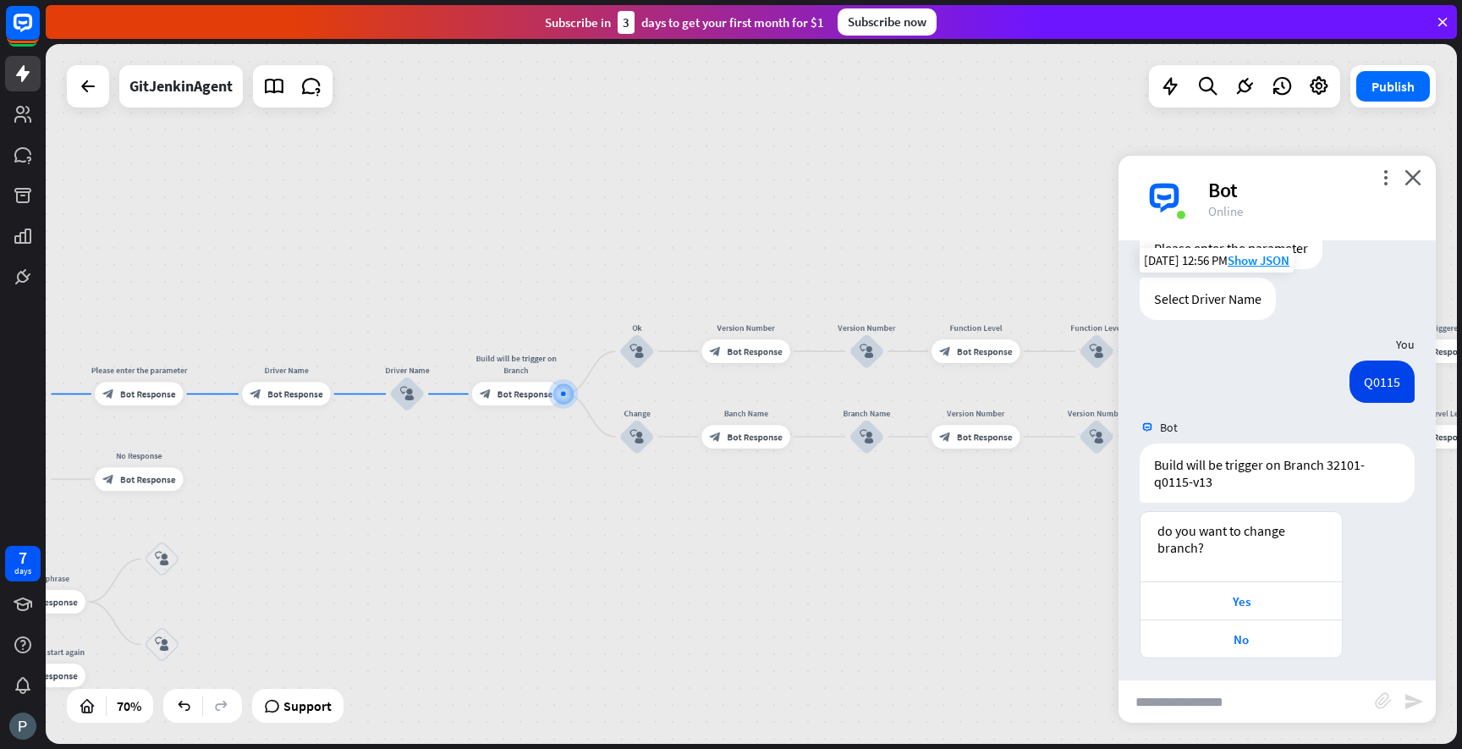
scroll to position [300, 0]
click at [1228, 637] on div "No" at bounding box center [1241, 635] width 184 height 16
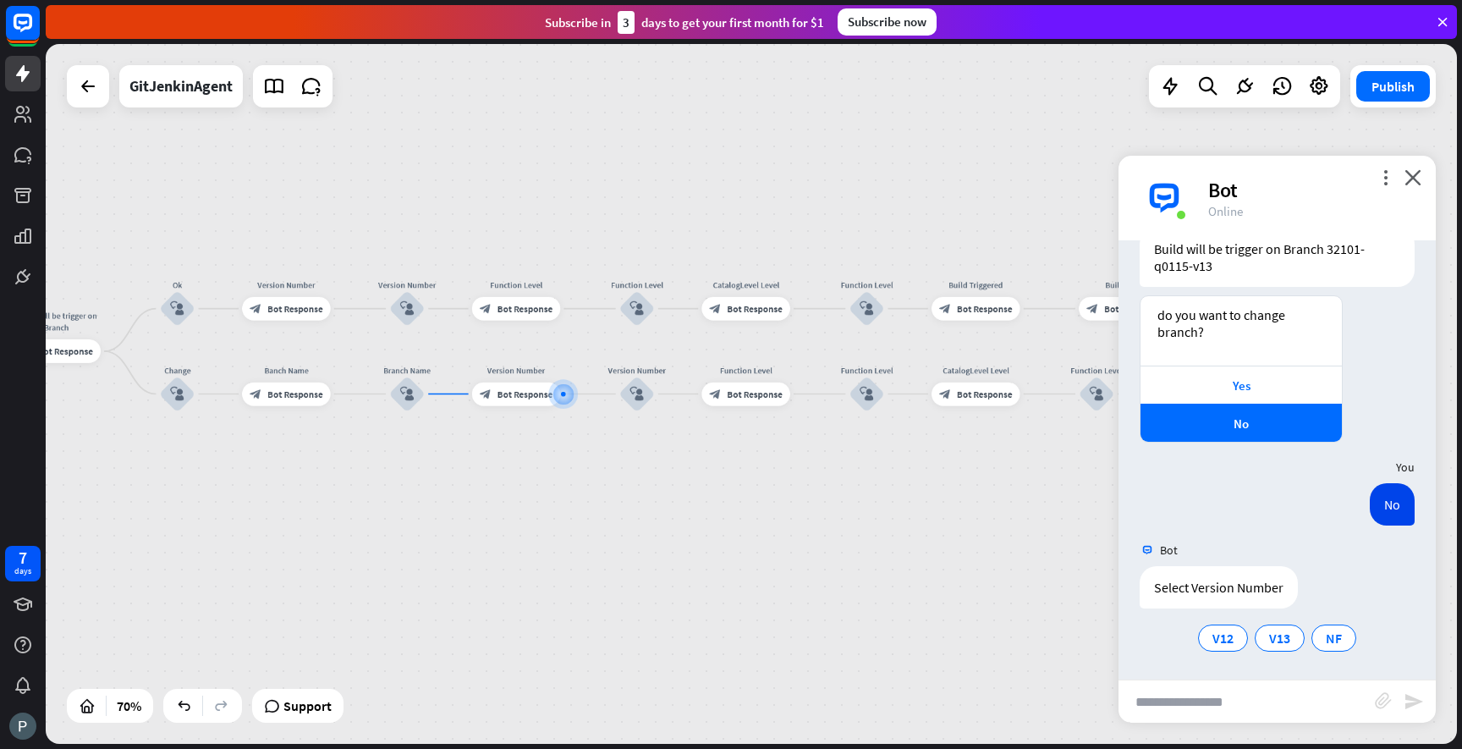
scroll to position [513, 0]
click at [1414, 174] on icon "close" at bounding box center [1413, 177] width 17 height 16
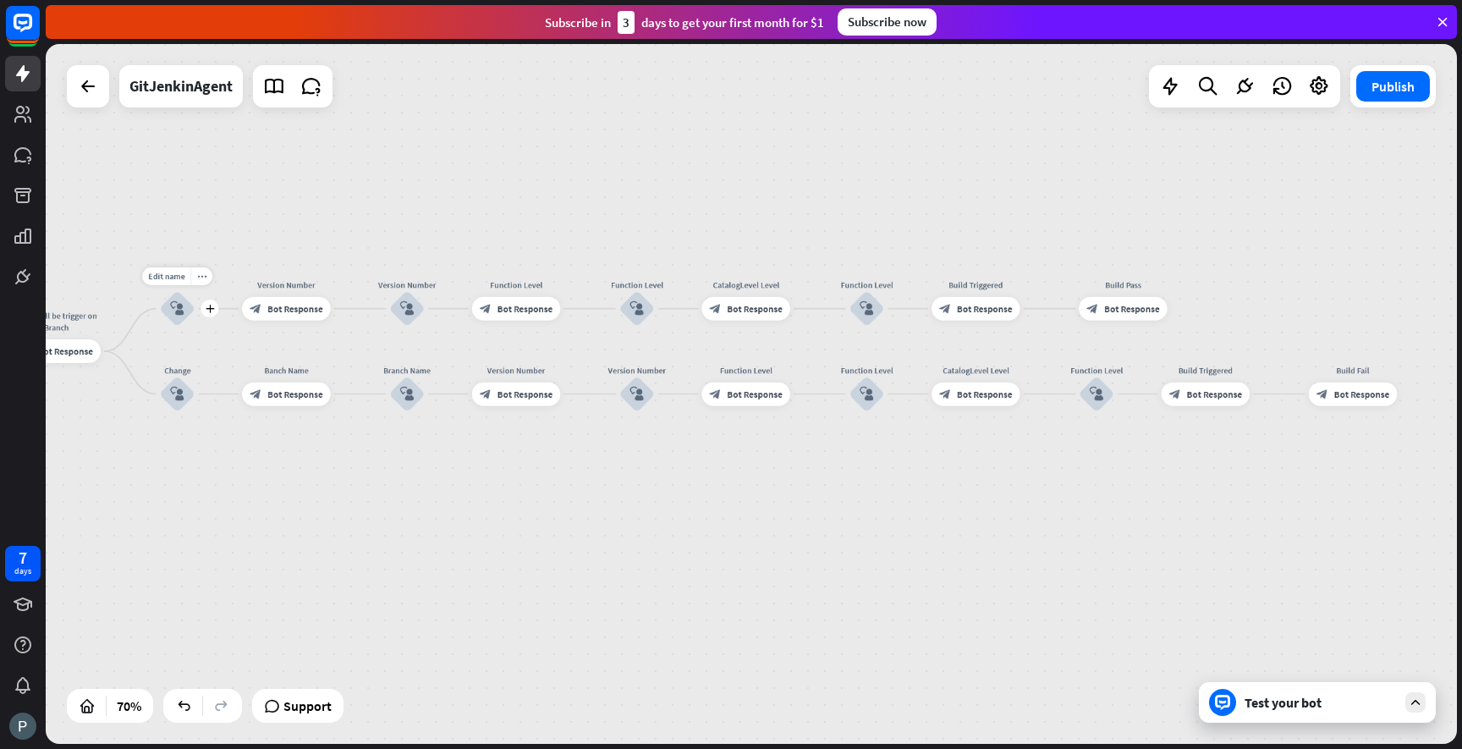
click at [179, 305] on icon "block_user_input" at bounding box center [177, 308] width 14 height 14
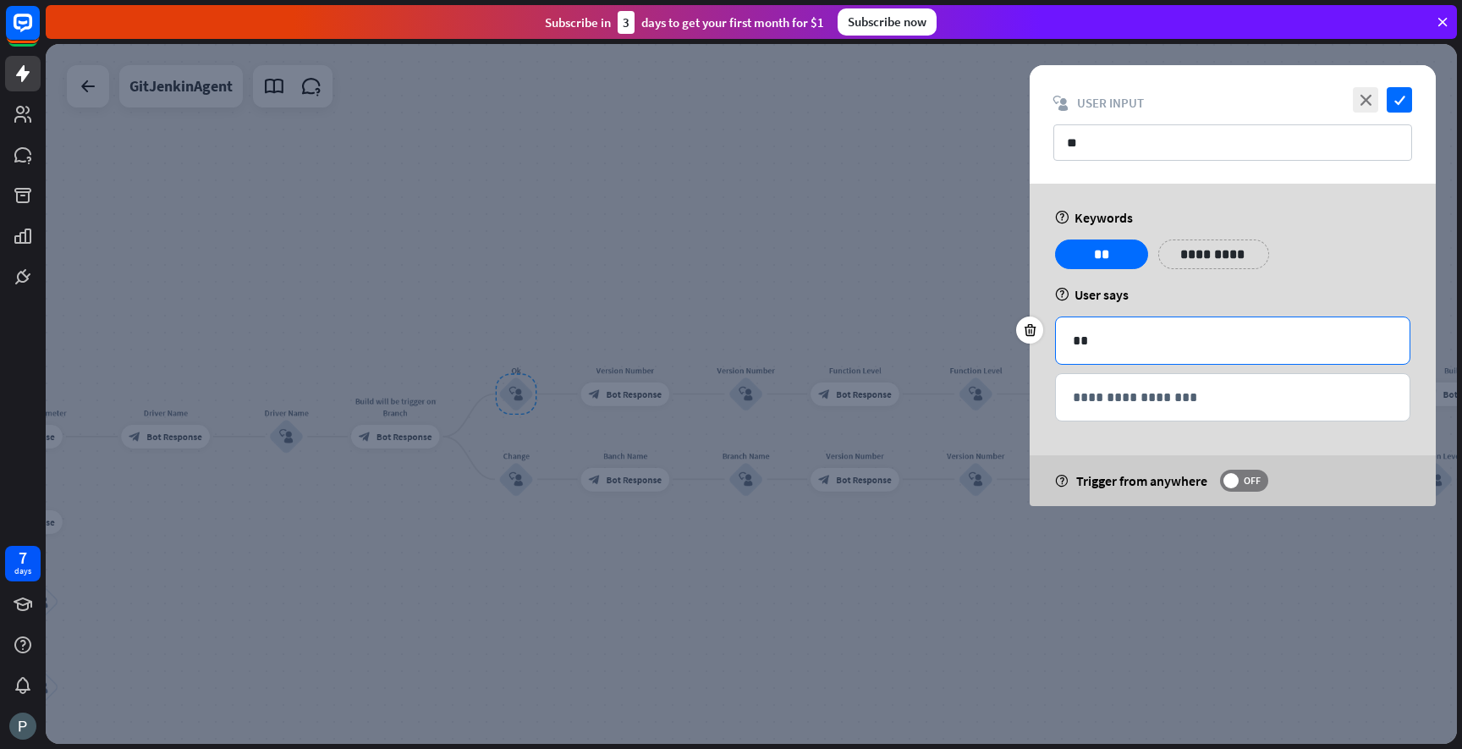
click at [1105, 338] on p "**" at bounding box center [1233, 340] width 320 height 21
click at [1395, 107] on icon "check" at bounding box center [1399, 99] width 25 height 25
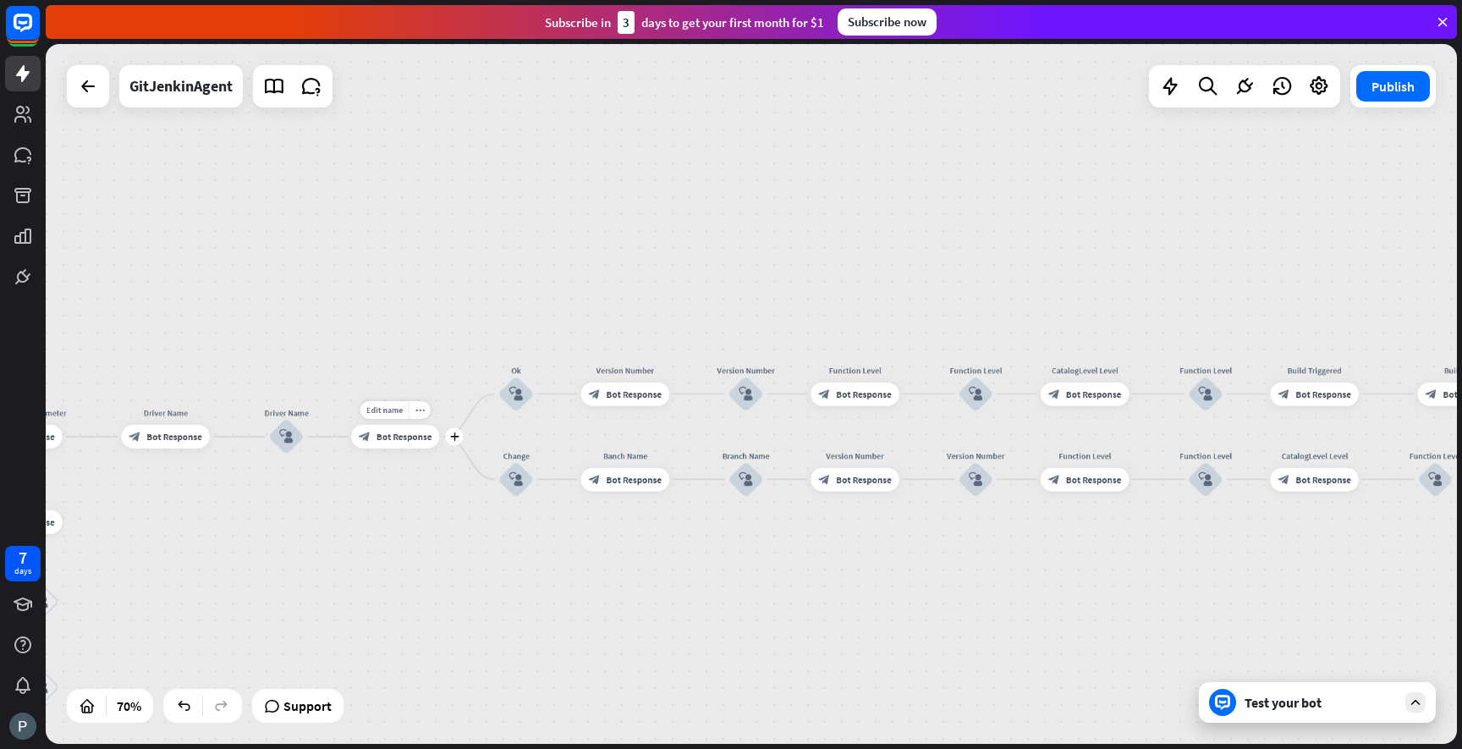
click at [437, 432] on div "block_bot_response Bot Response" at bounding box center [395, 437] width 88 height 24
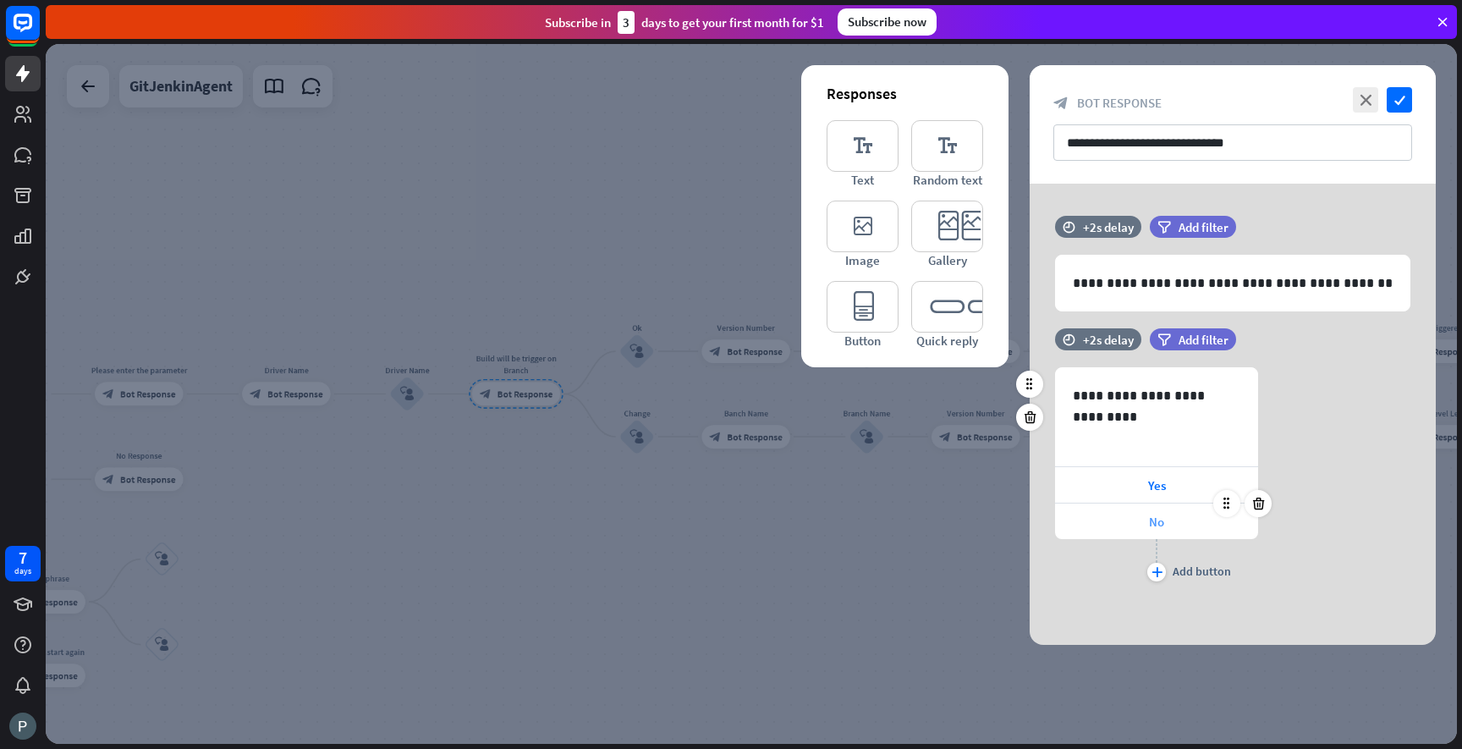
click at [1130, 523] on div "No" at bounding box center [1156, 521] width 203 height 36
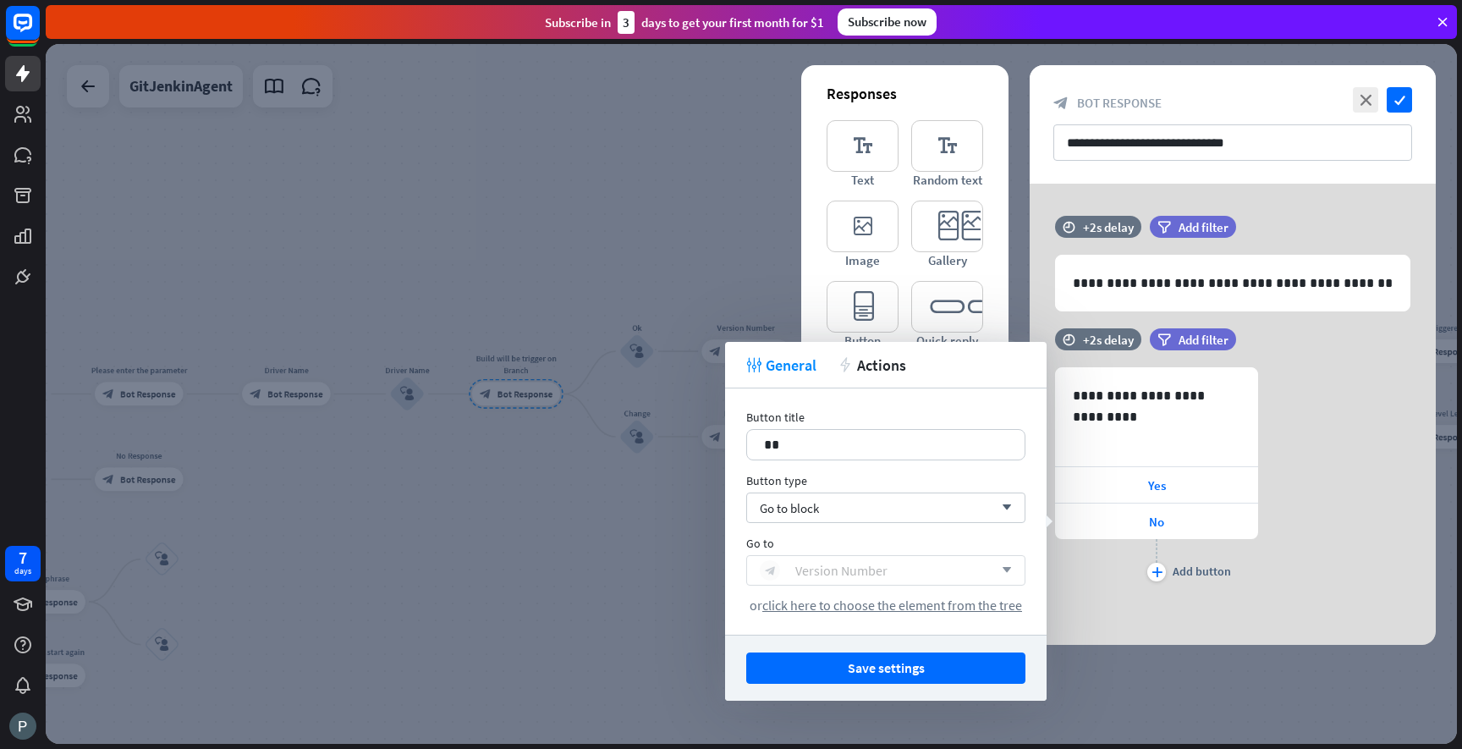
click at [862, 565] on div "Version Number" at bounding box center [841, 570] width 92 height 17
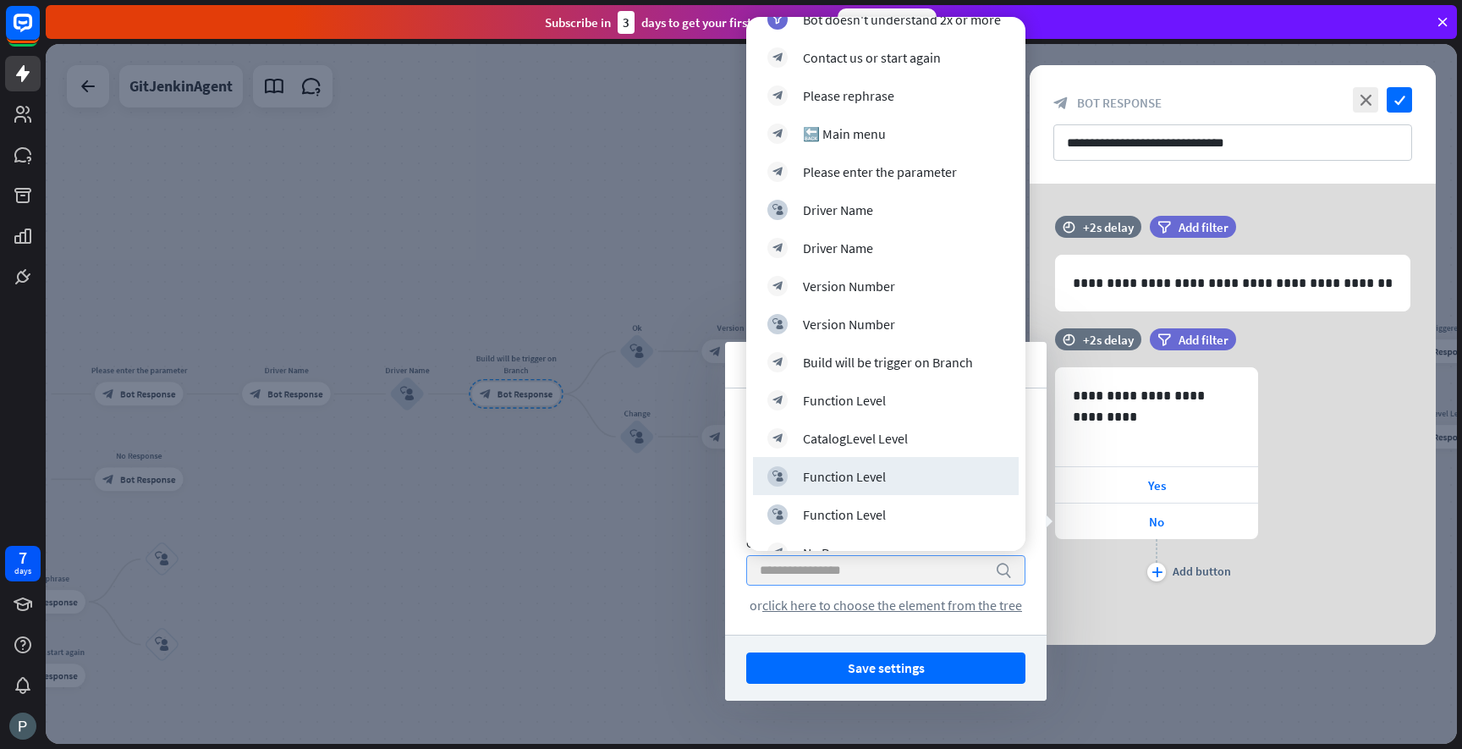
scroll to position [336, 0]
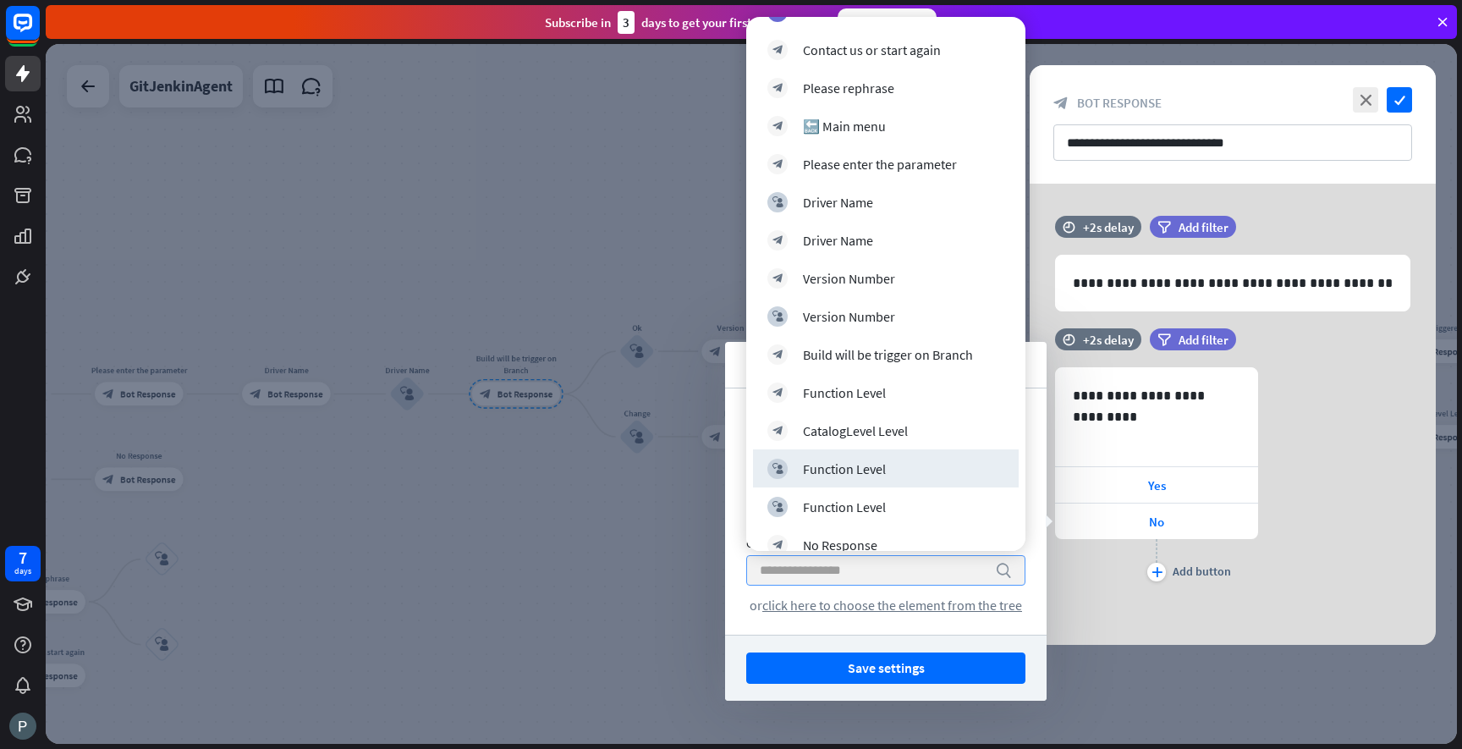
click at [644, 511] on div at bounding box center [751, 394] width 1411 height 700
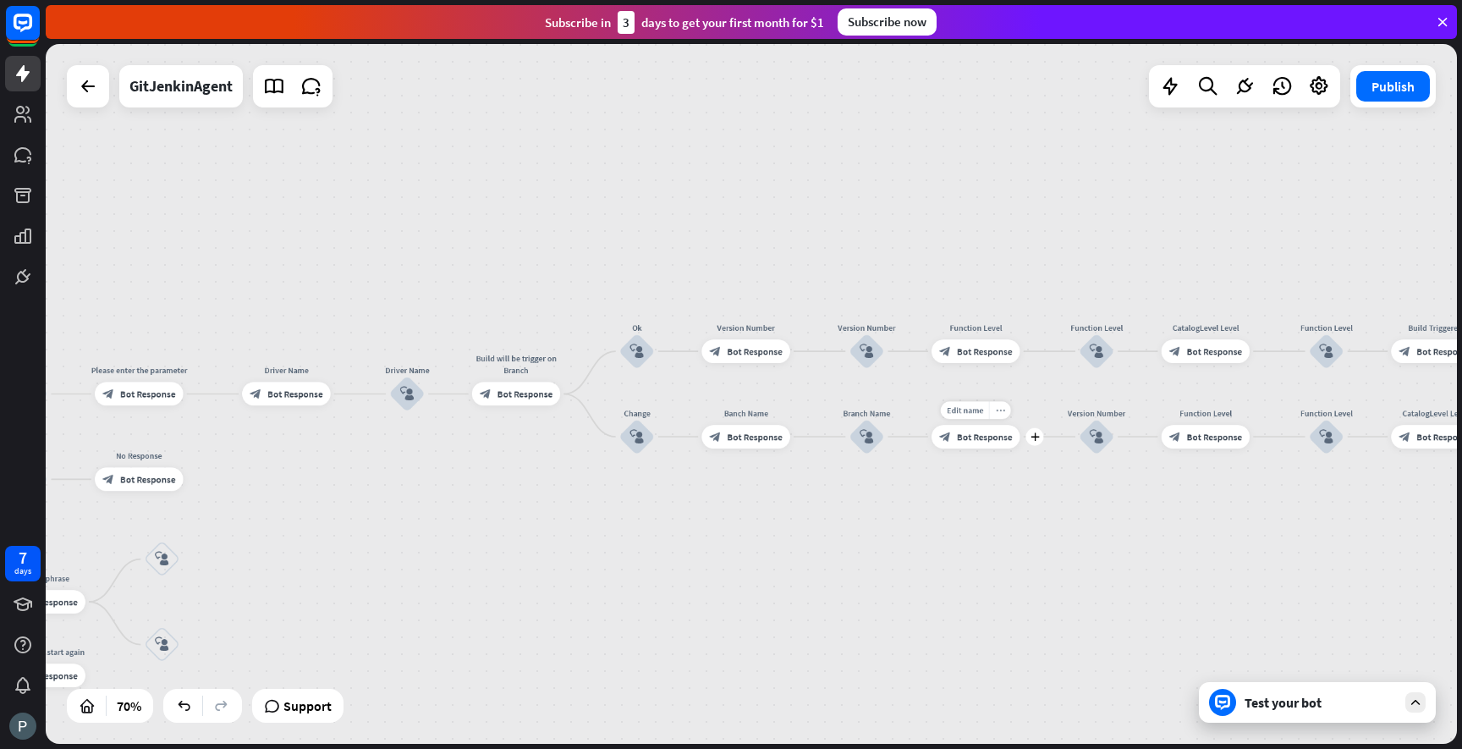
click at [1001, 413] on icon "more_horiz" at bounding box center [1000, 409] width 9 height 8
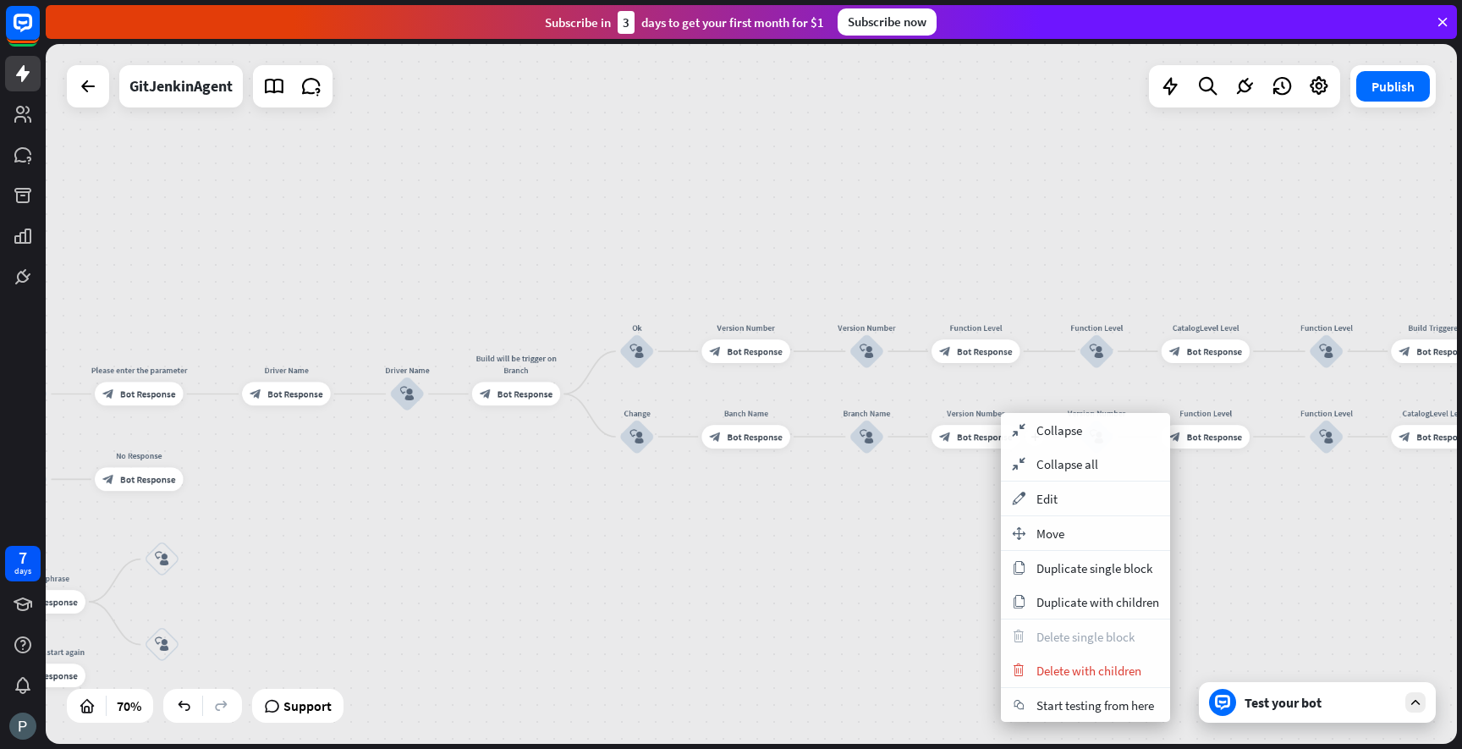
click at [954, 448] on div "plus Version Number block_bot_response Bot Response" at bounding box center [976, 437] width 88 height 24
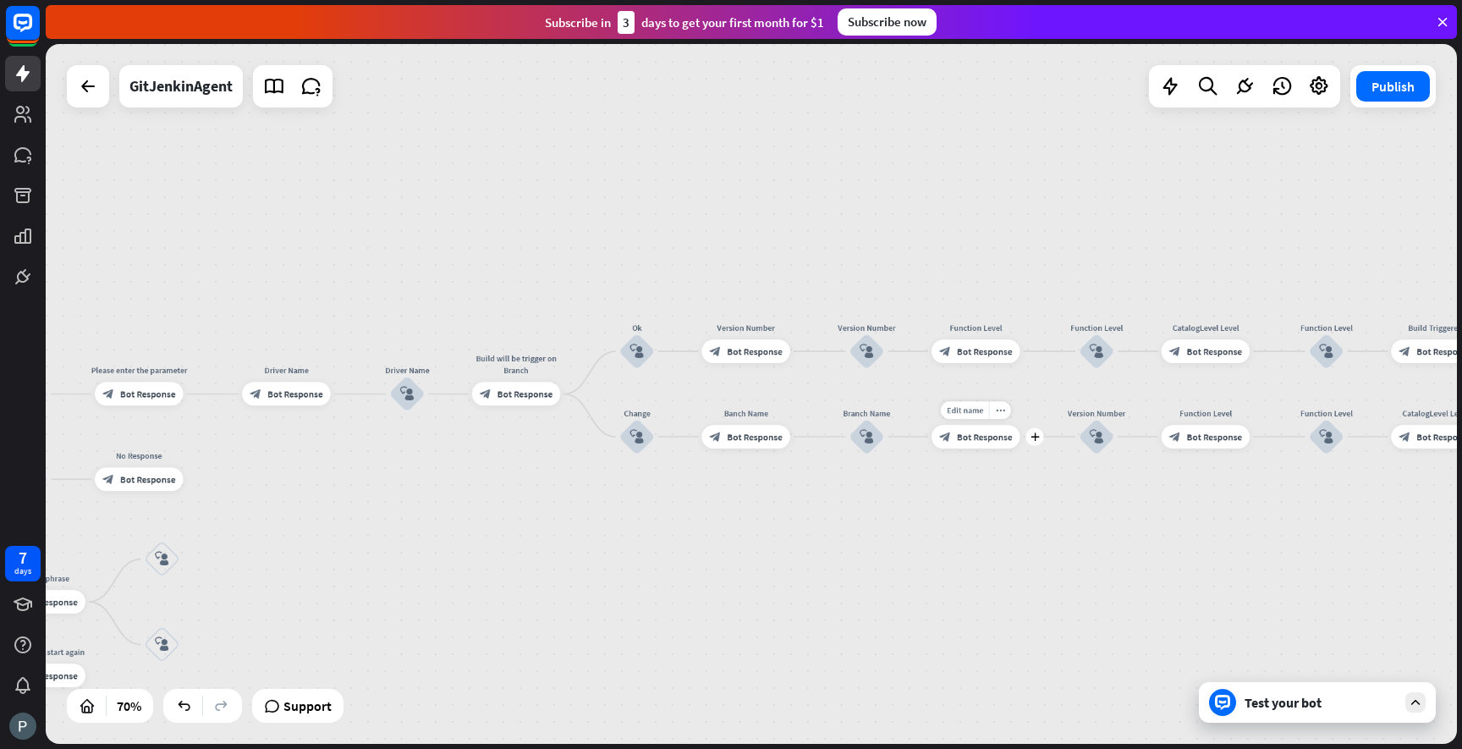
click at [963, 445] on div "block_bot_response Bot Response" at bounding box center [976, 437] width 88 height 24
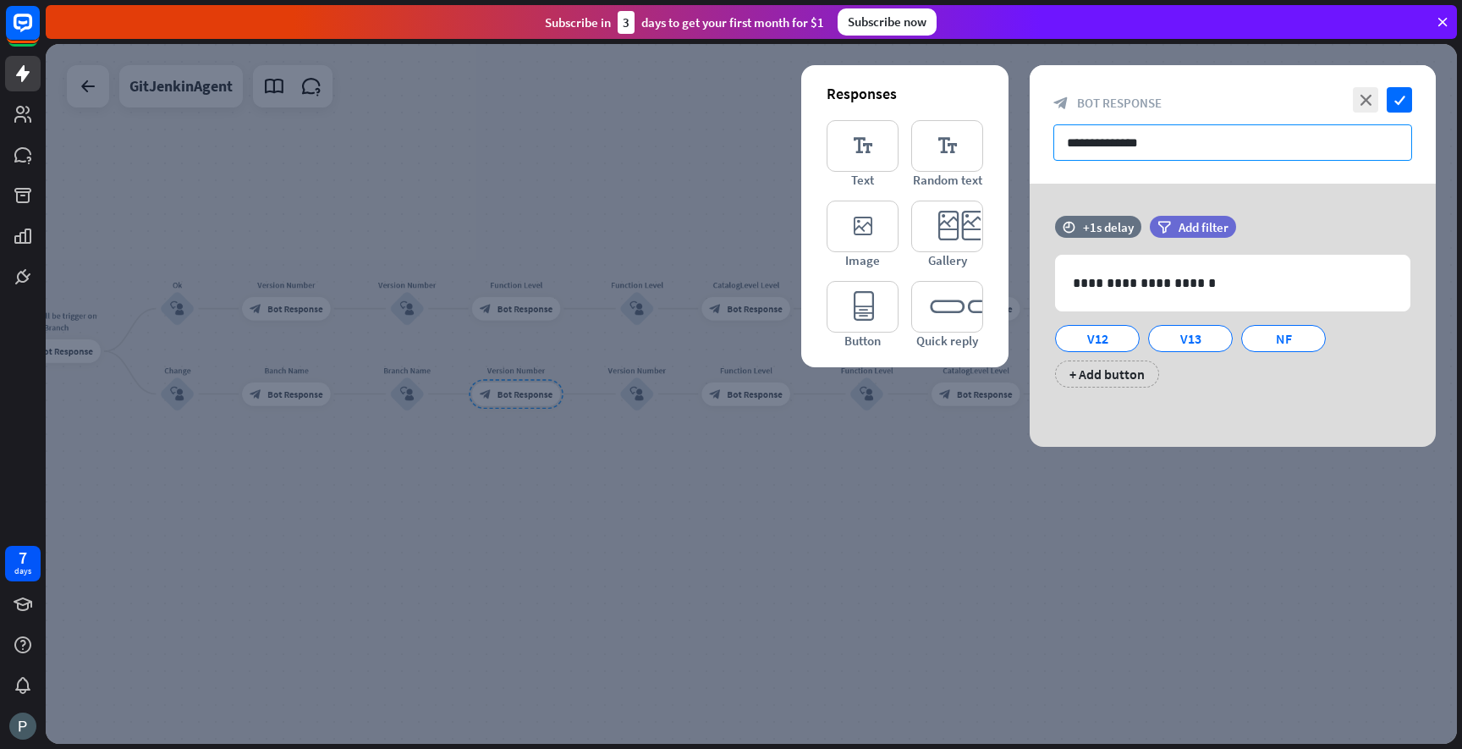
click at [1166, 151] on input "**********" at bounding box center [1232, 142] width 359 height 36
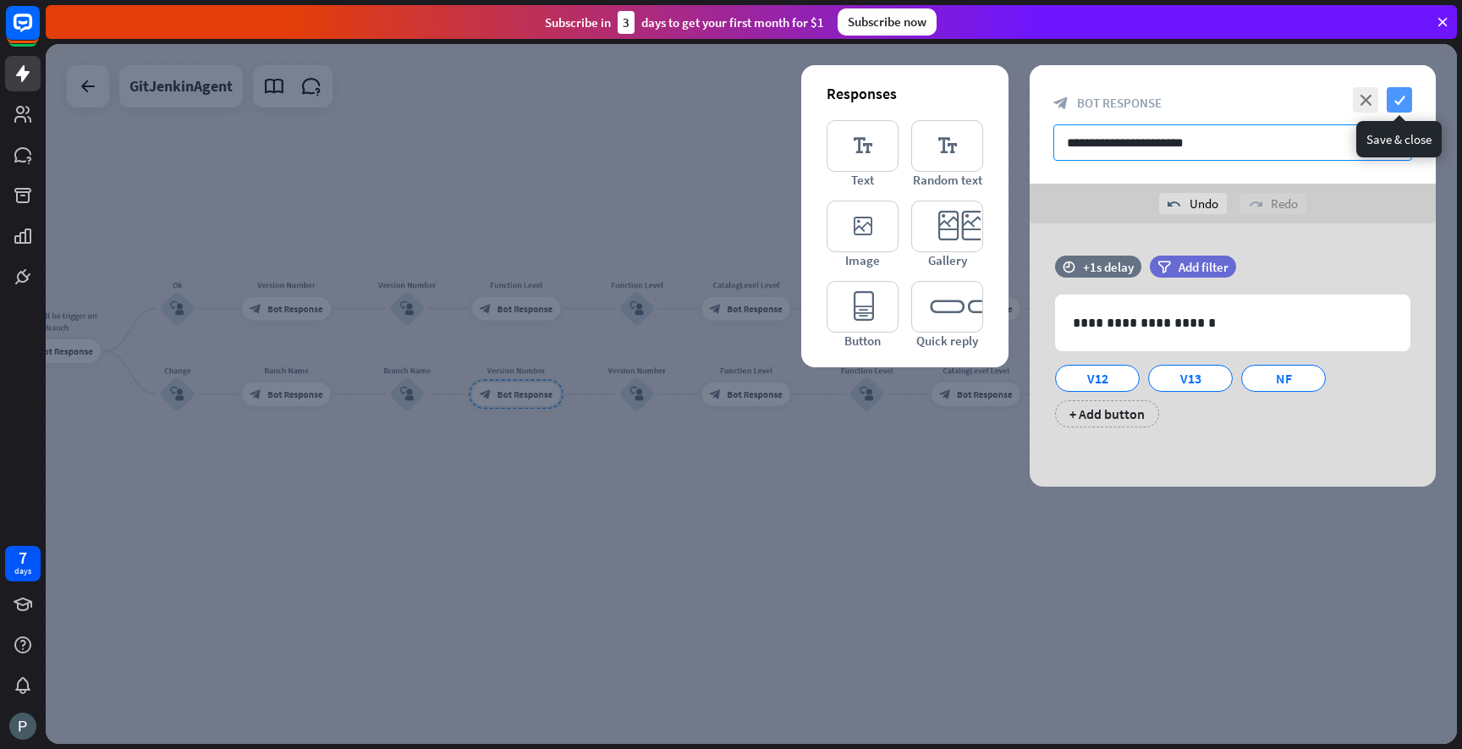
type input "**********"
click at [1403, 102] on icon "check" at bounding box center [1399, 99] width 25 height 25
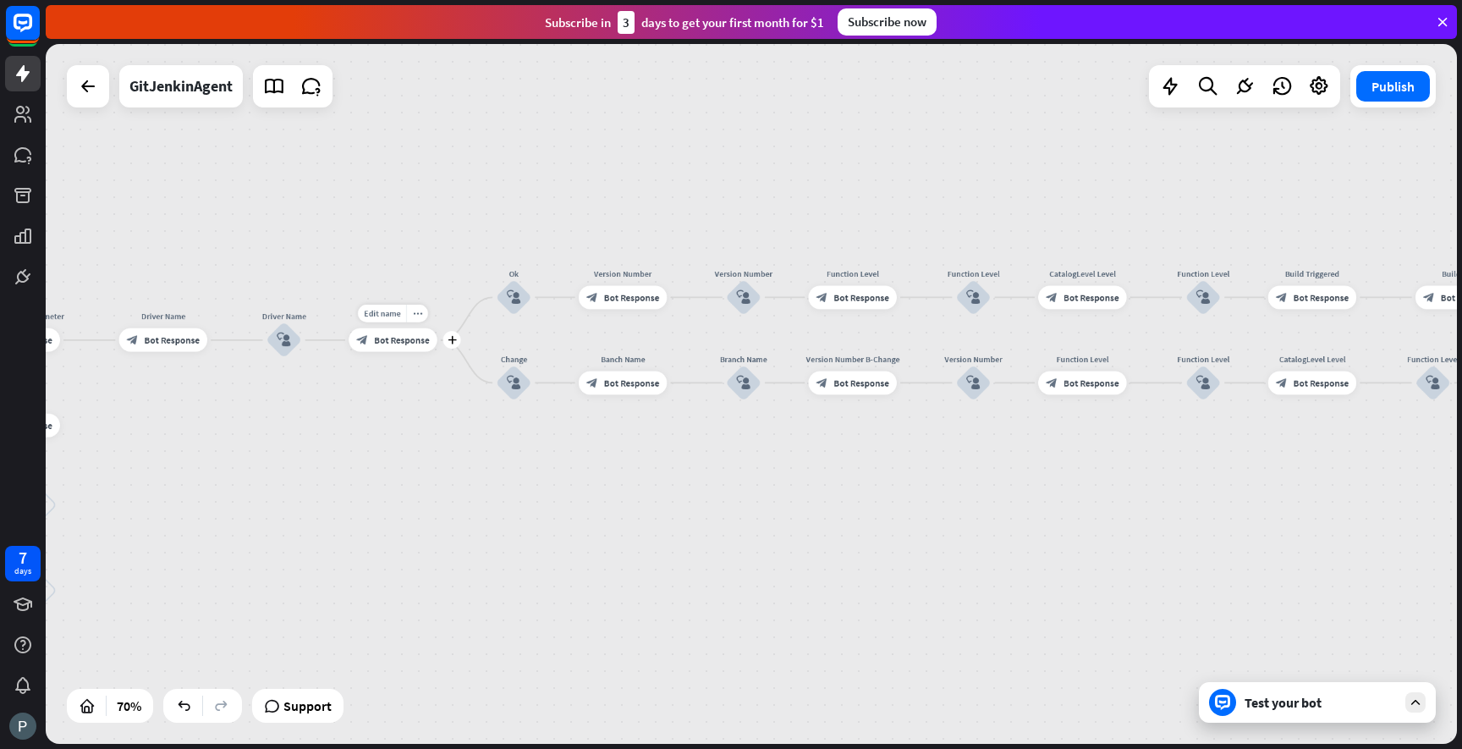
click at [396, 338] on span "Bot Response" at bounding box center [401, 340] width 55 height 12
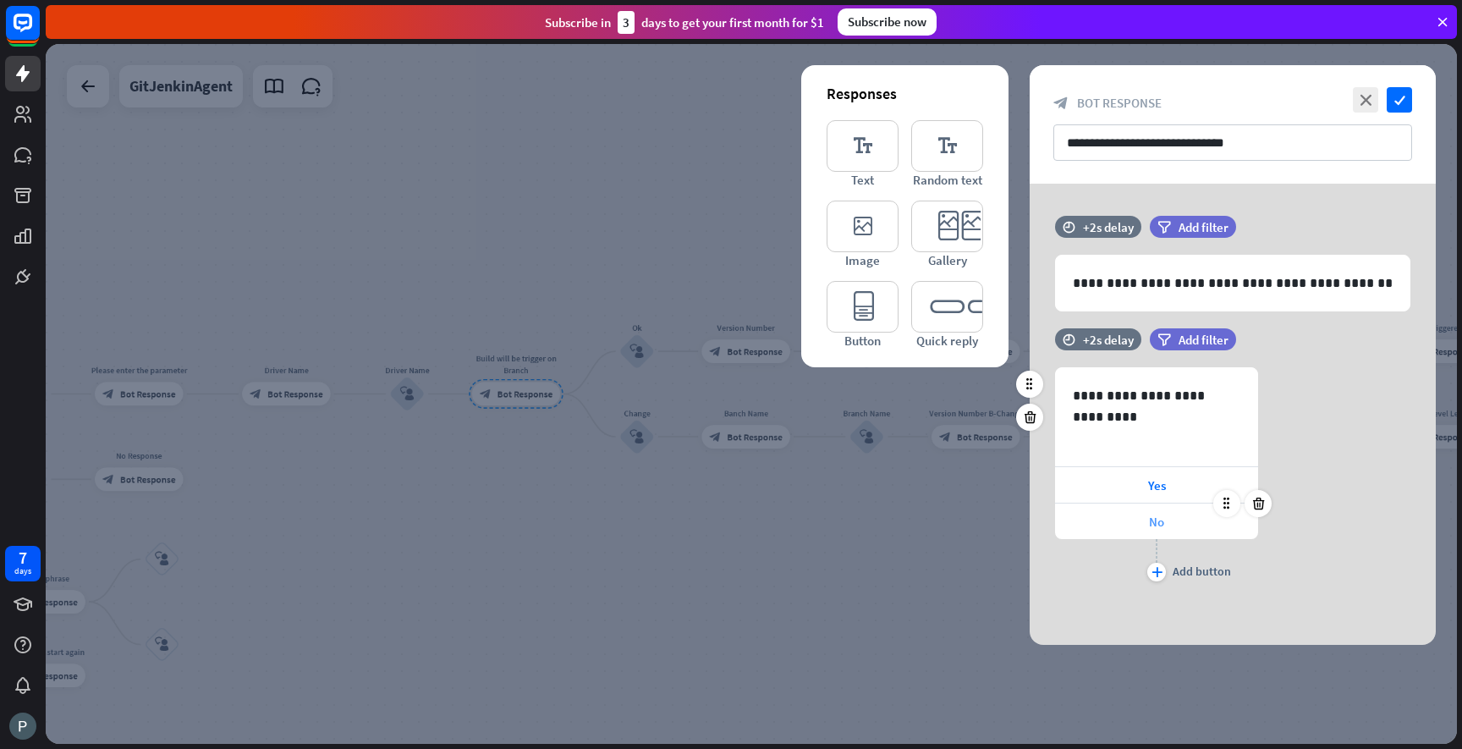
click at [1142, 517] on div "No" at bounding box center [1156, 521] width 203 height 36
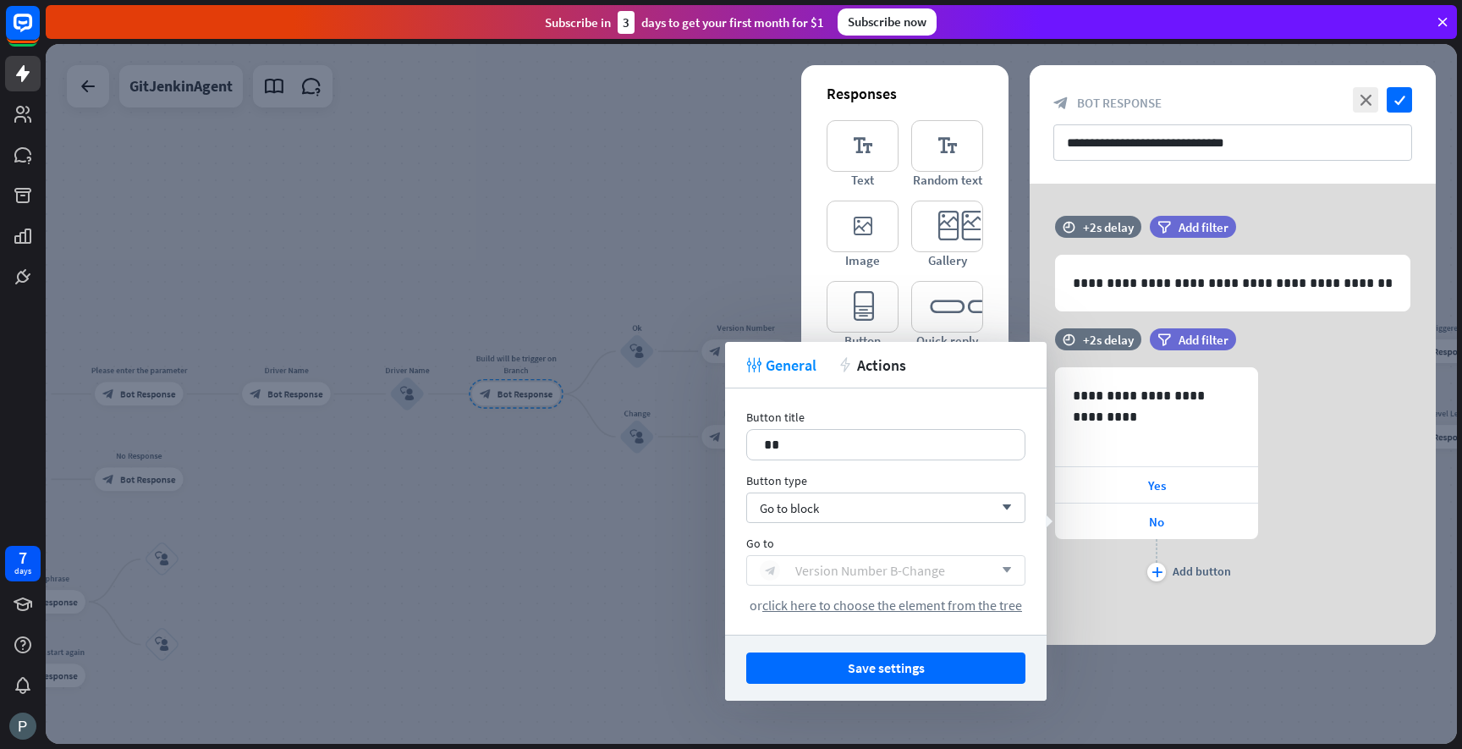
click at [871, 561] on div "block_bot_response Version Number B-Change" at bounding box center [877, 570] width 234 height 20
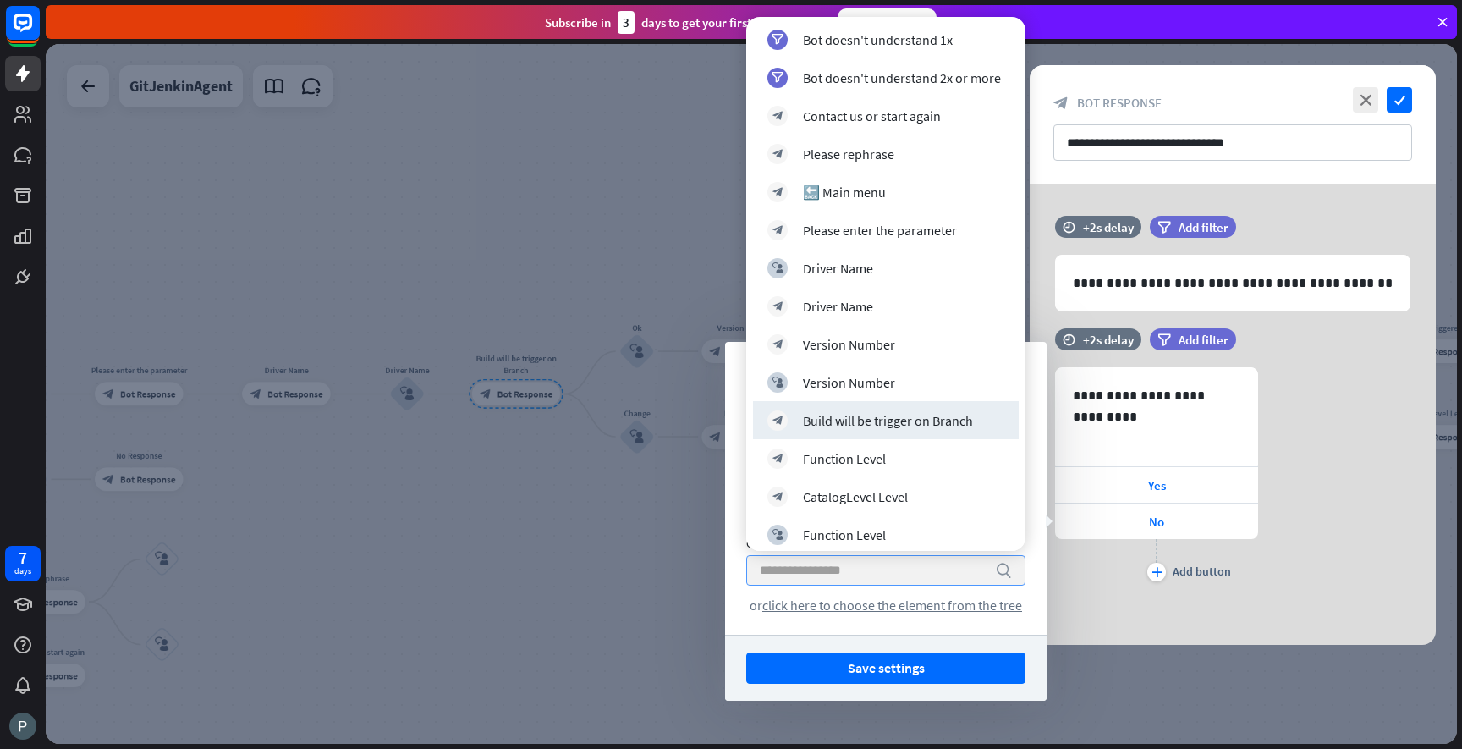
scroll to position [272, 0]
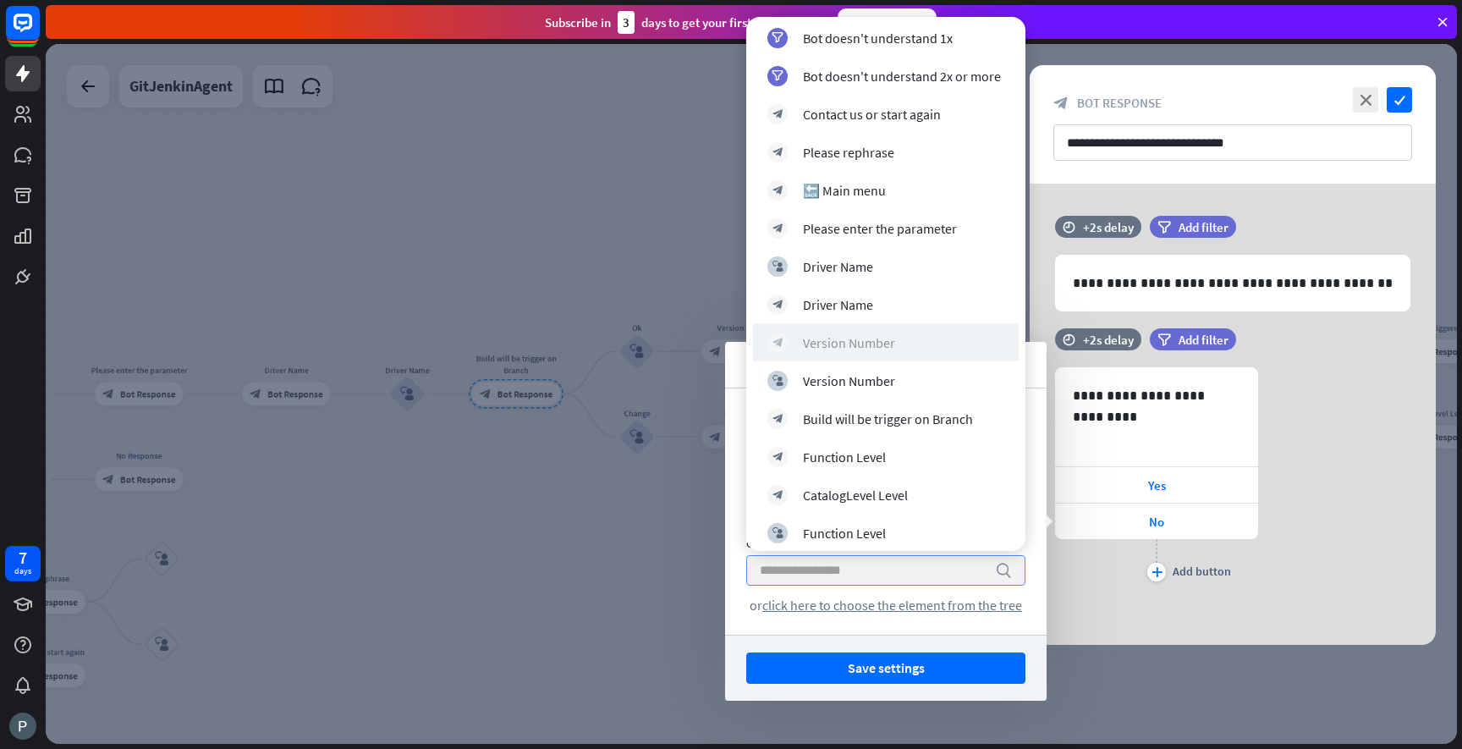
click at [871, 346] on div "Version Number" at bounding box center [849, 342] width 92 height 17
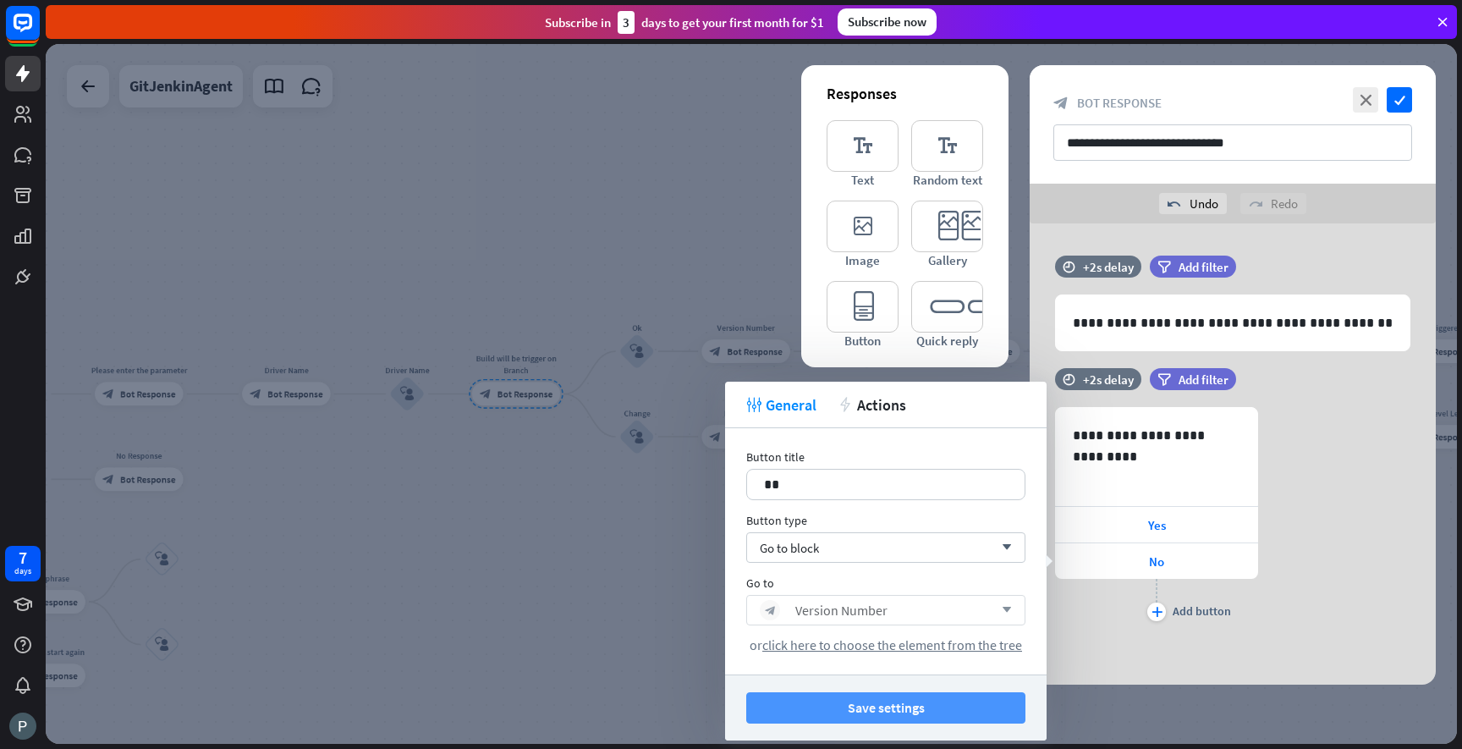
click at [937, 707] on button "Save settings" at bounding box center [885, 707] width 279 height 31
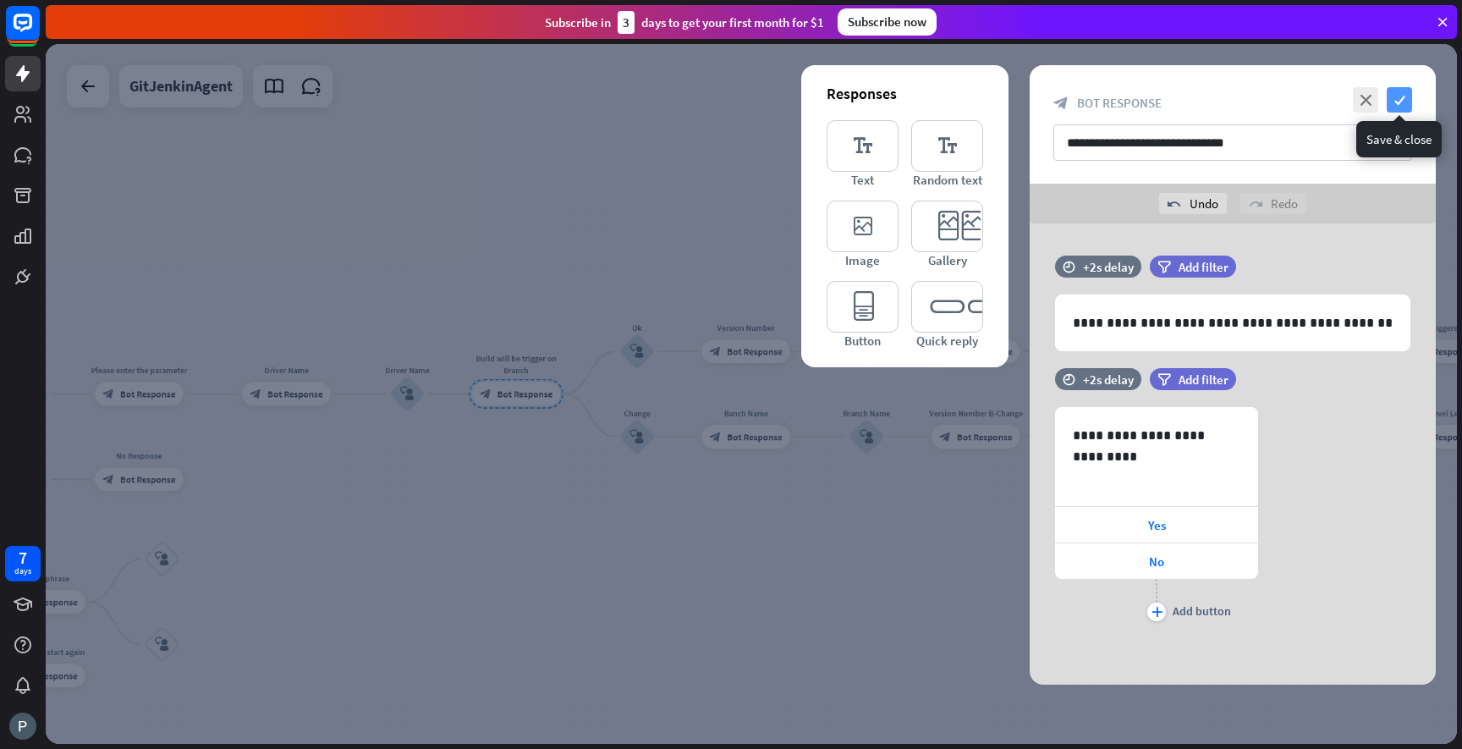
click at [1392, 103] on icon "check" at bounding box center [1399, 99] width 25 height 25
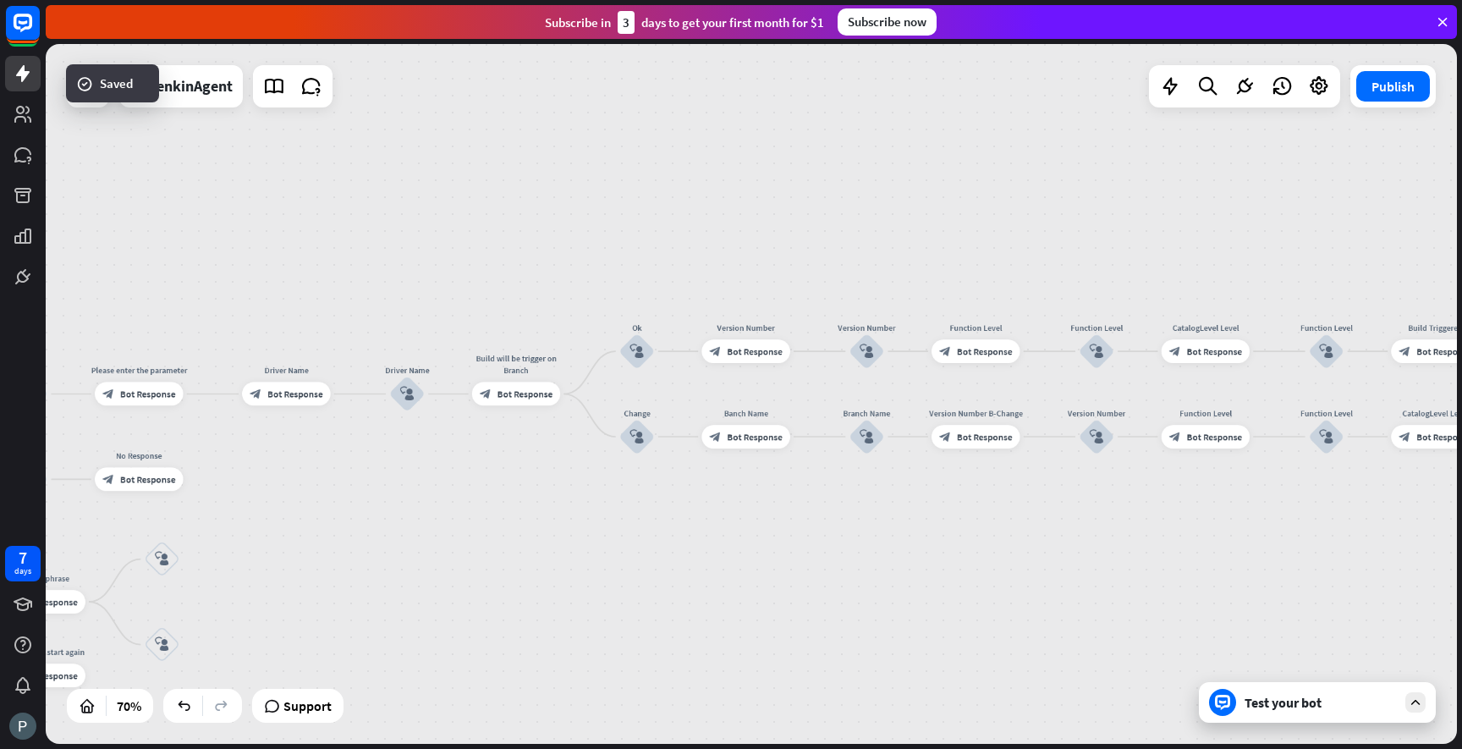
click at [1300, 698] on div "Test your bot" at bounding box center [1321, 702] width 152 height 17
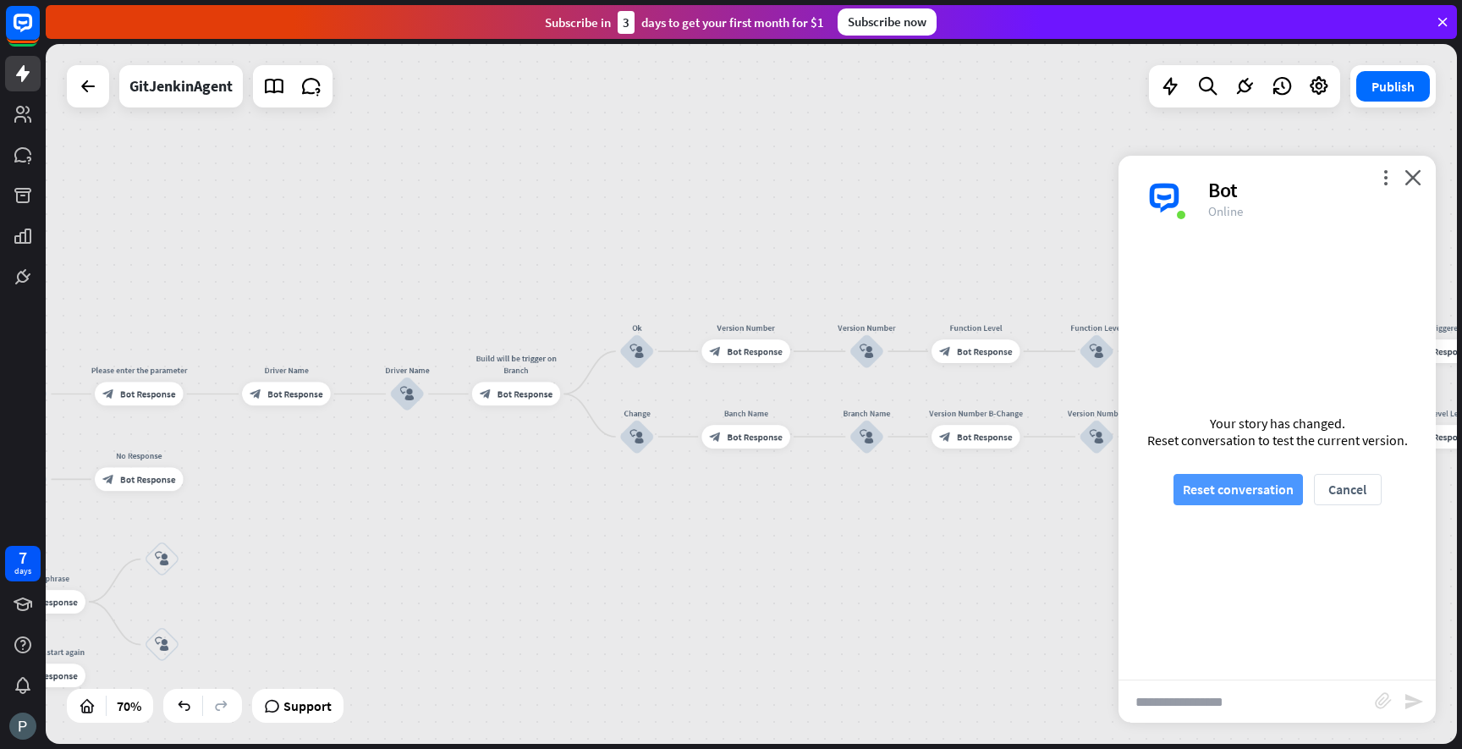
click at [1232, 498] on button "Reset conversation" at bounding box center [1238, 489] width 129 height 31
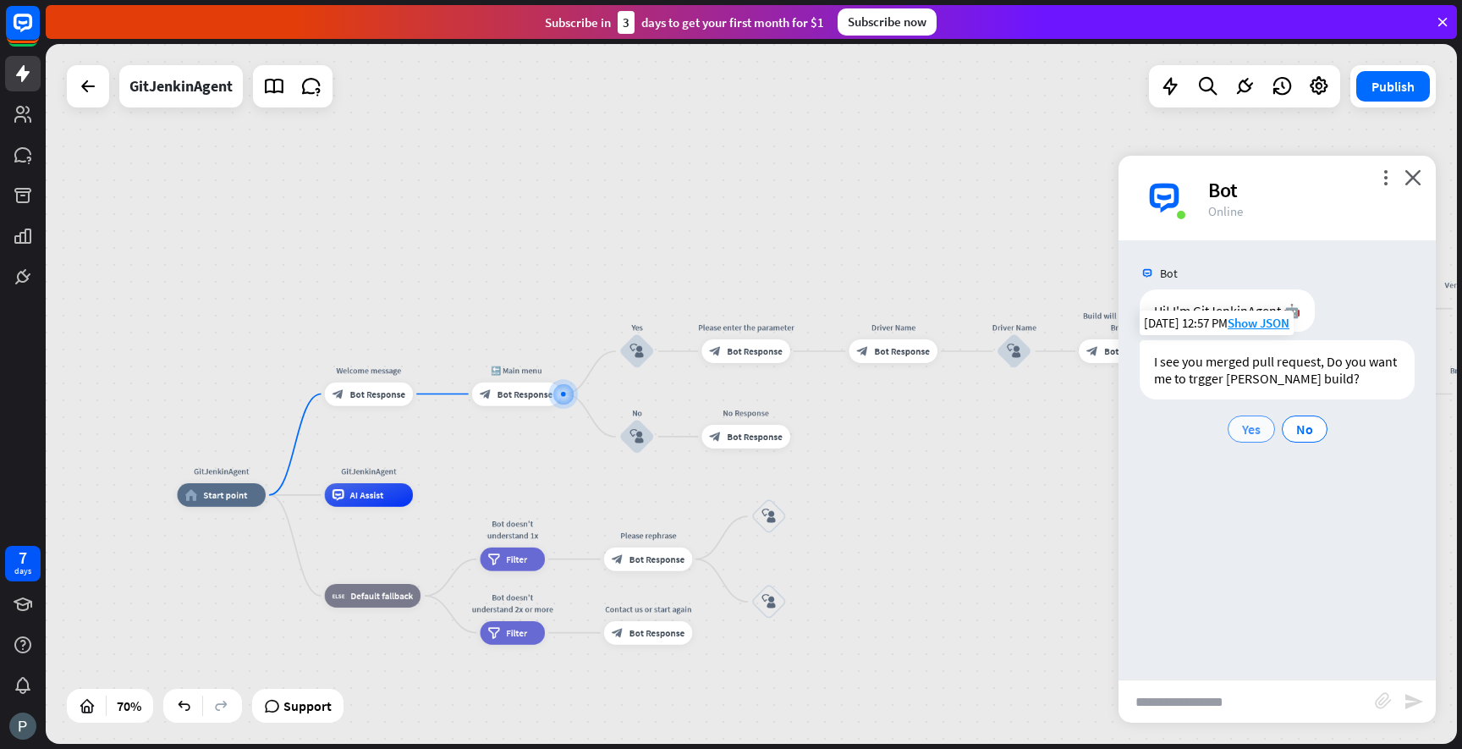
click at [1247, 430] on span "Yes" at bounding box center [1251, 429] width 19 height 17
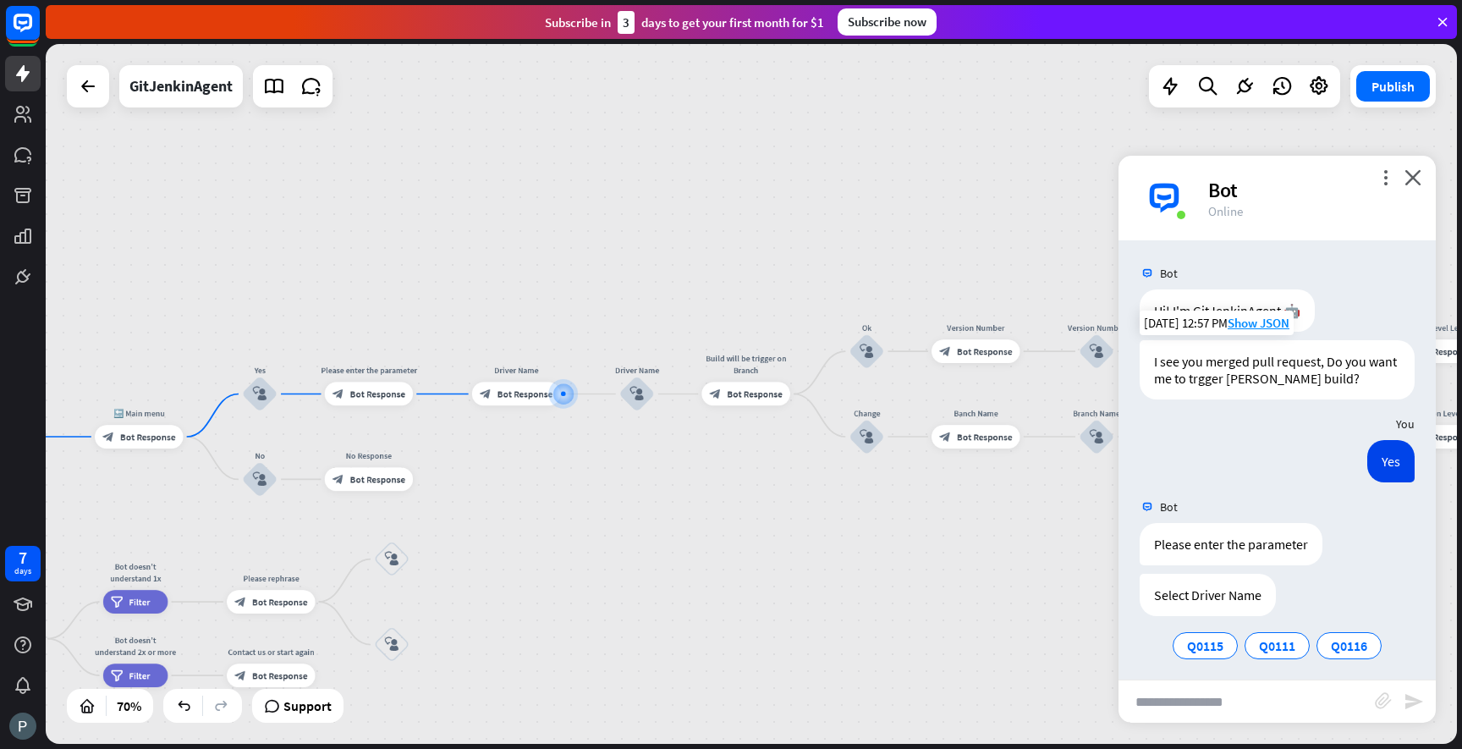
scroll to position [8, 0]
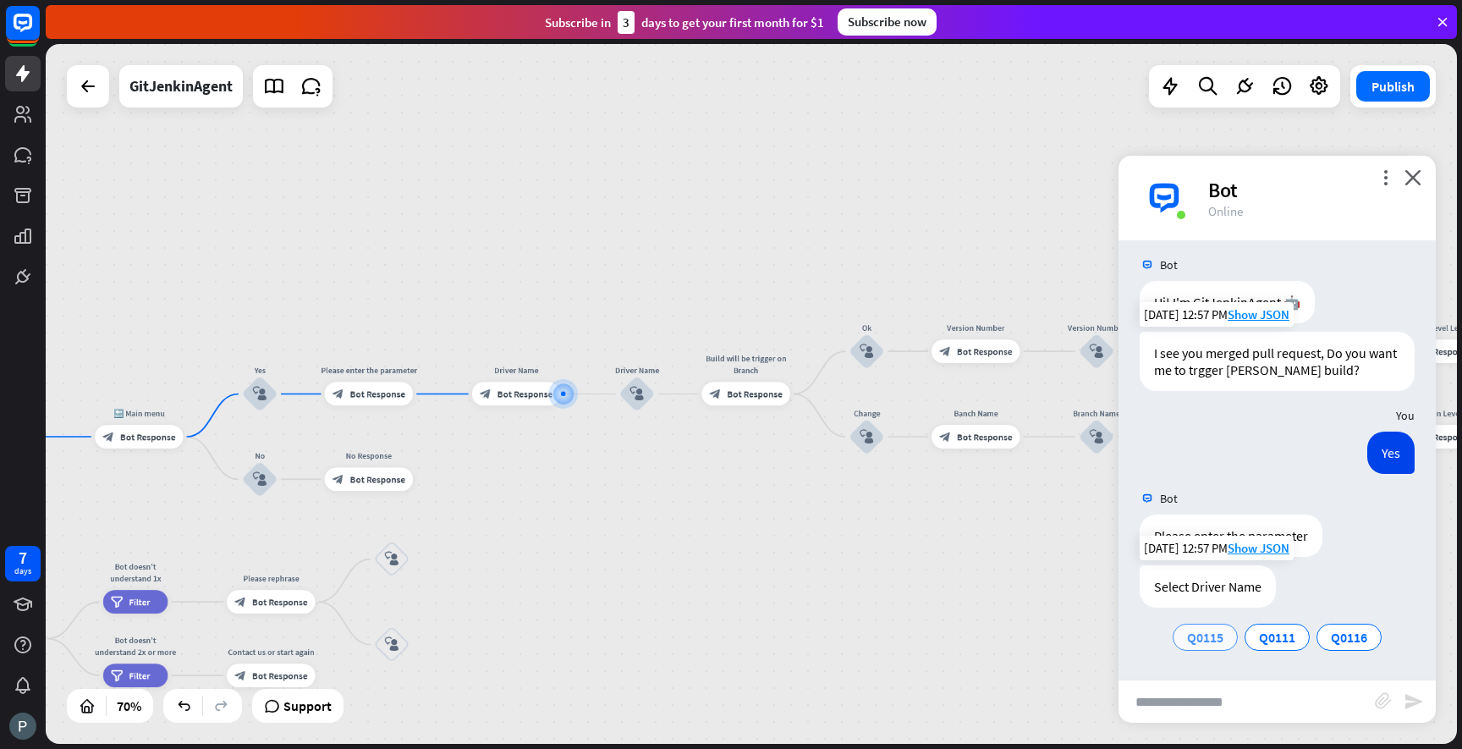
click at [1215, 630] on span "Q0115" at bounding box center [1205, 637] width 36 height 17
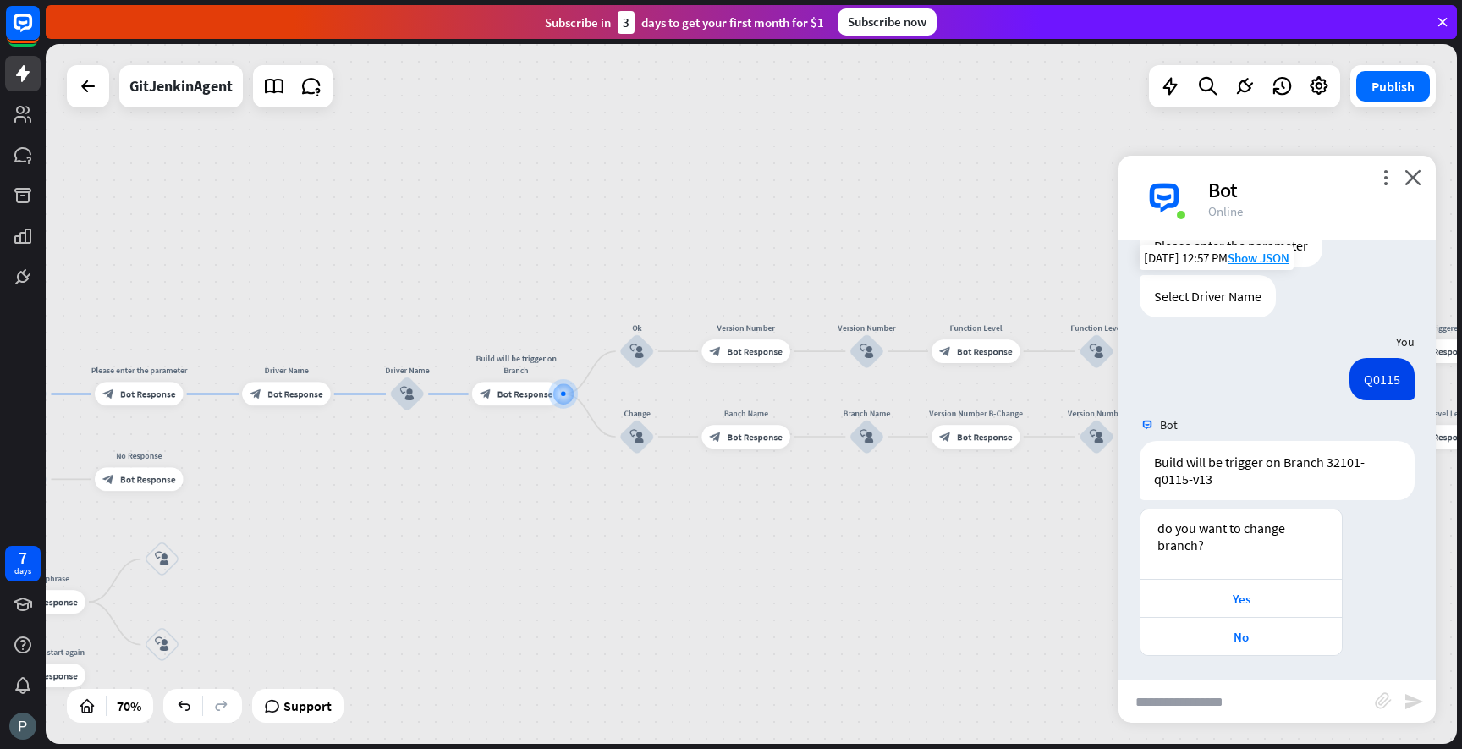
scroll to position [300, 0]
click at [1272, 639] on div "No" at bounding box center [1241, 635] width 184 height 16
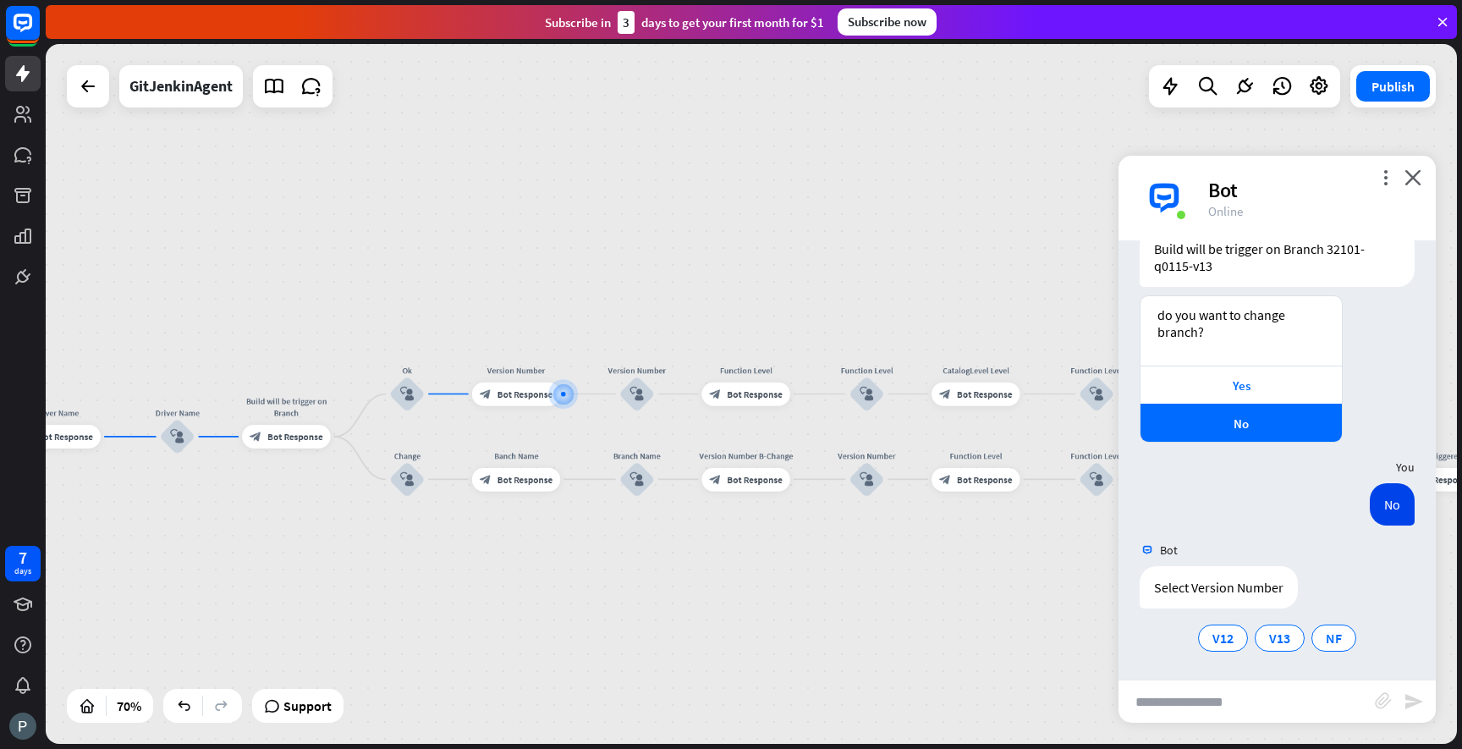
scroll to position [513, 0]
click at [1278, 641] on span "V13" at bounding box center [1279, 637] width 21 height 17
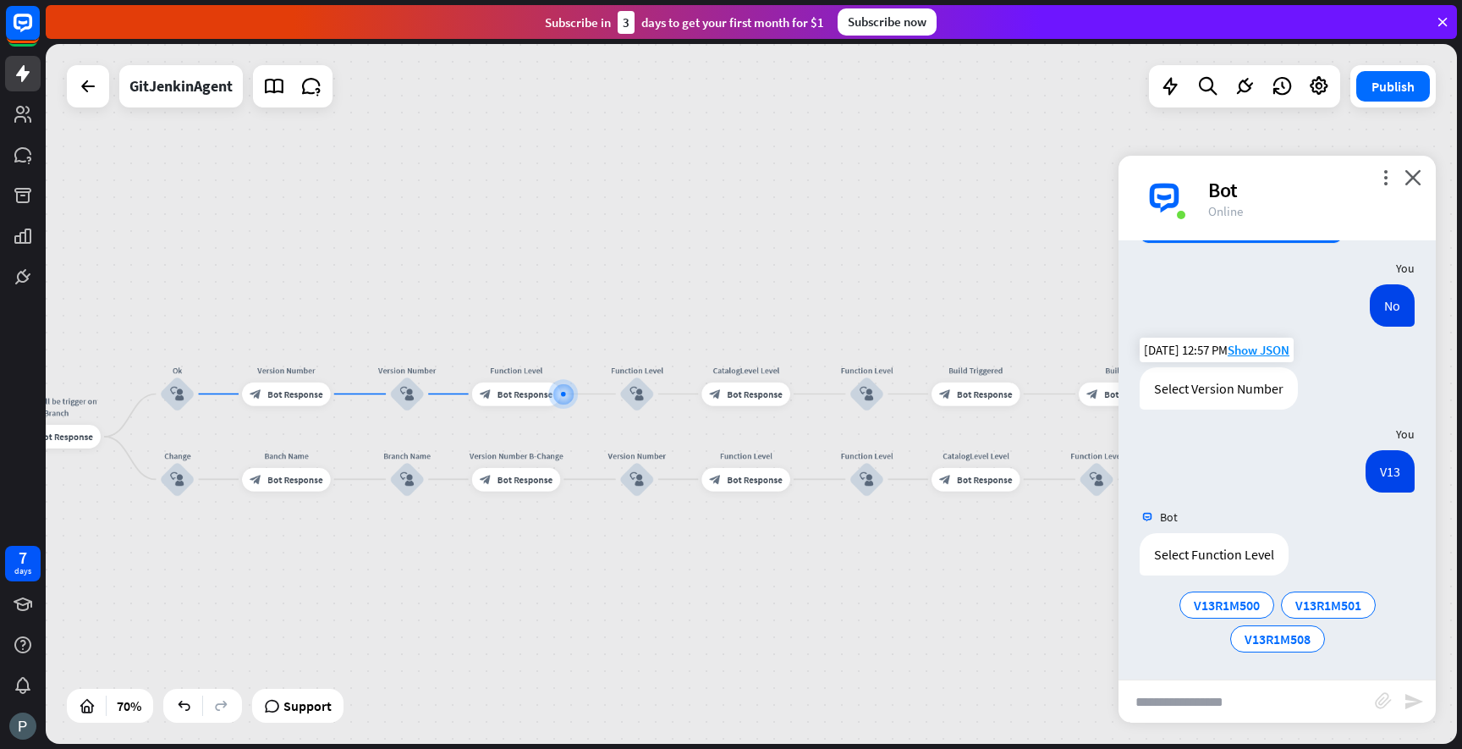
scroll to position [712, 0]
click at [1271, 637] on span "V13R1M508" at bounding box center [1278, 637] width 66 height 17
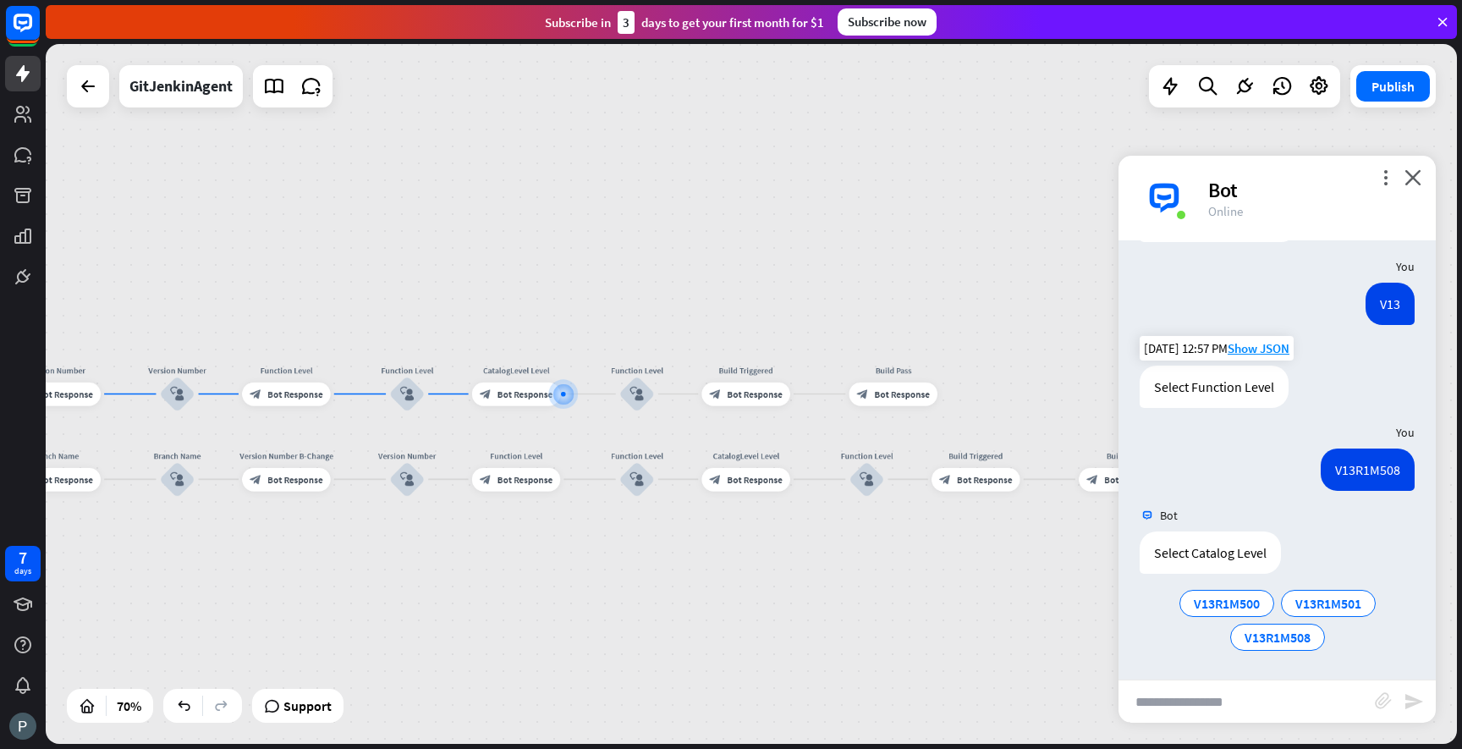
click at [1271, 637] on span "V13R1M508" at bounding box center [1278, 637] width 66 height 17
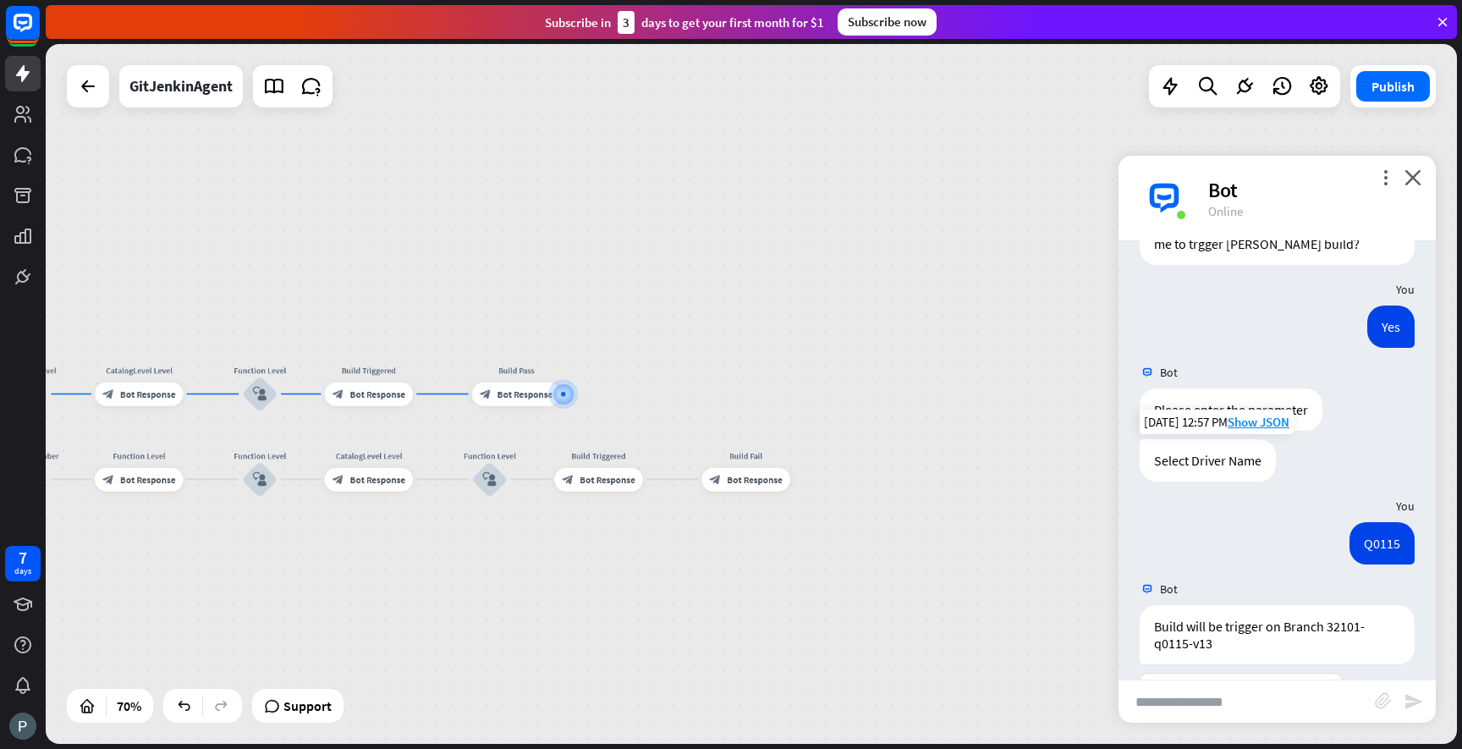
scroll to position [0, 0]
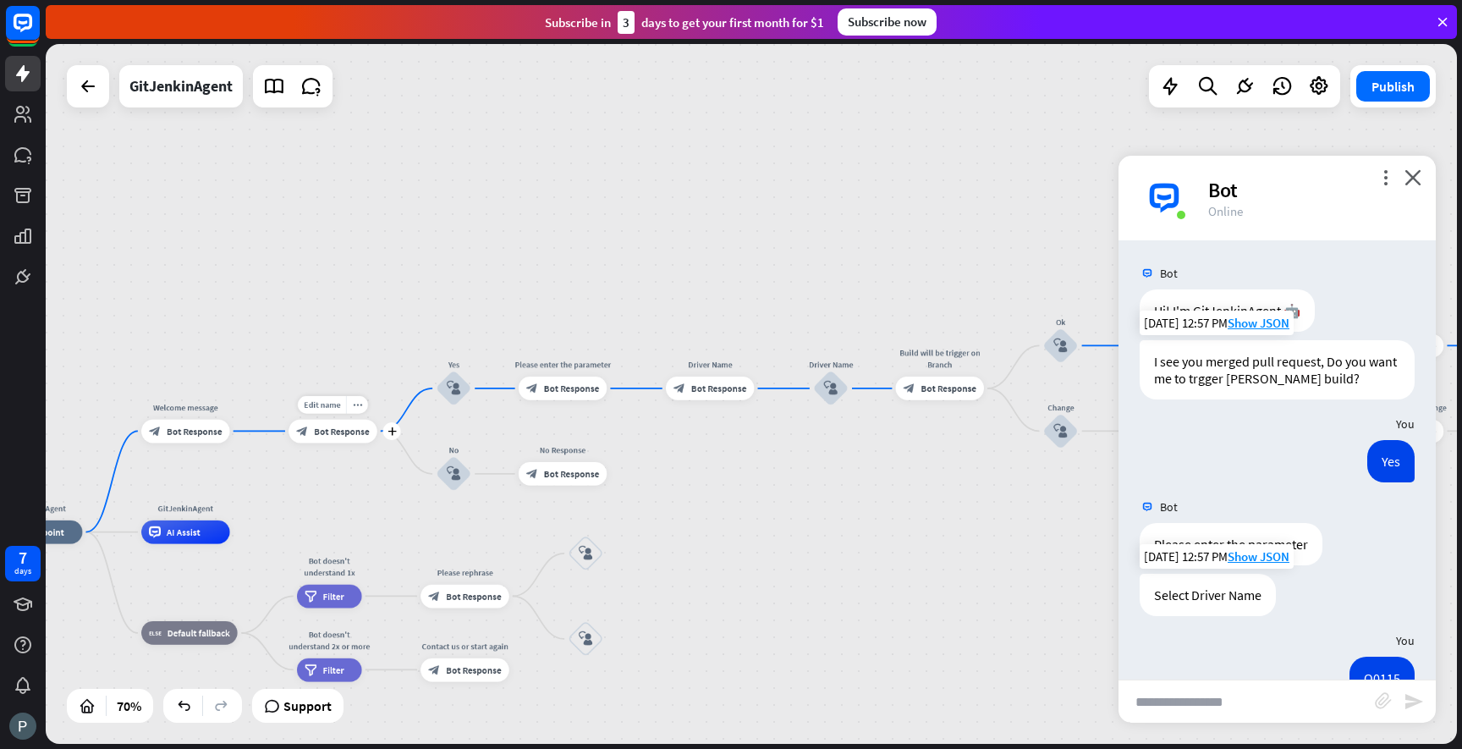
click at [341, 430] on span "Bot Response" at bounding box center [341, 431] width 55 height 12
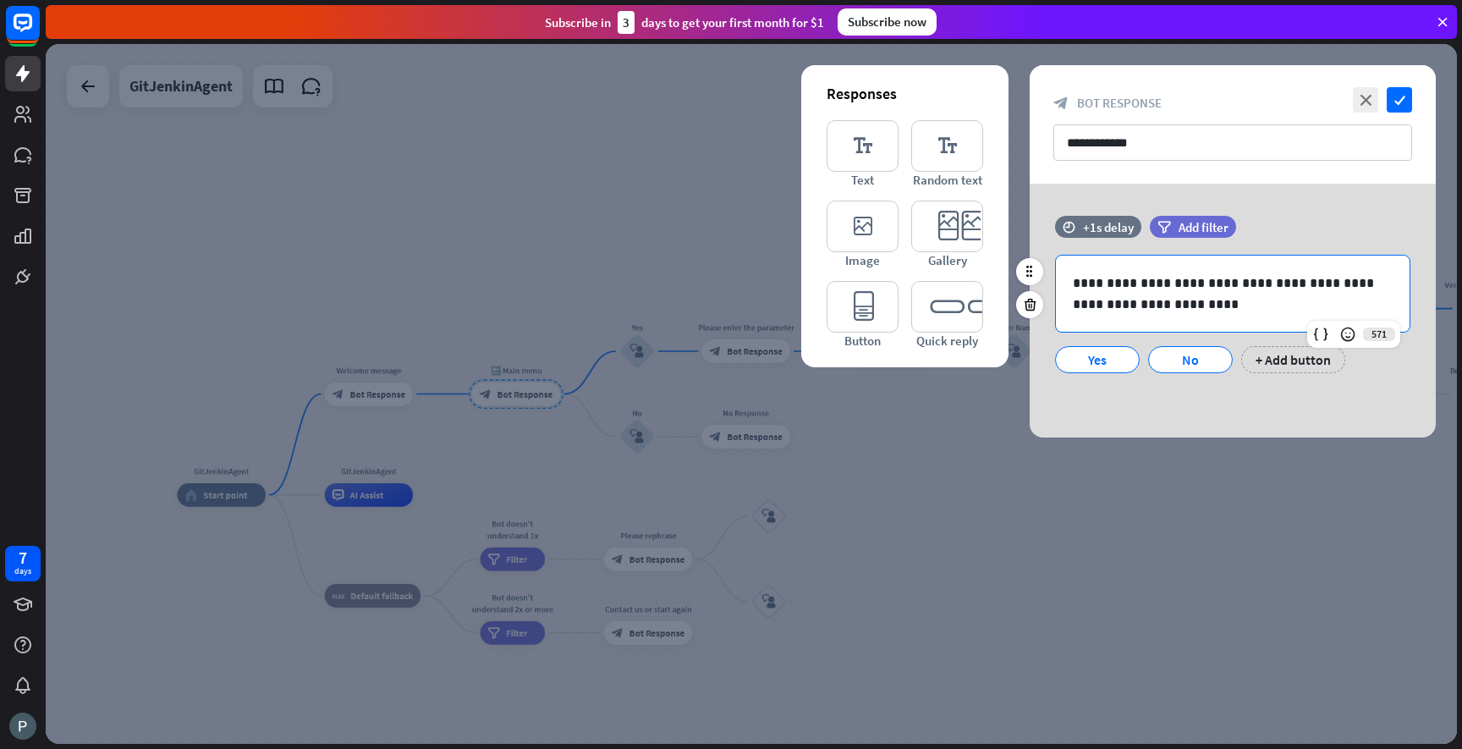
click at [1076, 305] on p "**********" at bounding box center [1233, 293] width 320 height 42
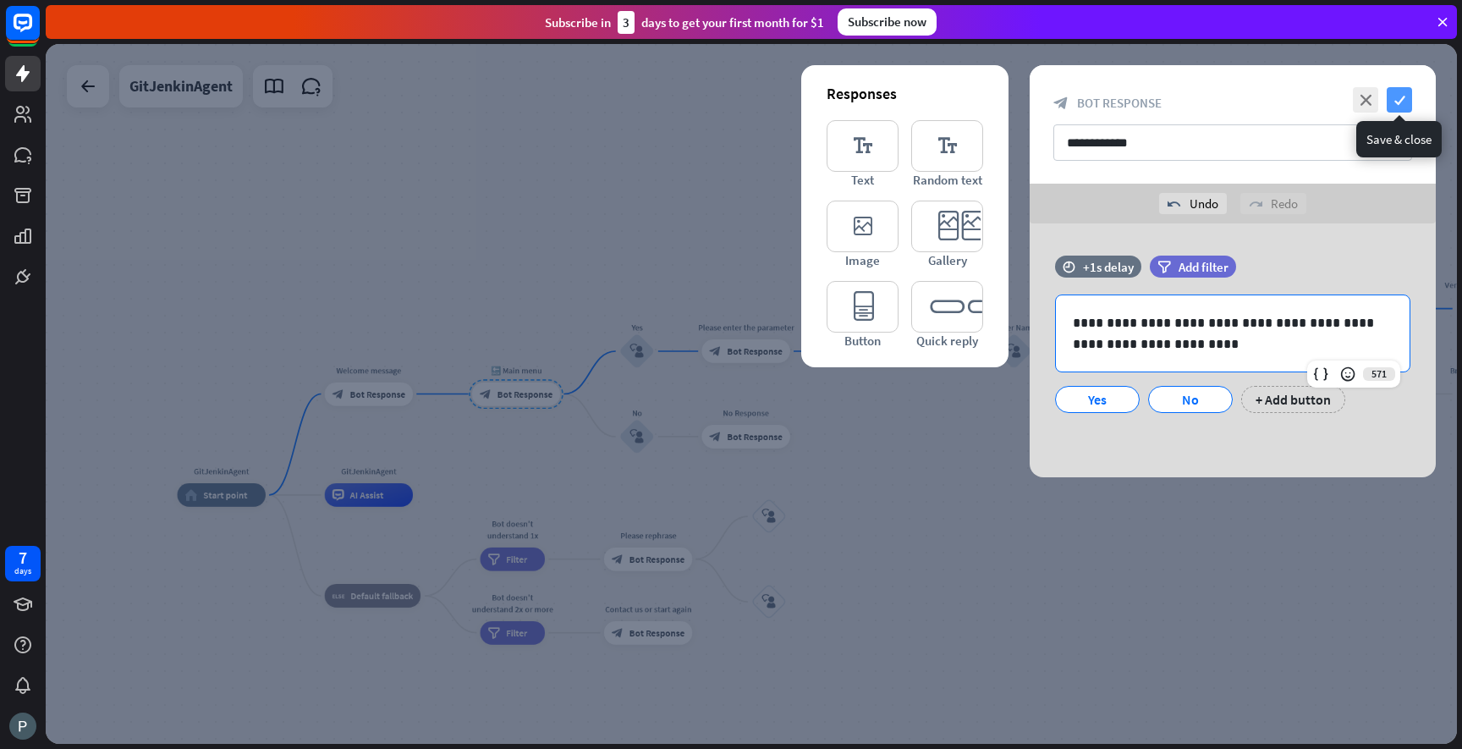
click at [1405, 98] on icon "check" at bounding box center [1399, 99] width 25 height 25
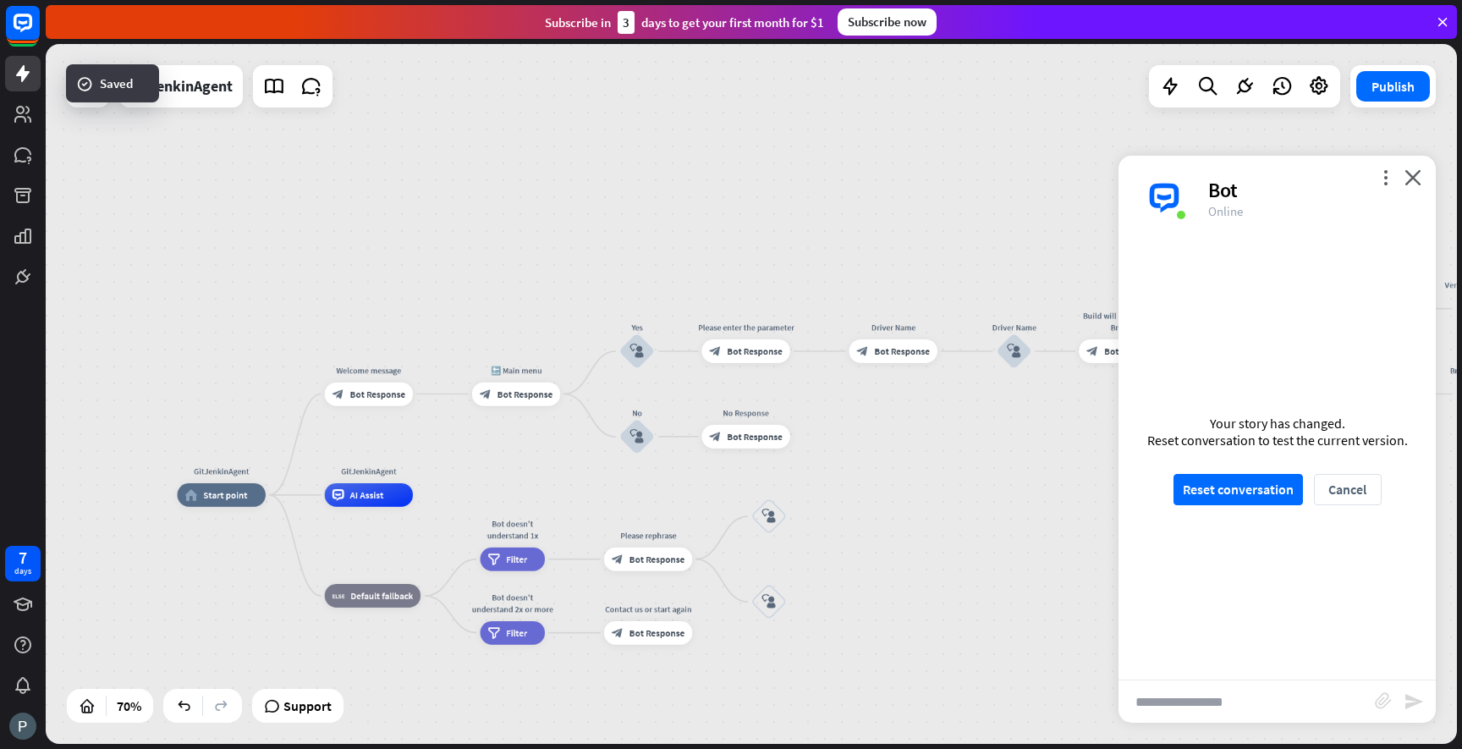
click at [900, 437] on div "GitJenkinAgent home_2 Start point Welcome message block_bot_response Bot Respon…" at bounding box center [751, 394] width 1411 height 700
click at [769, 350] on span "Bot Response" at bounding box center [754, 351] width 55 height 12
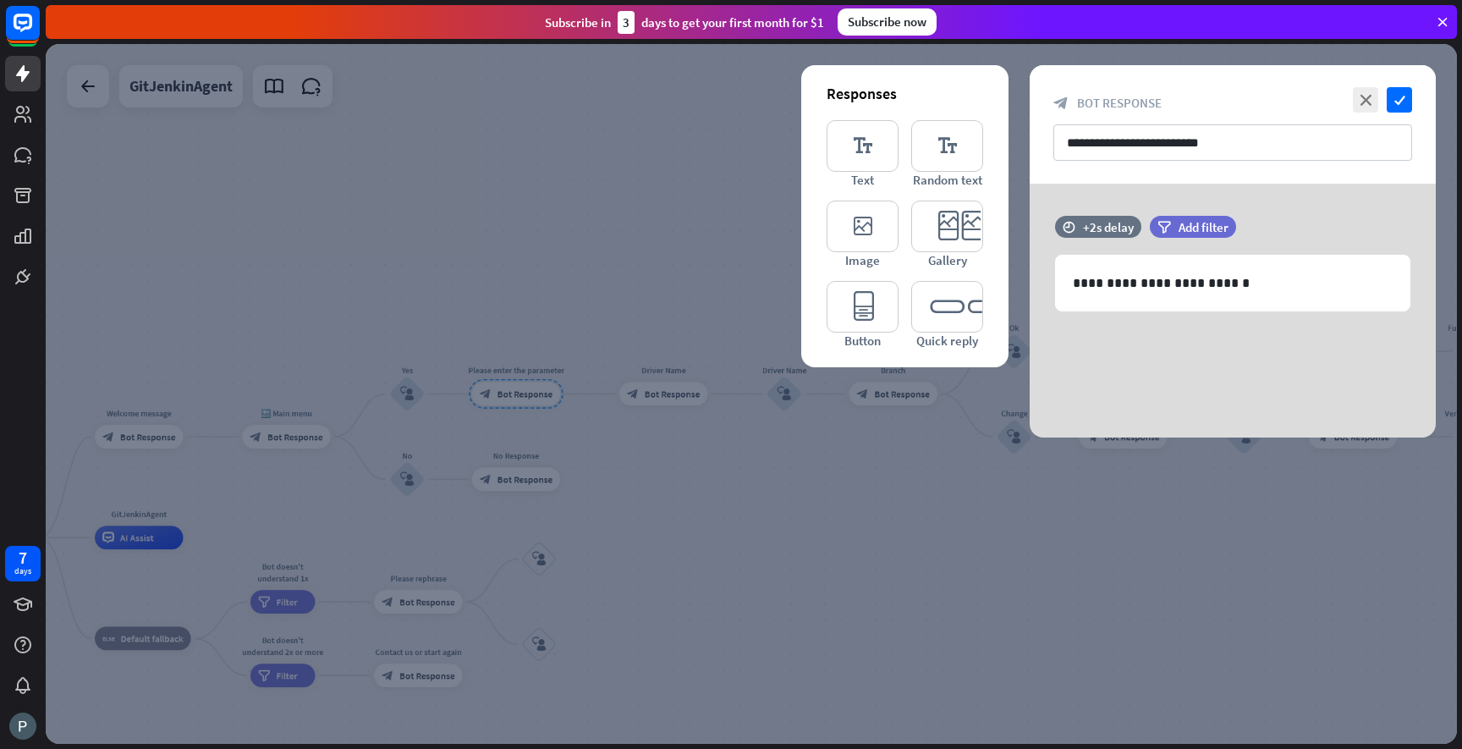
click at [679, 399] on div at bounding box center [751, 394] width 1411 height 700
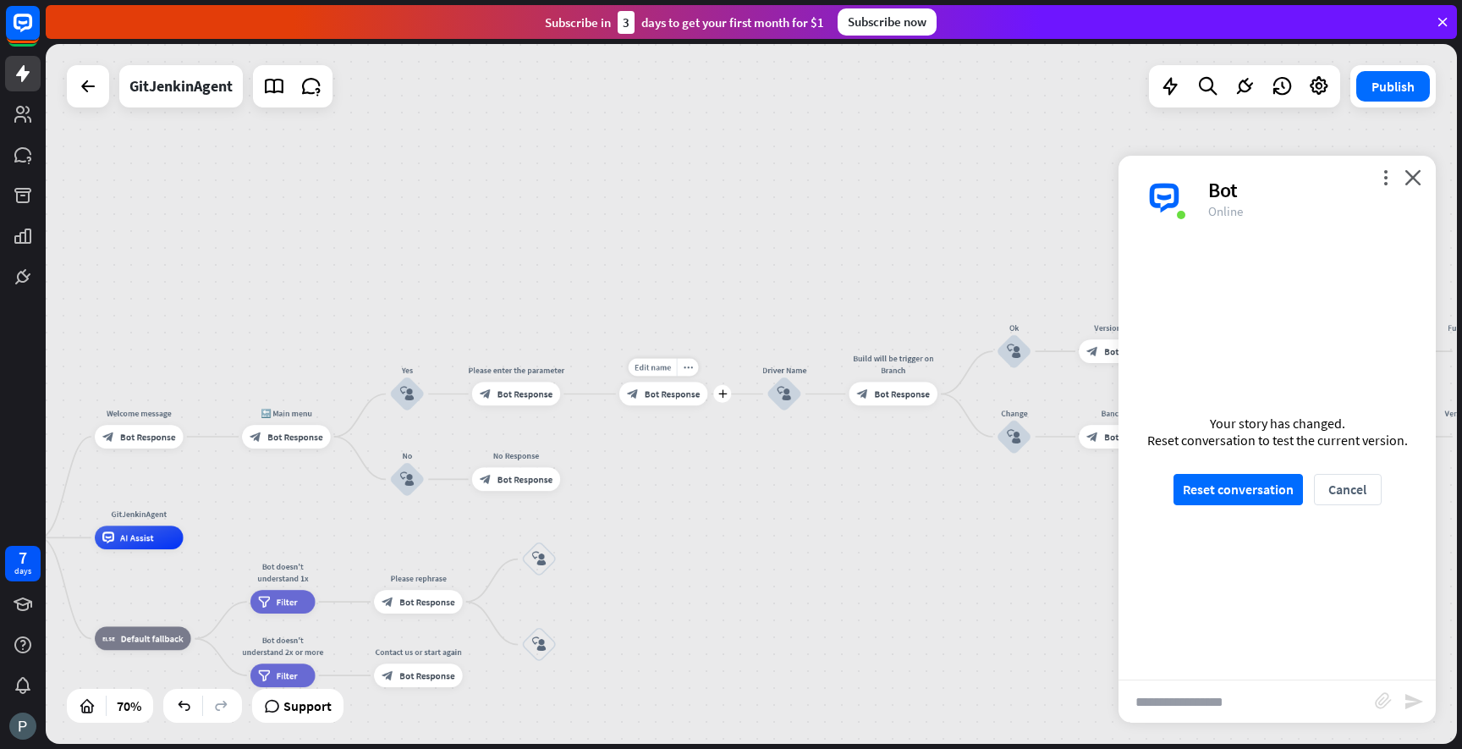
click at [671, 398] on span "Bot Response" at bounding box center [672, 394] width 55 height 12
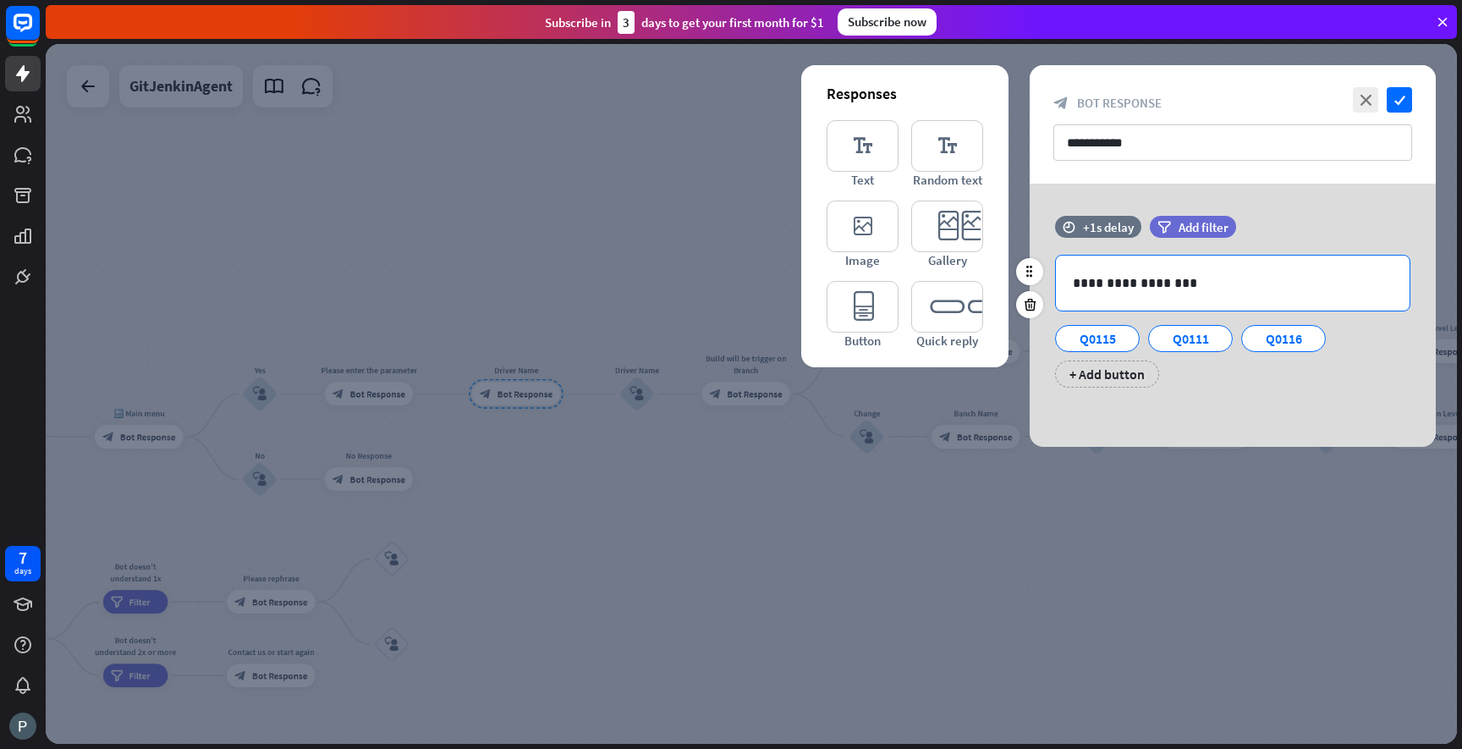
click at [1119, 286] on p "**********" at bounding box center [1233, 282] width 320 height 21
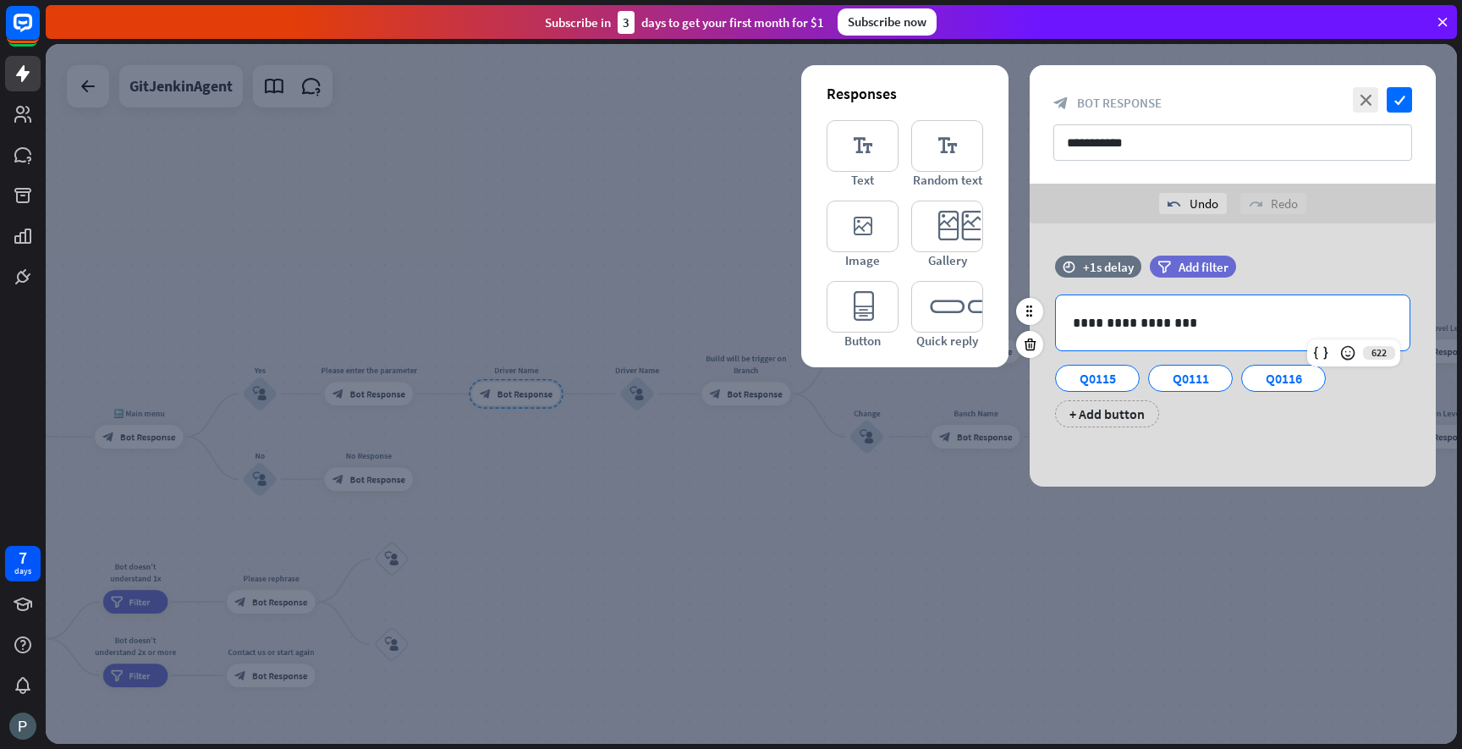
click at [1152, 322] on p "**********" at bounding box center [1233, 322] width 320 height 21
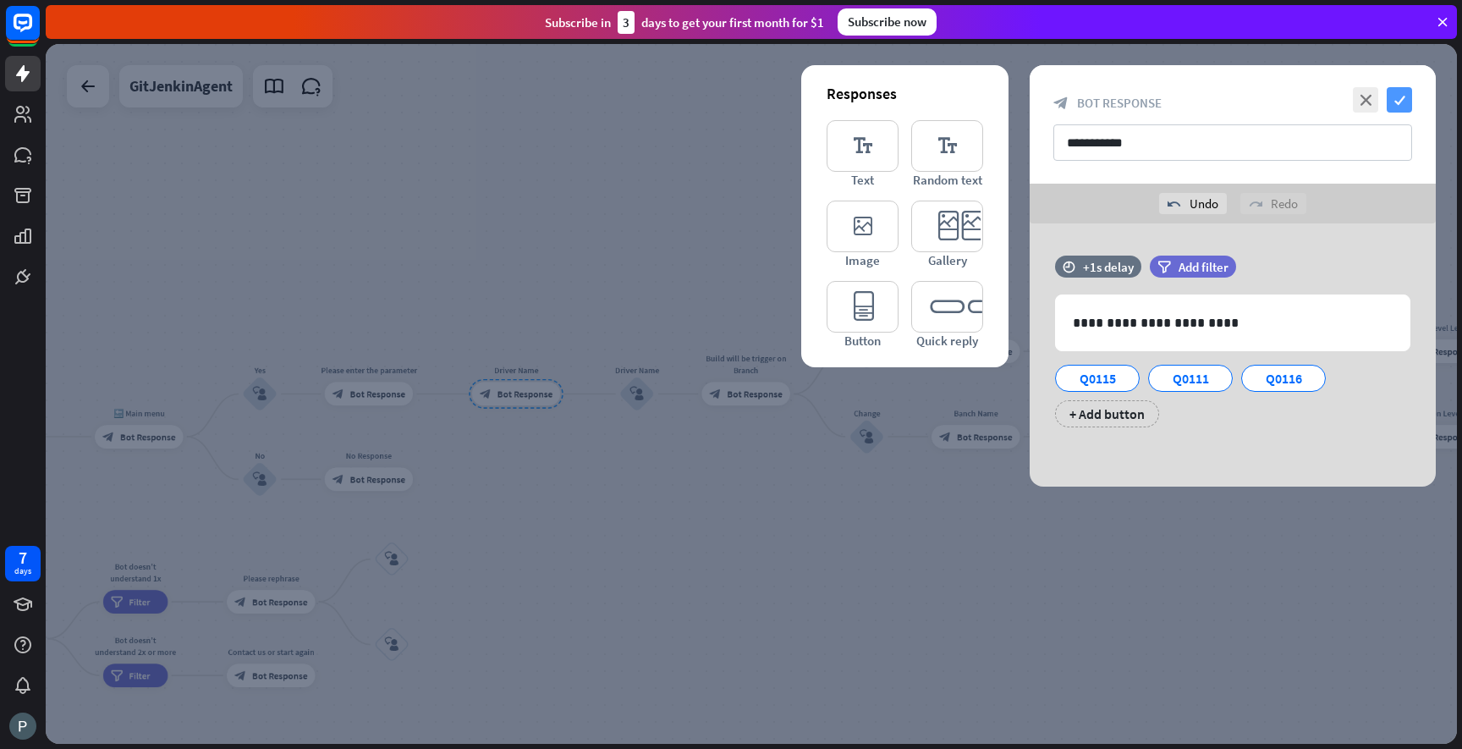
click at [1390, 96] on icon "check" at bounding box center [1399, 99] width 25 height 25
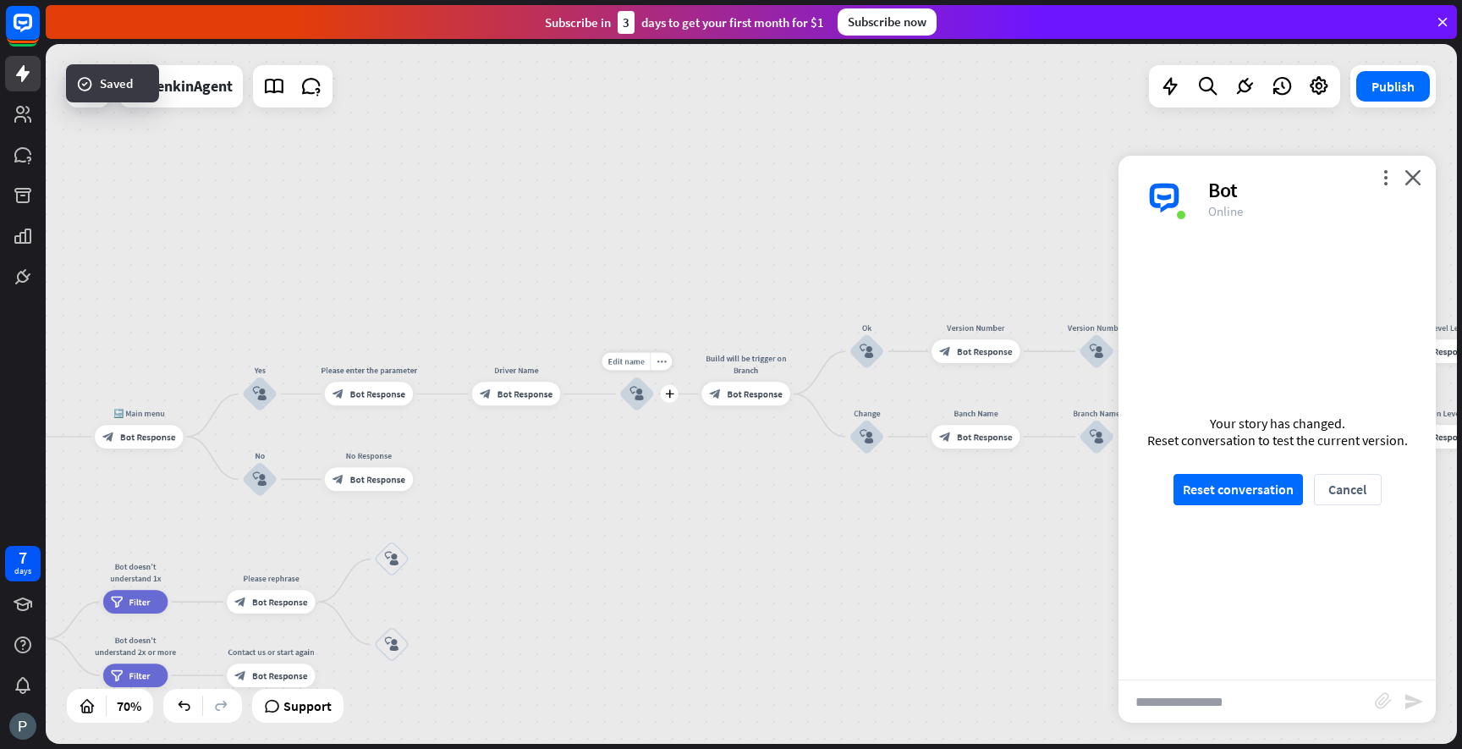
click at [638, 388] on icon "block_user_input" at bounding box center [637, 394] width 14 height 14
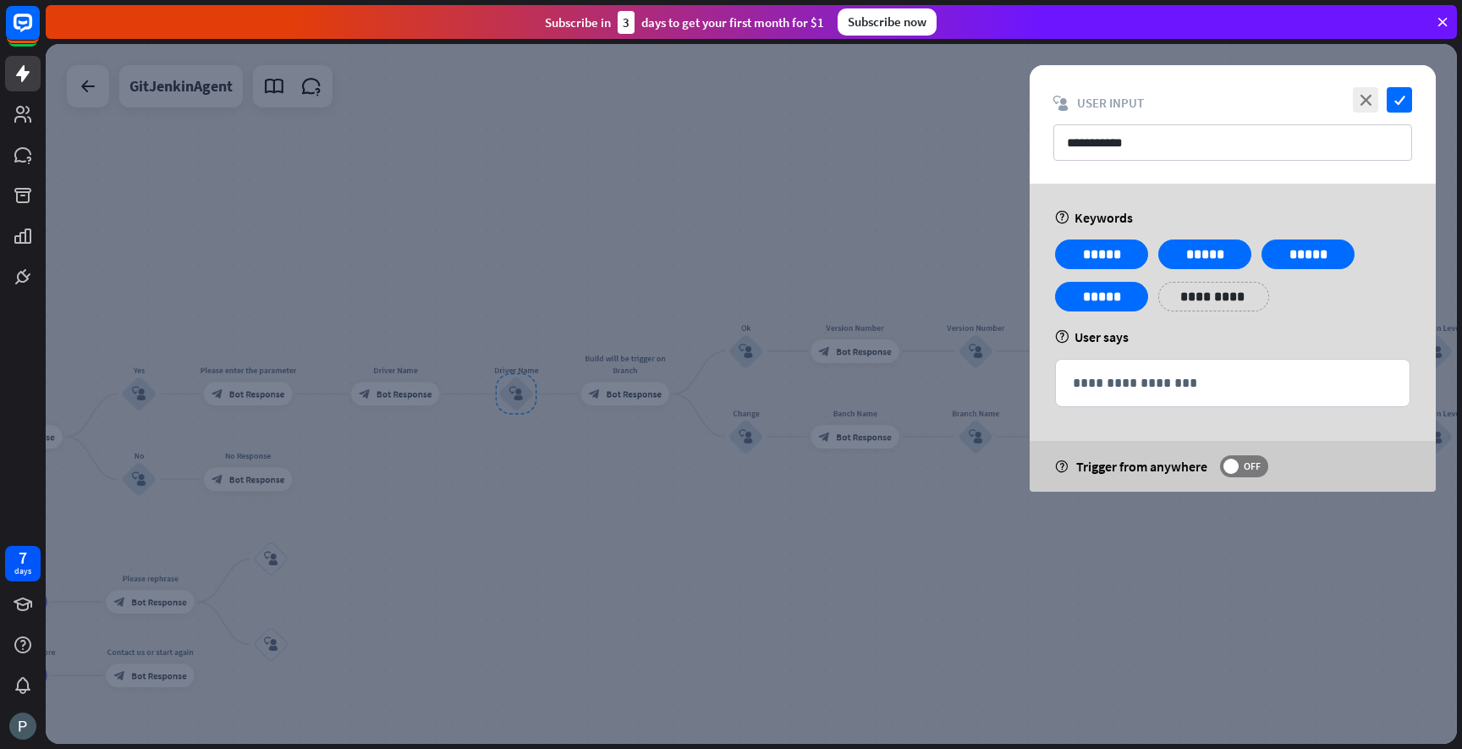
click at [641, 395] on div at bounding box center [751, 394] width 1411 height 700
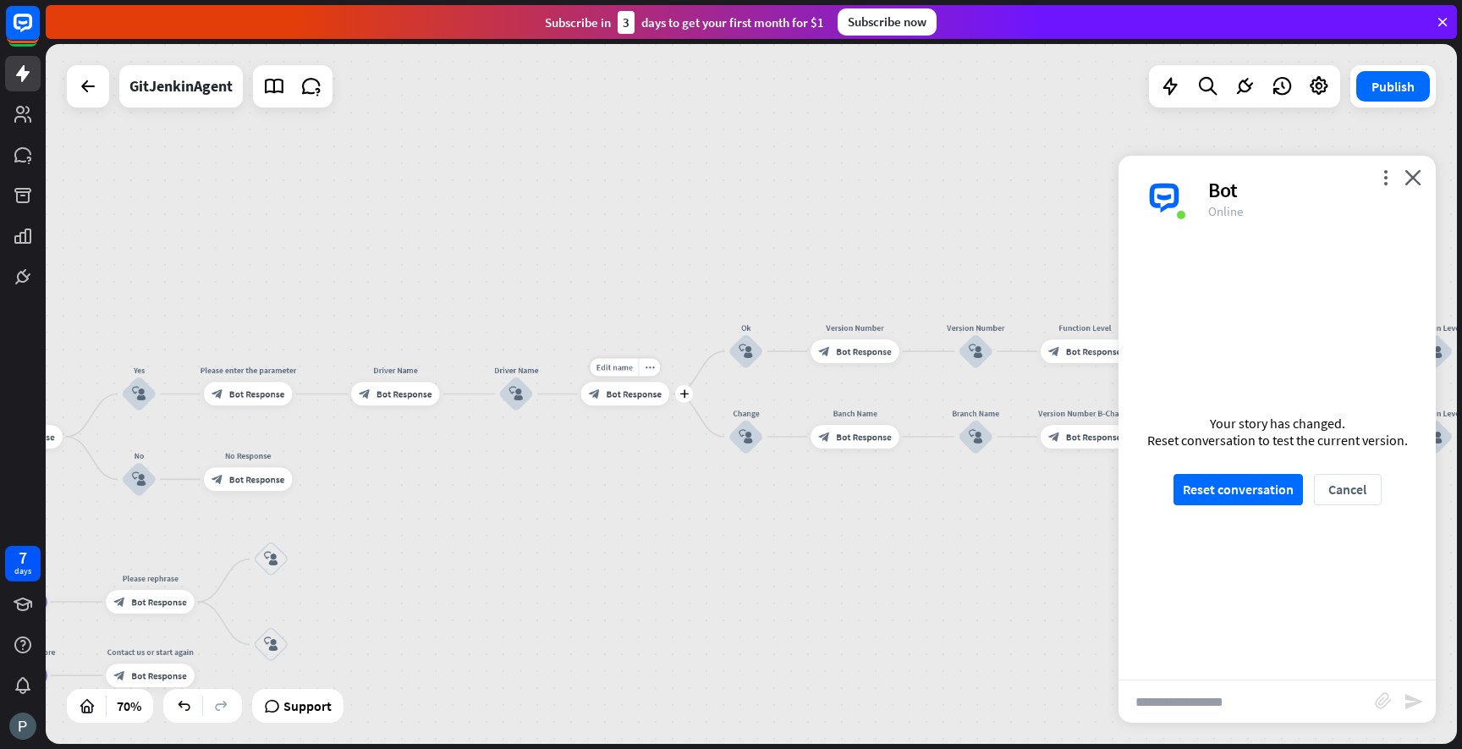
click at [641, 395] on span "Bot Response" at bounding box center [634, 394] width 55 height 12
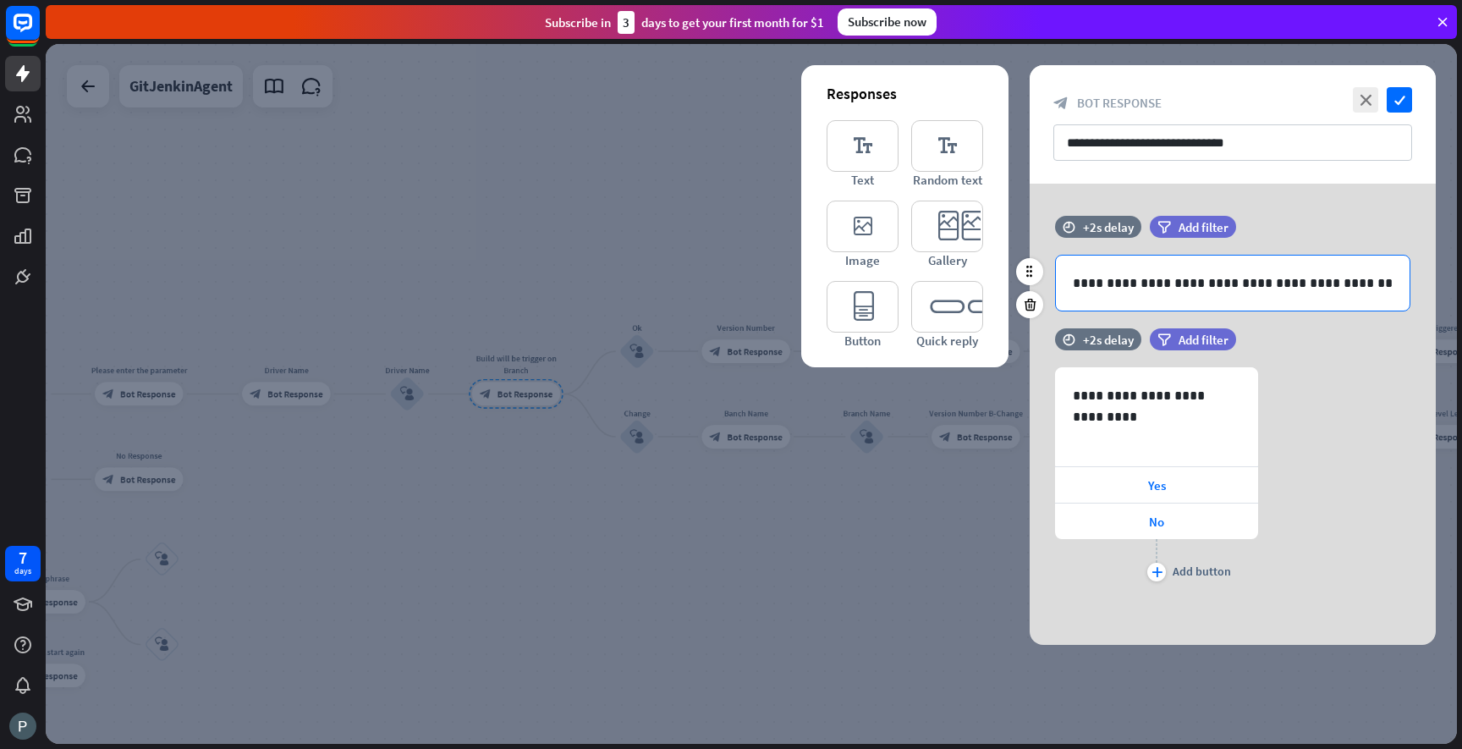
click at [1207, 283] on p "**********" at bounding box center [1233, 282] width 320 height 21
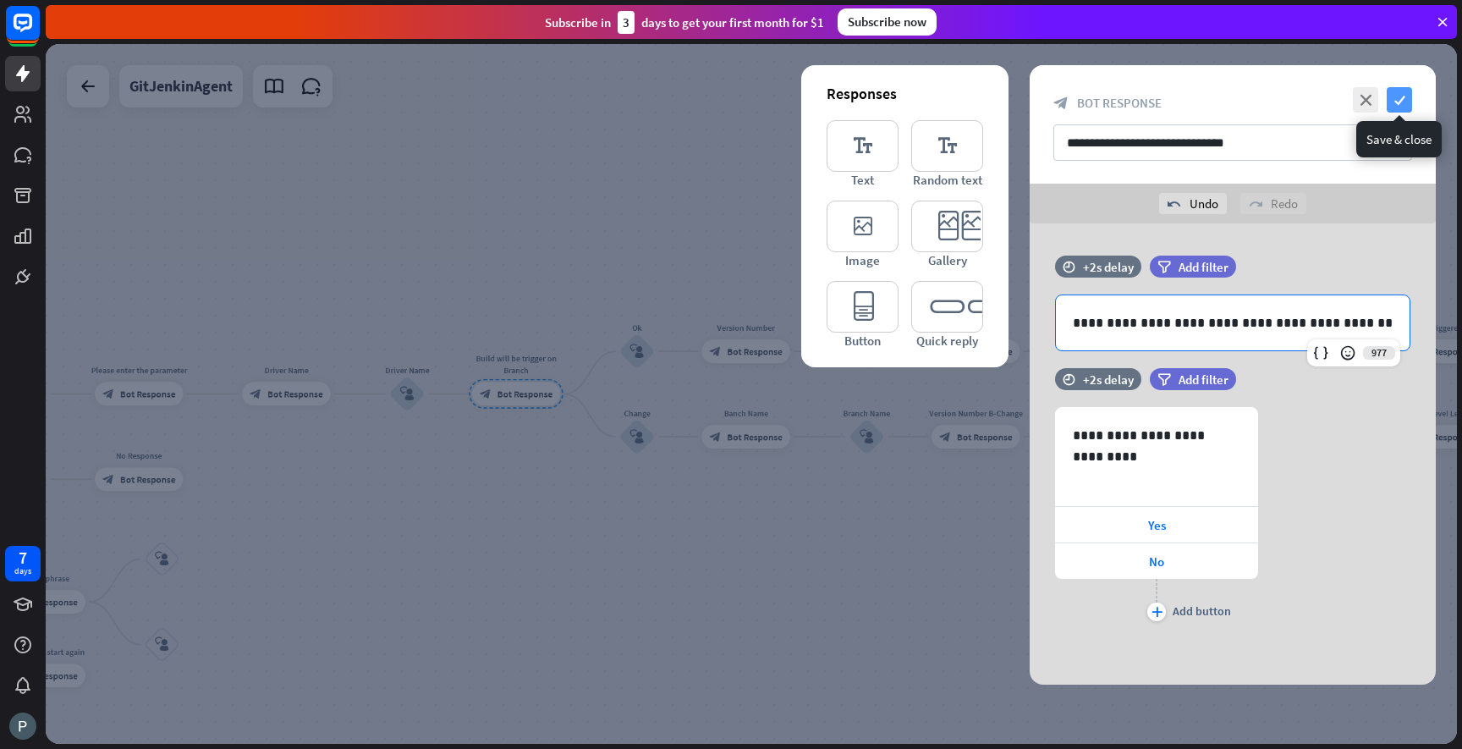
click at [1399, 102] on icon "check" at bounding box center [1399, 99] width 25 height 25
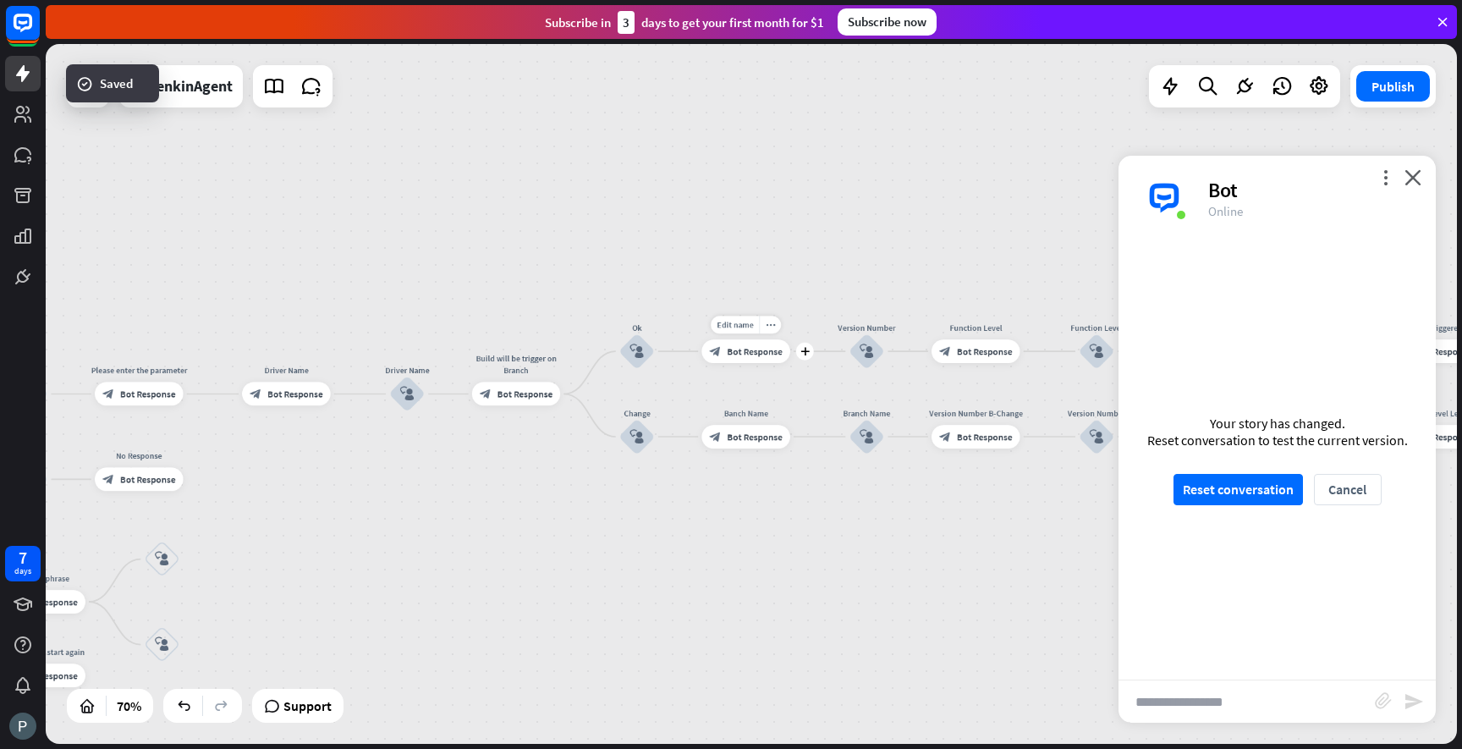
click at [737, 348] on span "Bot Response" at bounding box center [754, 351] width 55 height 12
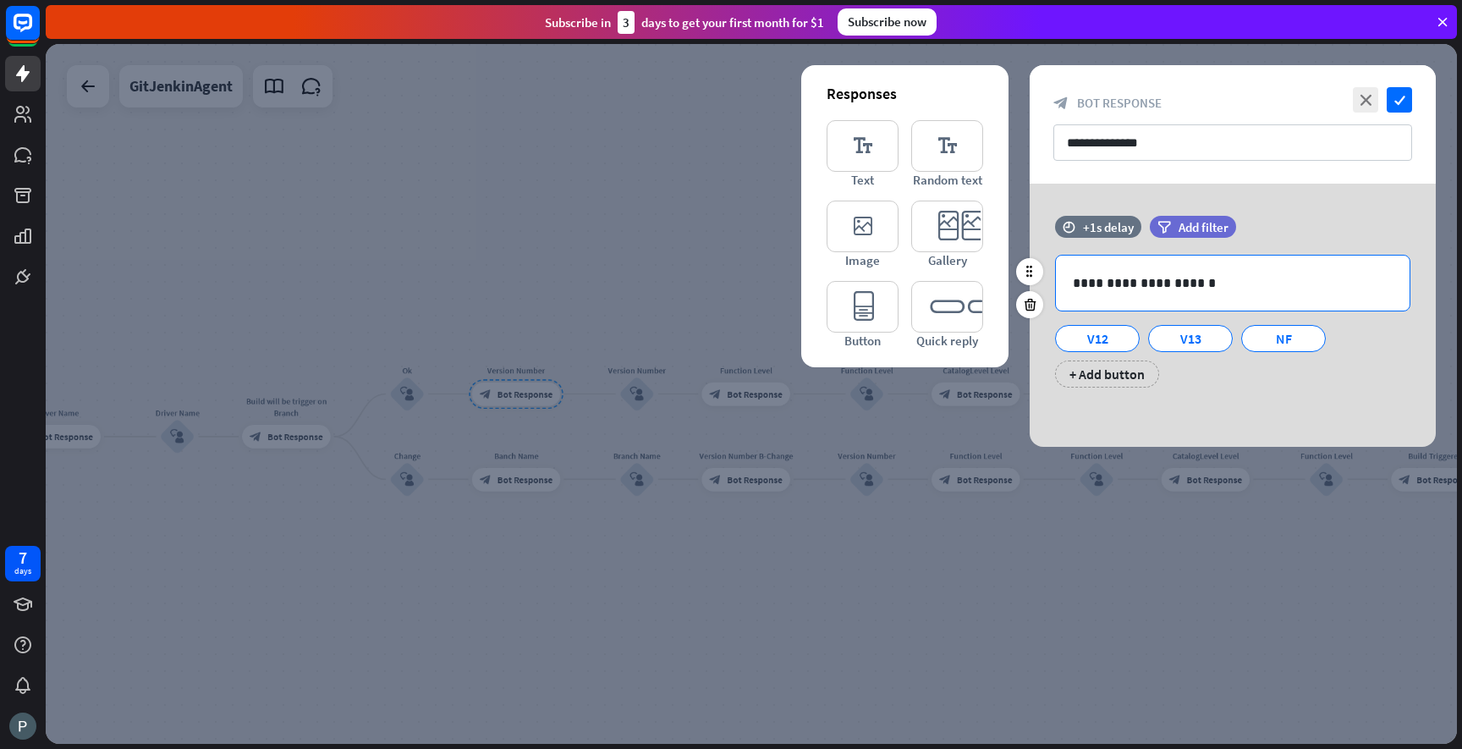
click at [1119, 282] on p "**********" at bounding box center [1233, 282] width 320 height 21
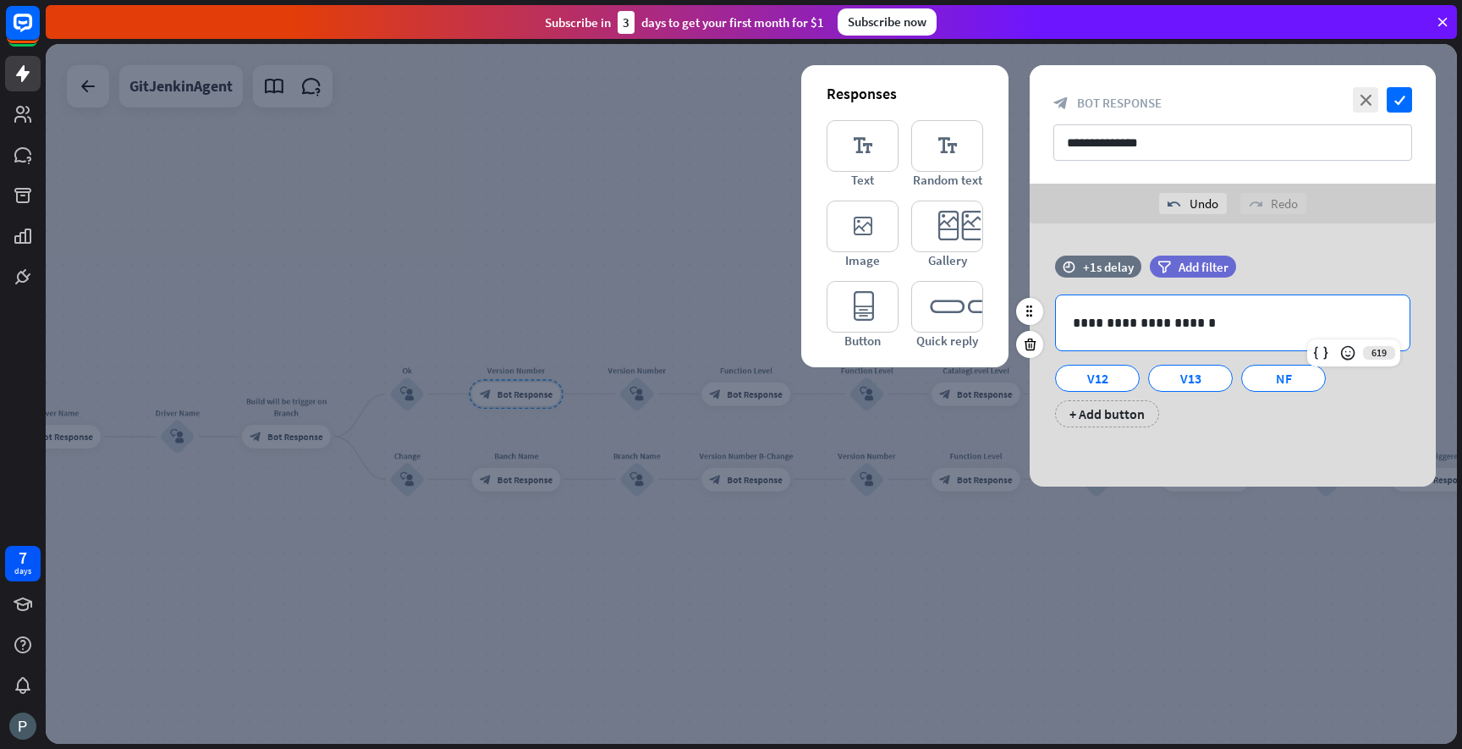
click at [1163, 322] on p "**********" at bounding box center [1233, 322] width 320 height 21
click at [1399, 94] on icon "check" at bounding box center [1399, 99] width 25 height 25
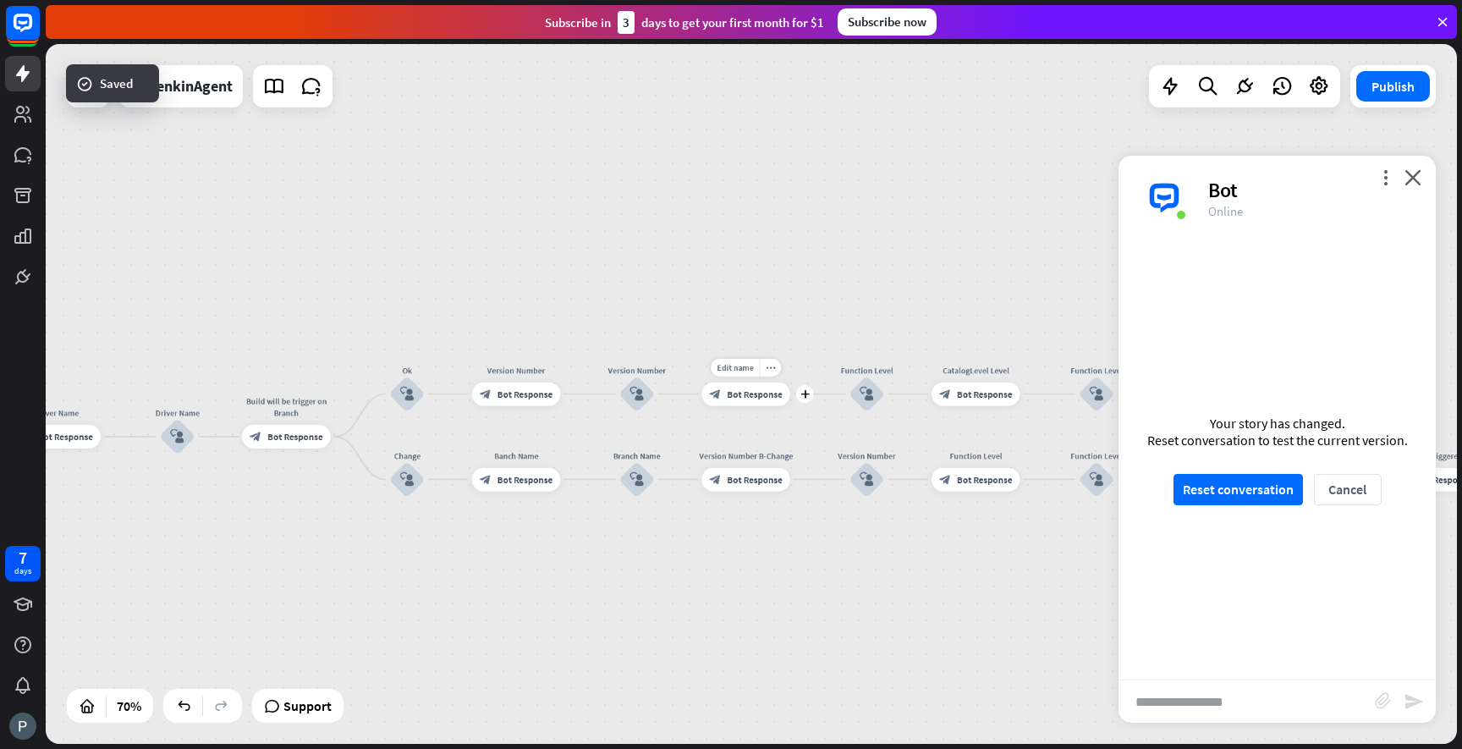
click at [762, 400] on div "block_bot_response Bot Response" at bounding box center [745, 394] width 88 height 24
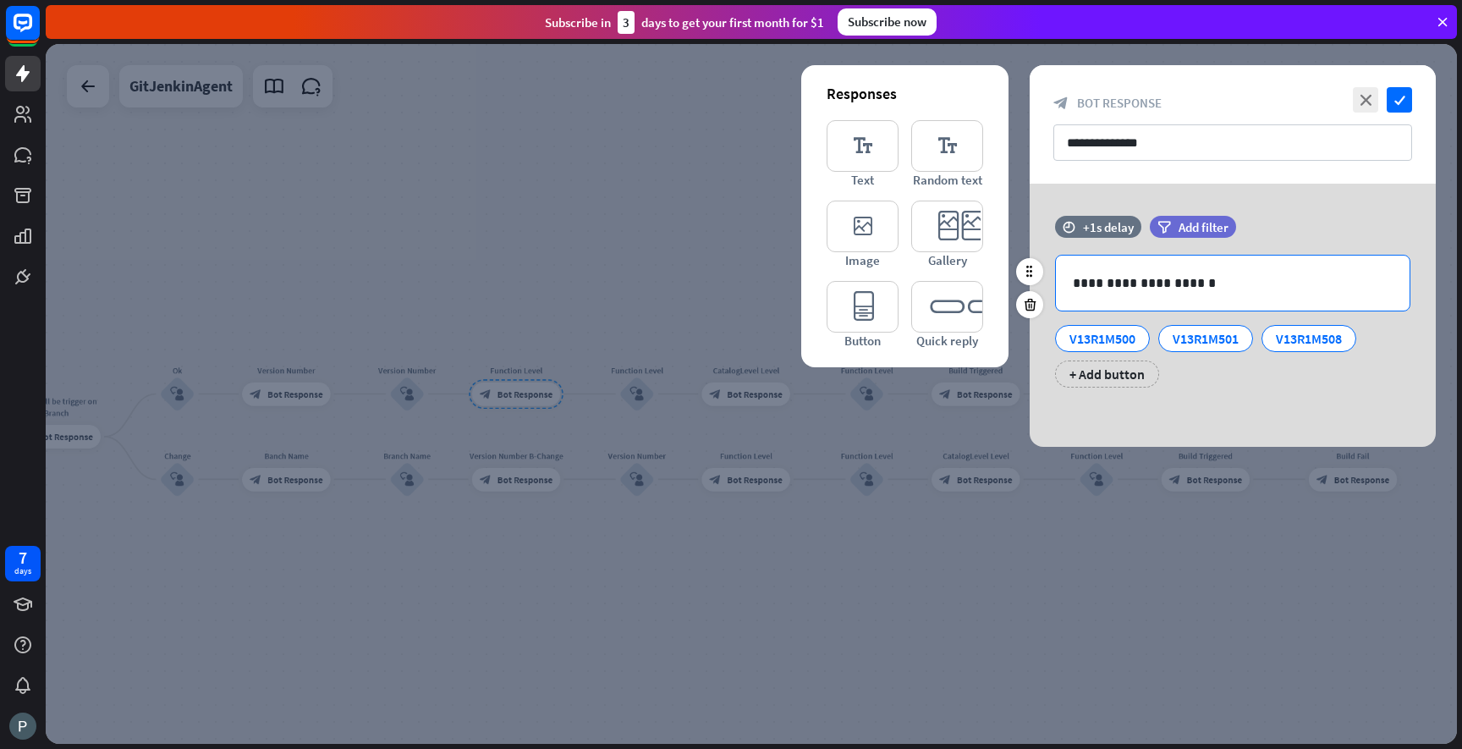
click at [1114, 279] on p "**********" at bounding box center [1233, 282] width 320 height 21
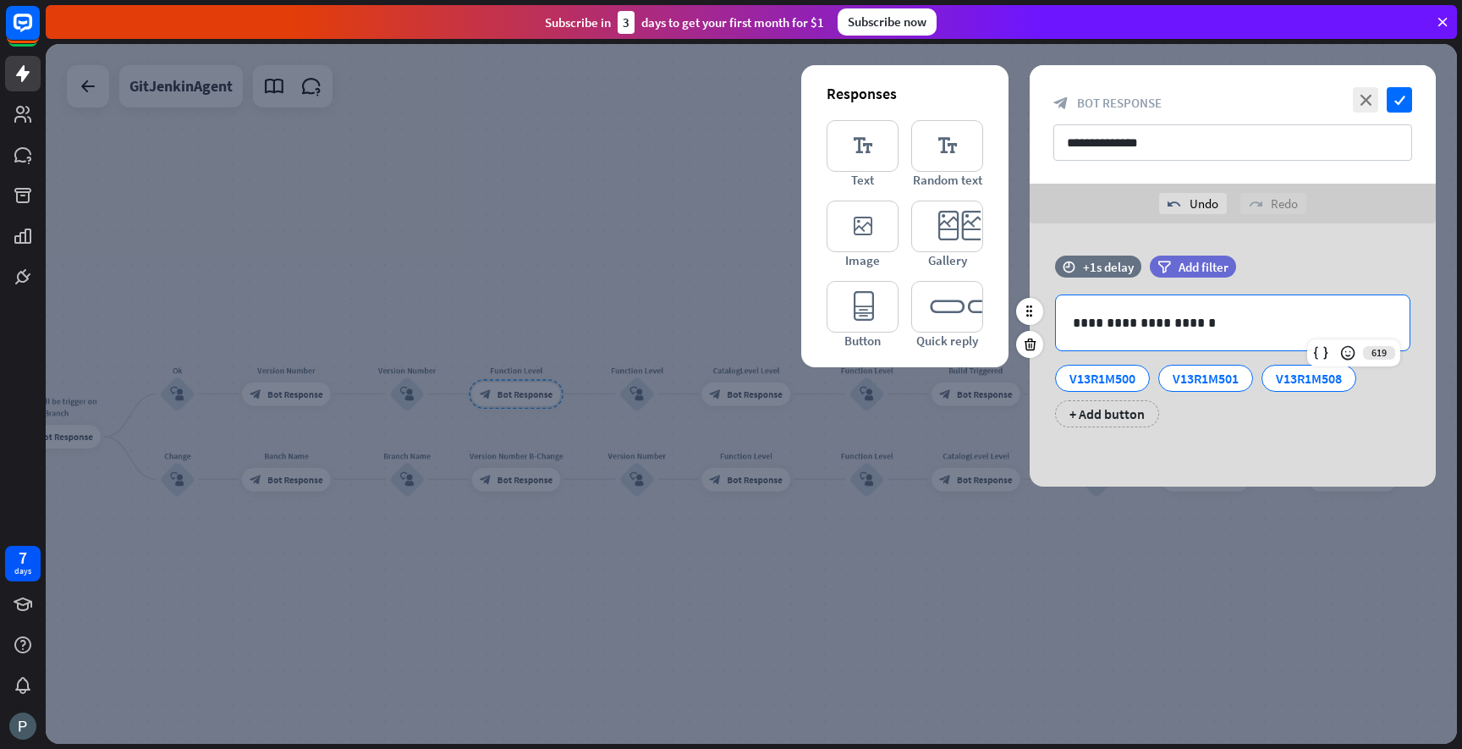
click at [1167, 318] on p "**********" at bounding box center [1233, 322] width 320 height 21
click at [1396, 111] on icon "check" at bounding box center [1399, 99] width 25 height 25
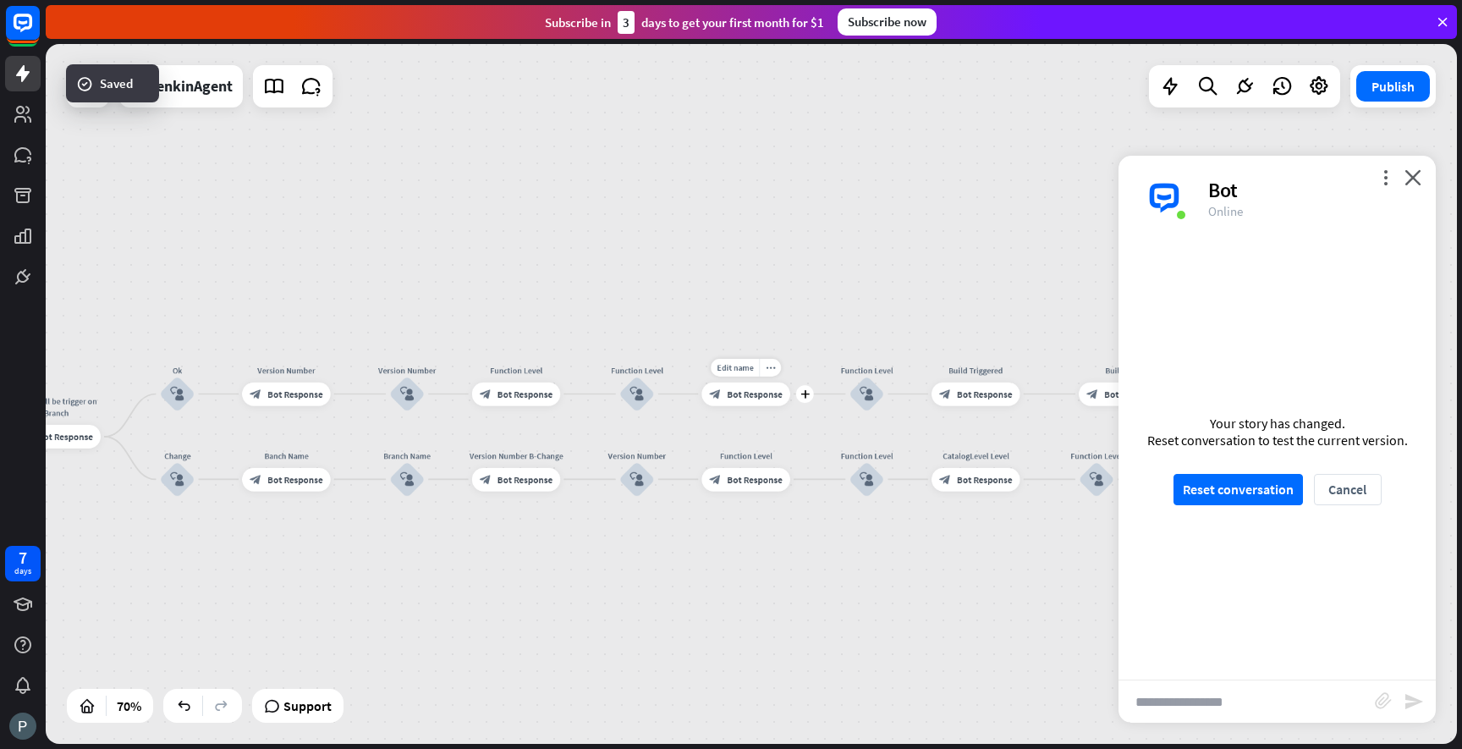
click at [758, 394] on span "Bot Response" at bounding box center [754, 394] width 55 height 12
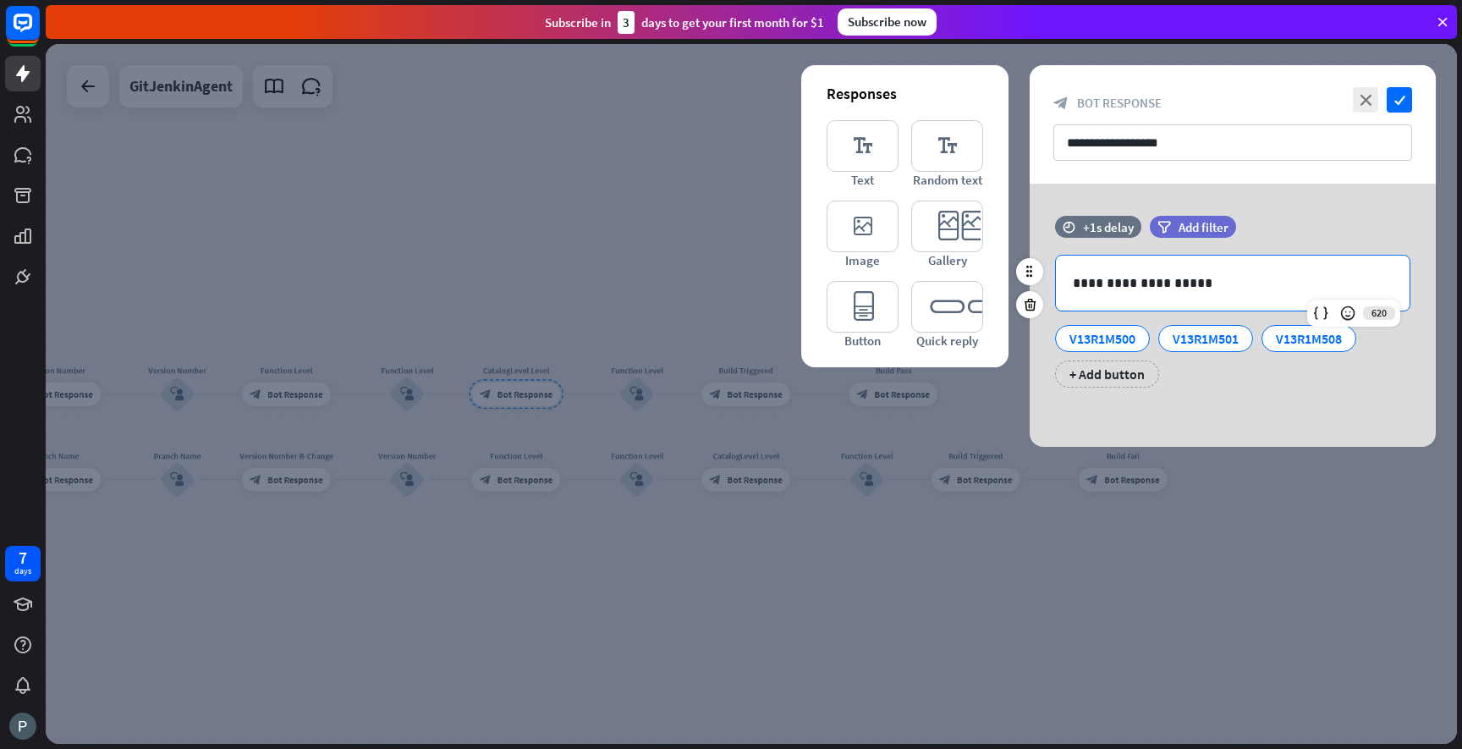
click at [1118, 280] on p "**********" at bounding box center [1233, 282] width 320 height 21
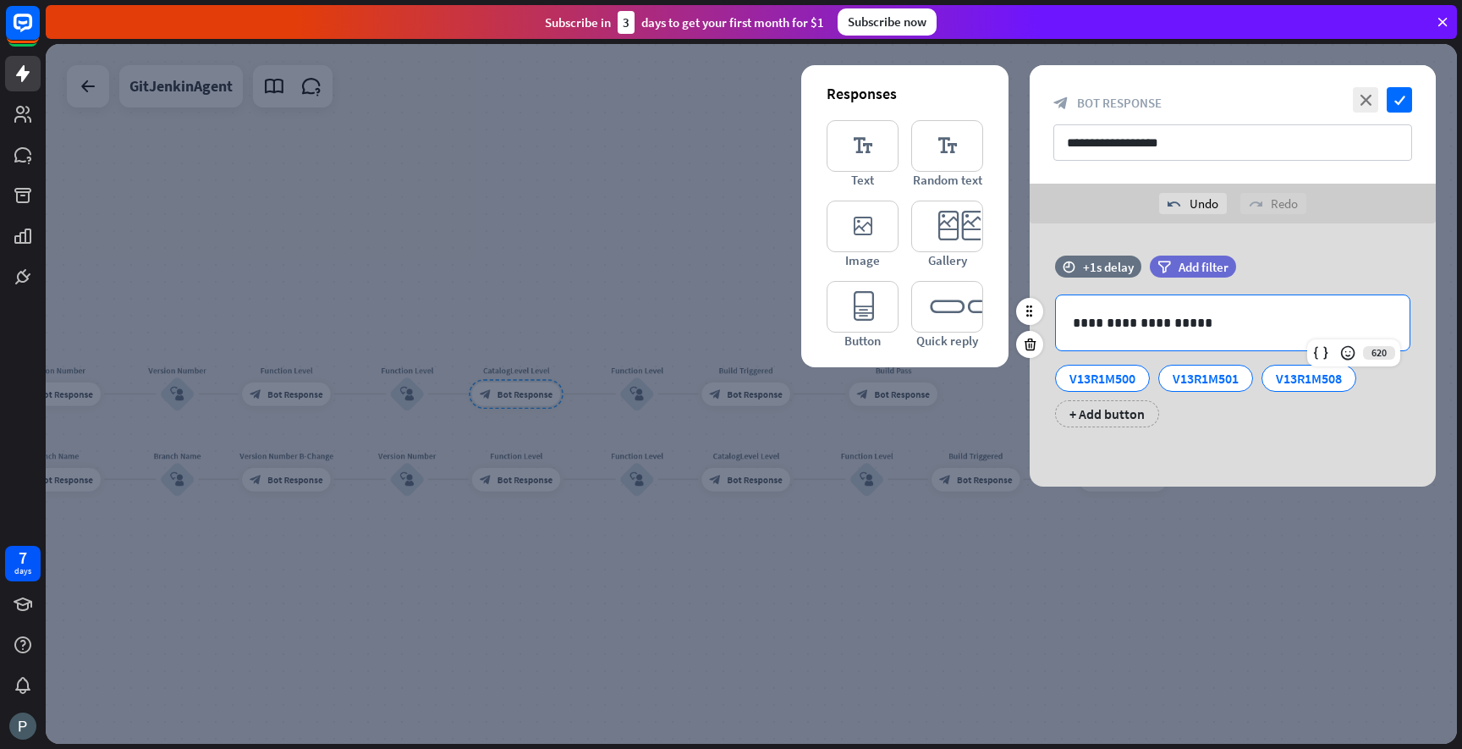
click at [1161, 322] on p "**********" at bounding box center [1233, 322] width 320 height 21
click at [1398, 107] on icon "check" at bounding box center [1399, 99] width 25 height 25
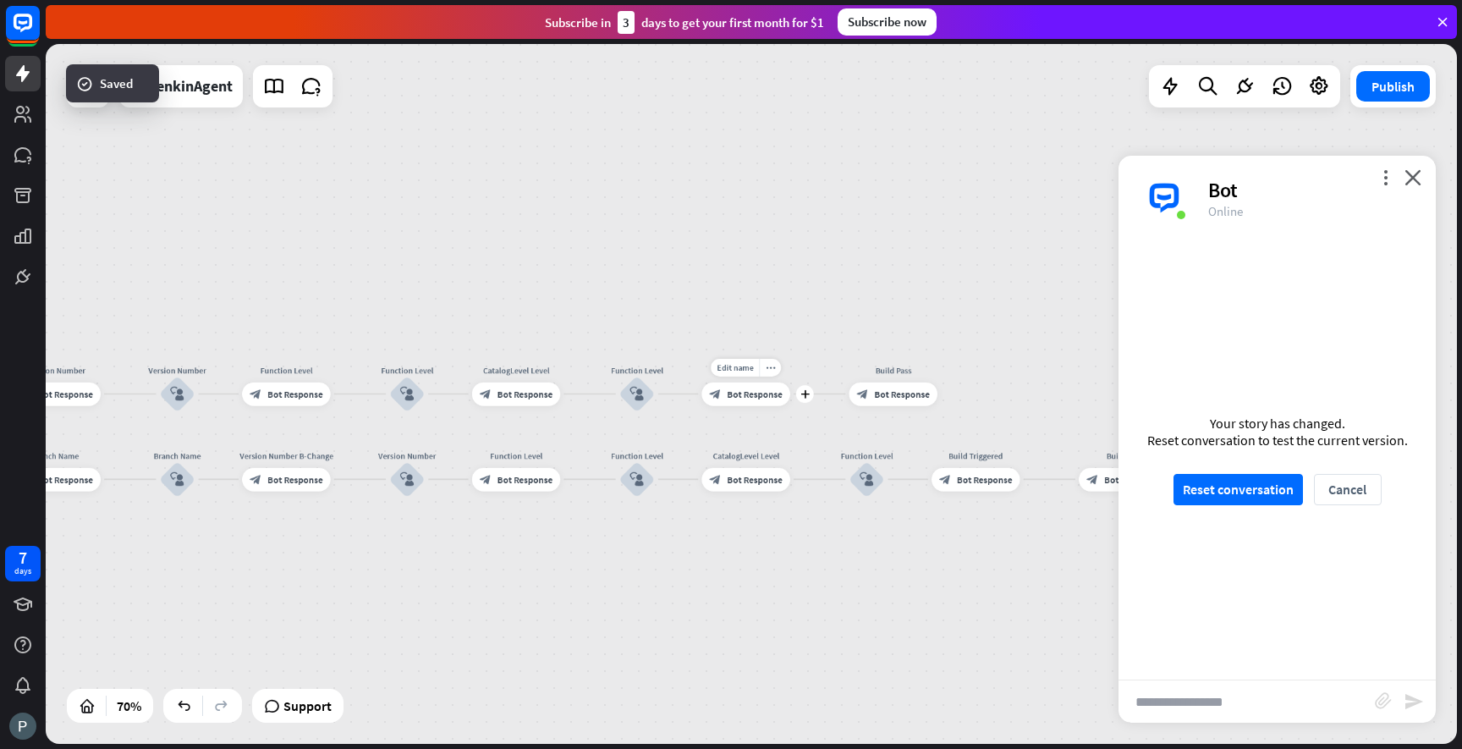
click at [722, 406] on div "Edit name more_horiz plus Build Triggered block_bot_response Bot Response" at bounding box center [745, 394] width 88 height 24
click at [745, 401] on div "block_bot_response Bot Response" at bounding box center [745, 394] width 88 height 24
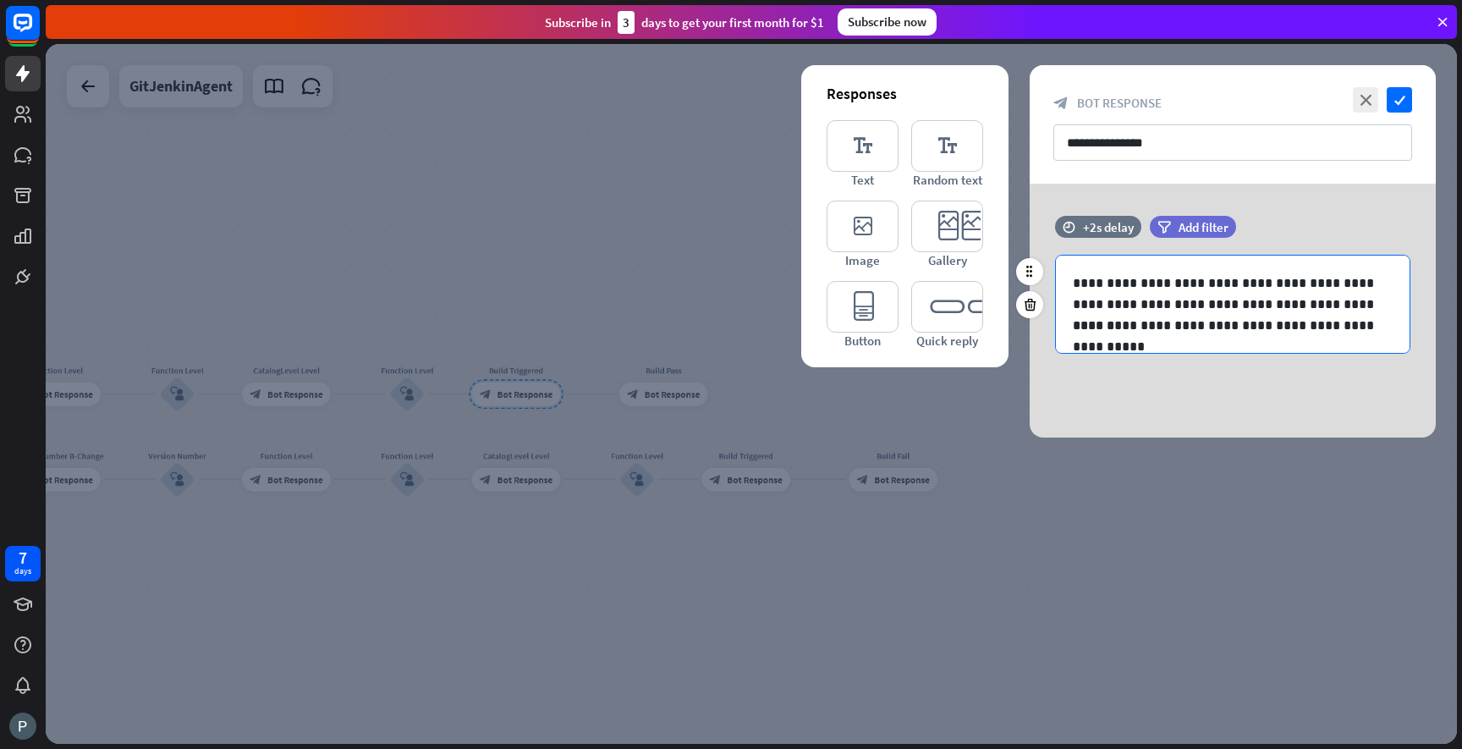
click at [1113, 283] on p "**********" at bounding box center [1233, 293] width 320 height 42
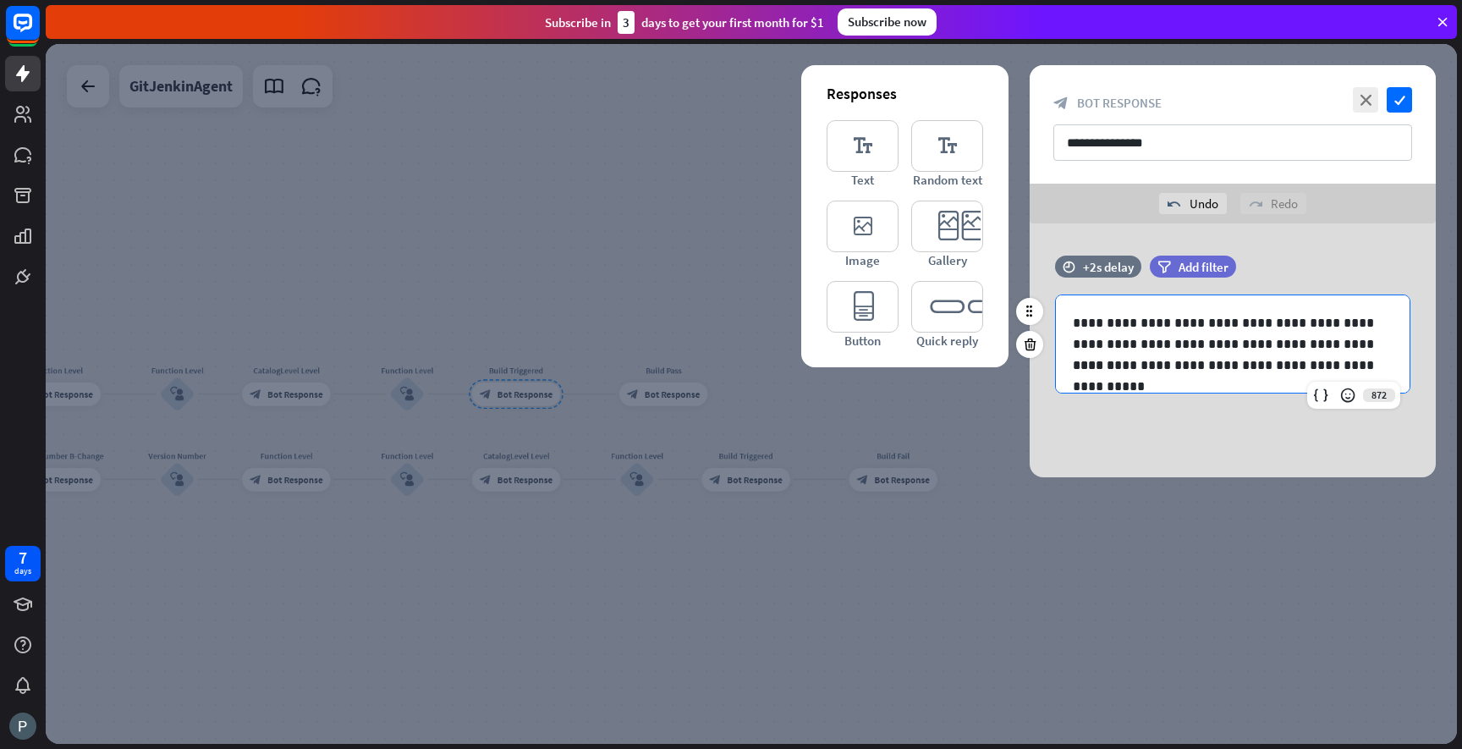
click at [1164, 321] on p "**********" at bounding box center [1233, 333] width 320 height 42
click at [1393, 106] on icon "check" at bounding box center [1399, 99] width 25 height 25
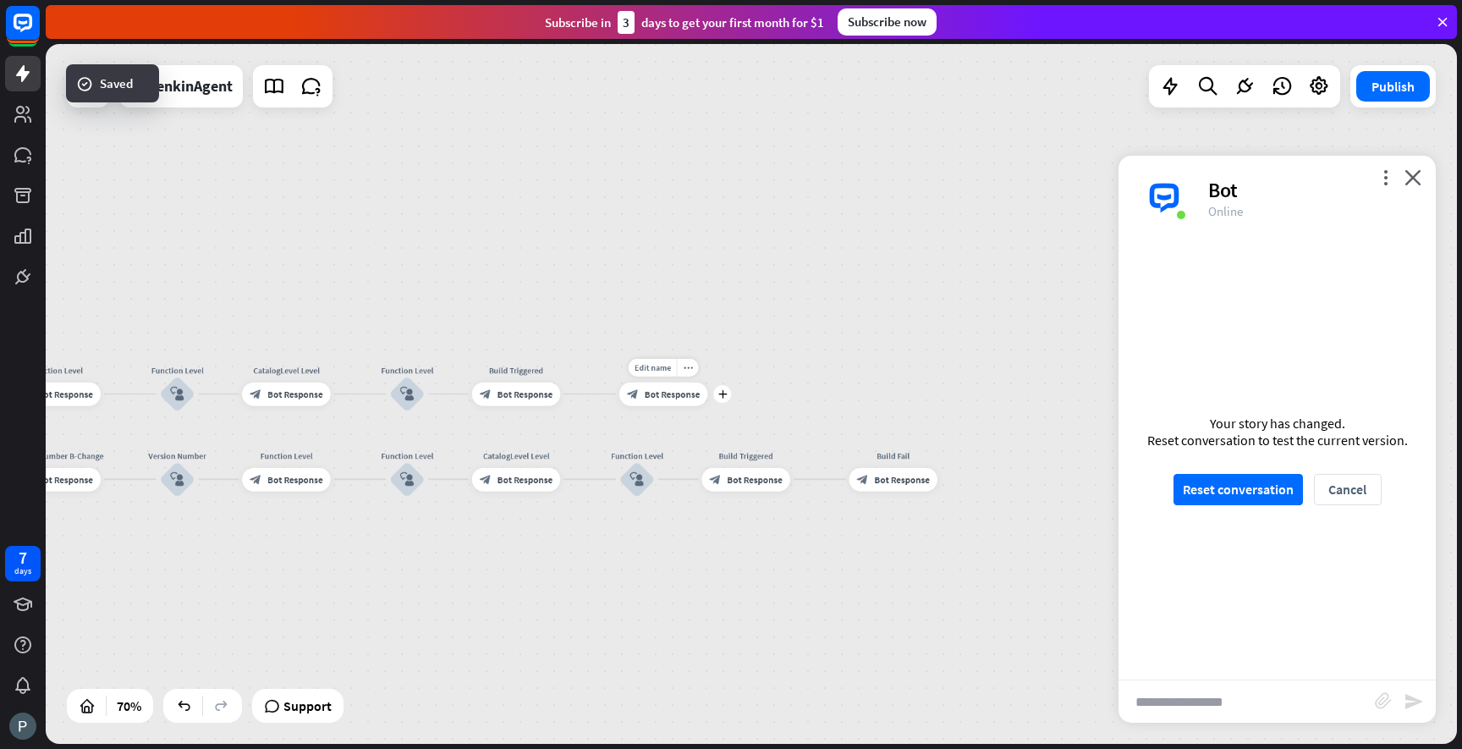
click at [673, 396] on span "Bot Response" at bounding box center [672, 394] width 55 height 12
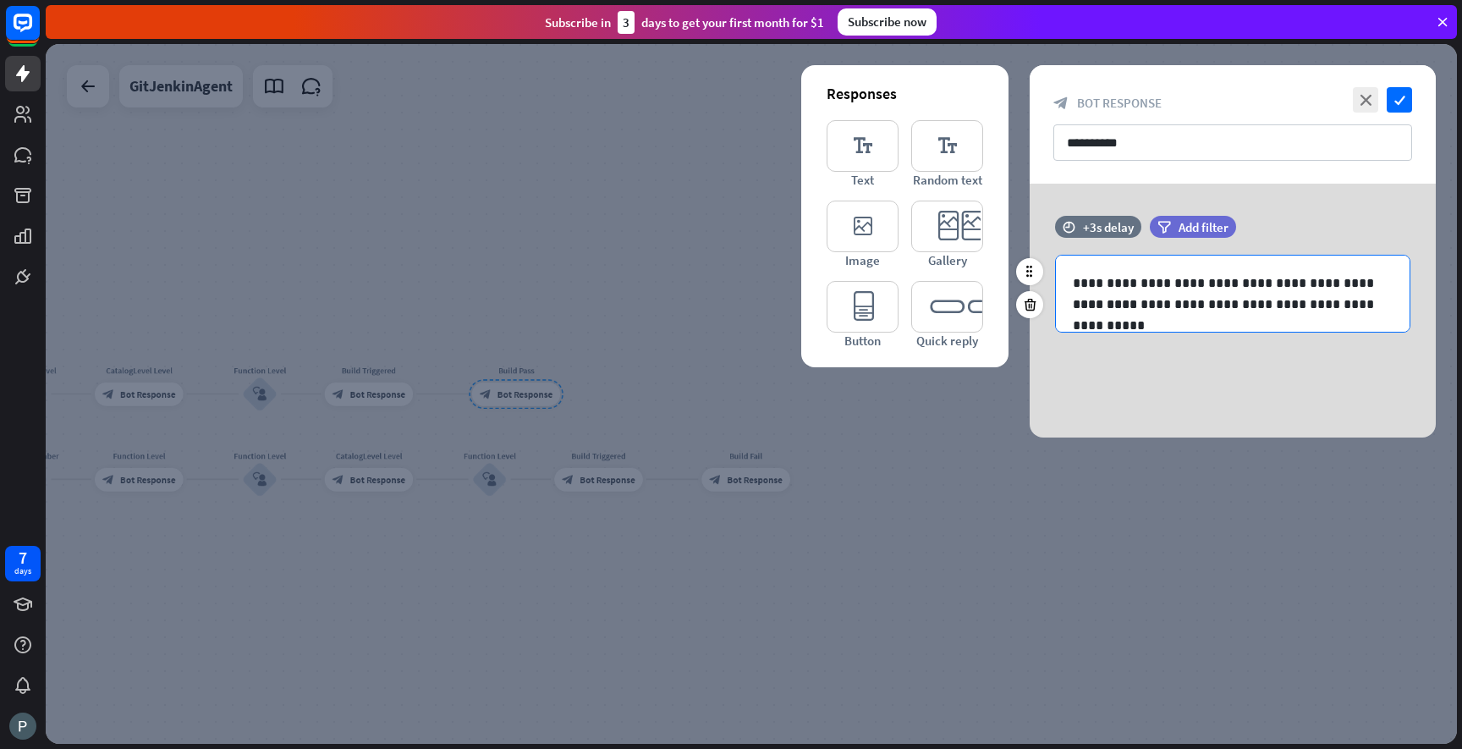
click at [1110, 279] on p "**********" at bounding box center [1233, 282] width 320 height 21
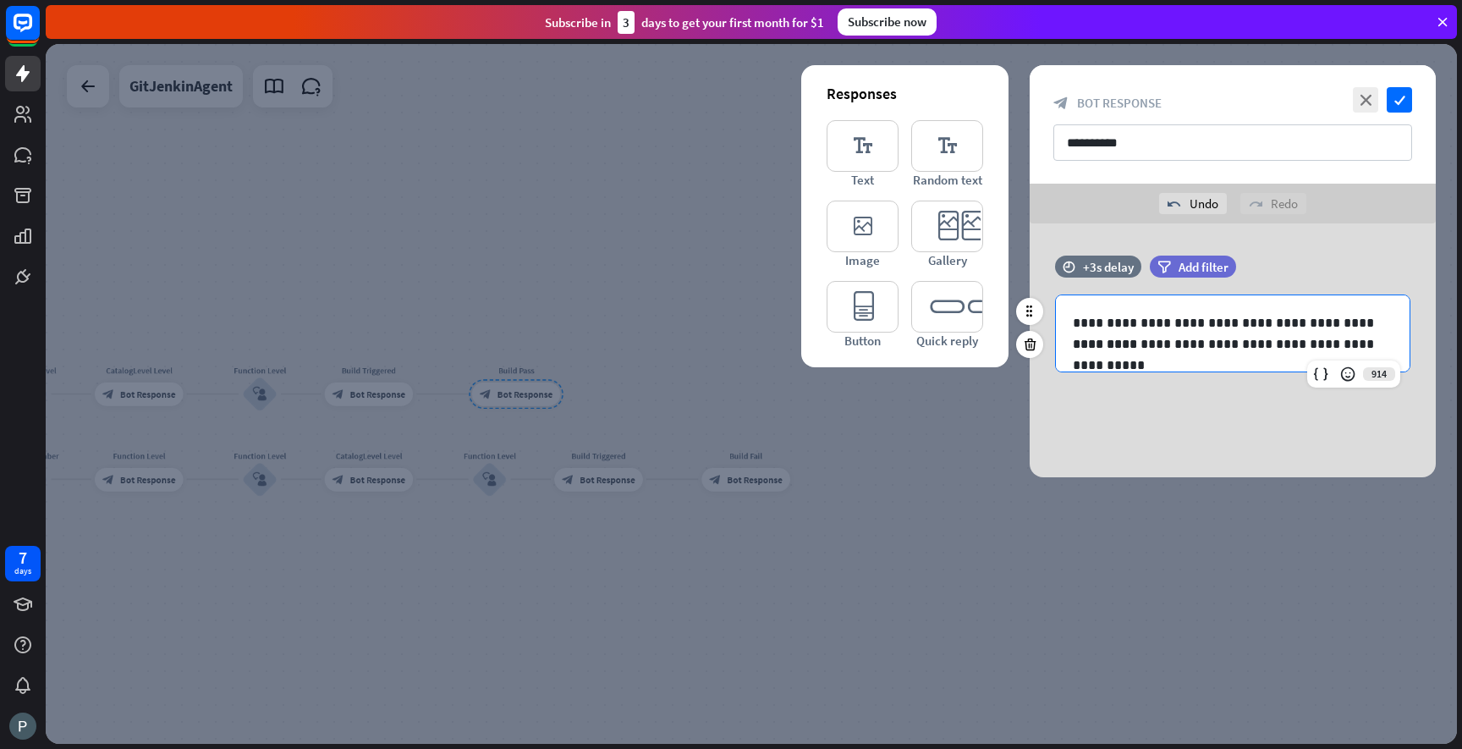
click at [1162, 320] on p "**********" at bounding box center [1233, 322] width 320 height 21
click at [1298, 319] on p "**********" at bounding box center [1233, 322] width 320 height 21
click at [1394, 106] on icon "check" at bounding box center [1399, 99] width 25 height 25
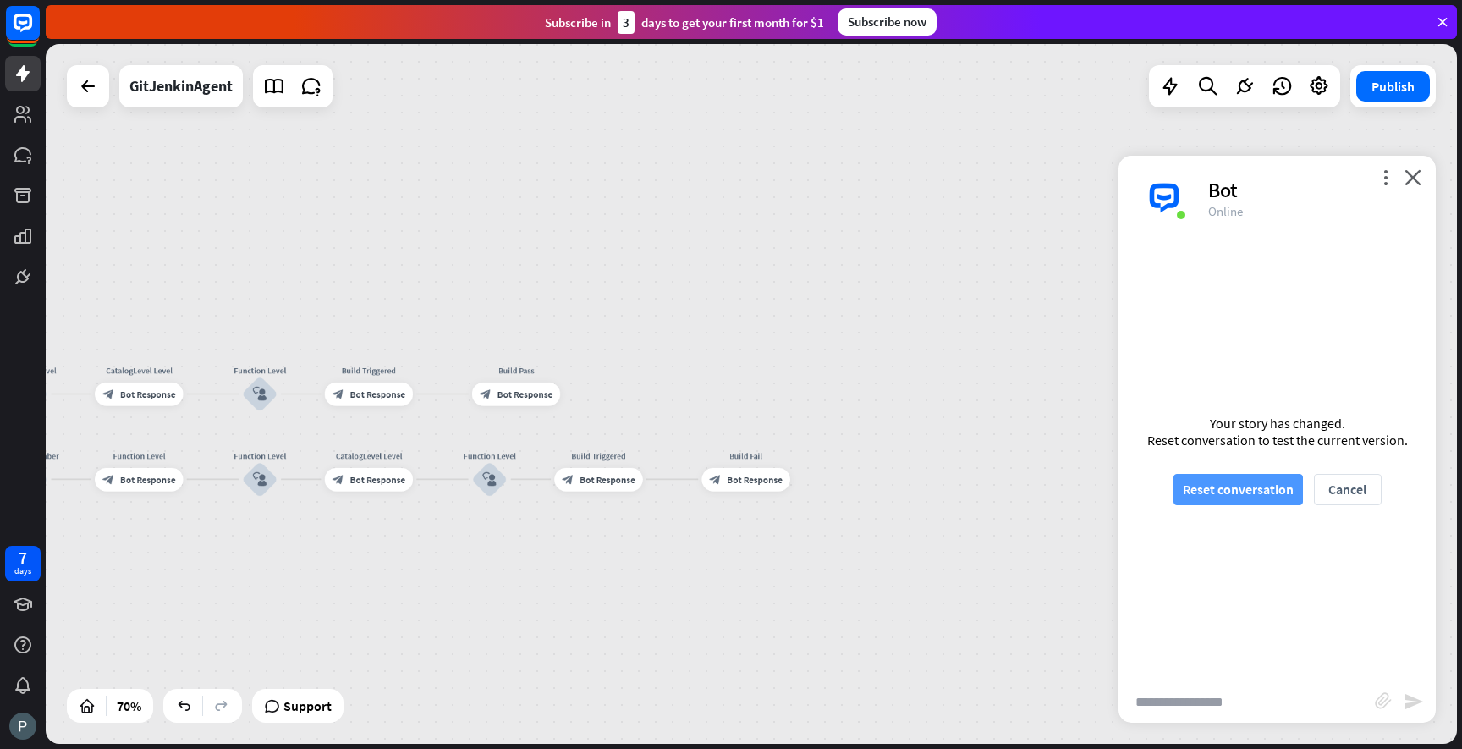
click at [1257, 497] on button "Reset conversation" at bounding box center [1238, 489] width 129 height 31
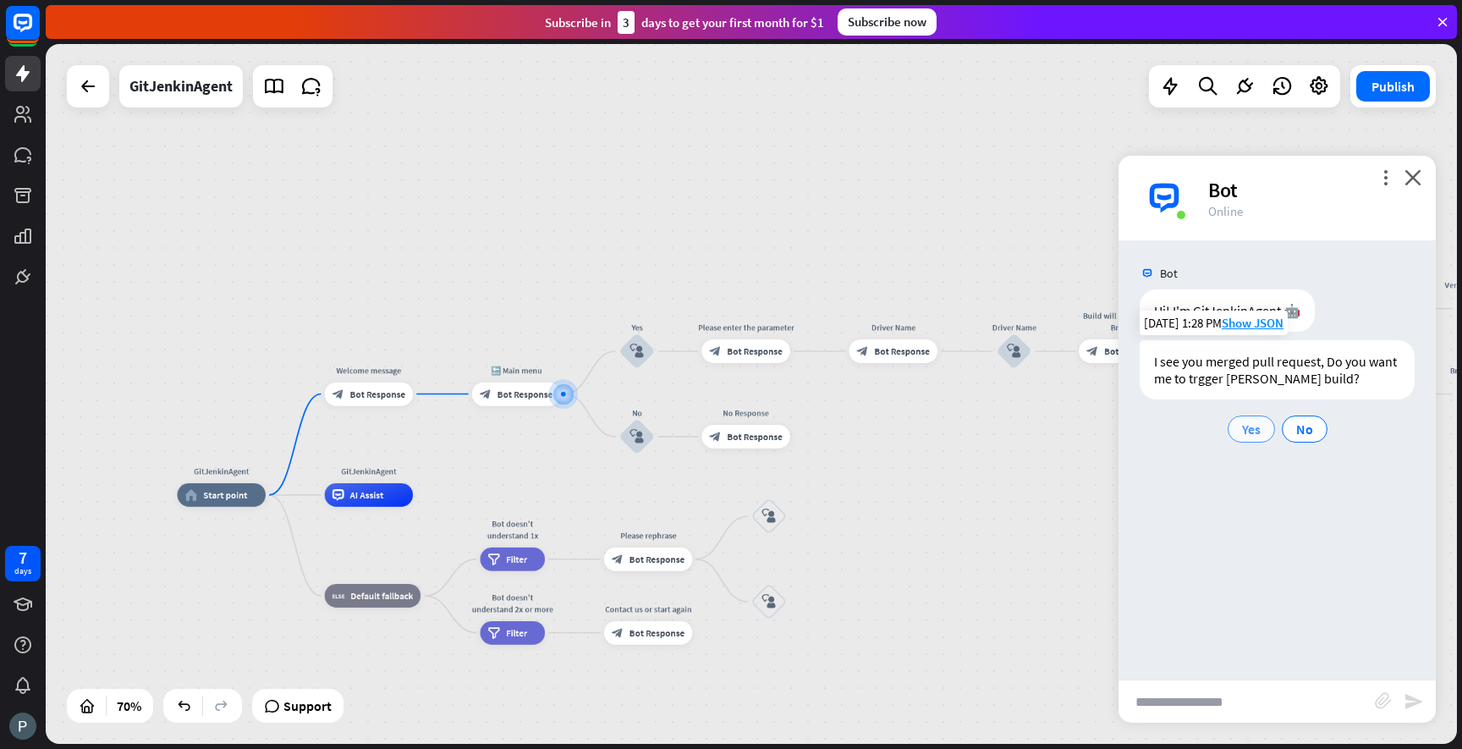
click at [1245, 427] on span "Yes" at bounding box center [1251, 429] width 19 height 17
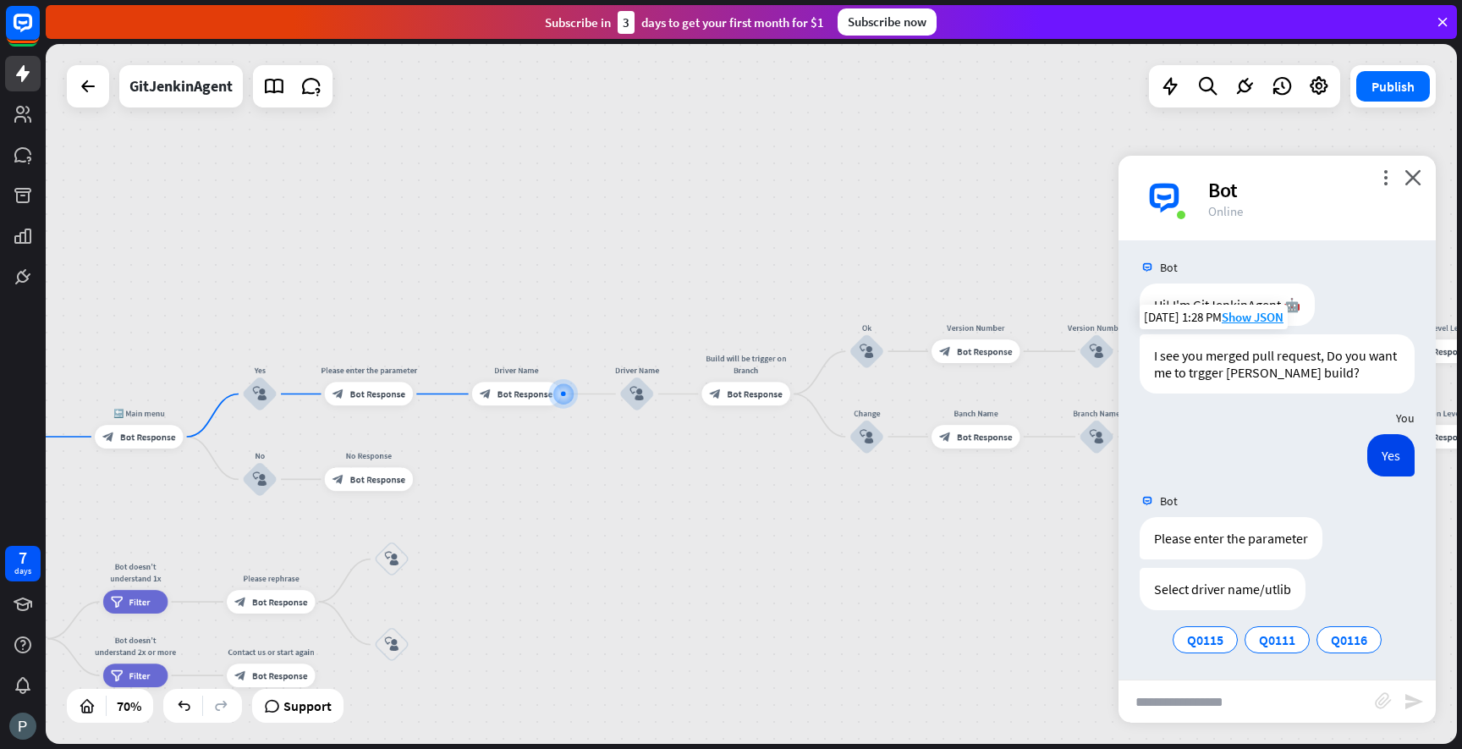
scroll to position [8, 0]
click at [1208, 633] on span "Q0115" at bounding box center [1205, 637] width 36 height 17
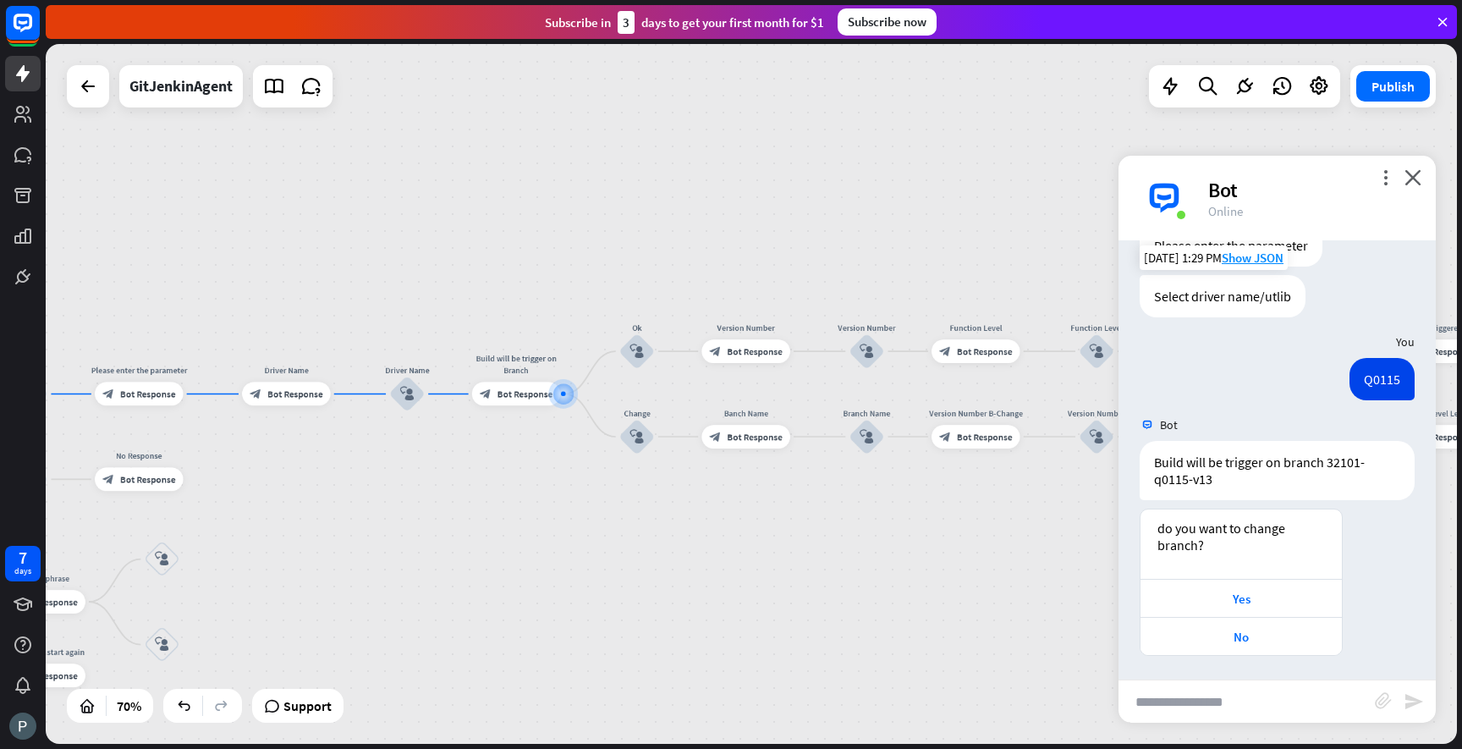
scroll to position [300, 0]
click at [1245, 592] on div "Yes" at bounding box center [1241, 597] width 184 height 16
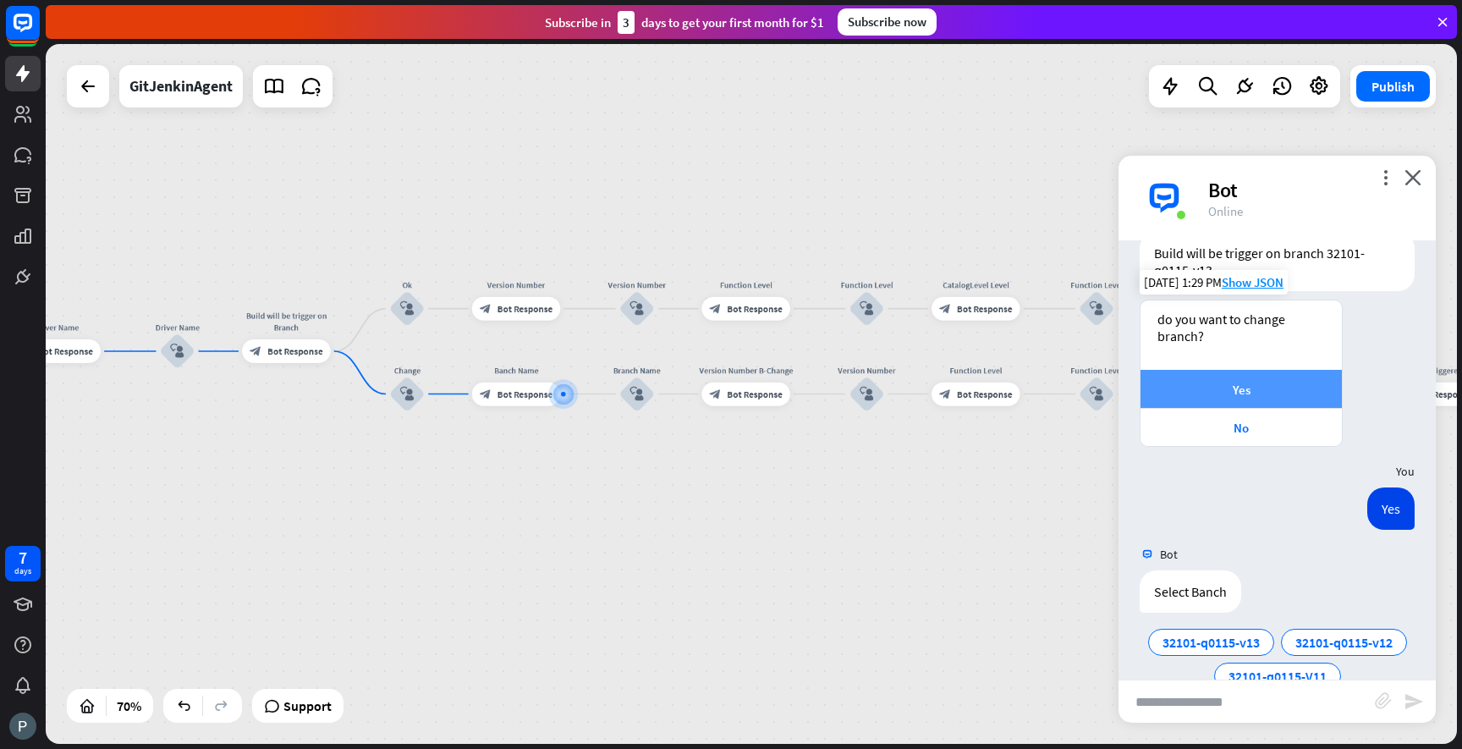
scroll to position [547, 0]
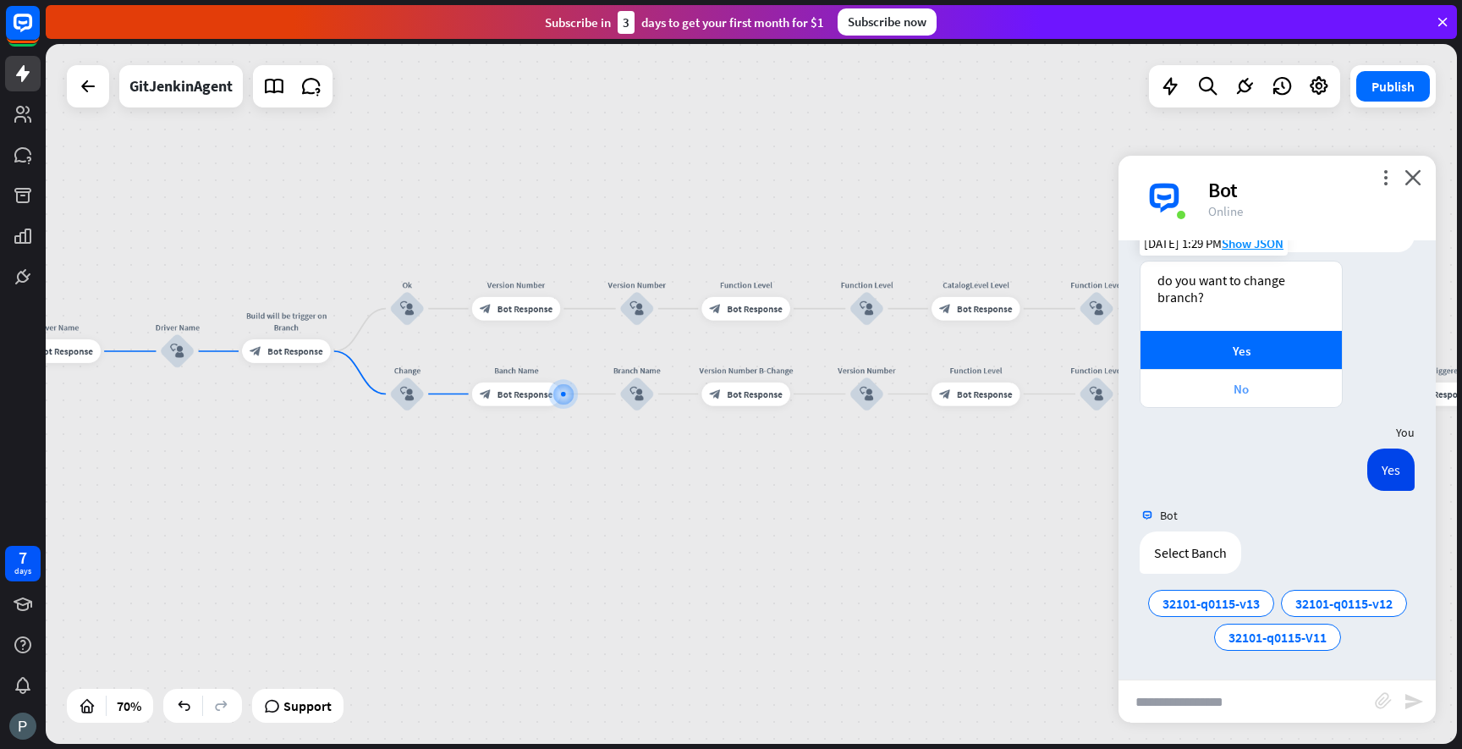
click at [1237, 392] on div "No" at bounding box center [1241, 389] width 184 height 16
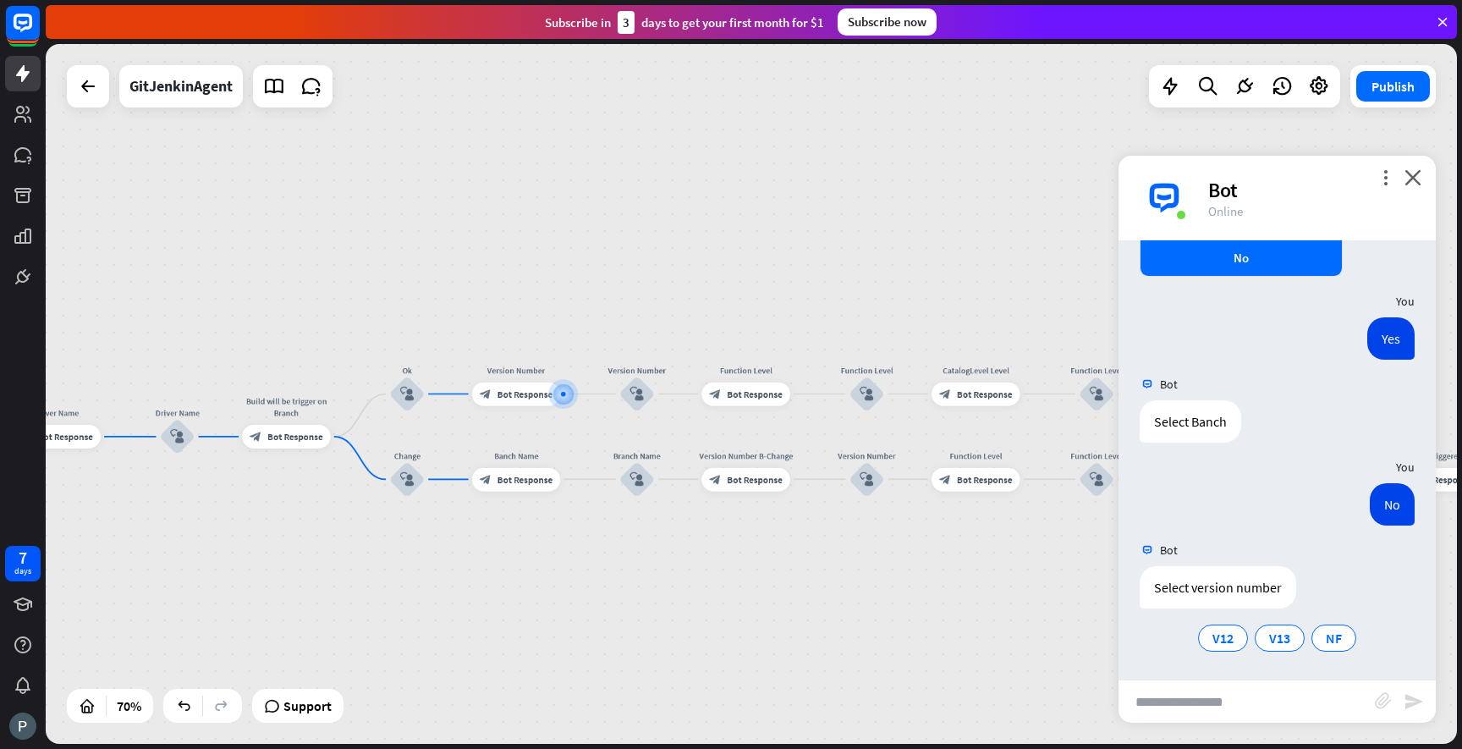
scroll to position [679, 0]
click at [1276, 641] on span "V13" at bounding box center [1279, 637] width 21 height 17
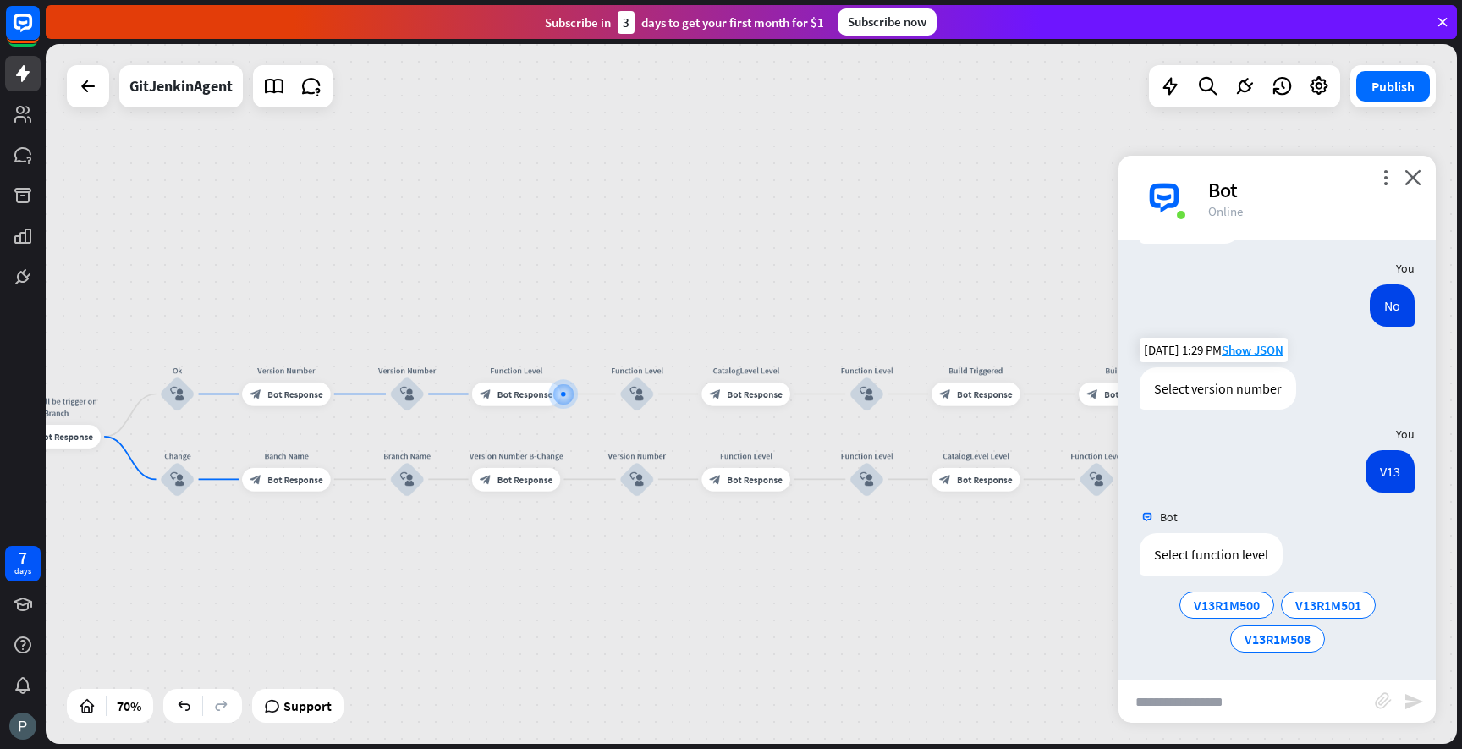
scroll to position [878, 0]
click at [1234, 607] on span "V13R1M500" at bounding box center [1227, 603] width 66 height 17
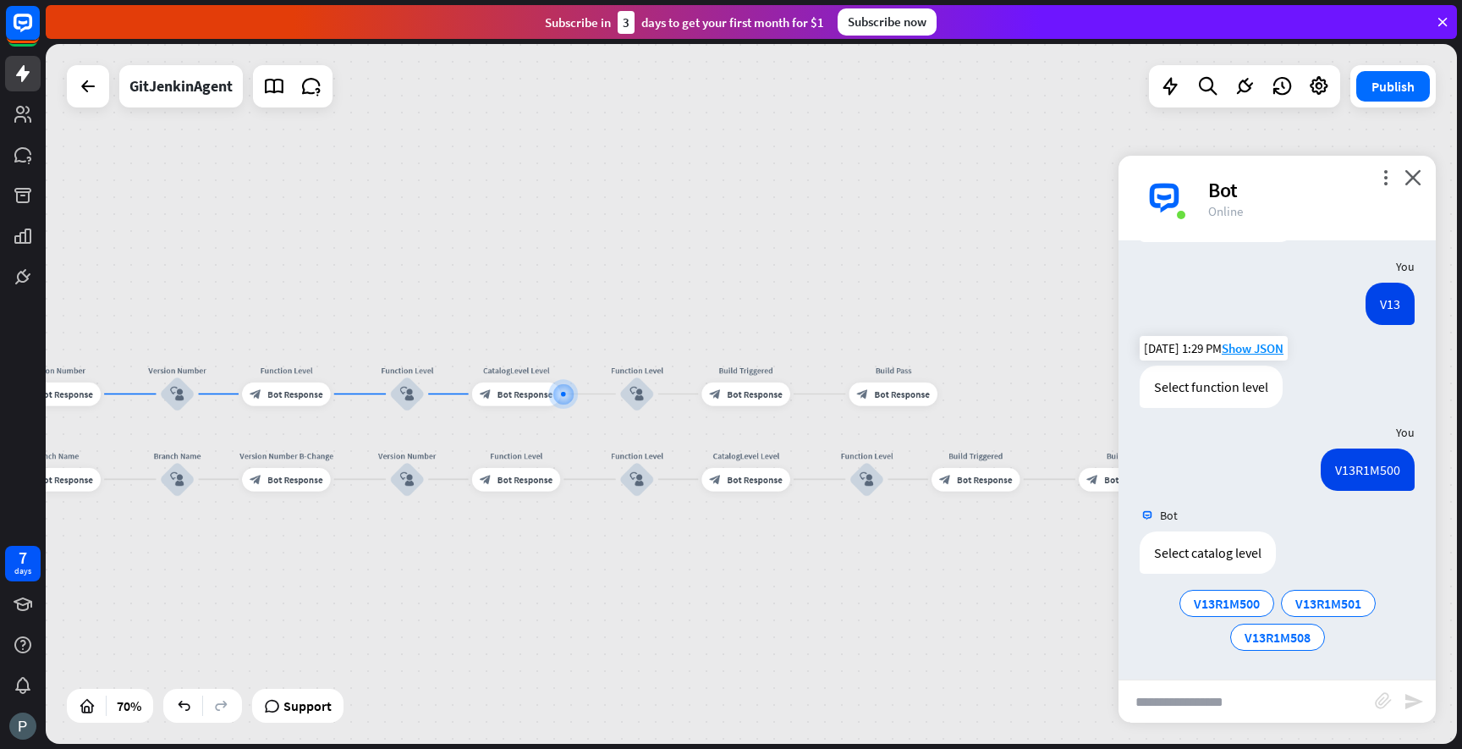
click at [1234, 607] on span "V13R1M500" at bounding box center [1227, 603] width 66 height 17
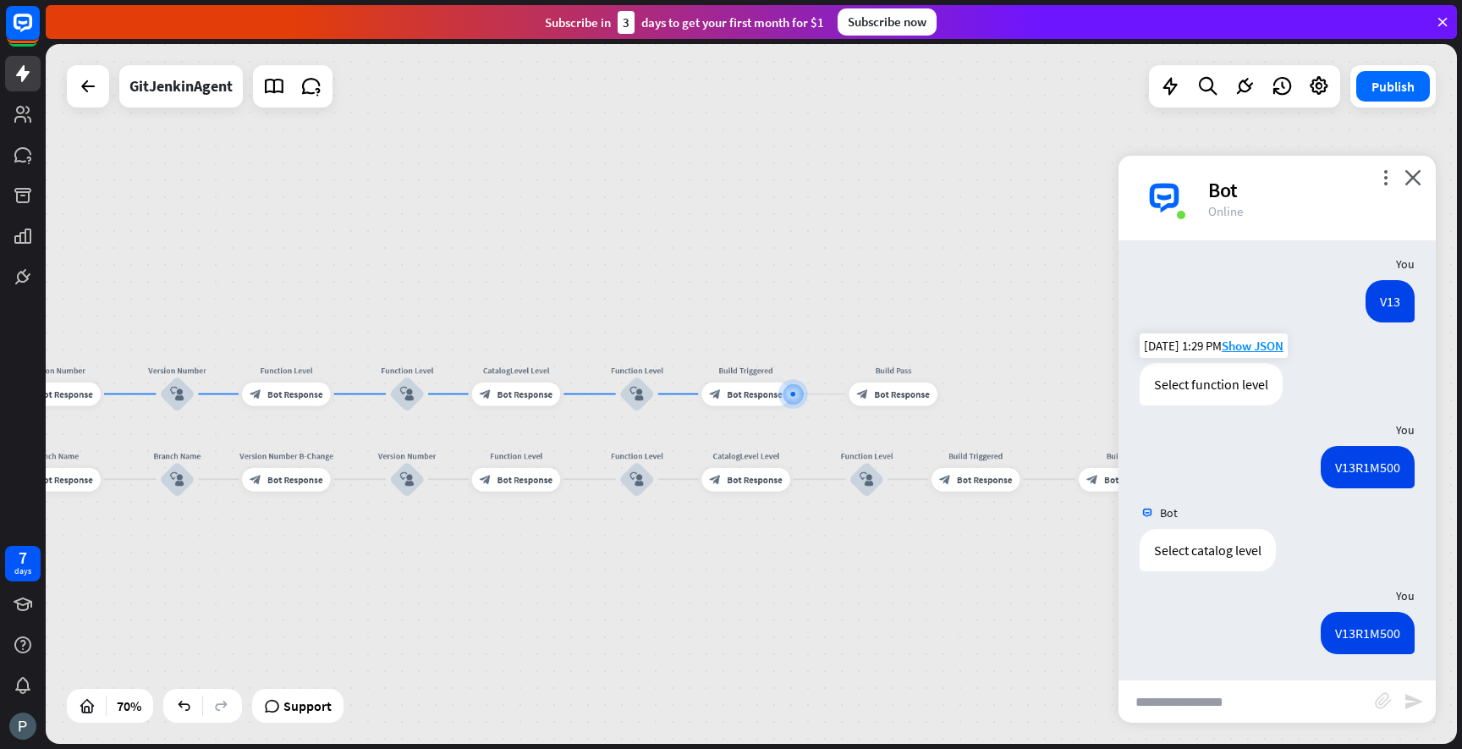
click at [1234, 607] on div "Bot Hi! I'm GitJenkinAgent 🤖 [DATE] 1:28 PM Show JSON I see you merged pull req…" at bounding box center [1277, 459] width 317 height 439
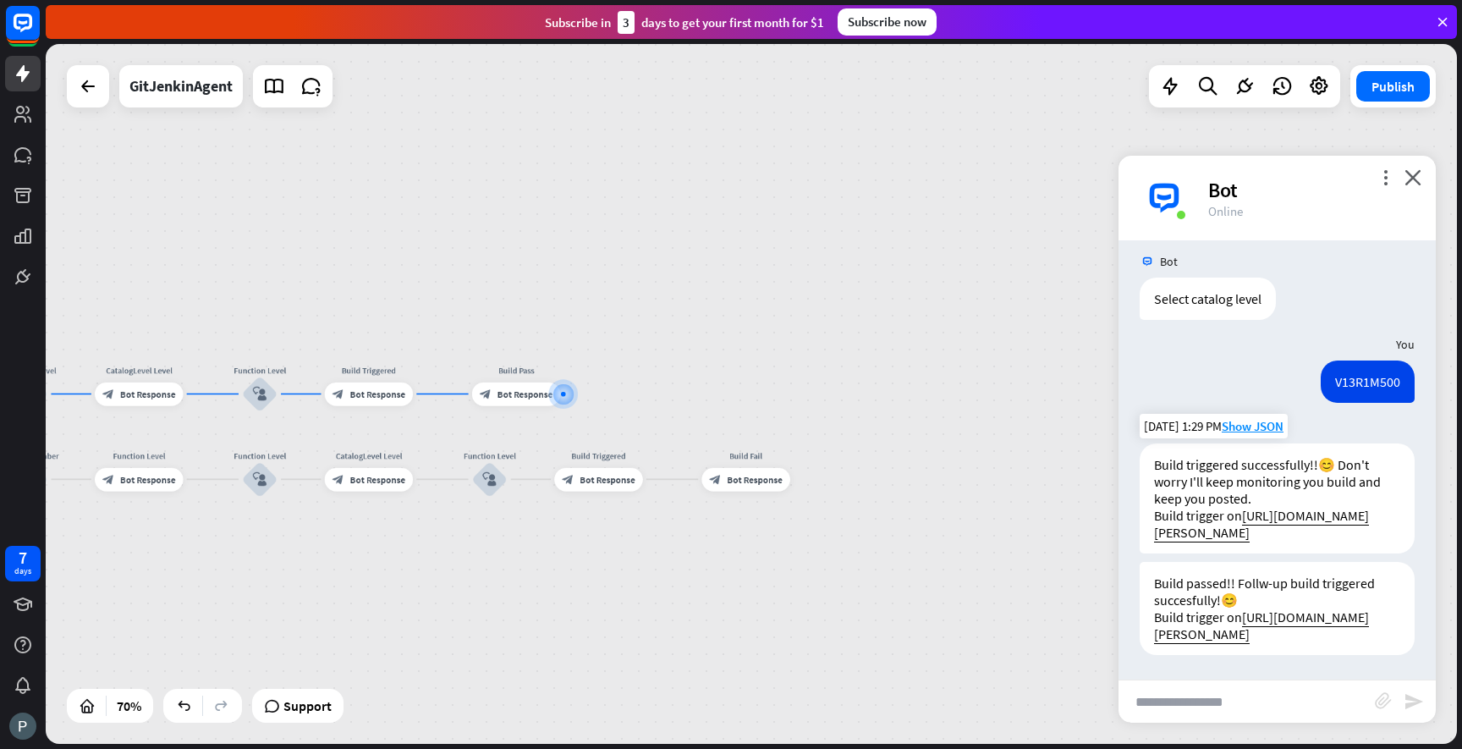
scroll to position [1299, 0]
click at [1063, 540] on div "GitJenkinAgent home_2 Start point Welcome message block_bot_response Bot Respon…" at bounding box center [751, 394] width 1411 height 700
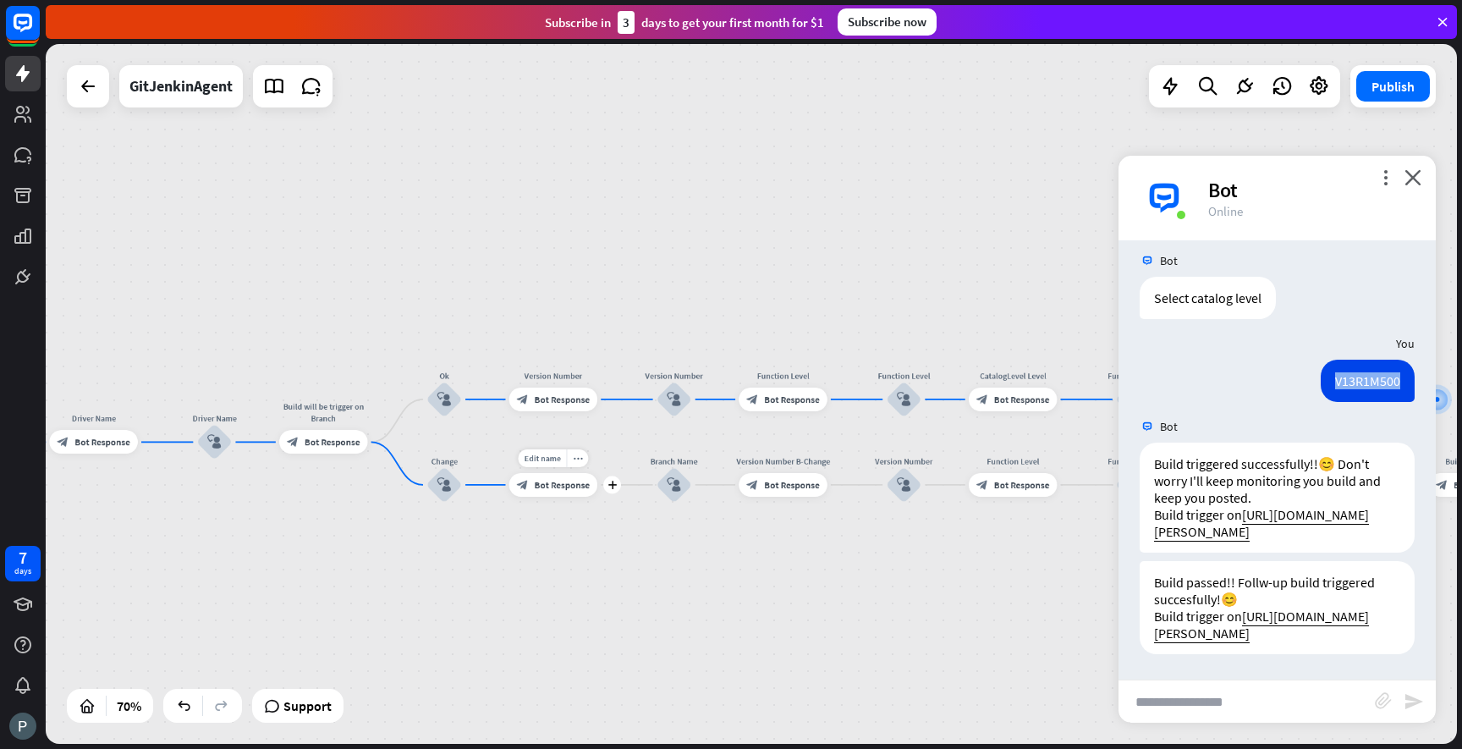
click at [579, 495] on div "block_bot_response Bot Response" at bounding box center [553, 485] width 88 height 24
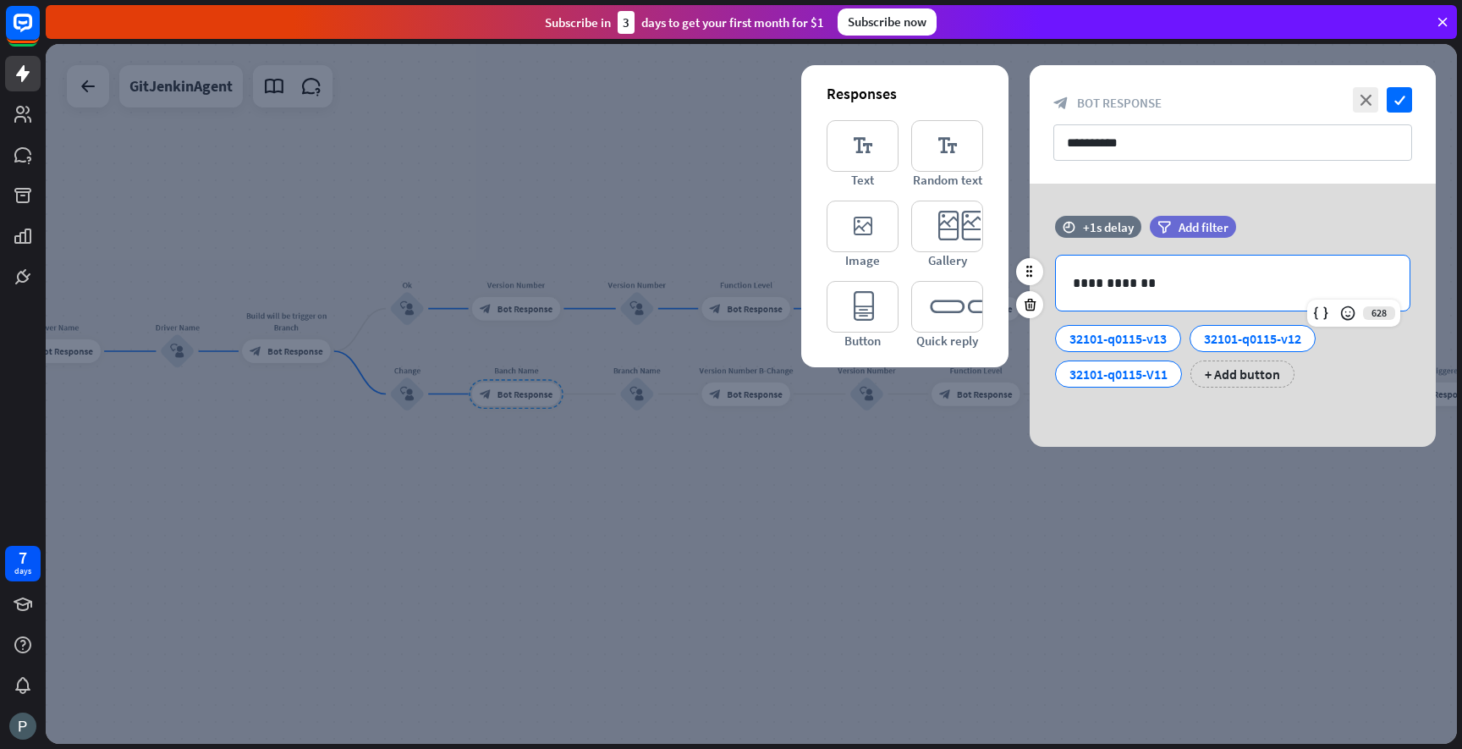
click at [1119, 287] on p "**********" at bounding box center [1233, 282] width 320 height 21
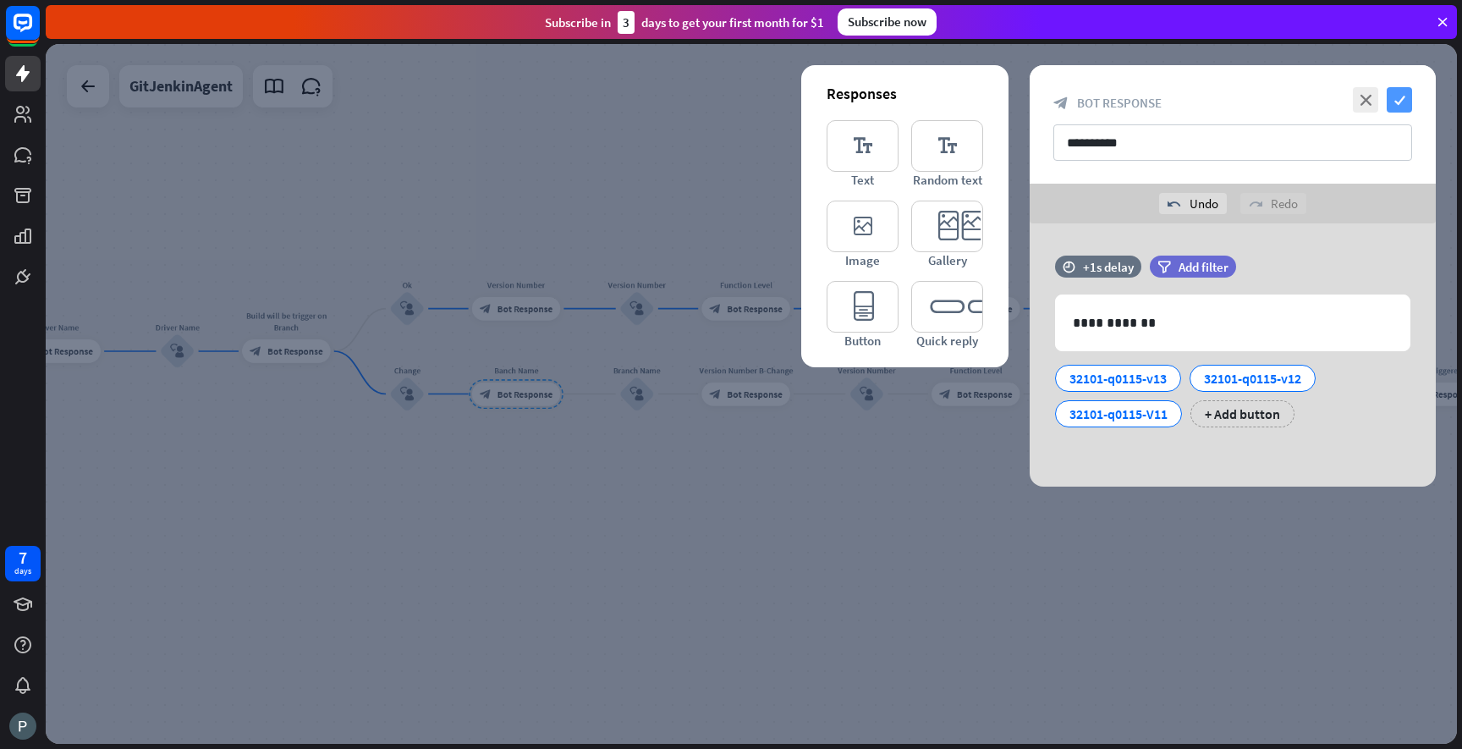
click at [1402, 102] on icon "check" at bounding box center [1399, 99] width 25 height 25
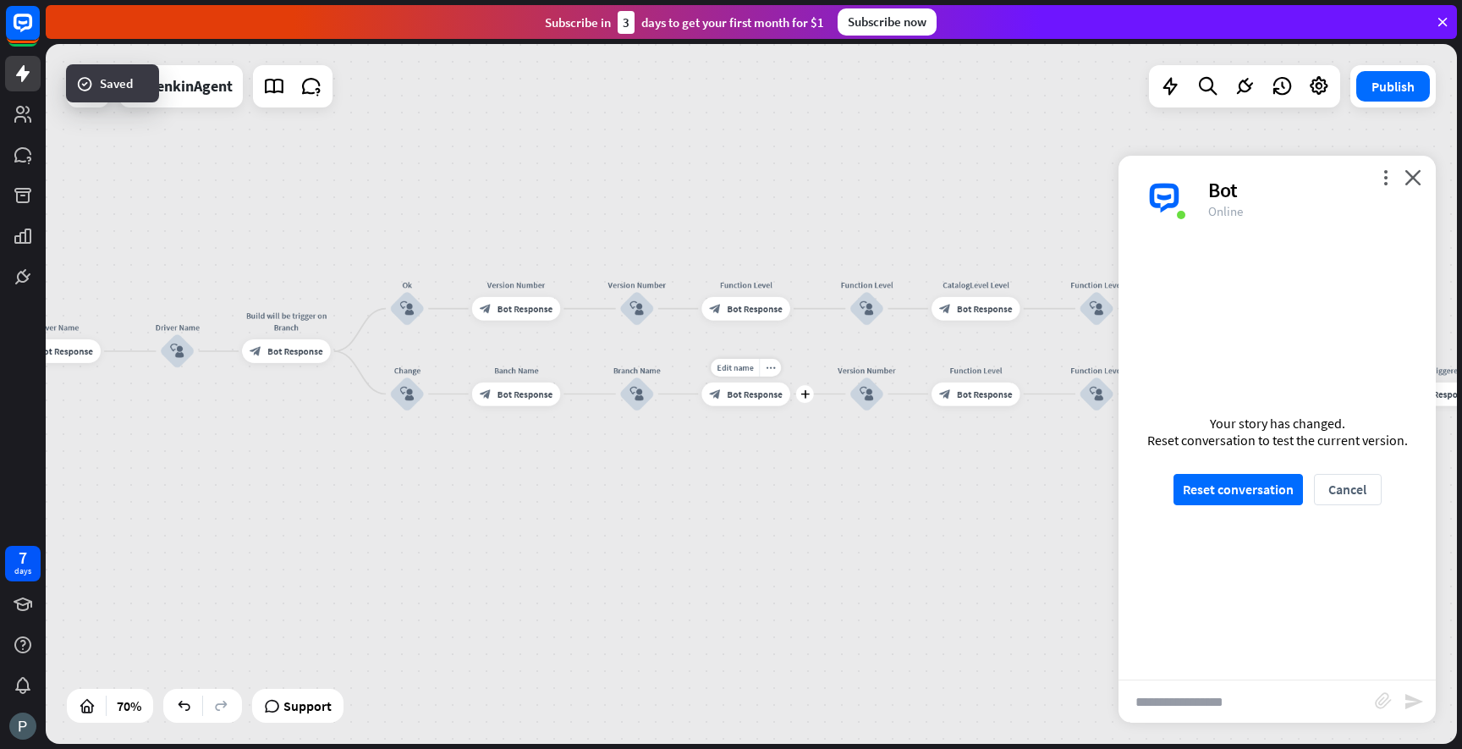
click at [731, 402] on div "block_bot_response Bot Response" at bounding box center [745, 394] width 88 height 24
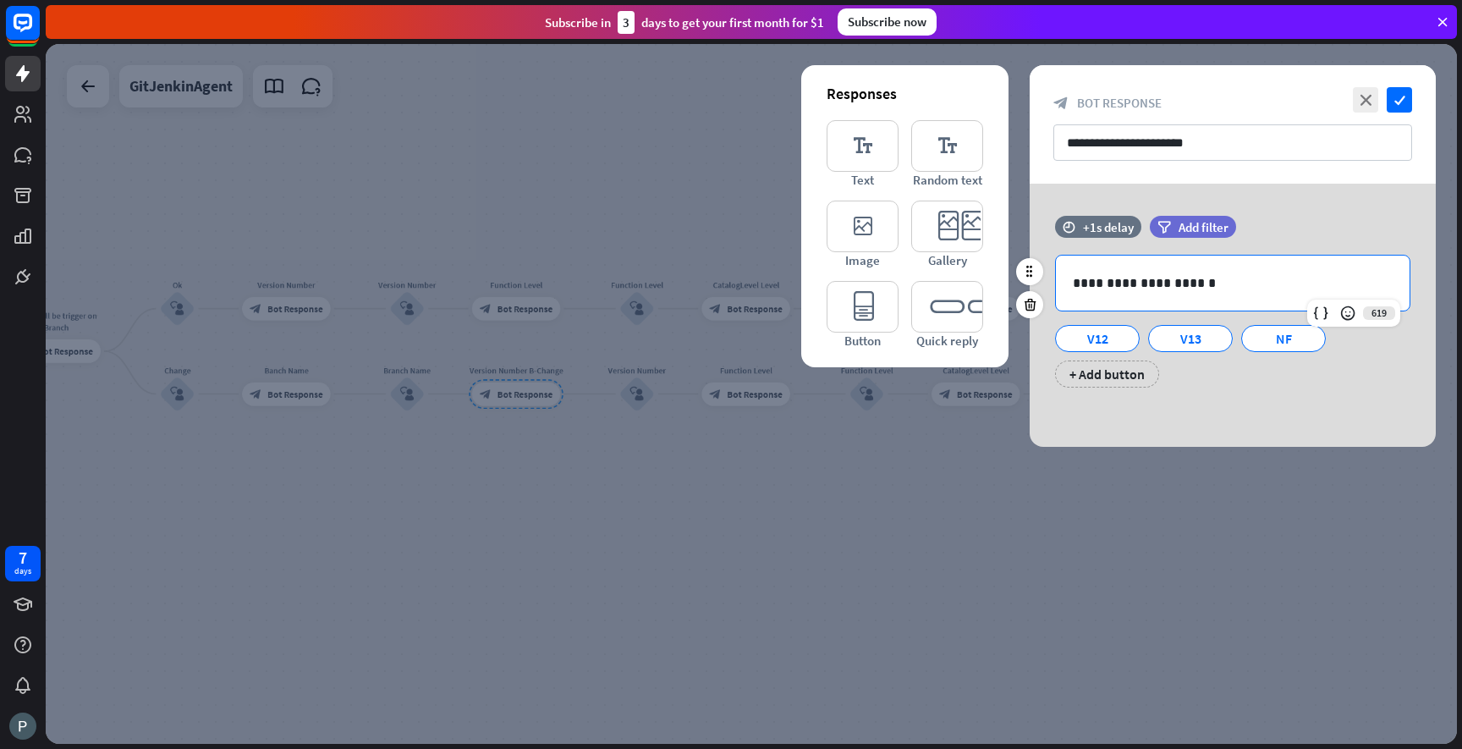
click at [1119, 277] on p "**********" at bounding box center [1233, 282] width 320 height 21
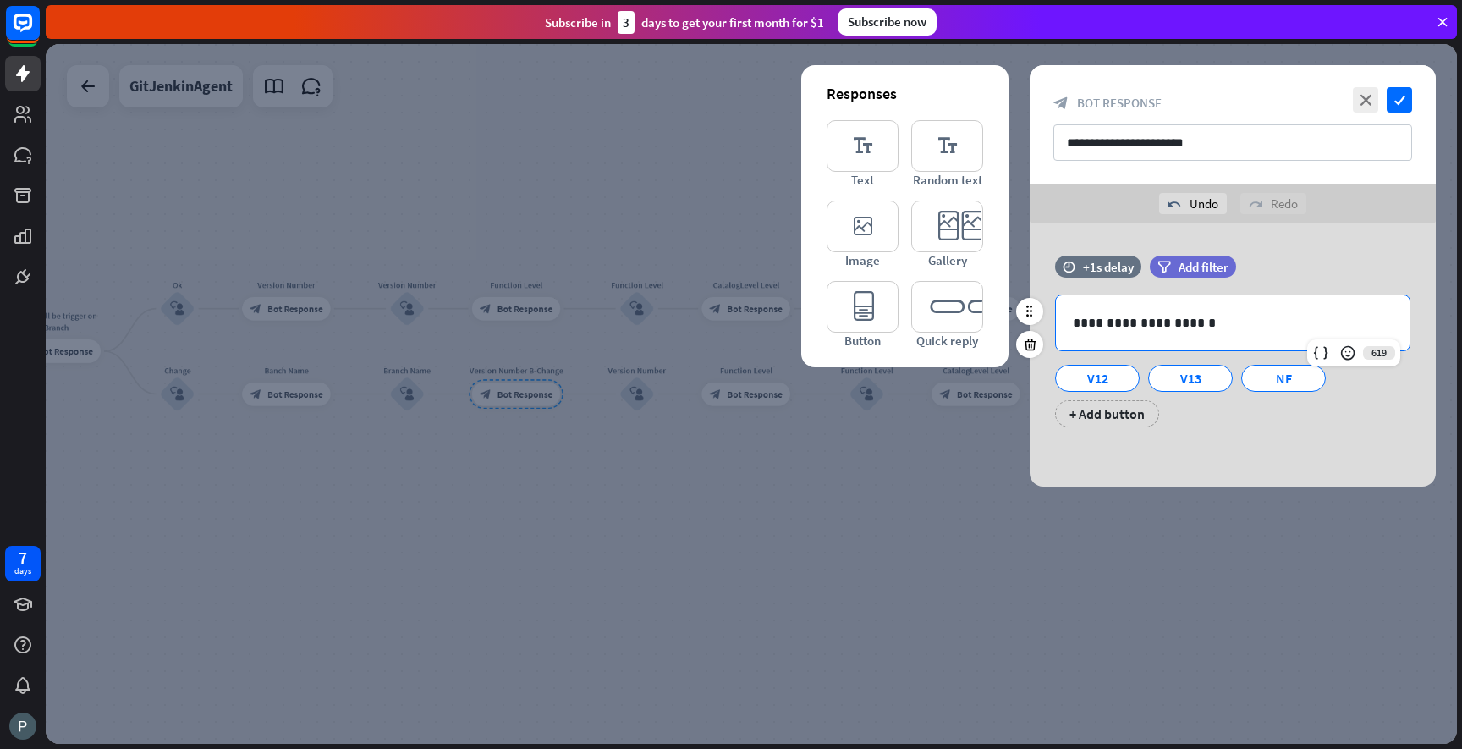
click at [1163, 317] on p "**********" at bounding box center [1233, 322] width 320 height 21
click at [1401, 96] on icon "check" at bounding box center [1399, 99] width 25 height 25
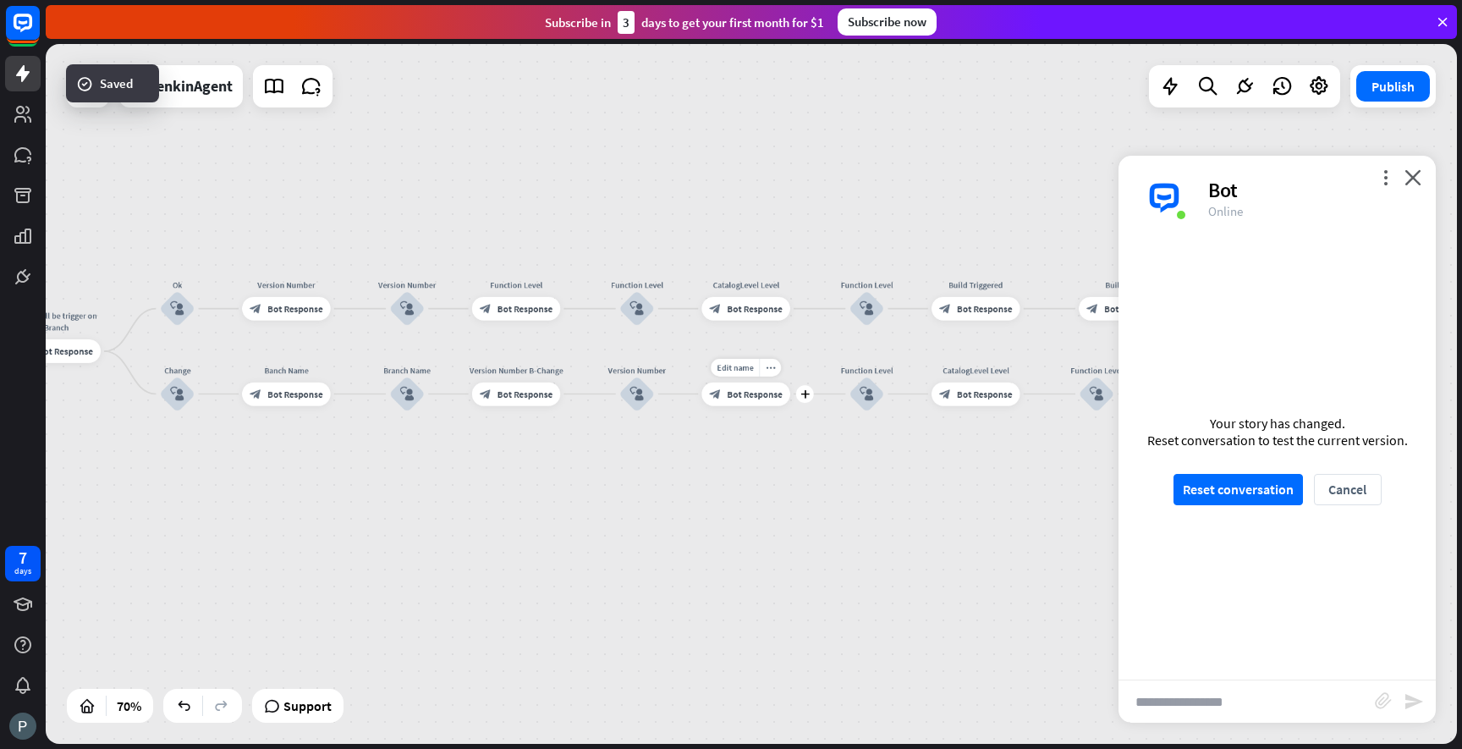
click at [766, 393] on span "Bot Response" at bounding box center [754, 394] width 55 height 12
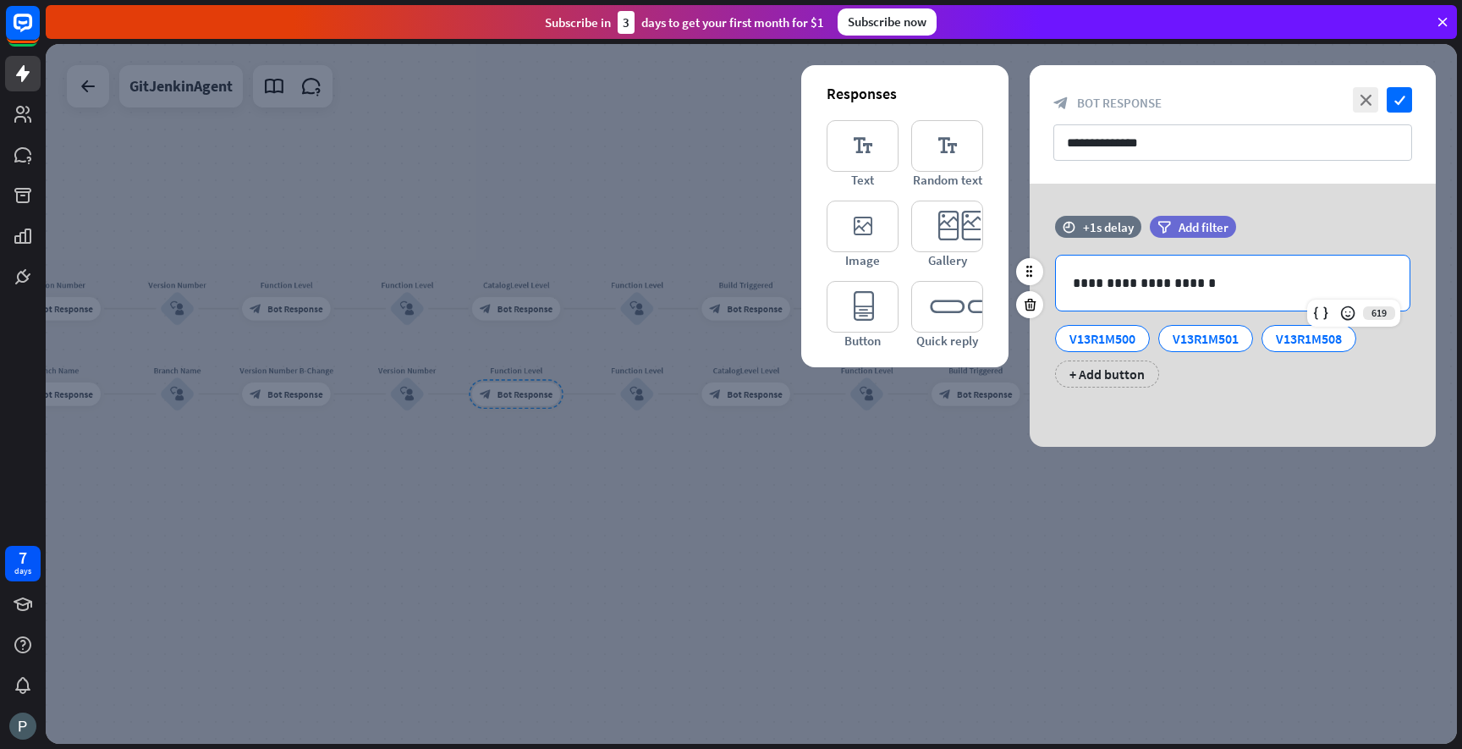
click at [1118, 281] on p "**********" at bounding box center [1233, 282] width 320 height 21
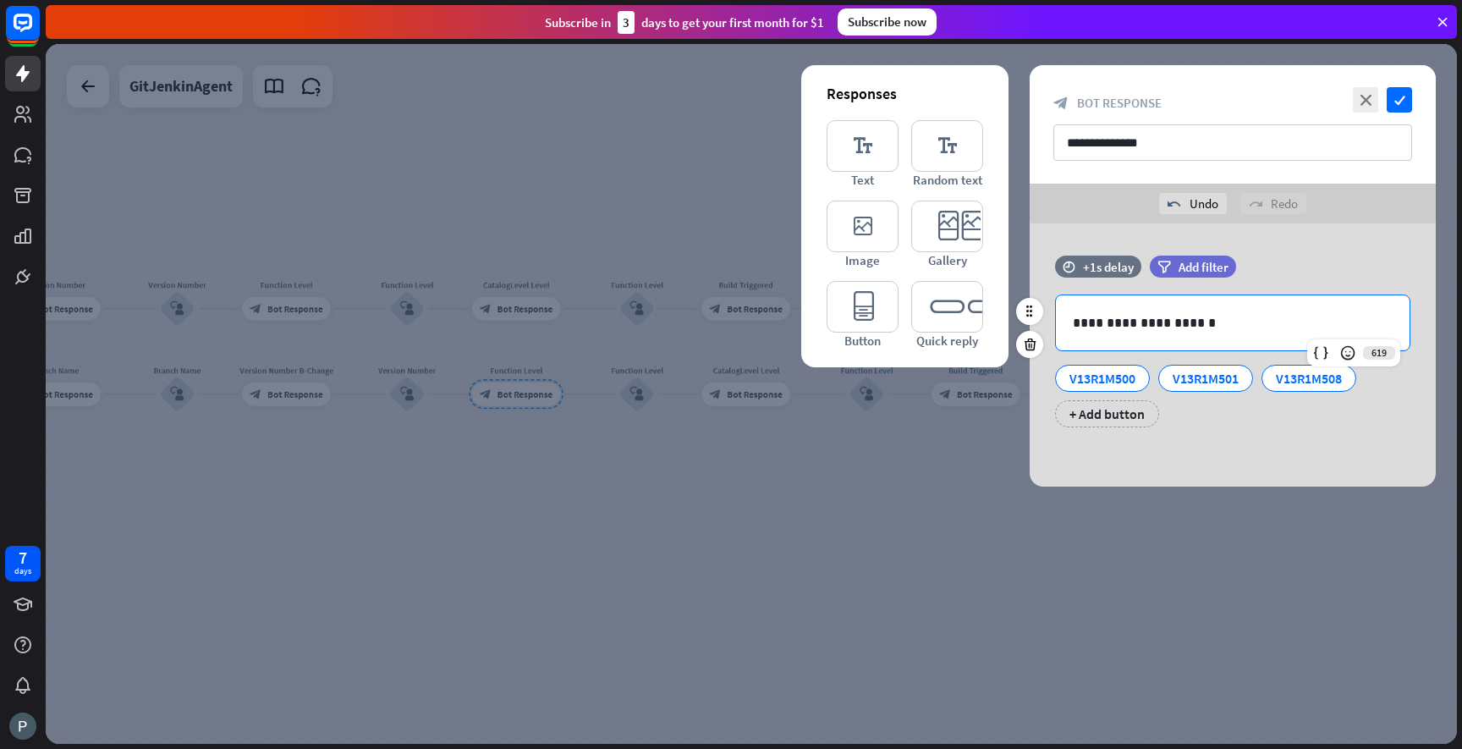
click at [1168, 320] on p "**********" at bounding box center [1233, 322] width 320 height 21
click at [1408, 108] on icon "check" at bounding box center [1399, 99] width 25 height 25
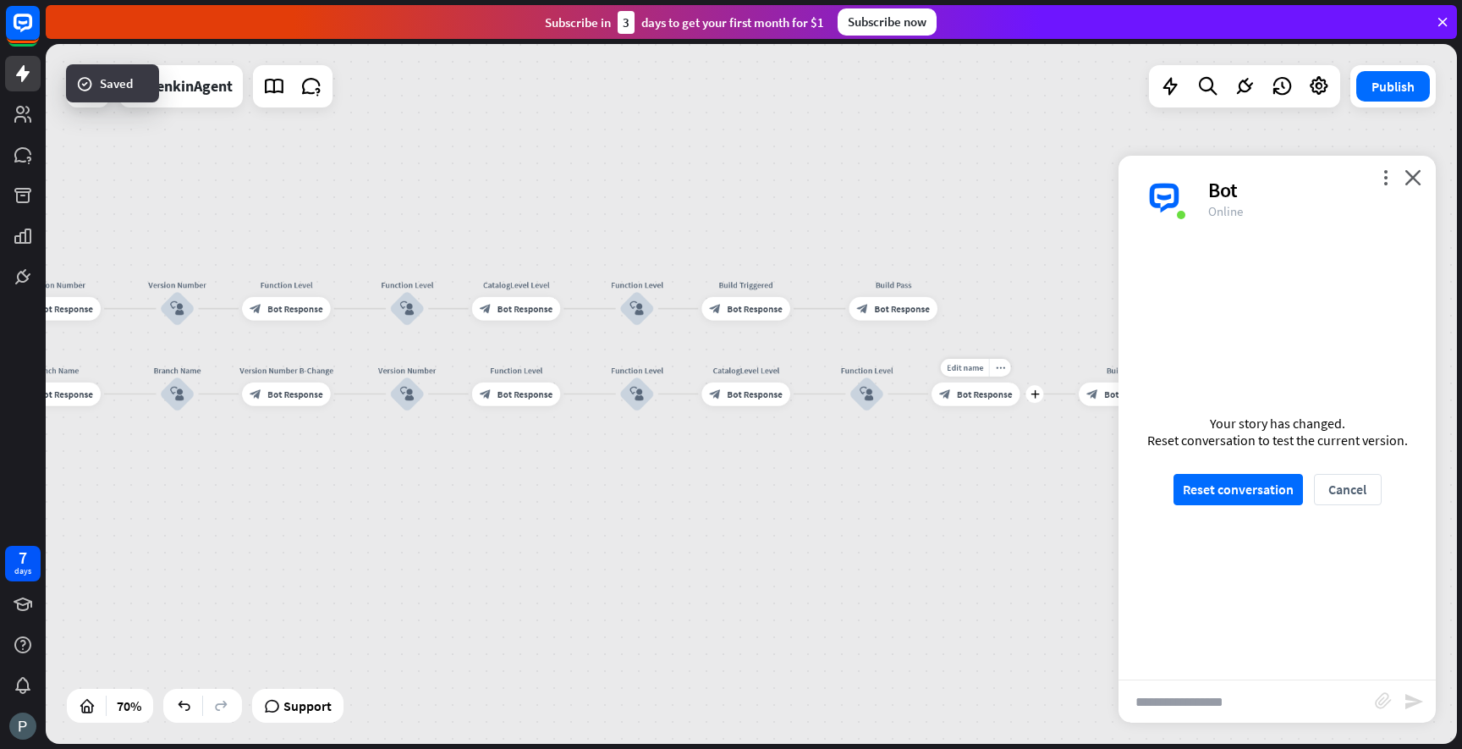
click at [968, 406] on div "Edit name more_horiz plus Build Triggered block_bot_response Bot Response" at bounding box center [976, 394] width 88 height 24
click at [968, 406] on div "Edit name more_horiz plus block_bot_response Bot Response" at bounding box center [976, 394] width 88 height 24
click at [970, 390] on span "Bot Response" at bounding box center [984, 394] width 55 height 12
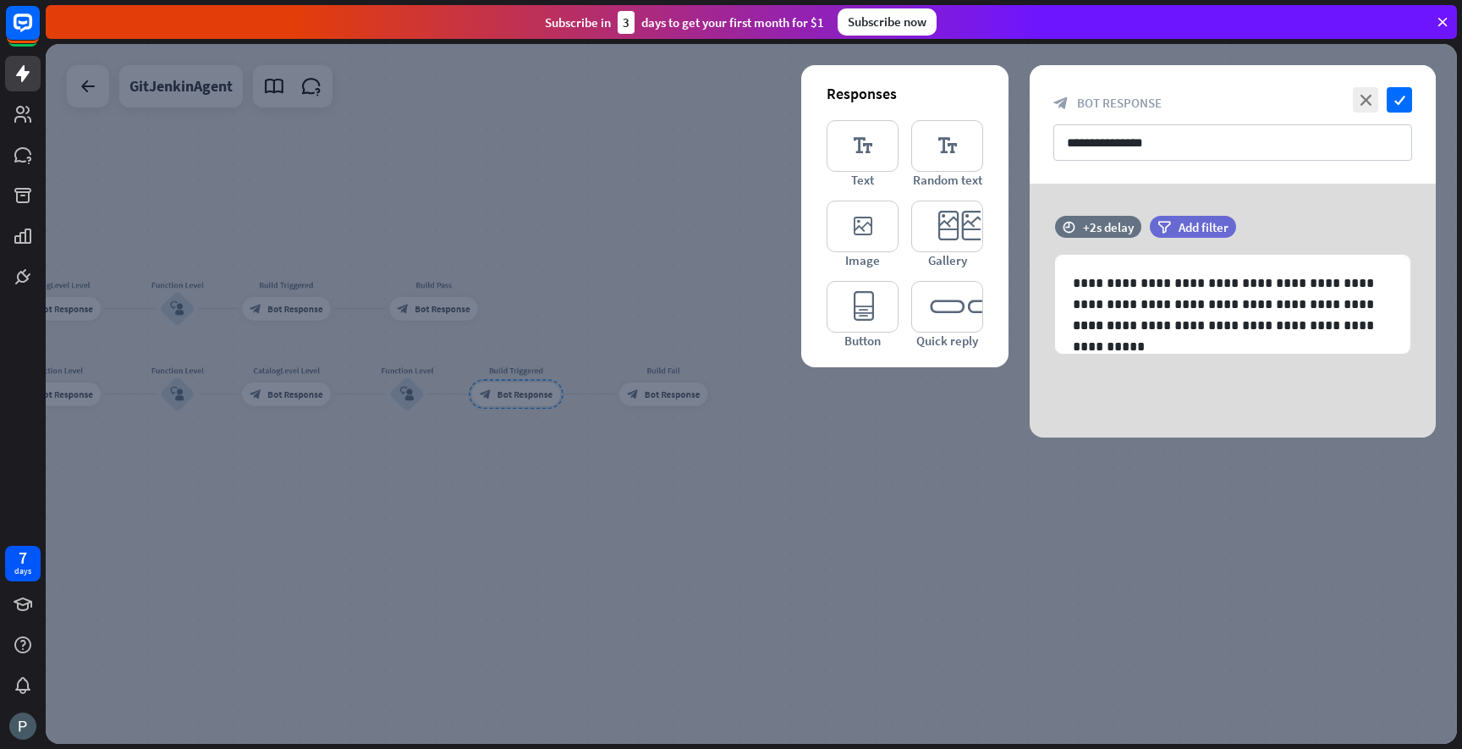
click at [558, 409] on div at bounding box center [751, 394] width 1411 height 700
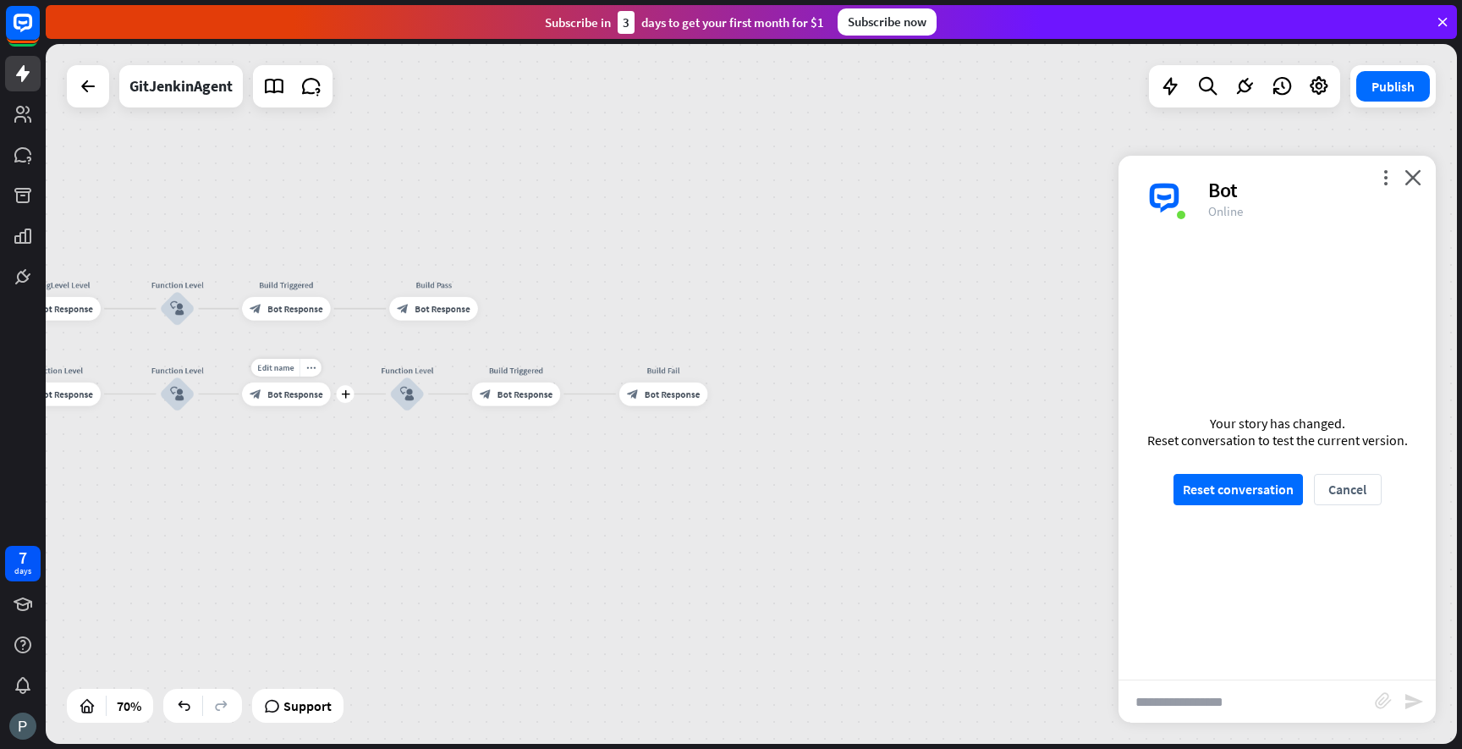
click at [296, 395] on span "Bot Response" at bounding box center [294, 394] width 55 height 12
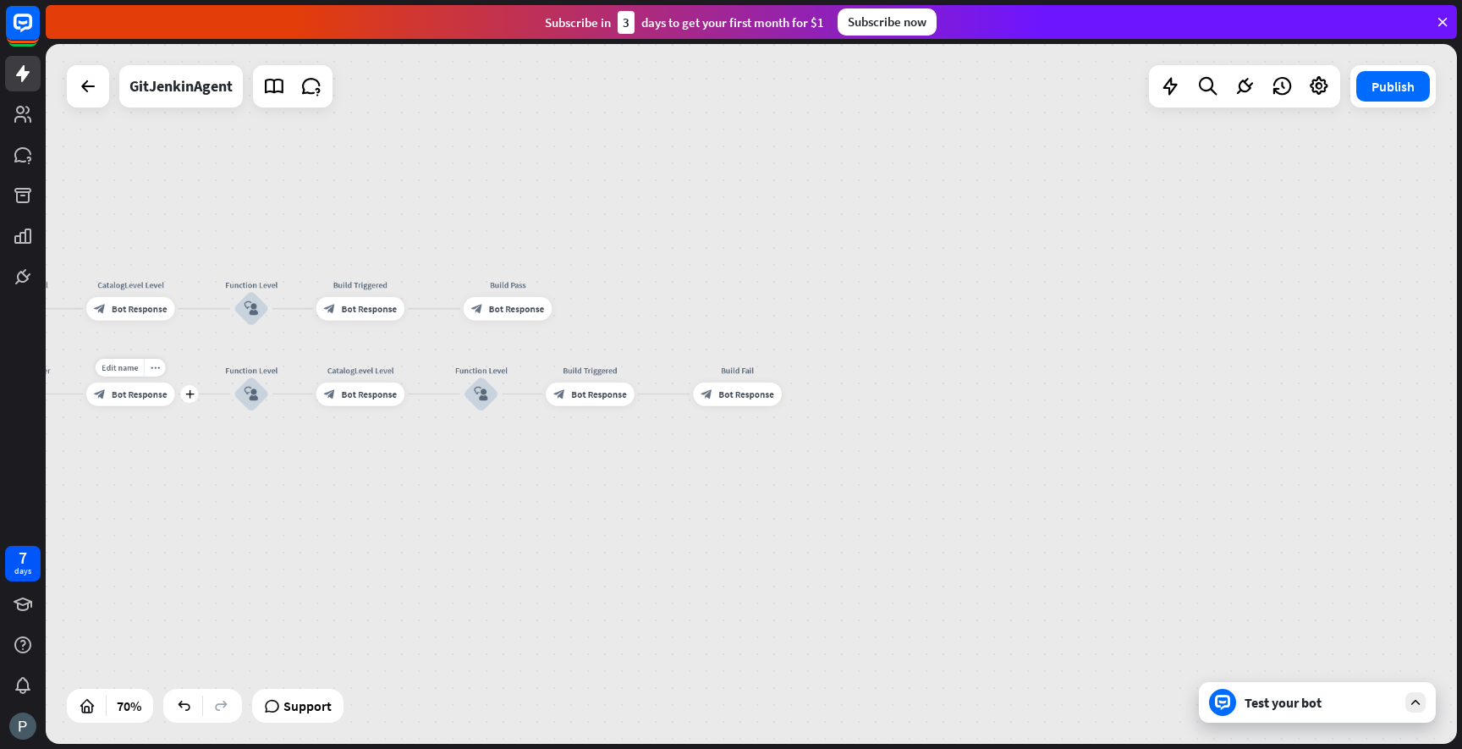
click at [153, 403] on div "block_bot_response Bot Response" at bounding box center [130, 394] width 88 height 24
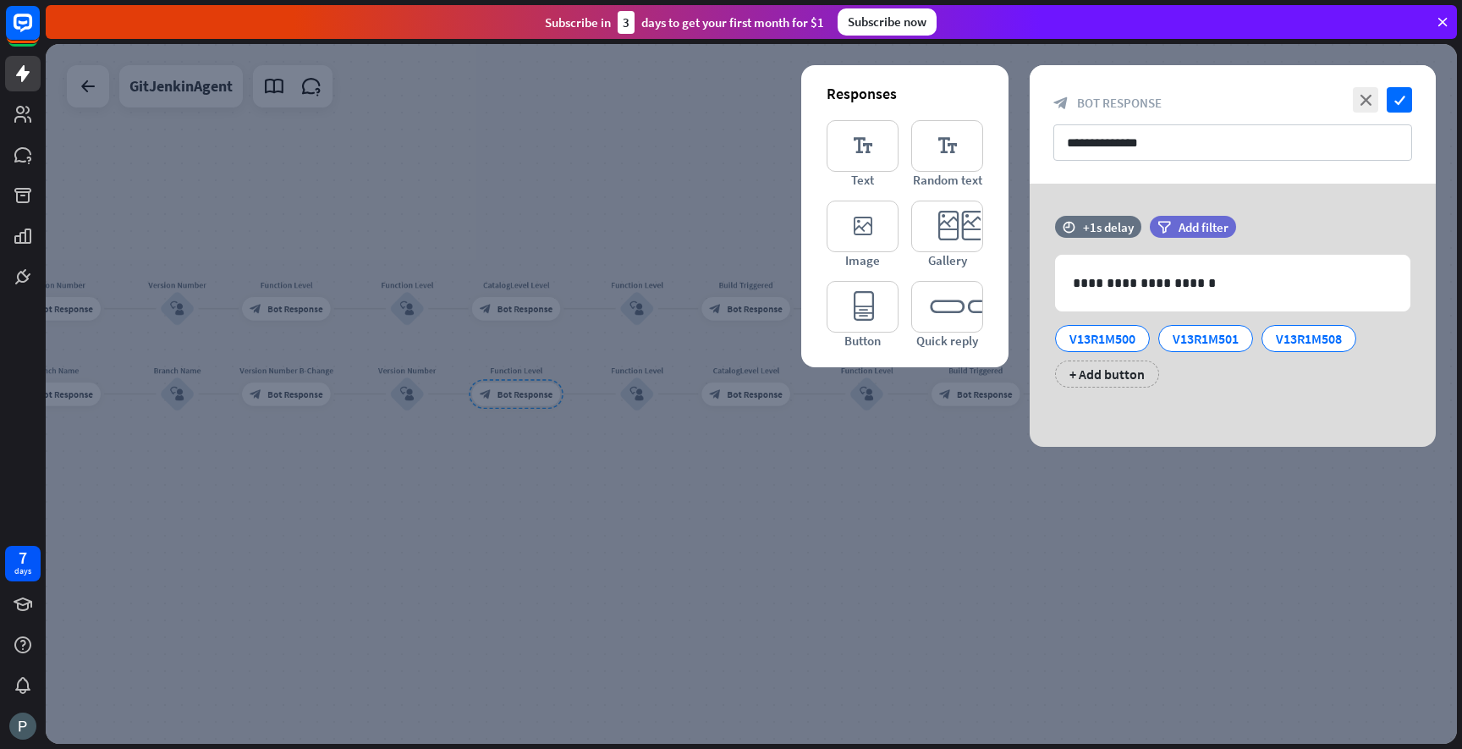
click at [740, 486] on div at bounding box center [751, 394] width 1411 height 700
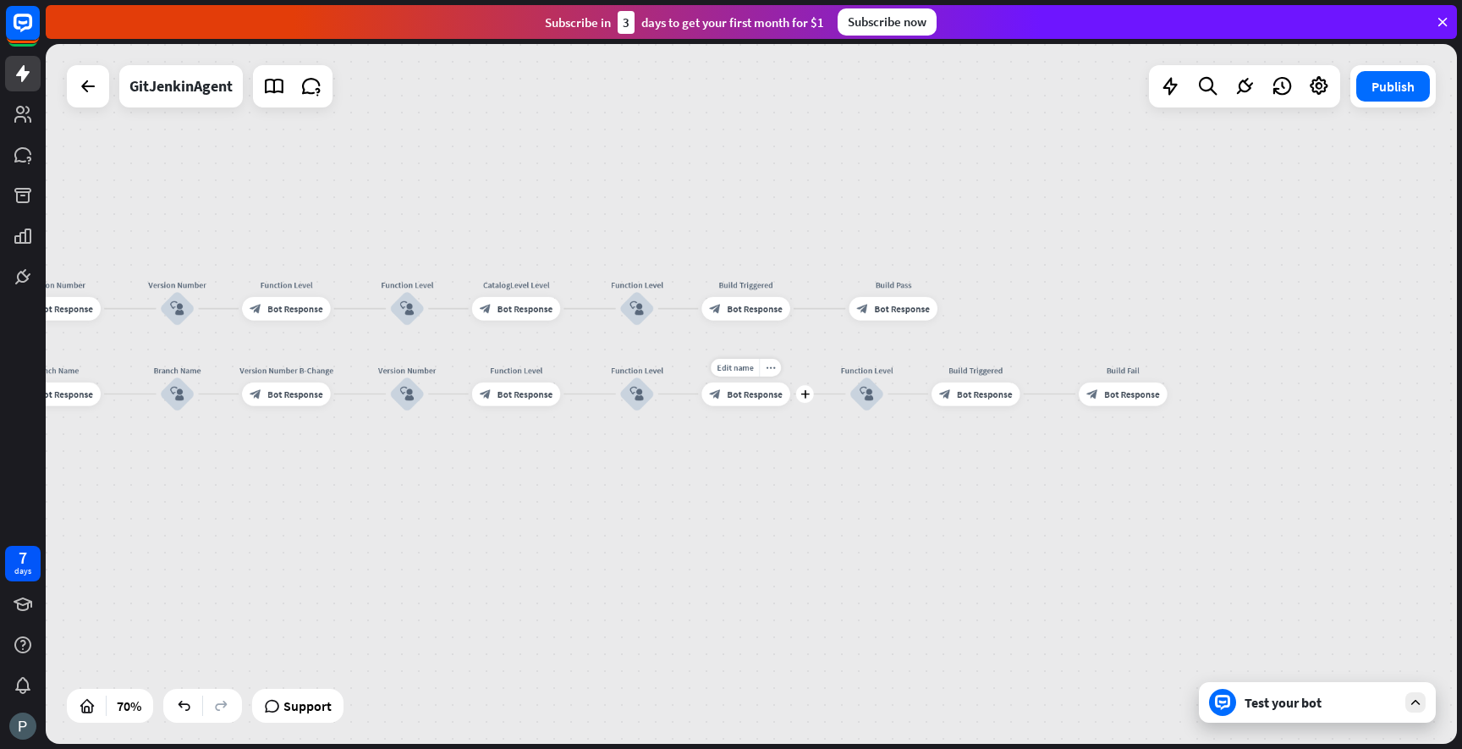
click at [744, 396] on span "Bot Response" at bounding box center [754, 394] width 55 height 12
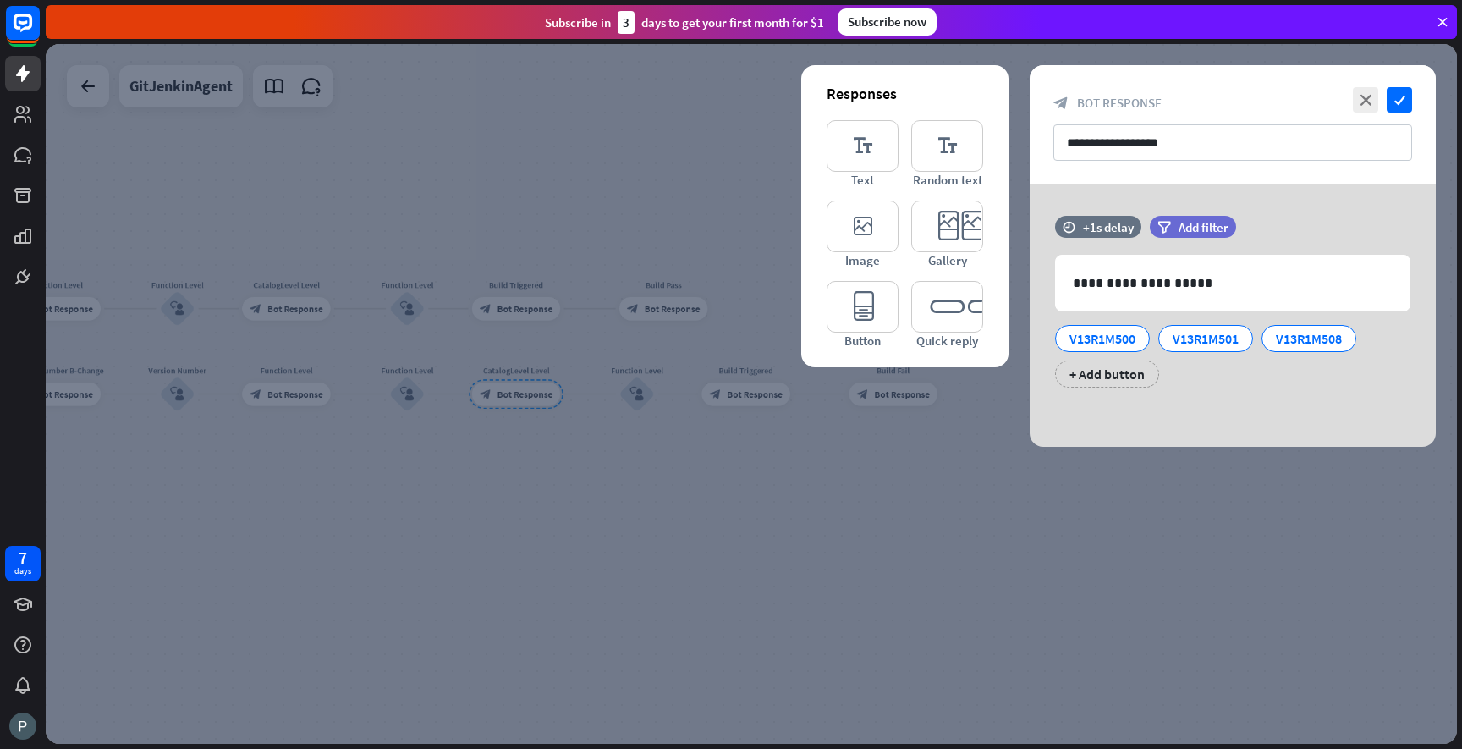
click at [741, 480] on div at bounding box center [751, 394] width 1411 height 700
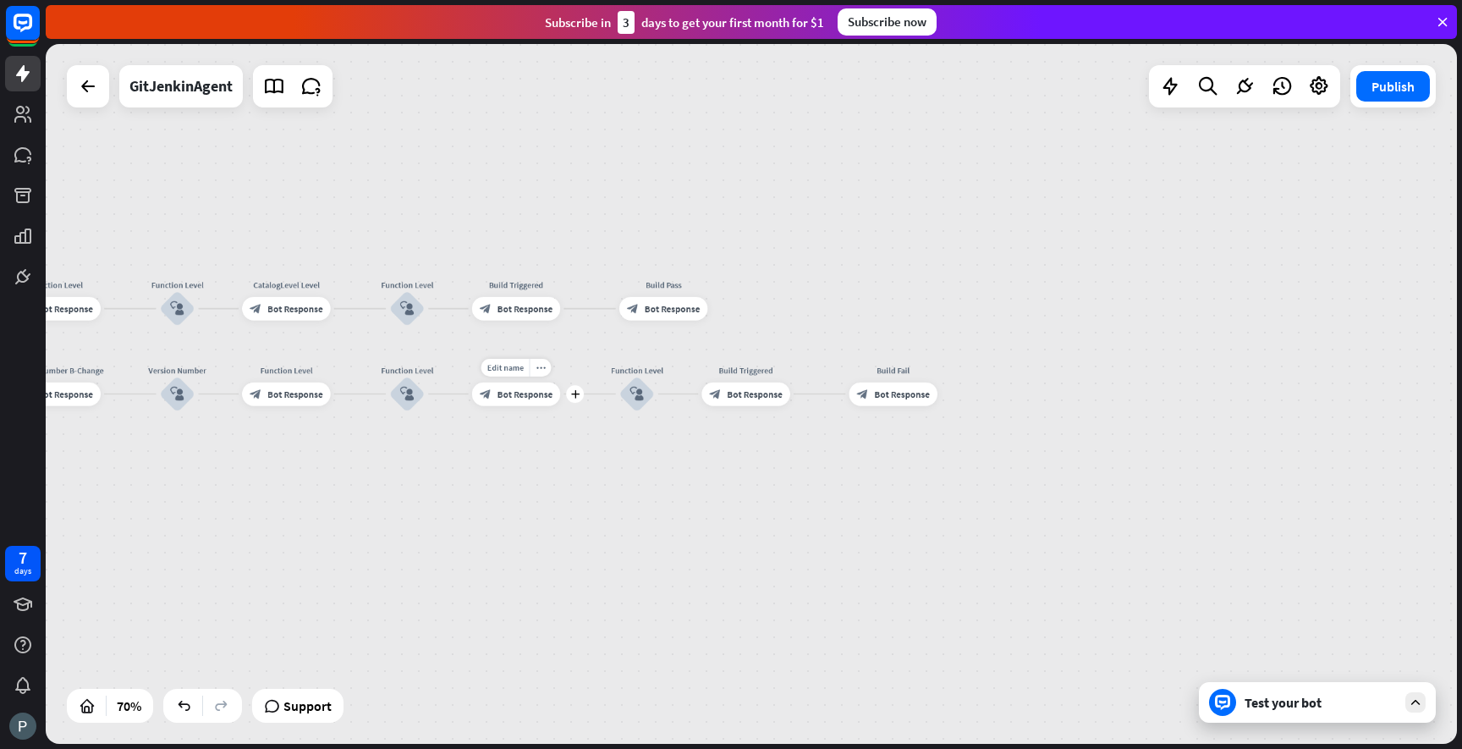
click at [521, 392] on span "Bot Response" at bounding box center [525, 394] width 55 height 12
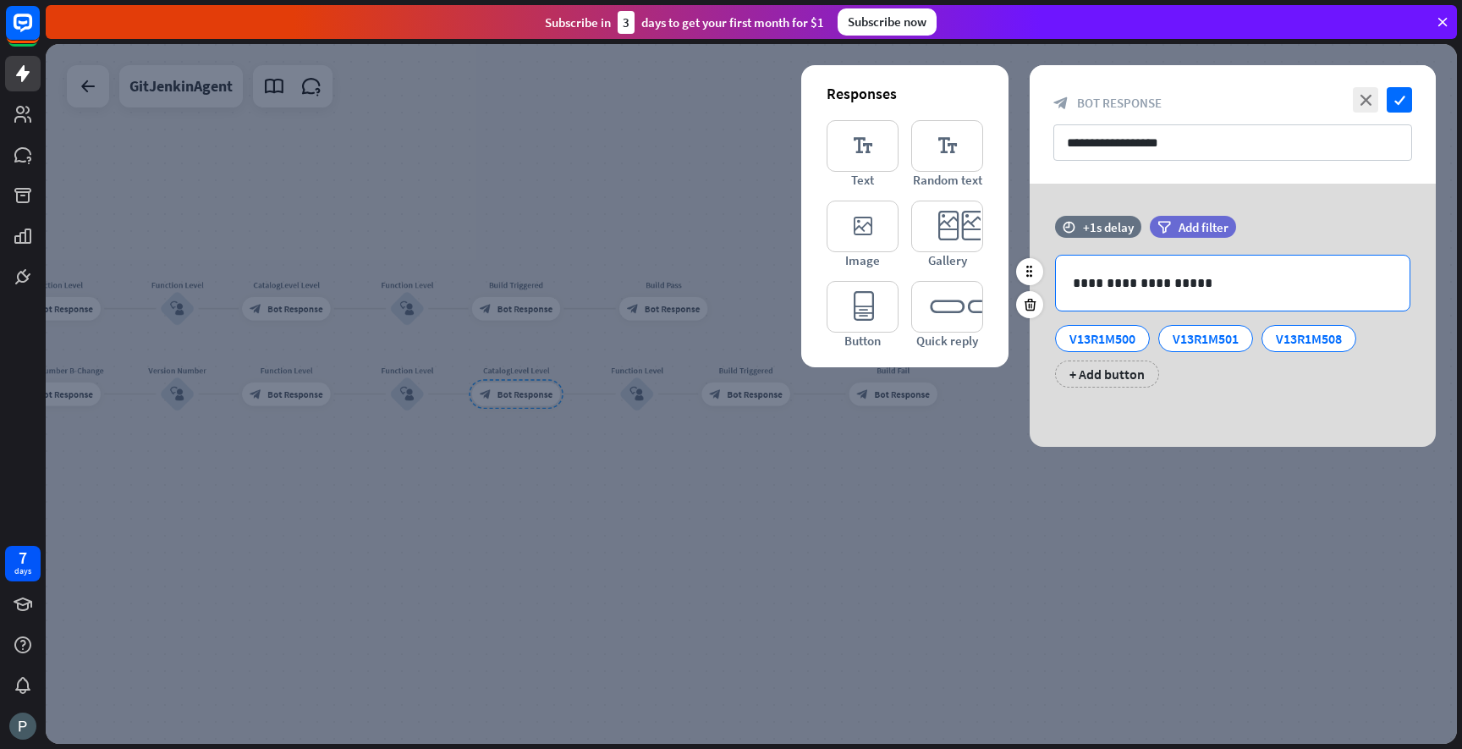
click at [1116, 286] on p "**********" at bounding box center [1233, 282] width 320 height 21
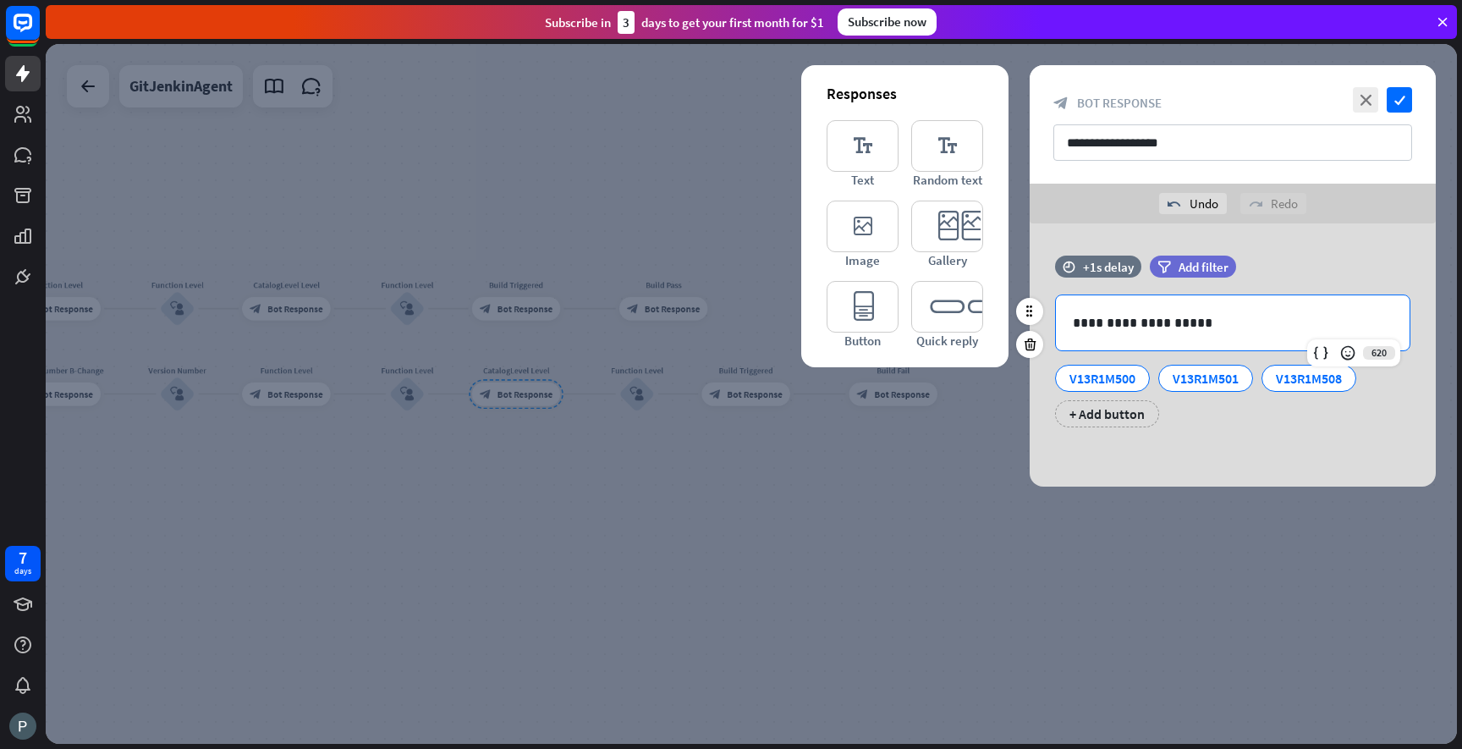
click at [1161, 323] on p "**********" at bounding box center [1233, 322] width 320 height 21
click at [1403, 92] on icon "check" at bounding box center [1399, 99] width 25 height 25
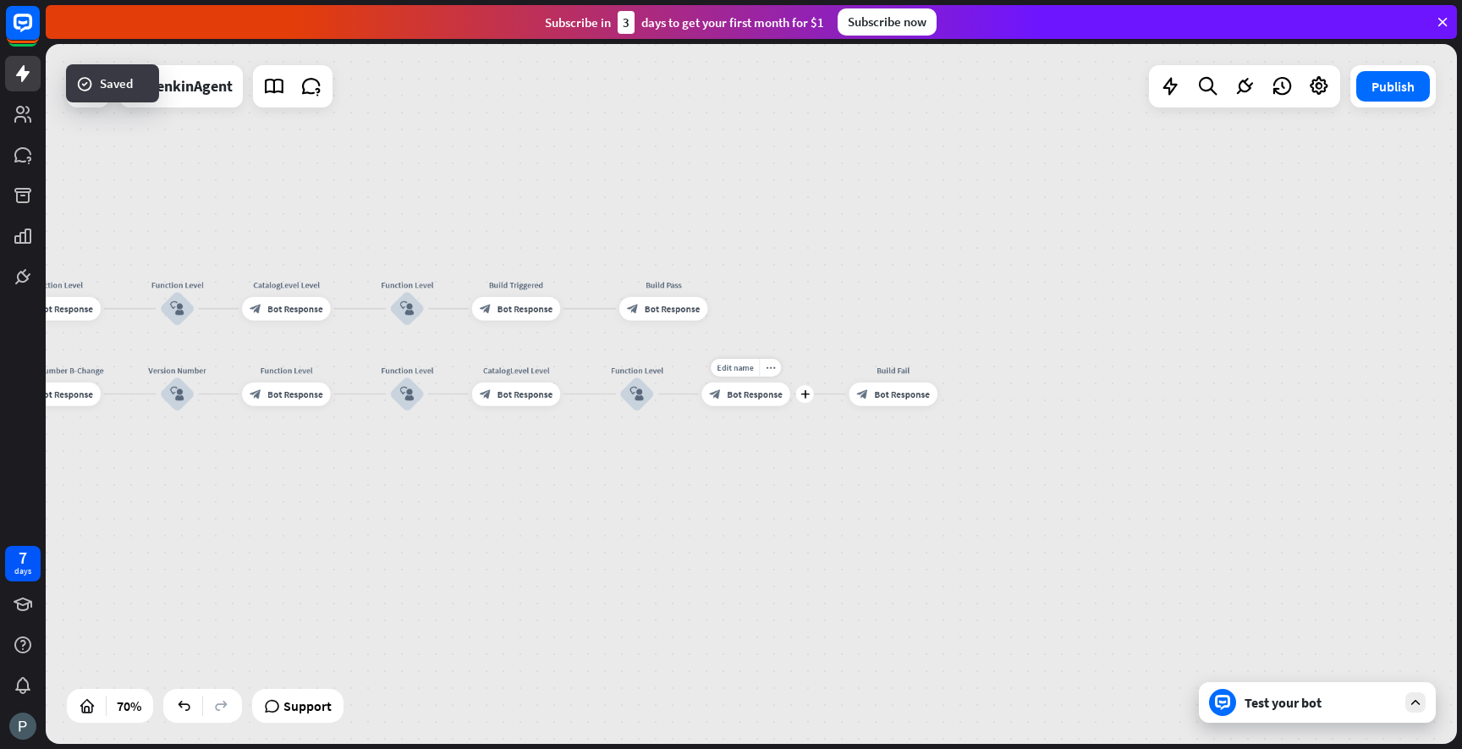
click at [749, 395] on span "Bot Response" at bounding box center [754, 394] width 55 height 12
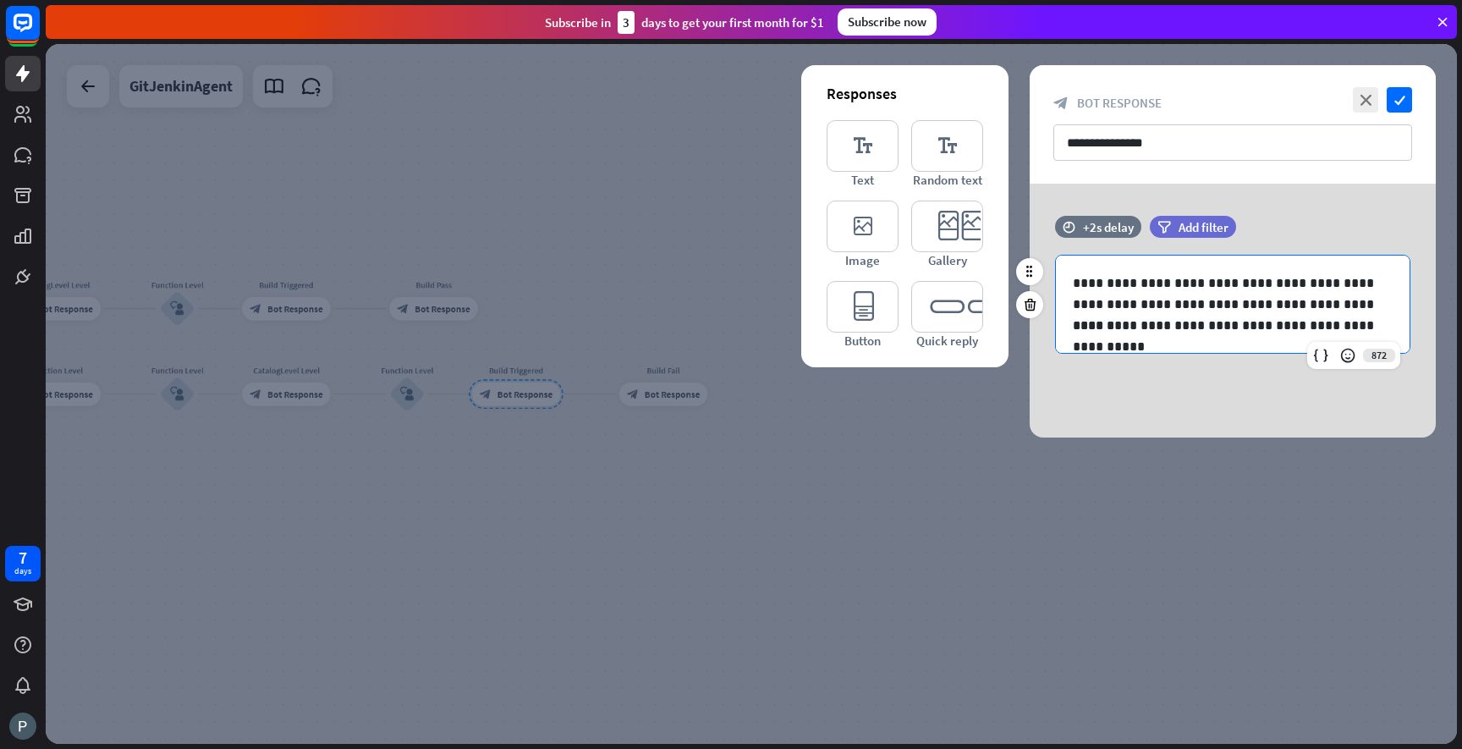
click at [1112, 279] on p "**********" at bounding box center [1233, 293] width 320 height 42
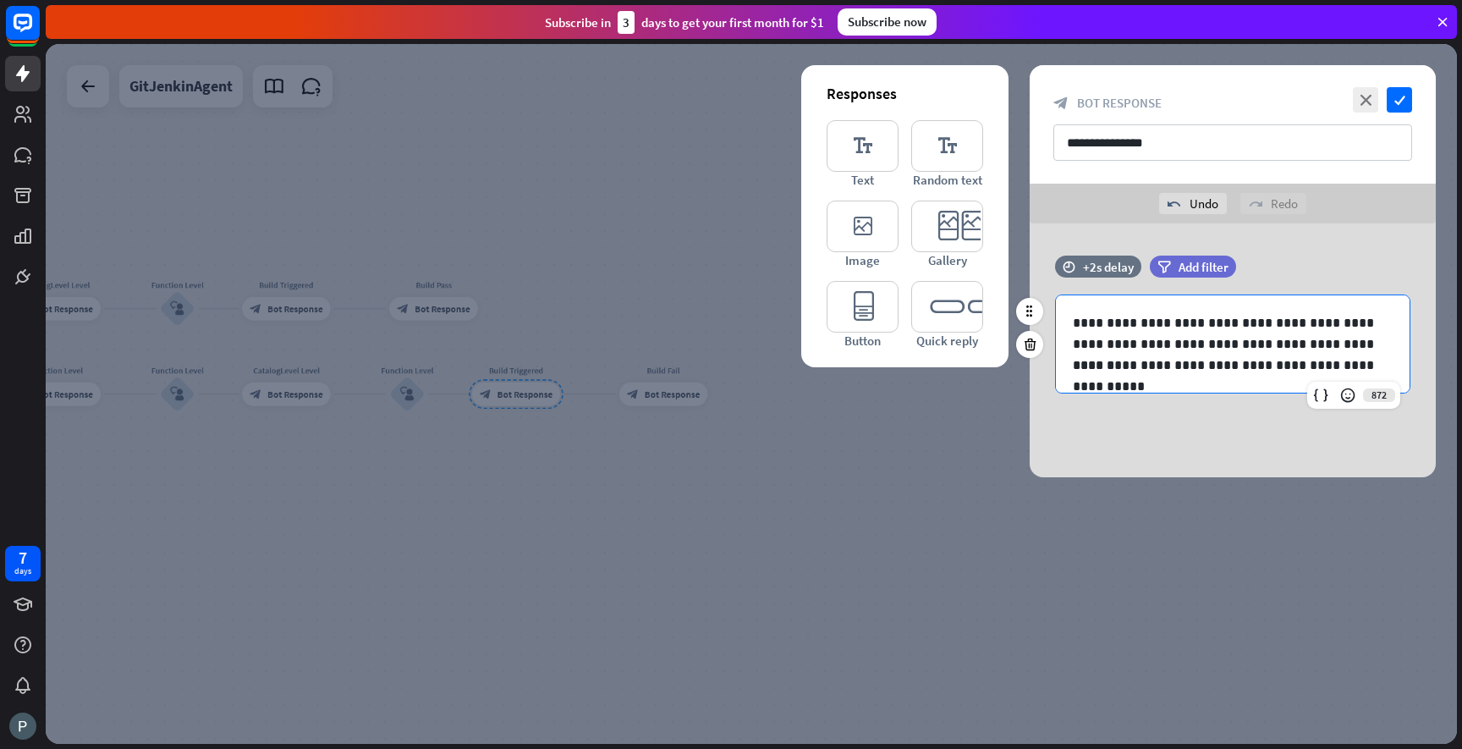
click at [1163, 322] on p "**********" at bounding box center [1233, 333] width 320 height 42
click at [1394, 105] on icon "check" at bounding box center [1399, 99] width 25 height 25
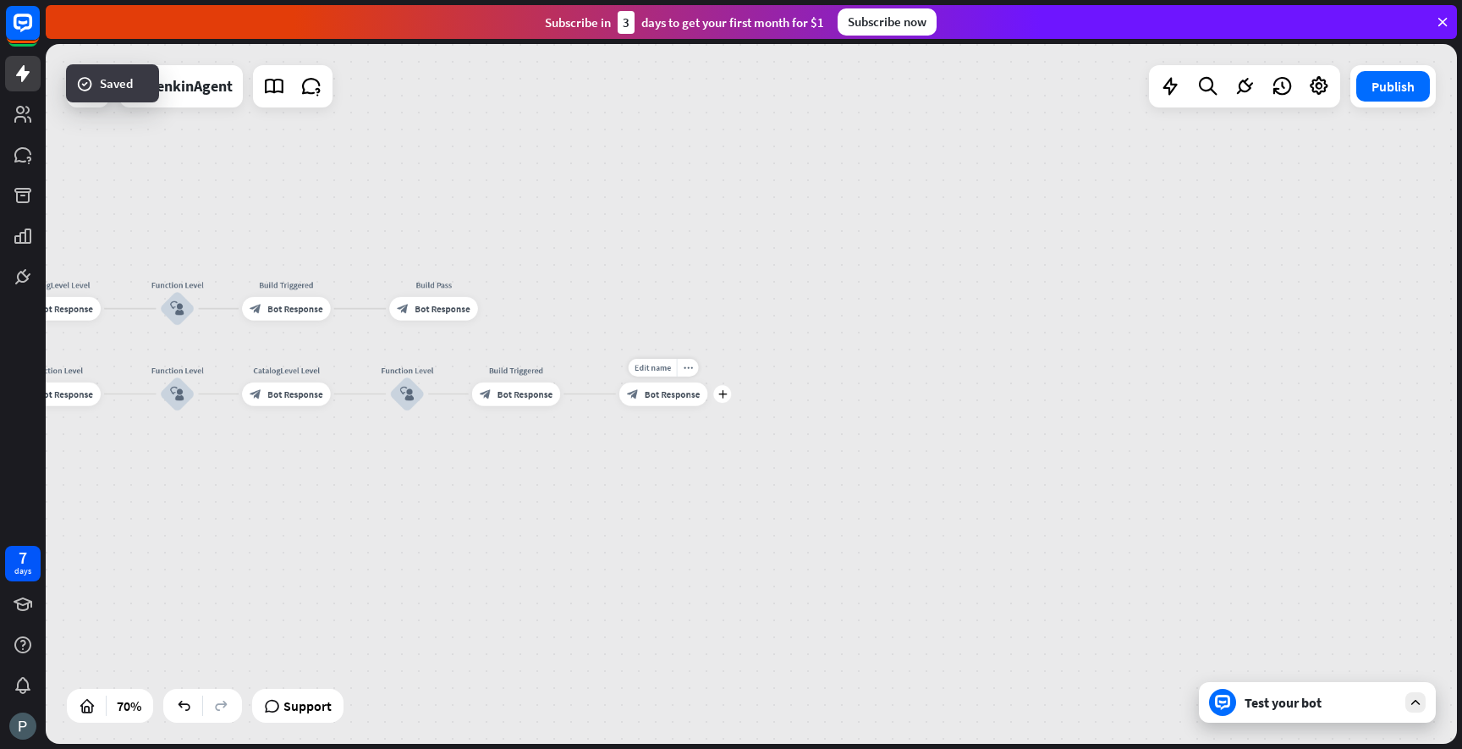
click at [676, 401] on div "block_bot_response Bot Response" at bounding box center [663, 394] width 88 height 24
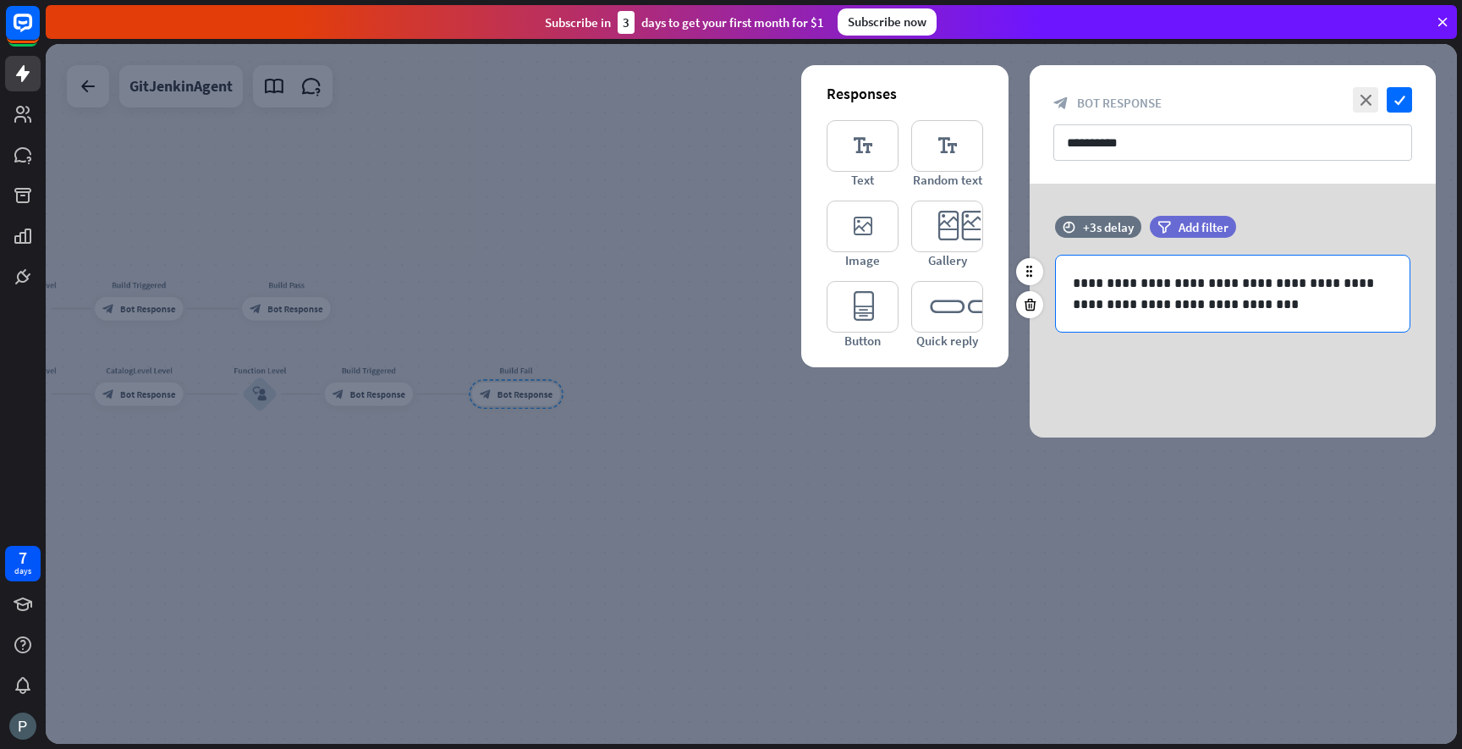
click at [1211, 286] on p "**********" at bounding box center [1233, 293] width 320 height 42
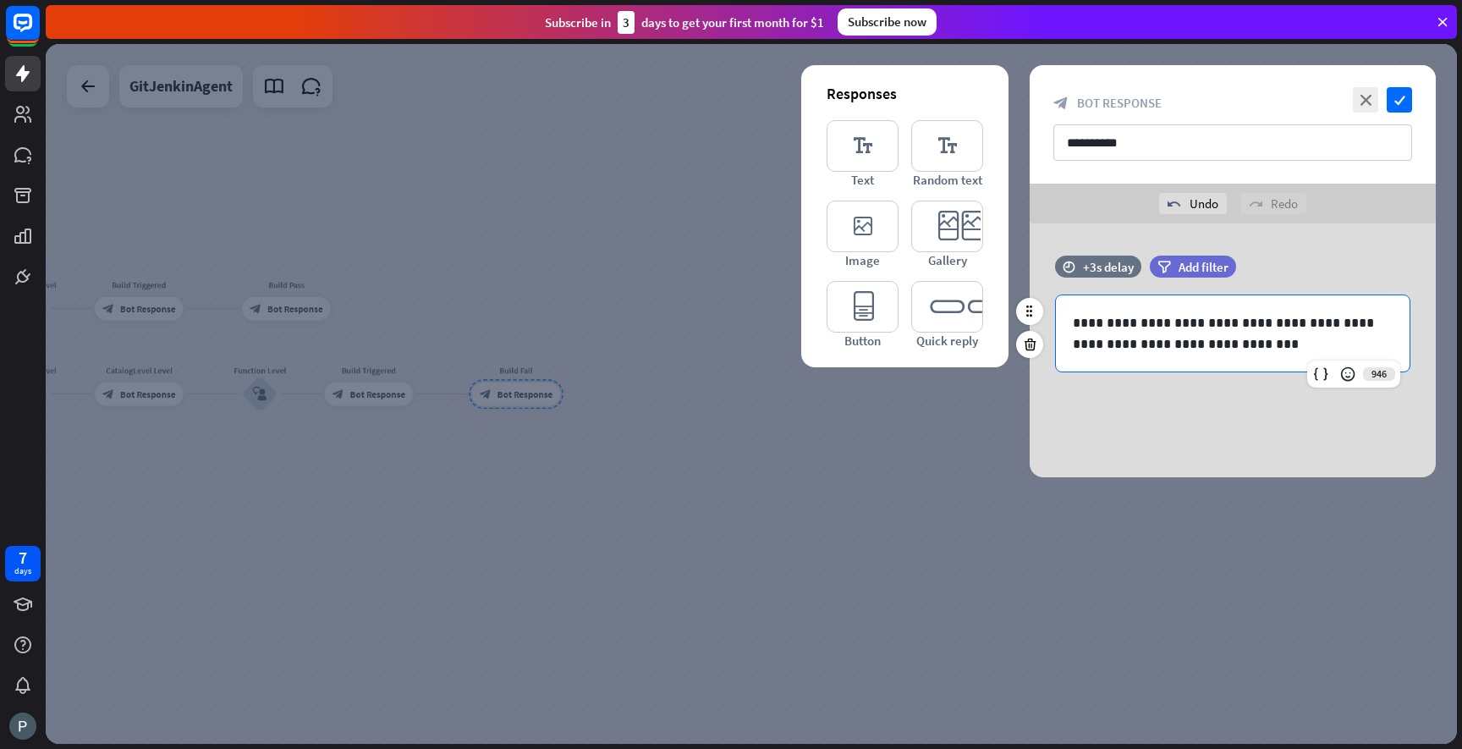
click at [1108, 324] on p "**********" at bounding box center [1233, 333] width 320 height 42
click at [1401, 107] on icon "check" at bounding box center [1399, 99] width 25 height 25
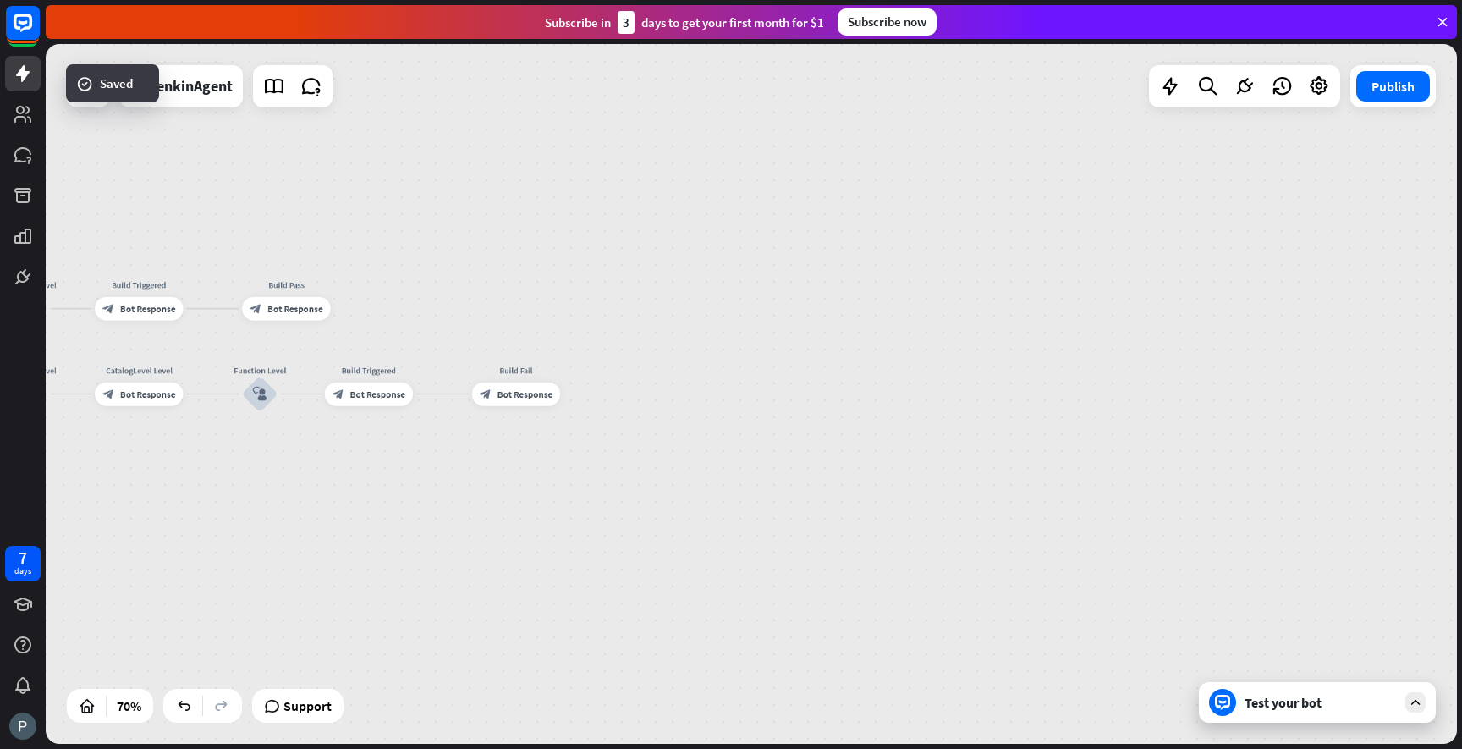
click at [1260, 705] on div "Test your bot" at bounding box center [1321, 702] width 152 height 17
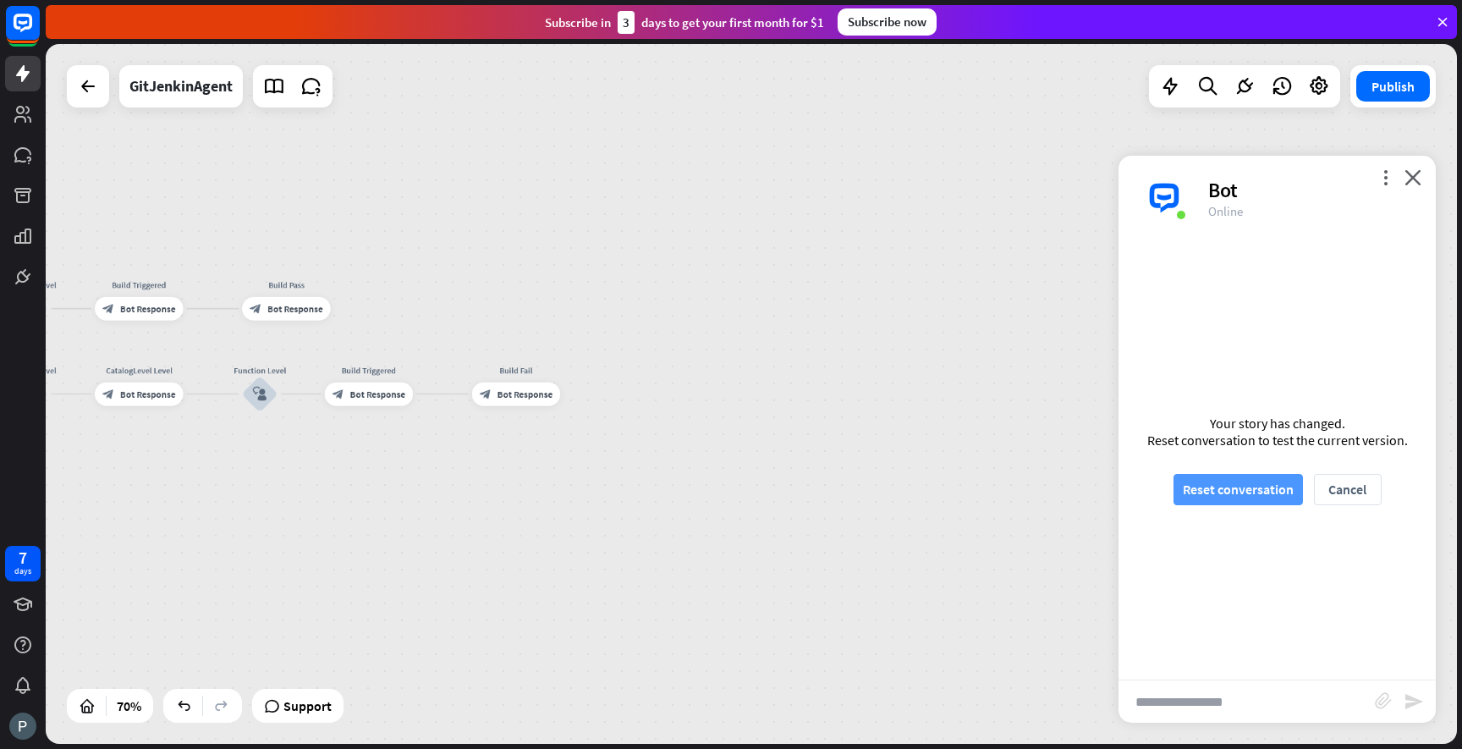
click at [1257, 499] on button "Reset conversation" at bounding box center [1238, 489] width 129 height 31
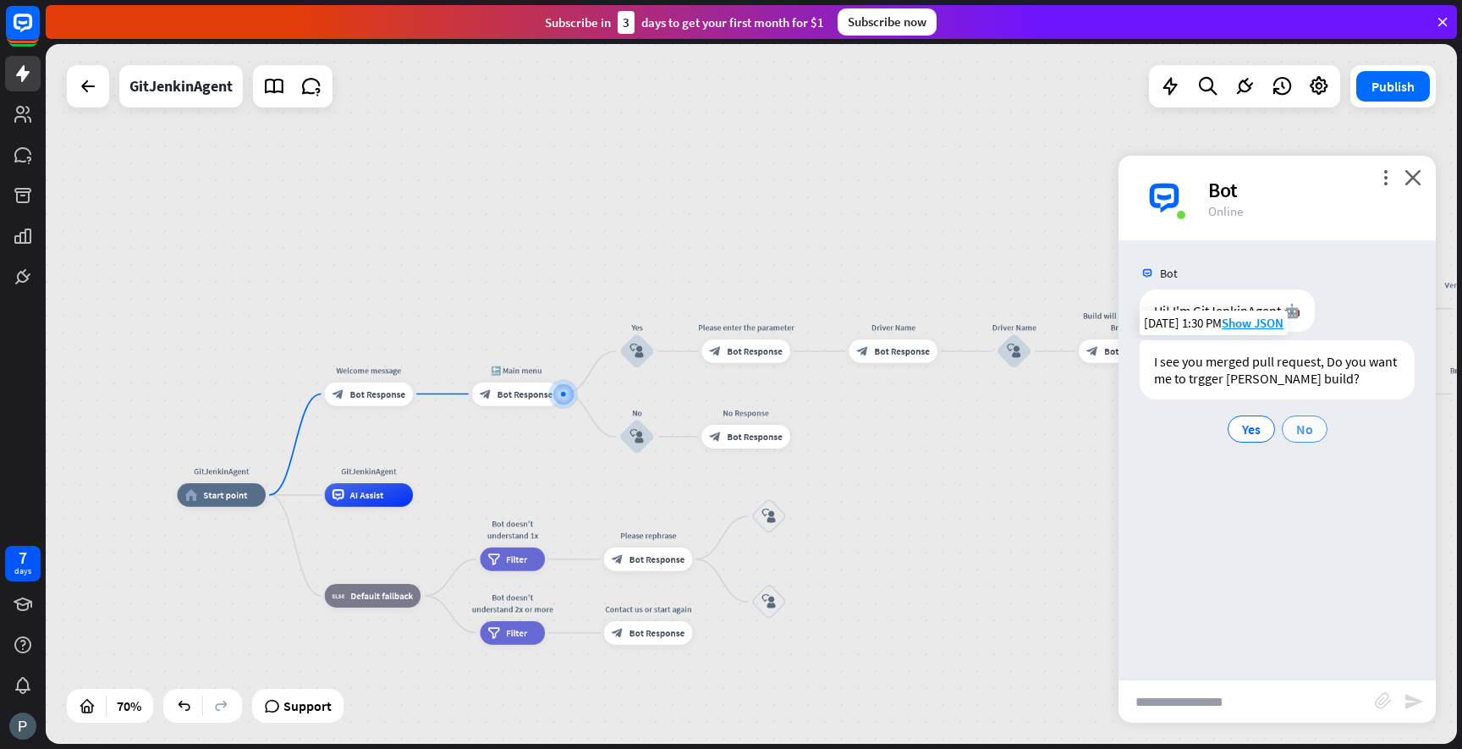
click at [1301, 435] on span "No" at bounding box center [1304, 429] width 17 height 17
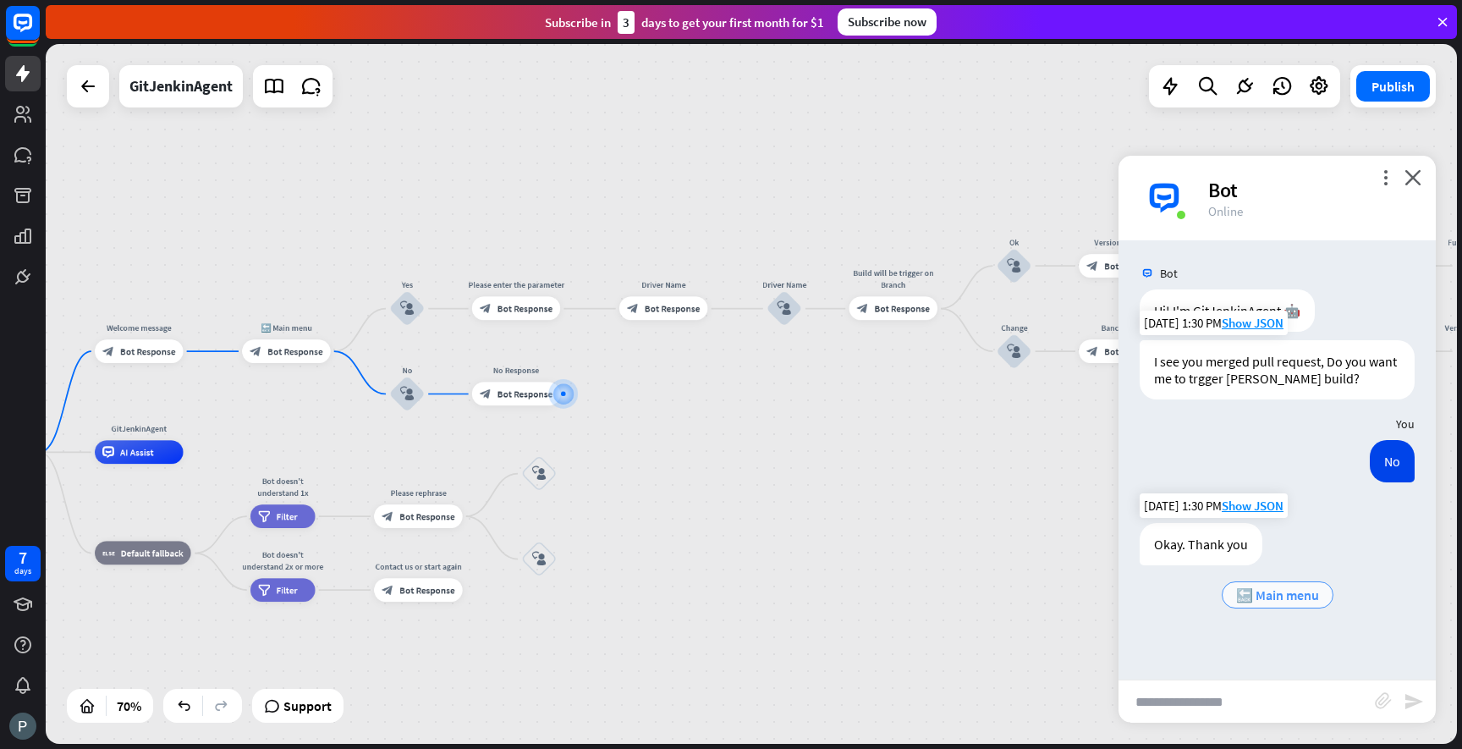
click at [1269, 592] on span "🔙 Main menu" at bounding box center [1277, 594] width 83 height 17
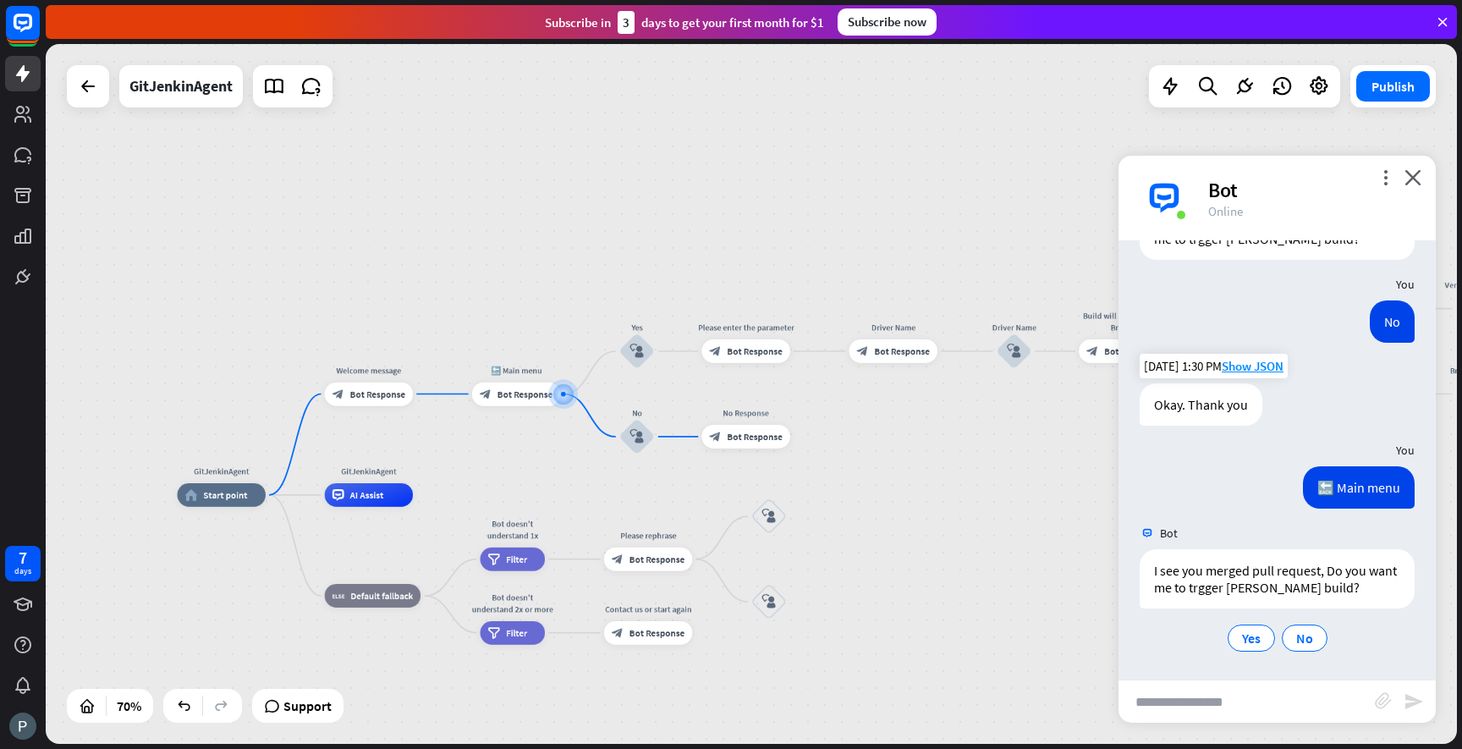
scroll to position [140, 0]
click at [1255, 639] on span "Yes" at bounding box center [1251, 637] width 19 height 17
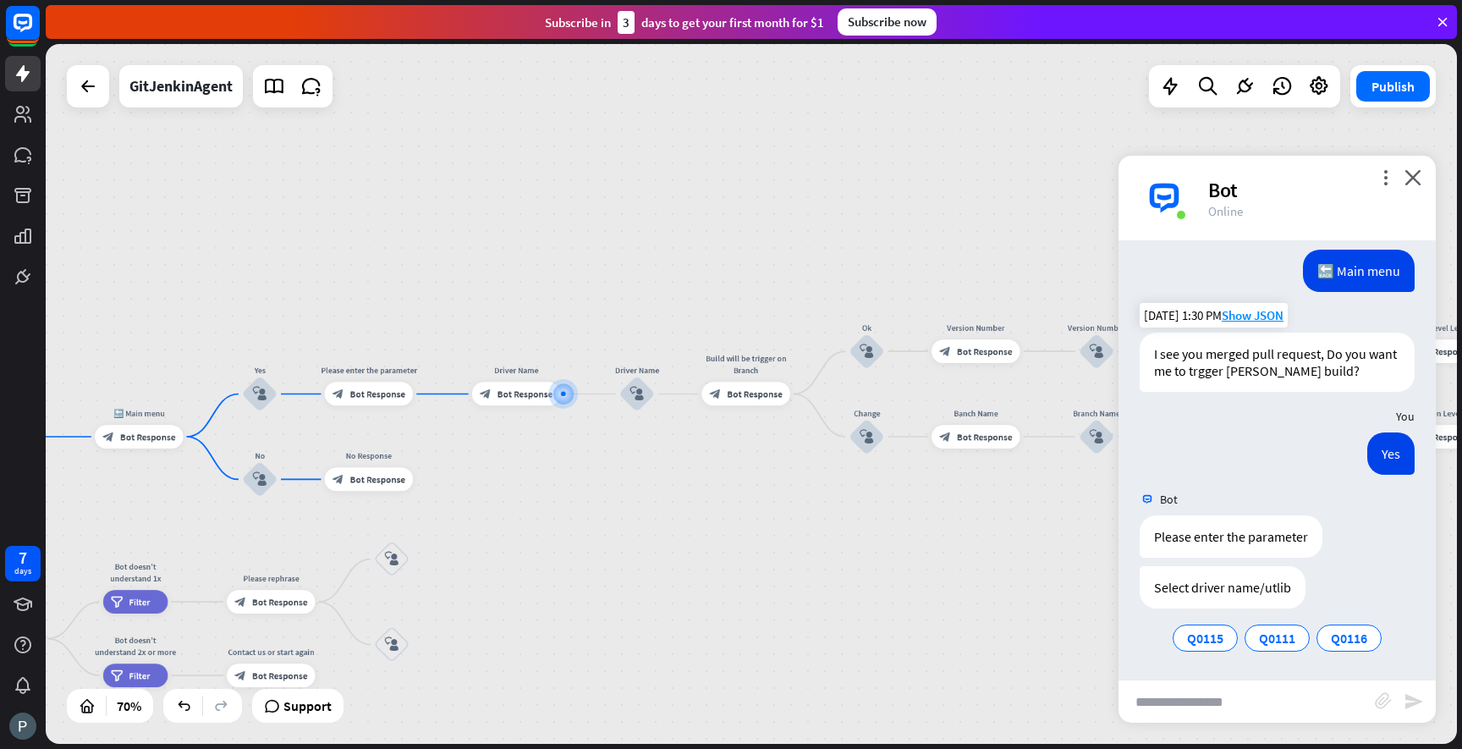
scroll to position [357, 0]
click at [1208, 635] on span "Q0115" at bounding box center [1205, 637] width 36 height 17
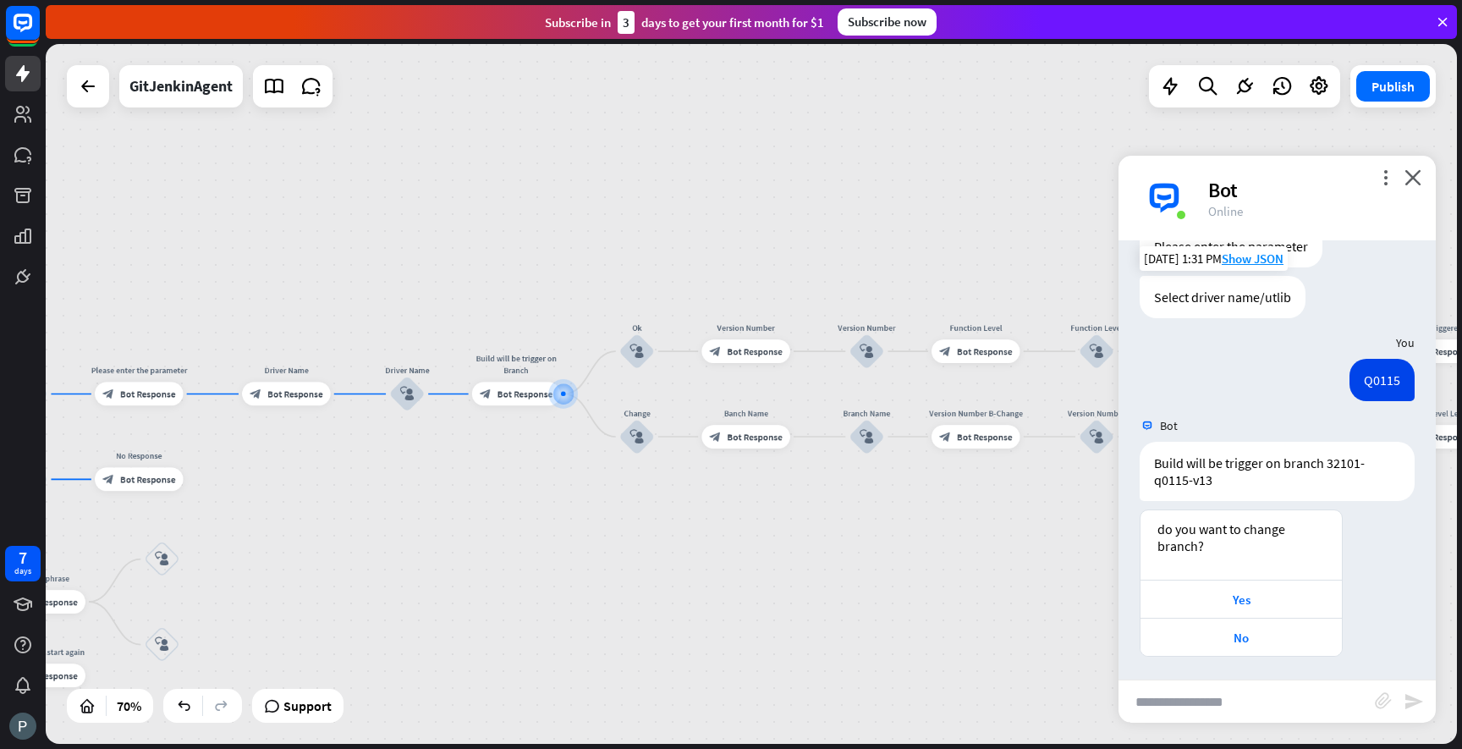
scroll to position [649, 0]
click at [1206, 591] on div "Yes" at bounding box center [1241, 597] width 184 height 16
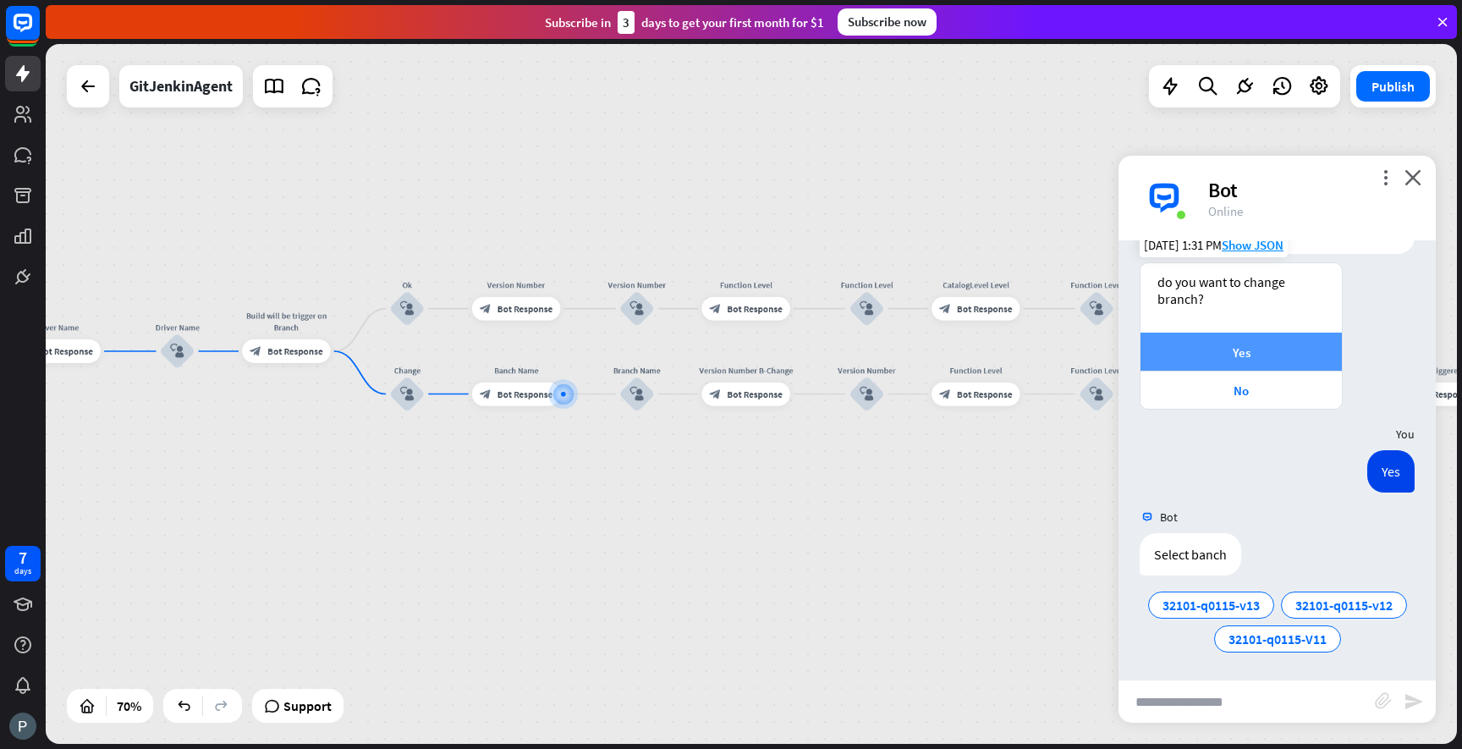
scroll to position [895, 0]
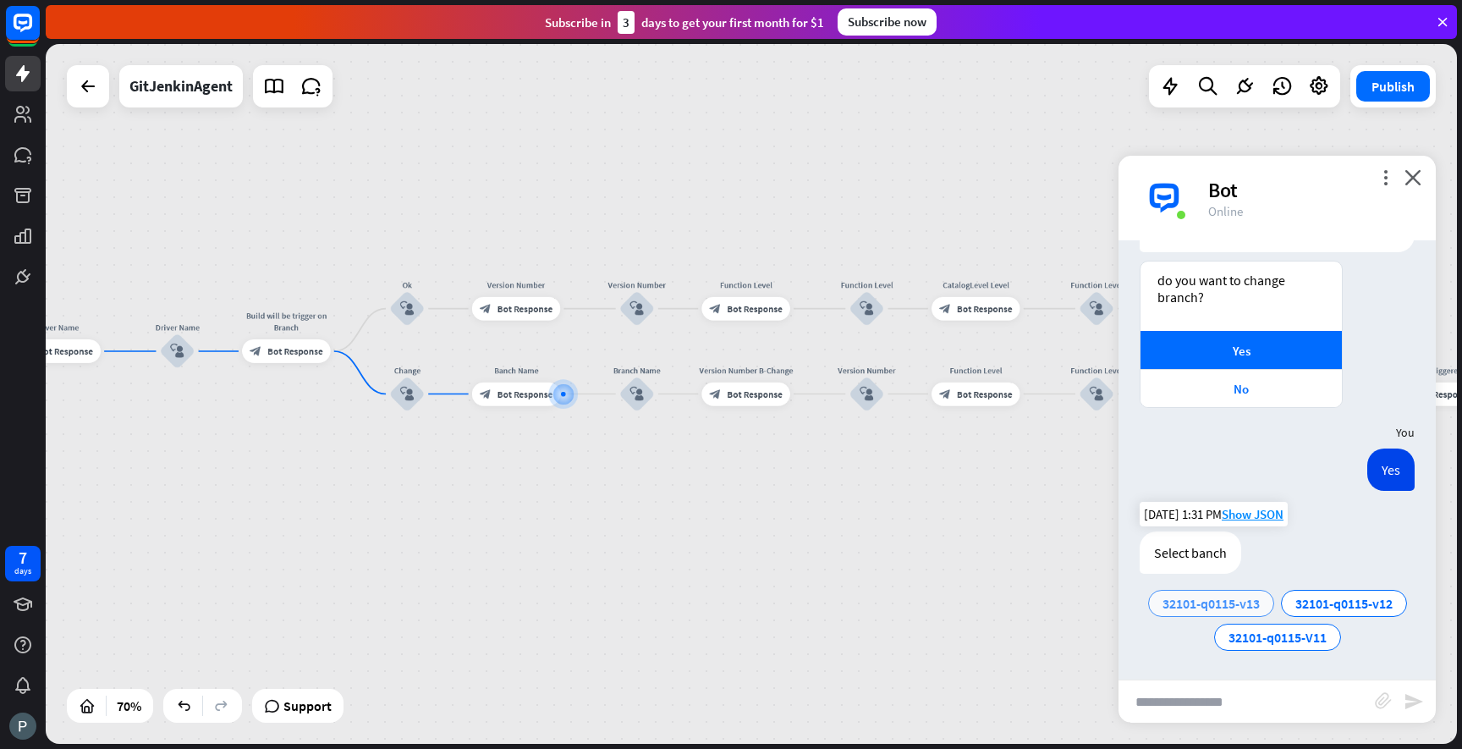
click at [1231, 606] on span "32101-q0115-v13" at bounding box center [1211, 603] width 97 height 17
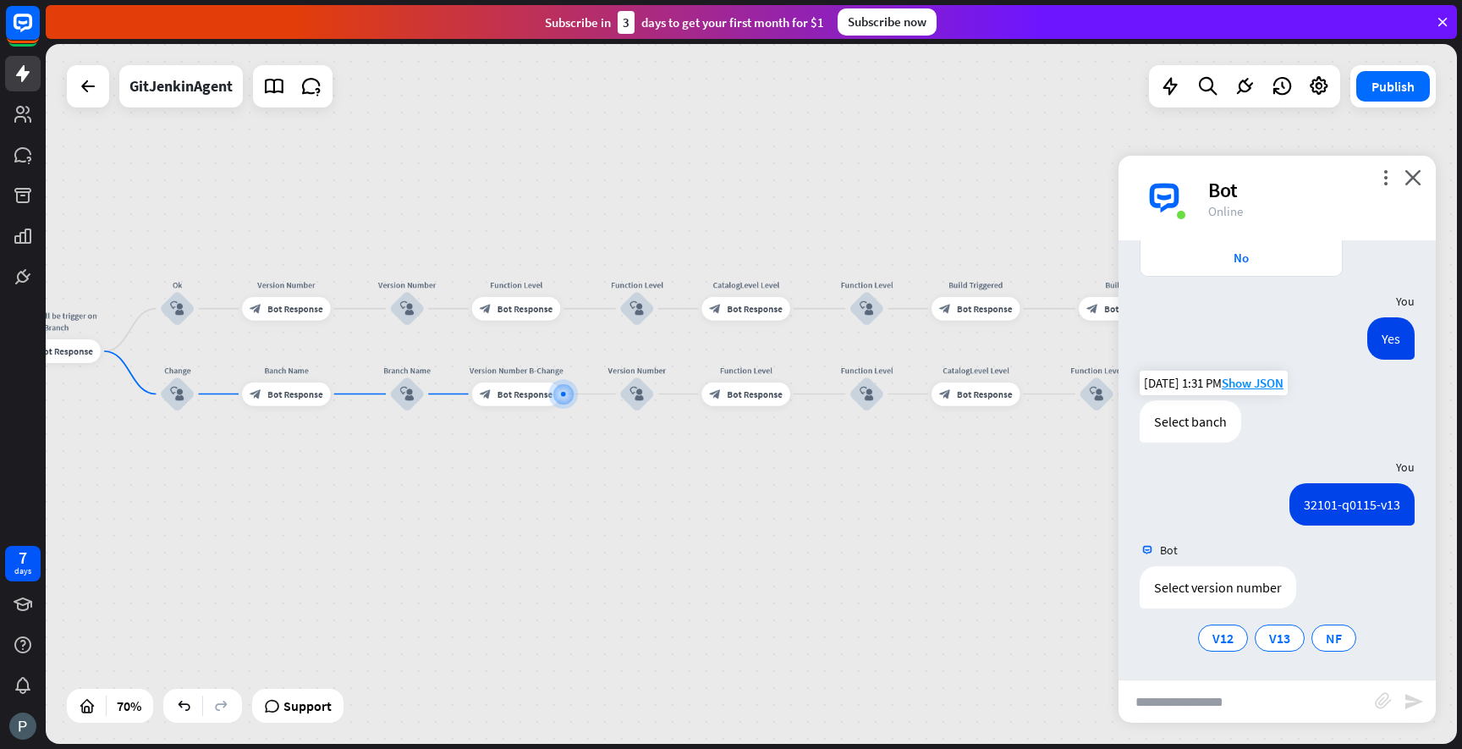
scroll to position [1027, 0]
click at [1229, 639] on span "V12" at bounding box center [1222, 637] width 21 height 17
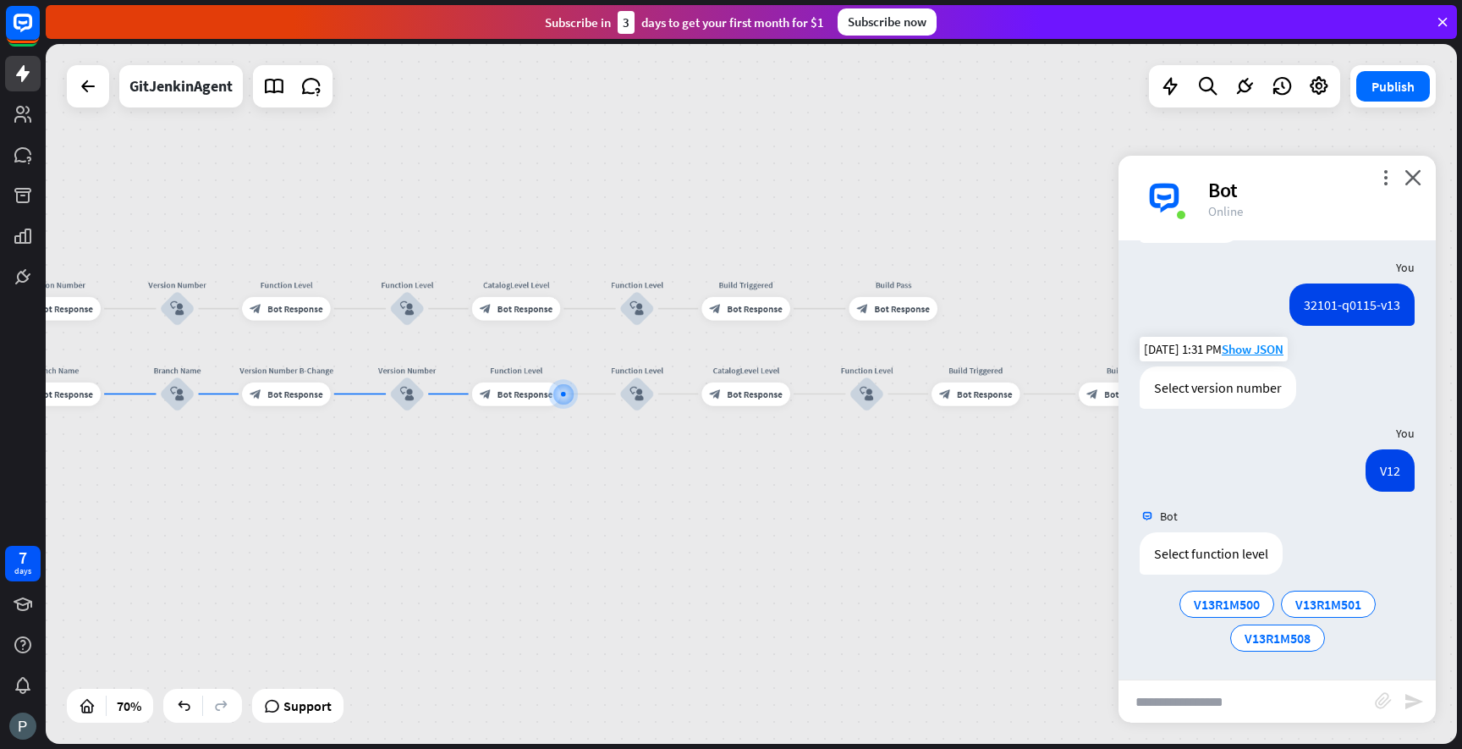
scroll to position [1227, 0]
click at [1237, 608] on span "V13R1M500" at bounding box center [1227, 603] width 66 height 17
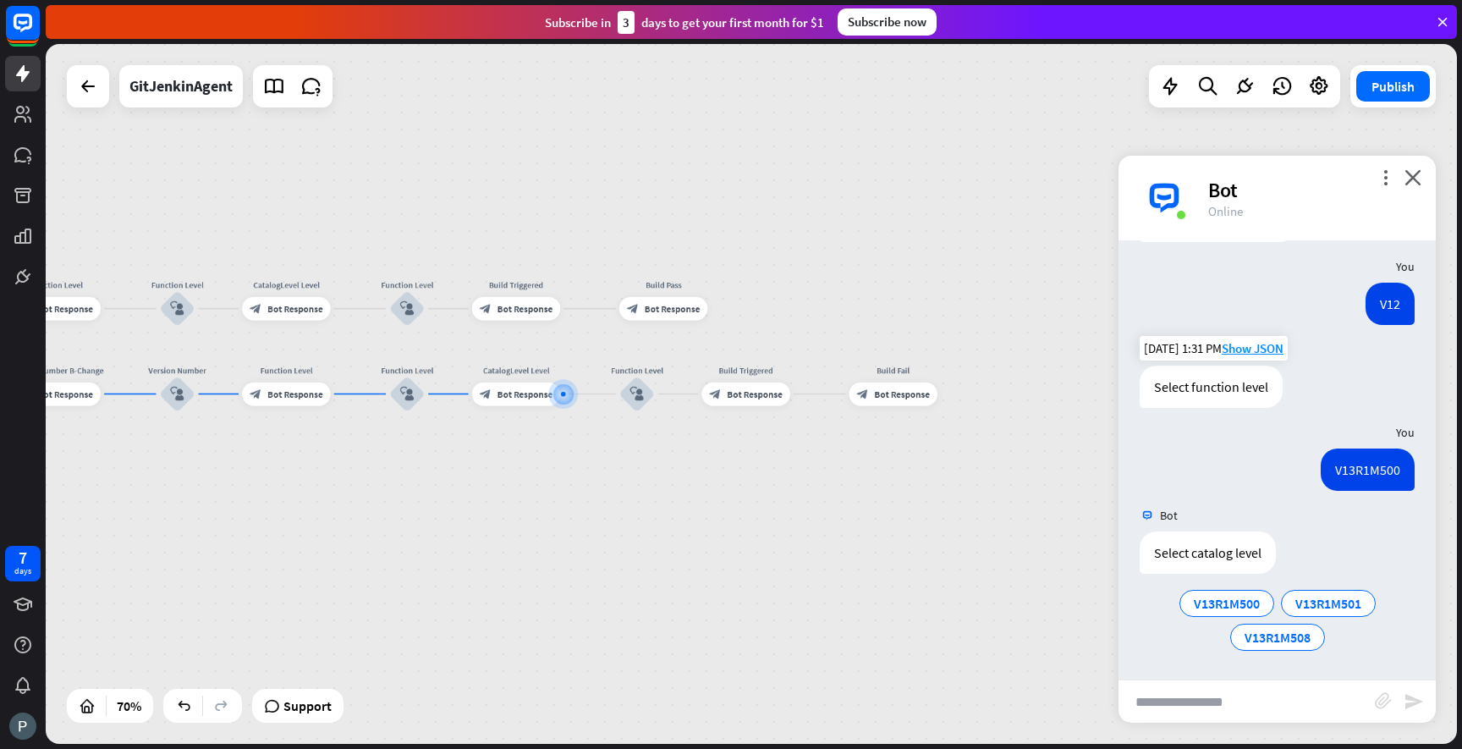
click at [1237, 608] on span "V13R1M500" at bounding box center [1227, 603] width 66 height 17
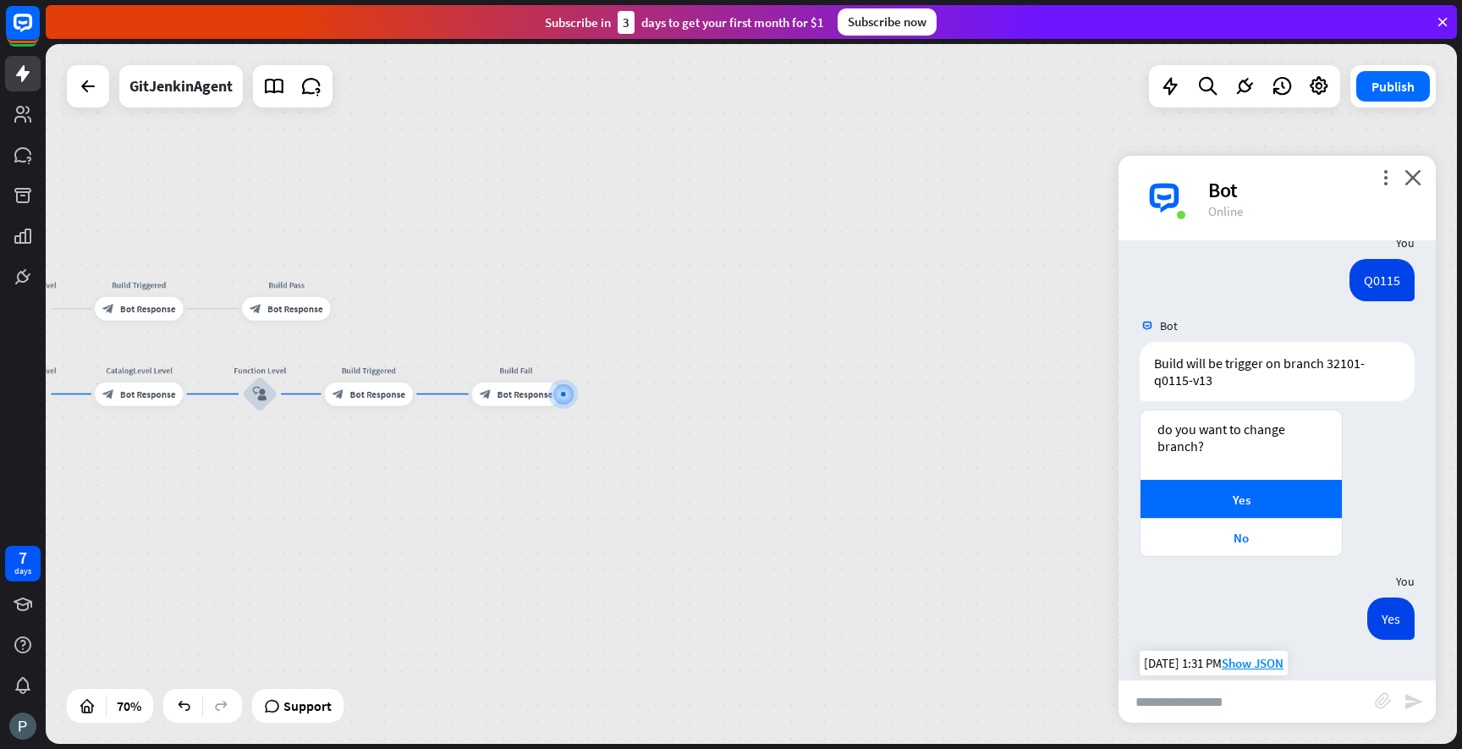
scroll to position [708, 0]
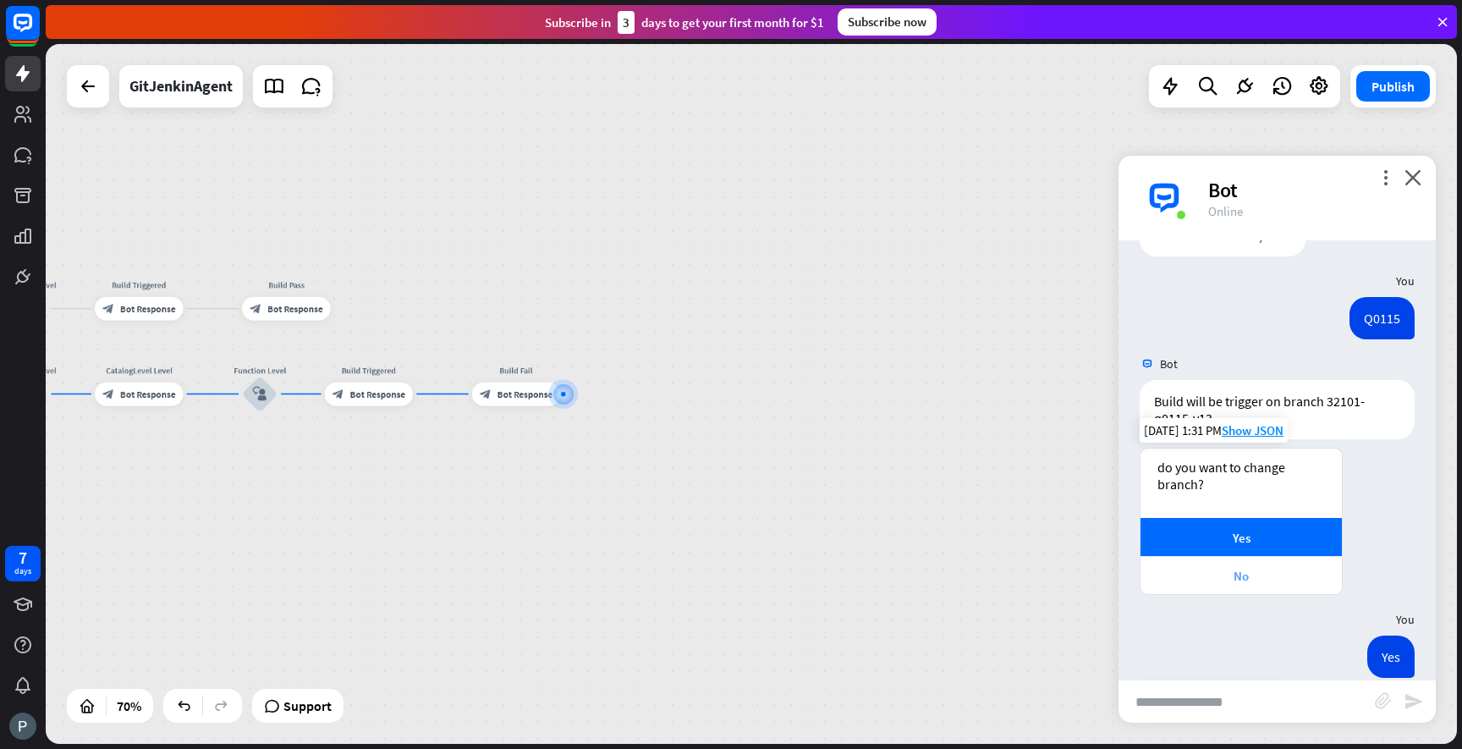
click at [1227, 571] on div "No" at bounding box center [1241, 576] width 184 height 16
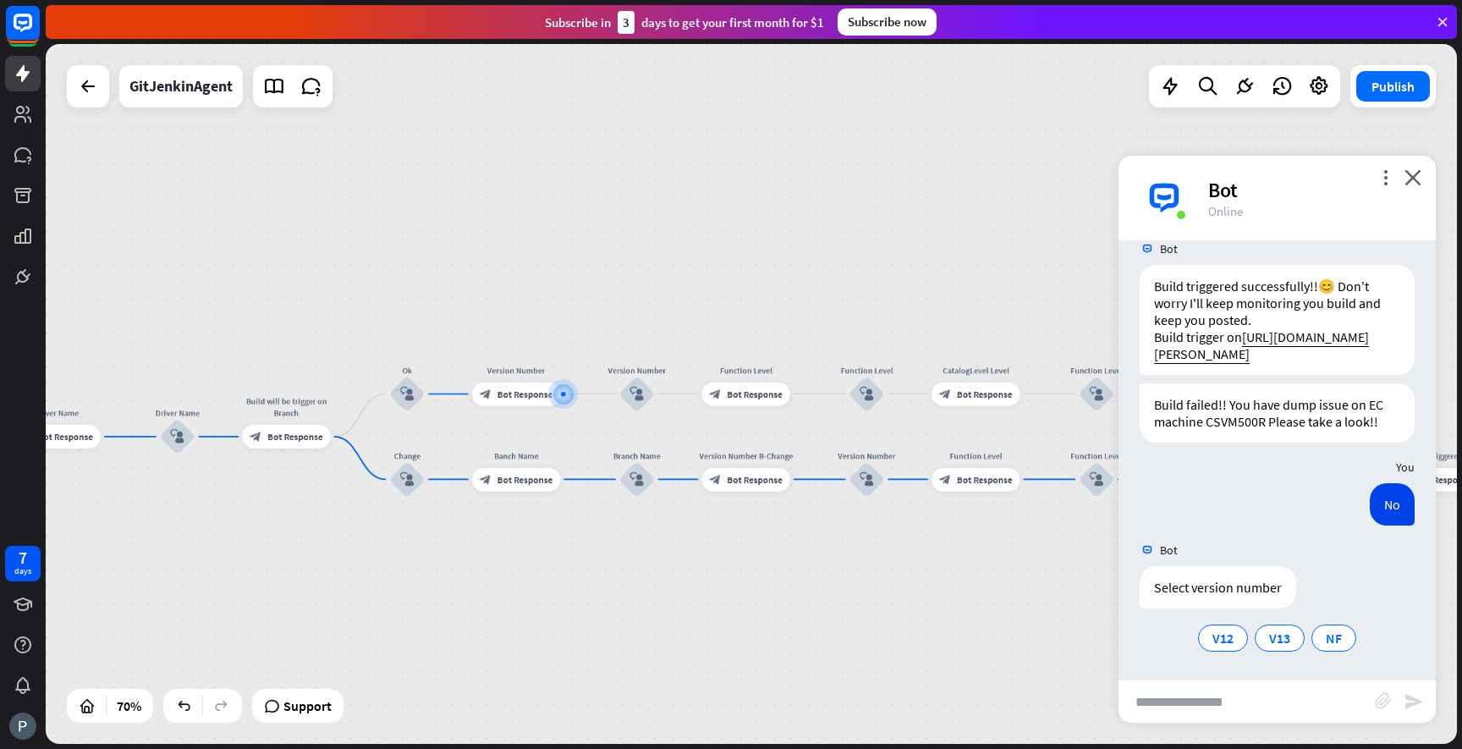
scroll to position [1826, 0]
click at [1262, 640] on div "V13" at bounding box center [1280, 637] width 50 height 27
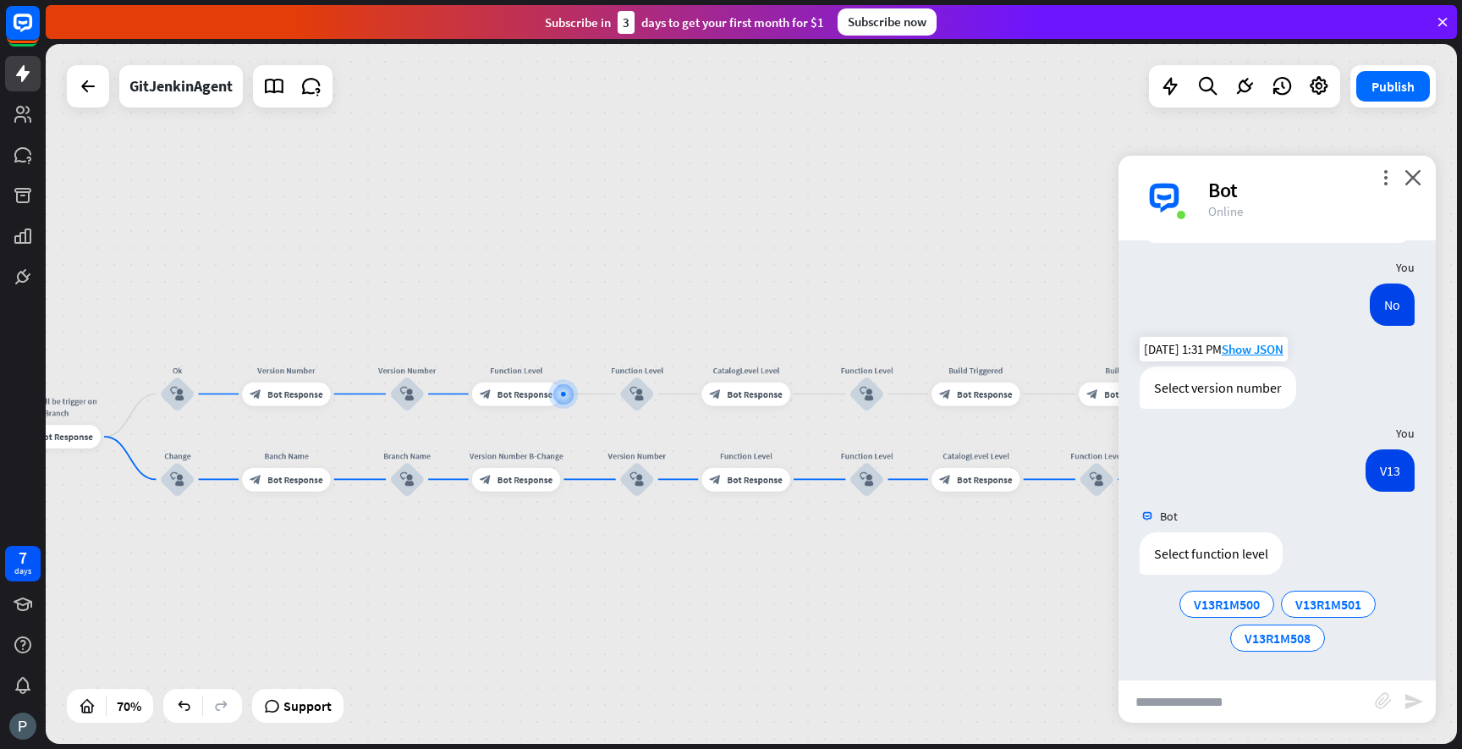
scroll to position [2026, 0]
click at [1272, 635] on span "V13R1M508" at bounding box center [1278, 637] width 66 height 17
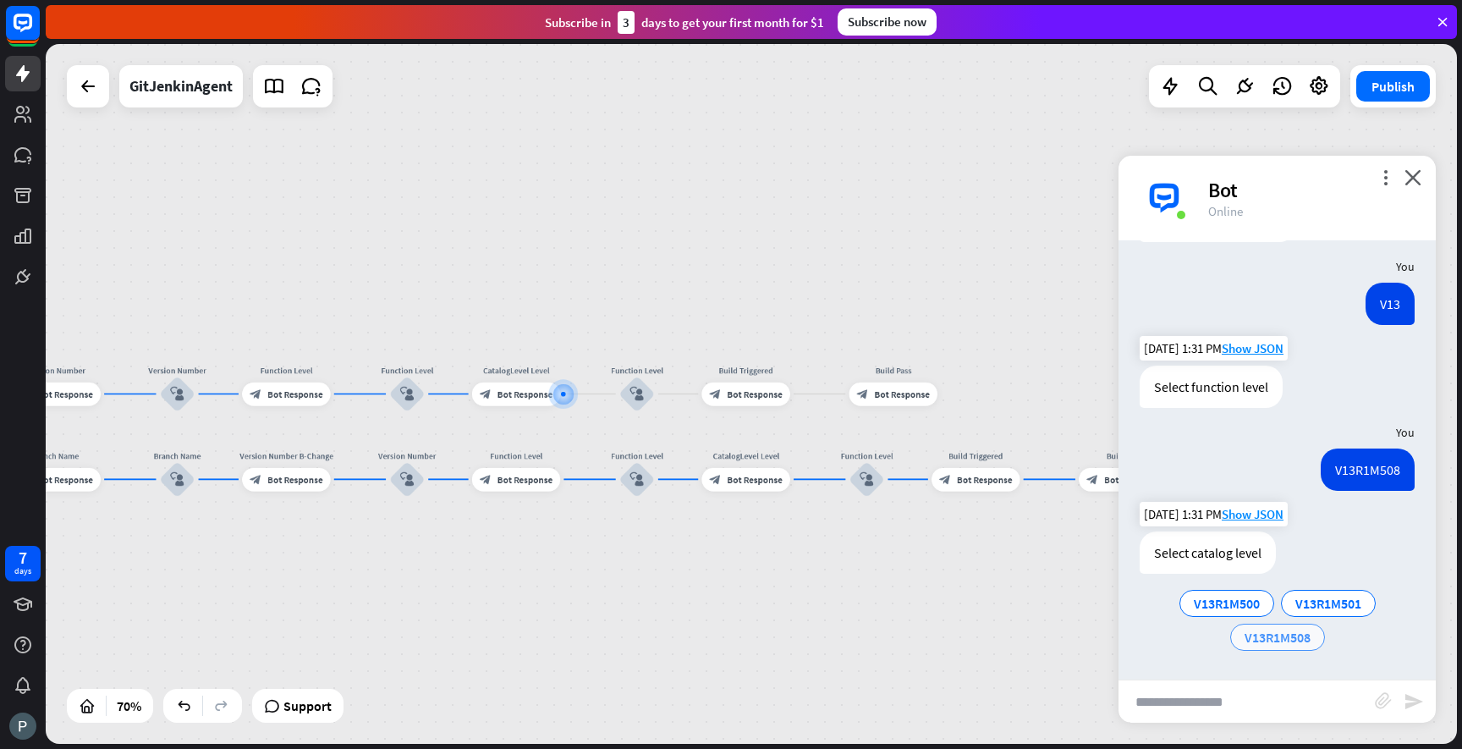
click at [1272, 640] on span "V13R1M508" at bounding box center [1278, 637] width 66 height 17
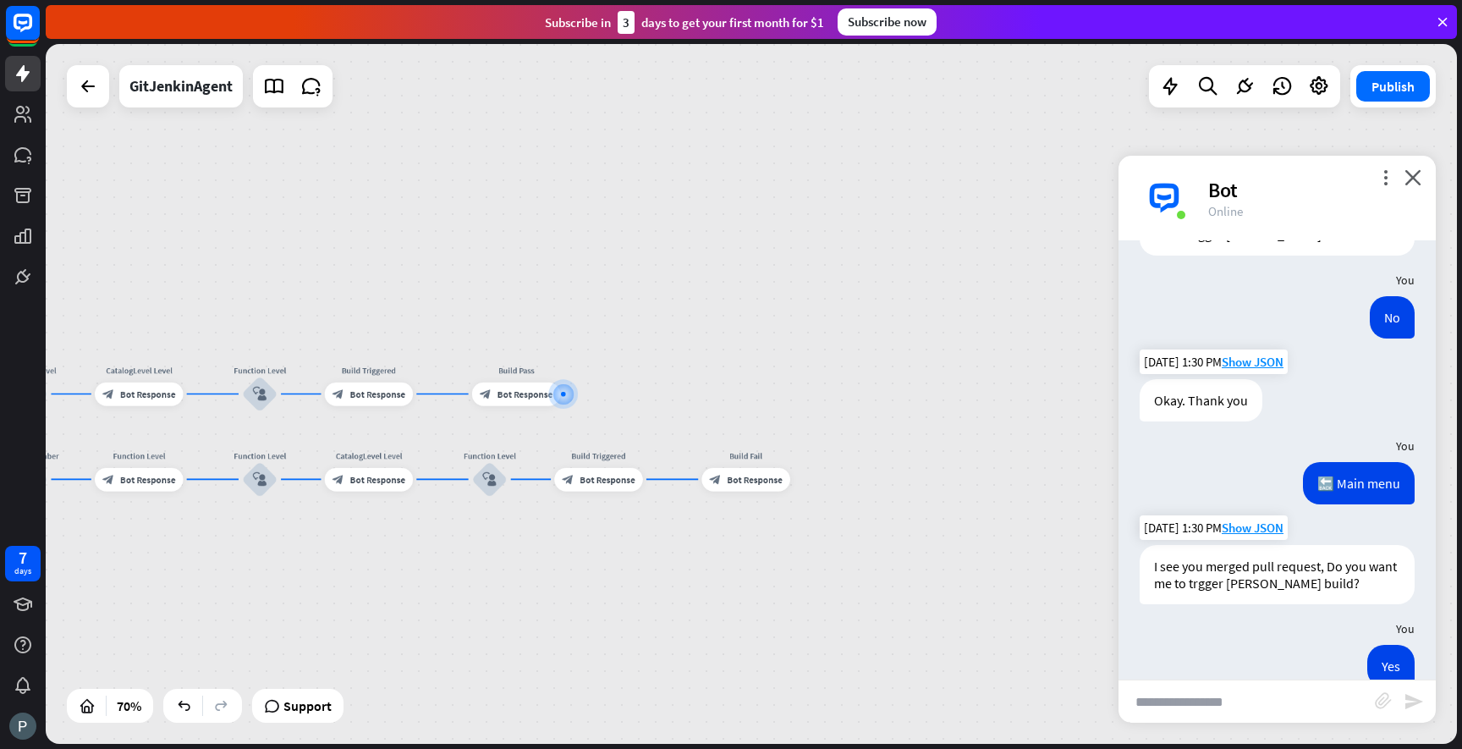
scroll to position [121, 0]
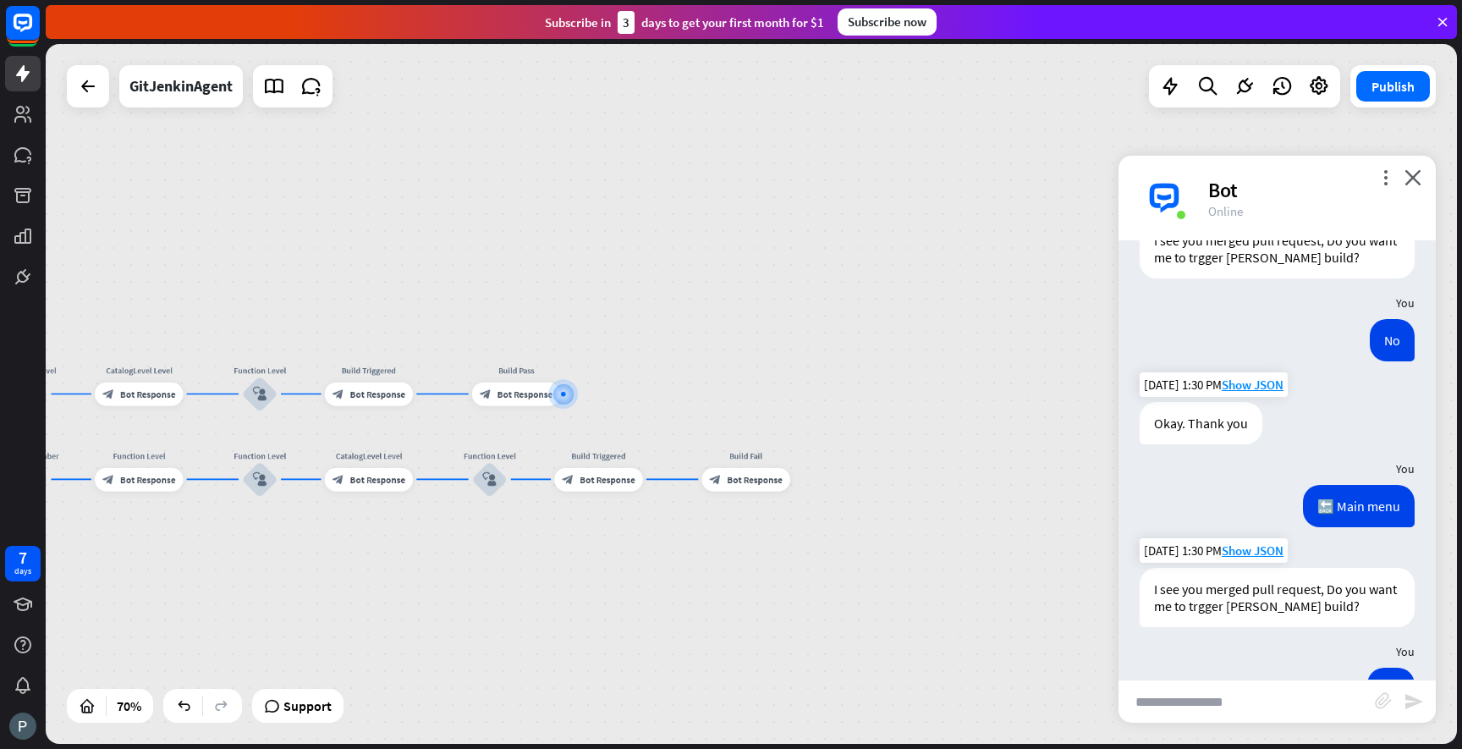
click at [931, 621] on div "GitJenkinAgent home_2 Start point Welcome message block_bot_response Bot Respon…" at bounding box center [751, 394] width 1411 height 700
click at [761, 484] on span "Bot Response" at bounding box center [754, 479] width 55 height 12
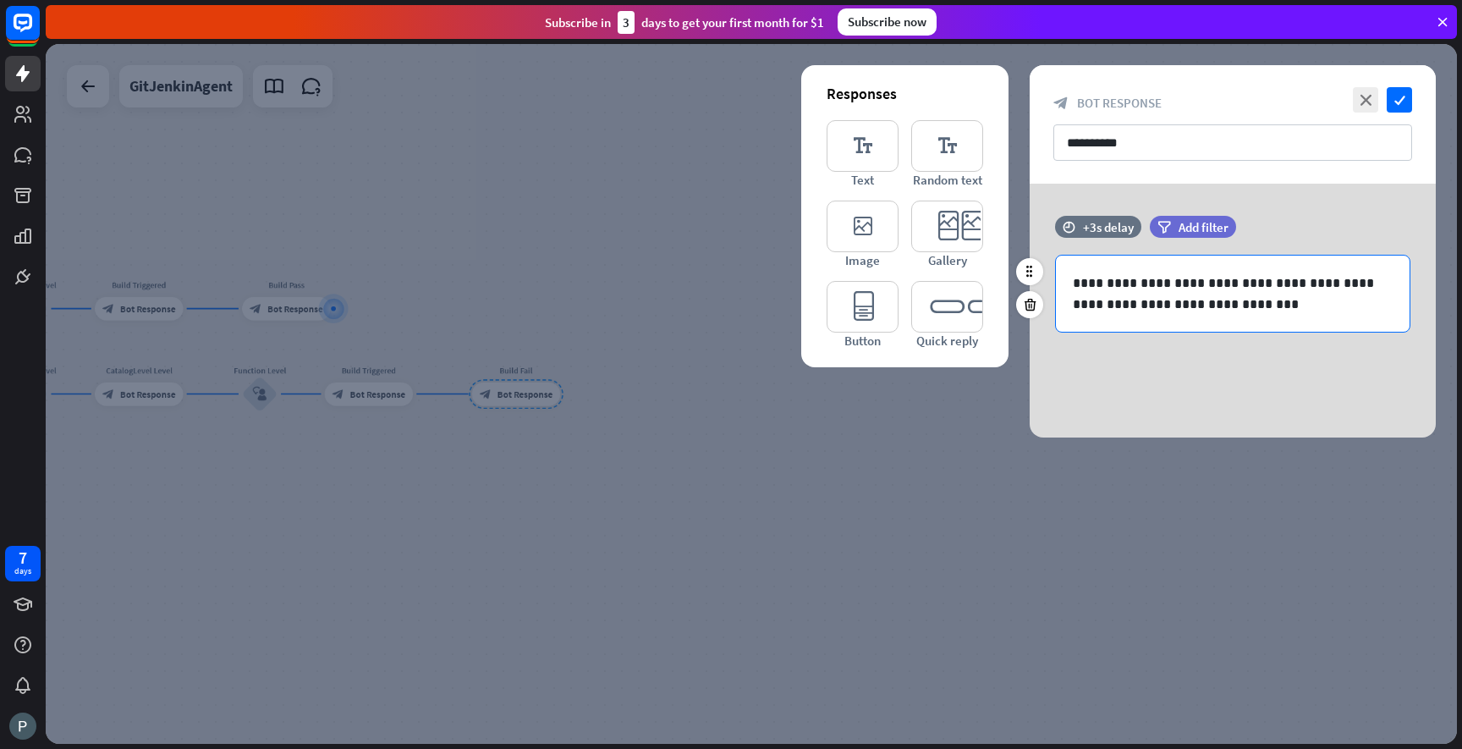
click at [1145, 283] on p "**********" at bounding box center [1233, 293] width 320 height 42
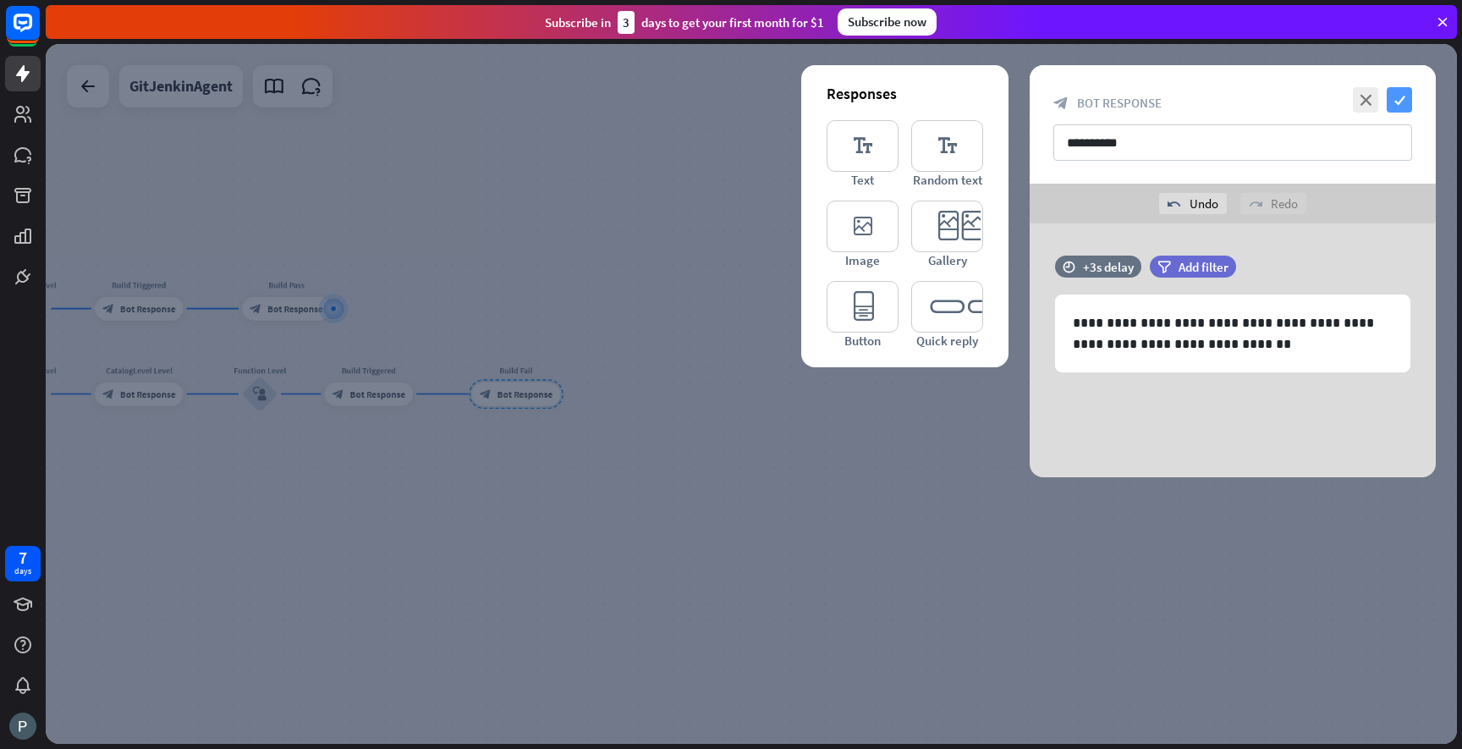
click at [1394, 105] on icon "check" at bounding box center [1399, 99] width 25 height 25
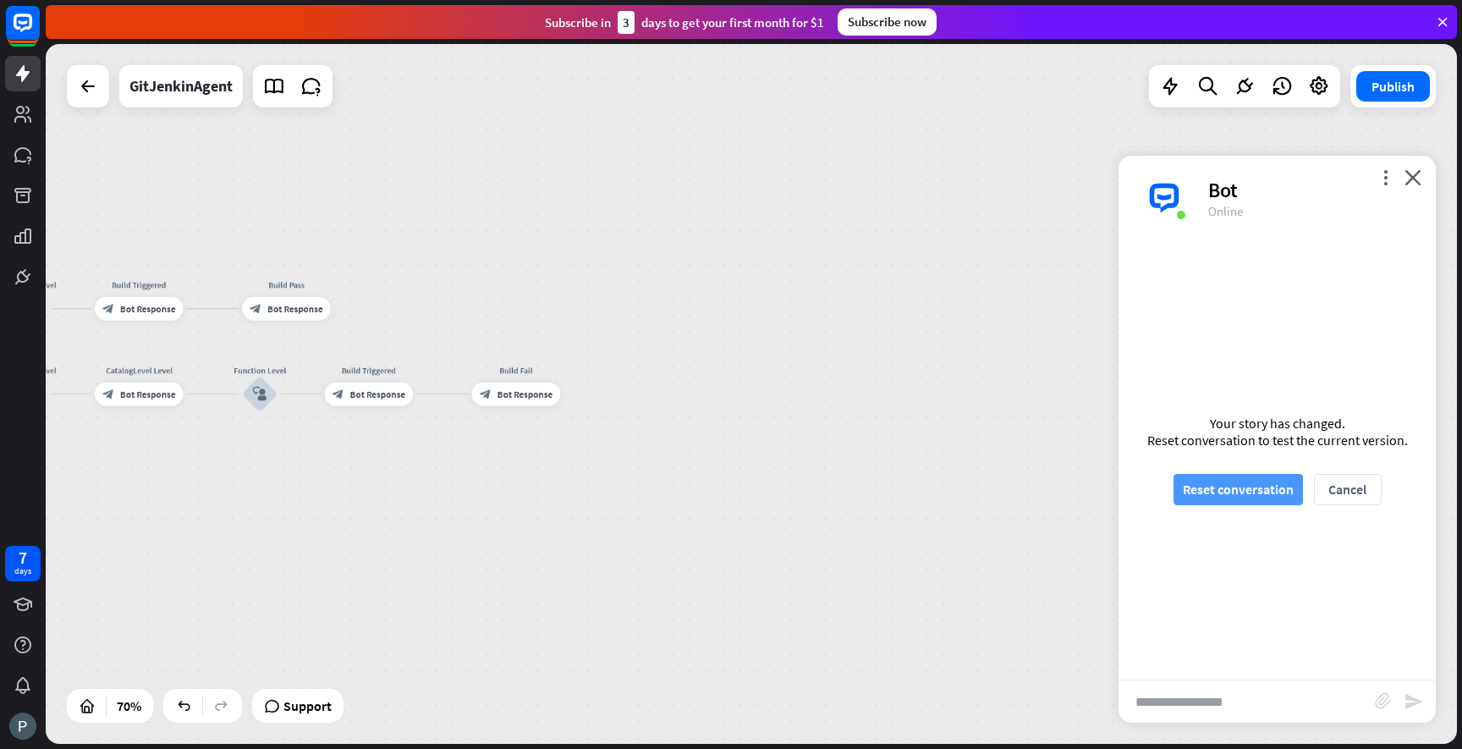
click at [1245, 487] on button "Reset conversation" at bounding box center [1238, 489] width 129 height 31
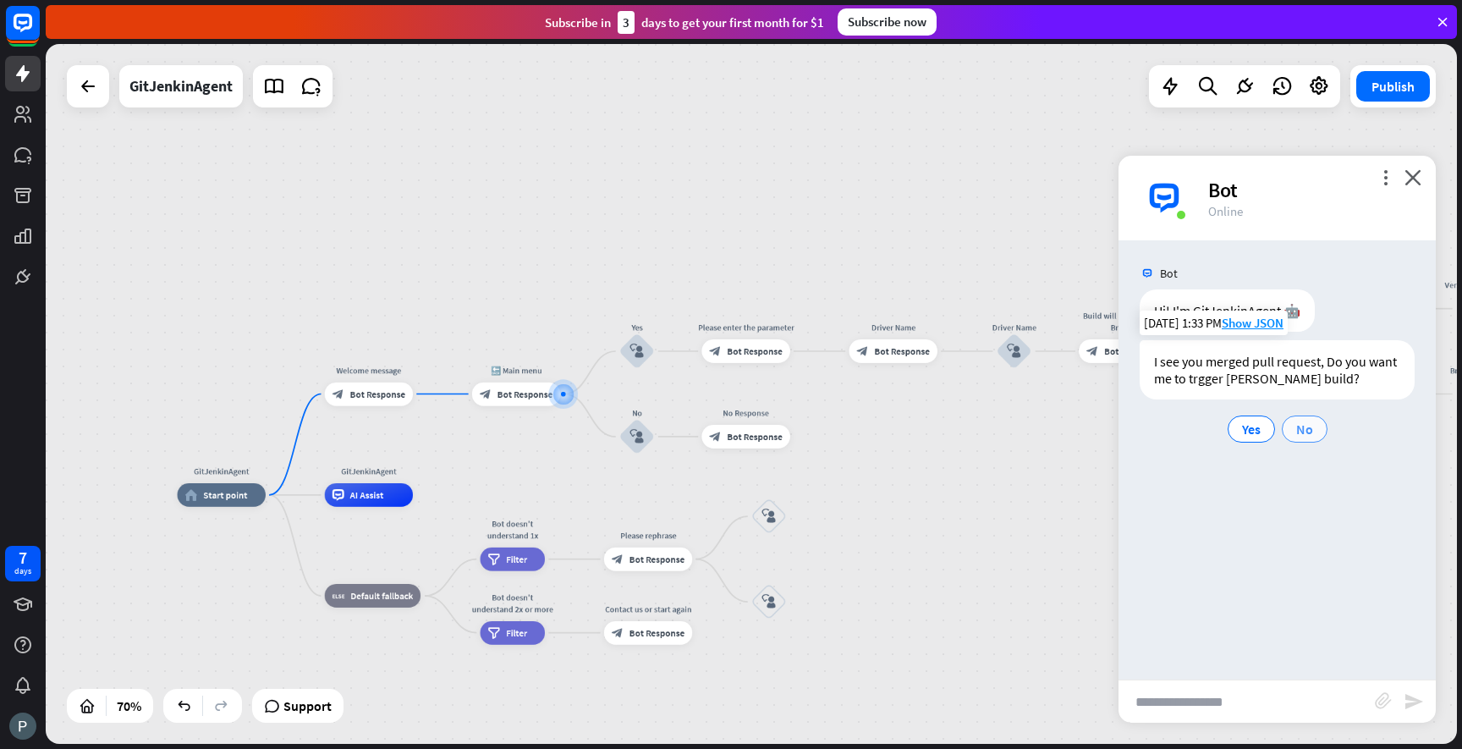
click at [1311, 422] on span "No" at bounding box center [1304, 429] width 17 height 17
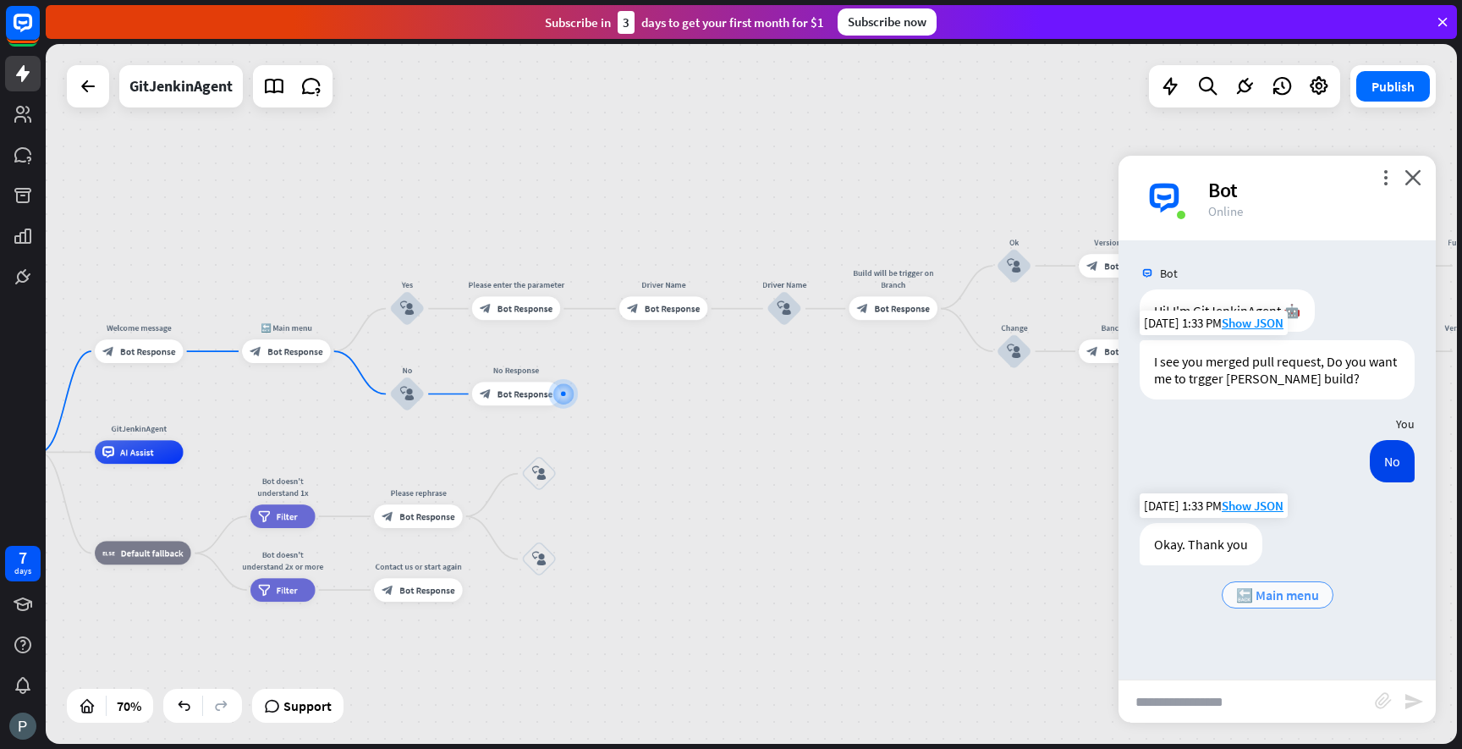
click at [1289, 590] on span "🔙 Main menu" at bounding box center [1277, 594] width 83 height 17
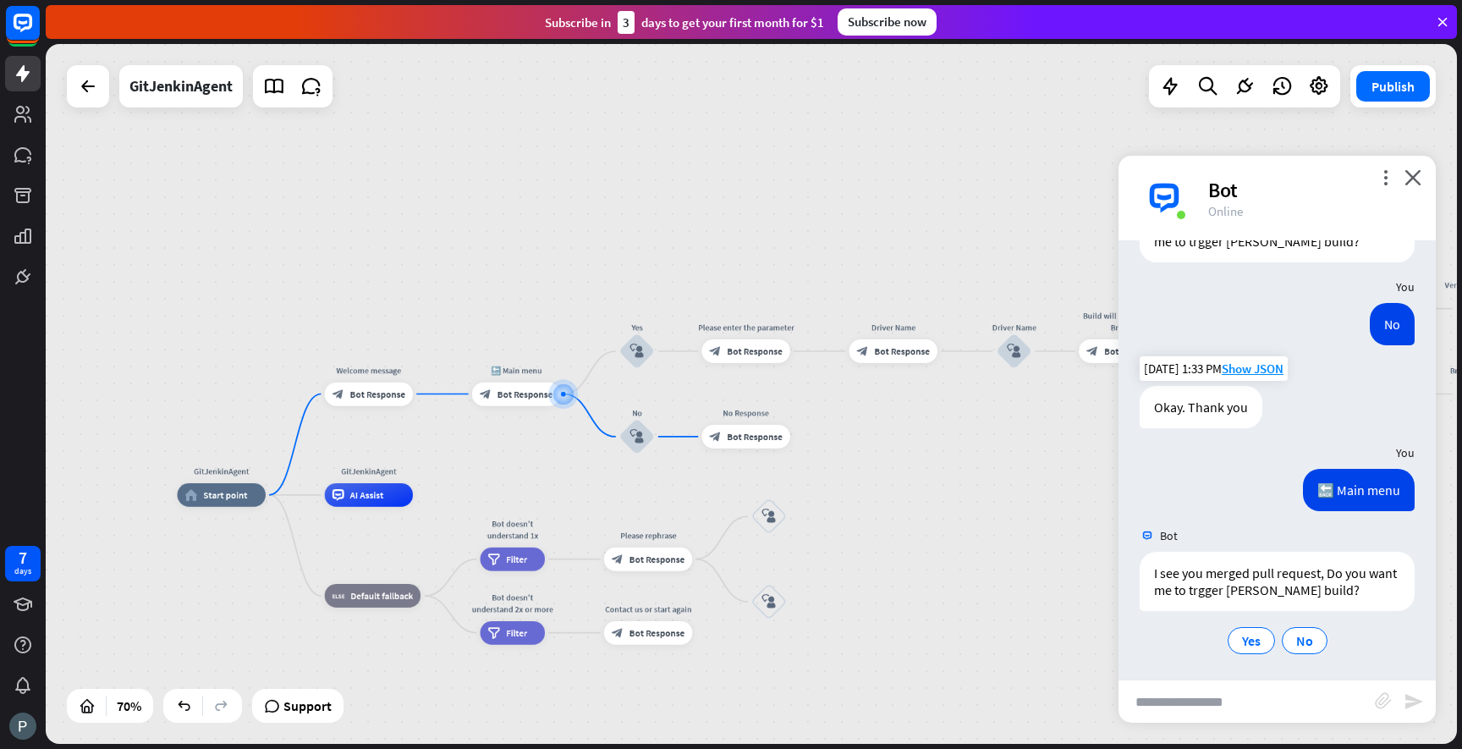
scroll to position [140, 0]
click at [1256, 643] on span "Yes" at bounding box center [1251, 637] width 19 height 17
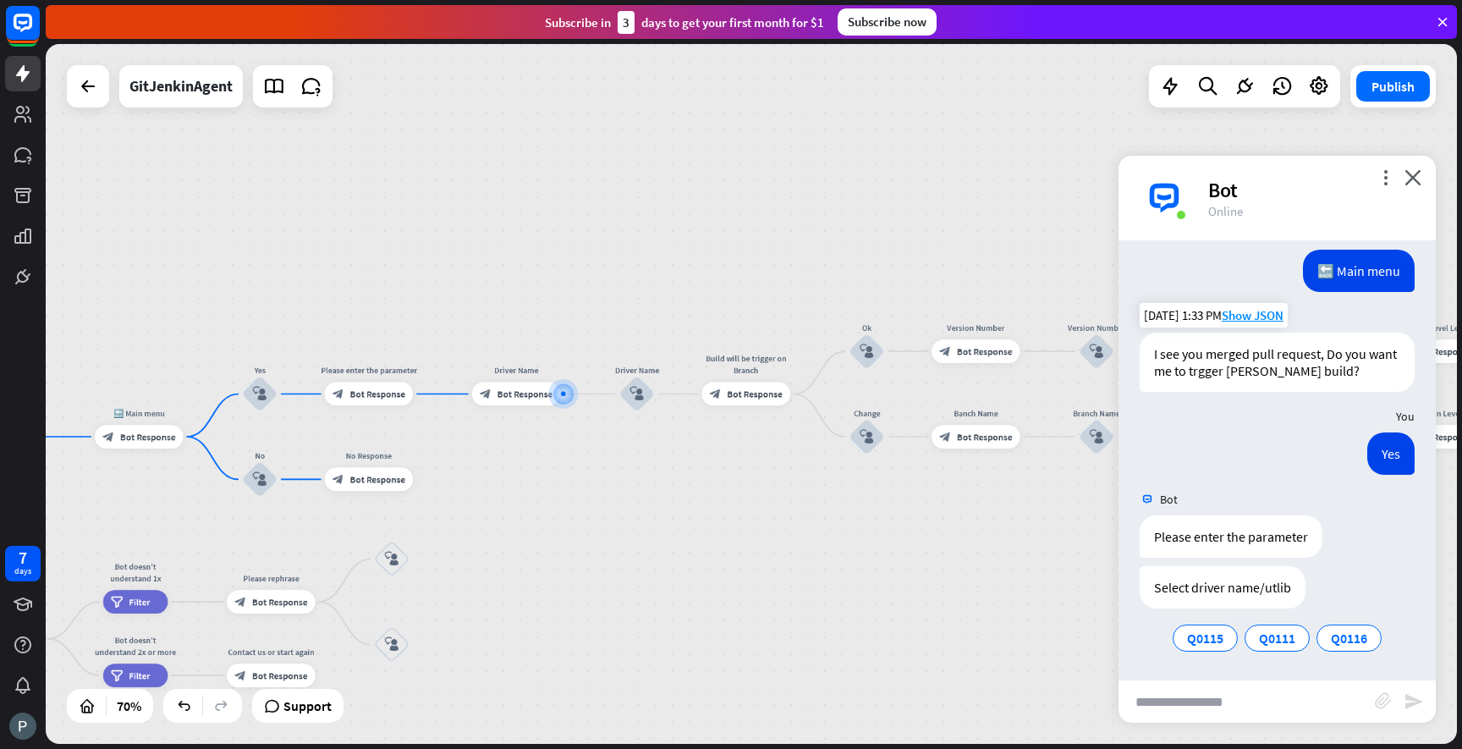
scroll to position [357, 0]
click at [1207, 641] on span "Q0115" at bounding box center [1205, 637] width 36 height 17
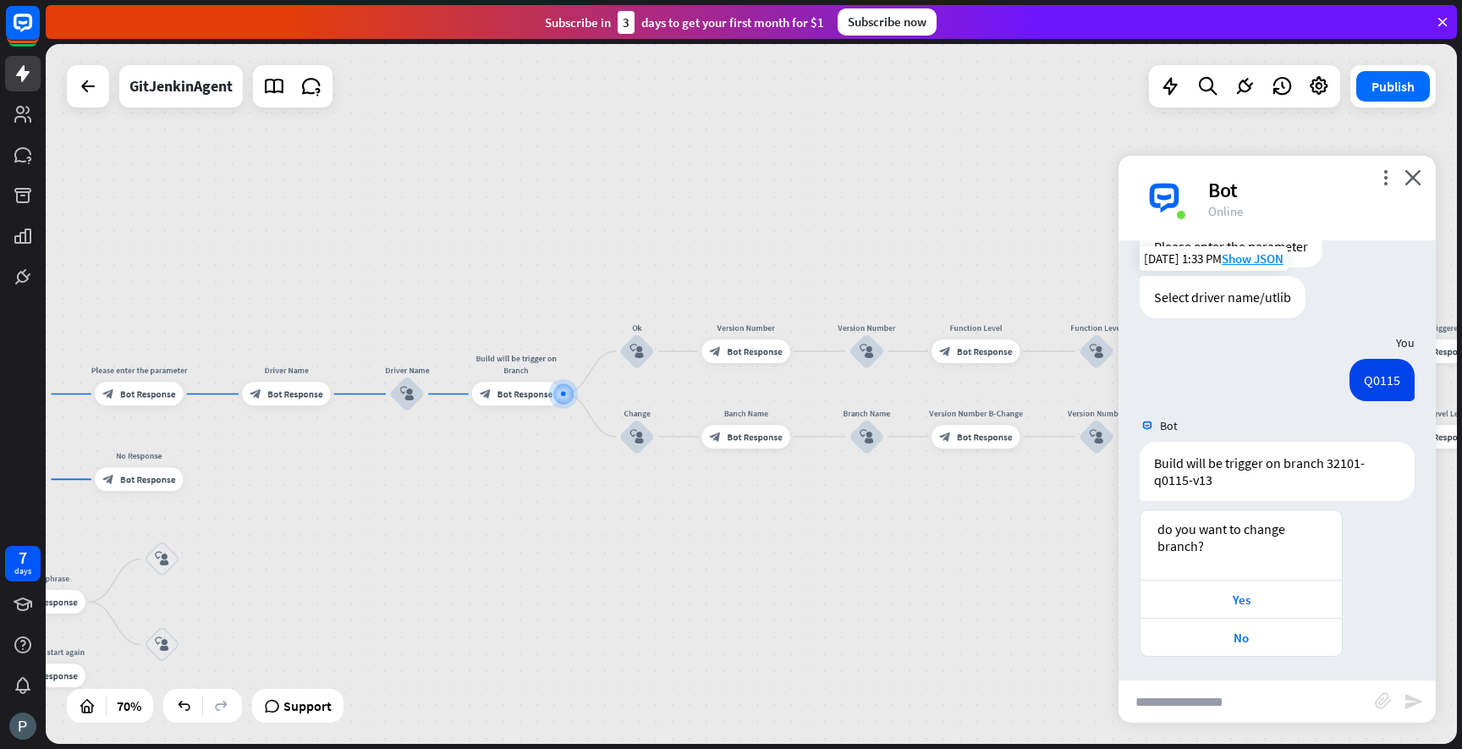
scroll to position [649, 0]
click at [1287, 605] on div "Yes" at bounding box center [1241, 596] width 201 height 38
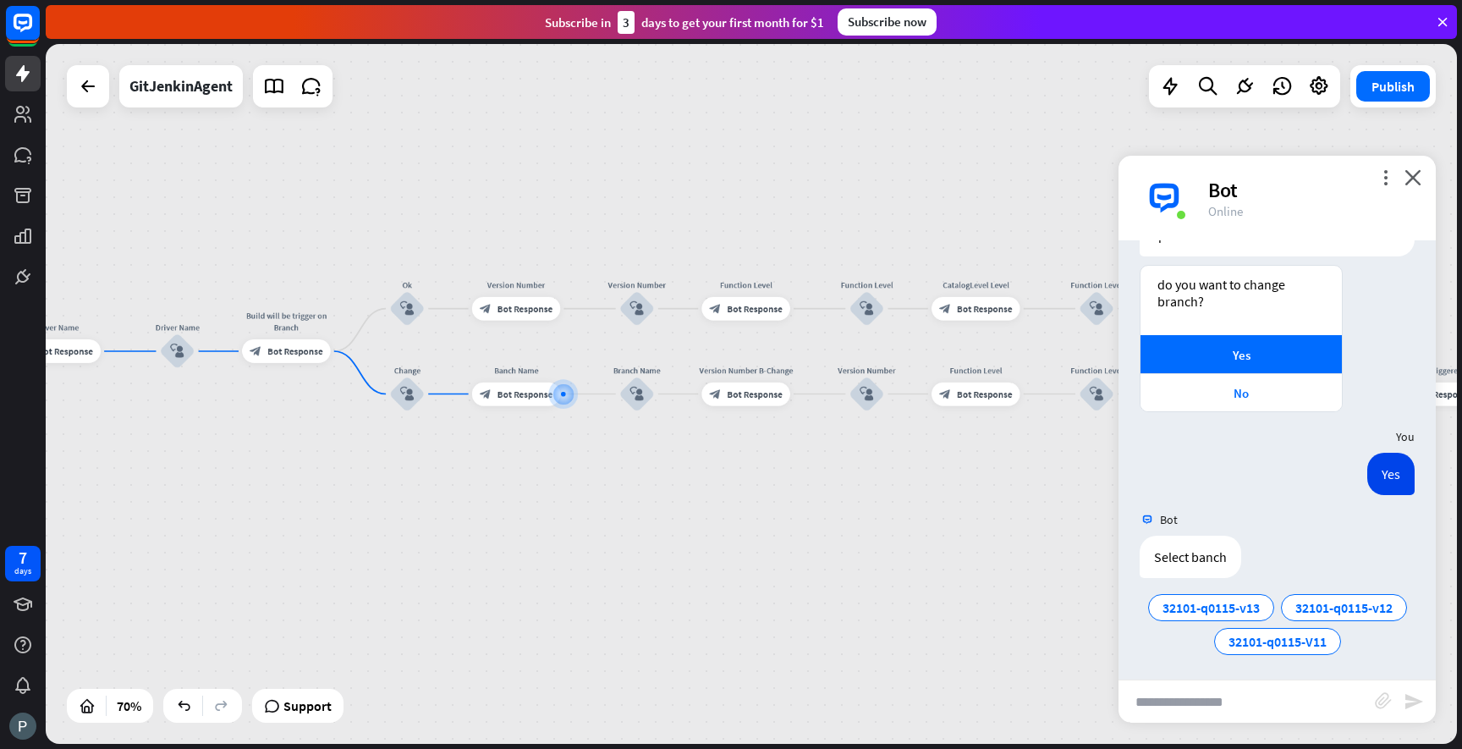
scroll to position [895, 0]
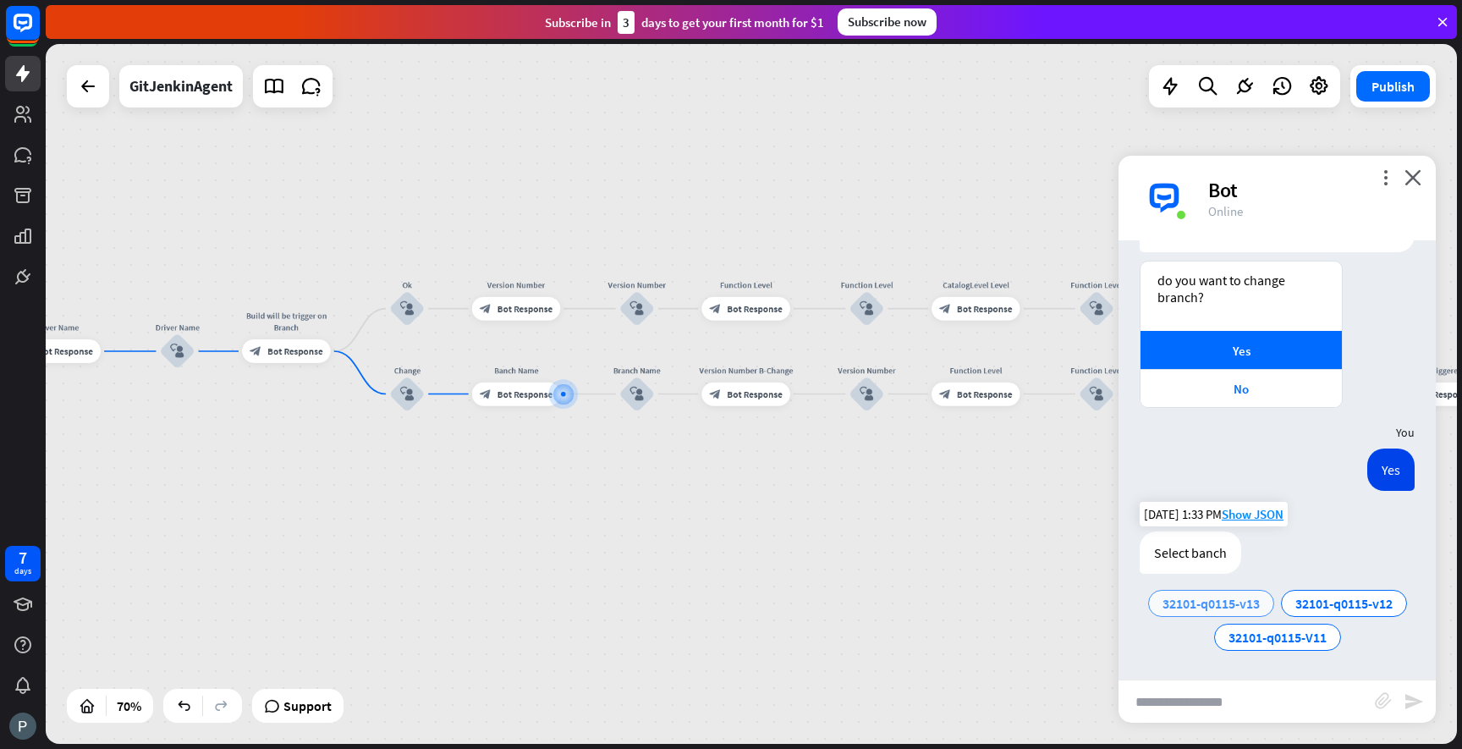
click at [1244, 608] on span "32101-q0115-v13" at bounding box center [1211, 603] width 97 height 17
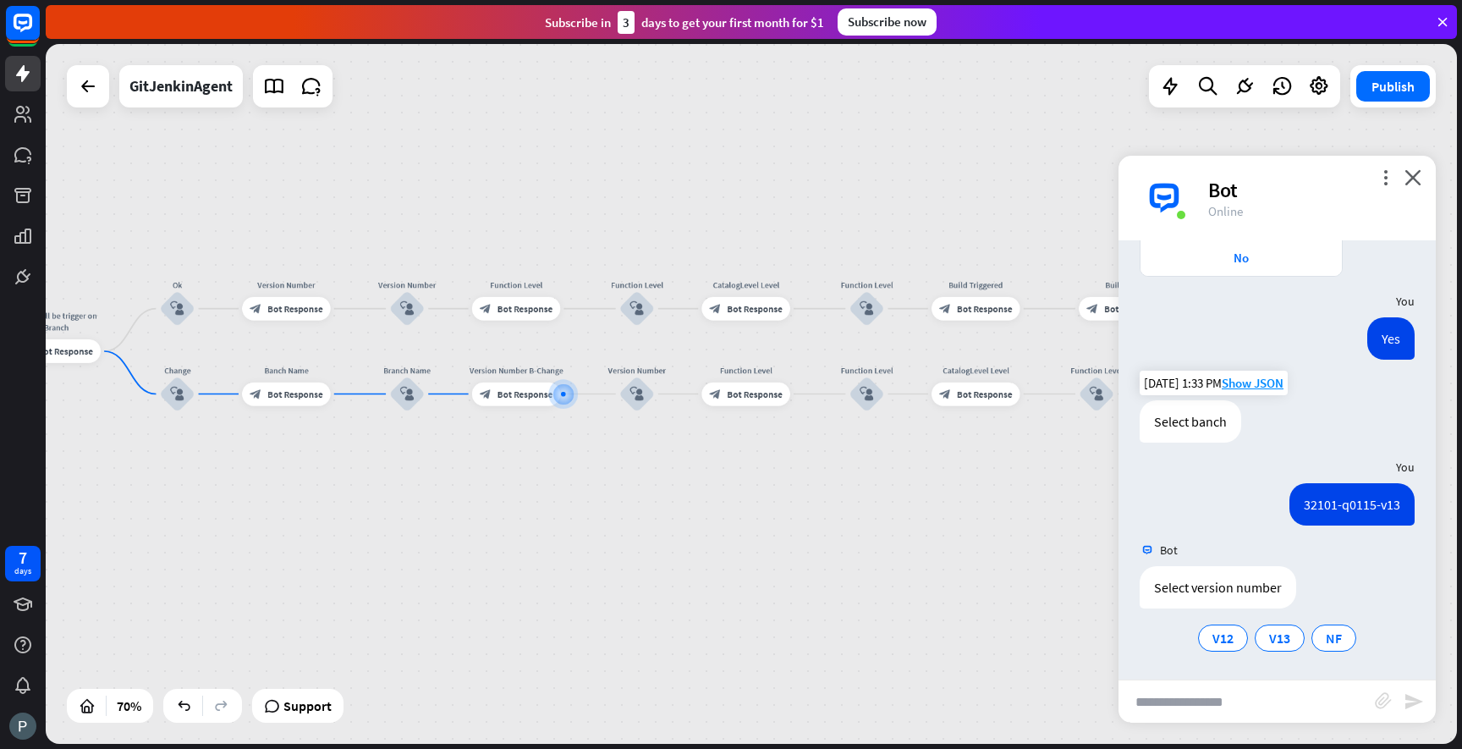
scroll to position [1027, 0]
click at [1279, 641] on span "V13" at bounding box center [1279, 637] width 21 height 17
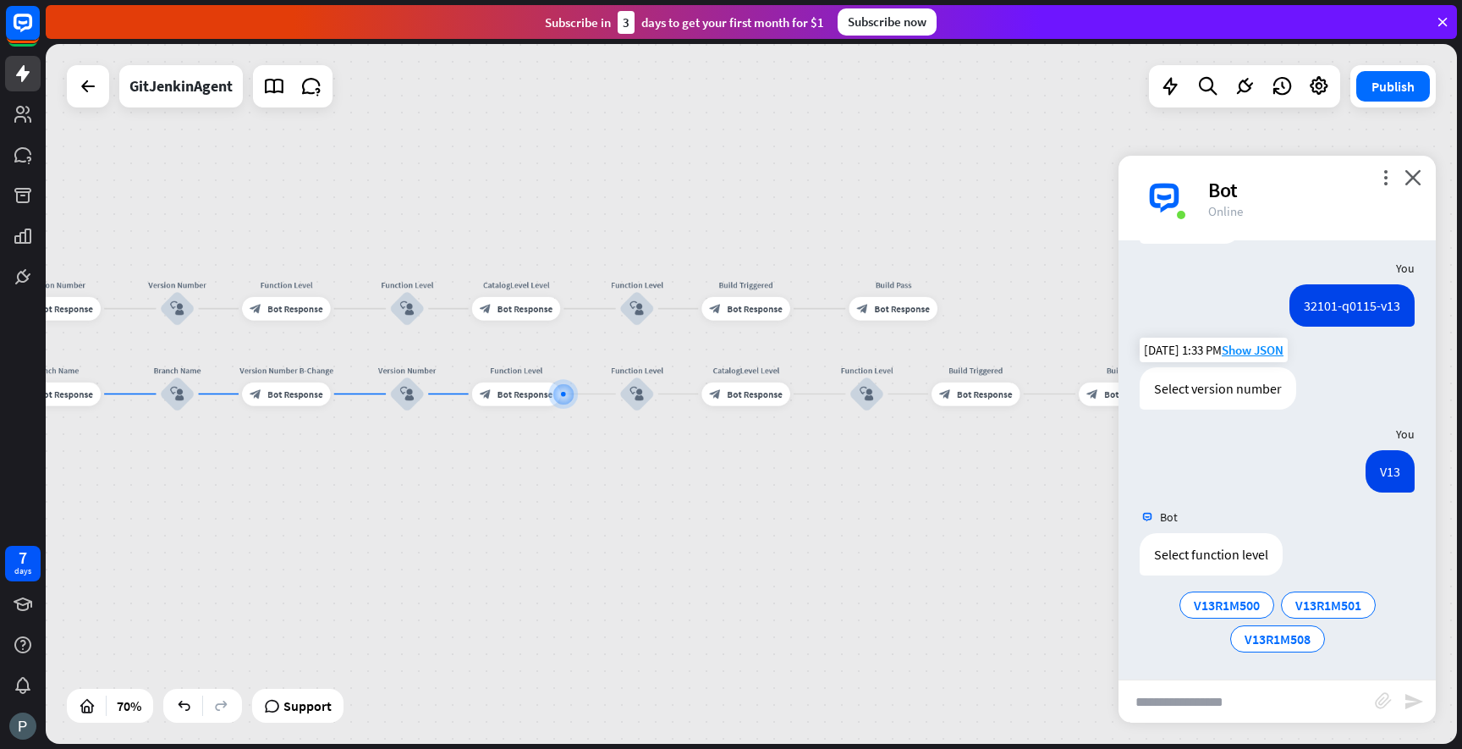
scroll to position [1227, 0]
click at [1304, 639] on span "V13R1M508" at bounding box center [1278, 637] width 66 height 17
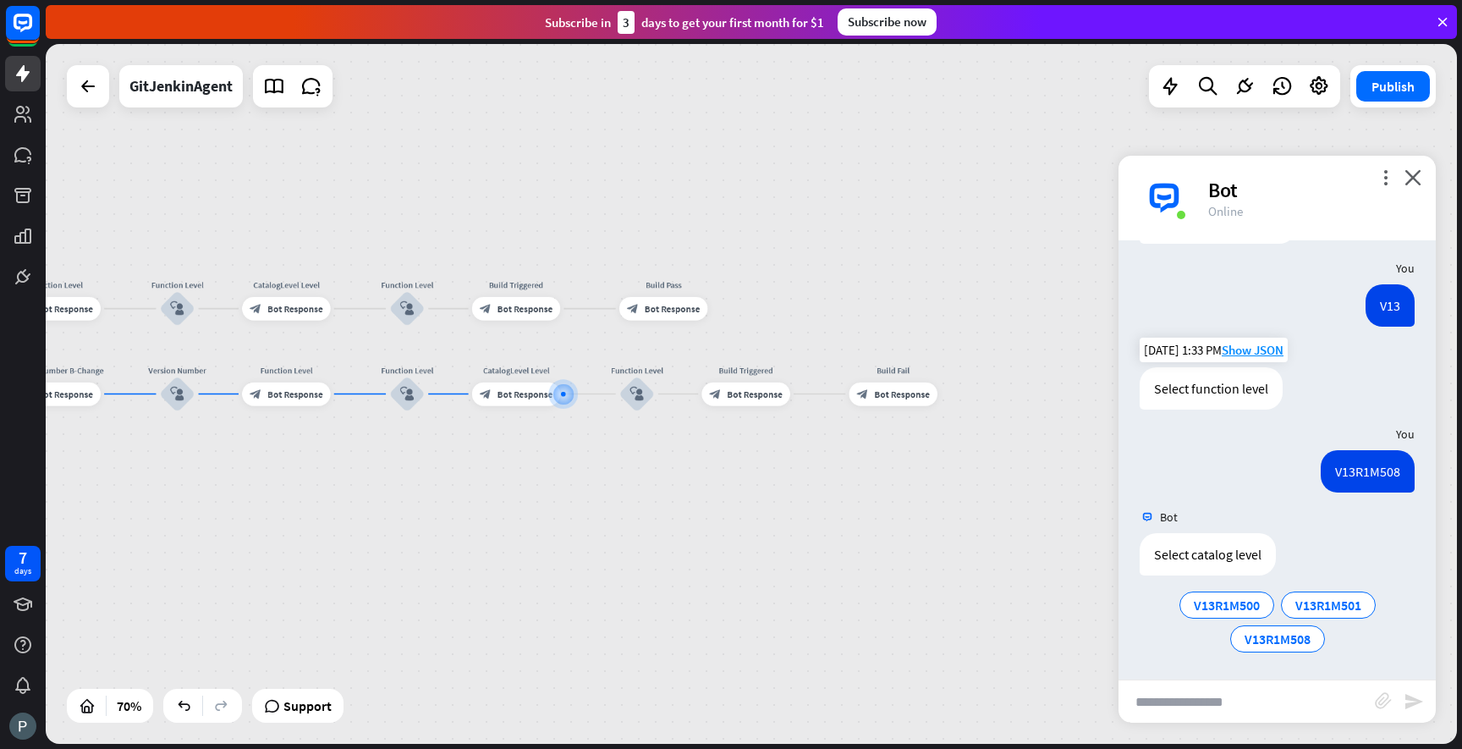
scroll to position [1393, 0]
click at [1314, 635] on div "V13R1M508" at bounding box center [1277, 637] width 95 height 27
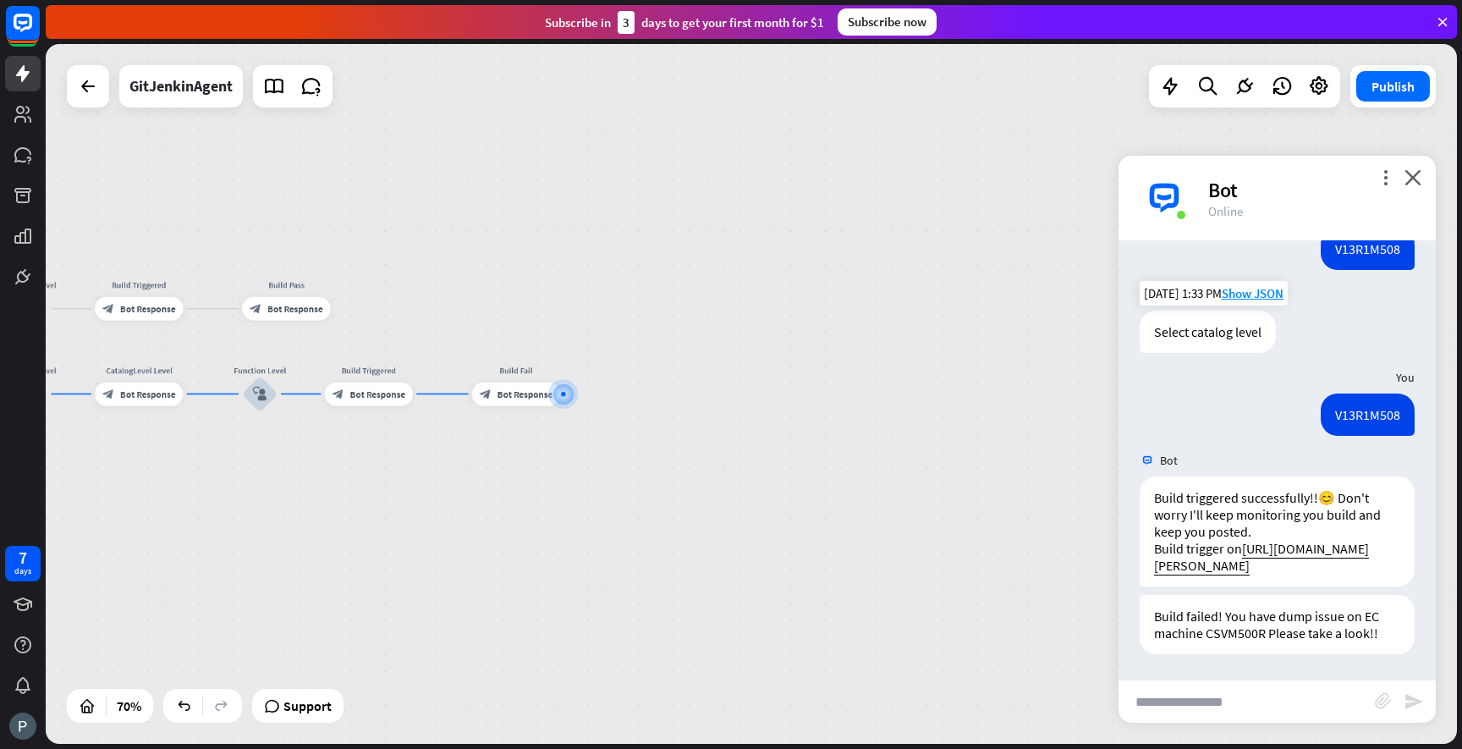
scroll to position [1614, 0]
click at [1413, 178] on icon "close" at bounding box center [1413, 177] width 17 height 16
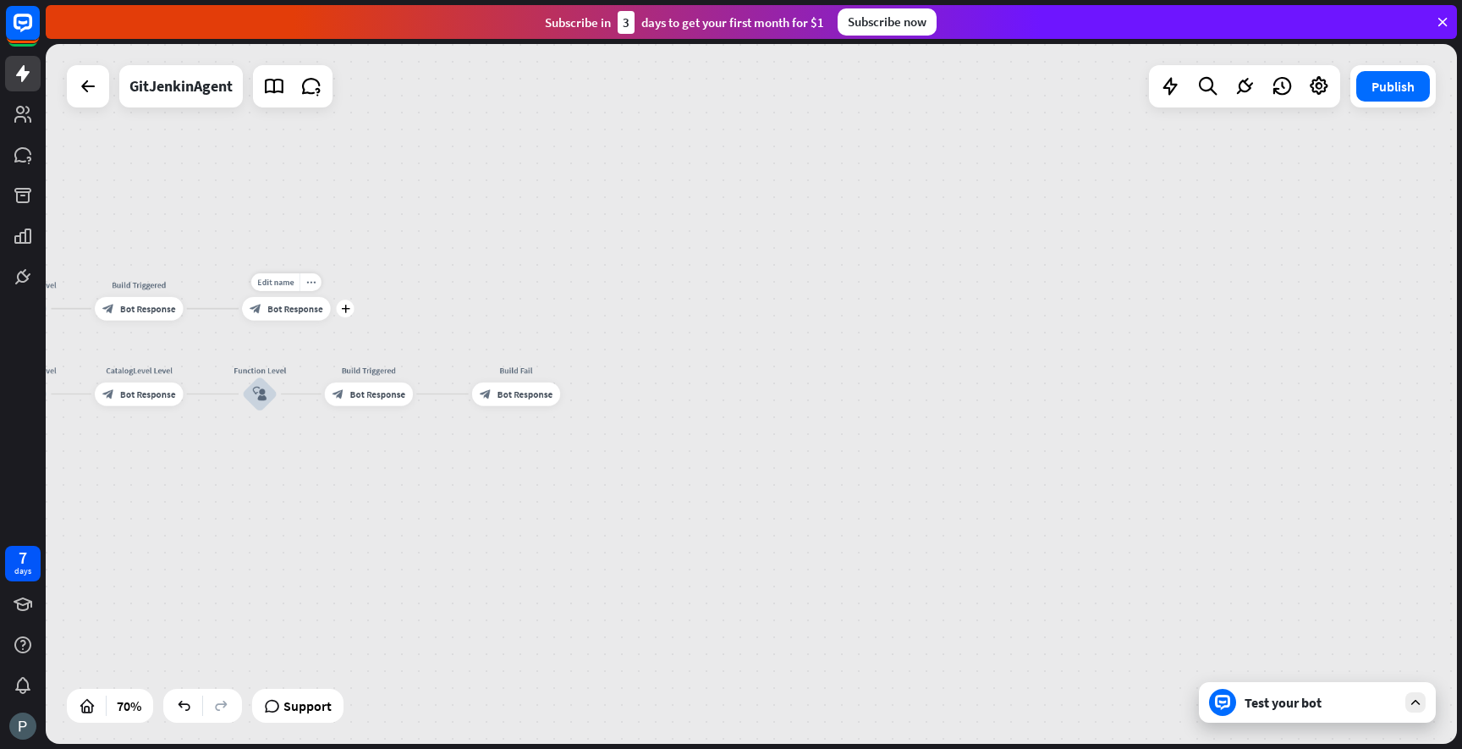
click at [320, 312] on span "Bot Response" at bounding box center [294, 309] width 55 height 12
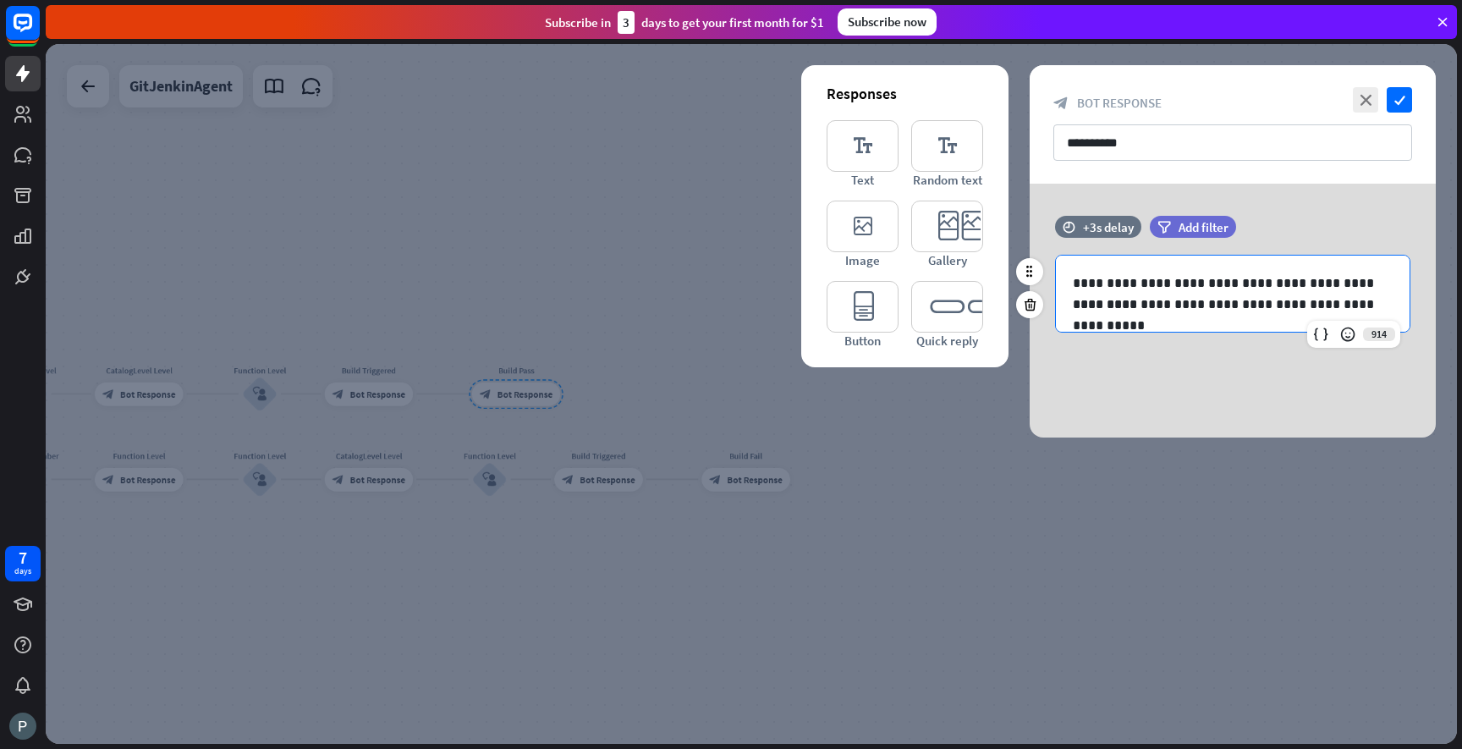
click at [1153, 285] on p "**********" at bounding box center [1233, 282] width 320 height 21
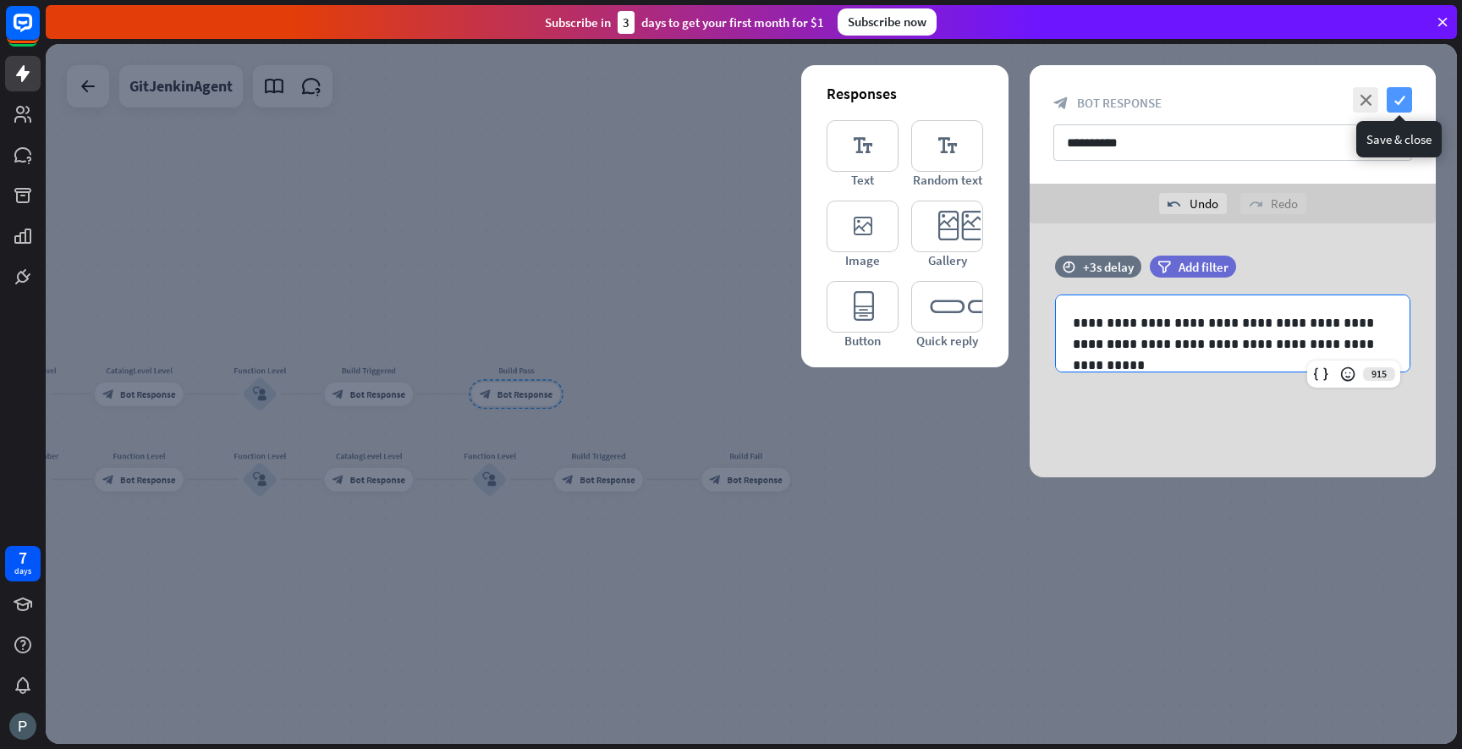
click at [1404, 101] on icon "check" at bounding box center [1399, 99] width 25 height 25
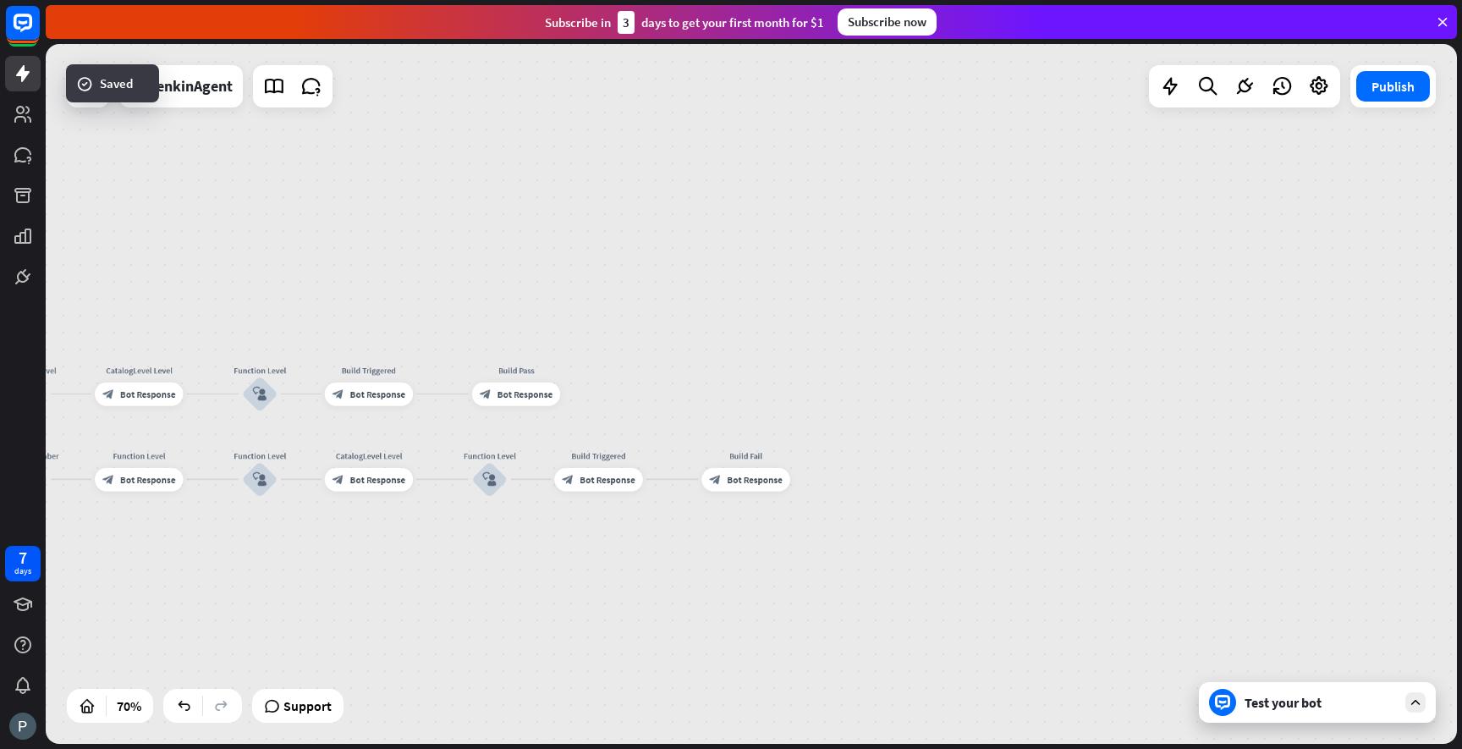
click at [1325, 713] on div "Test your bot" at bounding box center [1317, 702] width 237 height 41
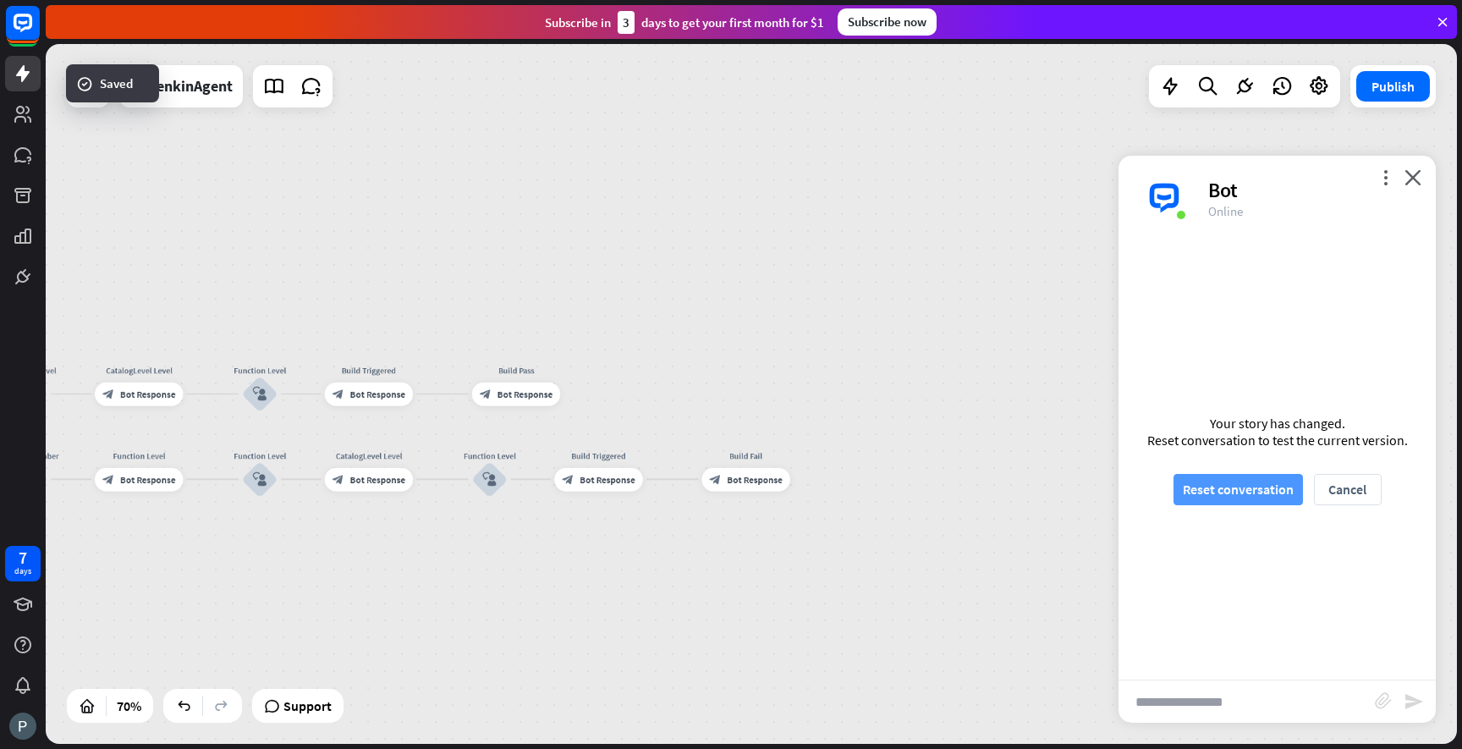
click at [1248, 494] on button "Reset conversation" at bounding box center [1238, 489] width 129 height 31
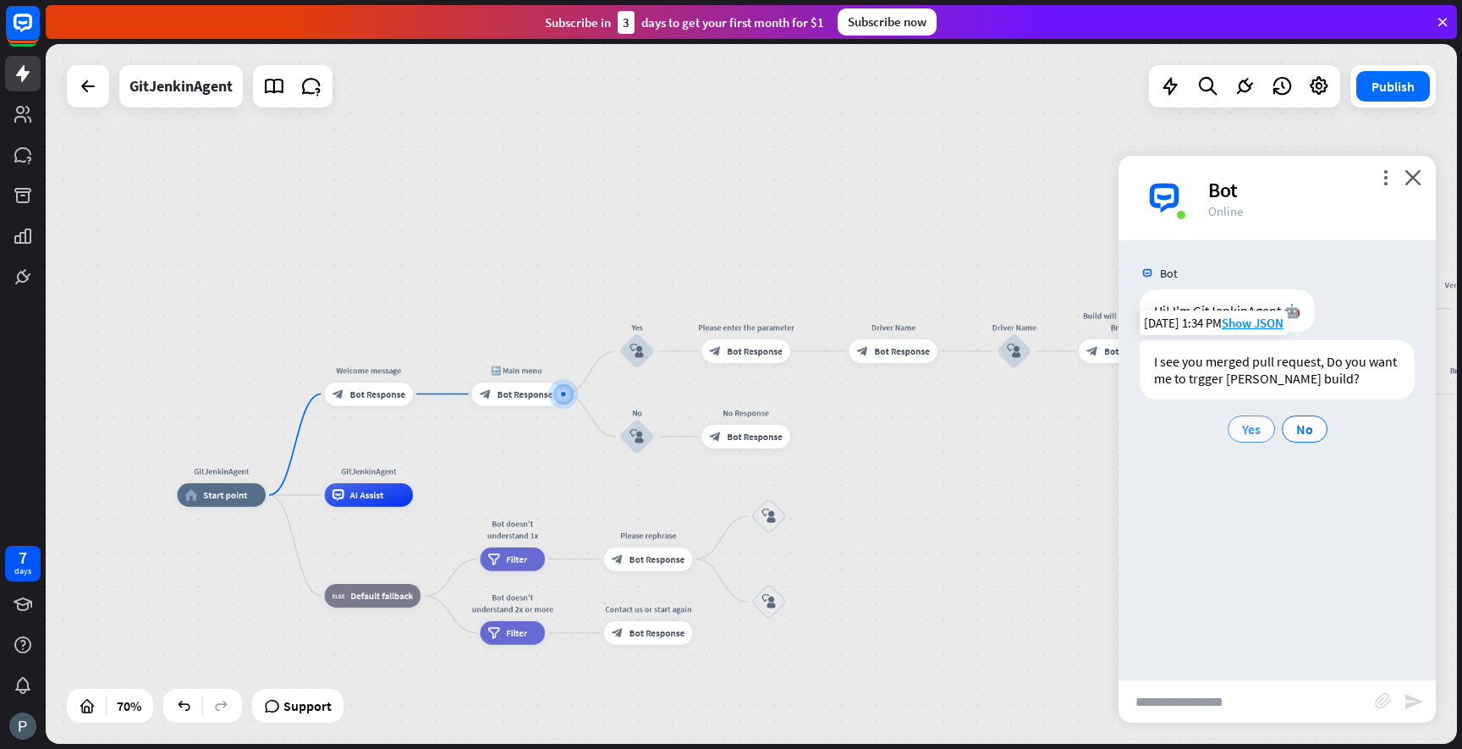
click at [1256, 435] on span "Yes" at bounding box center [1251, 429] width 19 height 17
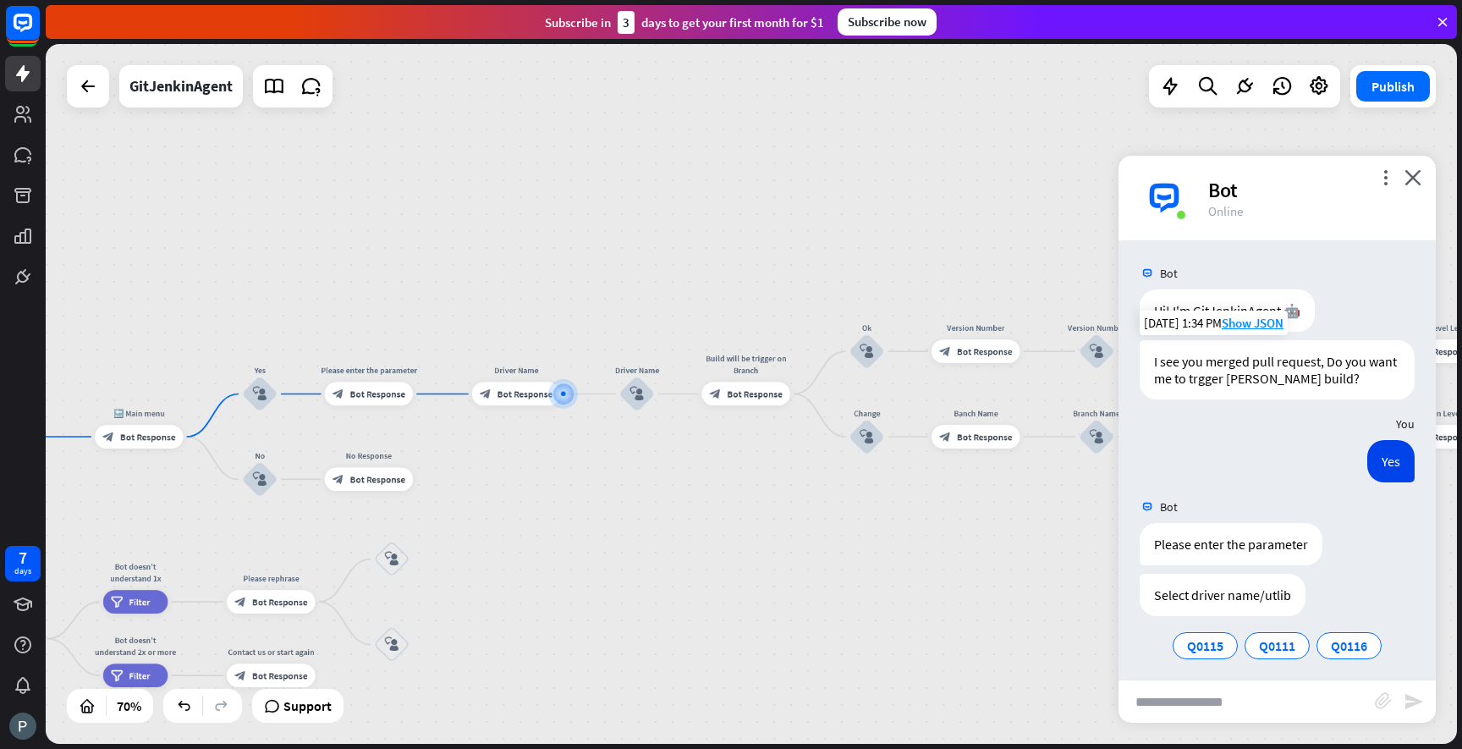
scroll to position [8, 0]
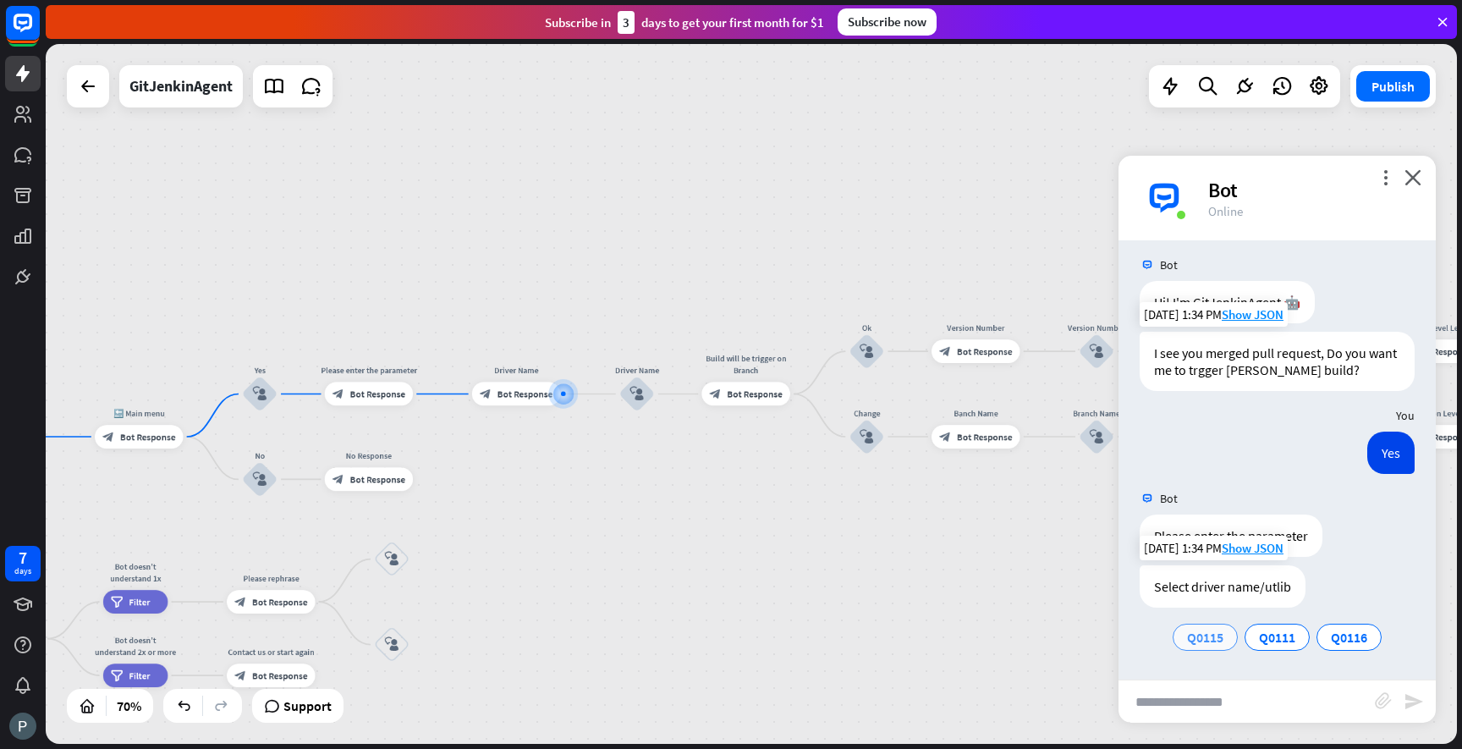
click at [1219, 641] on span "Q0115" at bounding box center [1205, 637] width 36 height 17
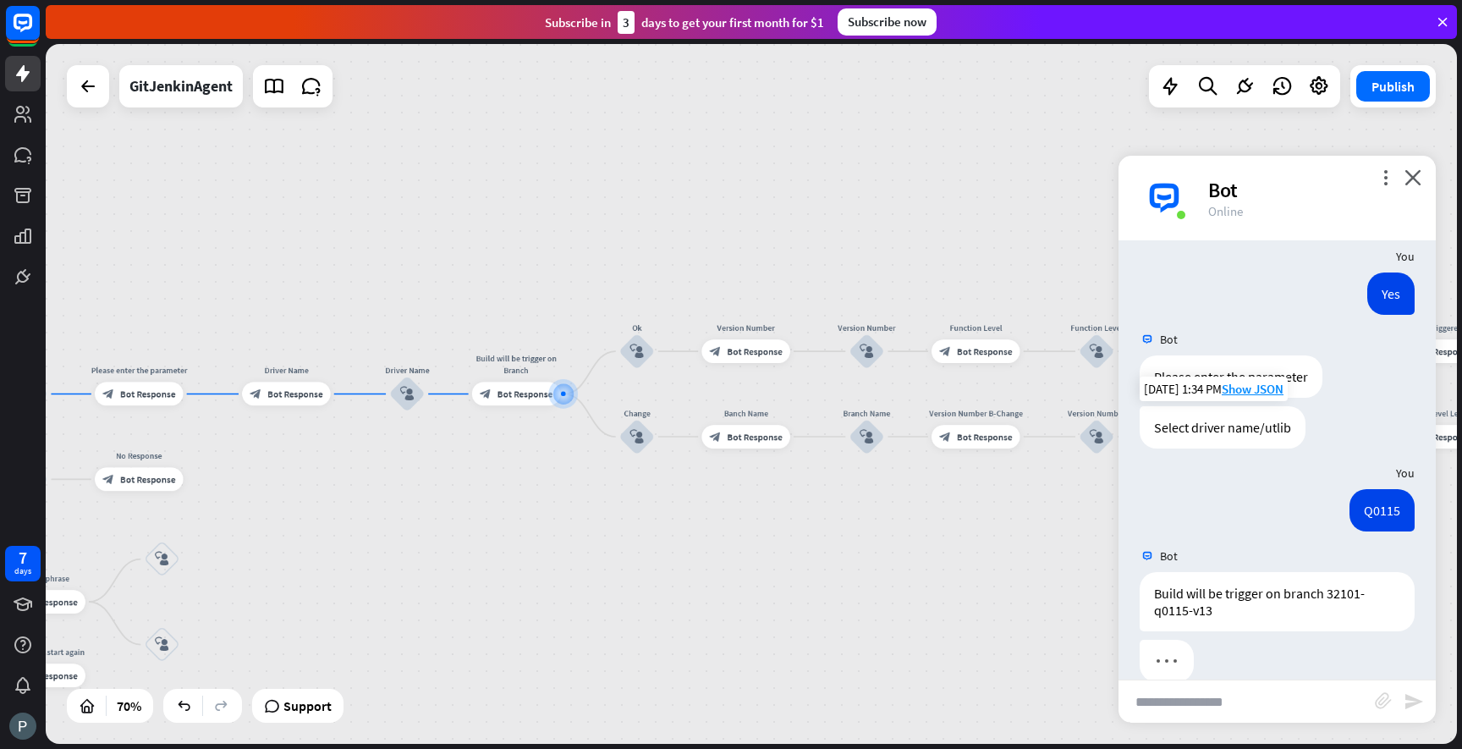
scroll to position [195, 0]
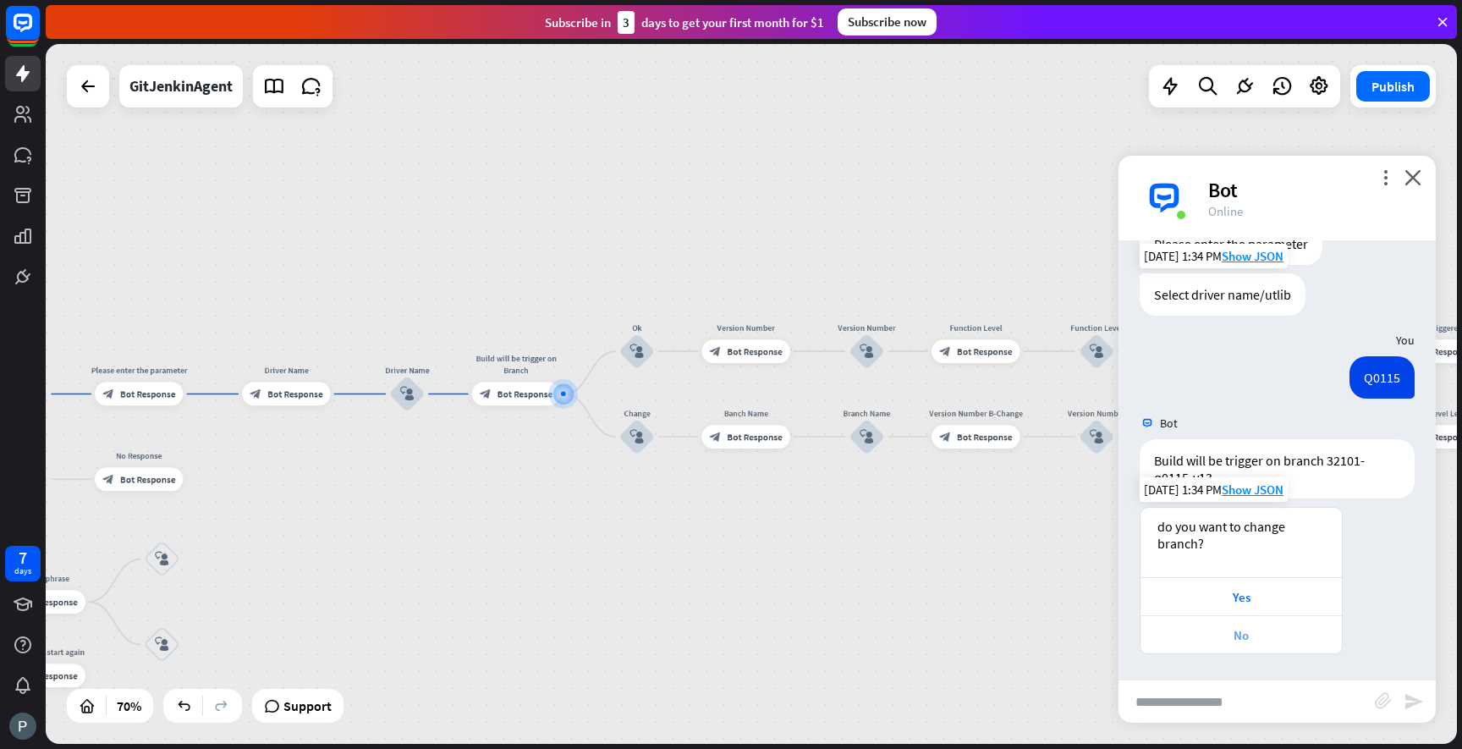
click at [1288, 643] on div "No" at bounding box center [1241, 634] width 201 height 38
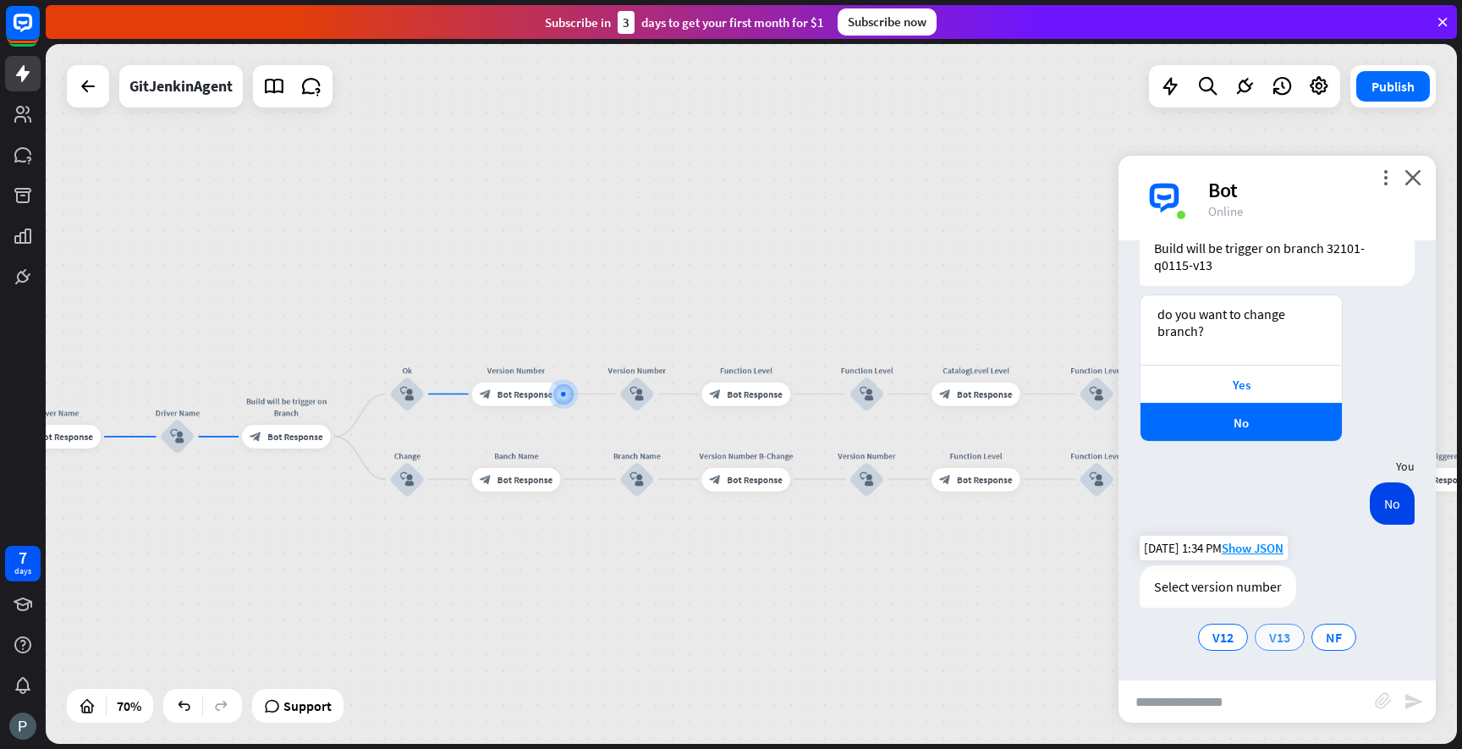
click at [1283, 643] on span "V13" at bounding box center [1279, 637] width 21 height 17
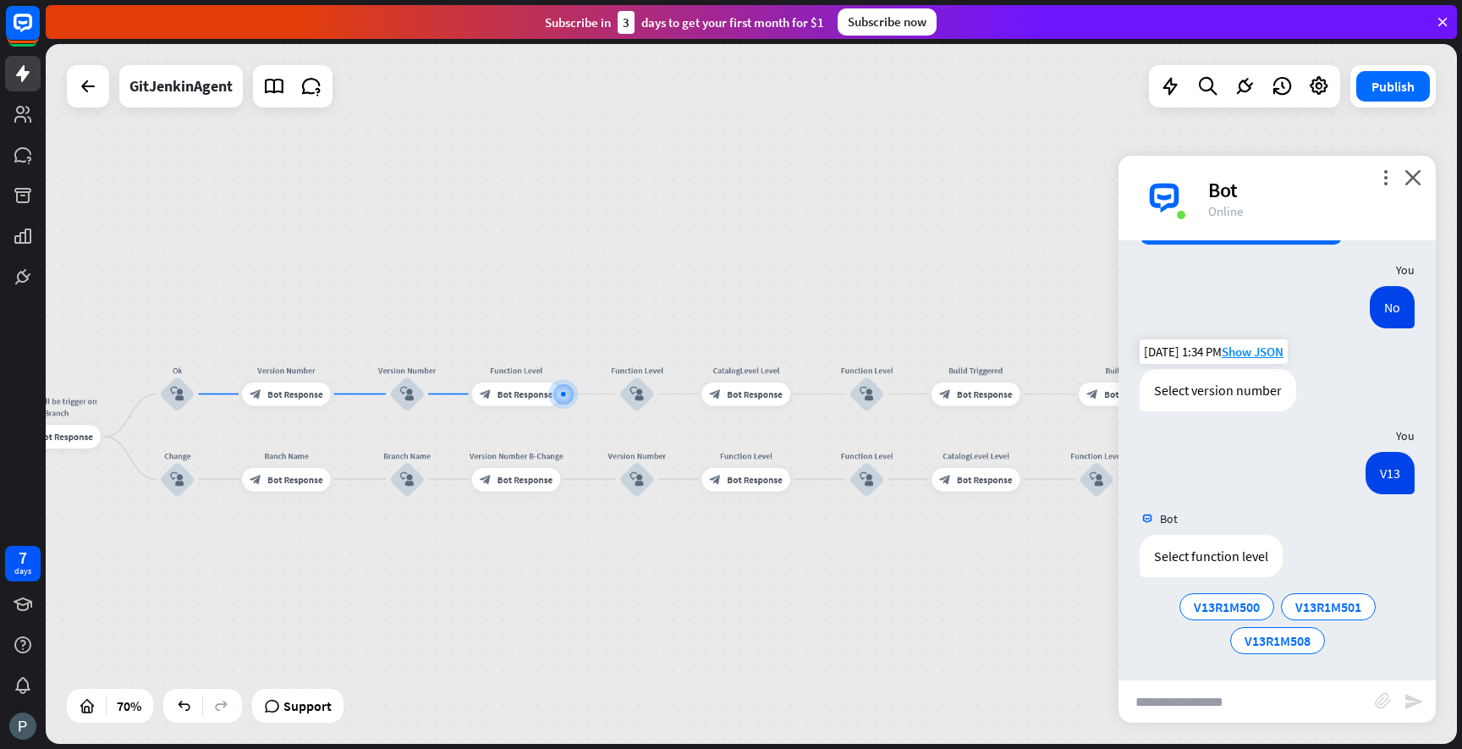
scroll to position [712, 0]
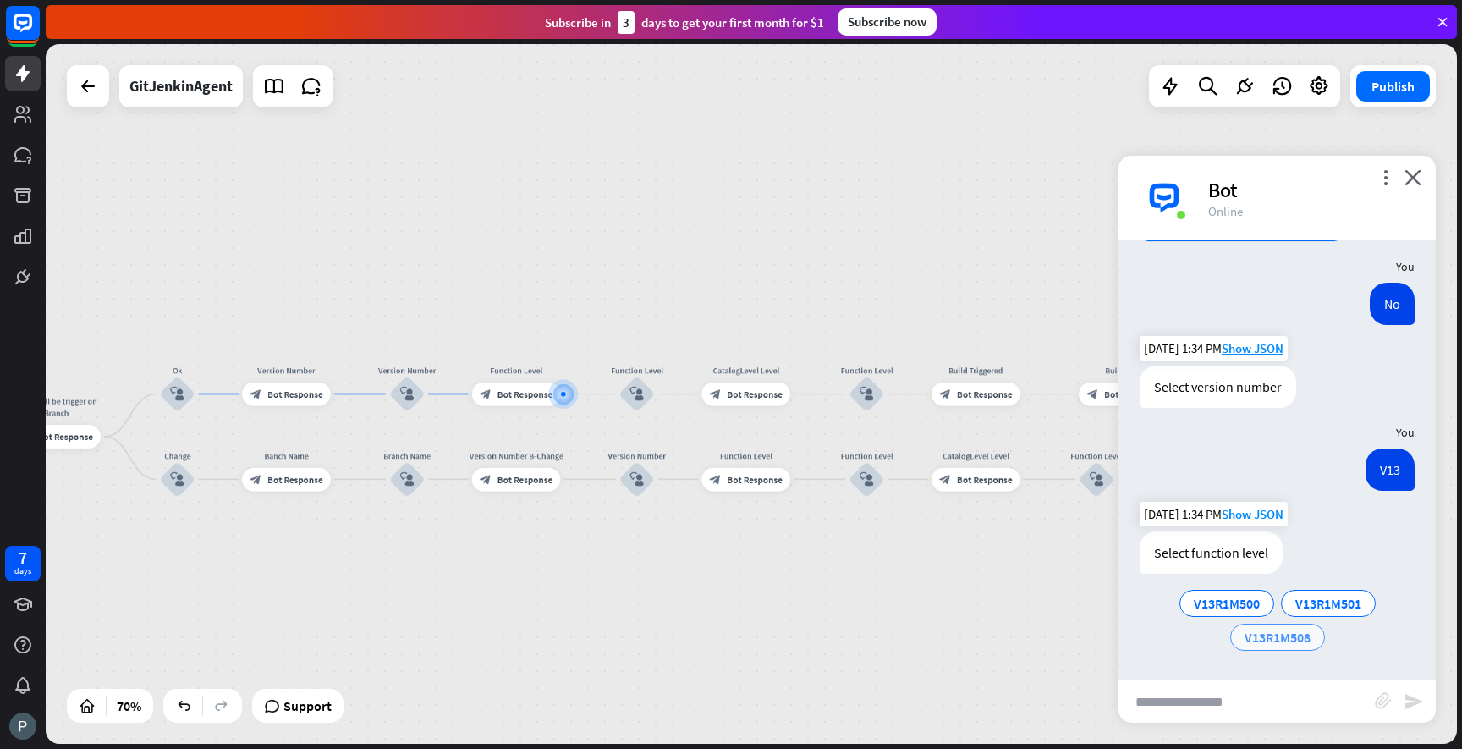
click at [1306, 644] on span "V13R1M508" at bounding box center [1278, 637] width 66 height 17
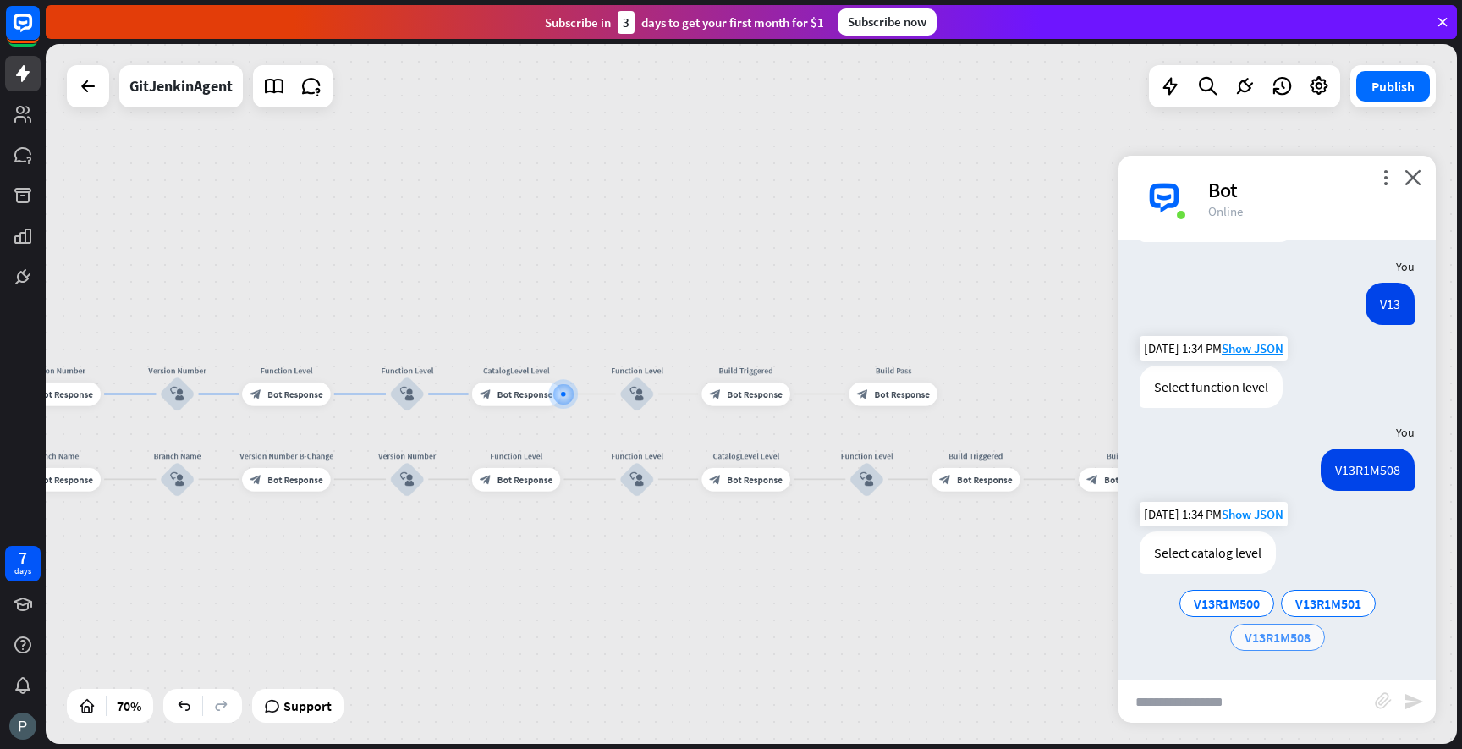
click at [1310, 639] on span "V13R1M508" at bounding box center [1278, 637] width 66 height 17
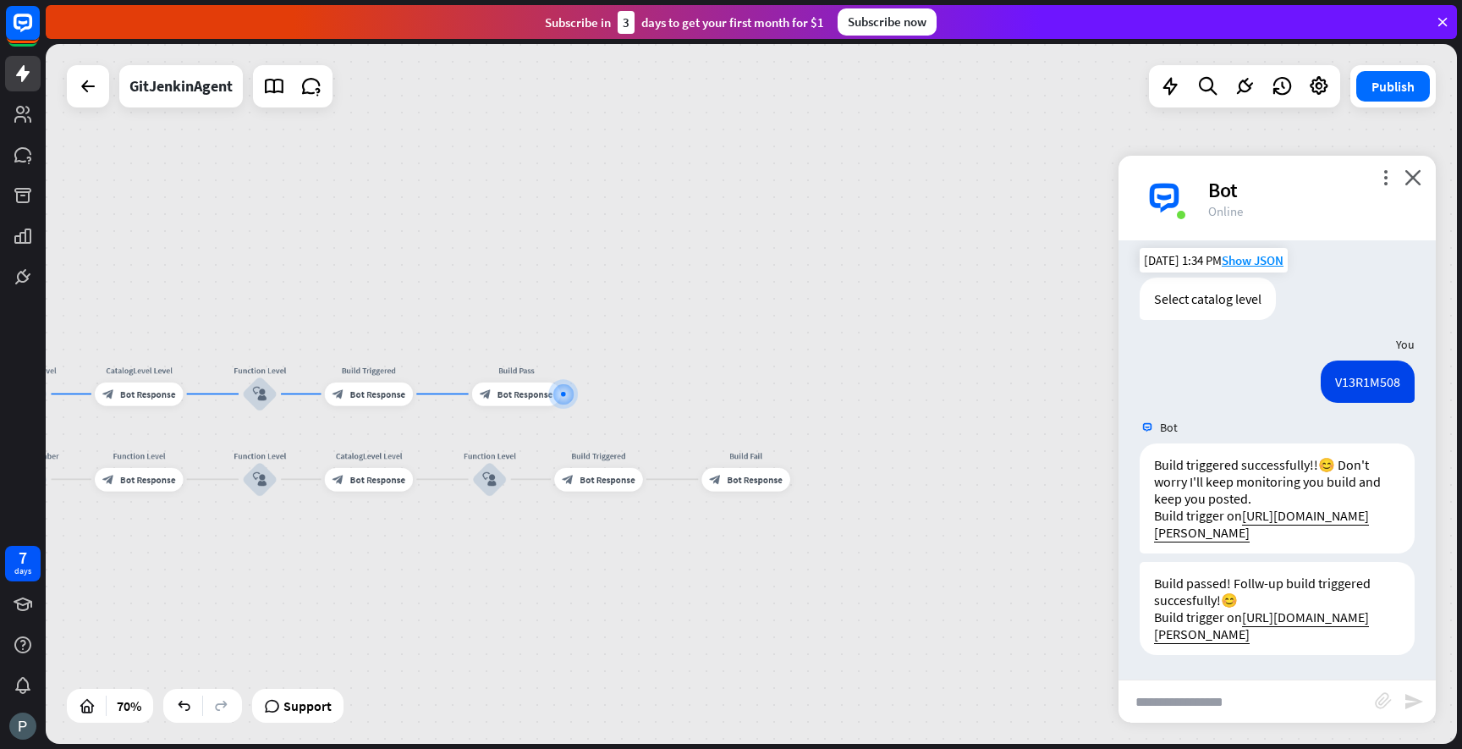
scroll to position [1133, 0]
